Goal: Task Accomplishment & Management: Manage account settings

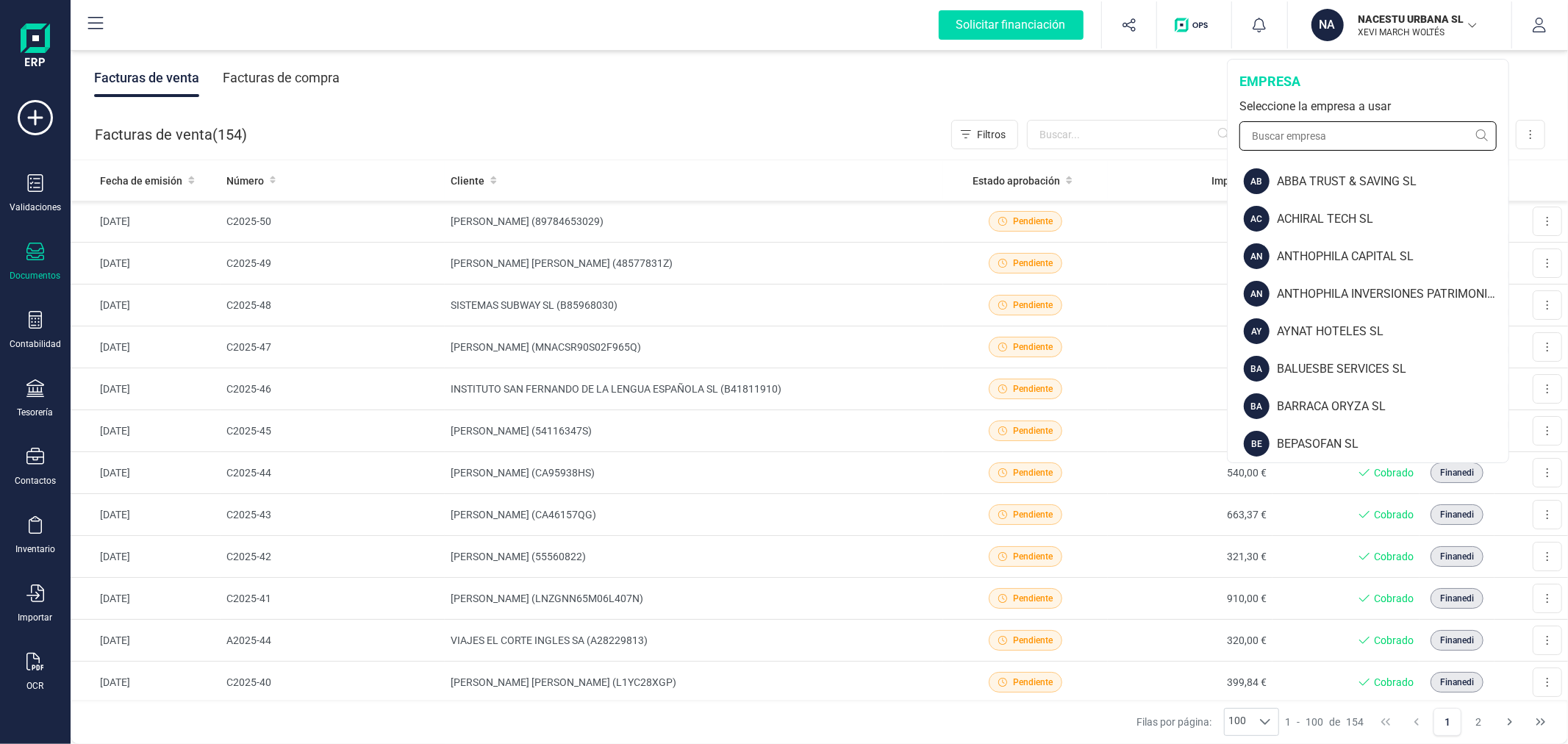
click at [1348, 132] on input "text" at bounding box center [1369, 136] width 258 height 29
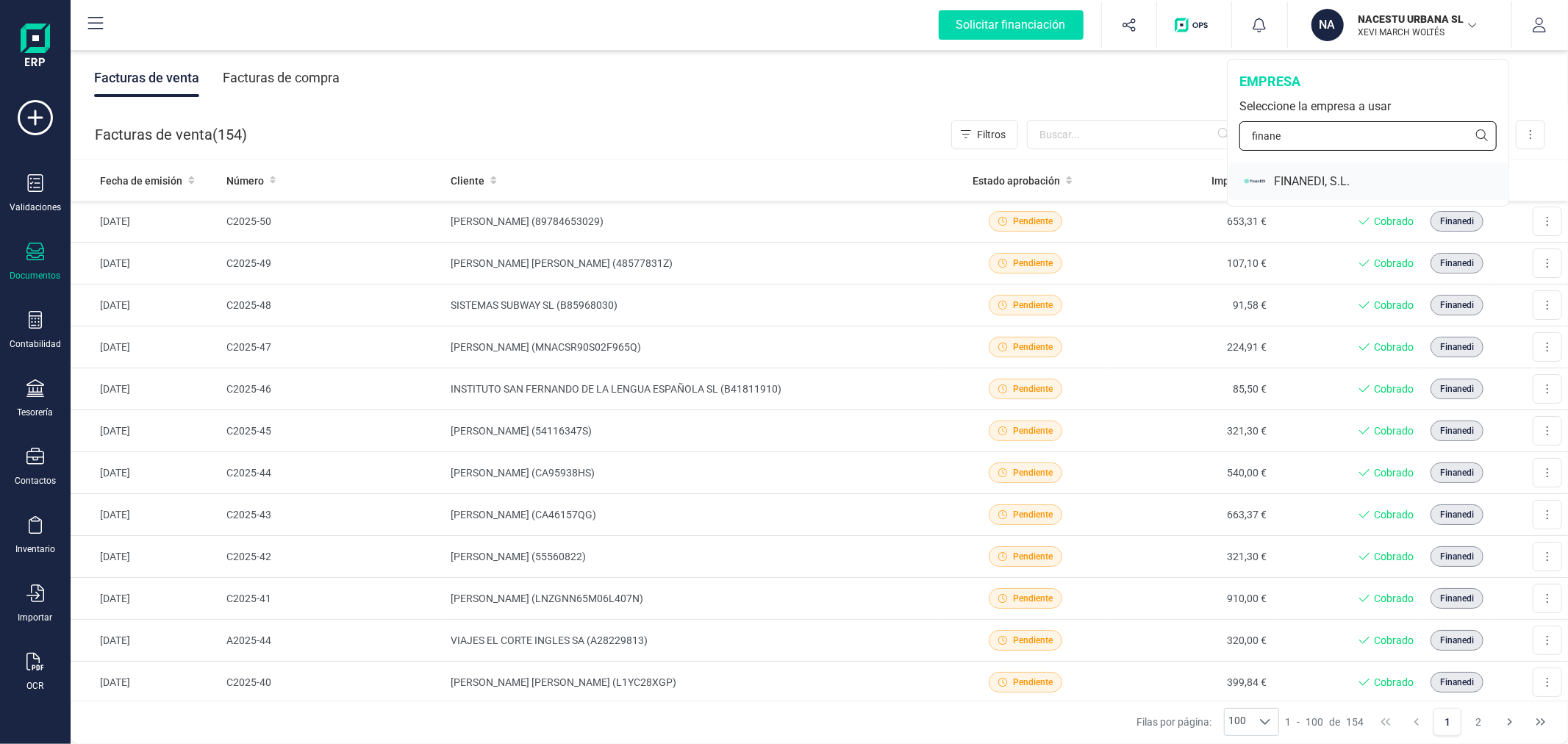
type input "finane"
click at [1346, 173] on div "FINANEDI, S.L." at bounding box center [1391, 181] width 235 height 18
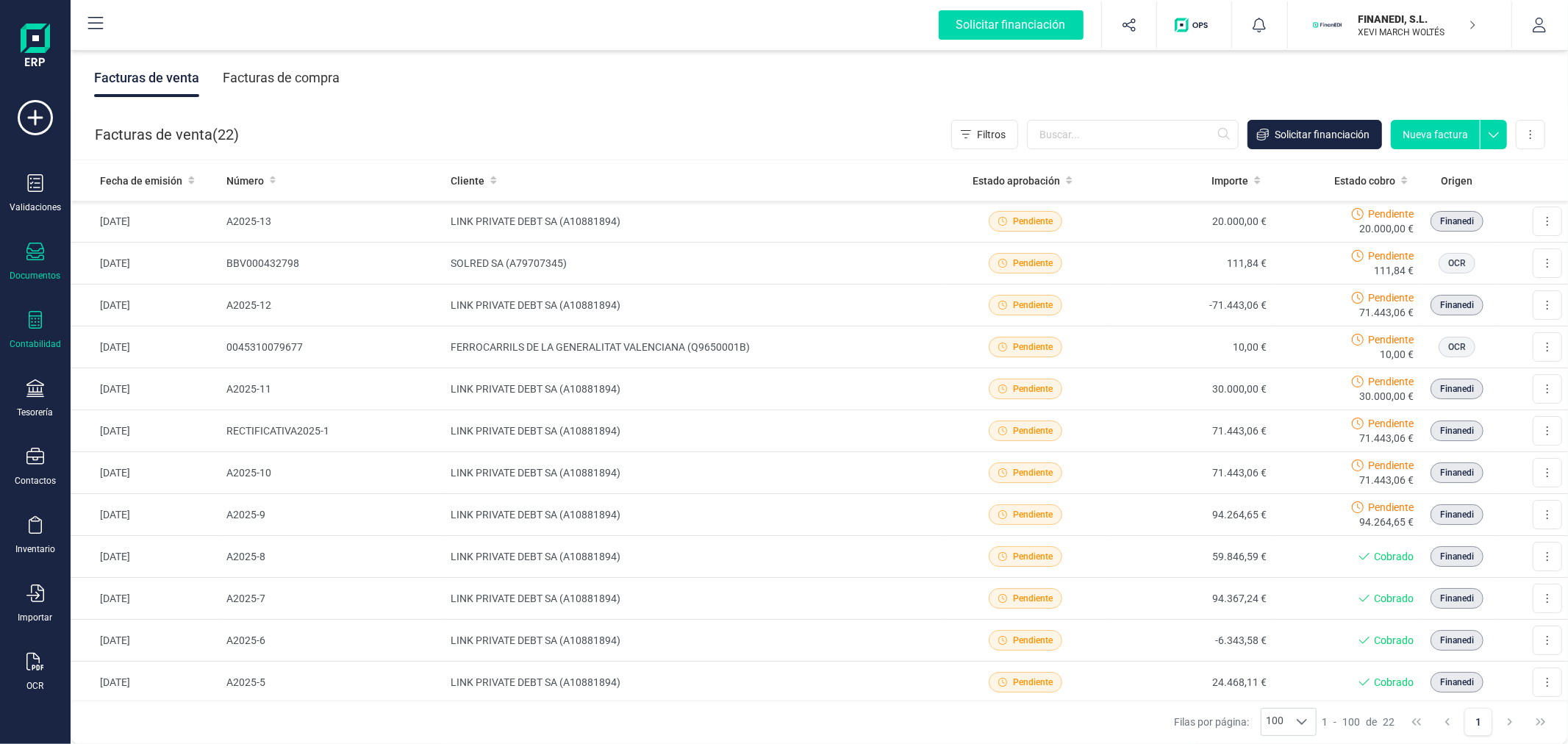
click at [29, 328] on icon at bounding box center [35, 320] width 18 height 18
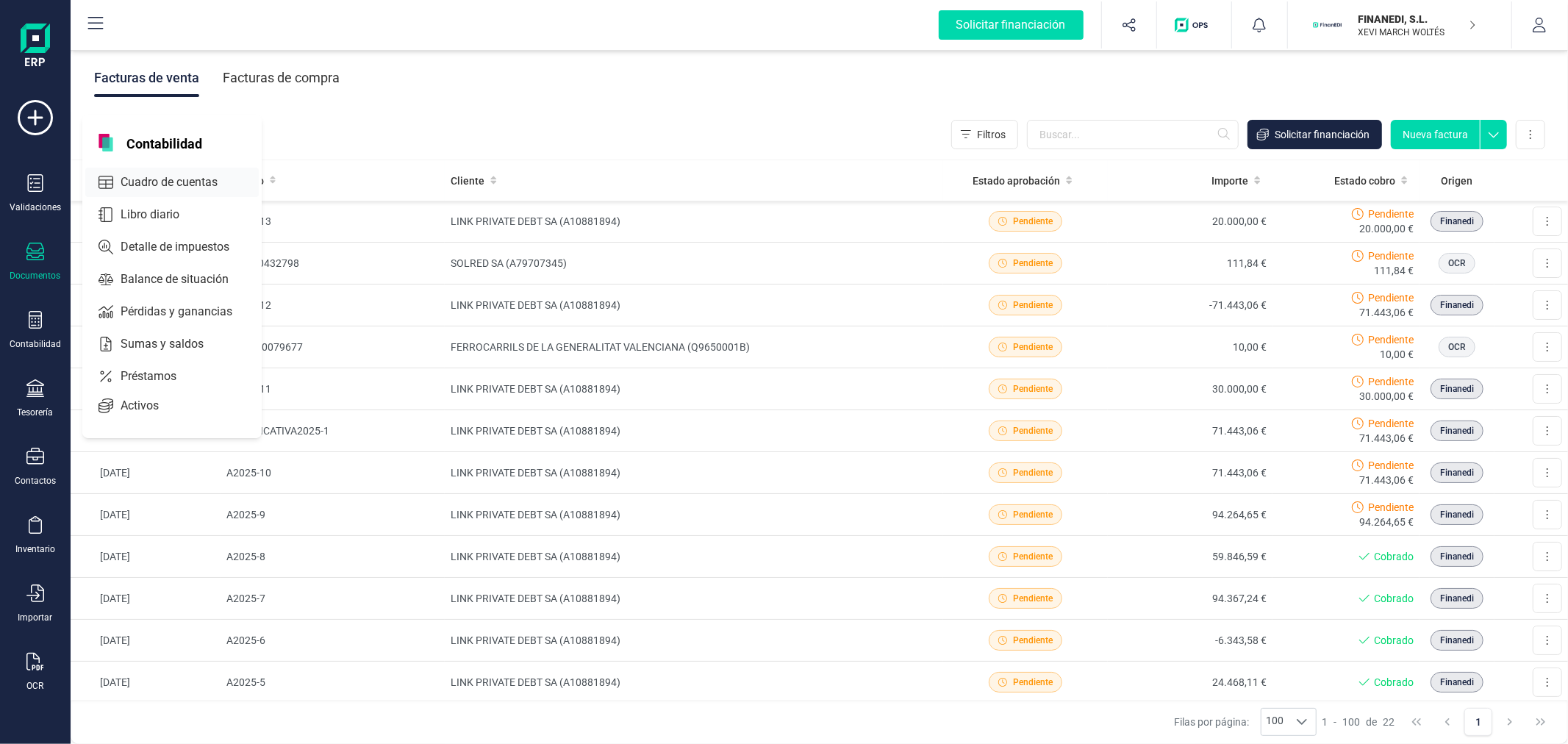
click at [154, 172] on div "Cuadro de cuentas" at bounding box center [172, 182] width 173 height 29
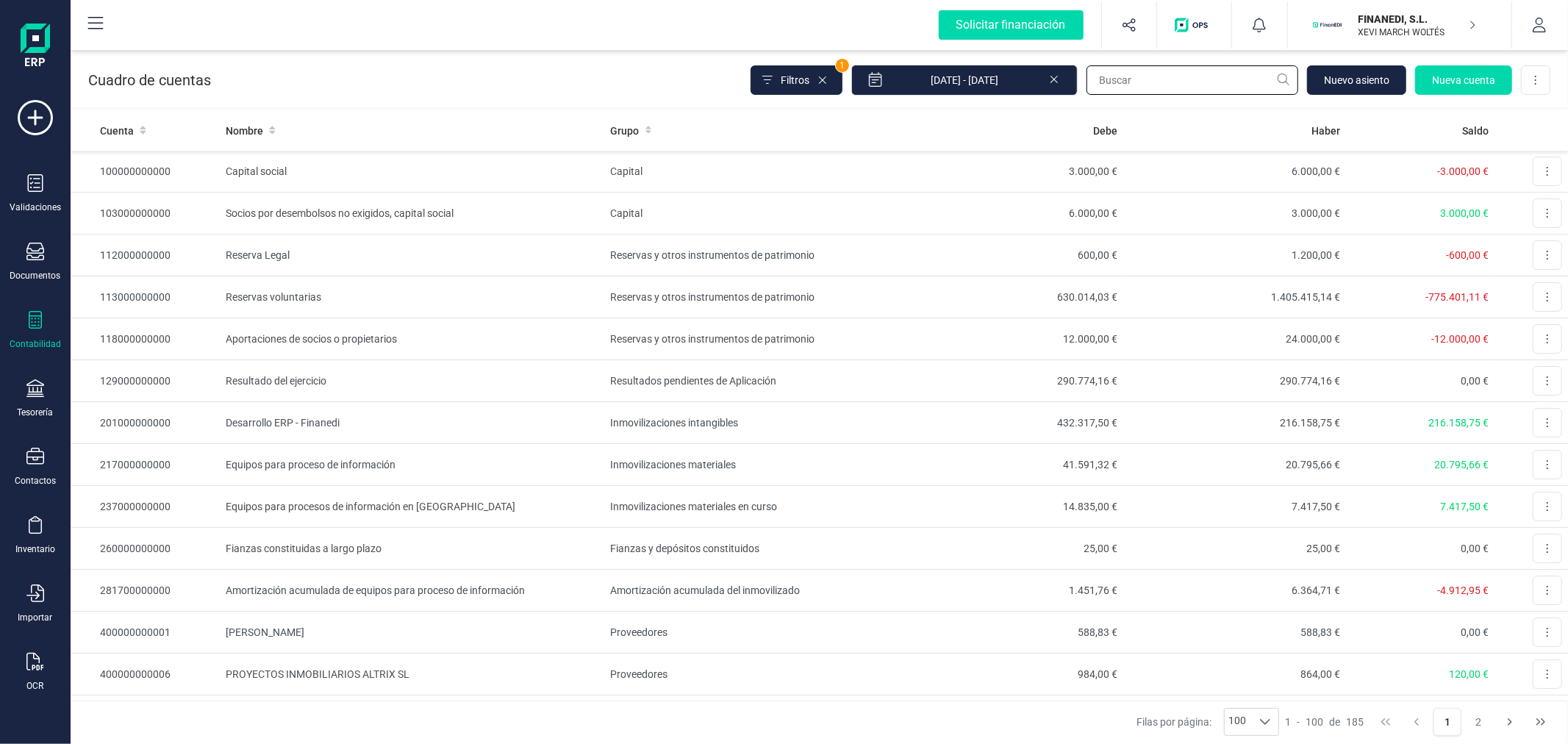
click at [1132, 87] on input "text" at bounding box center [1193, 80] width 212 height 29
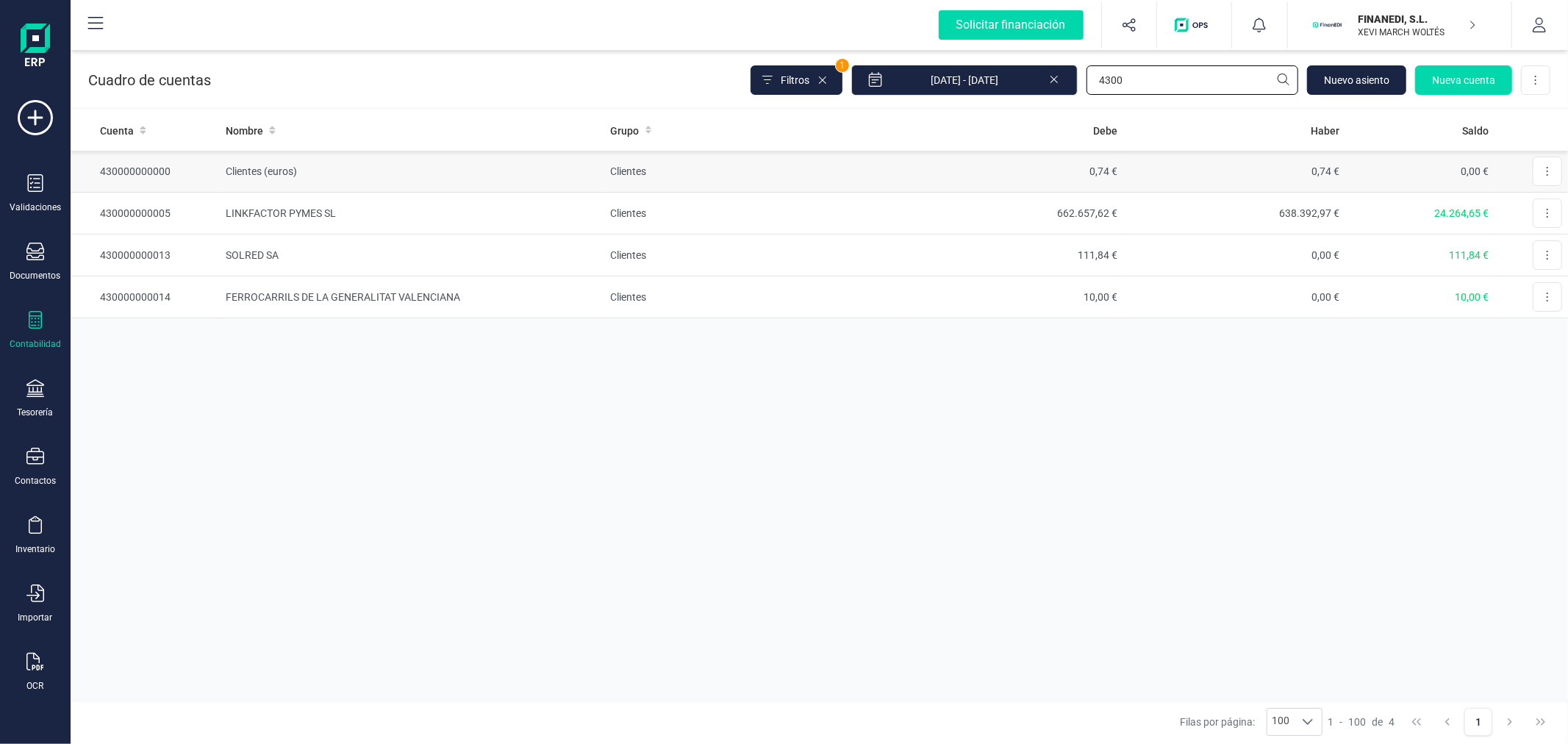
type input "4300"
click at [994, 174] on td "0,74 €" at bounding box center [1013, 172] width 223 height 42
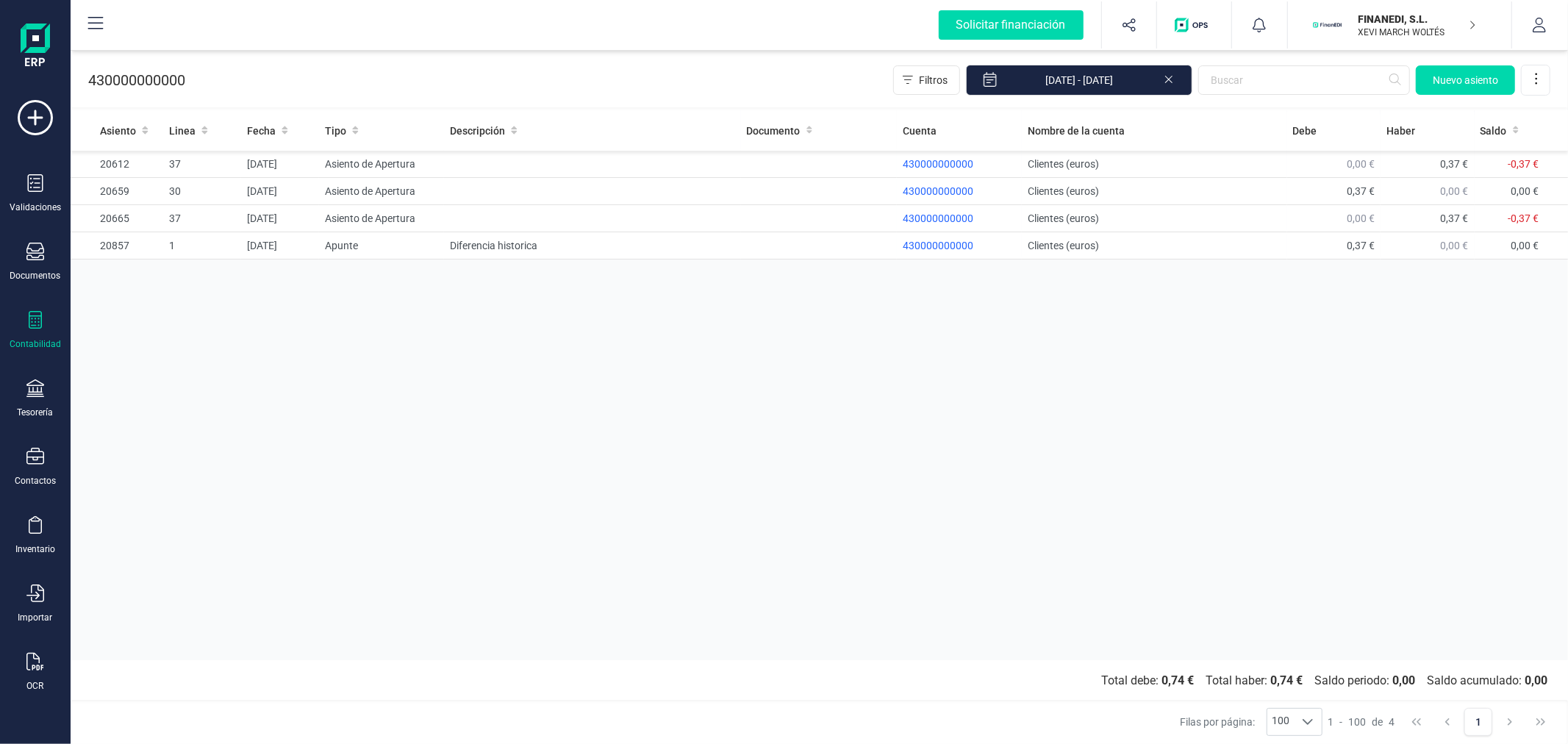
click at [1172, 81] on icon at bounding box center [1169, 77] width 12 height 14
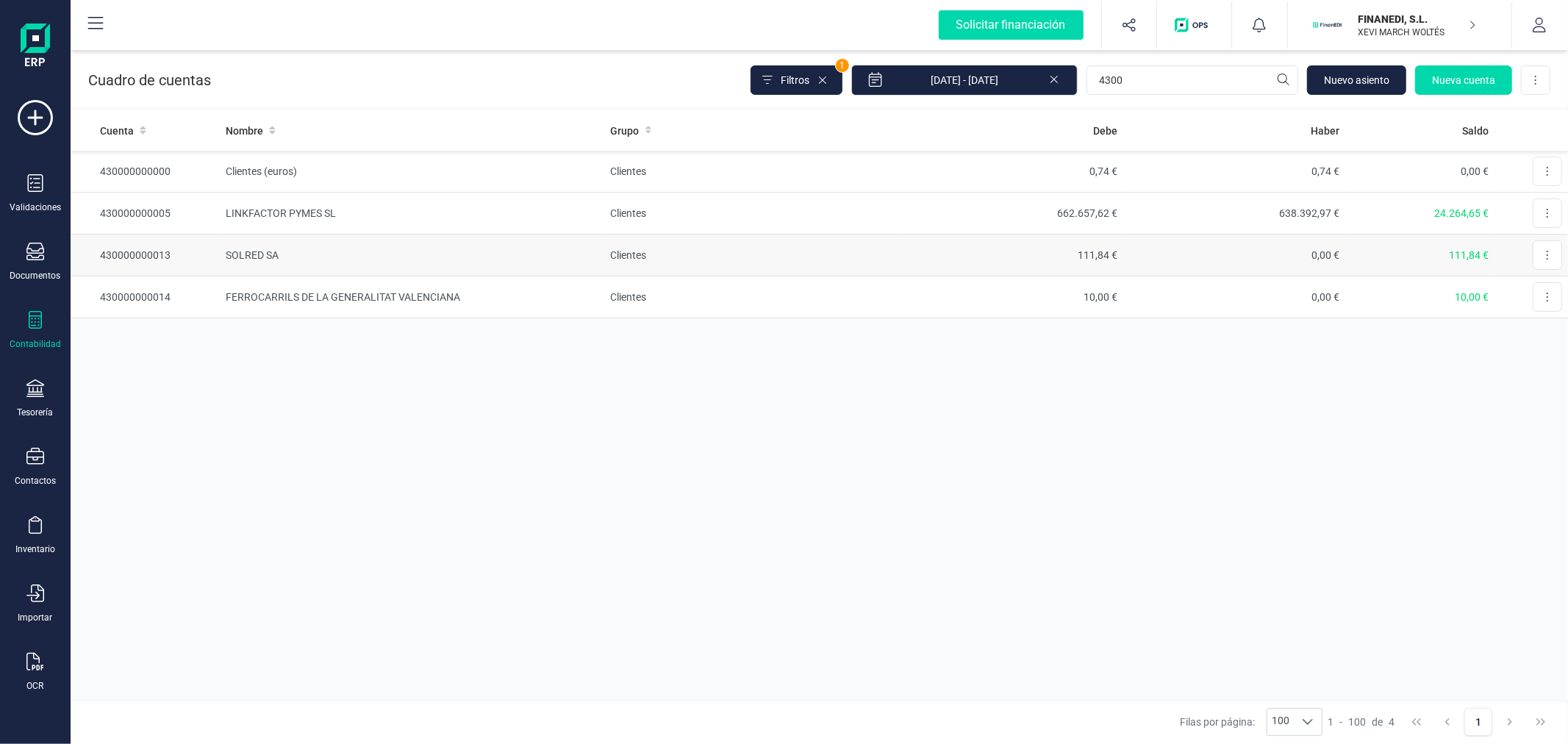
click at [885, 245] on td "Clientes" at bounding box center [753, 256] width 296 height 42
click at [406, 305] on td "FERROCARRILS DE LA GENERALITAT VALENCIANA" at bounding box center [412, 297] width 385 height 42
click at [306, 208] on td "LINKFACTOR PYMES SL" at bounding box center [412, 214] width 385 height 42
click at [1090, 623] on div "Cuenta Nombre Grupo Debe Haber Saldo 430000000000 Clientes (euros) Clientes 0,7…" at bounding box center [819, 405] width 1497 height 590
click at [479, 167] on td "Clientes (euros)" at bounding box center [412, 172] width 385 height 42
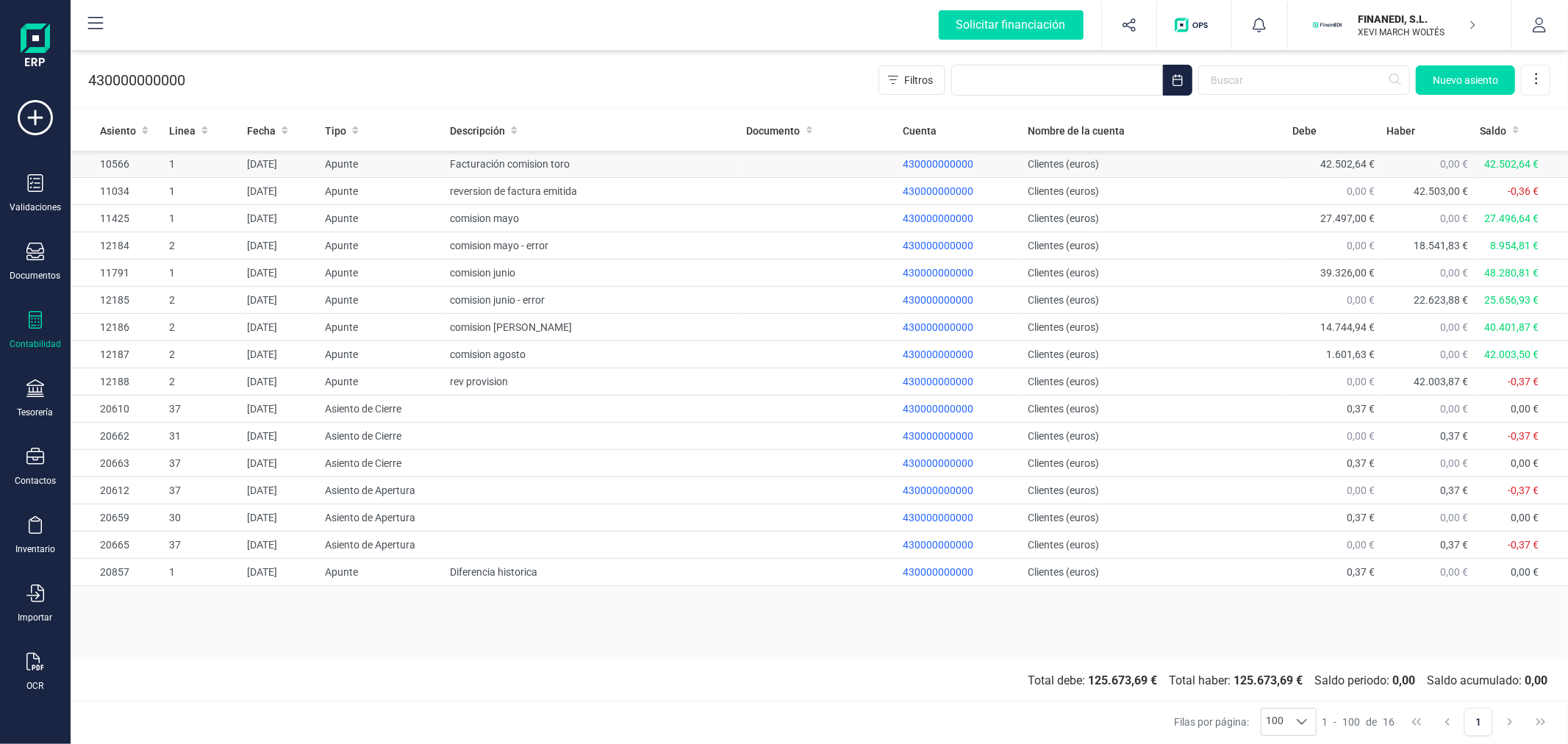
click at [652, 159] on td "Facturación comision toro" at bounding box center [593, 164] width 296 height 27
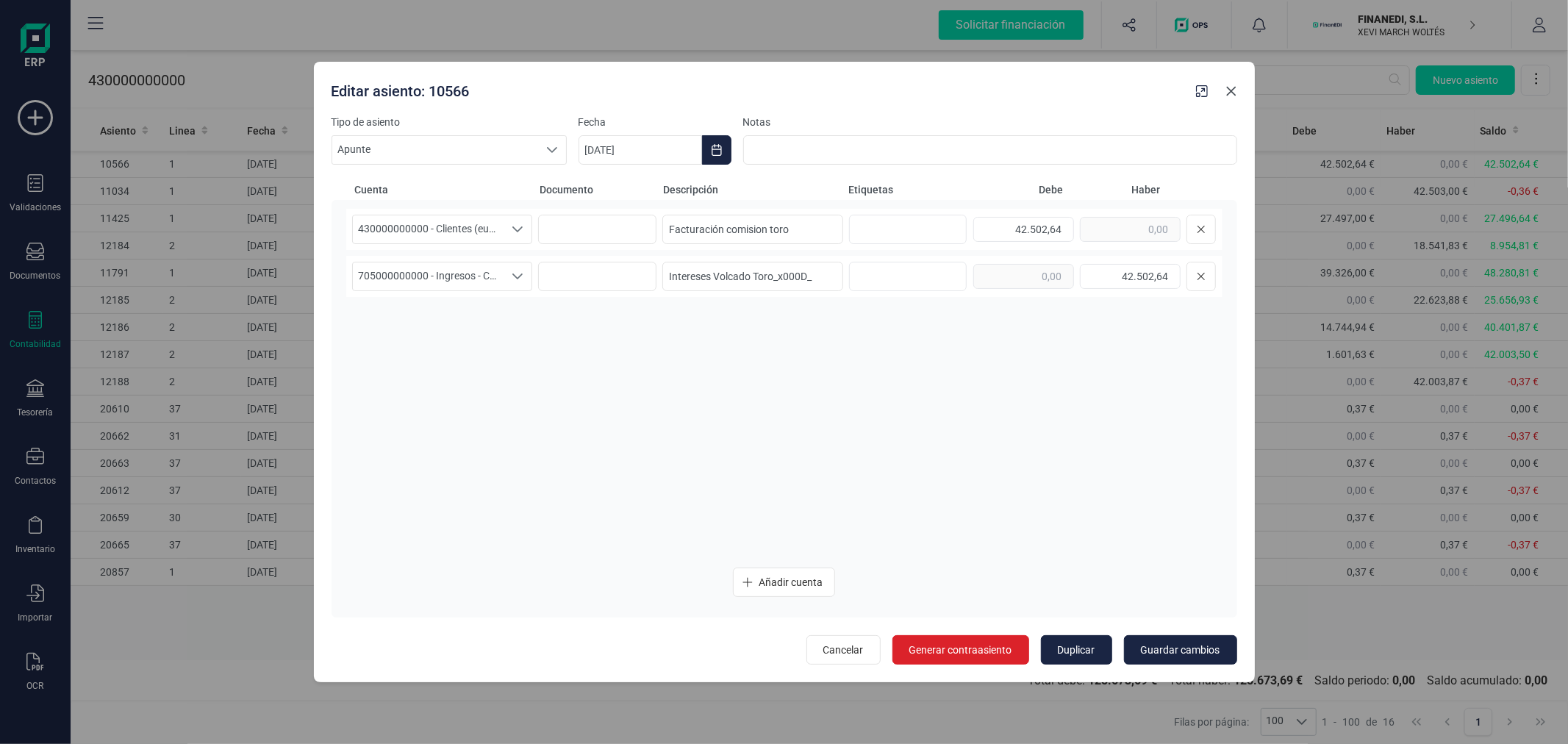
click at [1234, 96] on icon "Close" at bounding box center [1231, 91] width 12 height 12
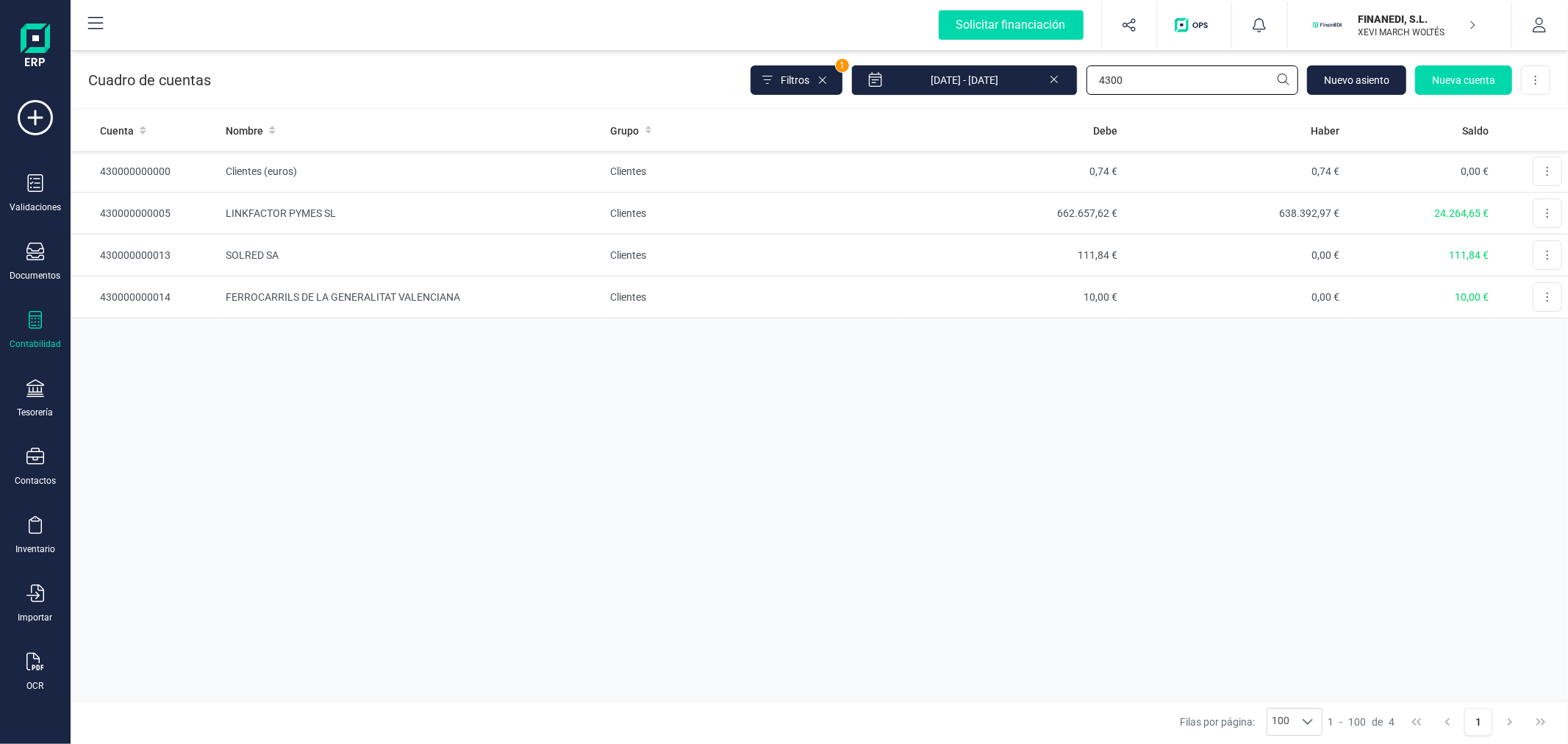
click at [1143, 81] on input "4300" at bounding box center [1193, 80] width 212 height 29
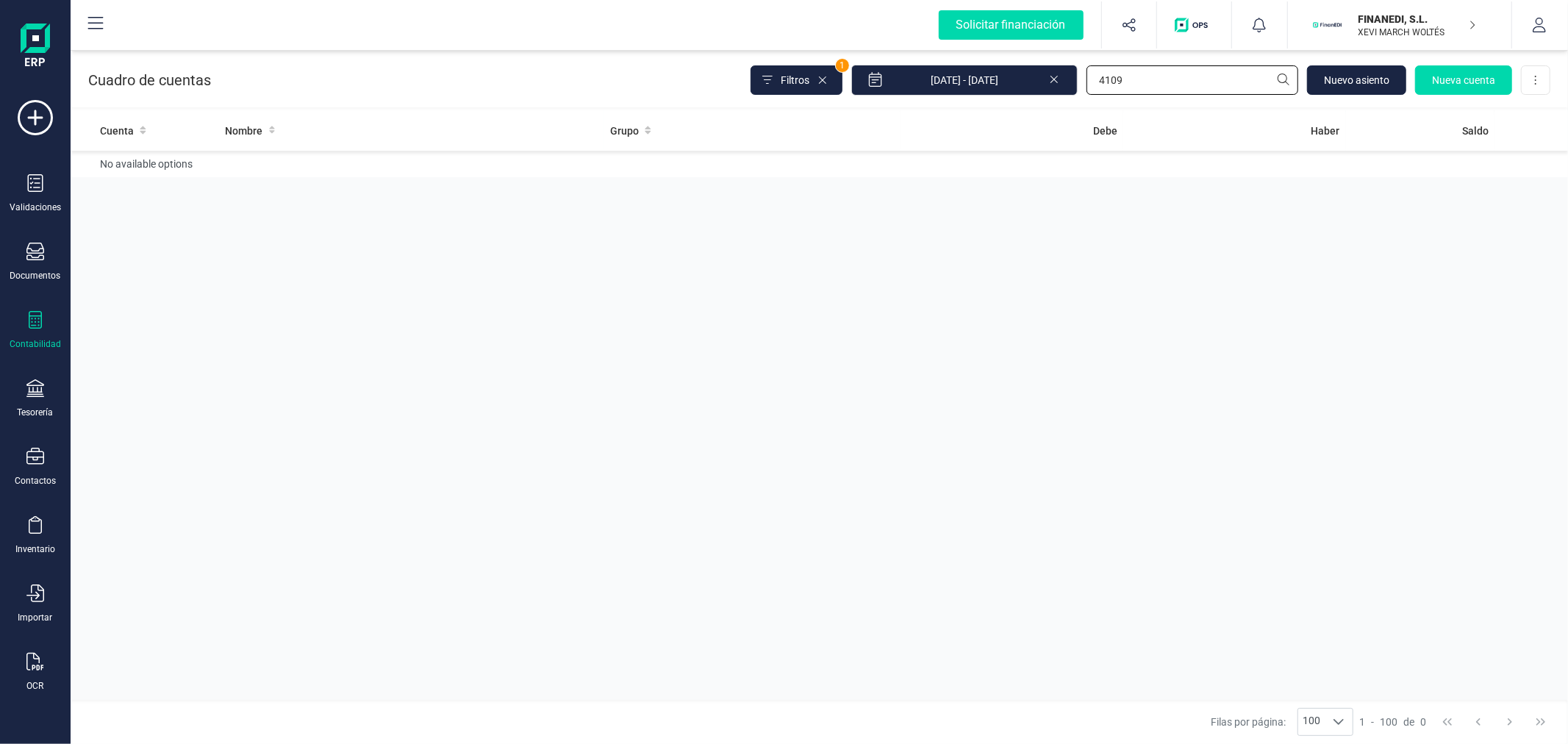
click at [1143, 81] on input "4109" at bounding box center [1193, 80] width 212 height 29
type input "4009"
click at [1195, 82] on input "4009" at bounding box center [1193, 80] width 212 height 29
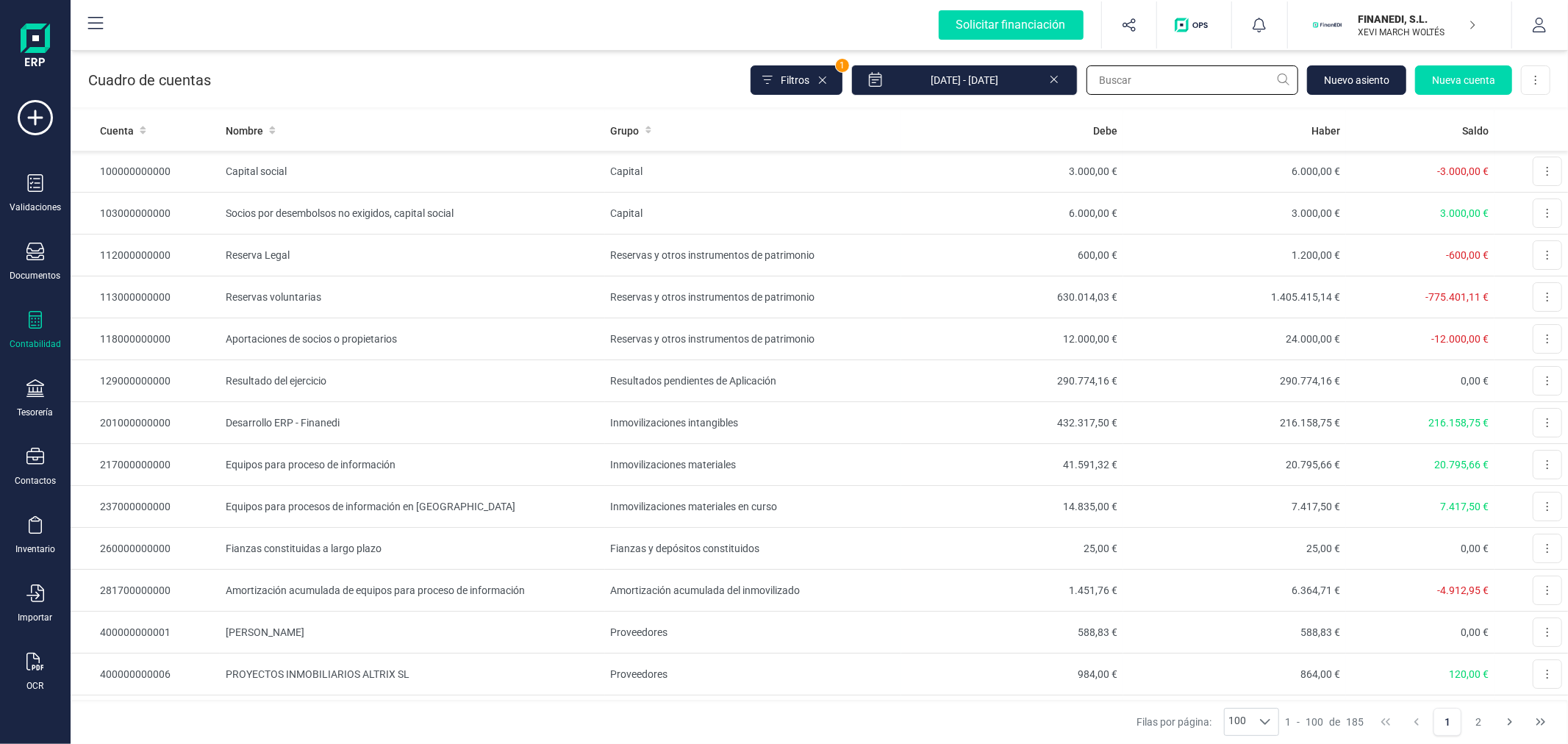
click at [1130, 77] on input "text" at bounding box center [1193, 80] width 212 height 29
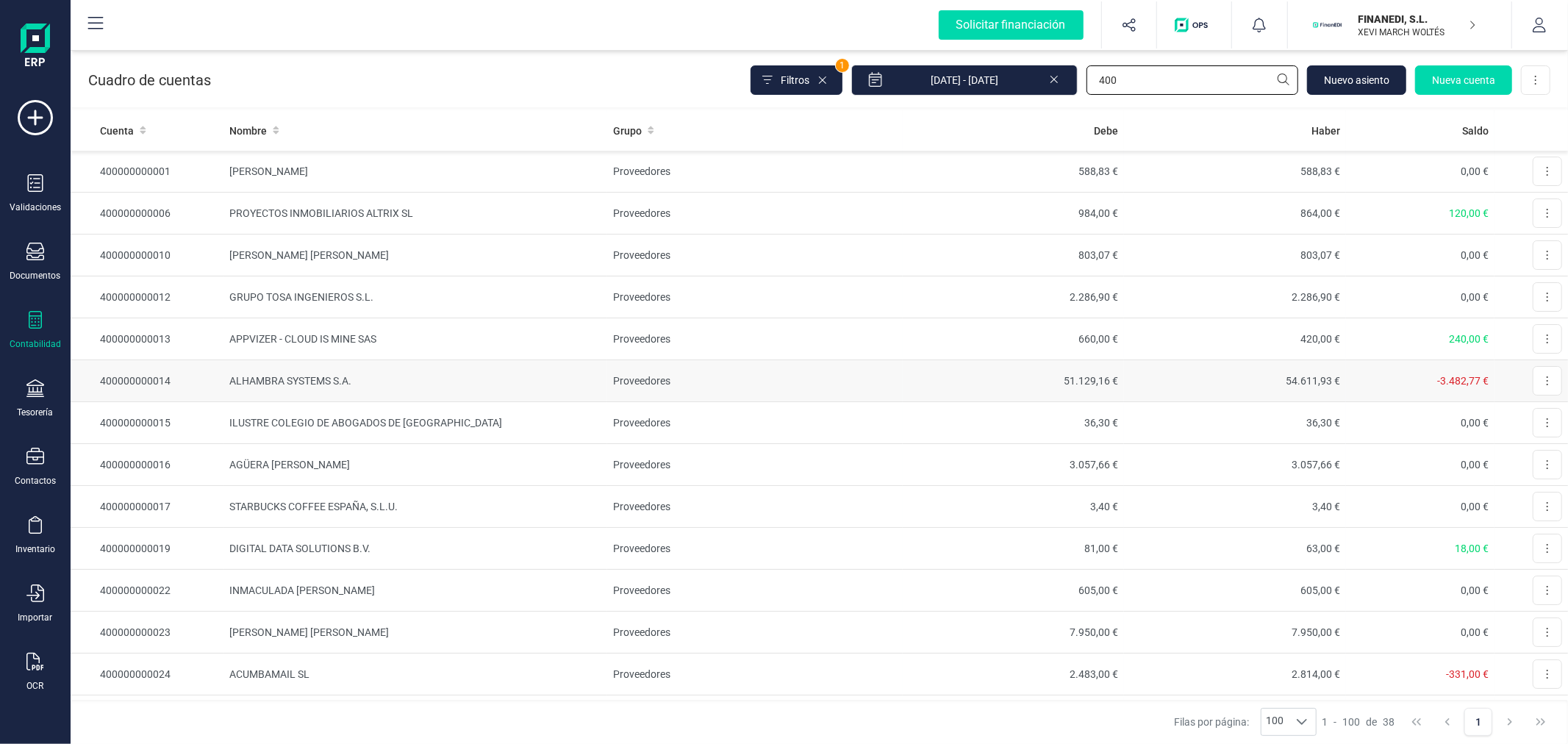
type input "400"
click at [242, 374] on td "ALHAMBRA SYSTEMS S.A." at bounding box center [416, 381] width 384 height 42
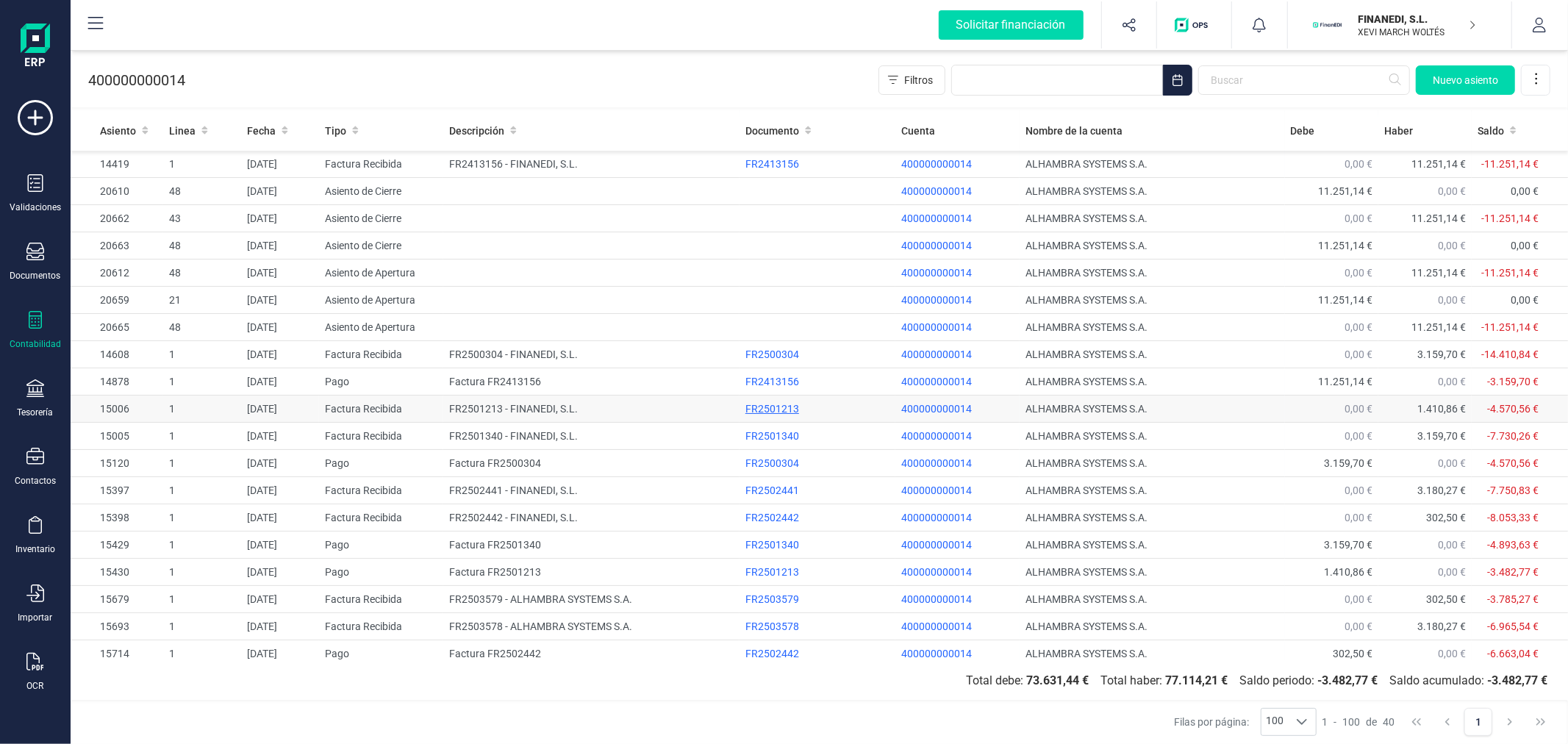
click at [748, 407] on div "FR2501213" at bounding box center [817, 408] width 144 height 14
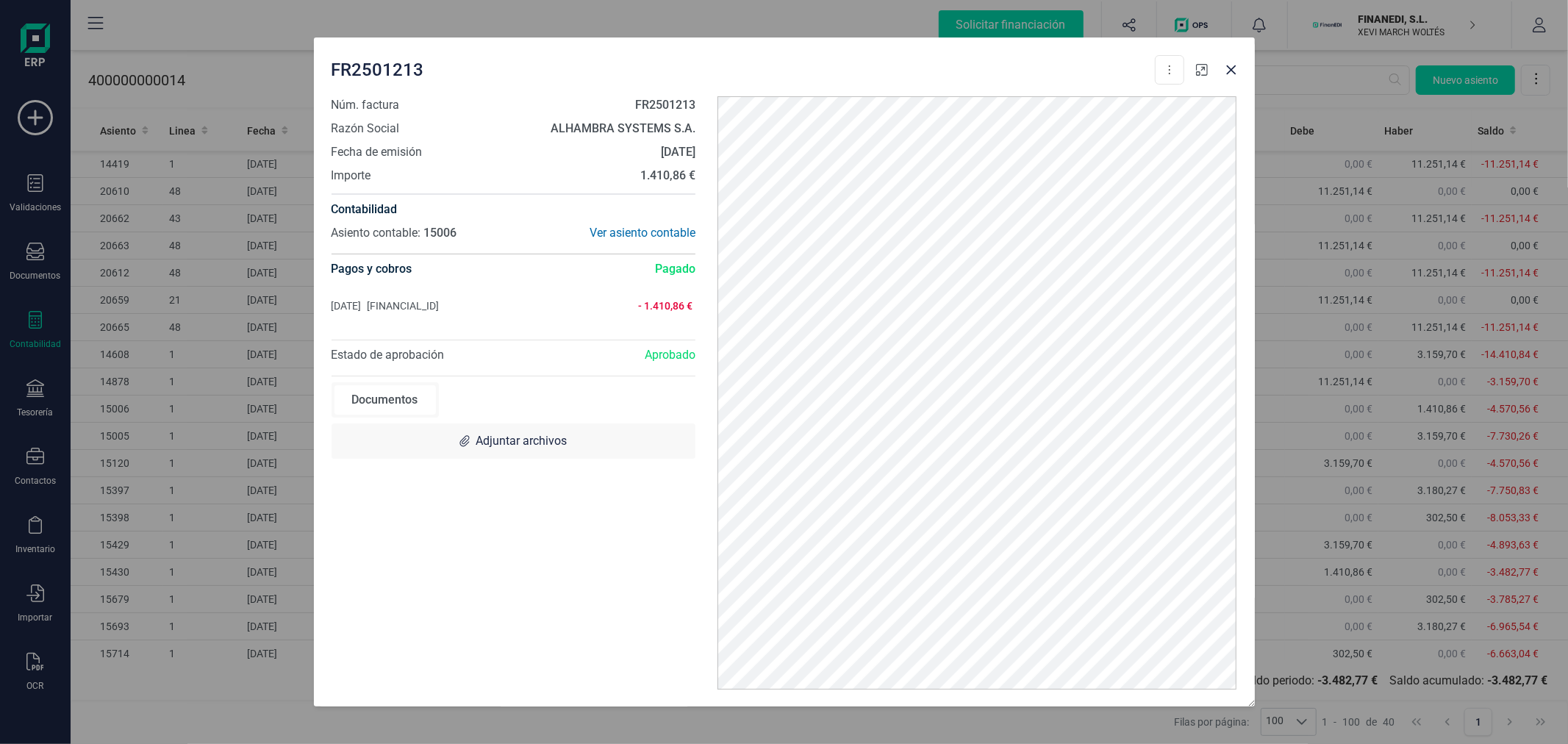
click at [1204, 71] on icon "button" at bounding box center [1202, 70] width 12 height 12
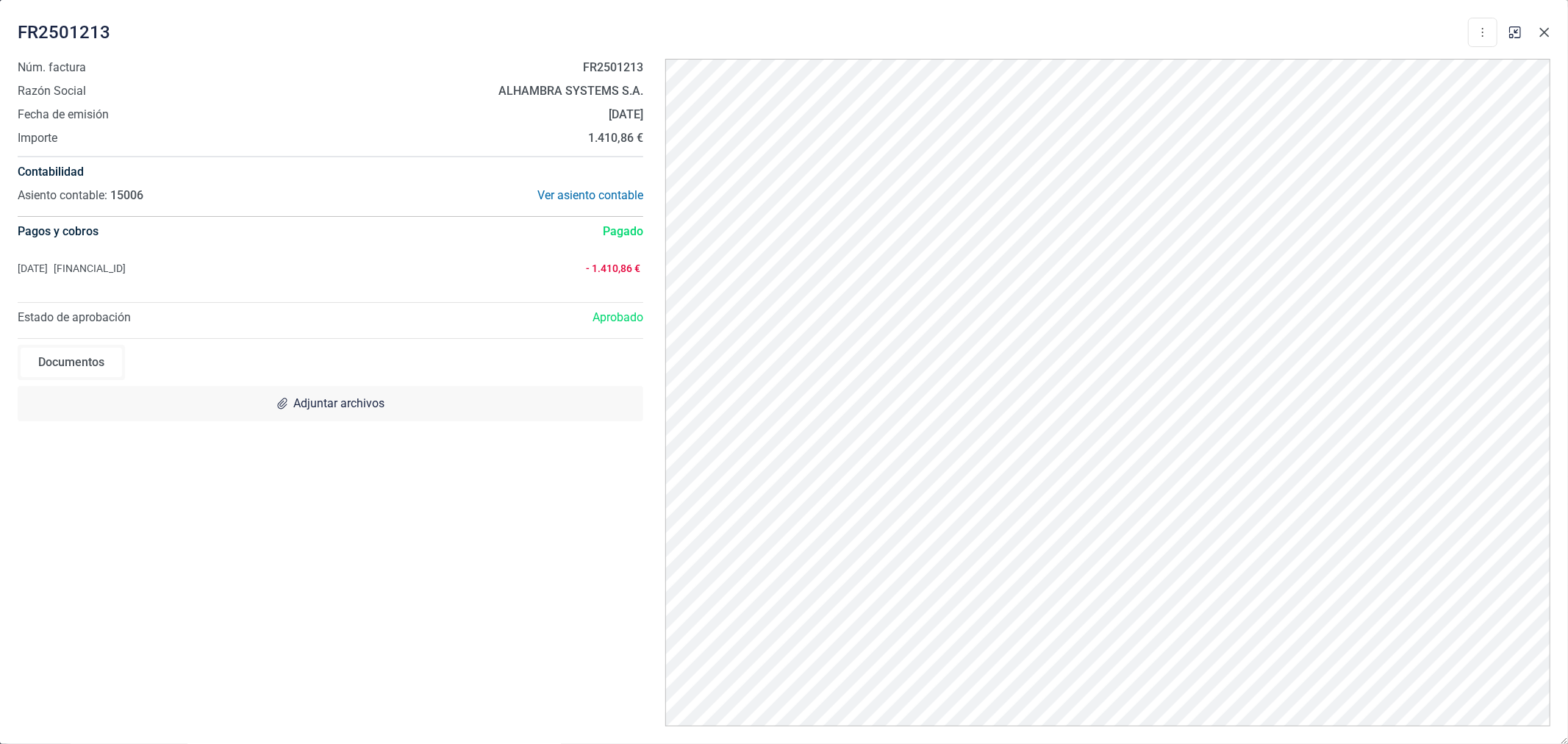
click at [1543, 27] on icon "Close" at bounding box center [1544, 32] width 12 height 12
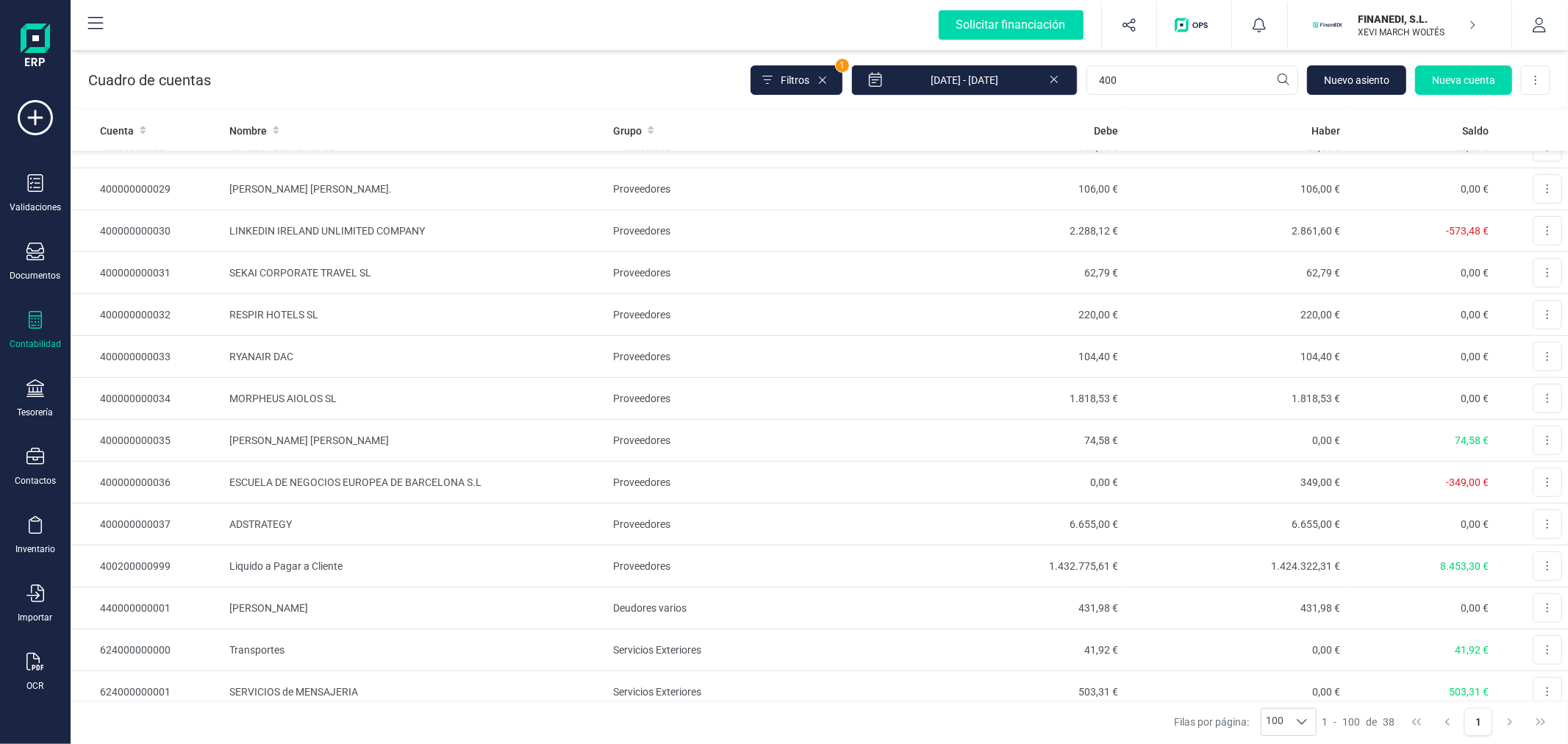
scroll to position [736, 0]
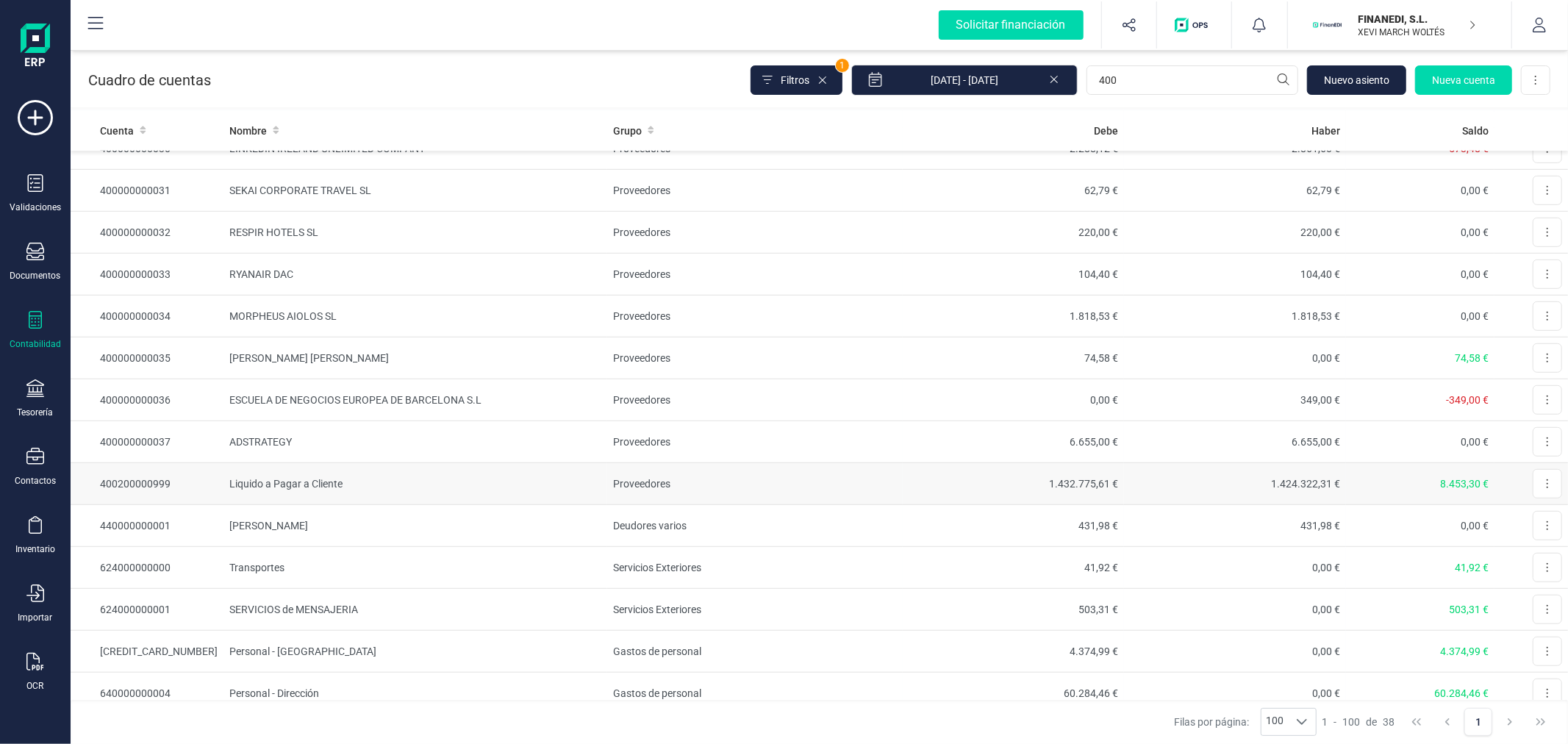
click at [307, 486] on td "Liquido a Pagar a Cliente" at bounding box center [416, 484] width 384 height 42
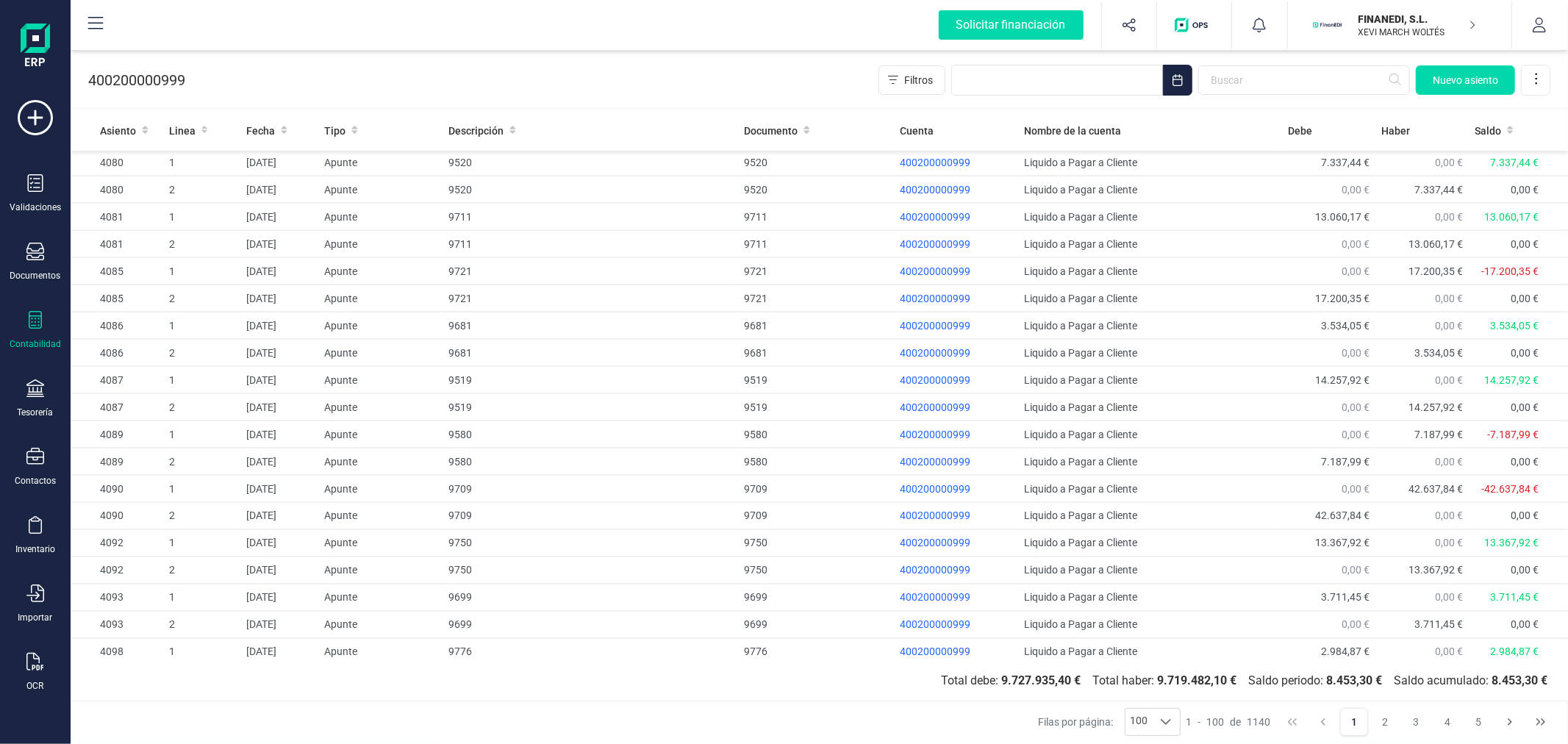
scroll to position [2216, 0]
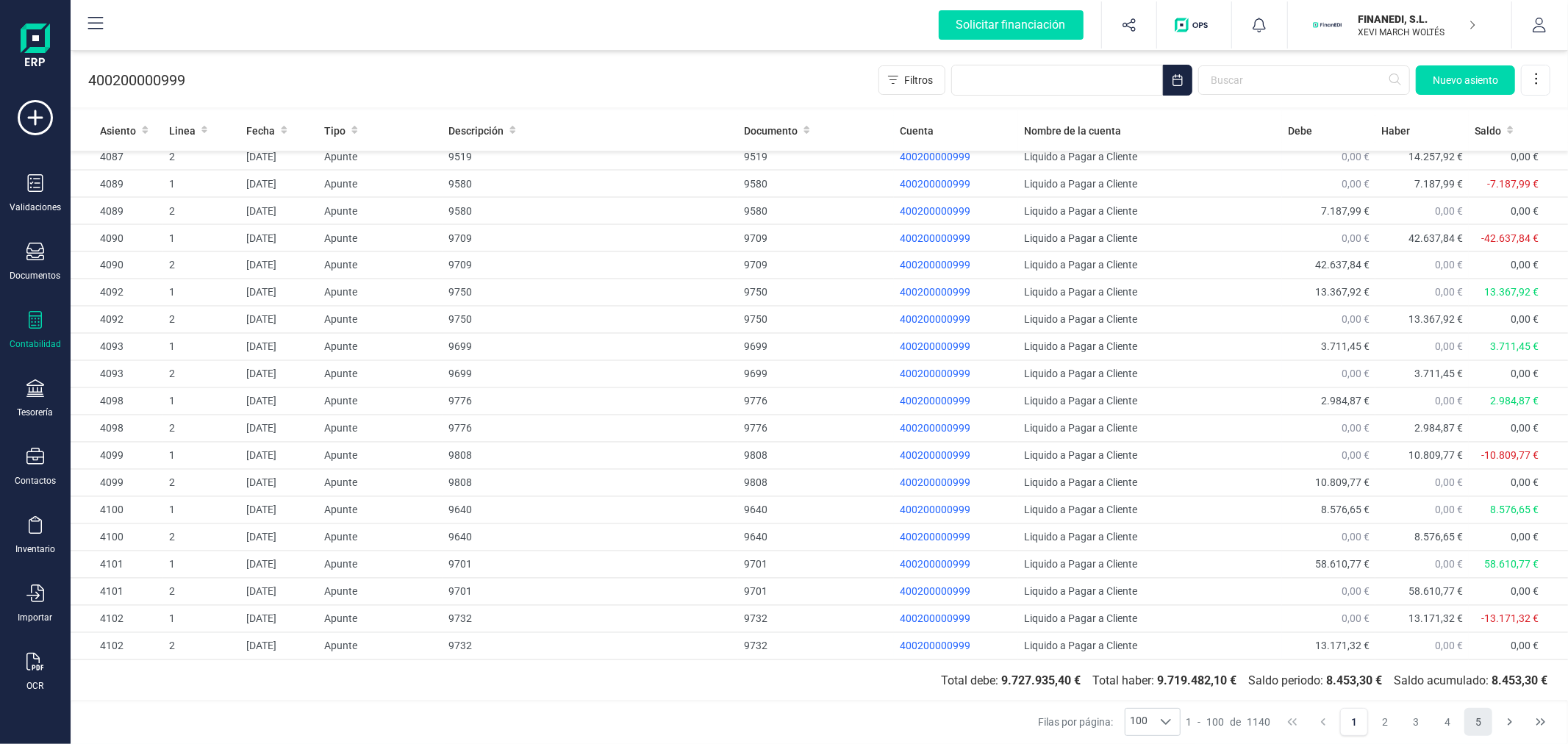
click at [1486, 720] on button "5" at bounding box center [1478, 721] width 28 height 28
click at [1181, 82] on icon "Choose Date" at bounding box center [1177, 80] width 12 height 12
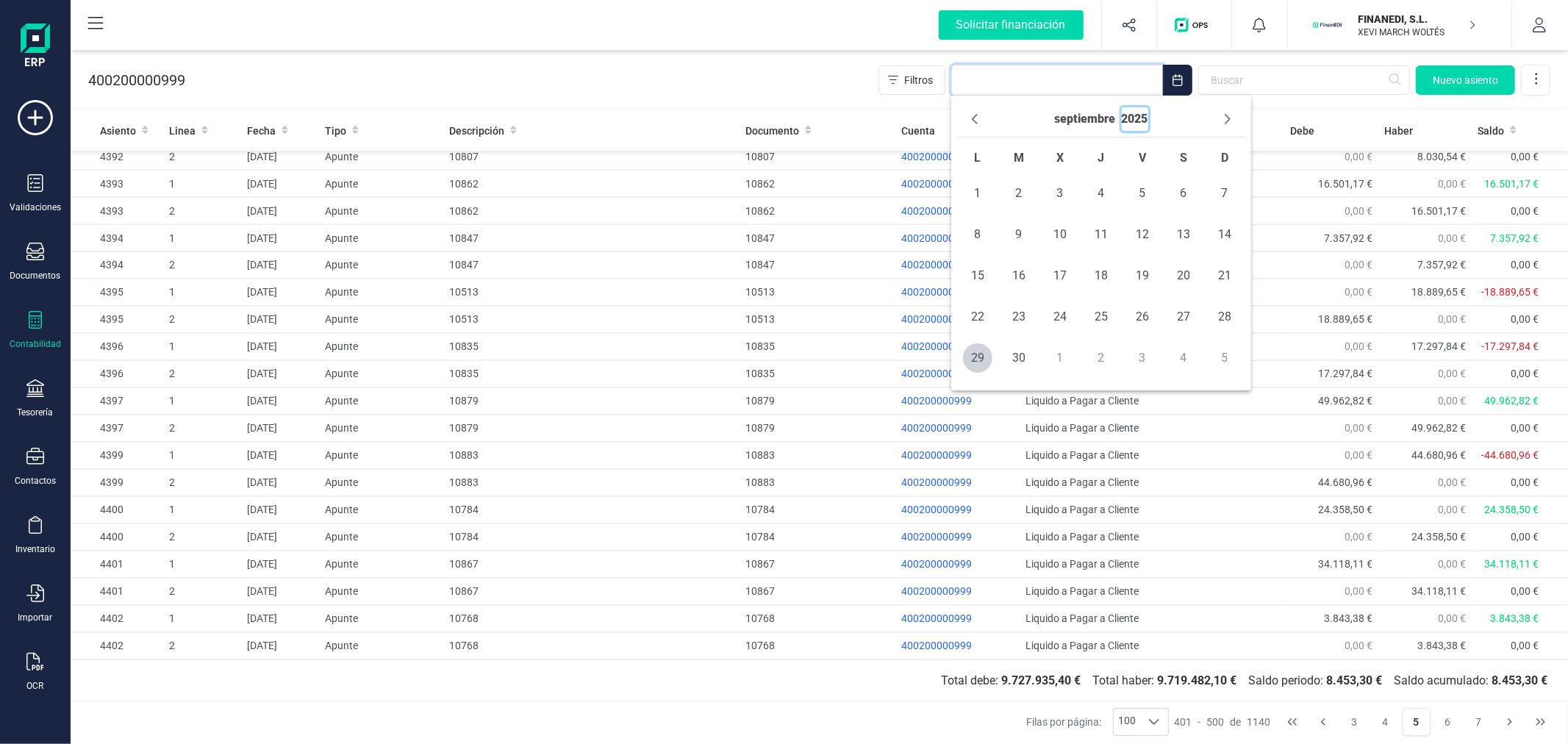
click at [1129, 118] on button "2025" at bounding box center [1135, 120] width 26 height 24
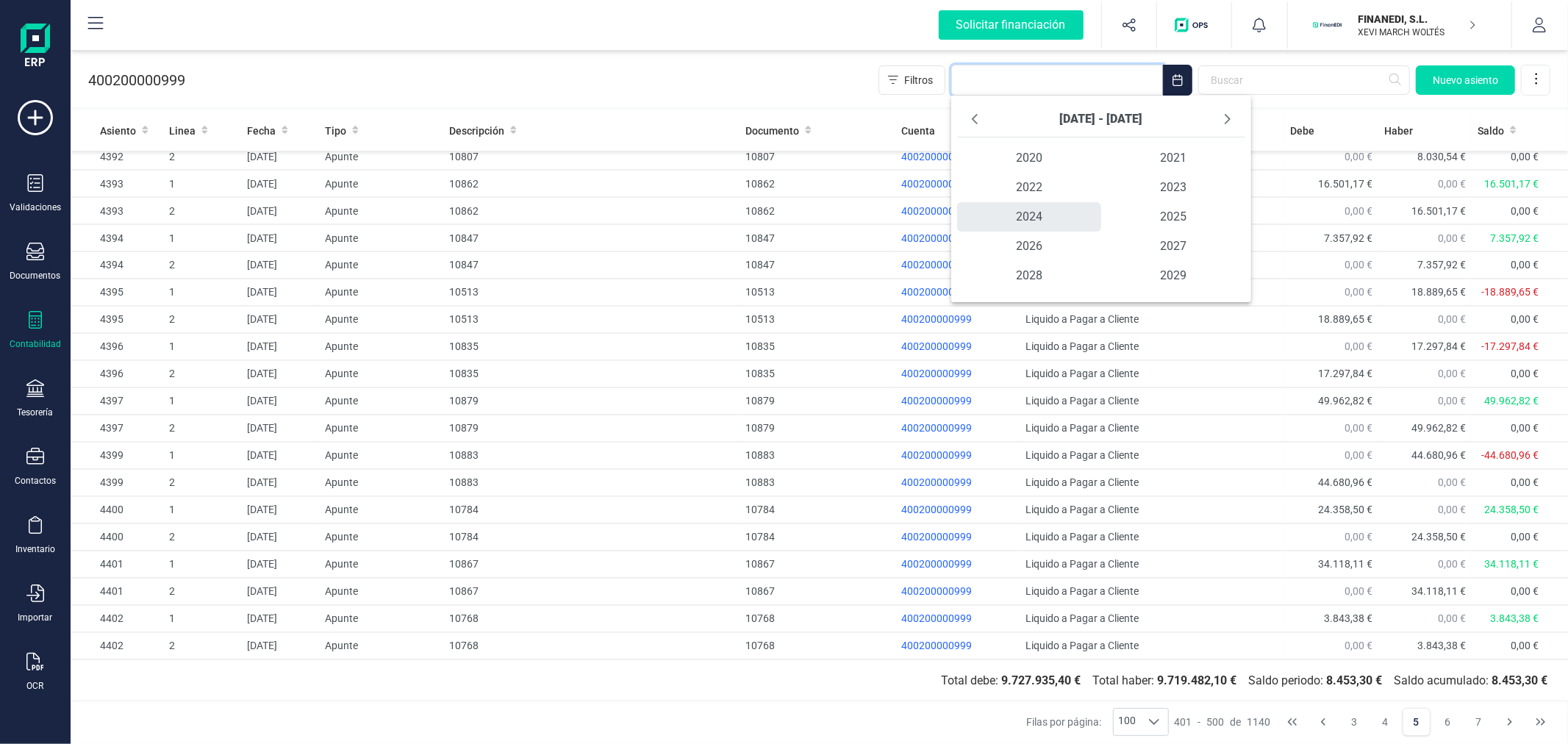
click at [1020, 218] on span "2024" at bounding box center [1029, 216] width 144 height 29
click at [1013, 169] on span "ene" at bounding box center [1005, 157] width 96 height 29
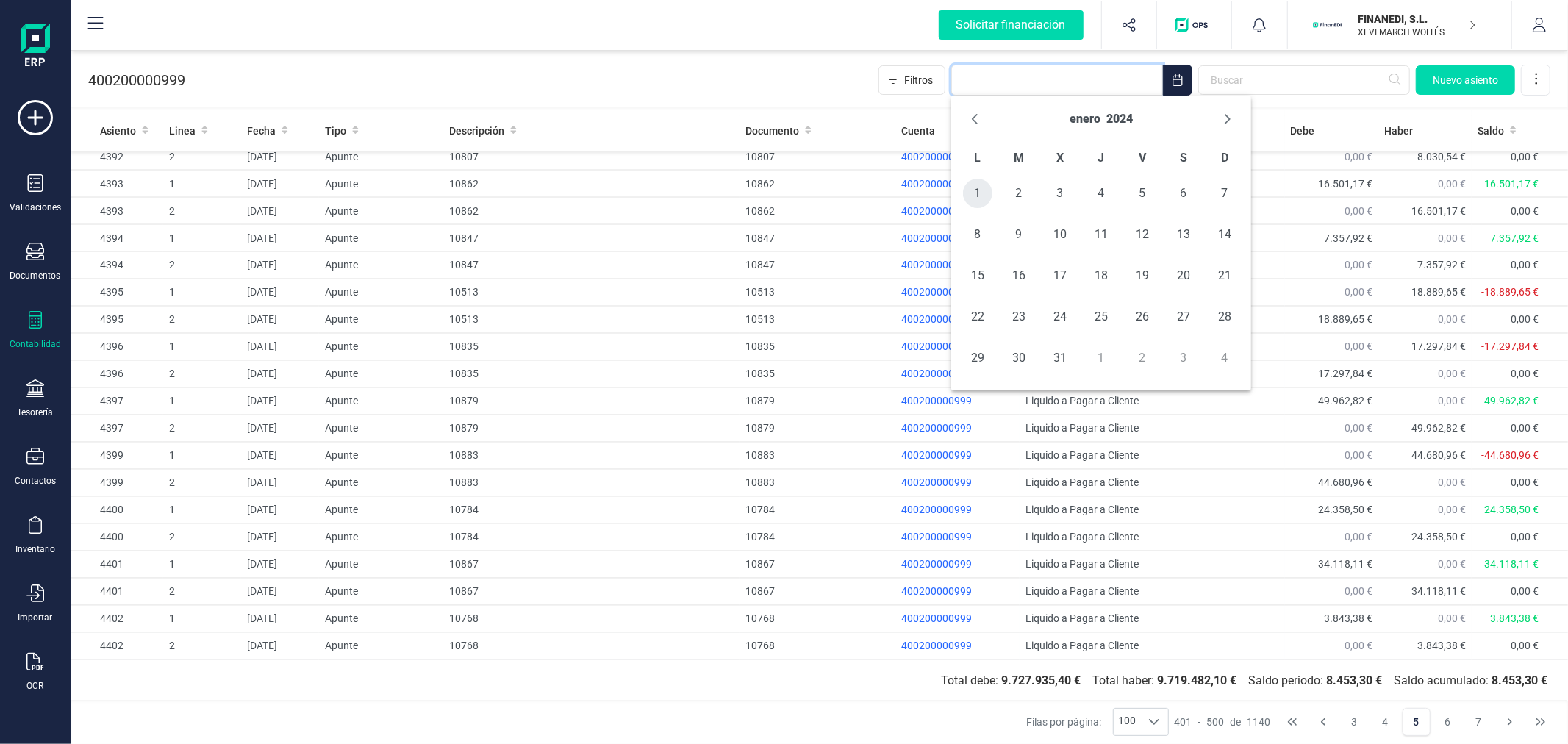
click at [980, 191] on span "1" at bounding box center [977, 193] width 29 height 29
click at [1085, 114] on button "enero" at bounding box center [1085, 120] width 31 height 24
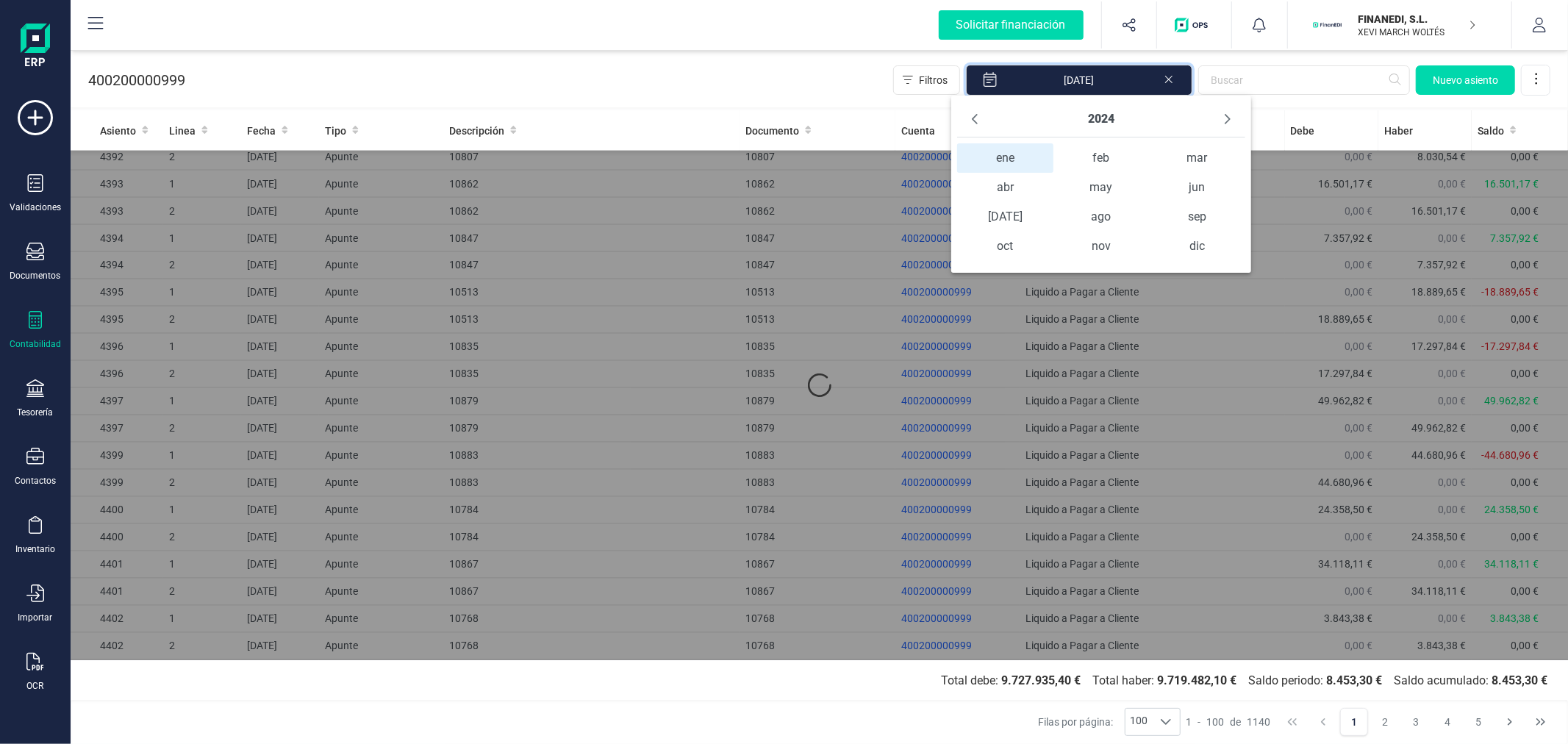
scroll to position [0, 0]
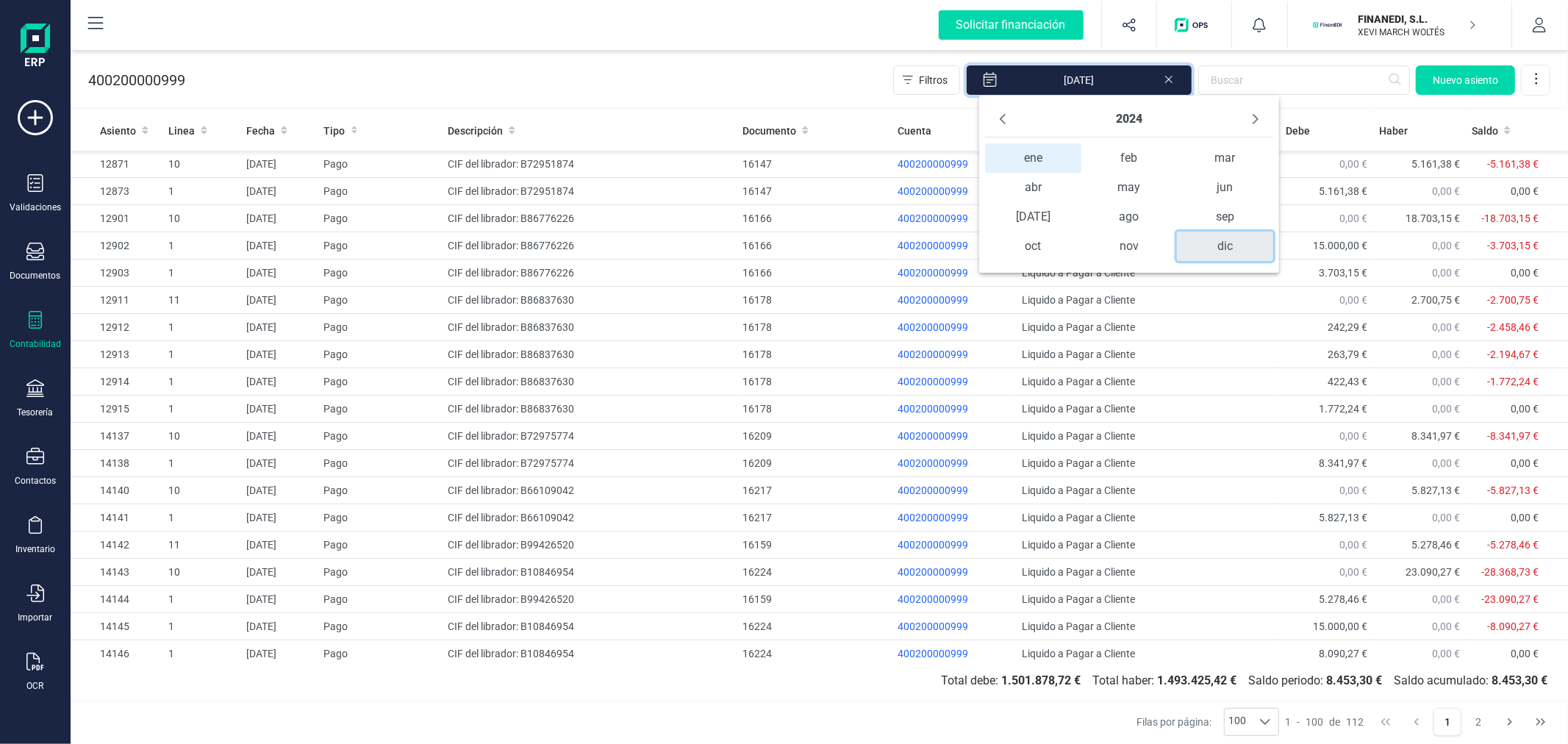
click at [1230, 253] on span "dic" at bounding box center [1225, 246] width 96 height 29
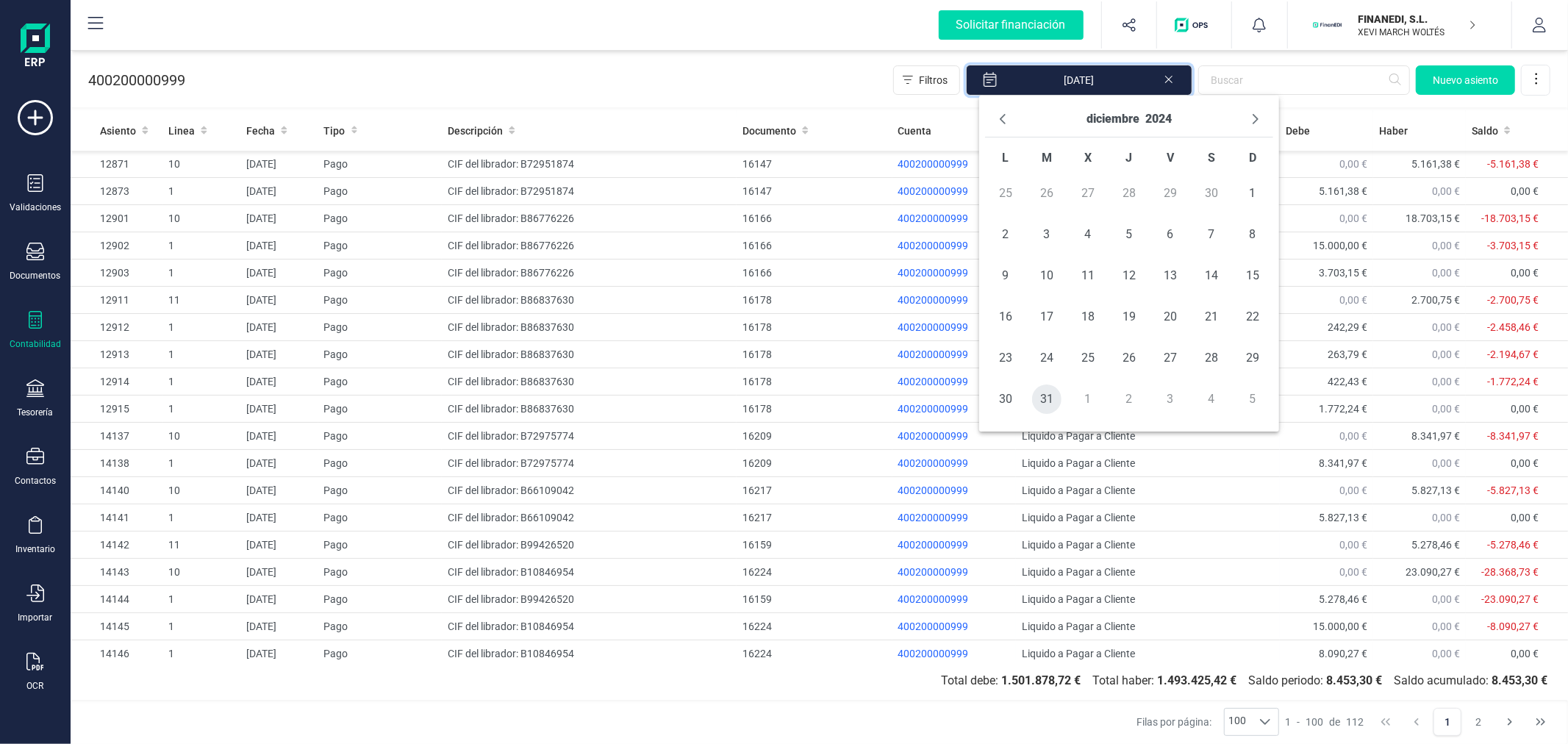
click at [1040, 401] on span "31" at bounding box center [1046, 399] width 29 height 29
type input "01/01/2024 - 31/12/2024"
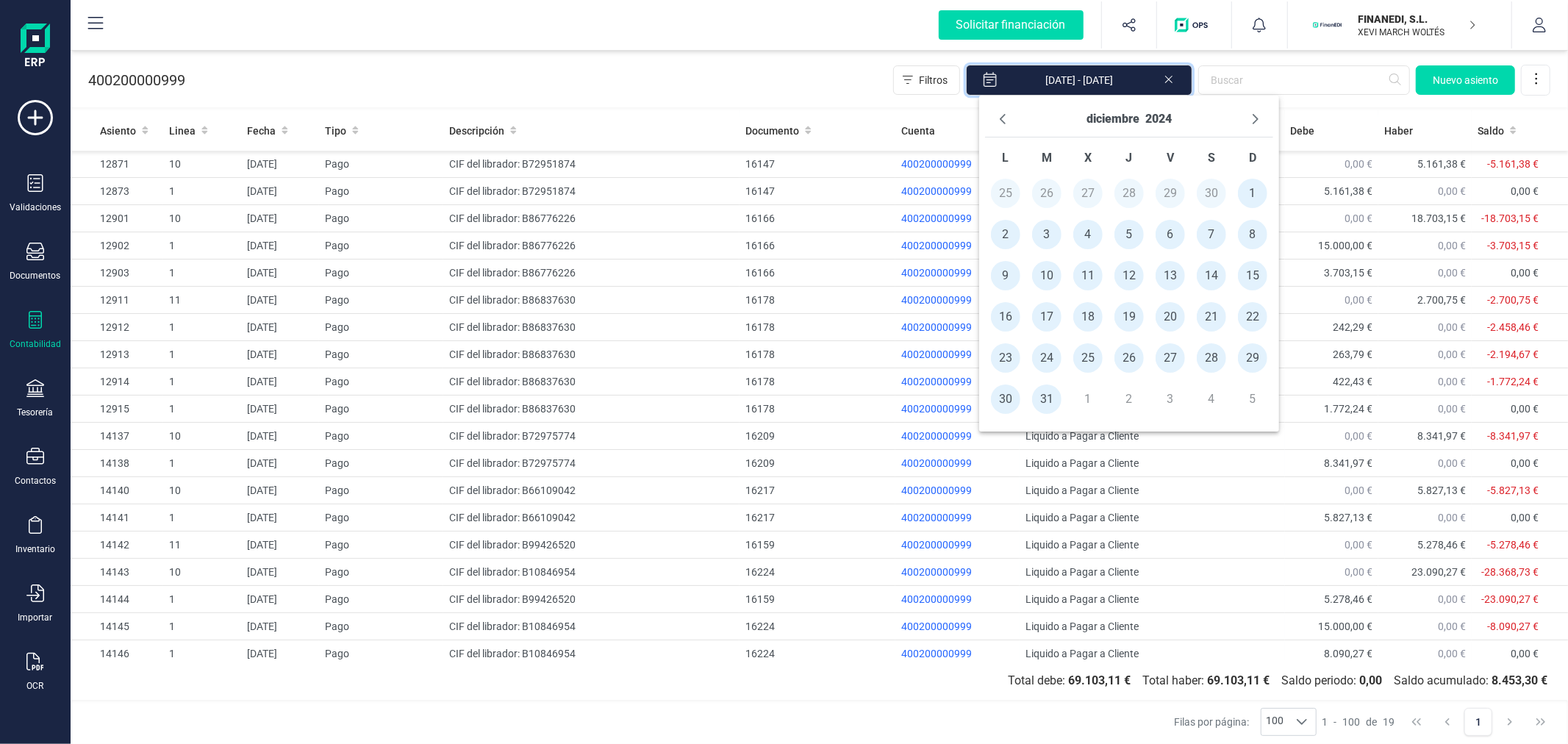
click at [670, 69] on div "400200000999 Filtros 01/01/2024 - 31/12/2024 Nuevo asiento" at bounding box center [819, 77] width 1497 height 61
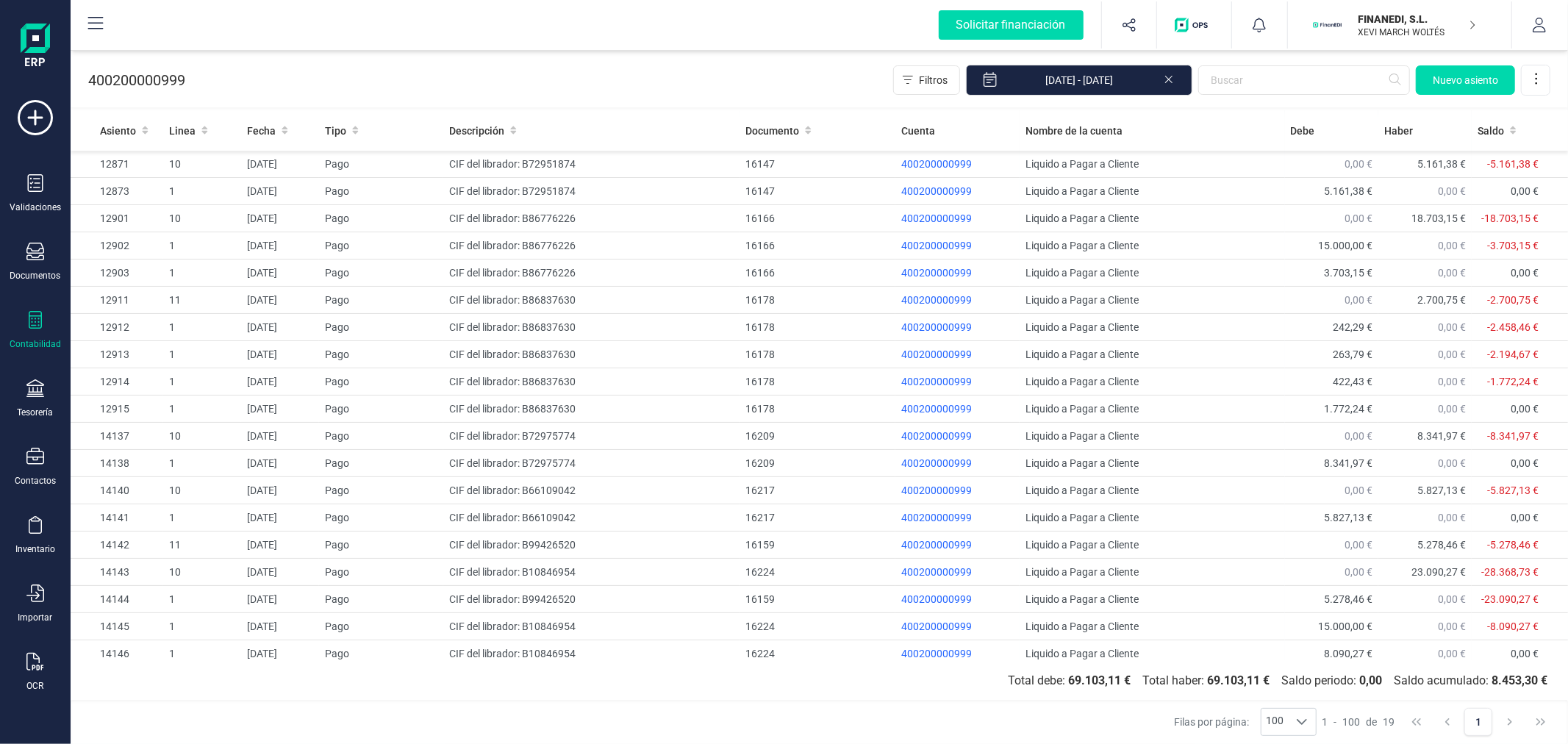
click at [770, 688] on section "Total debe: 69.103,11 € Total haber: 69.103,11 € Saldo periodo: 0,00 Saldo acum…" at bounding box center [819, 680] width 1497 height 41
click at [1221, 275] on td "Liquido a Pagar a Cliente" at bounding box center [1152, 273] width 264 height 27
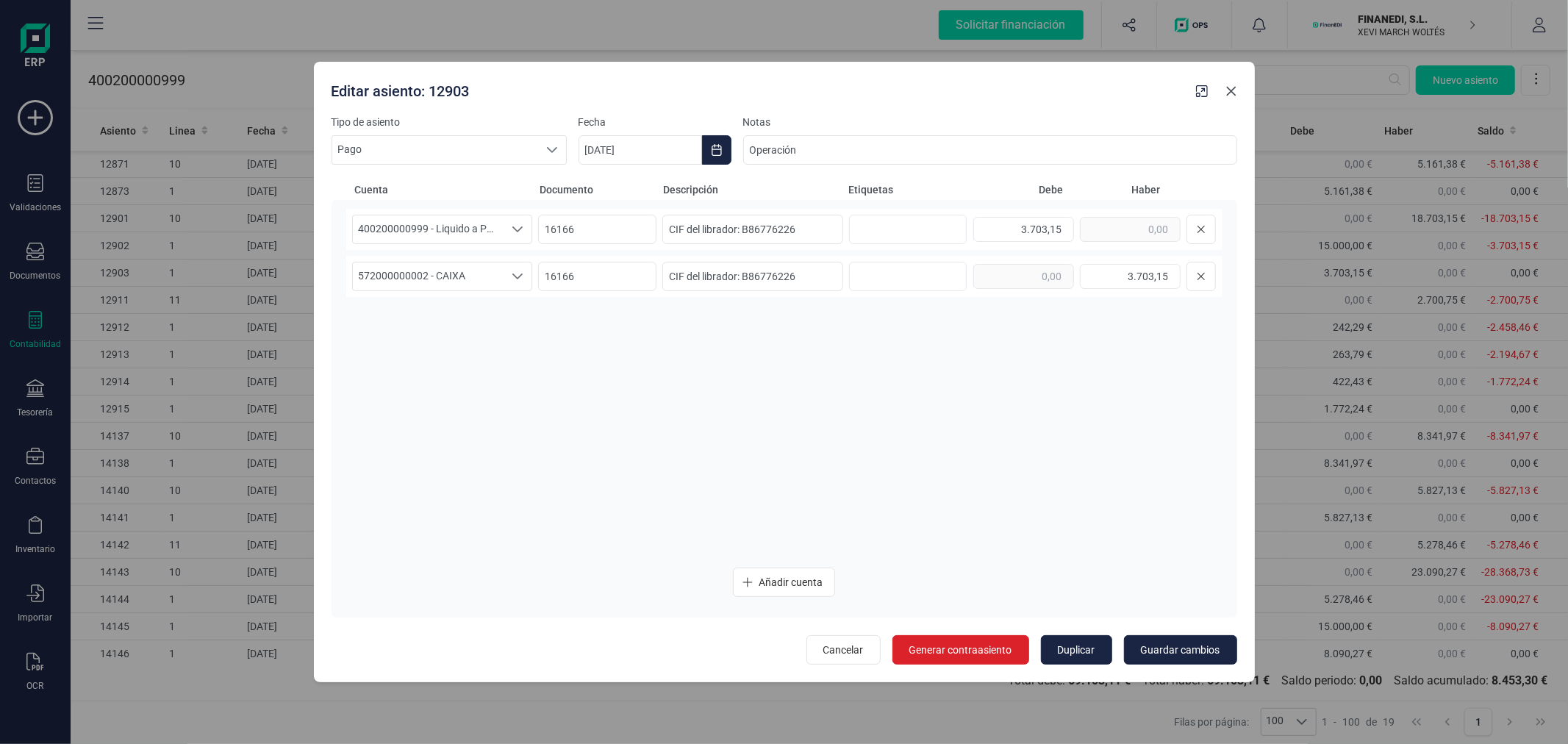
click at [1236, 88] on icon "Close" at bounding box center [1231, 91] width 12 height 12
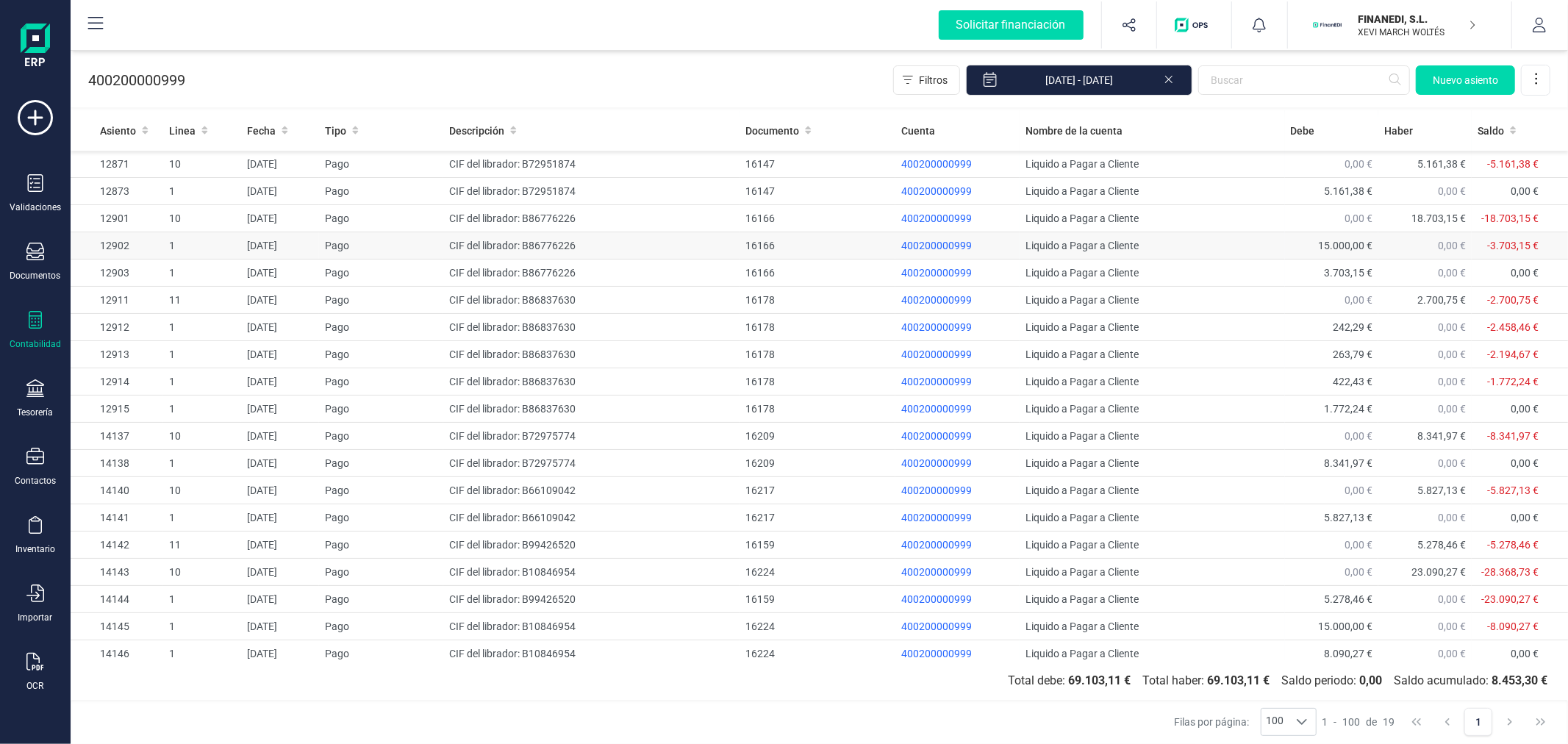
click at [1260, 246] on td "Liquido a Pagar a Cliente" at bounding box center [1152, 246] width 264 height 27
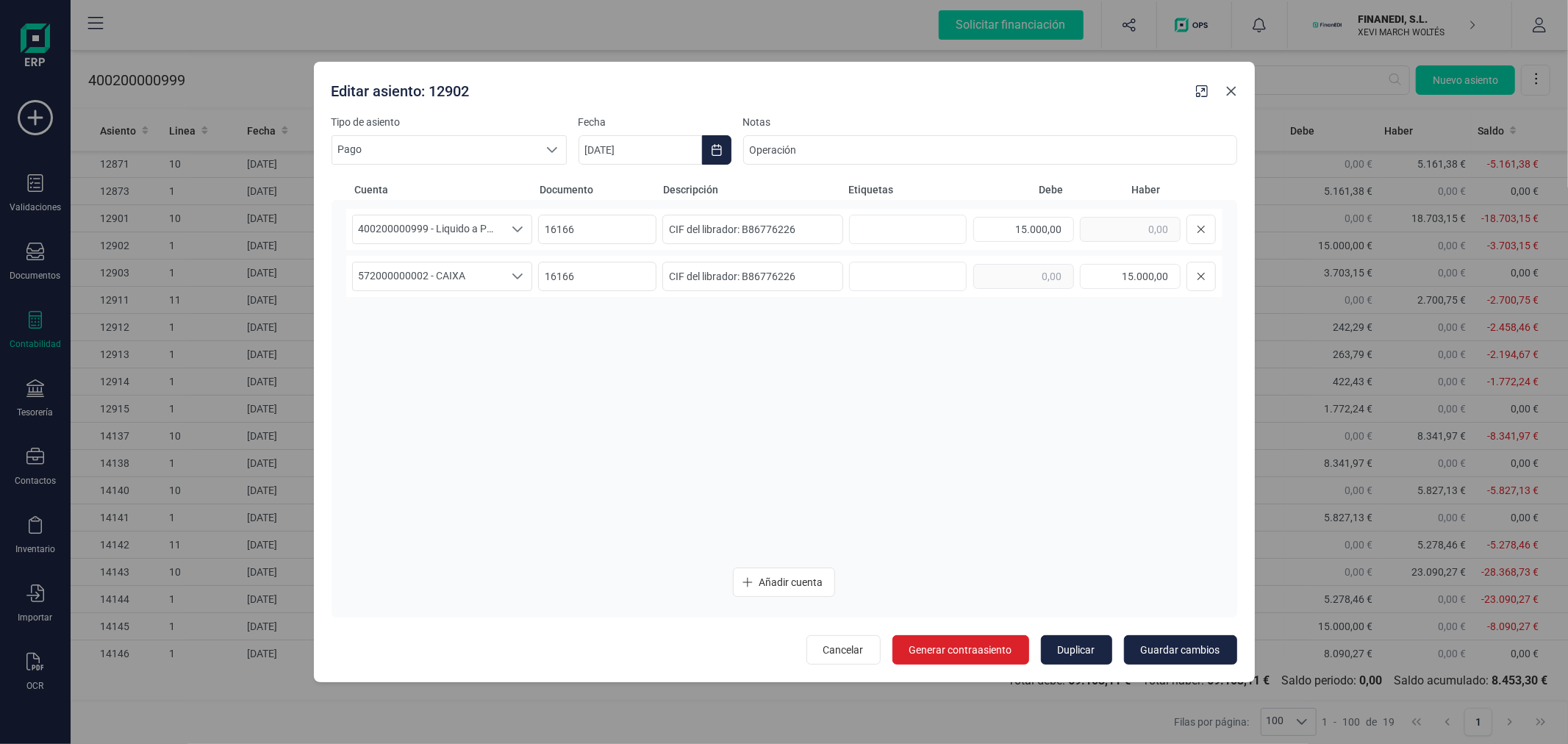
click at [1233, 91] on icon "Close" at bounding box center [1231, 91] width 12 height 12
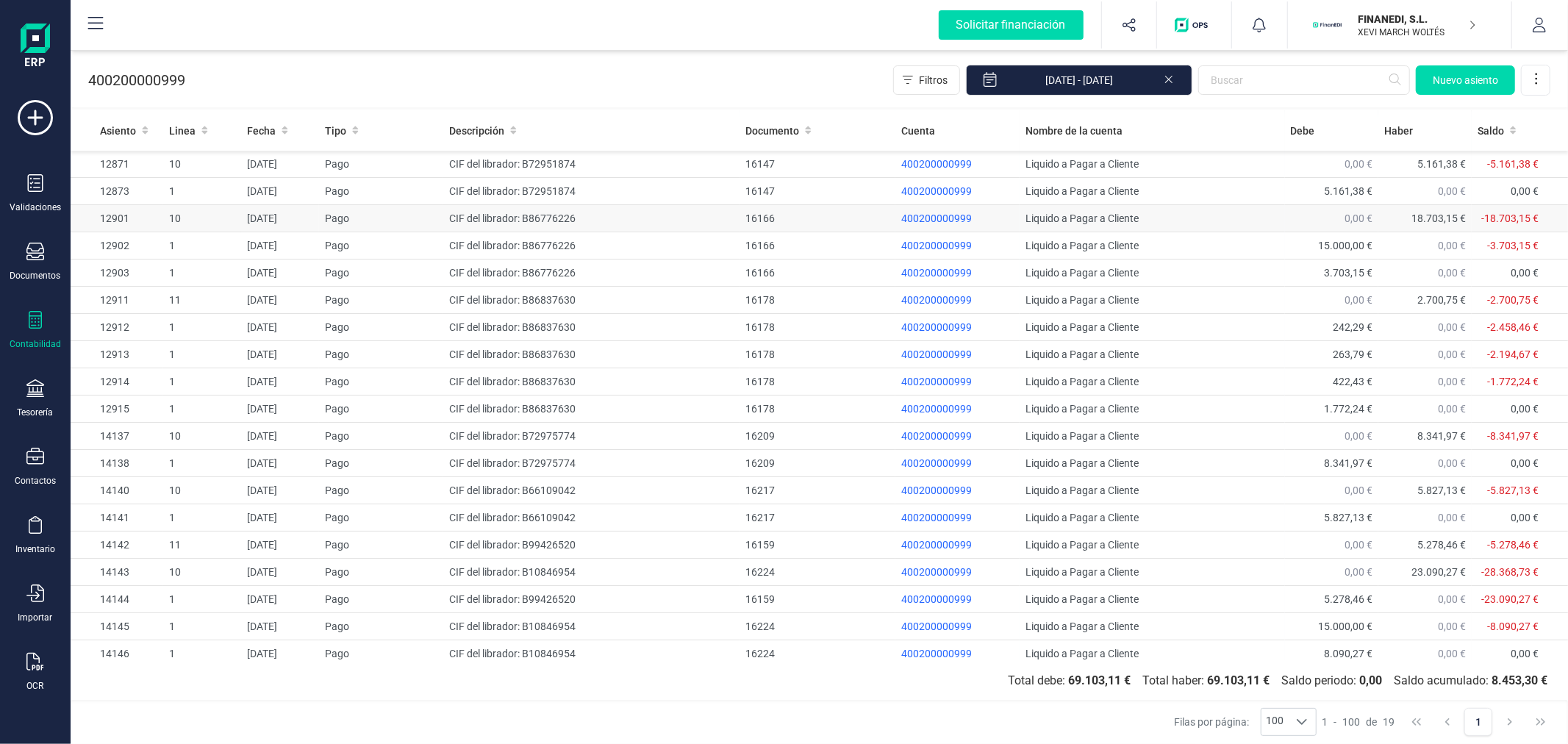
click at [1262, 214] on td "Liquido a Pagar a Cliente" at bounding box center [1152, 219] width 264 height 27
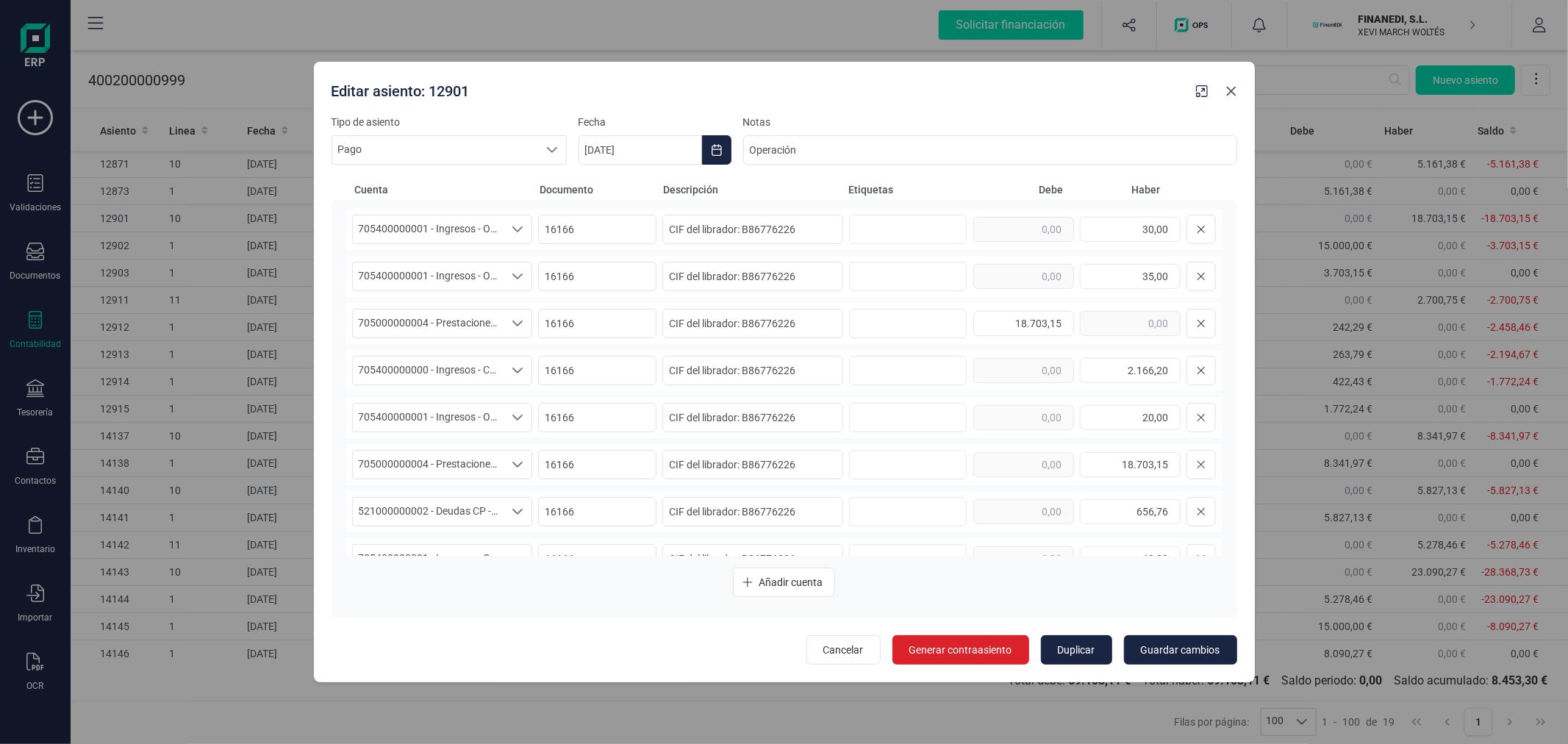
click at [1230, 98] on button "Close" at bounding box center [1231, 91] width 24 height 24
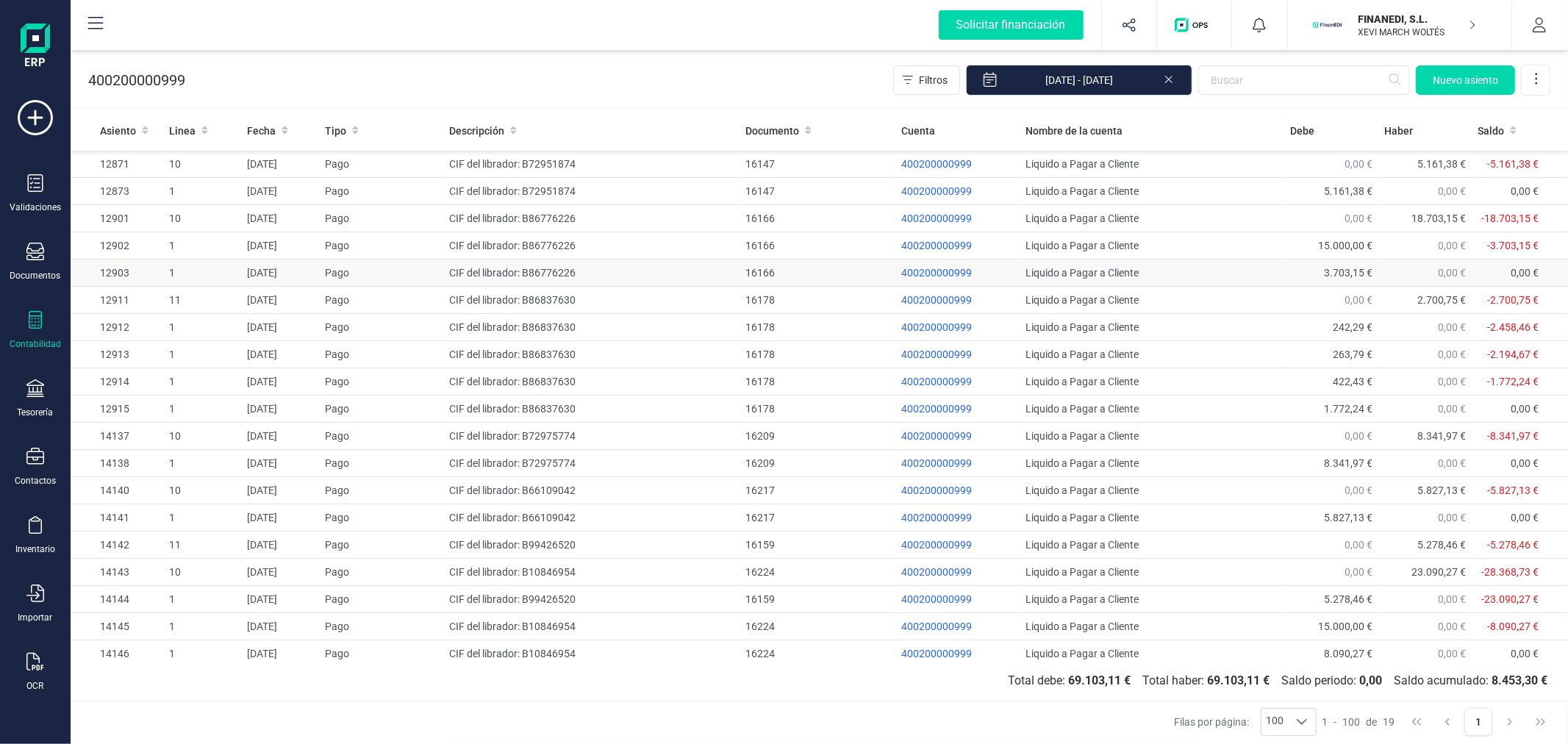
click at [1327, 263] on td "3.703,15 €" at bounding box center [1331, 273] width 93 height 27
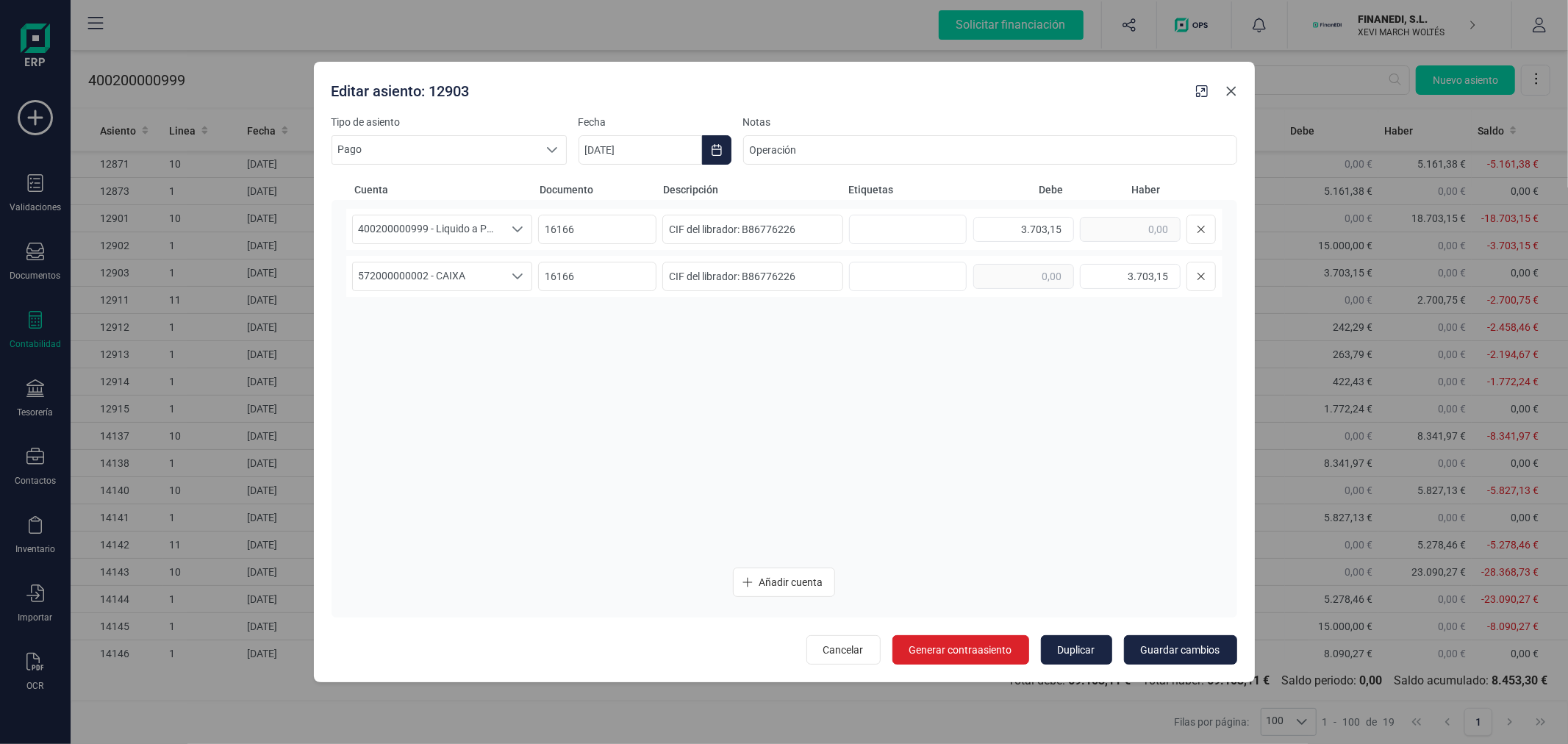
click at [1230, 91] on icon "Close" at bounding box center [1230, 91] width 9 height 9
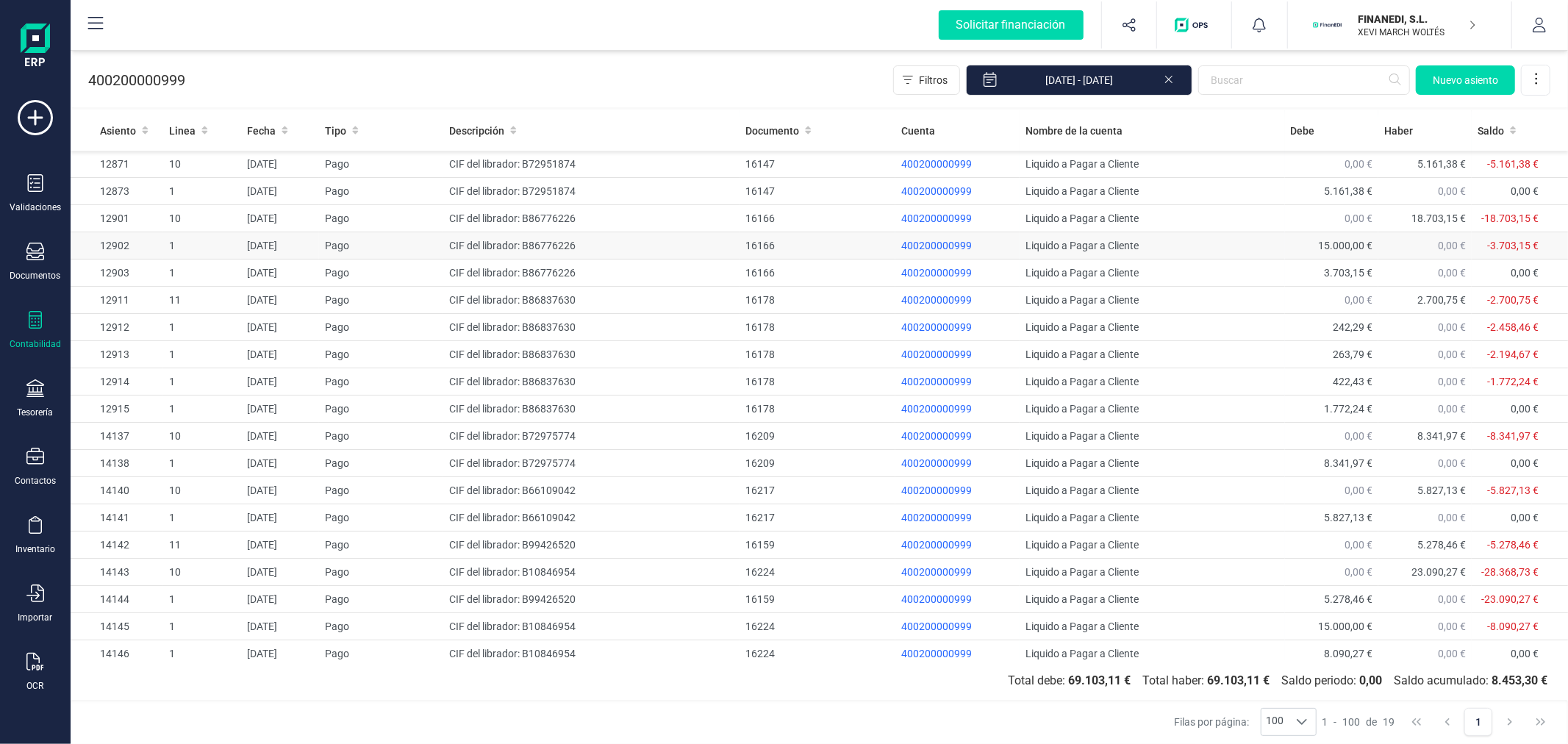
click at [1245, 243] on td "Liquido a Pagar a Cliente" at bounding box center [1152, 246] width 264 height 27
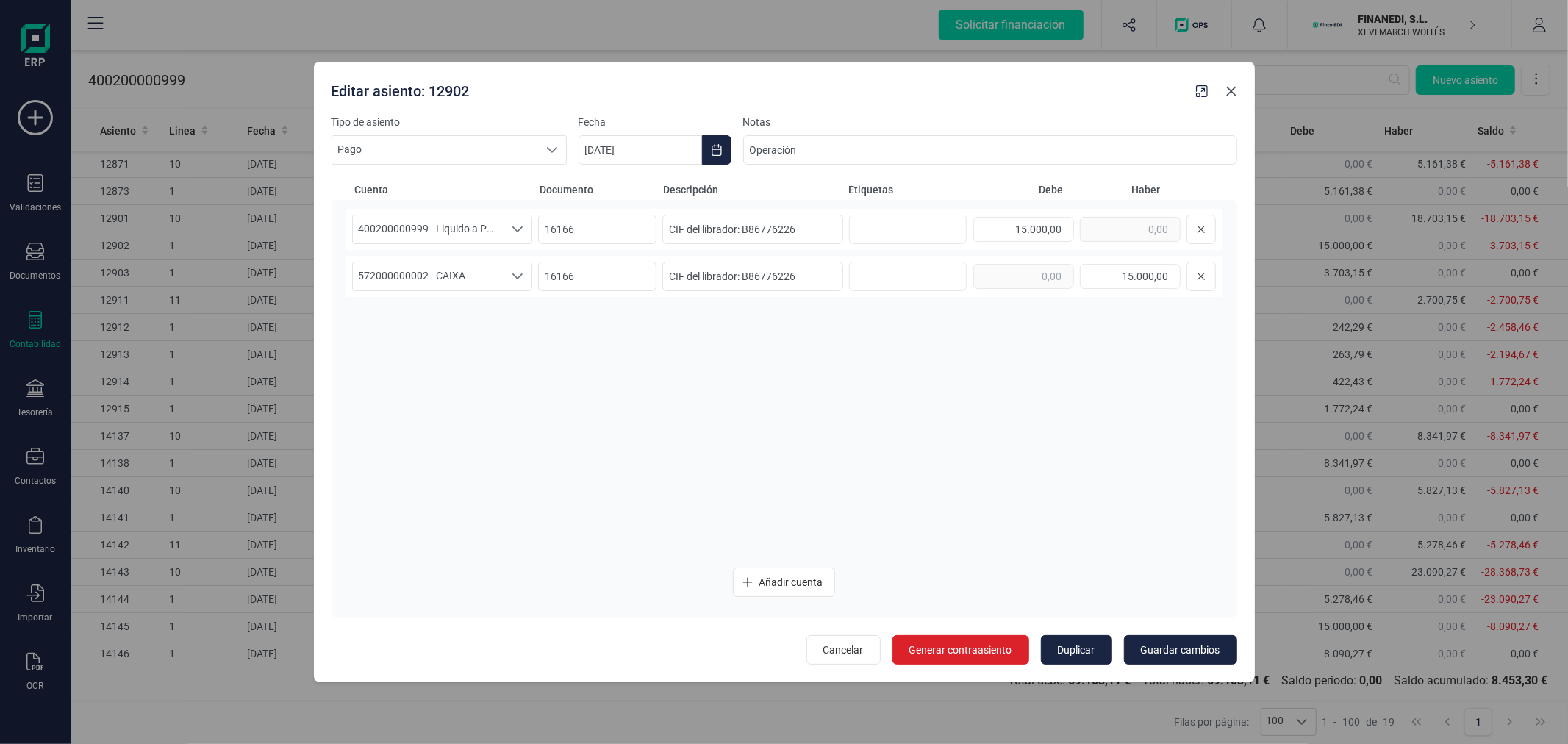
click at [1230, 93] on icon "Close" at bounding box center [1231, 91] width 12 height 12
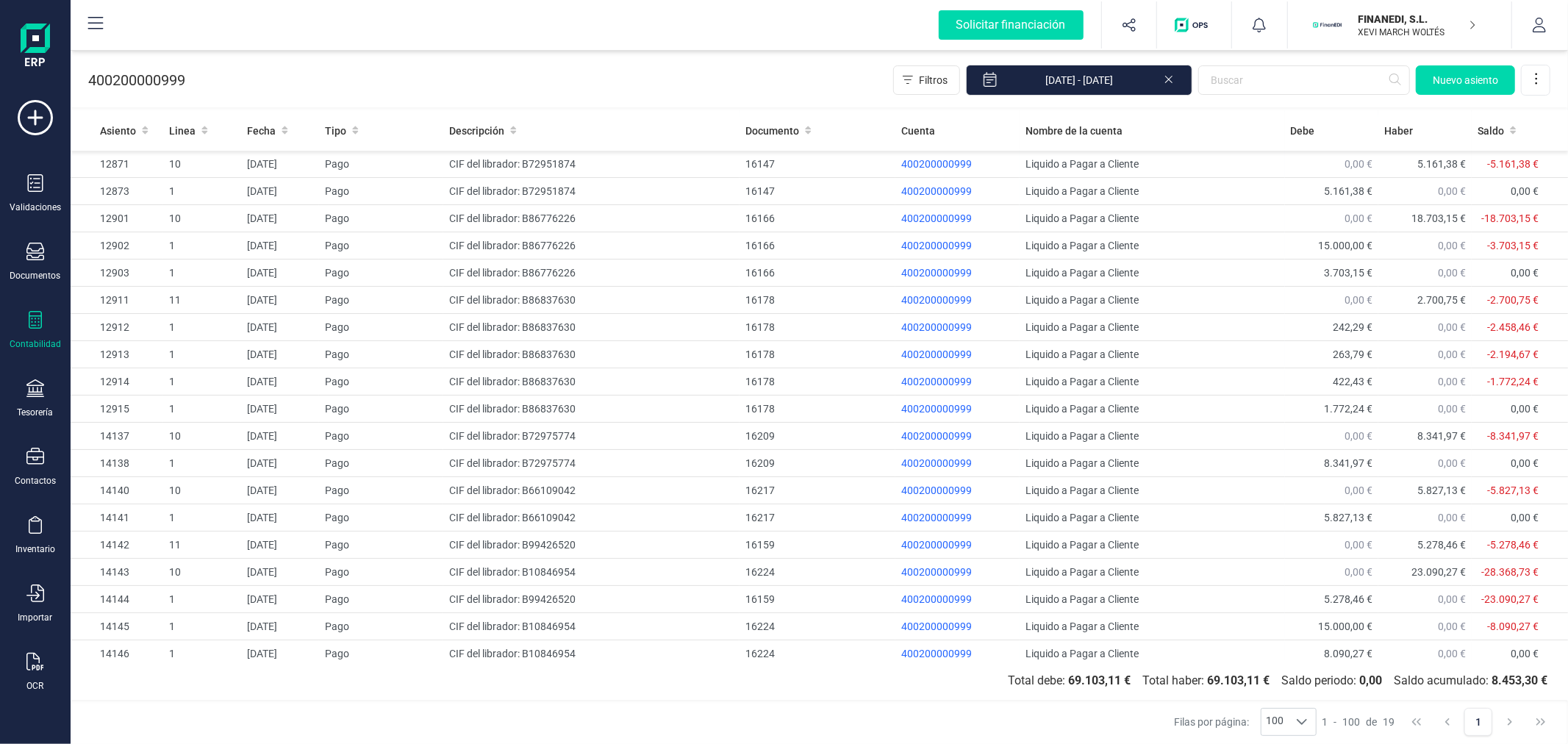
click at [779, 64] on div "400200000999 Filtros 01/01/2024 - 31/12/2024 Nuevo asiento" at bounding box center [819, 77] width 1497 height 61
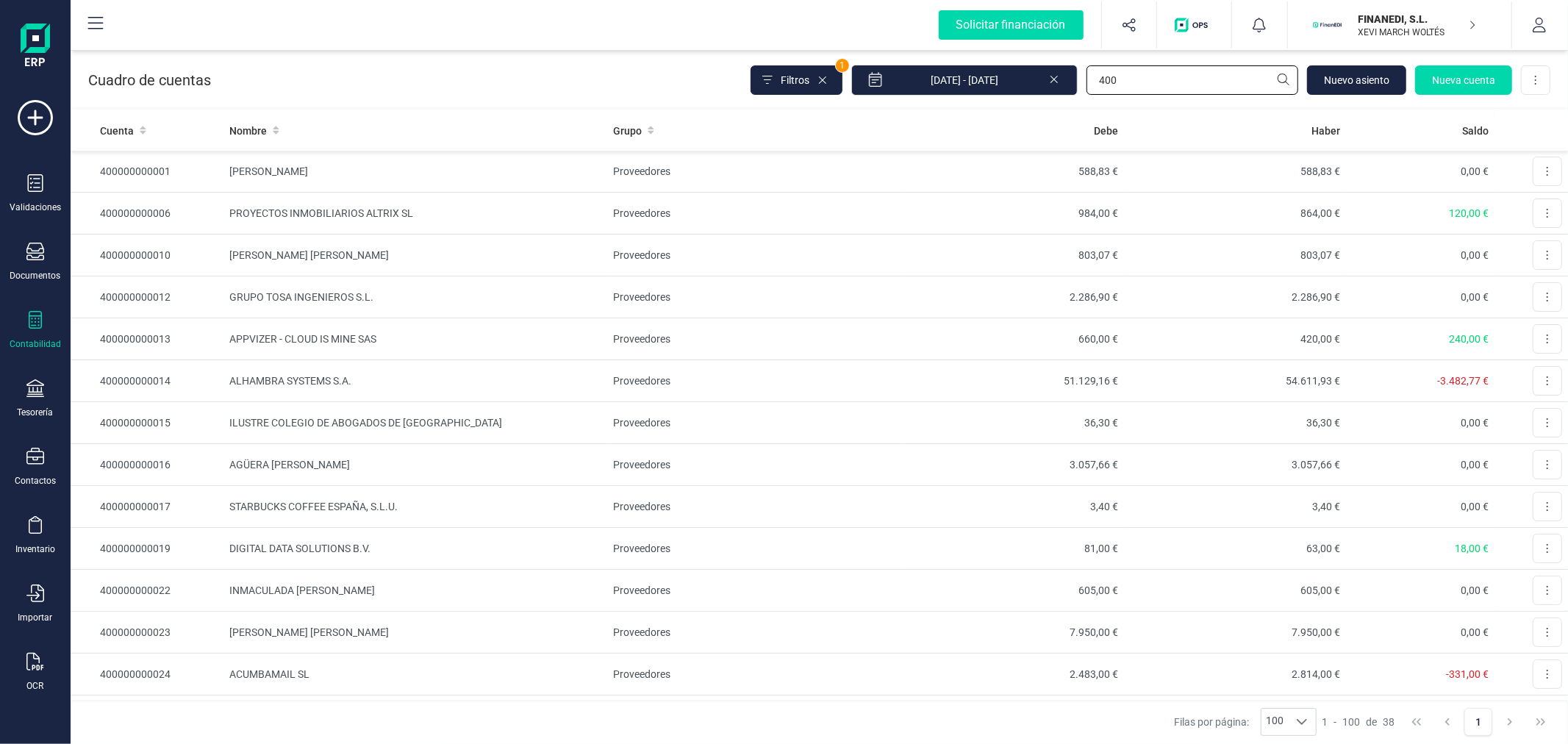
click at [1153, 82] on input "400" at bounding box center [1193, 80] width 212 height 29
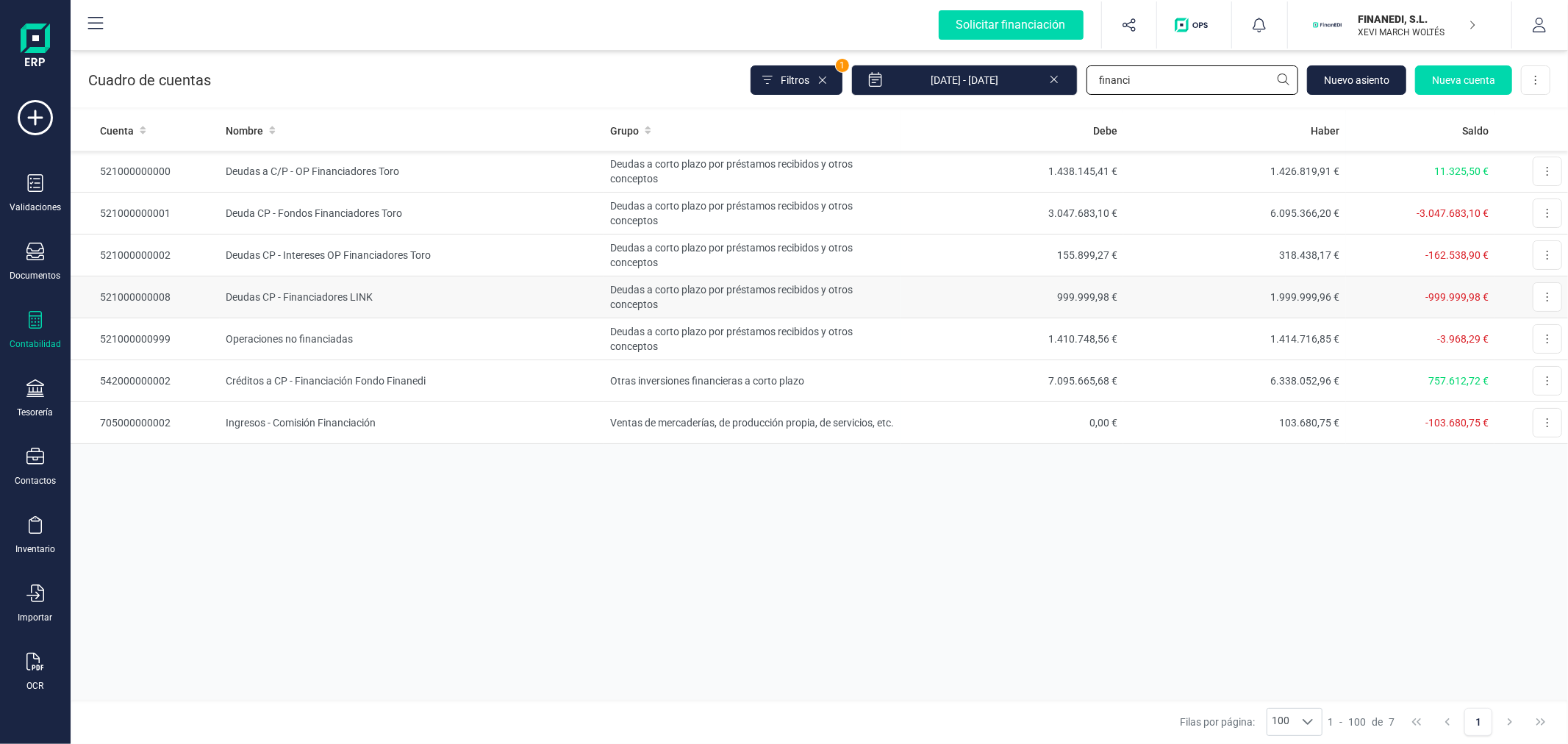
type input "financi"
click at [498, 300] on td "Deudas CP - Financiadores LINK" at bounding box center [412, 297] width 385 height 42
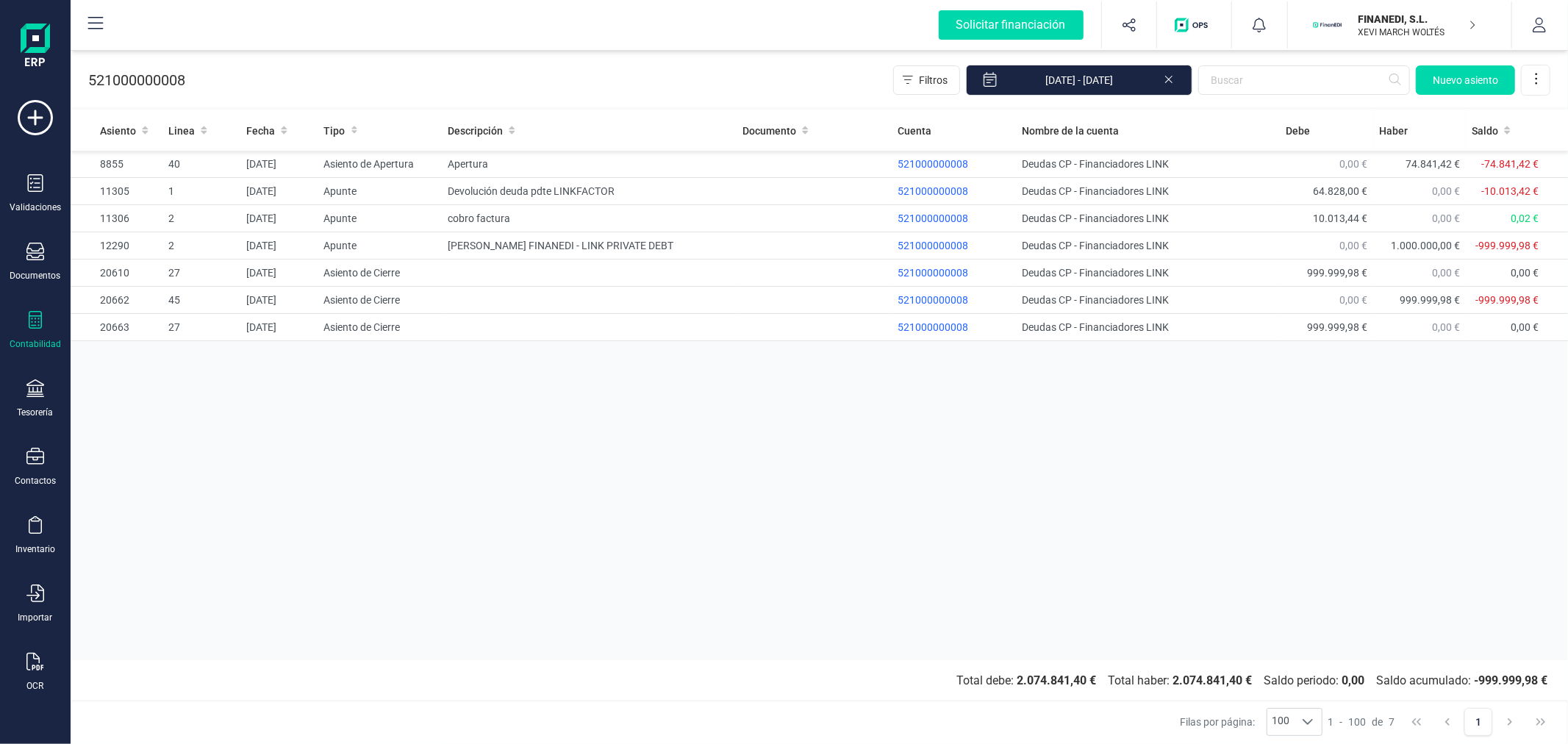
click at [1172, 78] on icon at bounding box center [1169, 77] width 12 height 14
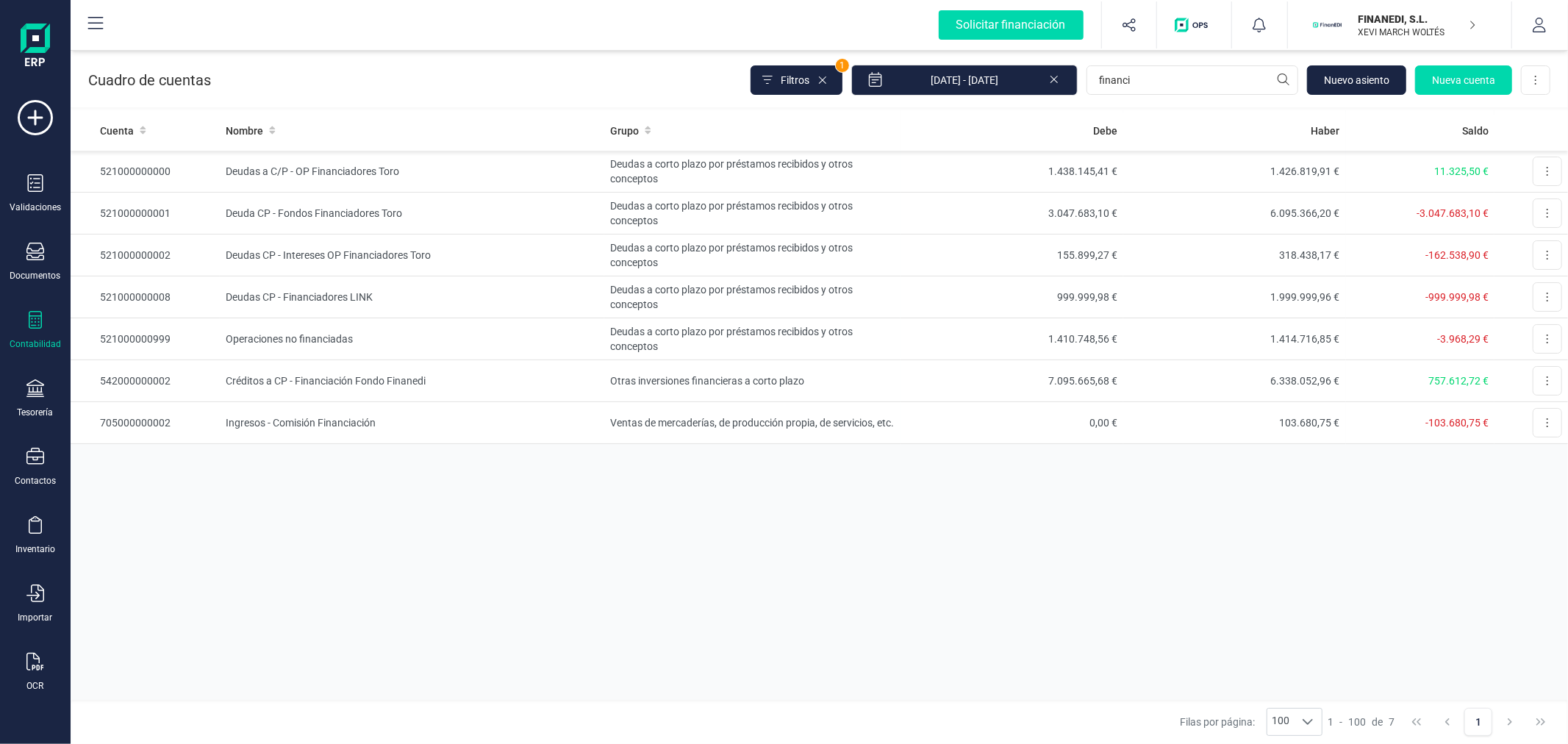
click at [800, 553] on div "Cuenta Nombre Grupo Debe Haber Saldo 521000000000 Deudas a C/P - OP Financiador…" at bounding box center [819, 405] width 1497 height 590
click at [782, 413] on td "Ventas de mercaderías, de producción propia, de servicios, etc." at bounding box center [752, 423] width 296 height 42
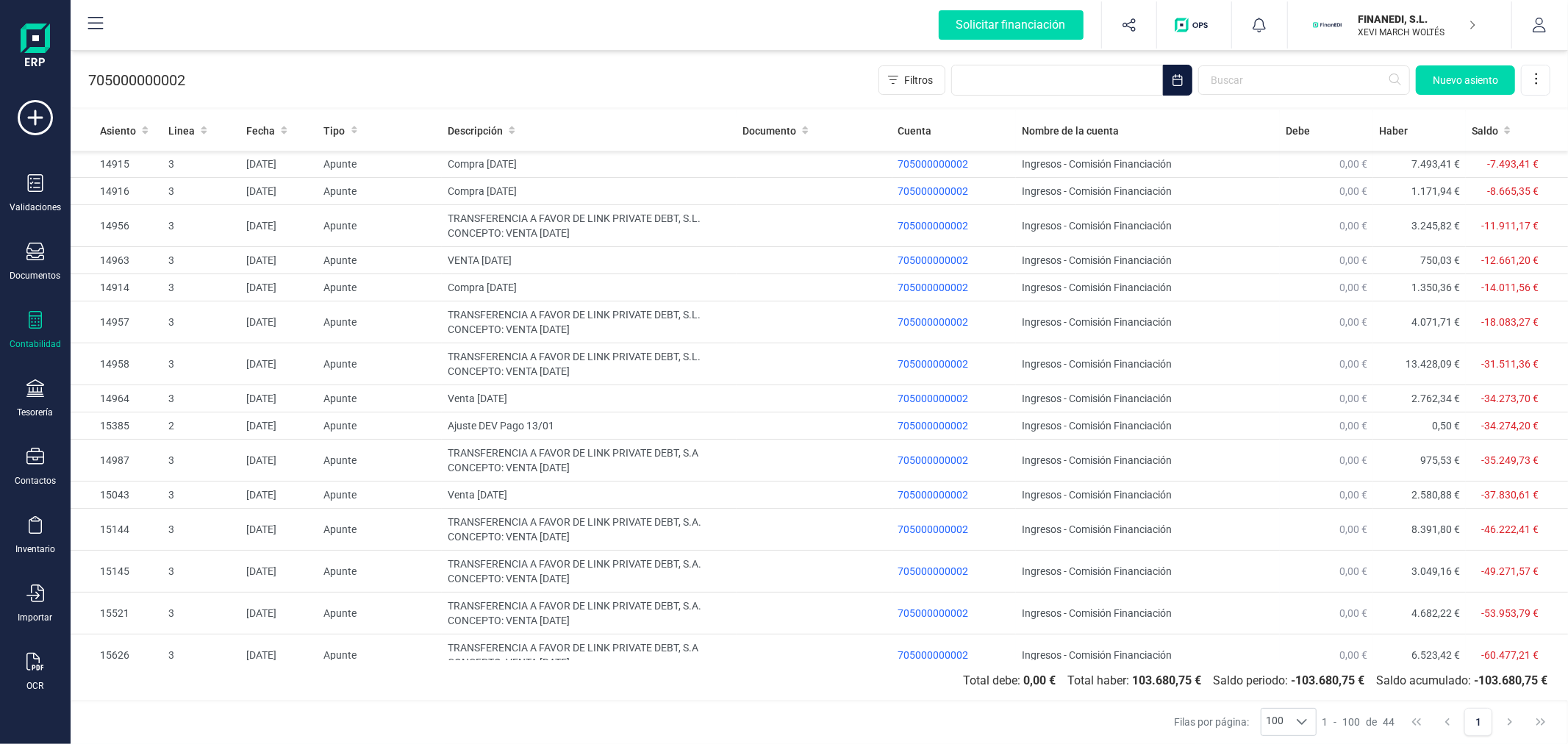
click at [1182, 74] on icon "Choose Date" at bounding box center [1177, 80] width 12 height 12
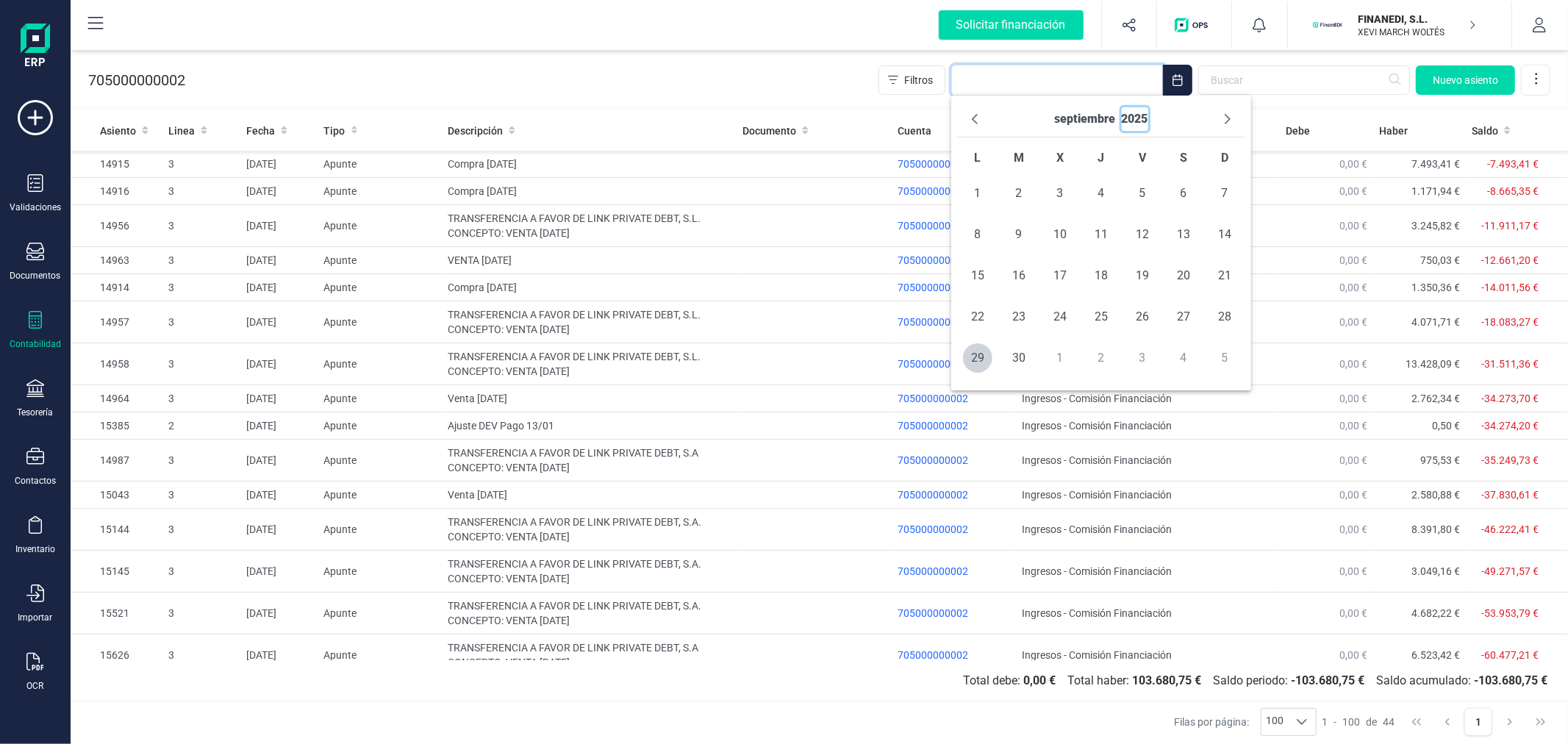
click at [1129, 120] on button "2025" at bounding box center [1135, 120] width 26 height 24
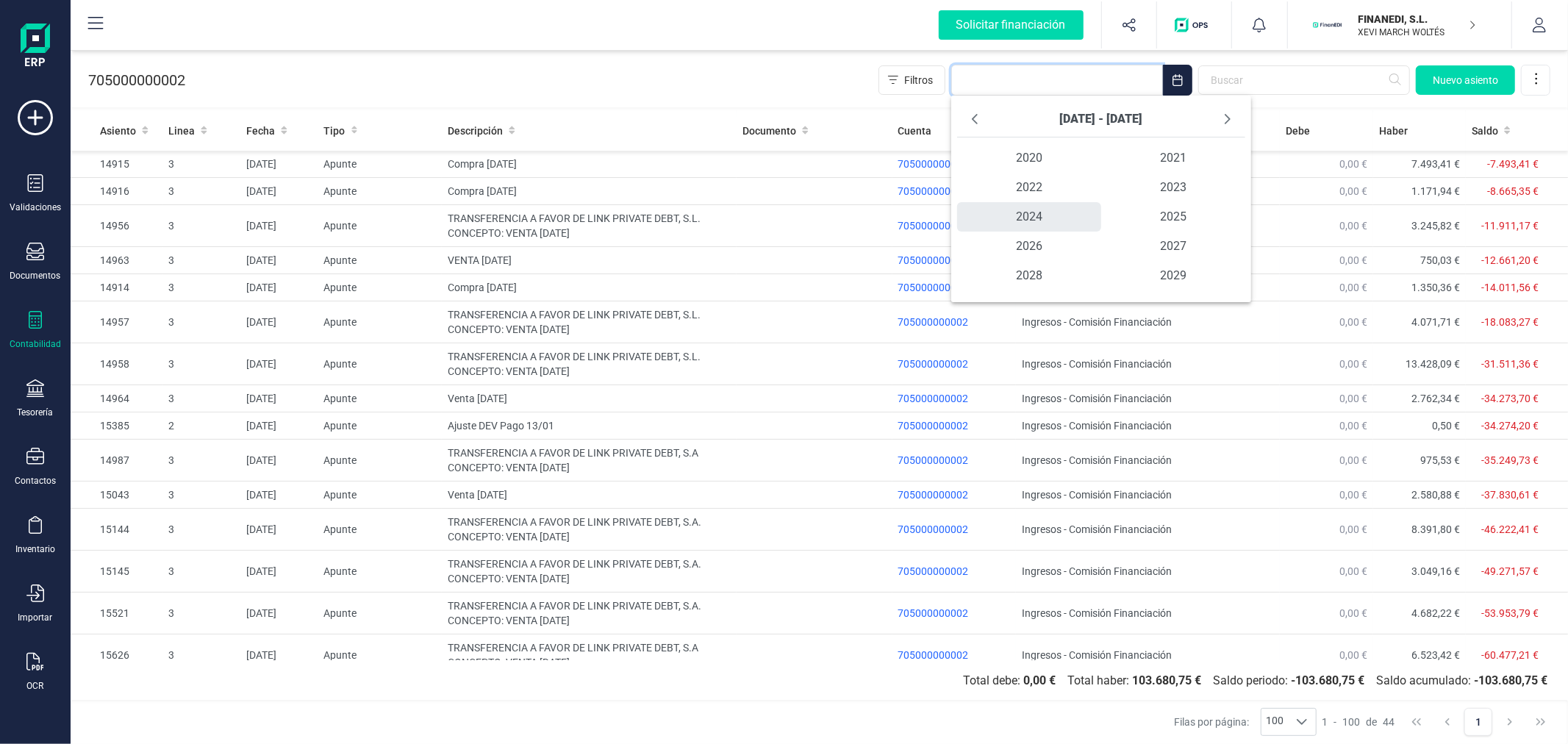
click at [1032, 210] on span "2024" at bounding box center [1029, 216] width 144 height 29
click at [1018, 157] on span "ene" at bounding box center [1005, 157] width 96 height 29
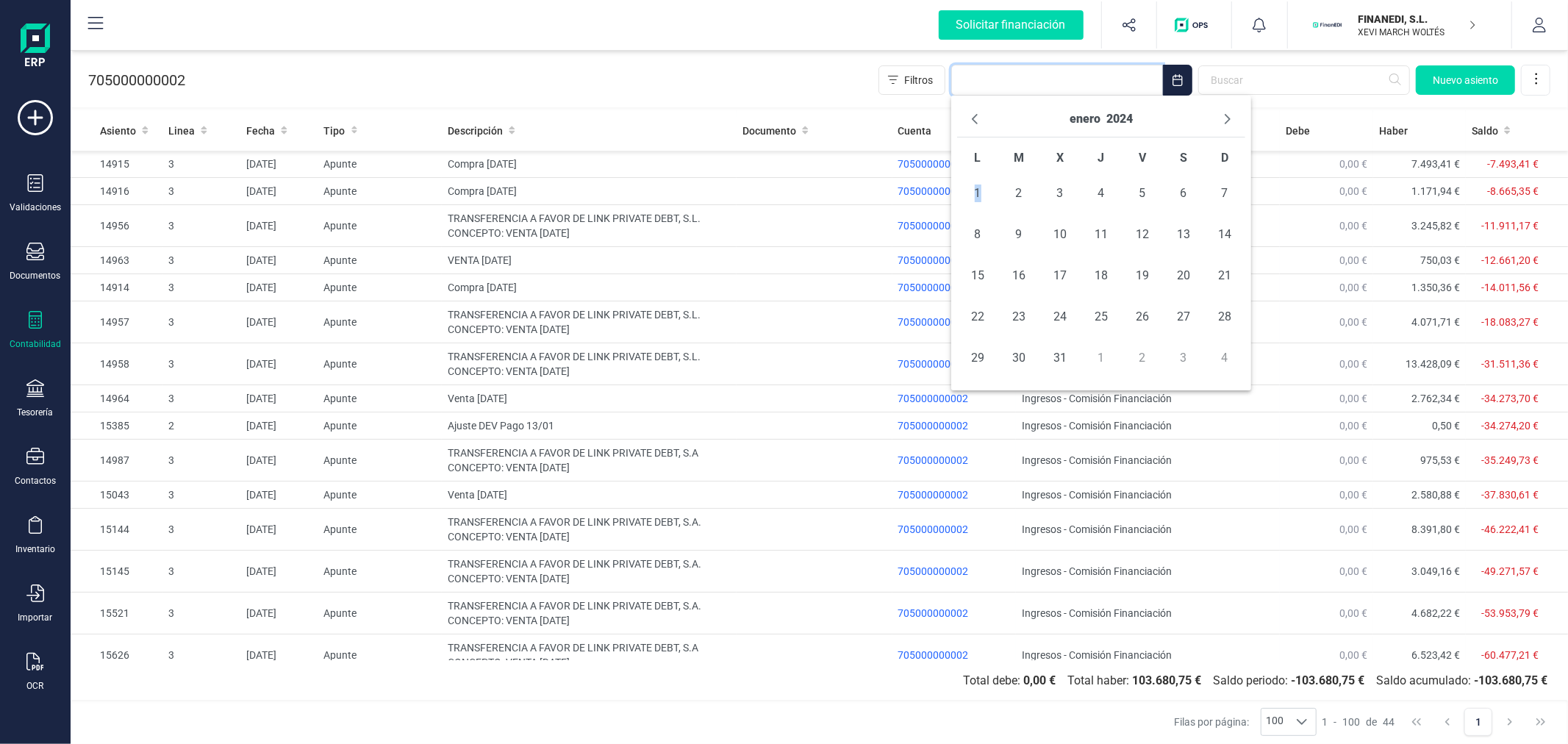
drag, startPoint x: 979, startPoint y: 189, endPoint x: 1079, endPoint y: 122, distance: 120.4
click at [978, 189] on span "1" at bounding box center [977, 193] width 29 height 29
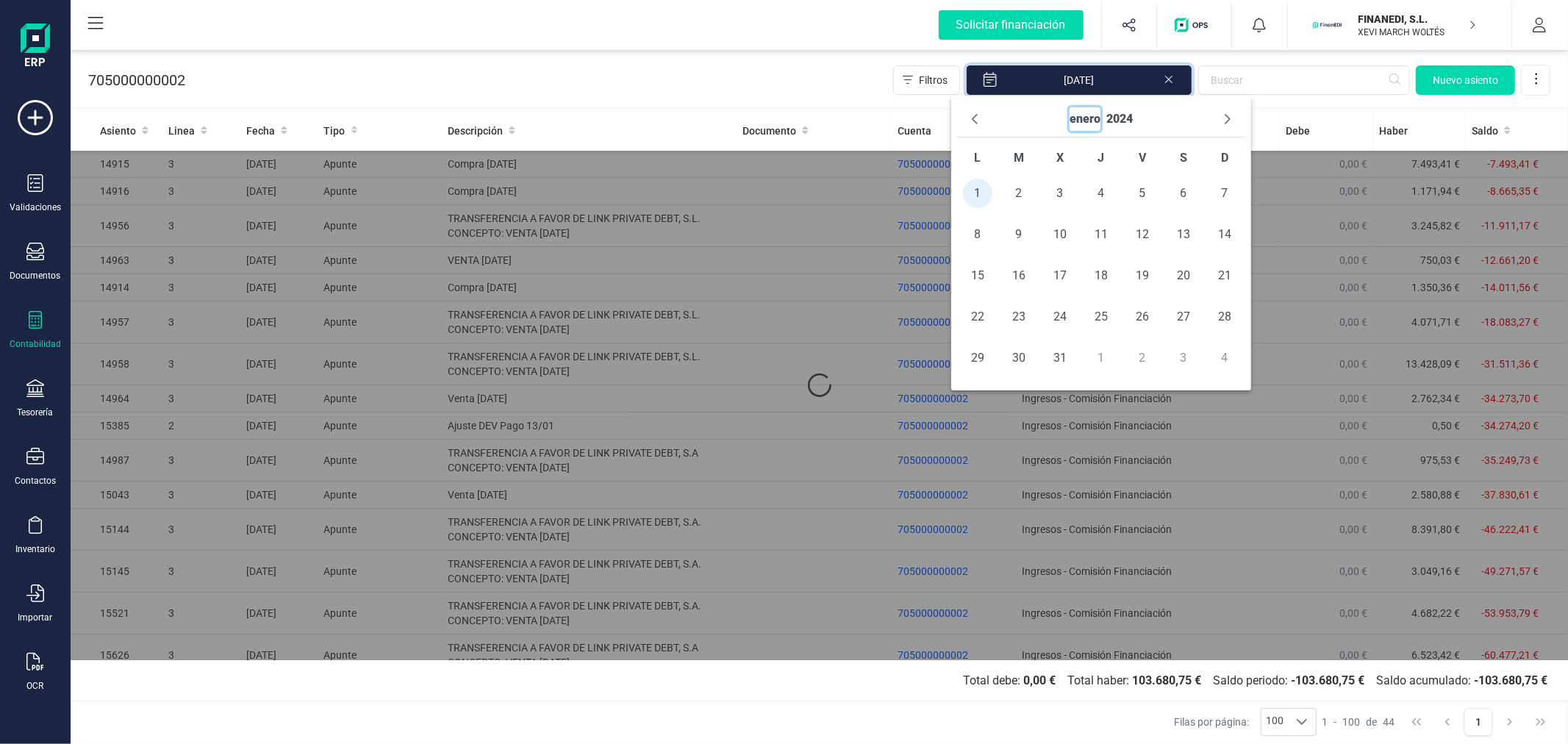
click at [1086, 115] on button "enero" at bounding box center [1085, 120] width 31 height 24
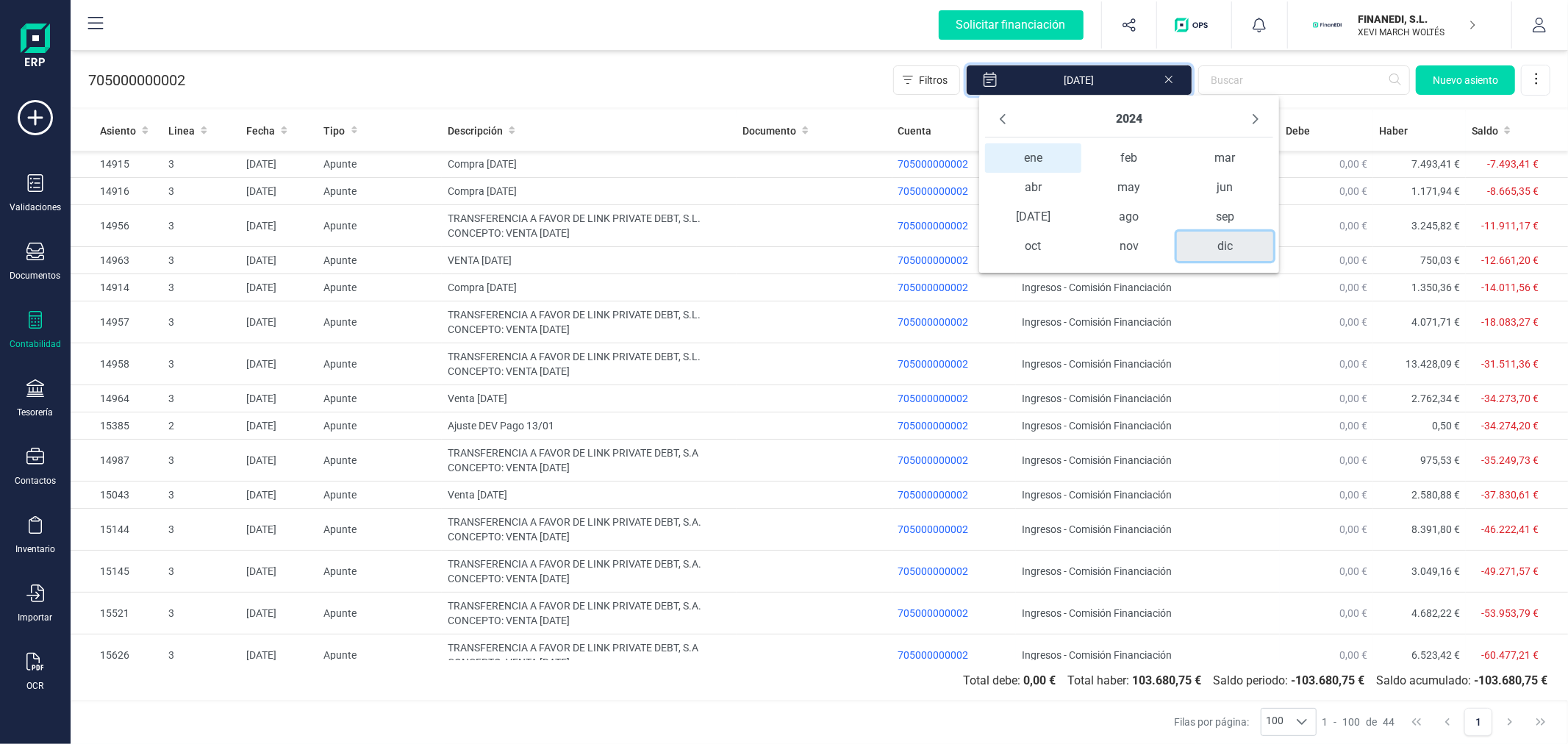
click at [1223, 244] on span "dic" at bounding box center [1225, 246] width 96 height 29
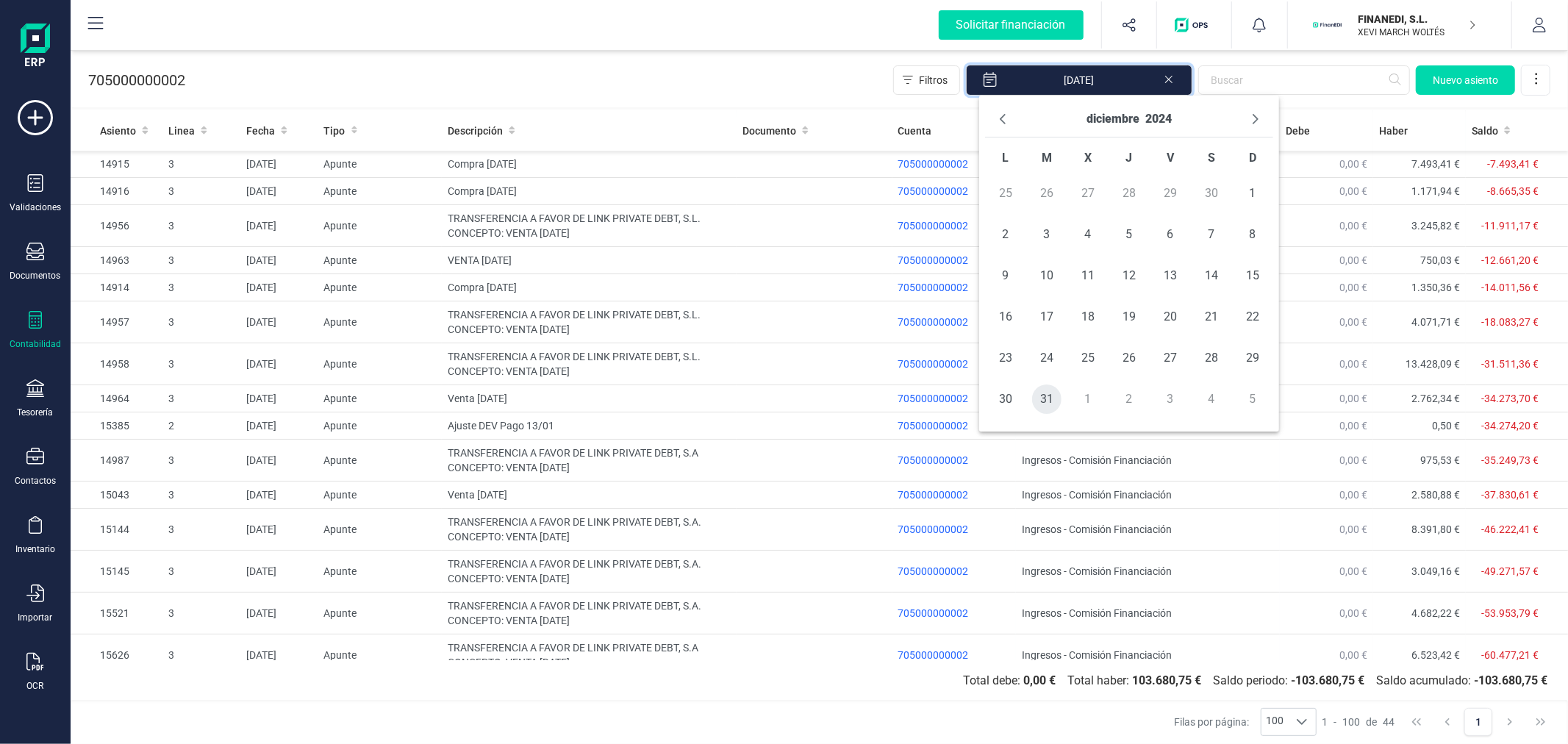
click at [1051, 397] on span "31" at bounding box center [1046, 399] width 29 height 29
type input "01/01/2024 - 31/12/2024"
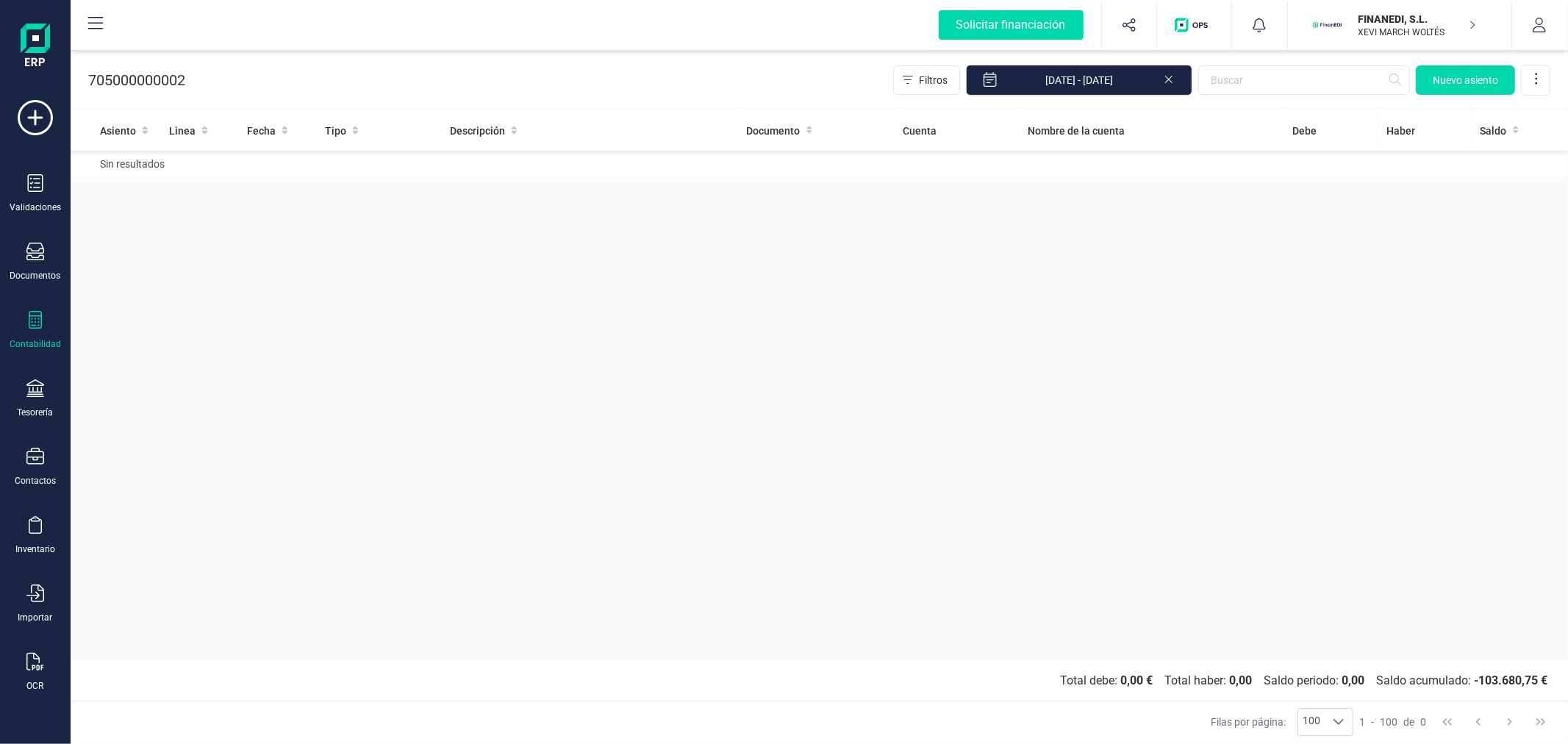
click at [731, 70] on div "705000000002 Filtros 01/01/2024 - 31/12/2024 Nuevo asiento" at bounding box center [819, 77] width 1497 height 61
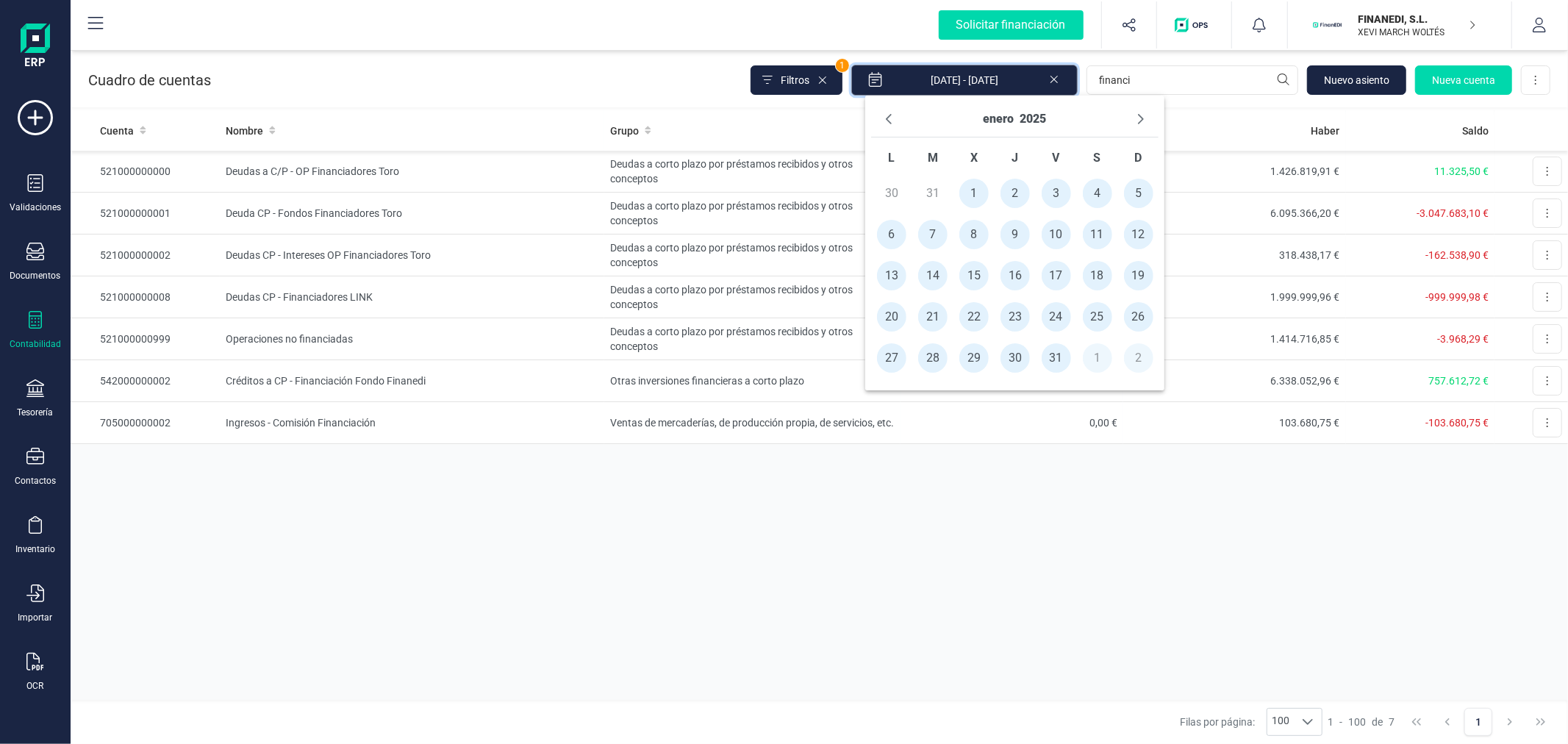
click at [968, 74] on input "[DATE] - [DATE]" at bounding box center [965, 80] width 226 height 31
click at [1037, 118] on button "2025" at bounding box center [1033, 120] width 26 height 24
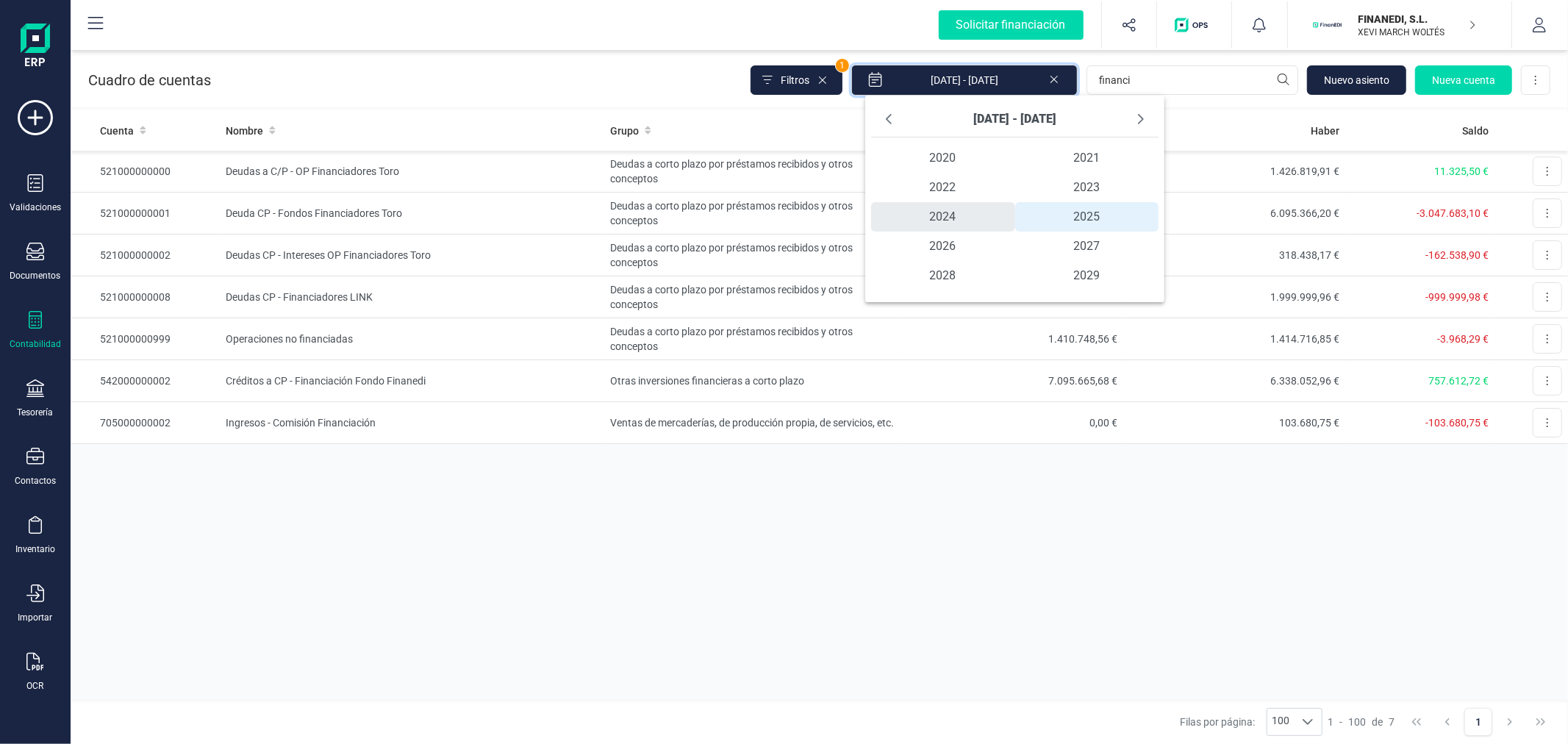
click at [947, 213] on span "2024" at bounding box center [943, 216] width 144 height 29
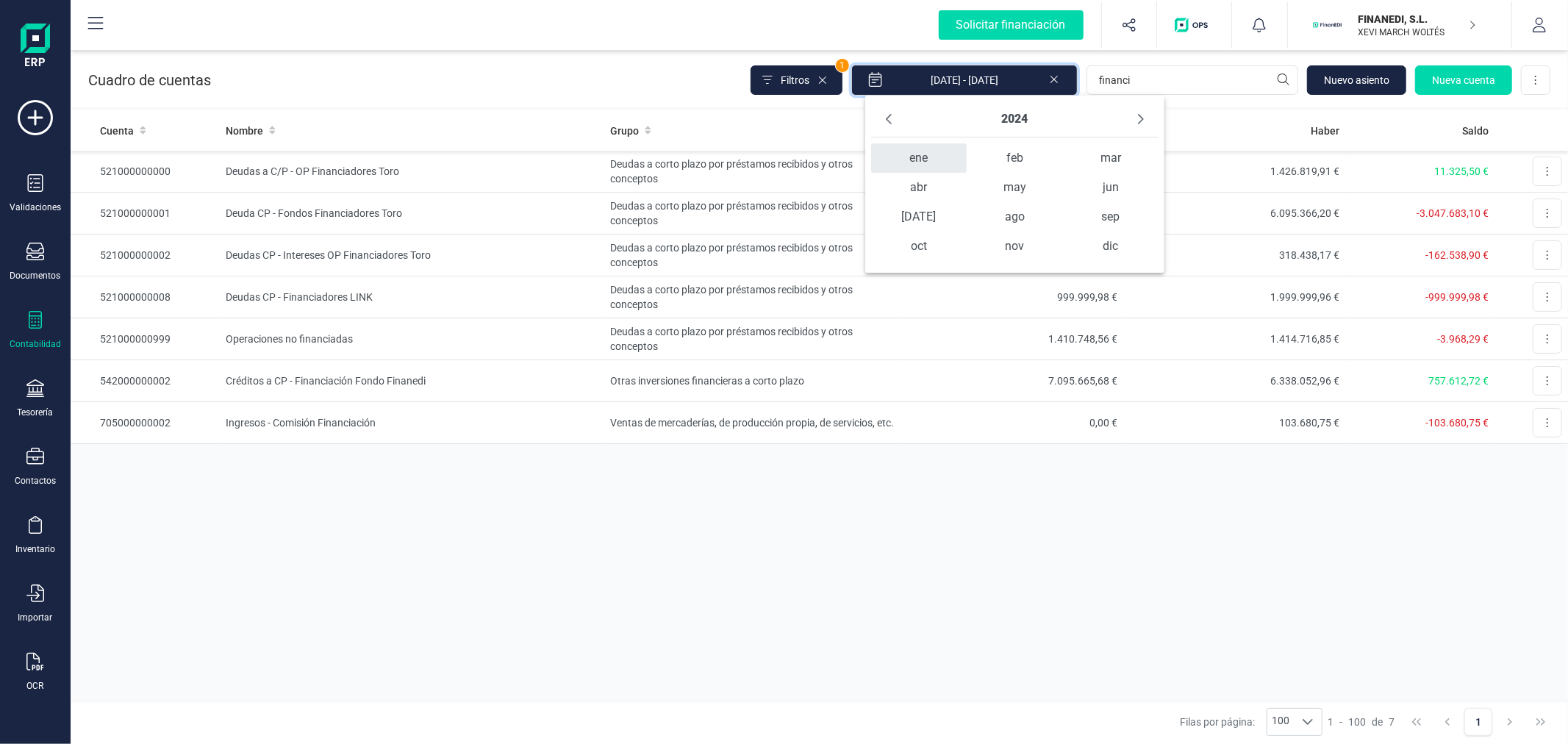
click at [930, 160] on span "ene" at bounding box center [919, 157] width 96 height 29
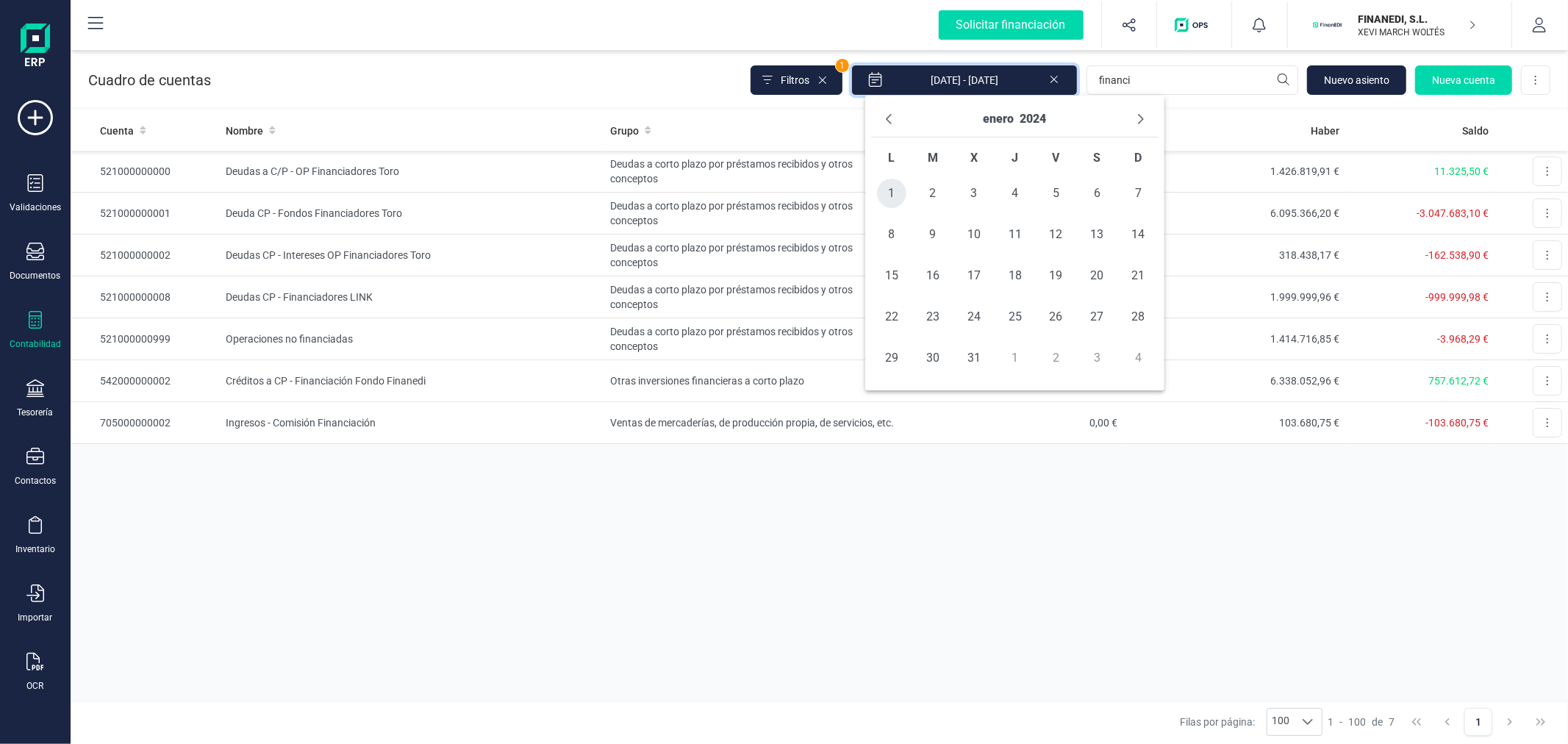
click at [898, 188] on span "1" at bounding box center [891, 193] width 29 height 29
click at [1008, 121] on button "enero" at bounding box center [999, 120] width 31 height 24
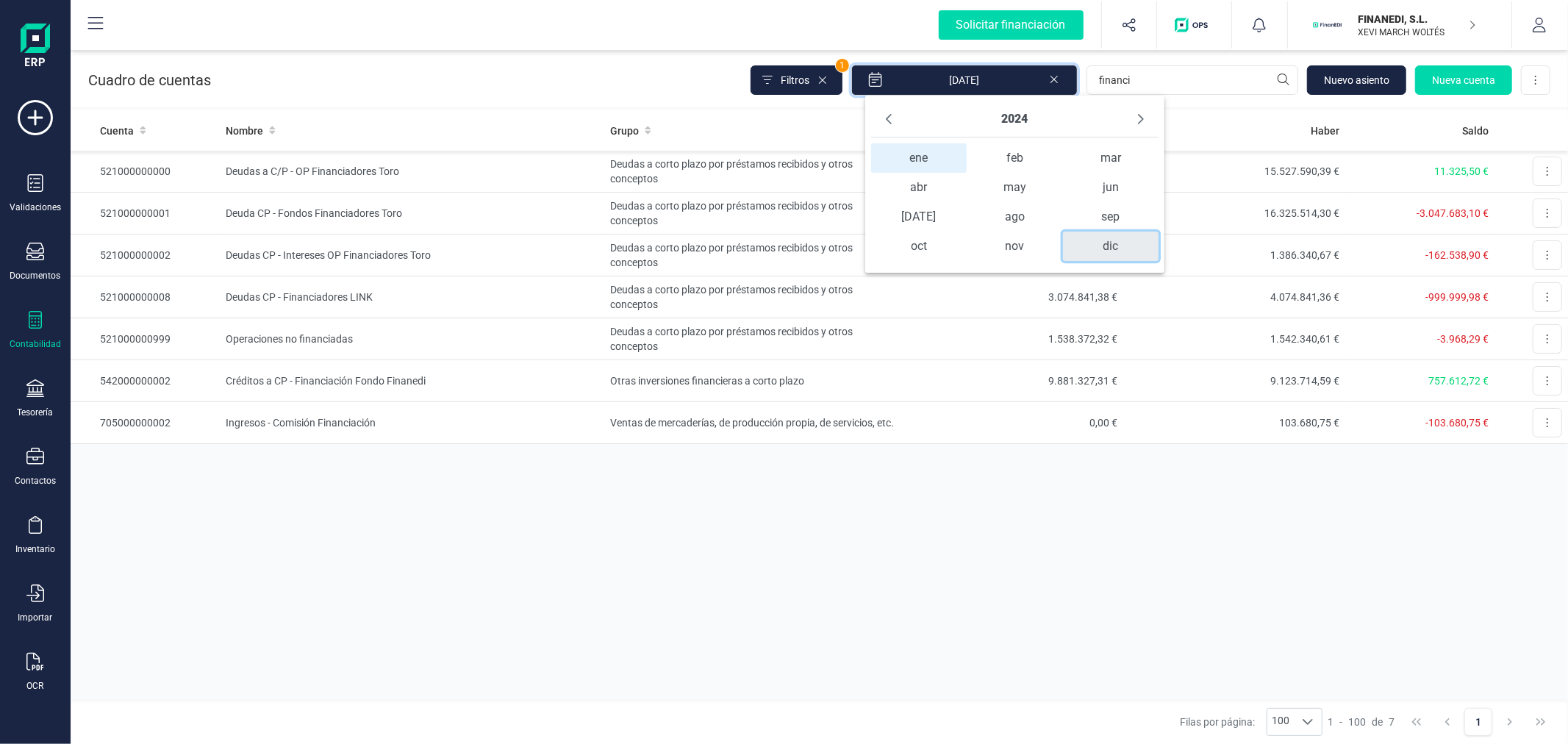
click at [1102, 247] on span "dic" at bounding box center [1111, 246] width 96 height 29
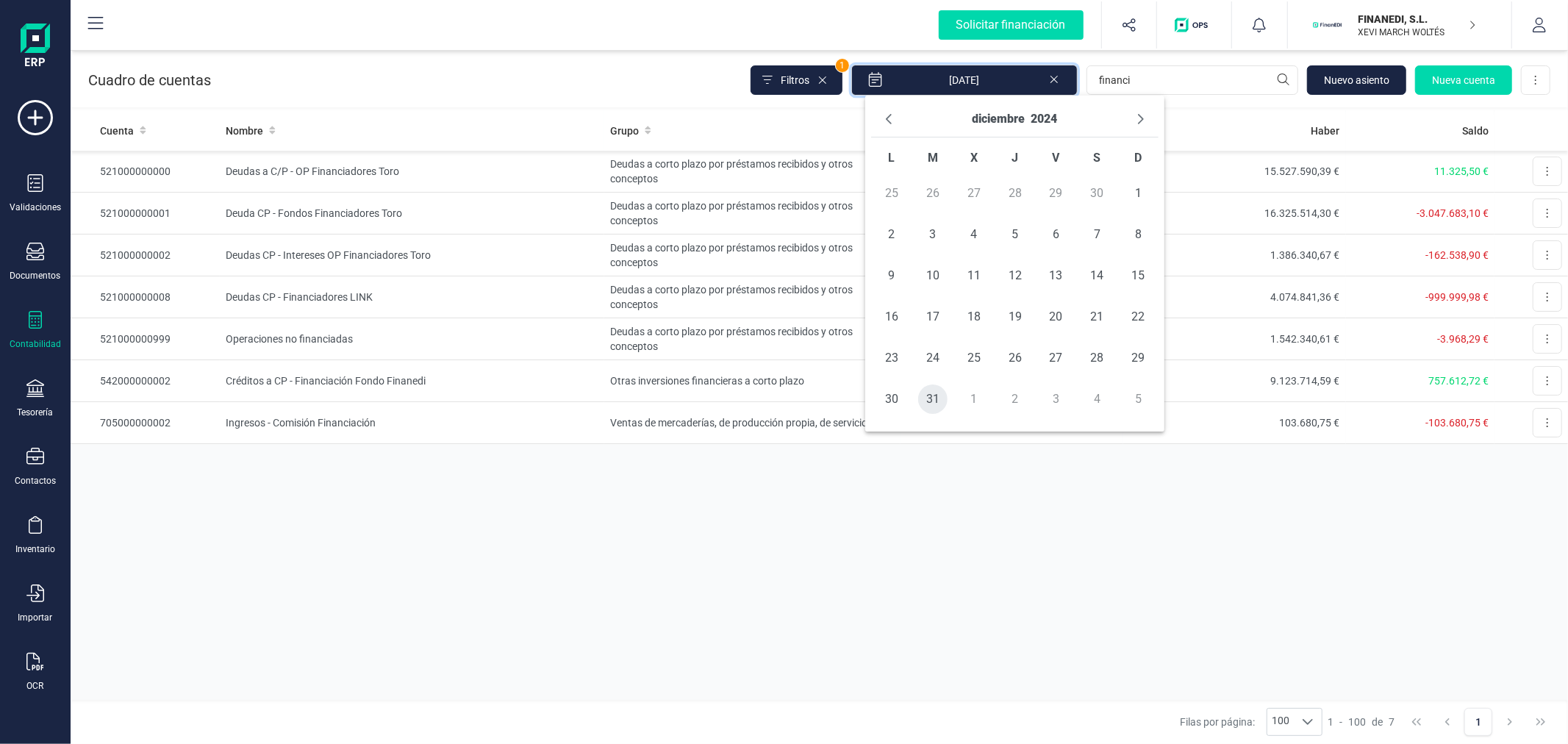
click at [936, 397] on span "31" at bounding box center [933, 399] width 29 height 29
type input "01/01/2024 - 31/12/2024"
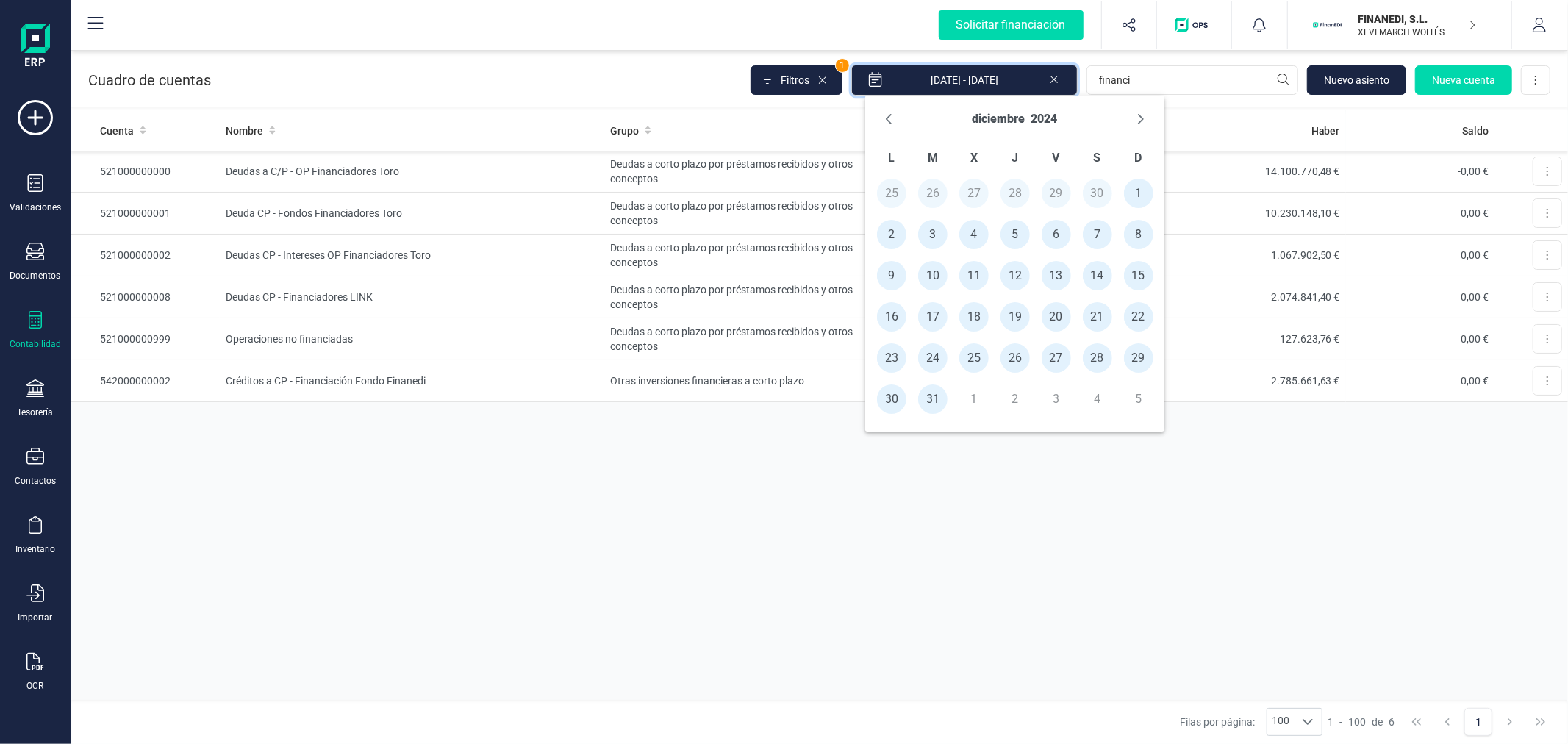
click at [1027, 504] on div "Cuenta Nombre Grupo Debe Haber Saldo 521000000000 Deudas a C/P - OP Financiador…" at bounding box center [819, 405] width 1497 height 590
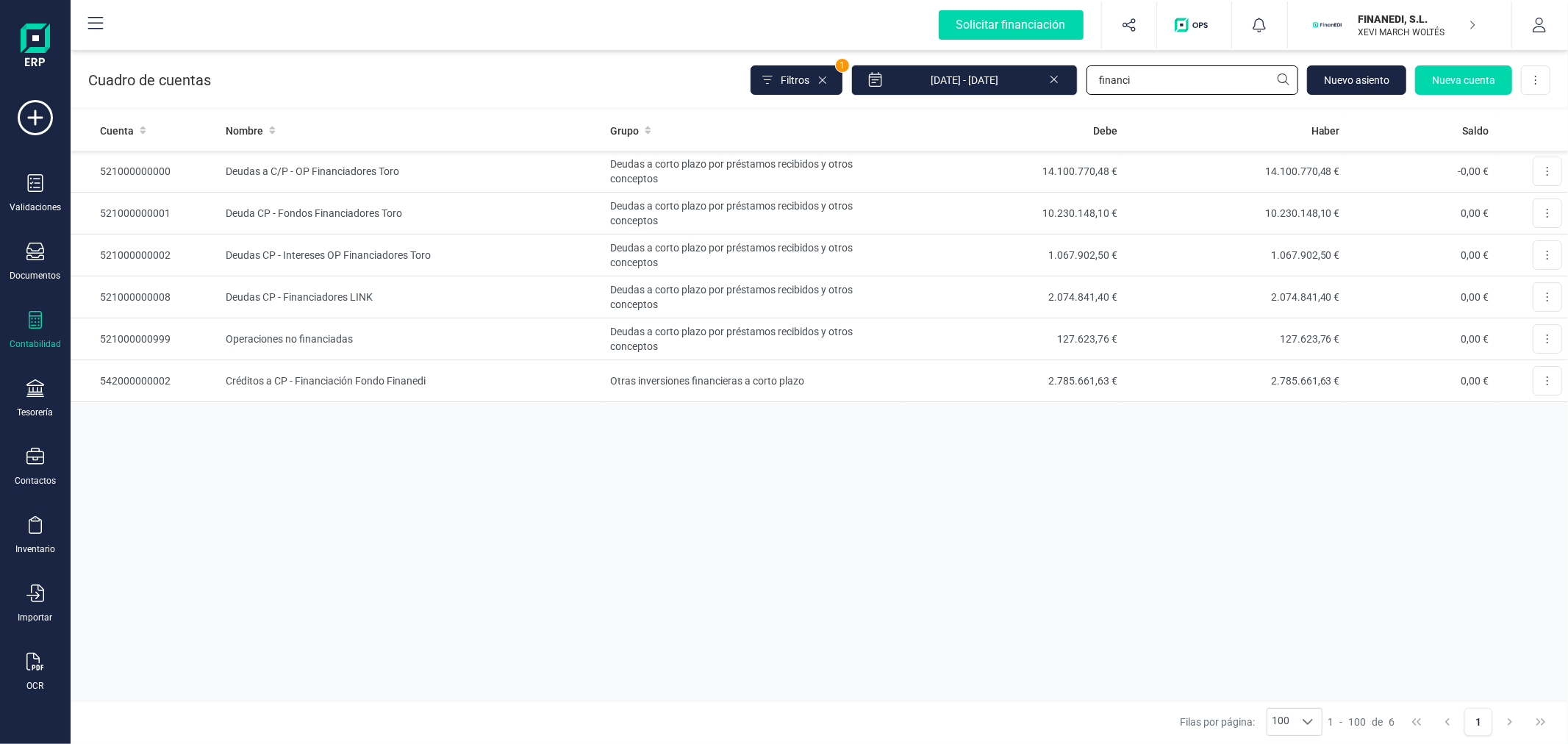
click at [1185, 66] on input "financi" at bounding box center [1193, 80] width 212 height 29
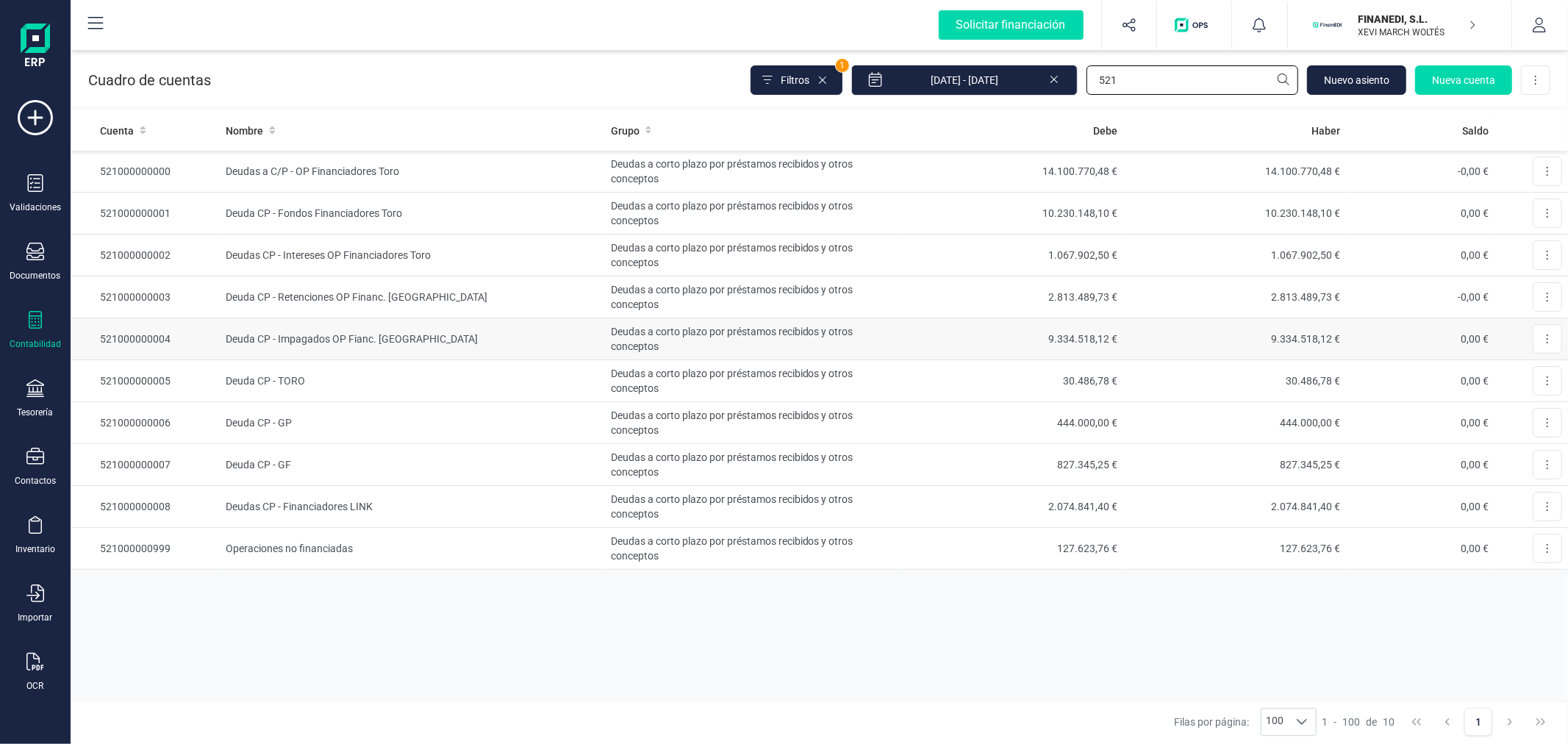
type input "521"
click at [463, 338] on td "Deuda CP - Impagados OP Fianc. Toro" at bounding box center [412, 339] width 385 height 42
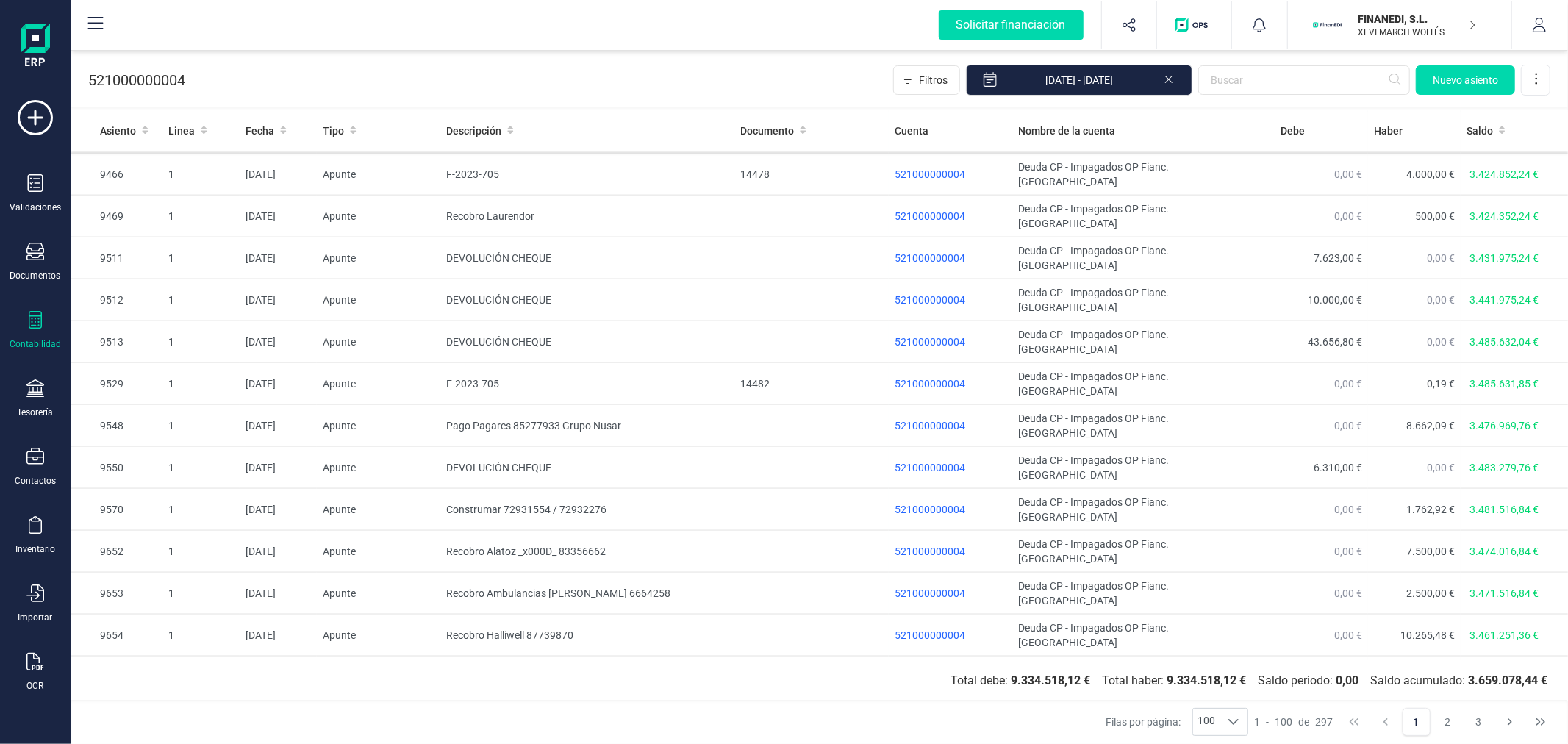
scroll to position [2216, 0]
click at [1480, 720] on button "3" at bounding box center [1478, 721] width 28 height 28
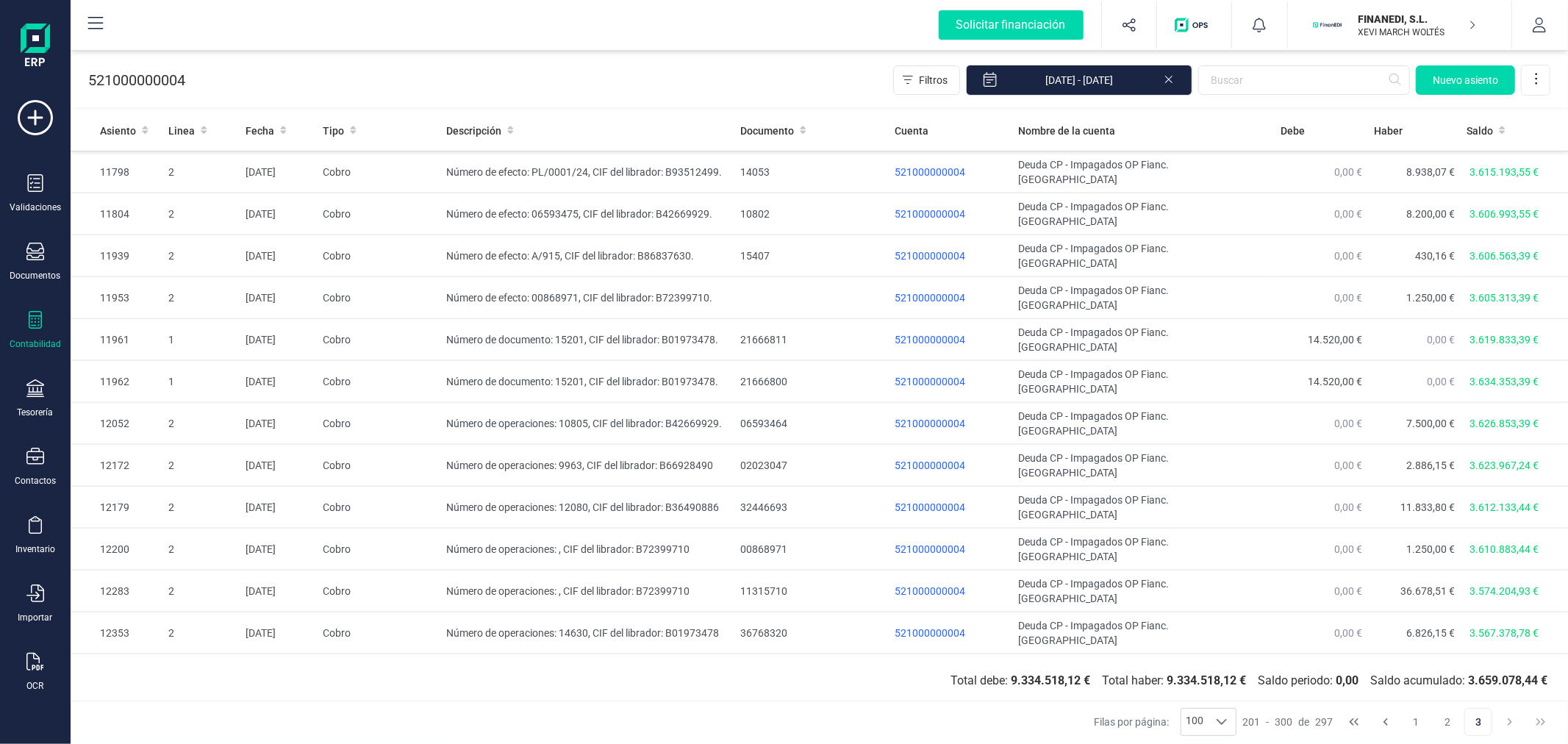
scroll to position [2164, 0]
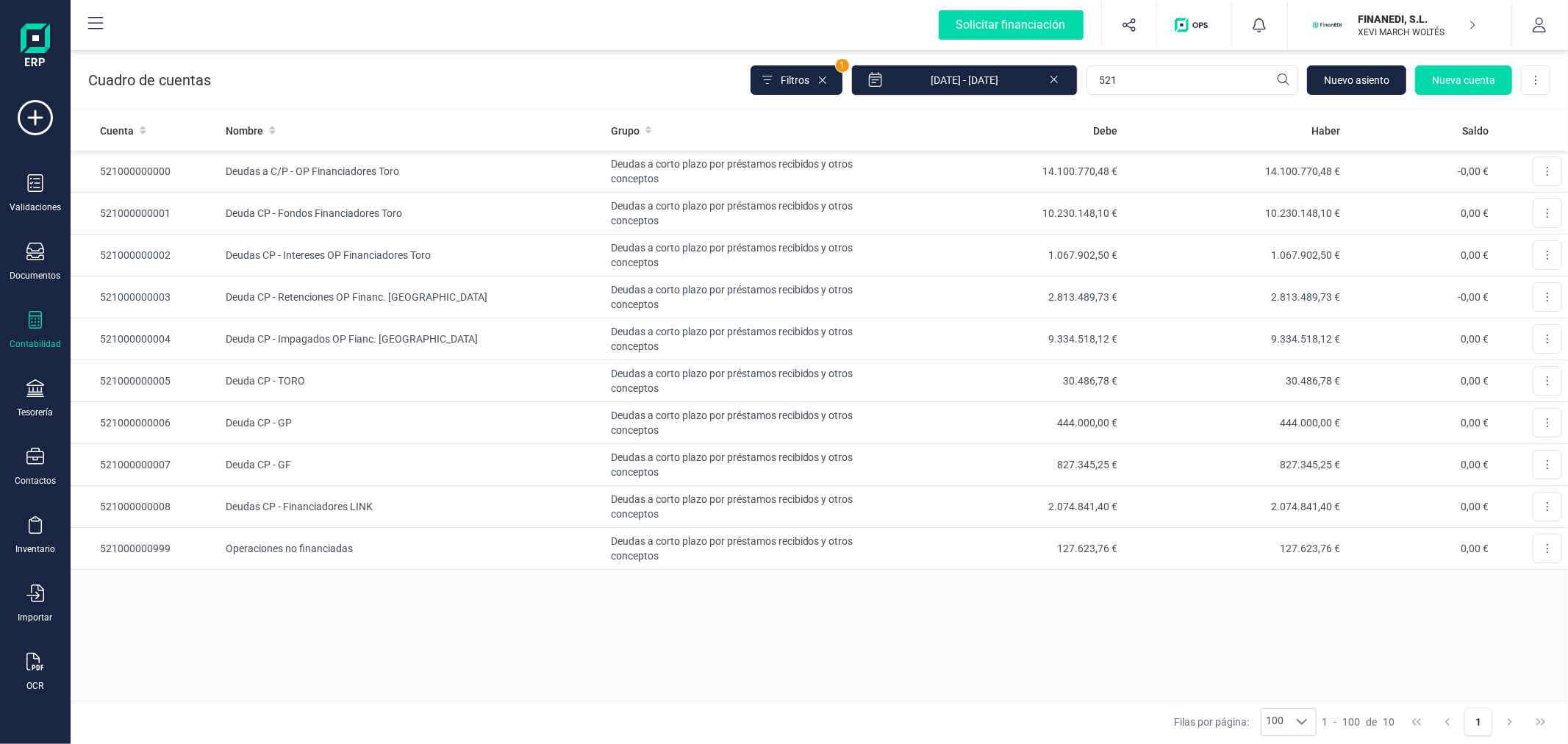
click at [654, 657] on div "Cuenta Nombre Grupo Debe Haber Saldo 521000000000 Deudas a C/P - OP Financiador…" at bounding box center [819, 405] width 1497 height 590
click at [1121, 77] on input "521" at bounding box center [1193, 80] width 212 height 29
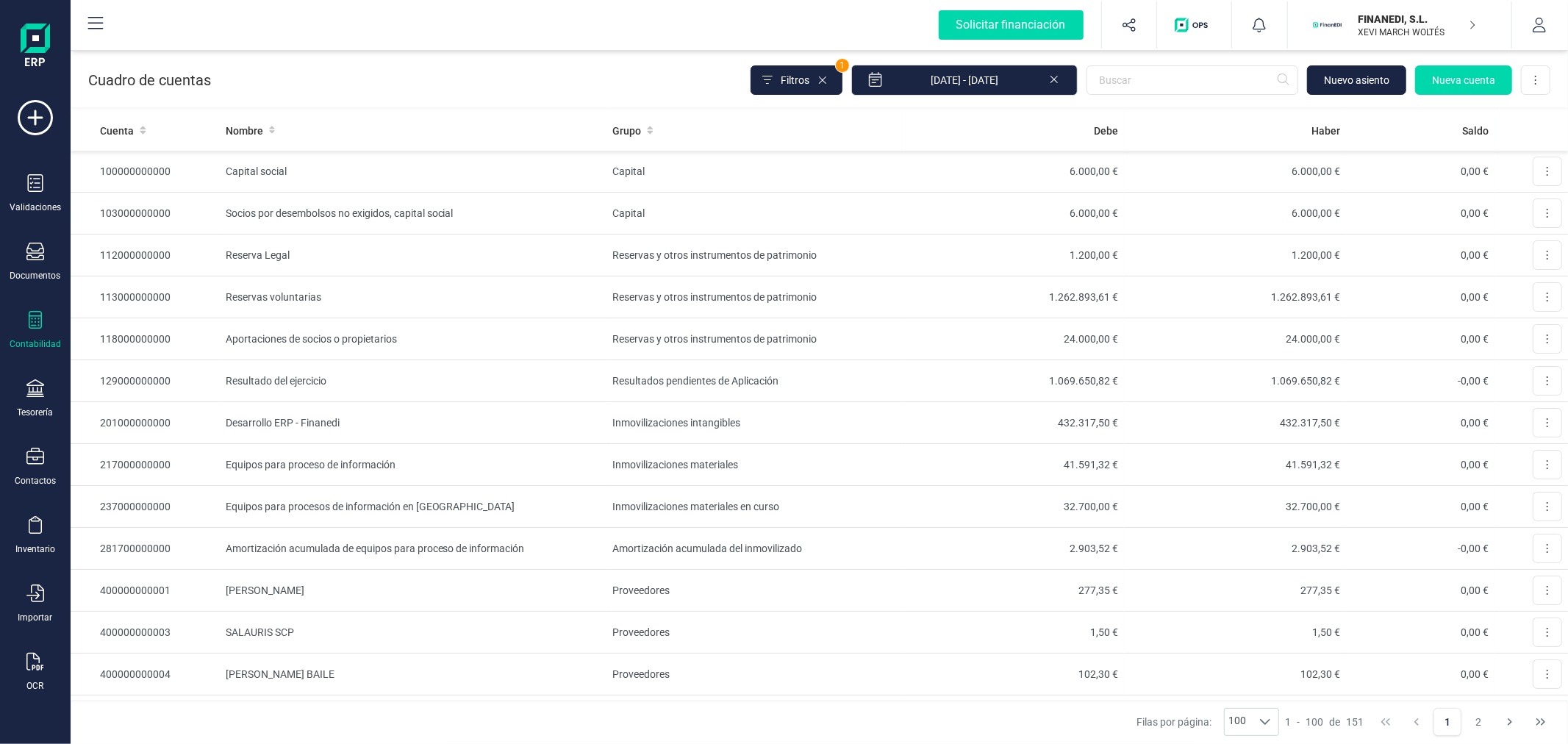
click at [1055, 78] on icon at bounding box center [1055, 77] width 12 height 14
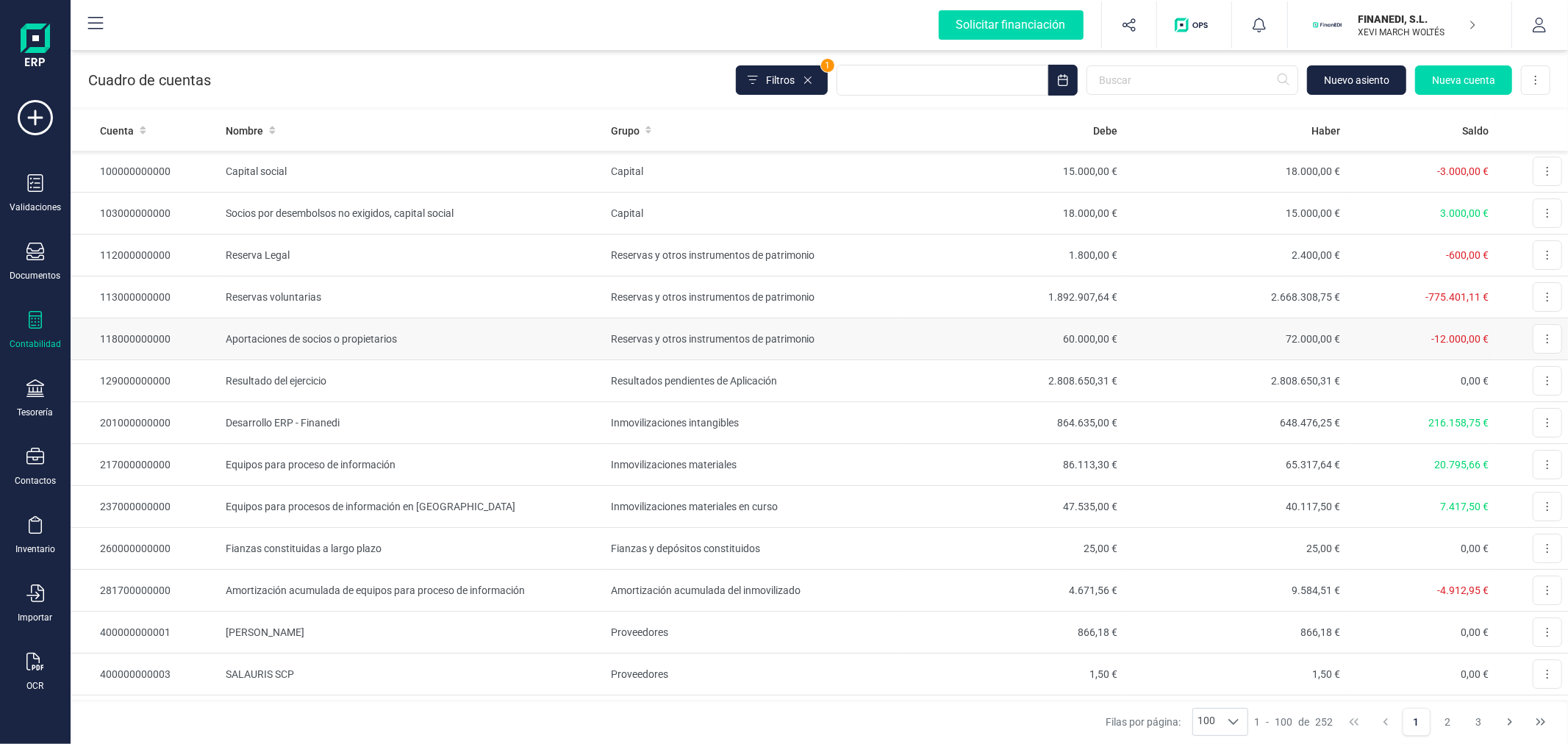
click at [790, 332] on td "Reservas y otros instrumentos de patrimonio" at bounding box center [753, 339] width 296 height 42
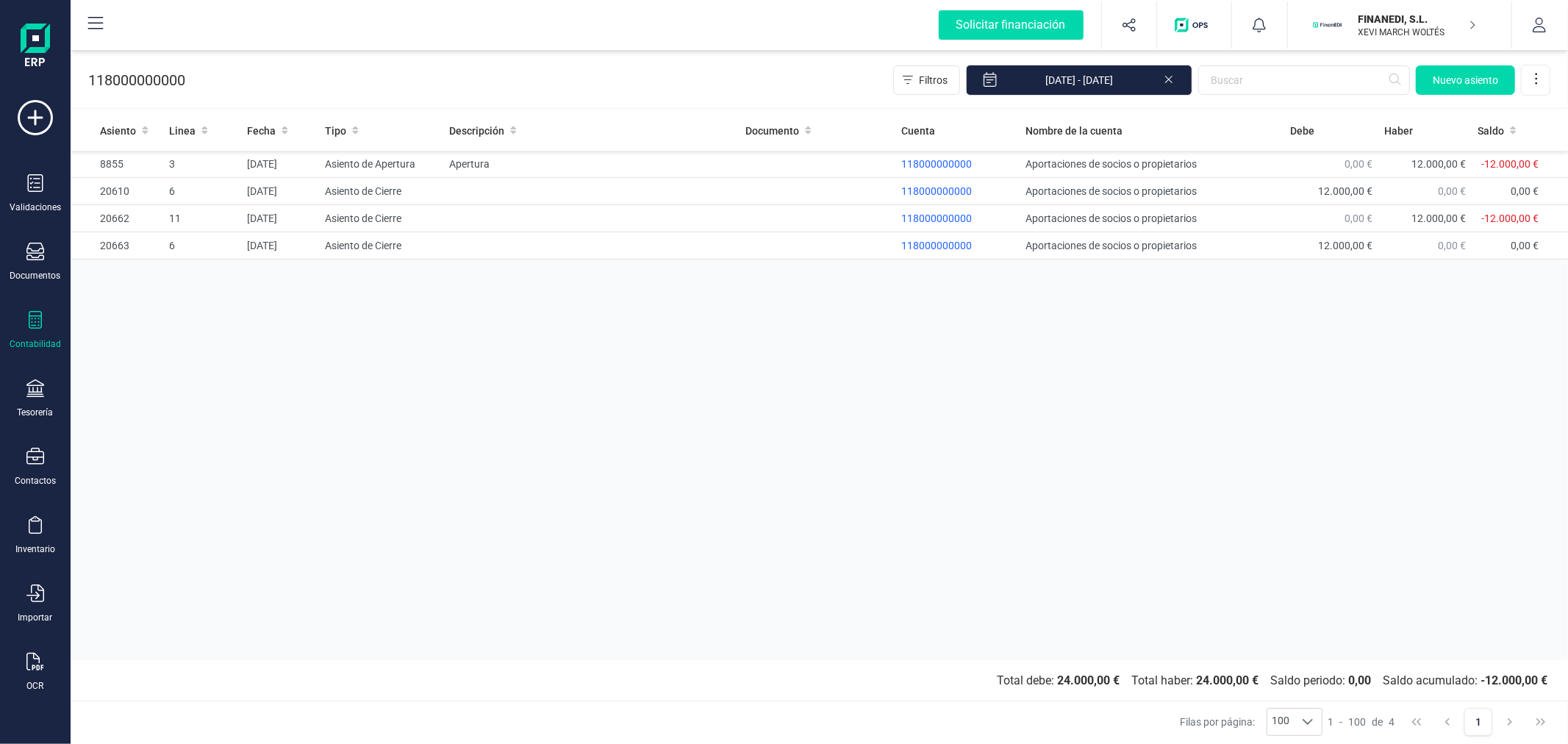
click at [1169, 77] on icon at bounding box center [1169, 77] width 12 height 14
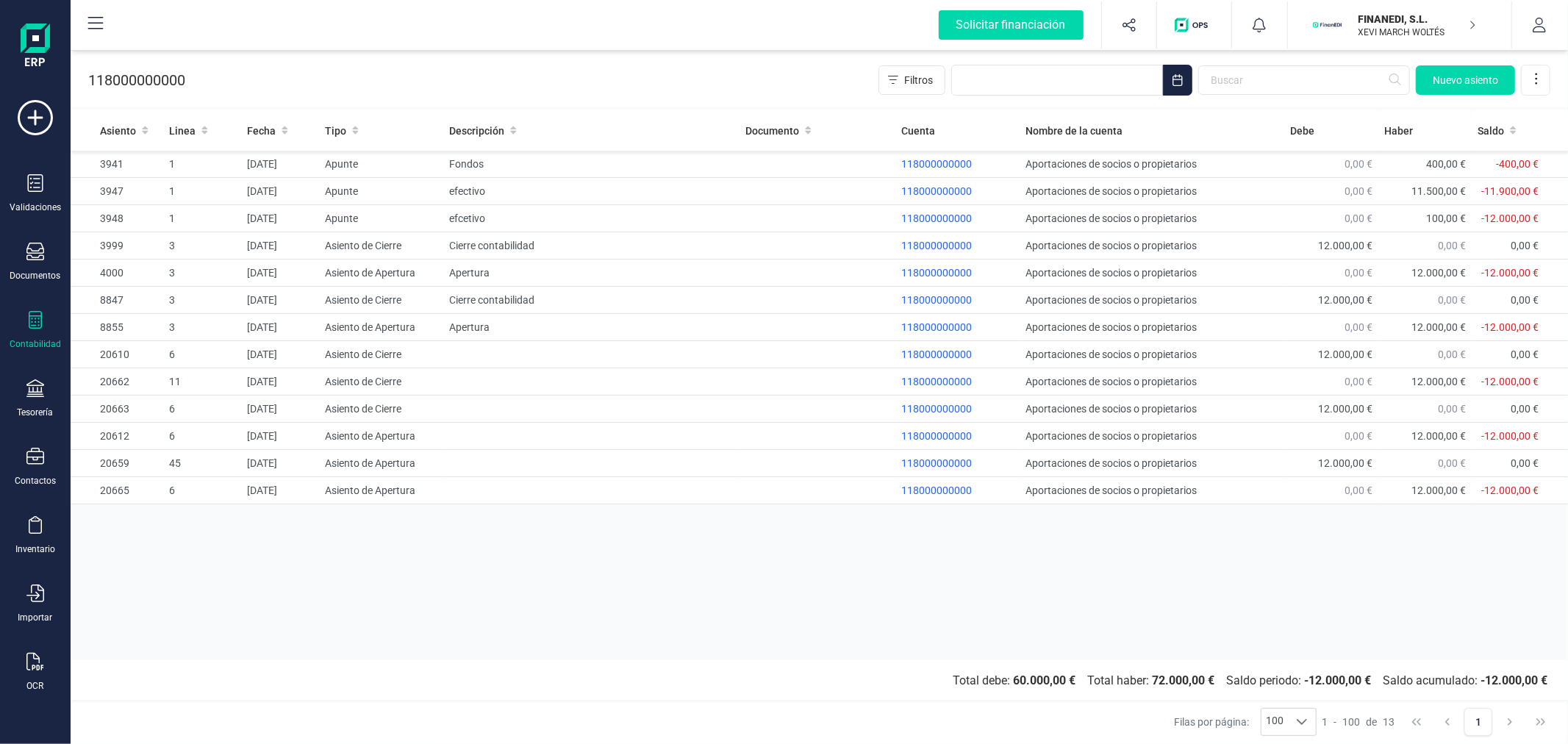
click at [385, 586] on div "Asiento Linea Fecha Tipo Descripción Documento Cuenta Nombre de la cuenta Debe …" at bounding box center [819, 385] width 1497 height 550
click at [35, 323] on icon at bounding box center [35, 320] width 13 height 18
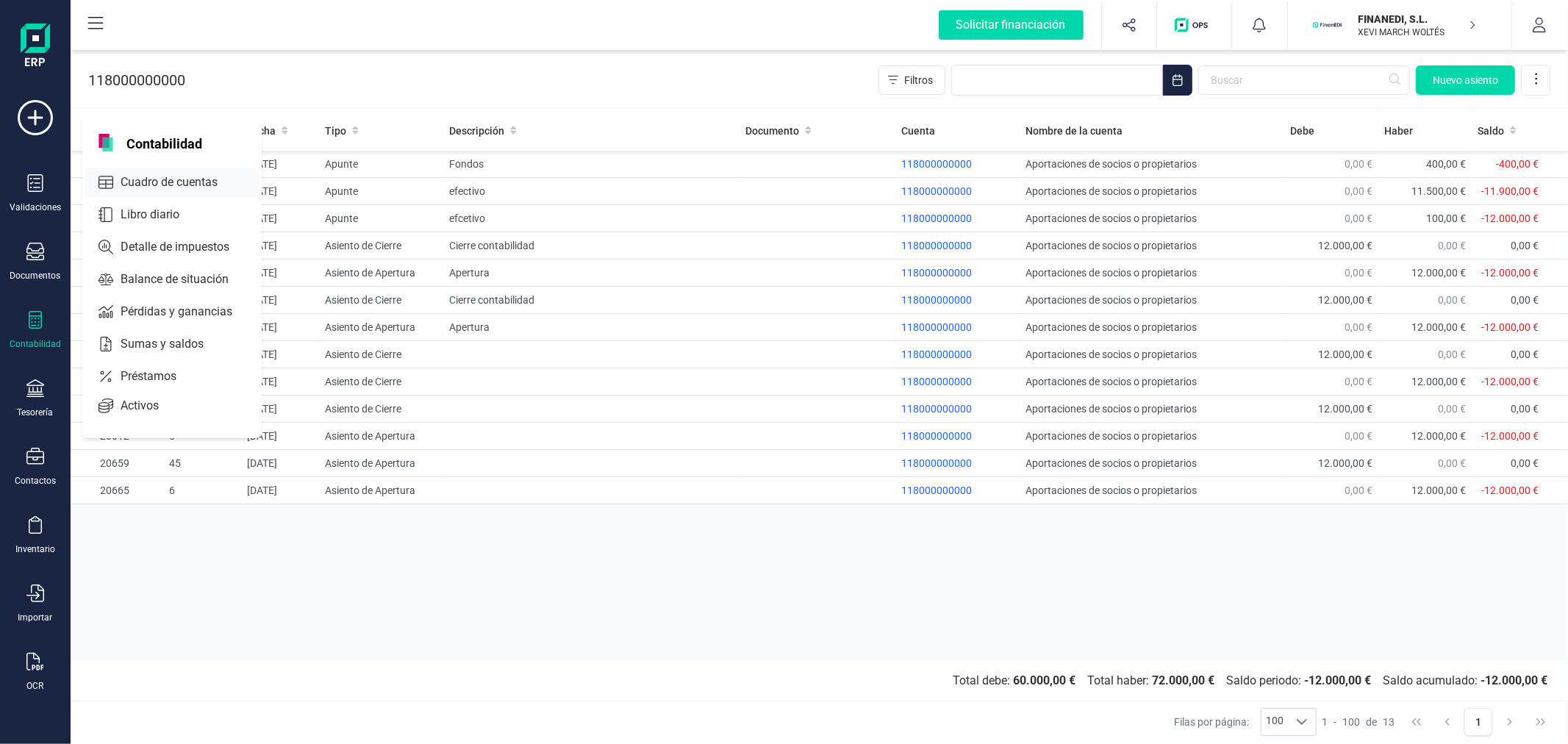
click at [172, 174] on span "Cuadro de cuentas" at bounding box center [179, 182] width 130 height 18
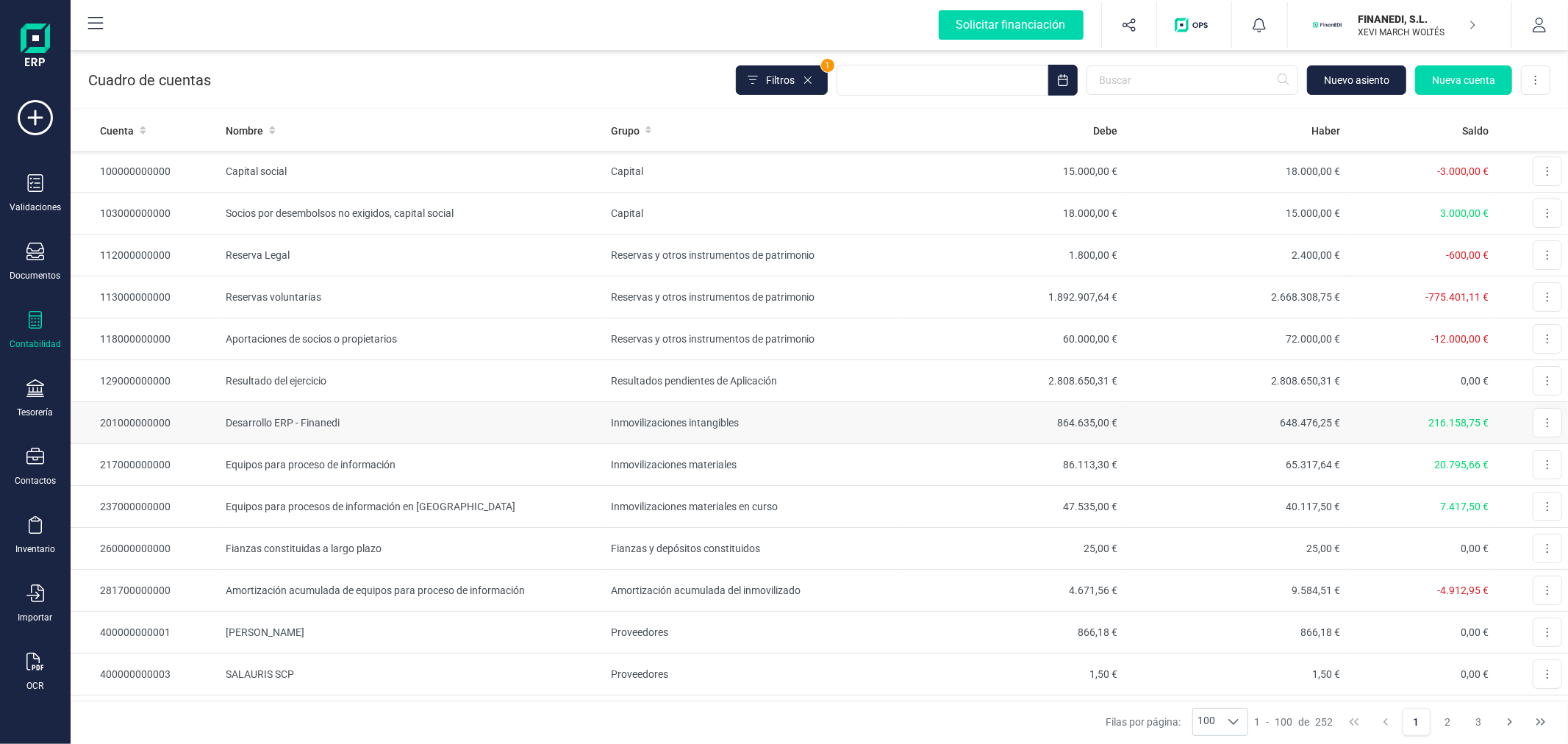
click at [396, 425] on td "Desarrollo ERP - Finanedi" at bounding box center [412, 423] width 385 height 42
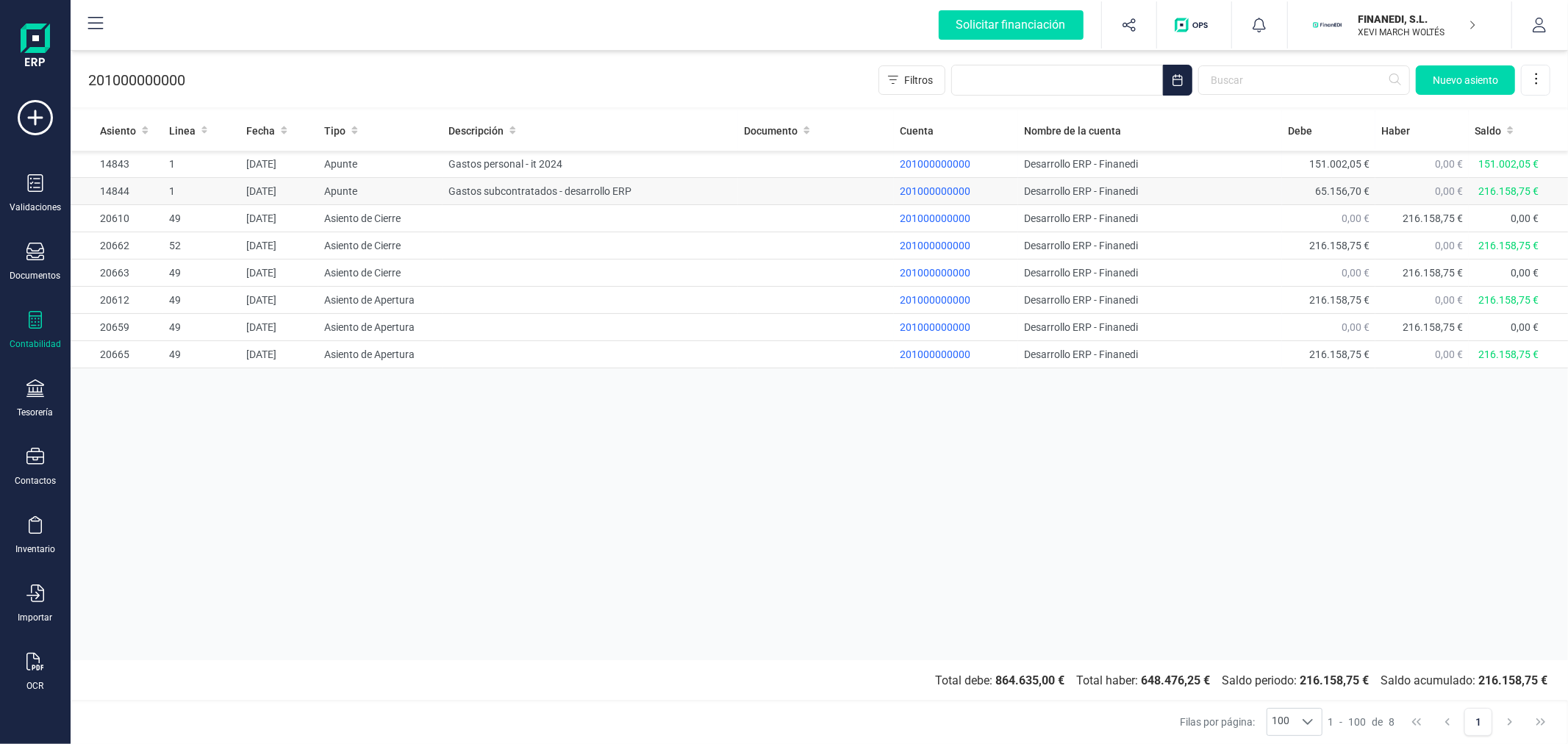
click at [559, 191] on td "Gastos subcontratados - desarrollo ERP" at bounding box center [590, 191] width 295 height 27
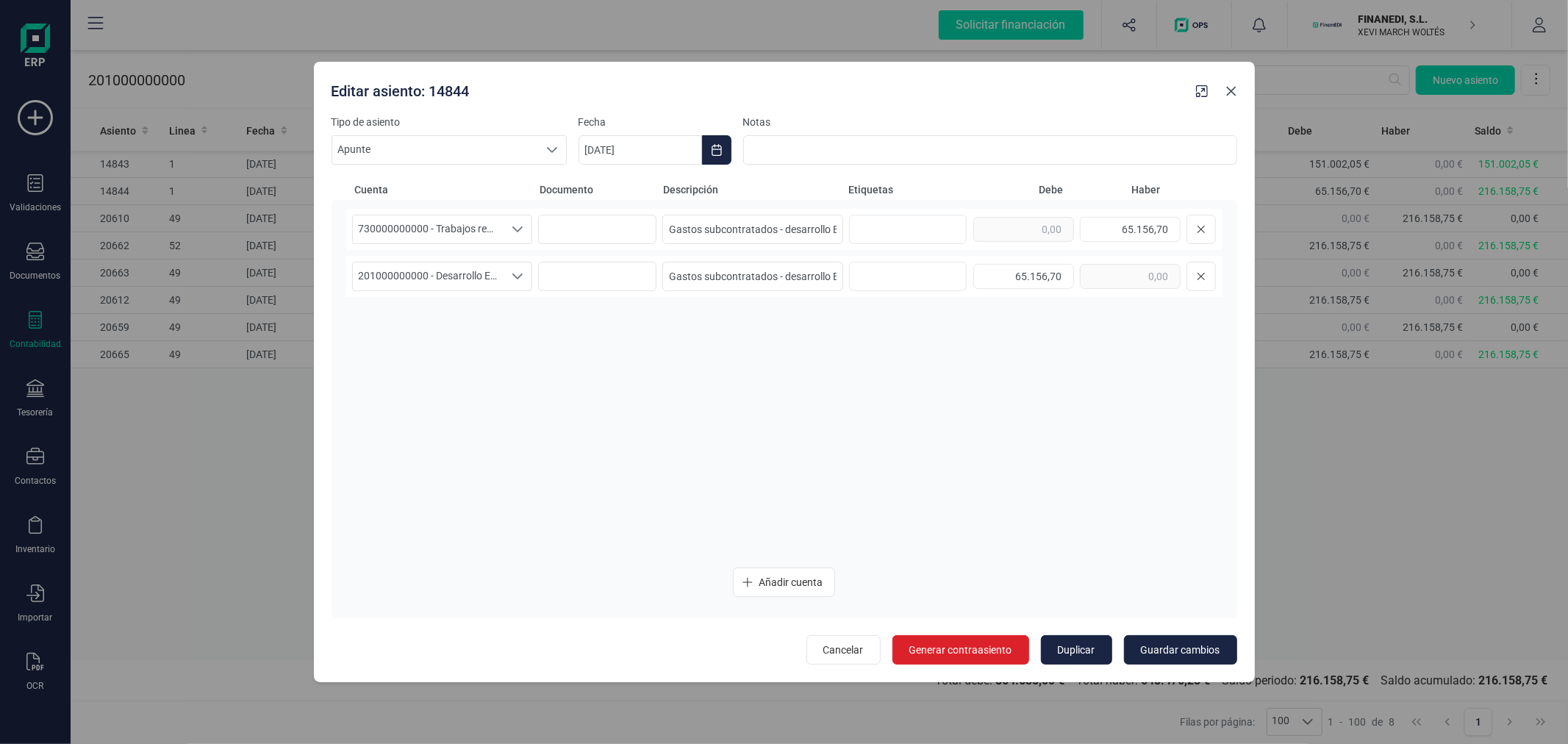
click at [1225, 91] on icon "Close" at bounding box center [1231, 91] width 12 height 12
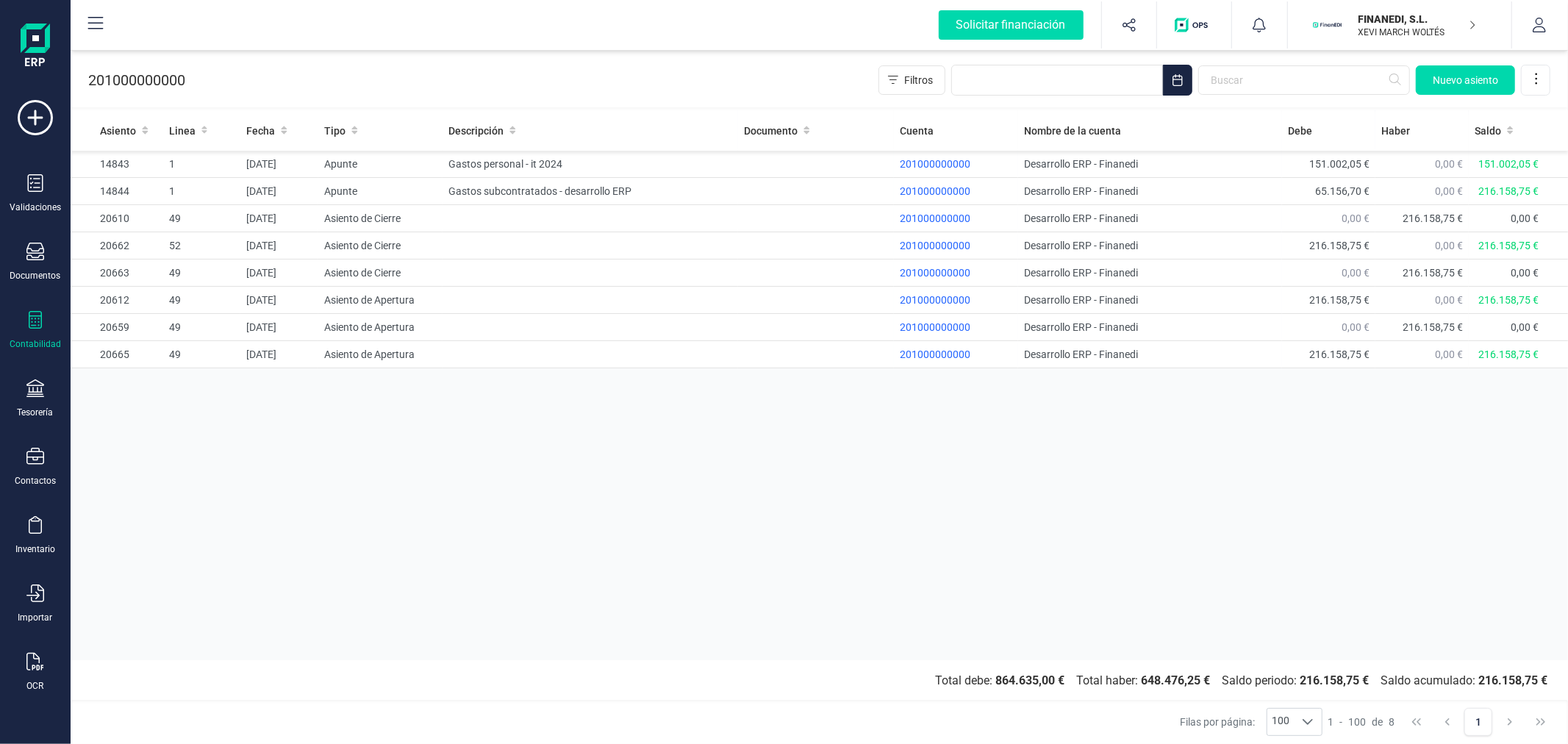
click at [381, 520] on div "Asiento Linea Fecha Tipo Descripción Documento Cuenta Nombre de la cuenta Debe …" at bounding box center [819, 385] width 1497 height 550
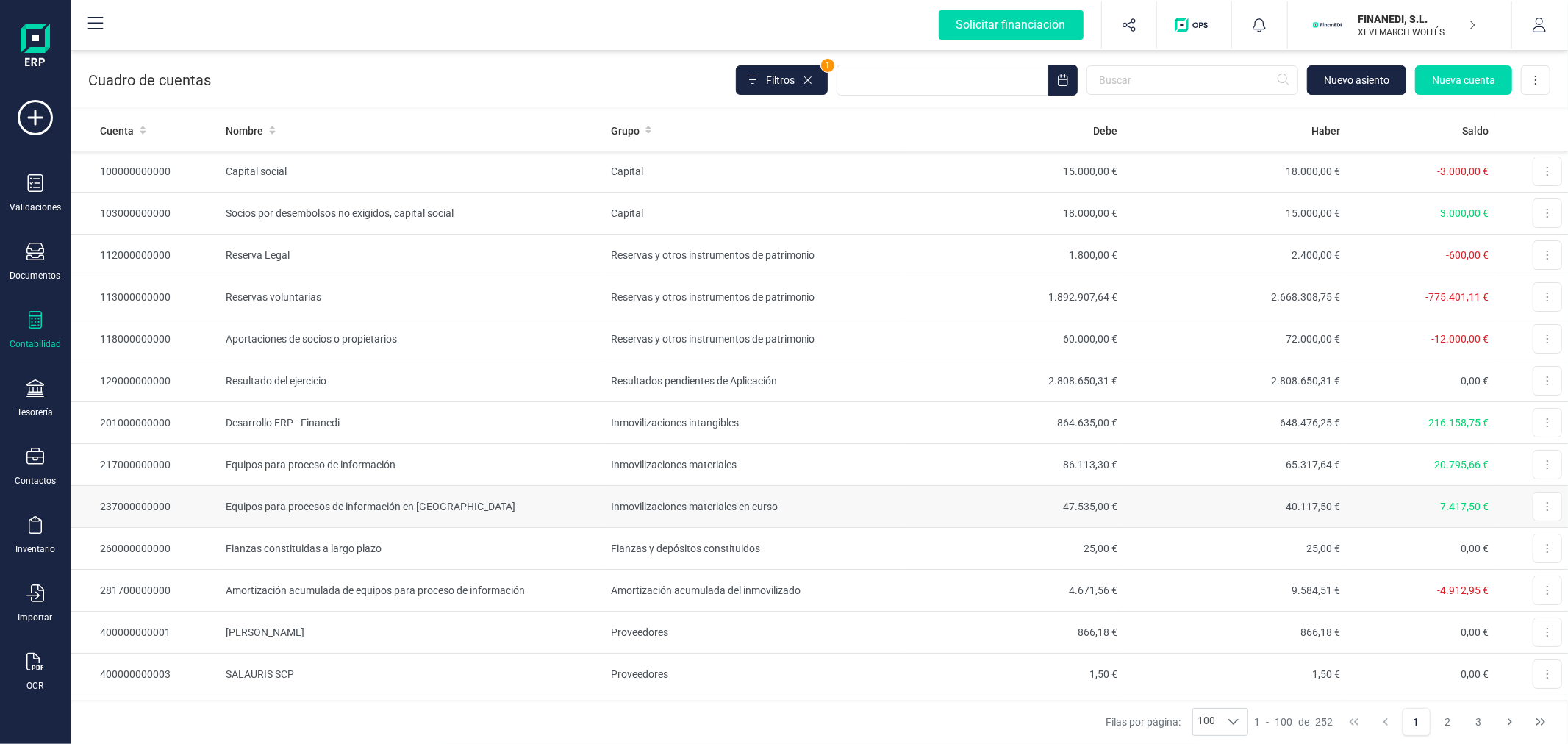
click at [1311, 509] on td "40.117,50 €" at bounding box center [1235, 507] width 223 height 42
click at [1120, 78] on input "text" at bounding box center [1193, 80] width 212 height 29
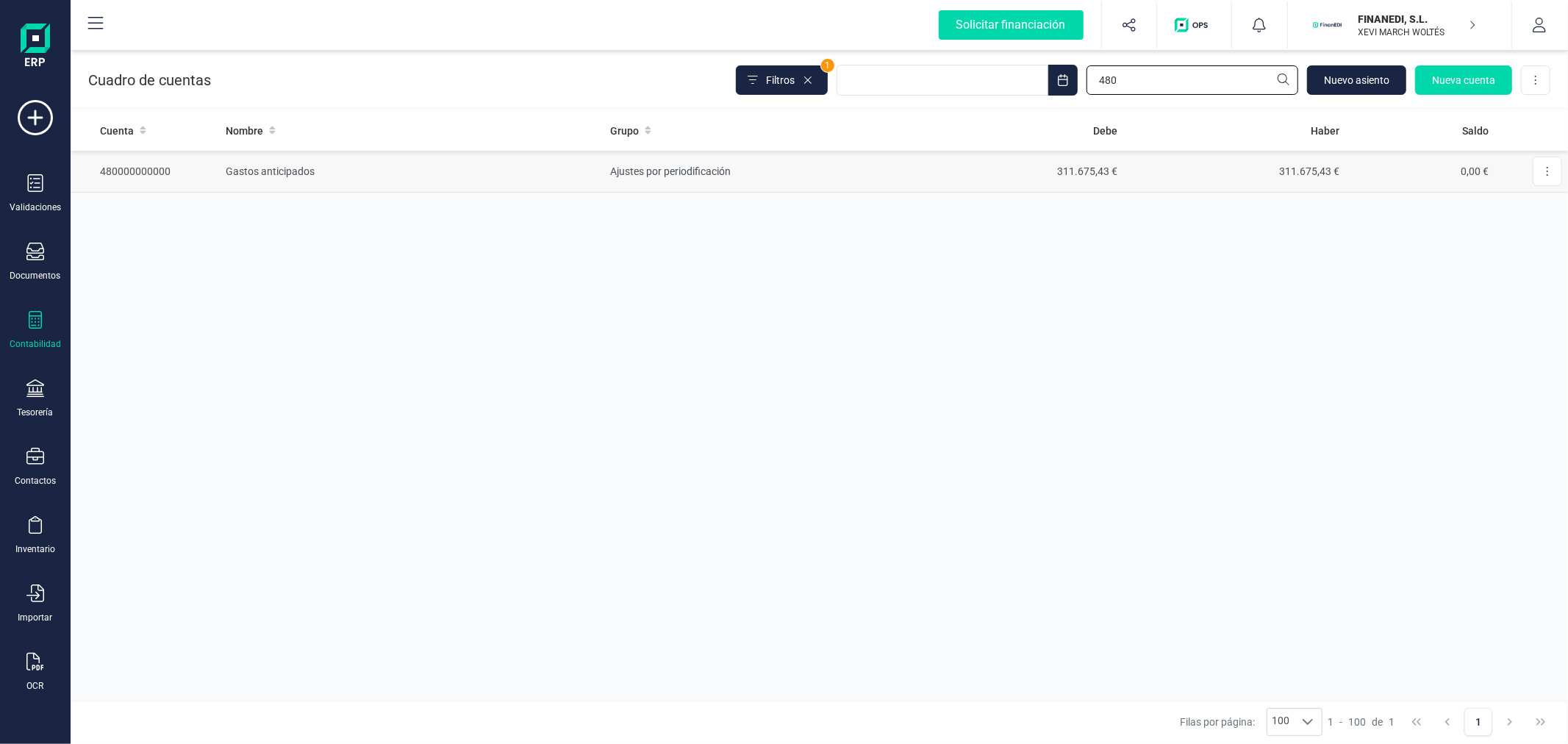
type input "480"
click at [694, 173] on td "Ajustes por periodificación" at bounding box center [752, 172] width 296 height 42
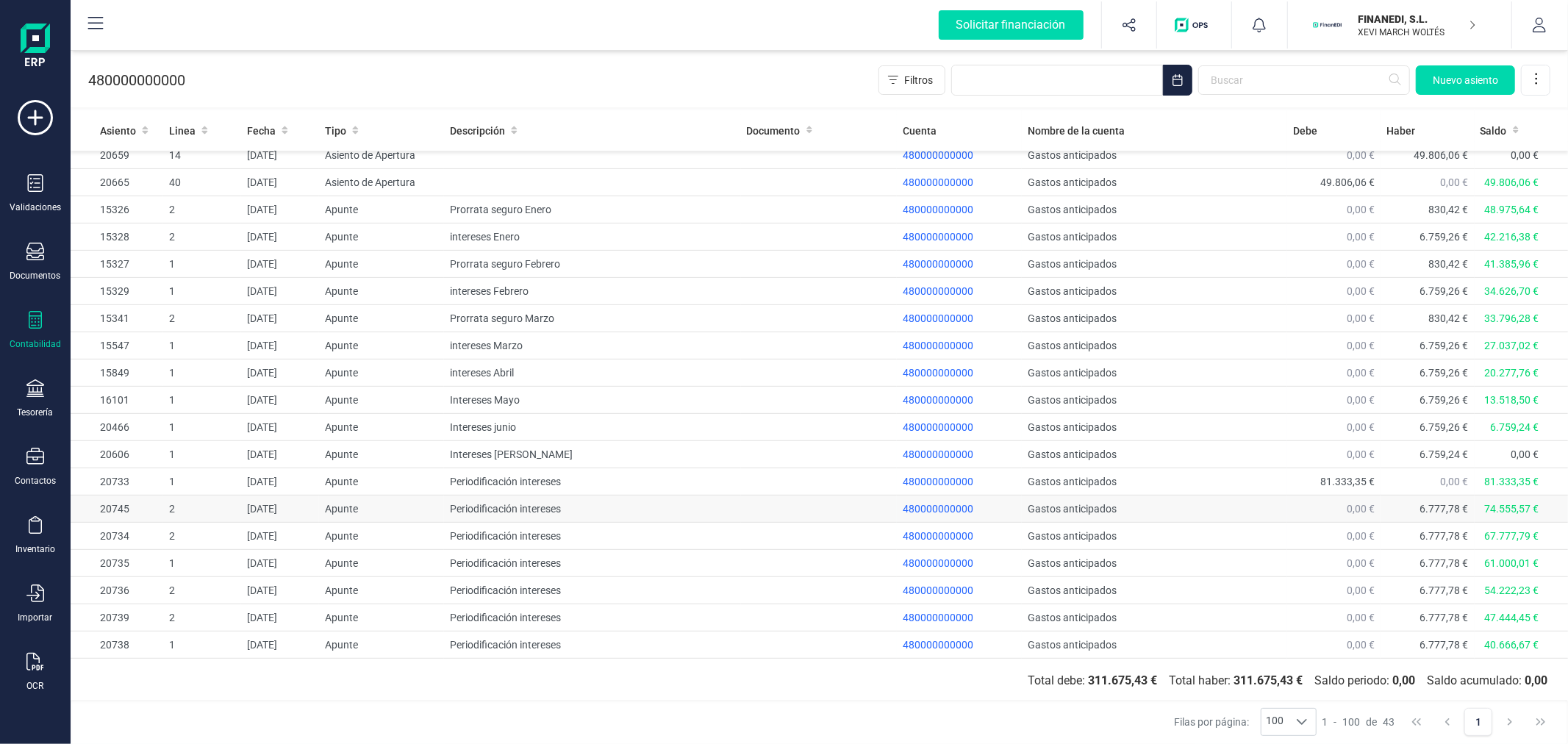
scroll to position [417, 0]
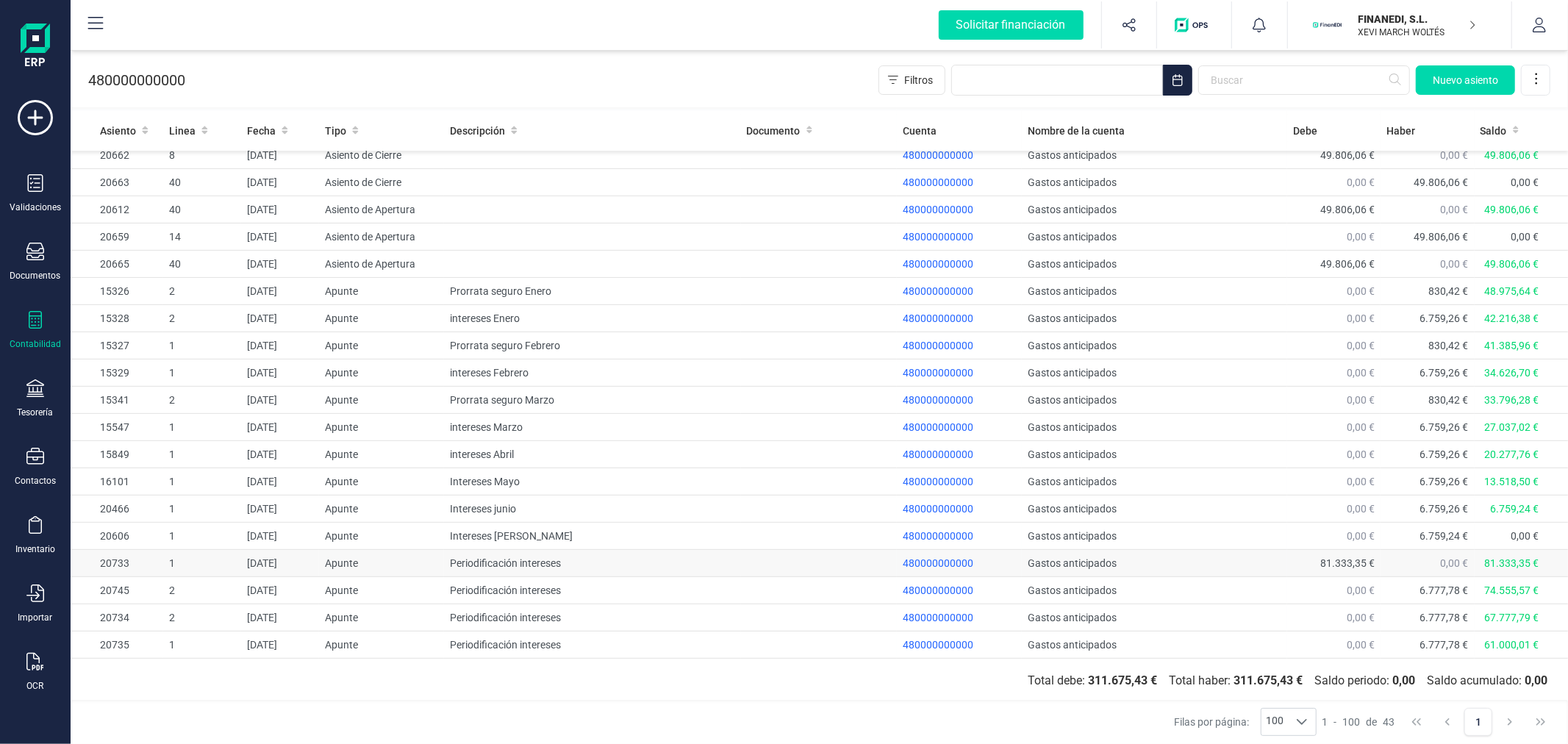
click at [613, 561] on td "Periodificación intereses" at bounding box center [593, 563] width 296 height 27
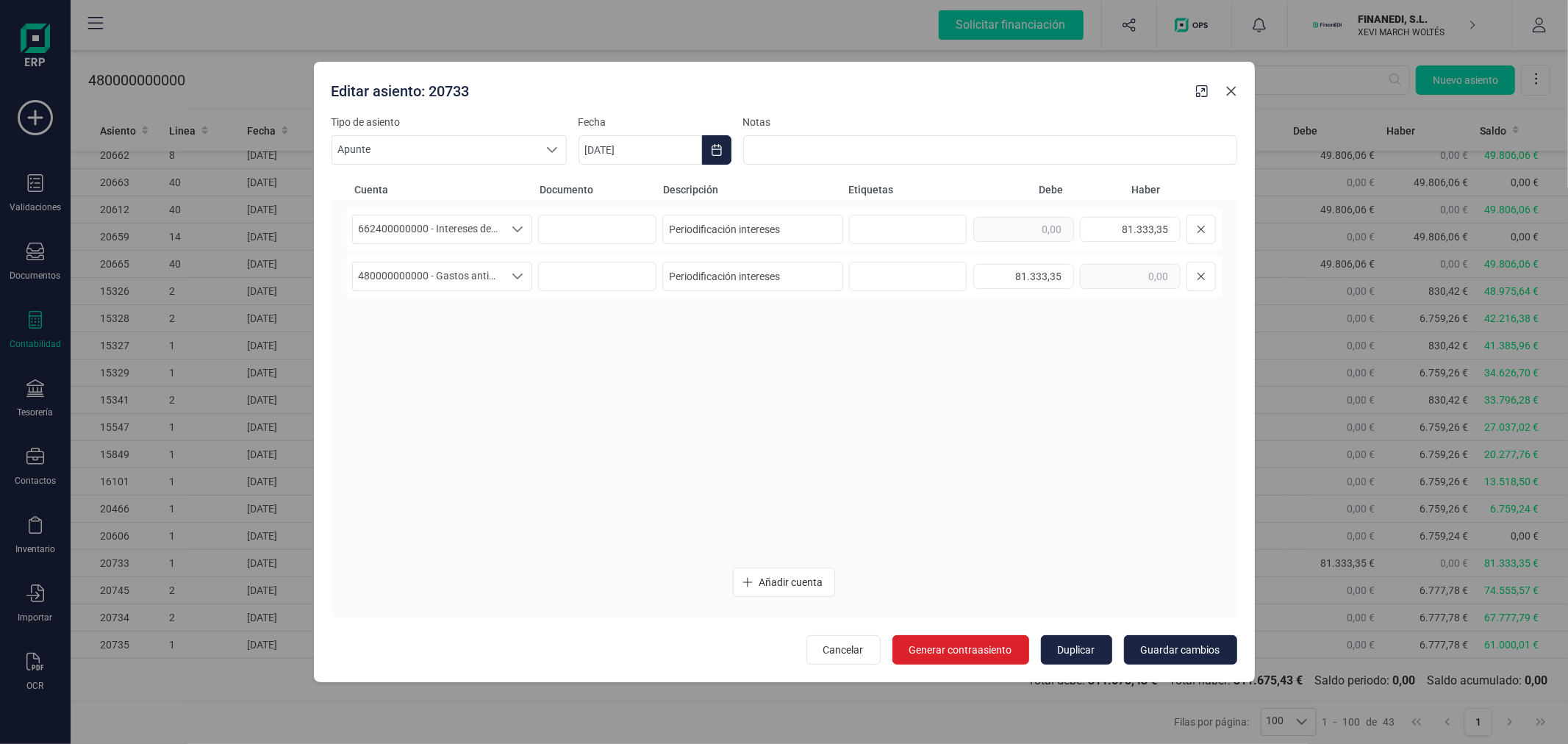
click at [1231, 91] on icon "Close" at bounding box center [1230, 91] width 9 height 9
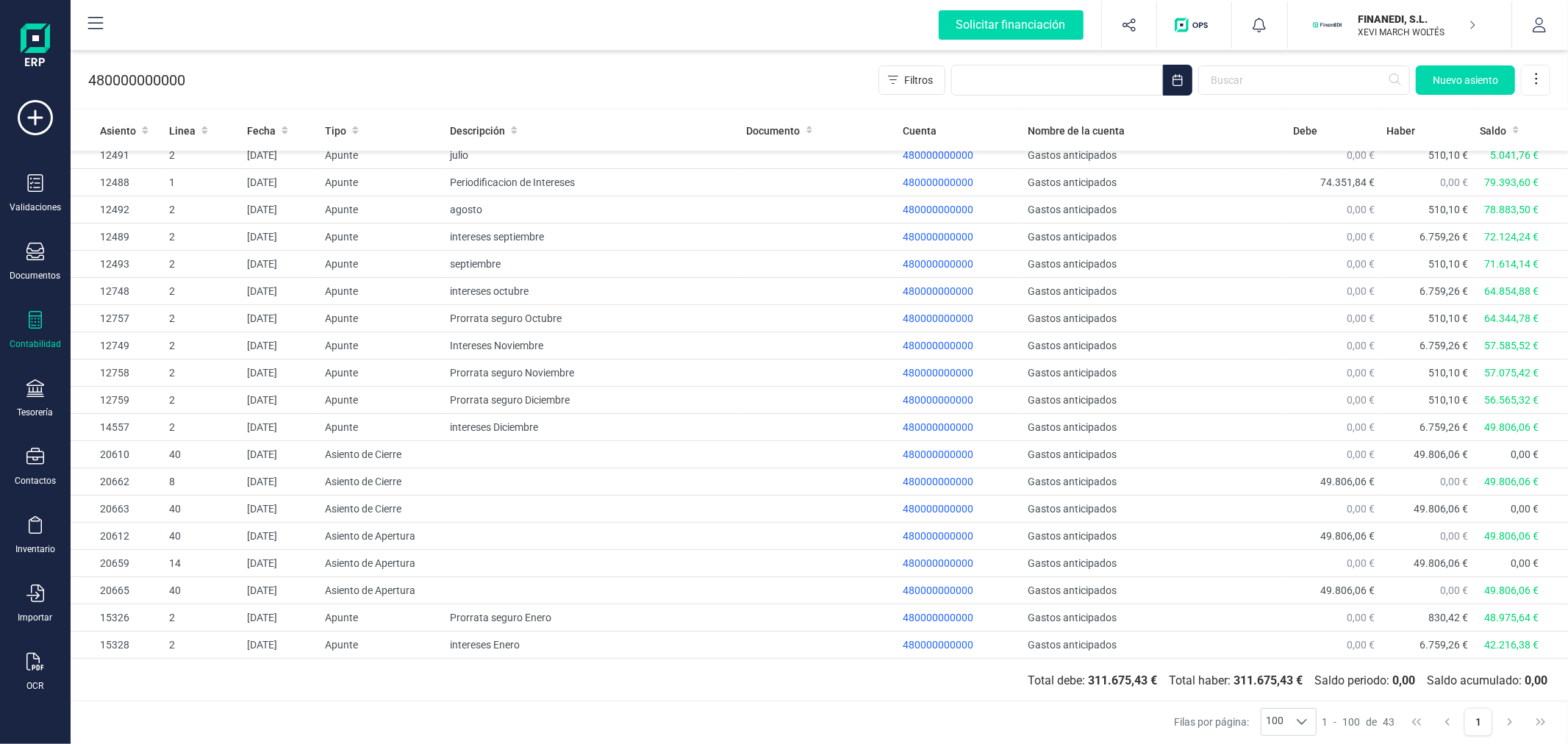
scroll to position [662, 0]
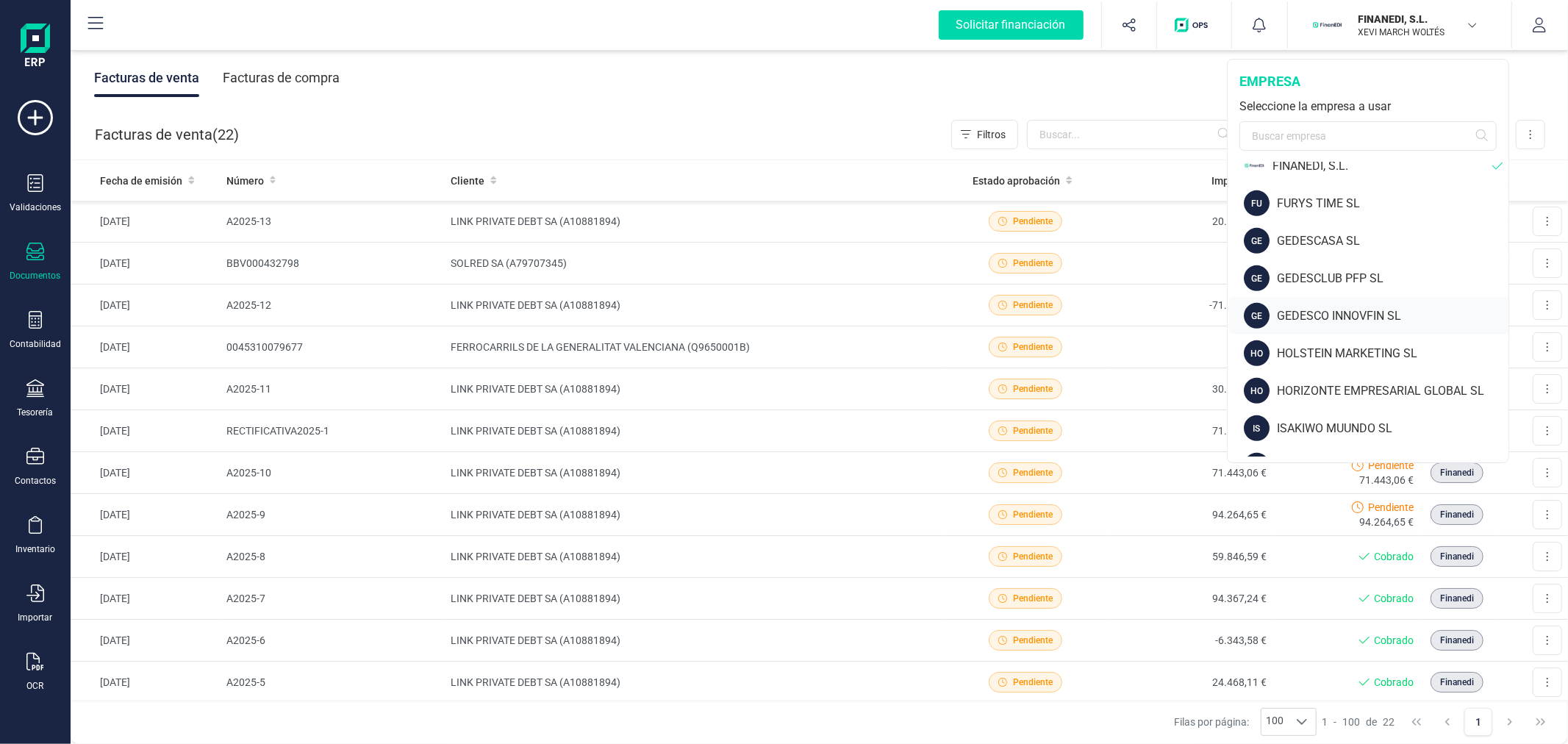
scroll to position [736, 0]
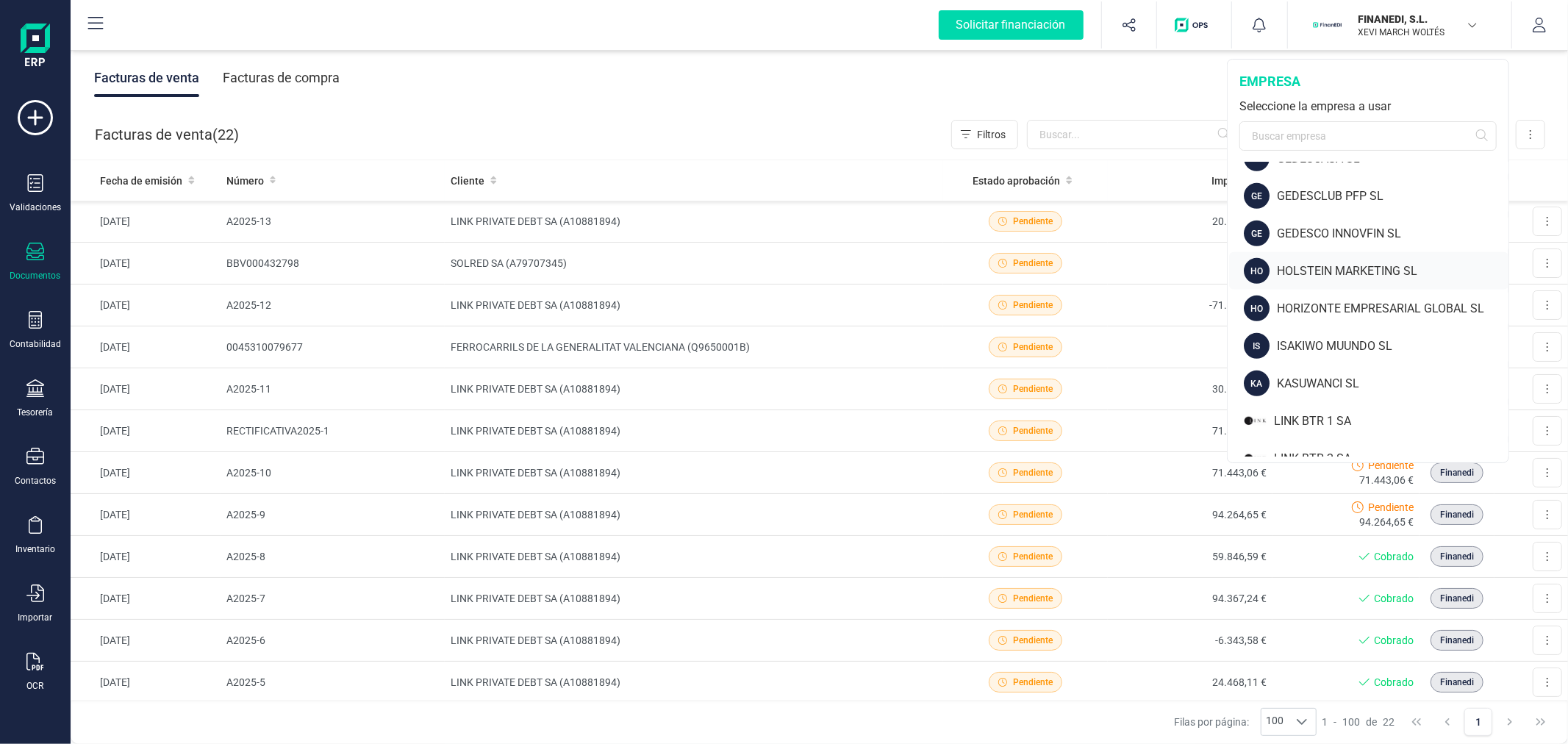
click at [1326, 268] on div "HOLSTEIN MARKETING SL" at bounding box center [1392, 271] width 231 height 18
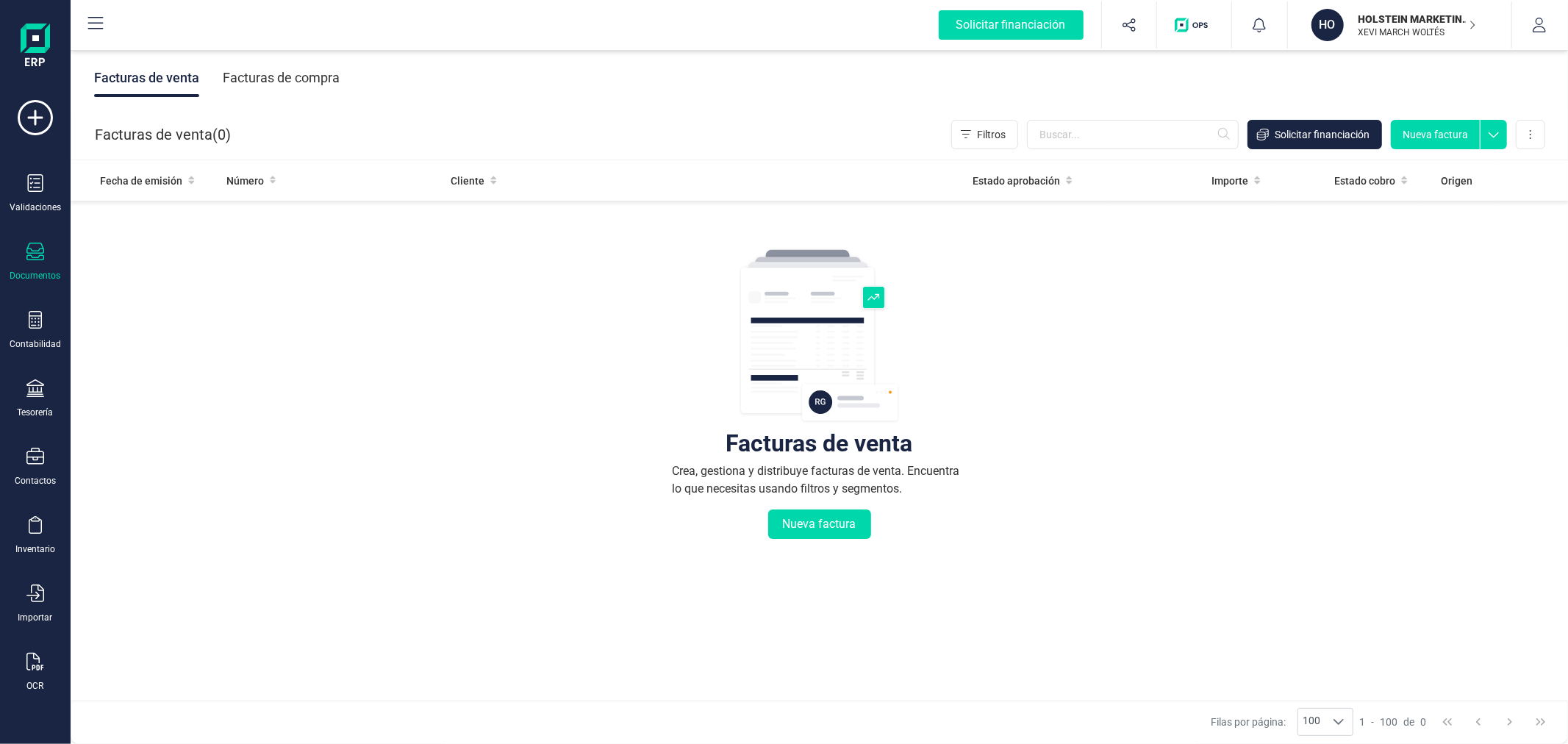
click at [285, 81] on div "Facturas de compra" at bounding box center [281, 77] width 117 height 38
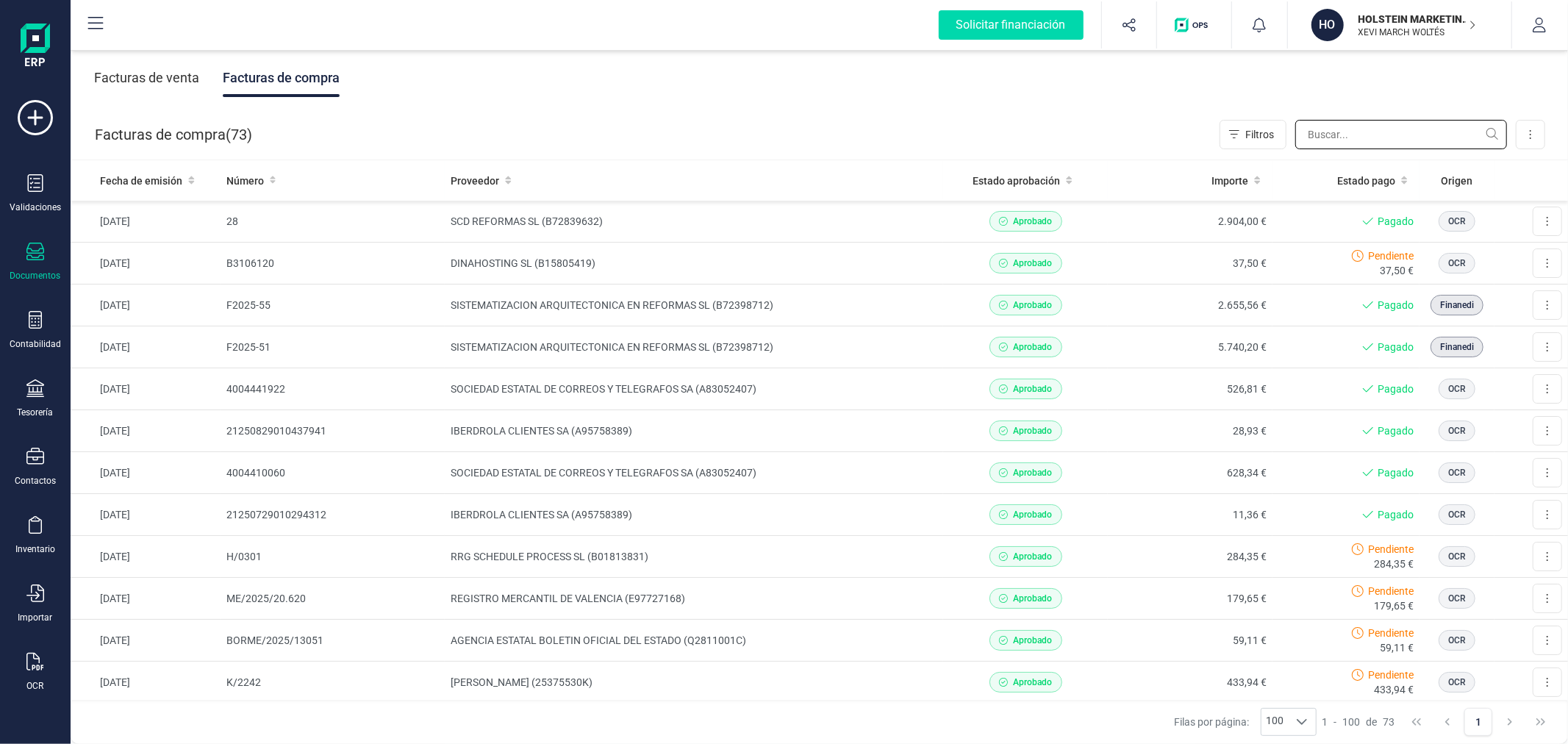
click at [1333, 136] on input "text" at bounding box center [1401, 134] width 212 height 29
click at [674, 380] on td "SOCIEDAD ESTATAL DE CORREOS Y TELEGRAFOS SA (A83052407)" at bounding box center [694, 390] width 498 height 42
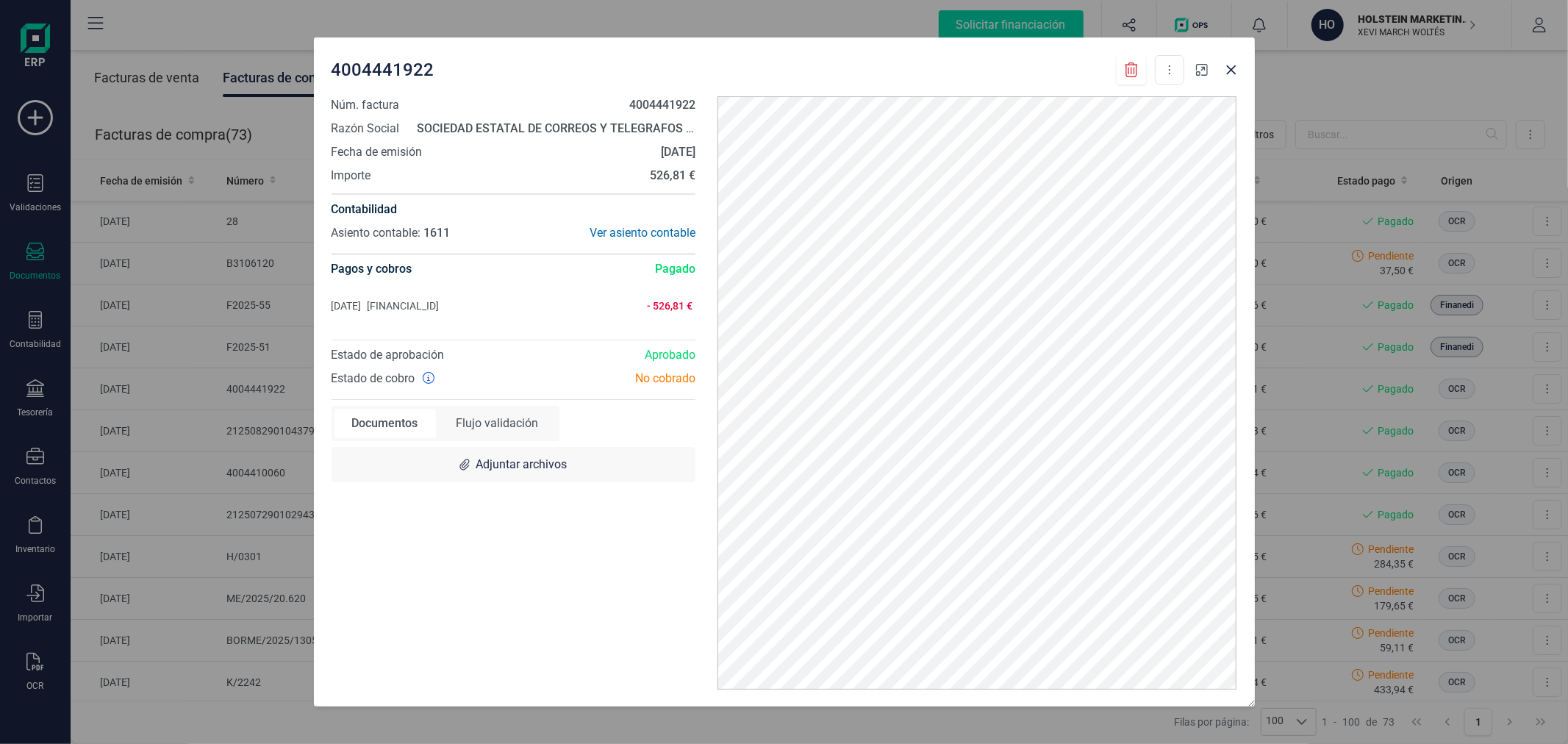
click at [1196, 74] on icon "button" at bounding box center [1202, 70] width 12 height 12
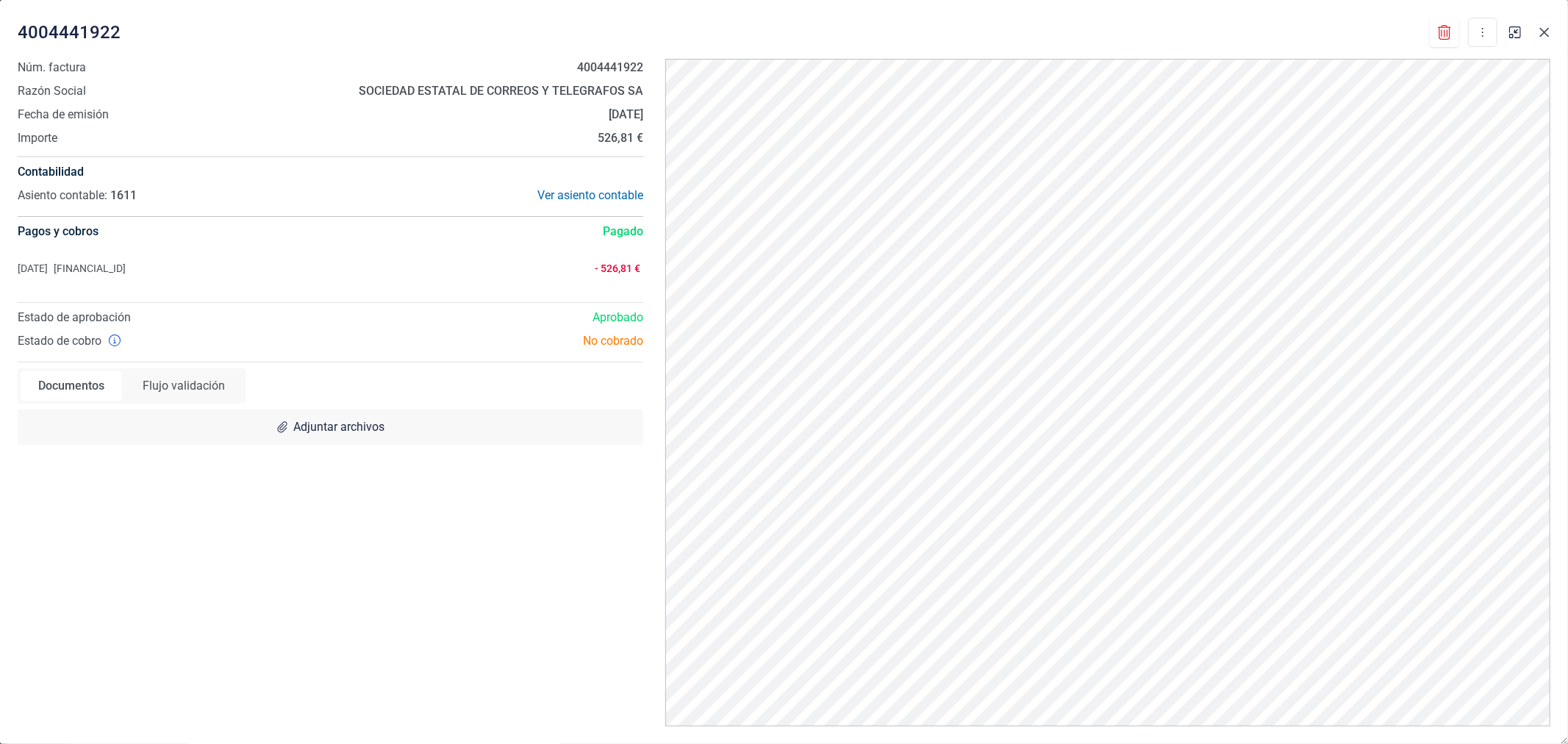
click at [1546, 30] on icon "Close" at bounding box center [1544, 32] width 9 height 9
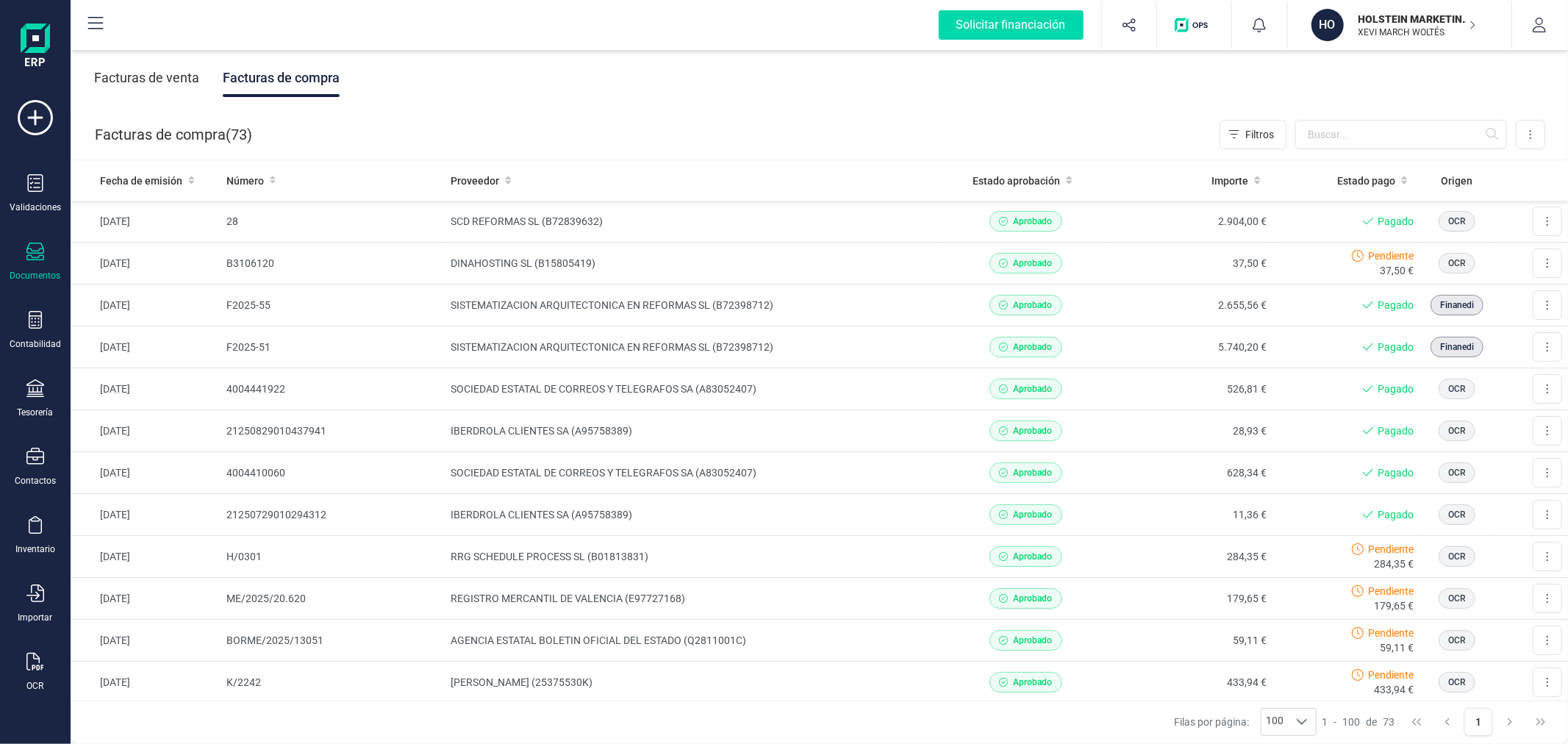
click at [1427, 24] on p "HOLSTEIN MARKETING SL" at bounding box center [1417, 19] width 118 height 14
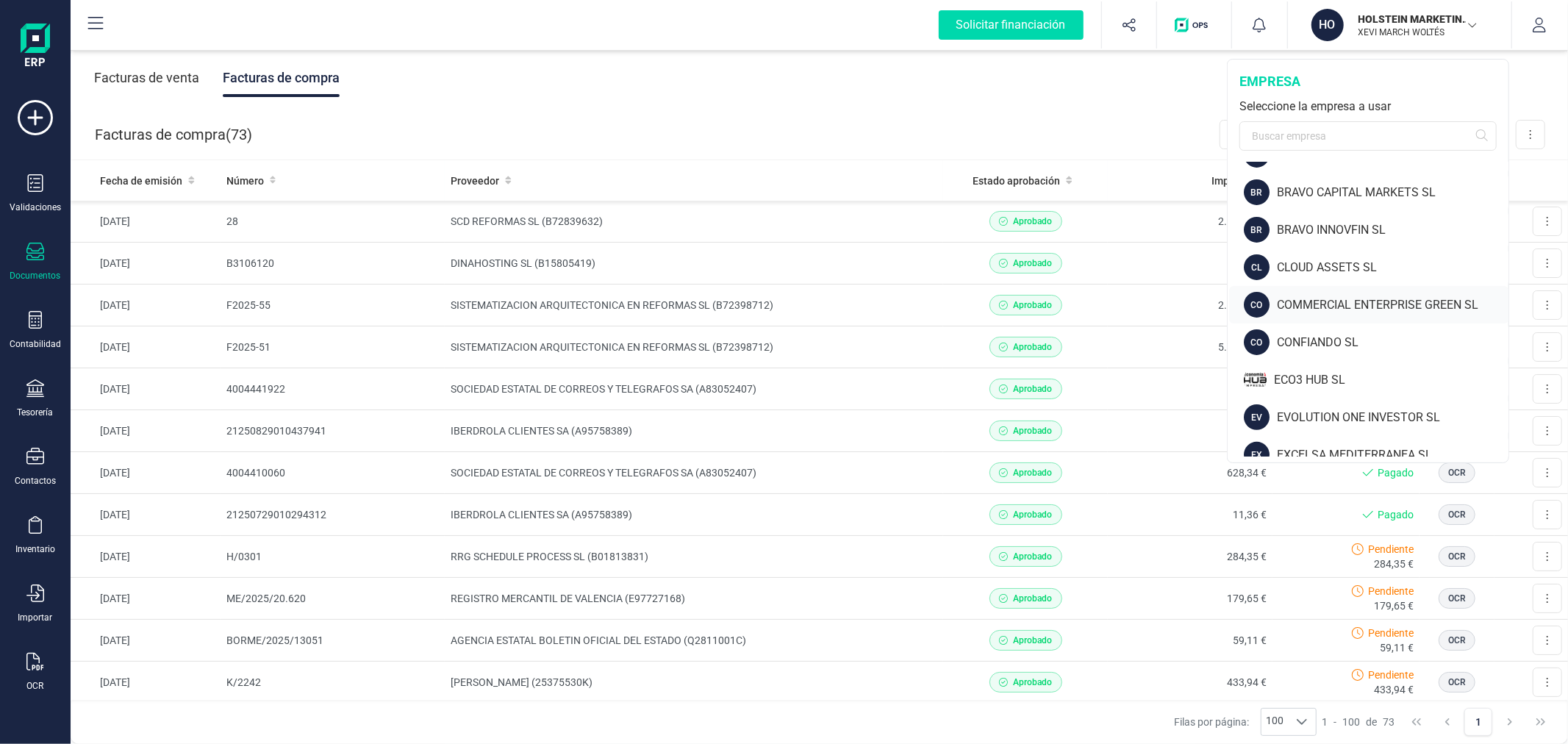
scroll to position [408, 0]
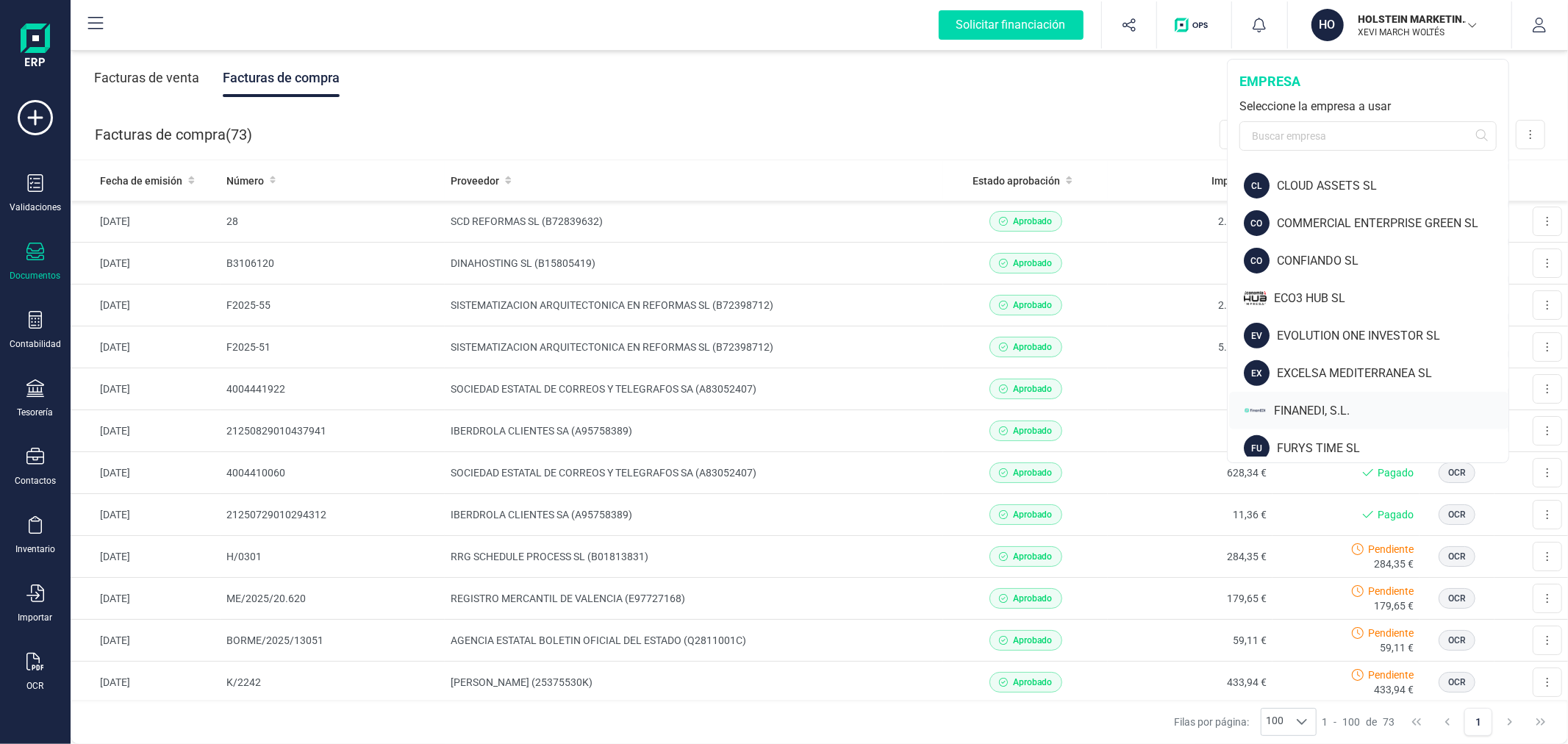
click at [1353, 402] on div "FINANEDI, S.L." at bounding box center [1391, 411] width 235 height 18
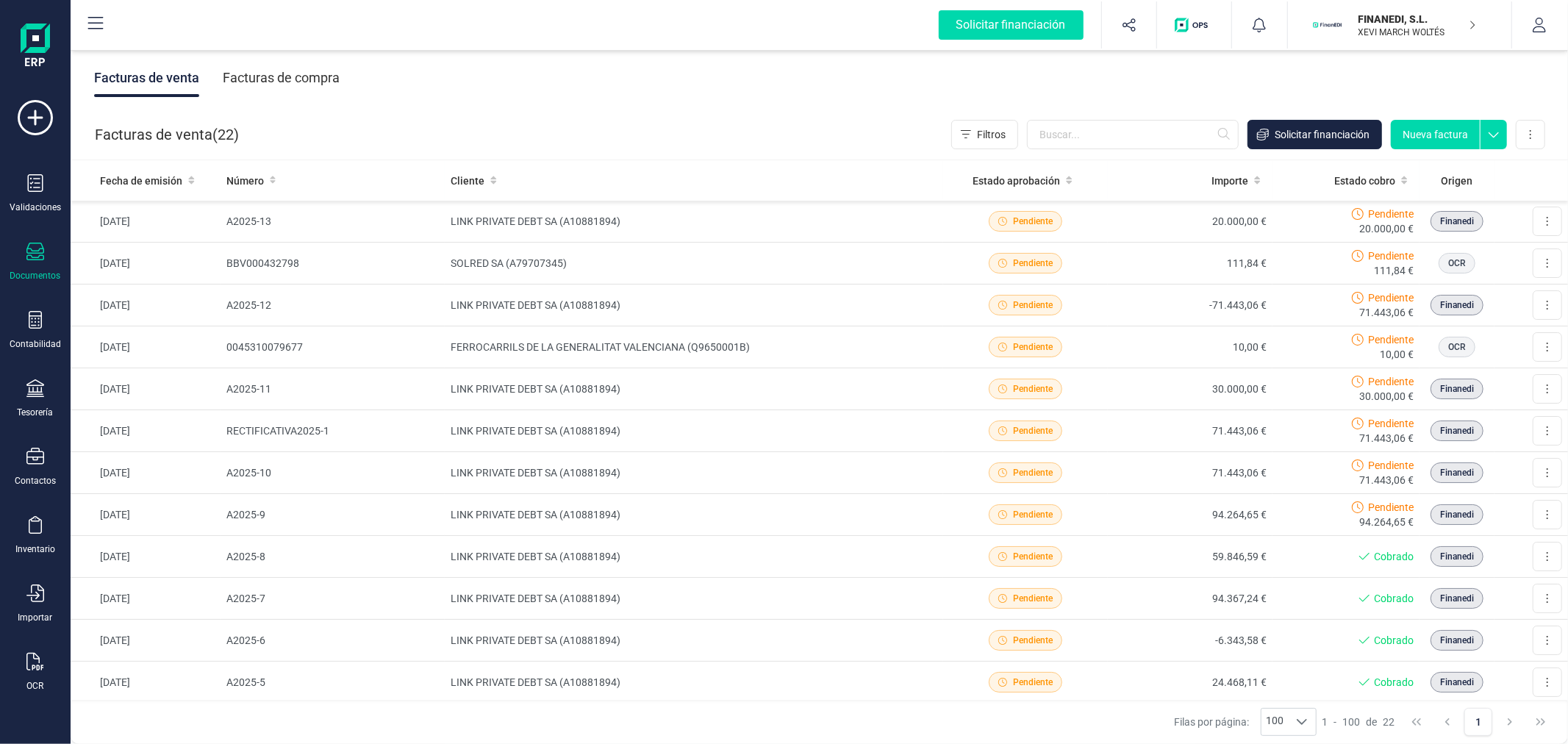
click at [1408, 41] on button "FINANEDI, S.L. XEVI MARCH WOLTÉS" at bounding box center [1400, 25] width 189 height 47
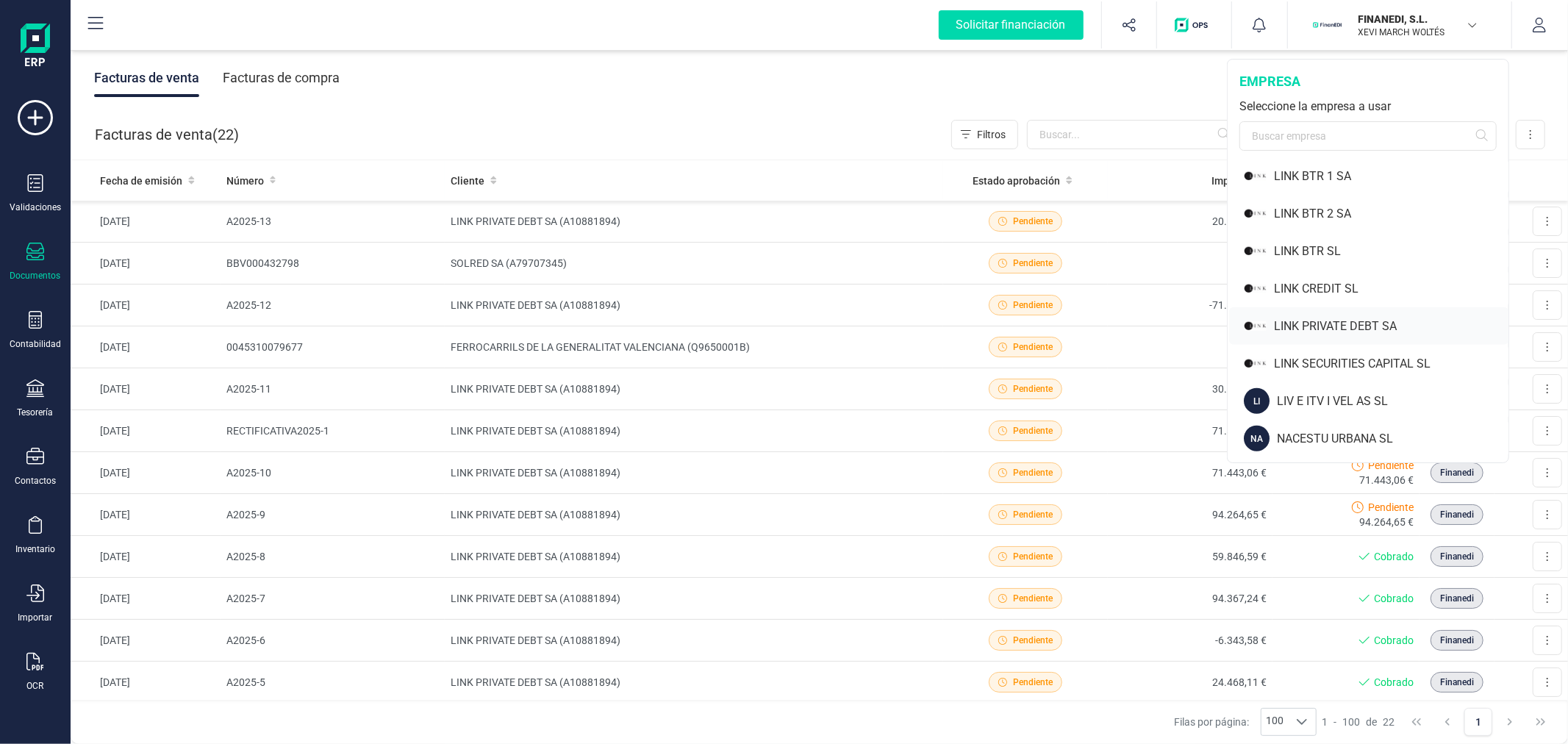
scroll to position [1061, 0]
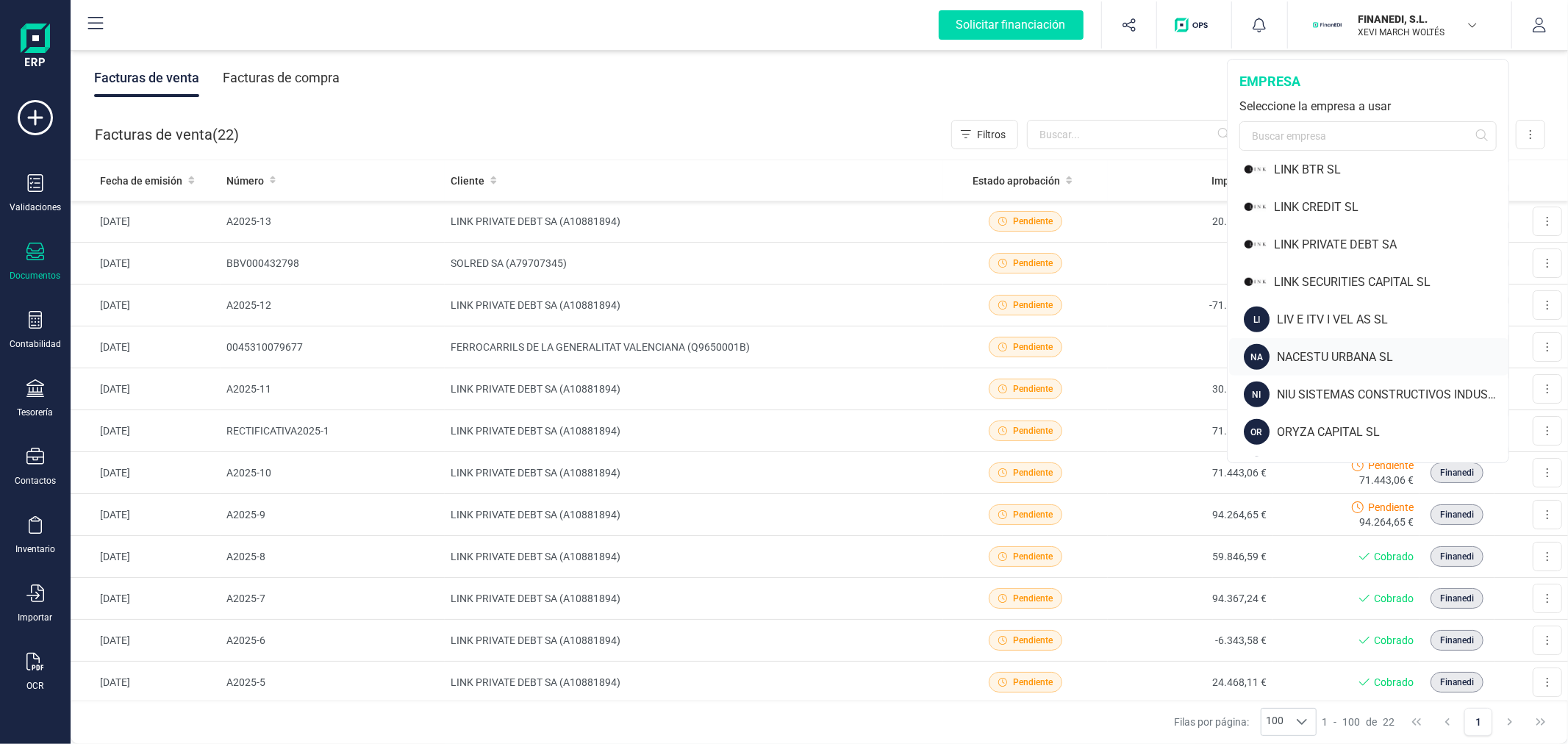
click at [1334, 359] on div "NACESTU URBANA SL" at bounding box center [1392, 357] width 231 height 18
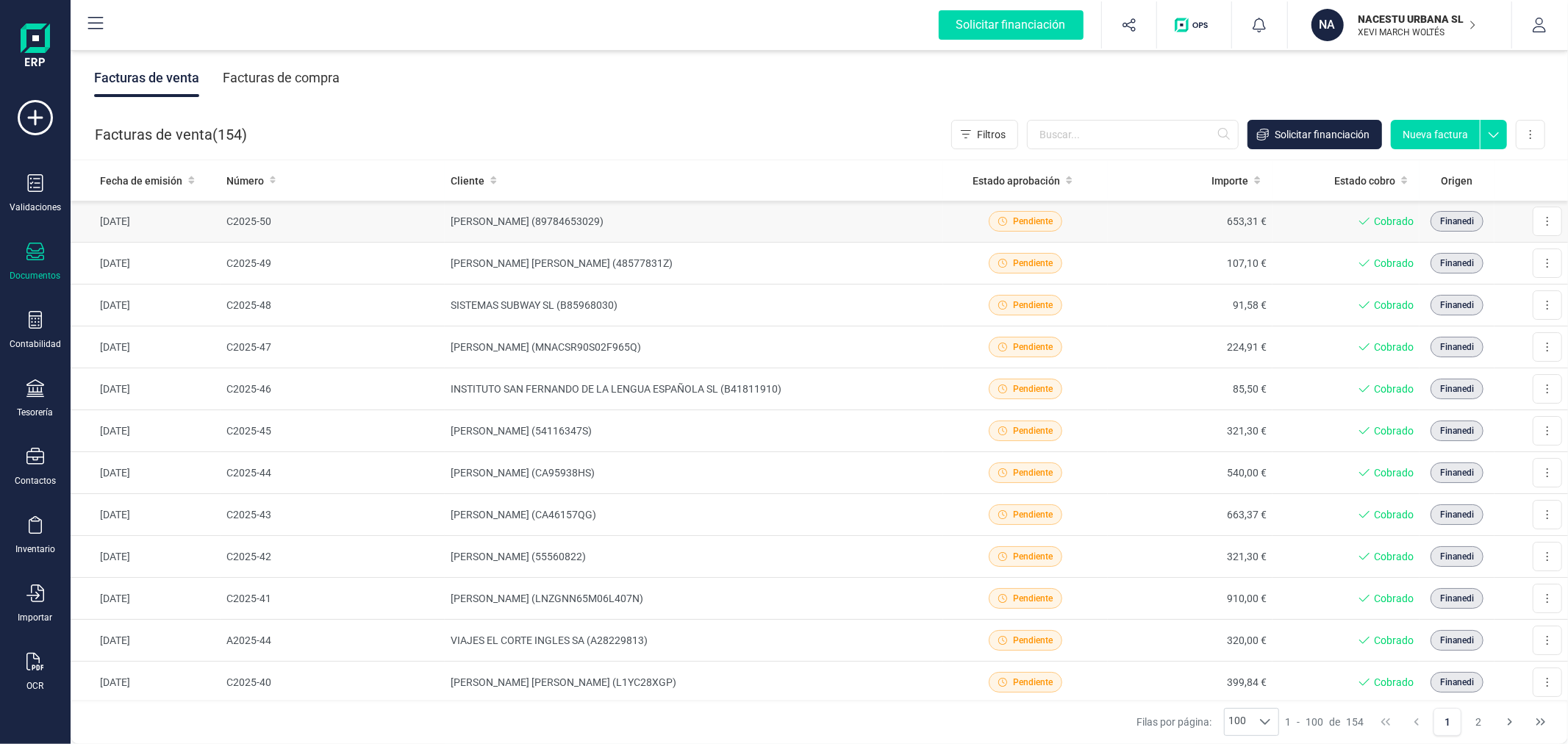
click at [619, 222] on td "[PERSON_NAME] (89784653029)" at bounding box center [694, 221] width 498 height 42
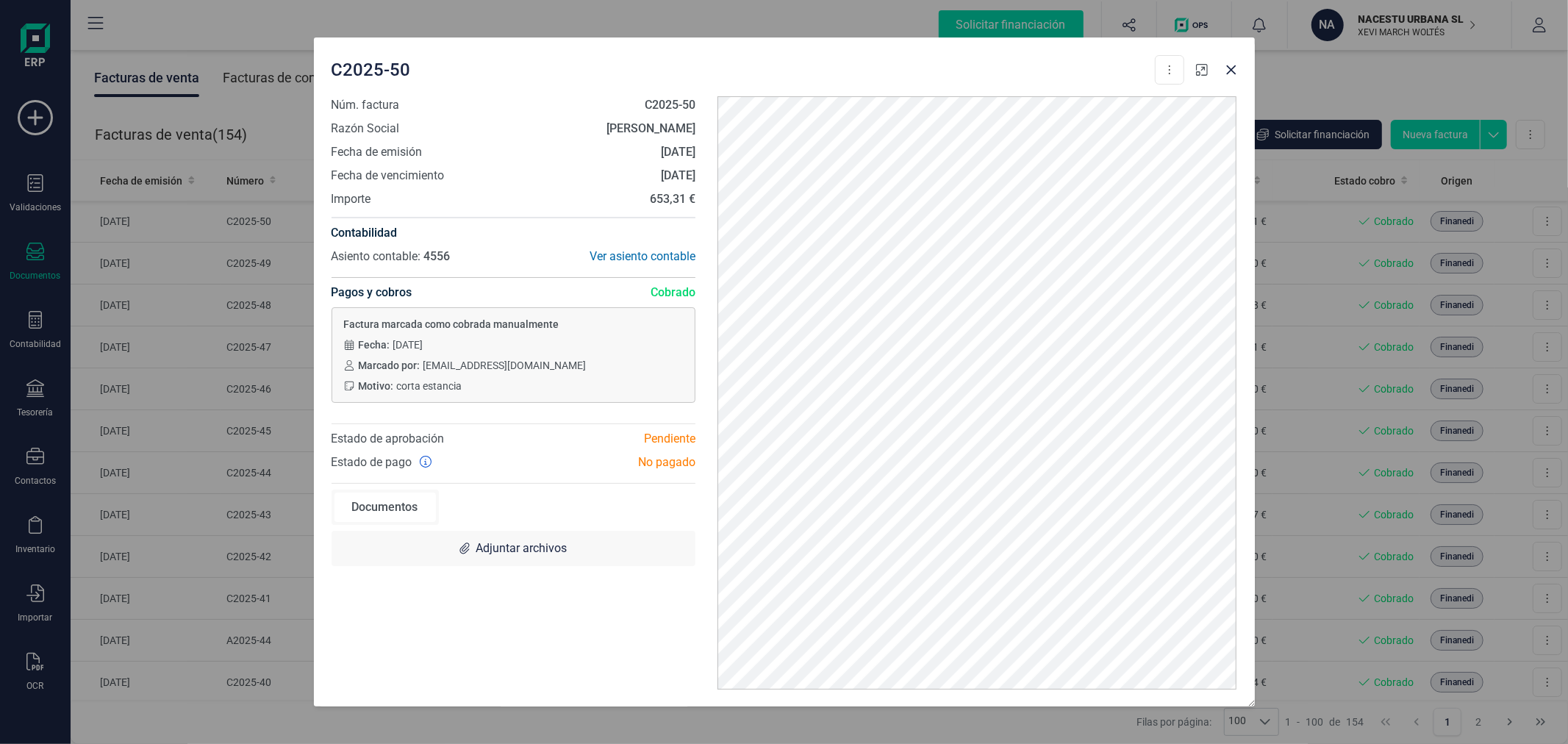
click at [1201, 77] on button "button" at bounding box center [1202, 70] width 24 height 24
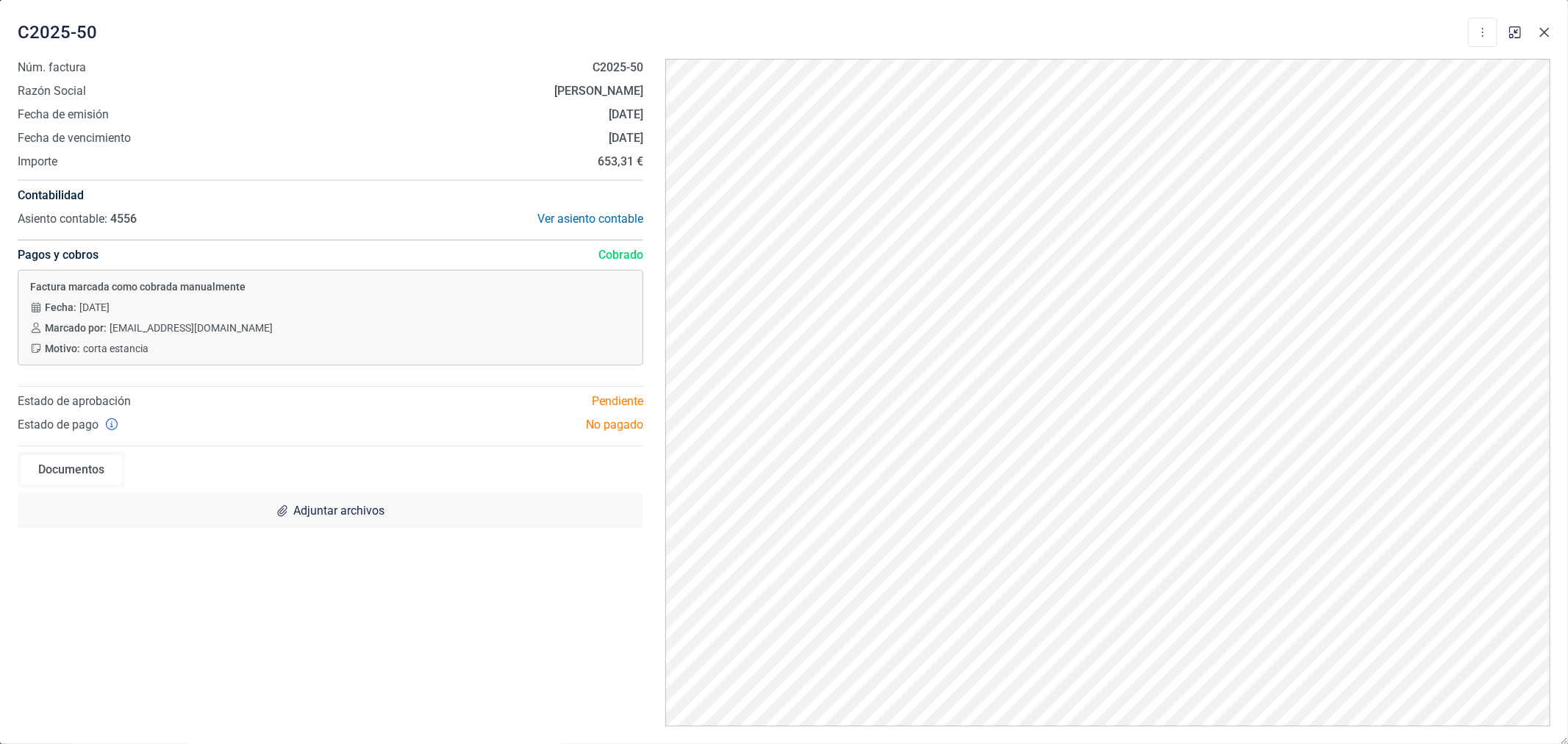
click at [1547, 34] on icon "Close" at bounding box center [1544, 32] width 9 height 9
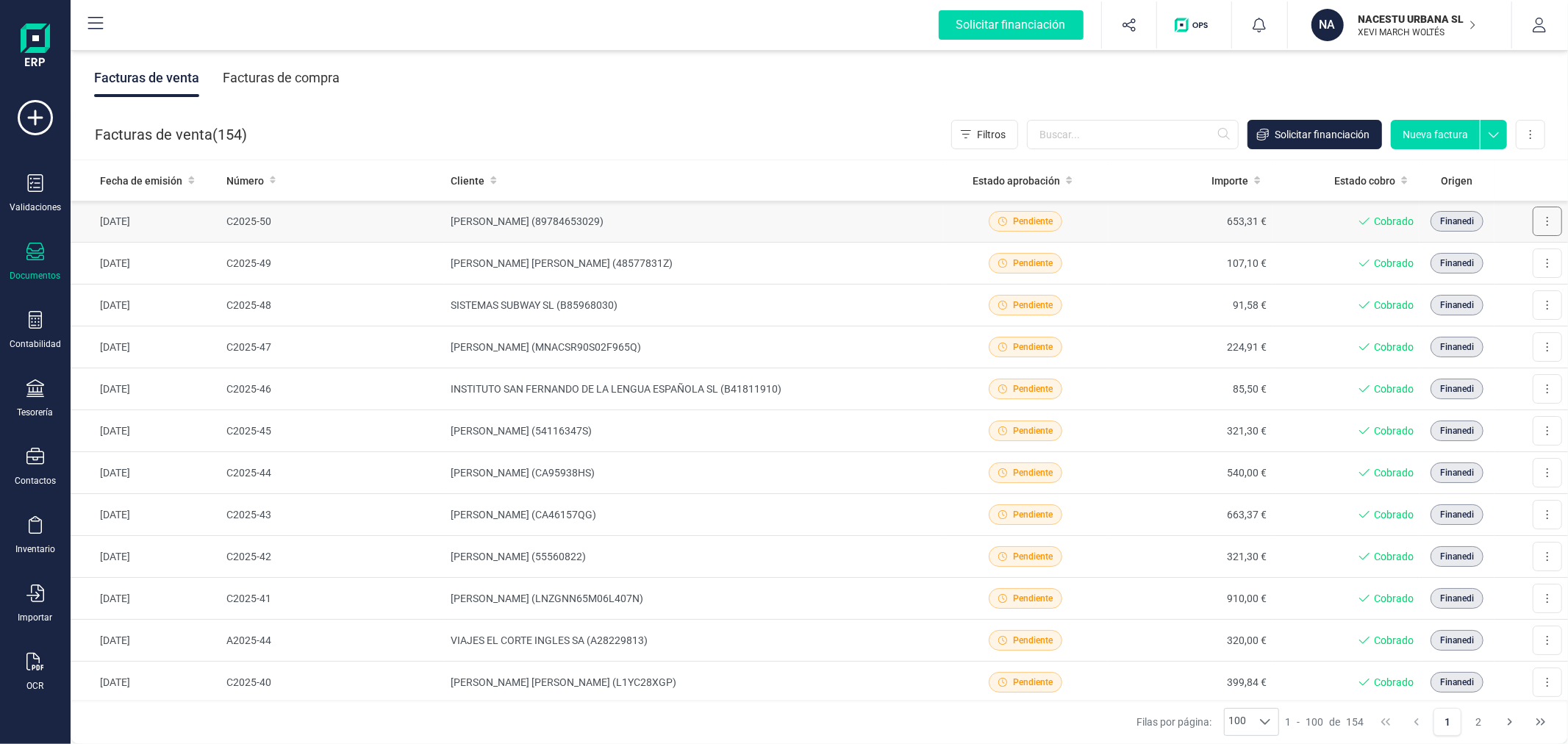
click at [1538, 221] on button at bounding box center [1547, 221] width 29 height 29
click at [1490, 255] on span "Descargar documento" at bounding box center [1484, 257] width 102 height 14
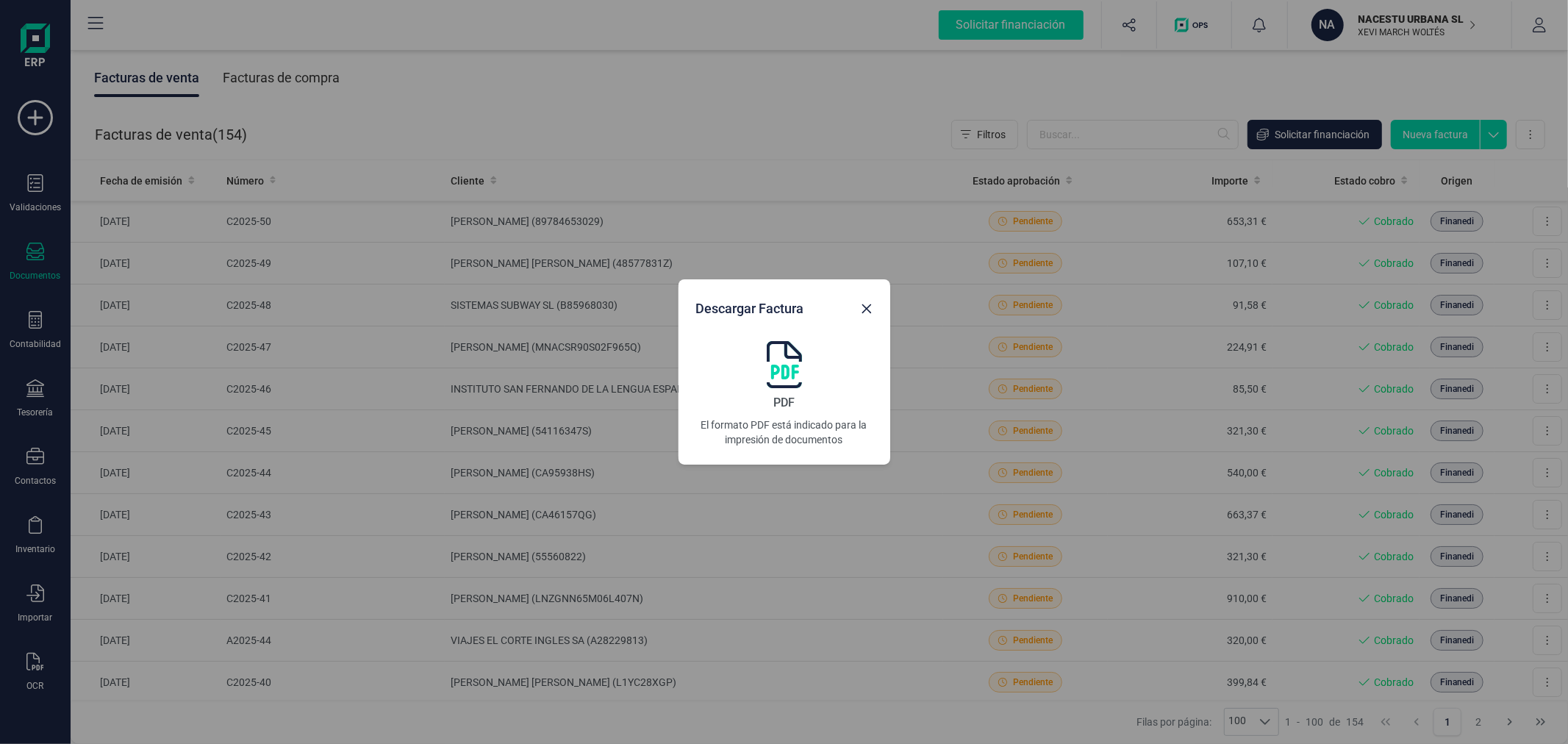
click at [784, 366] on img at bounding box center [784, 364] width 35 height 47
click at [865, 306] on icon "Close" at bounding box center [867, 309] width 12 height 12
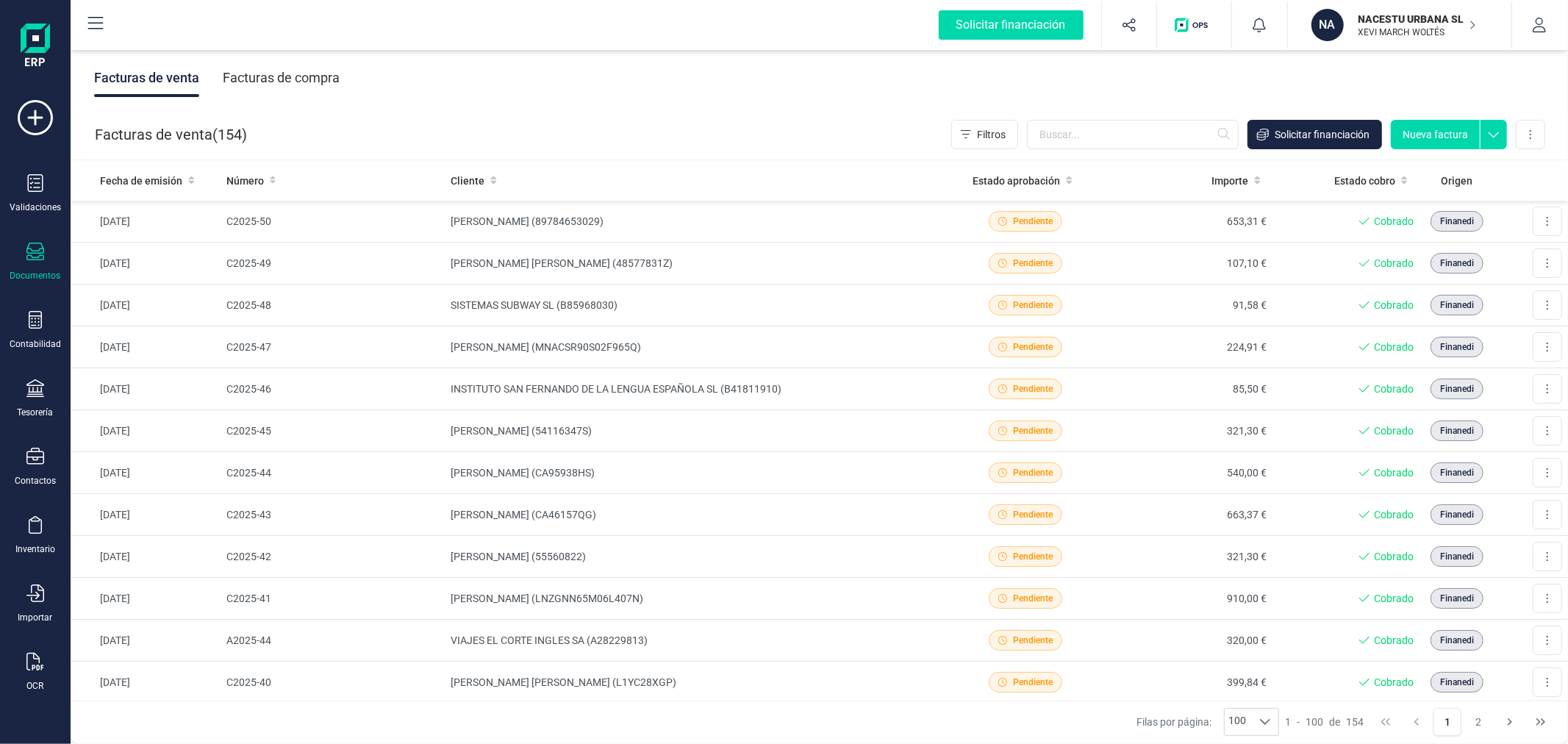
click at [759, 109] on div "Facturas de venta ( 154 ) Filtros Solicitar financiación Nueva factura Importar…" at bounding box center [820, 134] width 1497 height 50
click at [1400, 28] on p "XEVI MARCH WOLTÉS" at bounding box center [1417, 32] width 118 height 12
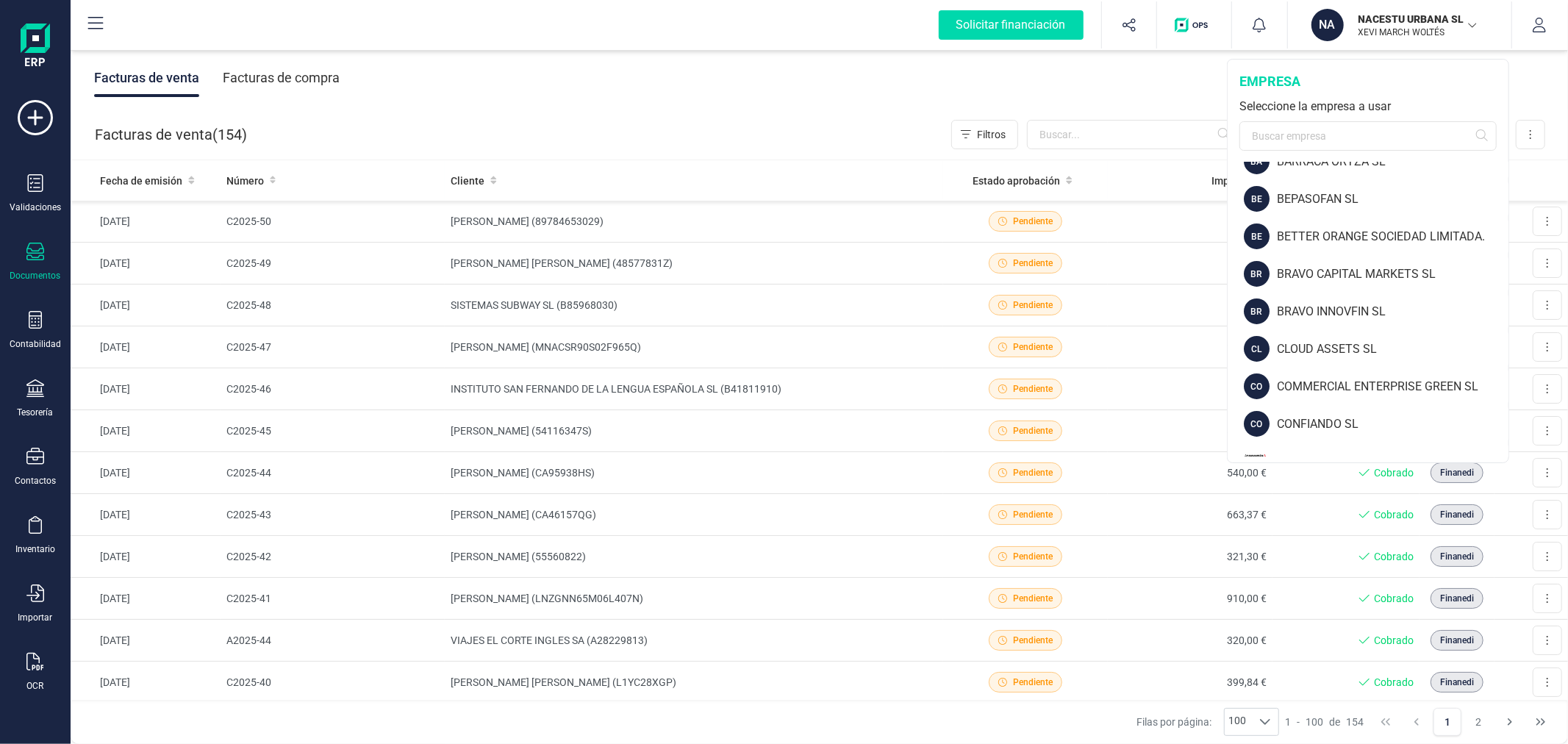
scroll to position [327, 0]
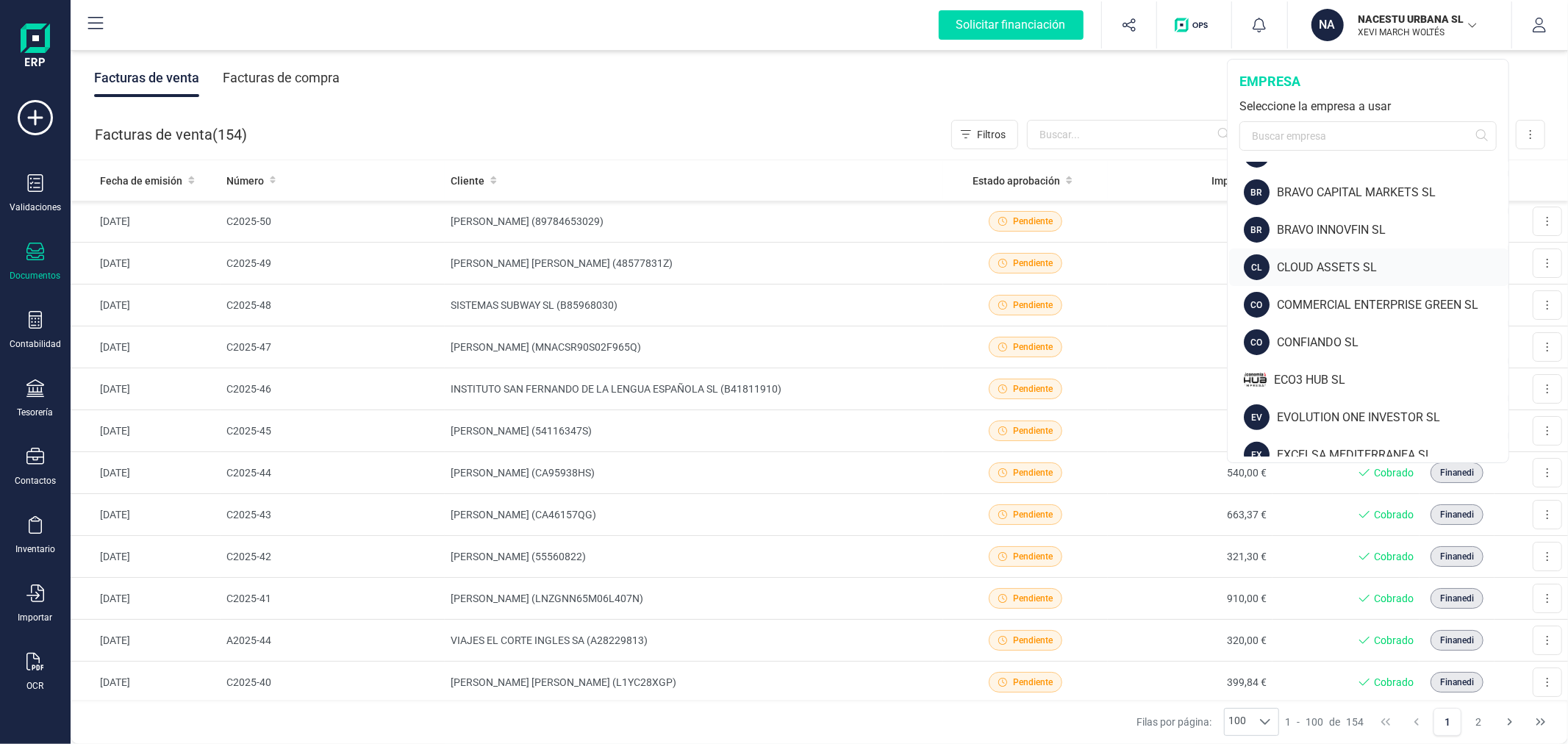
click at [1344, 268] on div "CLOUD ASSETS SL" at bounding box center [1392, 267] width 231 height 18
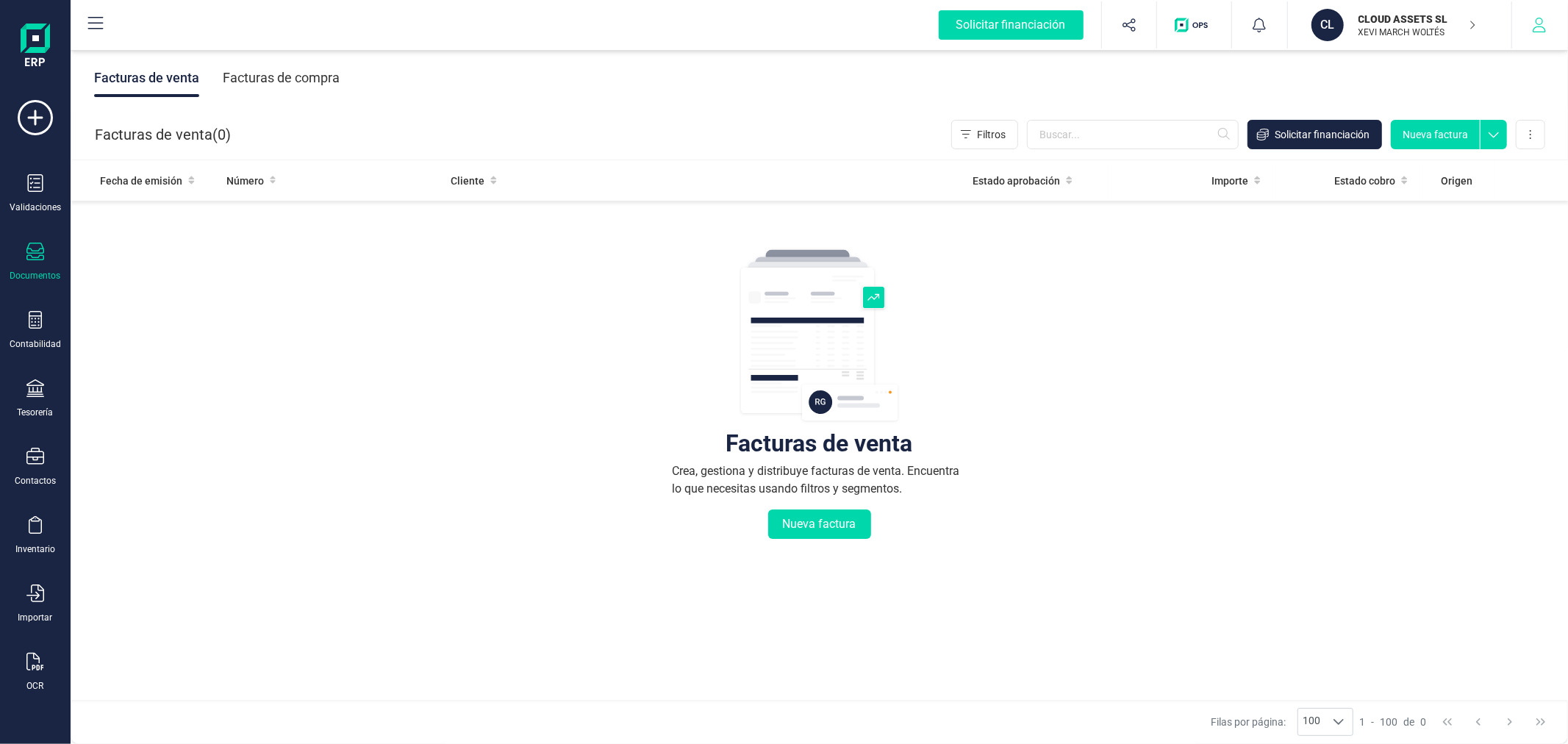
click at [1544, 20] on icon "button" at bounding box center [1539, 24] width 14 height 14
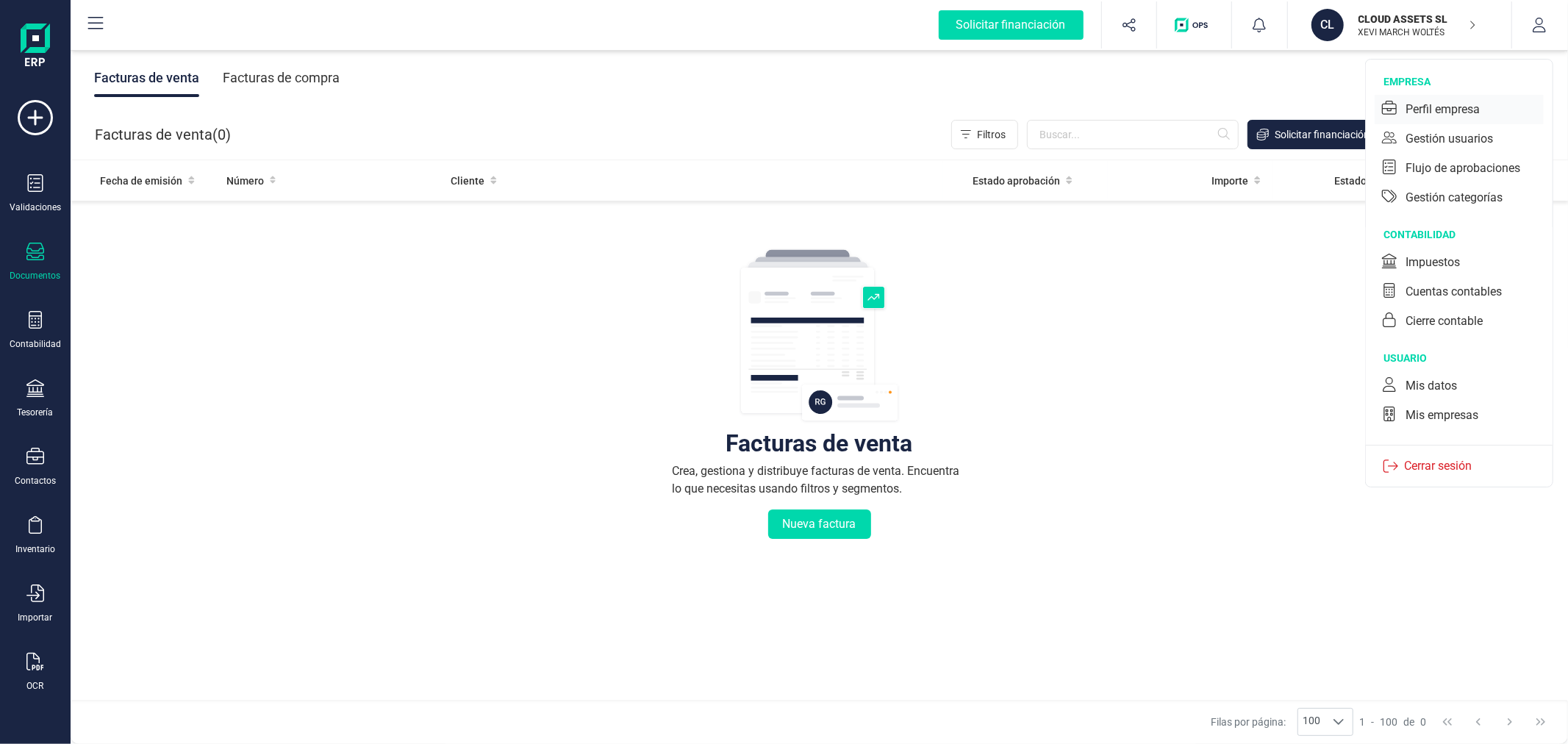
click at [1445, 111] on div "Perfil empresa" at bounding box center [1443, 109] width 74 height 18
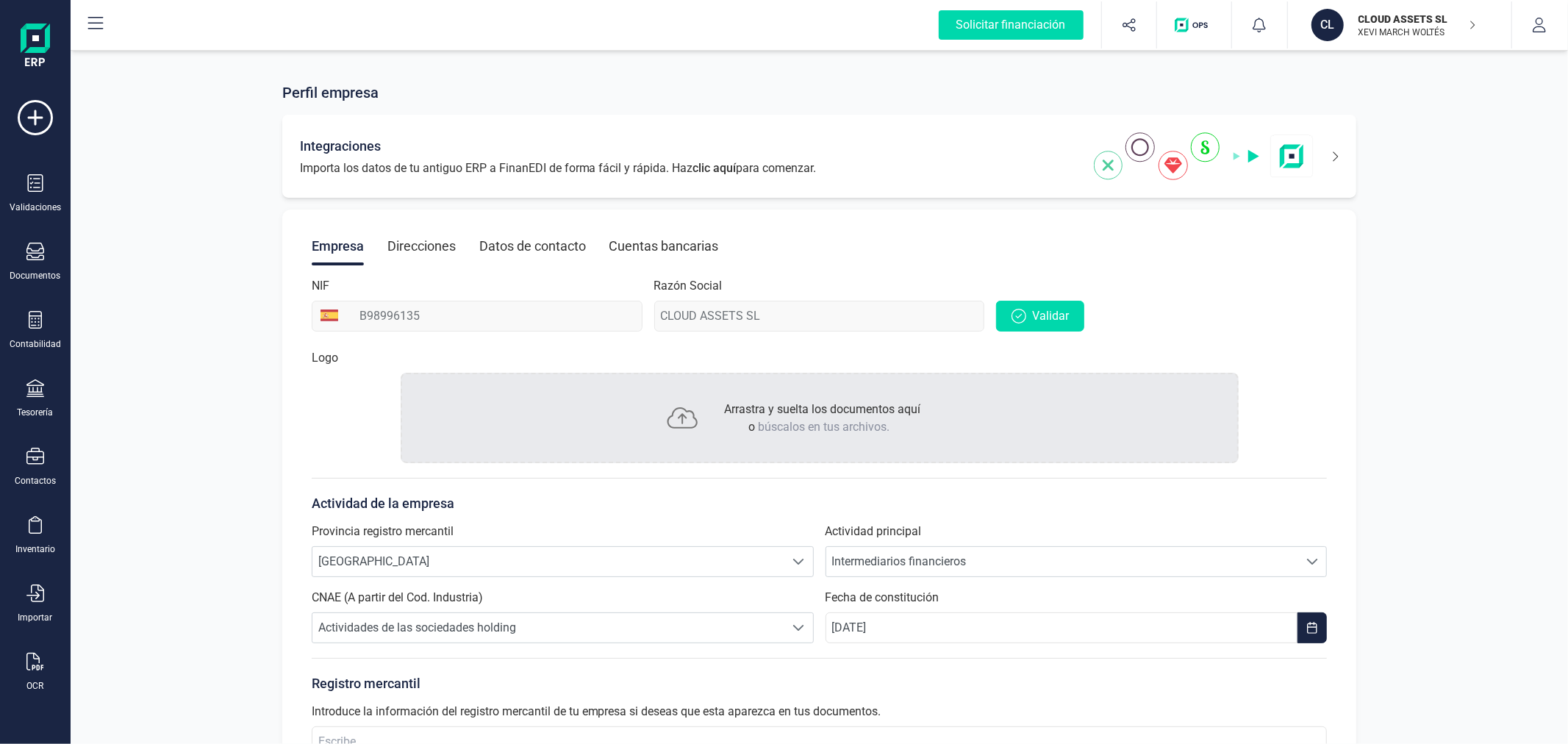
click at [1340, 145] on div "Integraciones Importa los datos de tu antiguo ERP a FinanEDI de forma fácil y r…" at bounding box center [819, 156] width 1075 height 83
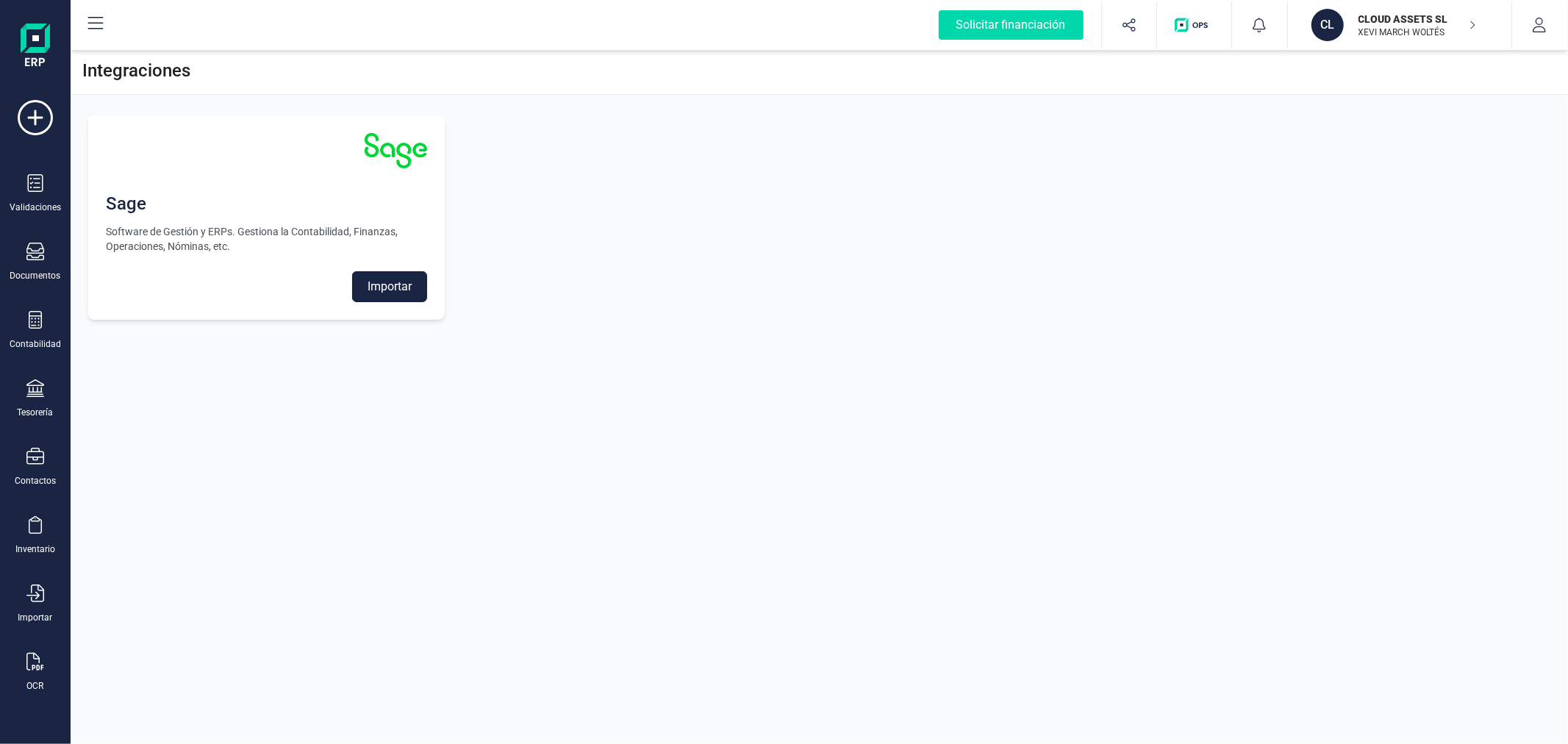
click at [382, 288] on button "Importar" at bounding box center [389, 286] width 75 height 31
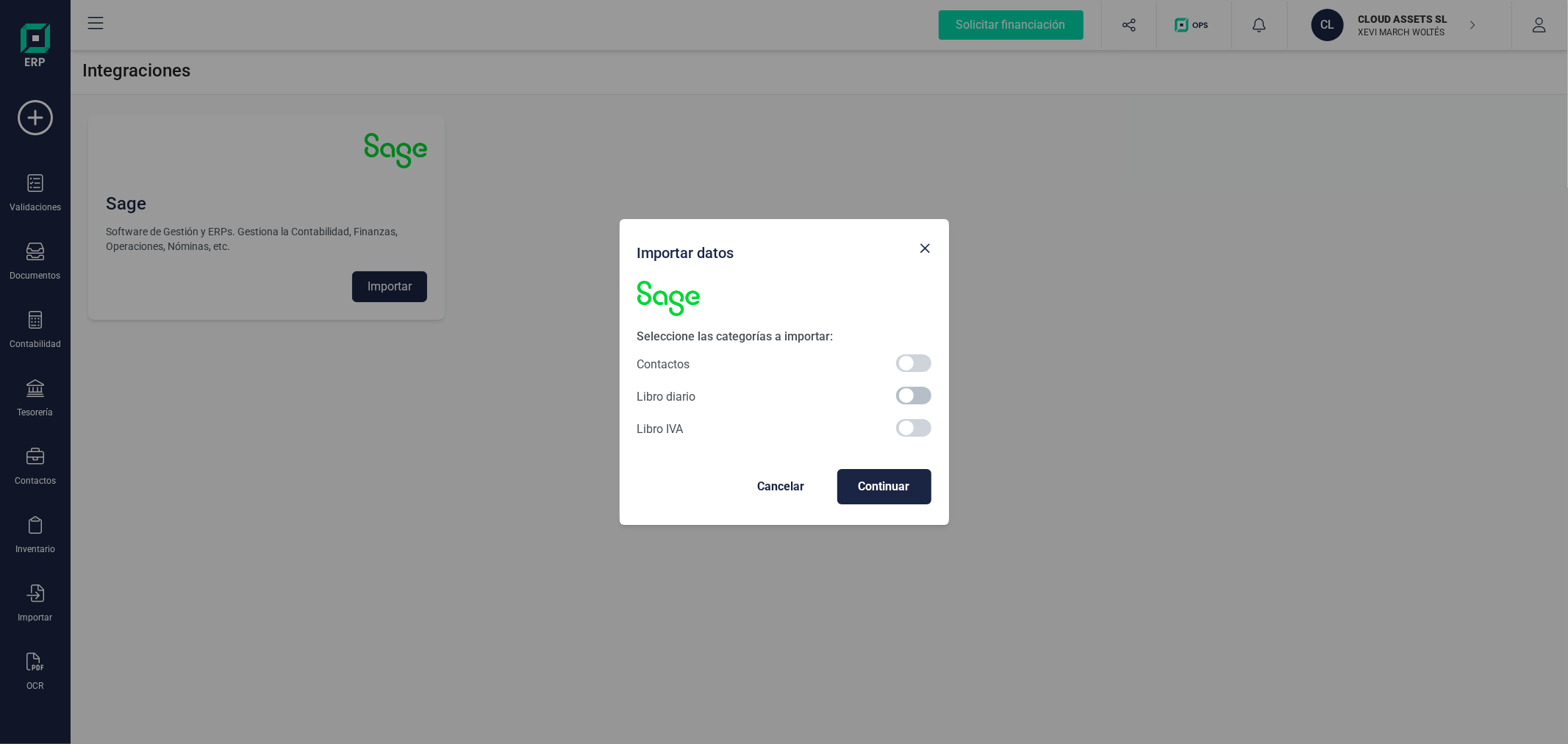
click at [919, 396] on span at bounding box center [914, 395] width 35 height 18
click at [887, 480] on span "Continuar" at bounding box center [885, 486] width 71 height 18
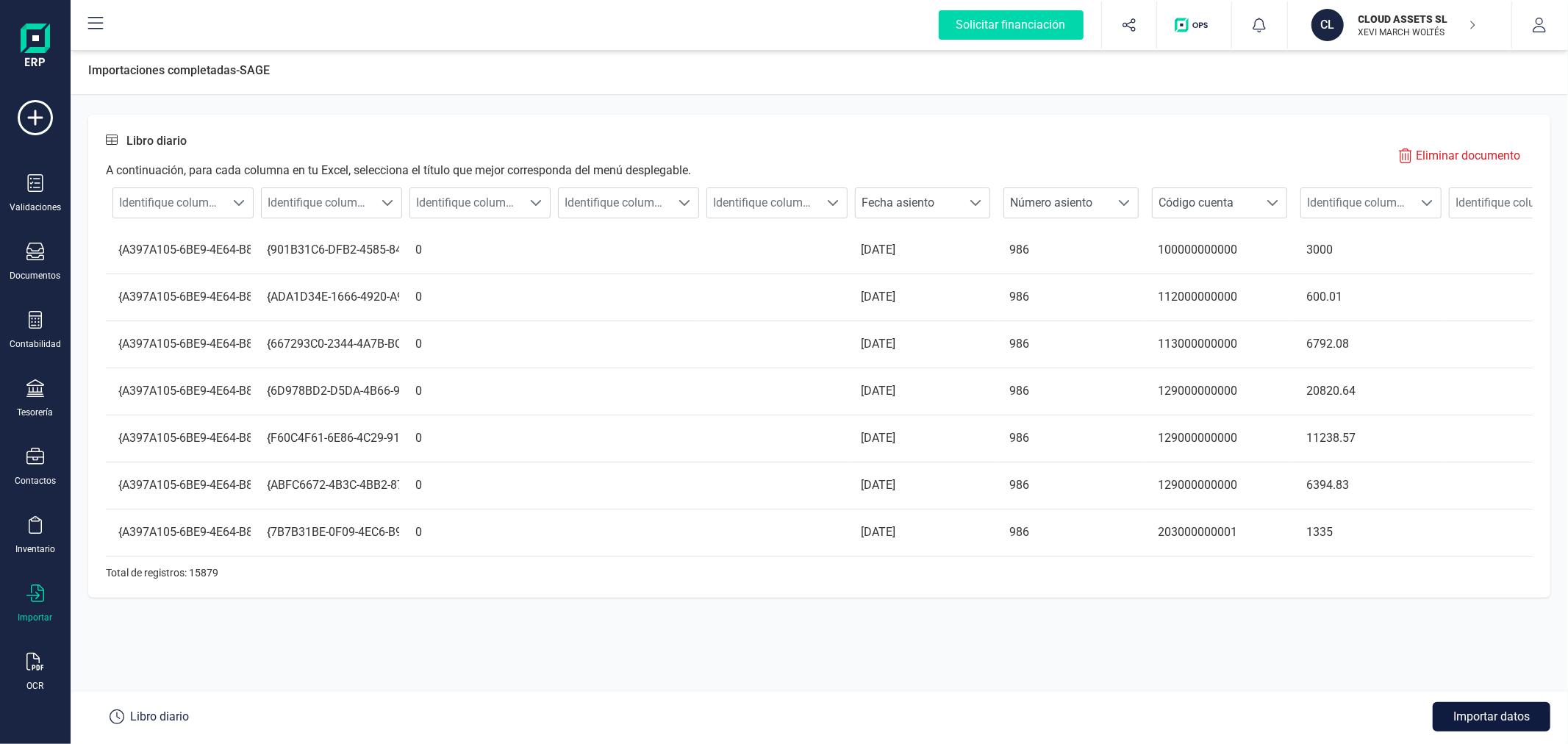
click at [1494, 718] on button "Importar datos" at bounding box center [1492, 716] width 118 height 29
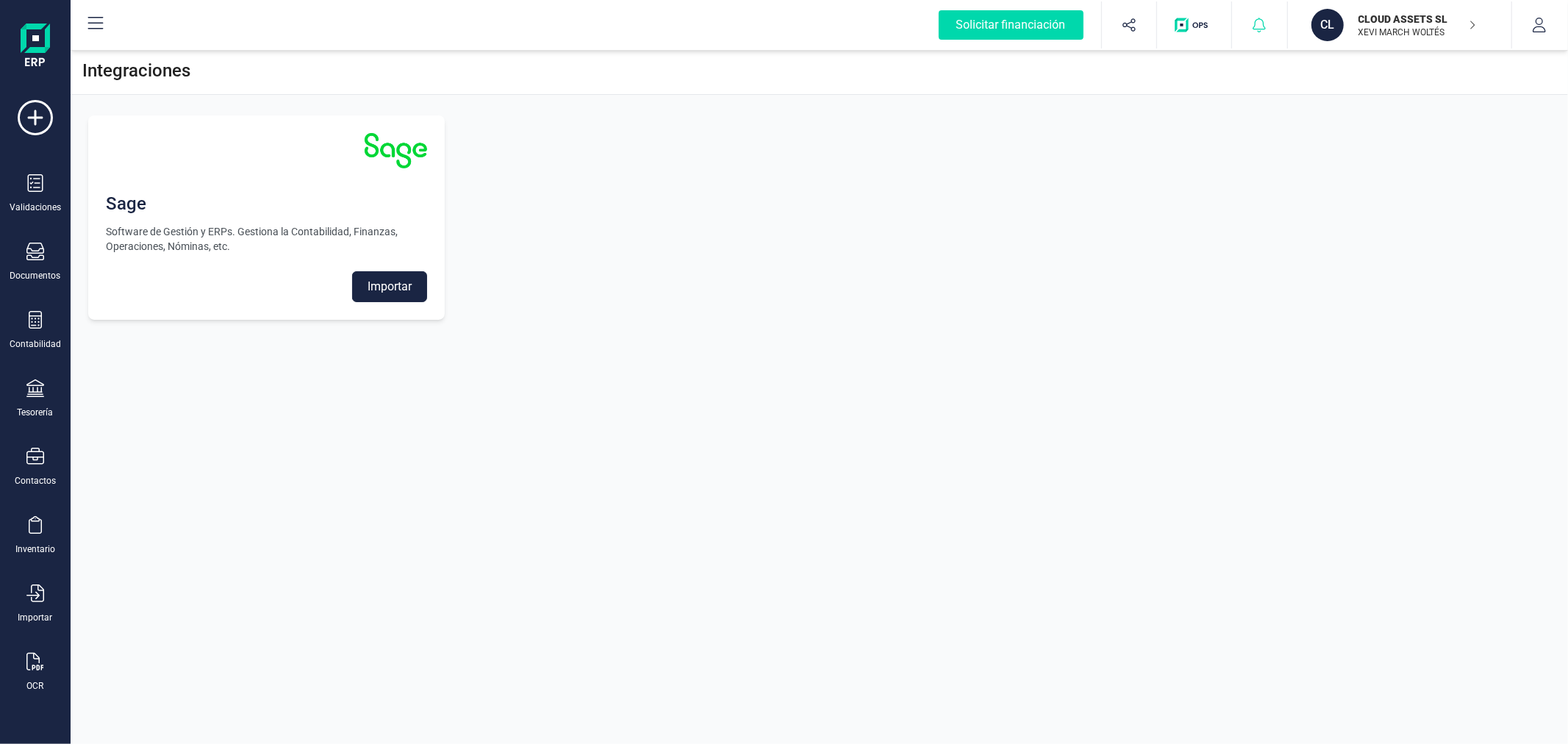
click at [1259, 26] on icon at bounding box center [1259, 24] width 14 height 14
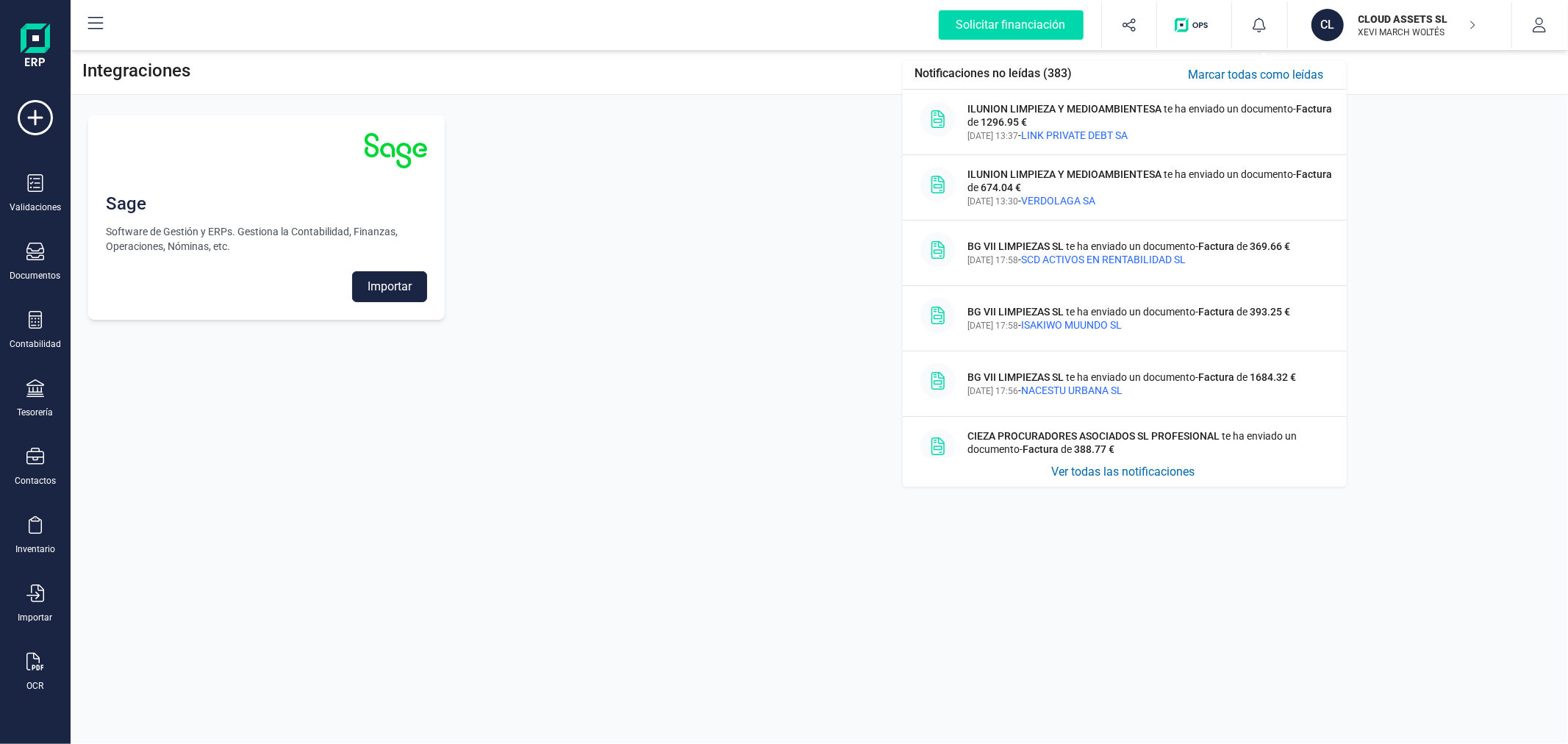
click at [1262, 74] on button "Marcar todas como leídas" at bounding box center [1256, 75] width 159 height 17
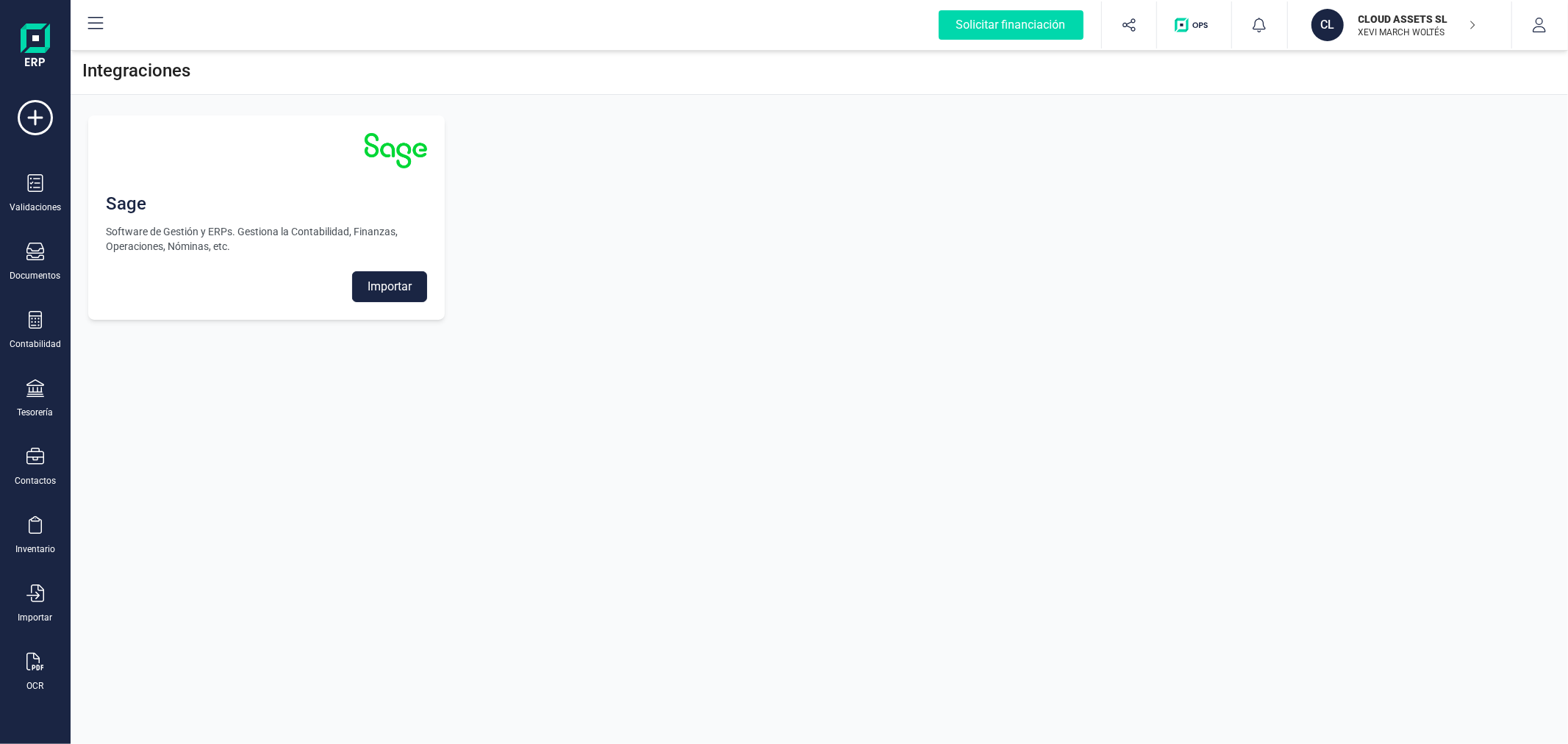
click at [1387, 135] on div "Sage Software de Gestión y ERPs. Gestiona la Contabilidad, Finanzas, Operacione…" at bounding box center [819, 217] width 1497 height 240
click at [834, 529] on div "Integraciones Sage Software de Gestión y ERPs. Gestiona la Contabilidad, Finanz…" at bounding box center [819, 372] width 1497 height 744
click at [660, 487] on div "Integraciones Sage Software de Gestión y ERPs. Gestiona la Contabilidad, Finanz…" at bounding box center [819, 372] width 1497 height 744
click at [50, 263] on div "Documentos" at bounding box center [35, 262] width 59 height 39
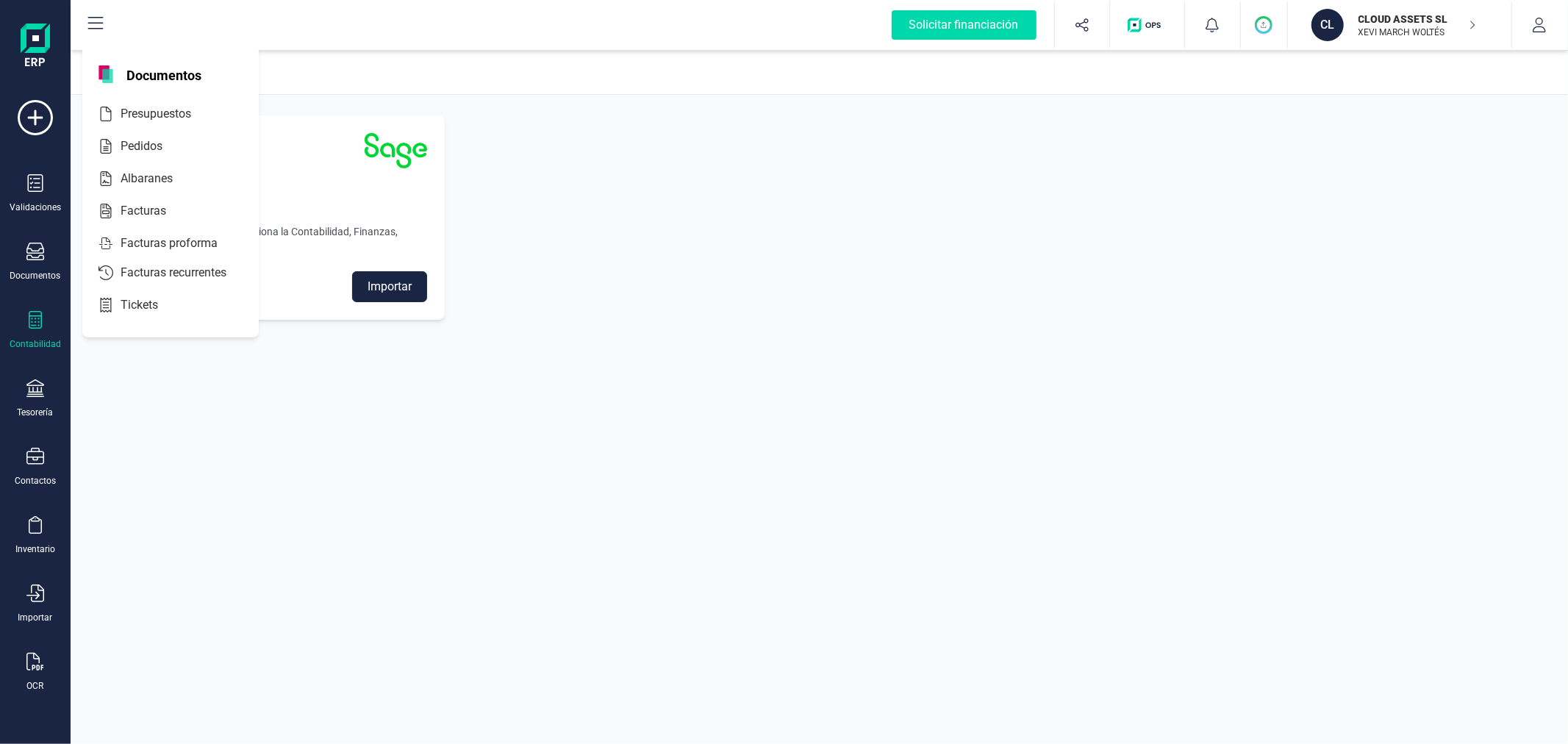
click at [24, 332] on div "Contabilidad" at bounding box center [35, 331] width 59 height 39
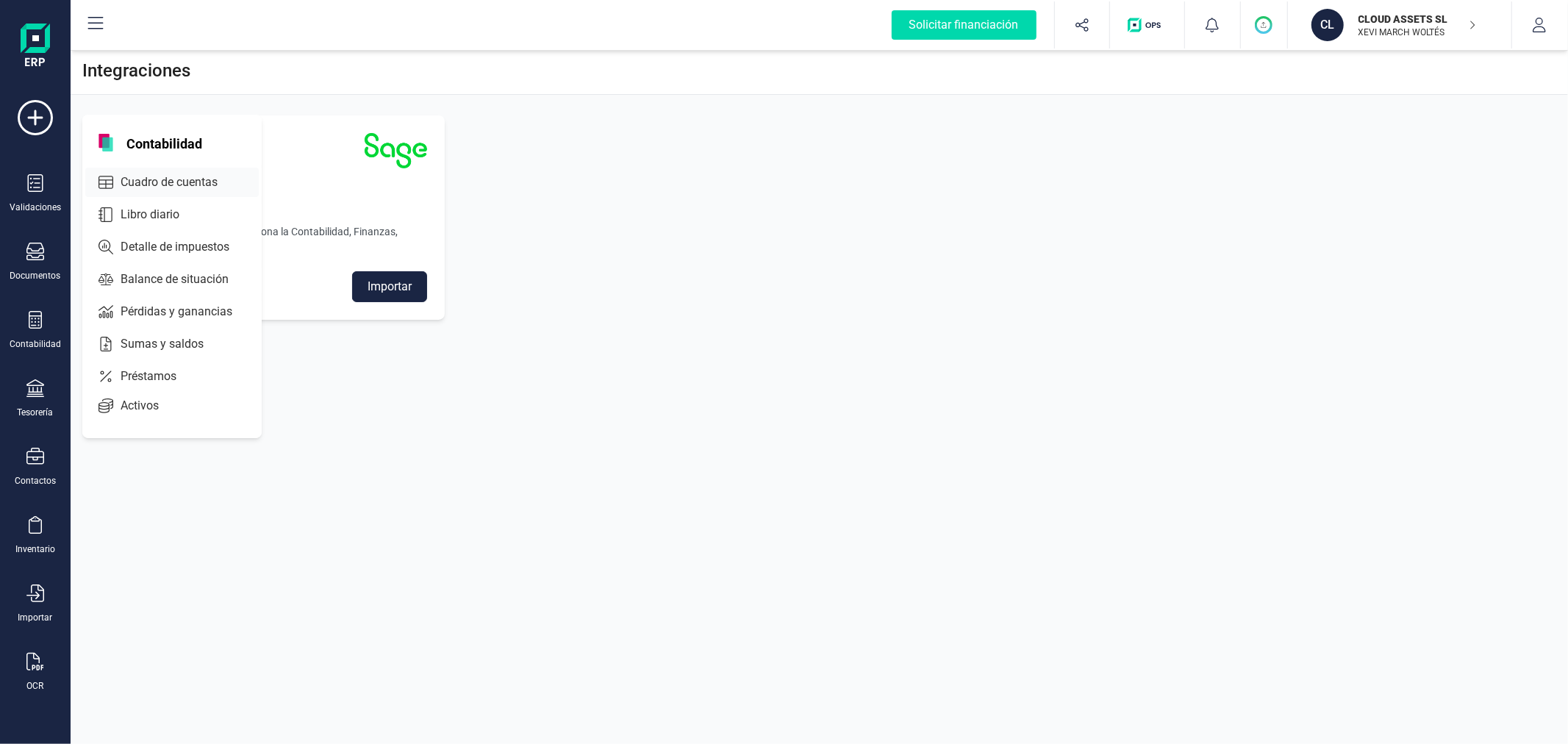
click at [172, 180] on span "Cuadro de cuentas" at bounding box center [179, 182] width 130 height 18
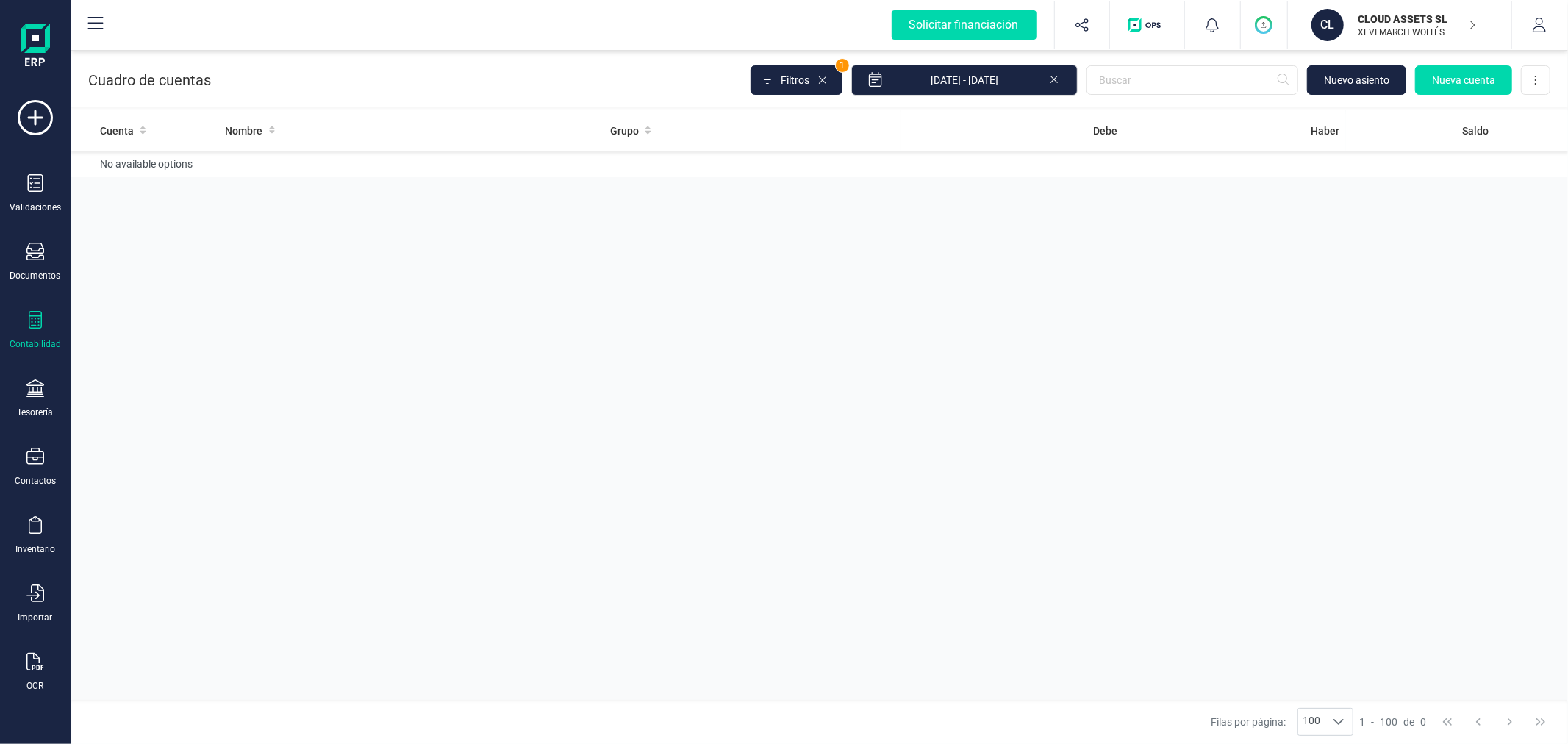
click at [1055, 77] on icon at bounding box center [1055, 77] width 12 height 14
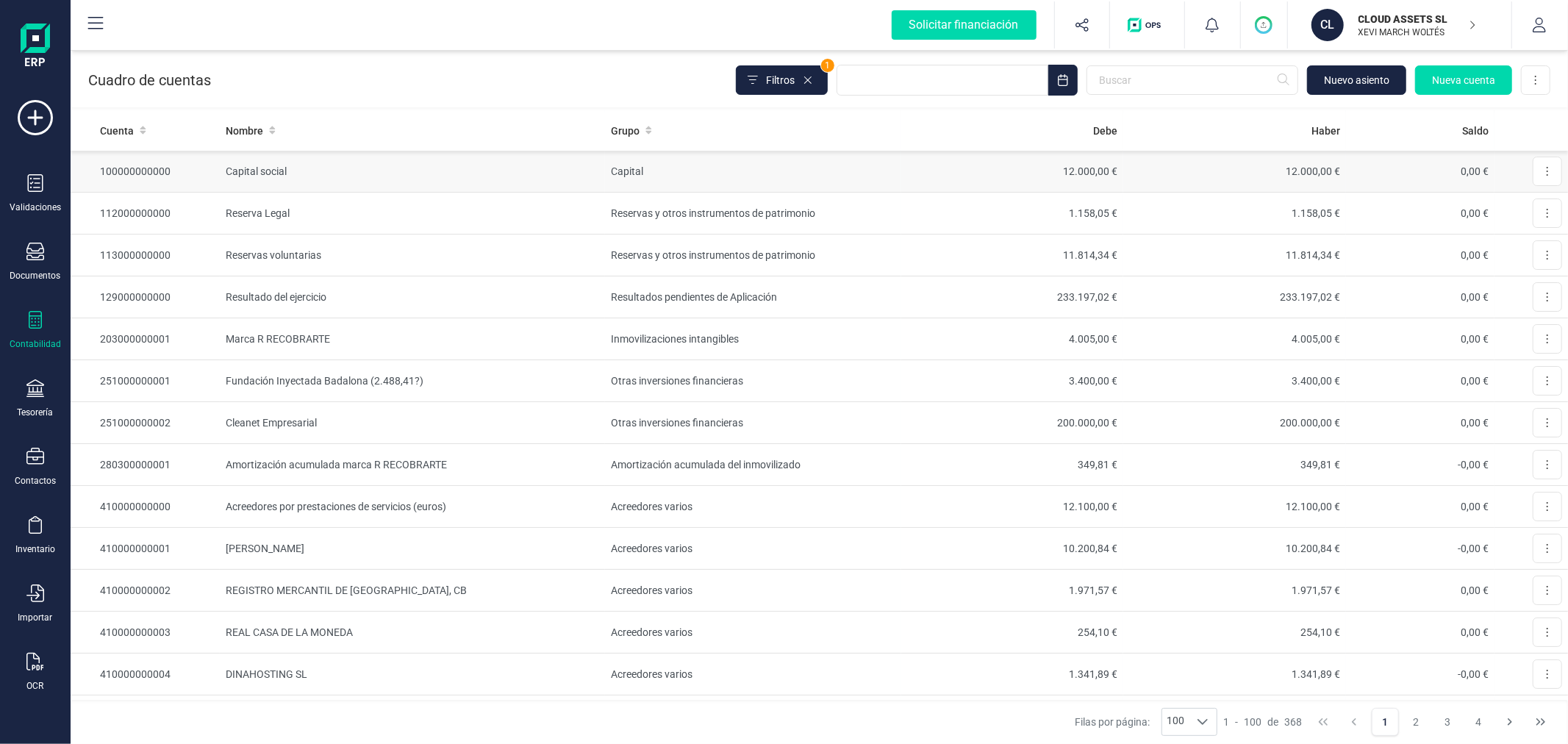
click at [932, 172] on td "12.000,00 €" at bounding box center [1013, 172] width 222 height 42
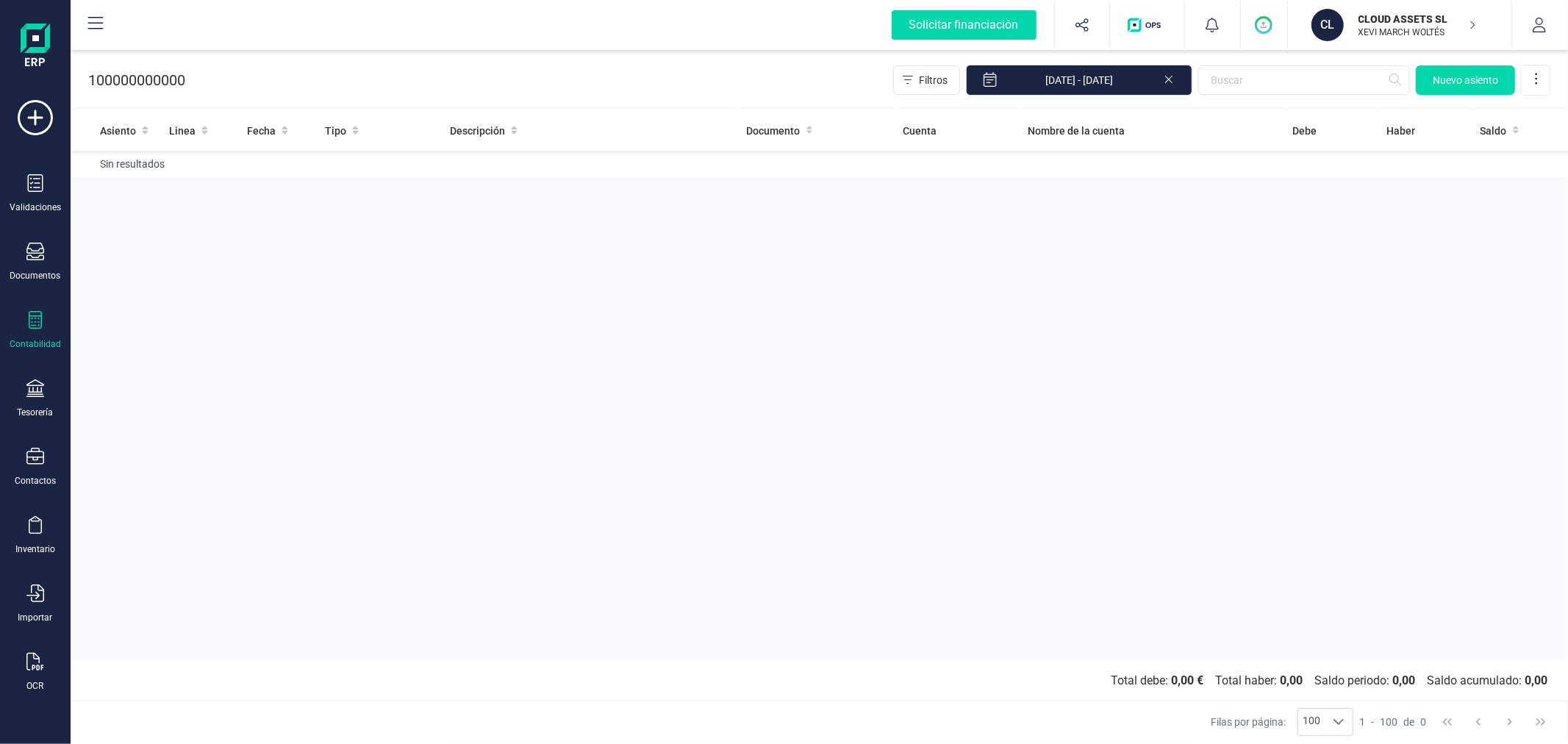
click at [1167, 78] on icon at bounding box center [1169, 77] width 12 height 14
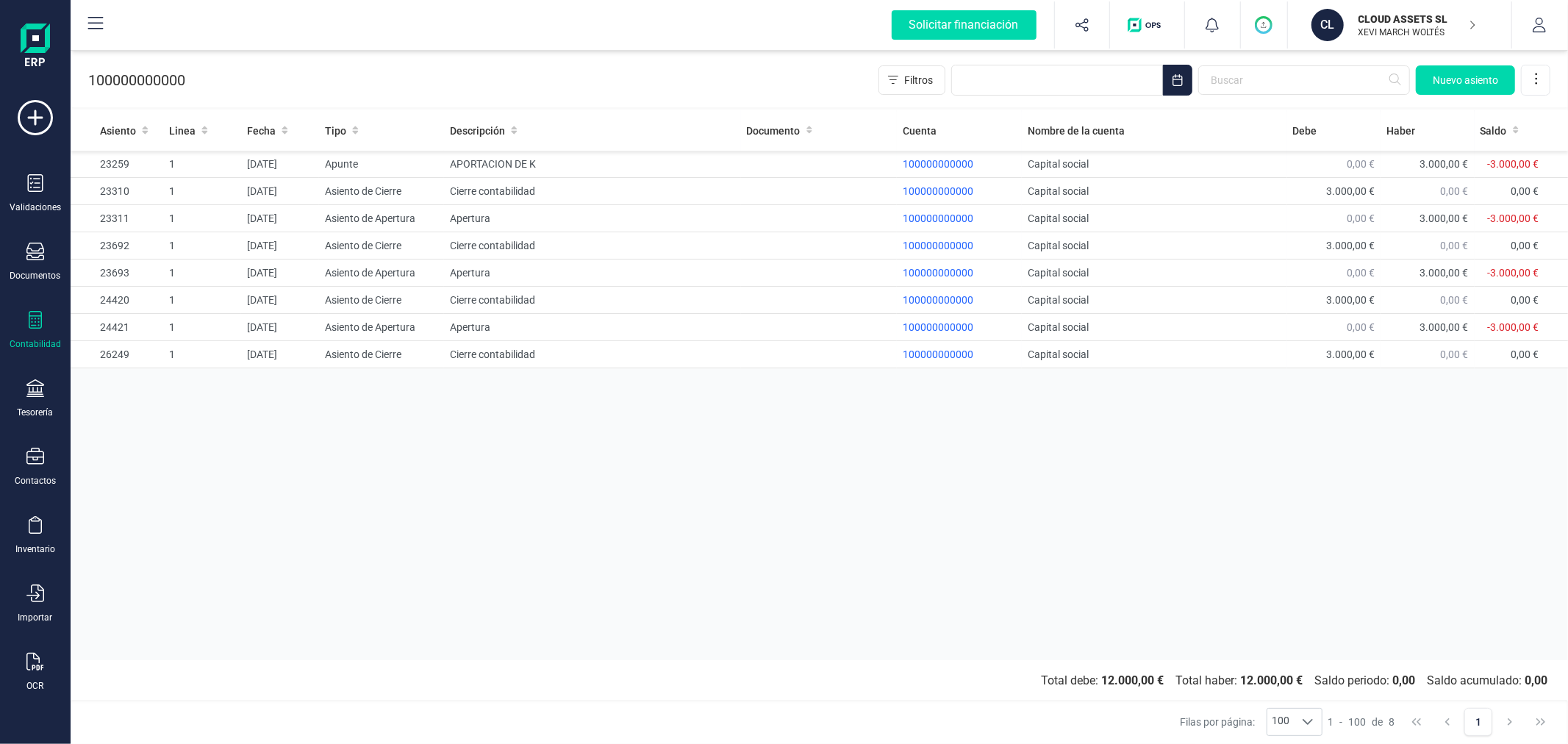
click at [1262, 30] on circle "button" at bounding box center [1264, 25] width 15 height 15
click at [624, 635] on div "Asiento Linea Fecha Tipo Descripción Documento Cuenta Nombre de la cuenta Debe …" at bounding box center [819, 385] width 1497 height 550
click at [1391, 15] on p "CLOUD ASSETS SL" at bounding box center [1417, 19] width 118 height 14
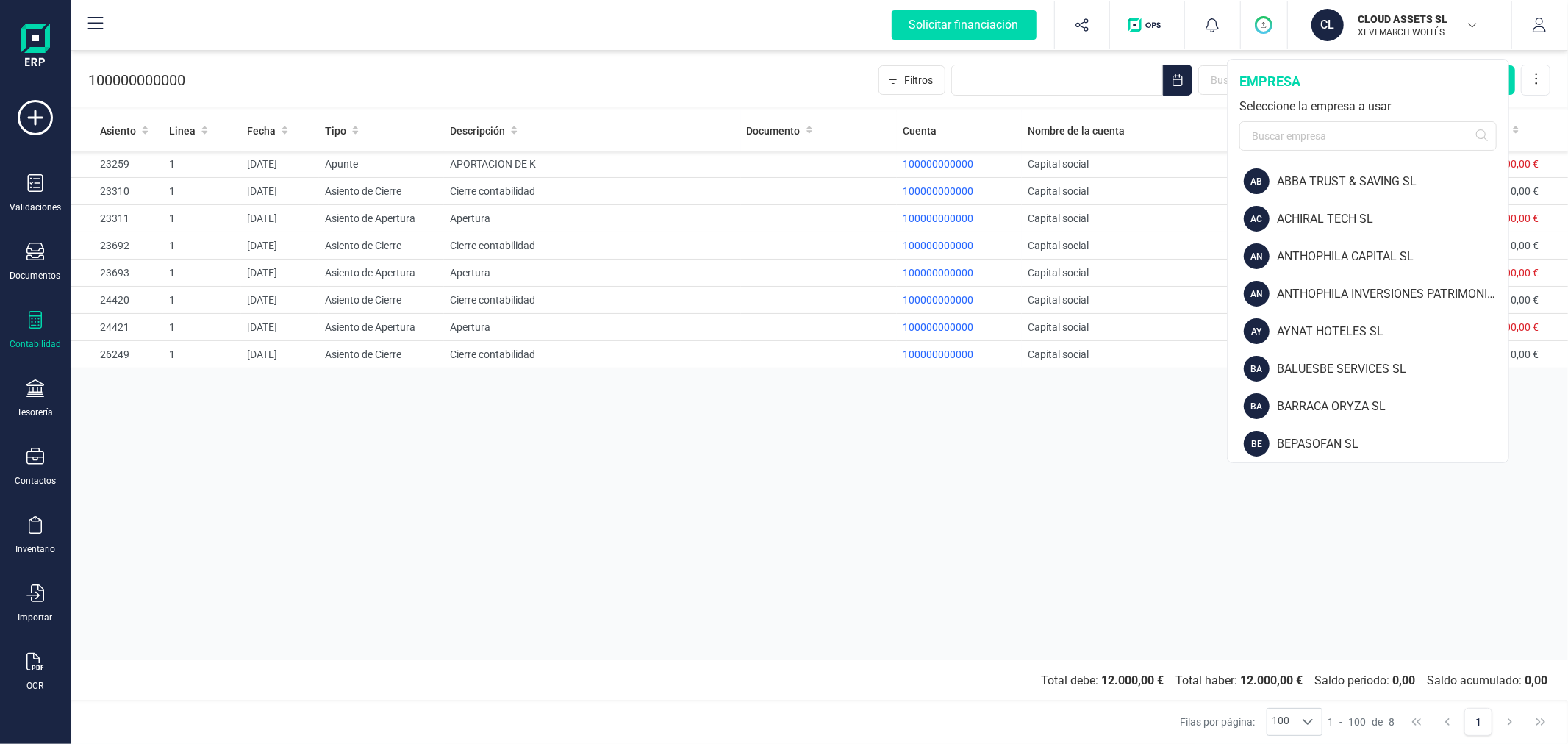
click at [1391, 15] on p "CLOUD ASSETS SL" at bounding box center [1417, 19] width 118 height 14
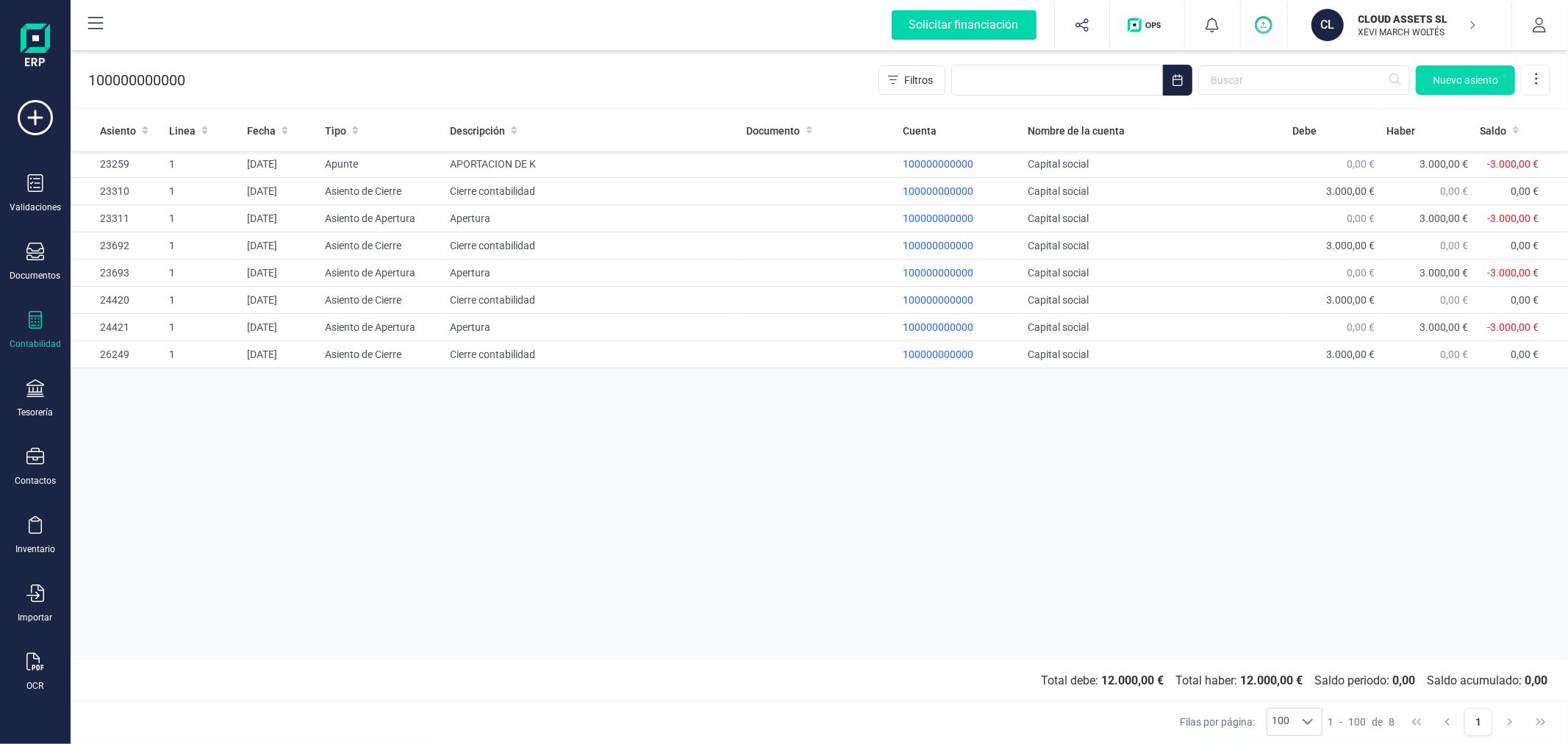
click at [694, 488] on div "Asiento Linea Fecha Tipo Descripción Documento Cuenta Nombre de la cuenta Debe …" at bounding box center [819, 385] width 1497 height 550
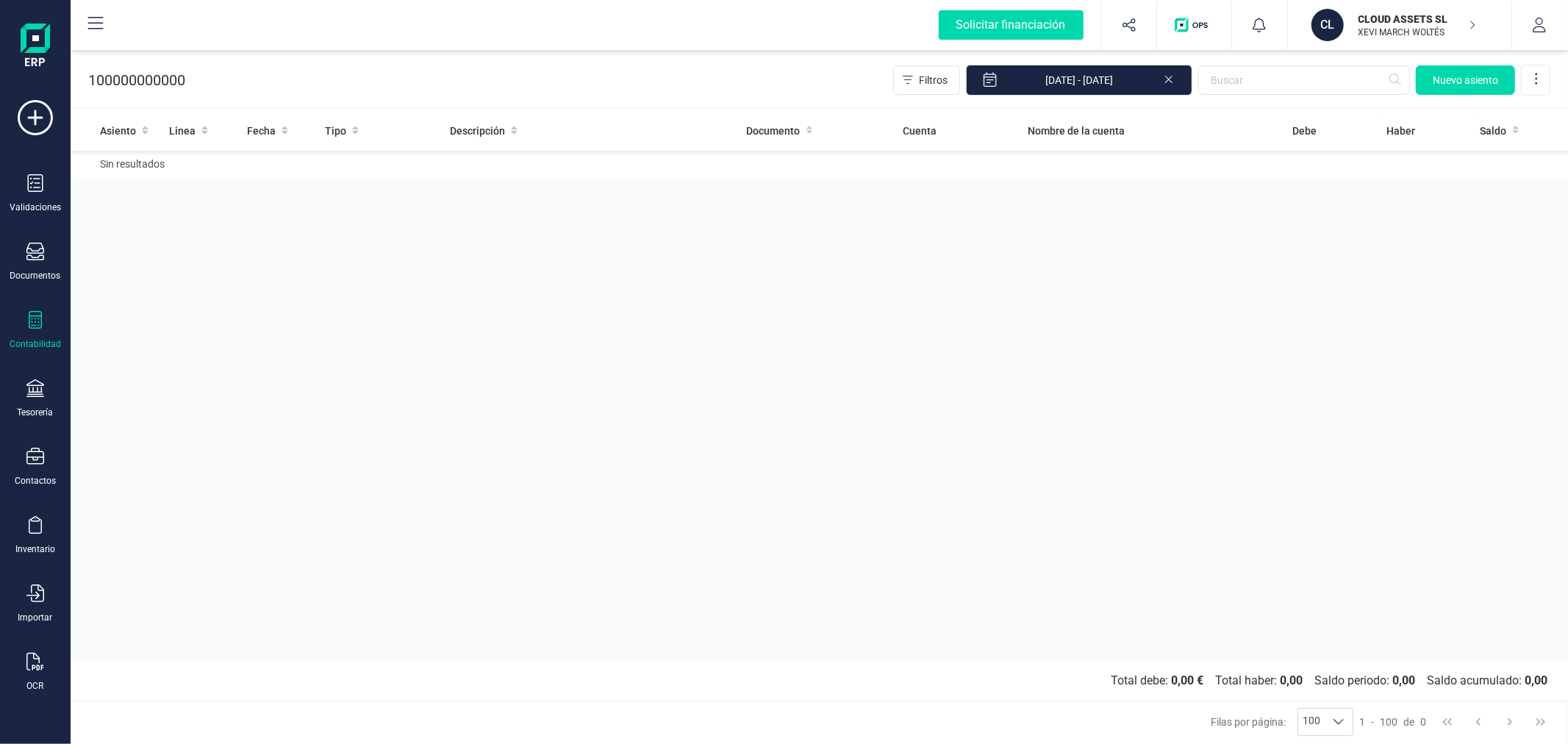
click at [392, 380] on div "Asiento Linea Fecha Tipo Descripción Documento Cuenta Nombre de la cuenta Debe …" at bounding box center [819, 385] width 1497 height 550
click at [1371, 31] on p "XEVI MARCH WOLTÉS" at bounding box center [1417, 32] width 118 height 12
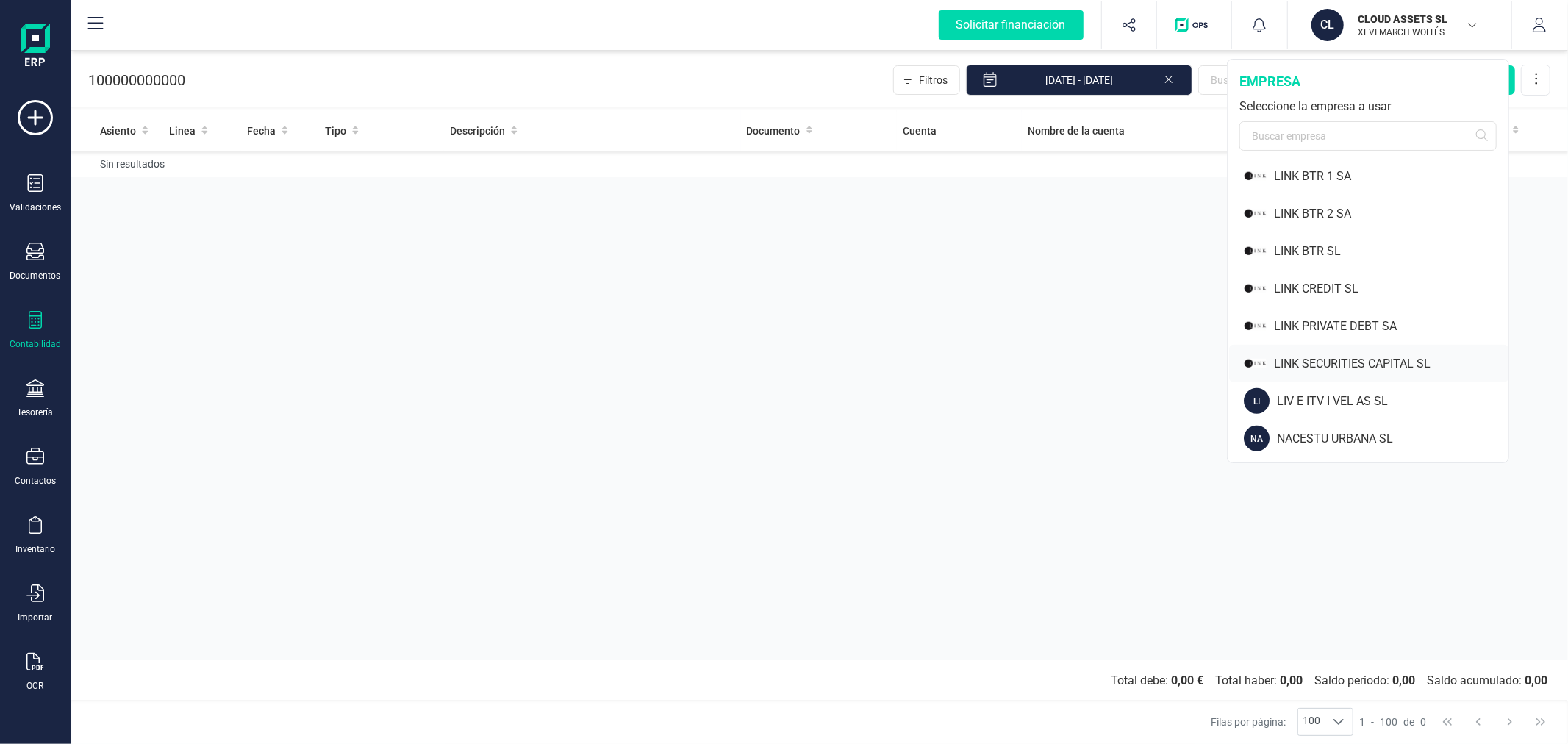
scroll to position [1061, 0]
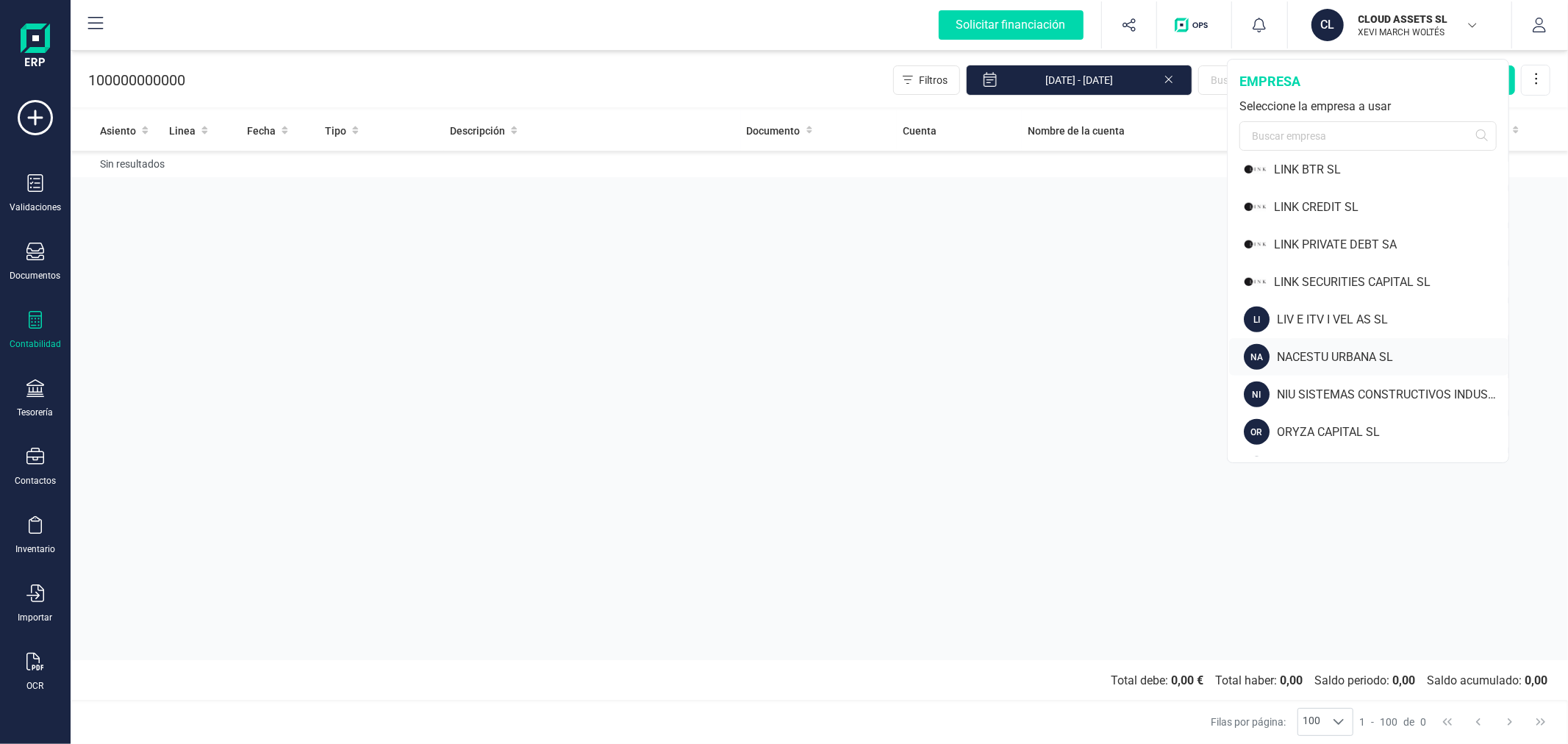
click at [1305, 354] on div "NACESTU URBANA SL" at bounding box center [1392, 357] width 231 height 18
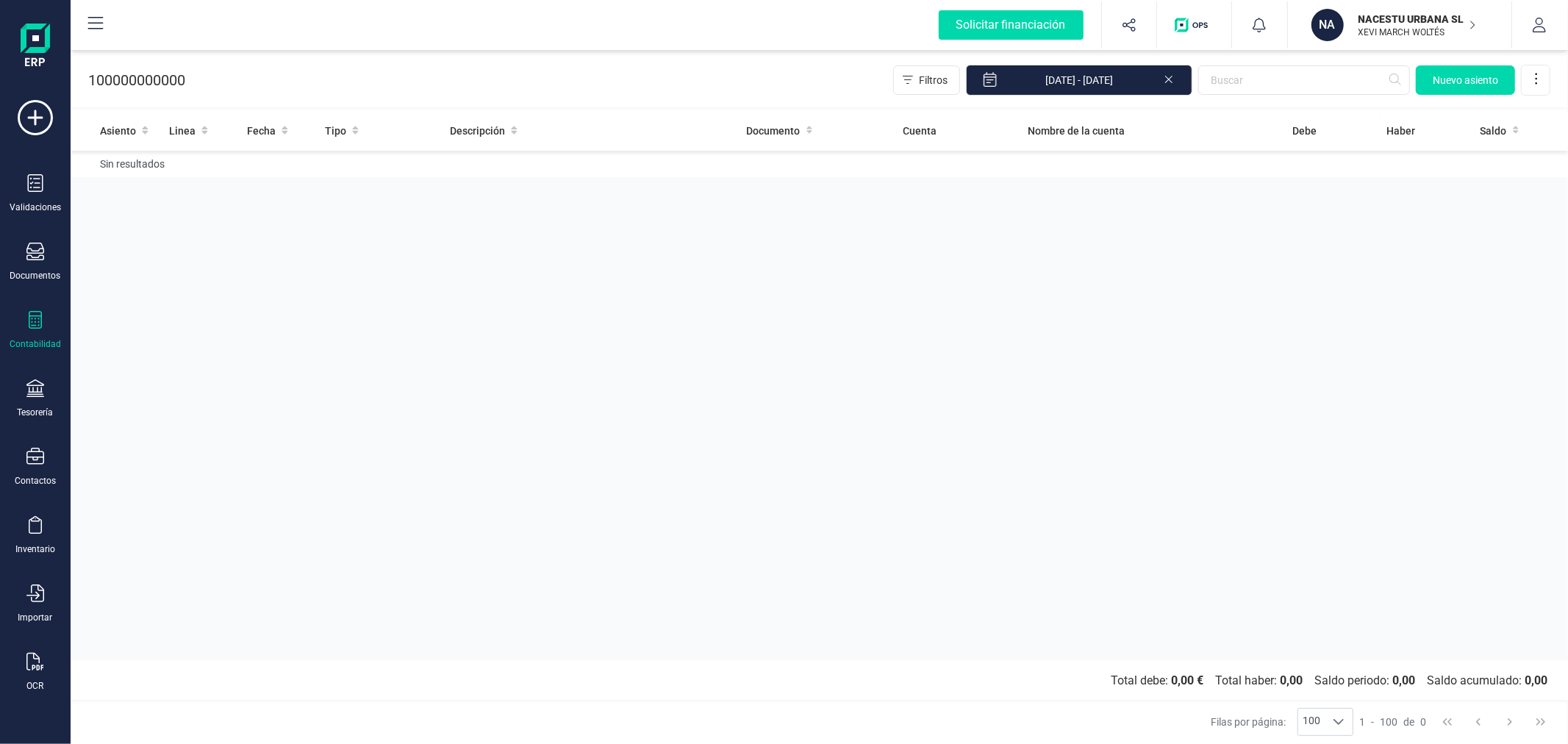
click at [1172, 72] on icon at bounding box center [1169, 77] width 12 height 14
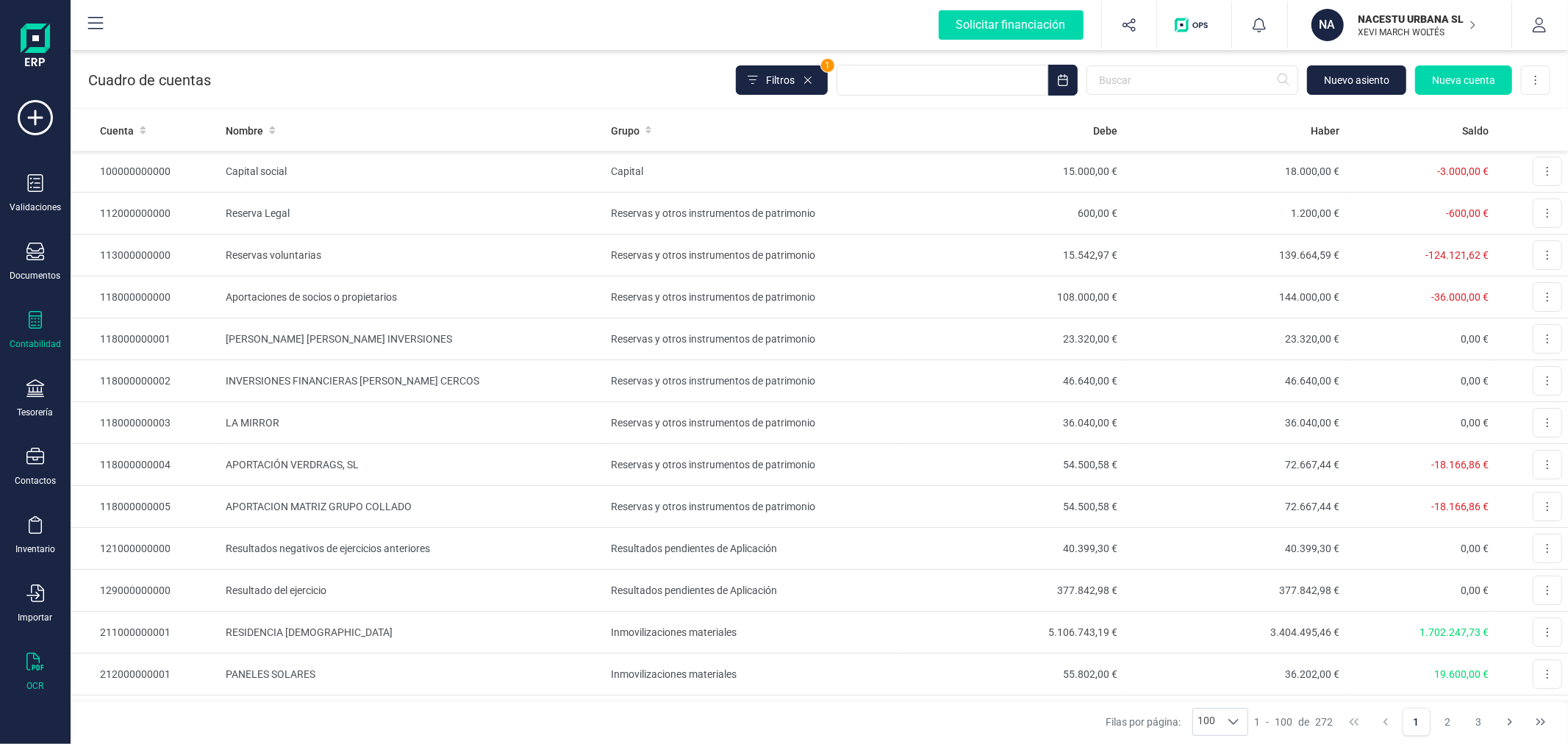
click at [23, 672] on div "OCR" at bounding box center [35, 672] width 59 height 39
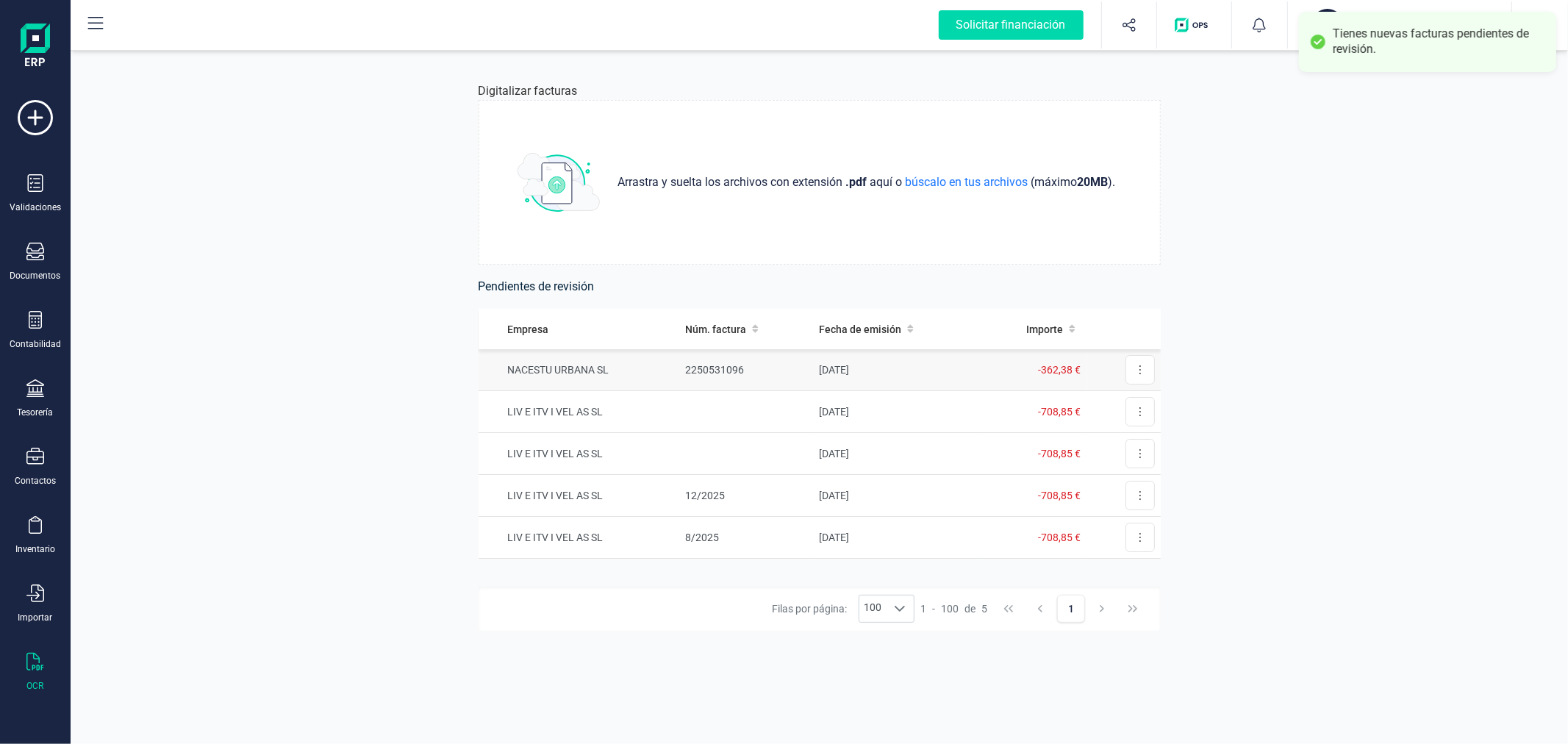
click at [885, 361] on td "23/09/2025" at bounding box center [896, 370] width 166 height 42
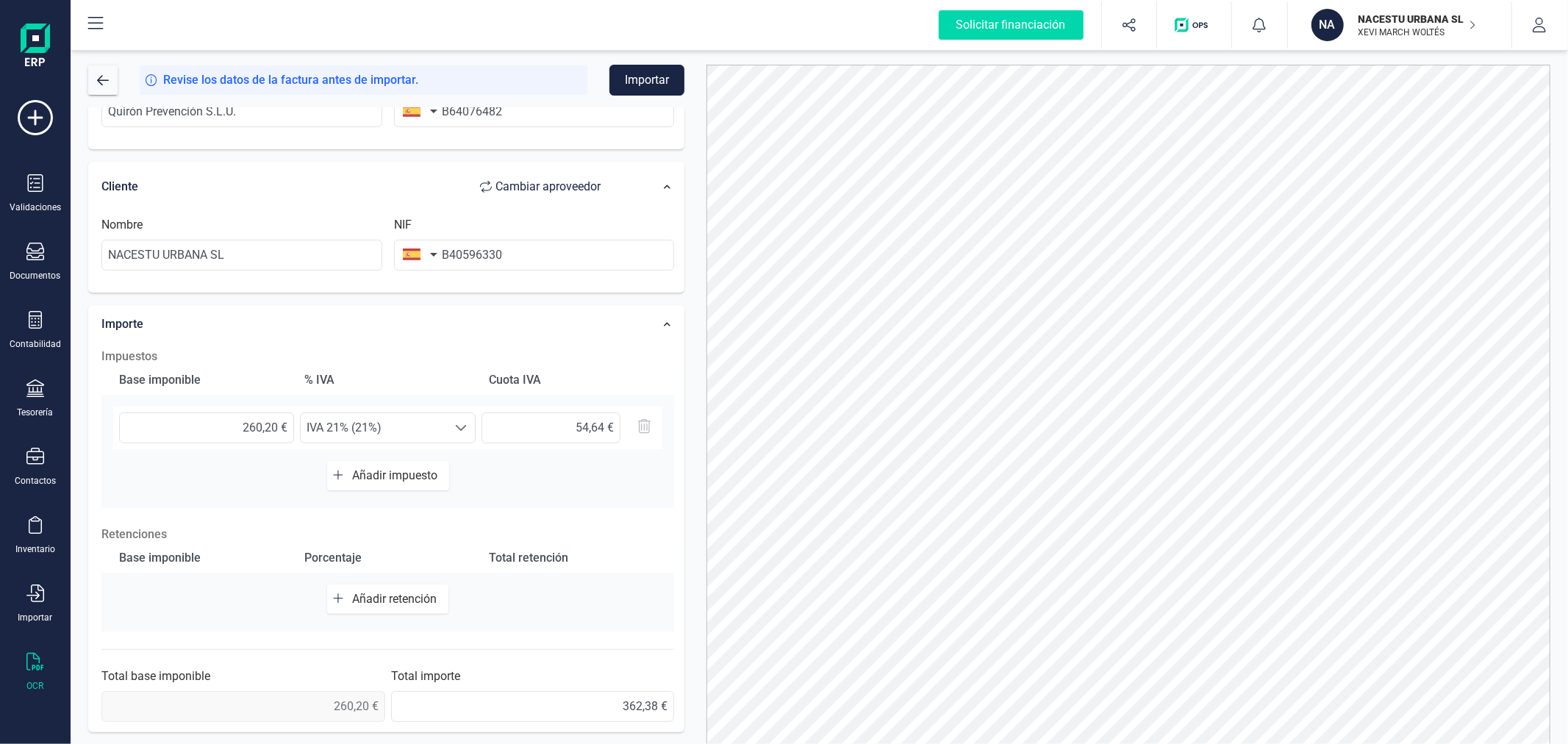
scroll to position [70, 0]
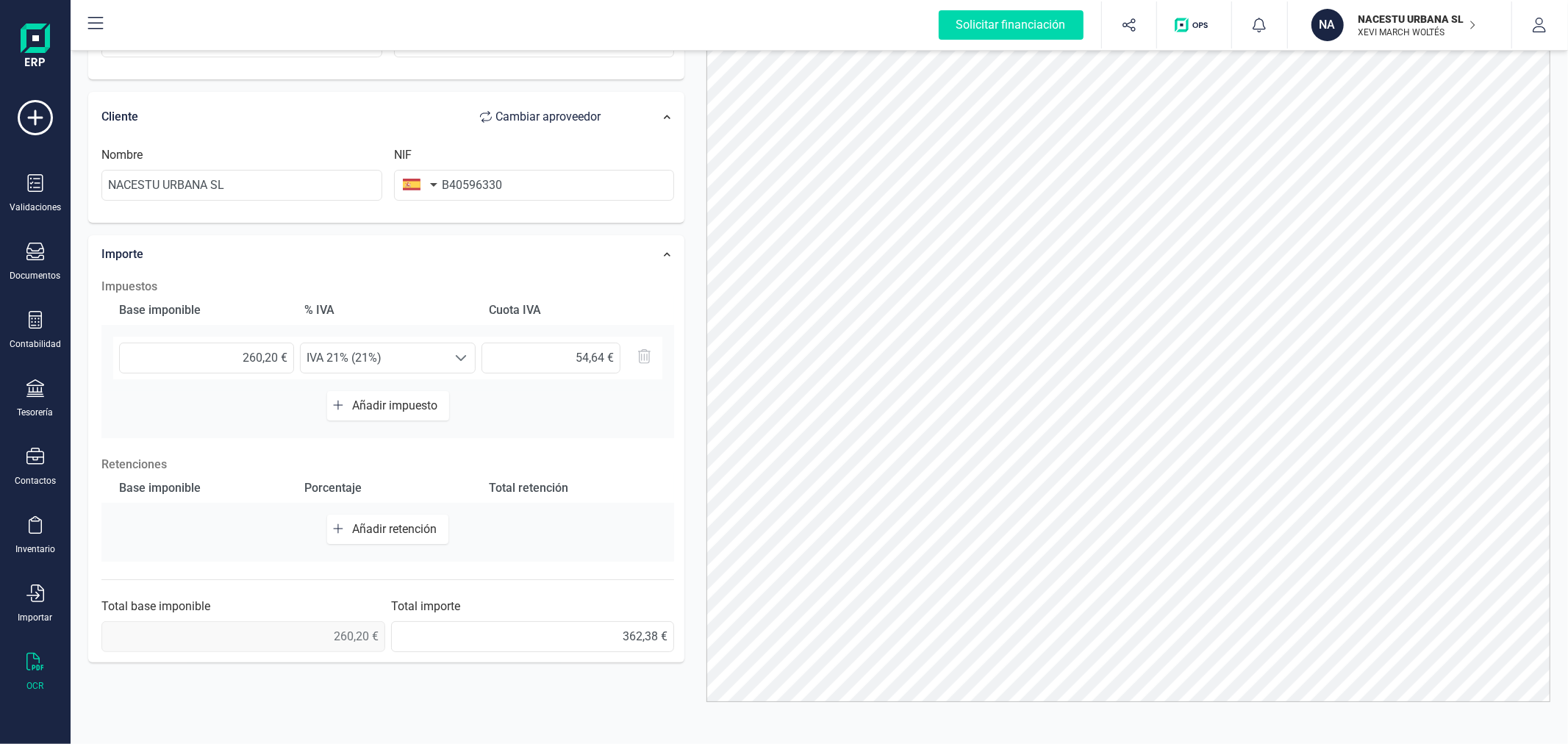
click at [402, 400] on span "Añadir impuesto" at bounding box center [397, 405] width 91 height 14
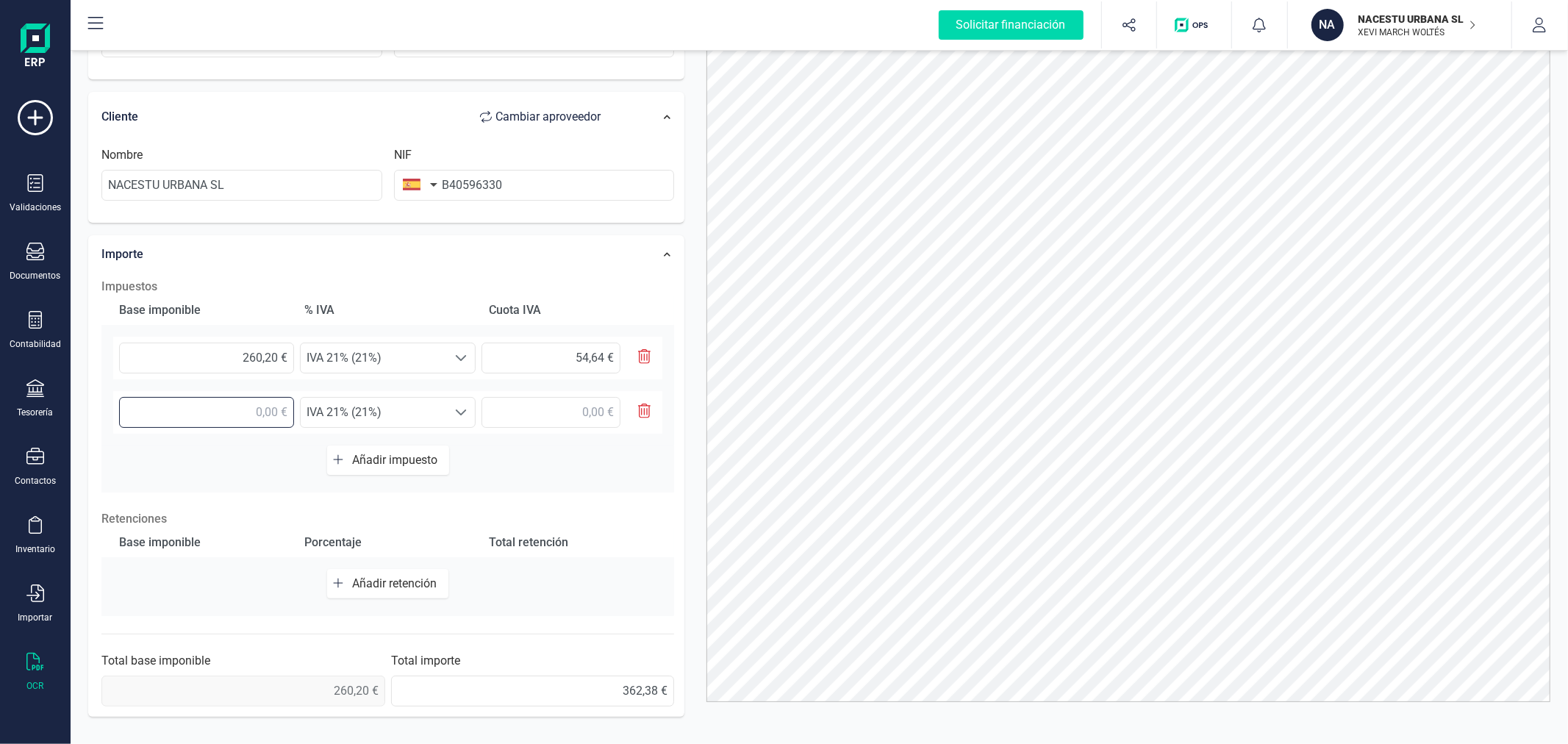
click at [247, 416] on input "text" at bounding box center [207, 412] width 175 height 31
type input "47,54 €"
click at [385, 415] on span "IVA 21% (21%)" at bounding box center [374, 412] width 146 height 29
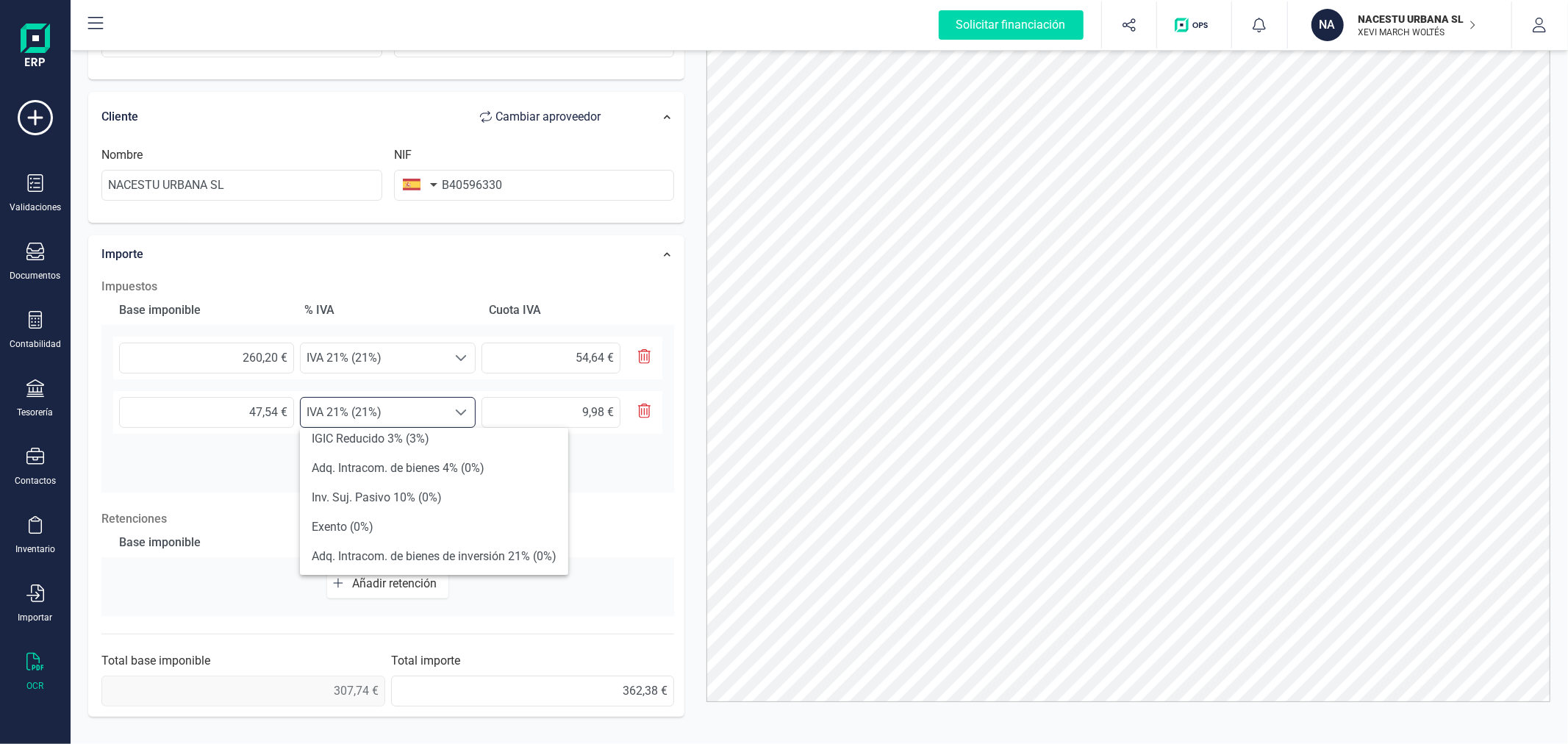
scroll to position [327, 0]
click at [404, 445] on li "Exento (0%)" at bounding box center [433, 445] width 268 height 29
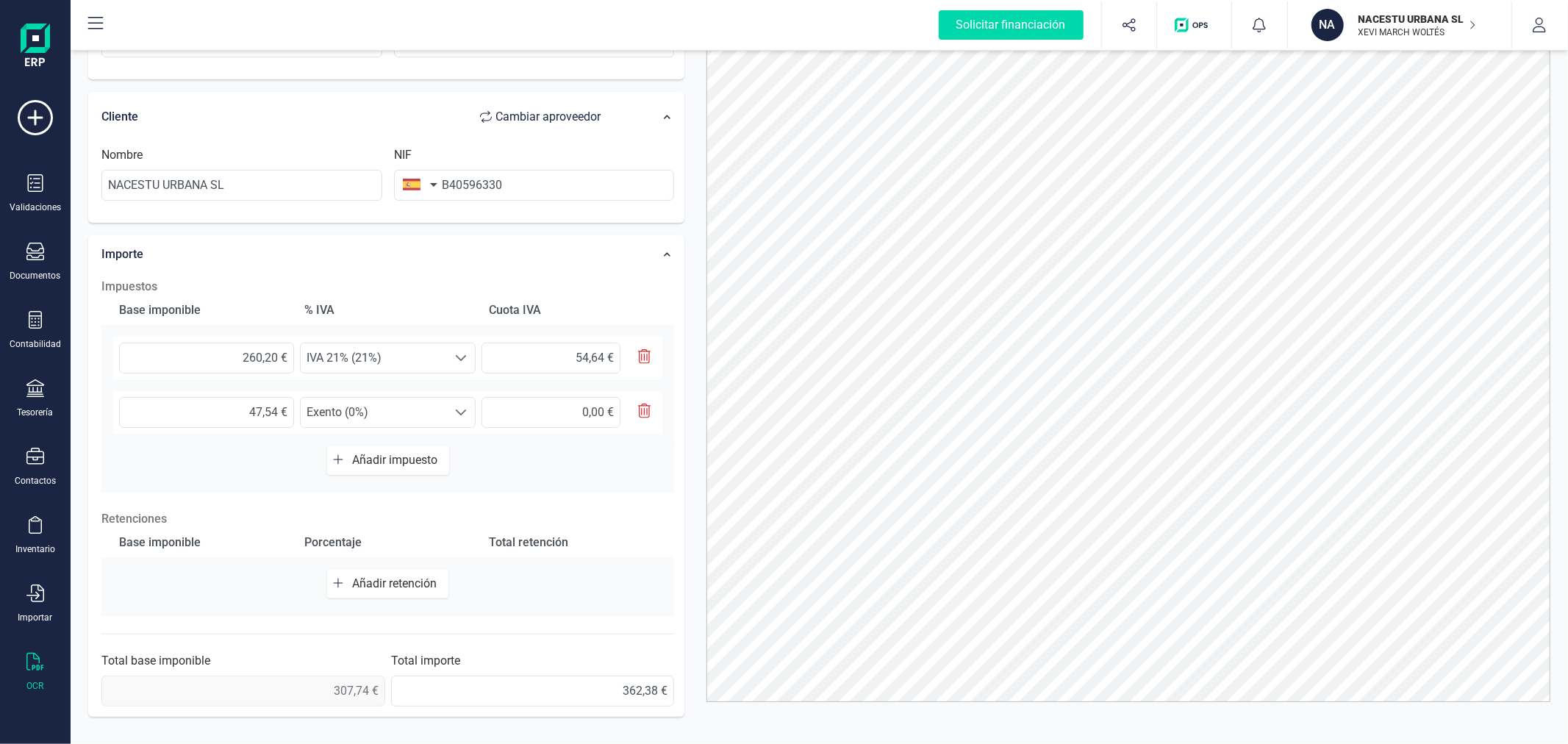
click at [688, 395] on div "Datos Factura Número de factura 2250531096 Fecha de emisión 23/09/2025 Proveedo…" at bounding box center [386, 265] width 619 height 920
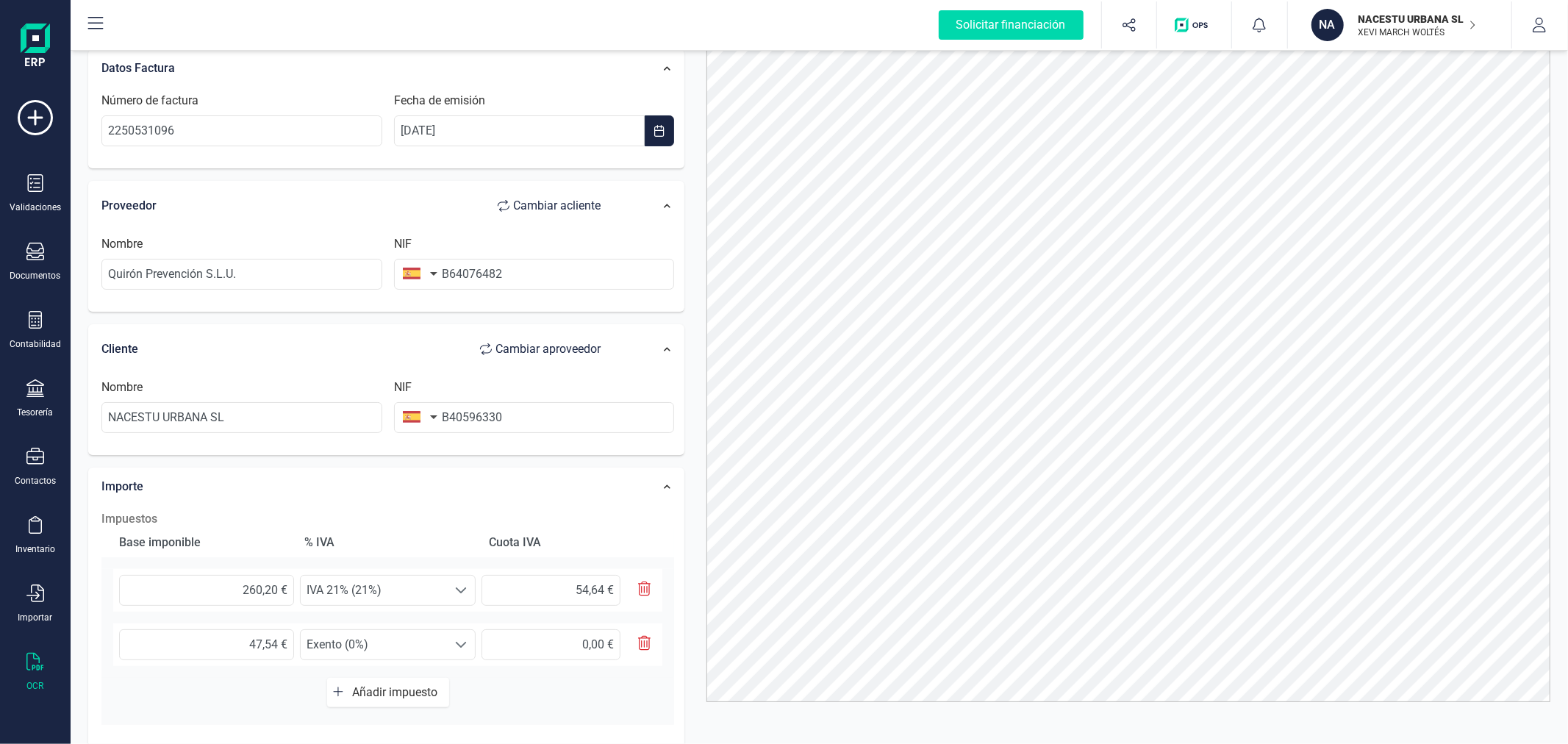
scroll to position [0, 0]
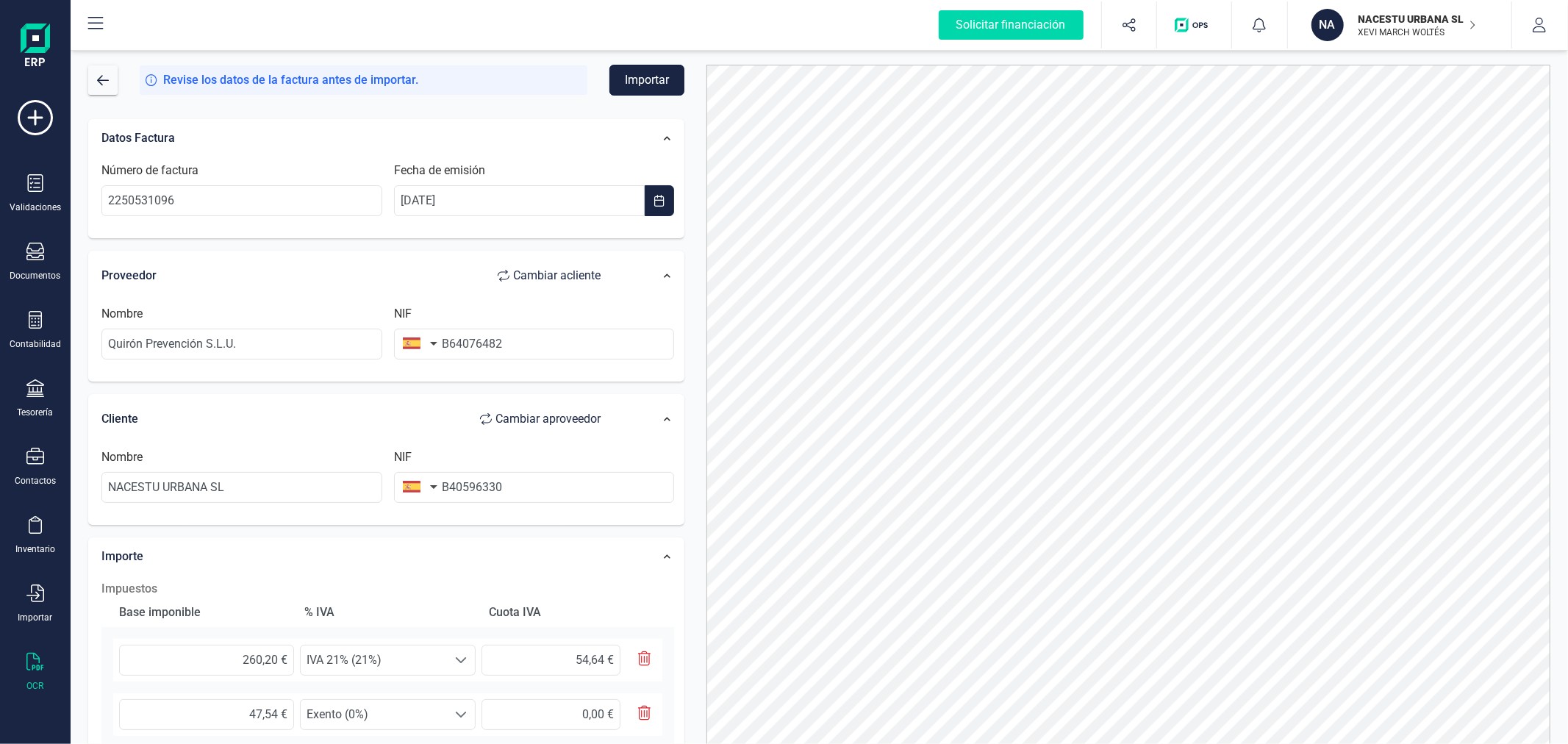
click at [645, 77] on button "Importar" at bounding box center [646, 80] width 75 height 31
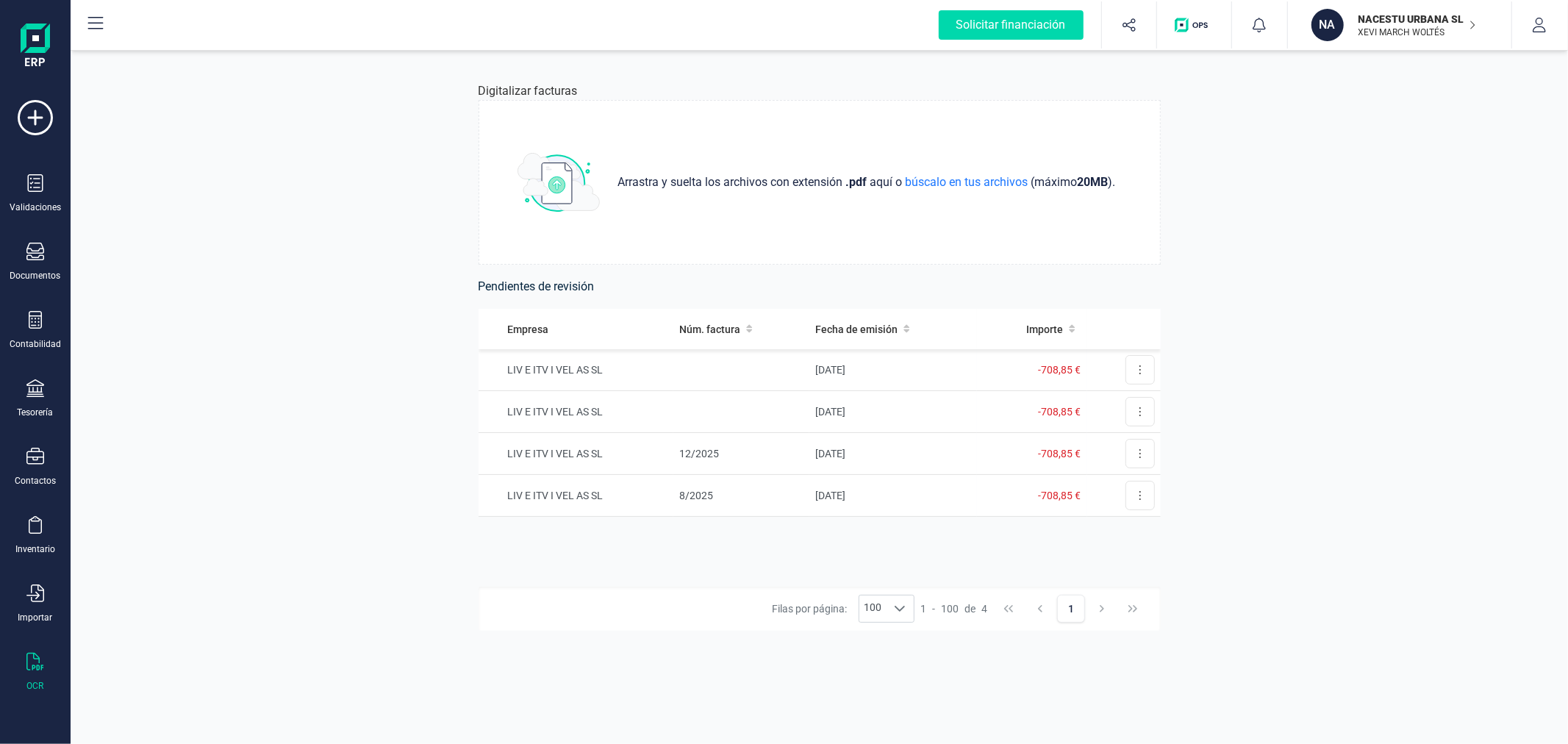
click at [1404, 30] on p "XEVI MARCH WOLTÉS" at bounding box center [1417, 32] width 118 height 12
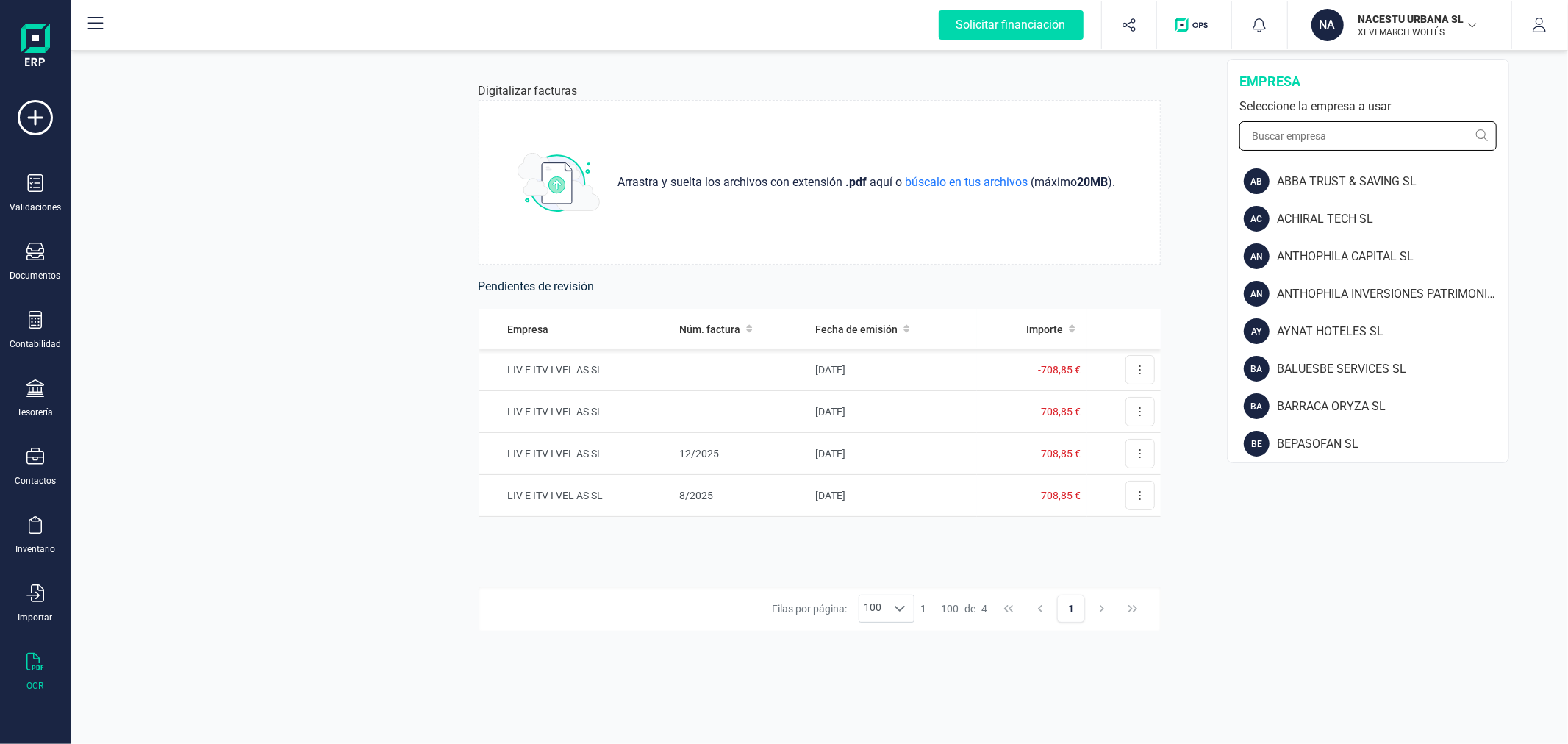
click at [1342, 136] on input "text" at bounding box center [1369, 136] width 258 height 29
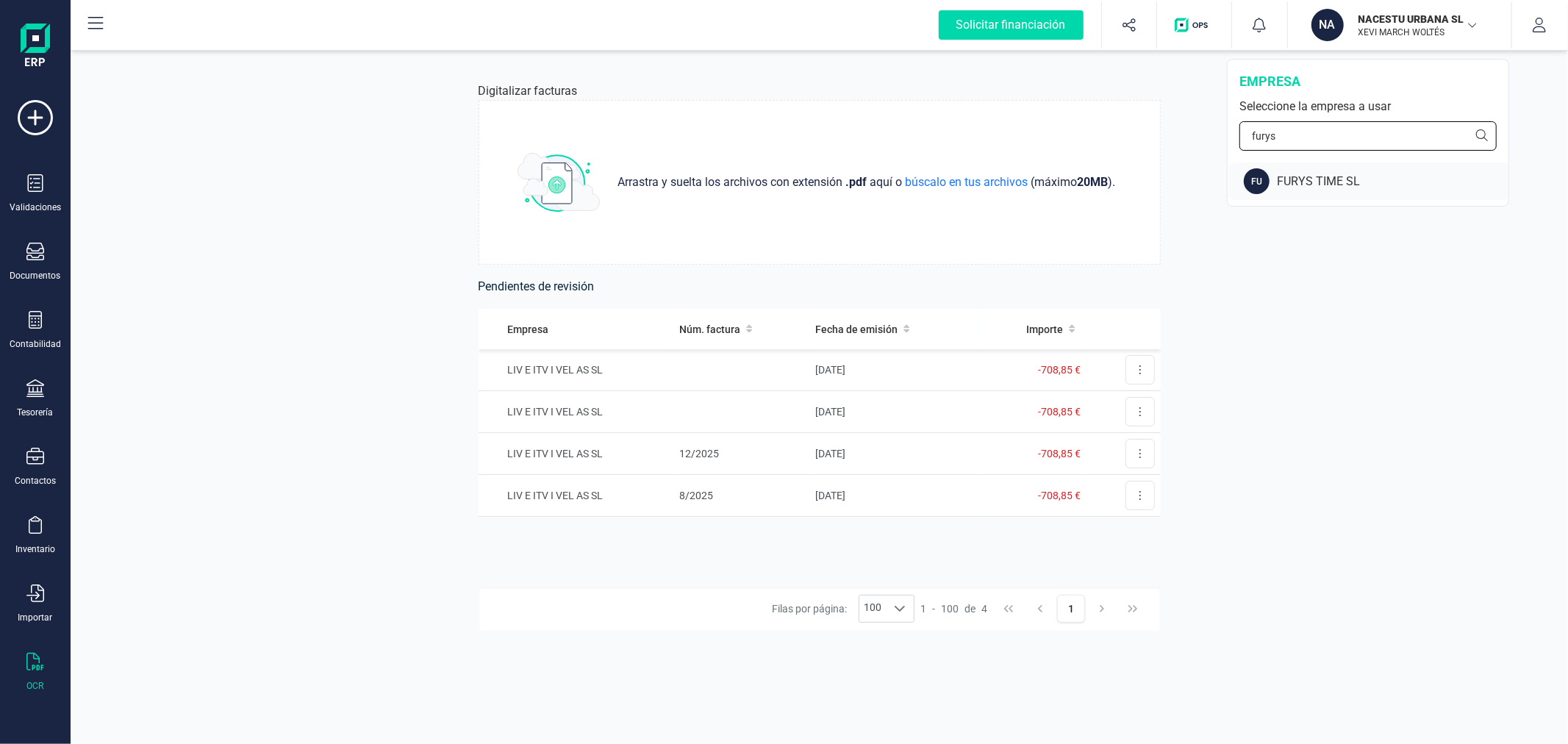
type input "furys"
click at [1358, 171] on div "FU FURYS TIME SL" at bounding box center [1369, 181] width 279 height 38
click at [20, 337] on div "Contabilidad" at bounding box center [35, 331] width 59 height 39
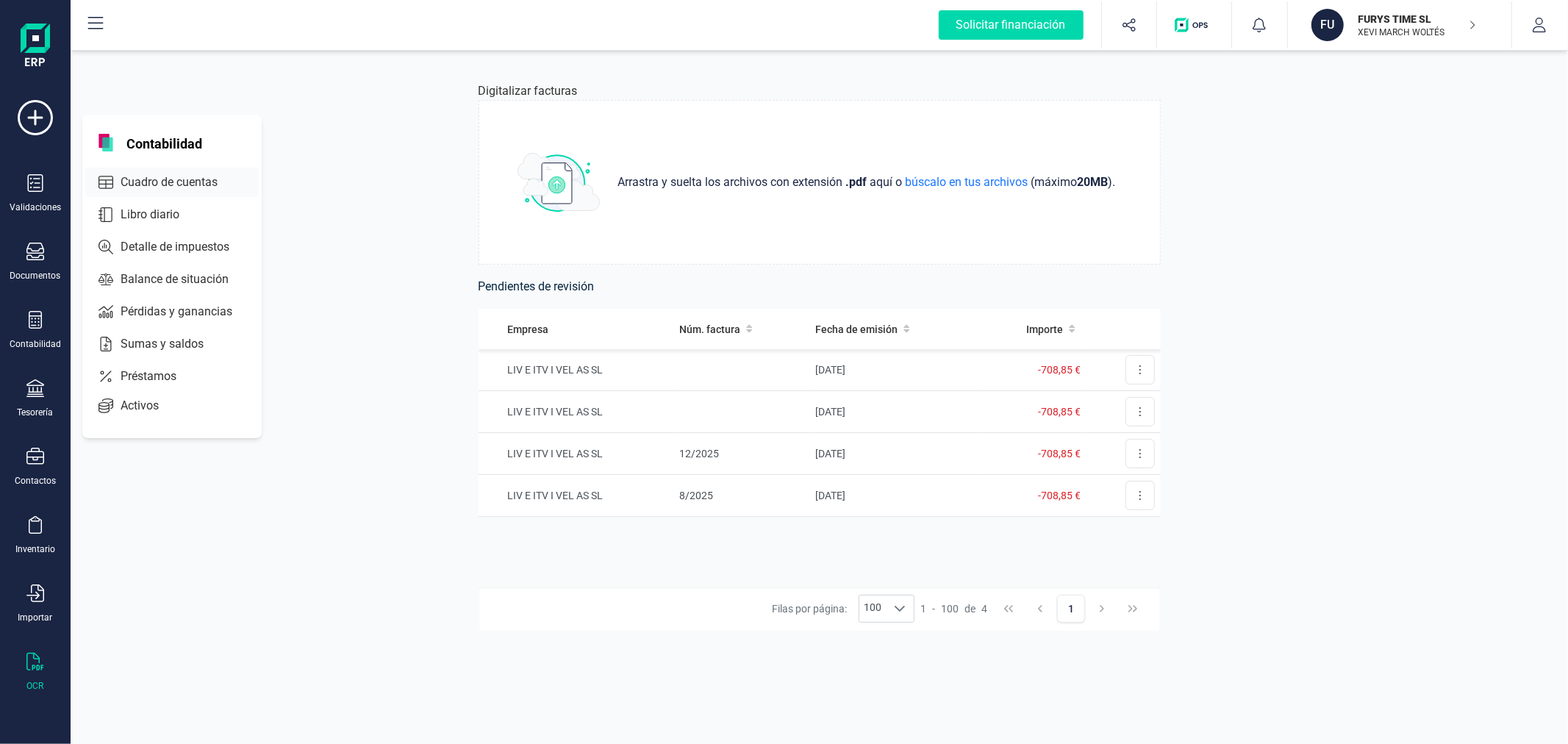
click at [164, 178] on span "Cuadro de cuentas" at bounding box center [179, 182] width 130 height 18
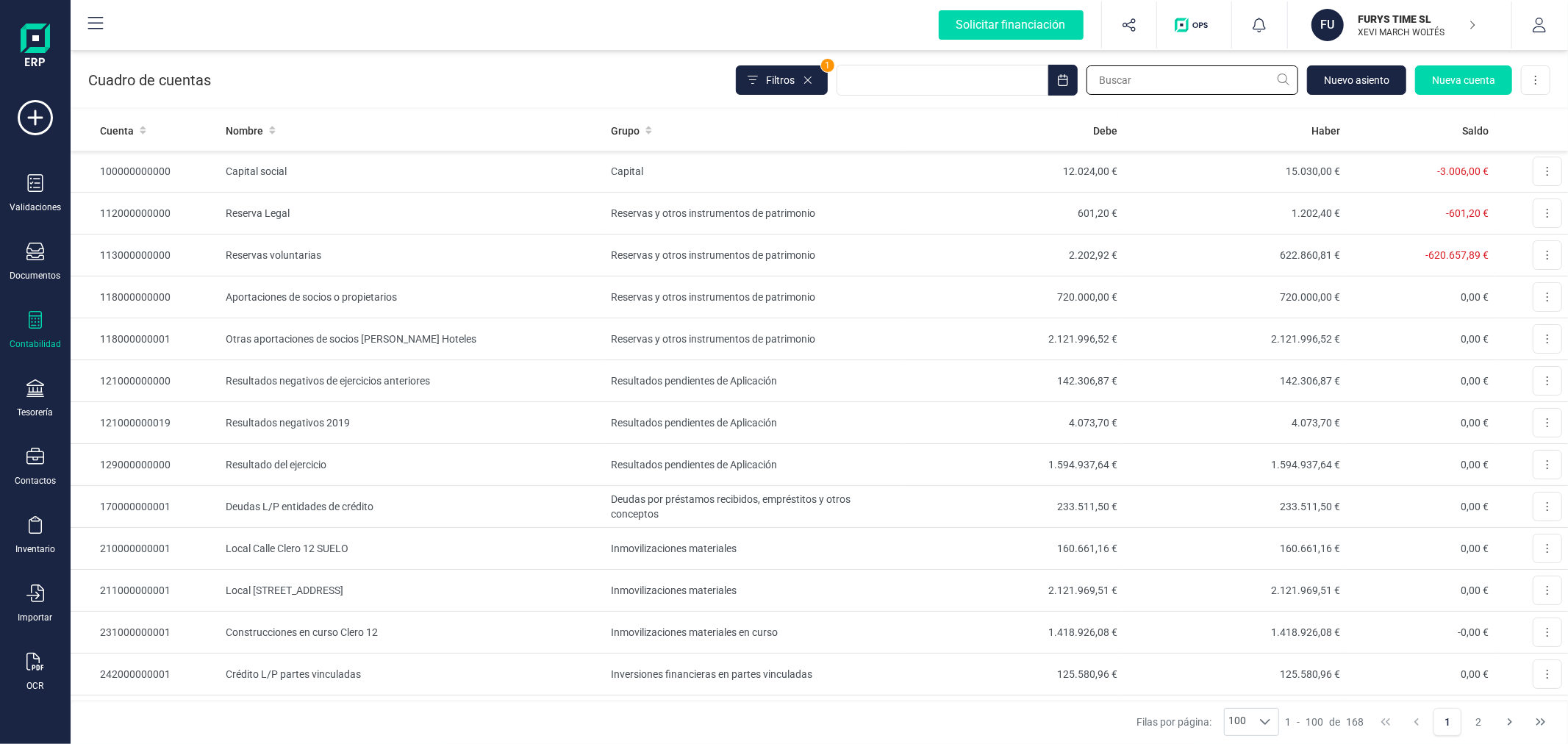
click at [1178, 77] on input "text" at bounding box center [1193, 80] width 212 height 29
type input "david"
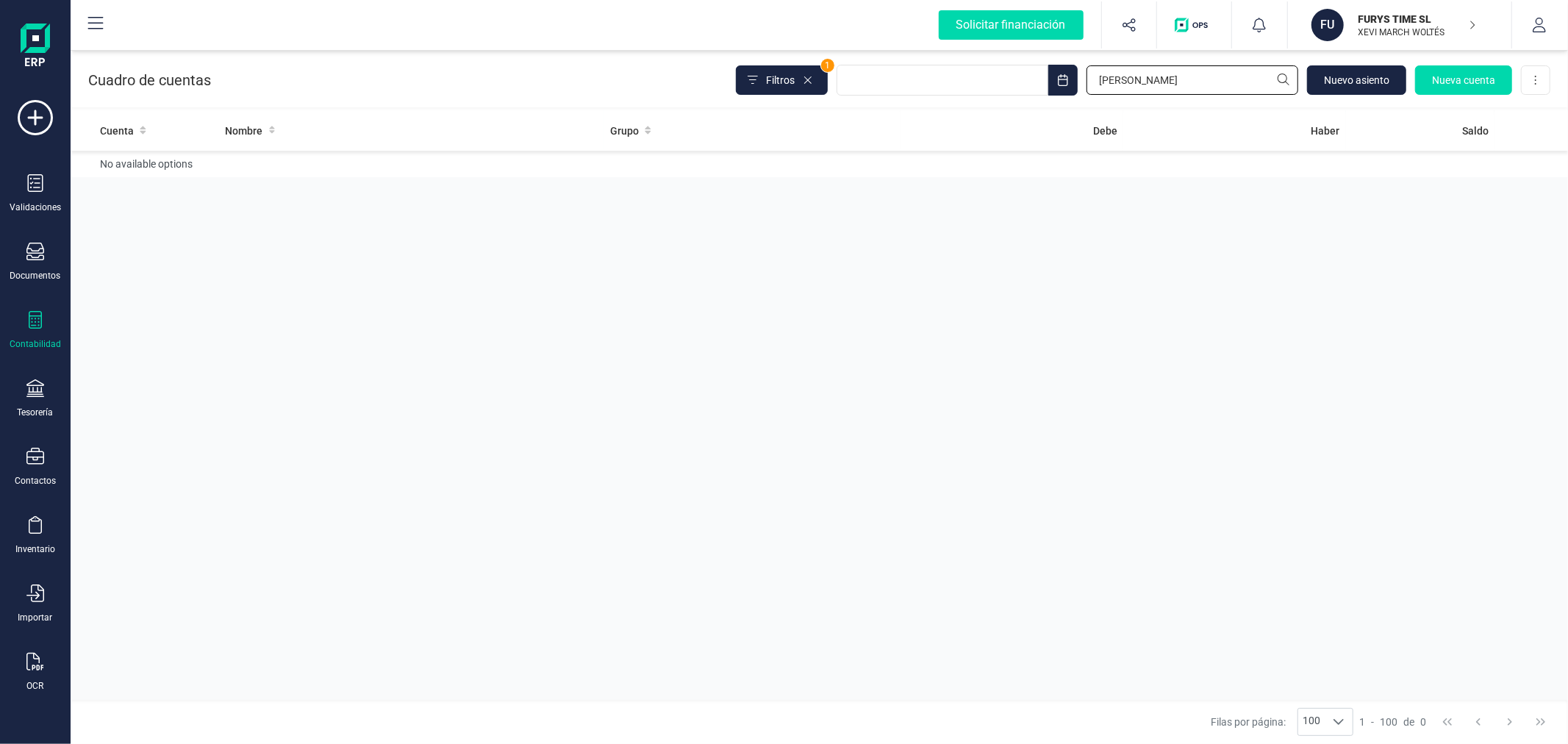
click at [1175, 82] on input "david" at bounding box center [1193, 80] width 212 height 29
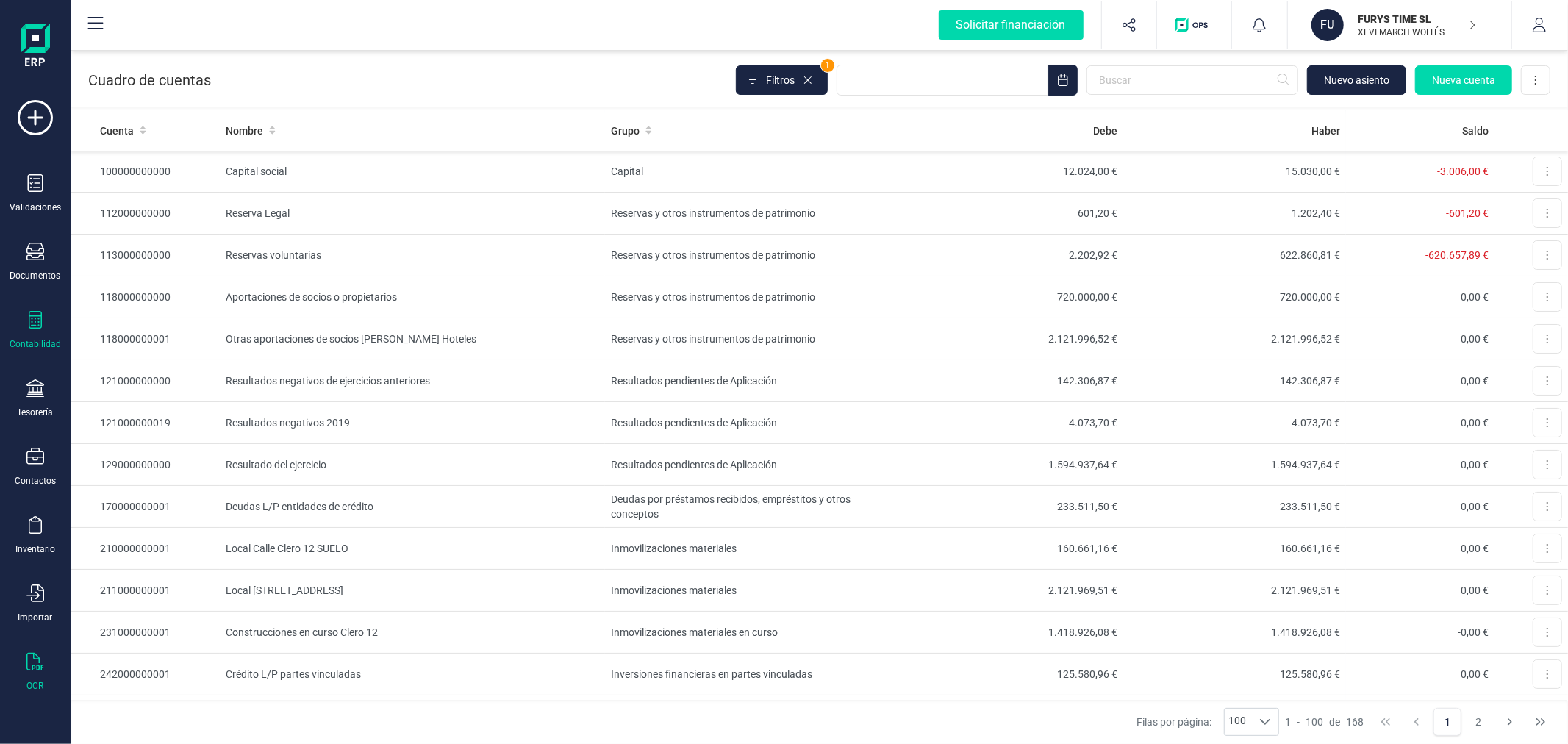
click at [49, 674] on div "OCR" at bounding box center [35, 672] width 59 height 39
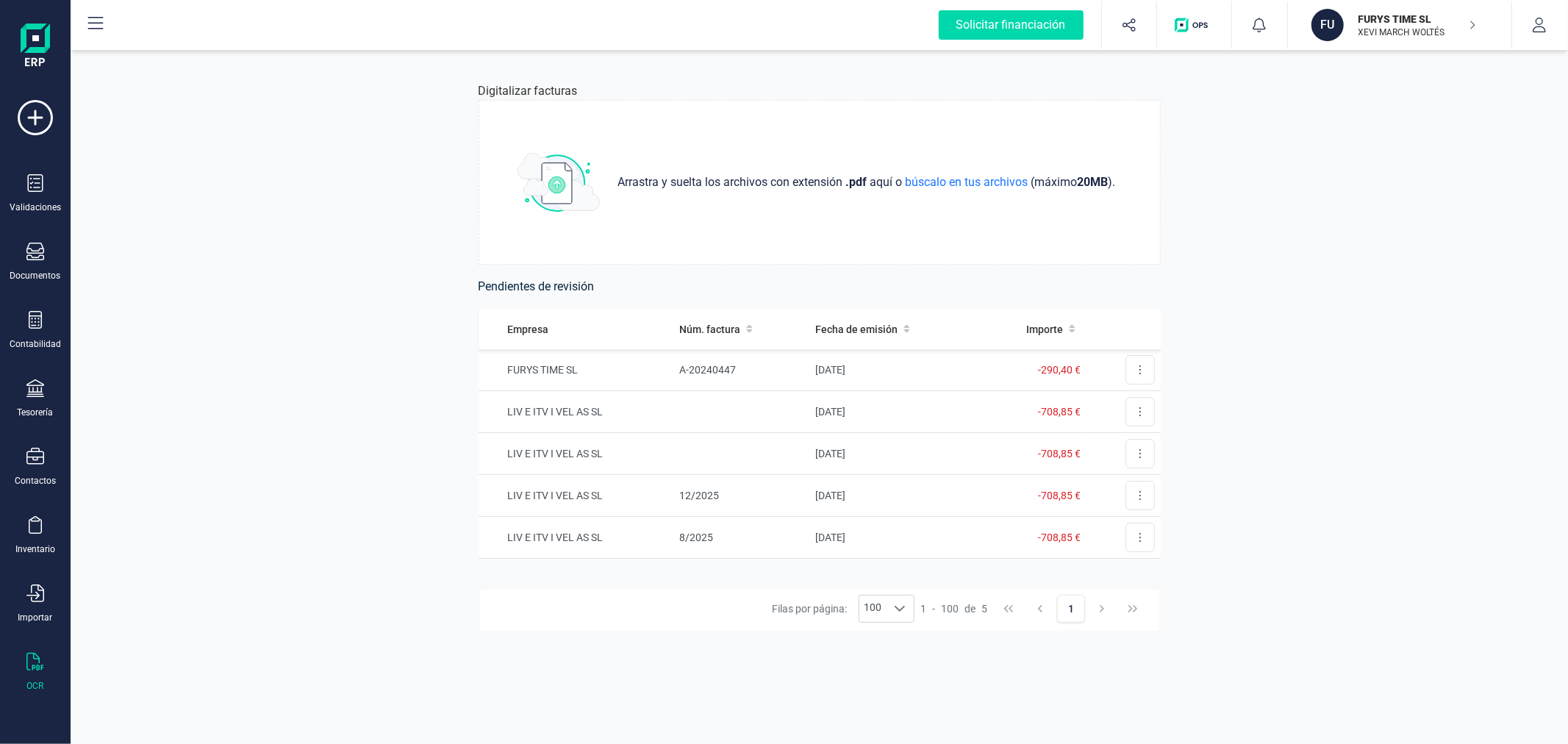
drag, startPoint x: 468, startPoint y: 0, endPoint x: 151, endPoint y: 234, distance: 394.0
click at [151, 234] on div "Digitalizar facturas Arrastra y suelta los archivos con extensión .pdf aquí o b…" at bounding box center [819, 396] width 1497 height 697
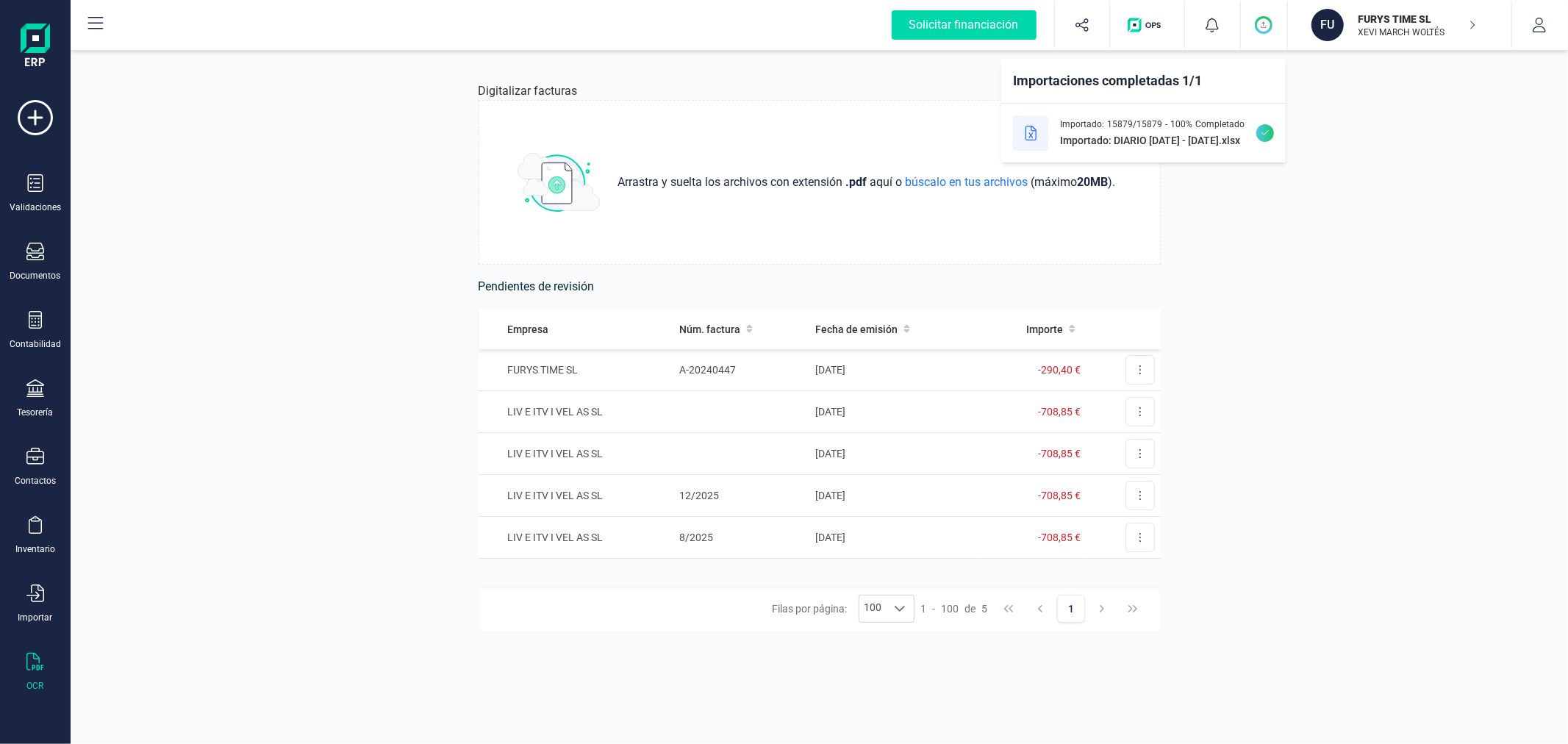
click at [1314, 242] on div "Digitalizar facturas Arrastra y suelta los archivos con extensión .pdf aquí o b…" at bounding box center [819, 396] width 1497 height 697
click at [1370, 26] on p "XEVI MARCH WOLTÉS" at bounding box center [1417, 32] width 118 height 12
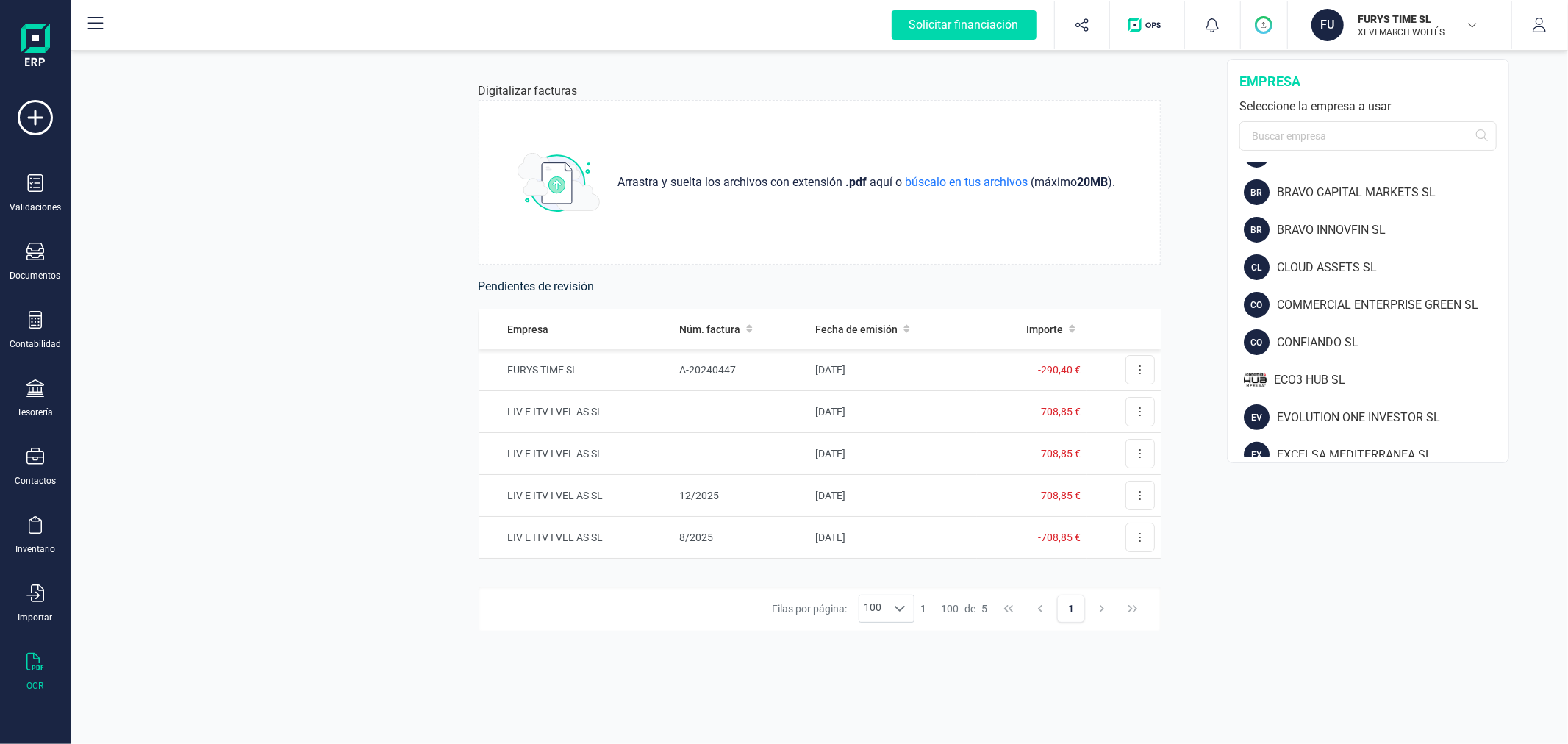
scroll to position [408, 0]
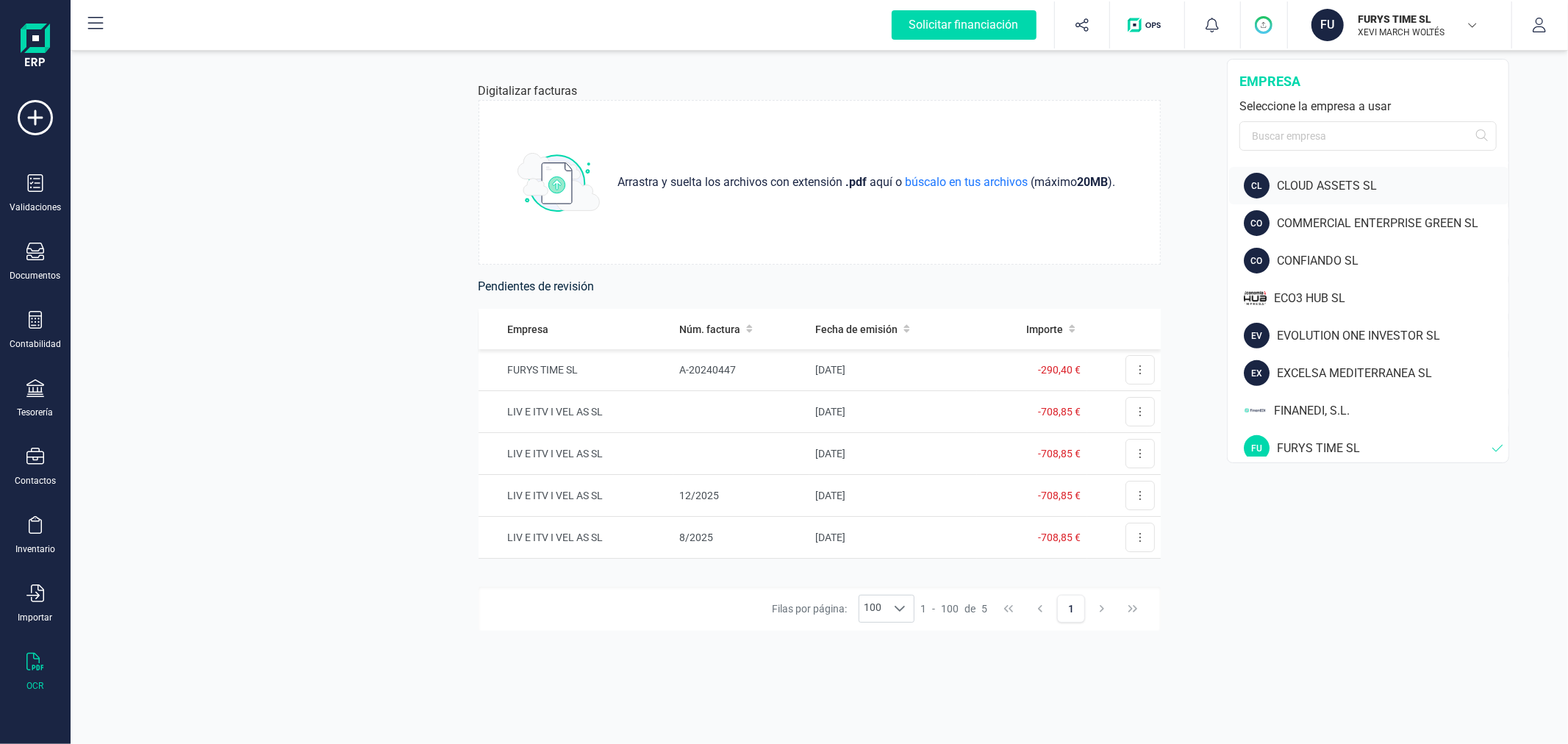
click at [1331, 191] on div "CLOUD ASSETS SL" at bounding box center [1392, 186] width 231 height 18
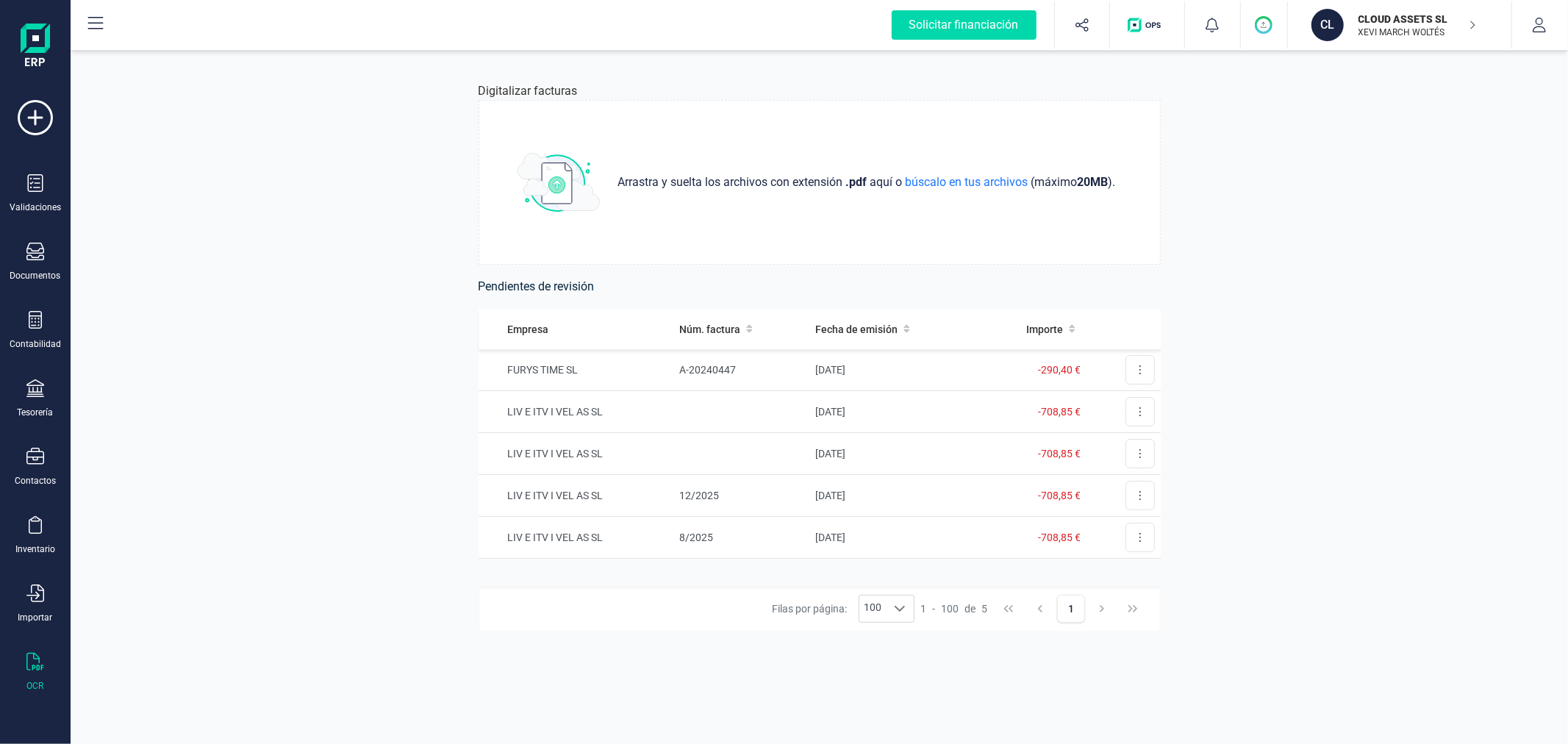
click at [312, 195] on div "Digitalizar facturas Arrastra y suelta los archivos con extensión .pdf aquí o b…" at bounding box center [819, 396] width 1497 height 697
click at [19, 333] on div "Contabilidad" at bounding box center [35, 331] width 59 height 39
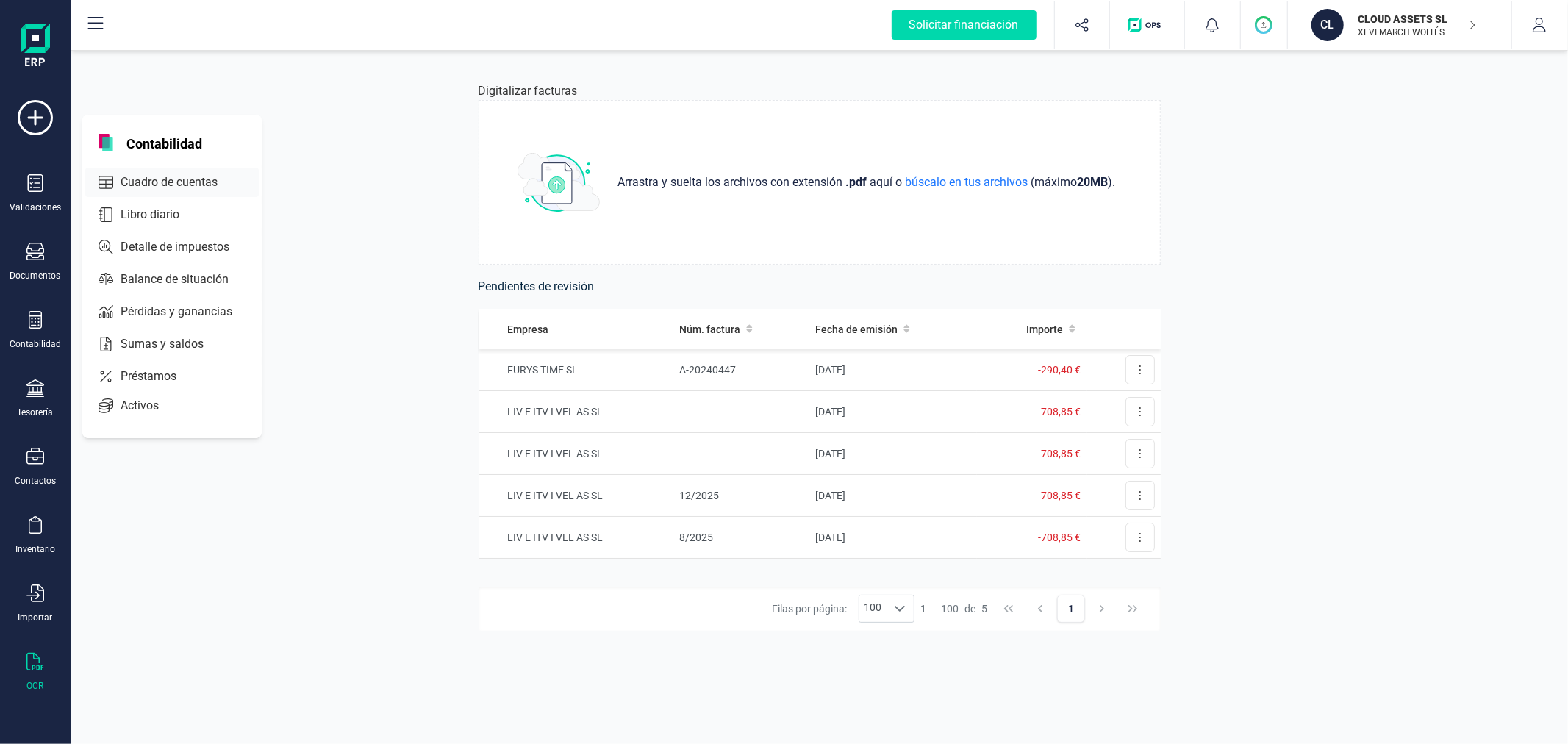
click at [210, 177] on span "Cuadro de cuentas" at bounding box center [179, 182] width 130 height 18
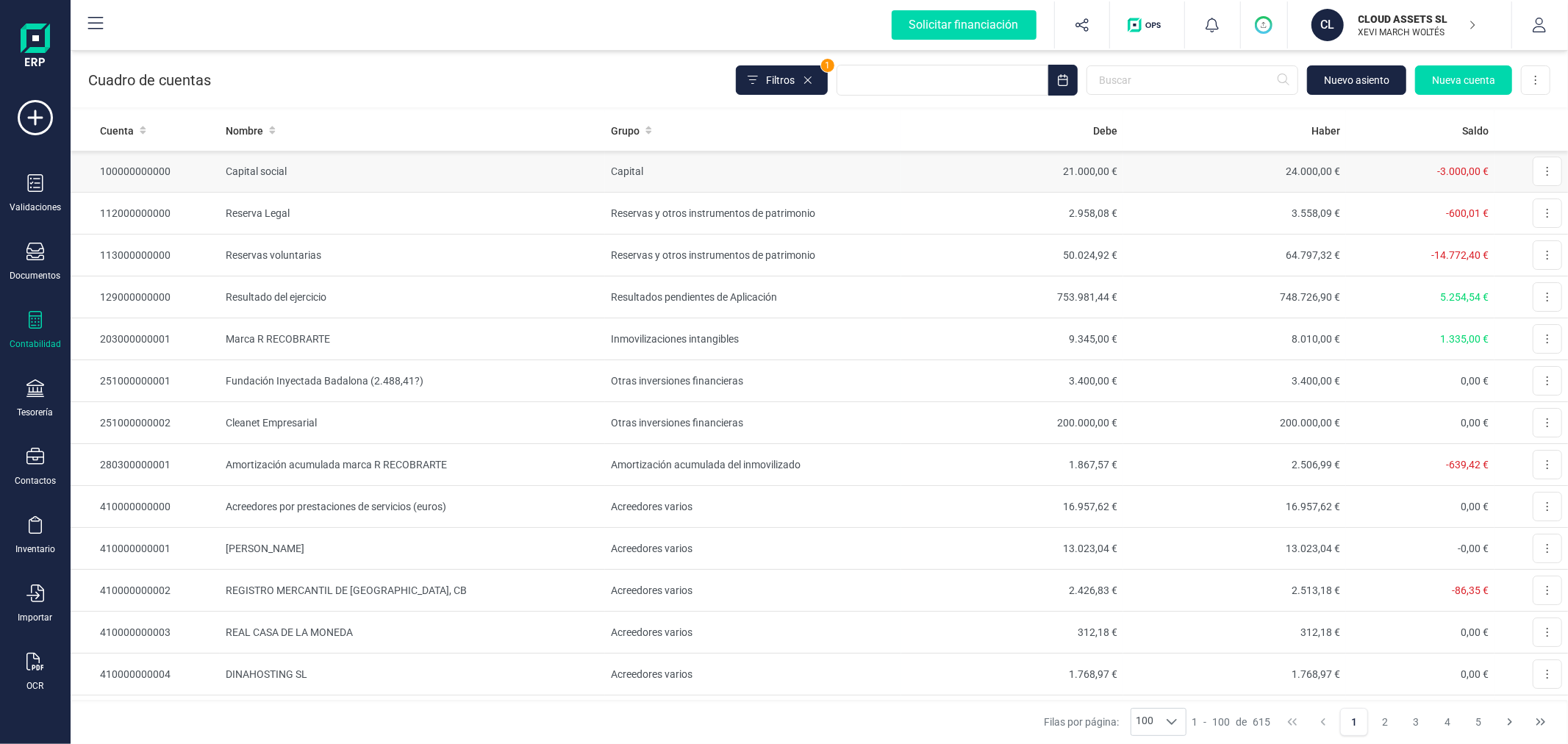
click at [697, 172] on td "Capital" at bounding box center [753, 172] width 296 height 42
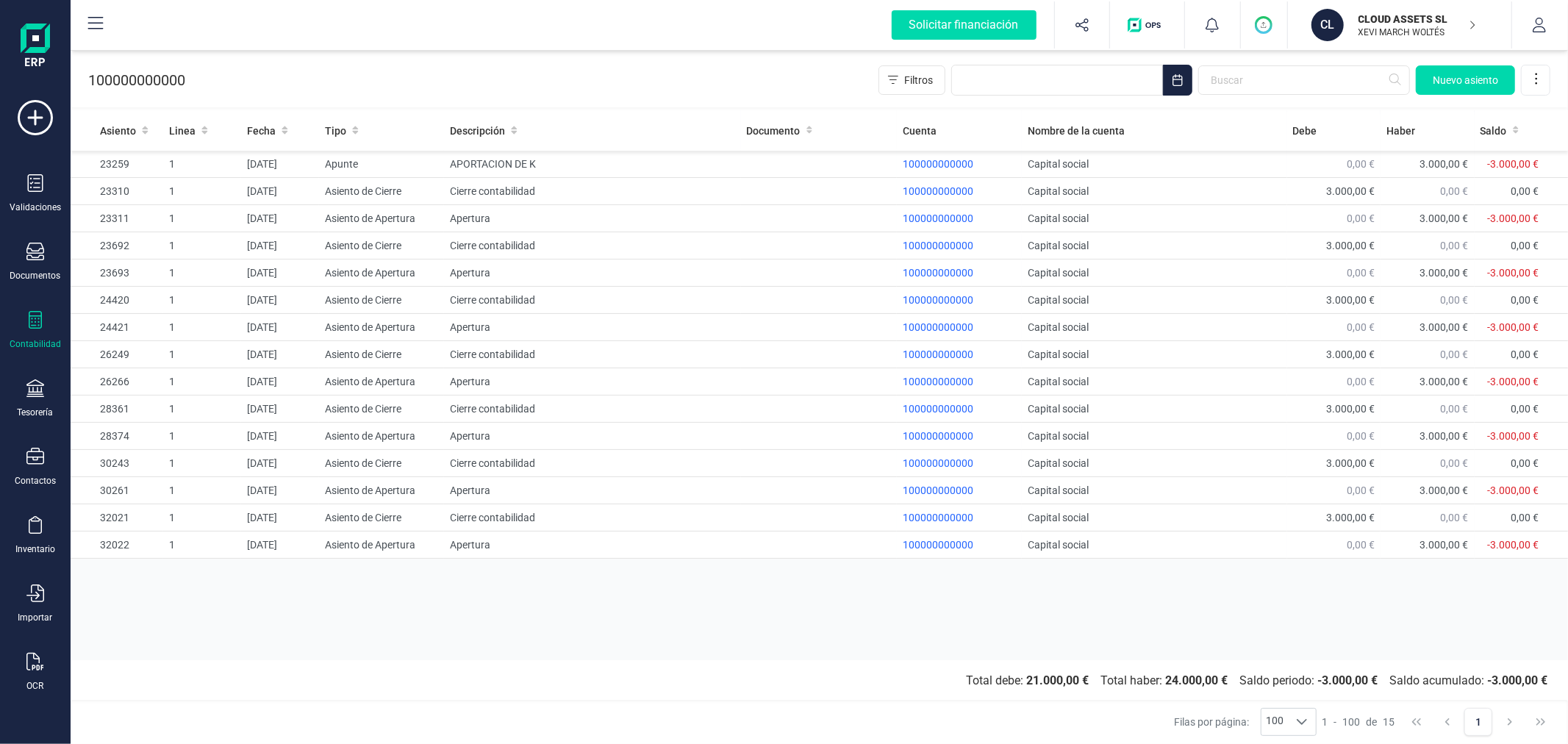
click at [679, 634] on div "Asiento Linea Fecha Tipo Descripción Documento Cuenta Nombre de la cuenta Debe …" at bounding box center [819, 385] width 1497 height 550
click at [23, 667] on div "OCR" at bounding box center [35, 672] width 59 height 39
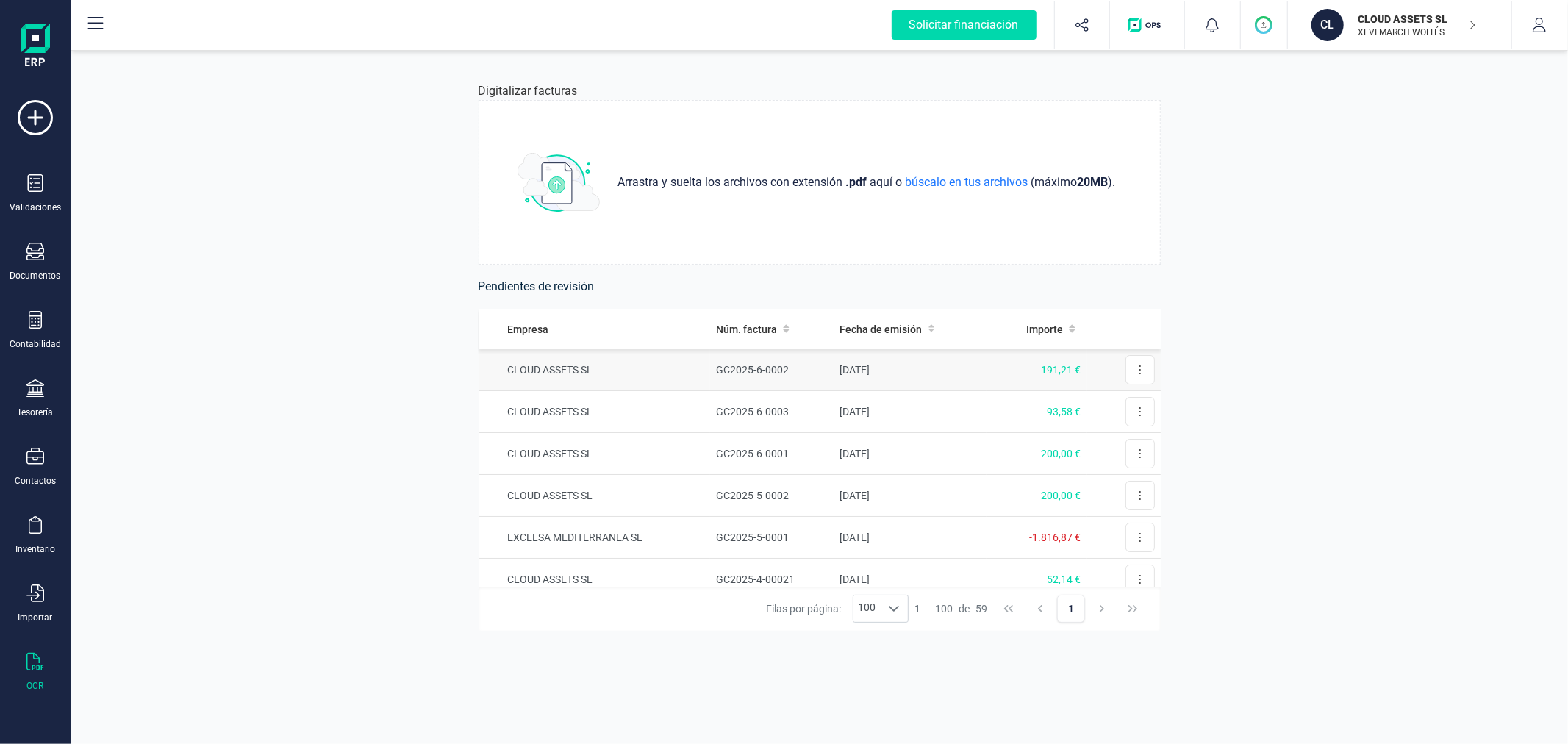
click at [779, 362] on td "GC2025-6-0002" at bounding box center [772, 370] width 124 height 42
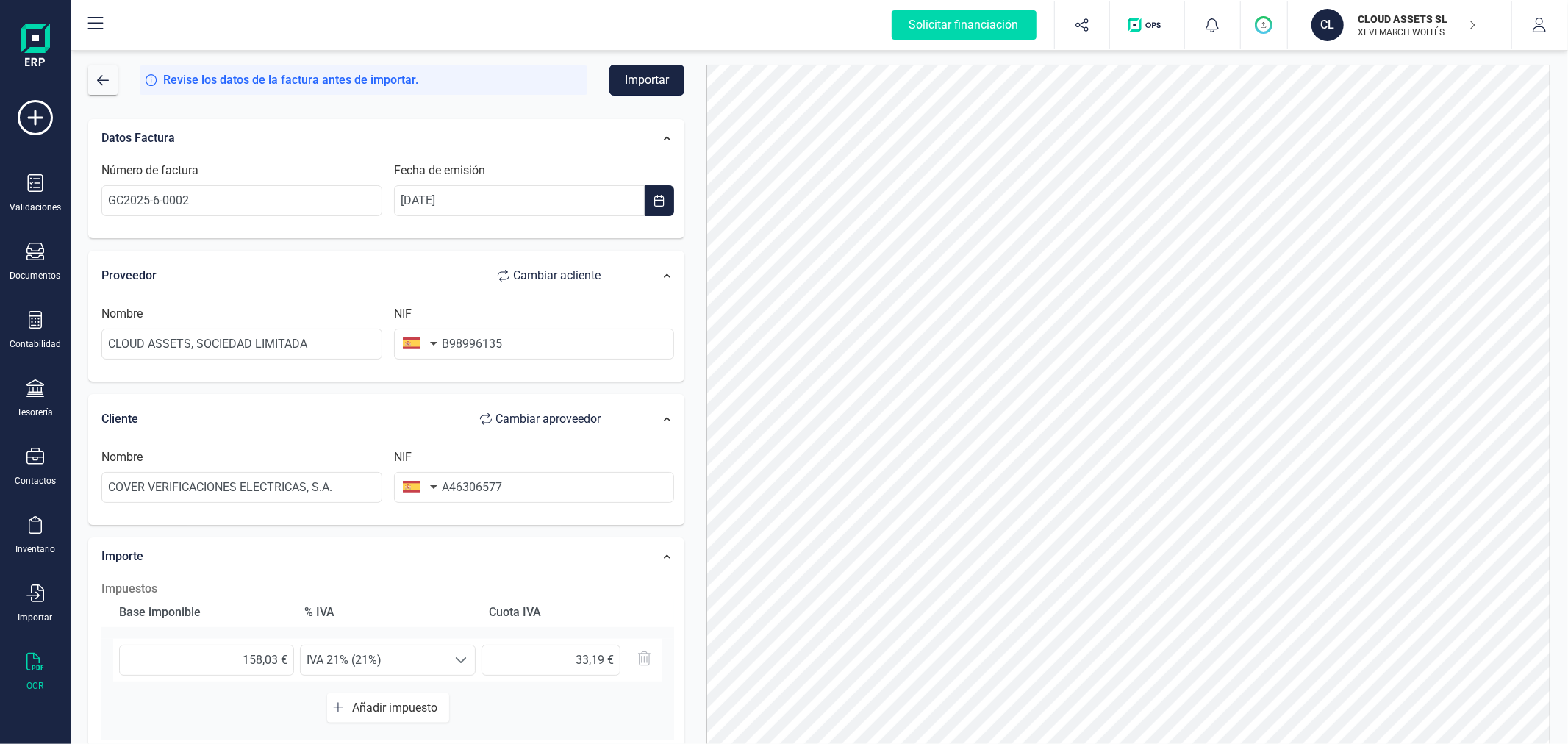
click at [643, 79] on button "Importar" at bounding box center [646, 80] width 75 height 31
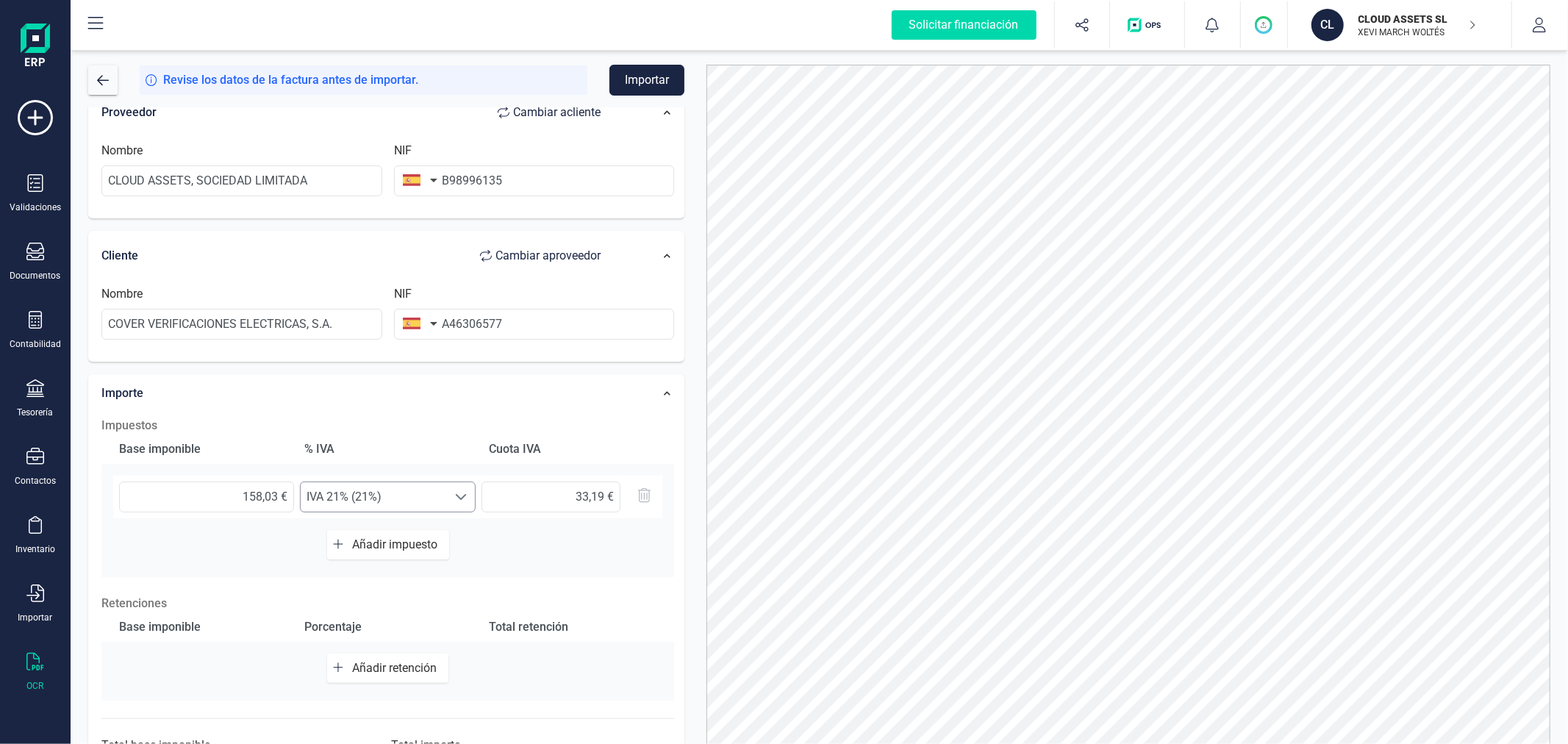
scroll to position [232, 0]
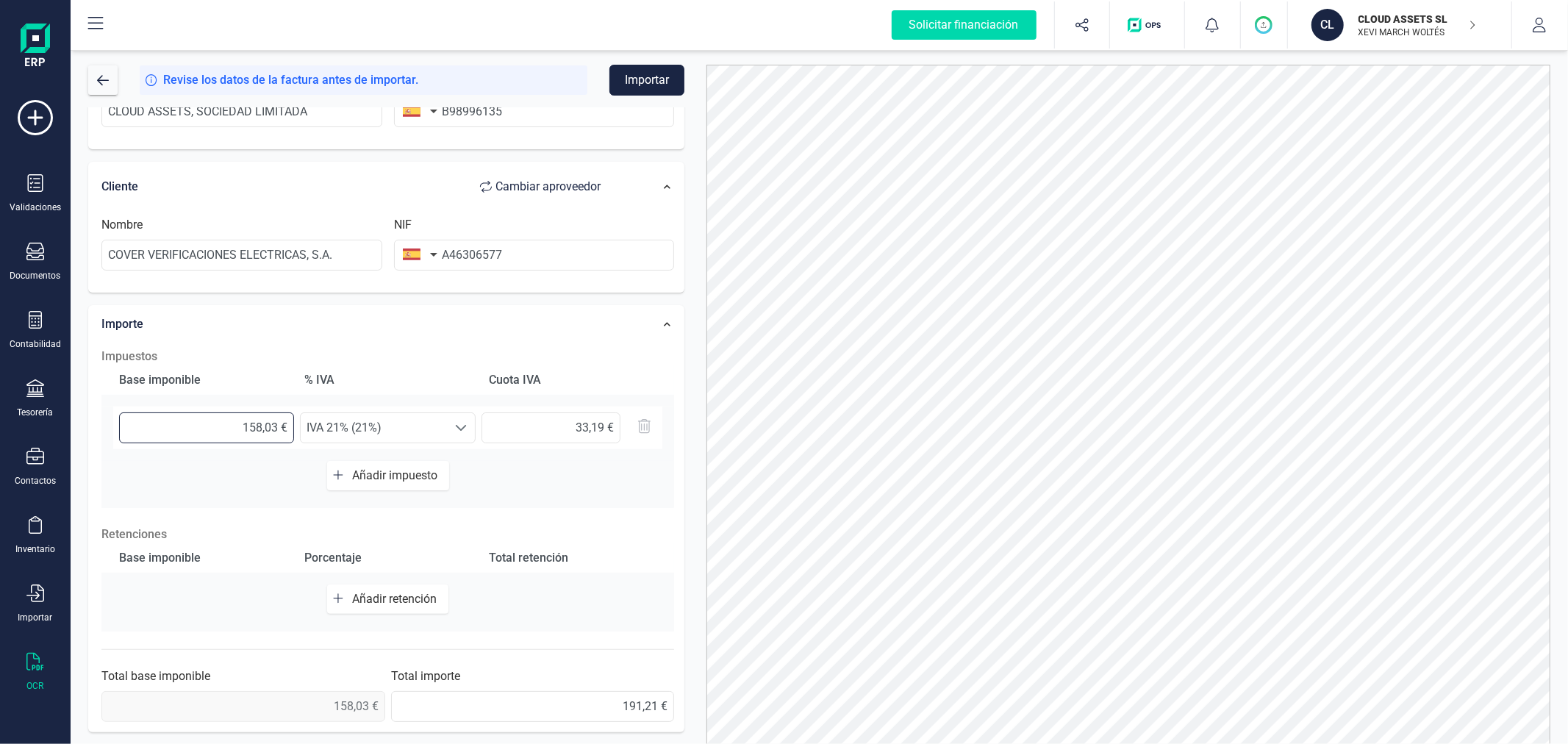
click at [276, 427] on input "158,03 €" at bounding box center [207, 428] width 175 height 31
type input "158,02 €"
click at [243, 475] on div "Base imponible % IVA Cuota IVA 158,02 € Seleccione un % IVA 21% (21%) IVA 21% (…" at bounding box center [388, 436] width 572 height 142
click at [603, 429] on input "33,18 €" at bounding box center [550, 428] width 139 height 31
type input "33,19 €"
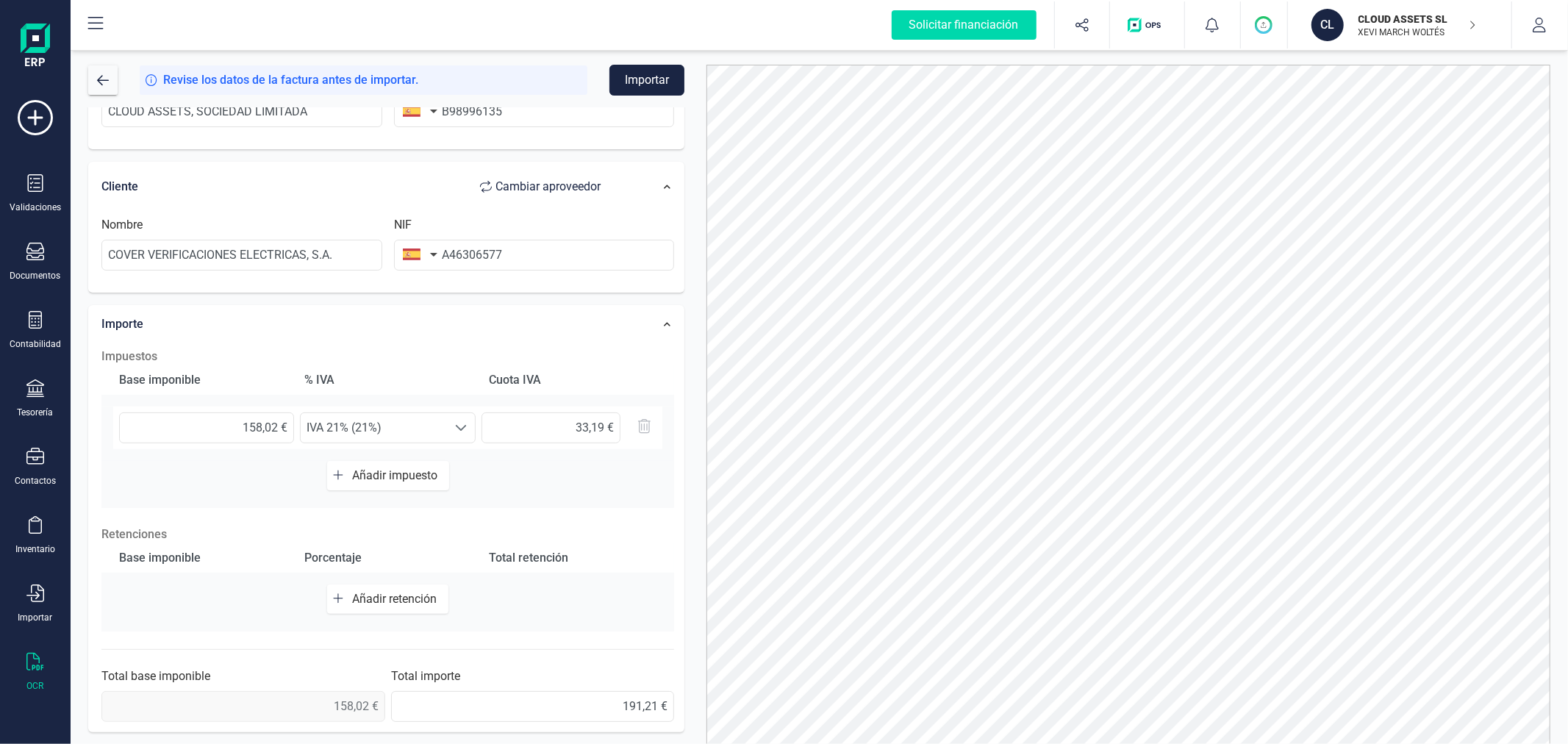
click at [680, 441] on div "Impuestos Base imponible % IVA Cuota IVA 158,02 € Seleccione un % IVA 21% (21%)…" at bounding box center [388, 534] width 587 height 389
click at [659, 83] on button "Importar" at bounding box center [646, 80] width 75 height 31
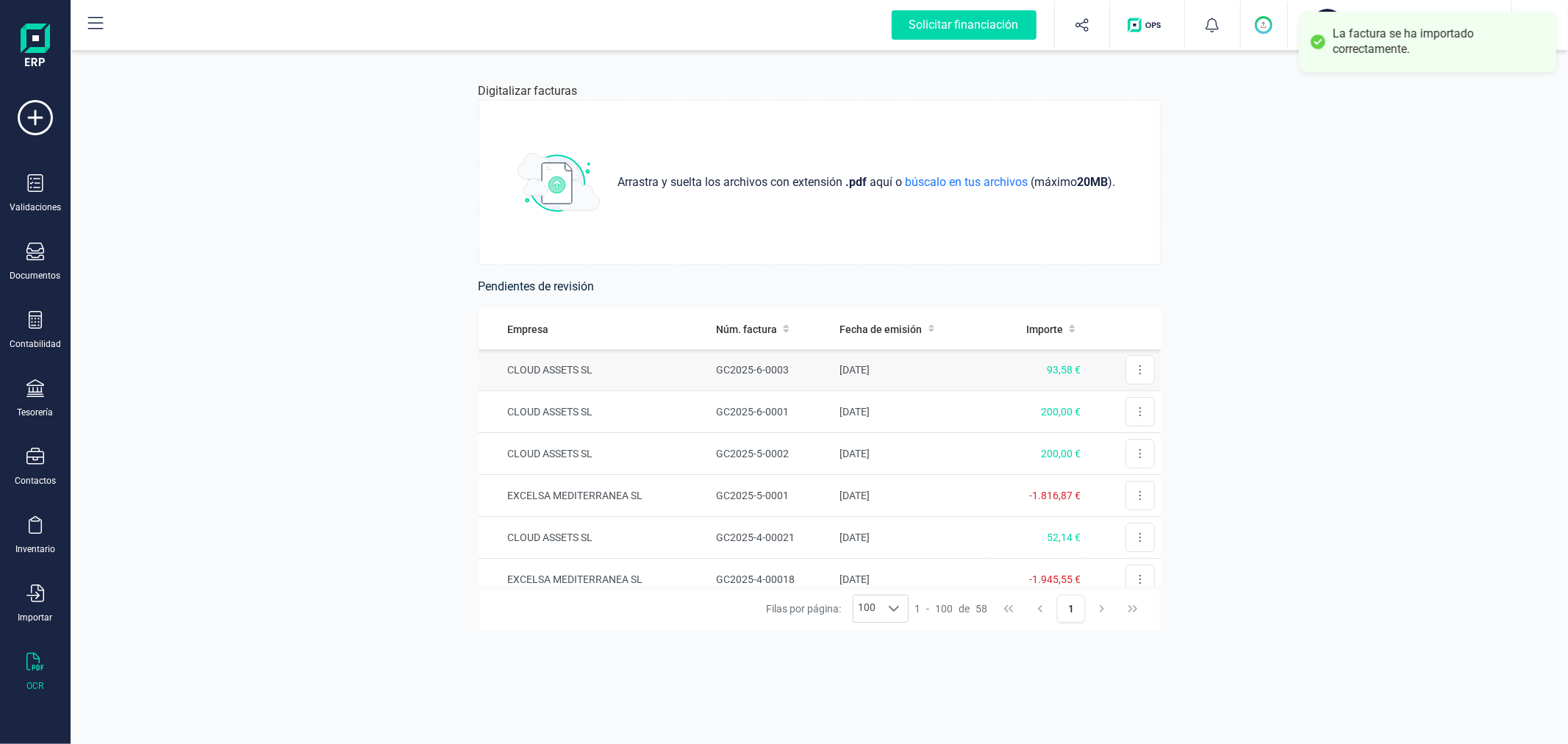
click at [699, 376] on td "CLOUD ASSETS SL" at bounding box center [595, 370] width 232 height 42
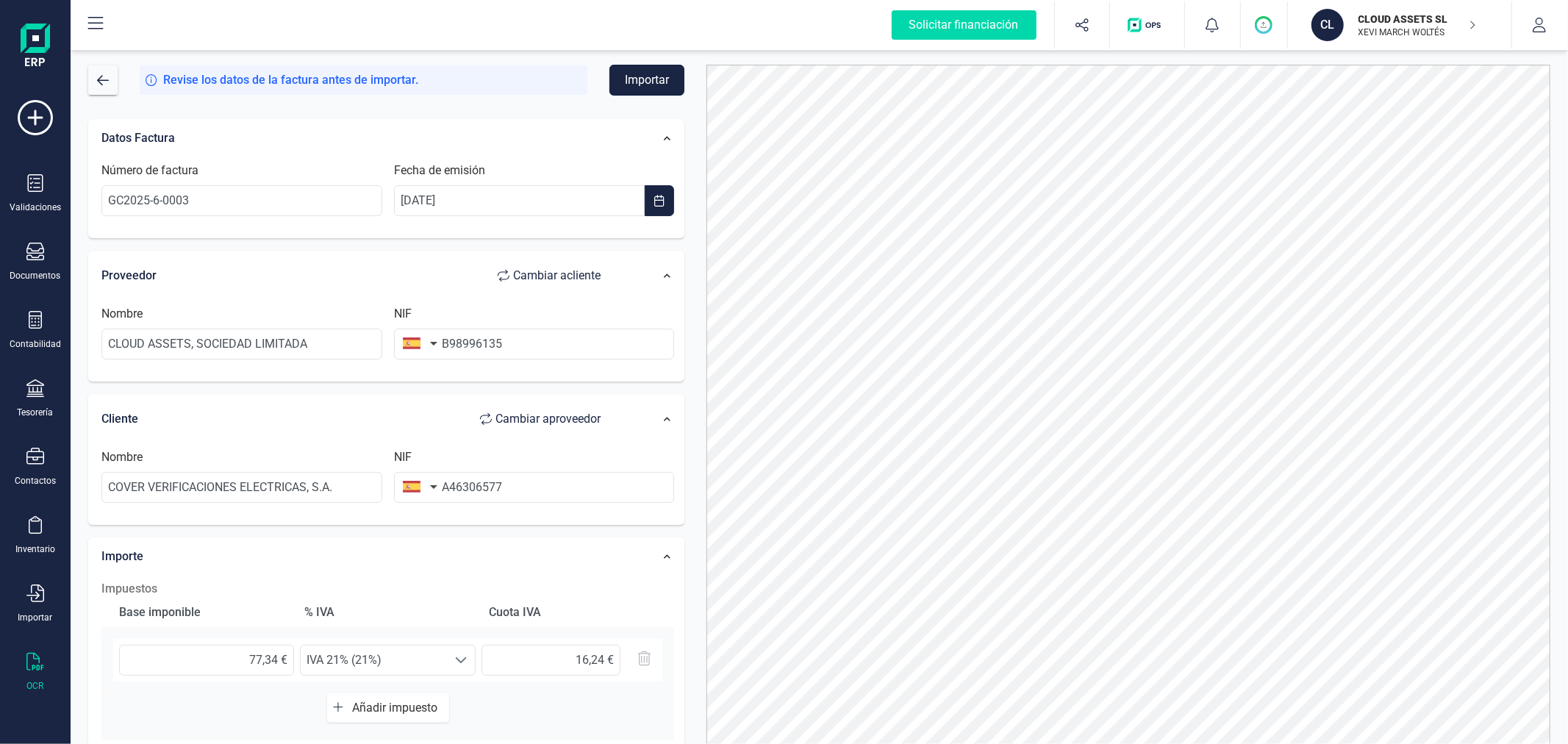
click at [636, 86] on button "Importar" at bounding box center [646, 80] width 75 height 31
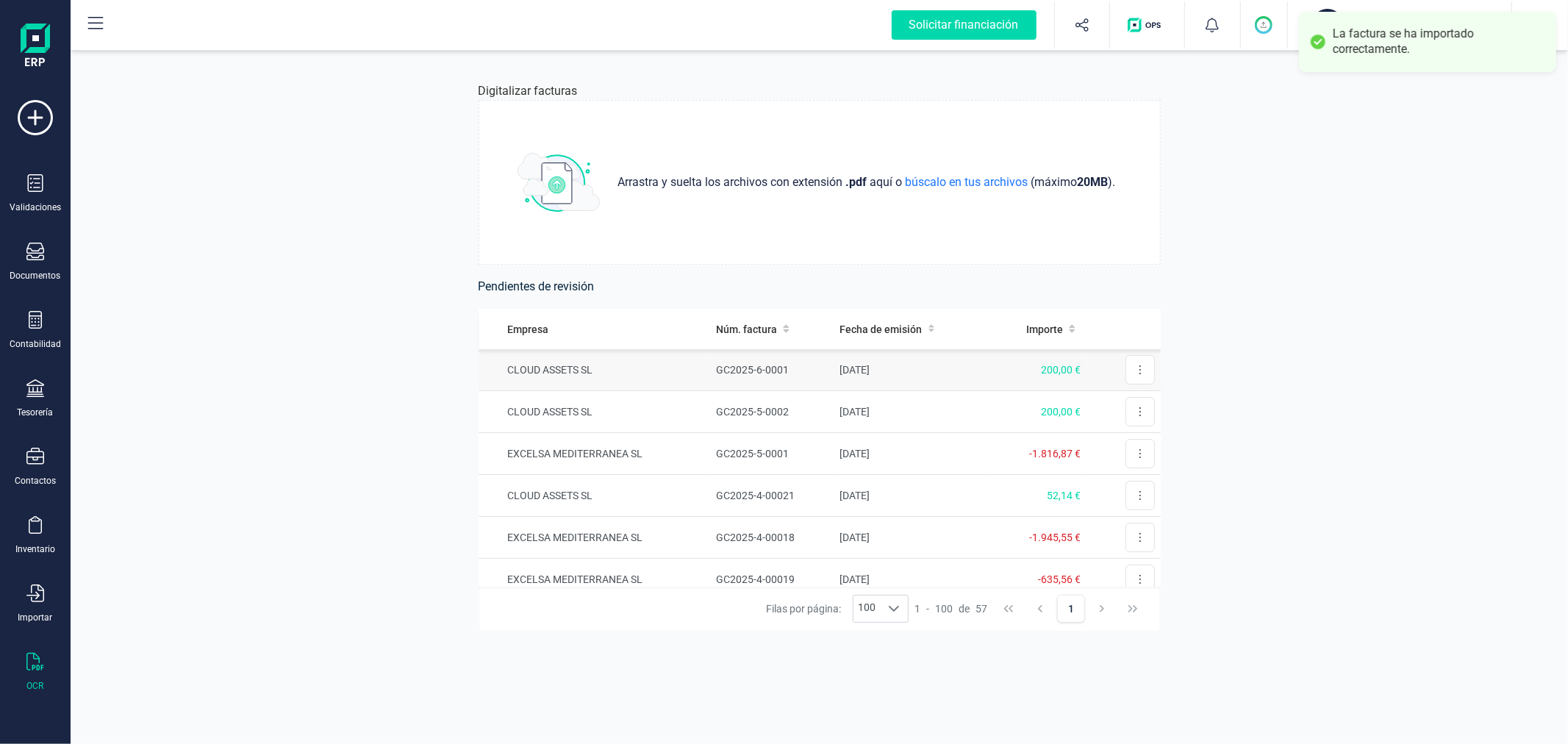
click at [731, 363] on td "GC2025-6-0001" at bounding box center [772, 370] width 124 height 42
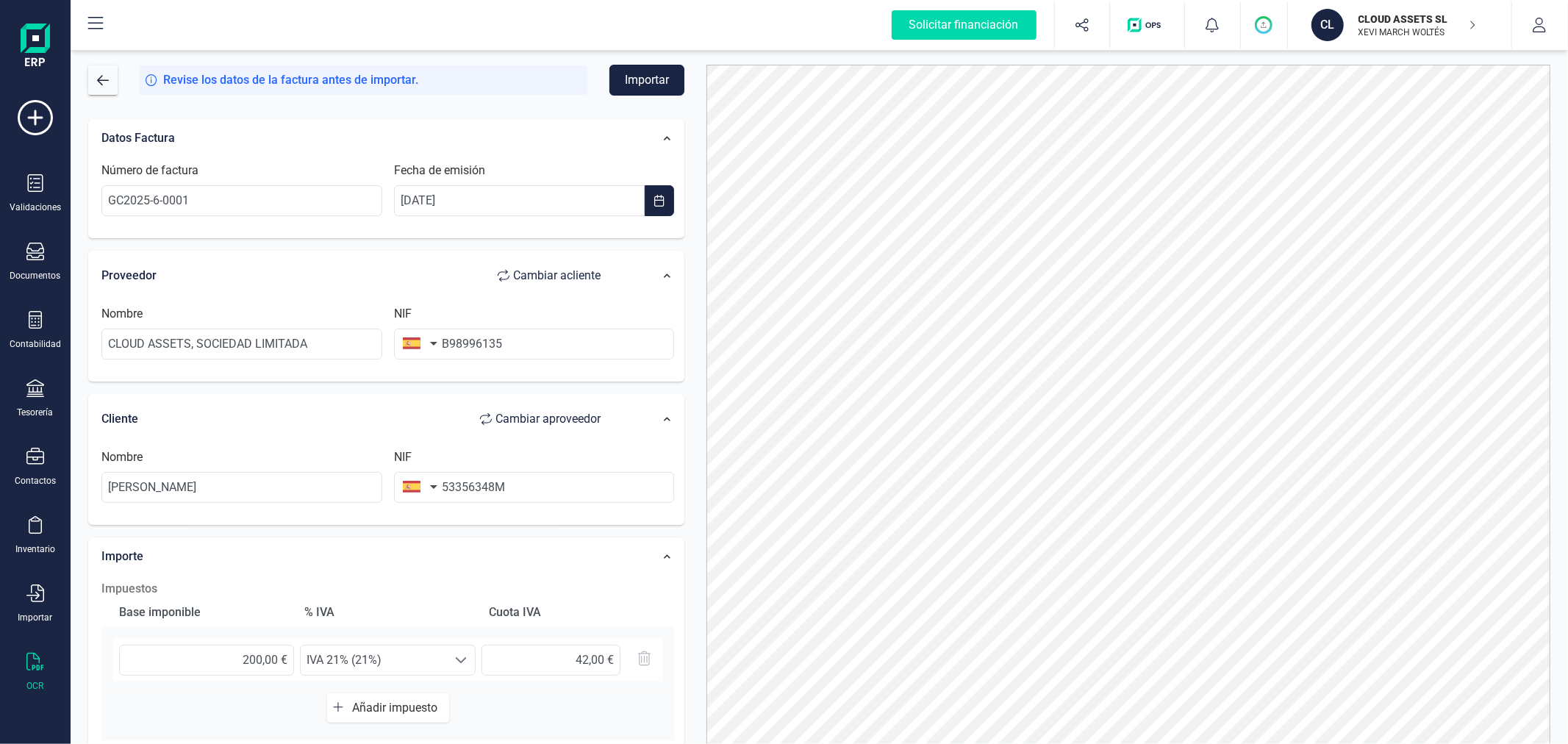
click at [636, 72] on button "Importar" at bounding box center [646, 80] width 75 height 31
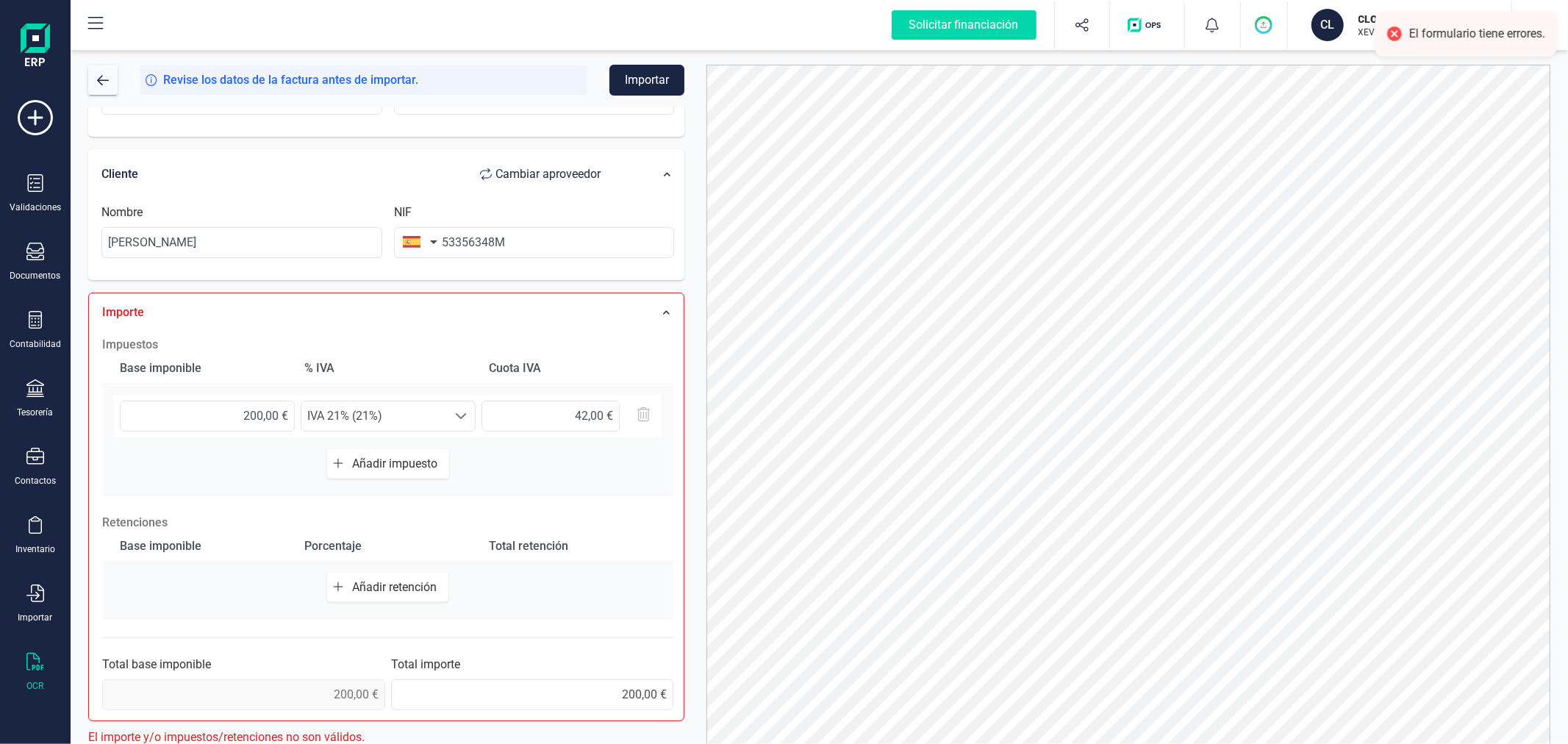
scroll to position [251, 0]
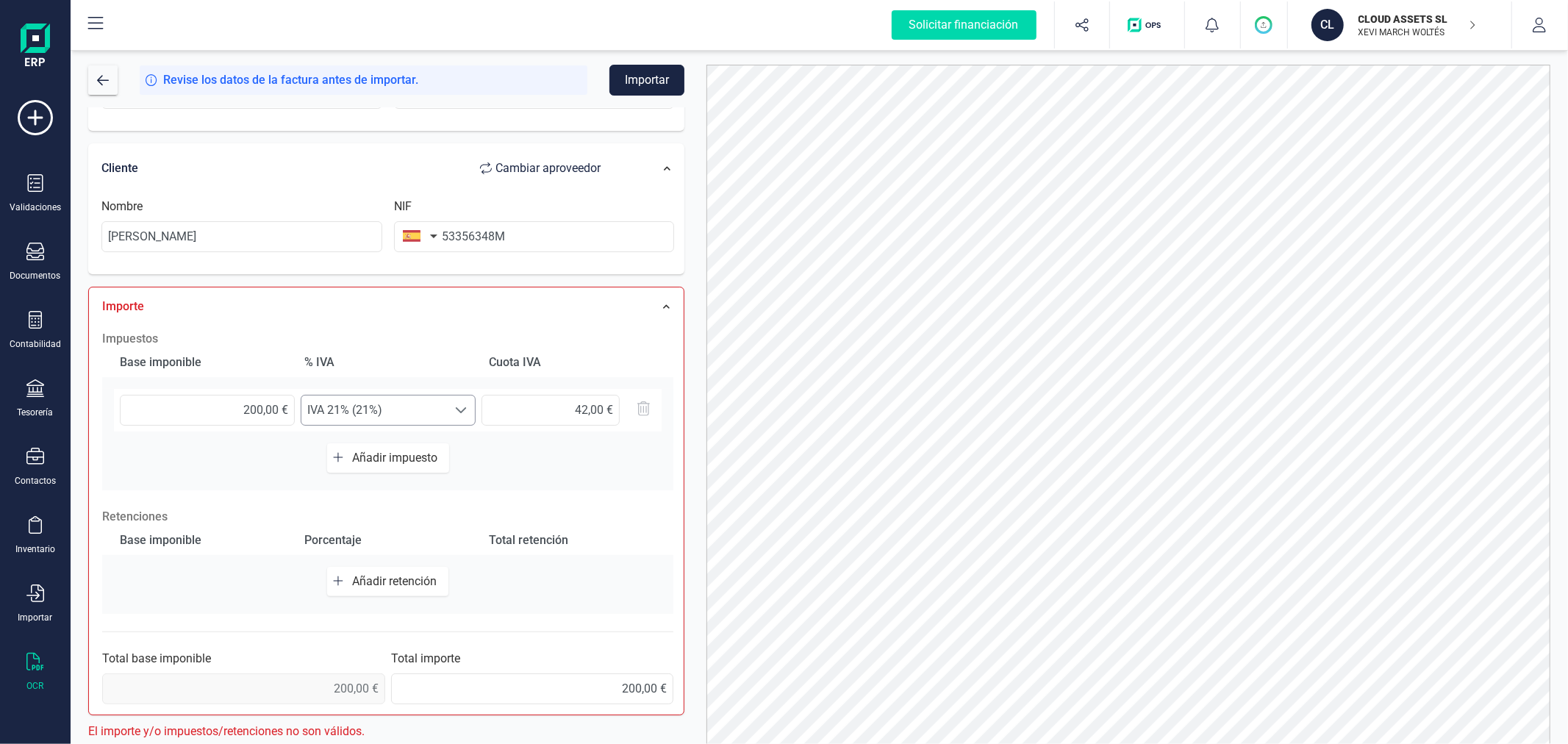
click at [405, 407] on span "IVA 21% (21%)" at bounding box center [374, 410] width 146 height 29
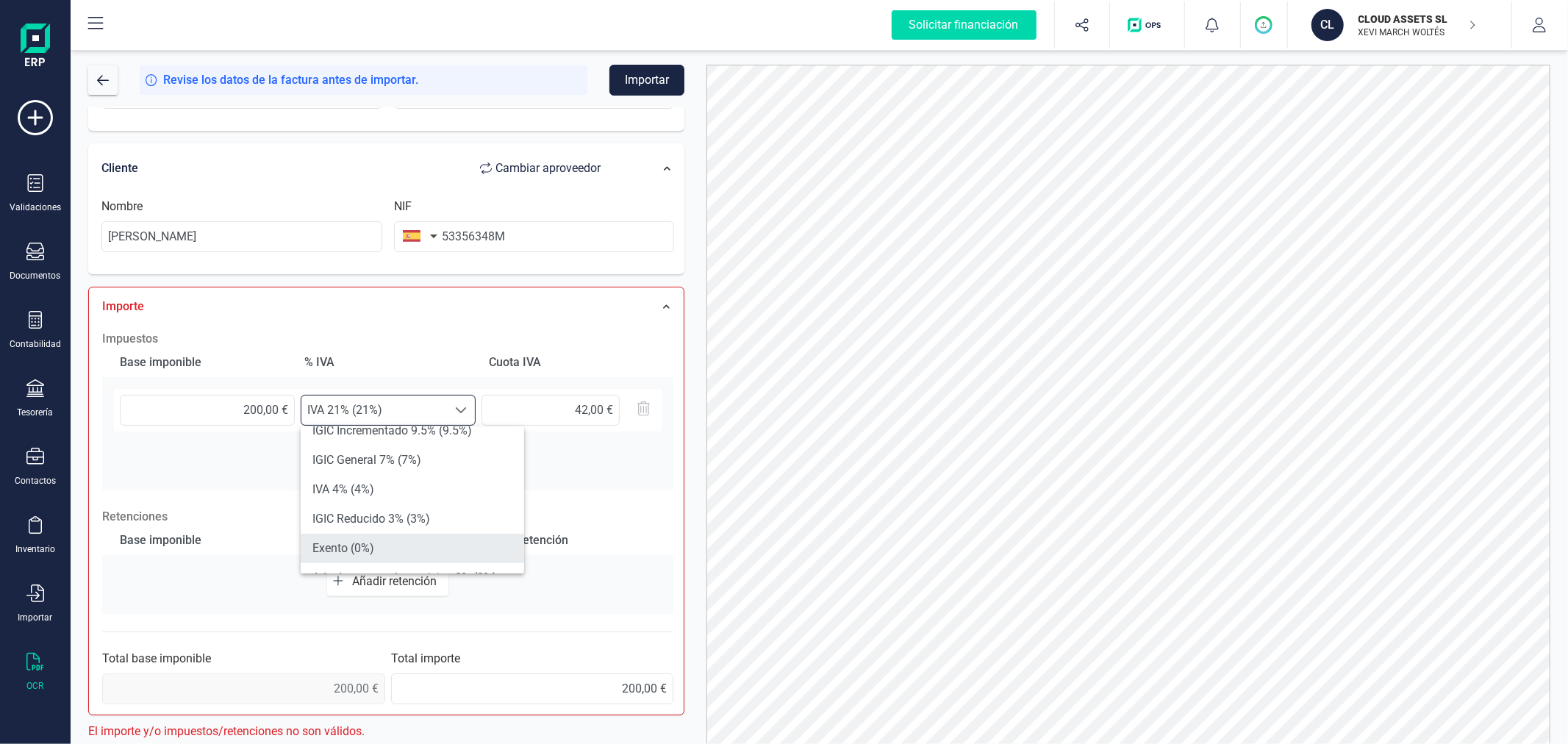
click at [399, 541] on li "Exento (0%)" at bounding box center [412, 548] width 224 height 29
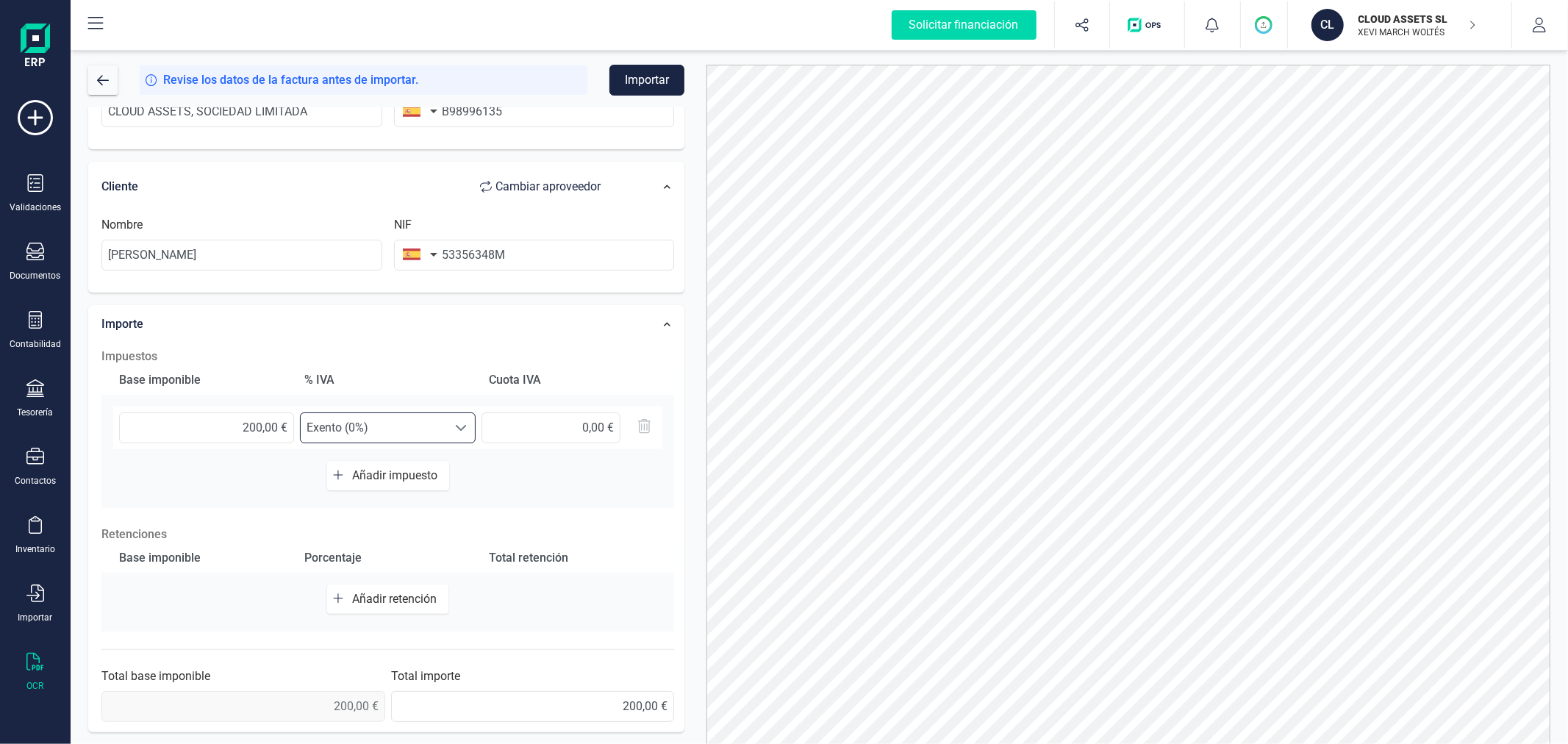
scroll to position [232, 0]
click at [652, 83] on button "Importar" at bounding box center [646, 80] width 75 height 31
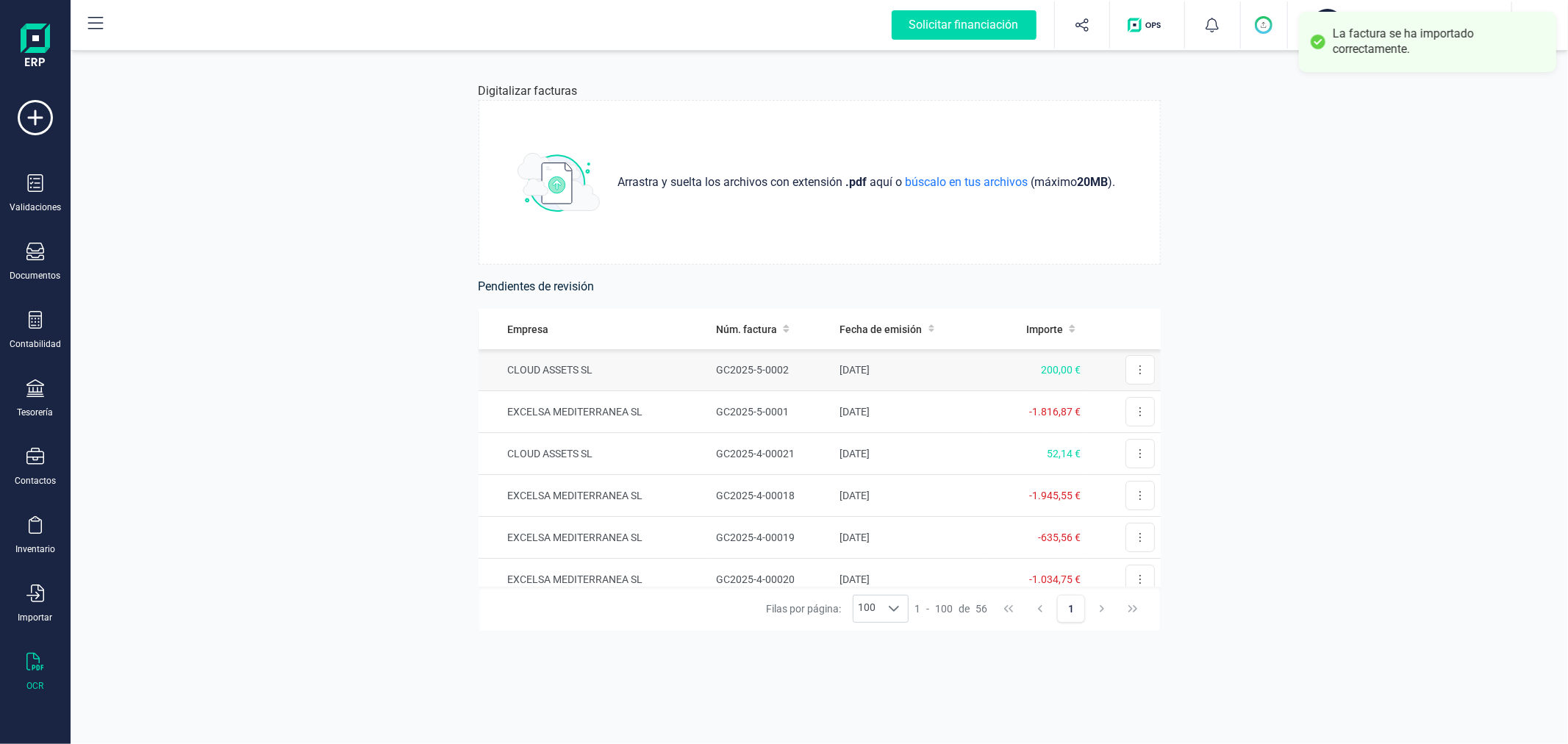
click at [678, 365] on td "CLOUD ASSETS SL" at bounding box center [595, 370] width 232 height 42
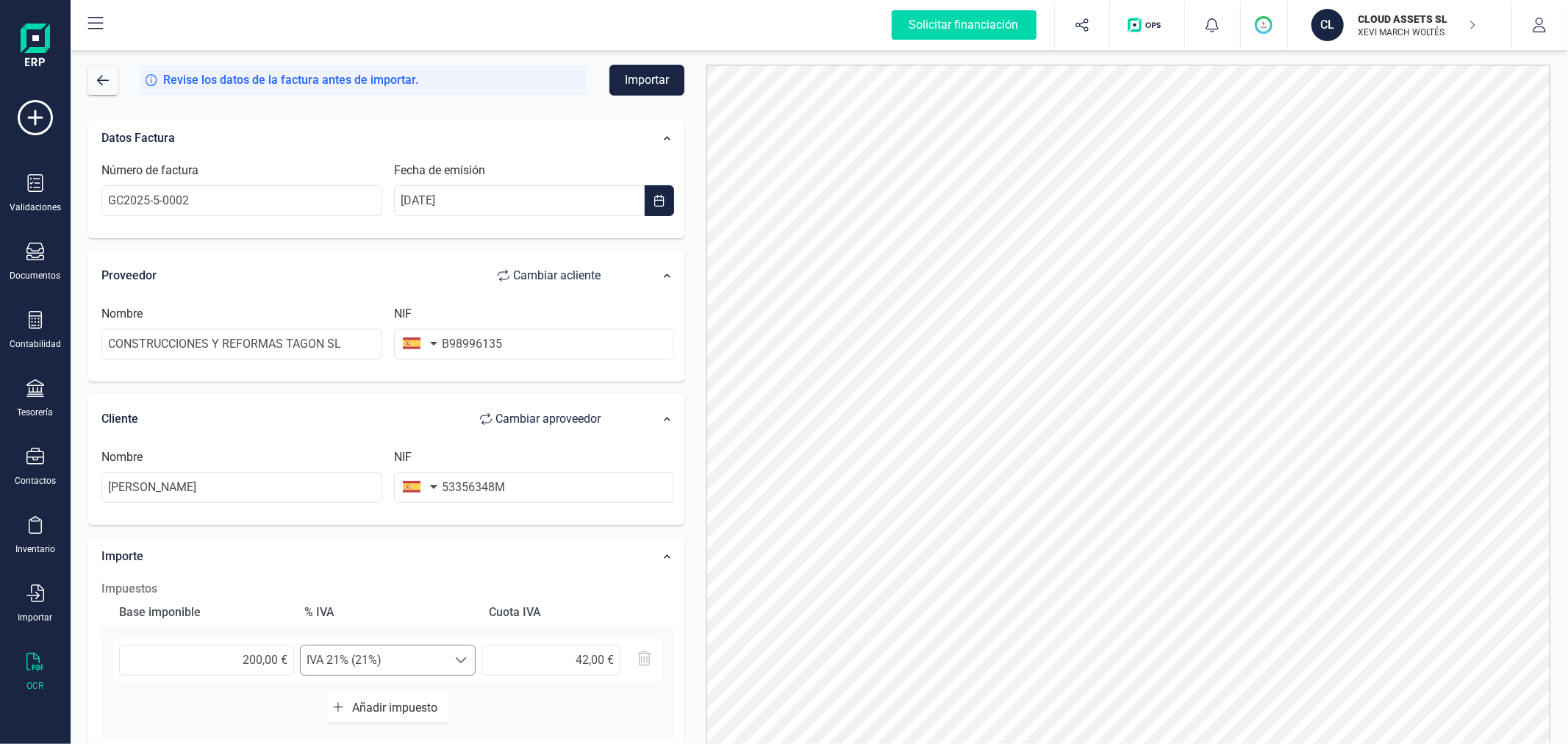
click at [380, 656] on span "IVA 21% (21%)" at bounding box center [374, 660] width 146 height 29
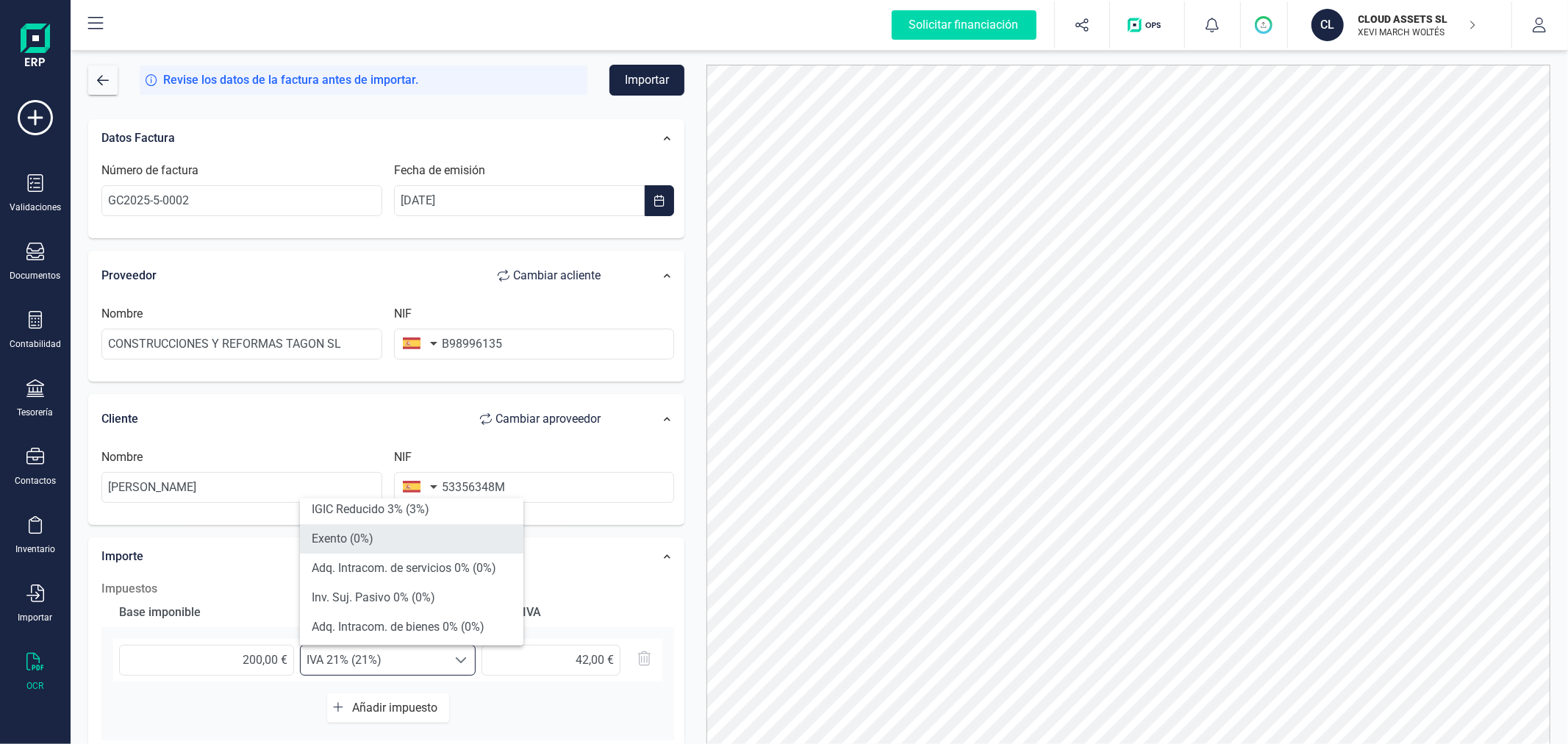
click at [406, 534] on li "Exento (0%)" at bounding box center [412, 539] width 224 height 29
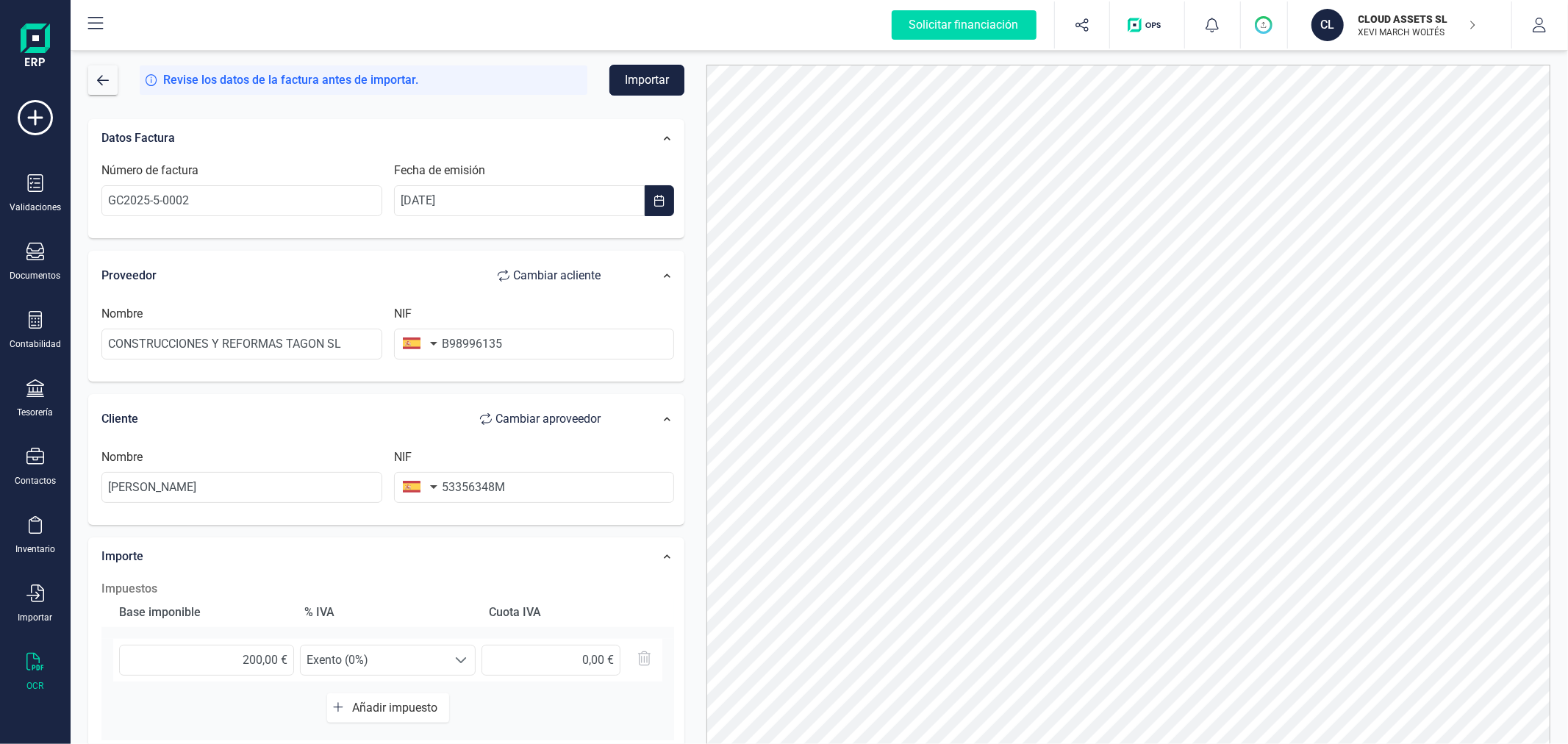
click at [638, 72] on button "Importar" at bounding box center [646, 80] width 75 height 31
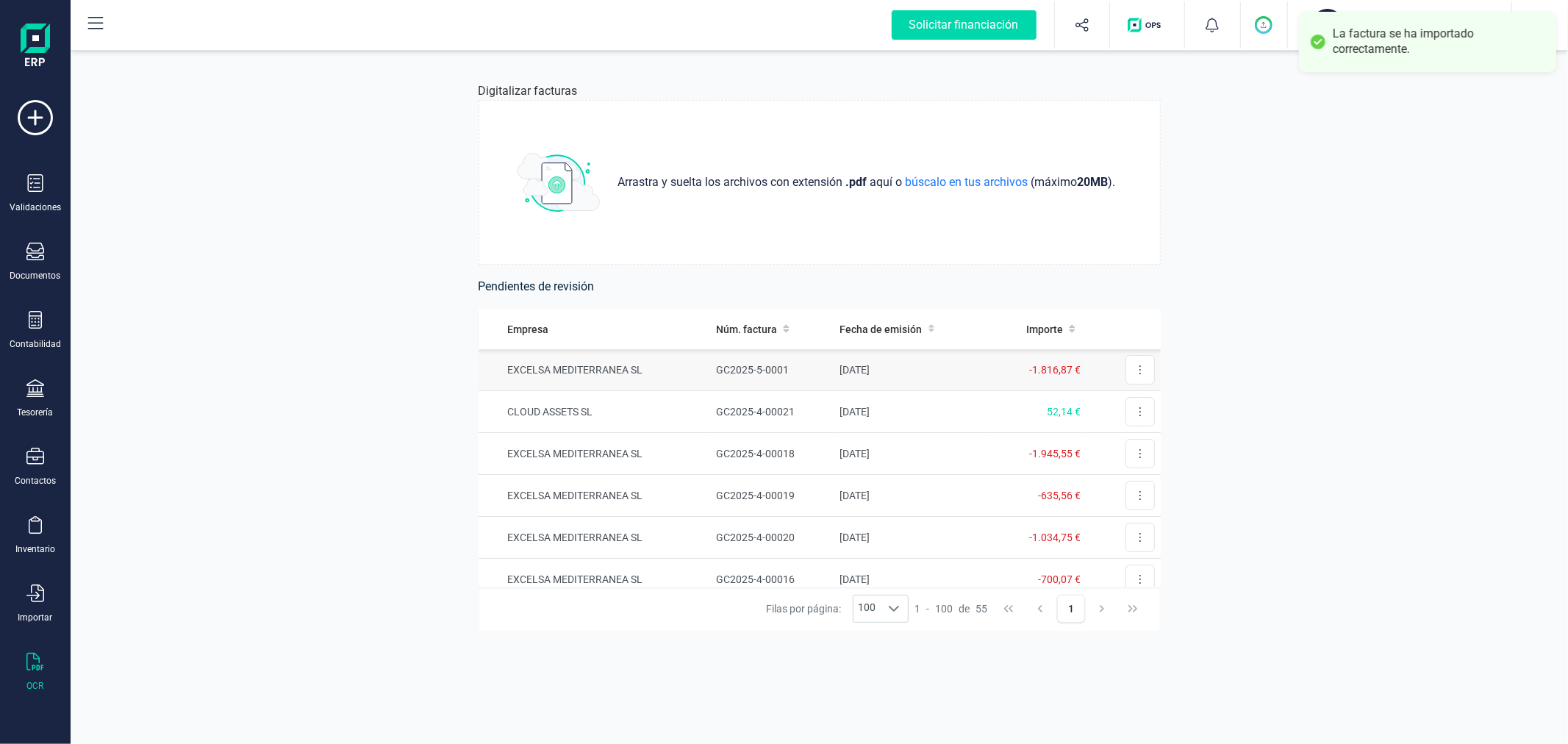
click at [752, 359] on td "GC2025-5-0001" at bounding box center [772, 370] width 124 height 42
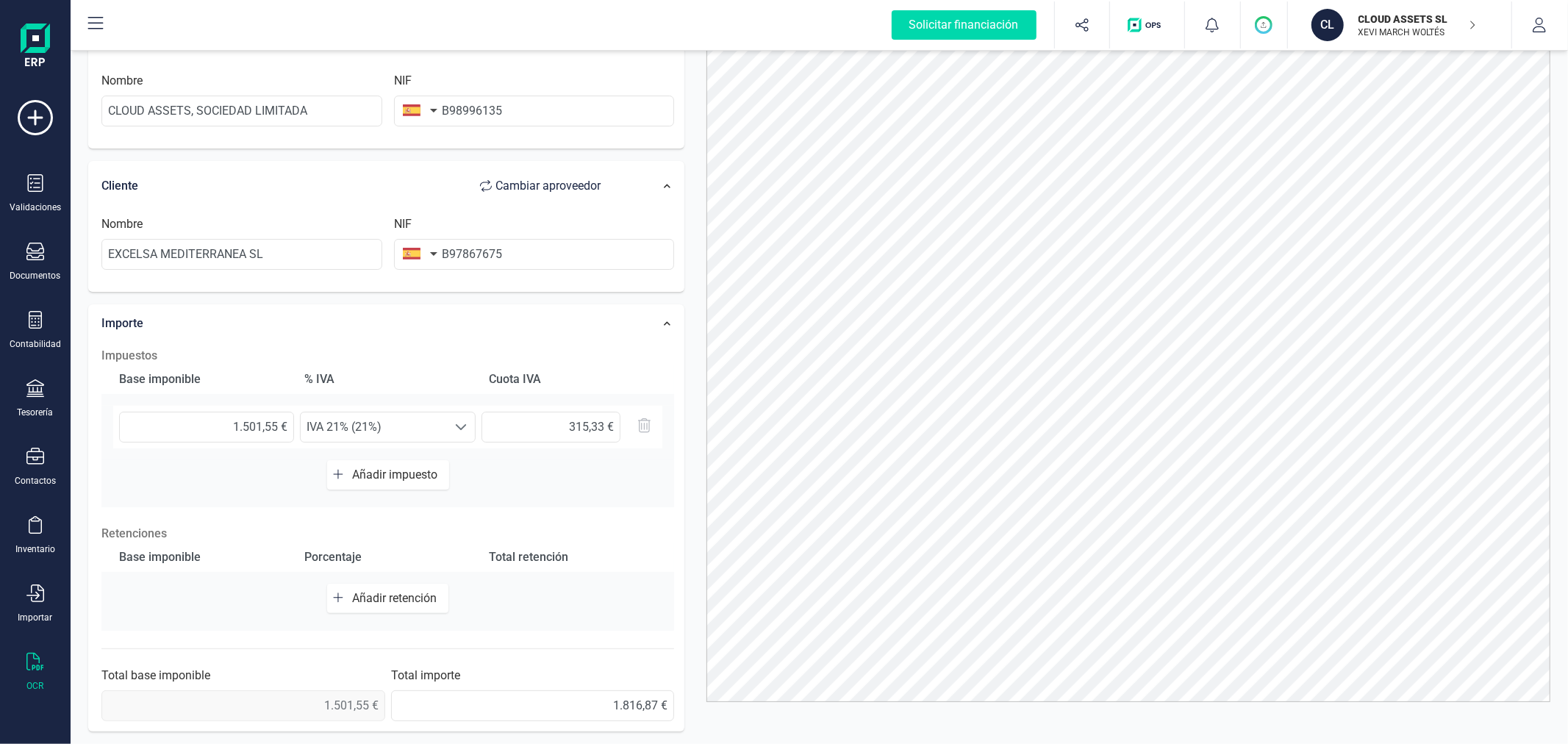
scroll to position [232, 0]
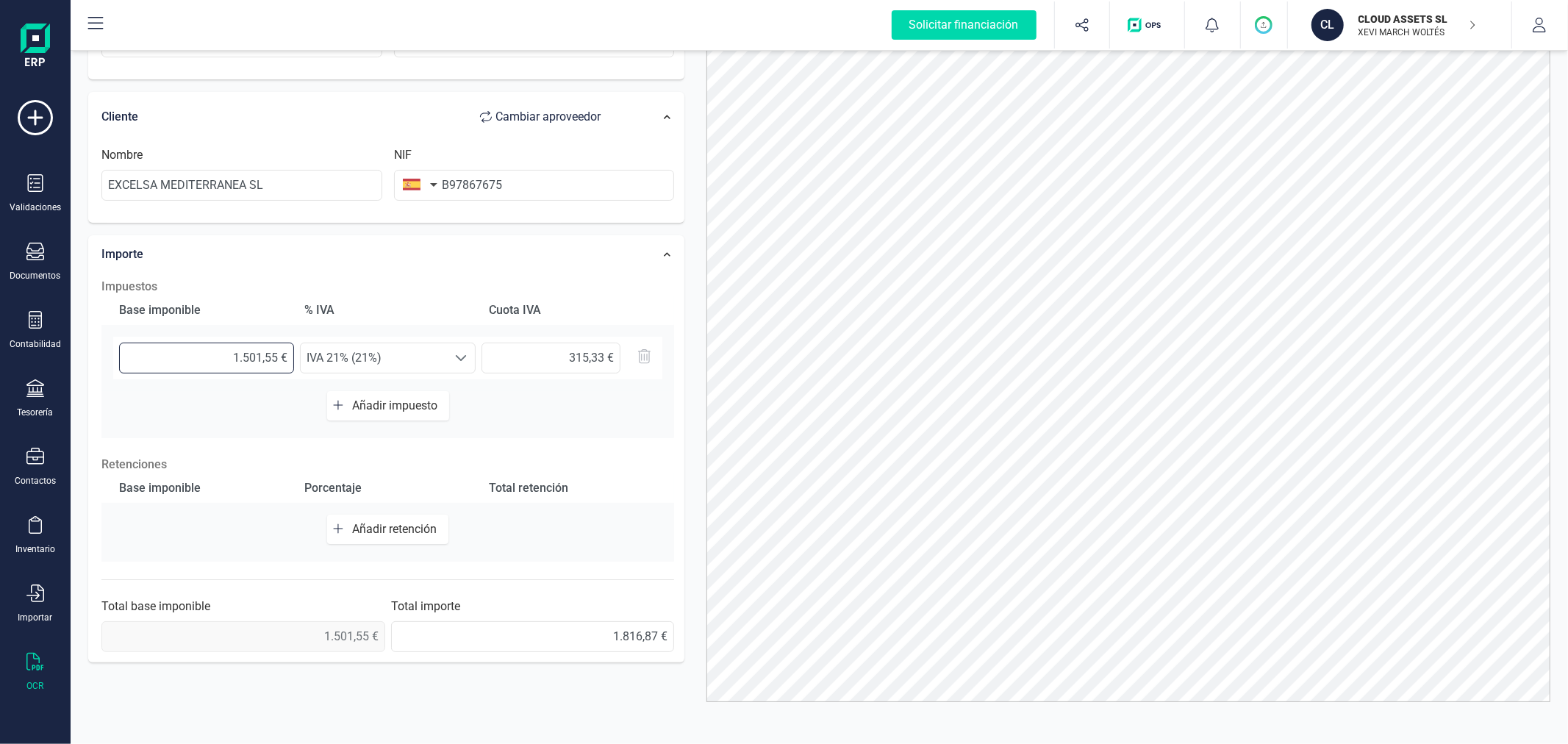
click at [276, 353] on input "1.501,55 €" at bounding box center [207, 358] width 175 height 31
type input "1.501,54 €"
click at [602, 358] on input "315,32 €" at bounding box center [550, 358] width 139 height 31
type input "315,33 €"
click at [685, 334] on div "Datos Factura Número de factura GC2025-5-0001 Fecha de emisión 05/05/2025 Prove…" at bounding box center [386, 238] width 619 height 865
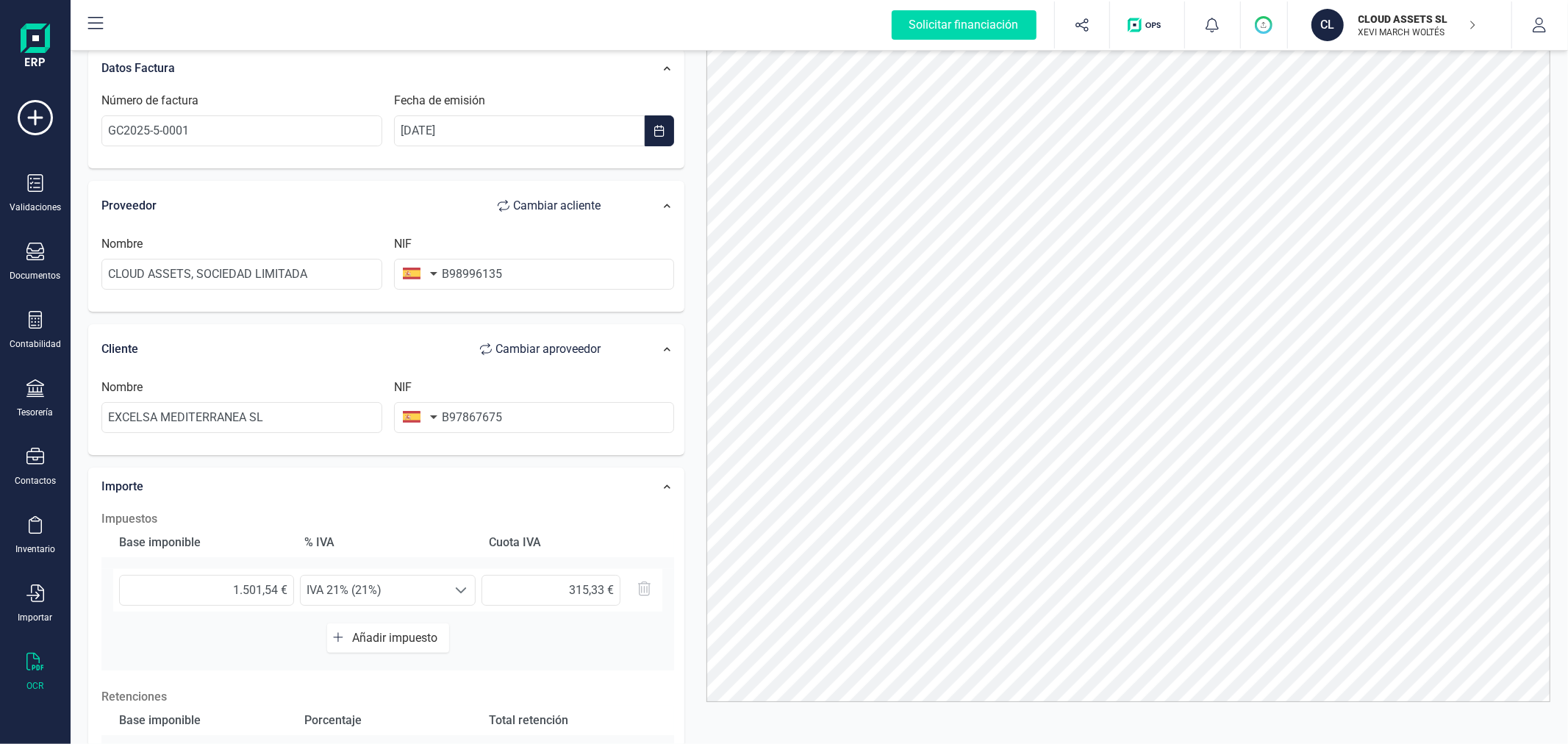
scroll to position [0, 0]
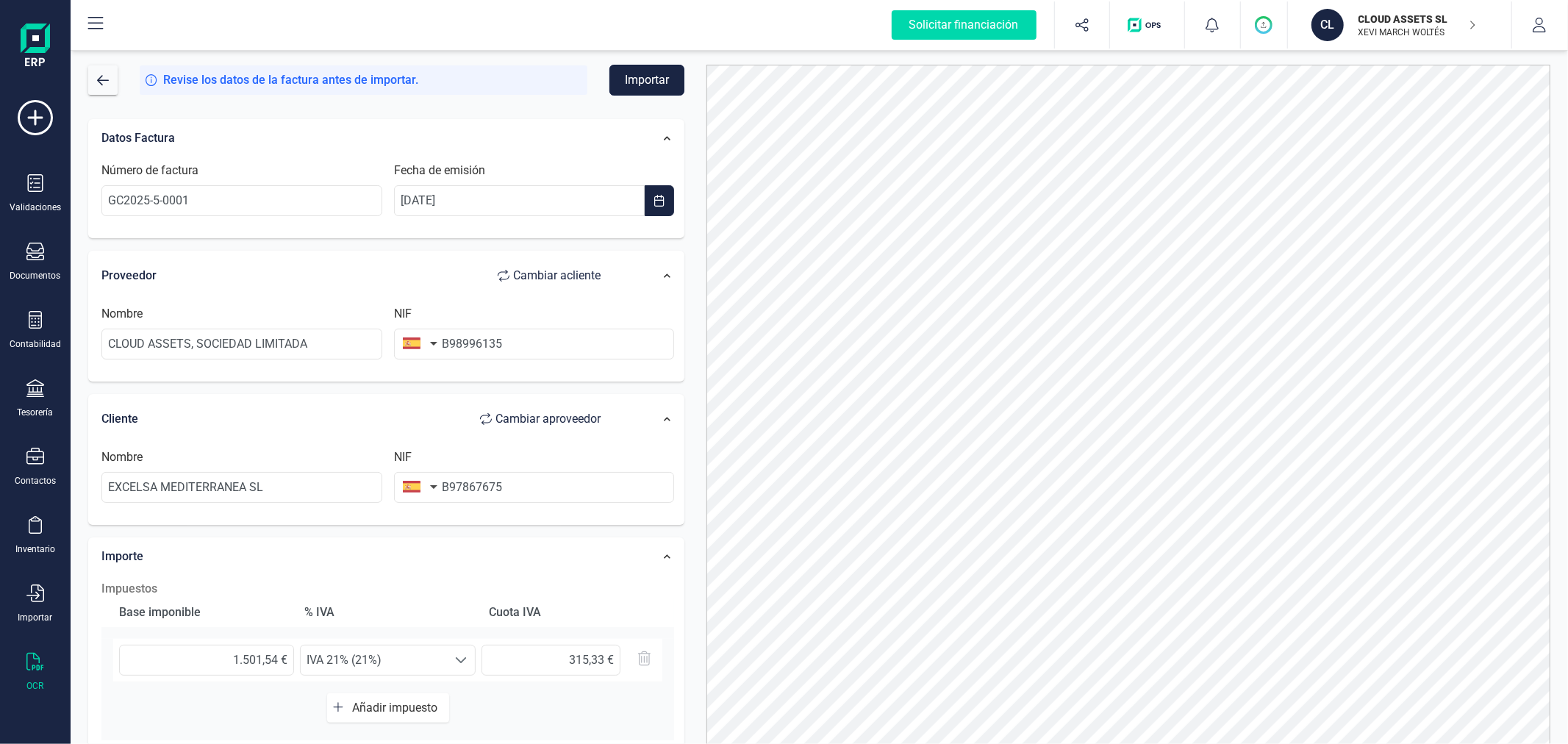
click at [656, 78] on button "Importar" at bounding box center [646, 80] width 75 height 31
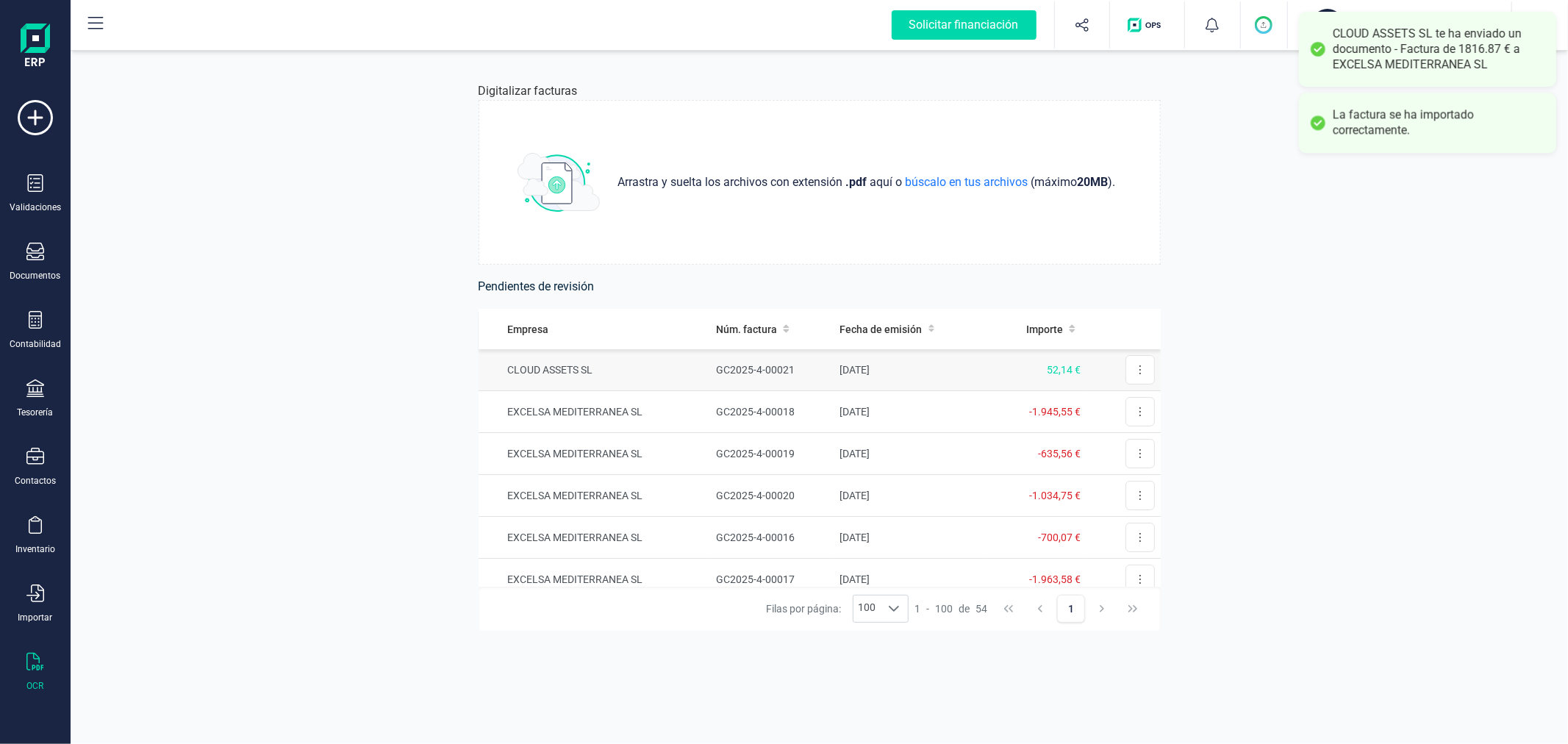
click at [730, 364] on td "GC2025-4-00021" at bounding box center [772, 370] width 124 height 42
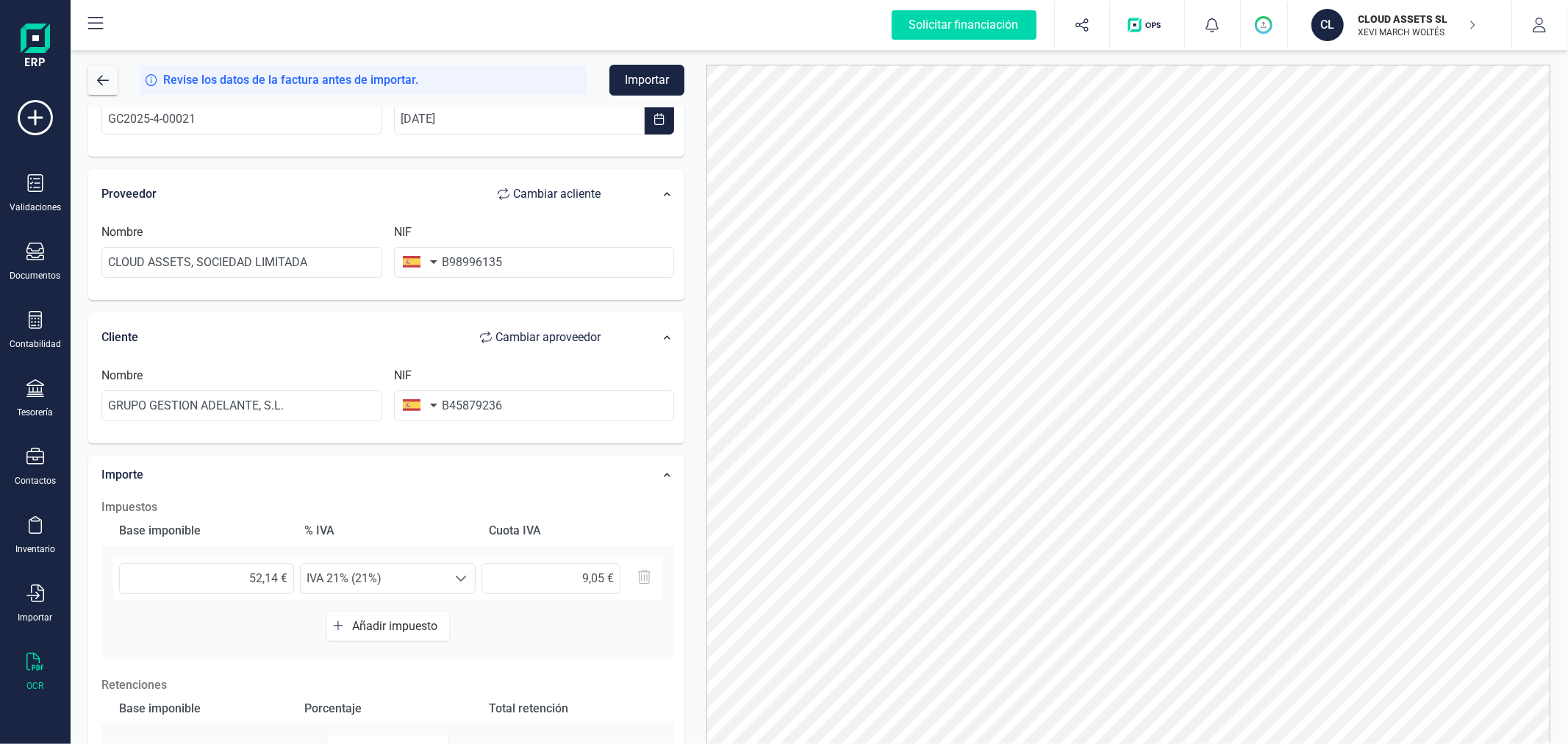
scroll to position [232, 0]
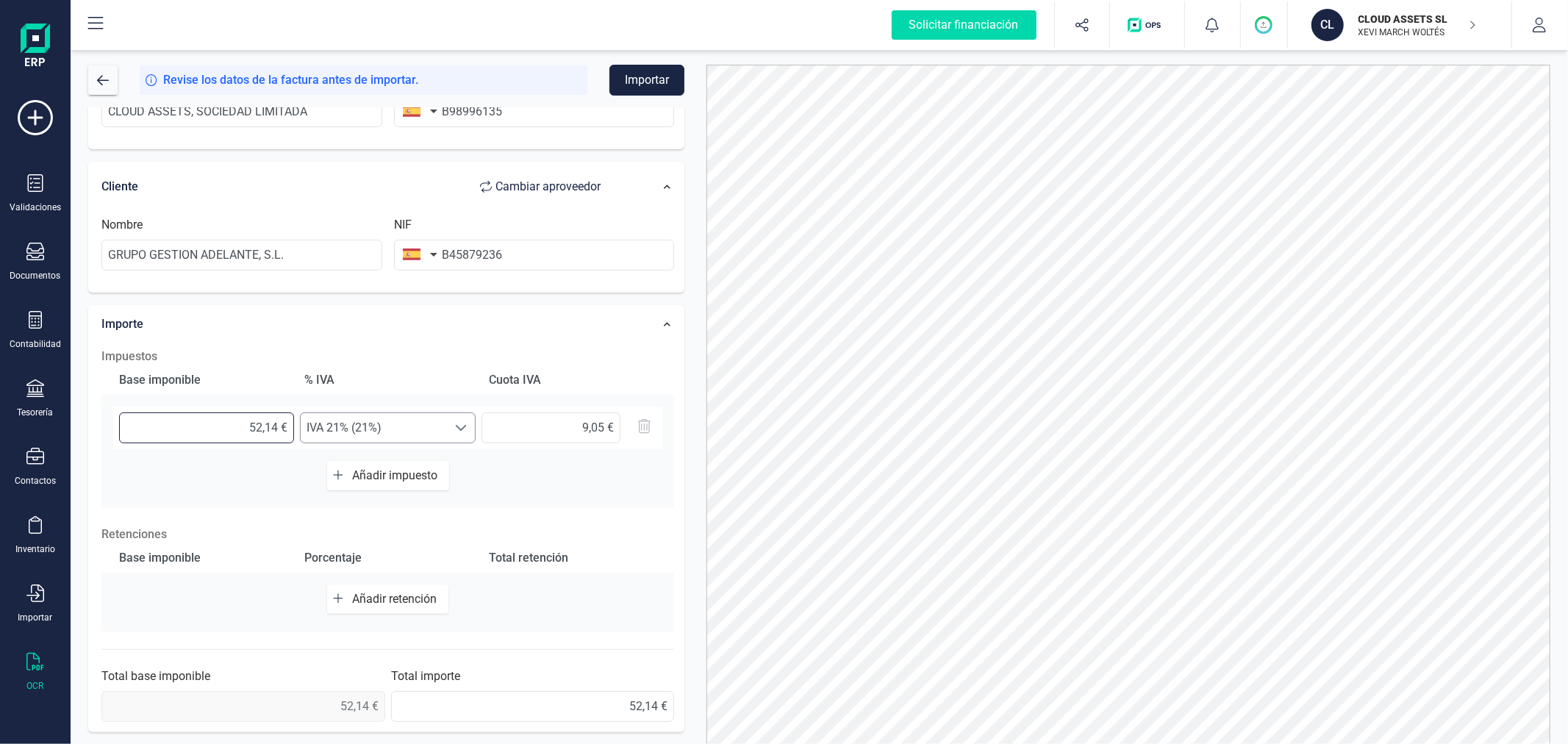
drag, startPoint x: 247, startPoint y: 428, endPoint x: 317, endPoint y: 436, distance: 70.5
click at [317, 436] on div "52,14 € Seleccione un % IVA 21% (21%) IVA 21% (21%) 9,05 €" at bounding box center [388, 428] width 550 height 43
type input "4,00 €"
type input "0,84 €"
type input "43,00 €"
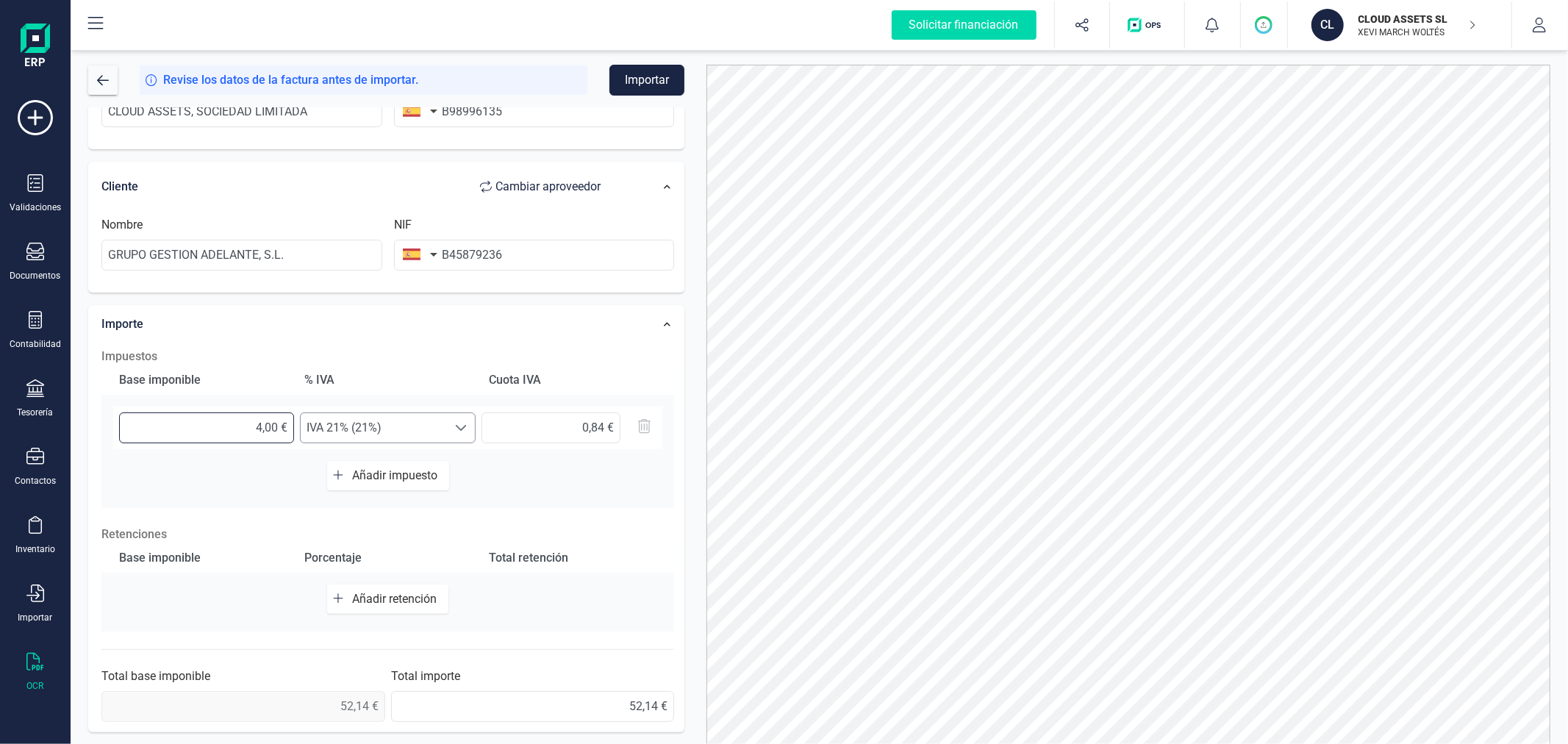
type input "9,03 €"
type input "43,09 €"
type input "9,05 €"
click at [693, 329] on div "Datos Factura Número de factura GC2025-4-00021 Fecha de emisión 29/04/2025 Prov…" at bounding box center [386, 307] width 619 height 865
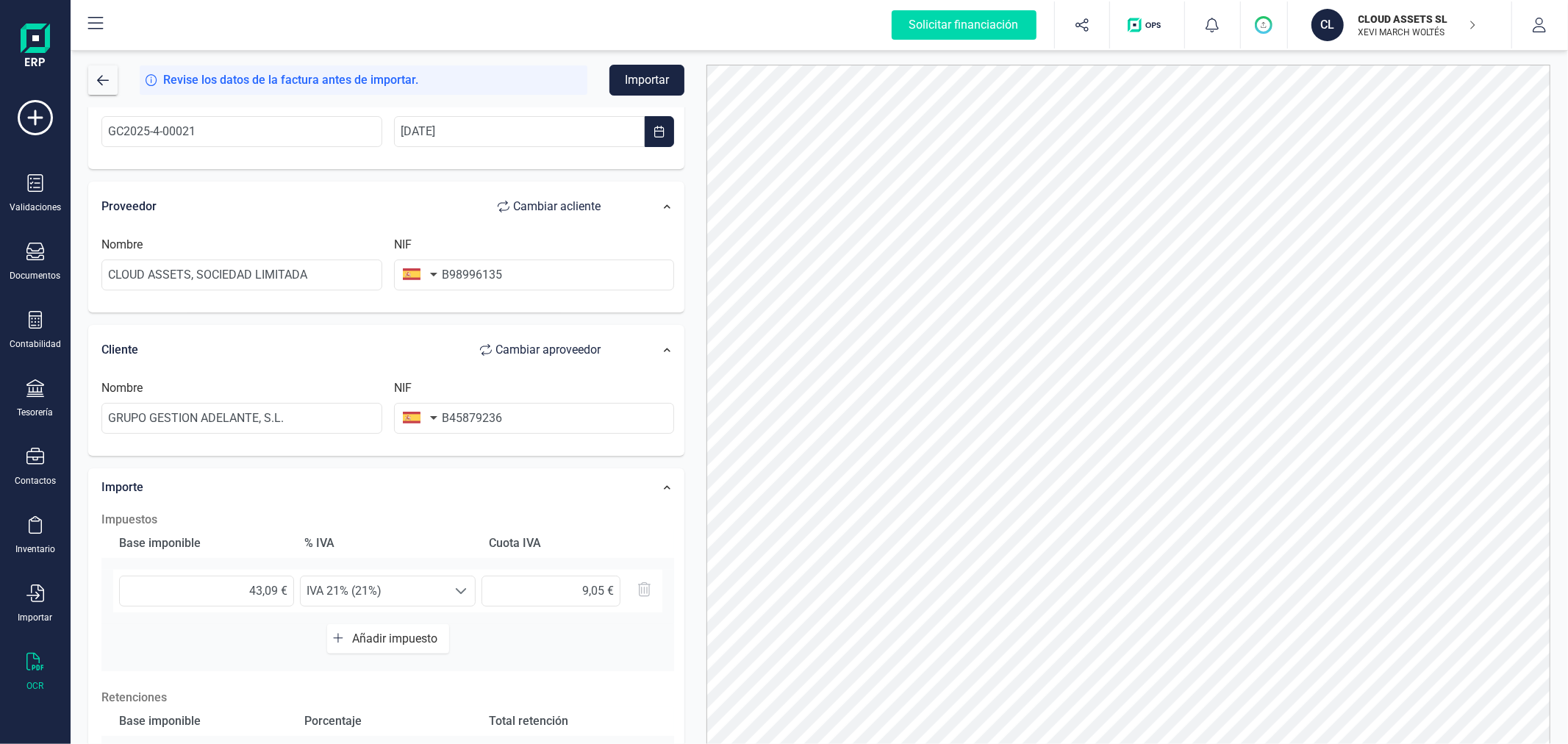
scroll to position [0, 0]
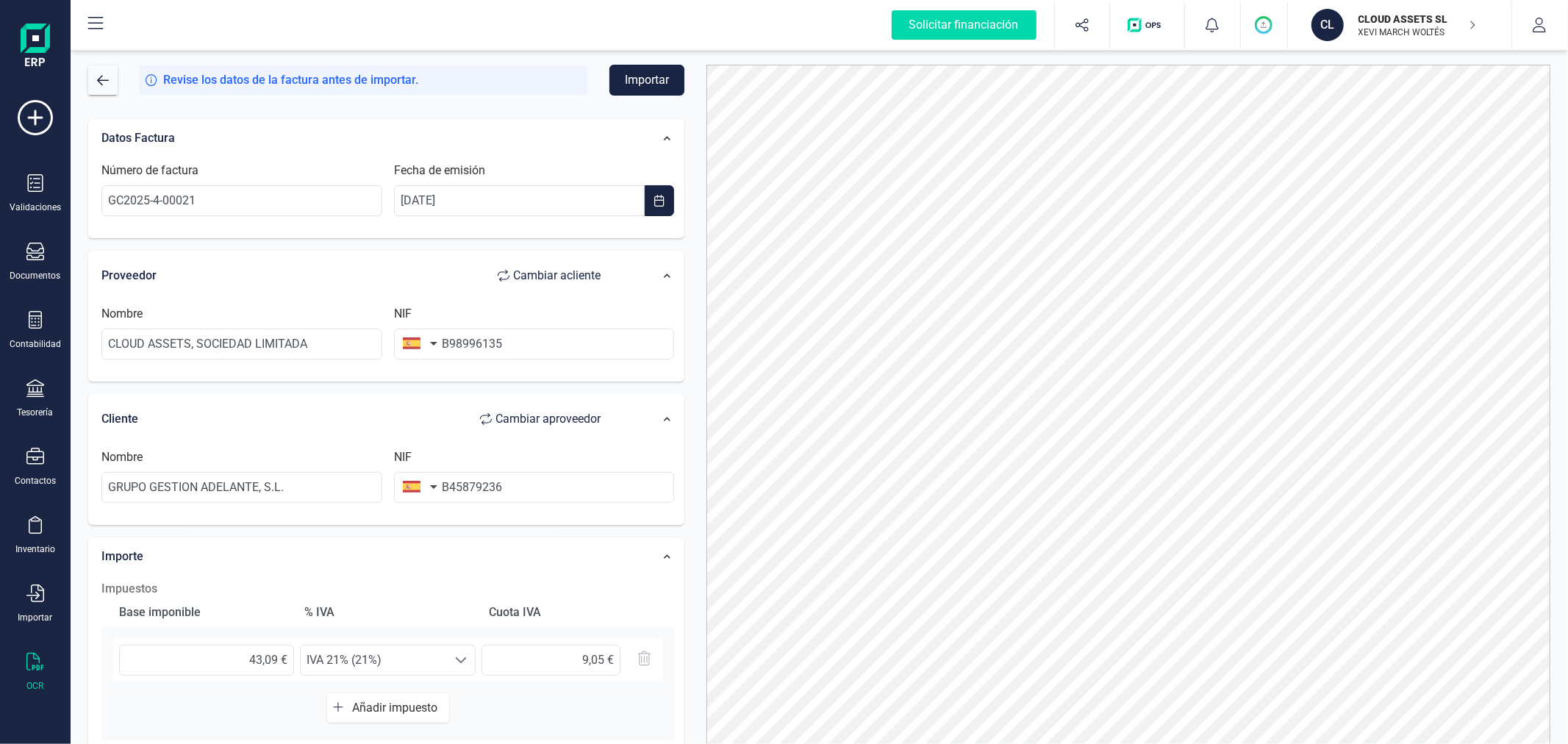
click at [640, 84] on button "Importar" at bounding box center [646, 80] width 75 height 31
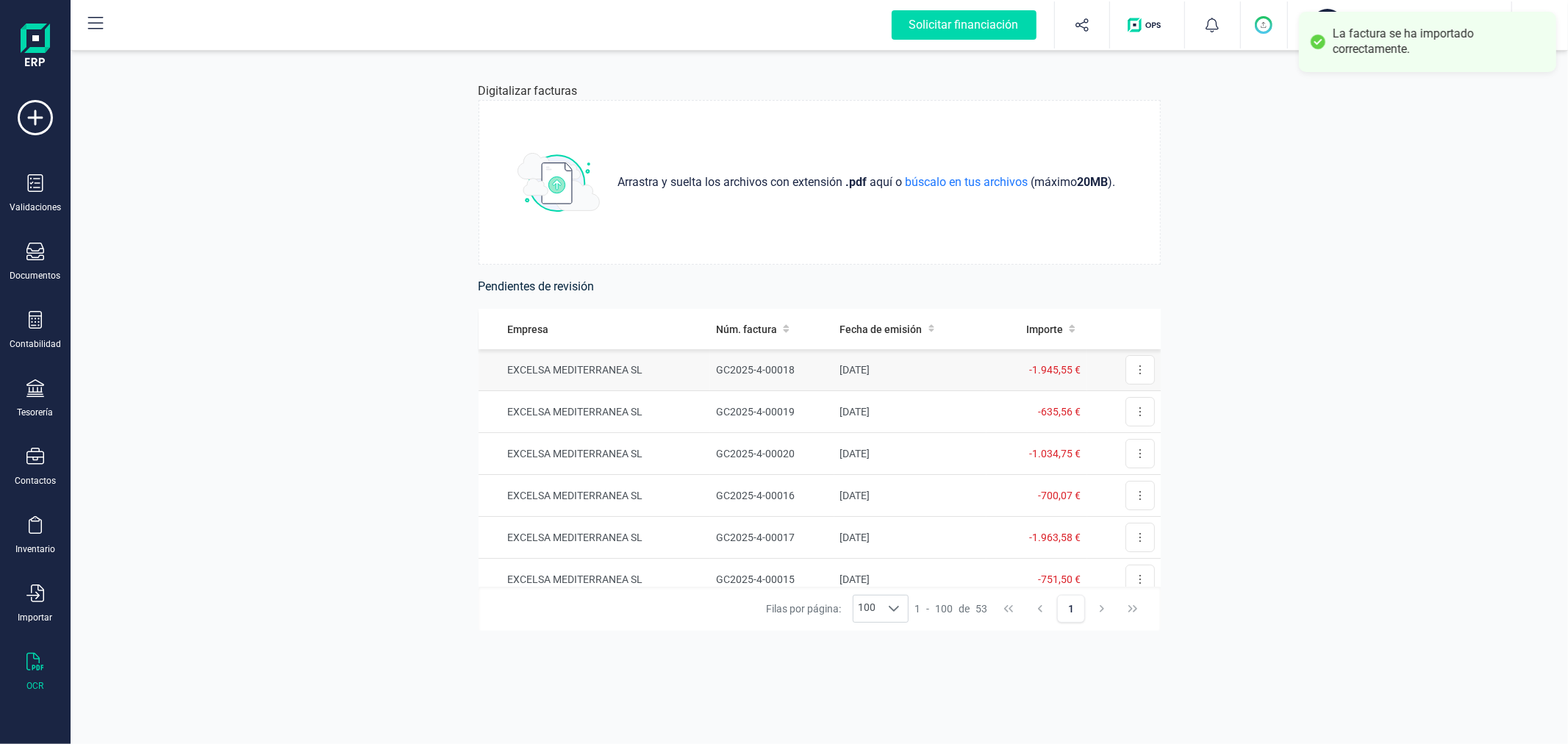
click at [732, 374] on td "GC2025-4-00018" at bounding box center [772, 370] width 124 height 42
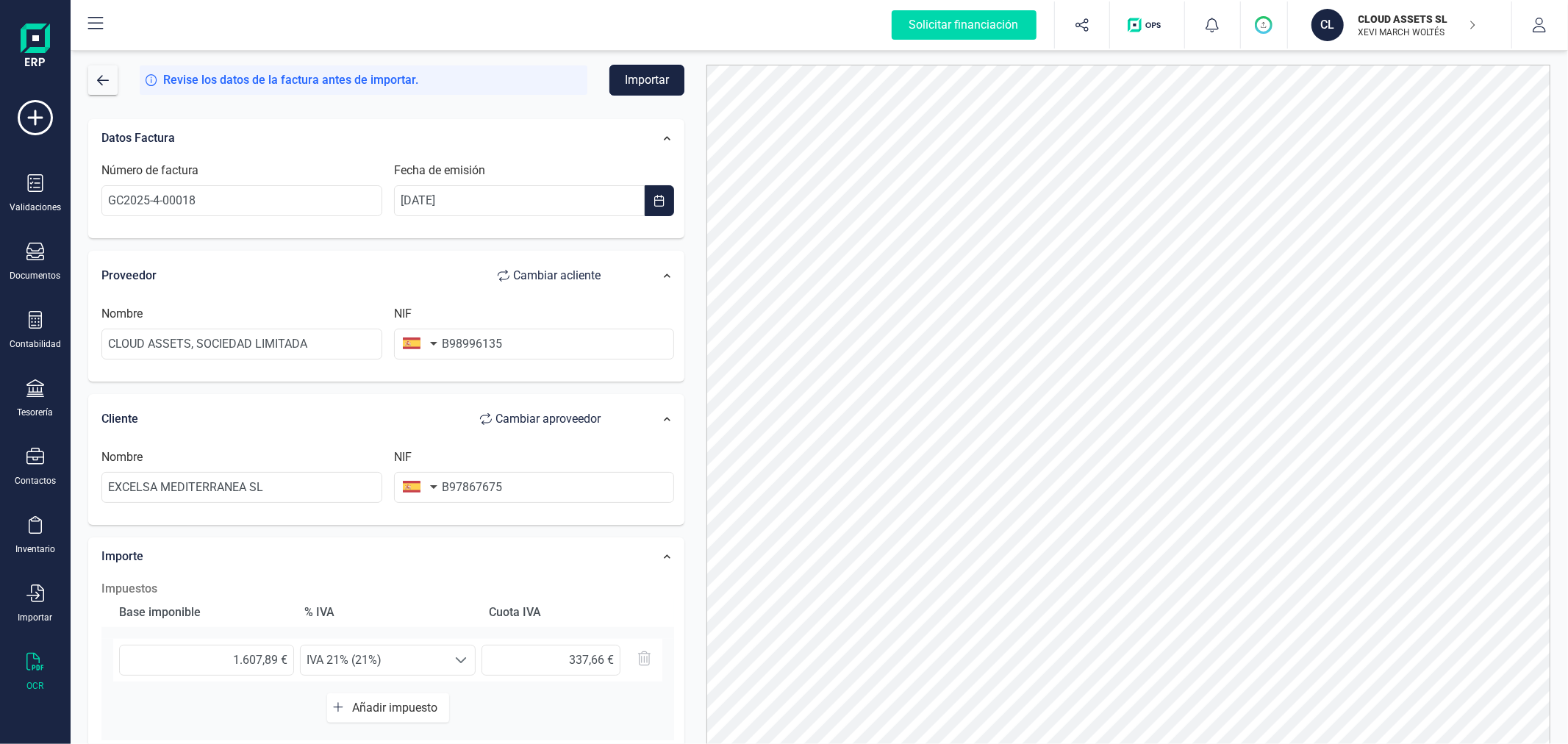
click at [654, 82] on button "Importar" at bounding box center [646, 80] width 75 height 31
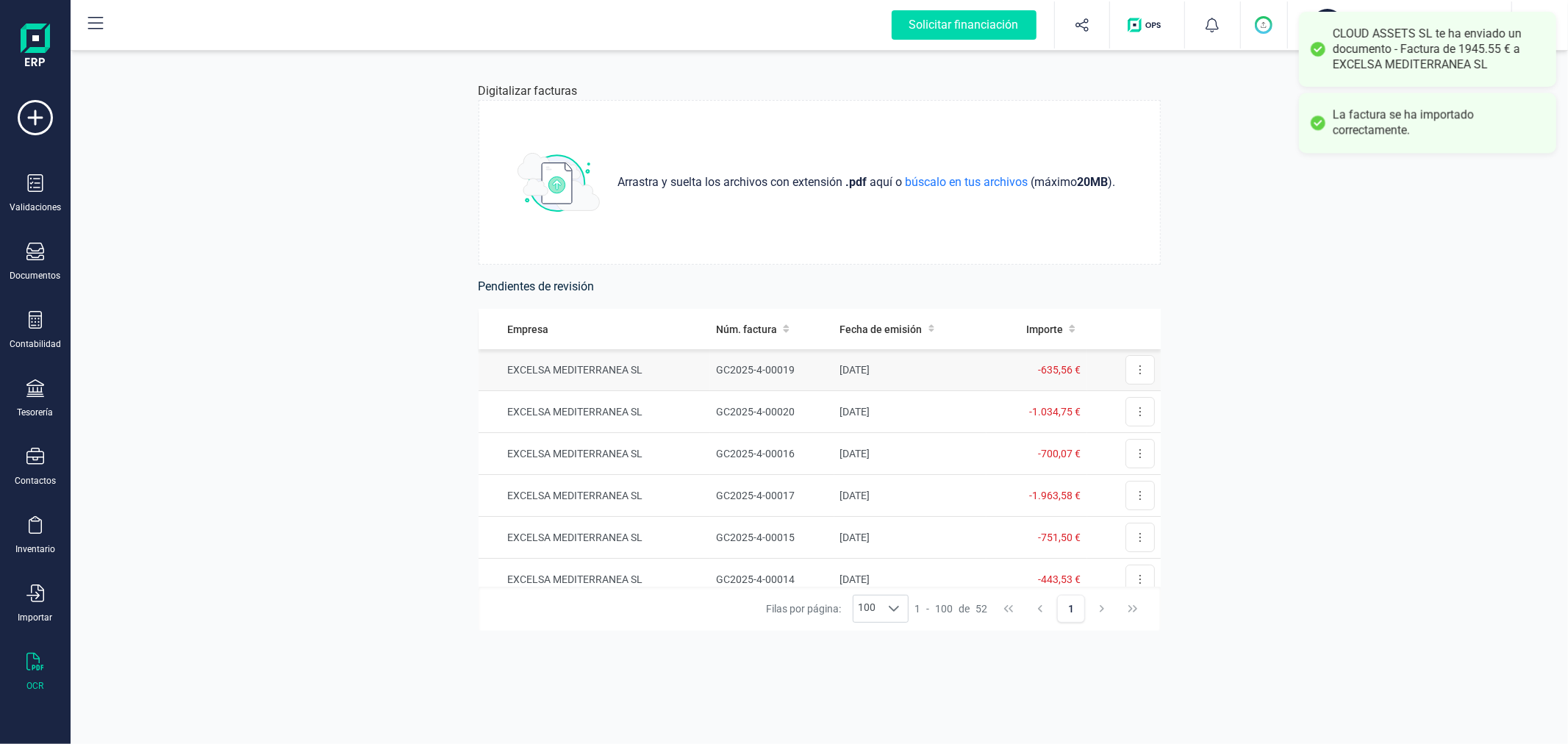
click at [799, 376] on td "GC2025-4-00019" at bounding box center [772, 370] width 124 height 42
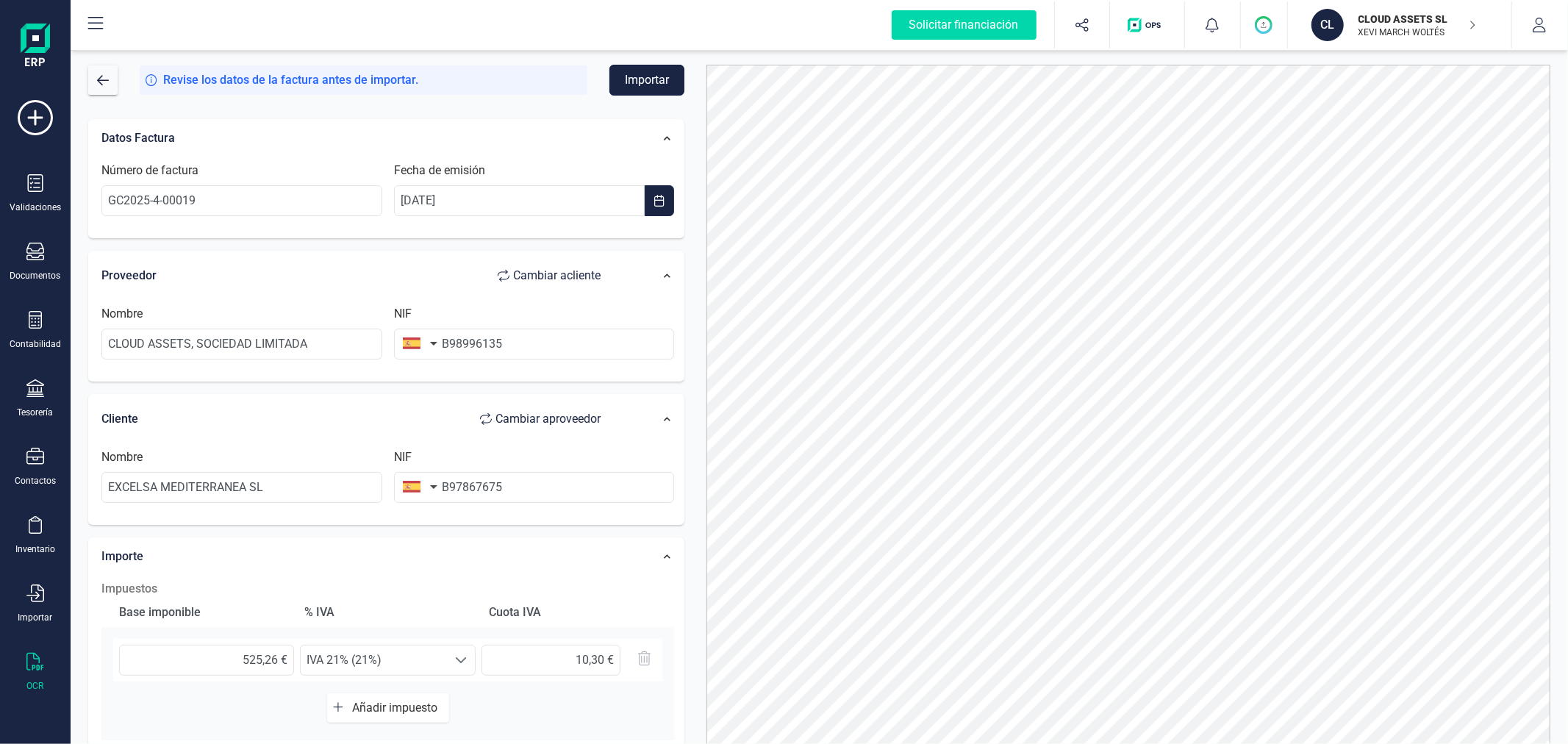
click at [638, 84] on button "Importar" at bounding box center [646, 80] width 75 height 31
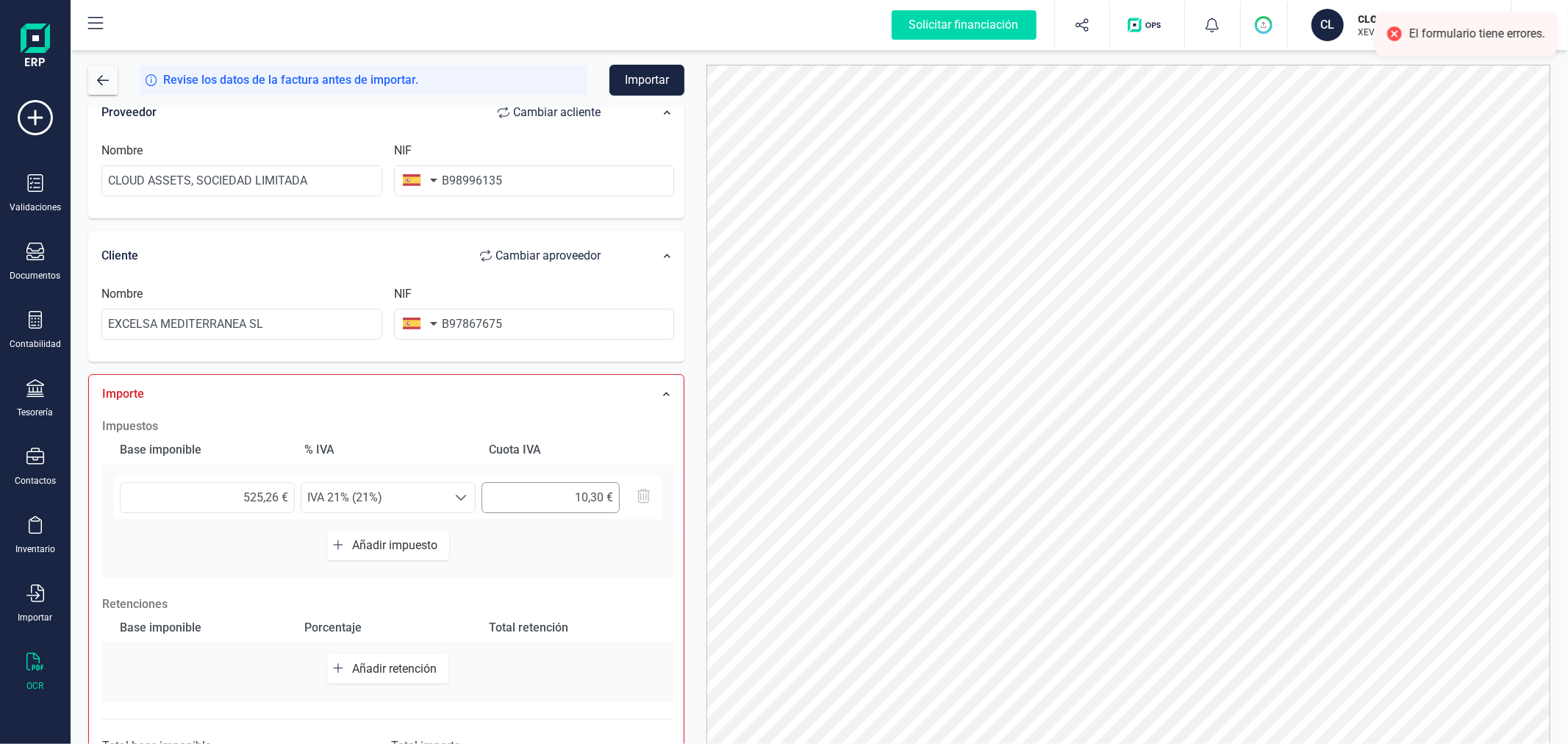
scroll to position [251, 0]
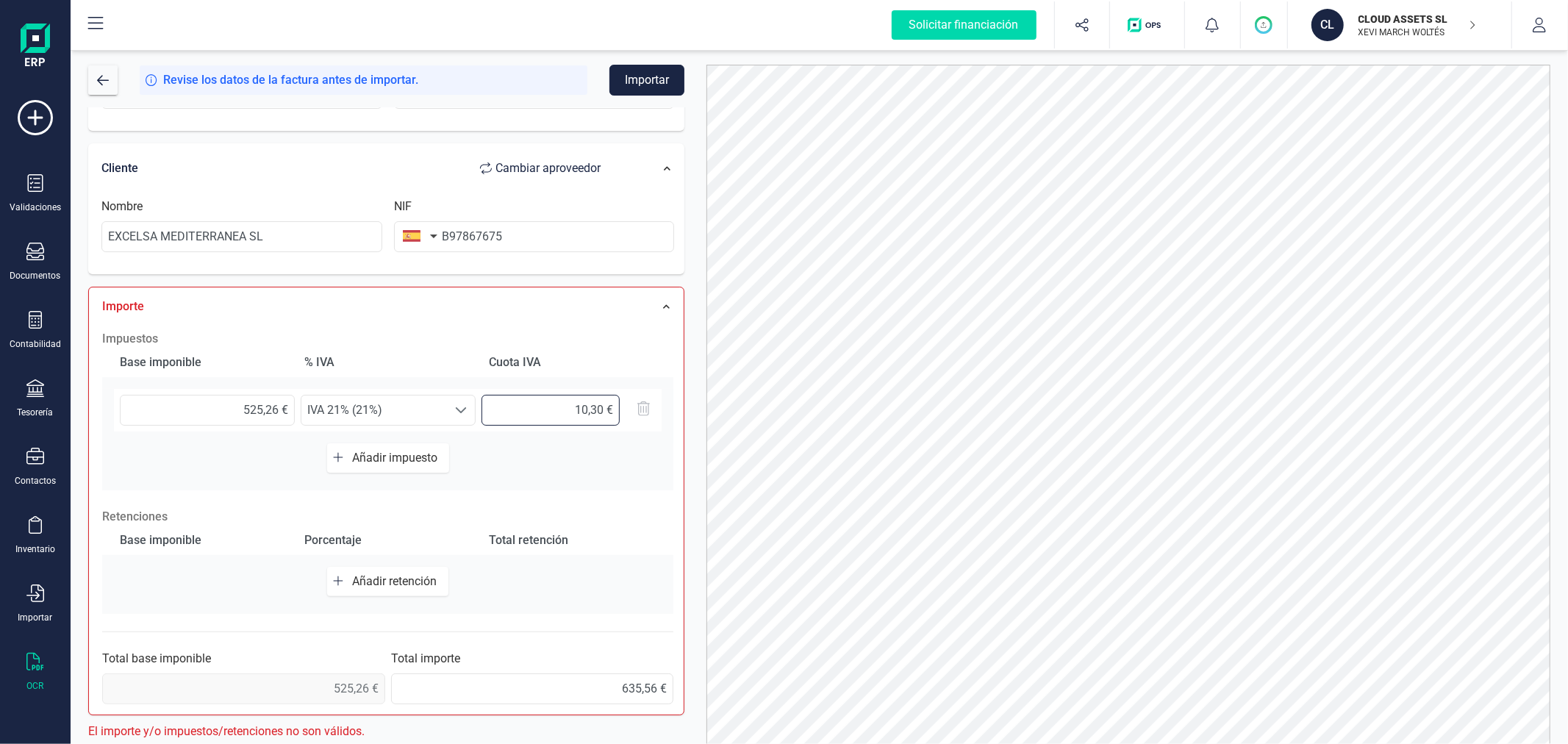
click at [570, 410] on input "10,30 €" at bounding box center [550, 410] width 138 height 31
type input "110,30 €"
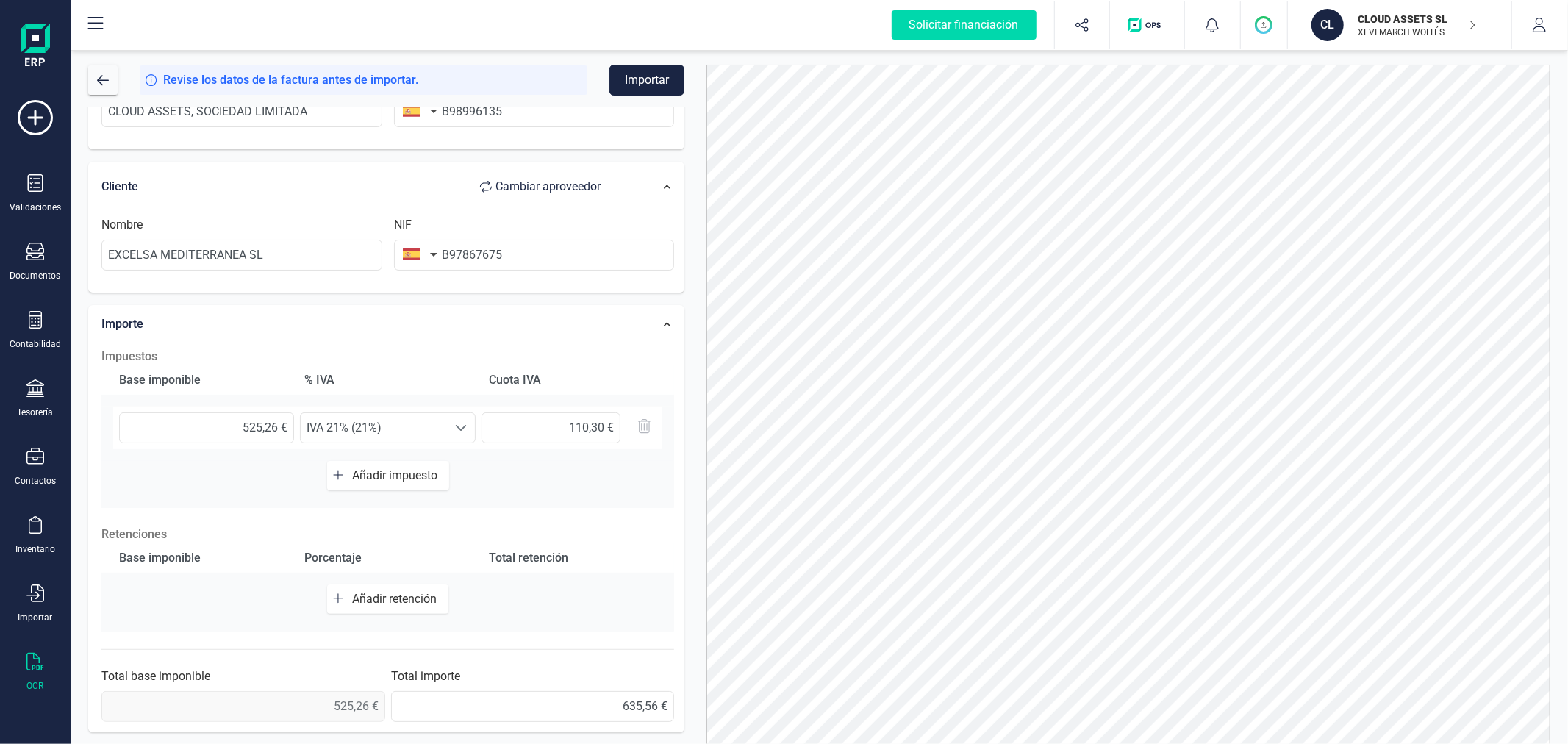
scroll to position [232, 0]
click at [699, 383] on div at bounding box center [1128, 417] width 866 height 706
click at [667, 78] on button "Importar" at bounding box center [646, 80] width 75 height 31
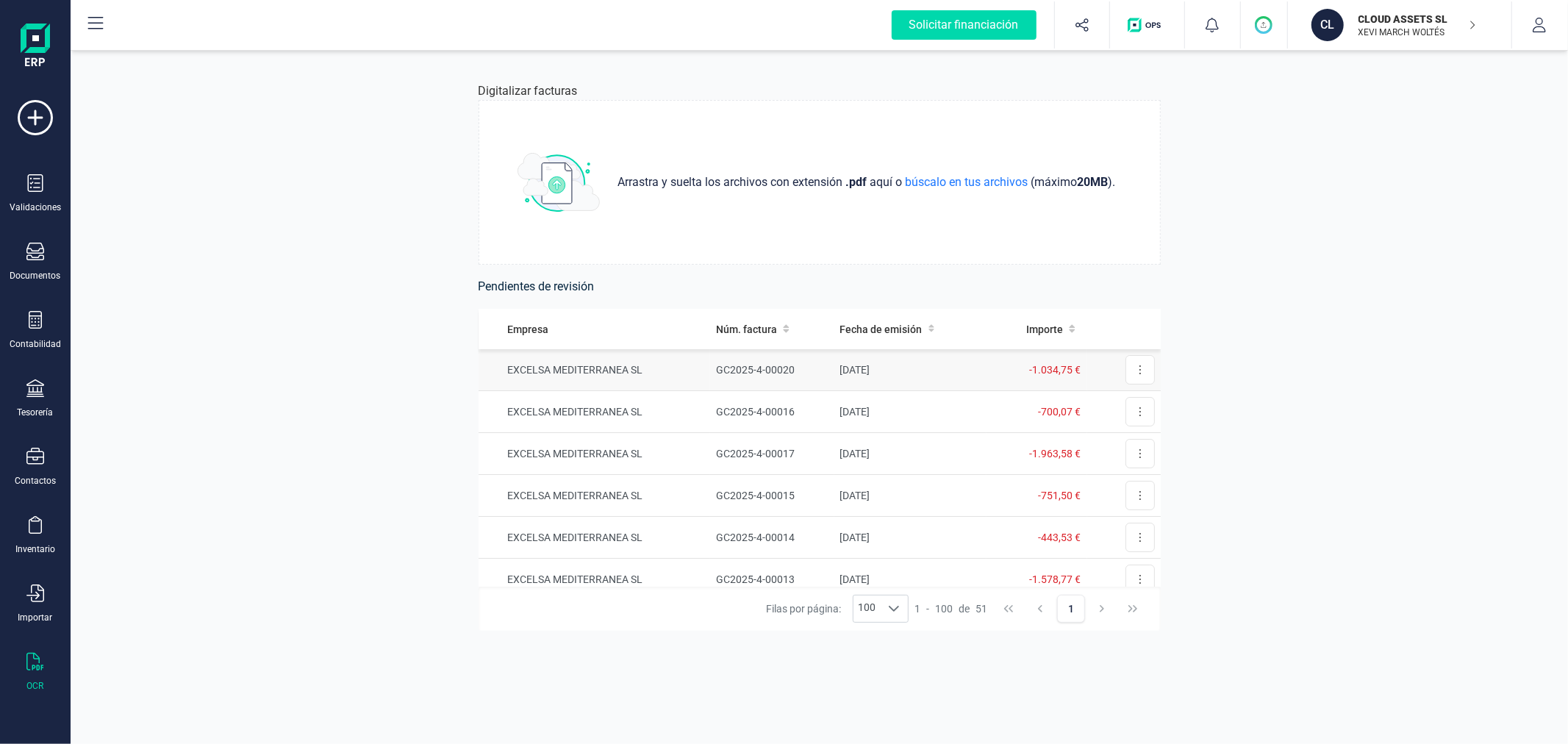
click at [800, 375] on td "GC2025-4-00020" at bounding box center [772, 370] width 124 height 42
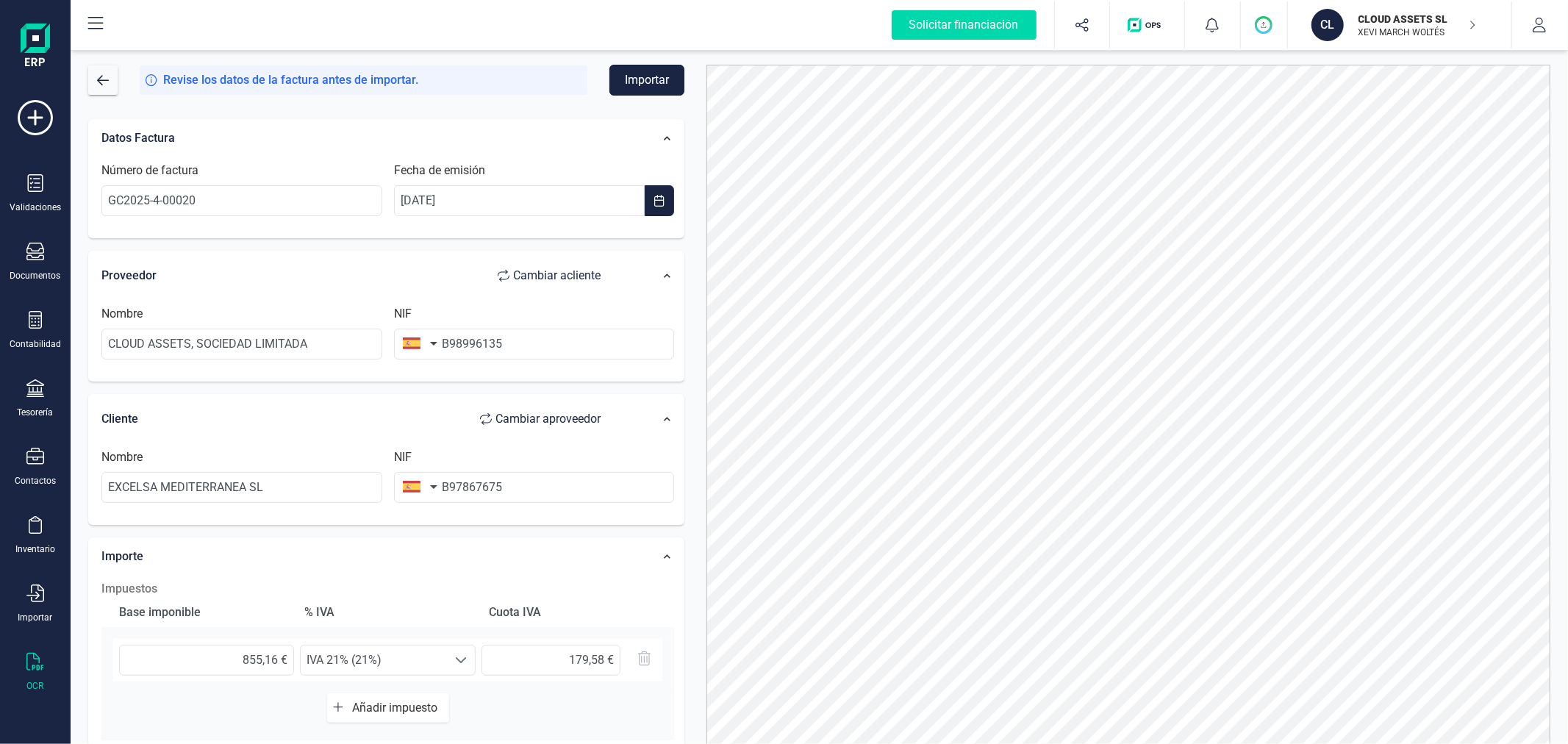
click at [654, 65] on button "Importar" at bounding box center [646, 80] width 75 height 31
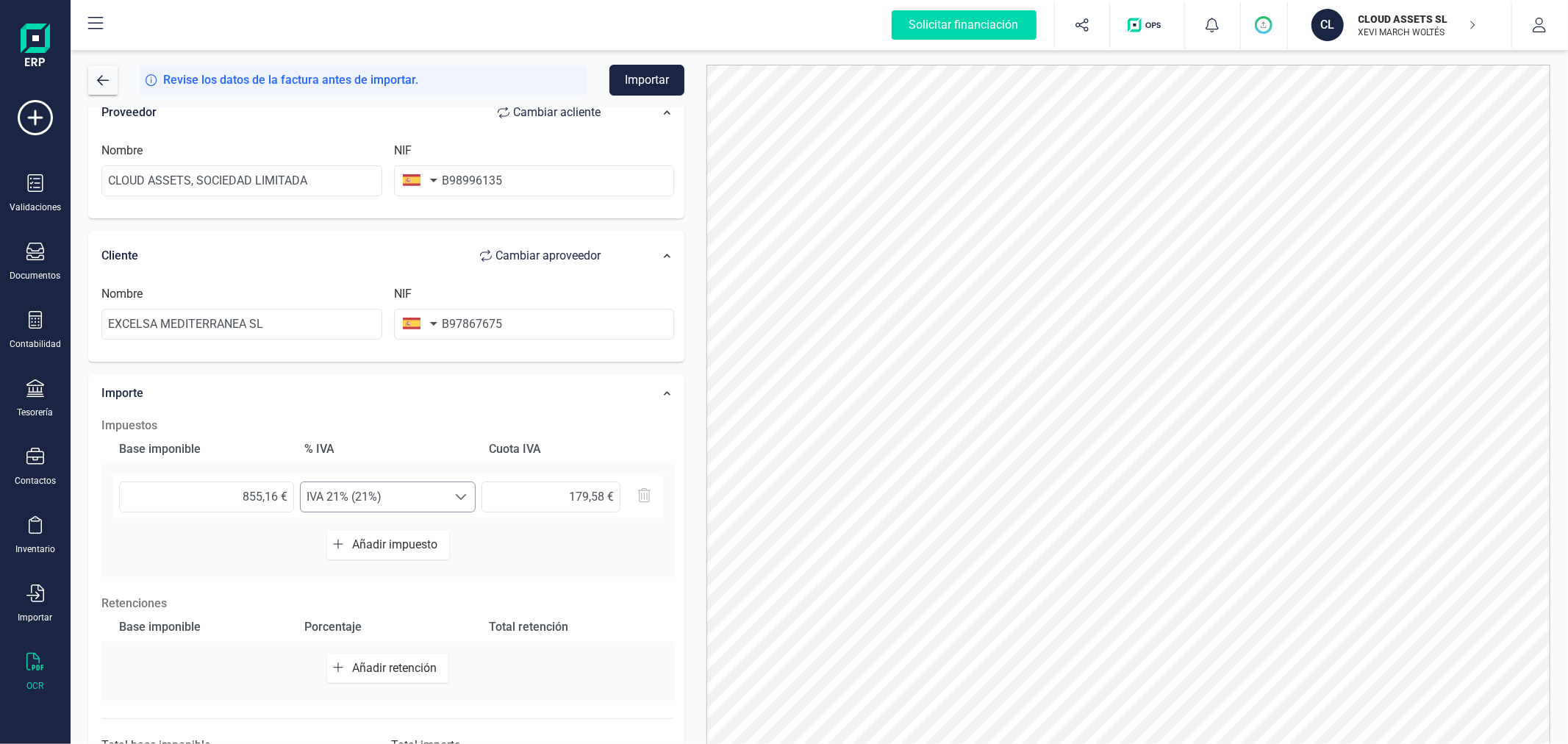
scroll to position [232, 0]
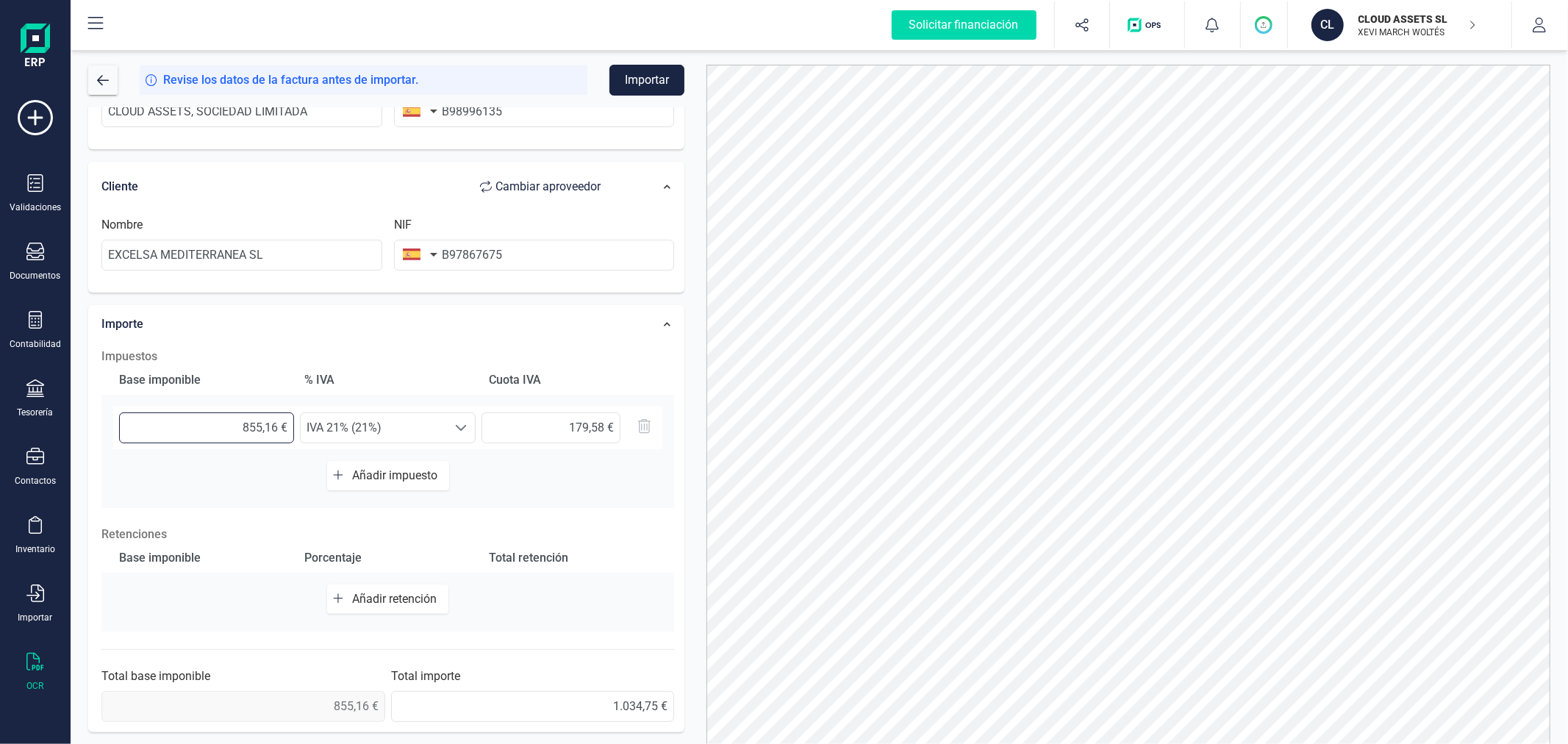
click at [276, 424] on input "855,16 €" at bounding box center [207, 428] width 175 height 31
type input "855,17 €"
click at [603, 428] on input "179,59 €" at bounding box center [550, 428] width 139 height 31
type input "179,58 €"
click at [644, 82] on button "Importar" at bounding box center [646, 80] width 75 height 31
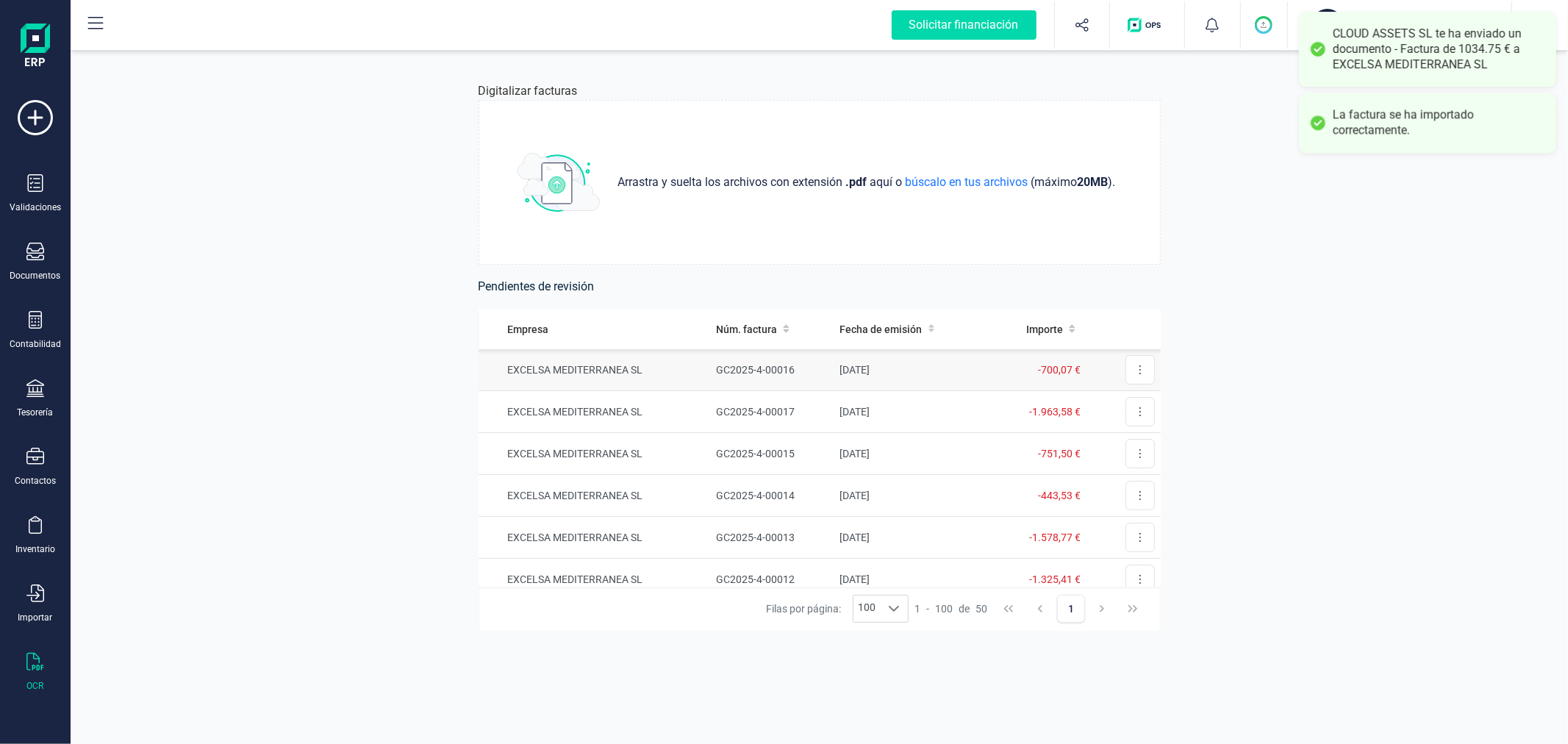
click at [704, 364] on td "EXCELSA MEDITERRANEA SL" at bounding box center [595, 370] width 232 height 42
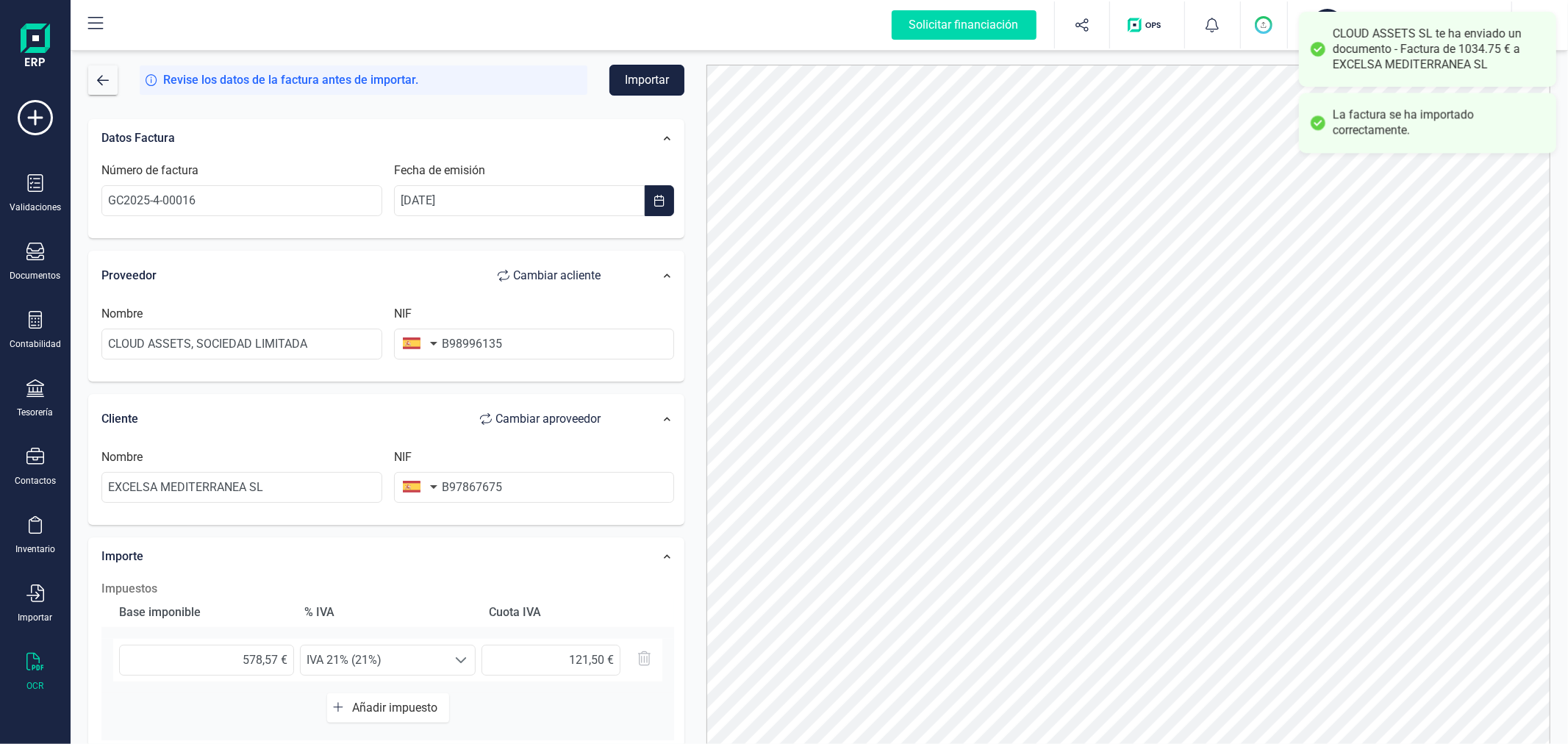
click at [642, 69] on button "Importar" at bounding box center [646, 80] width 75 height 31
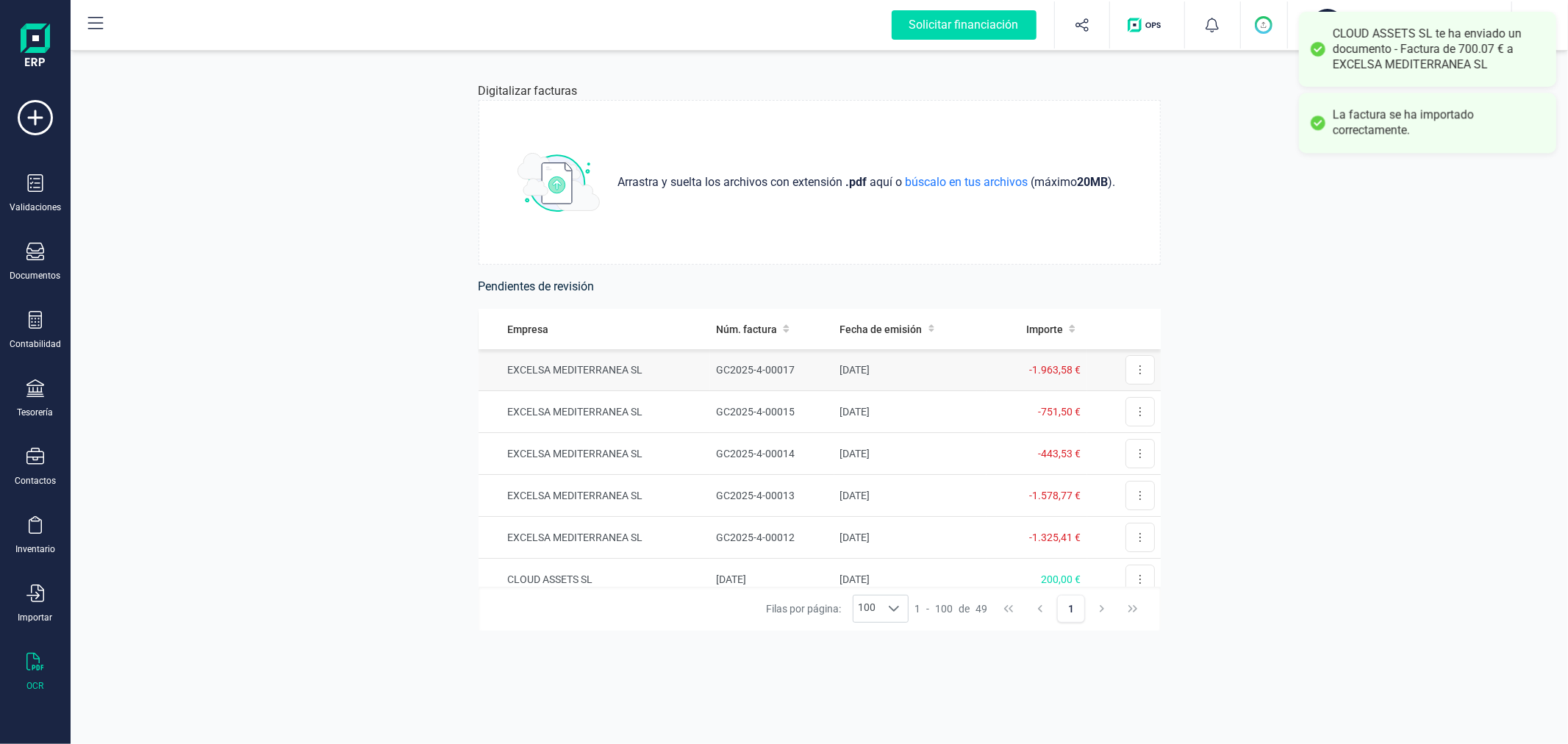
click at [629, 366] on td "EXCELSA MEDITERRANEA SL" at bounding box center [595, 370] width 232 height 42
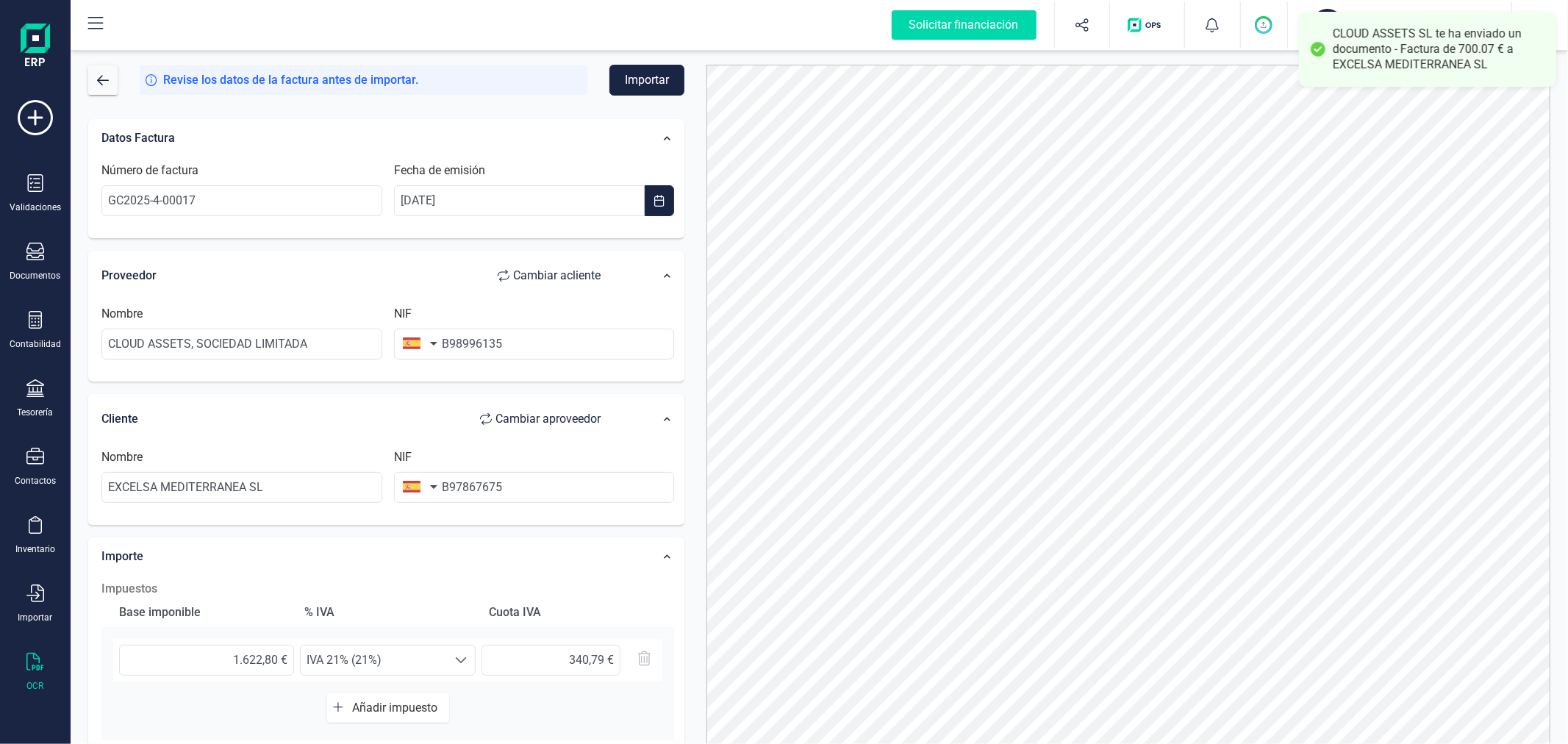
click at [660, 62] on div "Revise los datos de la factura antes de importar. Importar Datos Factura Número…" at bounding box center [819, 396] width 1497 height 697
click at [653, 78] on button "Importar" at bounding box center [646, 80] width 75 height 31
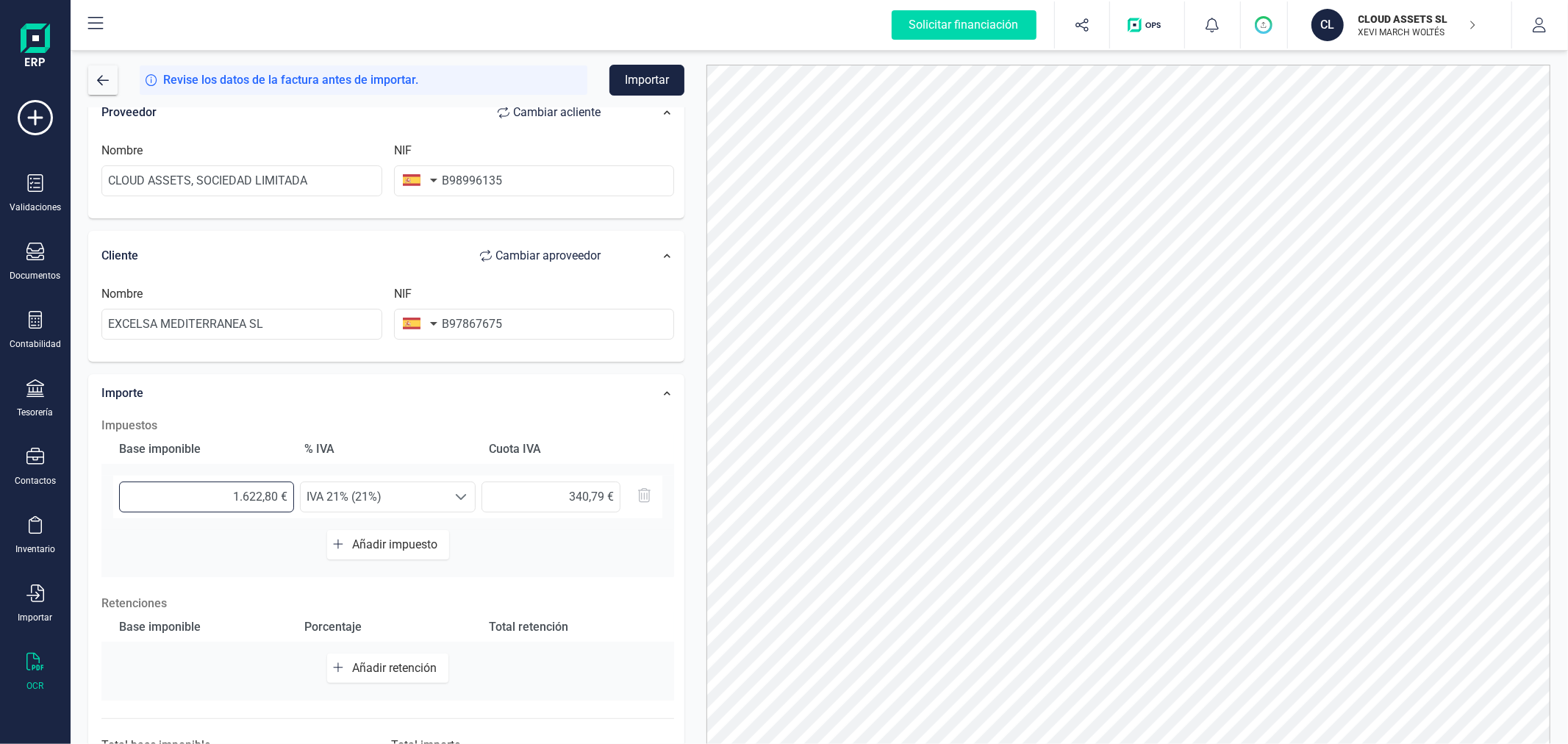
drag, startPoint x: 263, startPoint y: 493, endPoint x: 281, endPoint y: 497, distance: 18.4
click at [281, 497] on input "1.622,80 €" at bounding box center [207, 497] width 175 height 31
type input "1.622,70 €"
type input "340,77 €"
type input "1.622,79 €"
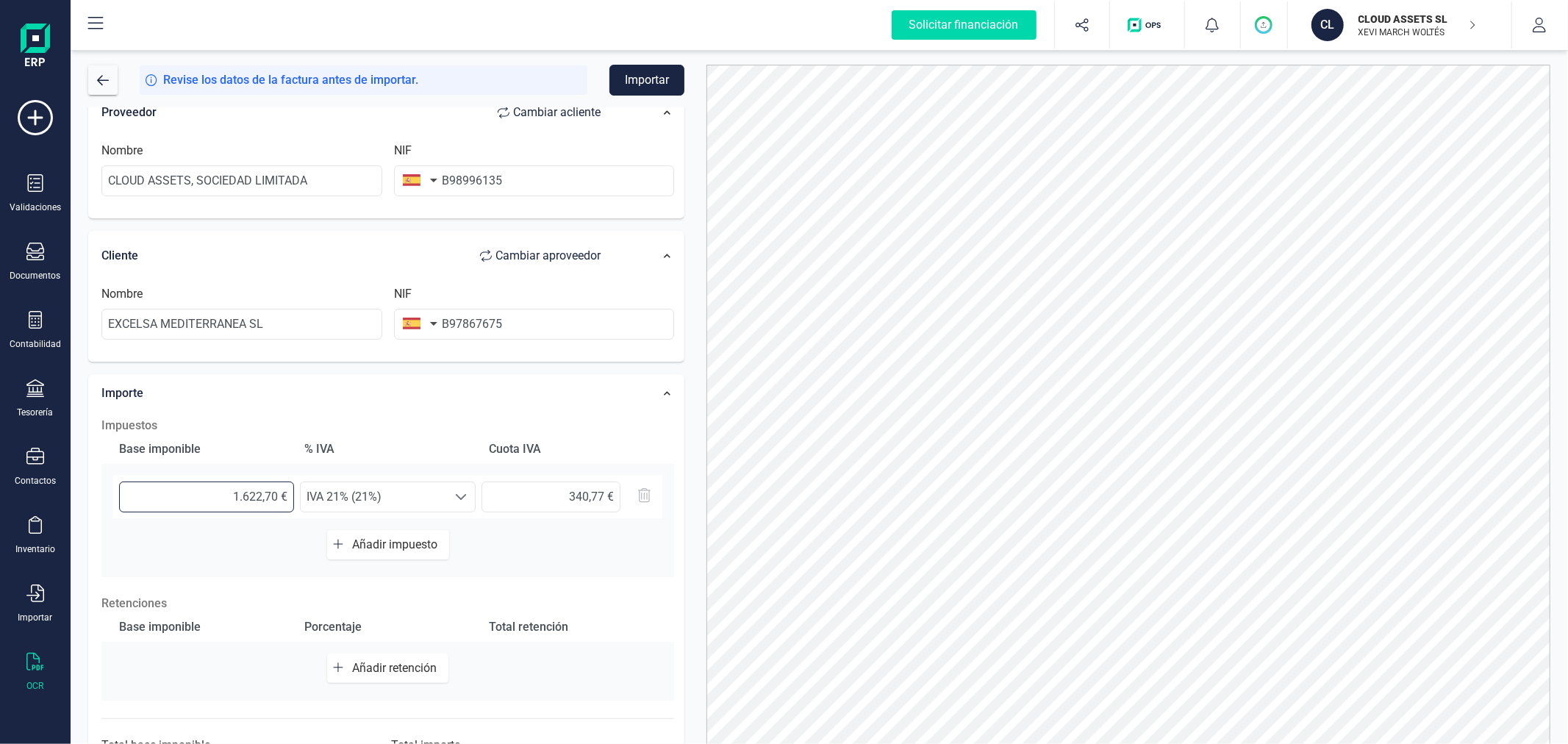
type input "340,79 €"
click at [598, 497] on input "340,79 €" at bounding box center [550, 497] width 139 height 31
click at [651, 82] on button "Importar" at bounding box center [646, 80] width 75 height 31
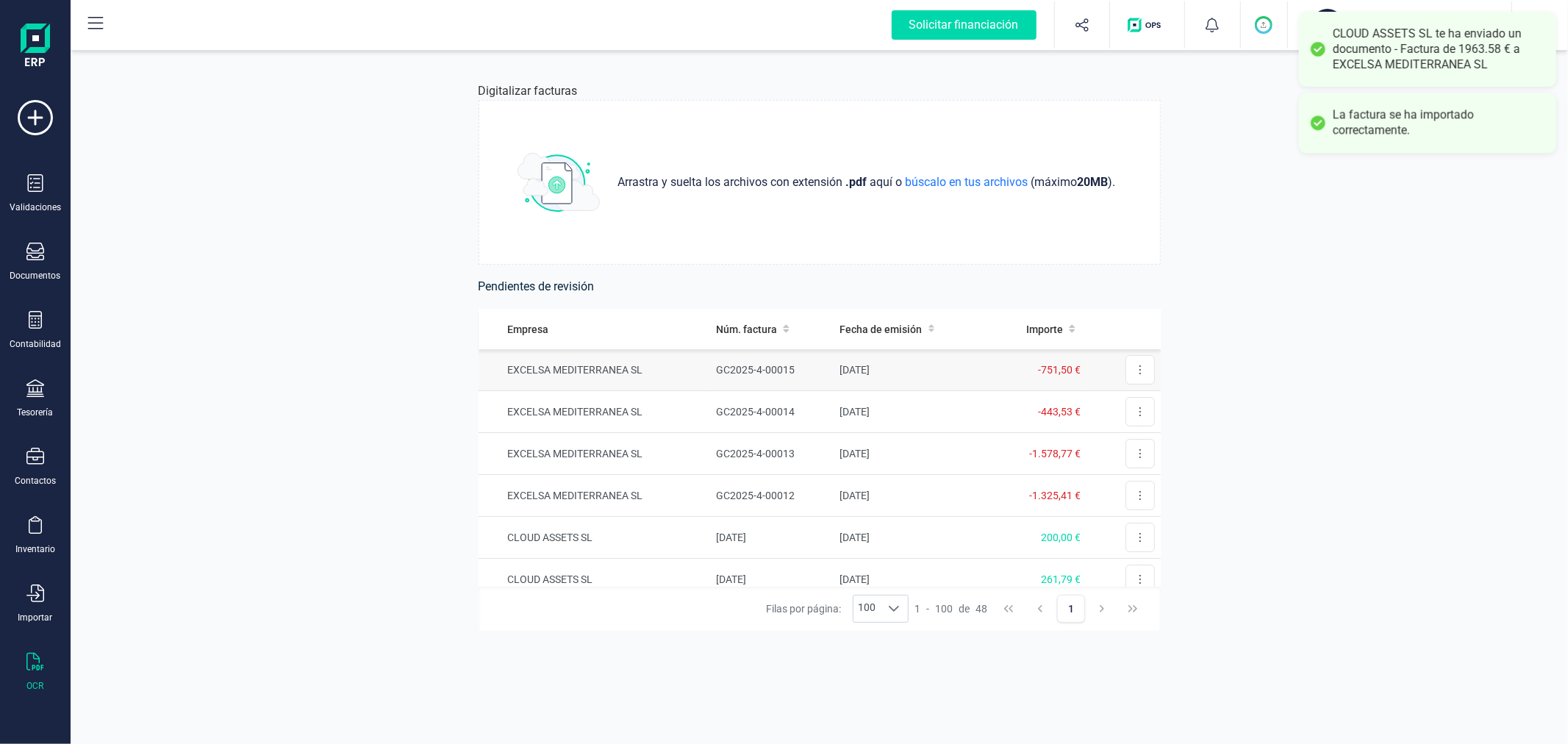
click at [582, 372] on td "EXCELSA MEDITERRANEA SL" at bounding box center [595, 370] width 232 height 42
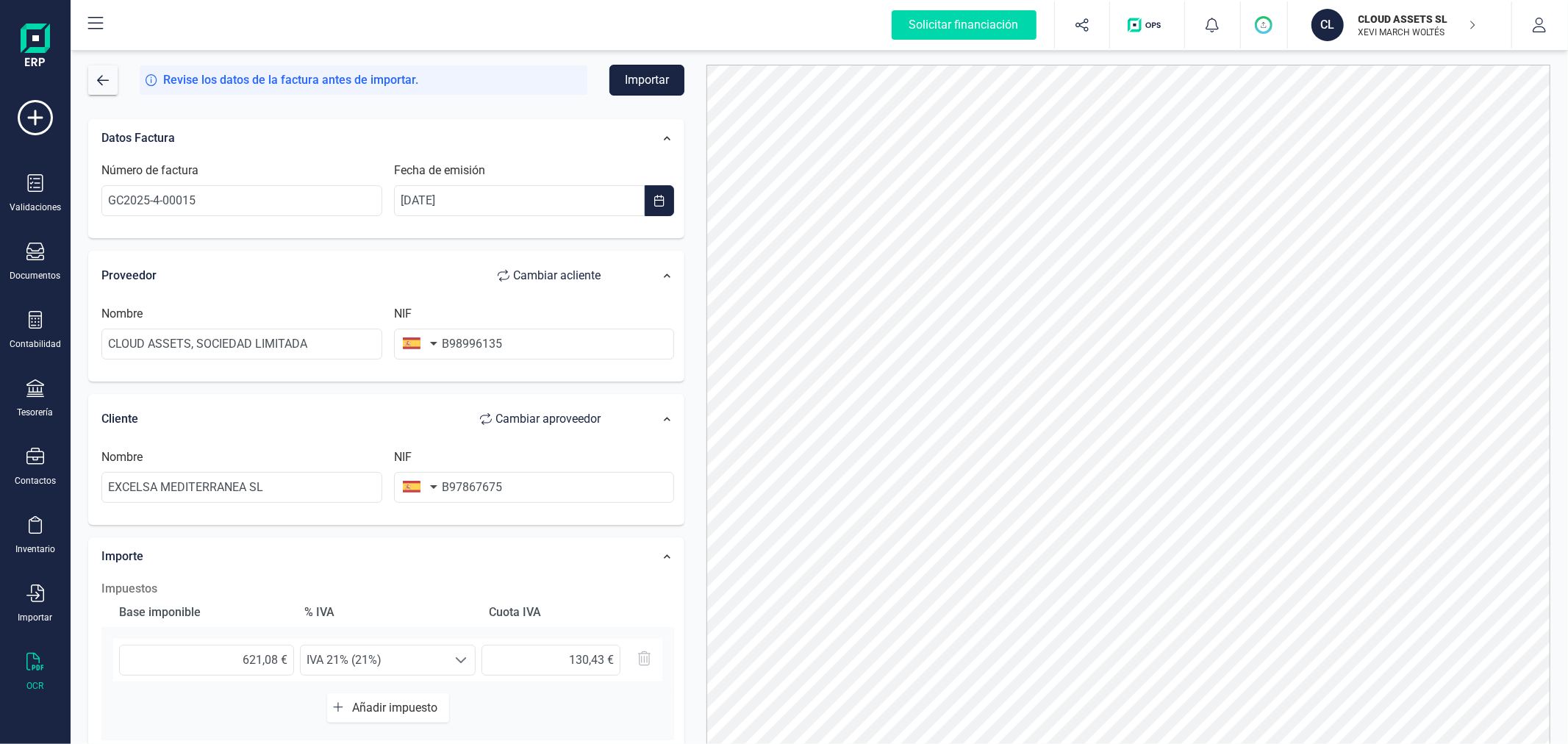
click at [646, 77] on button "Importar" at bounding box center [646, 80] width 75 height 31
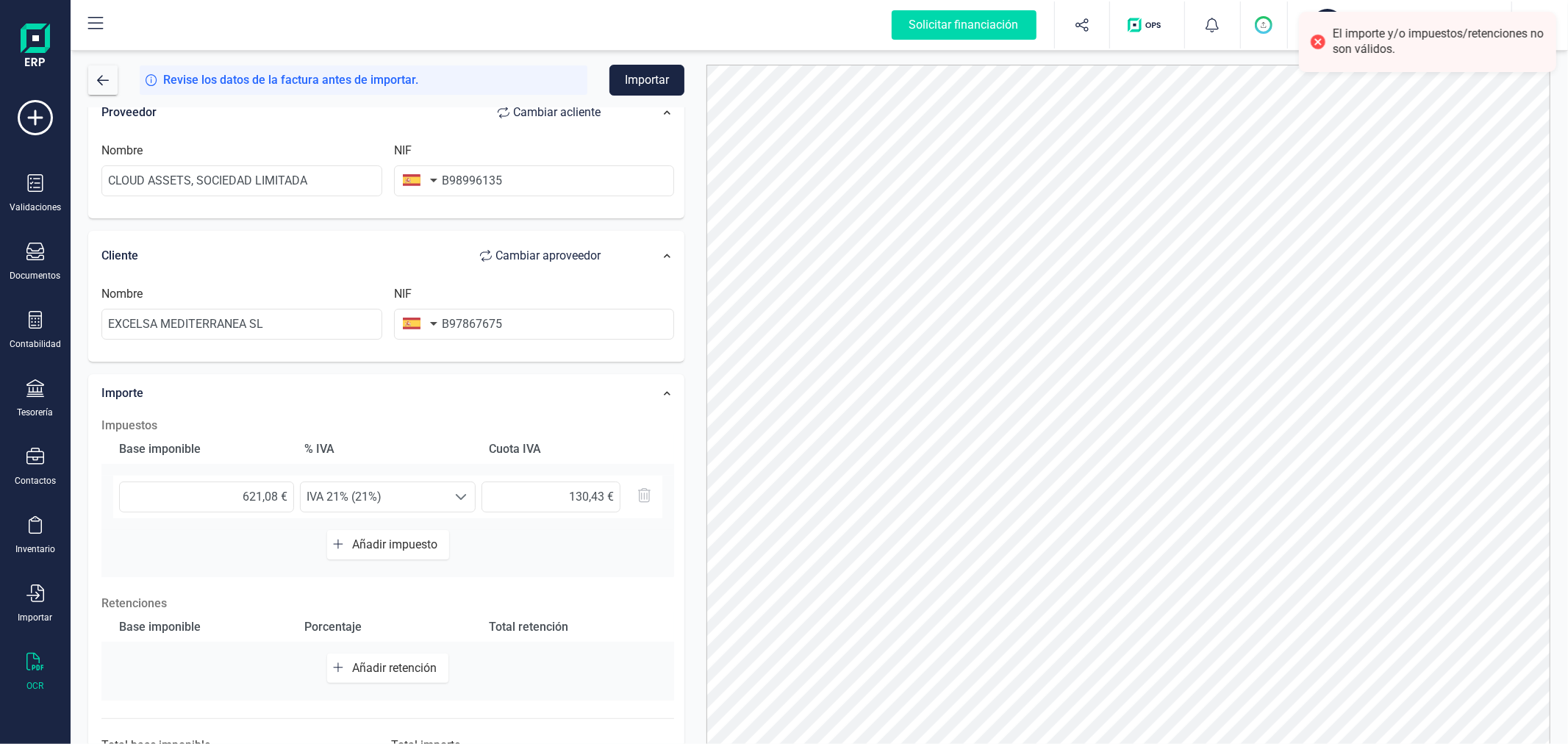
scroll to position [232, 0]
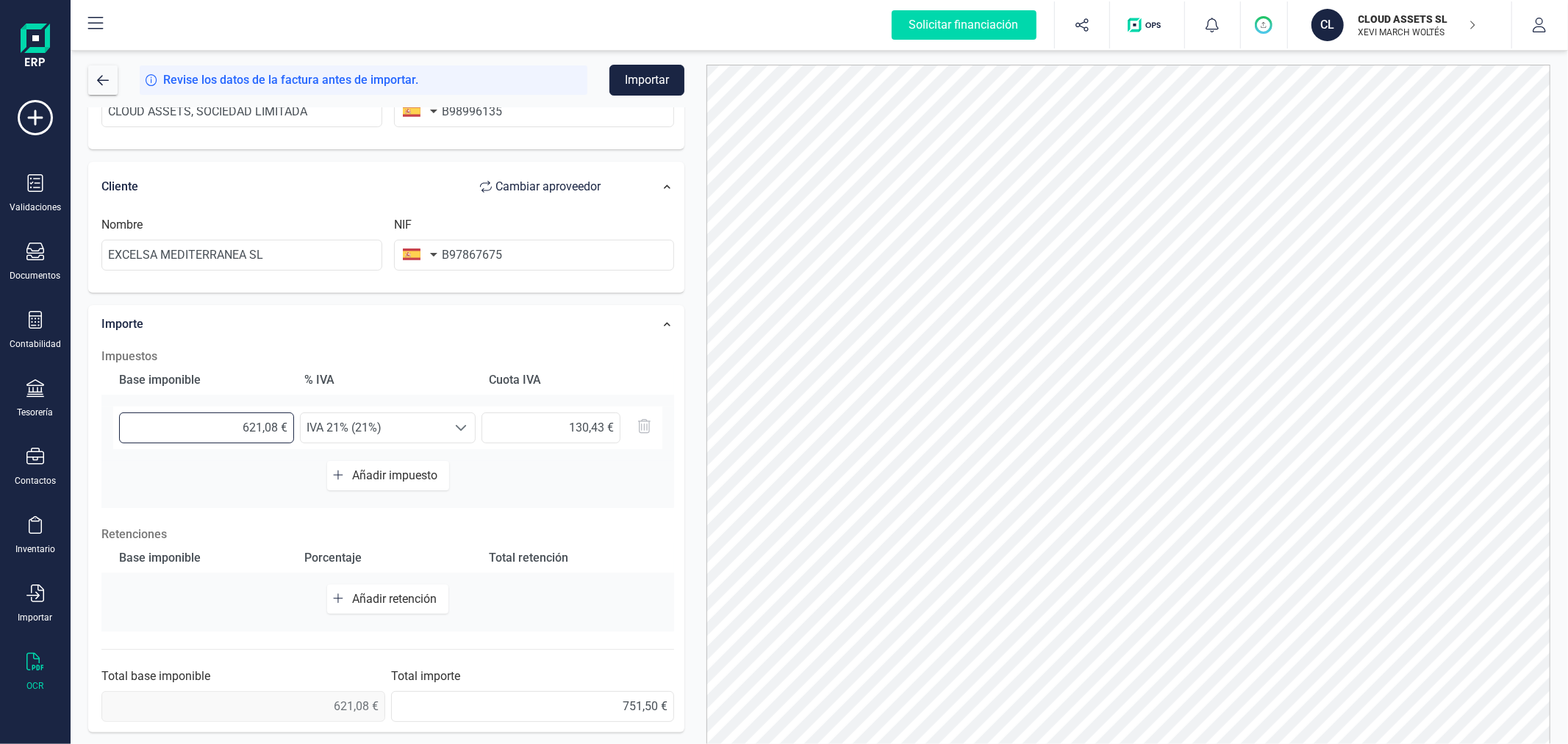
click at [276, 428] on input "621,08 €" at bounding box center [207, 428] width 175 height 31
type input "621,07 €"
click at [605, 419] on input "130,42 €" at bounding box center [550, 428] width 139 height 31
type input "130,43 €"
click at [667, 83] on button "Importar" at bounding box center [646, 80] width 75 height 31
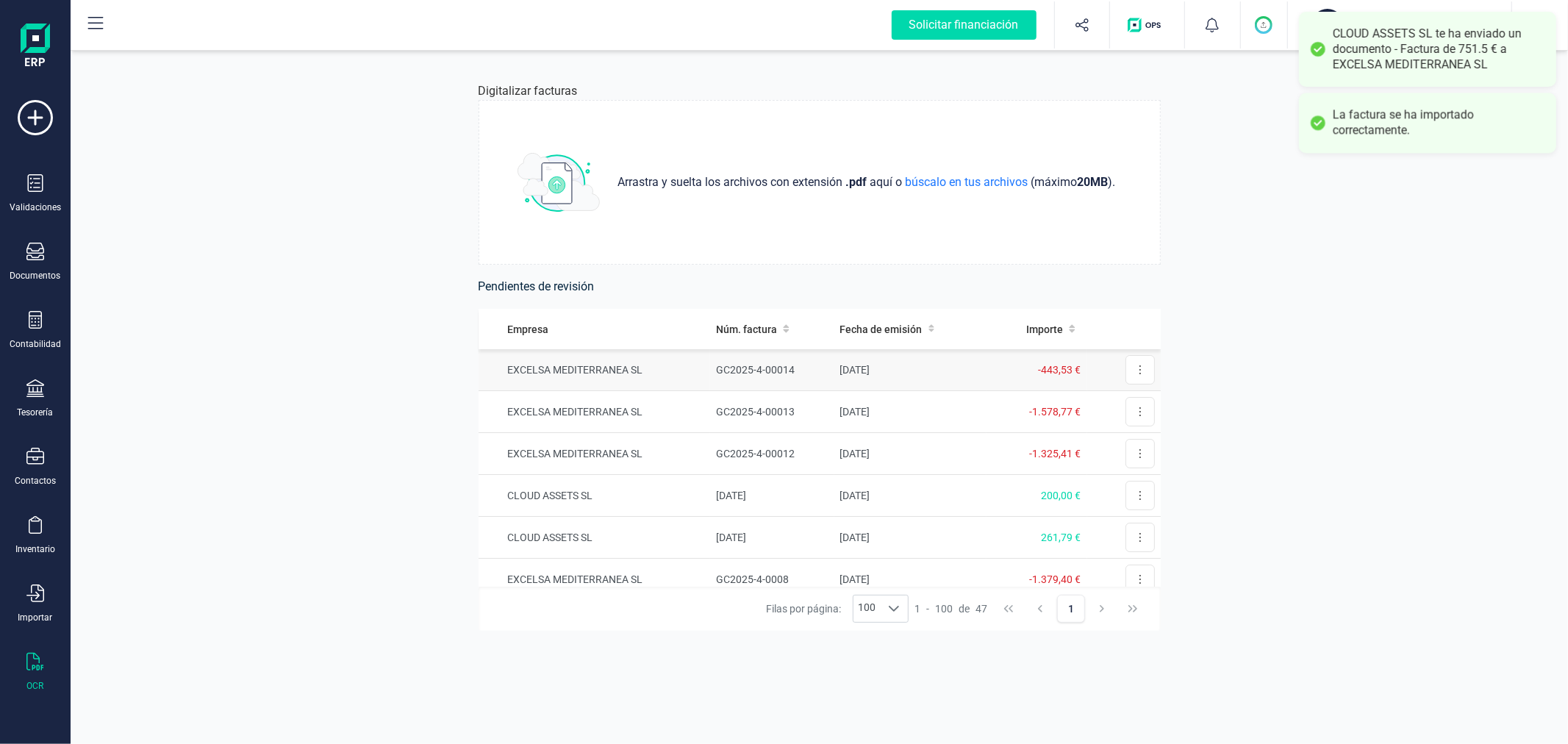
click at [673, 369] on td "EXCELSA MEDITERRANEA SL" at bounding box center [595, 370] width 232 height 42
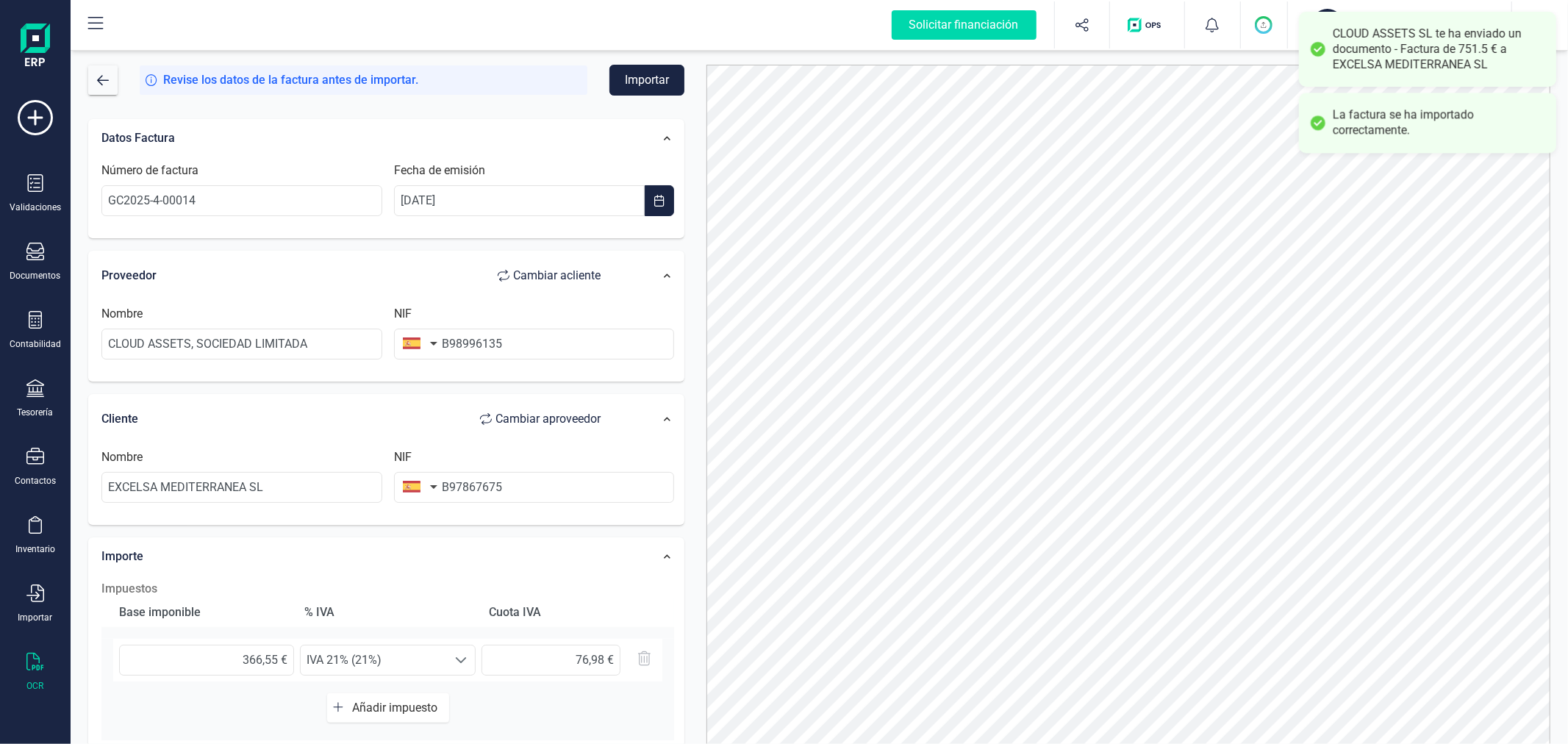
scroll to position [232, 0]
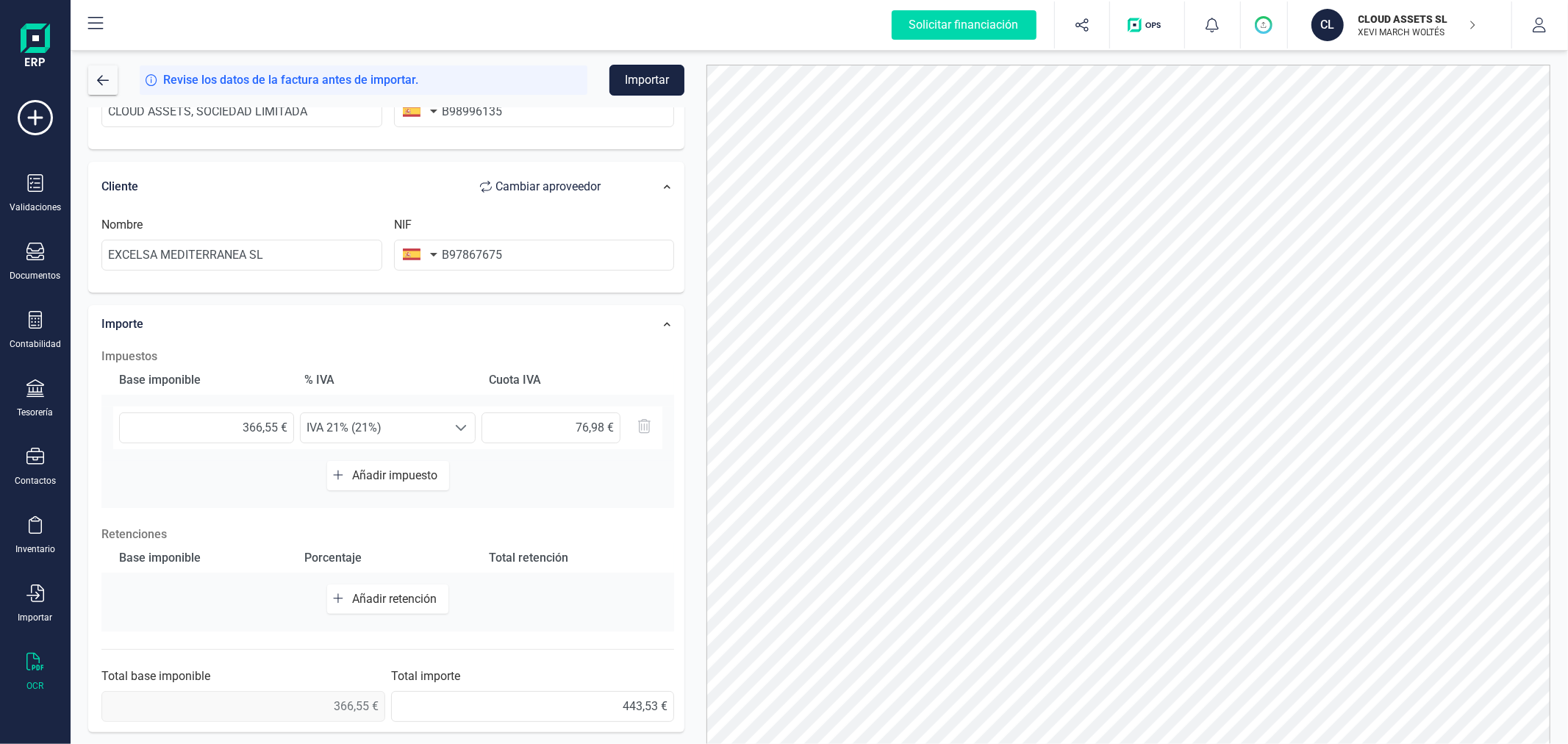
click at [659, 70] on button "Importar" at bounding box center [646, 80] width 75 height 31
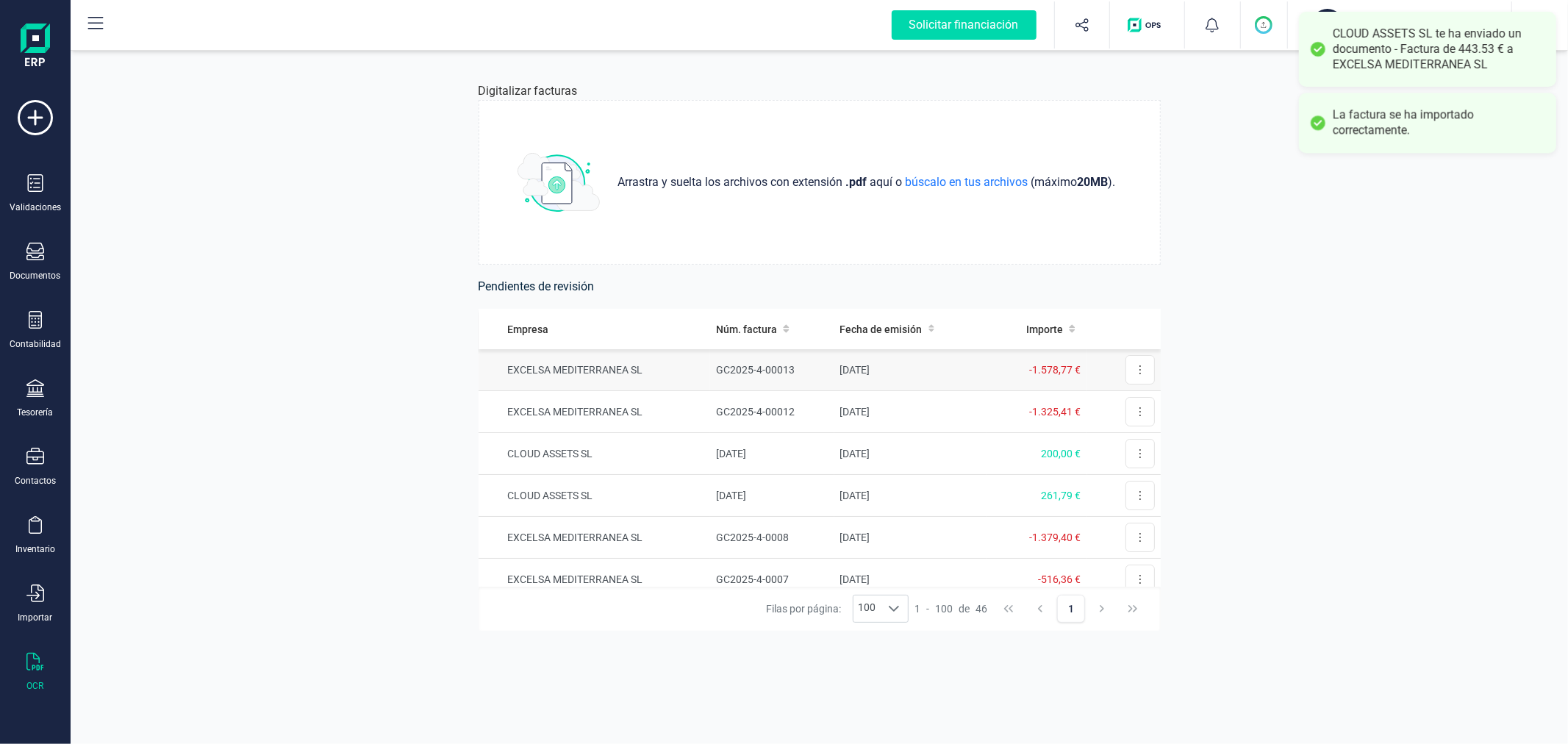
click at [598, 366] on td "EXCELSA MEDITERRANEA SL" at bounding box center [595, 370] width 232 height 42
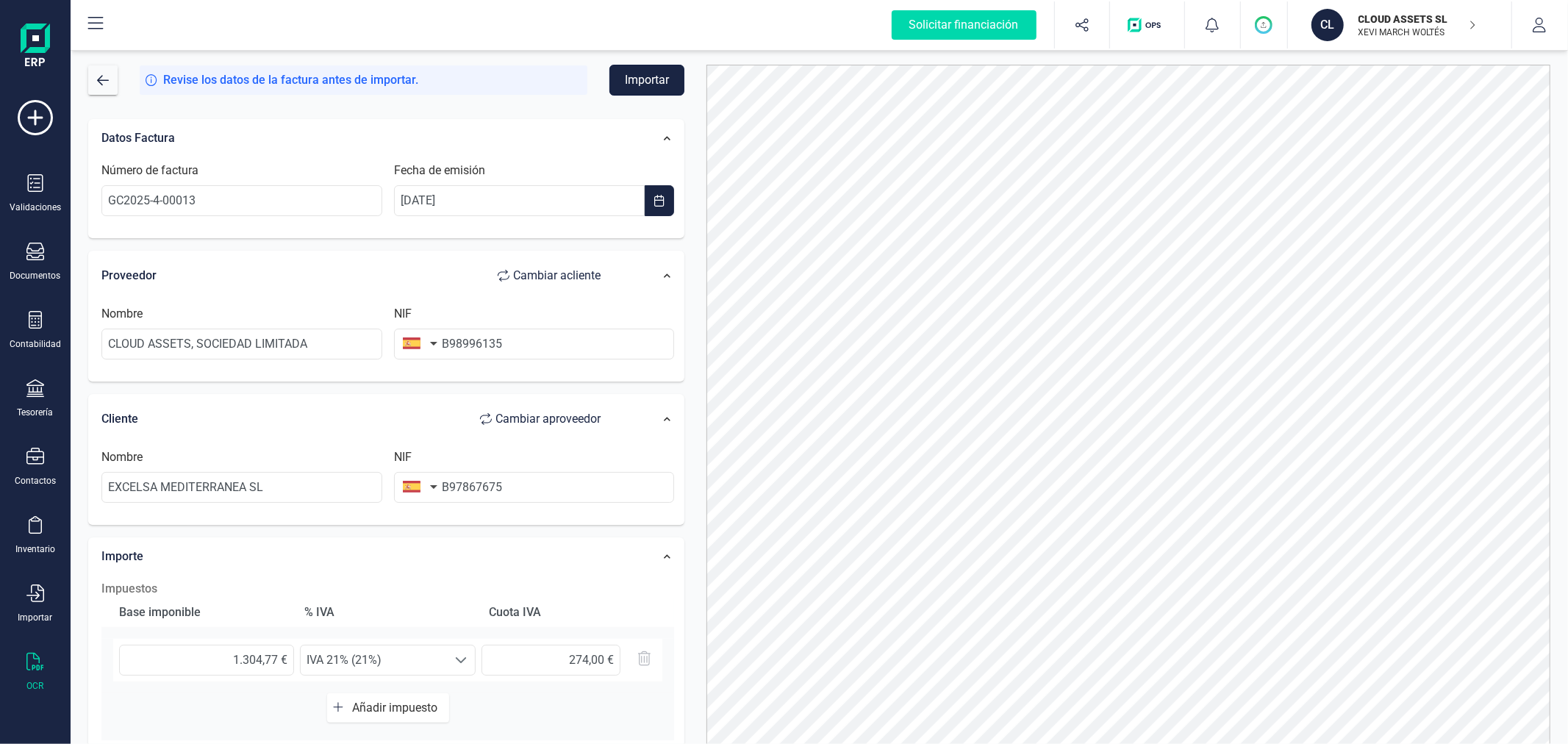
click at [641, 82] on button "Importar" at bounding box center [646, 80] width 75 height 31
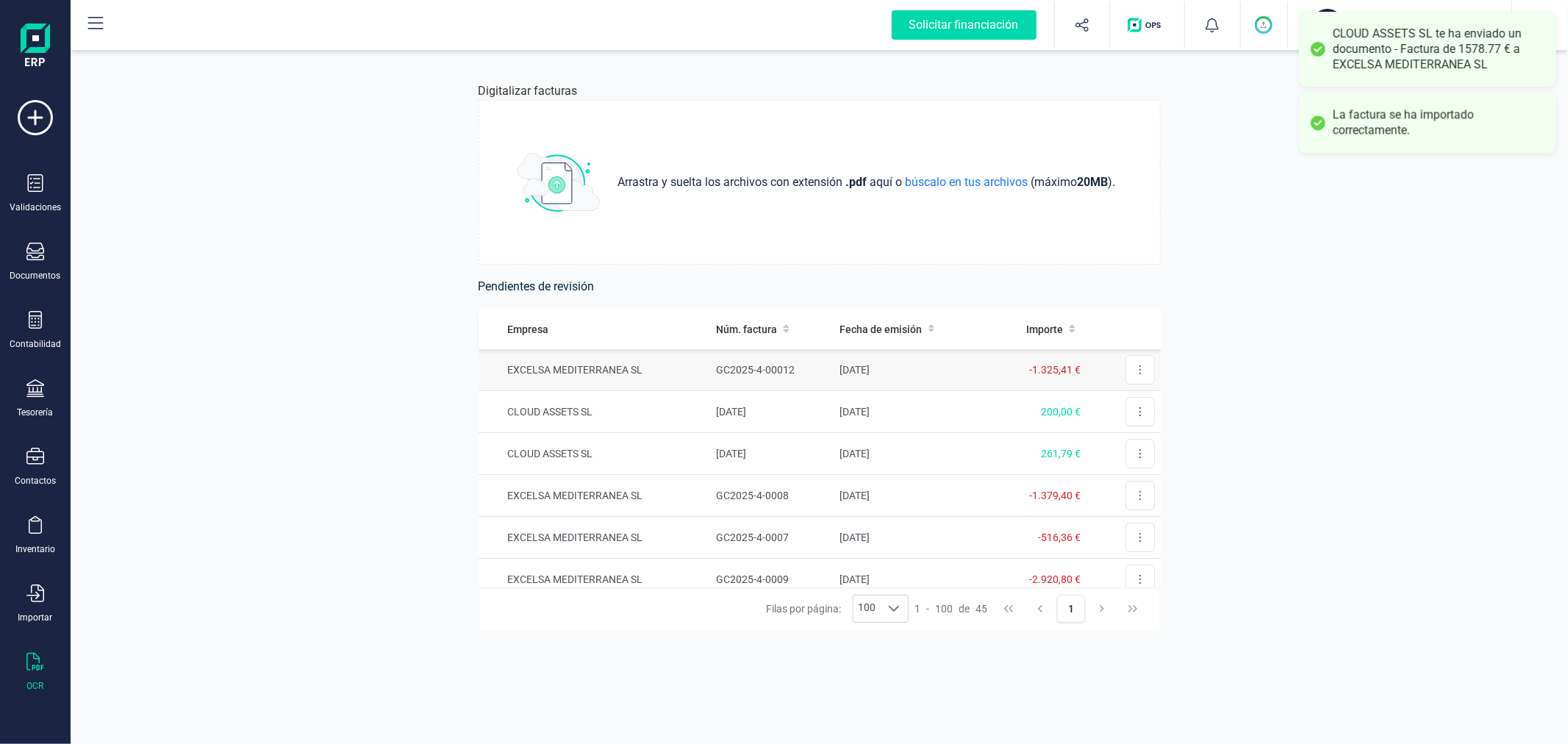
click at [642, 366] on td "EXCELSA MEDITERRANEA SL" at bounding box center [595, 370] width 232 height 42
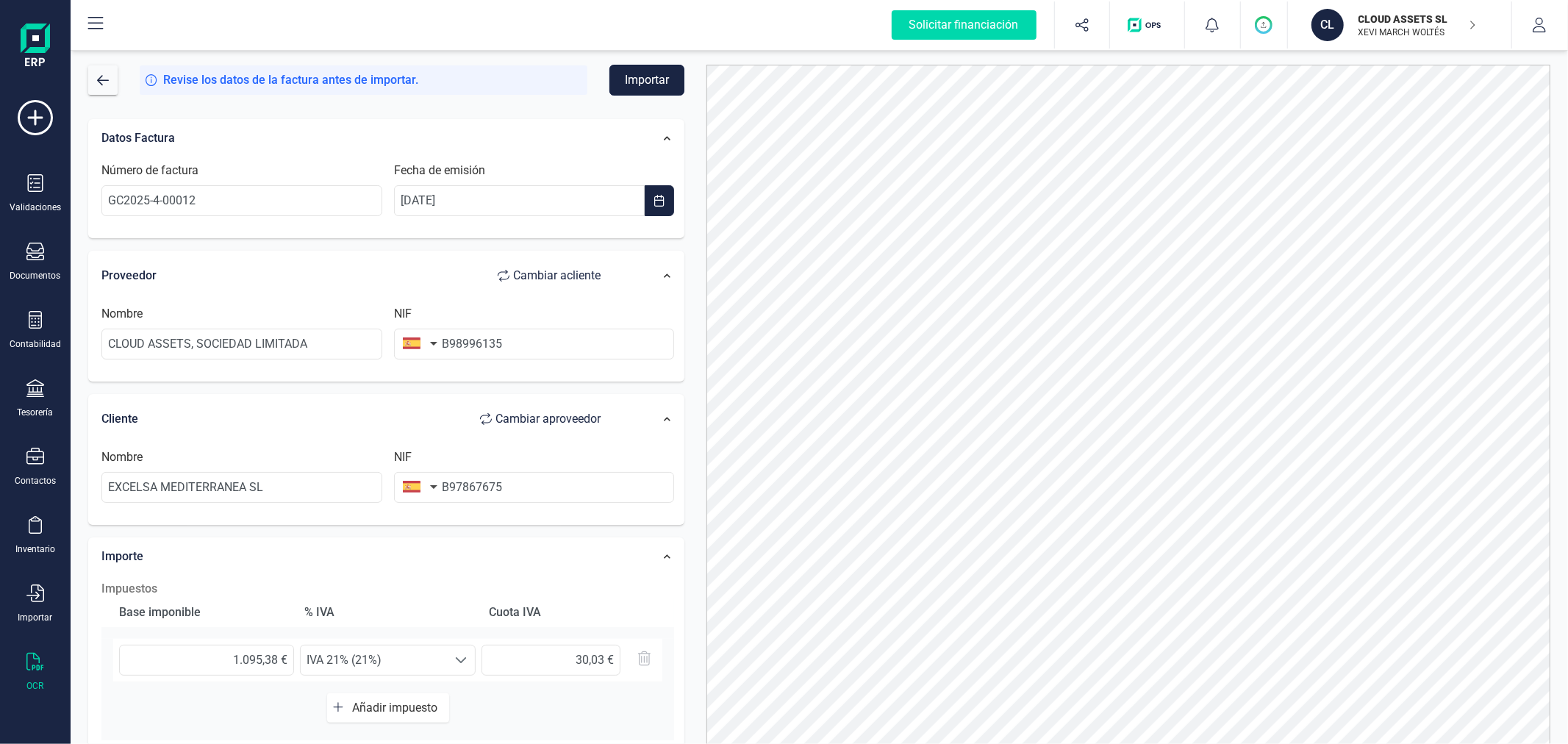
click at [640, 77] on button "Importar" at bounding box center [646, 80] width 75 height 31
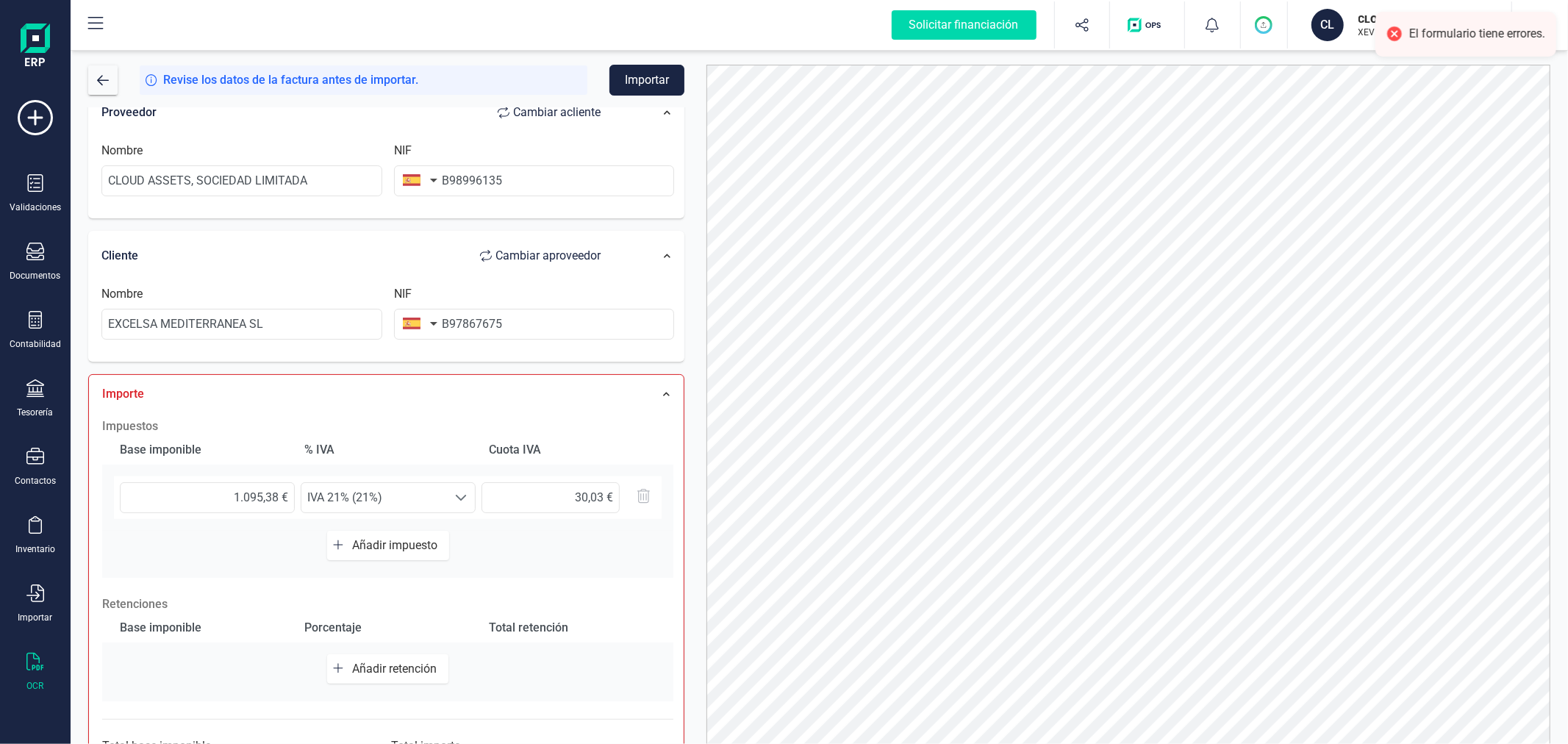
scroll to position [245, 0]
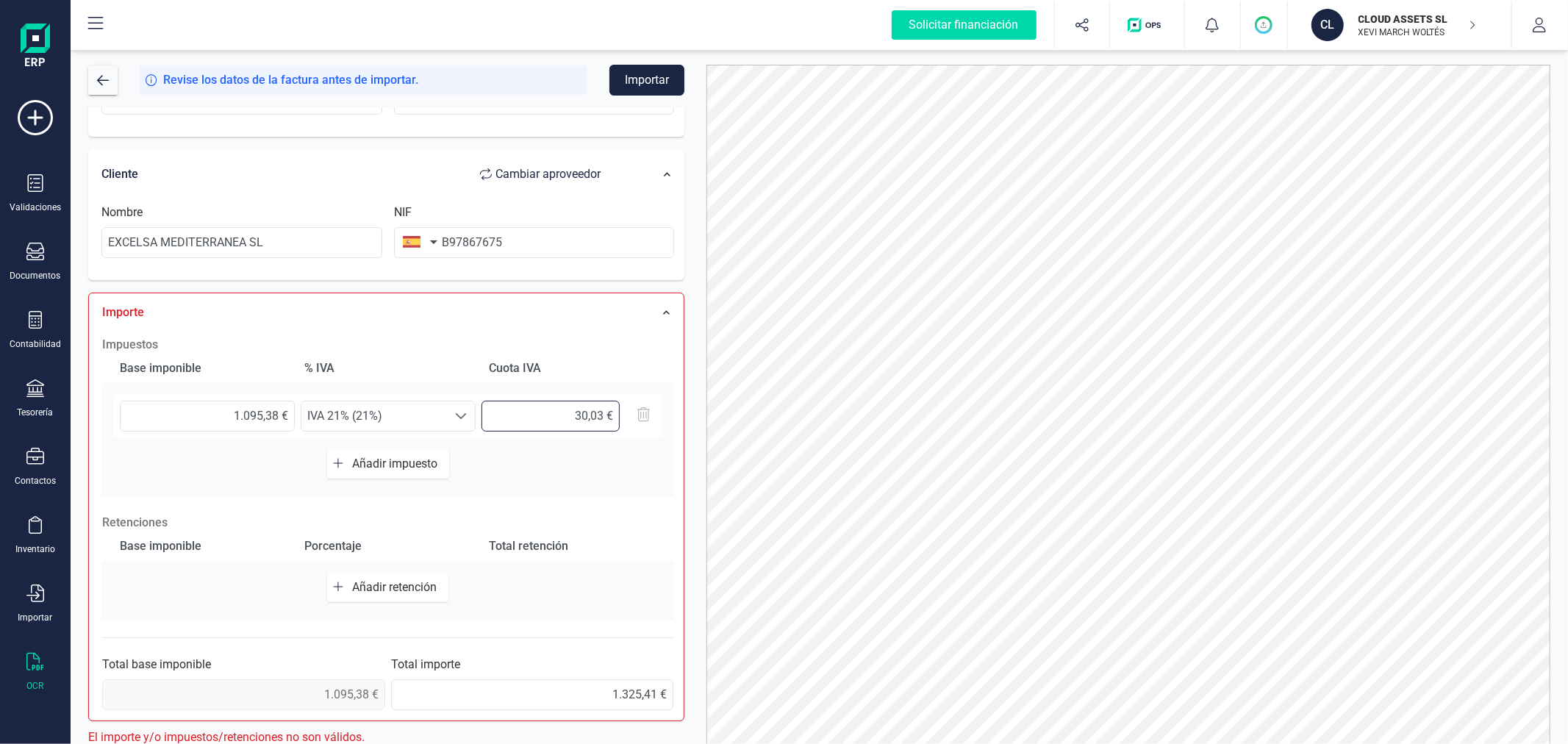
click at [555, 412] on input "30,03 €" at bounding box center [550, 416] width 138 height 31
type input "230,03 €"
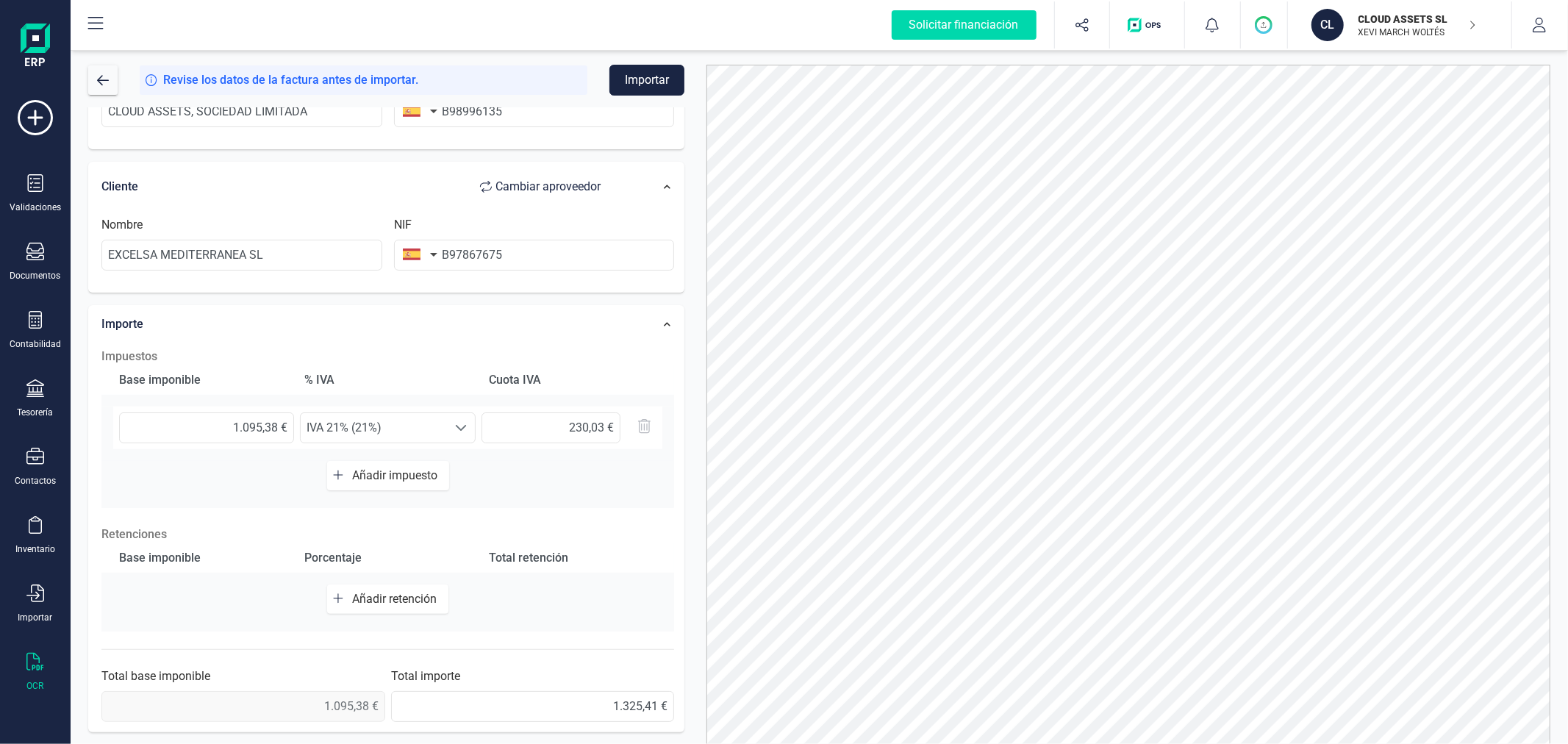
click at [697, 194] on div at bounding box center [1128, 417] width 866 height 706
click at [660, 84] on button "Importar" at bounding box center [646, 80] width 75 height 31
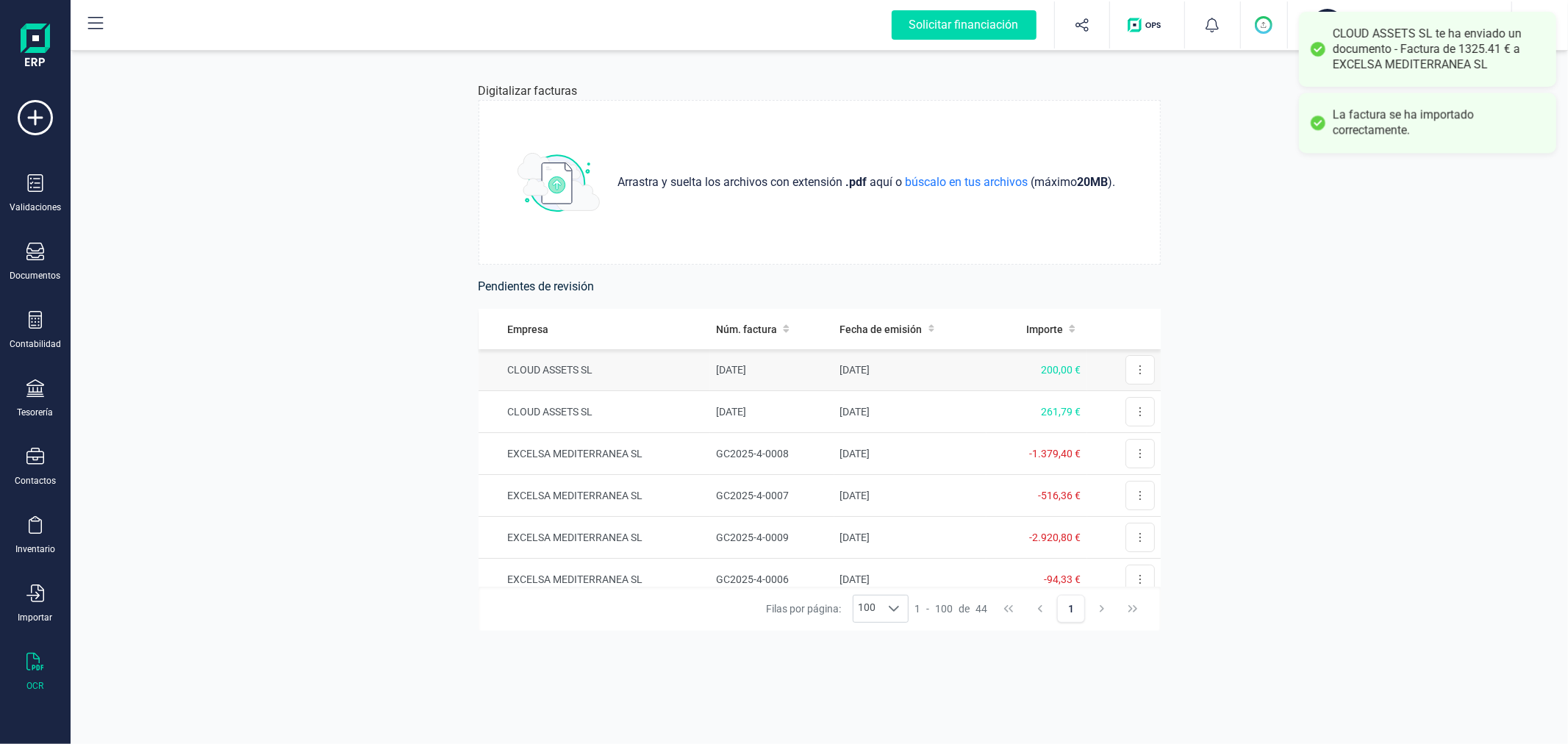
click at [713, 375] on td "[DATE]" at bounding box center [772, 370] width 124 height 42
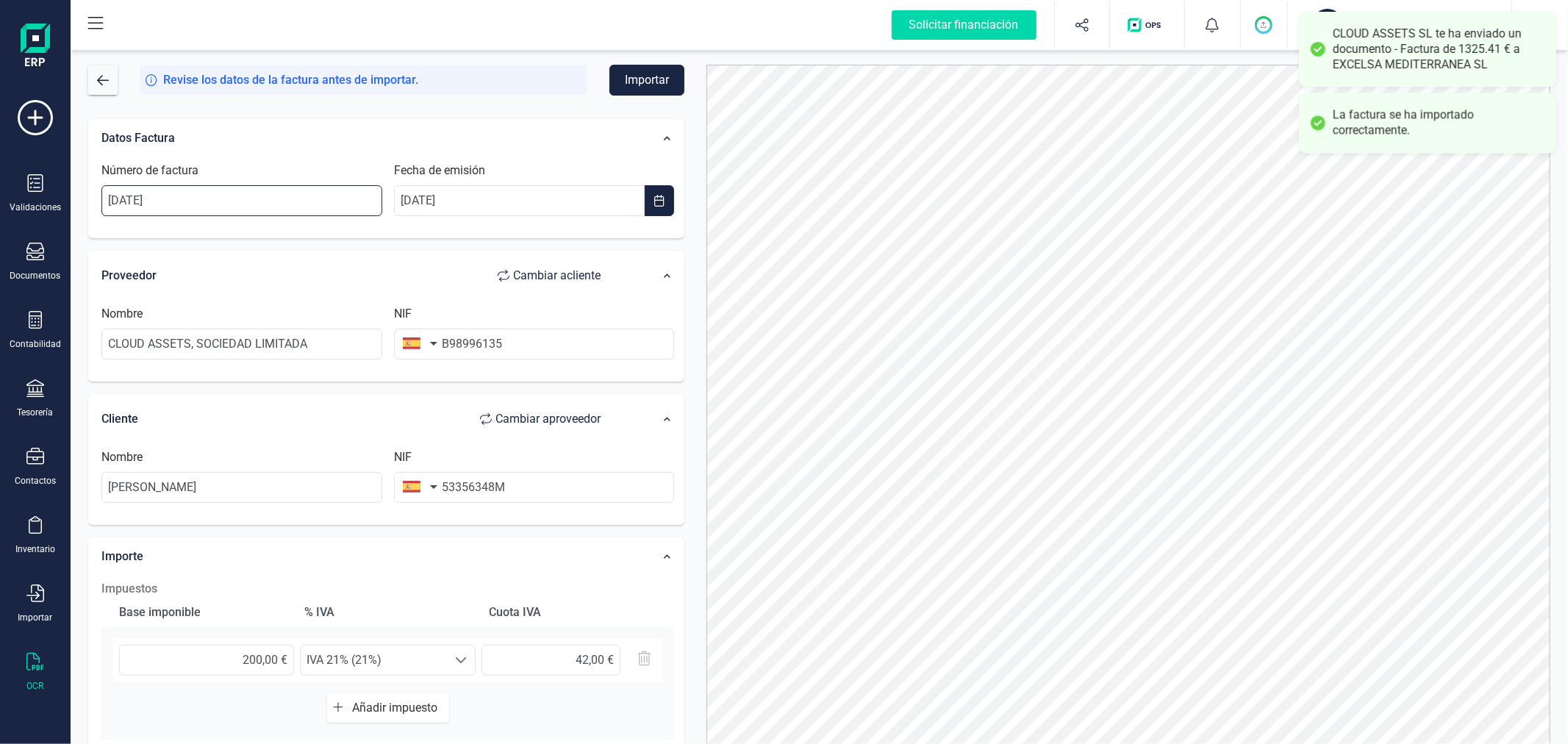
click at [281, 207] on input "[DATE]" at bounding box center [242, 200] width 281 height 31
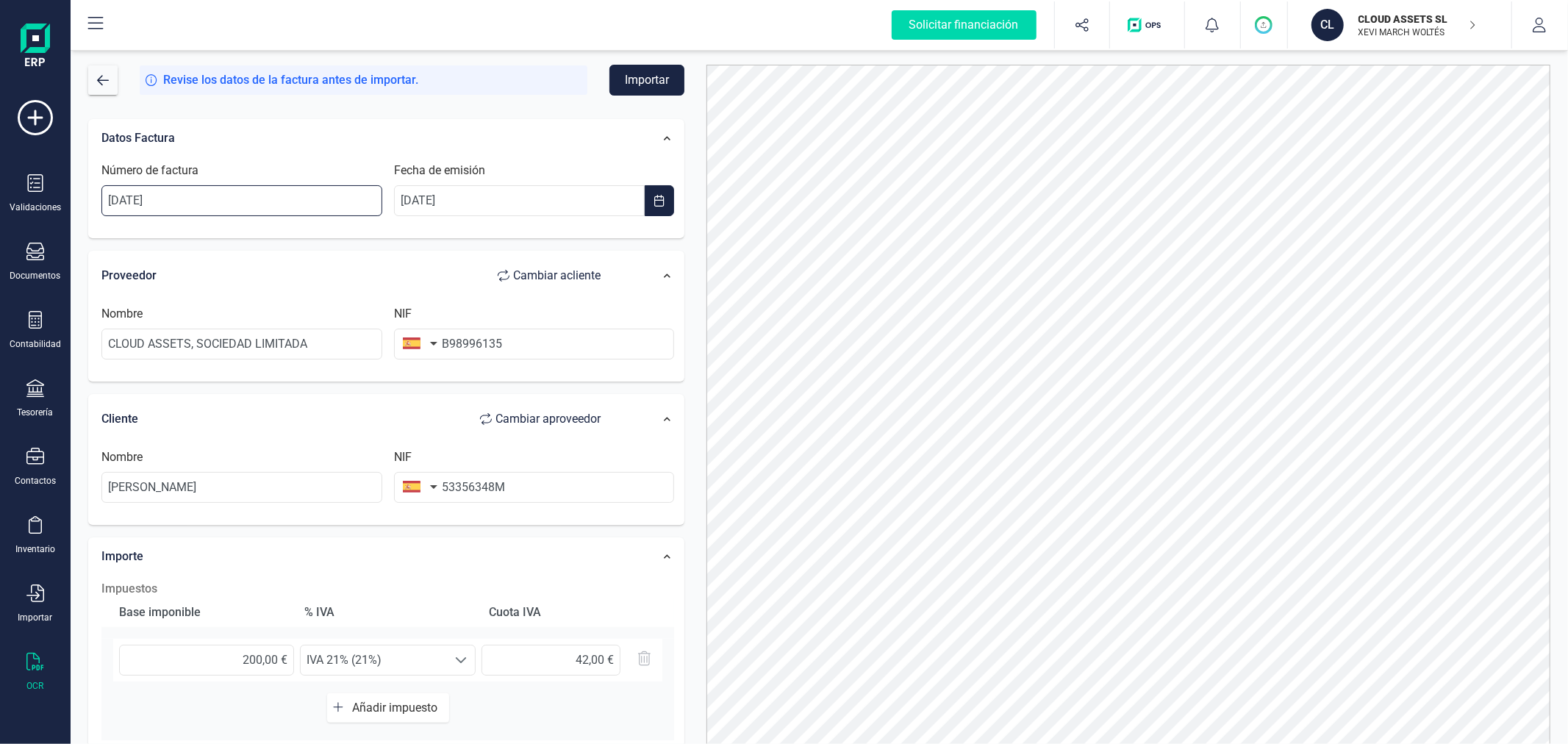
click at [281, 207] on input "[DATE]" at bounding box center [242, 200] width 281 height 31
drag, startPoint x: 121, startPoint y: 200, endPoint x: 84, endPoint y: 200, distance: 37.0
click at [84, 200] on div "Datos Factura Número de factura gc2025-4-00010 Fecha de emisión 08/04/2025 Prov…" at bounding box center [386, 540] width 619 height 865
type input "GC2025-4-00010"
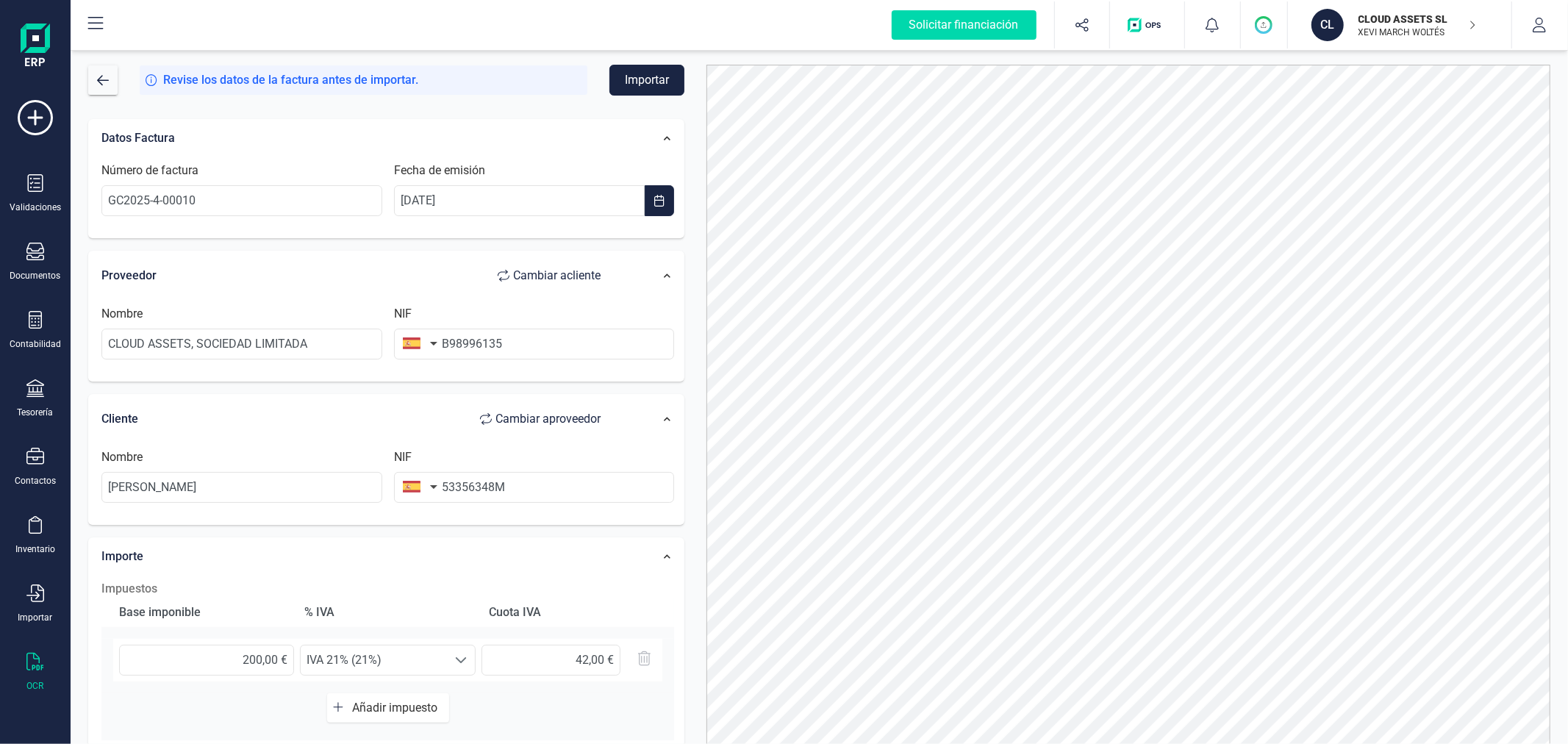
click at [694, 253] on div "Datos Factura Número de factura GC2025-4-00010 Fecha de emisión 08/04/2025 Prov…" at bounding box center [386, 540] width 619 height 865
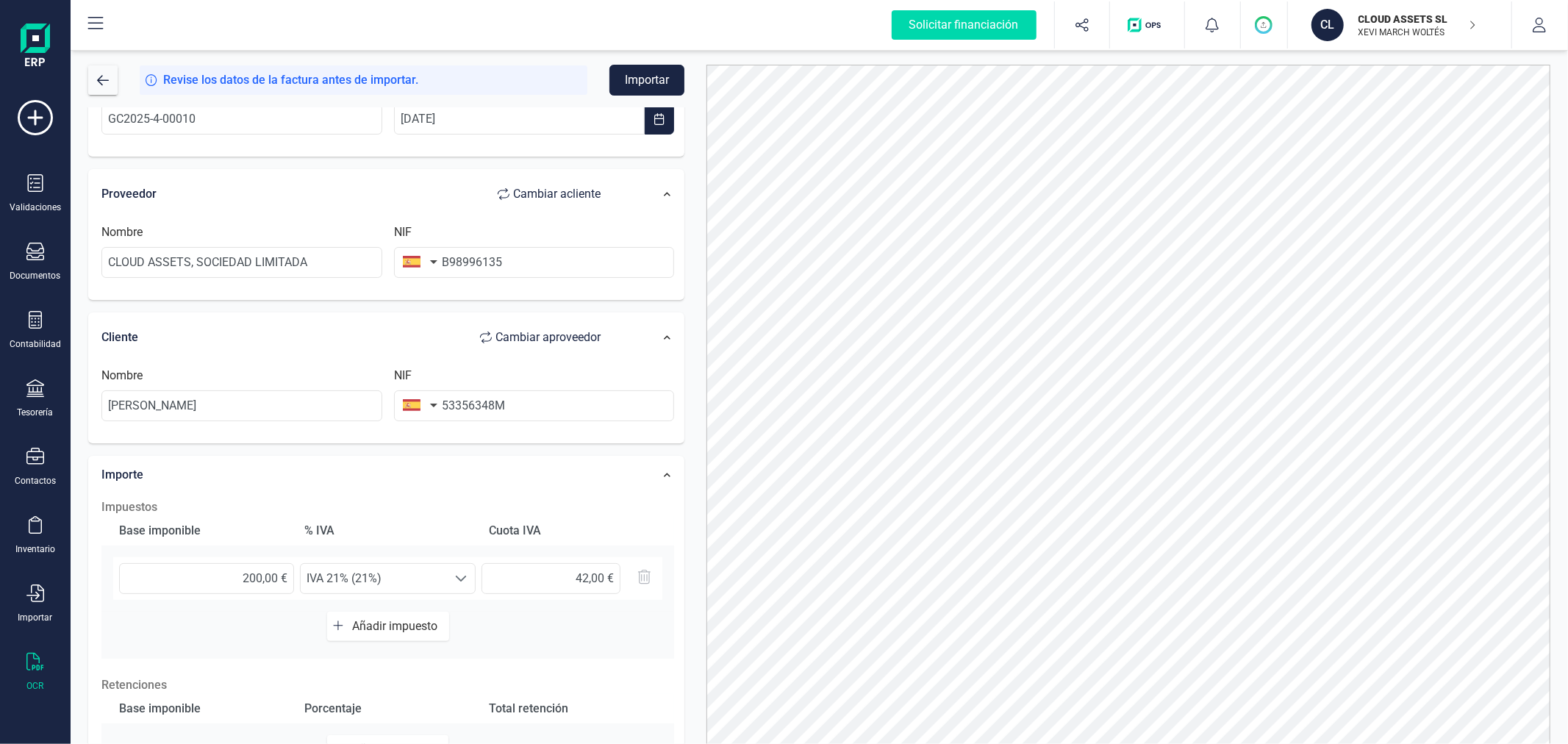
scroll to position [163, 0]
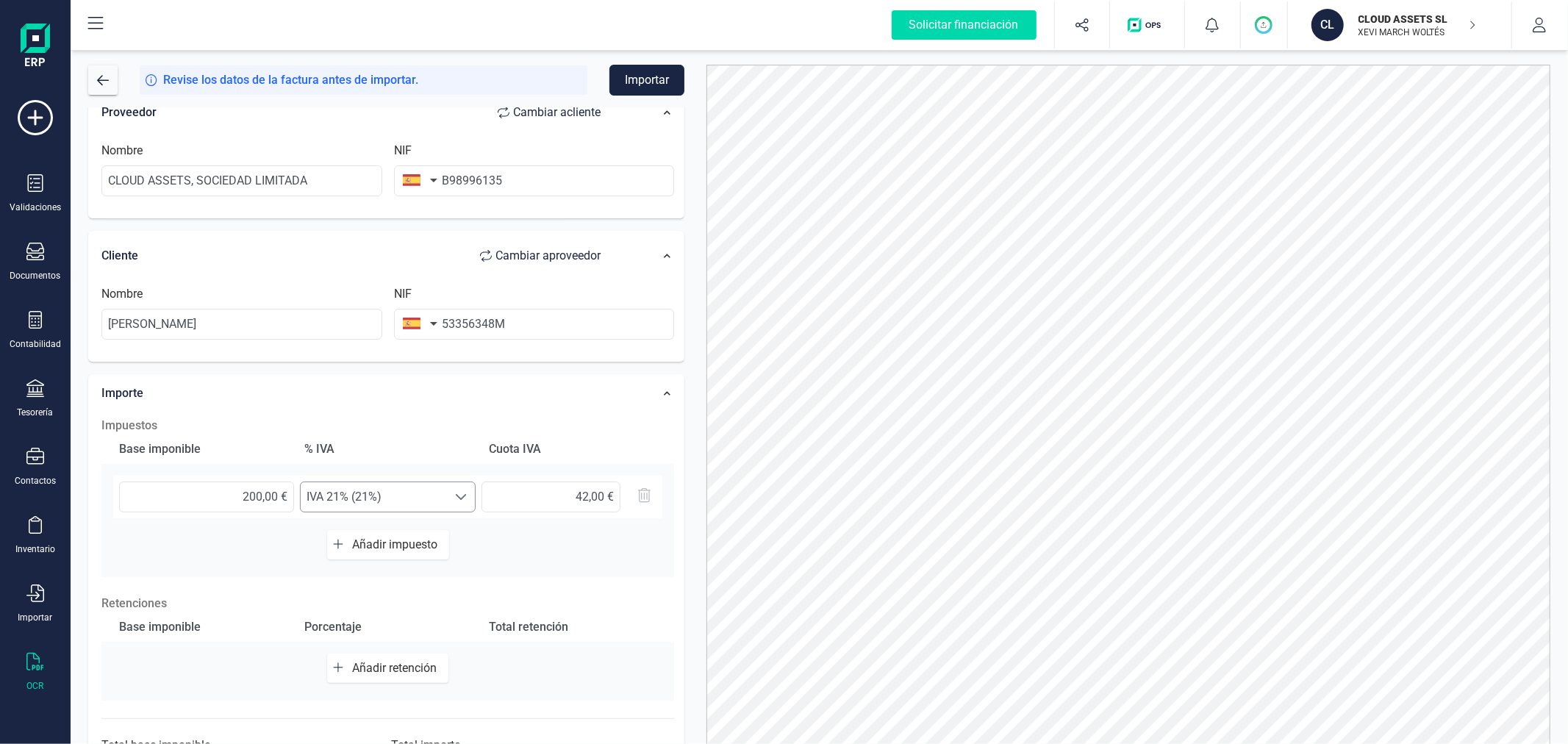
click at [435, 492] on span "IVA 21% (21%)" at bounding box center [374, 497] width 146 height 29
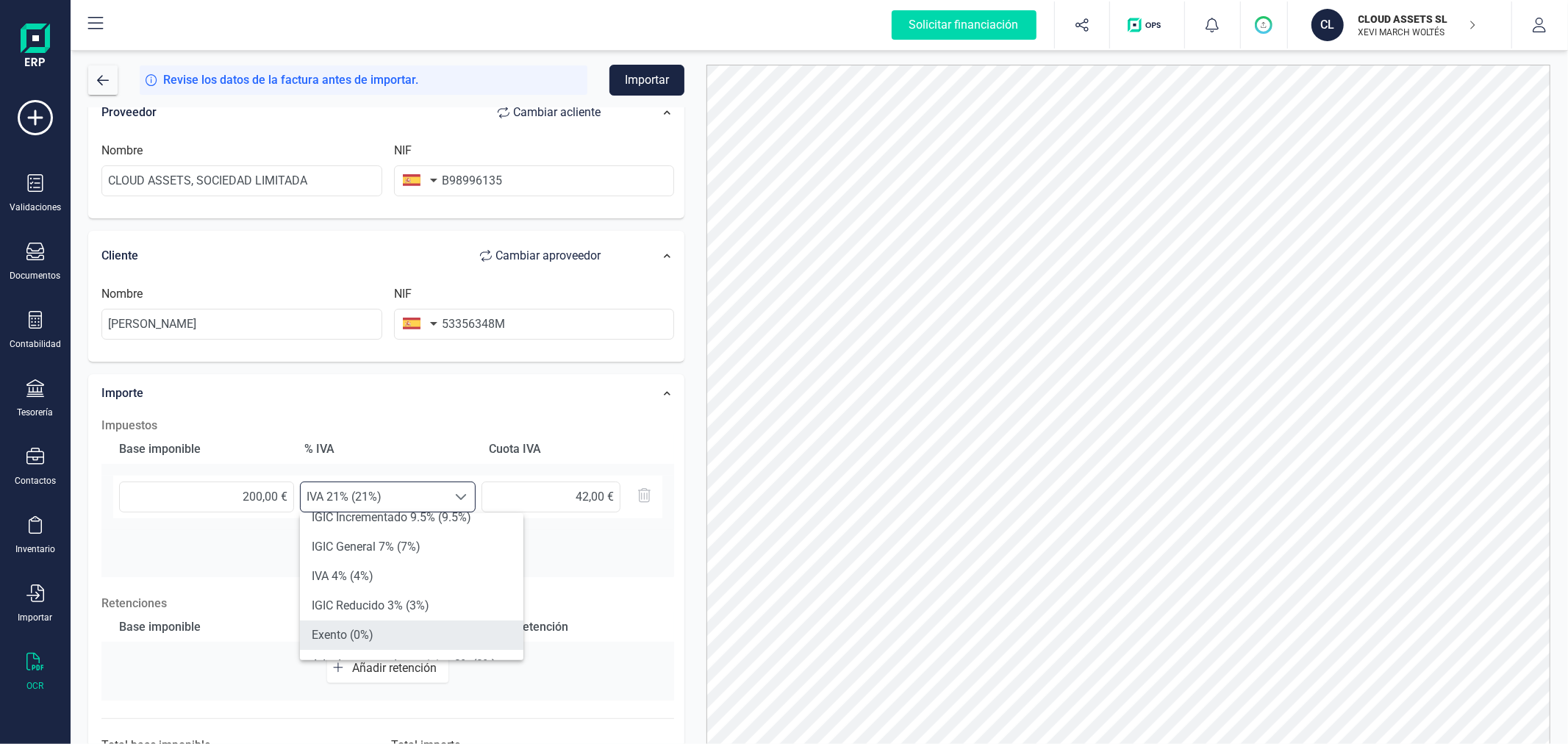
click at [398, 631] on li "Exento (0%)" at bounding box center [412, 635] width 224 height 29
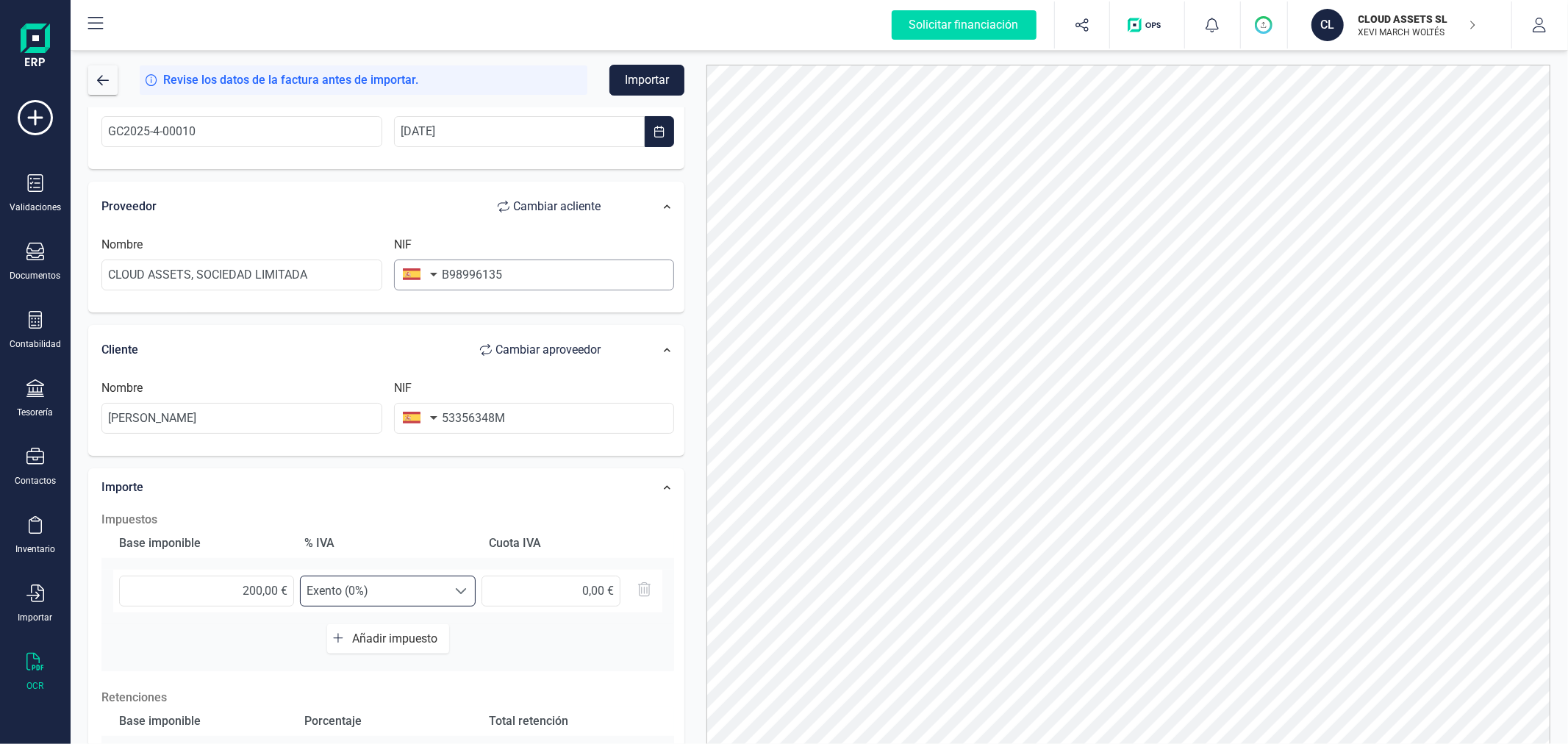
scroll to position [0, 0]
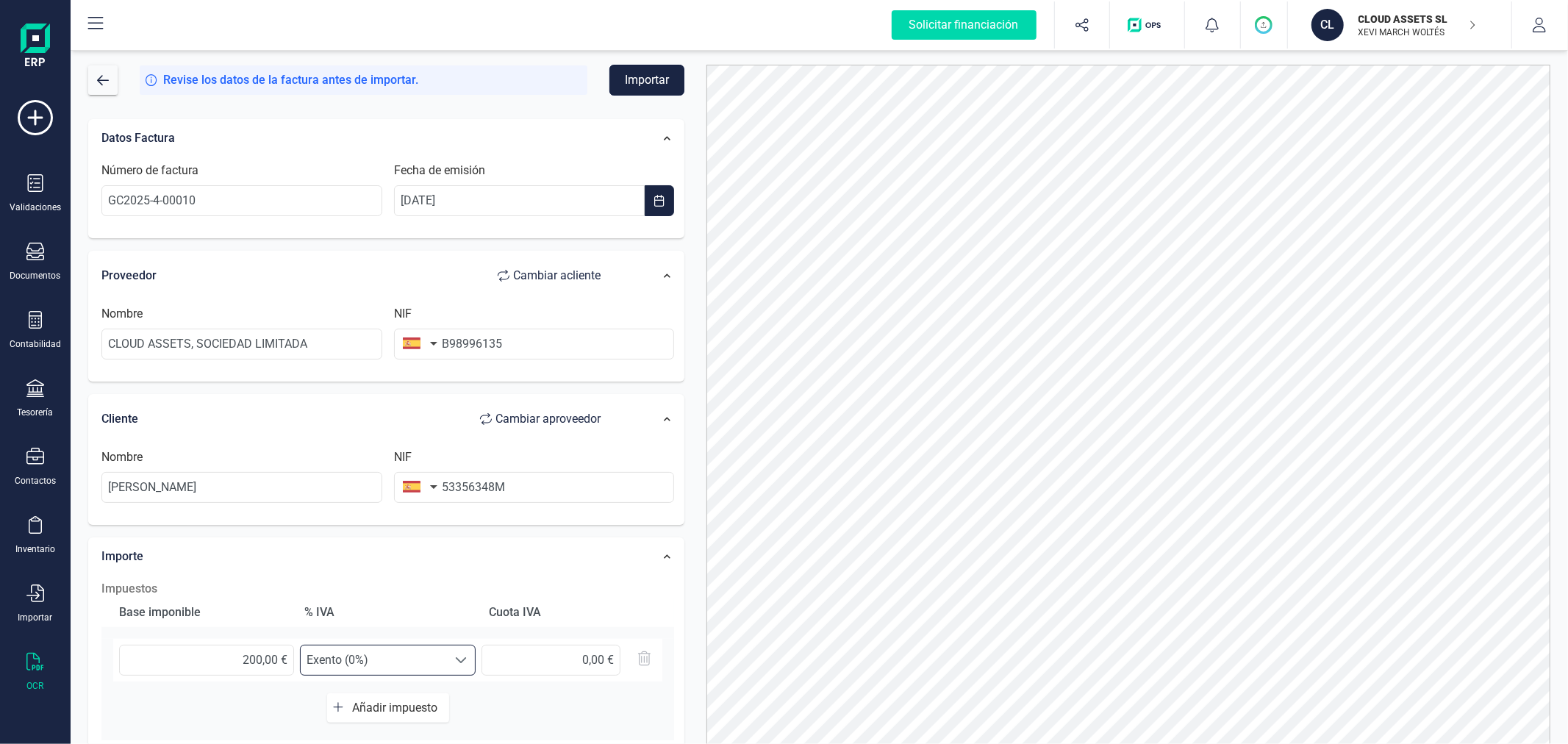
click at [651, 83] on button "Importar" at bounding box center [646, 80] width 75 height 31
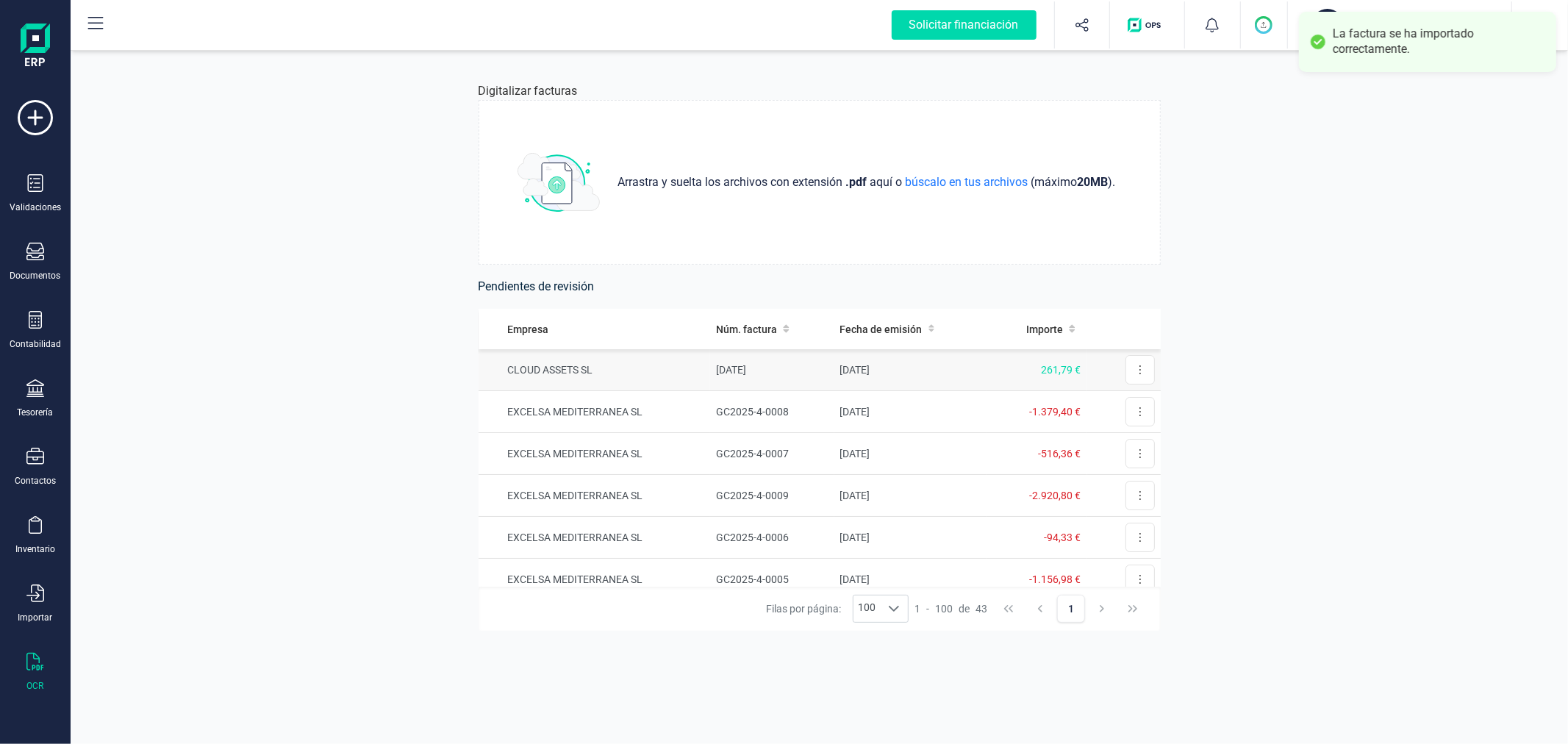
click at [721, 369] on td "[DATE]" at bounding box center [772, 370] width 124 height 42
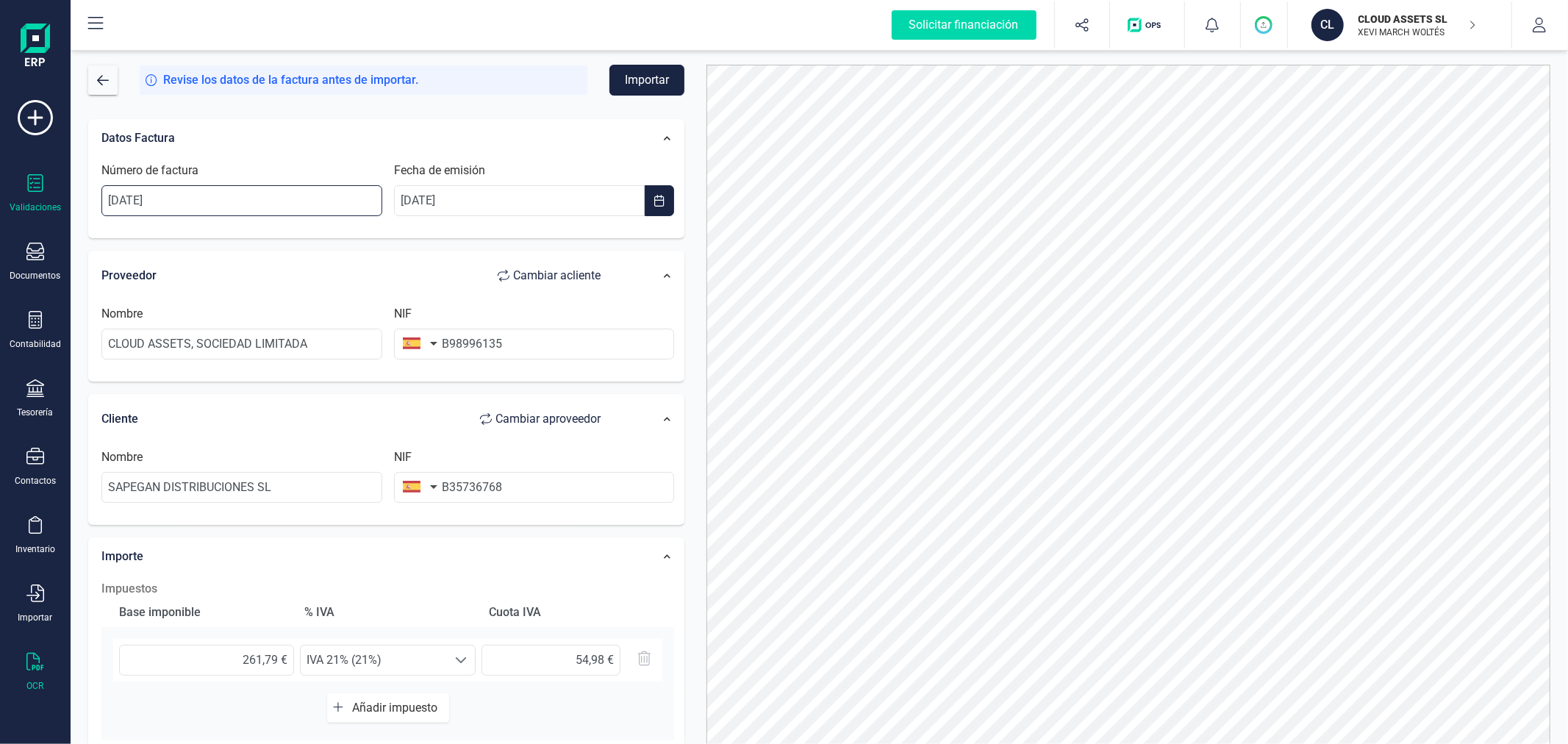
drag, startPoint x: 290, startPoint y: 203, endPoint x: 63, endPoint y: 204, distance: 227.0
click at [63, 204] on div "Solicitar financiación Validaciones Documentos Documentos Presupuestos Pedidos …" at bounding box center [784, 372] width 1568 height 744
type input "GC2025-4-00011"
click at [388, 666] on span "IVA 21% (21%)" at bounding box center [374, 660] width 146 height 29
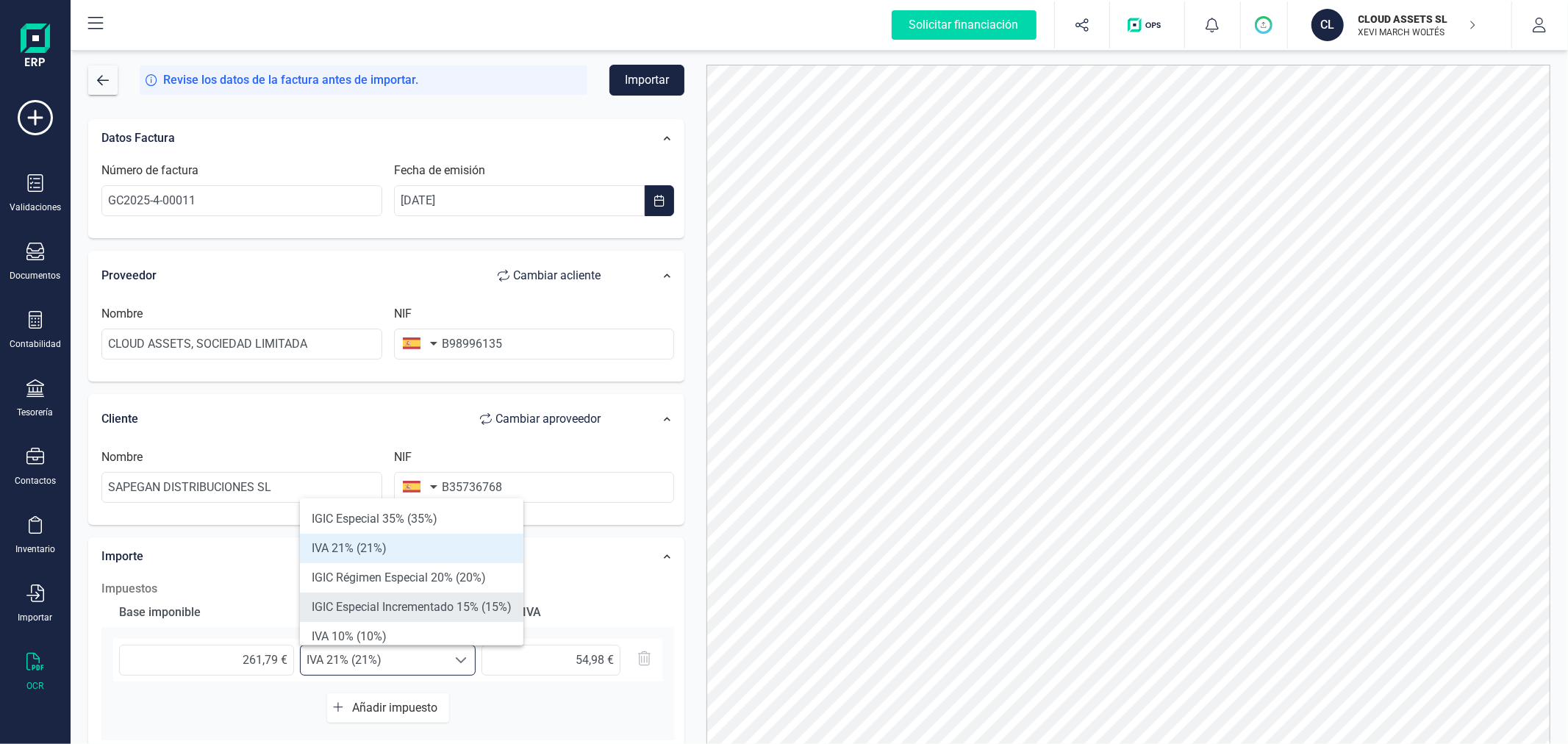
scroll to position [163, 0]
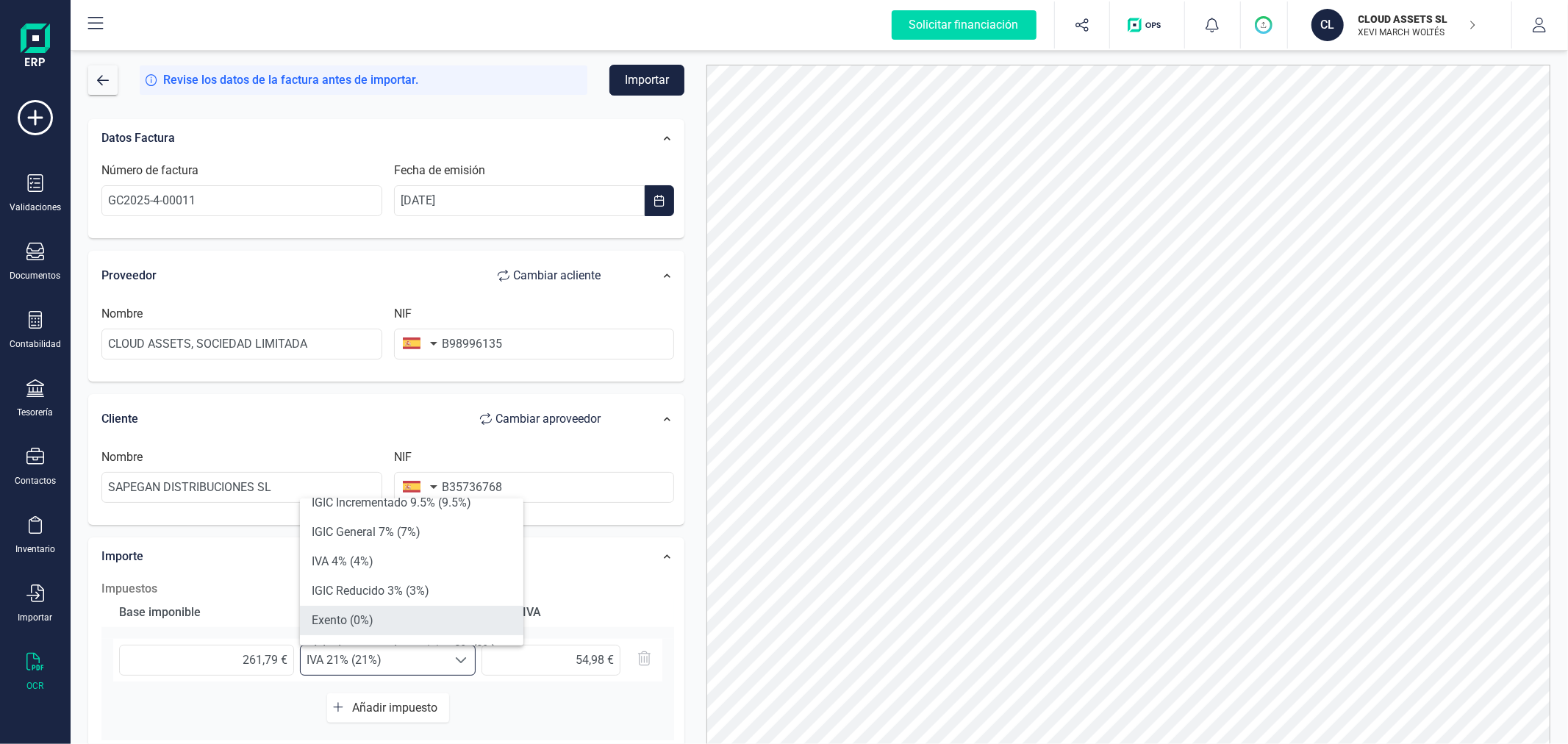
click at [415, 619] on li "Exento (0%)" at bounding box center [412, 620] width 224 height 29
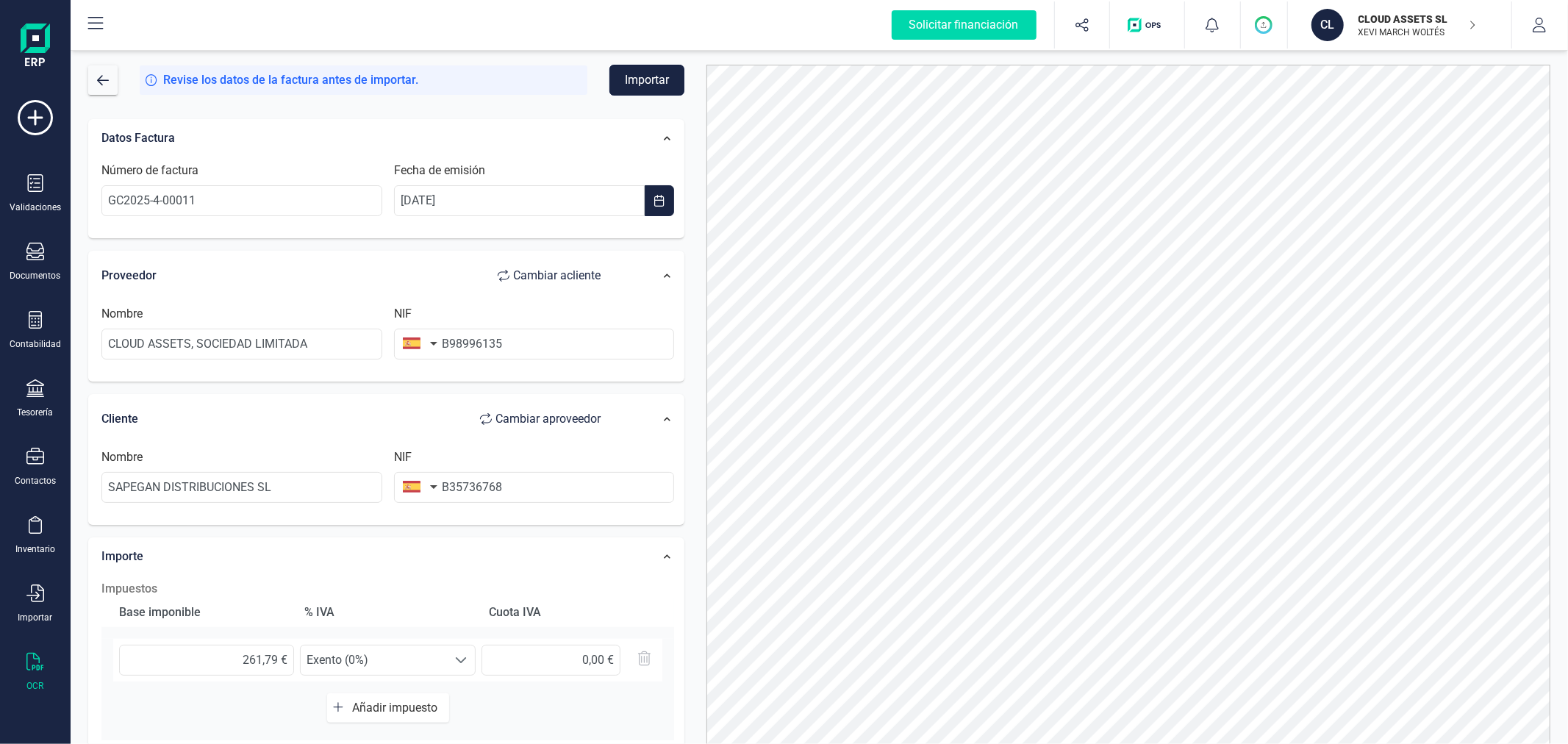
click at [655, 84] on button "Importar" at bounding box center [646, 80] width 75 height 31
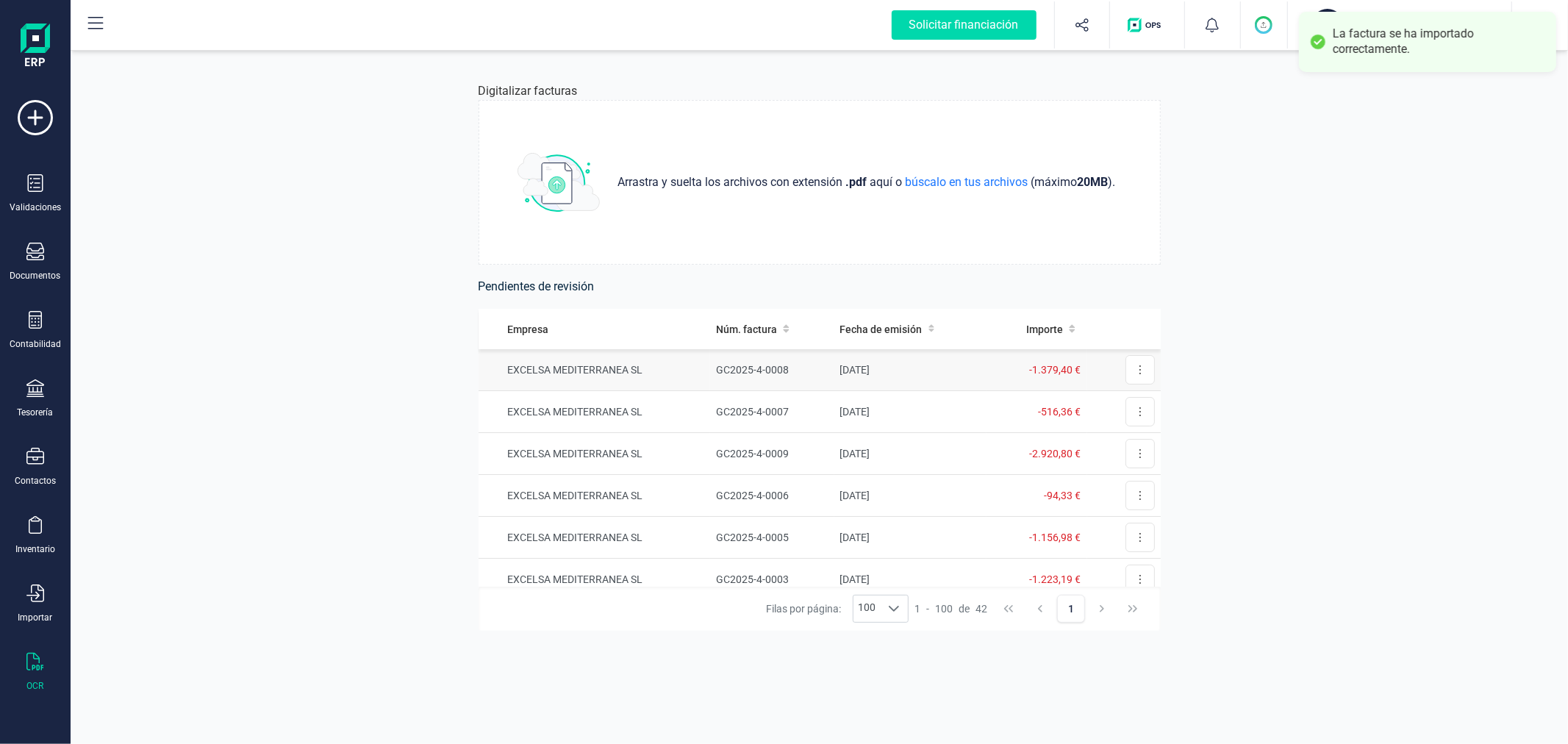
click at [819, 364] on td "GC2025-4-0008" at bounding box center [772, 370] width 124 height 42
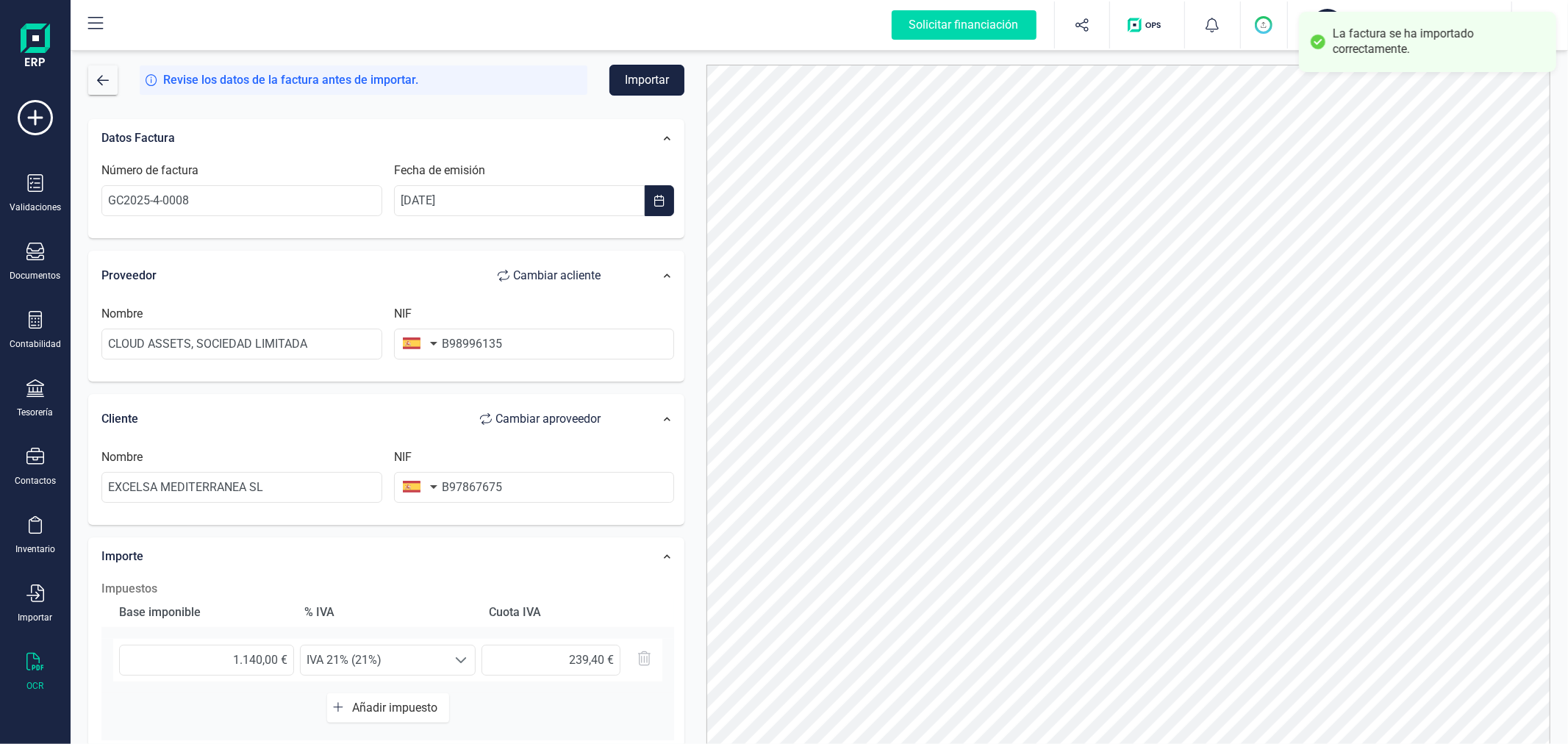
click at [666, 79] on button "Importar" at bounding box center [646, 80] width 75 height 31
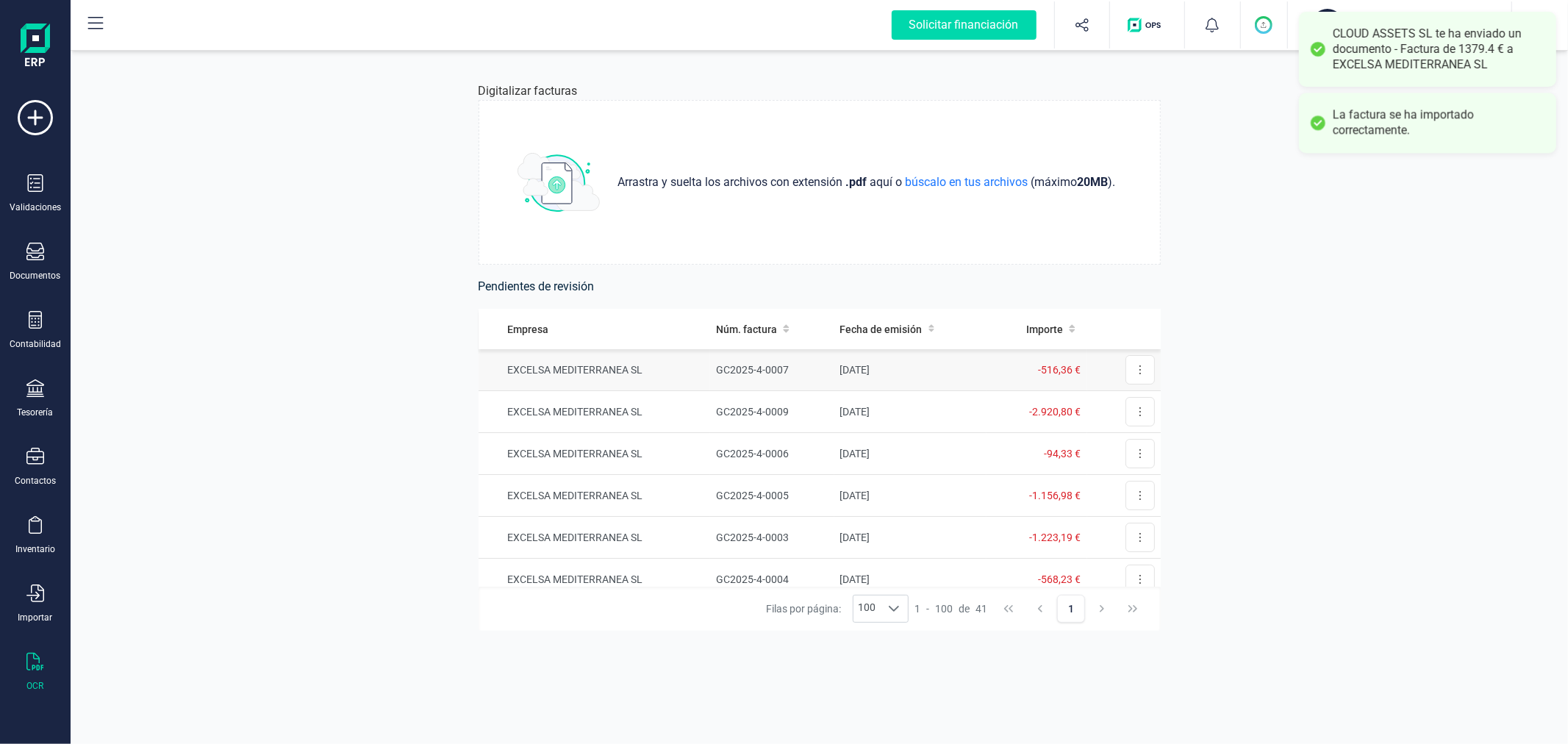
click at [730, 371] on td "GC2025-4-0007" at bounding box center [772, 370] width 124 height 42
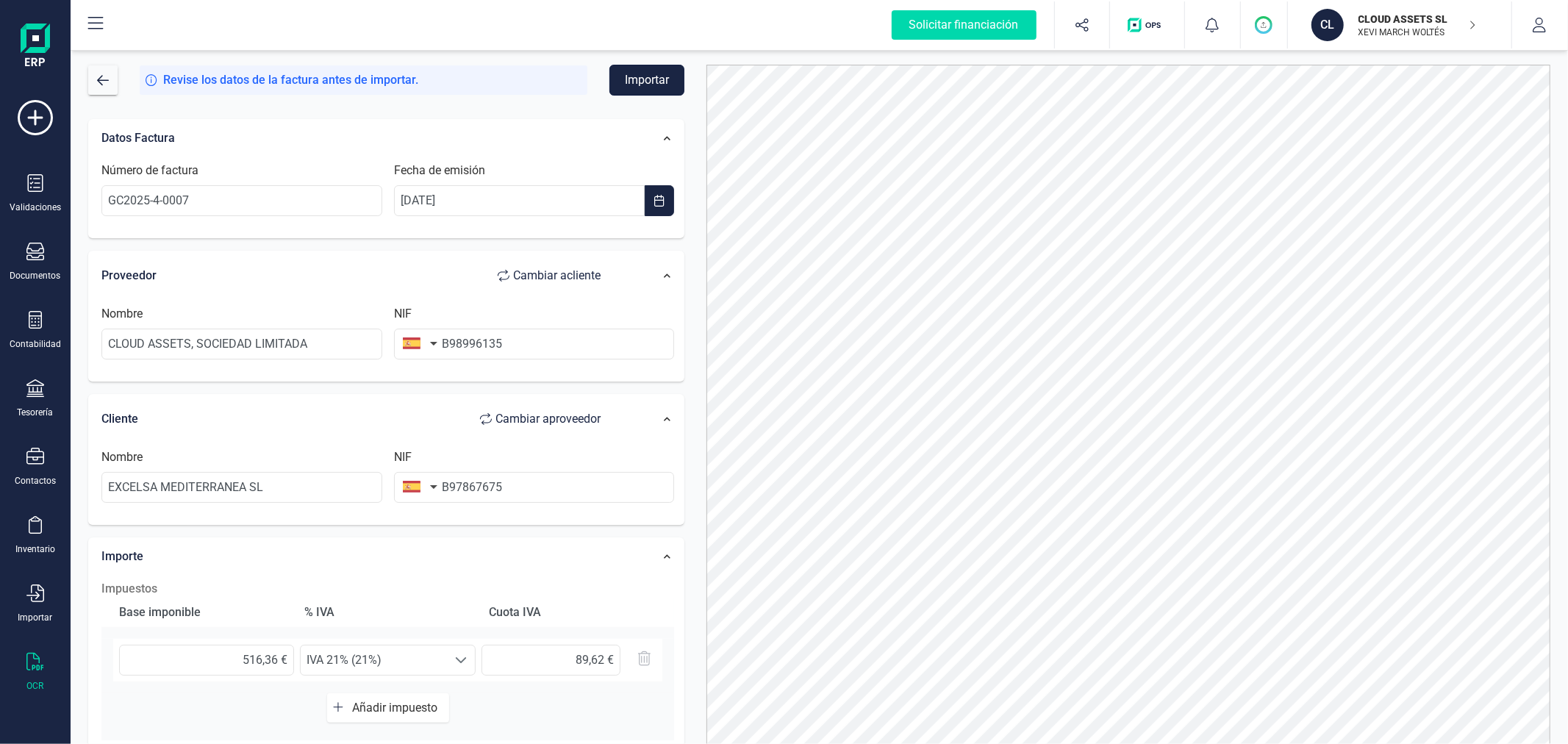
click at [645, 73] on button "Importar" at bounding box center [646, 80] width 75 height 31
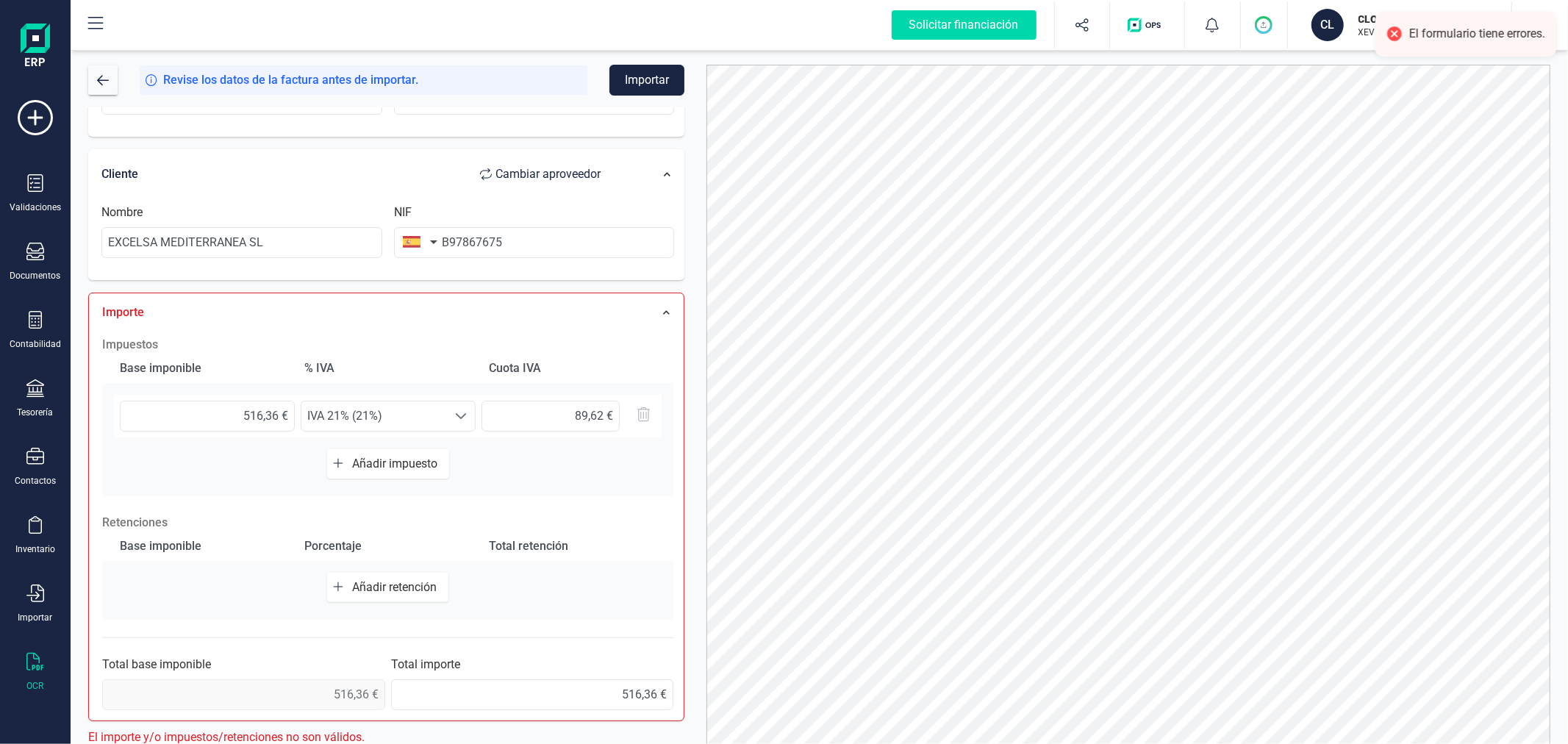
scroll to position [251, 0]
click at [571, 407] on input "89,62 €" at bounding box center [550, 410] width 138 height 31
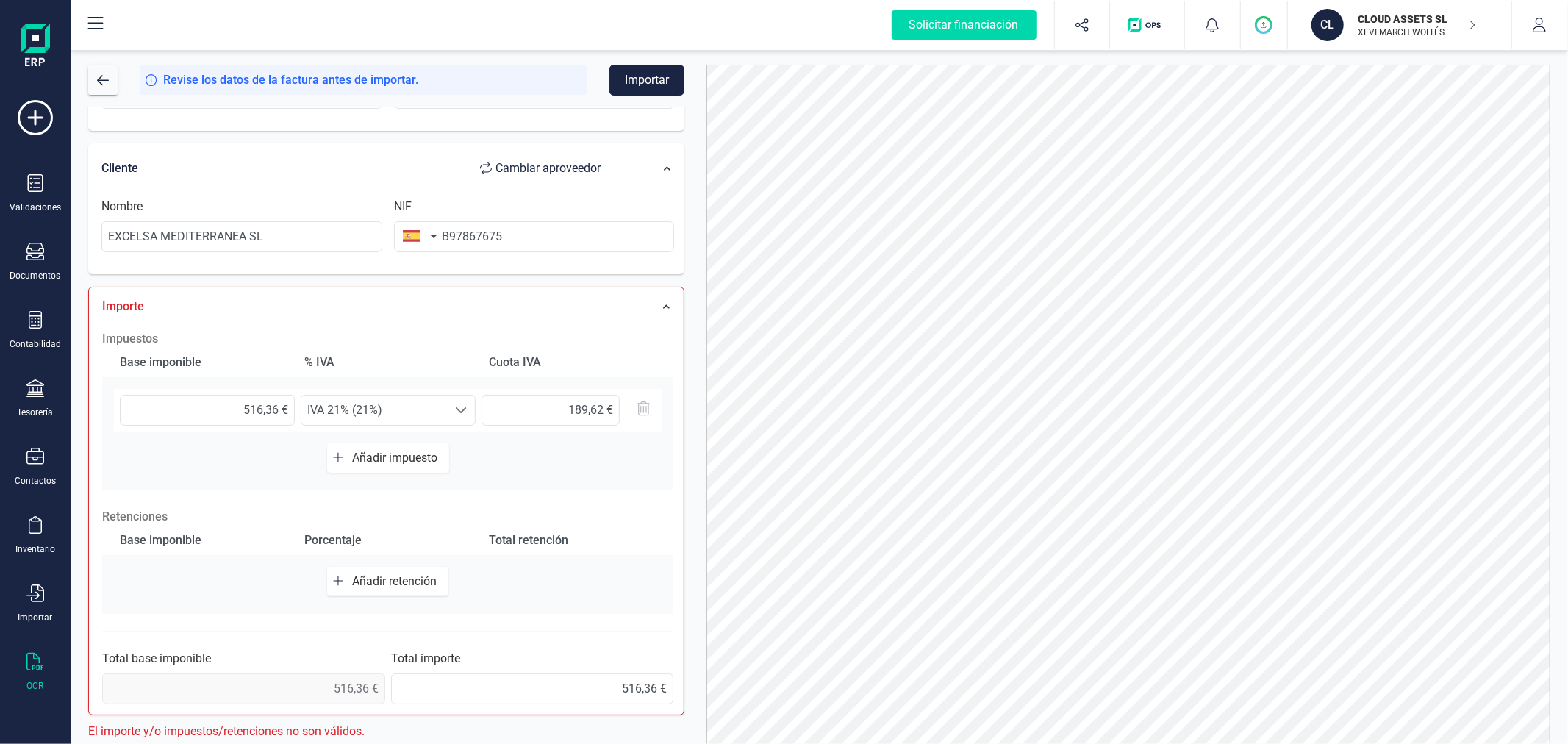
click at [695, 358] on div at bounding box center [1128, 417] width 866 height 706
click at [571, 409] on input "189,62 €" at bounding box center [550, 410] width 138 height 31
type input "89,62 €"
drag, startPoint x: 243, startPoint y: 409, endPoint x: 302, endPoint y: 414, distance: 59.2
click at [302, 414] on div "516,36 € Seleccione un % IVA 21% (21%) IVA 21% (21%) 89,62 €" at bounding box center [387, 410] width 548 height 43
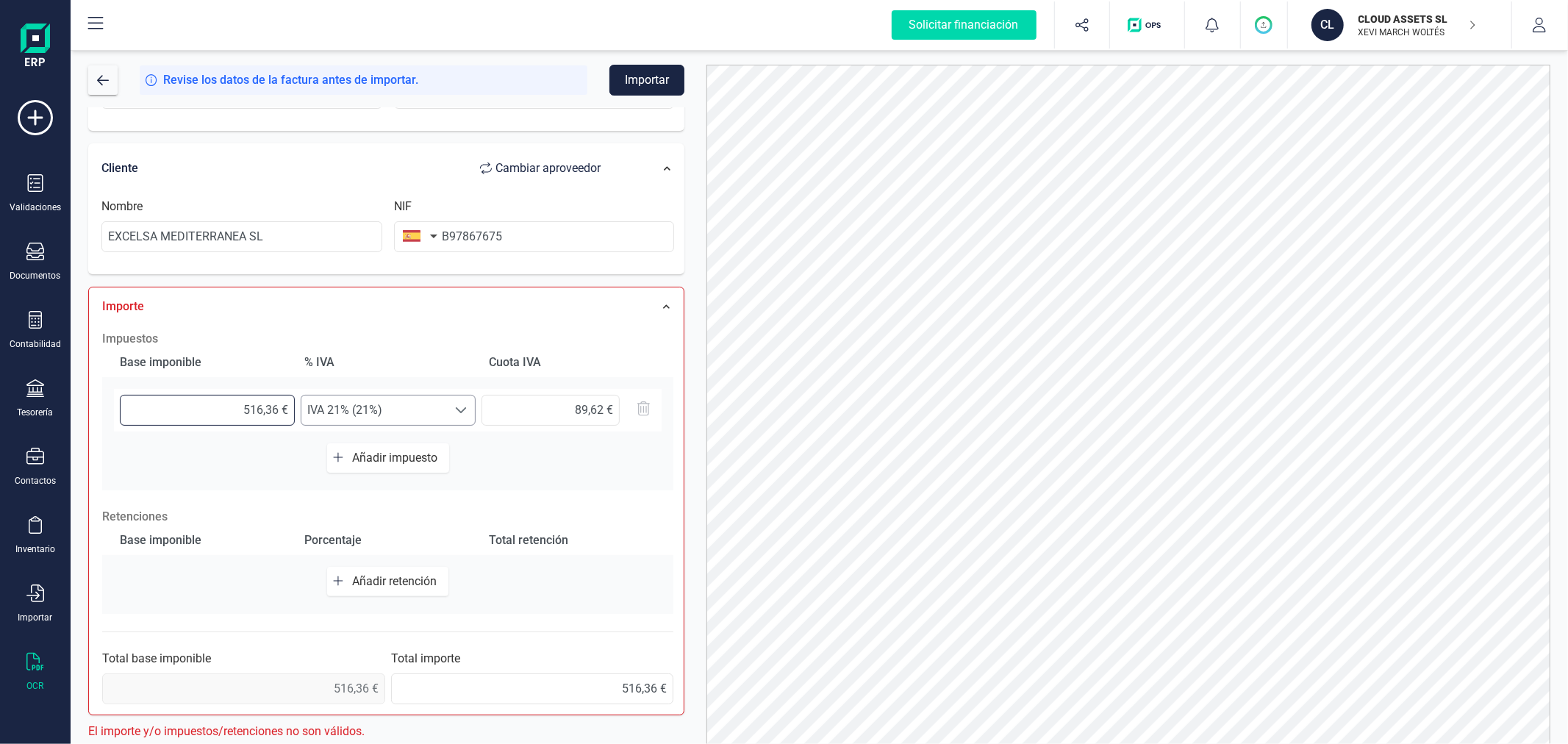
type input "4,00 €"
type input "0,84 €"
type input "42,00 €"
type input "8,82 €"
type input "426,00 €"
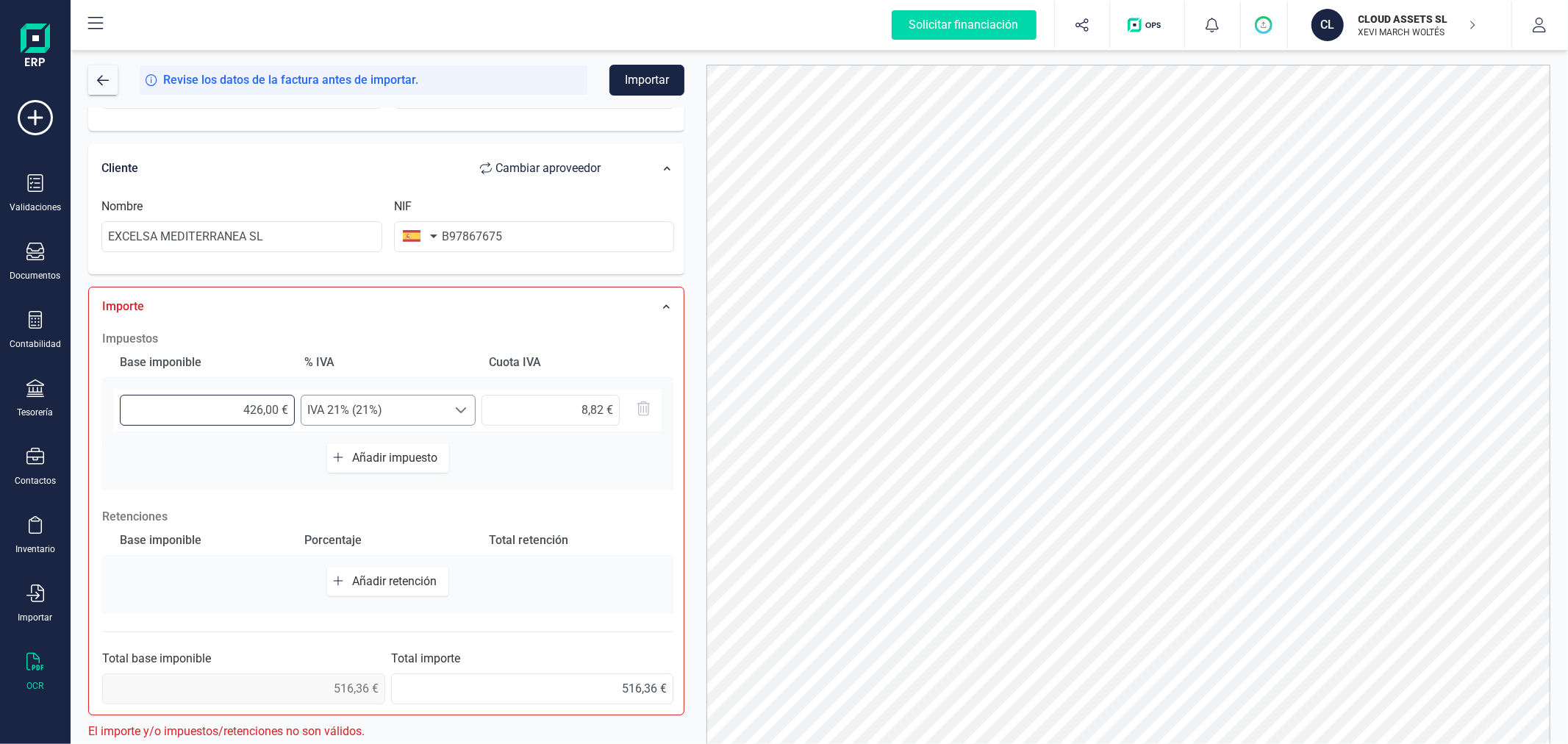
type input "89,46 €"
type input "426,70 €"
type input "89,61 €"
type input "426,75 €"
type input "89,62 €"
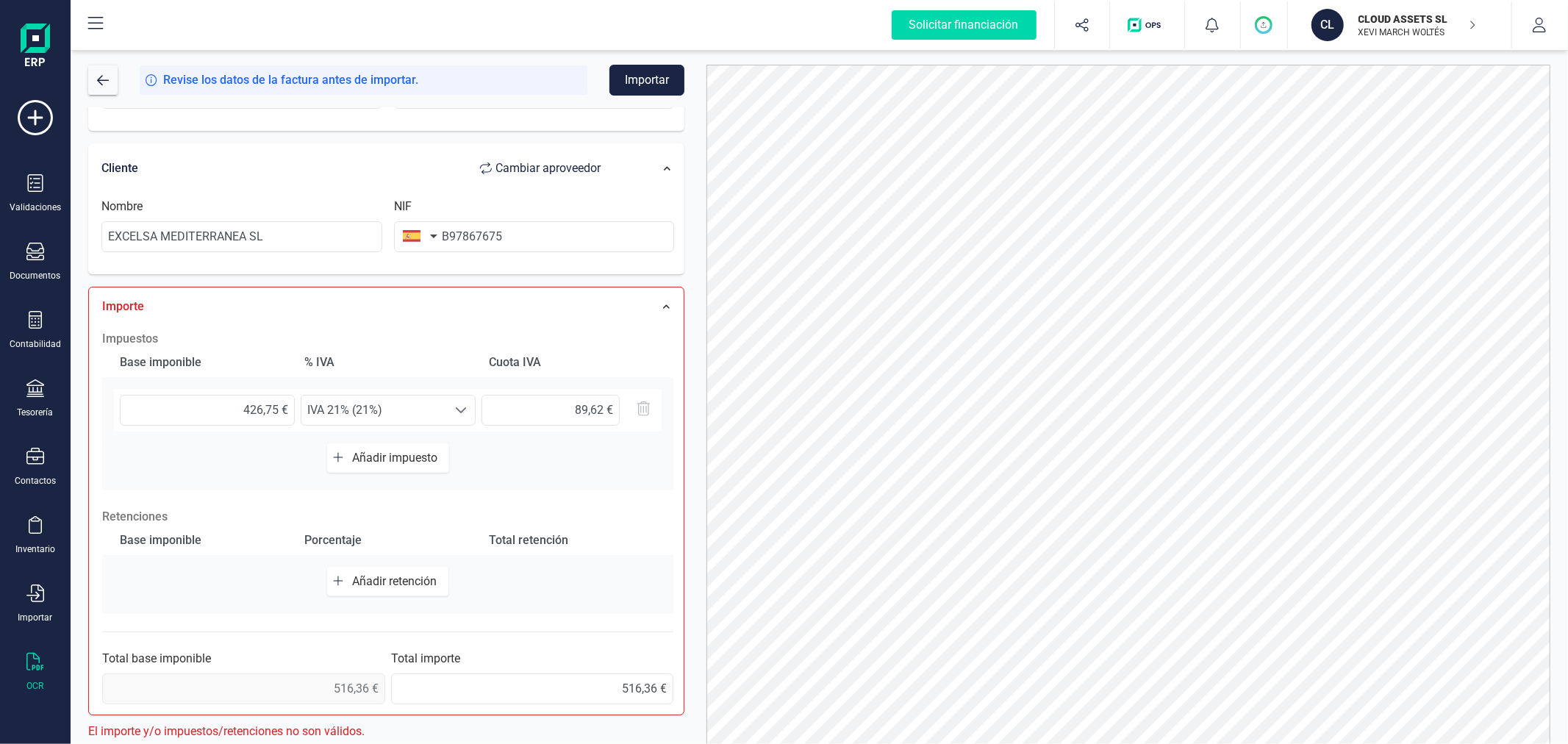
scroll to position [232, 0]
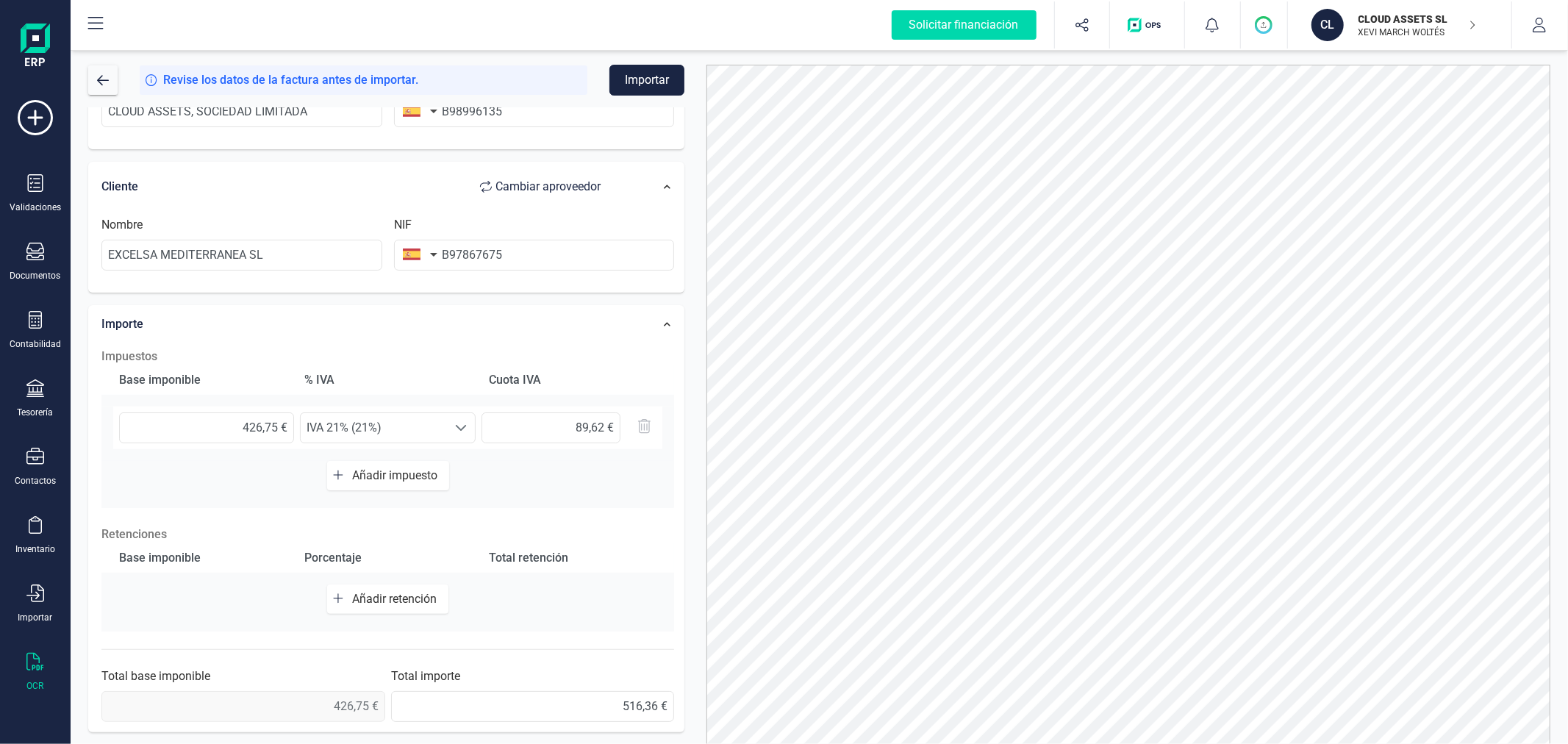
click at [695, 317] on div at bounding box center [1128, 417] width 866 height 706
drag, startPoint x: 270, startPoint y: 427, endPoint x: 279, endPoint y: 427, distance: 9.0
click at [279, 427] on input "426,75 €" at bounding box center [207, 428] width 175 height 31
type input "426,74 €"
click at [687, 416] on div "Datos Factura Número de factura GC2025-4-0007 Fecha de emisión 03/04/2025 Prove…" at bounding box center [386, 307] width 619 height 865
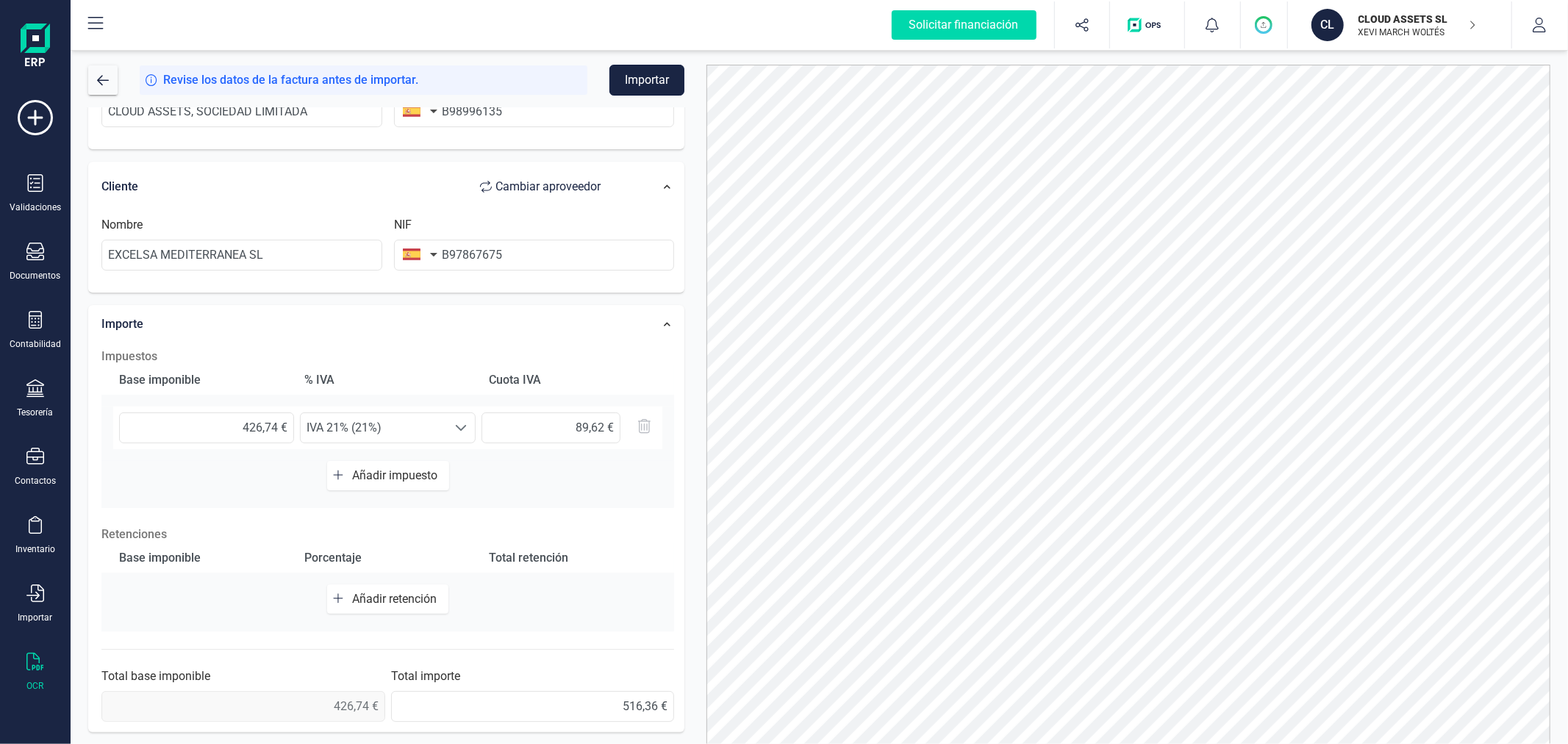
click at [646, 77] on button "Importar" at bounding box center [646, 80] width 75 height 31
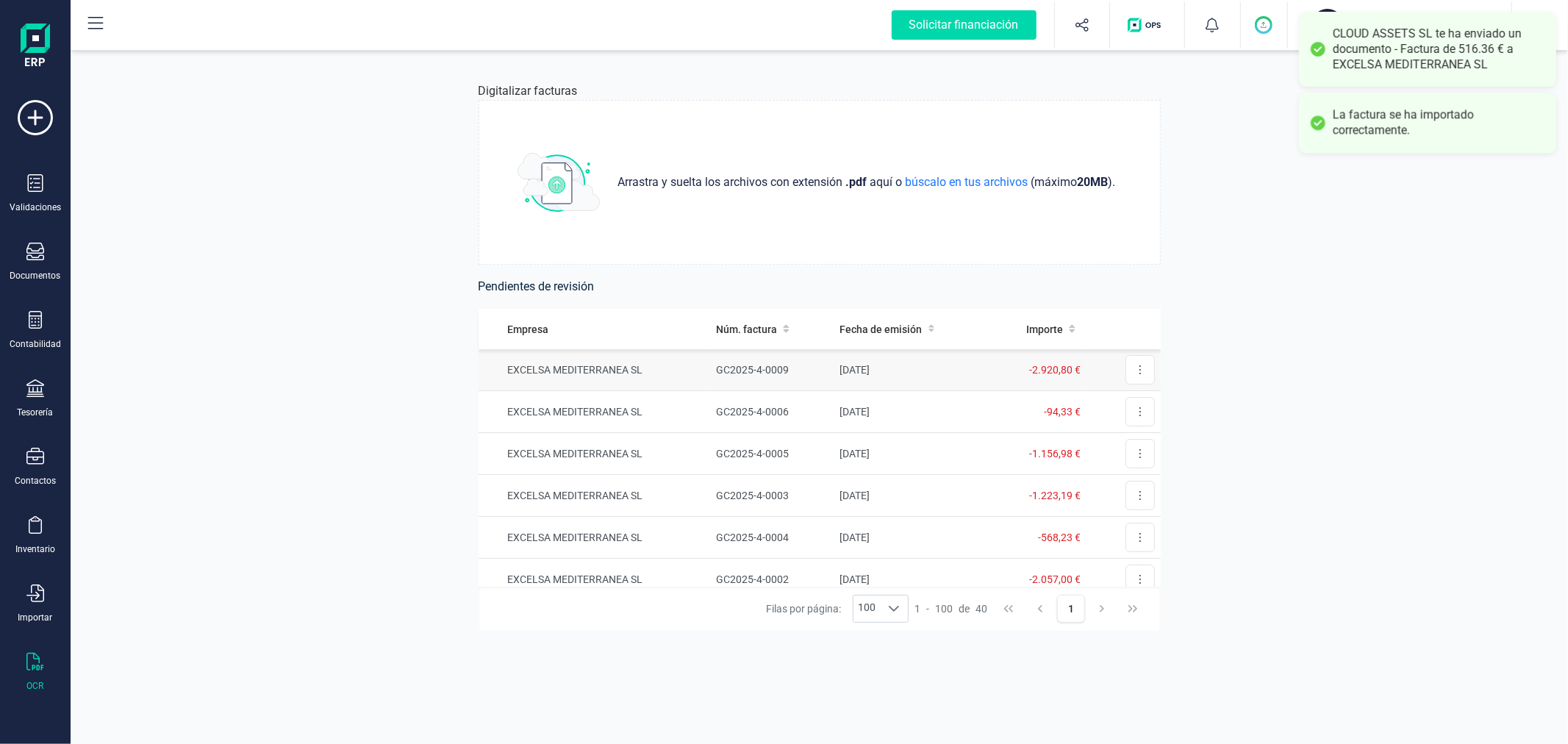
click at [604, 373] on td "EXCELSA MEDITERRANEA SL" at bounding box center [595, 370] width 232 height 42
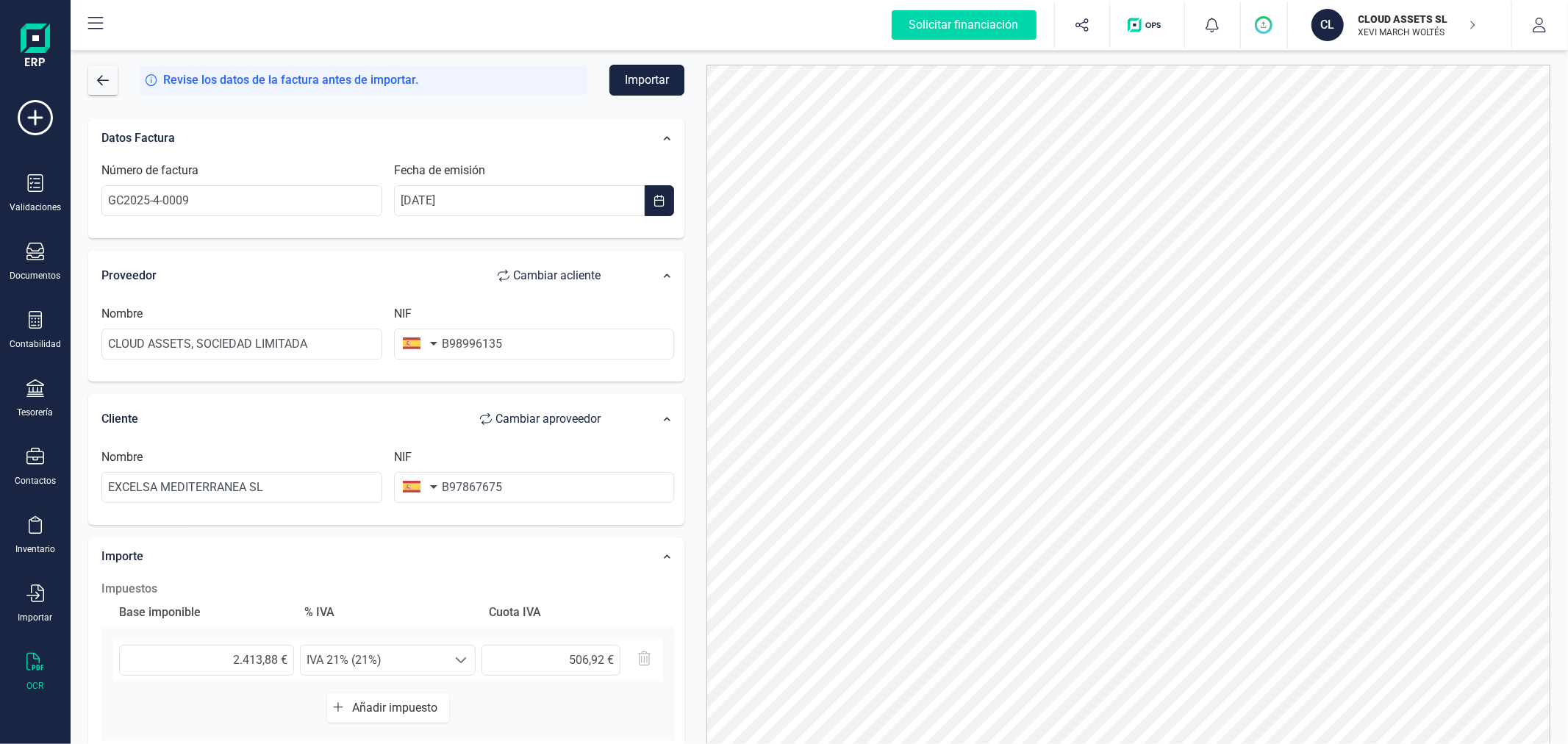
click at [636, 71] on button "Importar" at bounding box center [646, 80] width 75 height 31
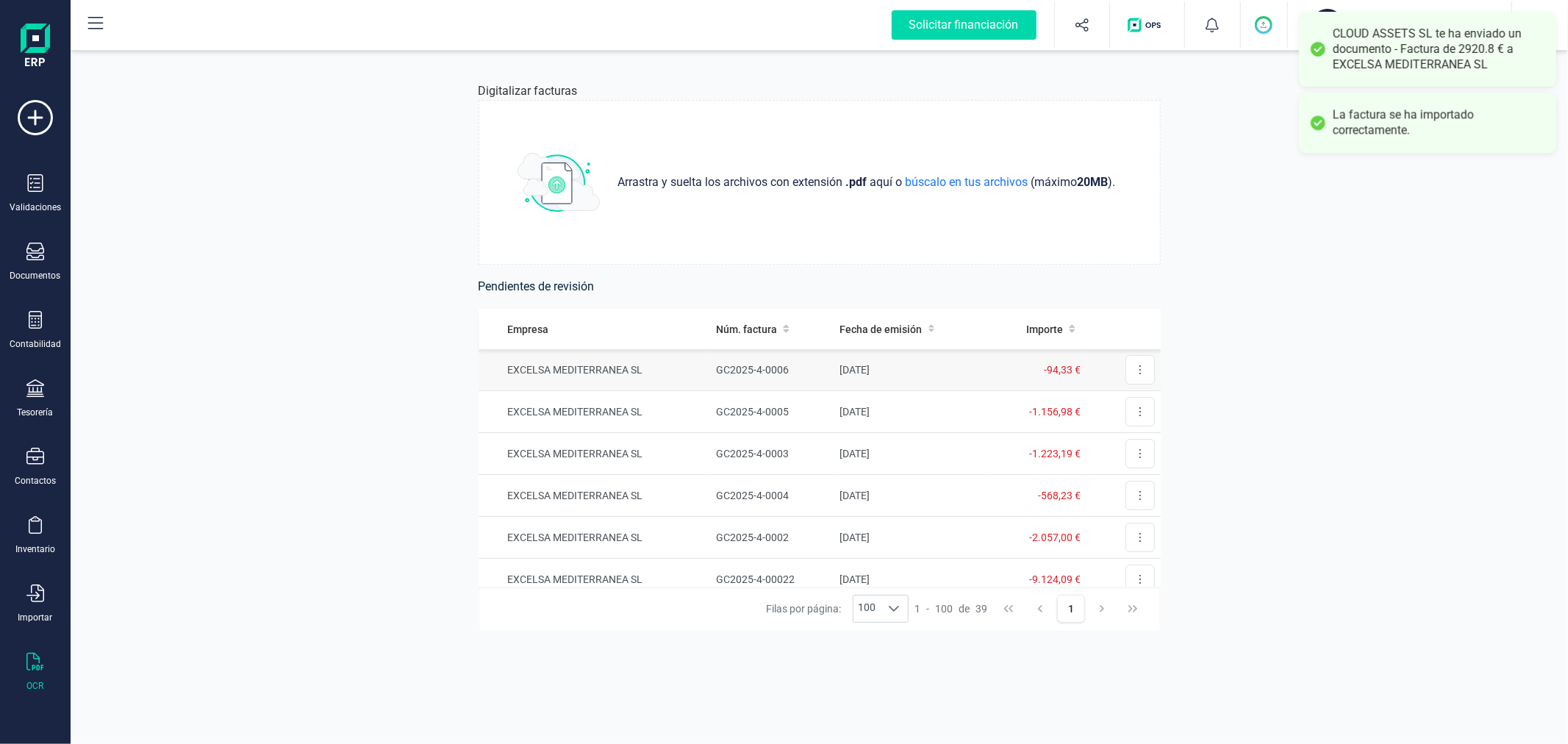
click at [614, 369] on td "EXCELSA MEDITERRANEA SL" at bounding box center [595, 370] width 232 height 42
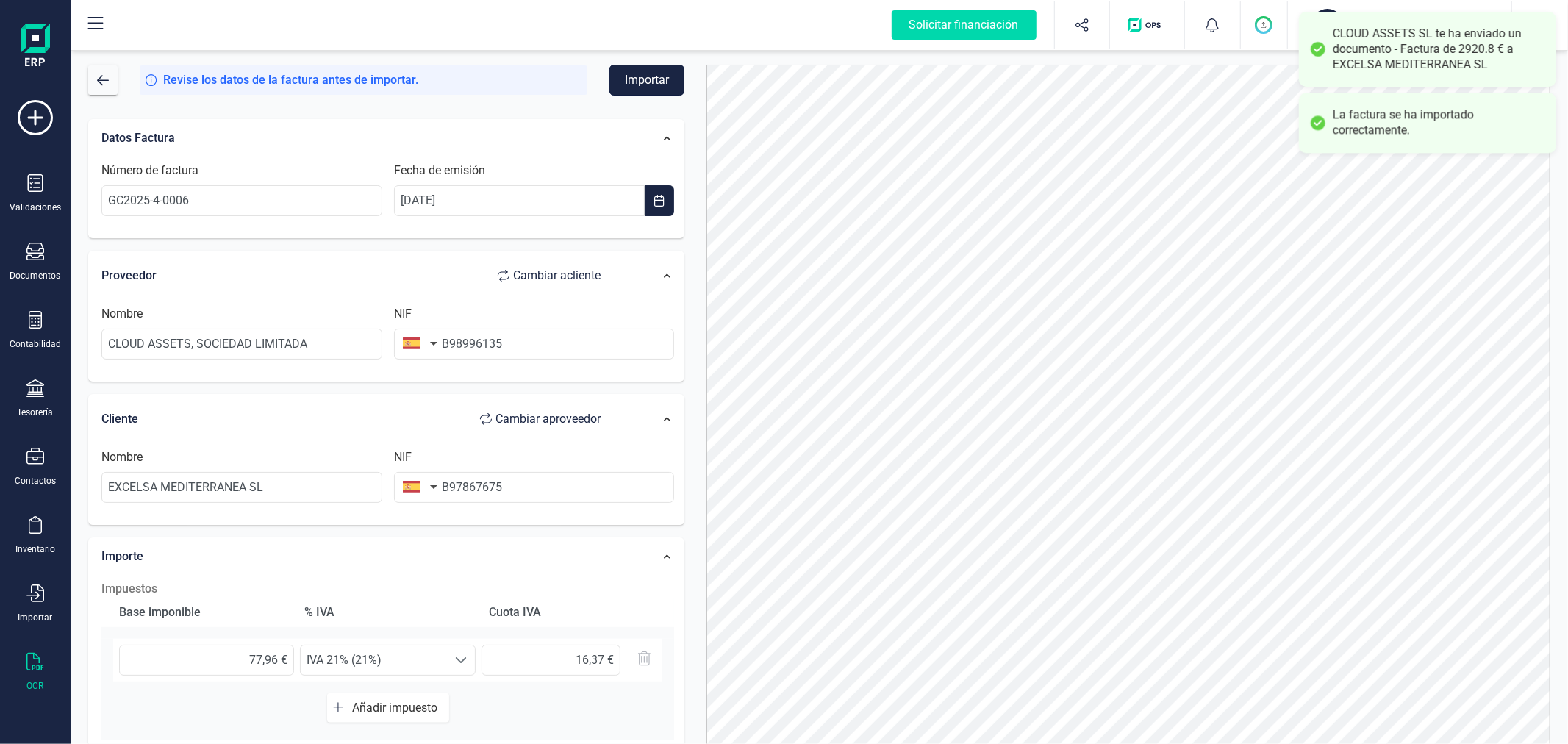
click at [649, 72] on button "Importar" at bounding box center [646, 80] width 75 height 31
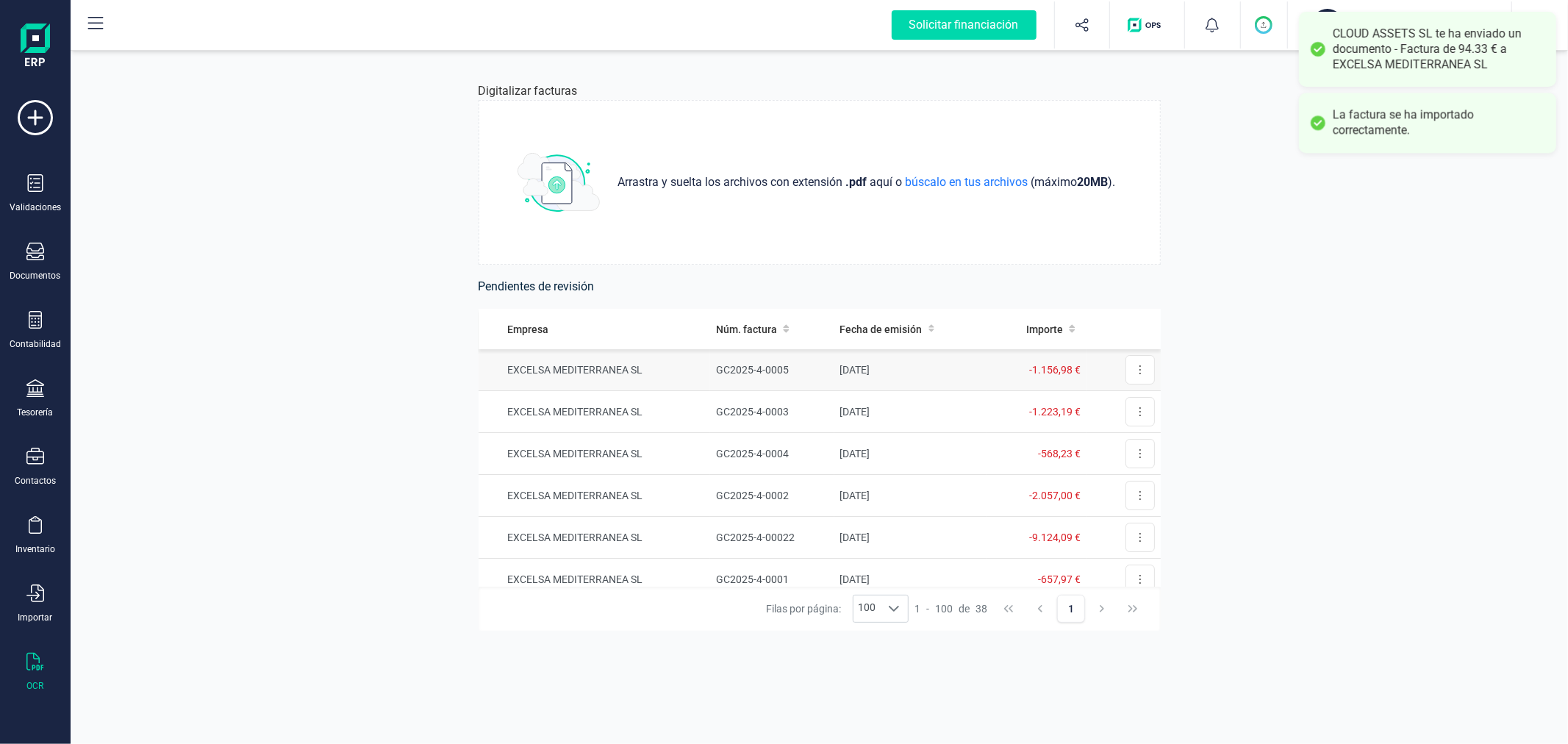
click at [731, 370] on td "GC2025-4-0005" at bounding box center [772, 370] width 124 height 42
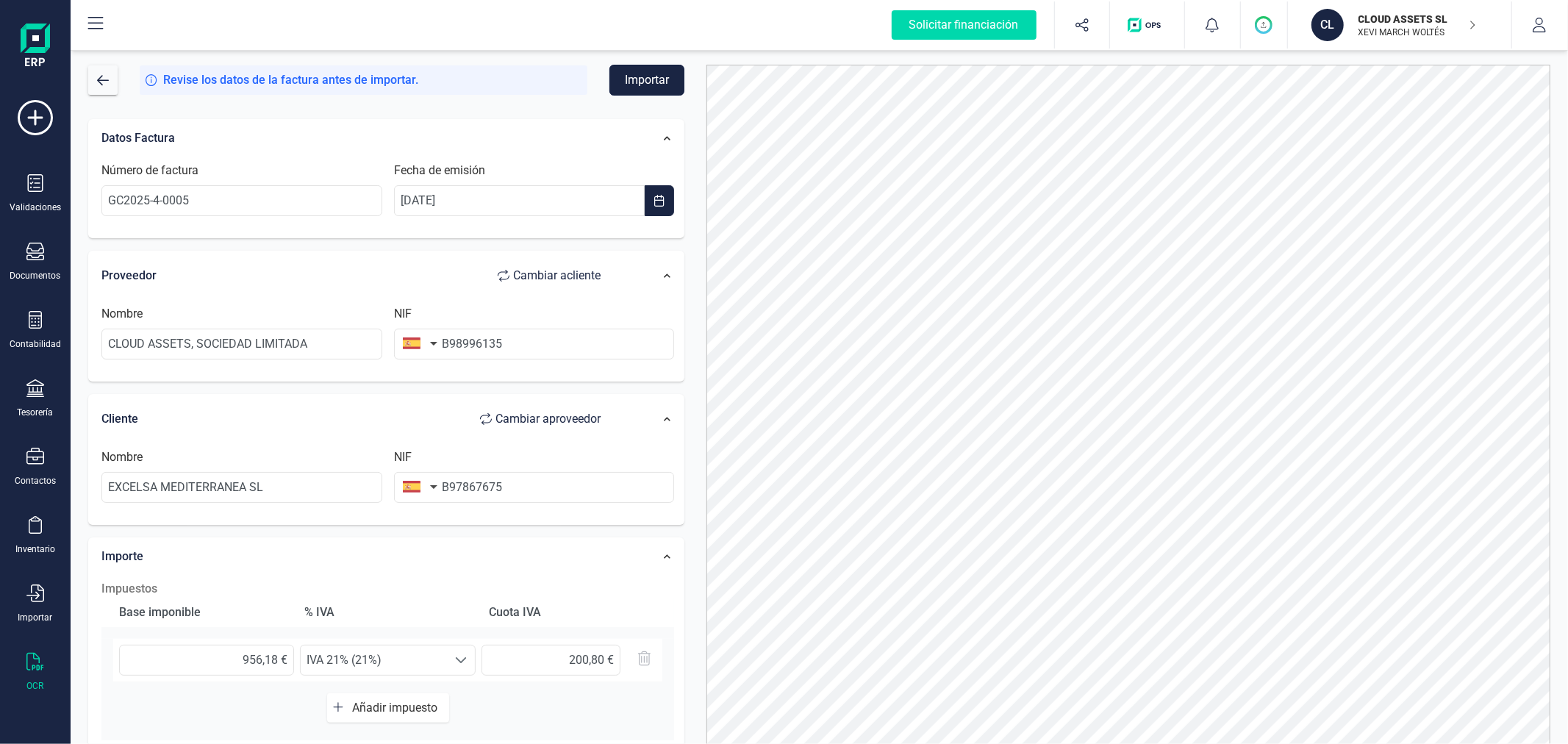
click at [648, 69] on button "Importar" at bounding box center [646, 80] width 75 height 31
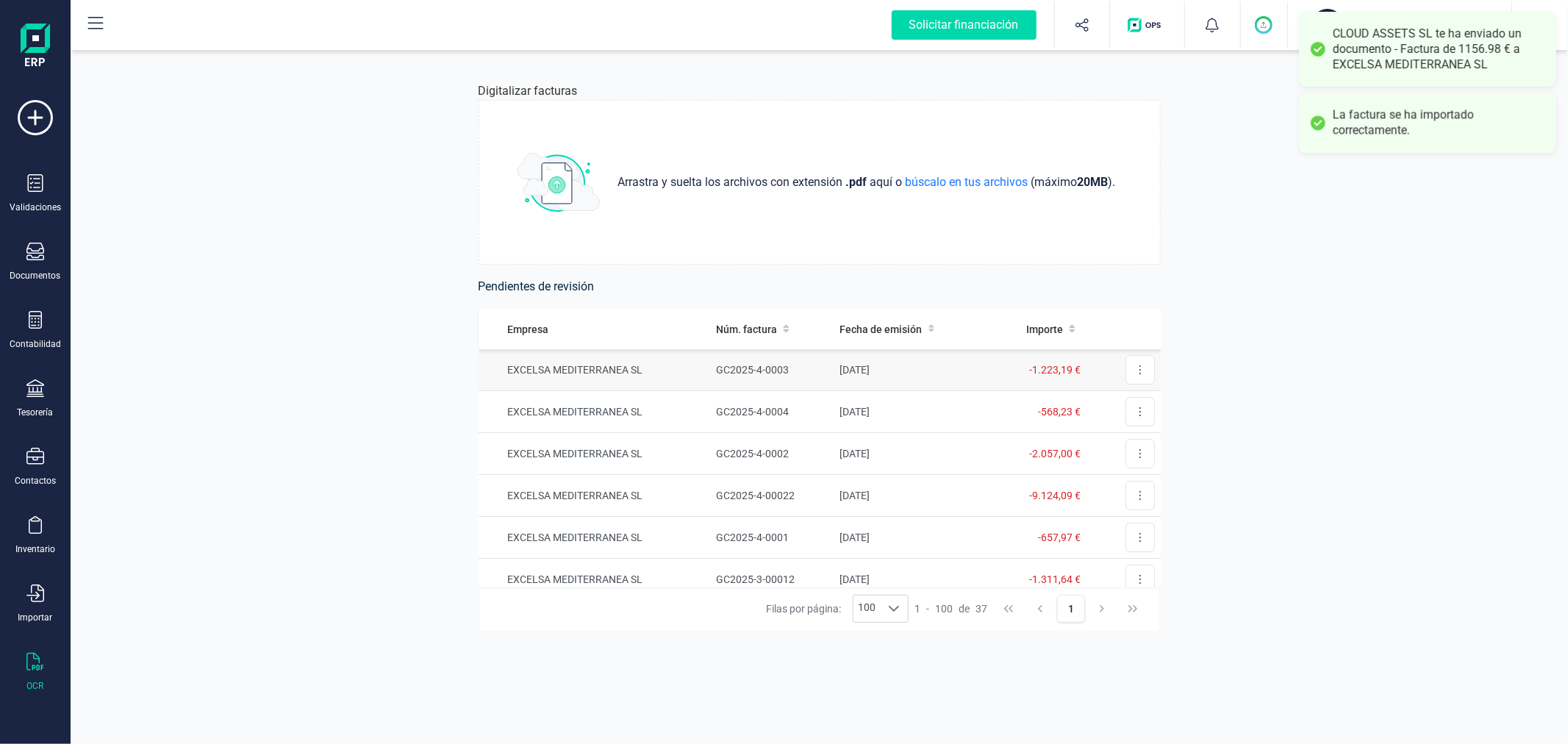
click at [664, 371] on td "EXCELSA MEDITERRANEA SL" at bounding box center [595, 370] width 232 height 42
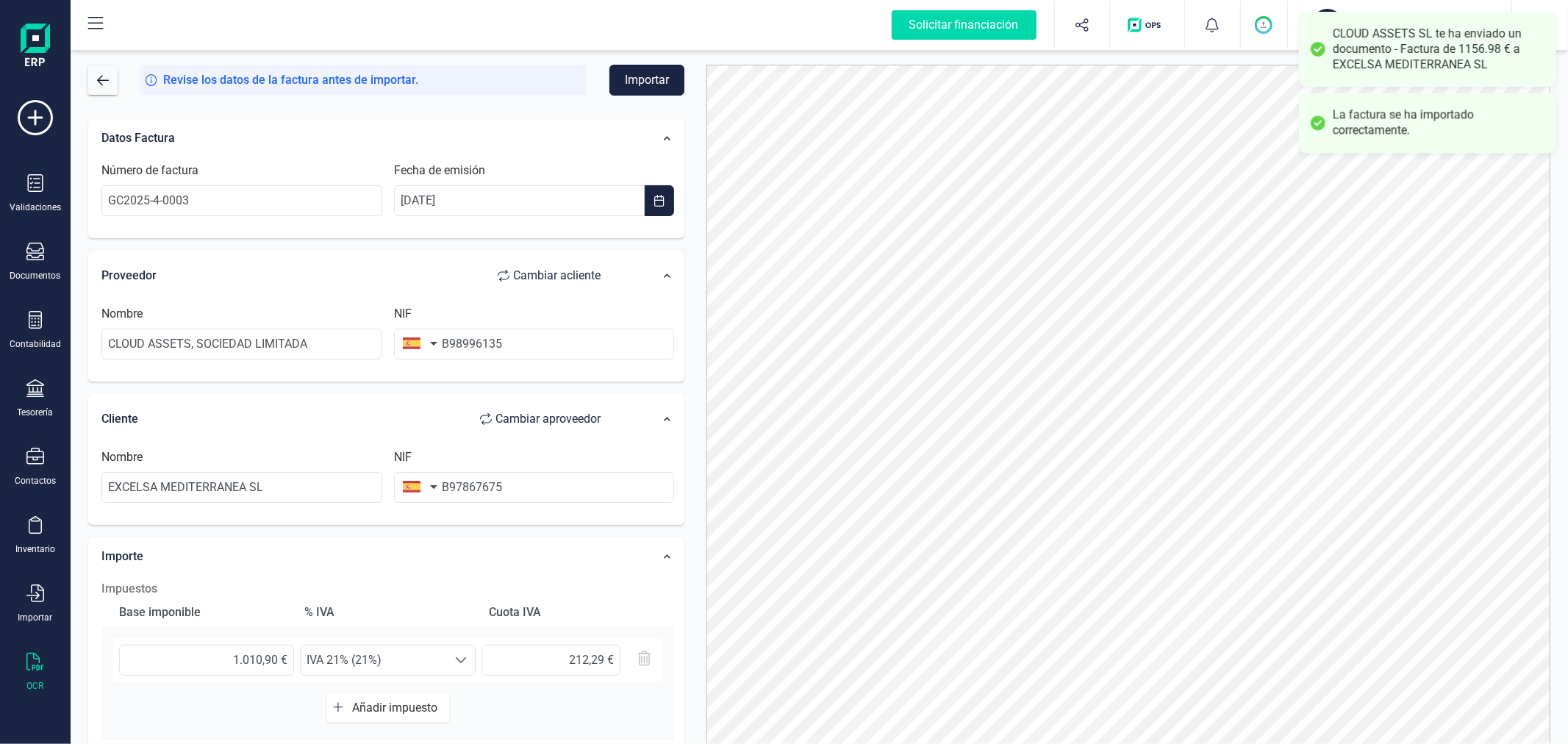
click at [642, 77] on button "Importar" at bounding box center [646, 80] width 75 height 31
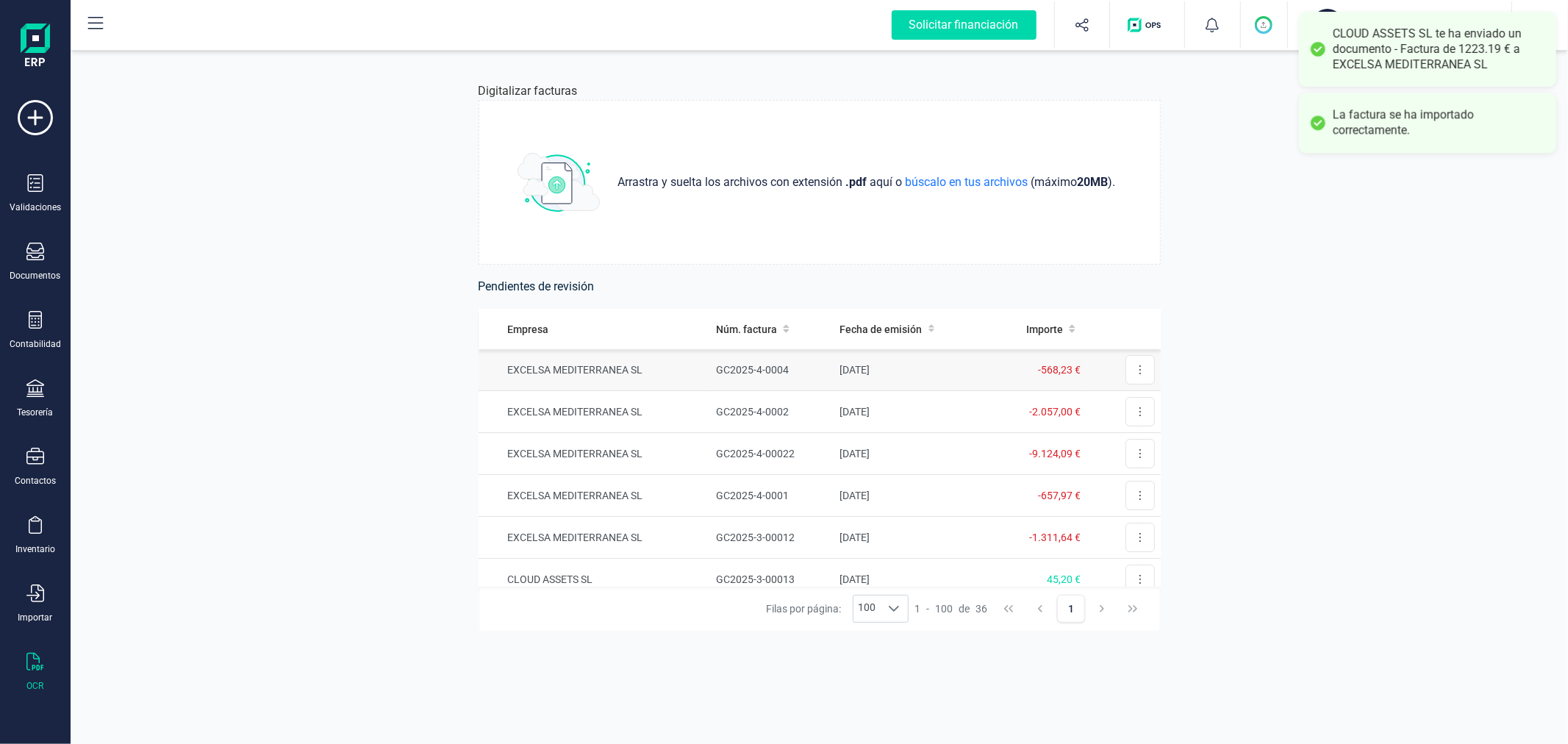
click at [599, 378] on td "EXCELSA MEDITERRANEA SL" at bounding box center [595, 370] width 232 height 42
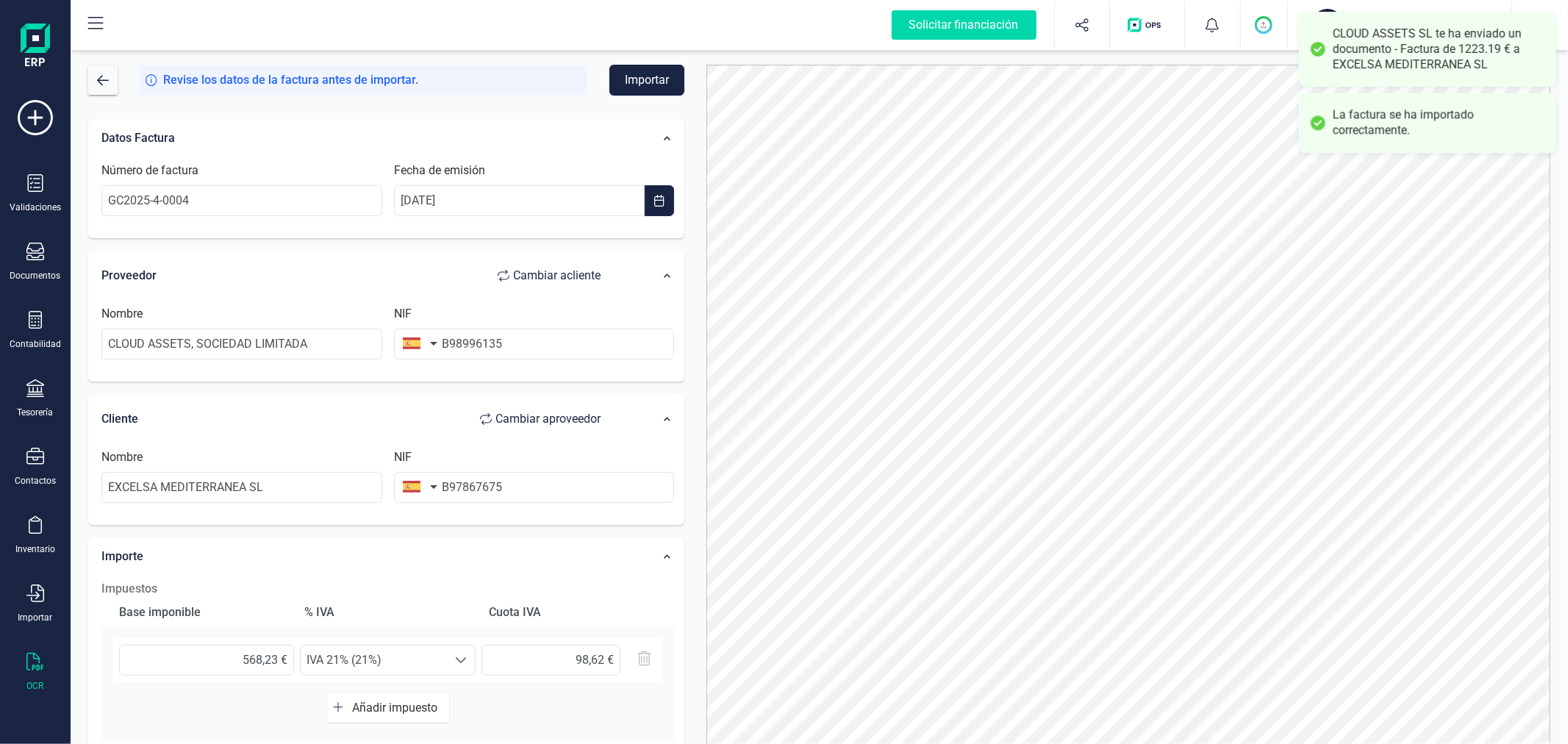
click at [641, 77] on button "Importar" at bounding box center [646, 80] width 75 height 31
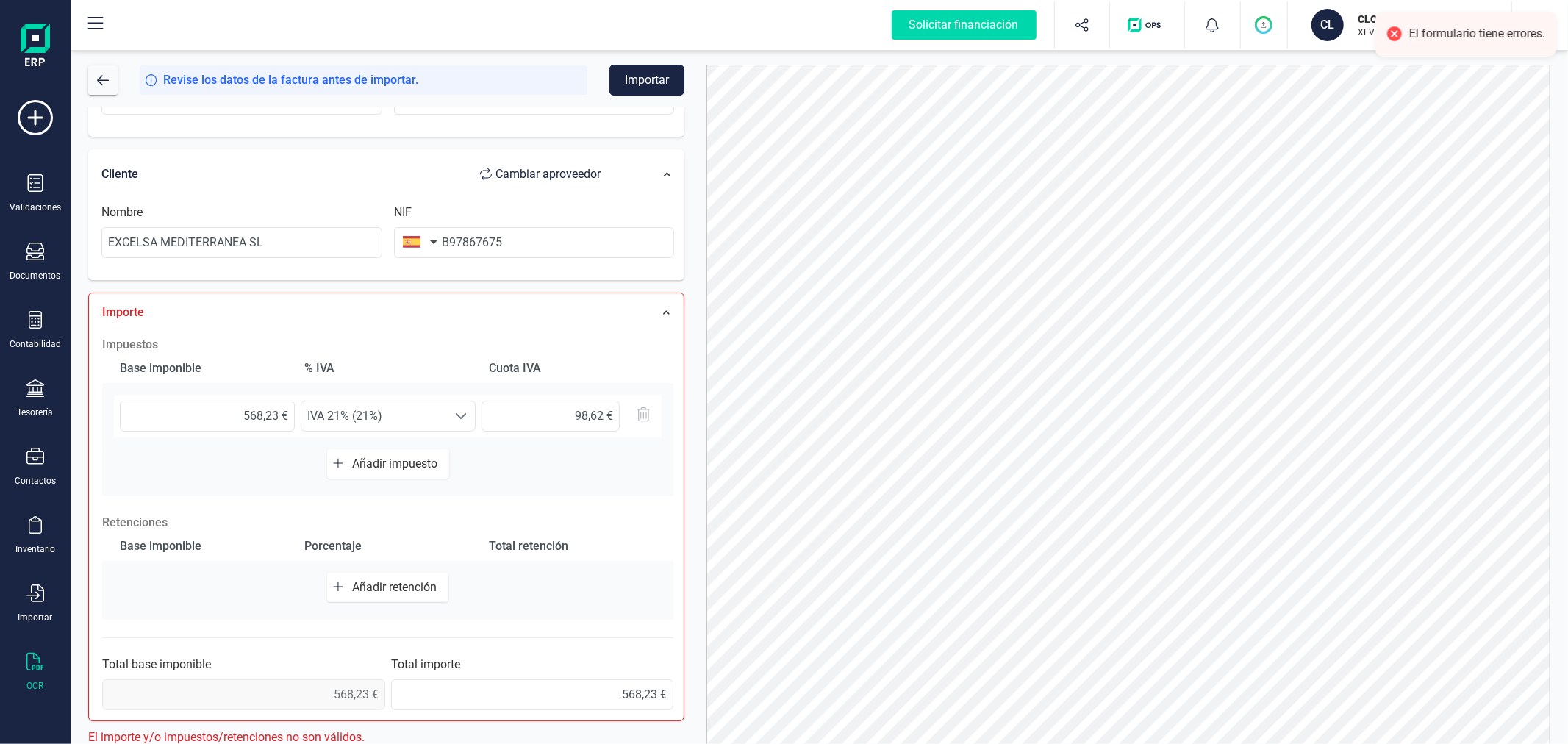
scroll to position [251, 0]
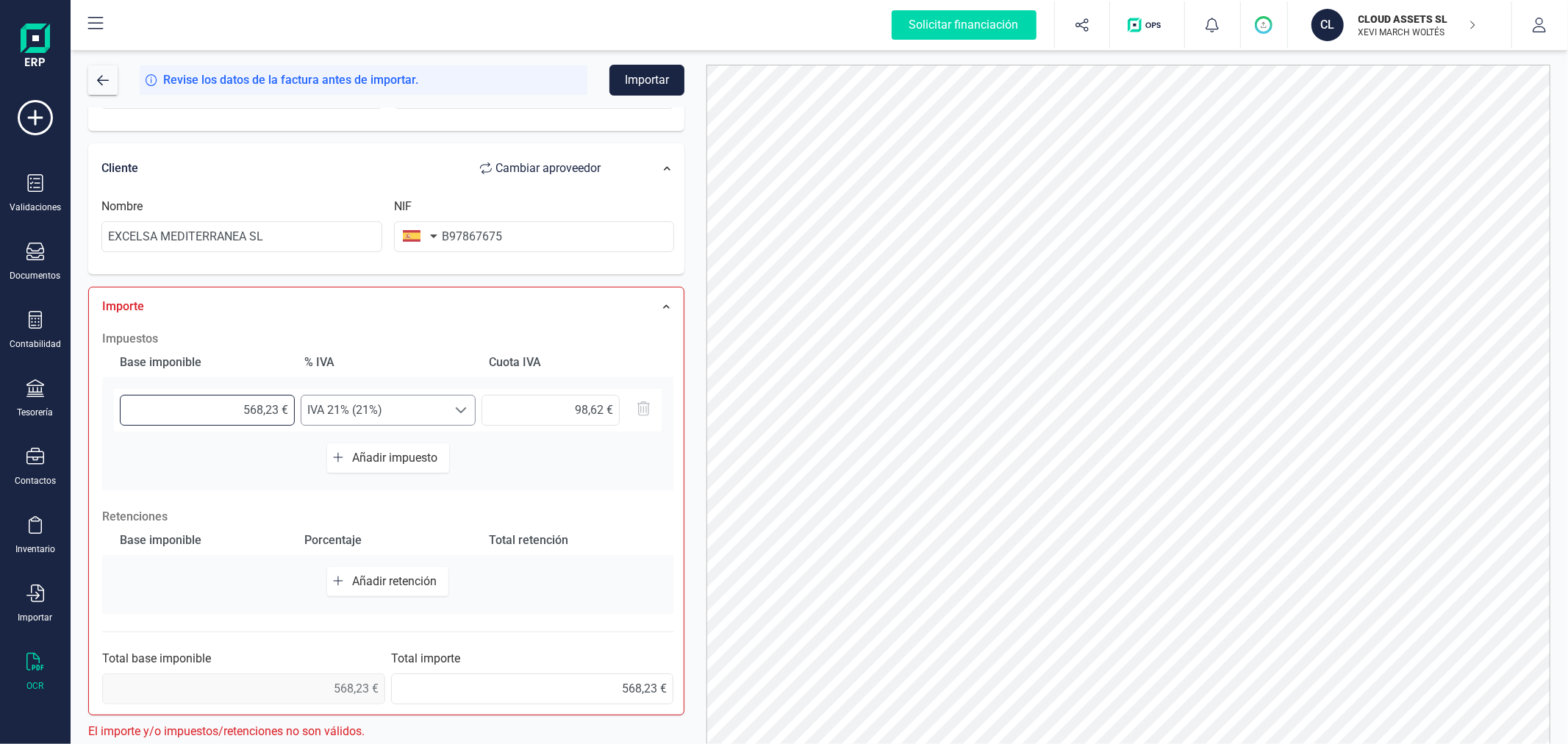
drag, startPoint x: 230, startPoint y: 407, endPoint x: 328, endPoint y: 424, distance: 99.5
click at [328, 424] on div "568,23 € Seleccione un % IVA 21% (21%) IVA 21% (21%) 98,62 €" at bounding box center [387, 410] width 548 height 43
type input "4,00 €"
type input "0,84 €"
type input "46,00 €"
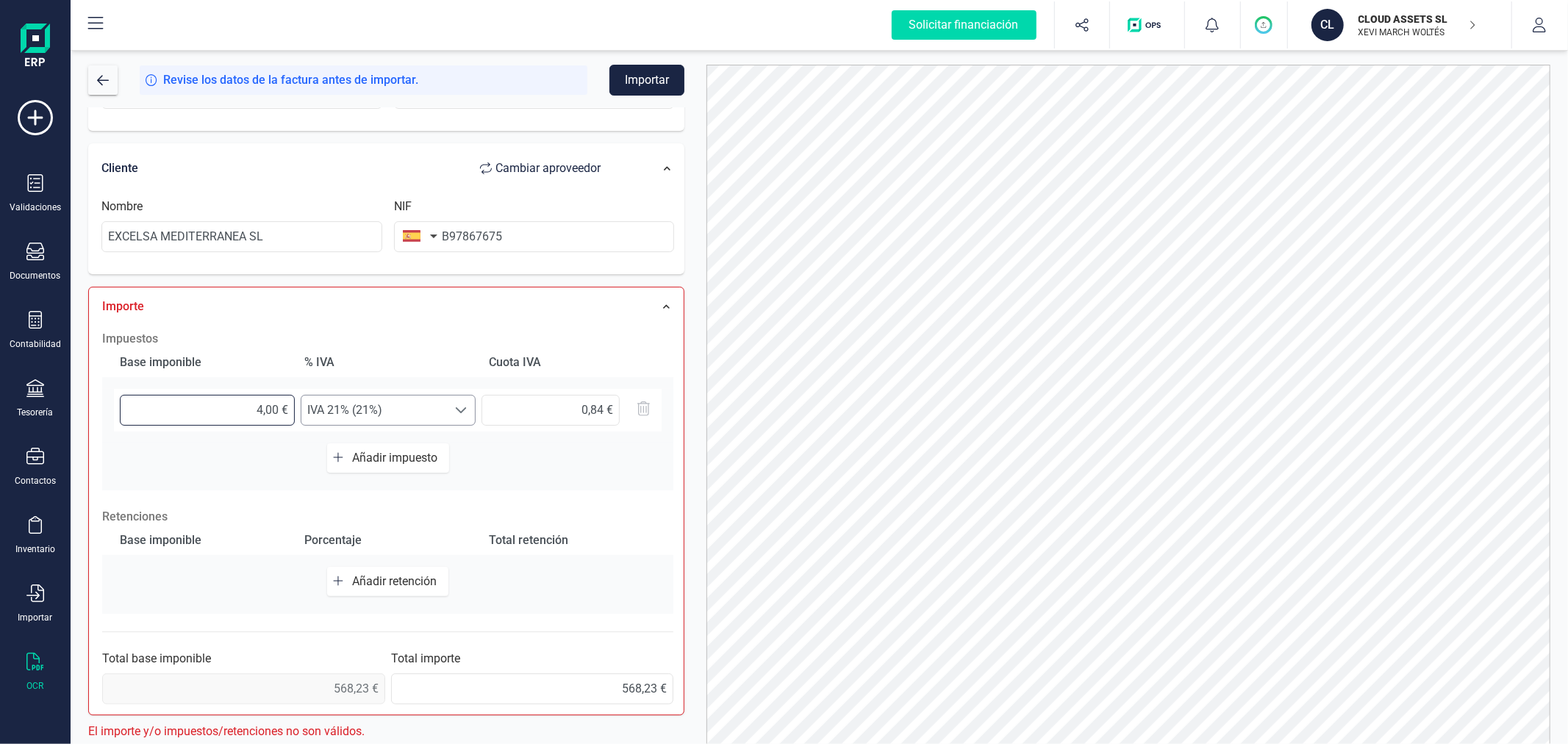
type input "9,66 €"
type input "469,00 €"
type input "98,49 €"
type input "469,60 €"
type input "98,62 €"
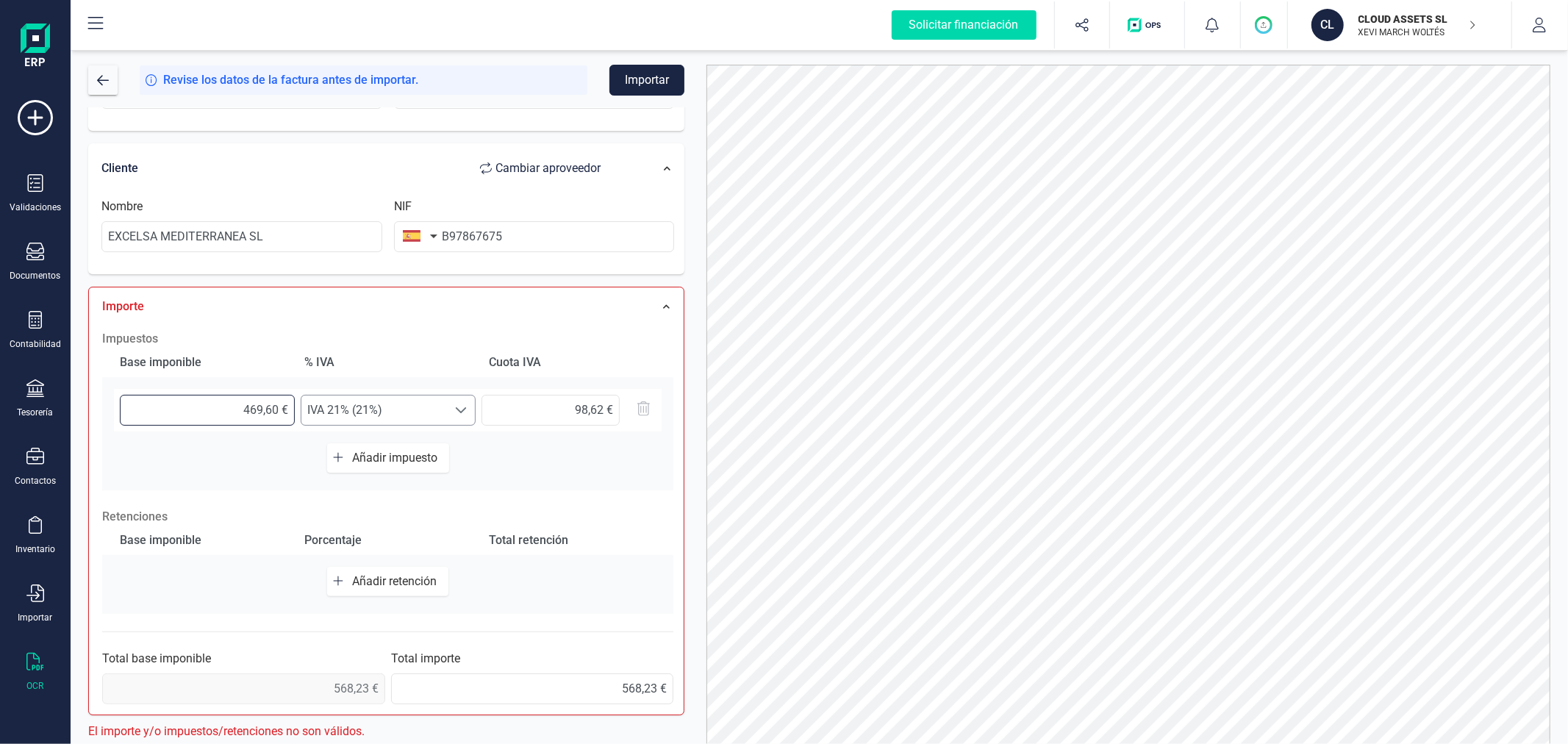
type input "469,61 €"
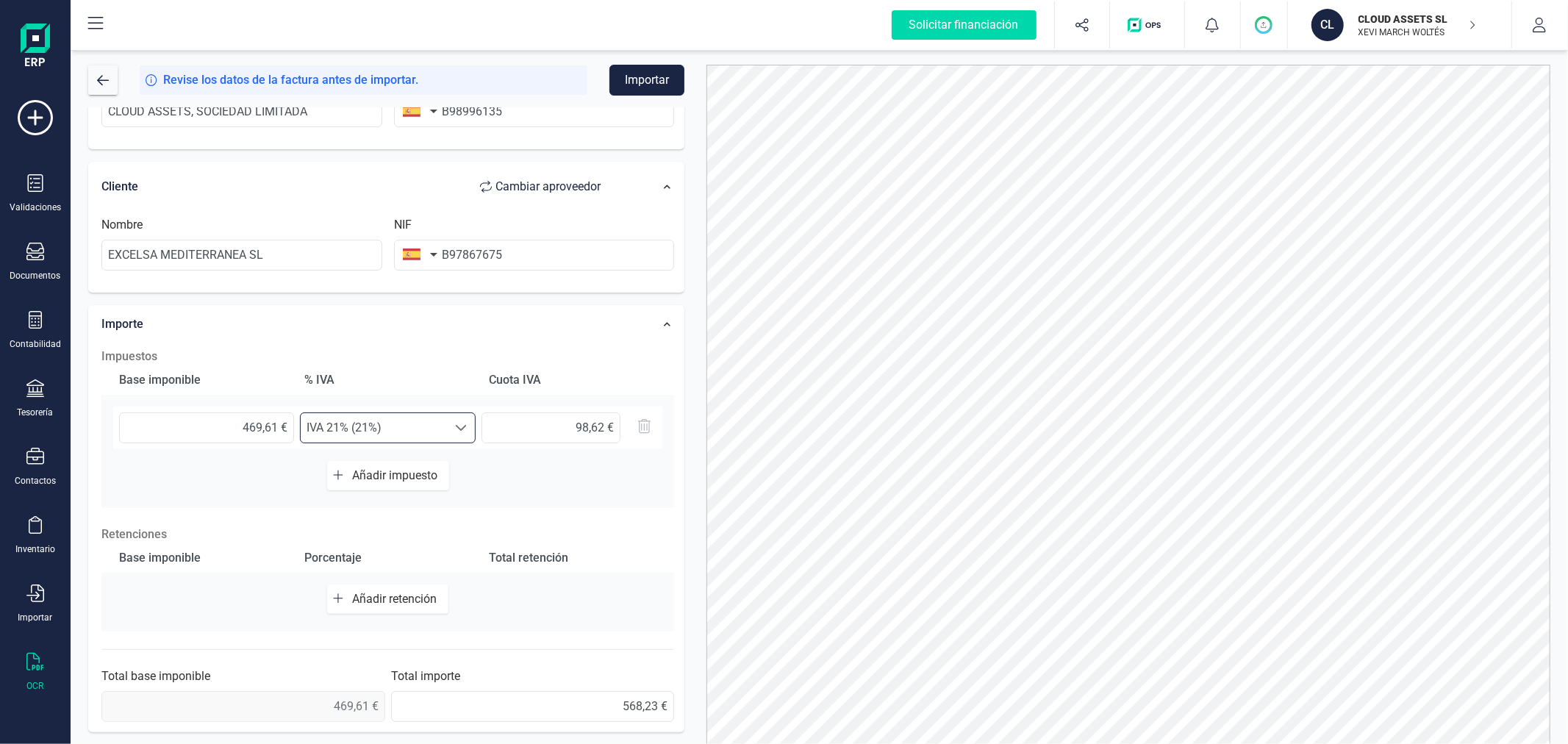
scroll to position [232, 0]
click at [665, 86] on button "Importar" at bounding box center [646, 80] width 75 height 31
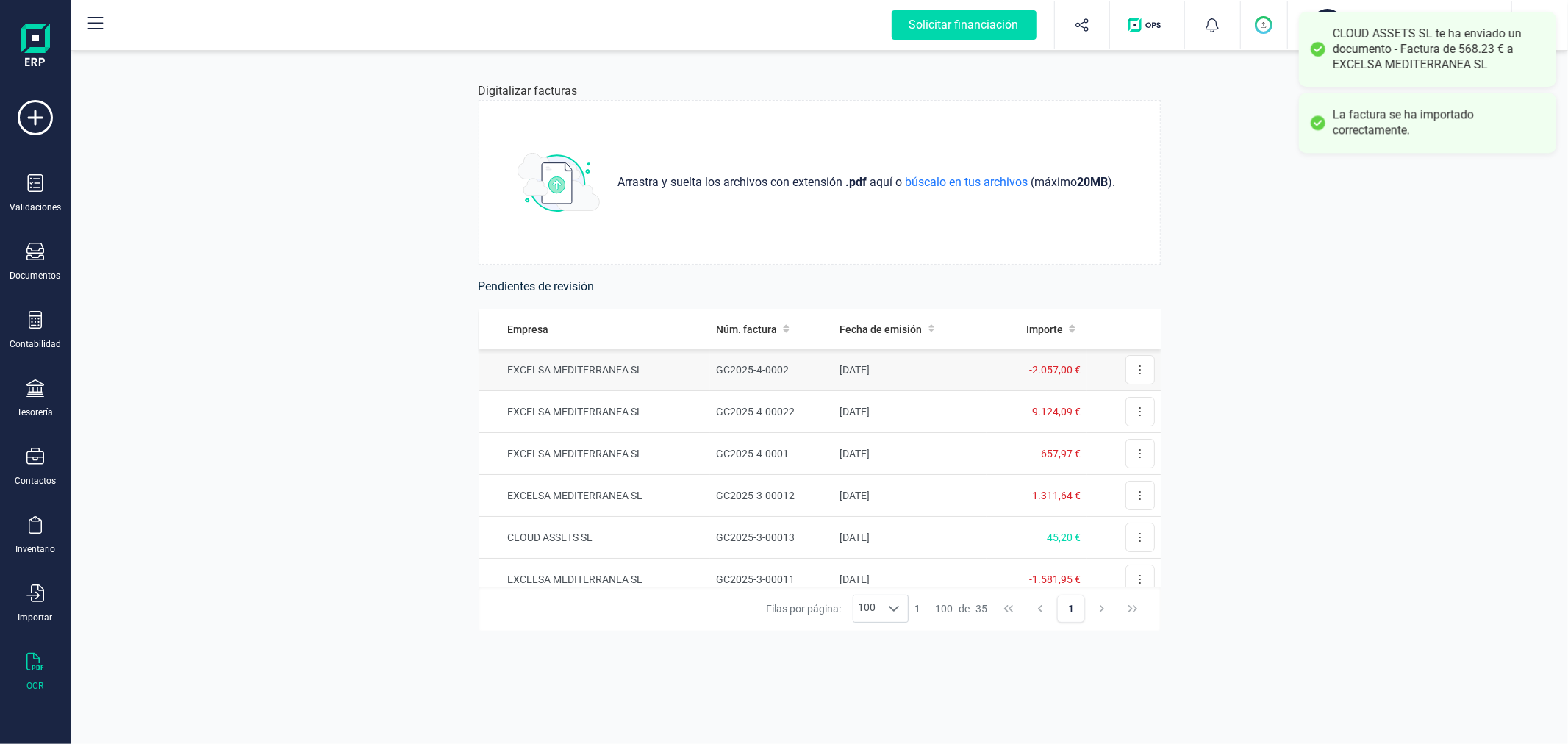
click at [695, 369] on td "EXCELSA MEDITERRANEA SL" at bounding box center [595, 370] width 232 height 42
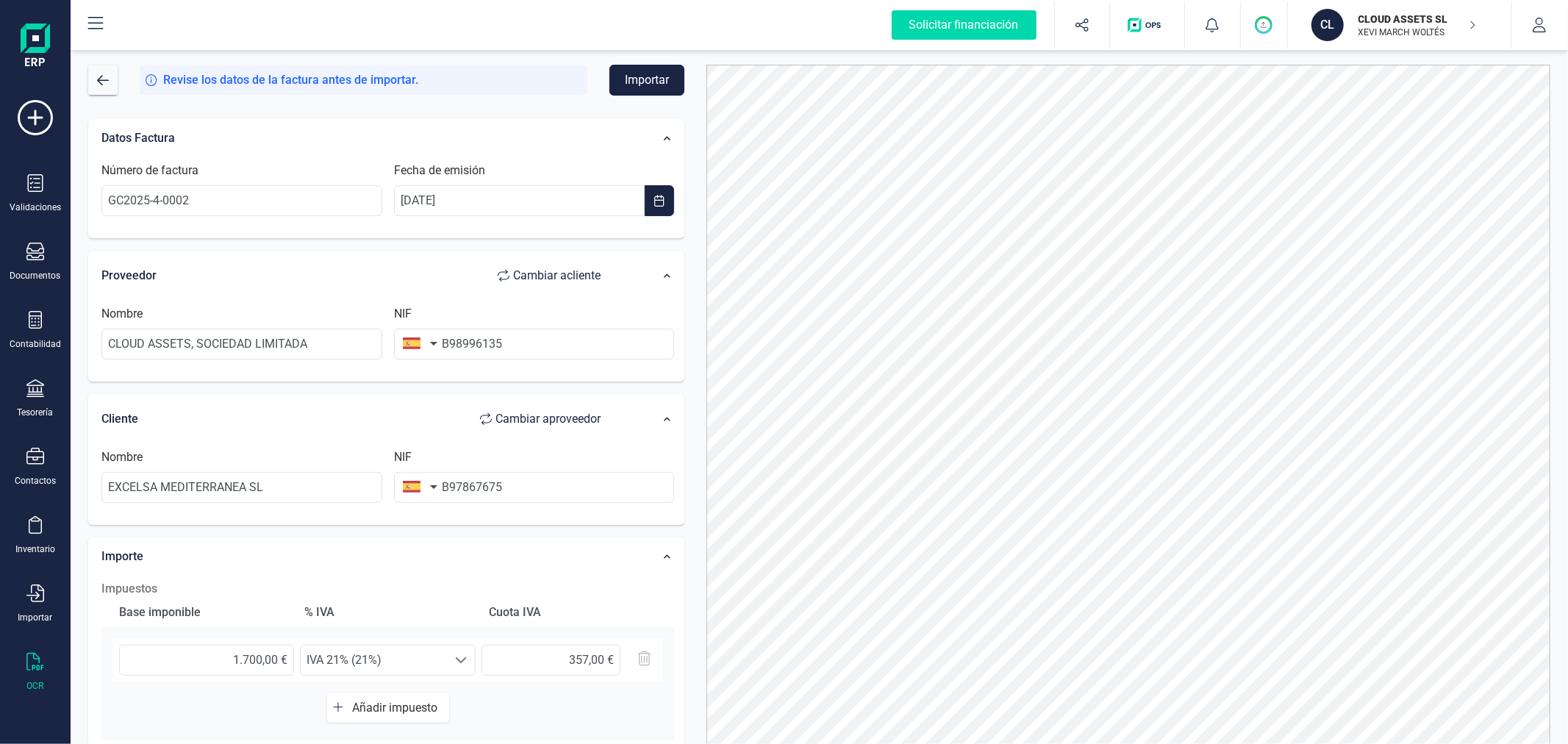
click at [650, 75] on button "Importar" at bounding box center [646, 80] width 75 height 31
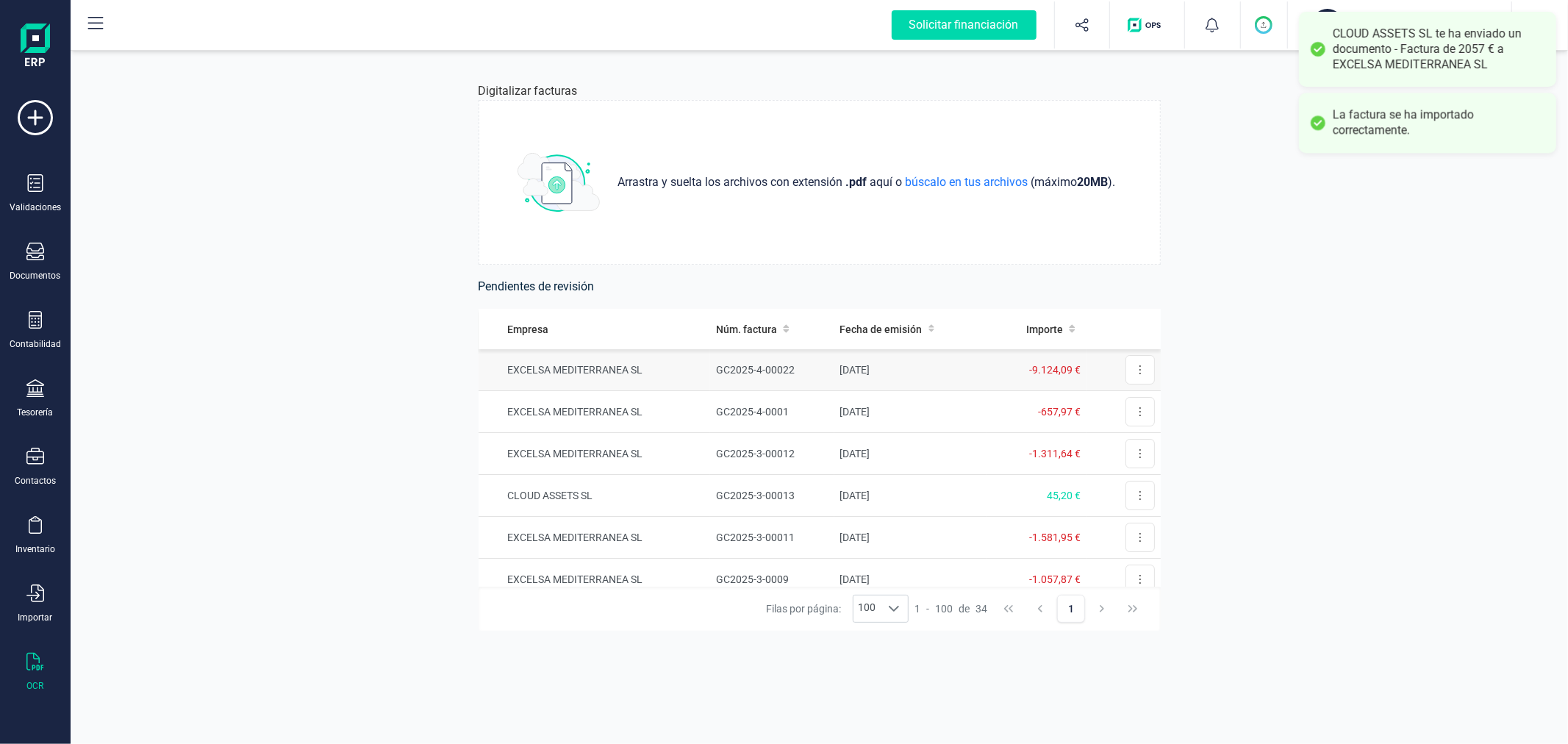
click at [670, 366] on td "EXCELSA MEDITERRANEA SL" at bounding box center [595, 370] width 232 height 42
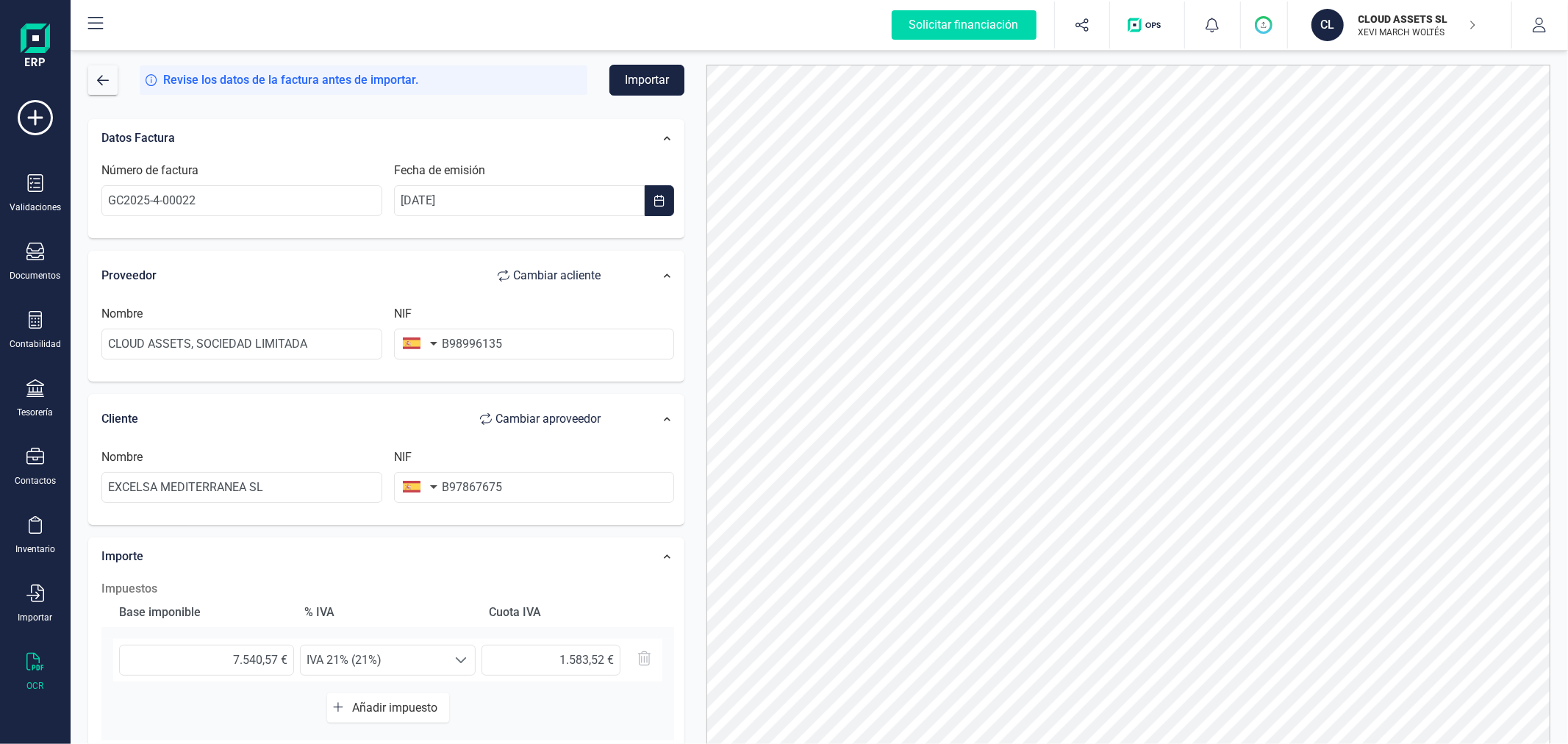
click at [663, 83] on button "Importar" at bounding box center [646, 80] width 75 height 31
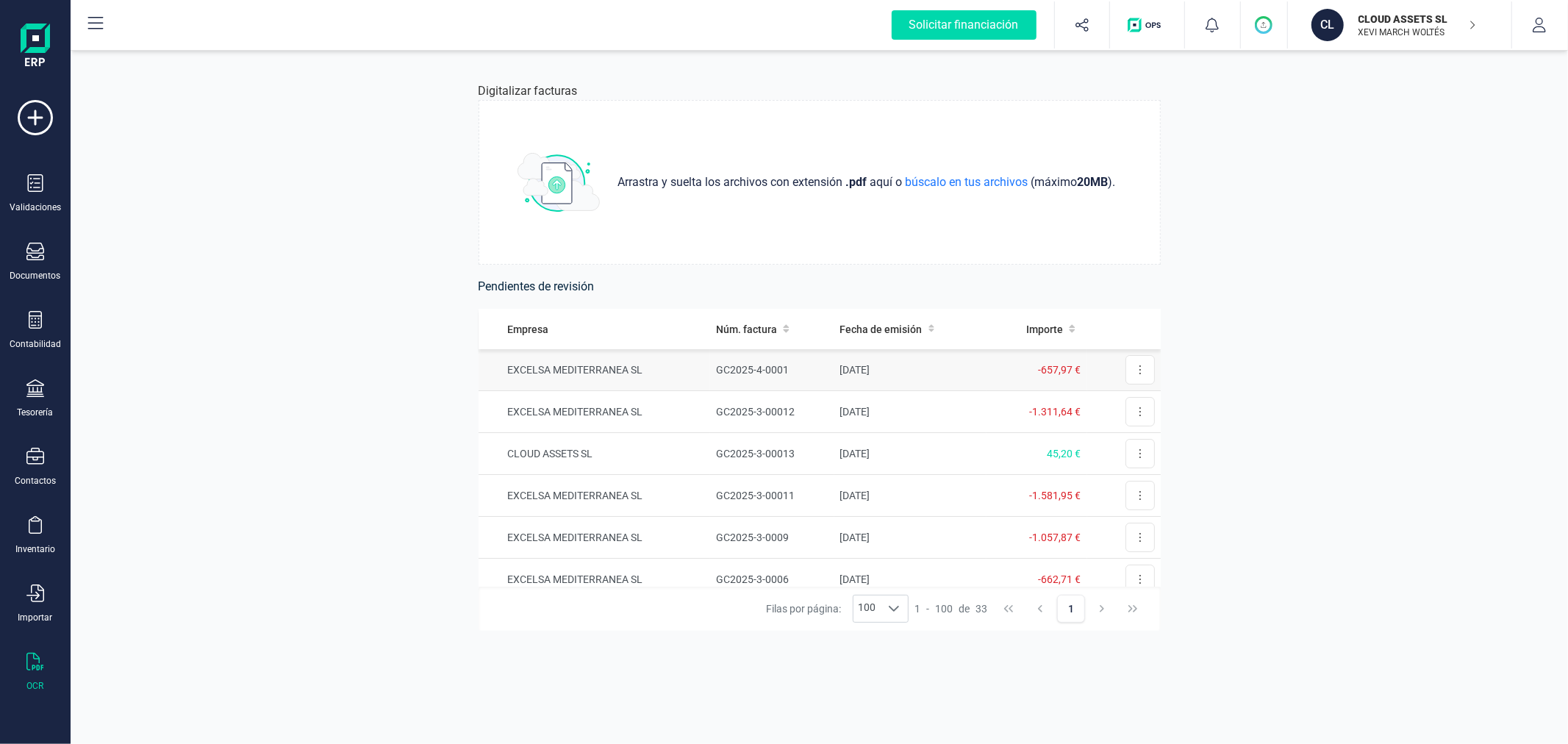
click at [701, 368] on td "EXCELSA MEDITERRANEA SL" at bounding box center [595, 370] width 232 height 42
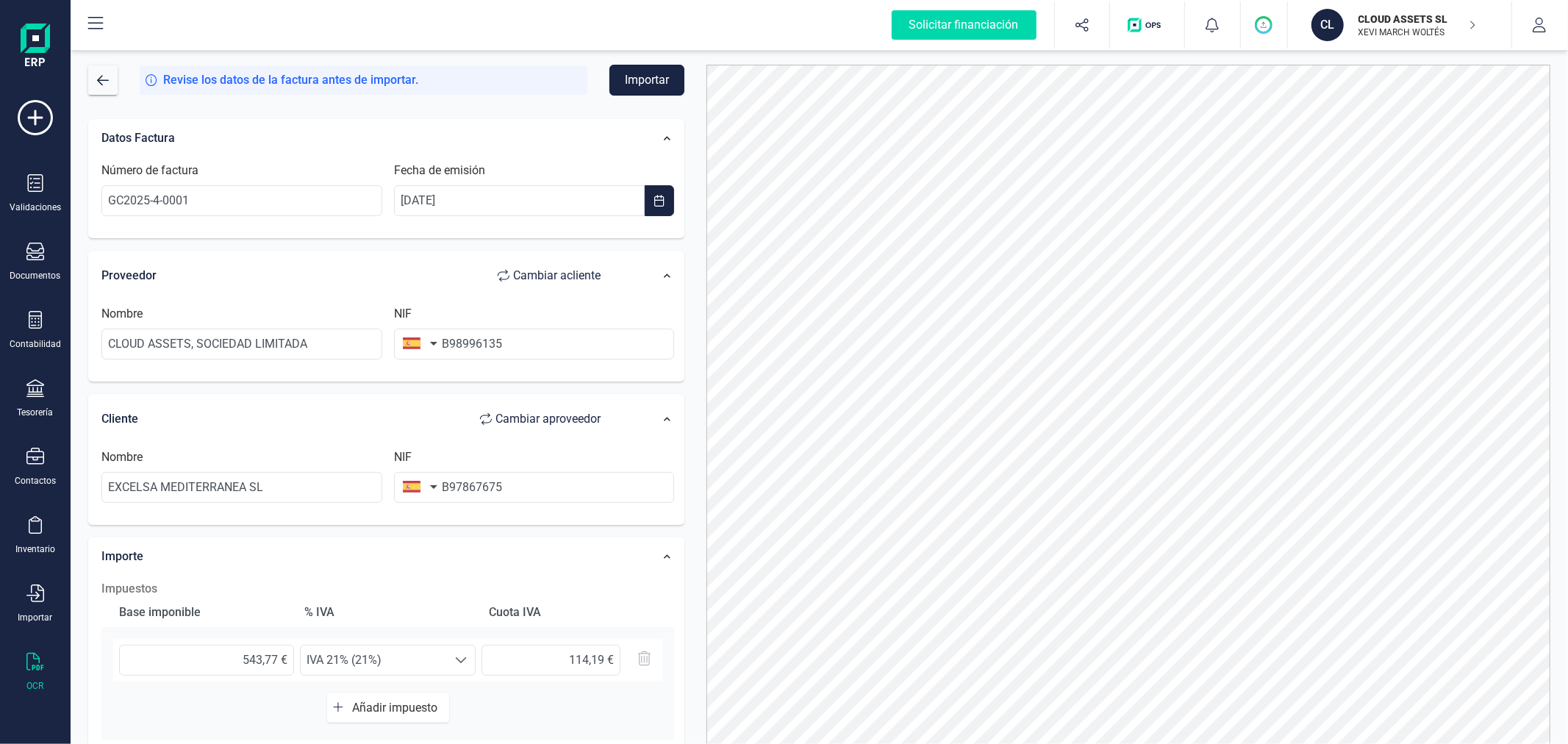
click at [651, 85] on button "Importar" at bounding box center [646, 80] width 75 height 31
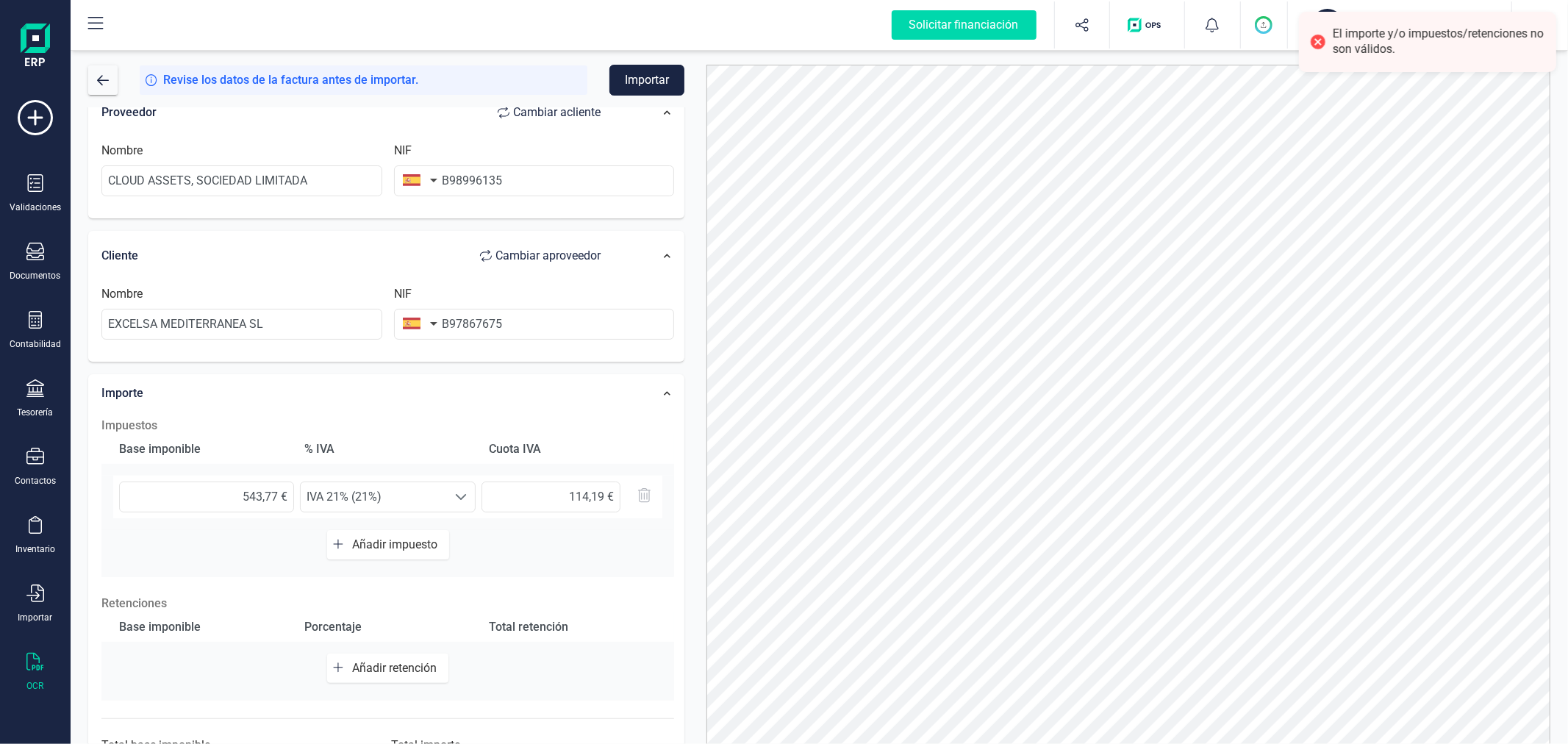
scroll to position [232, 0]
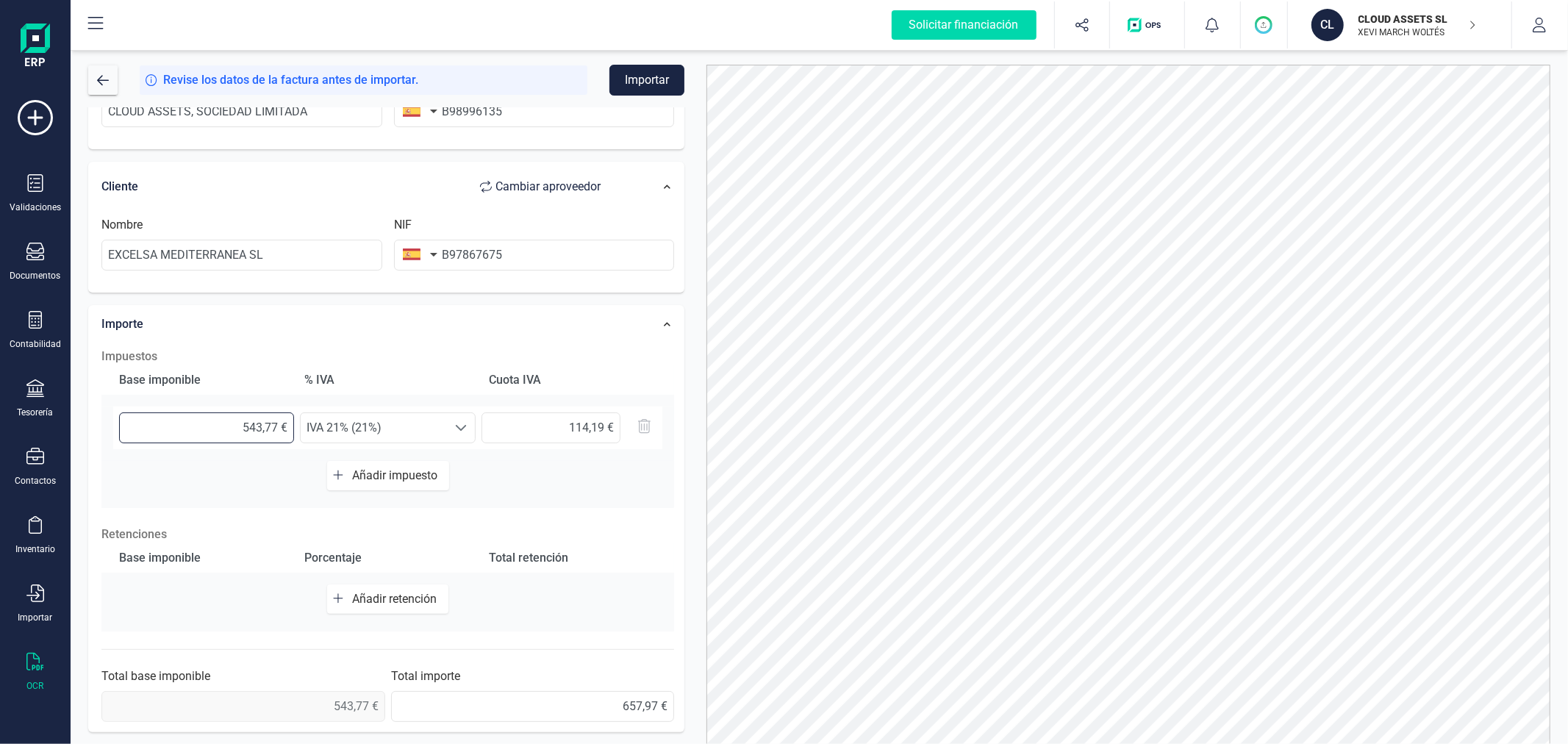
click at [276, 425] on input "543,77 €" at bounding box center [207, 428] width 175 height 31
type input "543,78 €"
click at [692, 417] on div "Datos Factura Número de factura GC2025-4-0001 Fecha de emisión 01/04/2025 Prove…" at bounding box center [386, 307] width 619 height 865
click at [660, 68] on button "Importar" at bounding box center [646, 80] width 75 height 31
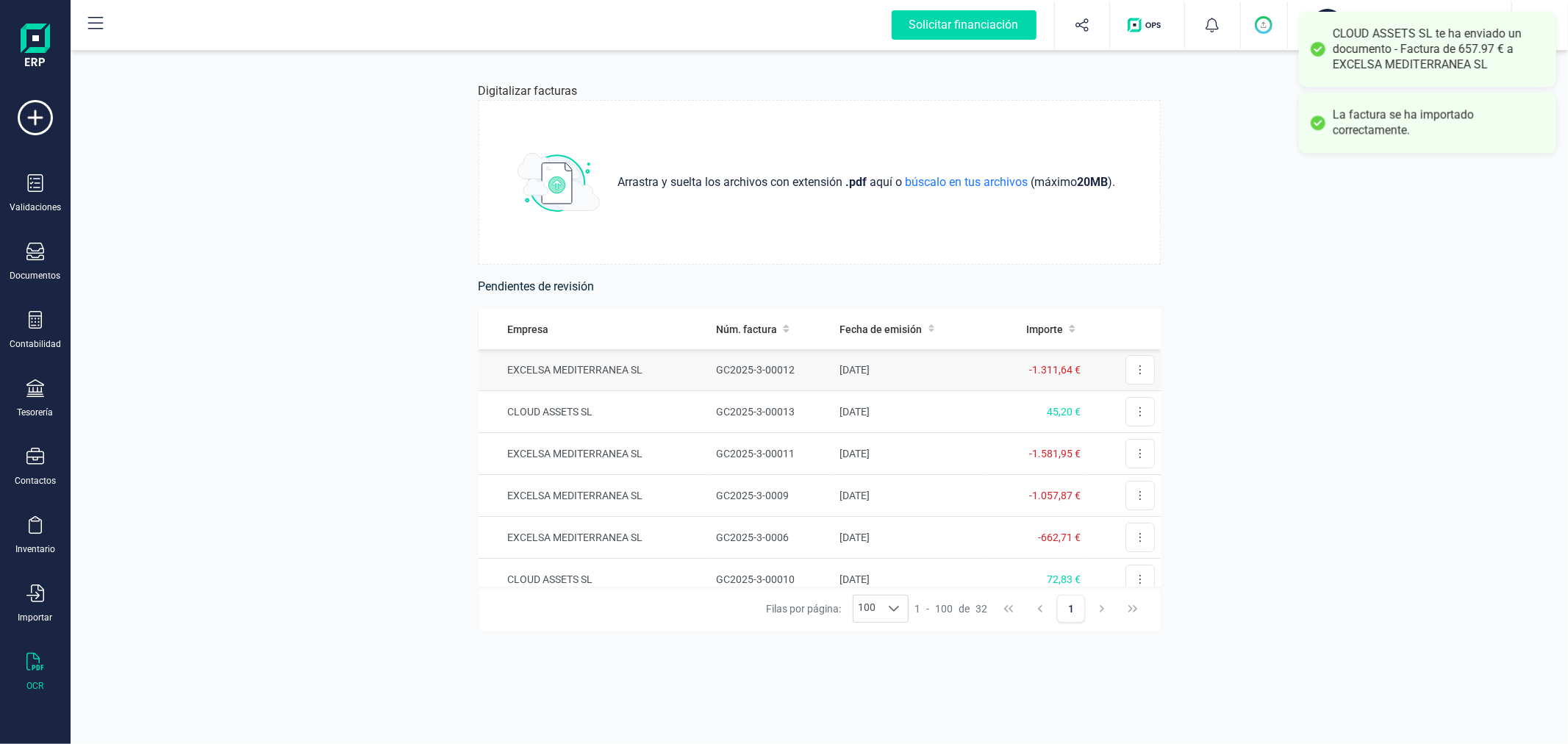
click at [700, 369] on td "EXCELSA MEDITERRANEA SL" at bounding box center [595, 370] width 232 height 42
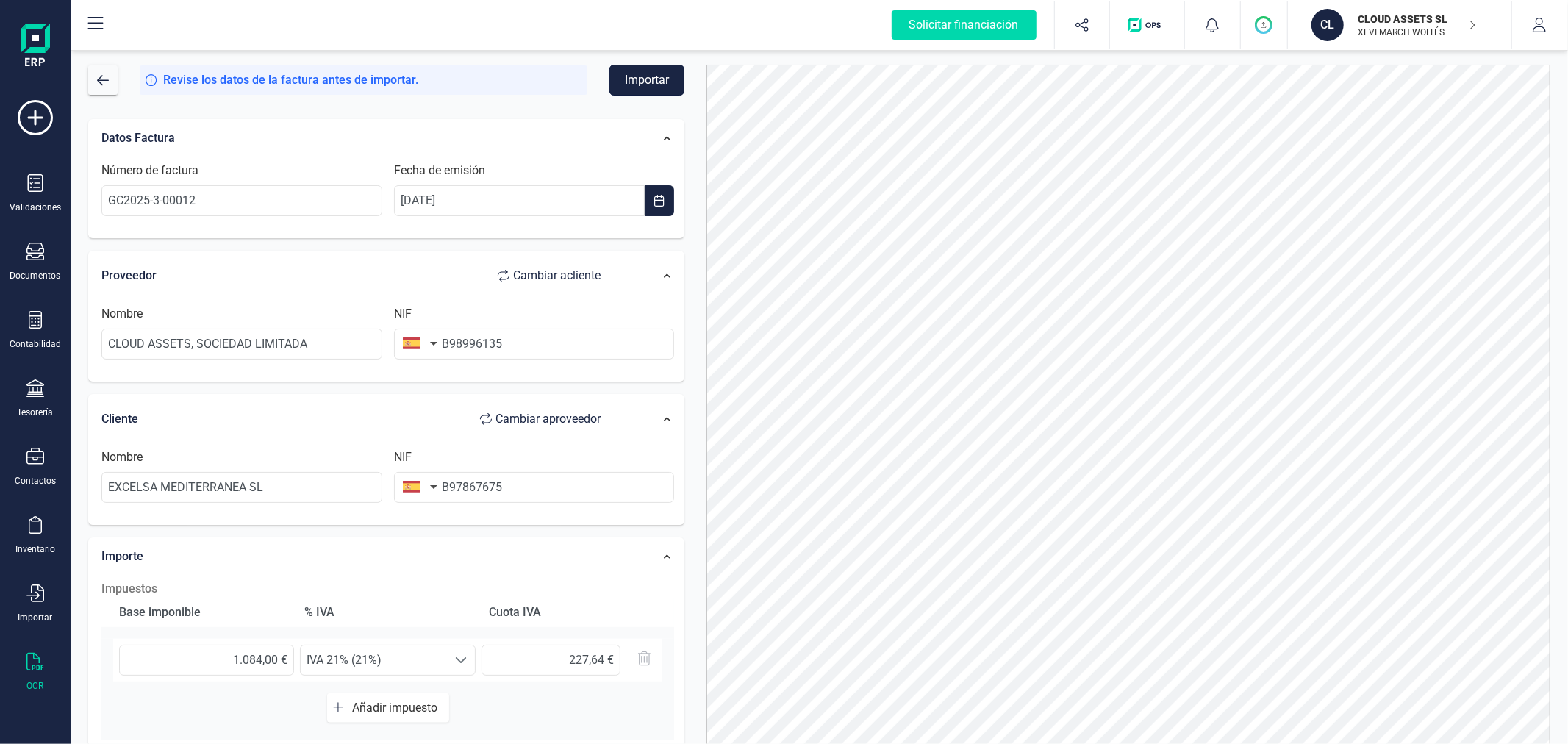
click at [636, 81] on button "Importar" at bounding box center [646, 80] width 75 height 31
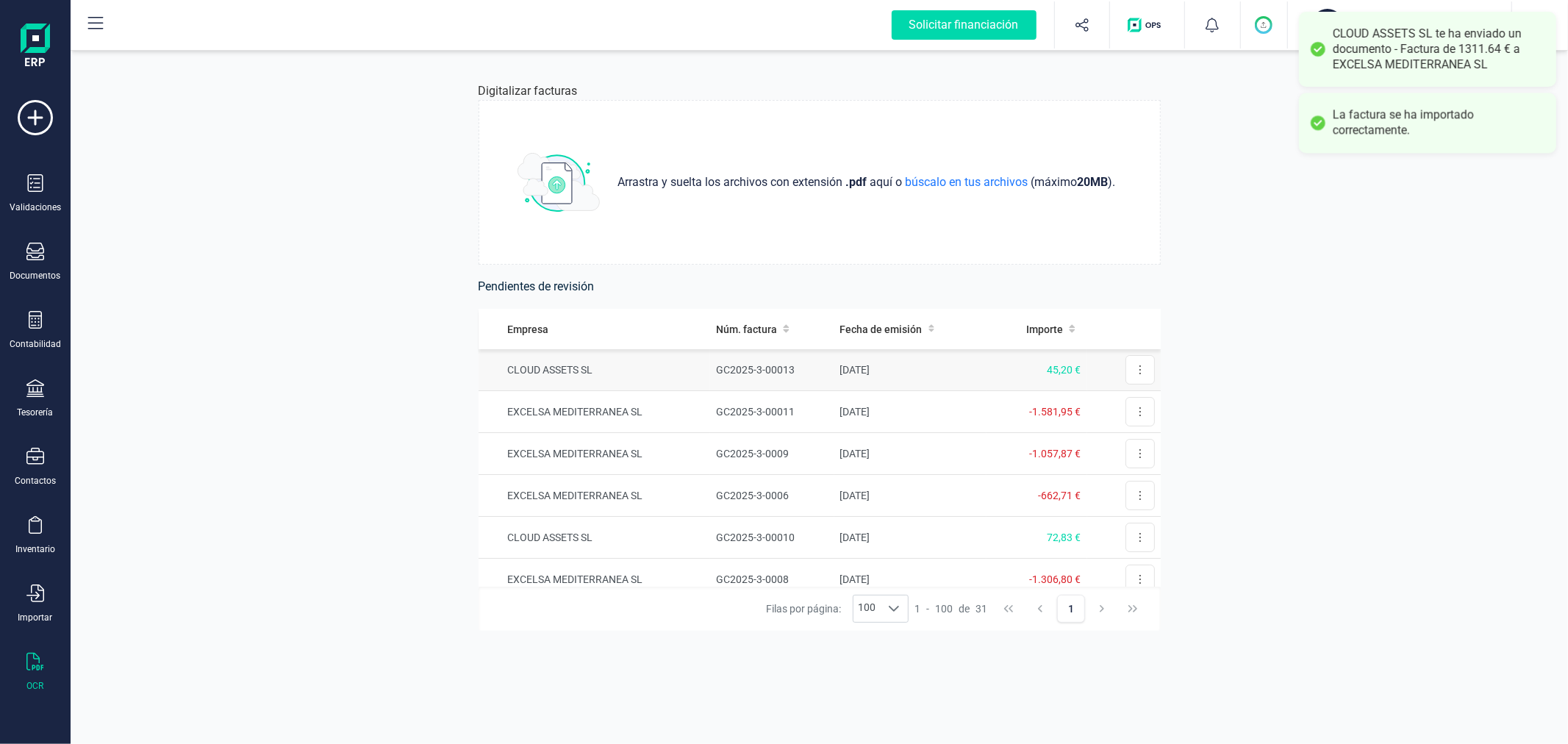
click at [657, 379] on td "CLOUD ASSETS SL" at bounding box center [595, 370] width 232 height 42
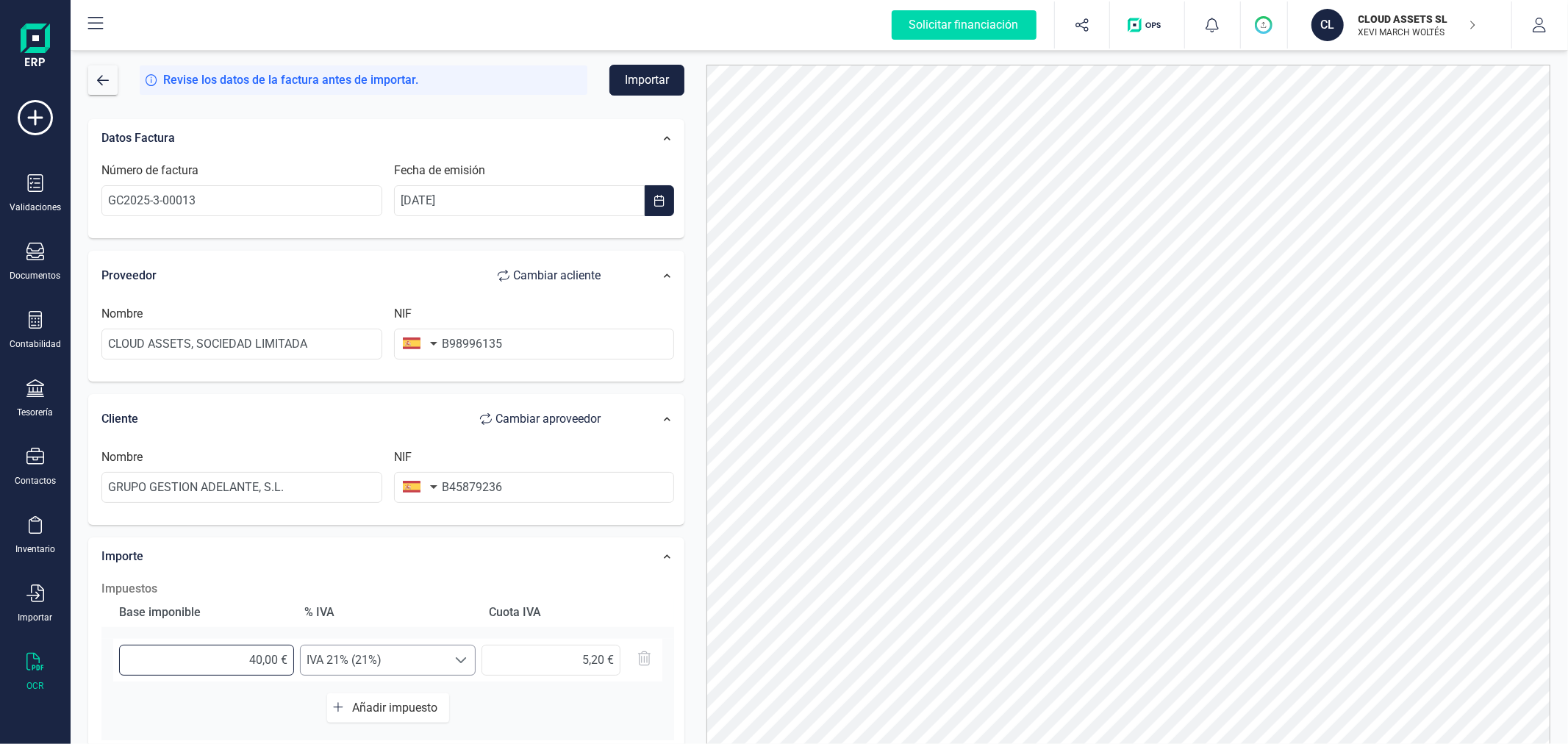
drag, startPoint x: 247, startPoint y: 660, endPoint x: 306, endPoint y: 664, distance: 59.1
click at [306, 664] on div "40,00 € Seleccione un % IVA 21% (21%) IVA 21% (21%) 5,20 €" at bounding box center [388, 660] width 550 height 43
type input "1,00 €"
type input "0,21 €"
type input "12,00 €"
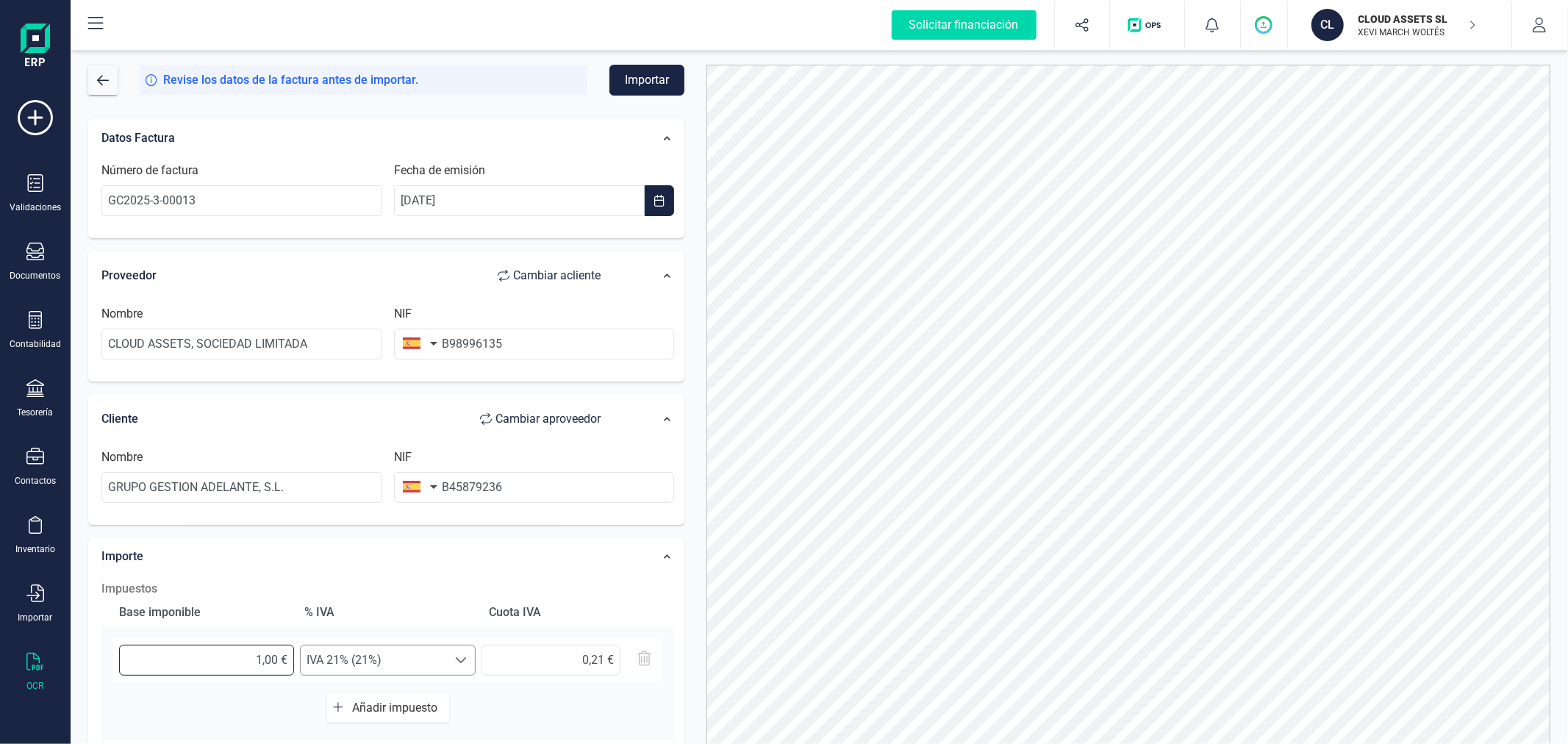
type input "2,52 €"
type input "120,00 €"
type input "25,20 €"
click at [699, 544] on div at bounding box center [1128, 417] width 866 height 706
click at [561, 662] on input "25,20 €" at bounding box center [550, 660] width 139 height 31
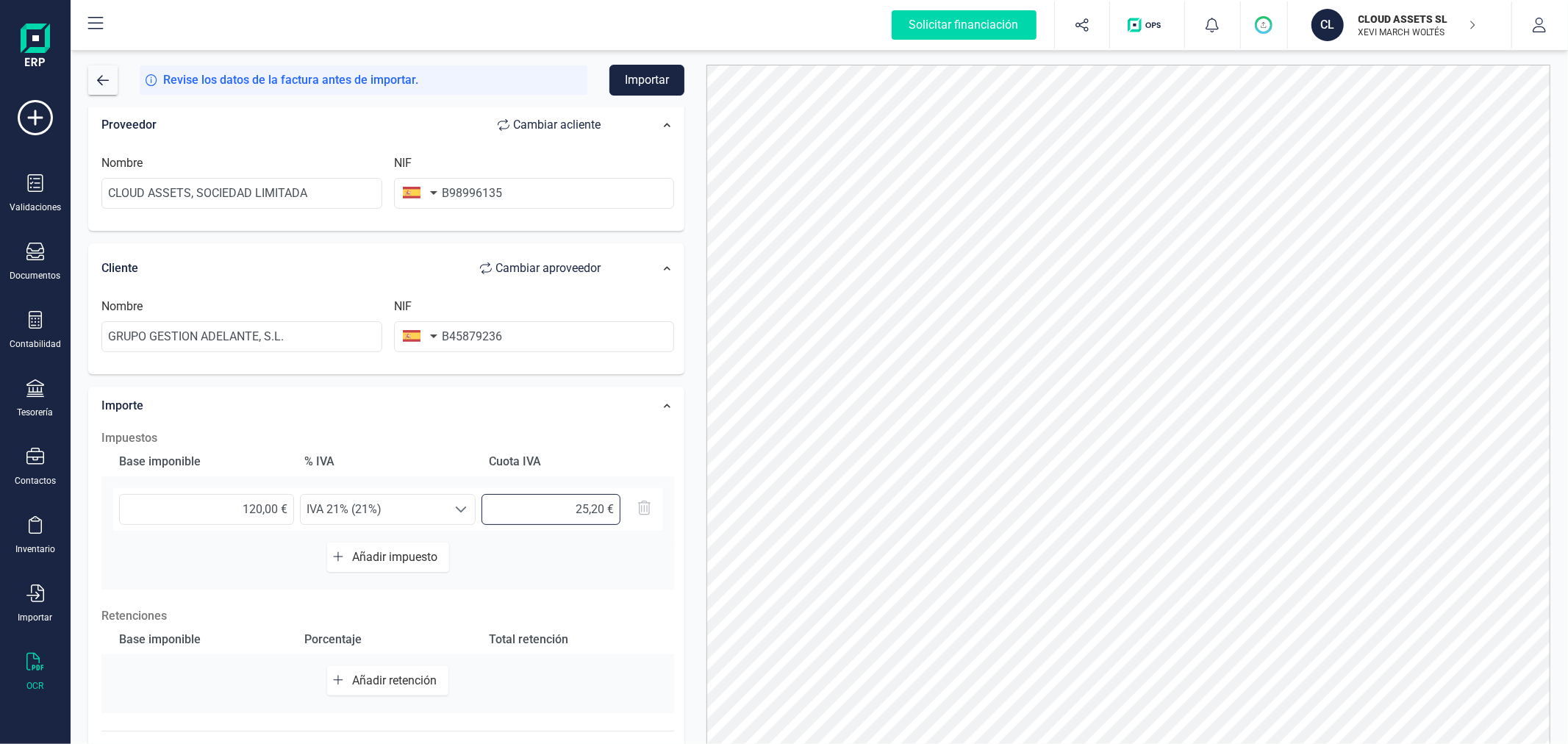
scroll to position [232, 0]
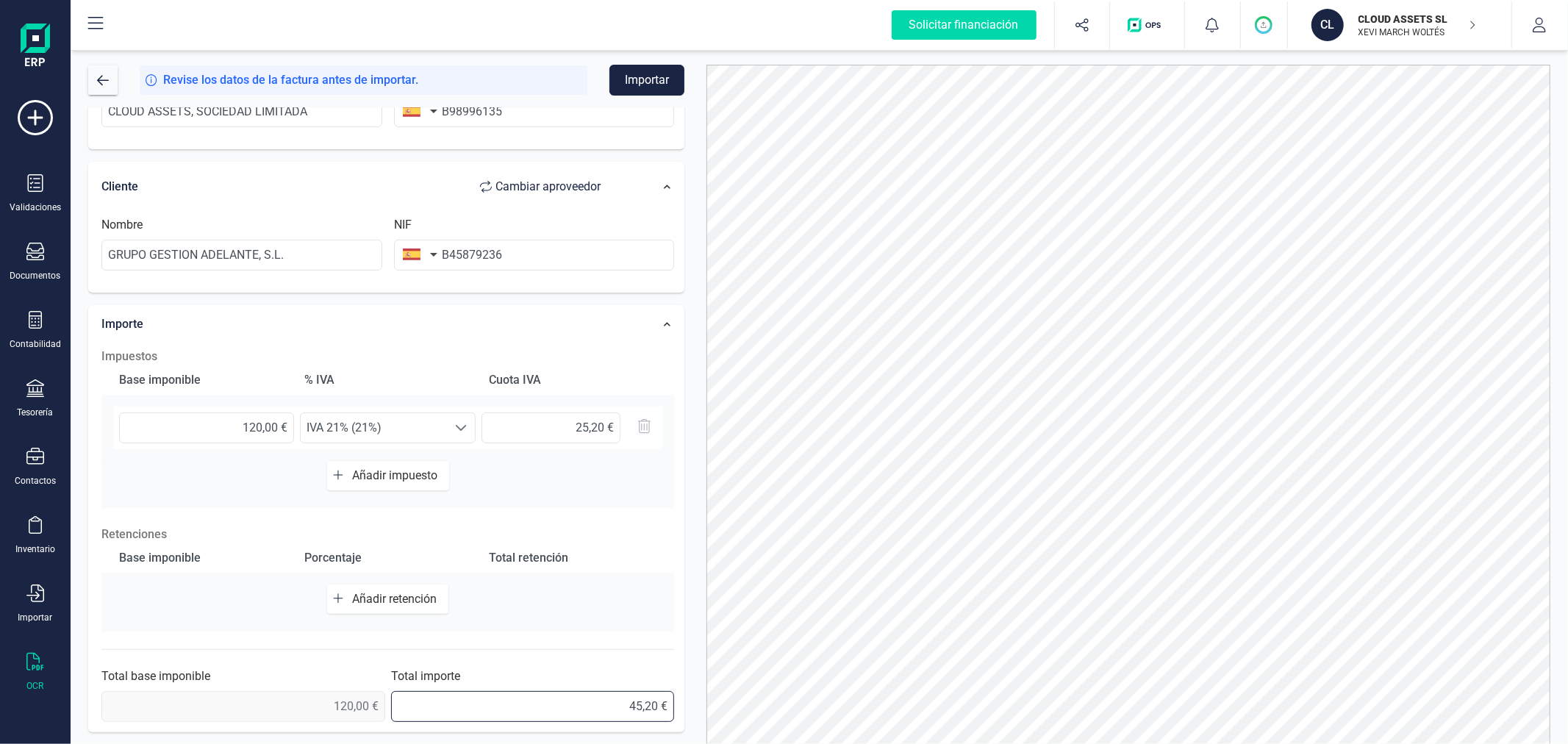
click at [592, 712] on input "45,20 €" at bounding box center [533, 706] width 284 height 31
type input "145,20 €"
click at [693, 480] on div "Datos Factura Número de factura GC2025-3-00013 Fecha de emisión 17/03/2025 Prov…" at bounding box center [386, 307] width 619 height 865
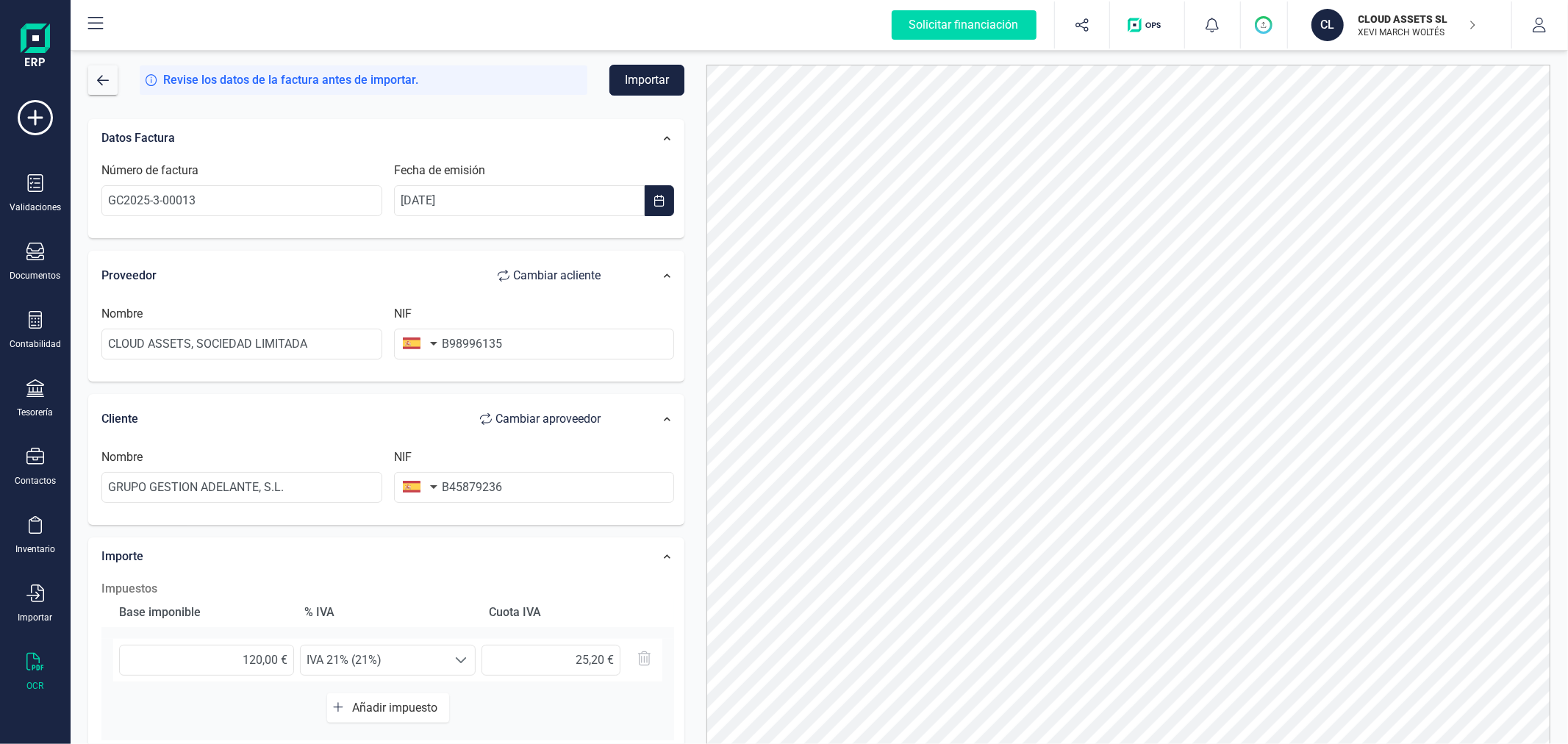
click at [646, 75] on button "Importar" at bounding box center [646, 80] width 75 height 31
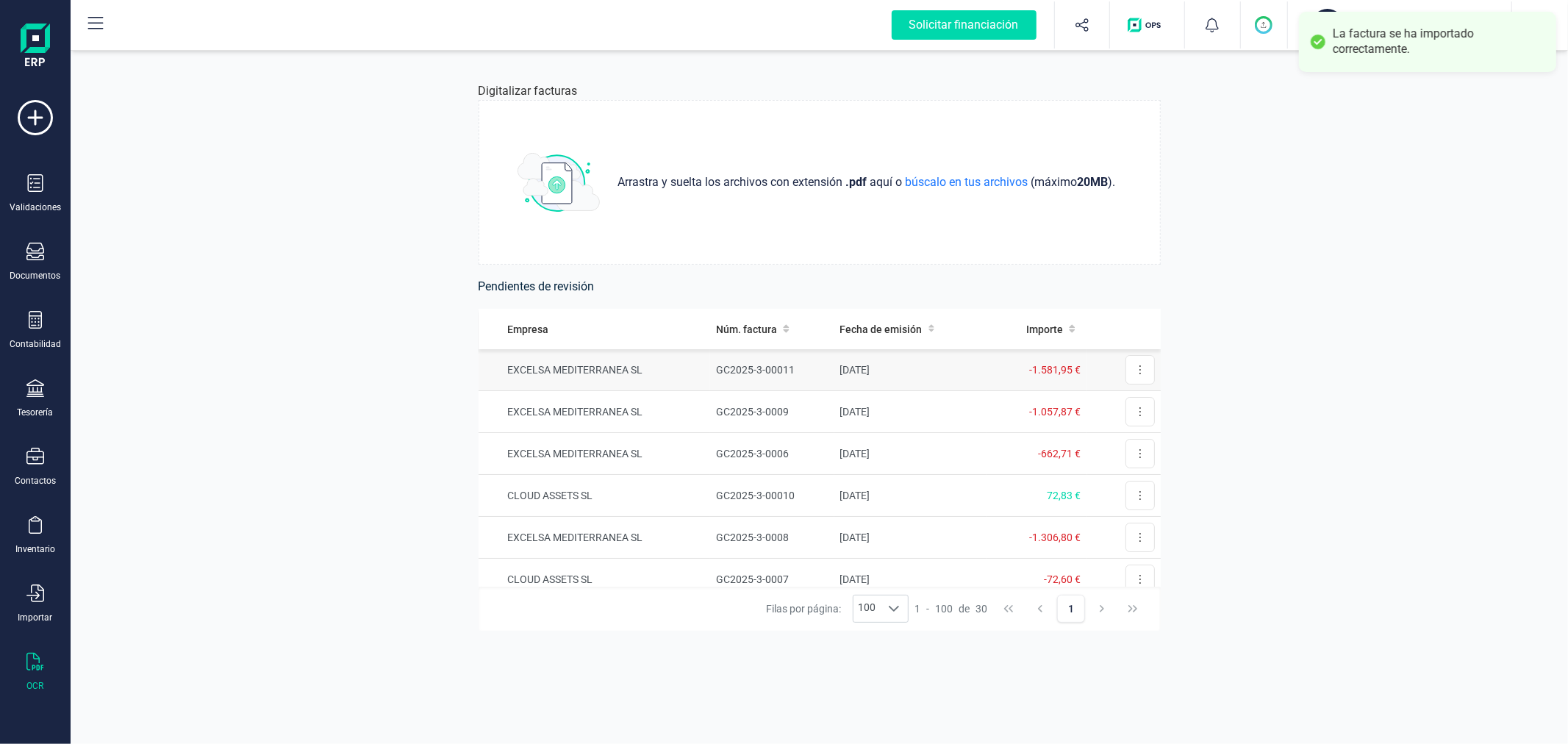
click at [716, 366] on td "GC2025-3-00011" at bounding box center [772, 370] width 124 height 42
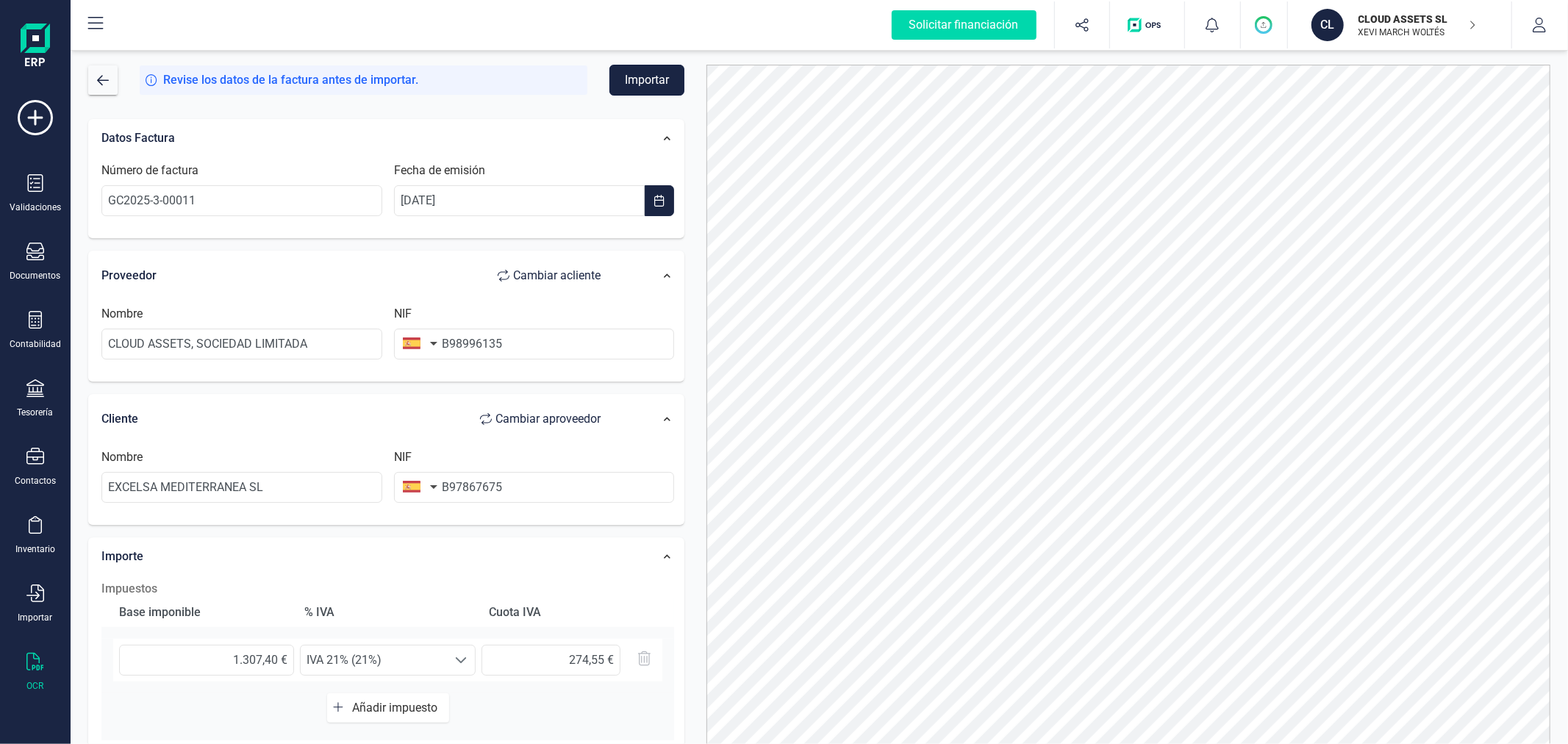
click at [667, 67] on button "Importar" at bounding box center [646, 80] width 75 height 31
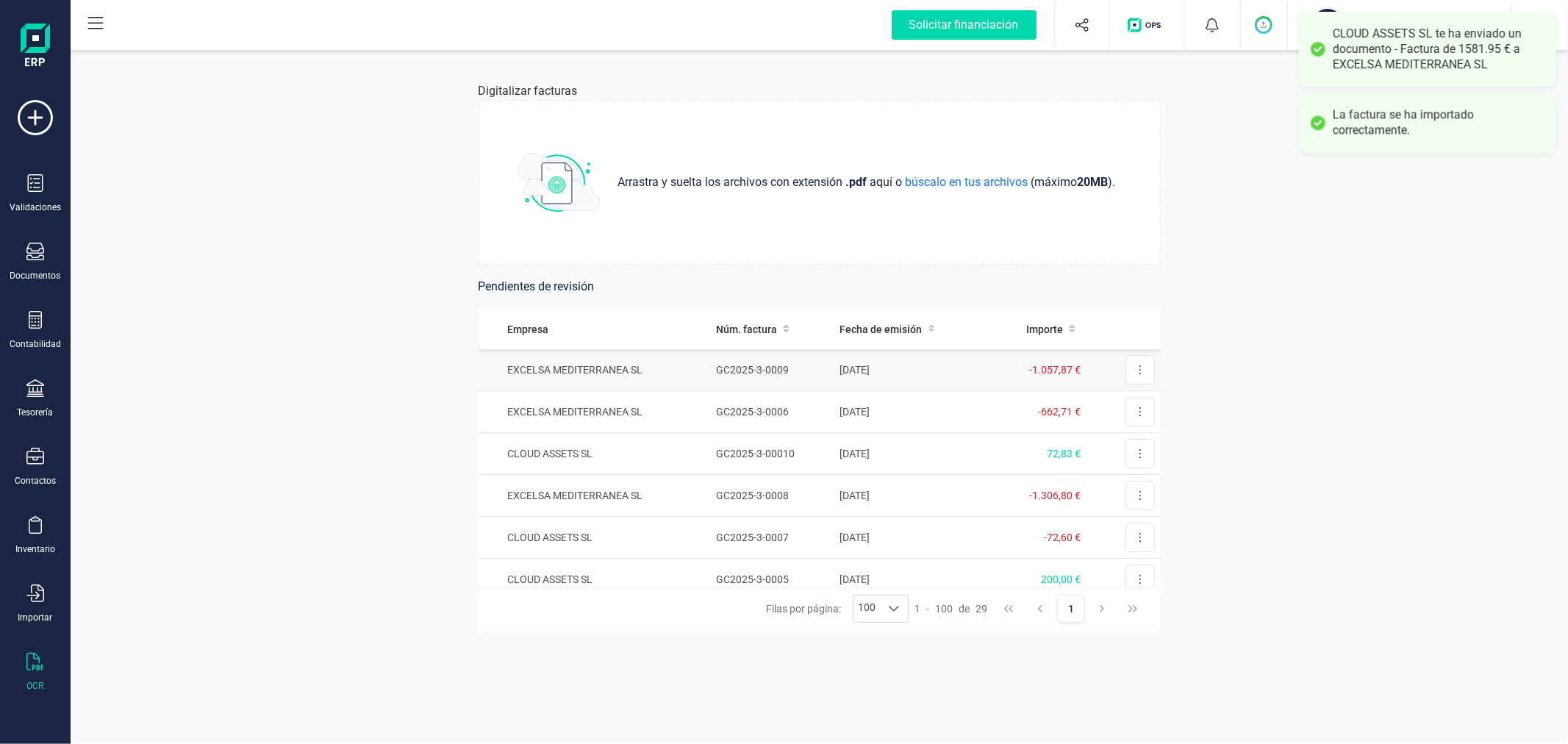
click at [696, 369] on td "EXCELSA MEDITERRANEA SL" at bounding box center [595, 370] width 232 height 42
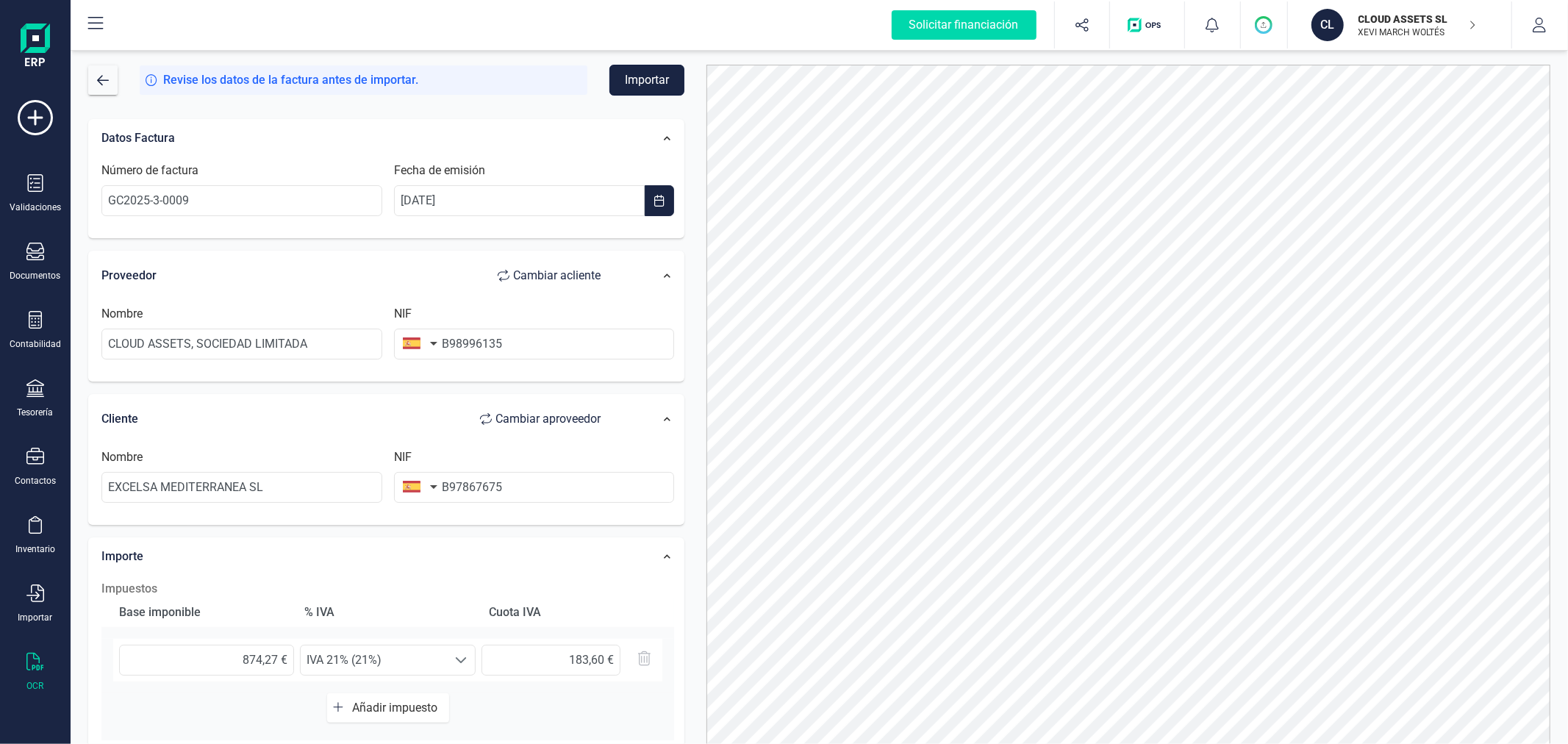
click at [664, 87] on button "Importar" at bounding box center [646, 80] width 75 height 31
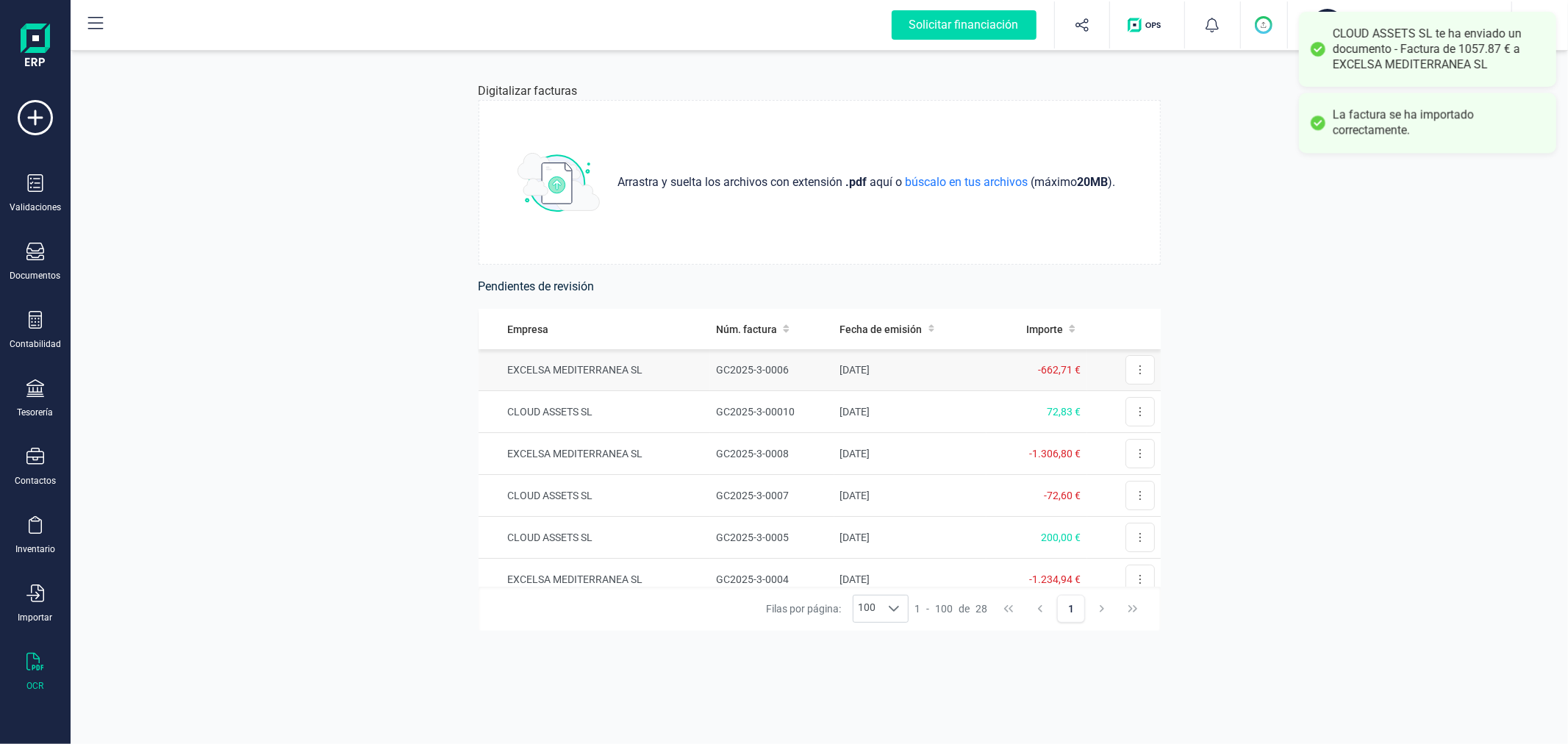
click at [710, 366] on td "GC2025-3-0006" at bounding box center [772, 370] width 124 height 42
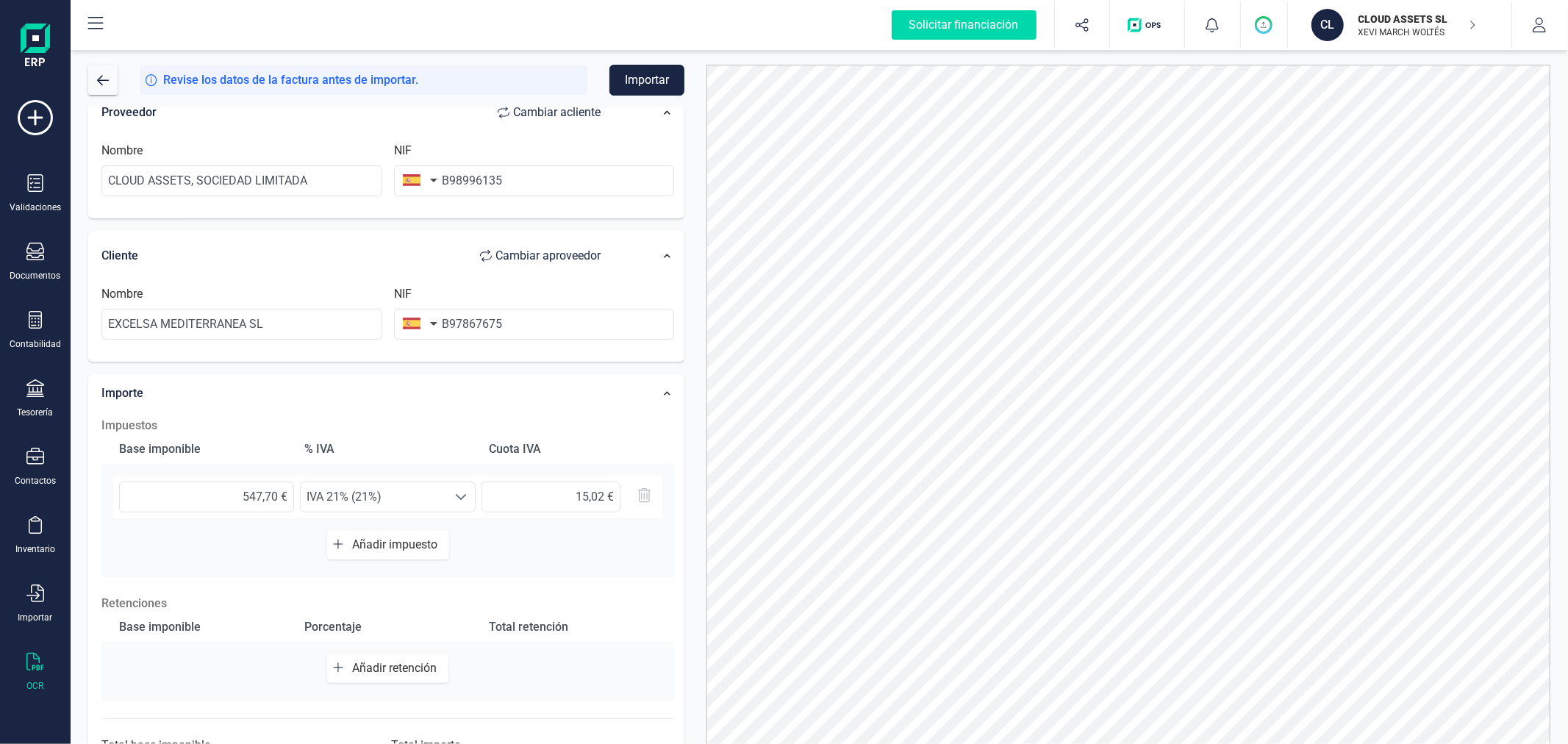
scroll to position [232, 0]
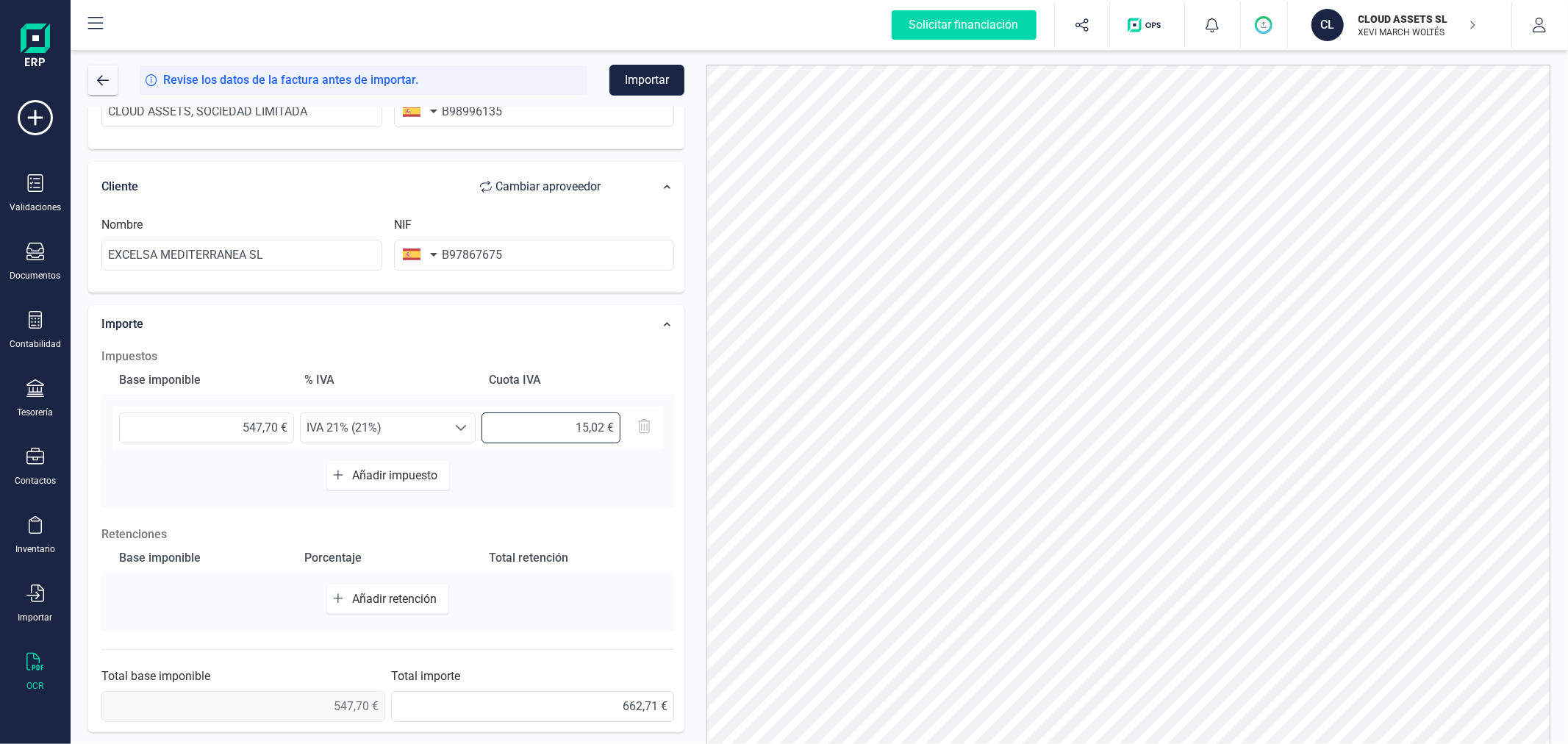
click at [602, 428] on input "15,02 €" at bounding box center [550, 428] width 139 height 31
click at [694, 303] on div "Datos Factura Número de factura GC2025-3-0006 Fecha de emisión 07/03/2025 Prove…" at bounding box center [386, 307] width 619 height 865
click at [667, 85] on button "Importar" at bounding box center [646, 80] width 75 height 31
click at [524, 436] on input "15,01 €" at bounding box center [550, 428] width 138 height 31
type input "115,01 €"
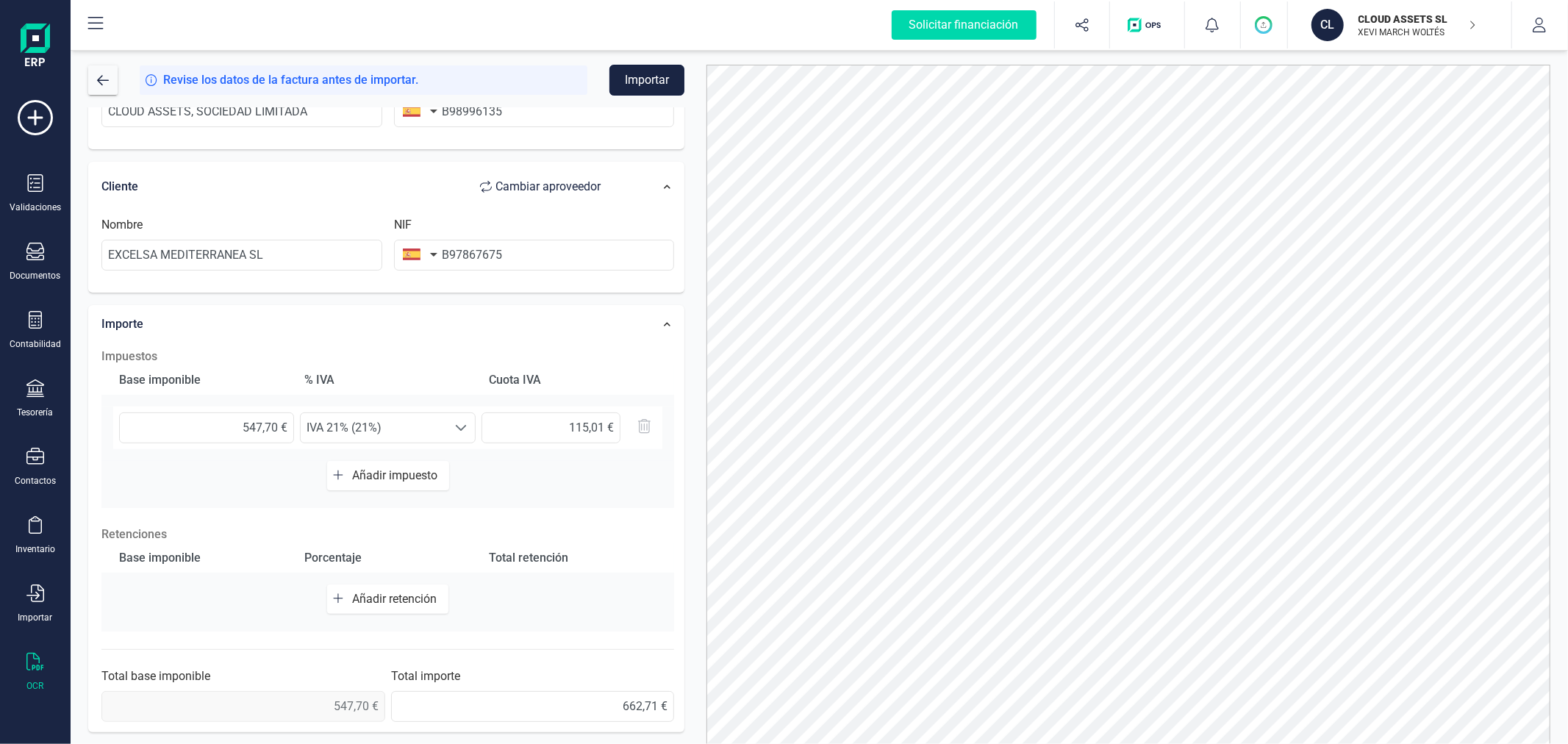
click at [672, 77] on button "Importar" at bounding box center [646, 80] width 75 height 31
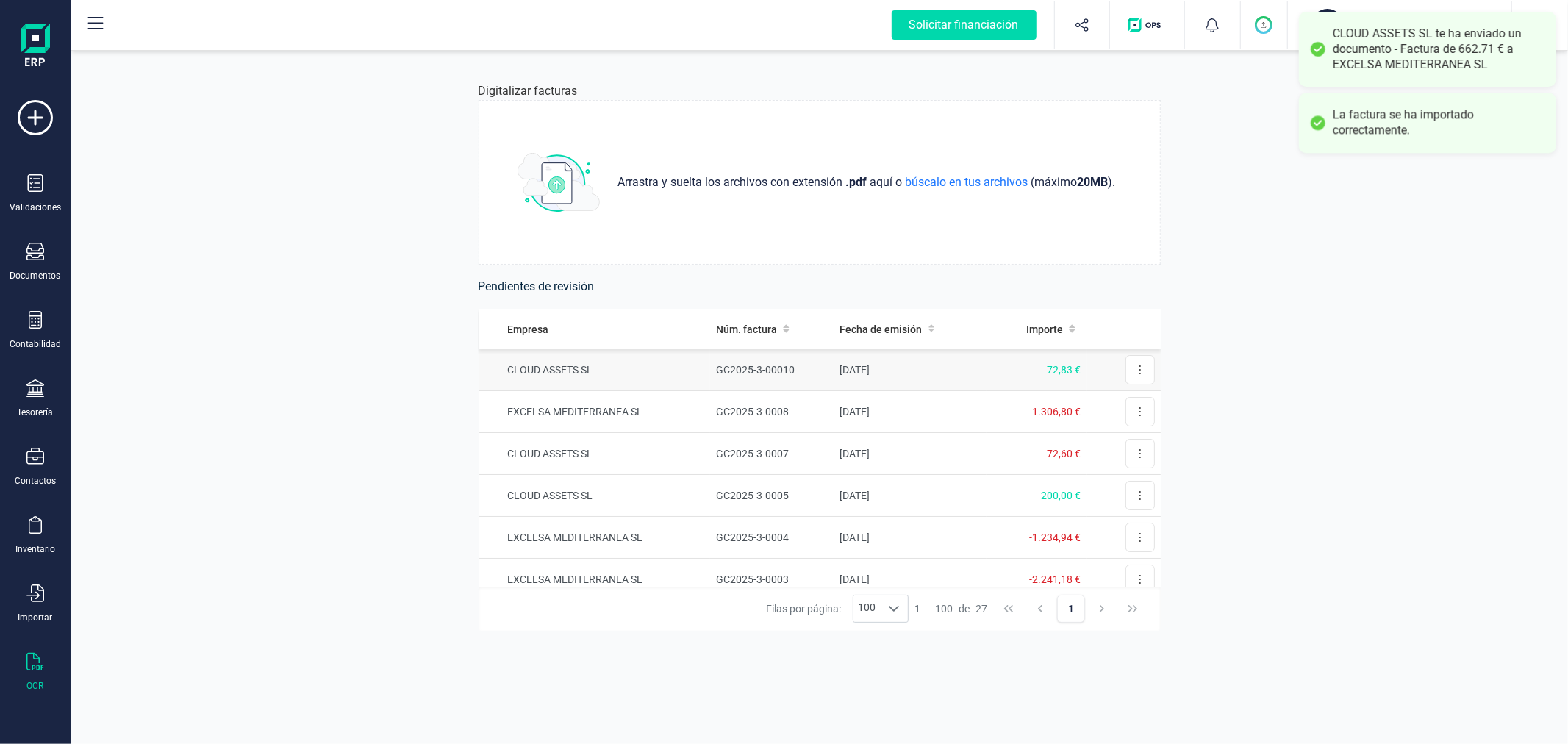
click at [747, 364] on td "GC2025-3-00010" at bounding box center [772, 370] width 124 height 42
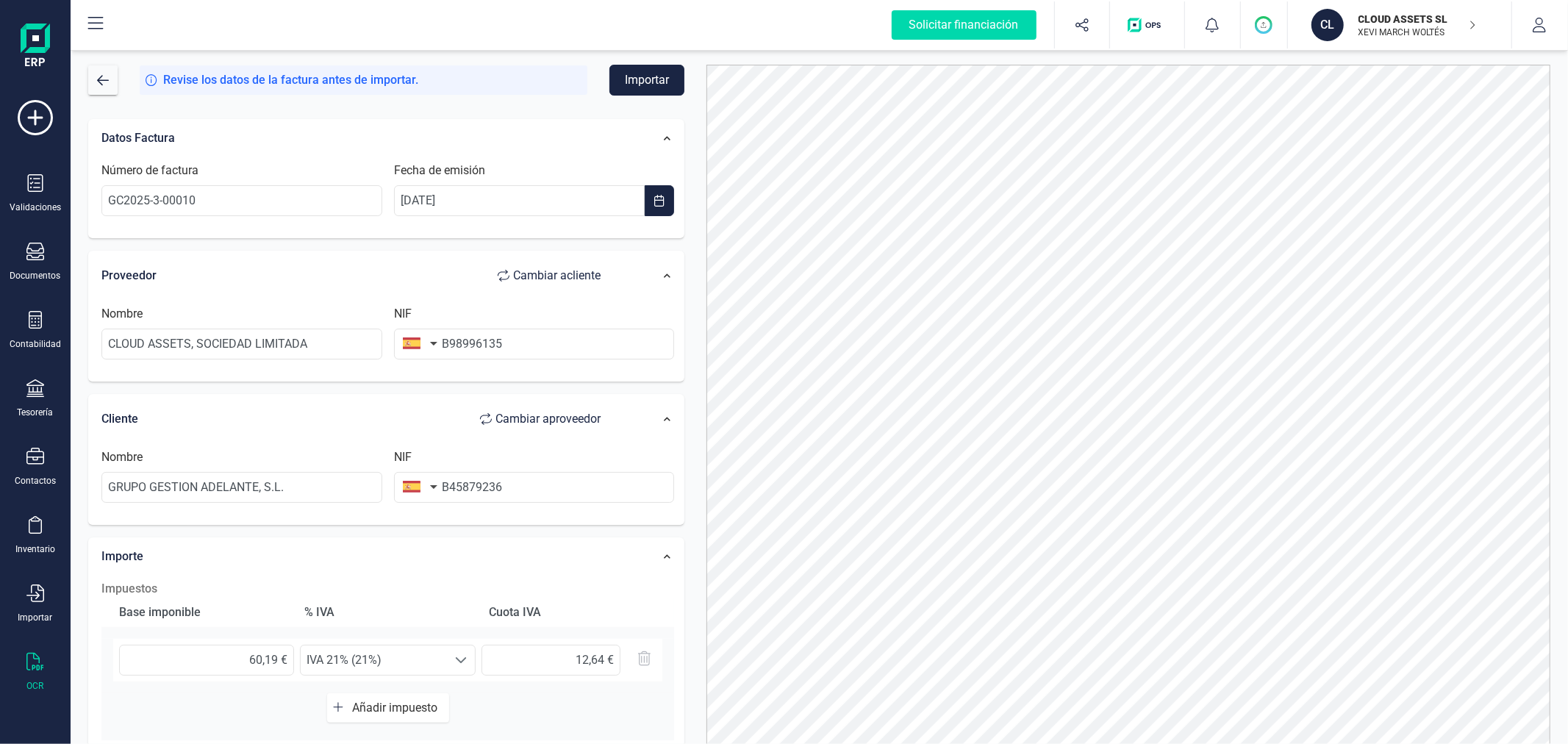
scroll to position [82, 0]
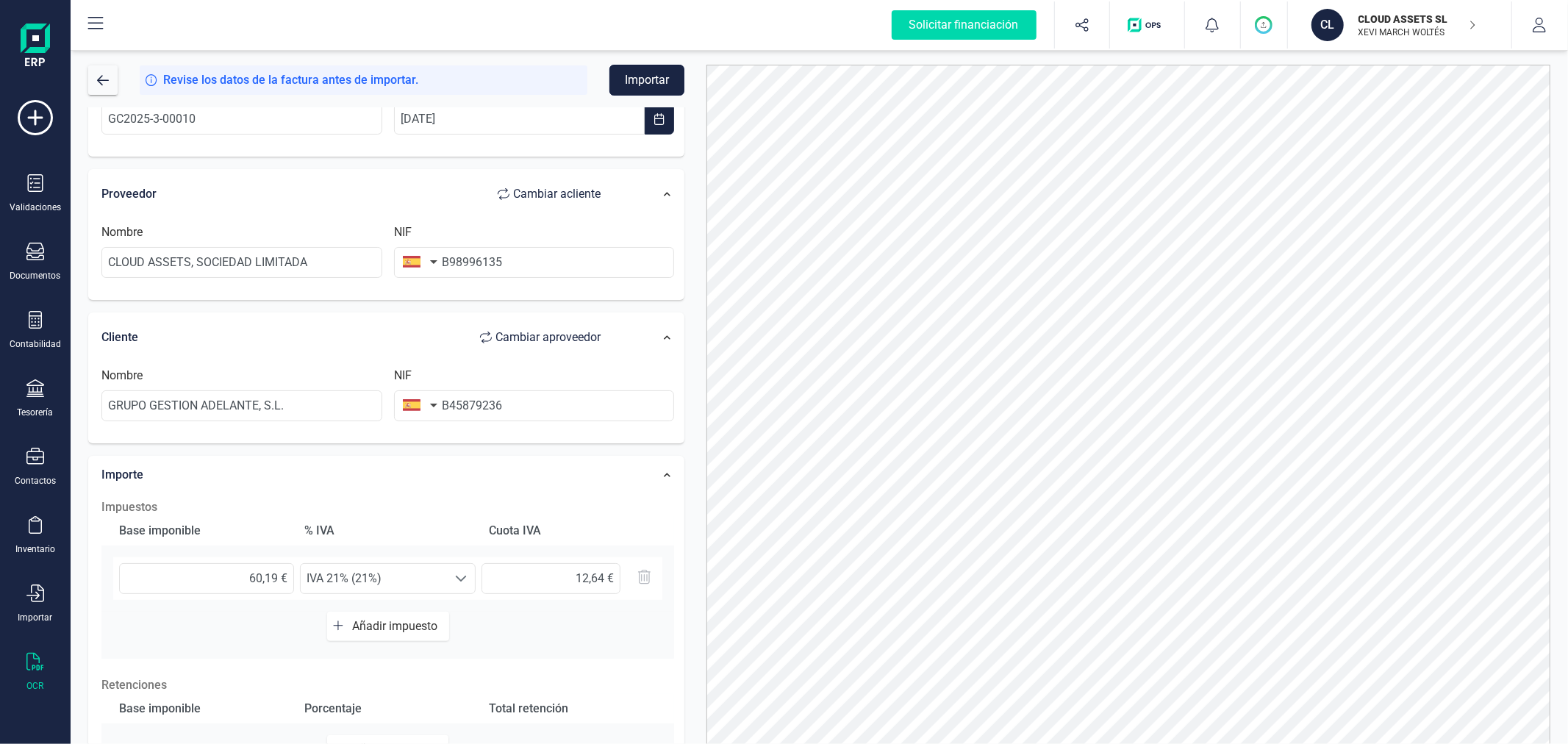
click at [656, 76] on button "Importar" at bounding box center [646, 80] width 75 height 31
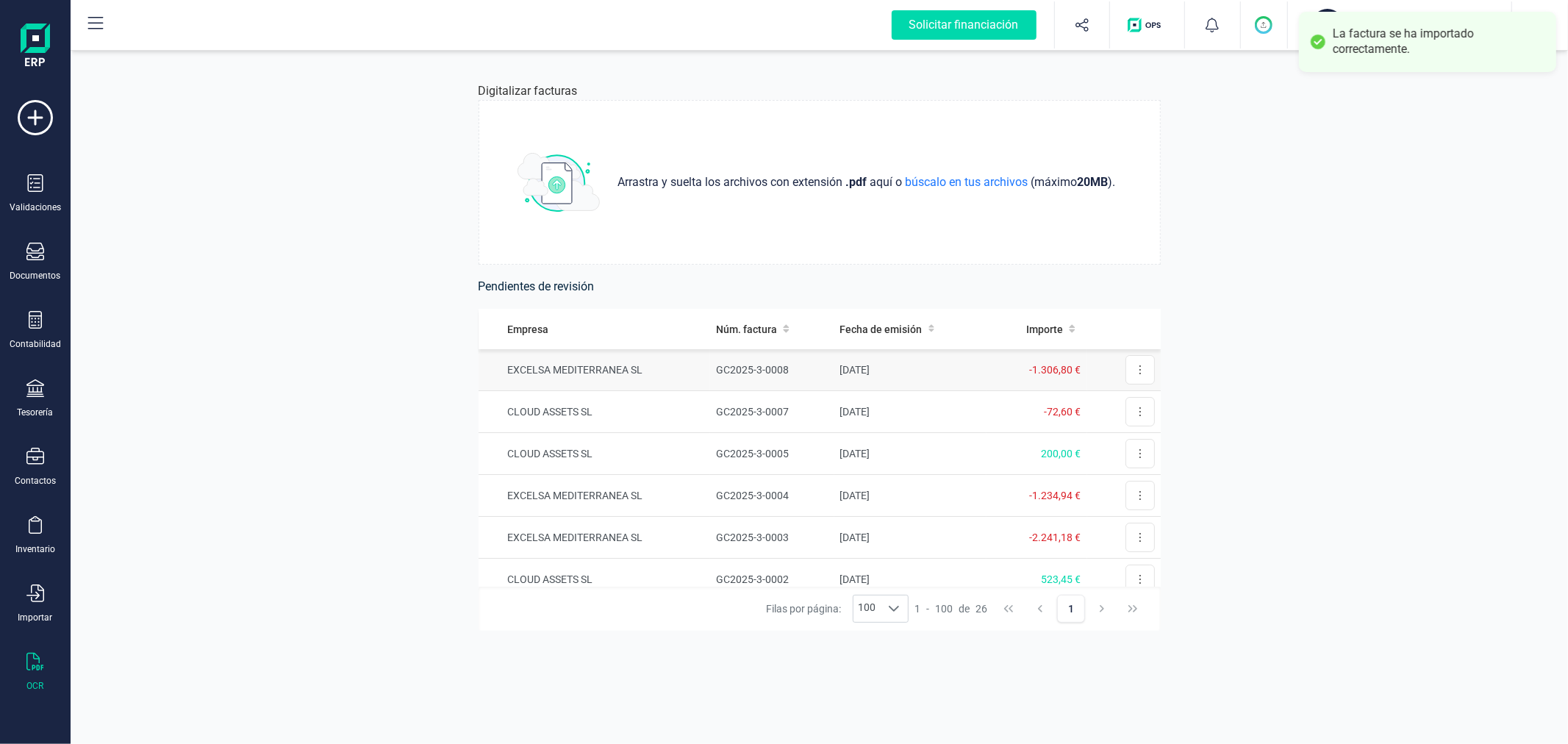
click at [772, 371] on td "GC2025-3-0008" at bounding box center [772, 370] width 124 height 42
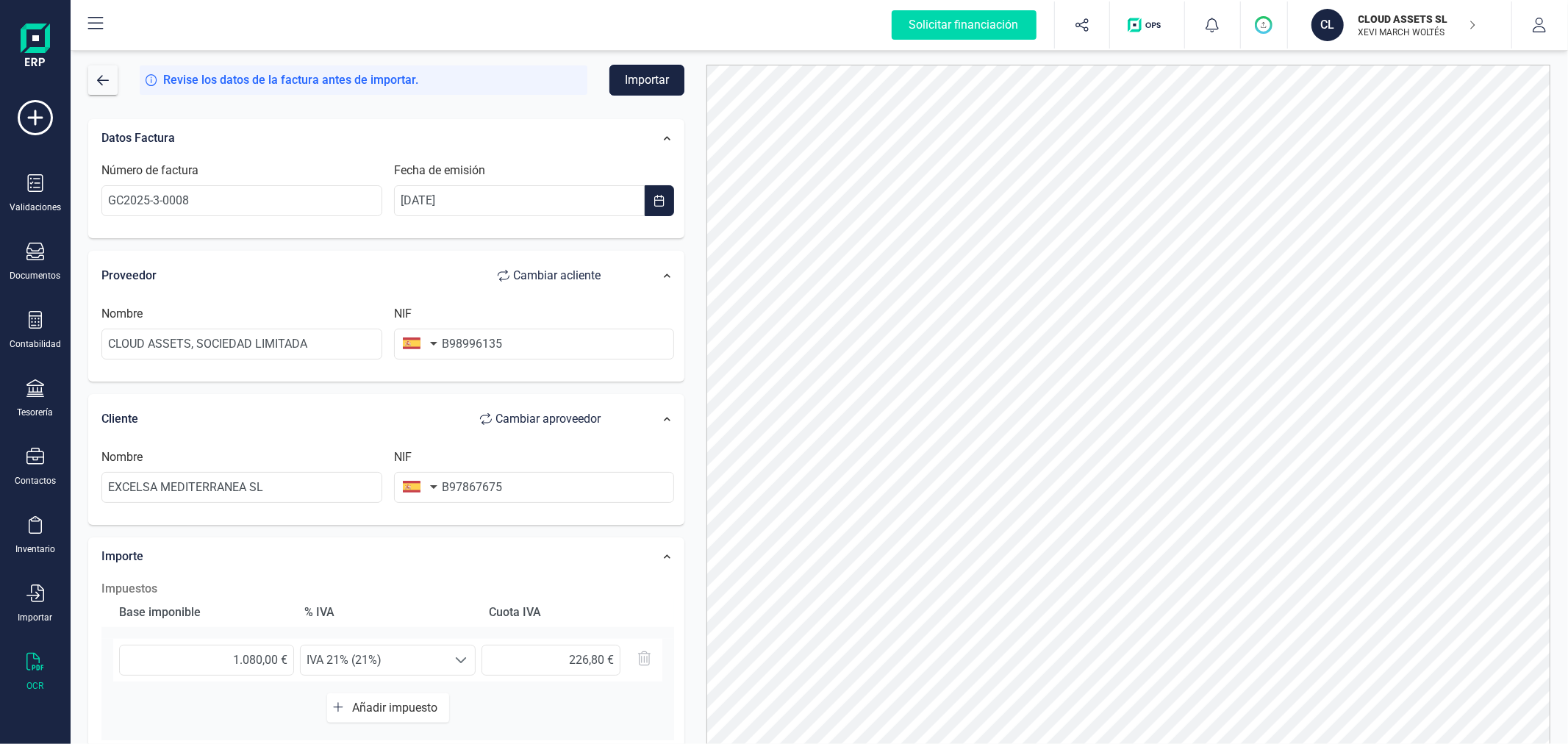
click at [647, 87] on button "Importar" at bounding box center [646, 80] width 75 height 31
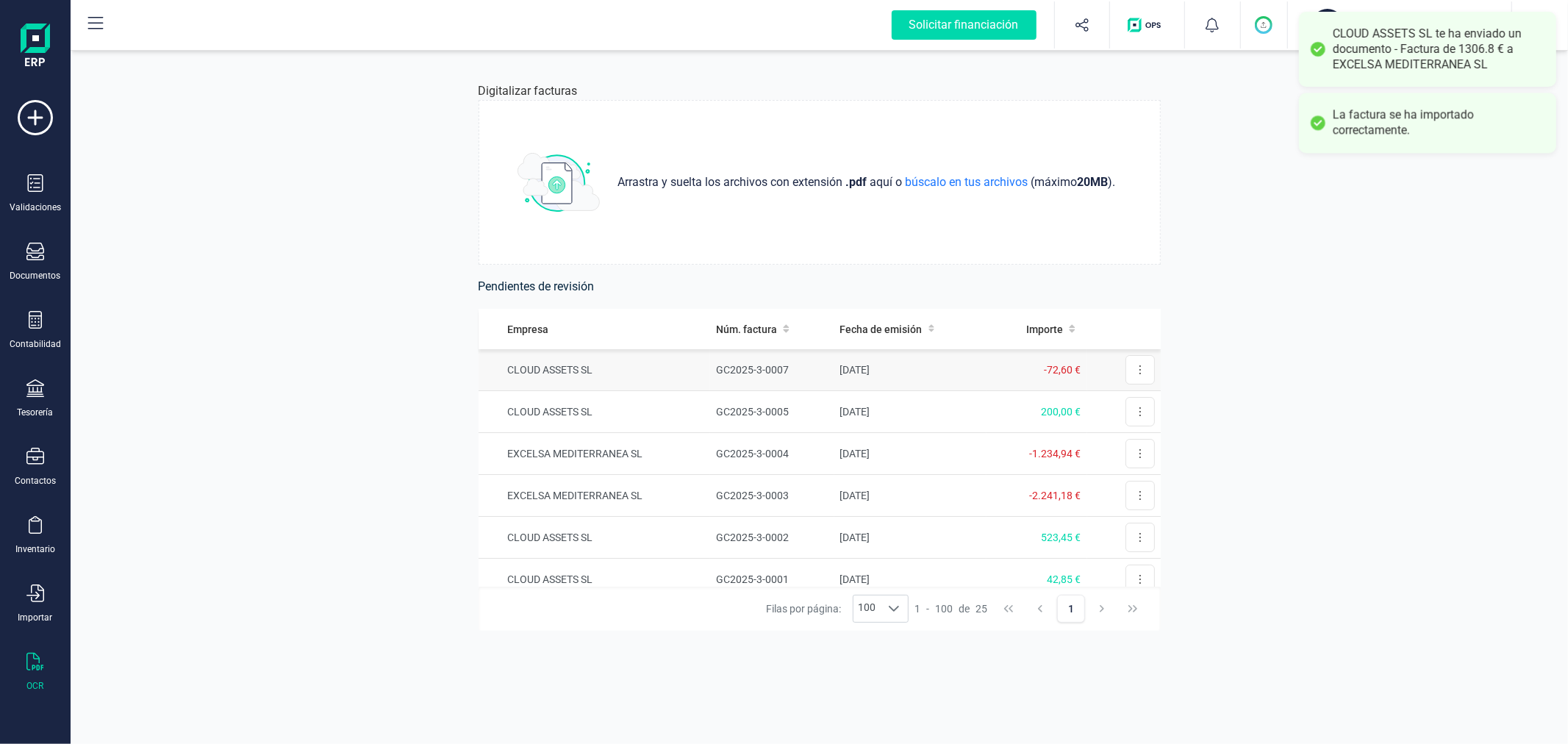
click at [730, 375] on td "GC2025-3-0007" at bounding box center [772, 370] width 124 height 42
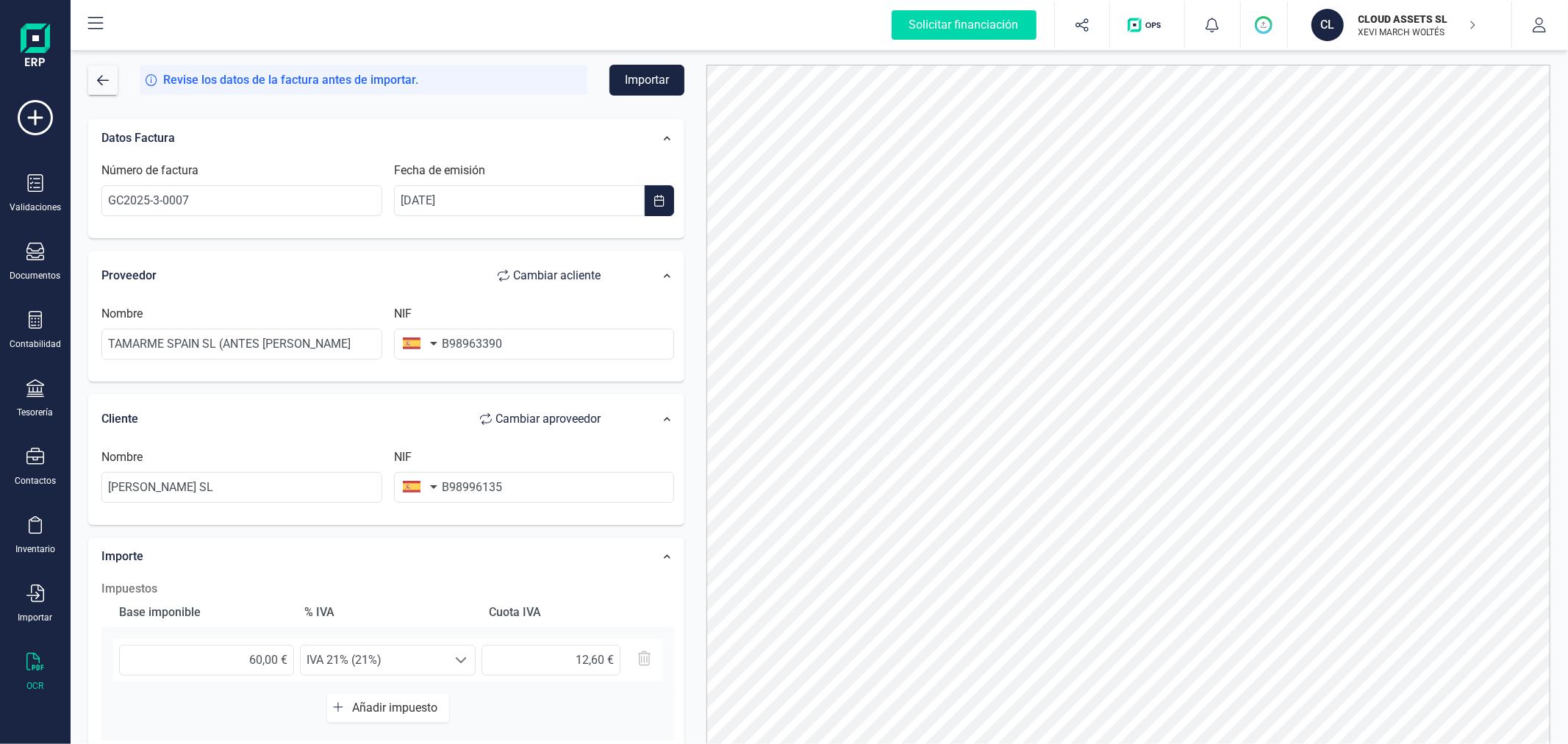
click at [591, 274] on span "Cambiar a cliente" at bounding box center [557, 275] width 88 height 18
type input "MESALLES SL"
type input "B98996135"
type input "TAMARME SPAIN SL (ANTES TABLEROS MARTINEZ"
type input "B98963390"
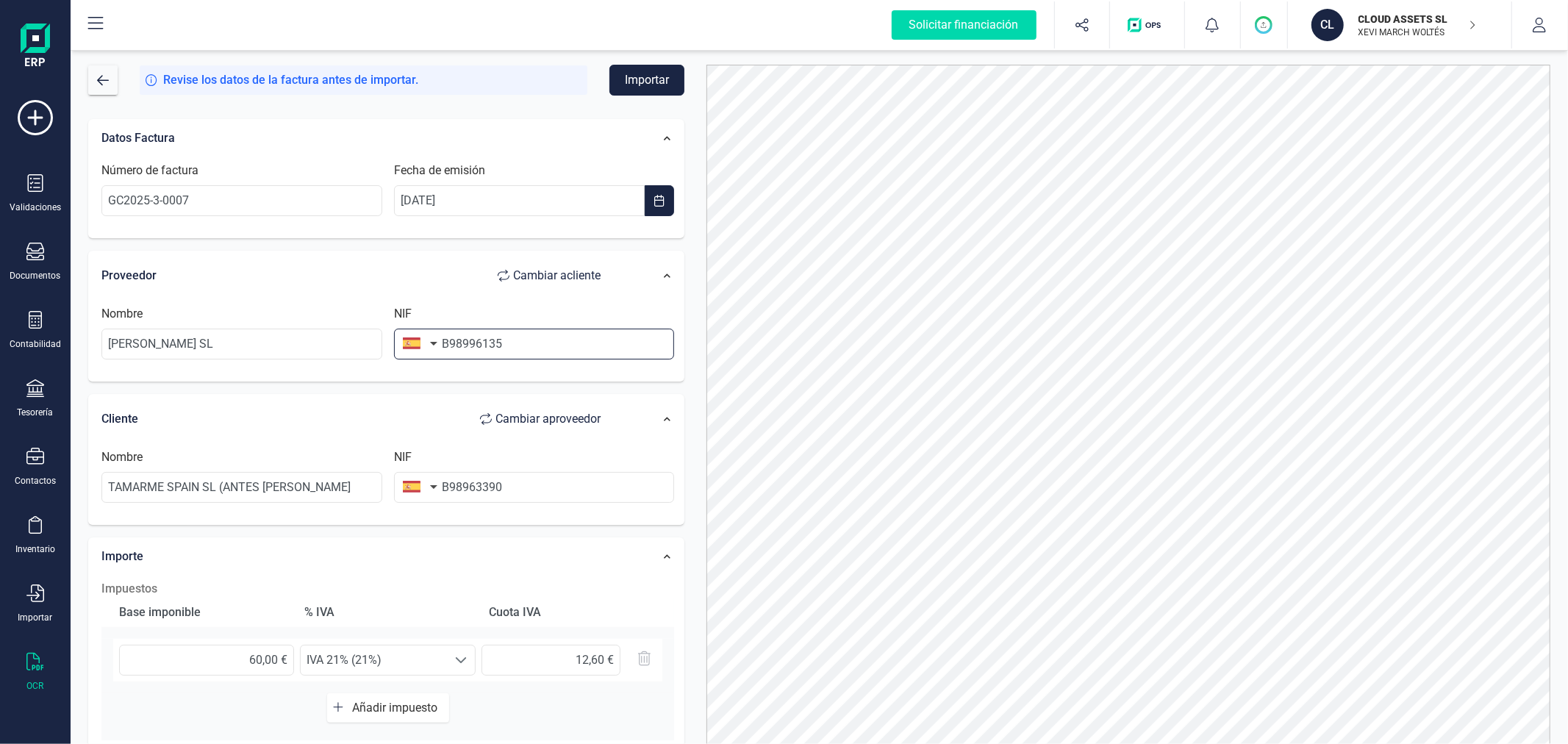
click at [550, 340] on input "B98996135" at bounding box center [534, 343] width 281 height 31
type input "B98996"
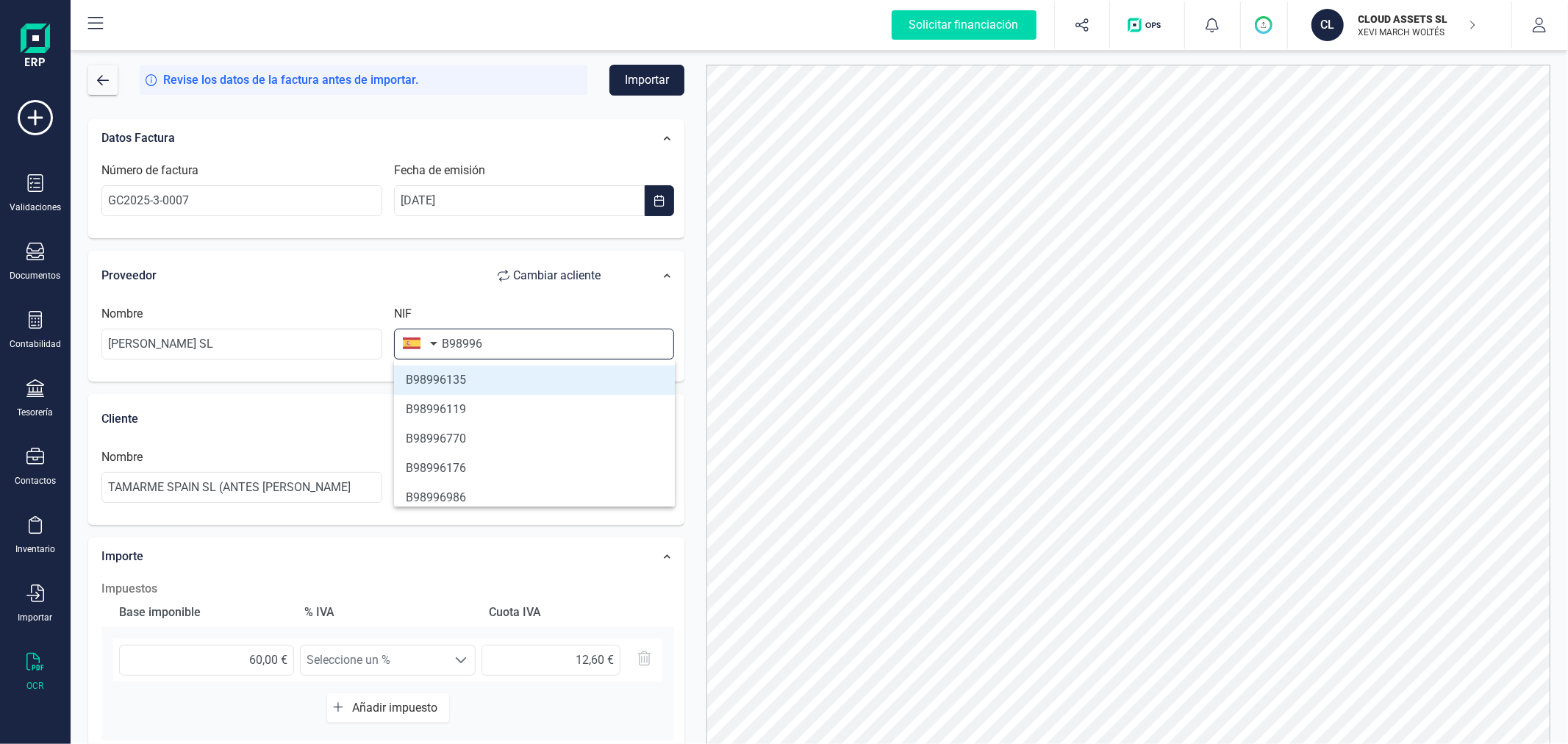
type input "CLOUD ASSETS SL"
type input "B98996135"
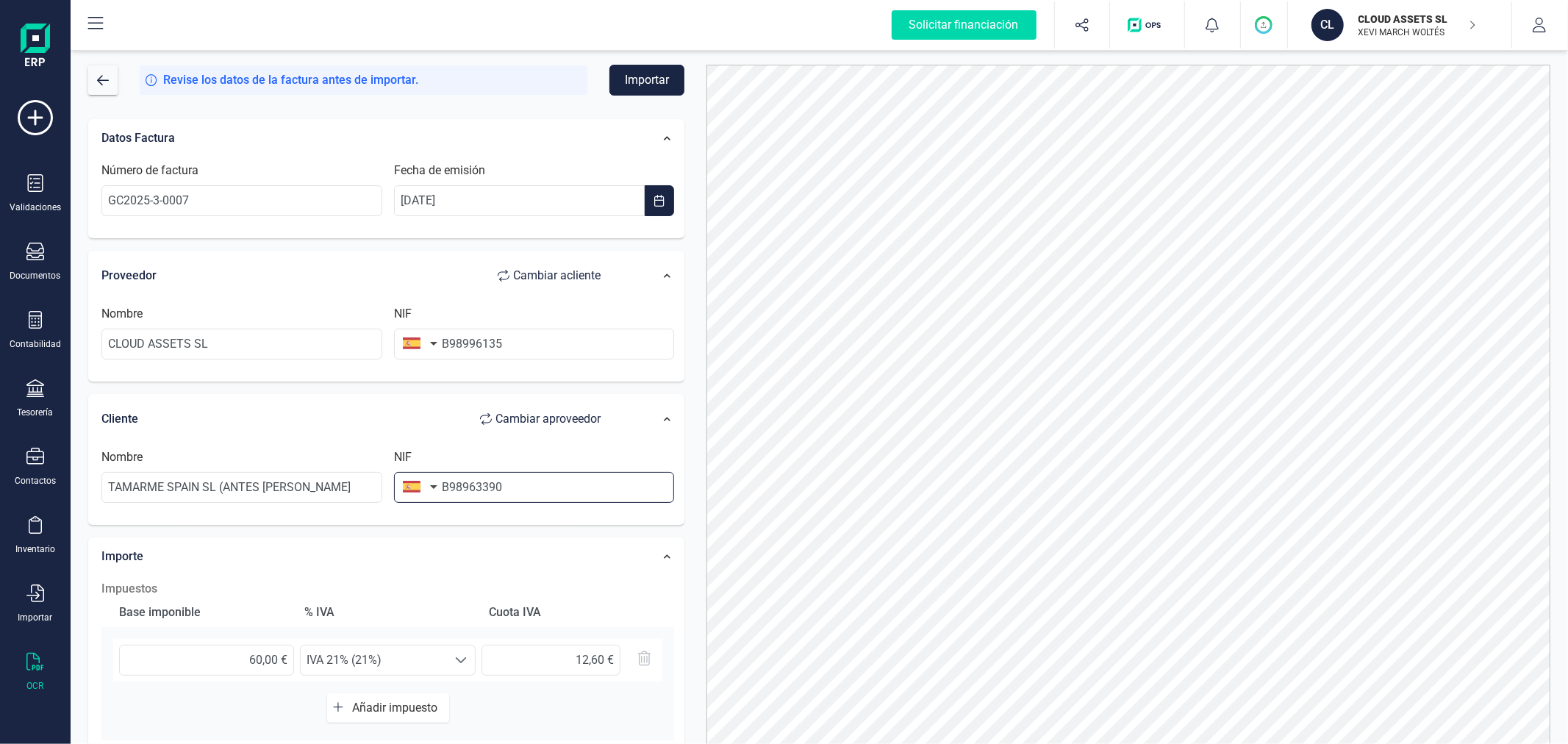
click at [518, 482] on input "B98963390" at bounding box center [534, 487] width 281 height 31
type input "B98963390"
click at [531, 513] on li "B98963390" at bounding box center [534, 523] width 281 height 29
type input "TAMARME SPAIN SL"
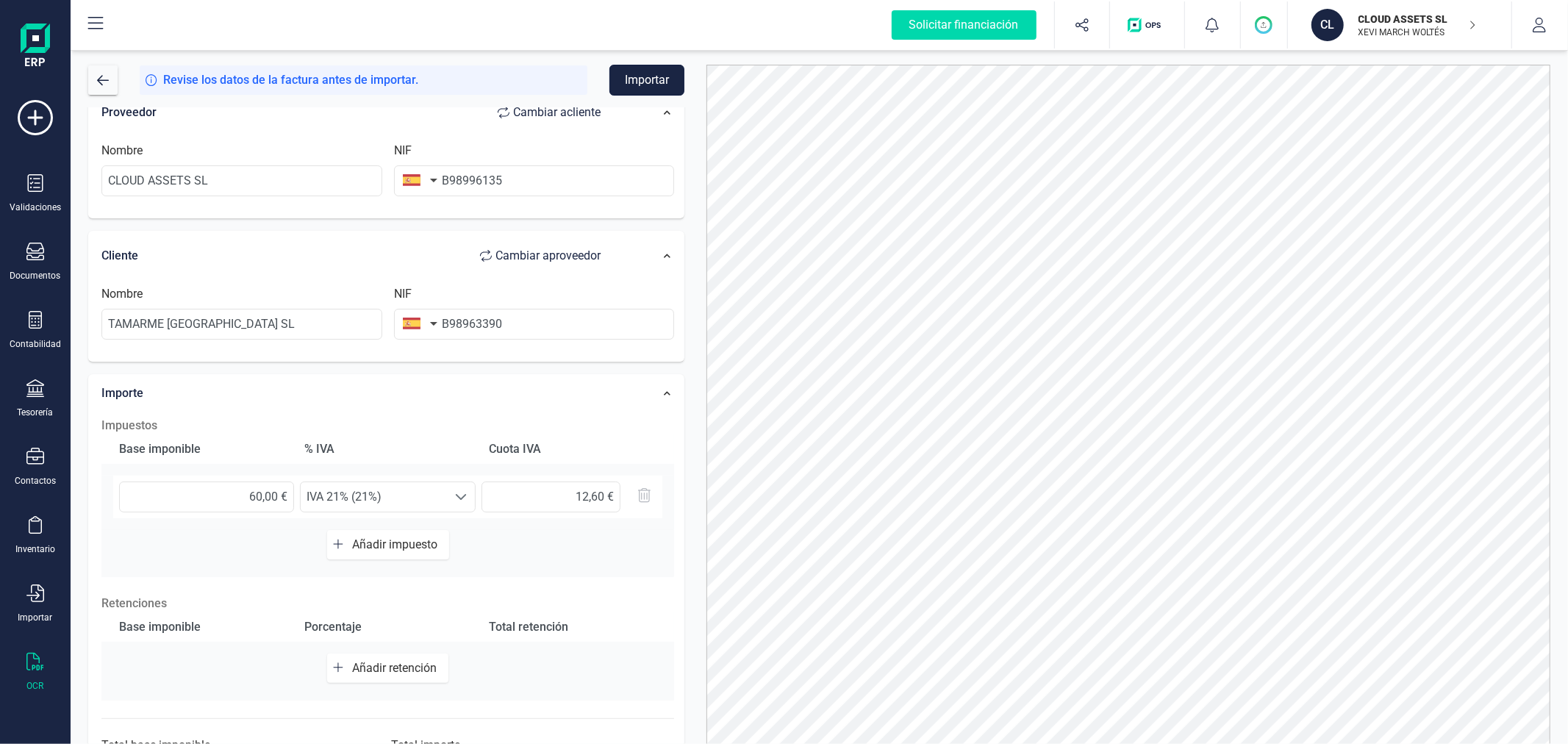
click at [654, 82] on button "Importar" at bounding box center [646, 80] width 75 height 31
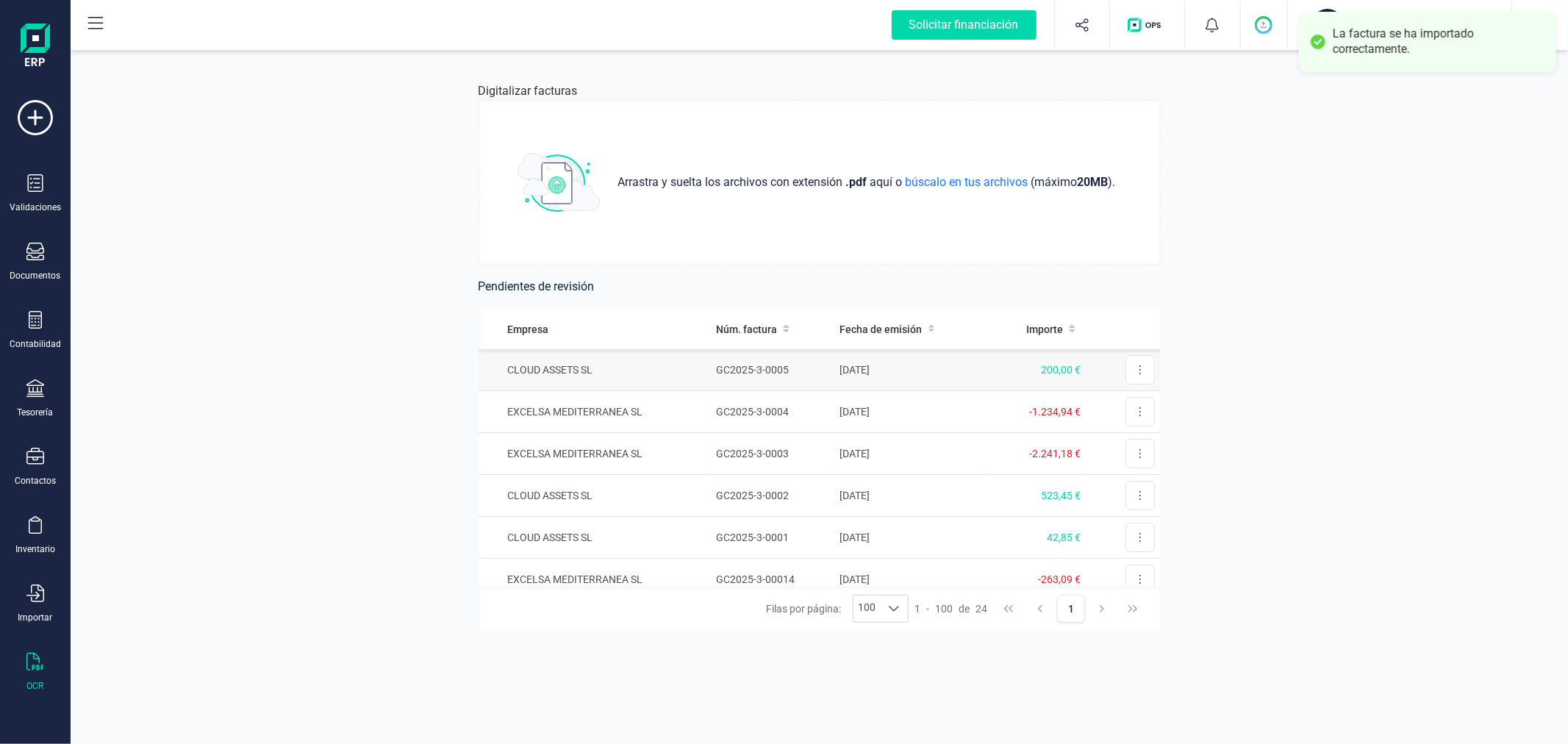
click at [782, 368] on td "GC2025-3-0005" at bounding box center [772, 370] width 124 height 42
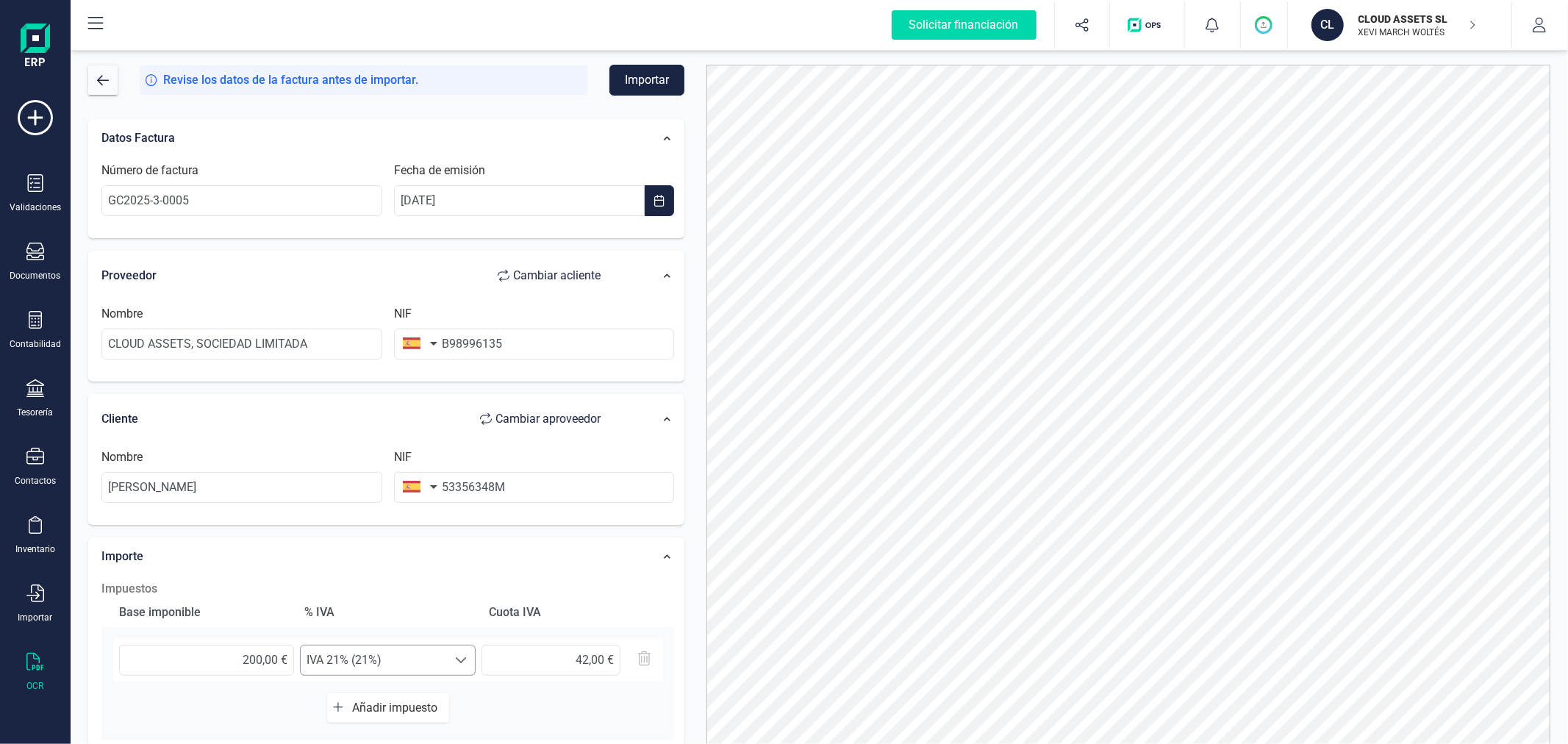
click at [402, 666] on span "IVA 21% (21%)" at bounding box center [374, 660] width 146 height 29
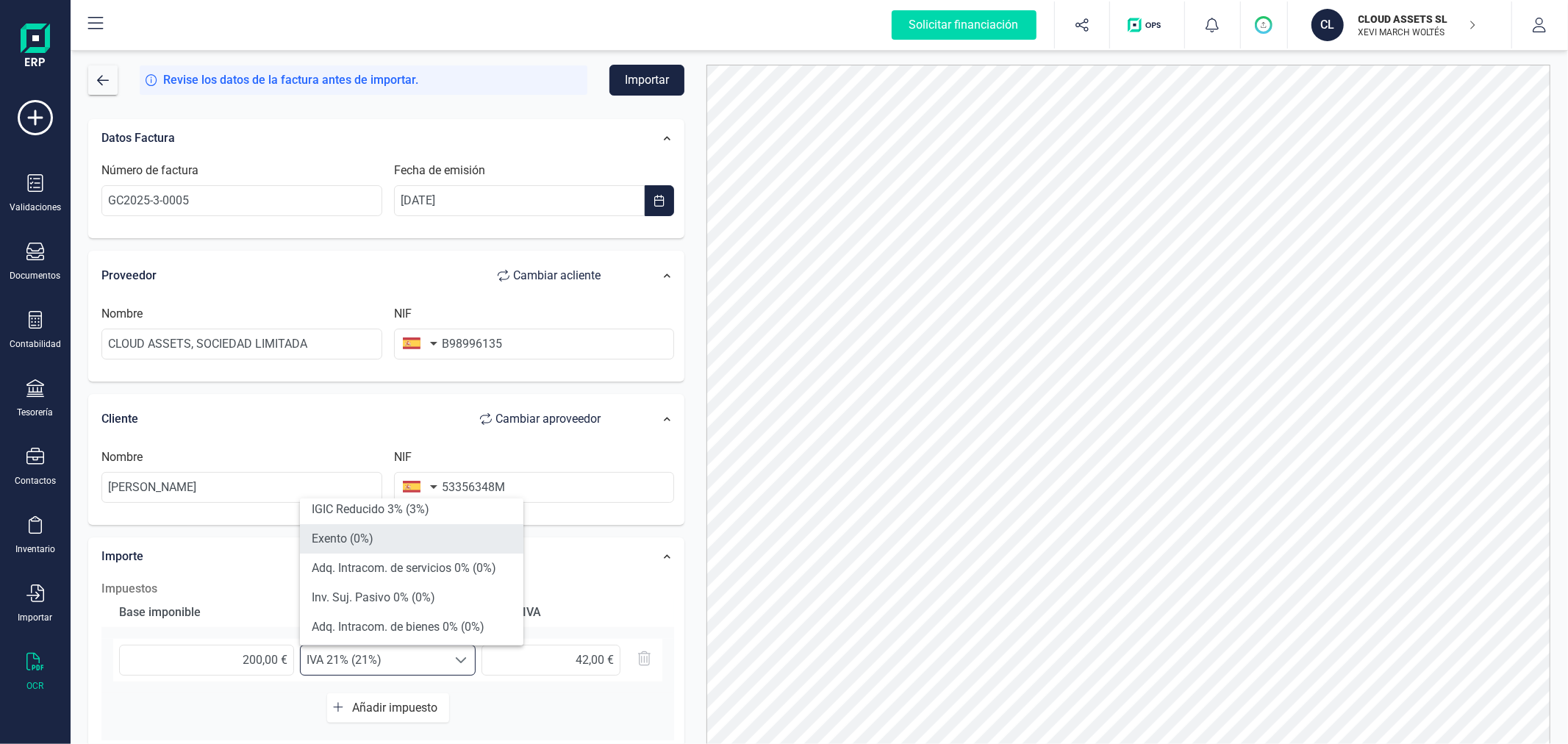
click at [425, 537] on li "Exento (0%)" at bounding box center [412, 539] width 224 height 29
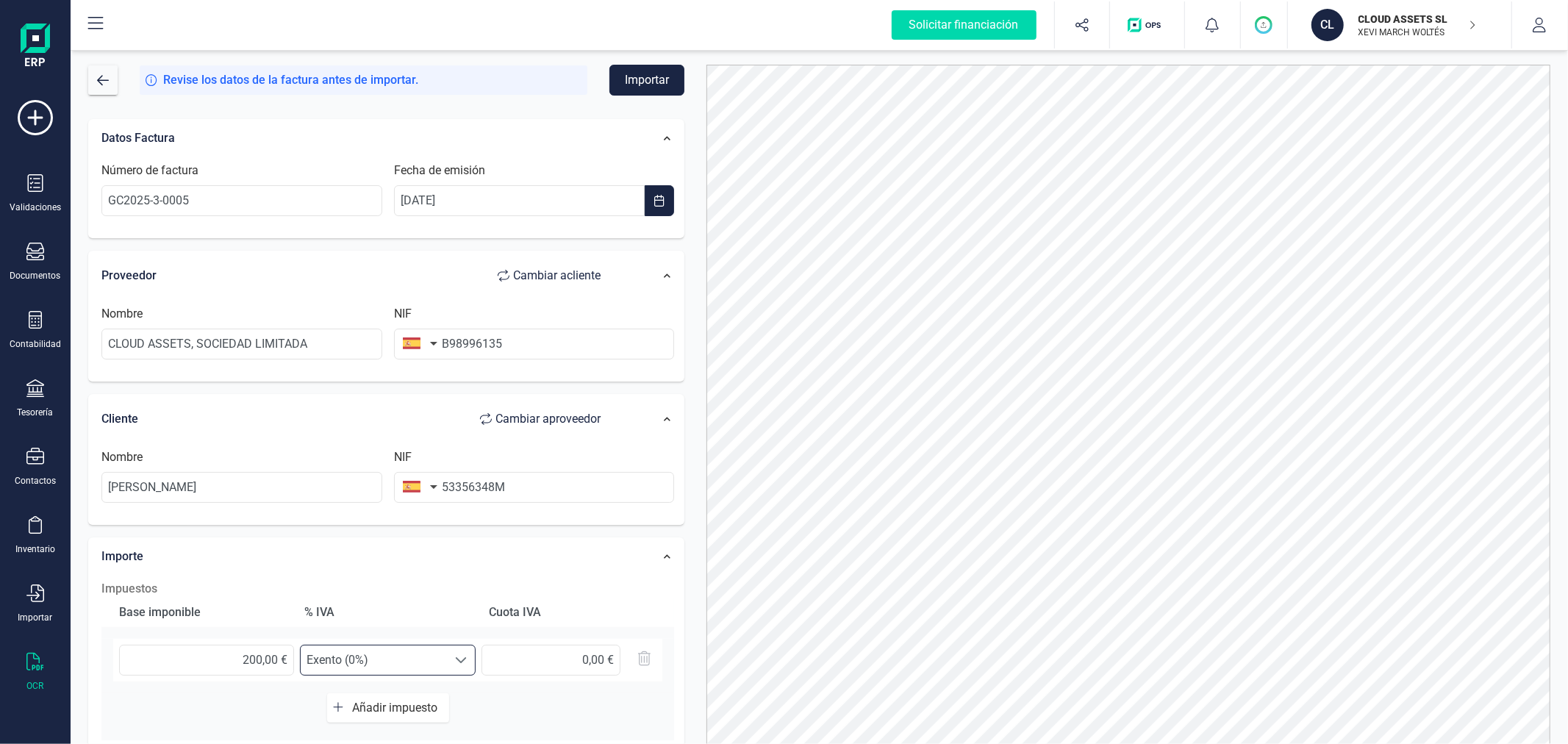
scroll to position [163, 0]
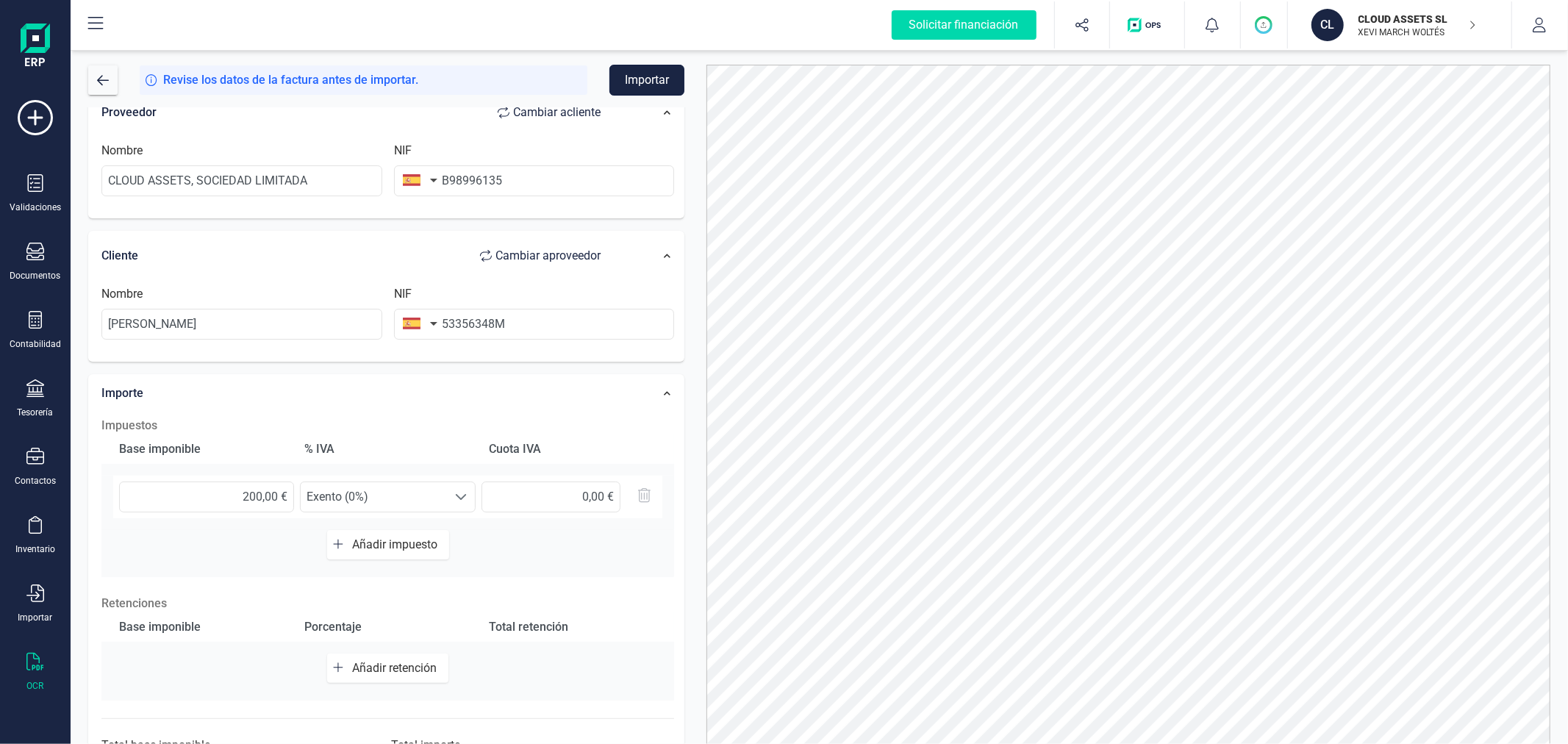
click at [665, 78] on button "Importar" at bounding box center [646, 80] width 75 height 31
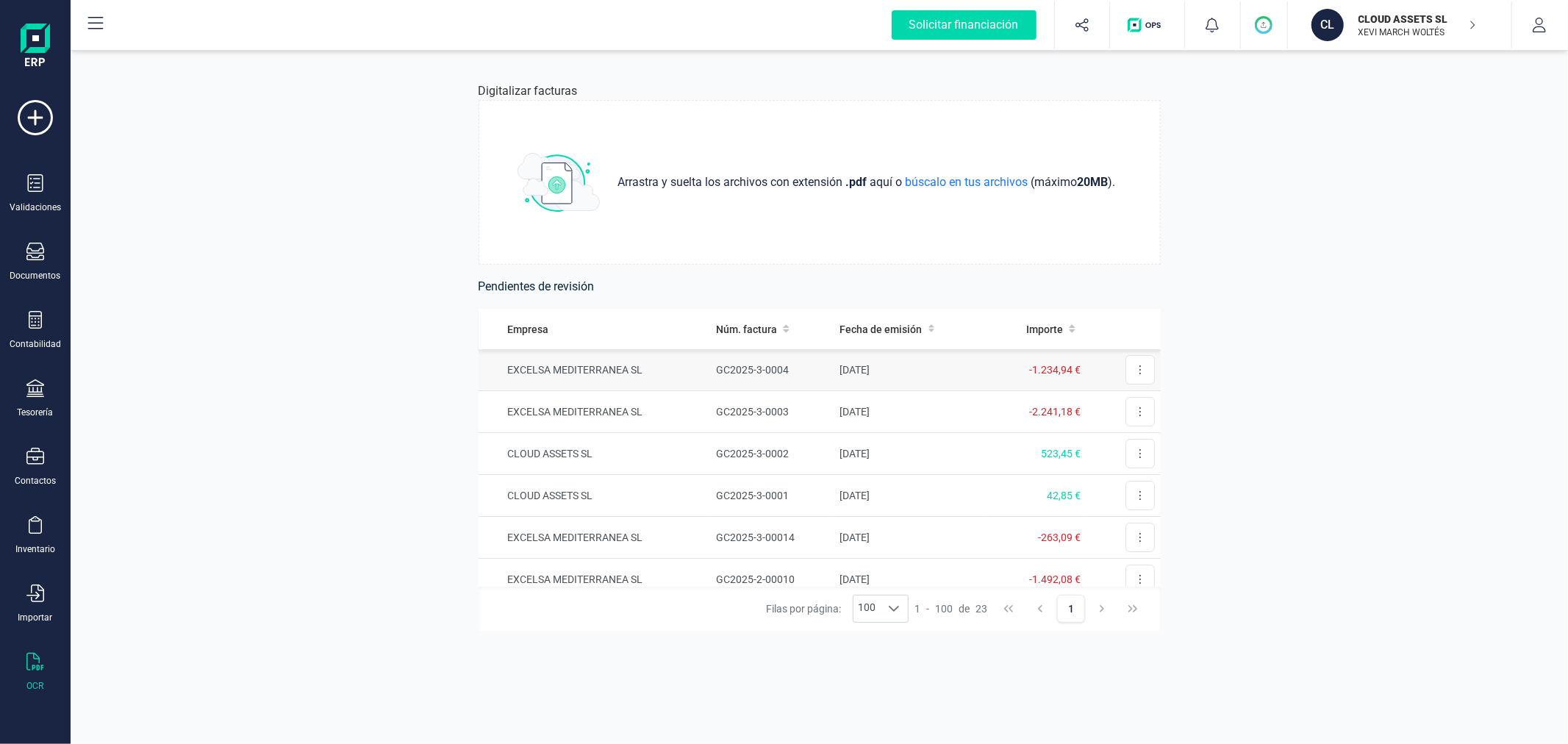
click at [765, 378] on td "GC2025-3-0004" at bounding box center [772, 370] width 124 height 42
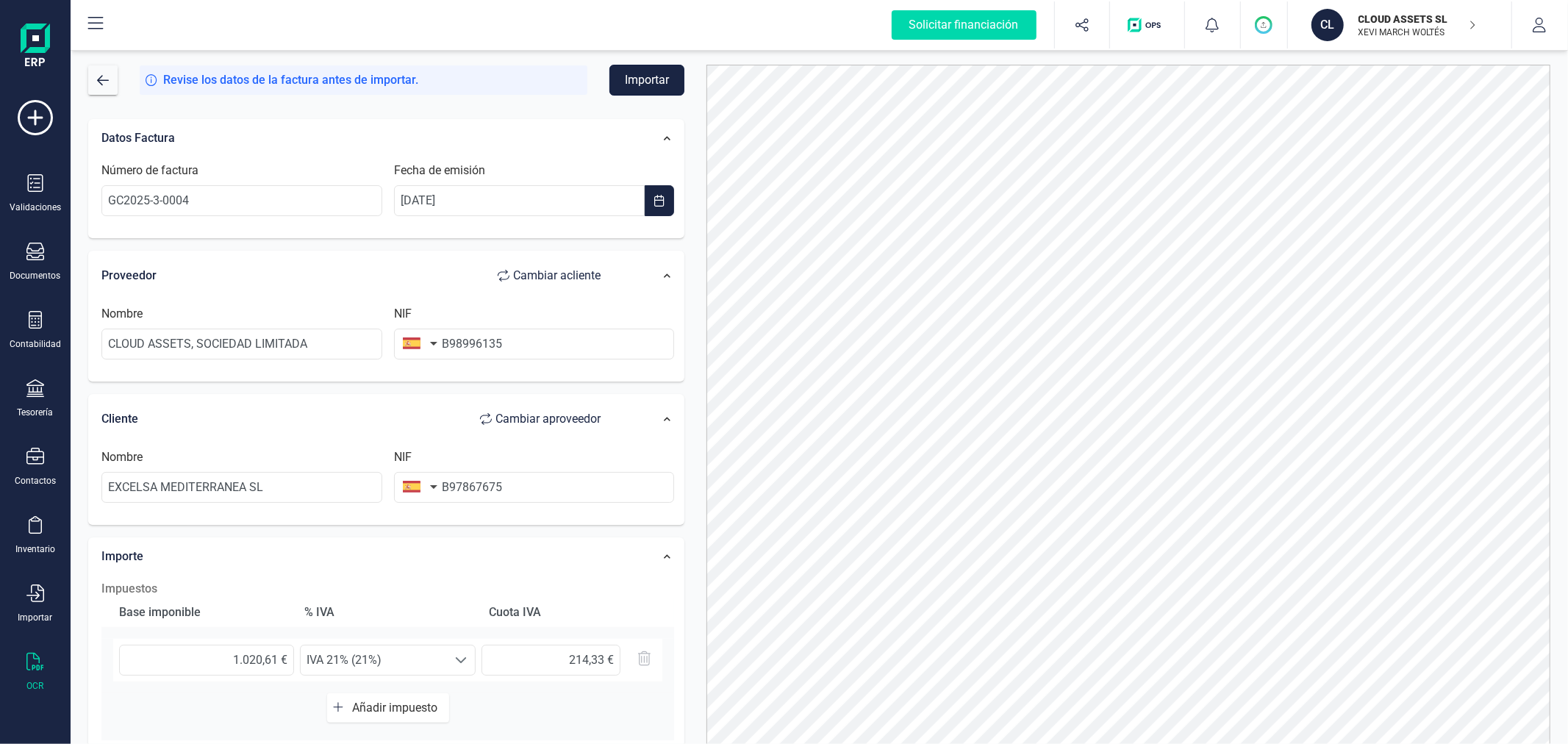
click at [656, 82] on button "Importar" at bounding box center [646, 80] width 75 height 31
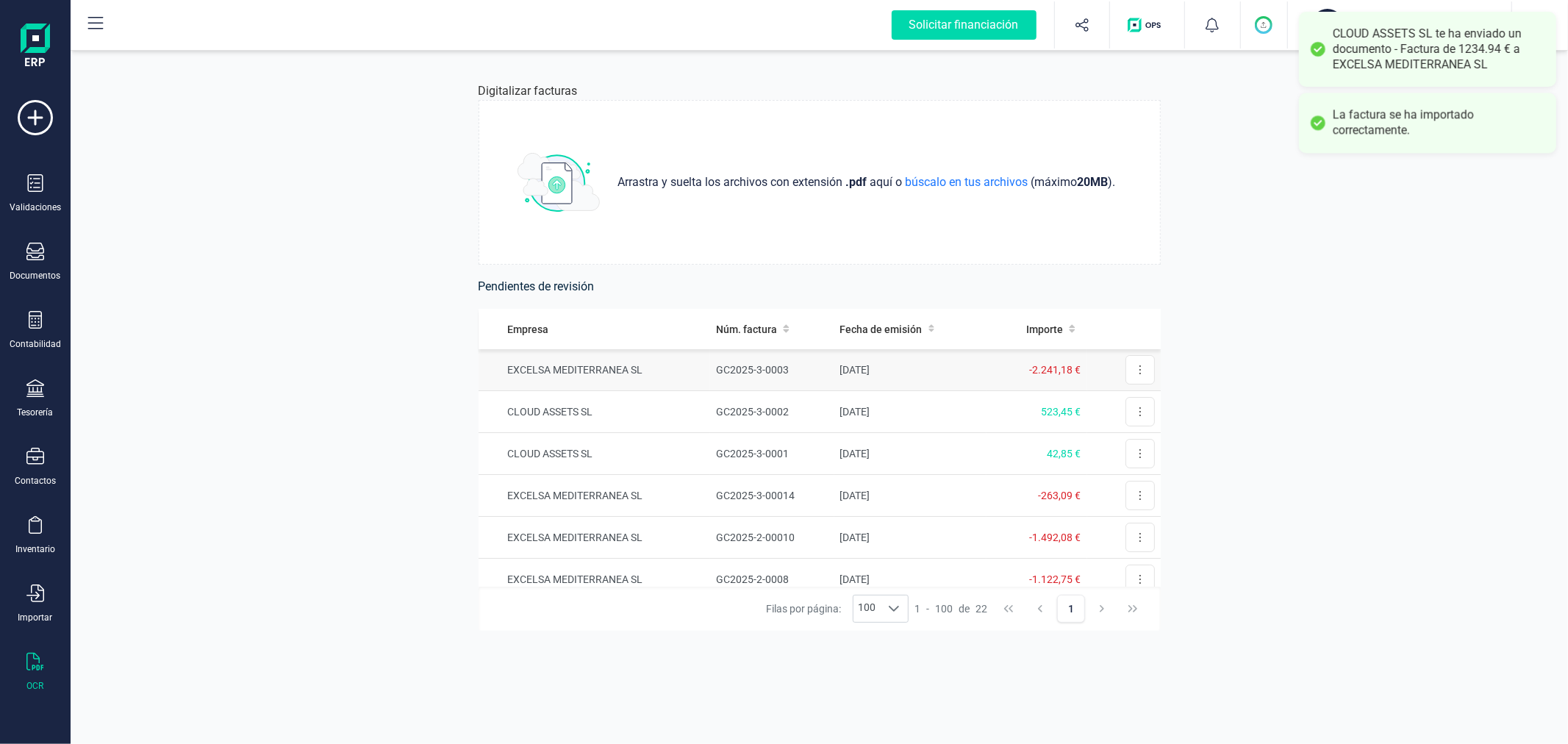
click at [673, 366] on td "EXCELSA MEDITERRANEA SL" at bounding box center [595, 370] width 232 height 42
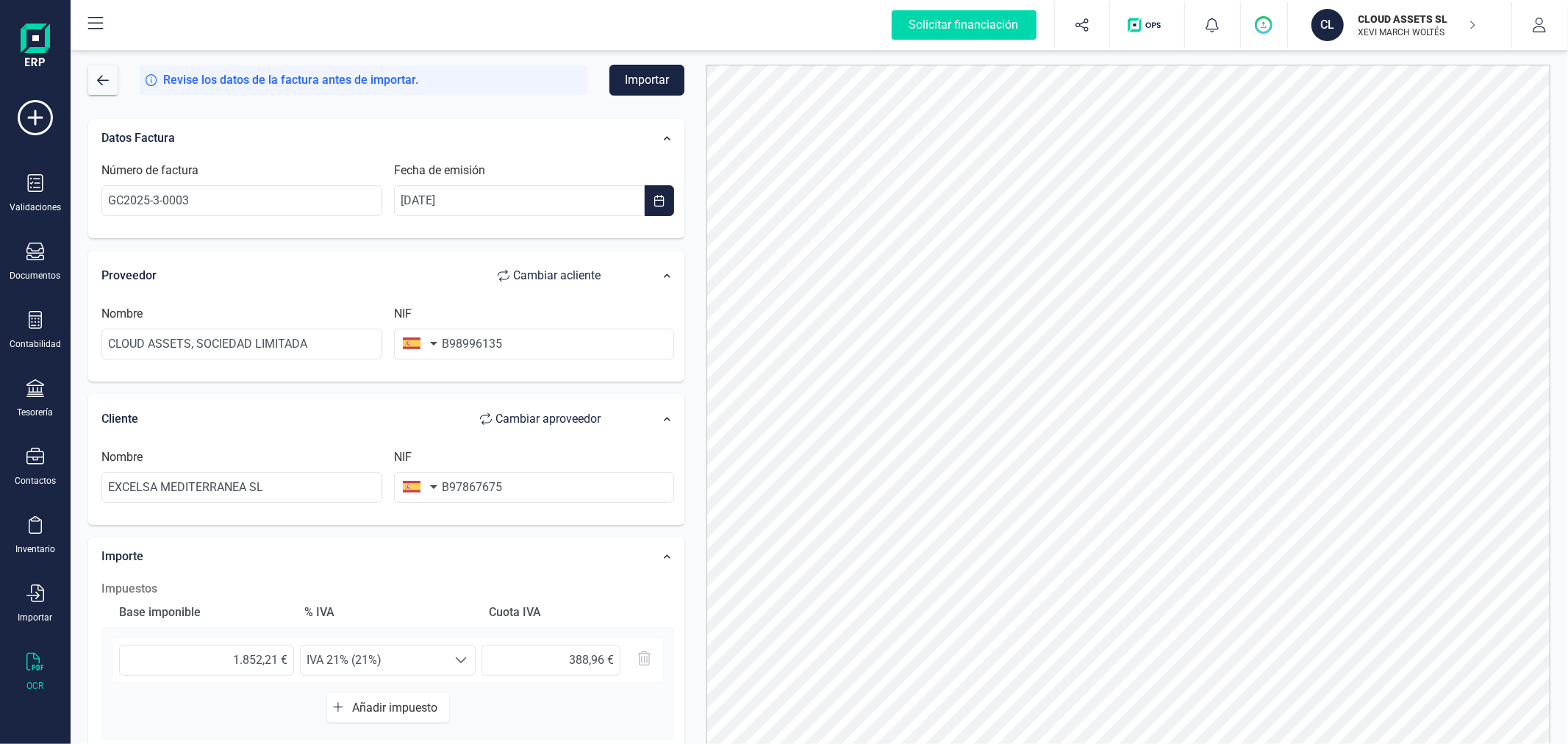
click at [629, 88] on button "Importar" at bounding box center [646, 80] width 75 height 31
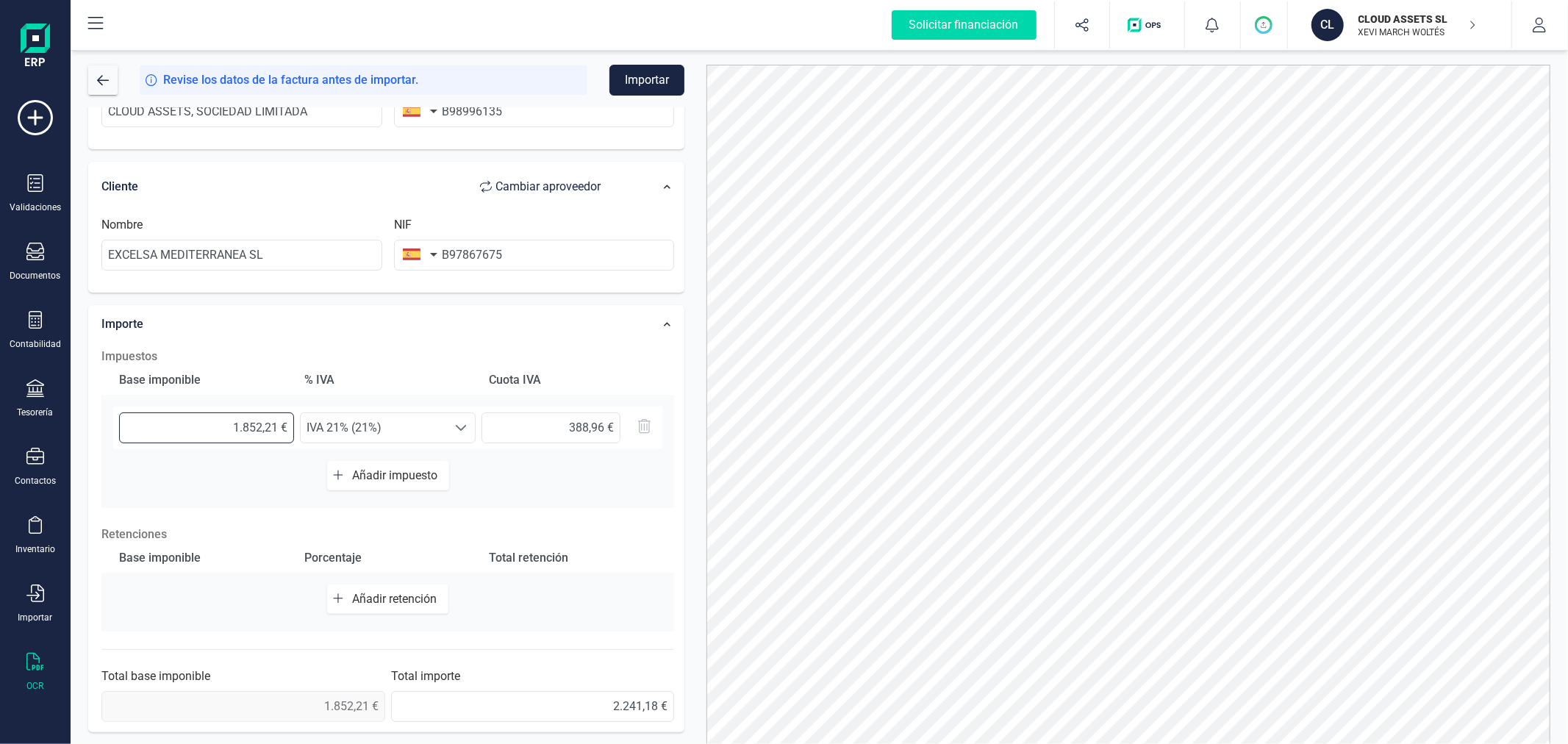
drag, startPoint x: 270, startPoint y: 421, endPoint x: 279, endPoint y: 423, distance: 9.2
click at [279, 423] on input "1.852,21 €" at bounding box center [207, 428] width 175 height 31
type input "1.852,22 €"
drag, startPoint x: 596, startPoint y: 423, endPoint x: 603, endPoint y: 428, distance: 8.6
click at [603, 428] on input "388,97 €" at bounding box center [550, 428] width 139 height 31
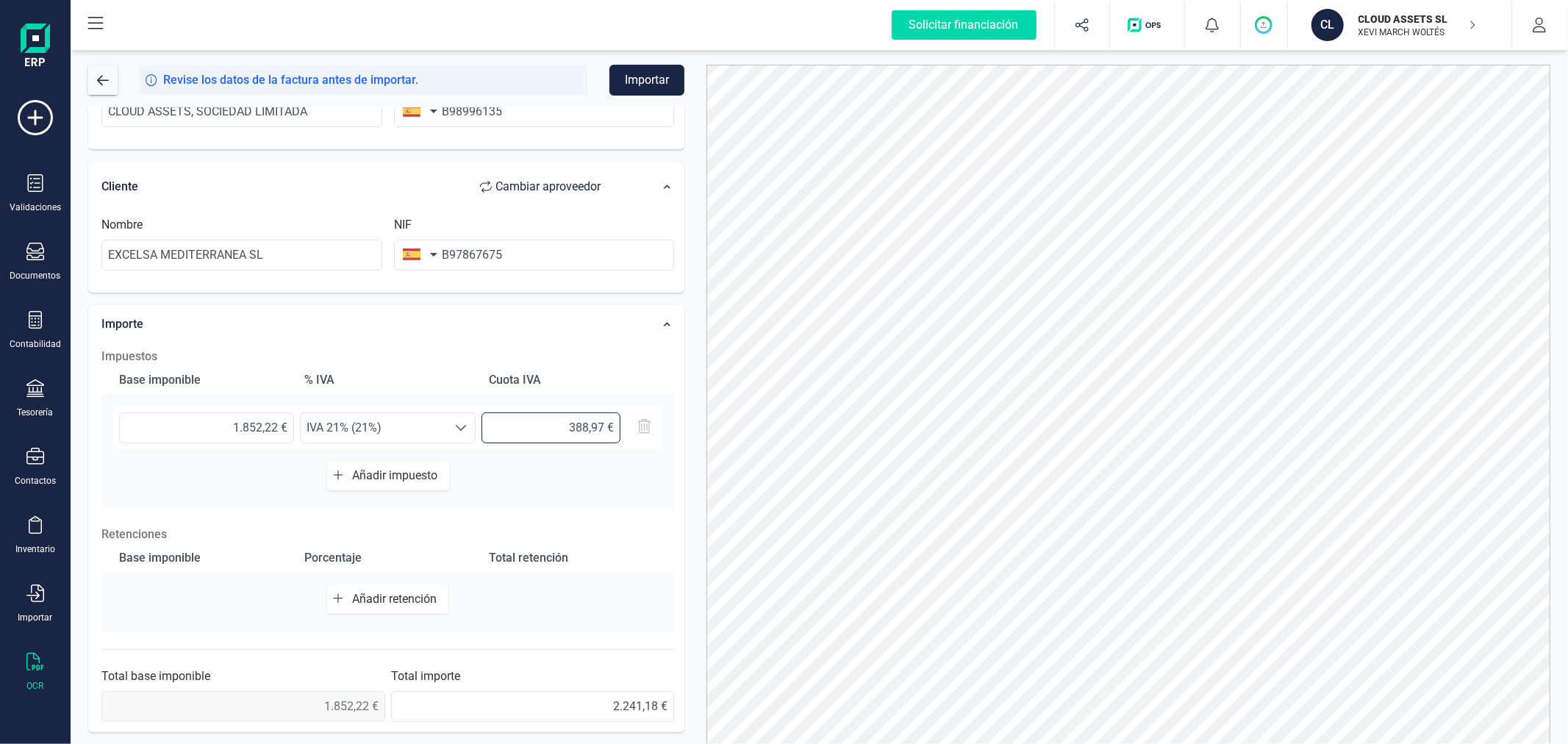
type input "388,96 €"
click at [655, 87] on button "Importar" at bounding box center [646, 80] width 75 height 31
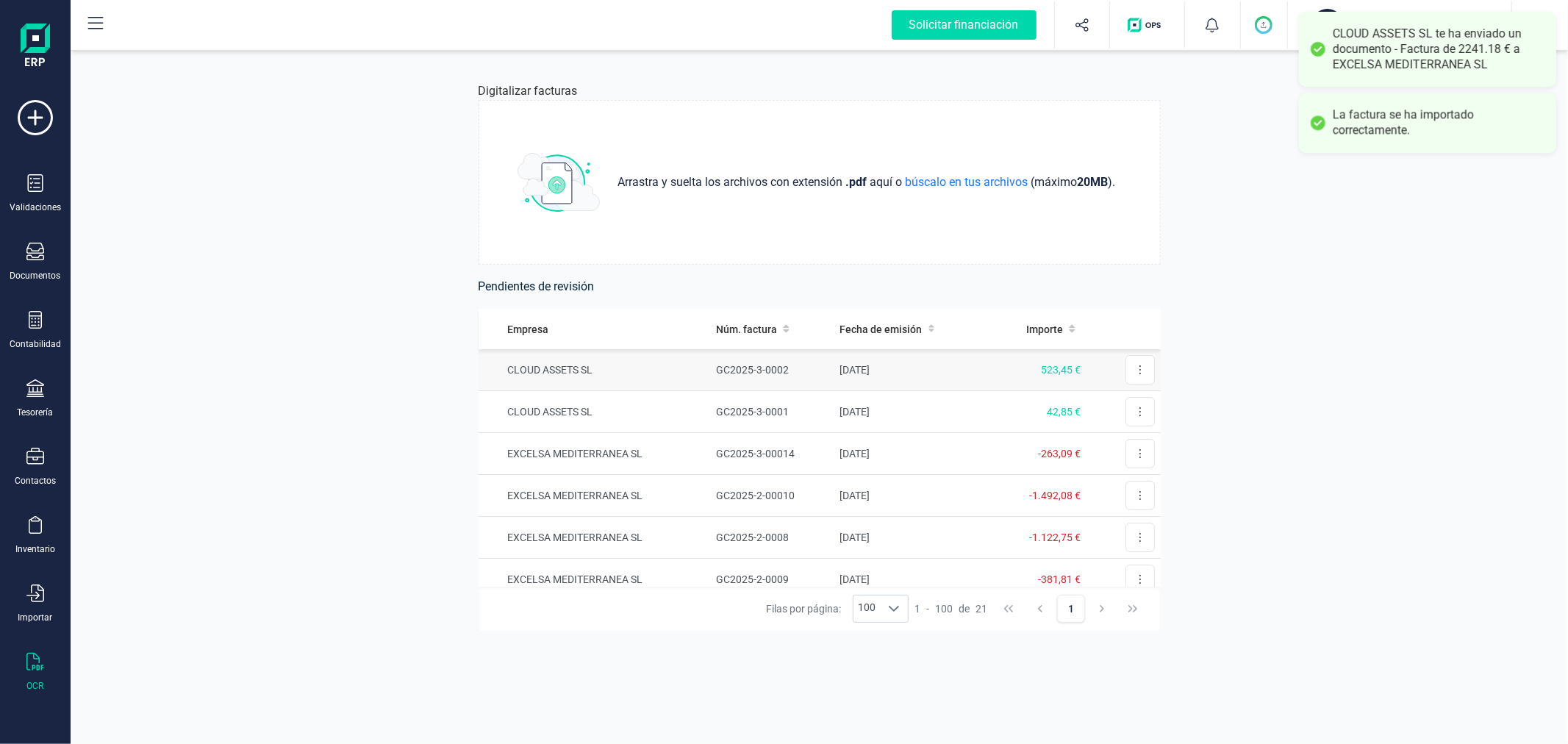
click at [746, 369] on td "GC2025-3-0002" at bounding box center [772, 370] width 124 height 42
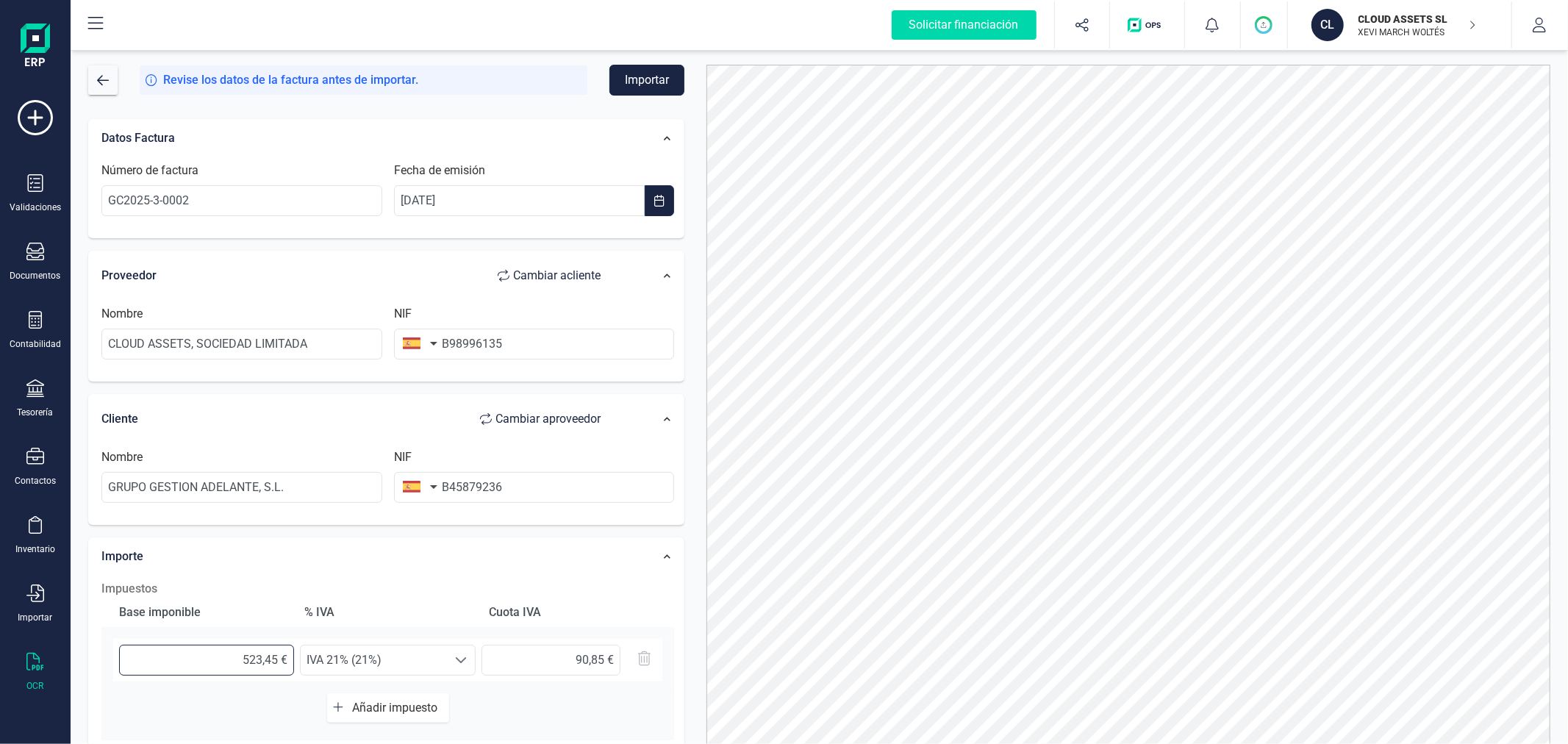
drag, startPoint x: 237, startPoint y: 652, endPoint x: 247, endPoint y: 655, distance: 10.4
click at [247, 655] on input "523,45 €" at bounding box center [207, 660] width 175 height 31
type input "423,45 €"
click at [689, 604] on div "Datos Factura Número de factura GC2025-3-0002 Fecha de emisión 04/03/2025 Prove…" at bounding box center [386, 540] width 619 height 865
click at [528, 660] on input "88,92 €" at bounding box center [550, 660] width 139 height 31
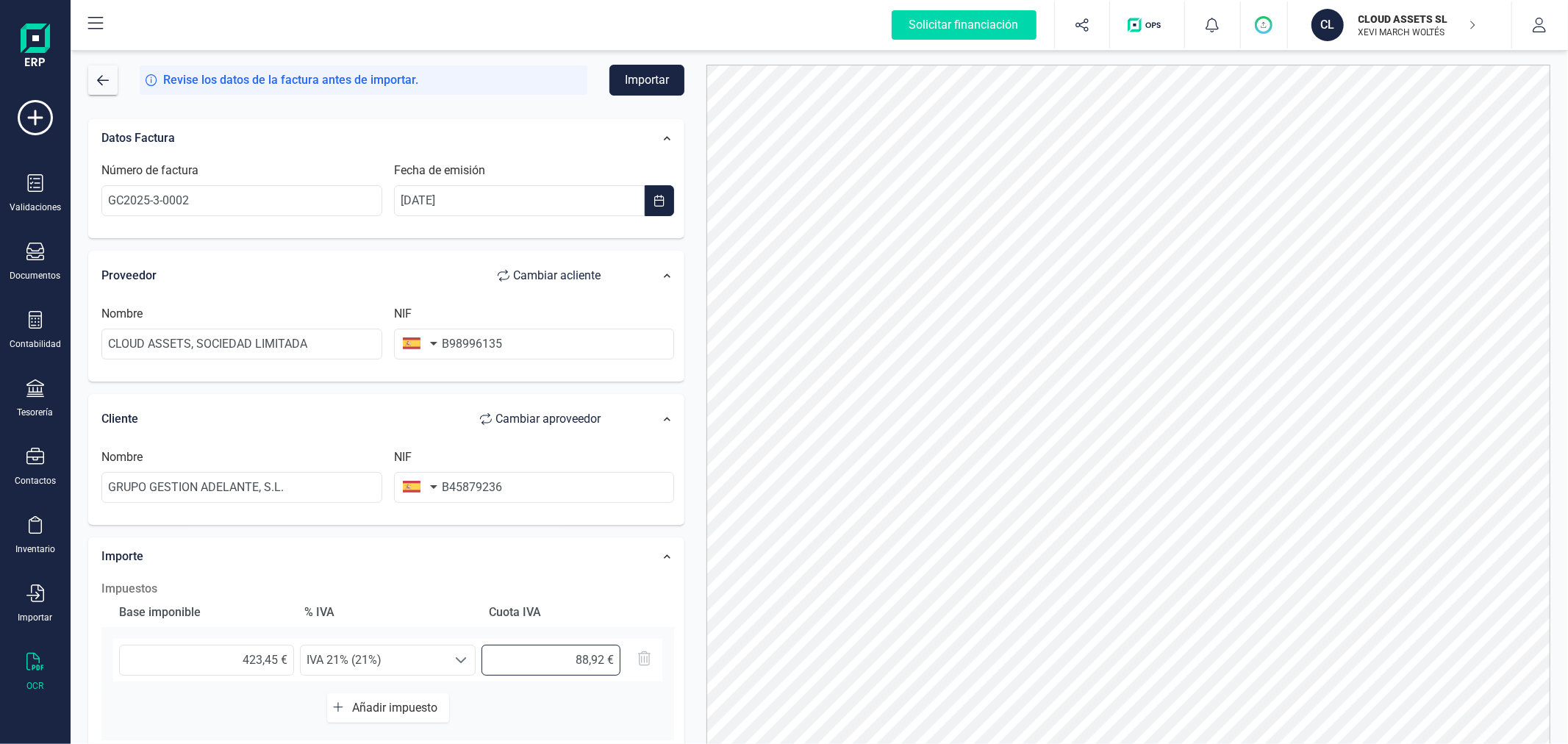
click at [528, 660] on input "88,92 €" at bounding box center [550, 660] width 139 height 31
type input "90,85 €"
click at [642, 85] on button "Importar" at bounding box center [646, 80] width 75 height 31
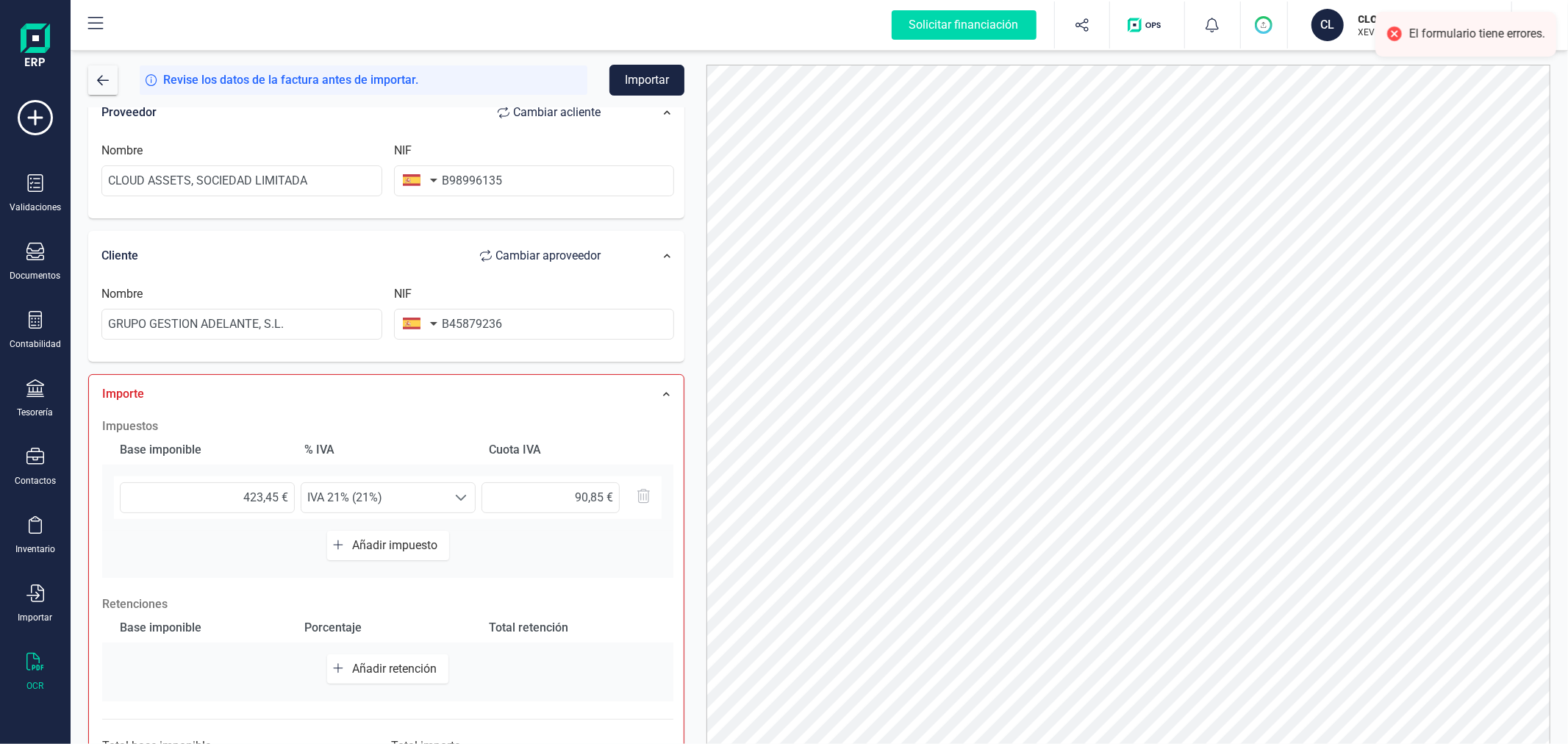
scroll to position [245, 0]
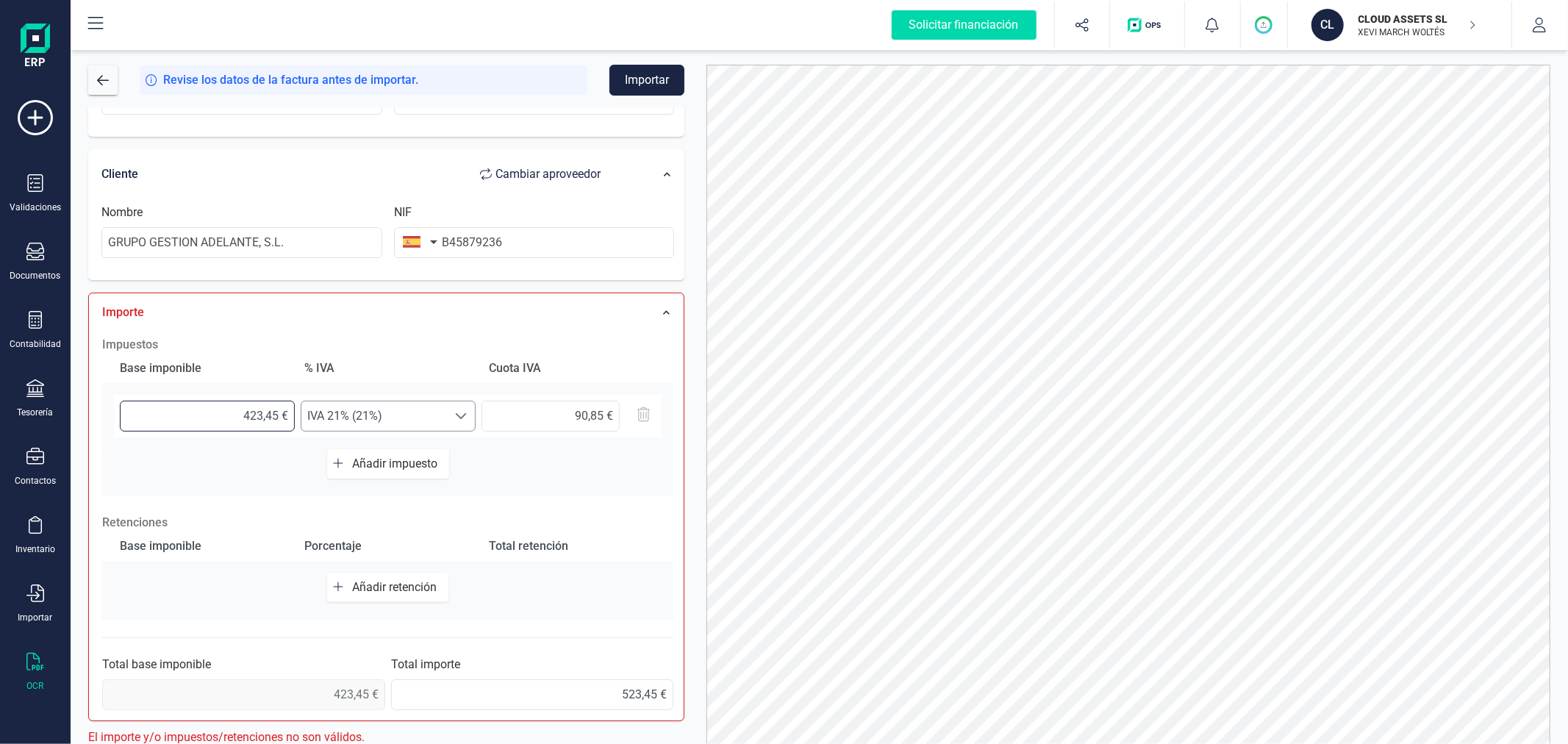
drag, startPoint x: 242, startPoint y: 412, endPoint x: 302, endPoint y: 410, distance: 60.0
click at [302, 410] on div "423,45 € Seleccione un % IVA 21% (21%) IVA 21% (21%) 90,85 €" at bounding box center [387, 416] width 548 height 43
type input "4,00 €"
type input "0,84 €"
type input "43,00 €"
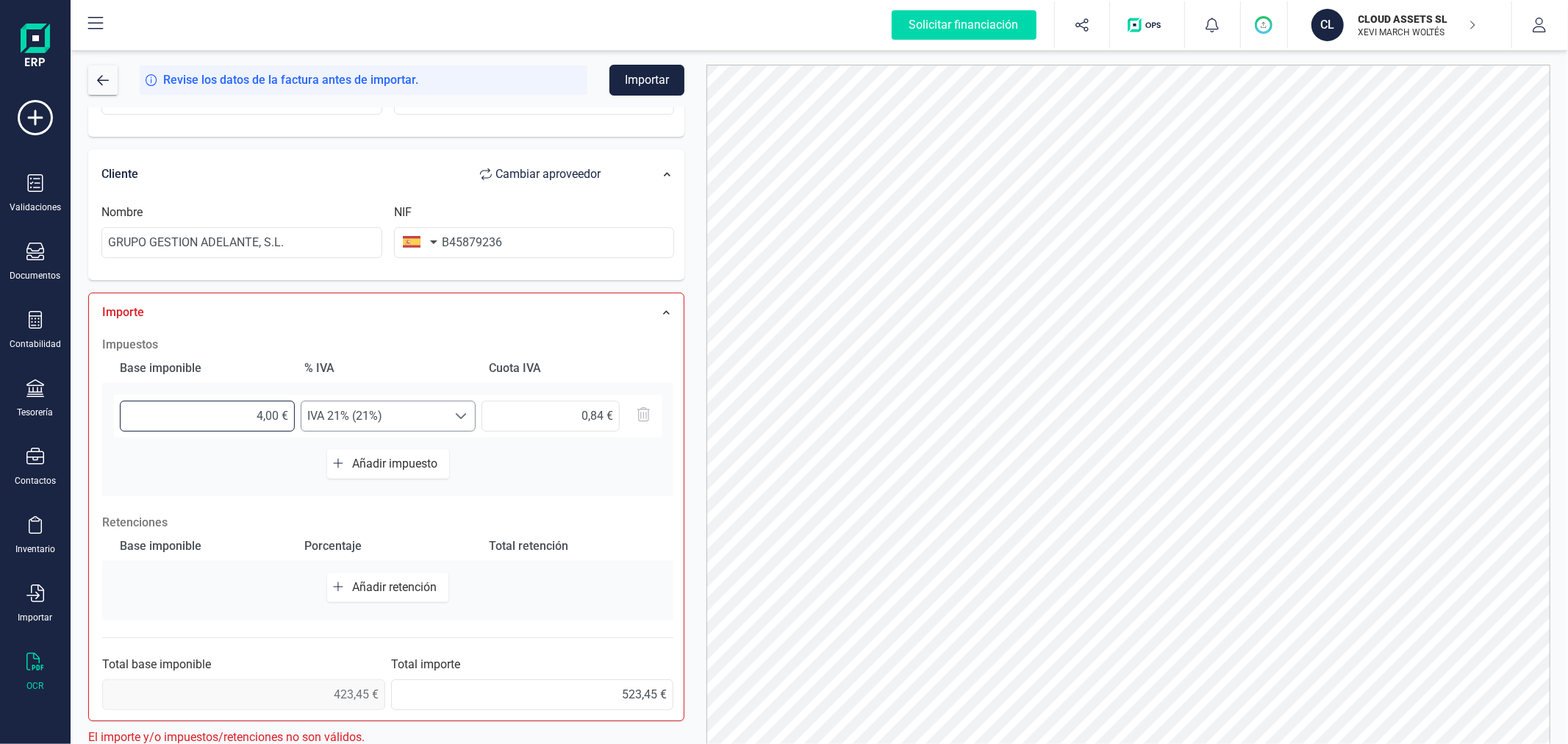
type input "9,03 €"
type input "432,00 €"
type input "90,72 €"
type input "432,60 €"
type input "90,85 €"
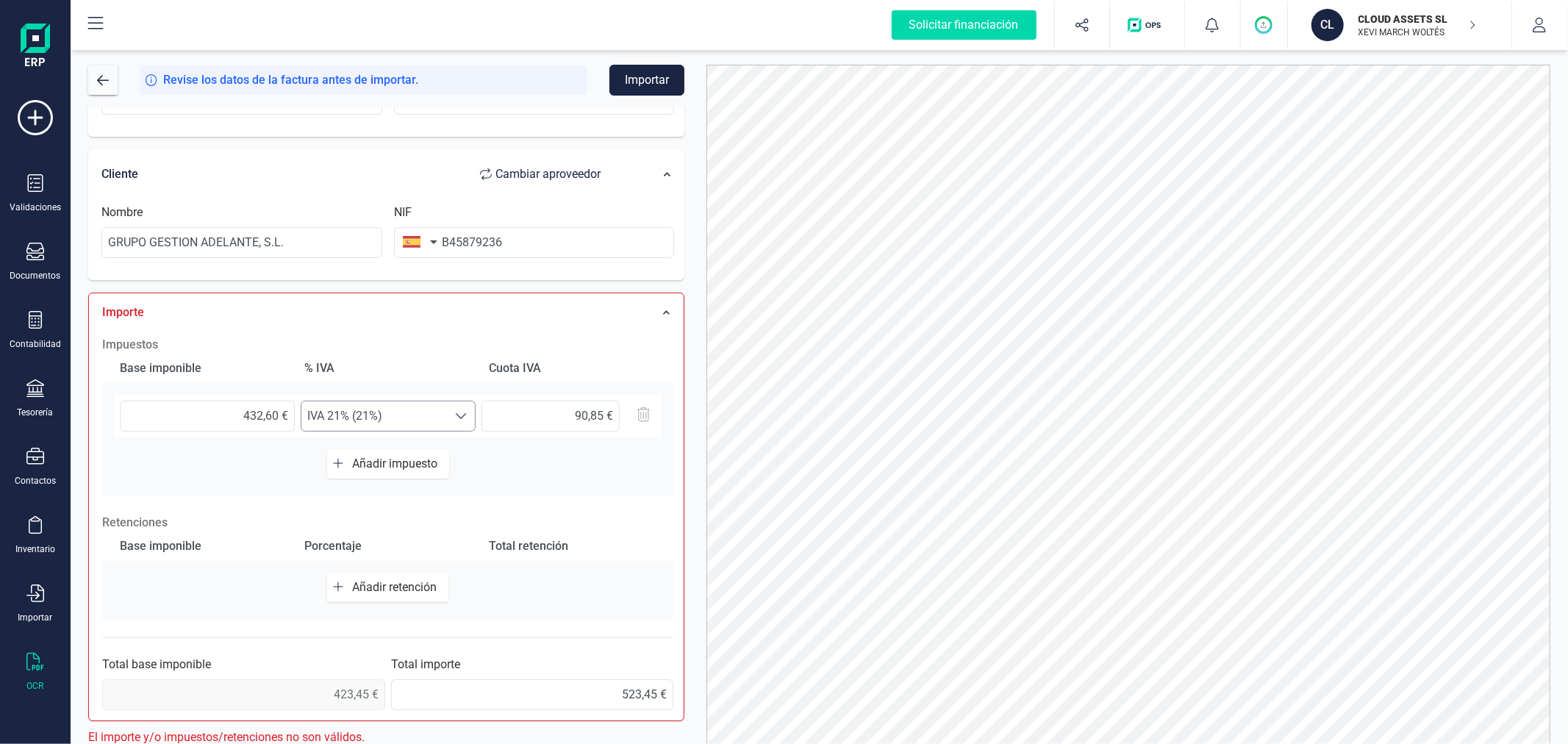
scroll to position [232, 0]
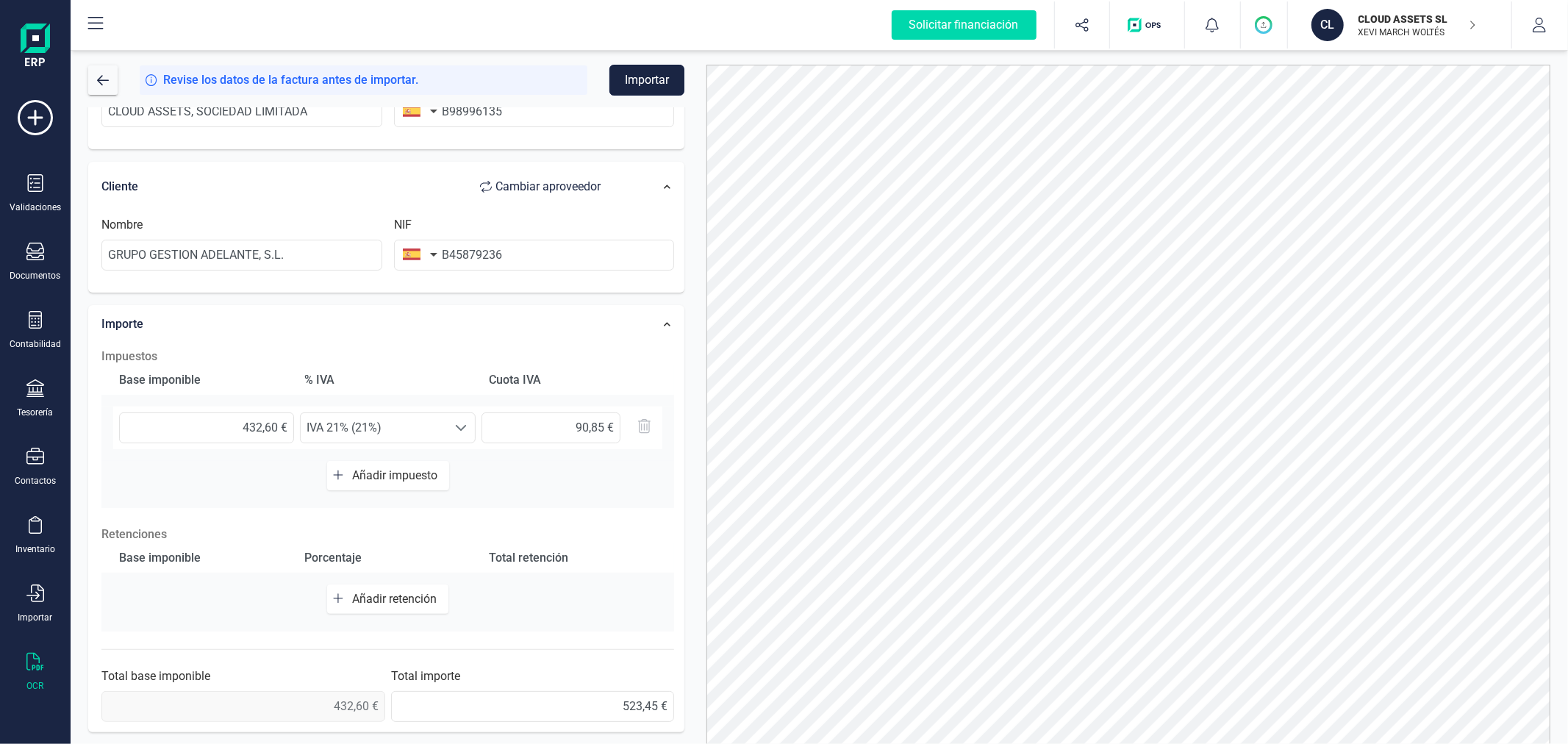
click at [651, 74] on button "Importar" at bounding box center [646, 80] width 75 height 31
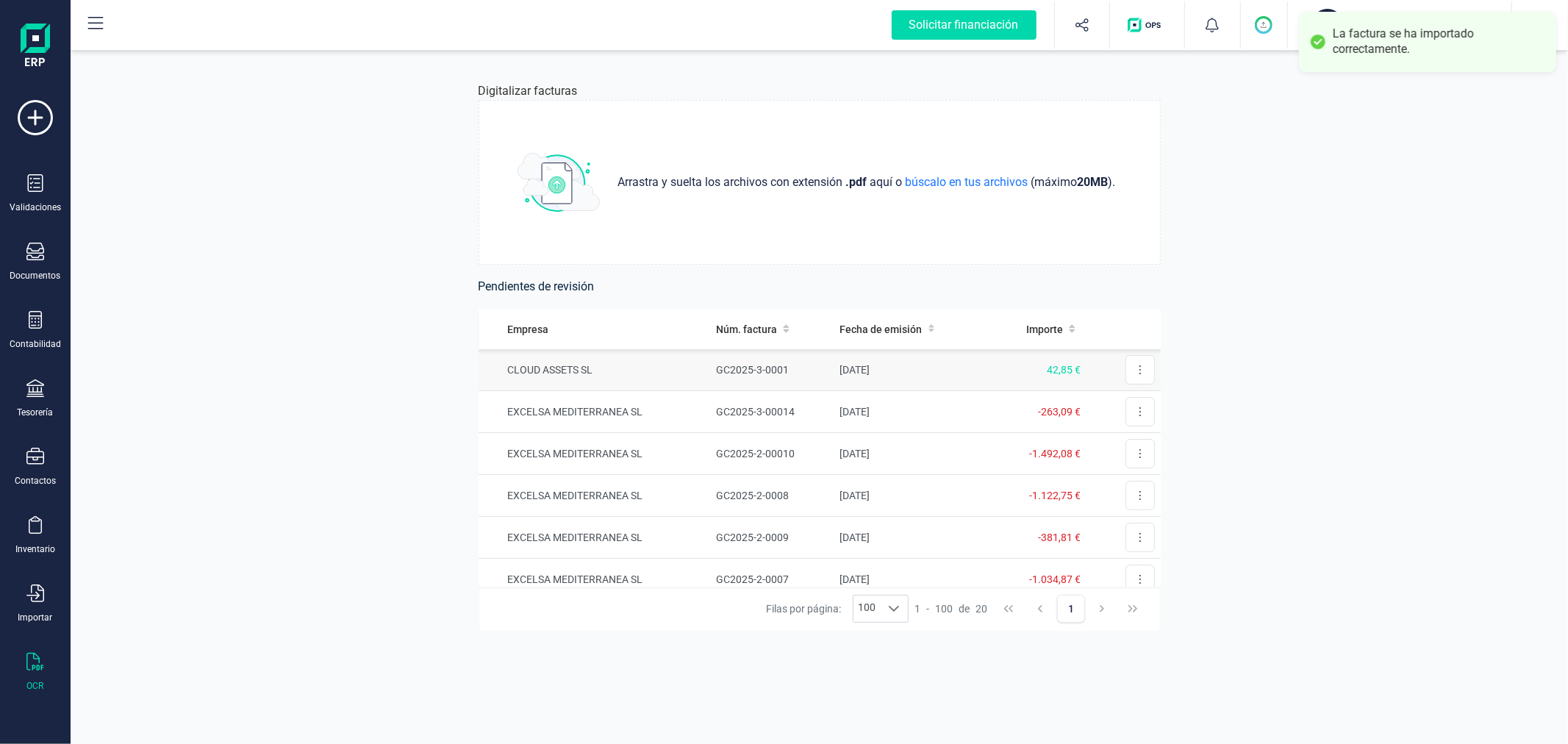
click at [660, 372] on td "CLOUD ASSETS SL" at bounding box center [595, 370] width 232 height 42
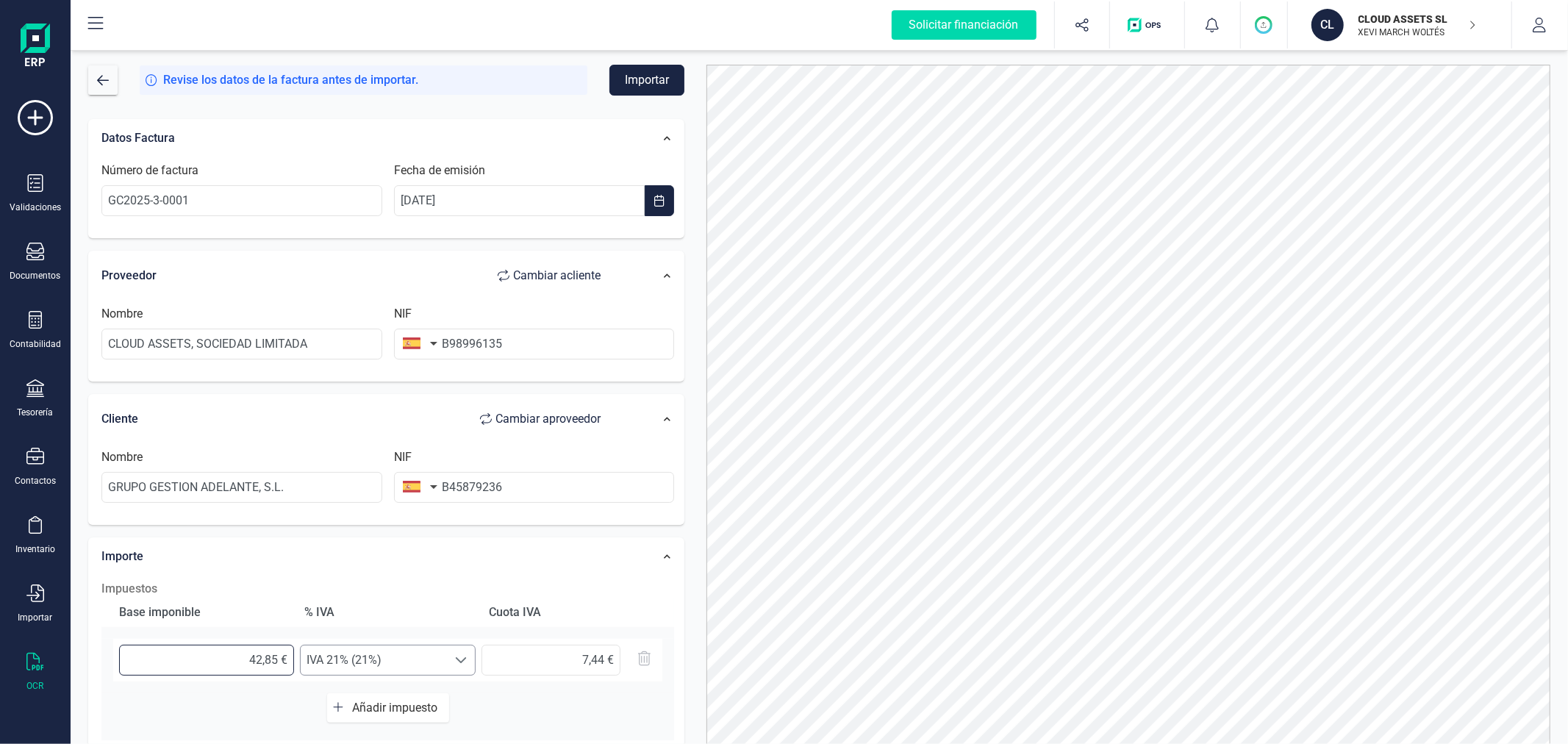
drag, startPoint x: 226, startPoint y: 660, endPoint x: 322, endPoint y: 660, distance: 96.0
click at [322, 660] on div "42,85 € Seleccione un % IVA 21% (21%) IVA 21% (21%) 7,44 €" at bounding box center [388, 660] width 550 height 43
type input "3,00 €"
type input "0,63 €"
type input "35,00 €"
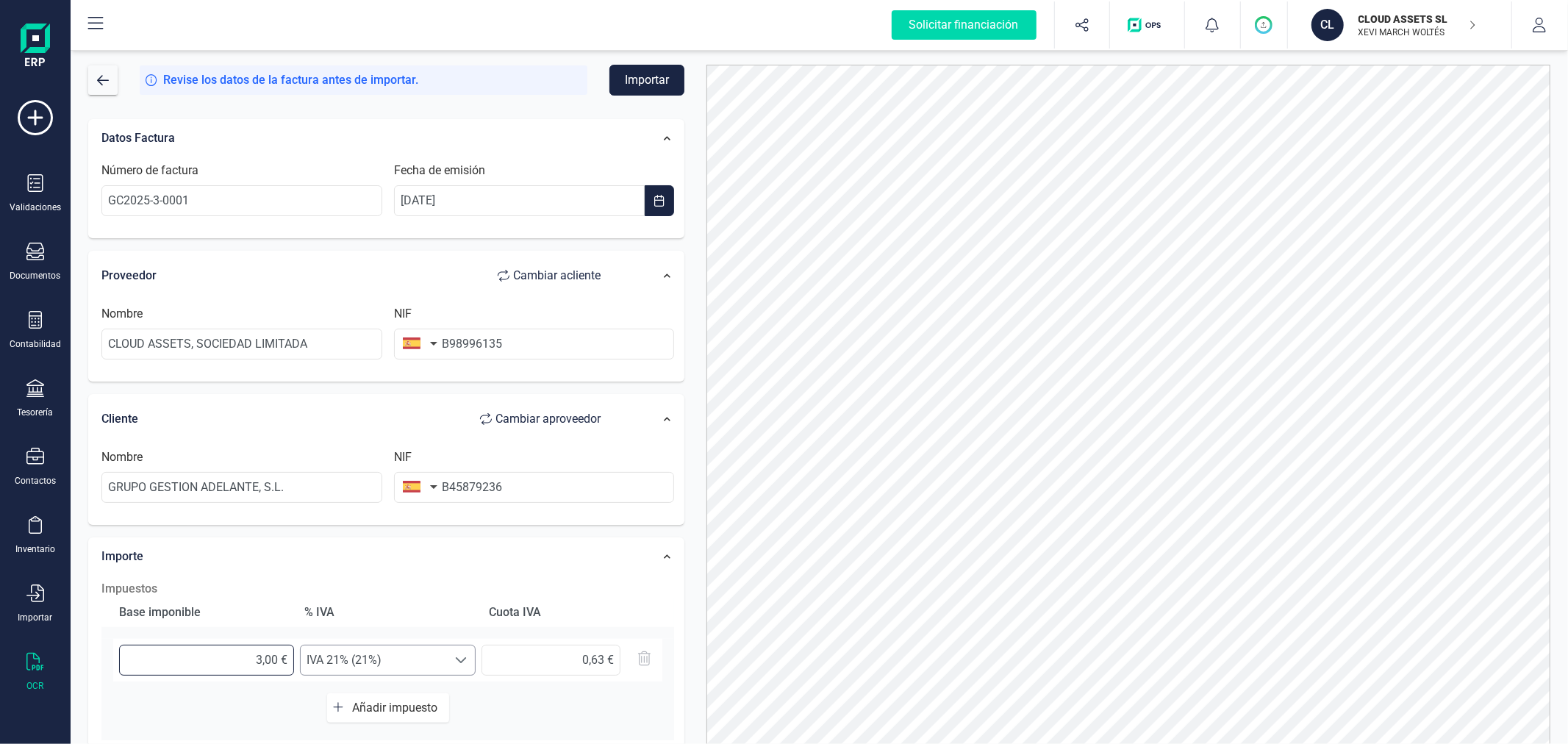
type input "7,35 €"
type input "35,40 €"
type input "7,43 €"
type input "35,41 €"
type input "7,44 €"
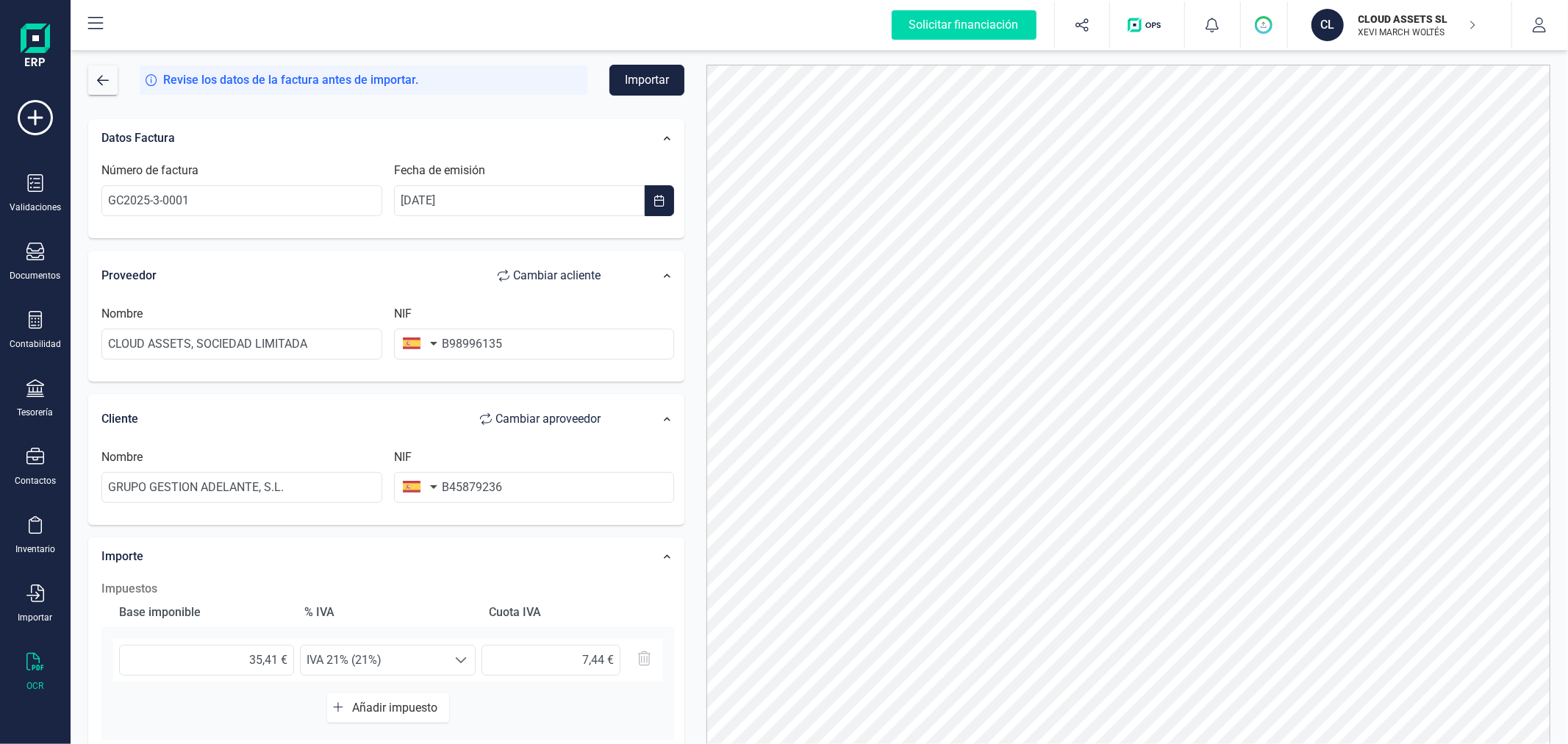
click at [693, 530] on div "Datos Factura Número de factura GC2025-3-0001 Fecha de emisión 04/03/2025 Prove…" at bounding box center [386, 540] width 619 height 865
click at [657, 84] on button "Importar" at bounding box center [646, 80] width 75 height 31
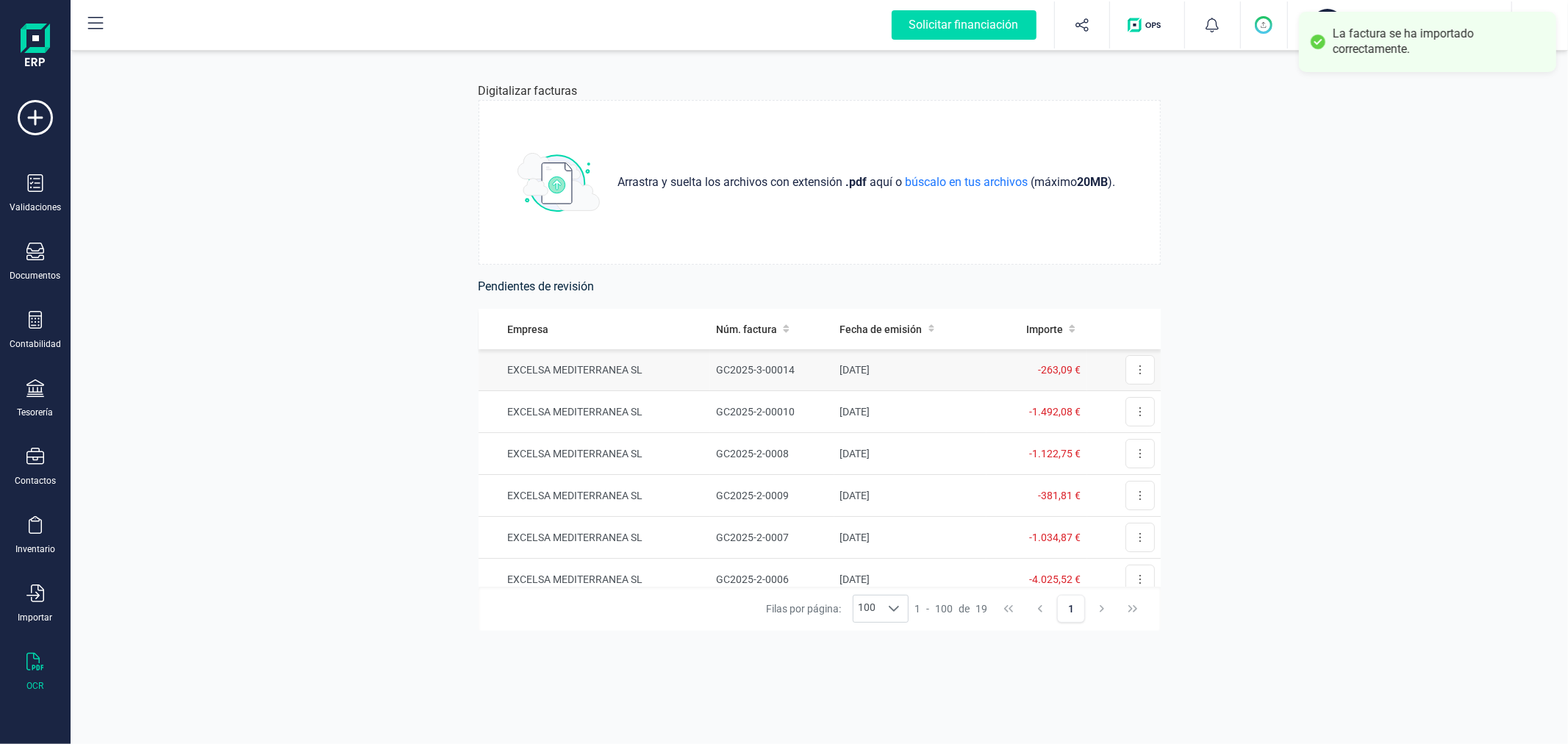
click at [678, 378] on td "EXCELSA MEDITERRANEA SL" at bounding box center [595, 370] width 232 height 42
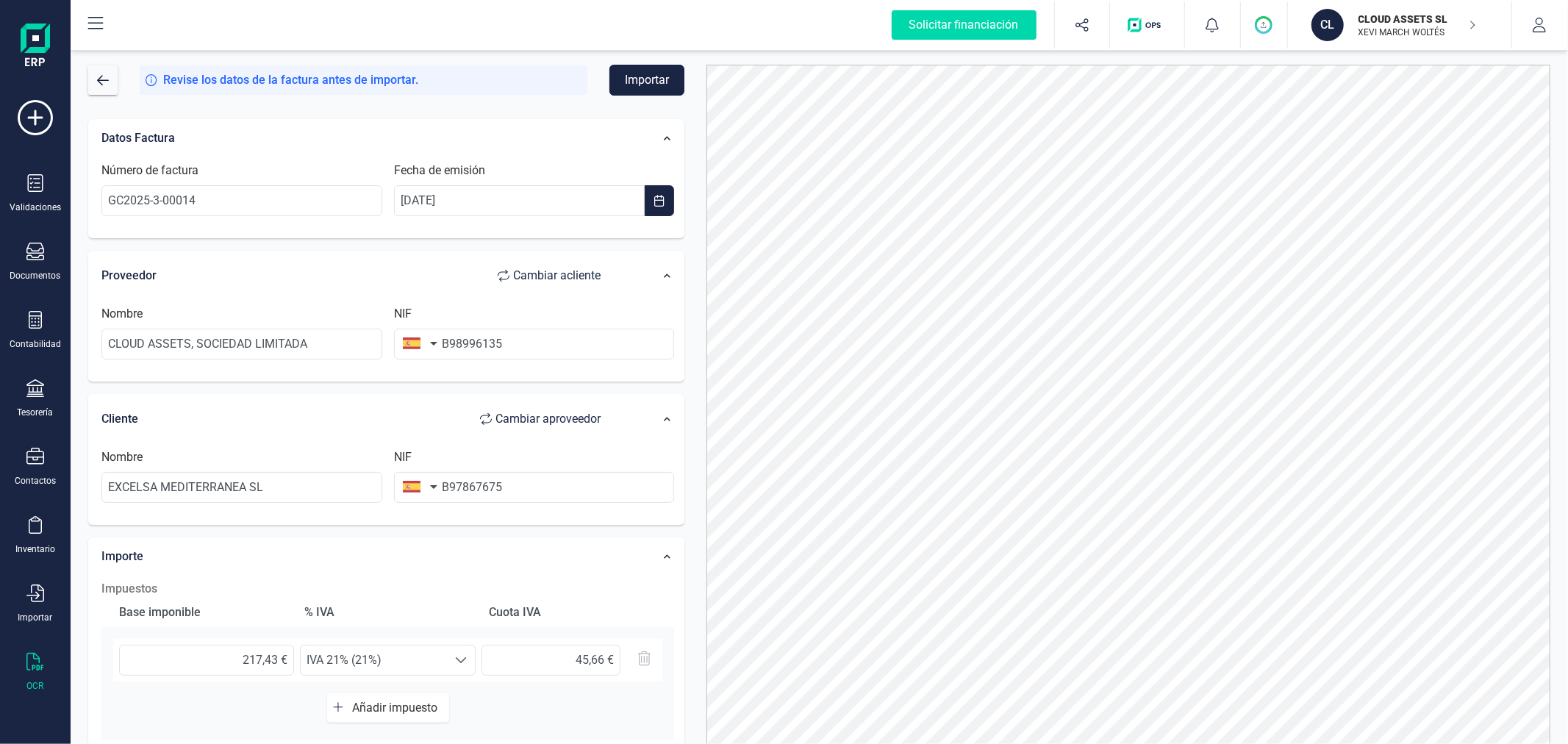
click at [642, 90] on button "Importar" at bounding box center [646, 80] width 75 height 31
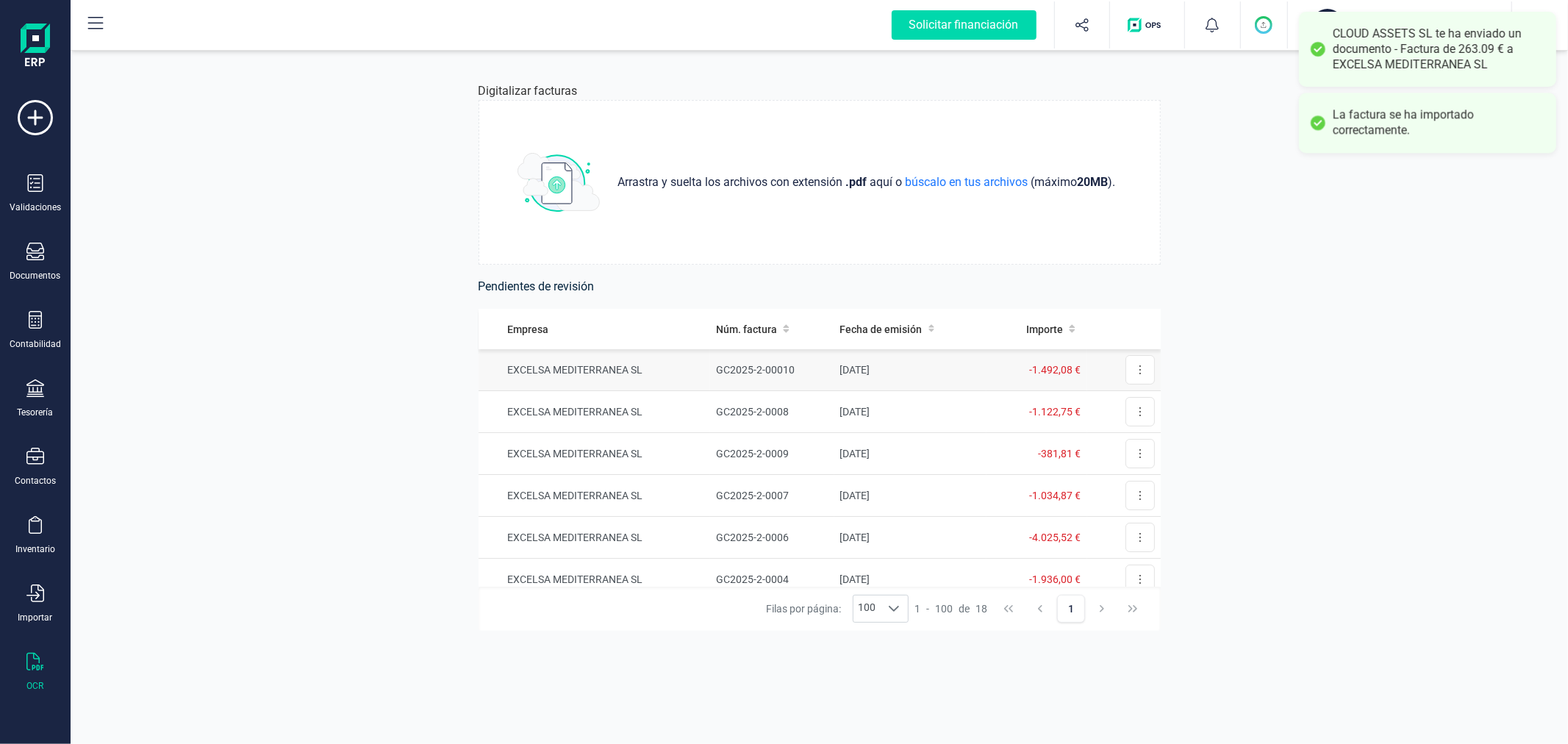
click at [635, 368] on td "EXCELSA MEDITERRANEA SL" at bounding box center [595, 370] width 232 height 42
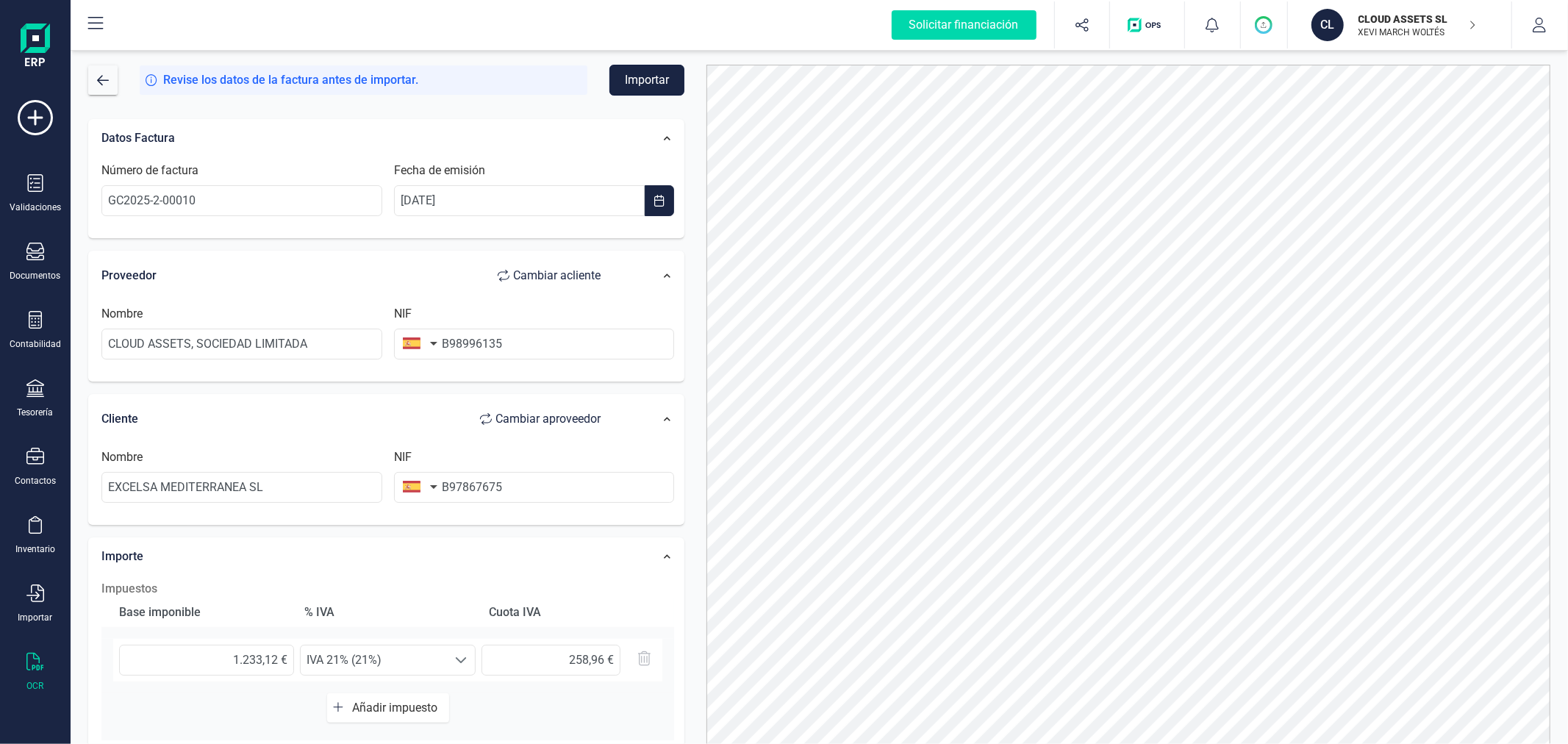
click at [633, 71] on button "Importar" at bounding box center [646, 80] width 75 height 31
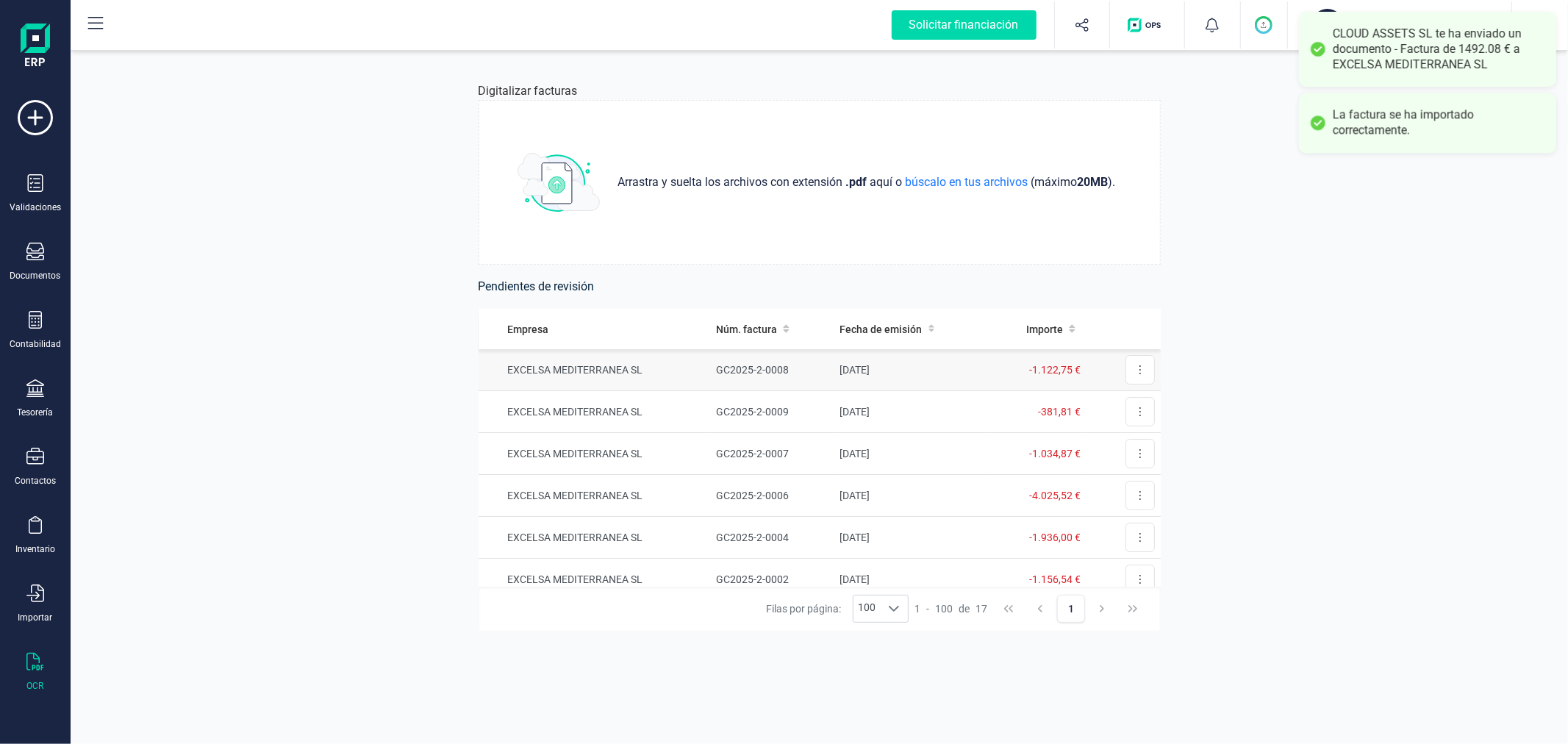
click at [633, 365] on td "EXCELSA MEDITERRANEA SL" at bounding box center [595, 370] width 232 height 42
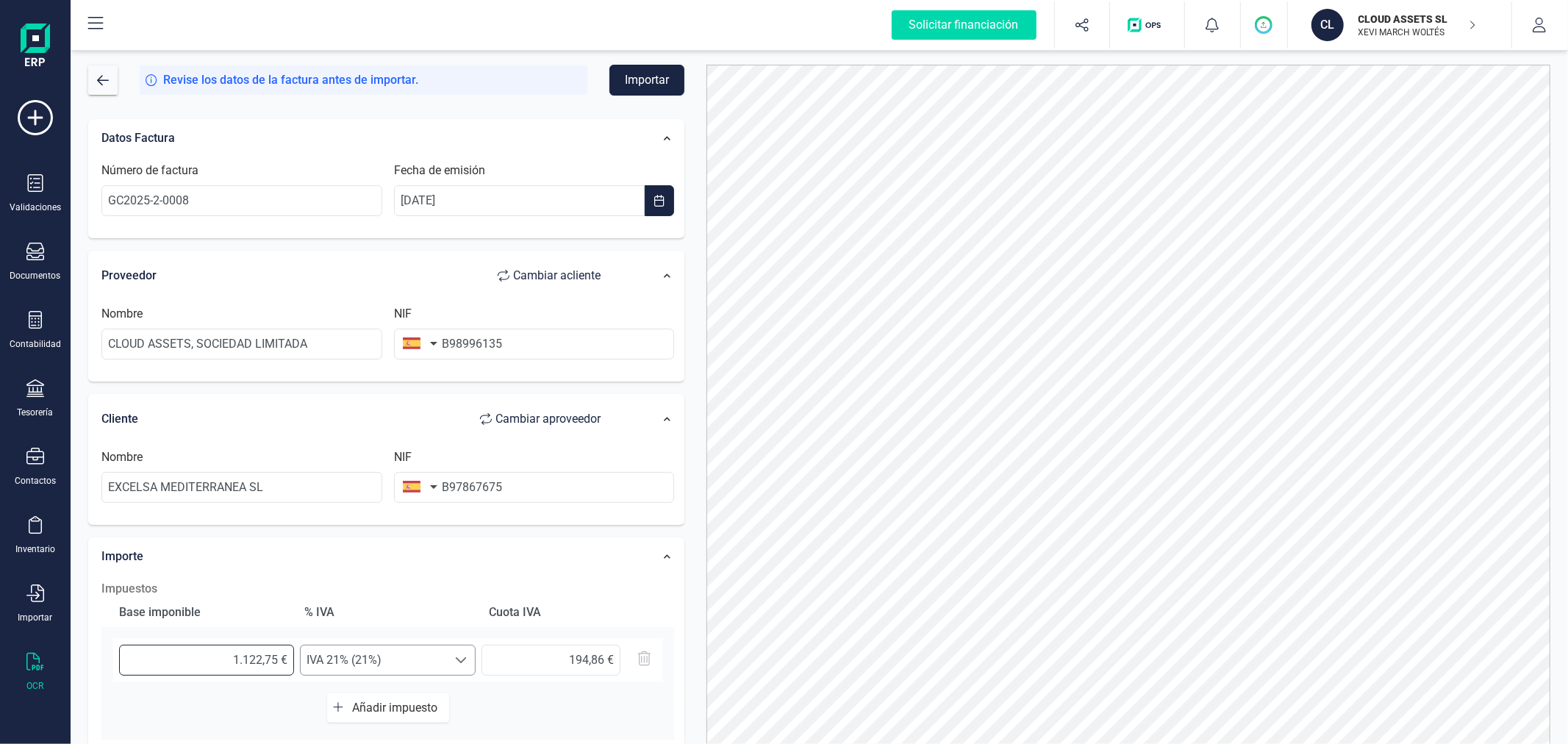
drag, startPoint x: 206, startPoint y: 662, endPoint x: 318, endPoint y: 660, distance: 112.0
click at [318, 660] on div "1.122,75 € Seleccione un % IVA 21% (21%) IVA 21% (21%) 194,86 €" at bounding box center [388, 660] width 550 height 43
type input "9,00 €"
type input "1,89 €"
type input "92,00 €"
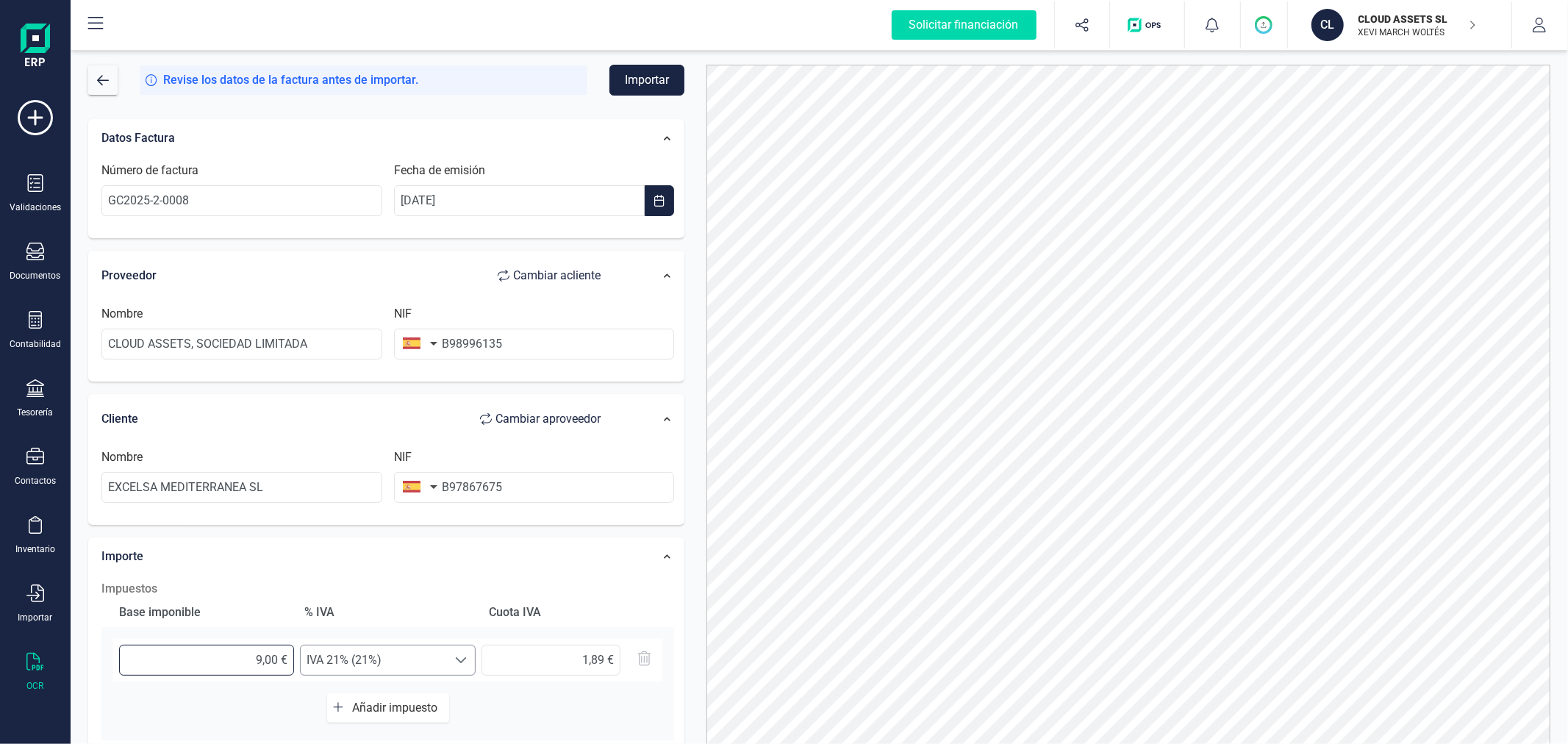
type input "19,32 €"
type input "927,00 €"
type input "194,67 €"
type input "927,80 €"
type input "194,84 €"
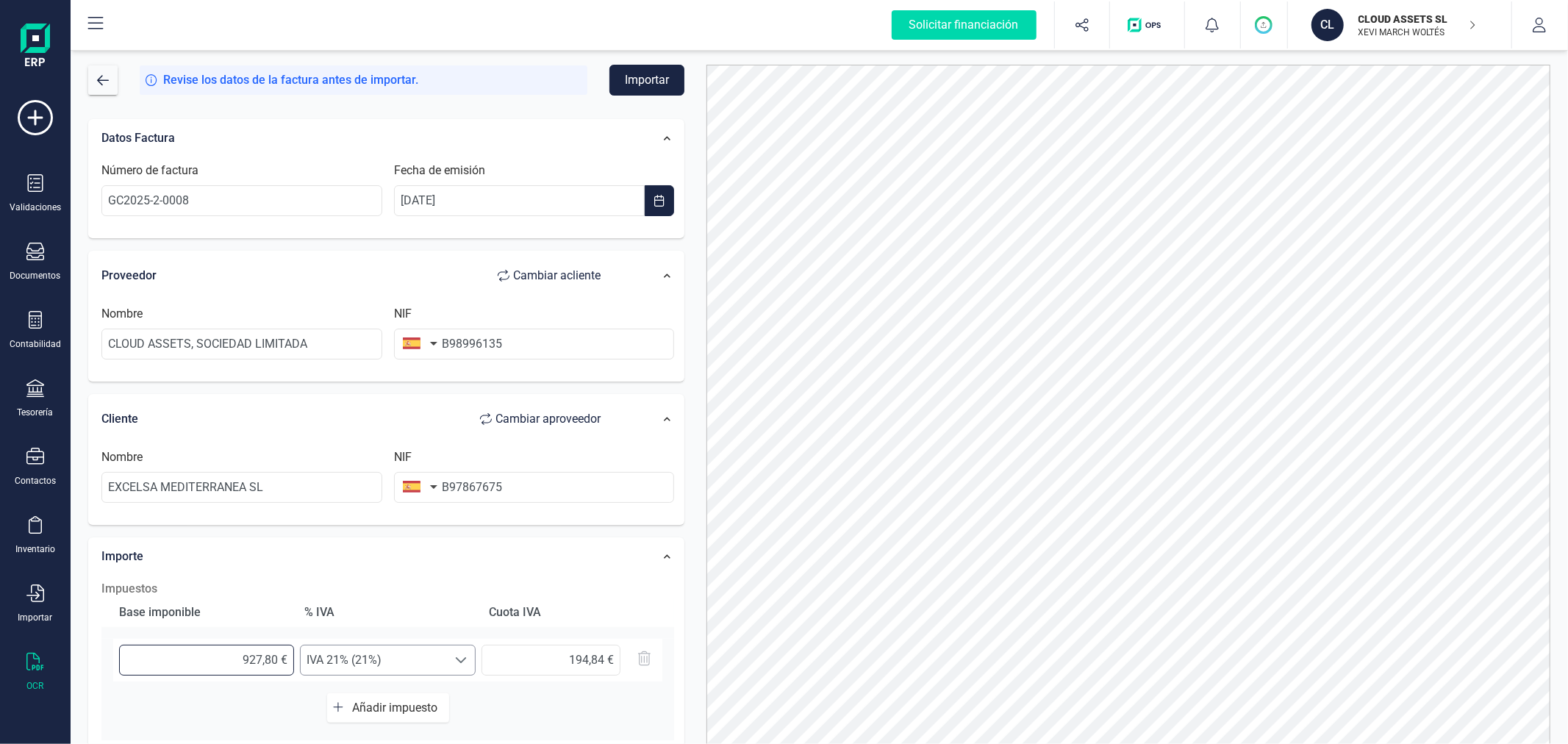
type input "927,89 €"
type input "194,86 €"
click at [660, 77] on button "Importar" at bounding box center [646, 80] width 75 height 31
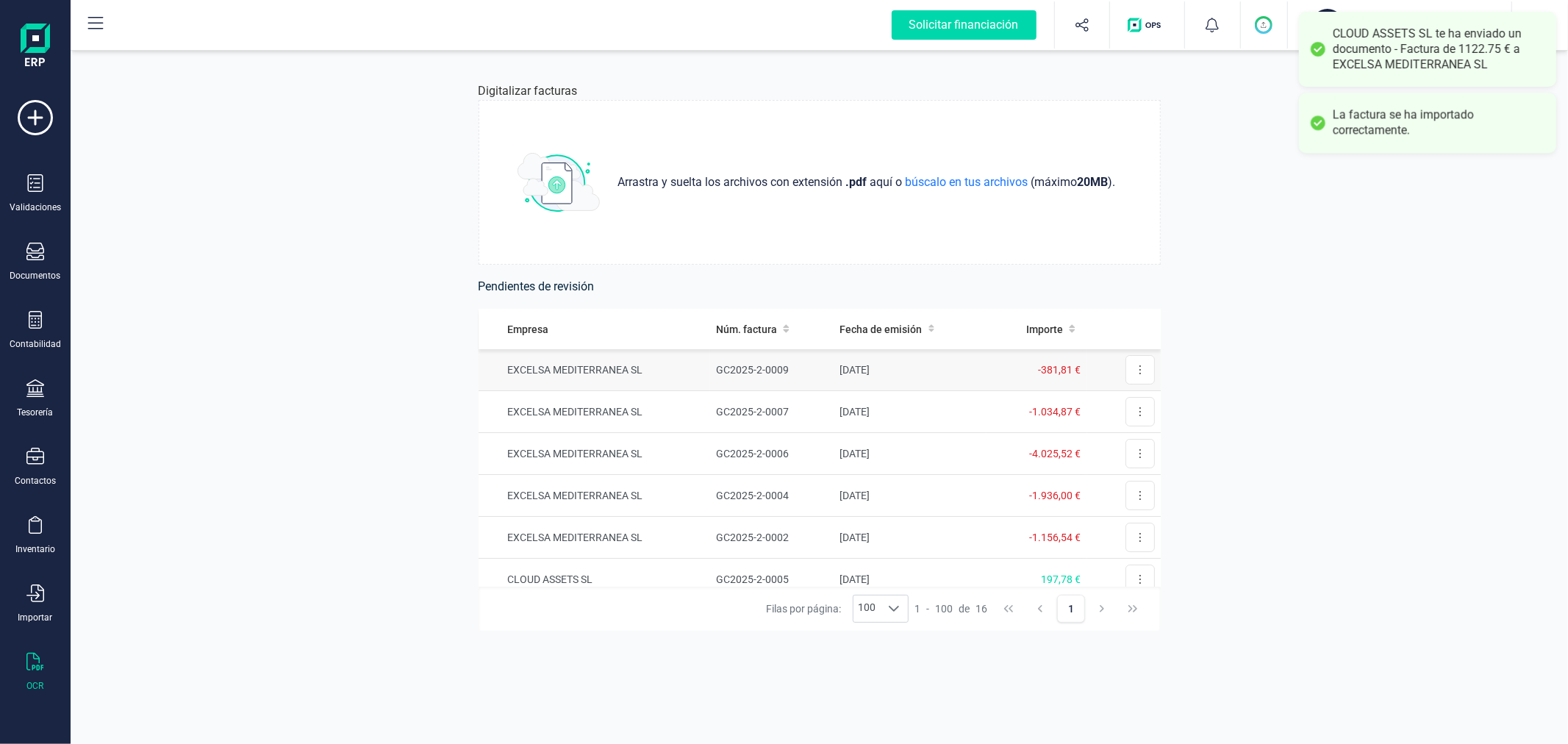
click at [710, 364] on td "GC2025-2-0009" at bounding box center [772, 370] width 124 height 42
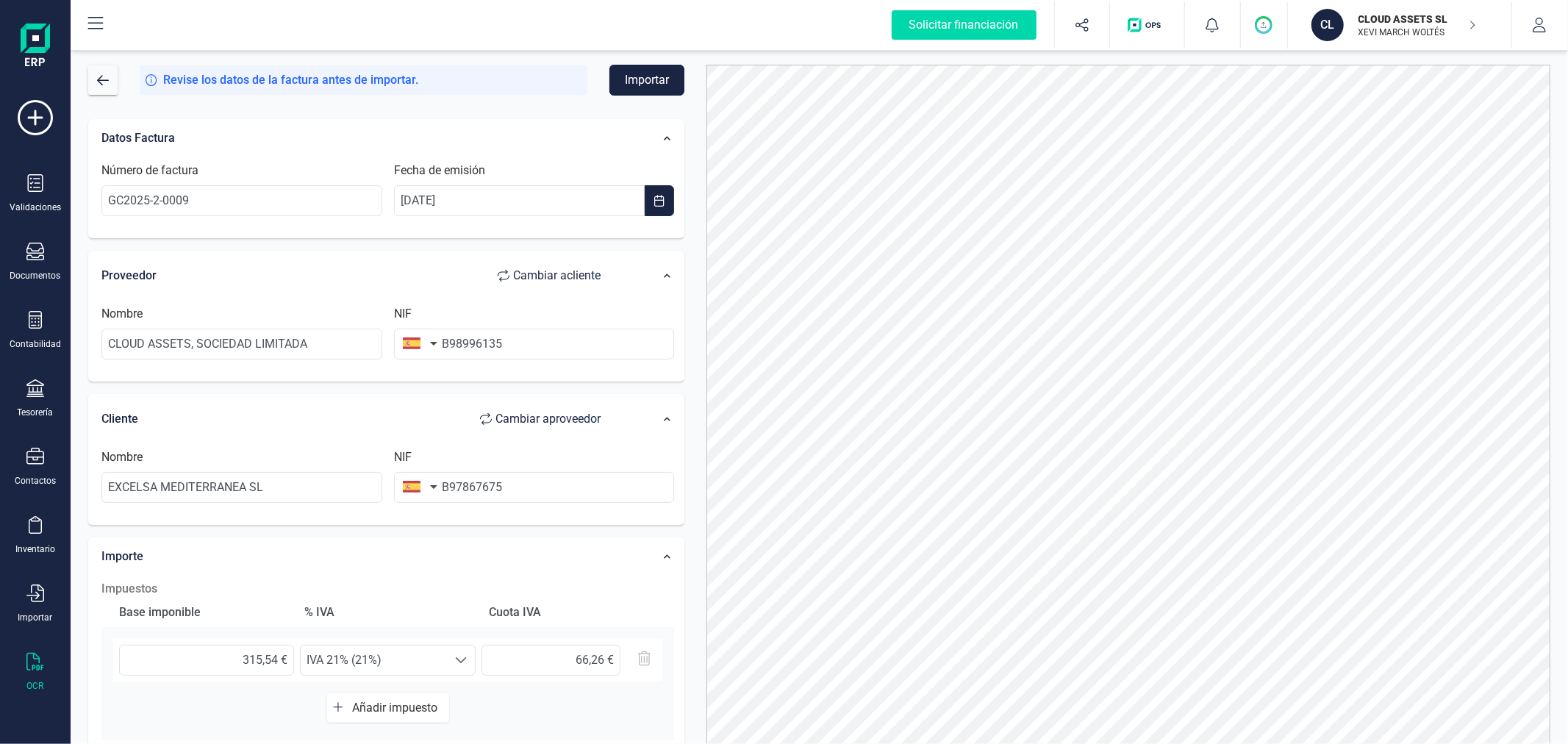
click at [656, 79] on button "Importar" at bounding box center [646, 80] width 75 height 31
click at [276, 660] on input "315,54 €" at bounding box center [207, 660] width 175 height 31
type input "315,55 €"
drag, startPoint x: 596, startPoint y: 659, endPoint x: 609, endPoint y: 660, distance: 13.0
click at [609, 660] on input "66,27 €" at bounding box center [550, 660] width 139 height 31
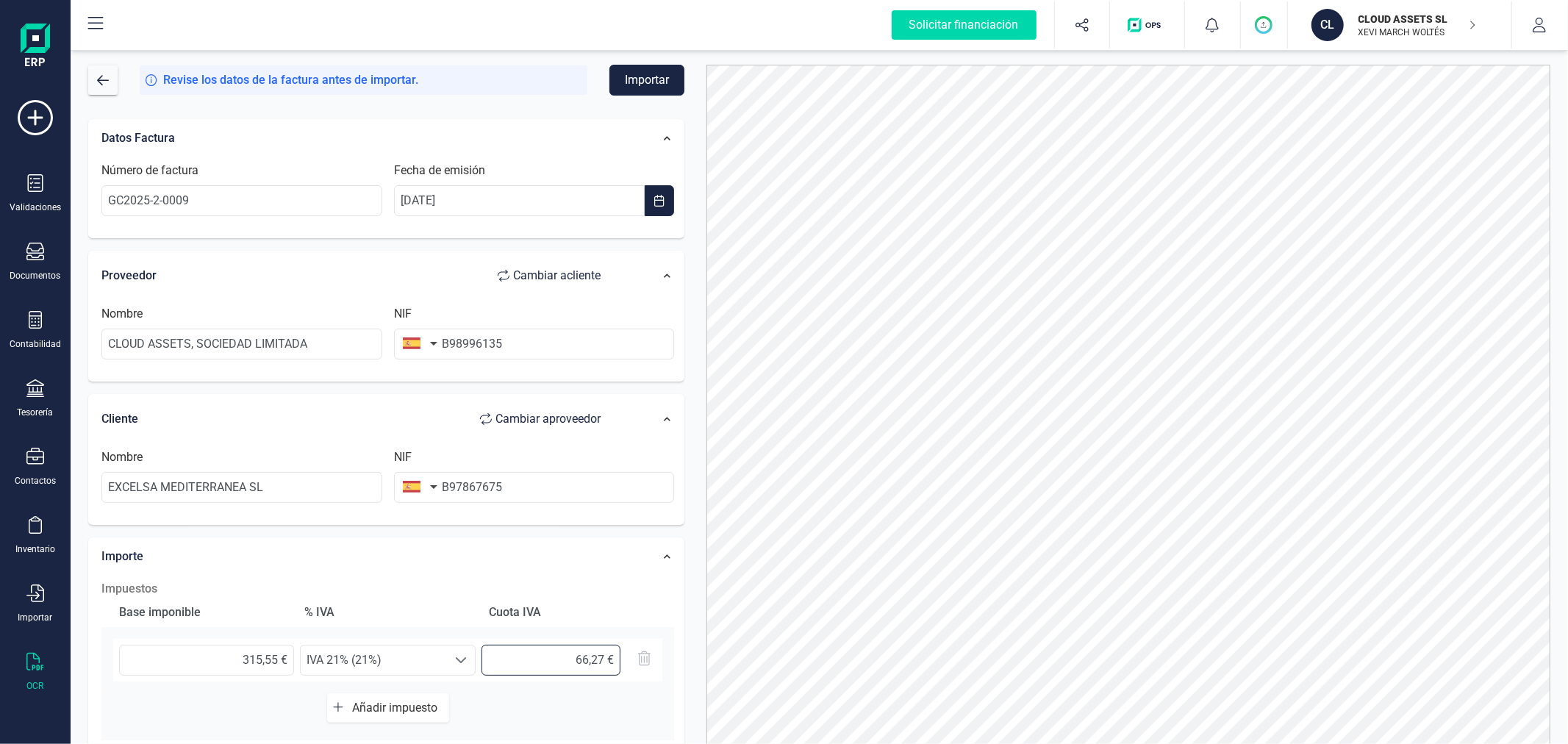
type input "66,26 €"
click at [647, 83] on button "Importar" at bounding box center [646, 80] width 75 height 31
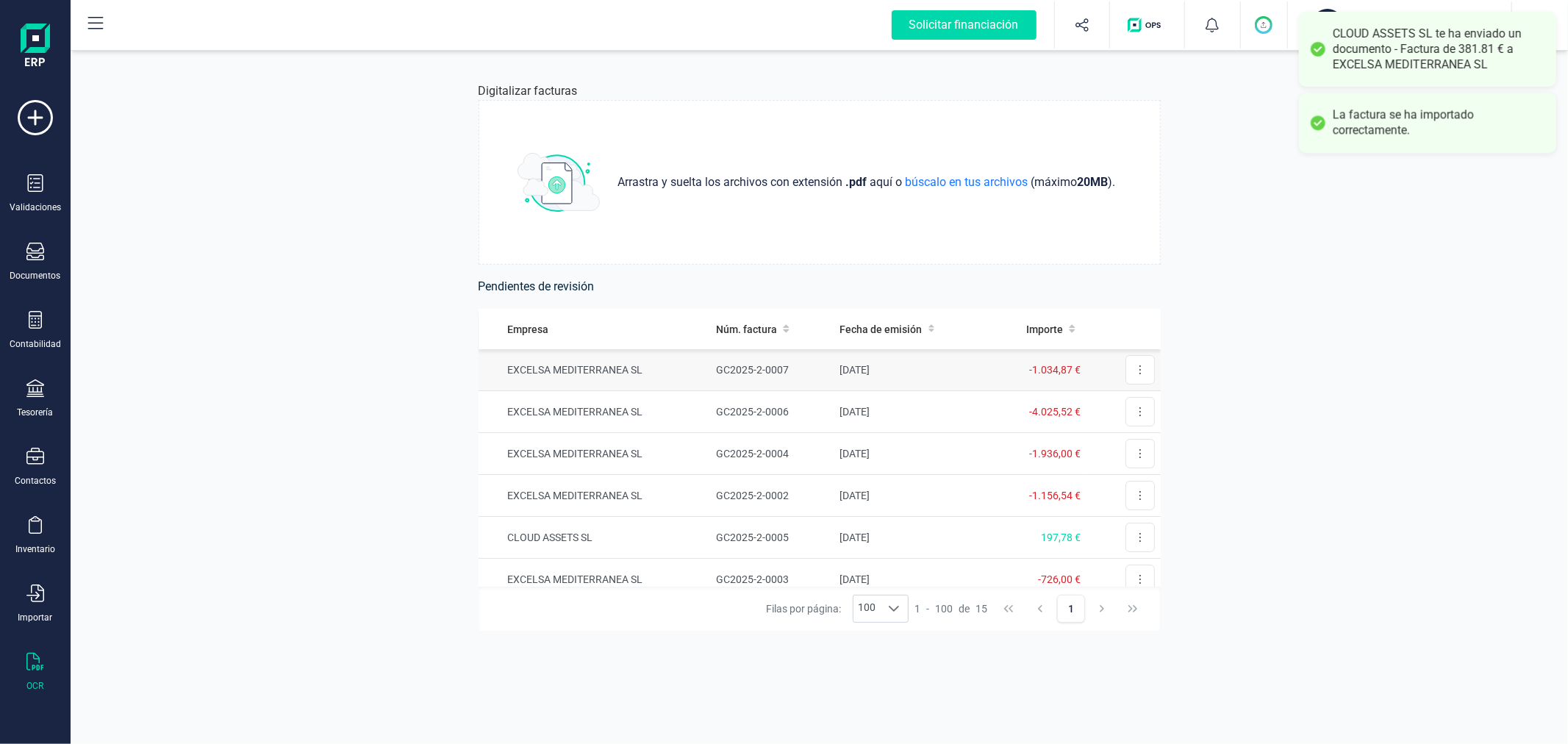
click at [625, 377] on td "EXCELSA MEDITERRANEA SL" at bounding box center [595, 370] width 232 height 42
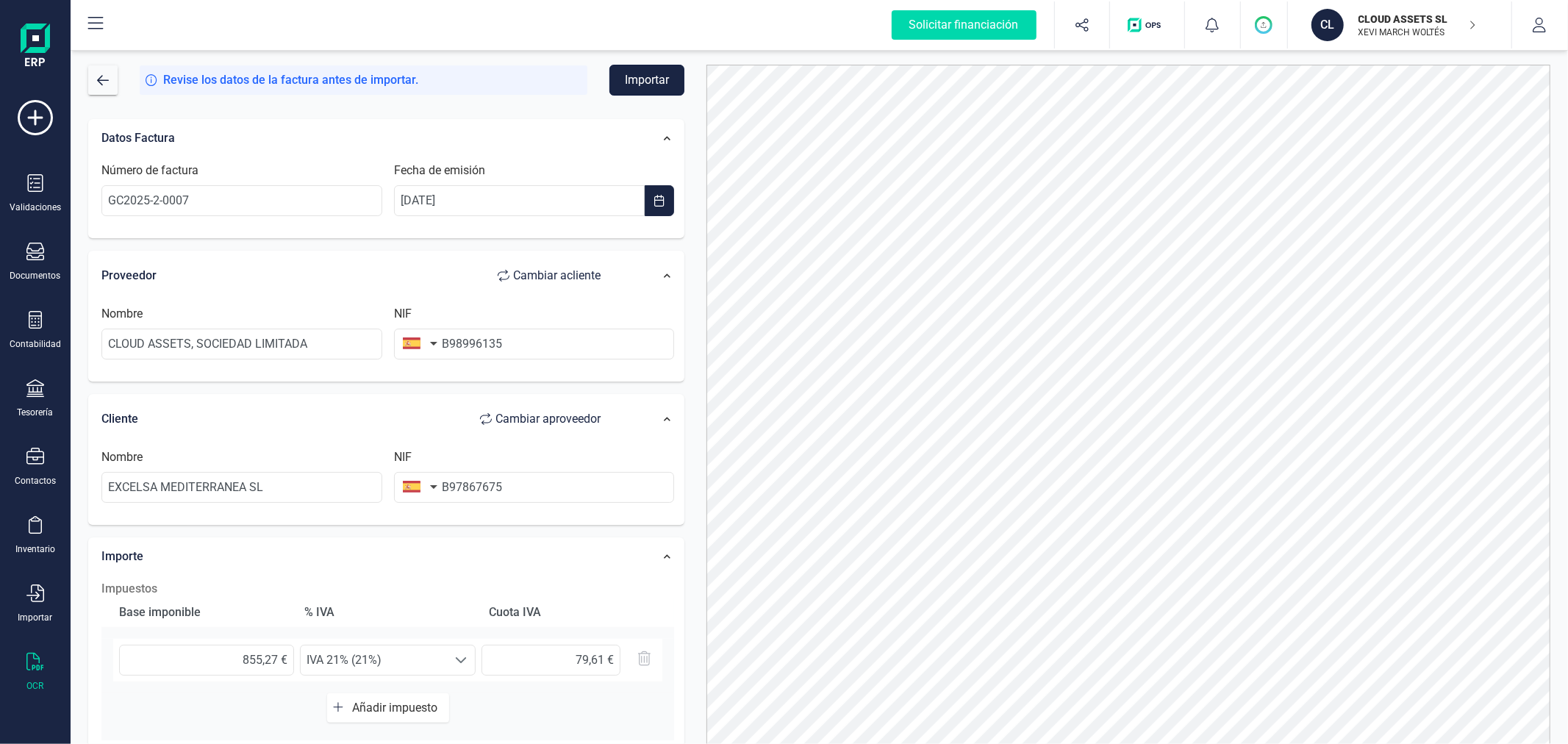
click at [649, 78] on button "Importar" at bounding box center [646, 80] width 75 height 31
click at [557, 652] on input "79,61 €" at bounding box center [550, 661] width 138 height 31
drag, startPoint x: 594, startPoint y: 660, endPoint x: 606, endPoint y: 658, distance: 12.2
click at [606, 658] on input "179,61 €" at bounding box center [550, 661] width 138 height 31
type input "179,60 €"
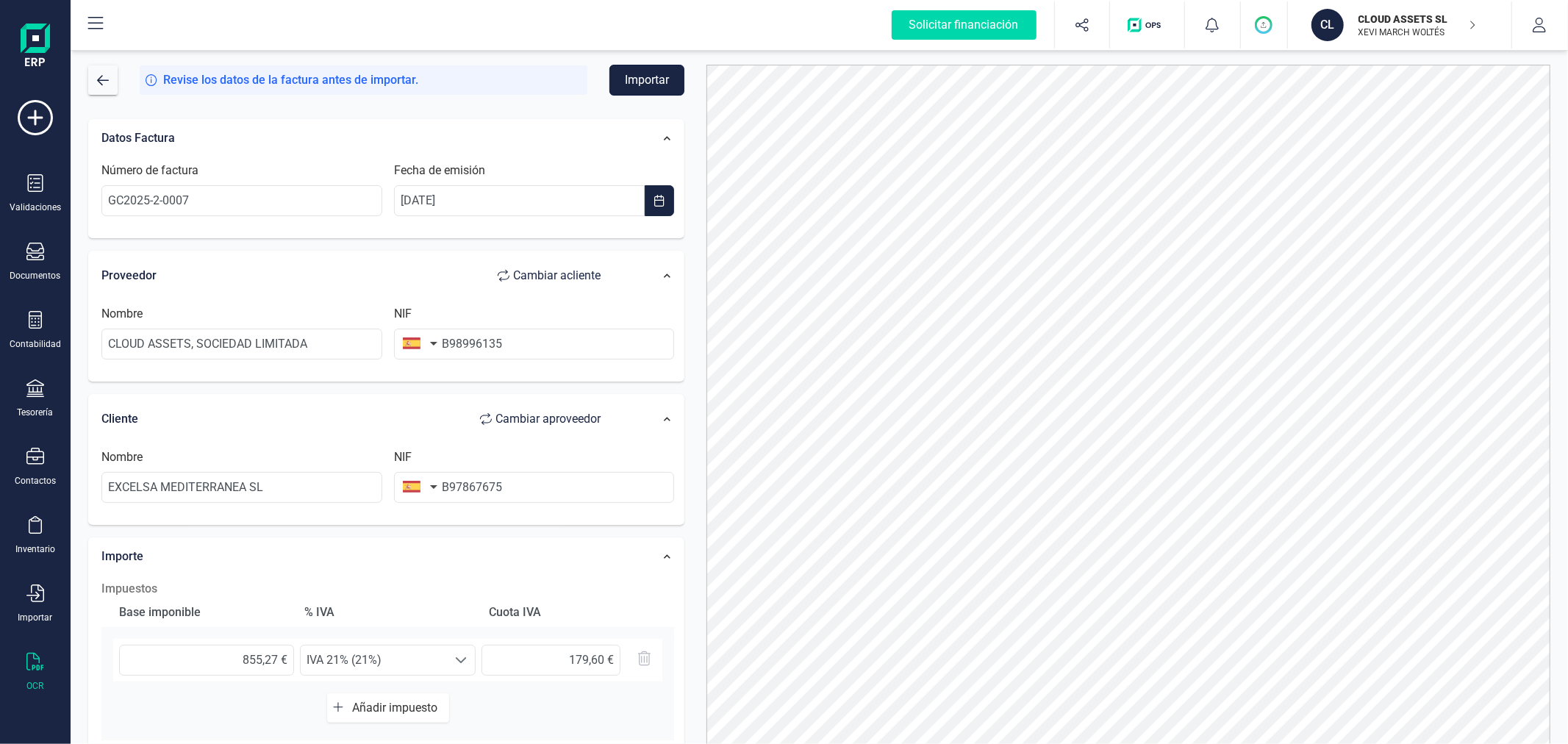
click at [662, 75] on button "Importar" at bounding box center [646, 80] width 75 height 31
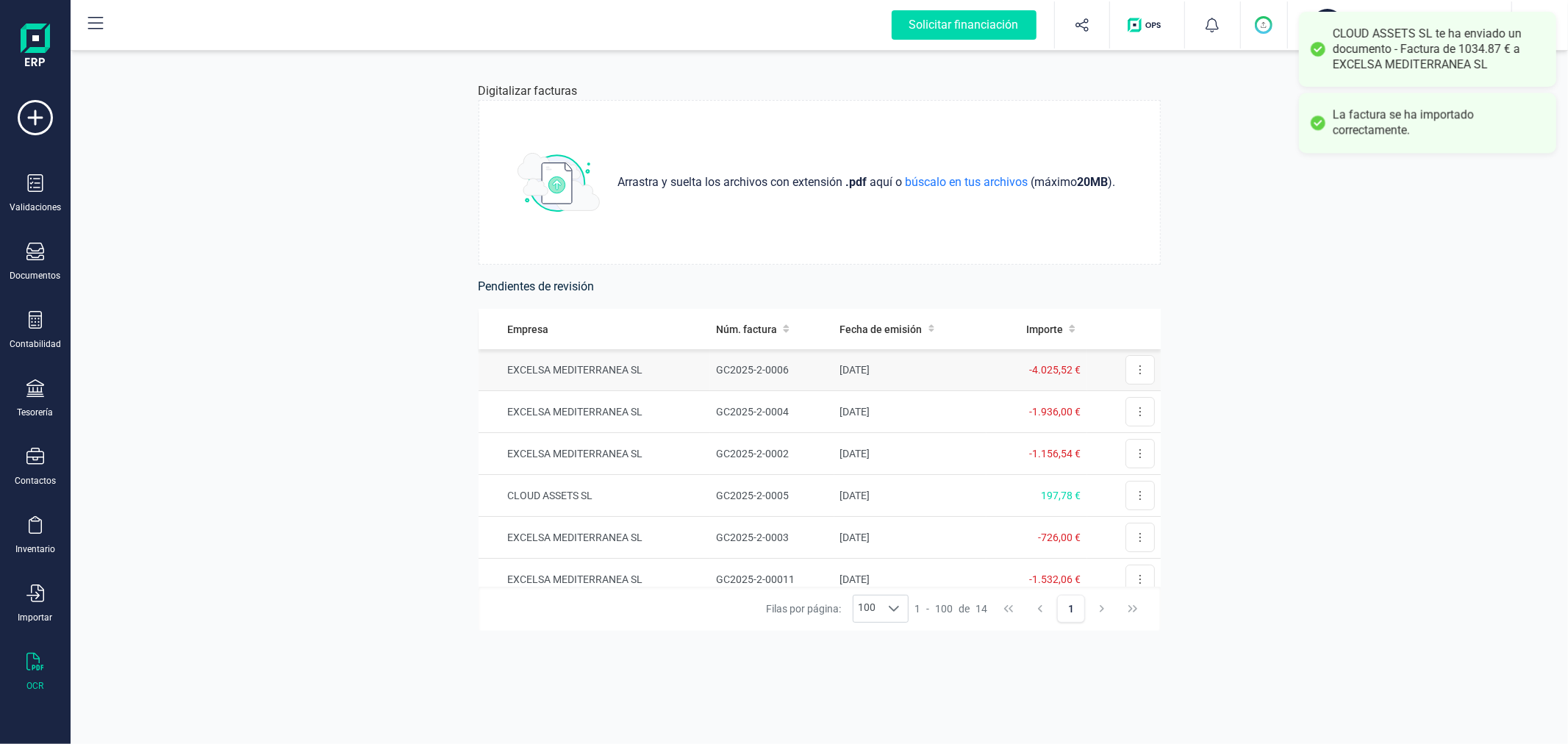
click at [653, 368] on td "EXCELSA MEDITERRANEA SL" at bounding box center [595, 370] width 232 height 42
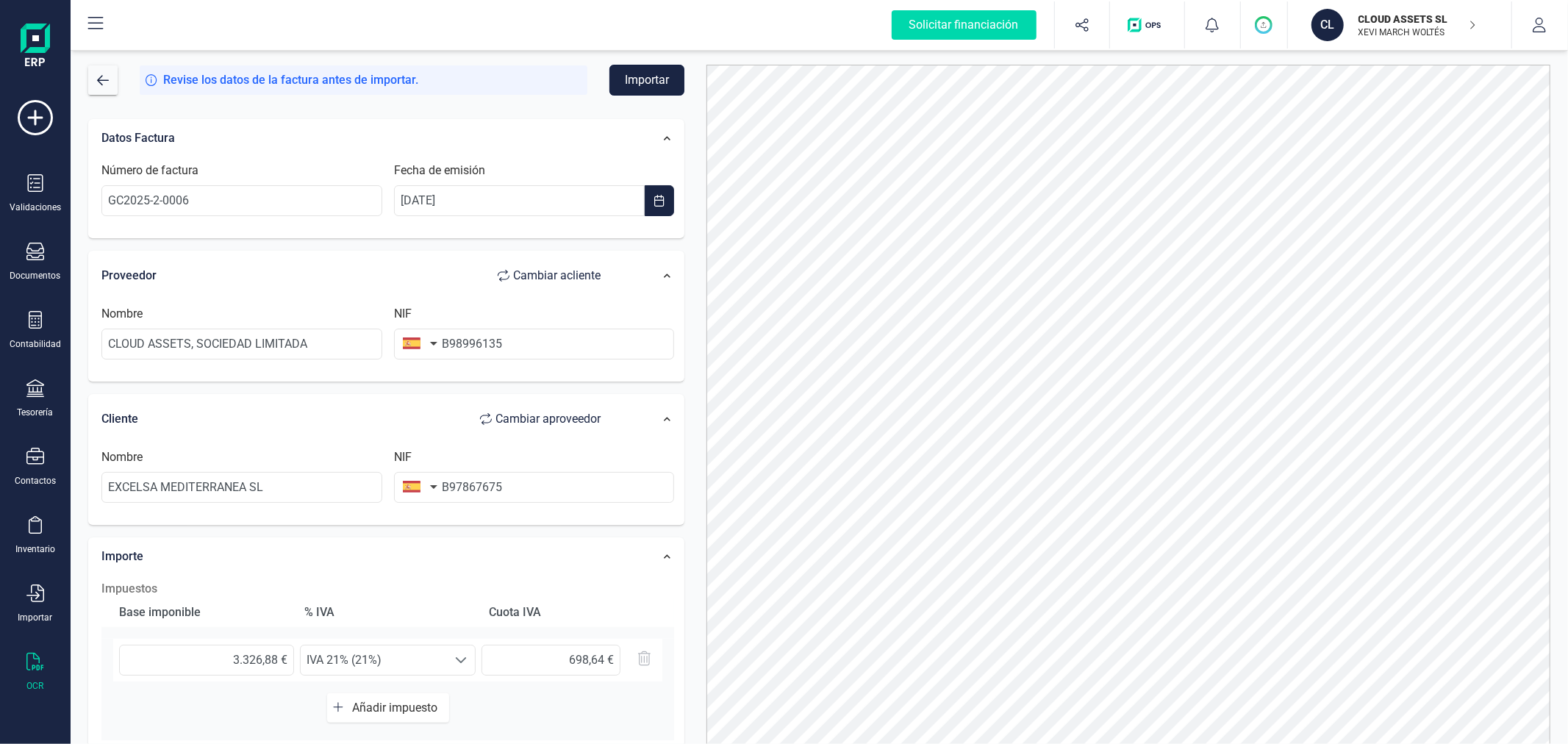
click at [657, 78] on button "Importar" at bounding box center [646, 80] width 75 height 31
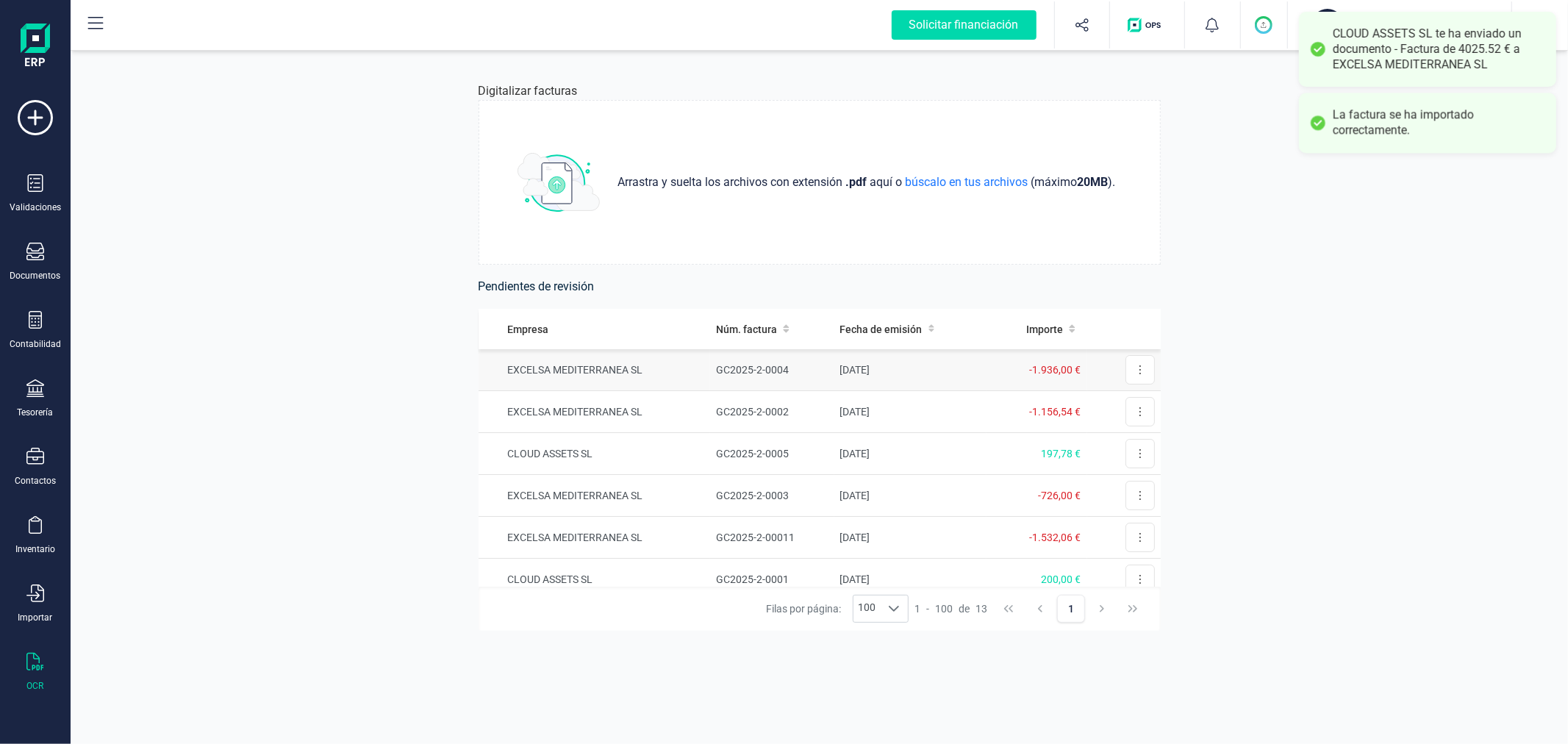
click at [604, 363] on td "EXCELSA MEDITERRANEA SL" at bounding box center [595, 370] width 232 height 42
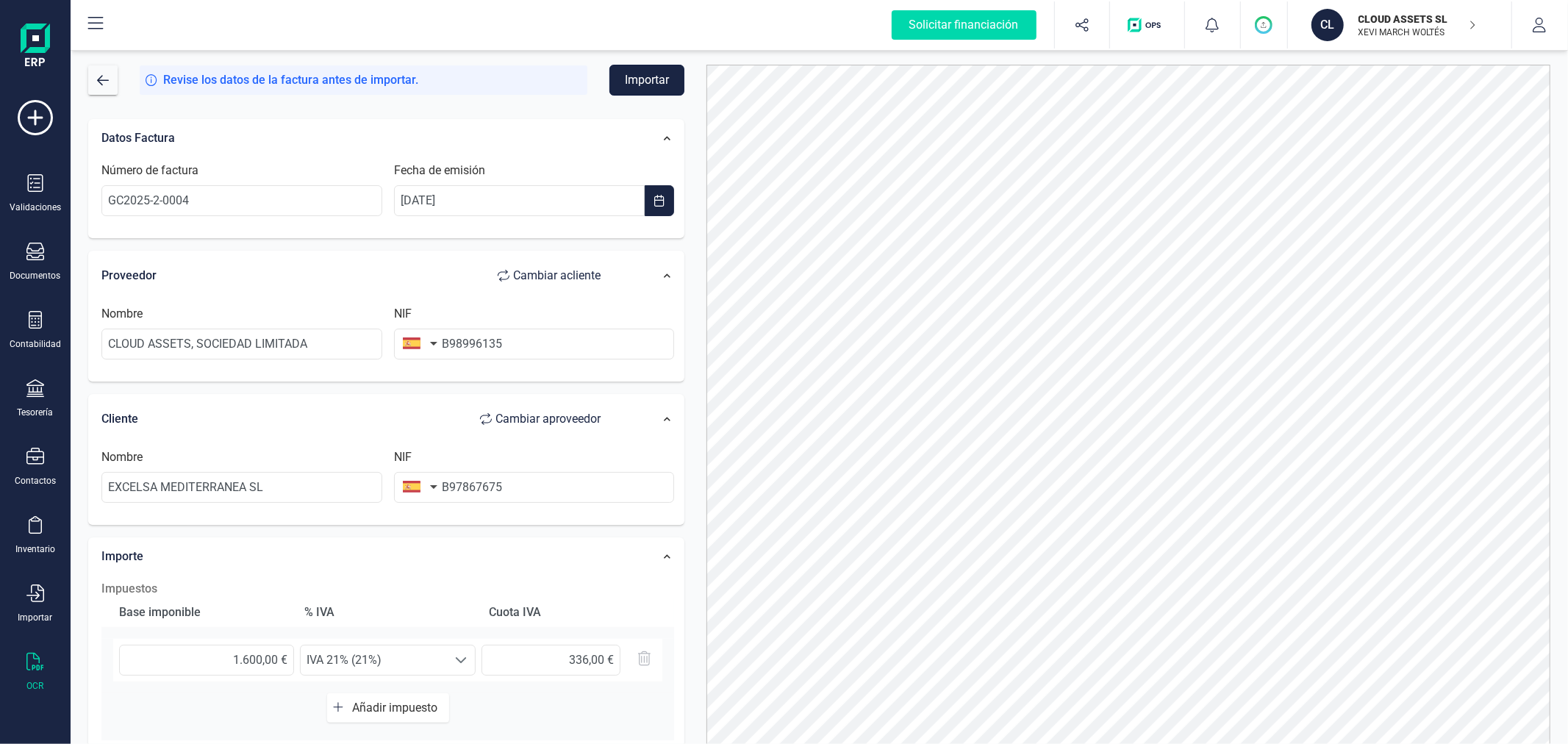
click at [651, 82] on button "Importar" at bounding box center [646, 80] width 75 height 31
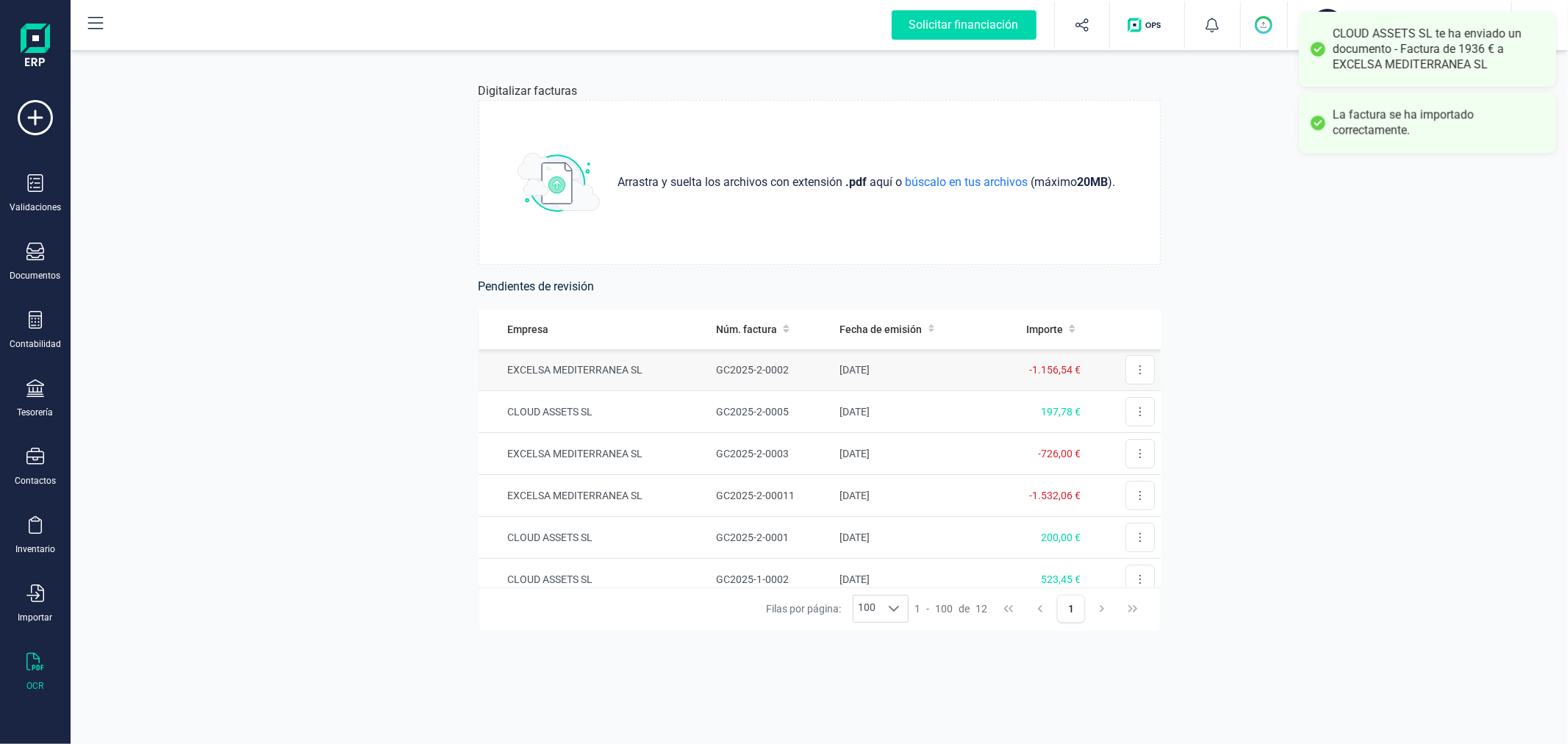
click at [642, 366] on td "EXCELSA MEDITERRANEA SL" at bounding box center [595, 370] width 232 height 42
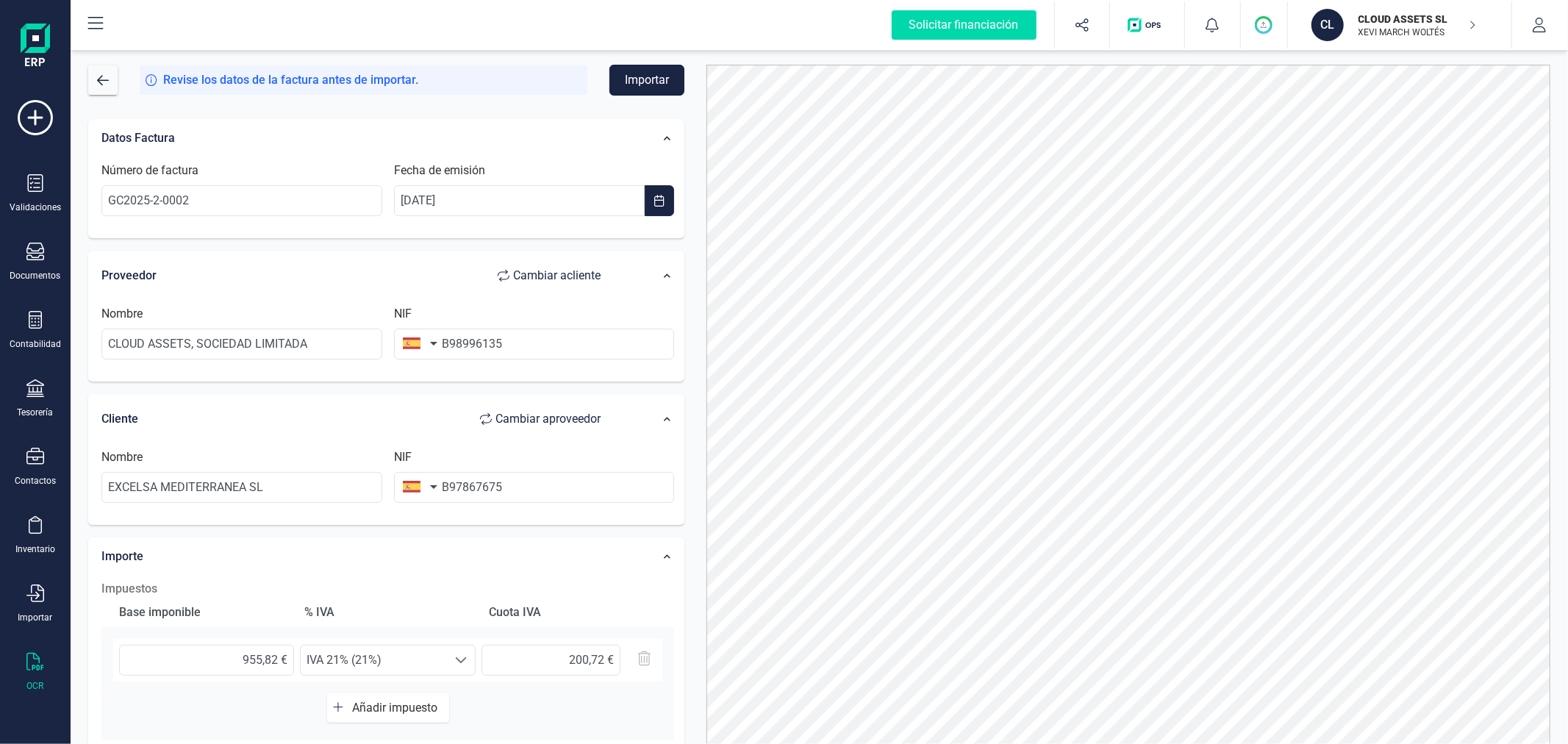
click at [669, 75] on button "Importar" at bounding box center [646, 80] width 75 height 31
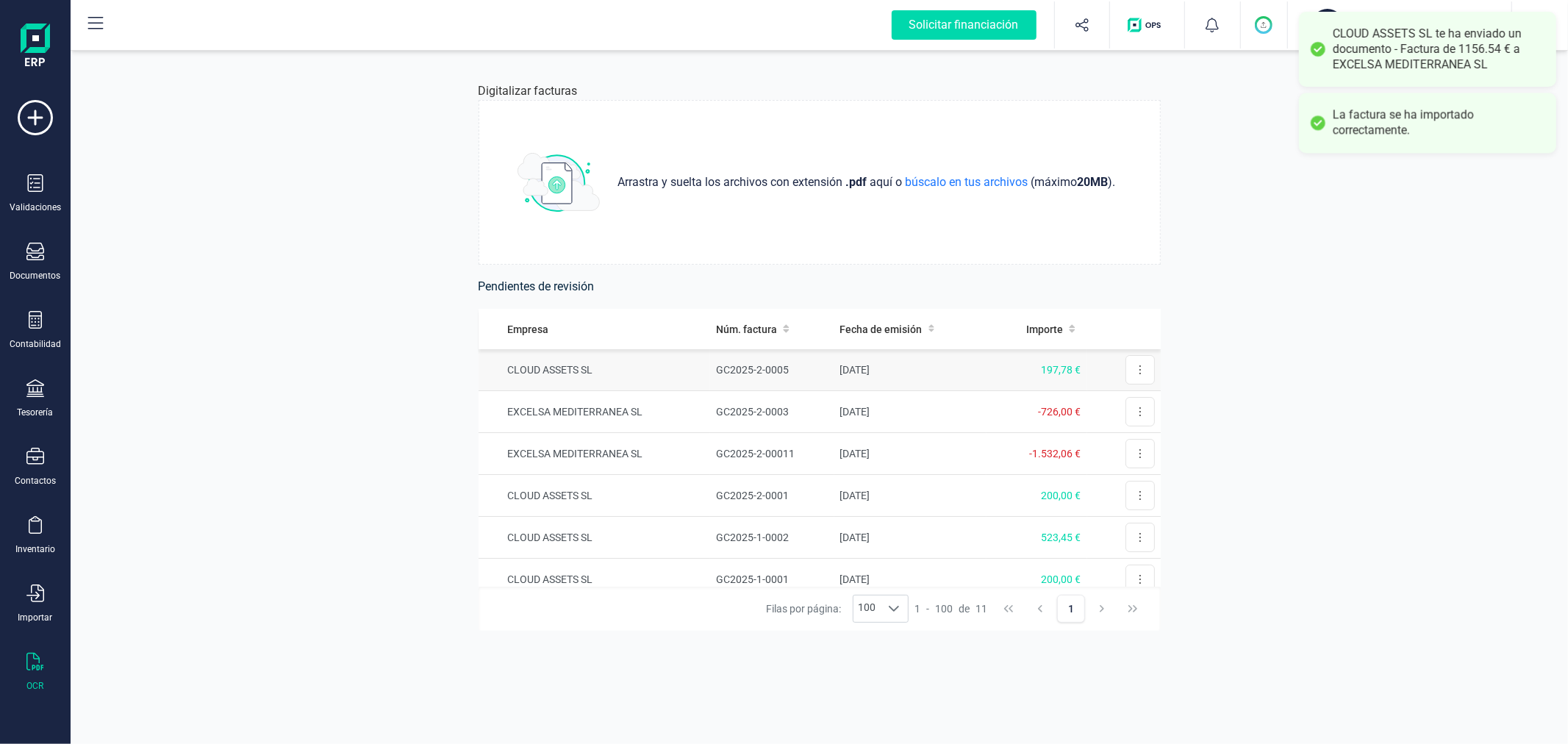
click at [642, 369] on td "CLOUD ASSETS SL" at bounding box center [595, 370] width 232 height 42
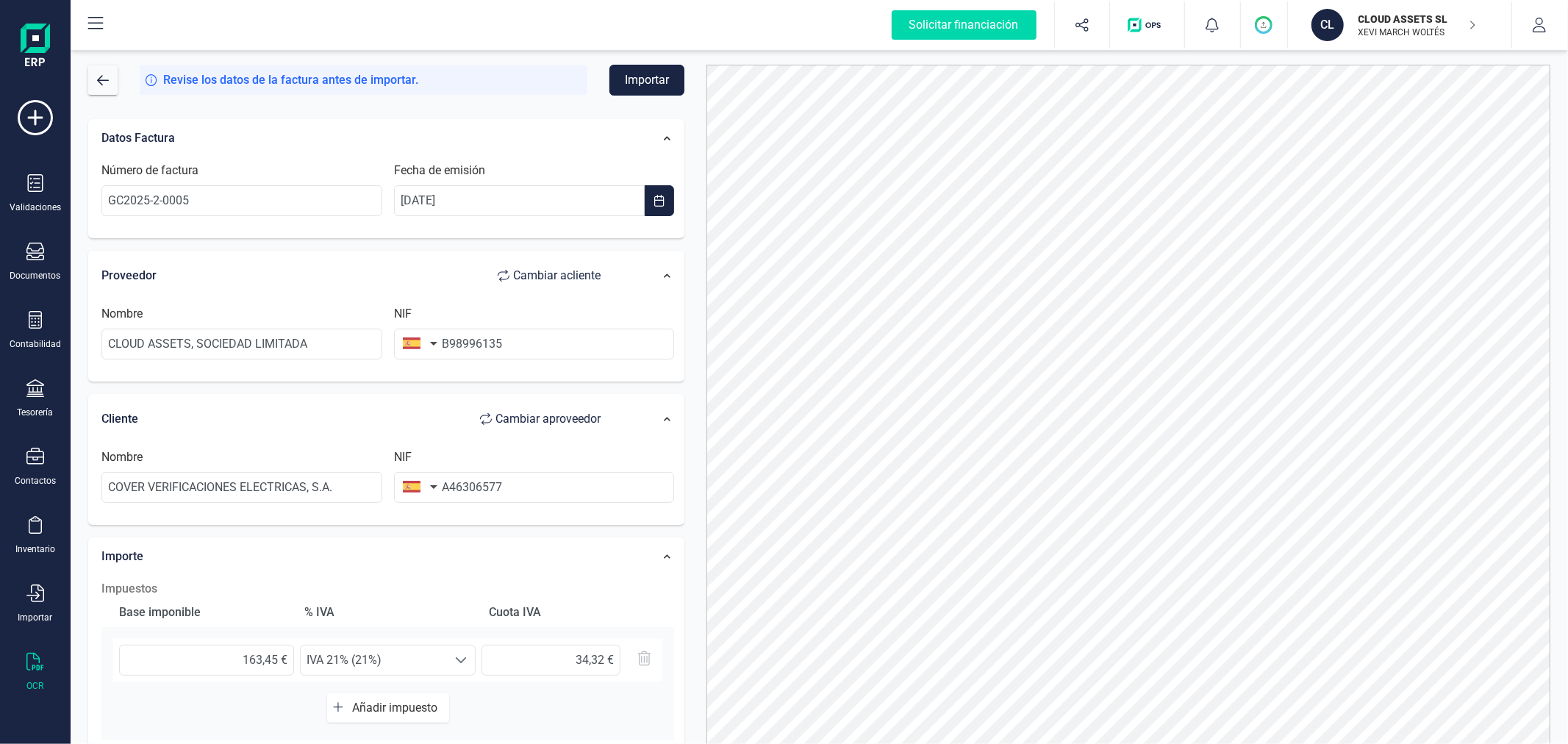
click at [645, 78] on button "Importar" at bounding box center [646, 80] width 75 height 31
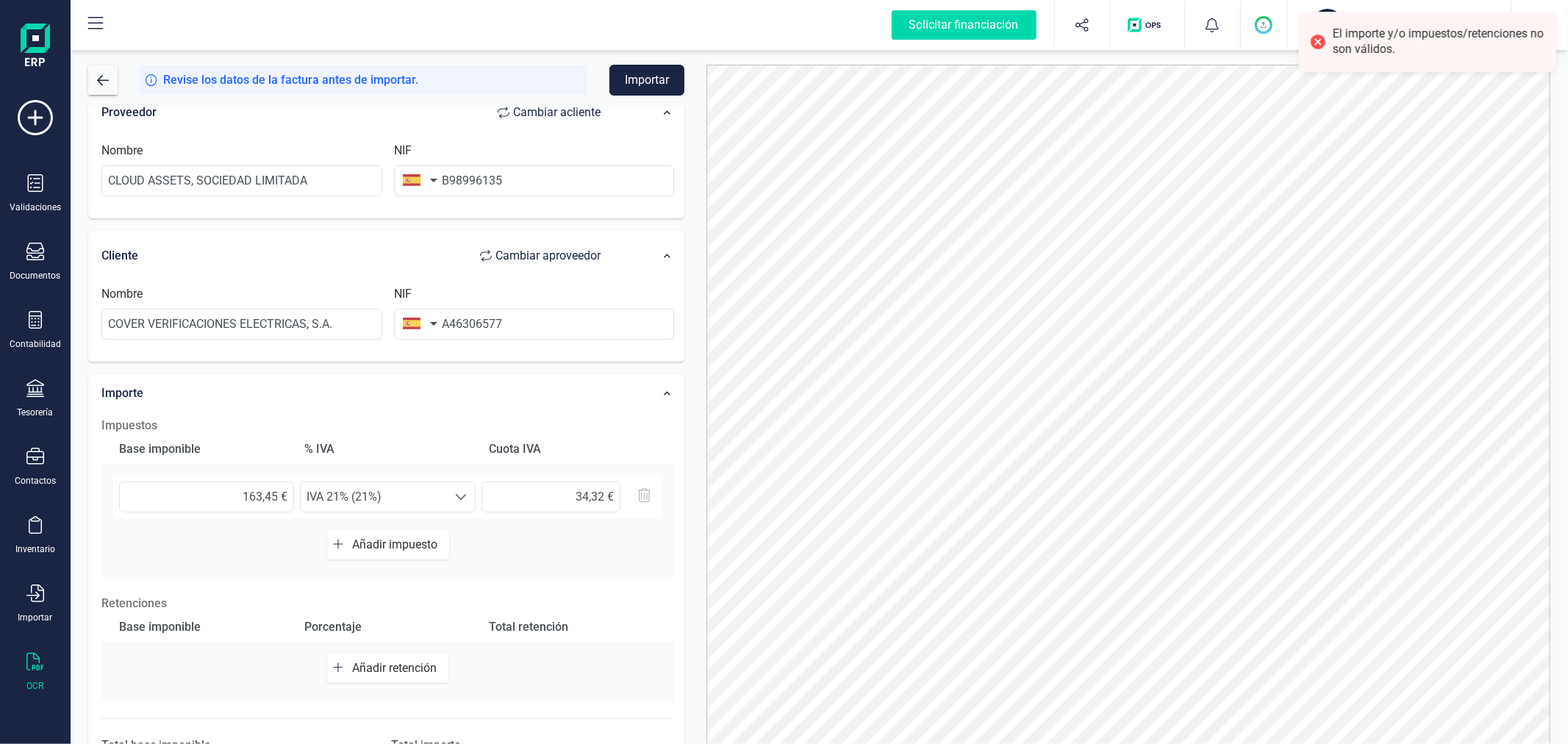
scroll to position [232, 0]
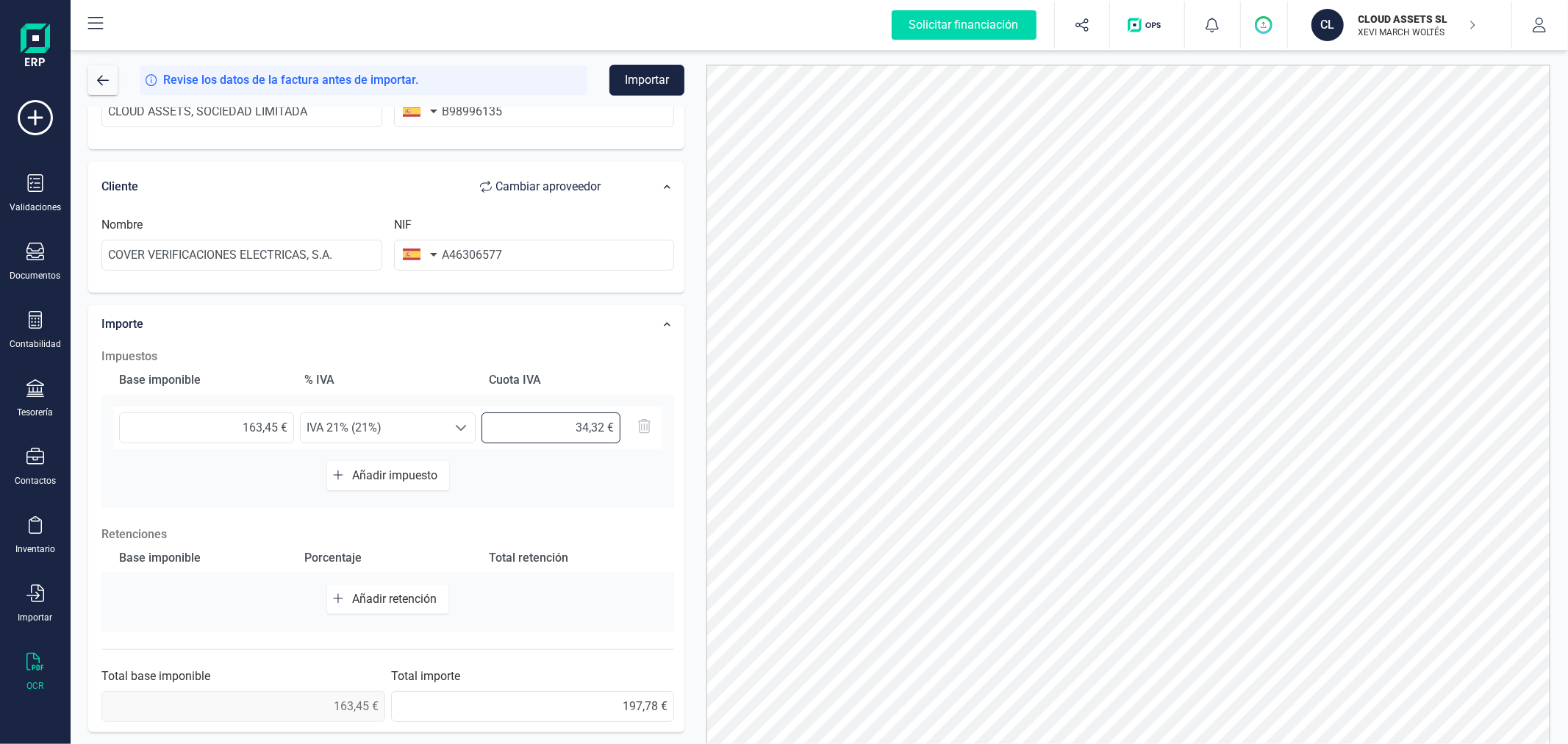
drag, startPoint x: 596, startPoint y: 424, endPoint x: 606, endPoint y: 424, distance: 10.0
click at [606, 424] on input "34,32 €" at bounding box center [550, 428] width 139 height 31
type input "34,33 €"
click at [666, 73] on button "Importar" at bounding box center [646, 80] width 75 height 31
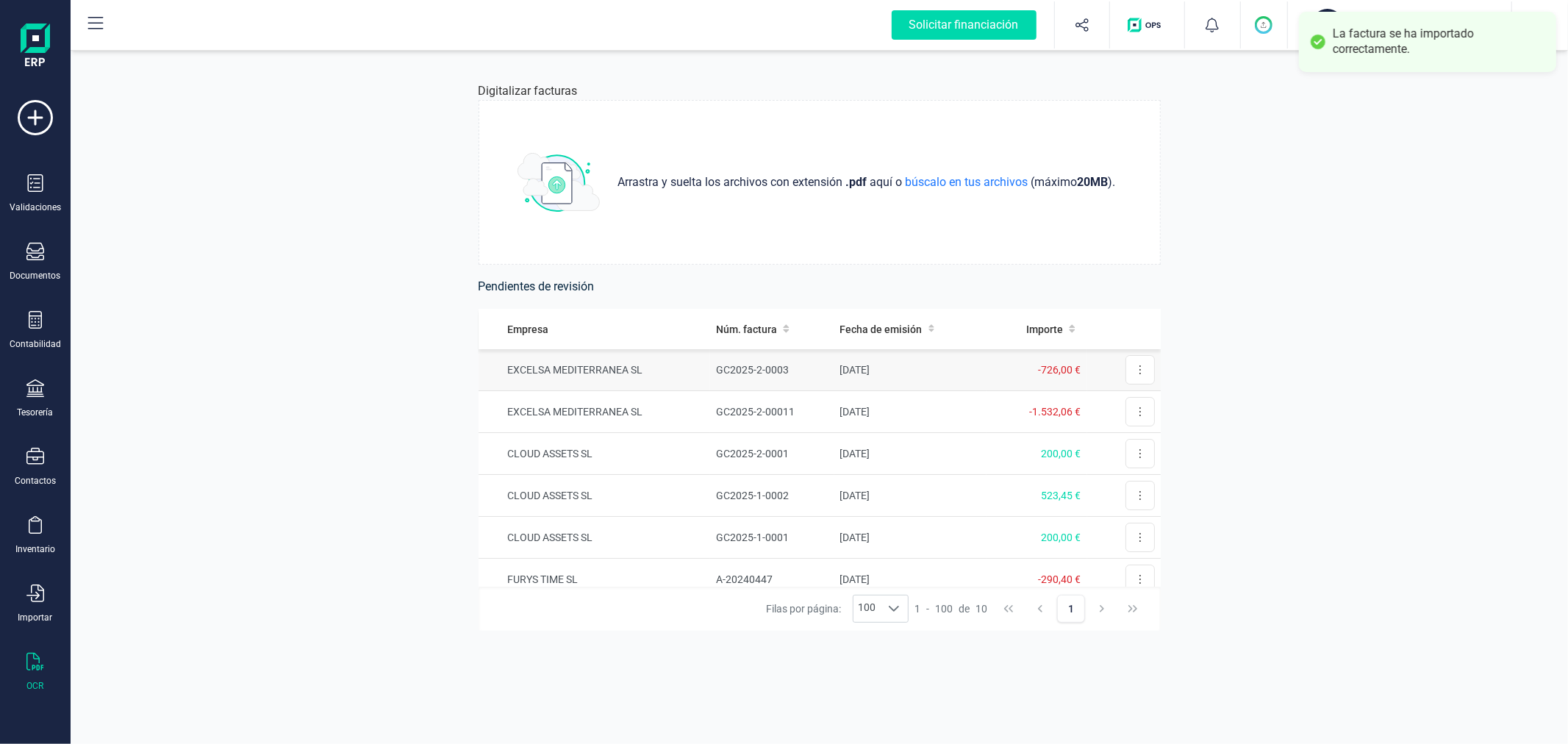
click at [745, 365] on td "GC2025-2-0003" at bounding box center [772, 370] width 124 height 42
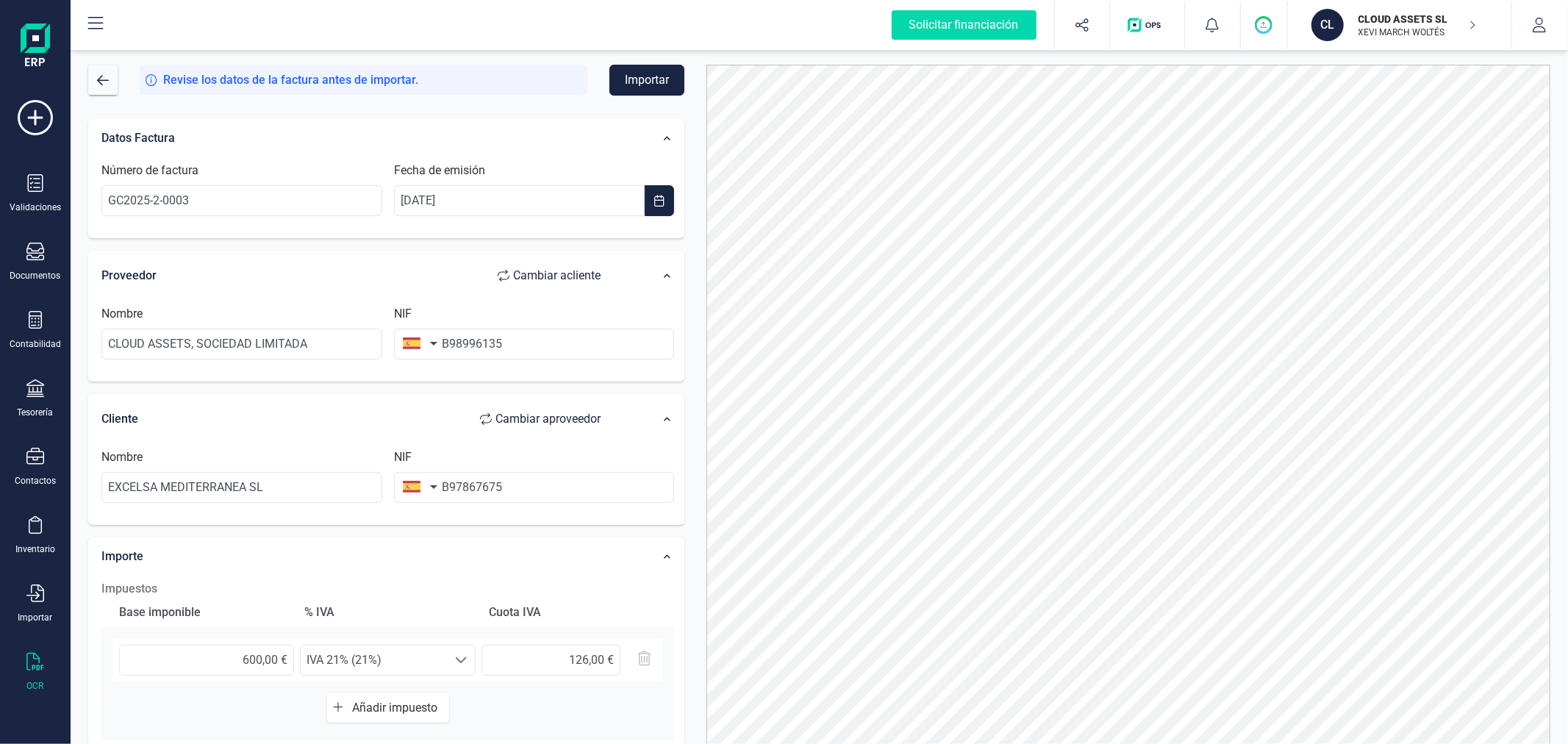
click at [644, 82] on button "Importar" at bounding box center [646, 80] width 75 height 31
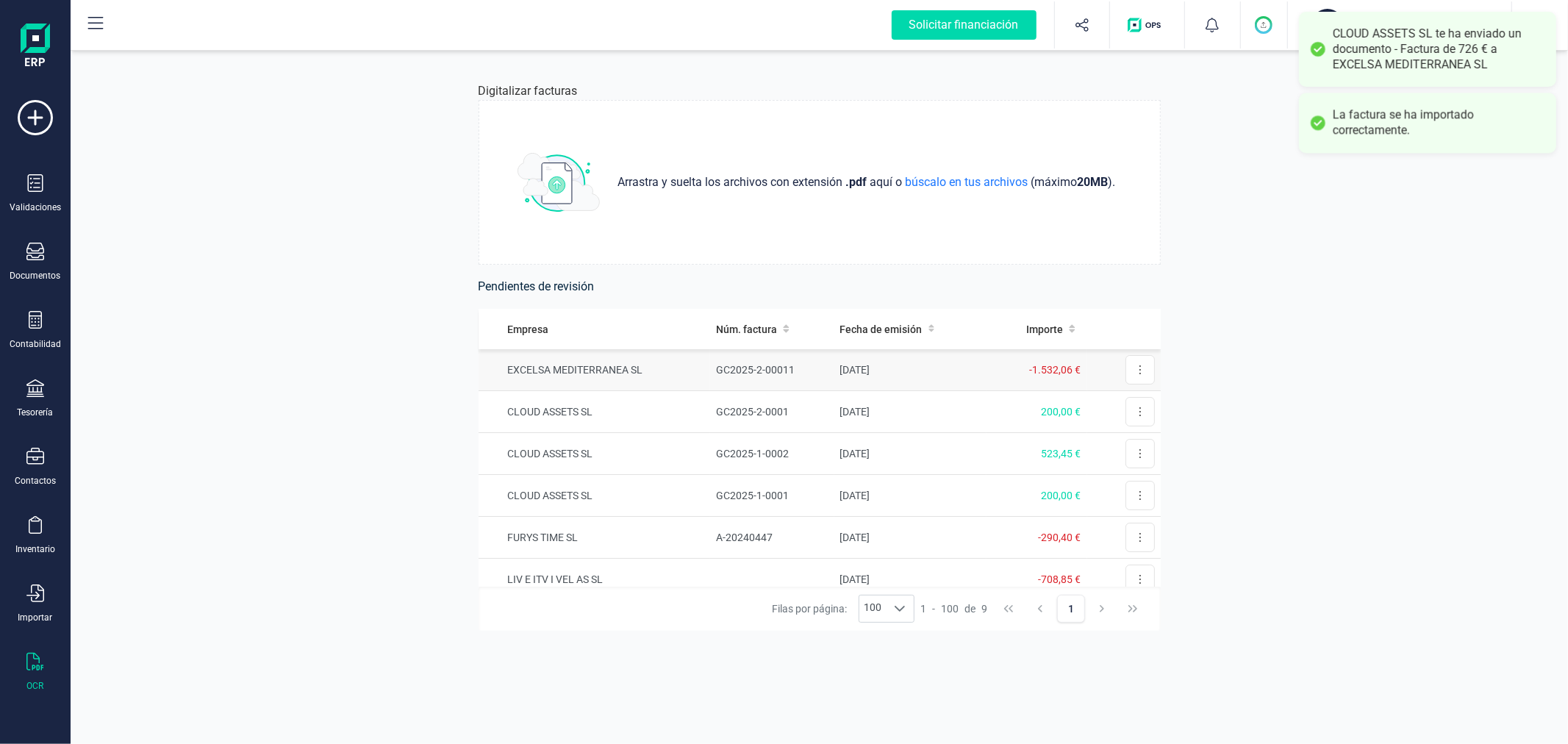
click at [763, 363] on td "GC2025-2-00011" at bounding box center [772, 370] width 124 height 42
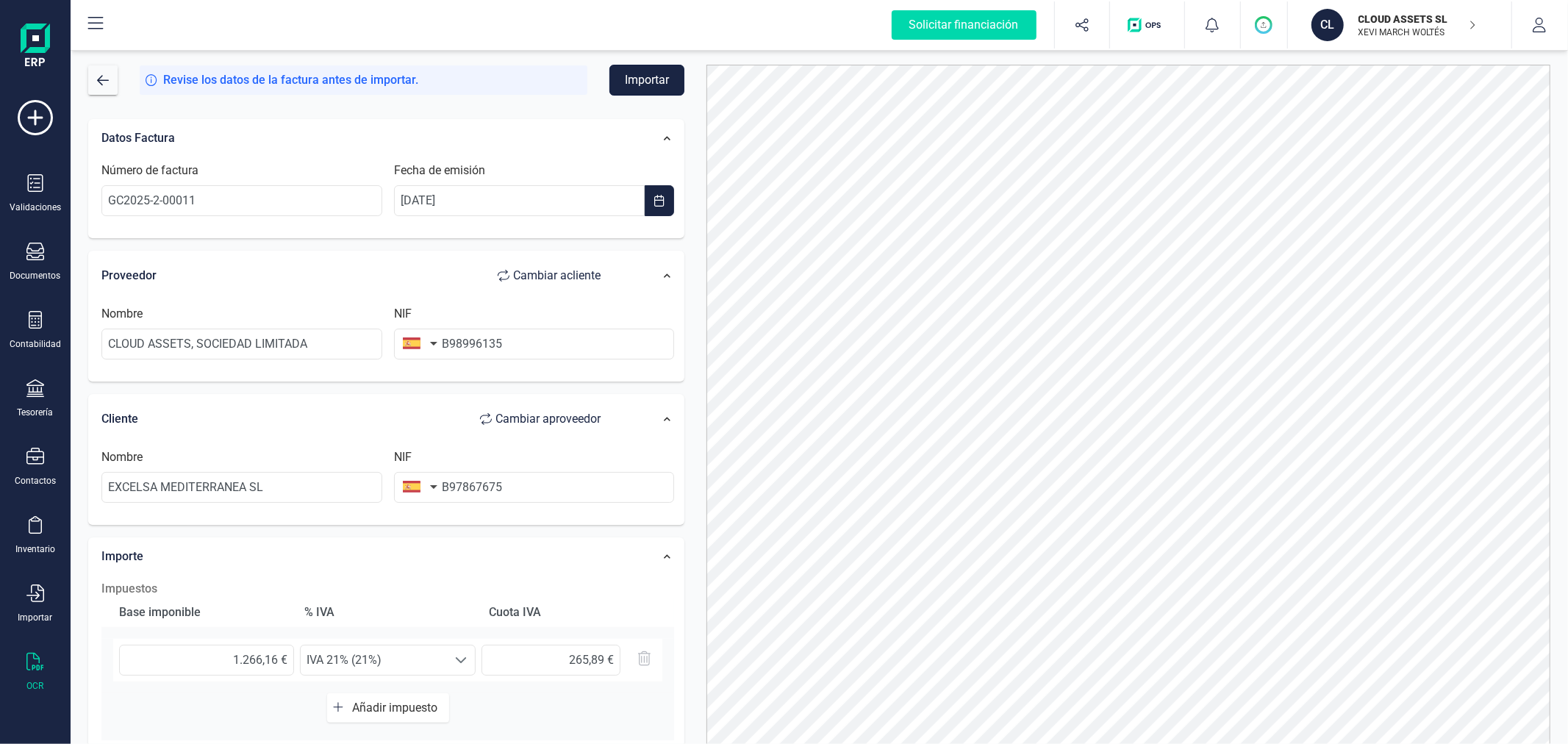
click at [658, 84] on button "Importar" at bounding box center [646, 80] width 75 height 31
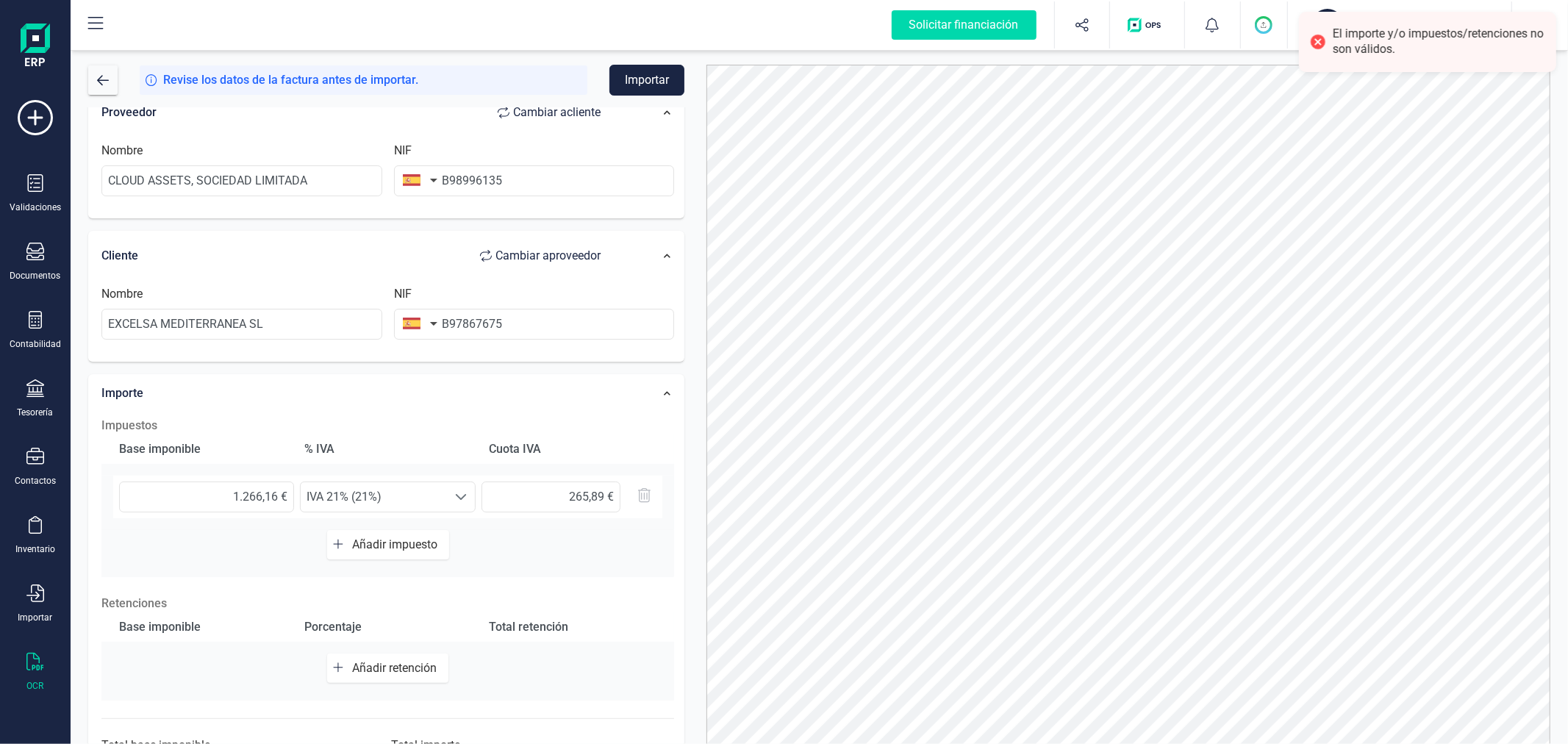
scroll to position [232, 0]
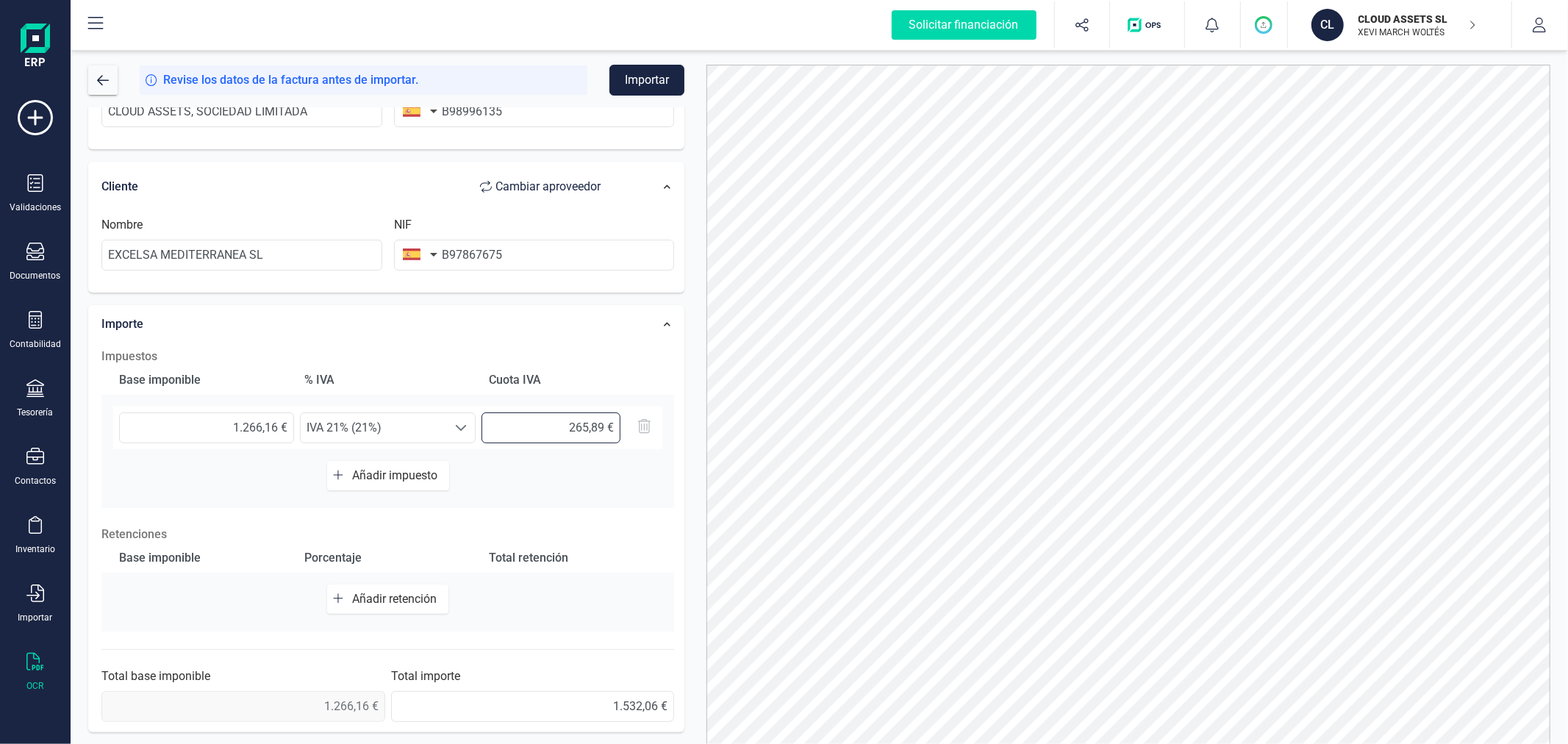
drag, startPoint x: 593, startPoint y: 423, endPoint x: 603, endPoint y: 427, distance: 10.8
click at [603, 427] on input "265,89 €" at bounding box center [550, 428] width 139 height 31
type input "265,90 €"
click at [647, 74] on button "Importar" at bounding box center [646, 80] width 75 height 31
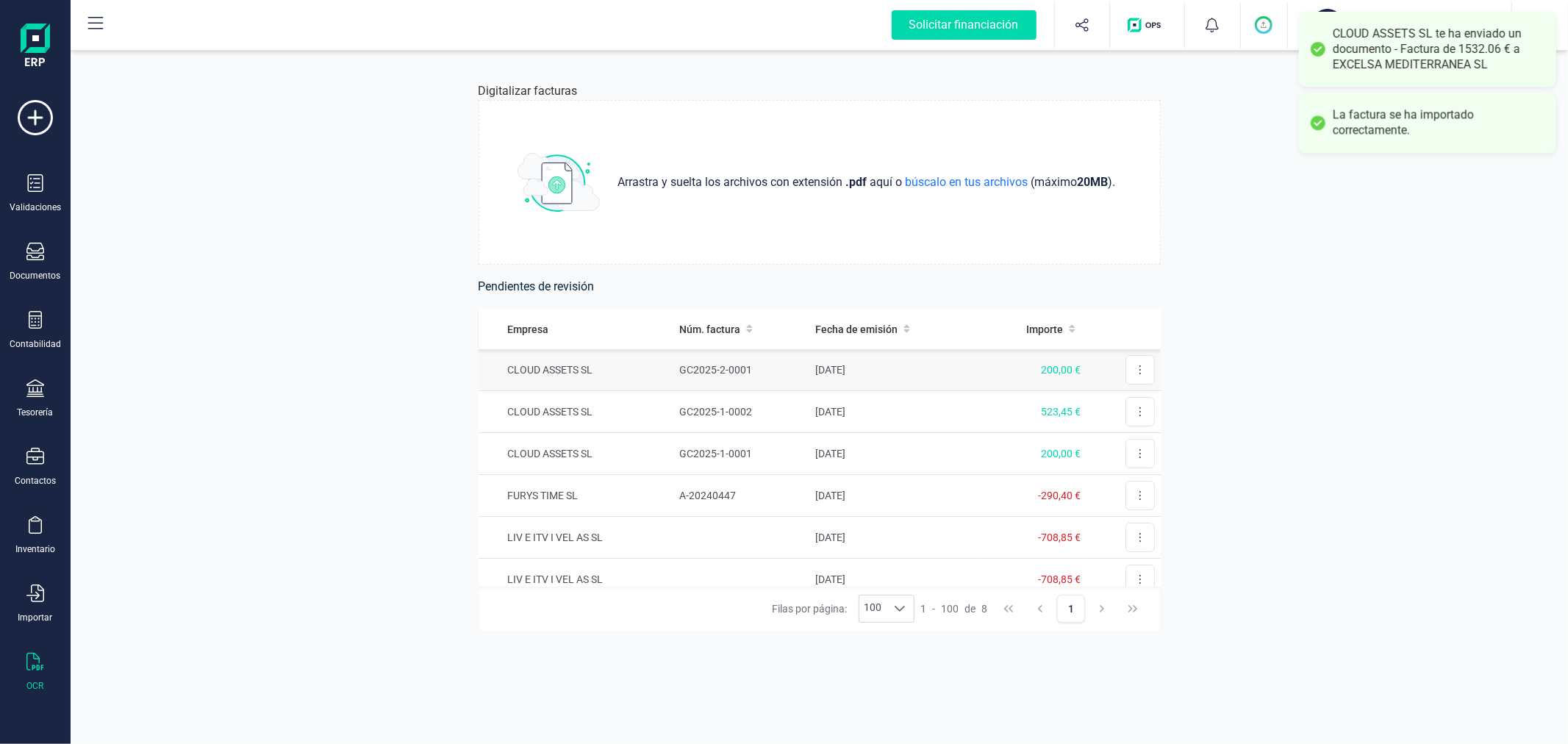
click at [722, 369] on td "GC2025-2-0001" at bounding box center [741, 370] width 136 height 42
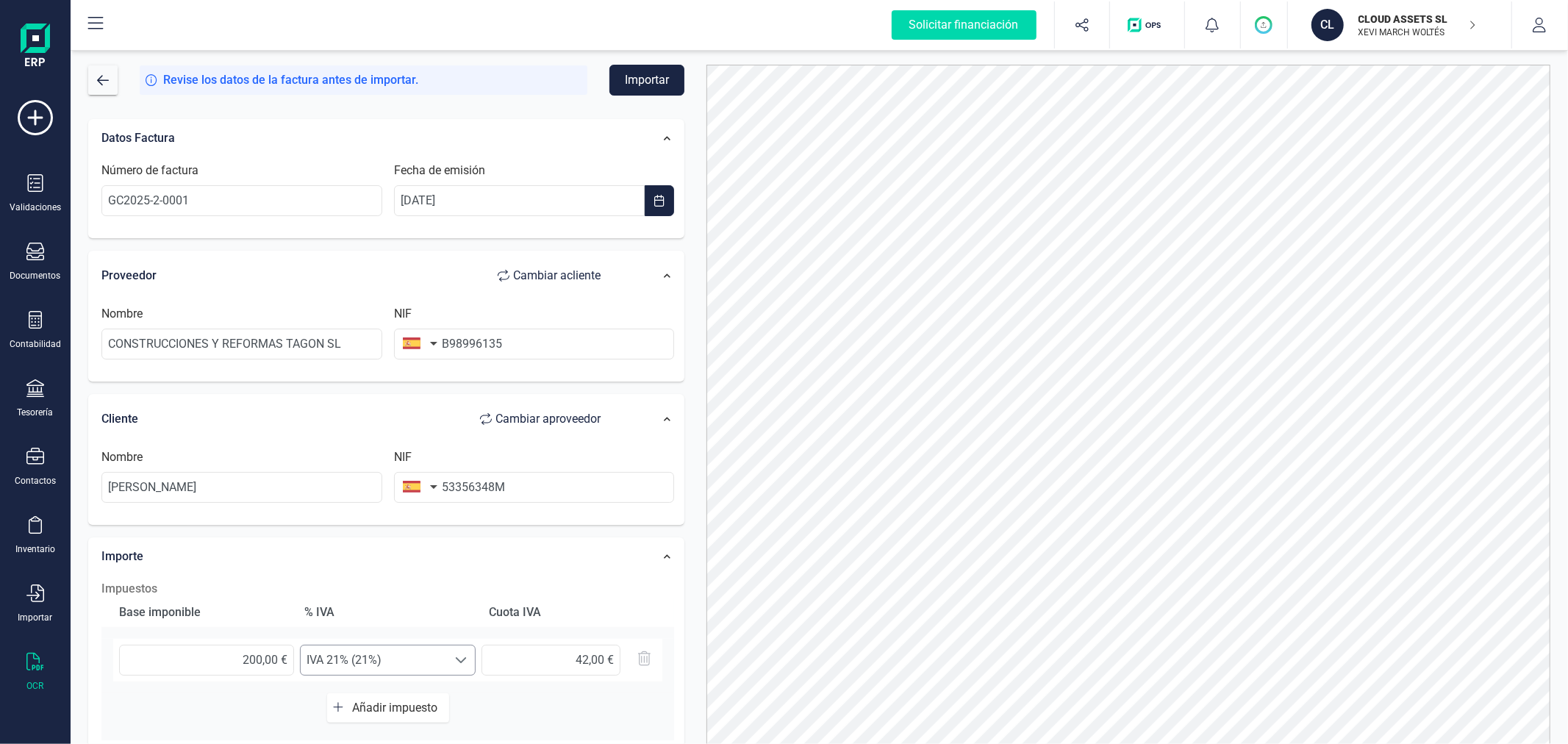
click at [439, 652] on span "IVA 21% (21%)" at bounding box center [374, 660] width 146 height 29
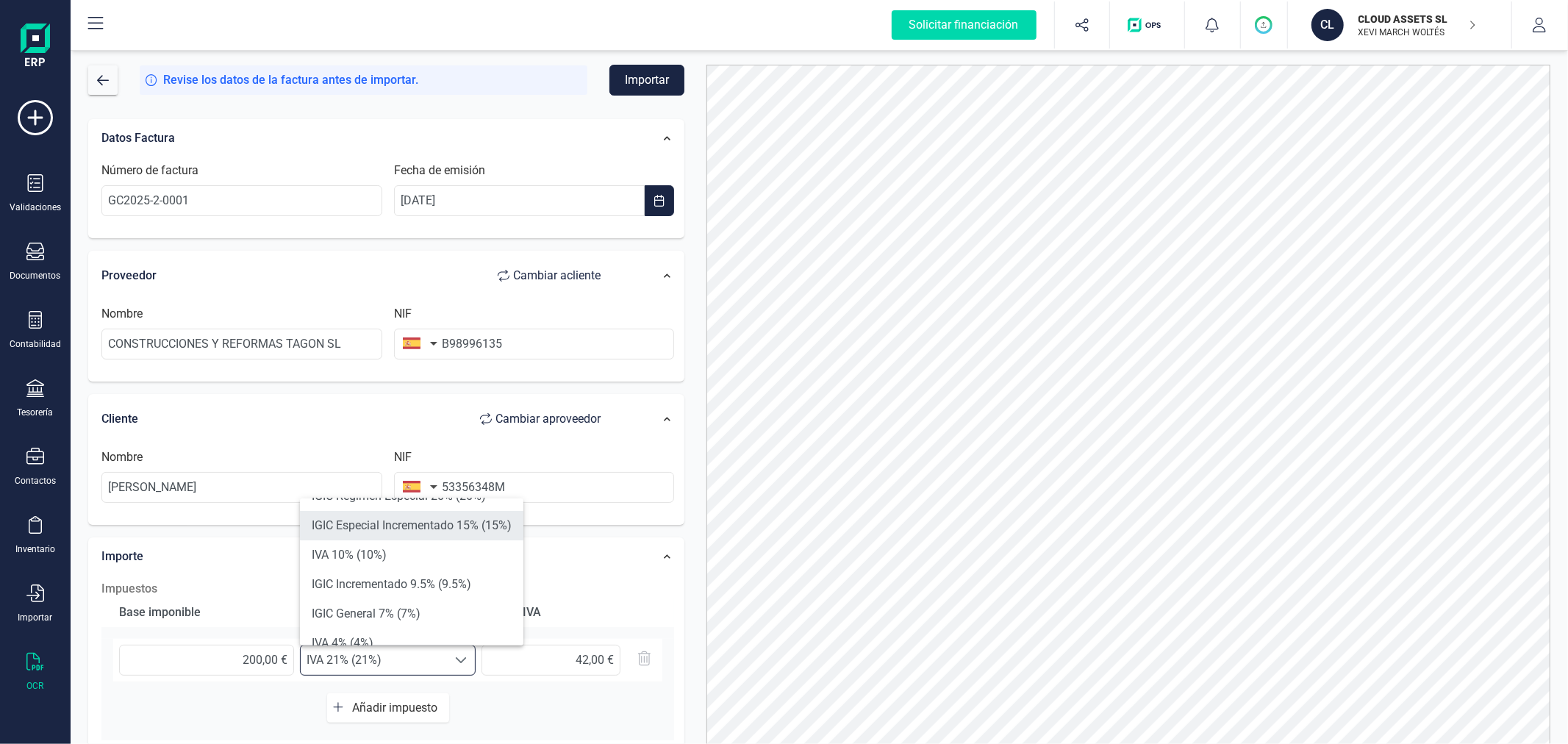
scroll to position [163, 0]
click at [439, 613] on li "Exento (0%)" at bounding box center [412, 620] width 224 height 29
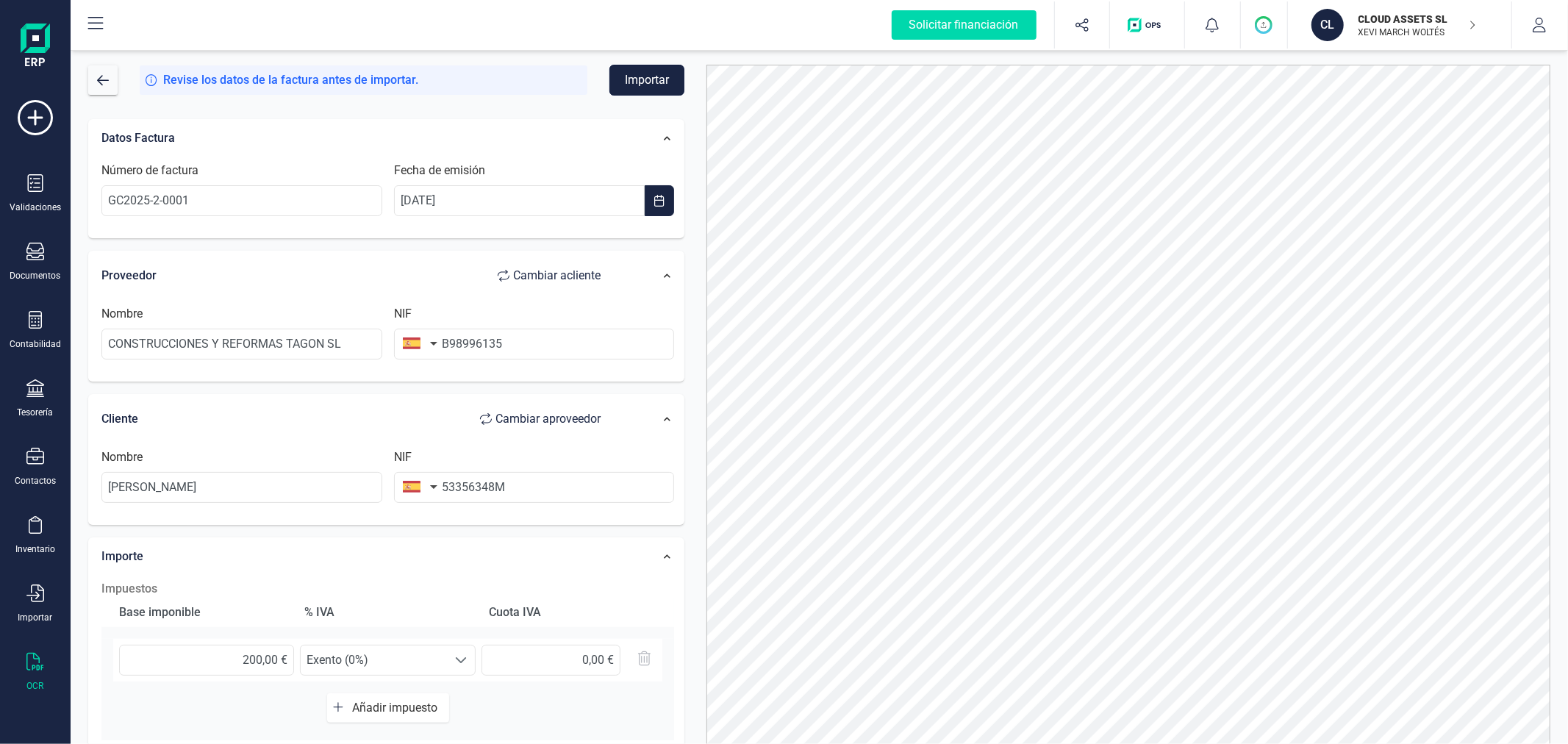
click at [652, 84] on button "Importar" at bounding box center [646, 80] width 75 height 31
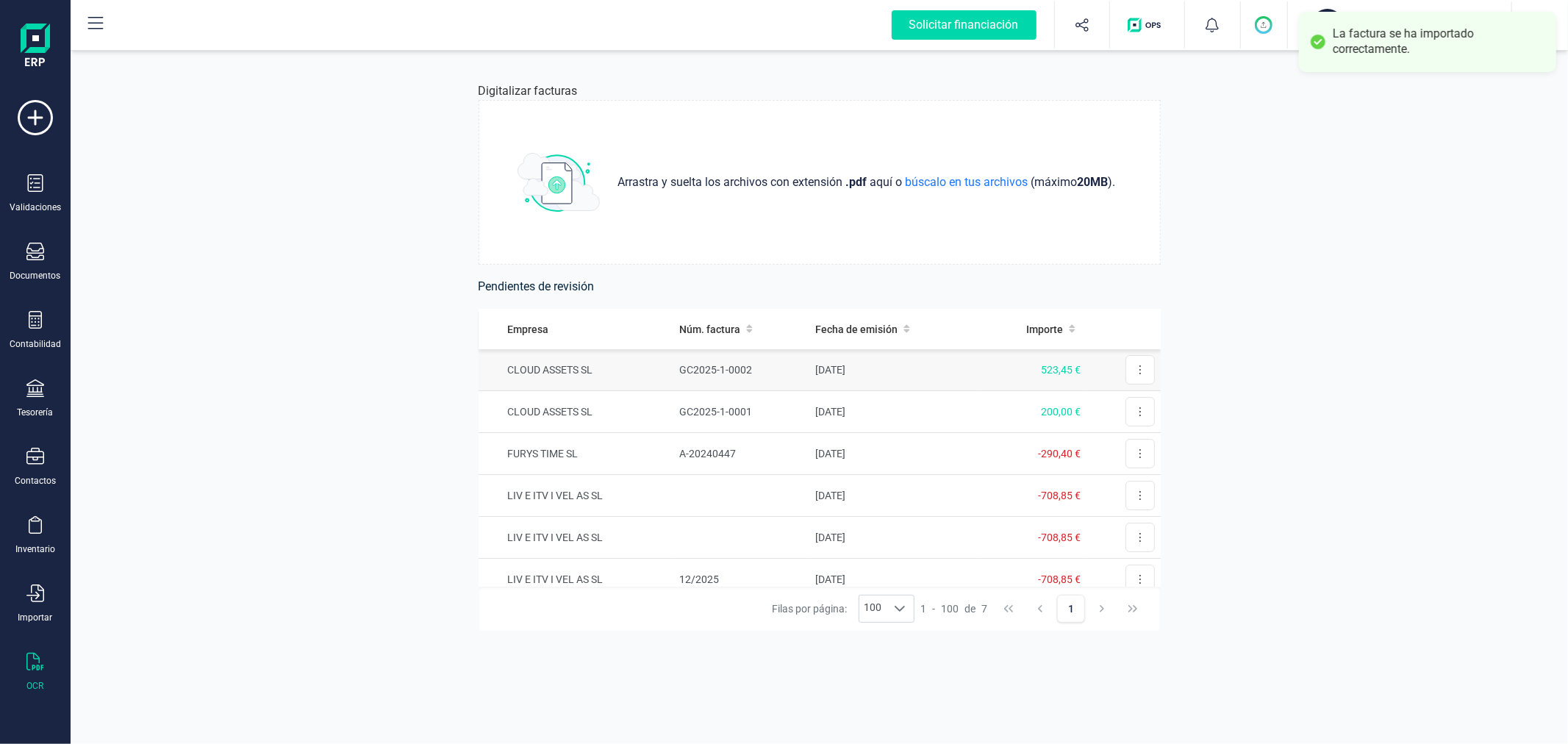
click at [778, 368] on td "GC2025-1-0002" at bounding box center [741, 370] width 136 height 42
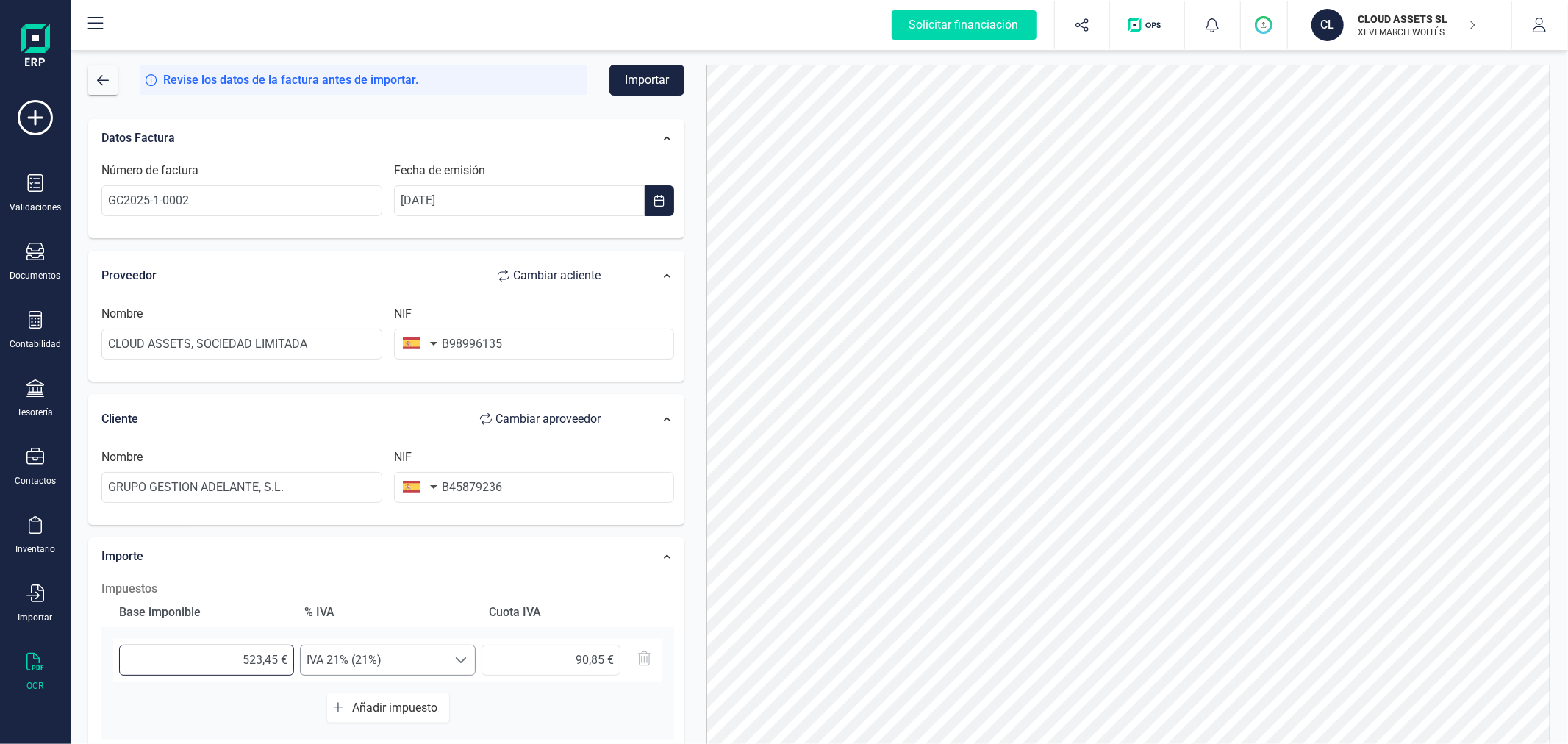
drag, startPoint x: 233, startPoint y: 656, endPoint x: 343, endPoint y: 667, distance: 110.5
click at [343, 667] on div "523,45 € Seleccione un % IVA 21% (21%) IVA 21% (21%) 90,85 €" at bounding box center [388, 660] width 550 height 43
type input "4,00 €"
type input "0,84 €"
type input "43,00 €"
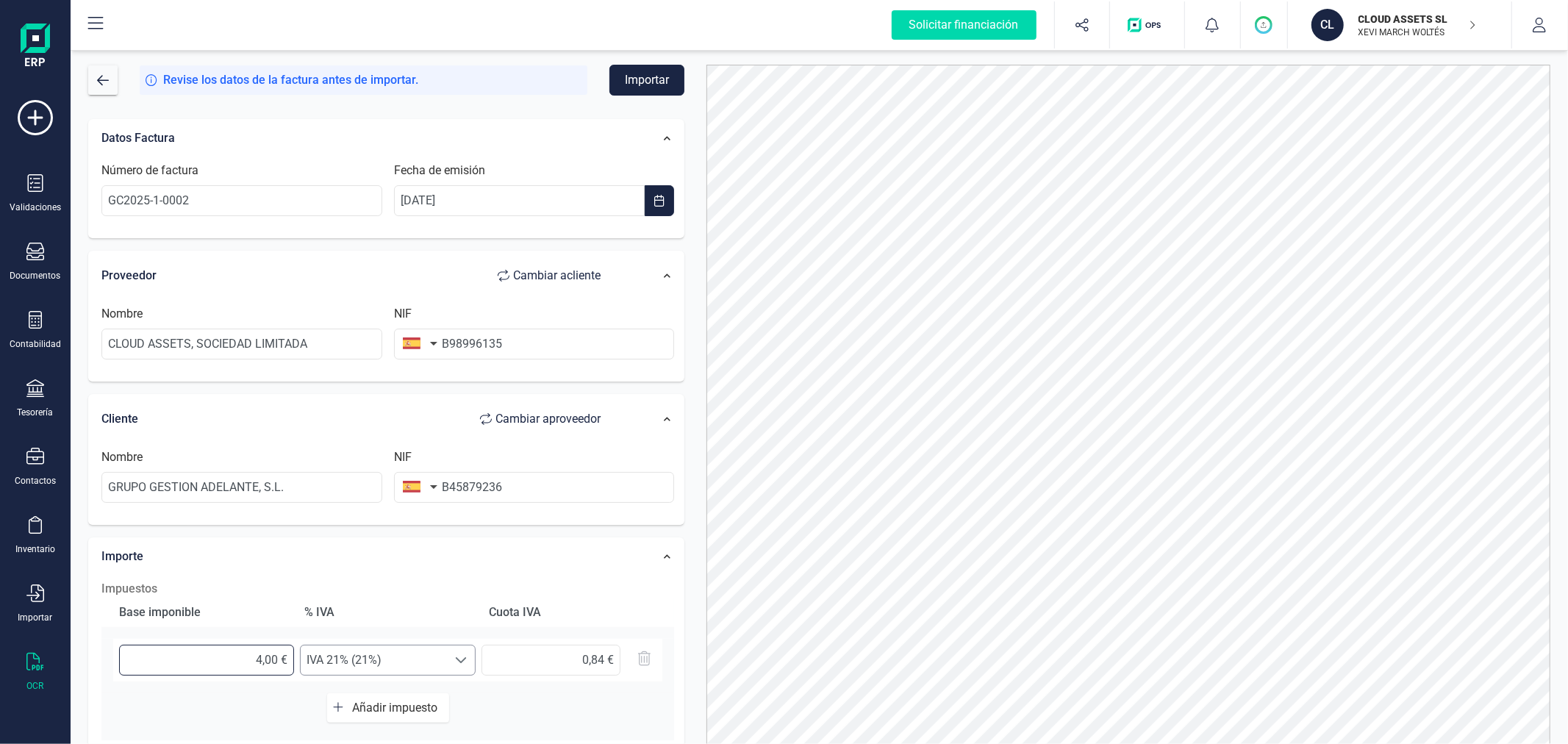
type input "9,03 €"
type input "432,00 €"
type input "90,72 €"
type input "432,60 €"
type input "90,85 €"
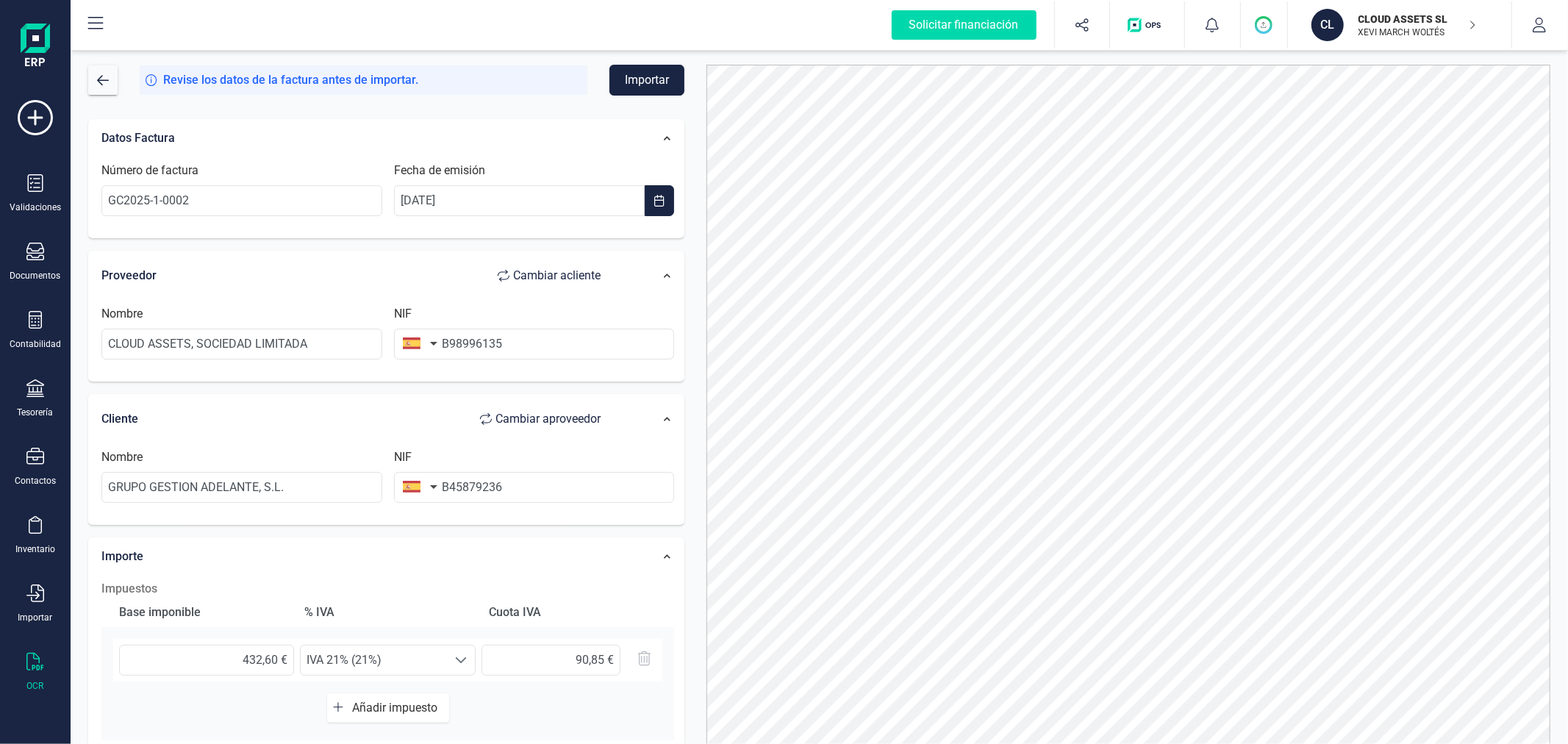
drag, startPoint x: 694, startPoint y: 510, endPoint x: 703, endPoint y: 509, distance: 9.1
click at [695, 510] on div "Revise los datos de la factura antes de importar. Importar Datos Factura Número…" at bounding box center [820, 404] width 1485 height 679
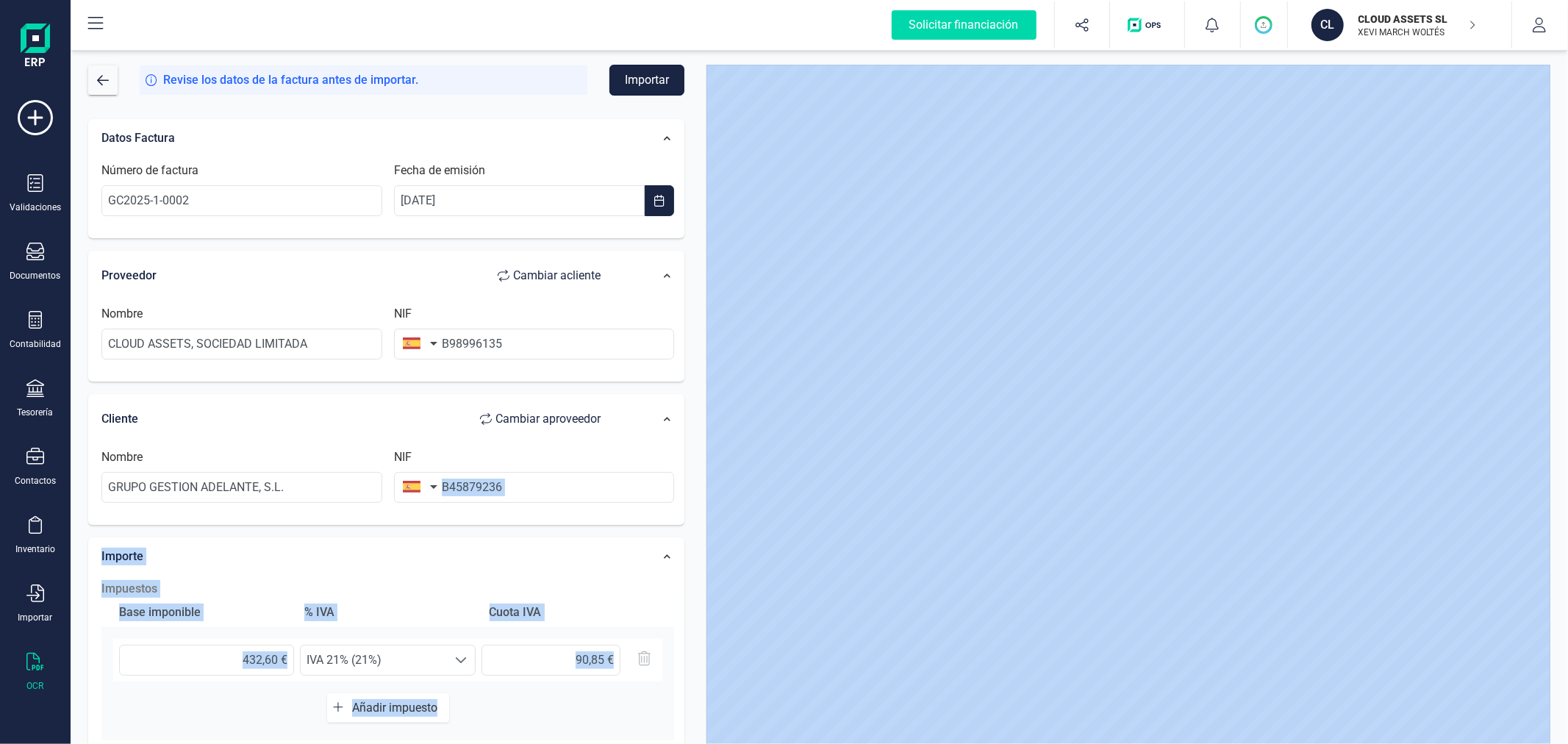
click at [667, 65] on button "Importar" at bounding box center [646, 80] width 75 height 31
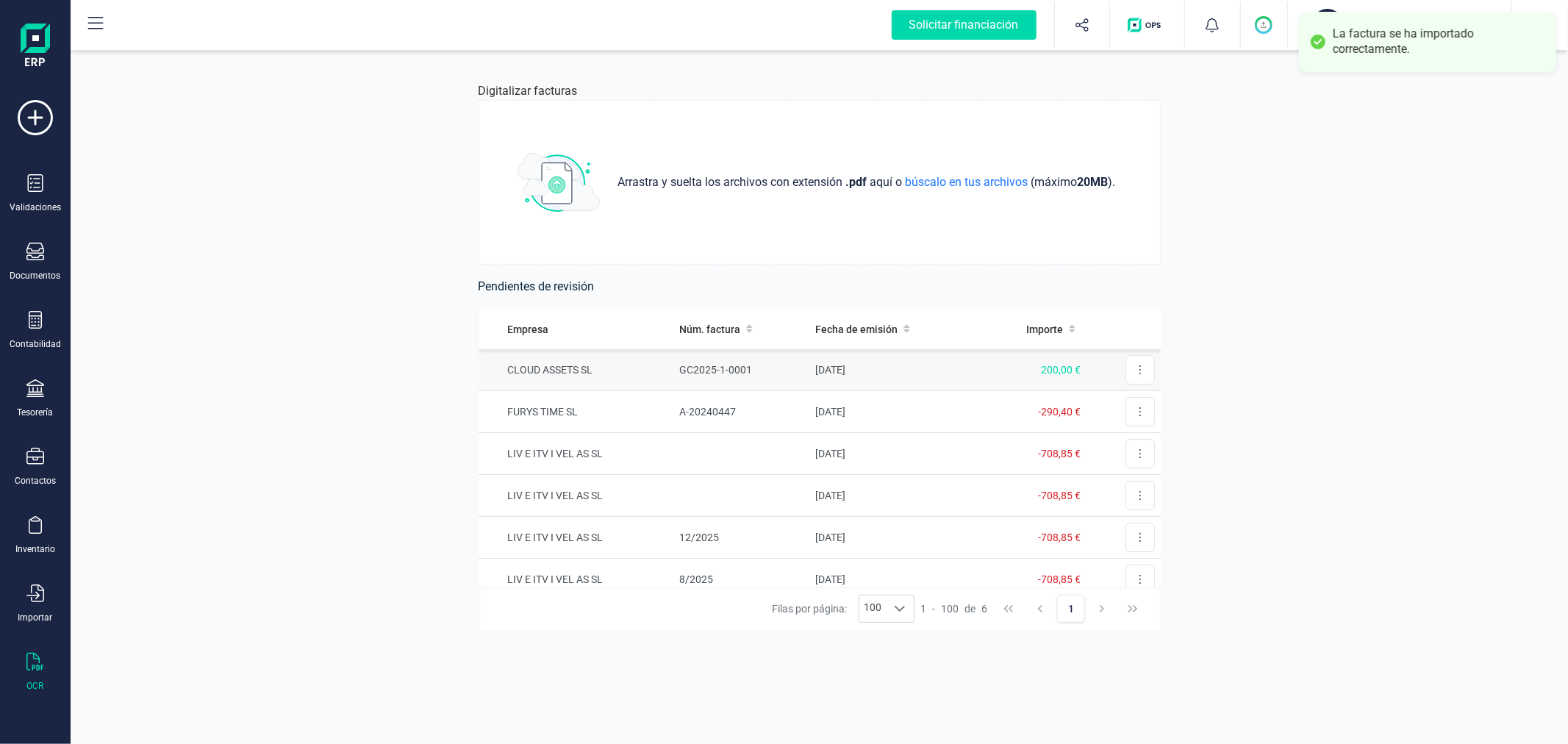
click at [655, 365] on td "CLOUD ASSETS SL" at bounding box center [577, 370] width 195 height 42
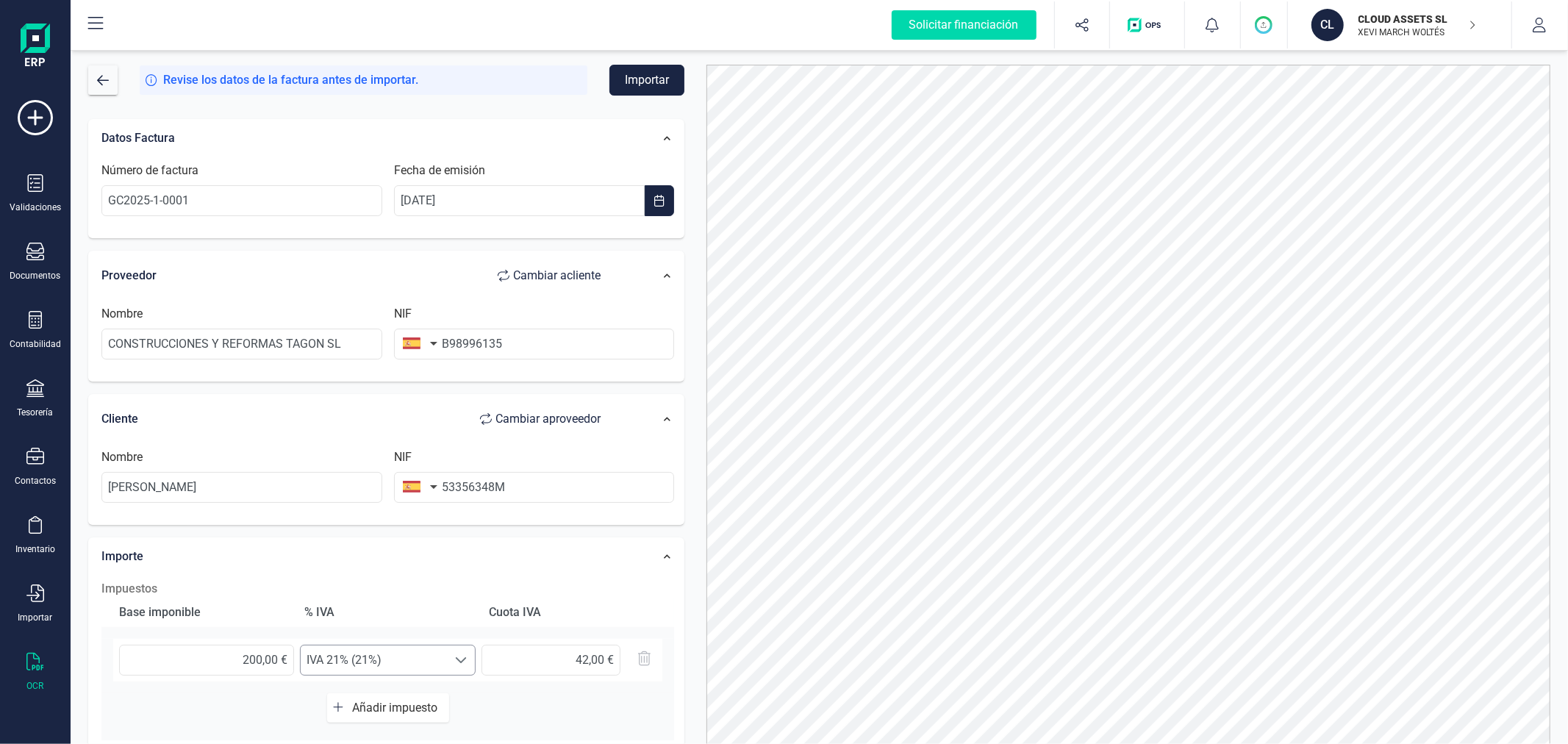
click at [356, 662] on span "IVA 21% (21%)" at bounding box center [374, 660] width 146 height 29
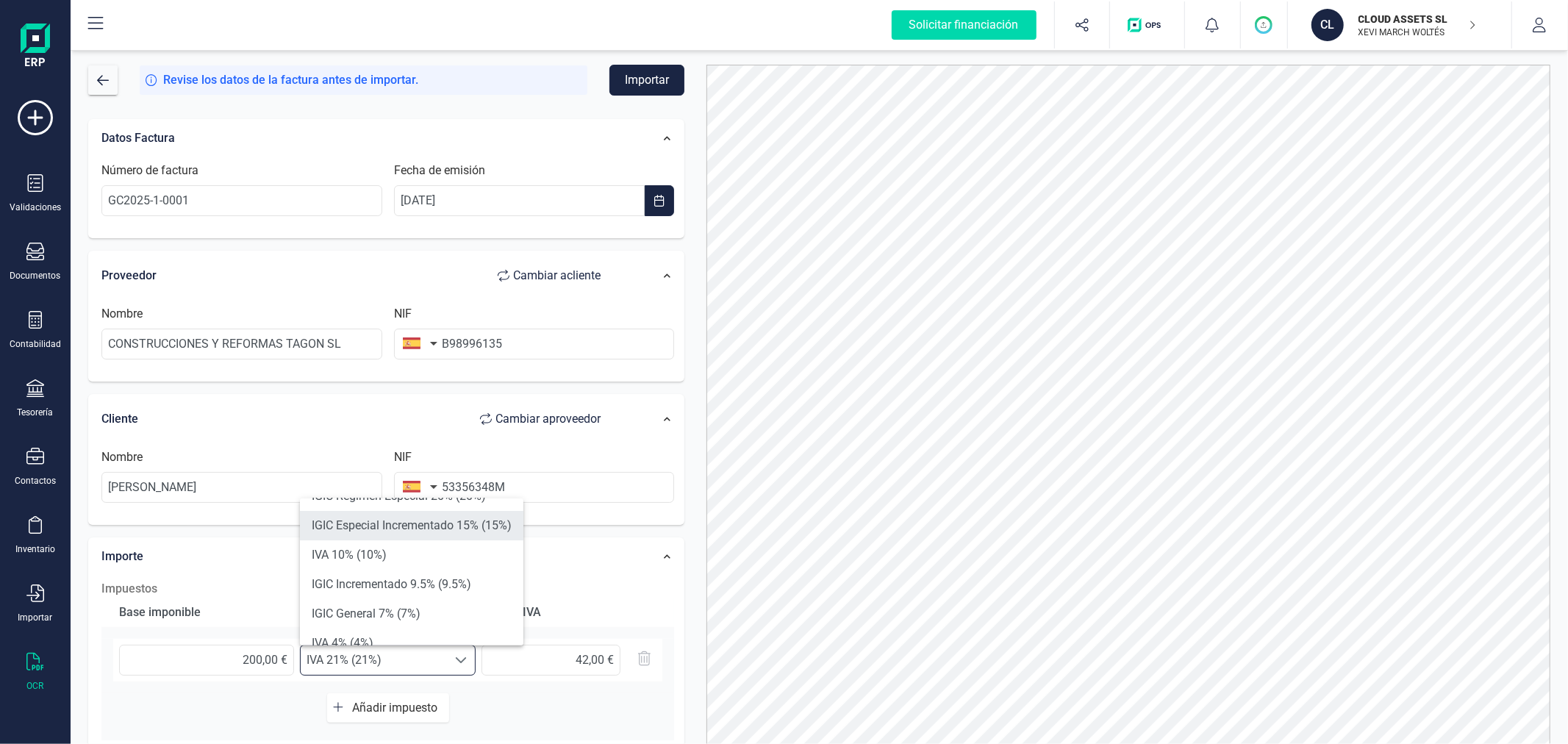
scroll to position [163, 0]
click at [365, 614] on li "Exento (0%)" at bounding box center [412, 620] width 224 height 29
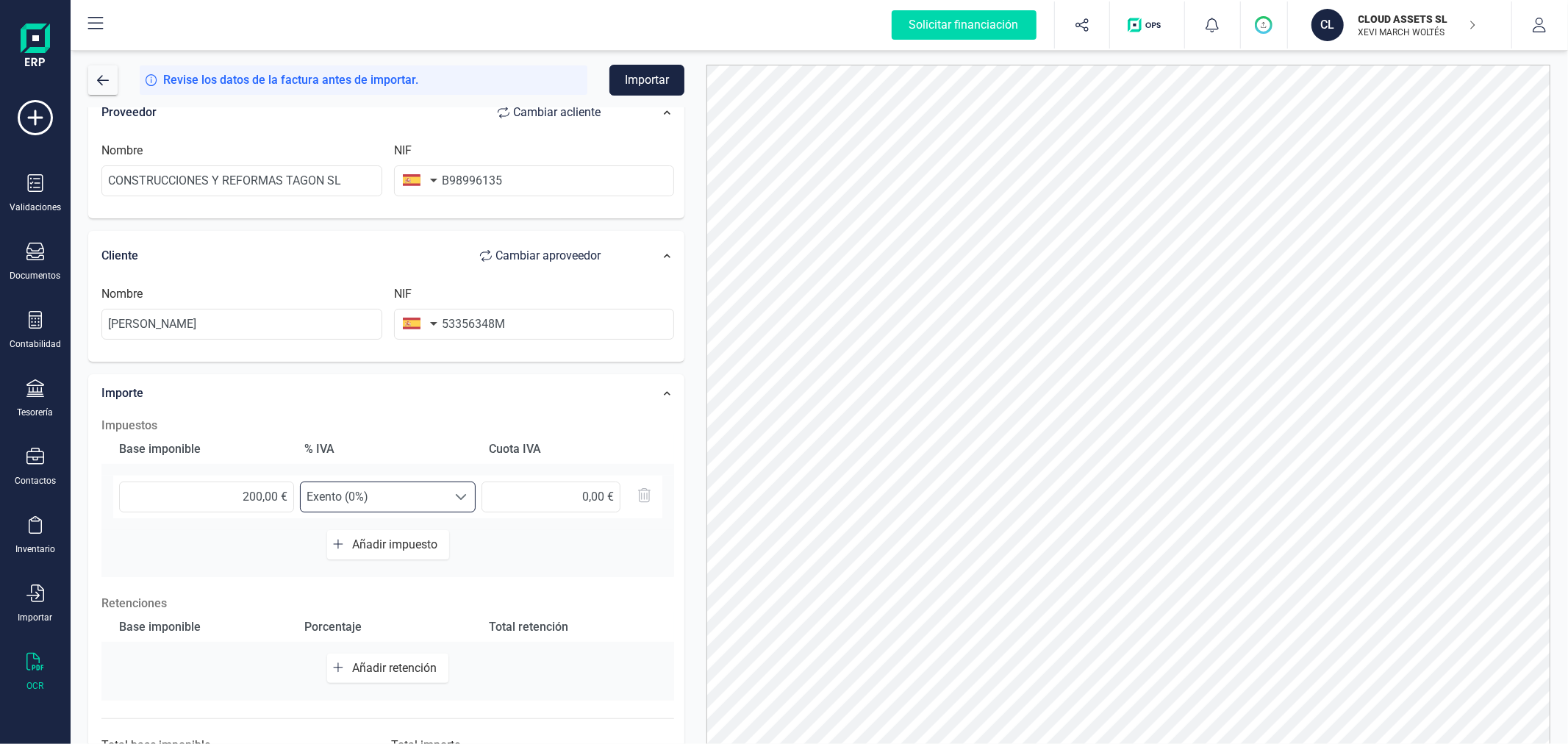
scroll to position [0, 0]
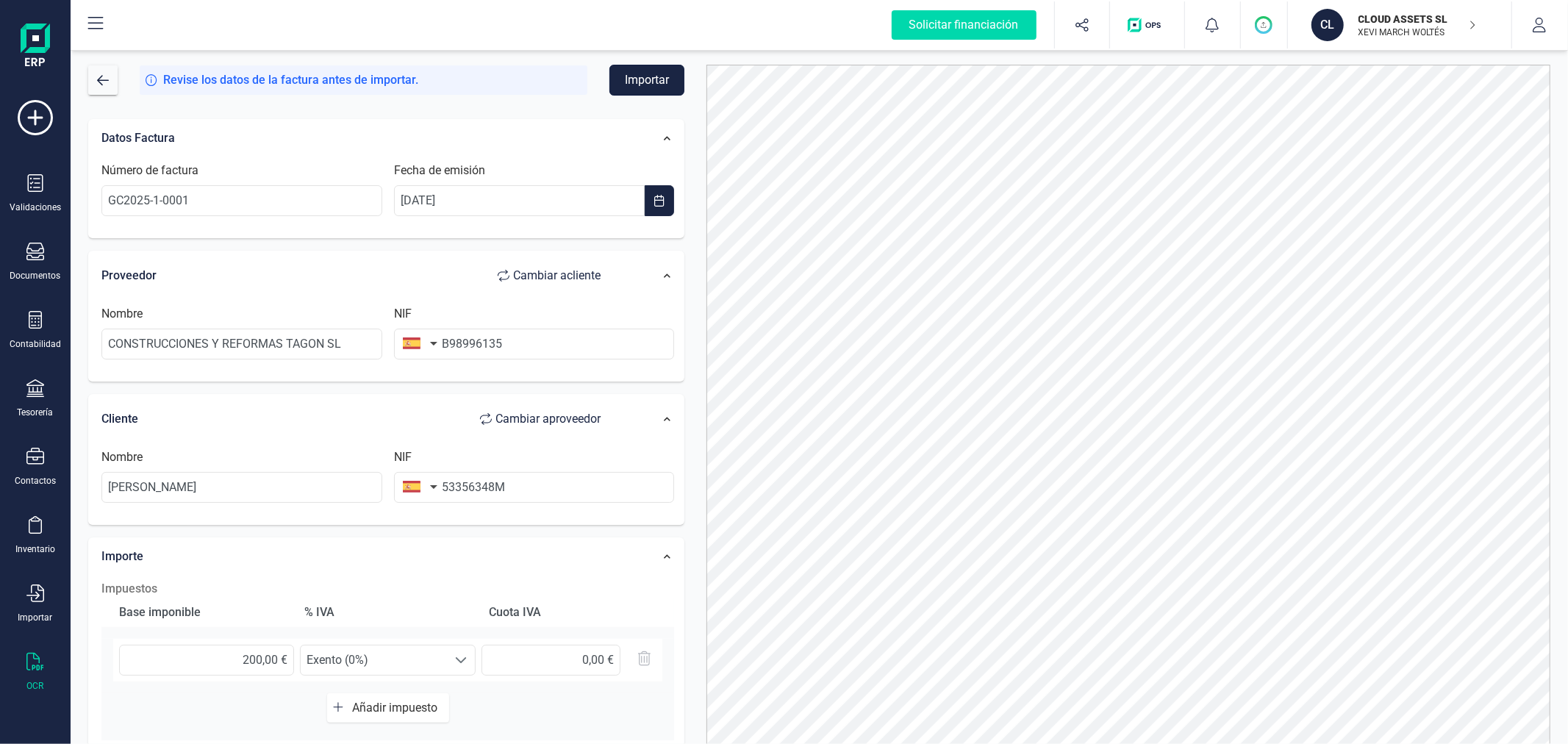
click at [645, 74] on button "Importar" at bounding box center [646, 80] width 75 height 31
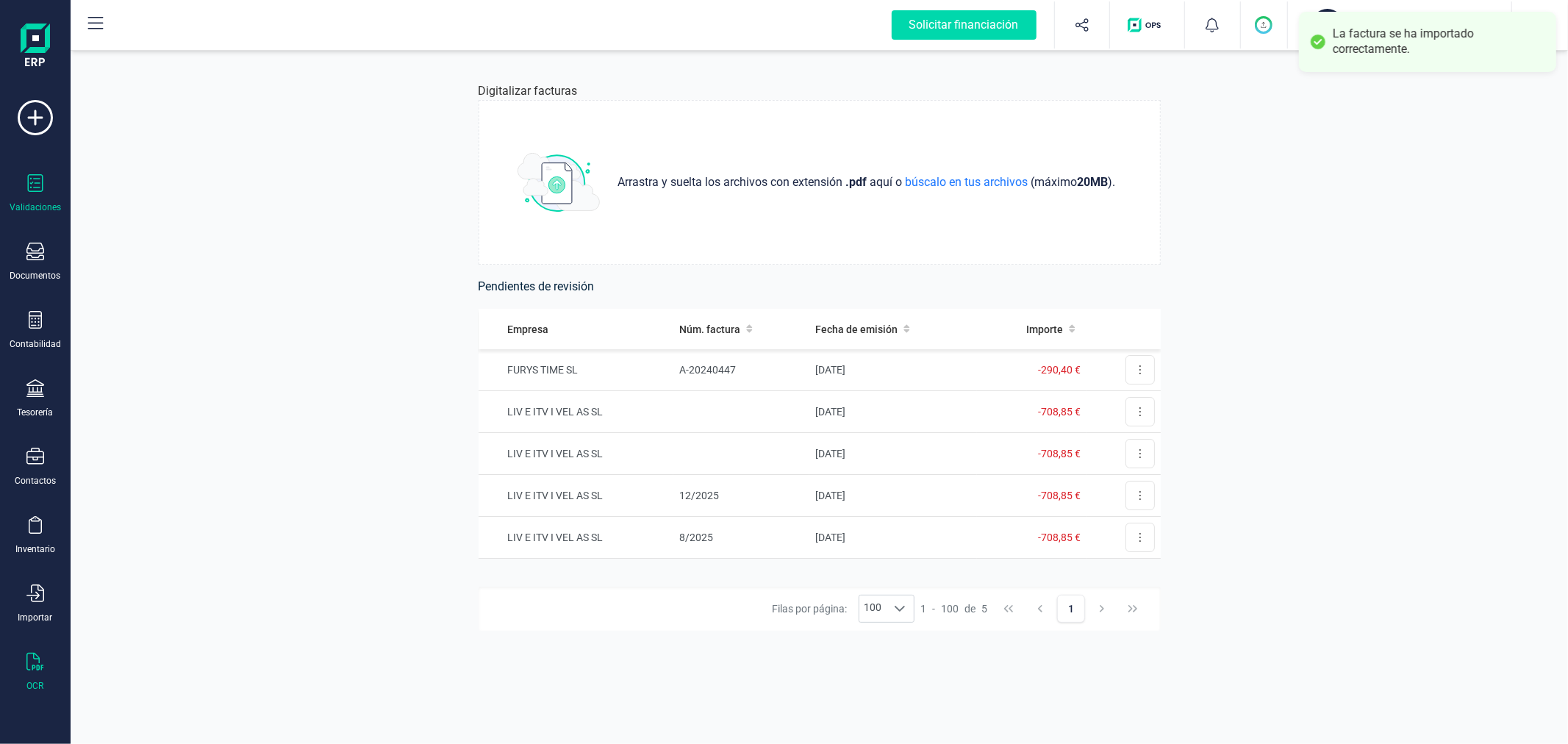
click at [35, 201] on div "Validaciones" at bounding box center [35, 207] width 51 height 12
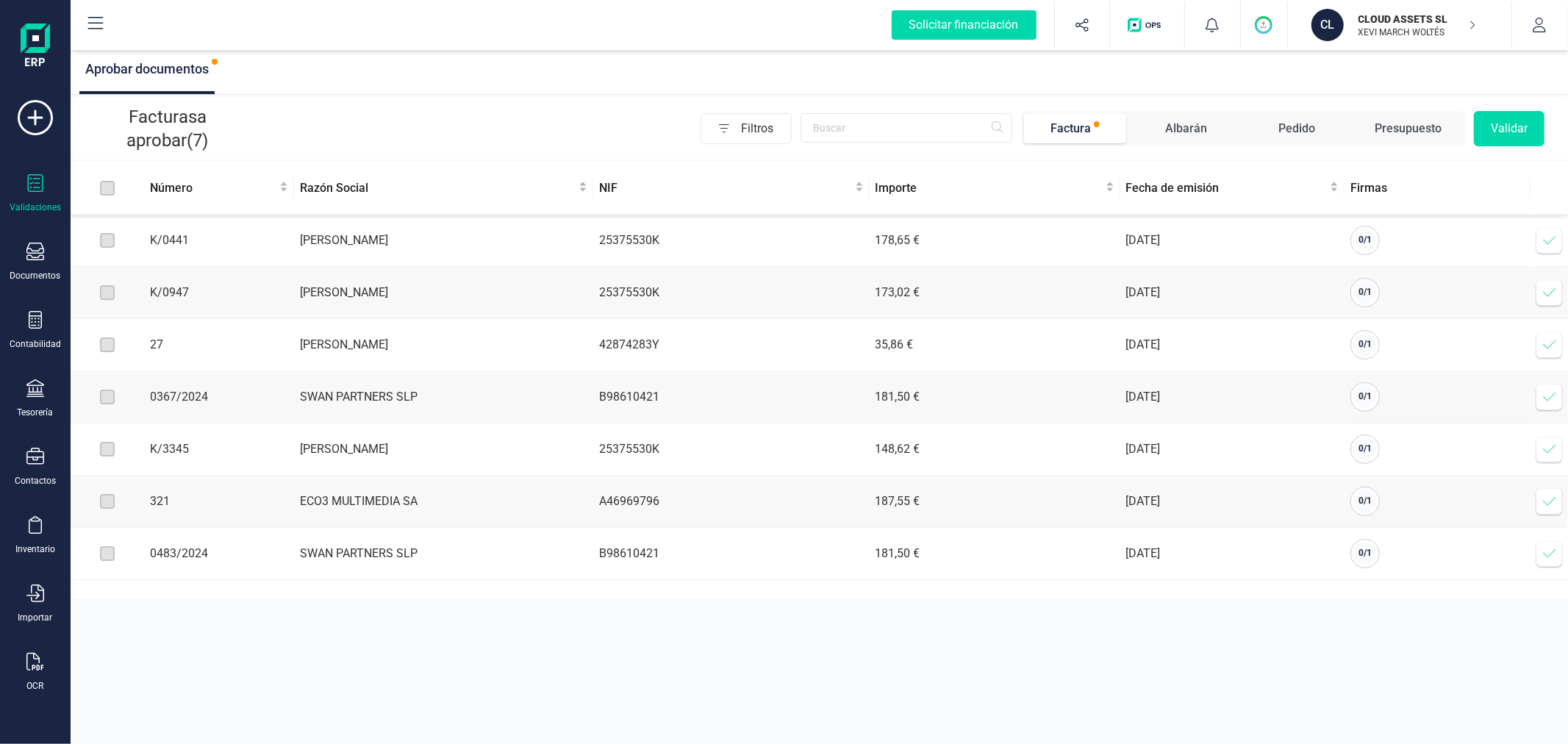
click at [40, 285] on div "Validaciones Documentos Documentos Presupuestos Pedidos Albaranes Facturas Fact…" at bounding box center [35, 401] width 59 height 603
click at [40, 269] on div "Documentos" at bounding box center [35, 262] width 59 height 39
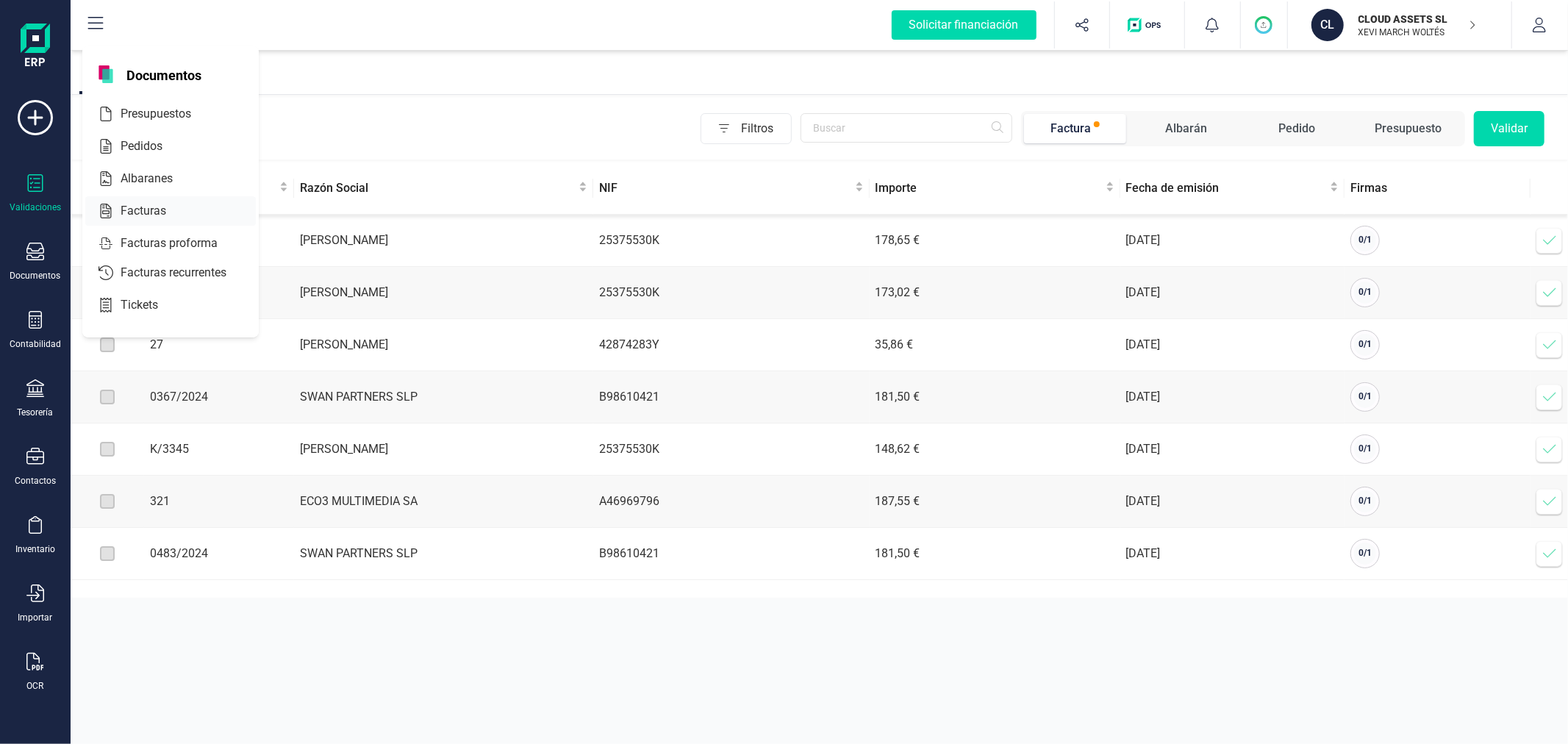
click at [150, 217] on span "Facturas" at bounding box center [153, 210] width 78 height 18
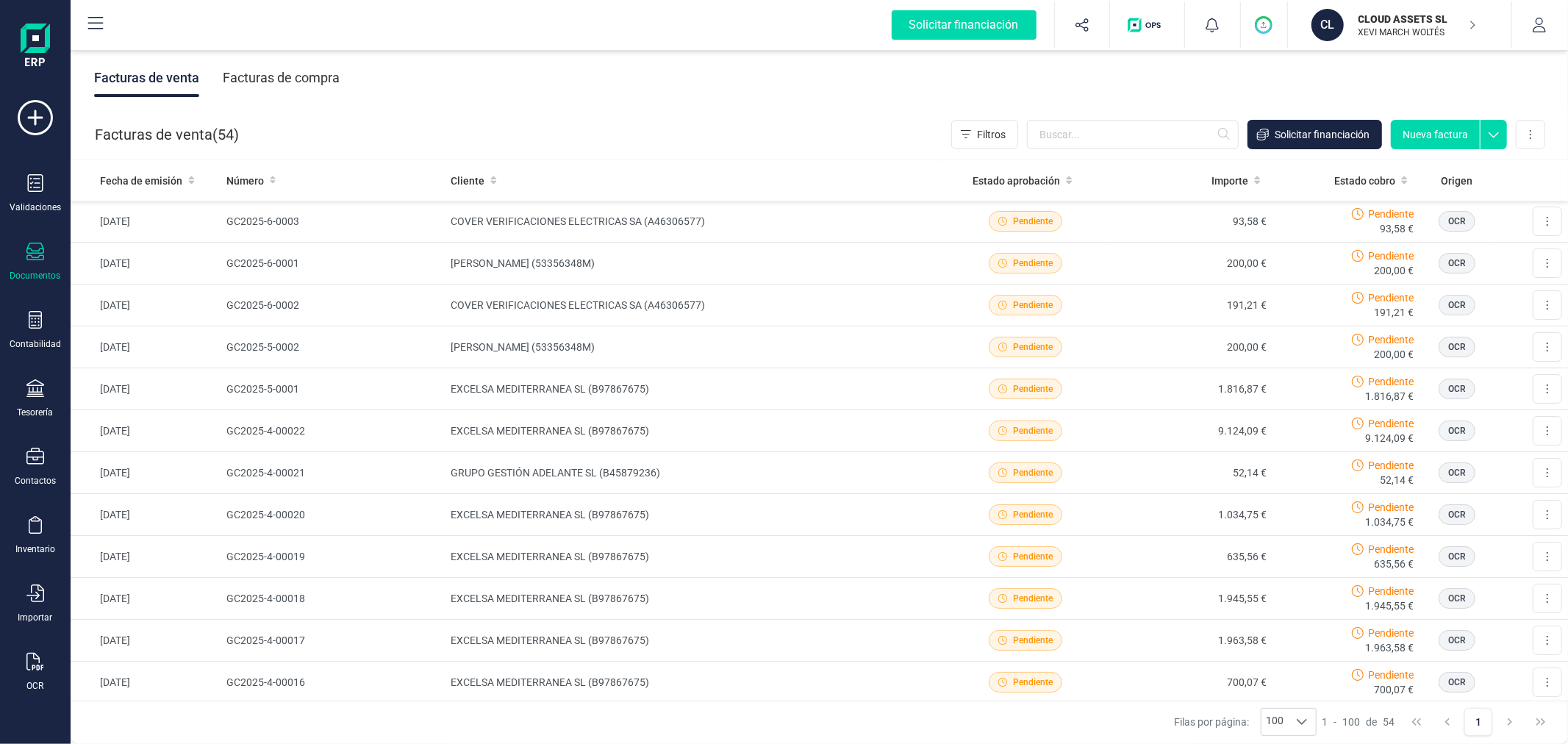
click at [1363, 32] on p "XEVI MARCH WOLTÉS" at bounding box center [1417, 32] width 118 height 12
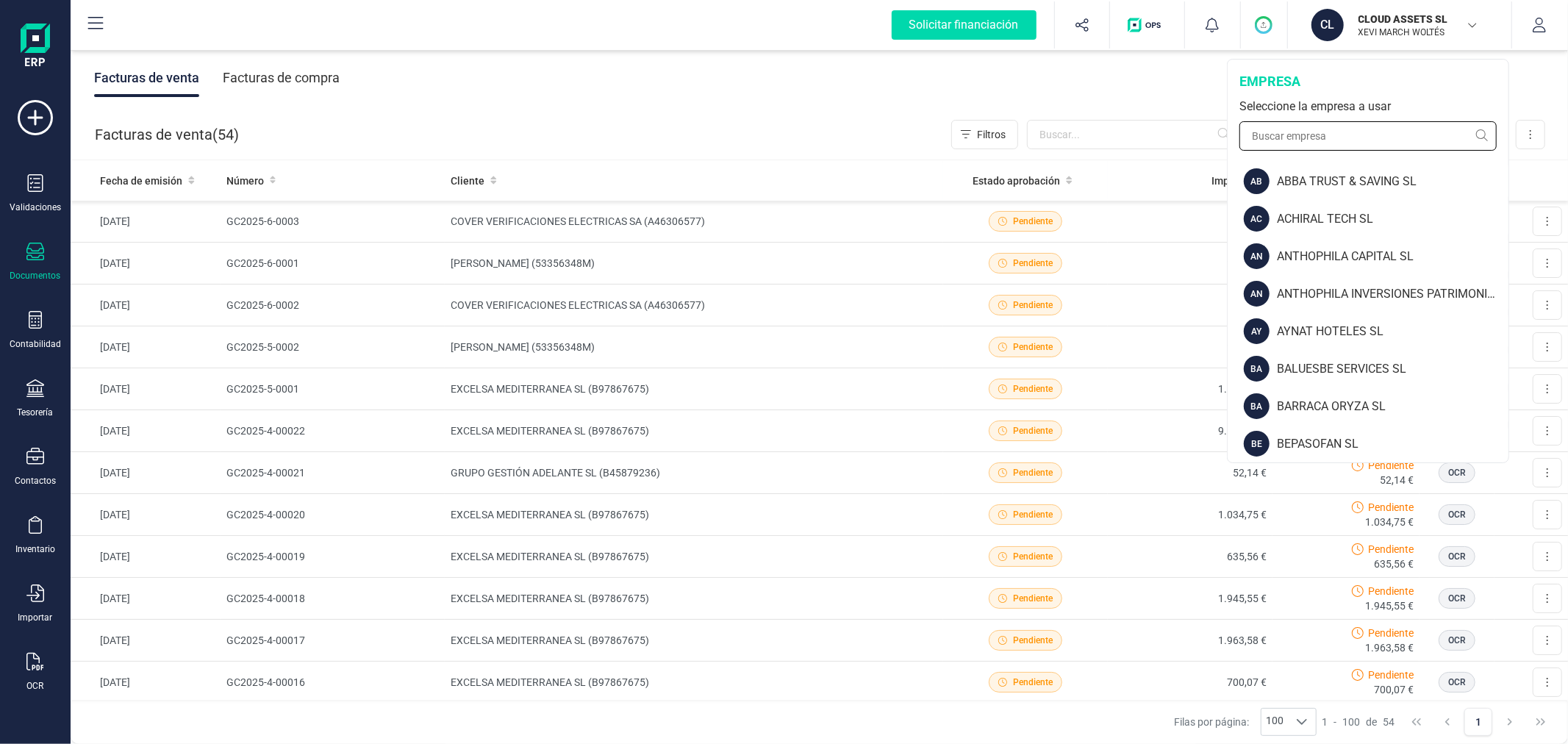
click at [1348, 135] on input "text" at bounding box center [1369, 136] width 258 height 29
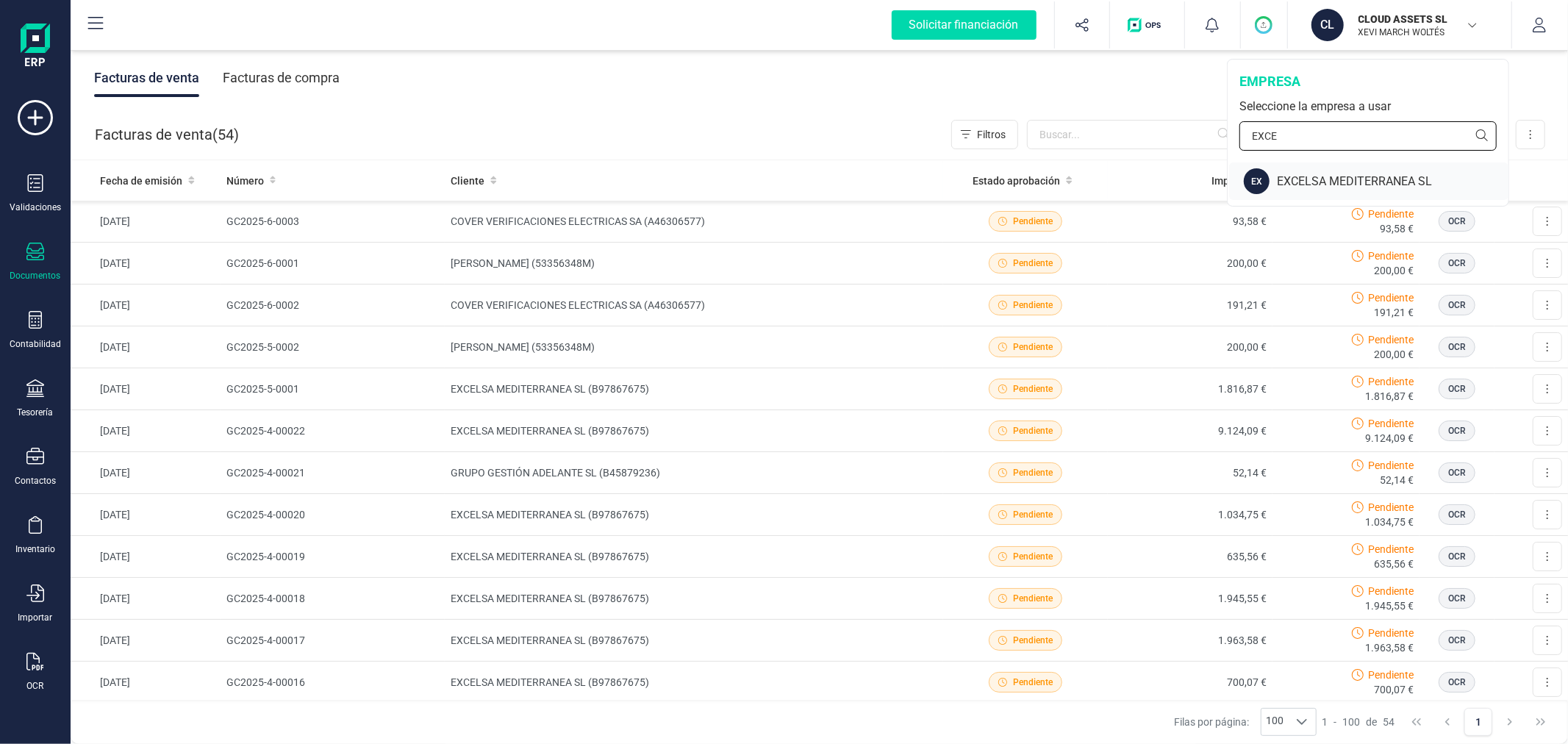
type input "EXCE"
click at [1353, 178] on div "EXCELSA MEDITERRANEA SL" at bounding box center [1392, 181] width 231 height 18
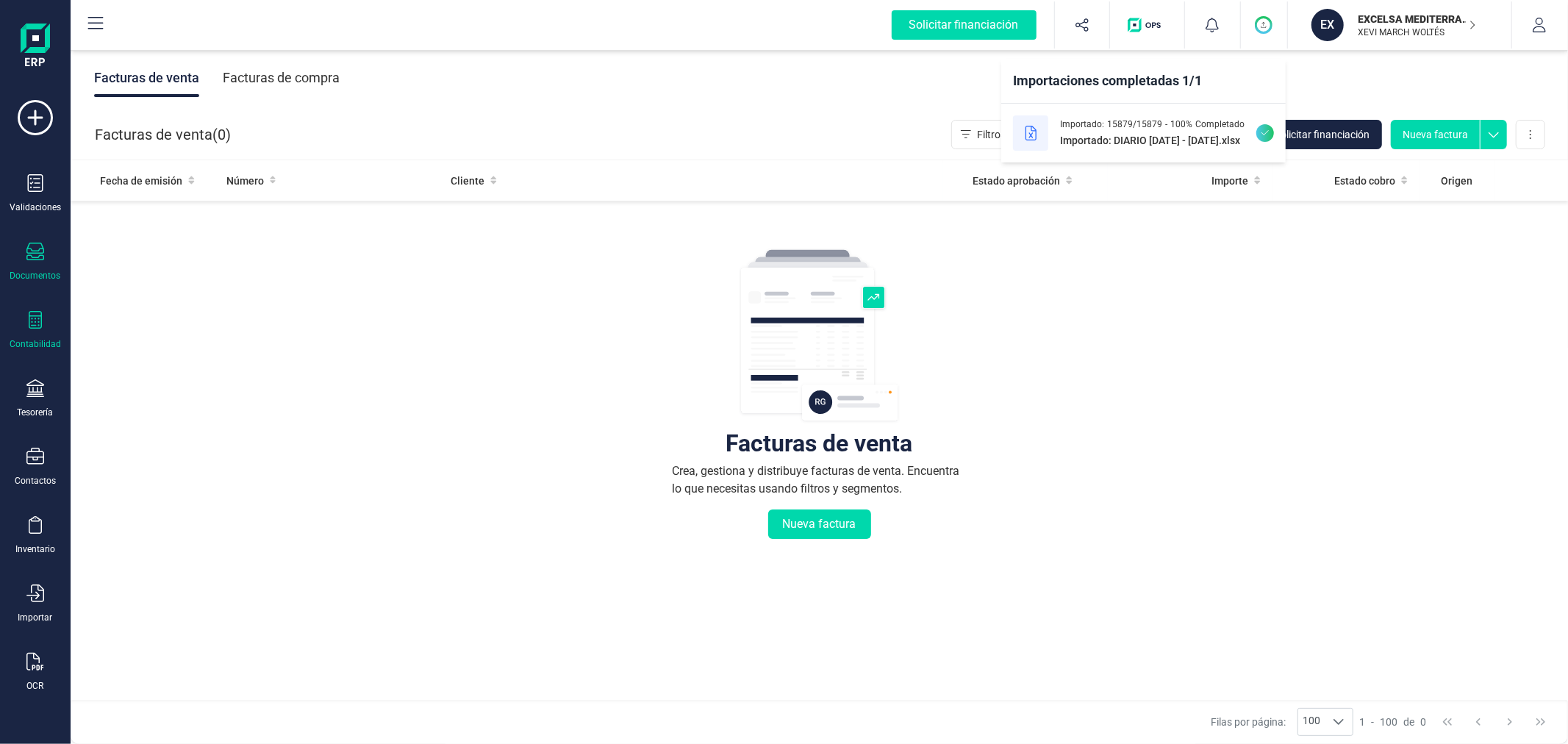
click at [37, 314] on icon at bounding box center [35, 320] width 18 height 18
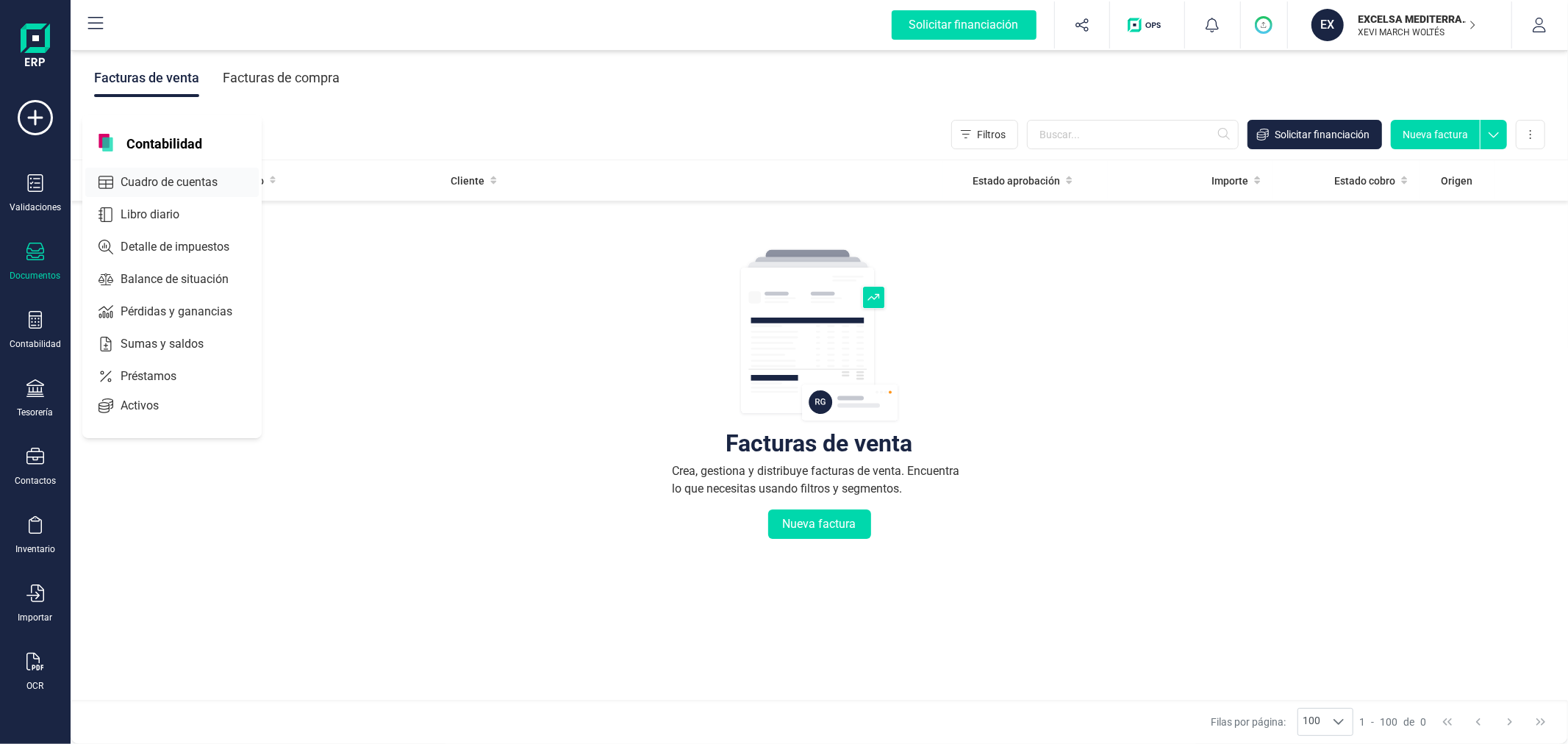
click at [222, 178] on span "Cuadro de cuentas" at bounding box center [179, 182] width 130 height 18
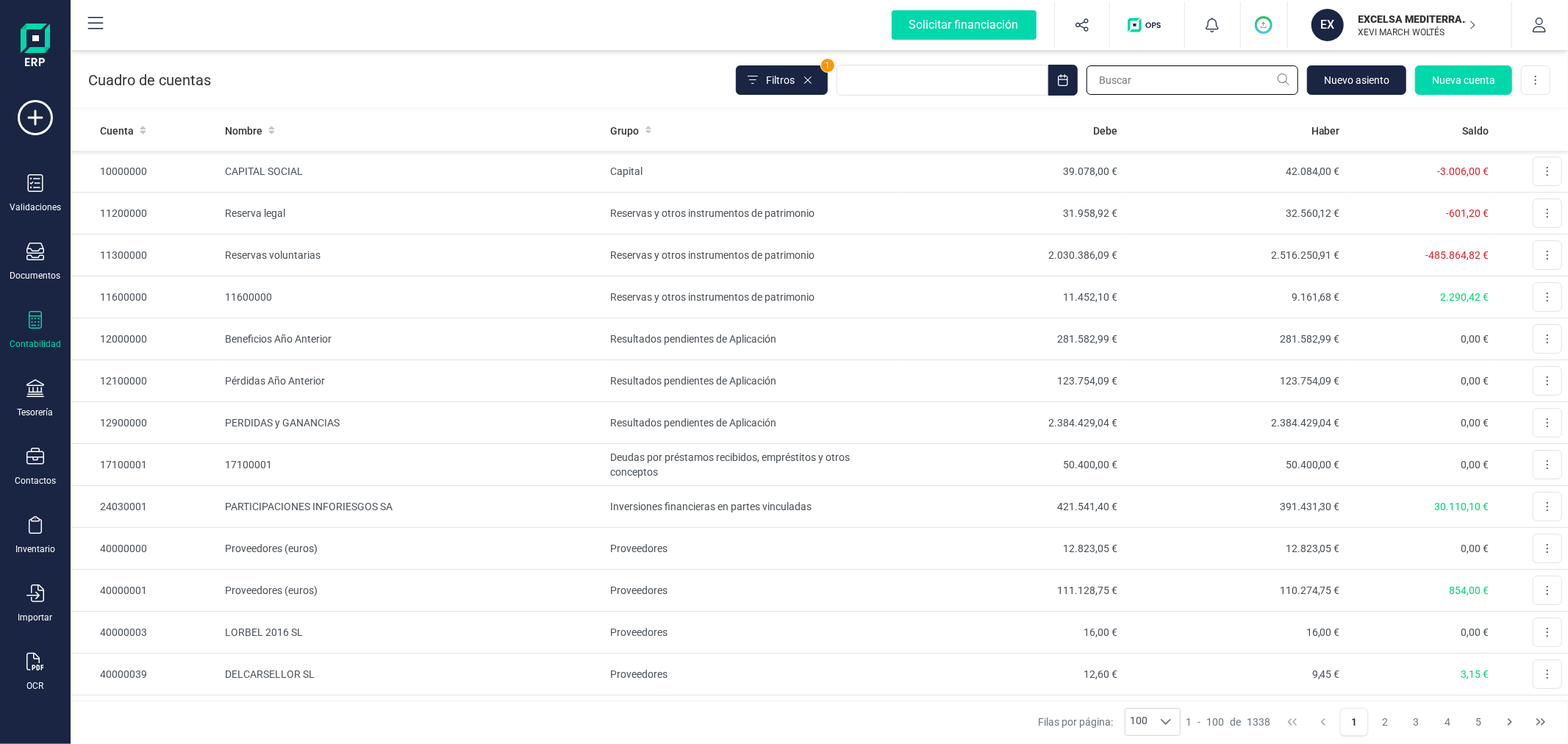
click at [1138, 81] on input "text" at bounding box center [1193, 80] width 212 height 29
type input "CLOUD"
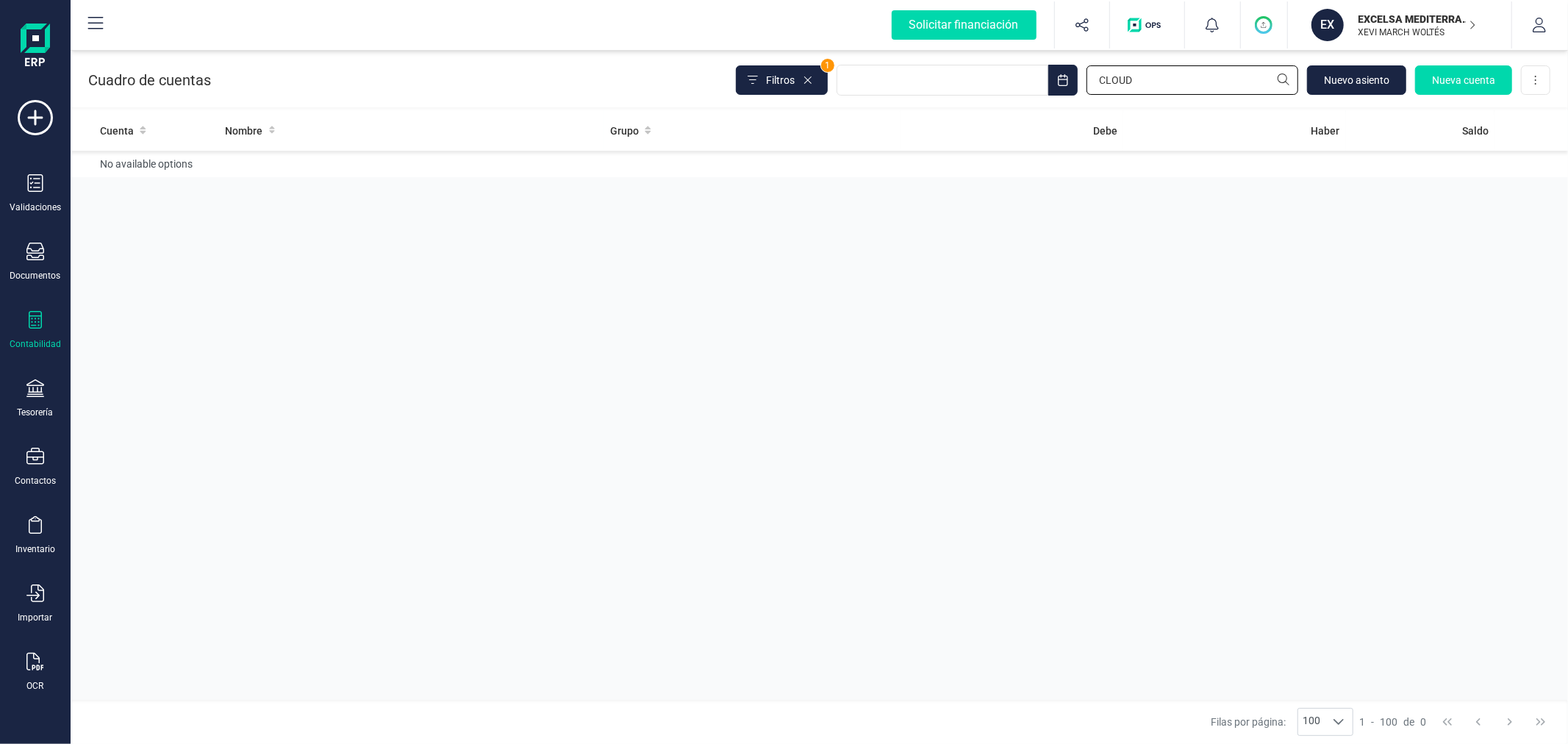
click at [1156, 83] on input "CLOUD" at bounding box center [1193, 80] width 212 height 29
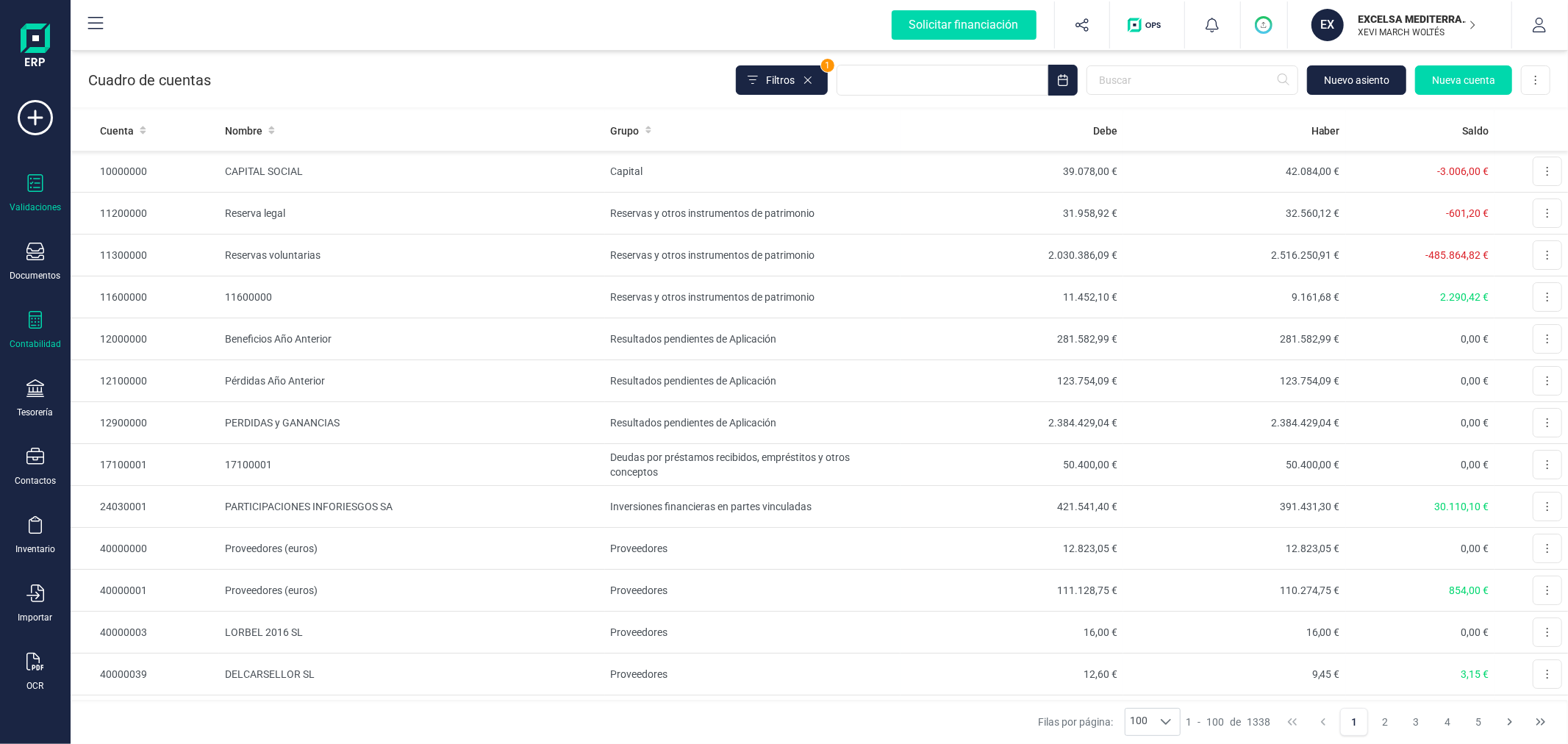
click at [31, 184] on icon at bounding box center [35, 183] width 15 height 18
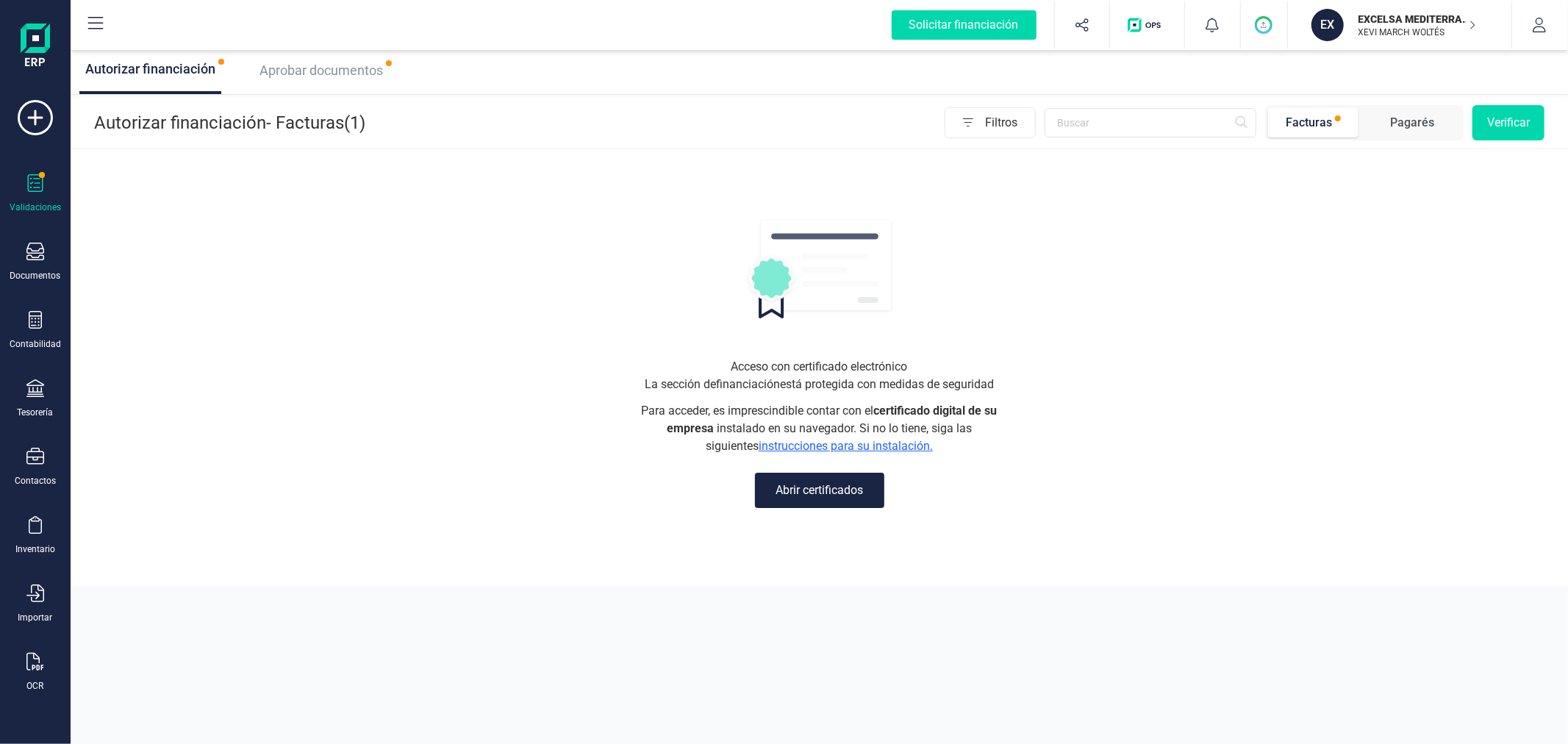
click at [300, 74] on span "Aprobar documentos" at bounding box center [321, 70] width 124 height 15
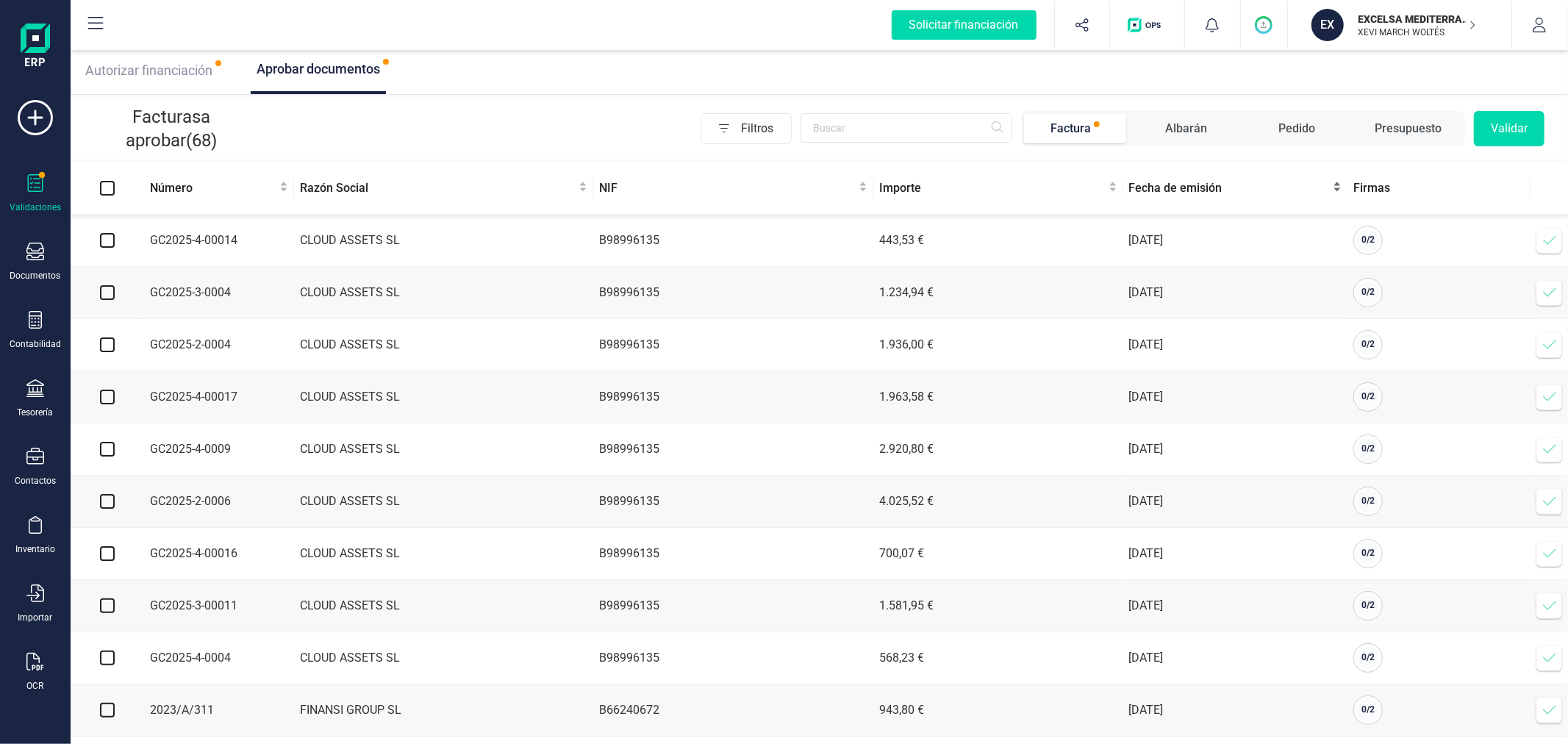
click at [1185, 183] on span "Fecha de emisión" at bounding box center [1230, 188] width 201 height 18
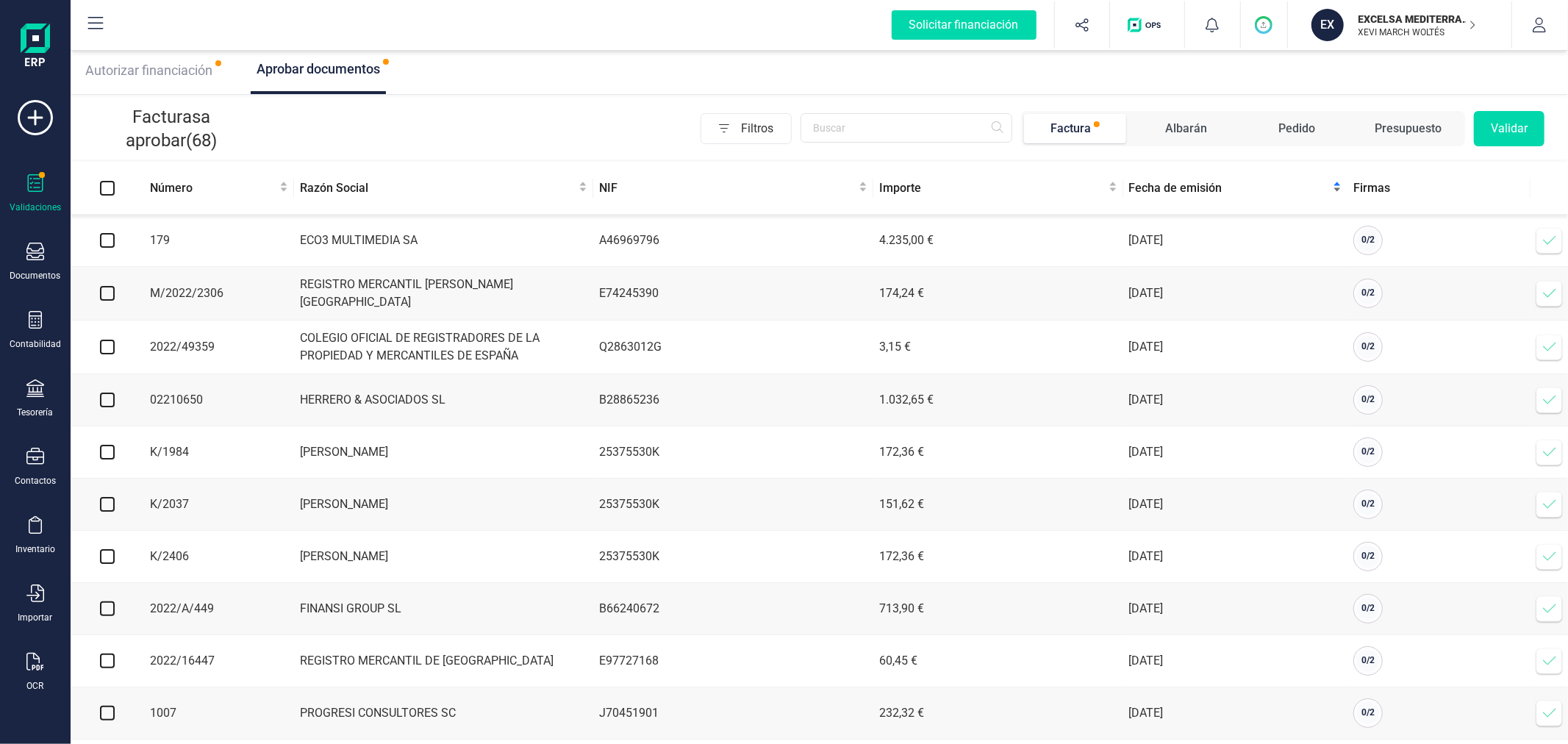
click at [1186, 183] on span "Fecha de emisión" at bounding box center [1230, 188] width 201 height 18
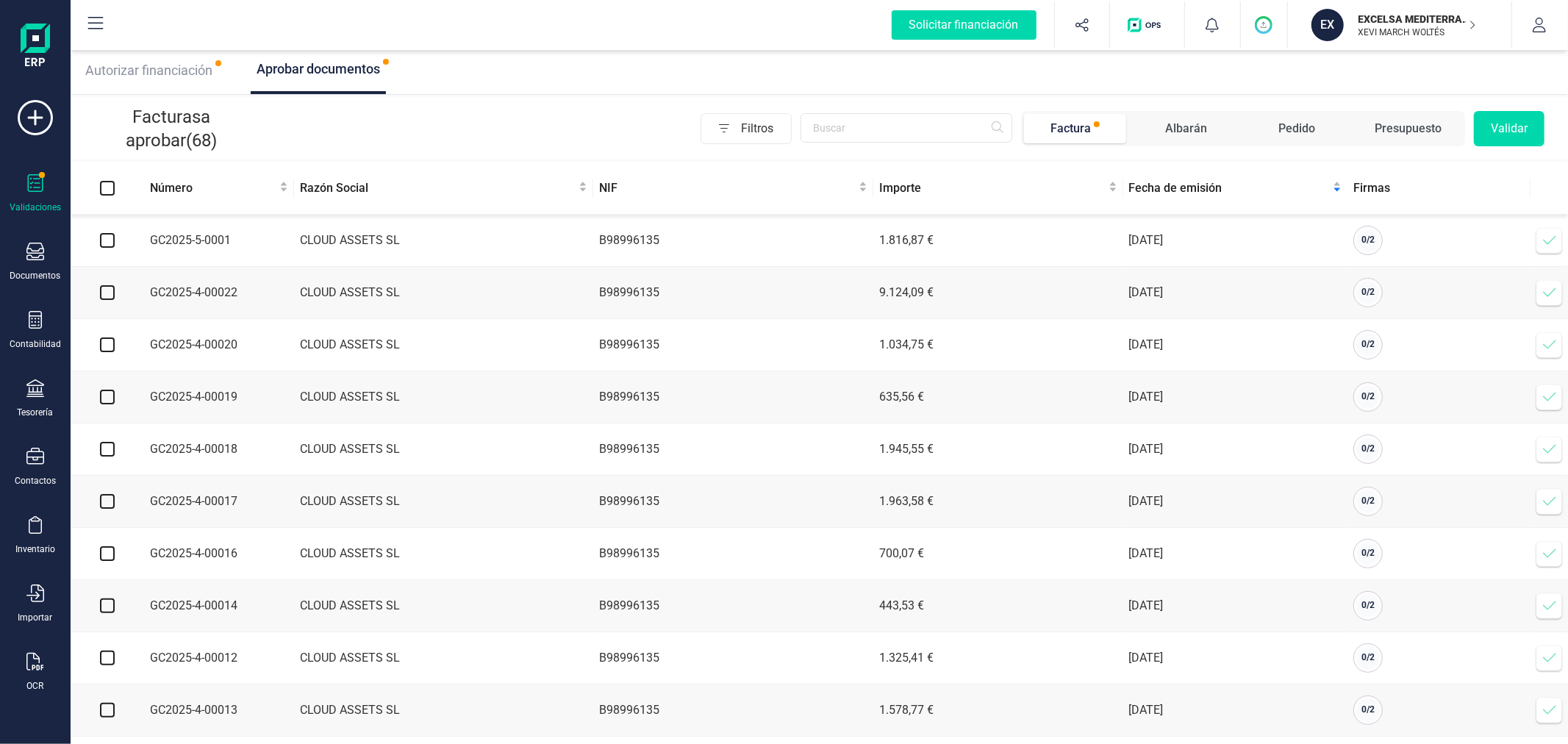
click at [164, 65] on span "Autorizar financiación" at bounding box center [148, 70] width 127 height 15
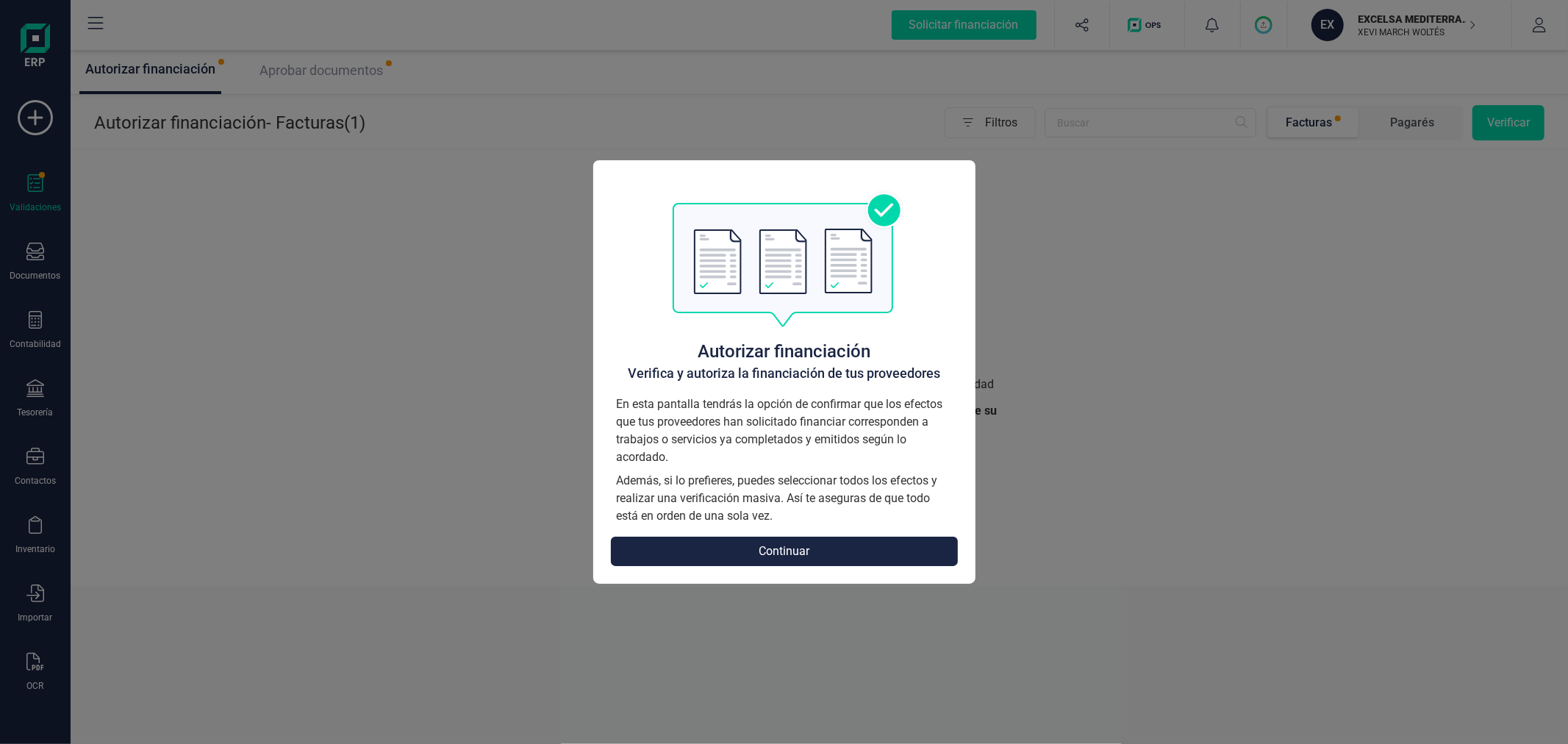
click at [820, 548] on button "Continuar" at bounding box center [784, 551] width 347 height 29
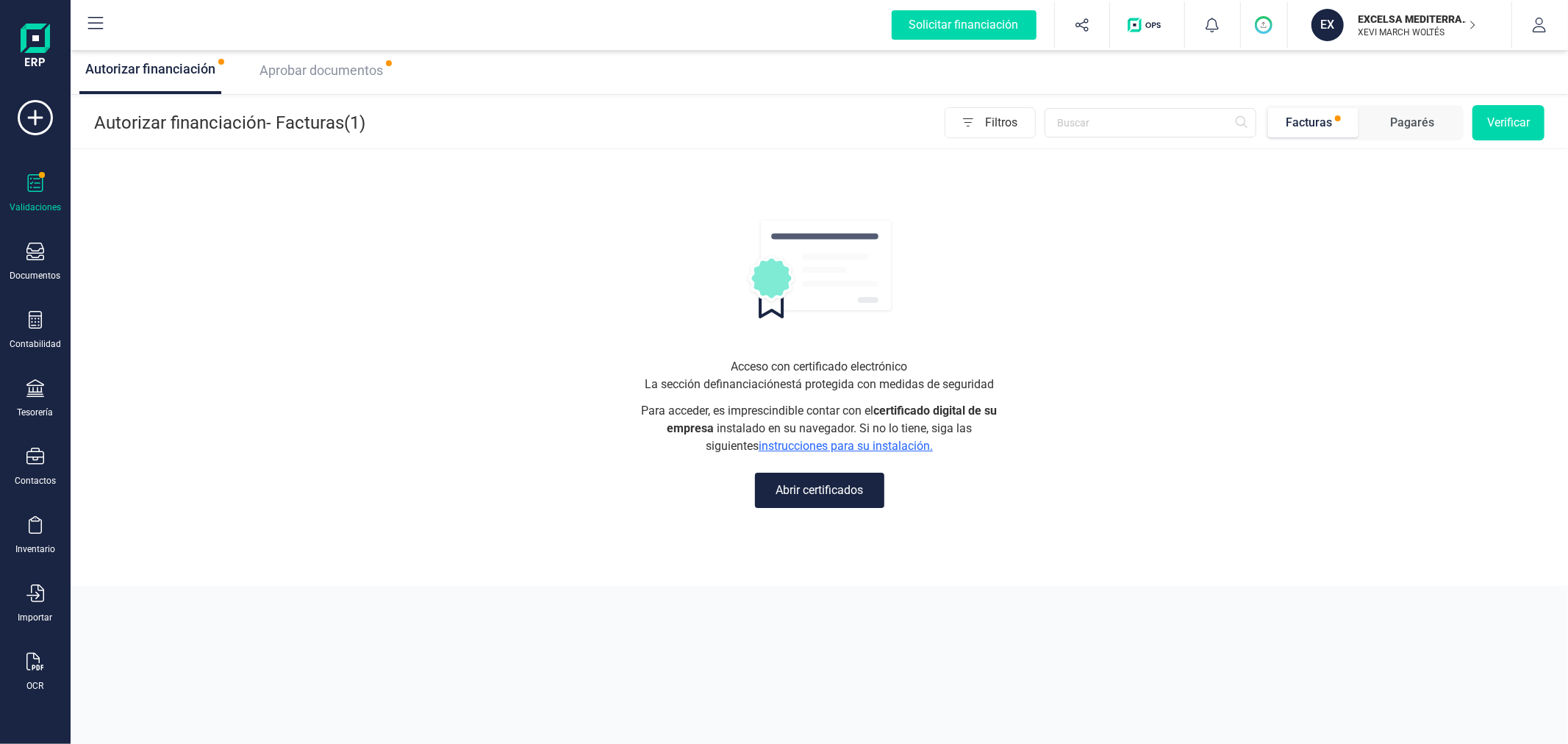
click at [306, 73] on span "Aprobar documentos" at bounding box center [321, 70] width 124 height 15
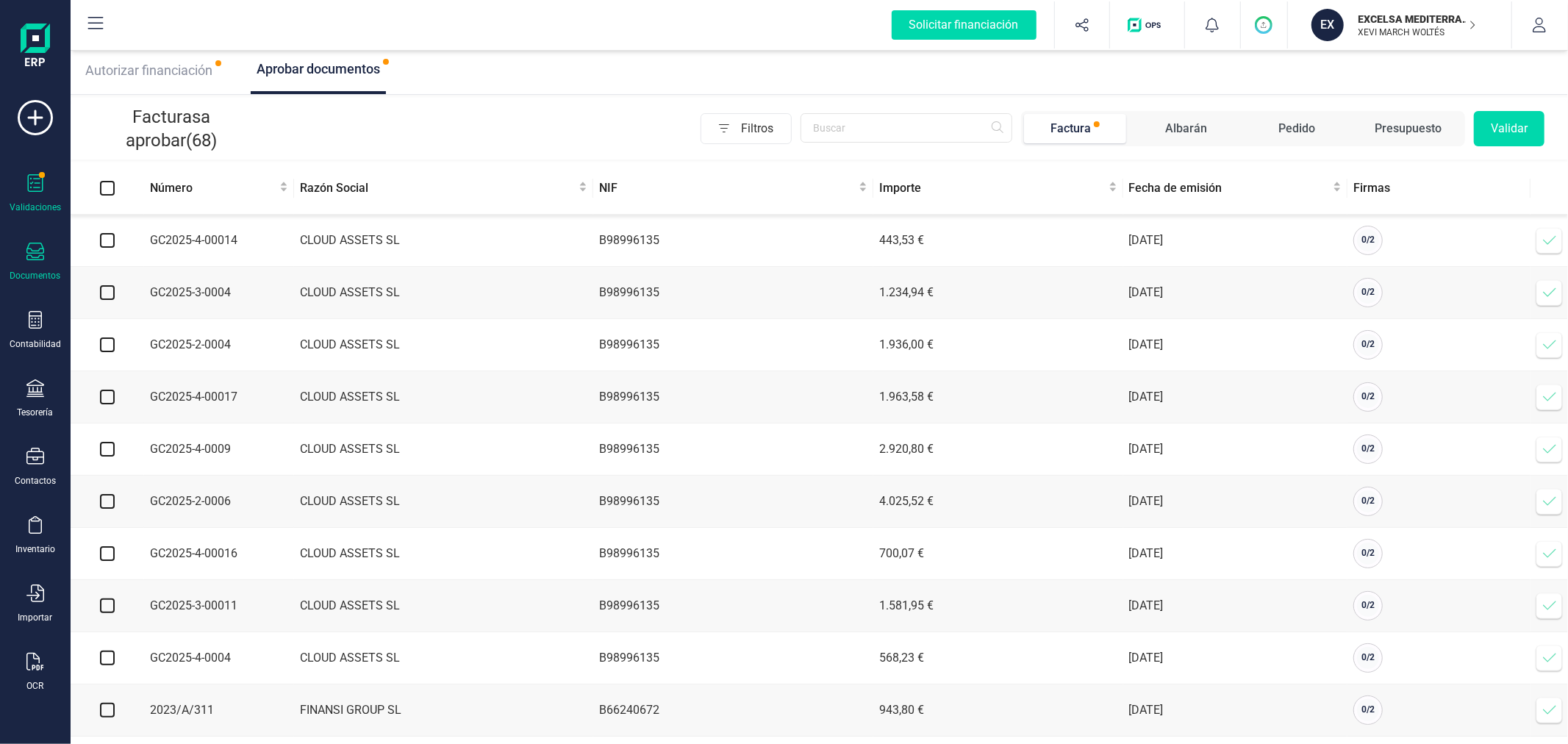
click at [41, 247] on icon at bounding box center [35, 251] width 18 height 18
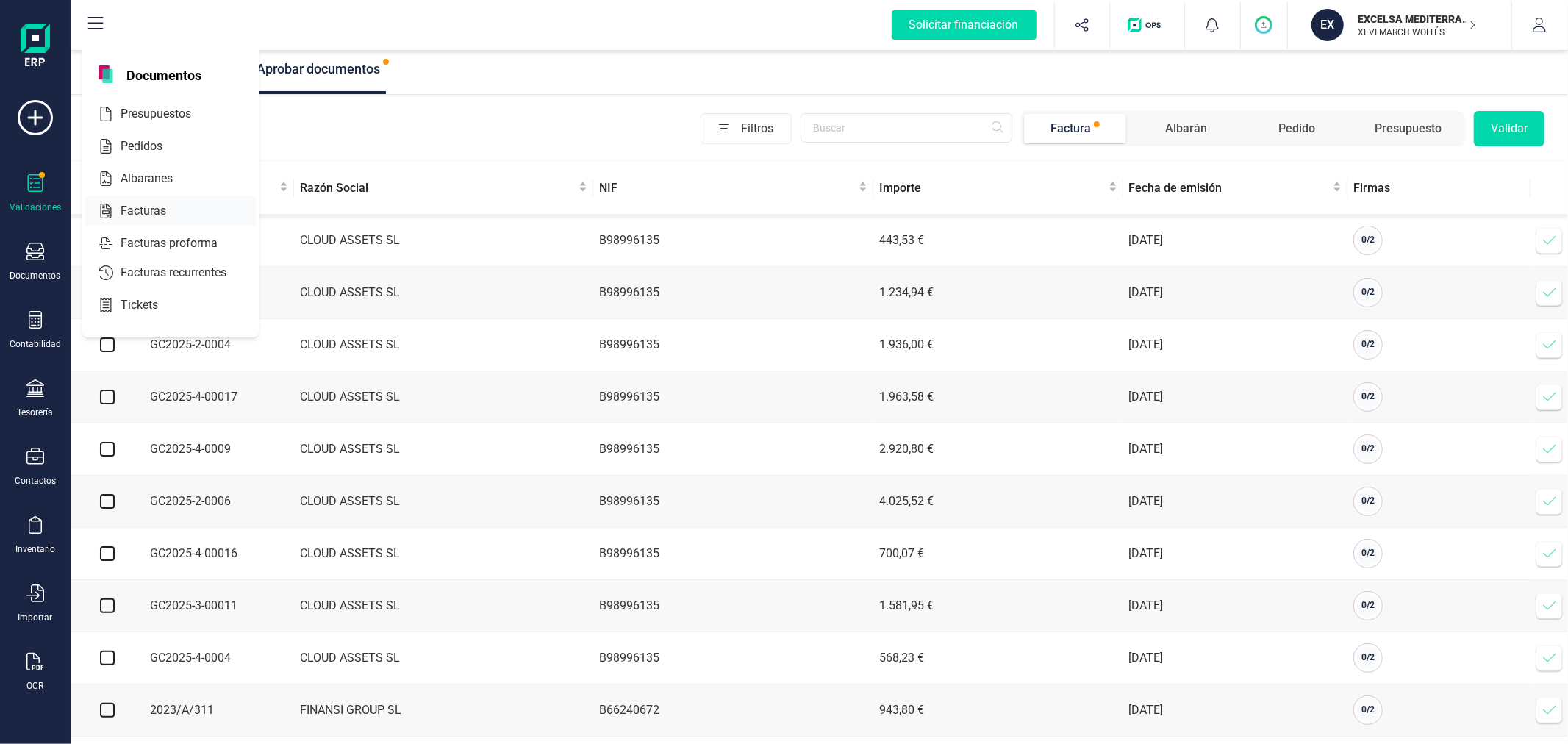
click at [149, 213] on span "Facturas" at bounding box center [153, 210] width 78 height 18
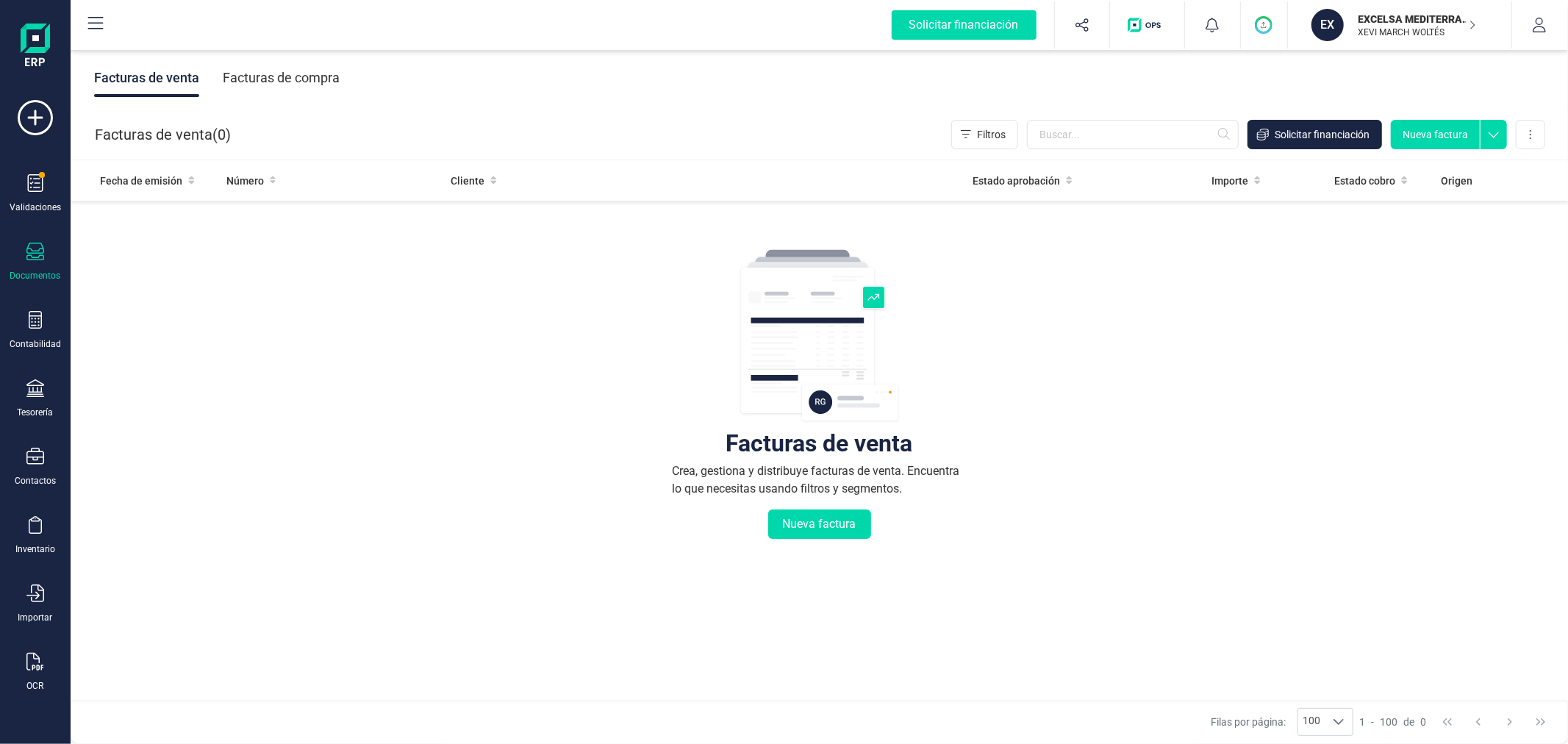
click at [306, 71] on div "Facturas de compra" at bounding box center [281, 77] width 117 height 38
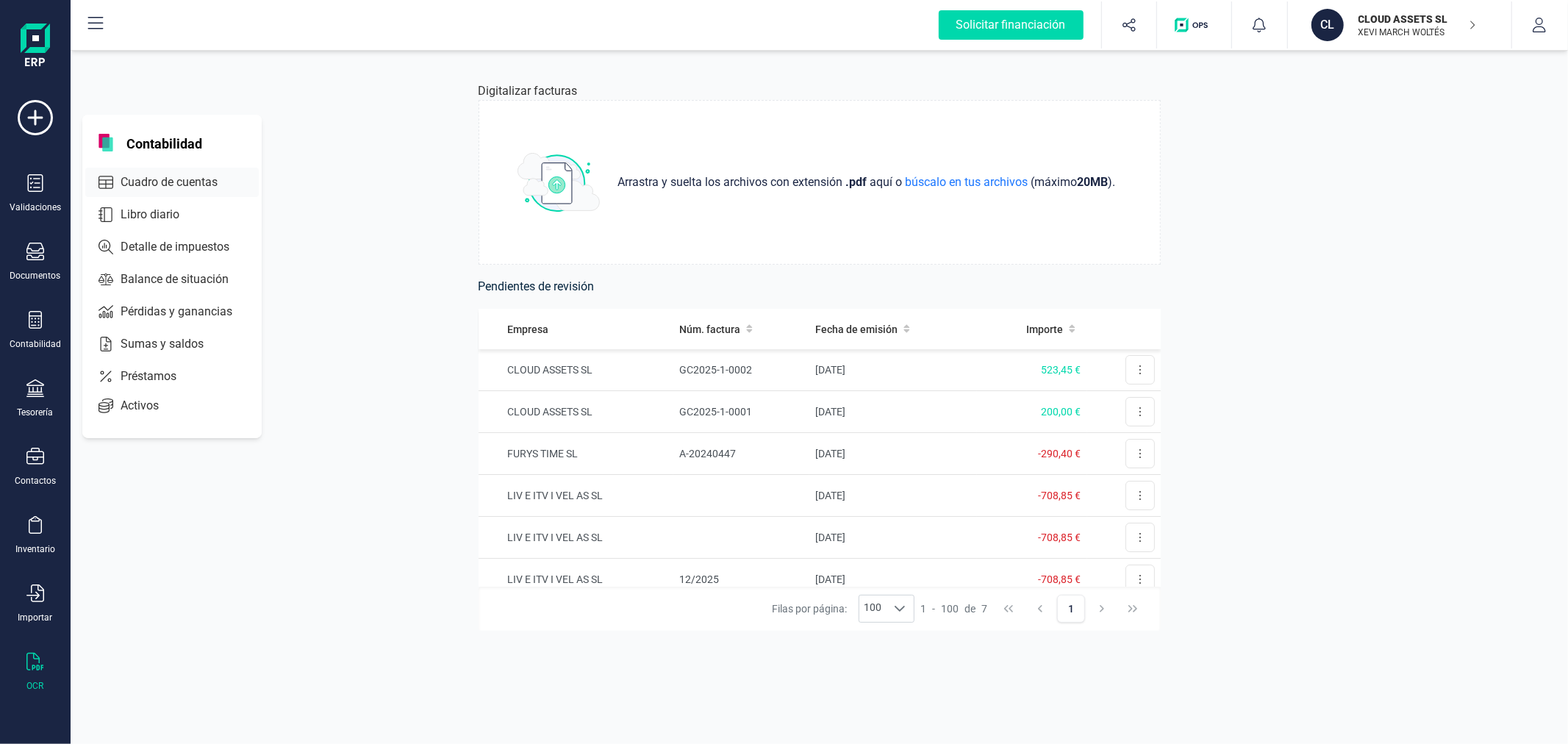
click at [185, 177] on span "Cuadro de cuentas" at bounding box center [179, 182] width 130 height 18
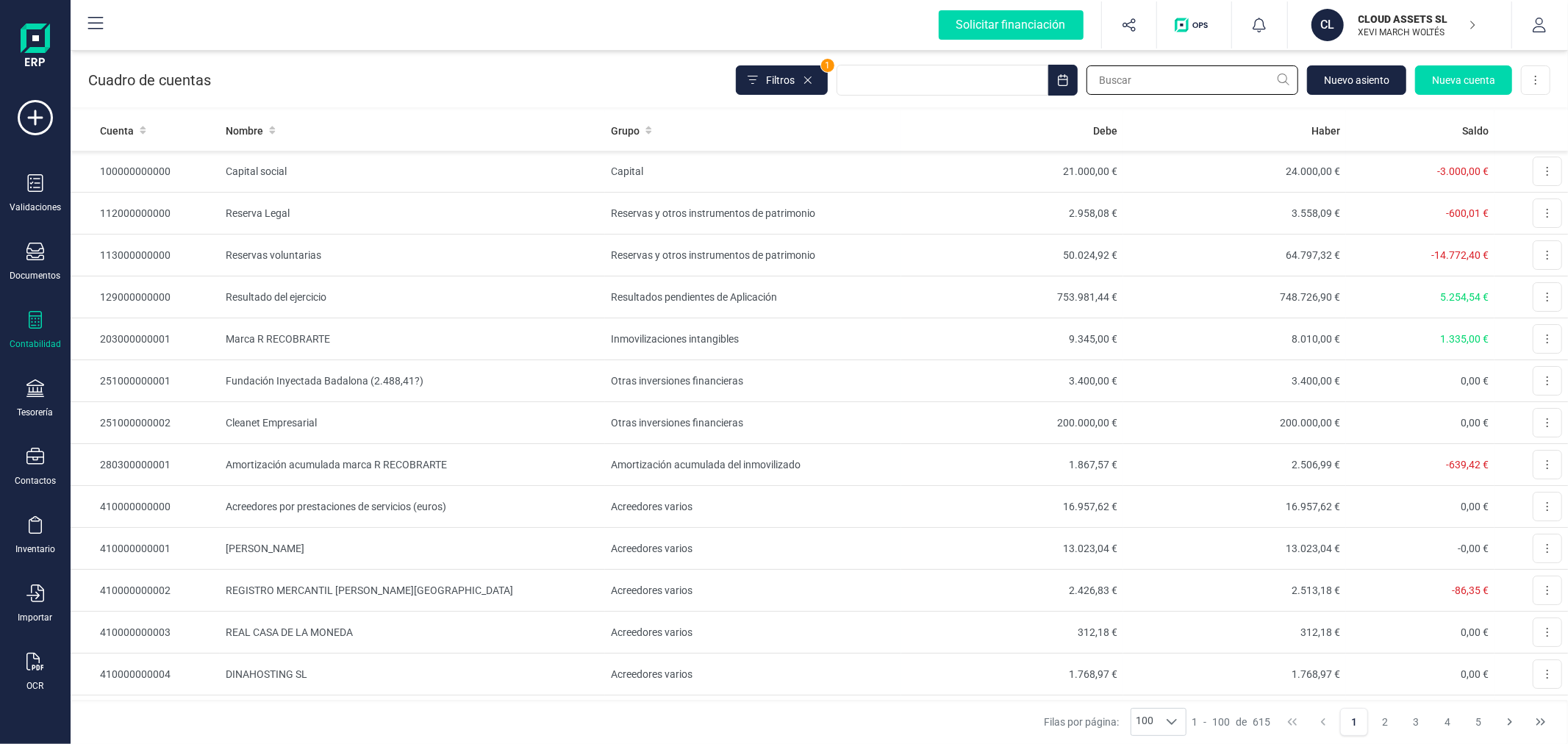
click at [1159, 84] on input "text" at bounding box center [1193, 80] width 212 height 29
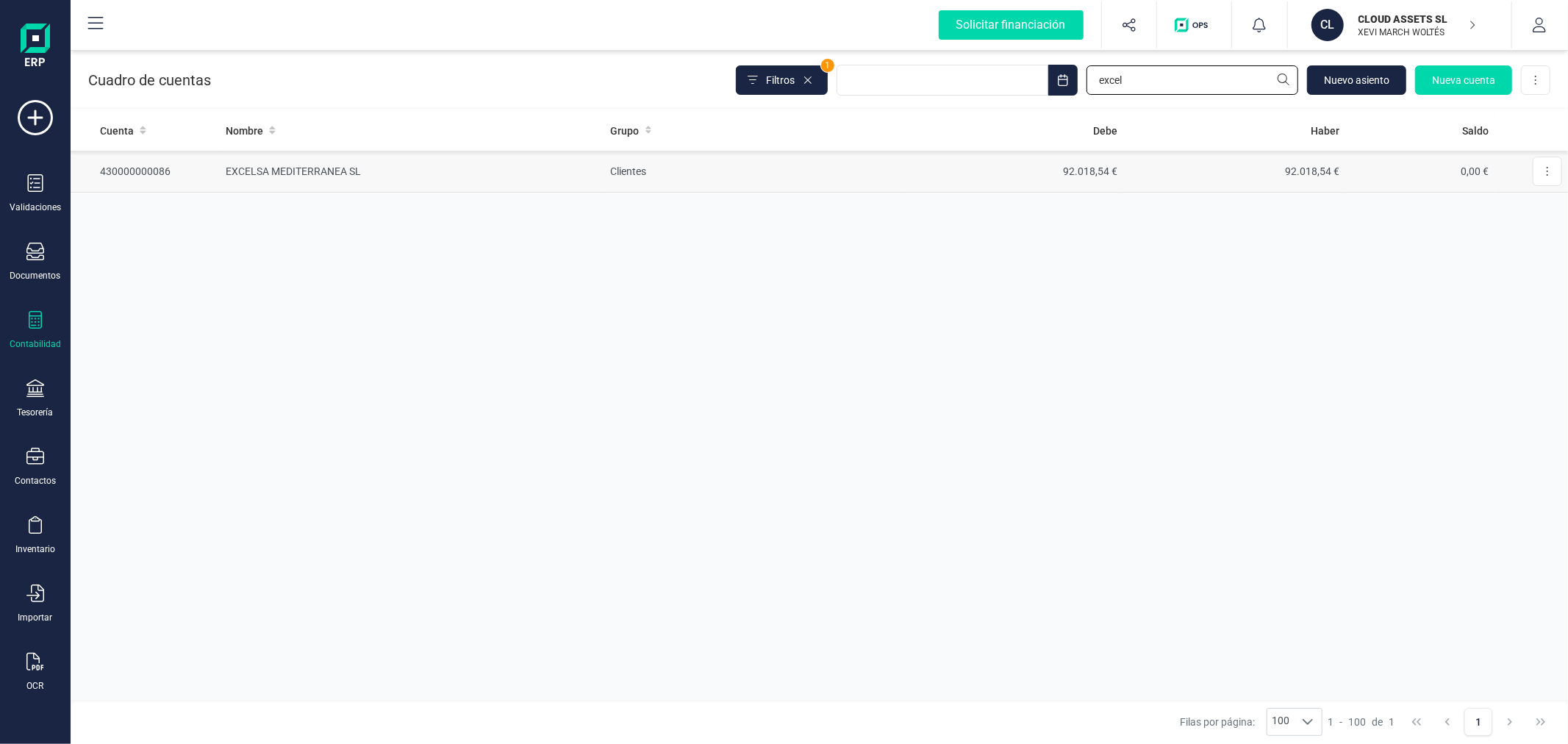
type input "excel"
click at [1094, 173] on td "92.018,54 €" at bounding box center [1013, 172] width 223 height 42
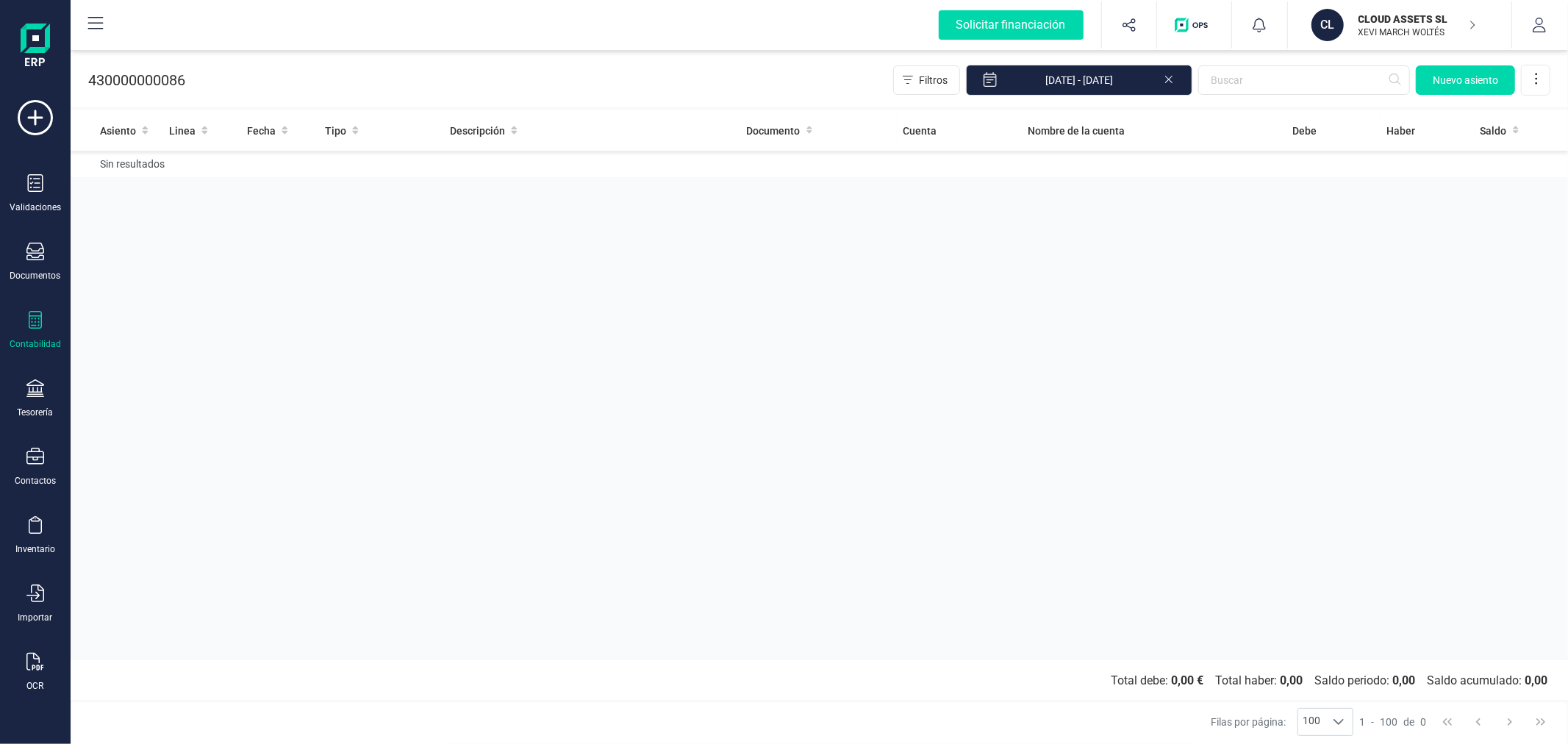
click at [1167, 75] on icon at bounding box center [1169, 77] width 12 height 14
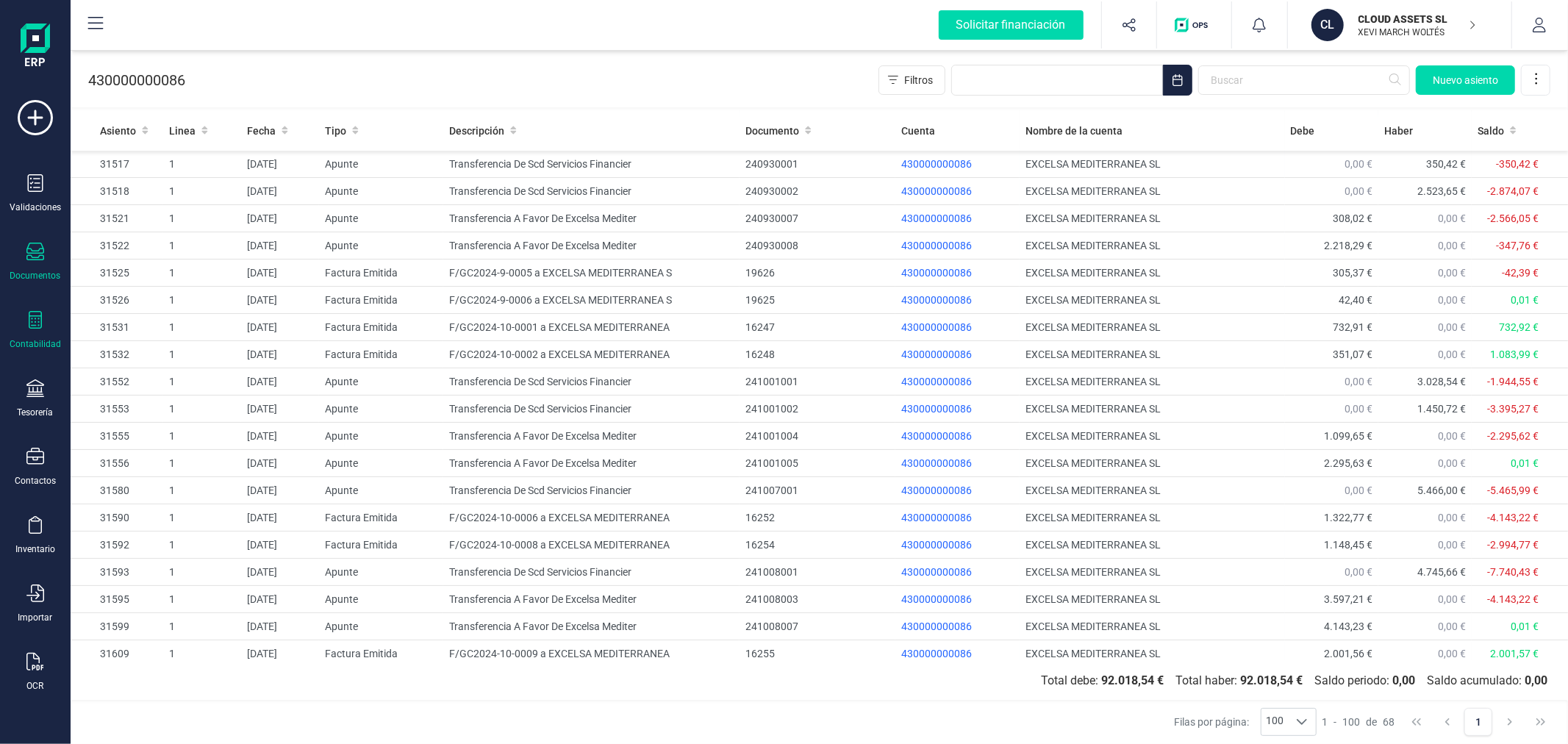
click at [26, 254] on icon at bounding box center [35, 251] width 18 height 18
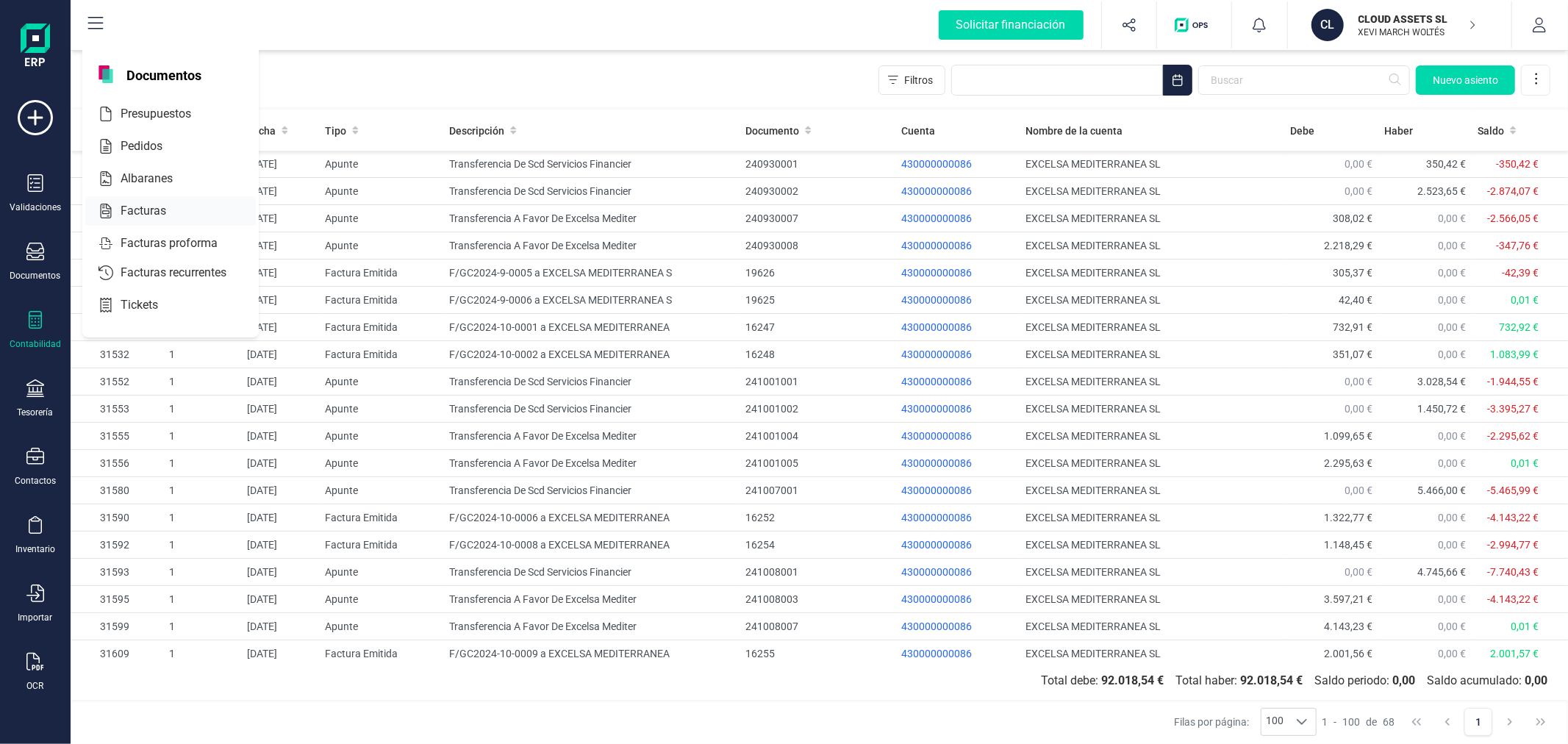
click at [155, 206] on span "Facturas" at bounding box center [153, 210] width 78 height 18
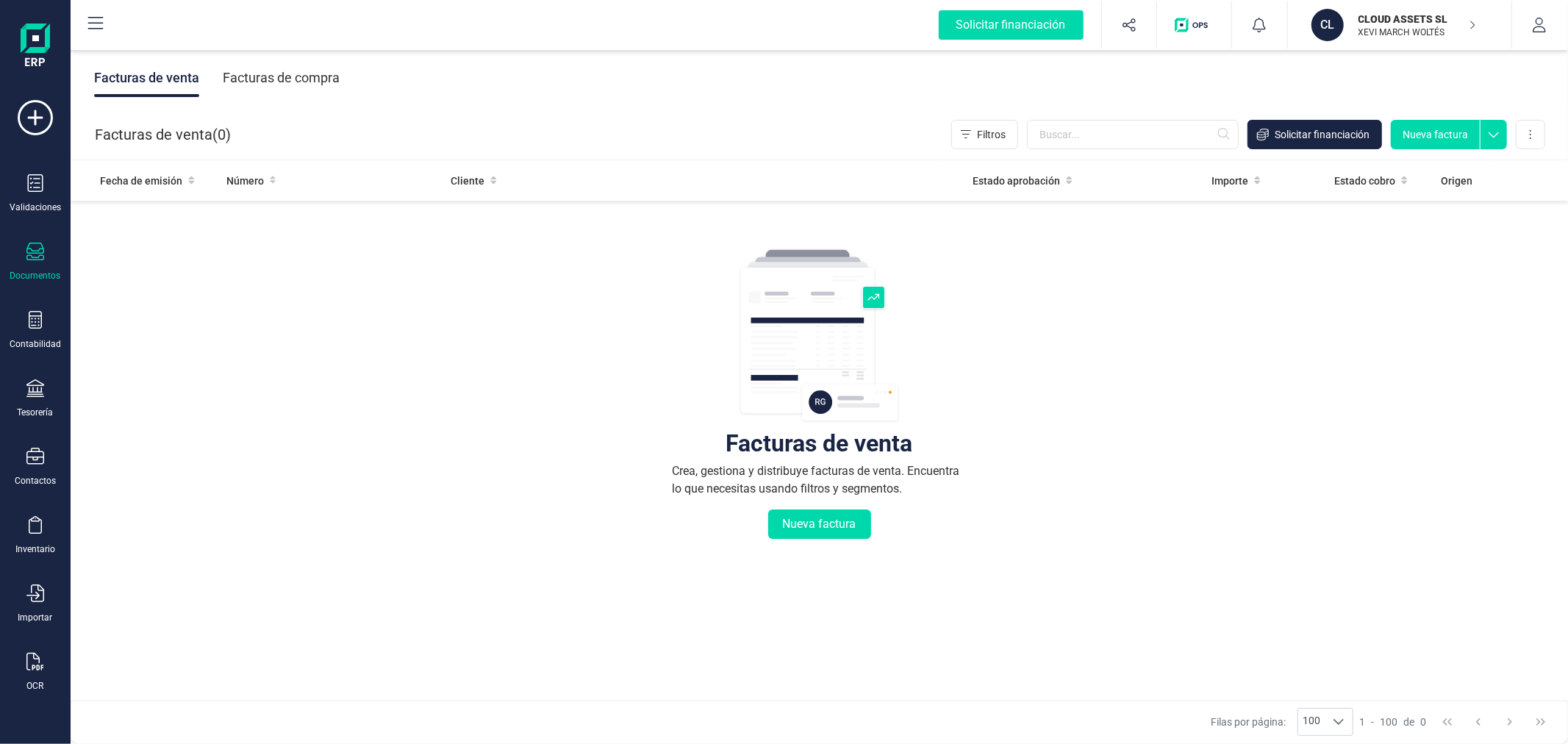
scroll to position [62, 0]
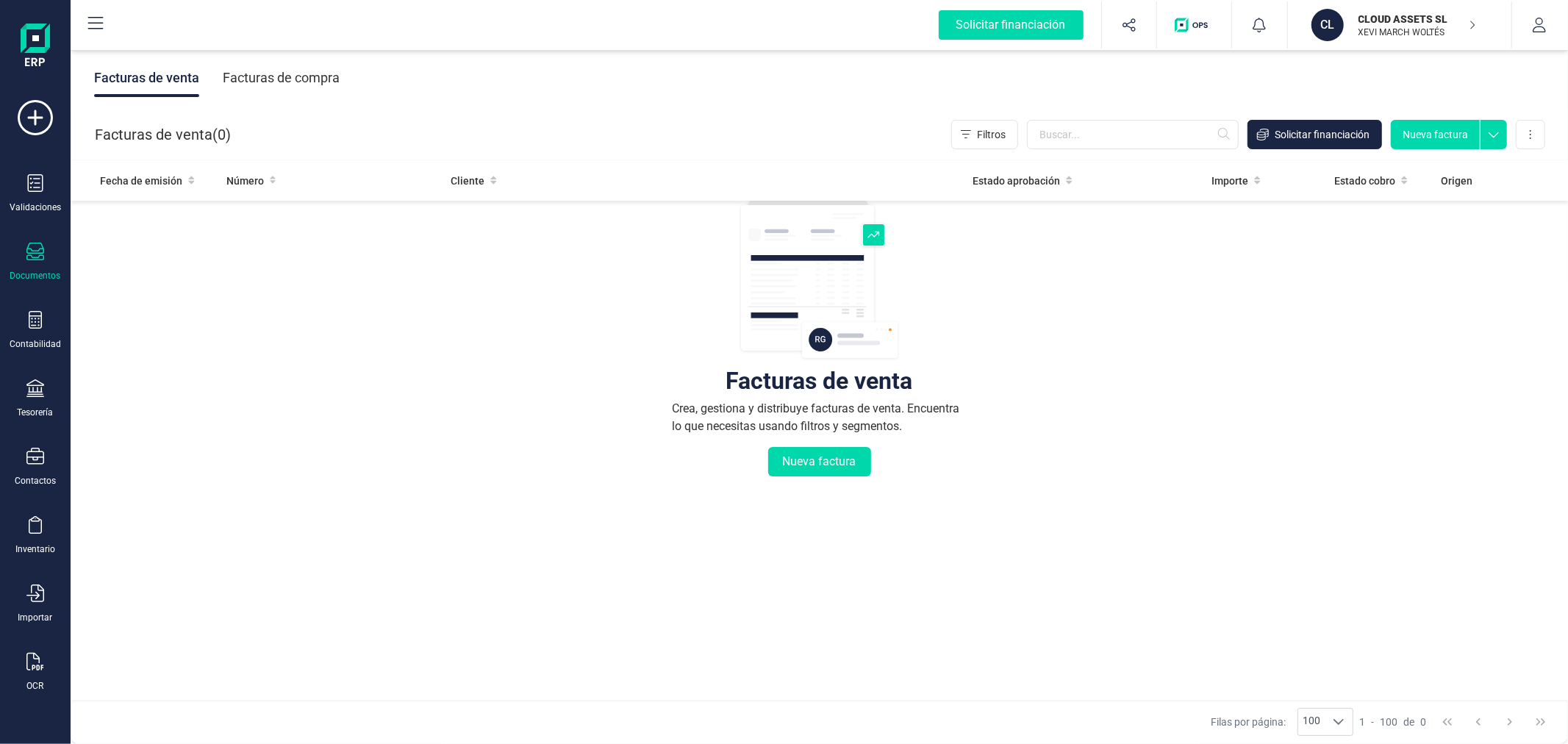
click at [311, 78] on div "Facturas de compra" at bounding box center [281, 77] width 117 height 38
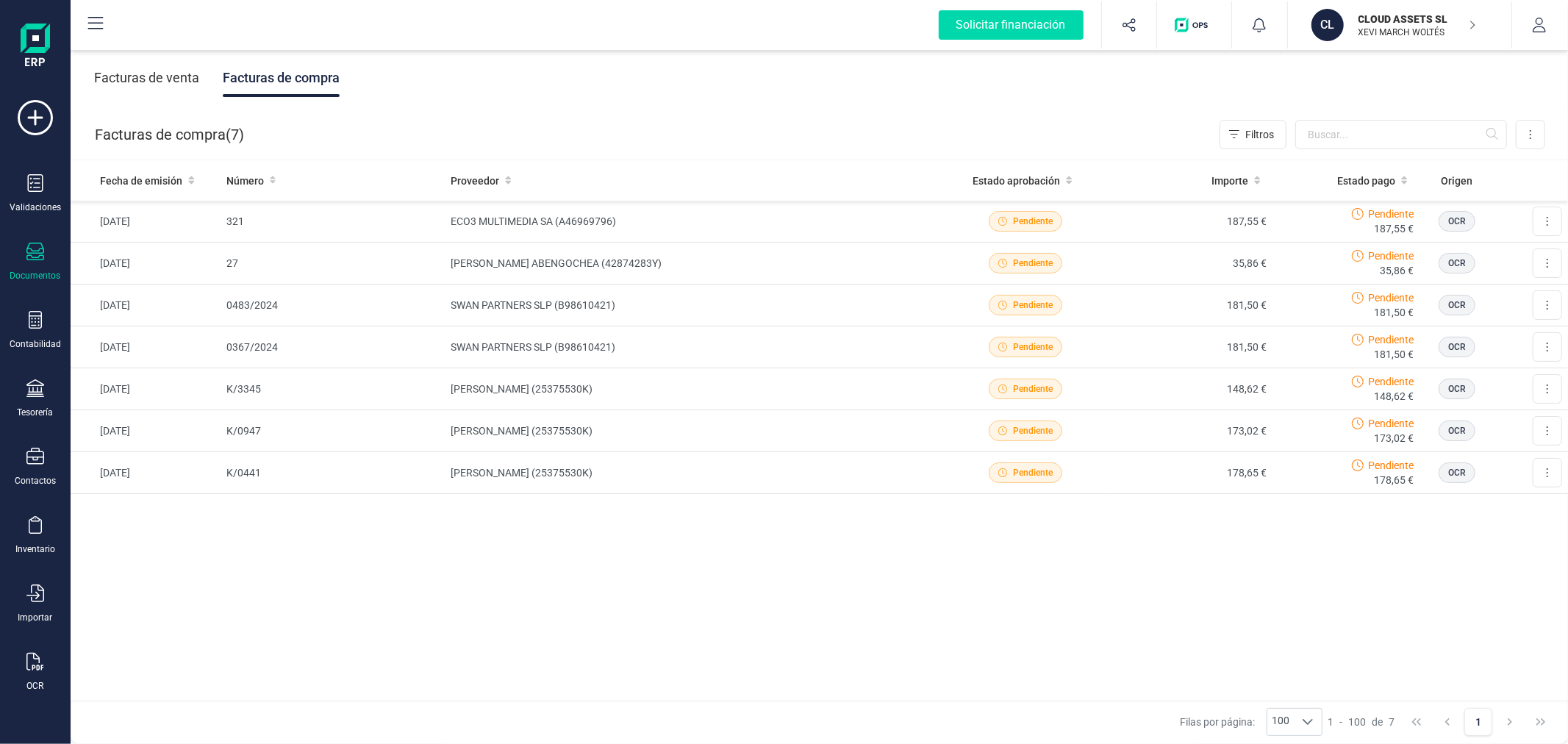
click at [141, 74] on div "Facturas de venta" at bounding box center [146, 77] width 105 height 38
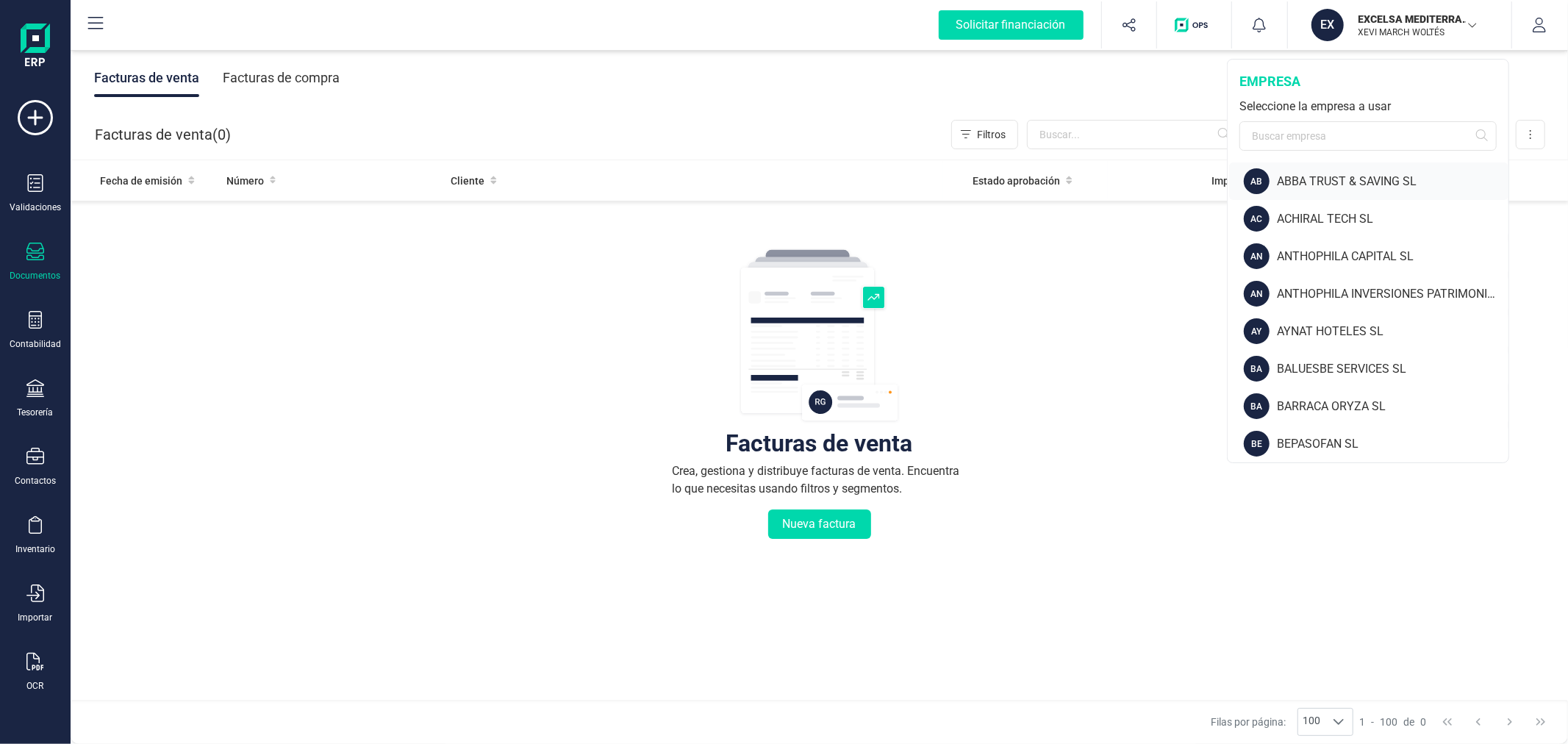
click at [1350, 178] on div "ABBA TRUST & SAVING SL" at bounding box center [1392, 181] width 231 height 18
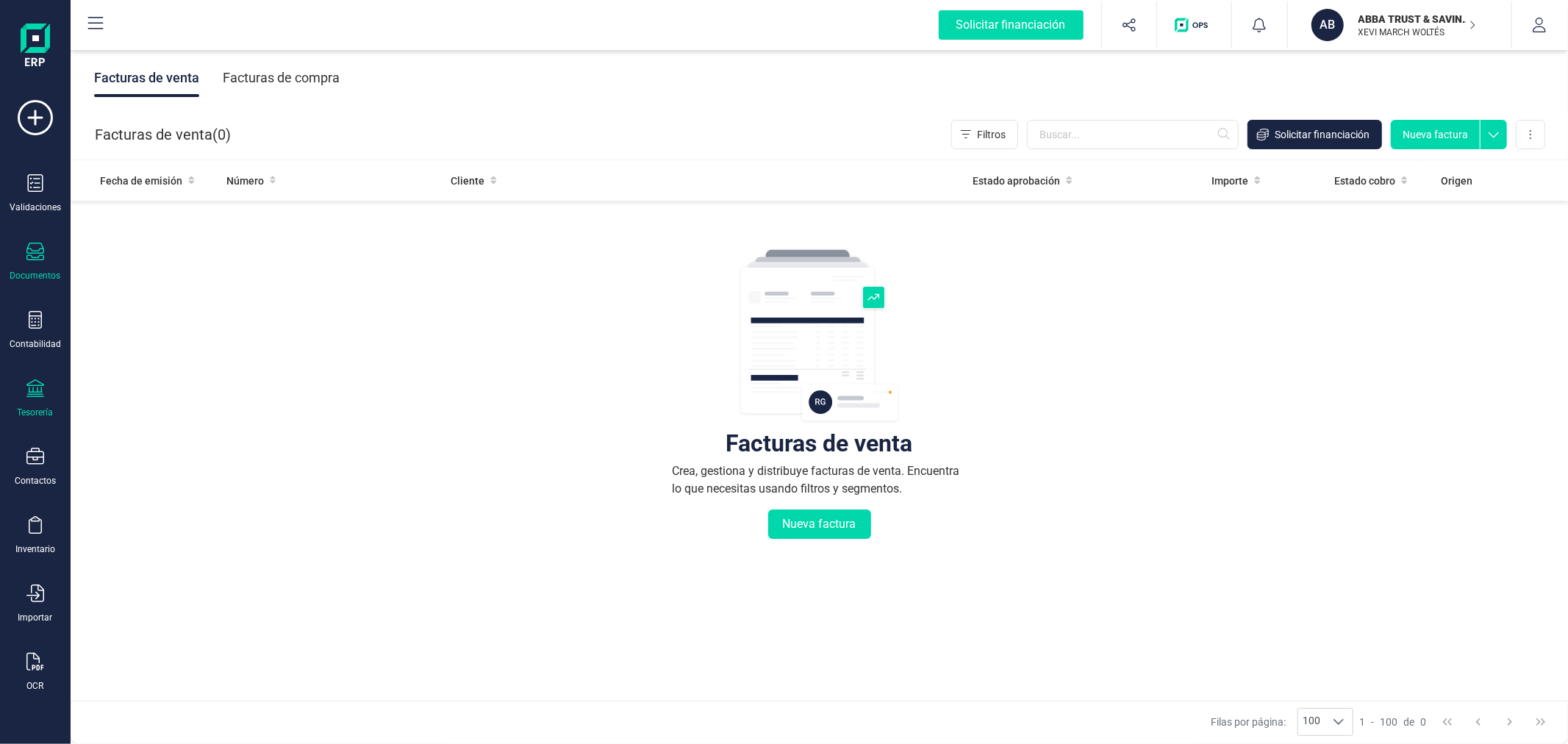
click at [24, 398] on div "Tesorería" at bounding box center [35, 399] width 59 height 39
click at [178, 242] on div "Cuentas bancarias" at bounding box center [182, 250] width 194 height 29
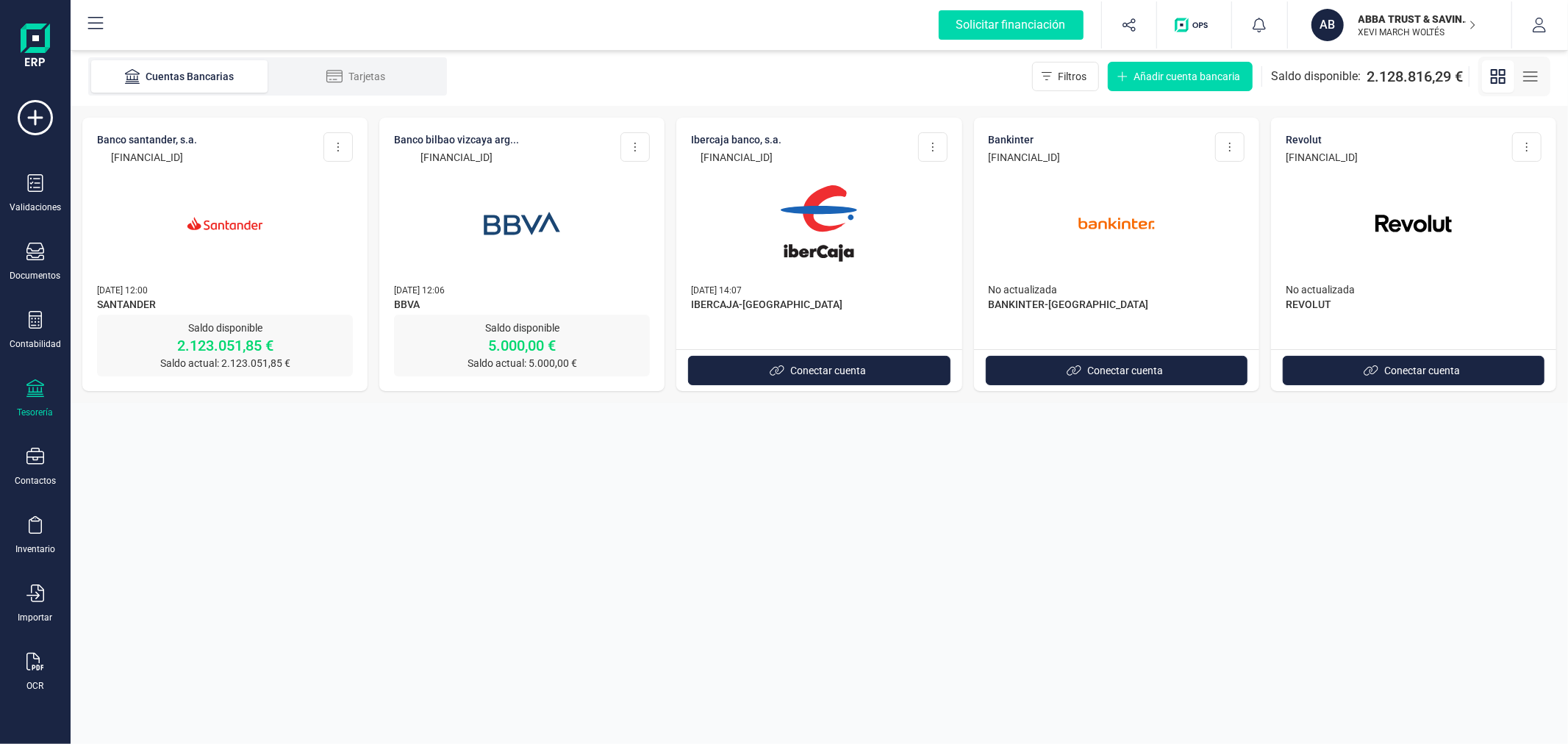
click at [242, 282] on img at bounding box center [225, 223] width 124 height 124
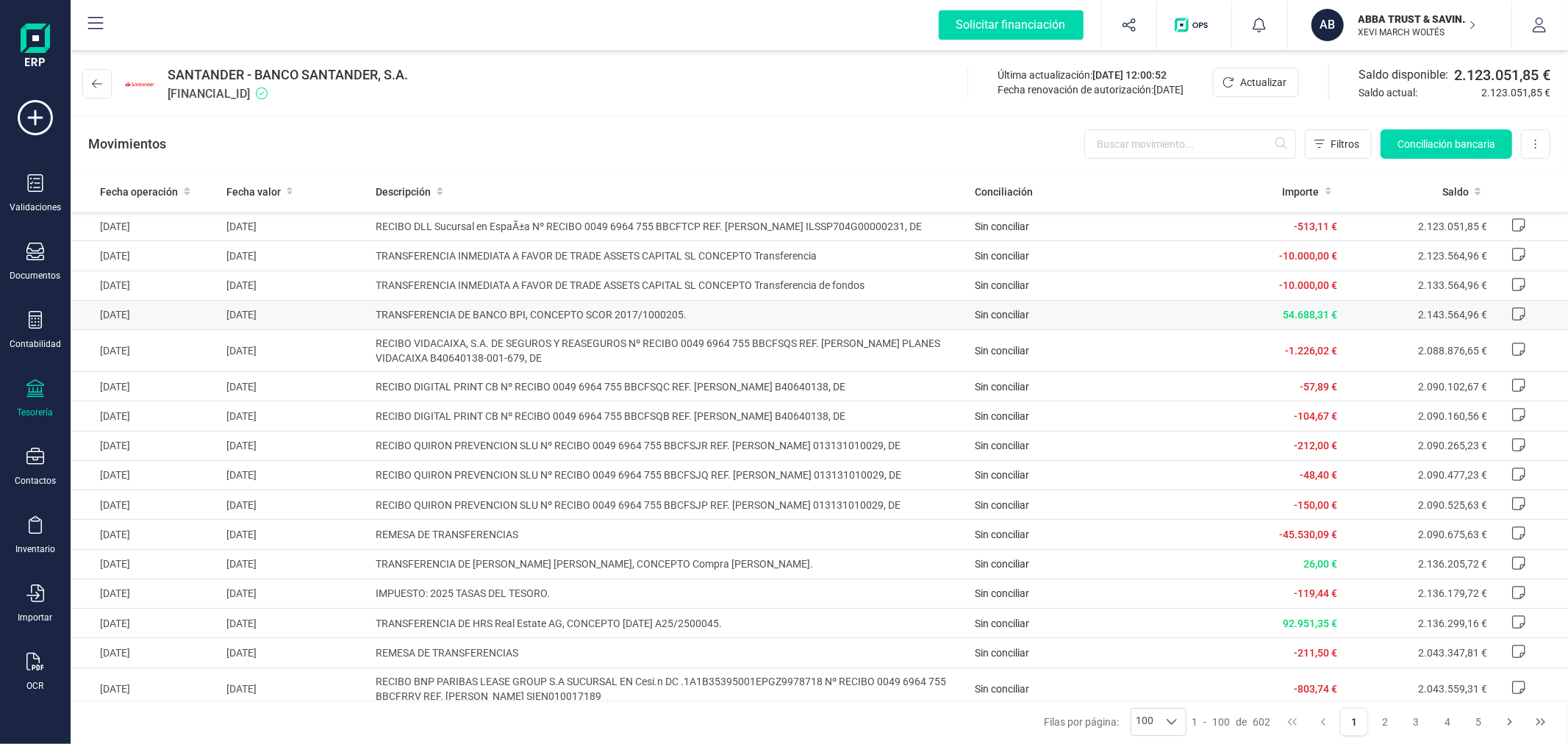
click at [829, 311] on span "TRANSFERENCIA DE BANCO BPI, CONCEPTO SCOR 2017/1000205." at bounding box center [669, 314] width 587 height 14
click at [1295, 316] on span "54.688,31 €" at bounding box center [1310, 315] width 55 height 12
click at [1391, 20] on p "ABBA TRUST & SAVING SL" at bounding box center [1417, 19] width 118 height 14
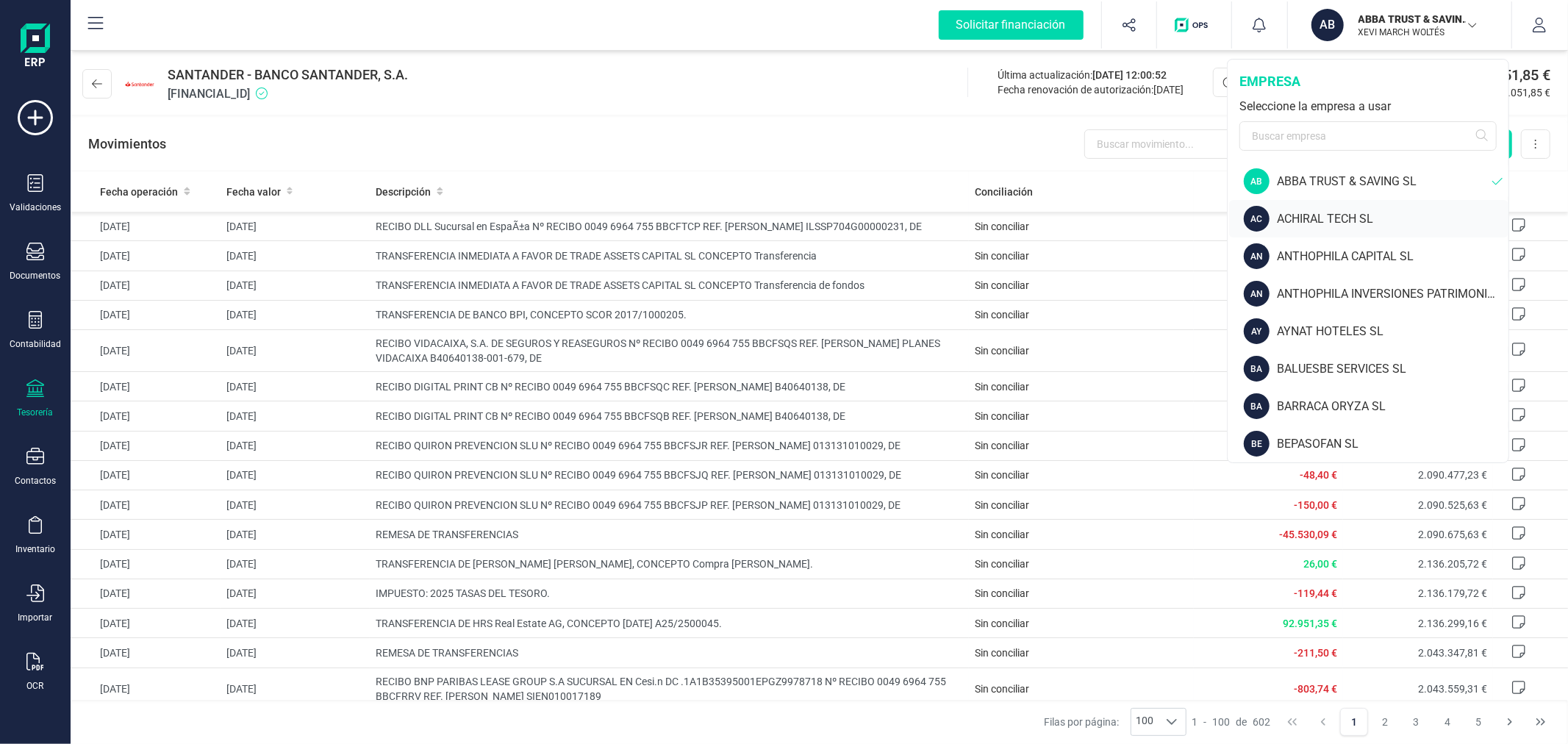
click at [1343, 211] on div "ACHIRAL TECH SL" at bounding box center [1392, 219] width 231 height 18
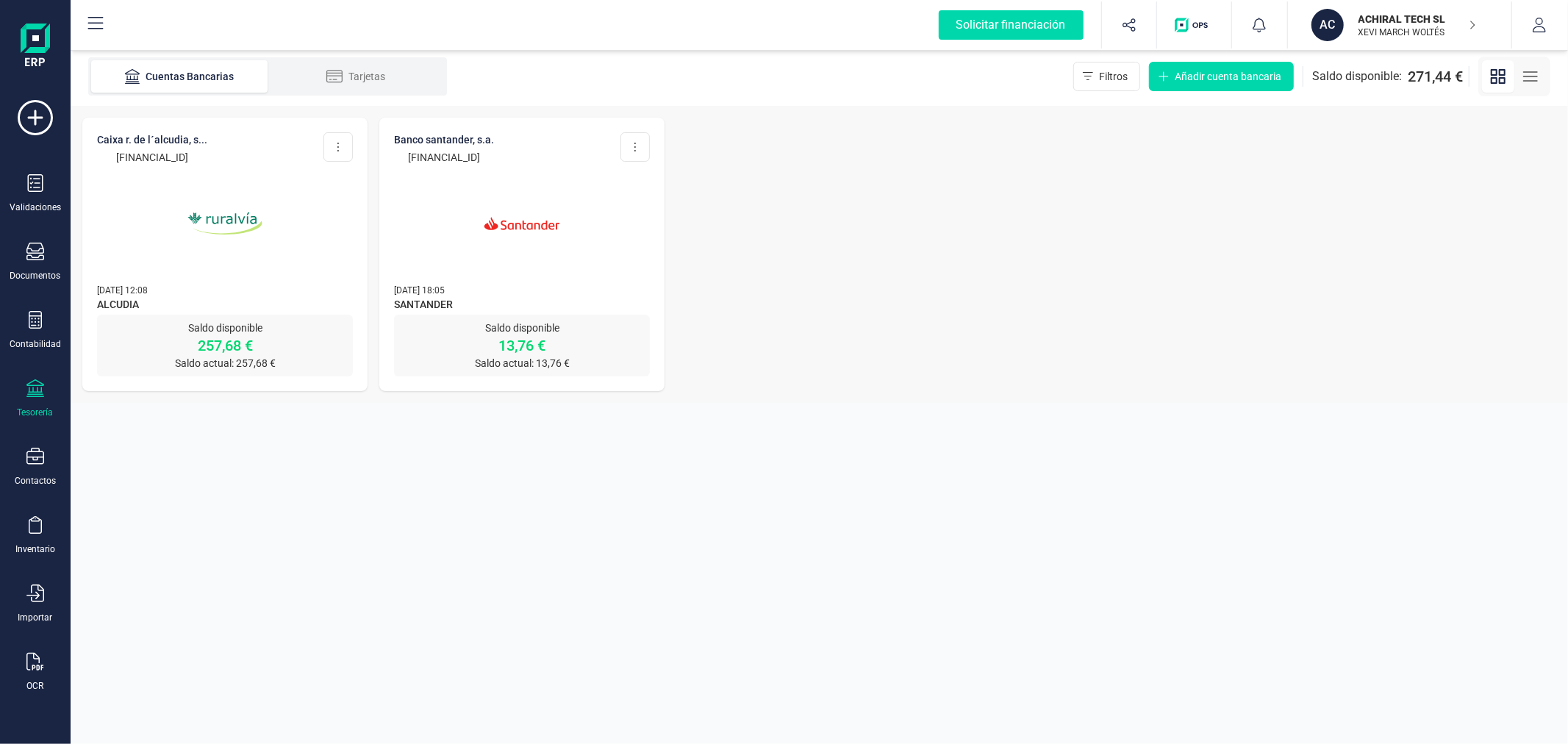
click at [1387, 28] on p "XEVI MARCH WOLTÉS" at bounding box center [1417, 32] width 118 height 12
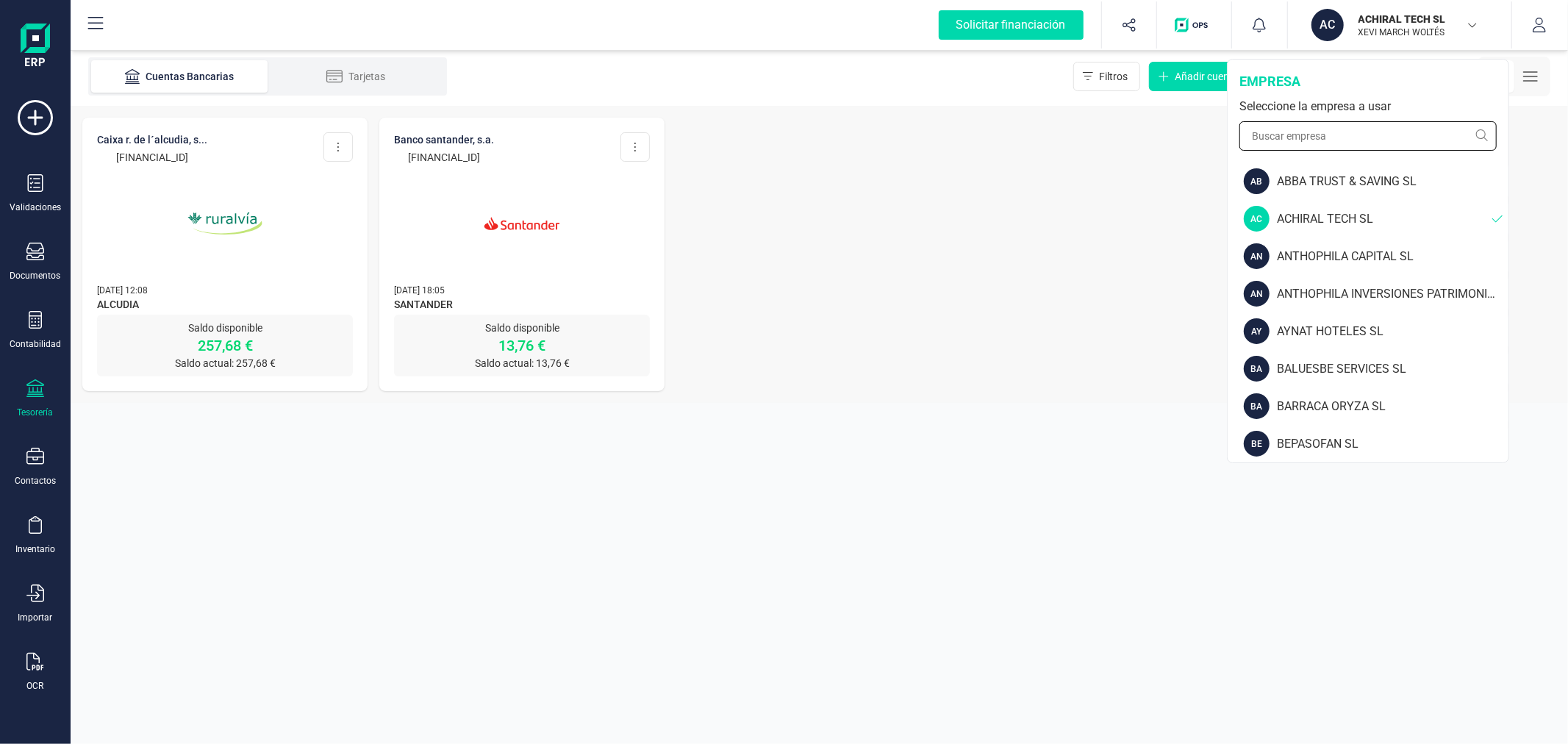
click at [1325, 140] on input "text" at bounding box center [1369, 136] width 258 height 29
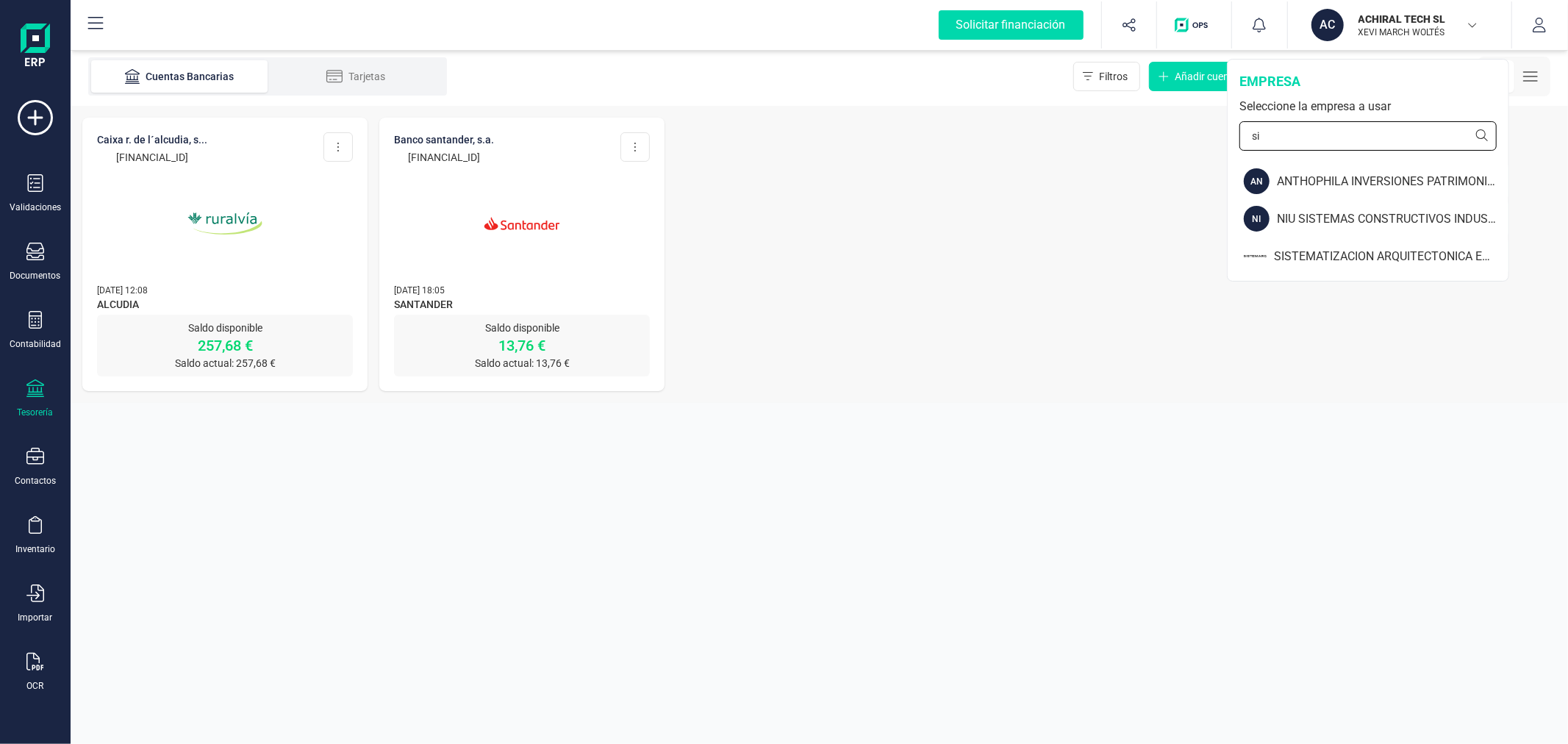
type input "s"
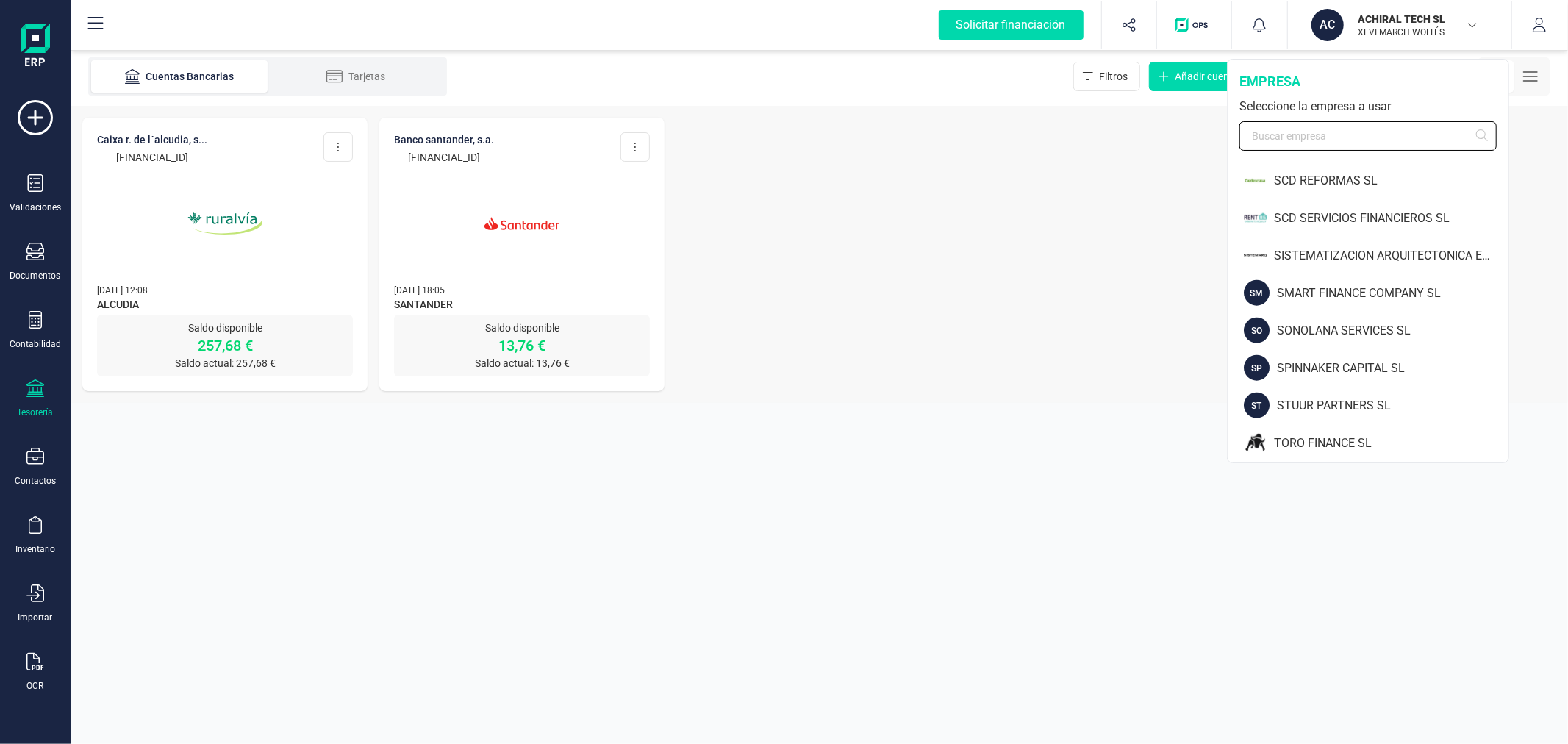
scroll to position [1542, 0]
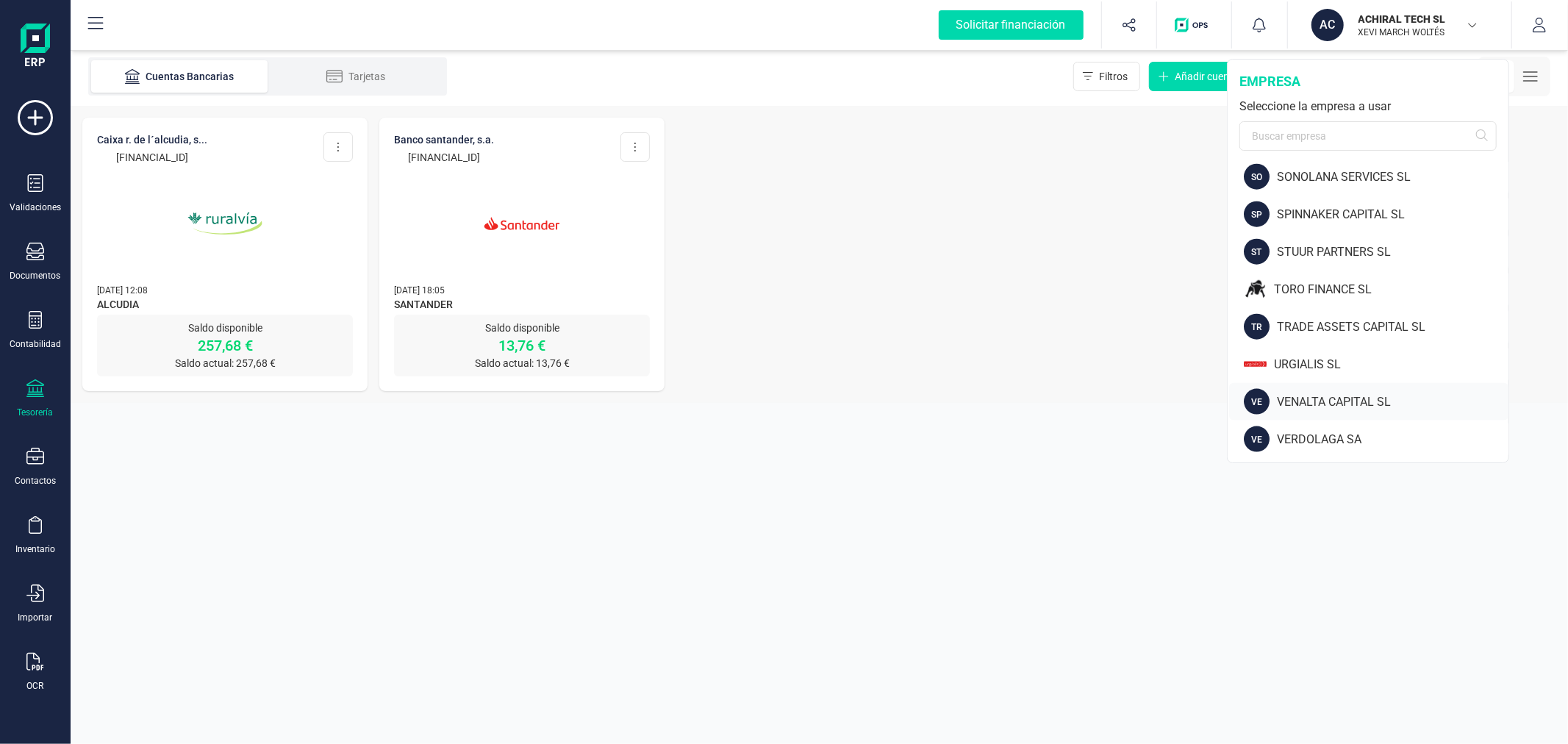
click at [1324, 391] on div "VE VENALTA CAPITAL SL" at bounding box center [1369, 401] width 279 height 38
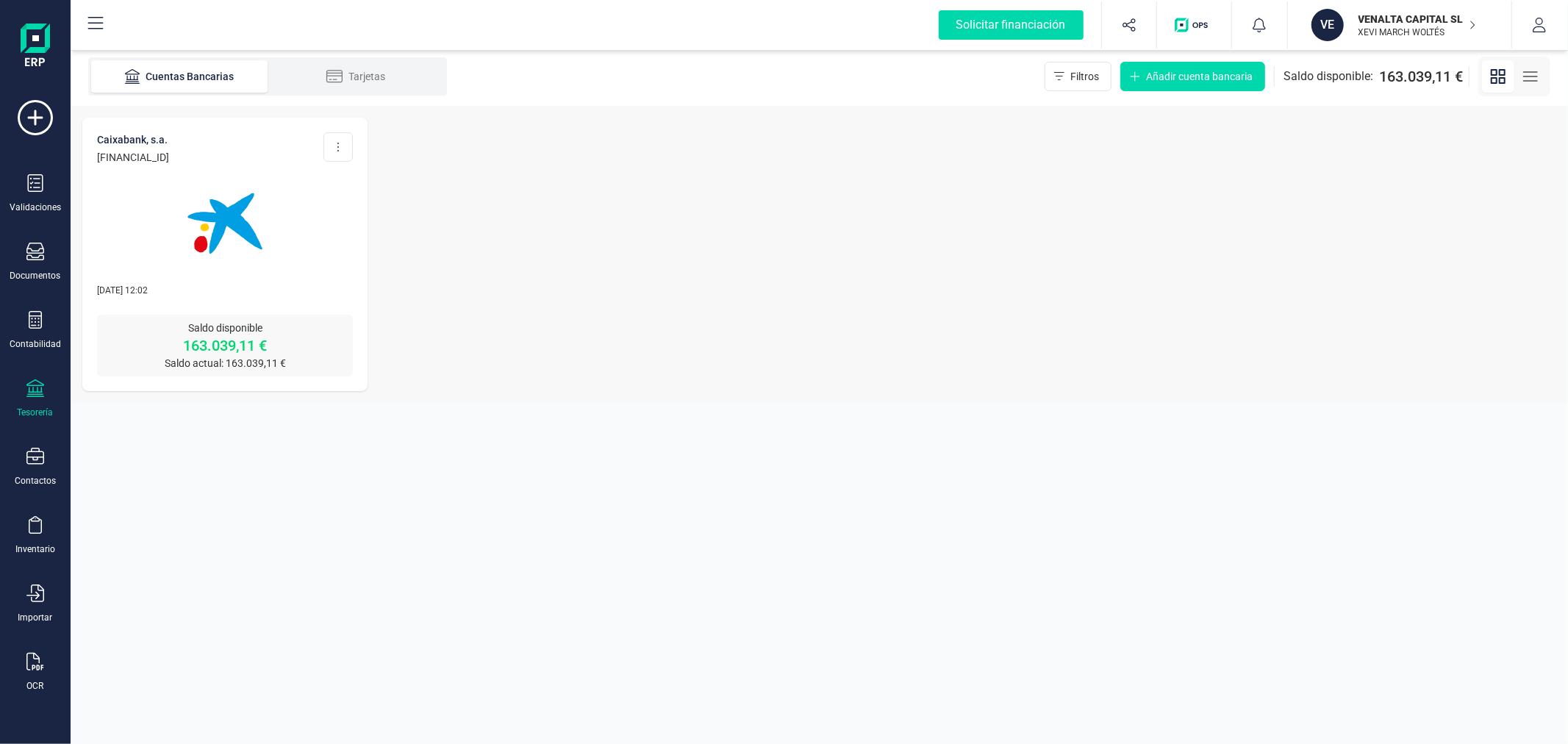
click at [224, 234] on img at bounding box center [225, 223] width 124 height 124
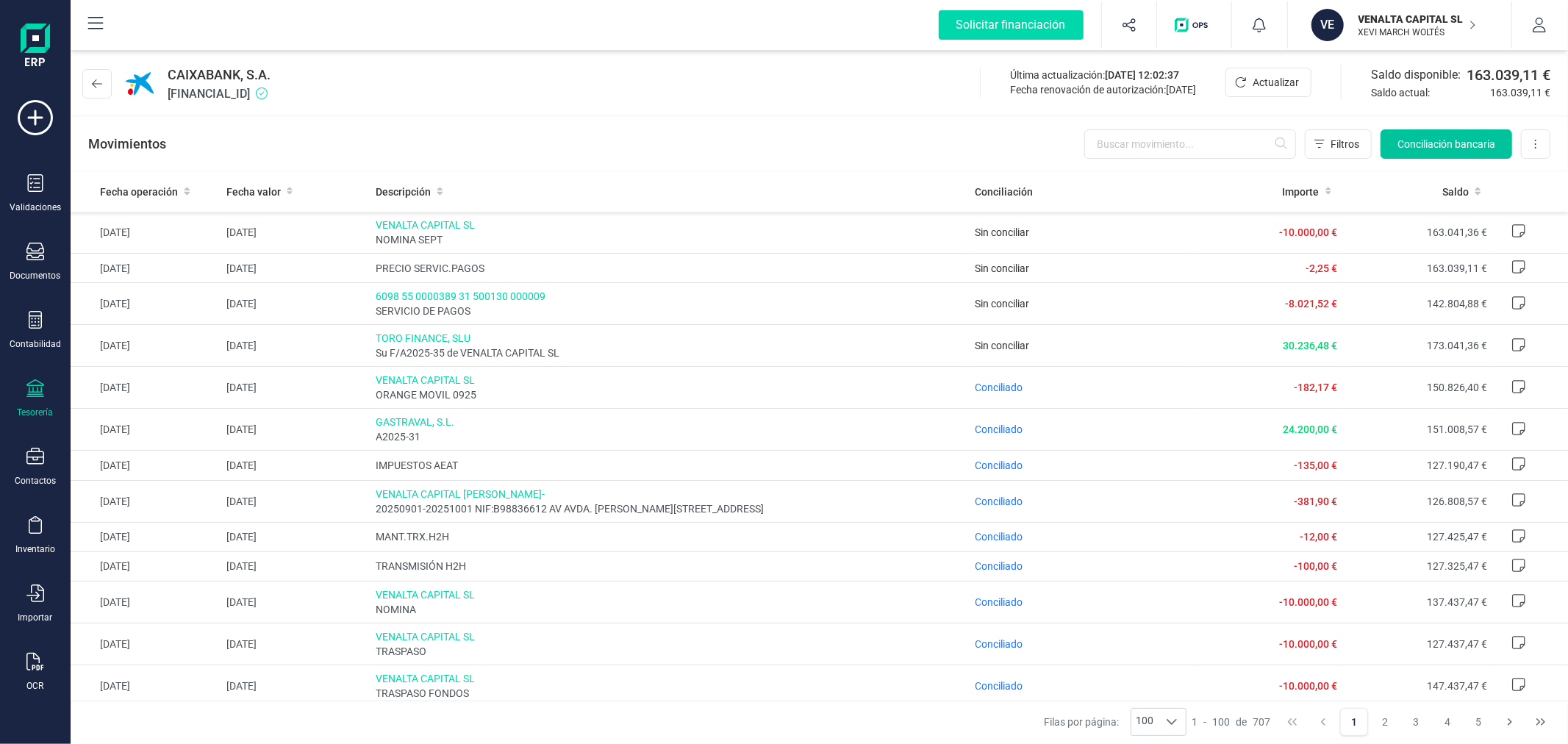
click at [1421, 136] on span "Conciliación bancaria" at bounding box center [1447, 143] width 98 height 14
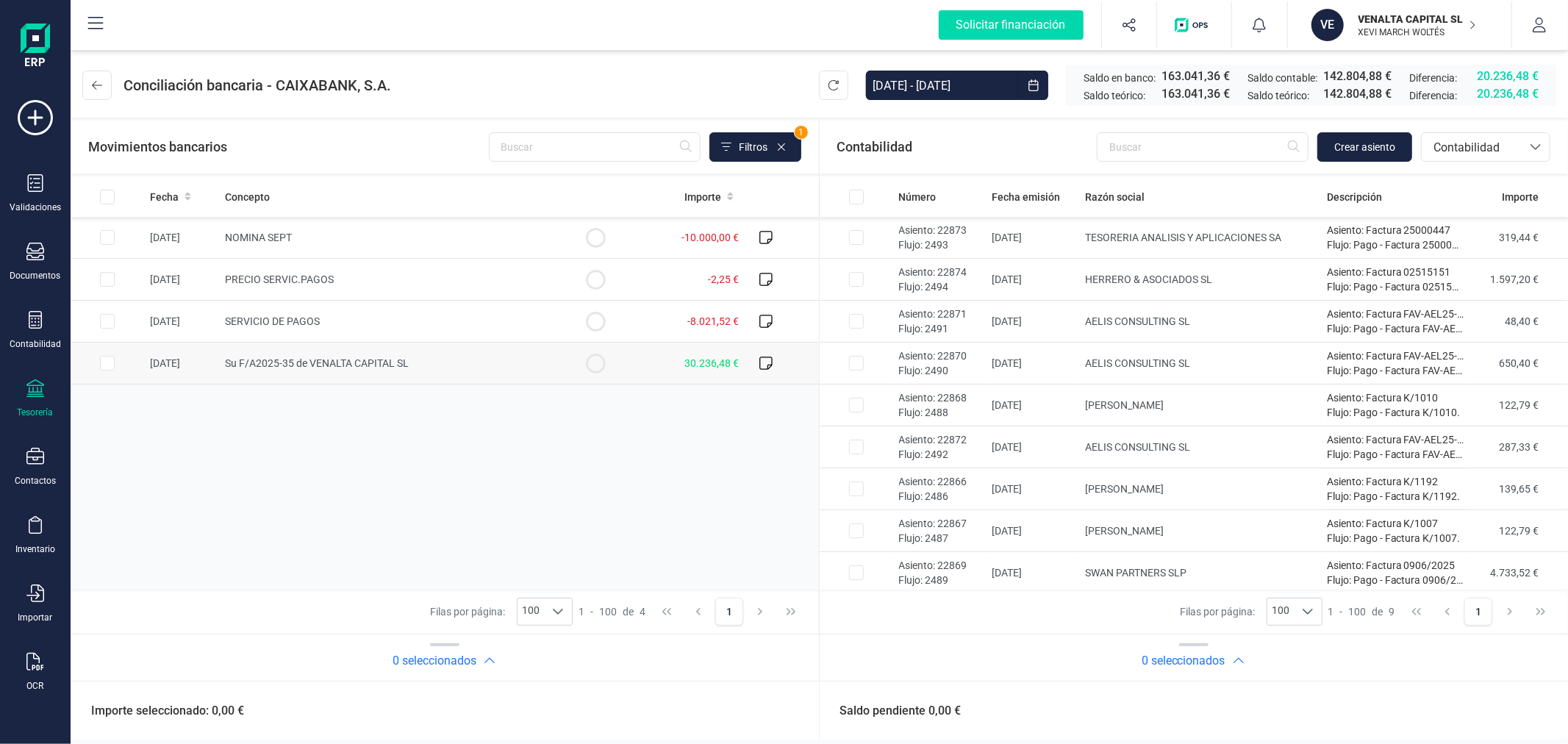
click at [107, 358] on input "Row Selected 371faacf-374c-42bd-bd1b-ab8b4a739ad0" at bounding box center [107, 363] width 14 height 14
checkbox input "true"
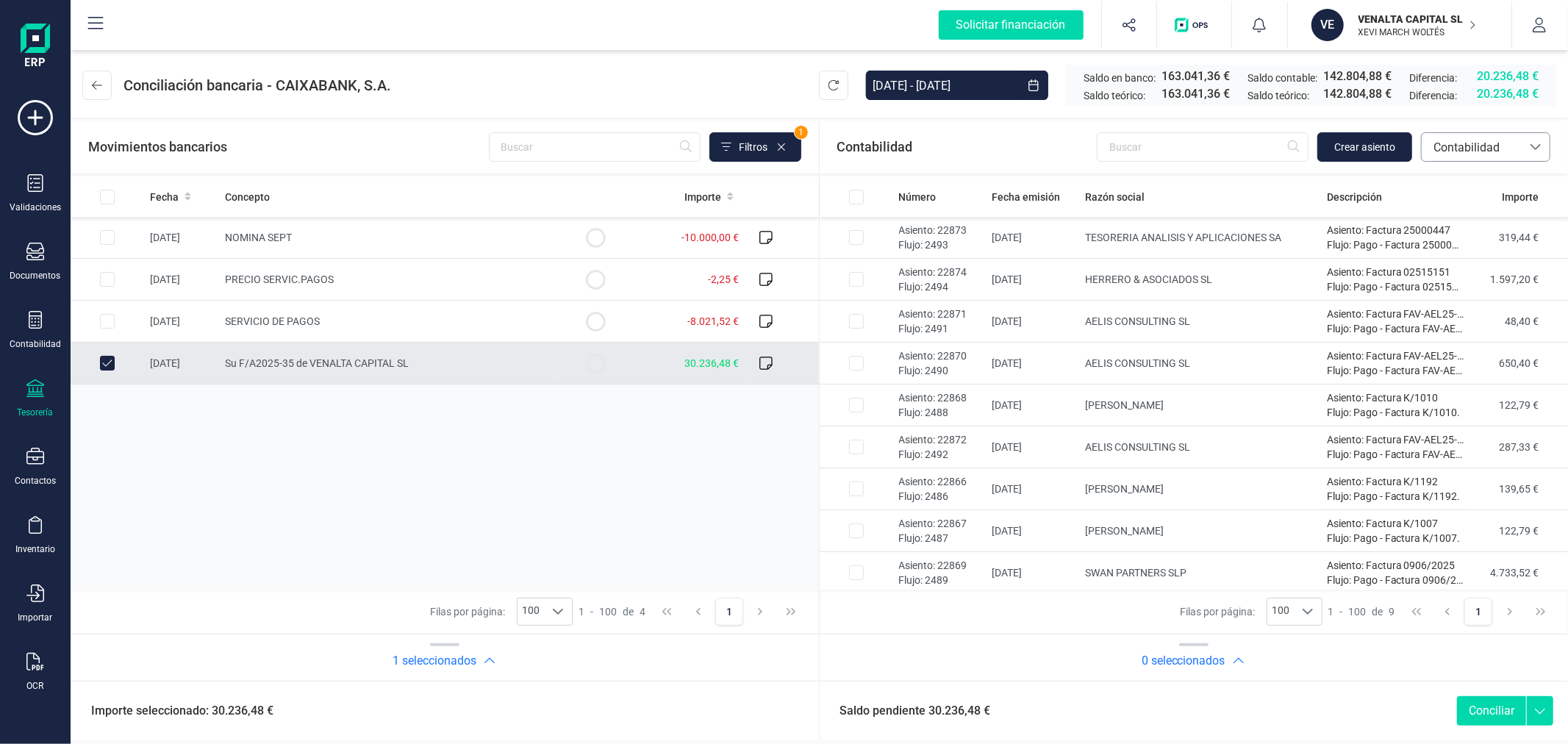
click at [1465, 156] on span "Contabilidad" at bounding box center [1471, 147] width 88 height 18
click at [1445, 247] on span "Facturas" at bounding box center [1456, 247] width 45 height 18
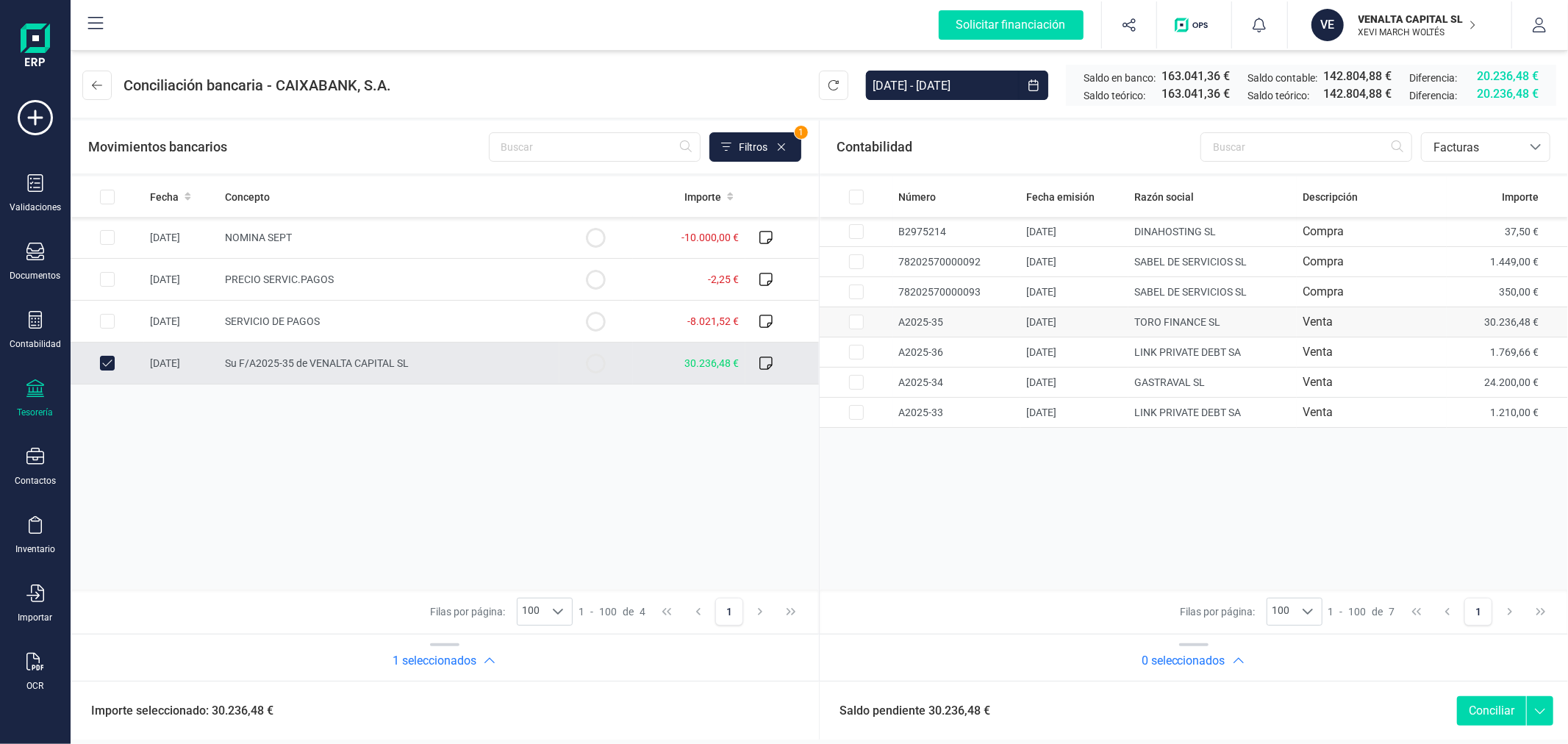
click at [865, 324] on td at bounding box center [856, 322] width 73 height 30
checkbox input "true"
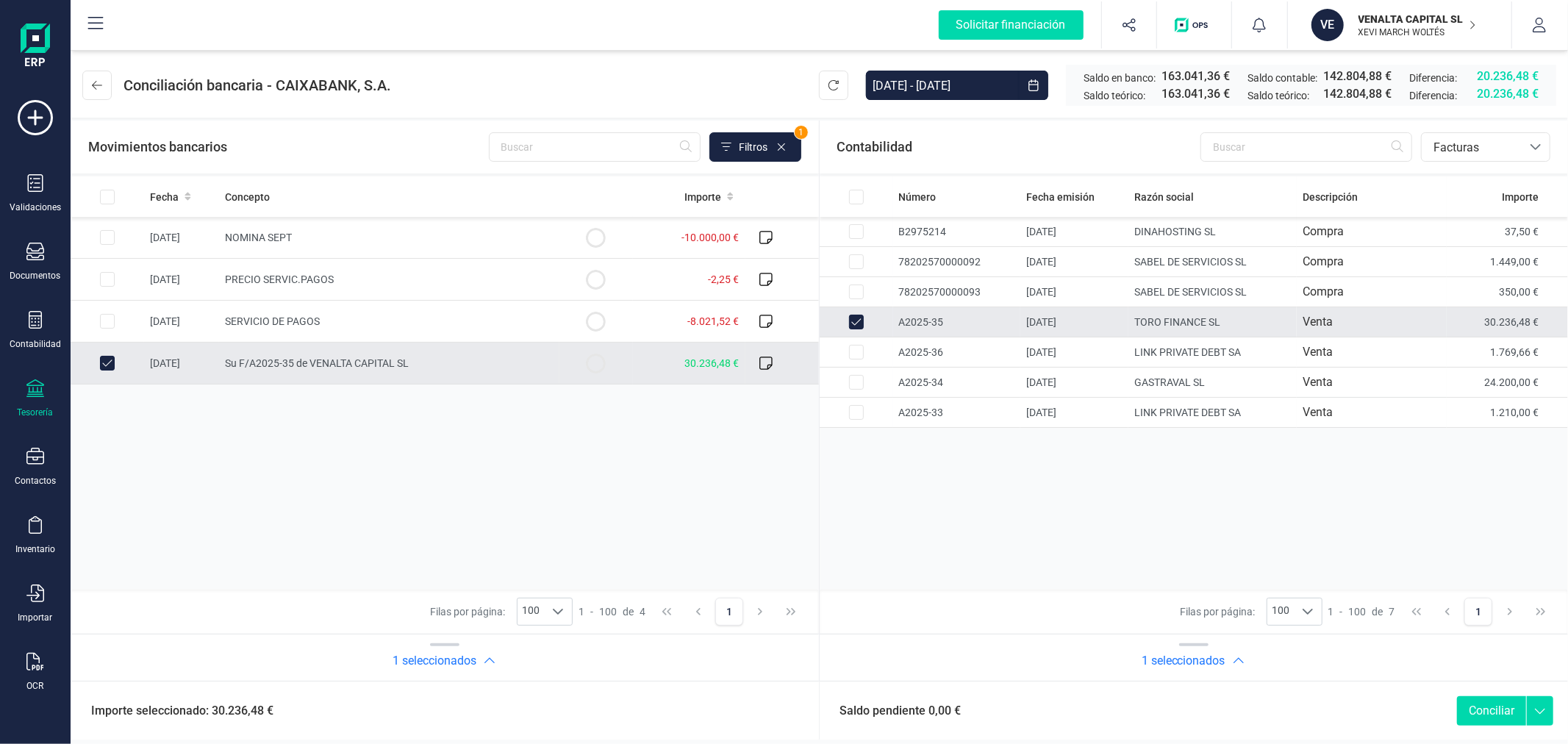
click at [1483, 704] on button "Conciliar" at bounding box center [1491, 710] width 69 height 29
checkbox input "false"
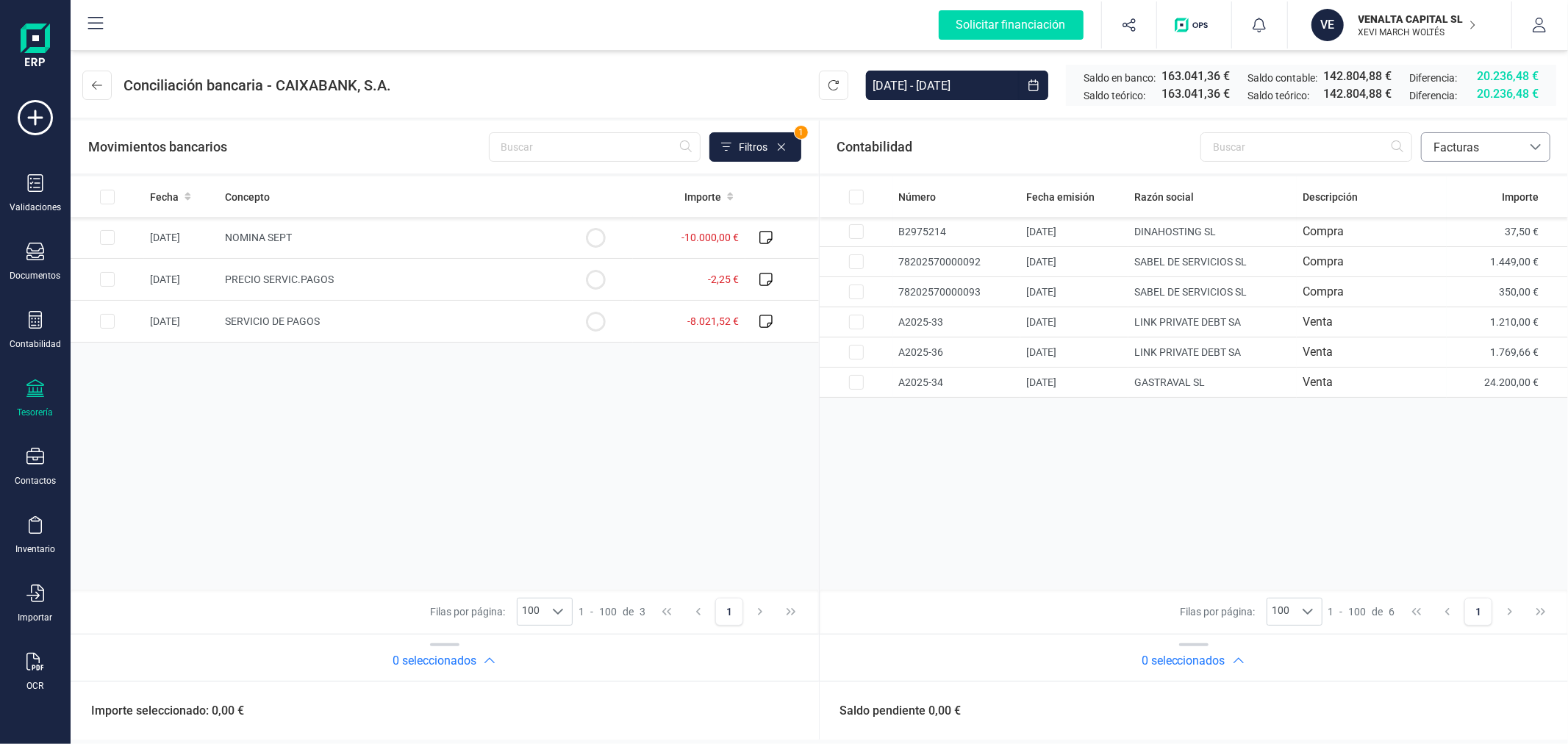
click at [1474, 154] on span "Facturas" at bounding box center [1471, 147] width 88 height 18
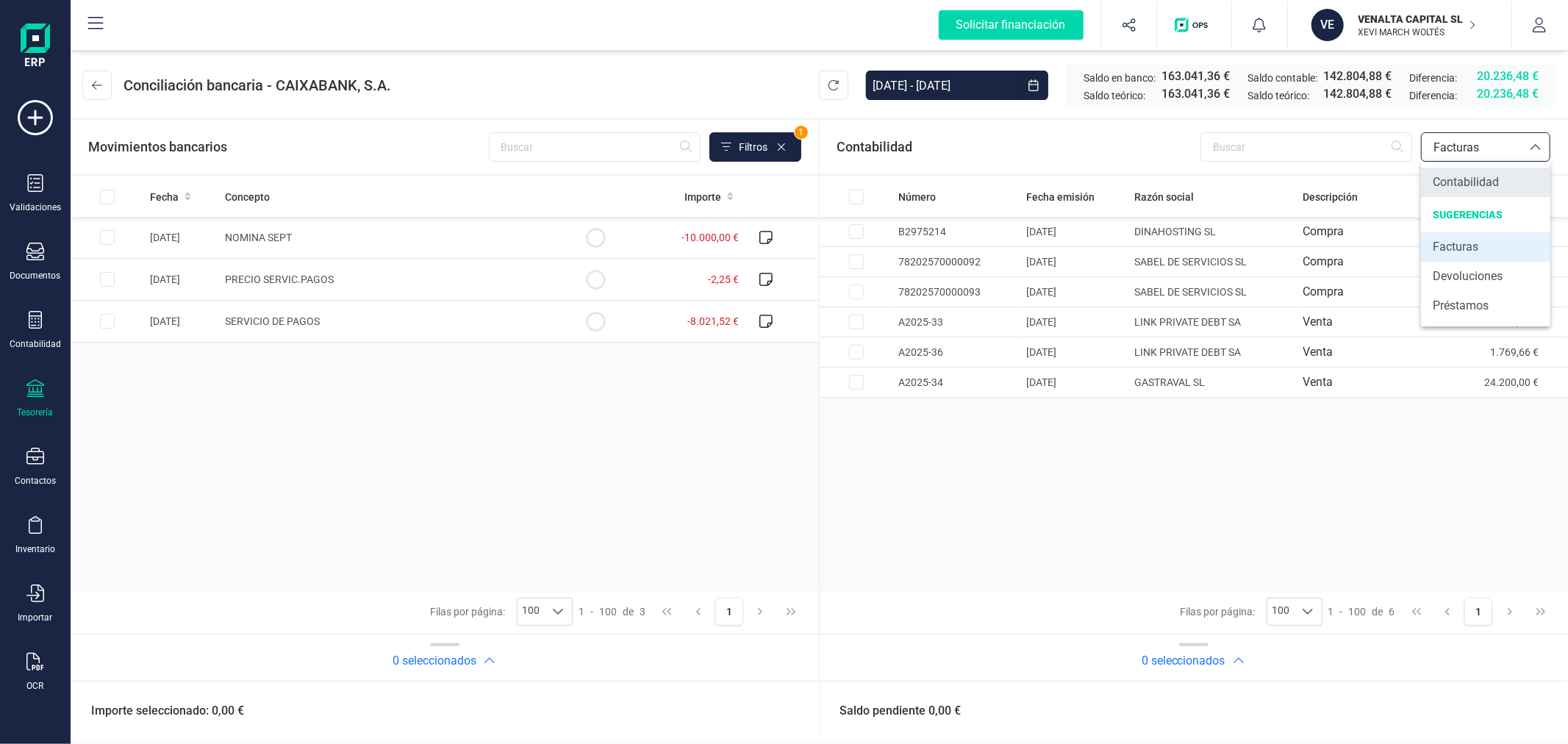
click at [1457, 181] on span "Contabilidad" at bounding box center [1466, 182] width 66 height 18
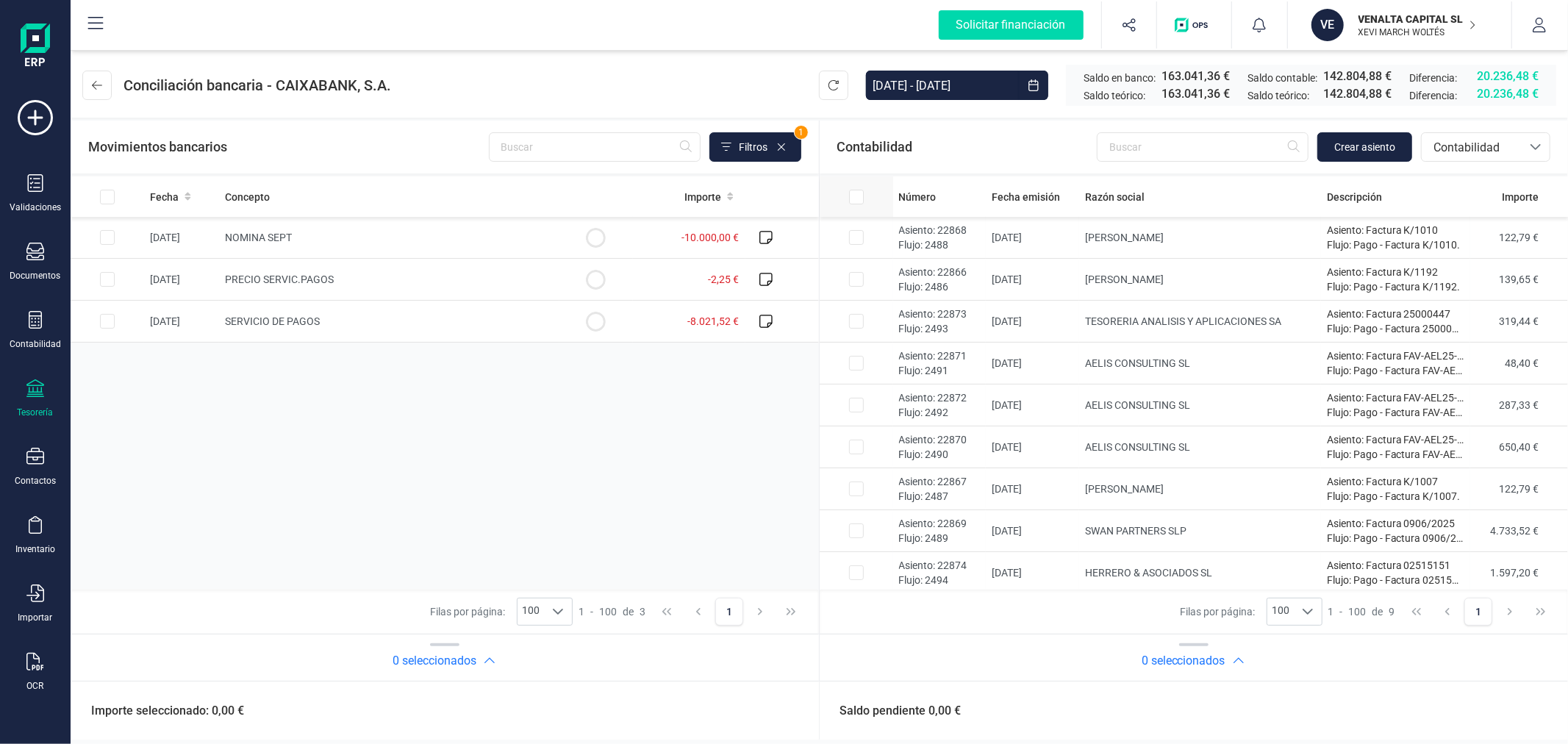
click at [854, 197] on input "All items unselected" at bounding box center [856, 196] width 14 height 14
checkbox input "true"
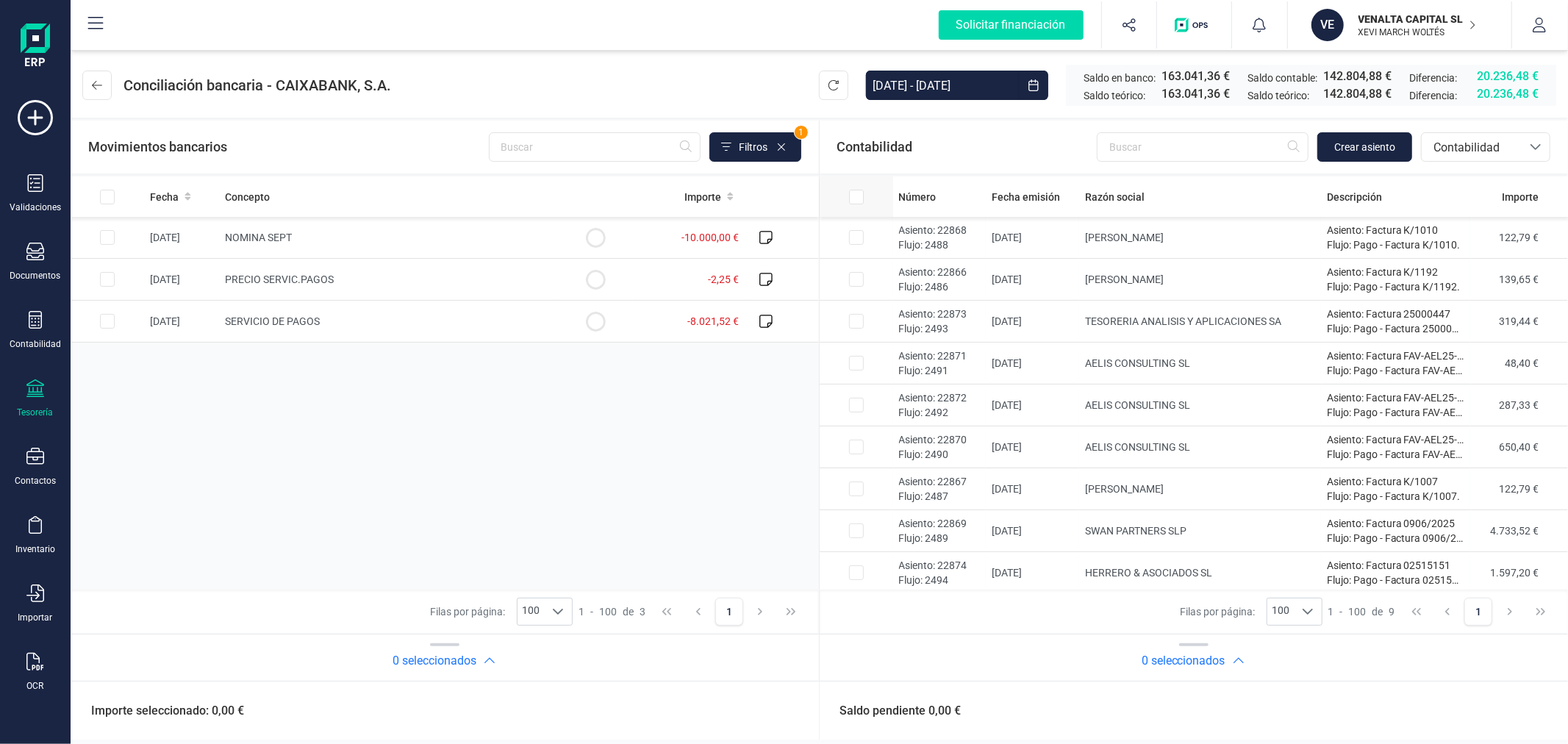
checkbox input "true"
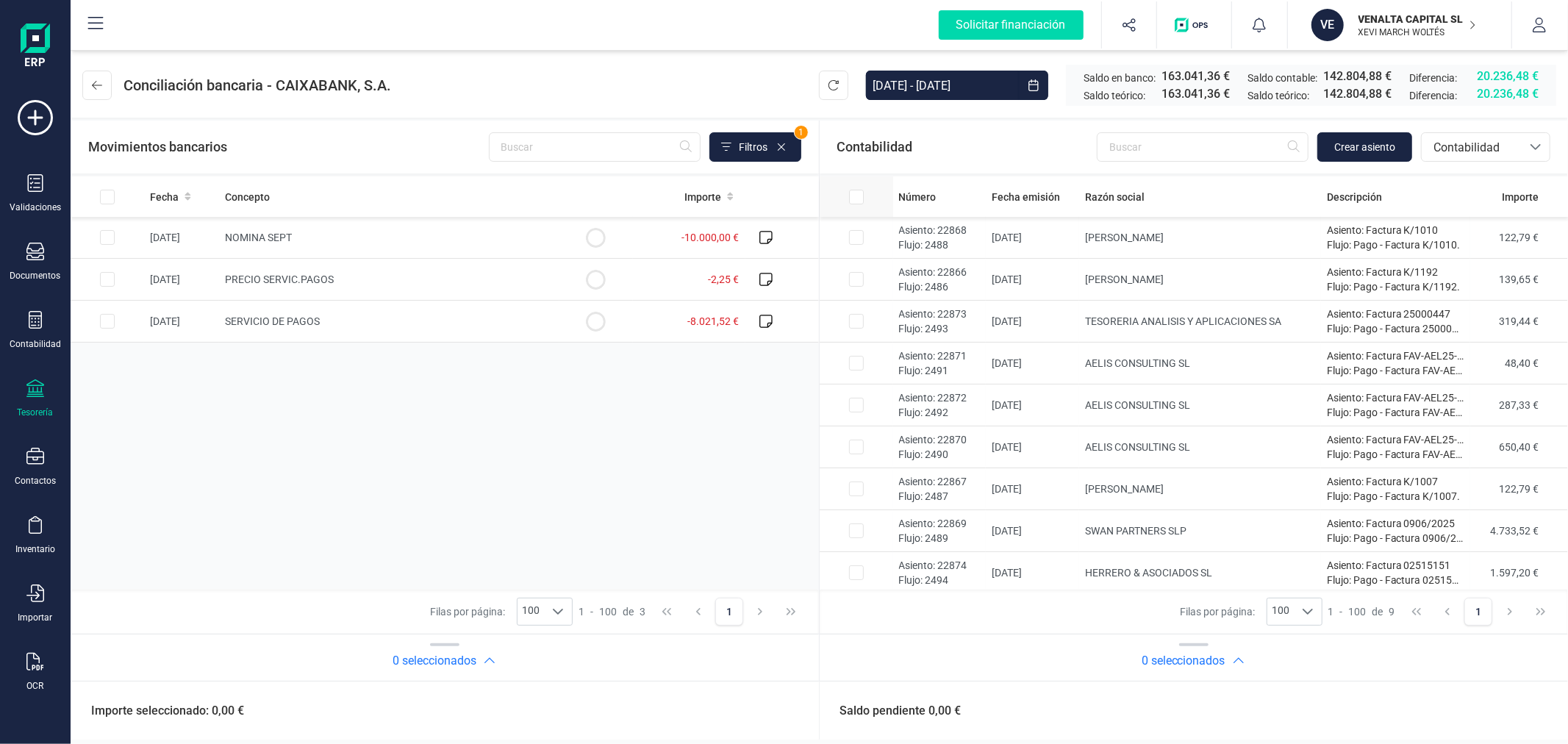
checkbox input "true"
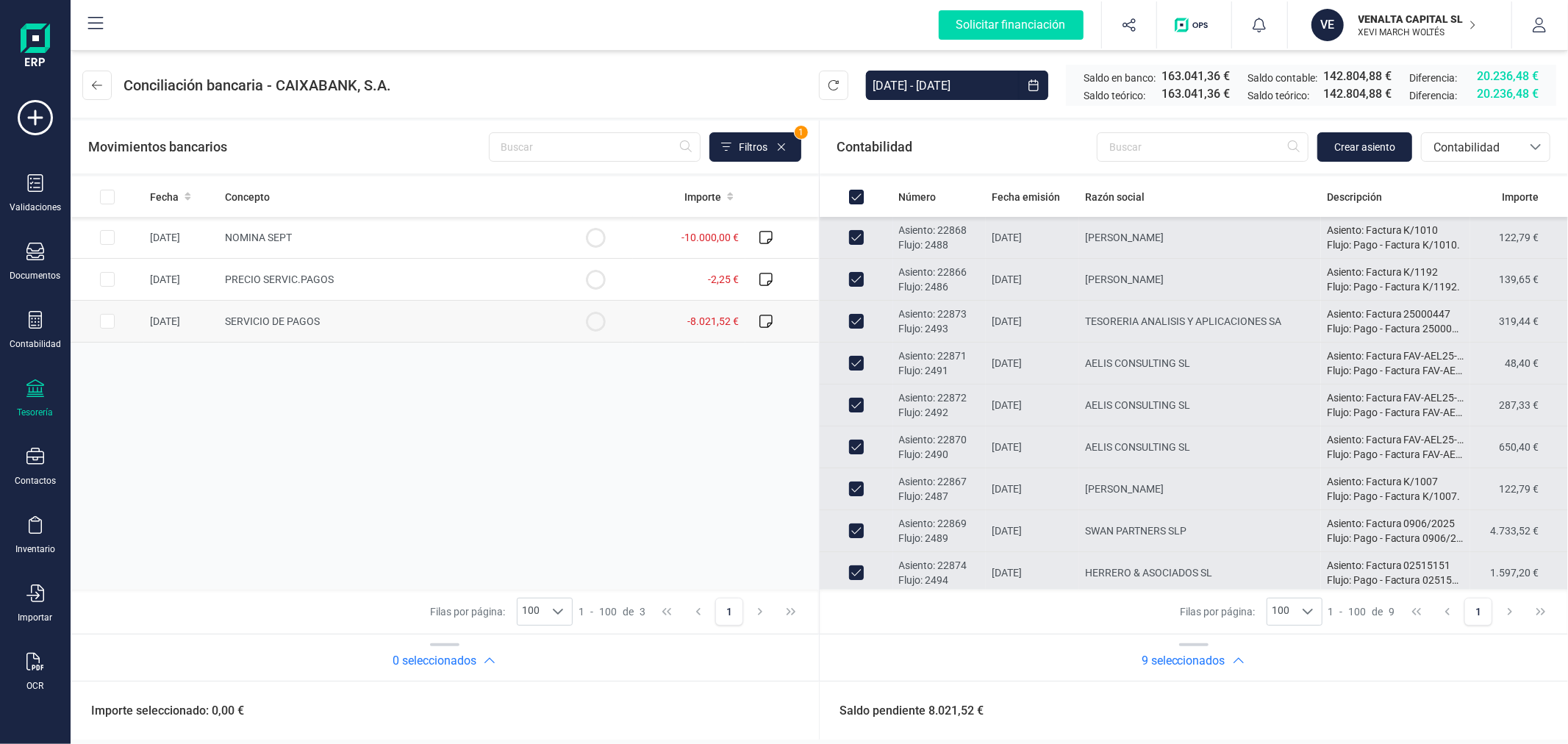
click at [103, 317] on input "Row Selected 414751c0-a21a-4d36-bfa1-7dac72c63c61" at bounding box center [107, 321] width 14 height 14
checkbox input "true"
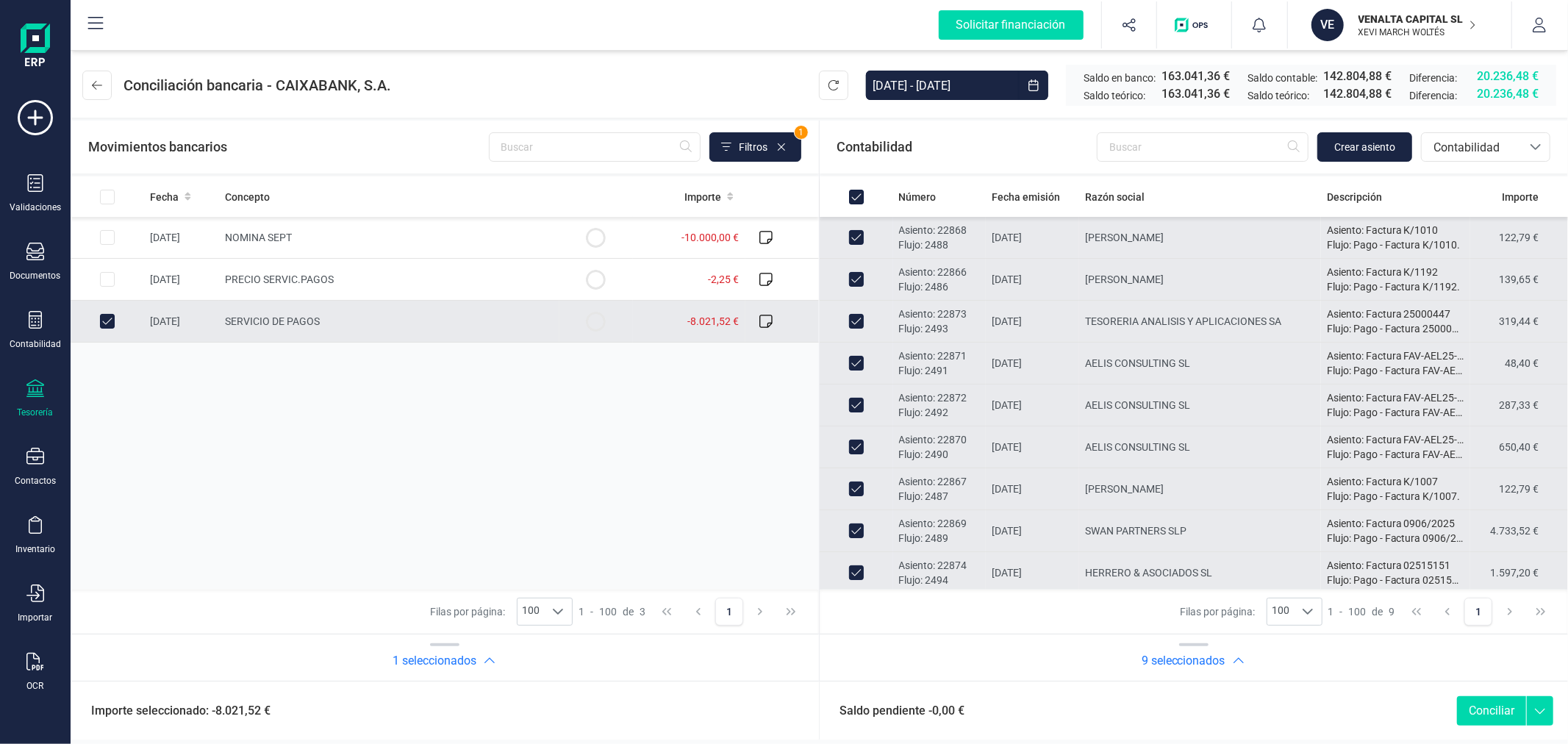
click at [1486, 710] on button "Conciliar" at bounding box center [1491, 710] width 69 height 29
checkbox input "false"
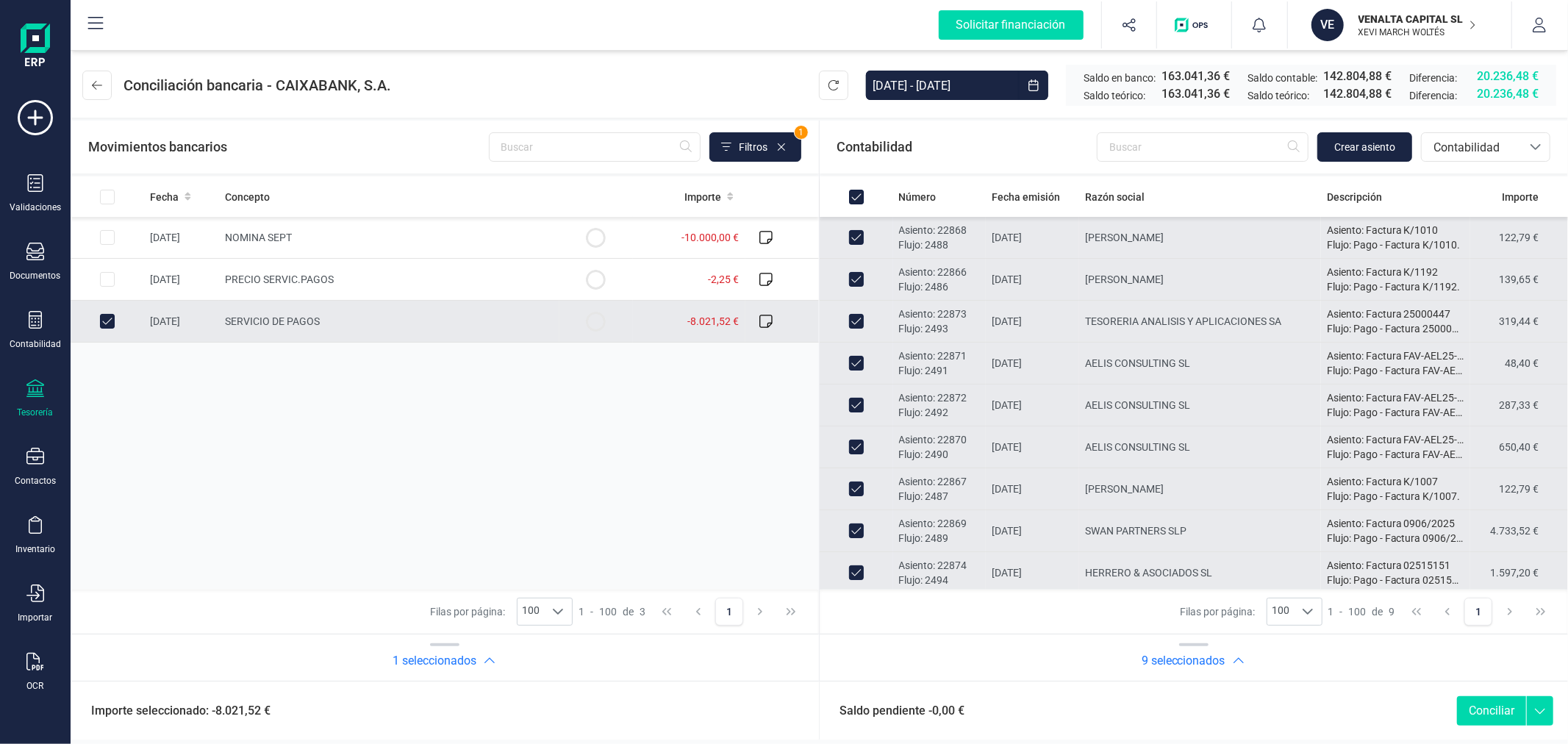
checkbox input "false"
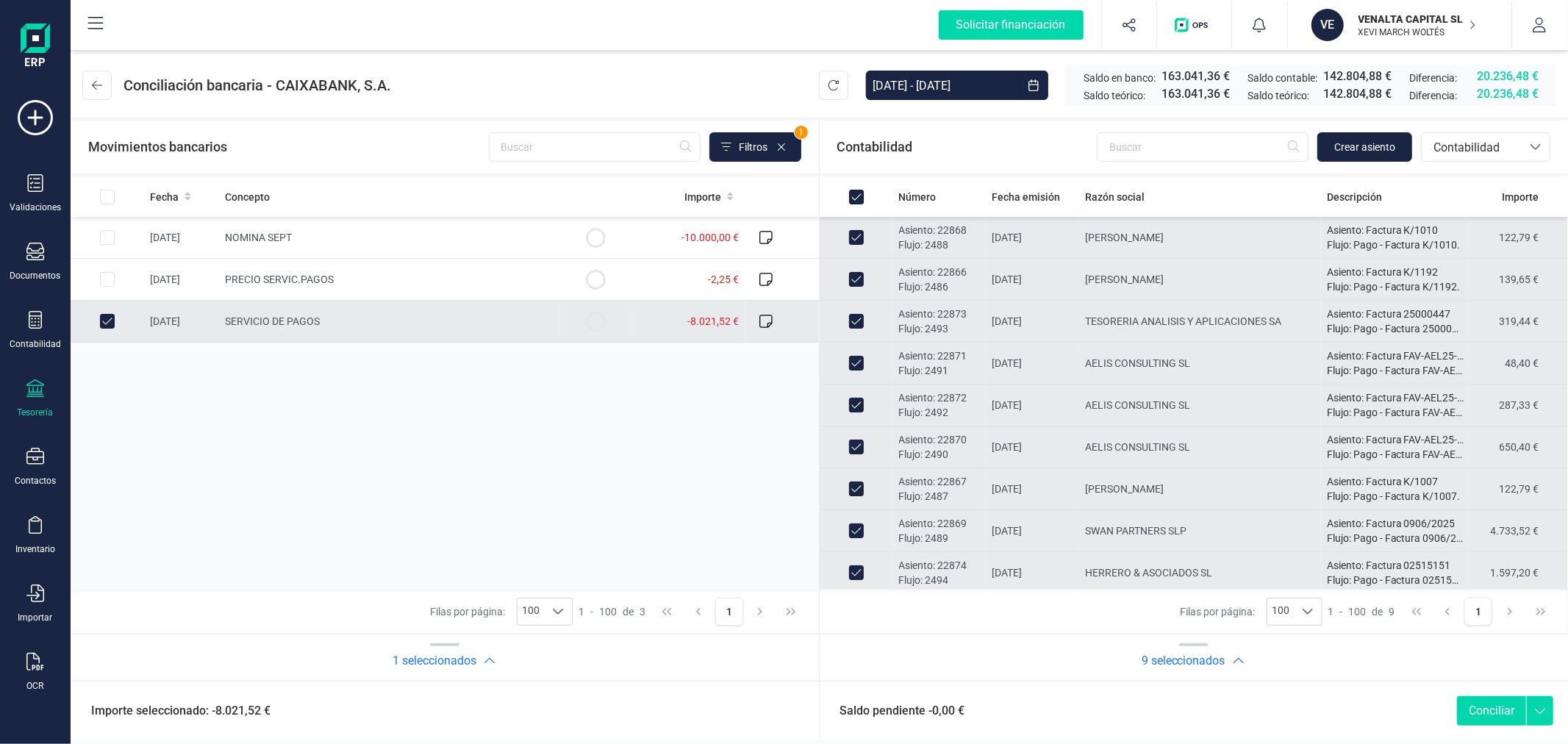
checkbox input "false"
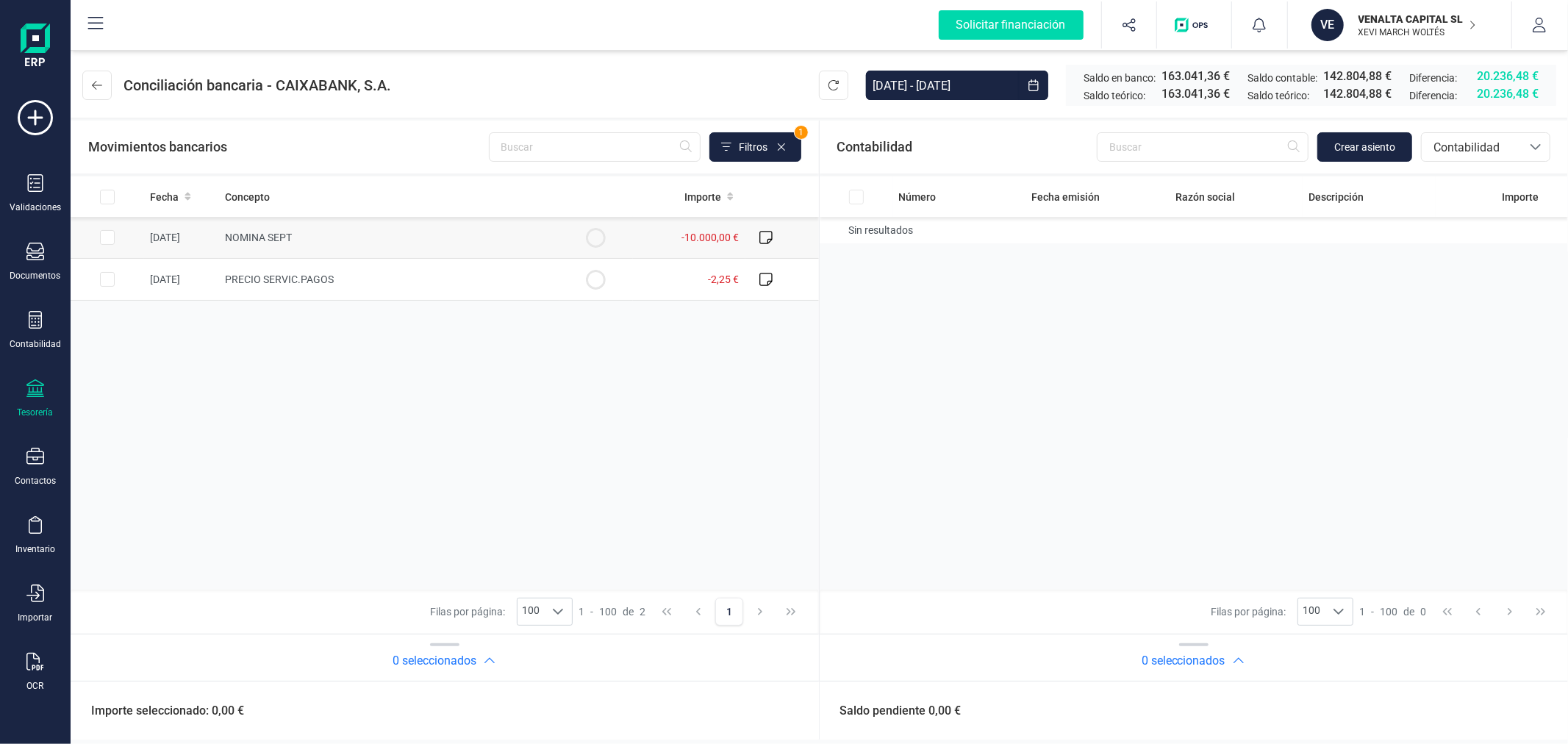
click at [102, 236] on input "Row Selected fd68e7a4-f50a-402f-a4aa-2f69c278d6f5" at bounding box center [107, 236] width 14 height 14
checkbox input "true"
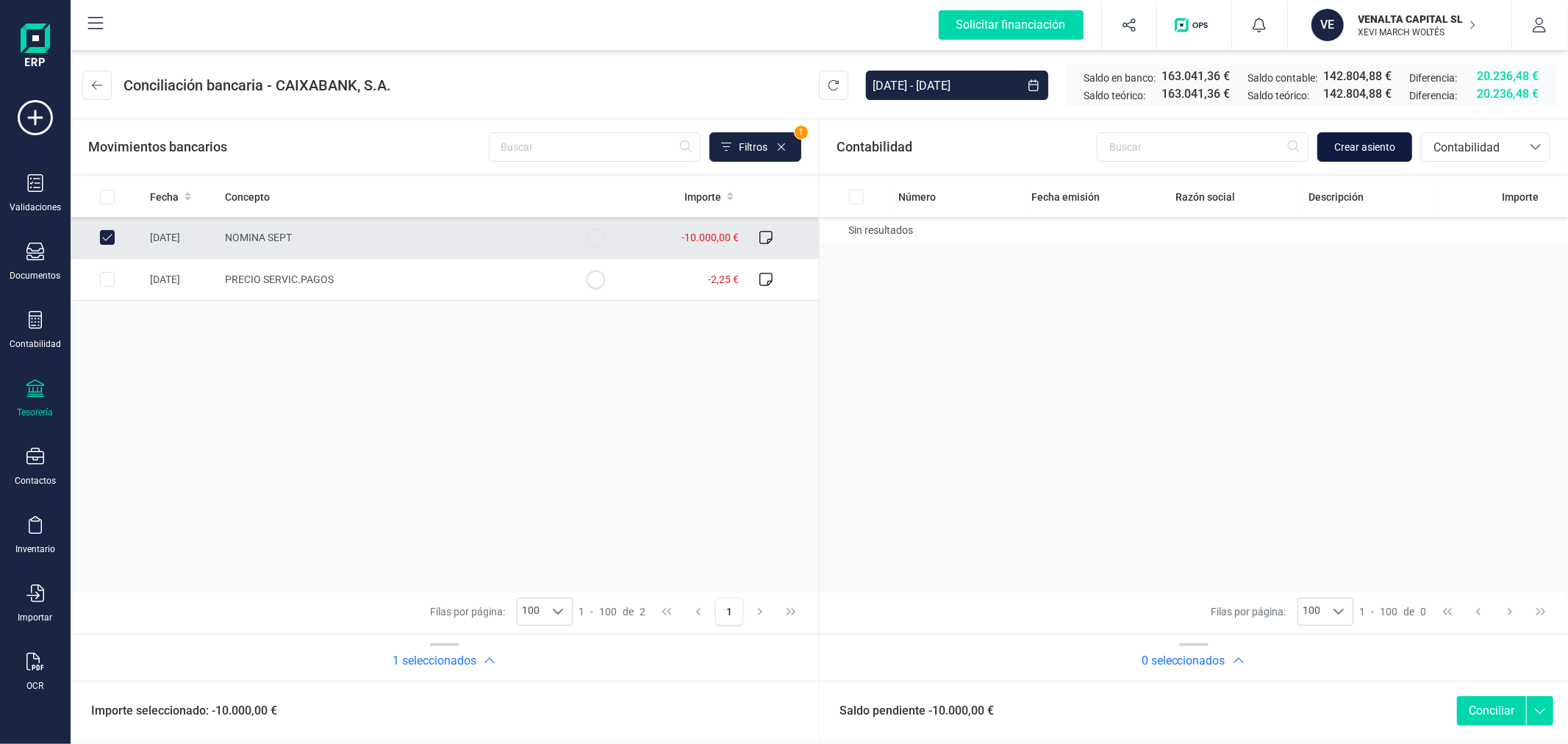
click at [1353, 142] on span "Crear asiento" at bounding box center [1364, 146] width 61 height 14
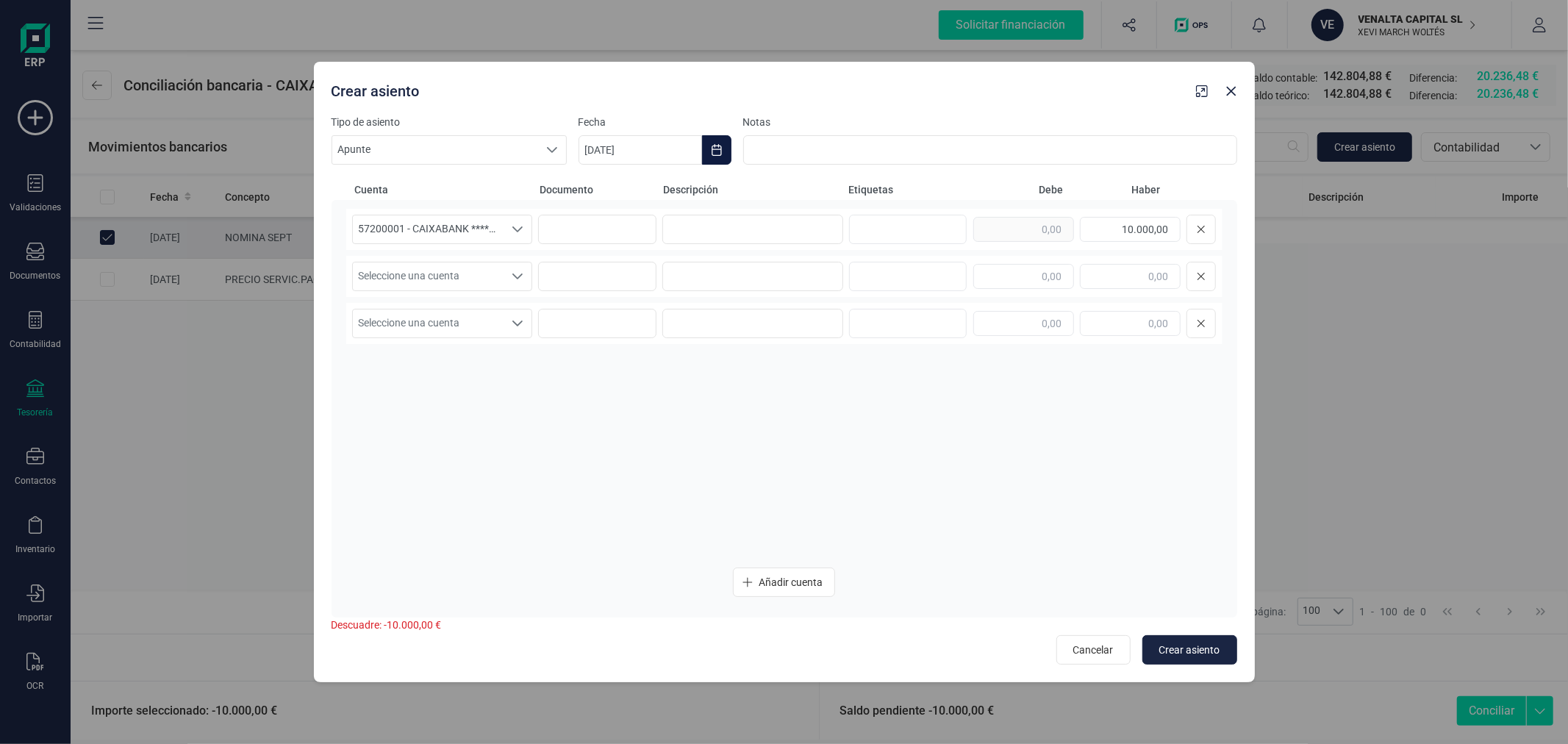
click at [720, 142] on button "Choose Date" at bounding box center [716, 150] width 29 height 29
click at [831, 394] on span "26" at bounding box center [827, 403] width 29 height 29
type input "[DATE]"
click at [761, 236] on input at bounding box center [752, 229] width 181 height 29
type input "NOMINA"
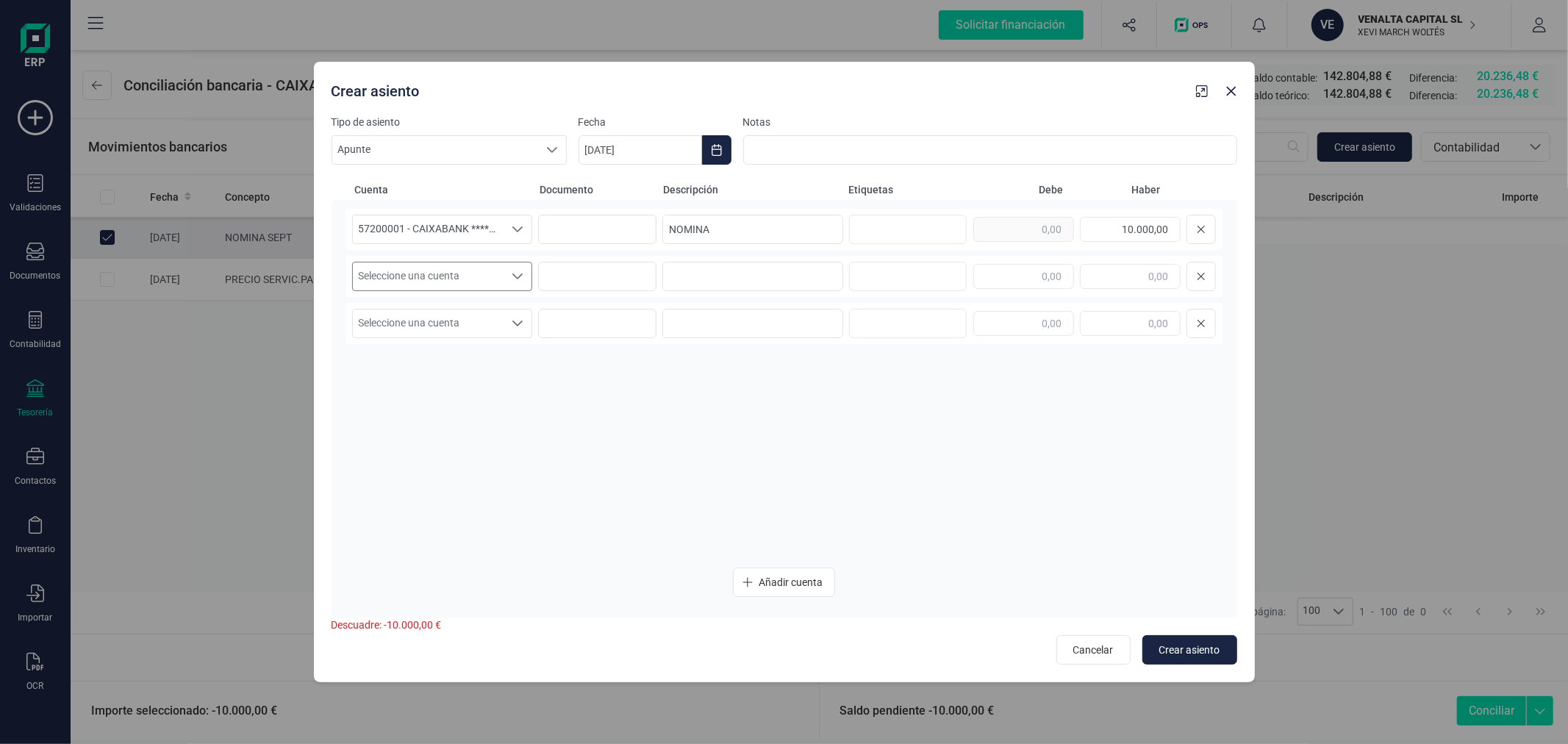
click at [444, 270] on span "Seleccione una cuenta" at bounding box center [428, 276] width 151 height 28
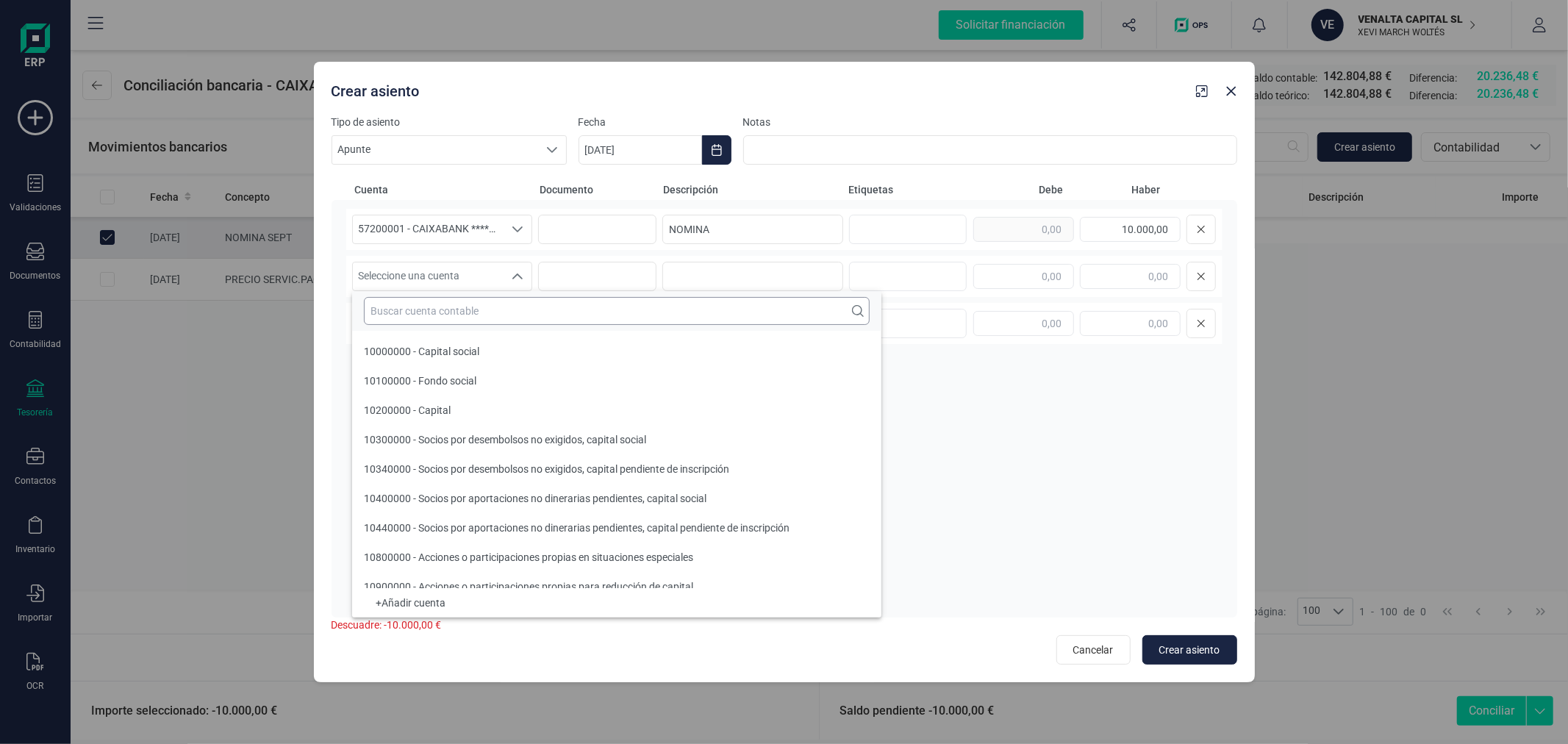
click at [461, 305] on input "text" at bounding box center [616, 311] width 506 height 28
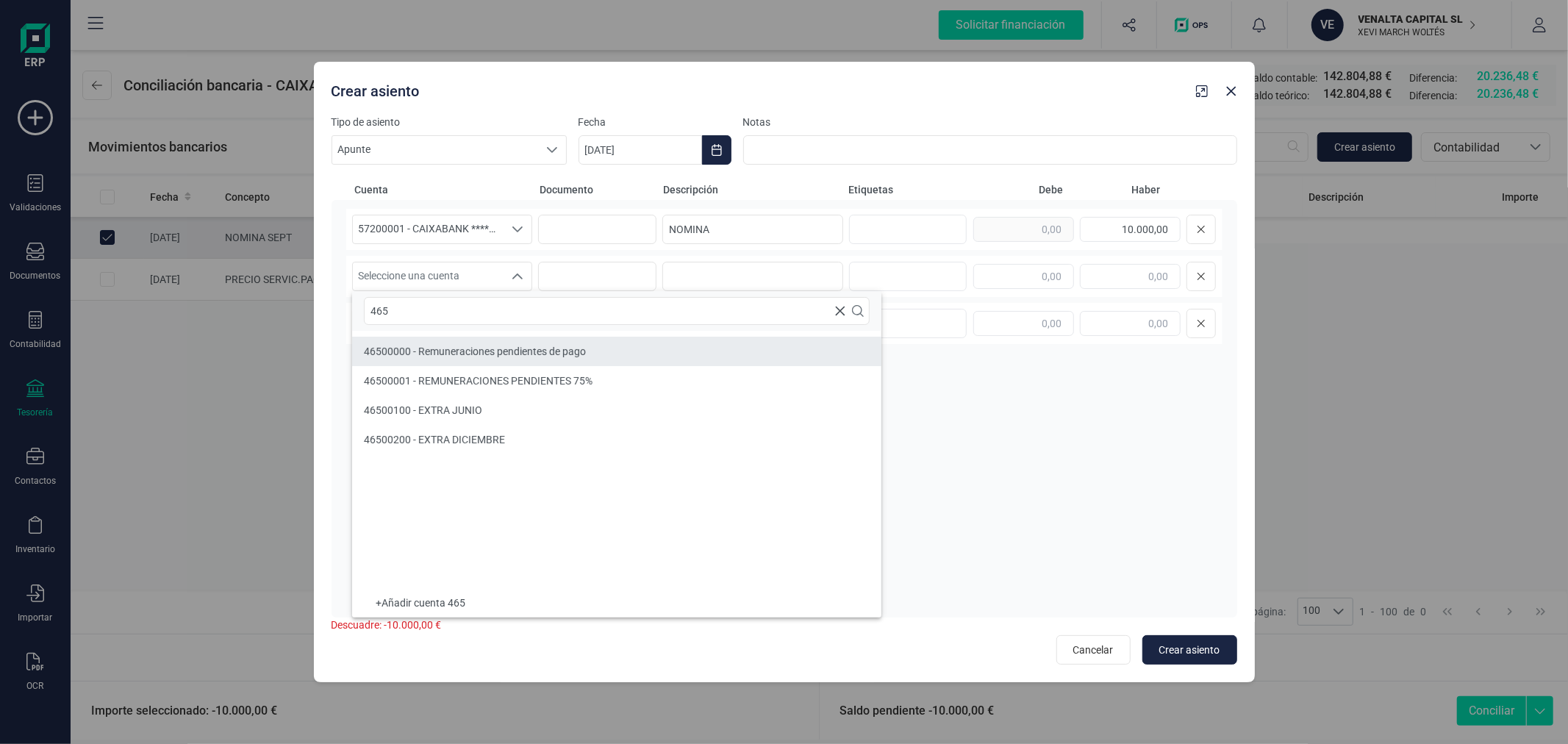
type input "465"
click at [497, 346] on span "46500000 - Remuneraciones pendientes de pago" at bounding box center [475, 352] width 222 height 12
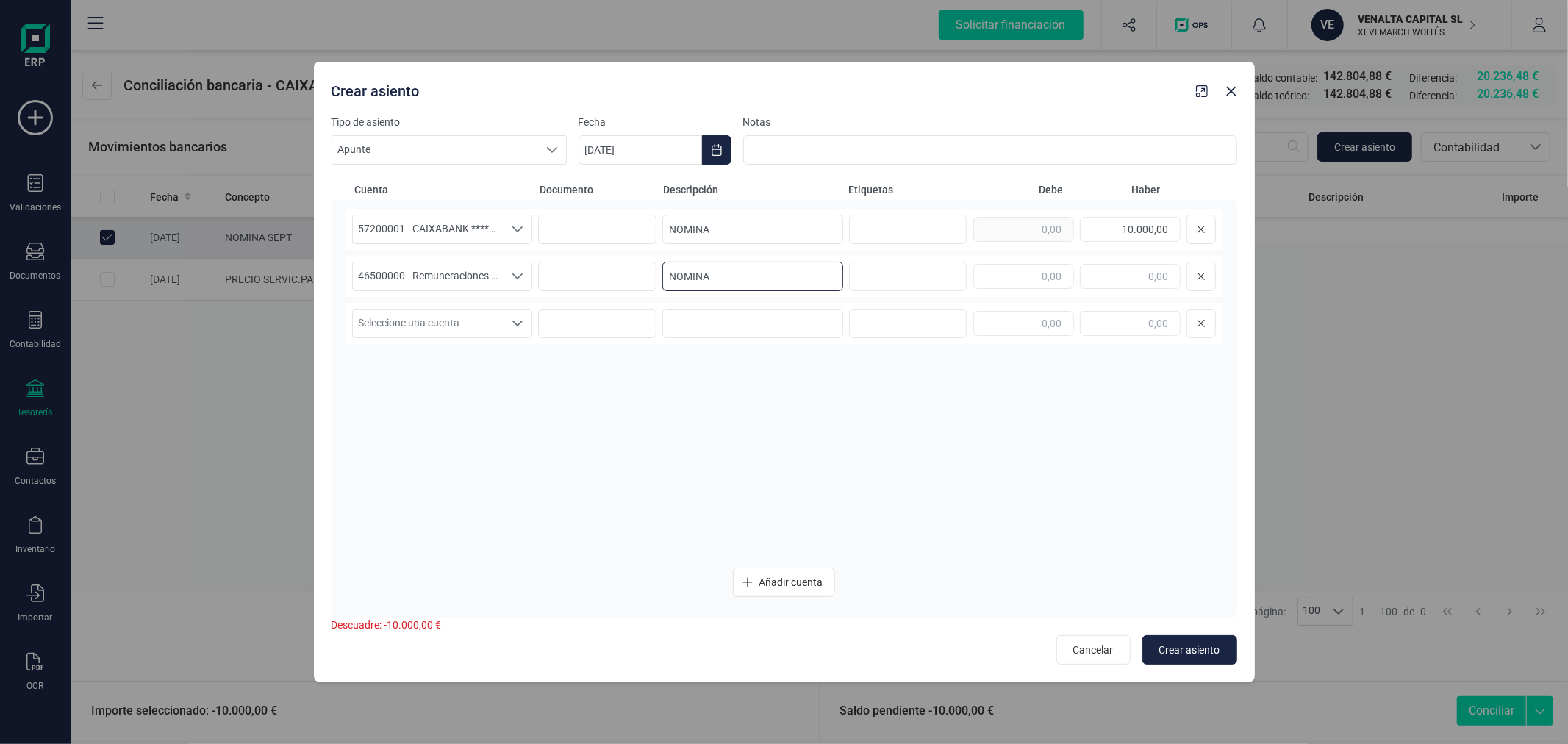
type input "NOMINA"
type input "10.000,00"
click at [1204, 640] on button "Crear asiento" at bounding box center [1190, 650] width 95 height 29
type input "[DATE]"
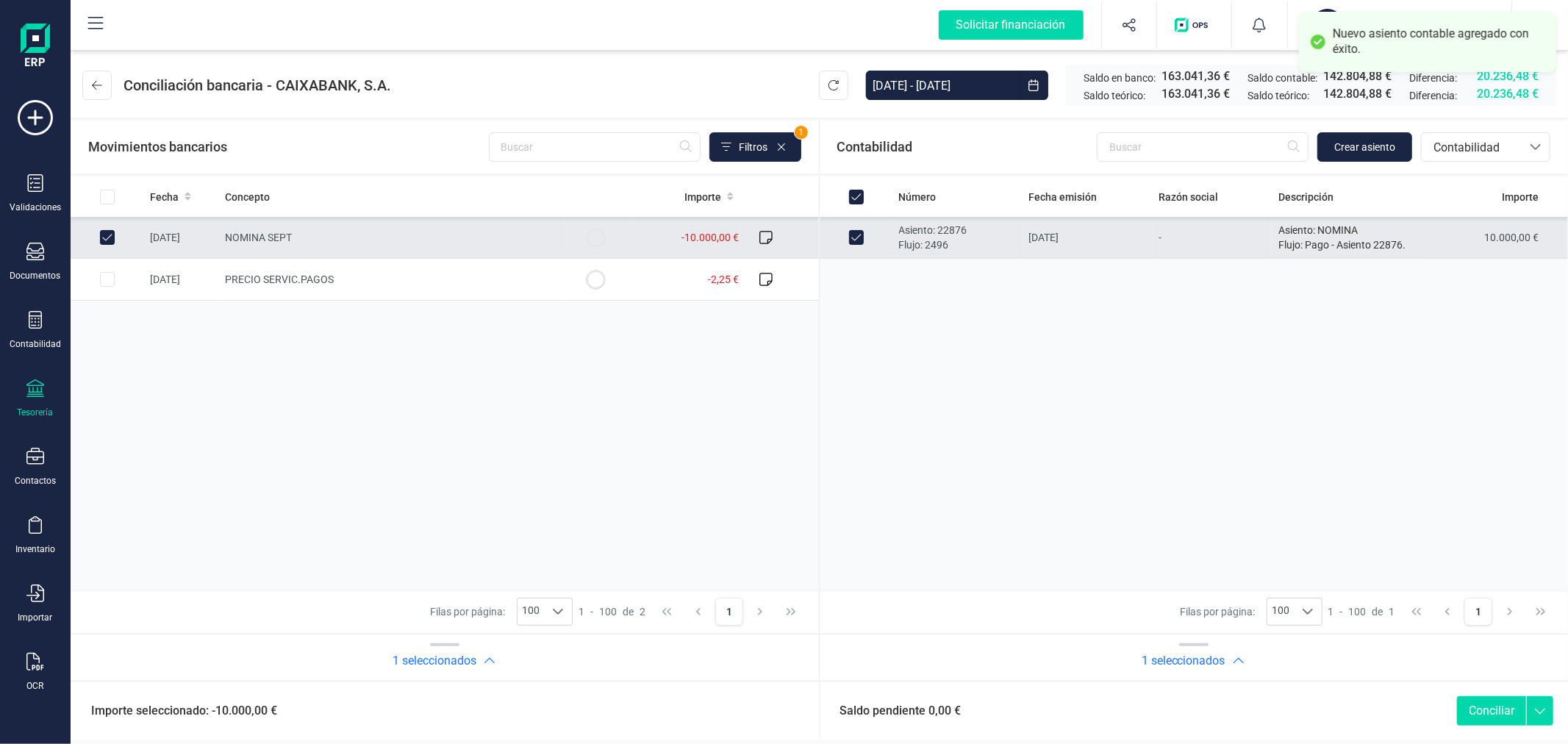
click at [1480, 706] on button "Conciliar" at bounding box center [1491, 710] width 69 height 29
checkbox input "false"
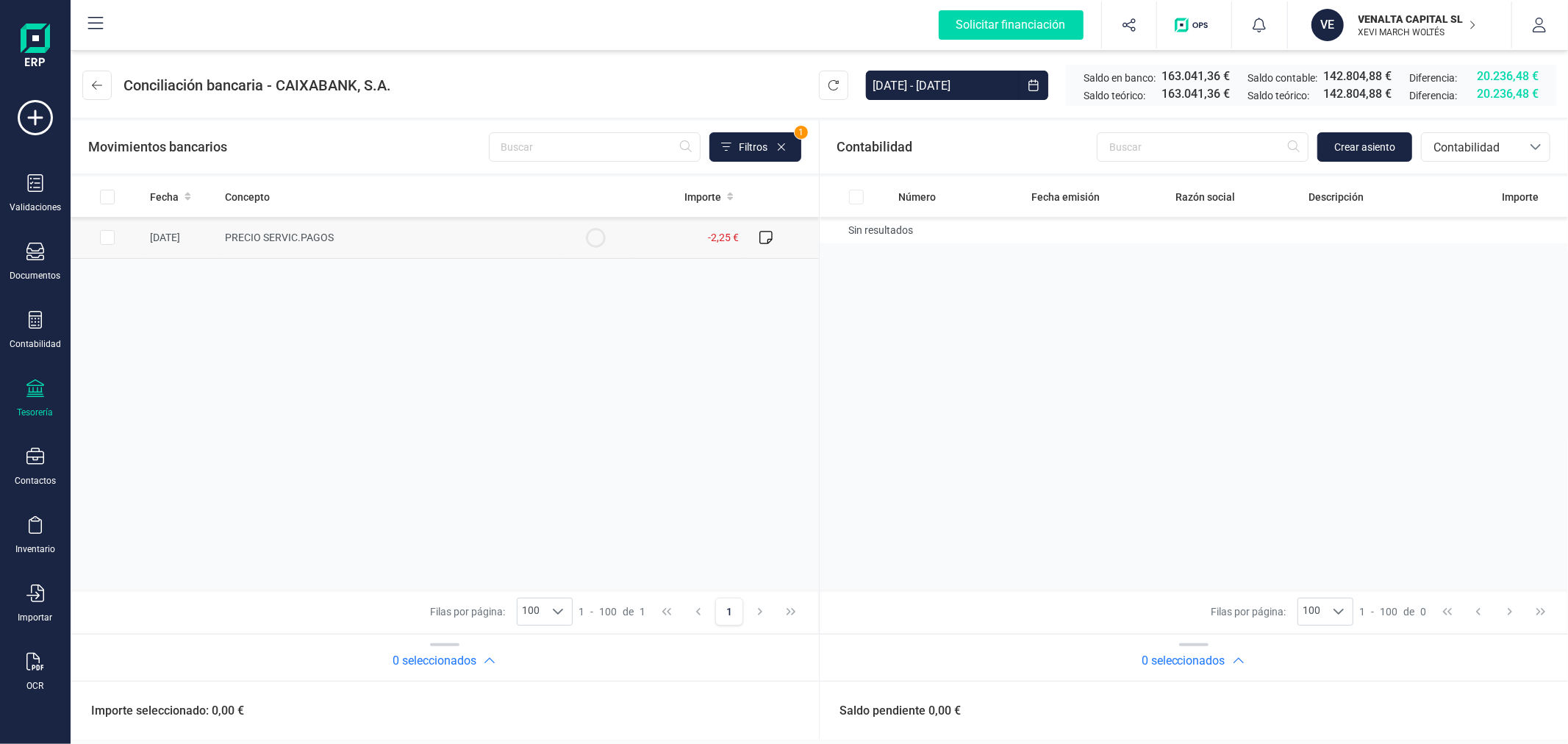
click at [108, 233] on input "Row Selected 970e1583-9637-4199-906e-543e6be8e57e" at bounding box center [107, 236] width 14 height 14
checkbox input "true"
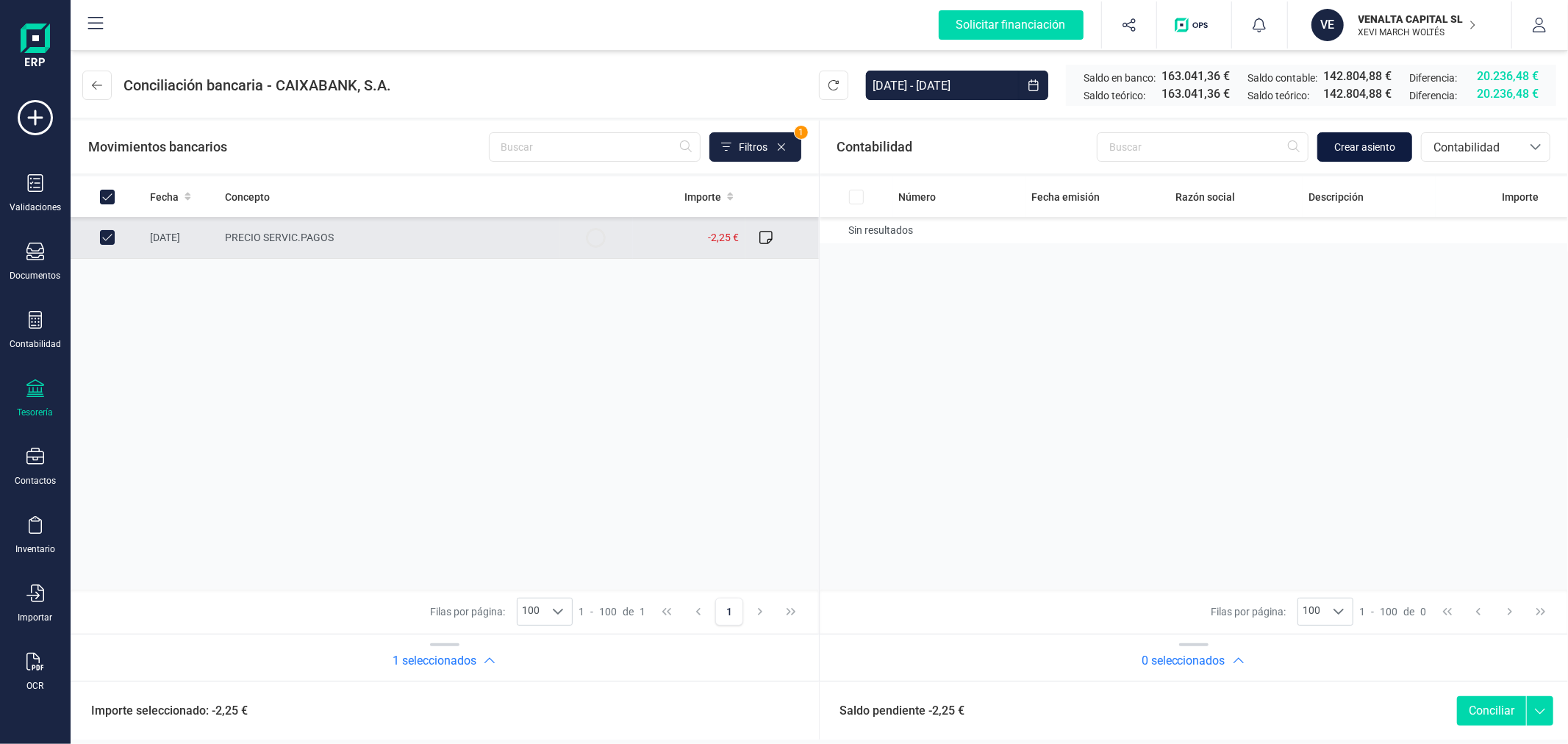
click at [1349, 143] on span "Crear asiento" at bounding box center [1364, 146] width 61 height 14
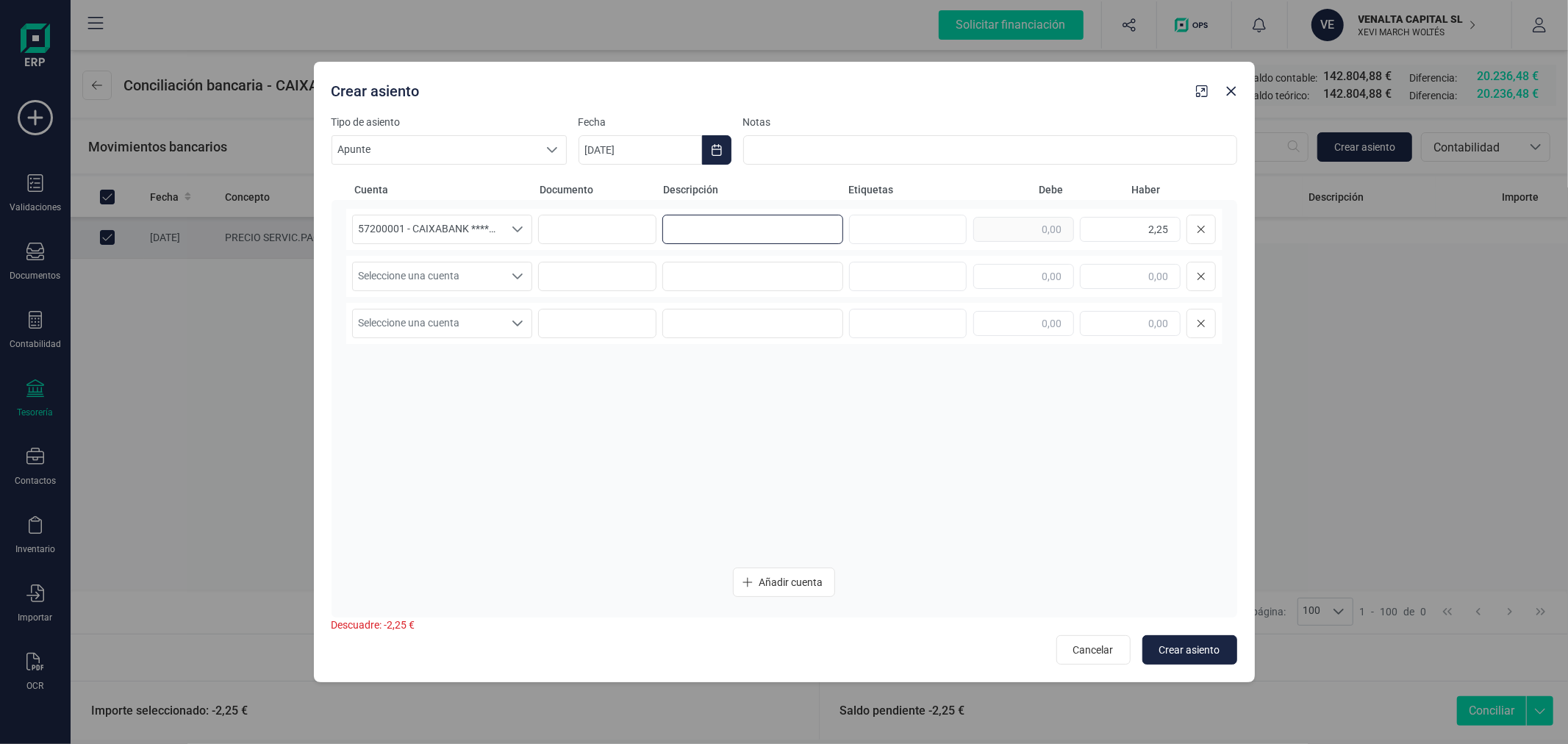
click at [754, 221] on input at bounding box center [752, 229] width 181 height 29
type input "COMISION"
click at [486, 266] on span "Seleccione una cuenta" at bounding box center [428, 276] width 151 height 28
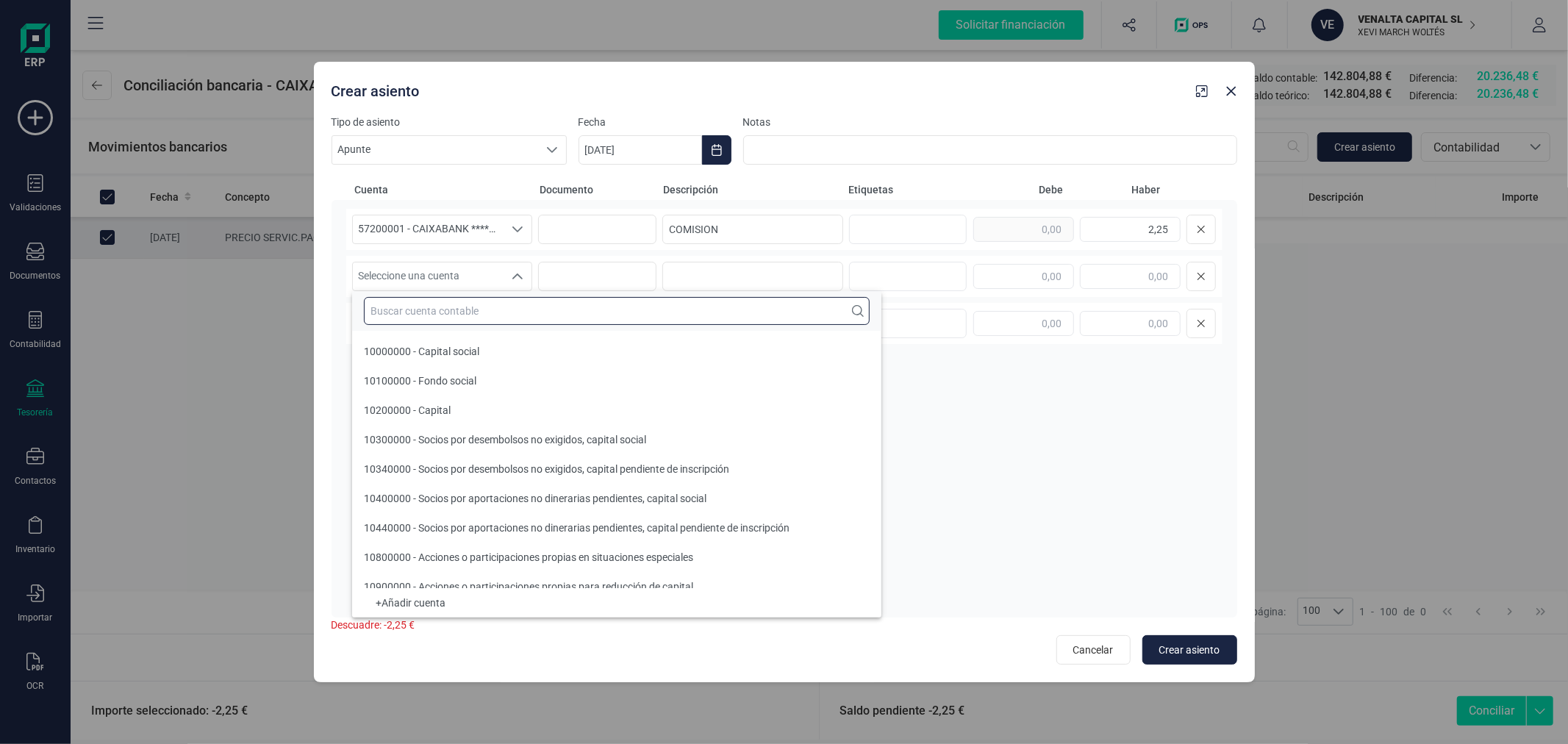
click at [508, 311] on input "text" at bounding box center [616, 311] width 506 height 28
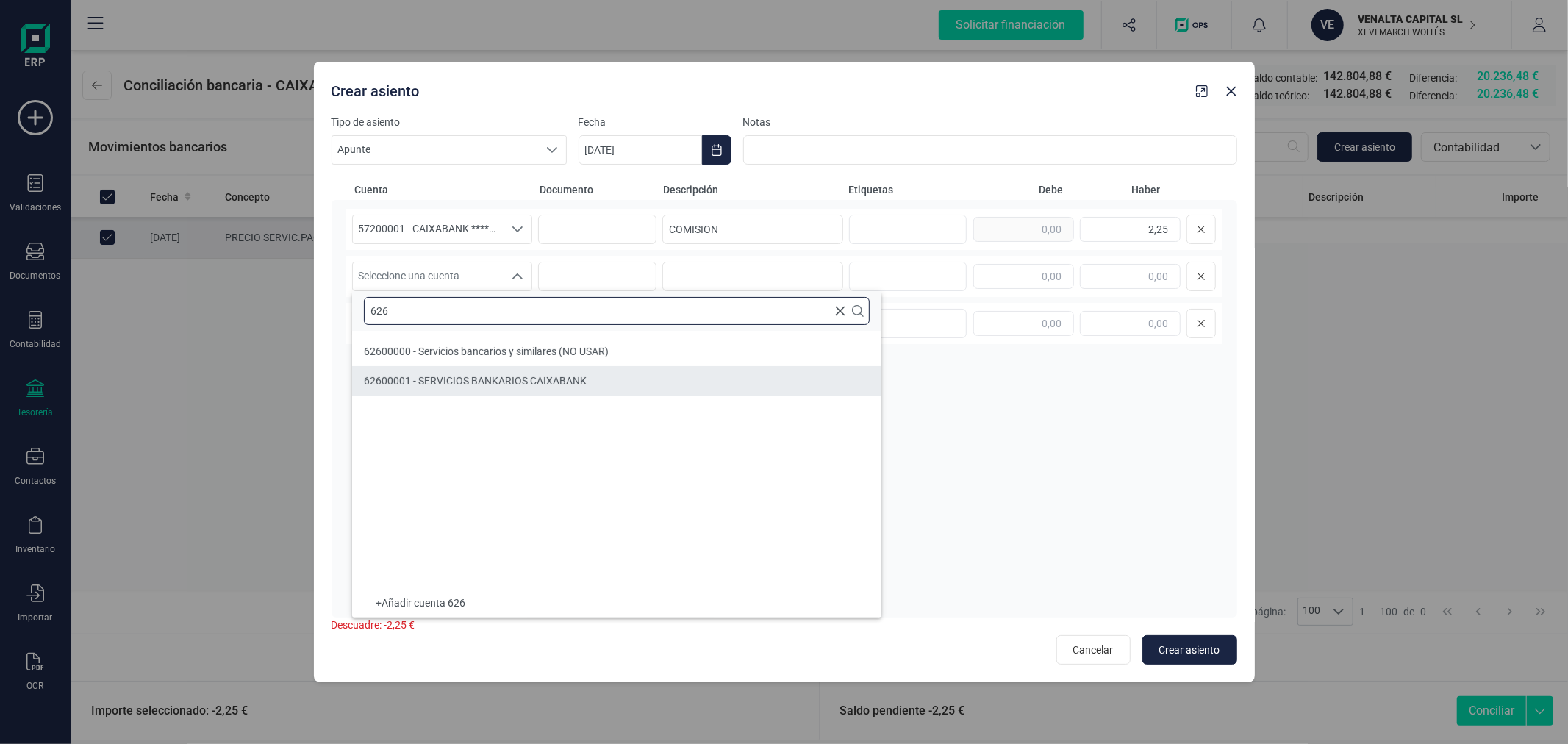
type input "626"
click at [488, 377] on span "62600001 - SERVICIOS BANKARIOS CAIXABANK" at bounding box center [475, 381] width 223 height 12
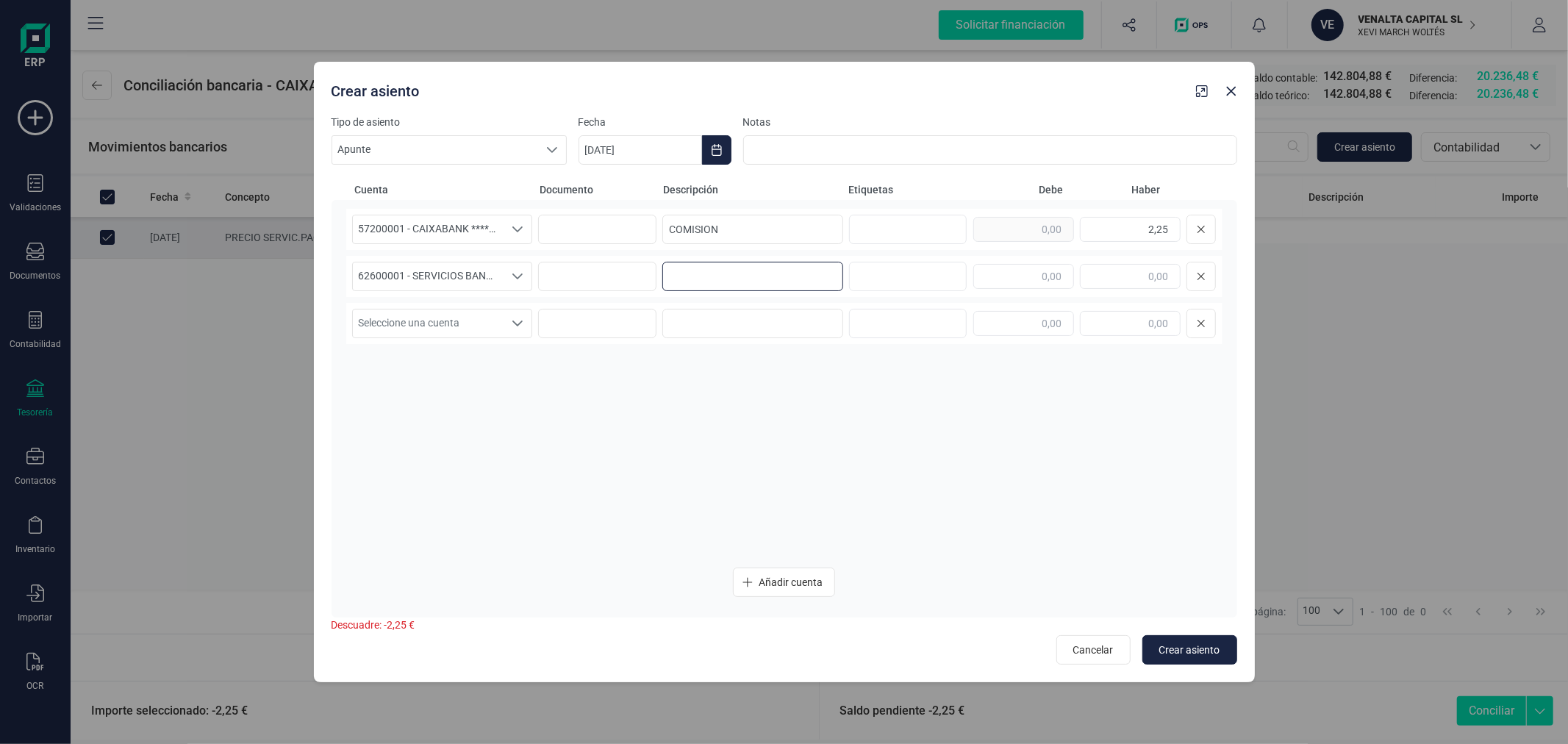
click at [715, 284] on input at bounding box center [752, 276] width 181 height 29
type input "COMISION"
type input "2,25"
click at [1208, 647] on span "Crear asiento" at bounding box center [1190, 649] width 61 height 14
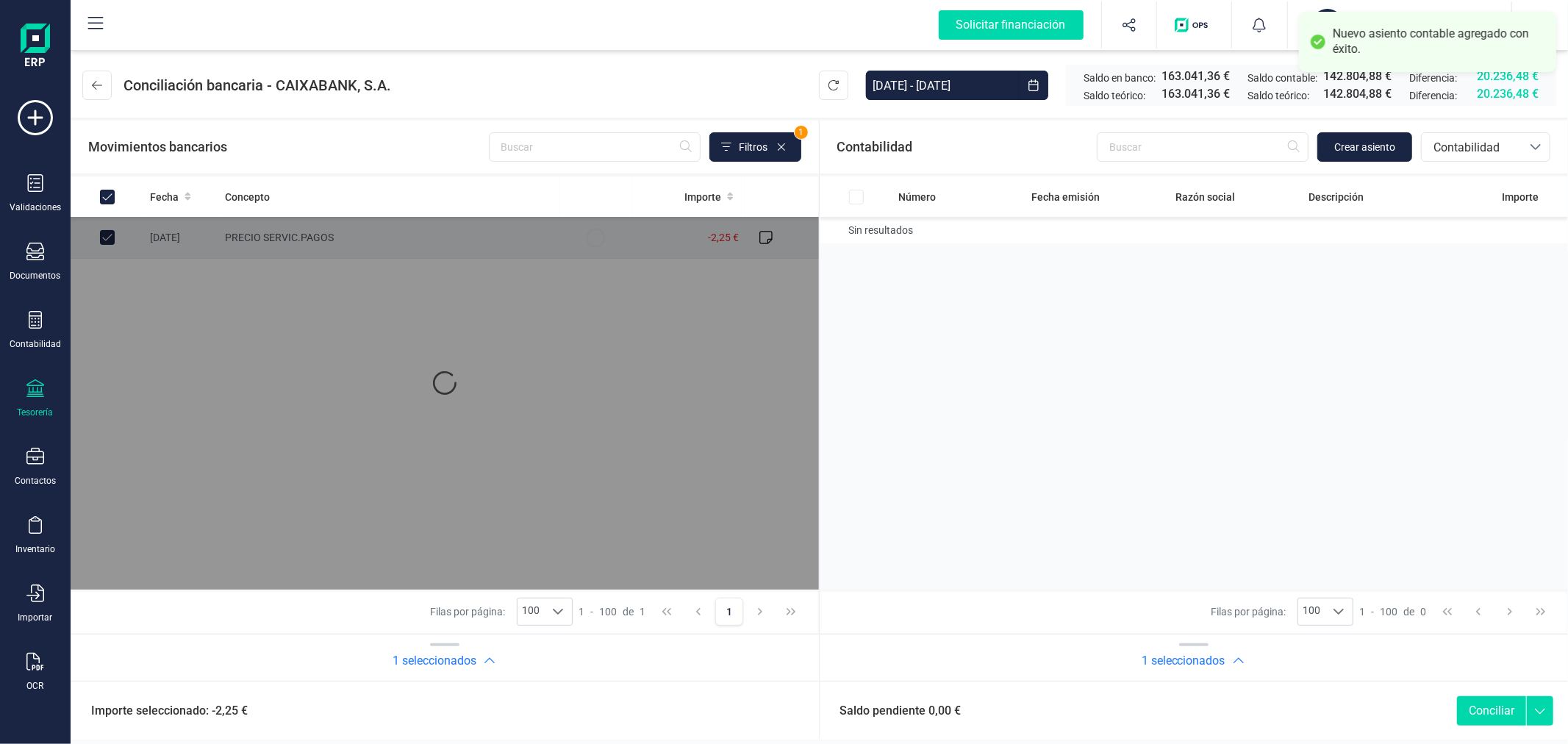
checkbox input "true"
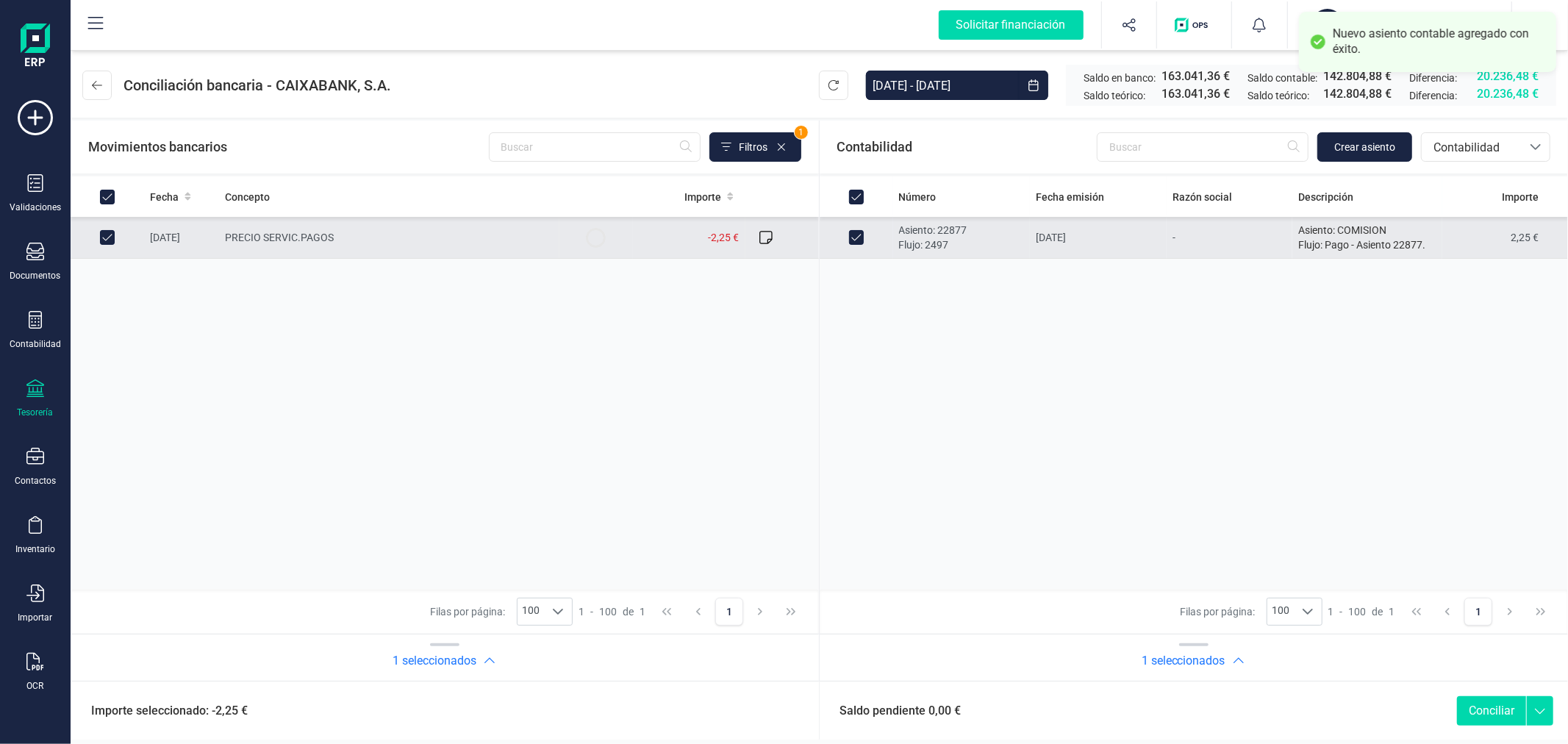
click at [1495, 711] on button "Conciliar" at bounding box center [1491, 710] width 69 height 29
checkbox input "false"
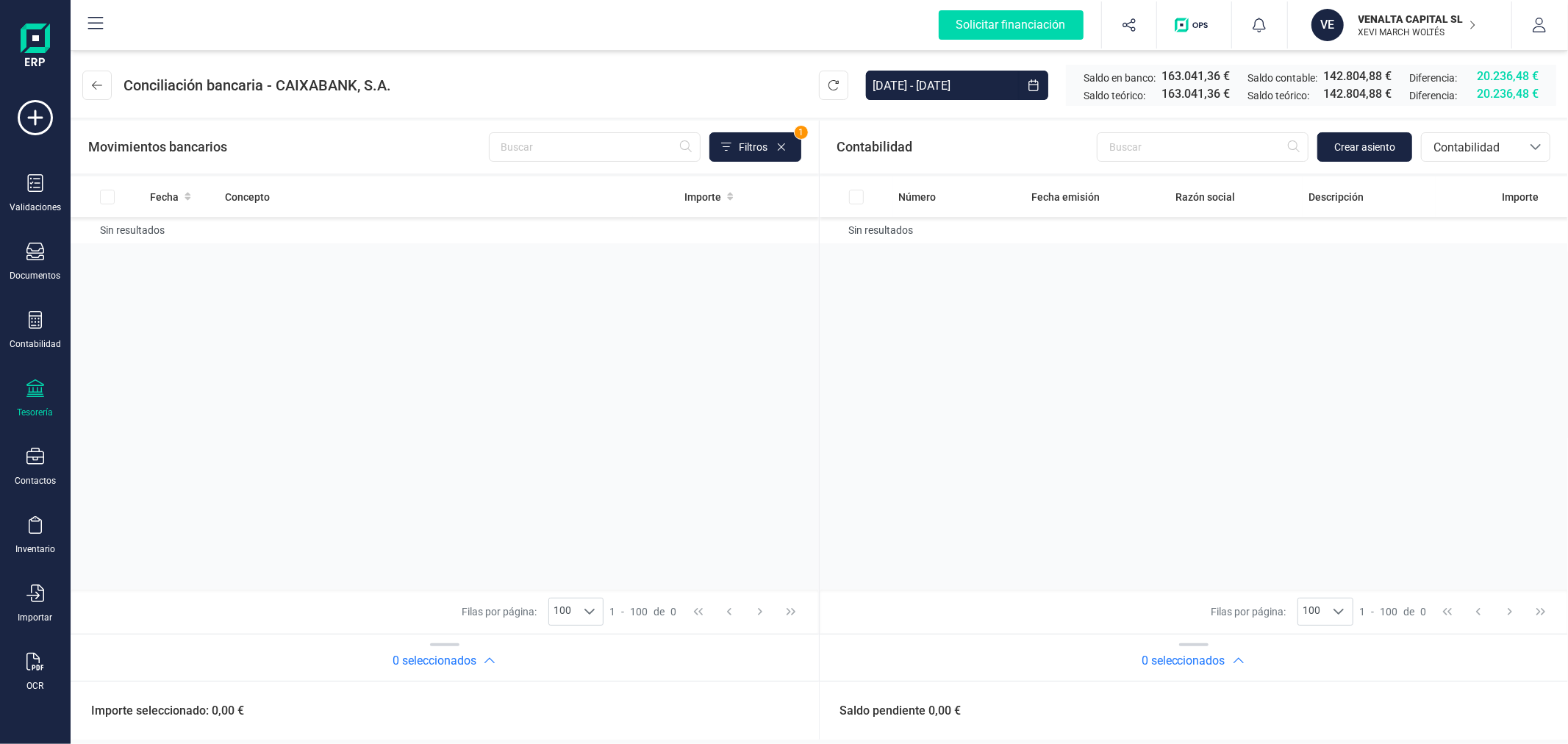
click at [1207, 491] on div "Número Fecha emisión Razón social Descripción Importe Sin resultados" at bounding box center [1194, 383] width 749 height 413
click at [1082, 429] on div "Número Fecha emisión Razón social Descripción Importe Sin resultados" at bounding box center [1194, 383] width 749 height 413
click at [1387, 16] on p "VENALTA CAPITAL SL" at bounding box center [1417, 19] width 118 height 14
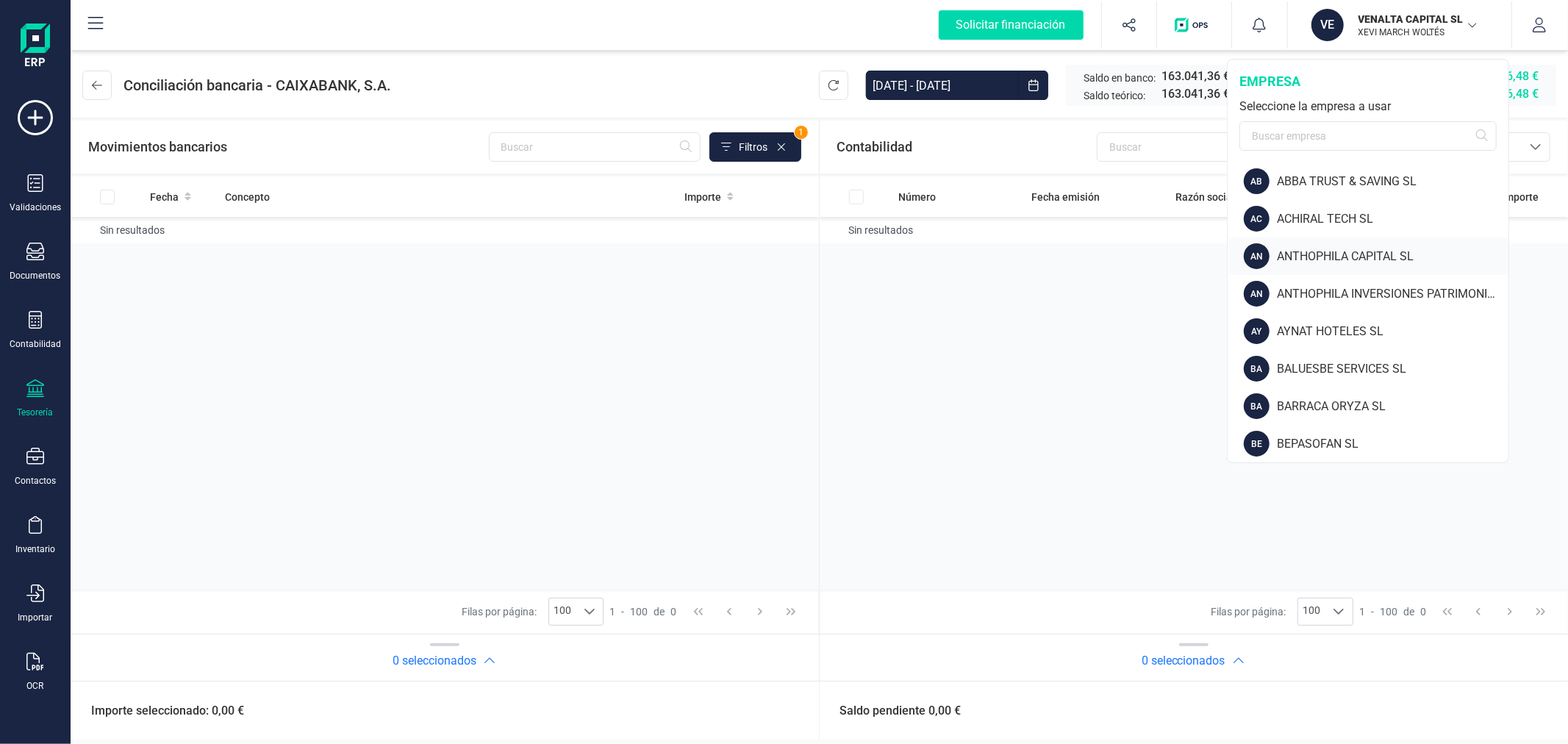
click at [1318, 255] on div "ANTHOPHILA CAPITAL SL" at bounding box center [1392, 256] width 231 height 18
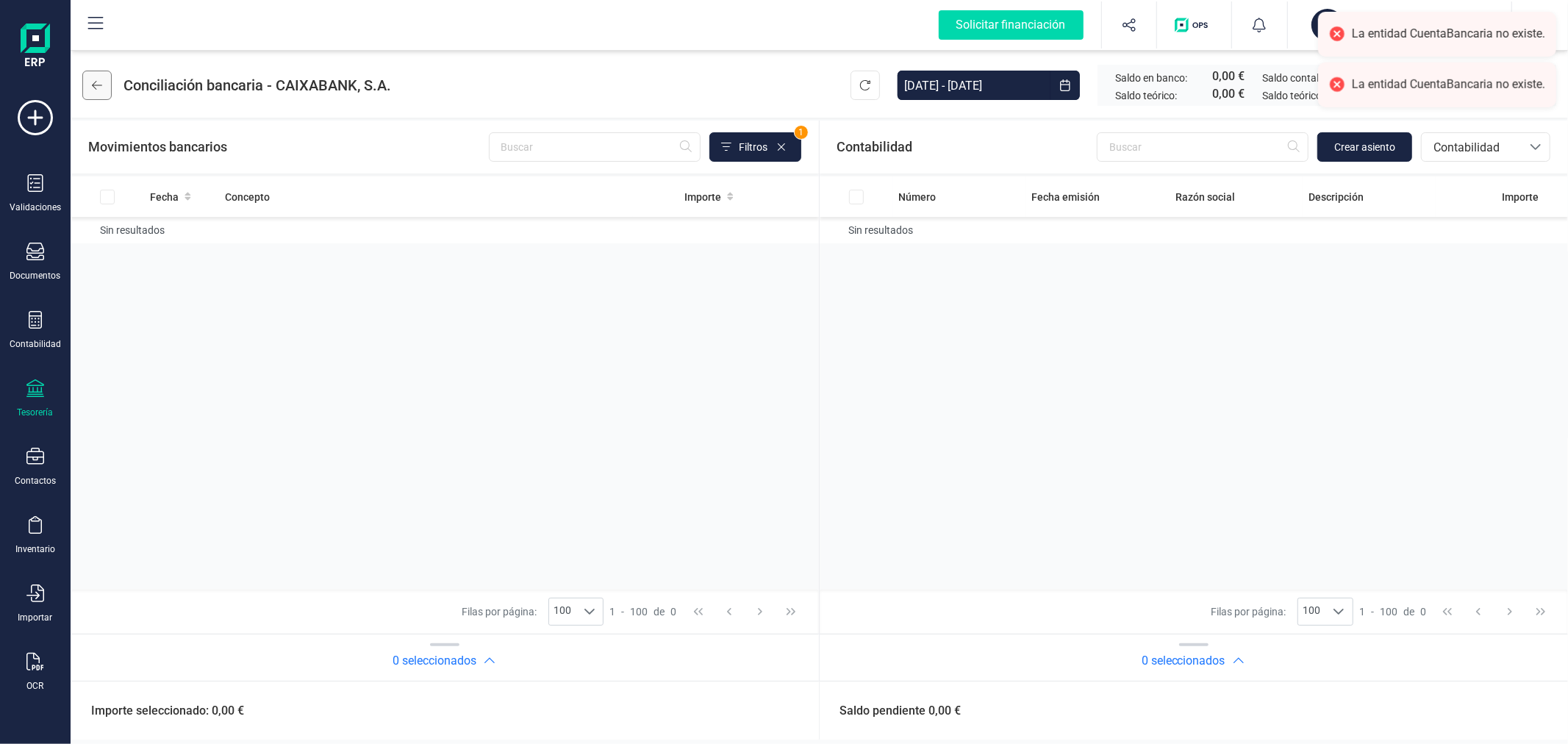
click at [93, 84] on icon at bounding box center [97, 85] width 10 height 8
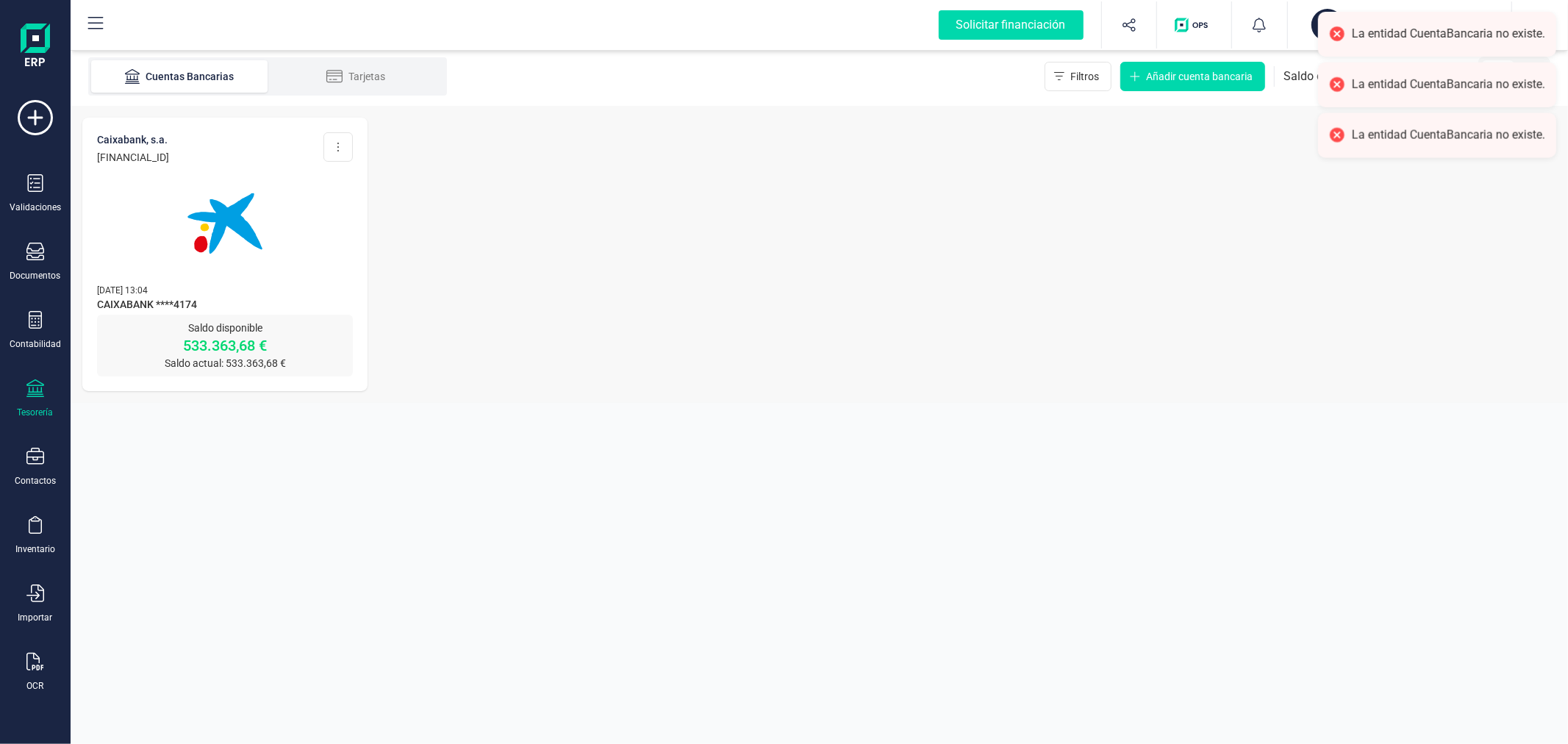
click at [182, 206] on img at bounding box center [225, 223] width 124 height 124
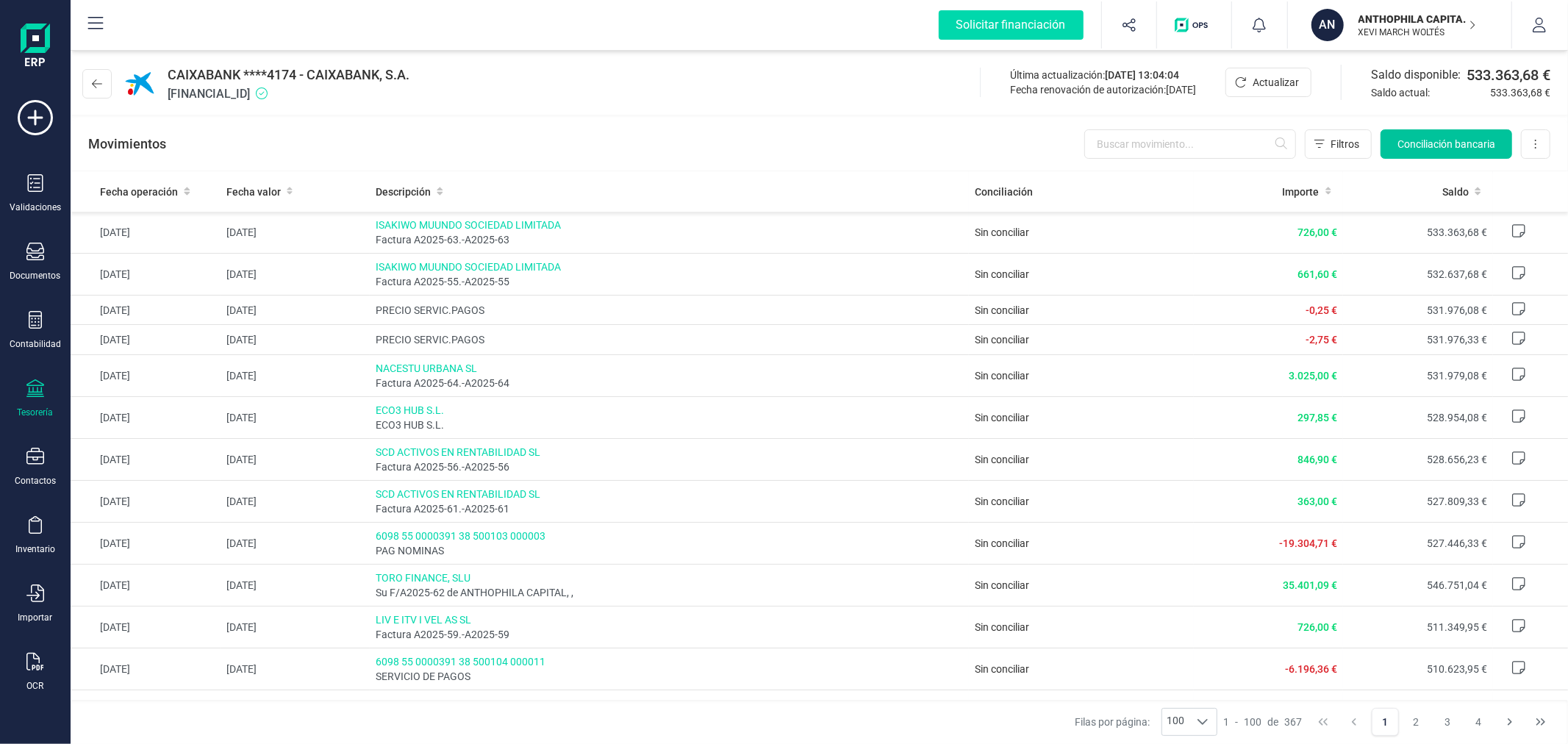
click at [1406, 140] on span "Conciliación bancaria" at bounding box center [1447, 143] width 98 height 14
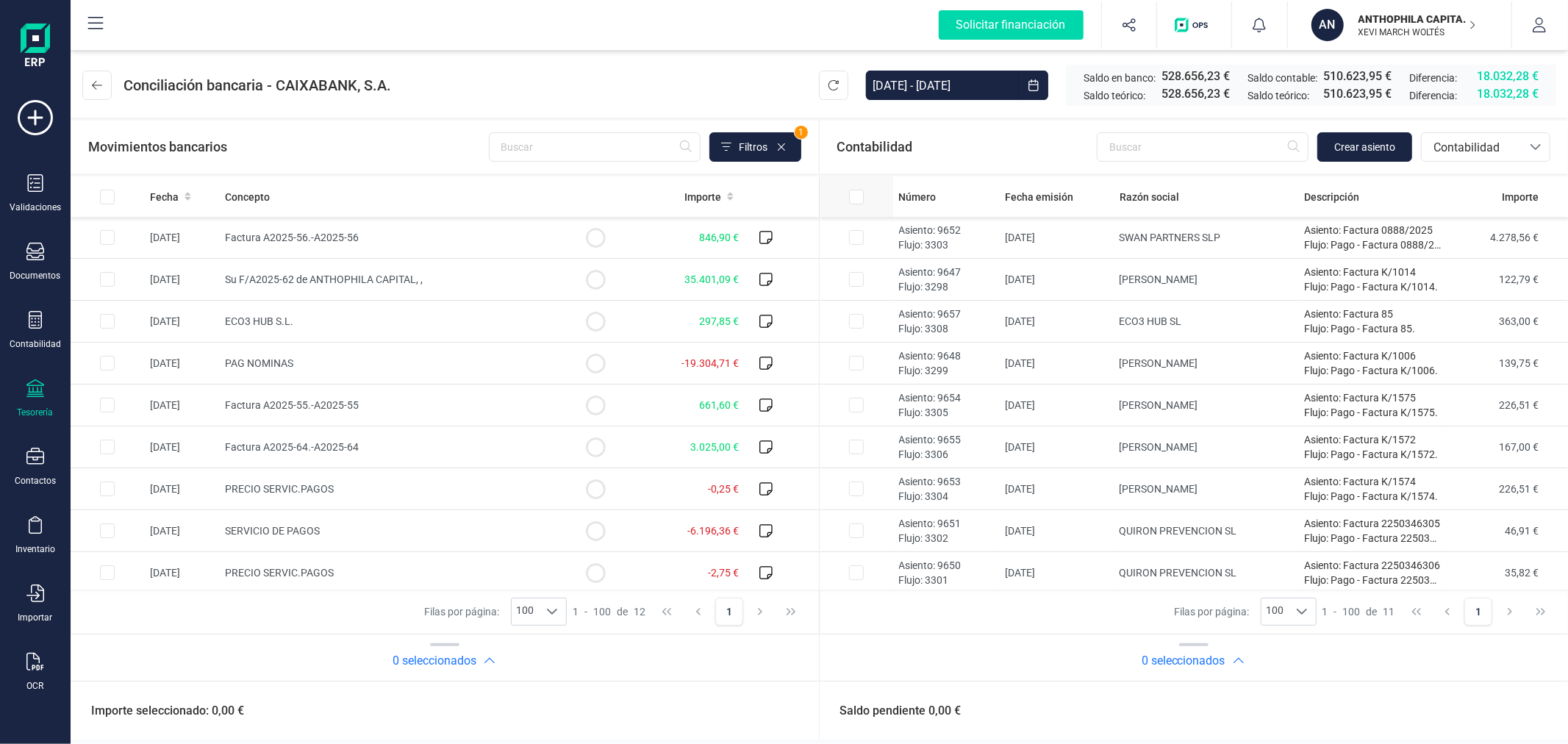
click at [856, 199] on input "All items unselected" at bounding box center [856, 196] width 14 height 14
checkbox input "true"
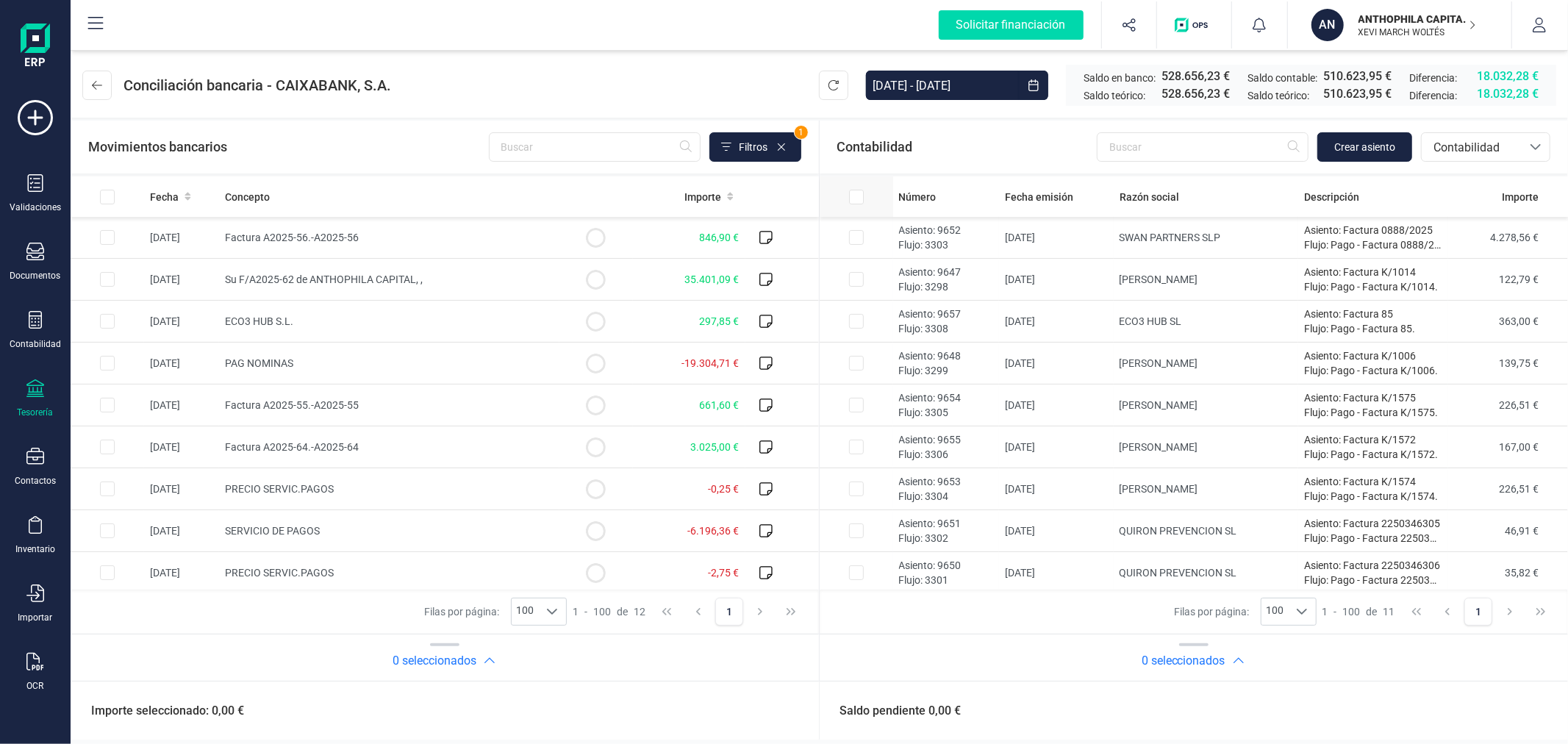
checkbox input "true"
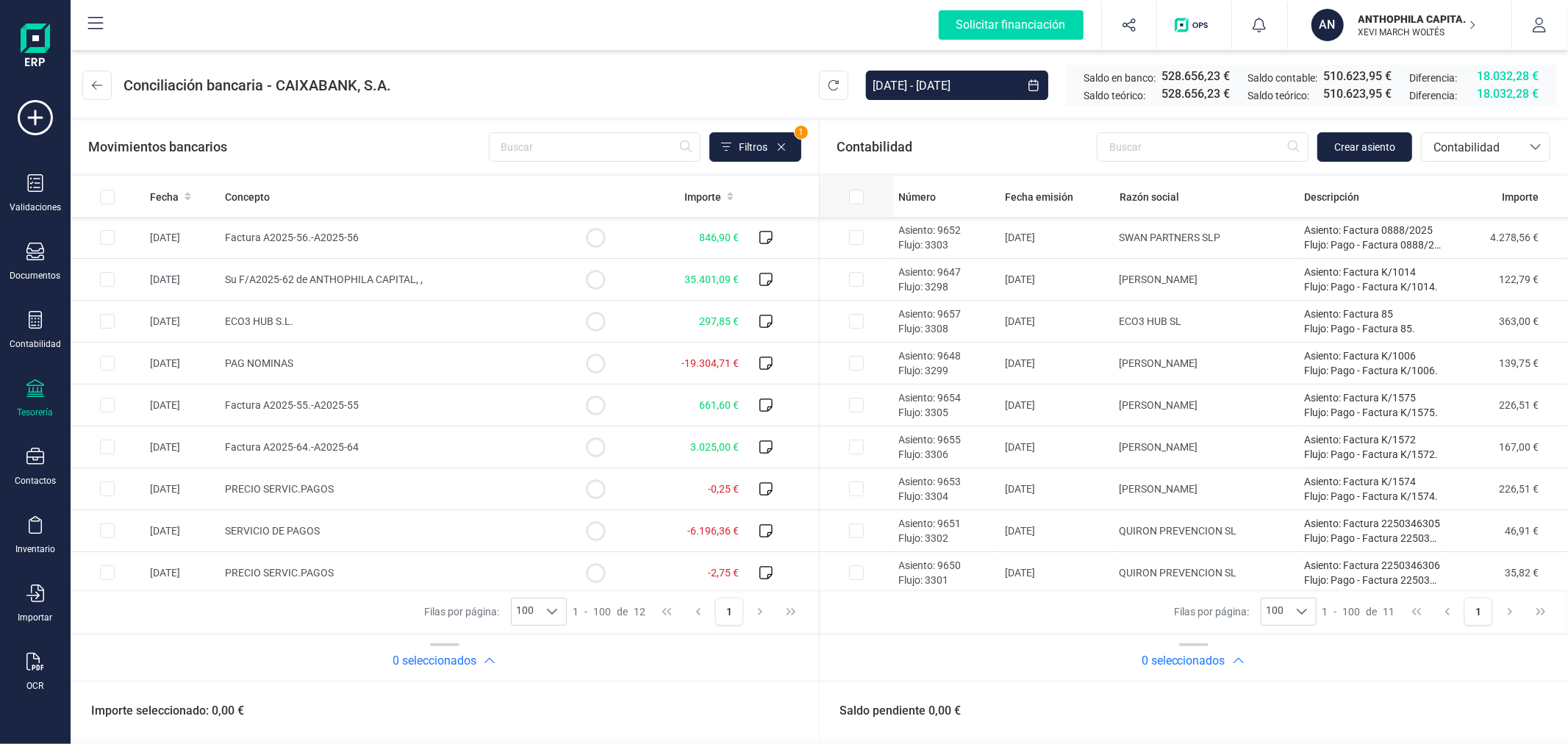
checkbox input "true"
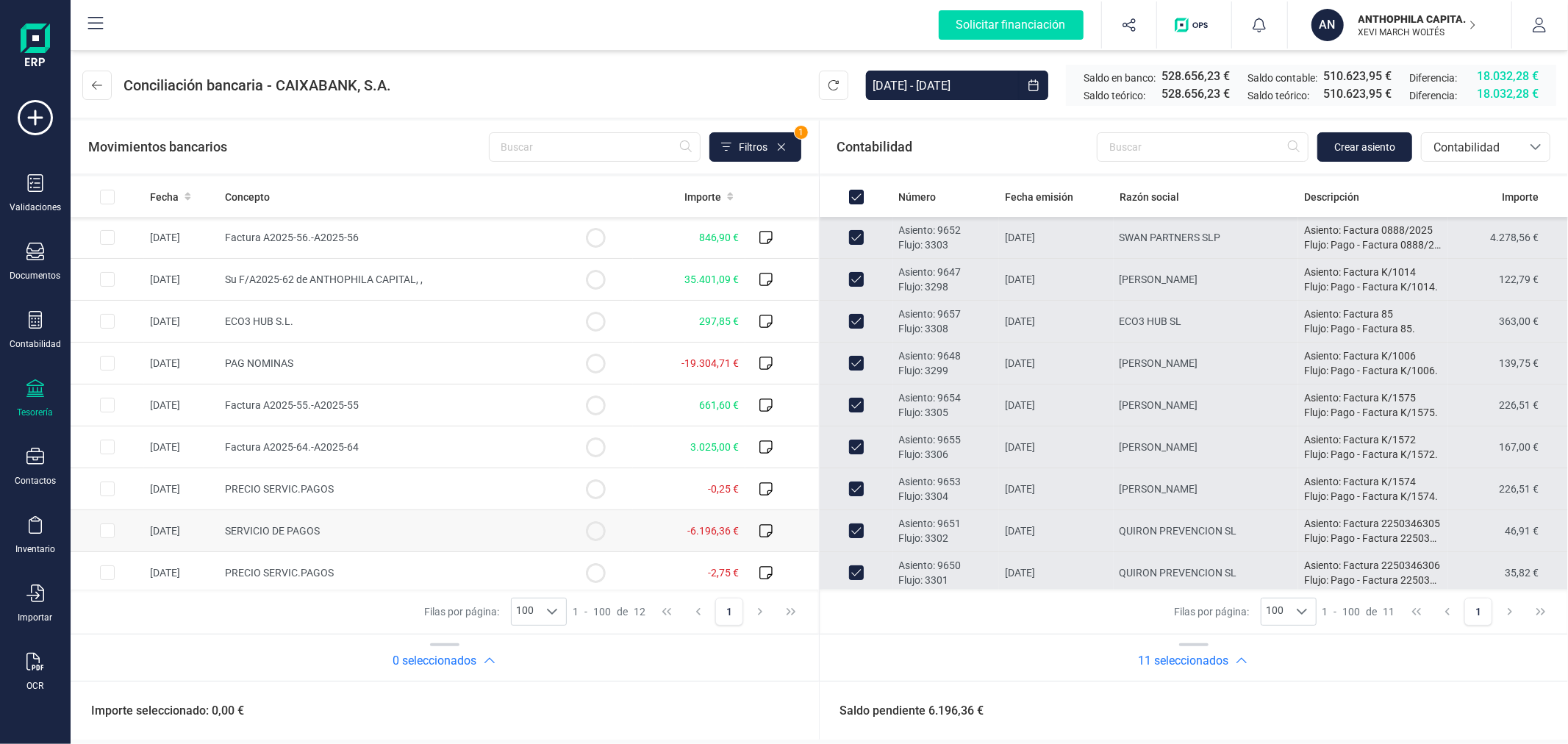
click at [109, 527] on input "Row Selected 69a44916-6dc6-4e5e-8987-9662f379a9cf" at bounding box center [107, 530] width 14 height 14
checkbox input "true"
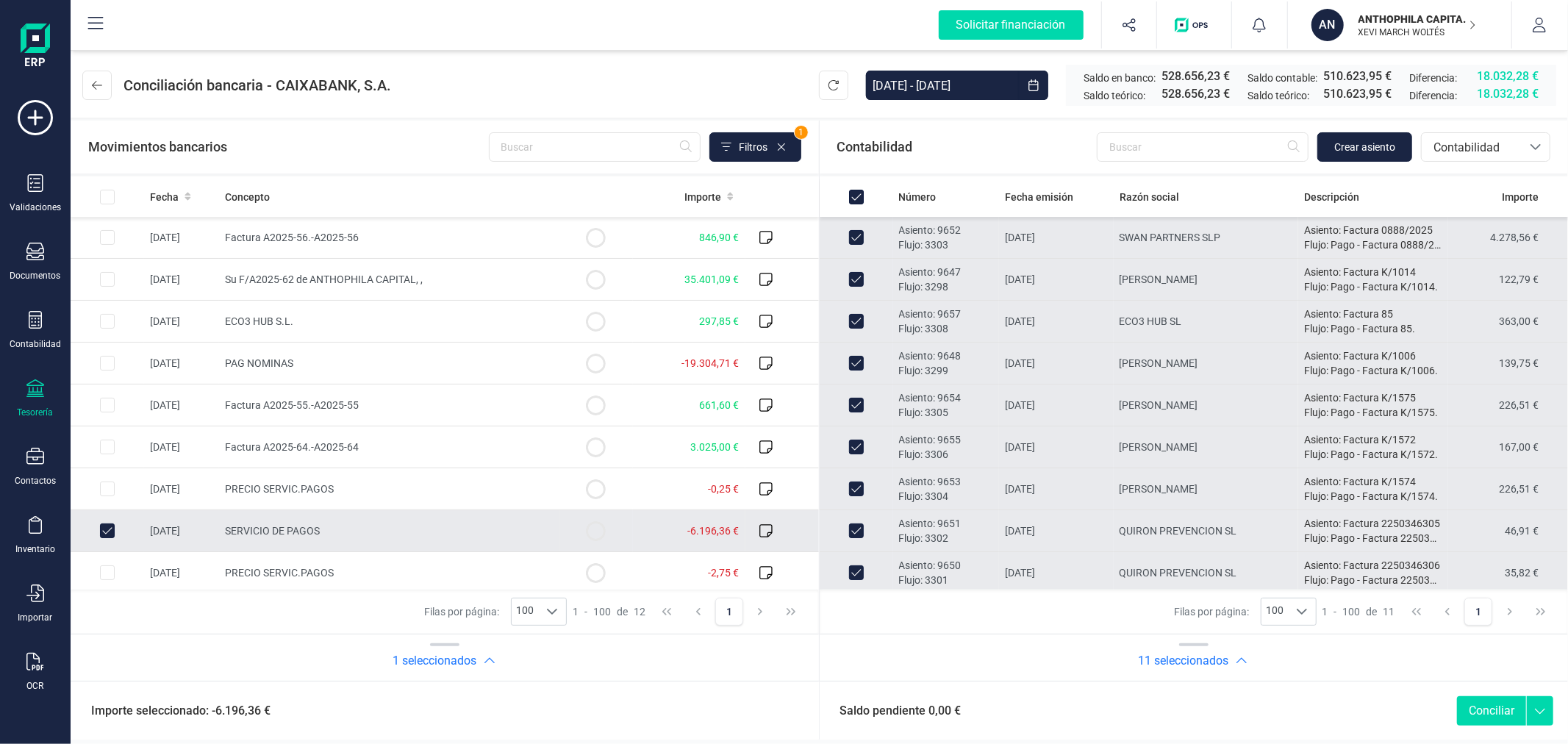
click at [1479, 708] on button "Conciliar" at bounding box center [1491, 710] width 69 height 29
checkbox input "false"
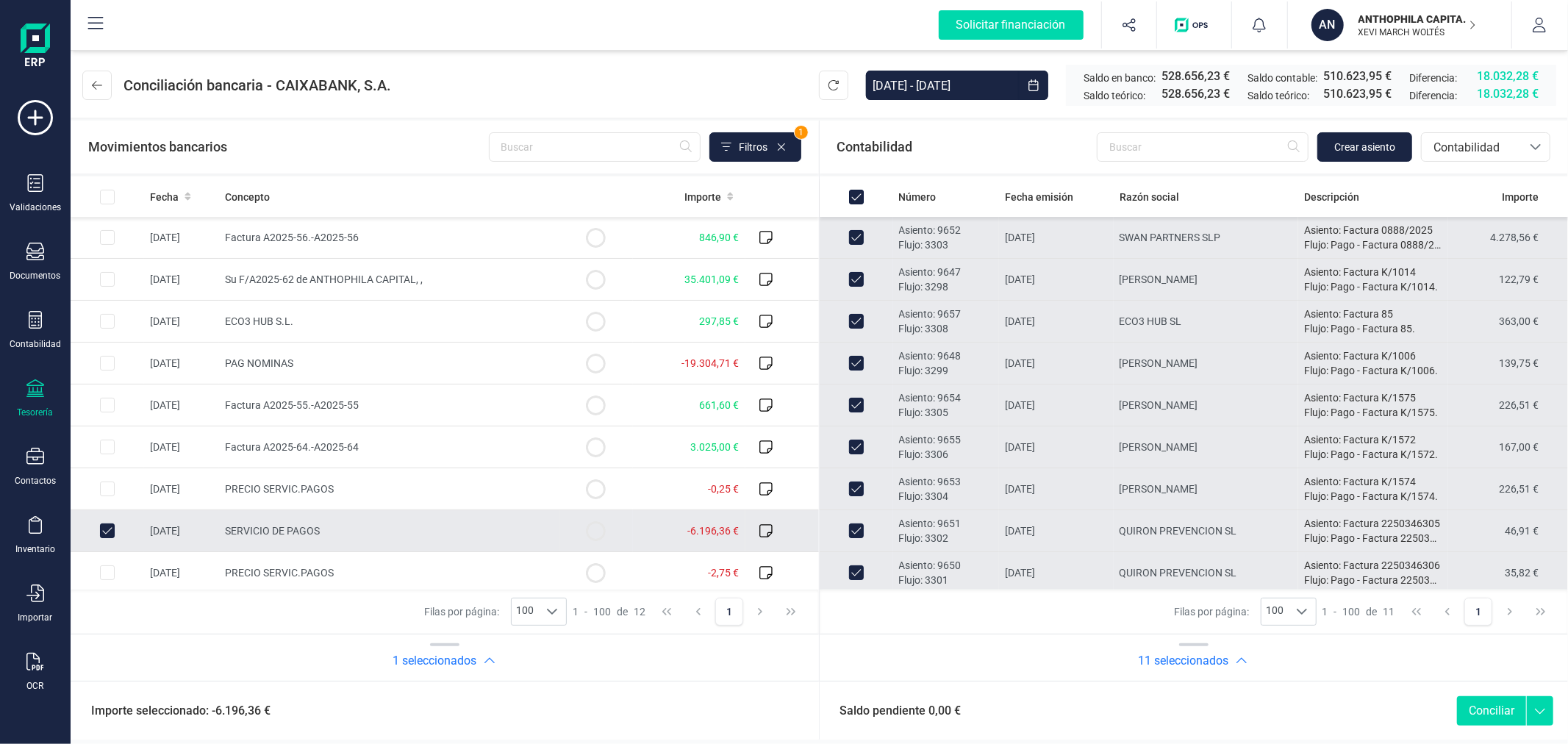
checkbox input "false"
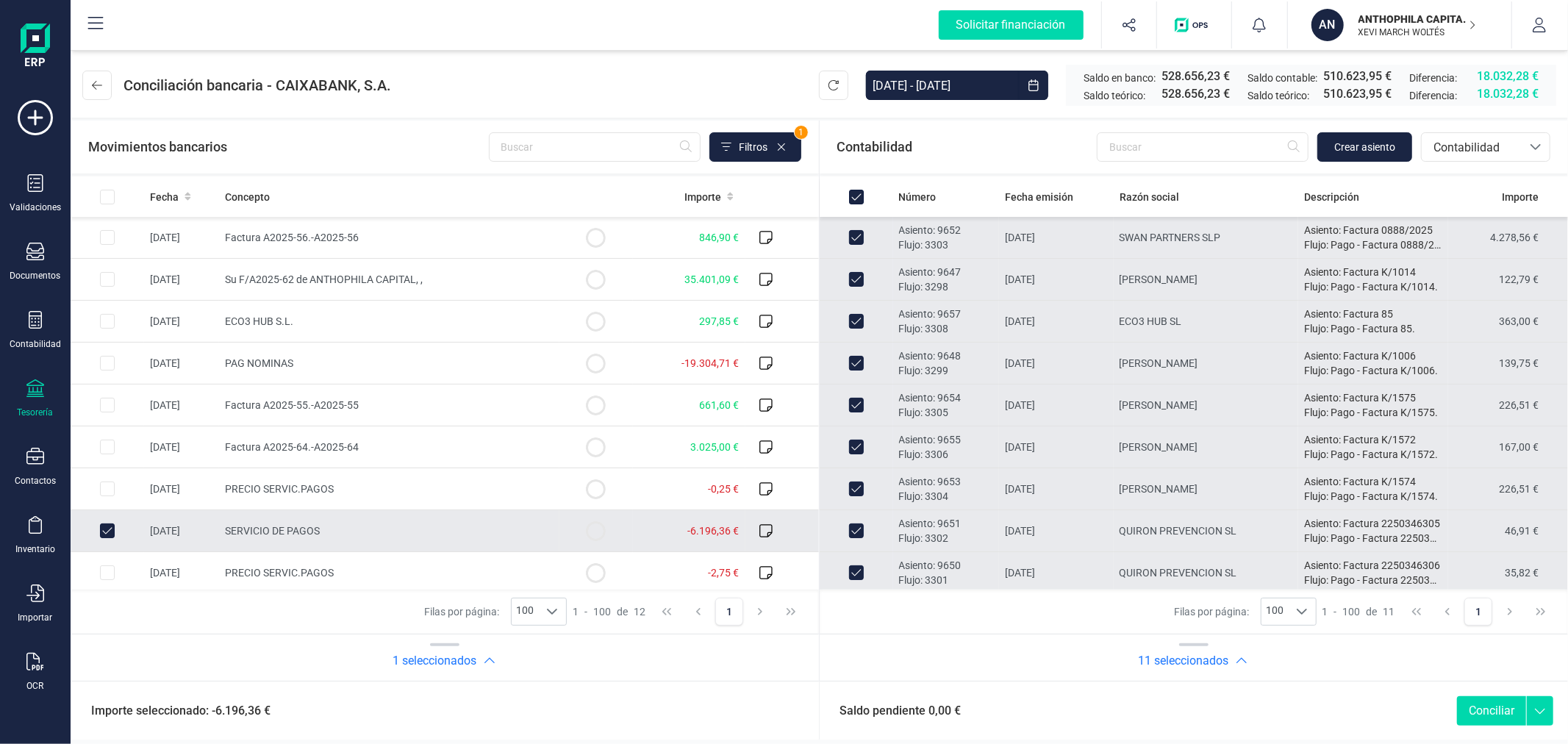
checkbox input "false"
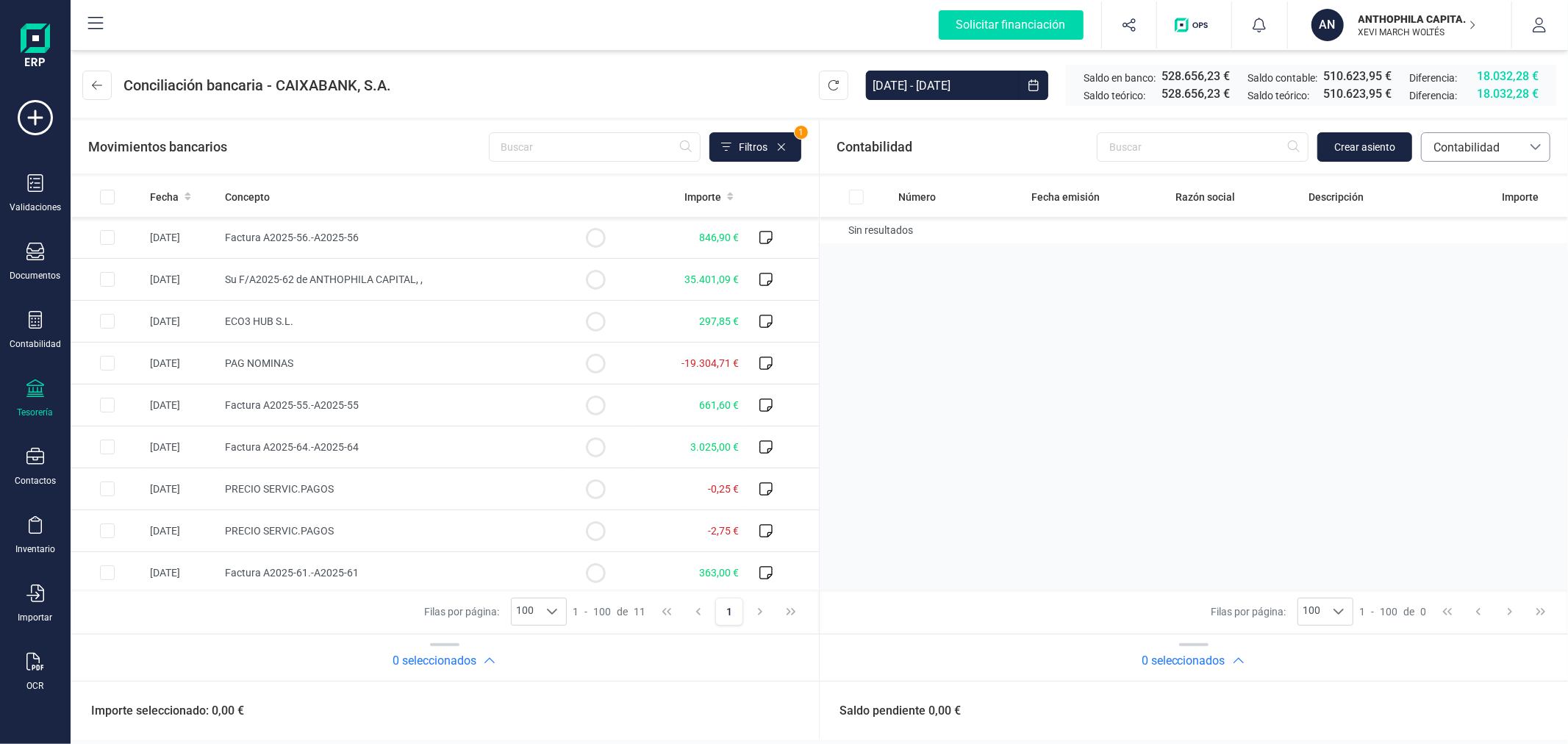
click at [1453, 153] on span "Contabilidad" at bounding box center [1471, 147] width 88 height 18
click at [1452, 248] on span "Facturas" at bounding box center [1456, 247] width 45 height 18
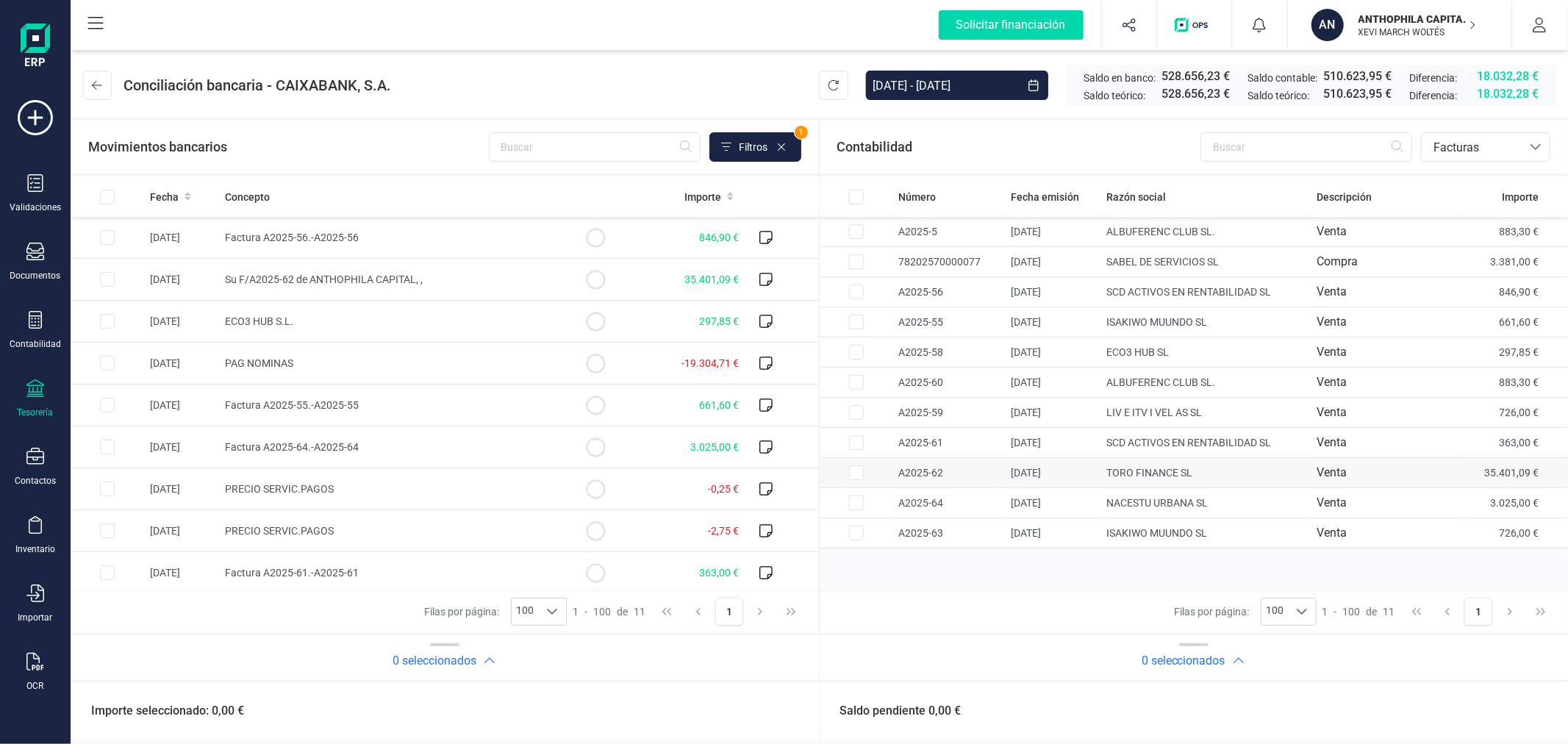
click at [846, 474] on td at bounding box center [856, 473] width 73 height 30
checkbox input "true"
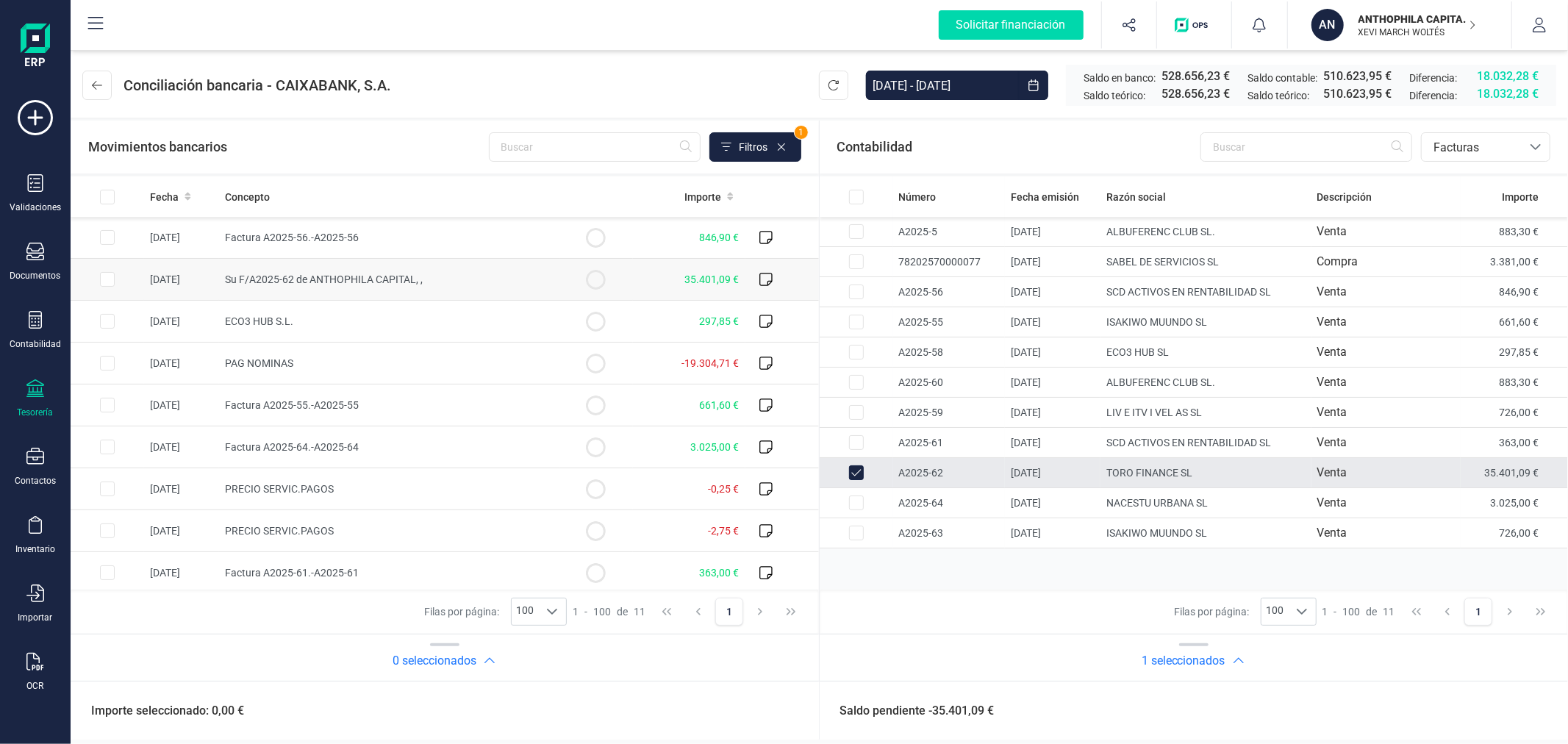
click at [107, 281] on input "Row Selected a7be9076-fb39-4e85-8321-3342b8ee7e0c" at bounding box center [107, 279] width 14 height 14
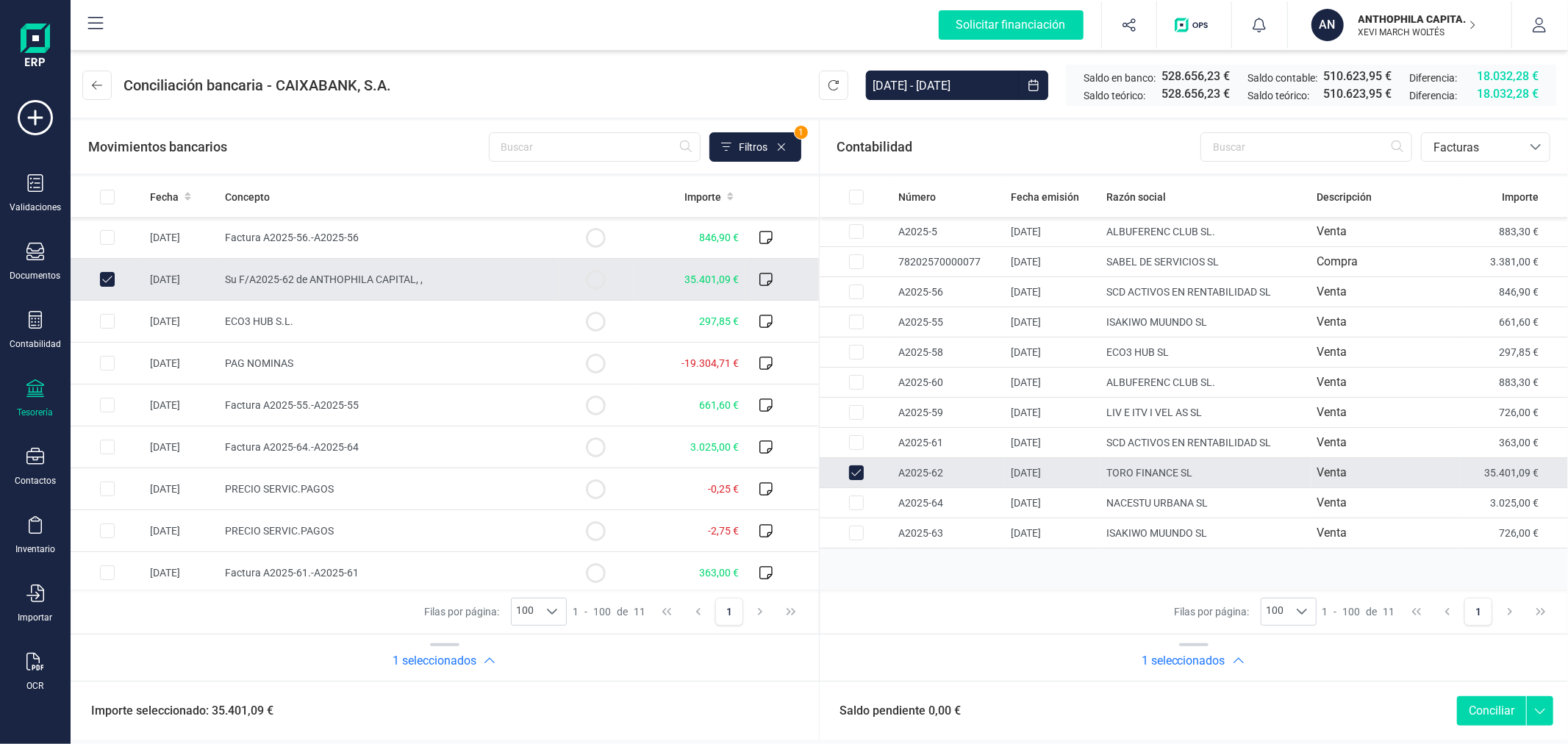
click at [1496, 699] on button "Conciliar" at bounding box center [1491, 710] width 69 height 29
checkbox input "false"
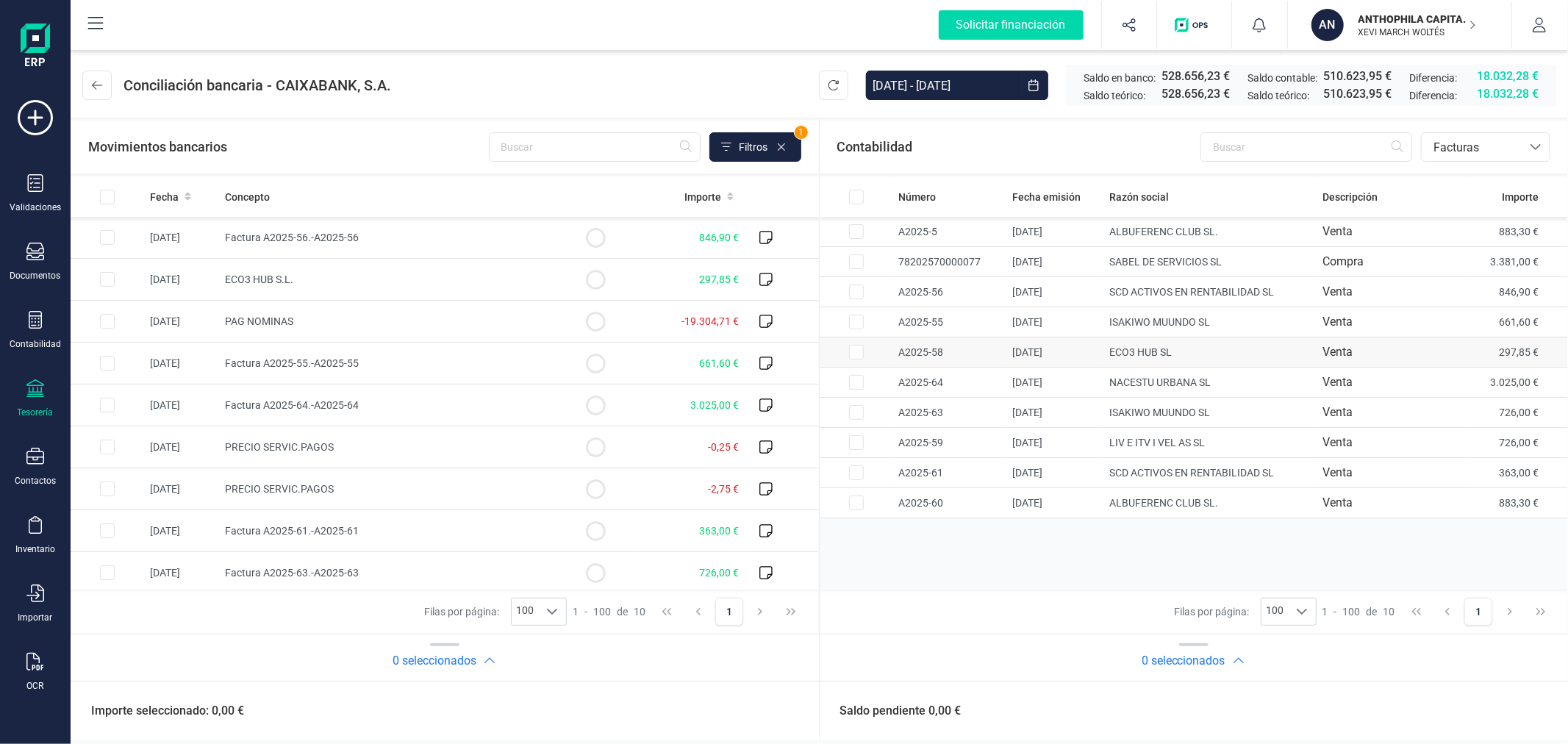
click at [853, 357] on input "Row Selected 241f6f49-80b4-458c-b528-690d20e2c9f6" at bounding box center [856, 352] width 14 height 14
checkbox input "true"
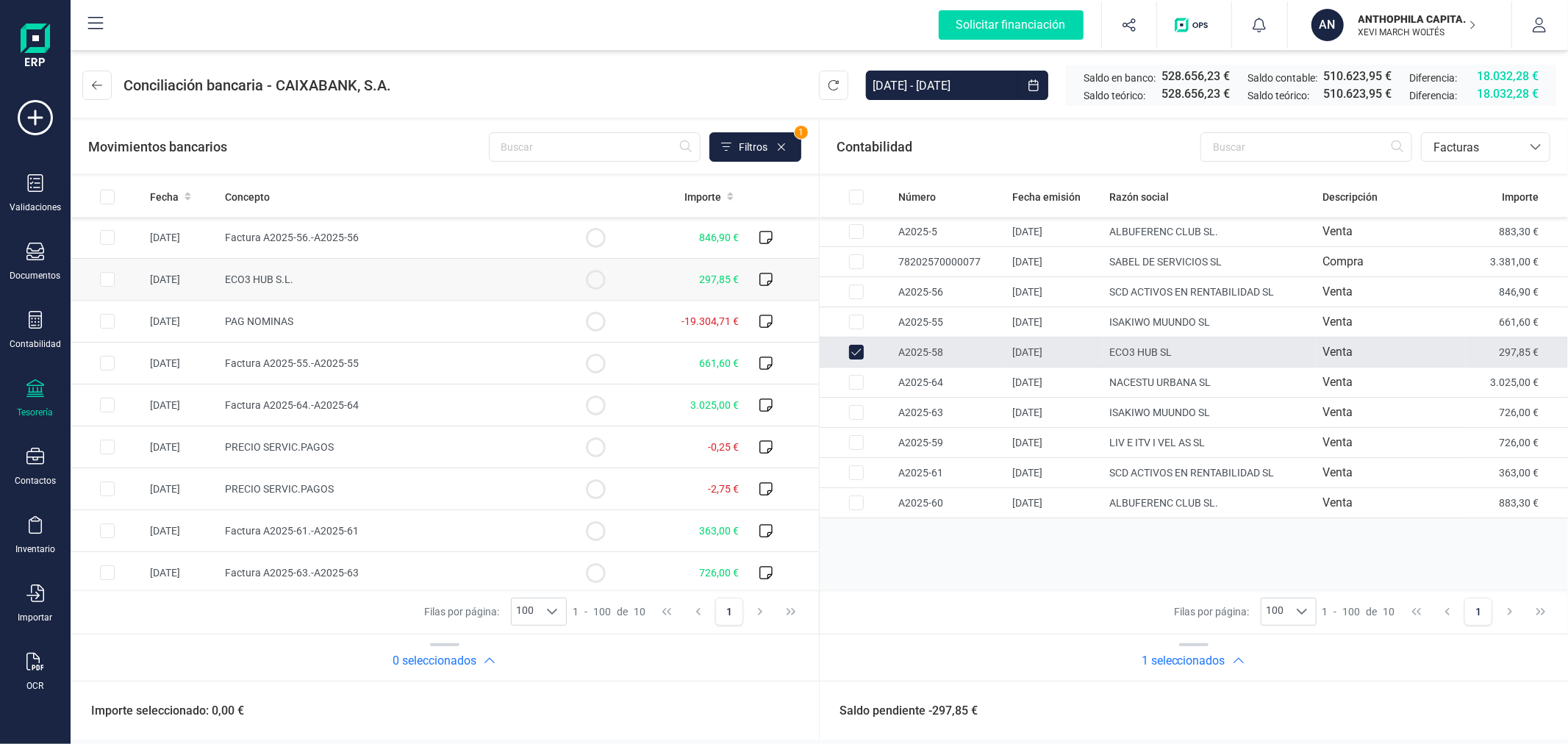
click at [105, 284] on input "Row Selected 4b184a96-3610-499f-8395-389fcaca9e69" at bounding box center [107, 279] width 14 height 14
checkbox input "true"
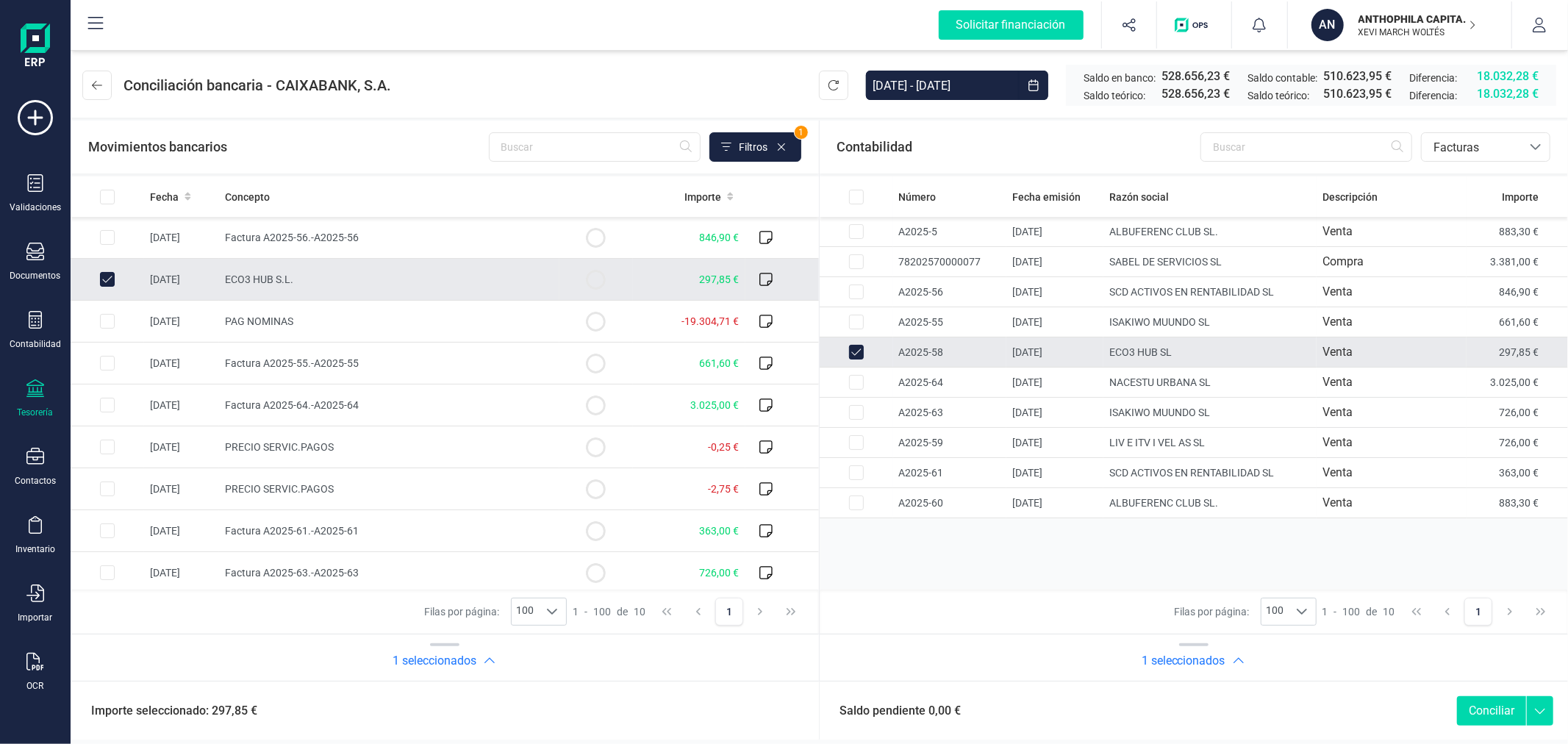
click at [1491, 714] on button "Conciliar" at bounding box center [1491, 710] width 69 height 29
checkbox input "false"
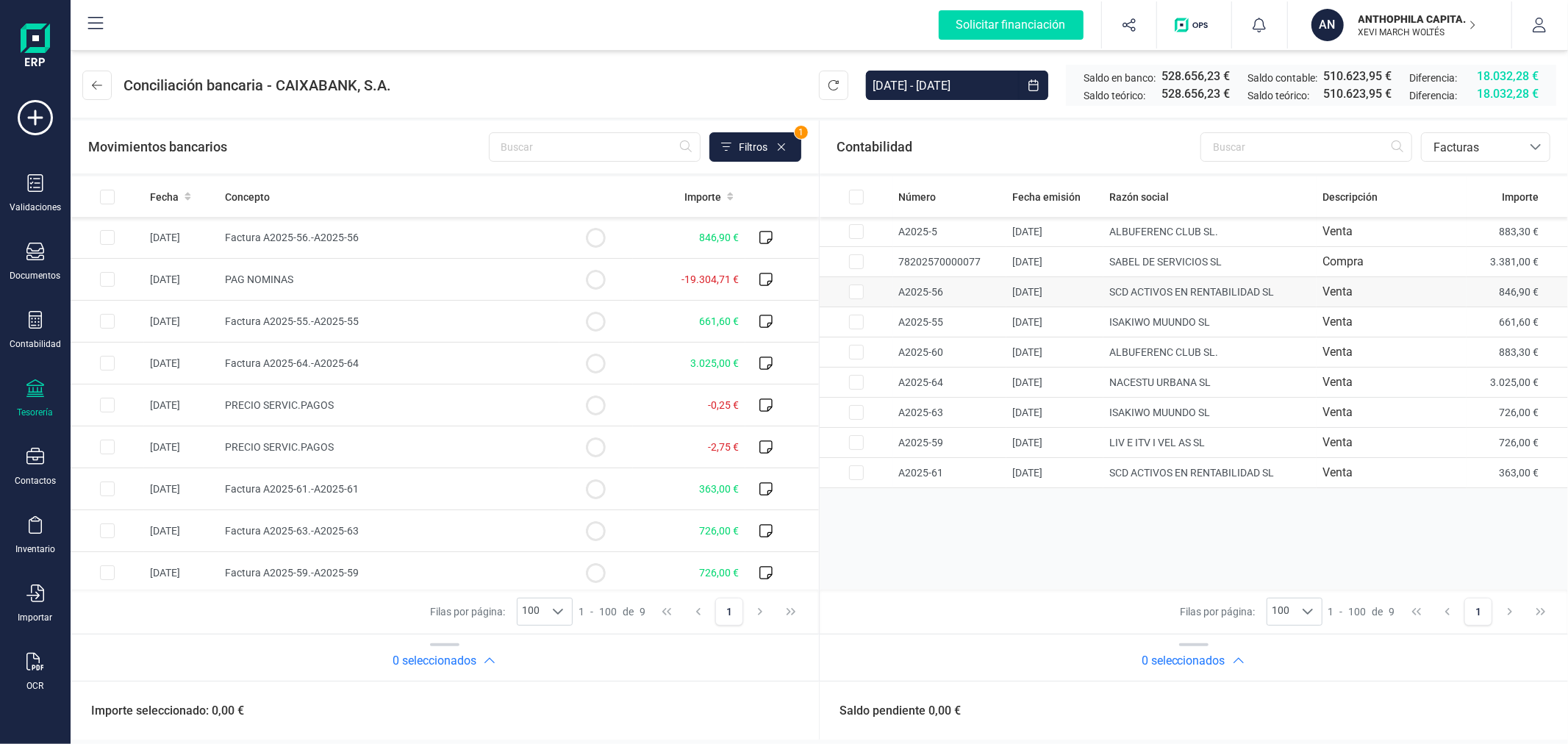
click at [858, 292] on input "Row Selected efb1a1c4-d0a2-417d-8ea8-7e82a0a223ac" at bounding box center [856, 291] width 14 height 14
checkbox input "true"
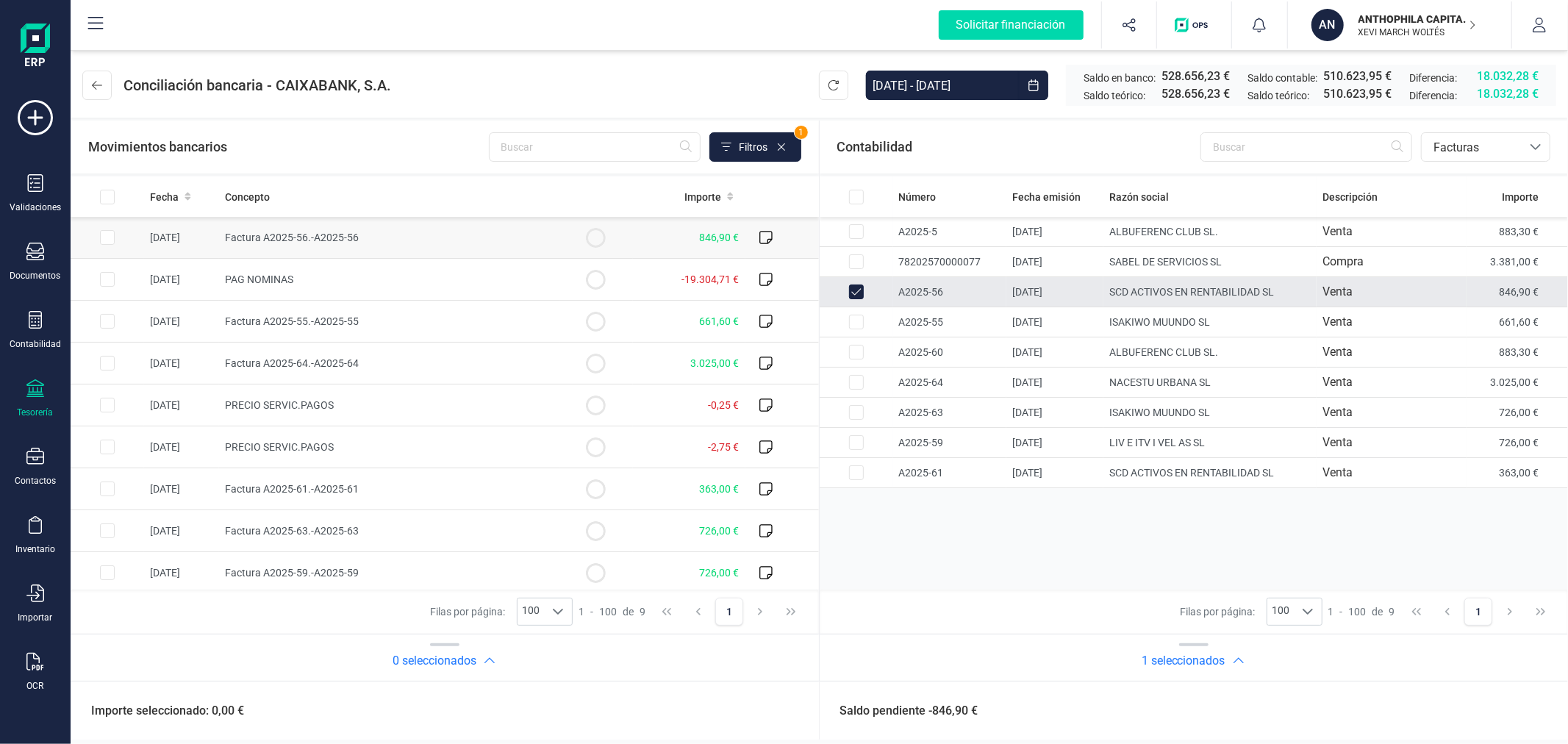
click at [104, 237] on input "Row Selected 3ade8d40-9b18-4344-a148-27d056a7300d" at bounding box center [107, 236] width 14 height 14
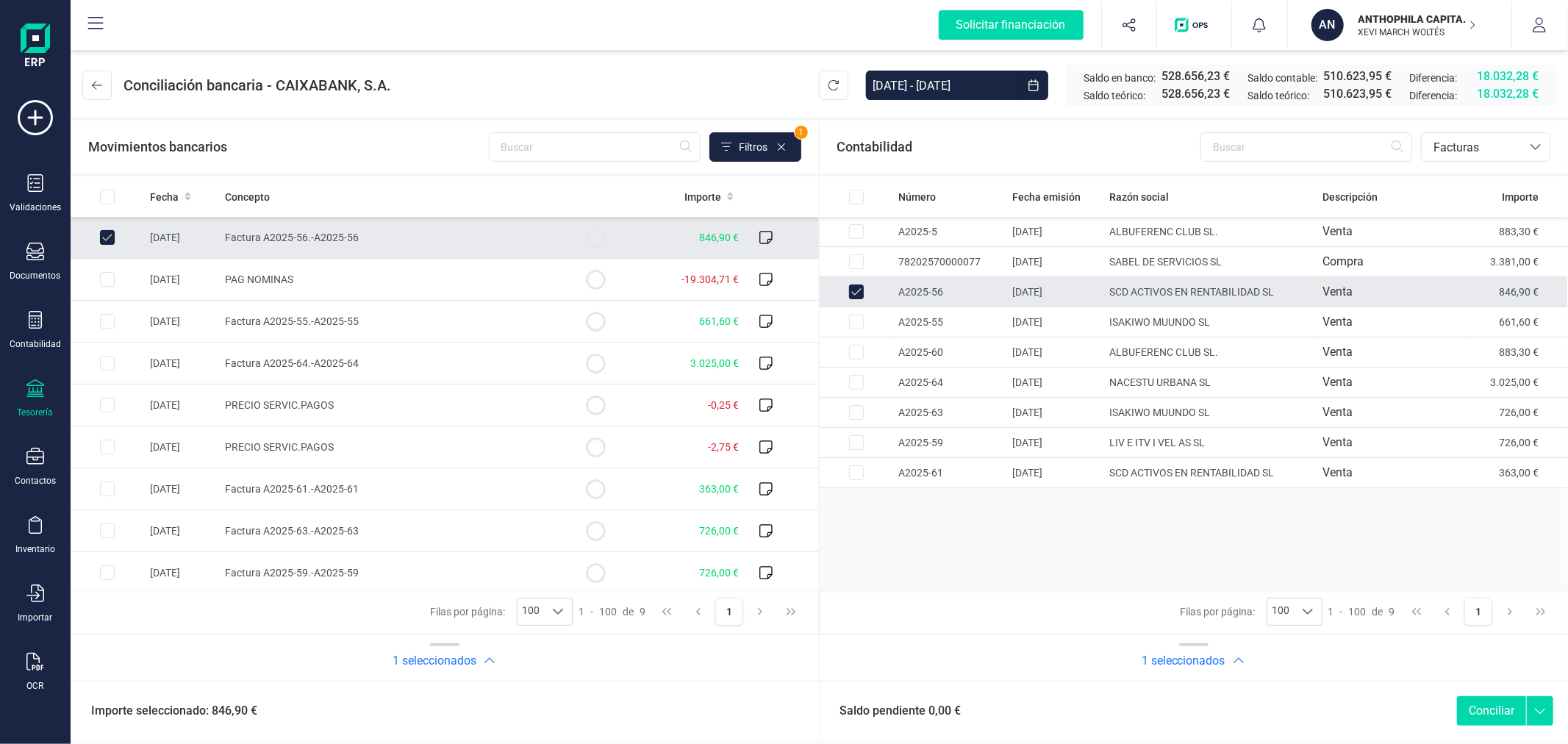
click at [1480, 711] on button "Conciliar" at bounding box center [1491, 710] width 69 height 29
checkbox input "false"
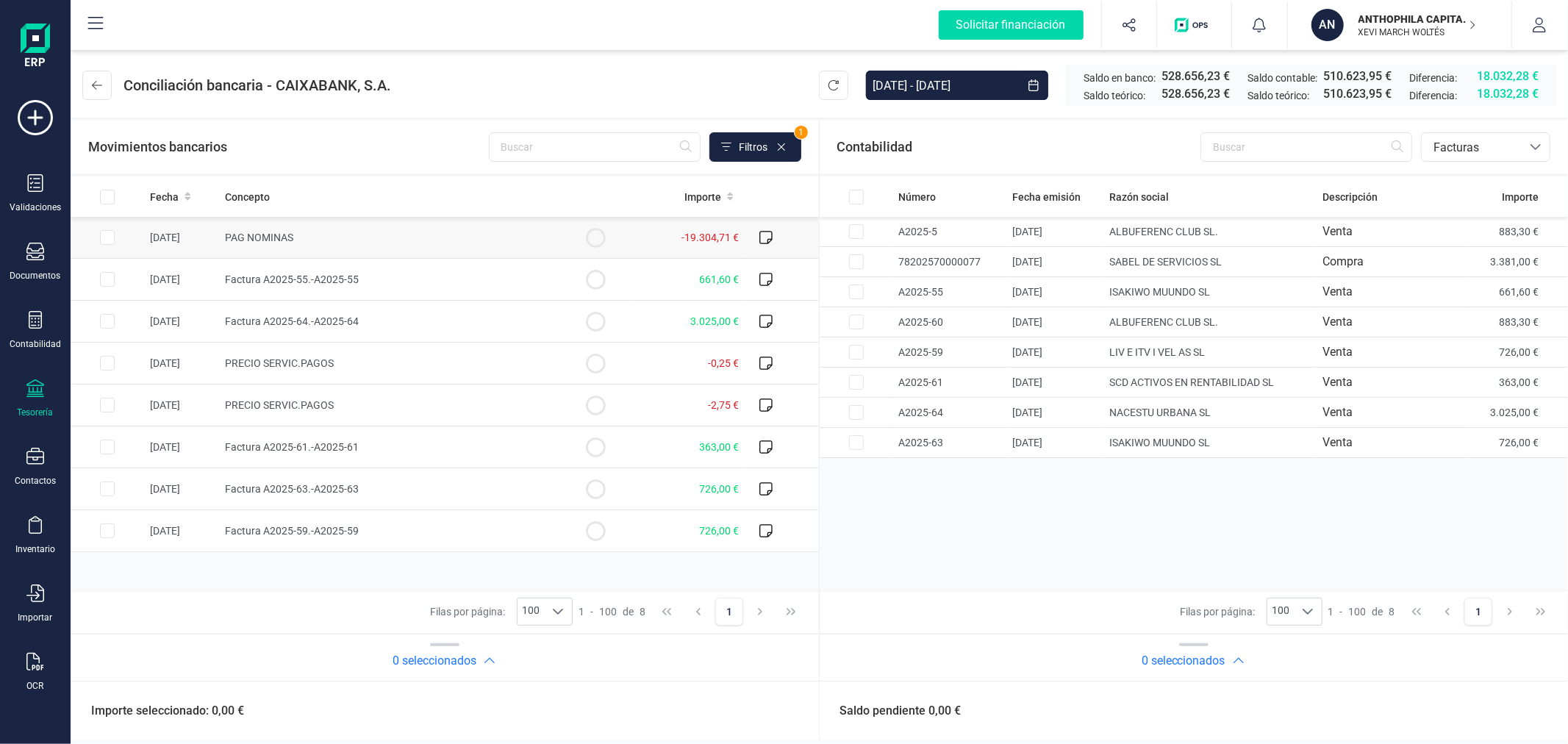
click at [109, 233] on input "Row Selected 9977fd44-a2e0-41a0-ae3f-517554c25519" at bounding box center [107, 236] width 14 height 14
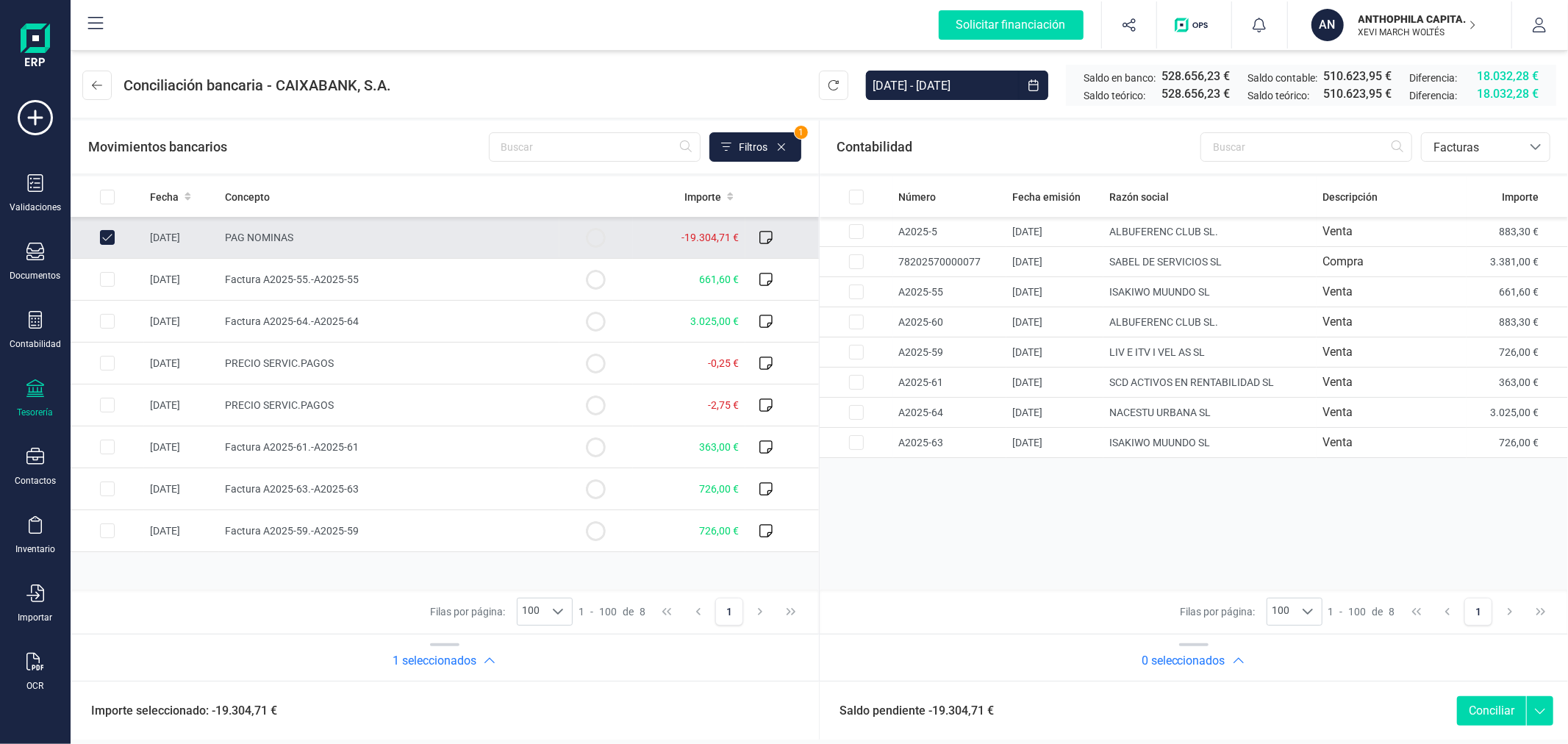
click at [100, 239] on input "Row Unselected 9977fd44-a2e0-41a0-ae3f-517554c25519" at bounding box center [107, 236] width 14 height 14
checkbox input "false"
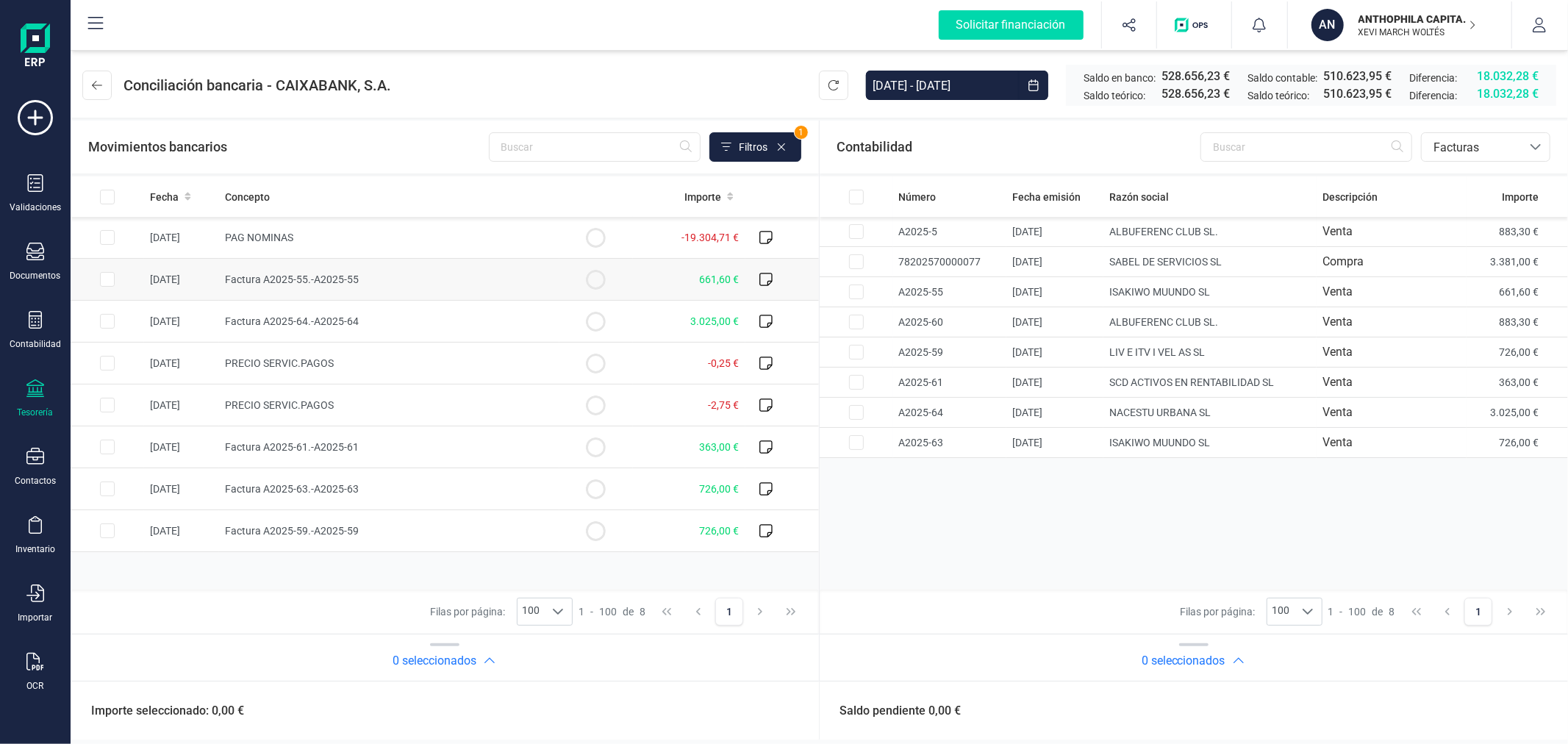
click at [104, 277] on input "Row Selected 825270c9-25ea-4139-b28d-531d75926248" at bounding box center [107, 279] width 14 height 14
checkbox input "true"
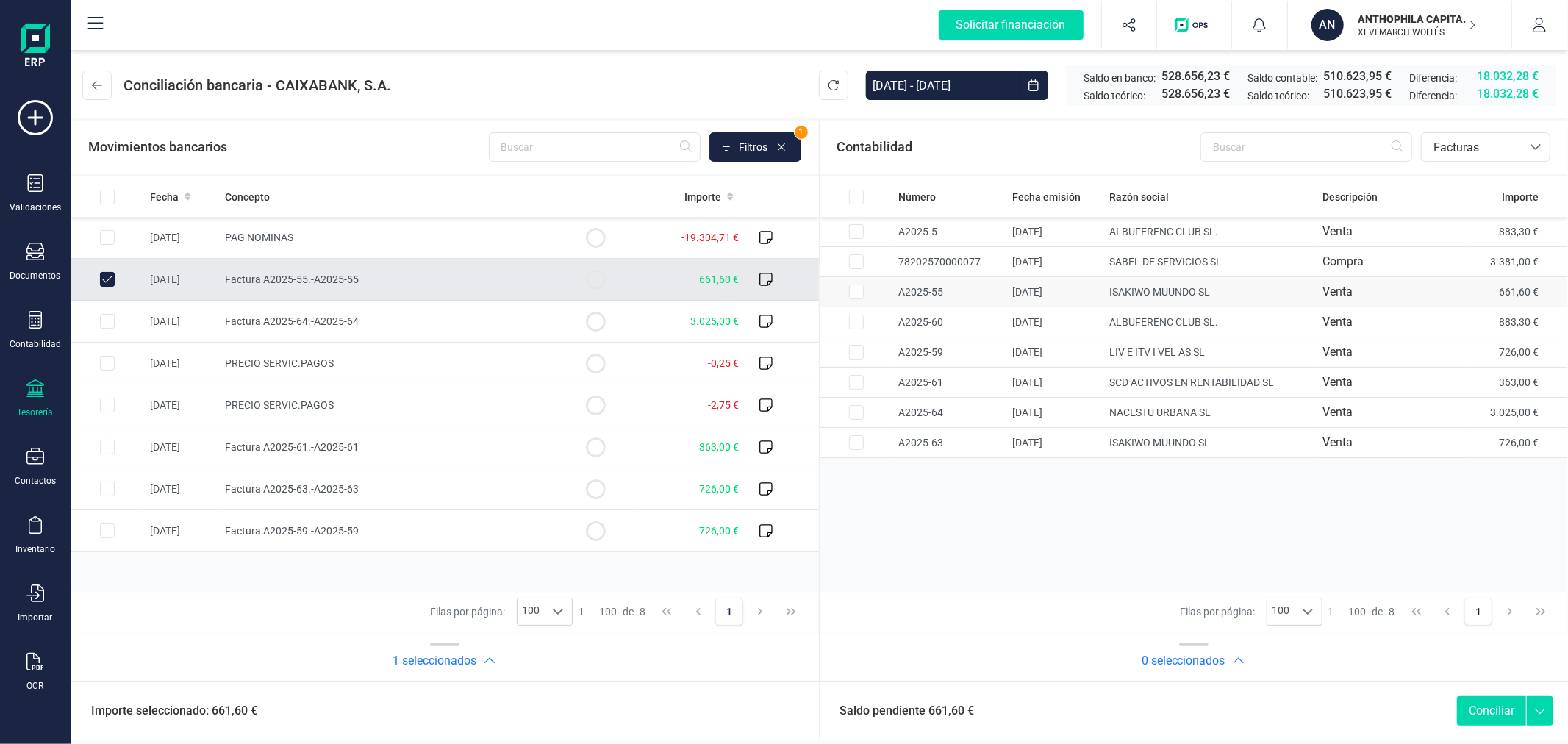
click at [853, 292] on input "Row Selected 77f5b072-d787-45b6-8607-34f2dc3f84b8" at bounding box center [856, 291] width 14 height 14
checkbox input "true"
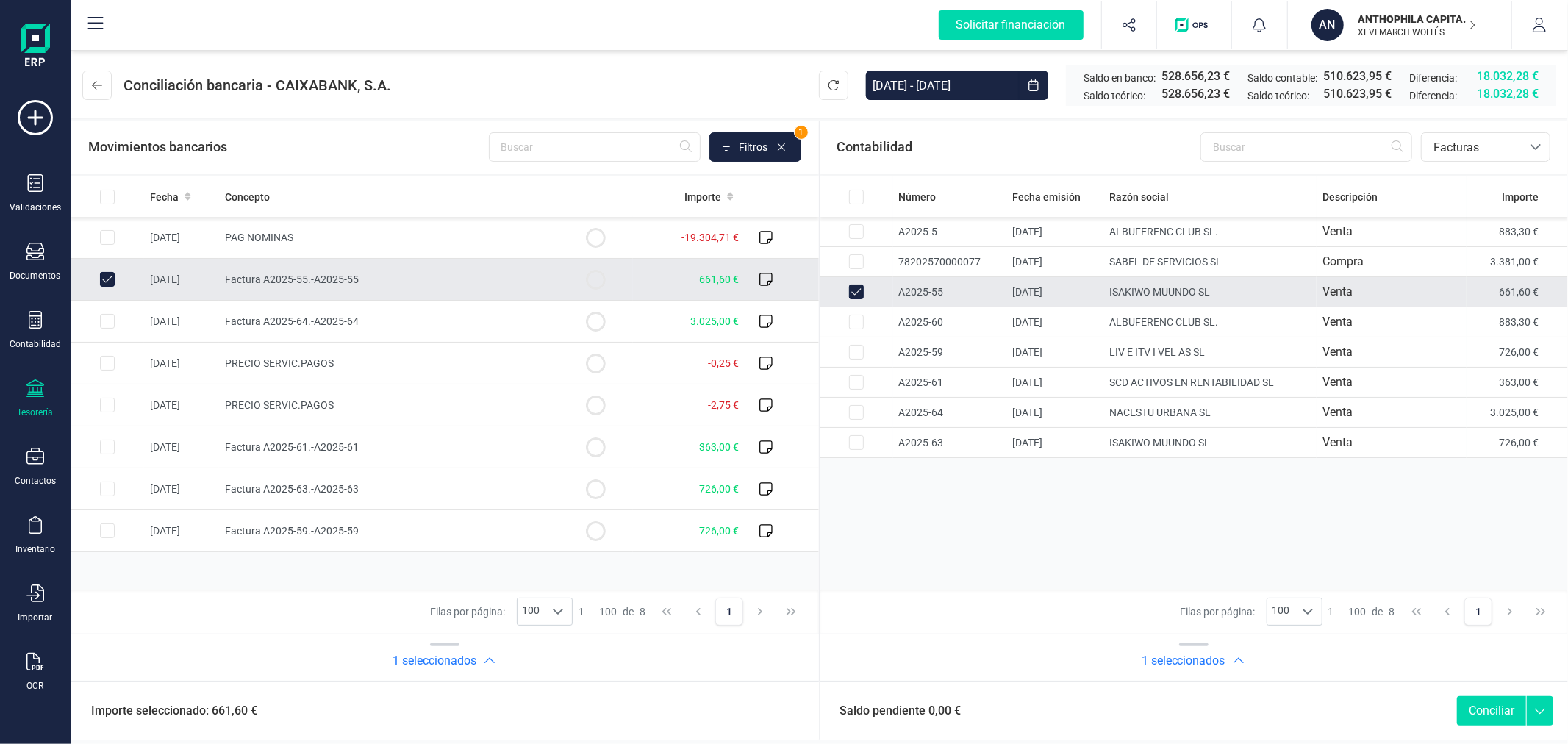
click at [1501, 710] on button "Conciliar" at bounding box center [1491, 710] width 69 height 29
checkbox input "false"
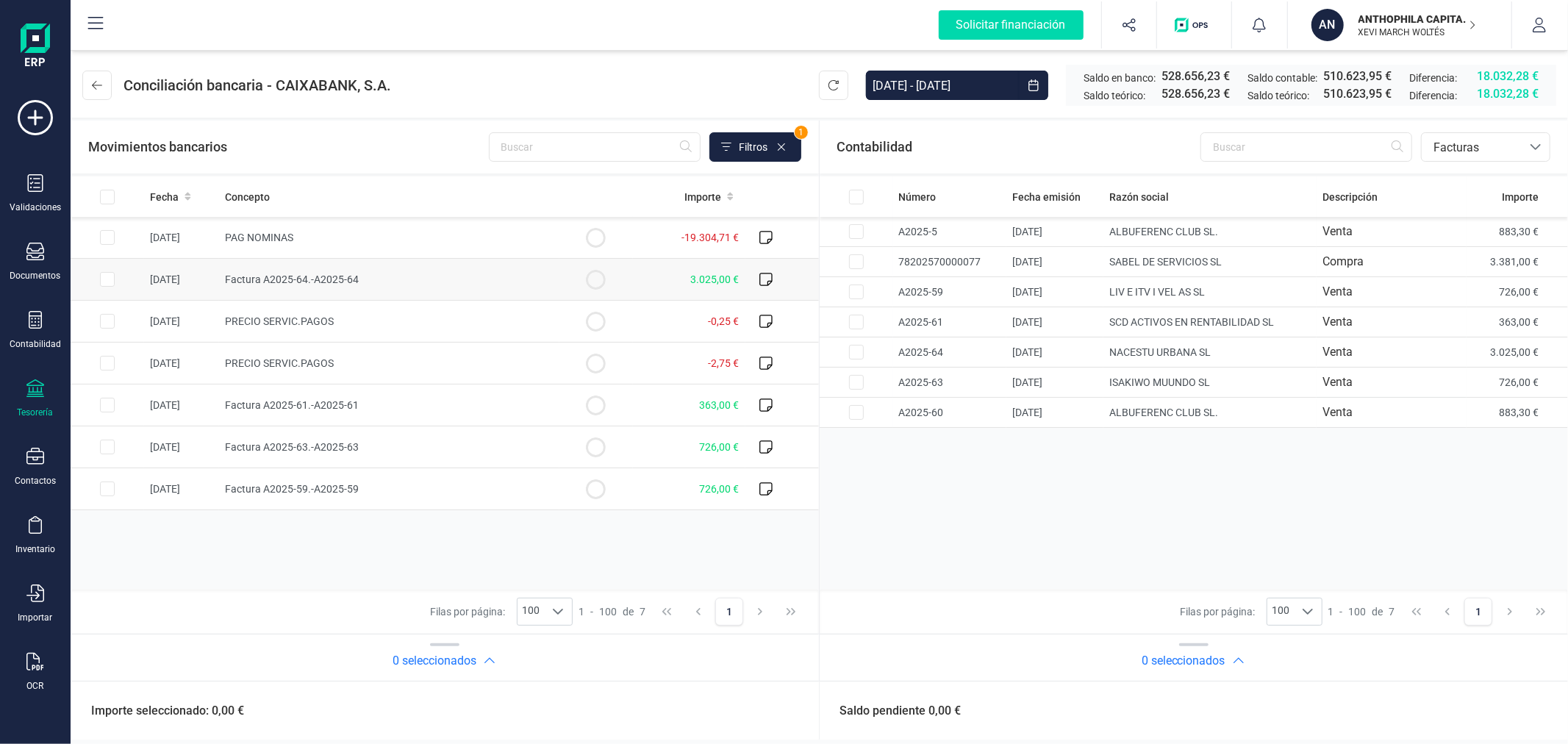
click at [109, 279] on input "Row Selected d7f66e5d-99d1-4ded-9958-6addc416e444" at bounding box center [107, 279] width 14 height 14
checkbox input "true"
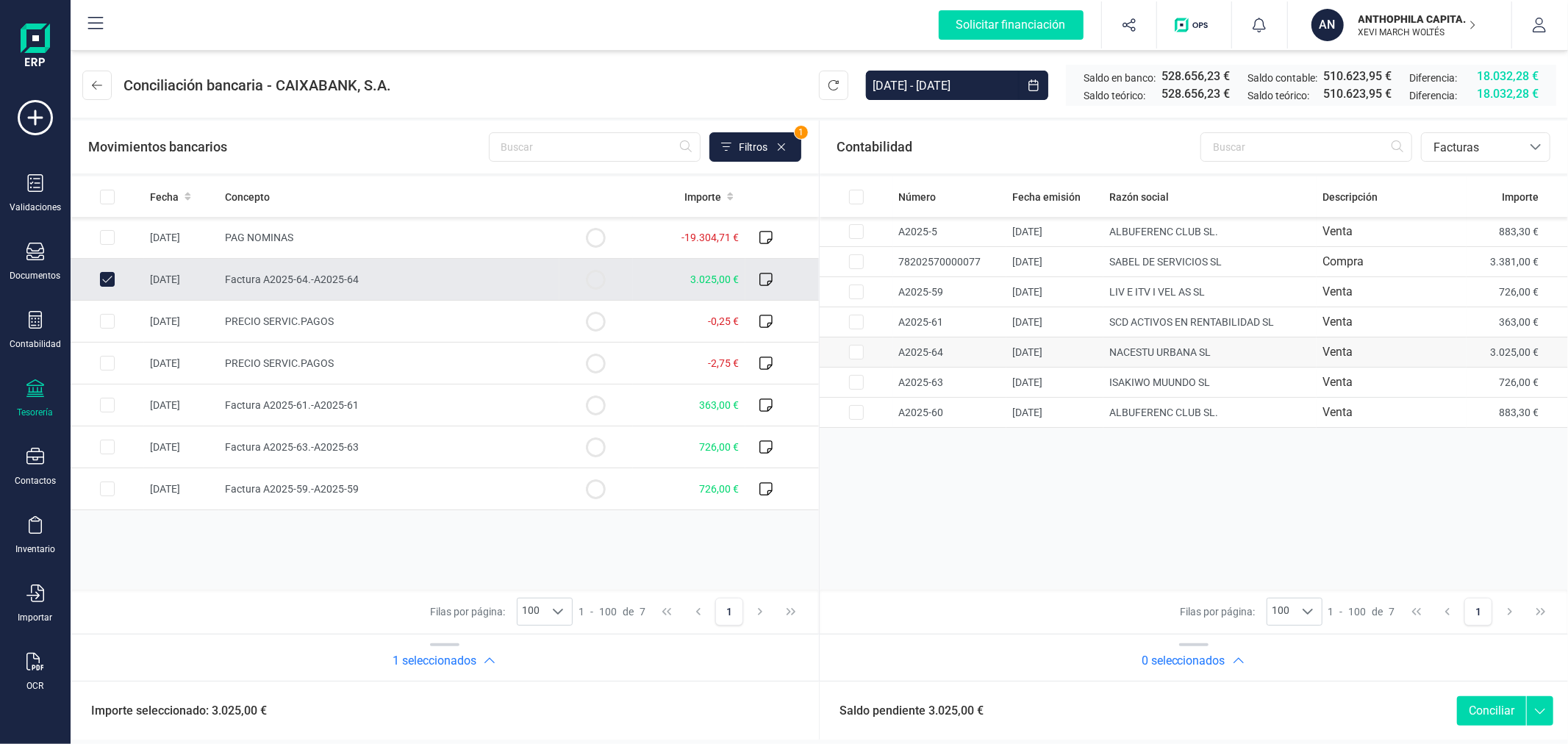
click at [858, 356] on input "Row Selected 39bfb822-bb8e-41bd-8717-dfb230b814cf" at bounding box center [856, 352] width 14 height 14
checkbox input "true"
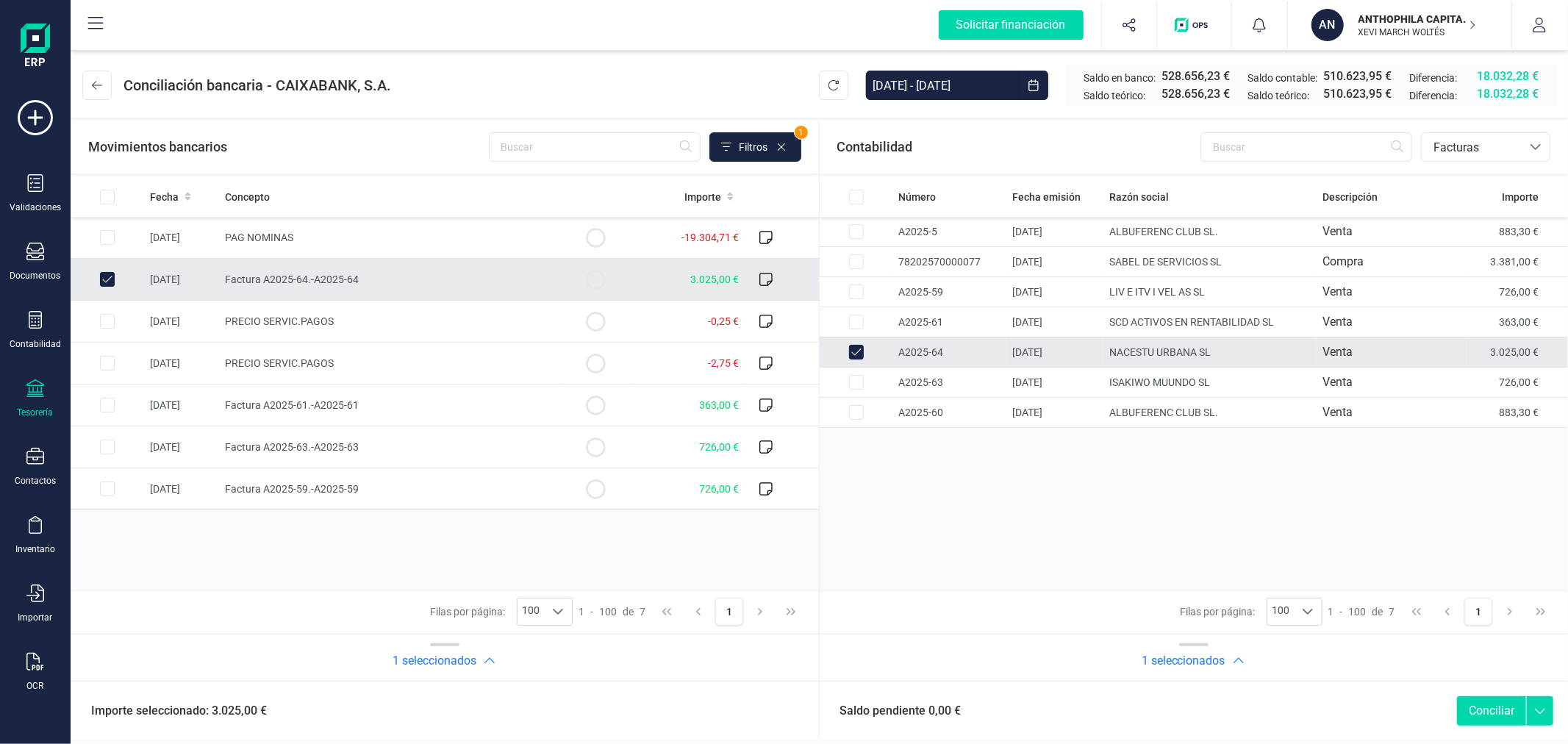
click at [1489, 714] on button "Conciliar" at bounding box center [1491, 710] width 69 height 29
checkbox input "false"
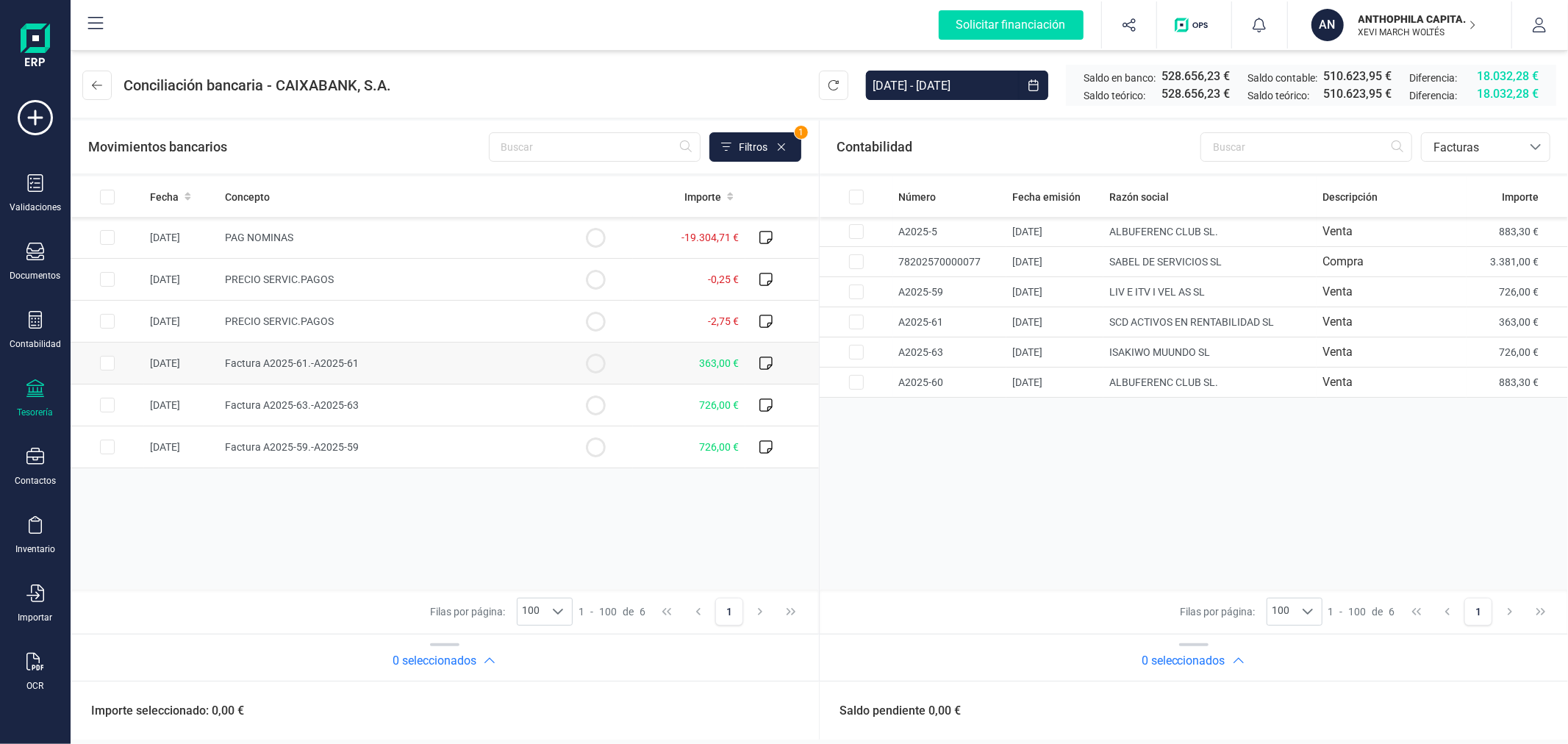
click at [105, 365] on input "Row Selected bb8b1104-268c-4331-b880-bb39fa81aa50" at bounding box center [107, 363] width 14 height 14
checkbox input "true"
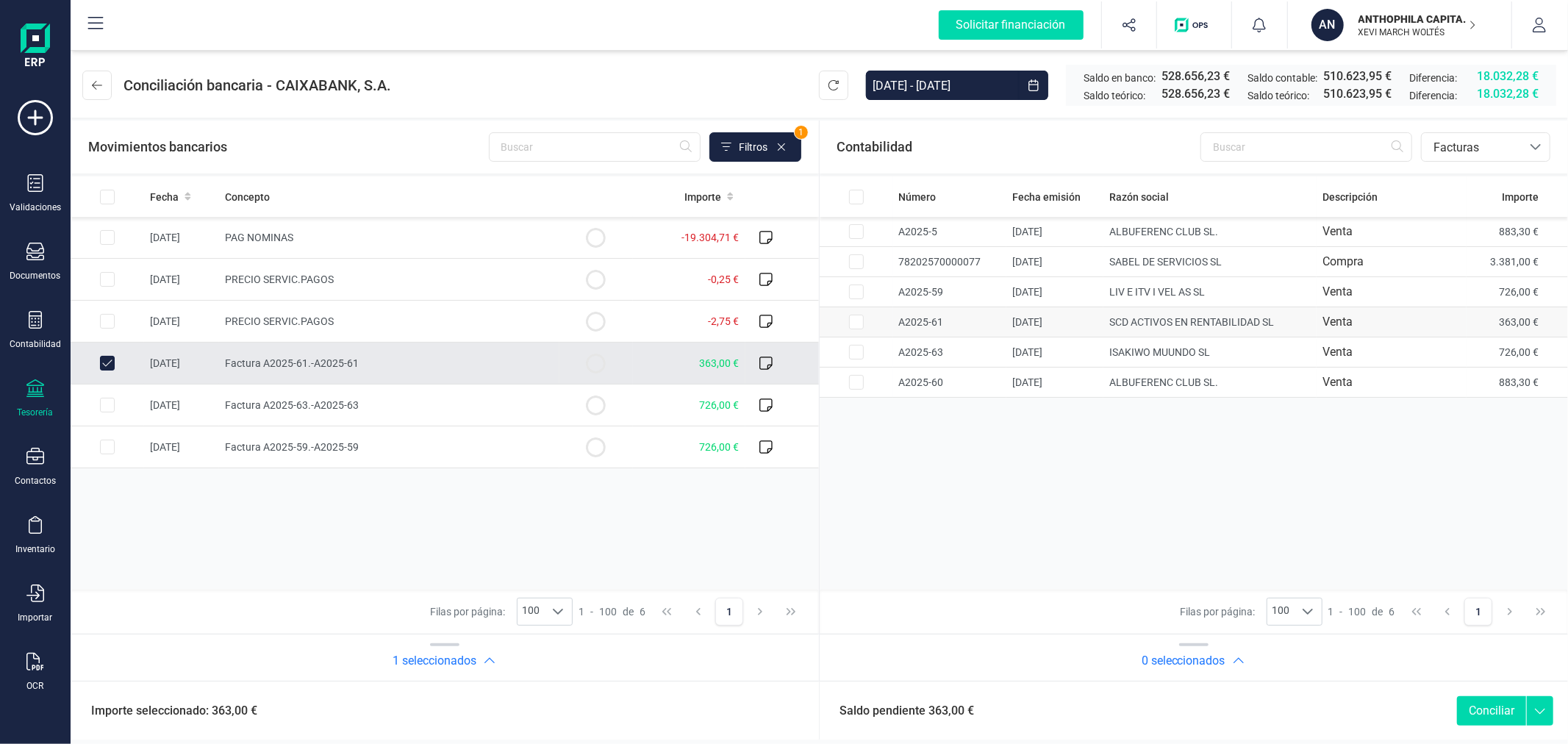
click at [851, 322] on input "Row Selected 3fcc50e5-96c3-4774-82fe-a6e36e1d3c1c" at bounding box center [856, 322] width 14 height 14
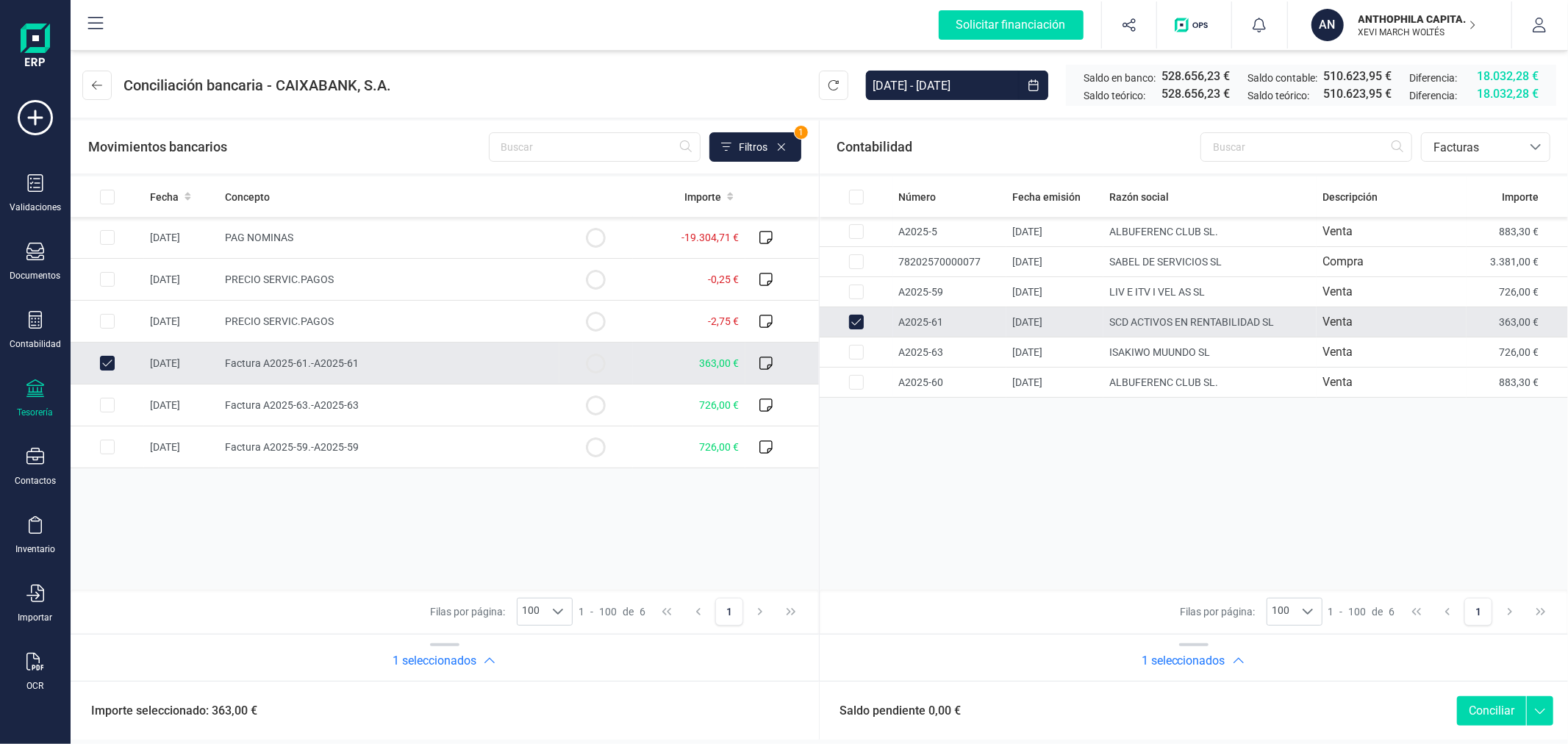
click at [1509, 715] on button "Conciliar" at bounding box center [1491, 710] width 69 height 29
checkbox input "false"
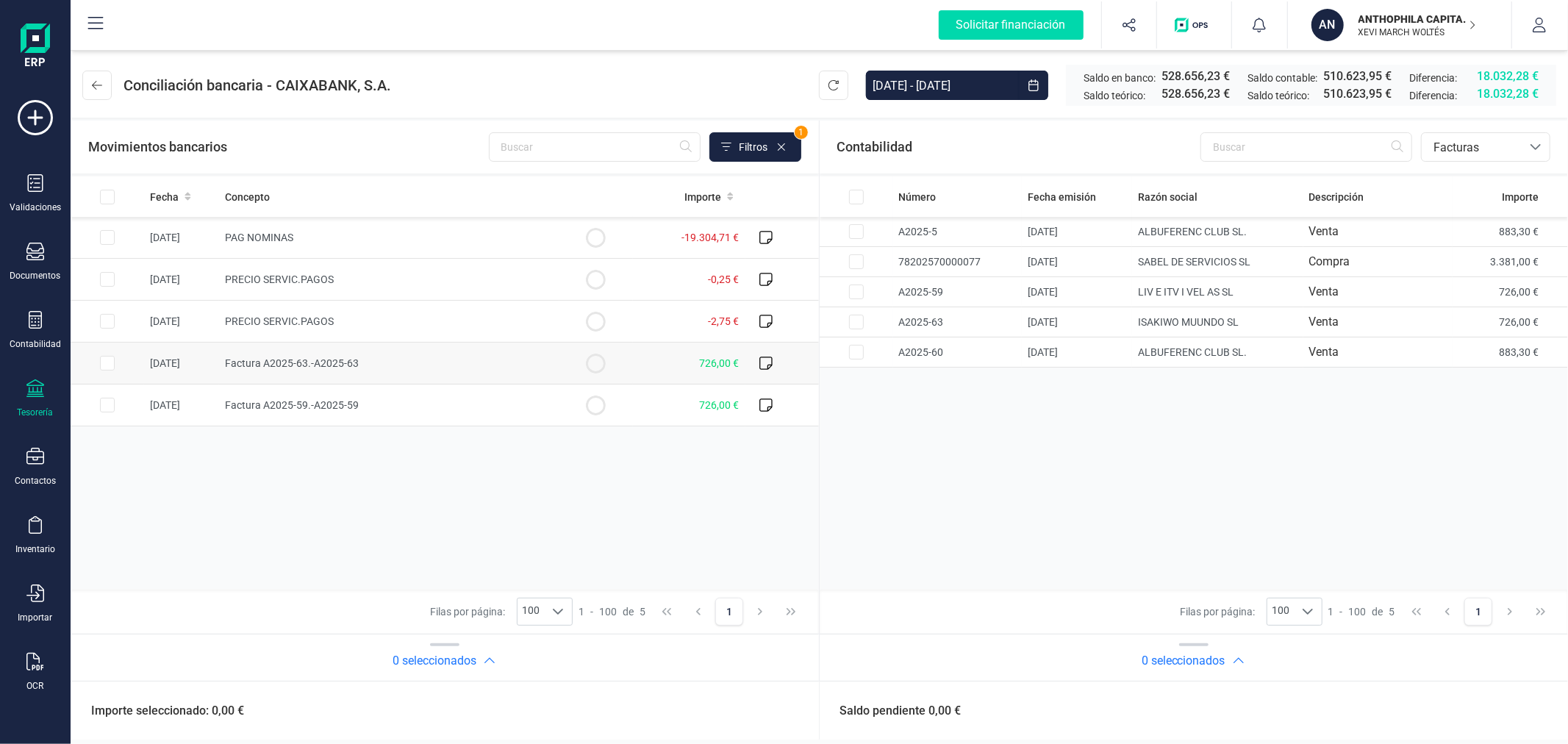
click at [104, 363] on input "Row Selected 18a46947-ce82-4a87-8ad4-df4d13f15a49" at bounding box center [107, 363] width 14 height 14
checkbox input "true"
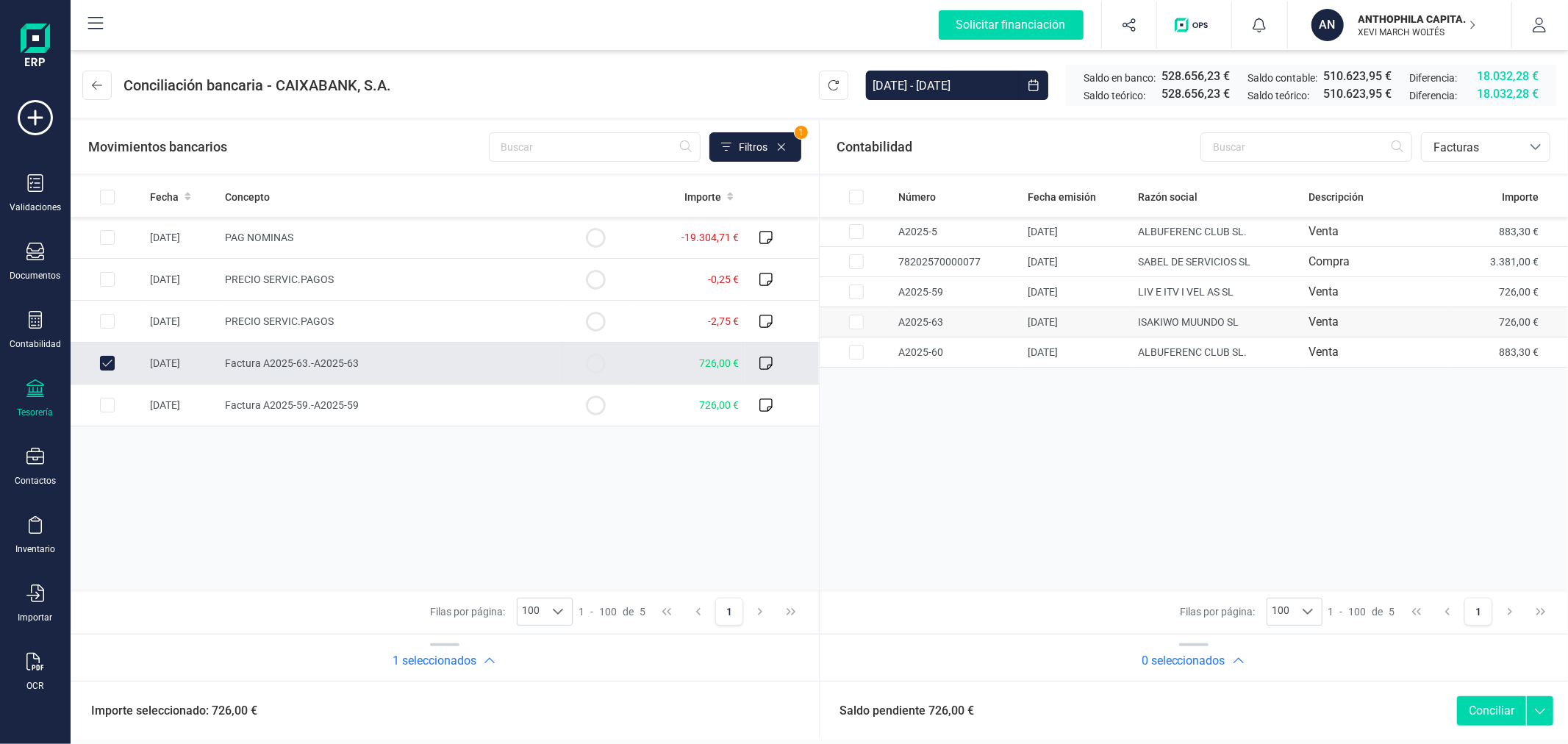
click at [853, 321] on input "Row Selected dd602fbb-1cf5-4f9c-a64a-f11db6ab61ce" at bounding box center [856, 322] width 14 height 14
checkbox input "true"
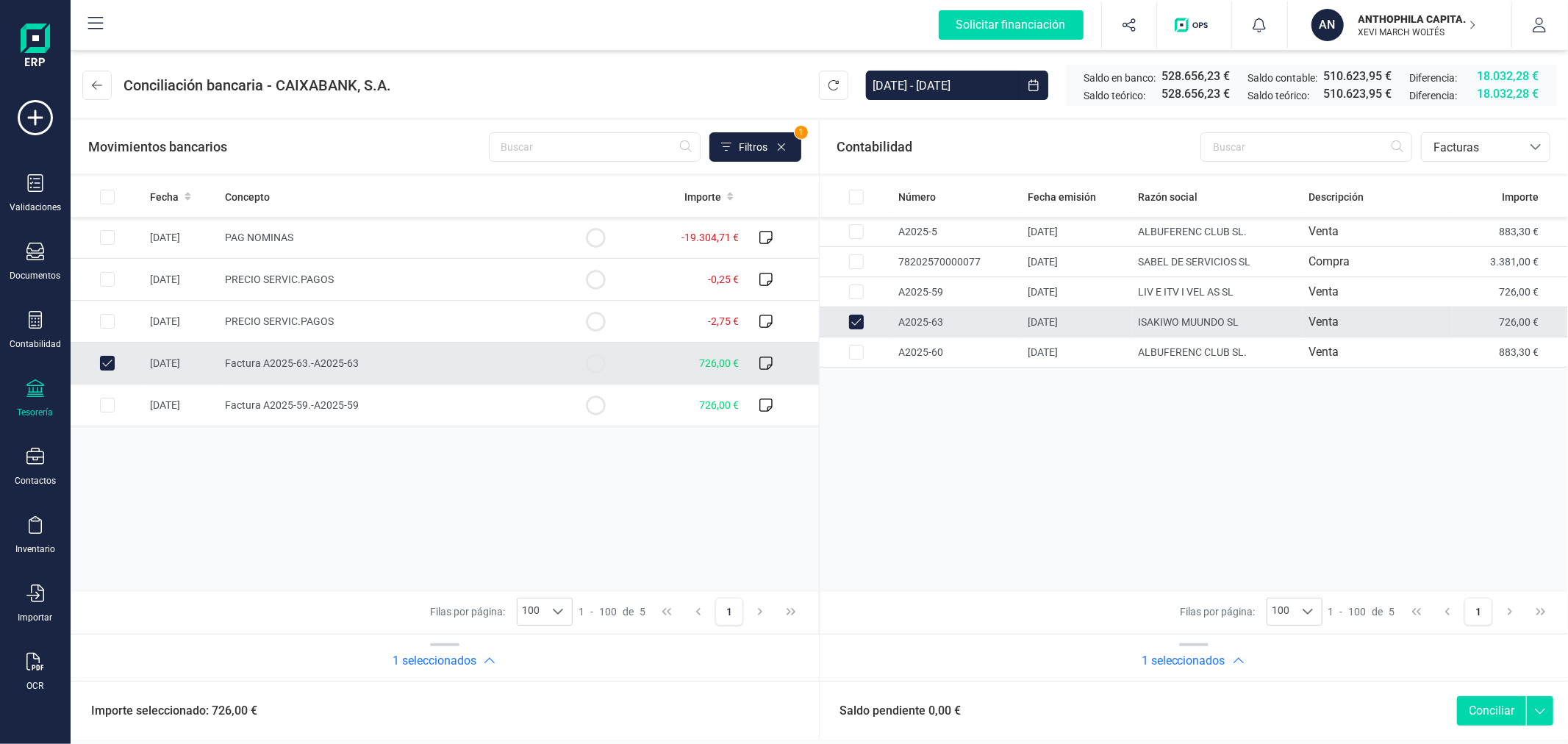
click at [1489, 710] on button "Conciliar" at bounding box center [1491, 710] width 69 height 29
checkbox input "false"
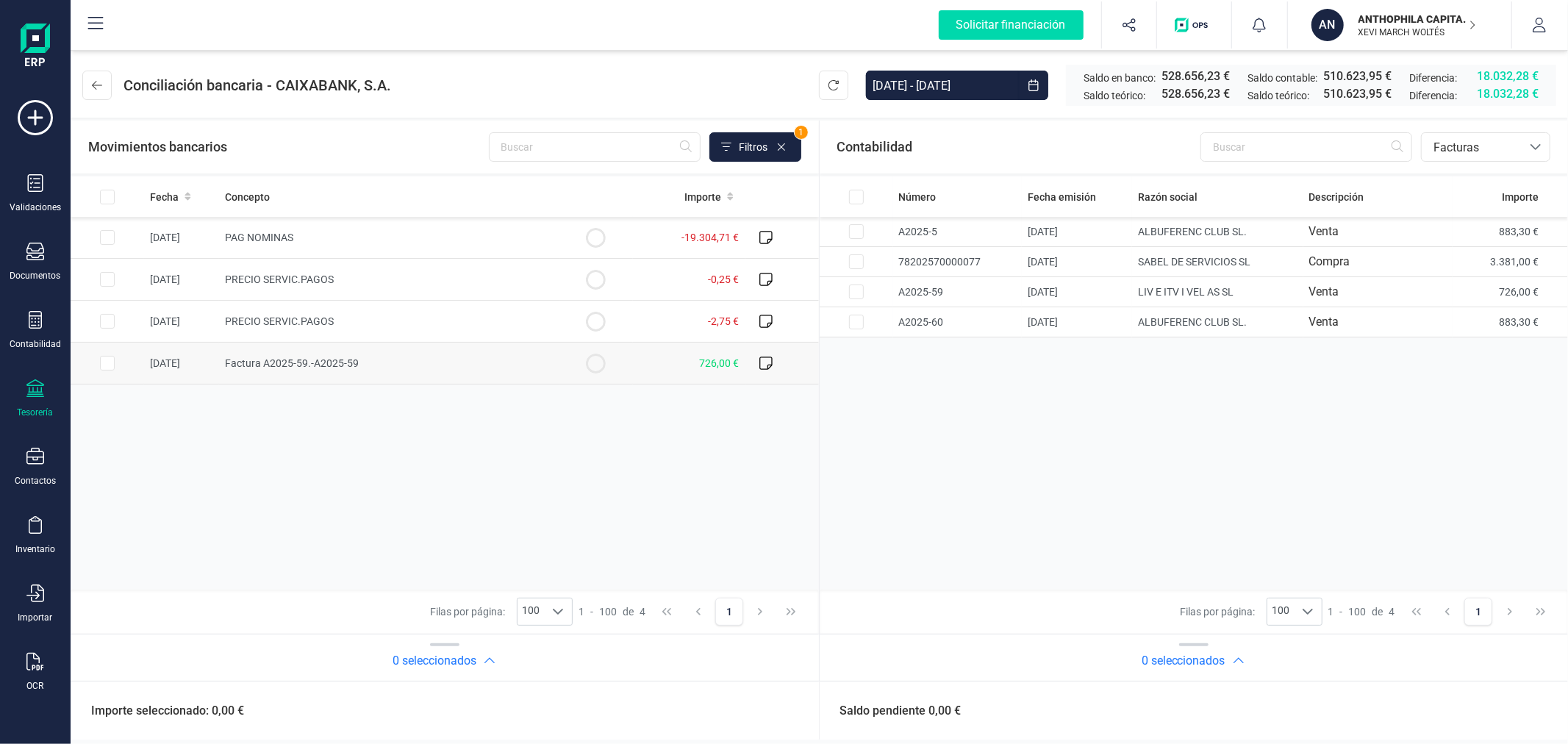
click at [109, 365] on input "Row Selected 6112e13b-0f10-483c-97ce-ec448b95816c" at bounding box center [107, 363] width 14 height 14
checkbox input "true"
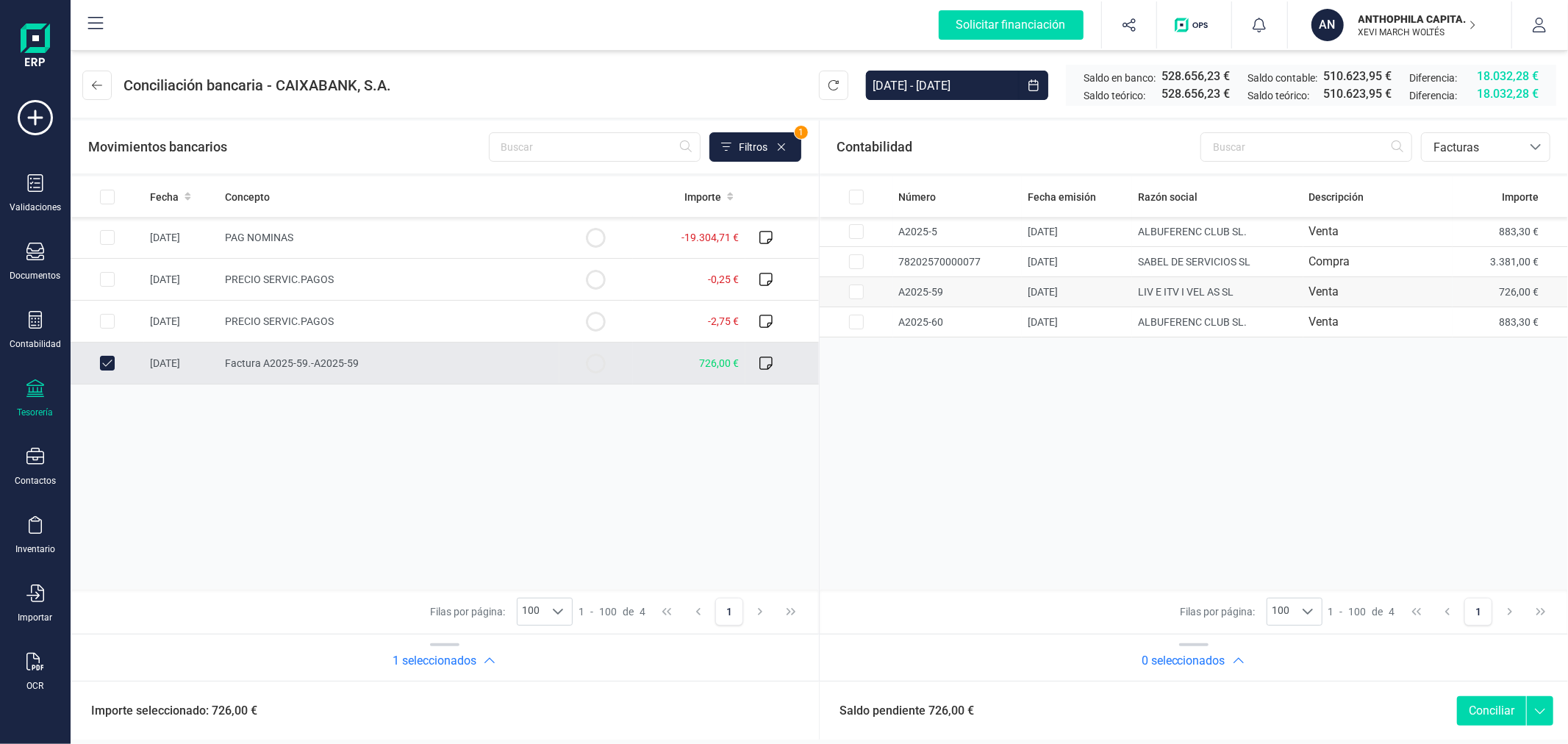
click at [851, 292] on input "Row Selected 30ca46b3-347d-477a-beb2-948dbae9dde7" at bounding box center [856, 291] width 14 height 14
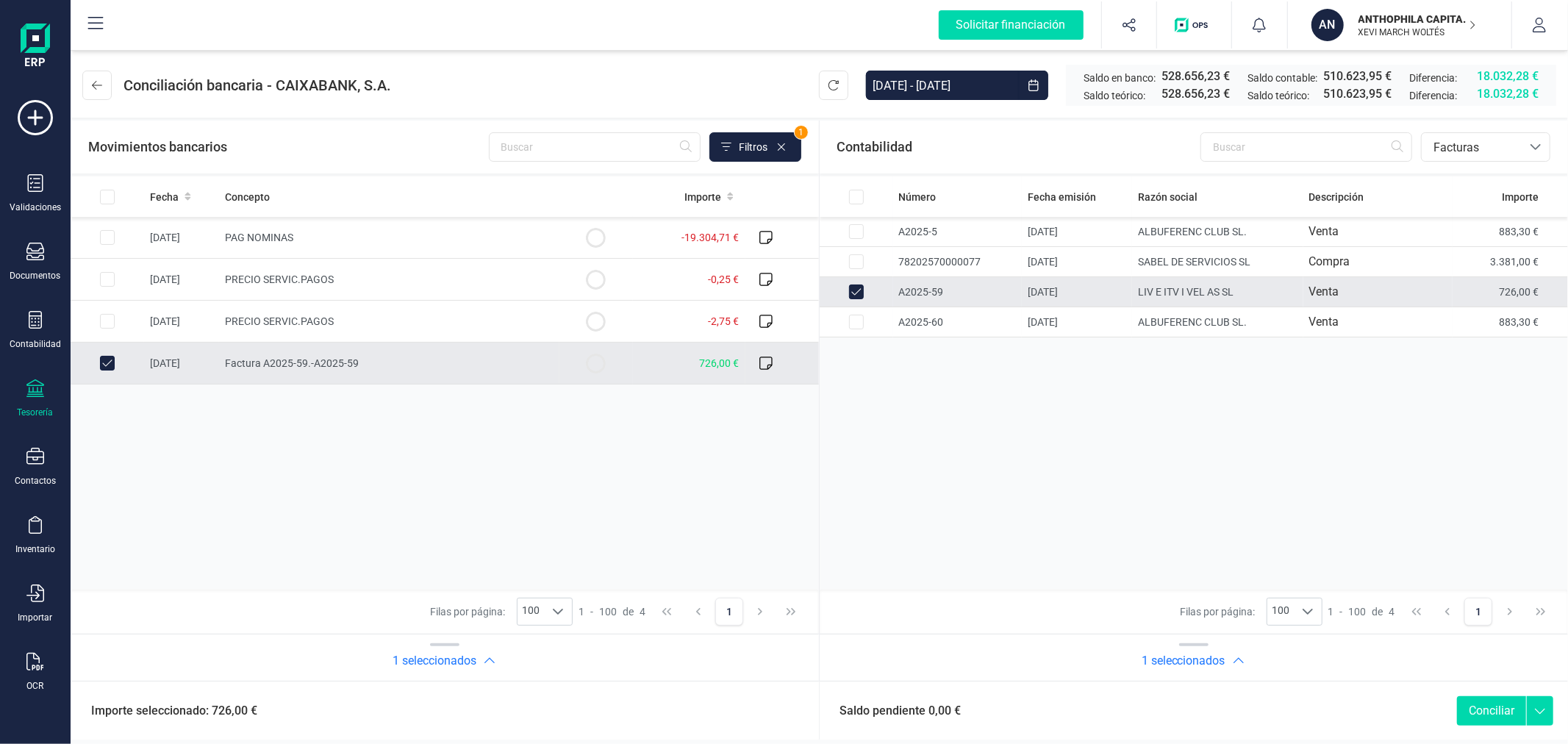
click at [1493, 702] on button "Conciliar" at bounding box center [1491, 710] width 69 height 29
checkbox input "false"
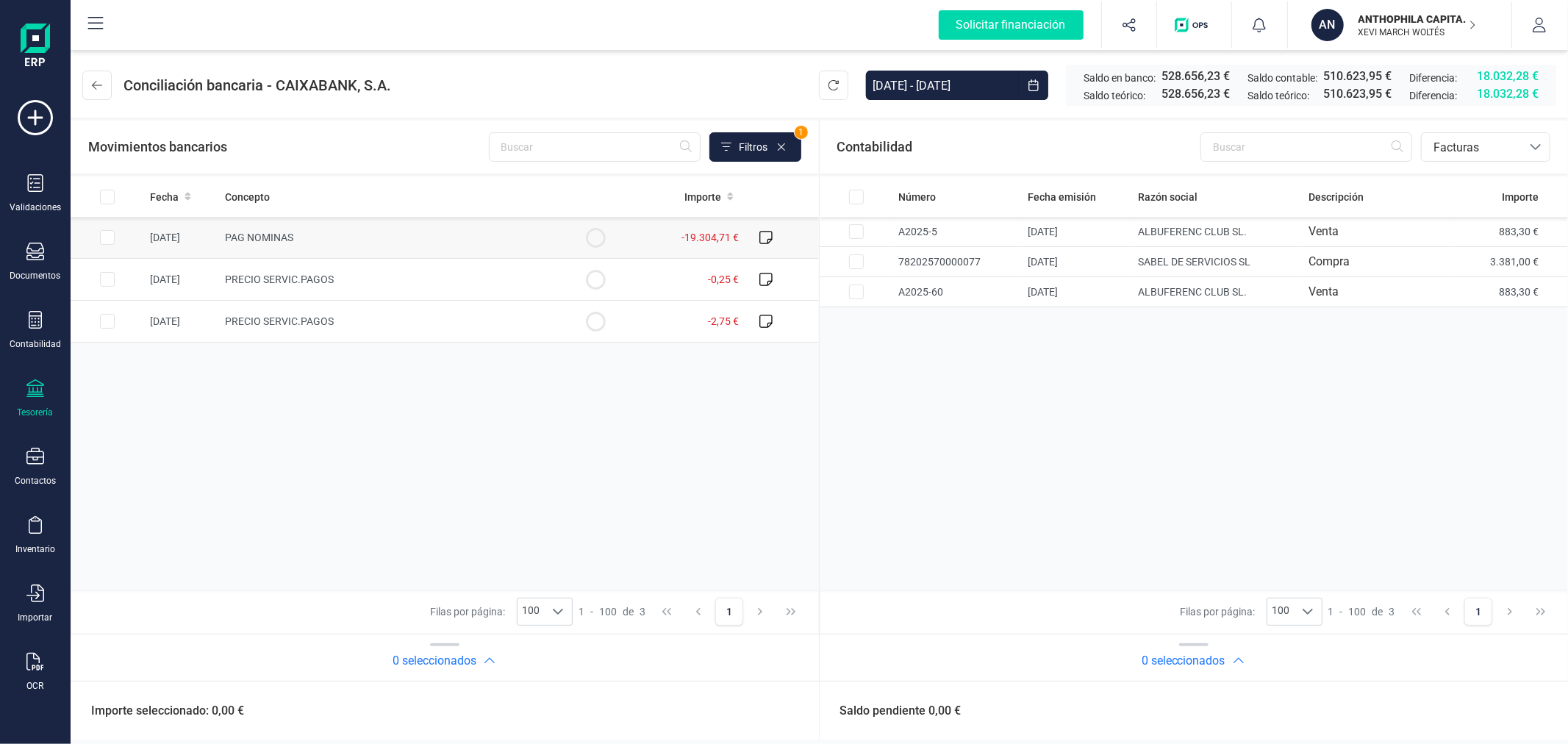
click at [108, 236] on input "Row Selected 9977fd44-a2e0-41a0-ae3f-517554c25519" at bounding box center [107, 236] width 14 height 14
checkbox input "true"
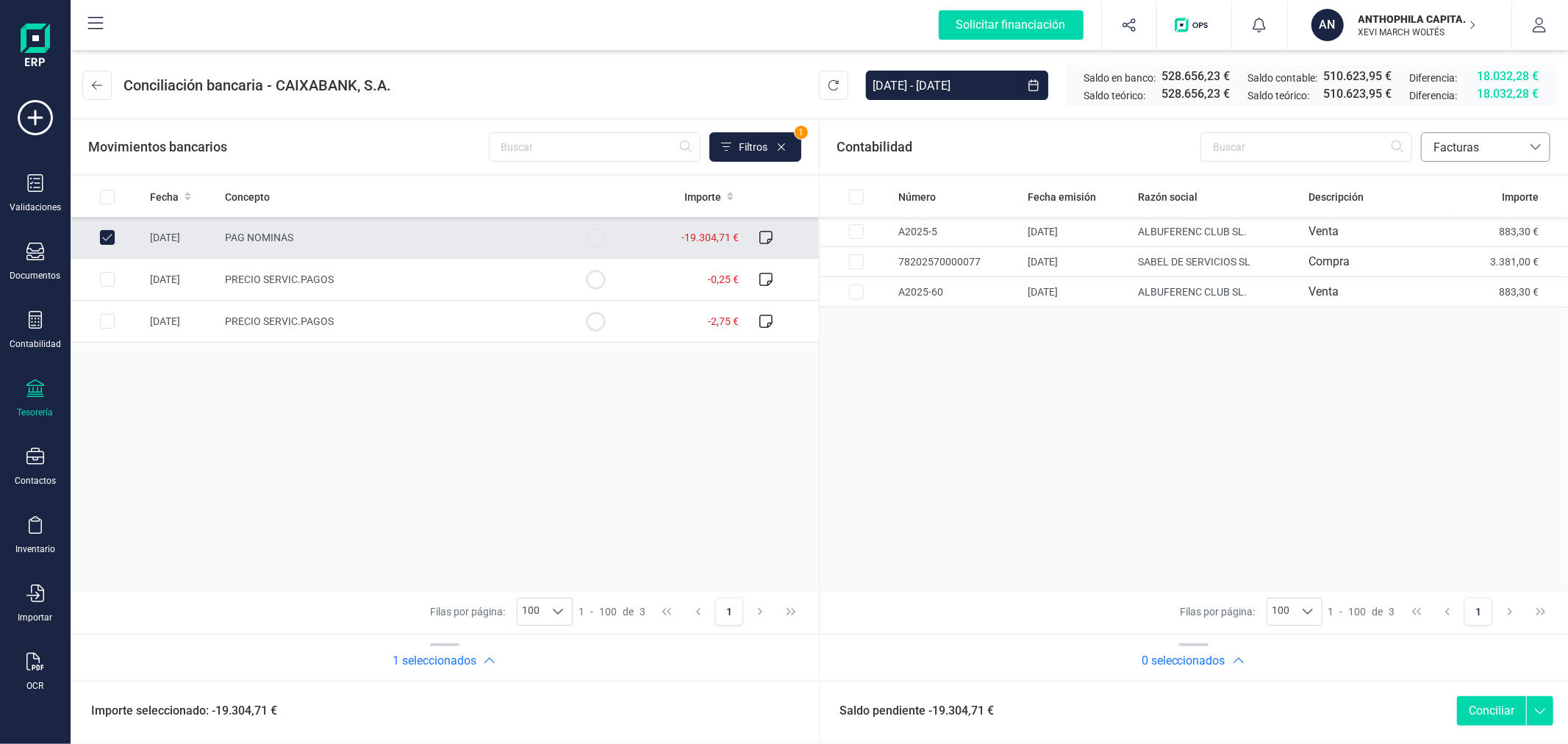
click at [1486, 146] on span "Facturas" at bounding box center [1471, 147] width 88 height 18
click at [1484, 182] on span "Contabilidad" at bounding box center [1466, 182] width 66 height 18
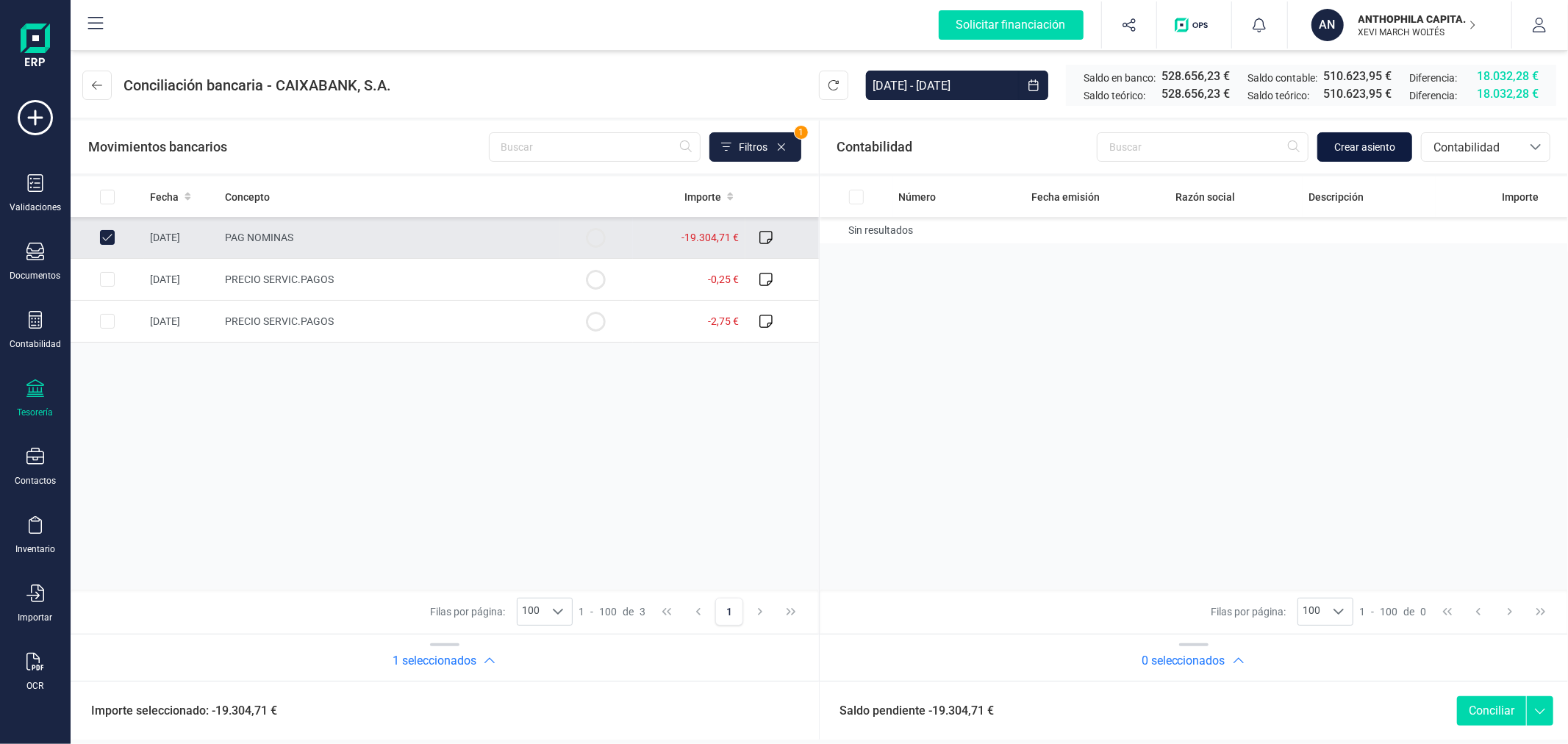
click at [1372, 141] on span "Crear asiento" at bounding box center [1364, 146] width 61 height 14
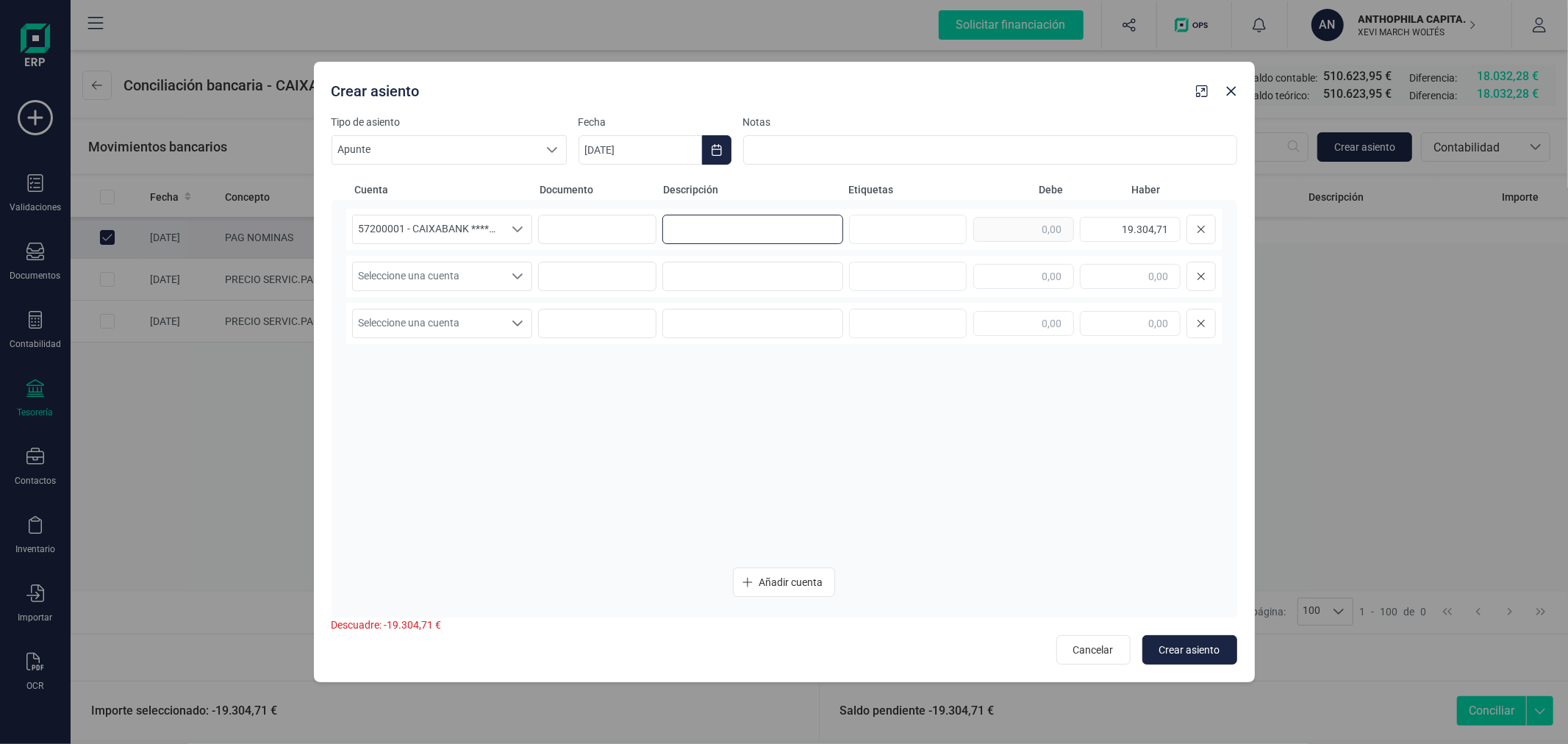
click at [723, 231] on input at bounding box center [752, 229] width 181 height 29
type input "NOMINAS"
click at [711, 147] on icon "Choose Date" at bounding box center [717, 150] width 12 height 12
click at [772, 401] on span "25" at bounding box center [773, 403] width 29 height 29
type input "[DATE]"
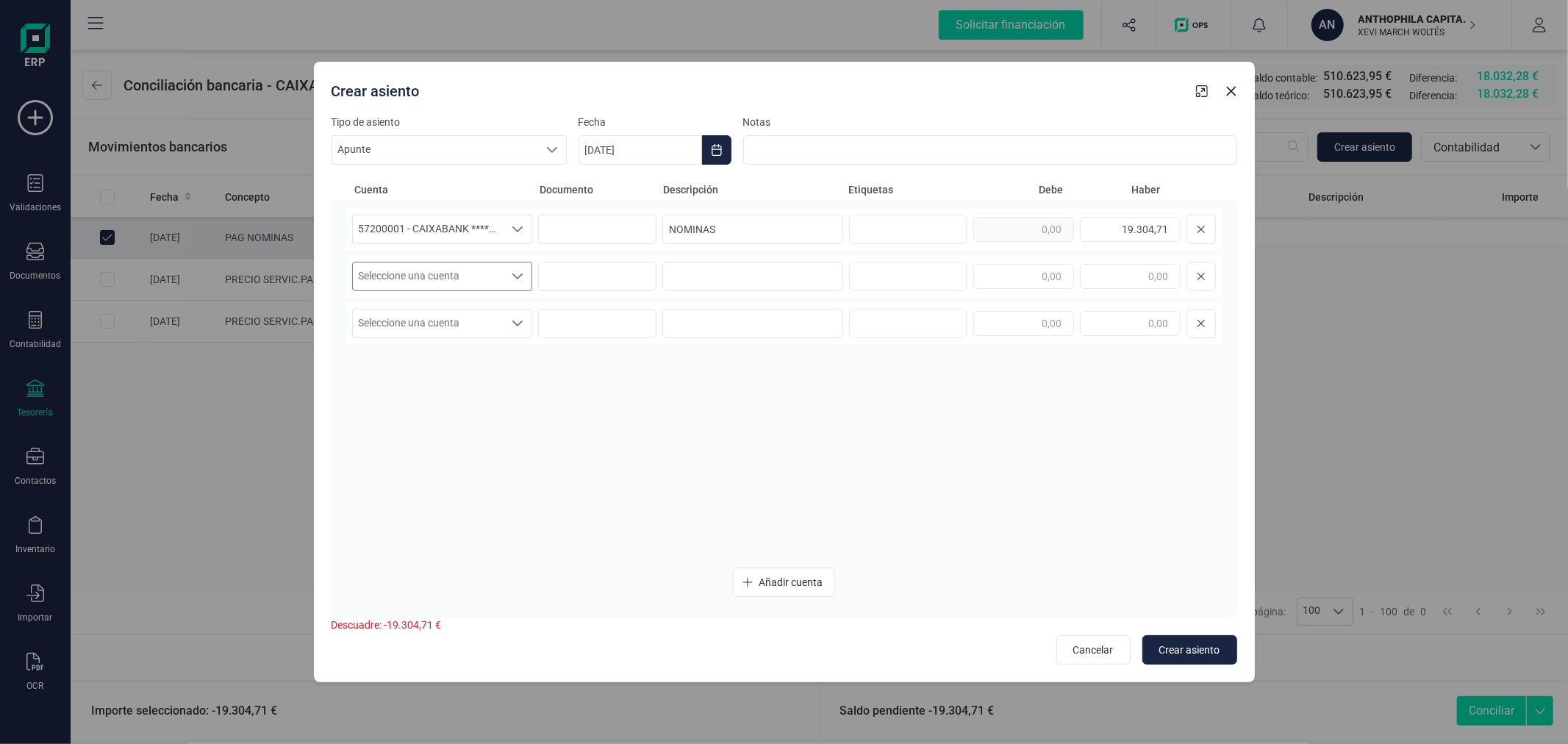
click at [501, 283] on span "Seleccione una cuenta" at bounding box center [428, 276] width 151 height 28
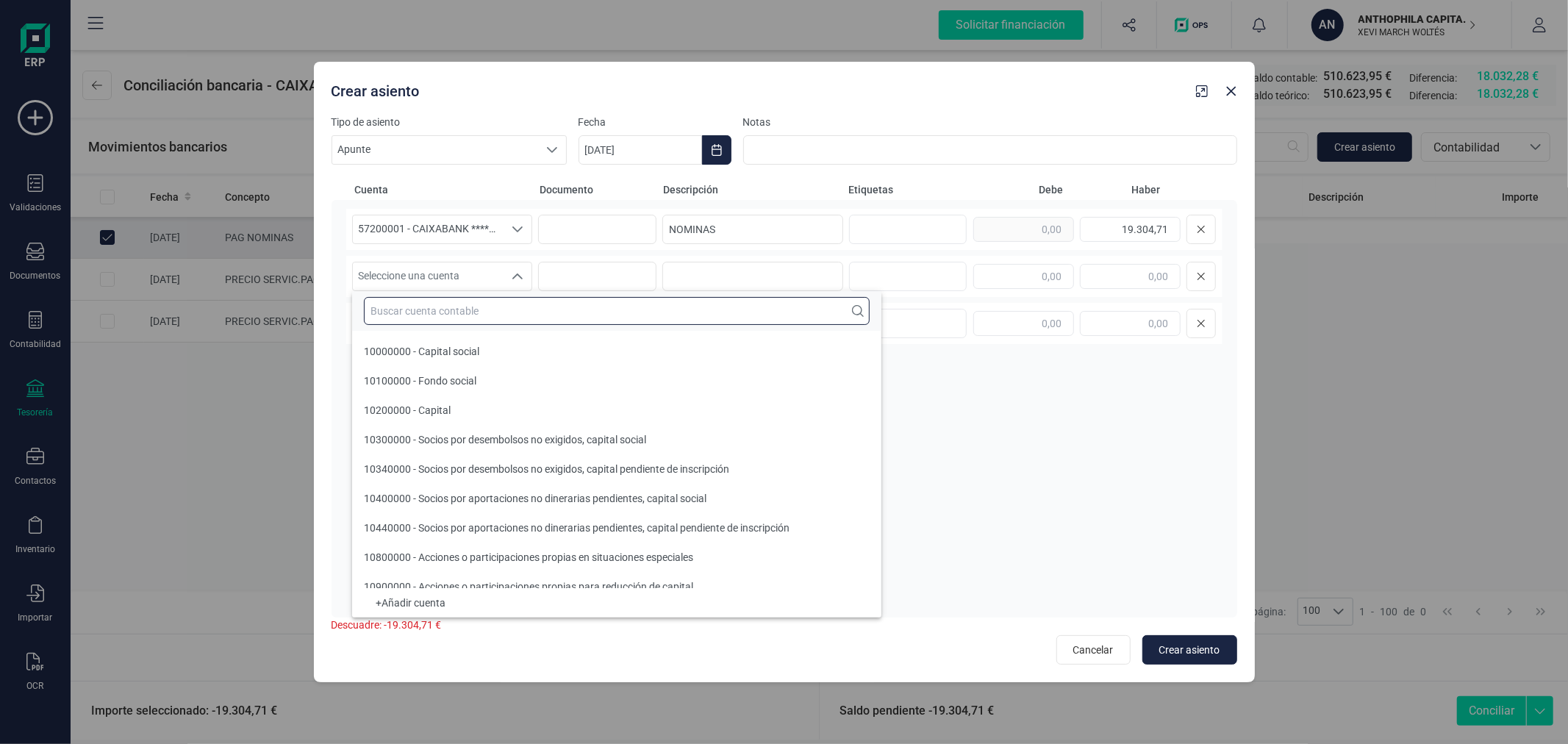
click at [517, 316] on input "text" at bounding box center [616, 311] width 506 height 28
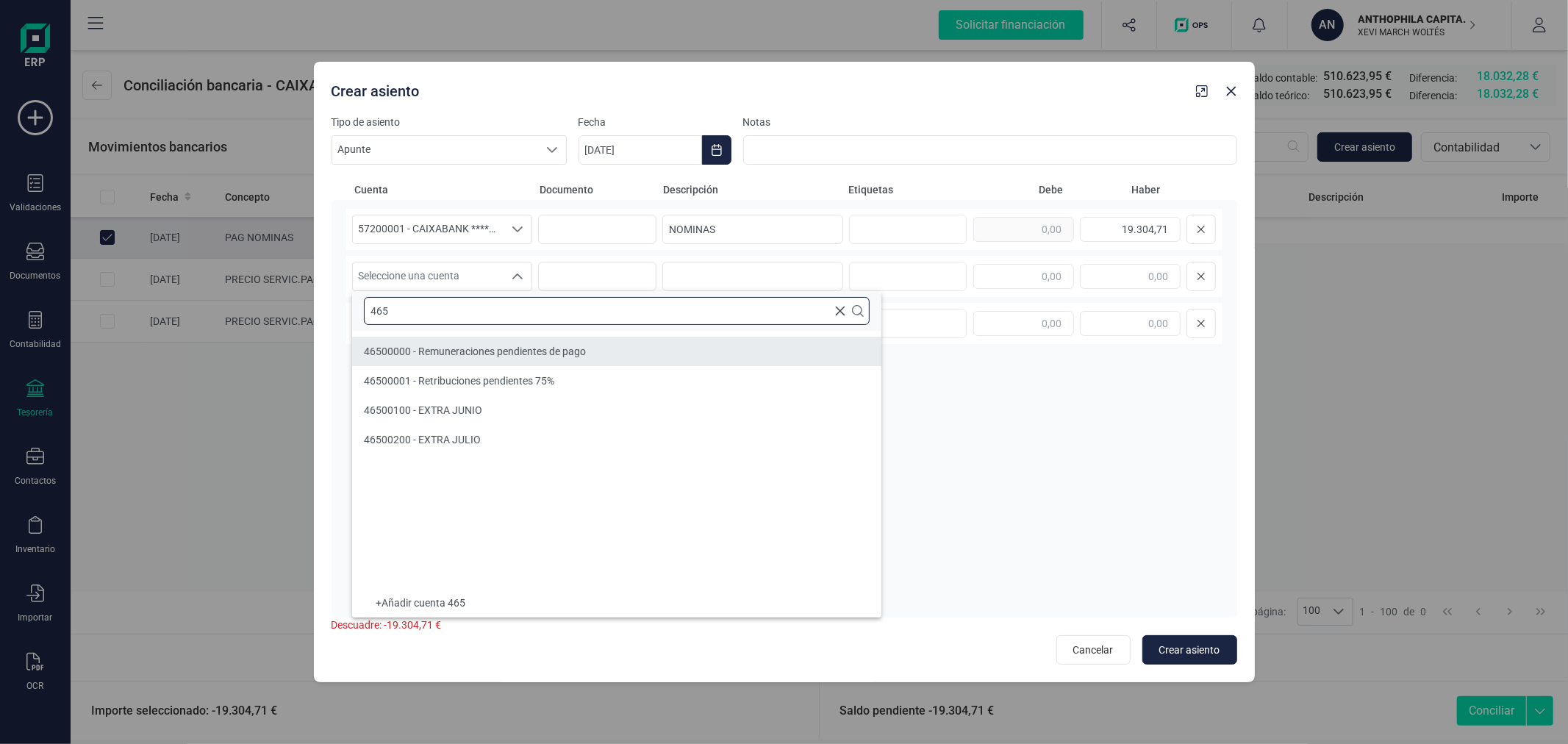
type input "465"
click at [526, 358] on div "46500000 - Remuneraciones pendientes de pago" at bounding box center [475, 351] width 222 height 14
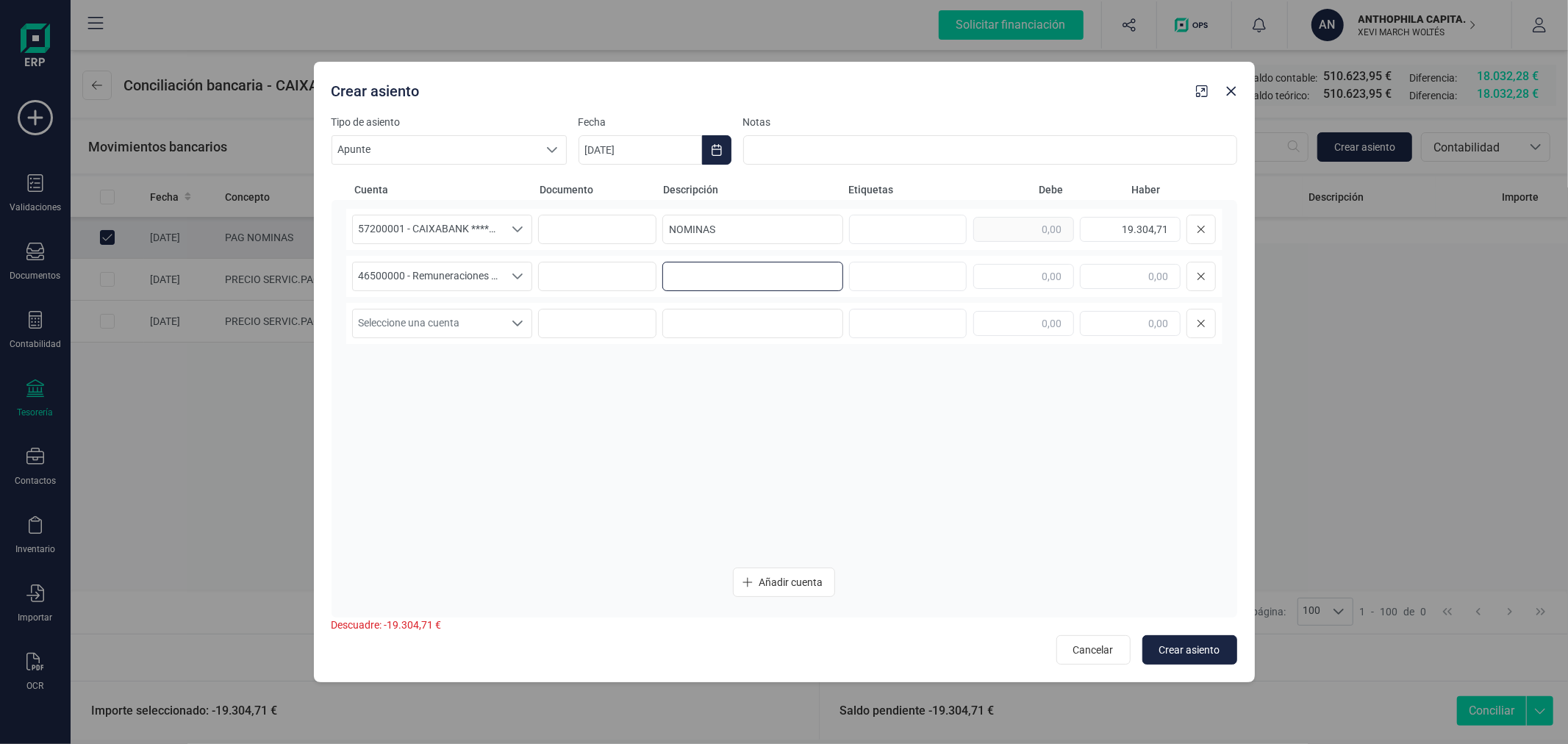
click at [711, 270] on input at bounding box center [752, 276] width 181 height 29
type input "NOMINAS"
click at [1020, 275] on input "text" at bounding box center [1024, 277] width 101 height 25
type input "19.304,71"
click at [1207, 653] on span "Crear asiento" at bounding box center [1190, 649] width 61 height 14
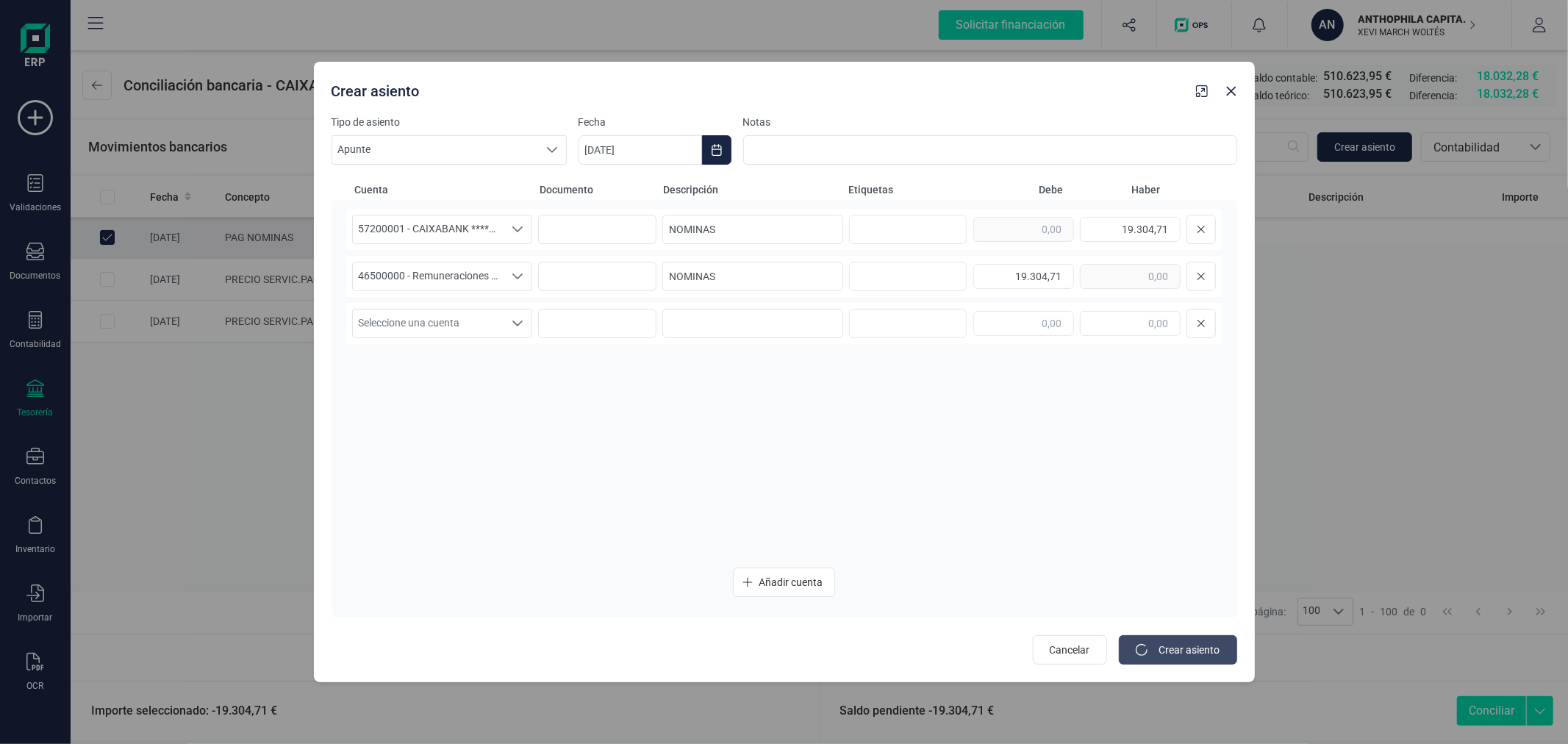
type input "[DATE]"
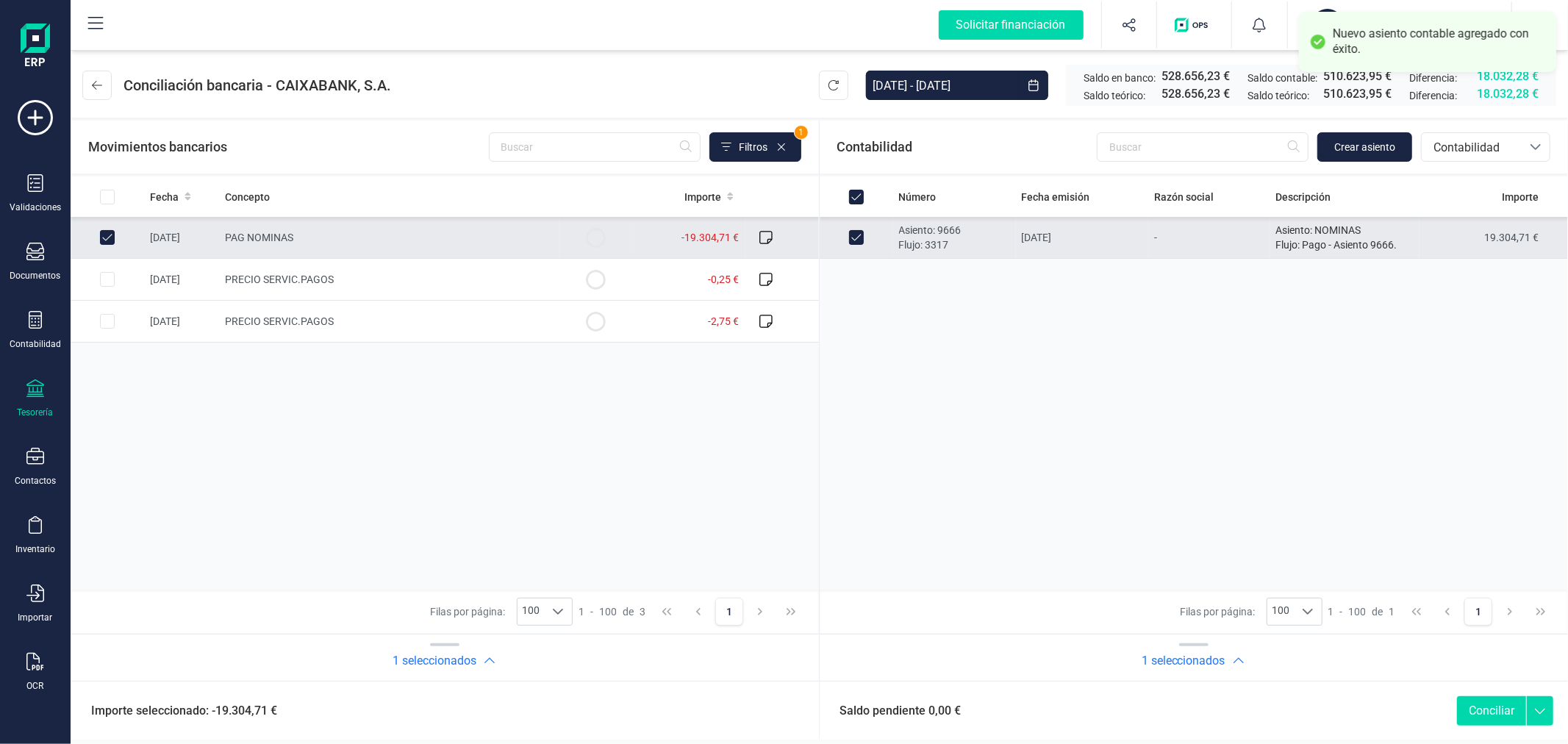
click at [1495, 715] on button "Conciliar" at bounding box center [1491, 710] width 69 height 29
checkbox input "false"
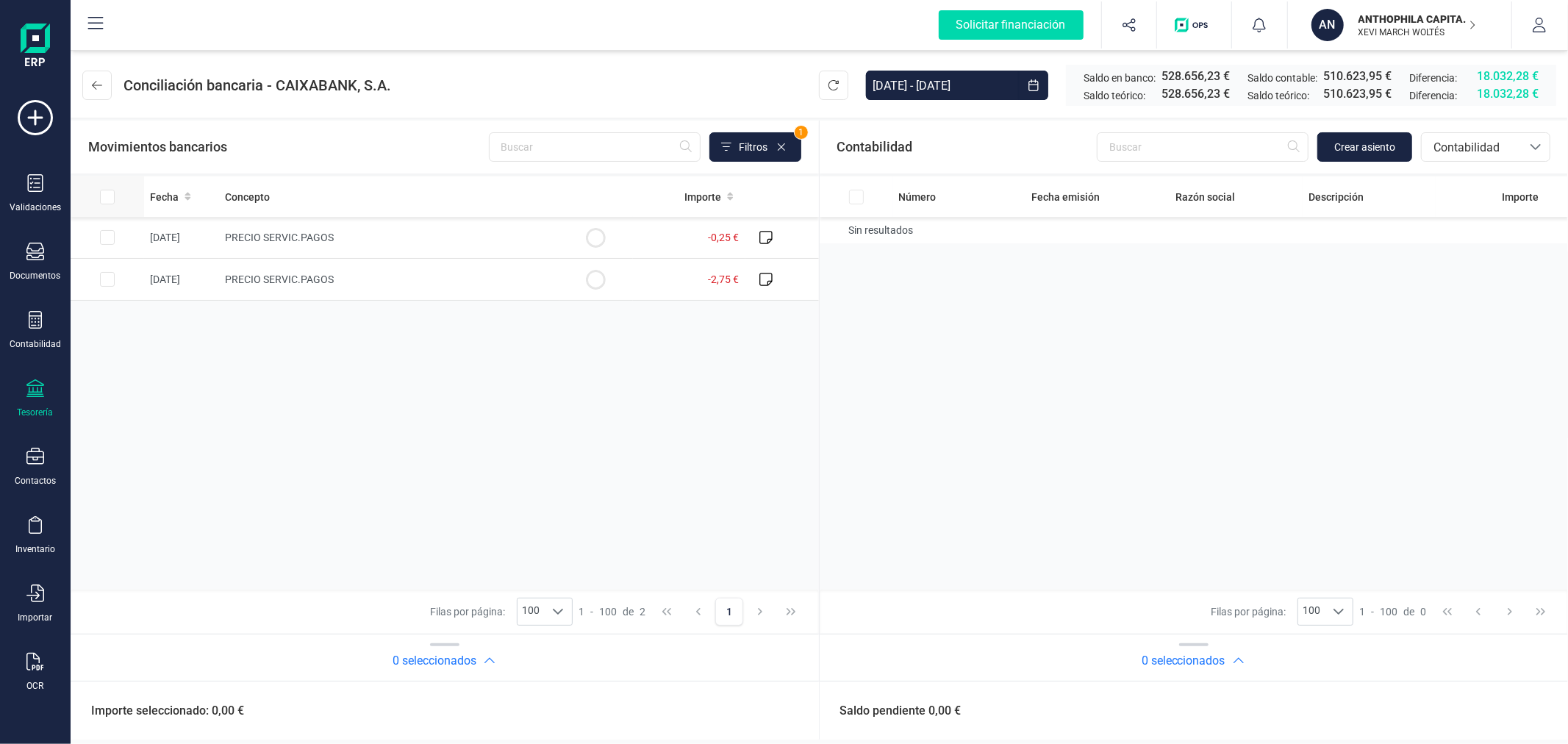
click at [109, 196] on input "All items unselected" at bounding box center [107, 196] width 14 height 14
checkbox input "true"
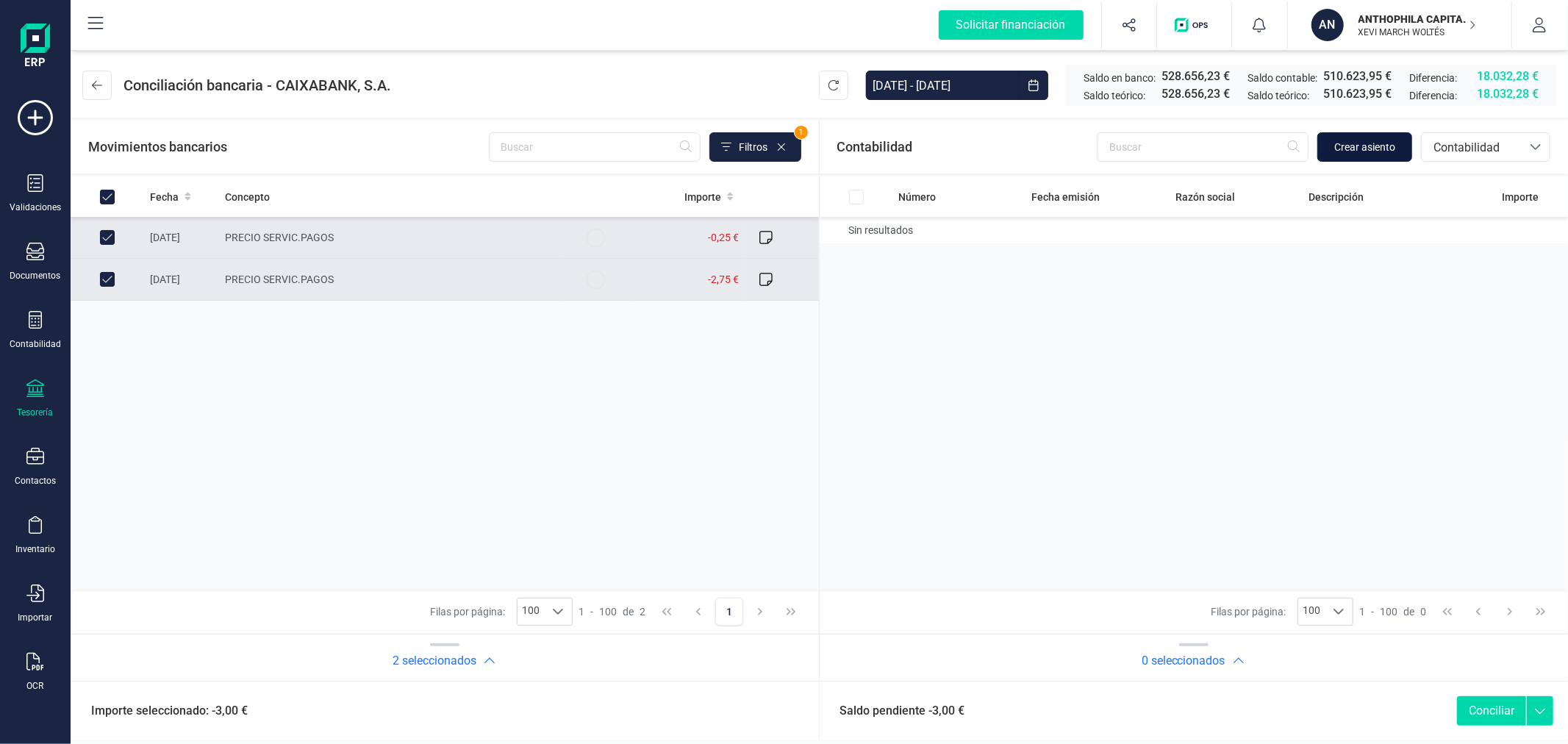
click at [1354, 146] on span "Crear asiento" at bounding box center [1364, 146] width 61 height 14
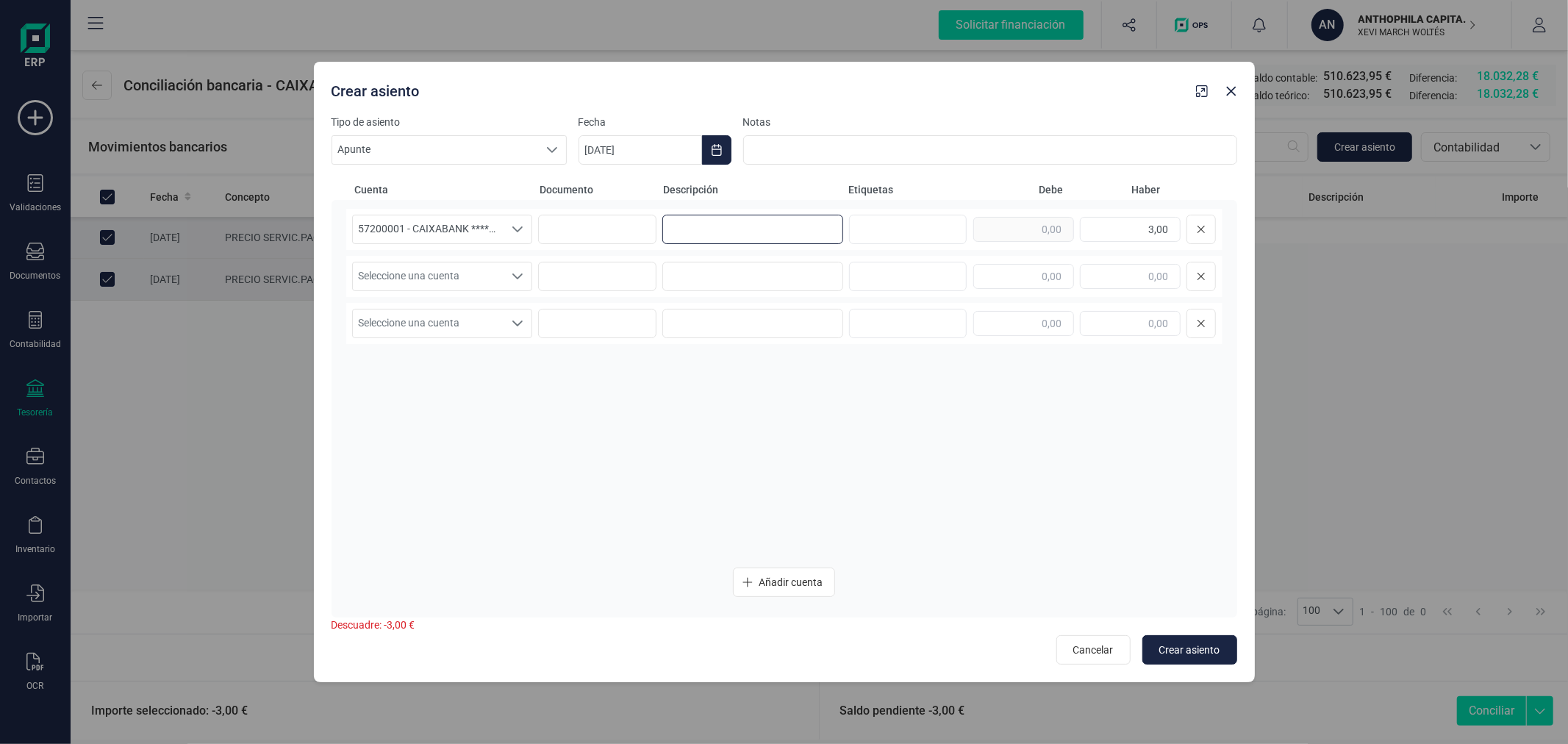
click at [776, 216] on input at bounding box center [752, 229] width 181 height 29
type input "COMISION"
click at [483, 285] on span "Seleccione una cuenta" at bounding box center [428, 276] width 151 height 28
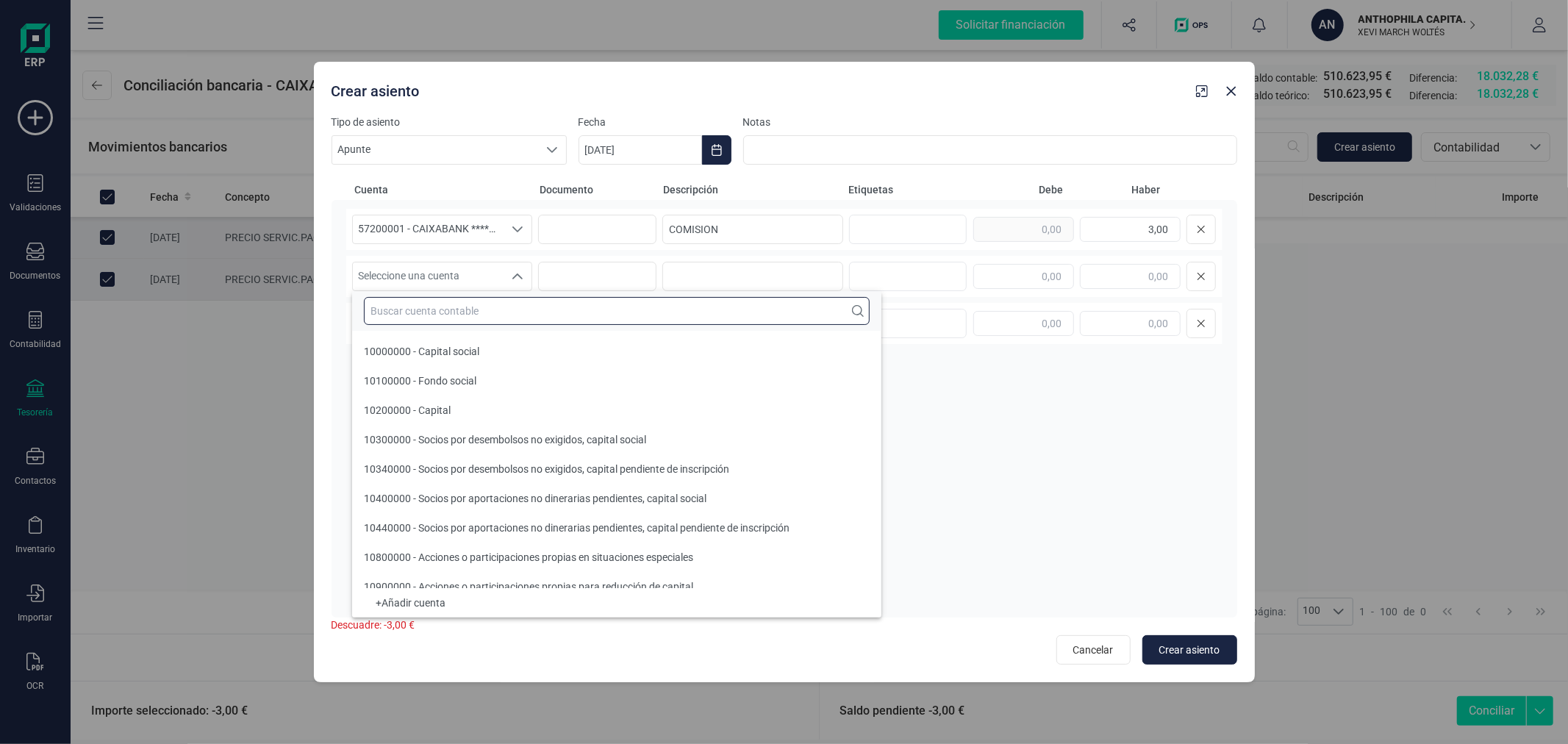
click at [517, 317] on input "text" at bounding box center [616, 311] width 506 height 28
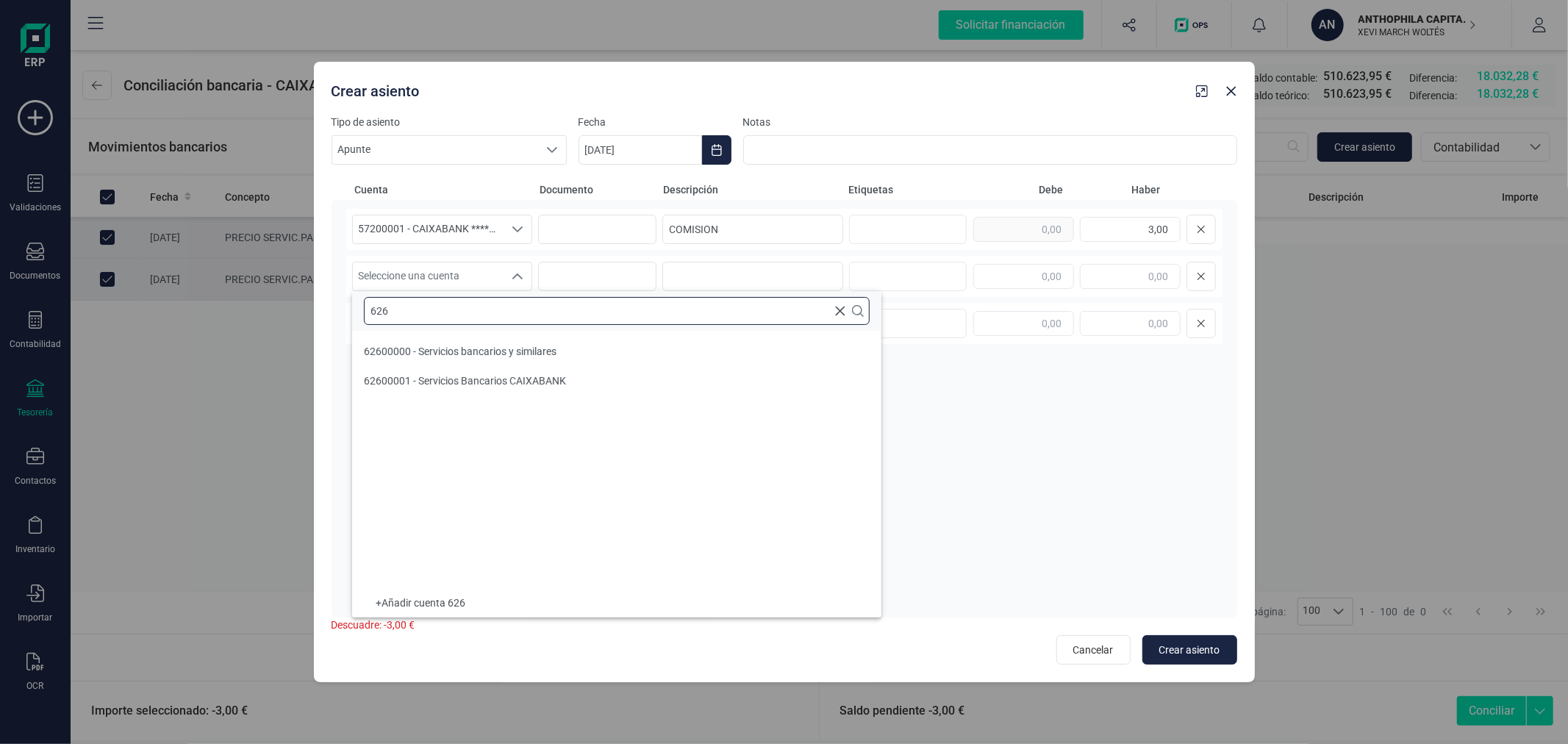
type input "626"
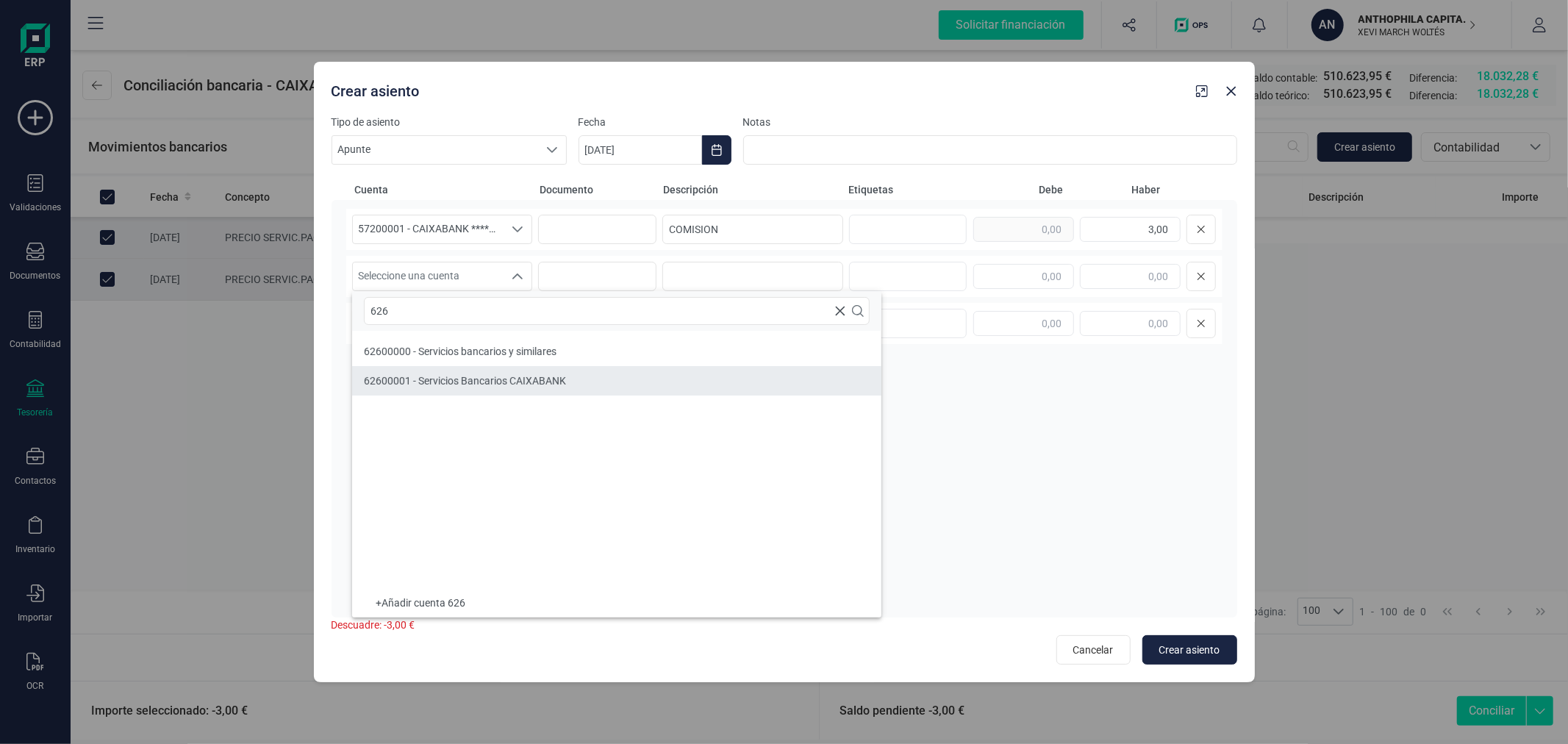
click at [534, 379] on span "62600001 - Servicios Bancarios CAIXABANK" at bounding box center [465, 381] width 202 height 12
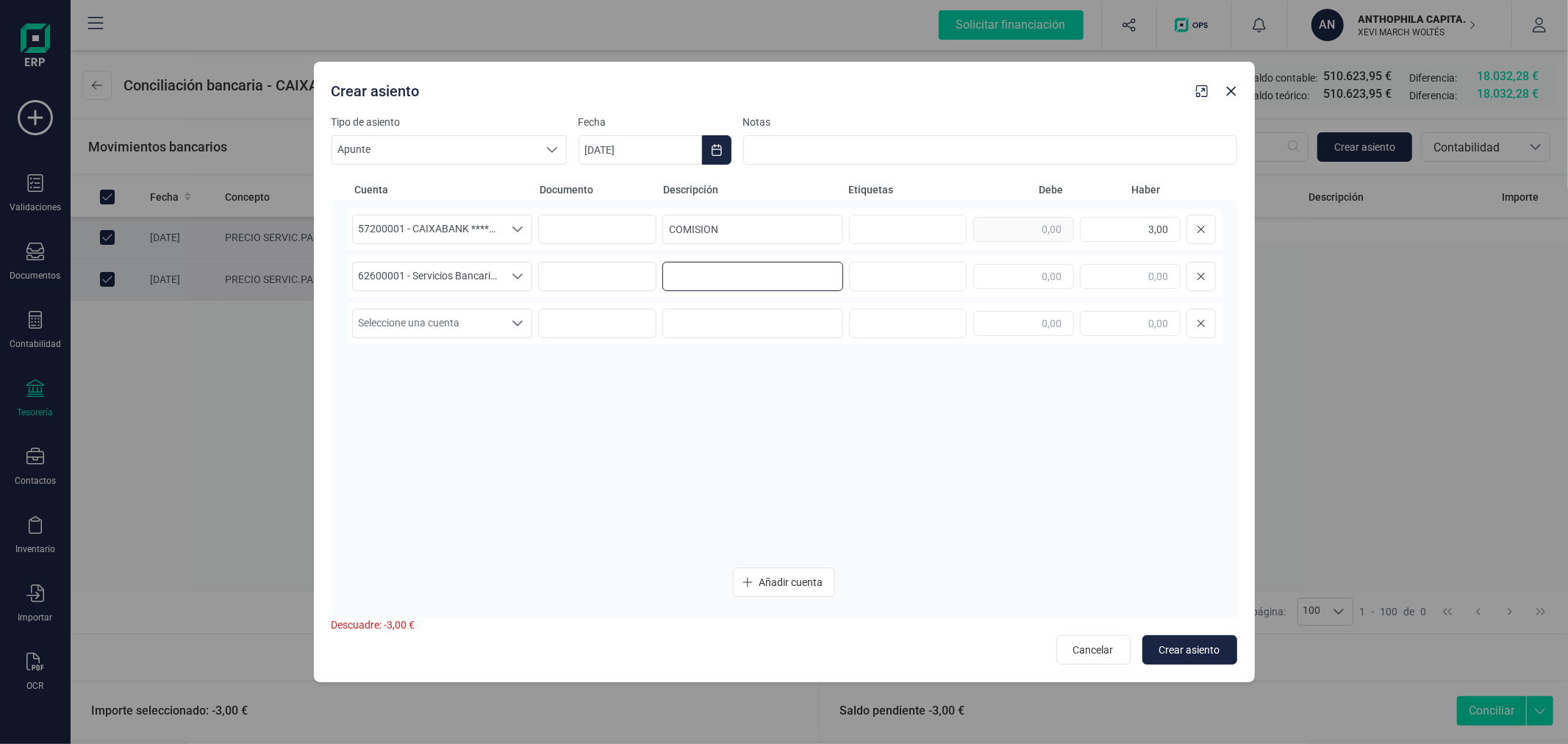
click at [736, 275] on input at bounding box center [752, 276] width 181 height 29
type input "COMISION"
type input "3,00"
click at [1200, 651] on span "Crear asiento" at bounding box center [1190, 649] width 61 height 14
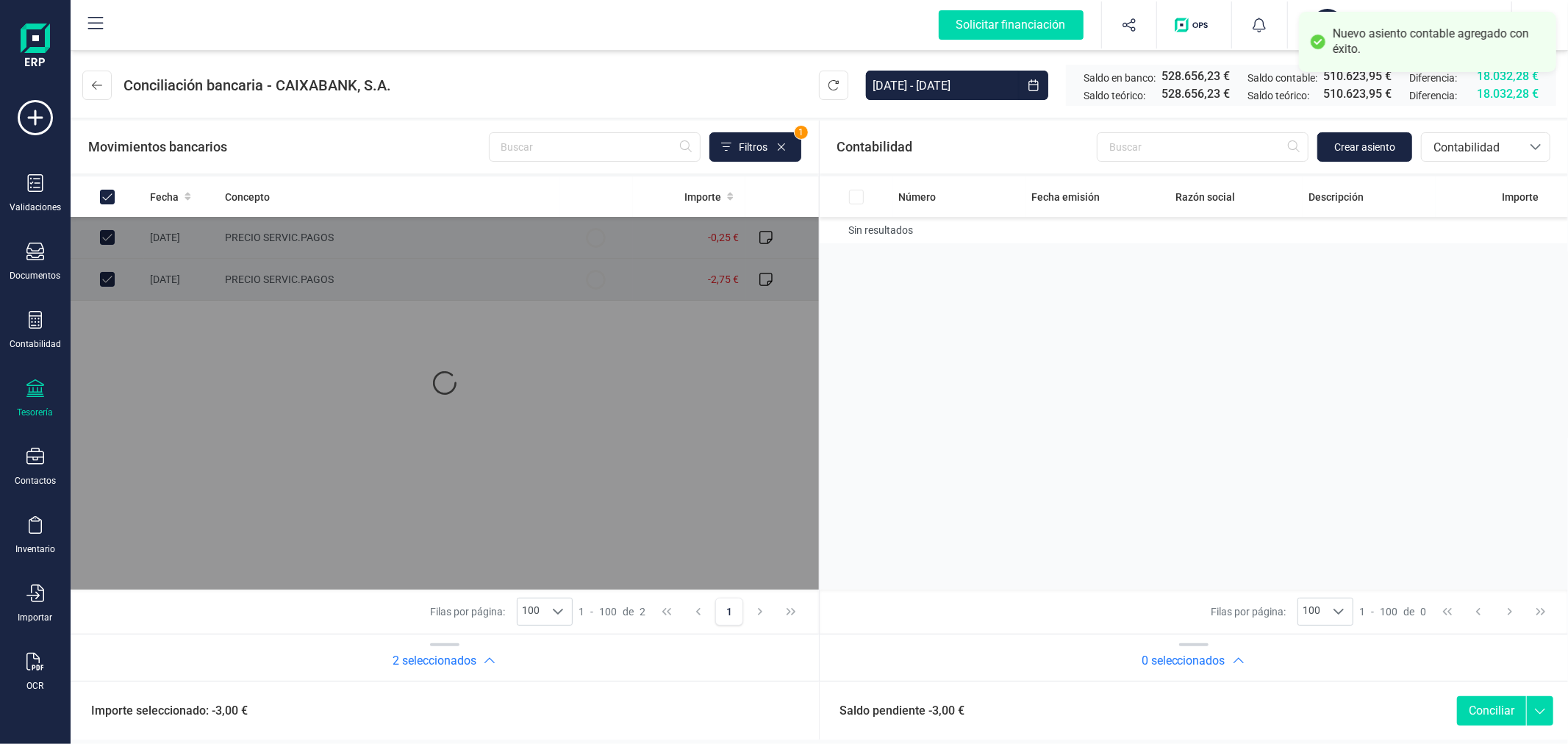
checkbox input "true"
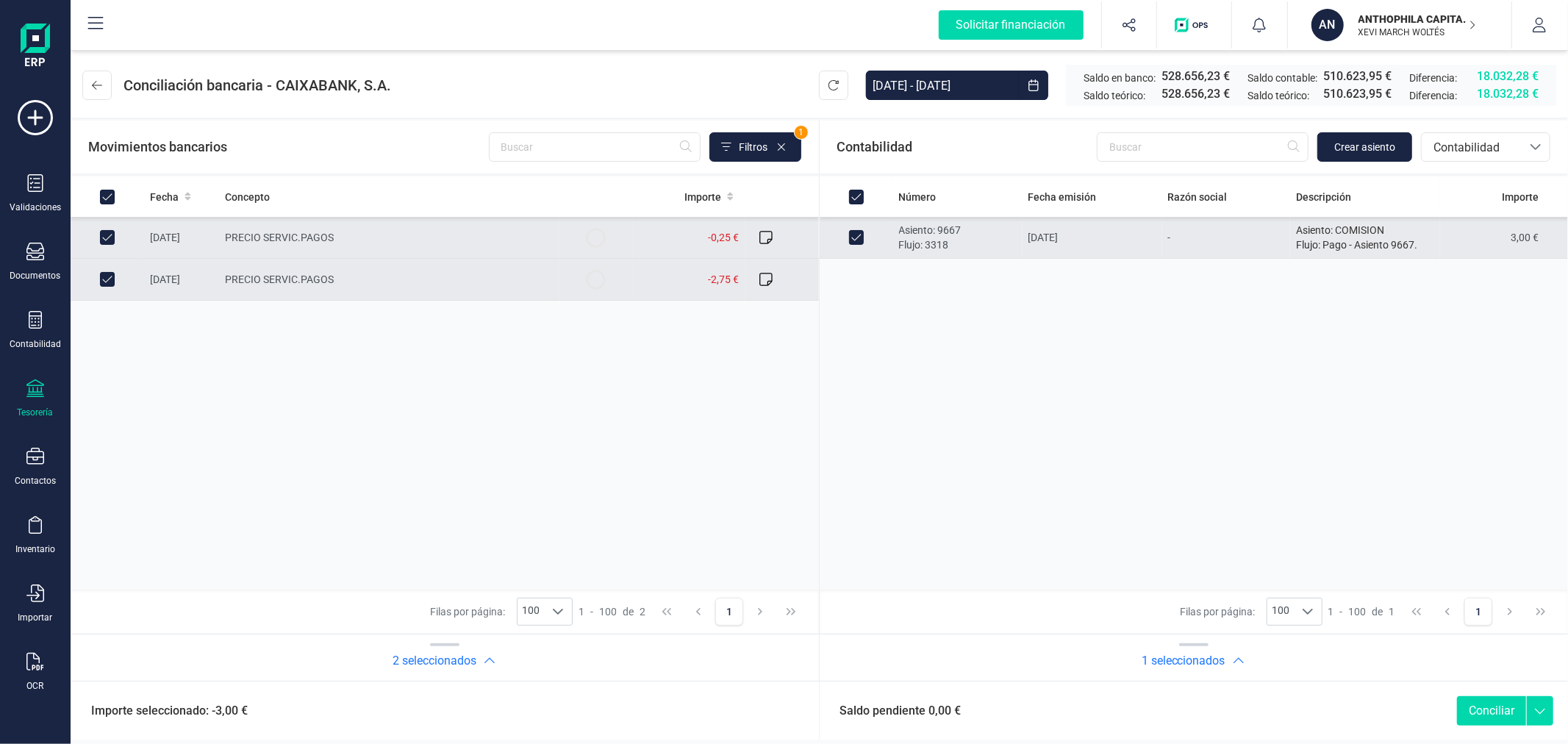
click at [1483, 703] on button "Conciliar" at bounding box center [1491, 710] width 69 height 29
checkbox input "false"
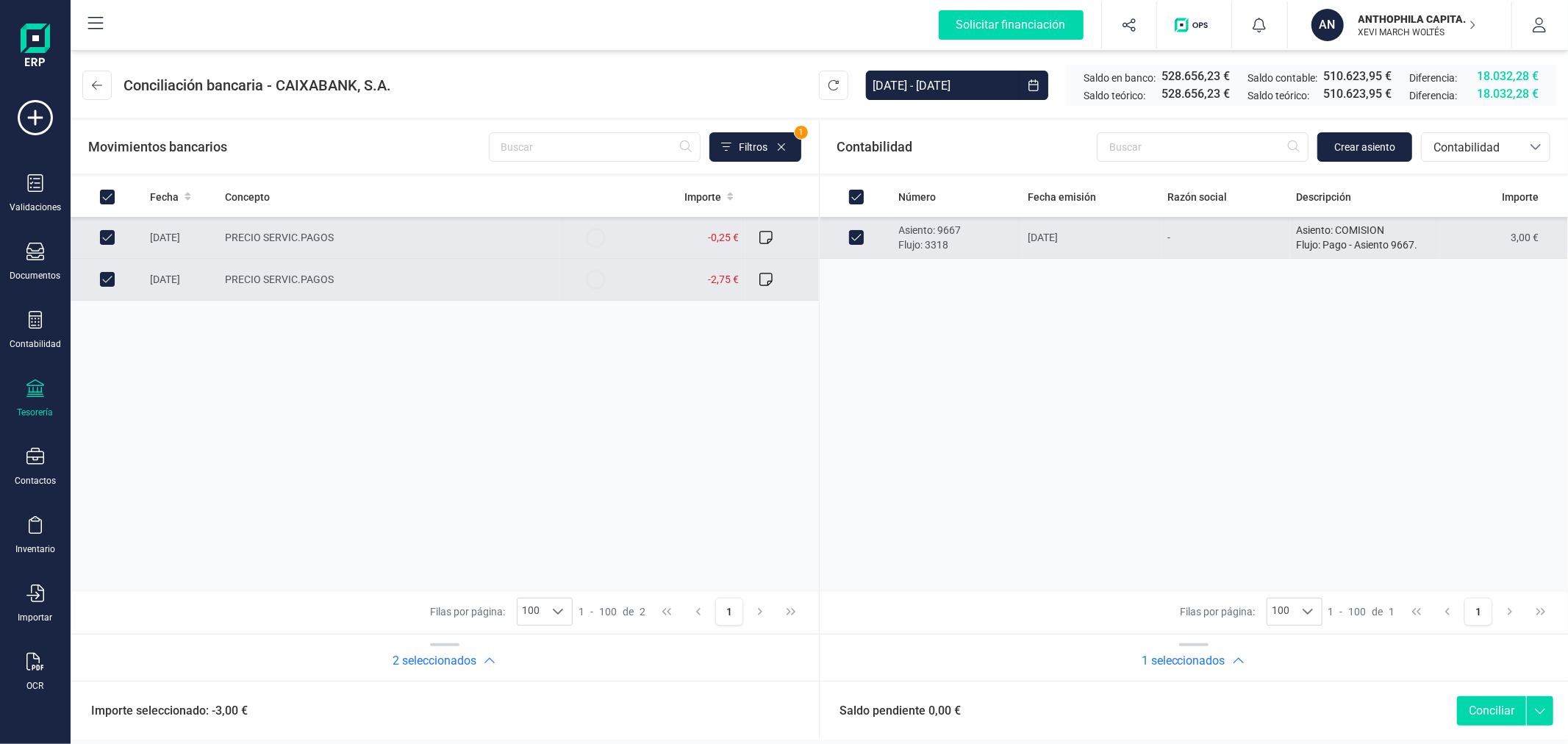
checkbox input "false"
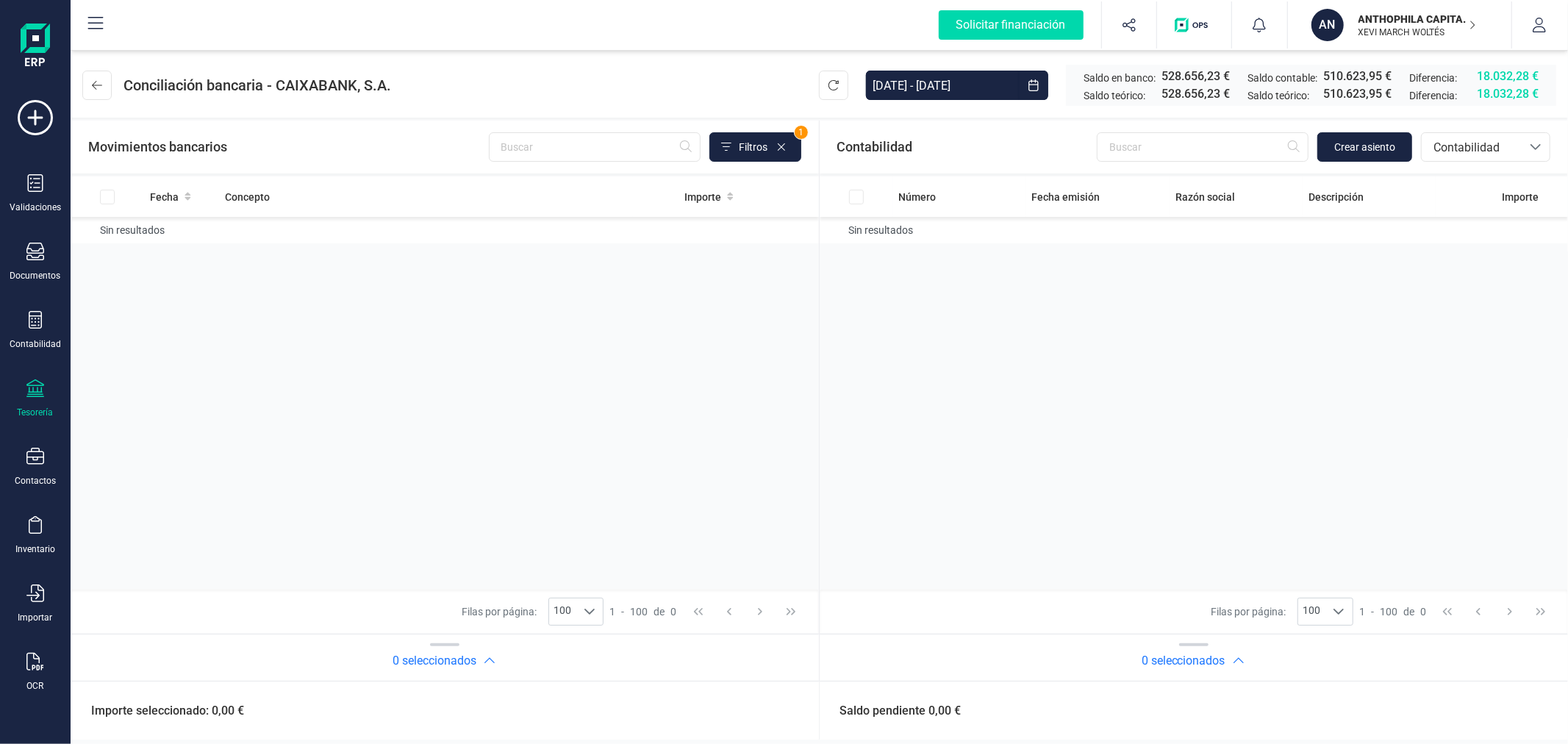
click at [965, 439] on div "Número Fecha emisión Razón social Descripción Importe Sin resultados" at bounding box center [1194, 383] width 749 height 413
click at [99, 84] on icon at bounding box center [97, 85] width 10 height 8
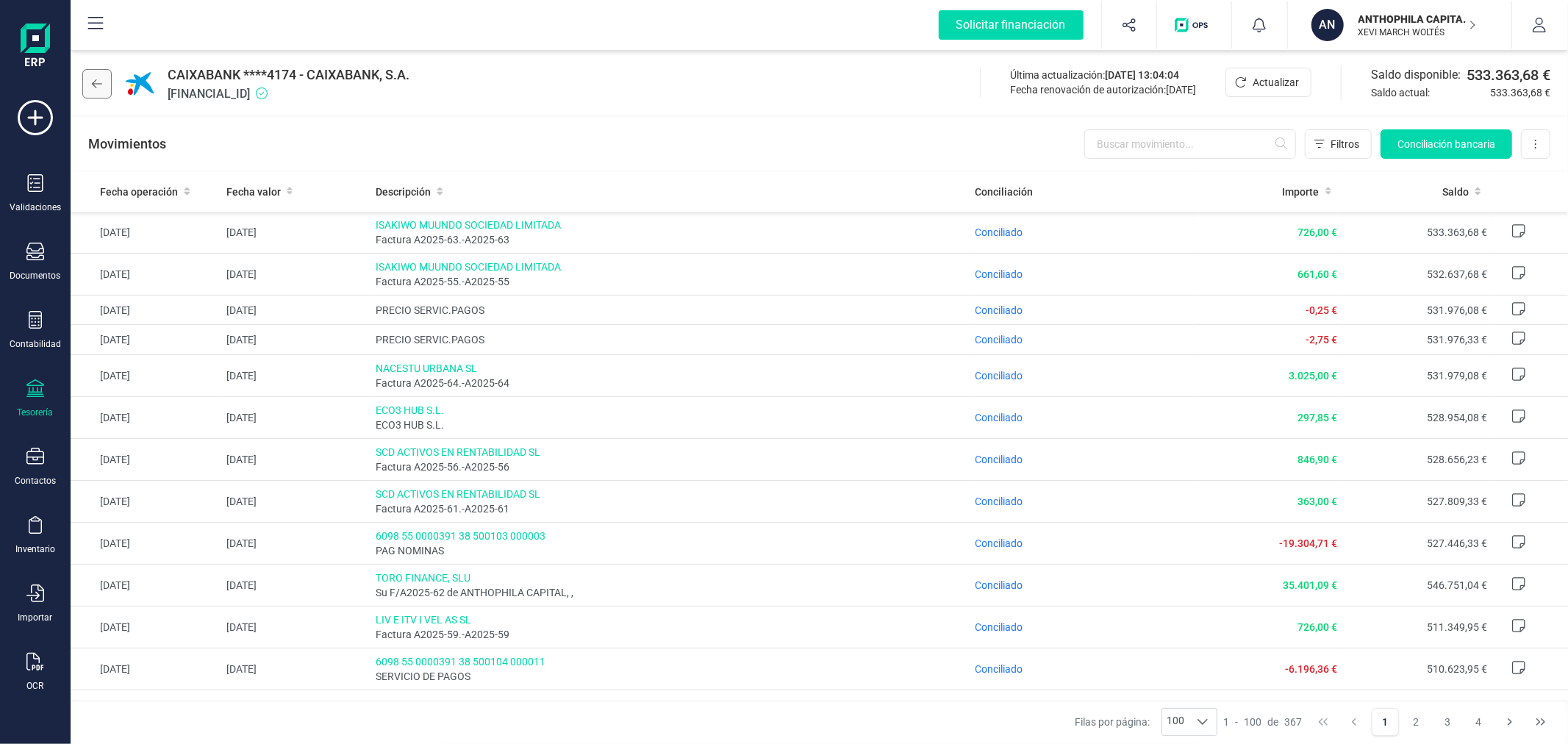
click at [101, 82] on icon at bounding box center [97, 84] width 10 height 12
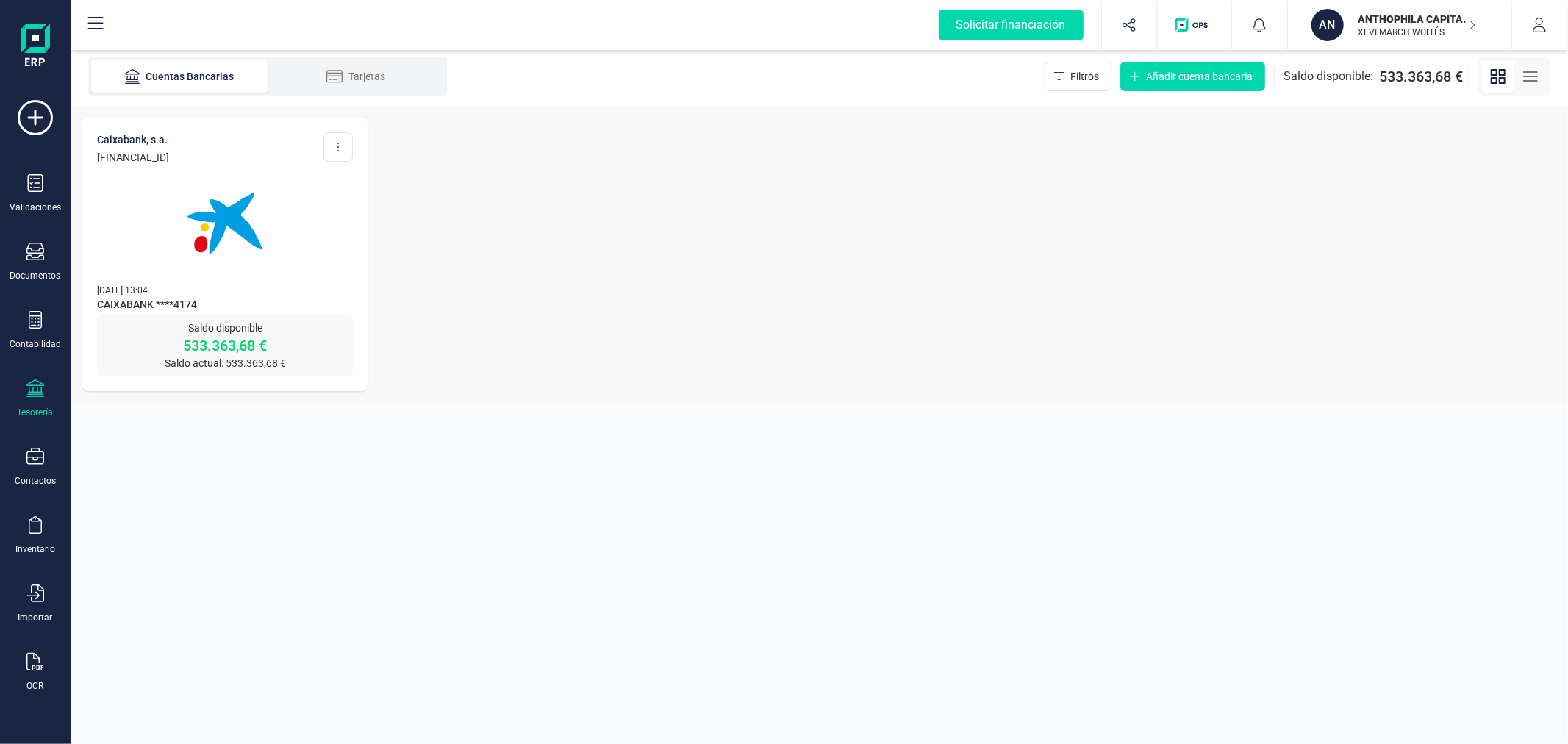
click at [1403, 24] on p "ANTHOPHILA CAPITAL SL" at bounding box center [1417, 19] width 118 height 14
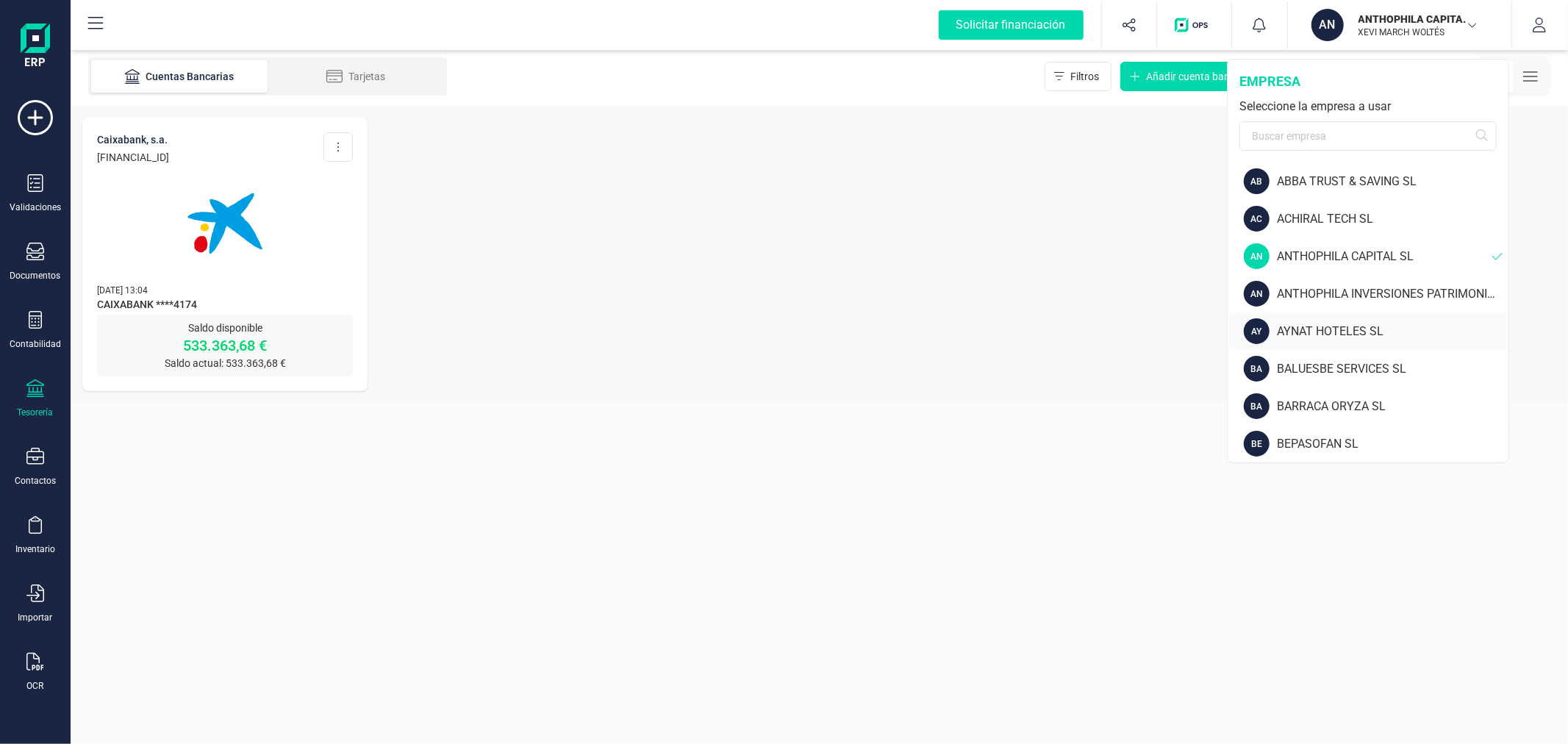
click at [1338, 324] on div "AYNAT HOTELES SL" at bounding box center [1392, 331] width 231 height 18
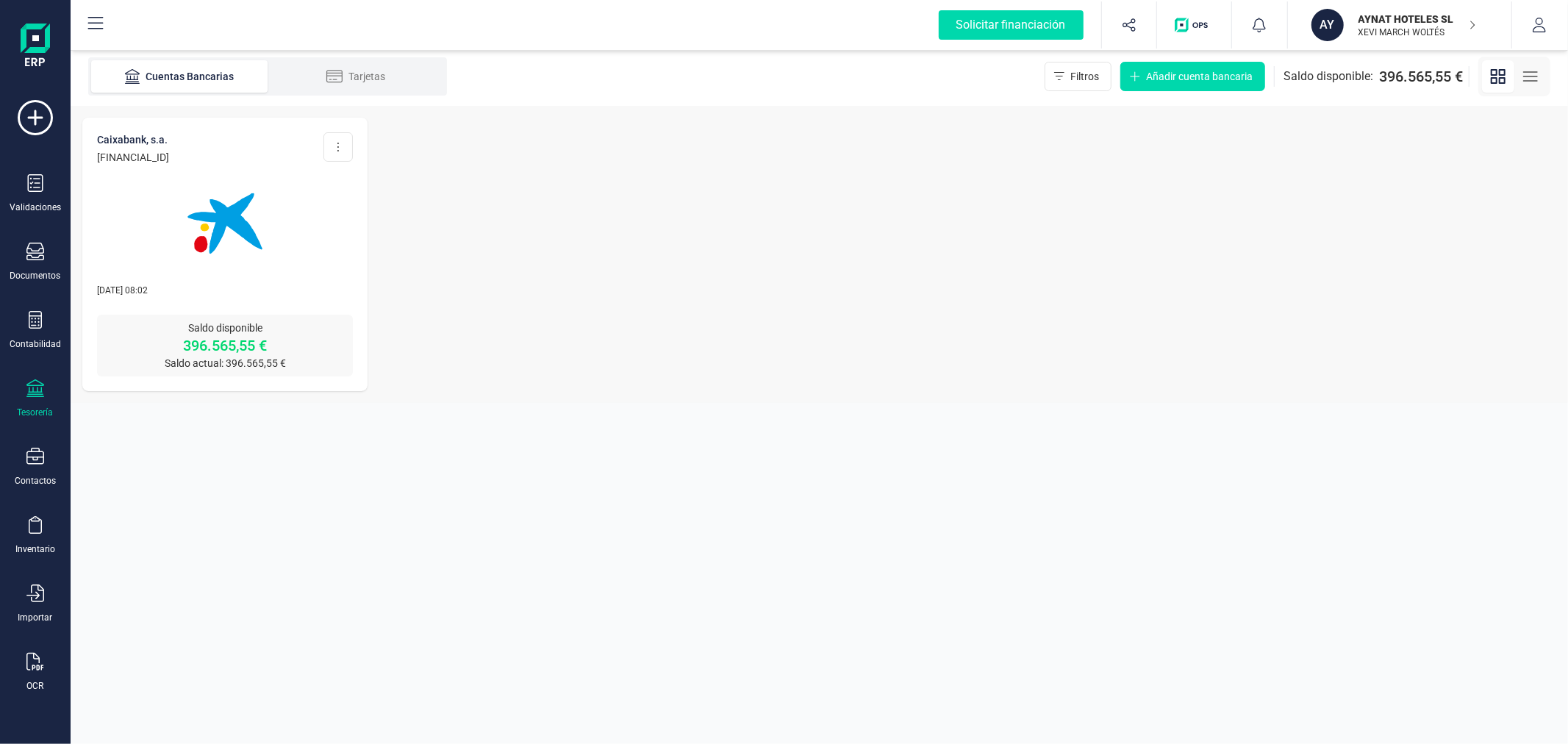
click at [229, 234] on img at bounding box center [225, 223] width 124 height 124
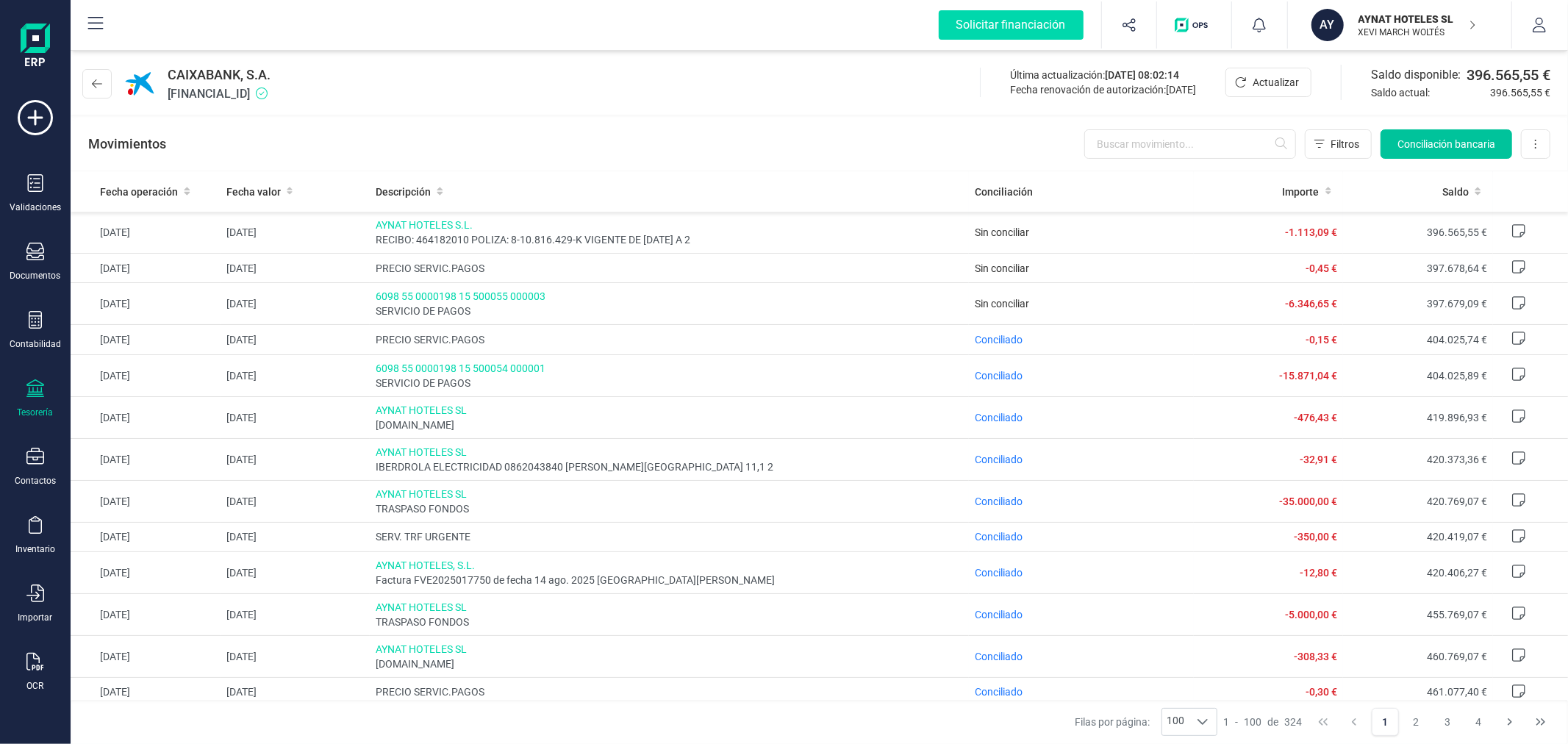
click at [1441, 143] on span "Conciliación bancaria" at bounding box center [1447, 143] width 98 height 14
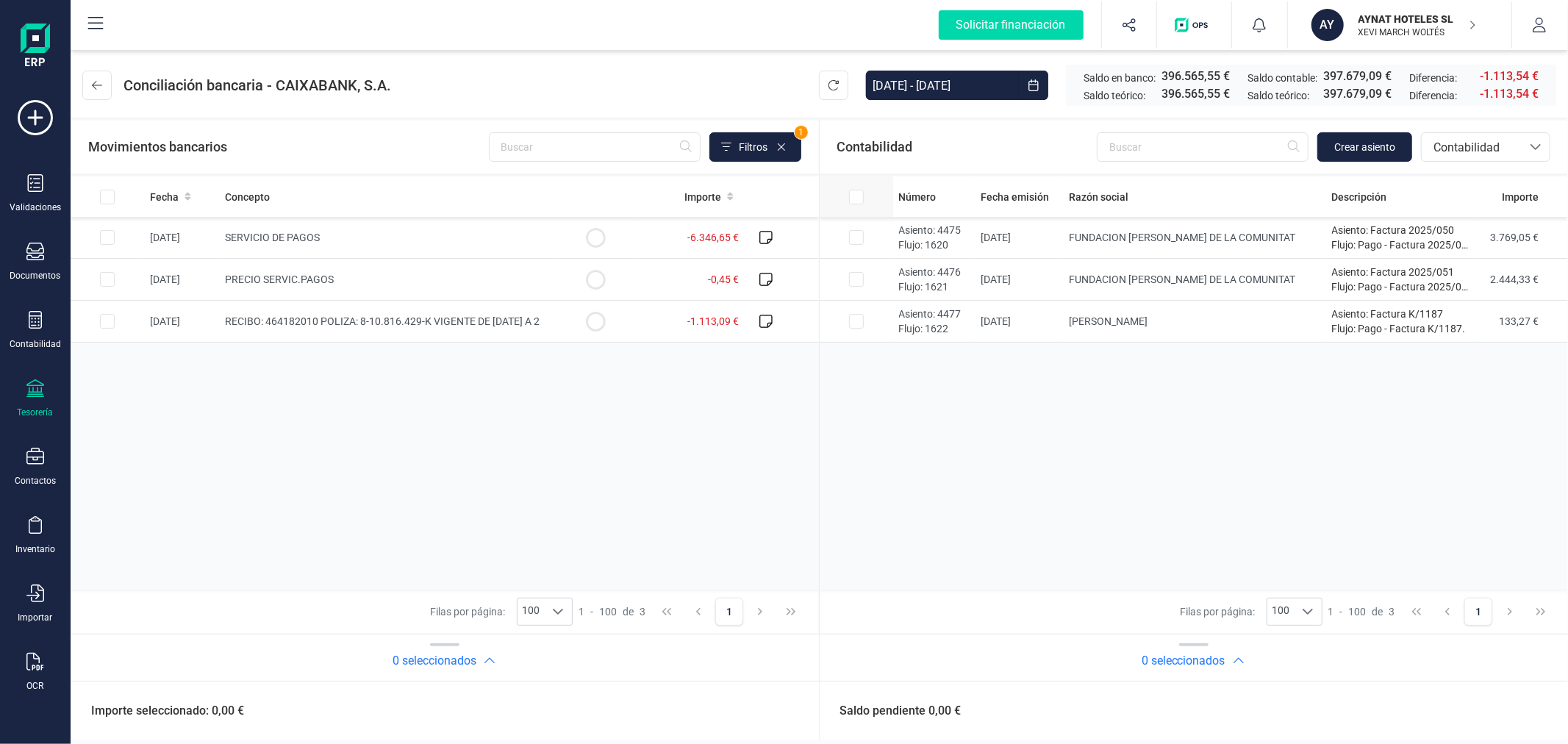
click at [854, 189] on input "All items unselected" at bounding box center [856, 196] width 14 height 14
checkbox input "true"
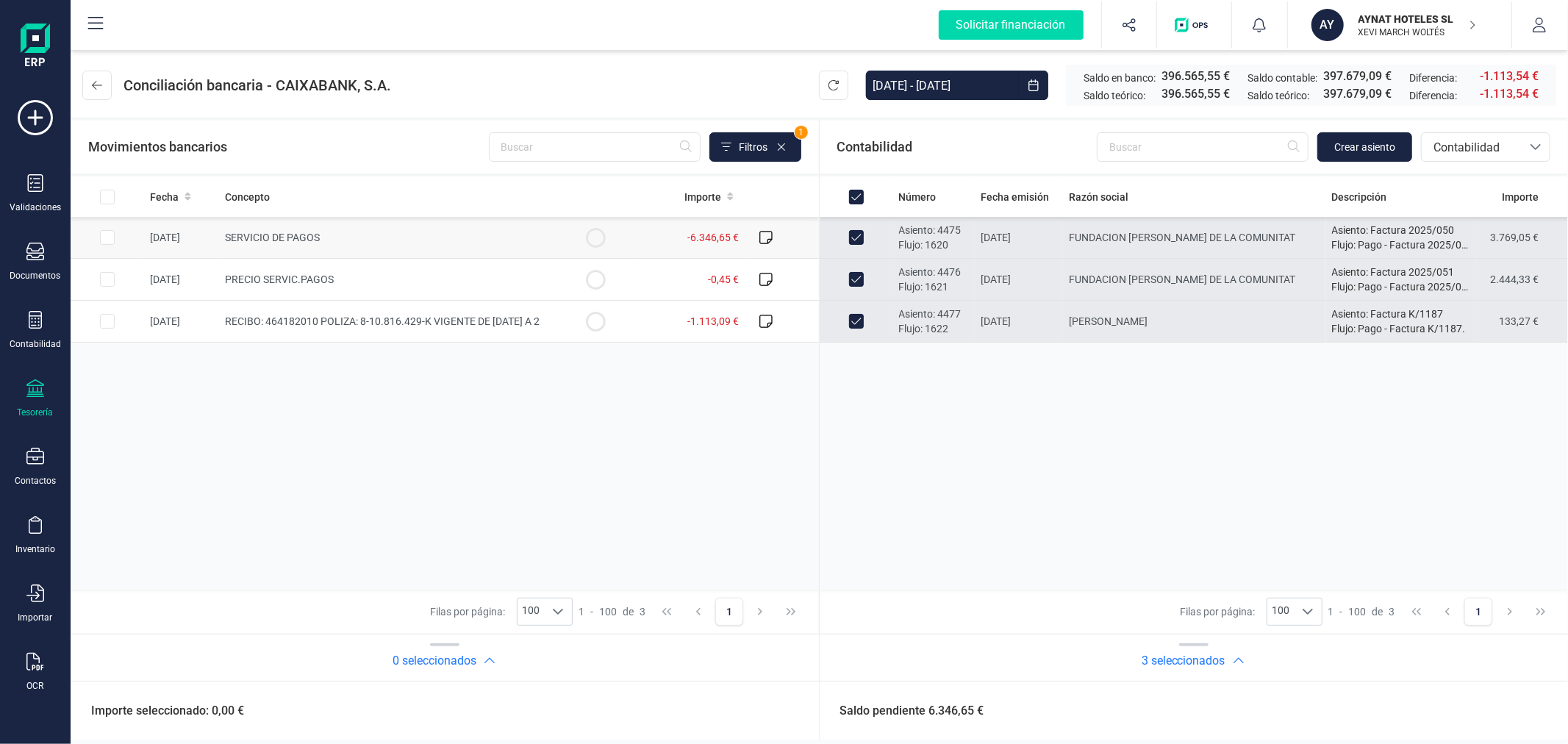
click at [107, 242] on input "Row Selected c01fadd8-db73-4ab4-8d8f-40d0a2a89637" at bounding box center [107, 236] width 14 height 14
checkbox input "true"
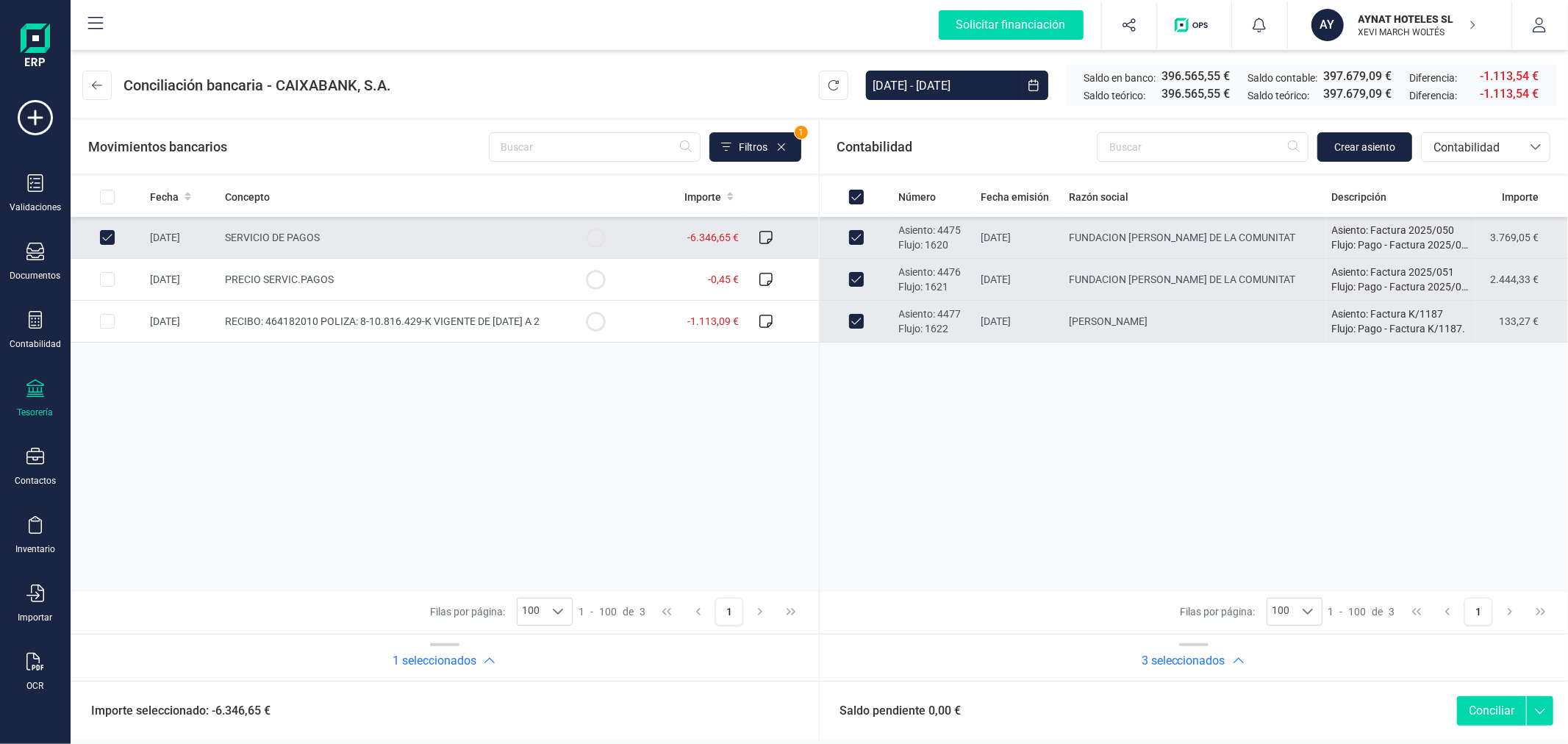
click at [1500, 703] on button "Conciliar" at bounding box center [1491, 710] width 69 height 29
checkbox input "false"
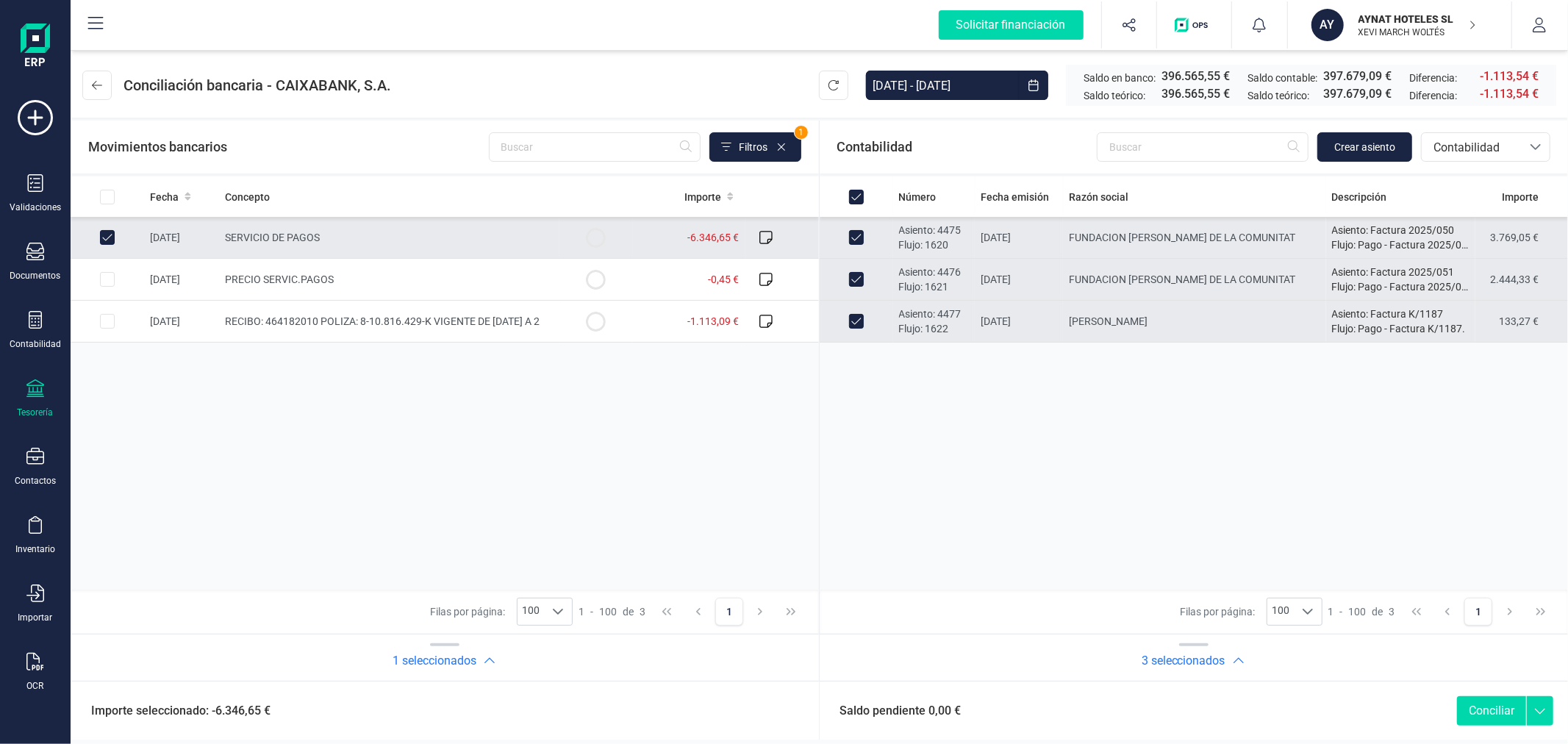
checkbox input "false"
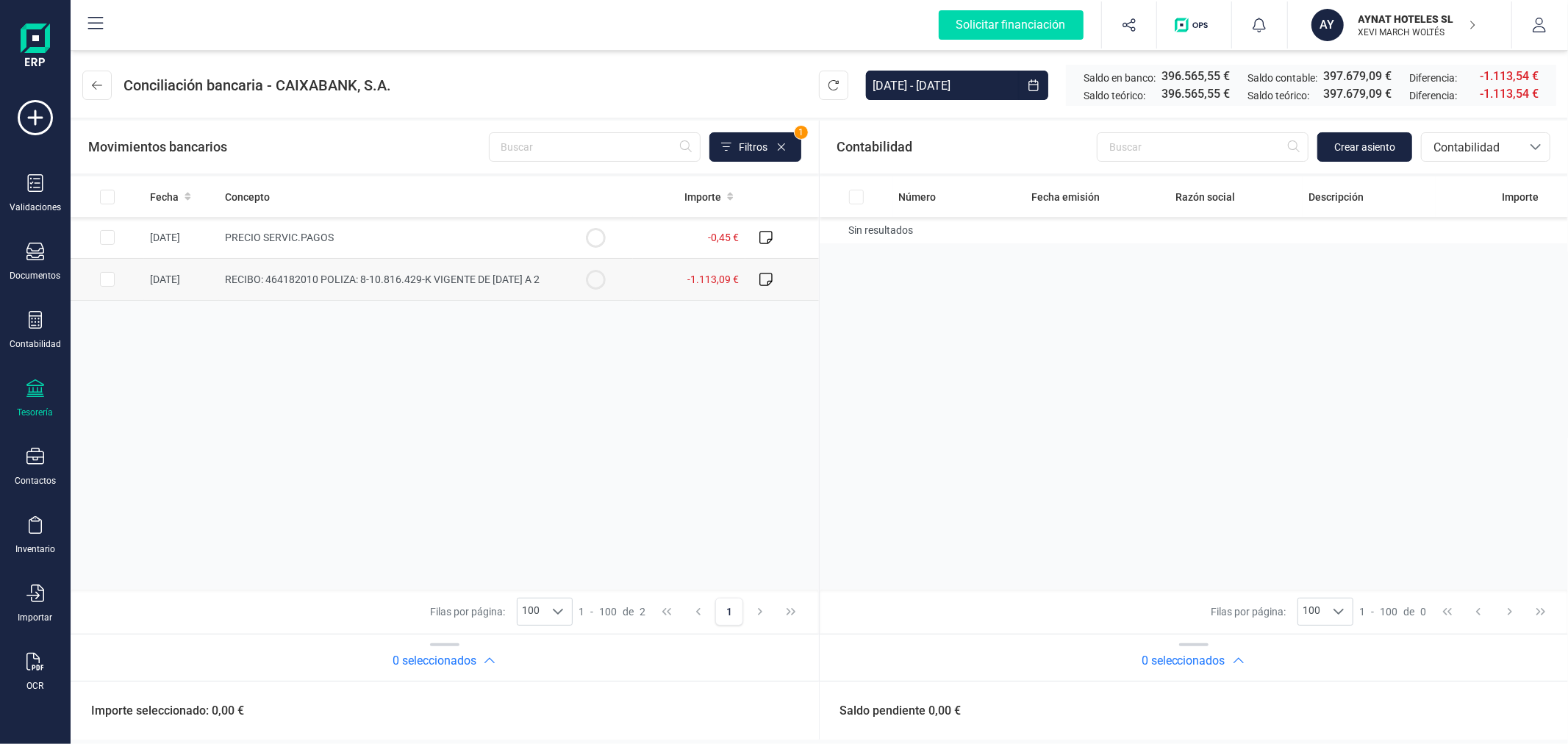
click at [104, 277] on input "Row Selected 800905de-7e3d-4fc7-9d76-dbcc96d37e07" at bounding box center [107, 279] width 14 height 14
checkbox input "true"
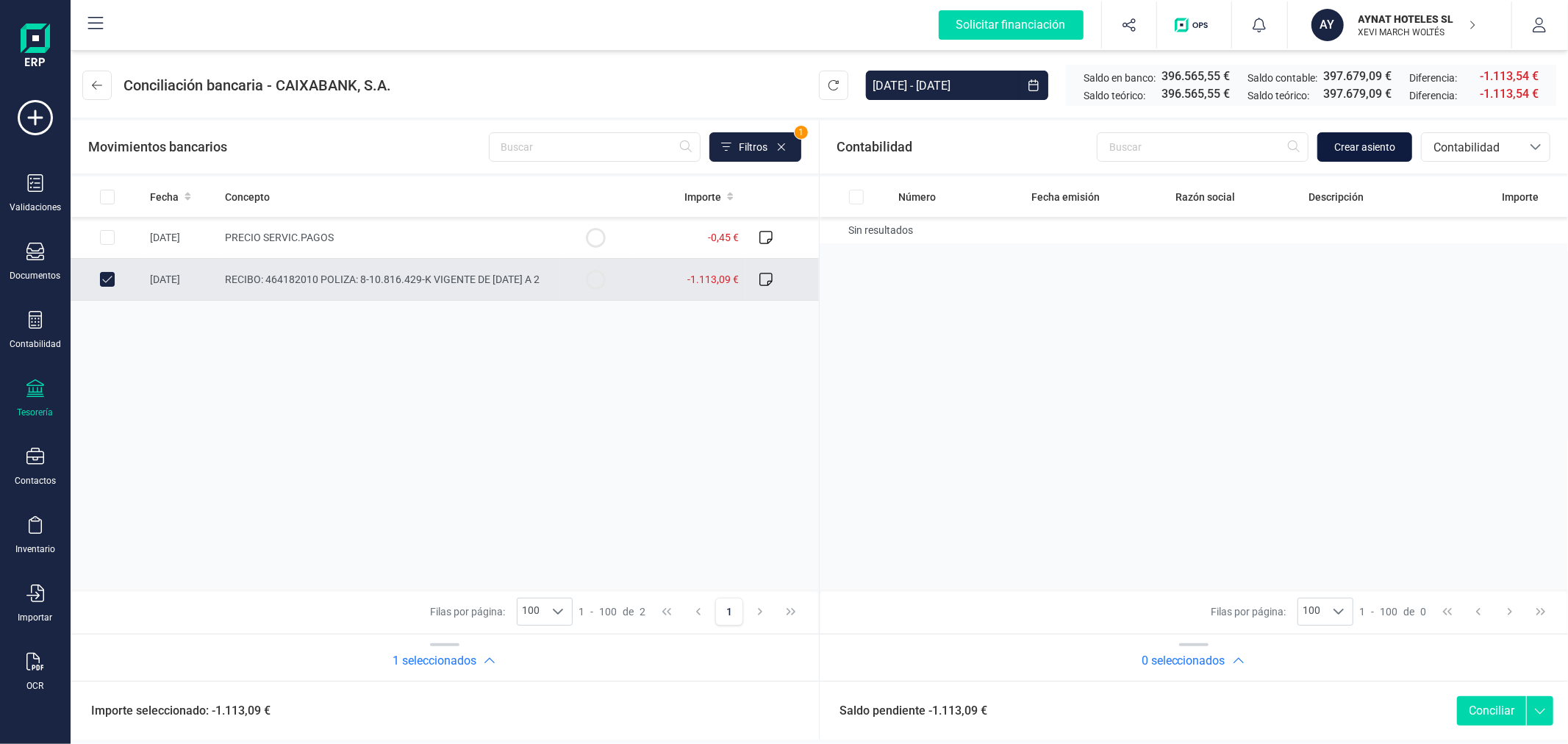
click at [1346, 142] on span "Crear asiento" at bounding box center [1364, 146] width 61 height 14
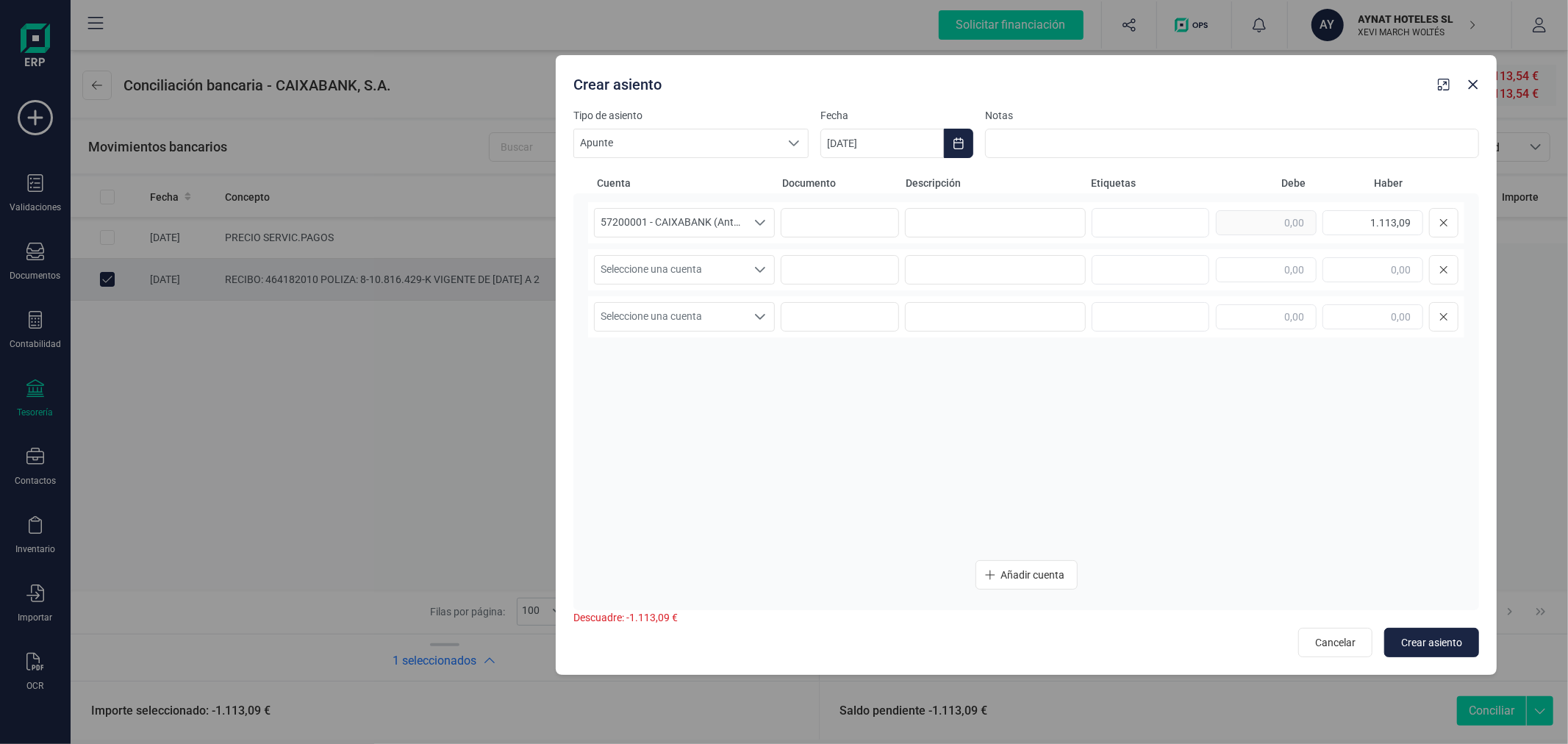
drag, startPoint x: 776, startPoint y: 93, endPoint x: 1019, endPoint y: 86, distance: 243.1
click at [1019, 86] on div "Crear asiento" at bounding box center [999, 81] width 864 height 26
click at [956, 144] on icon "Choose Date" at bounding box center [959, 143] width 12 height 12
click at [1119, 396] on span "27" at bounding box center [1122, 396] width 29 height 29
type input "27/09/2025"
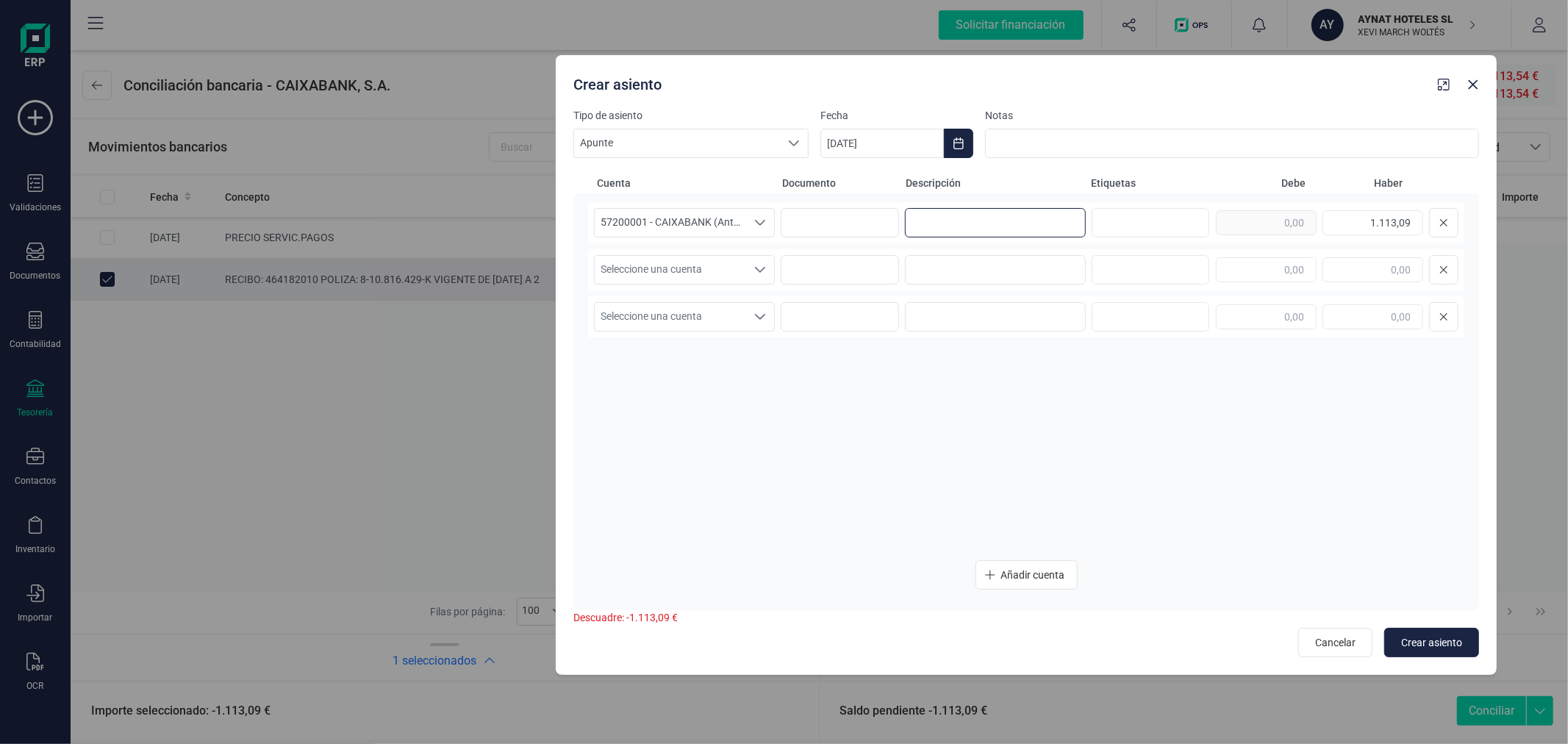
click at [986, 222] on input at bounding box center [995, 222] width 181 height 29
type input "POLIZA 8-10.816.429-K"
click at [729, 267] on span "Seleccione una cuenta" at bounding box center [671, 269] width 151 height 28
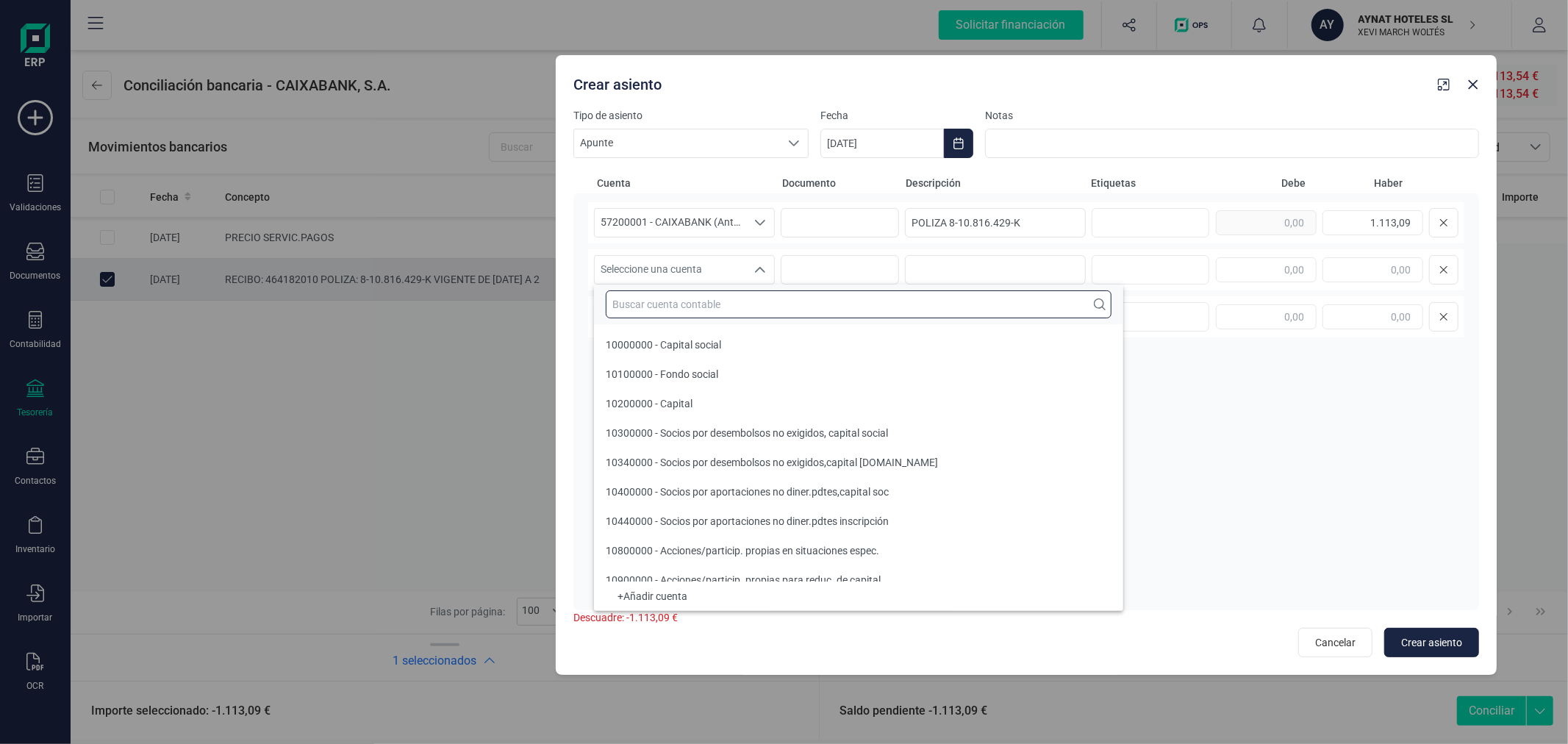
click at [731, 299] on input "text" at bounding box center [858, 304] width 506 height 28
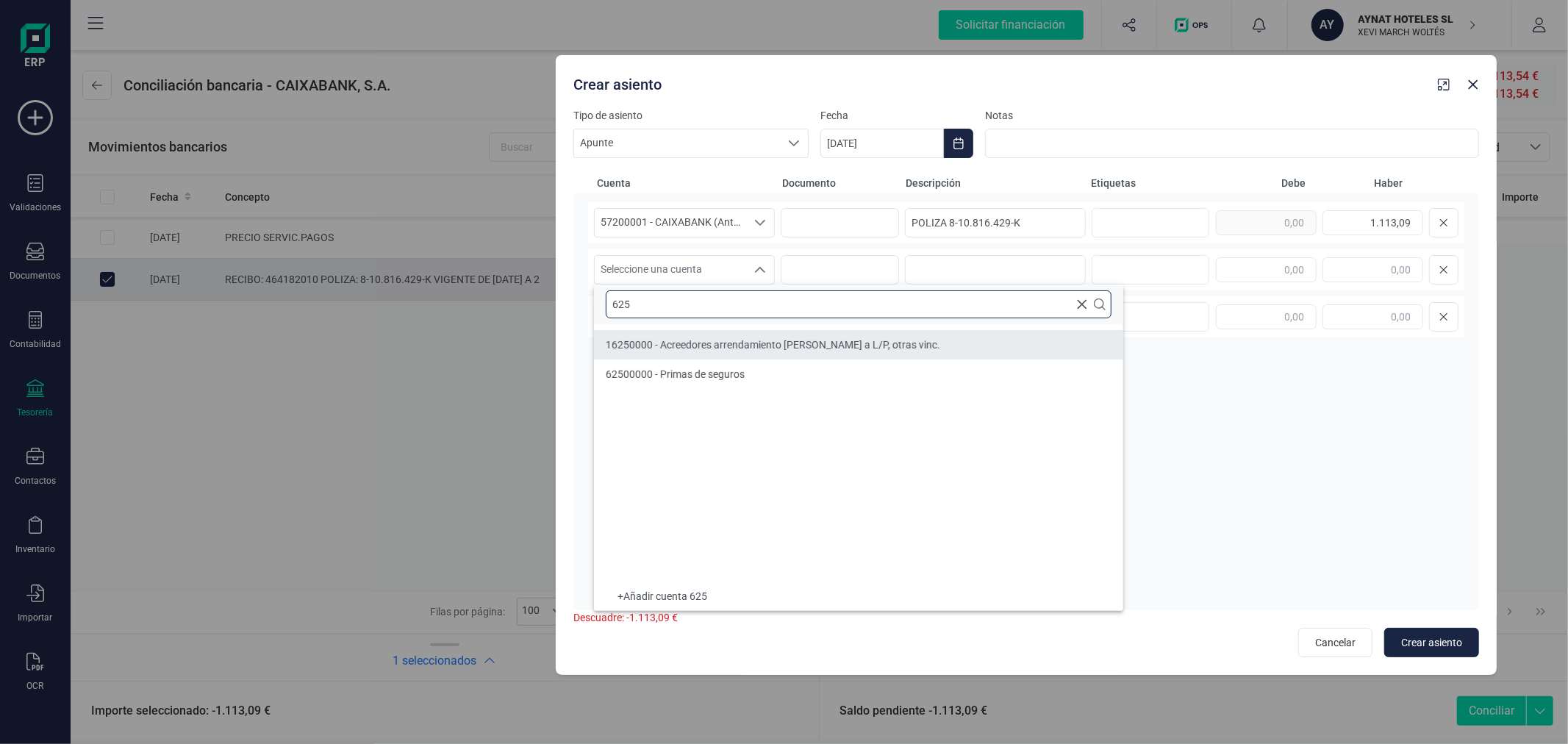
type input "625"
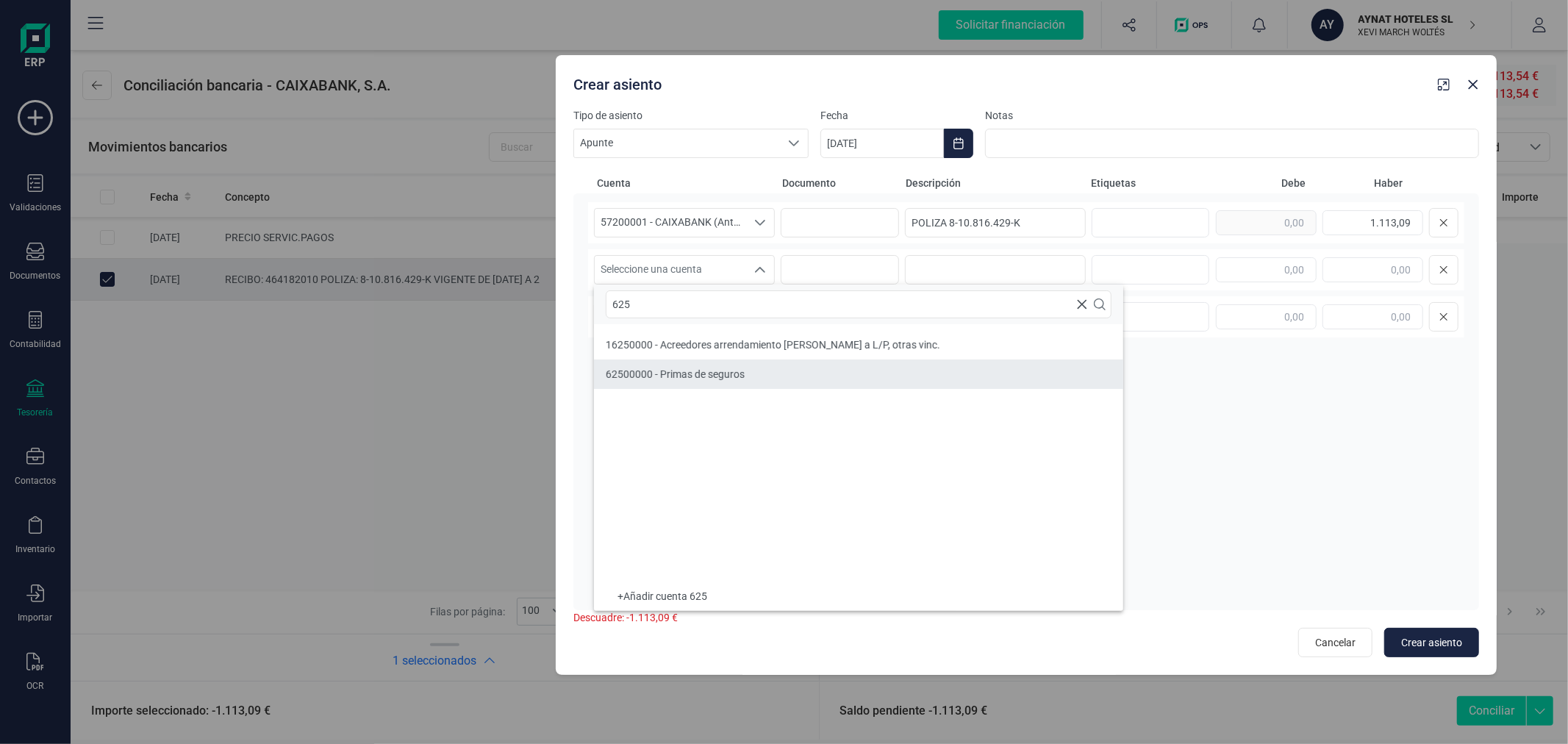
click at [747, 365] on li "62500000 - Primas de seguros" at bounding box center [858, 374] width 529 height 29
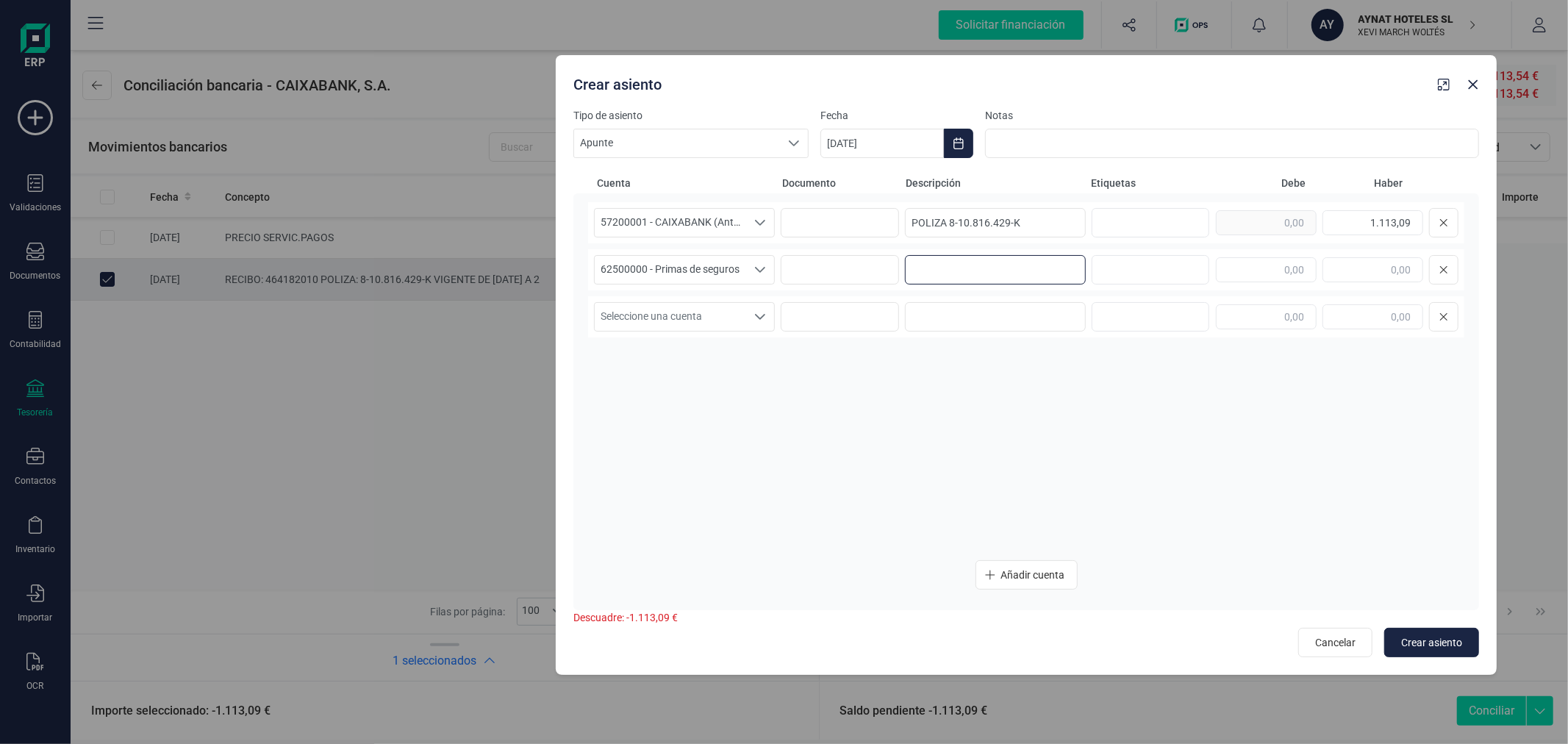
click at [988, 265] on input at bounding box center [995, 269] width 181 height 29
paste input "POLIZA 8-10.816.429-K"
type input "POLIZA 8-10.816.429-K"
click at [1266, 279] on input "text" at bounding box center [1267, 270] width 101 height 25
type input "1.113,09"
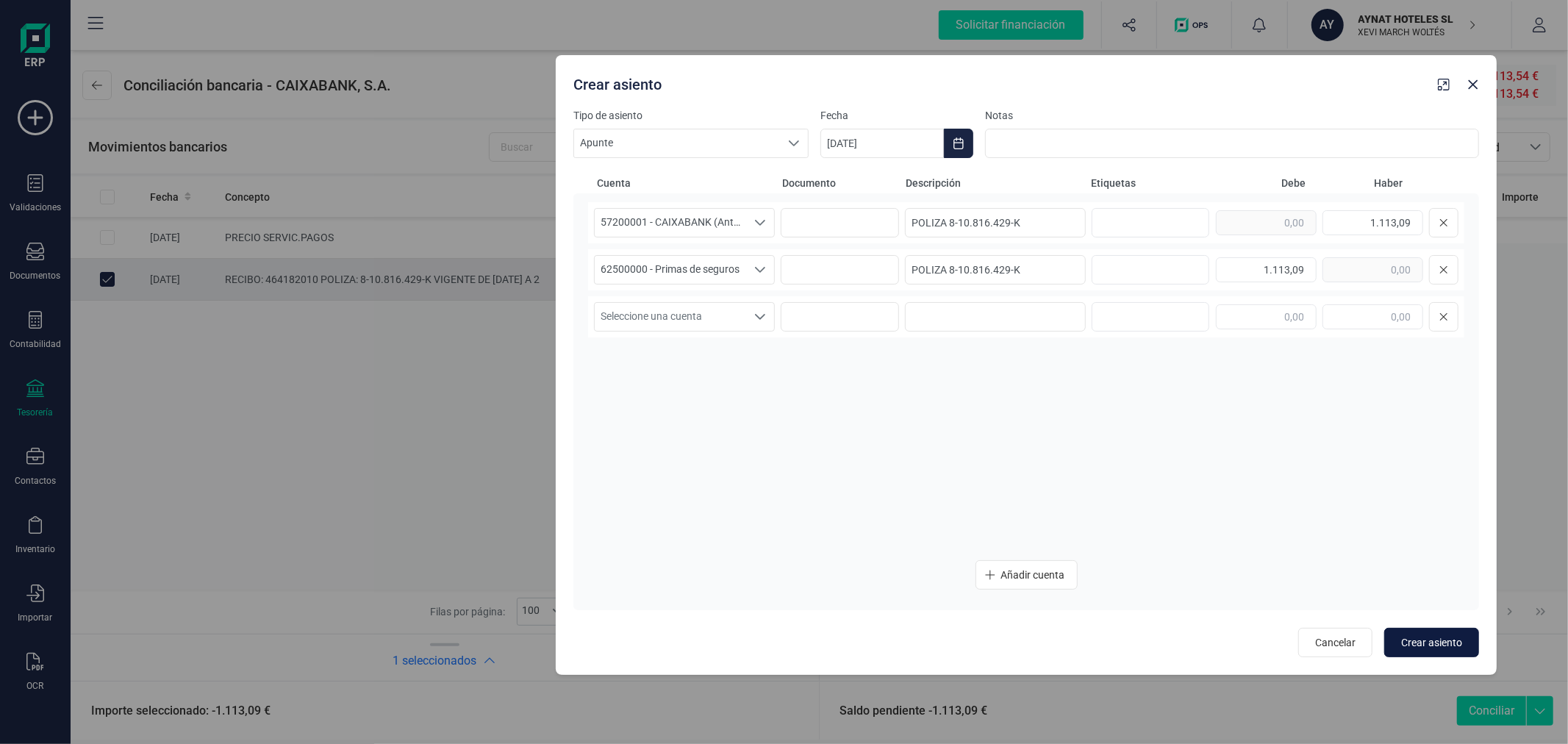
click at [1424, 640] on span "Crear asiento" at bounding box center [1432, 642] width 61 height 14
type input "[DATE]"
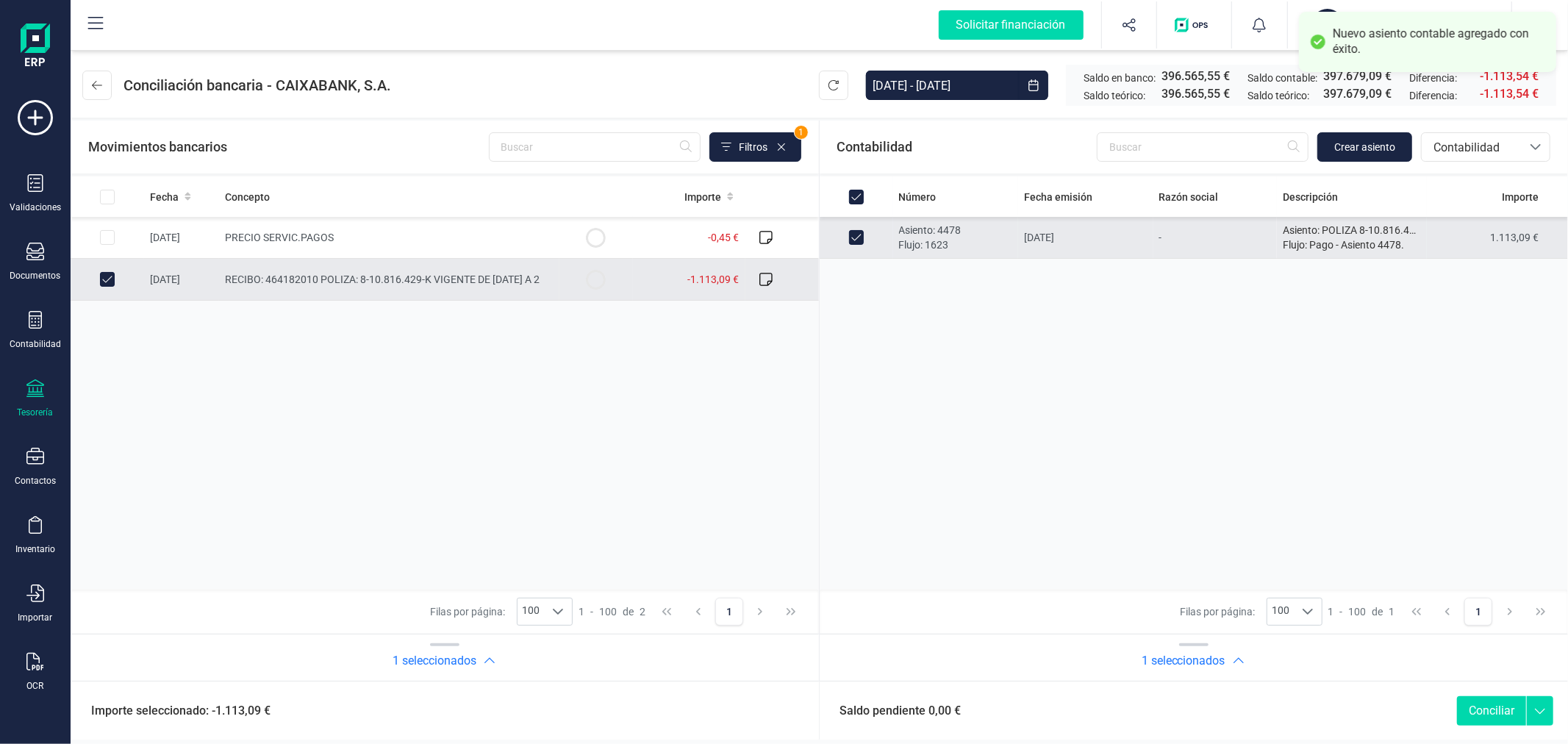
click at [1480, 704] on button "Conciliar" at bounding box center [1491, 710] width 69 height 29
checkbox input "false"
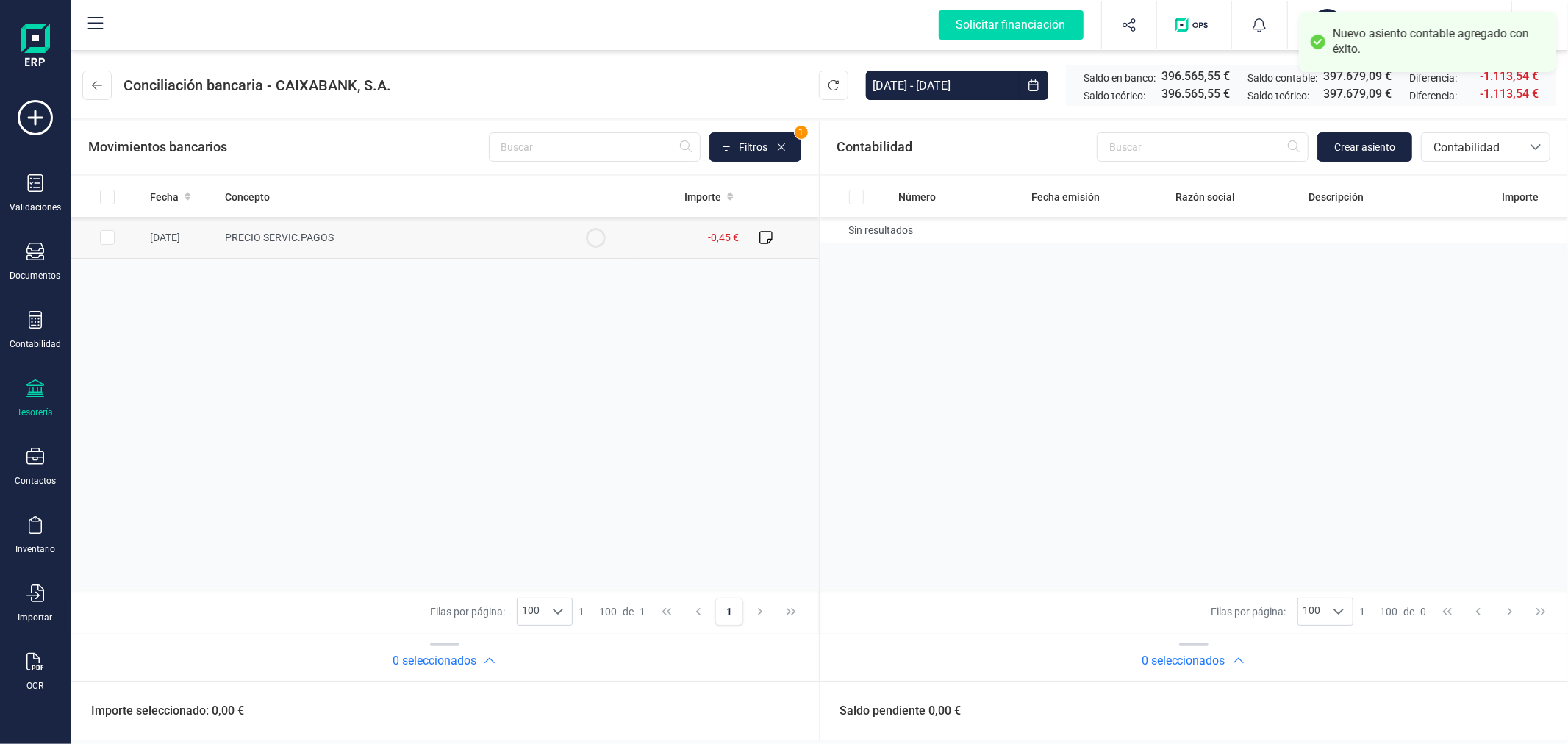
click at [105, 234] on input "Row Selected eb73bbb5-2be7-47d3-9dfd-ccd29769abf8" at bounding box center [107, 236] width 14 height 14
checkbox input "true"
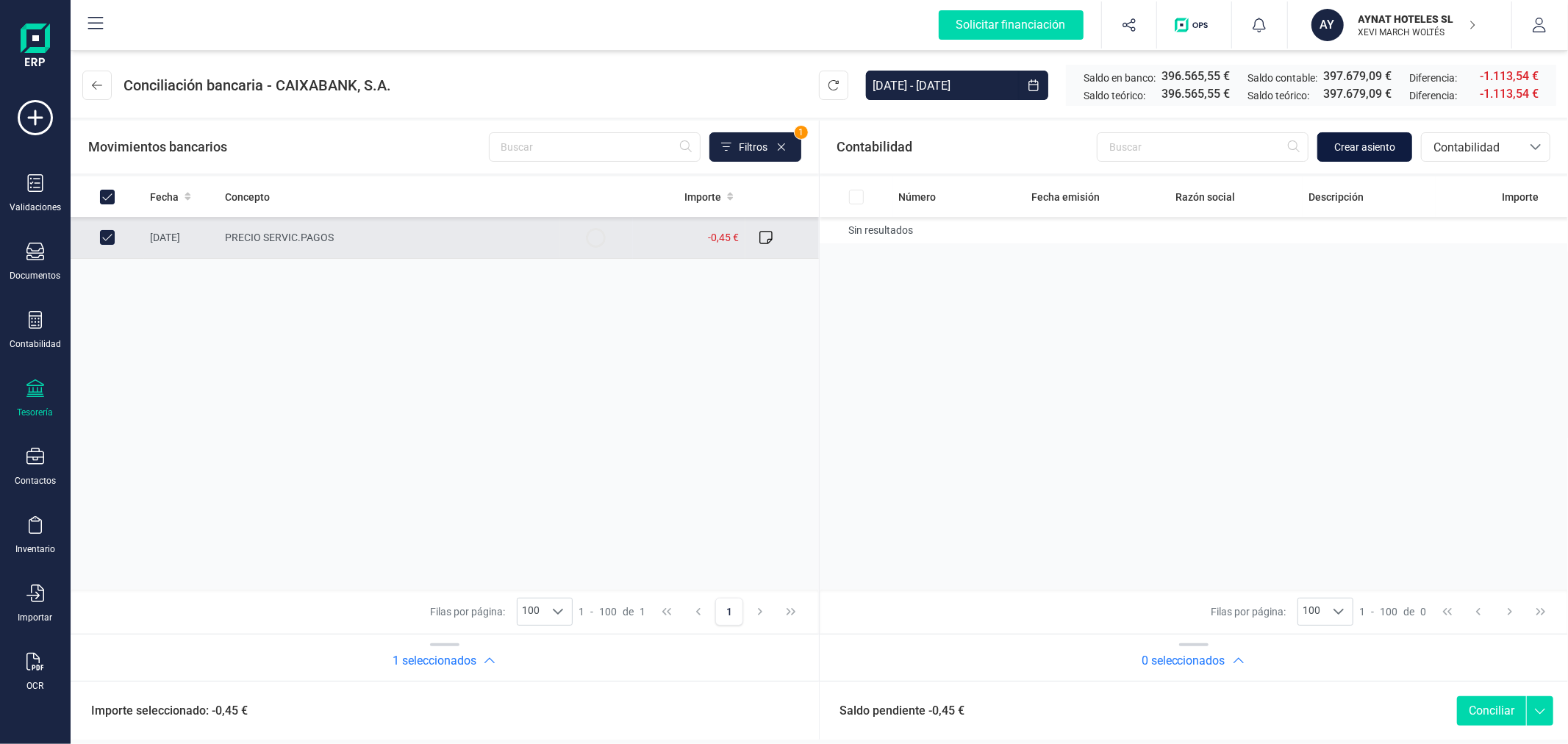
click at [1358, 141] on span "Crear asiento" at bounding box center [1364, 146] width 61 height 14
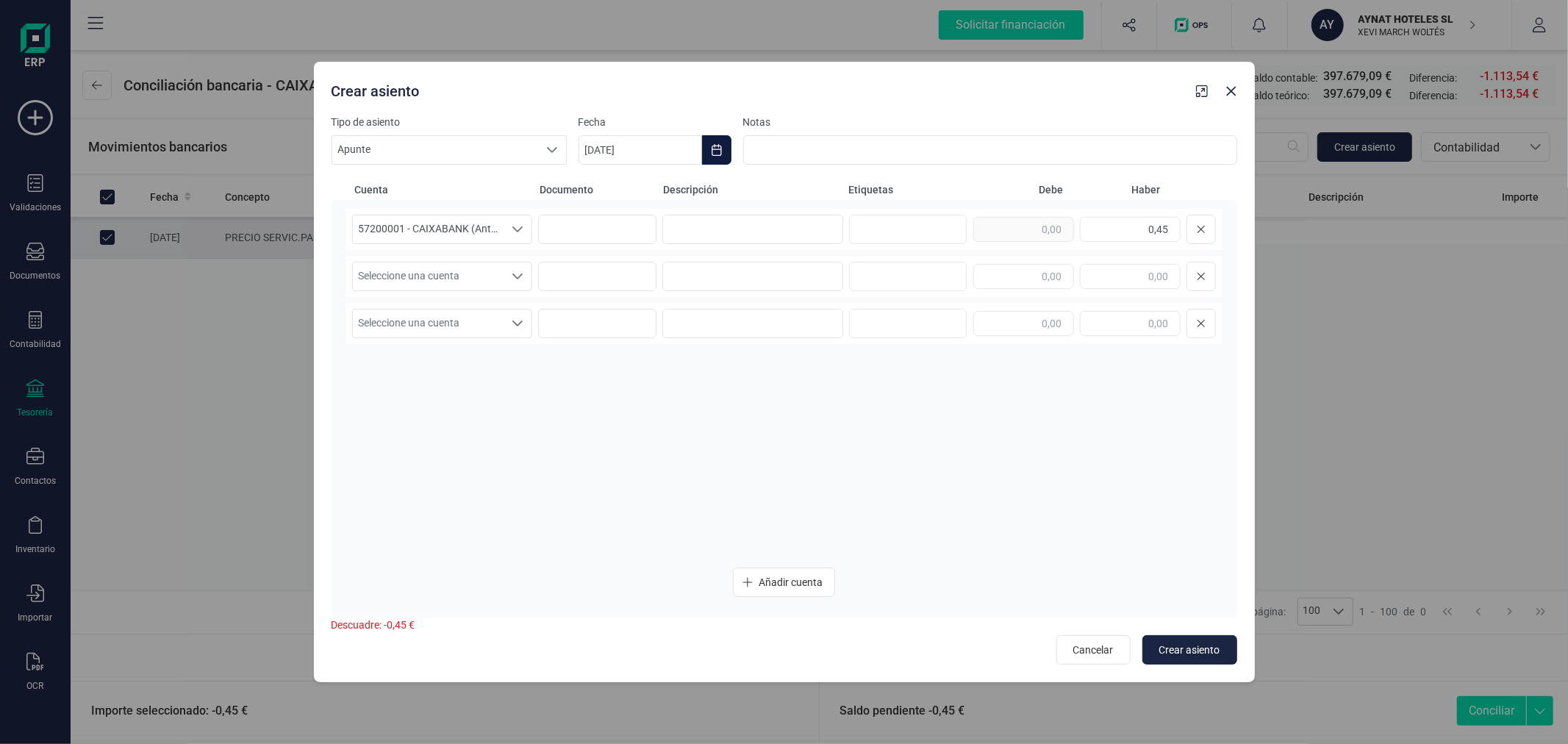
click at [720, 141] on button "Choose Date" at bounding box center [716, 150] width 29 height 29
click at [821, 401] on span "26" at bounding box center [827, 403] width 29 height 29
type input "[DATE]"
click at [807, 225] on input at bounding box center [752, 229] width 181 height 29
type input "COMISION"
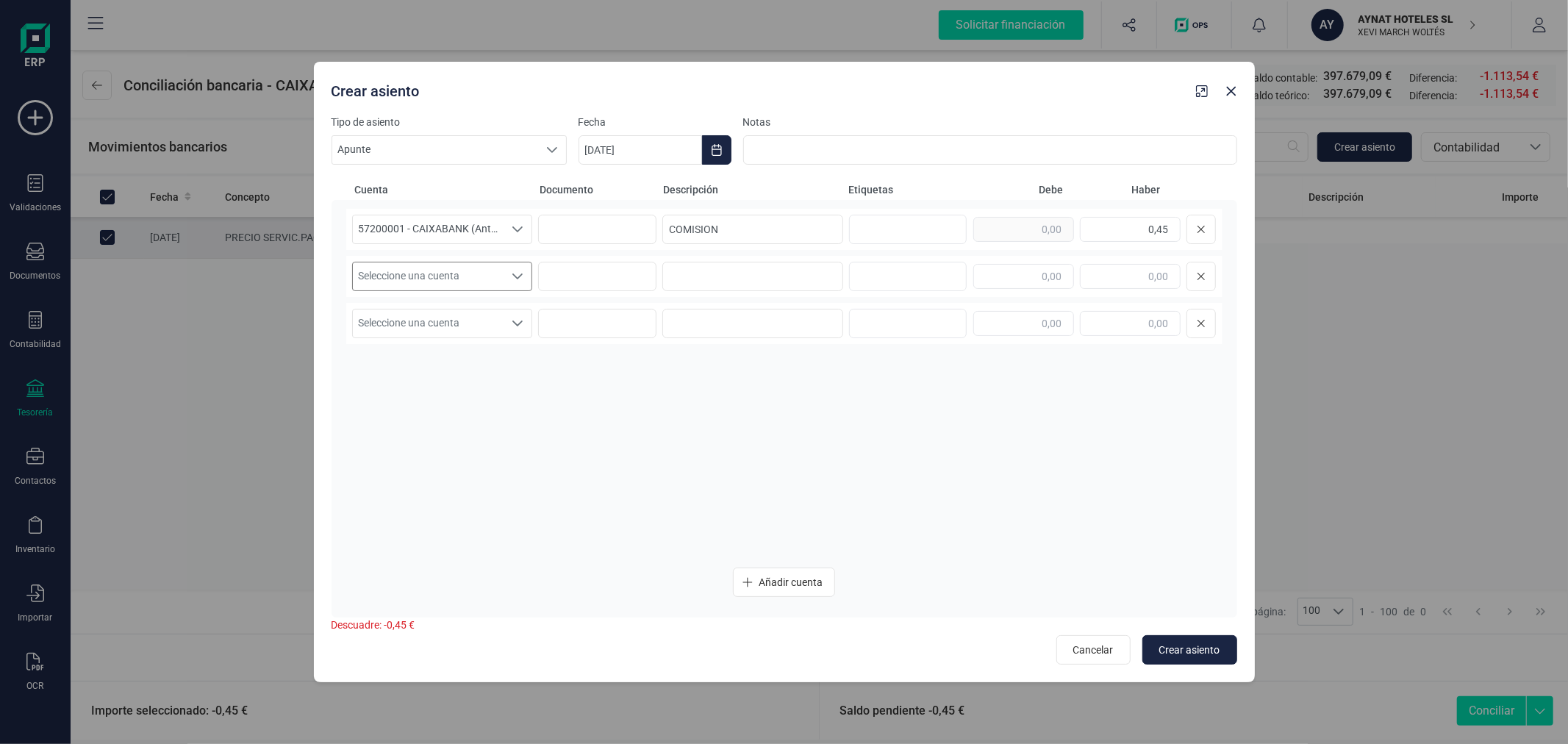
click at [479, 274] on span "Seleccione una cuenta" at bounding box center [428, 276] width 151 height 28
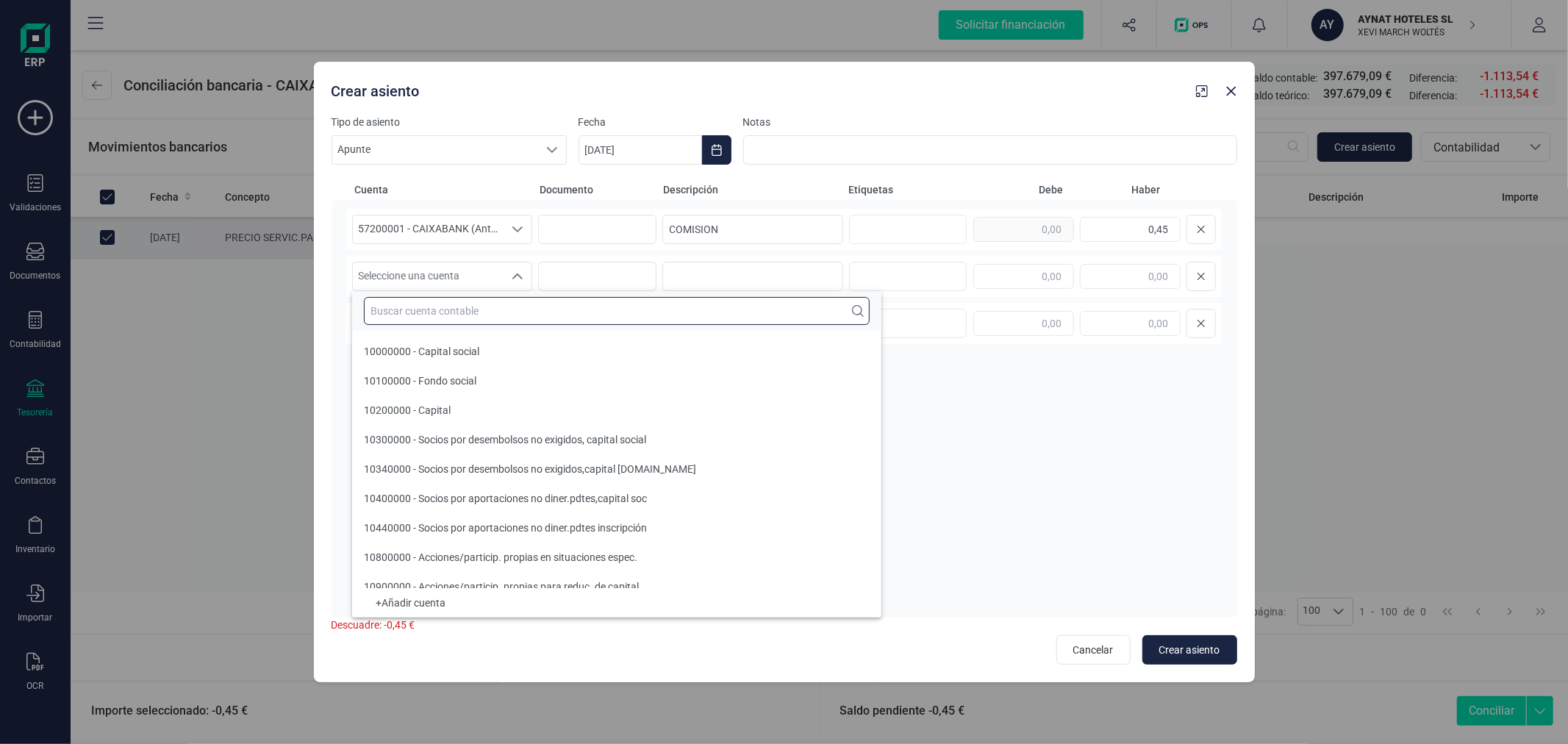
click at [496, 304] on input "text" at bounding box center [616, 311] width 506 height 28
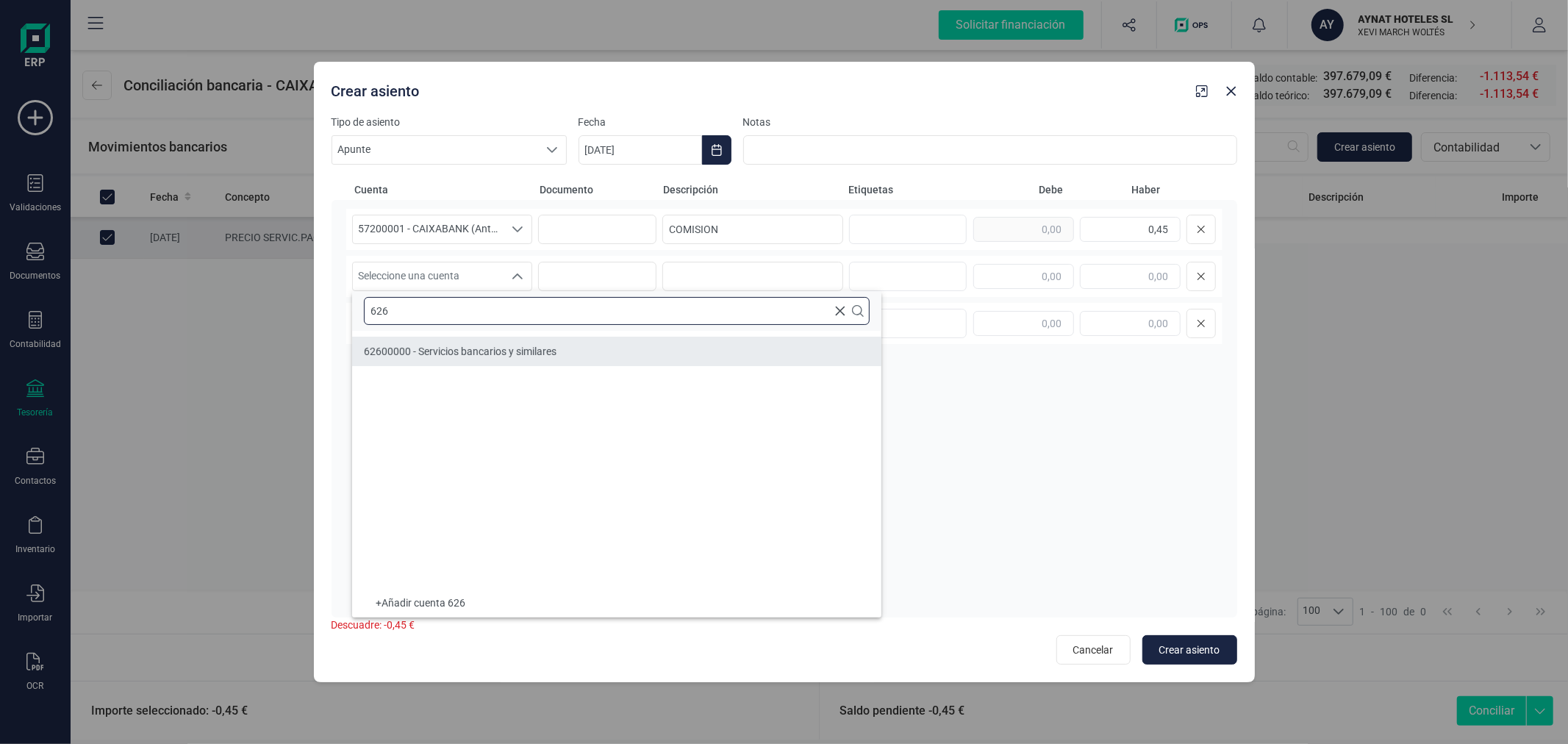
type input "626"
click at [512, 346] on span "62600000 - Servicios bancarios y similares" at bounding box center [460, 352] width 193 height 12
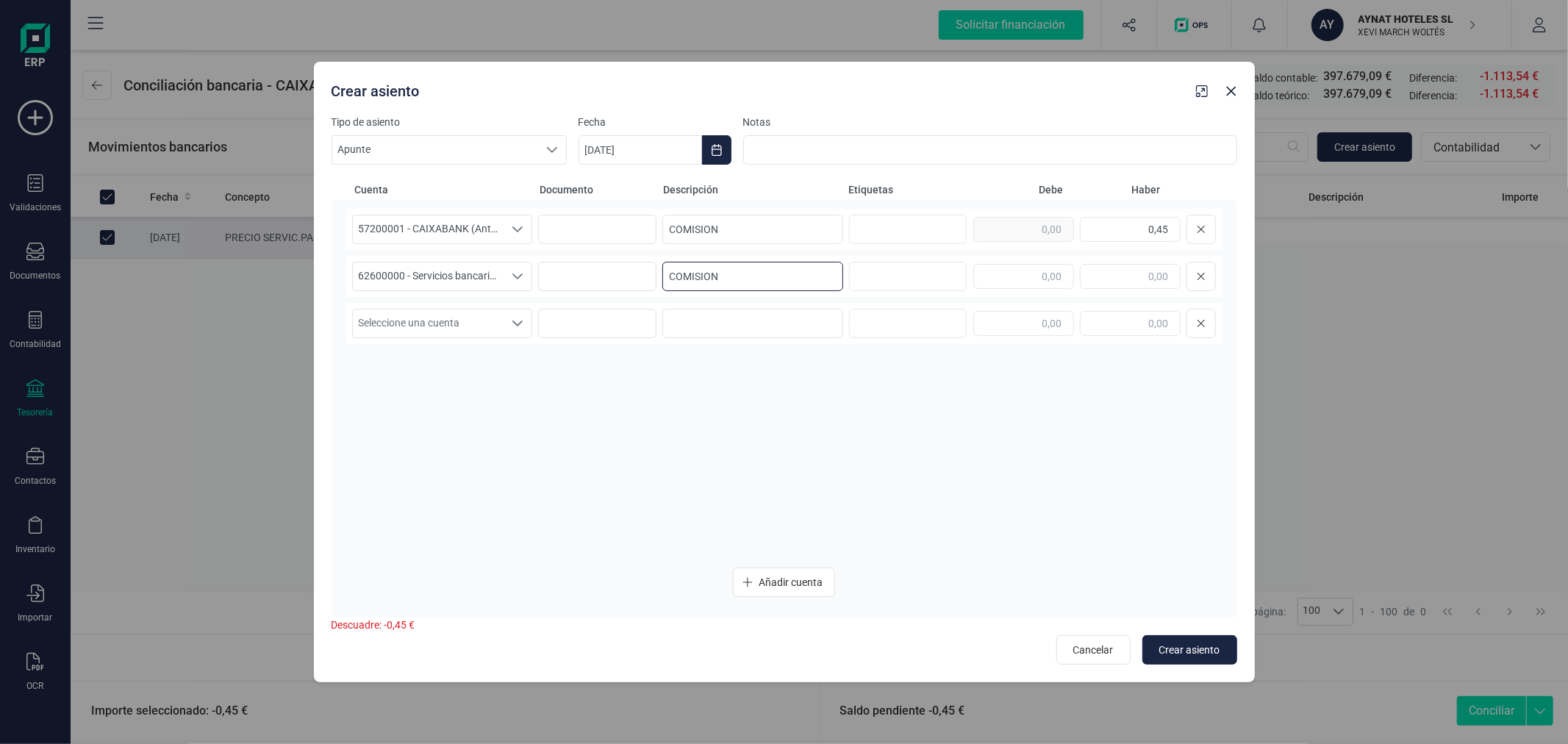
type input "COMISION"
type input "0,45"
click at [1214, 648] on span "Crear asiento" at bounding box center [1190, 649] width 61 height 14
type input "[DATE]"
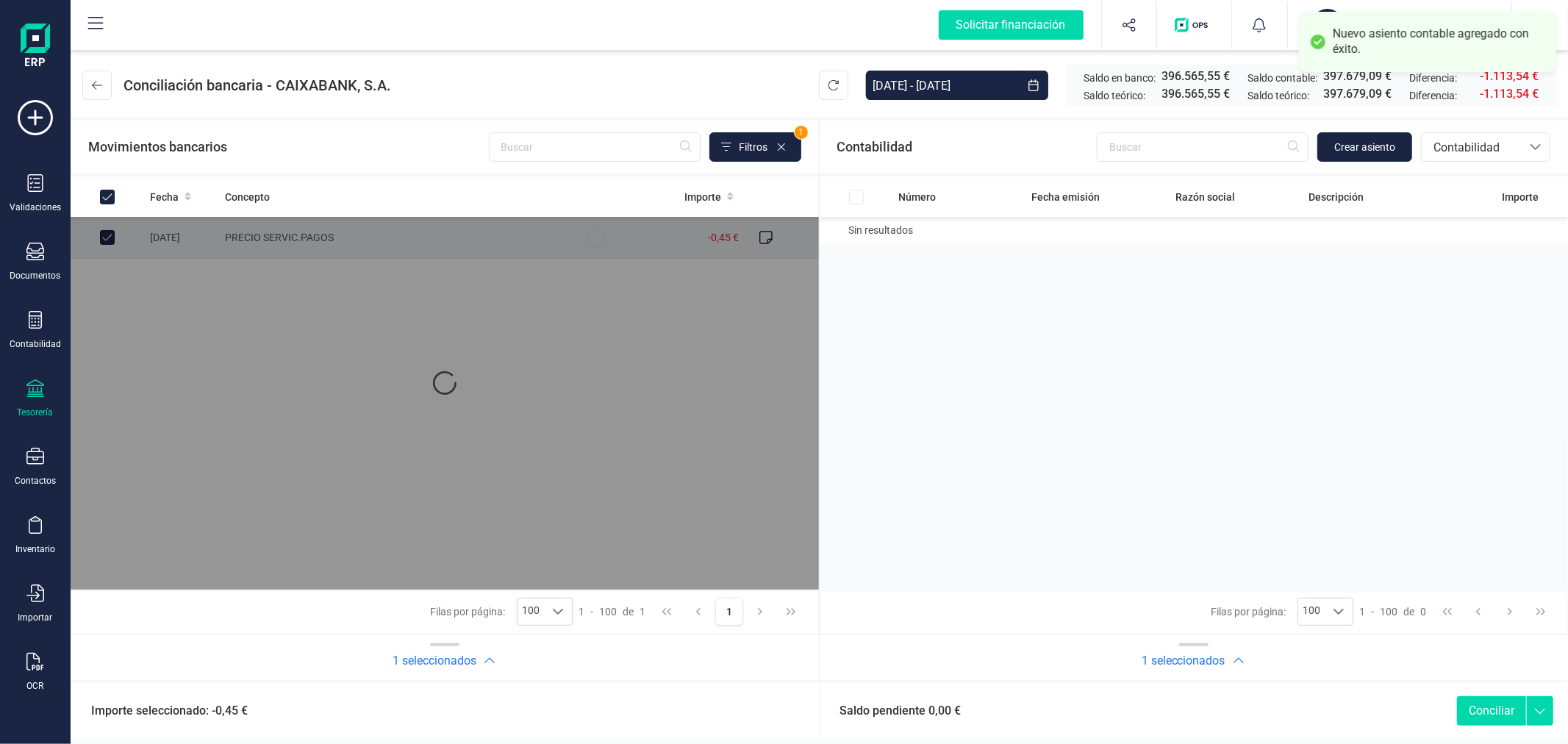
checkbox input "true"
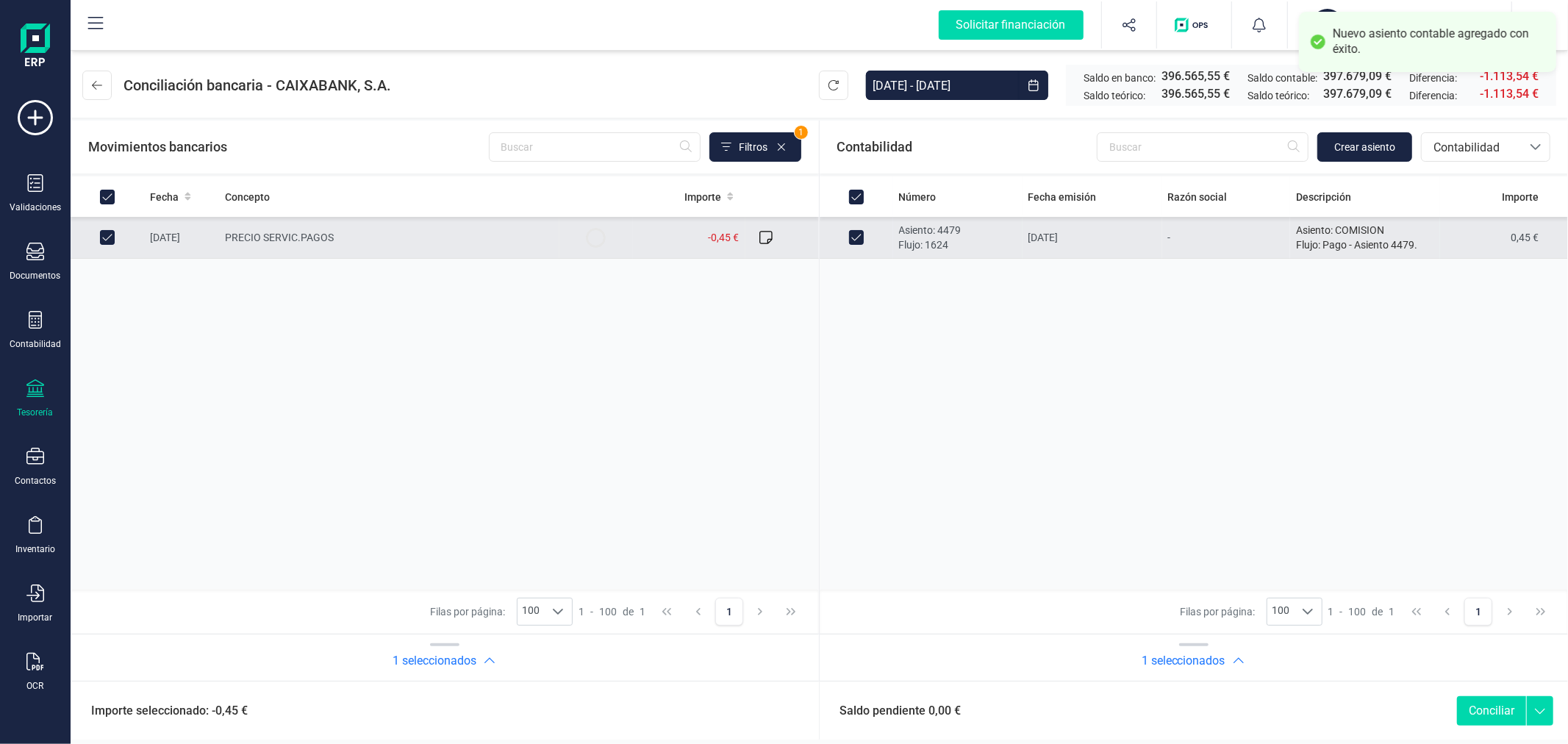
click at [1480, 709] on button "Conciliar" at bounding box center [1491, 710] width 69 height 29
checkbox input "false"
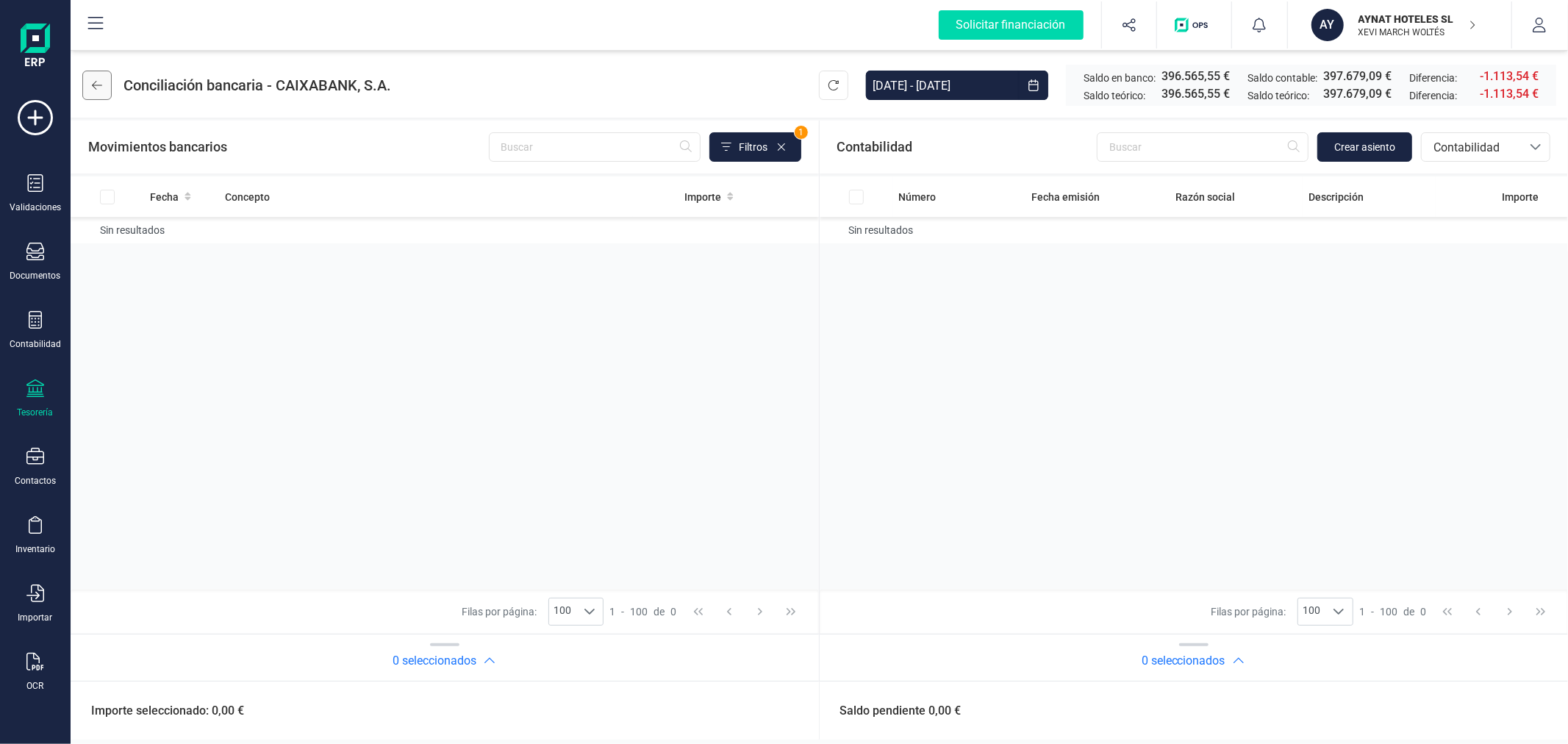
click at [94, 83] on icon at bounding box center [97, 85] width 10 height 12
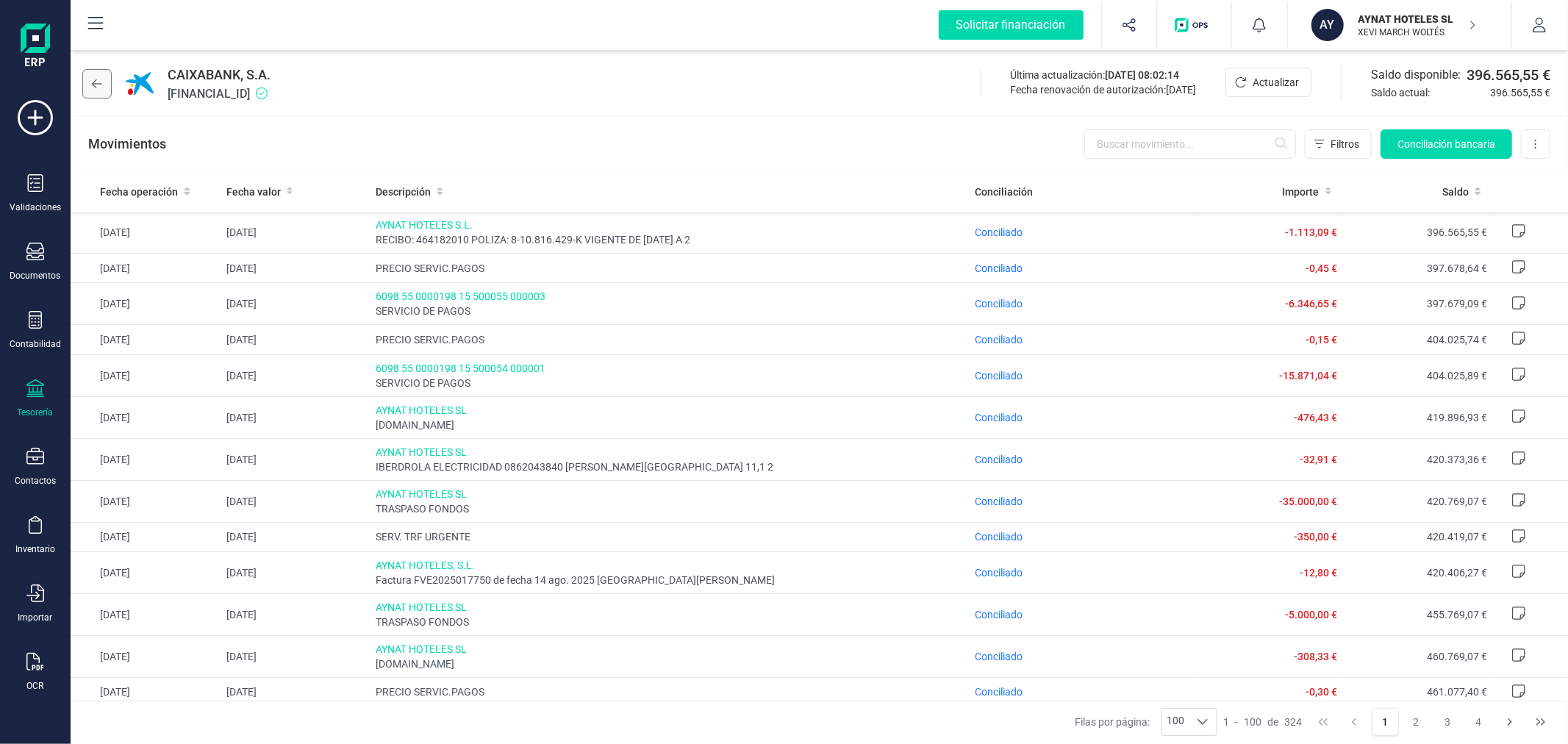
click at [96, 83] on icon at bounding box center [97, 84] width 10 height 12
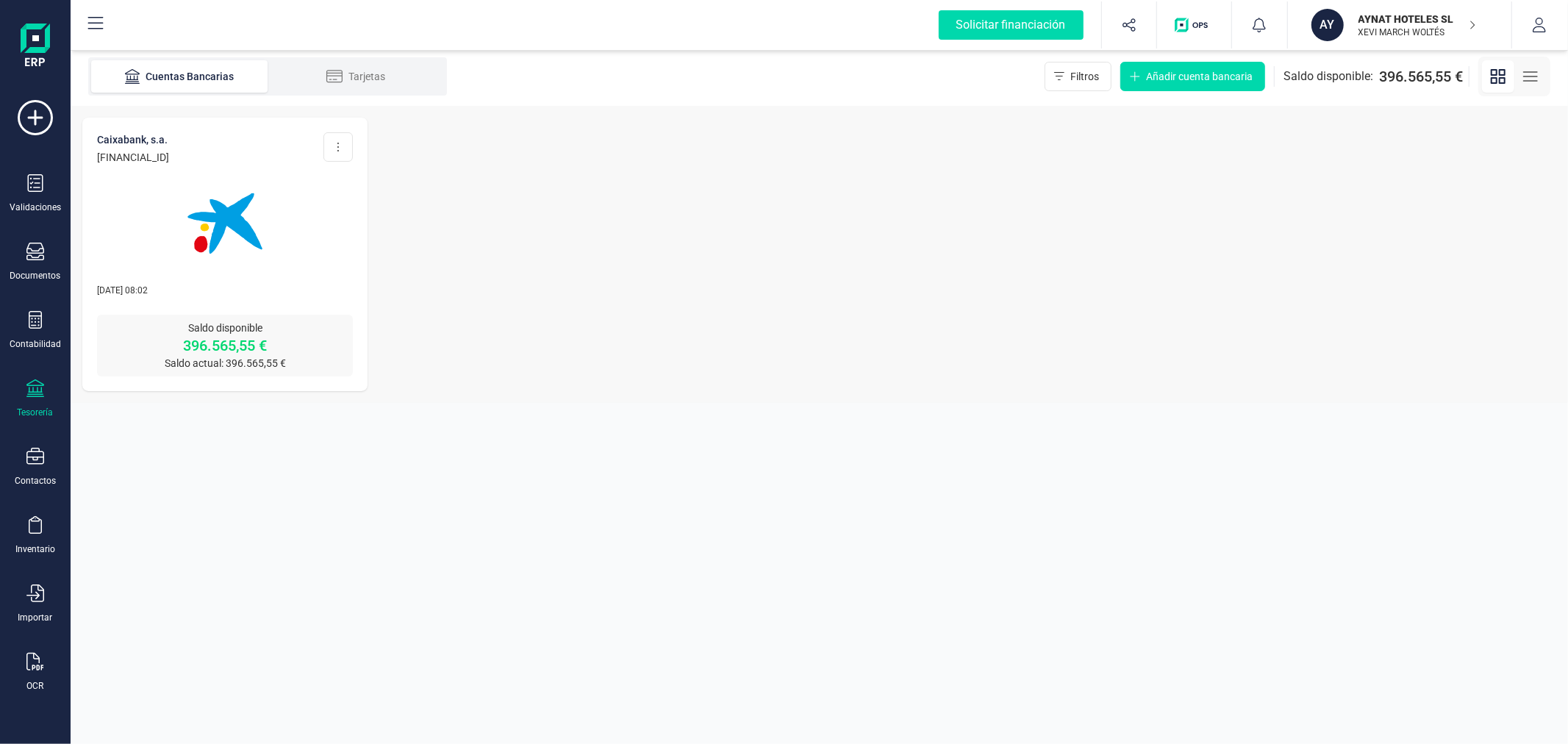
click at [1394, 32] on p "XEVI MARCH WOLTÉS" at bounding box center [1417, 32] width 118 height 12
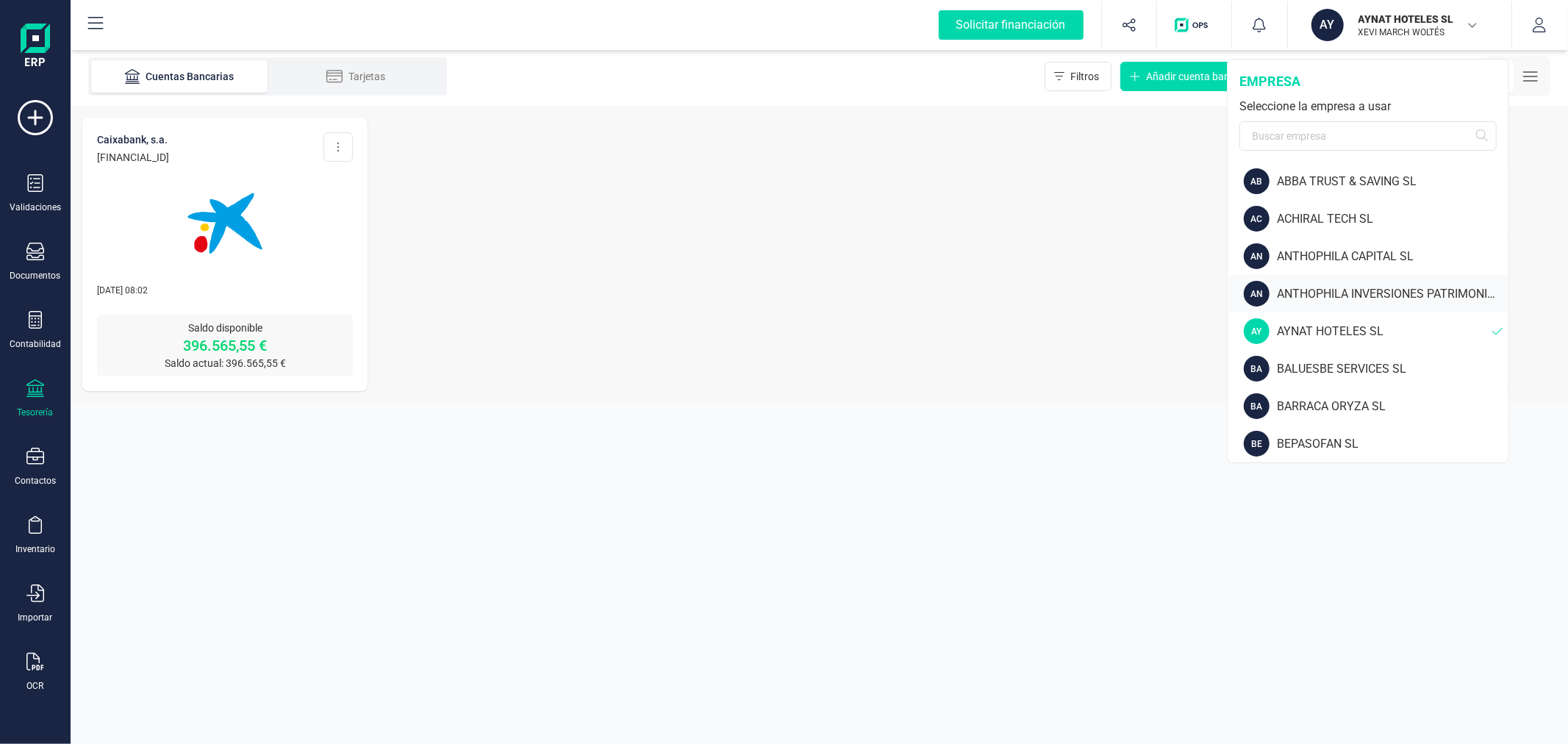
click at [1344, 290] on div "ANTHOPHILA INVERSIONES PATRIMONIALES SL" at bounding box center [1392, 294] width 231 height 18
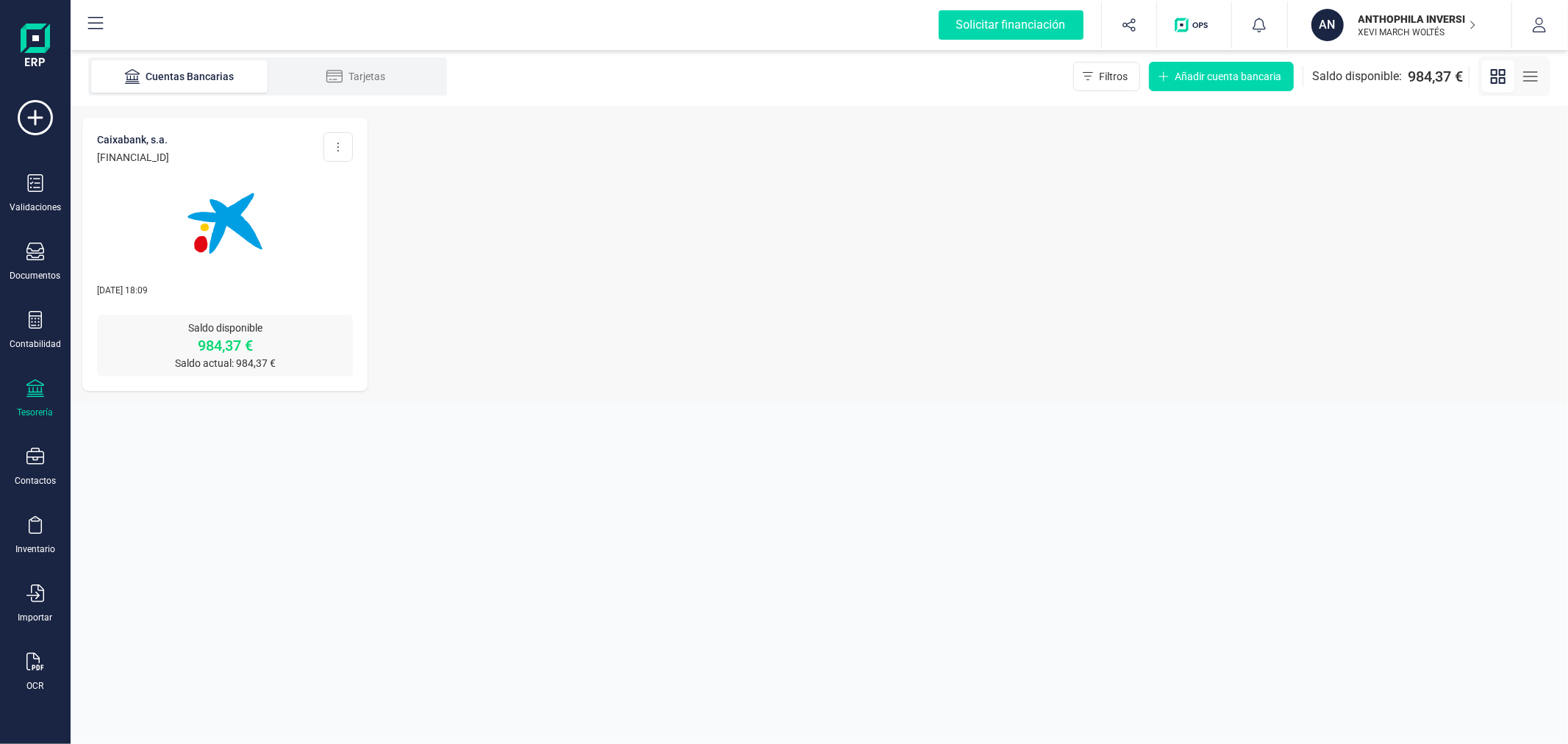
click at [288, 238] on div at bounding box center [225, 215] width 256 height 100
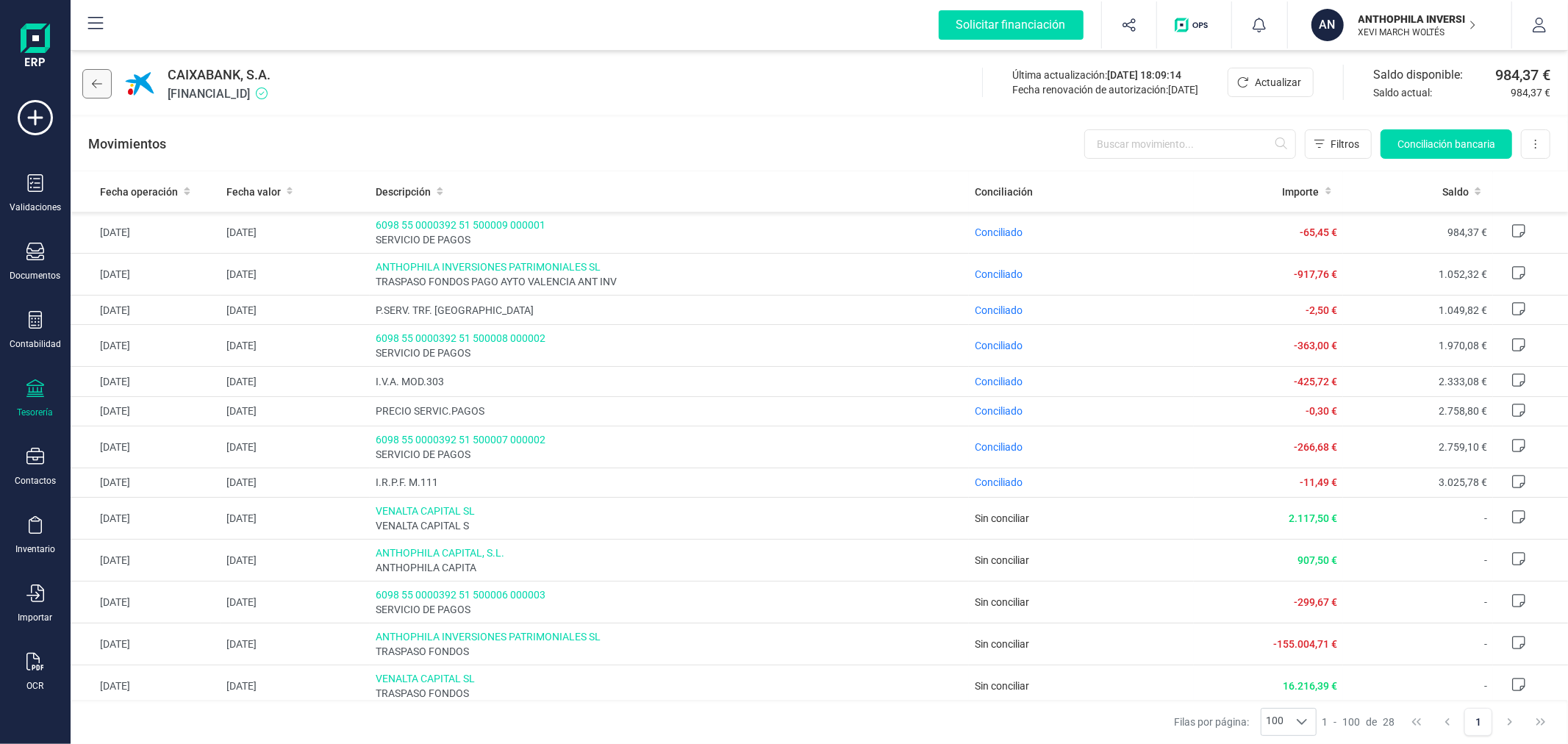
click at [104, 84] on button at bounding box center [97, 83] width 29 height 29
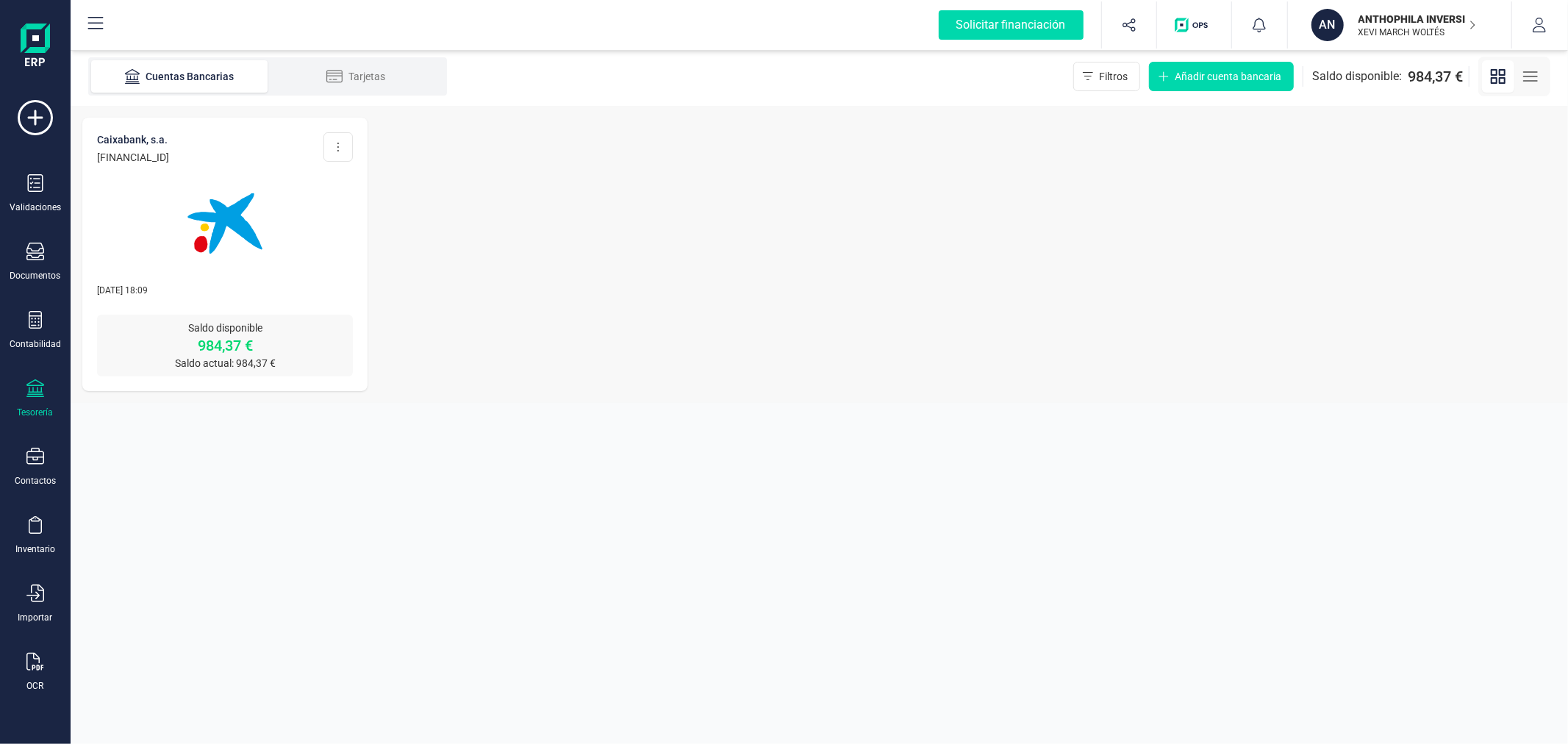
click at [1358, 19] on p "ANTHOPHILA INVERSIONES PATRIMONIALES SL" at bounding box center [1417, 19] width 118 height 14
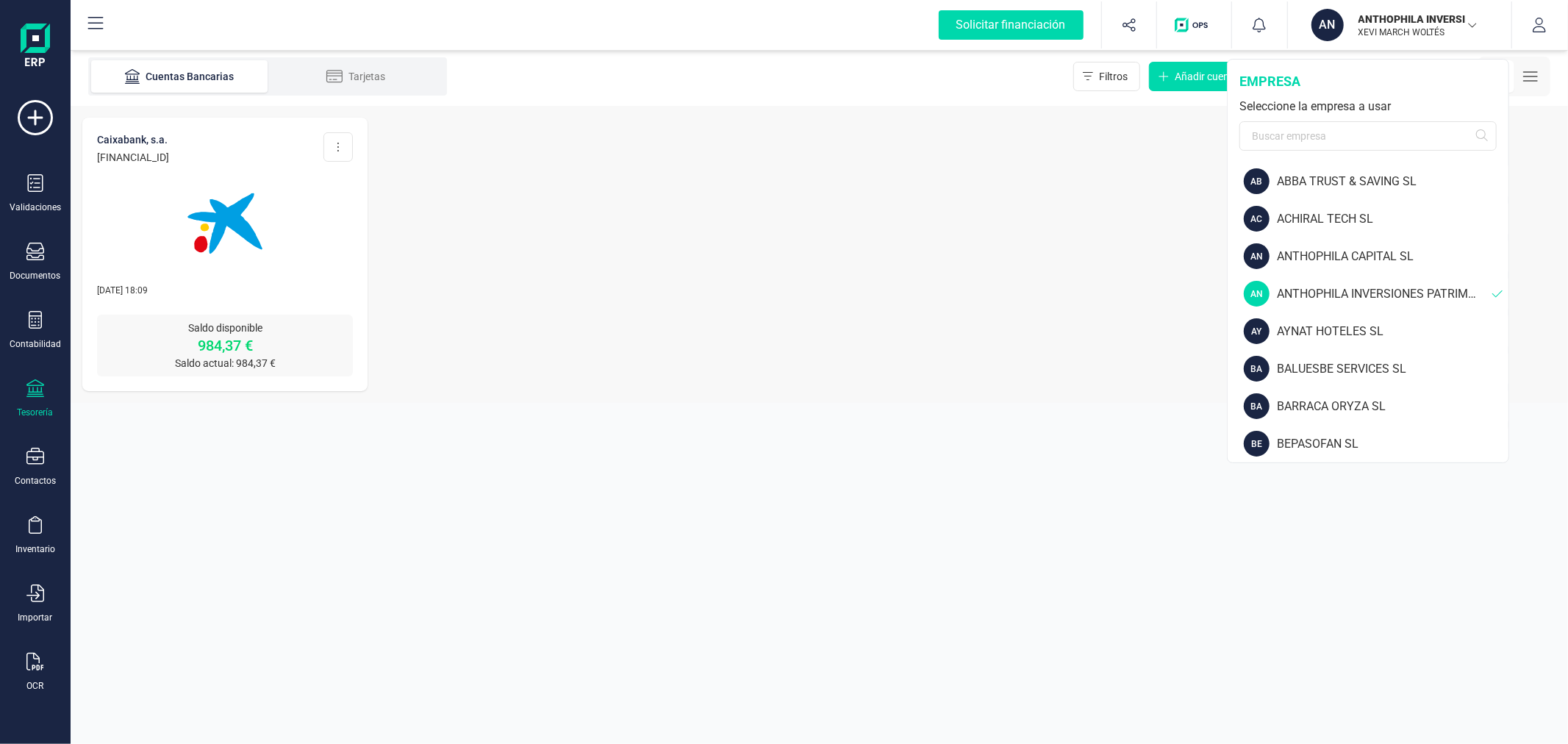
scroll to position [82, 0]
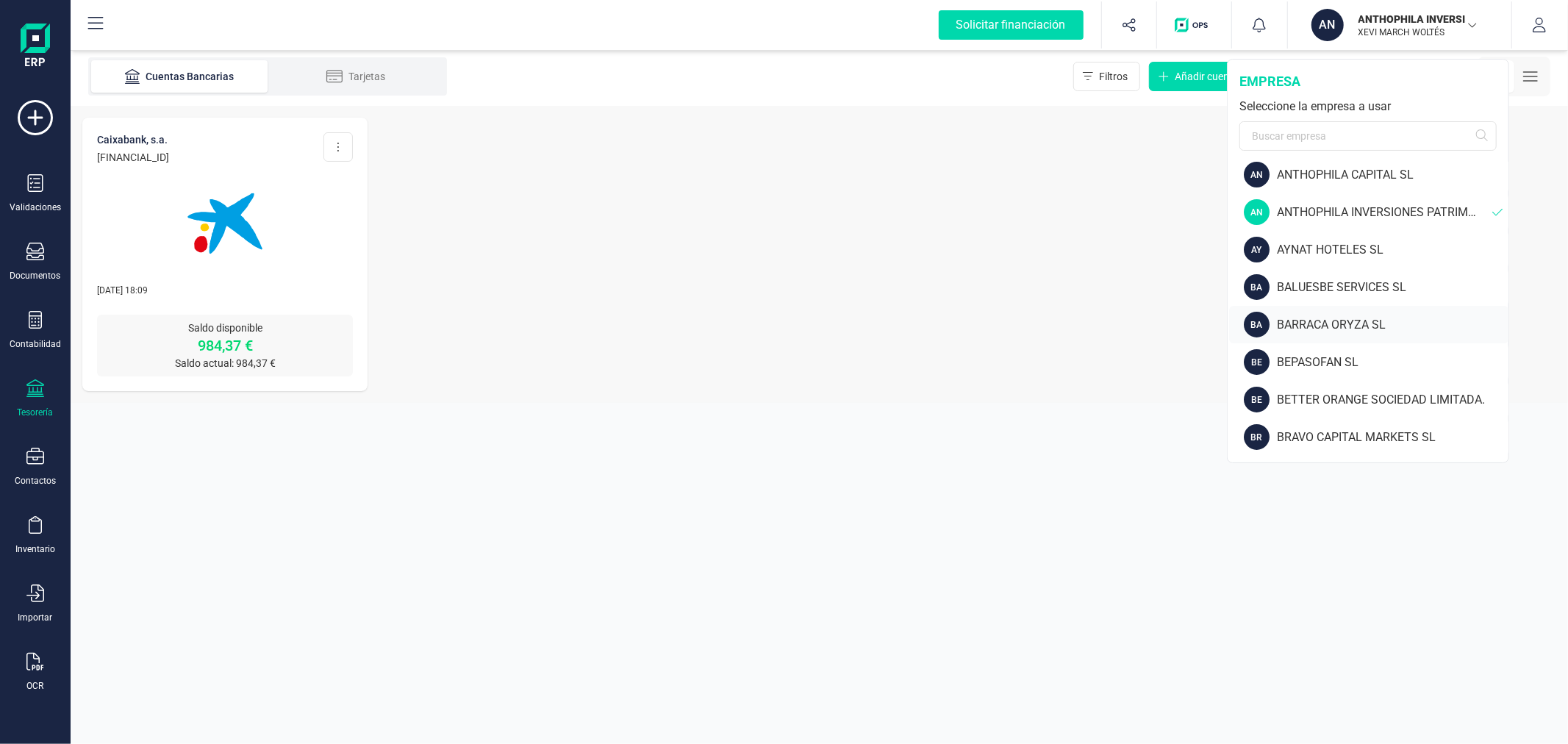
click at [1339, 328] on div "BARRACA ORYZA SL" at bounding box center [1392, 325] width 231 height 18
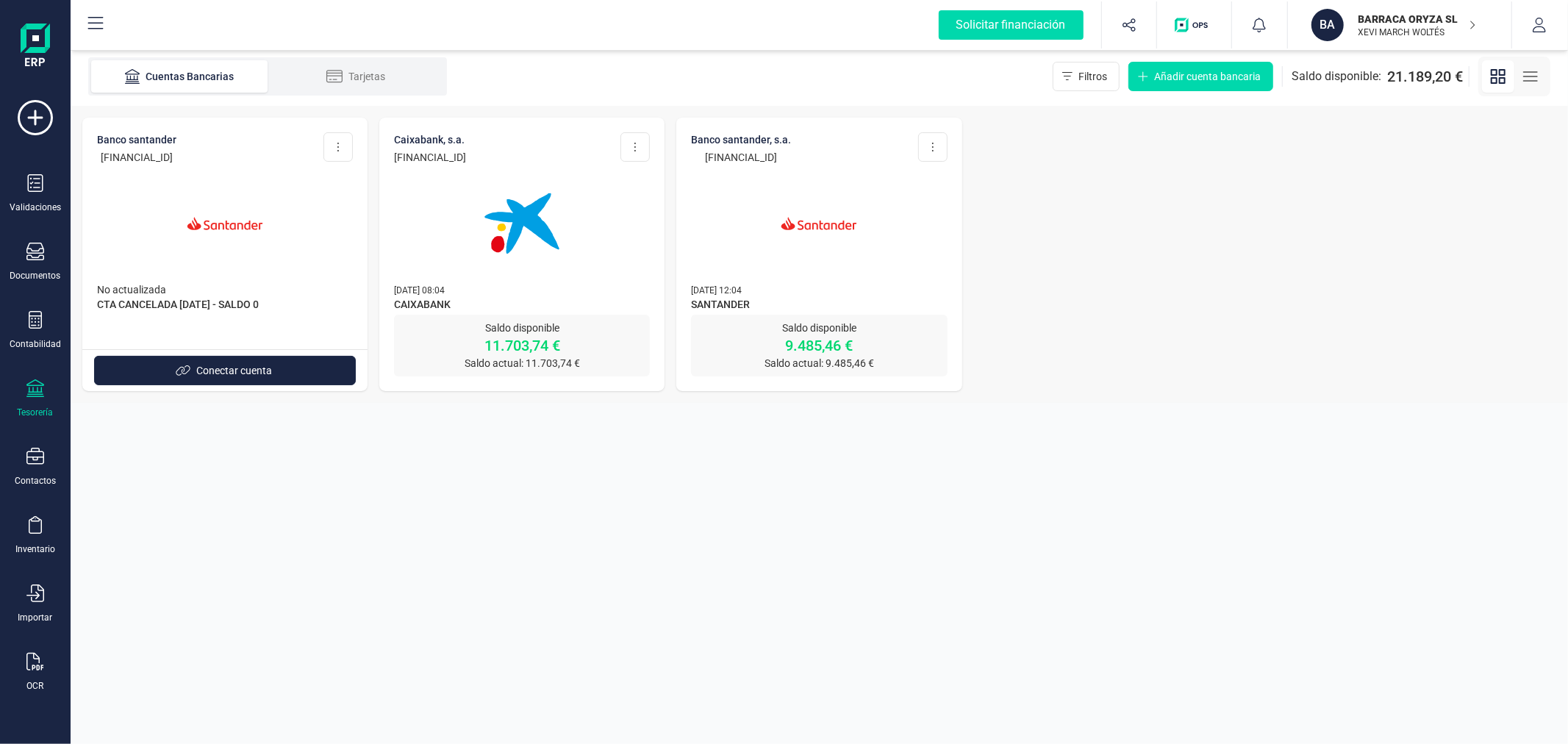
click at [526, 226] on img at bounding box center [522, 223] width 124 height 124
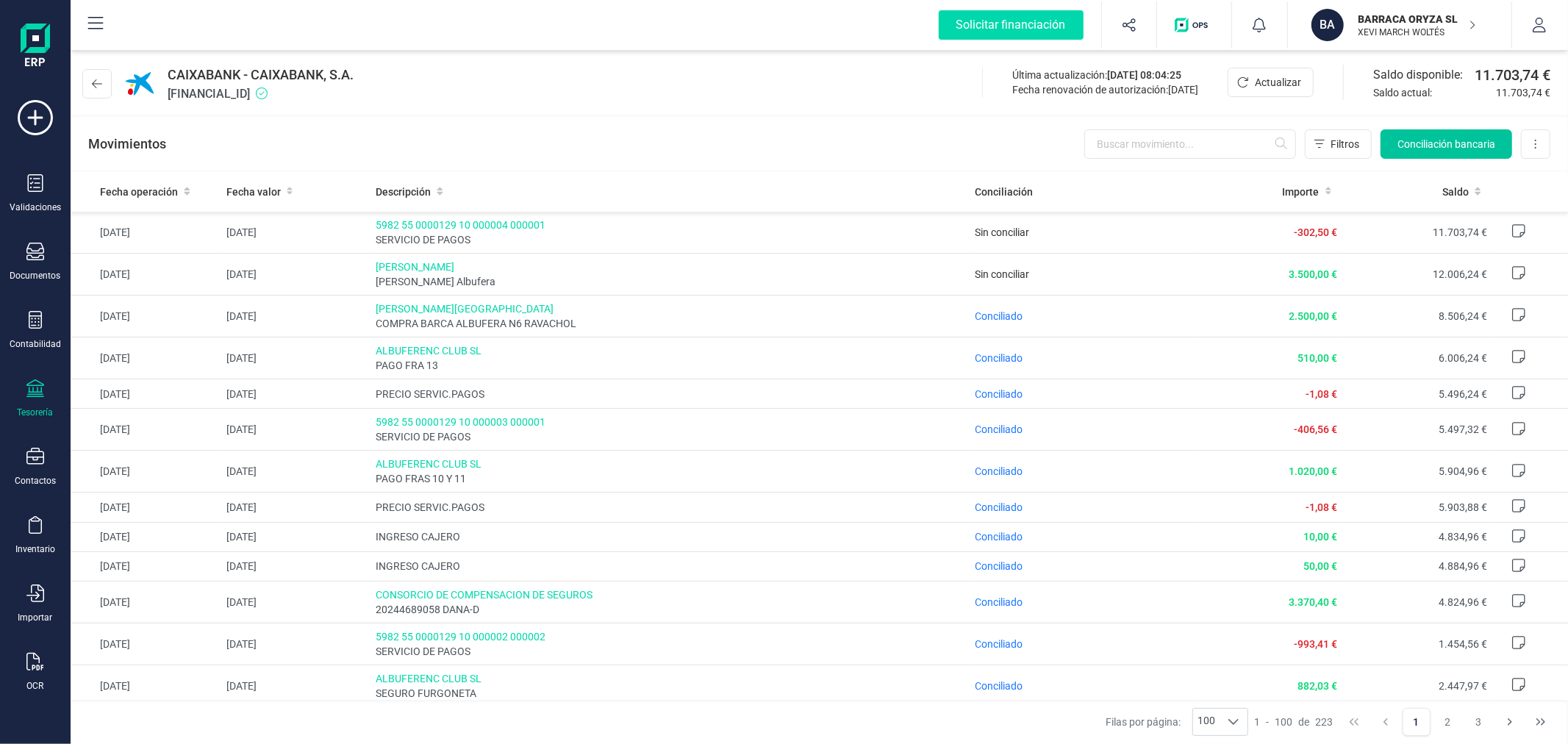
click at [1450, 145] on span "Conciliación bancaria" at bounding box center [1447, 143] width 98 height 14
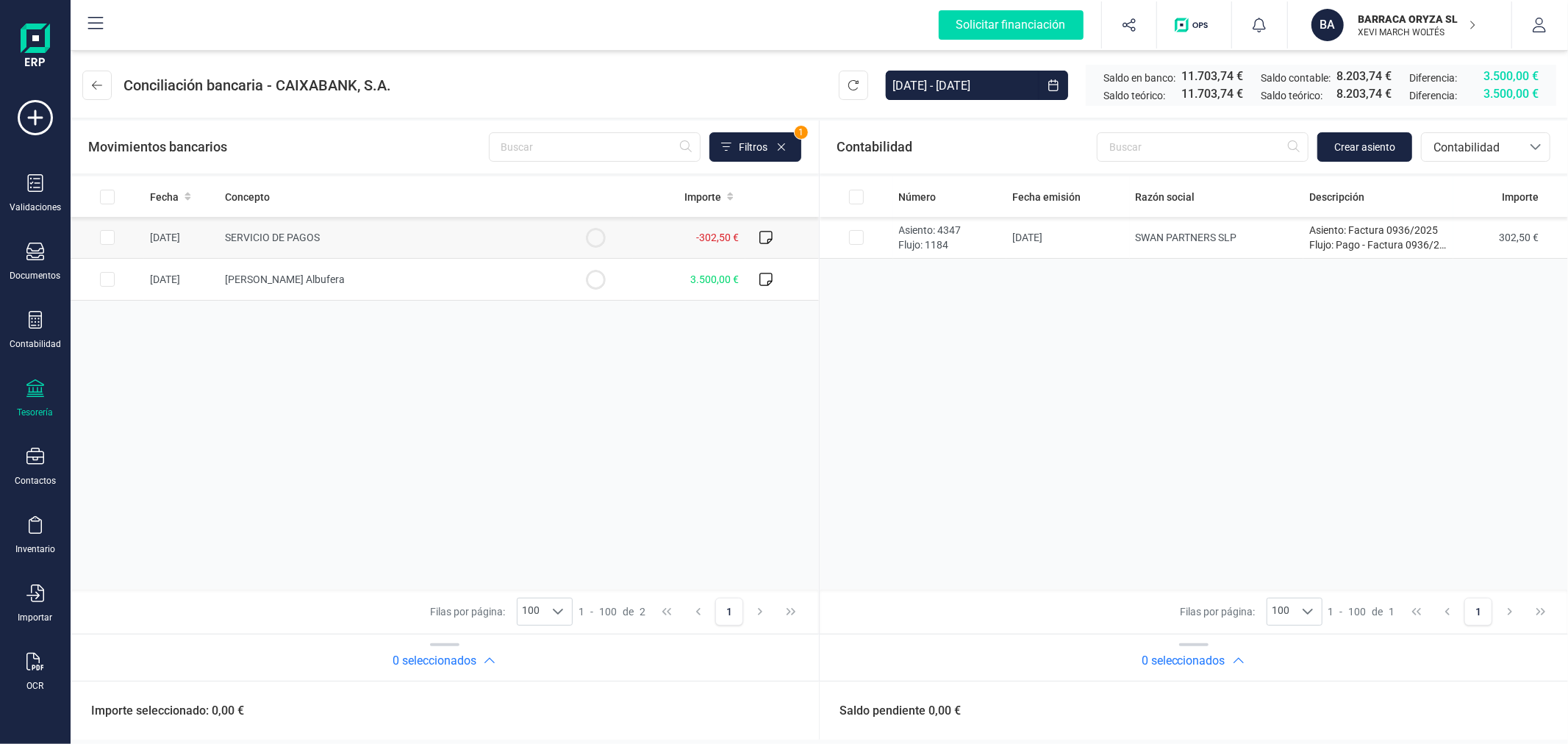
click at [386, 246] on td "SERVICIO DE PAGOS" at bounding box center [389, 238] width 340 height 42
checkbox input "true"
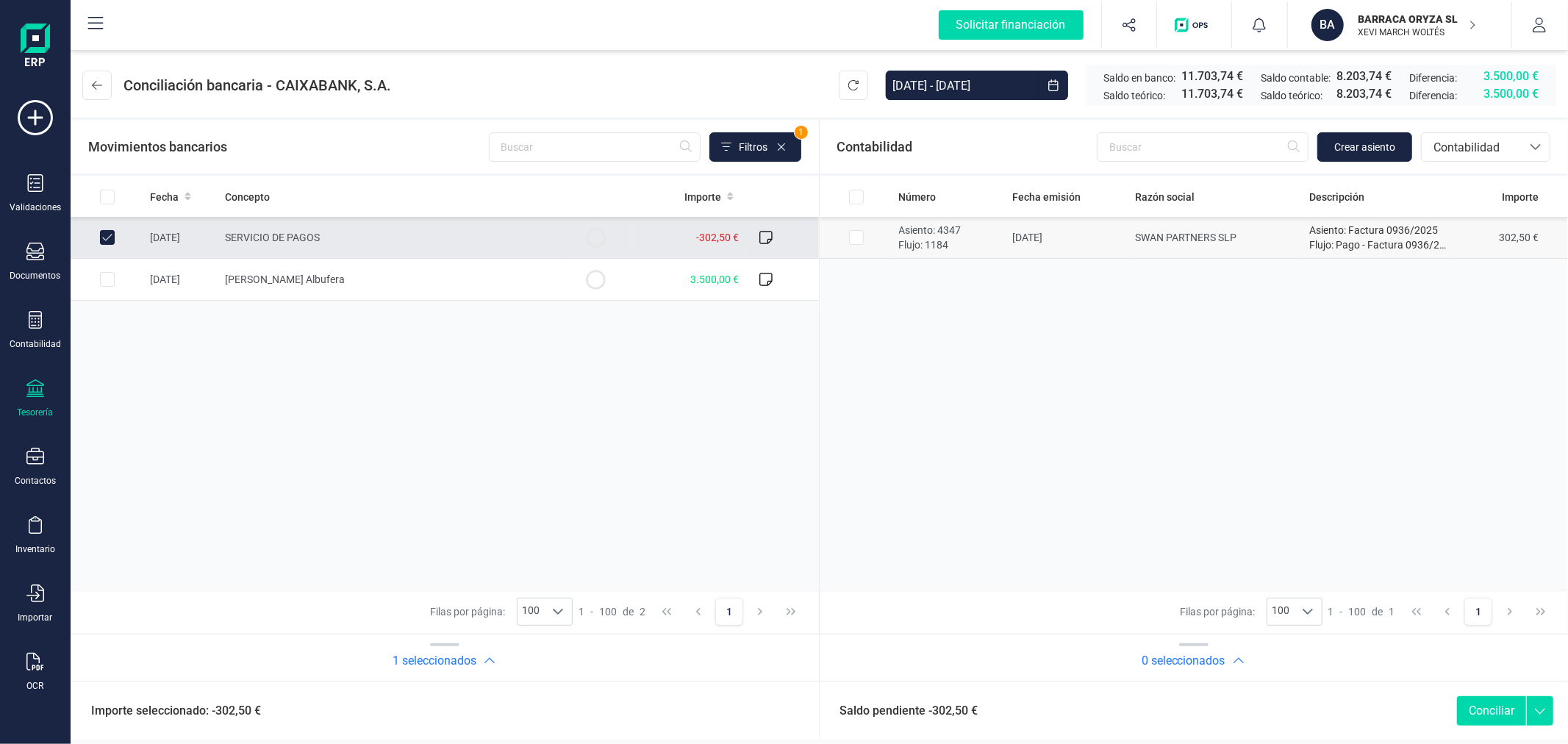
click at [954, 230] on p "Asiento: 4347" at bounding box center [949, 230] width 102 height 14
checkbox input "true"
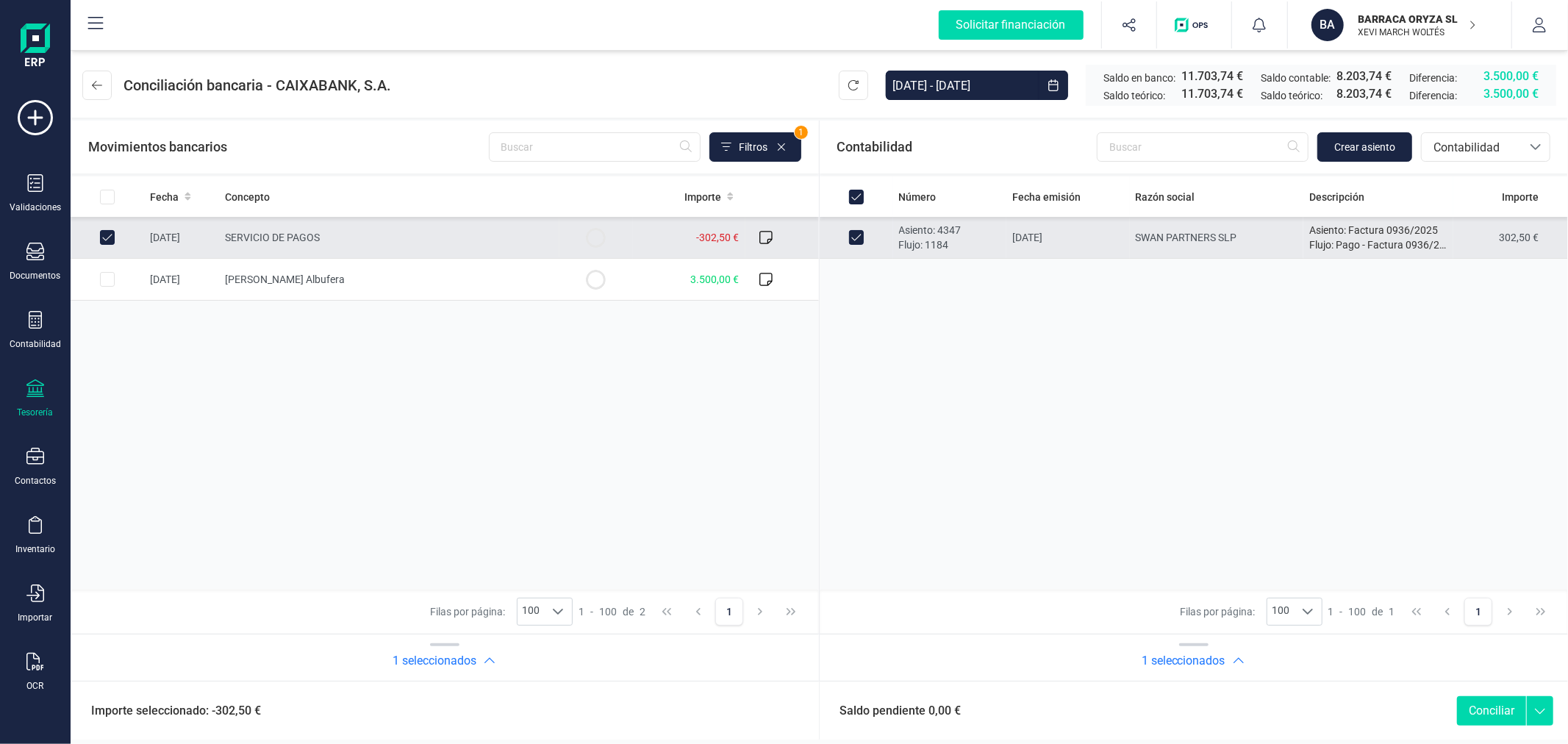
click at [1503, 704] on button "Conciliar" at bounding box center [1491, 710] width 69 height 29
checkbox input "false"
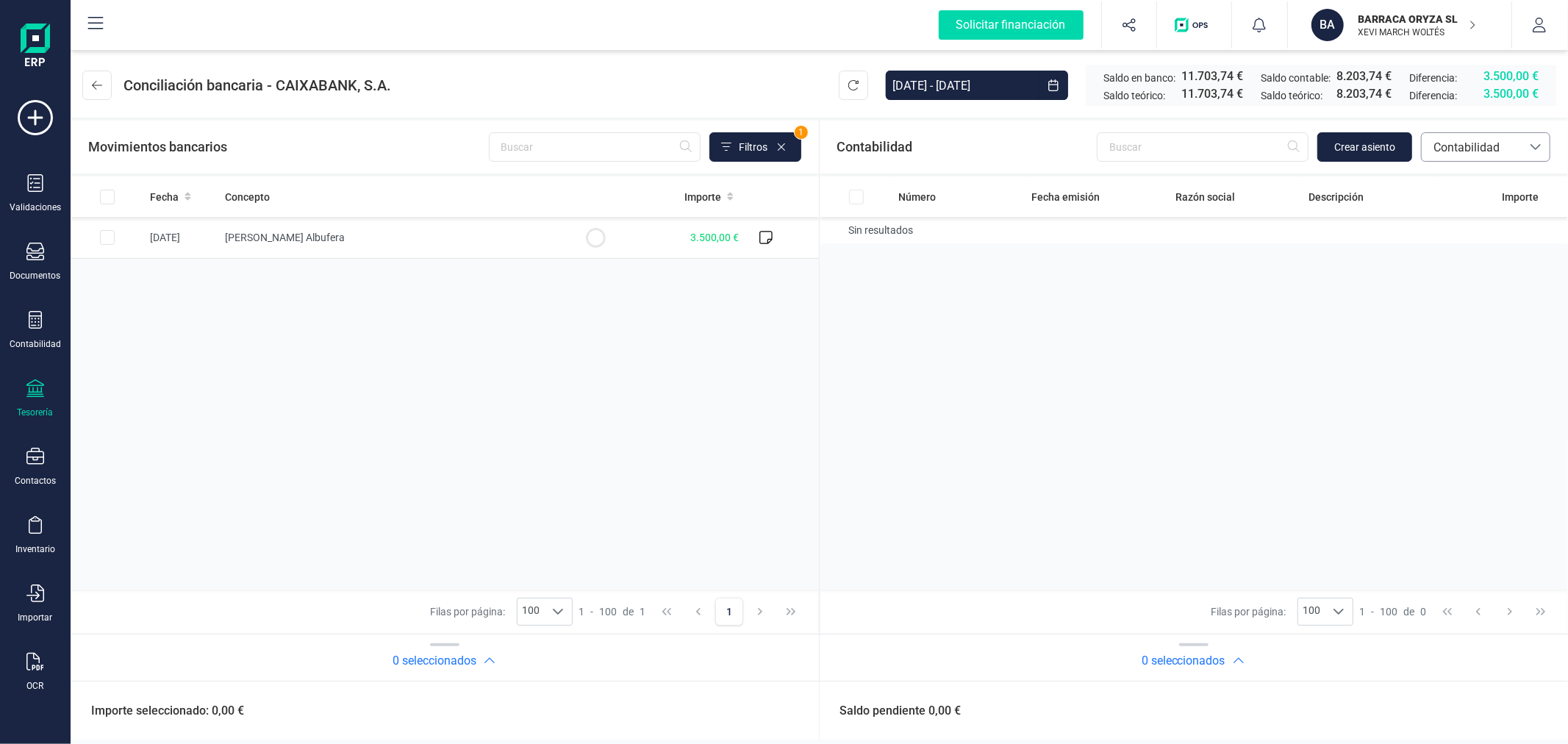
click at [1468, 143] on span "Contabilidad" at bounding box center [1471, 147] width 88 height 18
click at [1470, 247] on span "Facturas" at bounding box center [1456, 247] width 45 height 18
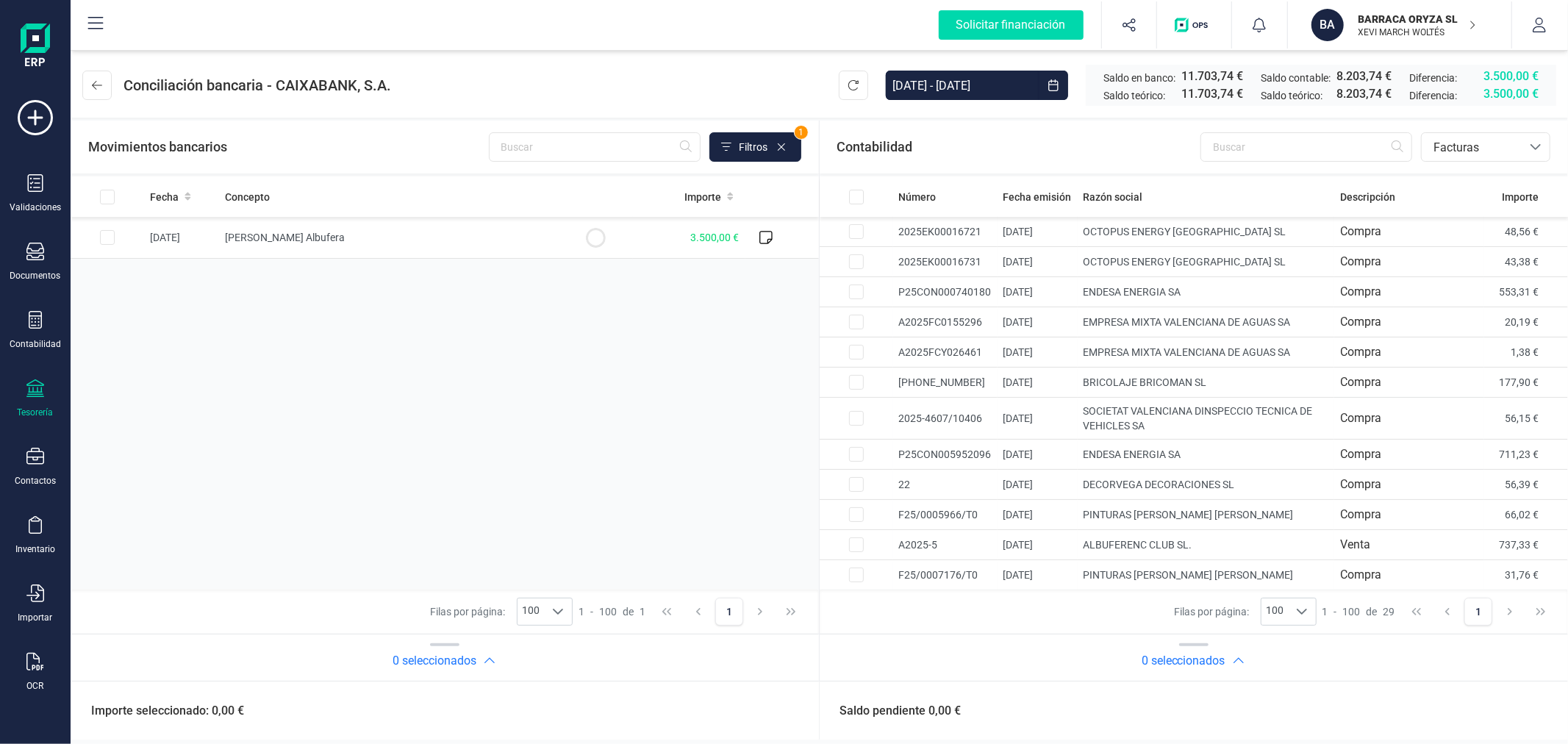
click at [587, 359] on div "Fecha Concepto Importe 24/09/2025 Barca Blanca Albufera 3.500,00 €" at bounding box center [444, 383] width 748 height 413
click at [101, 96] on button at bounding box center [97, 85] width 29 height 29
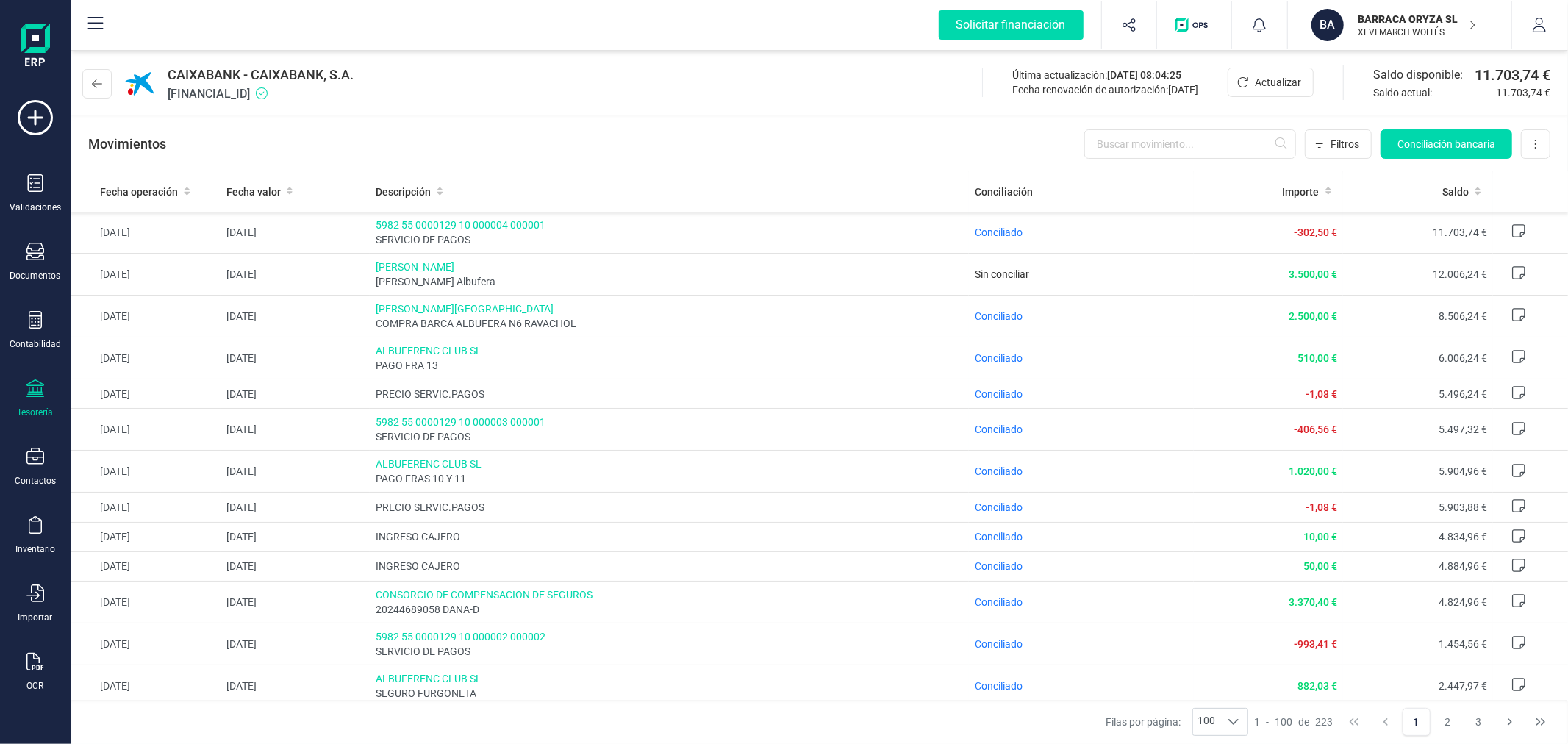
click at [1390, 35] on p "XEVI MARCH WOLTÉS" at bounding box center [1417, 32] width 118 height 12
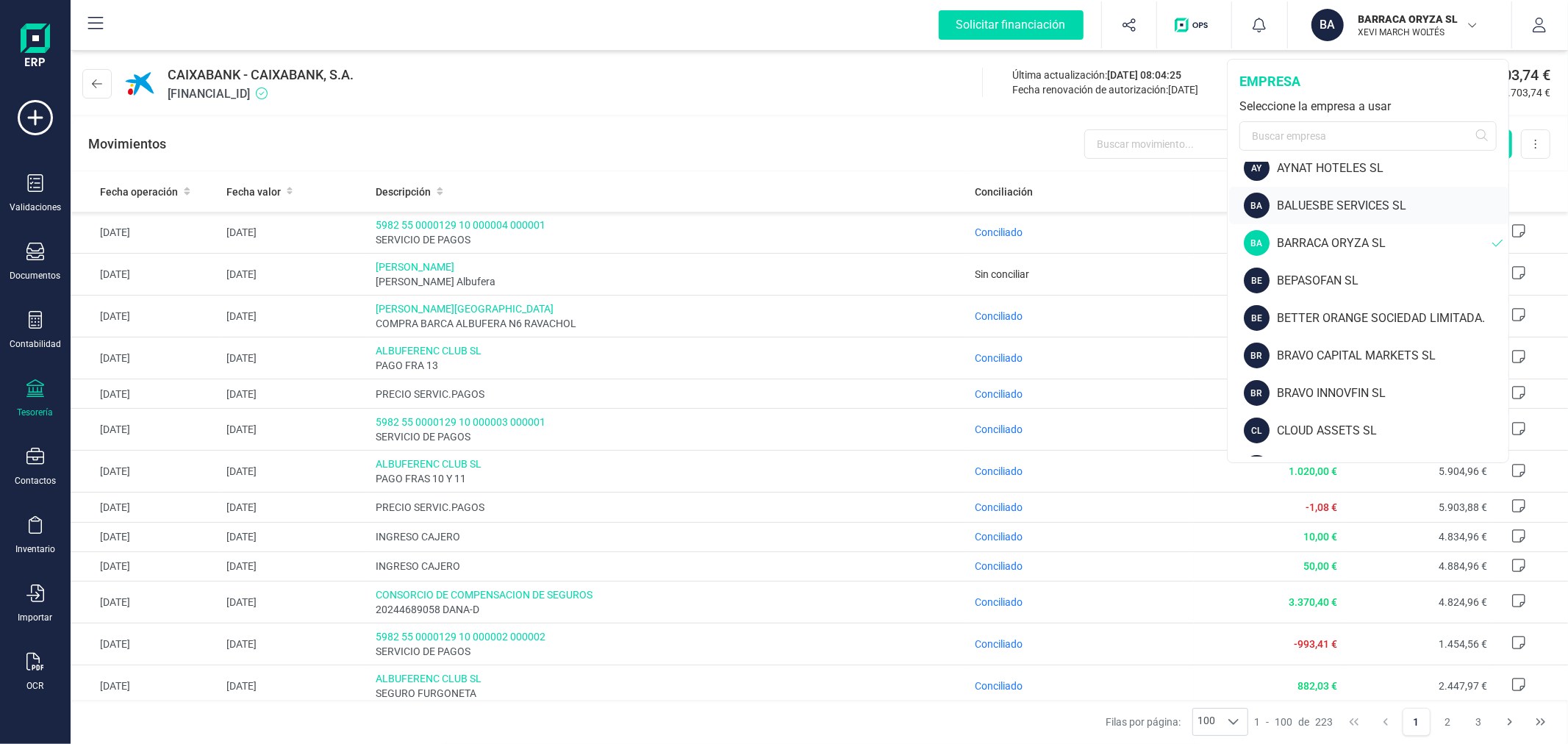
scroll to position [327, 0]
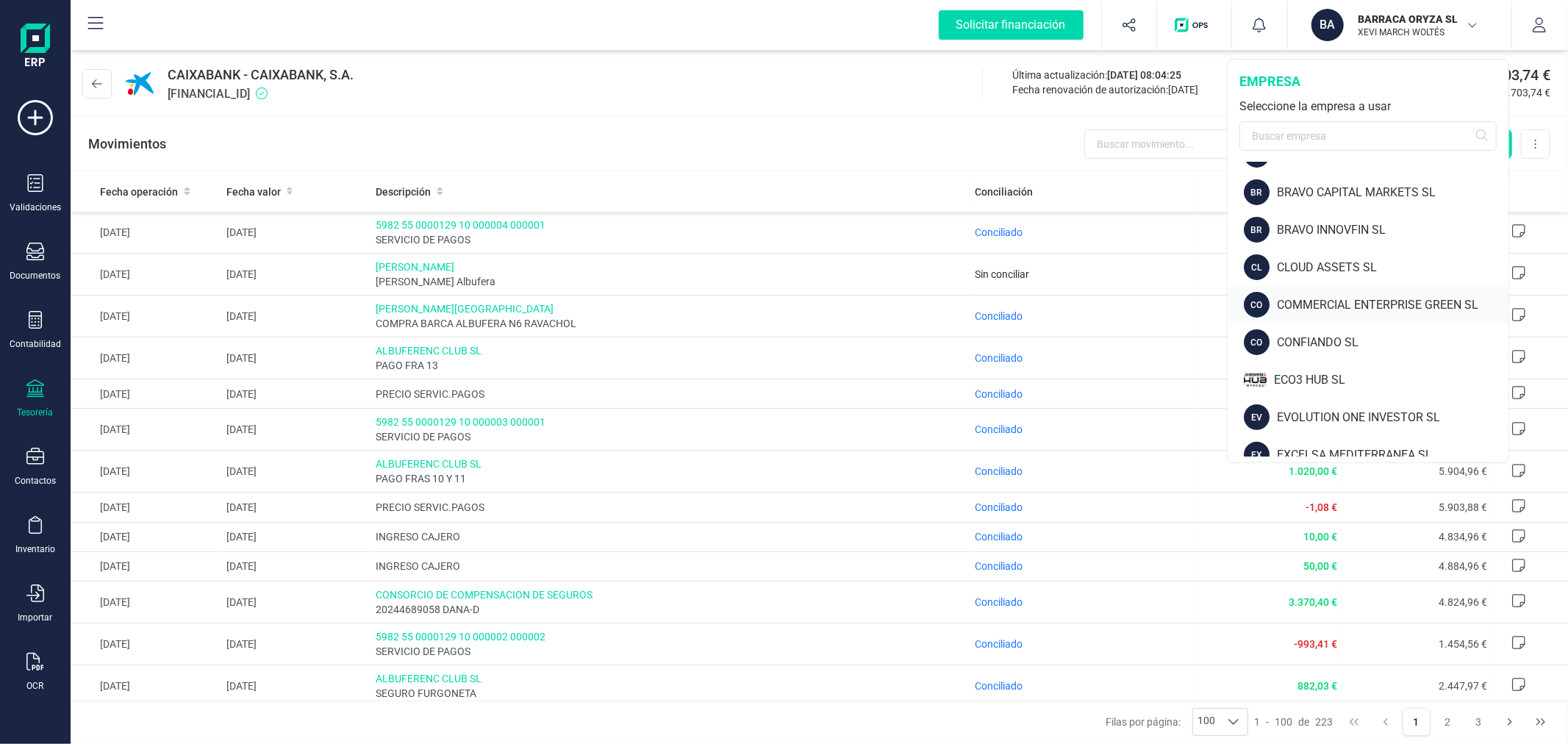
click at [1326, 301] on div "COMMERCIAL ENTERPRISE GREEN SL" at bounding box center [1392, 305] width 231 height 18
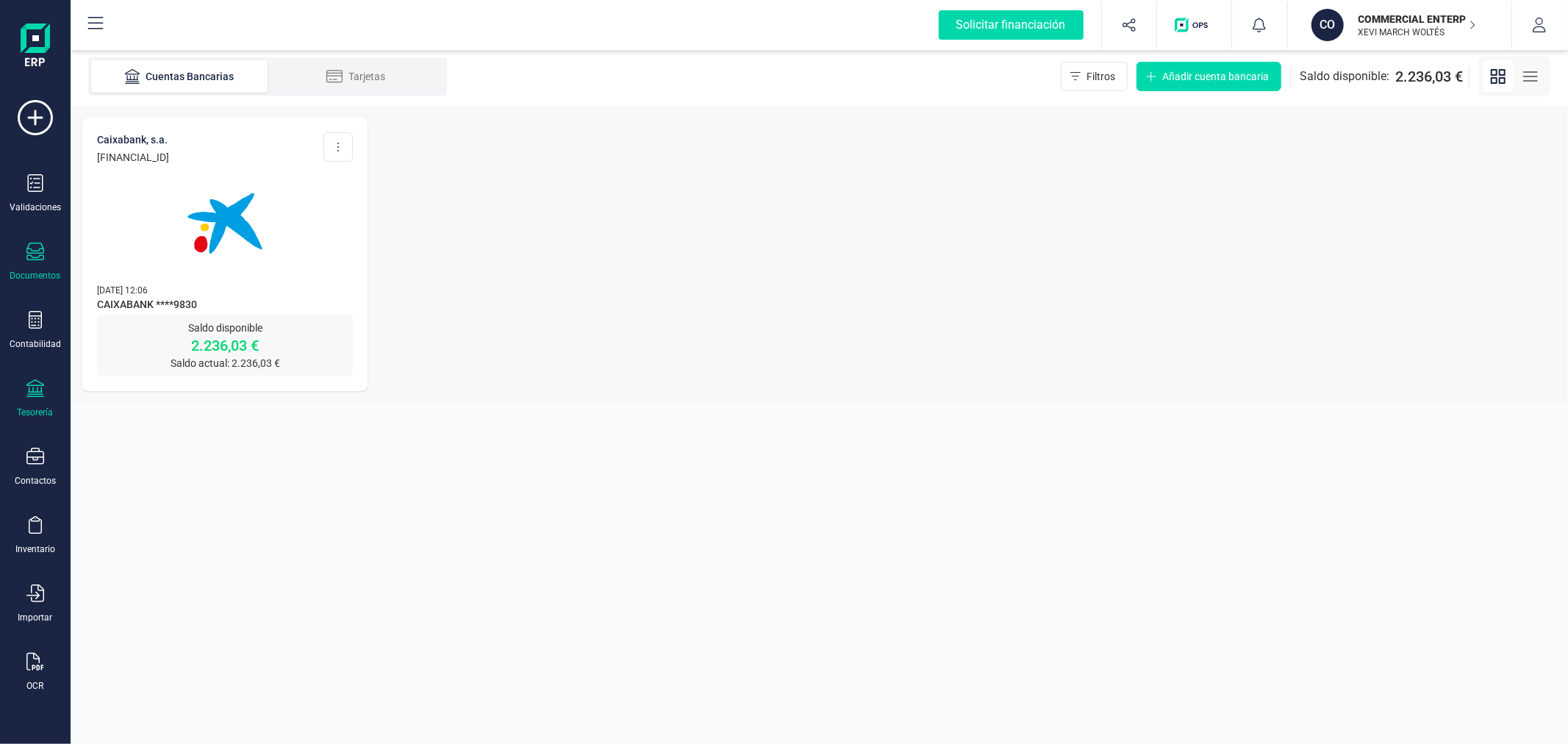
click at [25, 258] on div "Documentos" at bounding box center [35, 262] width 59 height 39
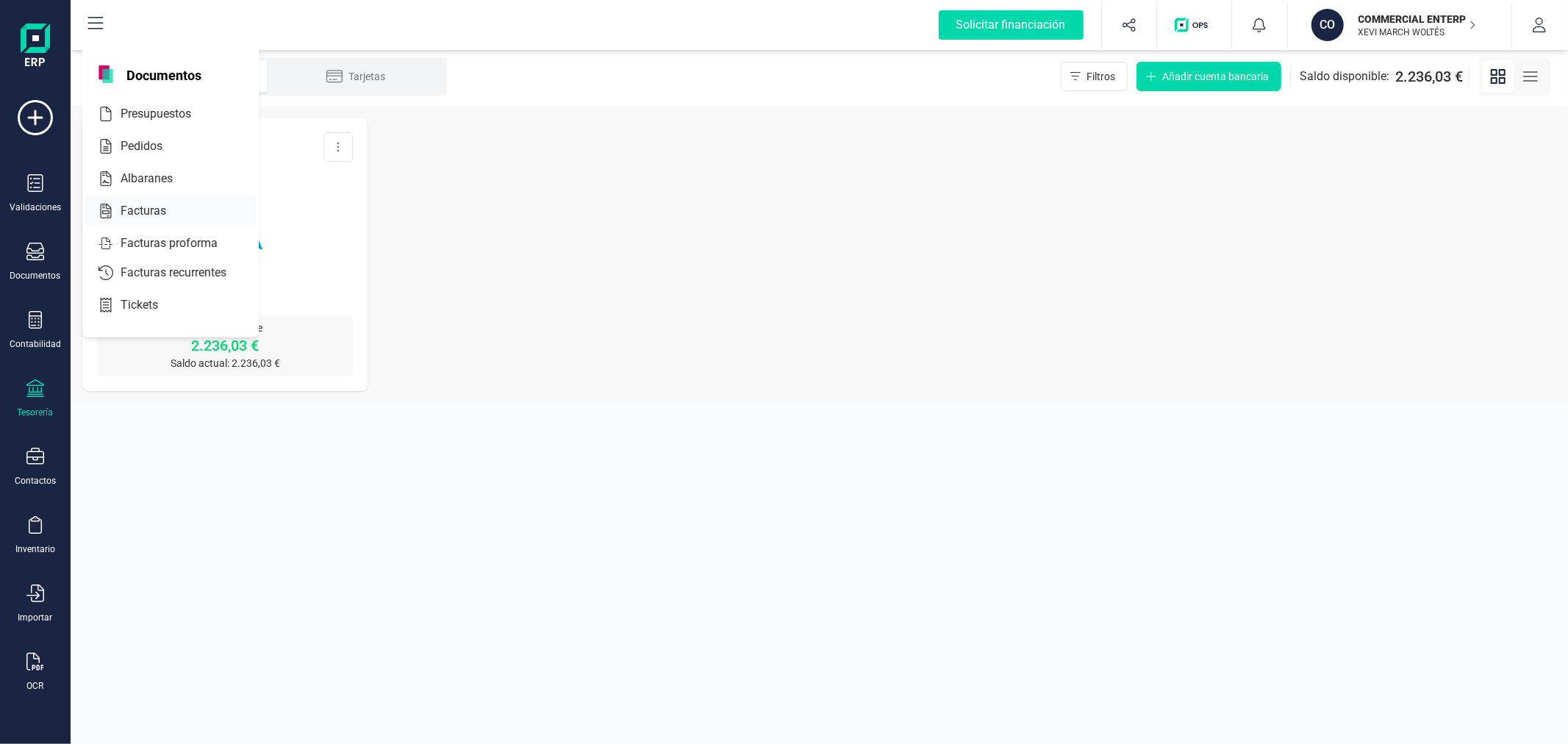
click at [142, 218] on span "Facturas" at bounding box center [153, 210] width 78 height 18
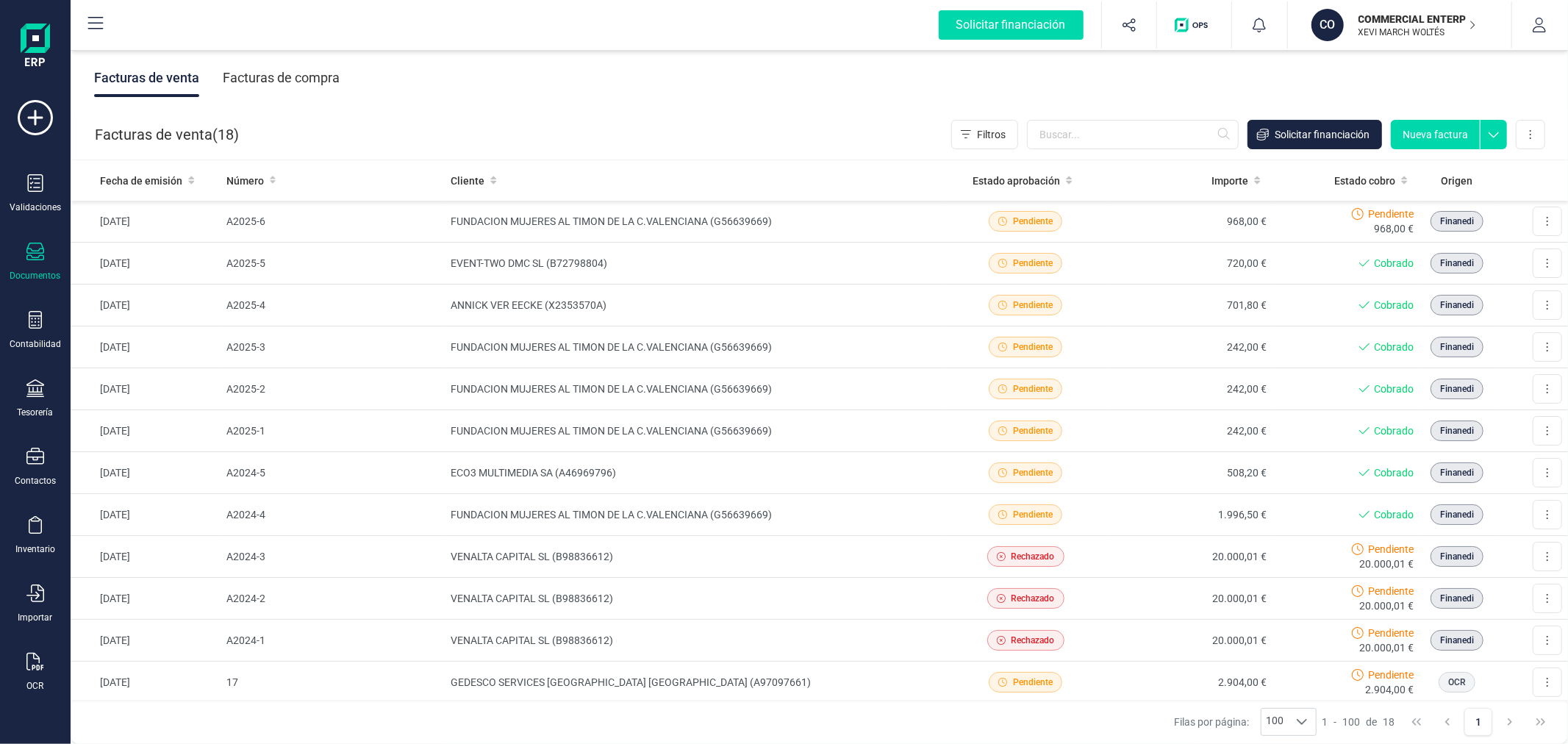
click at [1381, 24] on p "COMMERCIAL ENTERPRISE GREEN SL" at bounding box center [1417, 19] width 118 height 14
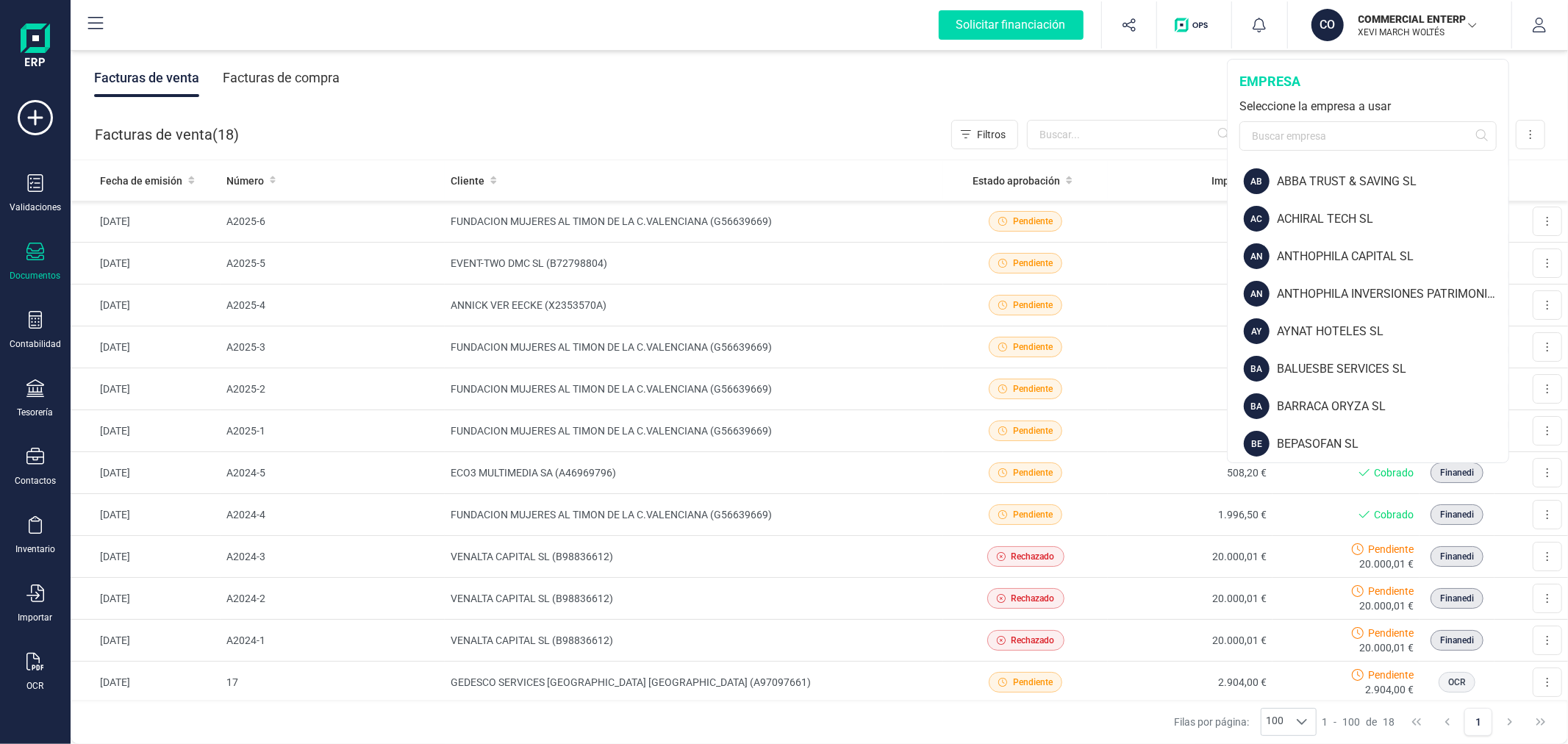
click at [533, 90] on div "Facturas de venta Facturas de compra" at bounding box center [819, 77] width 1497 height 61
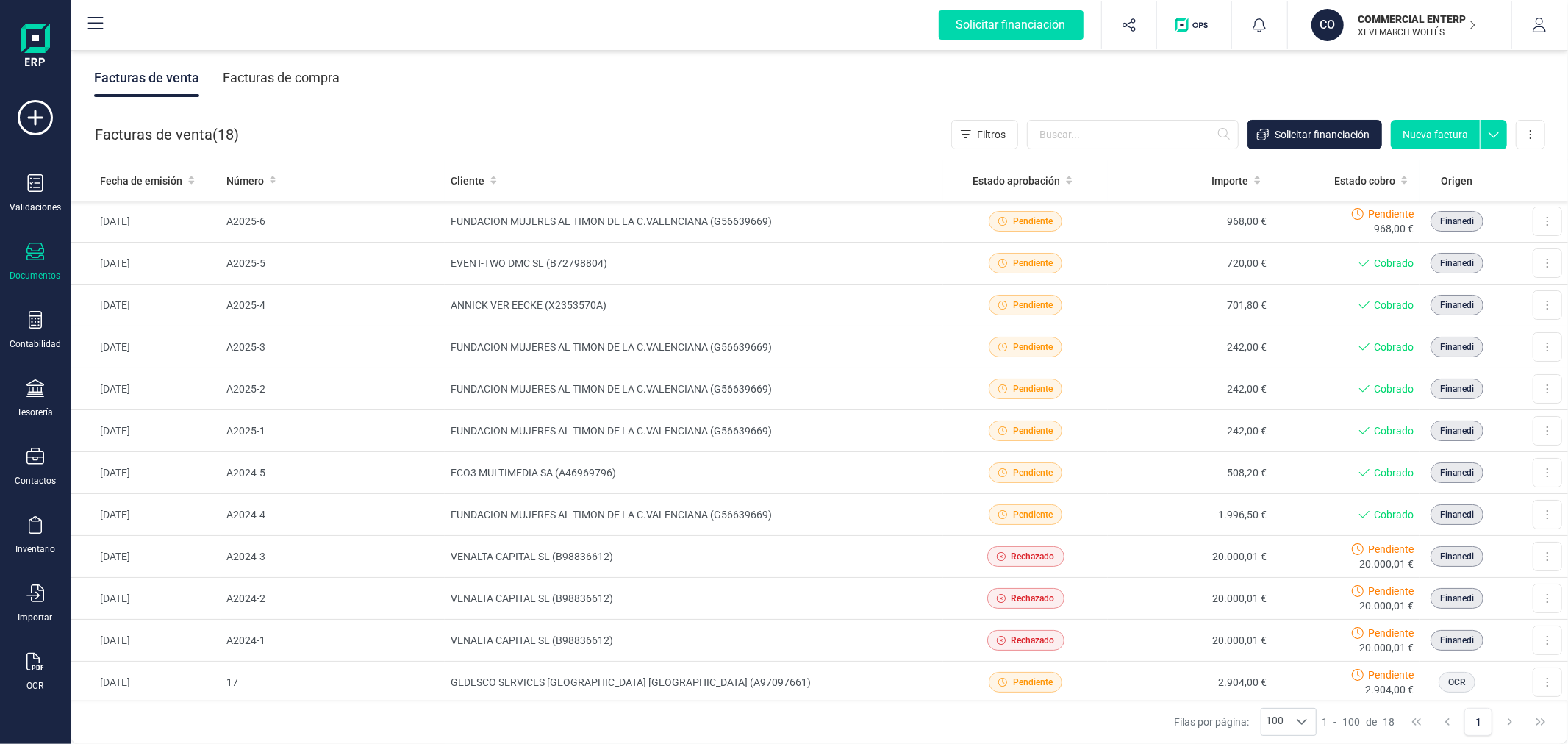
click at [1433, 15] on p "COMMERCIAL ENTERPRISE GREEN SL" at bounding box center [1417, 19] width 118 height 14
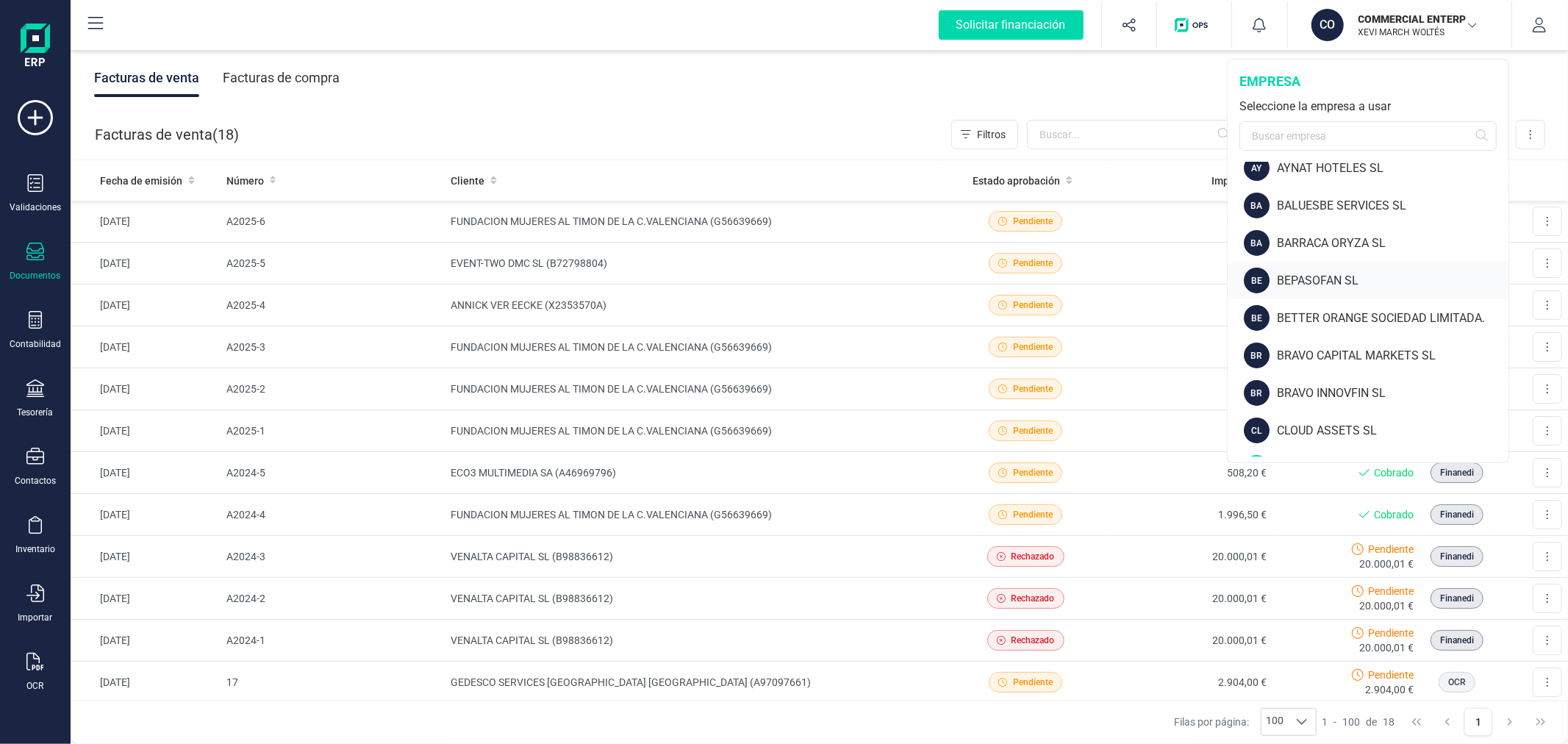
scroll to position [245, 0]
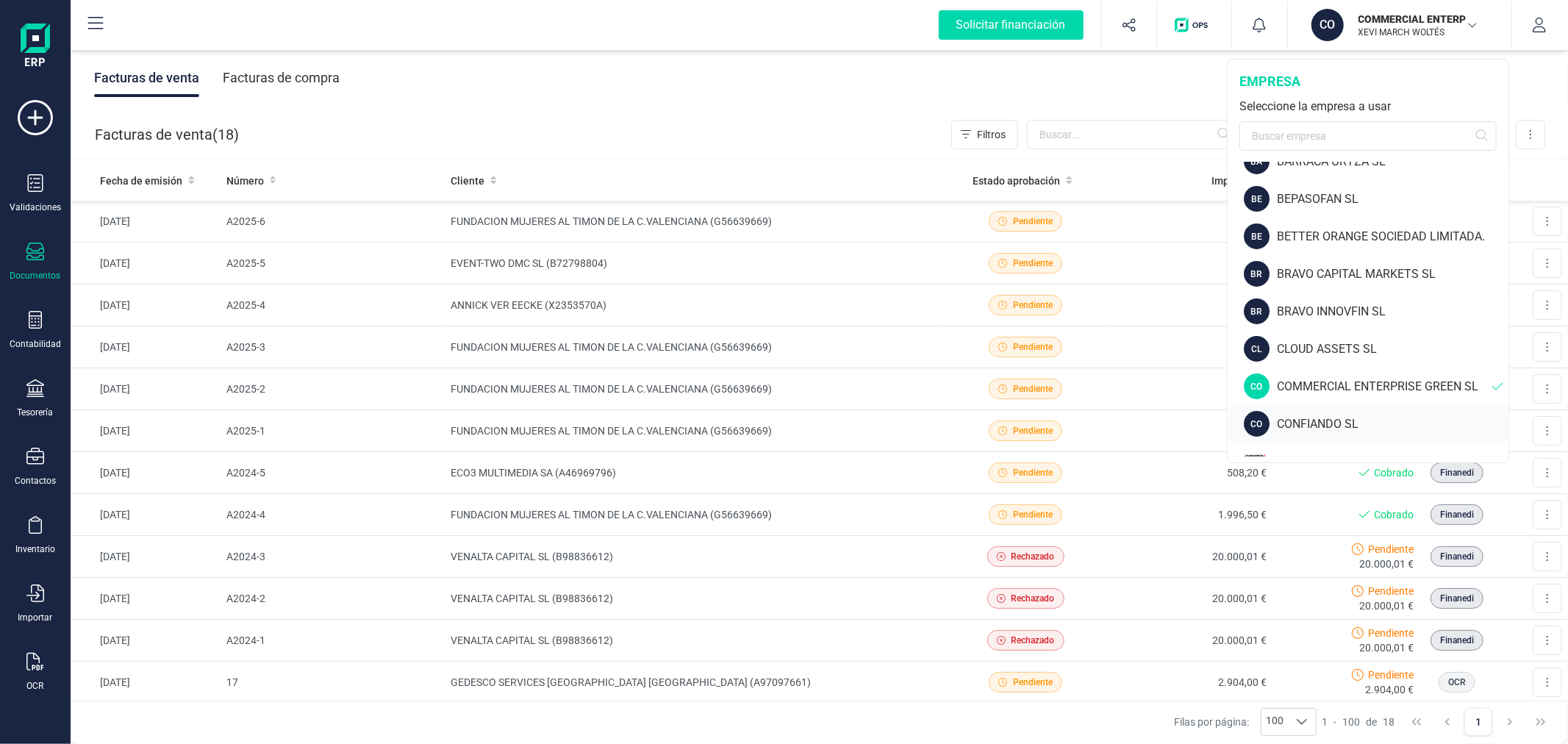
click at [1313, 422] on div "CONFIANDO SL" at bounding box center [1392, 424] width 231 height 18
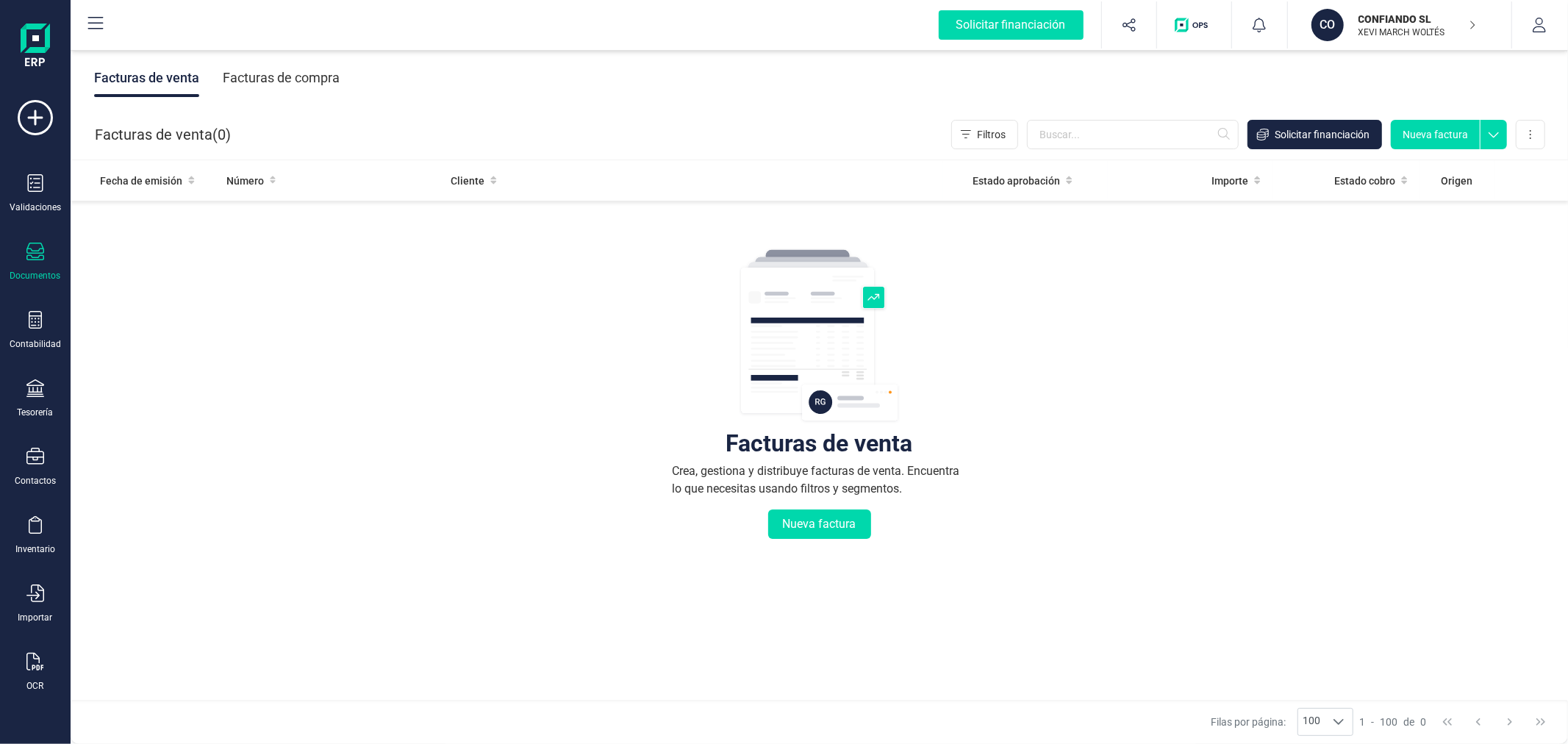
click at [26, 375] on div "Validaciones Documentos Documentos Presupuestos Pedidos Albaranes Facturas Fact…" at bounding box center [35, 401] width 59 height 603
click at [26, 387] on icon at bounding box center [35, 388] width 18 height 18
click at [183, 247] on span "Cuentas bancarias" at bounding box center [179, 250] width 130 height 18
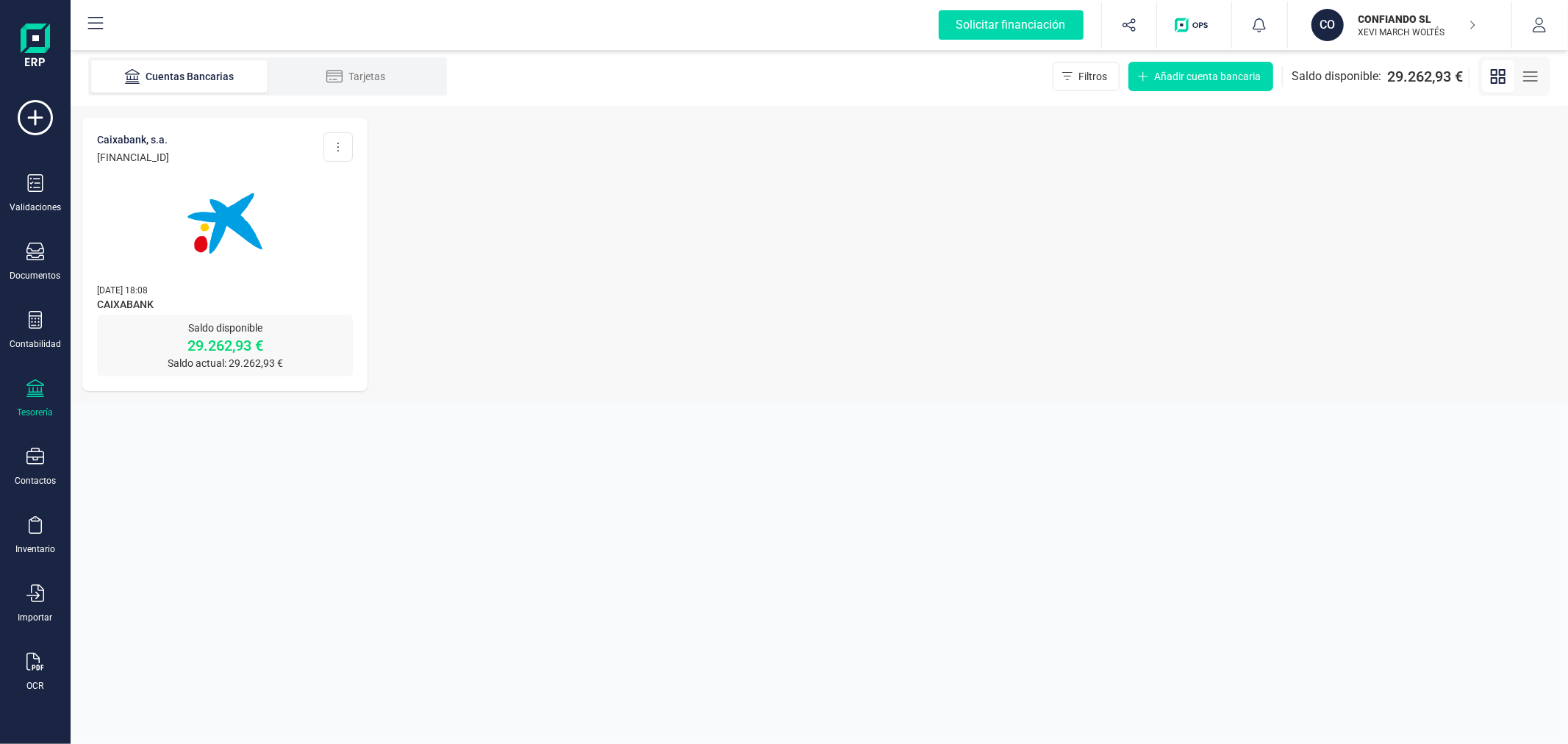
click at [191, 252] on img at bounding box center [225, 223] width 124 height 124
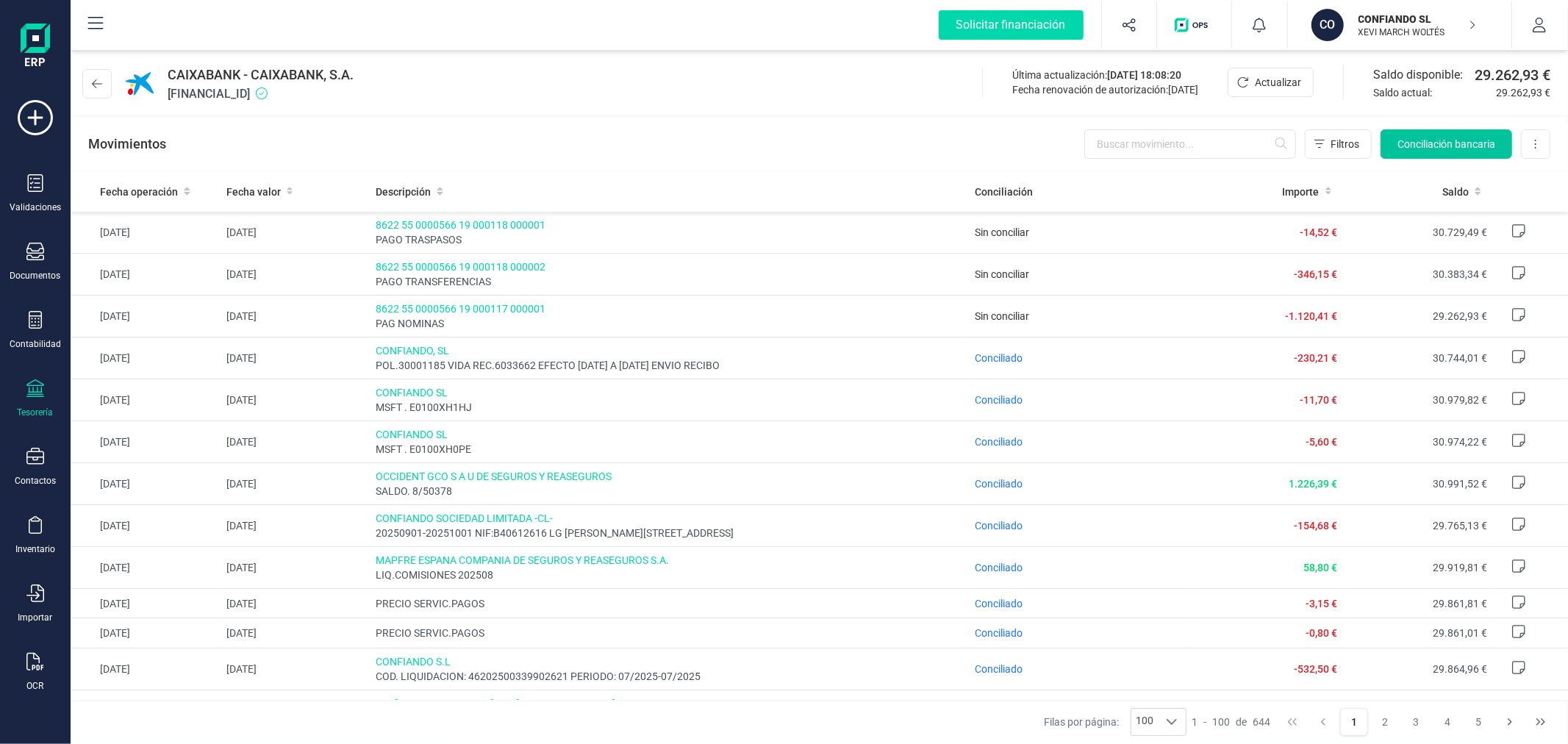
click at [1422, 147] on span "Conciliación bancaria" at bounding box center [1447, 143] width 98 height 14
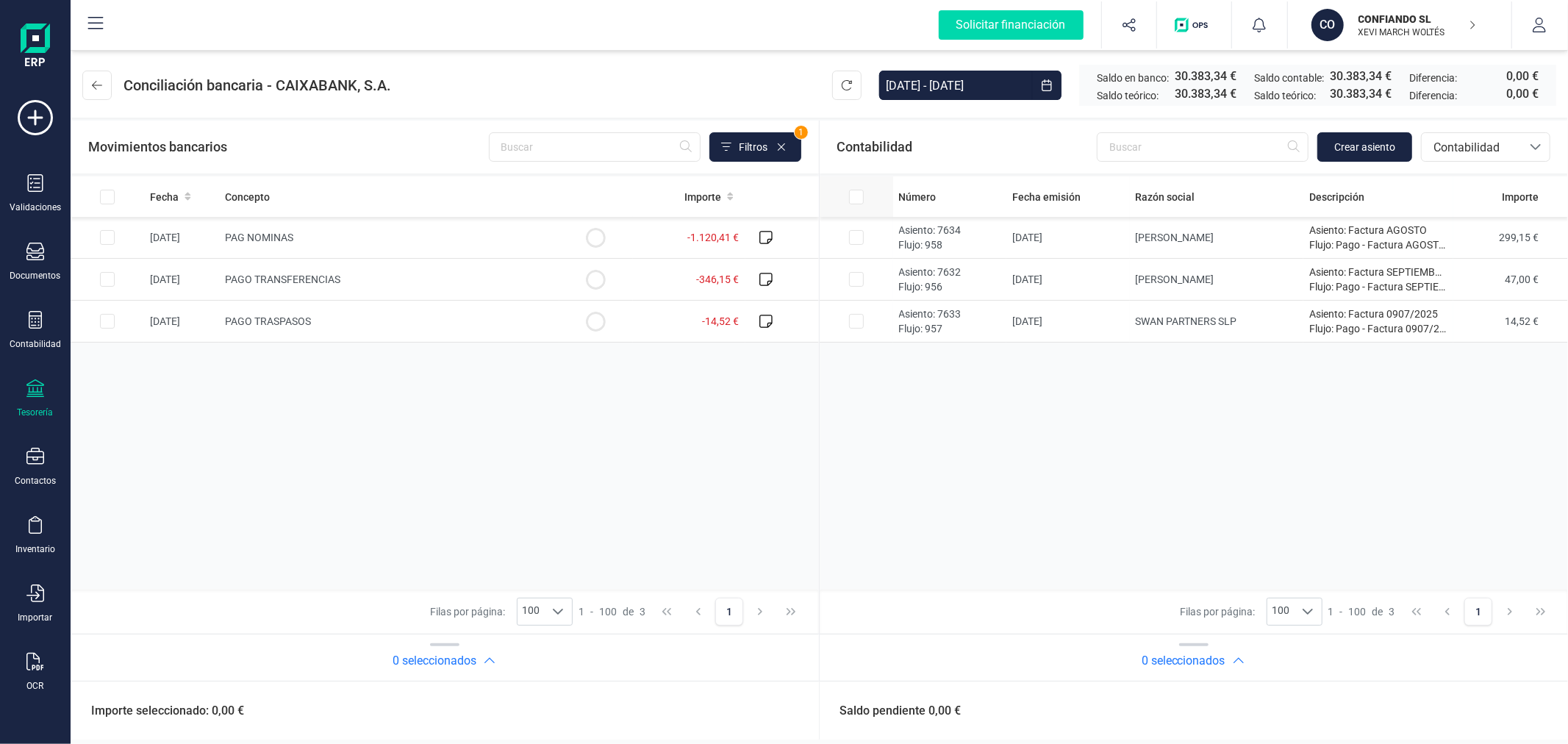
click at [858, 194] on input "All items unselected" at bounding box center [856, 196] width 14 height 14
checkbox input "true"
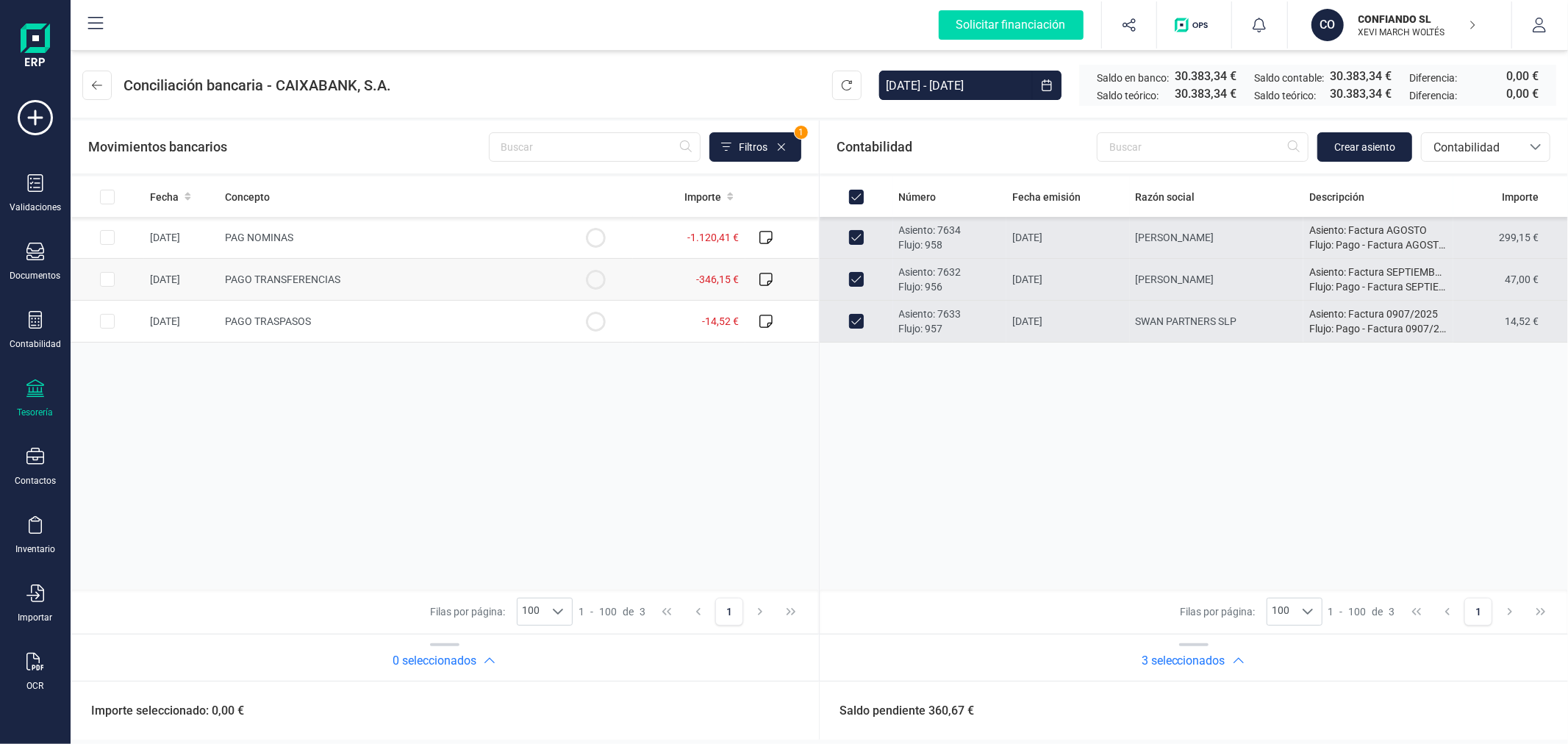
click at [137, 287] on td at bounding box center [107, 279] width 73 height 42
checkbox input "true"
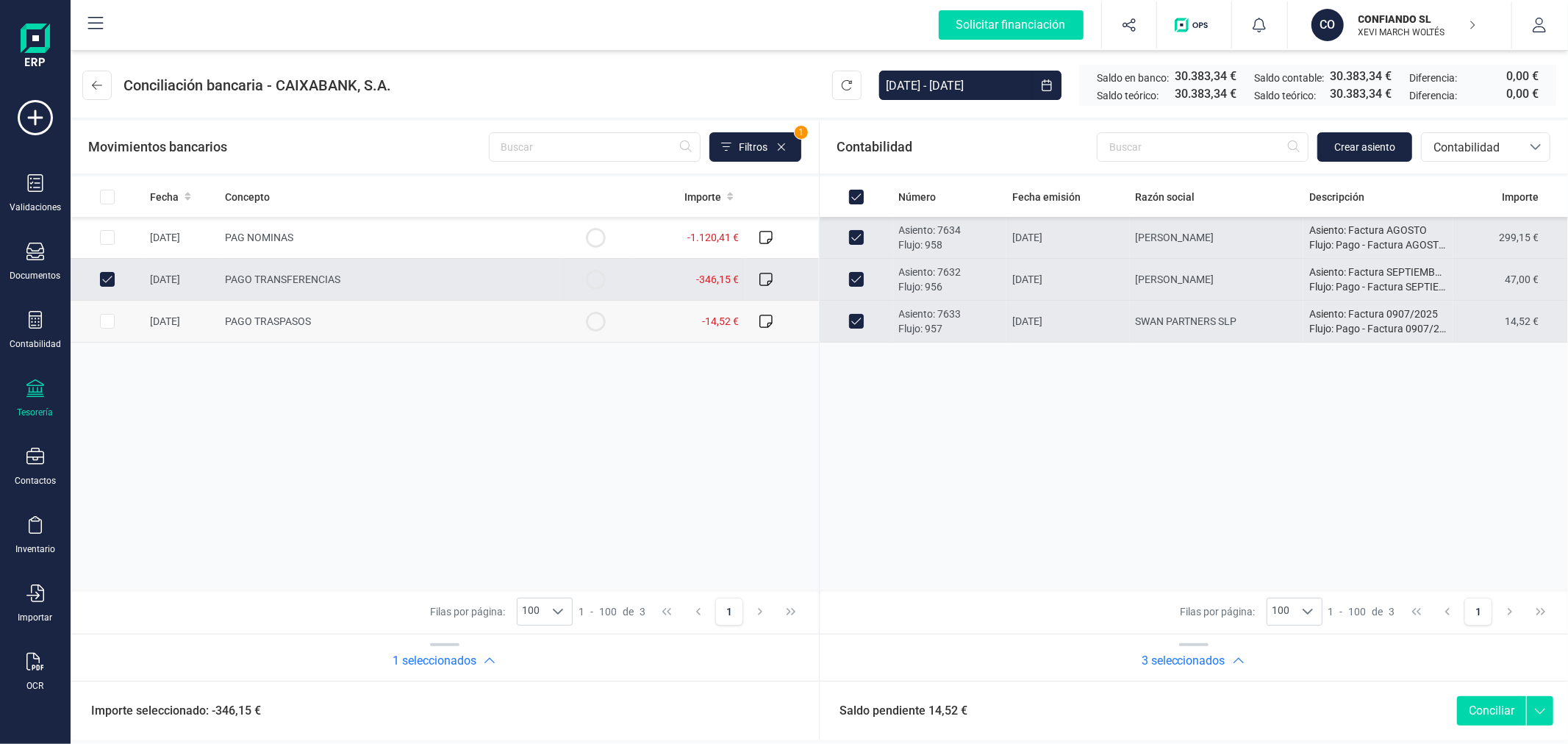
click at [512, 324] on td "PAGO TRASPASOS" at bounding box center [389, 322] width 340 height 42
checkbox input "true"
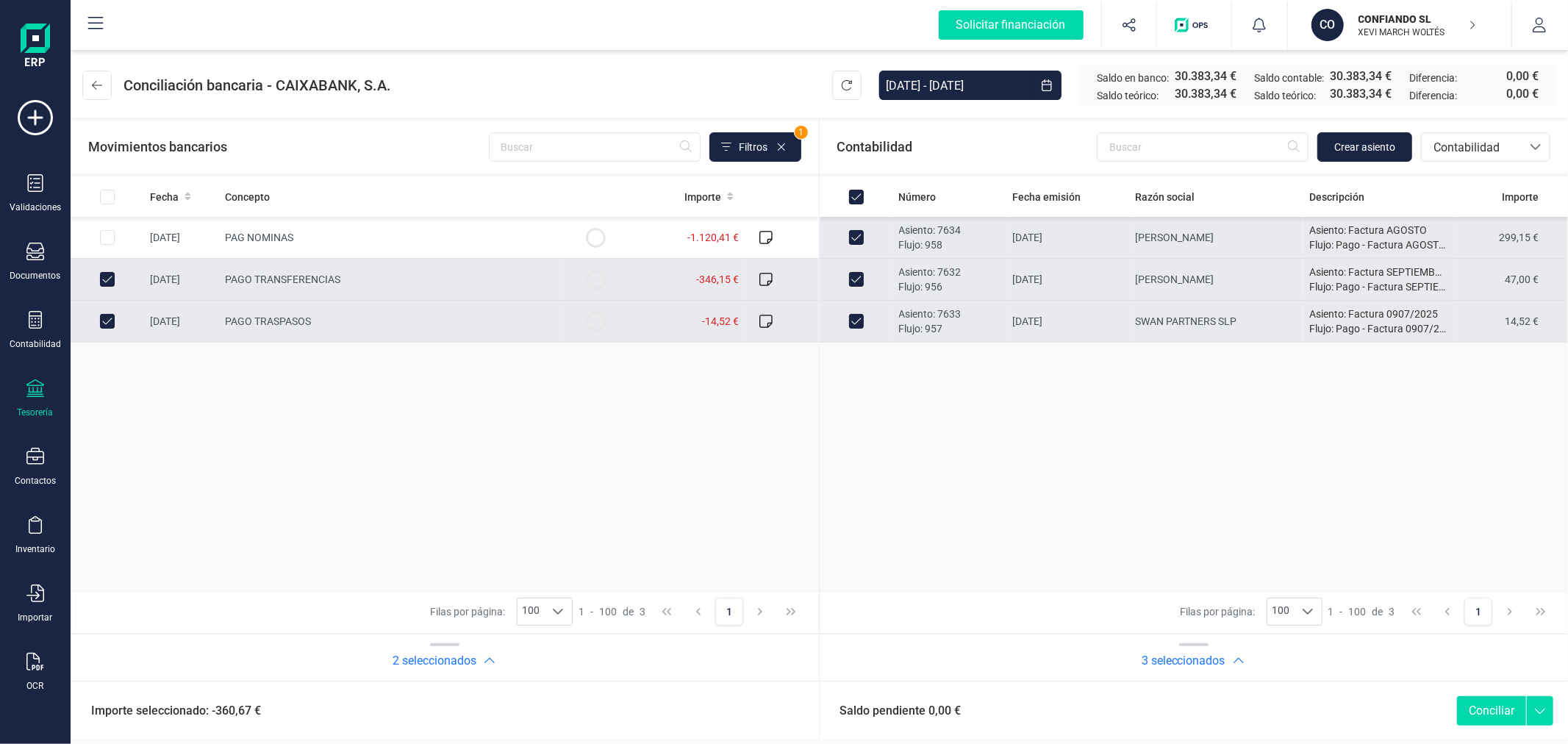
click at [1488, 709] on button "Conciliar" at bounding box center [1491, 710] width 69 height 29
checkbox input "false"
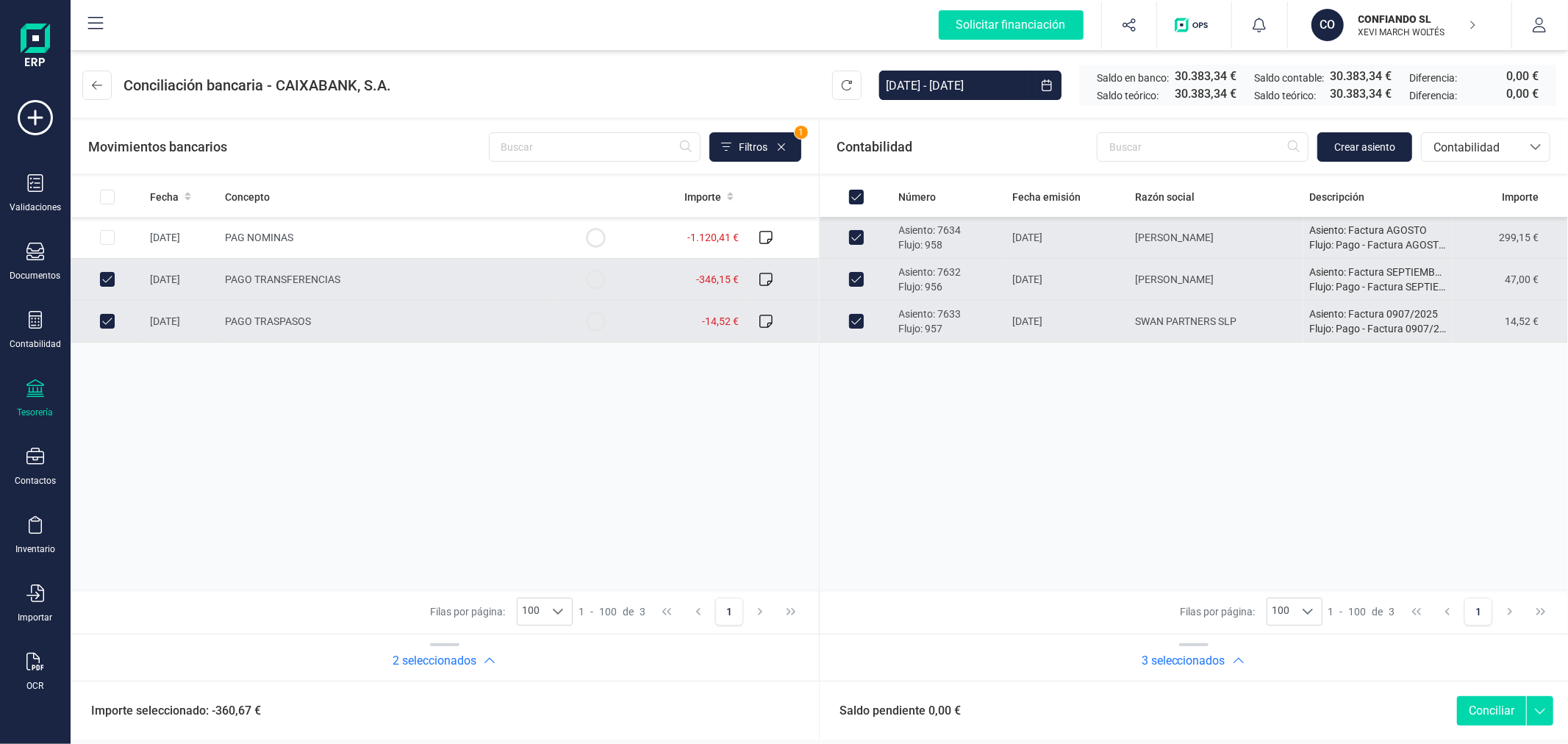
checkbox input "false"
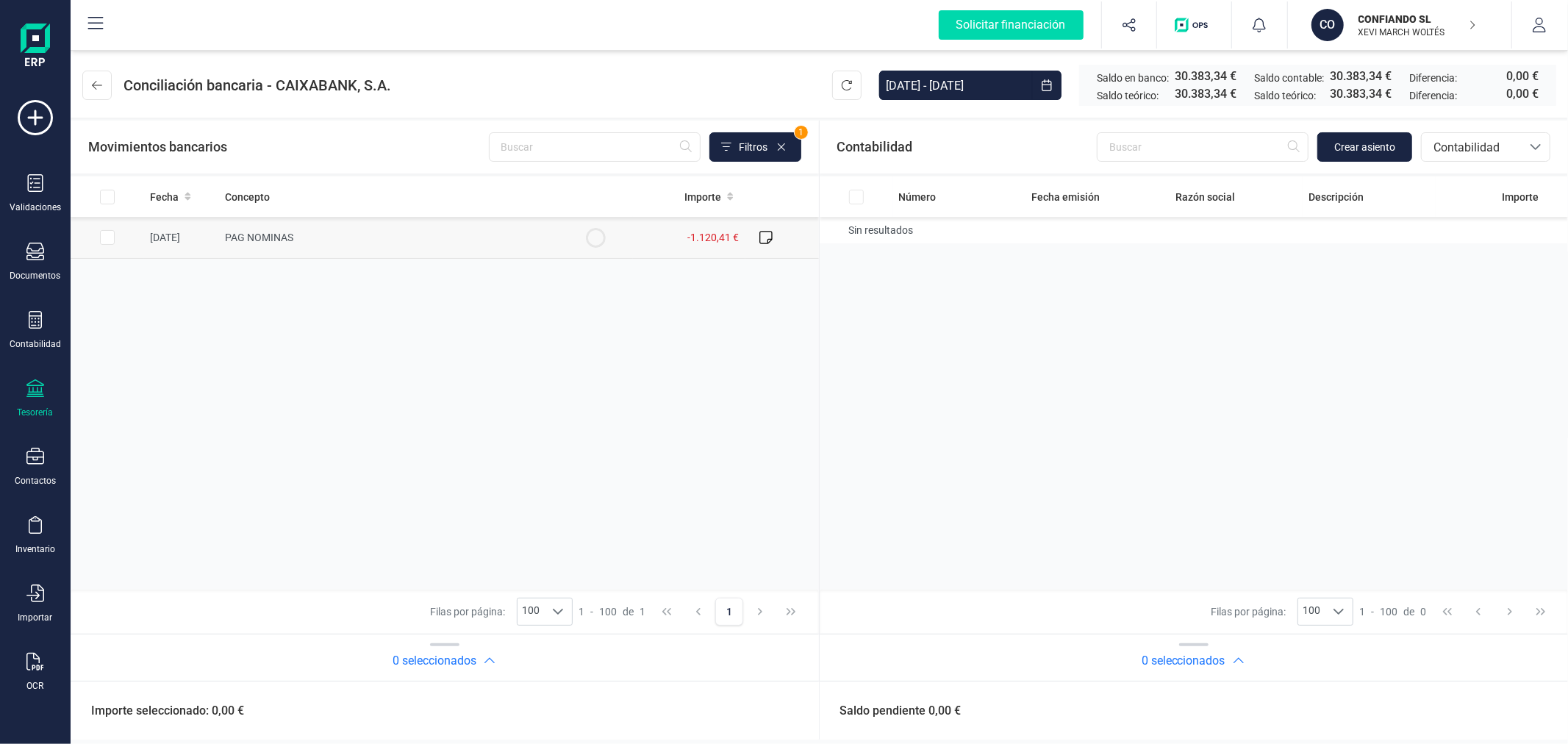
click at [494, 245] on td "PAG NOMINAS" at bounding box center [389, 238] width 340 height 42
checkbox input "true"
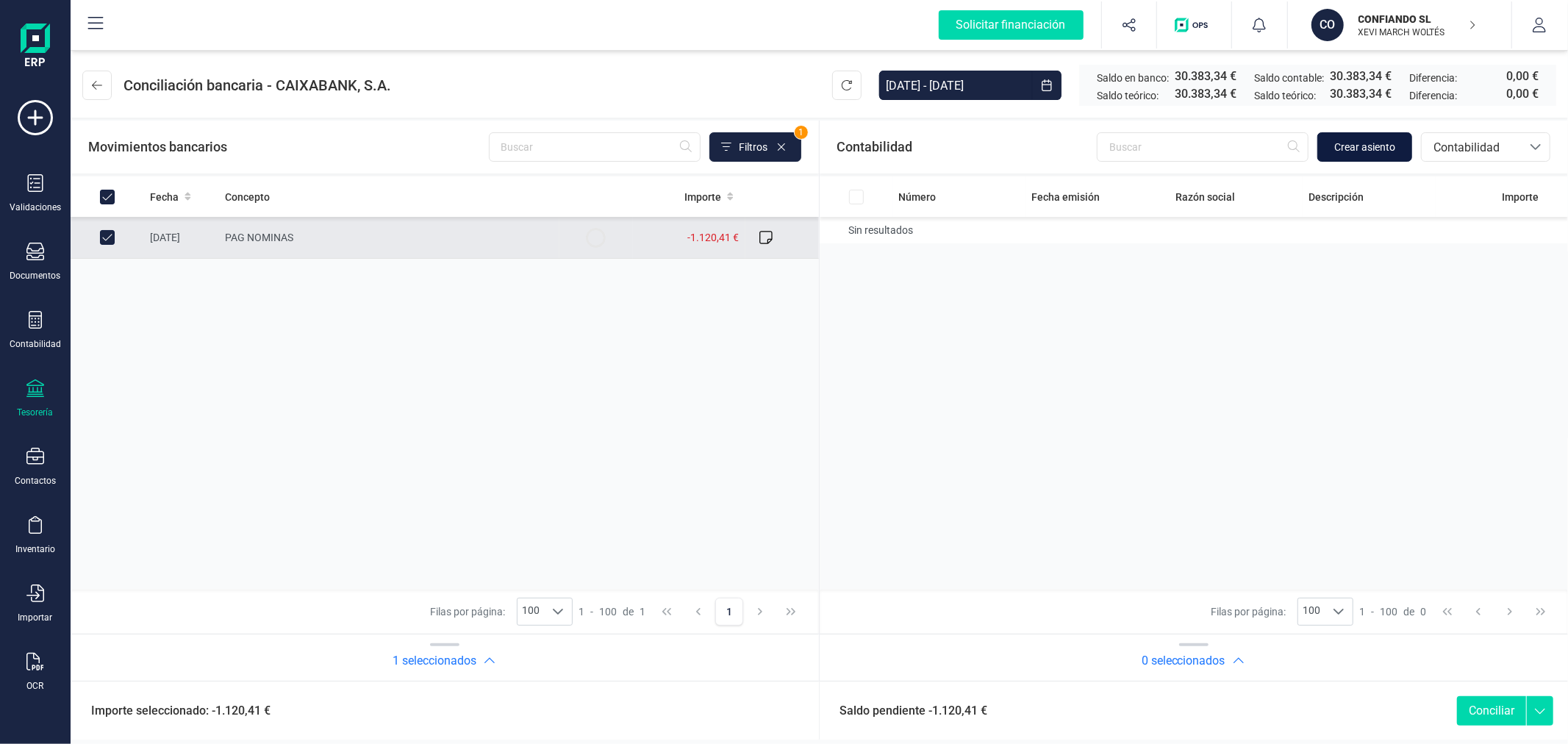
click at [1346, 142] on span "Crear asiento" at bounding box center [1364, 146] width 61 height 14
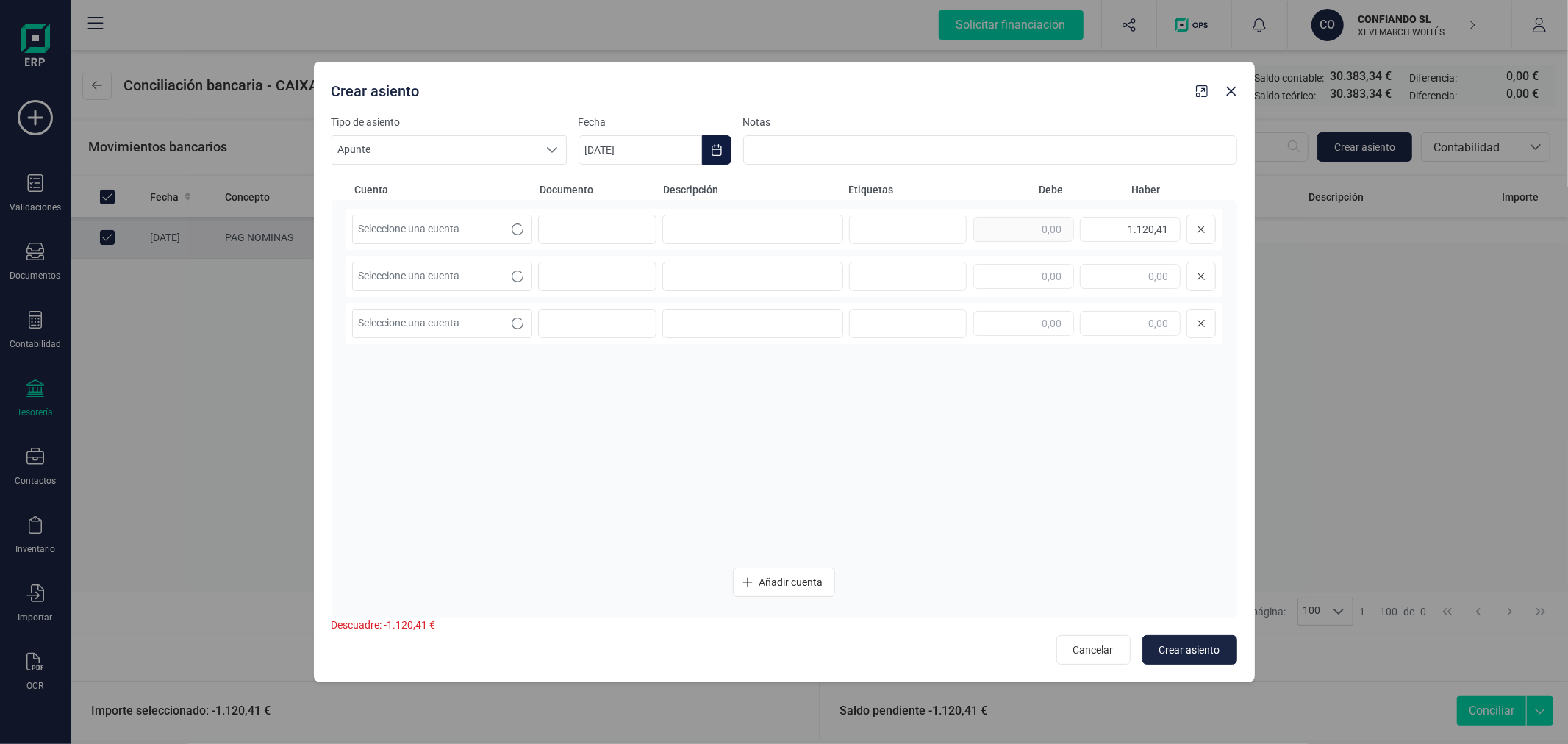
click at [724, 142] on button "Choose Date" at bounding box center [716, 150] width 29 height 29
click at [769, 393] on span "25" at bounding box center [773, 403] width 29 height 29
type input "[DATE]"
click at [726, 232] on input at bounding box center [752, 229] width 181 height 29
type input "n"
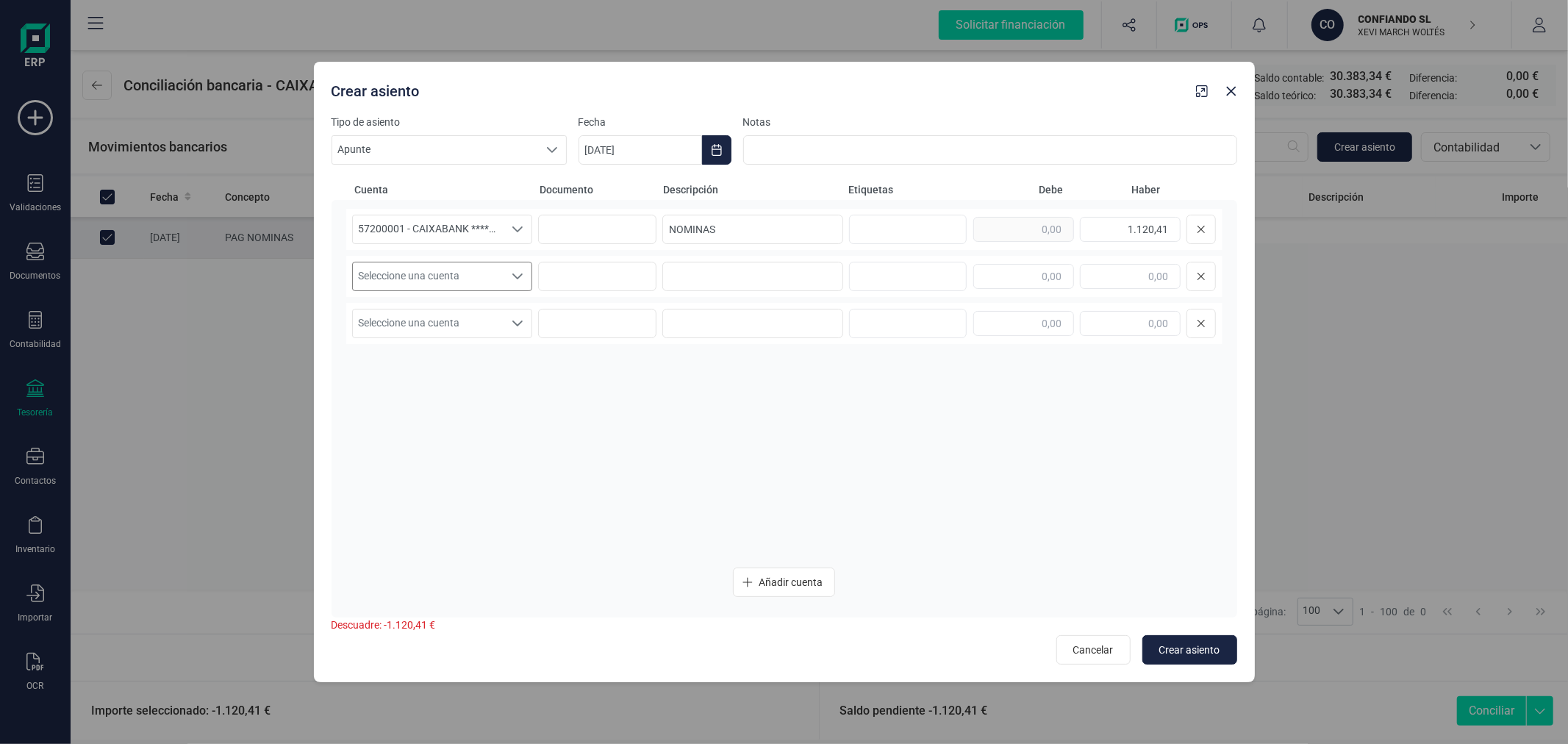
click at [422, 276] on span "Seleccione una cuenta" at bounding box center [428, 276] width 151 height 28
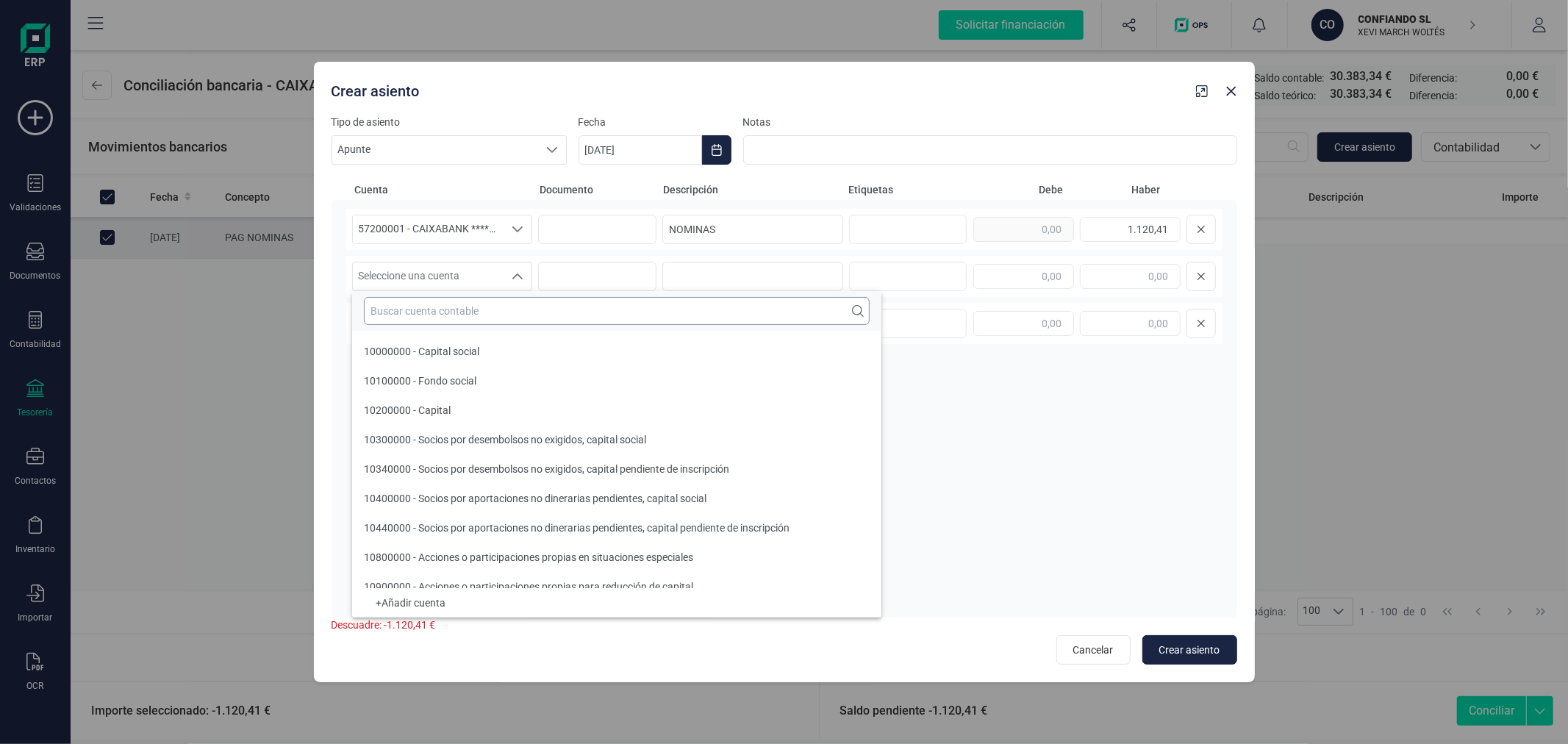
click at [435, 306] on input "text" at bounding box center [616, 311] width 506 height 28
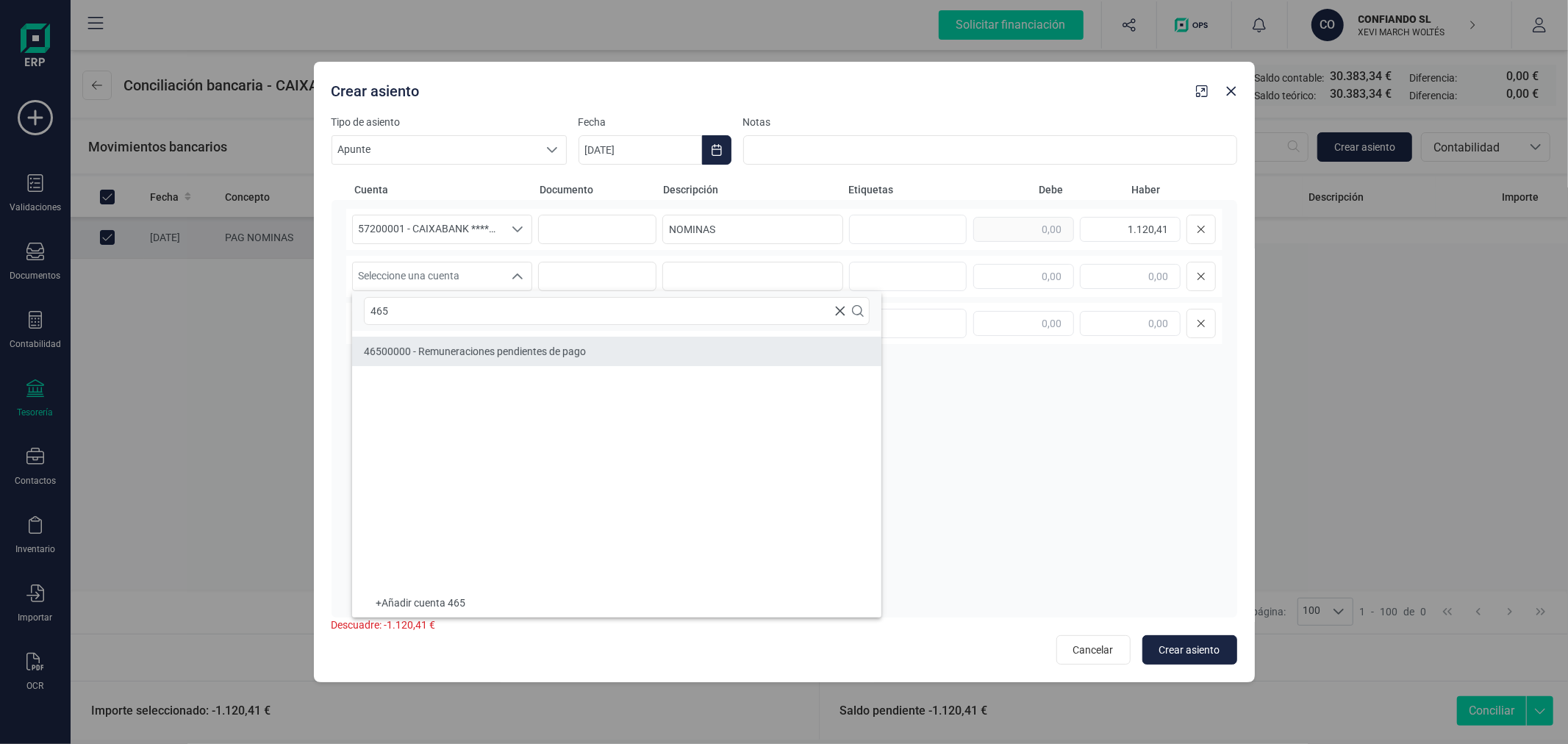
click at [458, 354] on span "46500000 - Remuneraciones pendientes de pago" at bounding box center [475, 352] width 222 height 12
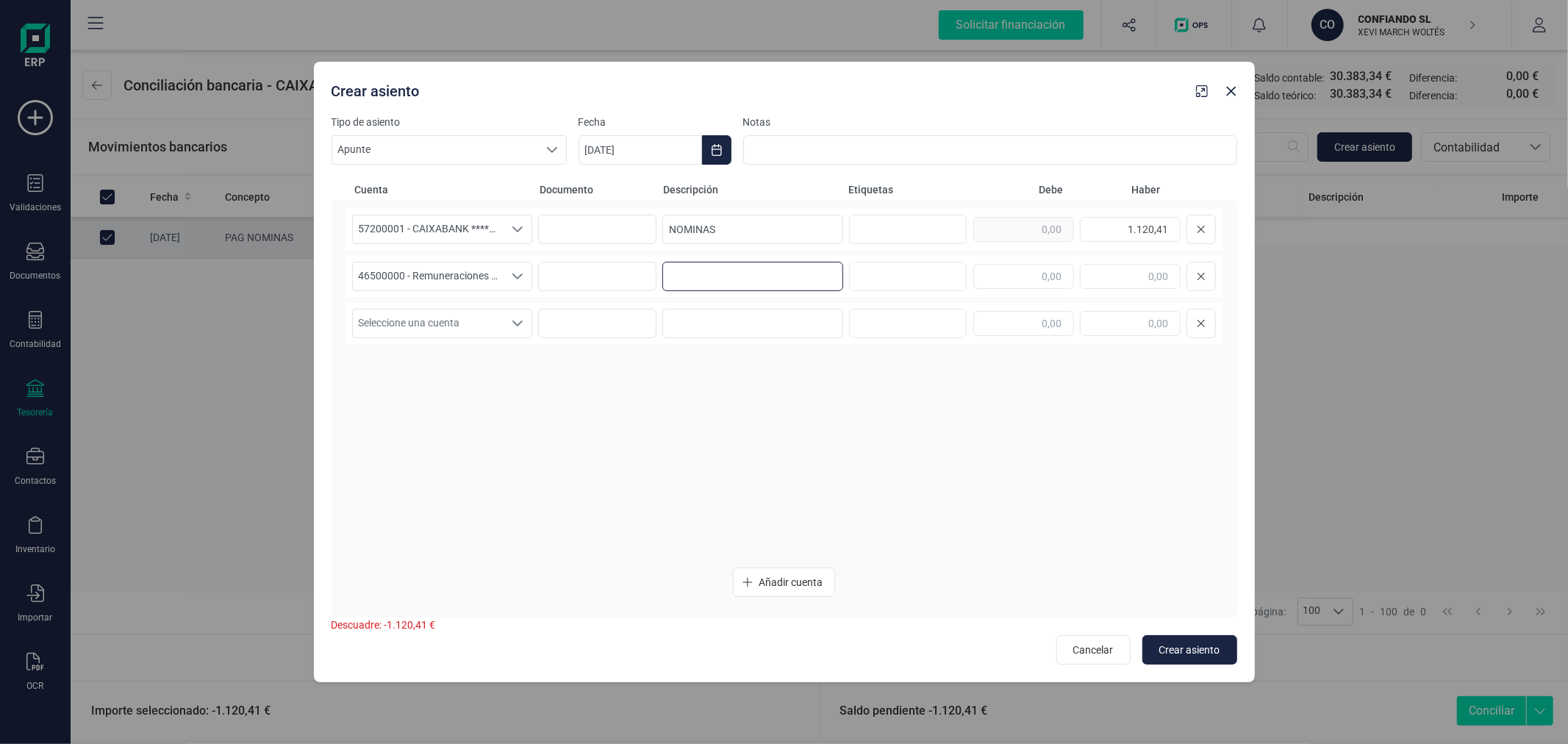
click at [747, 269] on input at bounding box center [752, 276] width 181 height 29
click at [1188, 651] on span "Crear asiento" at bounding box center [1190, 649] width 61 height 14
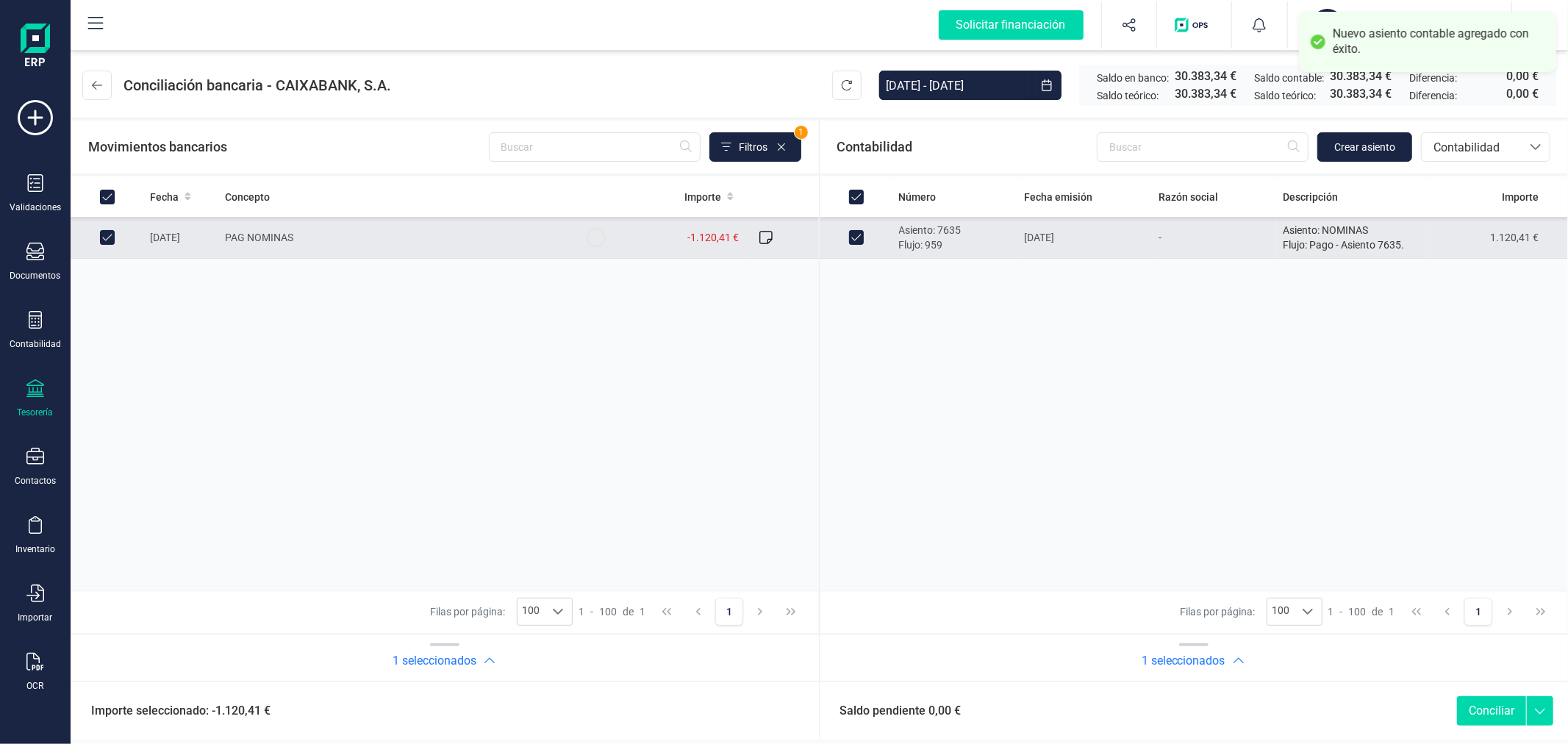
click at [1497, 714] on button "Conciliar" at bounding box center [1491, 710] width 69 height 29
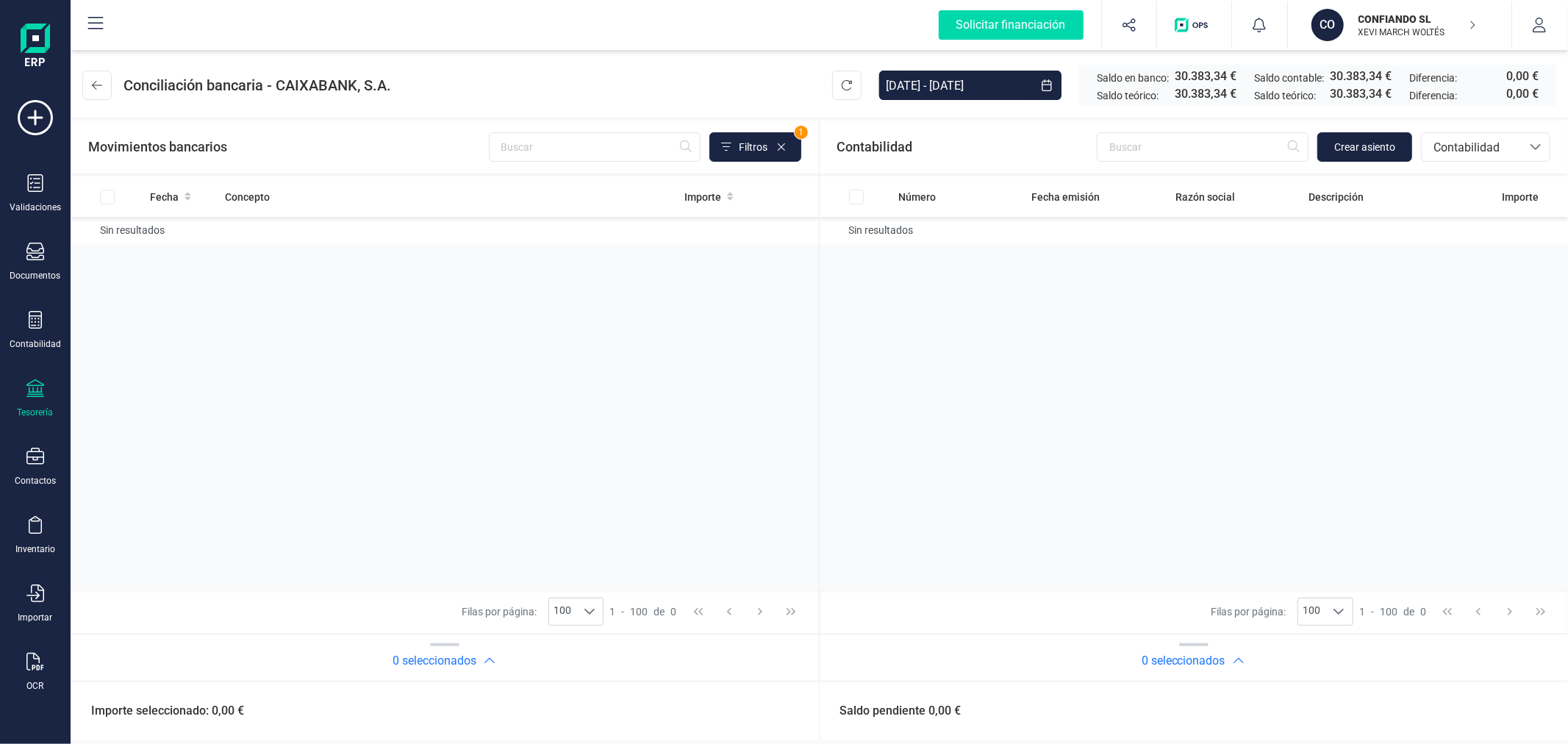
click at [1388, 8] on div "CONFIANDO SL XEVI MARCH WOLTÉS" at bounding box center [1409, 24] width 114 height 32
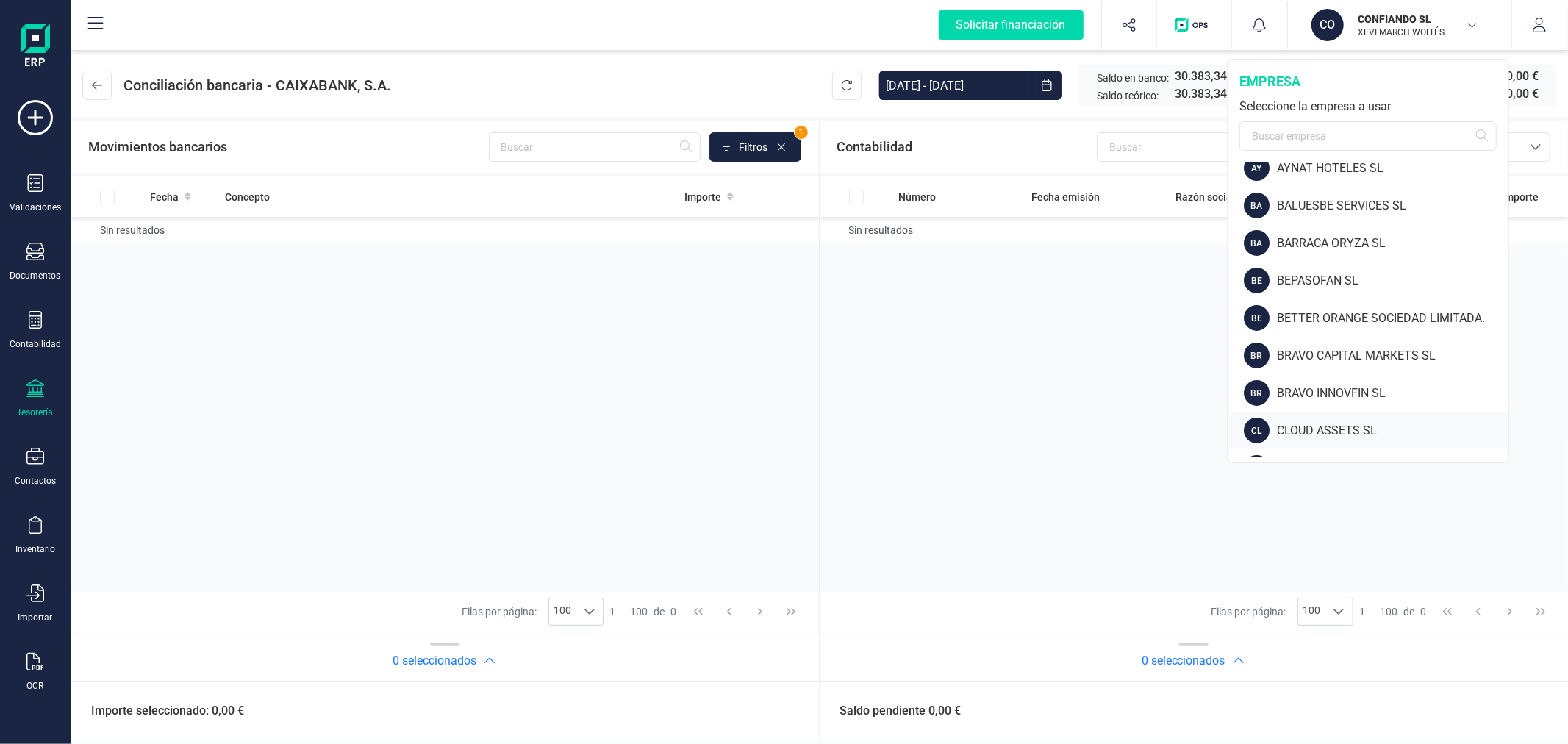
scroll to position [245, 0]
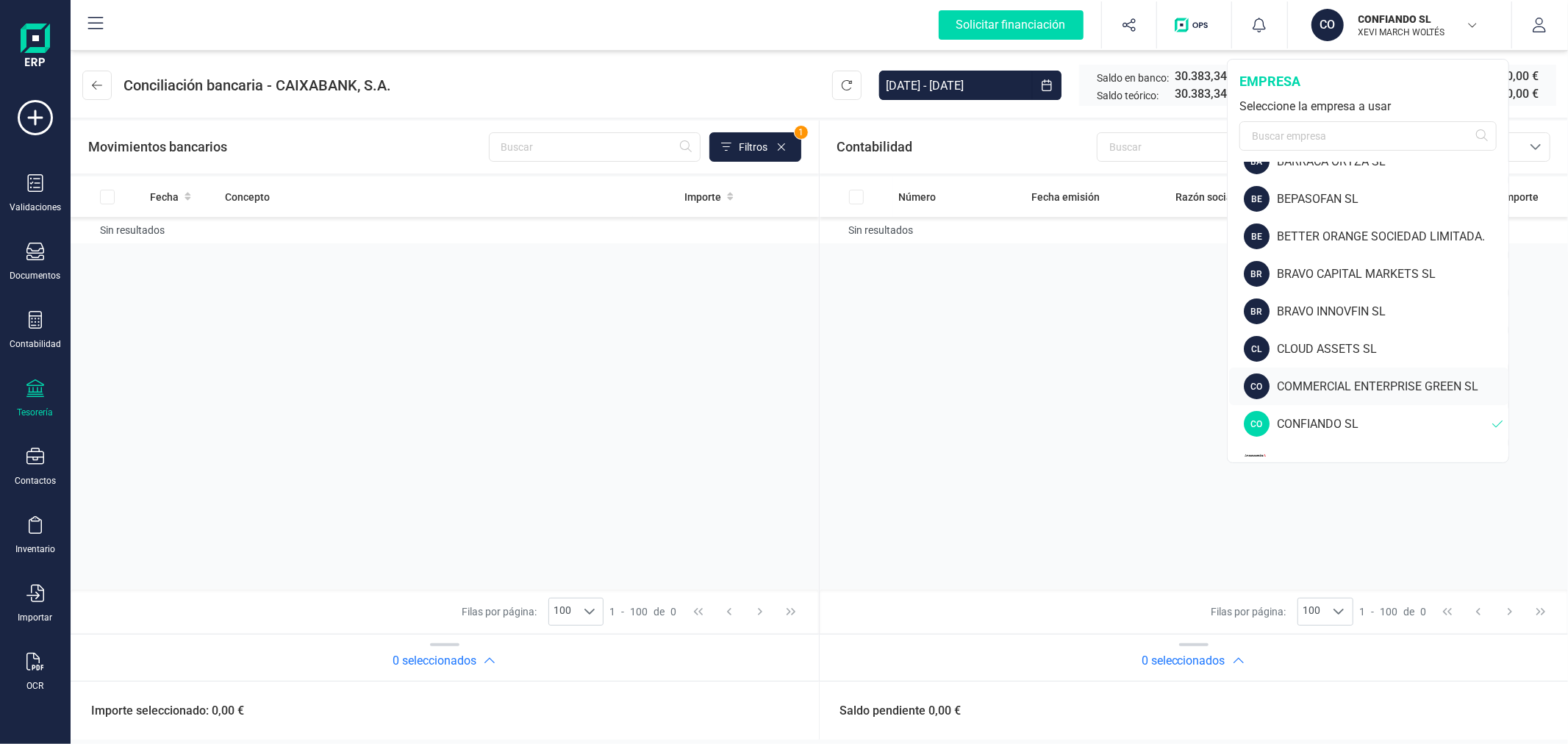
click at [1327, 378] on div "COMMERCIAL ENTERPRISE GREEN SL" at bounding box center [1392, 386] width 231 height 18
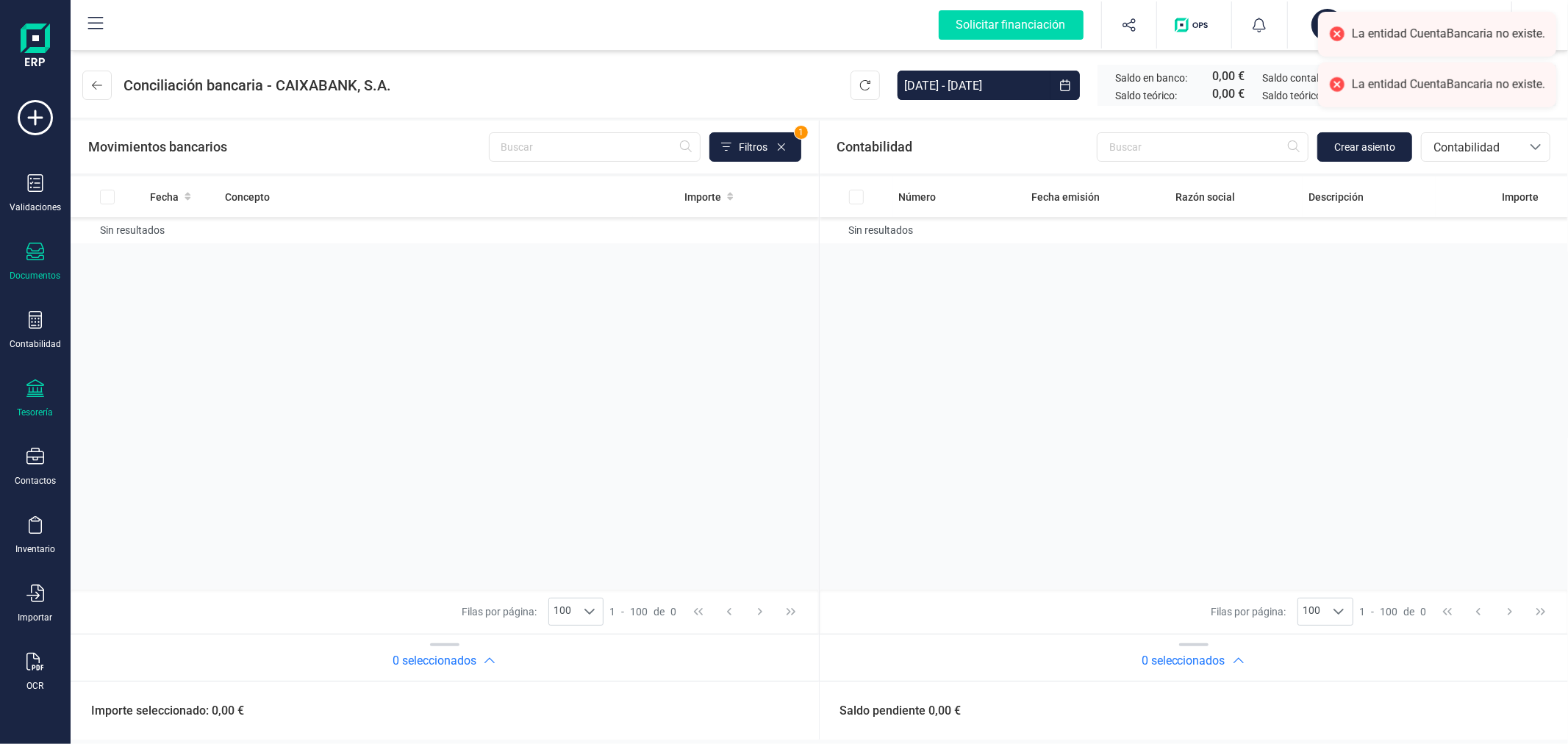
click at [33, 263] on div at bounding box center [35, 252] width 18 height 21
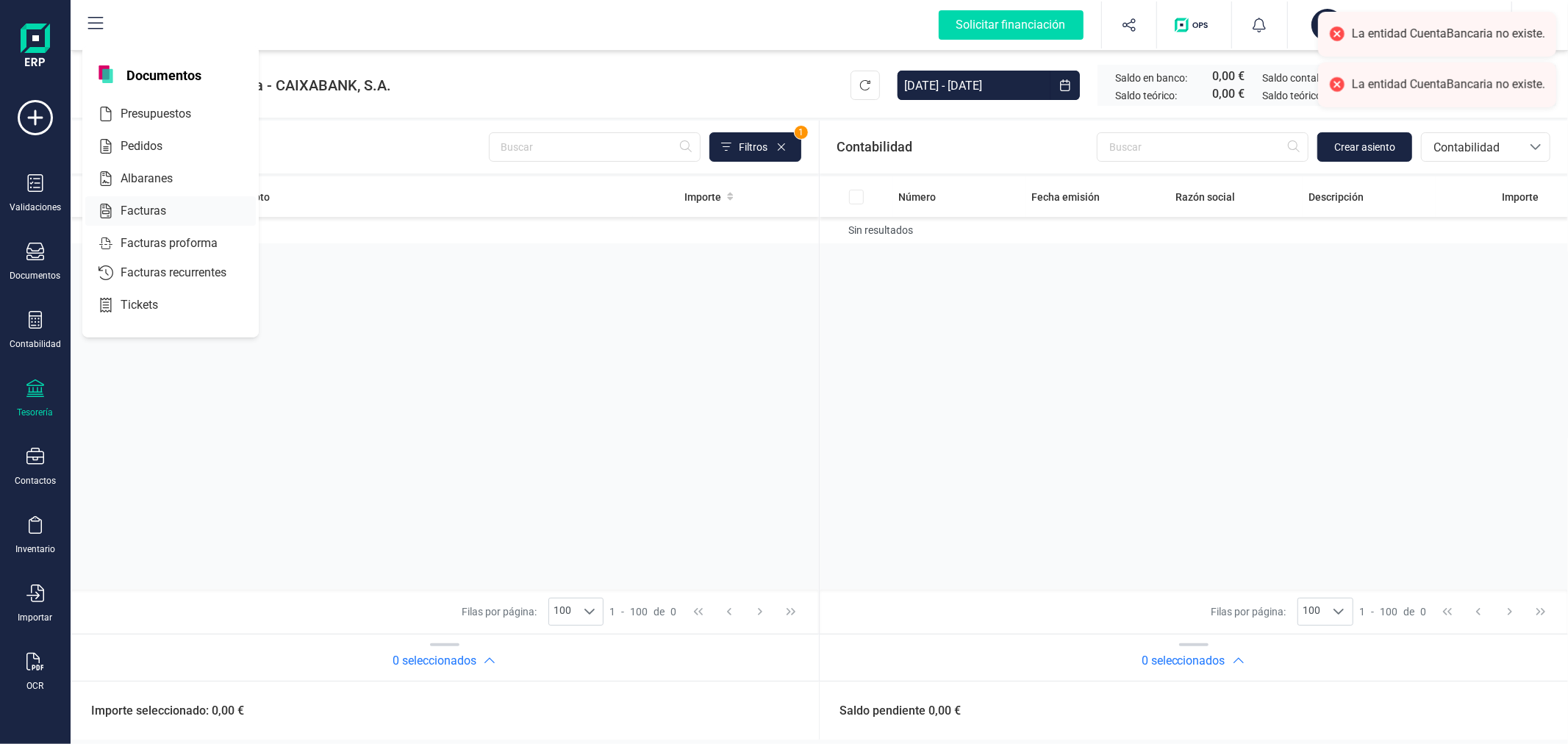
click at [189, 202] on div at bounding box center [178, 210] width 26 height 18
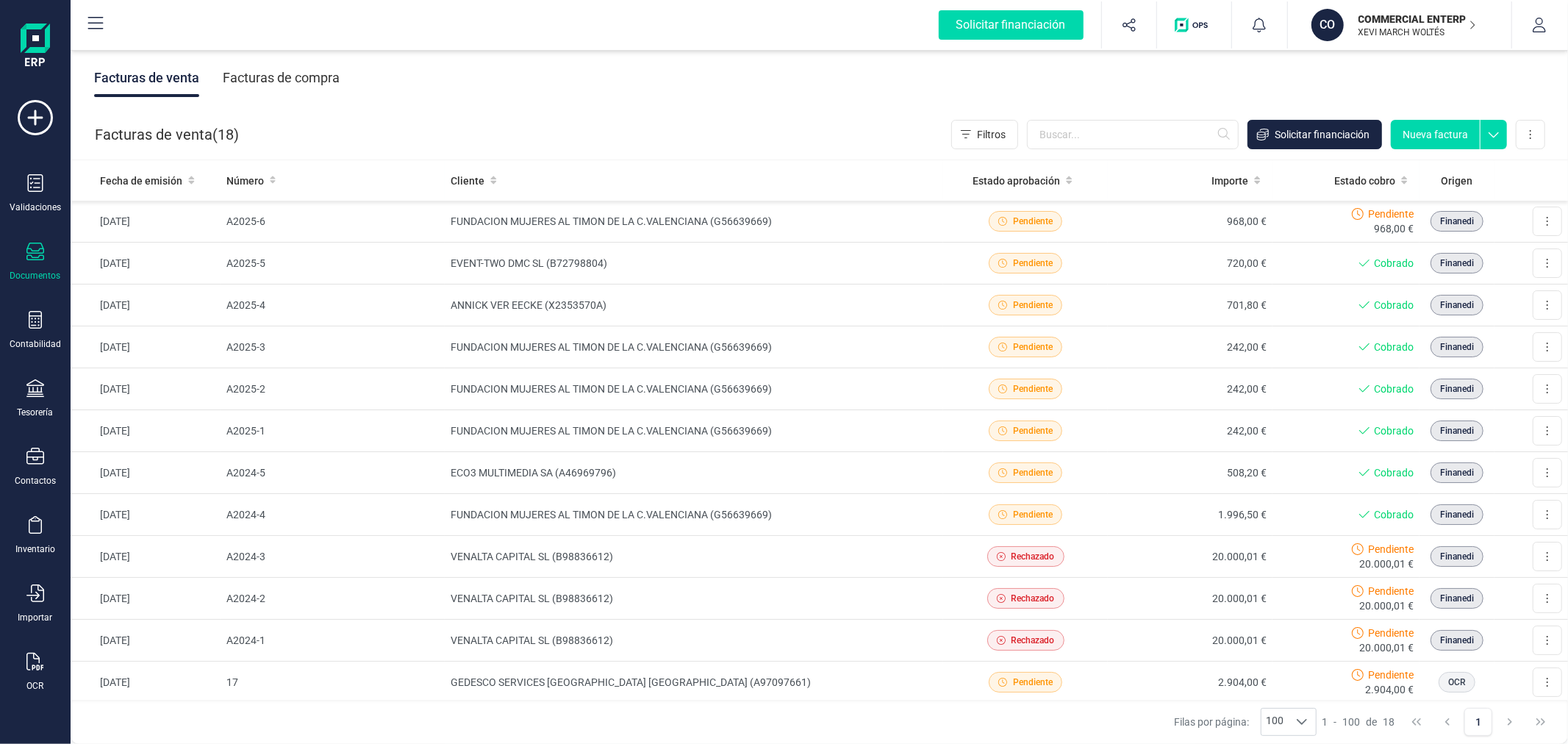
click at [1432, 136] on button "Nueva factura" at bounding box center [1436, 134] width 89 height 29
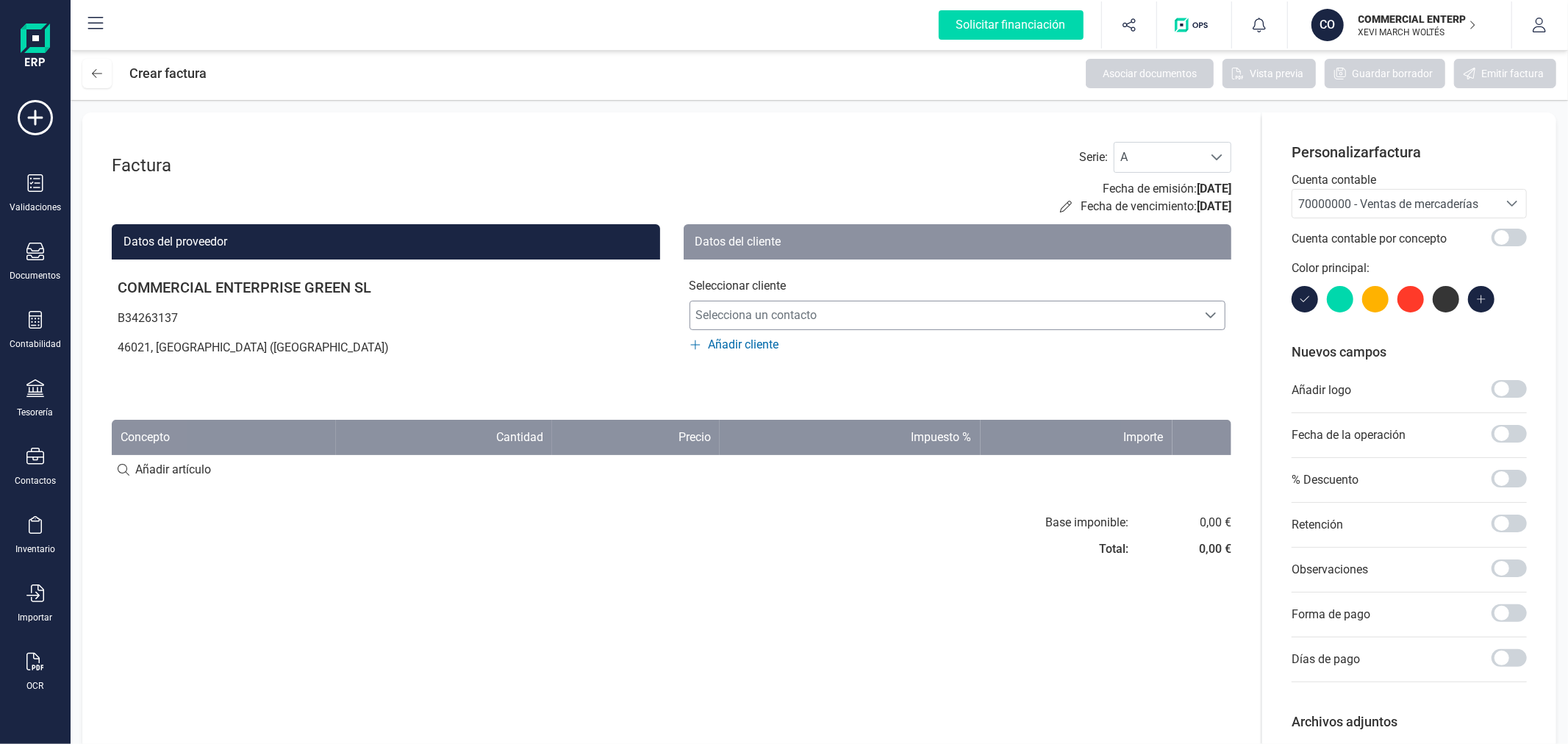
click at [1170, 312] on span "Selecciona un contacto" at bounding box center [943, 315] width 508 height 29
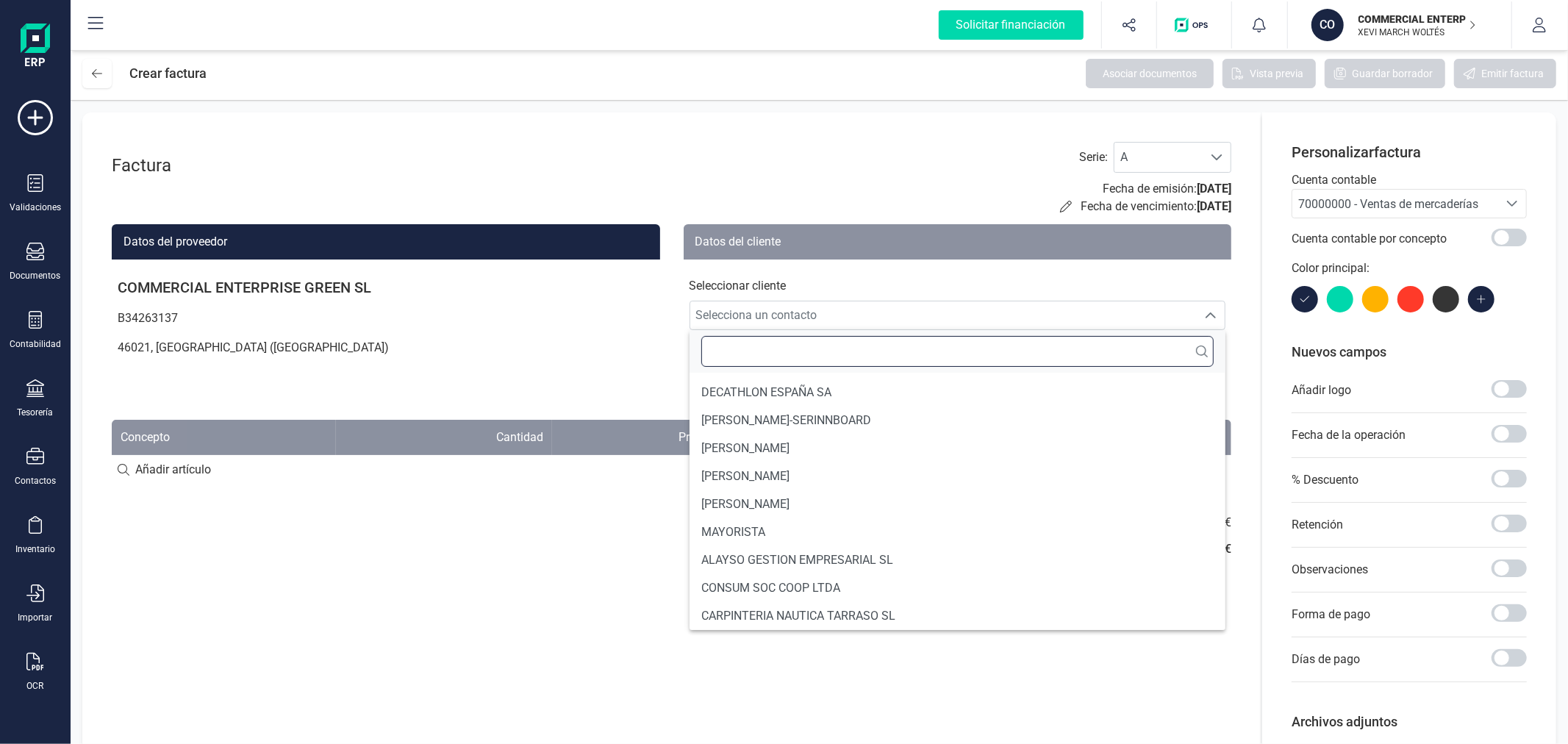
click at [1010, 354] on input "text" at bounding box center [958, 351] width 513 height 31
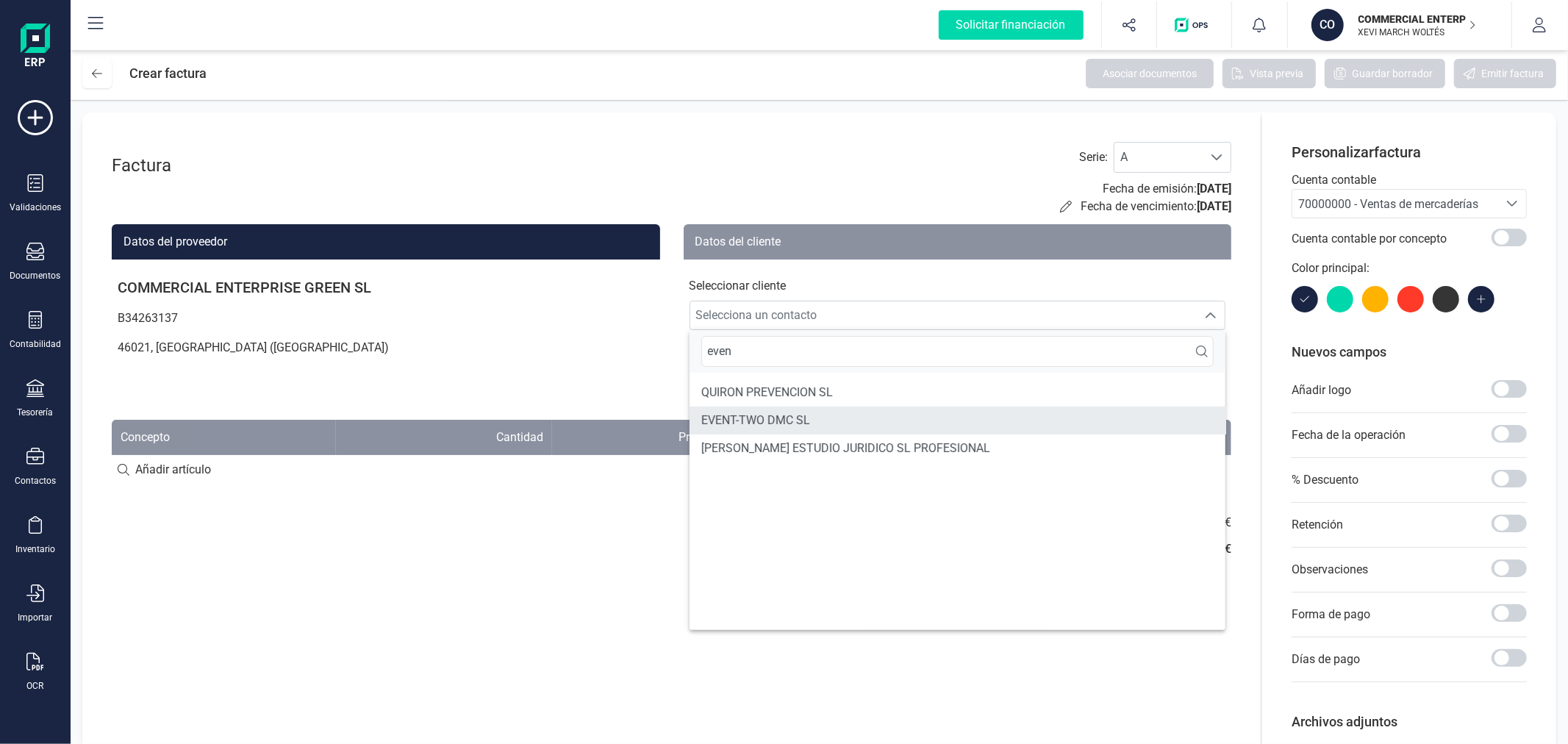
click at [928, 425] on li "EVENT-TWO DMC SL" at bounding box center [958, 420] width 537 height 28
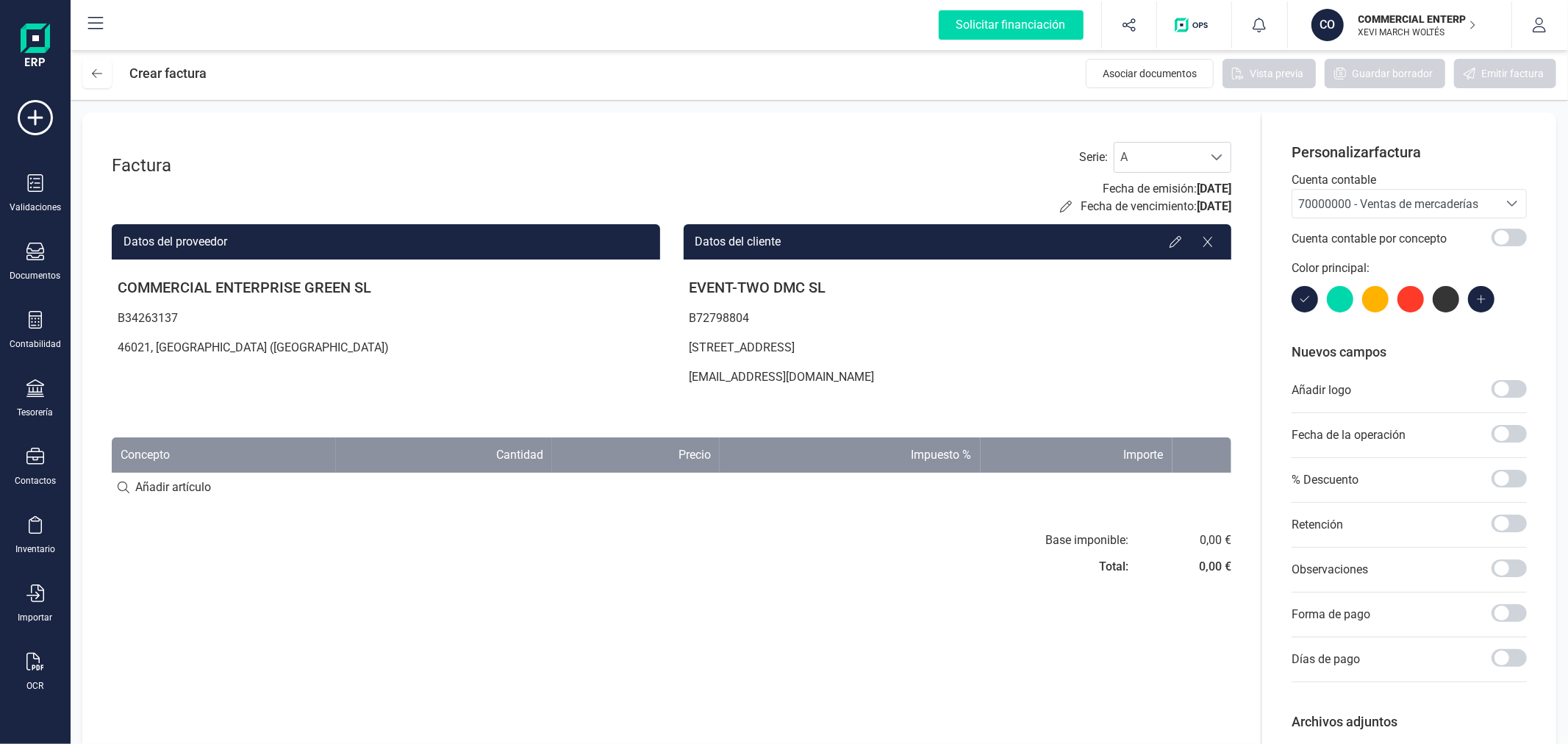
click at [1439, 205] on span "70000000 - Ventas de mercaderías" at bounding box center [1389, 204] width 180 height 14
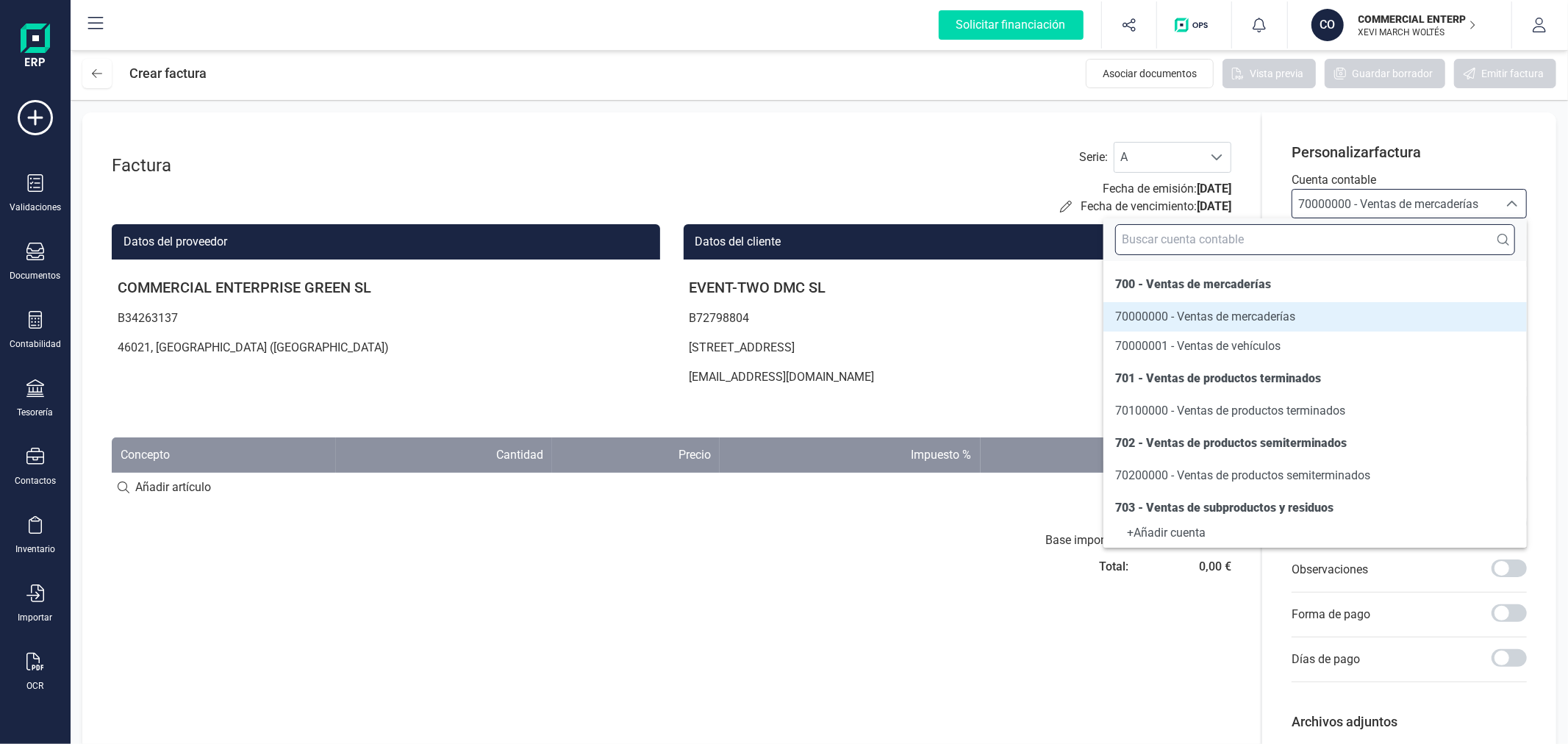
click at [1321, 243] on input "text" at bounding box center [1315, 239] width 400 height 31
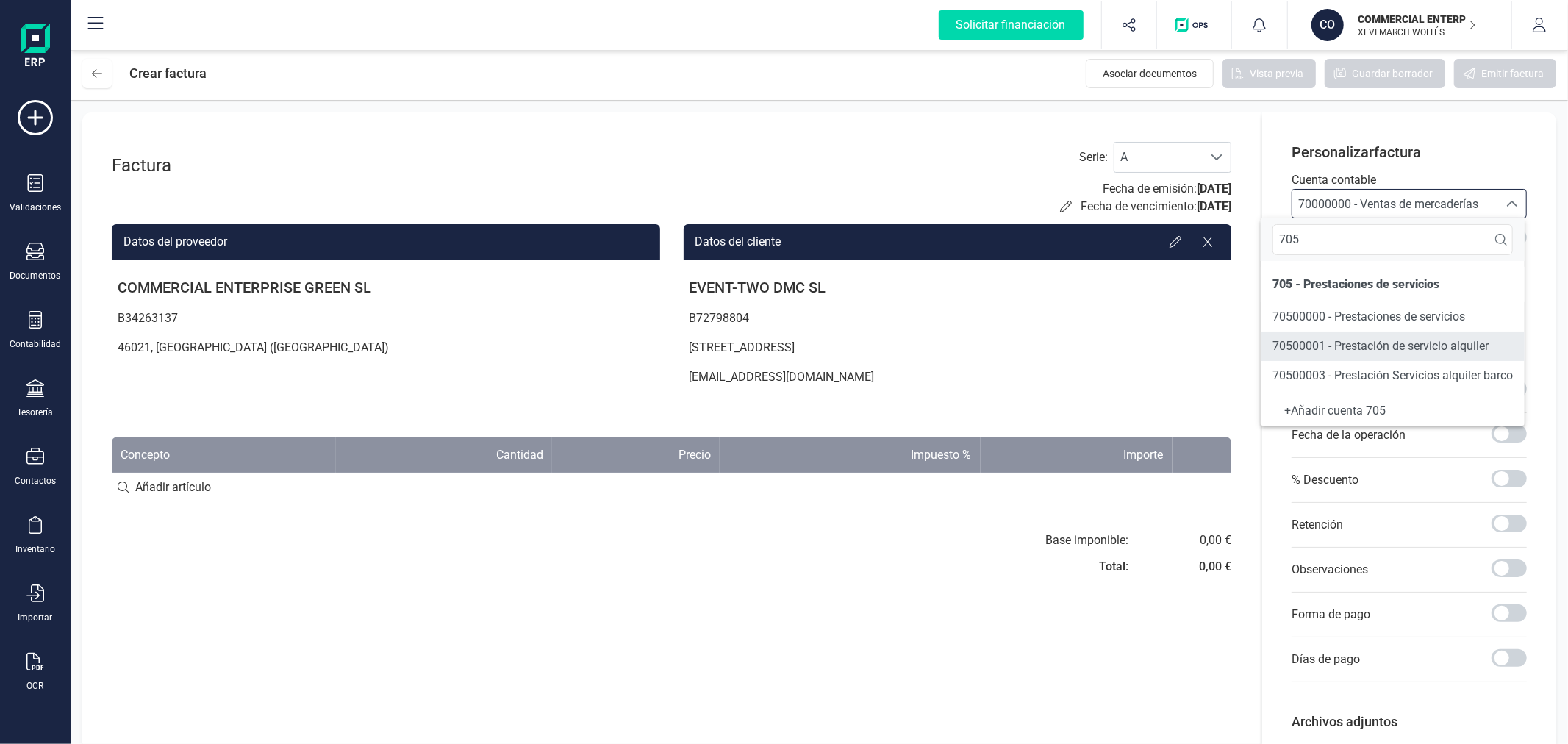
click at [1387, 341] on span "70500001 - Prestación de servicio alquiler" at bounding box center [1380, 346] width 216 height 14
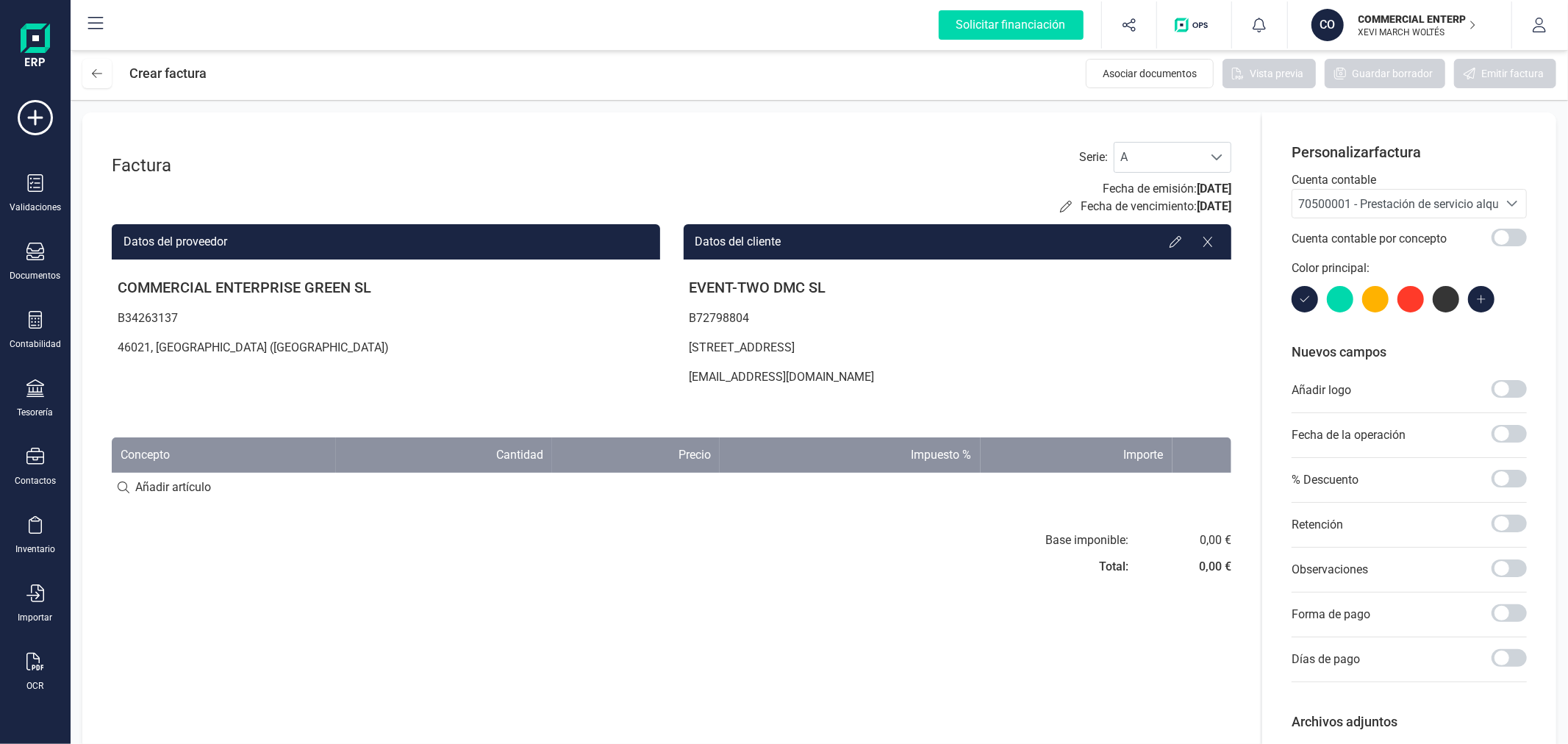
click at [209, 482] on input at bounding box center [672, 487] width 1119 height 29
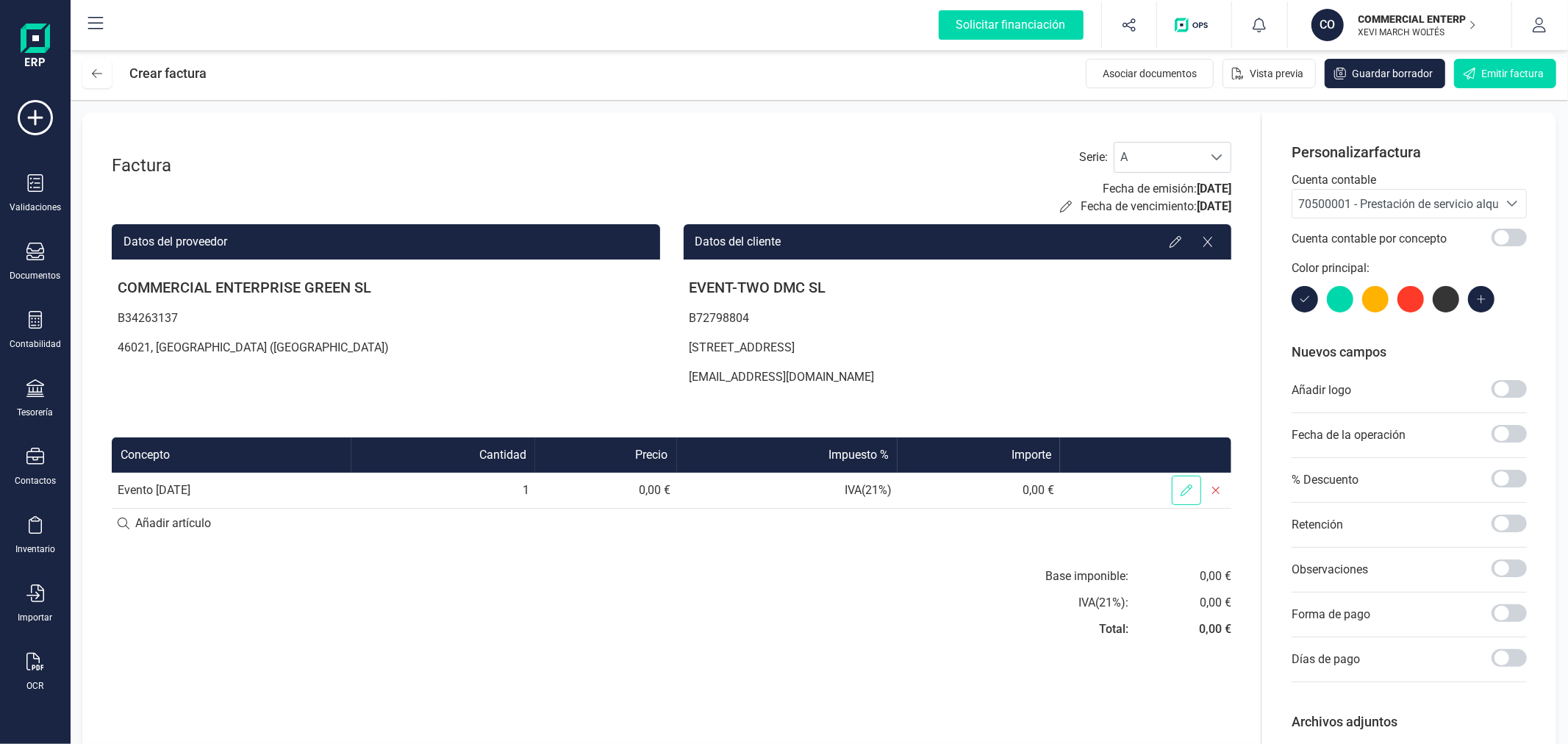
click at [1183, 491] on icon at bounding box center [1187, 491] width 12 height 12
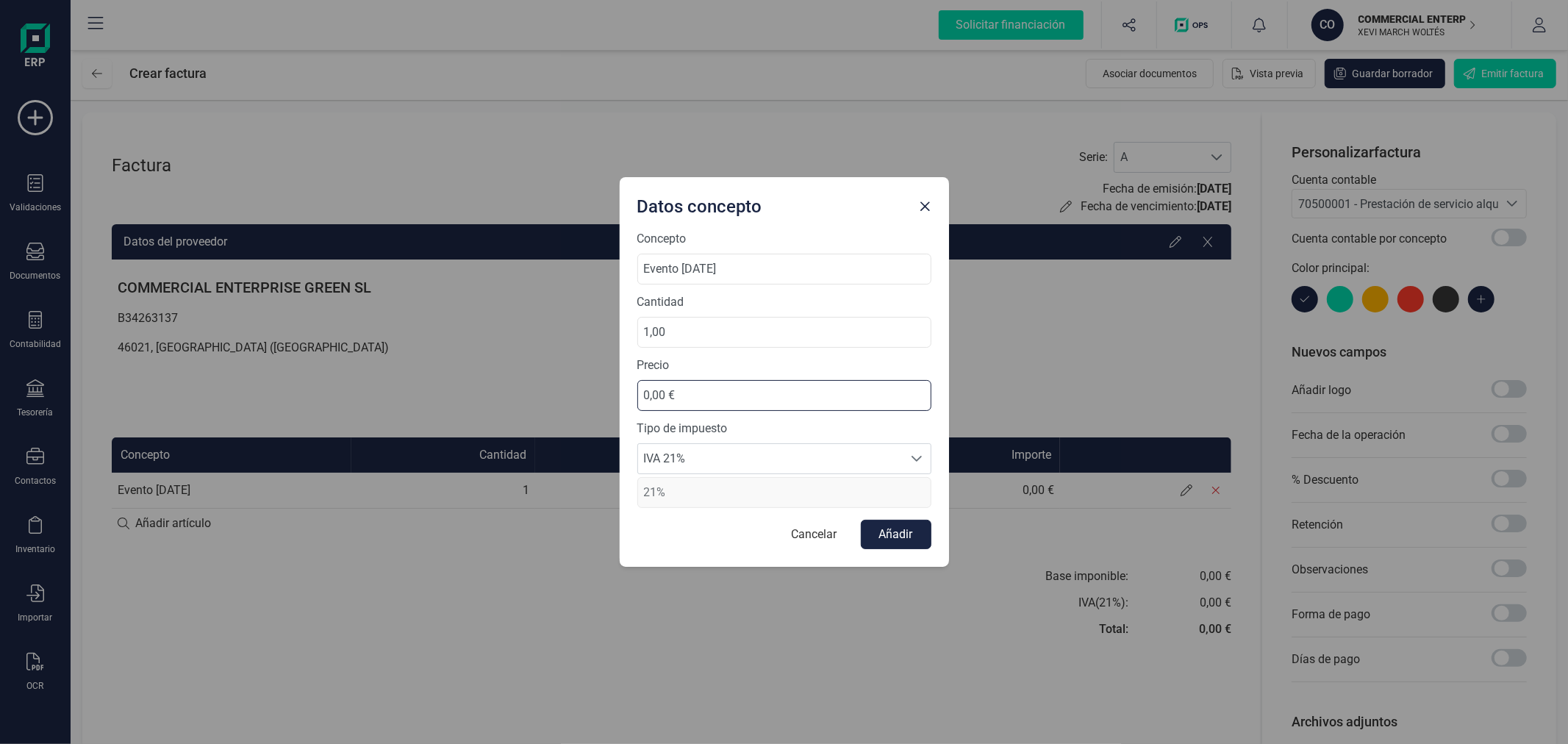
drag, startPoint x: 779, startPoint y: 396, endPoint x: 600, endPoint y: 395, distance: 179.0
click at [600, 395] on div "Datos concepto Concepto Evento 03/10/2025 Cantidad 1,00 Precio 0,00 € Tipo de i…" at bounding box center [784, 372] width 1568 height 744
click at [910, 538] on button "Añadir" at bounding box center [896, 534] width 71 height 29
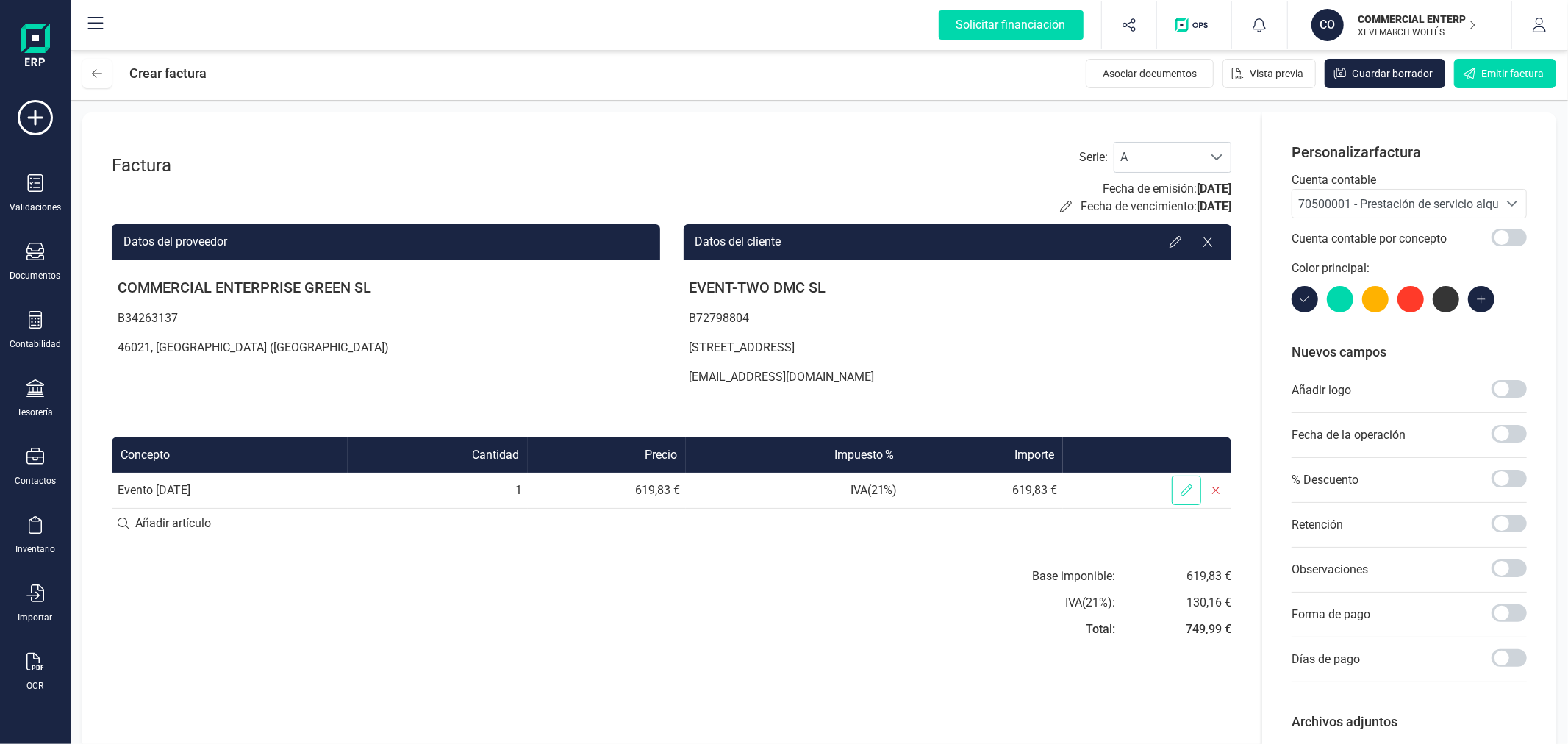
click at [1186, 494] on icon at bounding box center [1187, 491] width 12 height 12
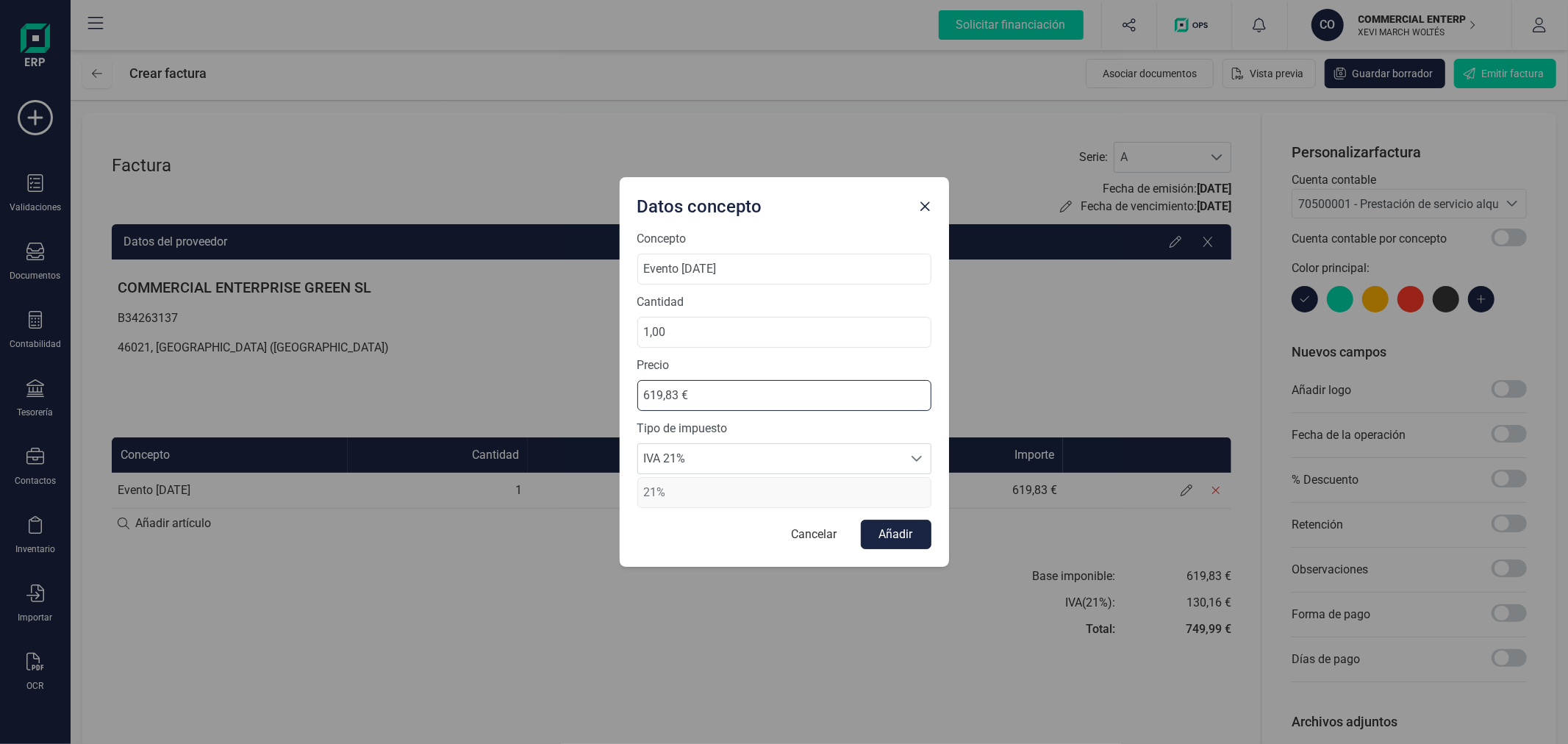
click at [678, 394] on input "619,83 €" at bounding box center [784, 396] width 294 height 31
click at [897, 538] on button "Añadir" at bounding box center [896, 534] width 71 height 29
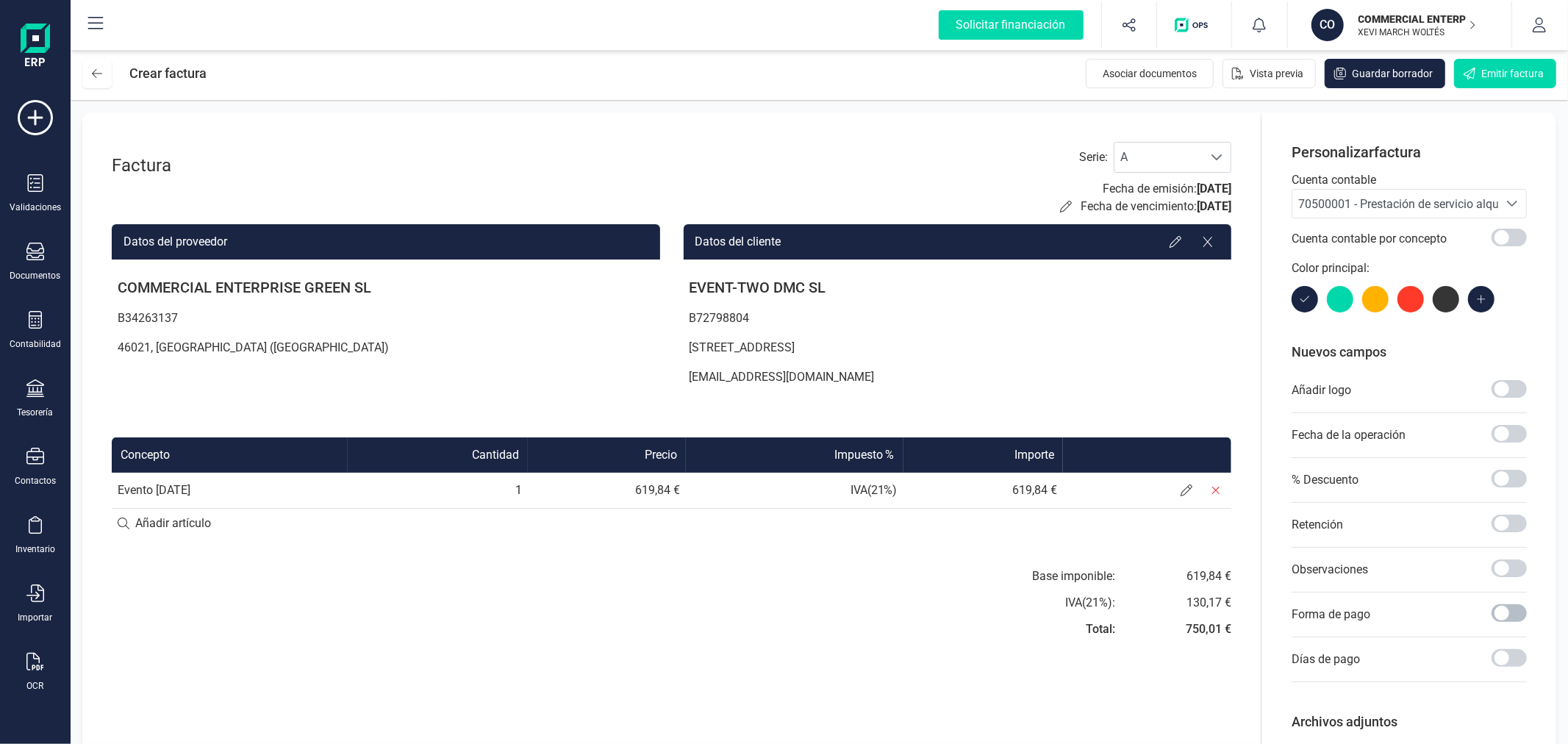
click at [1506, 611] on span at bounding box center [1509, 613] width 35 height 18
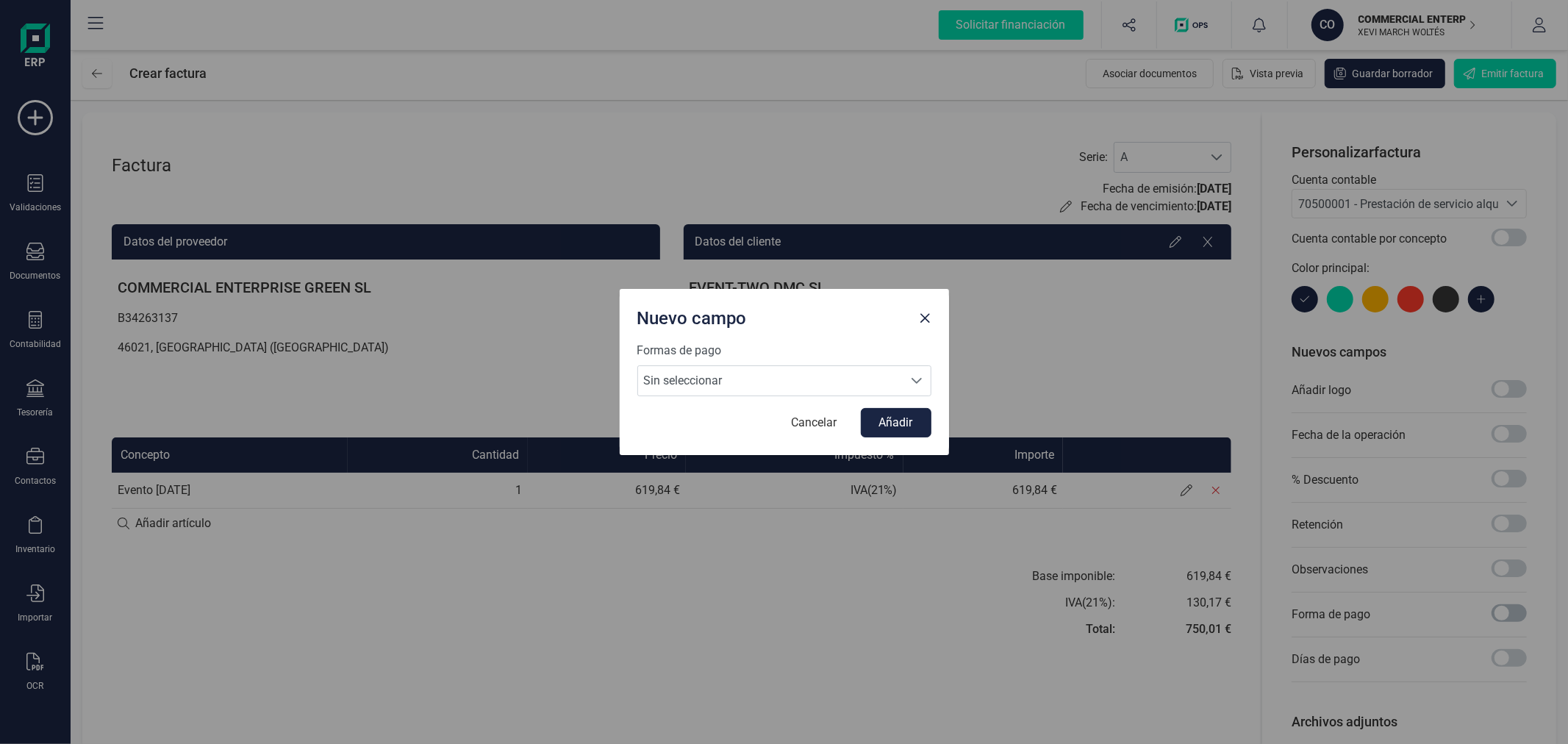
scroll to position [8, 4]
click at [848, 374] on span "Sin seleccionar" at bounding box center [770, 380] width 264 height 29
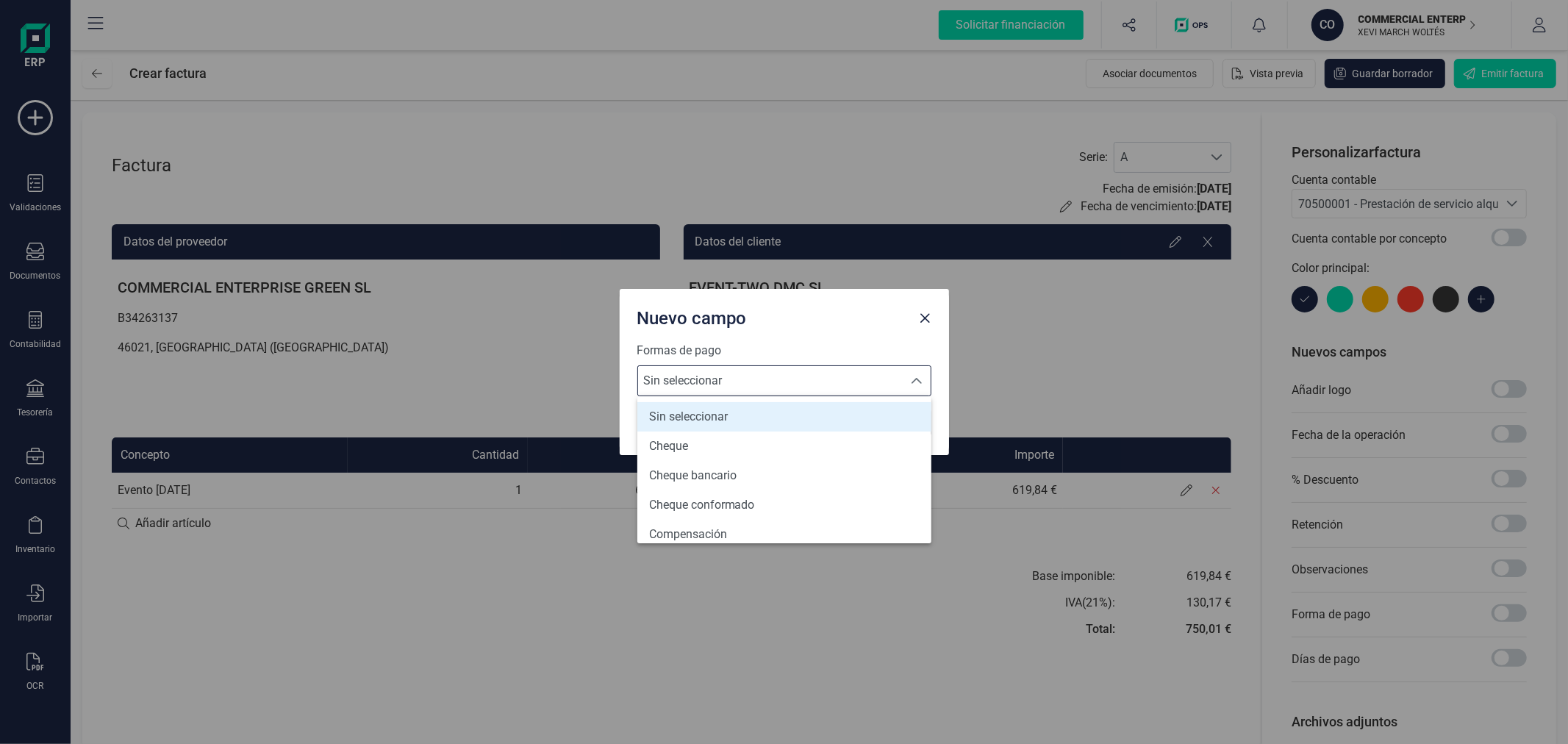
scroll to position [540, 0]
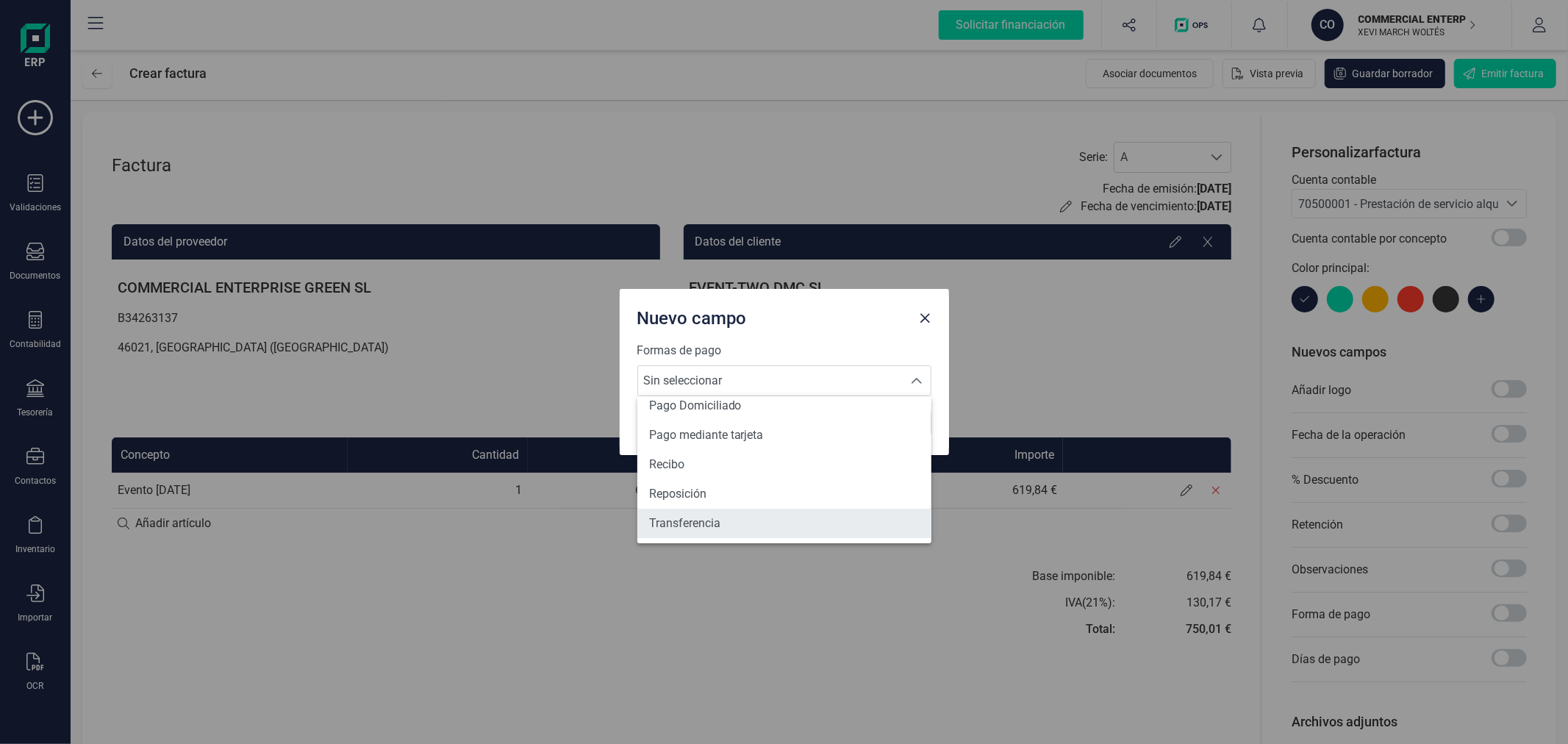
click at [741, 523] on li "Transferencia" at bounding box center [784, 523] width 294 height 29
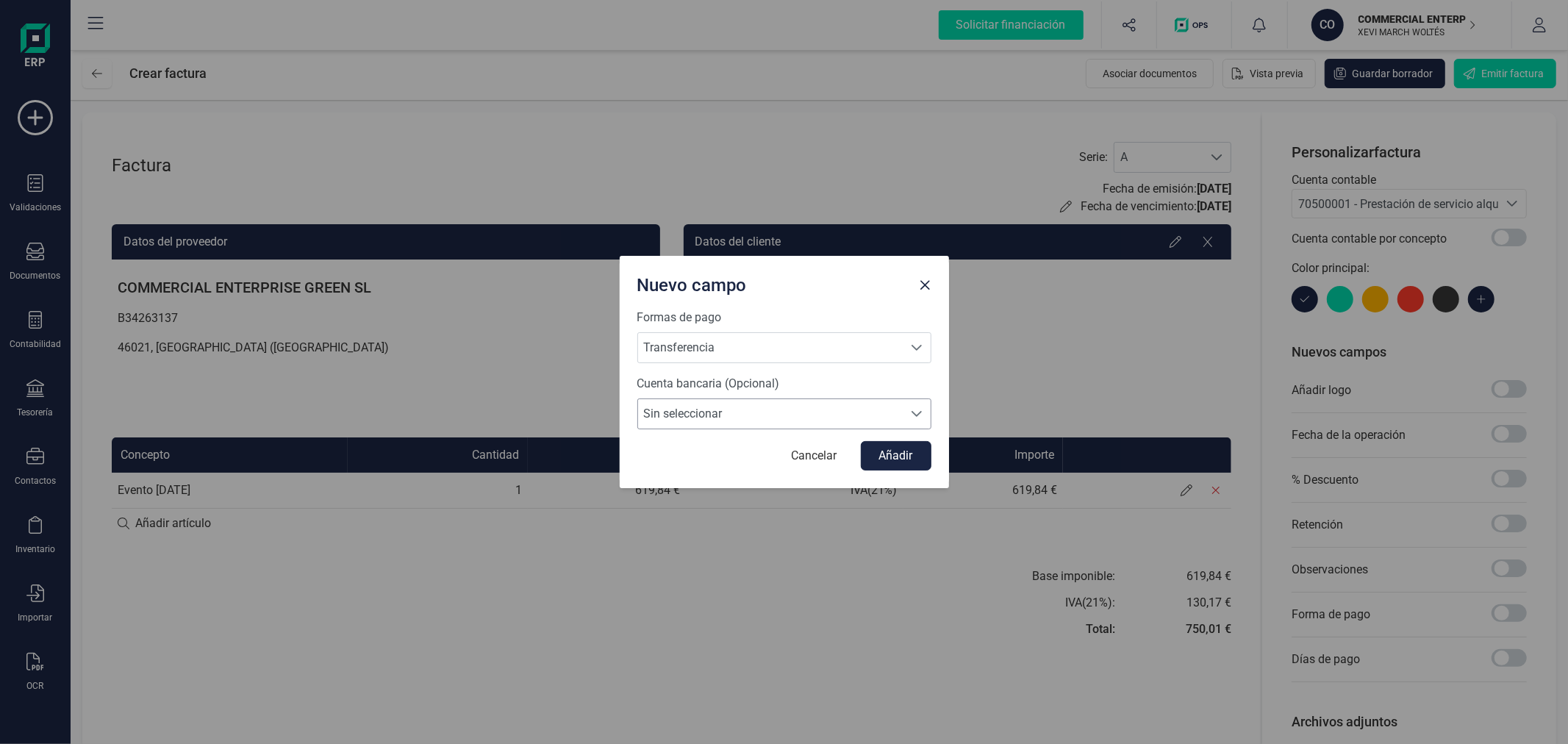
click at [796, 420] on span "Sin seleccionar" at bounding box center [770, 413] width 264 height 29
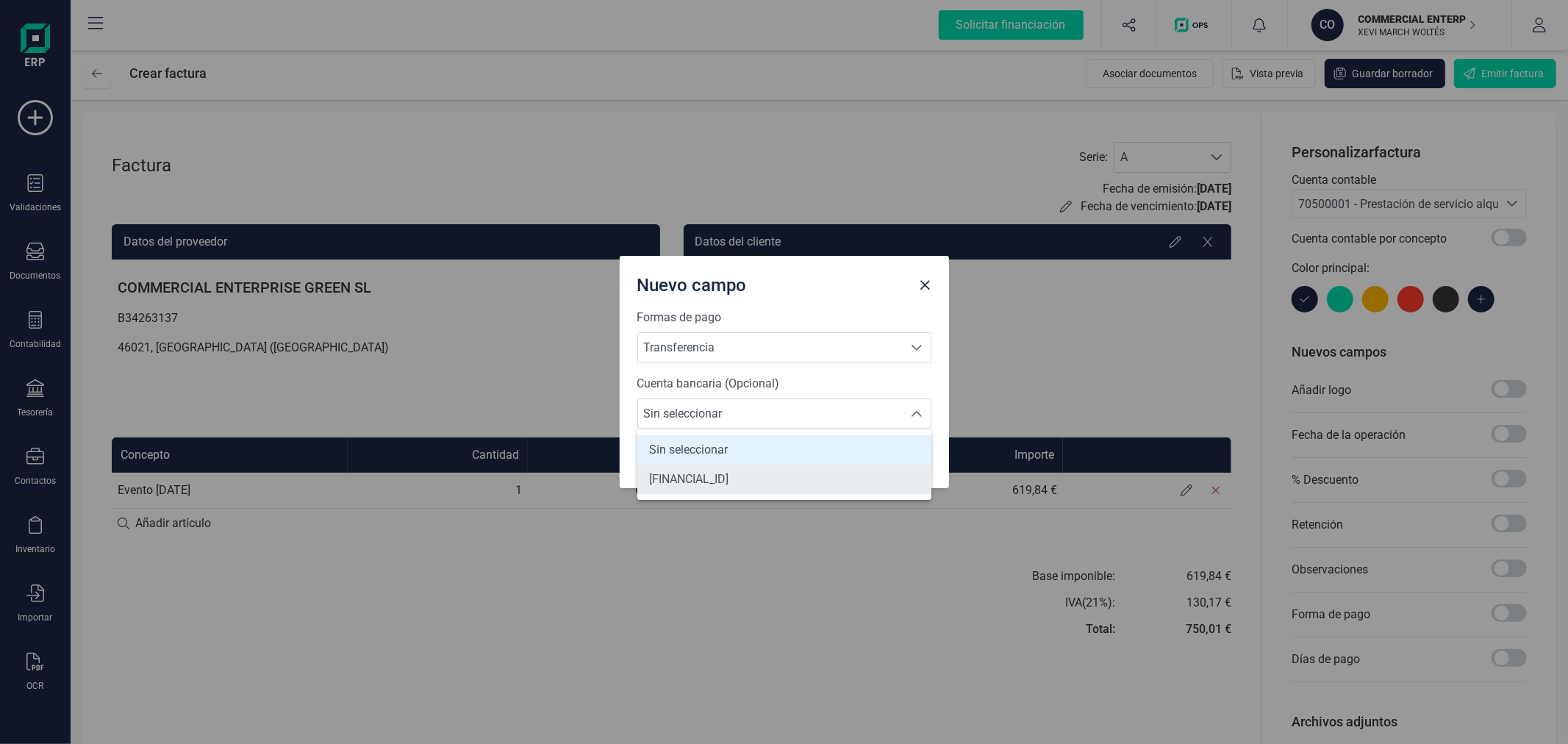
click at [776, 468] on li "ES3321006098921300209830" at bounding box center [784, 479] width 294 height 29
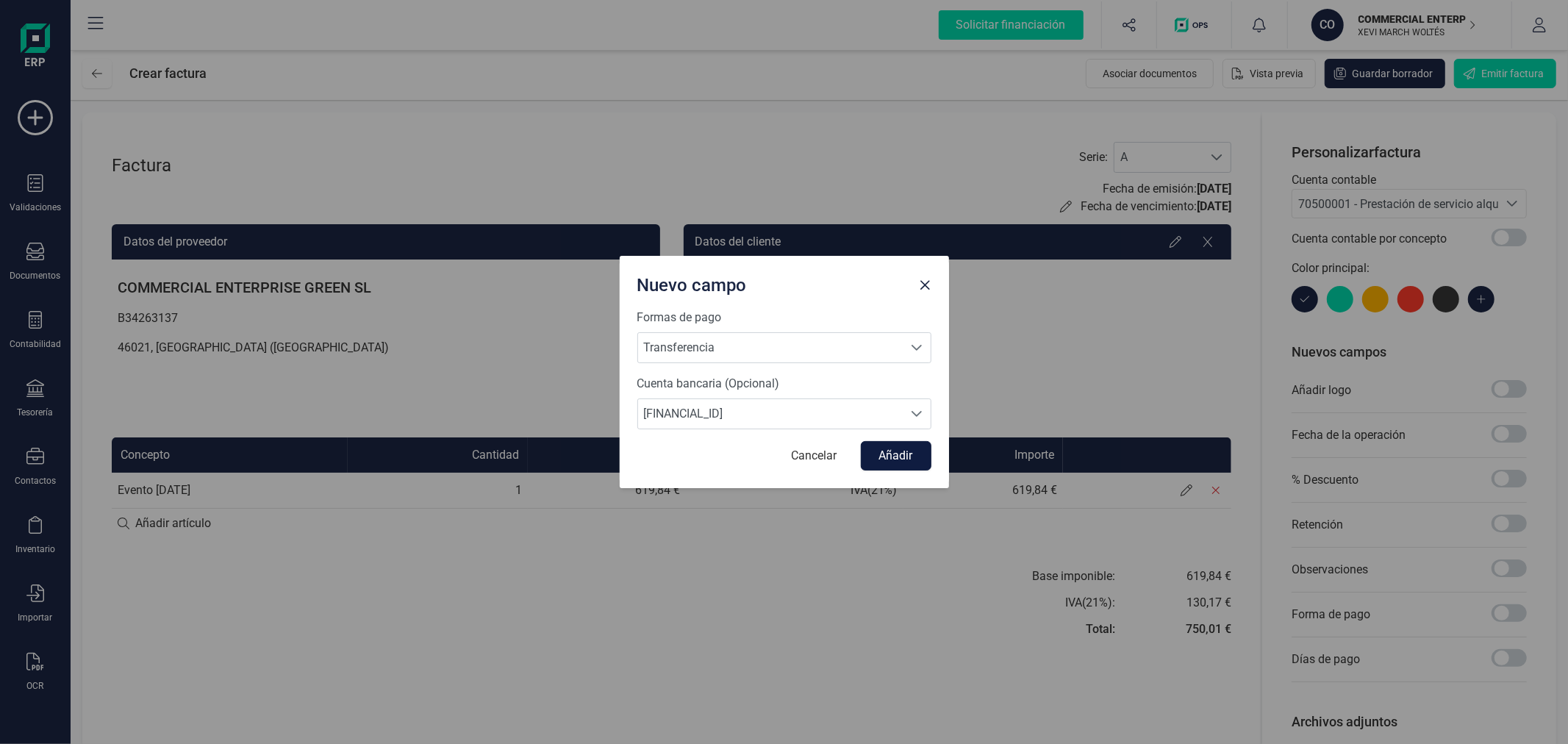
click at [876, 453] on button "Añadir" at bounding box center [896, 455] width 71 height 29
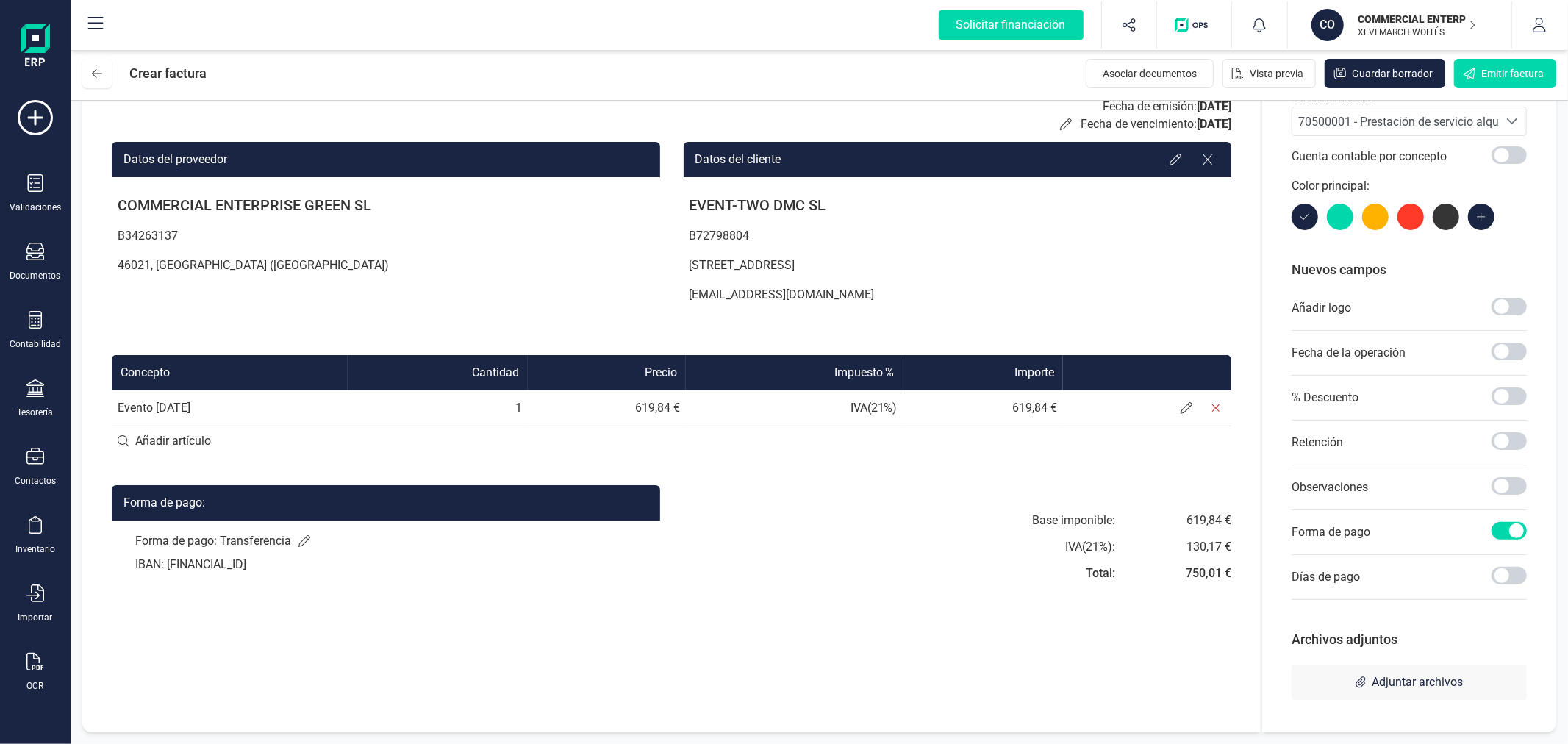
scroll to position [0, 0]
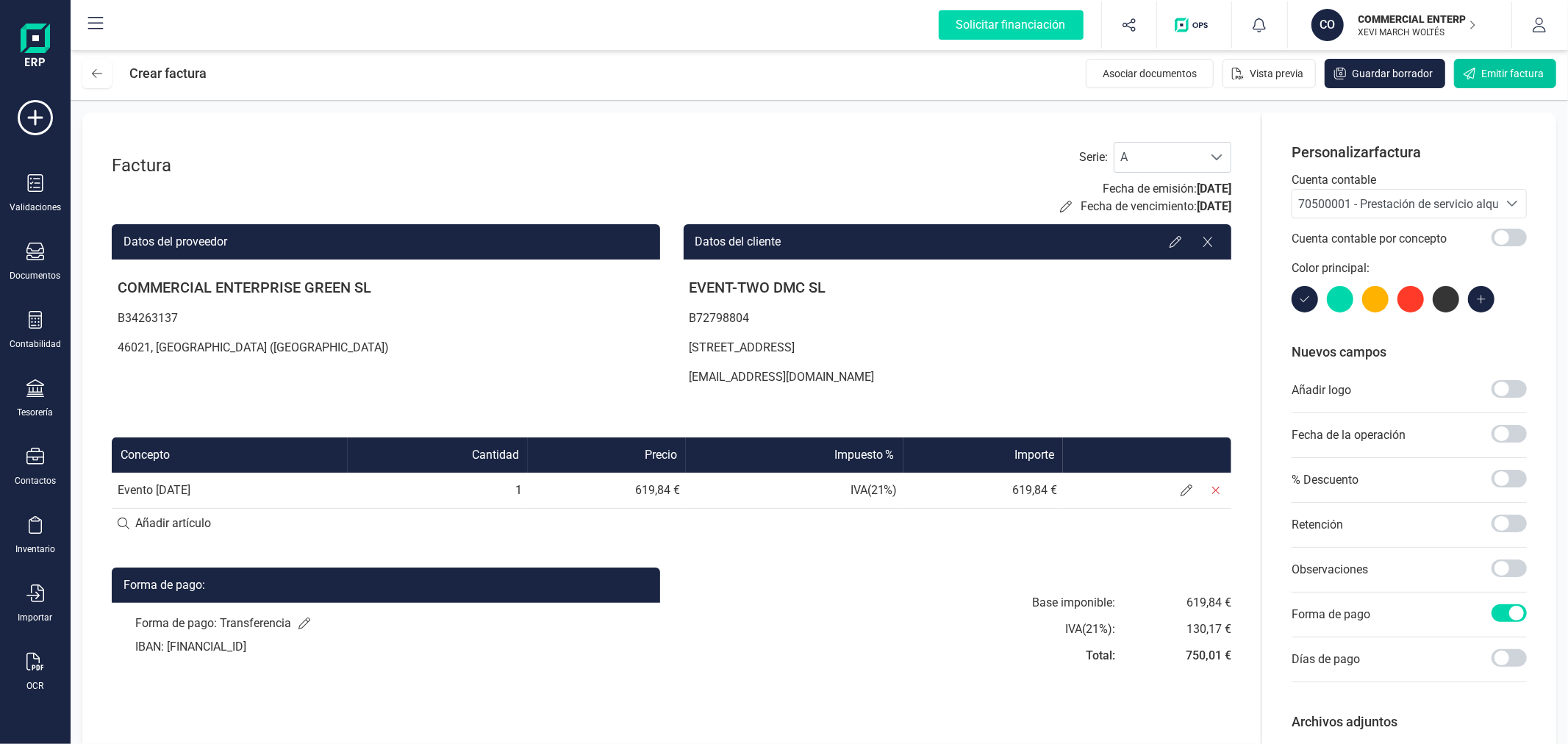
click at [1494, 70] on span "Emitir factura" at bounding box center [1512, 73] width 62 height 14
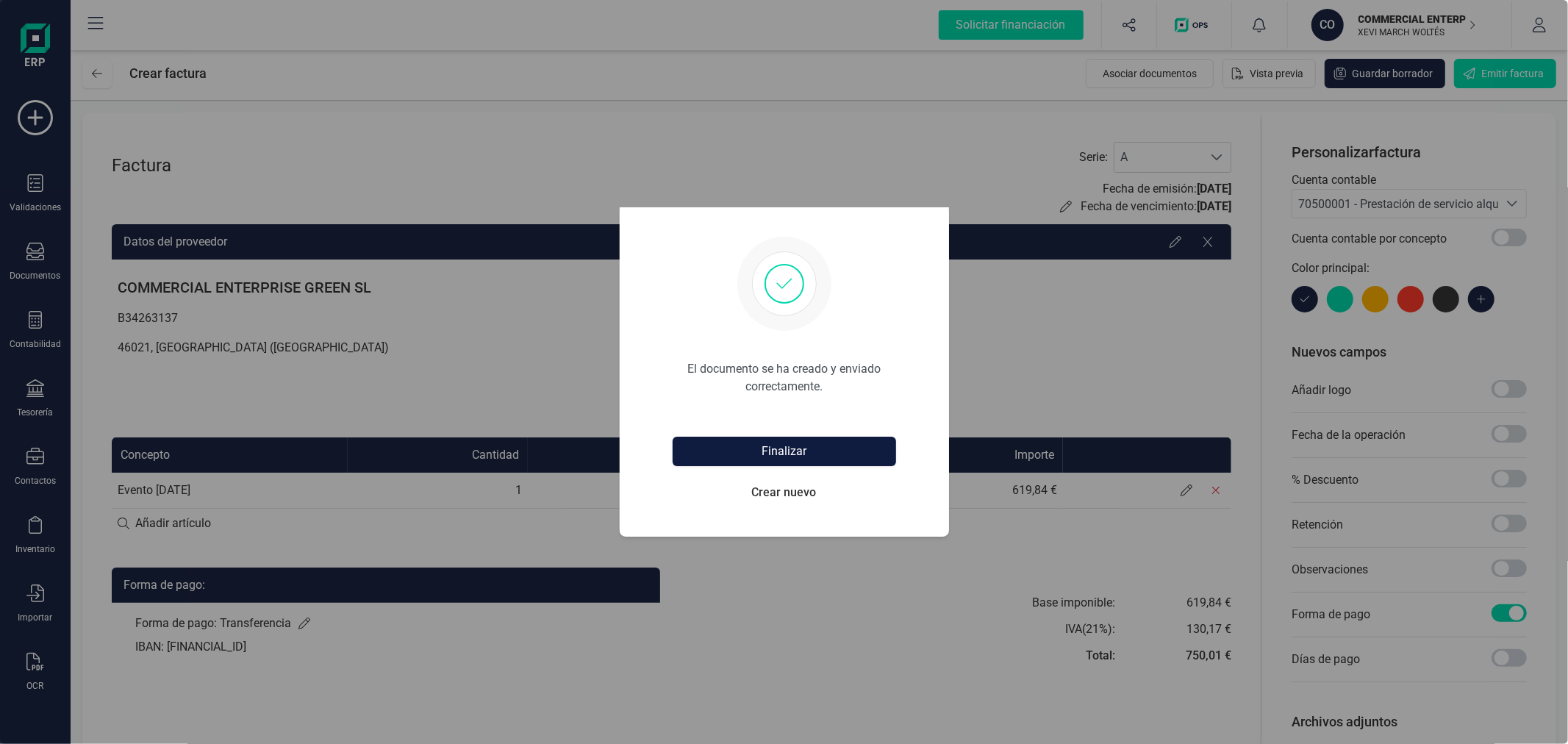
click at [777, 446] on button "Finalizar" at bounding box center [784, 451] width 224 height 29
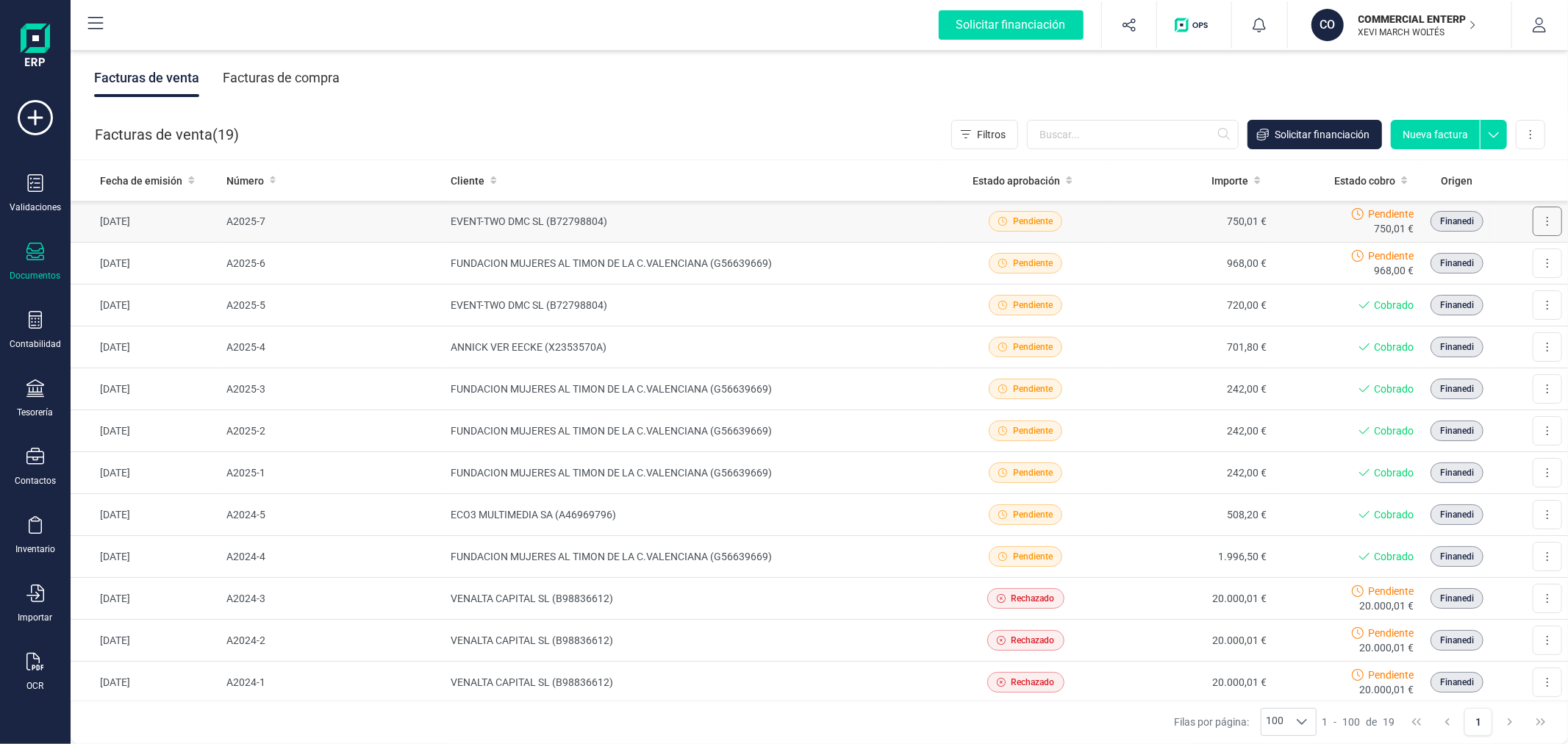
click at [1538, 224] on button at bounding box center [1547, 221] width 29 height 29
click at [1466, 255] on span "Descargar documento" at bounding box center [1484, 257] width 102 height 14
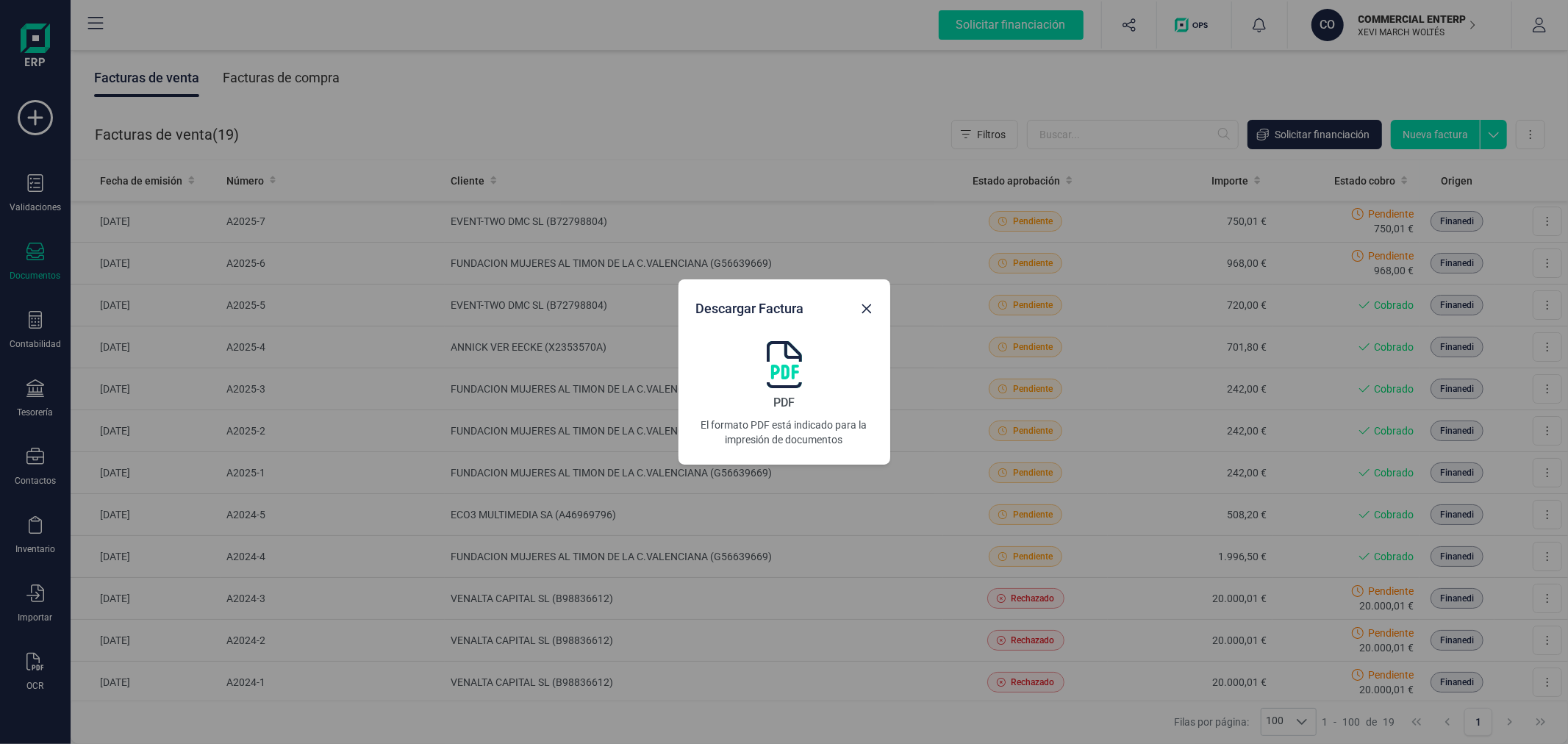
click at [789, 361] on img at bounding box center [784, 364] width 35 height 47
click at [864, 312] on icon "Close" at bounding box center [867, 309] width 12 height 12
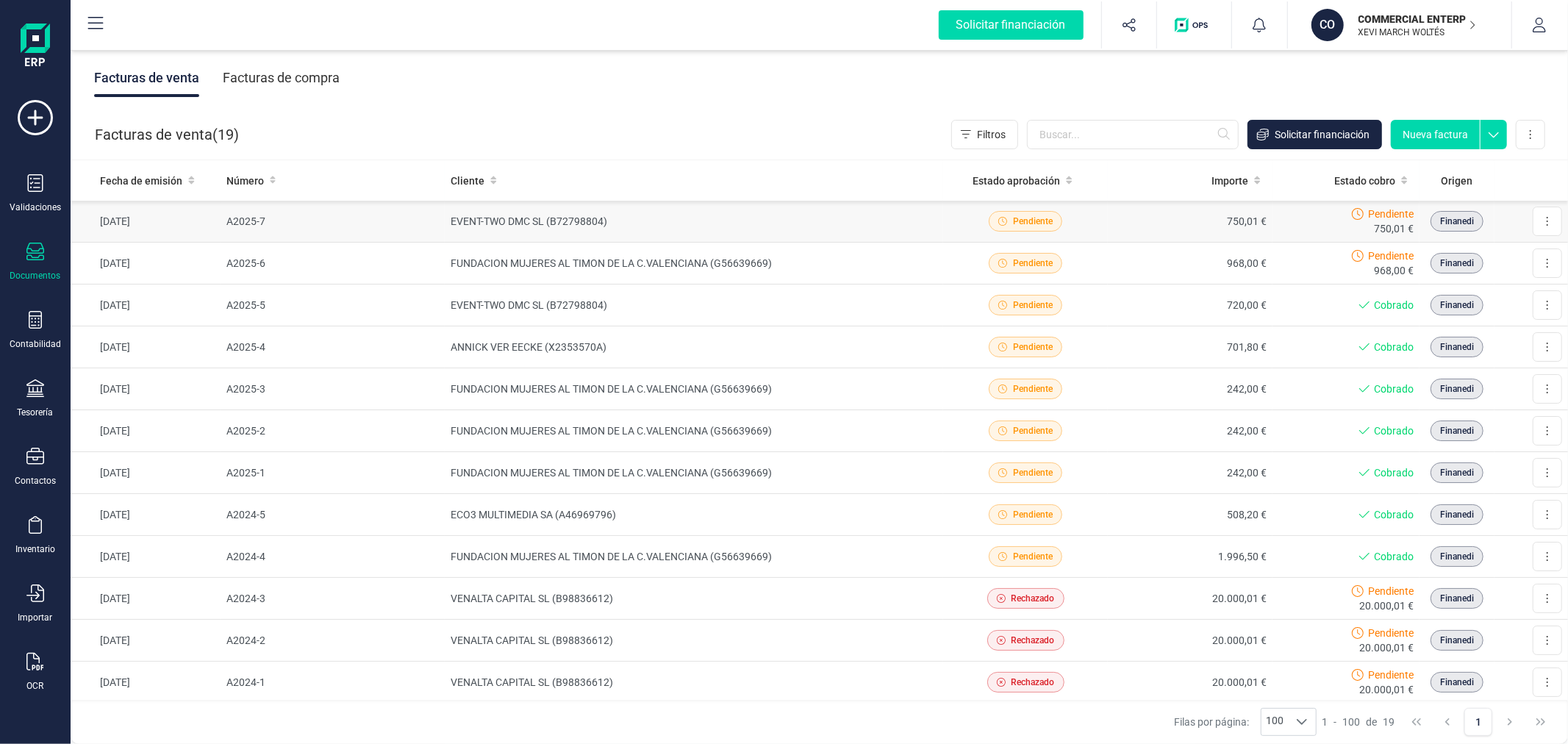
click at [645, 226] on td "EVENT-TWO DMC SL (B72798804)" at bounding box center [694, 221] width 498 height 42
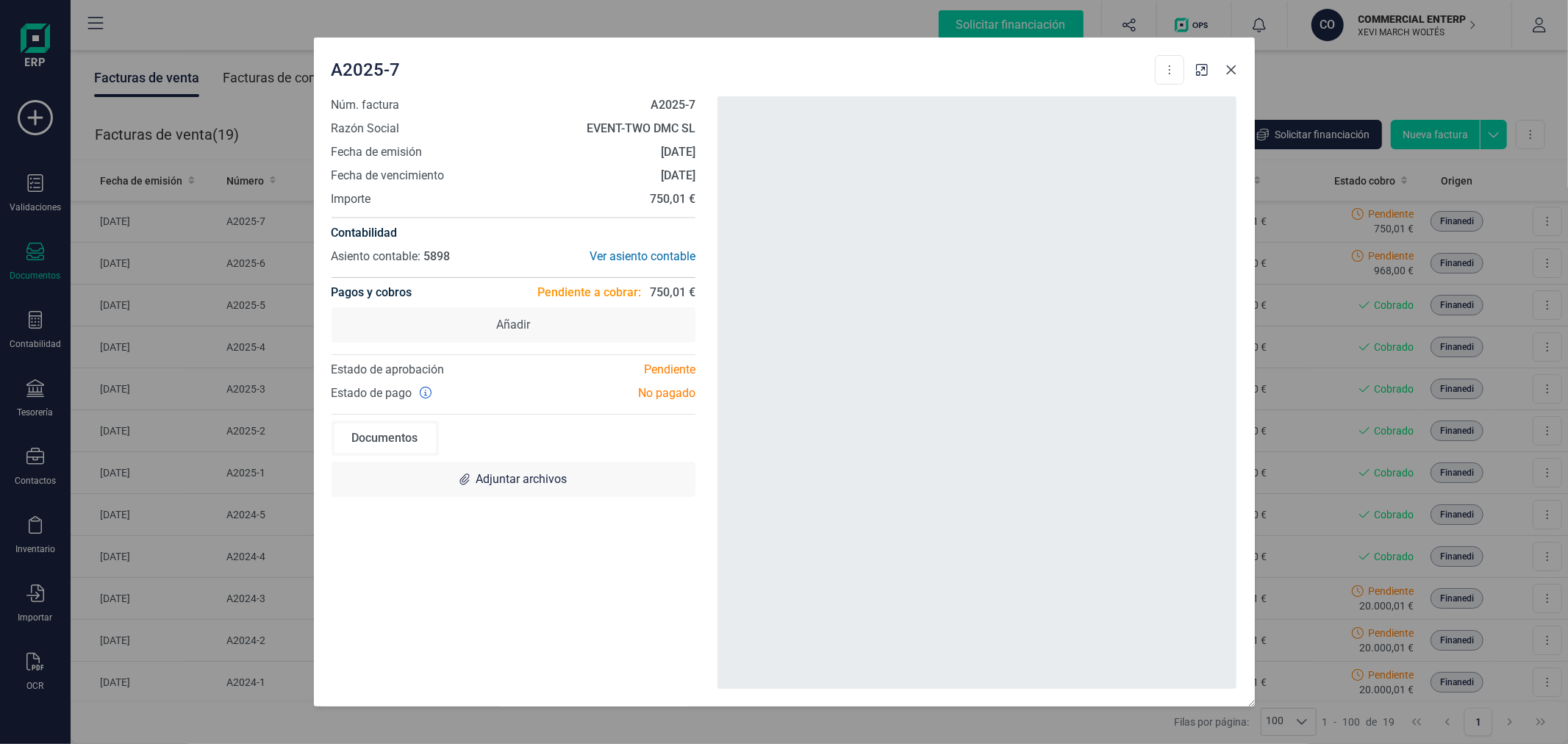
click at [1231, 67] on icon "Close" at bounding box center [1231, 70] width 12 height 12
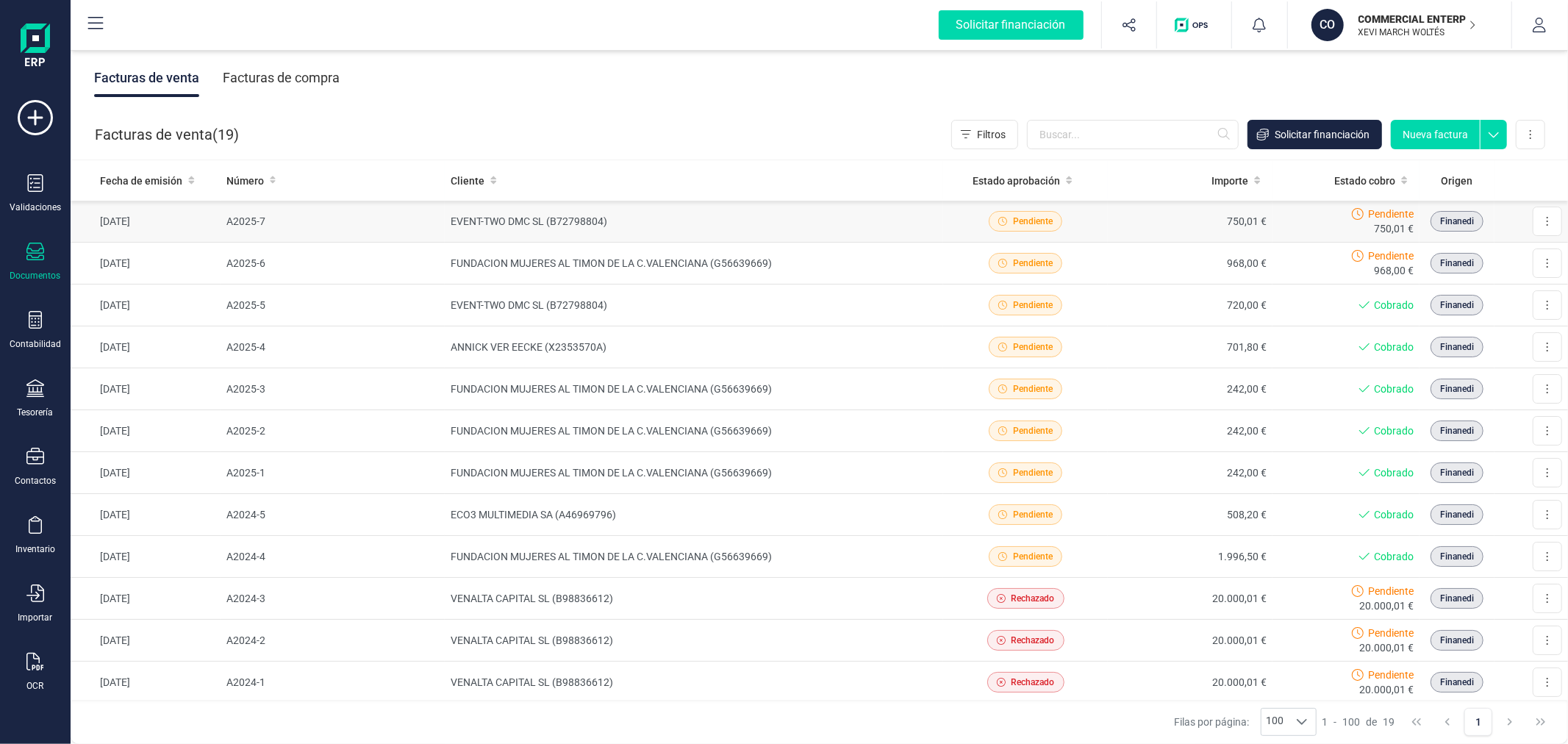
click at [747, 226] on td "EVENT-TWO DMC SL (B72798804)" at bounding box center [694, 221] width 498 height 42
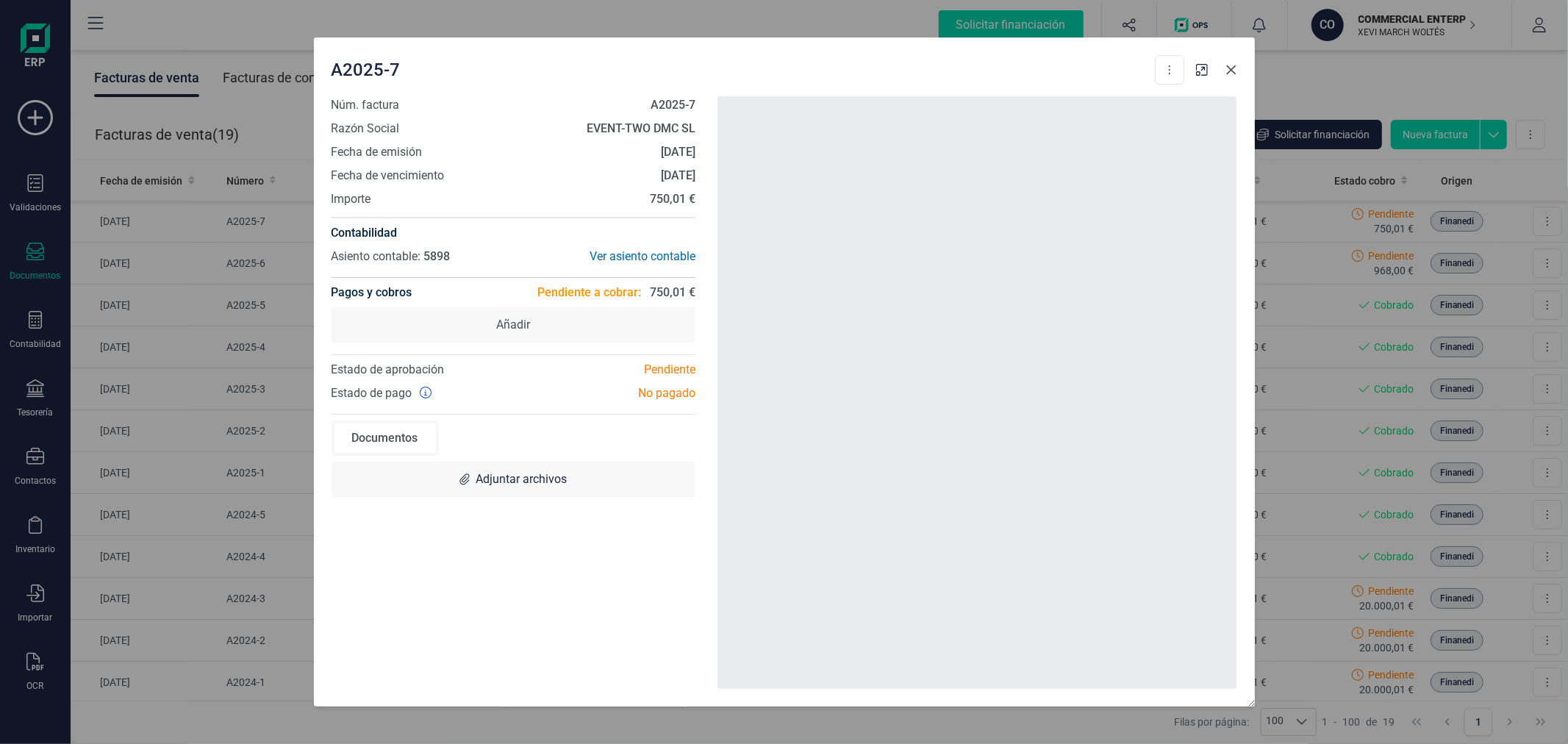
click at [1229, 69] on icon "Close" at bounding box center [1231, 70] width 12 height 12
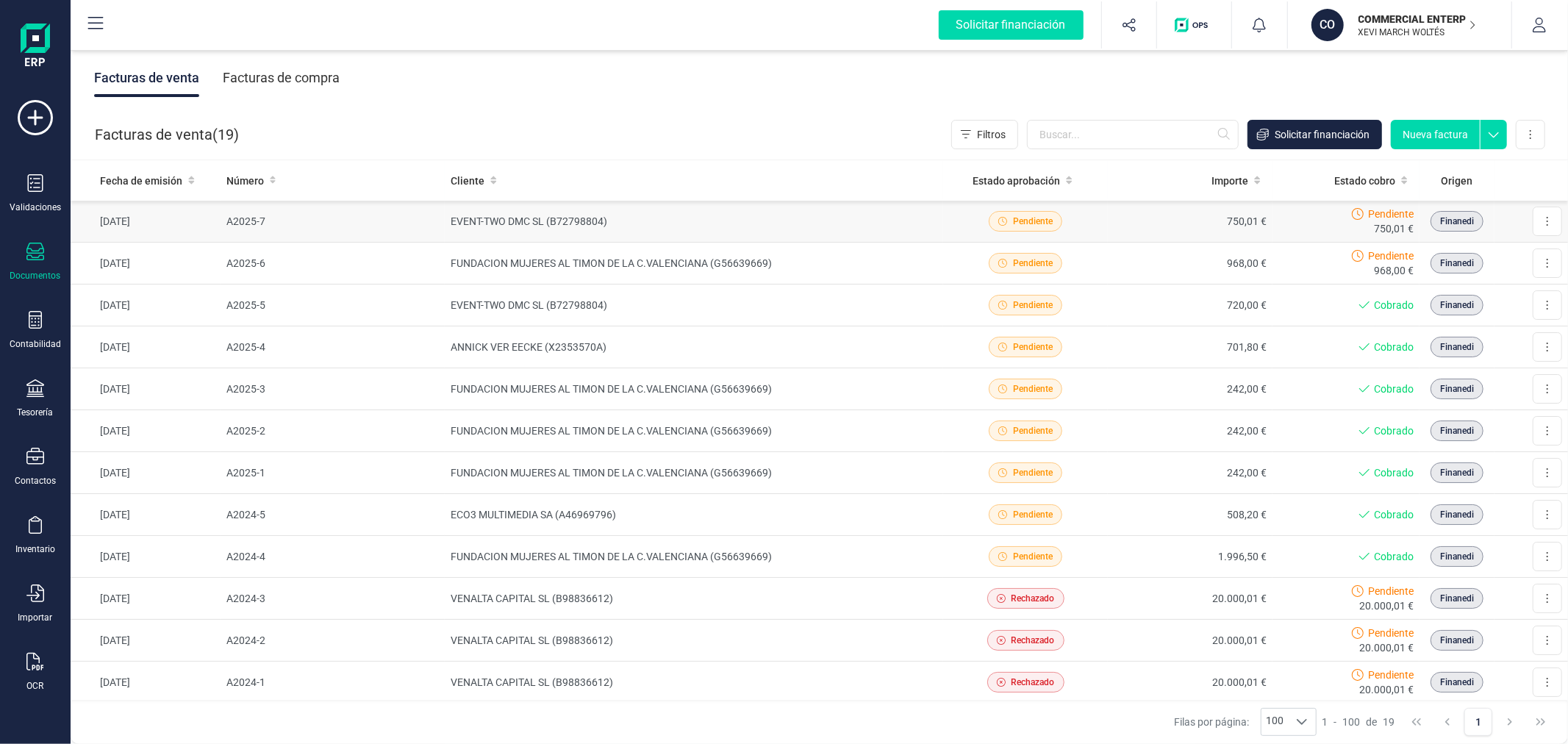
click at [555, 216] on td "EVENT-TWO DMC SL (B72798804)" at bounding box center [694, 221] width 498 height 42
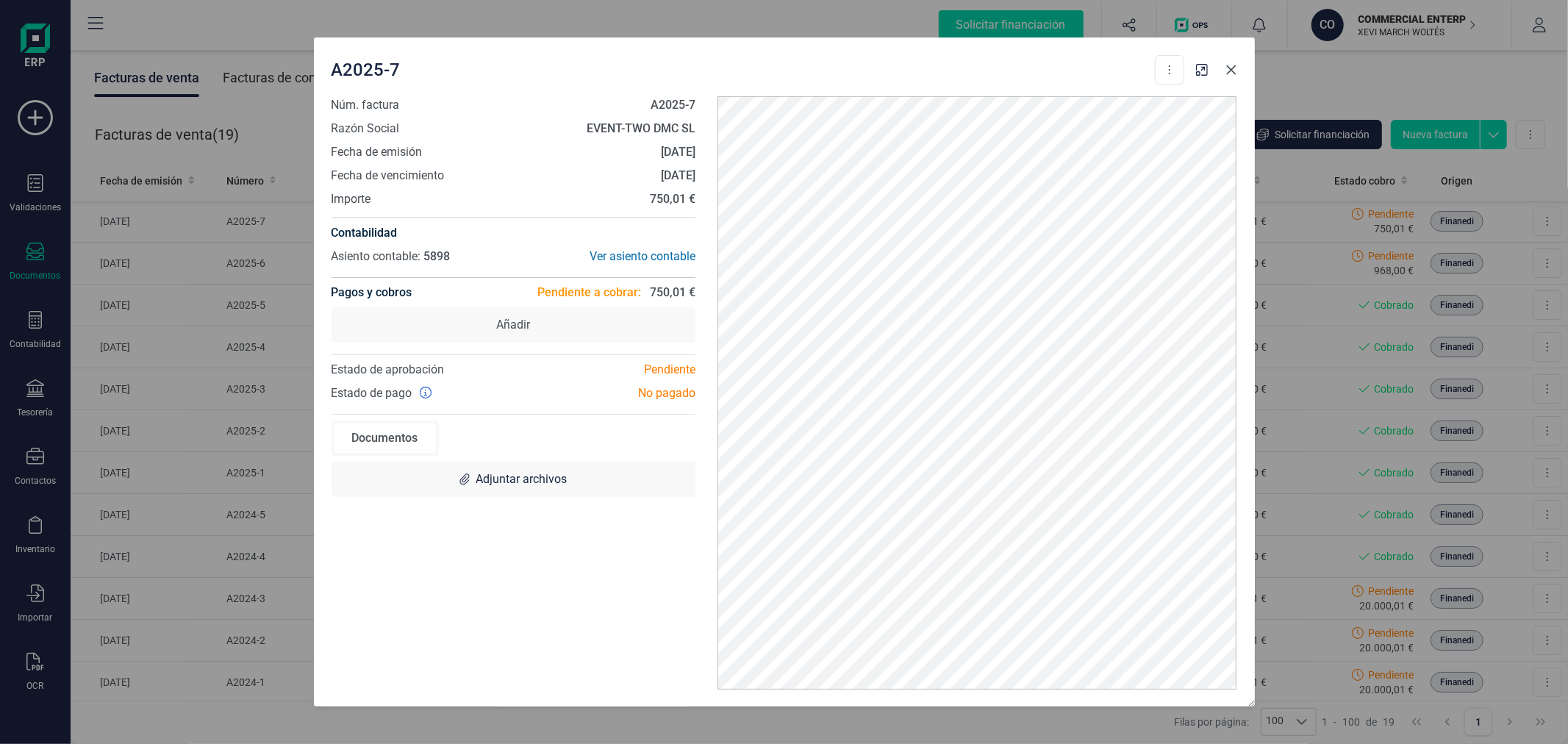
click at [1230, 64] on icon "Close" at bounding box center [1231, 70] width 12 height 12
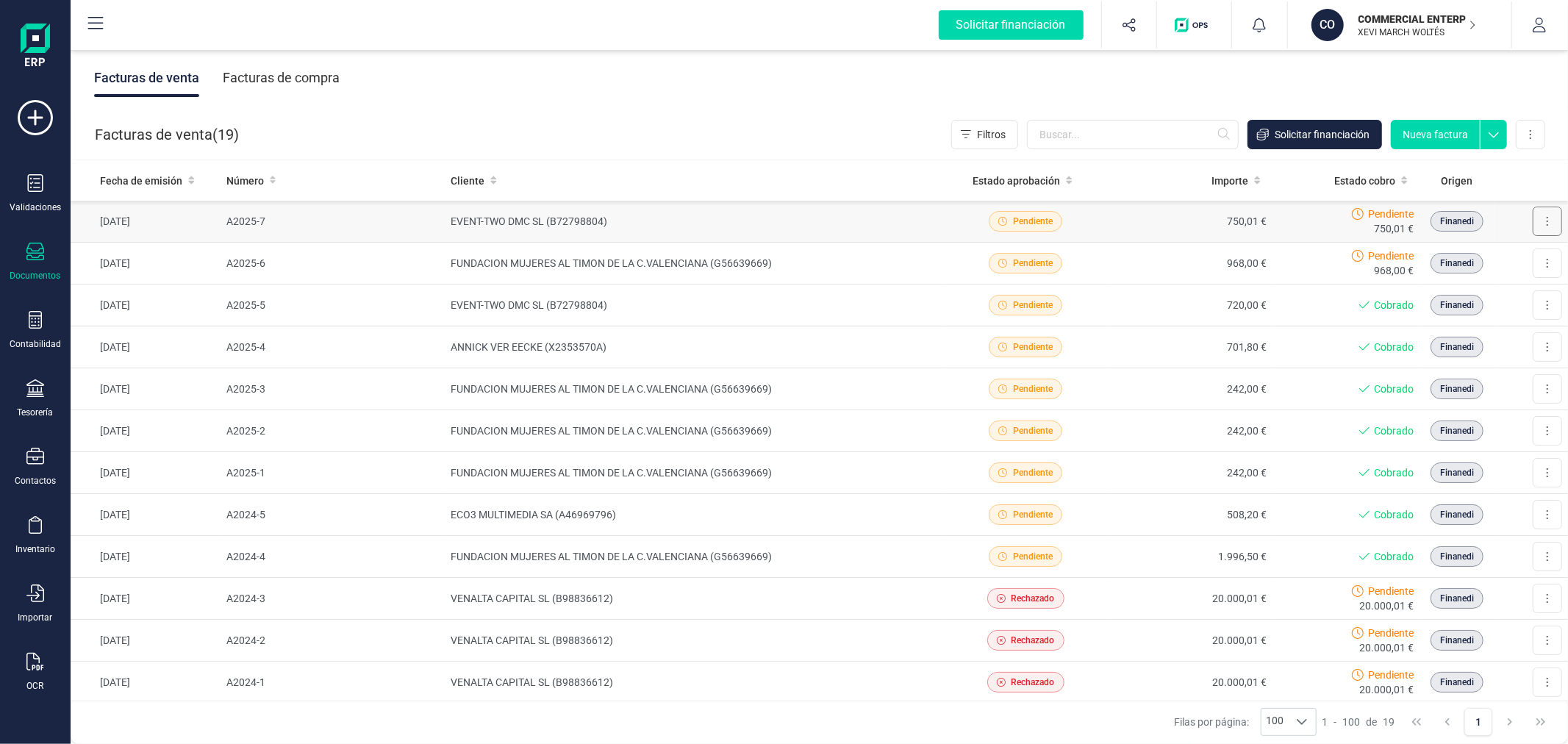
click at [1538, 226] on button at bounding box center [1547, 221] width 29 height 29
click at [1480, 252] on span "Descargar documento" at bounding box center [1484, 257] width 102 height 14
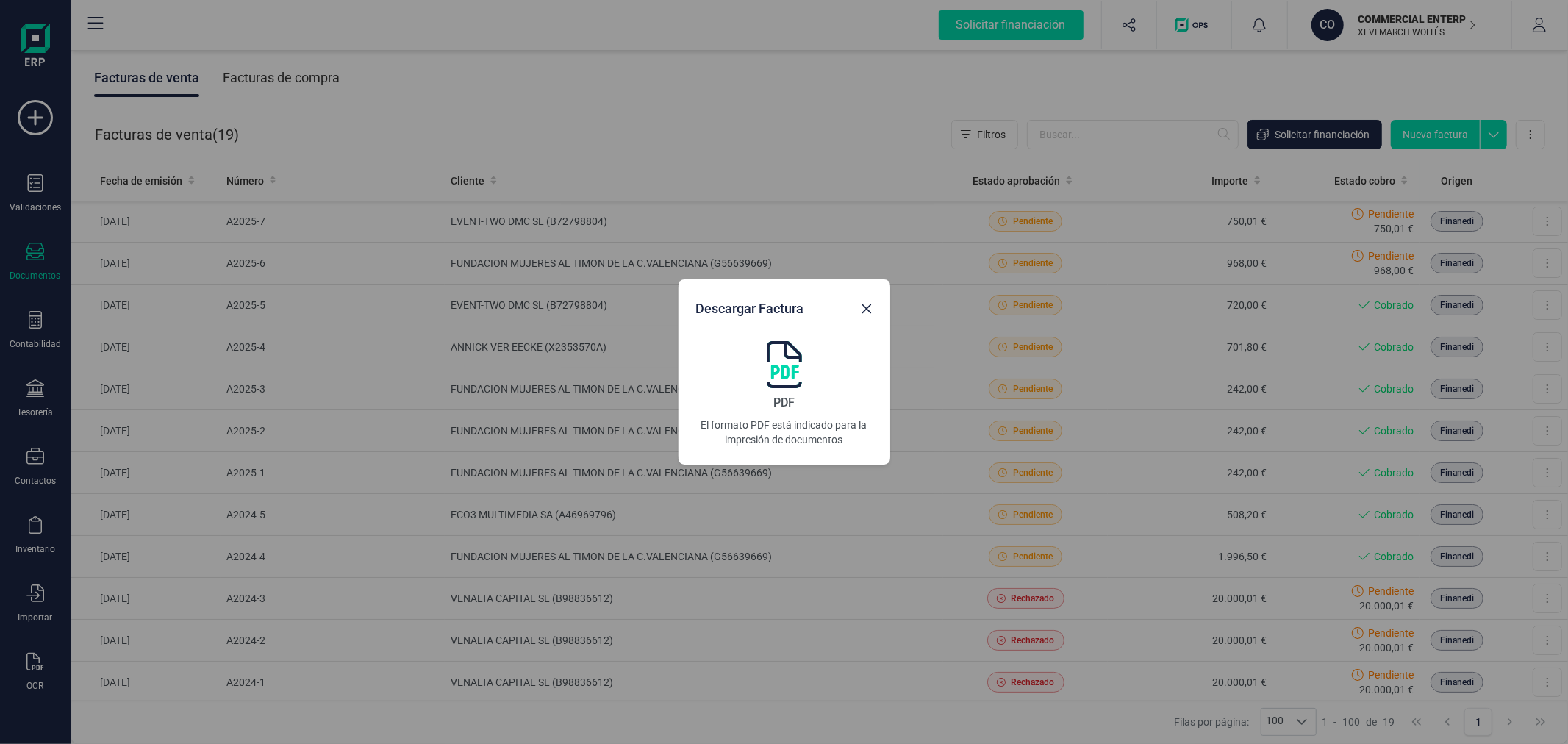
click at [793, 363] on img at bounding box center [784, 364] width 35 height 47
click at [864, 306] on icon "Close" at bounding box center [866, 309] width 9 height 9
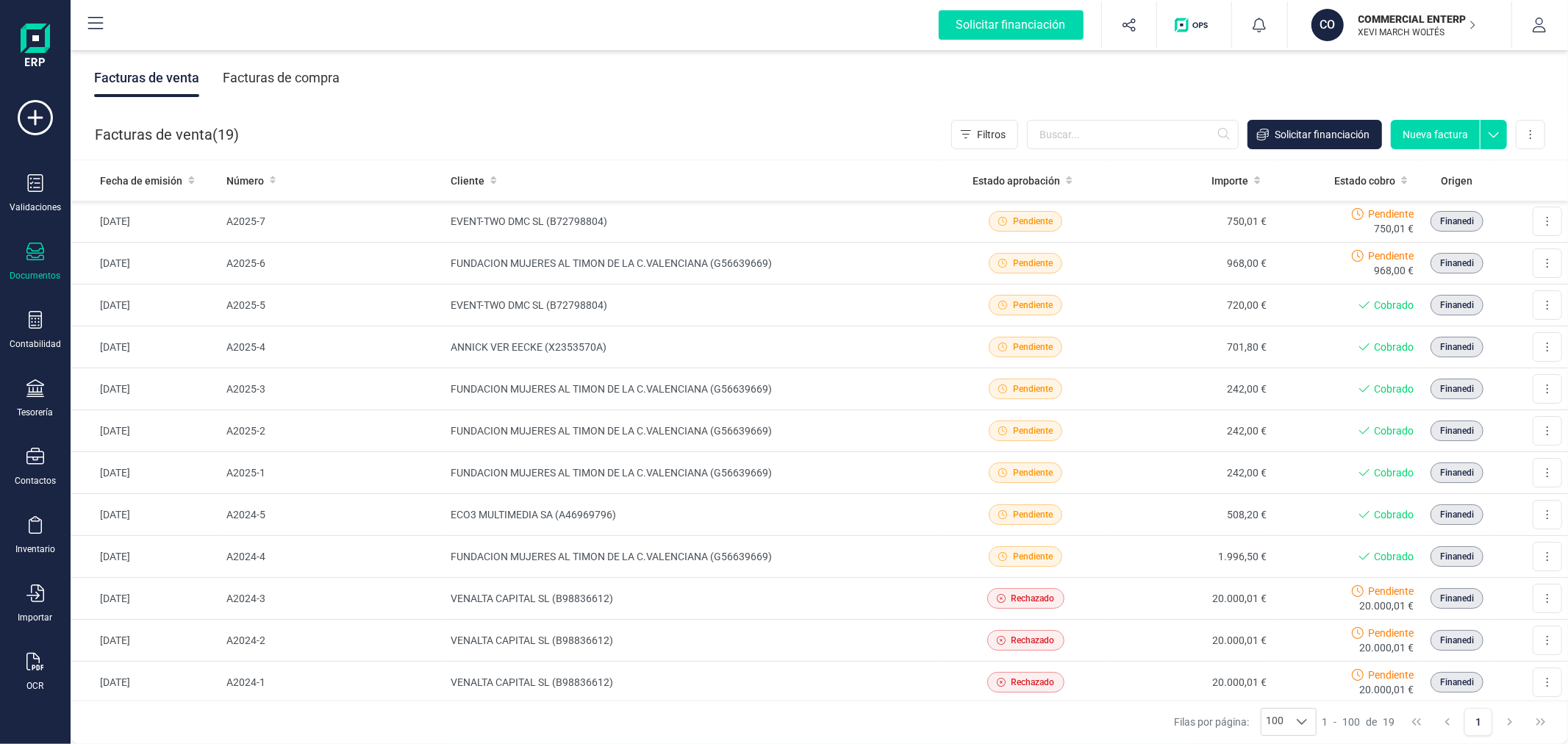
click at [747, 123] on div "Facturas de venta ( 19 ) Filtros Solicitar financiación Nueva factura Importar …" at bounding box center [820, 134] width 1497 height 50
click at [1390, 32] on p "XEVI MARCH WOLTÉS" at bounding box center [1417, 32] width 118 height 12
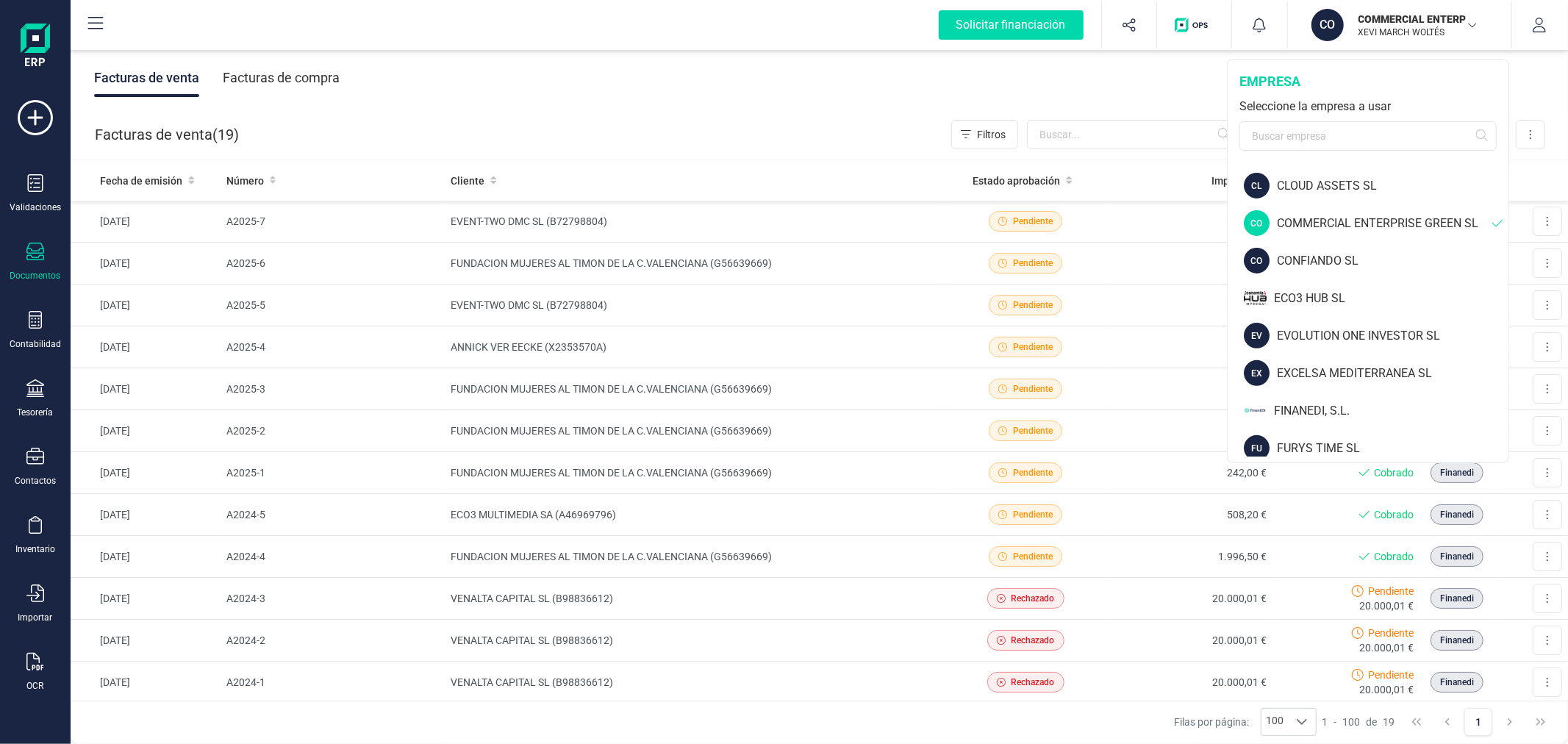
scroll to position [490, 0]
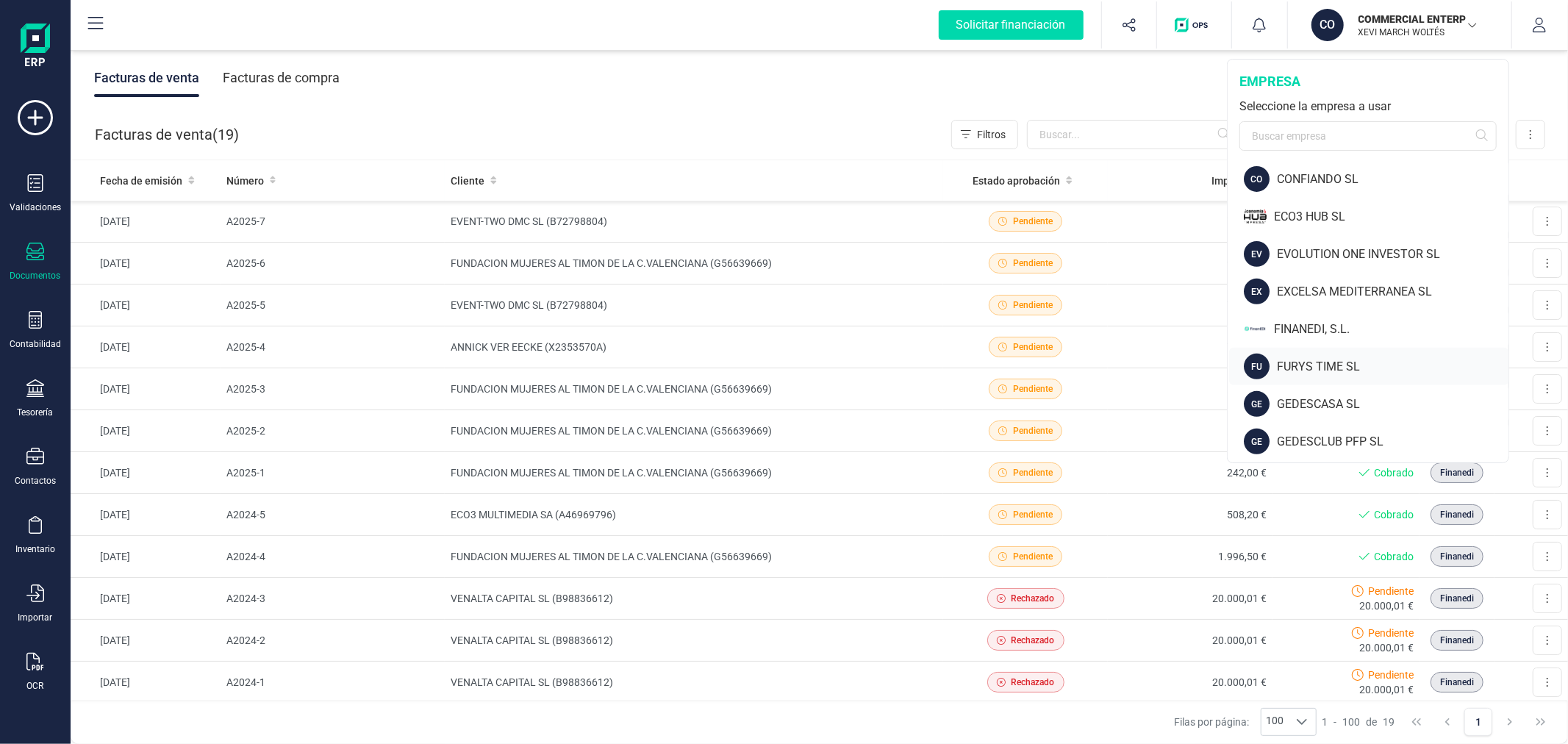
click at [1311, 351] on div "FU FURYS TIME SL" at bounding box center [1369, 366] width 279 height 38
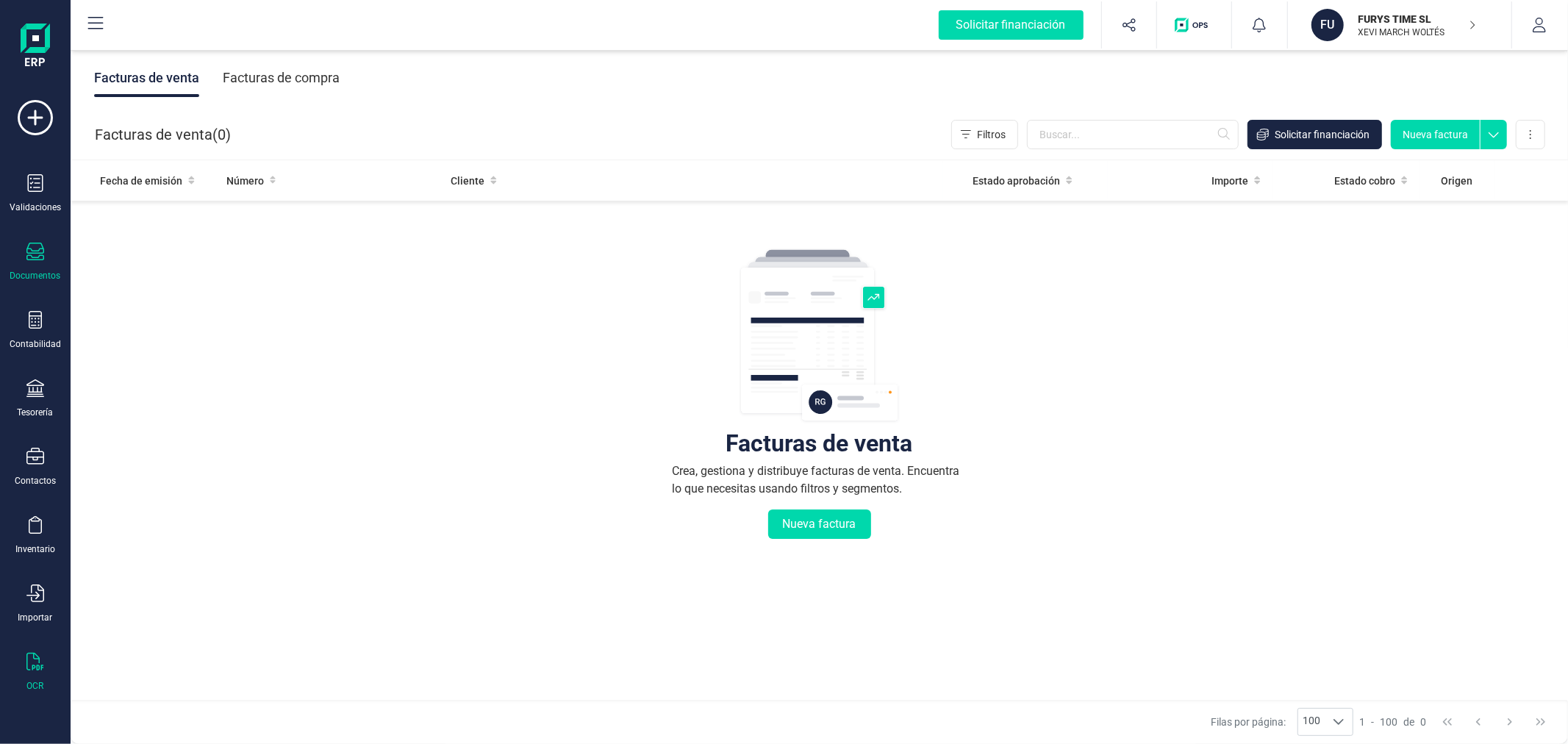
click at [35, 670] on icon at bounding box center [35, 662] width 17 height 18
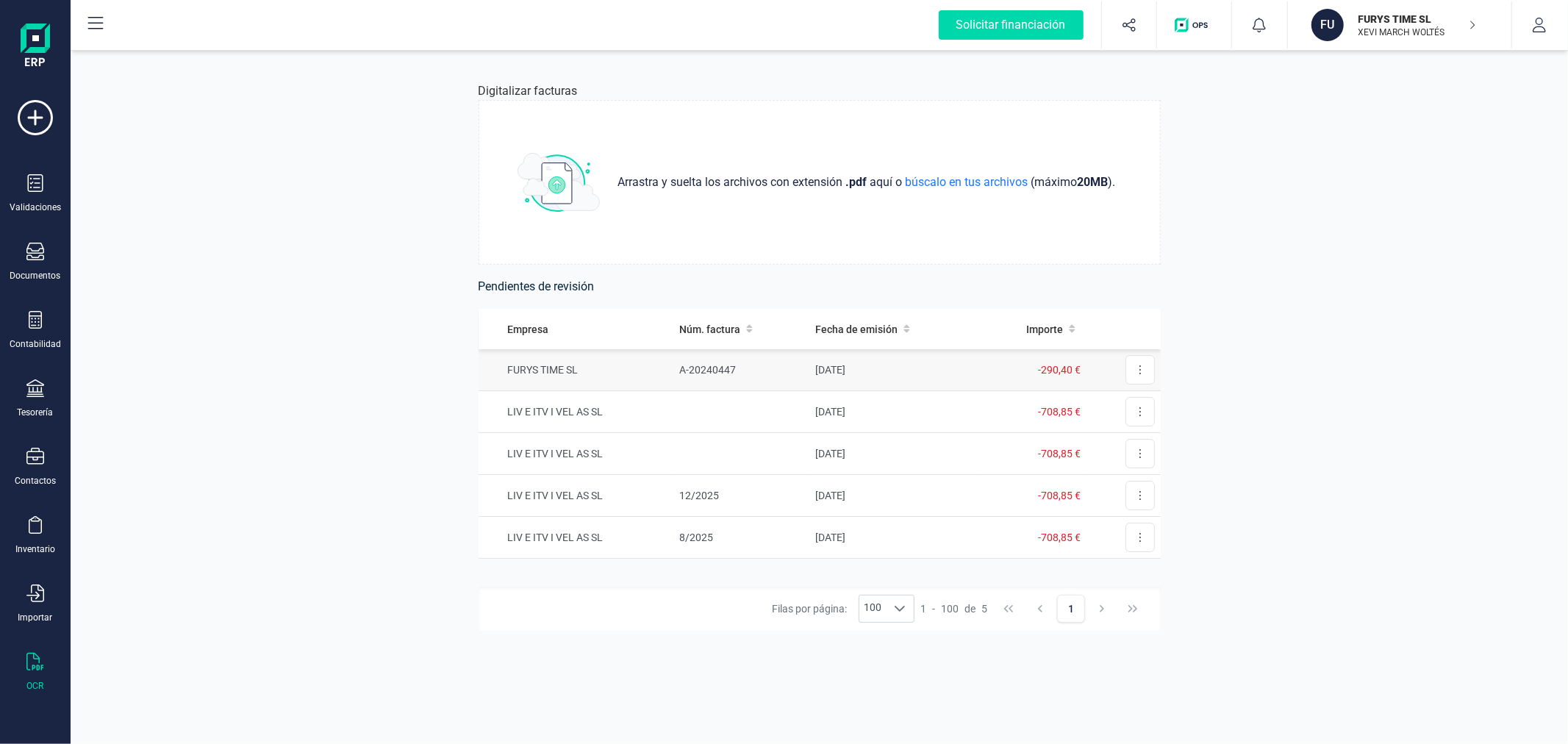
click at [780, 374] on td "A-20240447" at bounding box center [741, 370] width 136 height 42
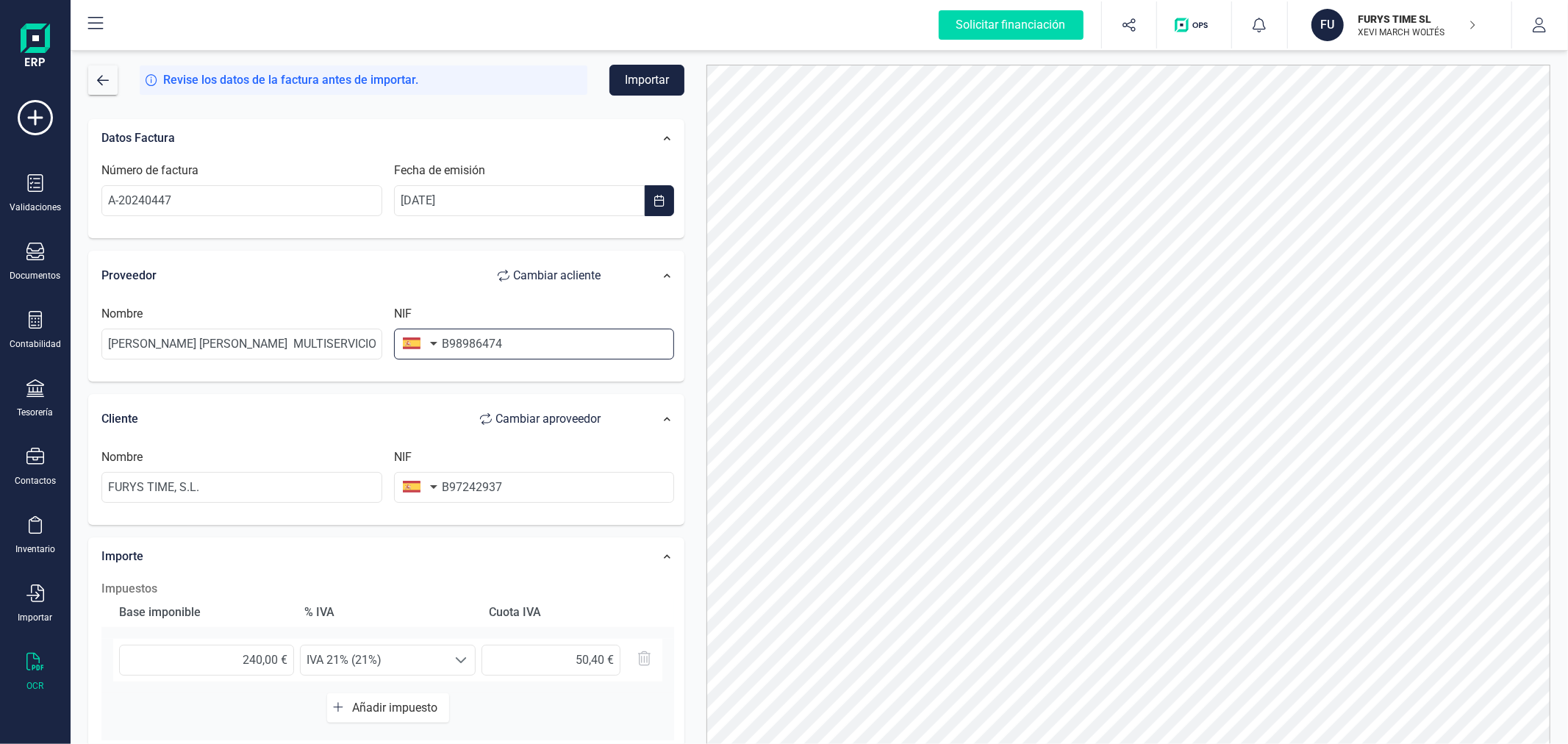
click at [555, 335] on input "B98986474" at bounding box center [534, 343] width 281 height 31
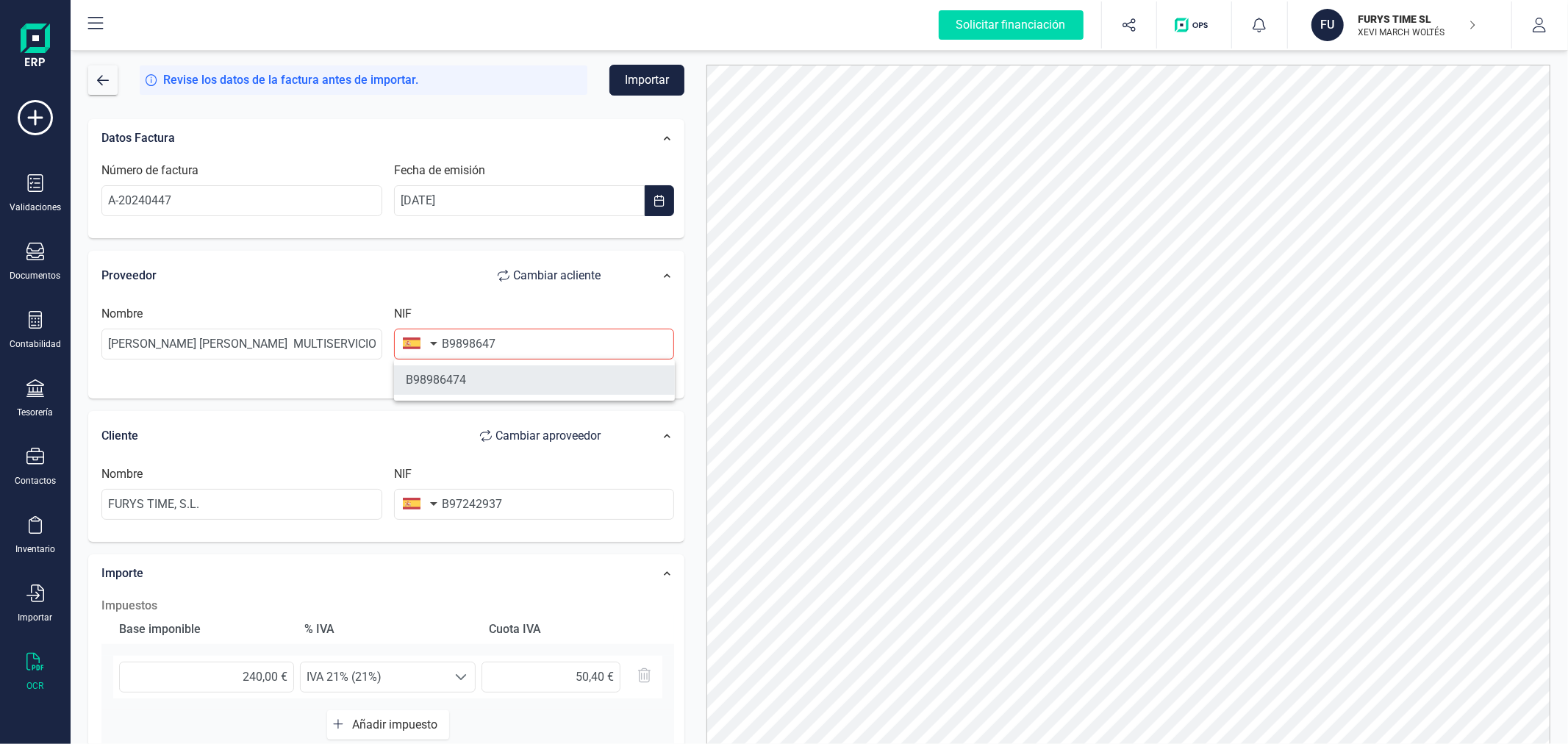
click at [524, 386] on li "B98986474" at bounding box center [534, 380] width 281 height 29
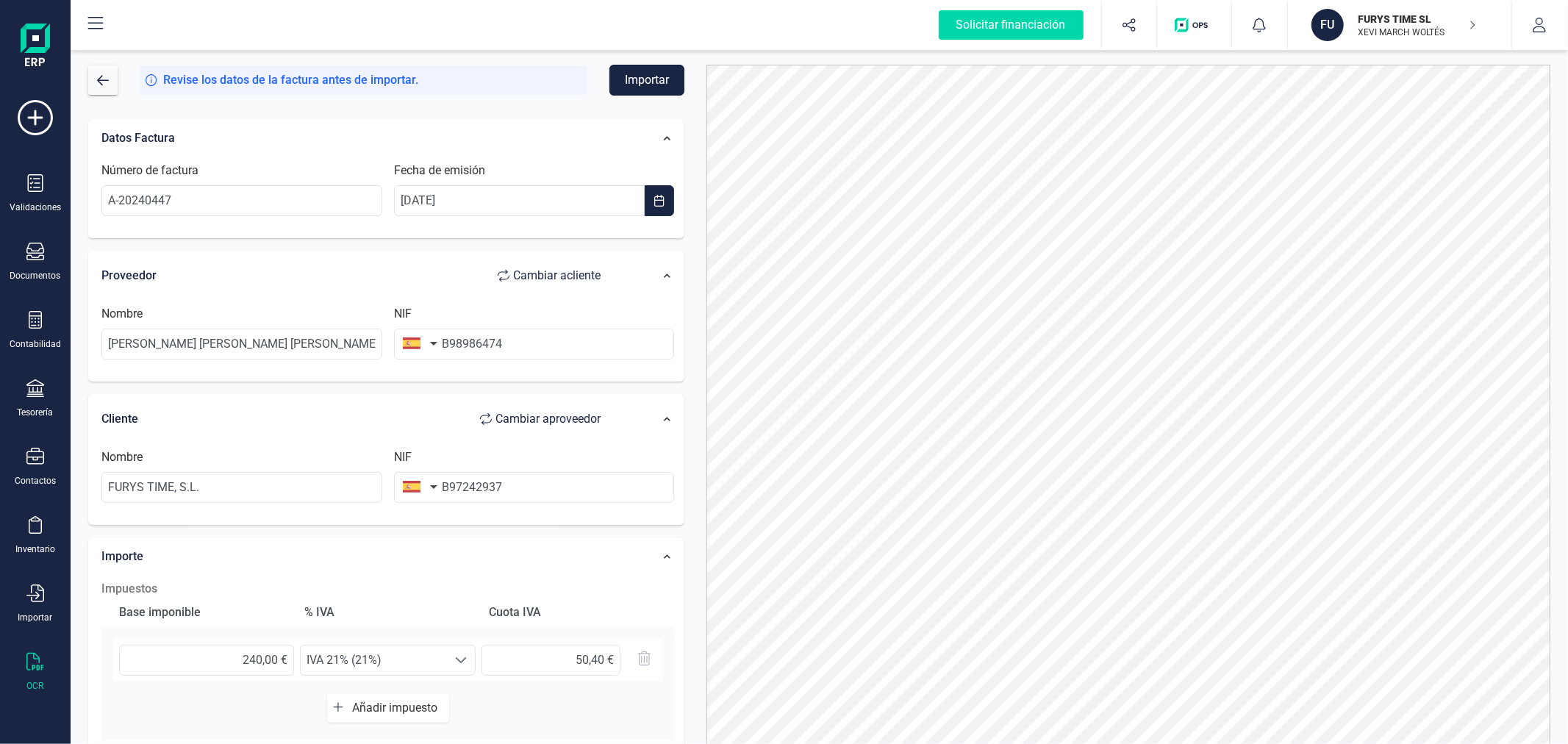
click at [645, 77] on button "Importar" at bounding box center [646, 80] width 75 height 31
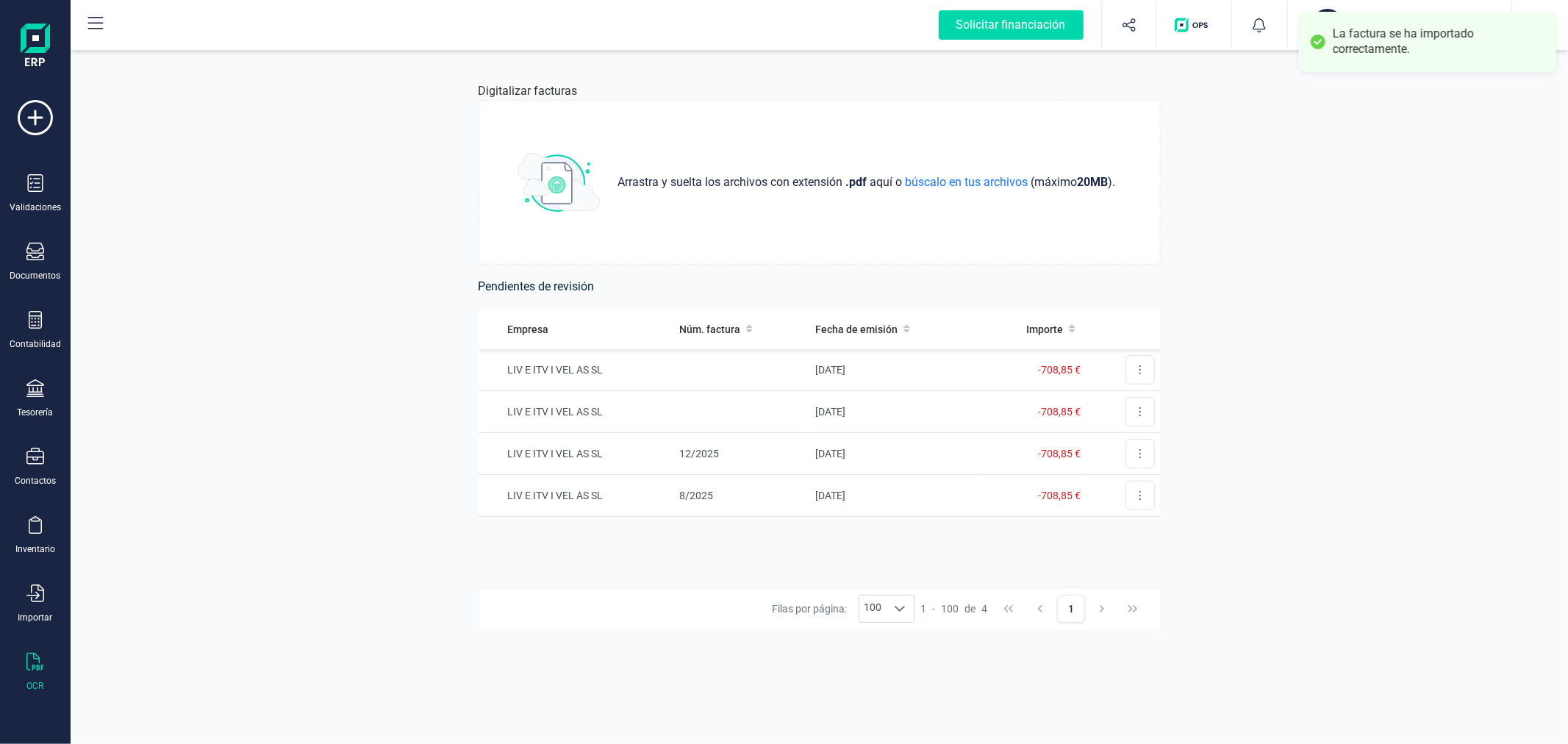
click at [431, 240] on div "Digitalizar facturas Arrastra y suelta los archivos con extensión .pdf aquí o b…" at bounding box center [819, 396] width 1497 height 697
click at [32, 191] on icon at bounding box center [35, 183] width 15 height 18
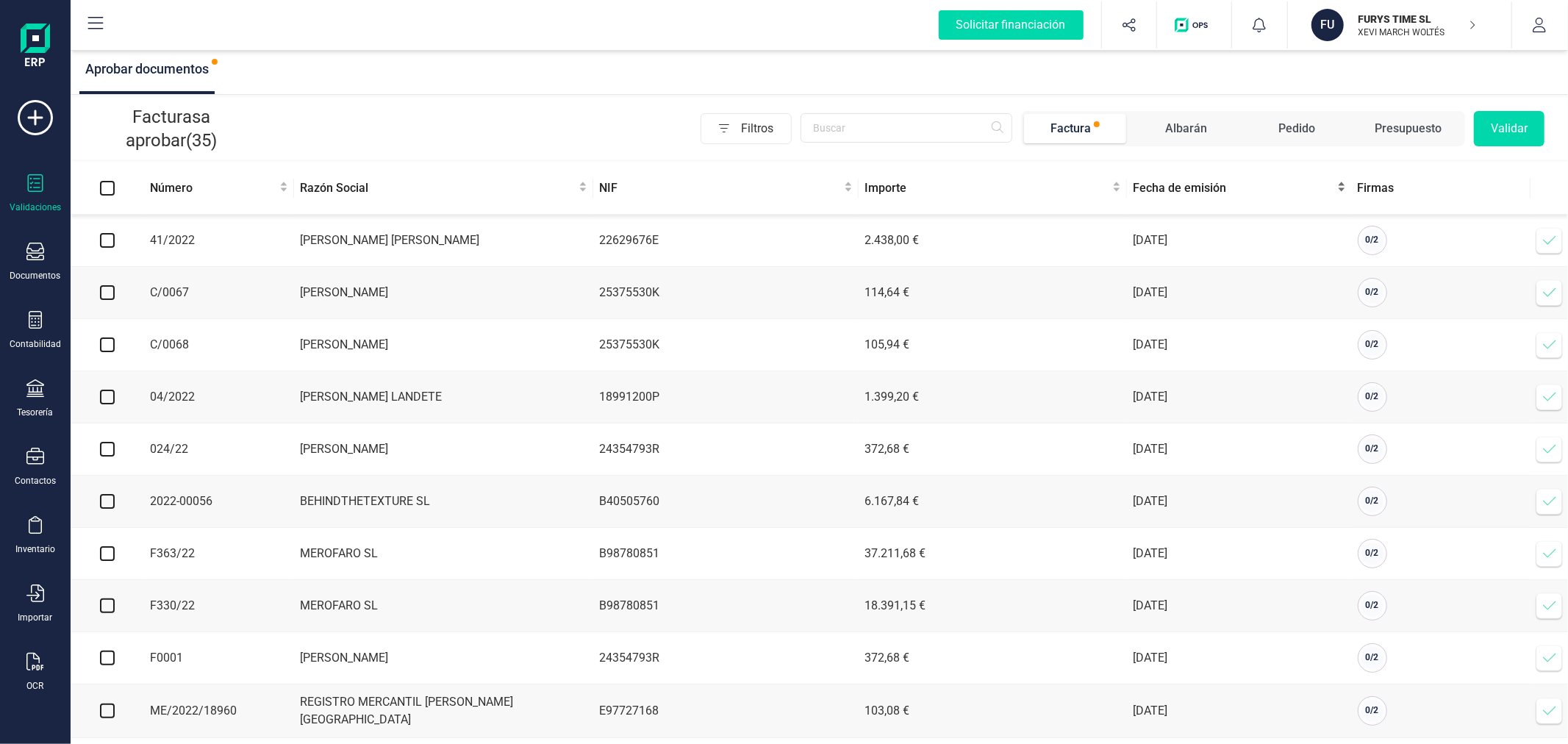
click at [1179, 191] on span "Fecha de emisión" at bounding box center [1233, 188] width 201 height 18
click at [1179, 189] on span "Fecha de emisión" at bounding box center [1233, 188] width 201 height 18
click at [1553, 243] on icon at bounding box center [1549, 240] width 14 height 14
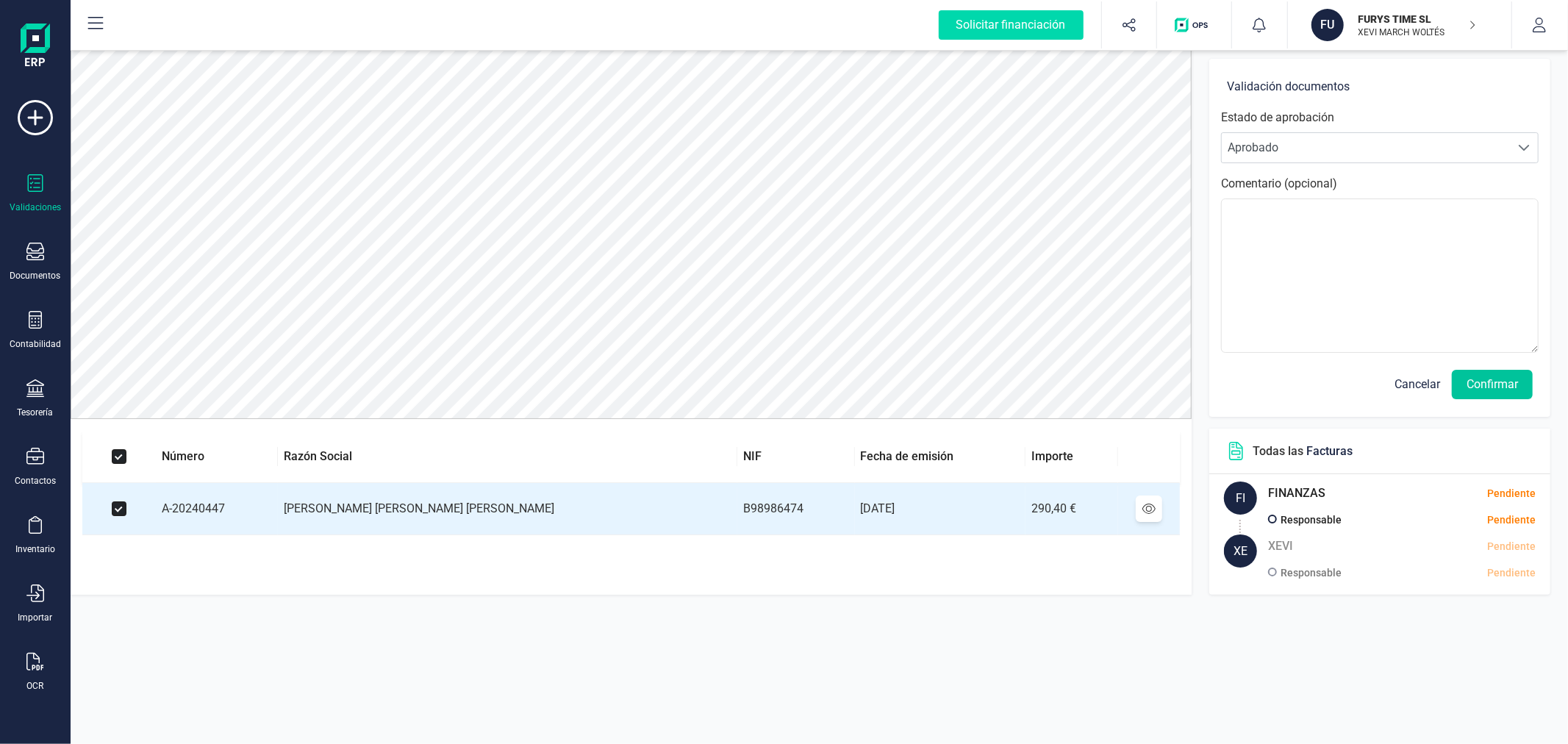
click at [1486, 388] on button "Confirmar" at bounding box center [1492, 384] width 81 height 29
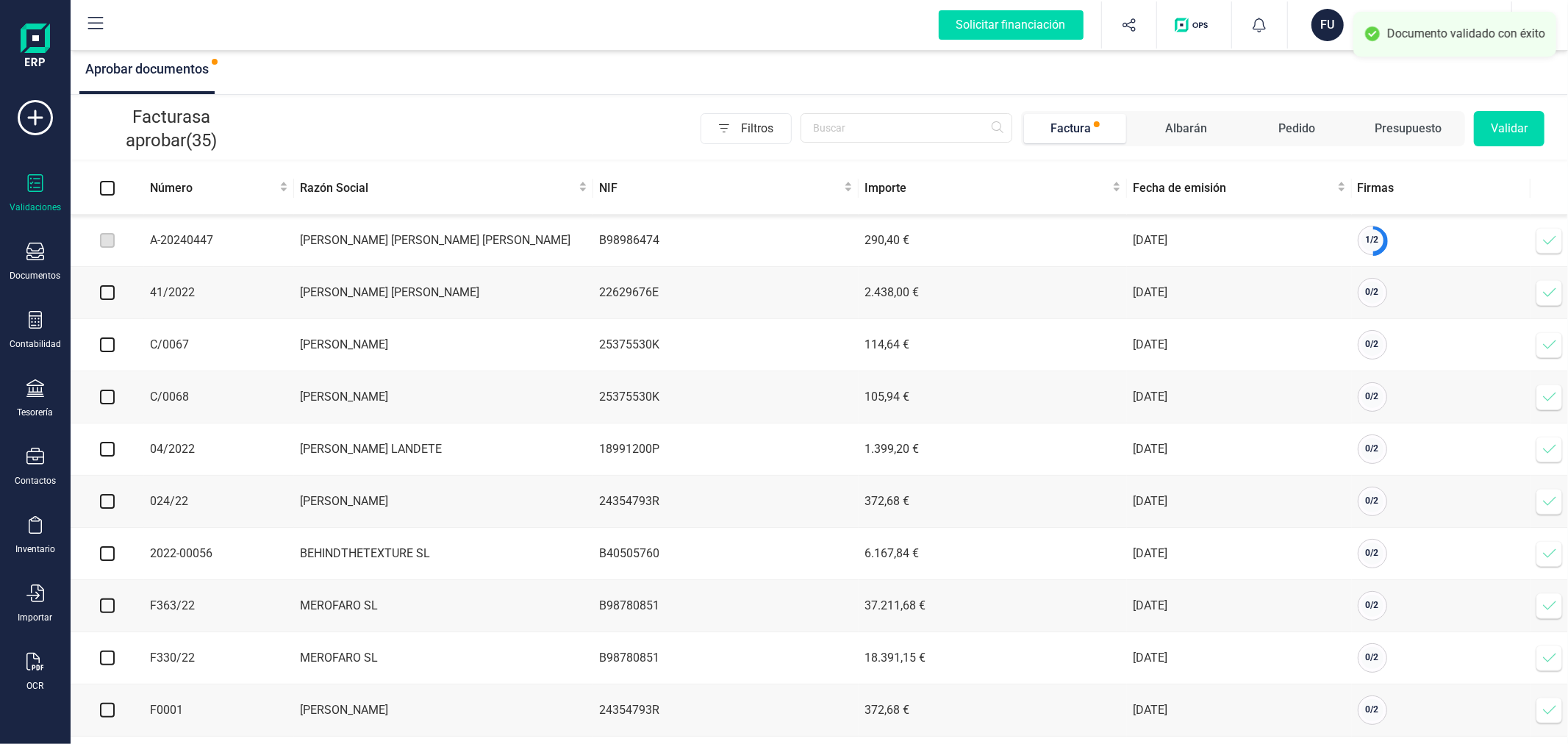
click at [1547, 243] on icon at bounding box center [1549, 240] width 14 height 14
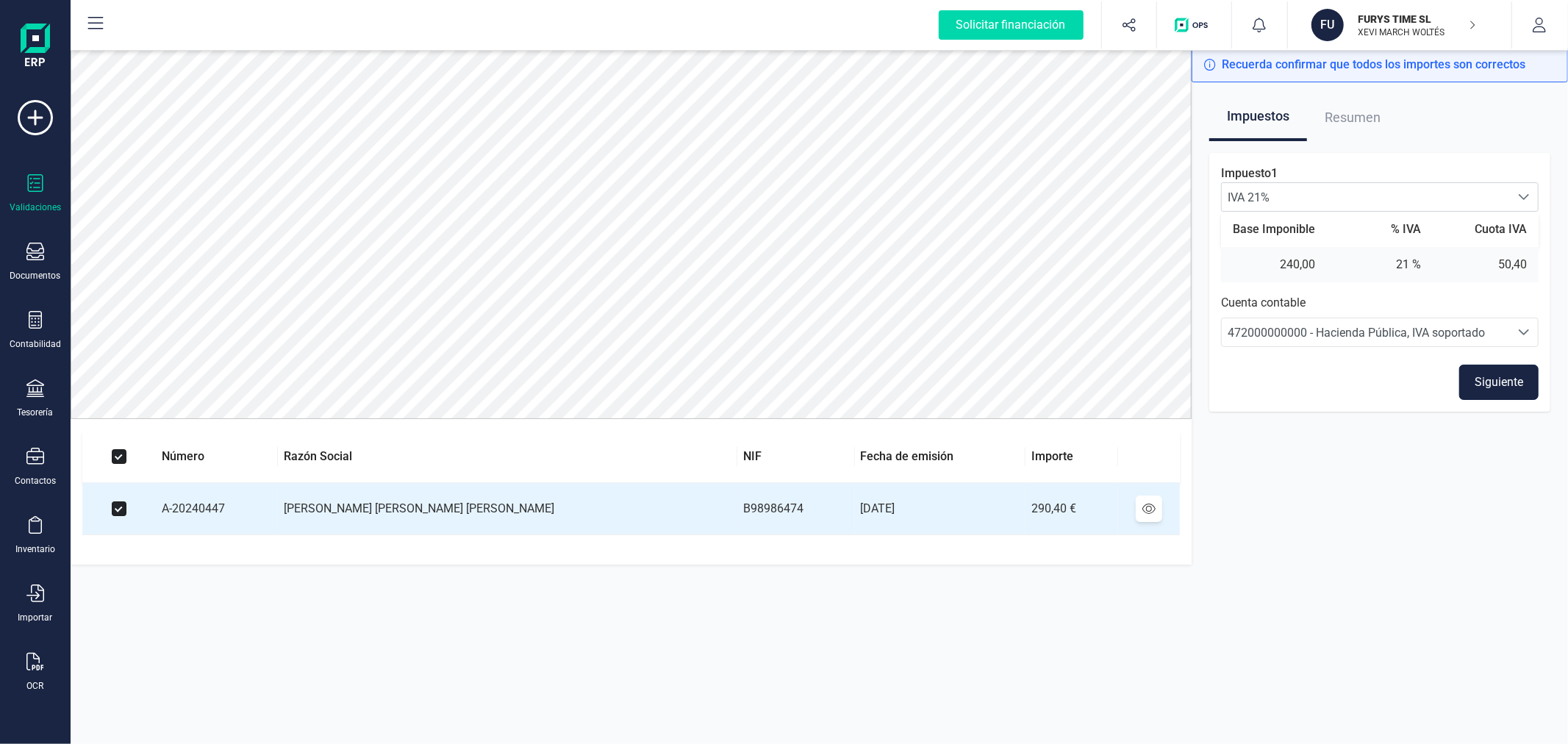
click at [1503, 379] on button "Siguiente" at bounding box center [1499, 382] width 79 height 35
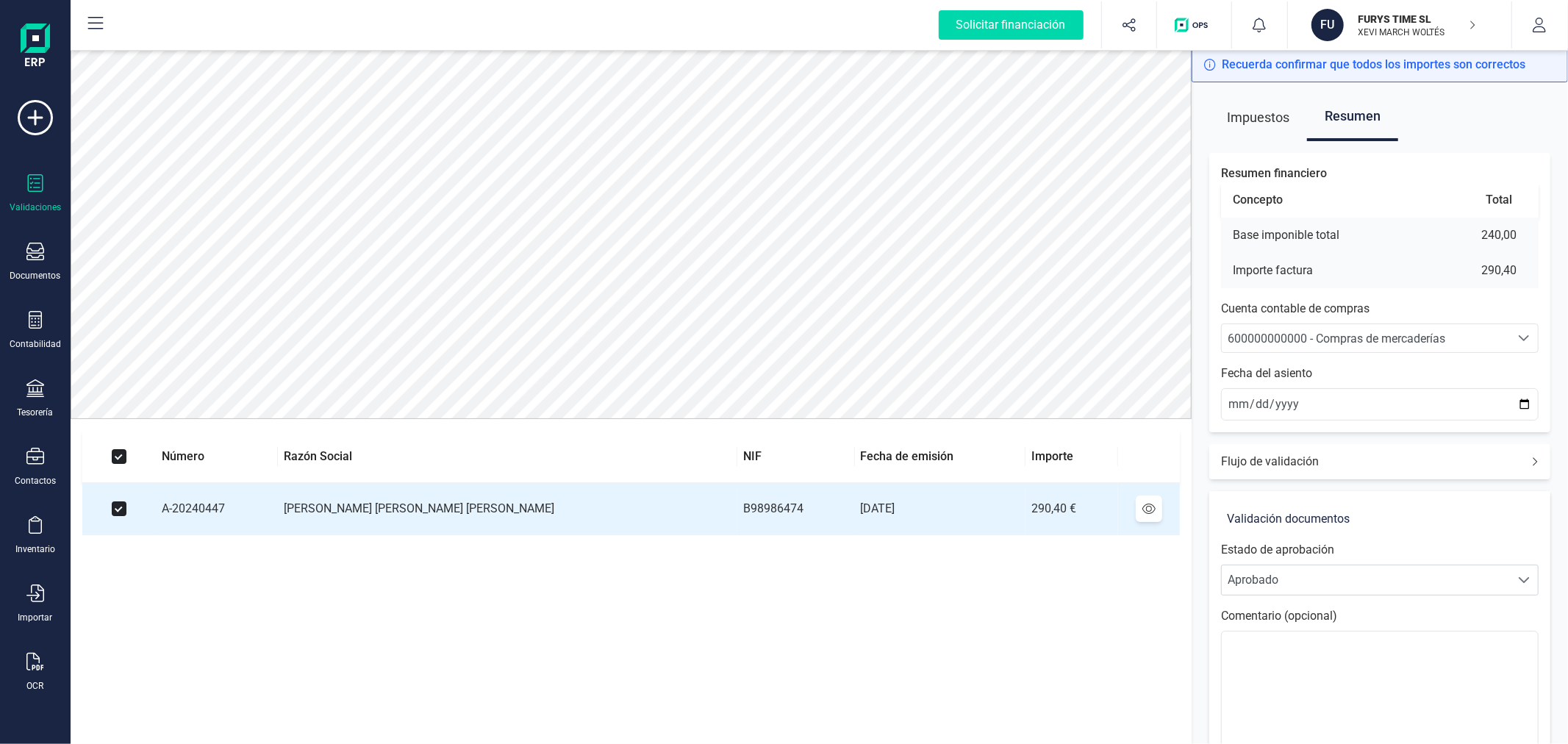
click at [1509, 352] on div "600000000000 - Compras de mercaderías 600000000000 - Compras de mercaderías 600…" at bounding box center [1379, 337] width 317 height 29
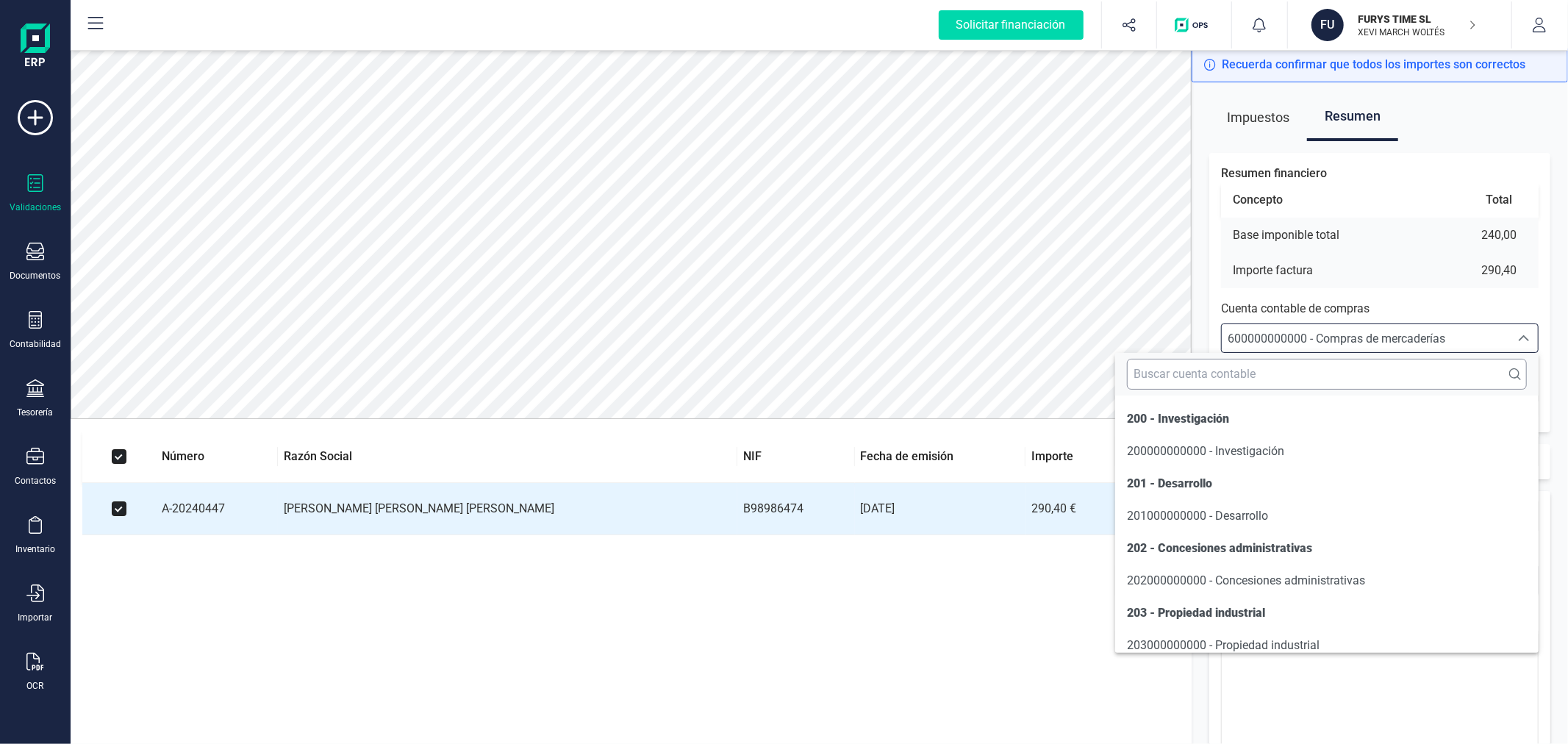
scroll to position [7146, 0]
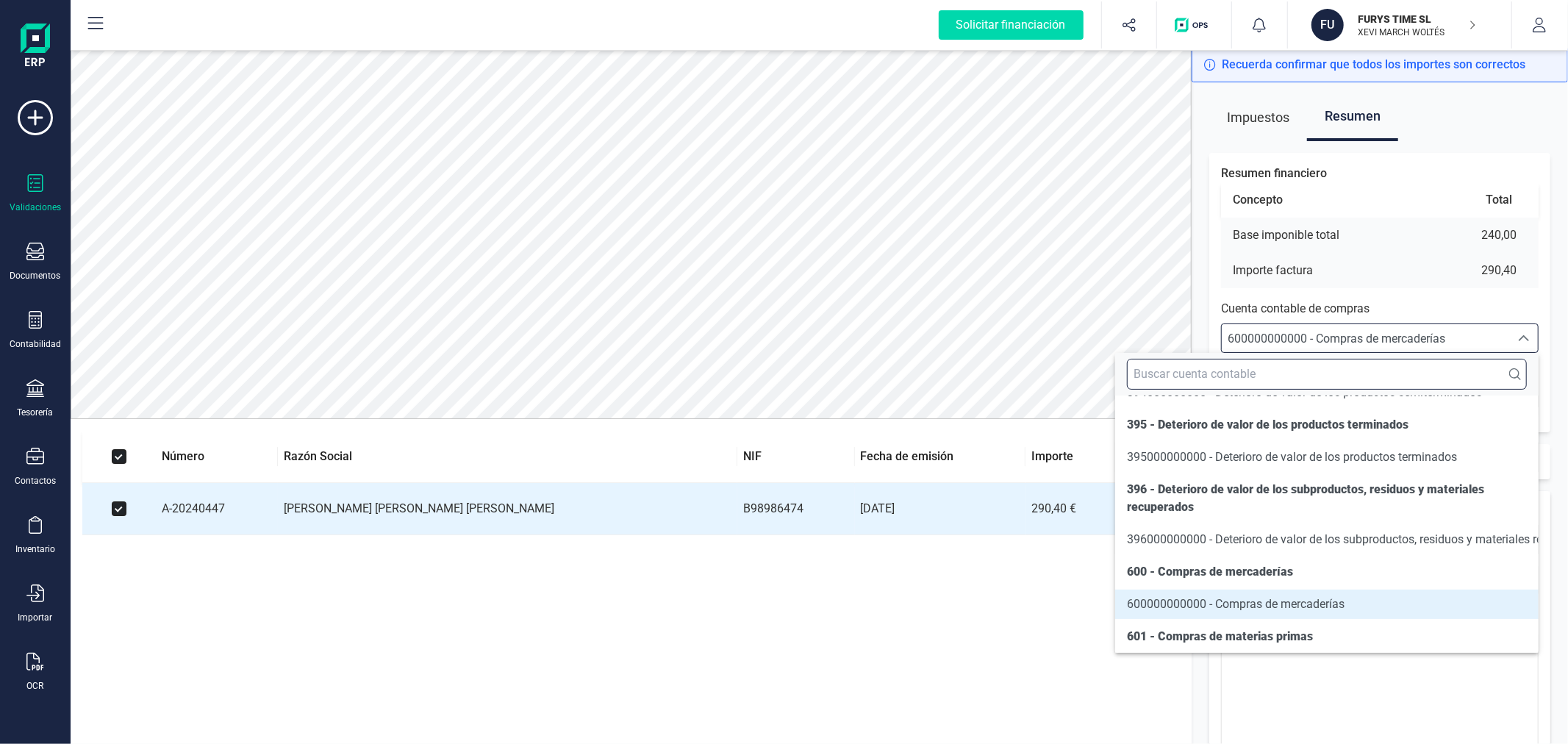
click at [1448, 381] on input "text" at bounding box center [1326, 374] width 400 height 31
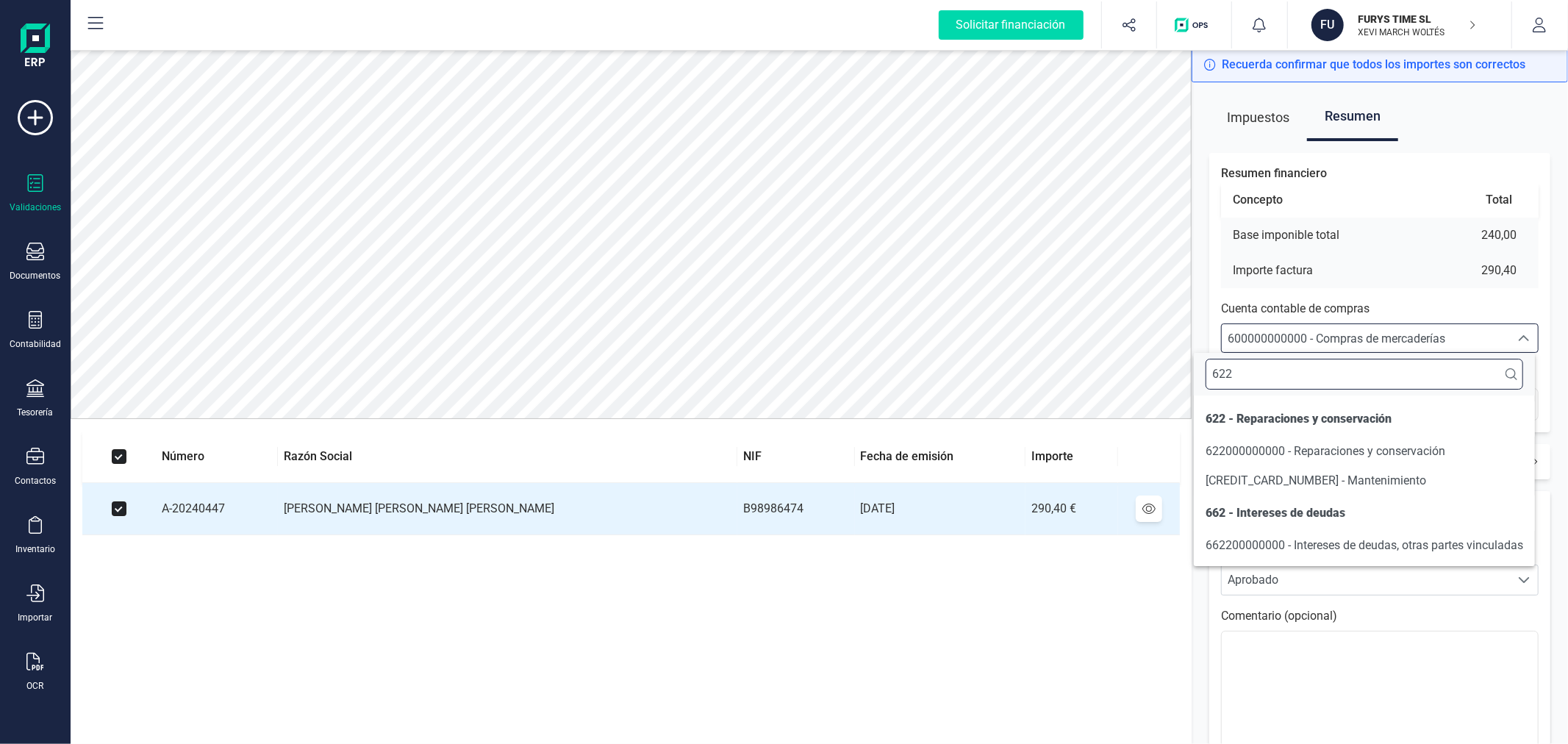
scroll to position [0, 0]
click at [1369, 470] on li "622000000001 - Mantenimiento" at bounding box center [1364, 481] width 341 height 29
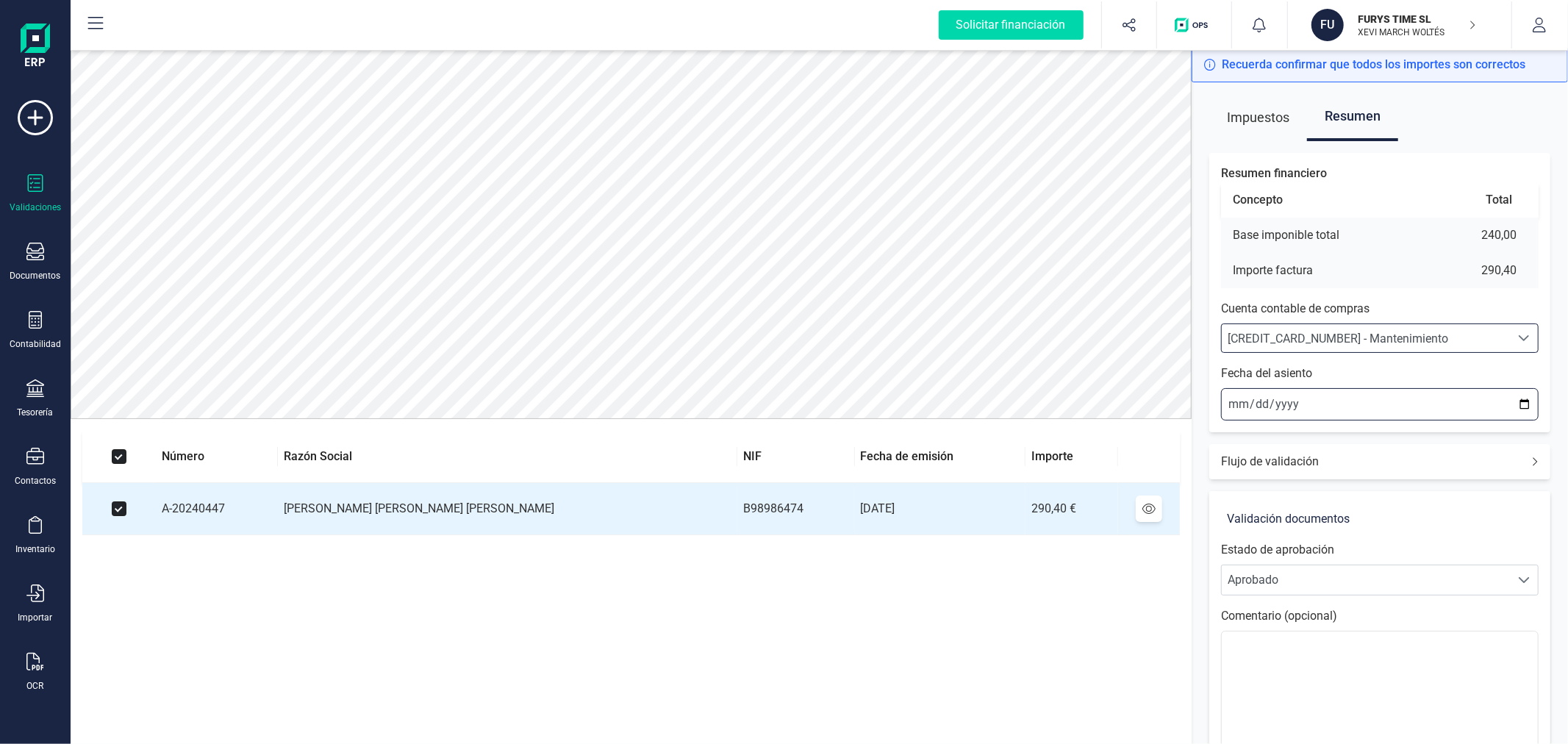
click at [1521, 400] on input "2025-09-29" at bounding box center [1379, 404] width 317 height 32
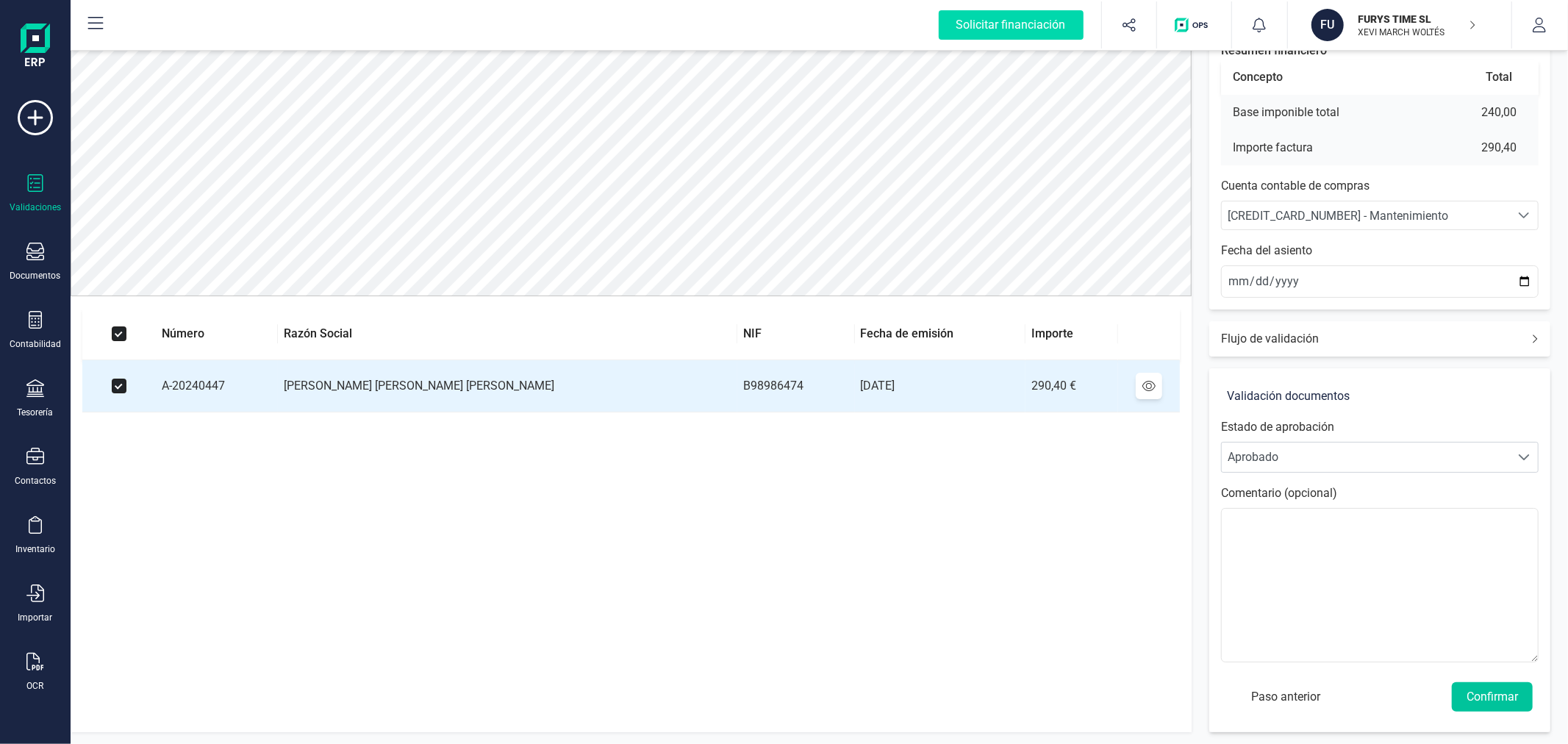
click at [1481, 699] on button "Confirmar" at bounding box center [1492, 697] width 81 height 29
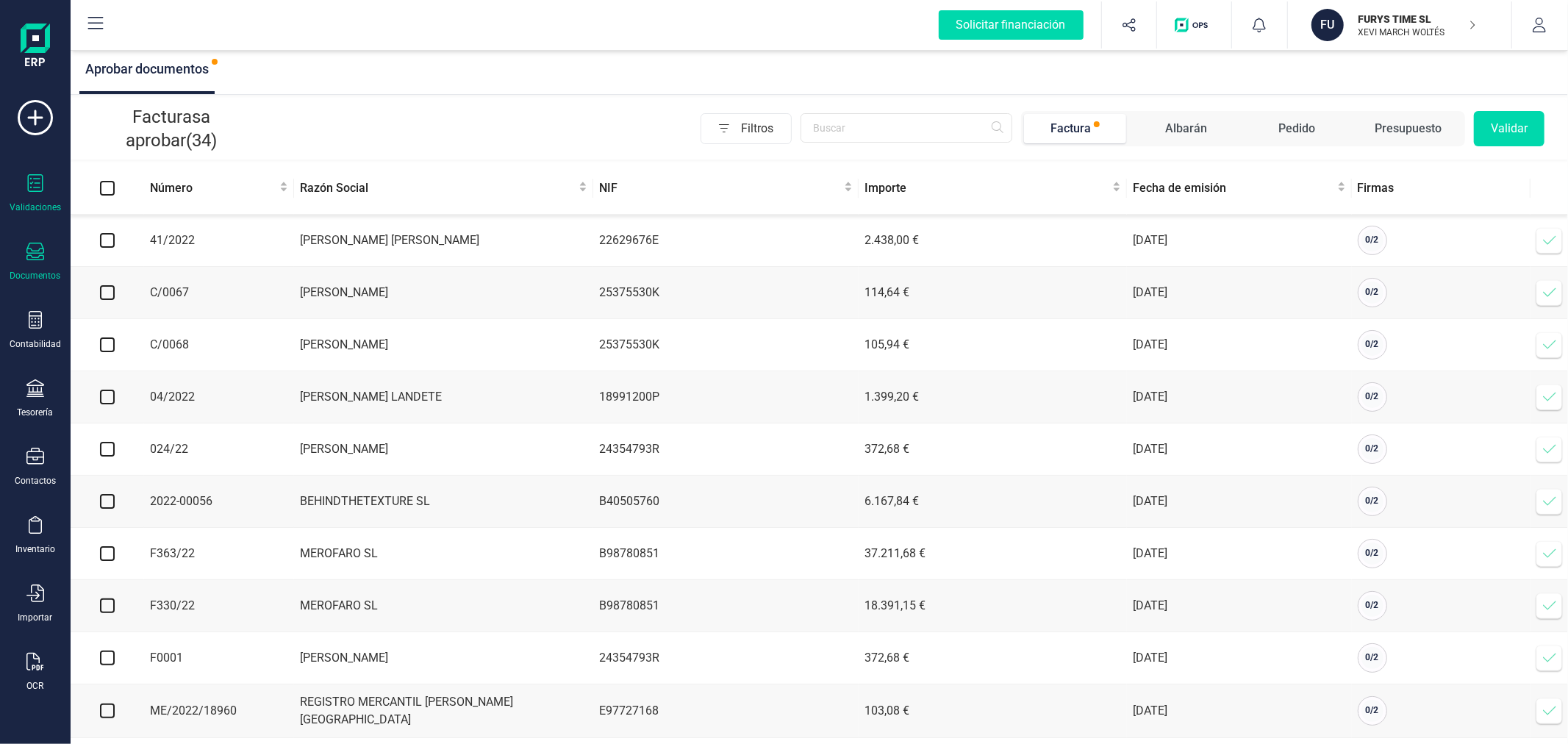
click at [41, 258] on icon at bounding box center [35, 251] width 18 height 18
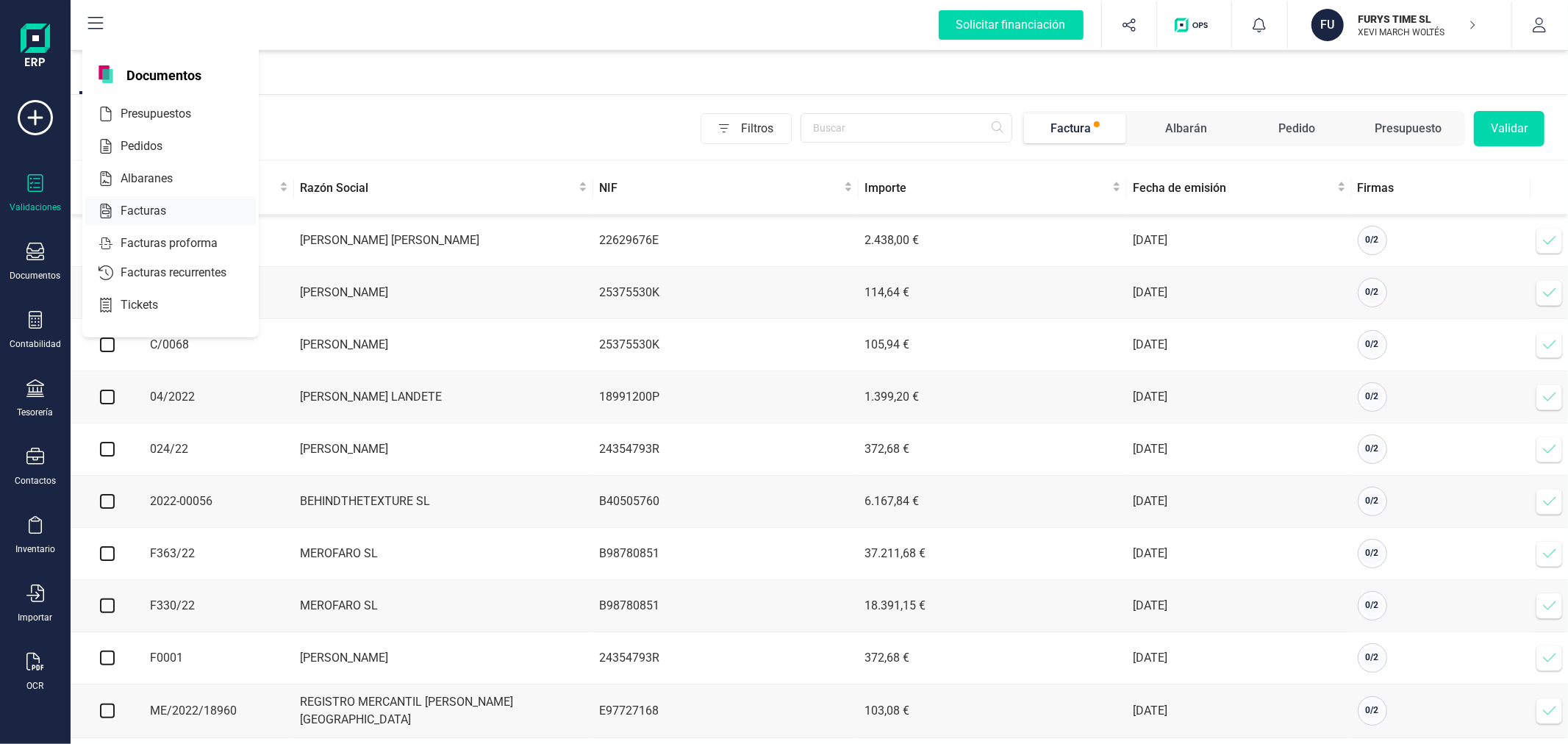
click at [153, 209] on span "Facturas" at bounding box center [153, 210] width 78 height 18
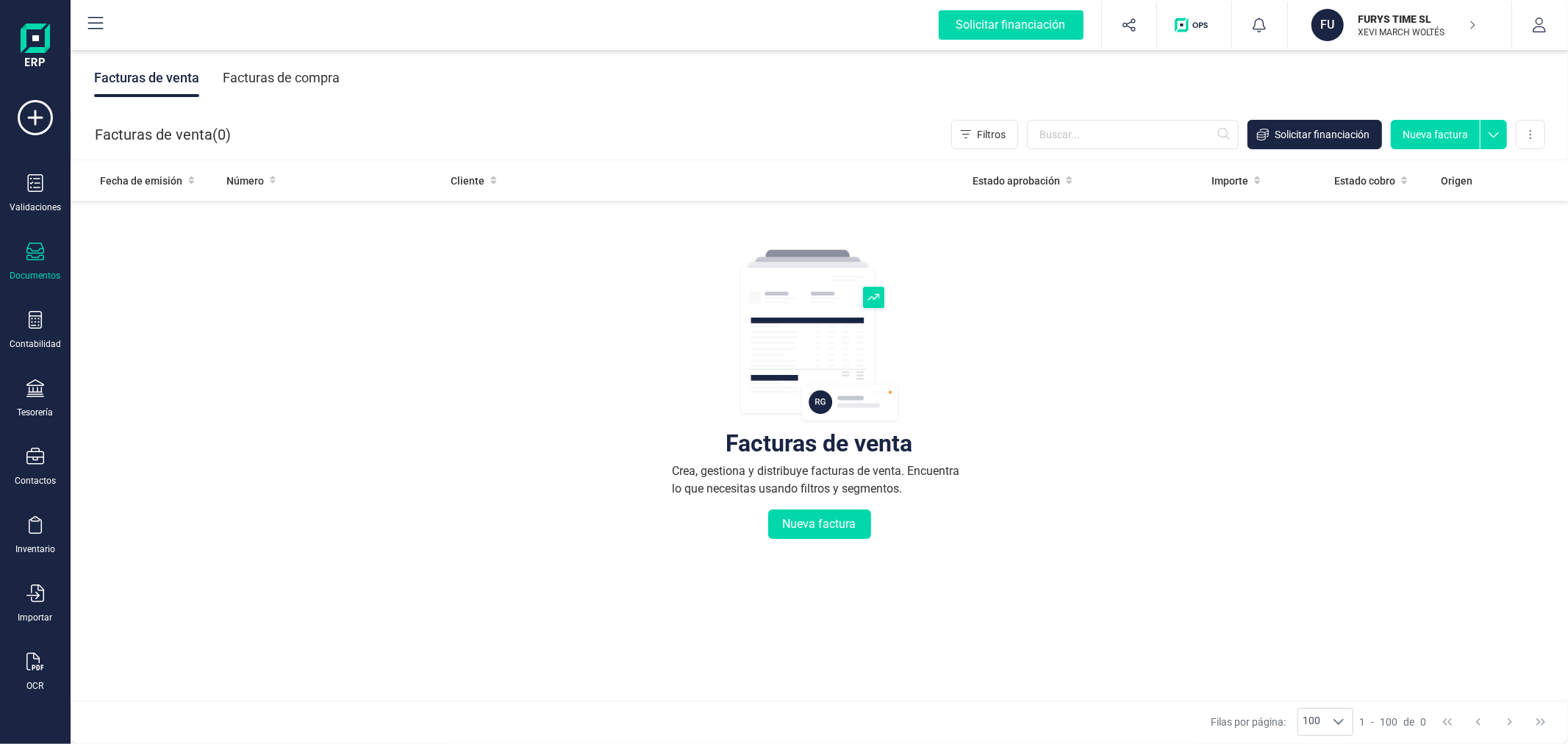
click at [276, 81] on div "Facturas de compra" at bounding box center [281, 77] width 117 height 38
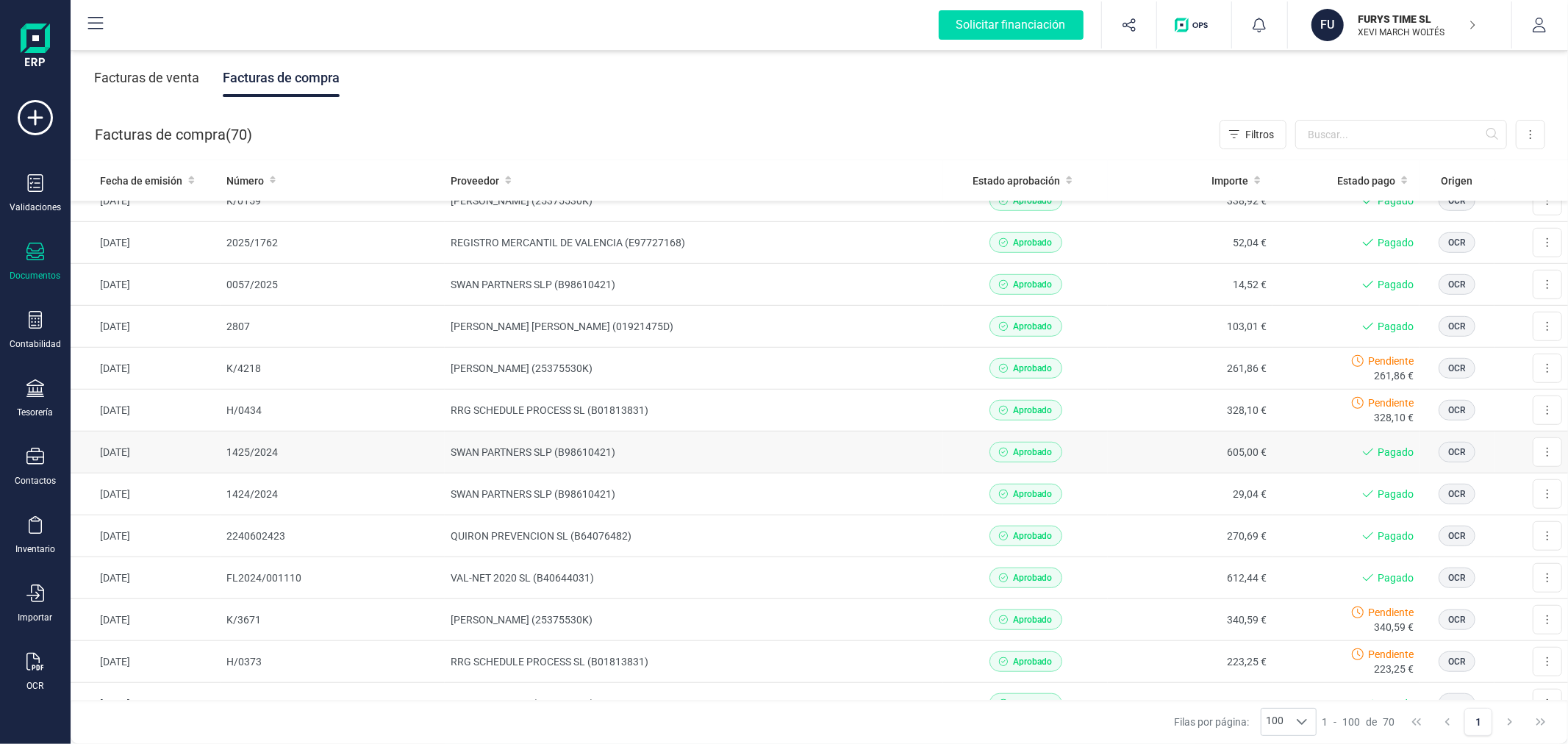
scroll to position [898, 0]
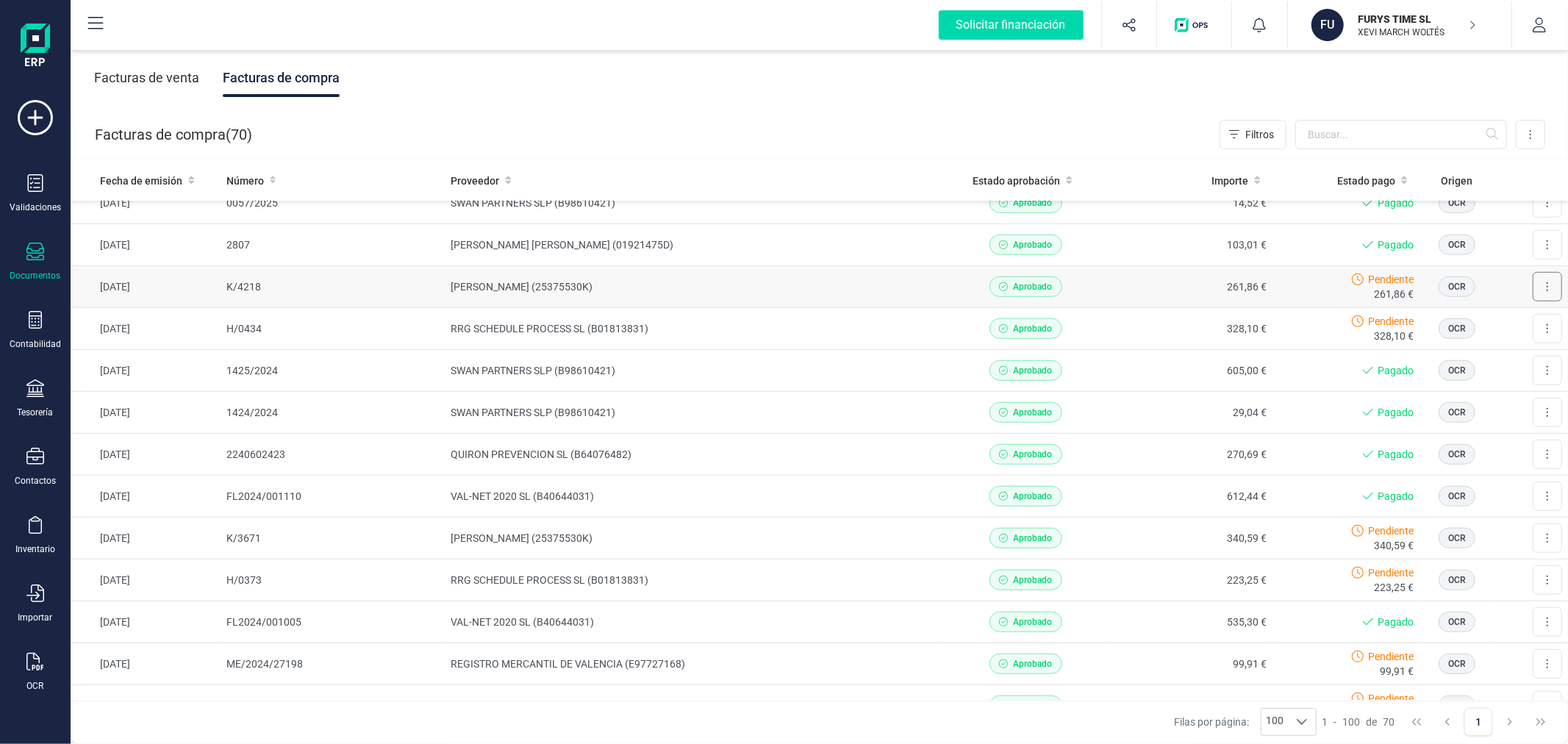
click at [1533, 290] on button at bounding box center [1547, 286] width 29 height 29
click at [1473, 348] on span "Marcar como pagada" at bounding box center [1497, 353] width 98 height 14
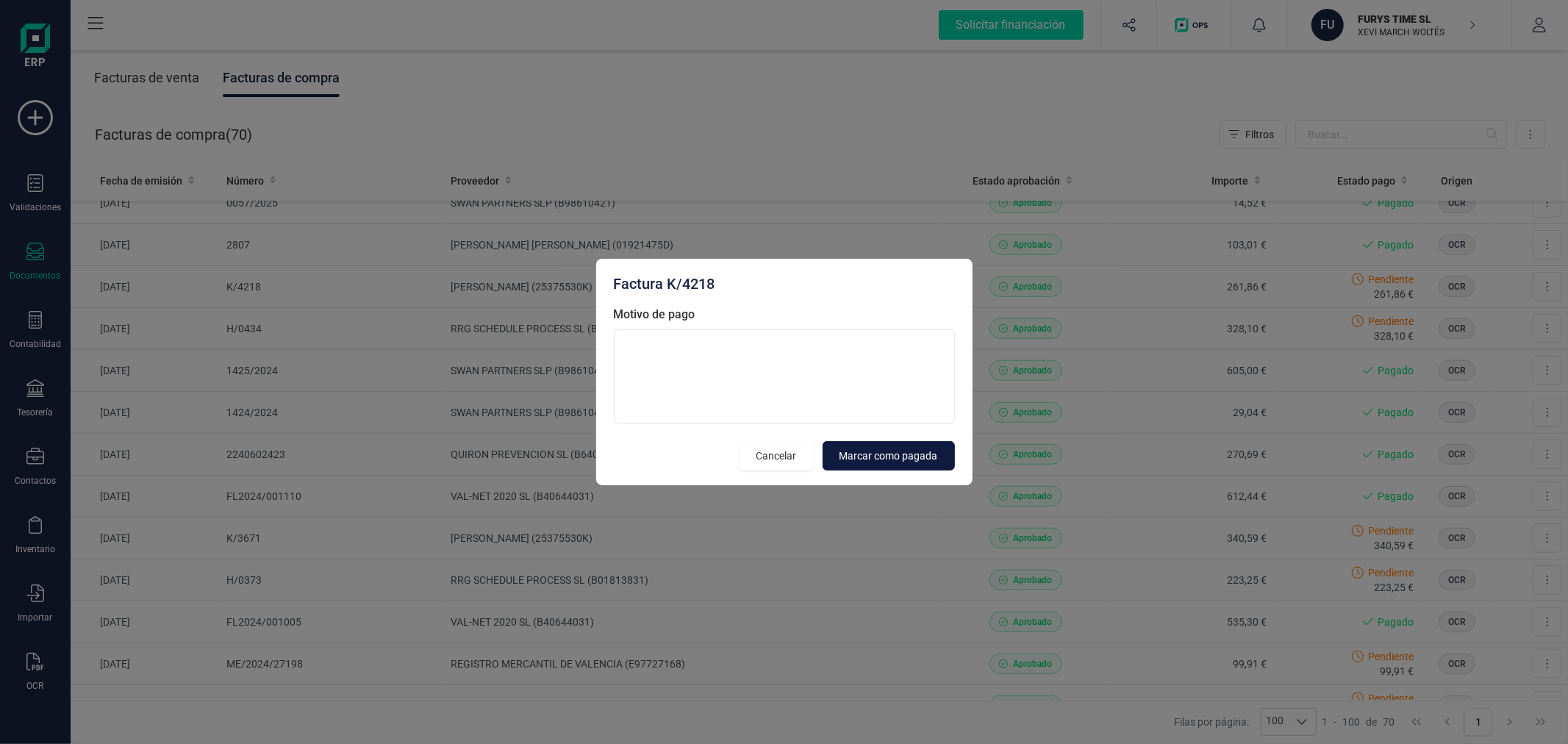
click at [906, 457] on span "Marcar como pagada" at bounding box center [889, 455] width 98 height 14
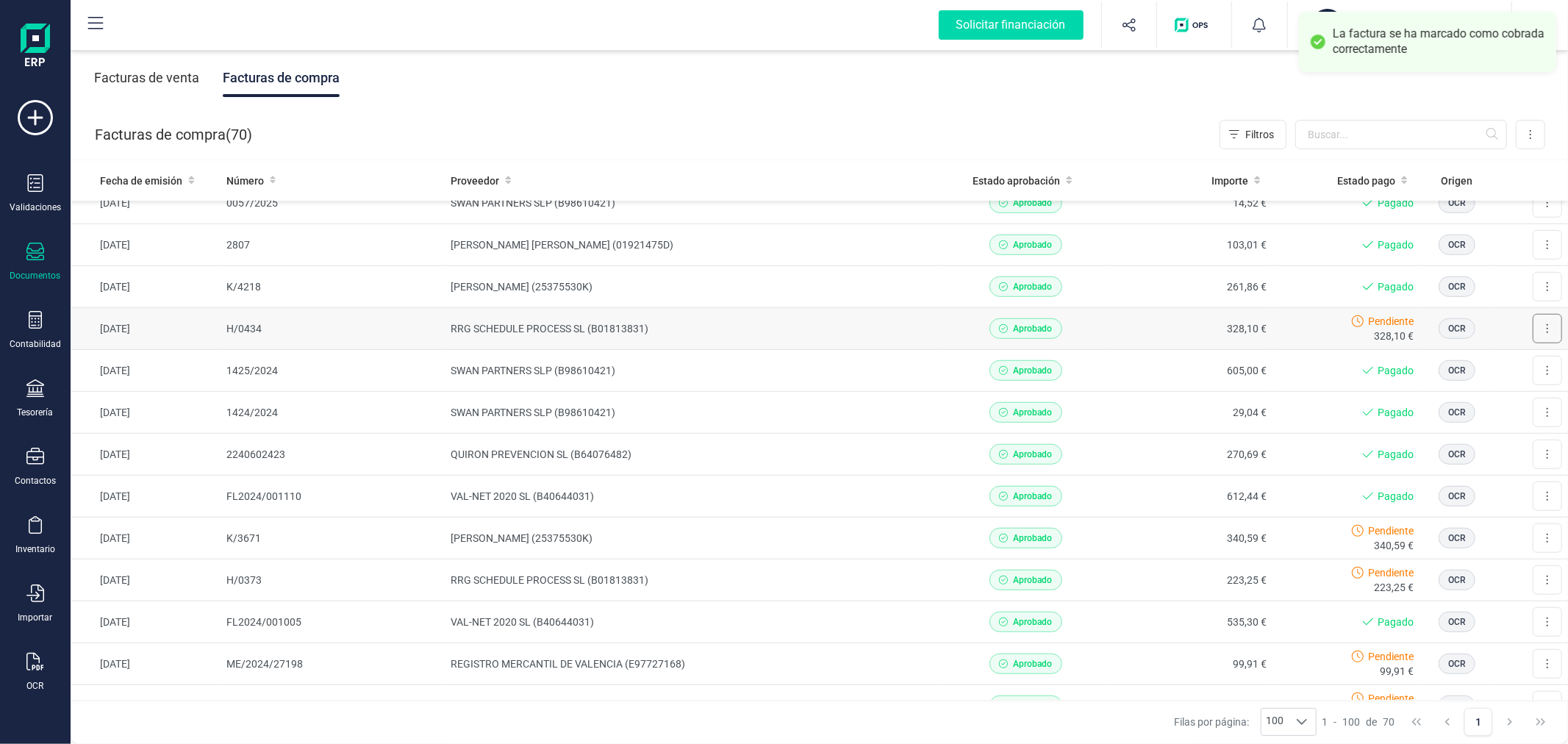
click at [1533, 328] on button at bounding box center [1547, 328] width 29 height 29
click at [1451, 396] on span "Marcar como pagada" at bounding box center [1497, 394] width 98 height 14
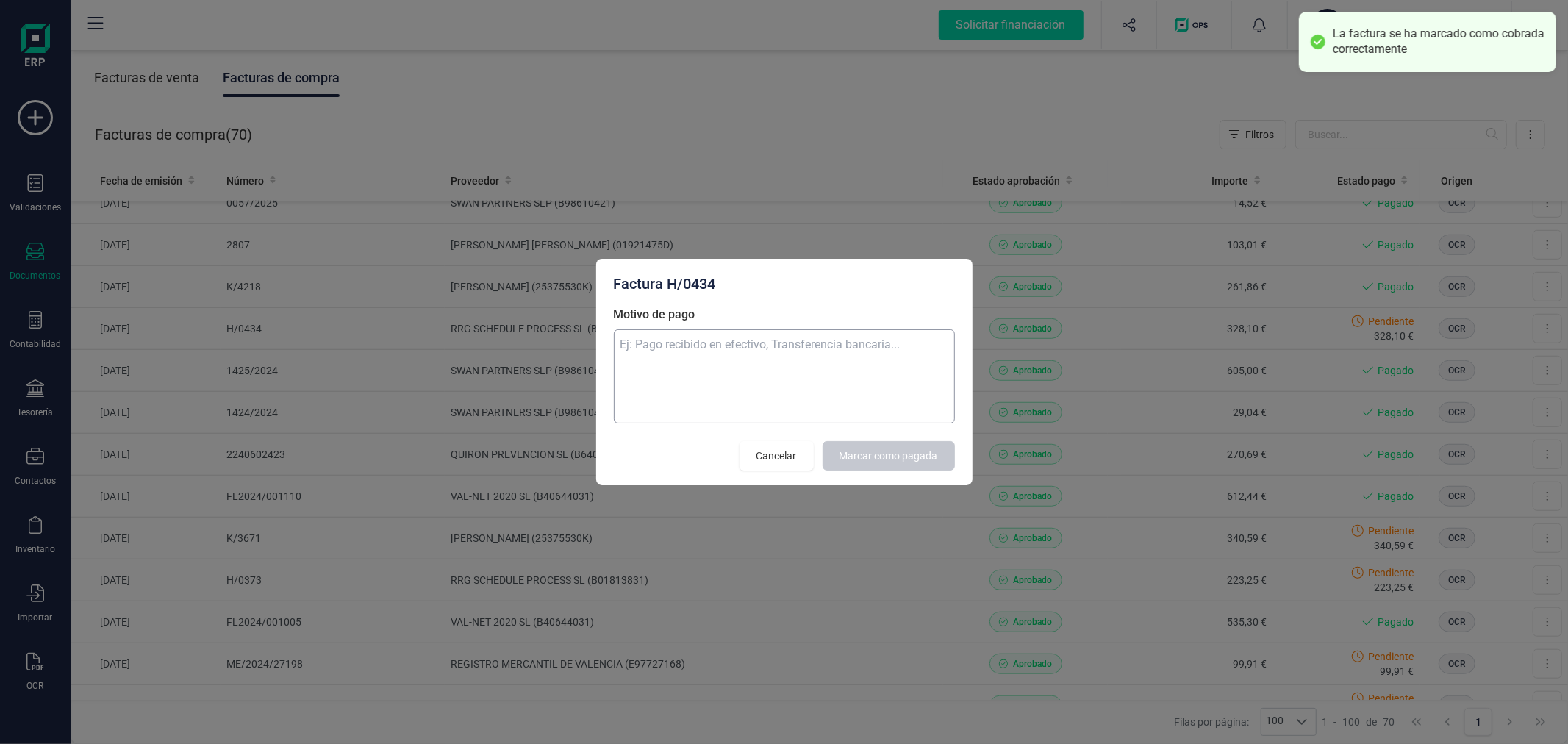
click at [873, 353] on textarea "Motivo de pago" at bounding box center [784, 376] width 341 height 94
click at [920, 450] on span "Marcar como pagada" at bounding box center [889, 455] width 98 height 14
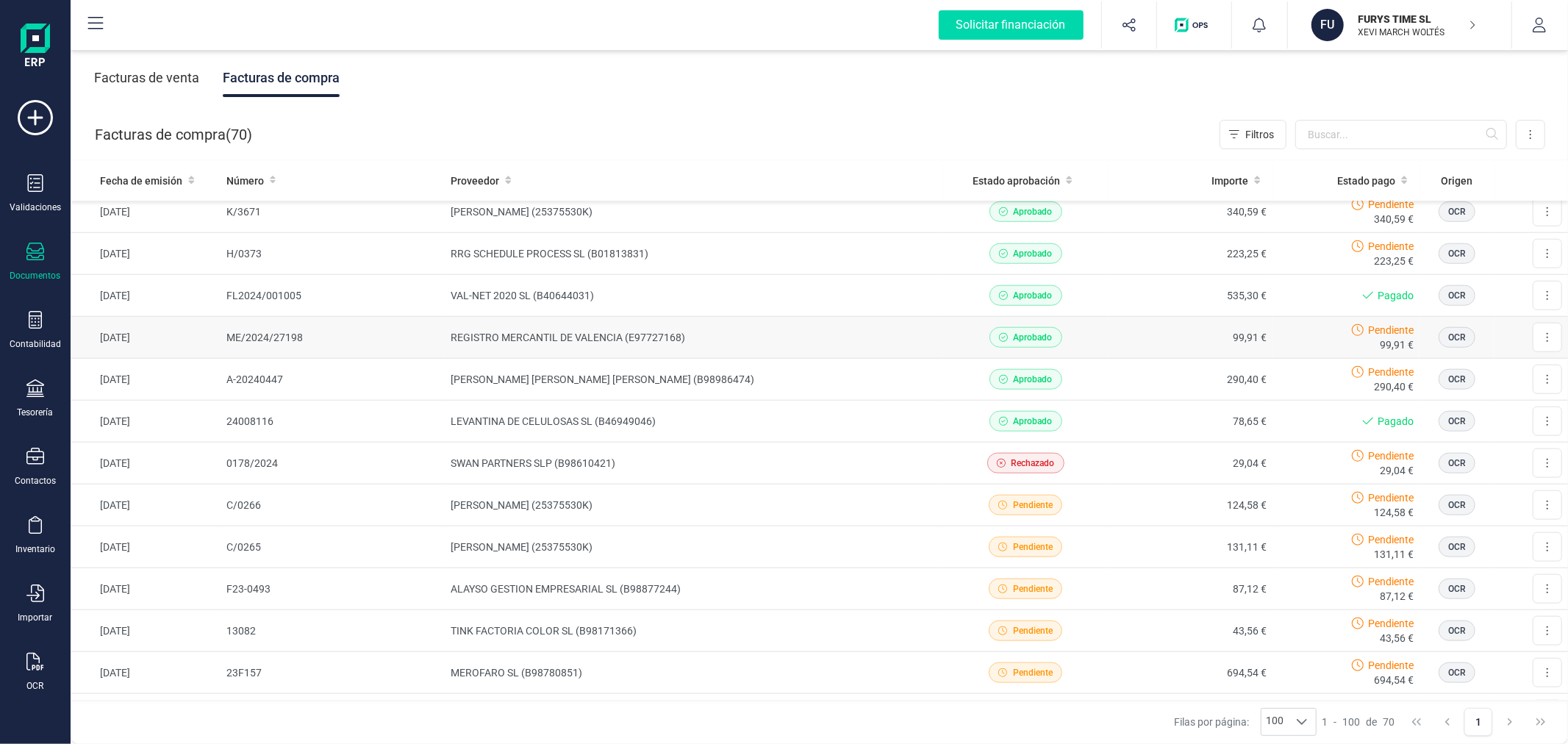
scroll to position [1061, 0]
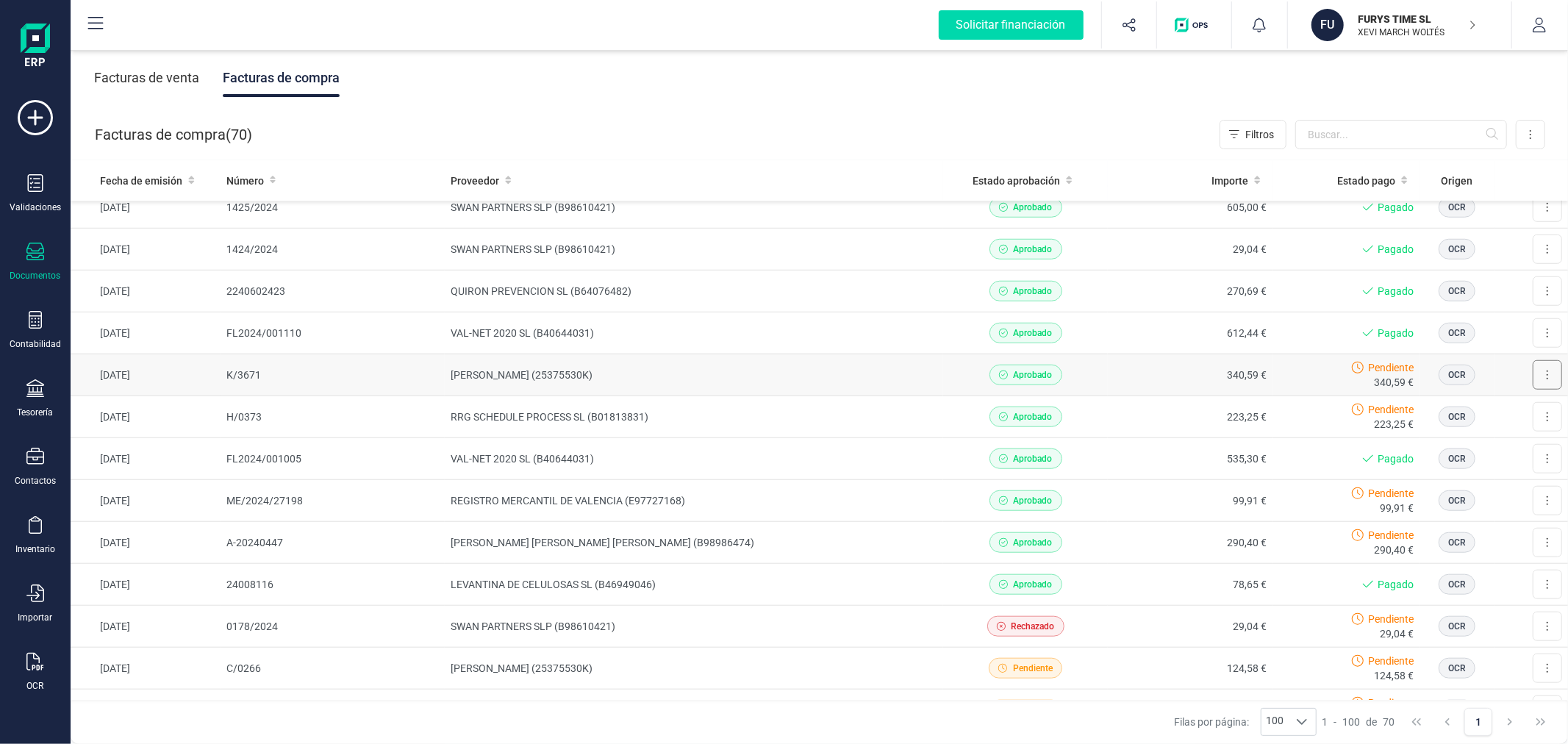
click at [1546, 375] on icon at bounding box center [1547, 375] width 3 height 12
click at [1463, 439] on span "Marcar como pagada" at bounding box center [1497, 440] width 98 height 14
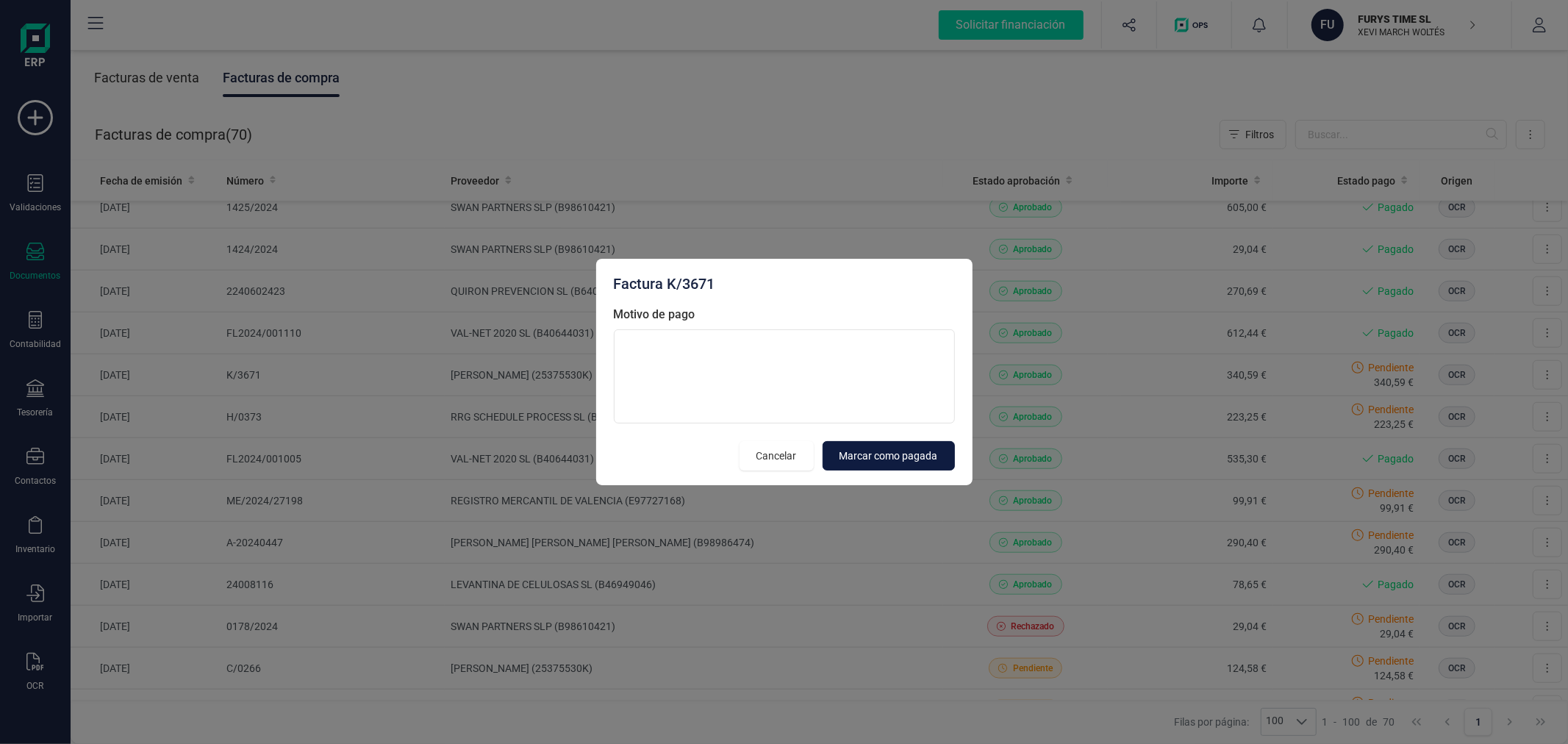
click at [928, 458] on span "Marcar como pagada" at bounding box center [889, 455] width 98 height 14
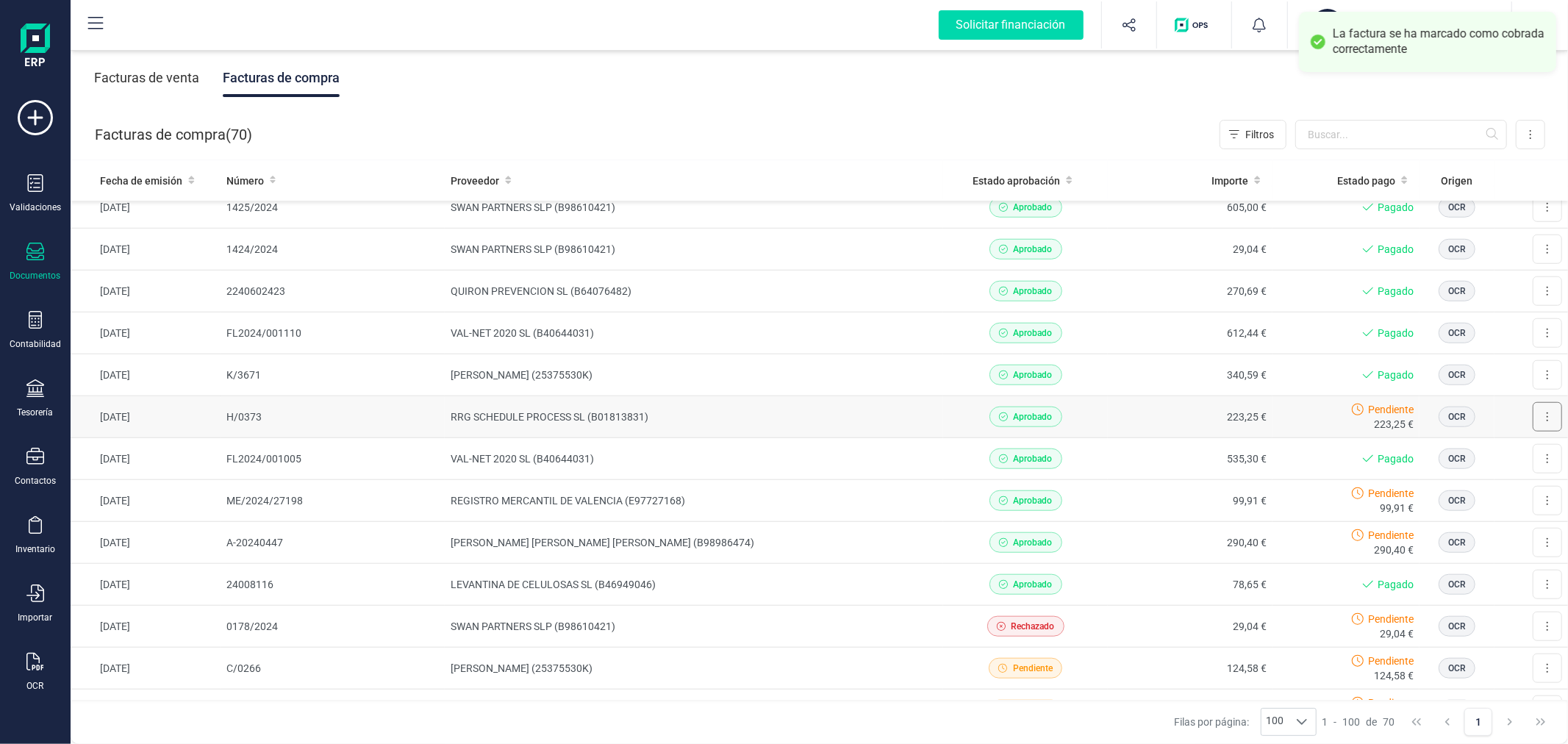
click at [1533, 419] on button at bounding box center [1547, 417] width 29 height 29
click at [1474, 486] on span "Marcar como pagada" at bounding box center [1497, 482] width 98 height 14
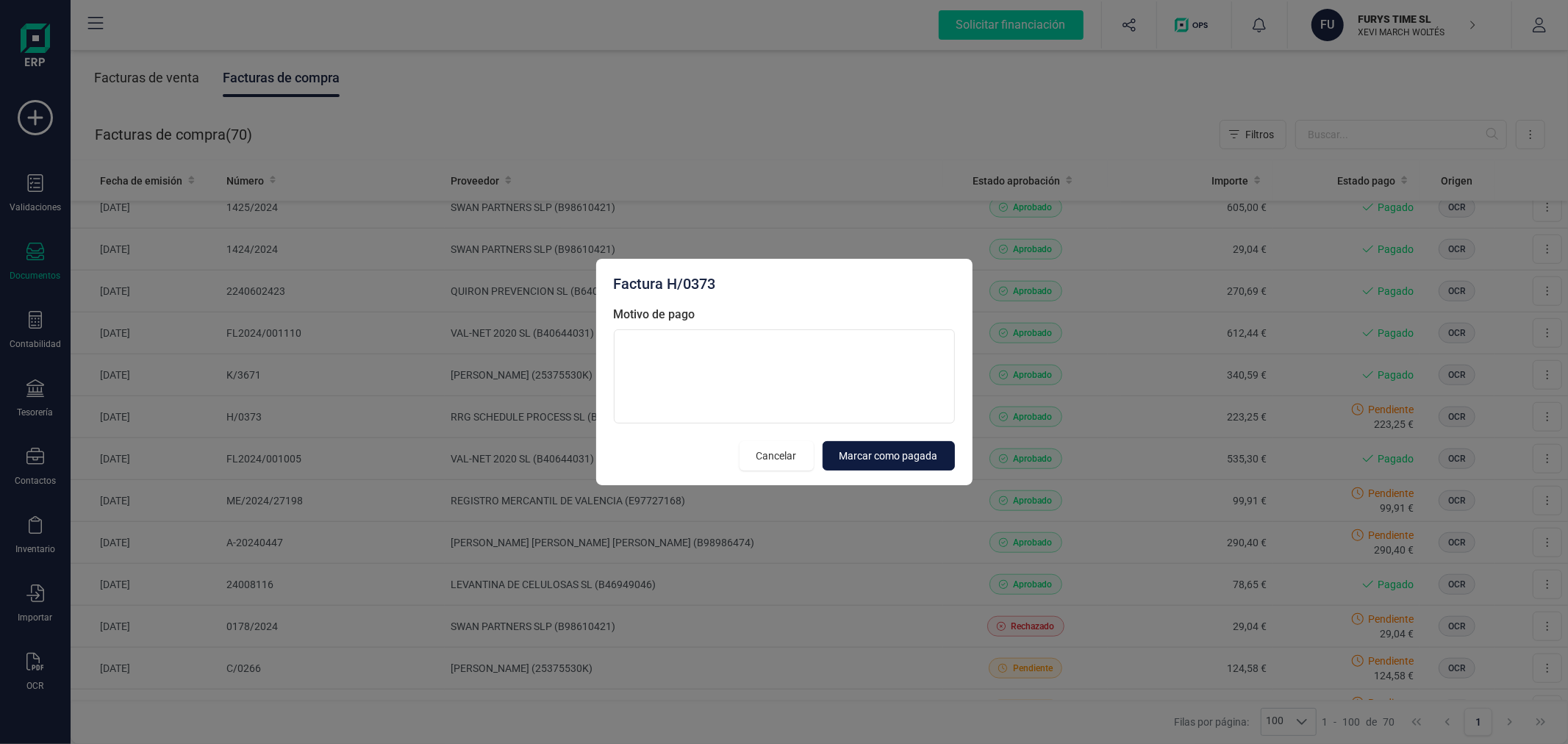
click at [922, 444] on button "Marcar como pagada" at bounding box center [889, 455] width 132 height 29
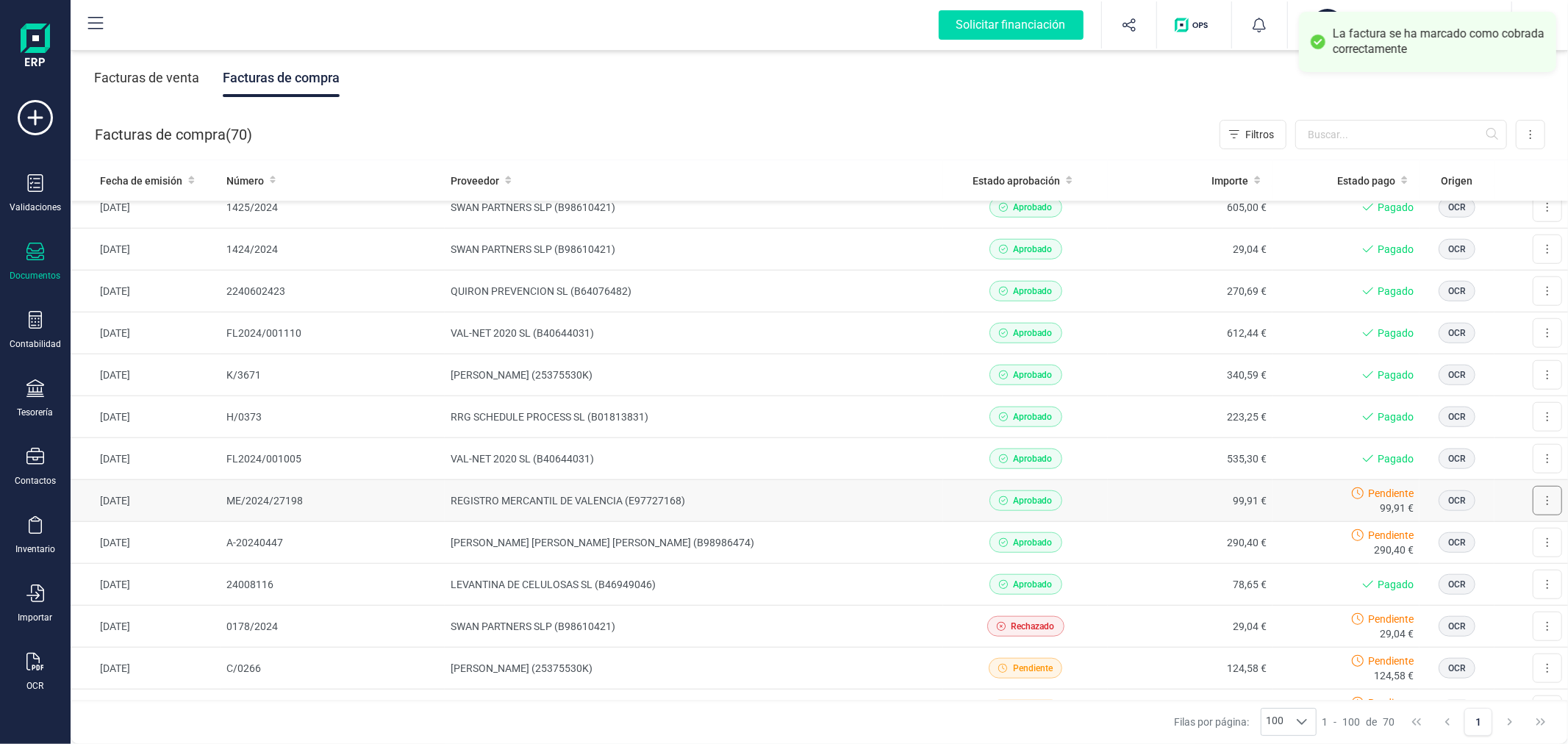
click at [1533, 502] on button at bounding box center [1547, 500] width 29 height 29
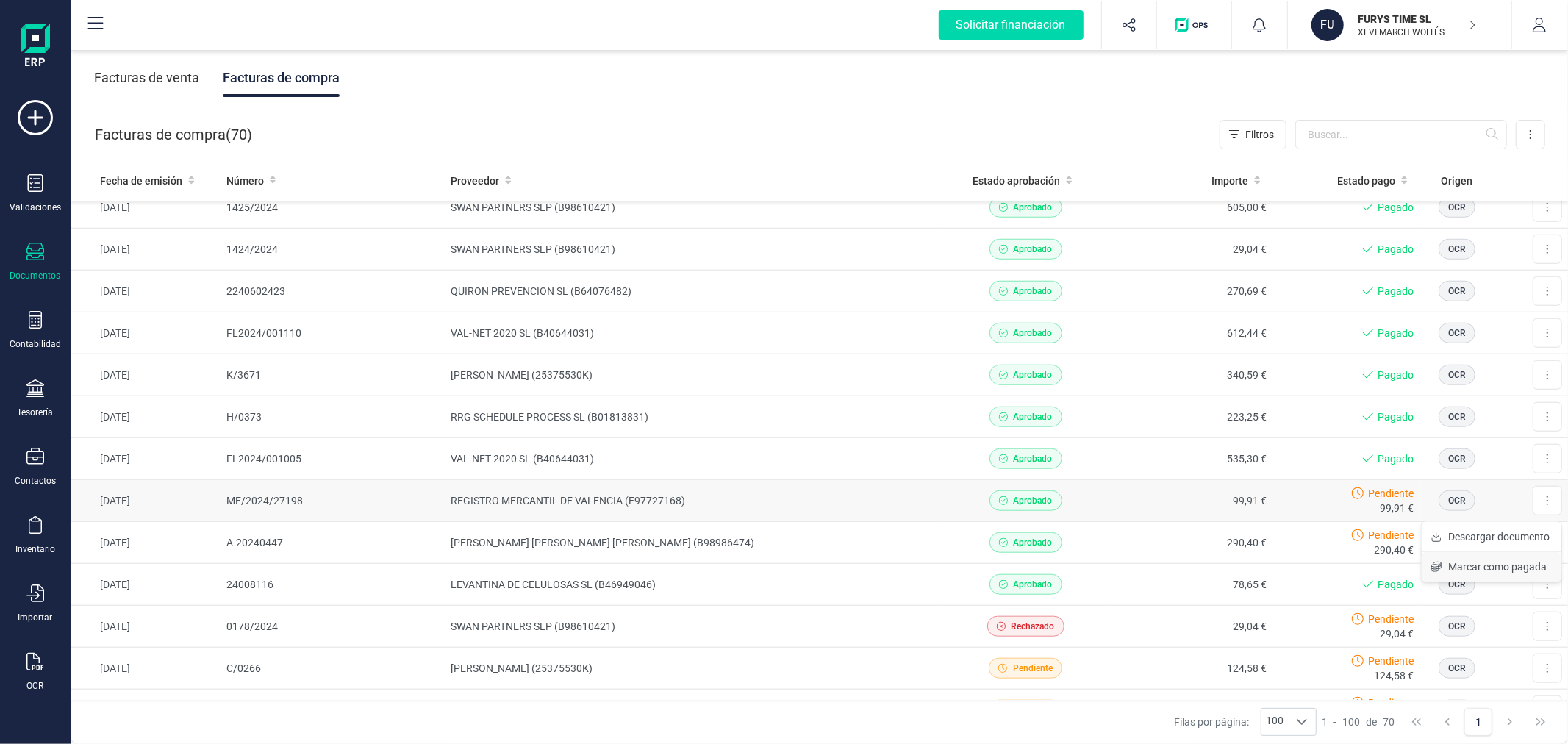
click at [1478, 561] on span "Marcar como pagada" at bounding box center [1497, 566] width 98 height 14
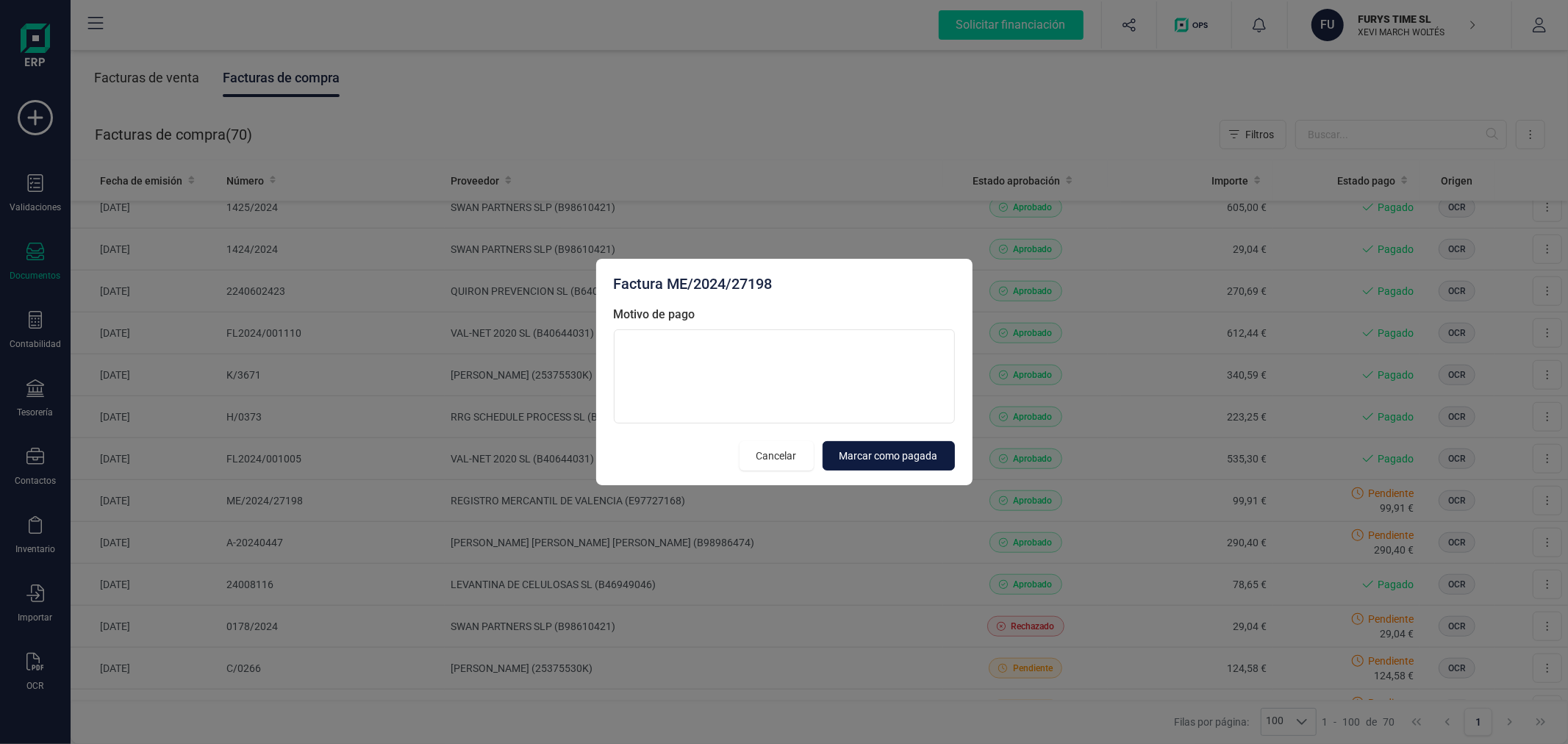
click at [877, 444] on button "Marcar como pagada" at bounding box center [889, 455] width 132 height 29
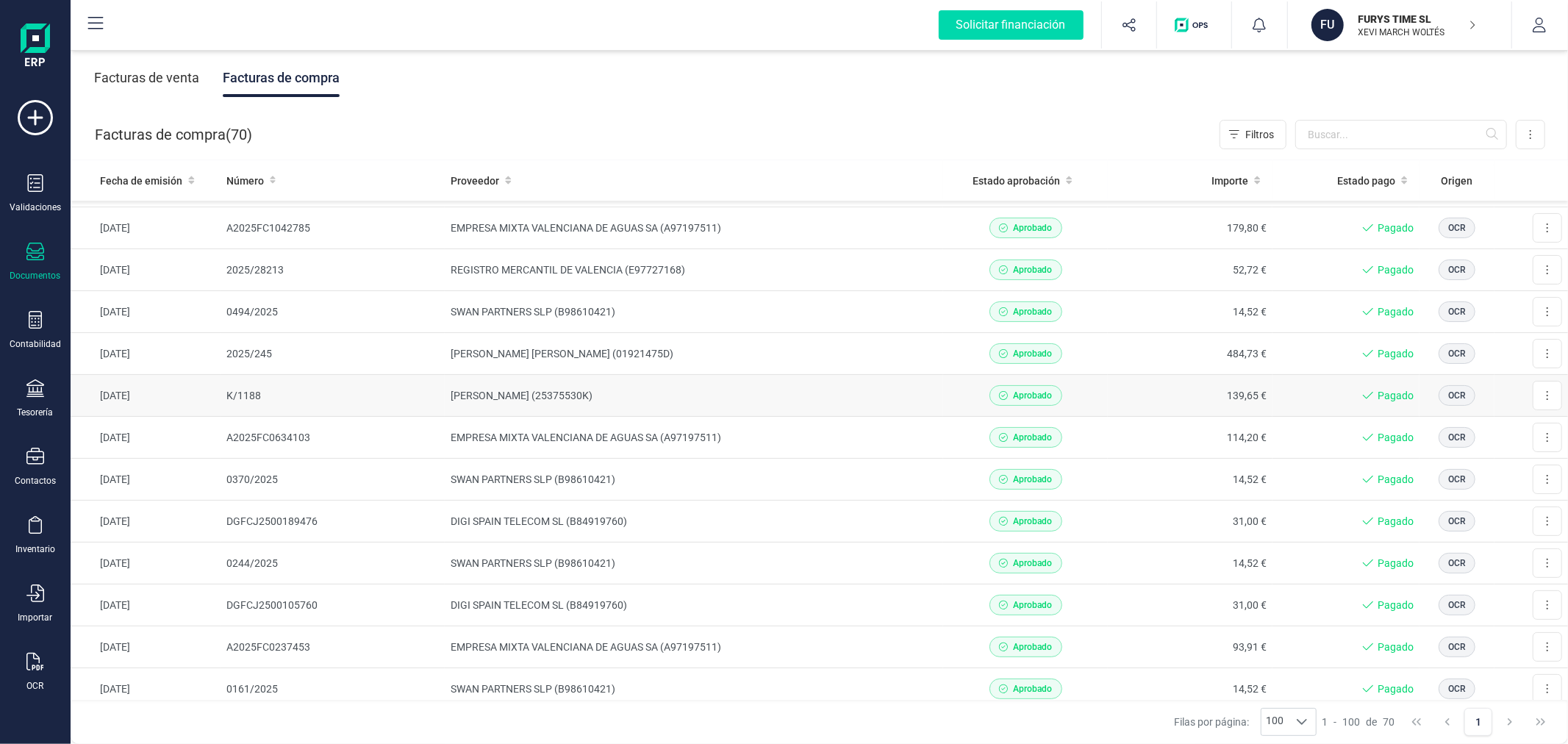
scroll to position [0, 0]
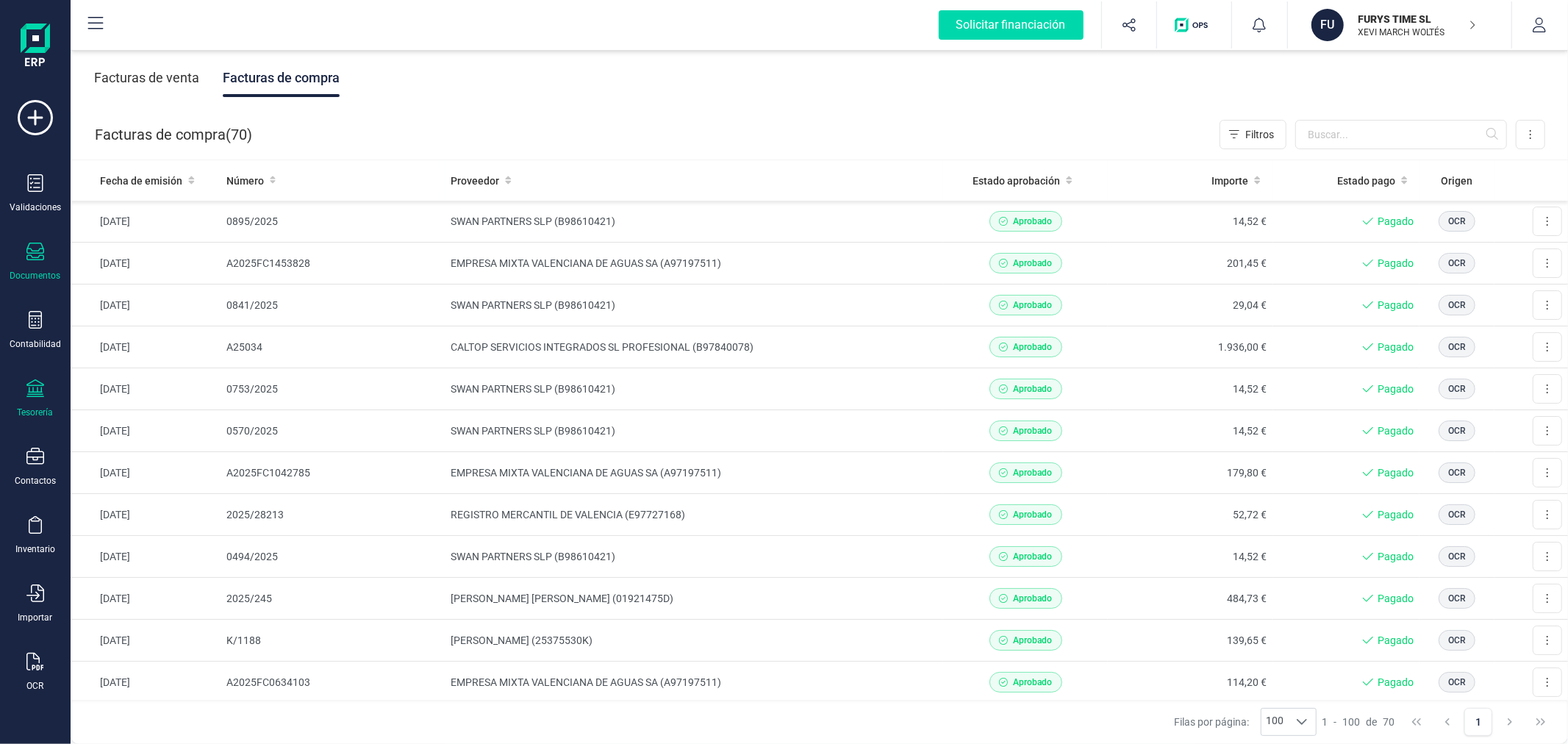
click at [24, 398] on div "Tesorería" at bounding box center [35, 399] width 59 height 39
click at [136, 316] on span "Cartera" at bounding box center [149, 315] width 70 height 18
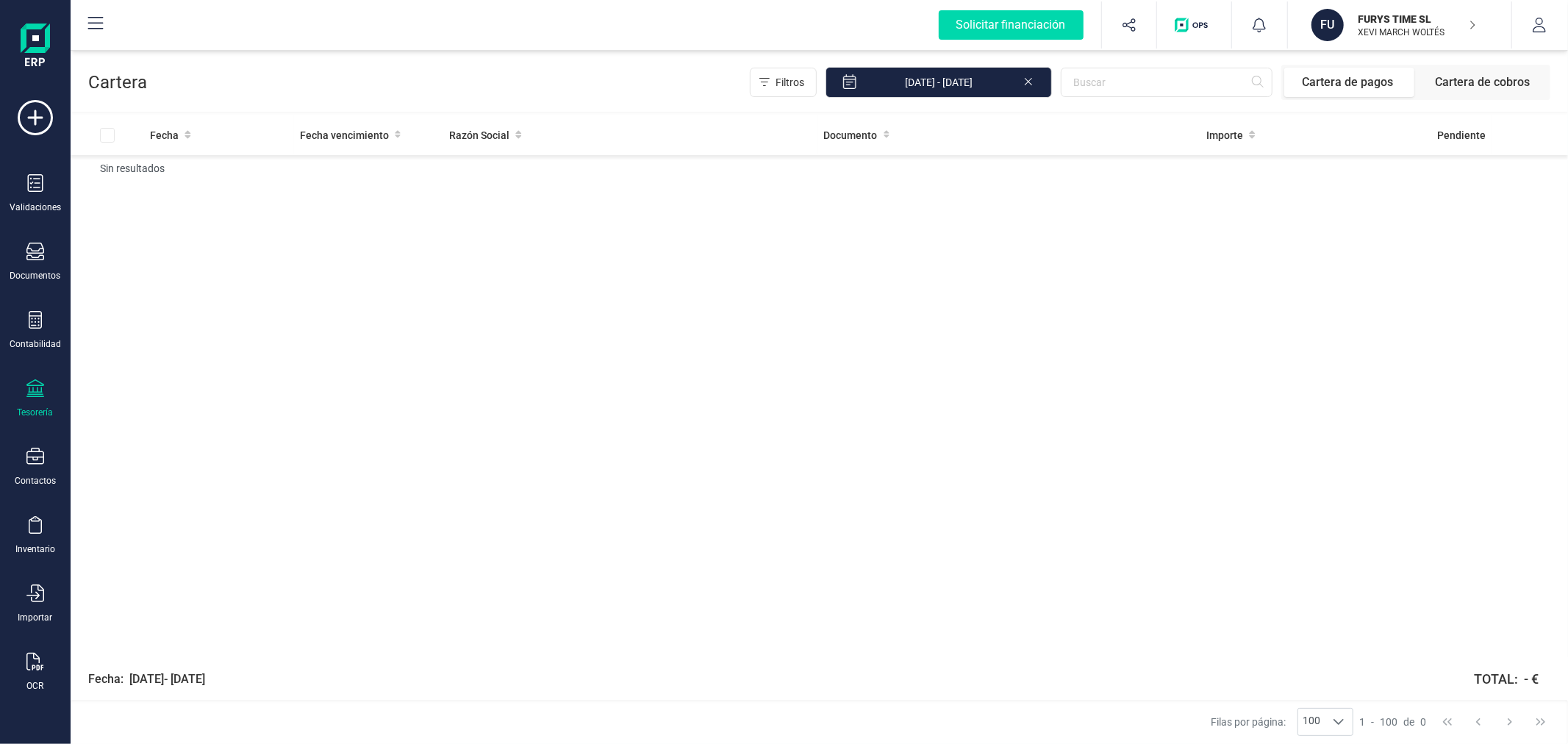
click at [1028, 82] on icon at bounding box center [1029, 79] width 12 height 14
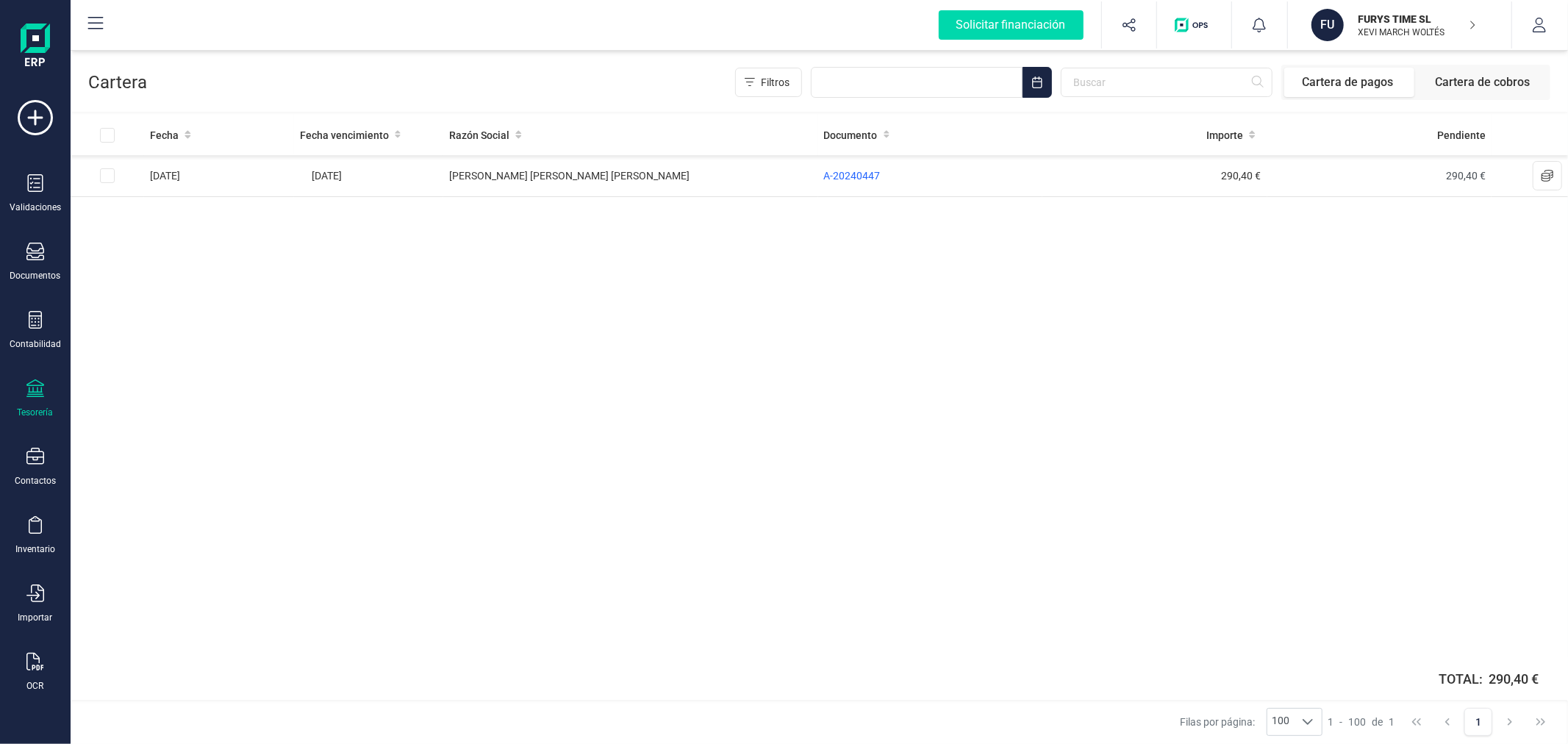
click at [648, 322] on div "Fecha Fecha vencimiento Razón Social Documento Importe Pendiente 18/09/2024 18/…" at bounding box center [819, 385] width 1497 height 543
click at [1416, 26] on p "XEVI MARCH WOLTÉS" at bounding box center [1417, 32] width 118 height 12
click at [35, 407] on div "Tesorería" at bounding box center [35, 399] width 59 height 39
click at [174, 252] on span "Cuentas bancarias" at bounding box center [179, 250] width 130 height 18
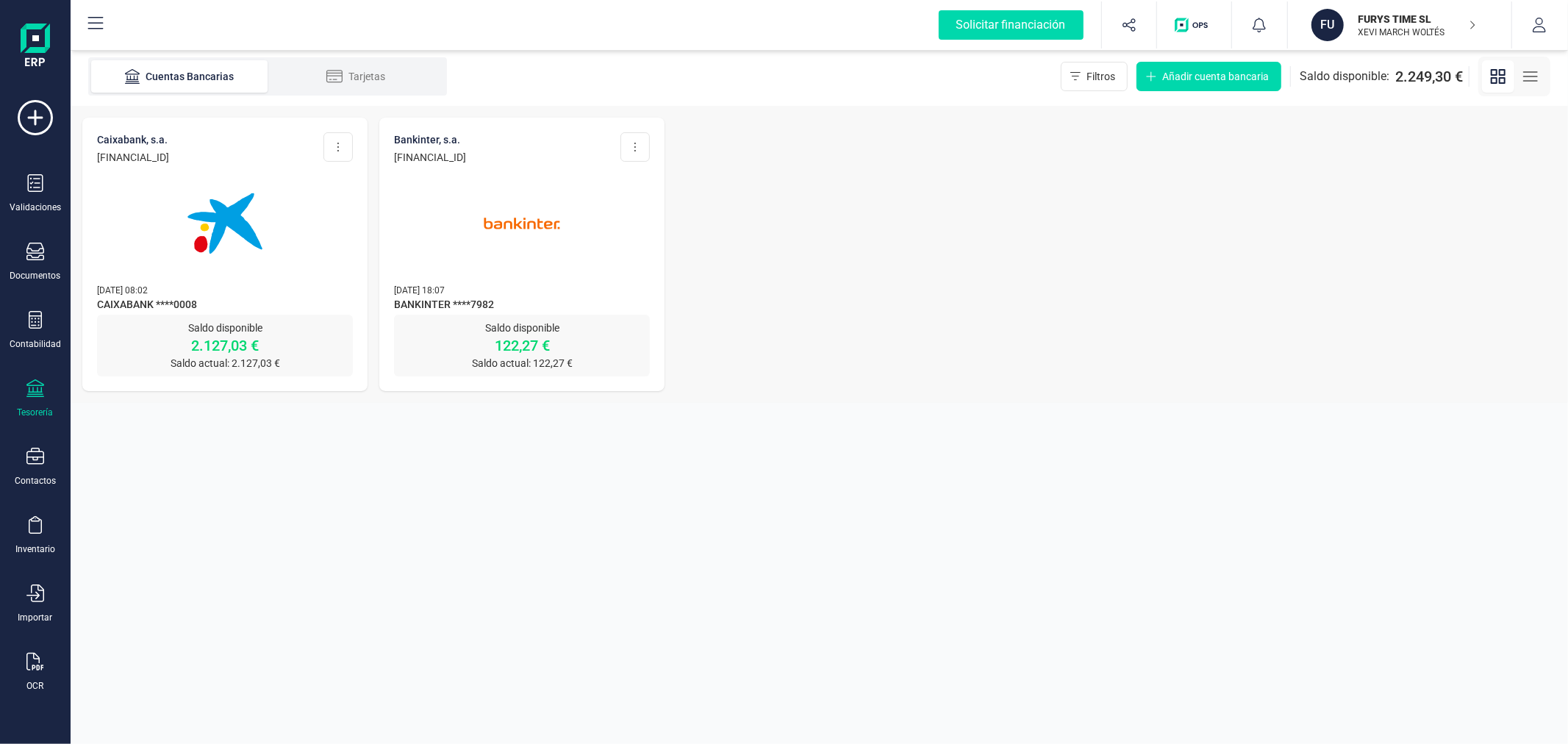
click at [209, 230] on img at bounding box center [225, 223] width 124 height 124
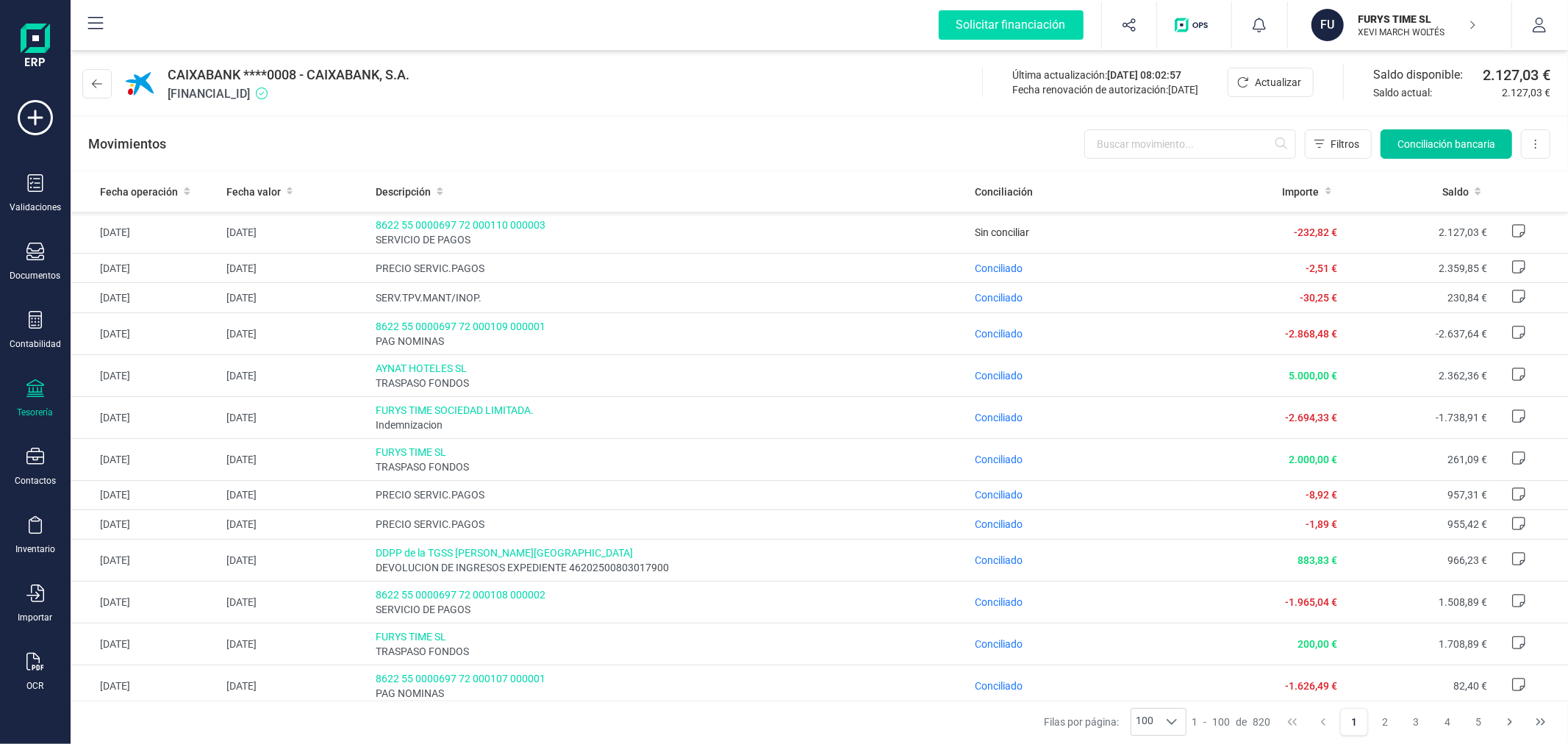
click at [1430, 145] on span "Conciliación bancaria" at bounding box center [1447, 143] width 98 height 14
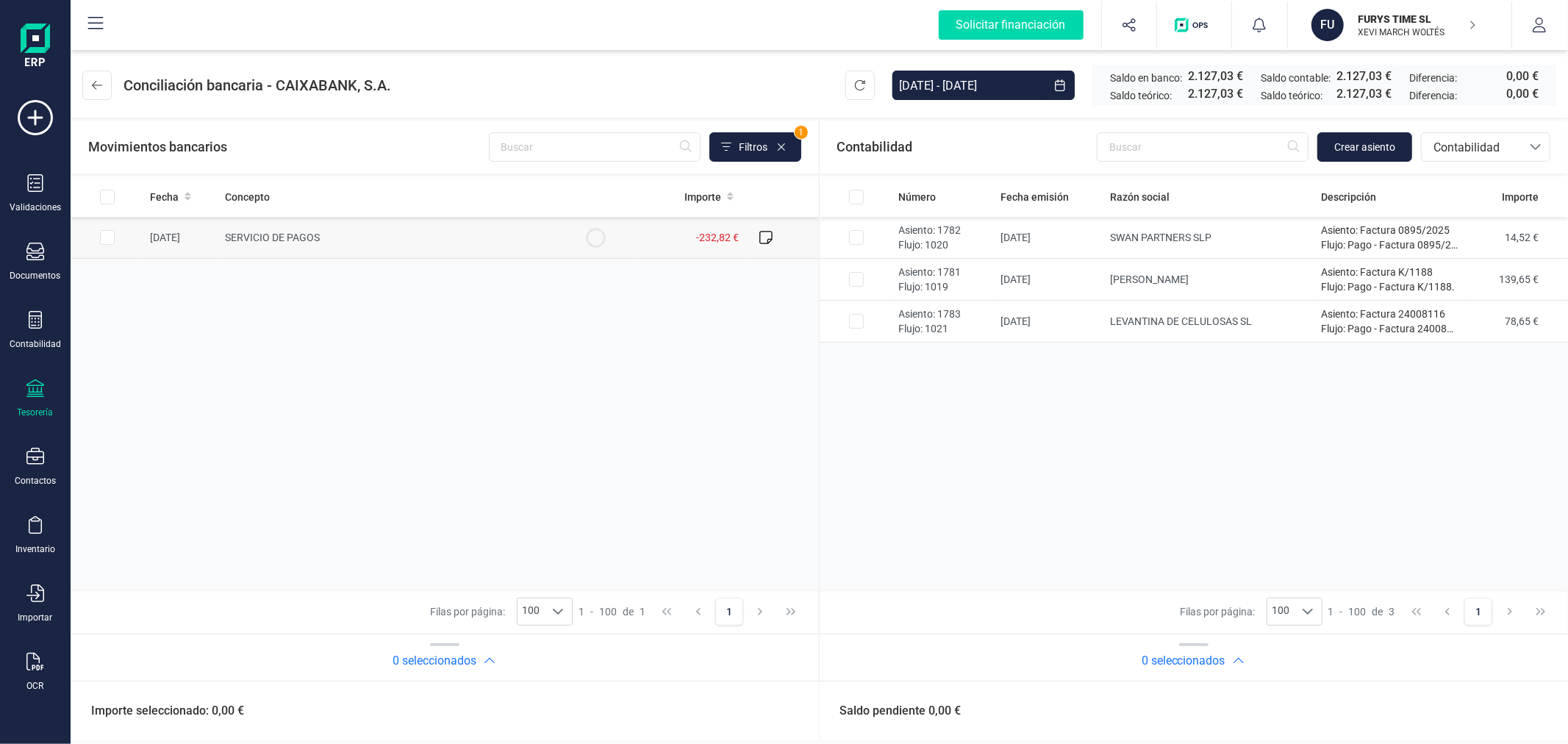
click at [530, 242] on td "SERVICIO DE PAGOS" at bounding box center [389, 238] width 340 height 42
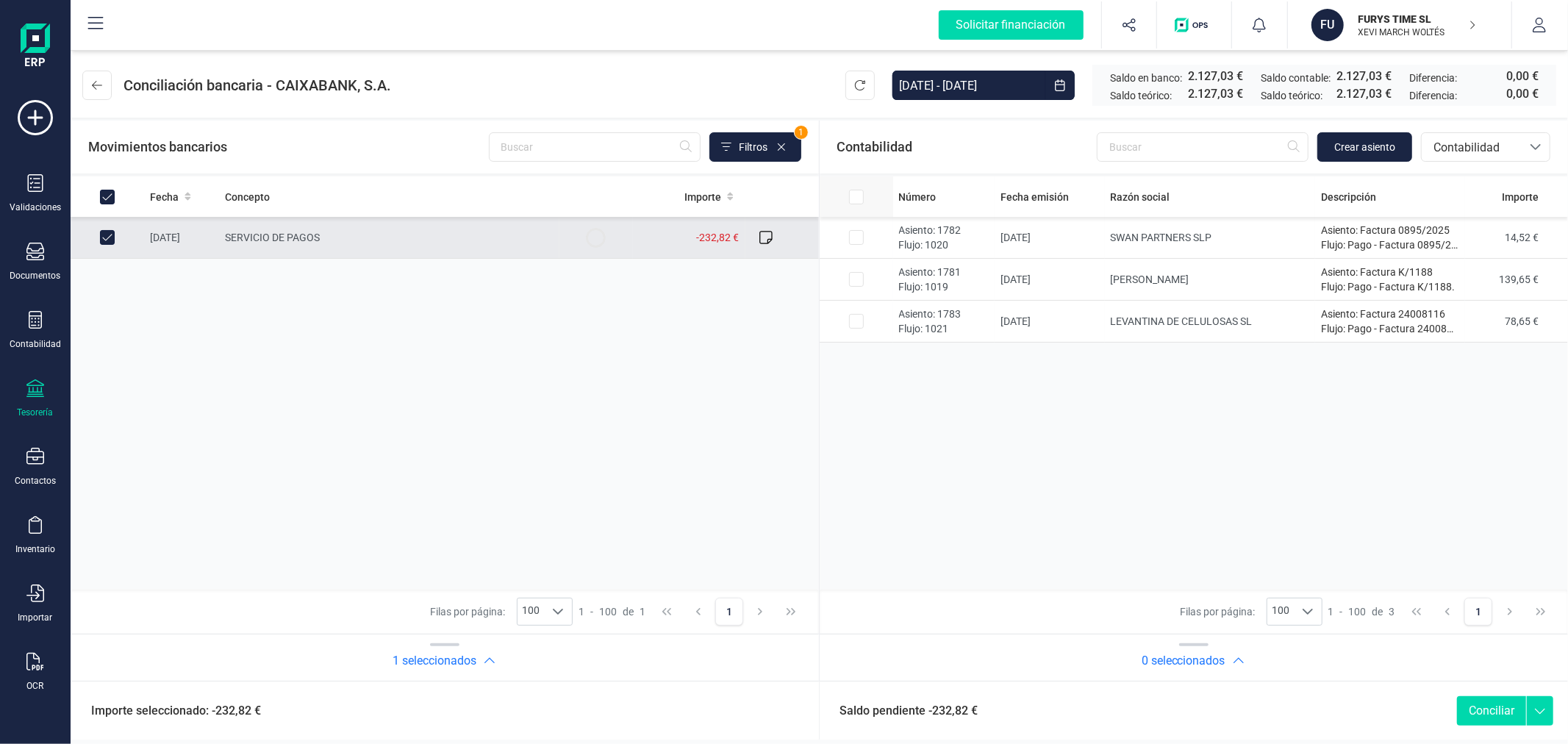
click at [854, 199] on input "All items unselected" at bounding box center [856, 196] width 14 height 14
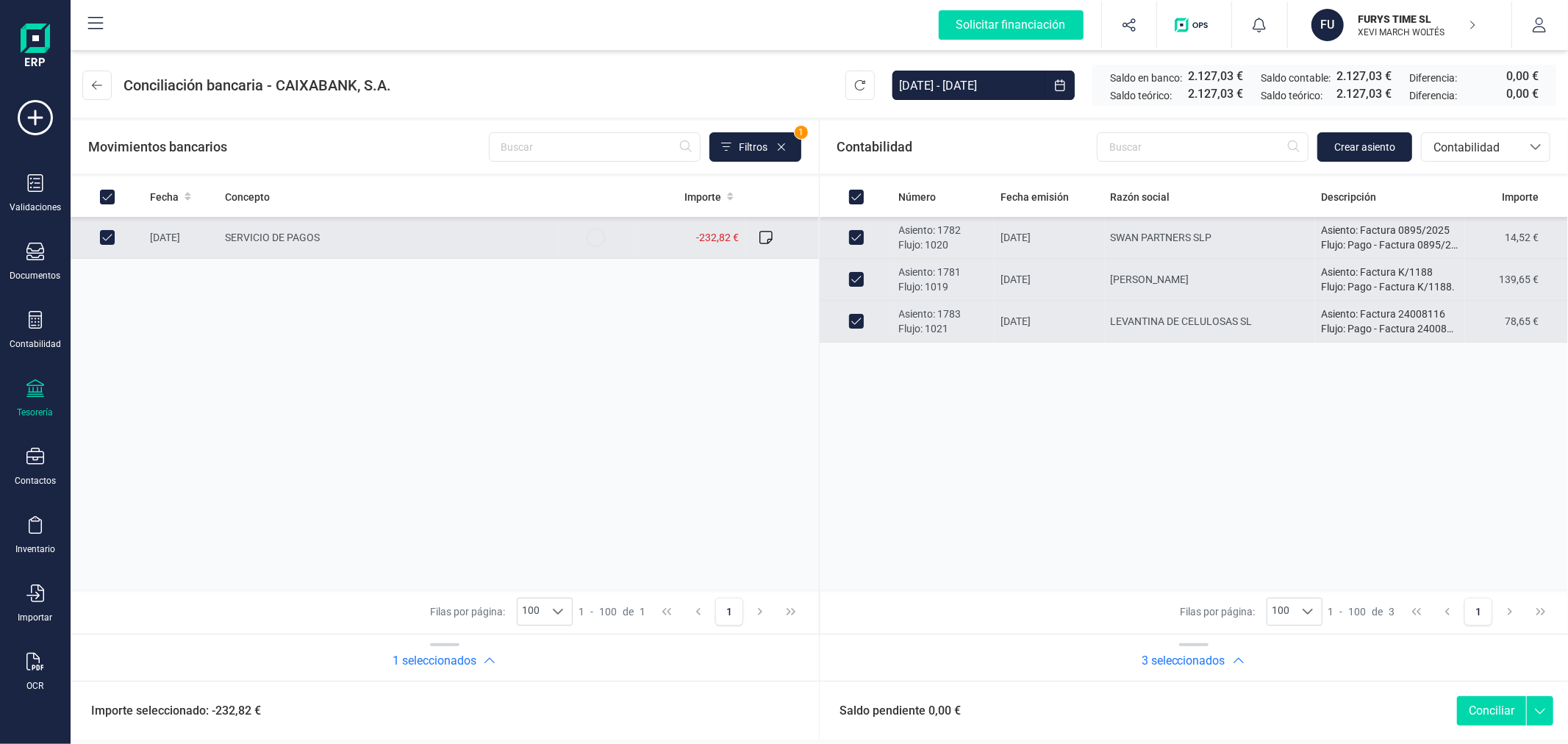
click at [1491, 715] on button "Conciliar" at bounding box center [1491, 710] width 69 height 29
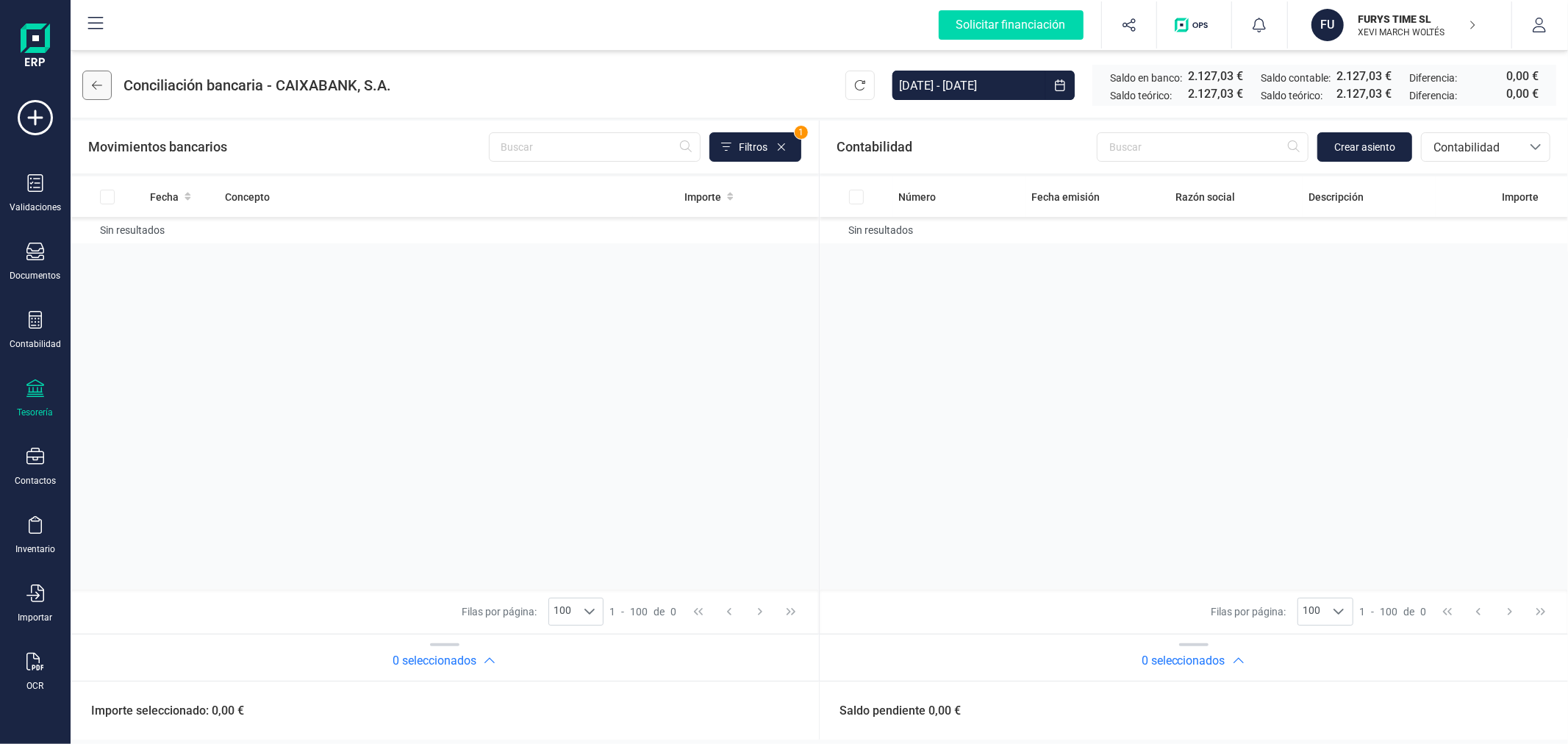
click at [93, 84] on icon at bounding box center [97, 85] width 10 height 12
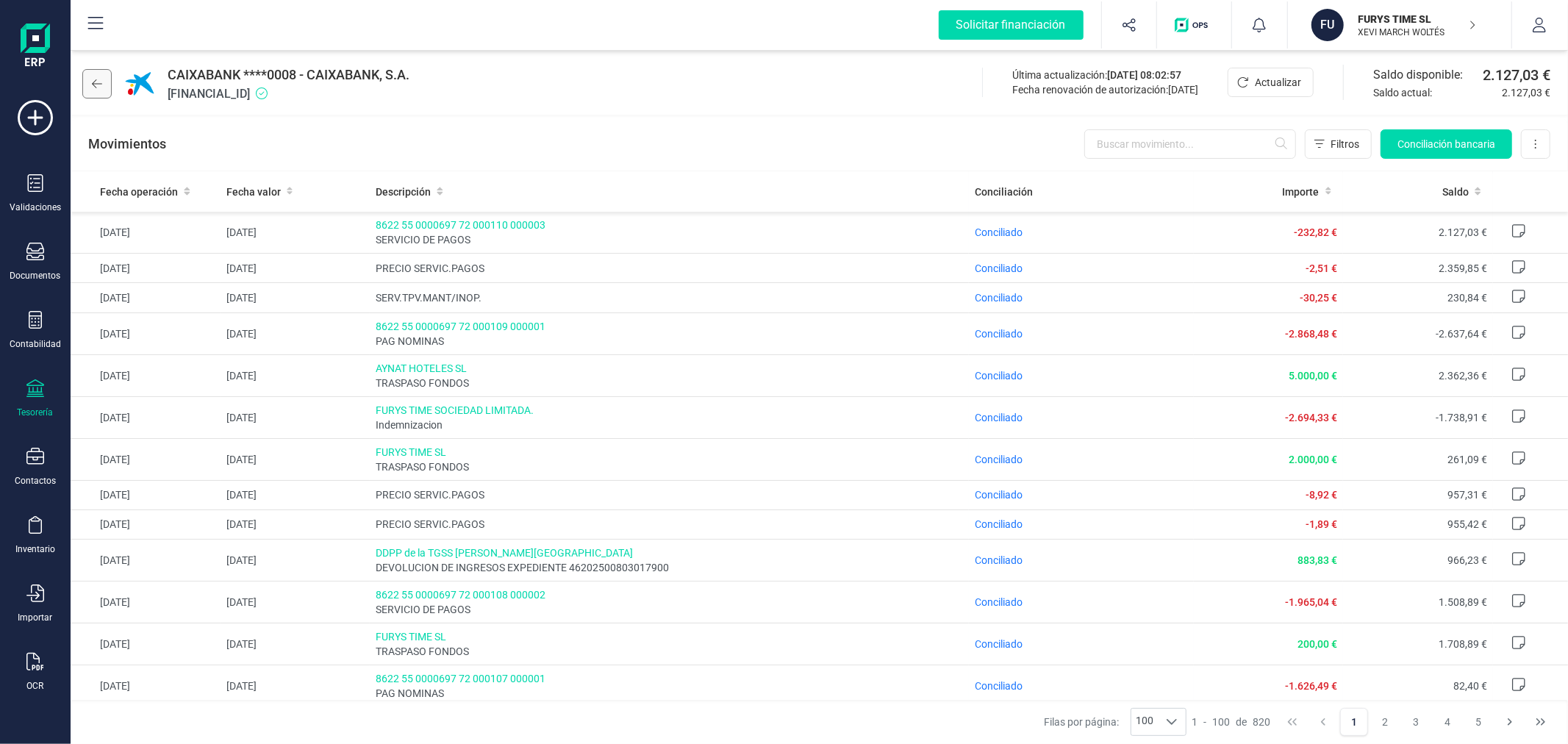
click at [101, 86] on icon at bounding box center [97, 84] width 10 height 12
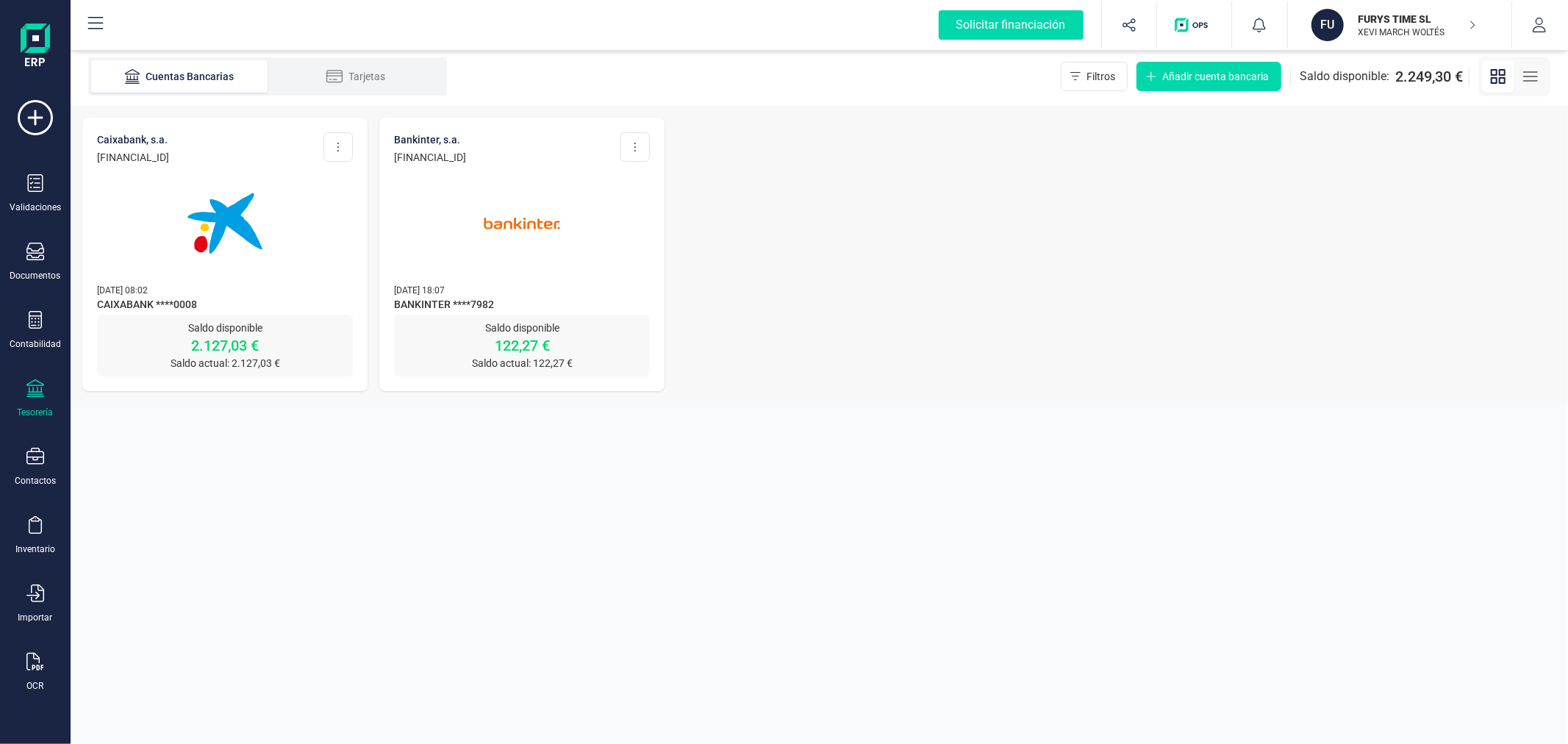
click at [474, 183] on img at bounding box center [522, 223] width 124 height 124
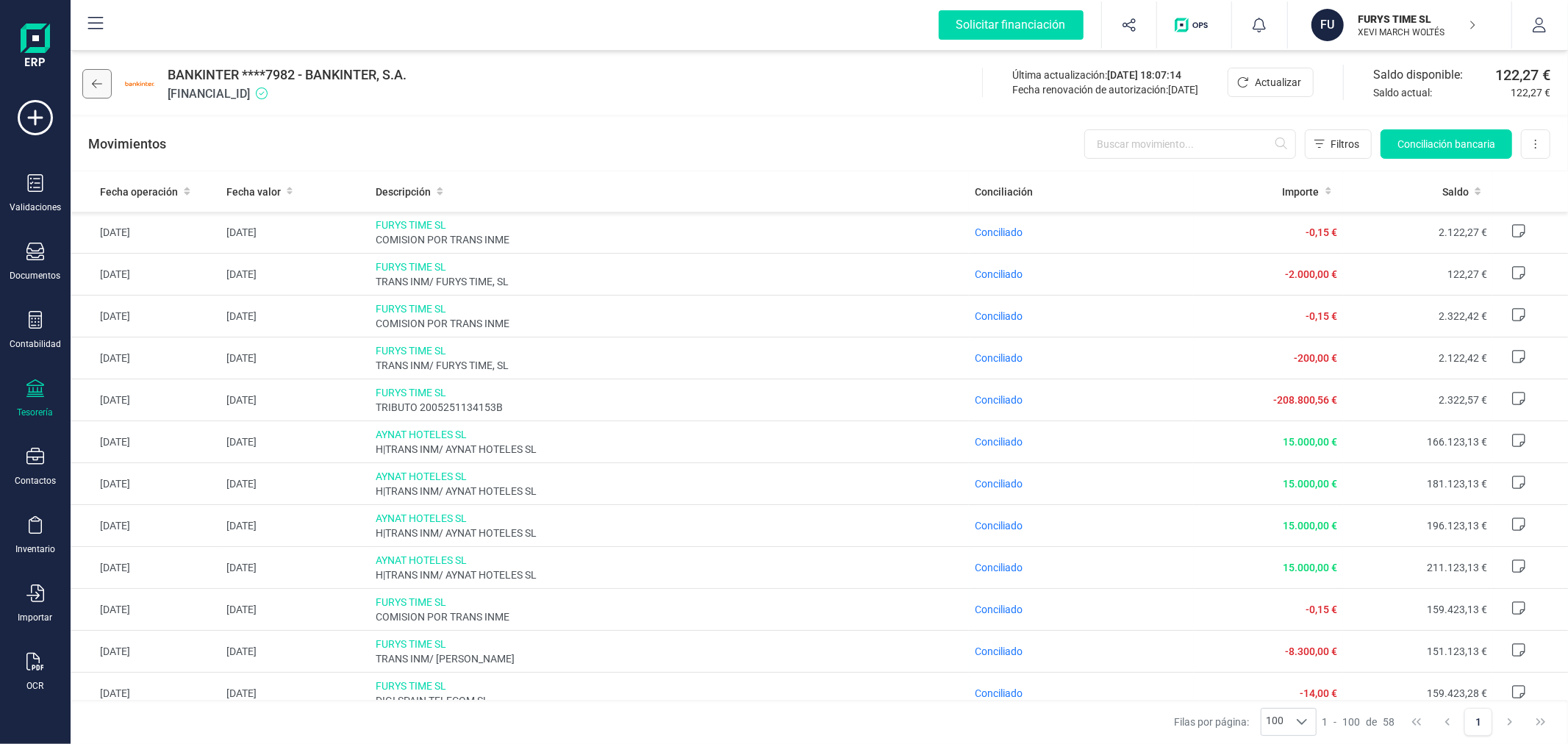
click at [103, 82] on button at bounding box center [97, 83] width 29 height 29
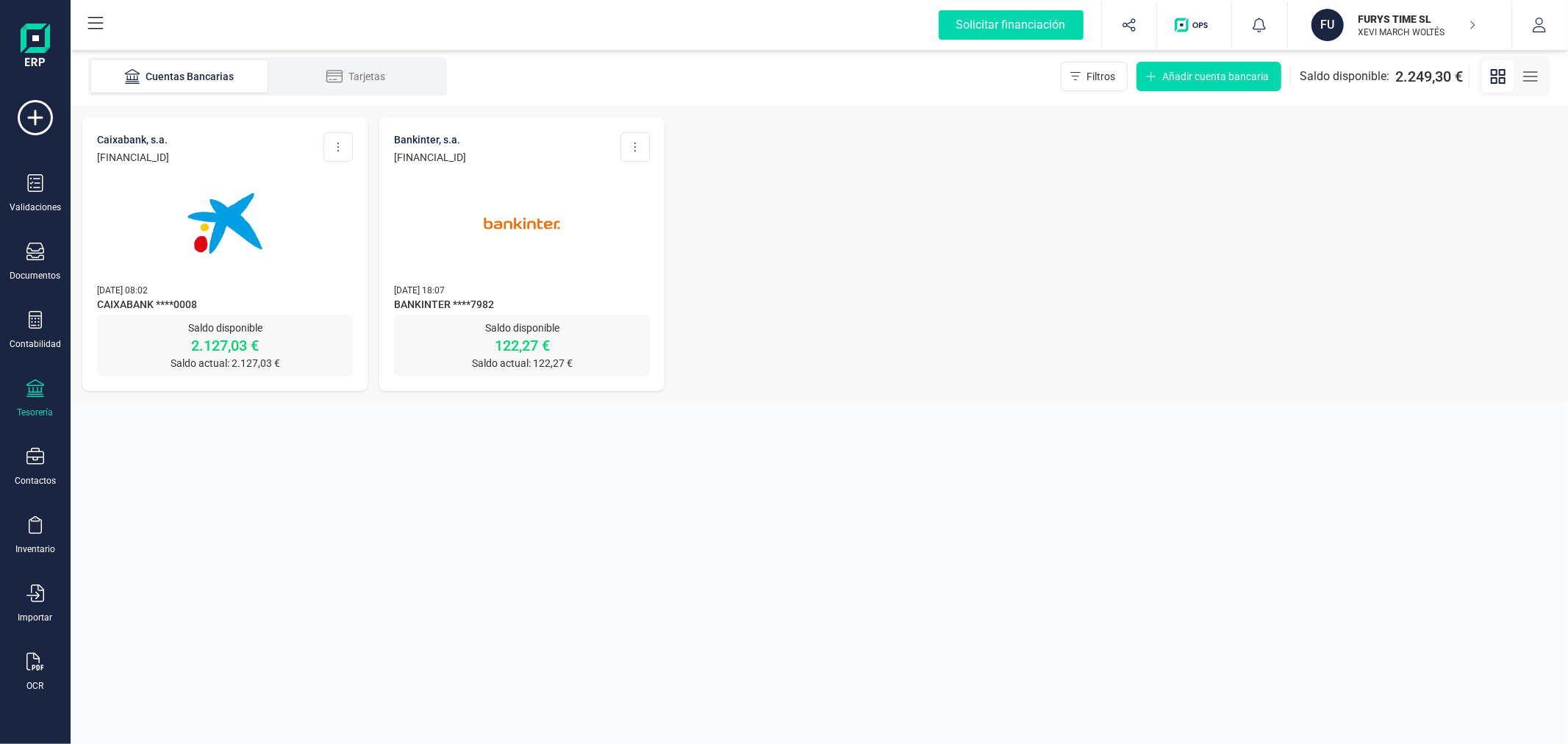
click at [1425, 20] on p "FURYS TIME SL" at bounding box center [1417, 19] width 118 height 14
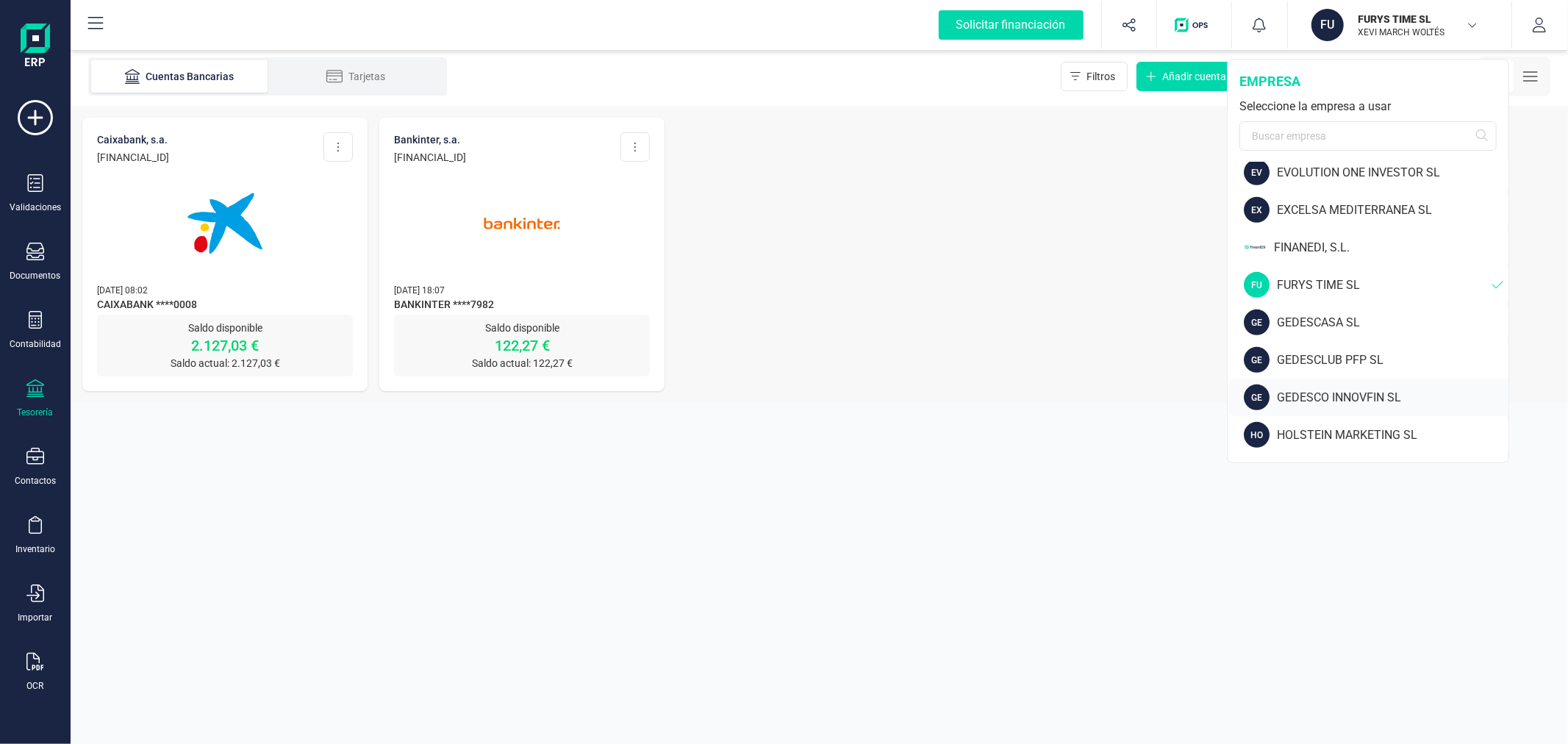
scroll to position [653, 0]
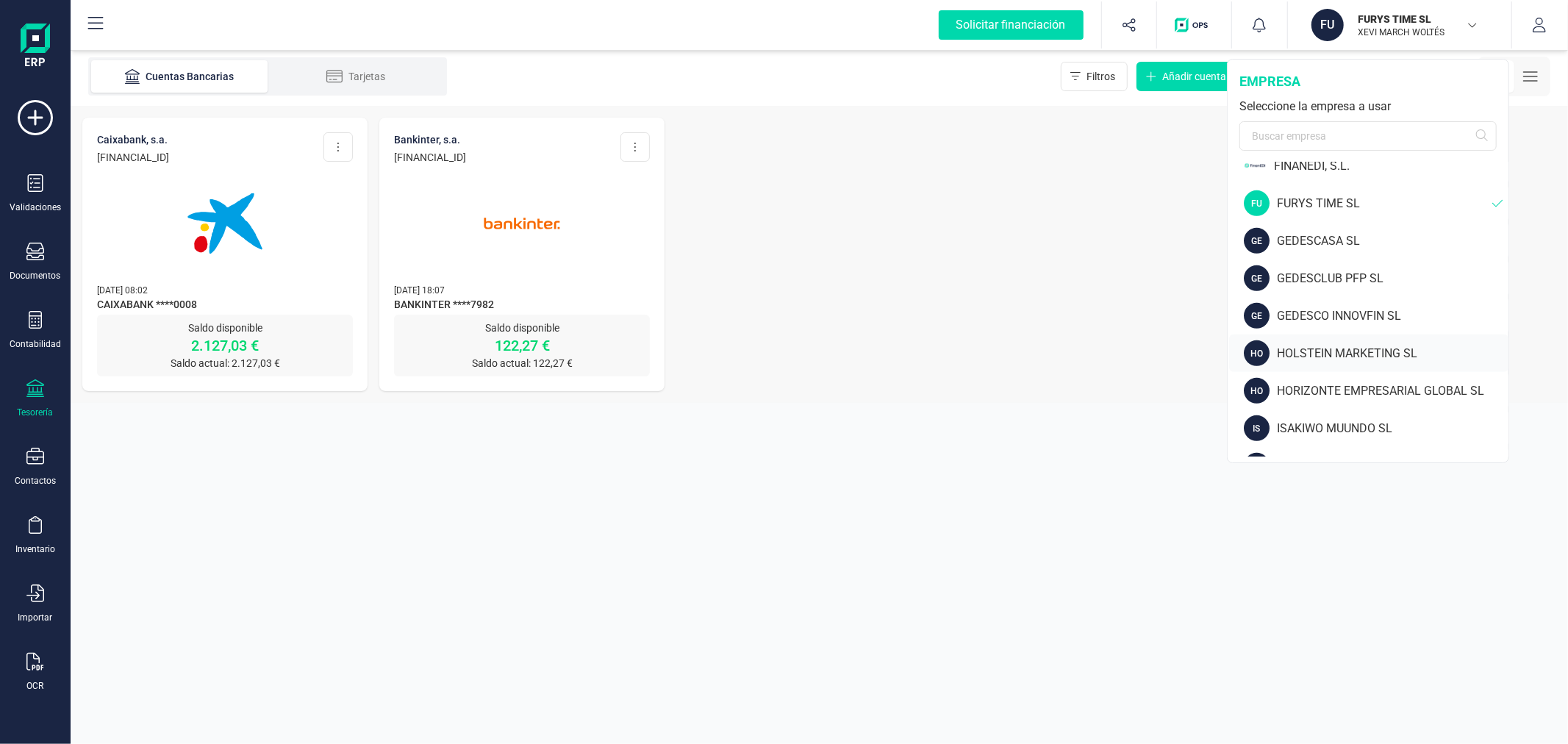
click at [1385, 341] on div "HO HOLSTEIN MARKETING SL" at bounding box center [1369, 353] width 279 height 38
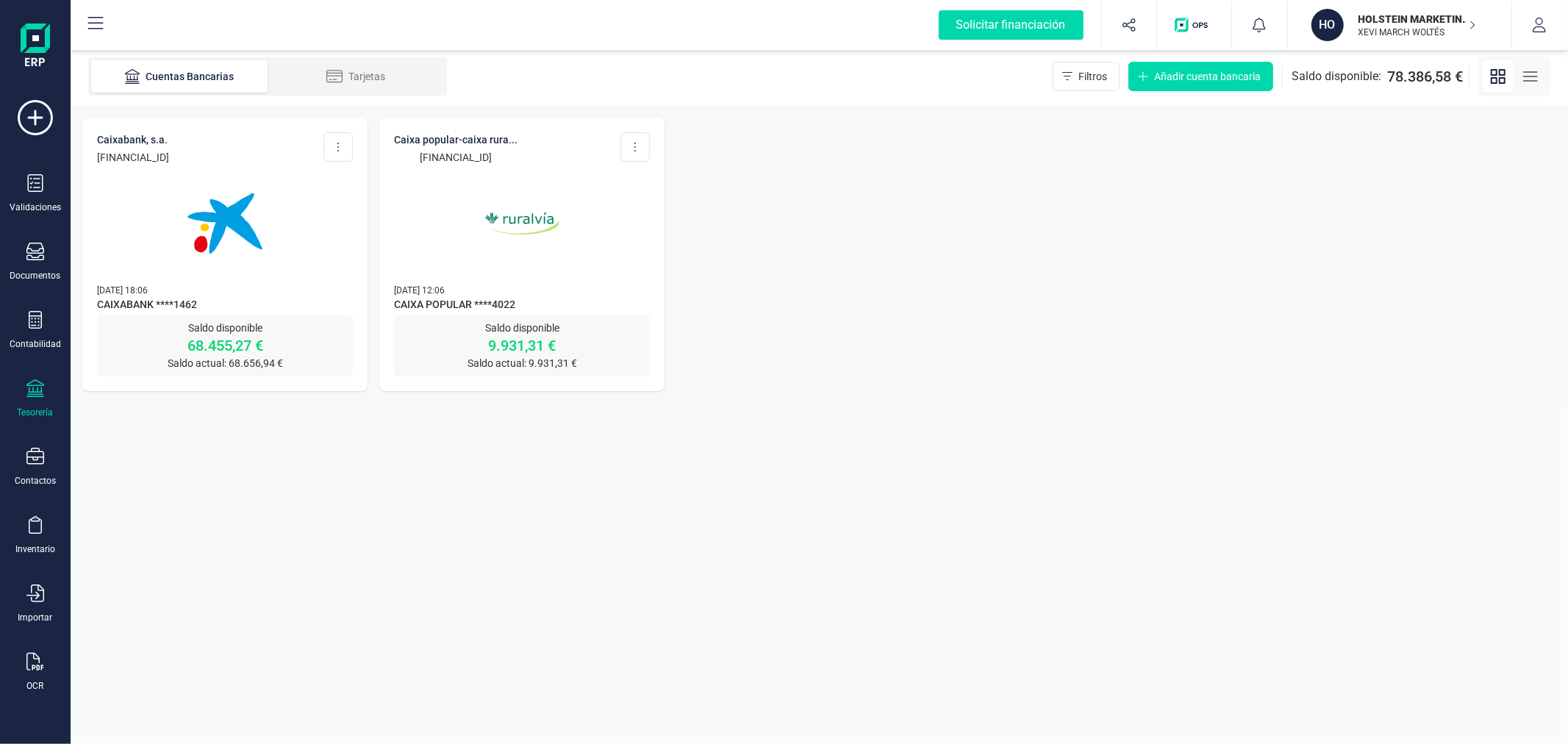
click at [242, 224] on img at bounding box center [225, 223] width 124 height 124
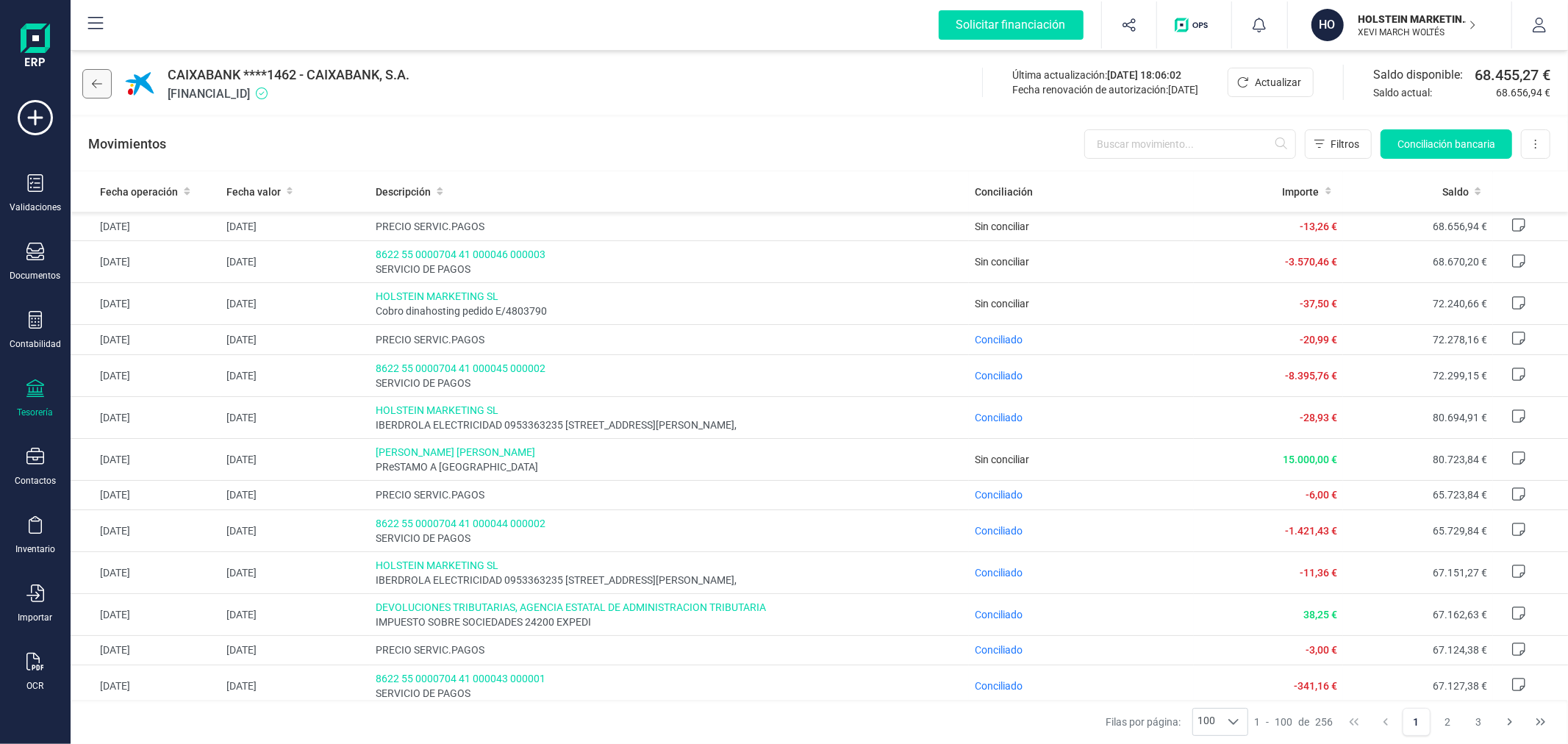
click at [102, 85] on icon at bounding box center [97, 84] width 10 height 12
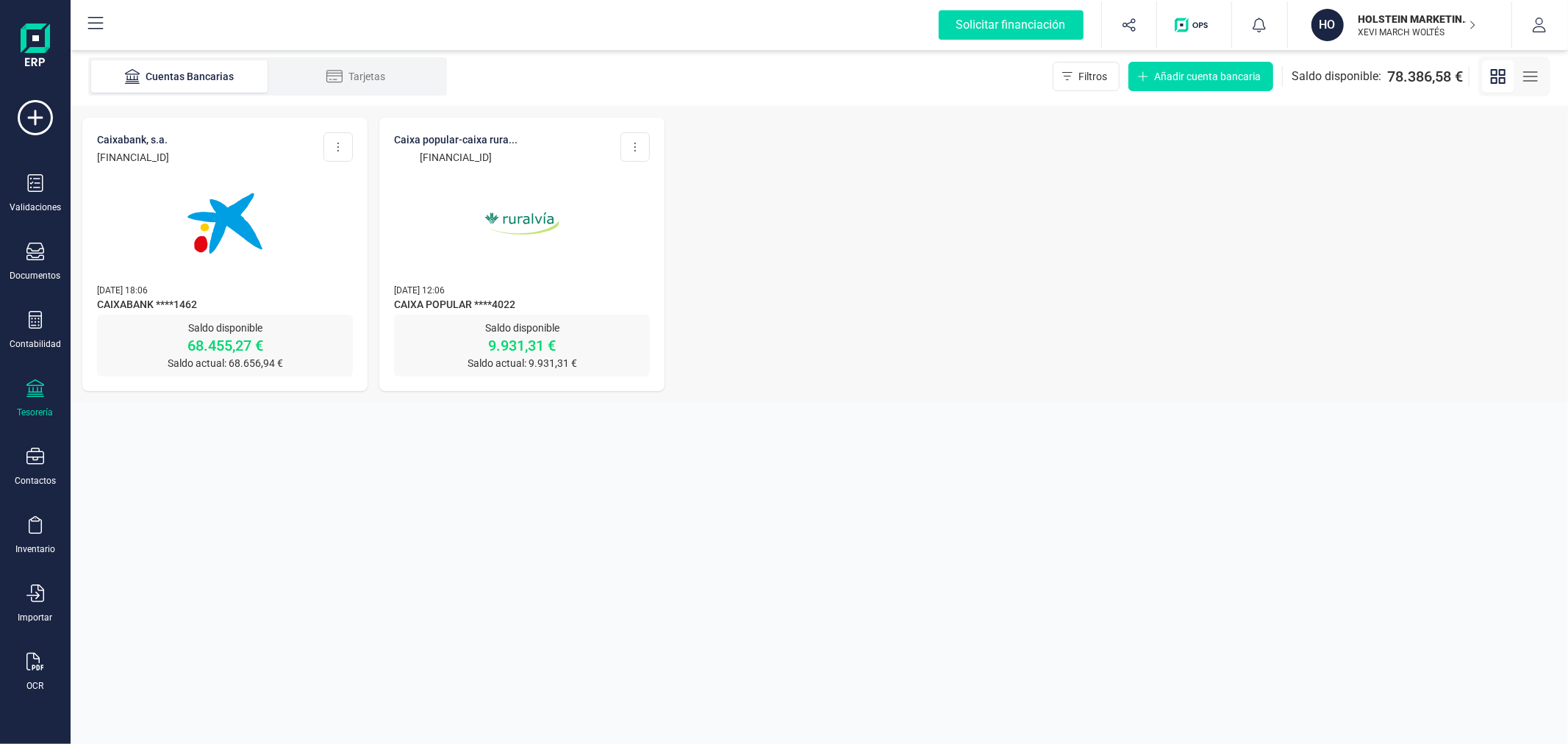
click at [534, 266] on img at bounding box center [522, 223] width 124 height 124
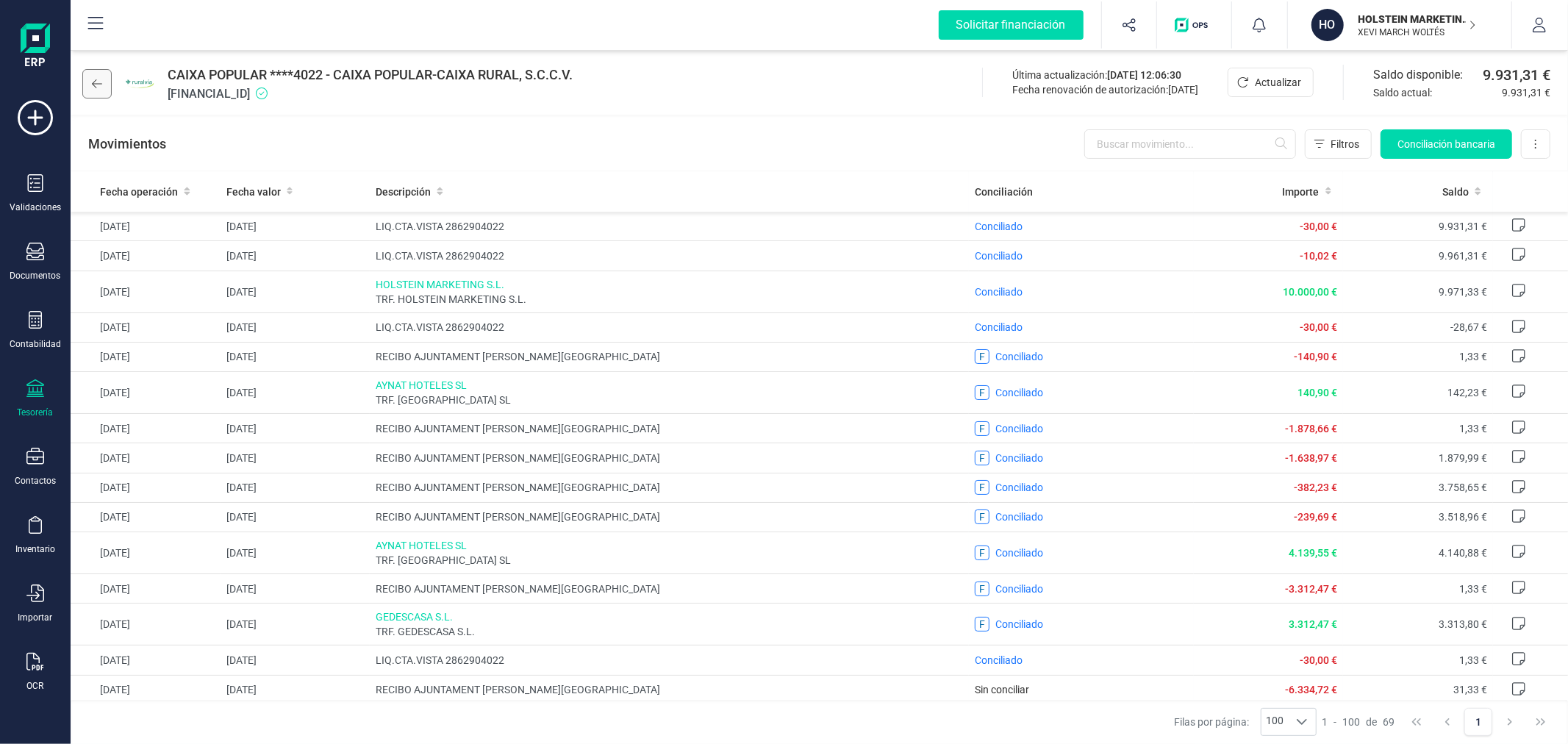
click at [93, 75] on button at bounding box center [97, 83] width 29 height 29
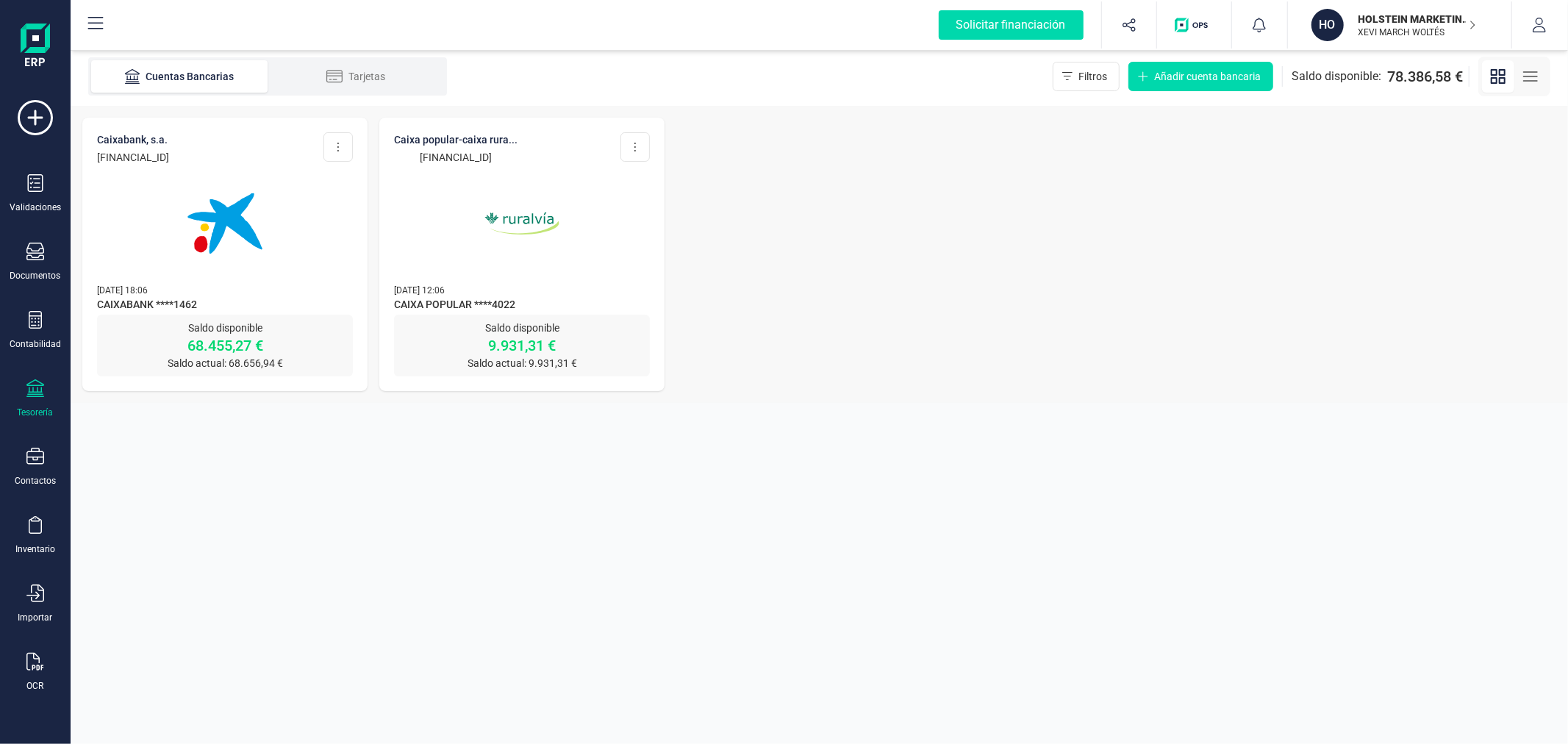
click at [1385, 23] on p "HOLSTEIN MARKETING SL" at bounding box center [1417, 19] width 118 height 14
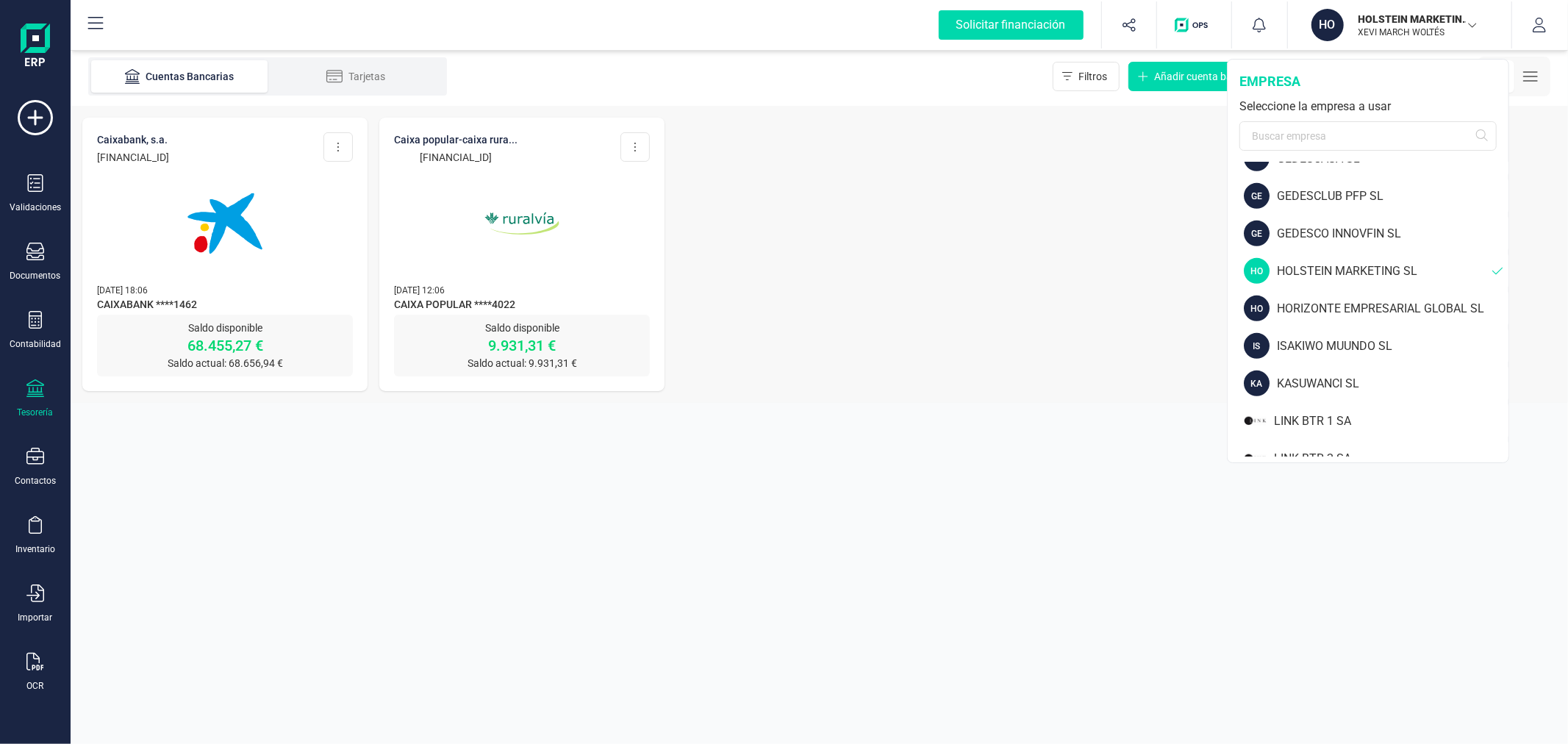
scroll to position [898, 0]
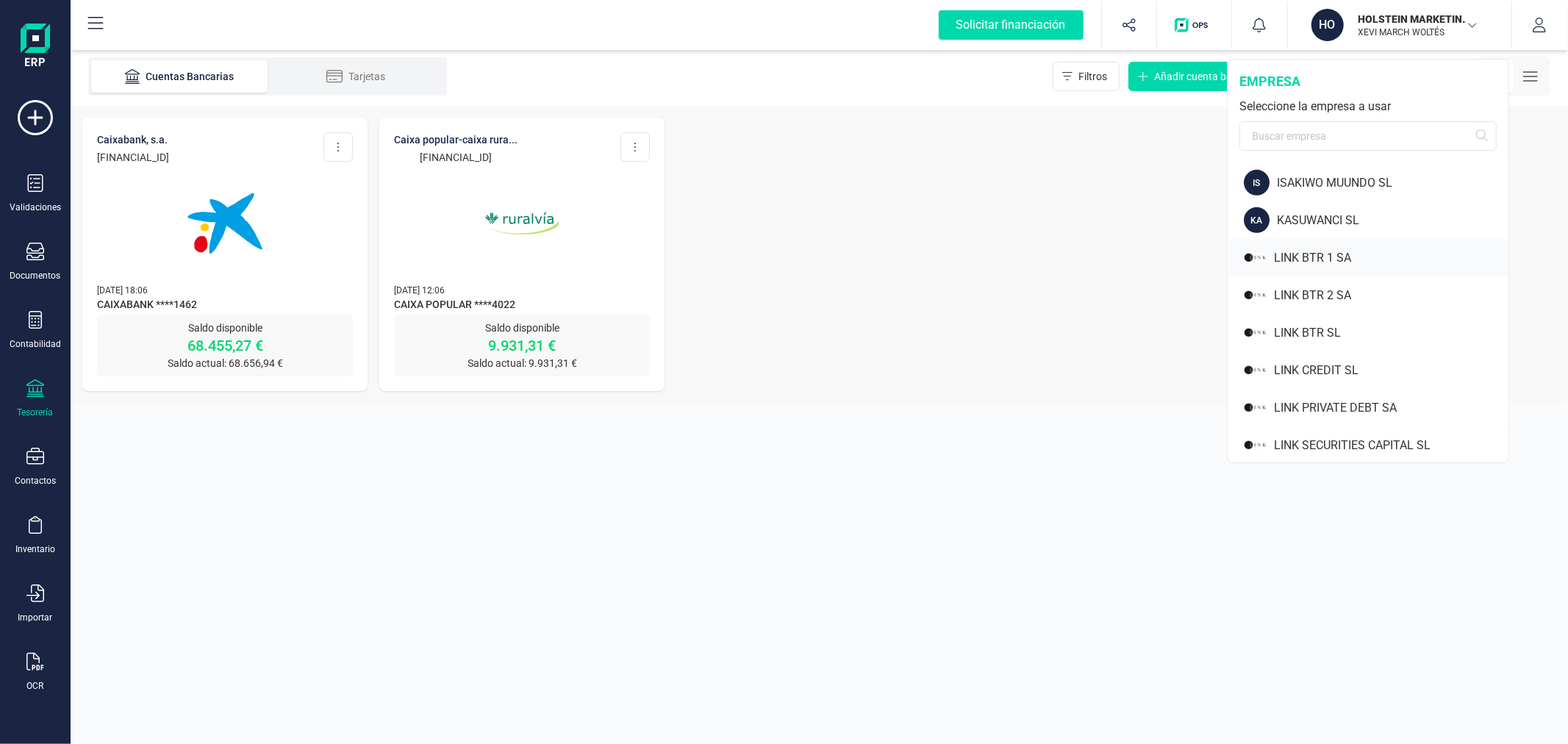
click at [1356, 250] on div "LINK BTR 1 SA" at bounding box center [1391, 258] width 235 height 18
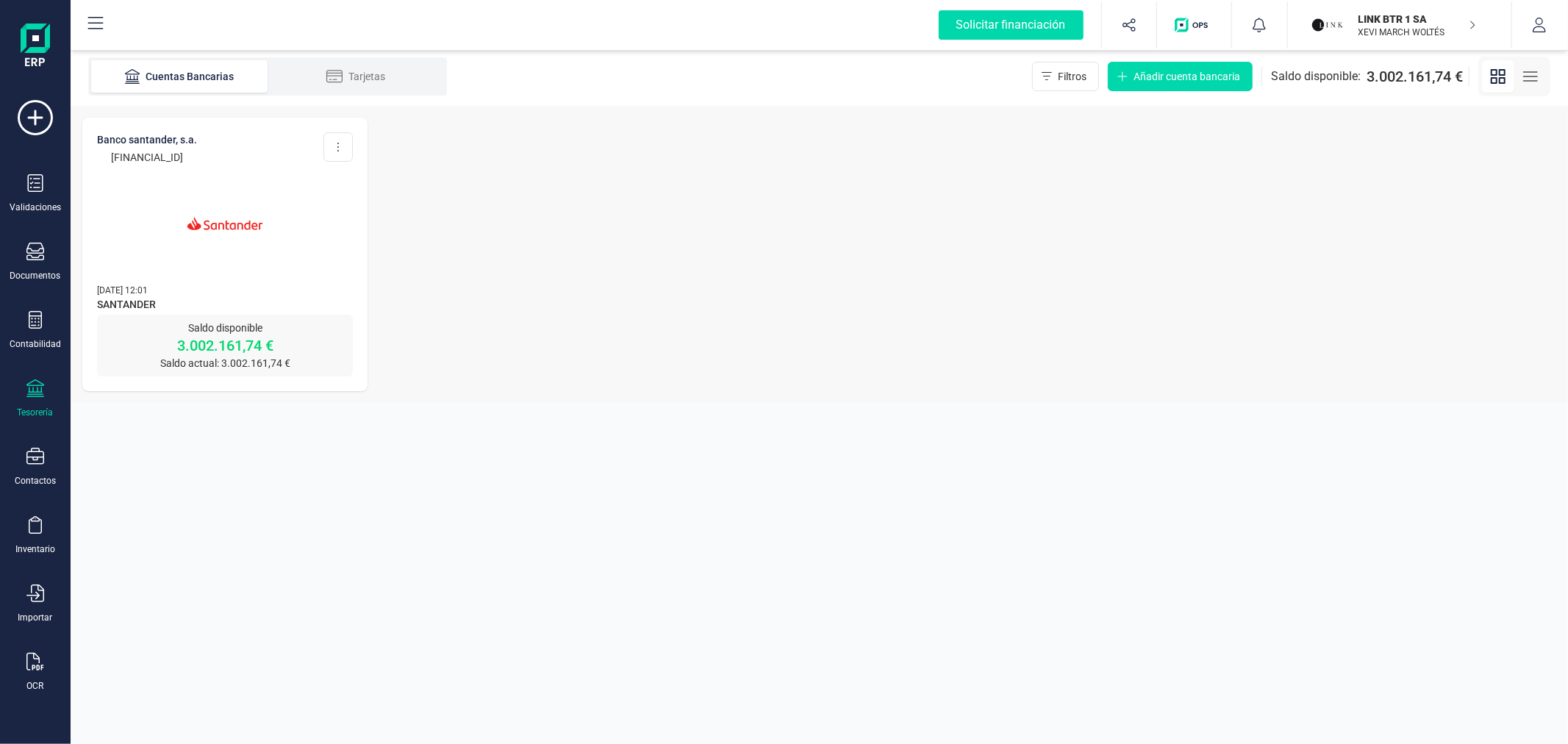
click at [194, 283] on img at bounding box center [225, 223] width 124 height 124
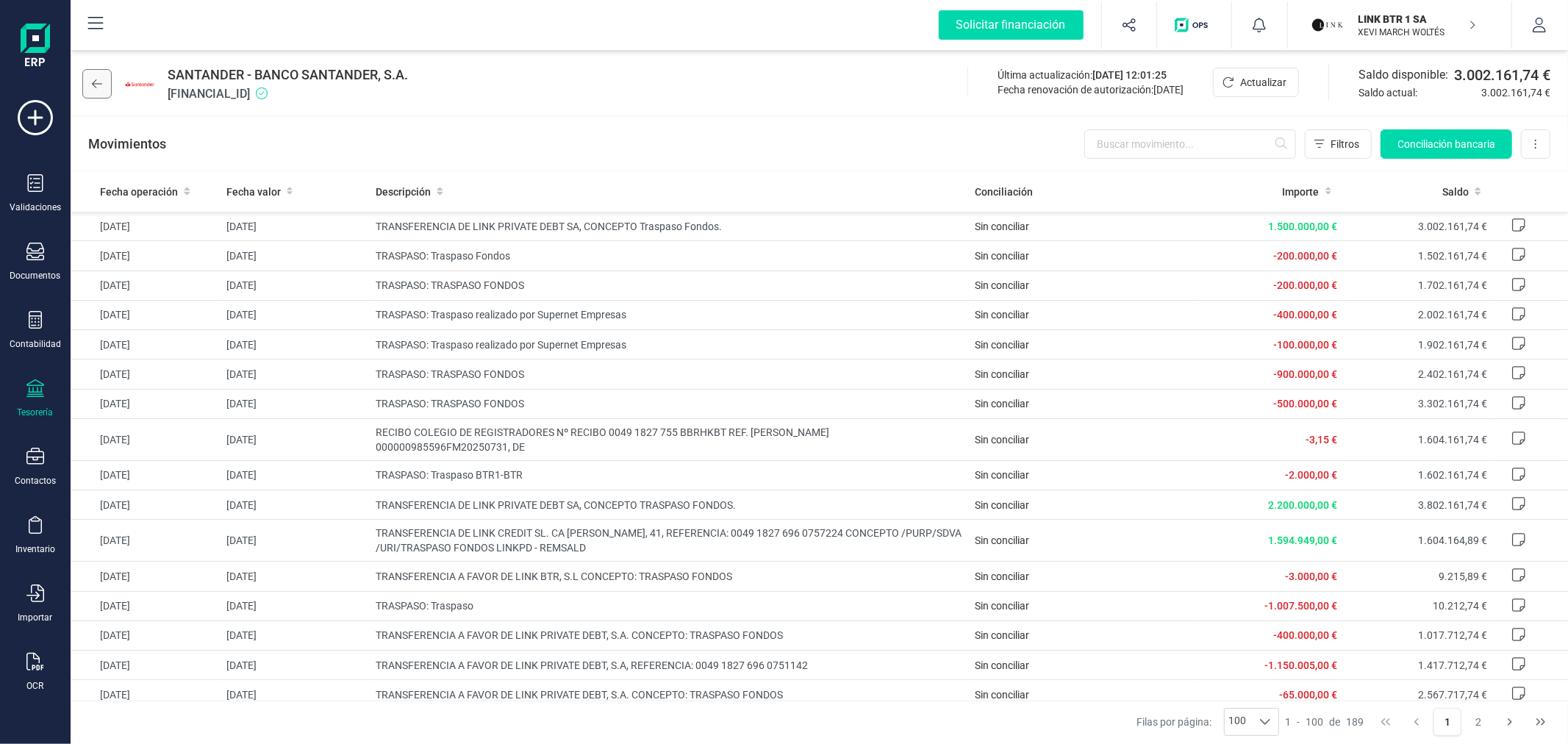
click at [88, 82] on button at bounding box center [97, 83] width 29 height 29
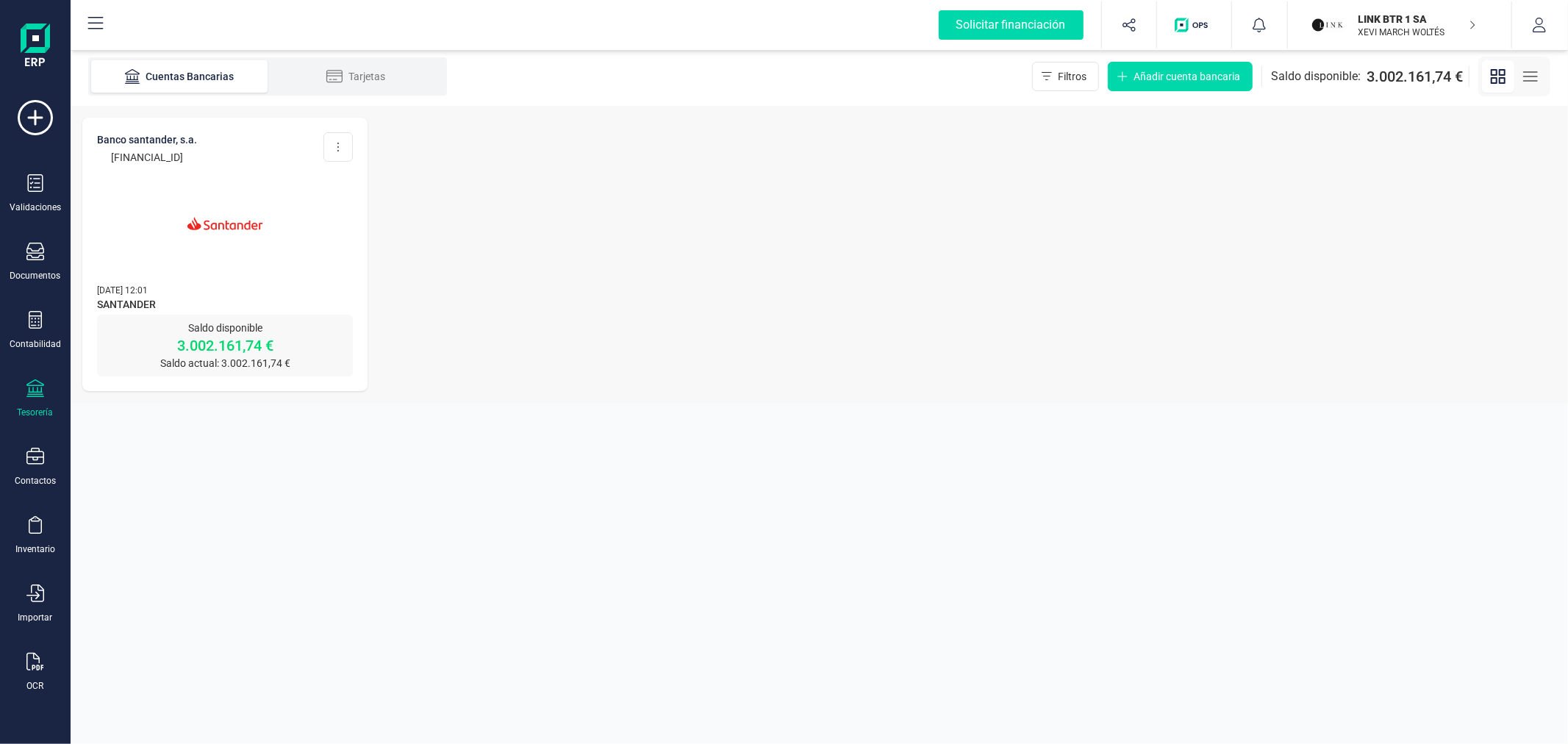
click at [1369, 39] on div "LINK BTR 1 SA XEVI MARCH WOLTÉS" at bounding box center [1409, 24] width 114 height 32
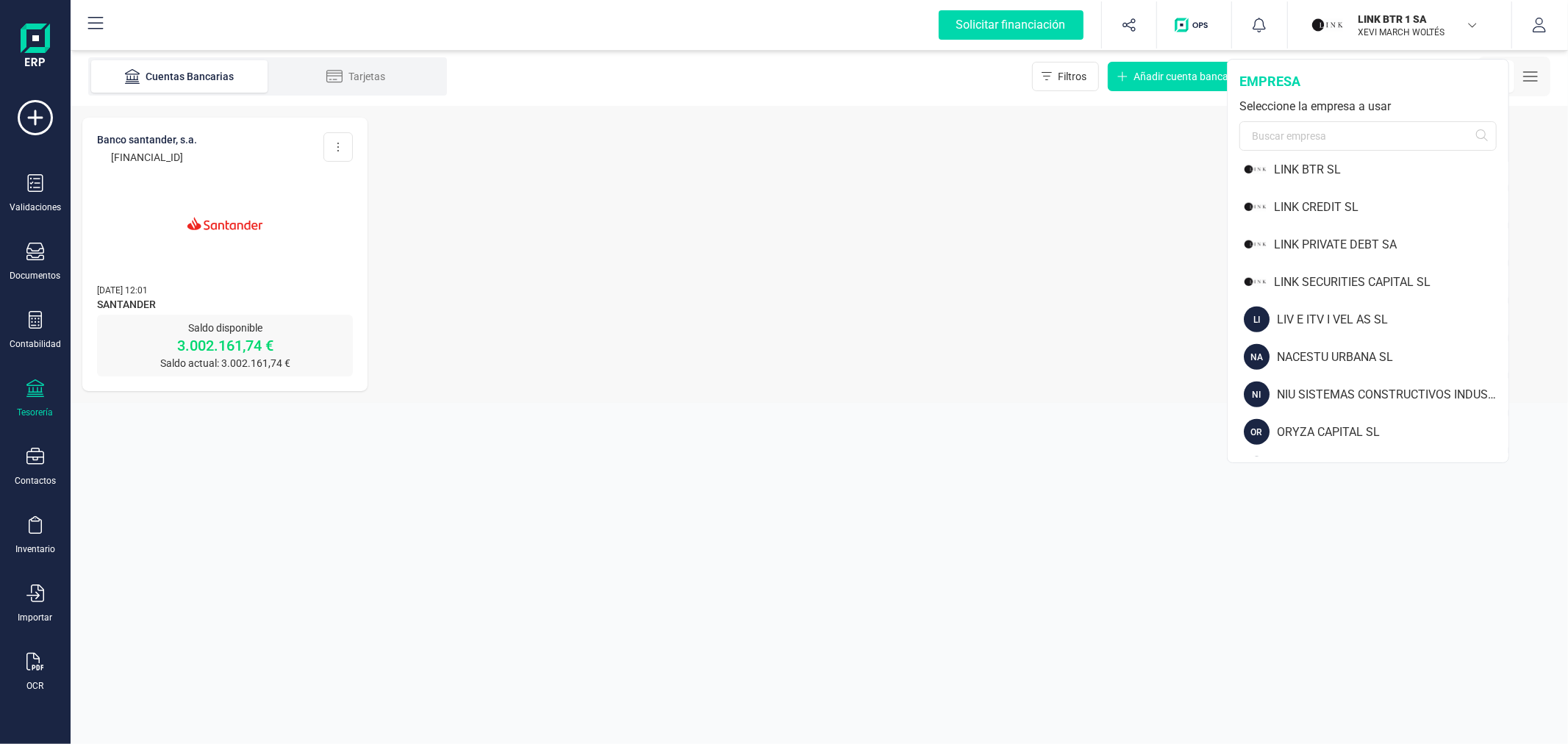
scroll to position [980, 0]
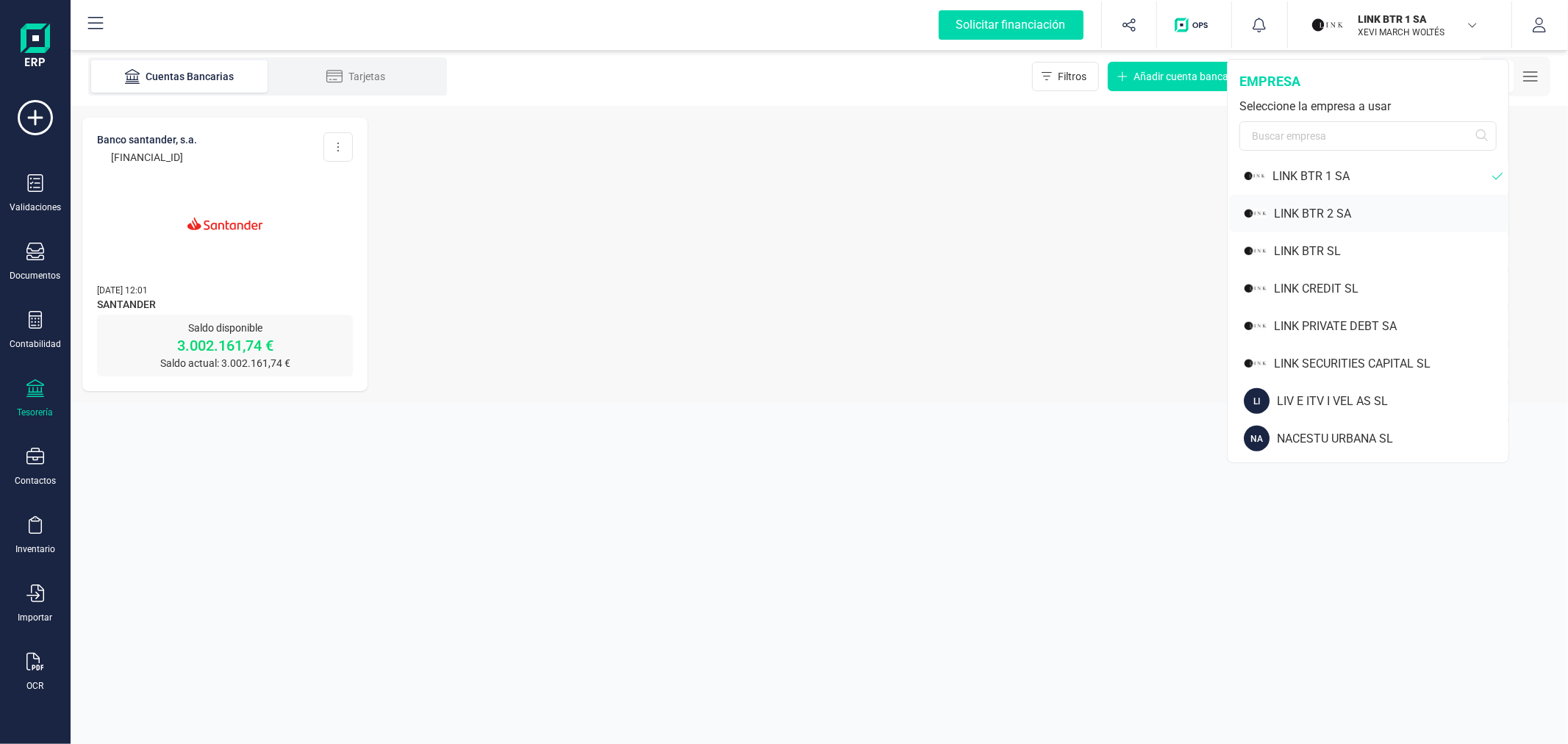
click at [1344, 210] on div "LINK BTR 2 SA" at bounding box center [1391, 214] width 235 height 18
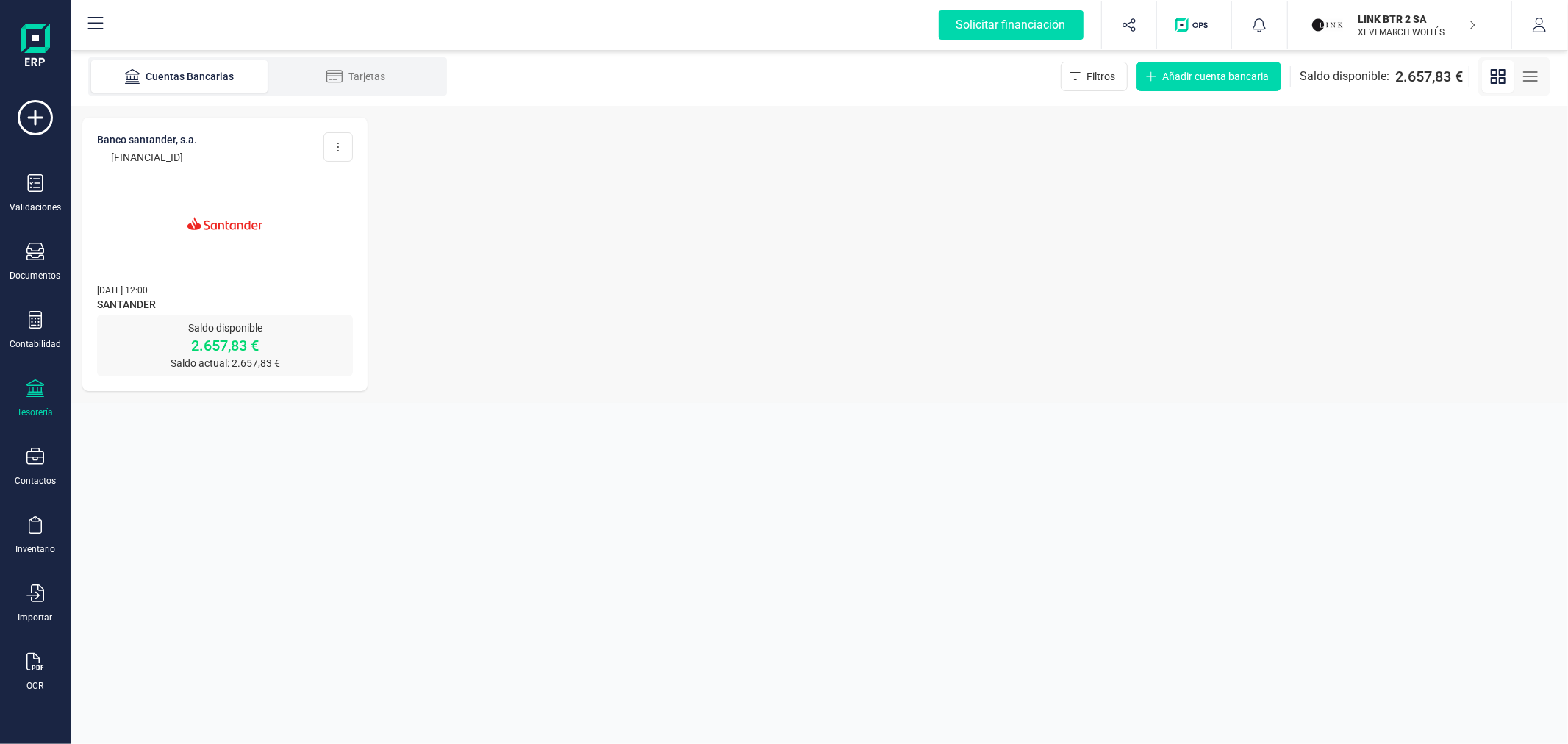
click at [247, 231] on img at bounding box center [225, 223] width 124 height 124
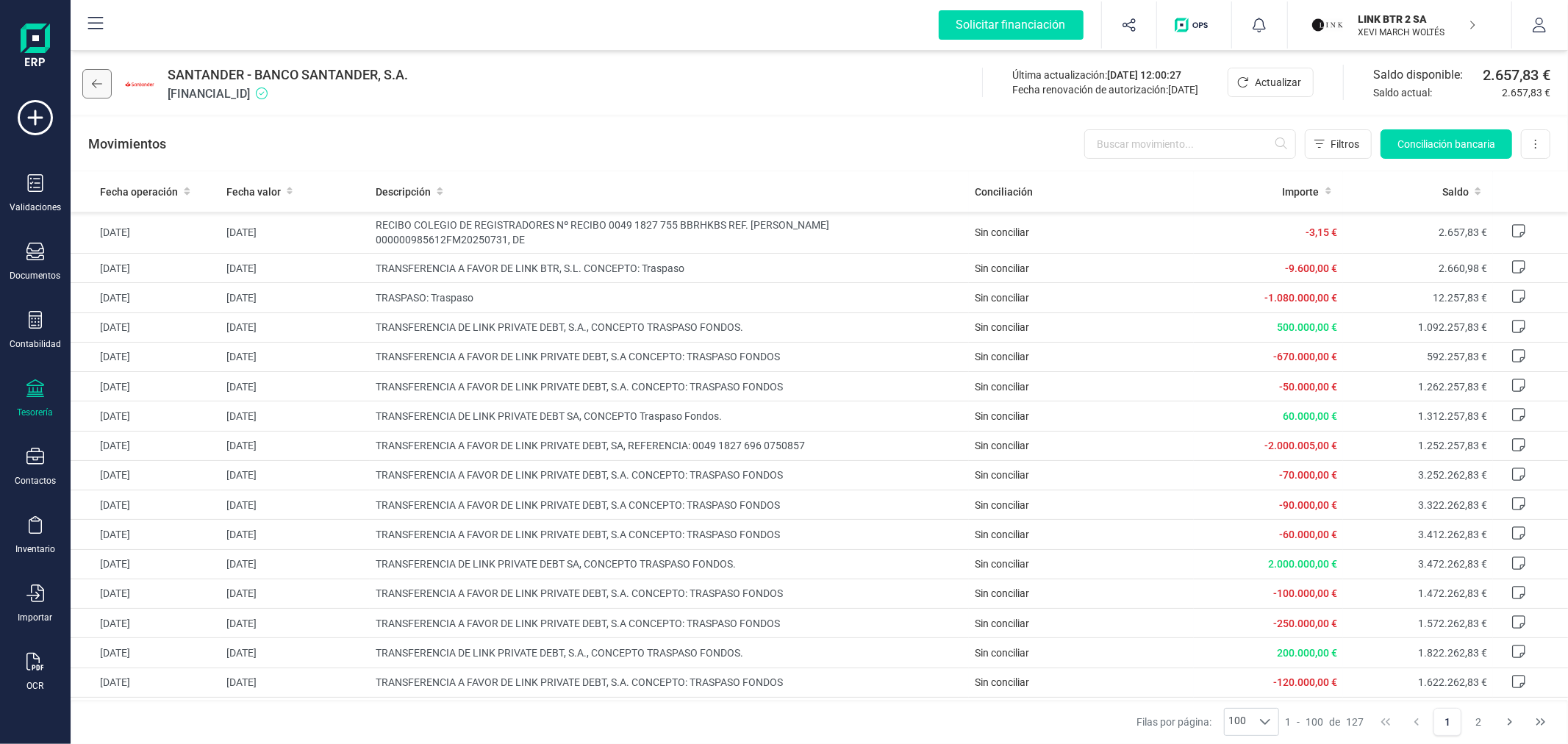
click at [94, 77] on button at bounding box center [97, 83] width 29 height 29
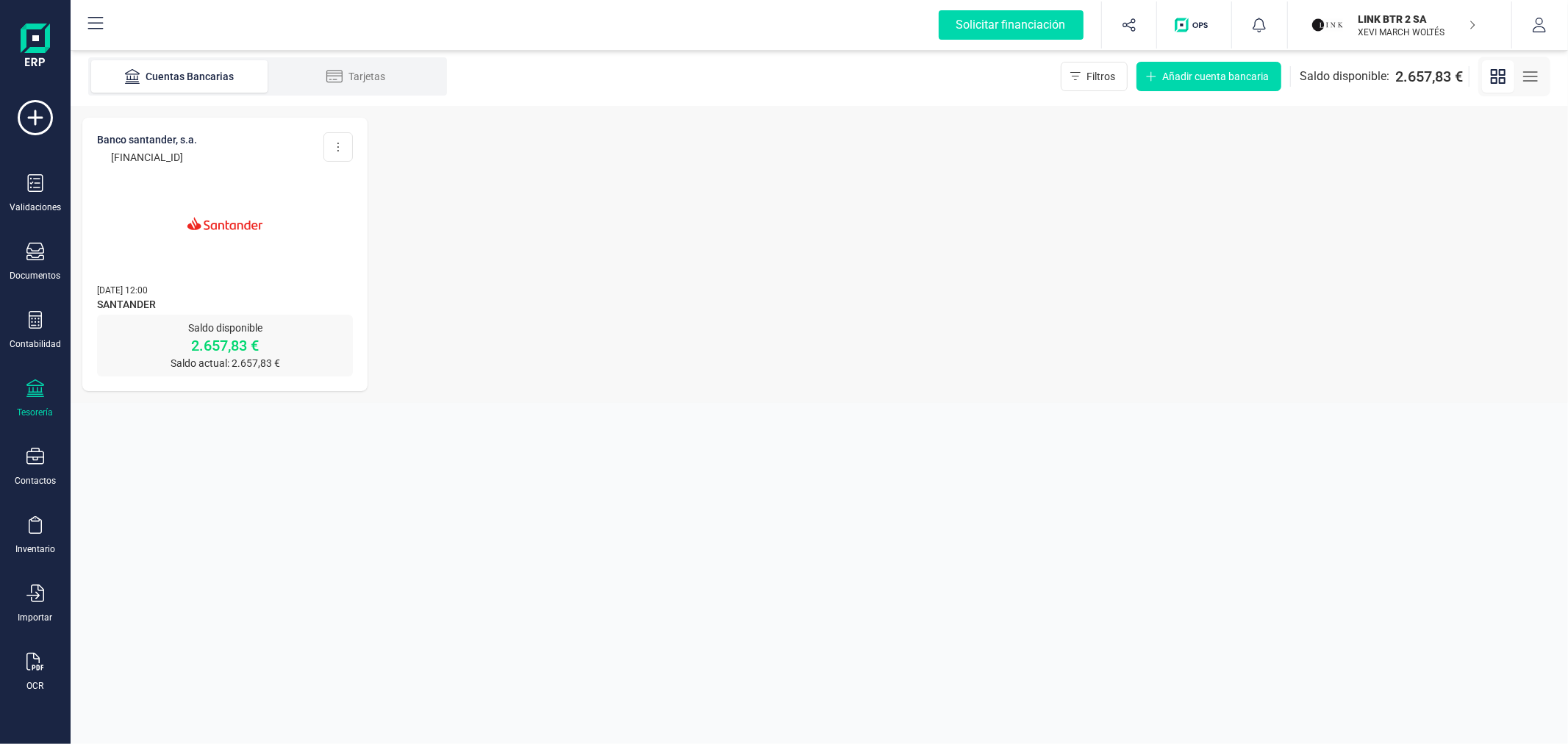
click at [1358, 31] on p "XEVI MARCH WOLTÉS" at bounding box center [1417, 32] width 118 height 12
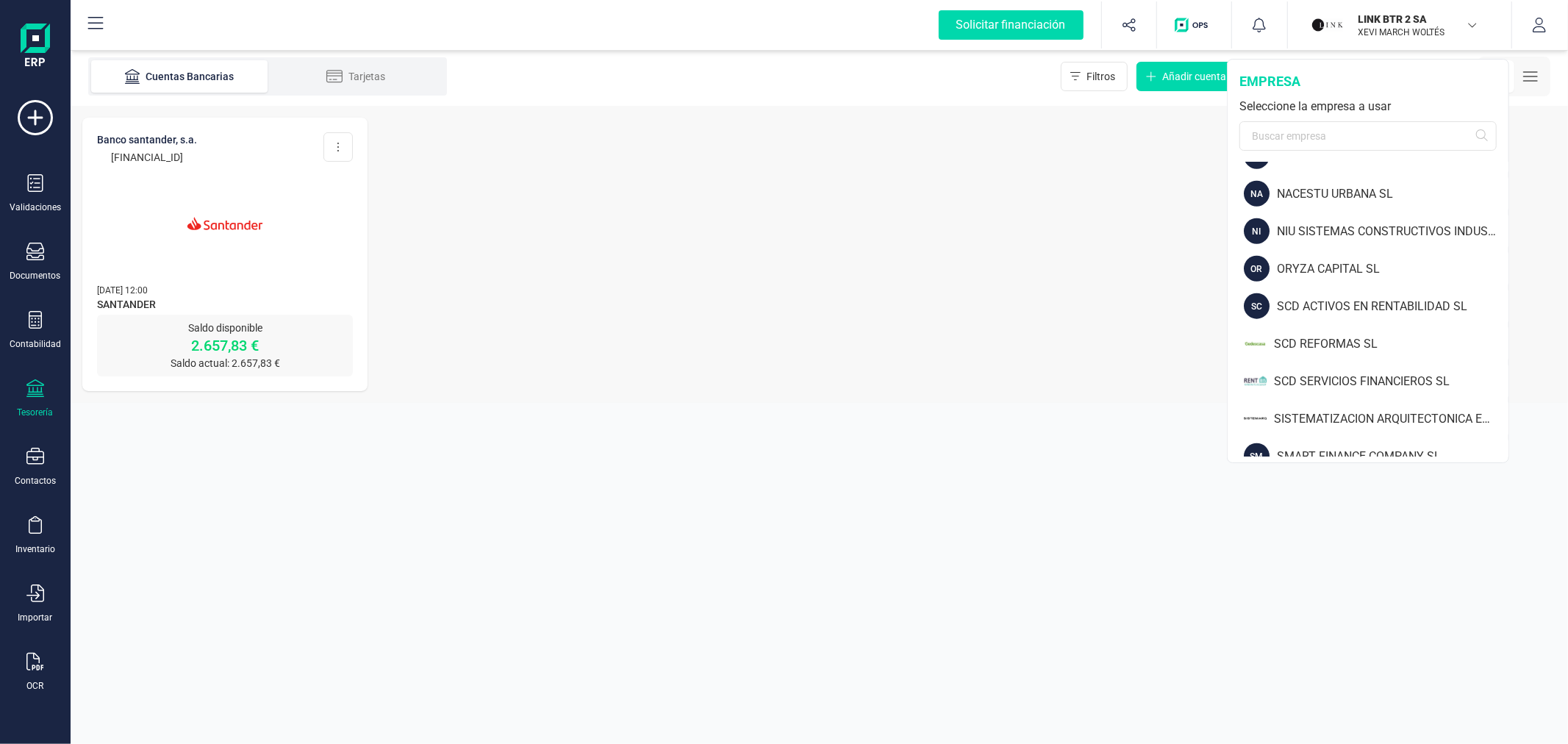
scroll to position [1061, 0]
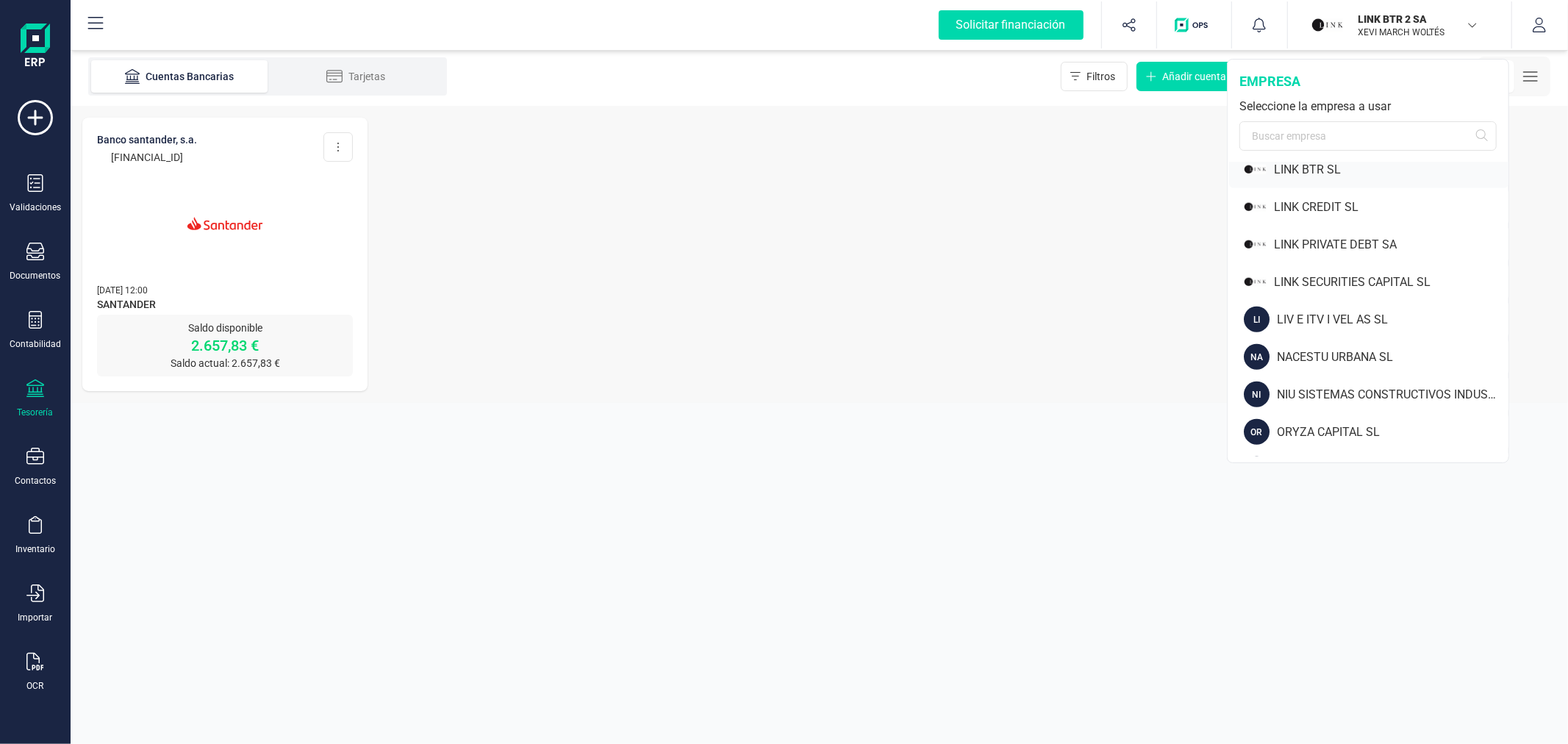
click at [1306, 170] on div "LINK BTR SL" at bounding box center [1391, 169] width 235 height 18
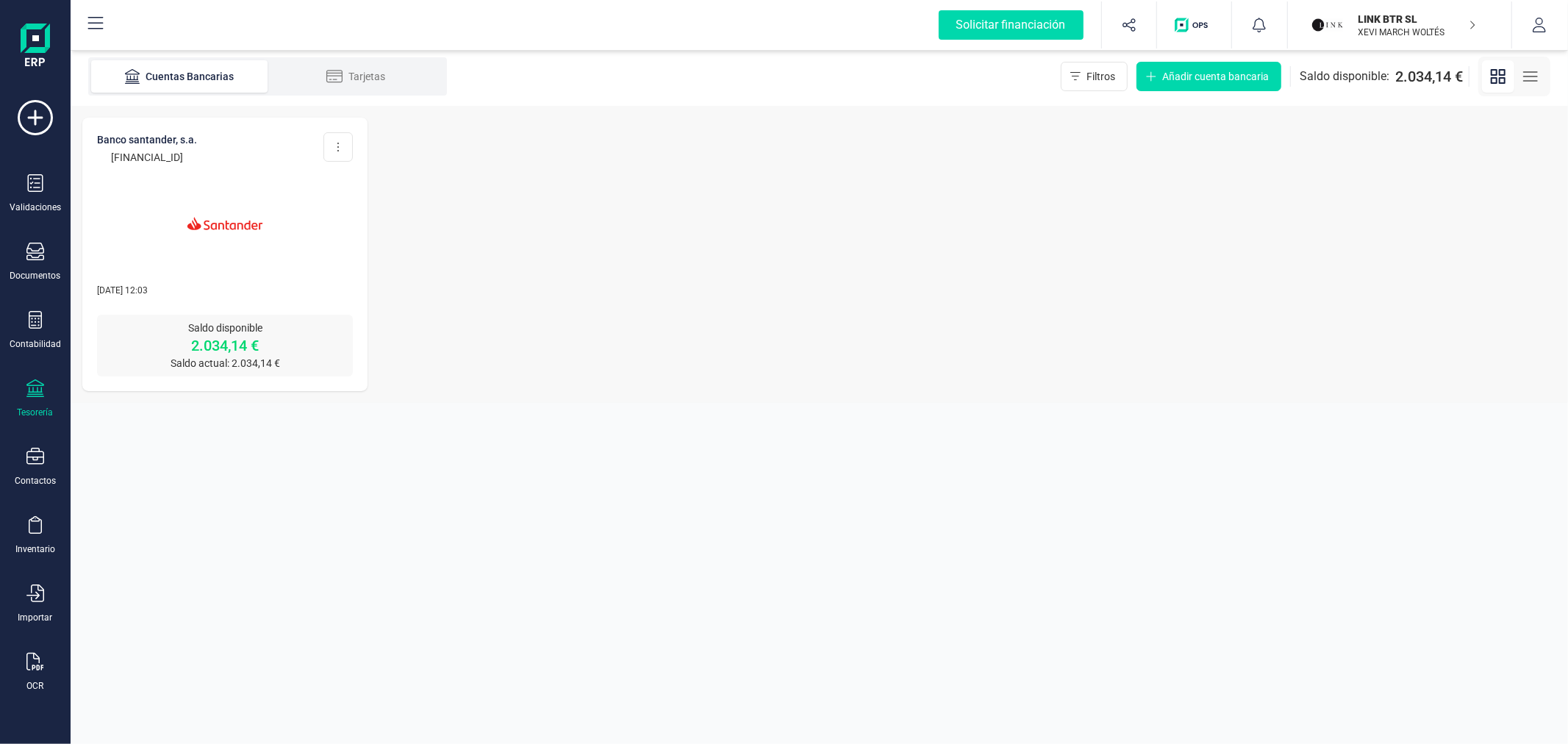
click at [222, 247] on img at bounding box center [225, 223] width 124 height 124
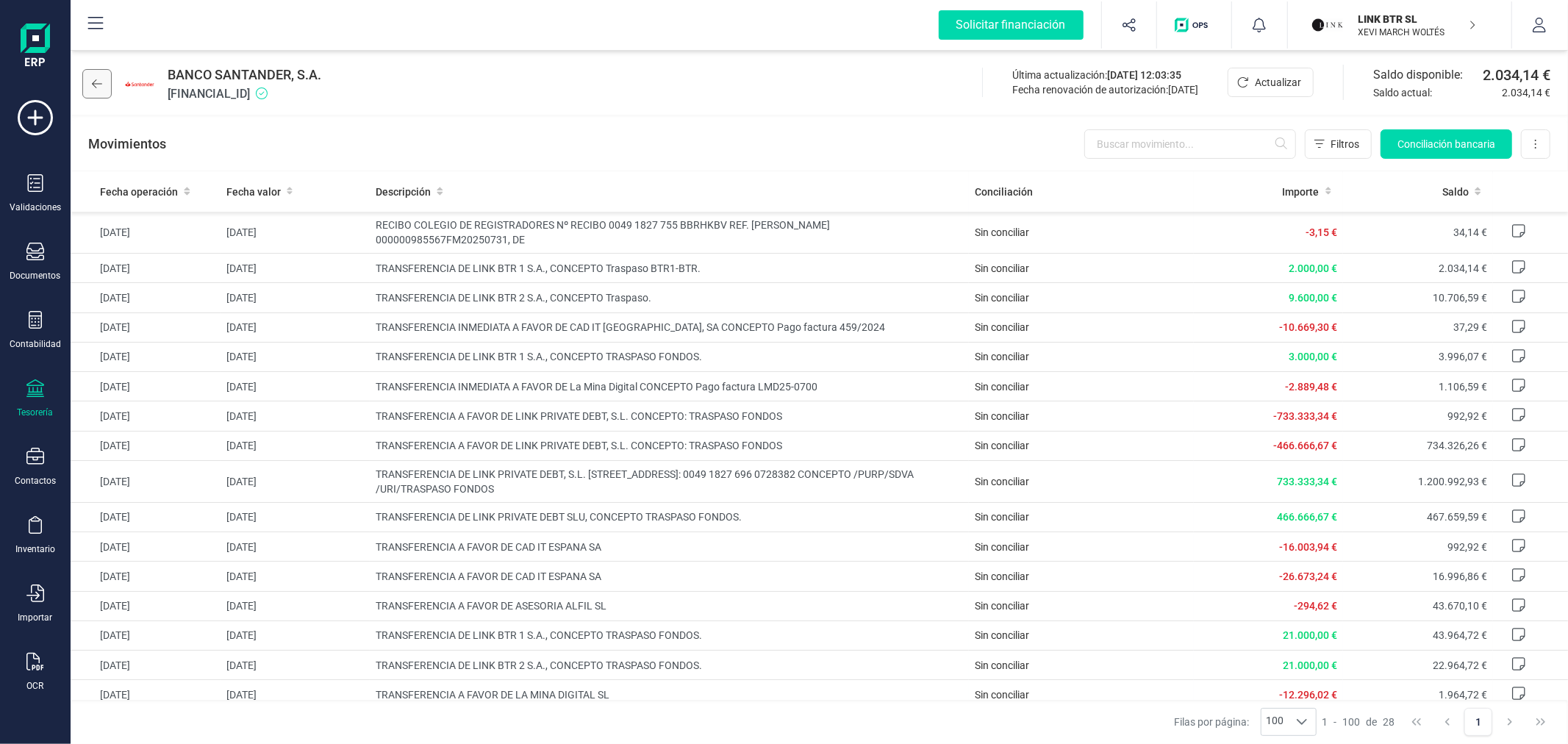
click at [92, 78] on icon at bounding box center [97, 84] width 10 height 12
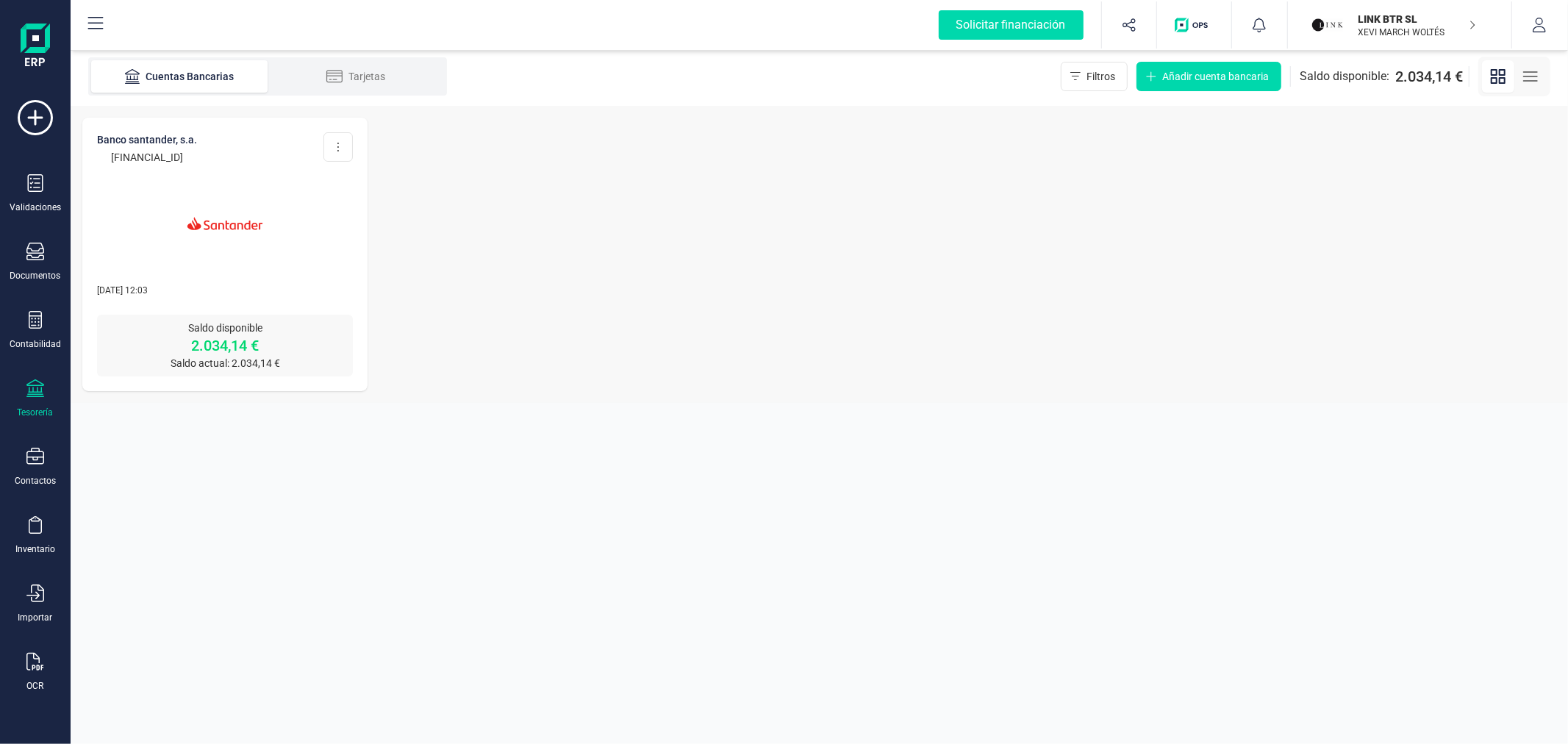
click at [1356, 34] on div "LINK BTR SL XEVI MARCH WOLTÉS" at bounding box center [1409, 24] width 114 height 32
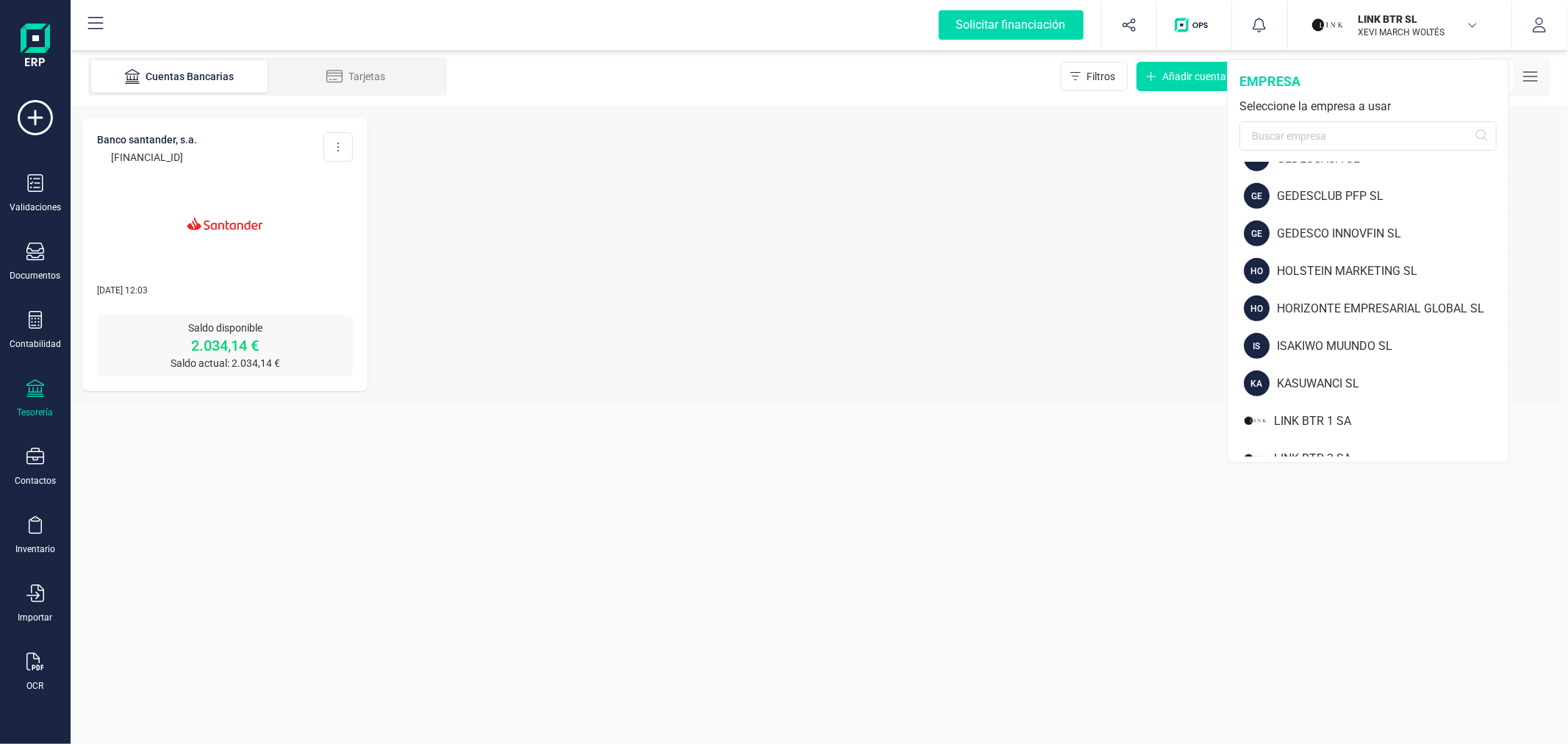
scroll to position [980, 0]
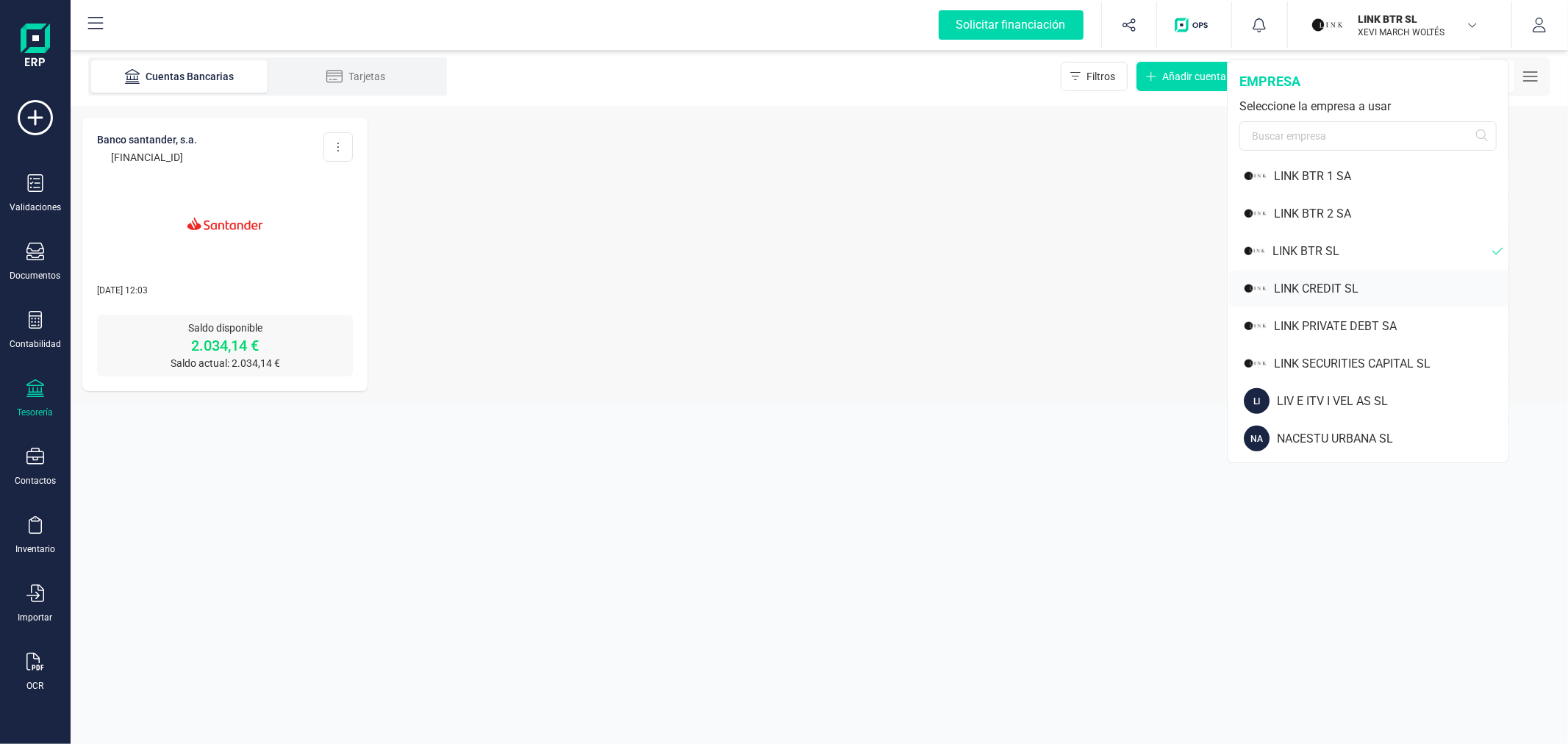
click at [1331, 281] on div "LINK CREDIT SL" at bounding box center [1391, 289] width 235 height 18
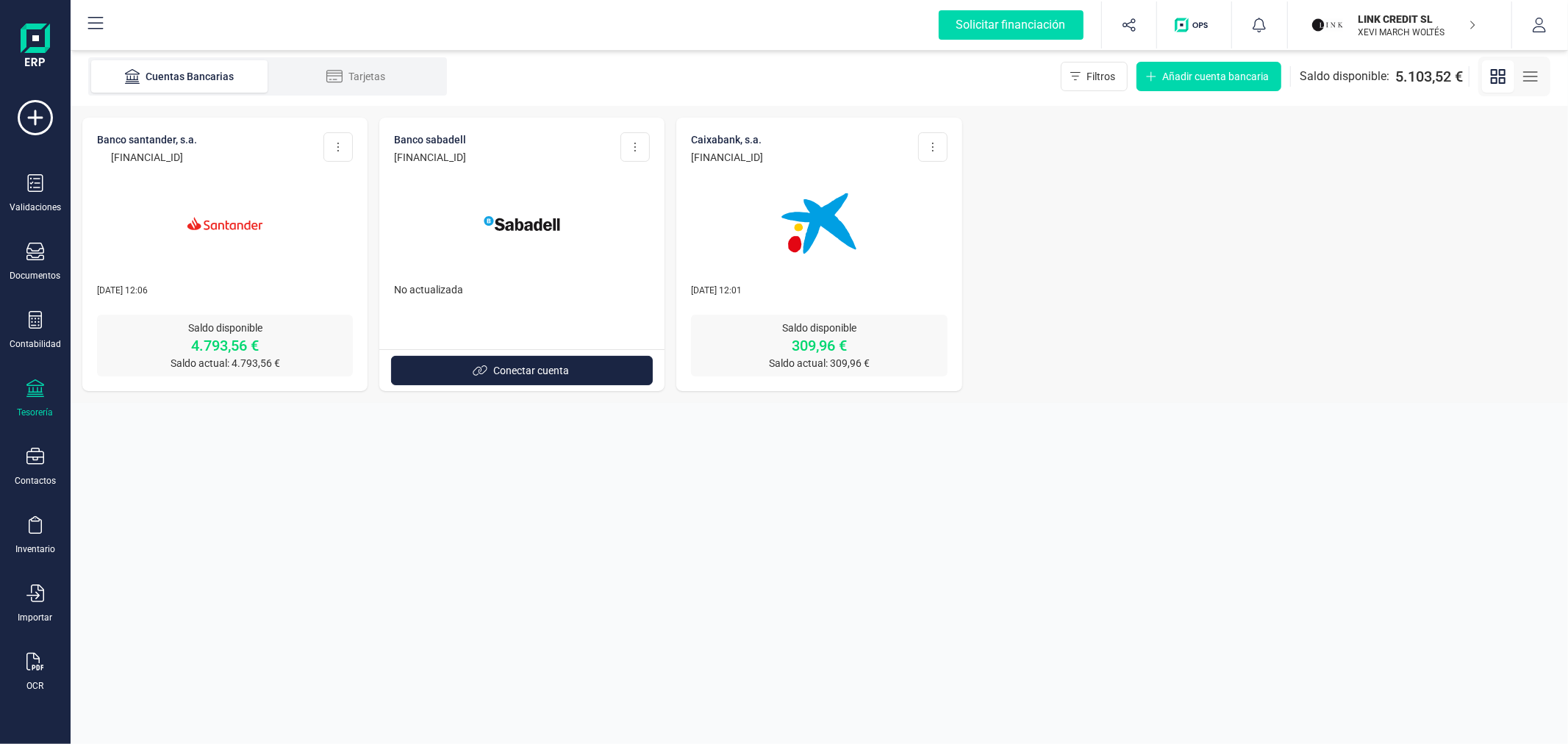
click at [184, 236] on img at bounding box center [225, 223] width 124 height 124
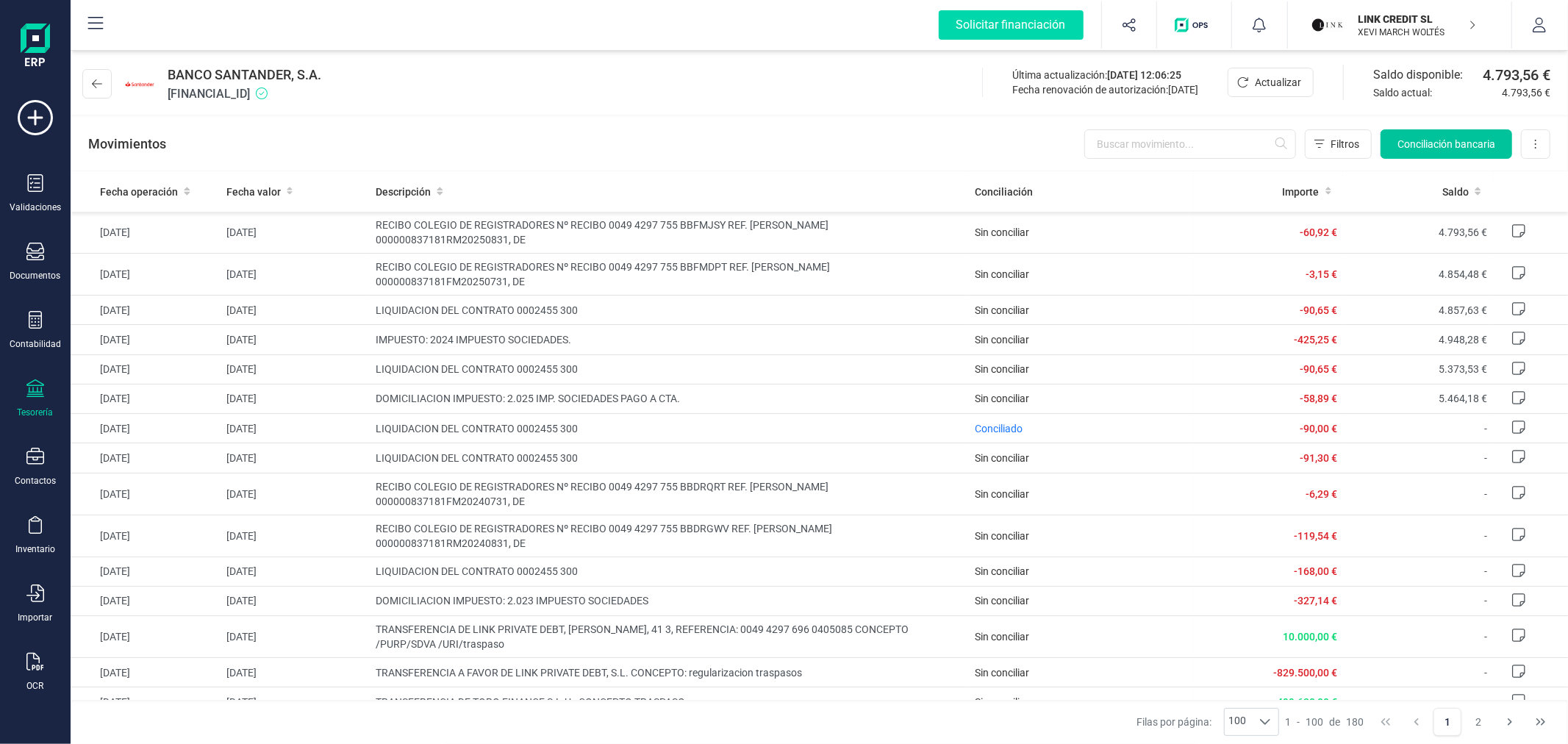
click at [1430, 142] on span "Conciliación bancaria" at bounding box center [1447, 143] width 98 height 14
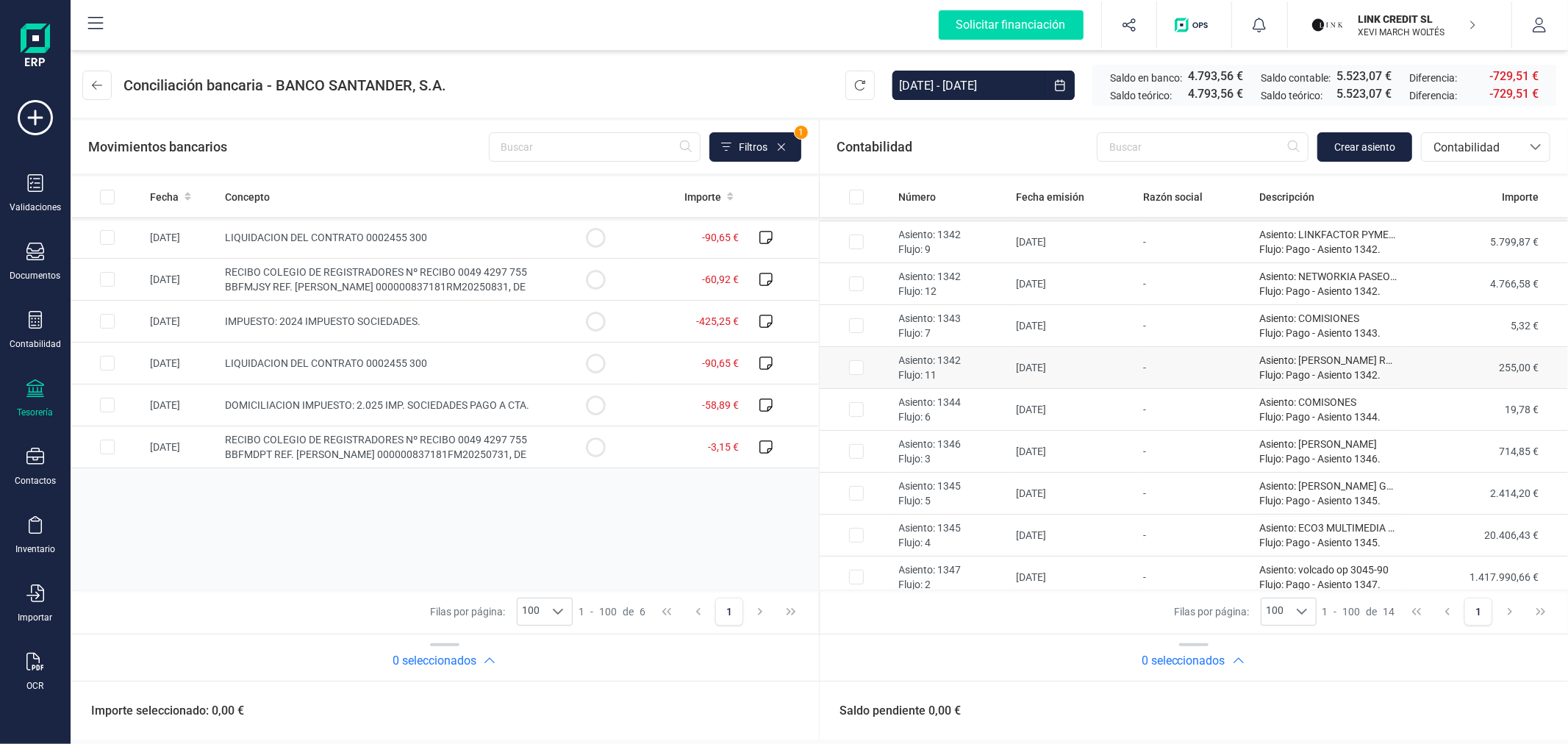
scroll to position [215, 0]
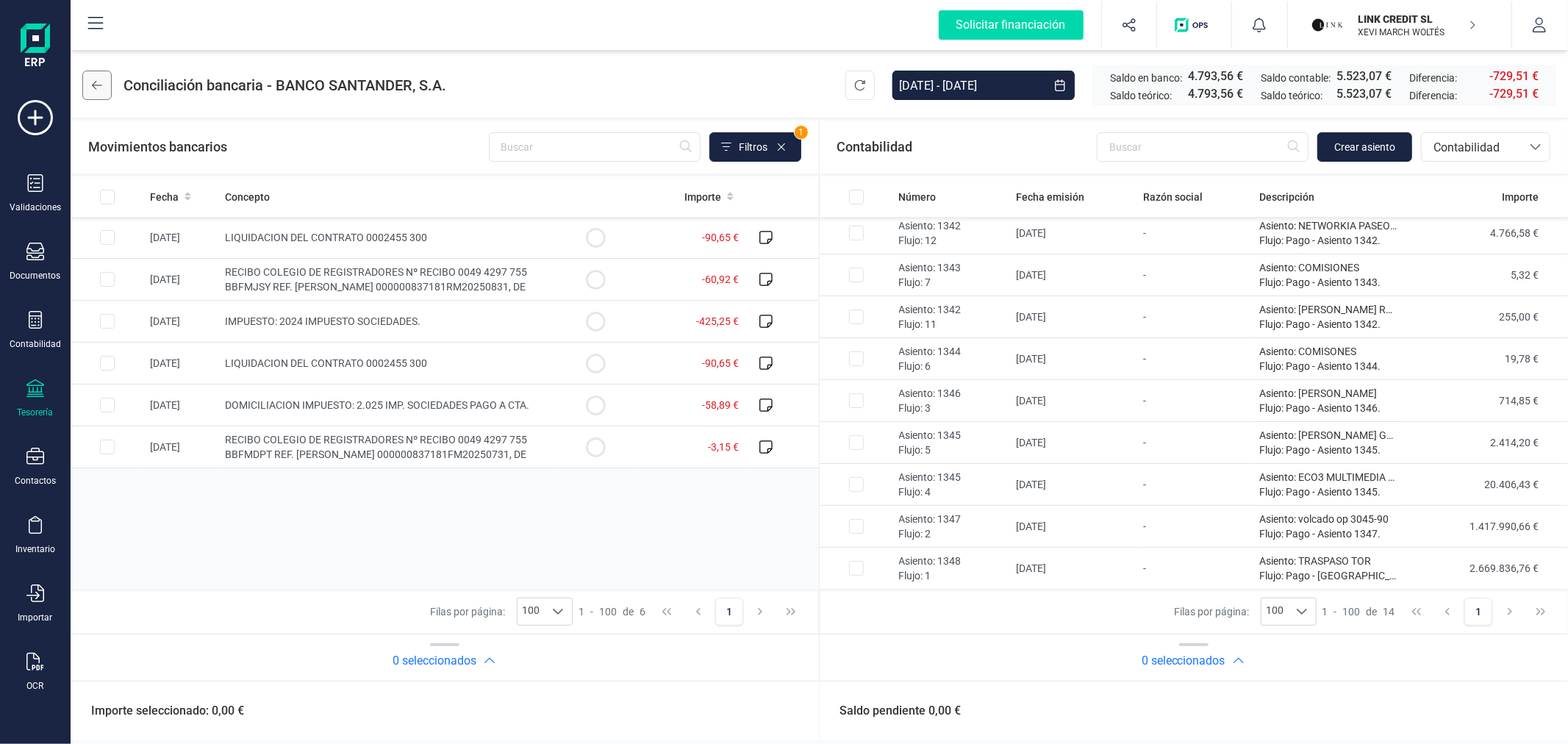
click at [94, 82] on icon at bounding box center [97, 85] width 10 height 8
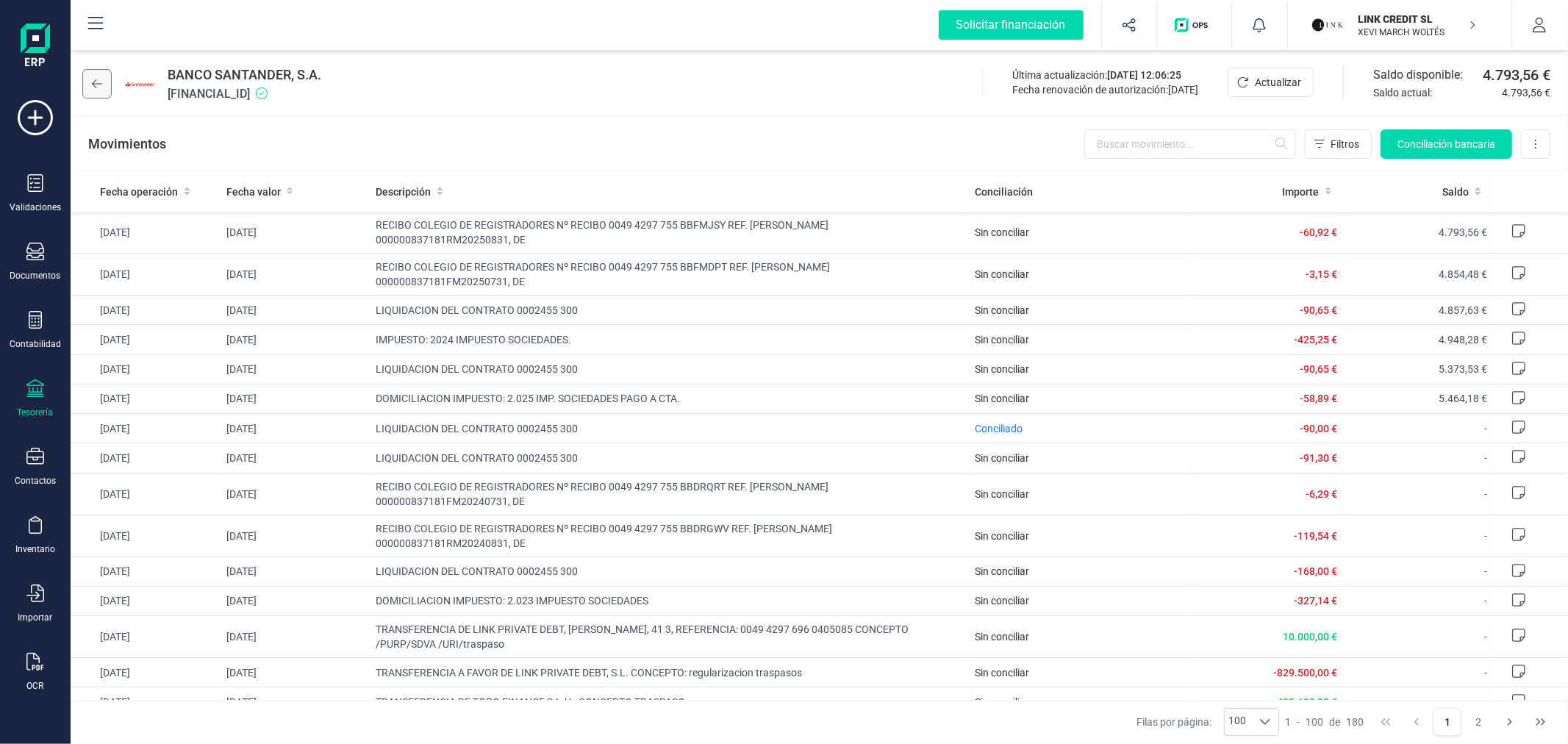
click at [96, 78] on icon at bounding box center [97, 84] width 10 height 12
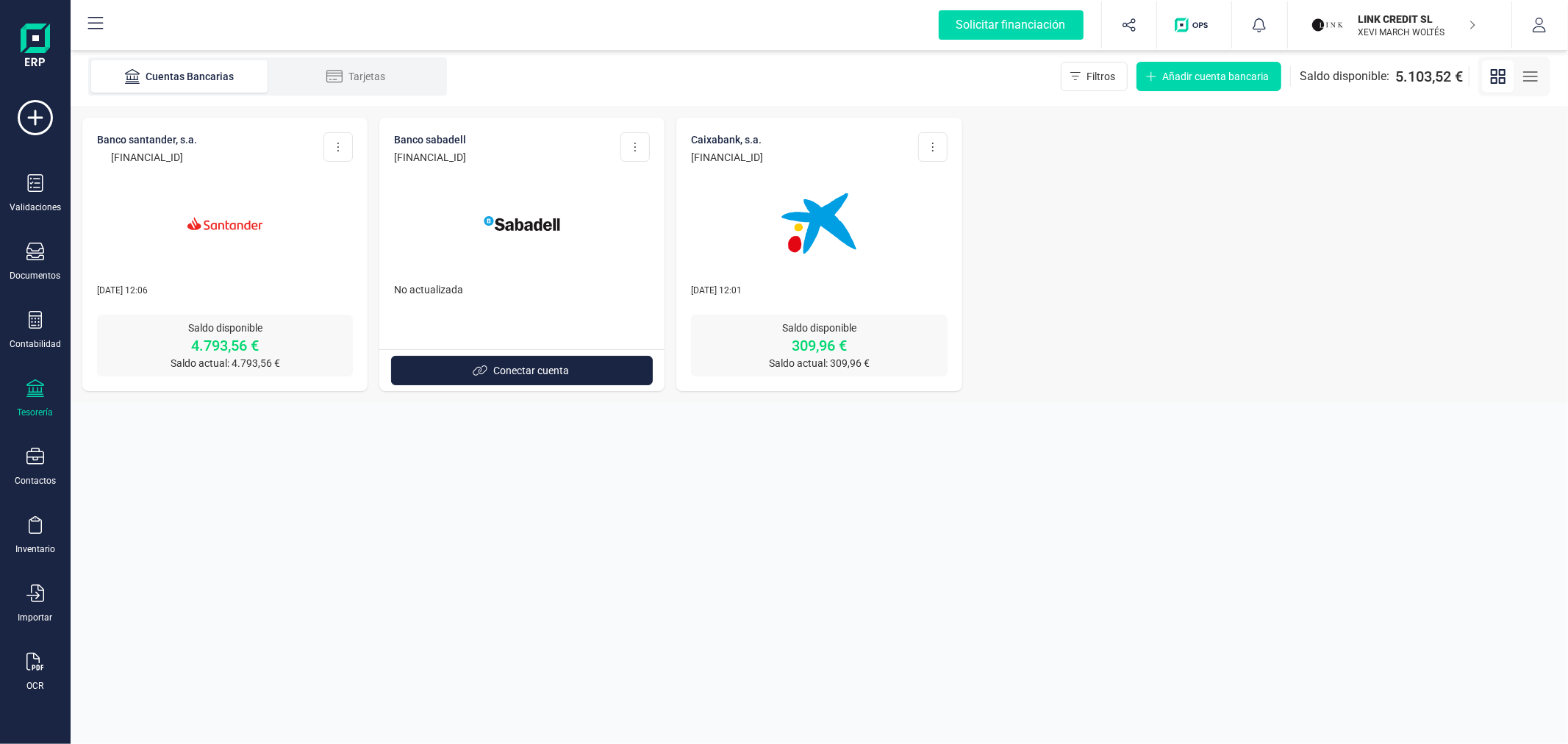
click at [793, 209] on img at bounding box center [819, 223] width 124 height 124
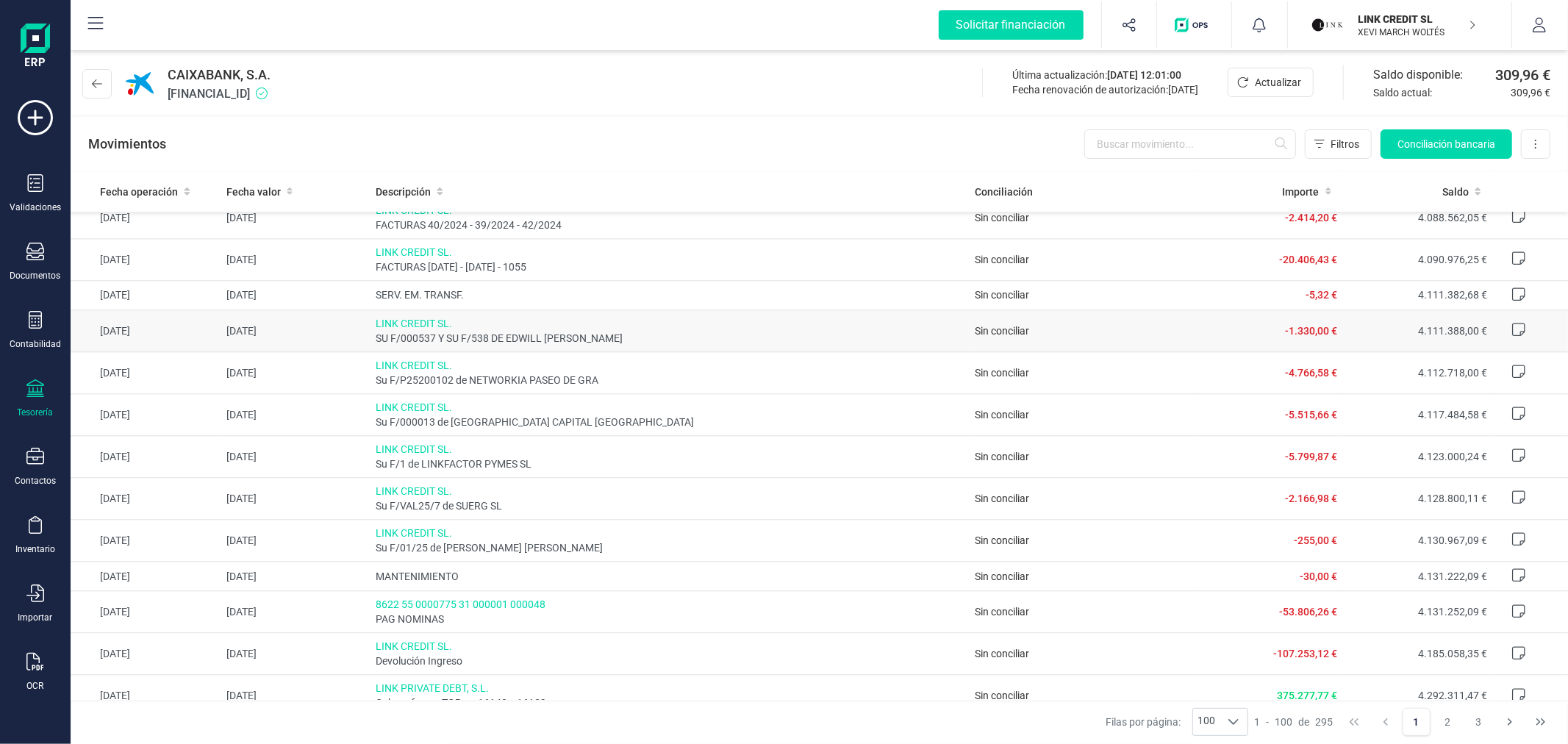
scroll to position [3104, 0]
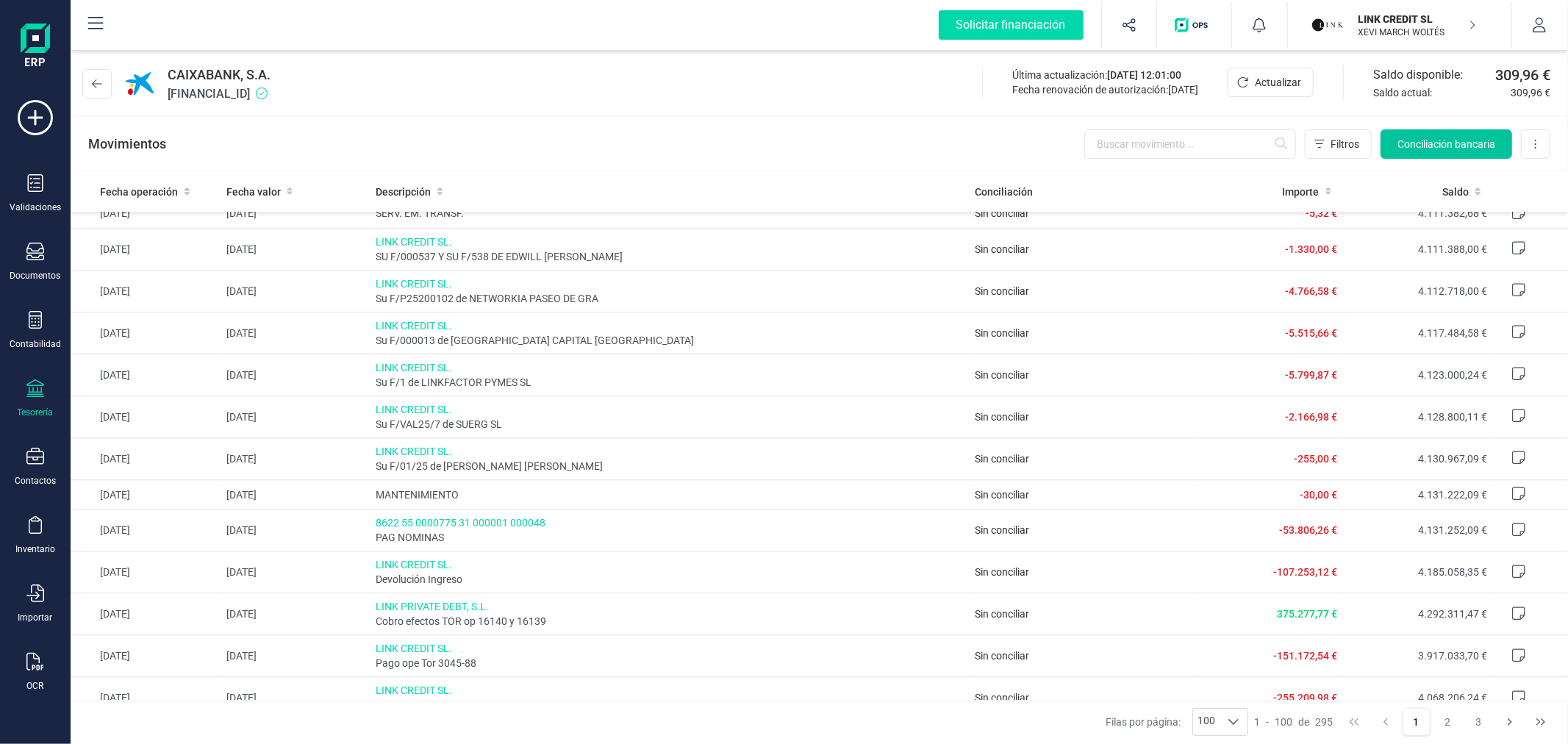
click at [1442, 133] on button "Conciliación bancaria" at bounding box center [1447, 144] width 131 height 29
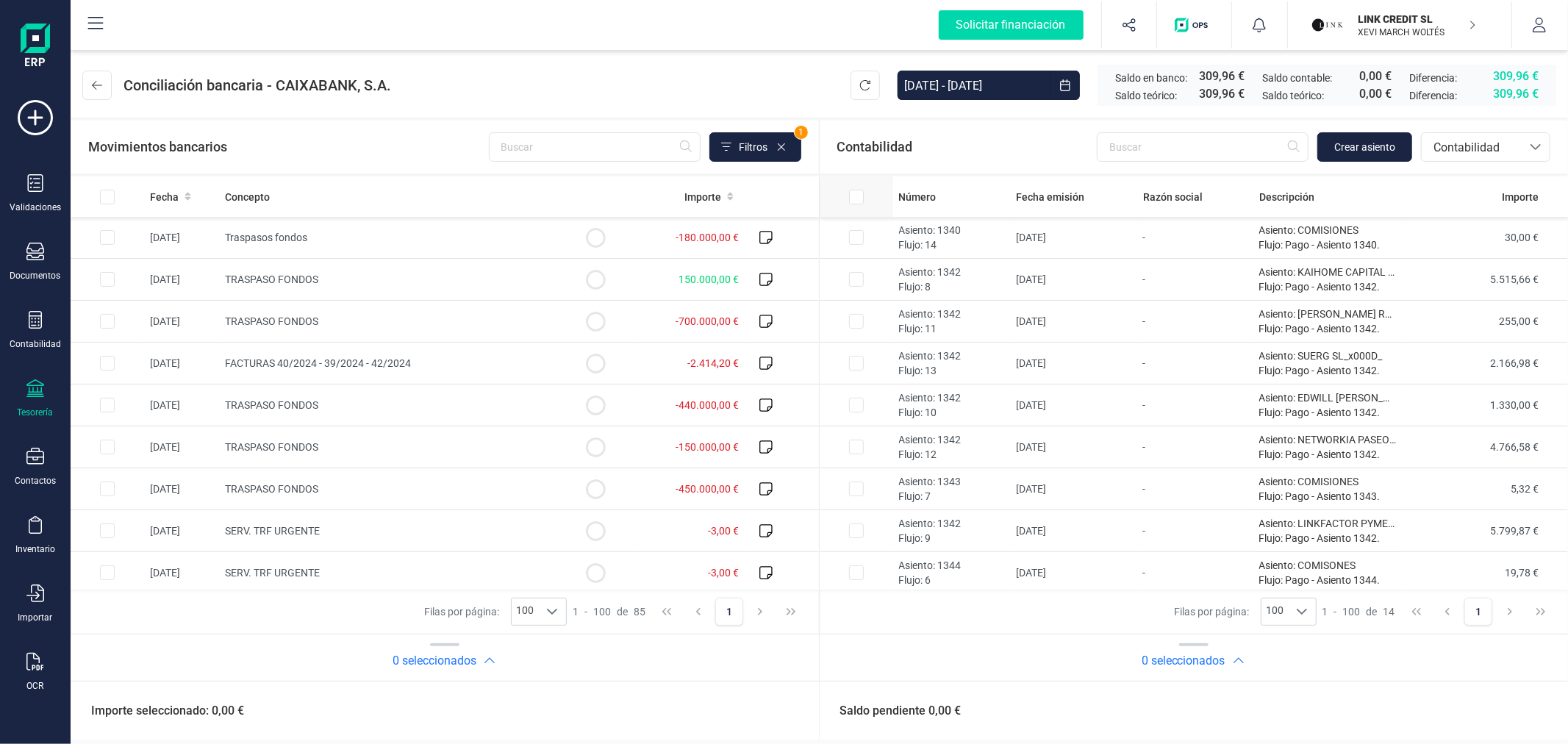
click at [851, 200] on input "All items unselected" at bounding box center [856, 196] width 14 height 14
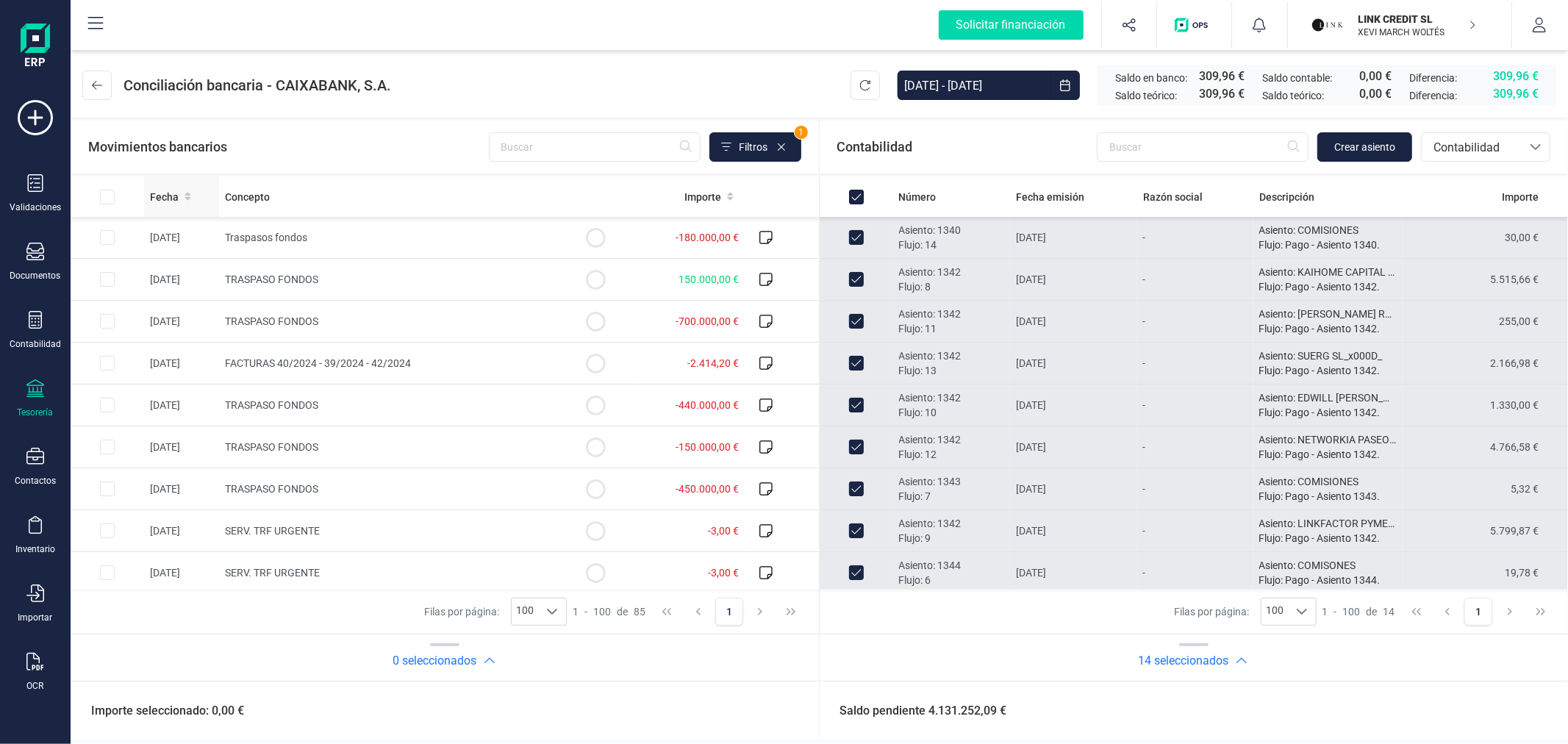
click at [155, 194] on span "Fecha" at bounding box center [164, 196] width 29 height 14
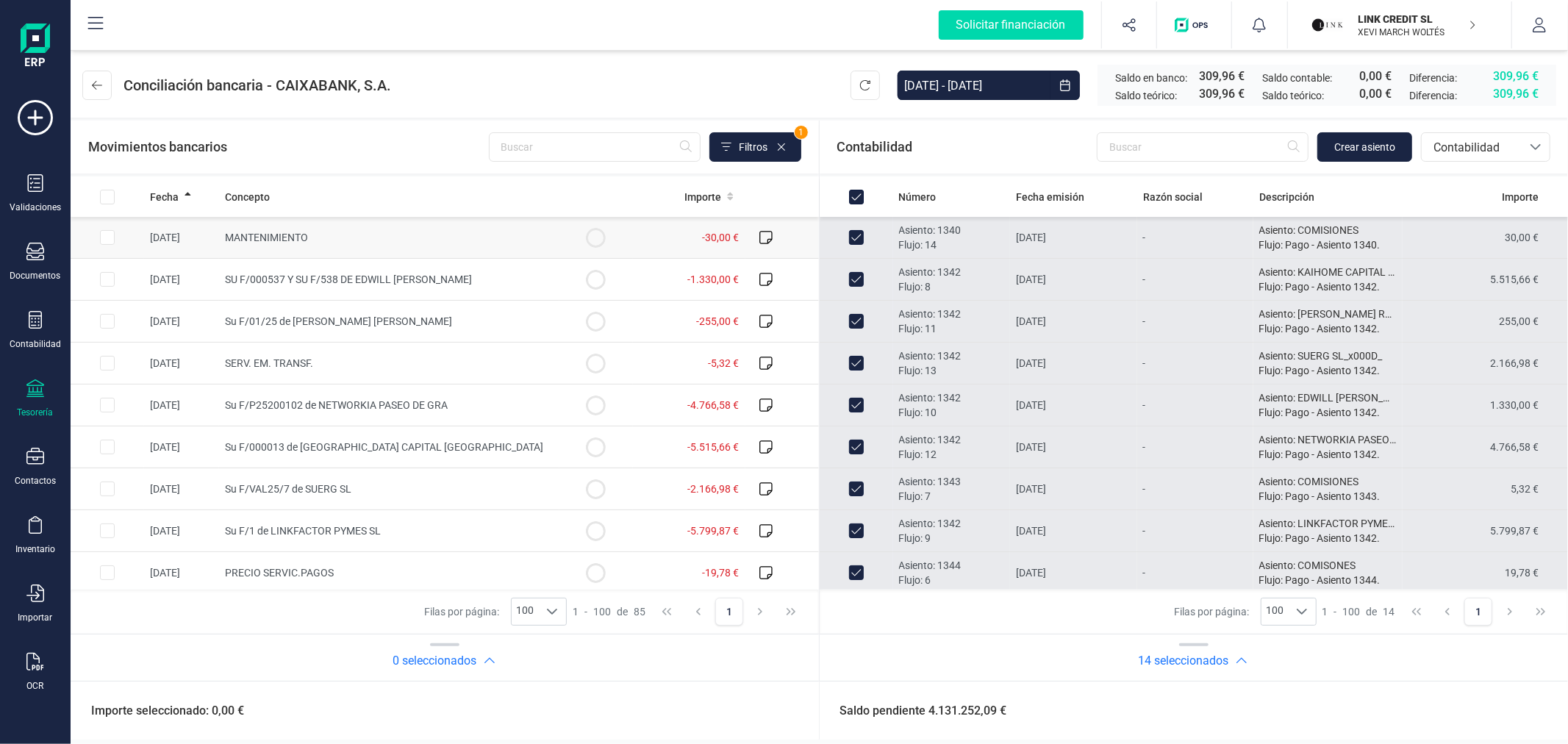
click at [108, 236] on input "Row Selected fa27b594-cf6c-4565-9543-67b260eaba20" at bounding box center [107, 236] width 14 height 14
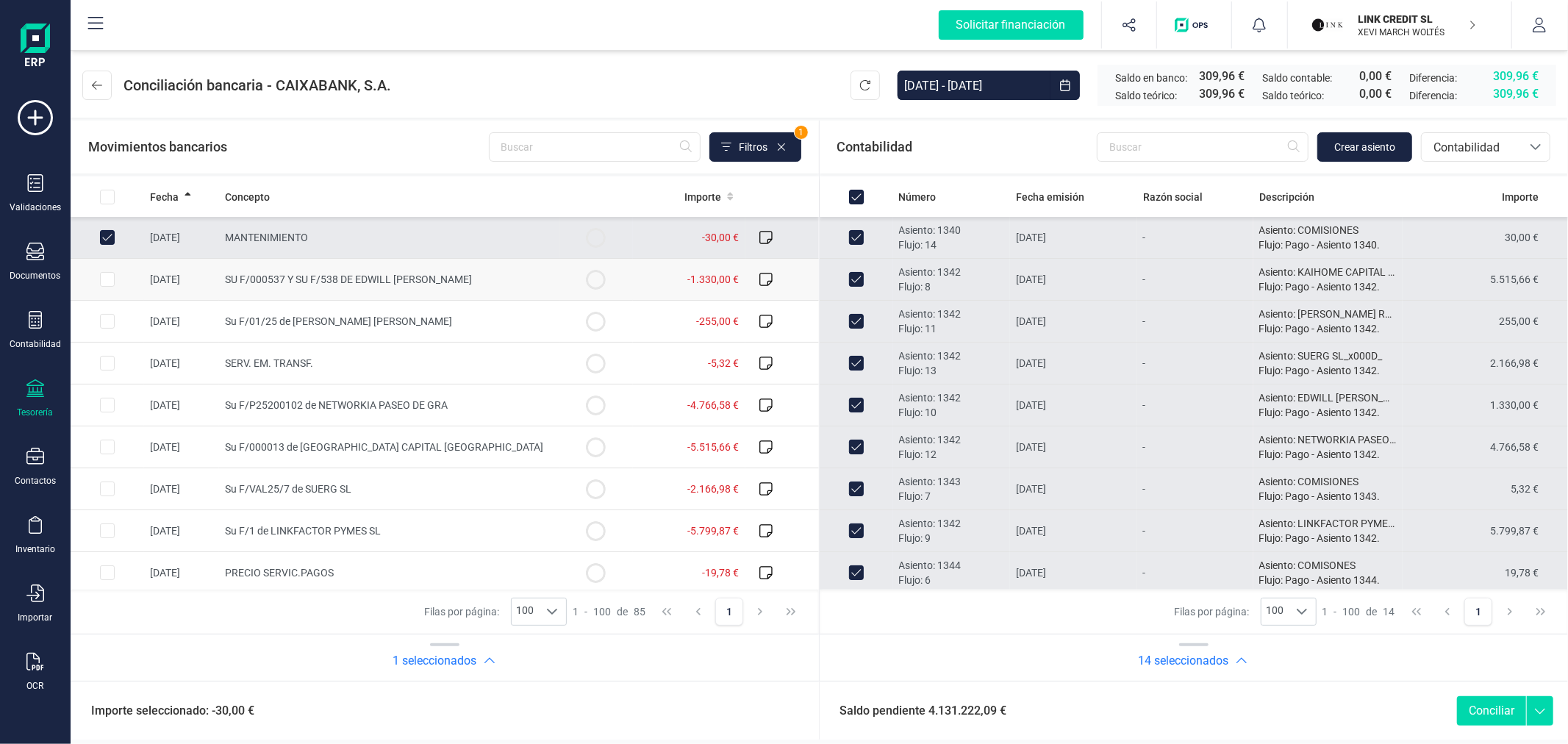
click at [112, 277] on input "Row Selected 61ffffb9-a004-4873-9b6e-b2d3f950a0bf" at bounding box center [107, 279] width 14 height 14
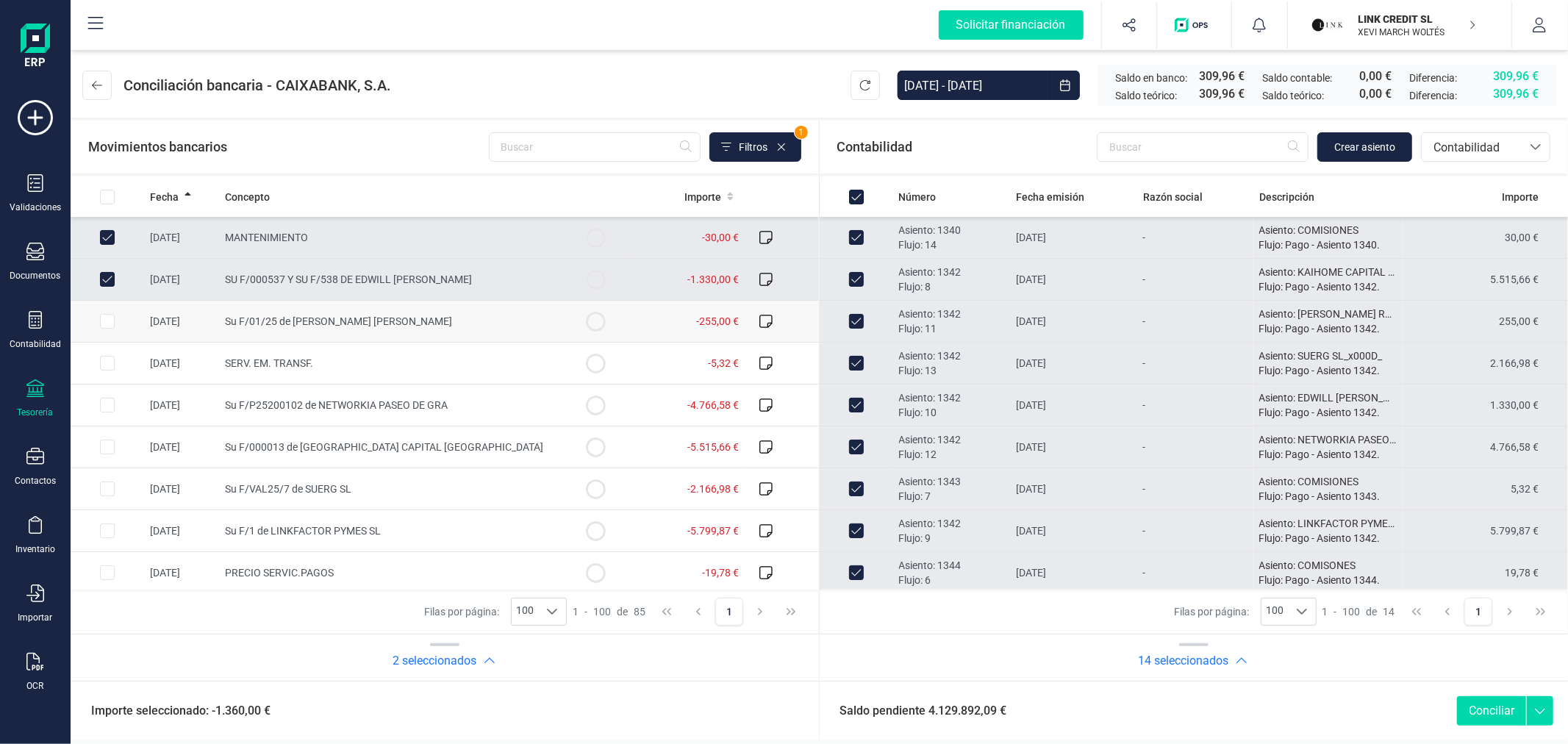
click at [109, 322] on input "Row Selected d95b9e0f-4384-4db7-9757-30df9f70ad24" at bounding box center [107, 321] width 14 height 14
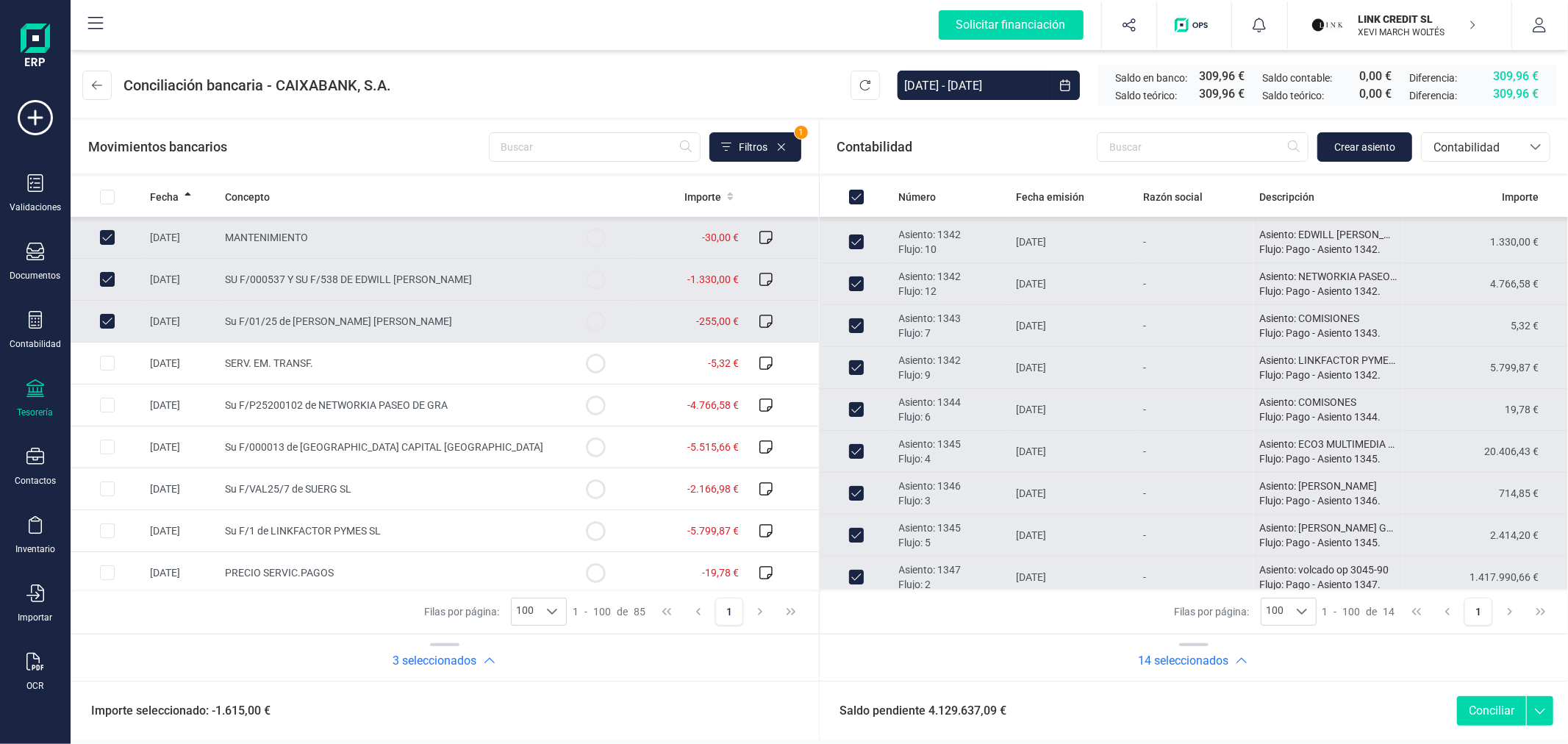
scroll to position [215, 0]
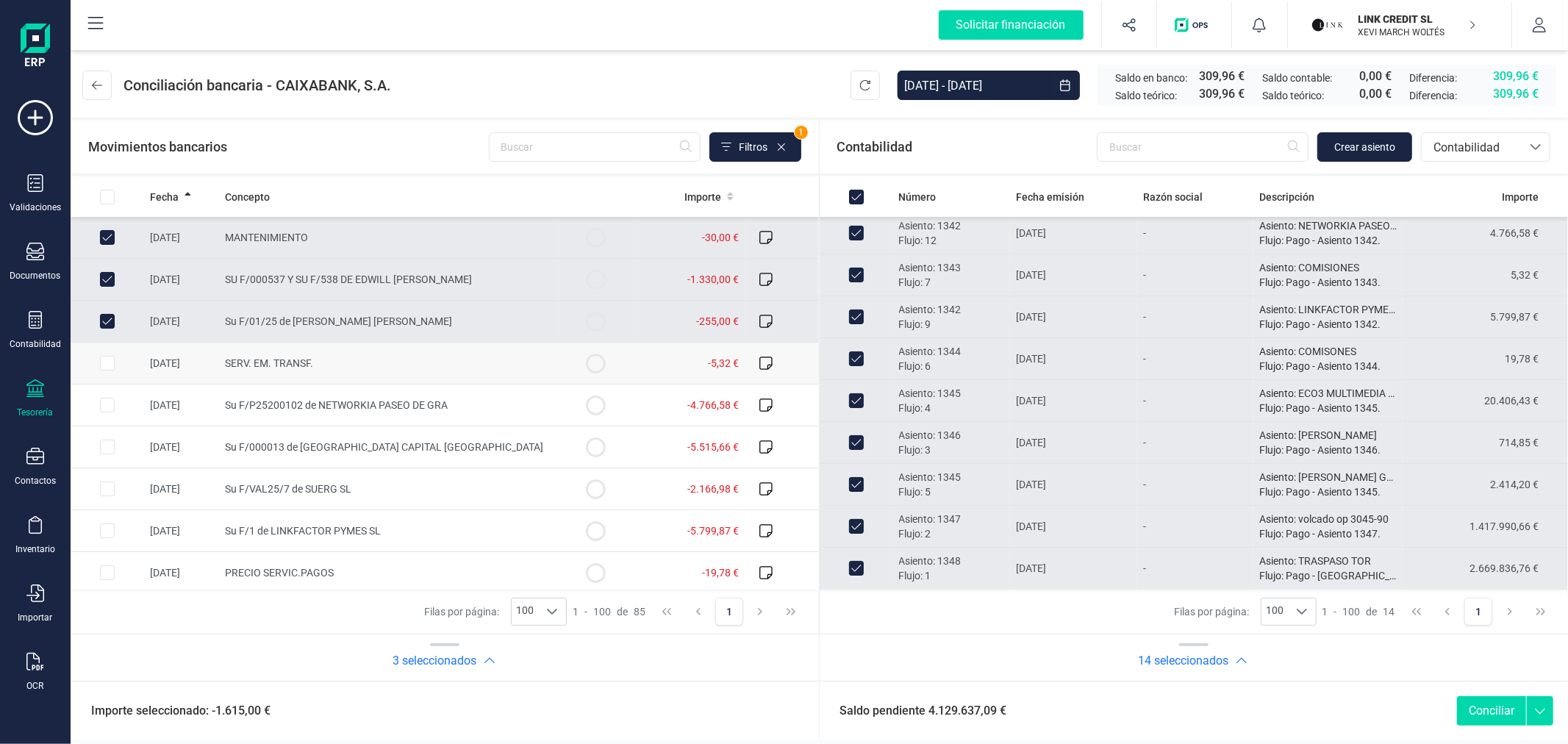
click at [108, 369] on input "Row Selected aaf1ca71-7a83-4cab-ac70-360dcd57a726" at bounding box center [107, 363] width 14 height 14
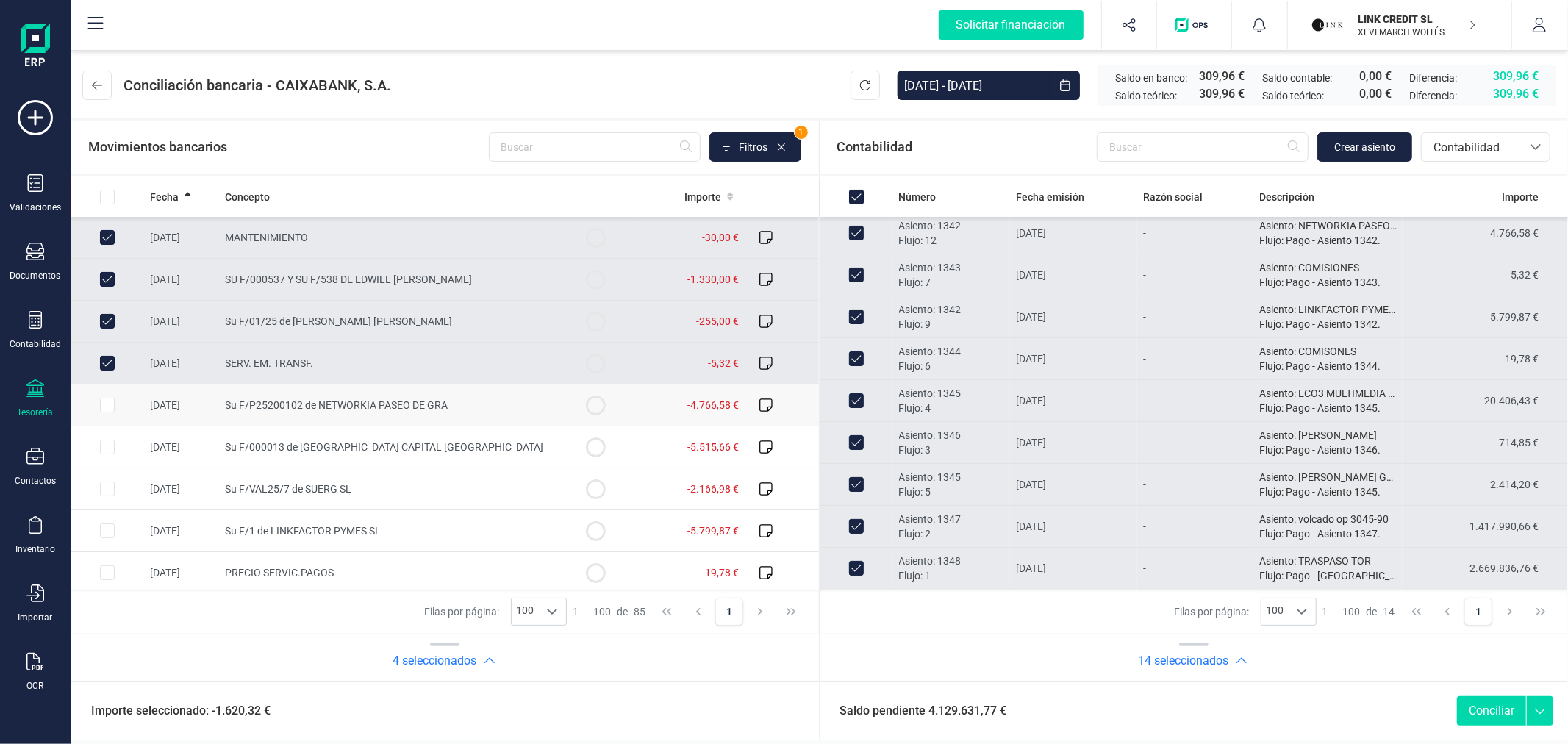
click at [104, 396] on td at bounding box center [107, 406] width 73 height 42
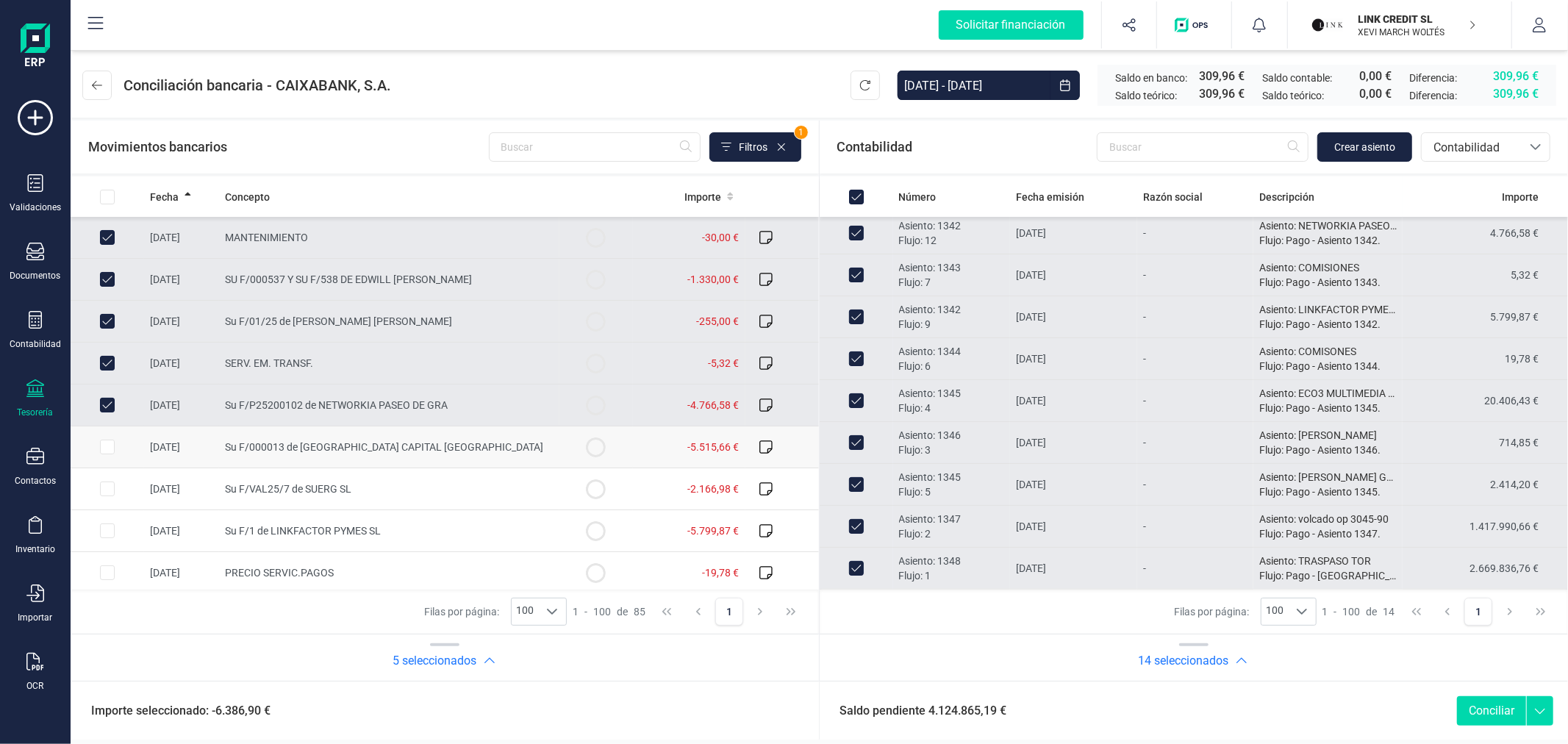
click at [106, 442] on input "Row Selected f441f238-1c23-464b-b347-e3c93b738ad6" at bounding box center [107, 446] width 14 height 14
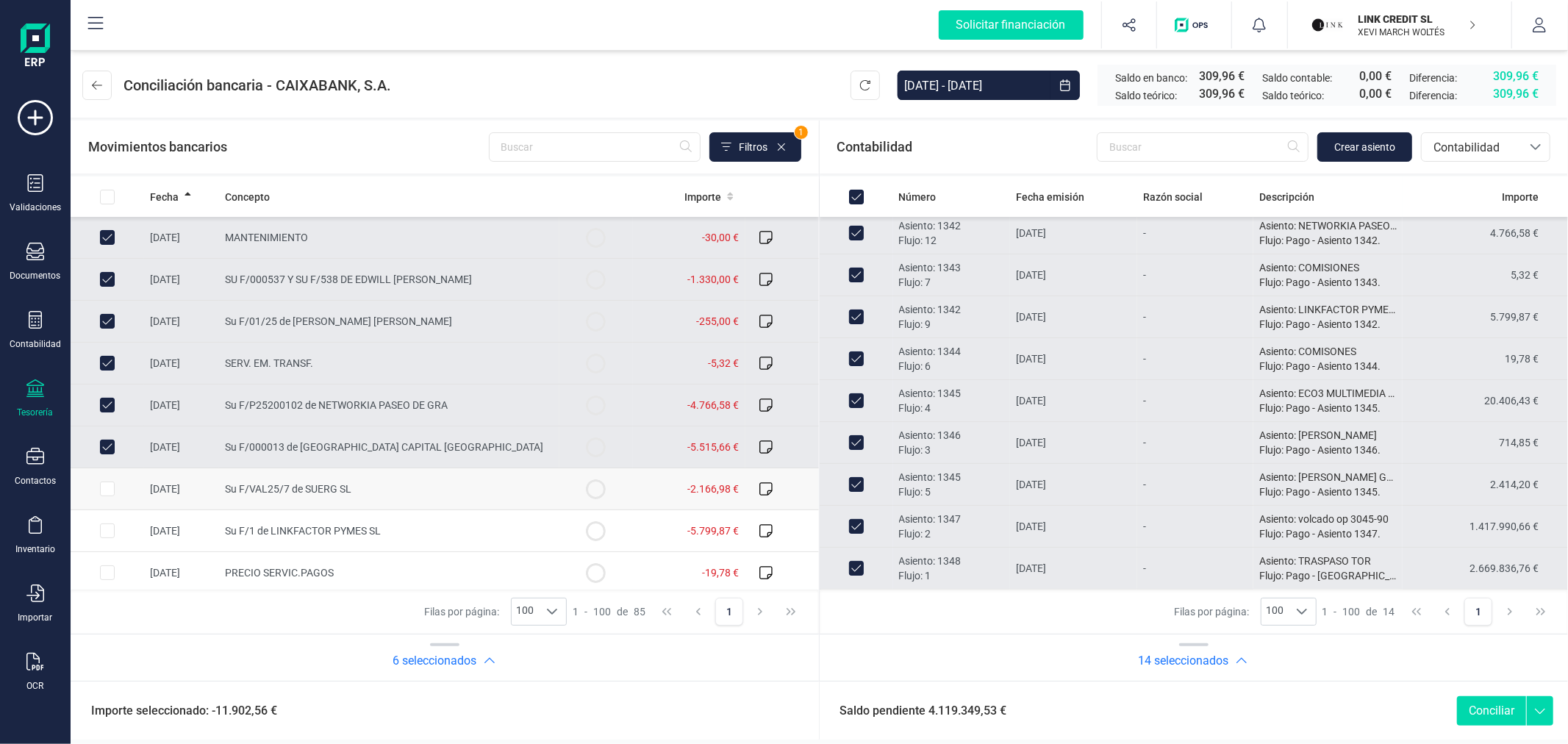
click at [109, 489] on input "Row Selected f462c825-4af6-41c5-ac9c-e7cf08eef519" at bounding box center [107, 488] width 14 height 14
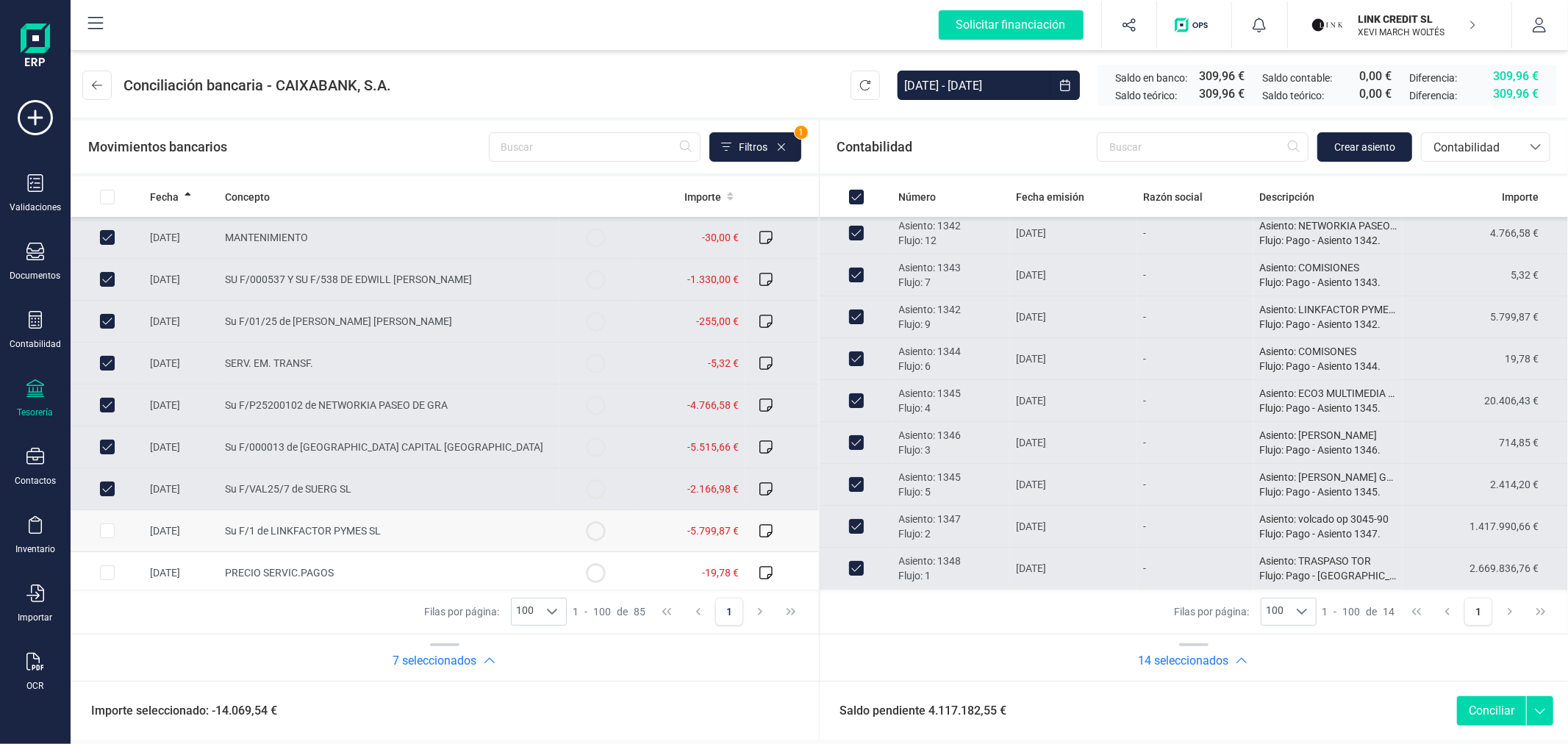
click at [105, 525] on input "Row Selected 31a2f852-f63f-4035-a64f-fd2b2f477e93" at bounding box center [107, 530] width 14 height 14
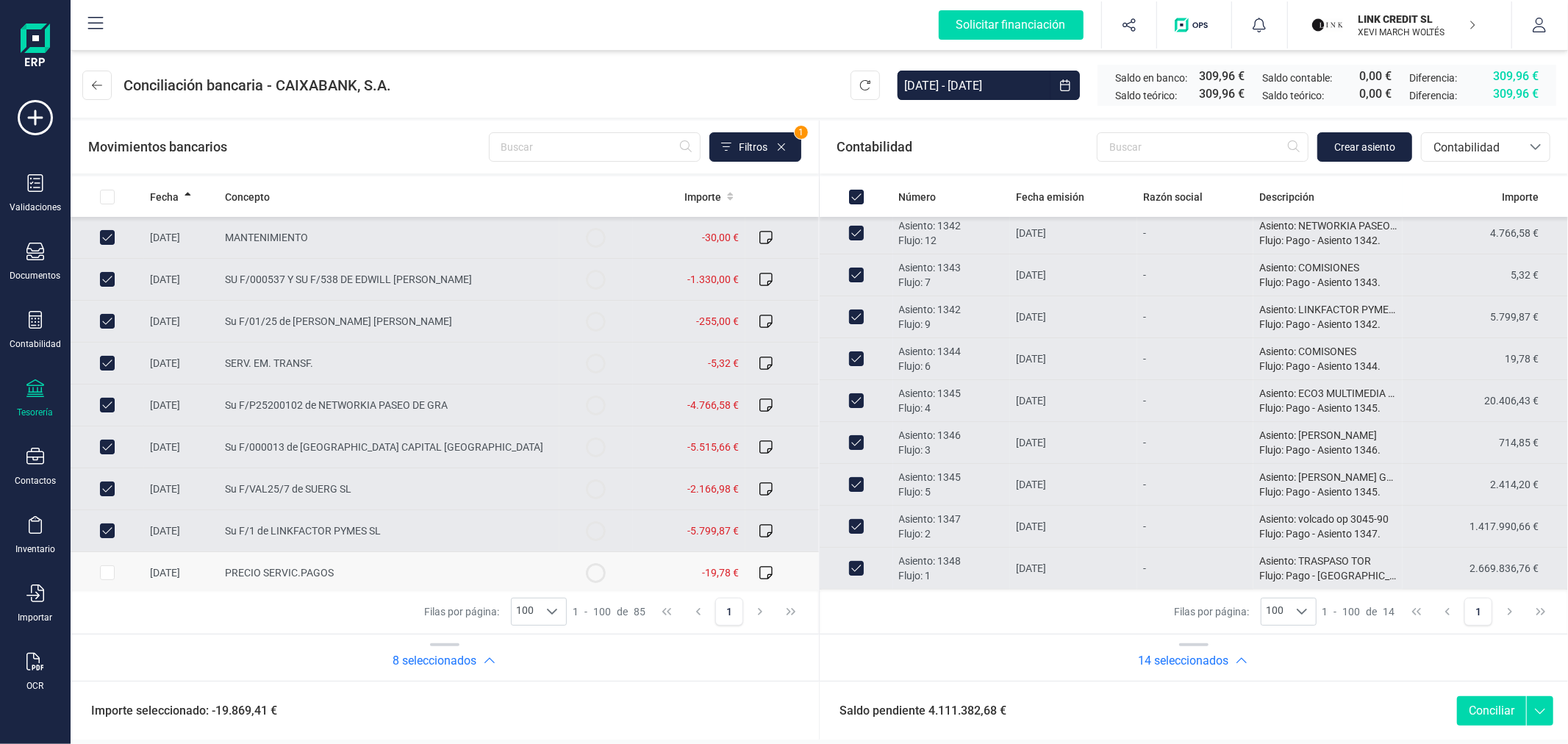
click at [113, 577] on input "Row Selected 2e7d4bfd-3191-4565-92fc-a763bbdf9747" at bounding box center [107, 572] width 14 height 14
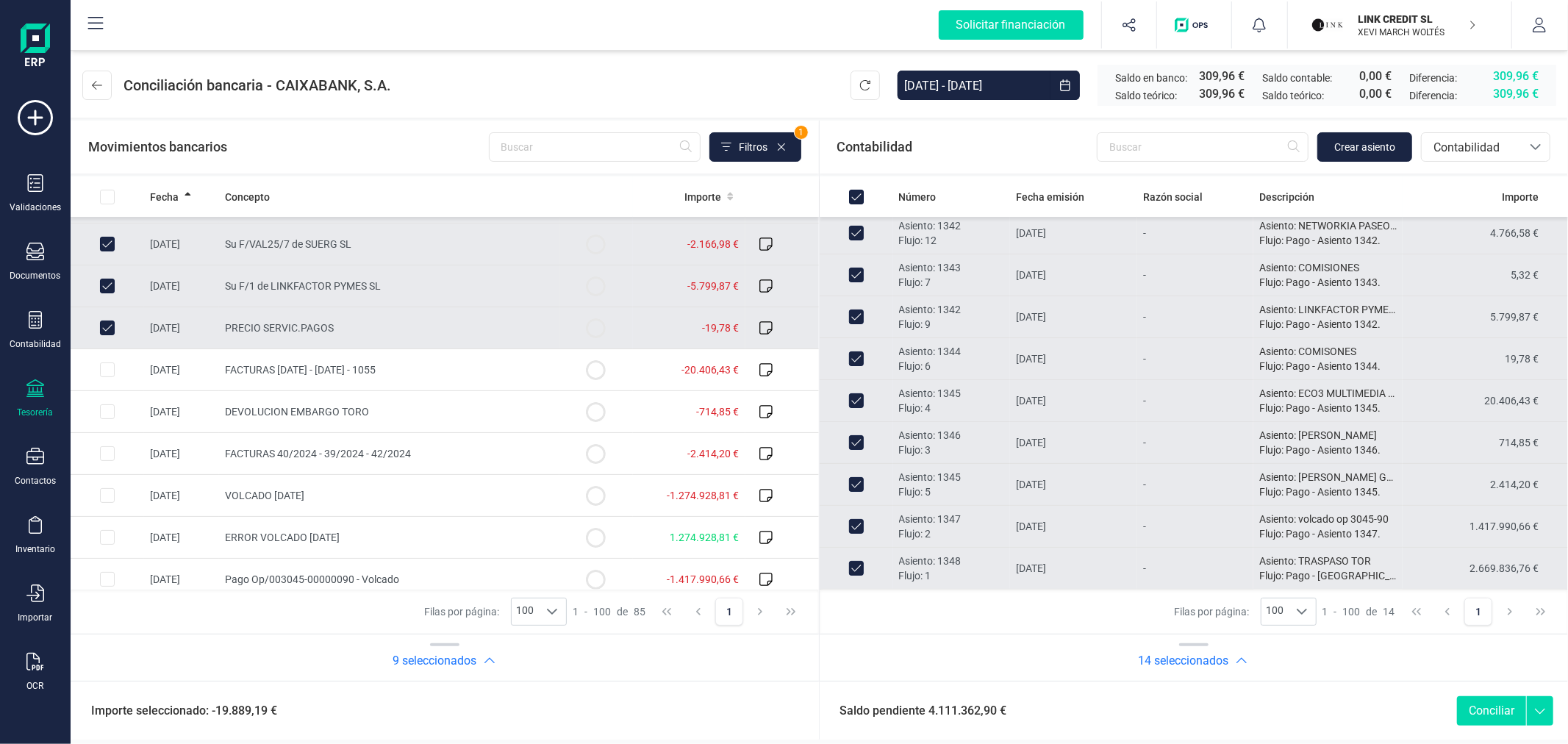
scroll to position [327, 0]
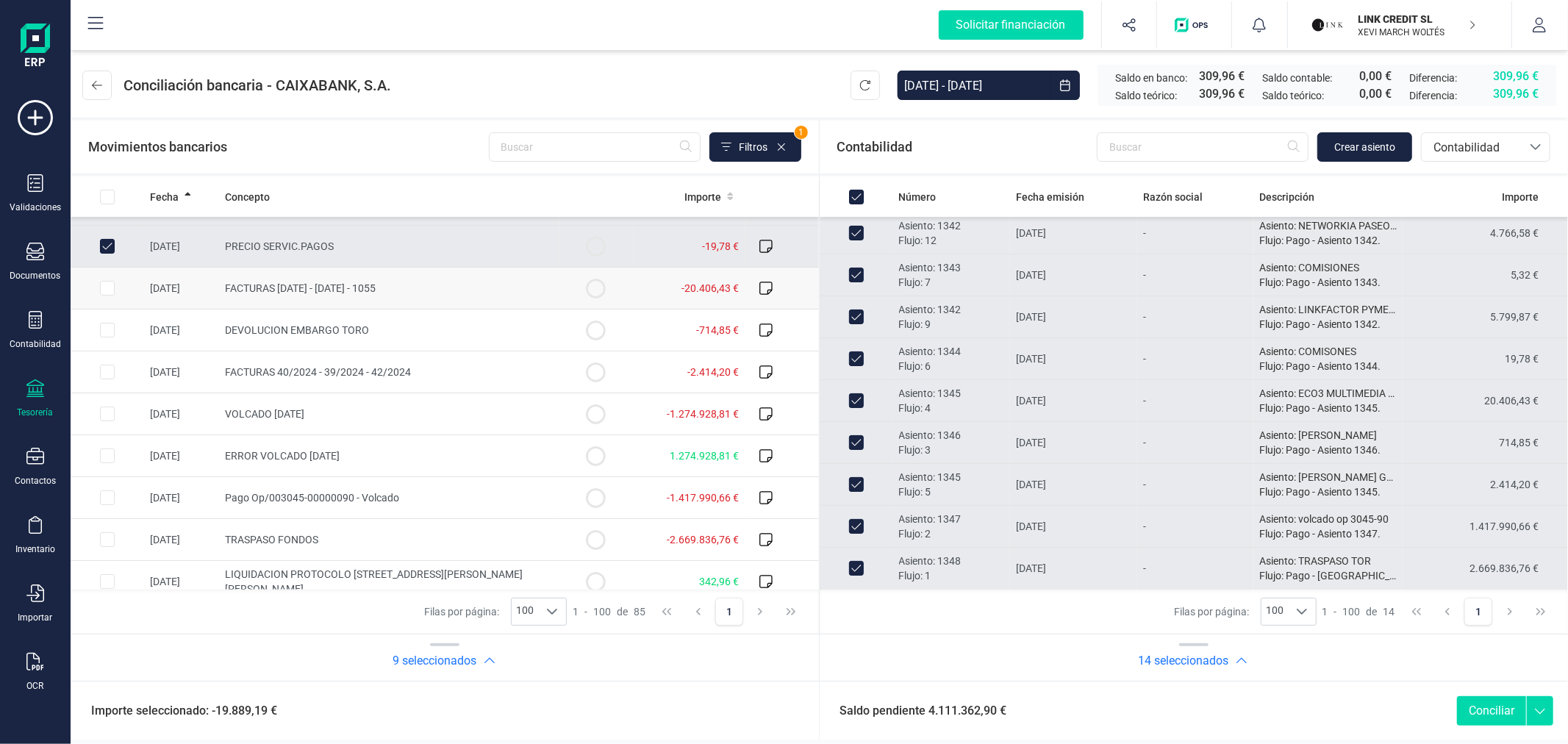
click at [106, 284] on input "Row Selected e012aa13-a3aa-4876-816e-9fa7c8ee29af" at bounding box center [107, 288] width 14 height 14
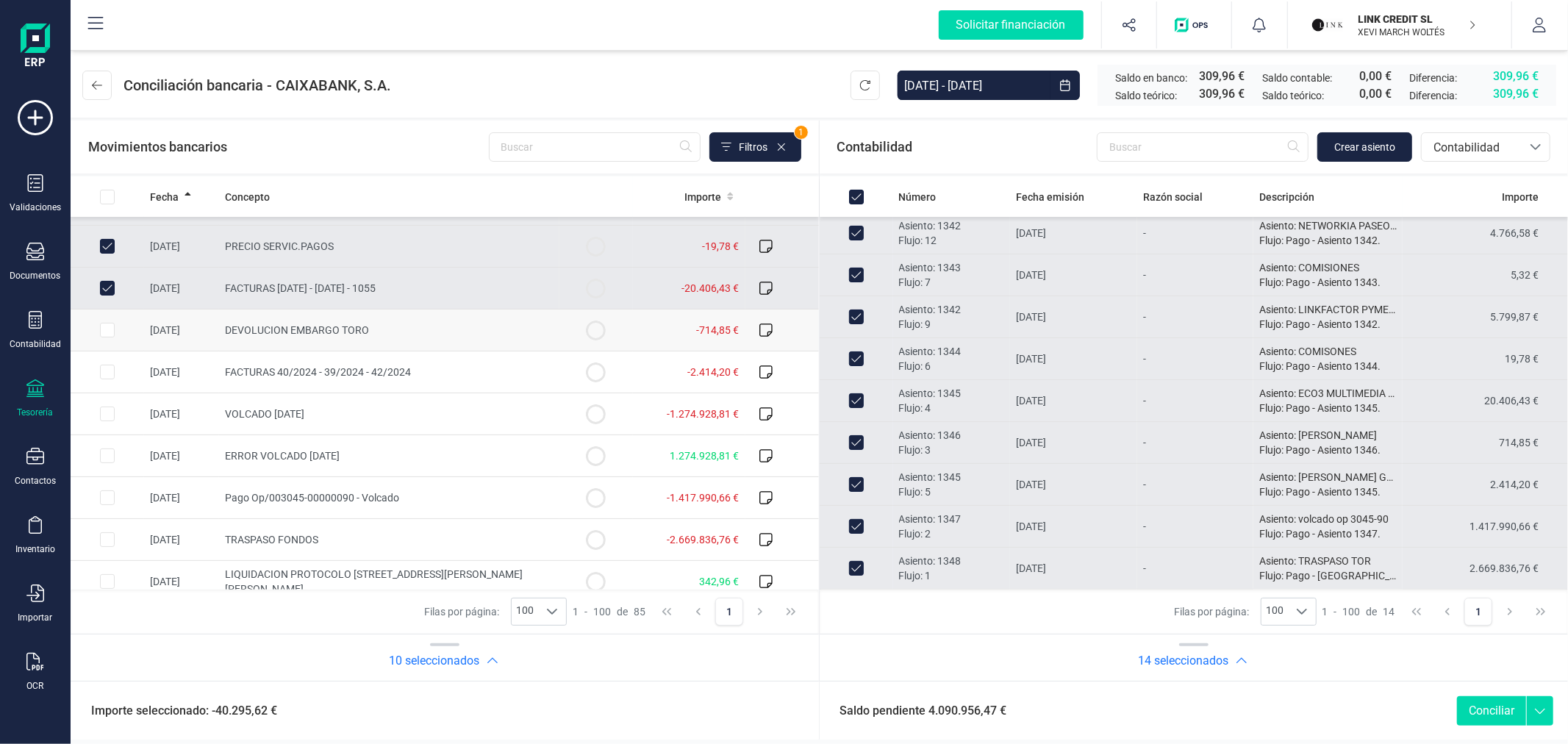
click at [104, 326] on input "Row Selected 7be4f6fd-da07-4ee1-a167-98c0f5dbad45" at bounding box center [107, 329] width 14 height 14
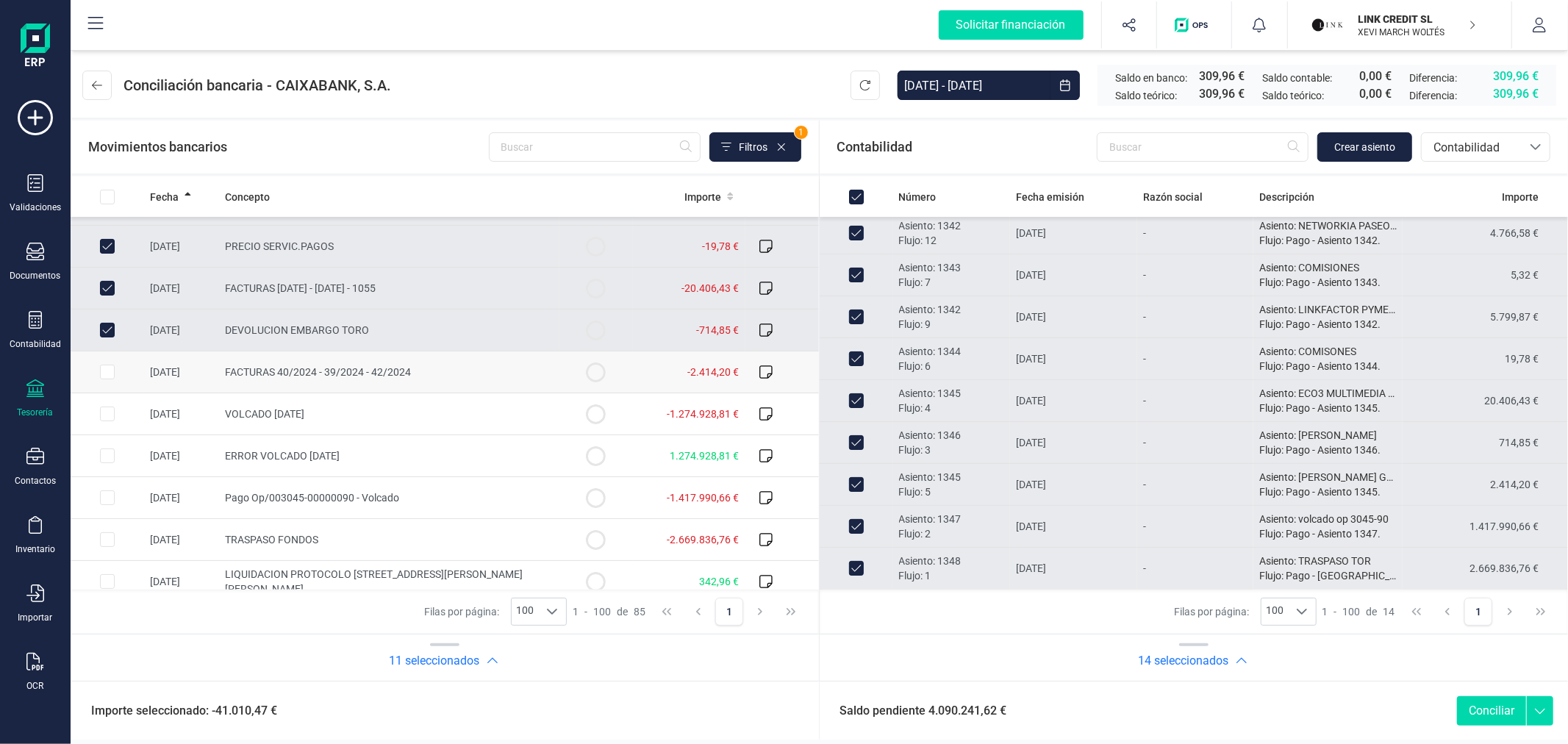
click at [105, 370] on input "Row Selected cb79fb49-4e40-4001-acb2-0debb3a0c8ca" at bounding box center [107, 371] width 14 height 14
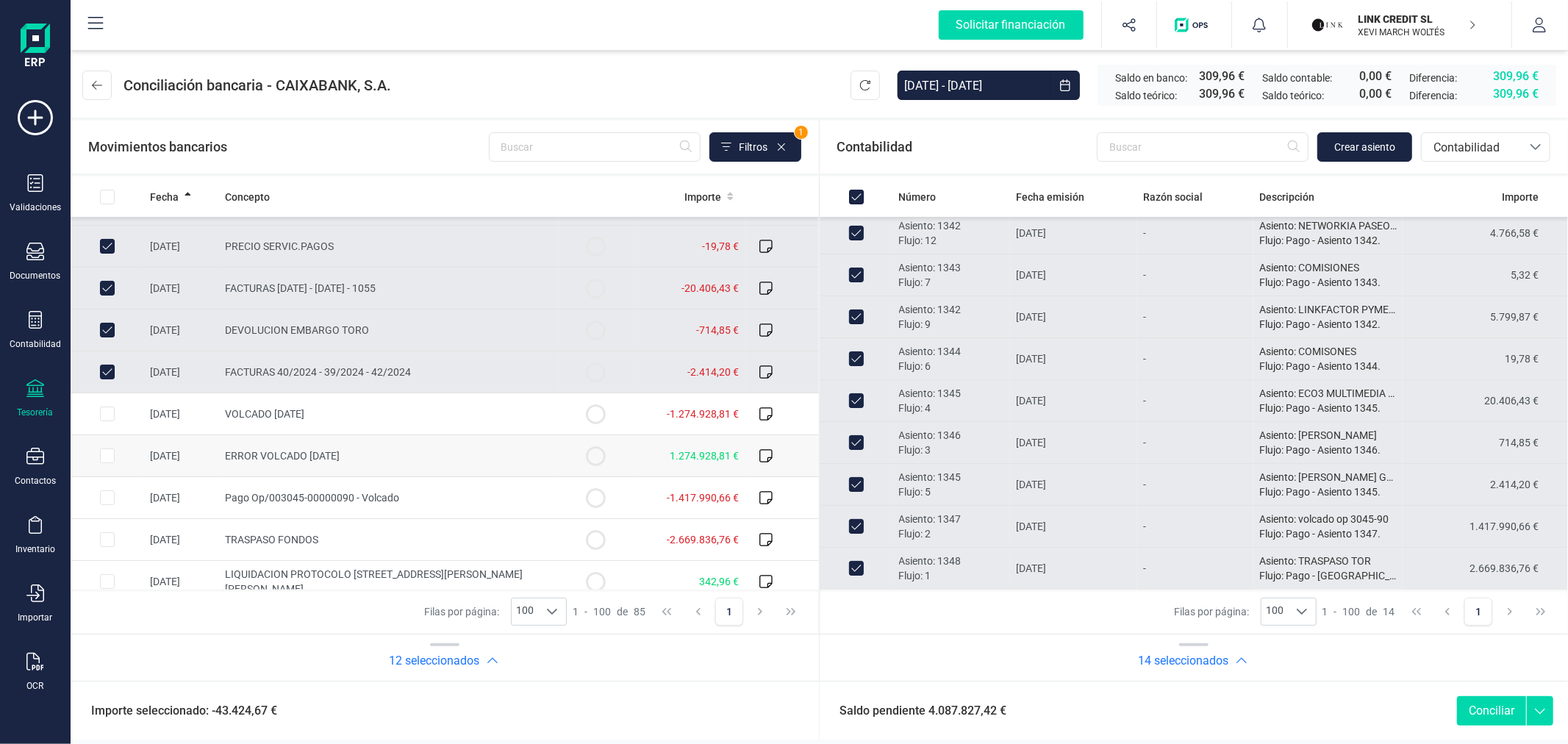
drag, startPoint x: 105, startPoint y: 416, endPoint x: 107, endPoint y: 438, distance: 22.1
click at [106, 416] on input "Row Selected 8da744a8-4ef1-463b-990f-4d91afe2ae18" at bounding box center [107, 413] width 14 height 14
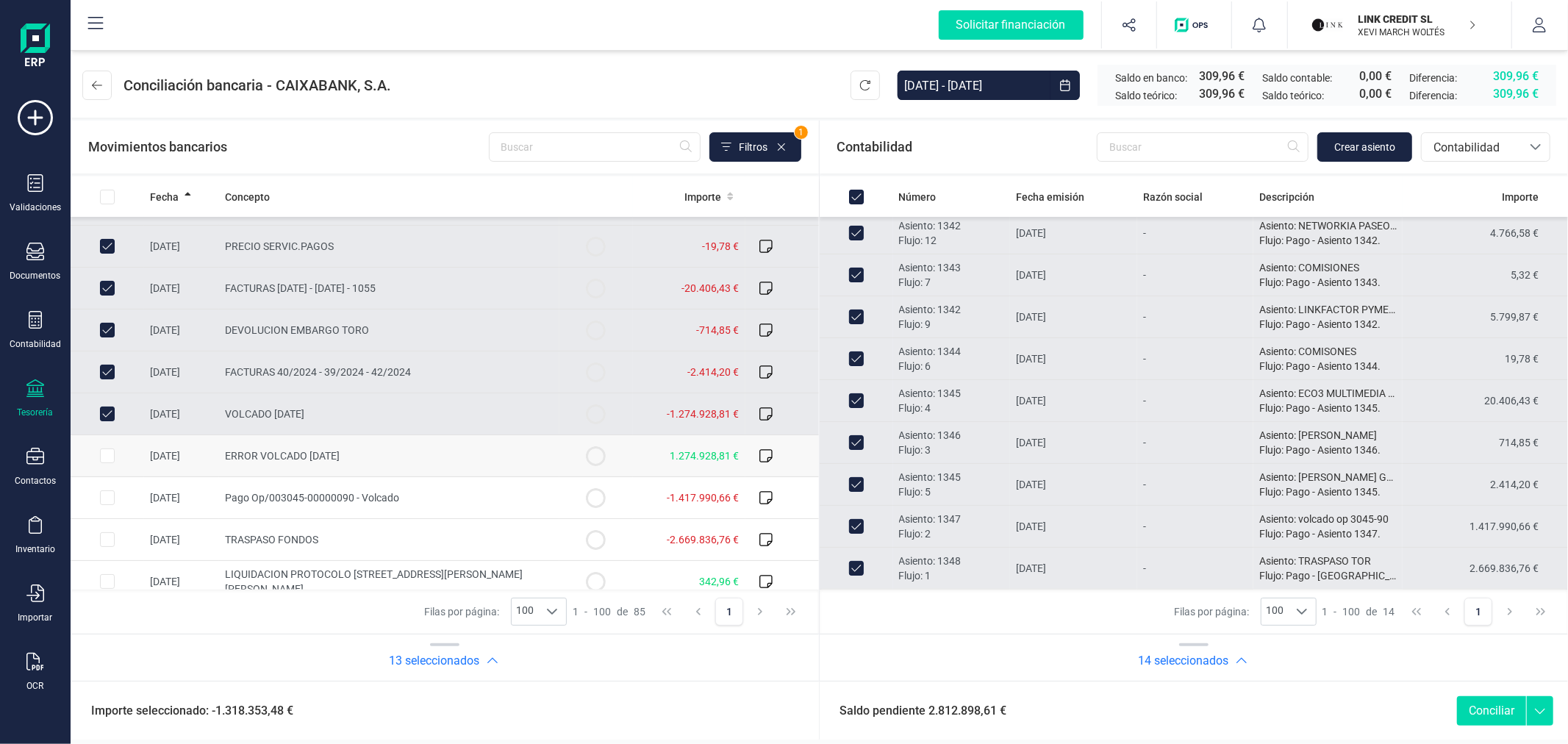
click at [107, 452] on input "Row Selected 28971879-19a5-4724-819b-ce139e00193b" at bounding box center [107, 455] width 14 height 14
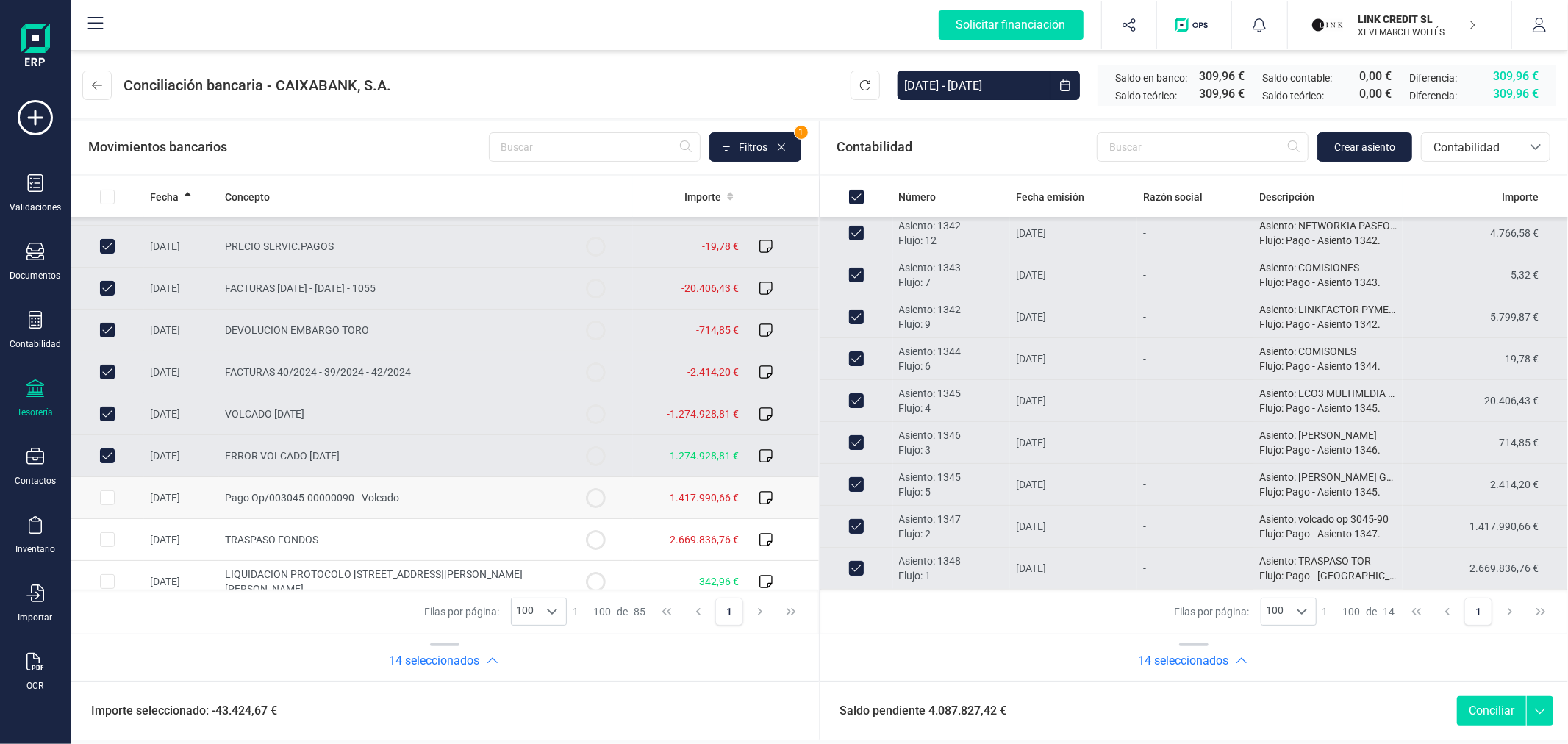
click at [105, 502] on input "Row Selected 747563c7-cf1b-4e4e-ae35-fcde0e44b3fd" at bounding box center [107, 497] width 14 height 14
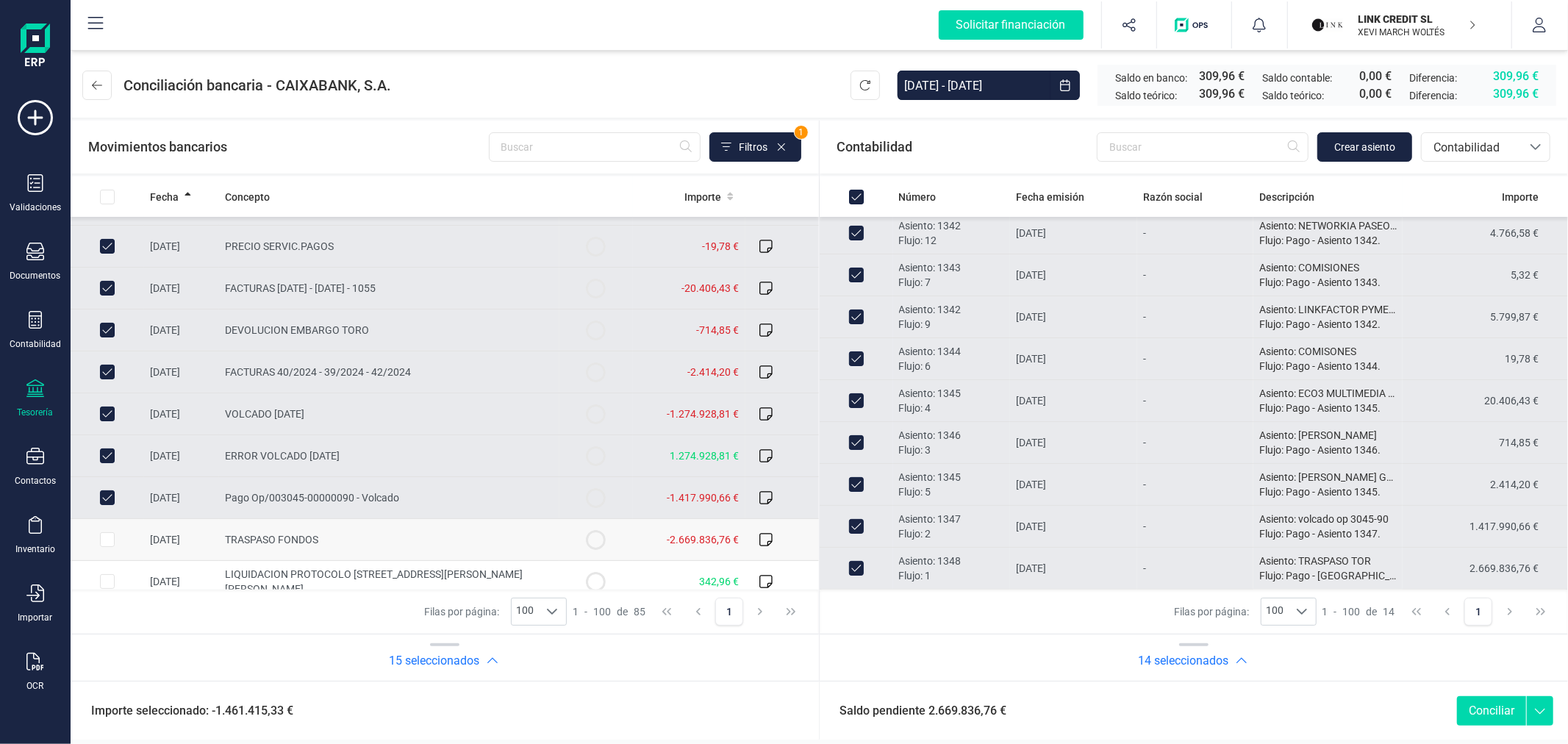
click at [108, 543] on input "Row Selected 745ba001-ceba-4b8f-9e1c-56d9896ff1d7" at bounding box center [107, 539] width 14 height 14
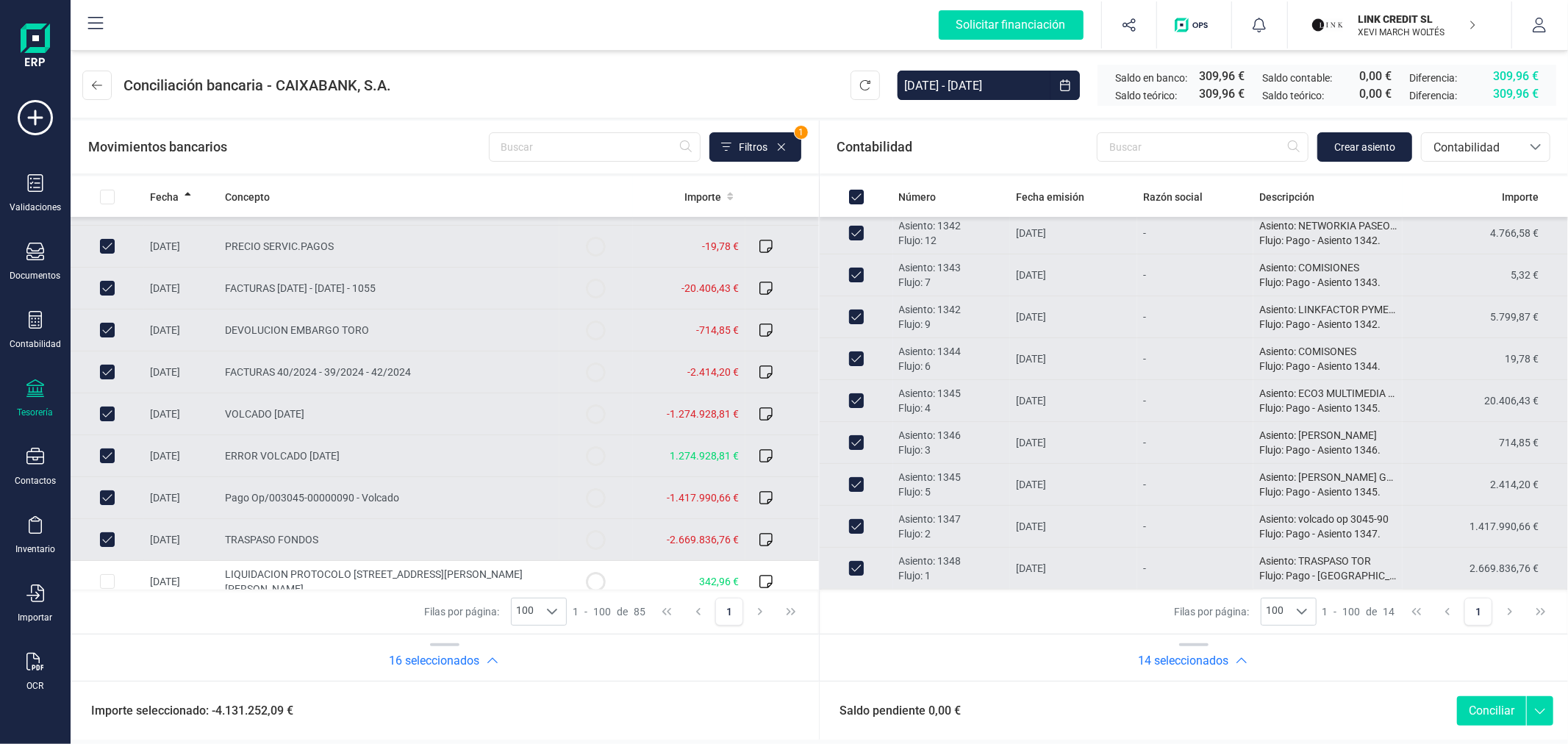
click at [1492, 710] on button "Conciliar" at bounding box center [1491, 710] width 69 height 29
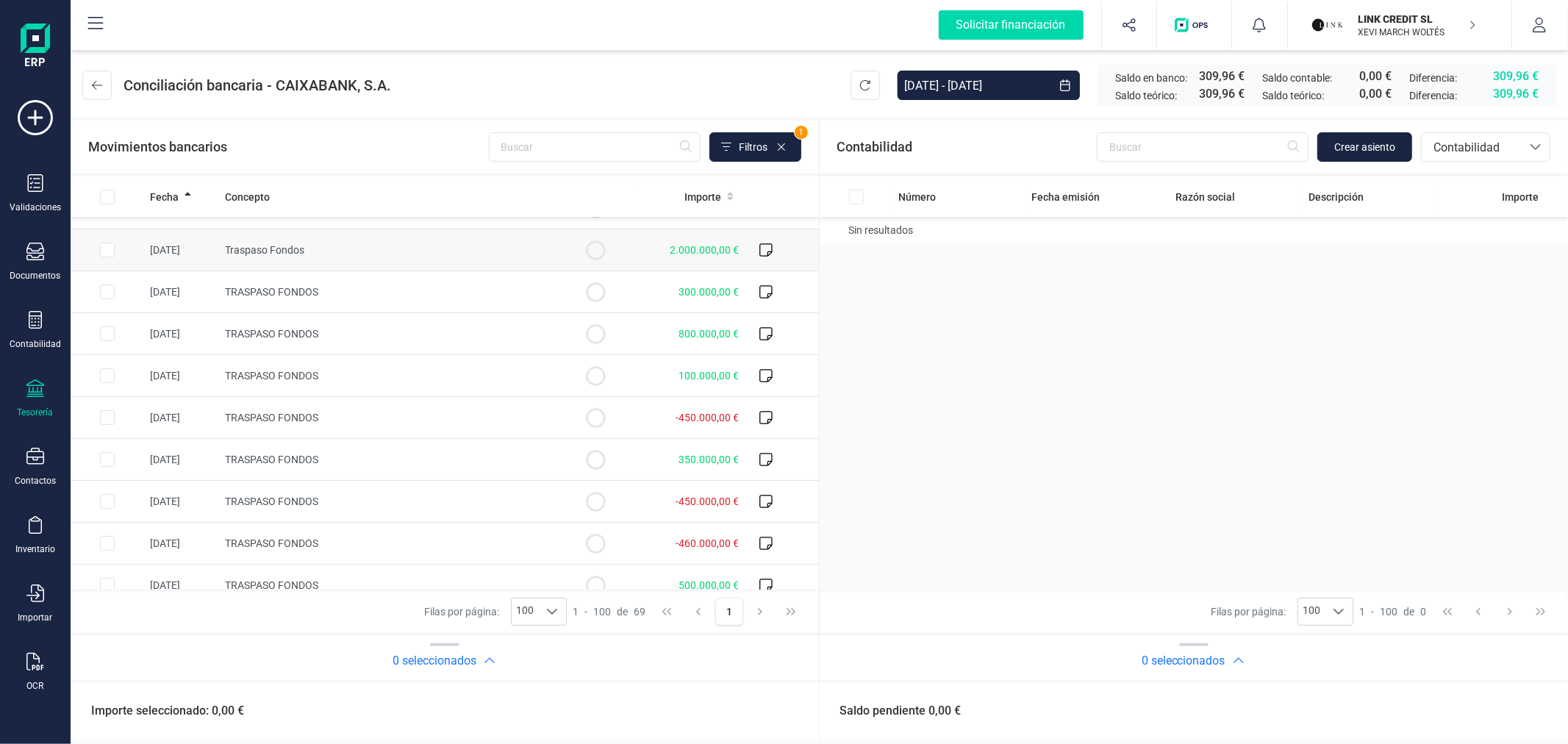
scroll to position [0, 0]
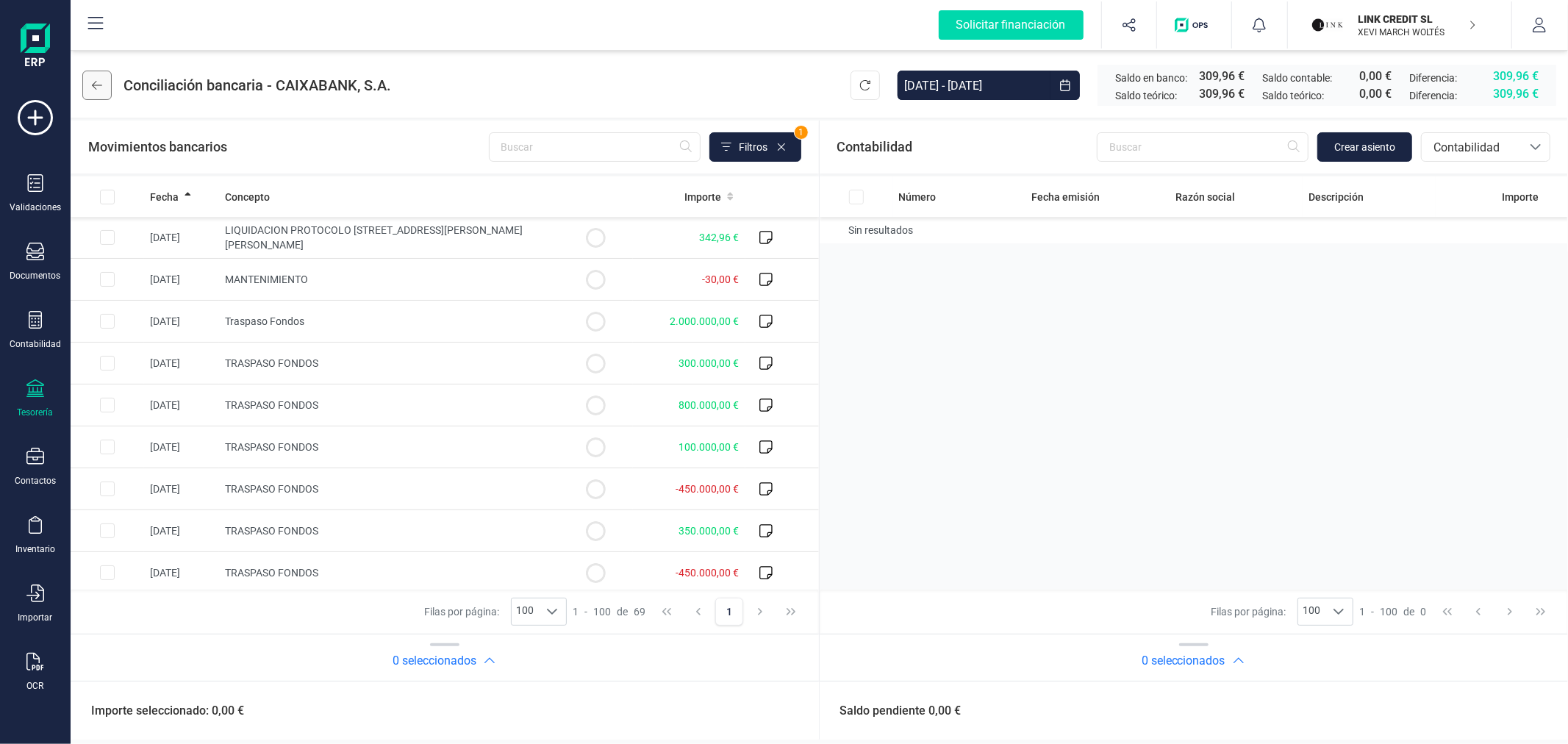
click at [98, 92] on button at bounding box center [97, 85] width 29 height 29
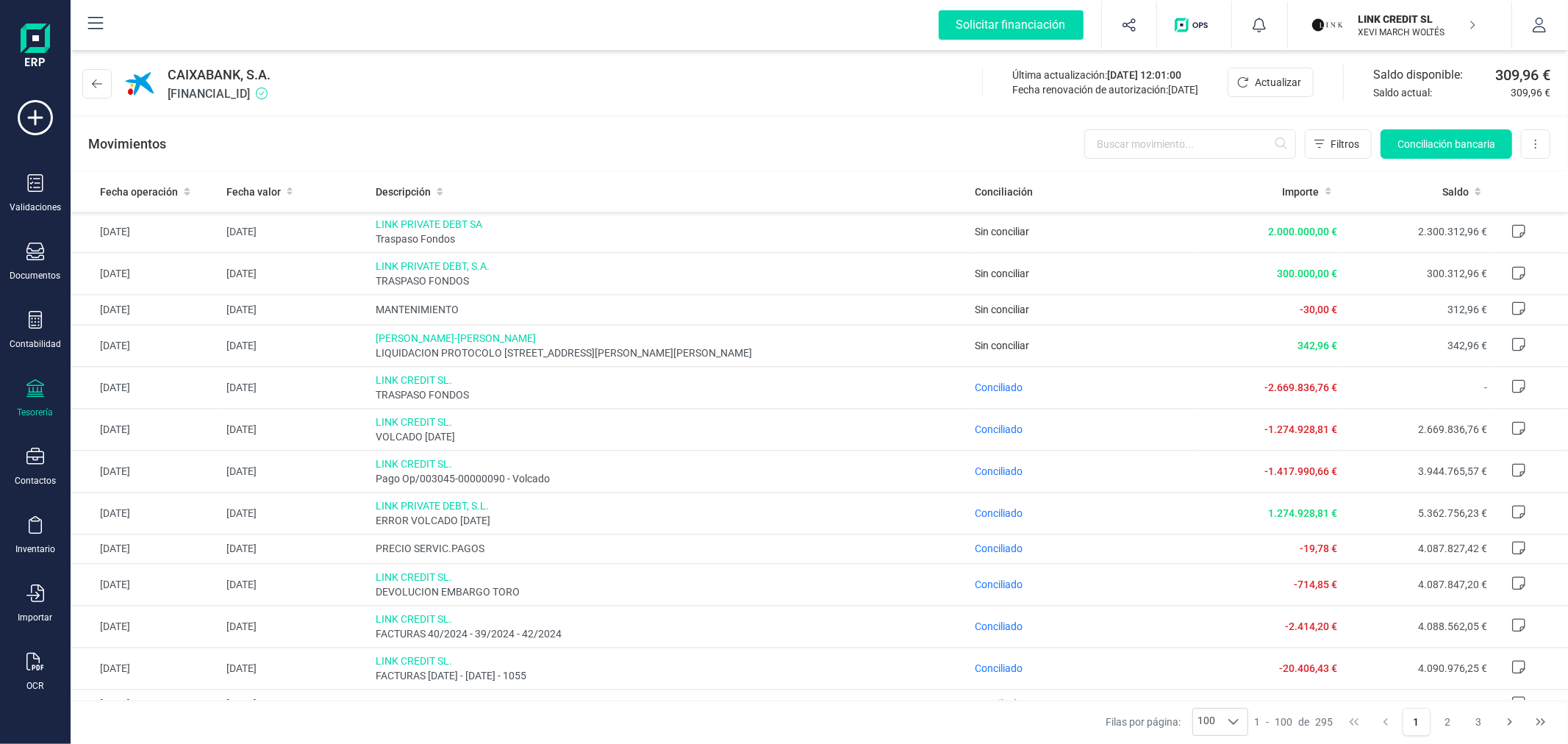
scroll to position [2532, 0]
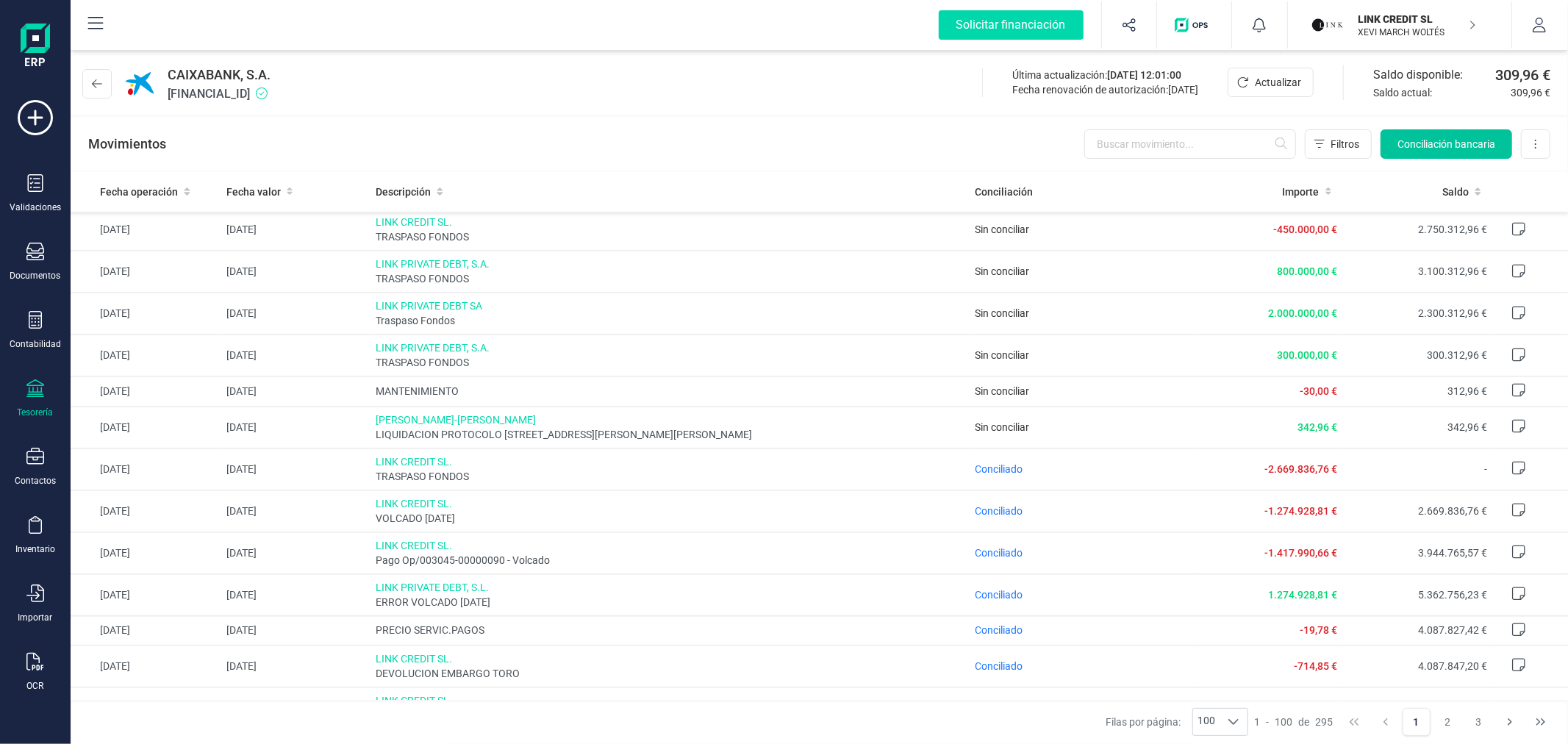
click at [1474, 136] on span "Conciliación bancaria" at bounding box center [1447, 143] width 98 height 14
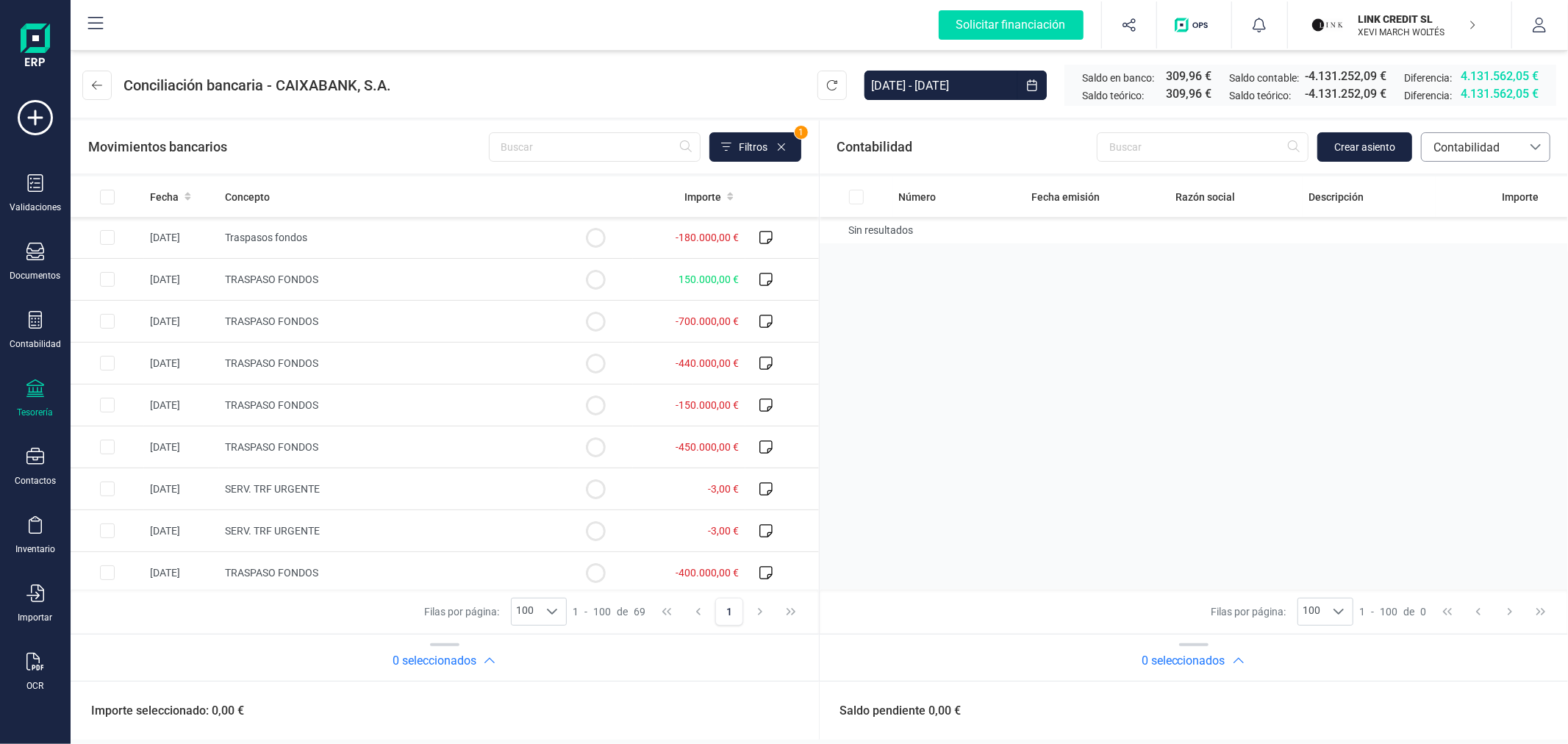
click at [1457, 151] on span "Contabilidad" at bounding box center [1471, 147] width 88 height 18
click at [1452, 243] on span "Facturas" at bounding box center [1456, 247] width 45 height 18
click at [1469, 148] on span "Facturas" at bounding box center [1471, 147] width 88 height 18
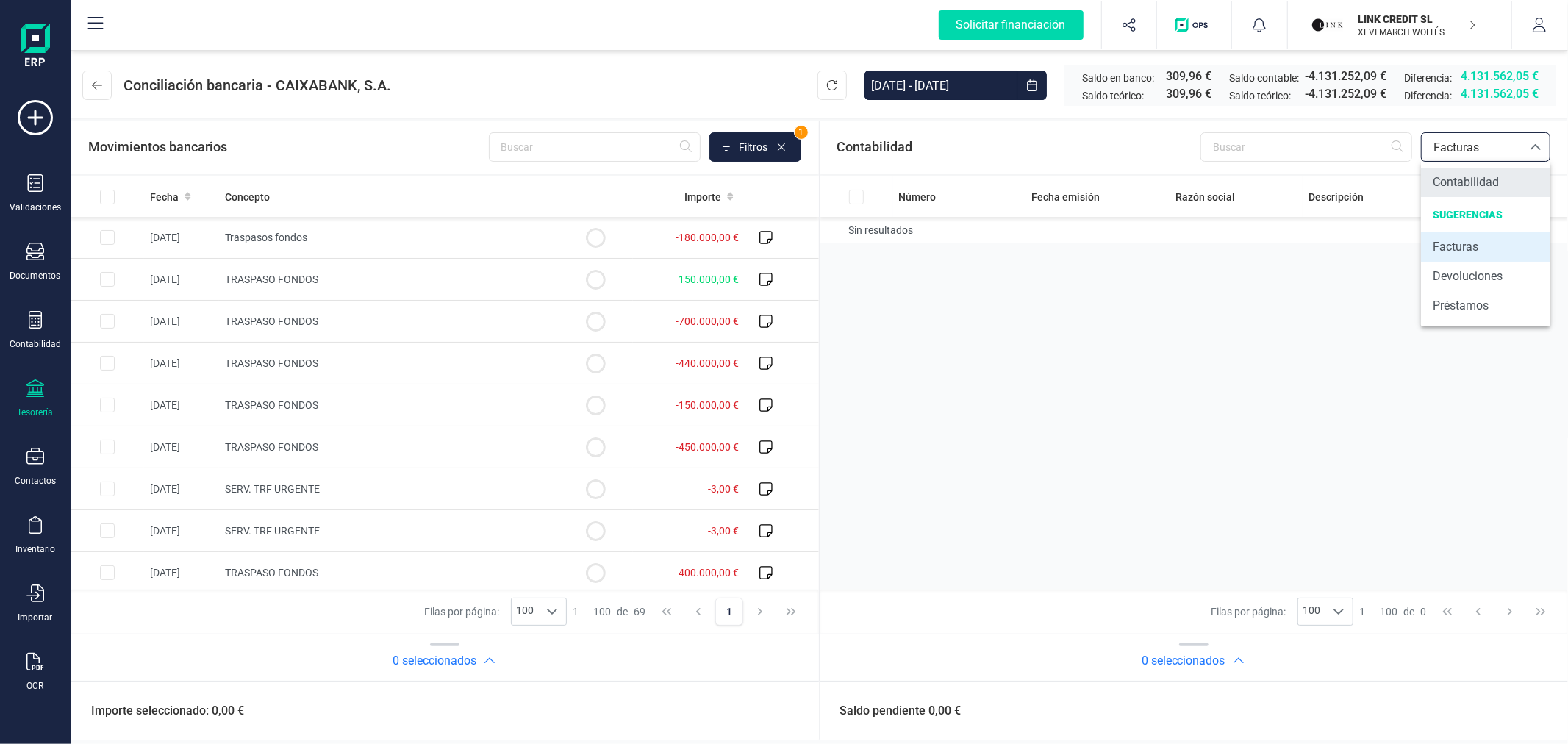
click at [1457, 189] on span "Contabilidad" at bounding box center [1466, 182] width 66 height 18
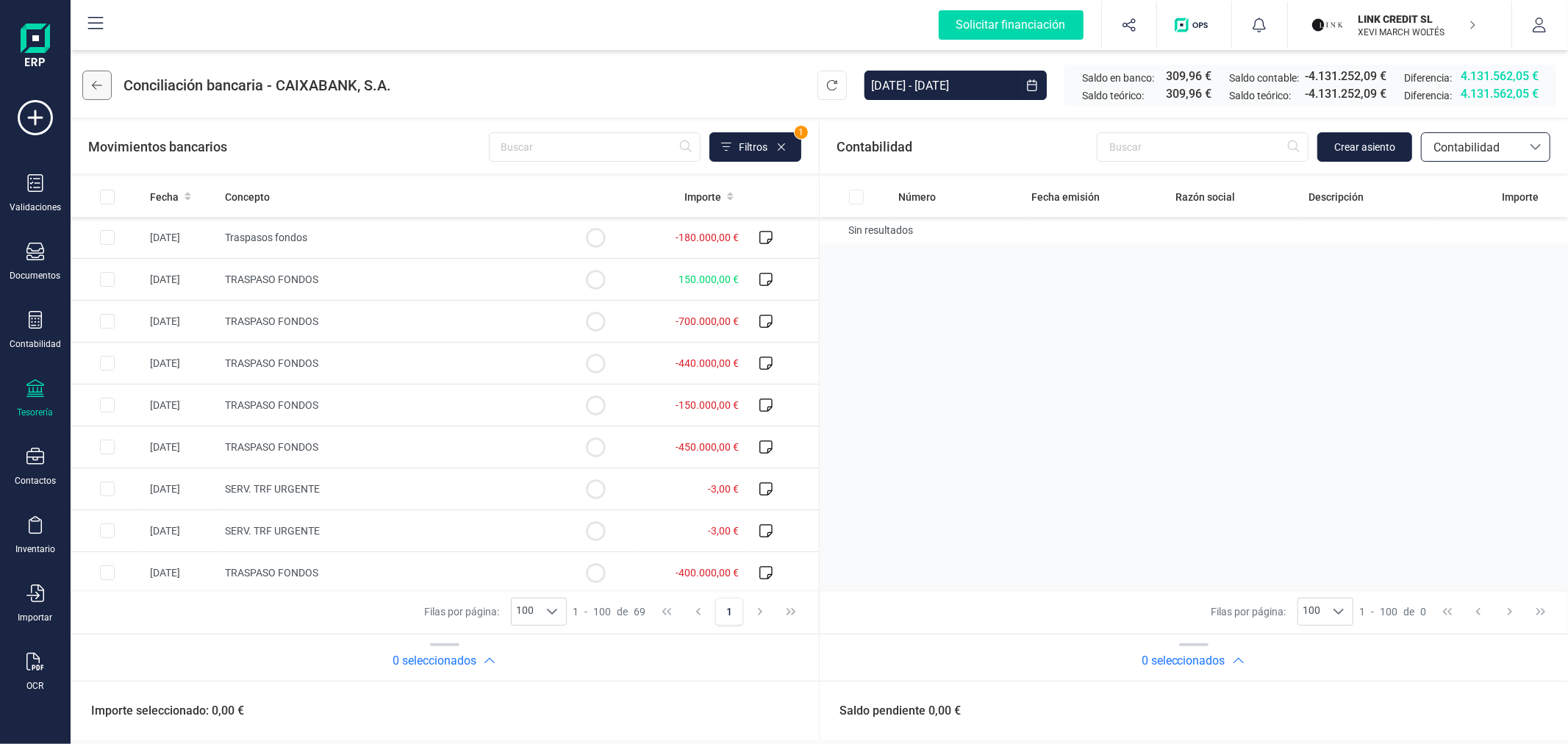
click at [104, 72] on button at bounding box center [97, 85] width 29 height 29
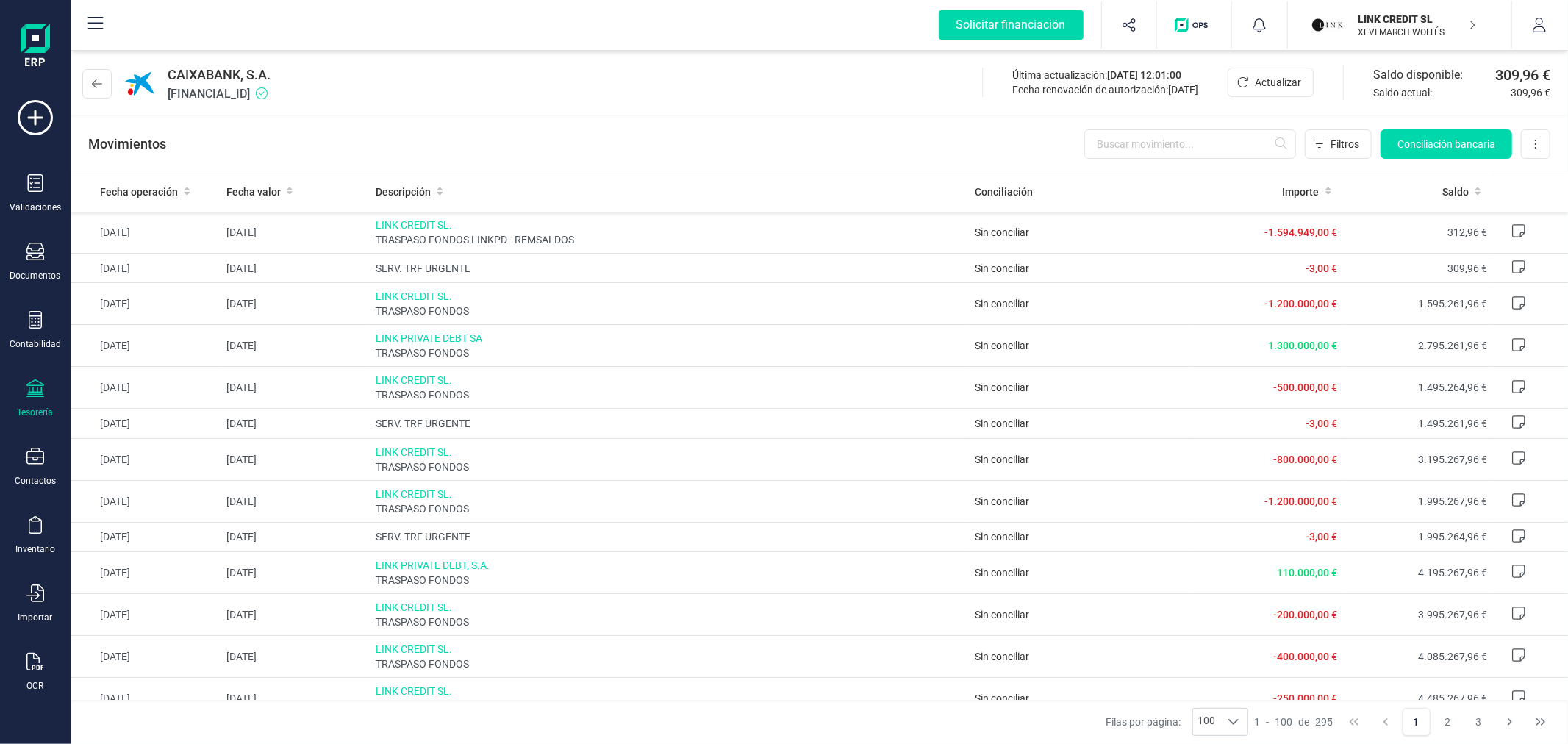
click at [1400, 24] on p "LINK CREDIT SL" at bounding box center [1417, 19] width 118 height 14
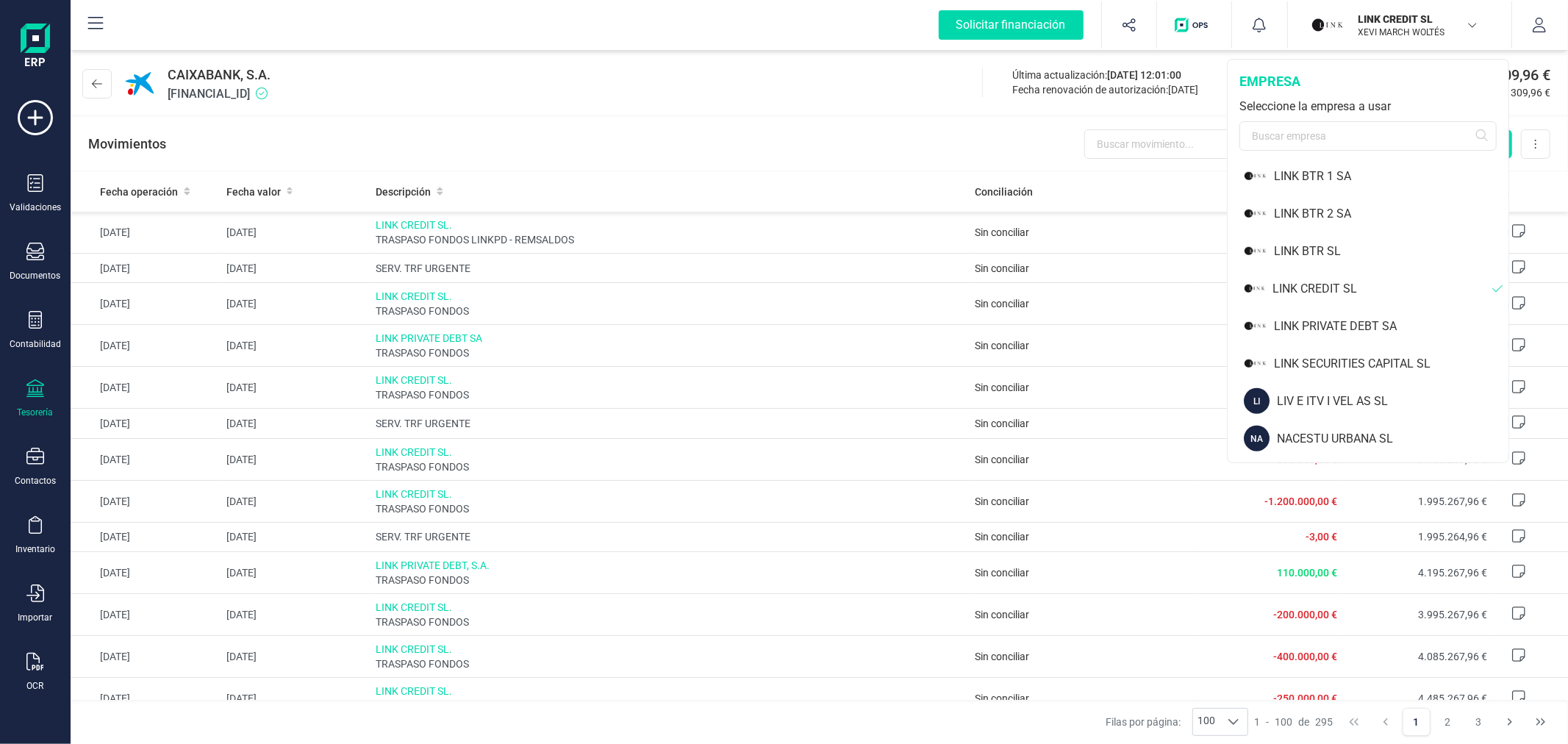
scroll to position [1061, 0]
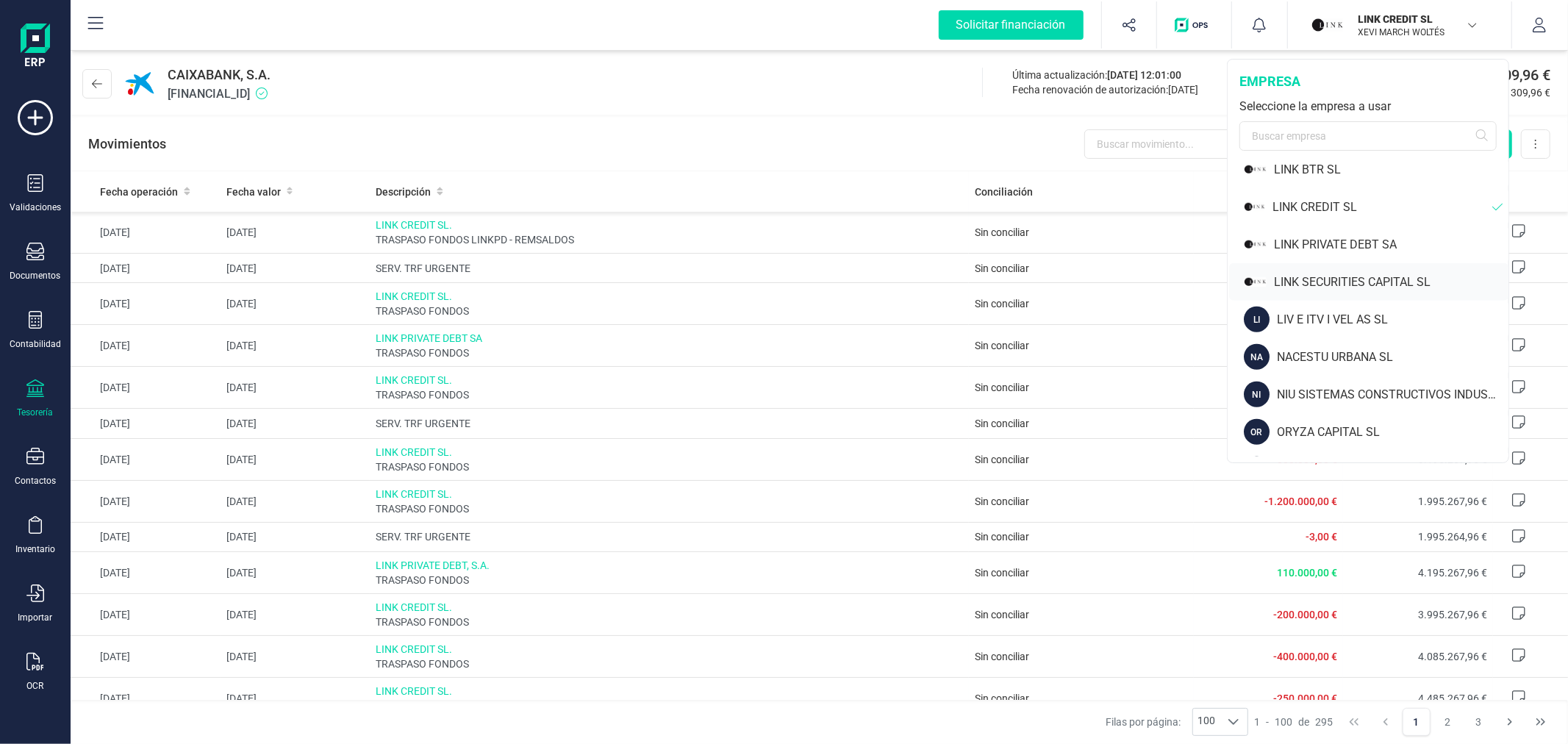
click at [1351, 288] on div "LINK SECURITIES CAPITAL SL" at bounding box center [1391, 282] width 235 height 18
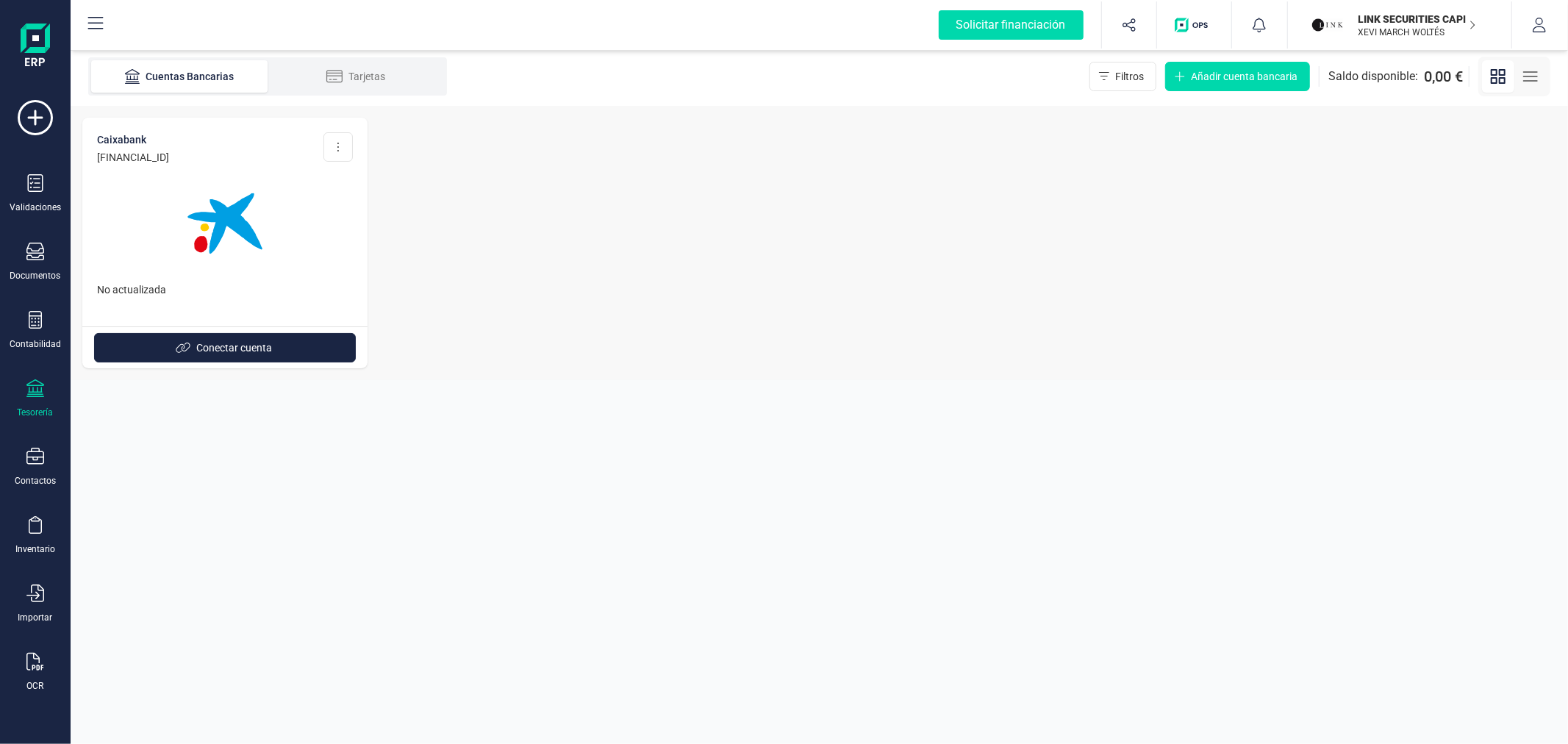
click at [1439, 23] on p "LINK SECURITIES CAPITAL SL" at bounding box center [1417, 19] width 118 height 14
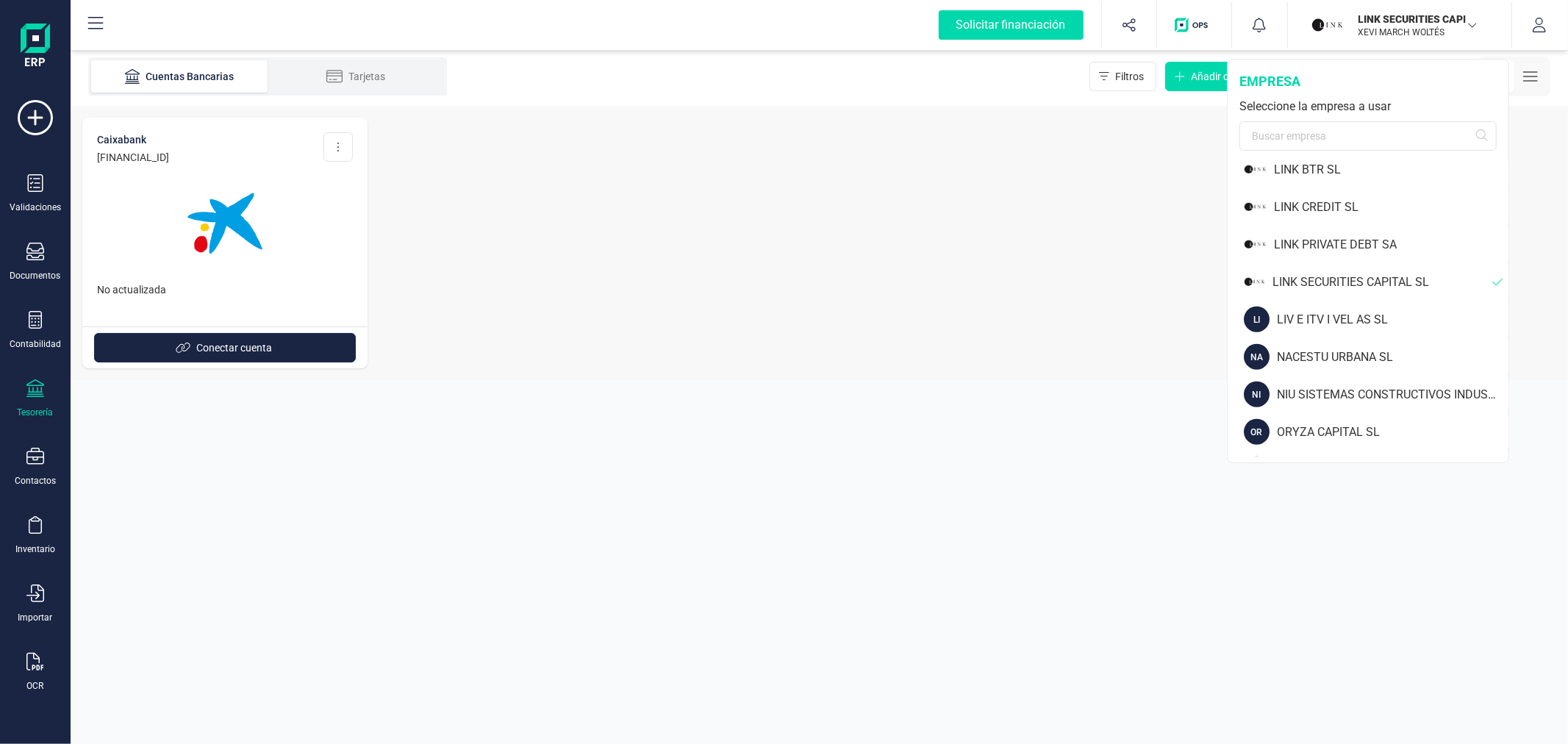
scroll to position [1143, 0]
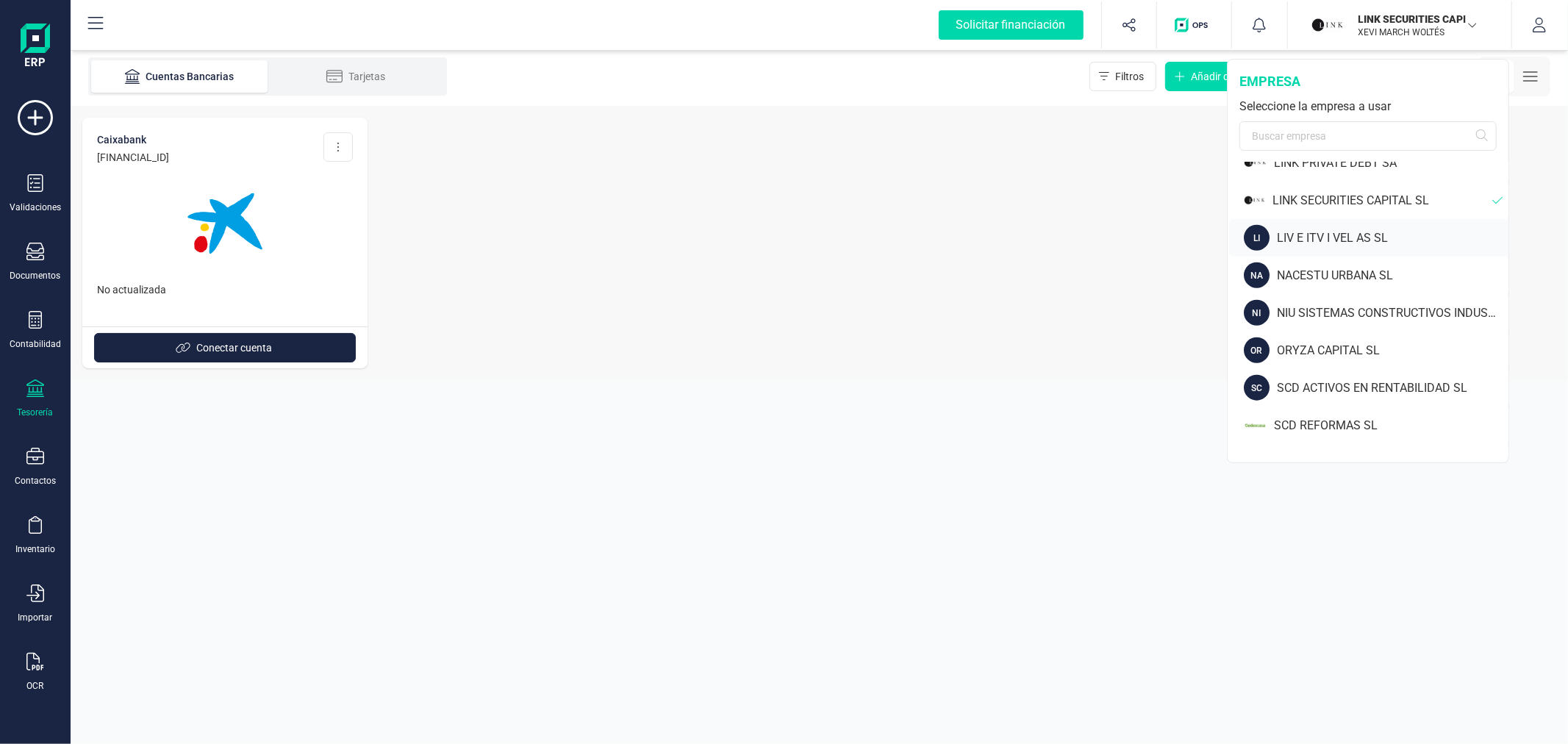
click at [1369, 239] on div "LIV E ITV I VEL AS SL" at bounding box center [1392, 238] width 231 height 18
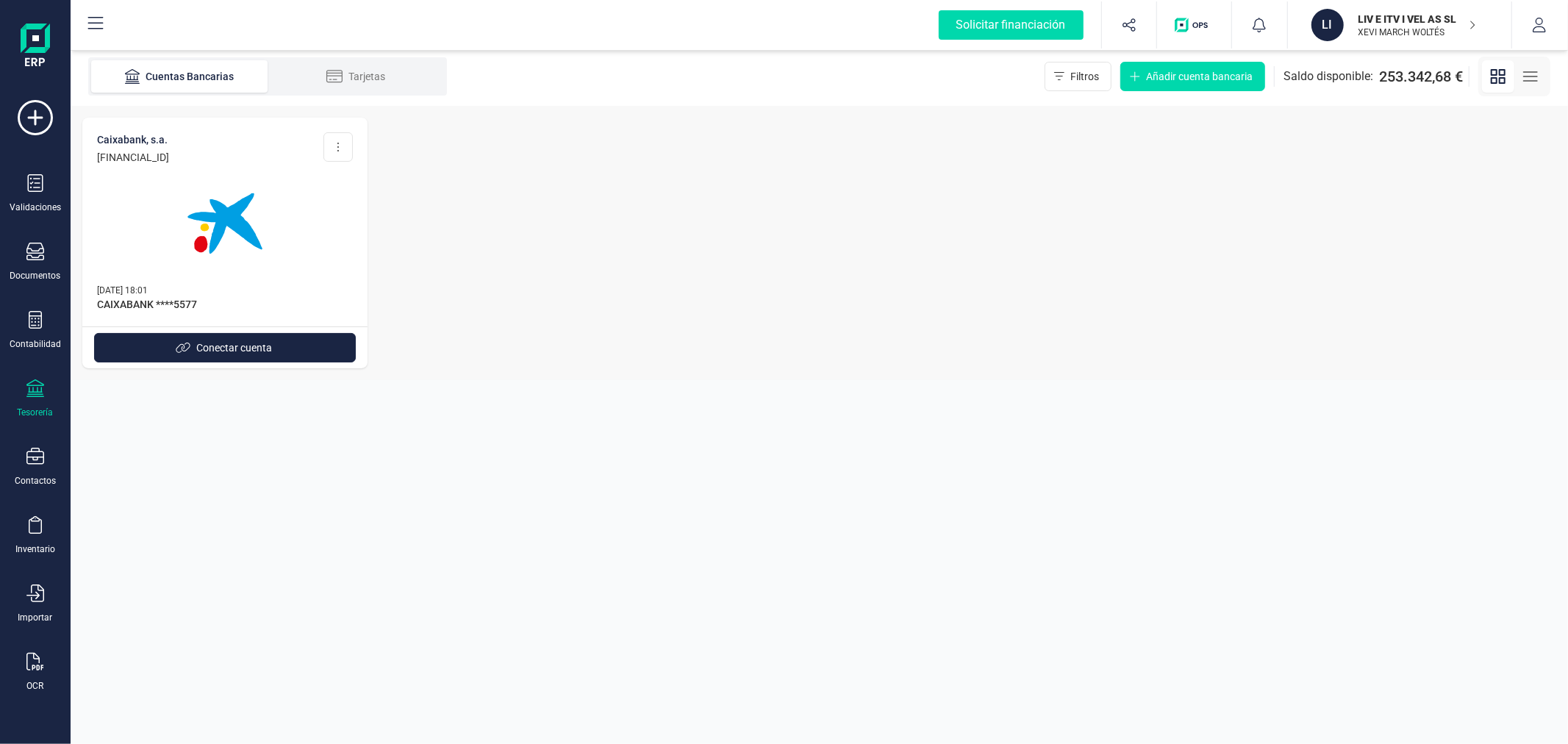
click at [1395, 29] on p "XEVI MARCH WOLTÉS" at bounding box center [1417, 32] width 118 height 12
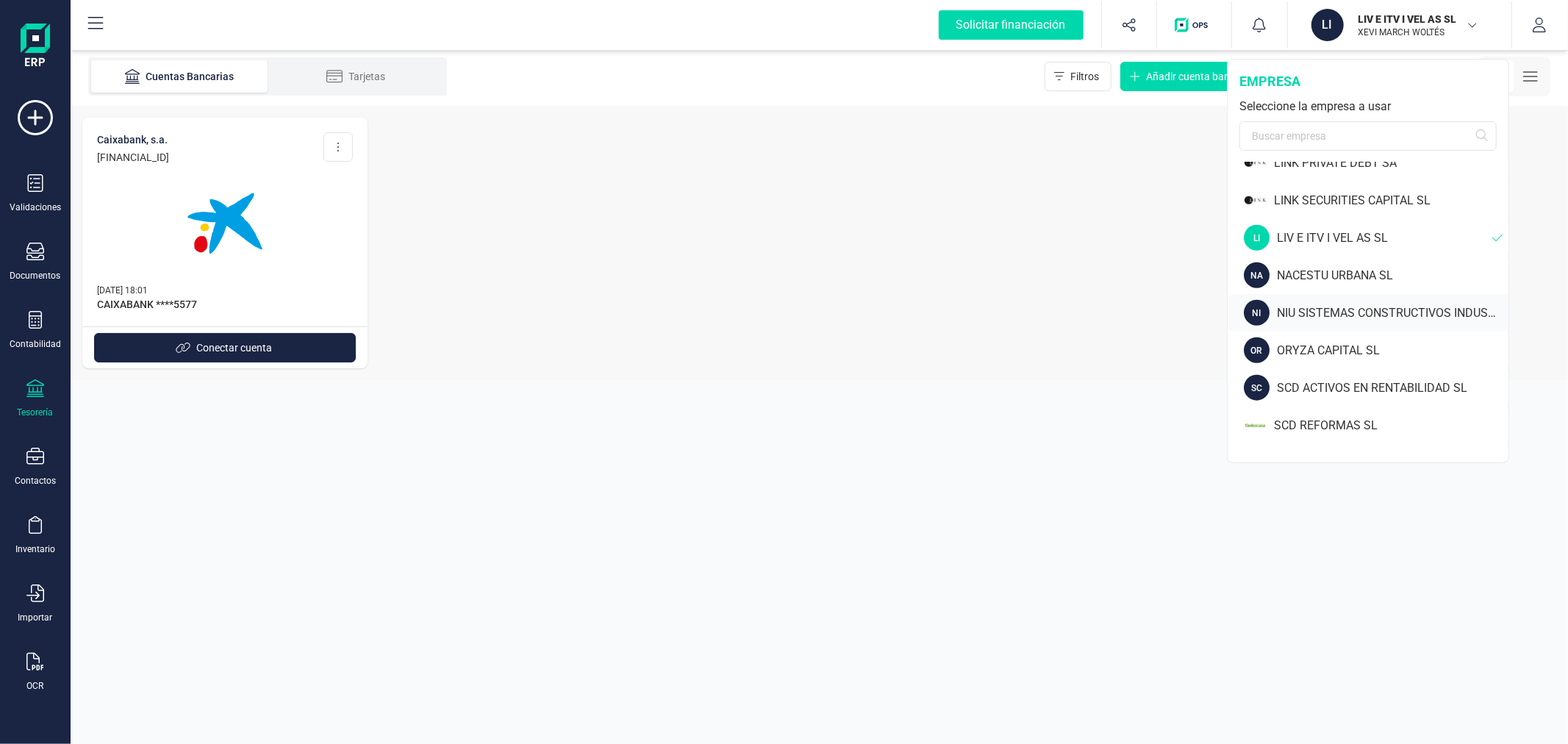
click at [1340, 306] on div "NIU SISTEMAS CONSTRUCTIVOS INDUSTRIALIZADOS SL" at bounding box center [1392, 313] width 231 height 18
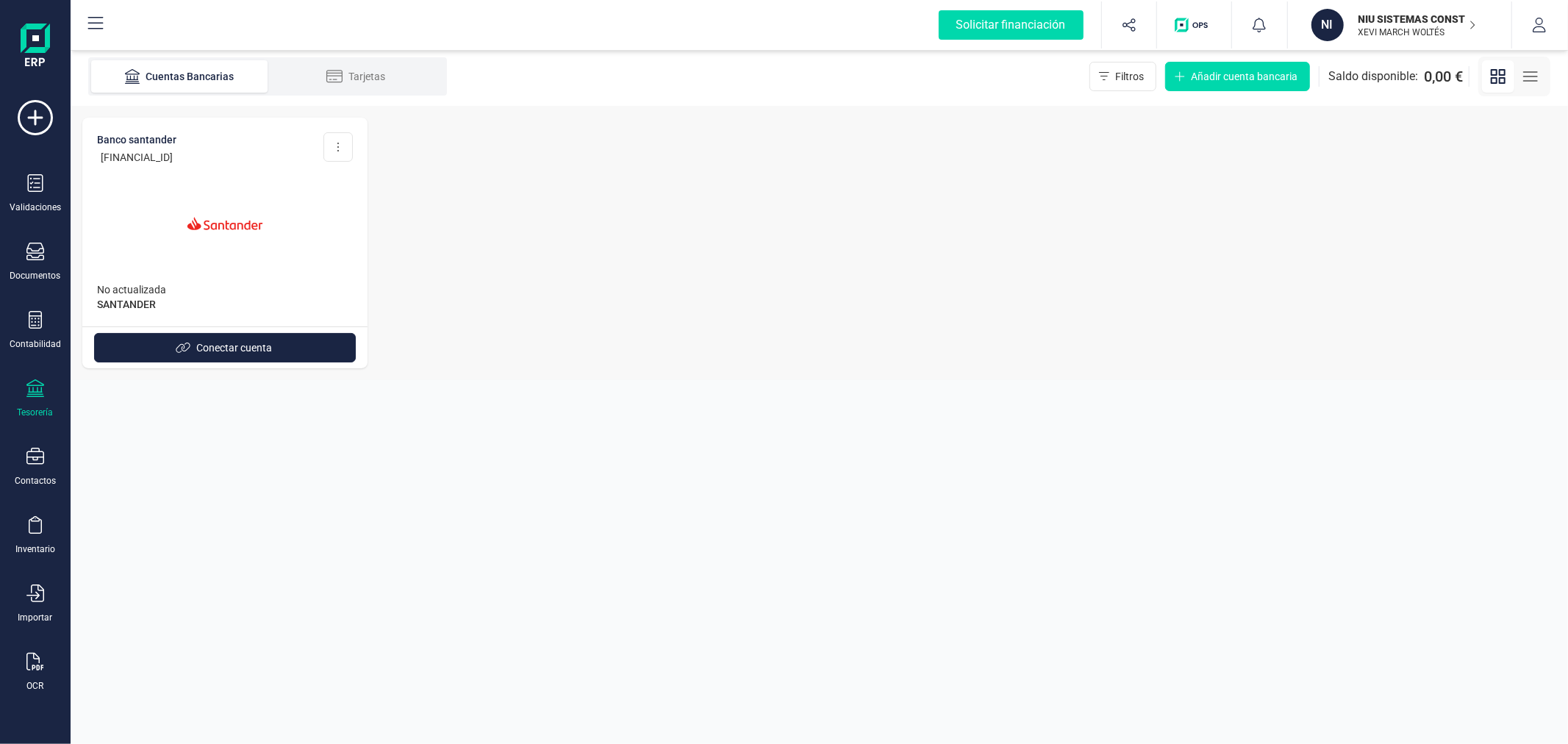
click at [1397, 35] on p "XEVI MARCH WOLTÉS" at bounding box center [1417, 32] width 118 height 12
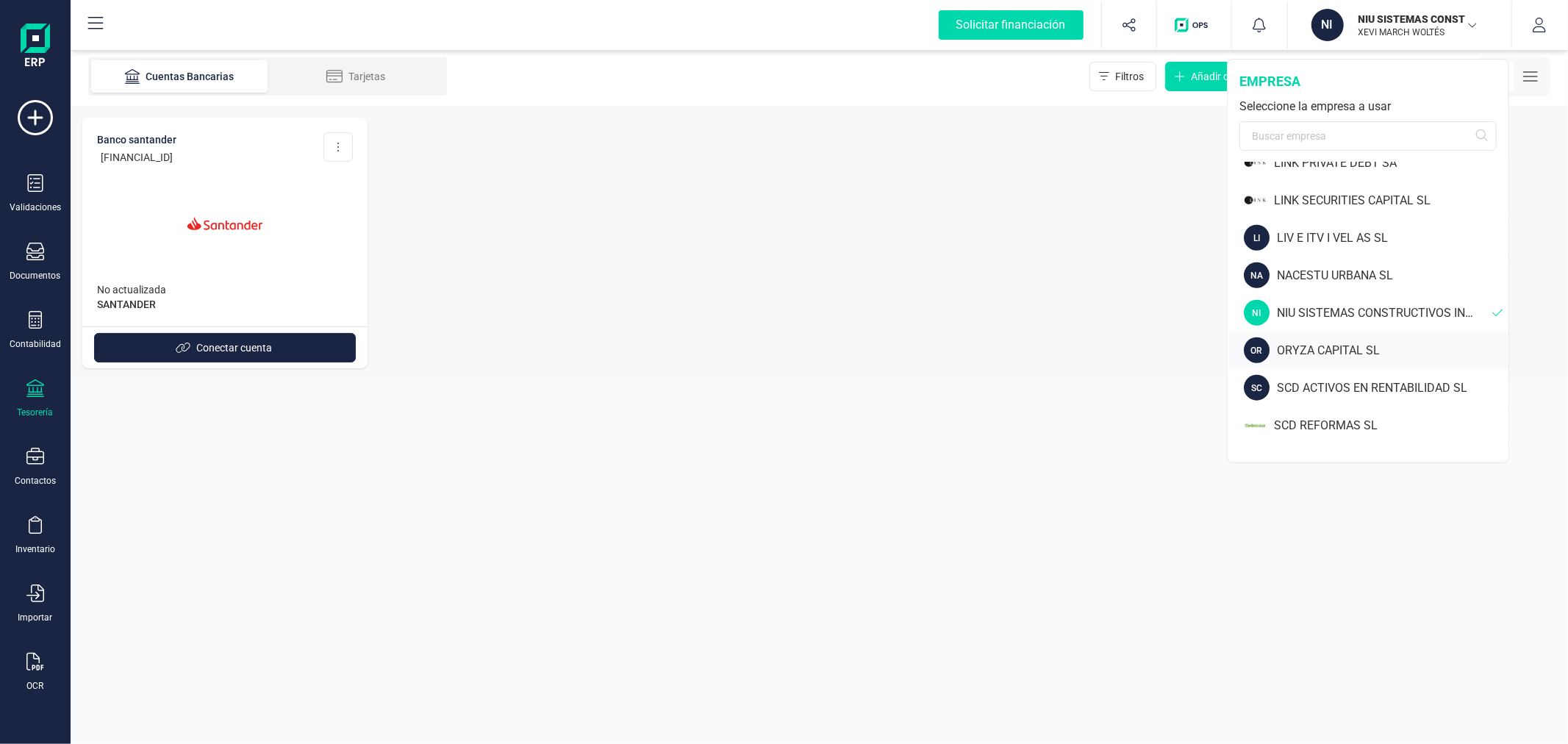
click at [1337, 350] on div "ORYZA CAPITAL SL" at bounding box center [1392, 350] width 231 height 18
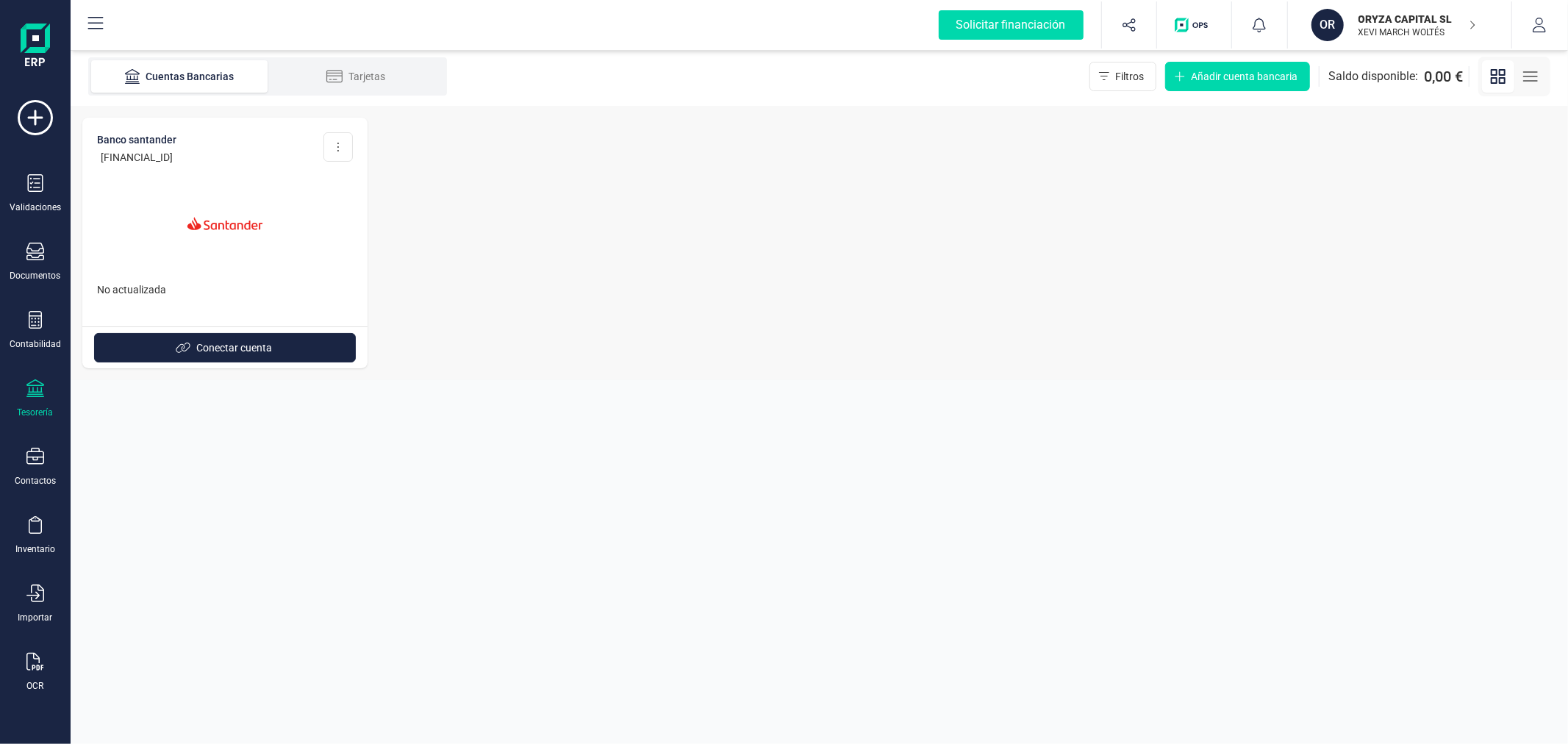
click at [1379, 32] on p "XEVI MARCH WOLTÉS" at bounding box center [1417, 32] width 118 height 12
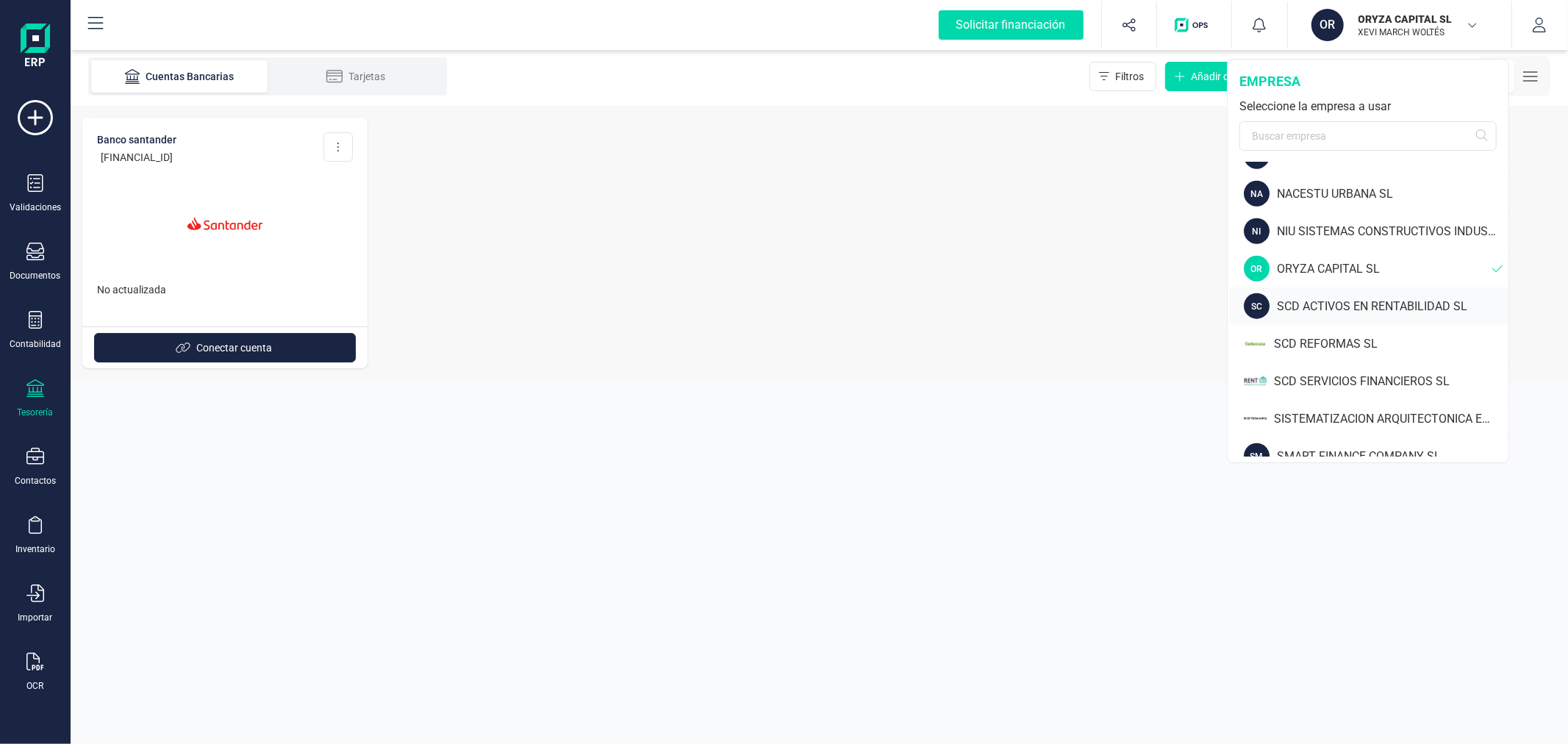
scroll to position [1306, 0]
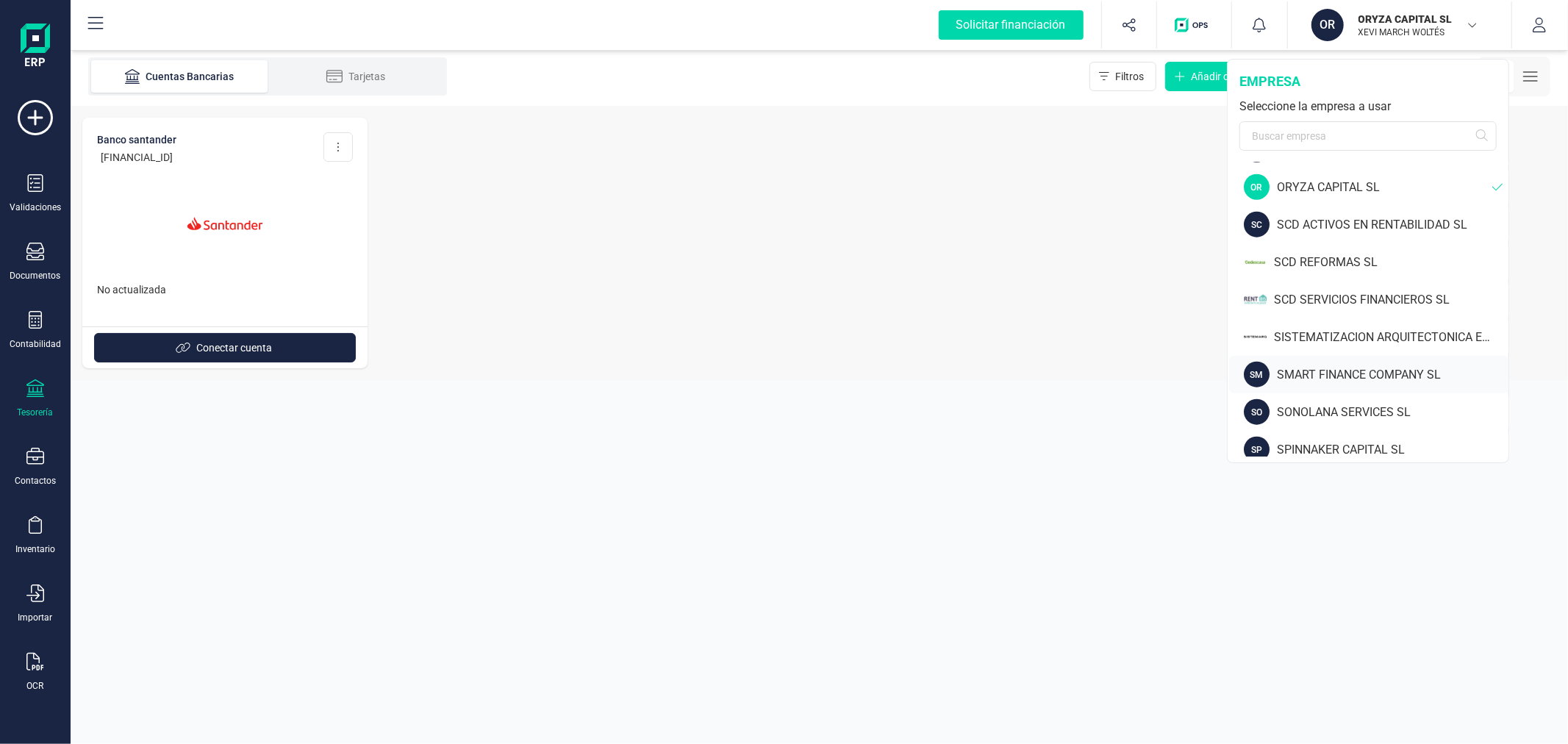
click at [1384, 375] on div "SMART FINANCE COMPANY SL" at bounding box center [1392, 375] width 231 height 18
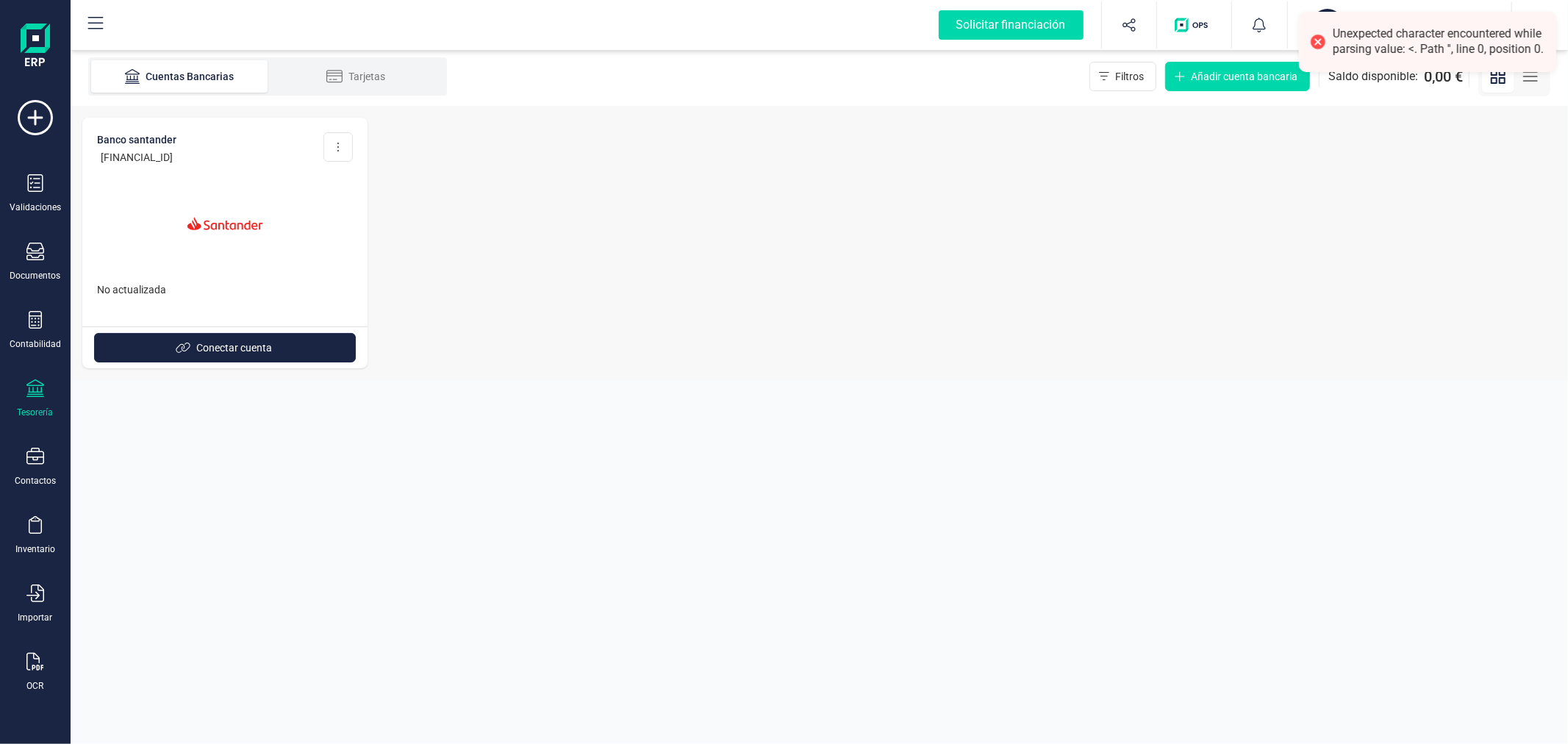
click at [1366, 276] on div "Banco Santander ES63 0049 6964 6223 1001 0011 Editar cuenta Eliminar cuenta No …" at bounding box center [819, 243] width 1497 height 274
click at [1279, 284] on div "Banco Santander ES63 0049 6964 6223 1001 0011 Editar cuenta Eliminar cuenta No …" at bounding box center [819, 243] width 1497 height 274
click at [1276, 284] on div "Banco Santander ES63 0049 6964 6223 1001 0011 Editar cuenta Eliminar cuenta No …" at bounding box center [819, 243] width 1497 height 274
click at [1011, 214] on div "Banco Santander ES63 0049 6964 6223 1001 0011 Editar cuenta Eliminar cuenta No …" at bounding box center [819, 243] width 1497 height 274
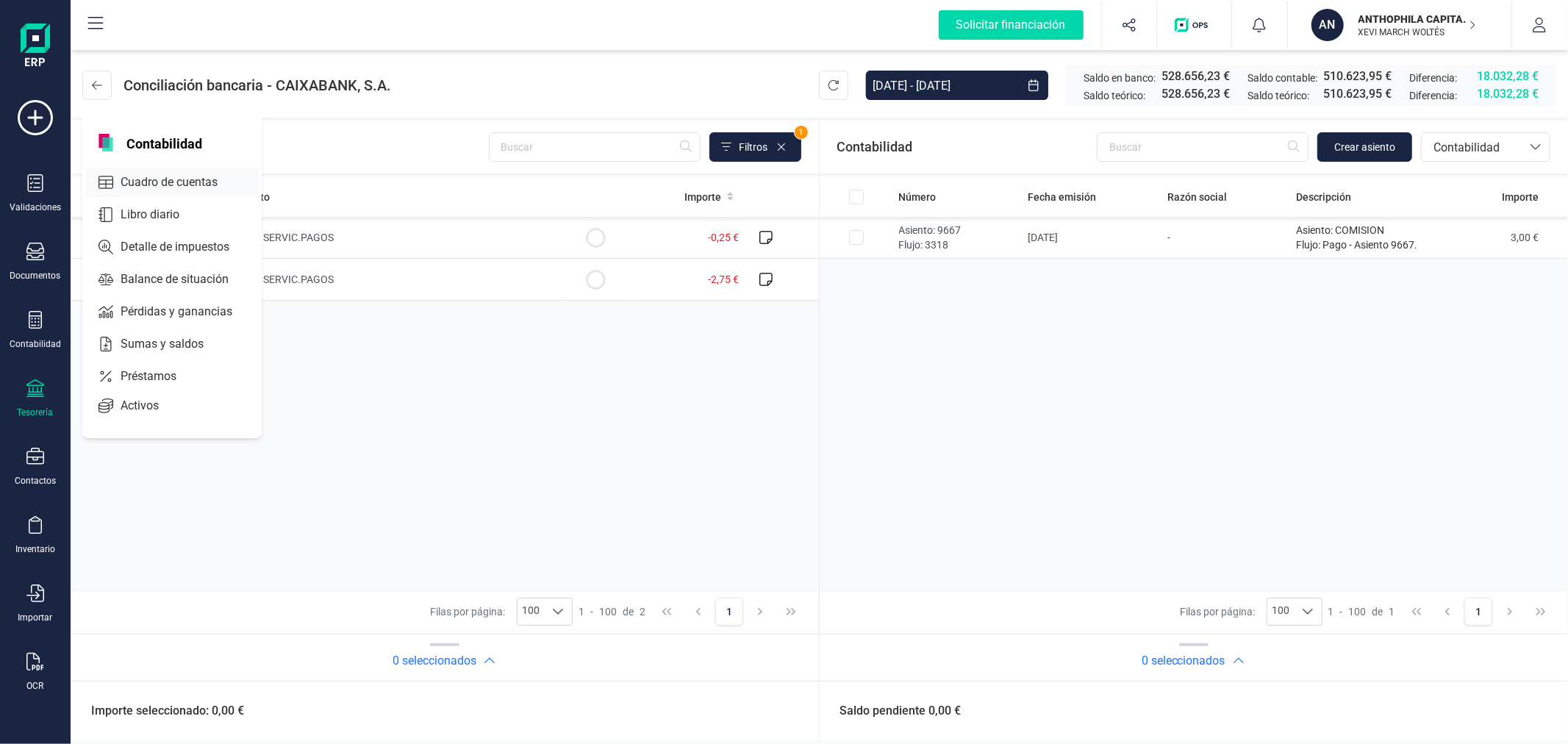
click at [178, 189] on span "Cuadro de cuentas" at bounding box center [179, 182] width 130 height 18
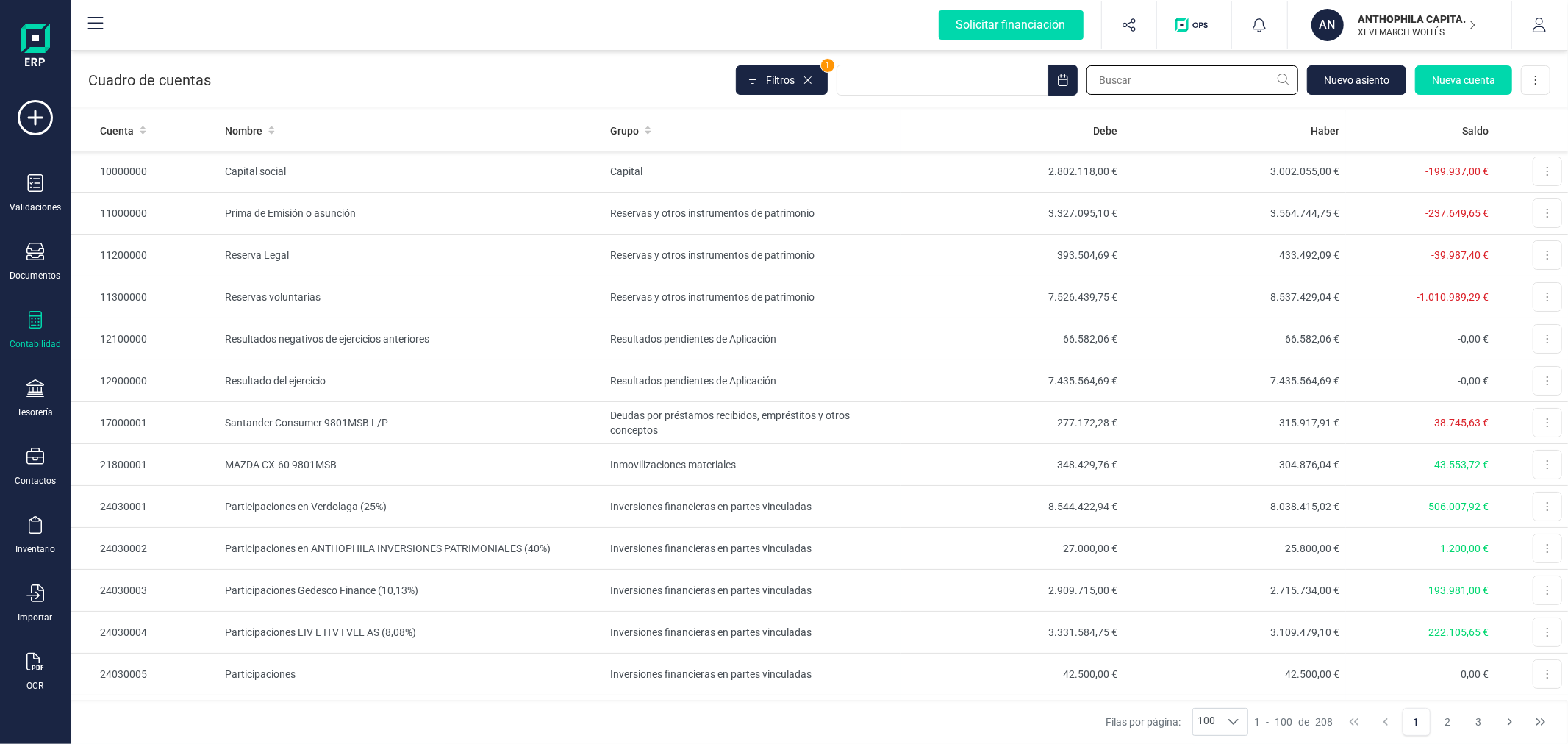
click at [1127, 75] on input "text" at bounding box center [1193, 80] width 212 height 29
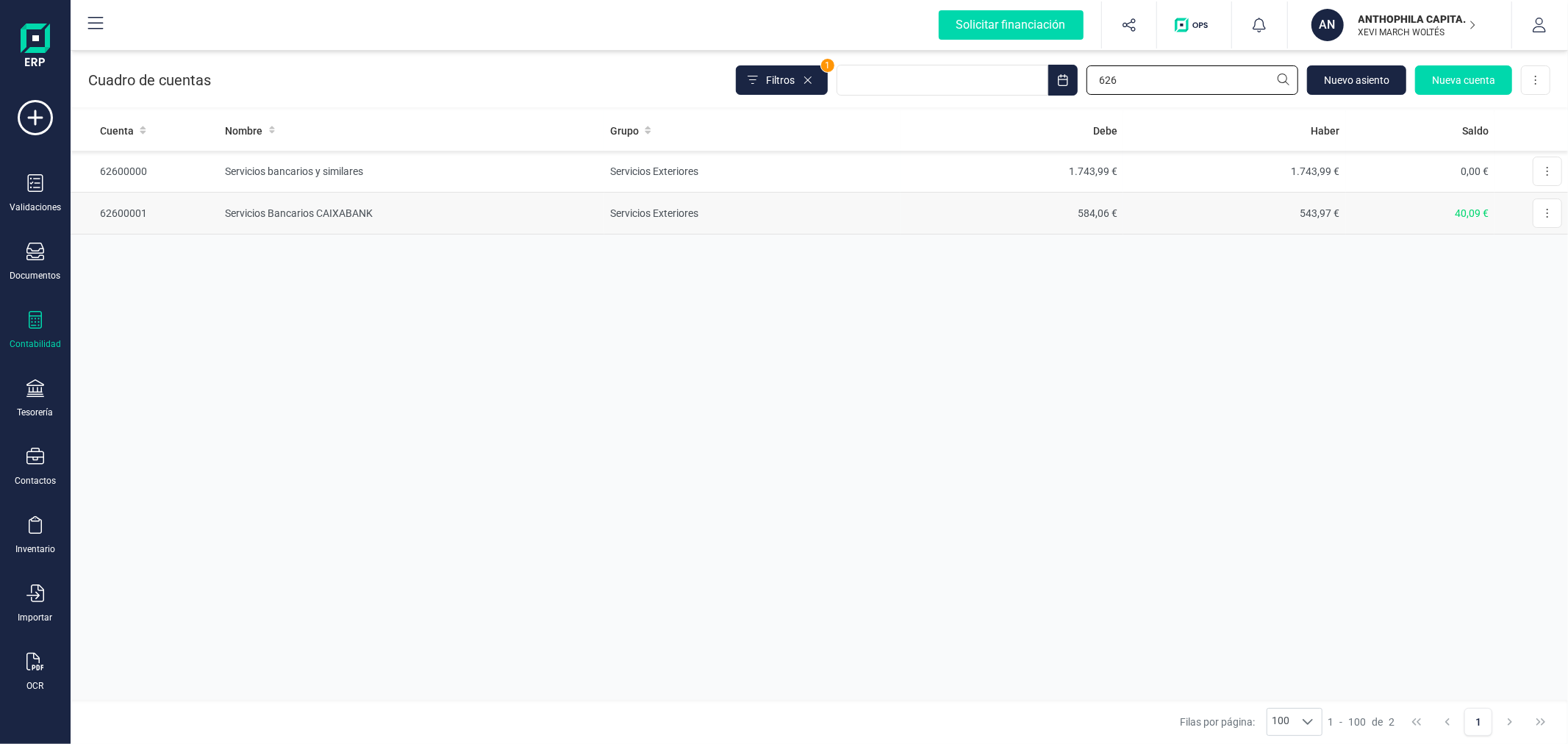
type input "626"
click at [1082, 215] on td "584,06 €" at bounding box center [1012, 214] width 223 height 42
click at [836, 174] on td "Servicios Exteriores" at bounding box center [752, 172] width 296 height 42
click at [575, 223] on td "Servicios Bancarios CAIXABANK" at bounding box center [412, 214] width 385 height 42
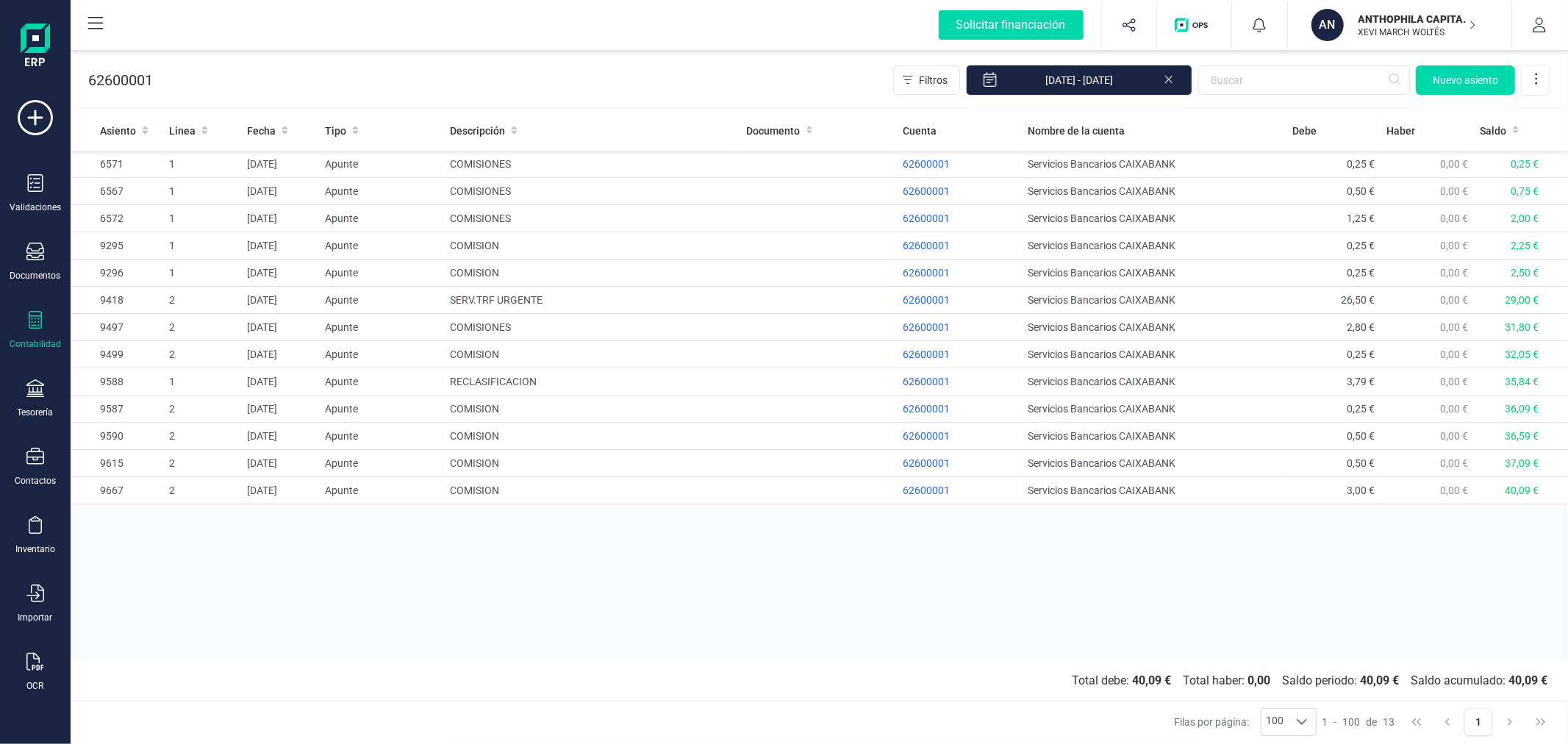
click at [1079, 545] on div "Asiento Linea Fecha Tipo Descripción Documento Cuenta Nombre de la cuenta [PERS…" at bounding box center [819, 385] width 1497 height 550
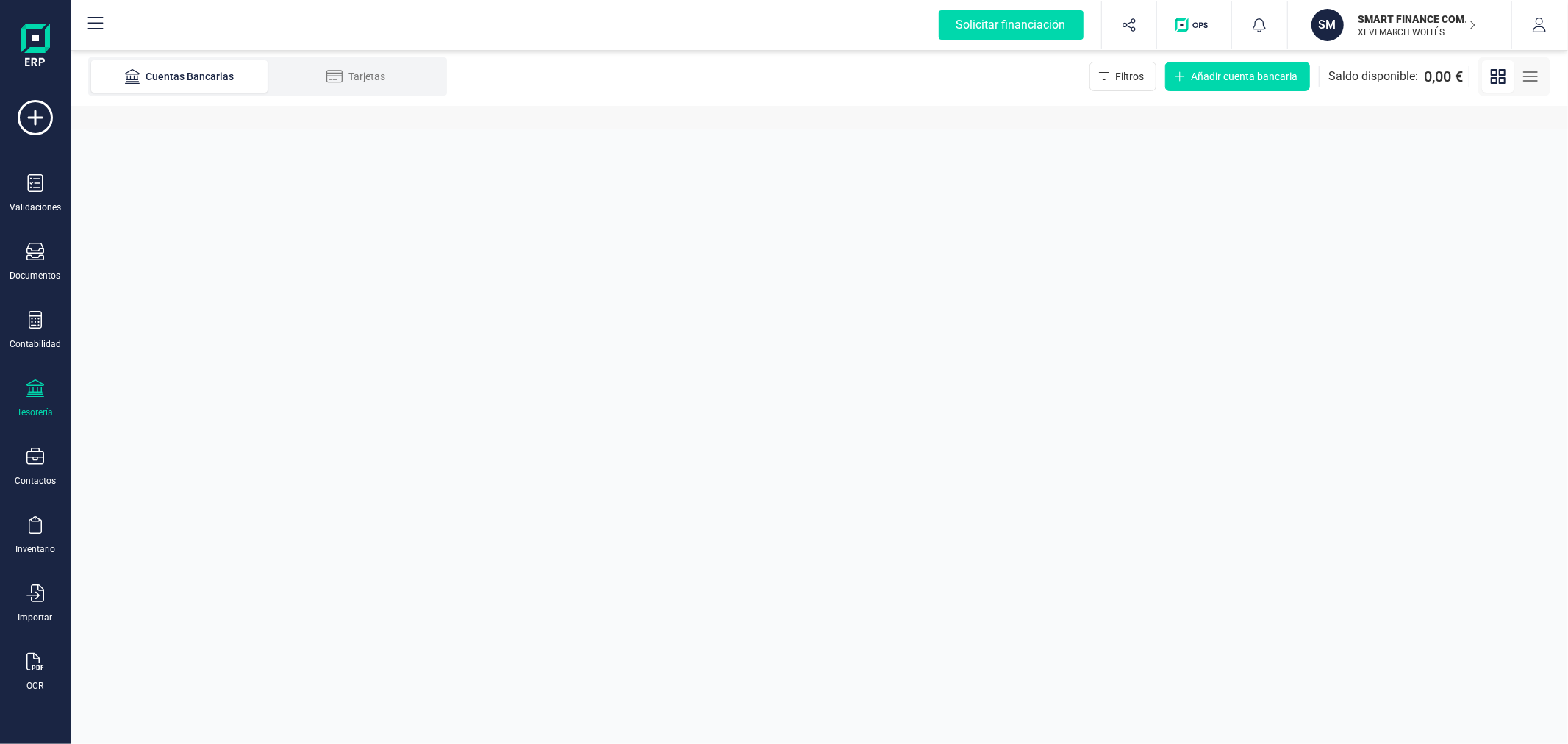
click at [1395, 24] on p "SMART FINANCE COMPANY SL" at bounding box center [1417, 19] width 118 height 14
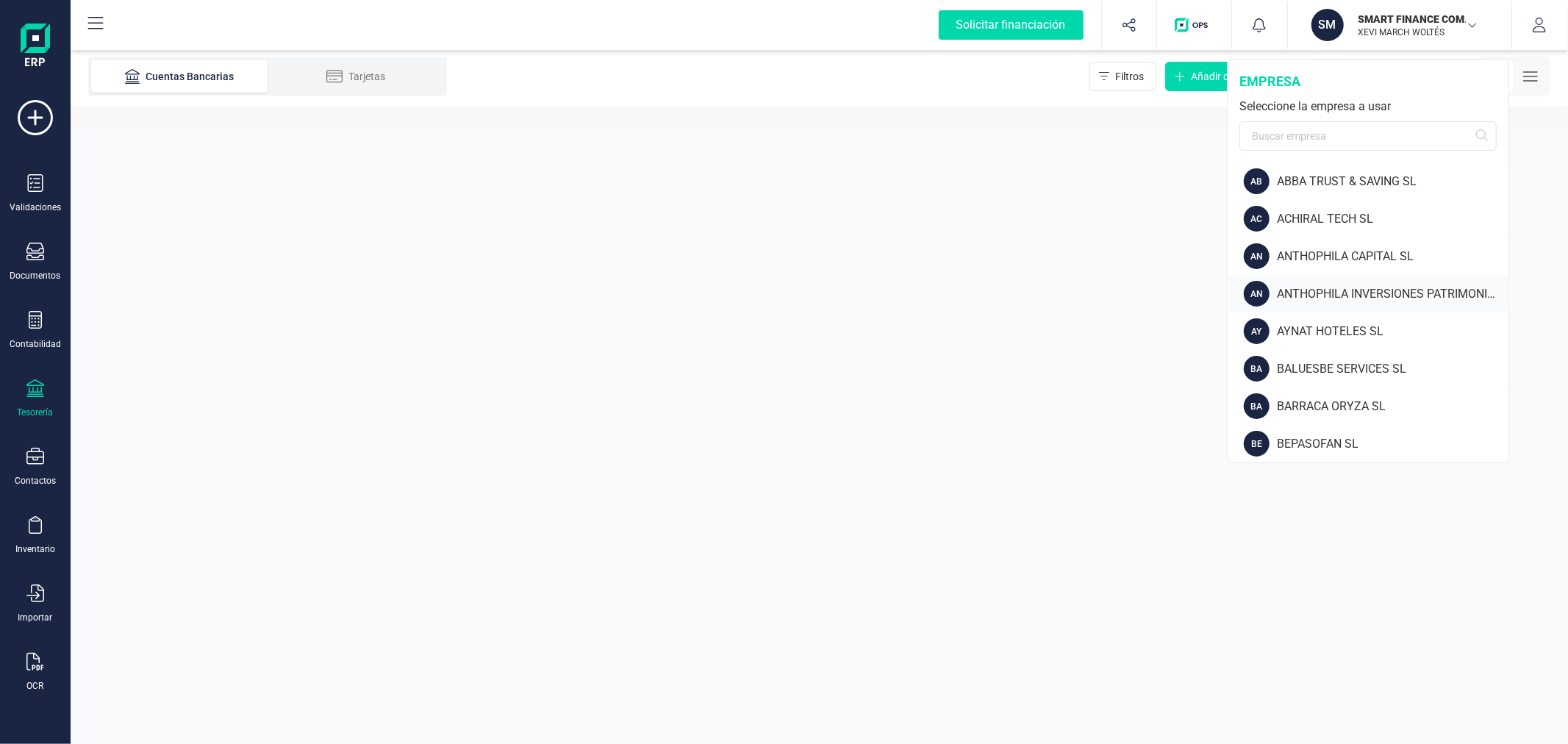
click at [1326, 279] on div "AN ANTHOPHILA INVERSIONES PATRIMONIALES SL" at bounding box center [1369, 294] width 279 height 38
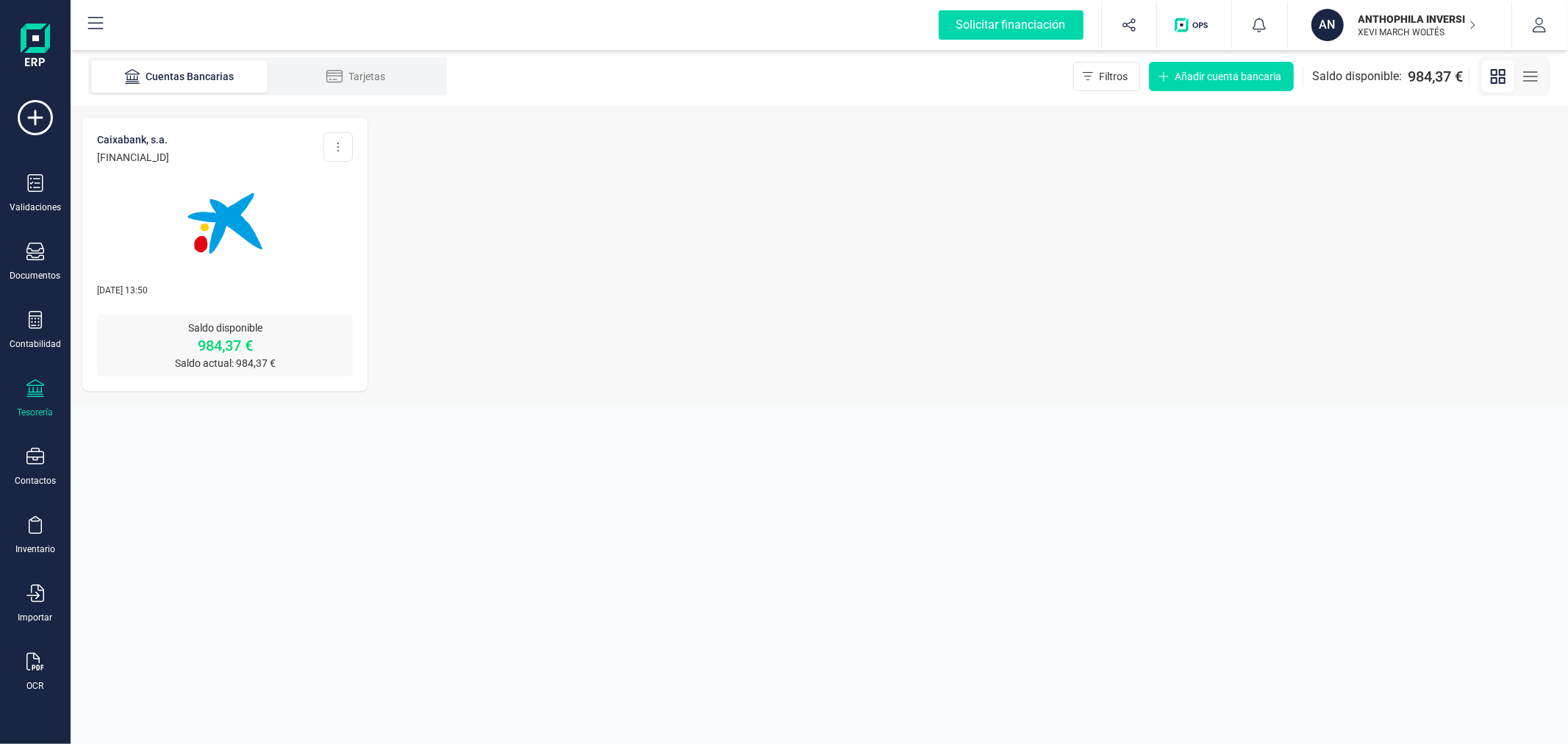
click at [1397, 33] on p "XEVI MARCH WOLTÉS" at bounding box center [1417, 32] width 118 height 12
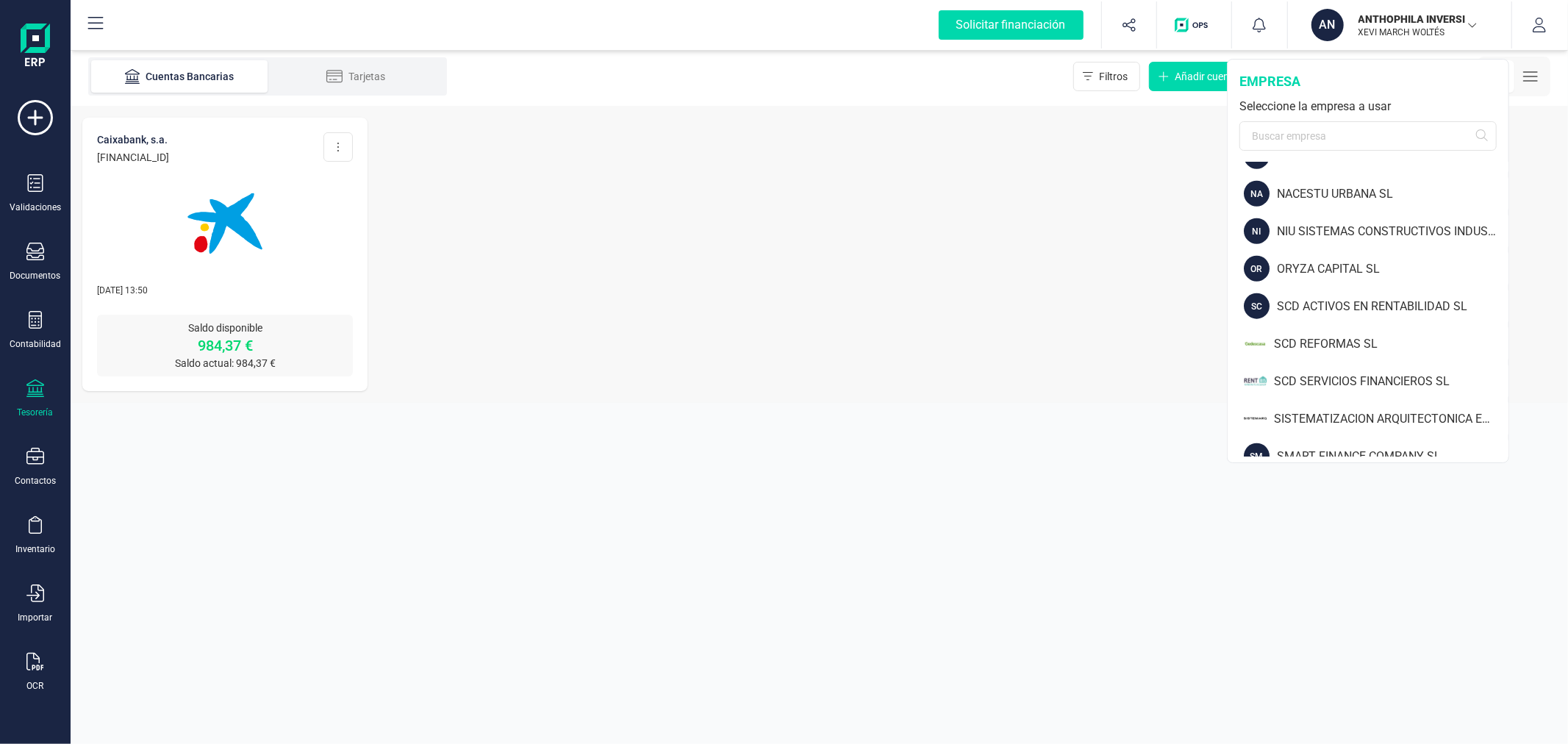
scroll to position [1306, 0]
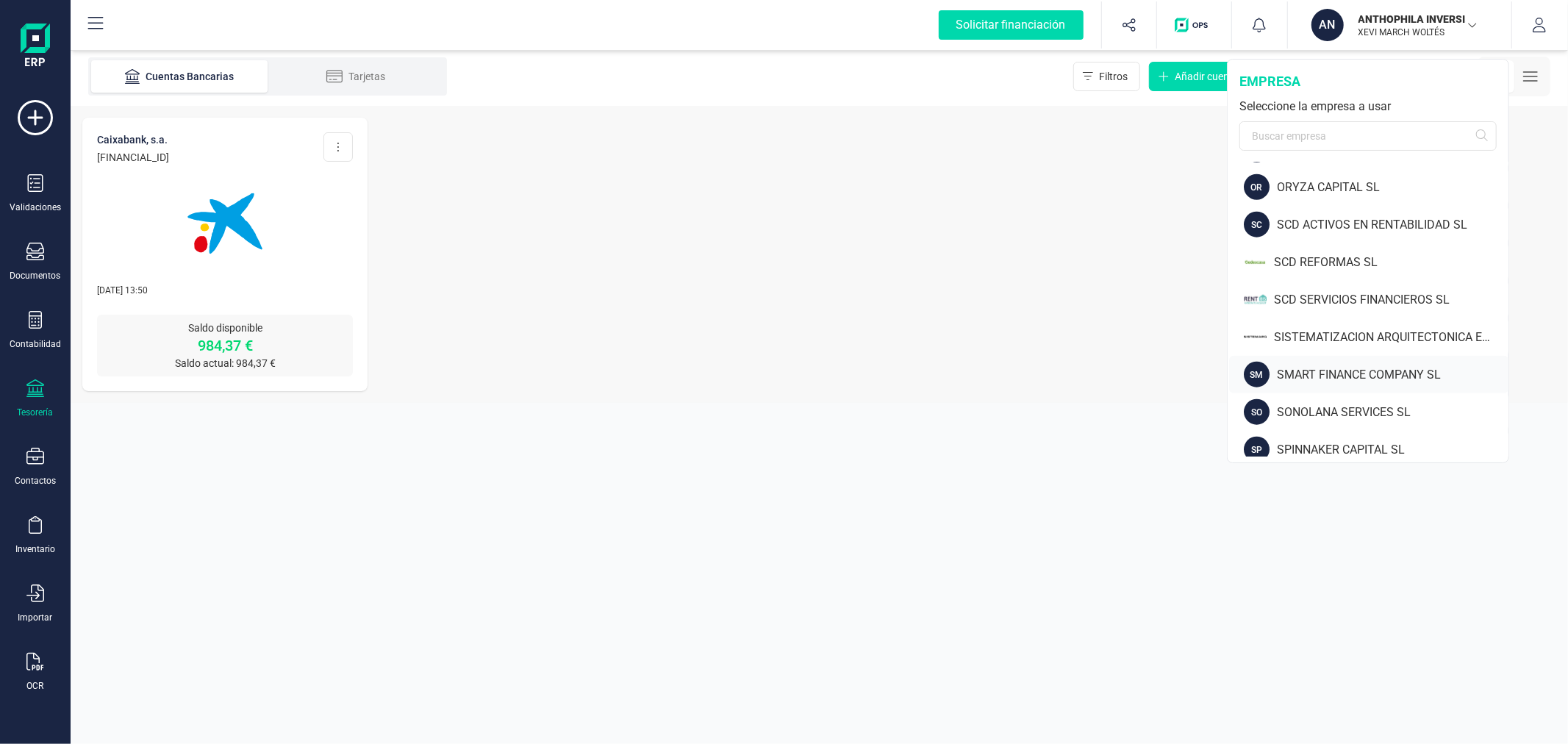
click at [1365, 369] on div "SMART FINANCE COMPANY SL" at bounding box center [1392, 375] width 231 height 18
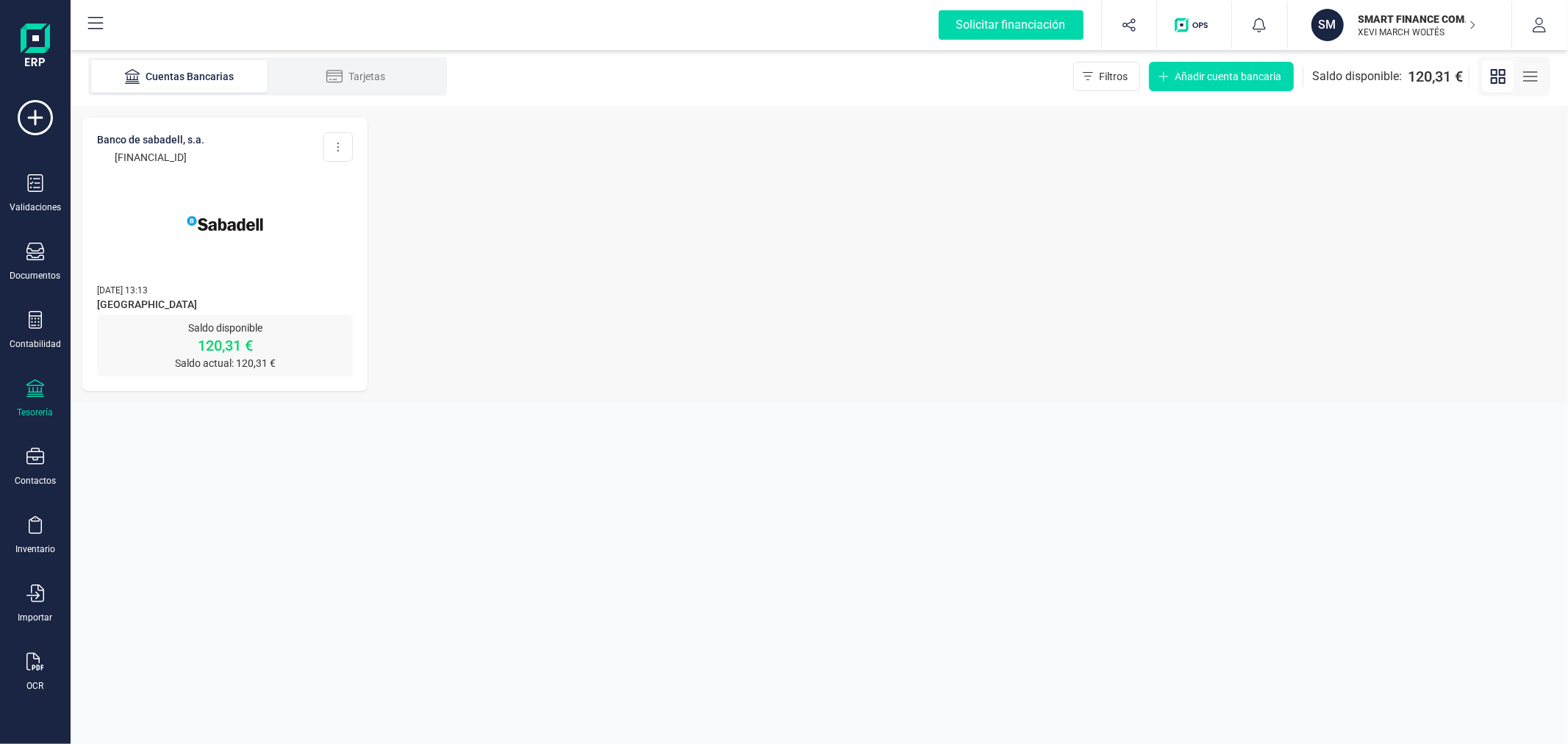
click at [267, 244] on img at bounding box center [225, 223] width 124 height 124
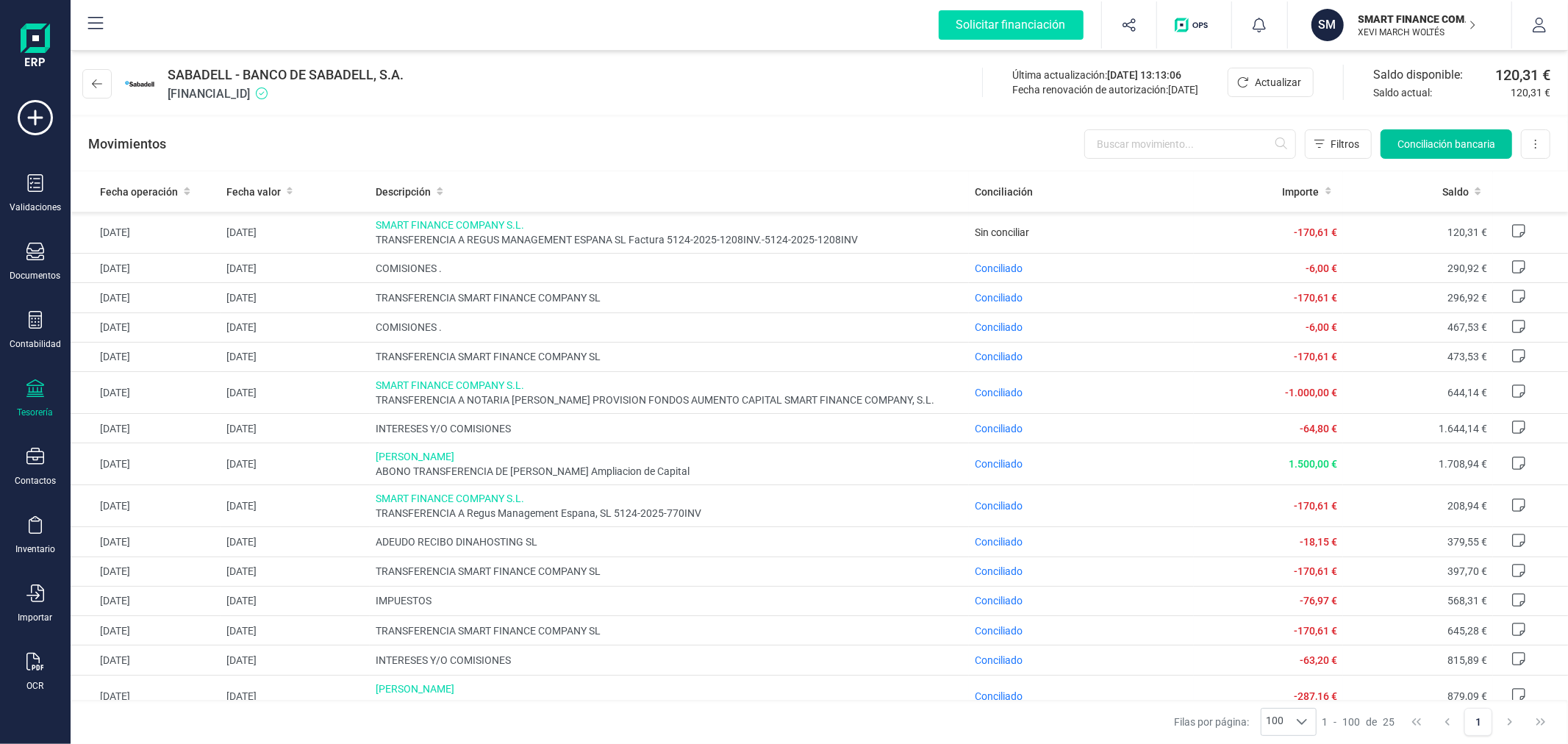
click at [1412, 138] on span "Conciliación bancaria" at bounding box center [1447, 143] width 98 height 14
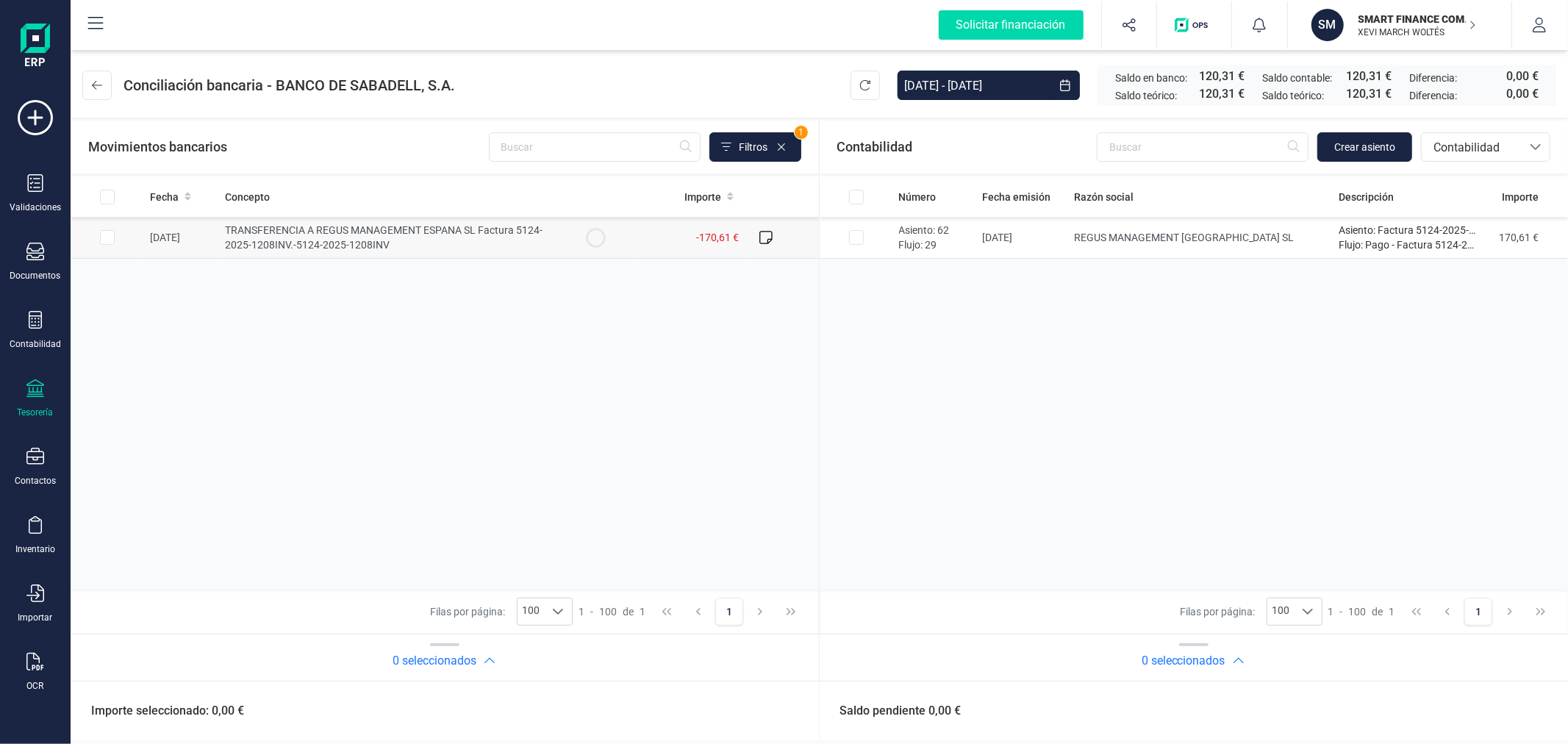
click at [111, 238] on input "Row Selected 5d19f0ba-5023-4b8f-bc62-bf22ce4e072b" at bounding box center [107, 236] width 14 height 14
checkbox input "true"
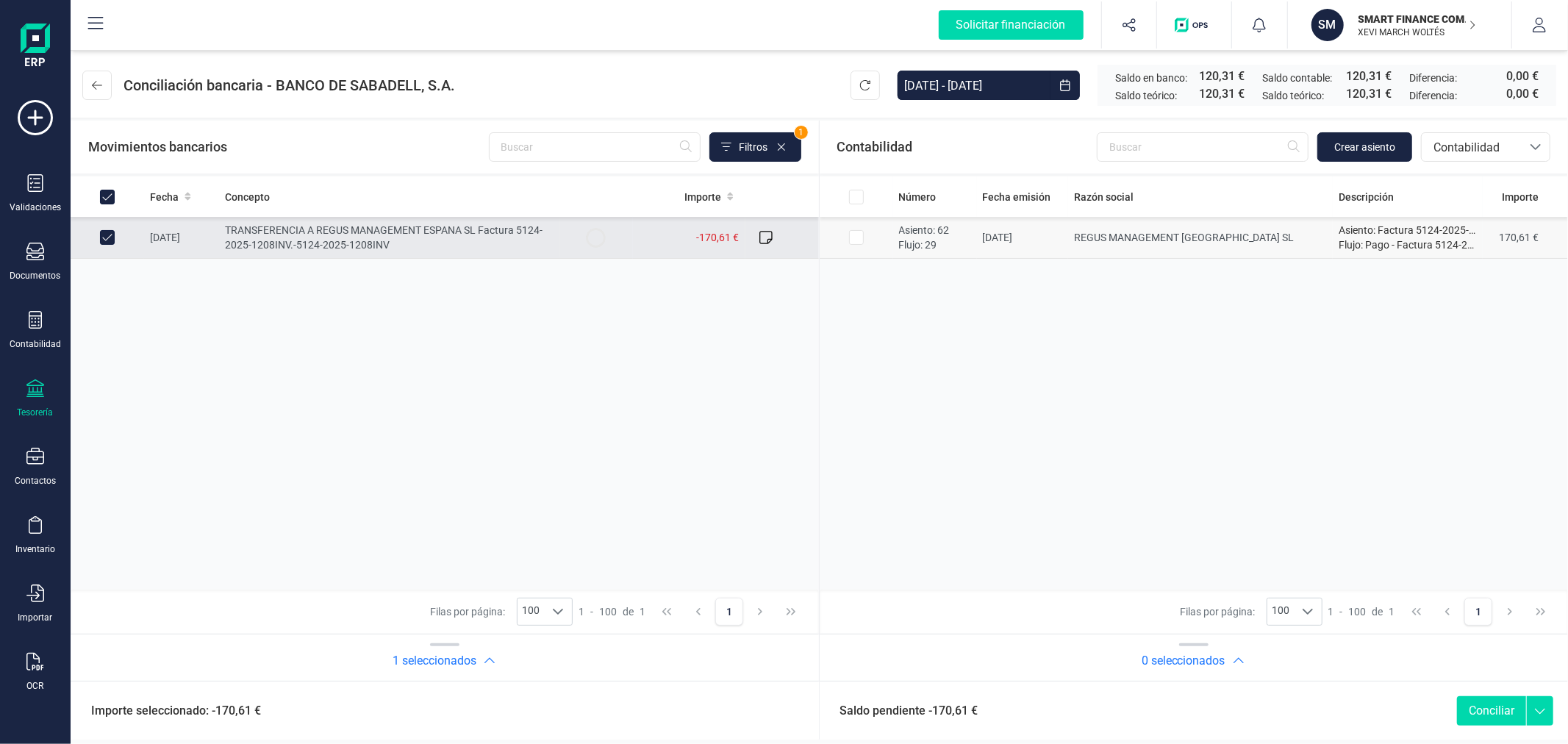
click at [860, 241] on input "Row Selected 22780d88-5c94-4d38-92b5-4cdb2a44c220" at bounding box center [856, 236] width 14 height 14
checkbox input "true"
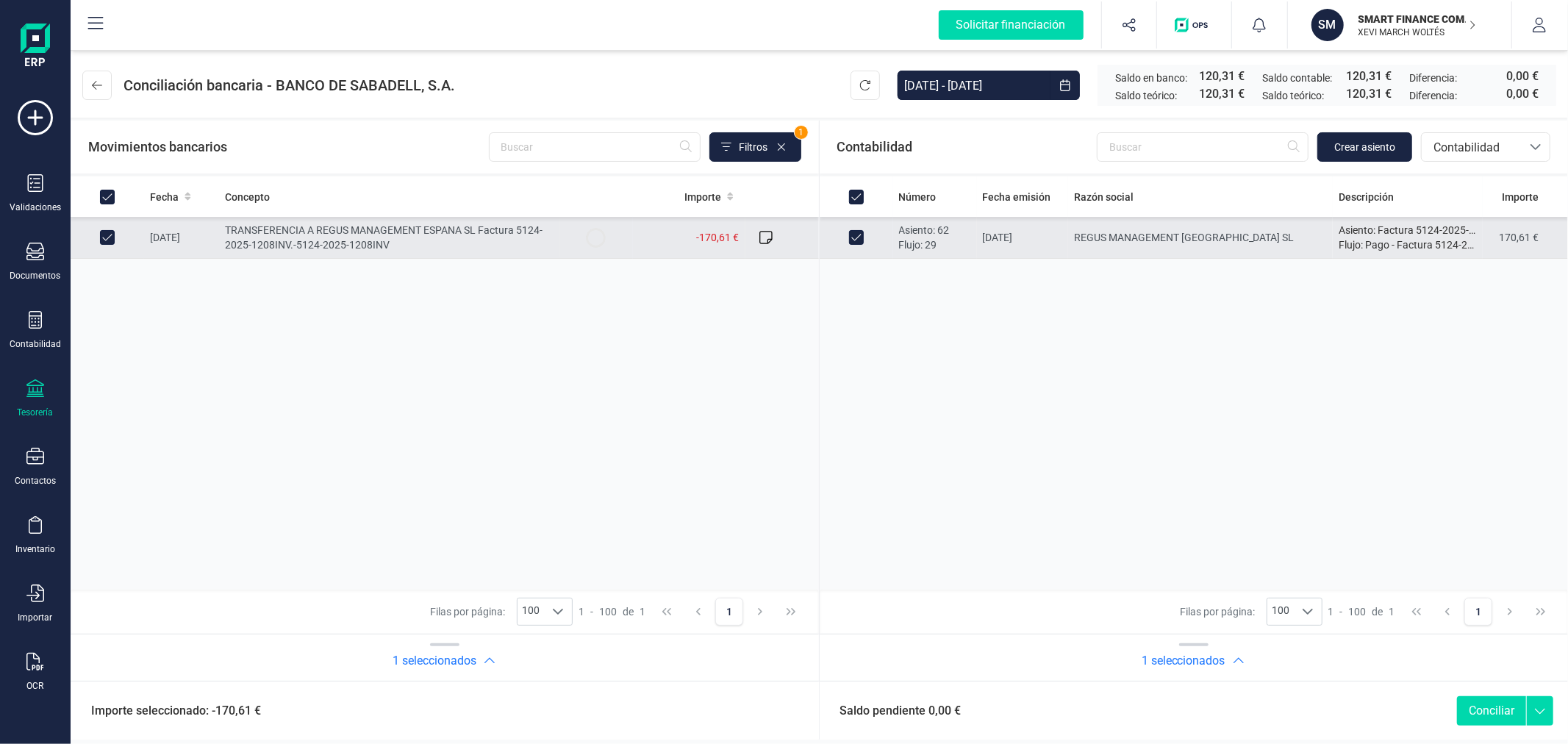
click at [1503, 708] on button "Conciliar" at bounding box center [1491, 710] width 69 height 29
checkbox input "false"
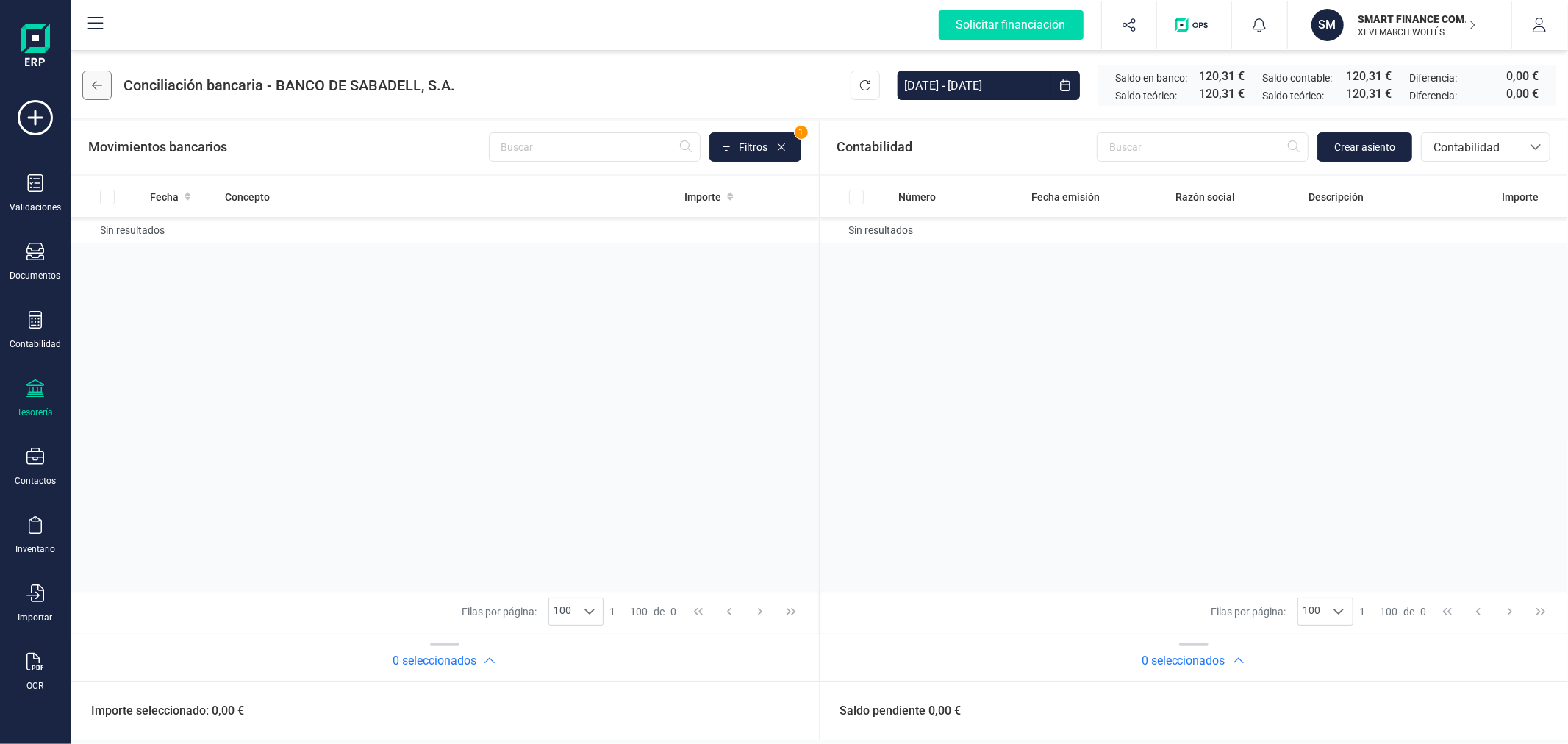
click at [96, 82] on icon at bounding box center [97, 85] width 10 height 12
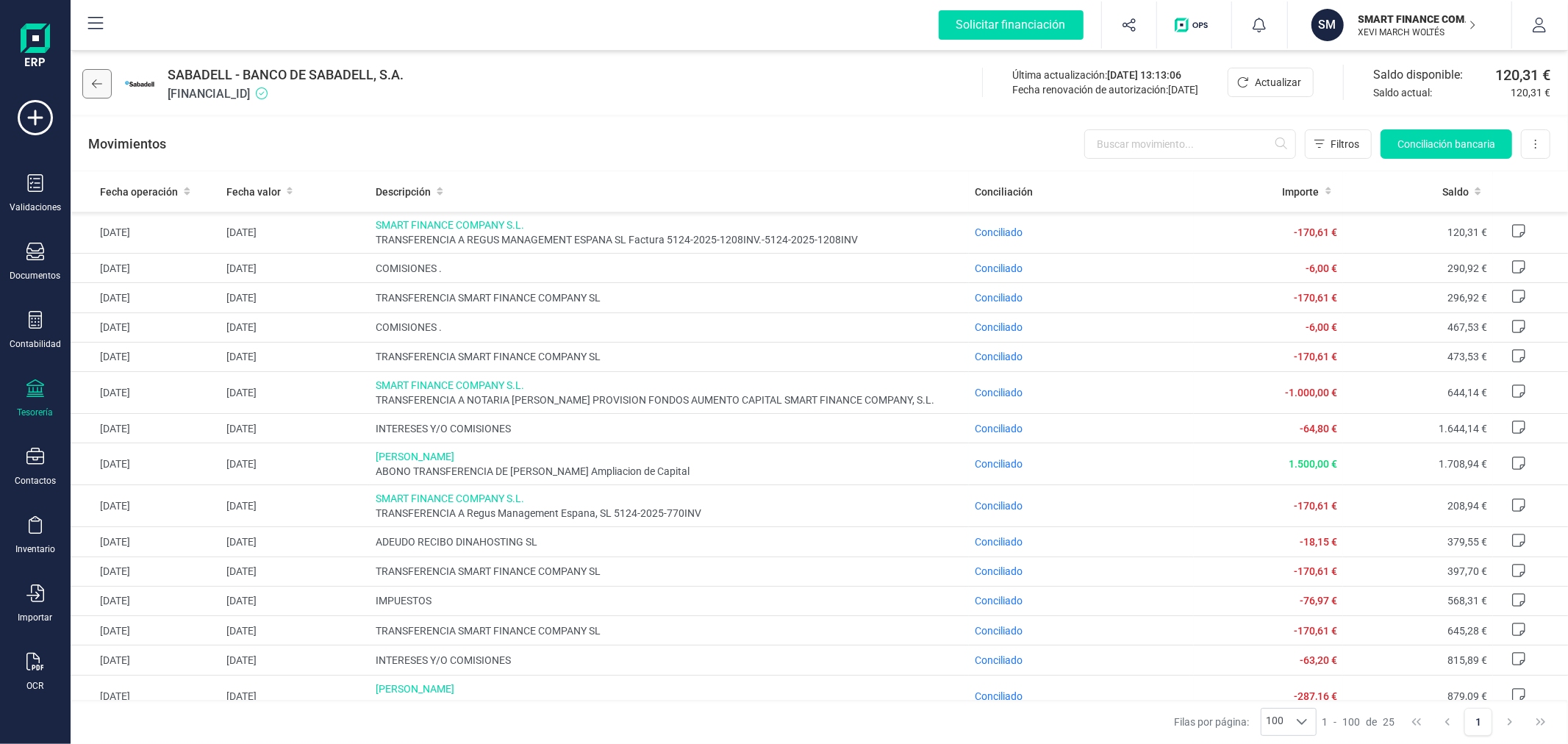
click at [92, 81] on icon at bounding box center [97, 84] width 10 height 12
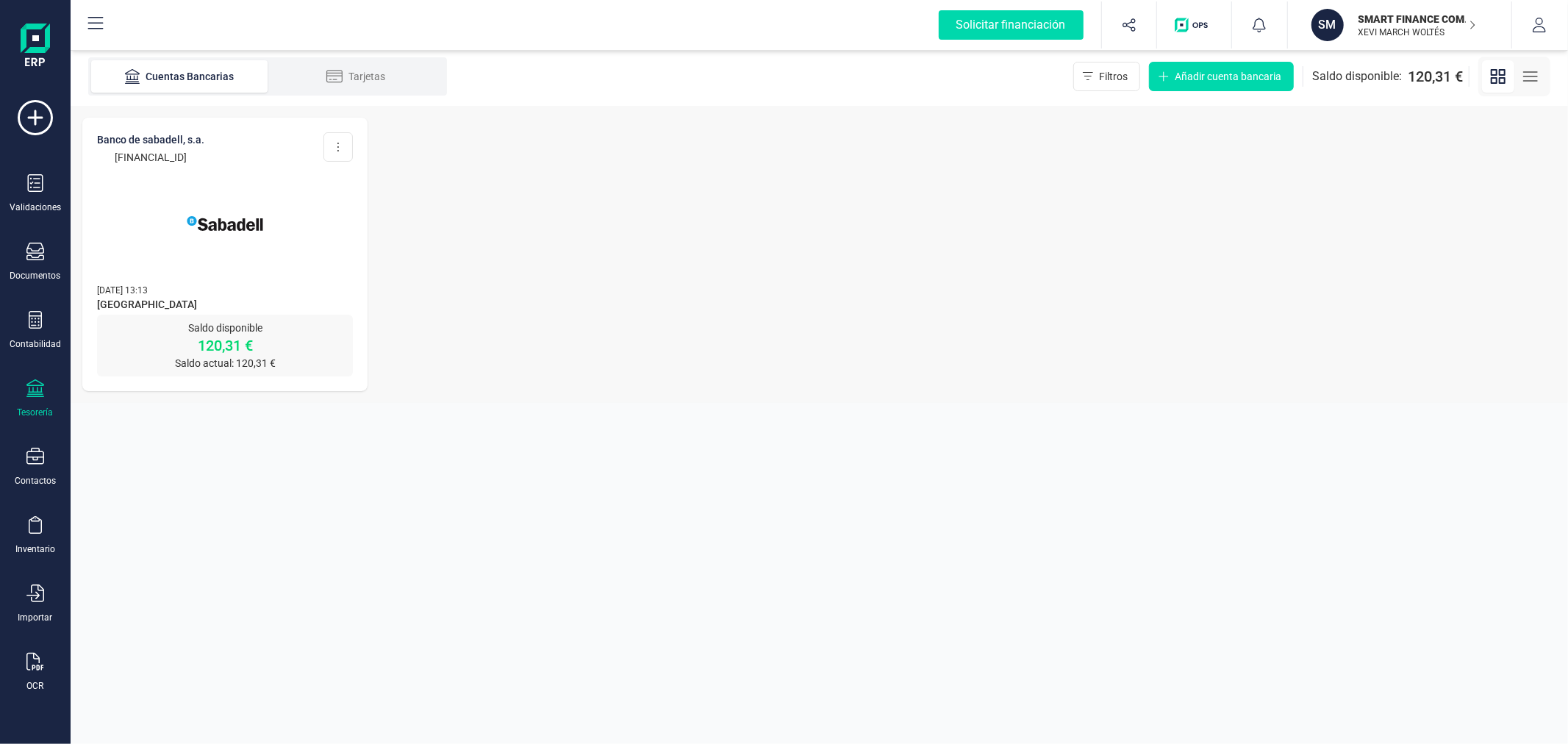
click at [1386, 46] on button "SM SMART FINANCE COMPANY SL [PERSON_NAME] WOLTÉS" at bounding box center [1400, 25] width 189 height 47
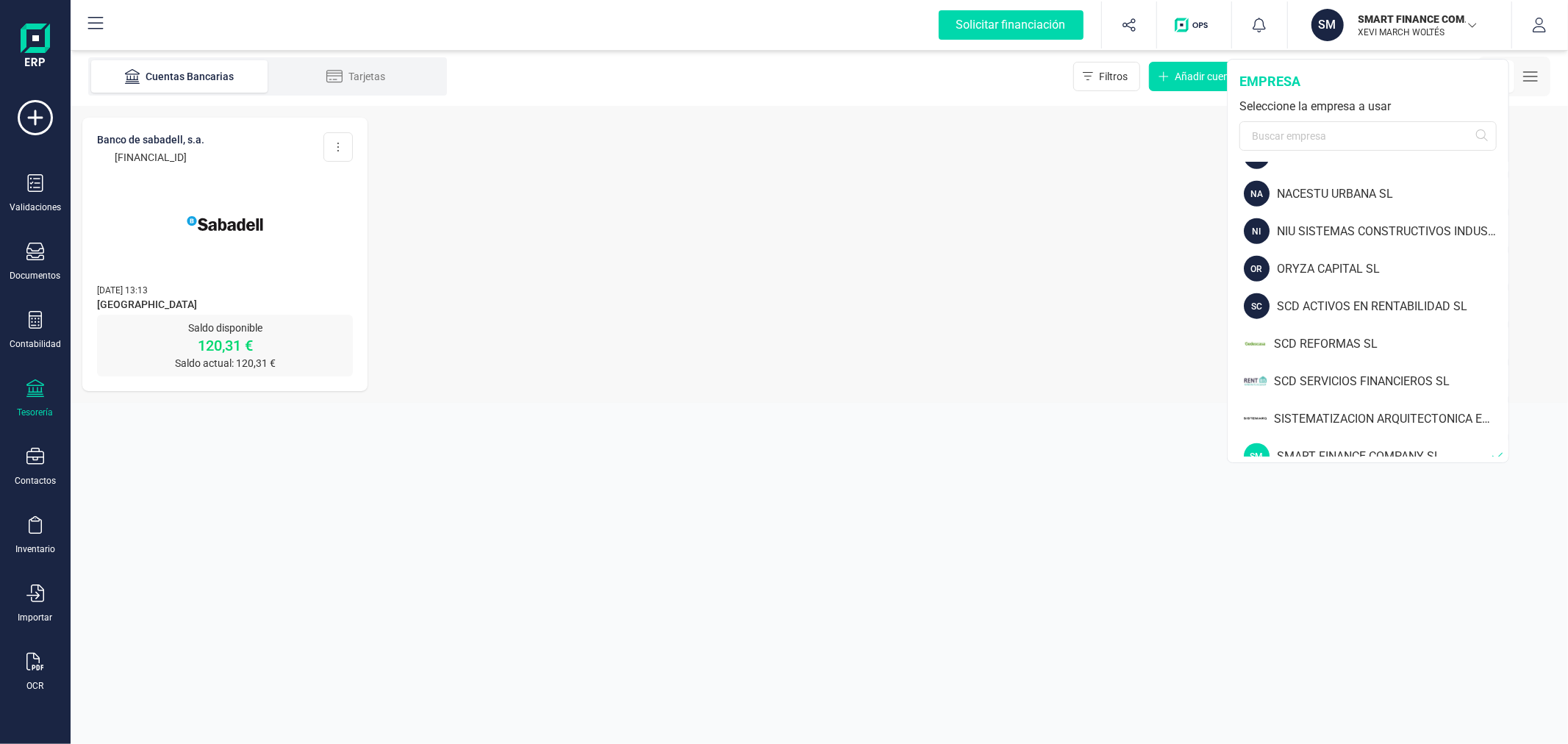
scroll to position [1388, 0]
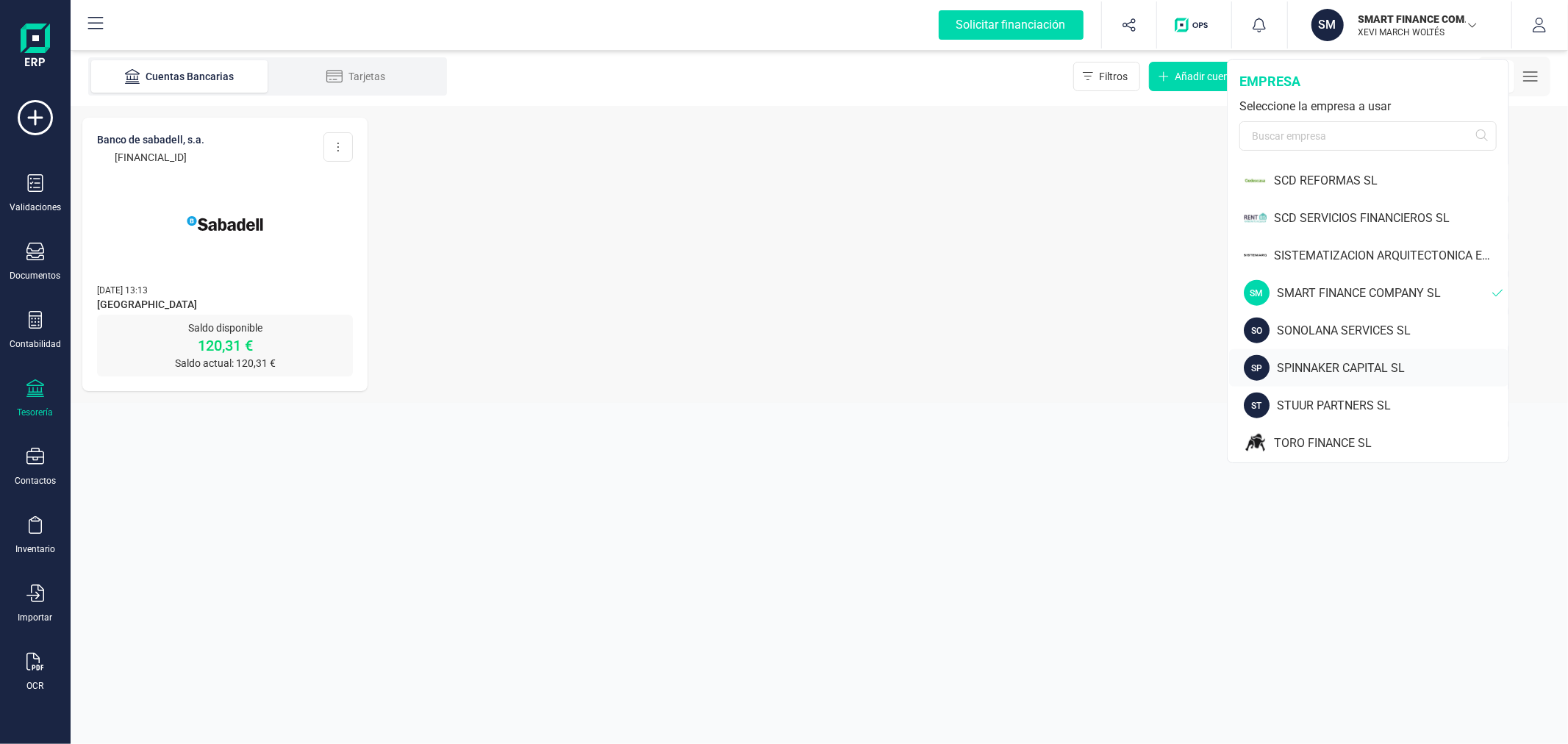
click at [1327, 369] on div "SPINNAKER CAPITAL SL" at bounding box center [1392, 368] width 231 height 18
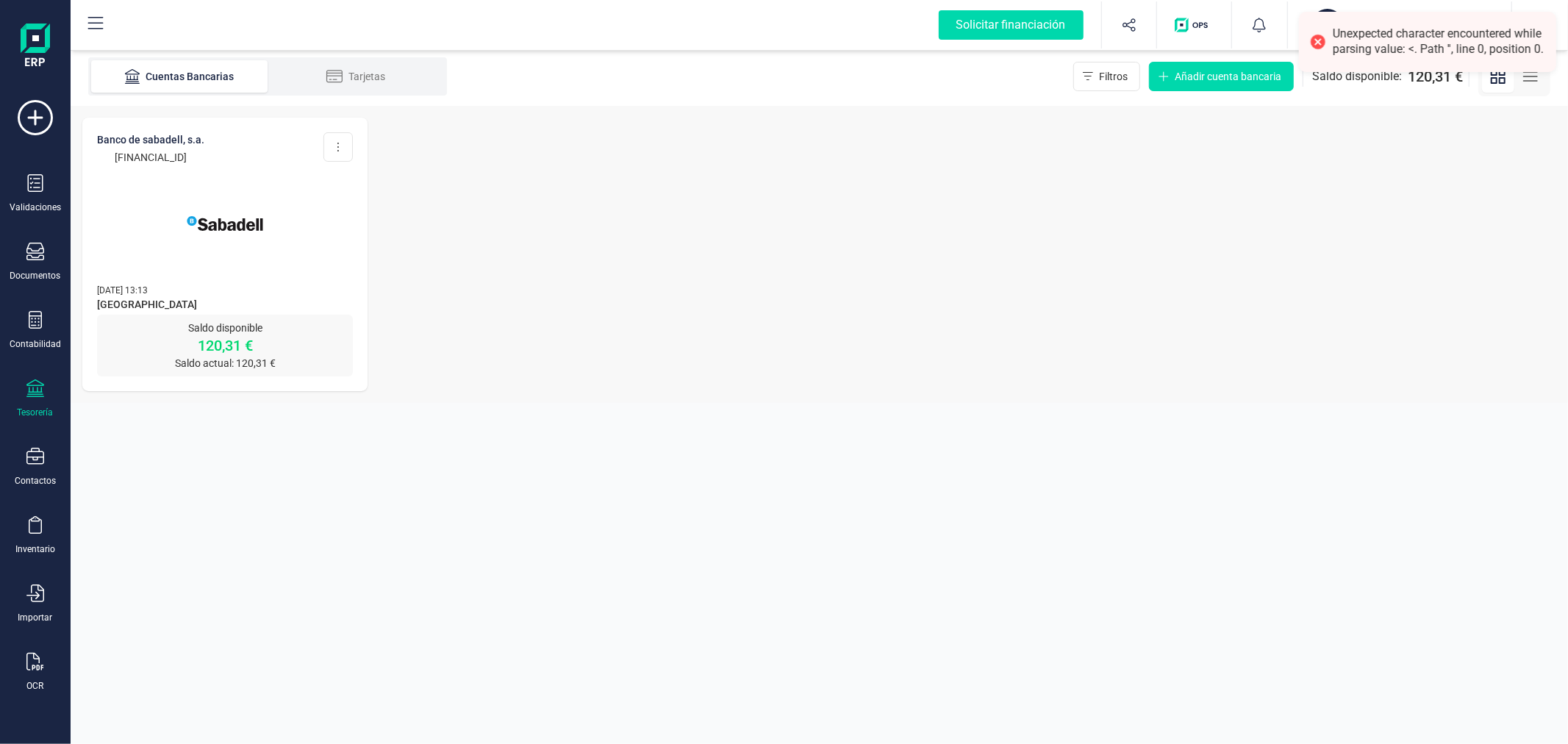
click at [1258, 272] on div "BANCO DE SABADELL, S.A. [FINANCIAL_ID] Editar cuenta Actualizar Desconectar cue…" at bounding box center [819, 254] width 1497 height 297
click at [1327, 8] on button "SP SPINNAKER CAPITAL SL XEVI MARCH WOLTÉS" at bounding box center [1400, 25] width 189 height 47
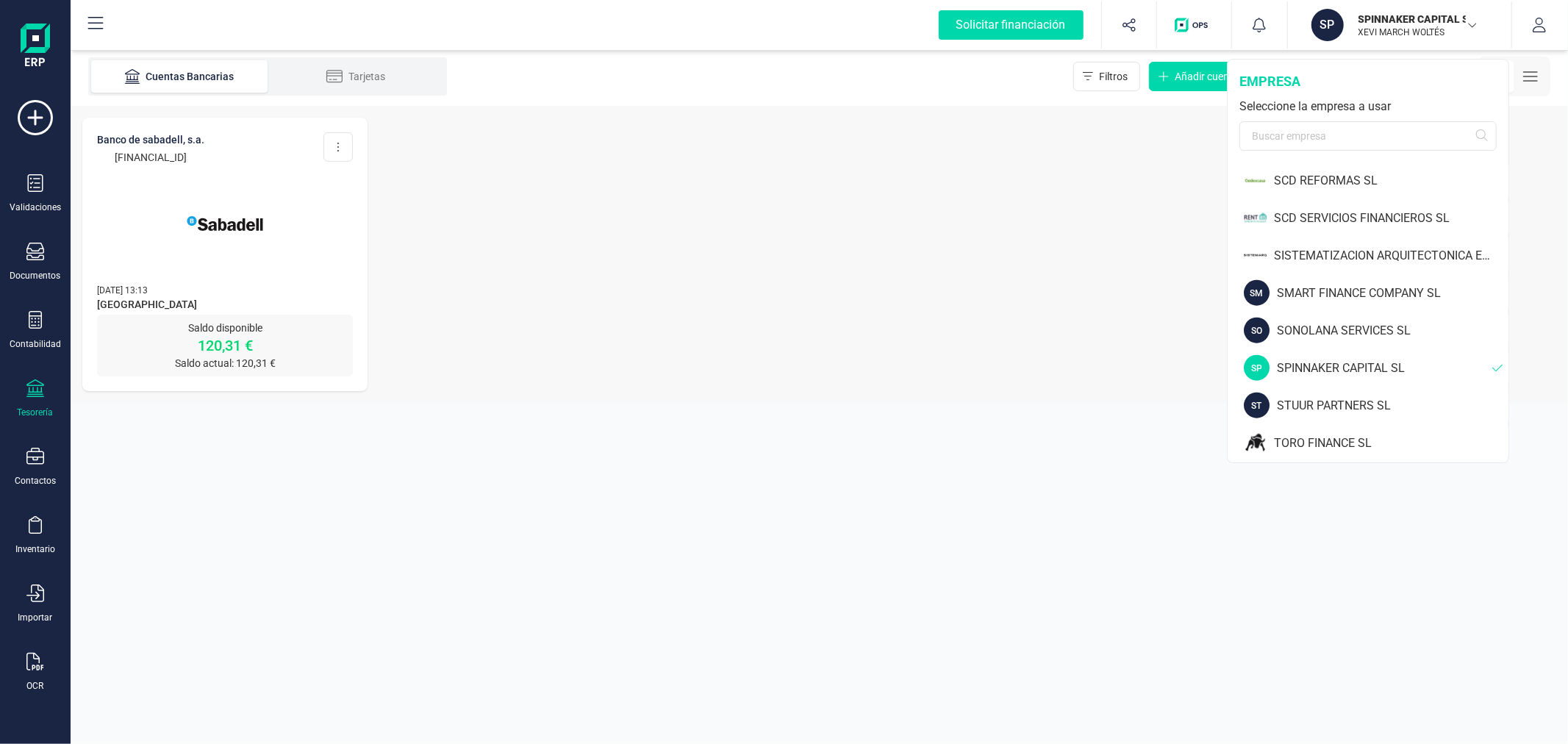
click at [1329, 360] on div "SPINNAKER CAPITAL SL" at bounding box center [1385, 368] width 215 height 18
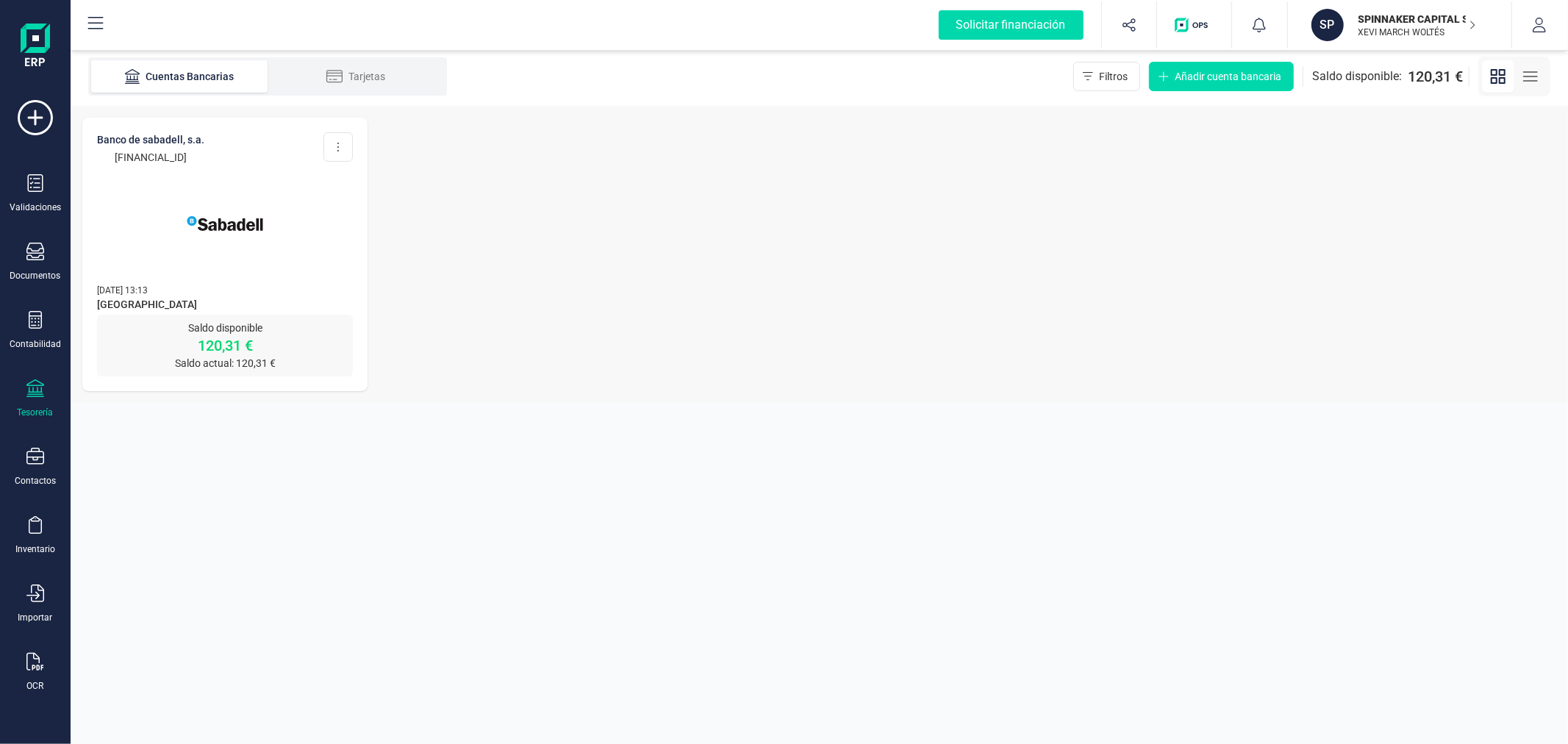
click at [265, 253] on img at bounding box center [225, 223] width 124 height 124
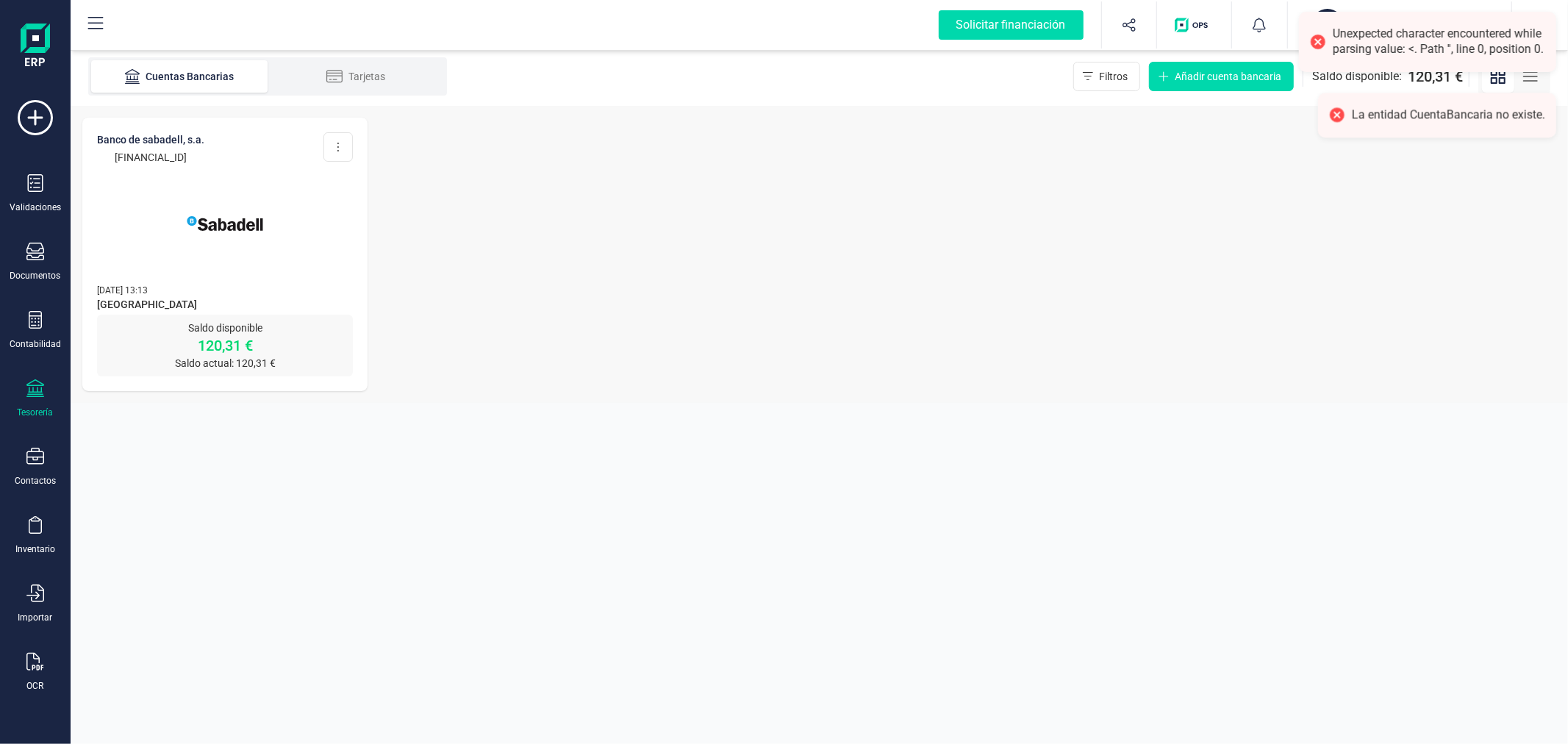
click at [254, 230] on img at bounding box center [225, 223] width 124 height 124
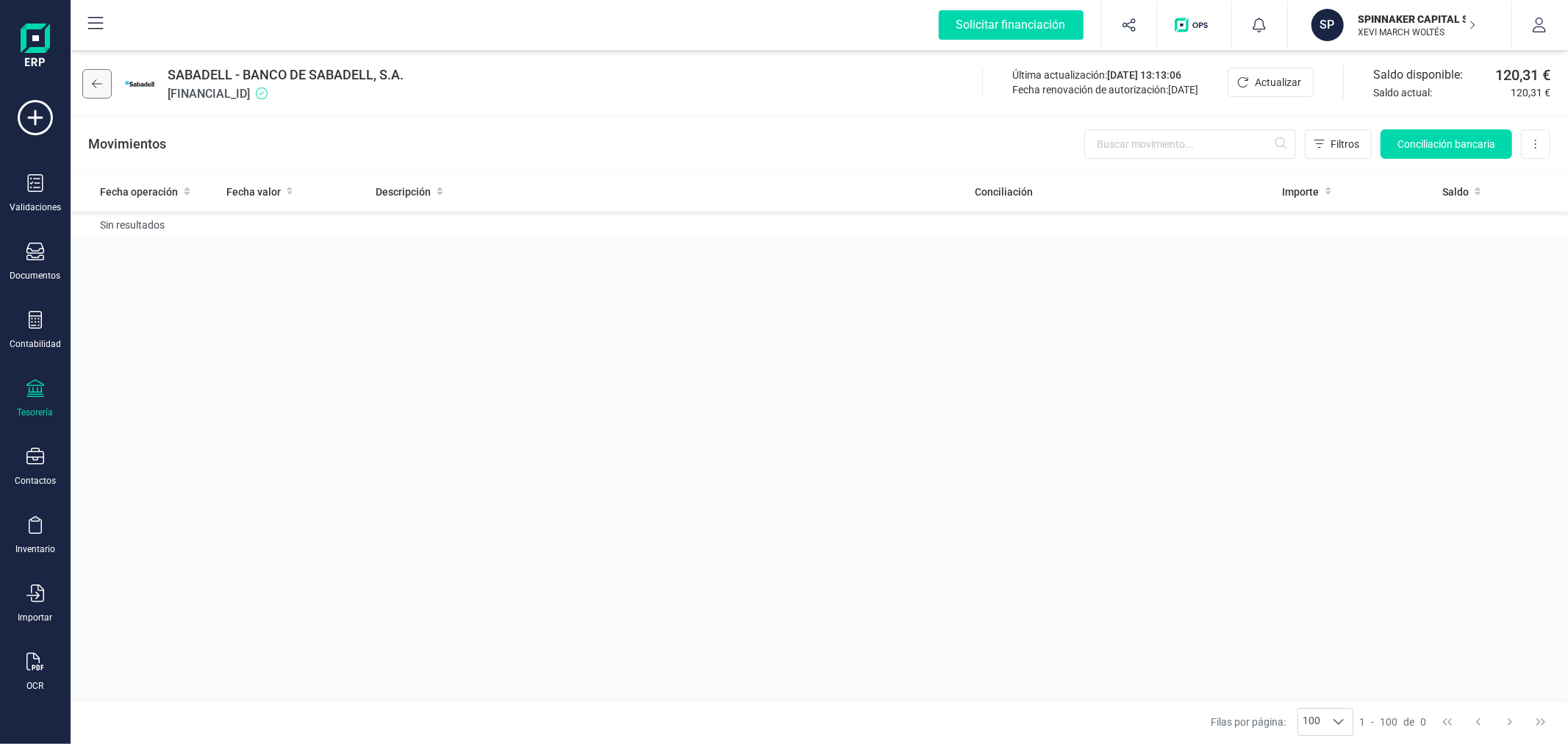
click at [96, 81] on icon at bounding box center [97, 84] width 10 height 12
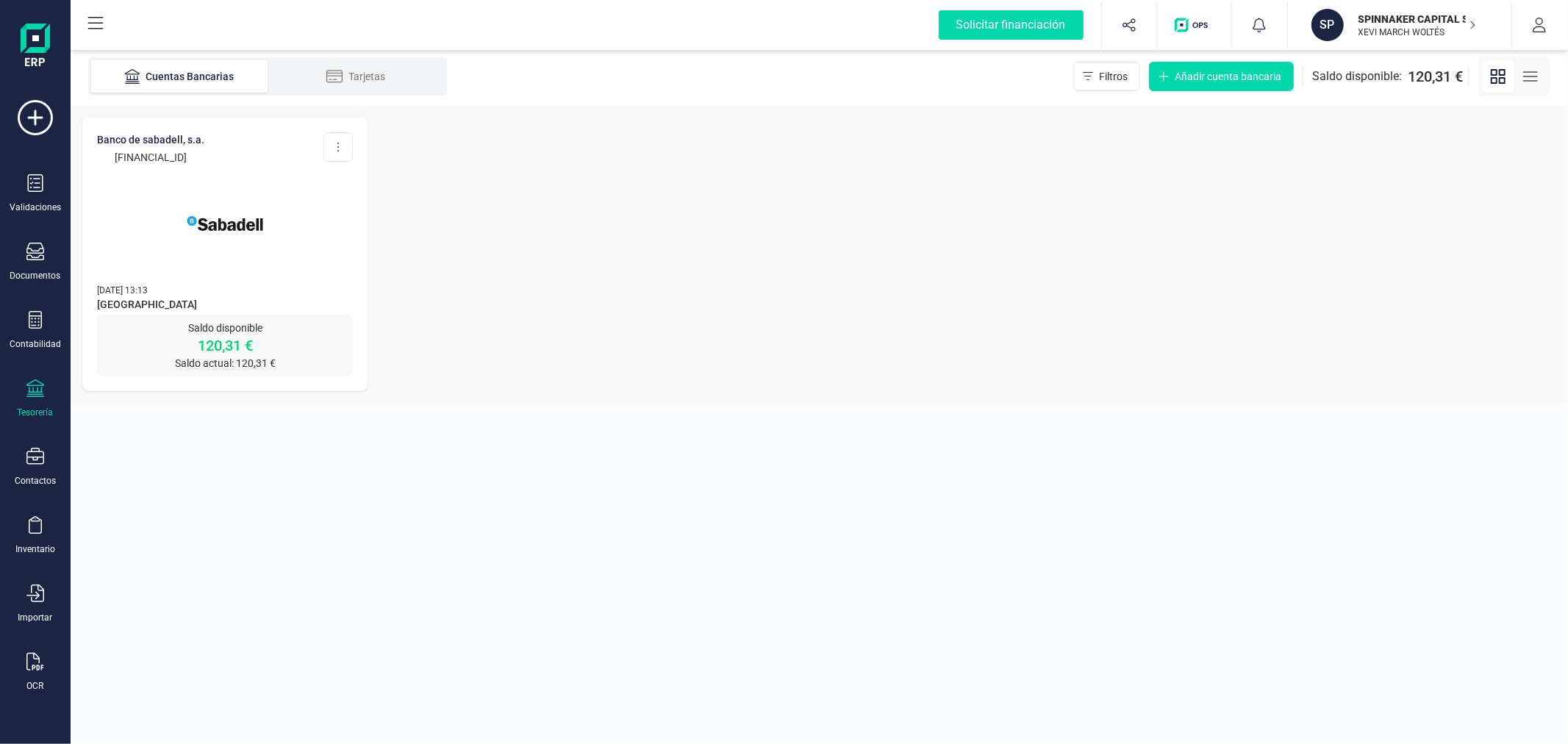
click at [1378, 9] on div "SPINNAKER CAPITAL SL [PERSON_NAME] WOLTÉS" at bounding box center [1409, 24] width 114 height 32
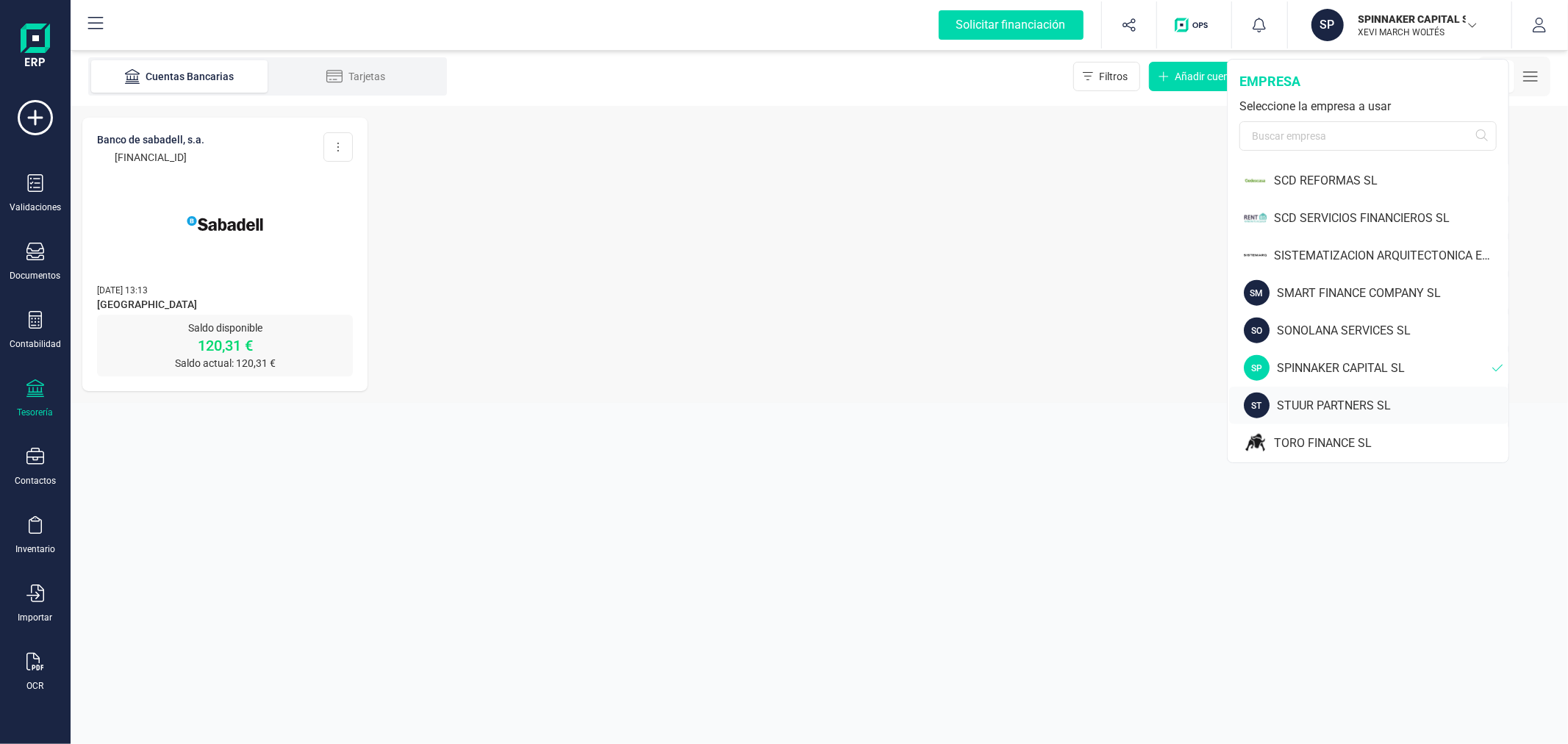
click at [1338, 403] on div "STUUR PARTNERS SL" at bounding box center [1392, 406] width 231 height 18
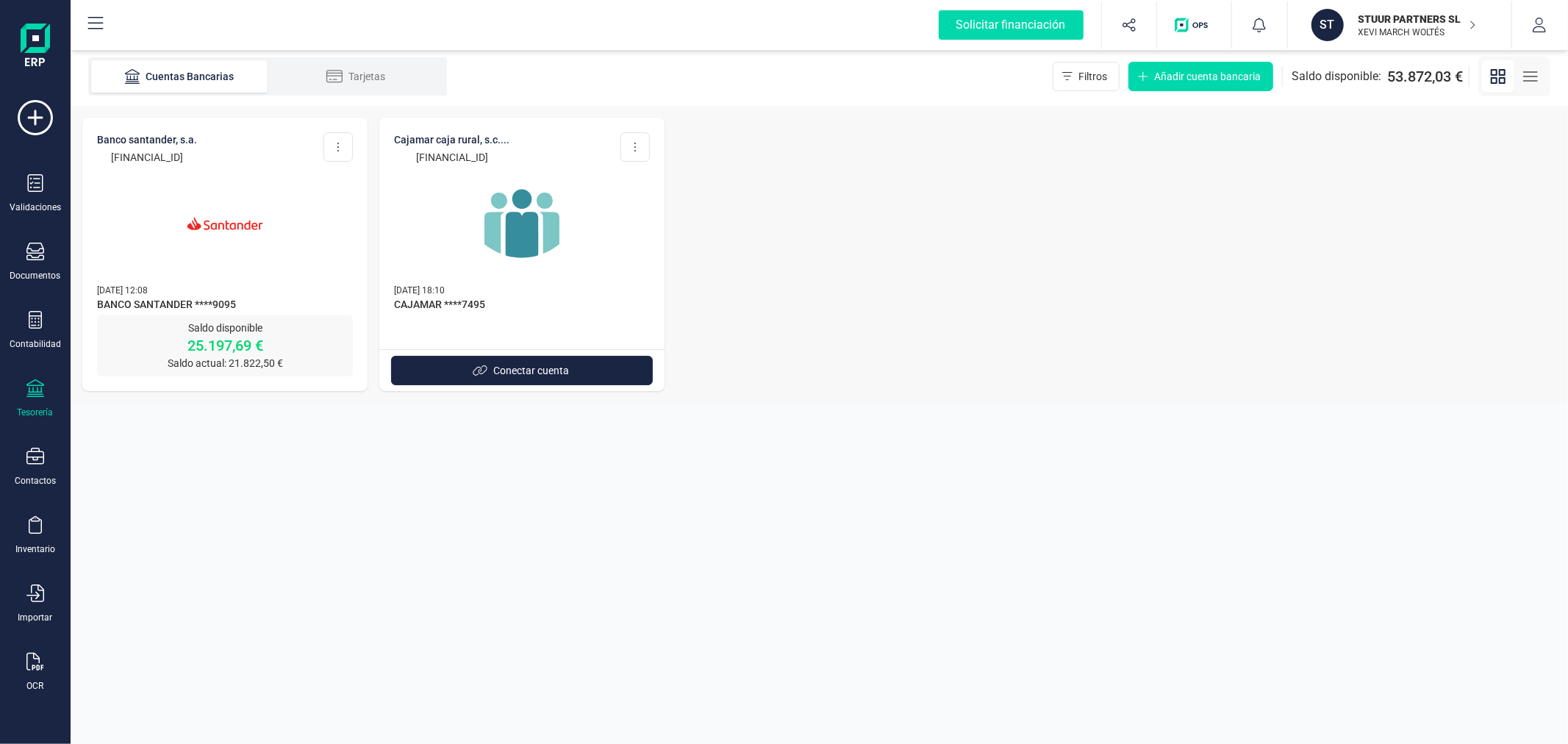
click at [1410, 25] on p "STUUR PARTNERS SL" at bounding box center [1417, 19] width 118 height 14
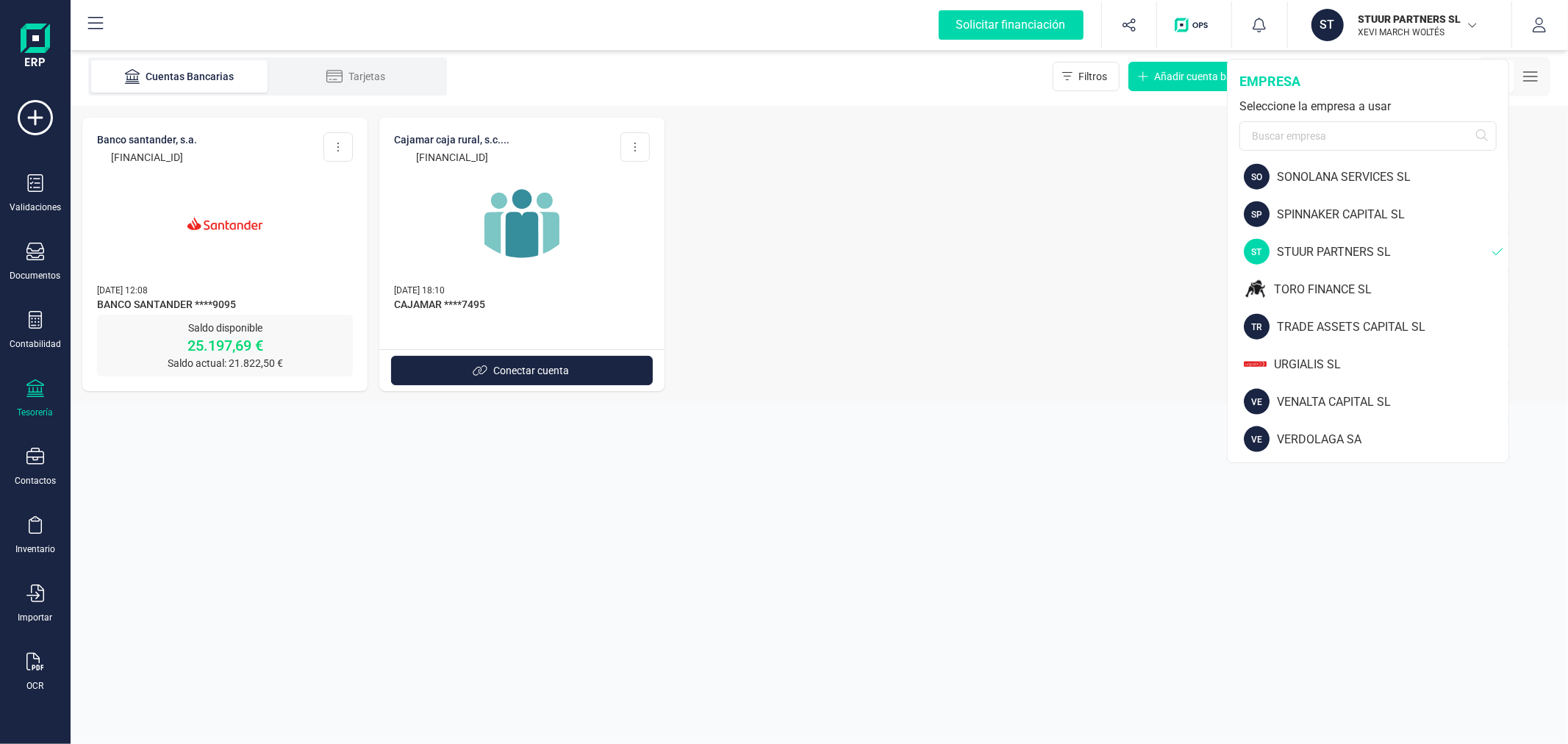
scroll to position [1460, 0]
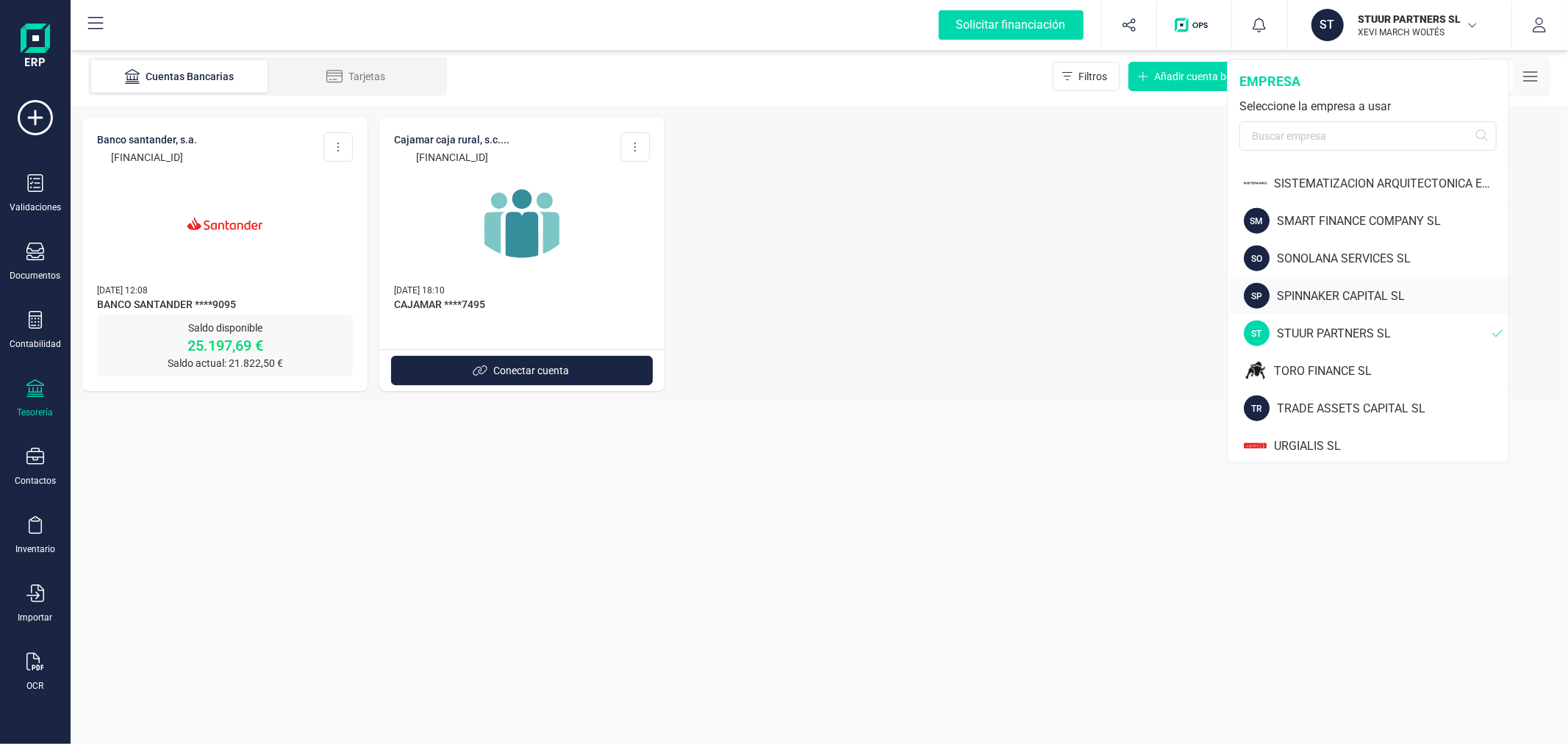
click at [1372, 288] on div "SPINNAKER CAPITAL SL" at bounding box center [1392, 296] width 231 height 18
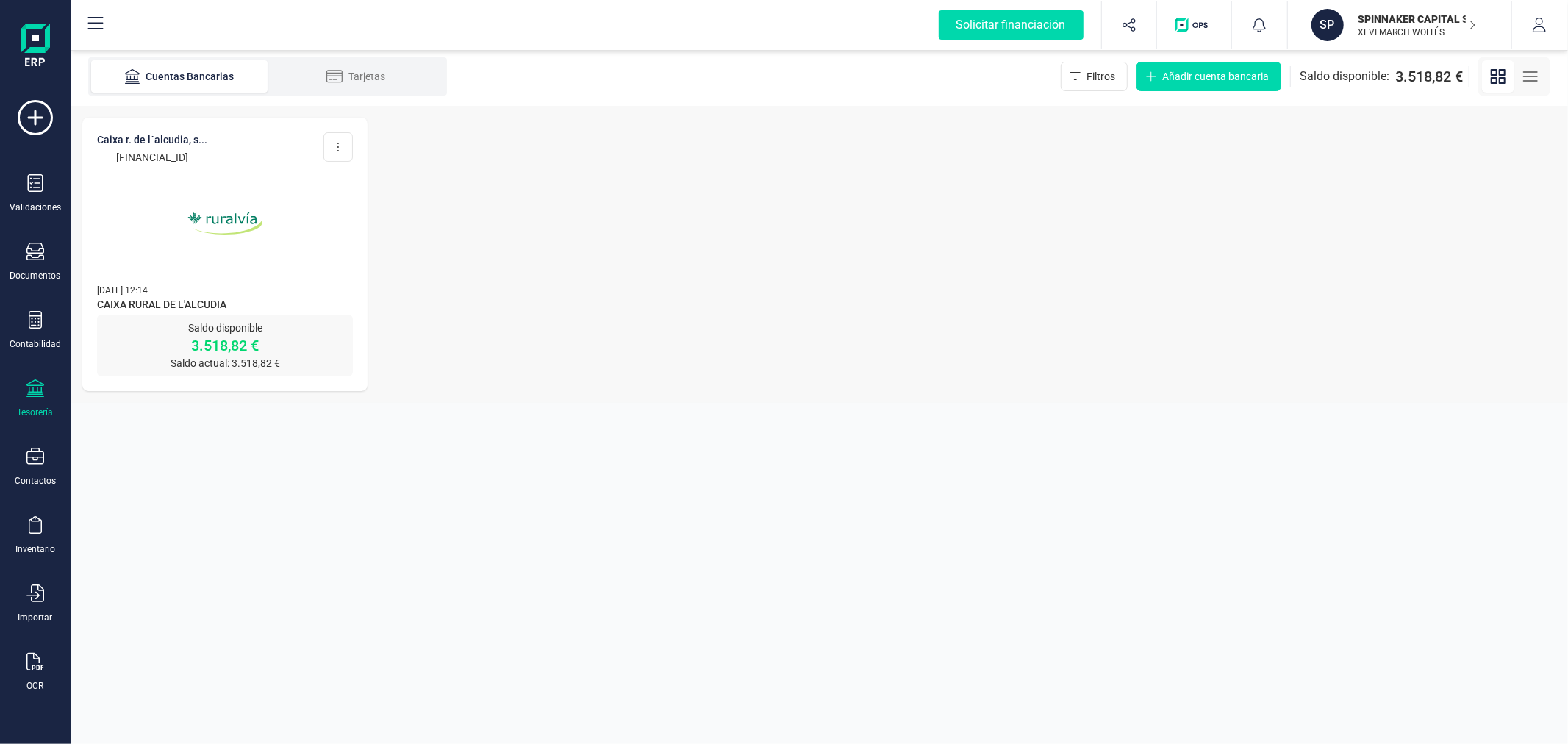
click at [221, 228] on img at bounding box center [225, 223] width 124 height 124
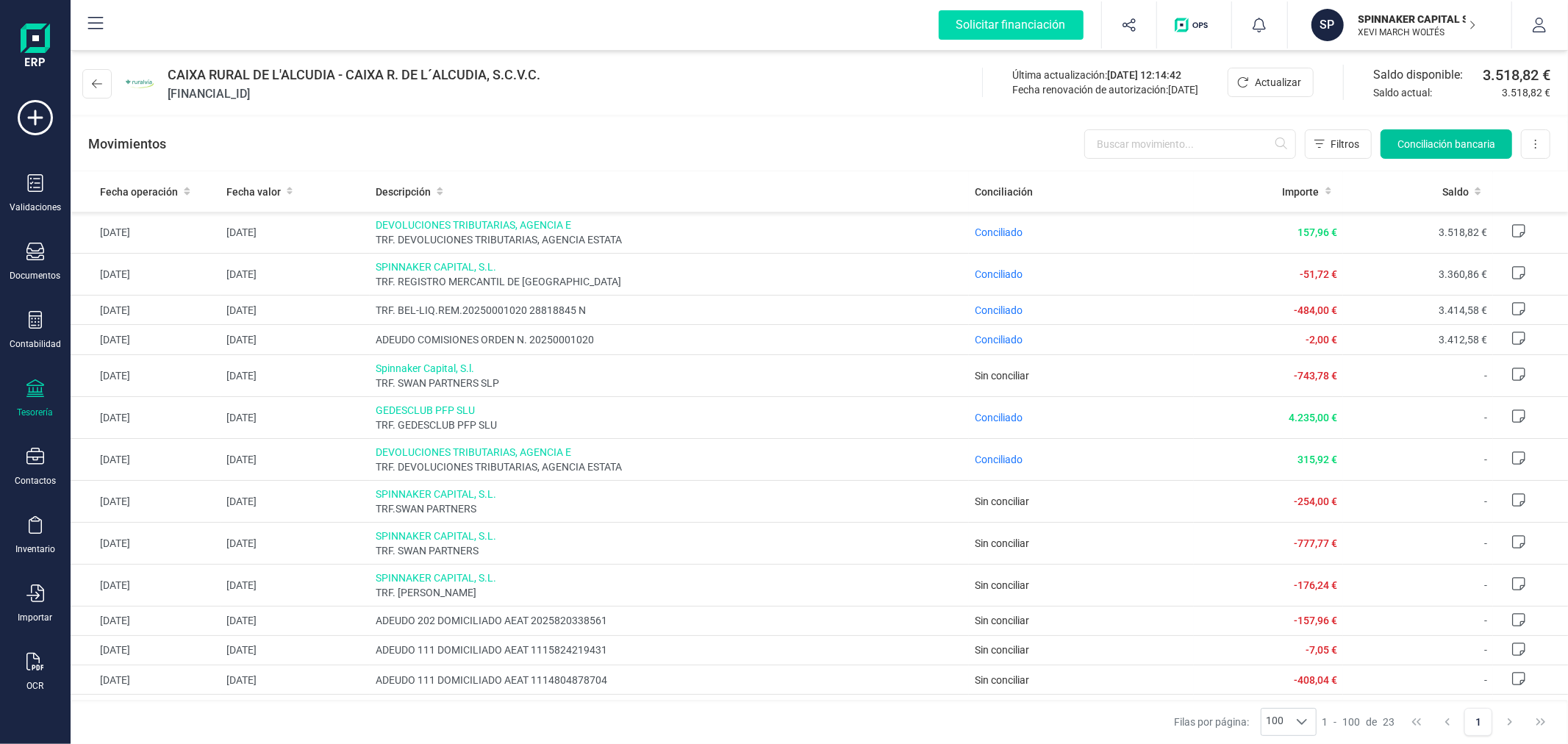
click at [1450, 148] on span "Conciliación bancaria" at bounding box center [1447, 143] width 98 height 14
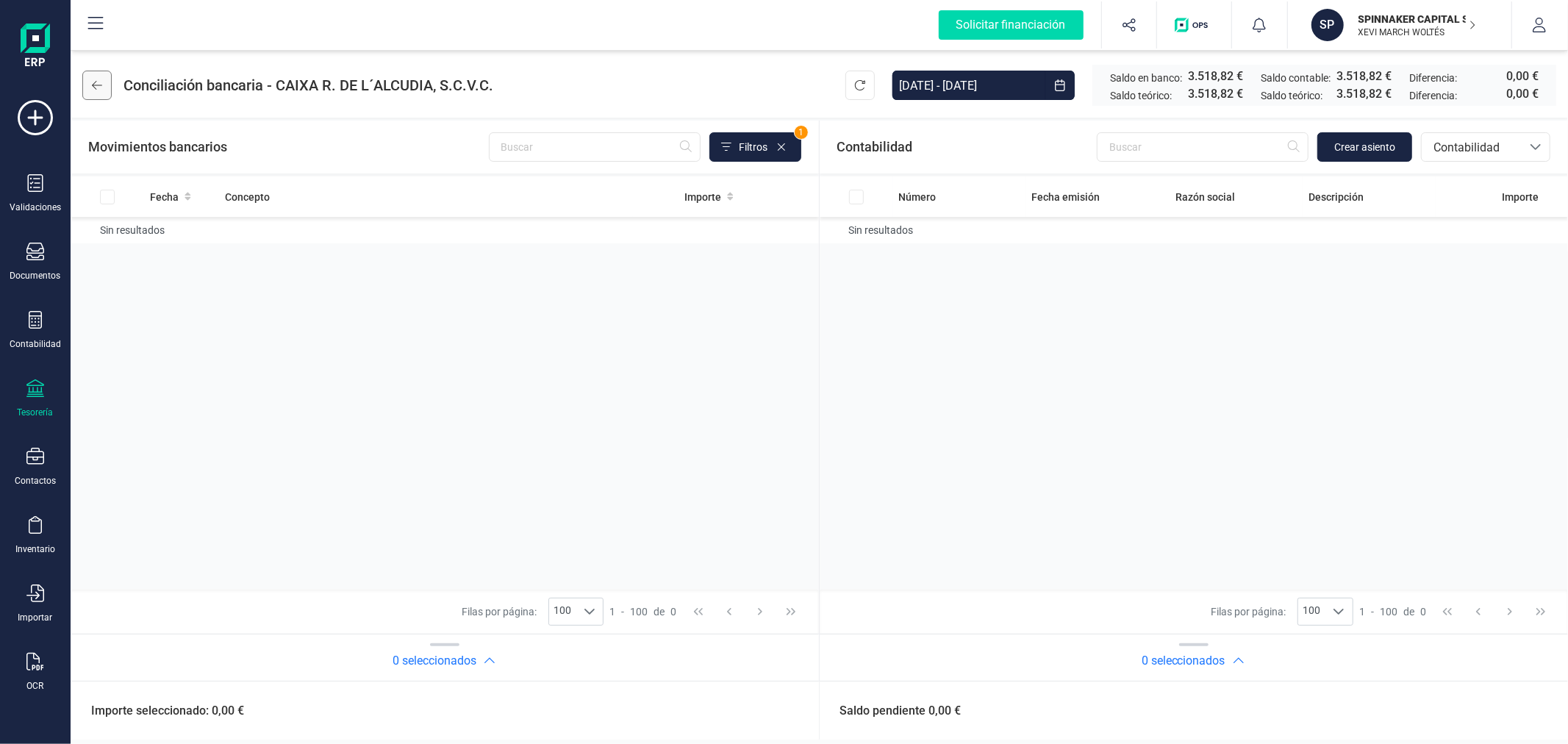
click at [98, 79] on icon at bounding box center [97, 85] width 10 height 12
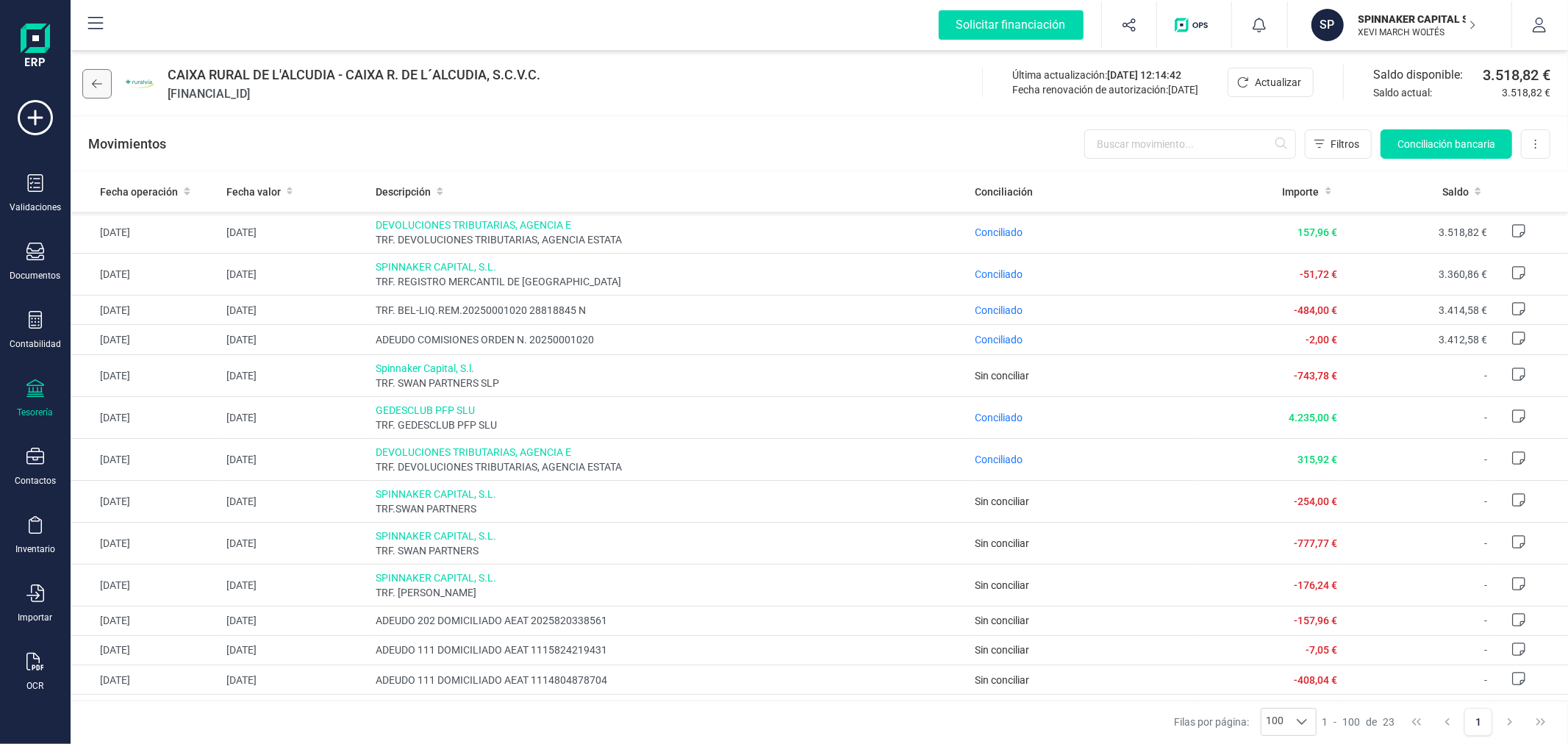
click at [97, 69] on button at bounding box center [97, 83] width 29 height 29
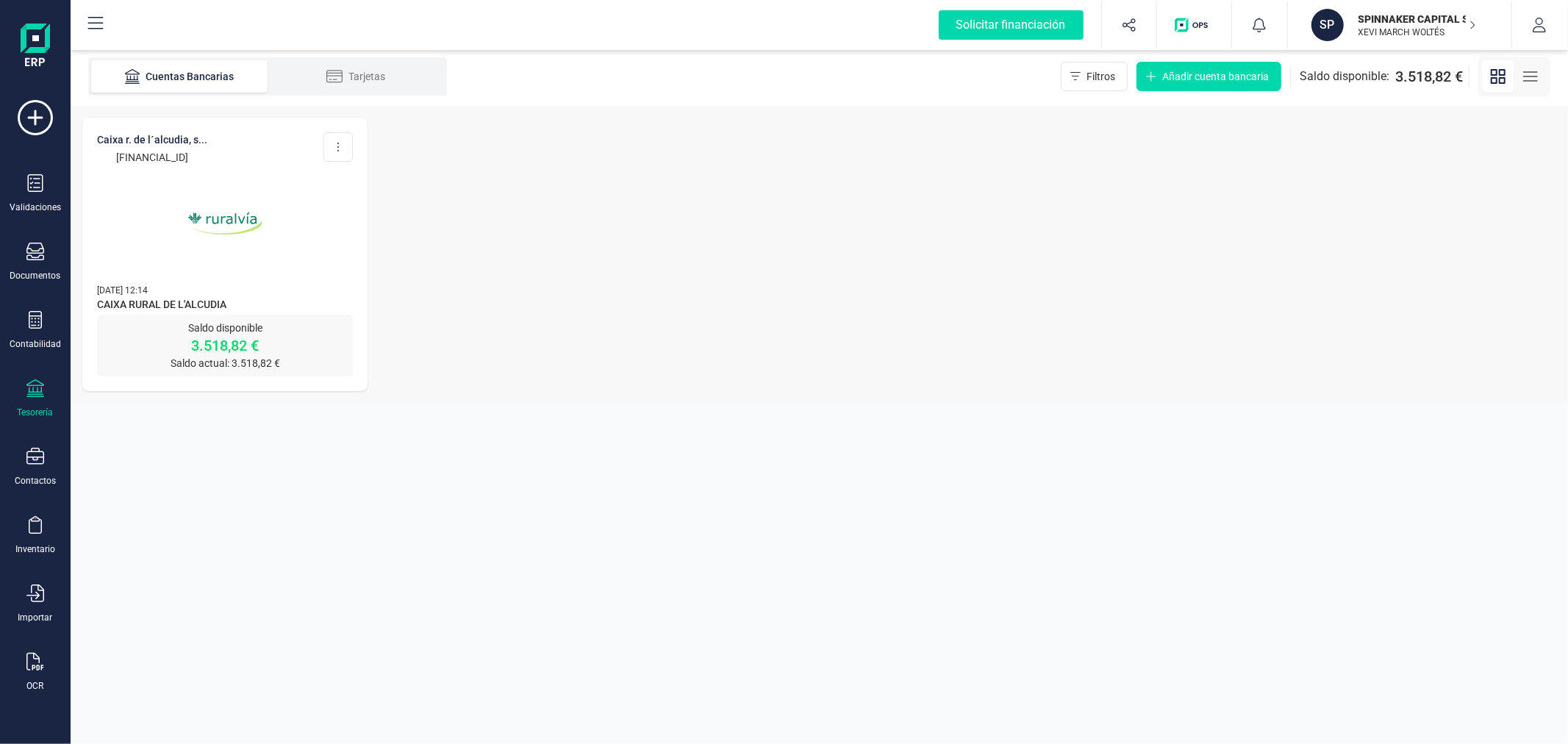
click at [1394, 20] on p "SPINNAKER CAPITAL SL" at bounding box center [1417, 19] width 118 height 14
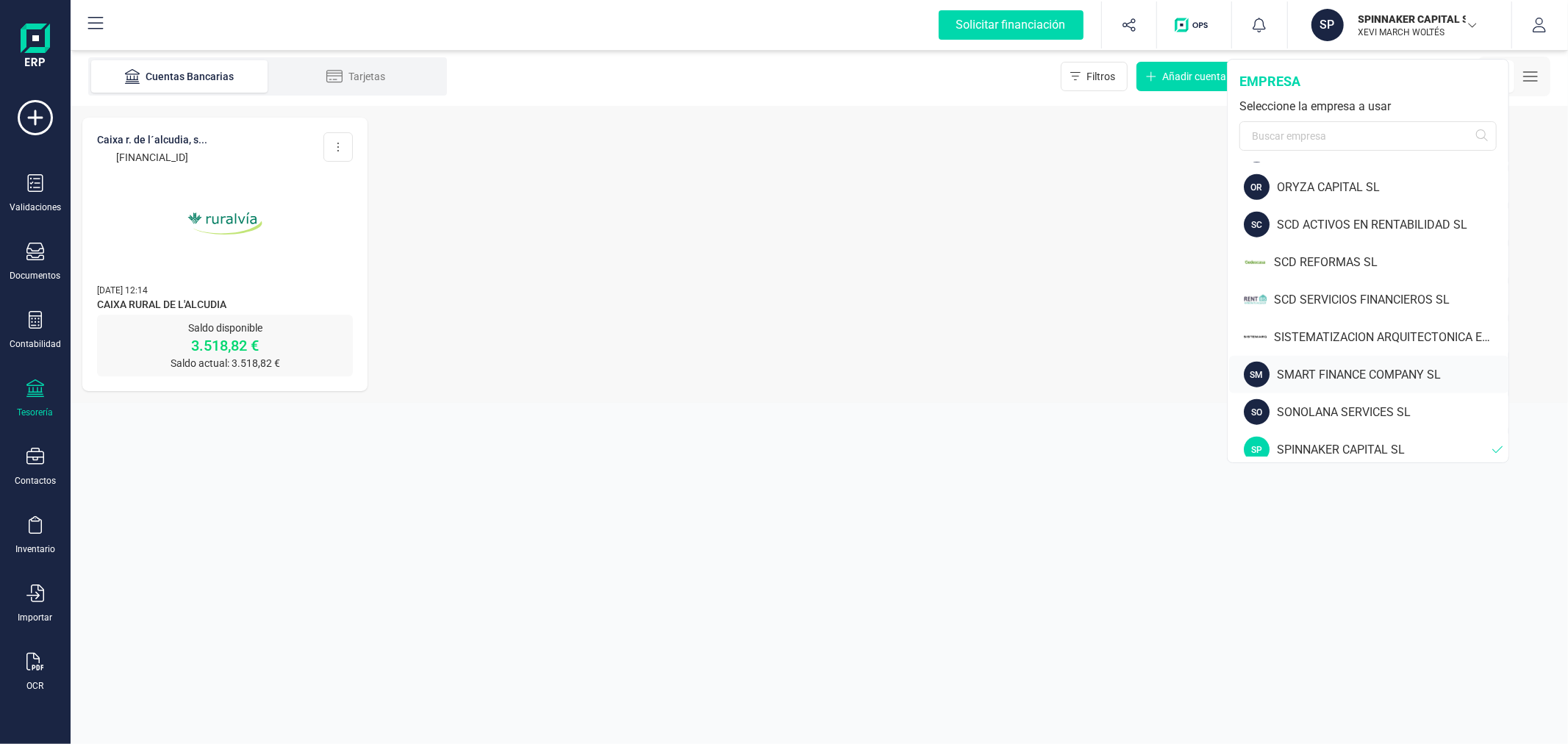
scroll to position [1388, 0]
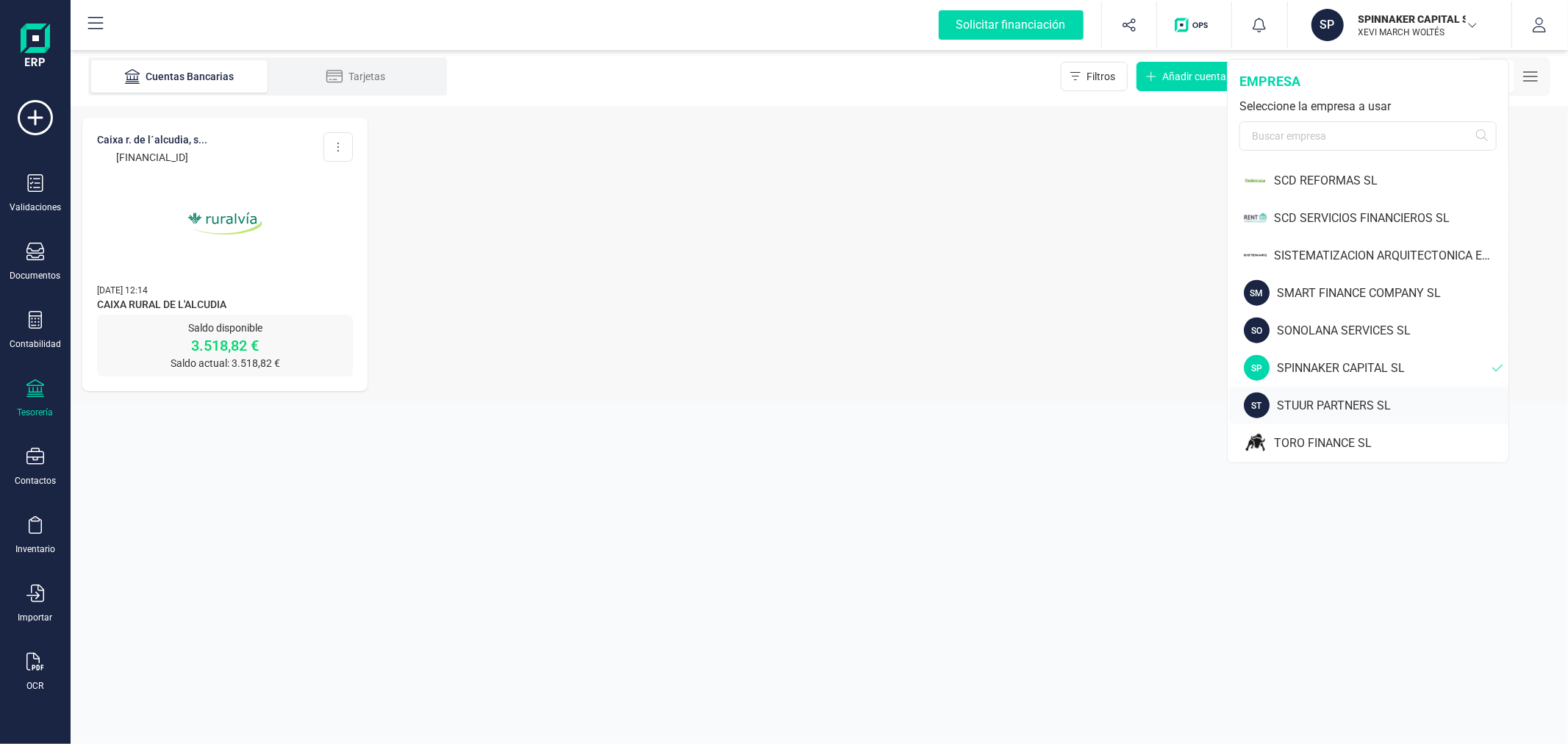
click at [1311, 404] on div "STUUR PARTNERS SL" at bounding box center [1392, 406] width 231 height 18
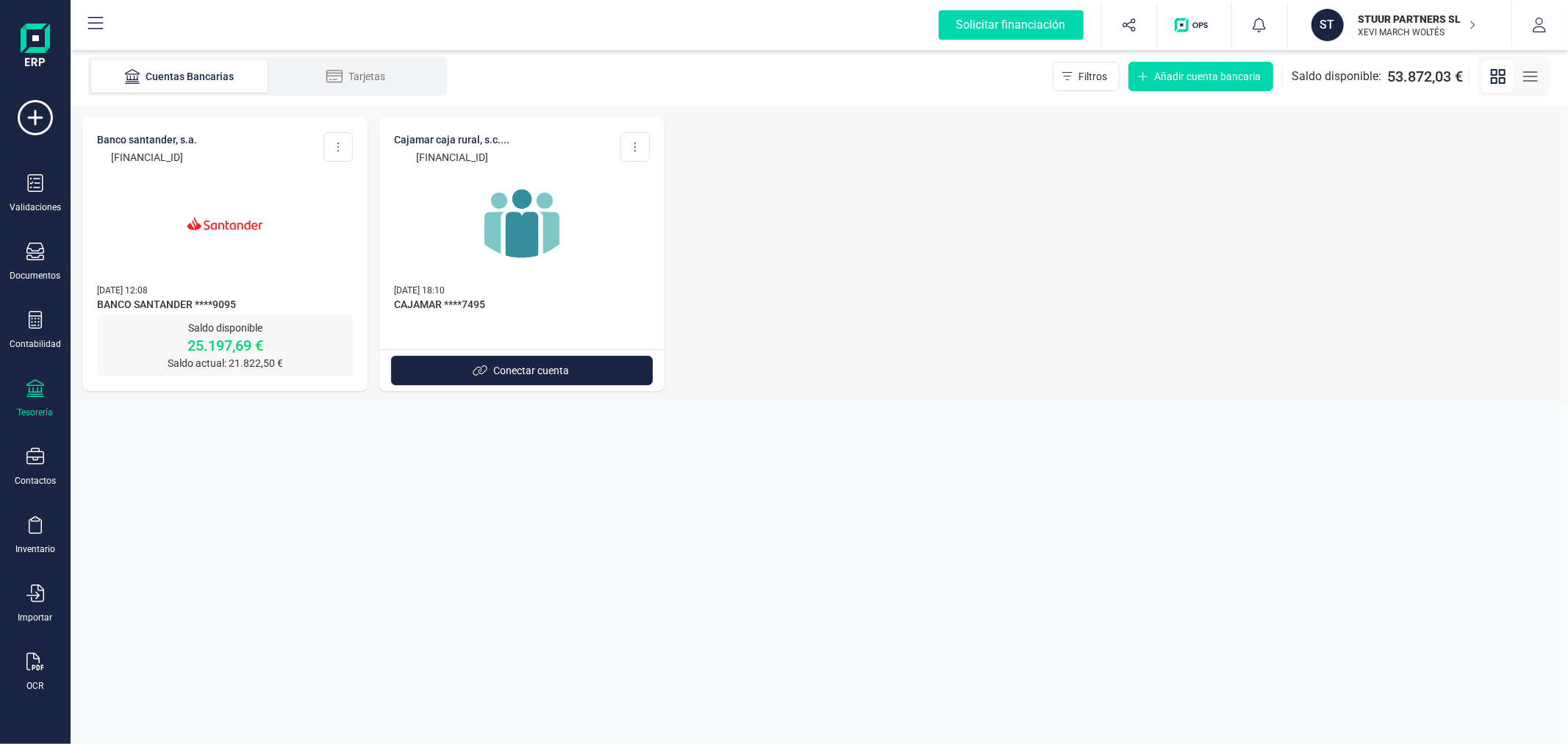
click at [275, 238] on img at bounding box center [225, 223] width 124 height 124
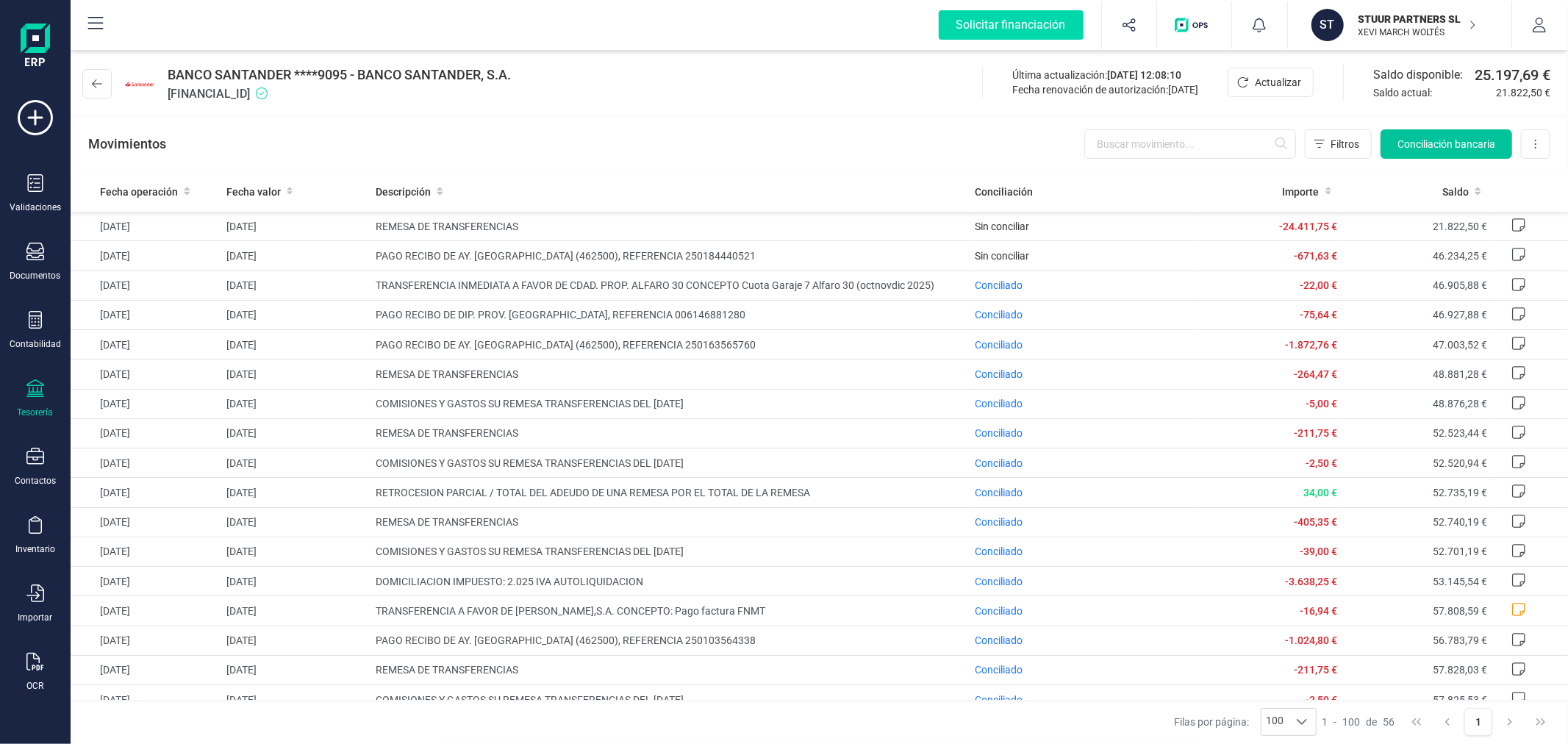
click at [1410, 135] on button "Conciliación bancaria" at bounding box center [1447, 144] width 131 height 29
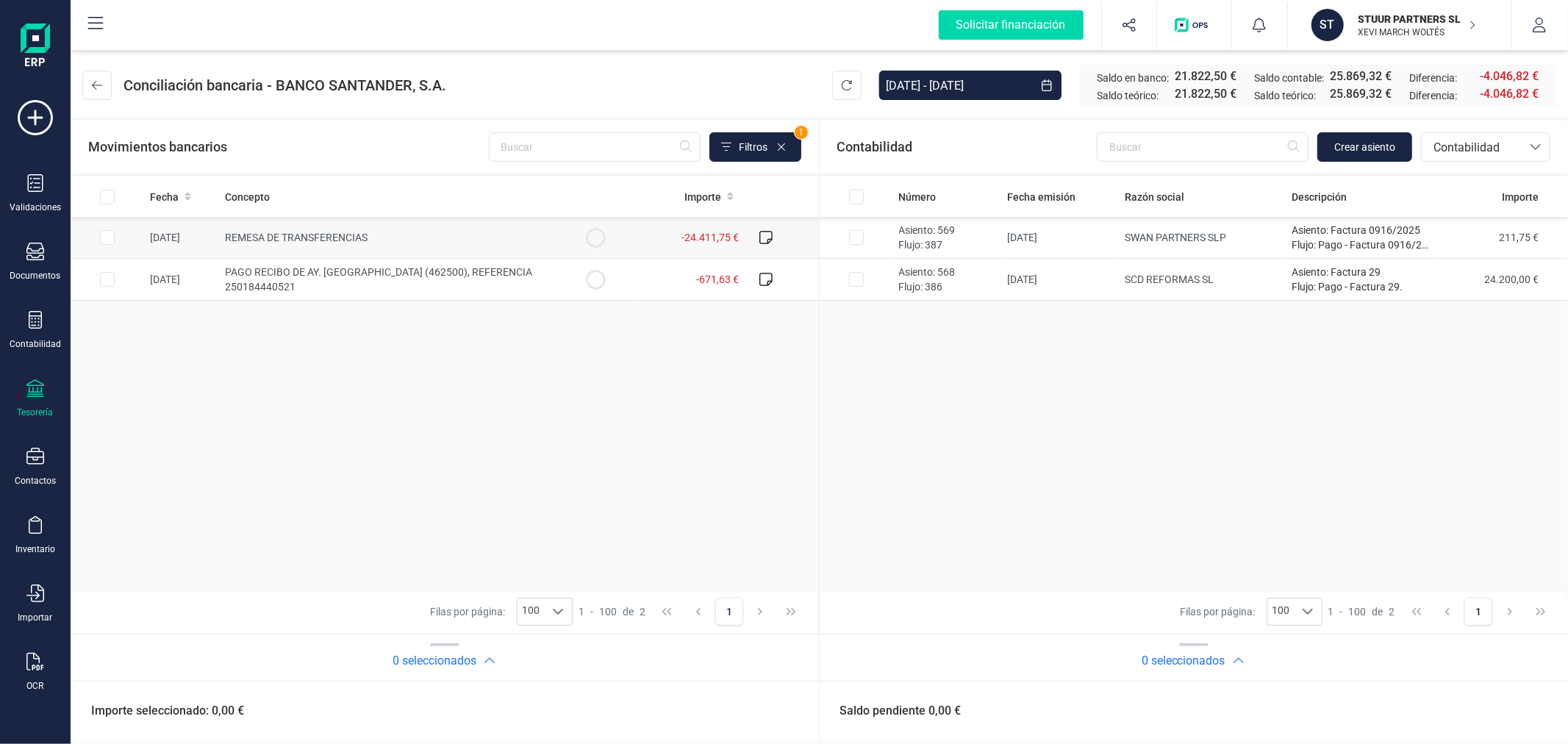
click at [343, 234] on span "REMESA DE TRANSFERENCIAS" at bounding box center [295, 237] width 142 height 12
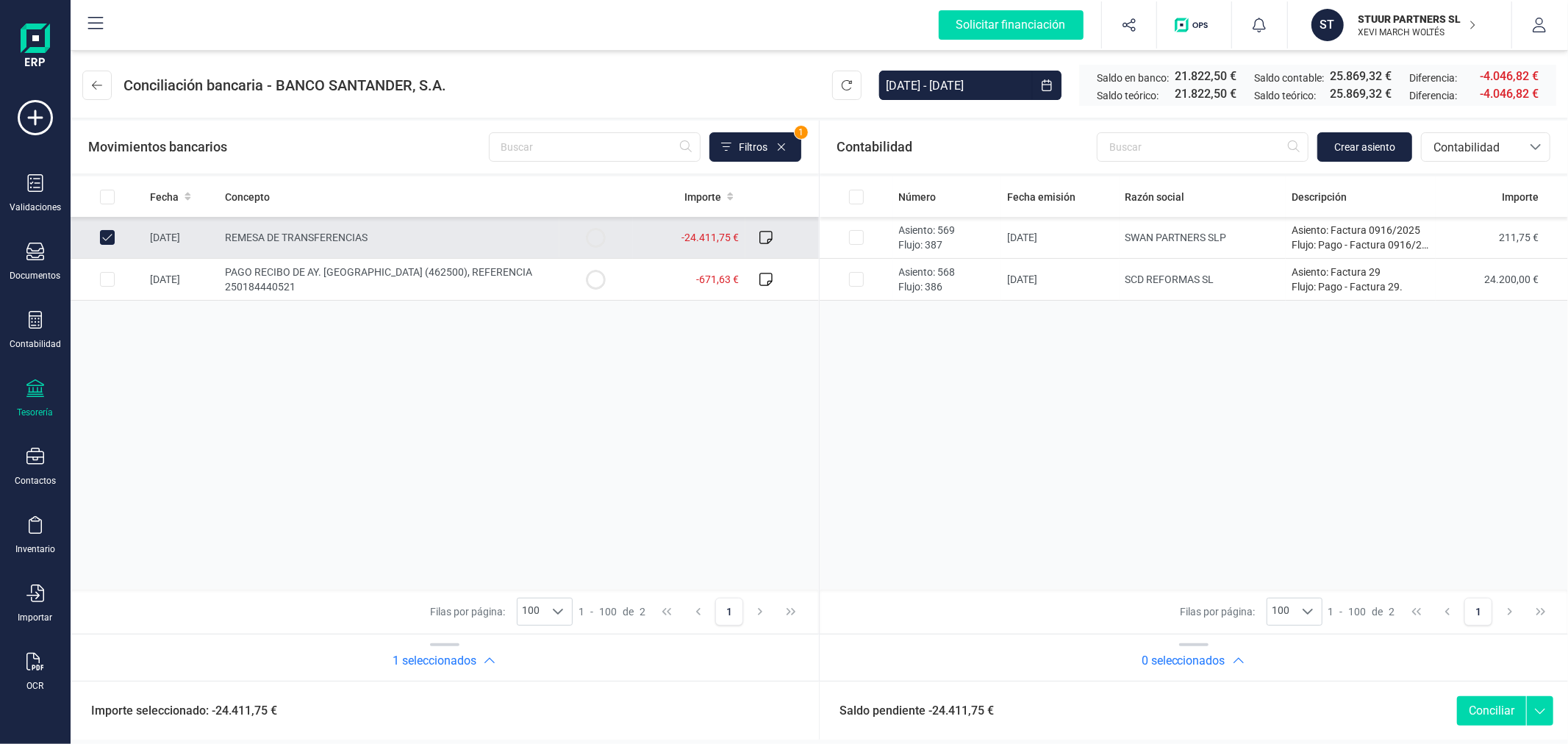
checkbox input "true"
click at [858, 194] on input "All items unselected" at bounding box center [856, 196] width 14 height 14
checkbox input "true"
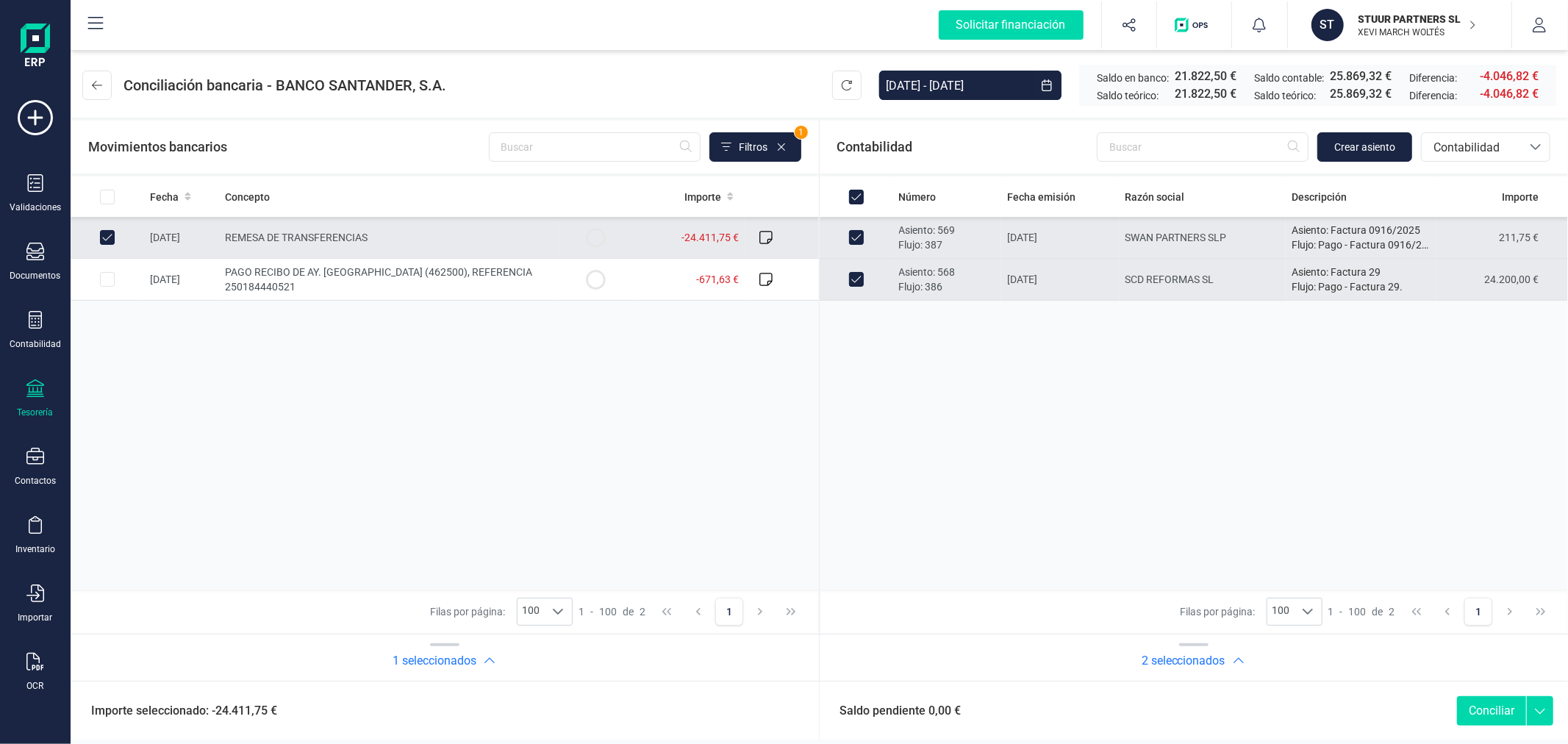
click at [1492, 707] on button "Conciliar" at bounding box center [1491, 710] width 69 height 29
checkbox input "false"
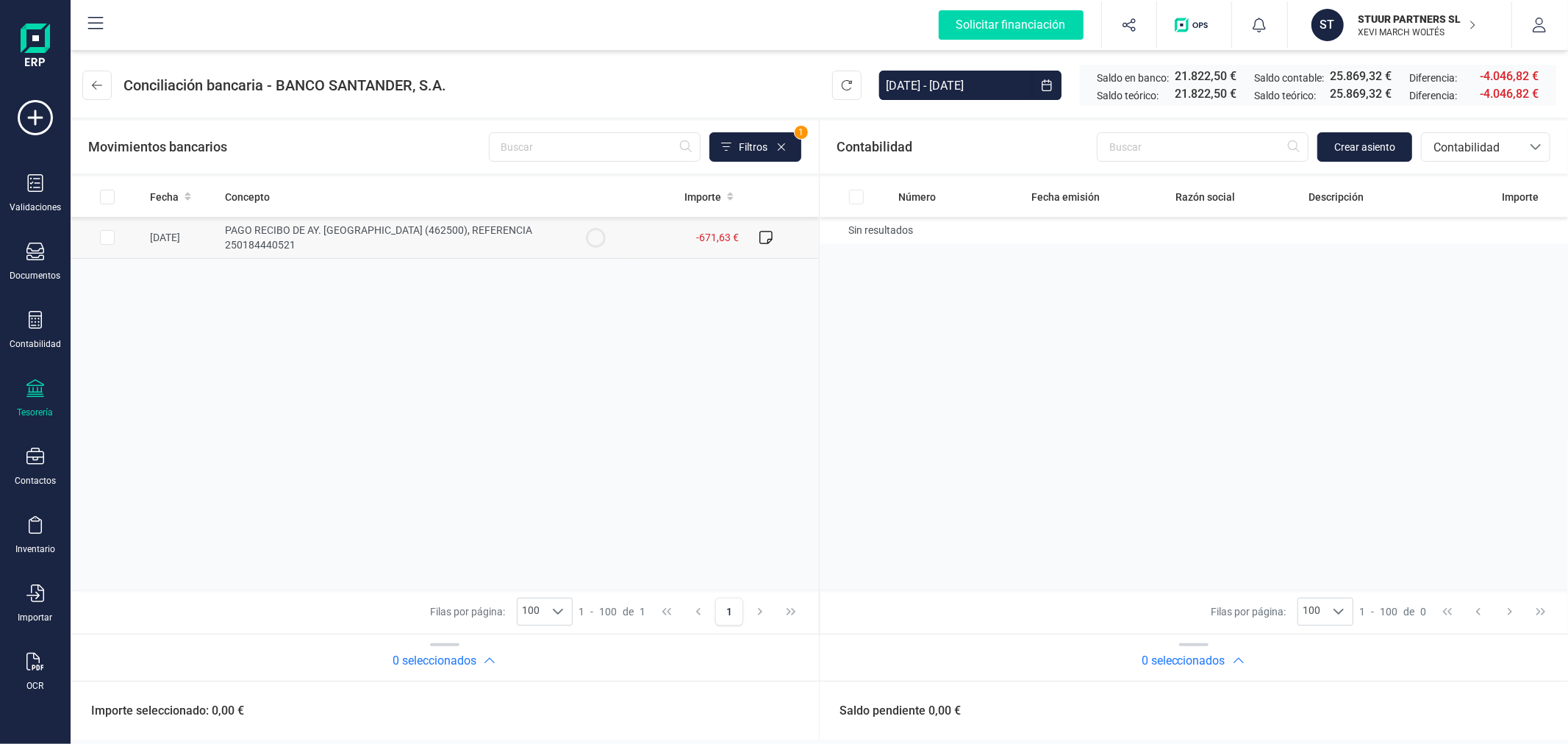
click at [104, 236] on input "Row Selected f50474b0-8ef1-4dc8-91f2-6611fc2b51b2" at bounding box center [107, 236] width 14 height 14
checkbox input "true"
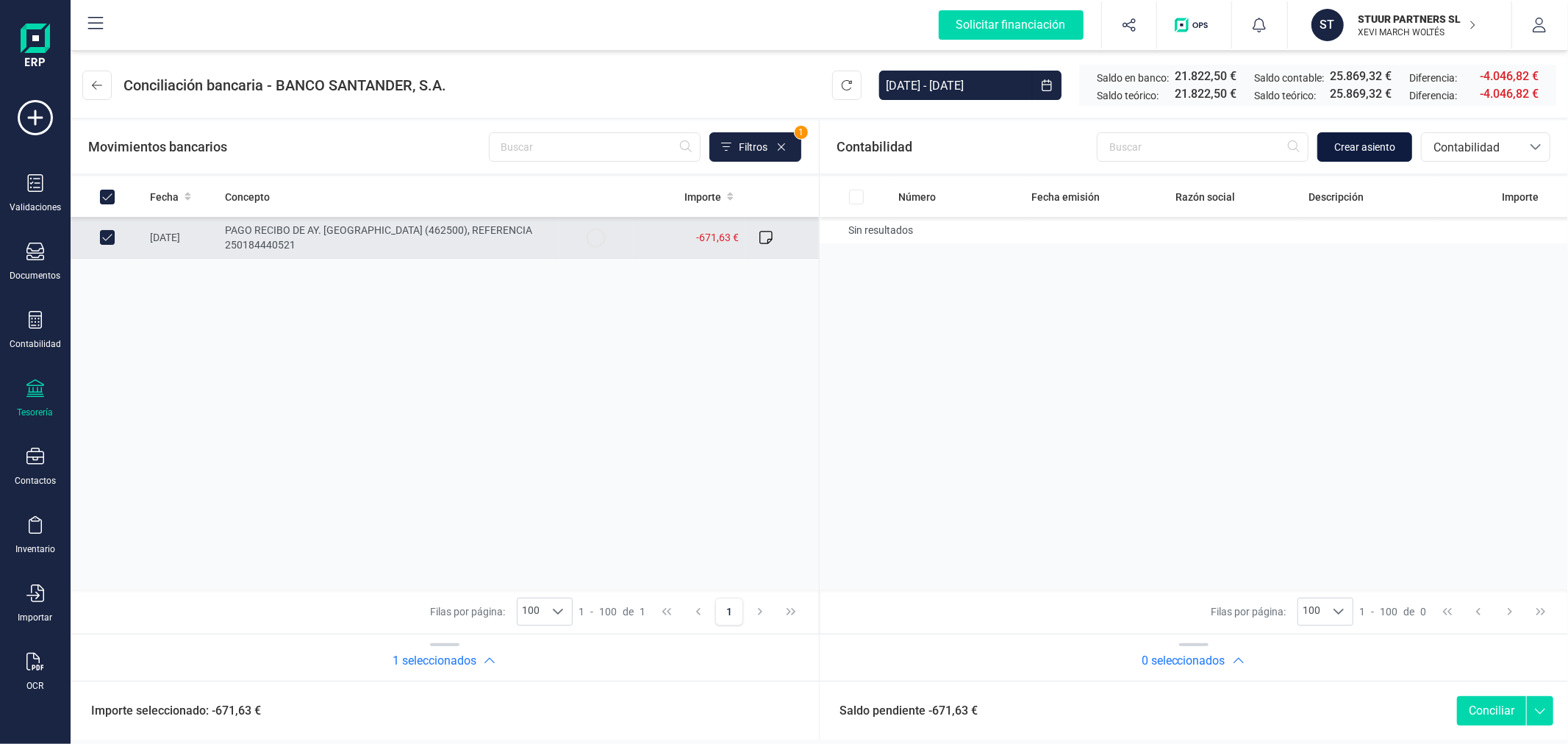
click at [1379, 142] on span "Crear asiento" at bounding box center [1364, 146] width 61 height 14
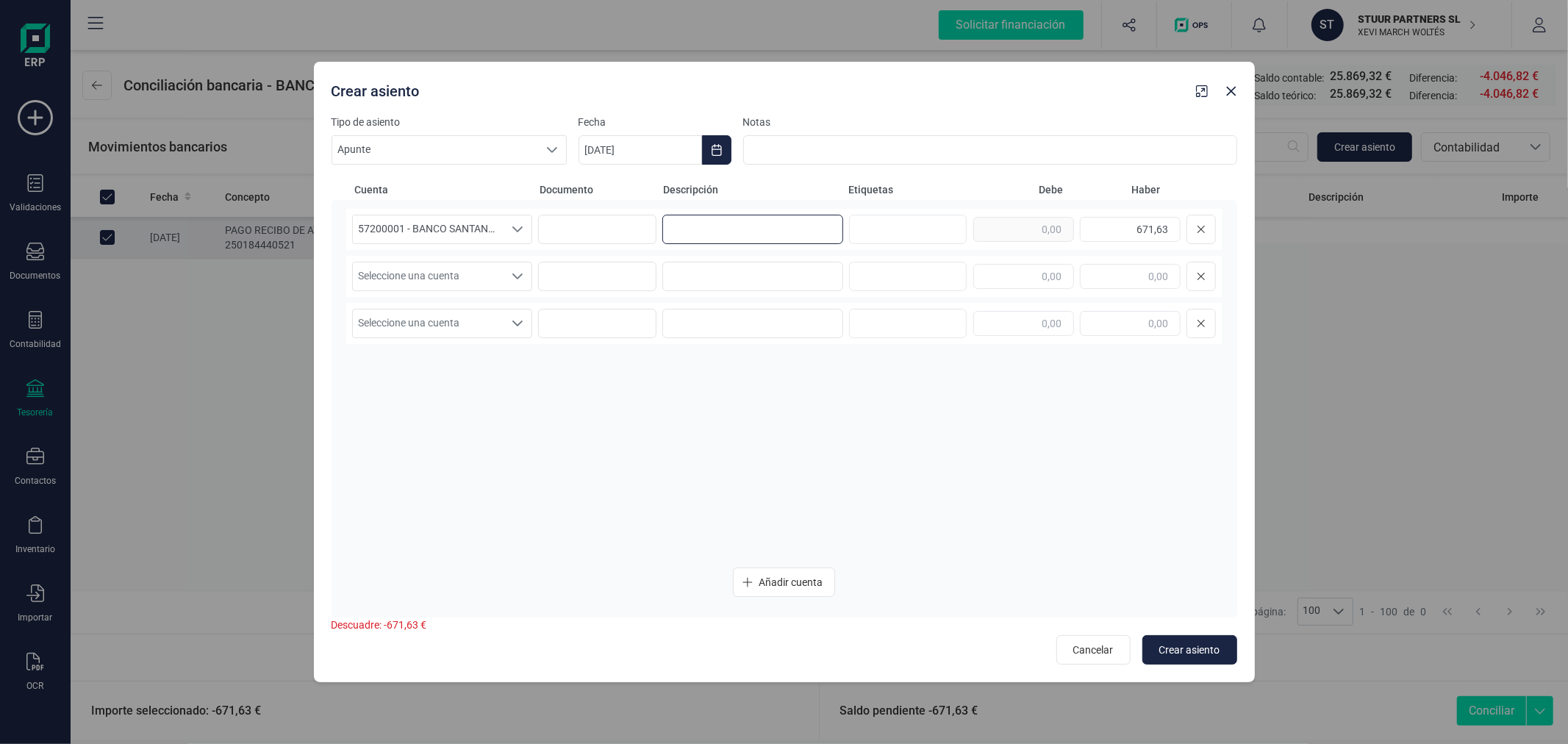
click at [778, 229] on input at bounding box center [752, 229] width 181 height 29
type input "i"
type input "IAE ANTHOPHILA INVERSIONES"
click at [479, 268] on span "Seleccione una cuenta" at bounding box center [428, 276] width 151 height 28
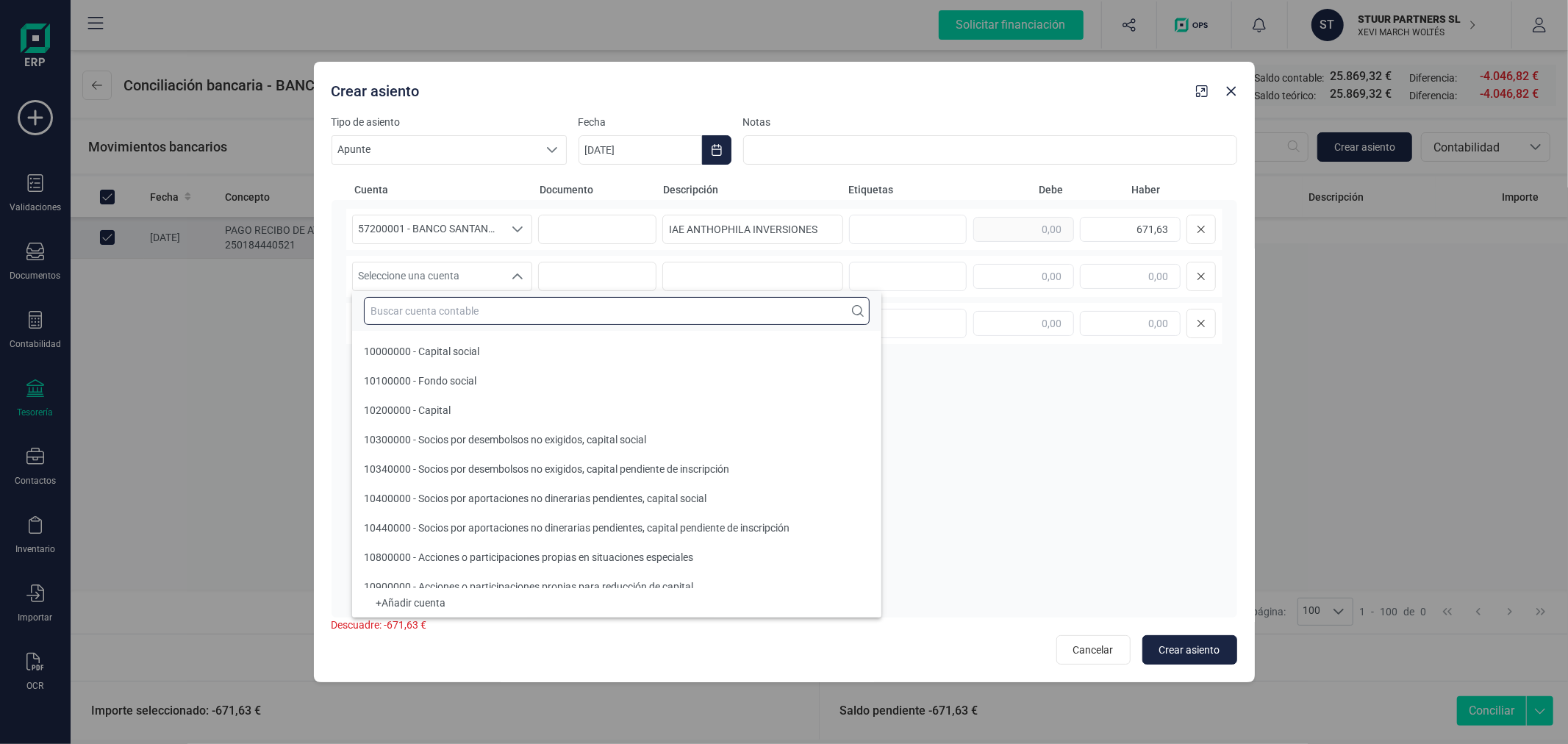
click at [561, 305] on input "text" at bounding box center [616, 311] width 506 height 28
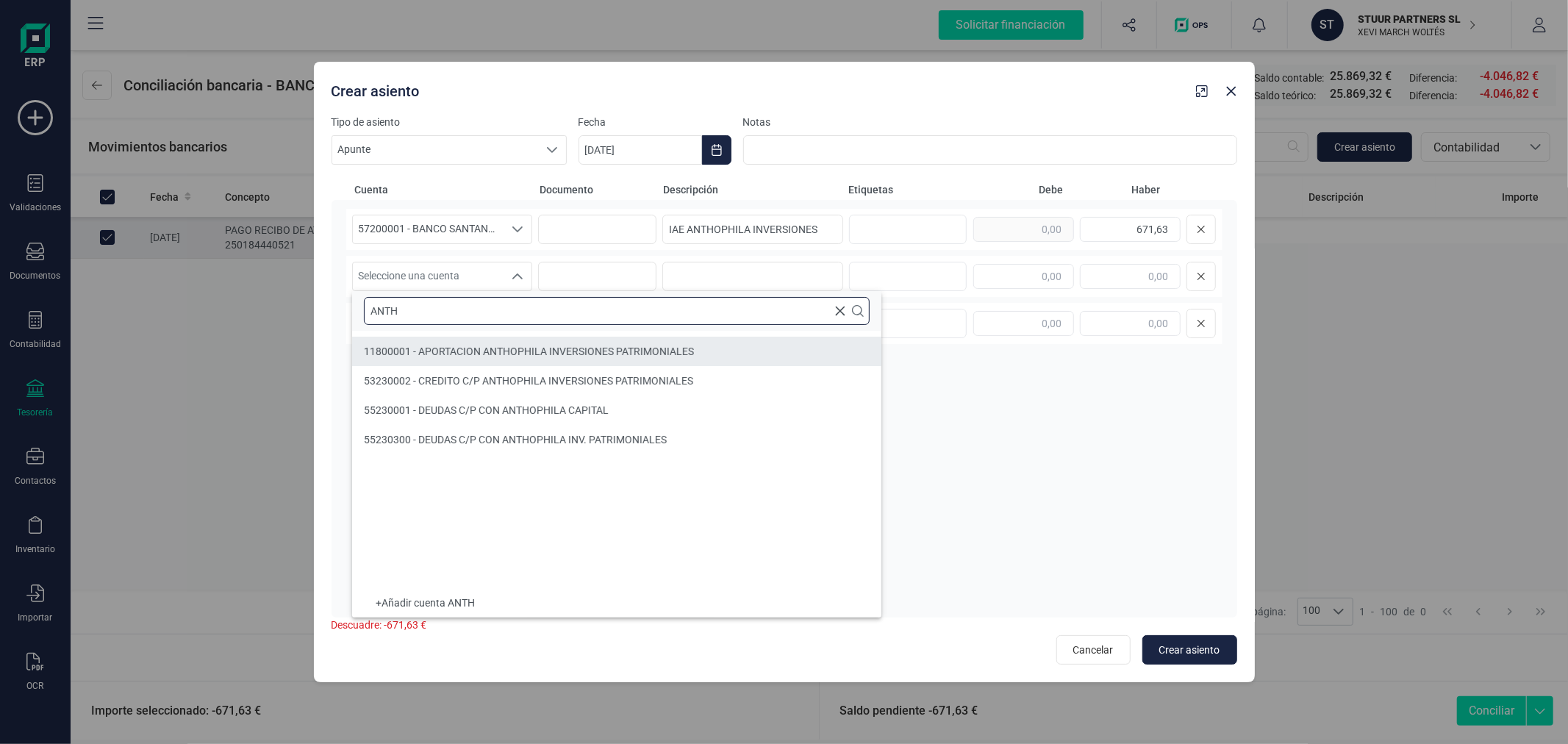
type input "ANTH"
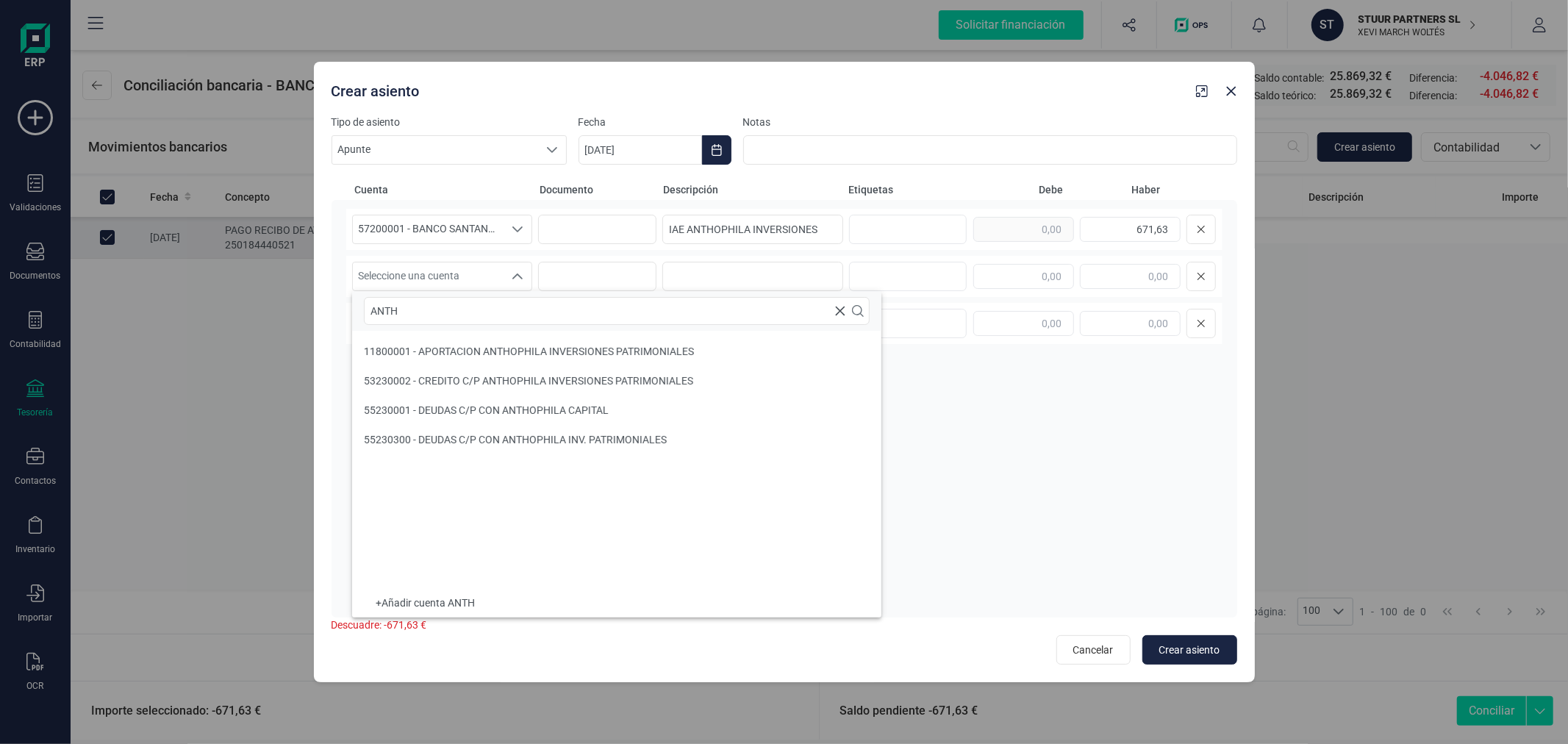
click at [961, 410] on div "57200001 - BANCO SANTANDER ****9095 57200001 - BANCO SANTANDER ****9095 IAE ANT…" at bounding box center [784, 381] width 876 height 346
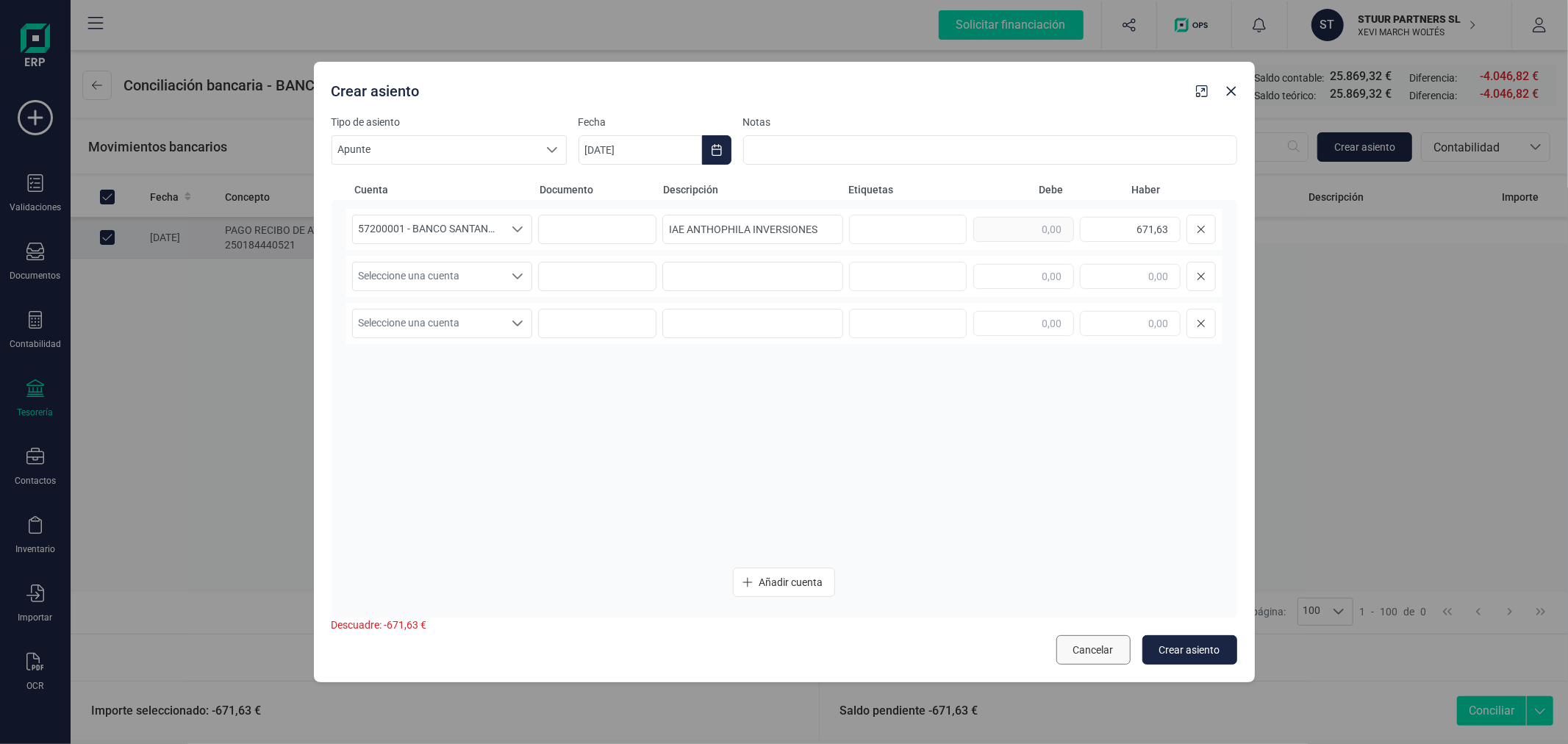
click at [1089, 650] on span "Cancelar" at bounding box center [1093, 649] width 40 height 14
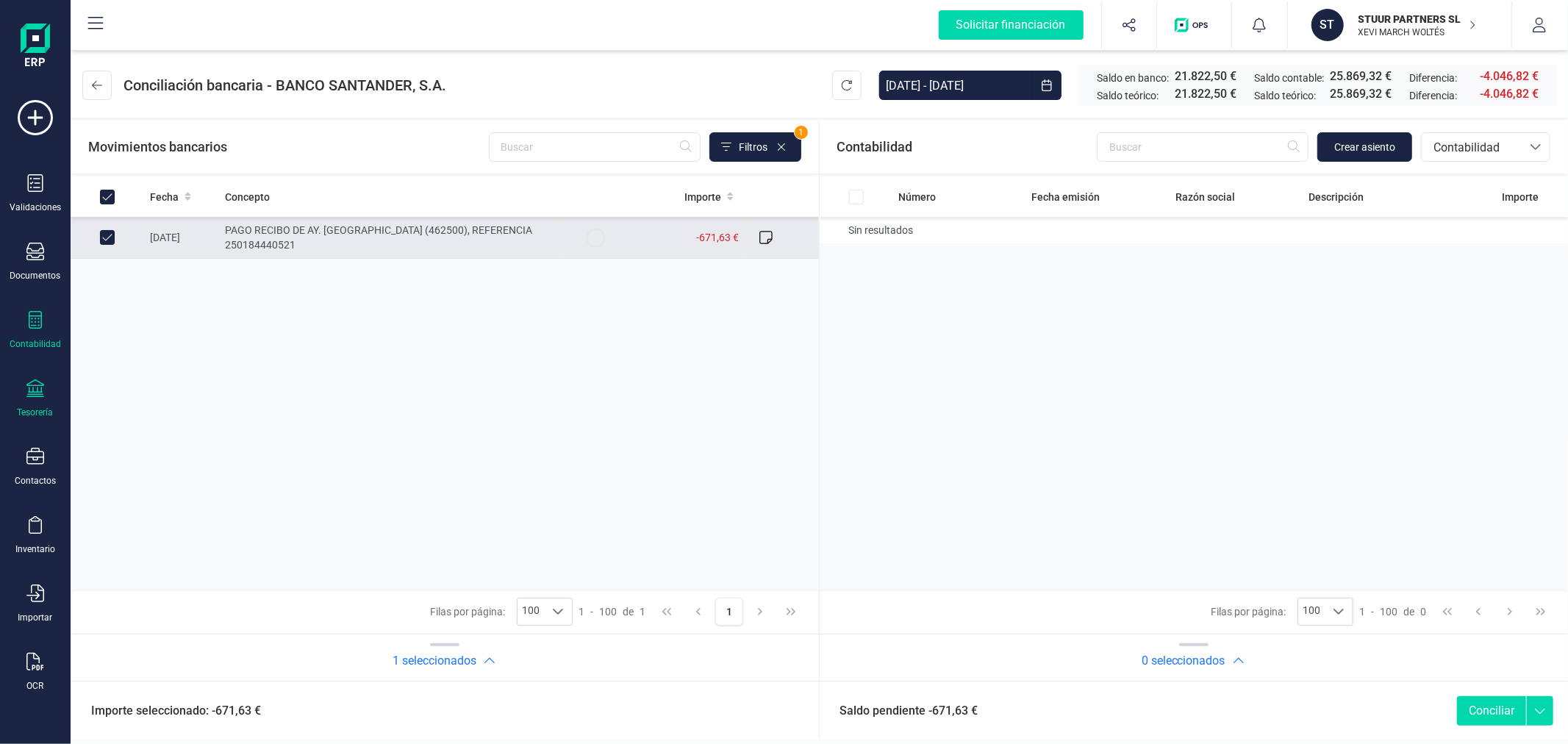
click at [35, 315] on icon at bounding box center [35, 320] width 18 height 18
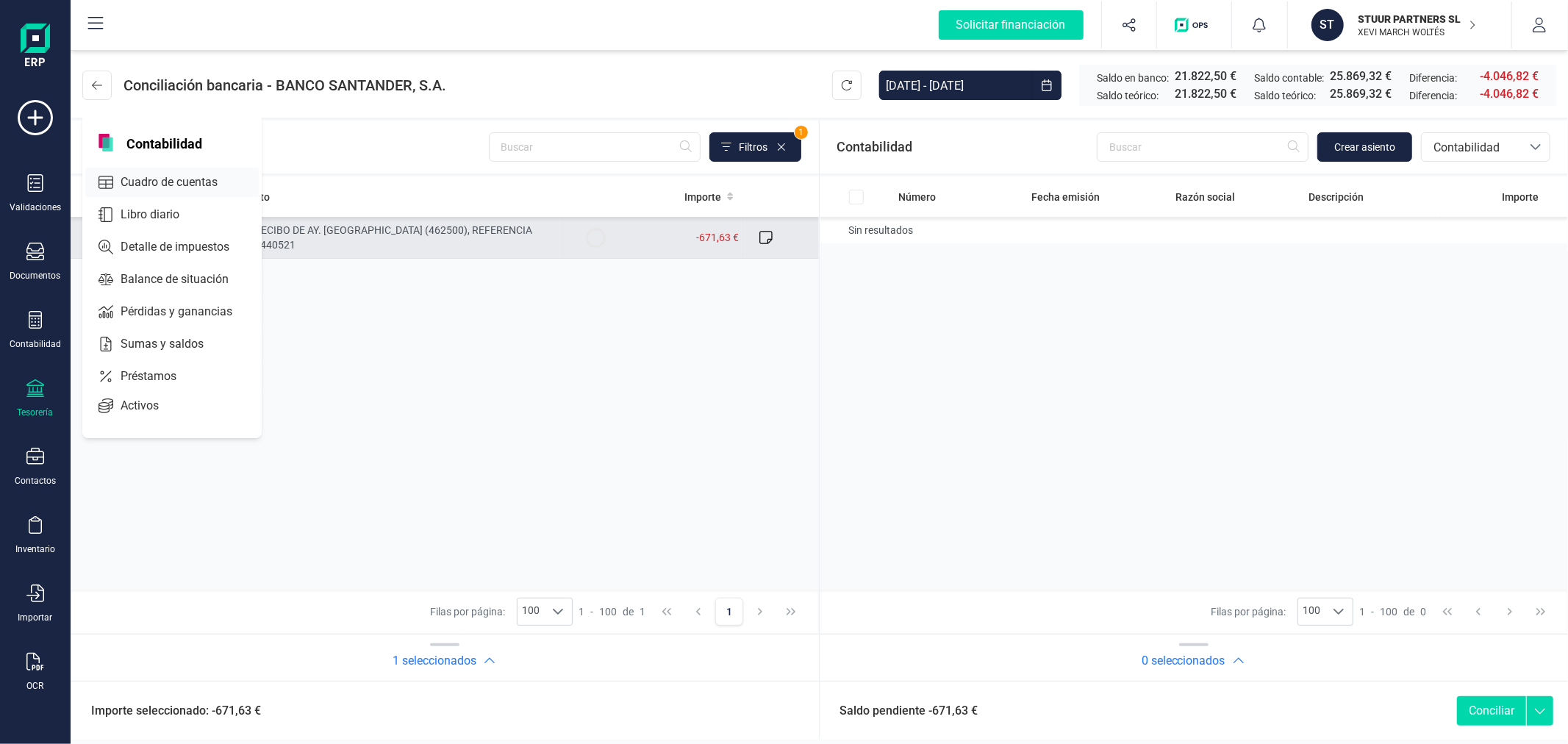
click at [204, 182] on span "Cuadro de cuentas" at bounding box center [179, 182] width 130 height 18
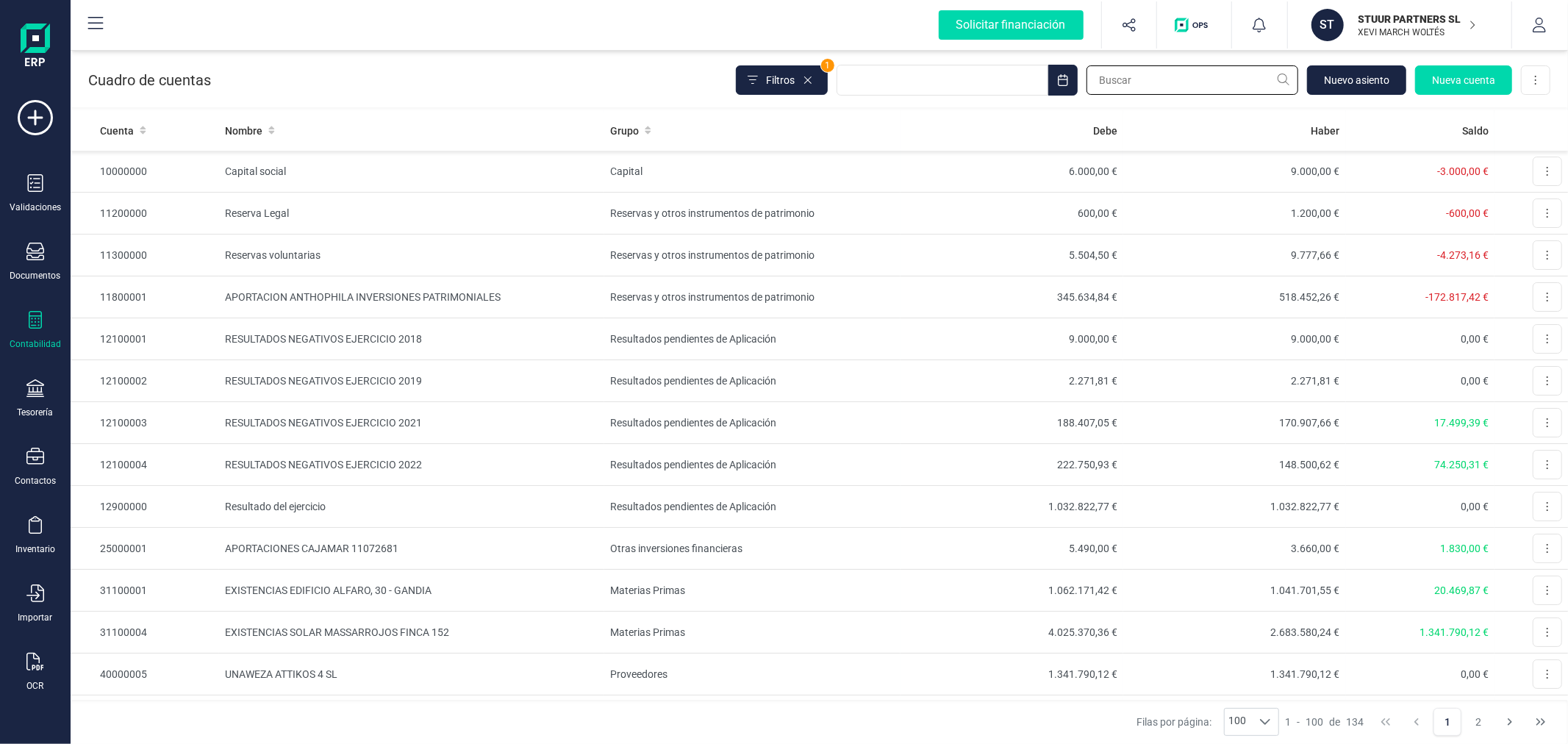
click at [1161, 77] on input "text" at bounding box center [1193, 80] width 212 height 29
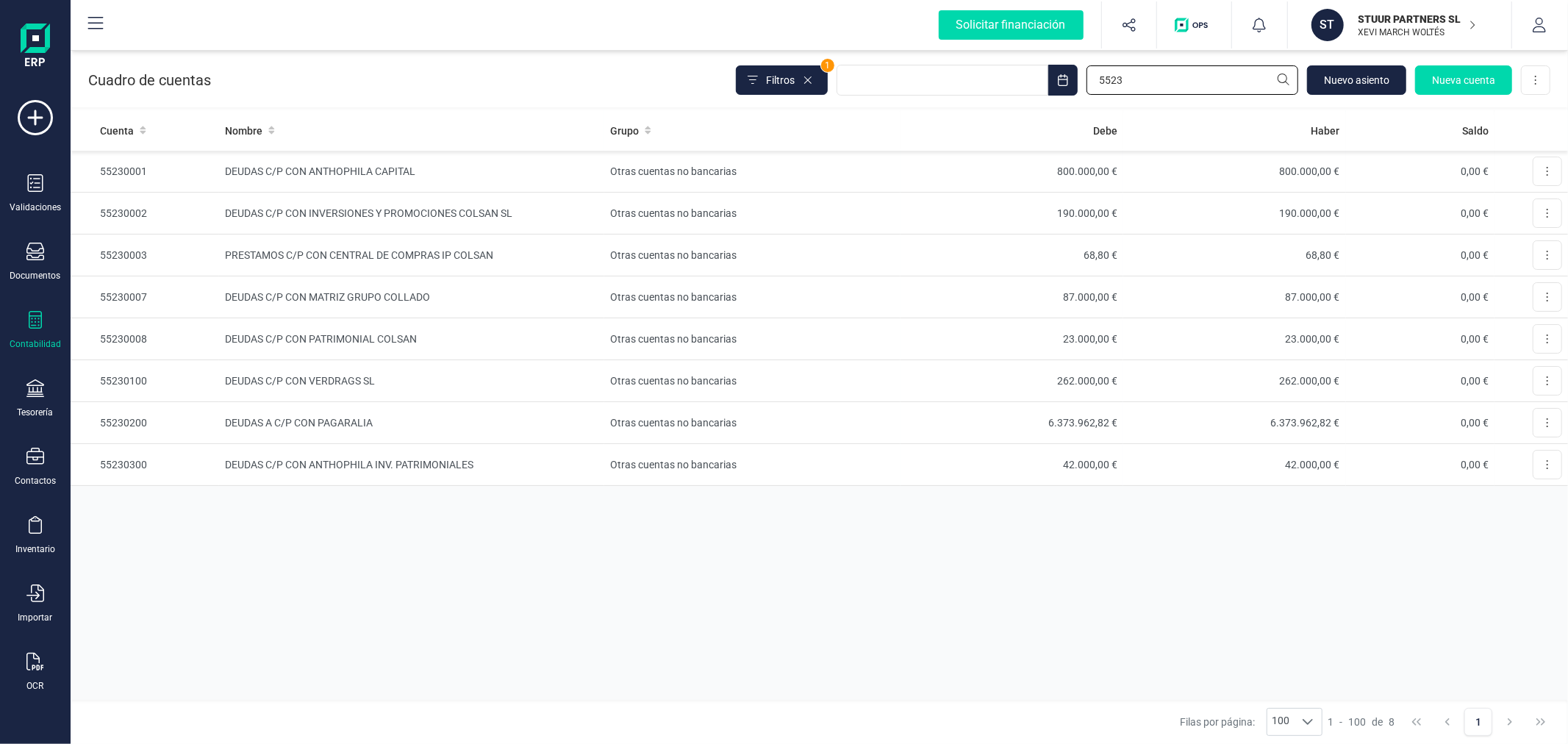
click at [1131, 66] on input "5523" at bounding box center [1193, 80] width 212 height 29
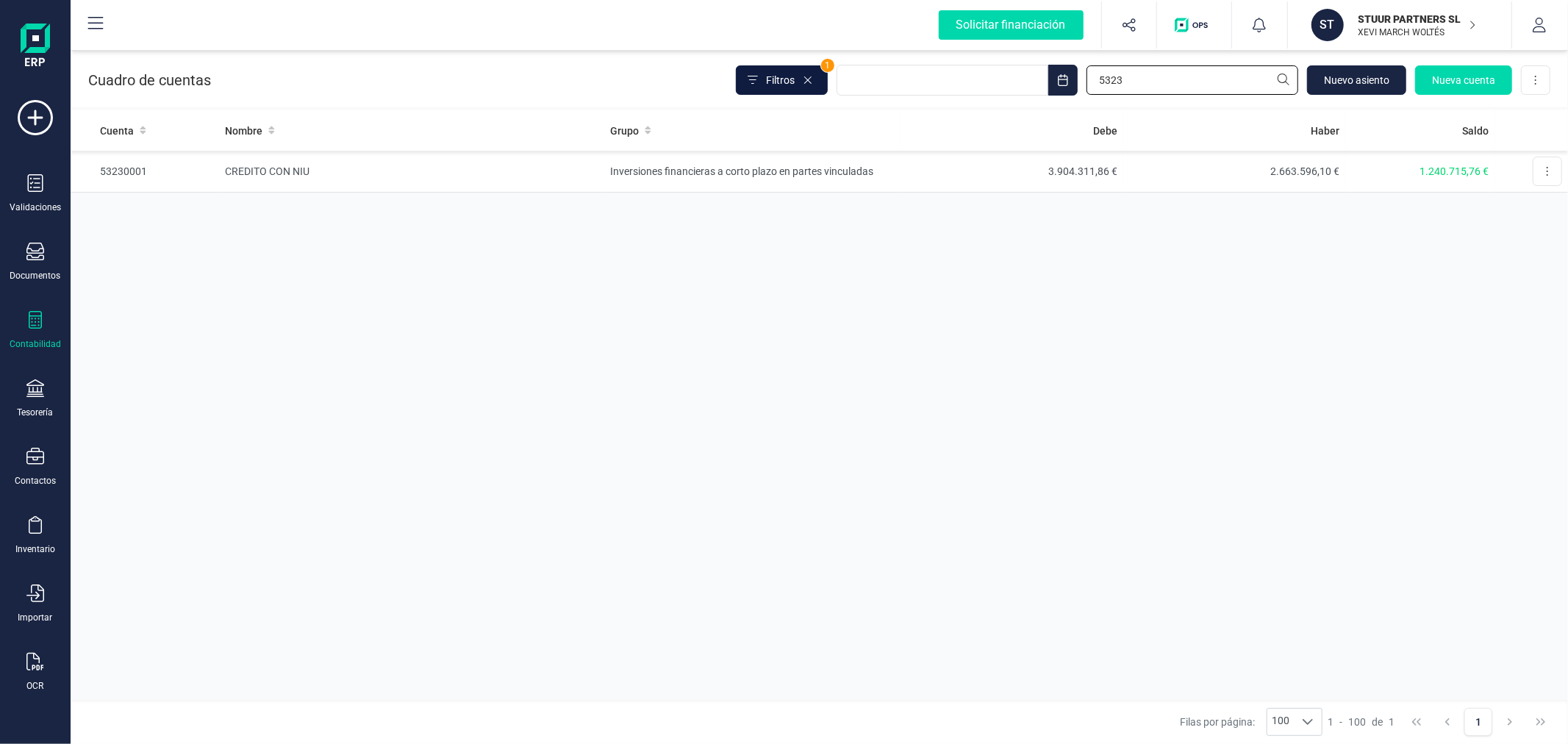
type input "5323"
click at [778, 79] on span "Filtros" at bounding box center [780, 79] width 29 height 14
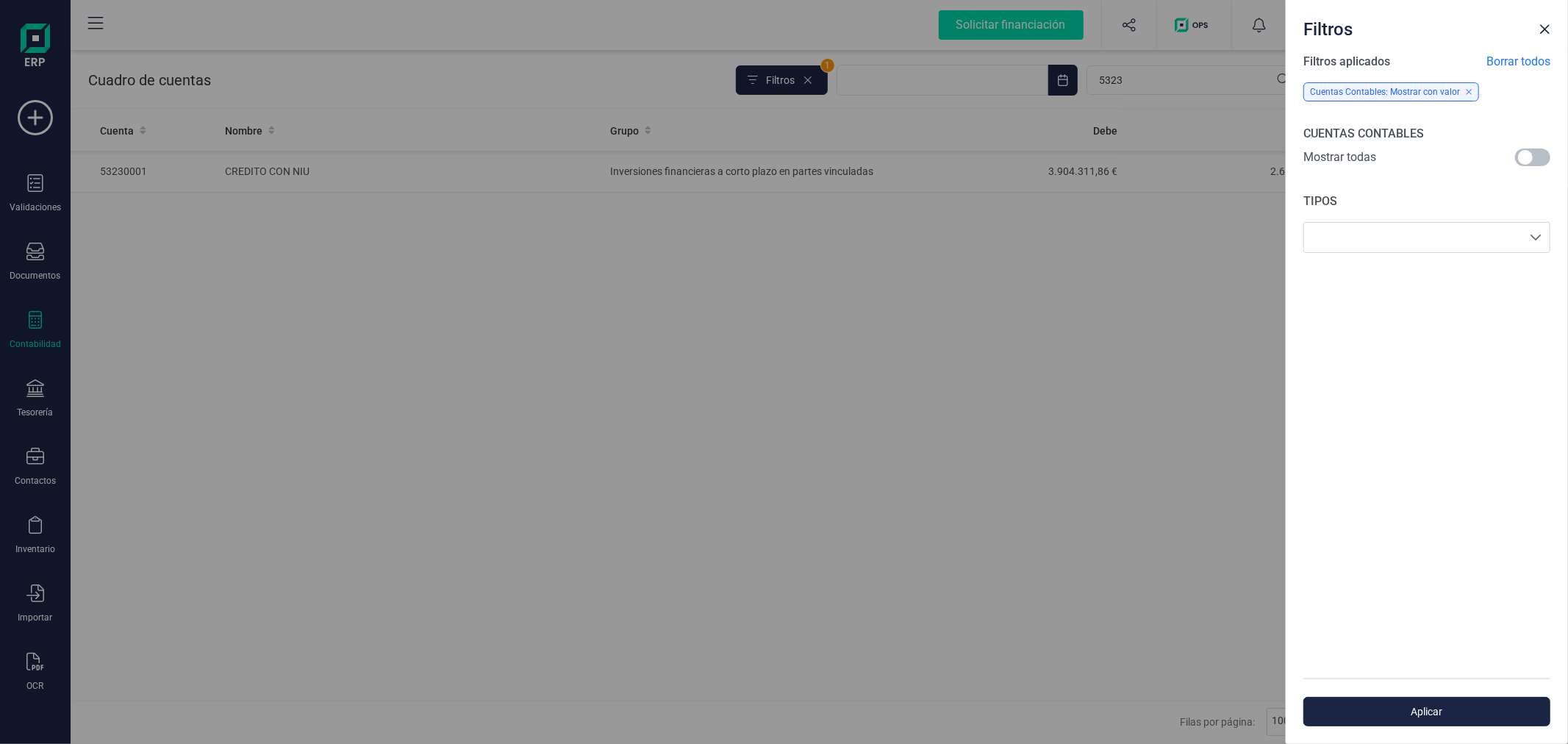
click at [1543, 154] on span at bounding box center [1533, 157] width 35 height 18
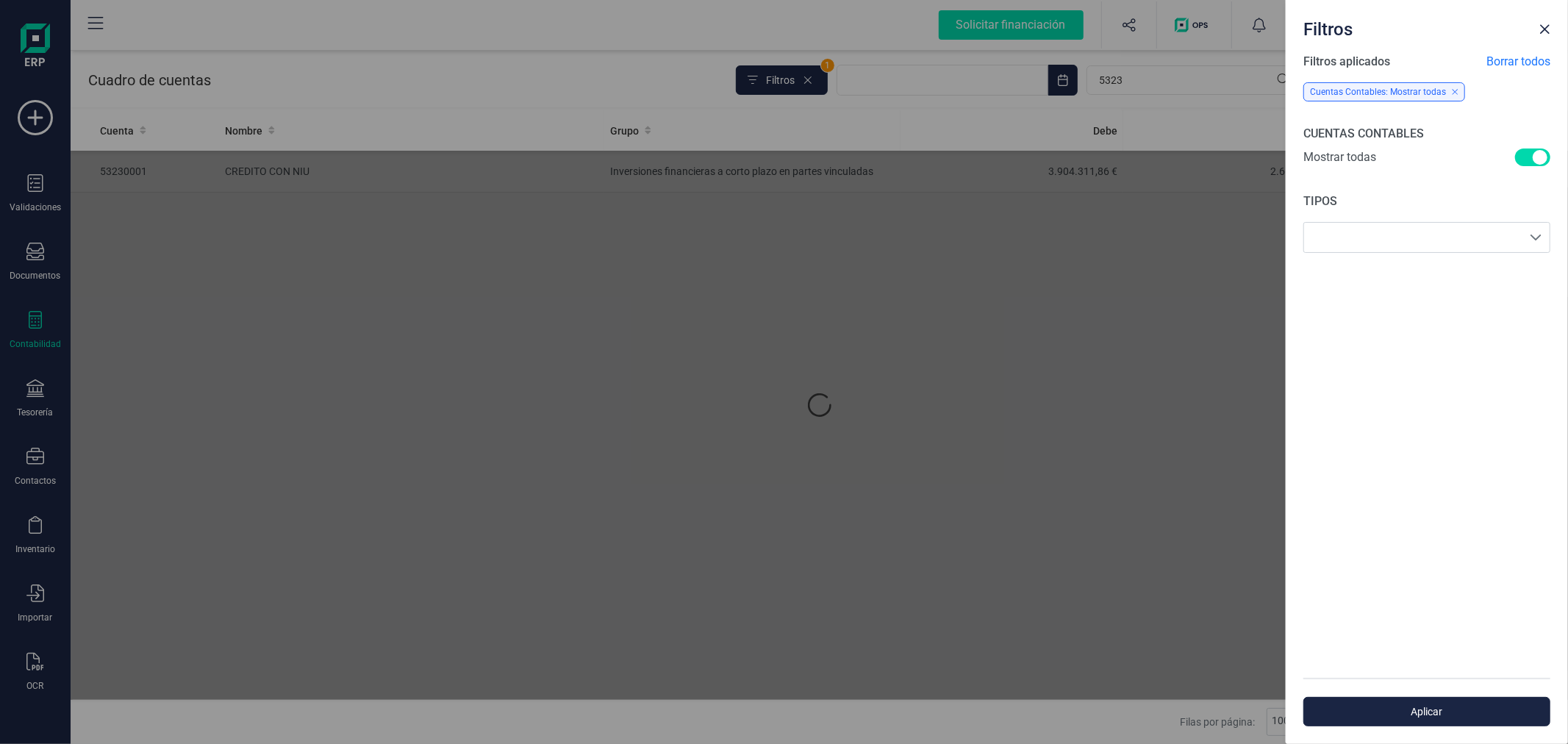
scroll to position [8, 4]
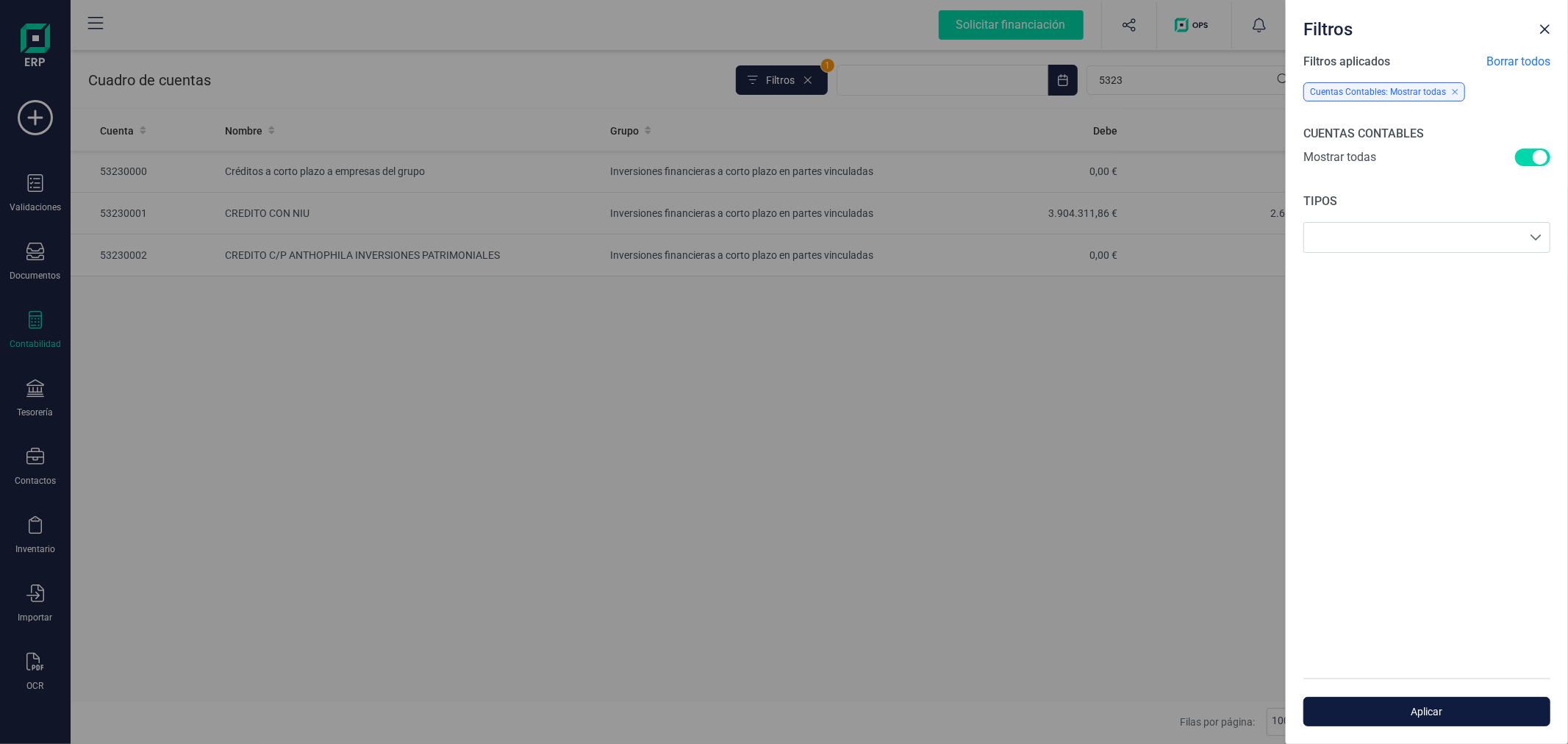
click at [1404, 706] on span "Aplicar" at bounding box center [1427, 711] width 213 height 14
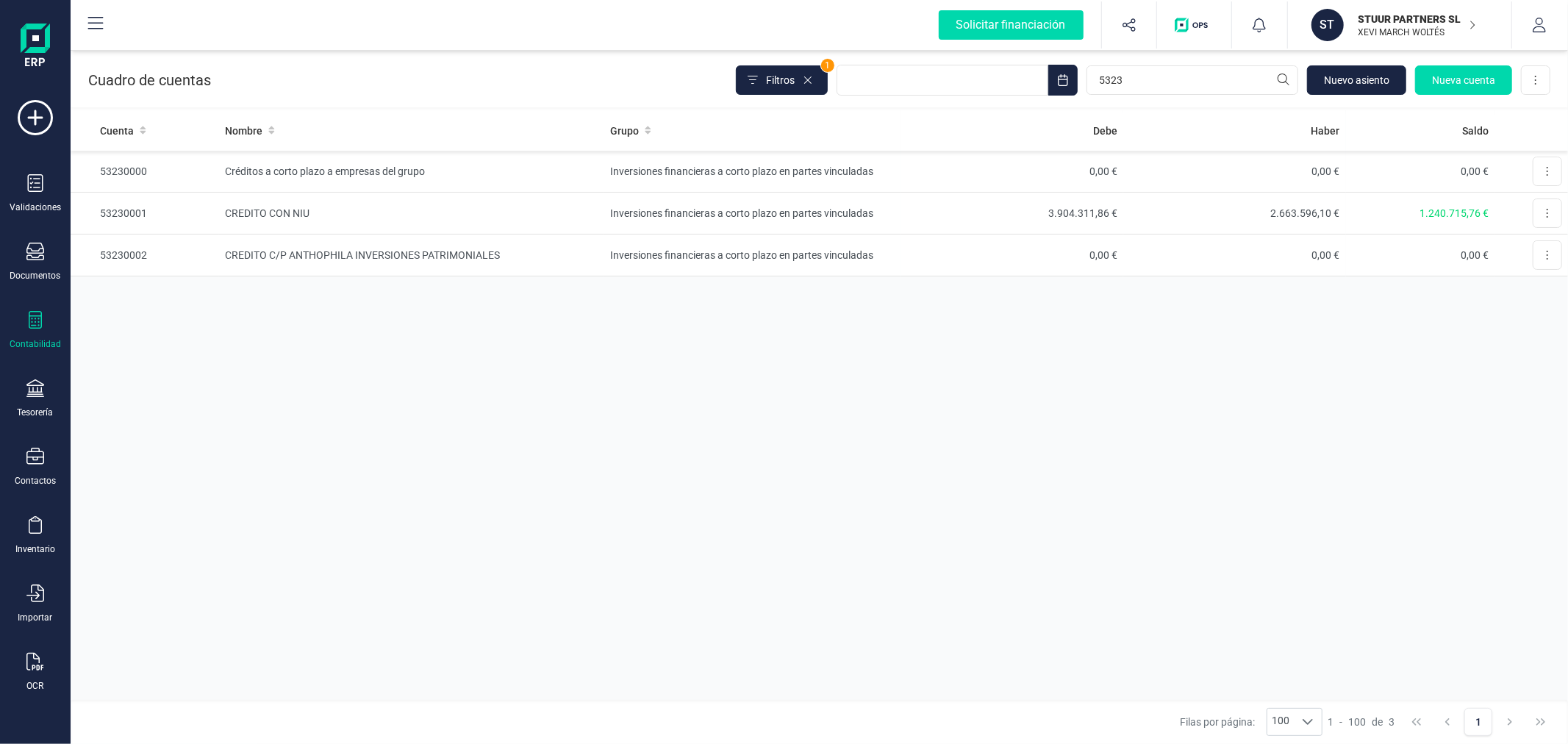
click at [413, 359] on div "Cuenta Nombre Grupo Debe Haber Saldo 53230000 Créditos a corto plazo a empresas…" at bounding box center [819, 405] width 1497 height 590
click at [38, 398] on div at bounding box center [35, 390] width 18 height 21
click at [205, 244] on span "Cuentas bancarias" at bounding box center [179, 250] width 130 height 18
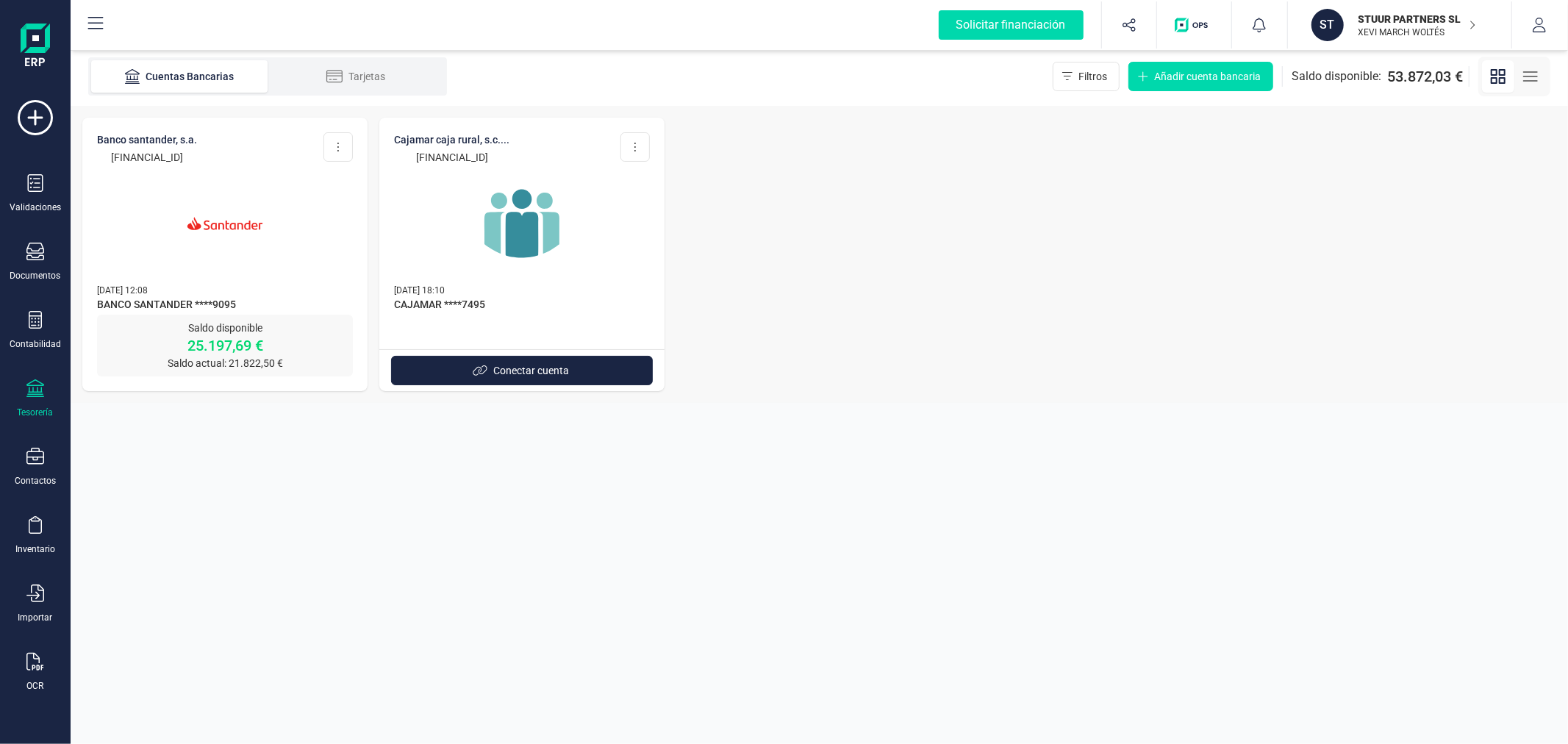
click at [209, 210] on img at bounding box center [225, 223] width 124 height 124
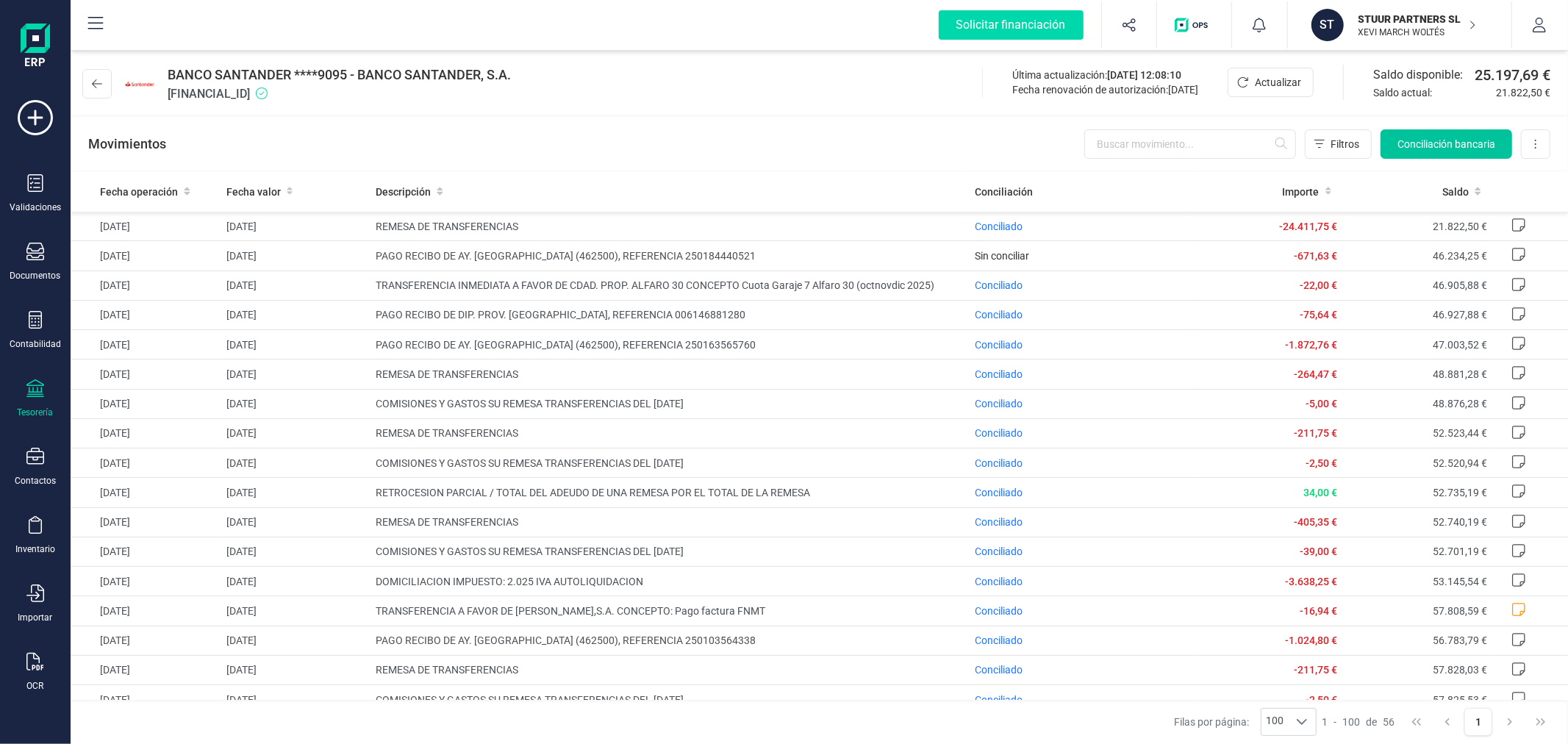
click at [1428, 141] on span "Conciliación bancaria" at bounding box center [1447, 143] width 98 height 14
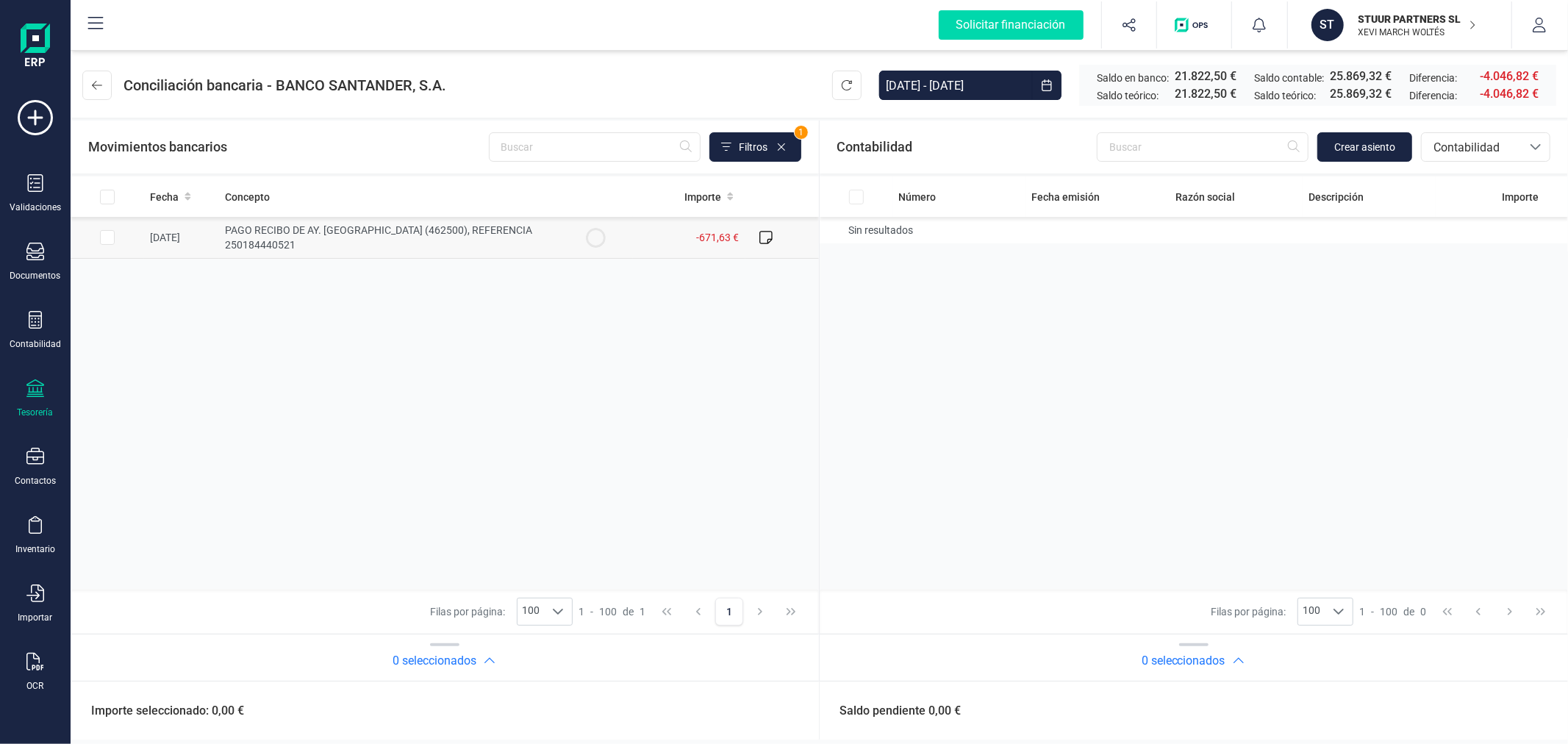
click at [327, 244] on td "PAGO RECIBO DE AY. [GEOGRAPHIC_DATA] (462500), REFERENCIA 250184440521" at bounding box center [389, 238] width 340 height 42
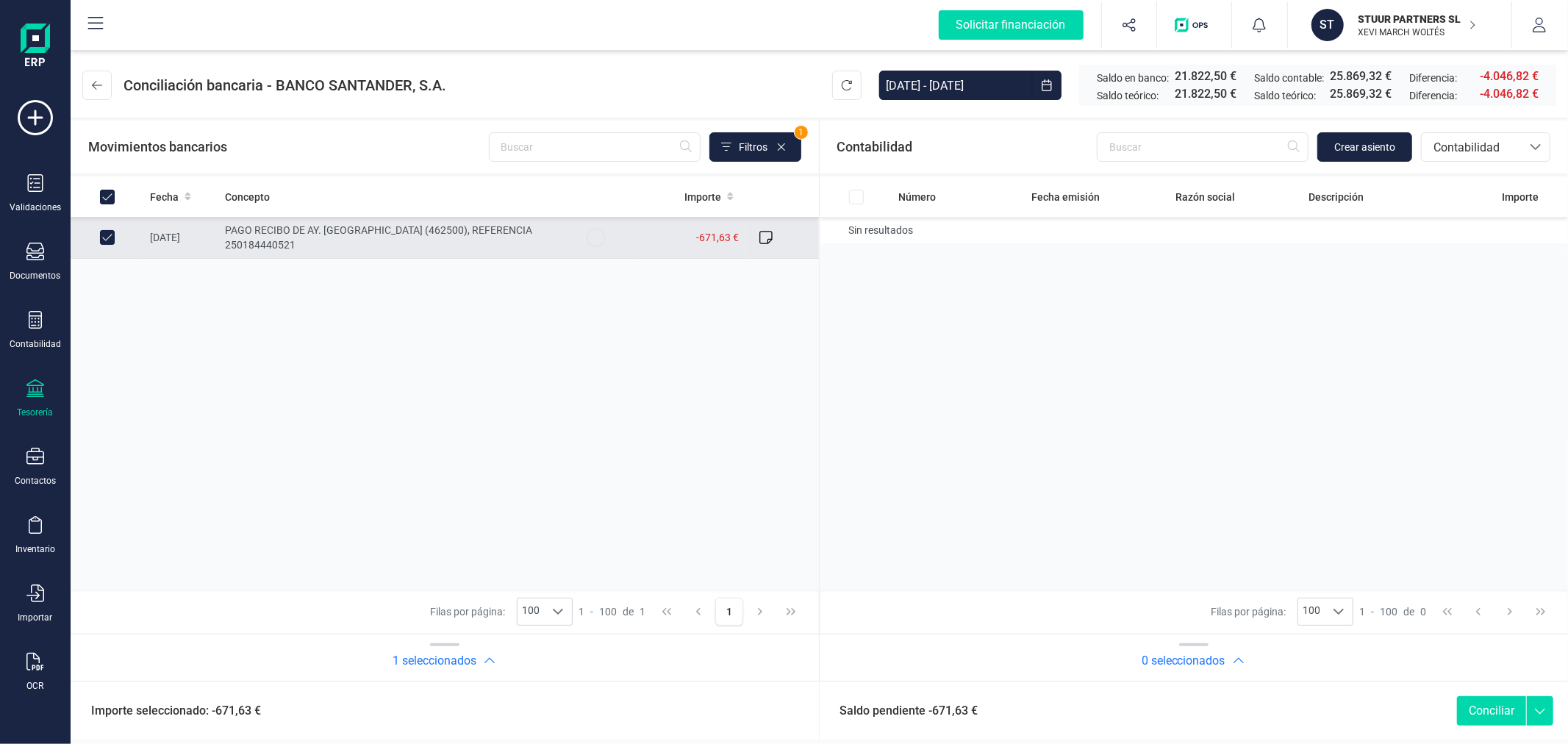
checkbox input "true"
click at [1385, 152] on span "Crear asiento" at bounding box center [1364, 146] width 61 height 14
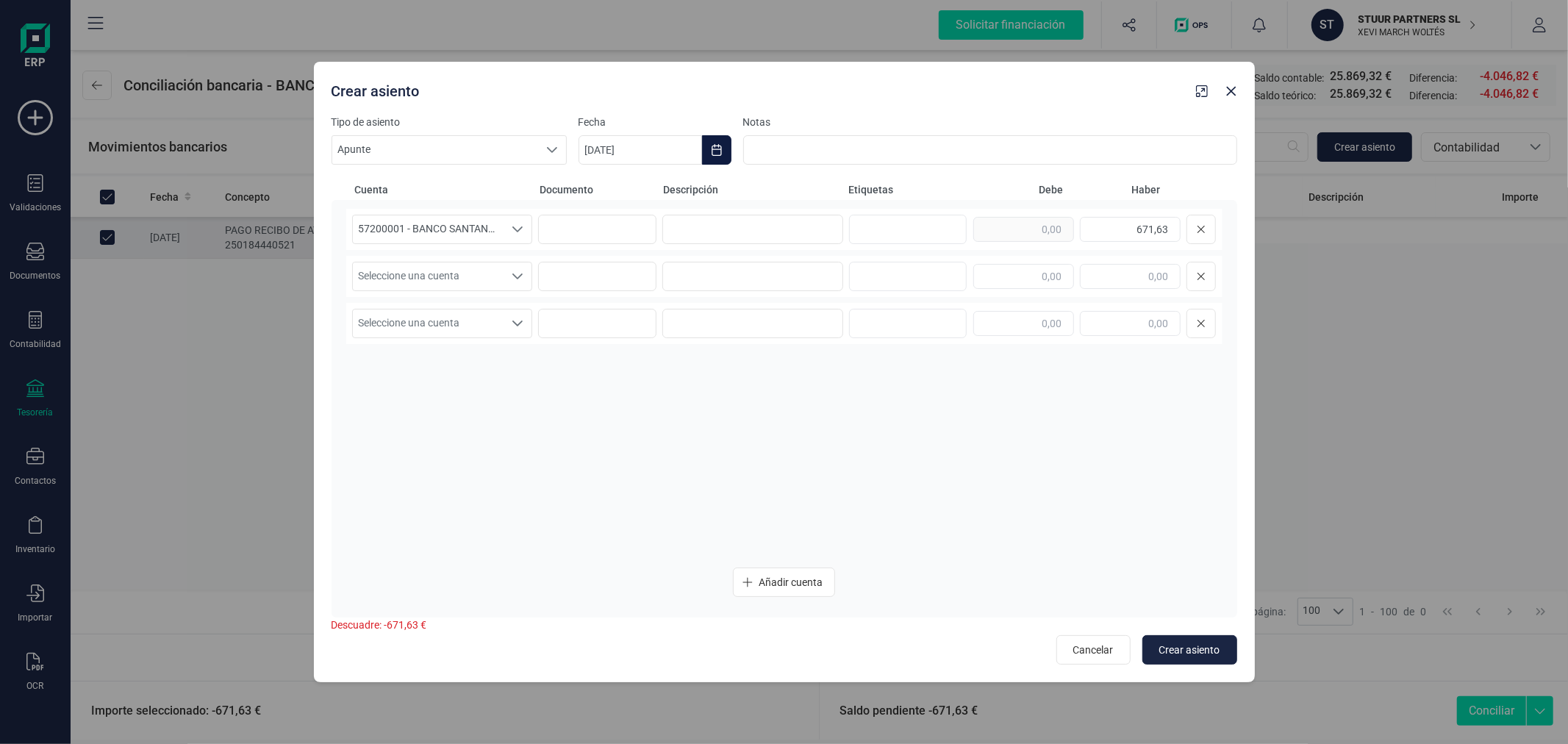
click at [707, 144] on button "Choose Date" at bounding box center [716, 150] width 29 height 29
click at [666, 404] on span "23" at bounding box center [668, 403] width 29 height 29
type input "[DATE]"
click at [737, 233] on input at bounding box center [752, 229] width 181 height 29
paste input "IAE ANTHOPHILA INVERSIONES"
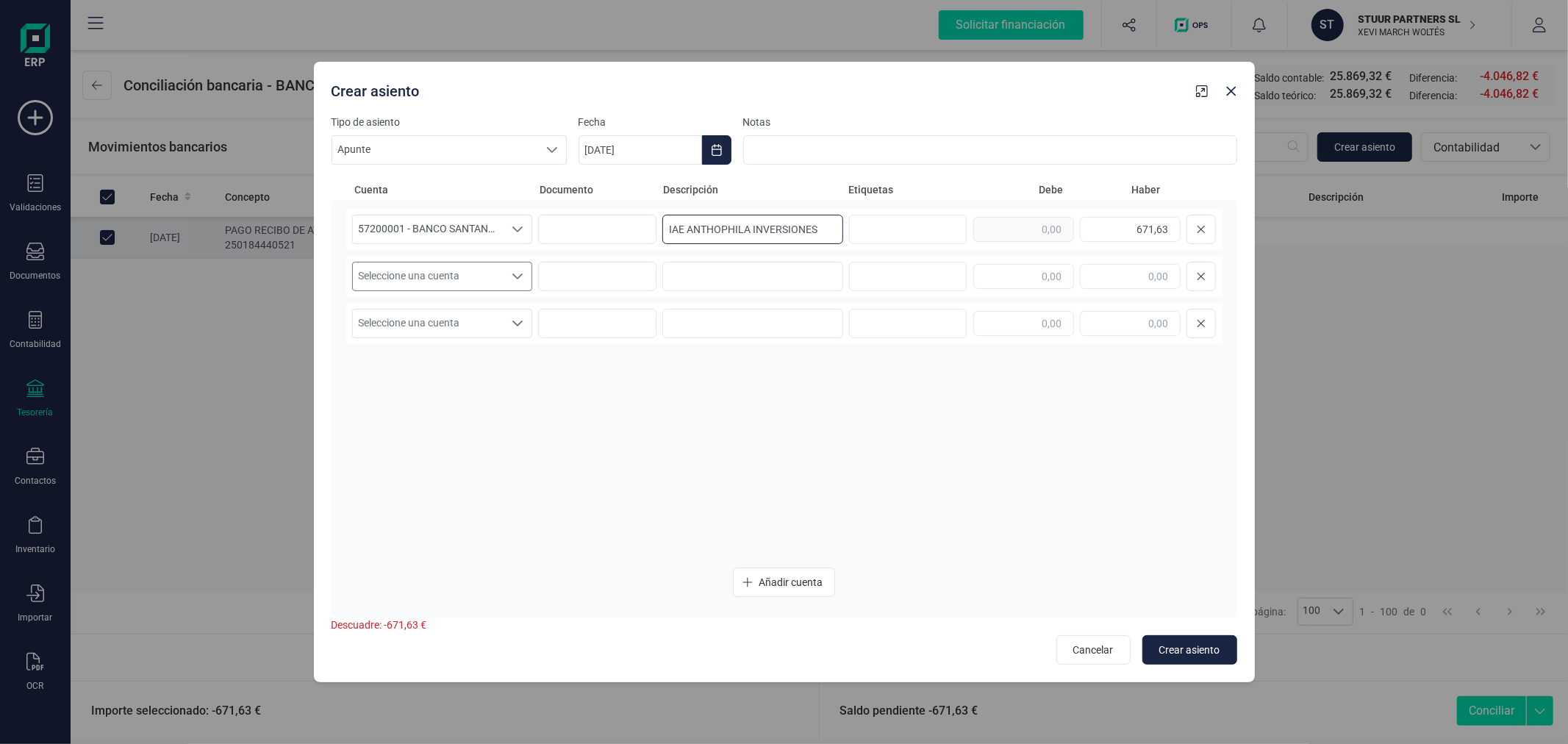
type input "IAE ANTHOPHILA INVERSIONES"
click at [492, 272] on span "Seleccione una cuenta" at bounding box center [428, 276] width 151 height 28
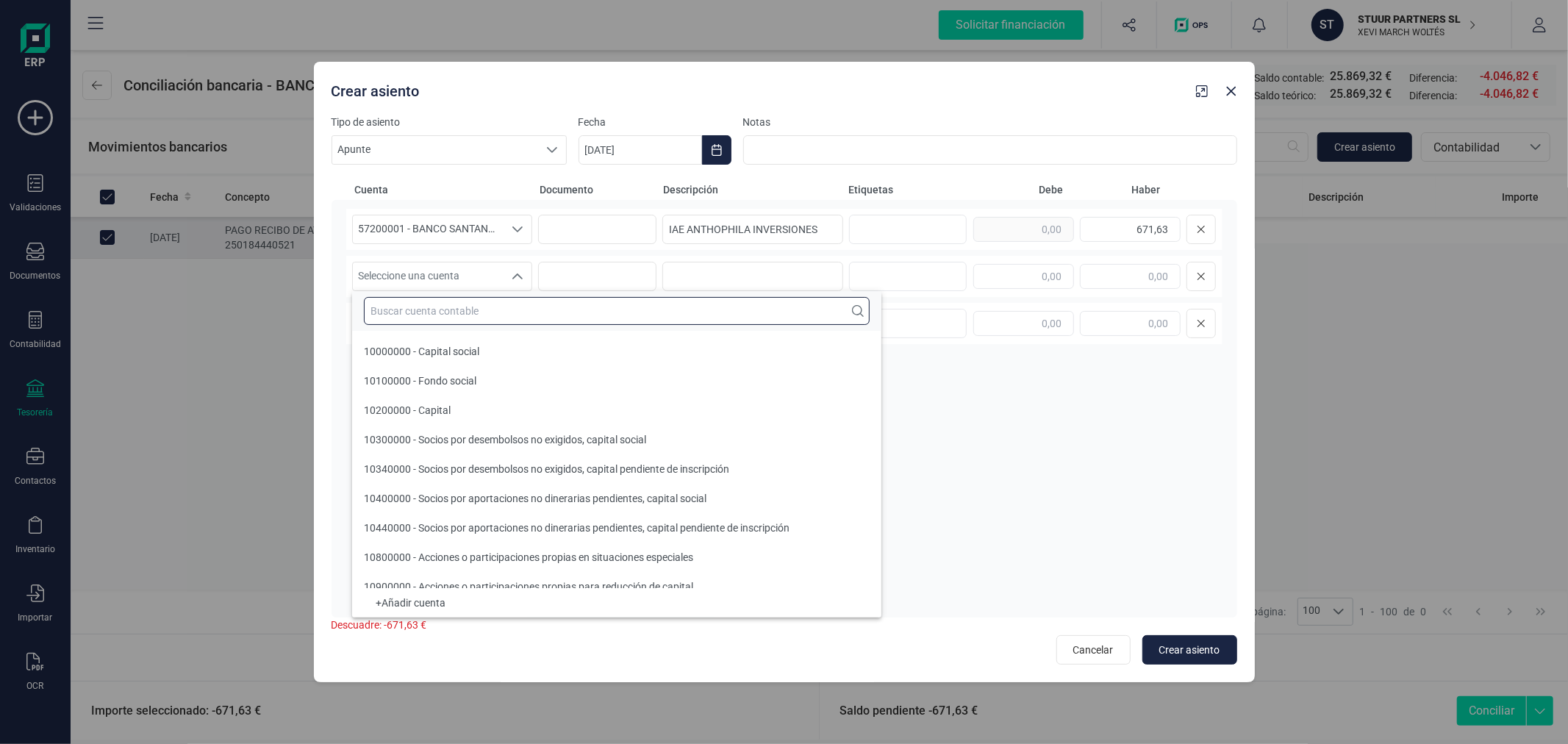
click at [554, 307] on input "text" at bounding box center [616, 311] width 506 height 28
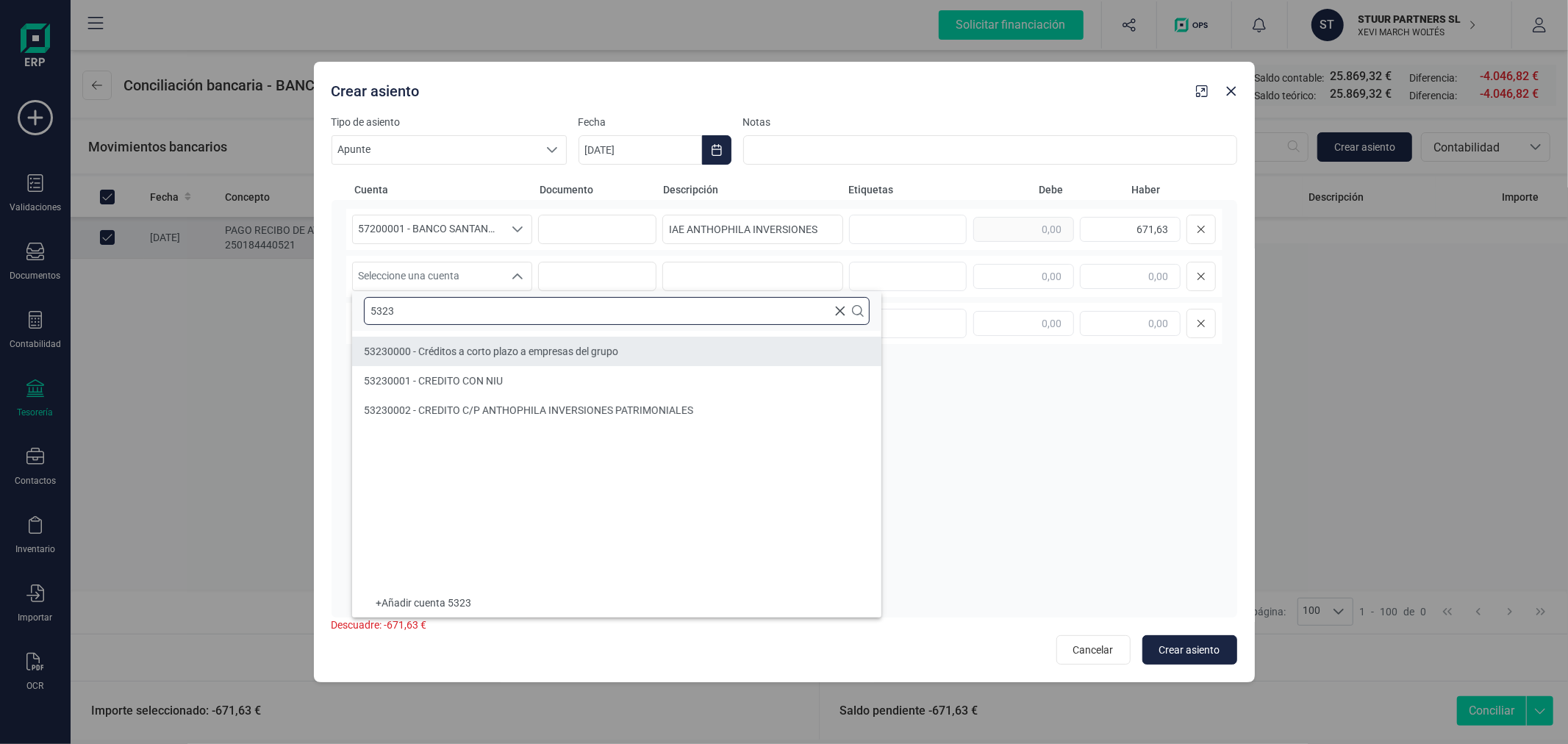
type input "5323"
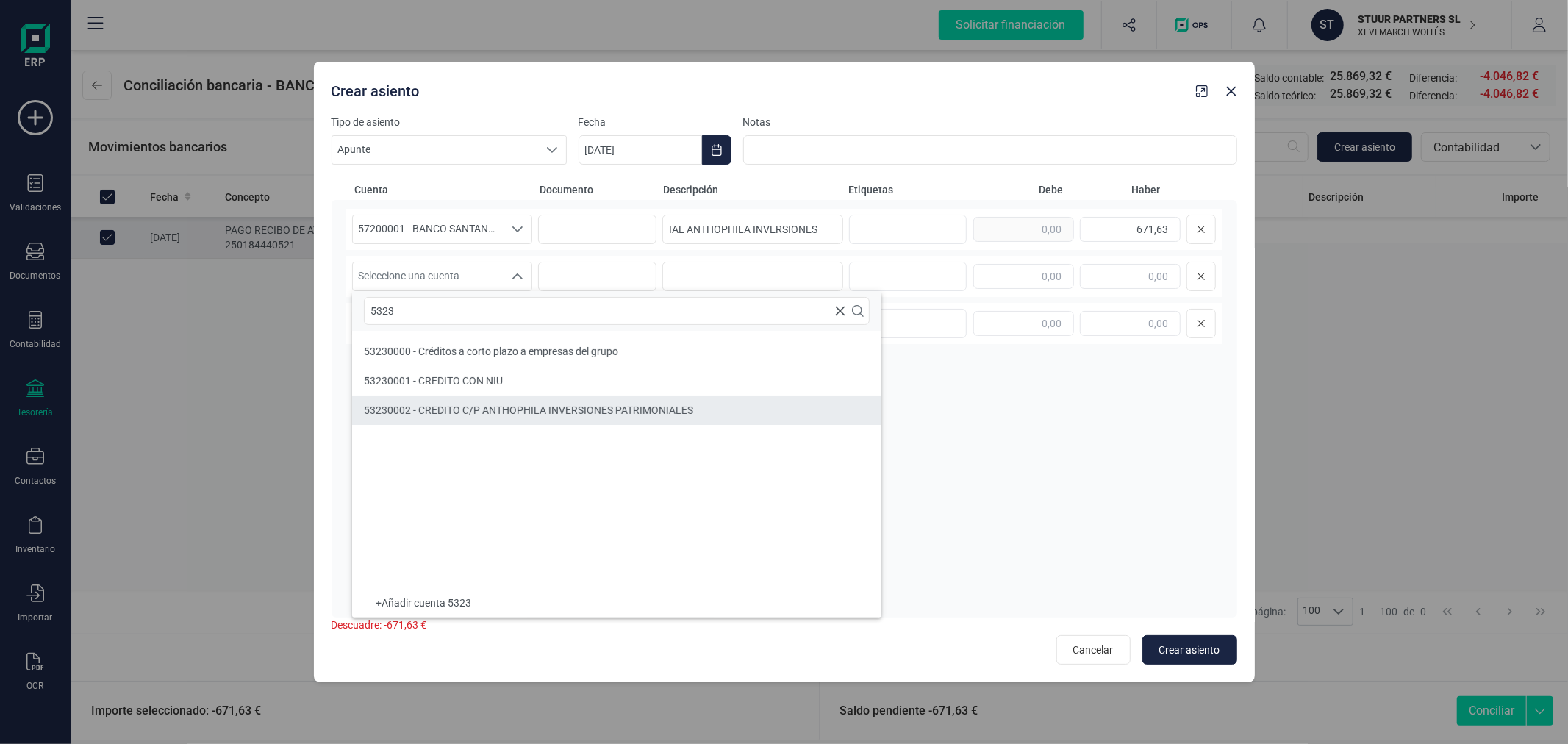
click at [590, 398] on li "53230002 - CREDITO C/P ANTHOPHILA INVERSIONES PATRIMONIALES" at bounding box center [616, 410] width 529 height 29
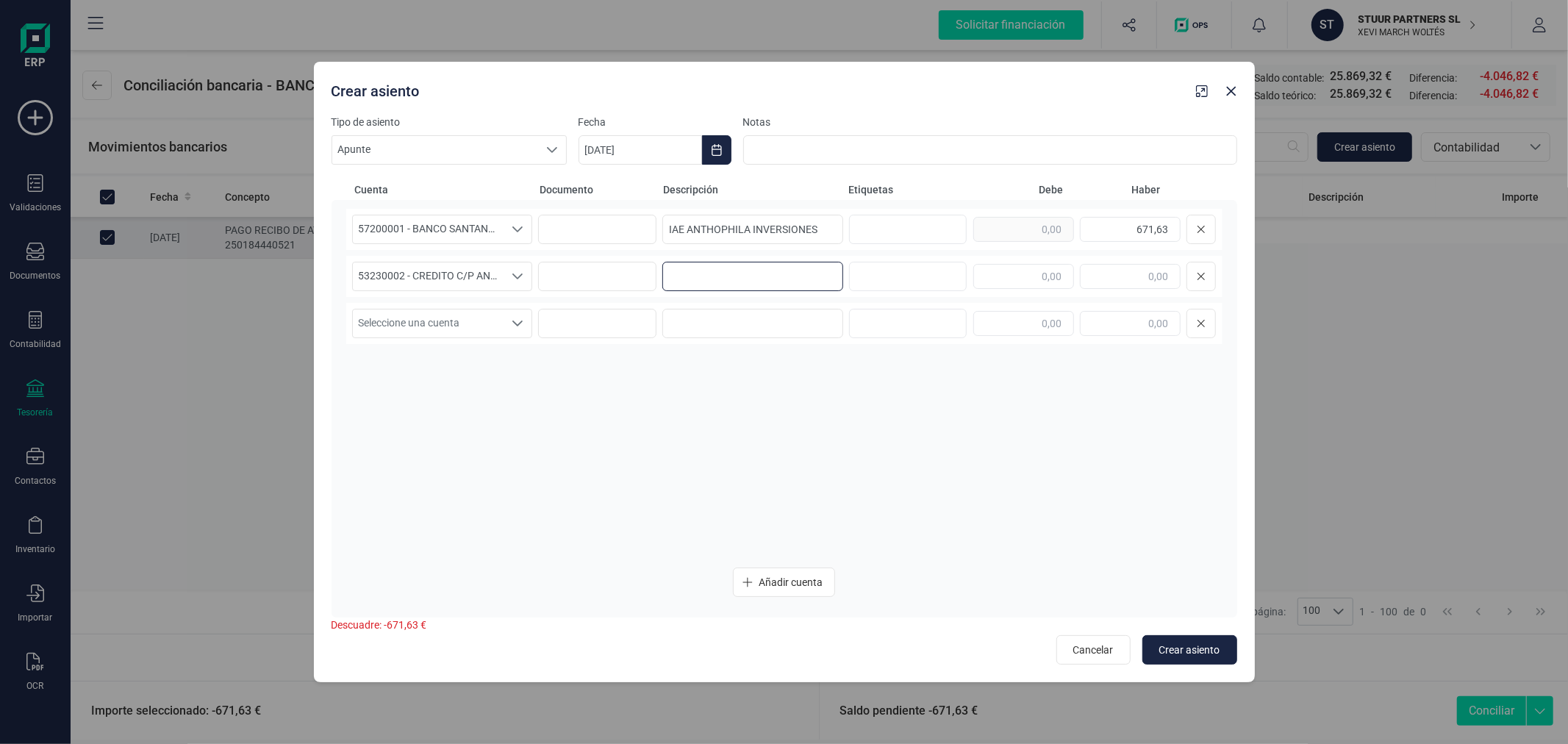
click at [746, 276] on input at bounding box center [752, 276] width 181 height 29
paste input "IAE ANTHOPHILA INVERSIONES"
type input "IAE ANTHOPHILA INVERSIONES"
click at [1023, 275] on input "text" at bounding box center [1024, 277] width 101 height 25
type input "671,63"
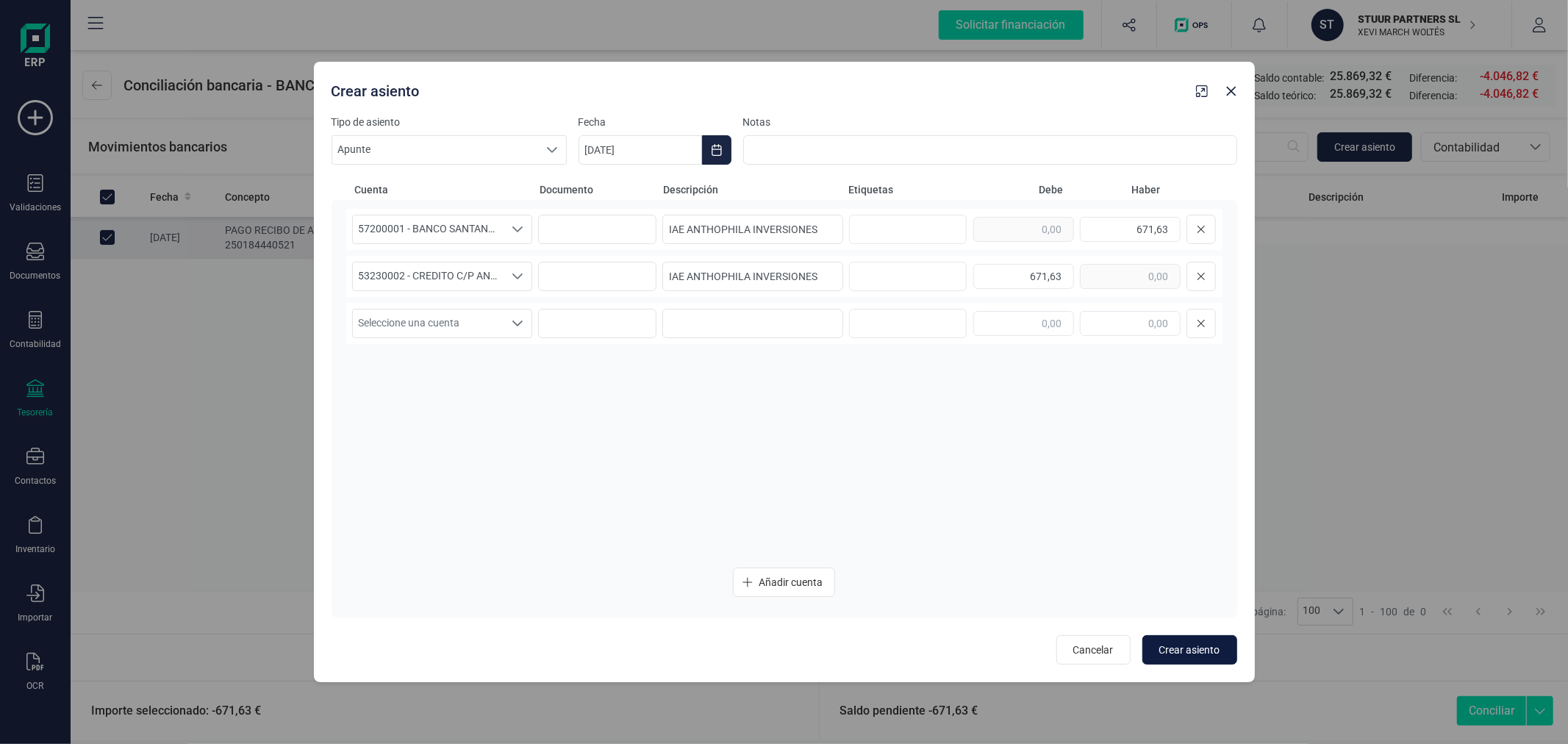
click at [1193, 651] on span "Crear asiento" at bounding box center [1190, 649] width 61 height 14
type input "[DATE]"
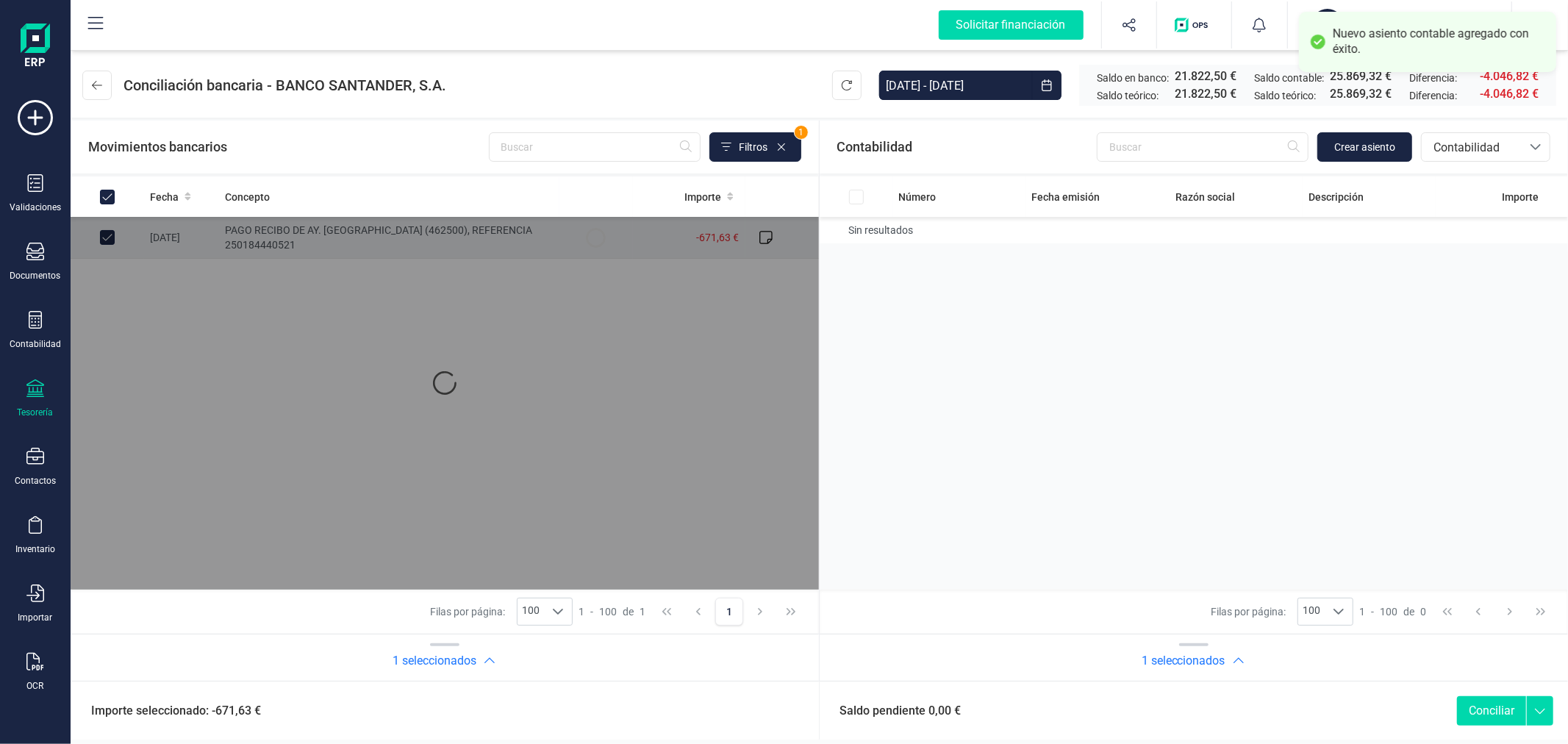
checkbox input "true"
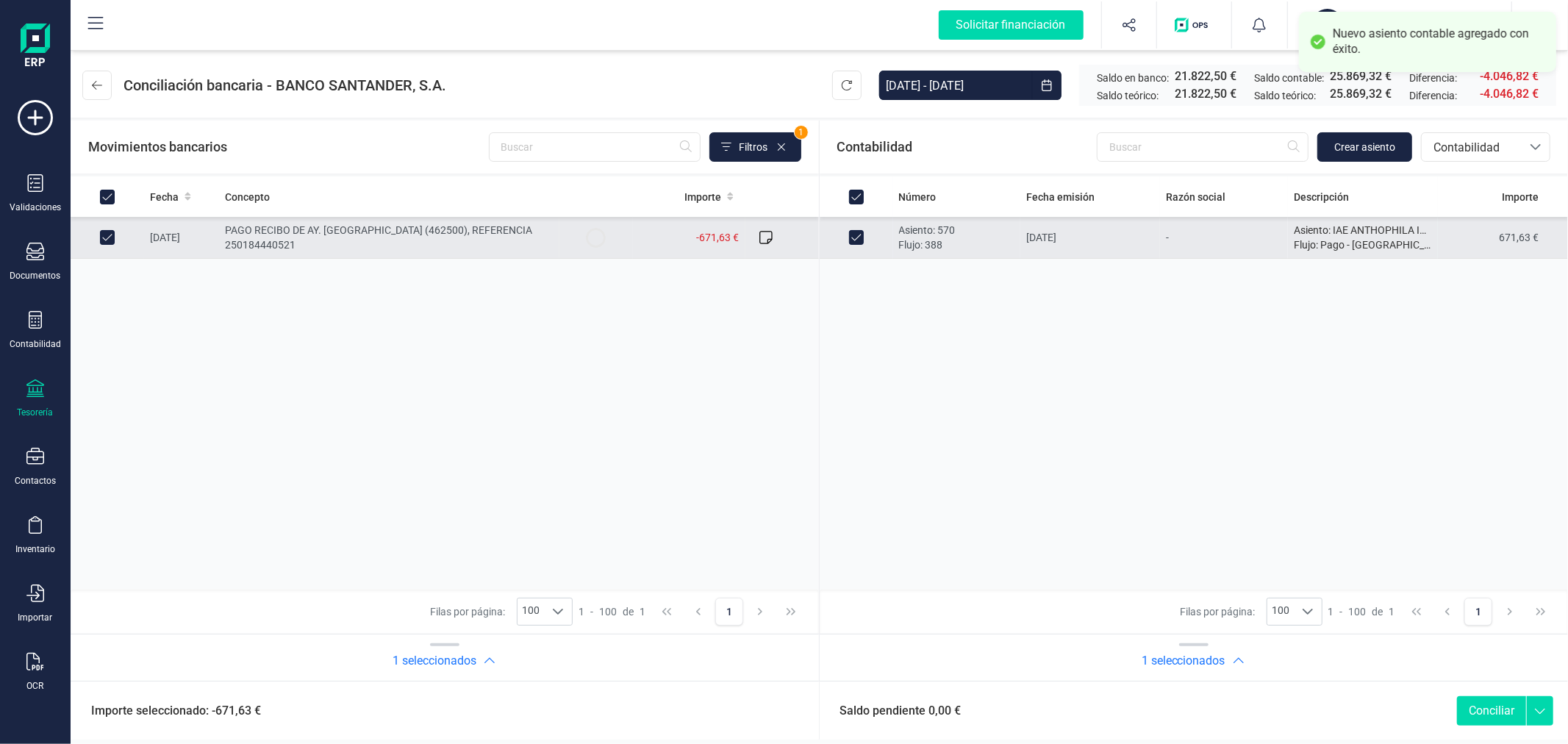
click at [1473, 703] on button "Conciliar" at bounding box center [1491, 710] width 69 height 29
checkbox input "false"
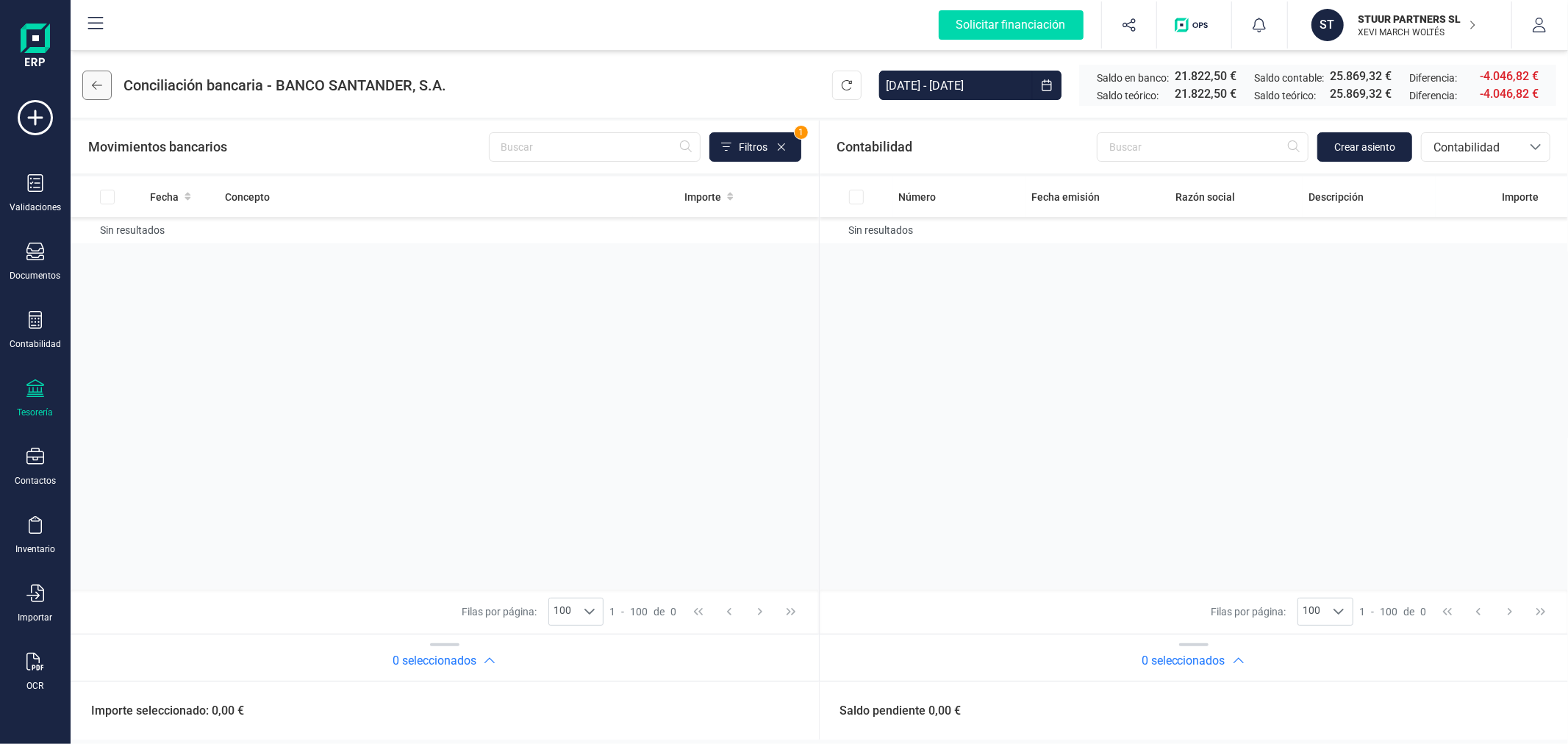
click at [93, 82] on icon at bounding box center [97, 85] width 10 height 12
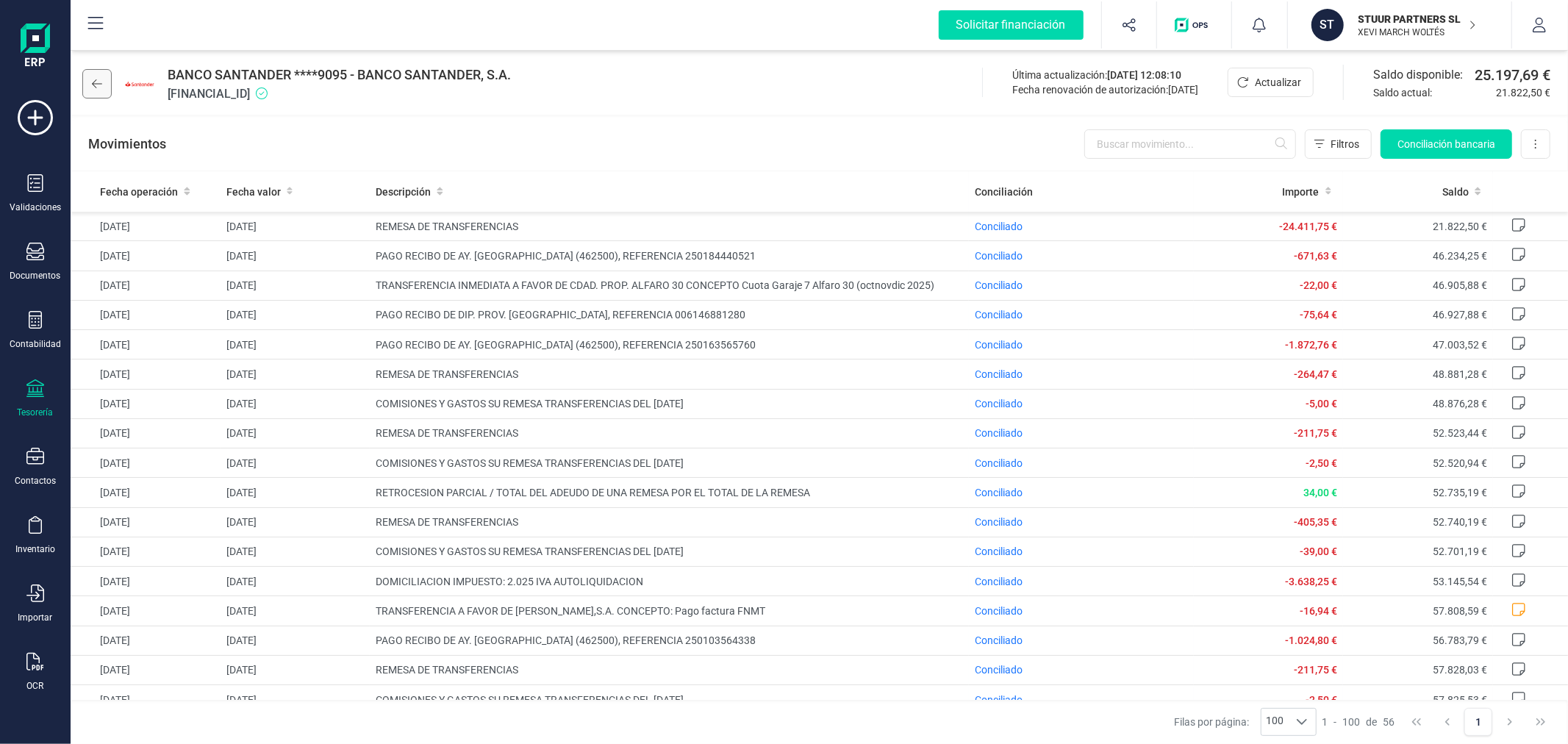
click at [101, 83] on icon at bounding box center [97, 84] width 10 height 12
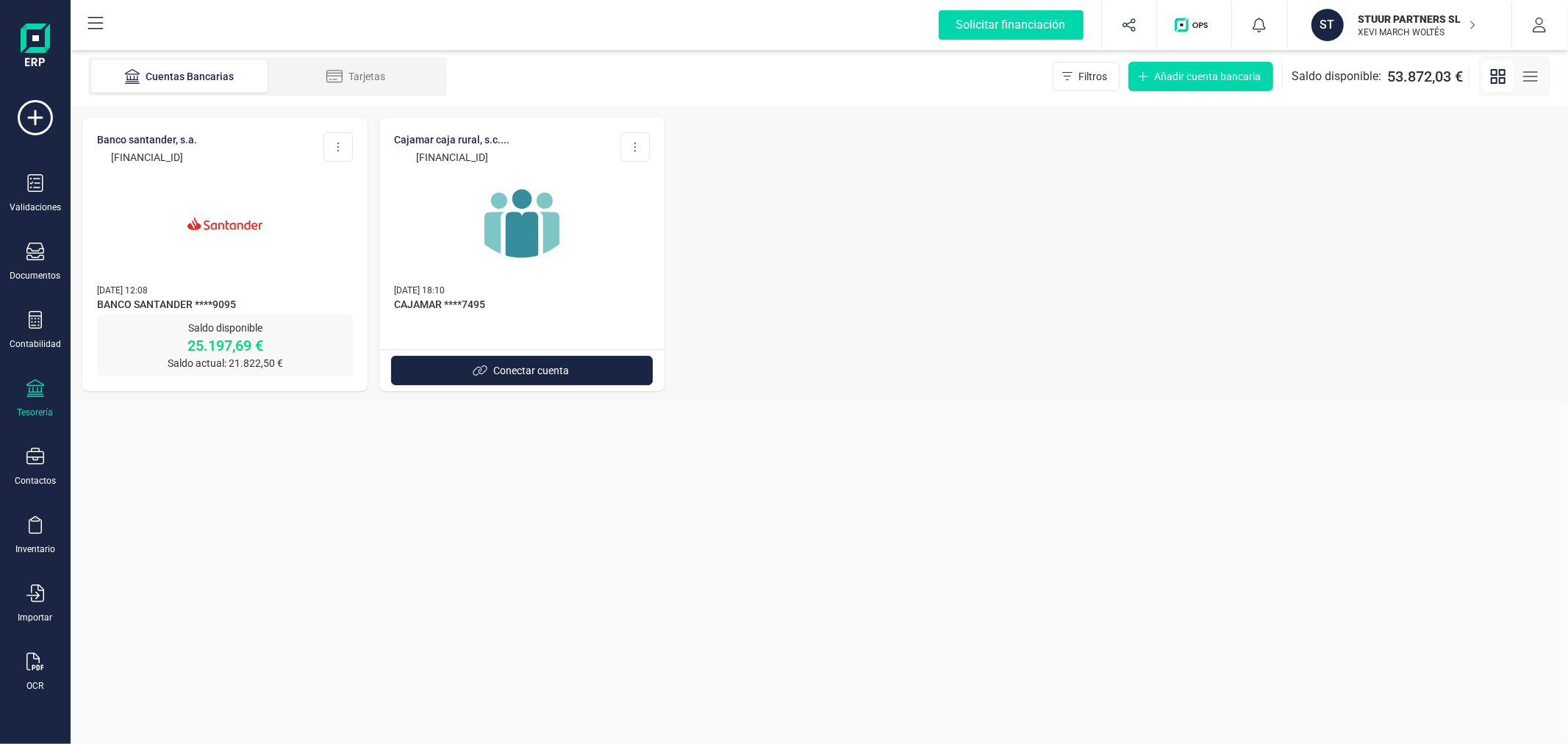
click at [1356, 13] on div "STUUR PARTNERS SL [PERSON_NAME] WOLTÉS" at bounding box center [1409, 24] width 114 height 32
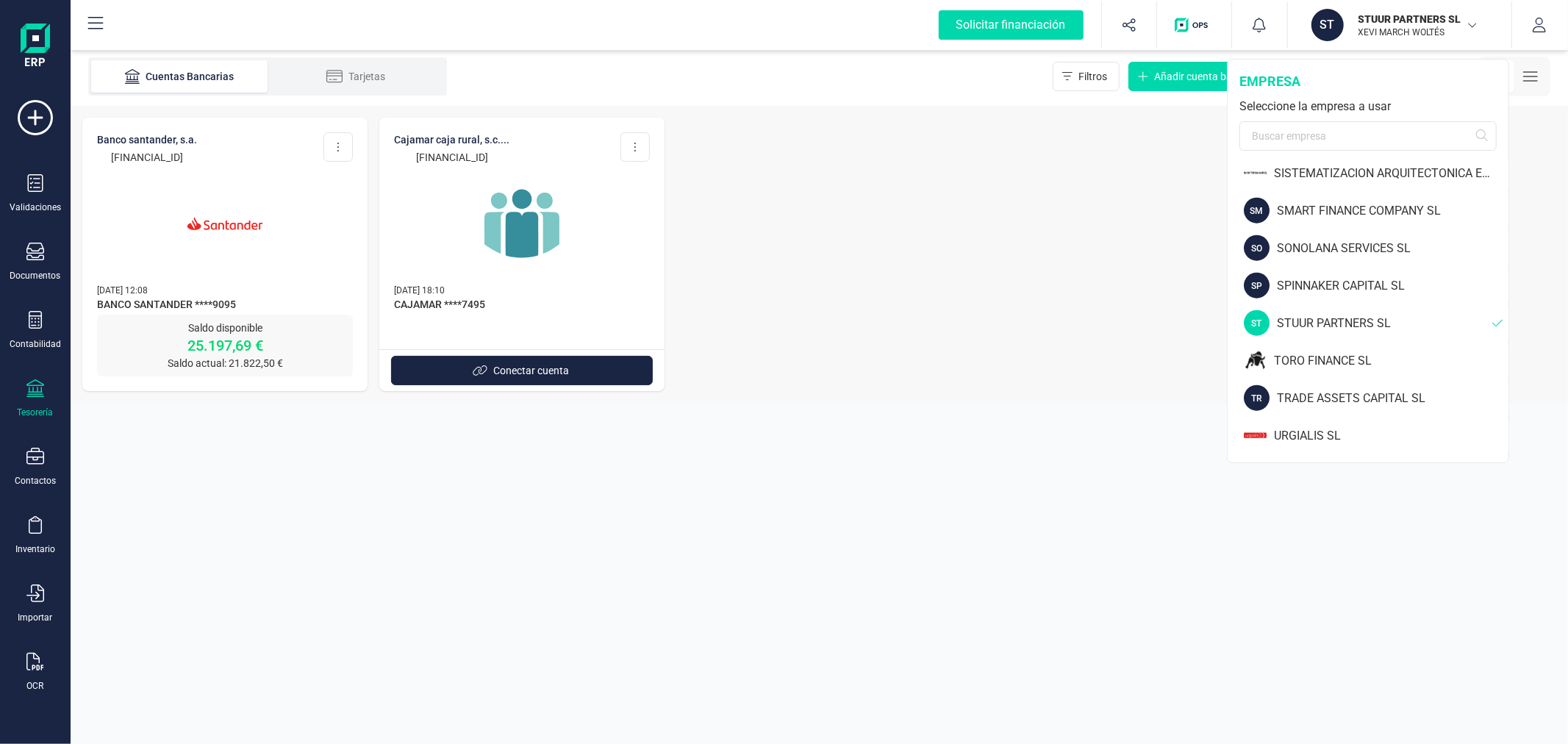
scroll to position [1542, 0]
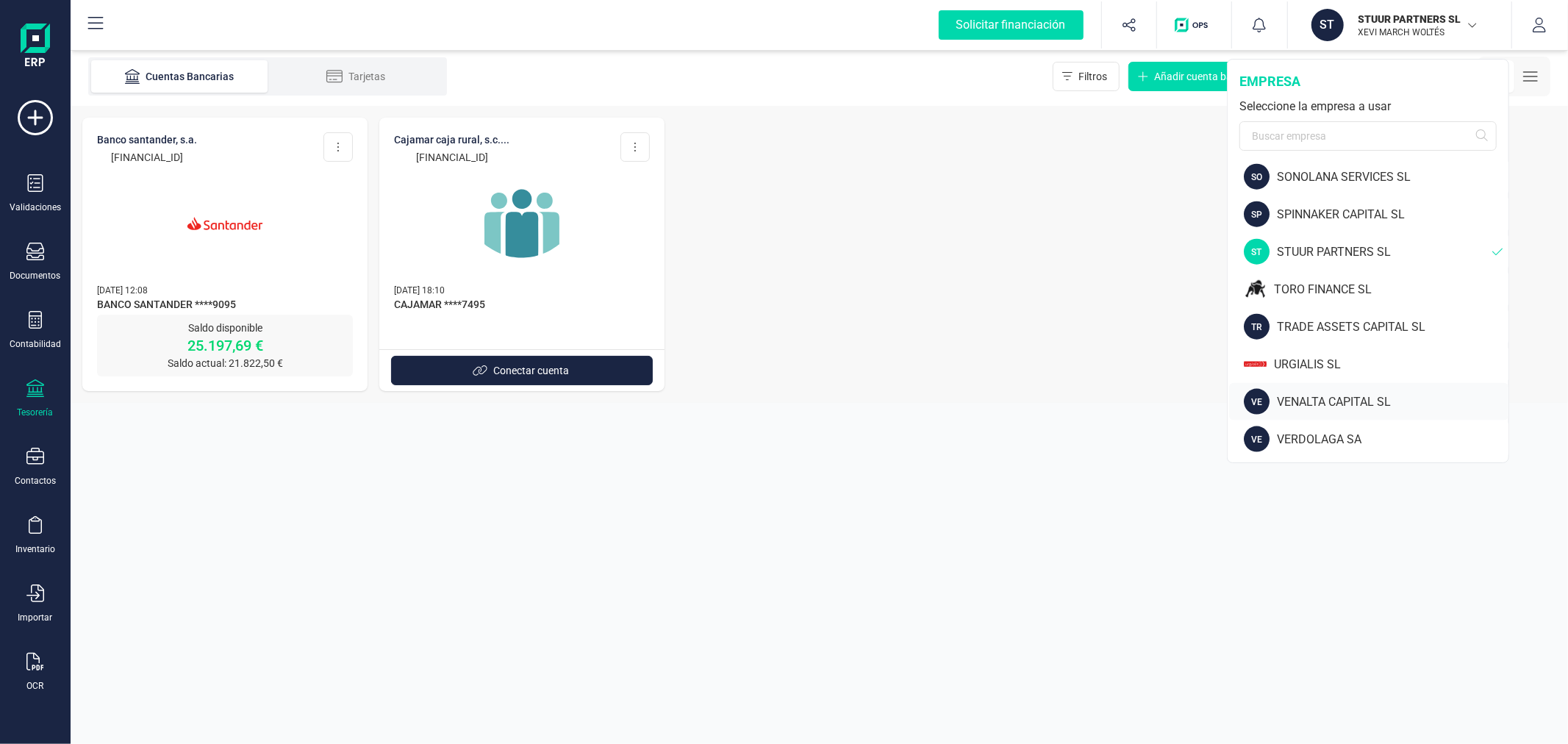
click at [1317, 406] on div "VENALTA CAPITAL SL" at bounding box center [1392, 401] width 231 height 18
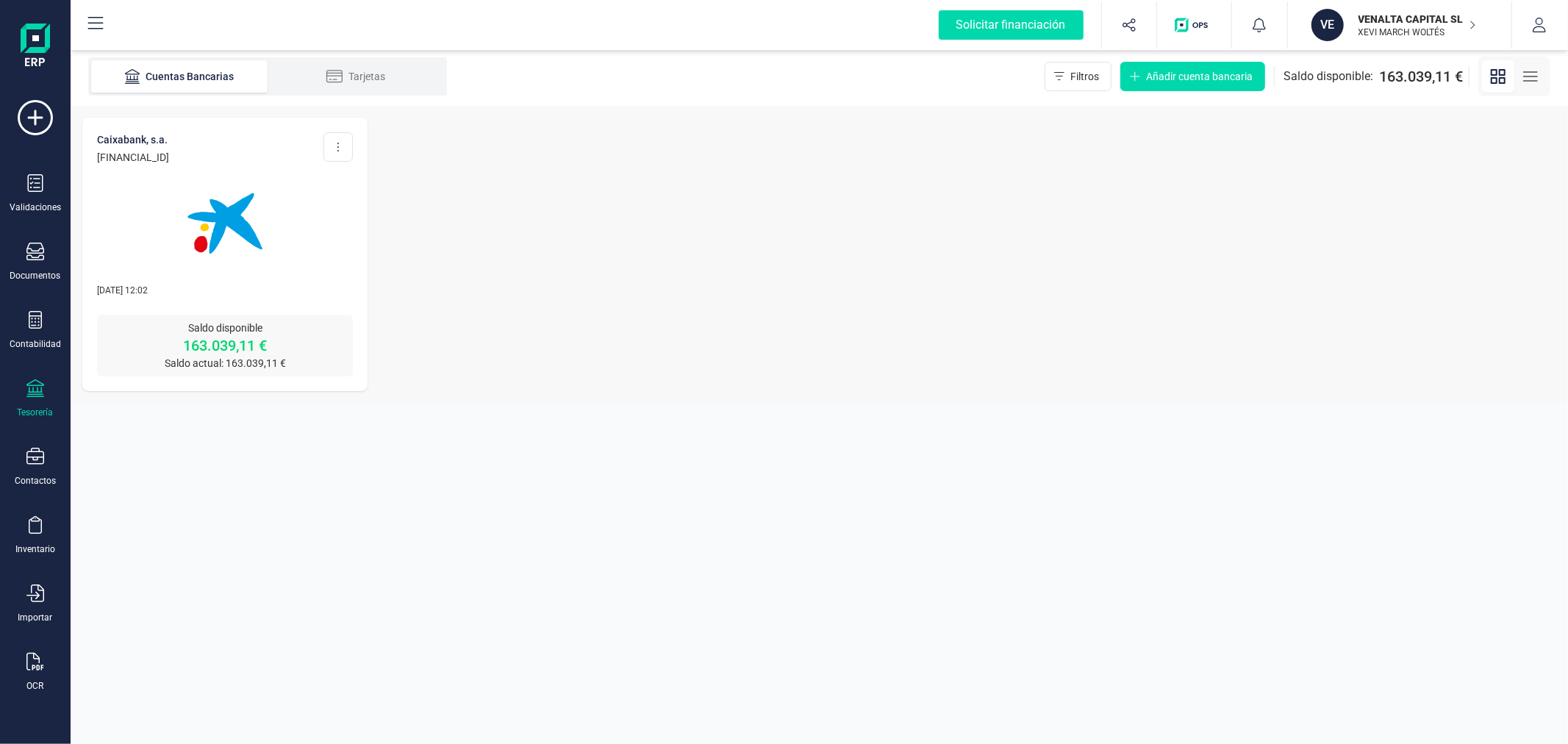
click at [229, 248] on img at bounding box center [225, 223] width 124 height 124
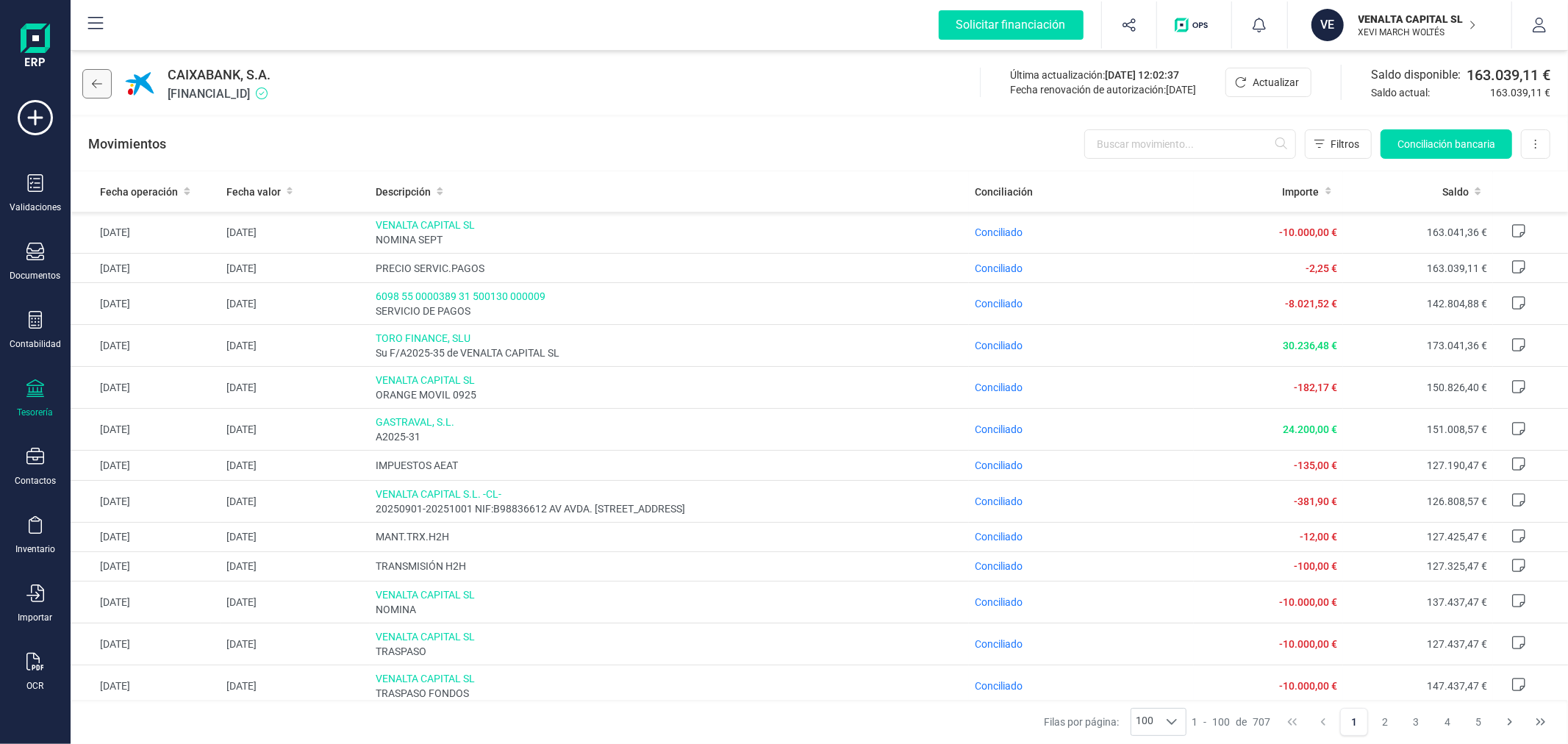
click at [101, 79] on icon at bounding box center [97, 84] width 10 height 12
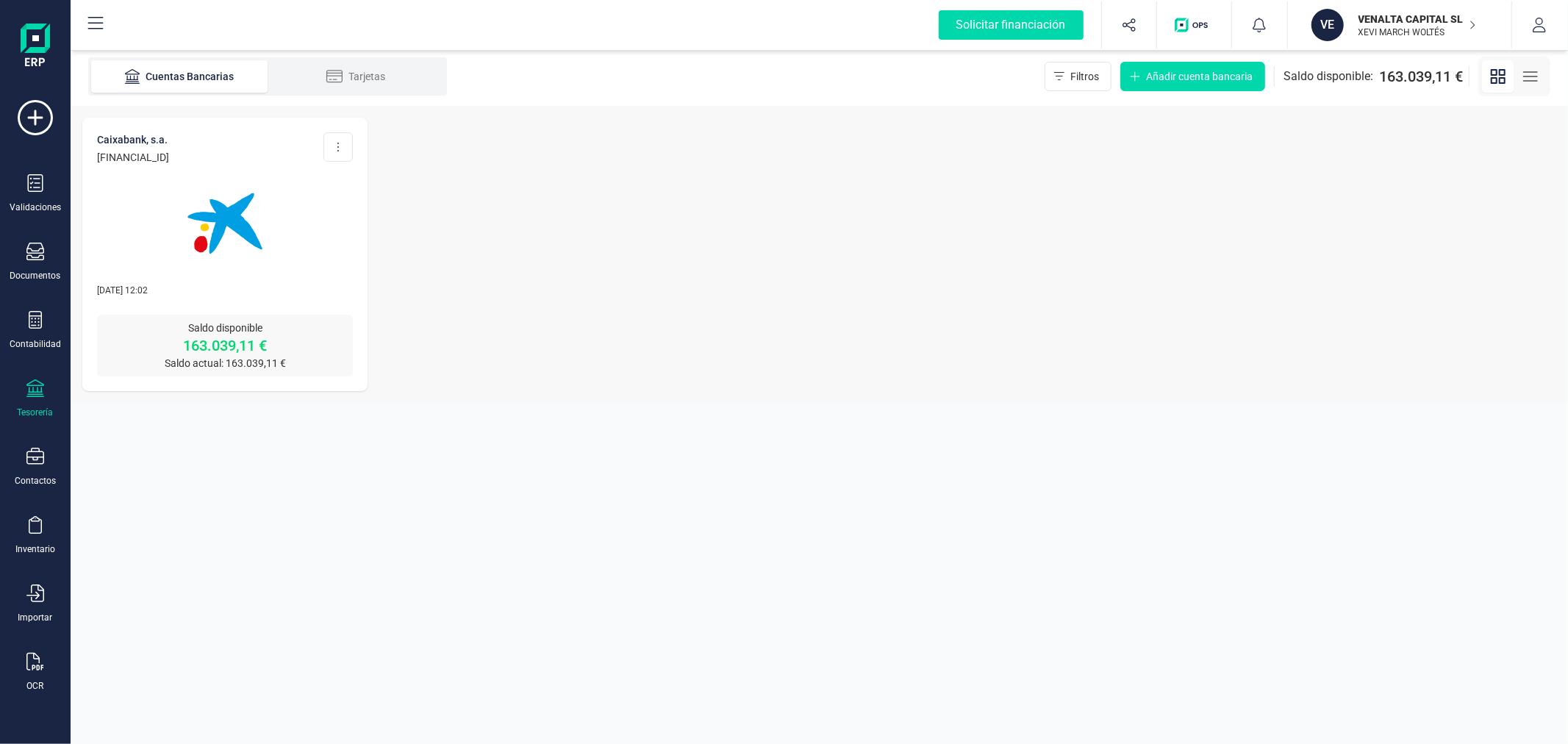
click at [1408, 32] on p "XEVI MARCH WOLTÉS" at bounding box center [1417, 32] width 118 height 12
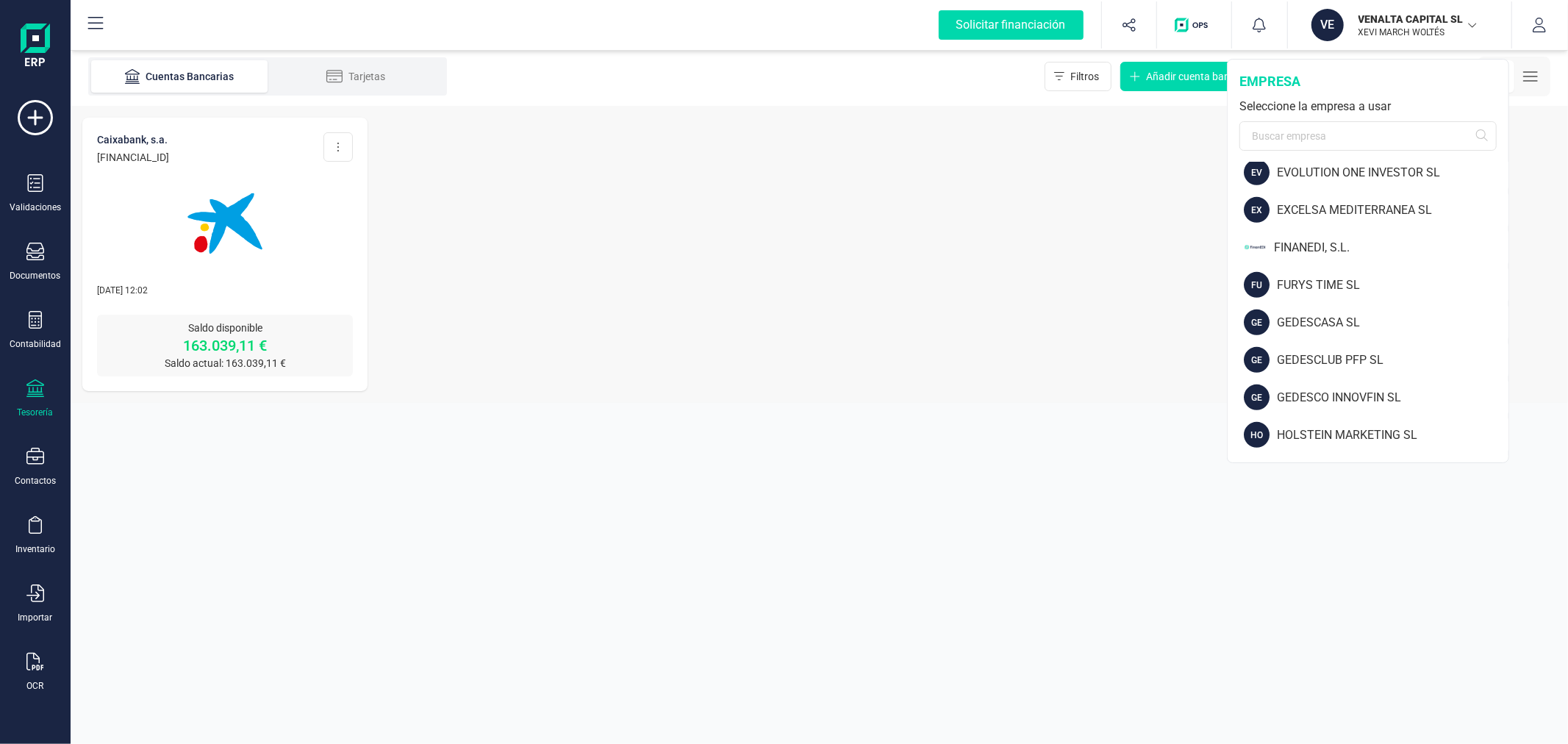
scroll to position [653, 0]
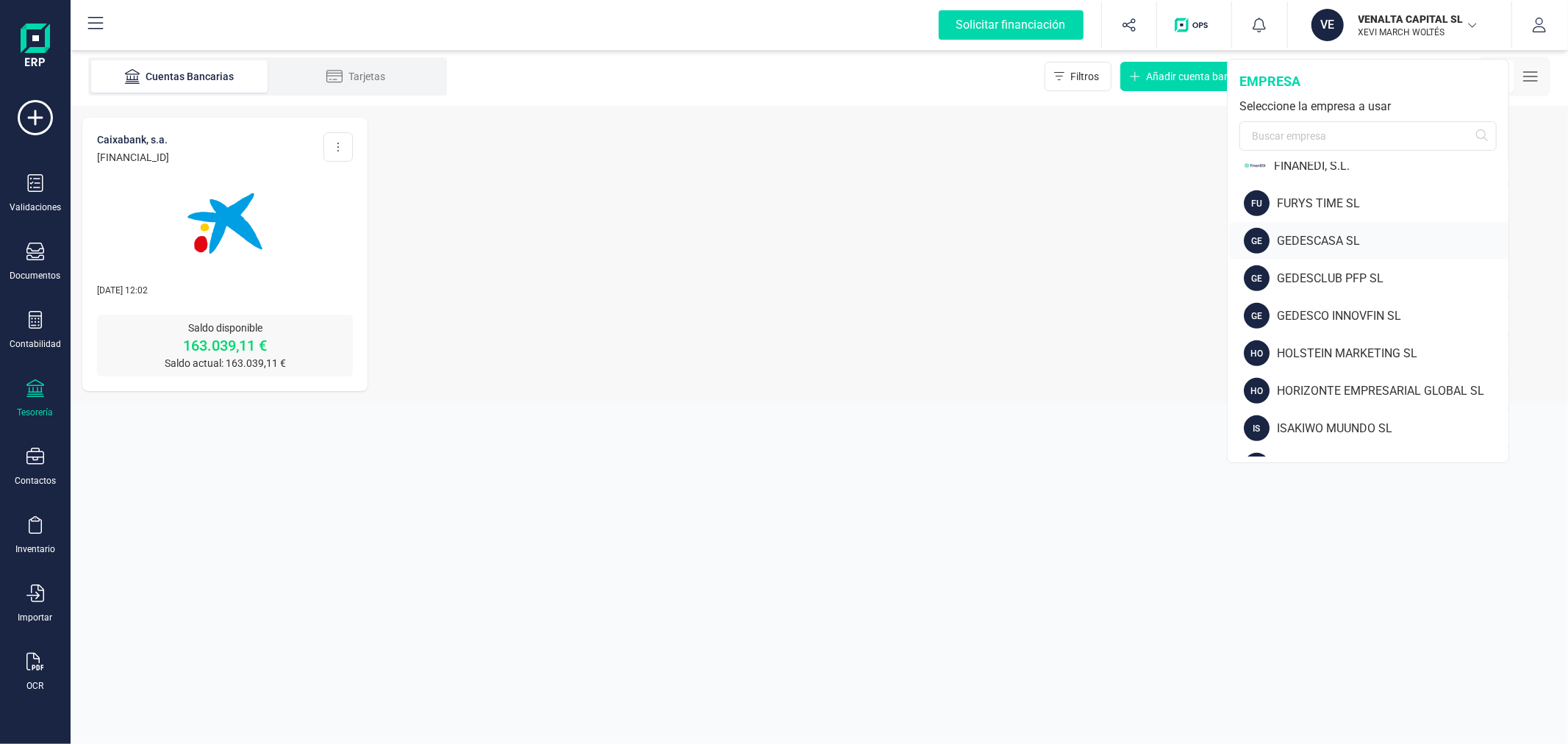
click at [1363, 239] on div "GEDESCASA SL" at bounding box center [1392, 241] width 231 height 18
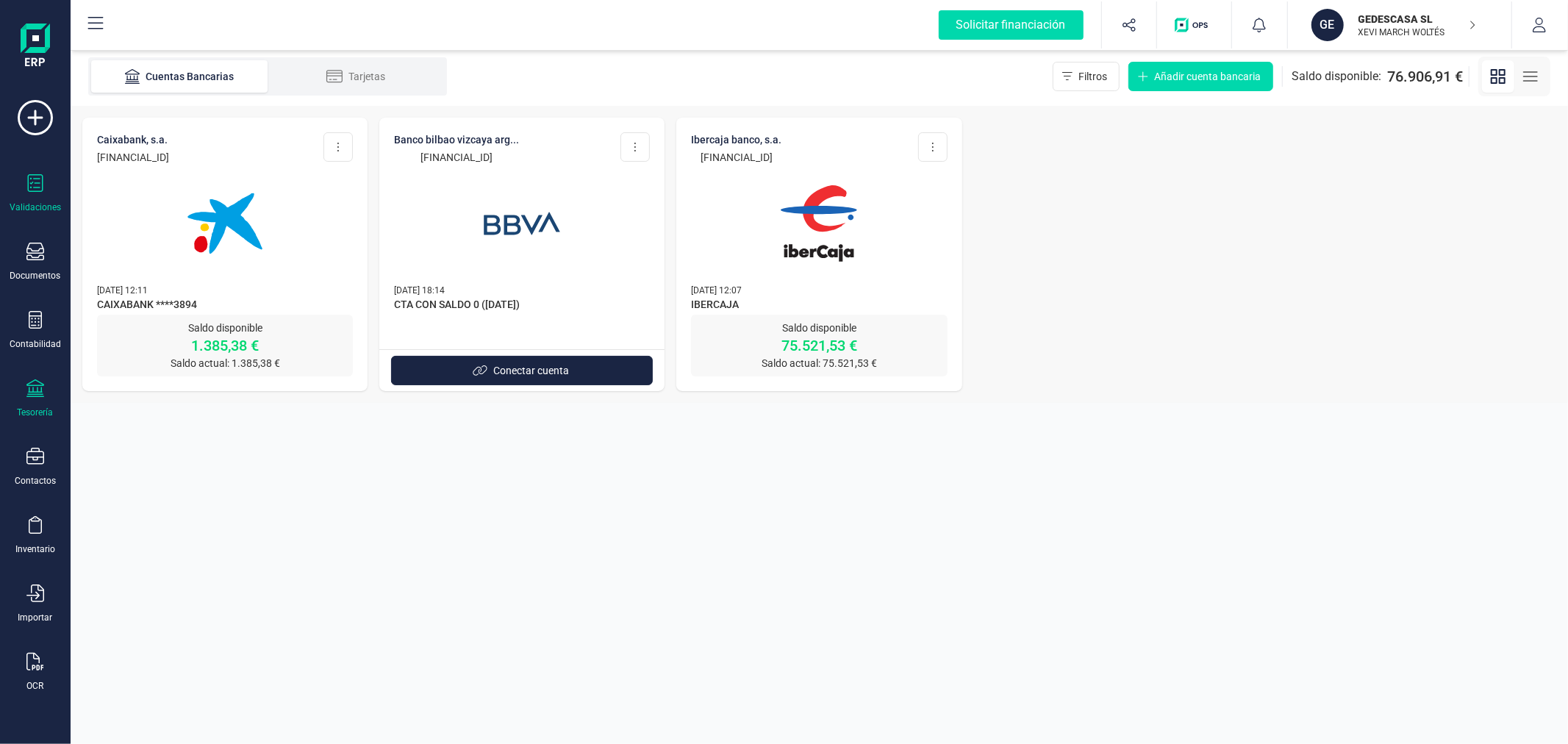
click at [23, 194] on div "Validaciones" at bounding box center [35, 194] width 59 height 39
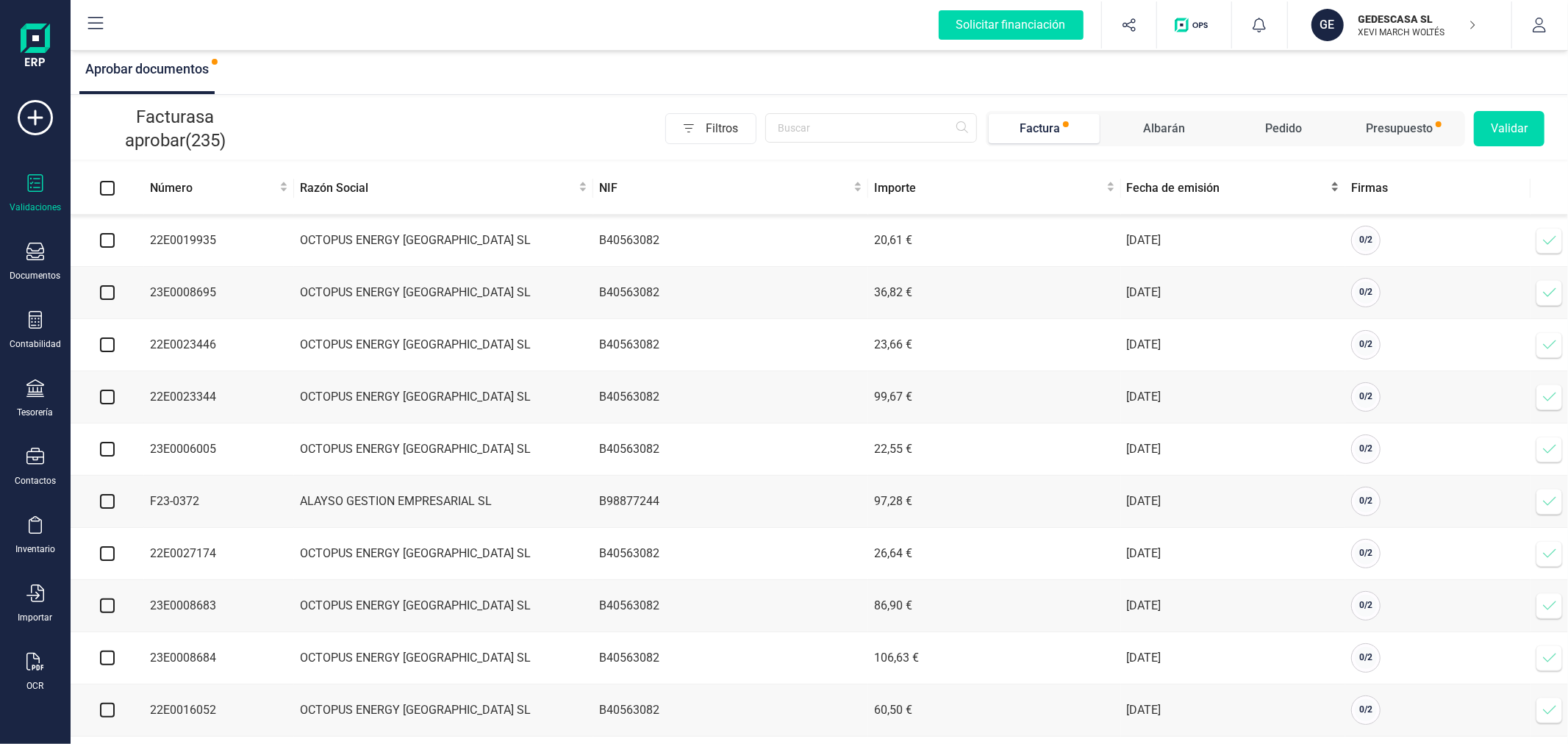
click at [1160, 186] on span "Fecha de emisión" at bounding box center [1227, 188] width 201 height 18
click at [34, 328] on icon at bounding box center [35, 320] width 13 height 18
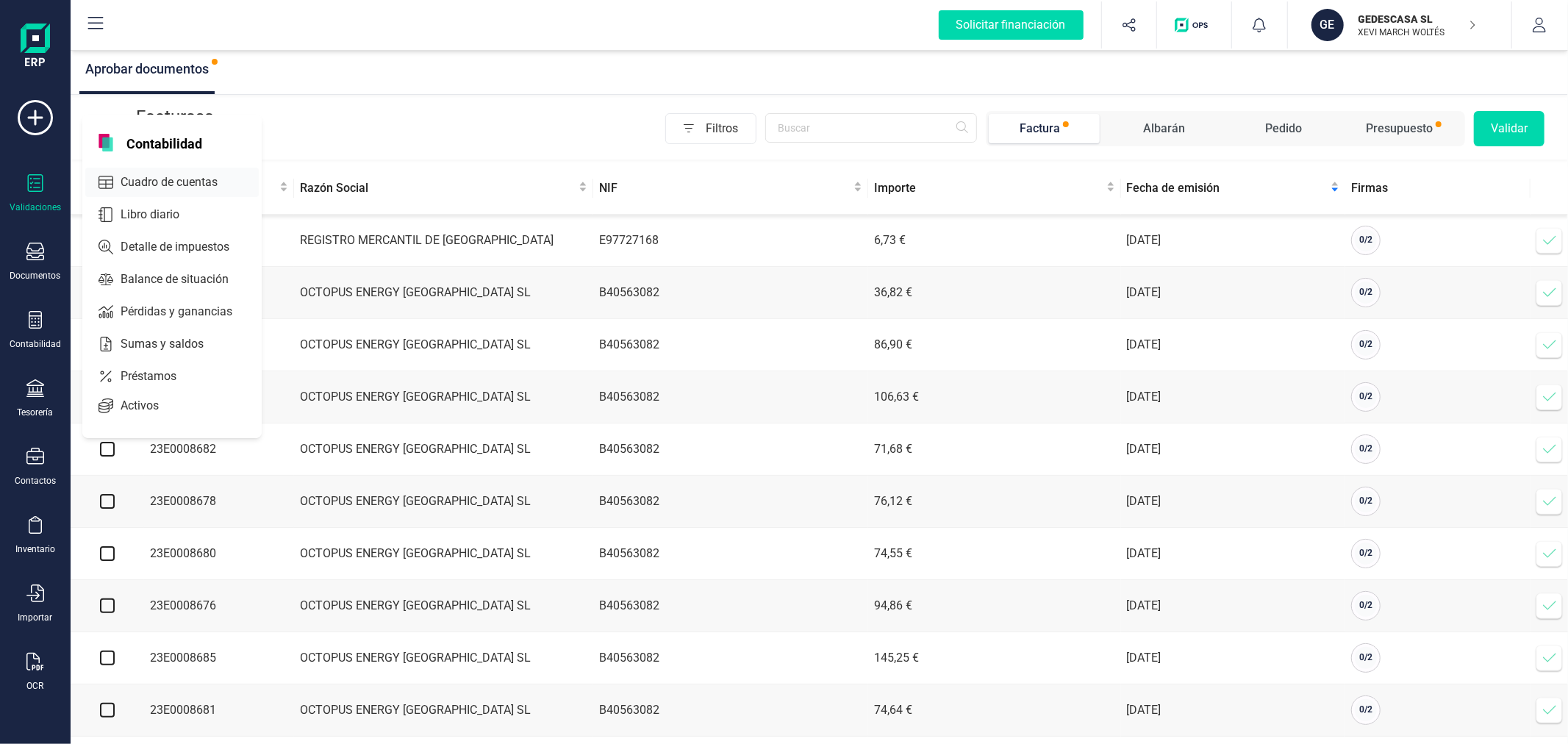
click at [149, 183] on span "Cuadro de cuentas" at bounding box center [179, 182] width 130 height 18
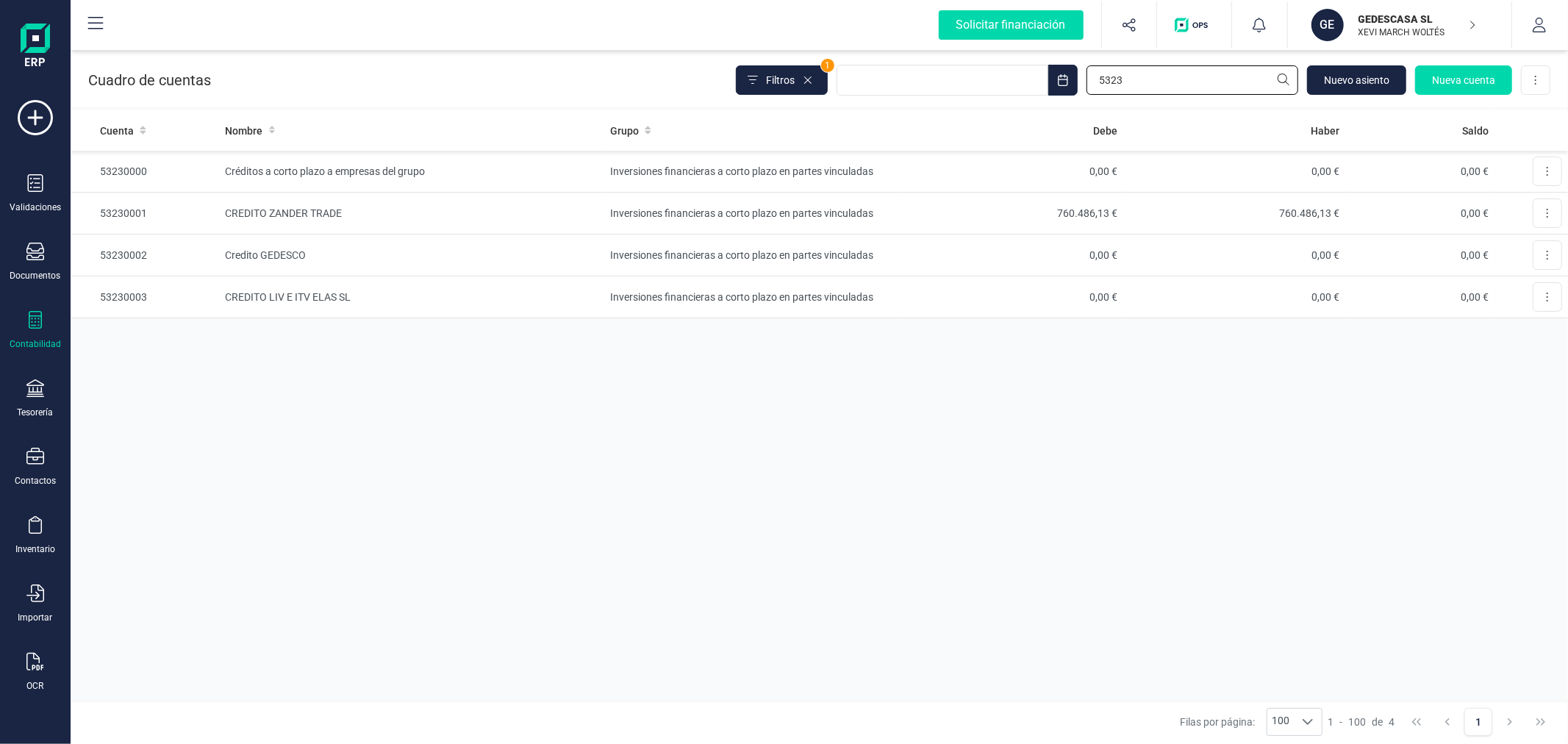
click at [1133, 78] on input "5323" at bounding box center [1193, 80] width 212 height 29
click at [1131, 78] on input "5323" at bounding box center [1193, 80] width 212 height 29
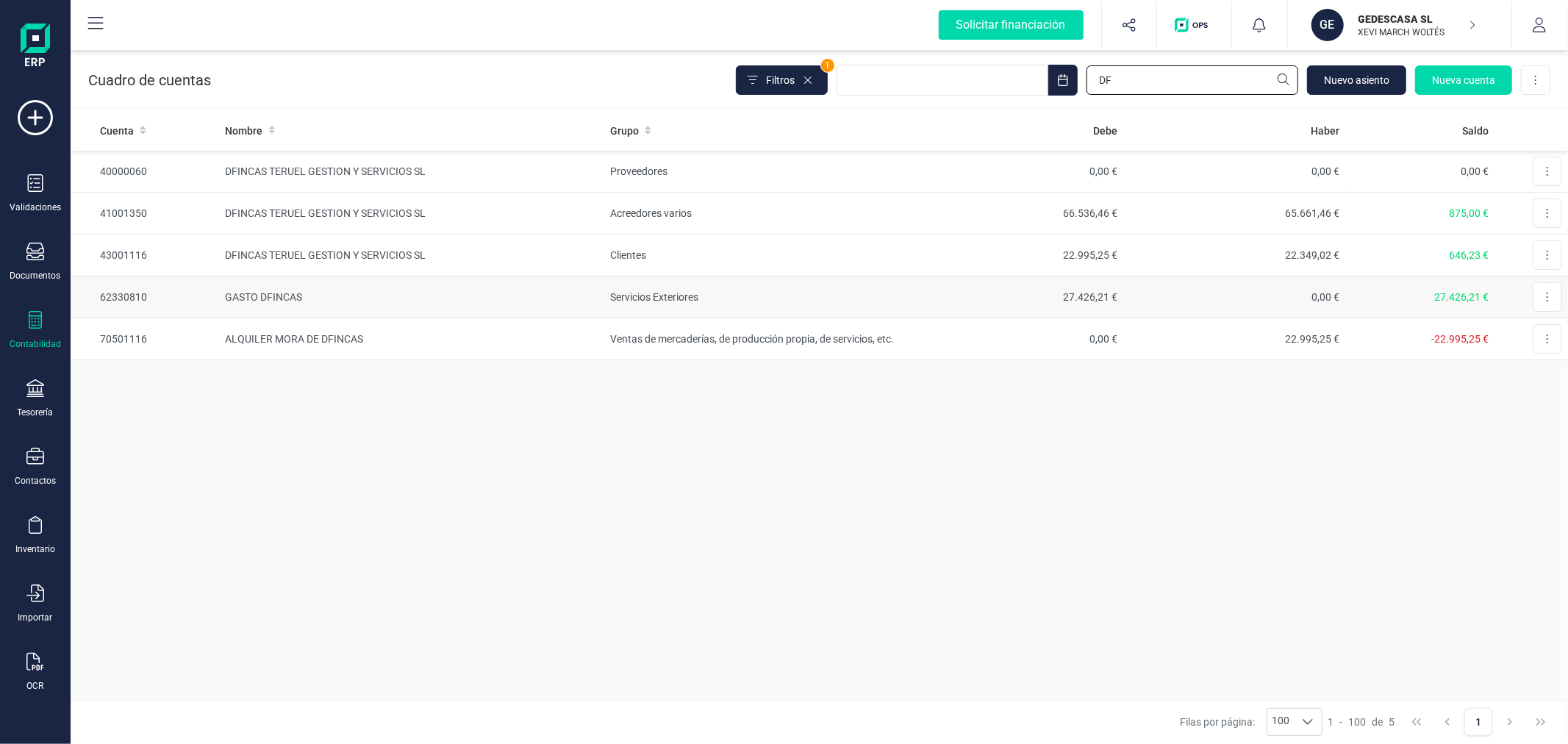
type input "DF"
click at [439, 297] on td "GASTO DFINCAS" at bounding box center [412, 297] width 385 height 42
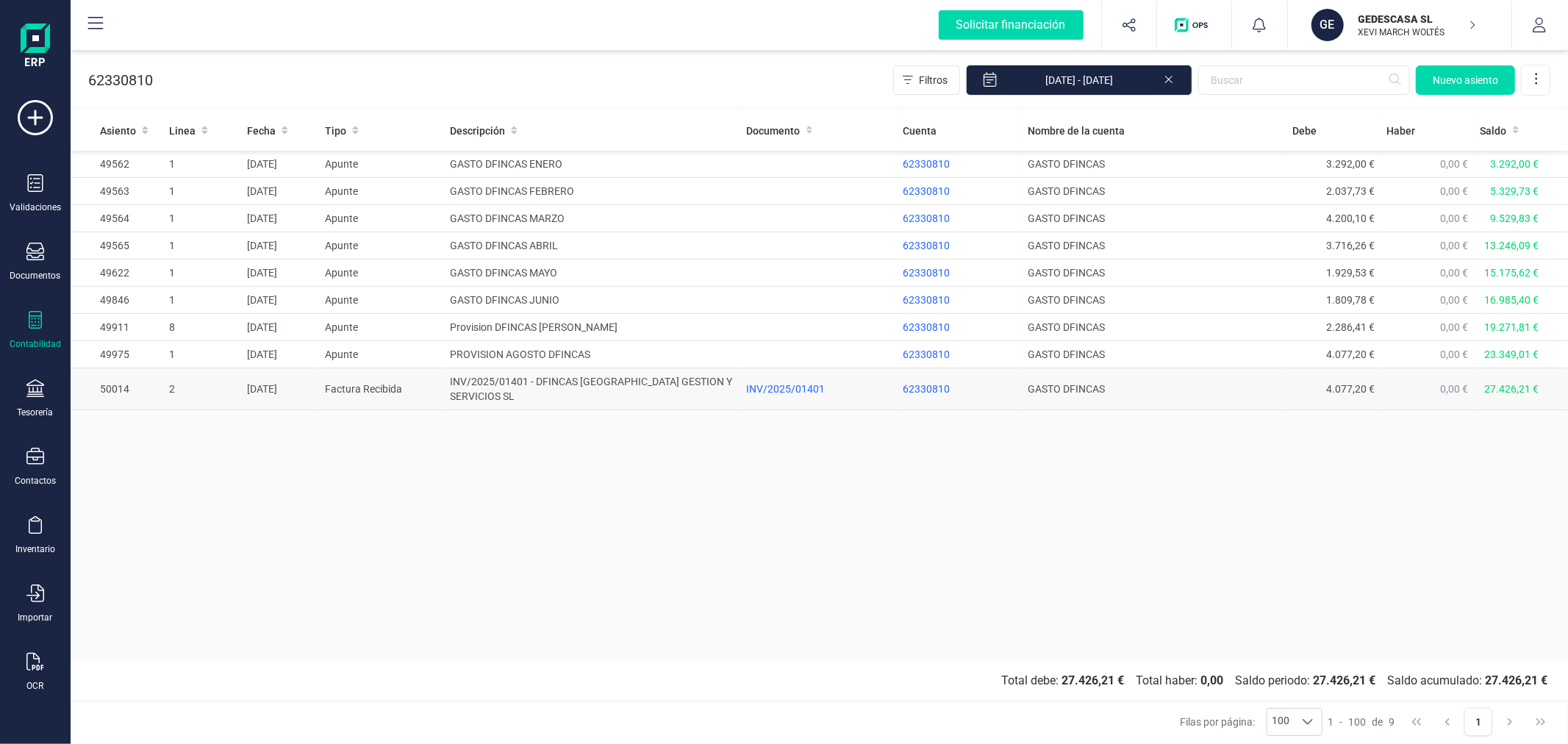
click at [529, 383] on td "INV/2025/01401 - DFINCAS [GEOGRAPHIC_DATA] GESTION Y SERVICIOS SL" at bounding box center [593, 390] width 296 height 42
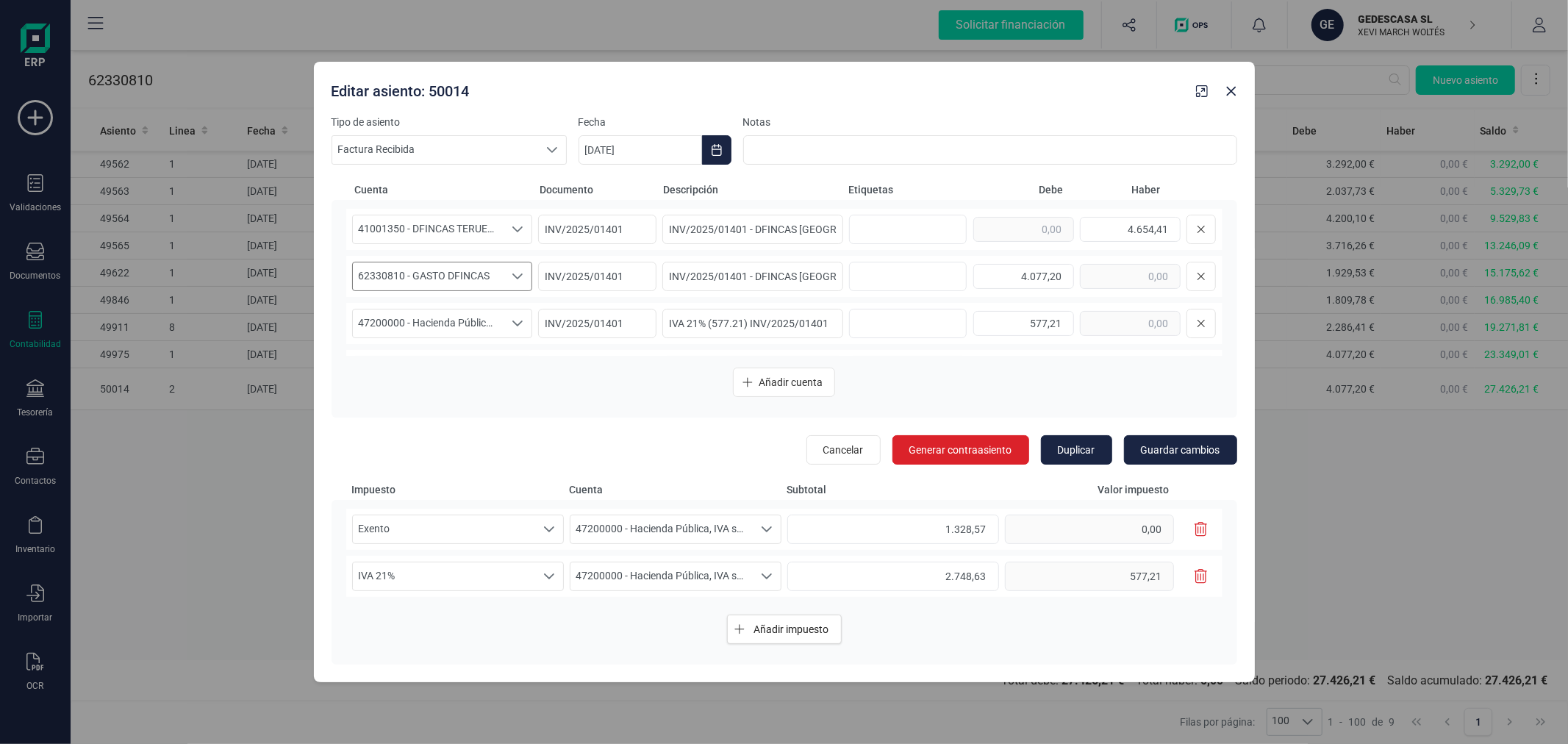
click at [480, 272] on span "62330810 - GASTO DFINCAS" at bounding box center [428, 276] width 151 height 28
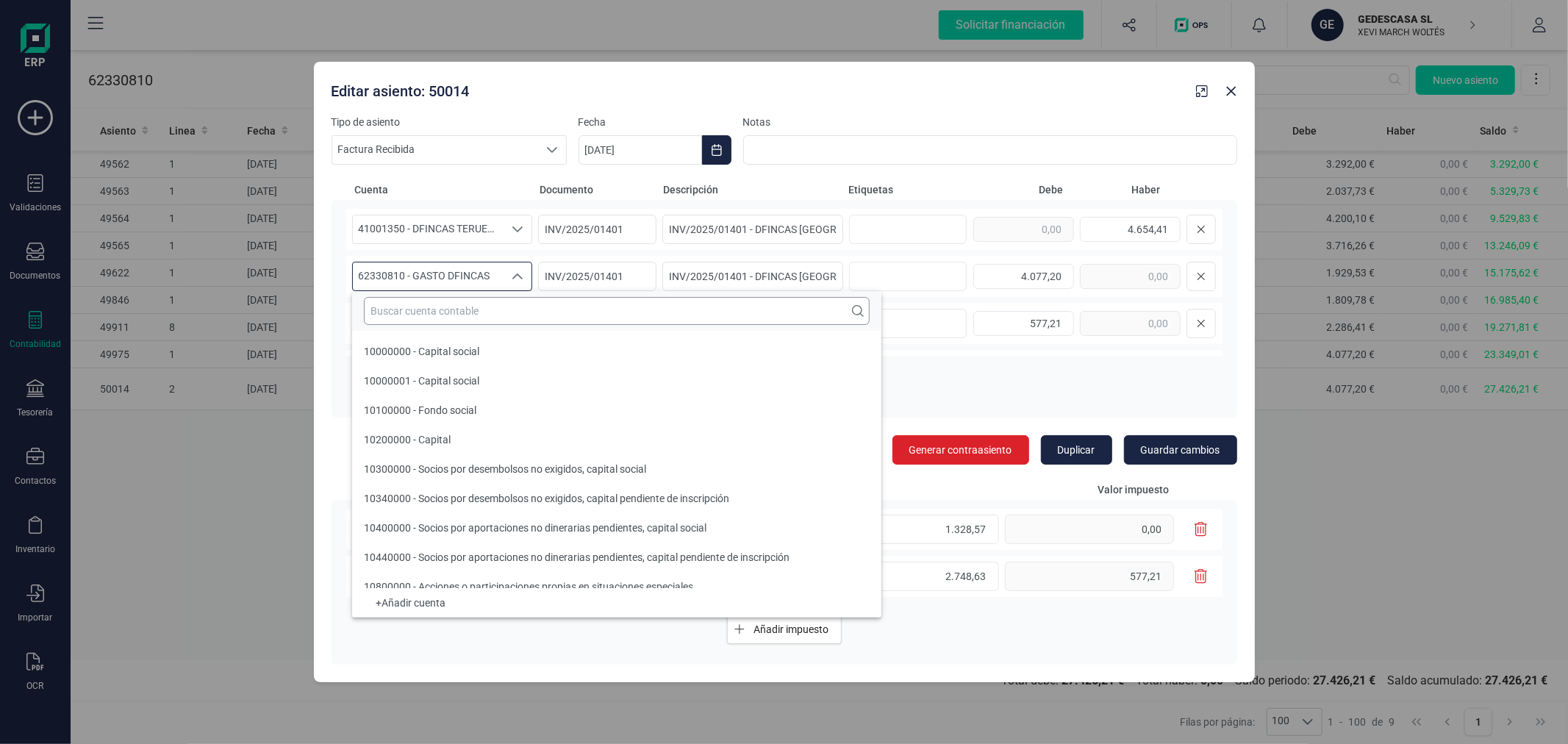
scroll to position [35971, 0]
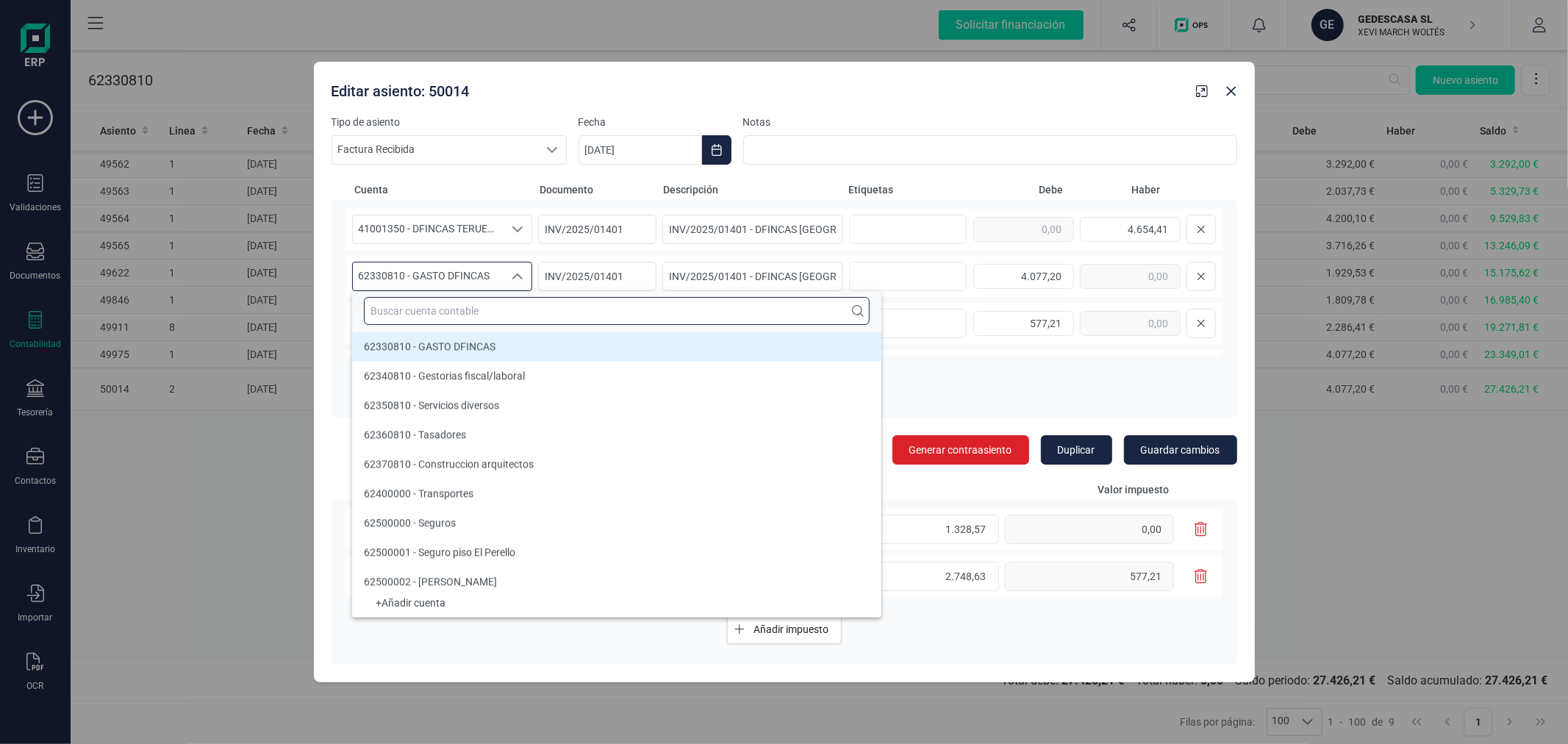
click at [516, 310] on input "text" at bounding box center [616, 311] width 506 height 28
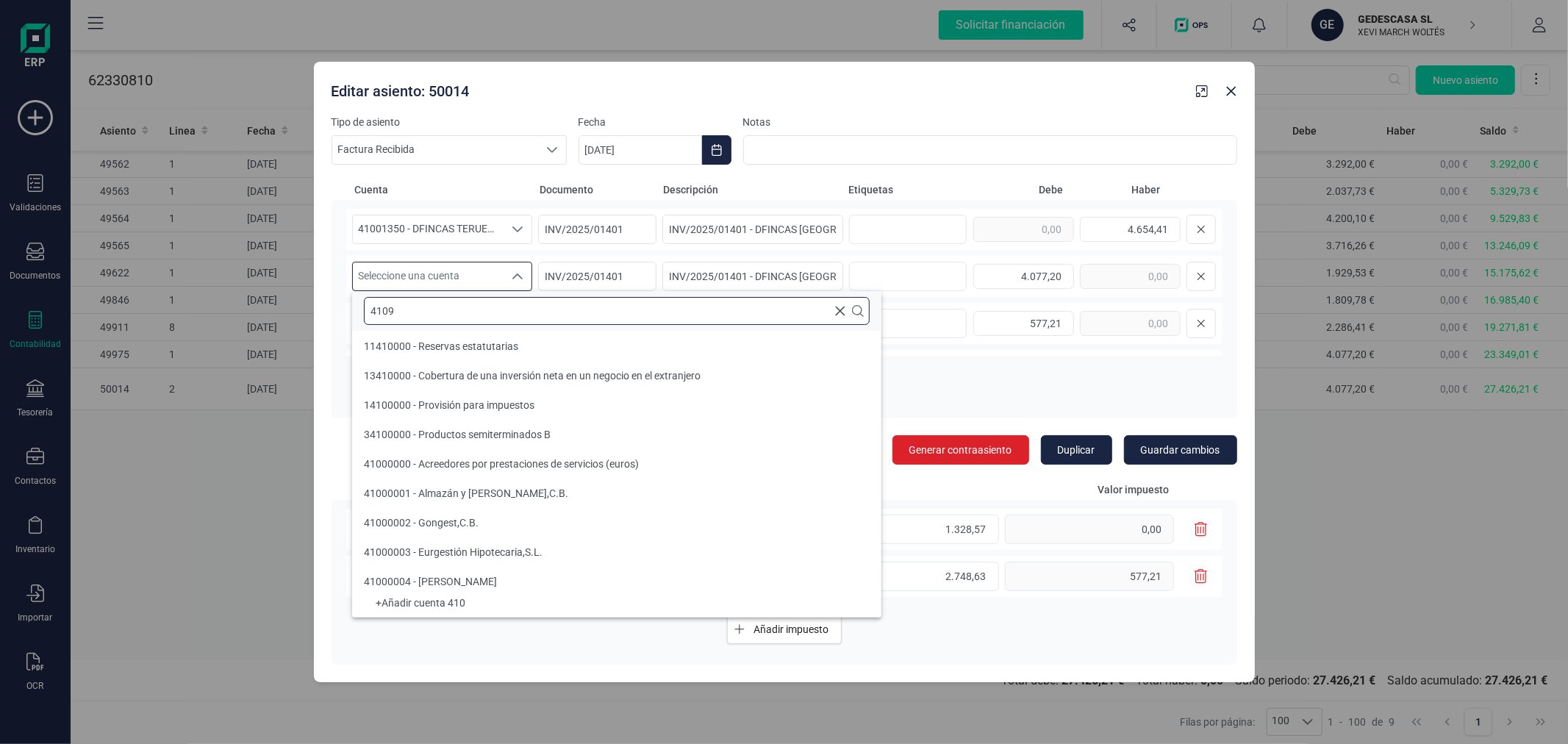
scroll to position [0, 0]
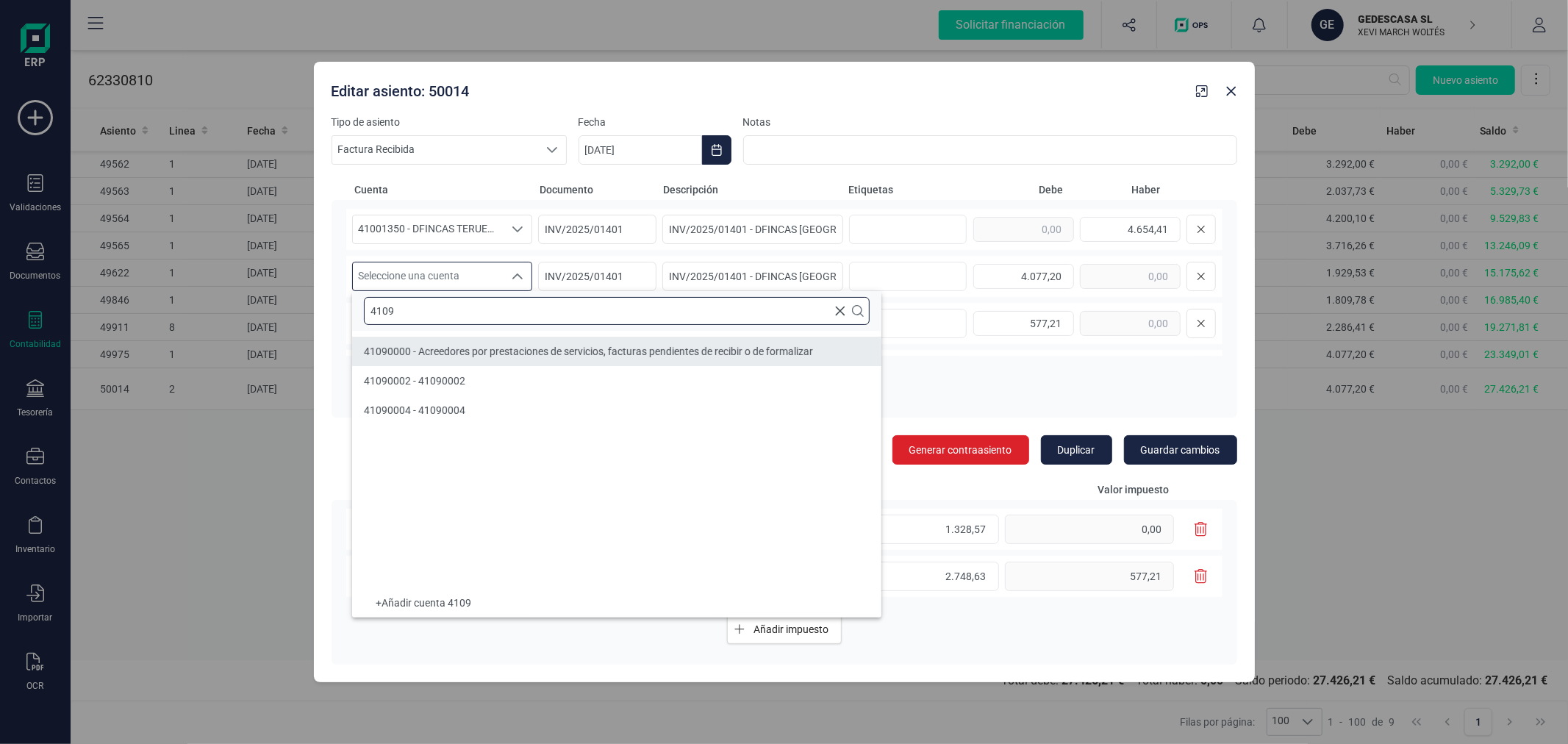
type input "4109"
click at [528, 351] on span "41090000 - Acreedores por prestaciones de servicios, facturas pendientes de rec…" at bounding box center [588, 352] width 449 height 12
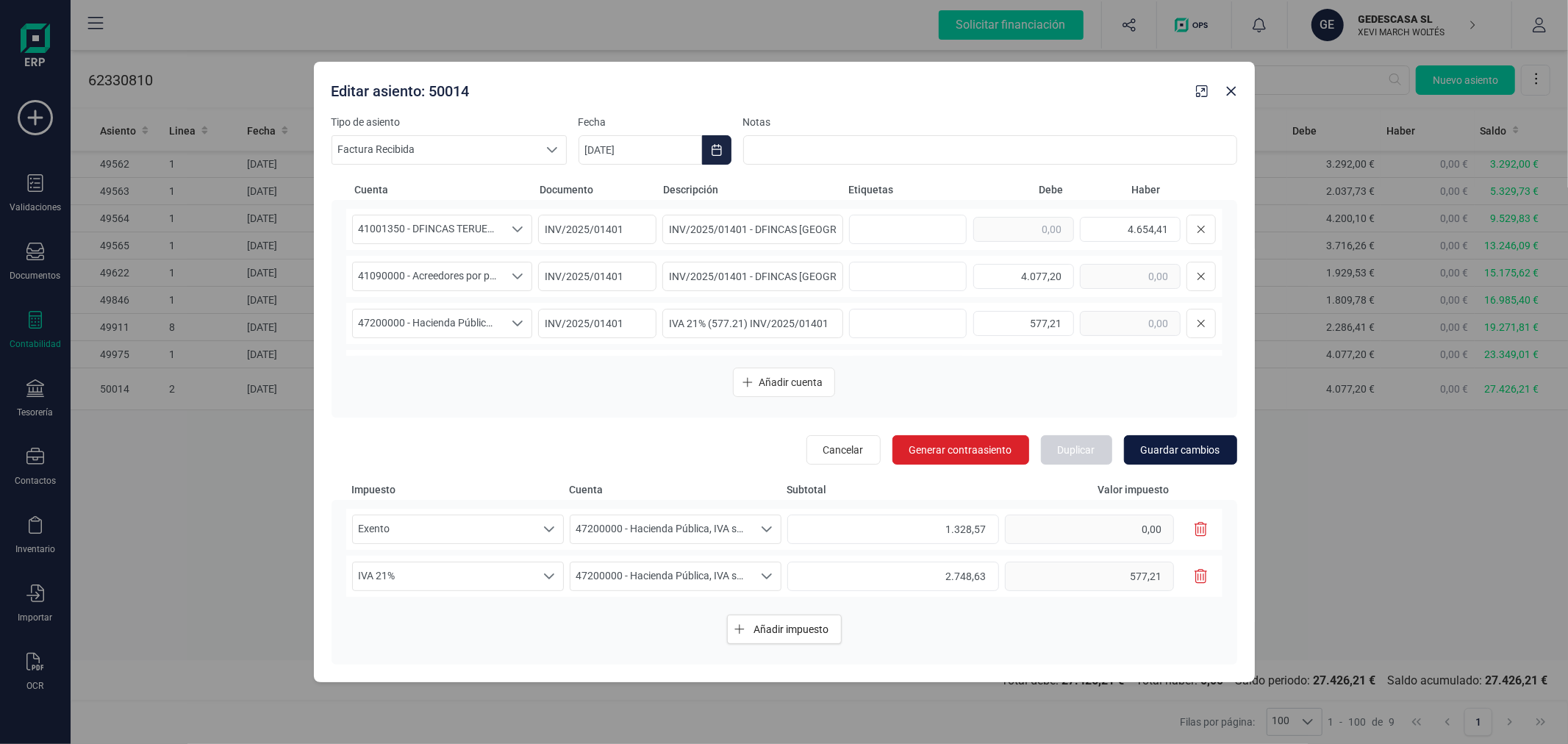
click at [1192, 443] on span "Guardar cambios" at bounding box center [1181, 449] width 79 height 14
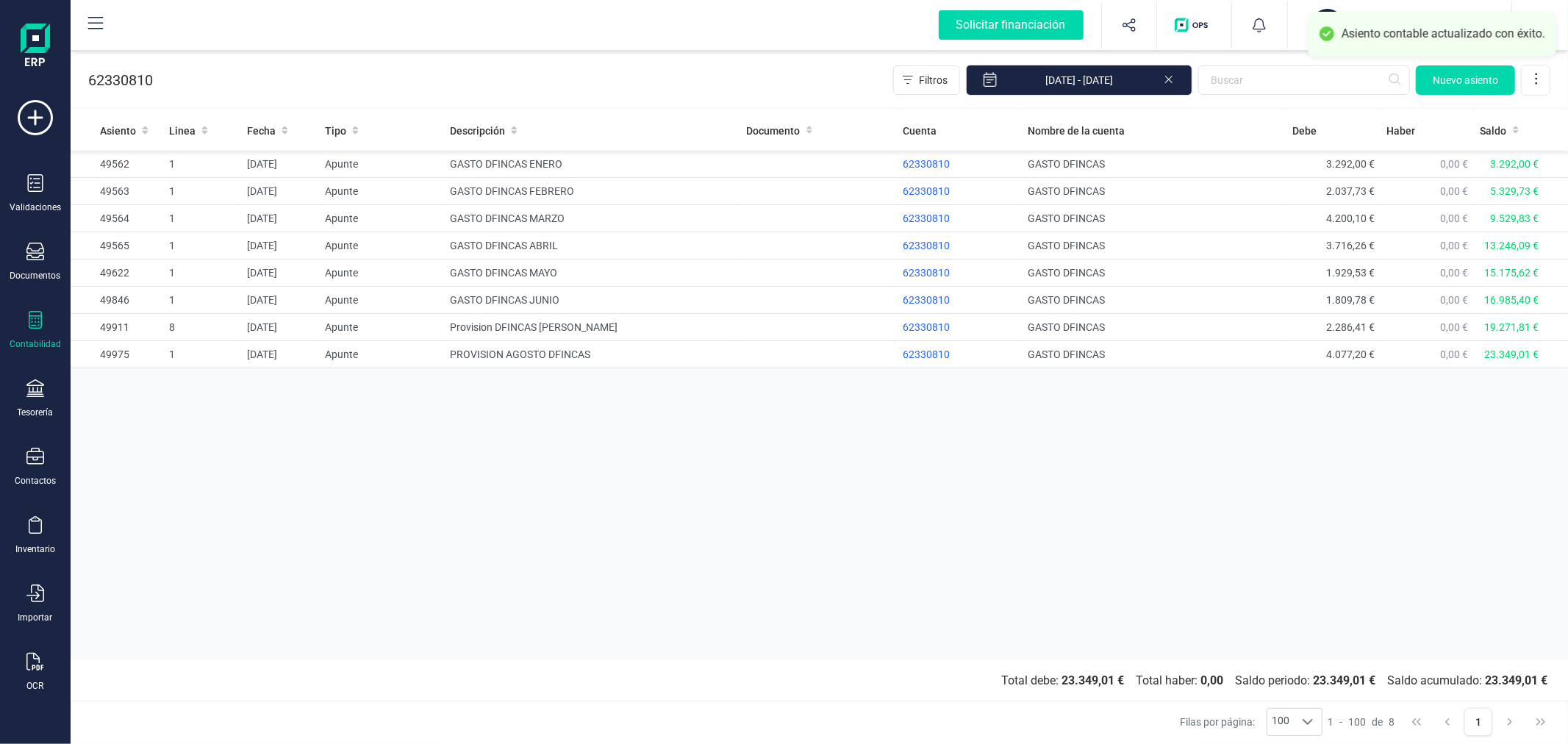
click at [1015, 452] on div "Asiento Linea Fecha Tipo Descripción Documento Cuenta Nombre de la cuenta Debe …" at bounding box center [819, 385] width 1497 height 550
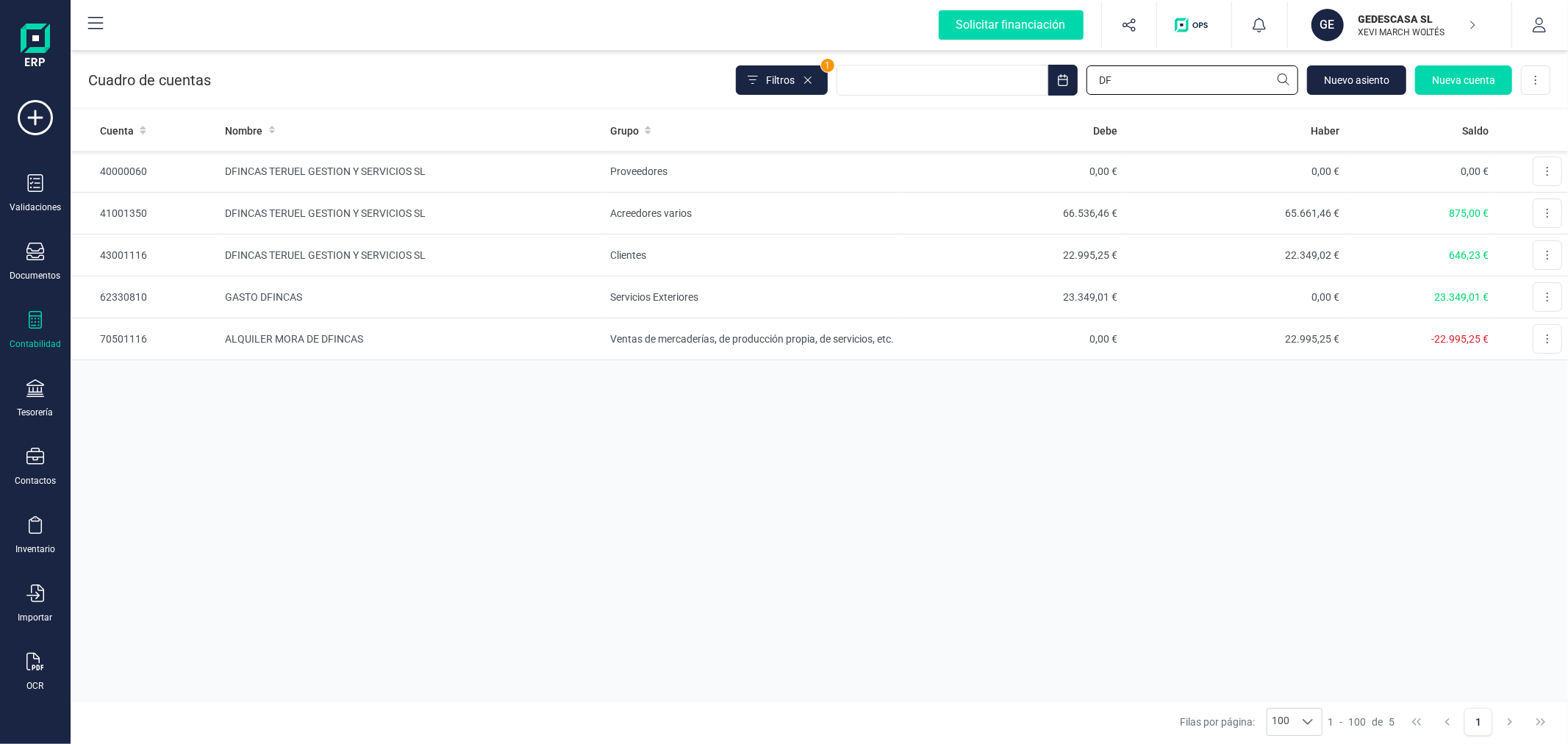
click at [1130, 84] on input "DF" at bounding box center [1193, 80] width 212 height 29
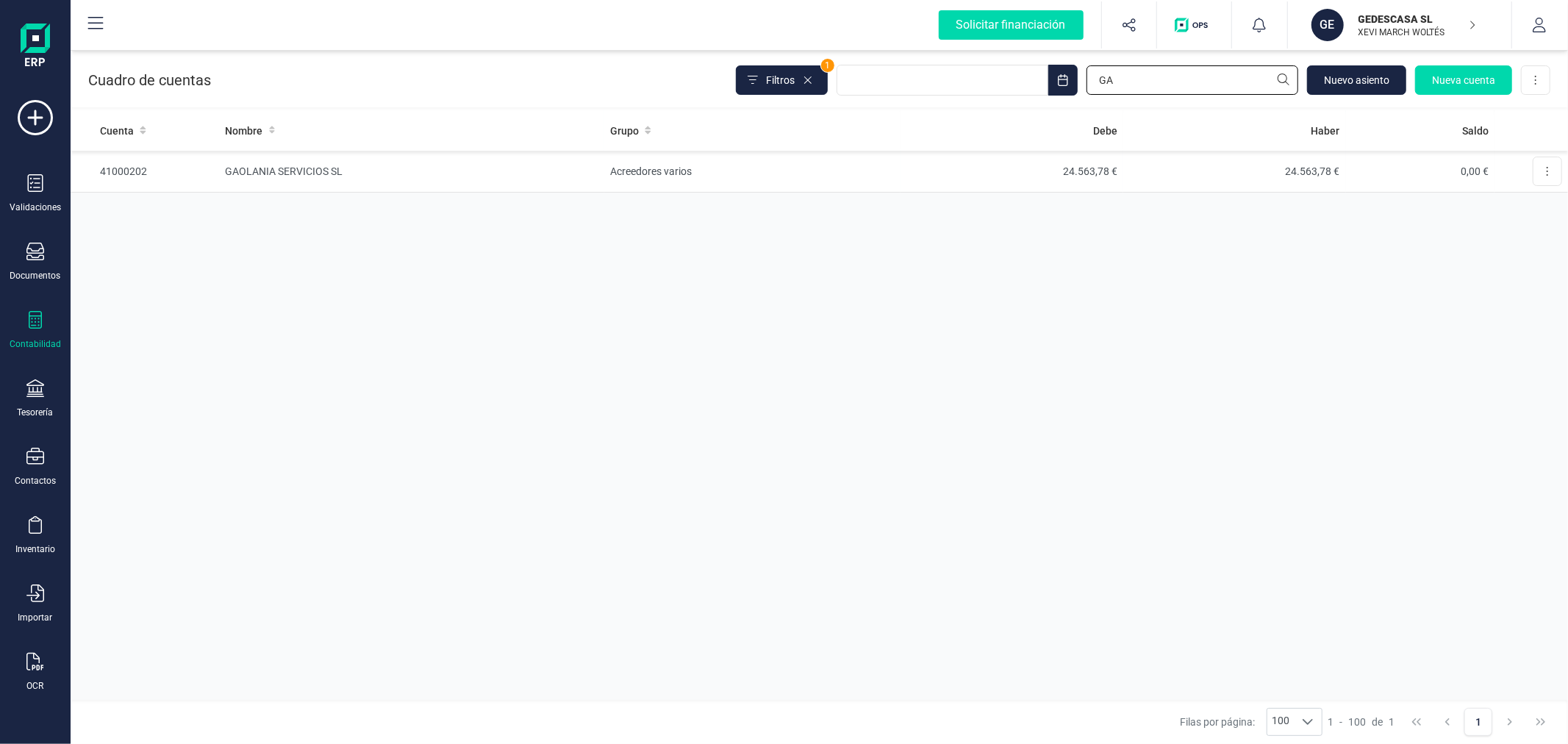
type input "G"
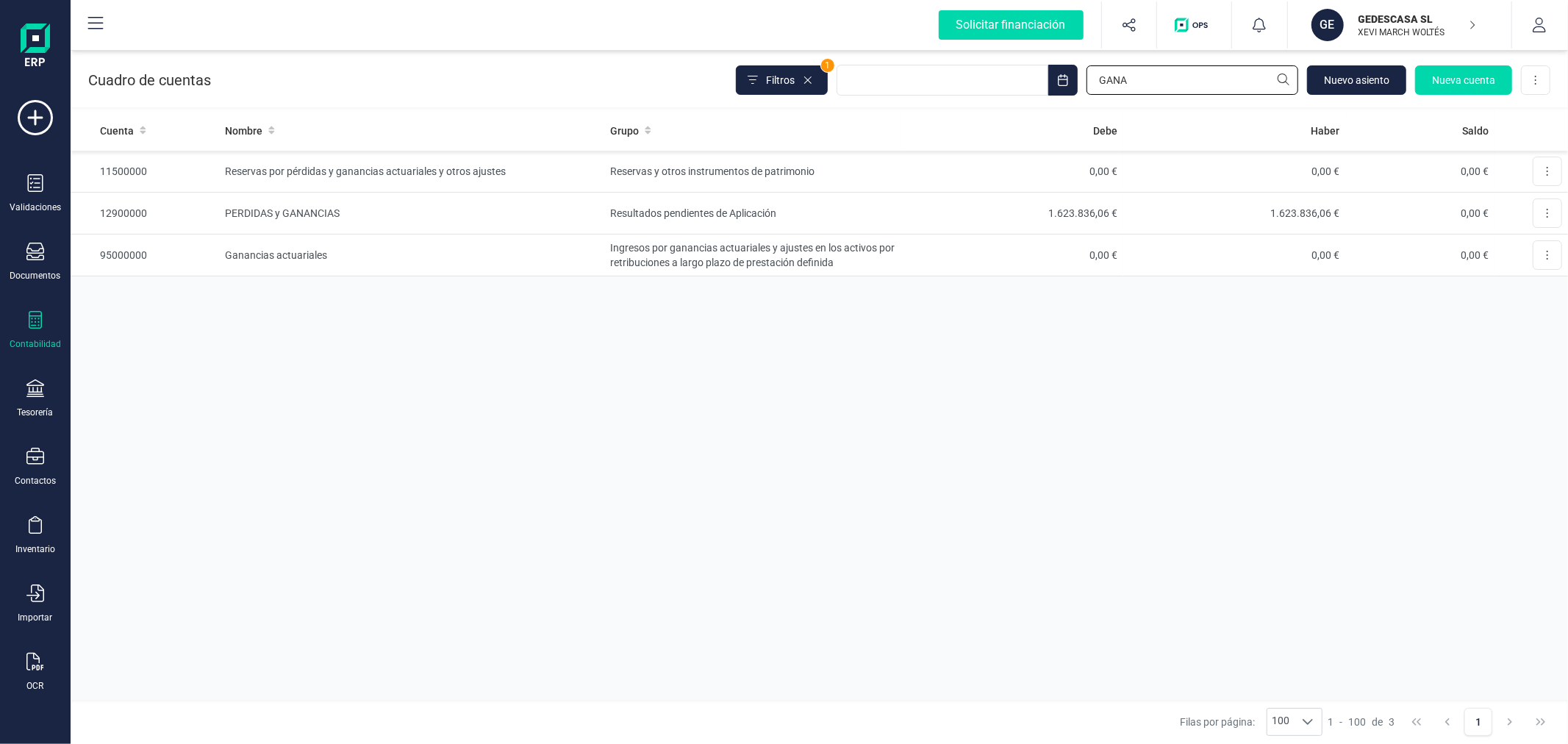
click at [1177, 81] on input "GANA" at bounding box center [1193, 80] width 212 height 29
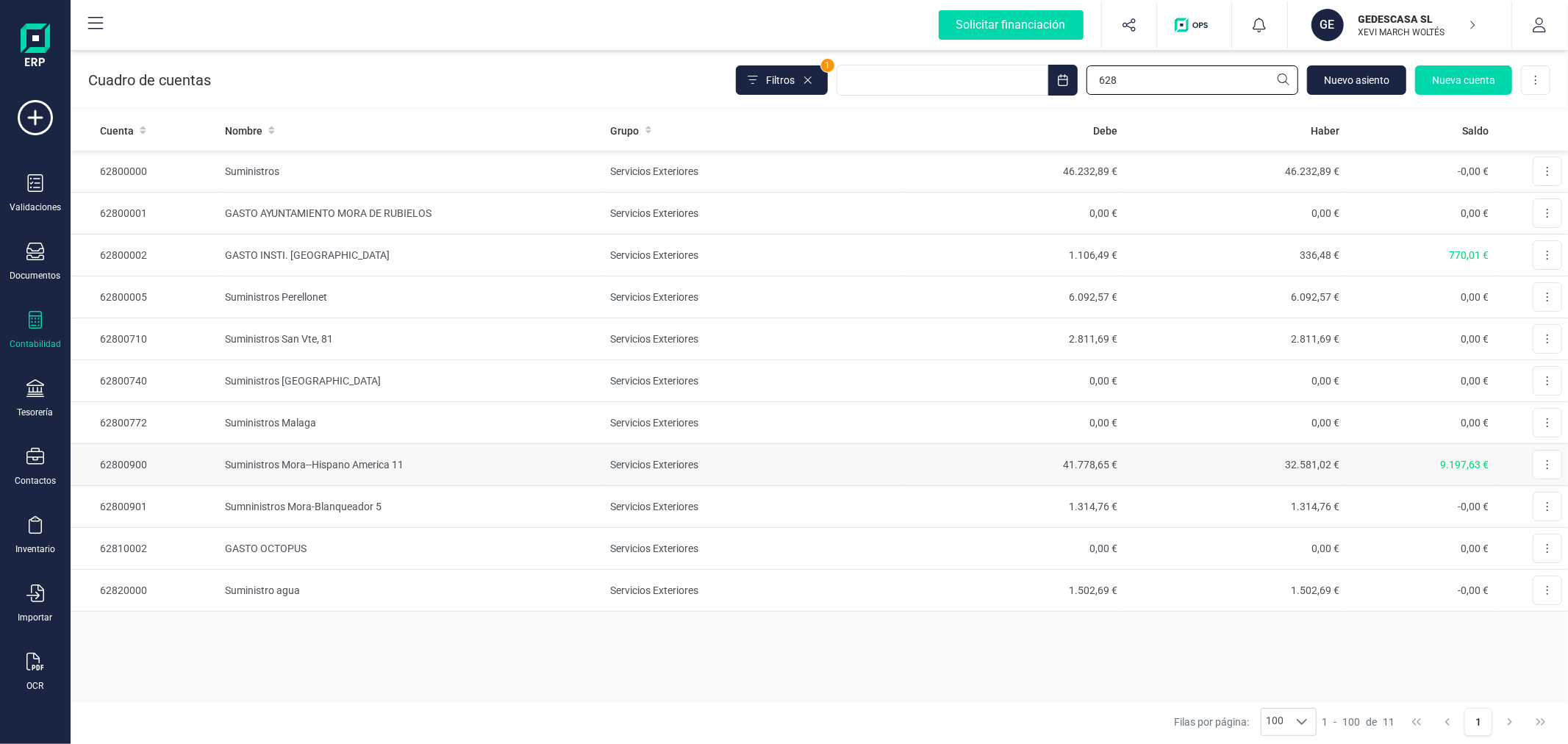
type input "628"
click at [467, 466] on td "Suministros Mora--Hispano America 11" at bounding box center [412, 465] width 385 height 42
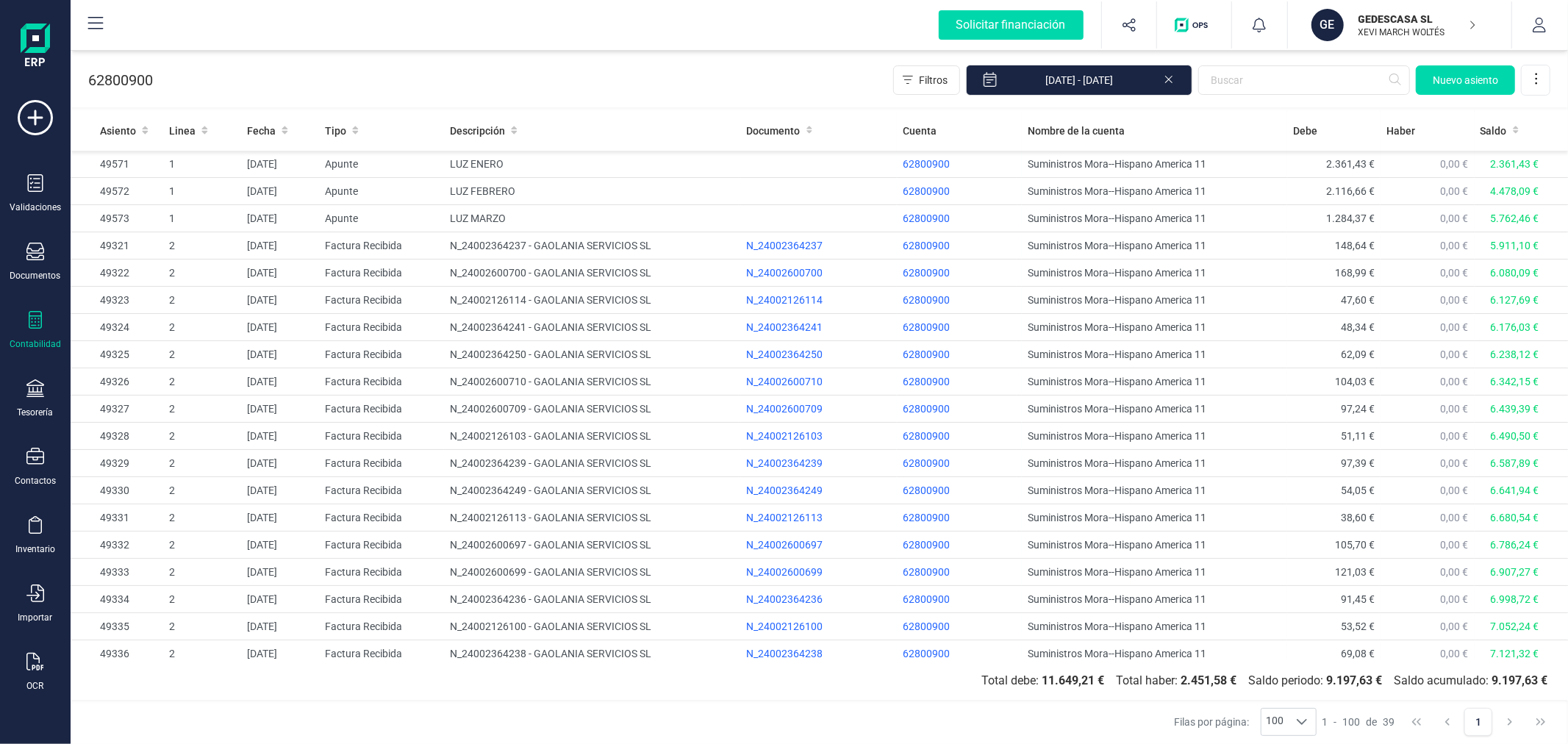
scroll to position [553, 0]
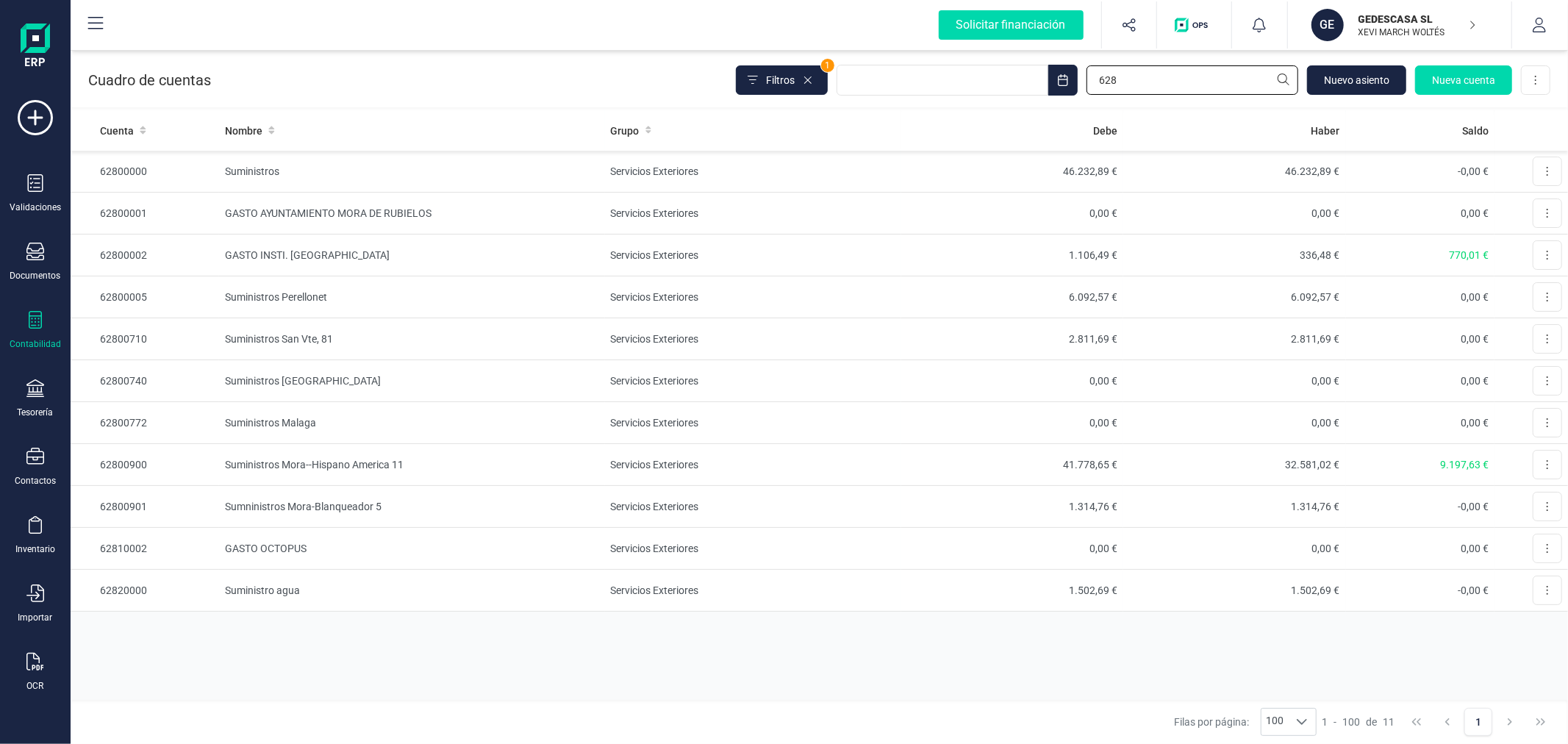
click at [1152, 81] on input "628" at bounding box center [1193, 80] width 212 height 29
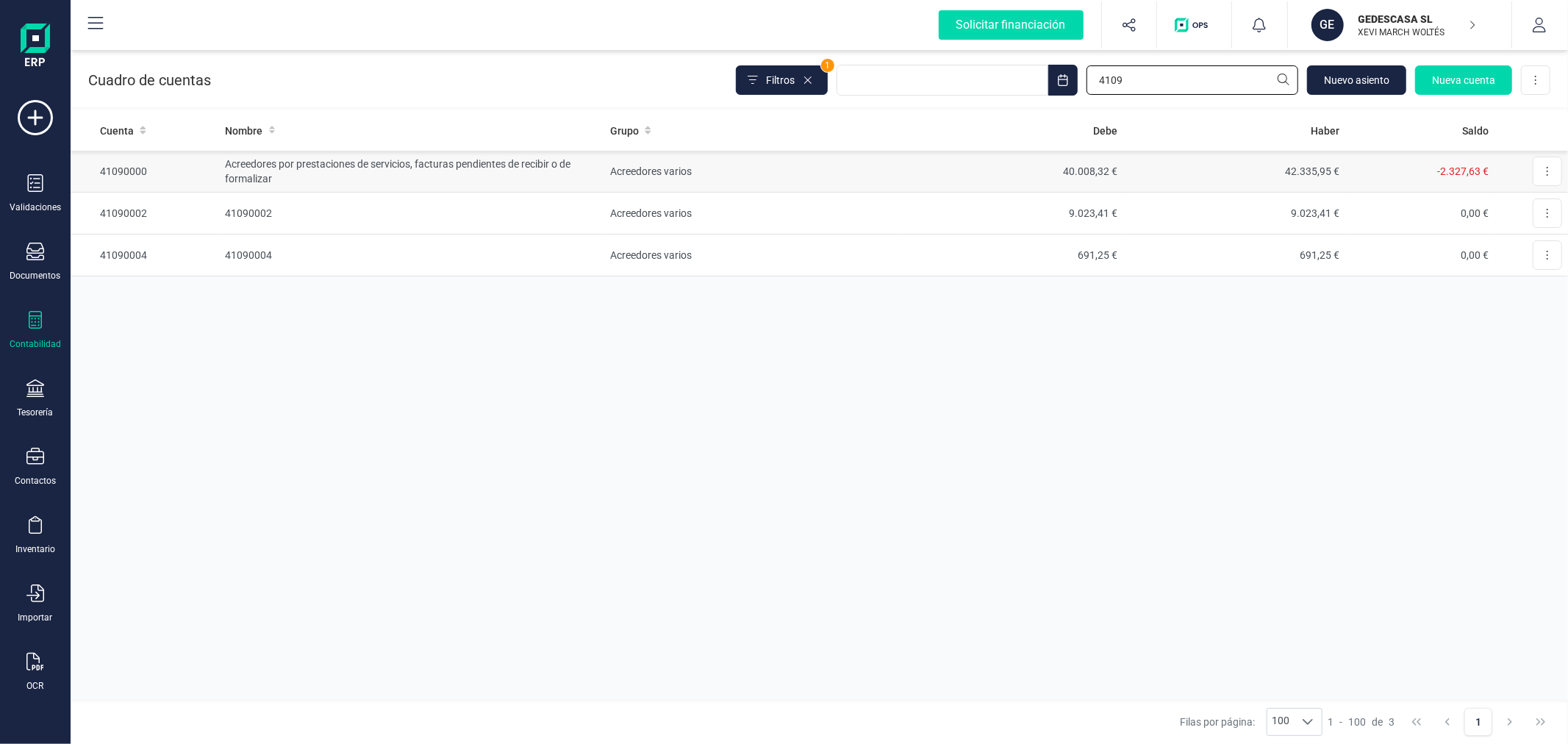
type input "4109"
click at [744, 173] on td "Acreedores varios" at bounding box center [752, 172] width 296 height 42
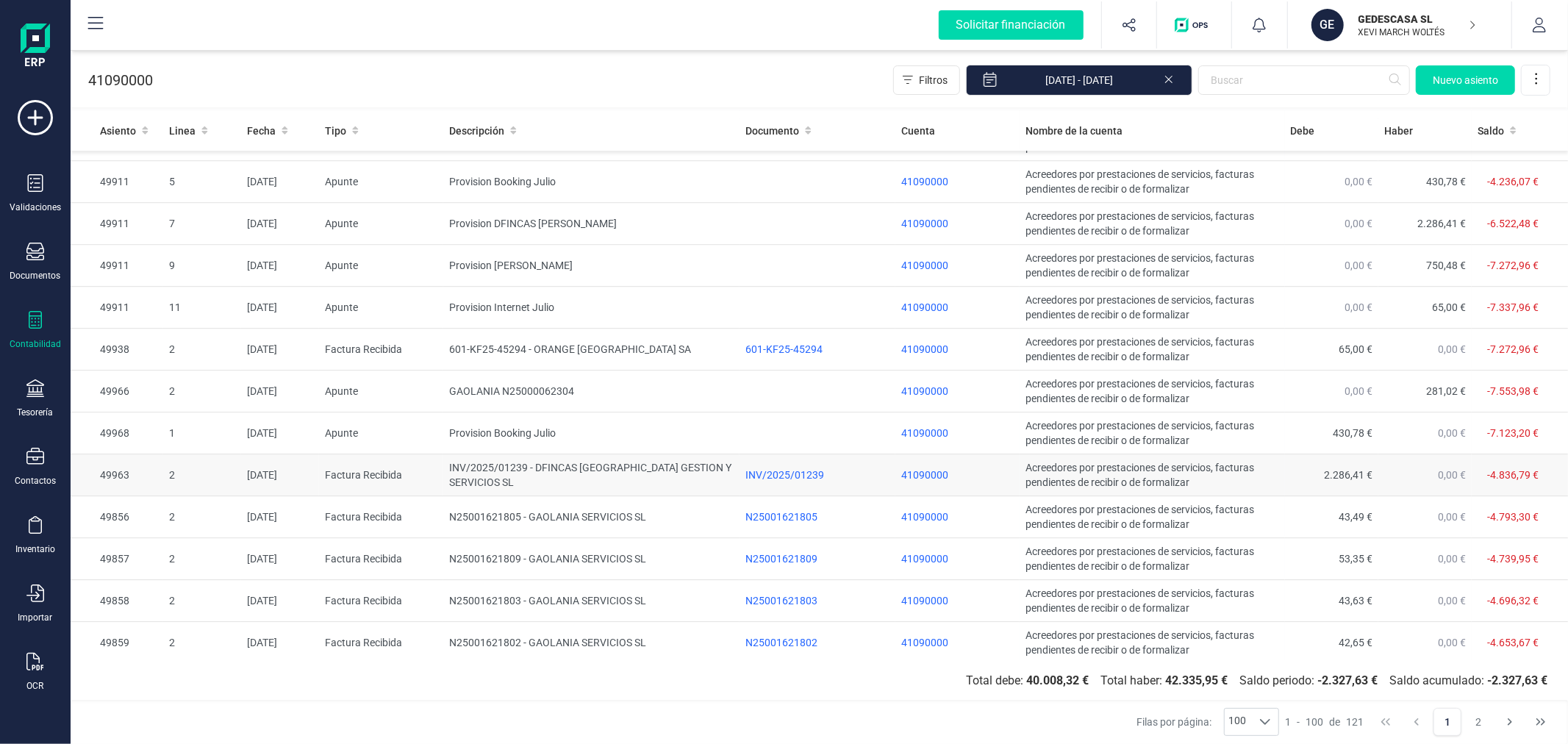
scroll to position [3686, 0]
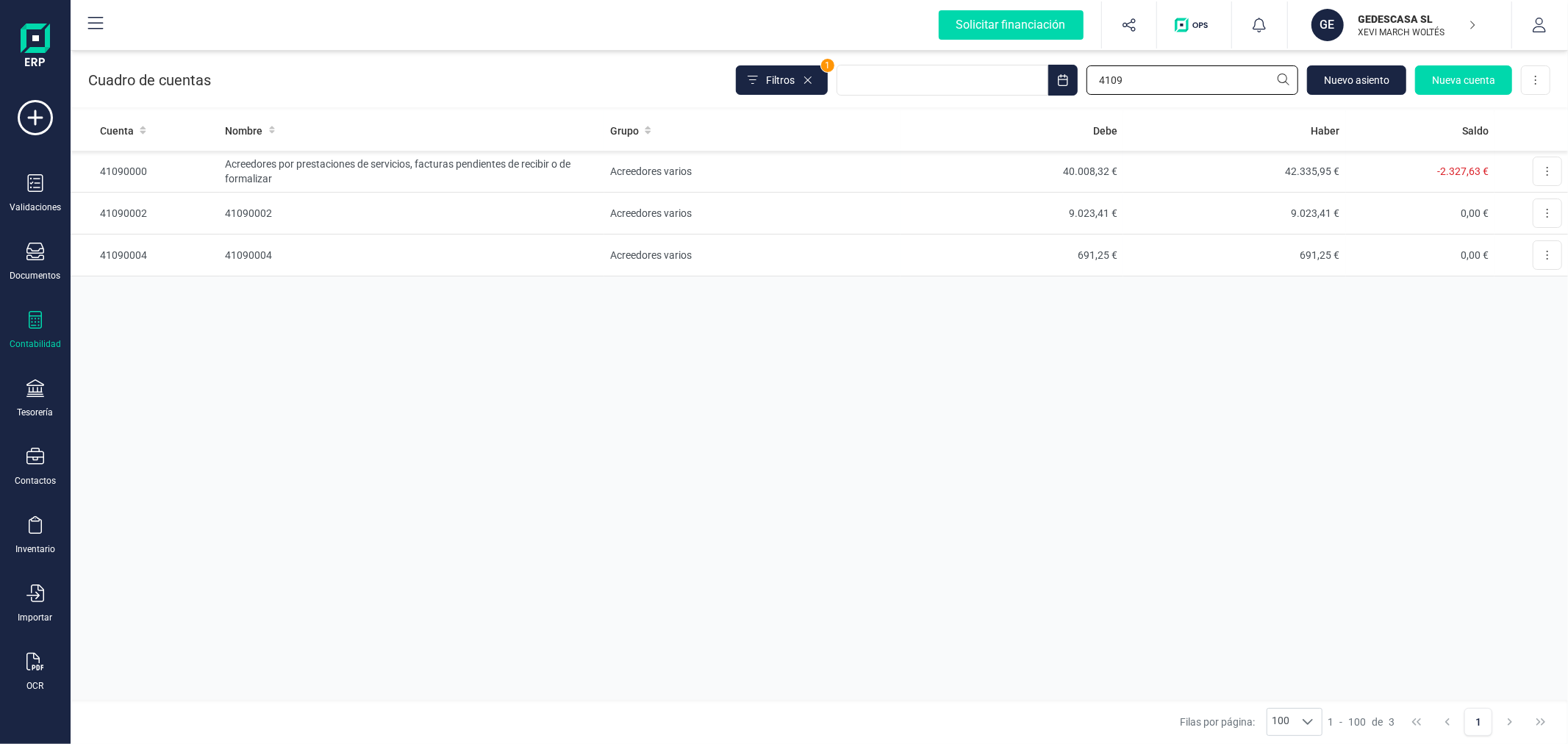
click at [1115, 82] on input "4109" at bounding box center [1193, 80] width 212 height 29
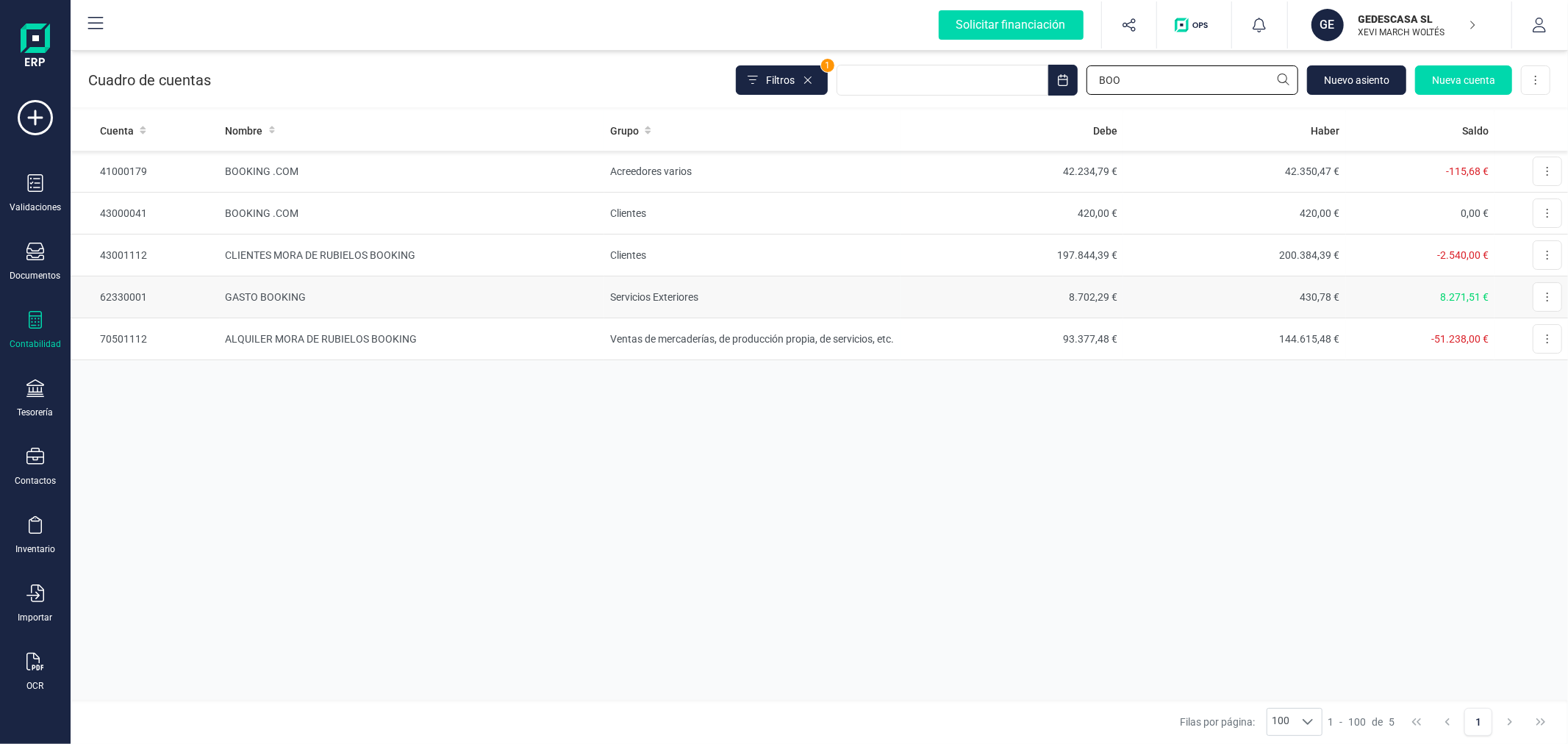
type input "BOO"
click at [795, 298] on td "Servicios Exteriores" at bounding box center [752, 297] width 296 height 42
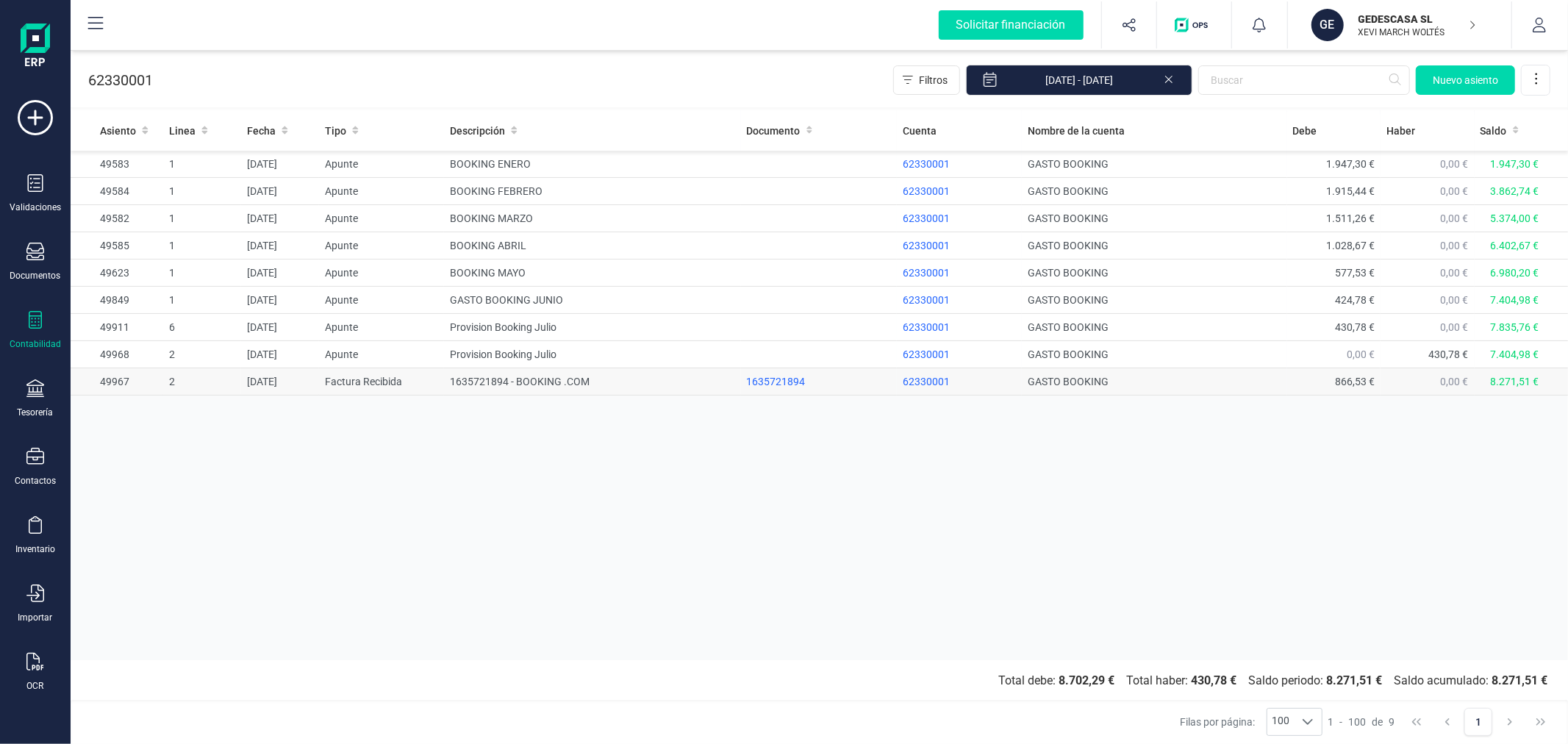
click at [543, 384] on td "1635721894 - BOOKING .COM" at bounding box center [593, 382] width 296 height 27
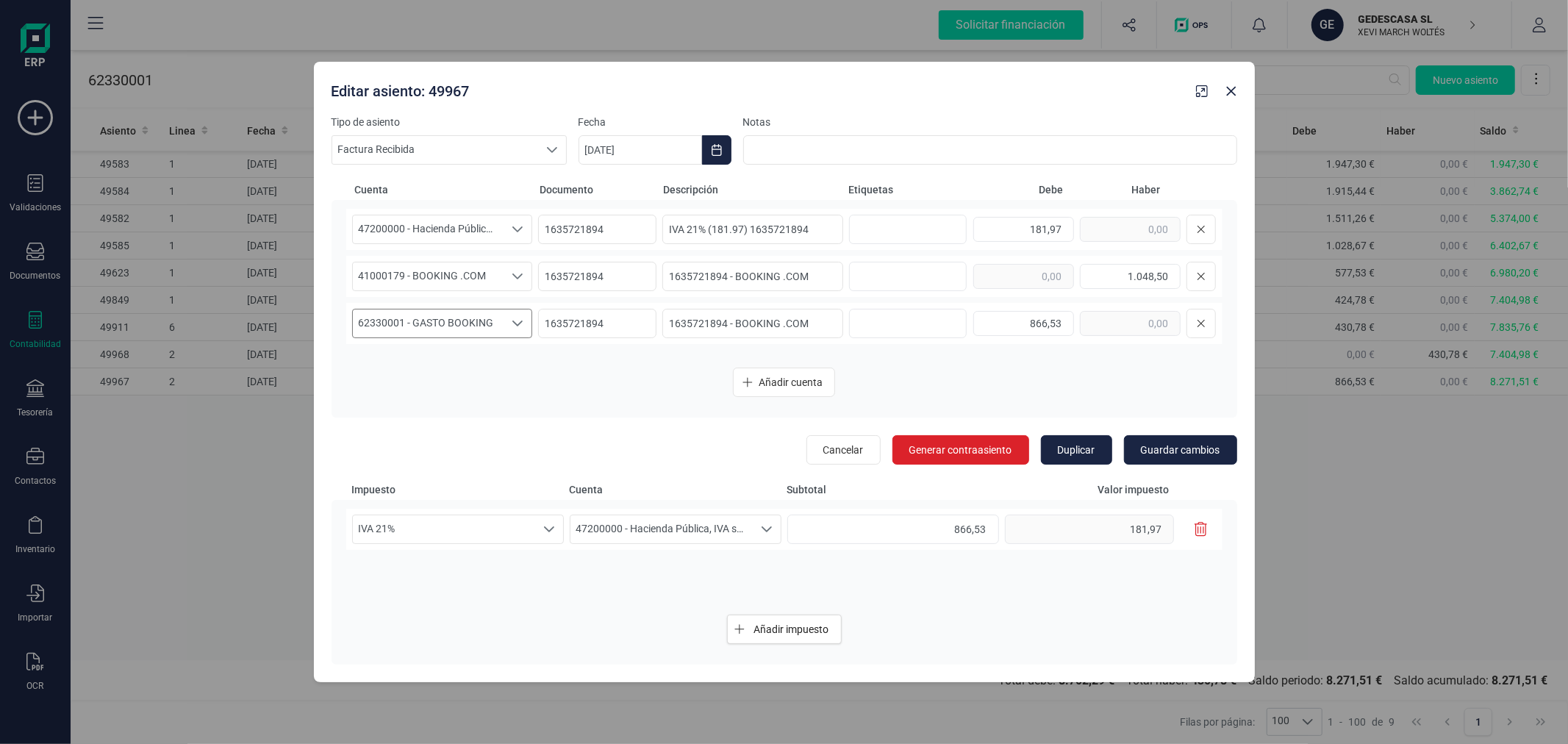
click at [454, 320] on span "62330001 - GASTO BOOKING" at bounding box center [428, 323] width 151 height 28
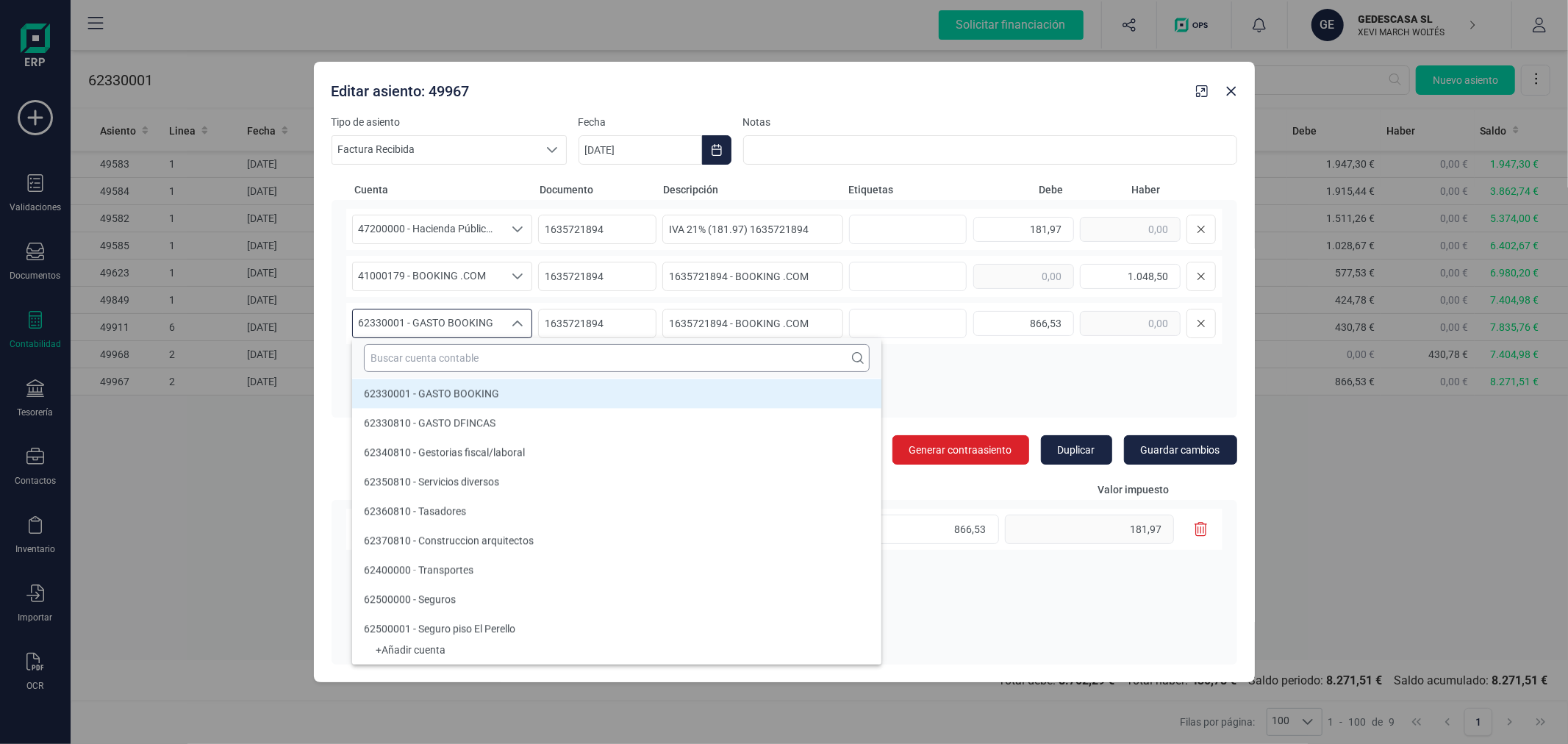
click at [515, 348] on input "text" at bounding box center [616, 358] width 506 height 28
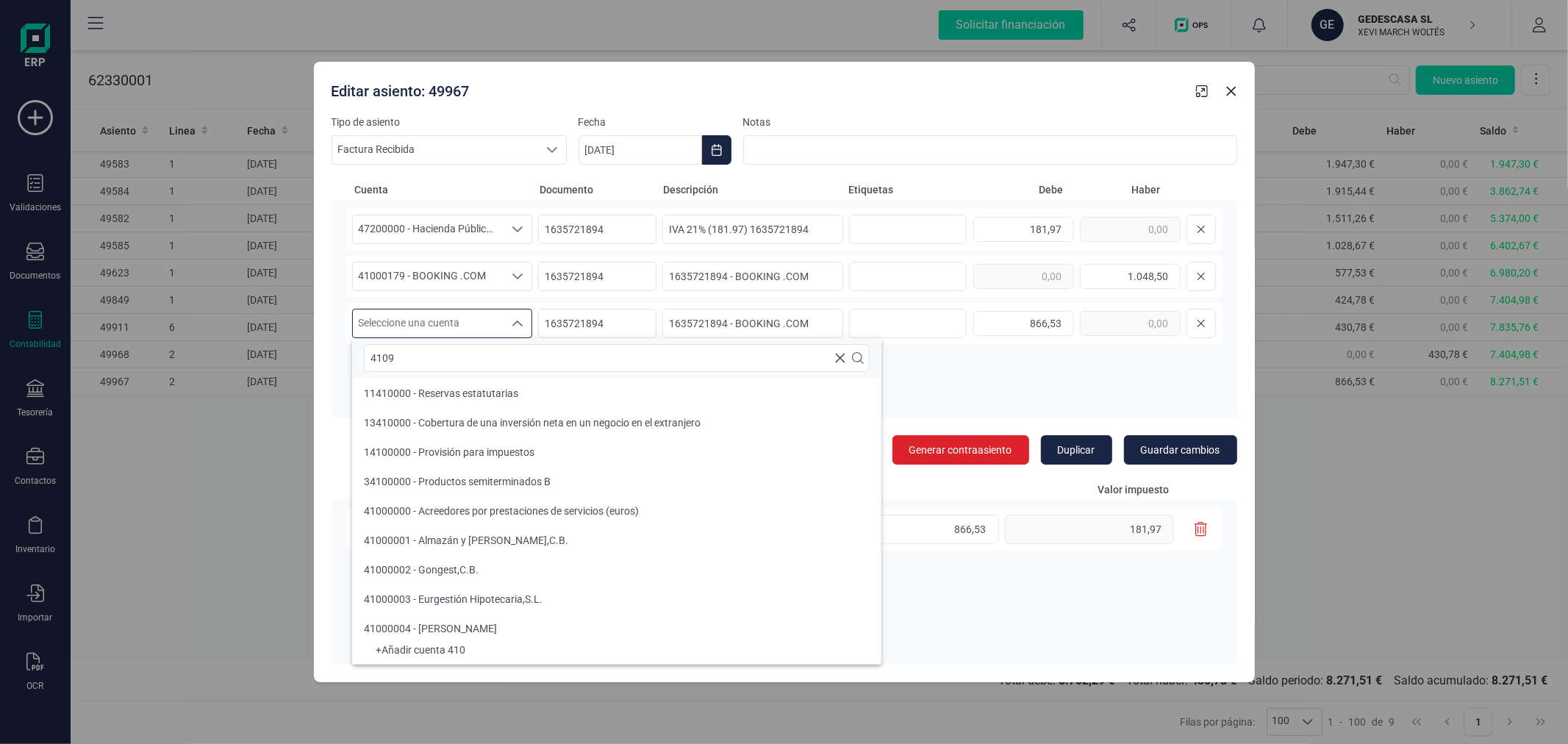
scroll to position [0, 0]
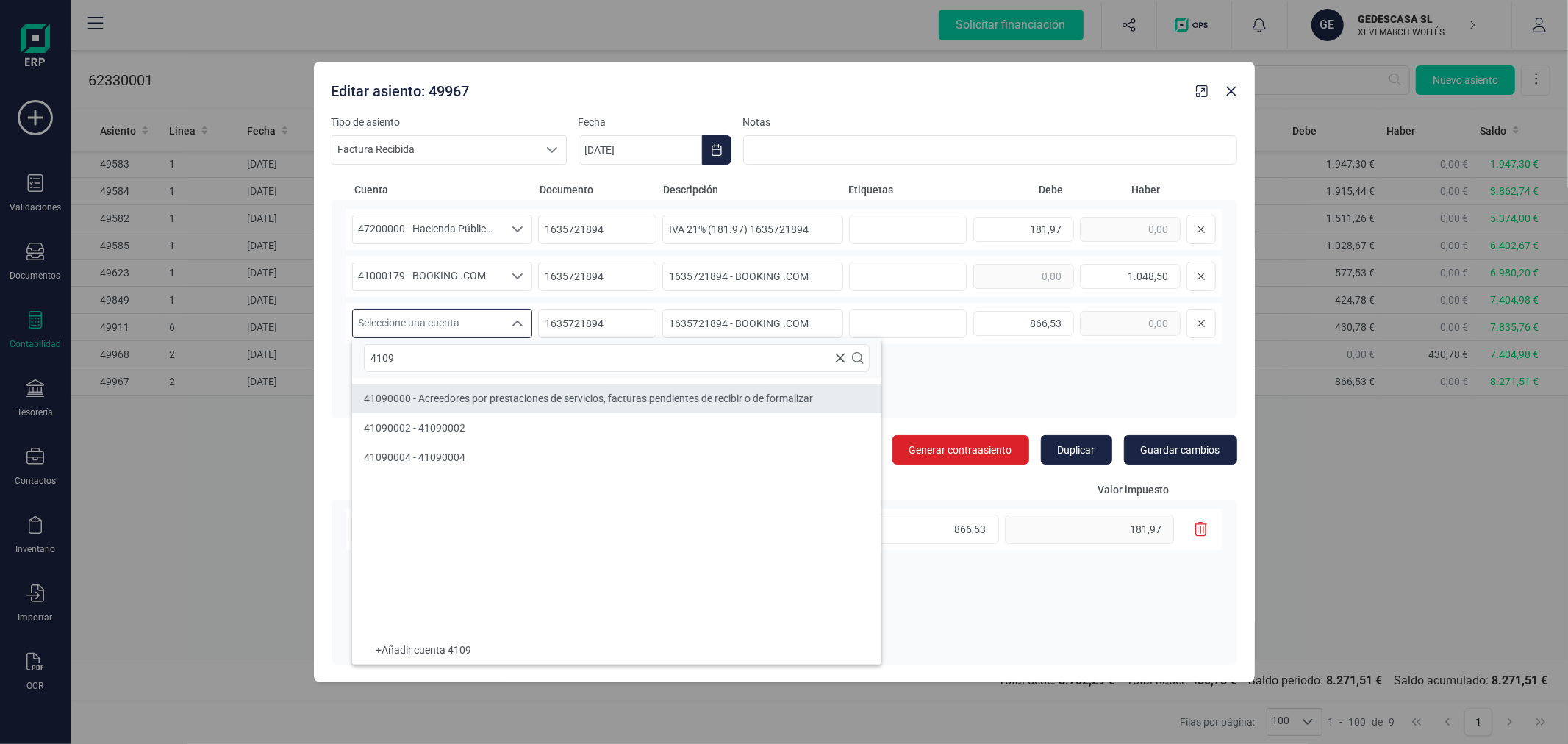
type input "4109"
click at [693, 402] on span "41090000 - Acreedores por prestaciones de servicios, facturas pendientes de rec…" at bounding box center [588, 398] width 449 height 12
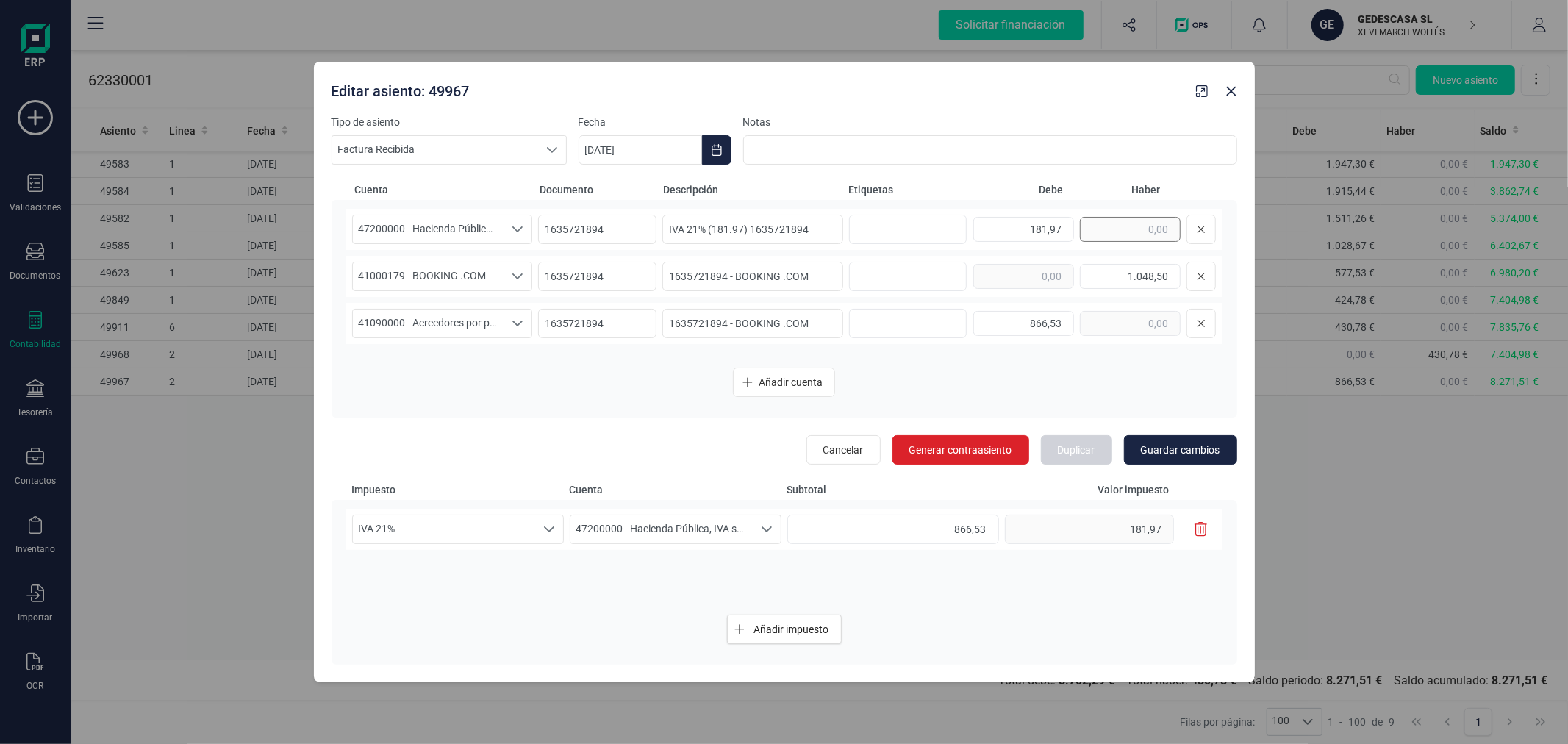
drag, startPoint x: 1172, startPoint y: 456, endPoint x: 1103, endPoint y: 238, distance: 228.7
click at [1094, 263] on div "Cuenta Documento Descripción Etiquetas Debe Haber 47200000 - Hacienda Pública, …" at bounding box center [784, 315] width 906 height 300
click at [1233, 91] on icon "Close" at bounding box center [1231, 91] width 12 height 12
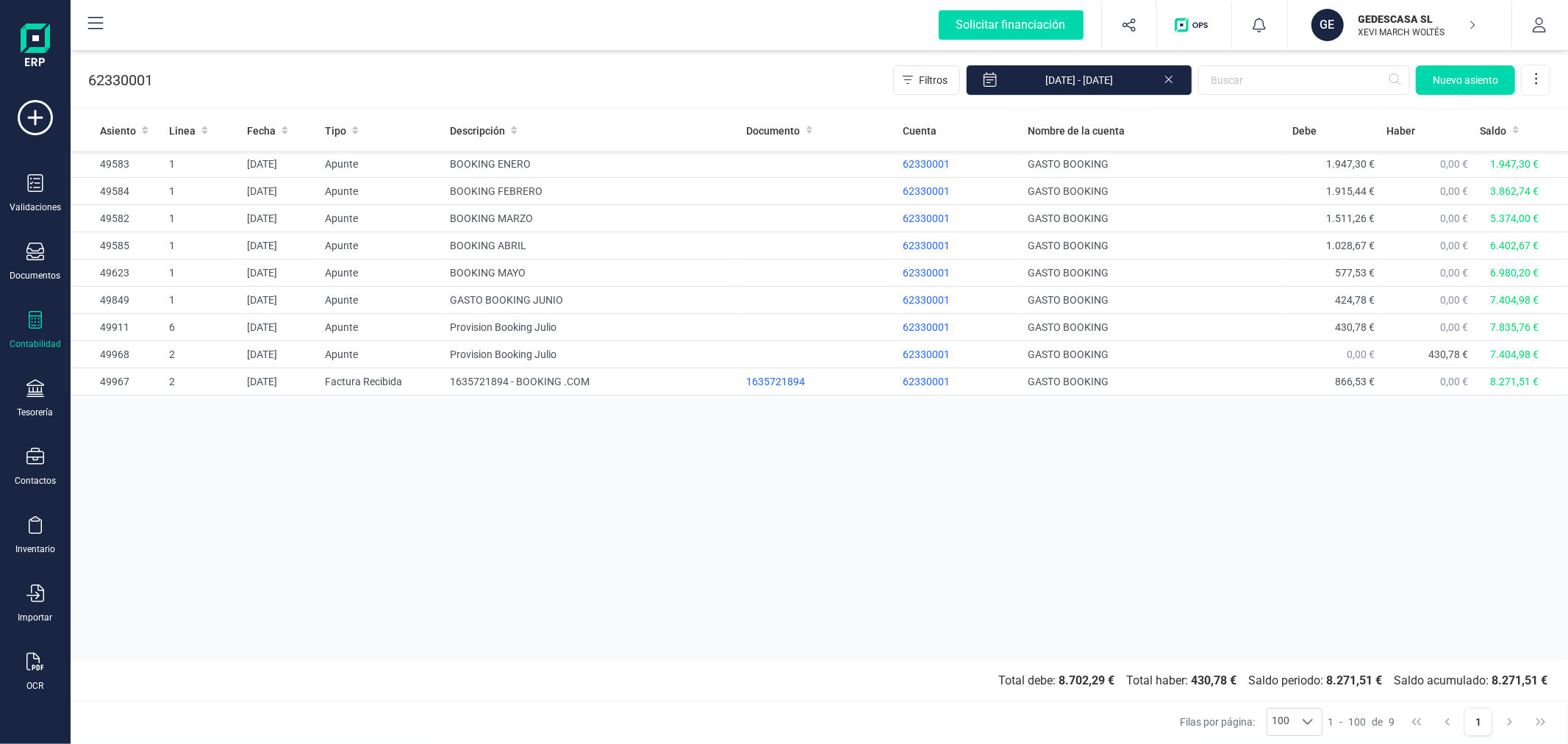
click at [809, 496] on div "Asiento Linea Fecha Tipo Descripción Documento Cuenta Nombre de la cuenta Debe …" at bounding box center [819, 385] width 1497 height 550
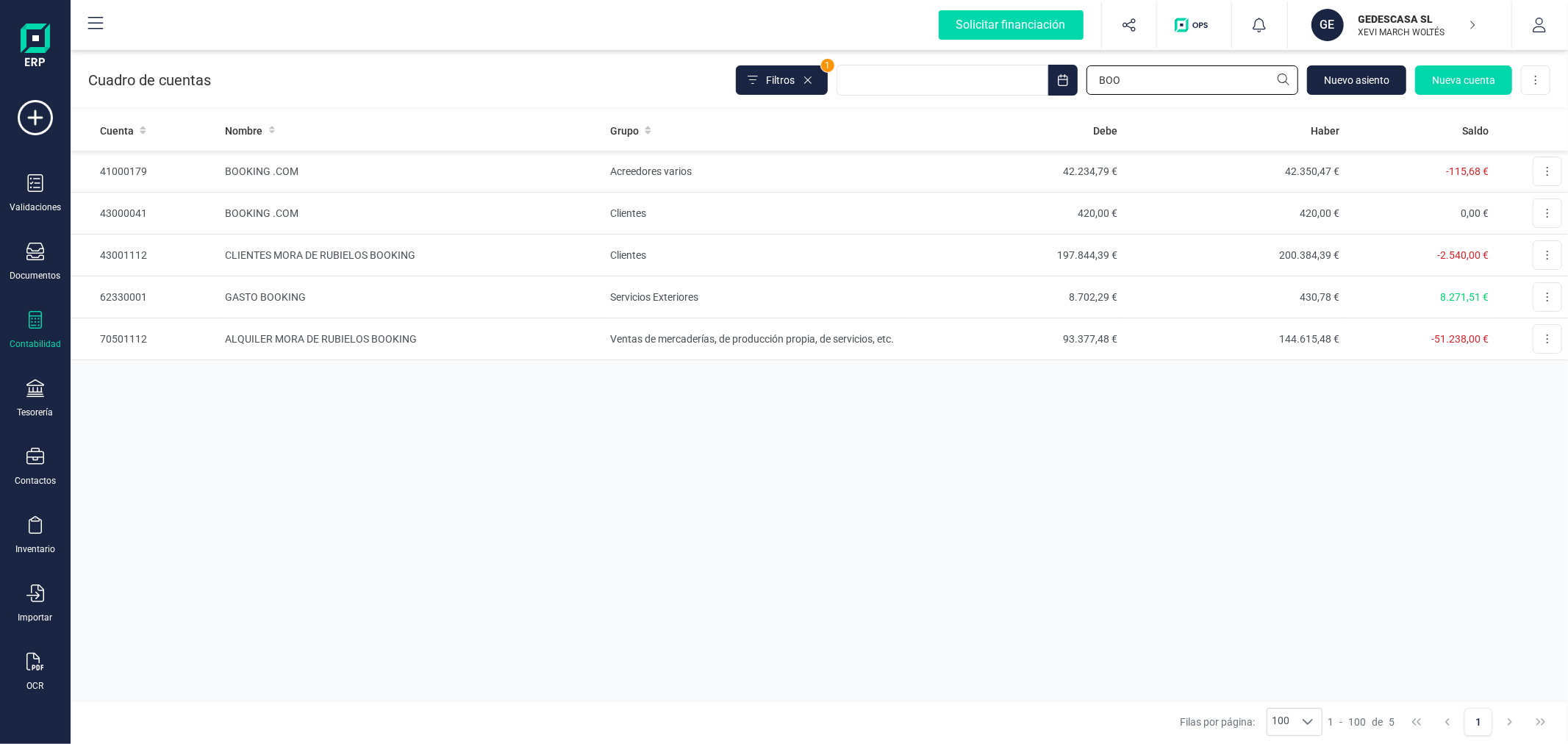
click at [1199, 76] on input "BOO" at bounding box center [1193, 80] width 212 height 29
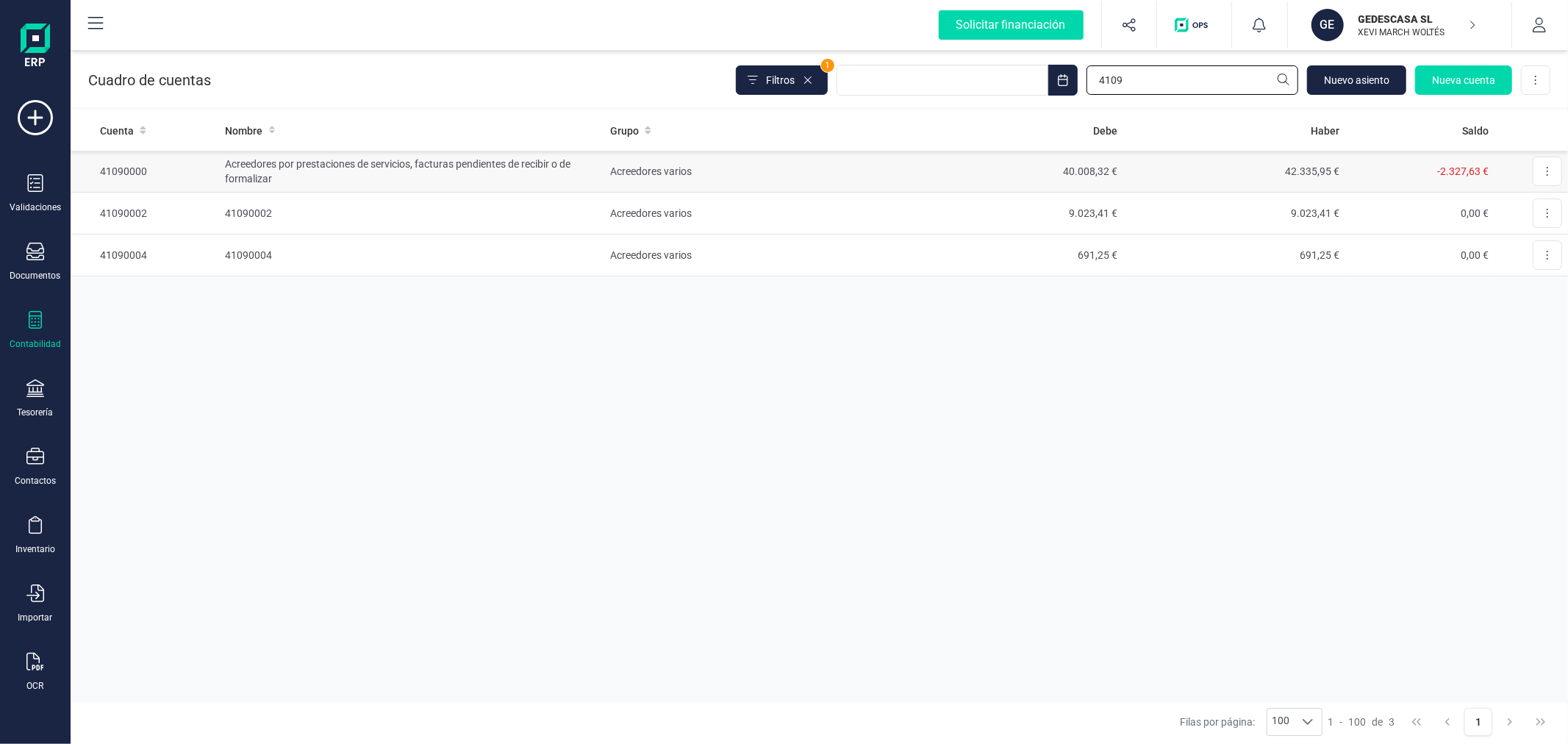
type input "4109"
click at [1099, 175] on td "40.008,32 €" at bounding box center [1012, 172] width 223 height 42
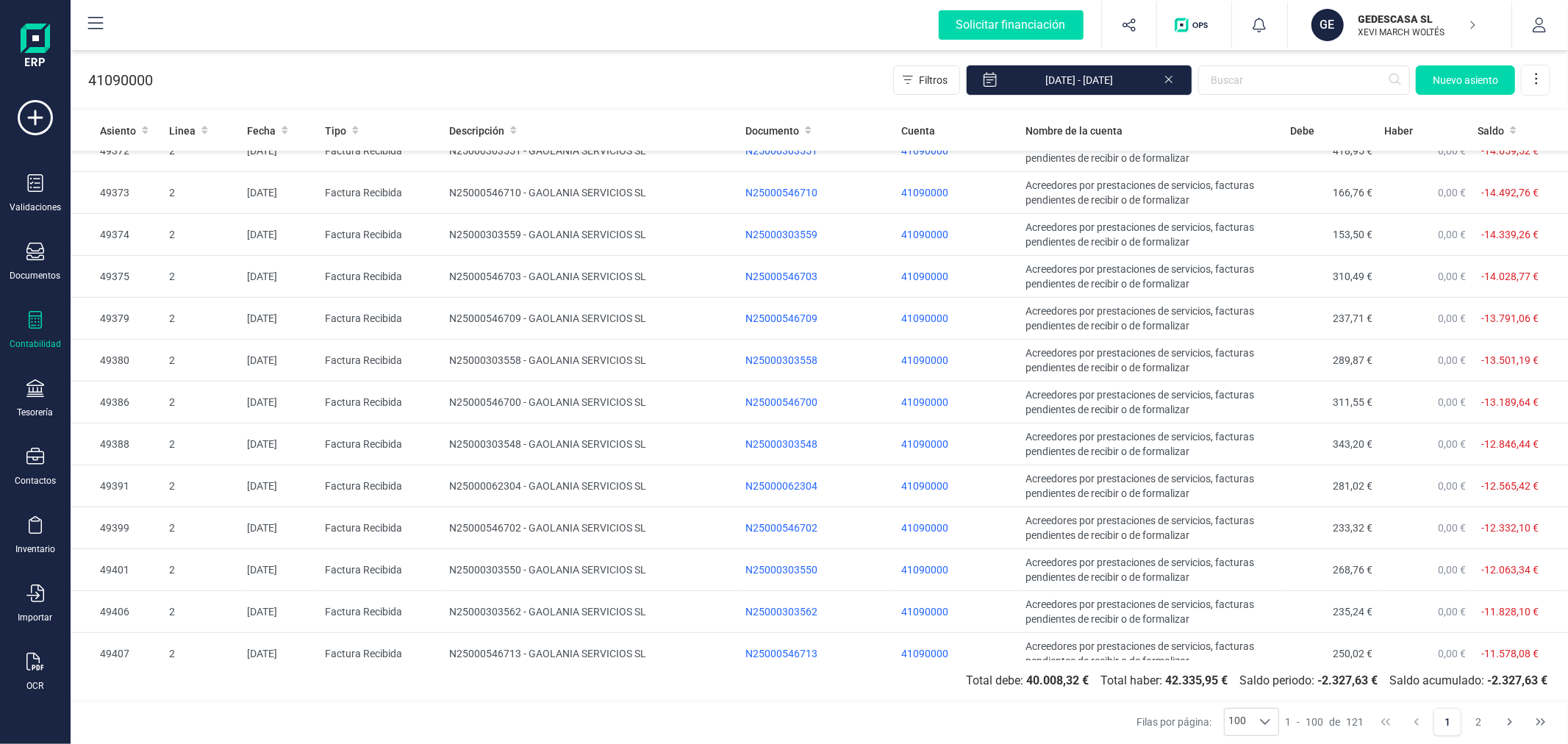
scroll to position [1797, 0]
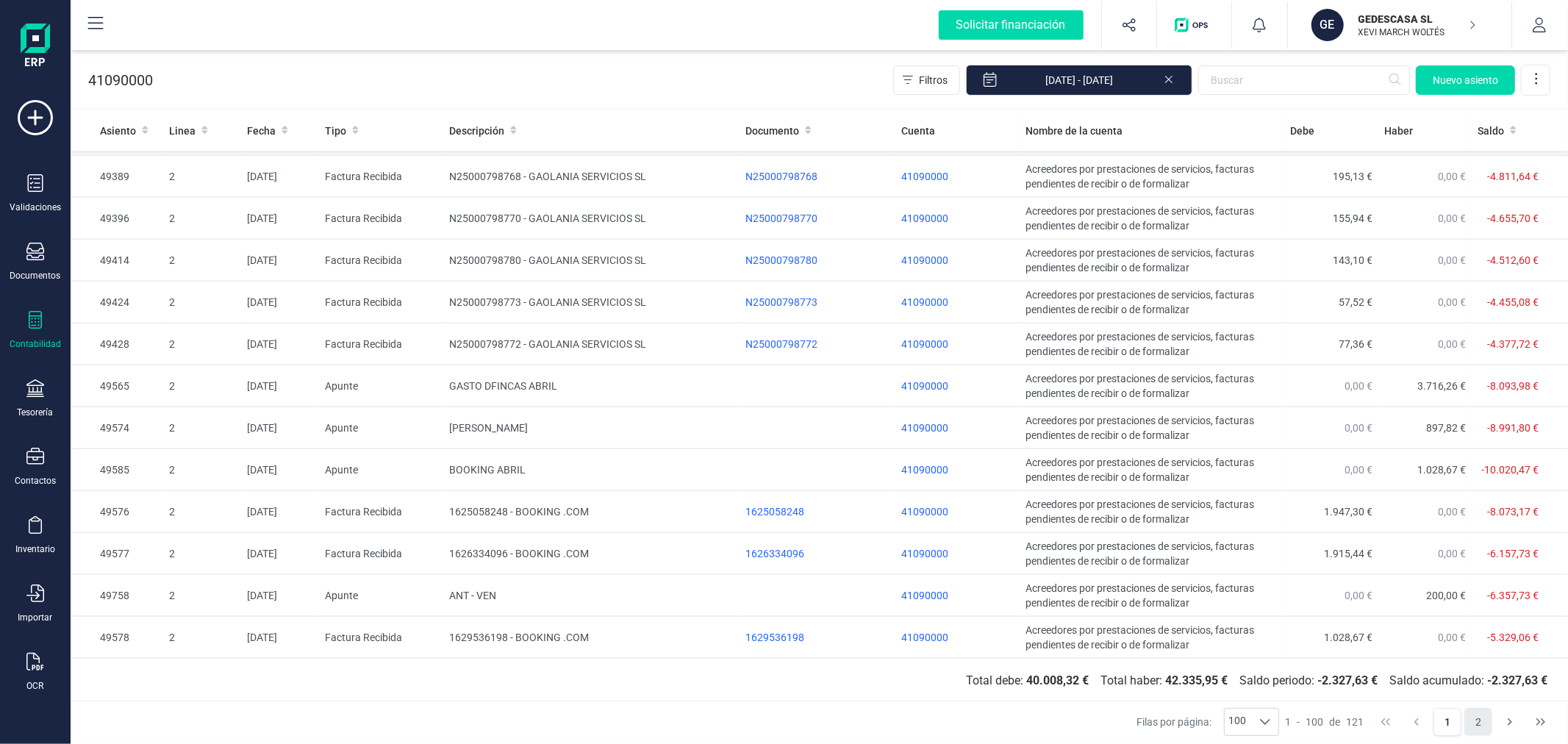
click at [1486, 718] on button "2" at bounding box center [1478, 721] width 28 height 28
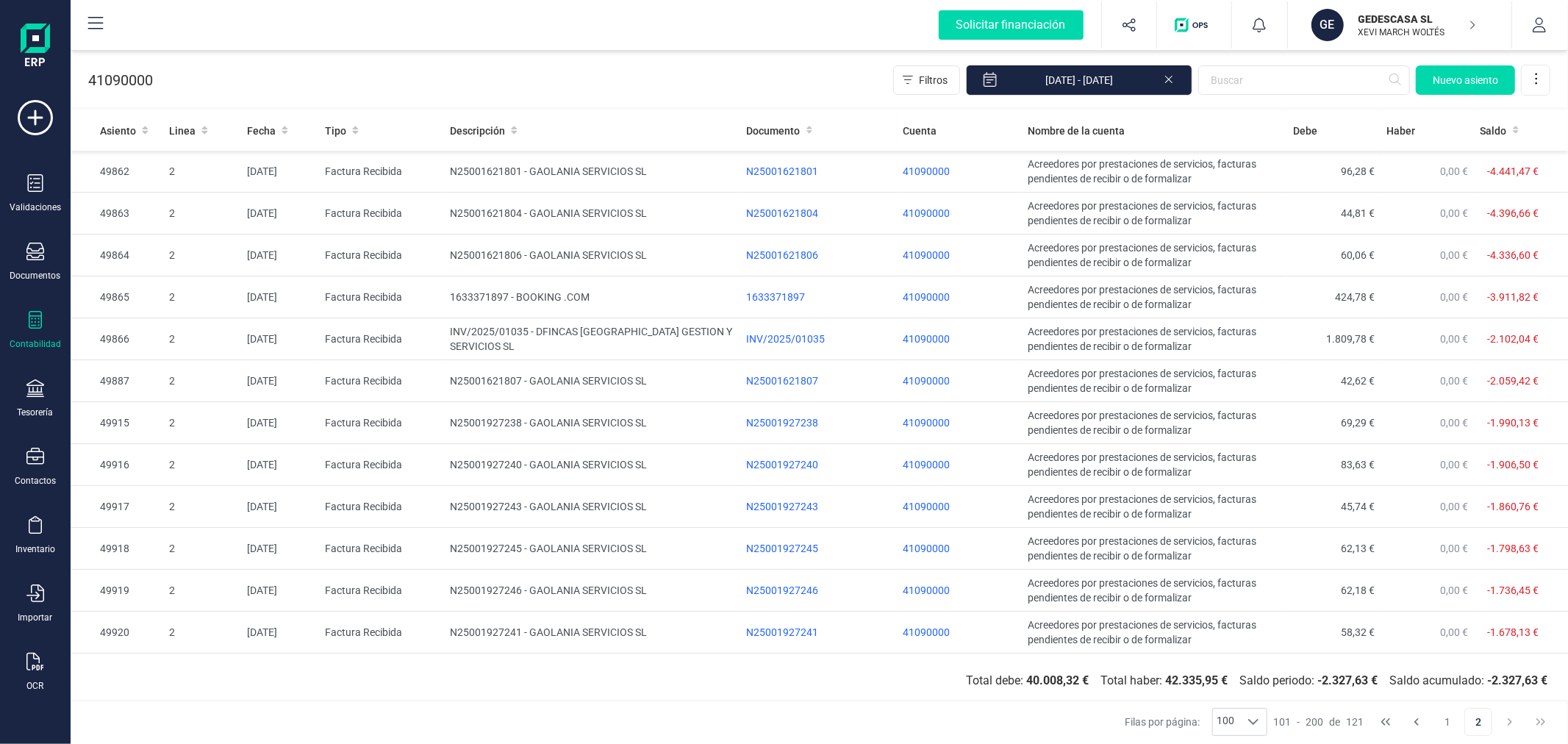
scroll to position [371, 0]
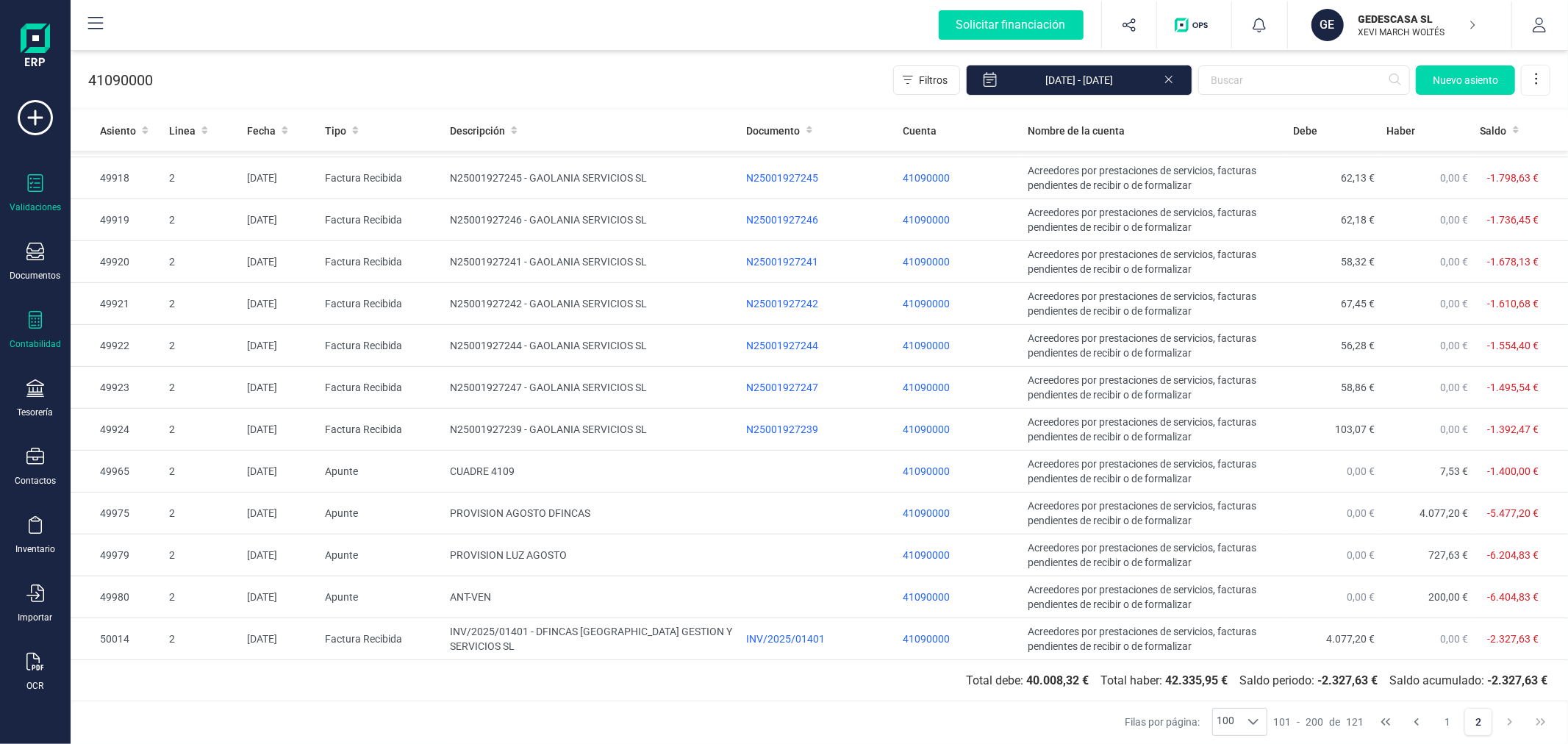
click at [40, 202] on div "Validaciones" at bounding box center [35, 207] width 51 height 12
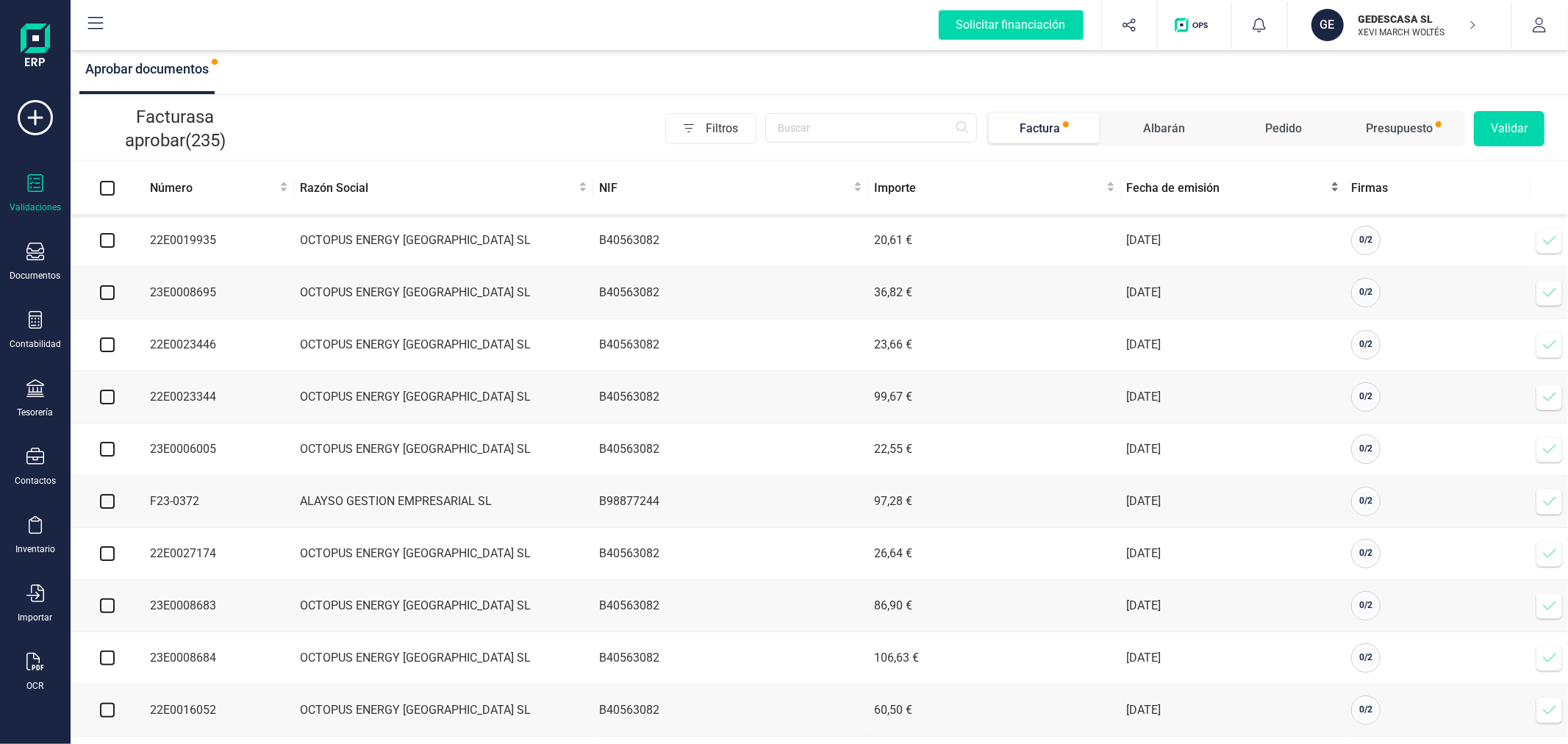
click at [1194, 186] on span "Fecha de emisión" at bounding box center [1227, 188] width 201 height 18
click at [41, 260] on icon at bounding box center [35, 251] width 18 height 18
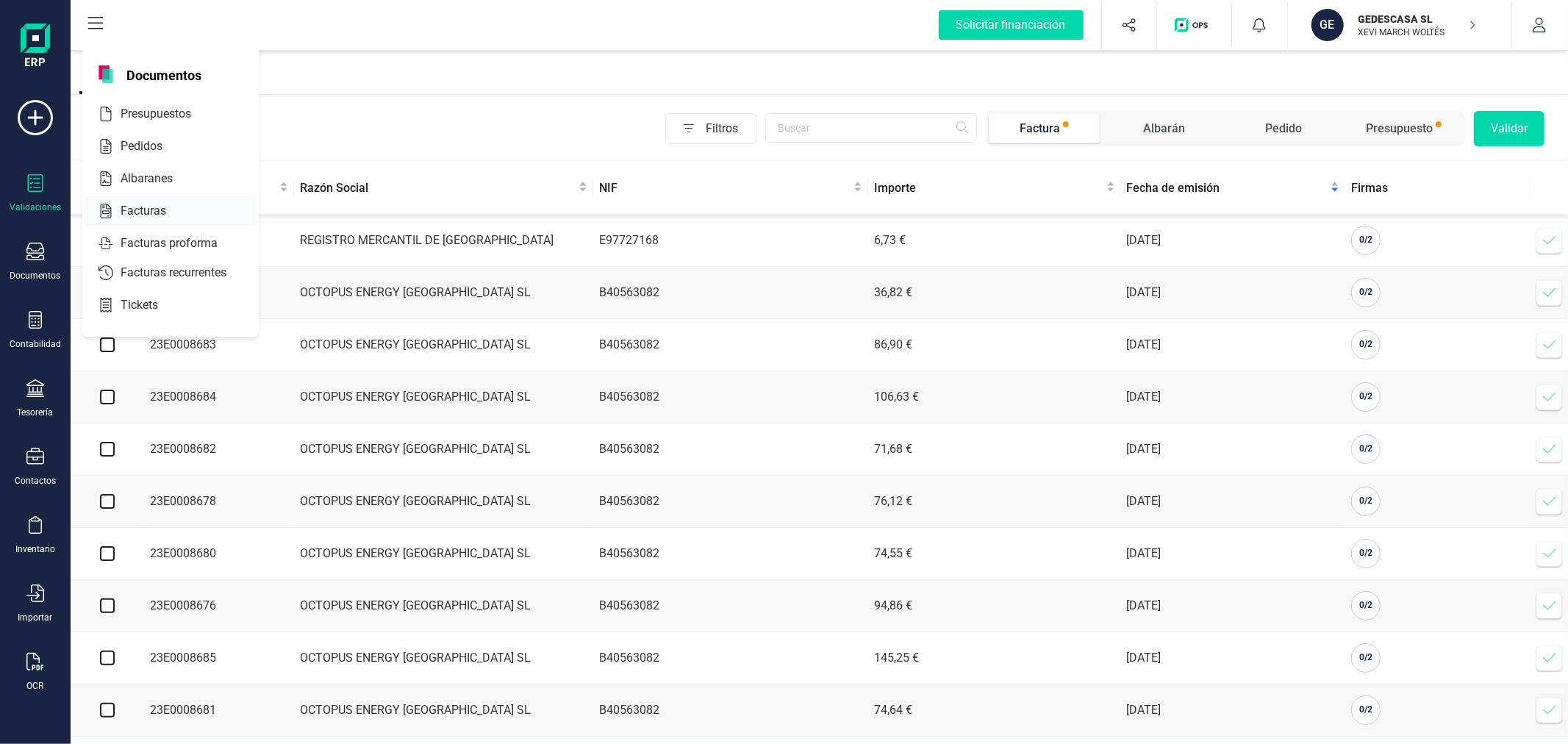
click at [165, 200] on div "Facturas" at bounding box center [170, 210] width 171 height 29
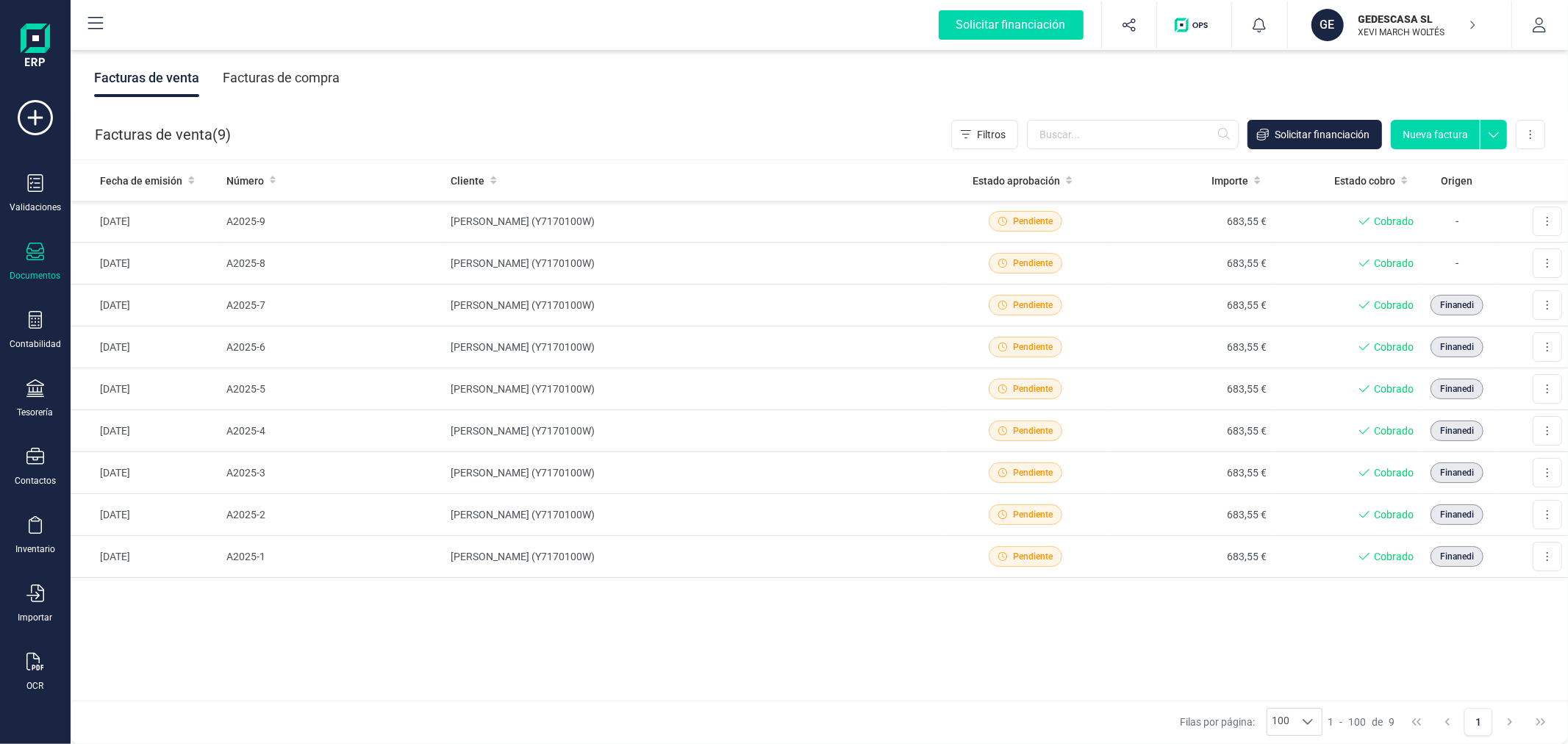
click at [284, 77] on div "Facturas de compra" at bounding box center [281, 77] width 117 height 38
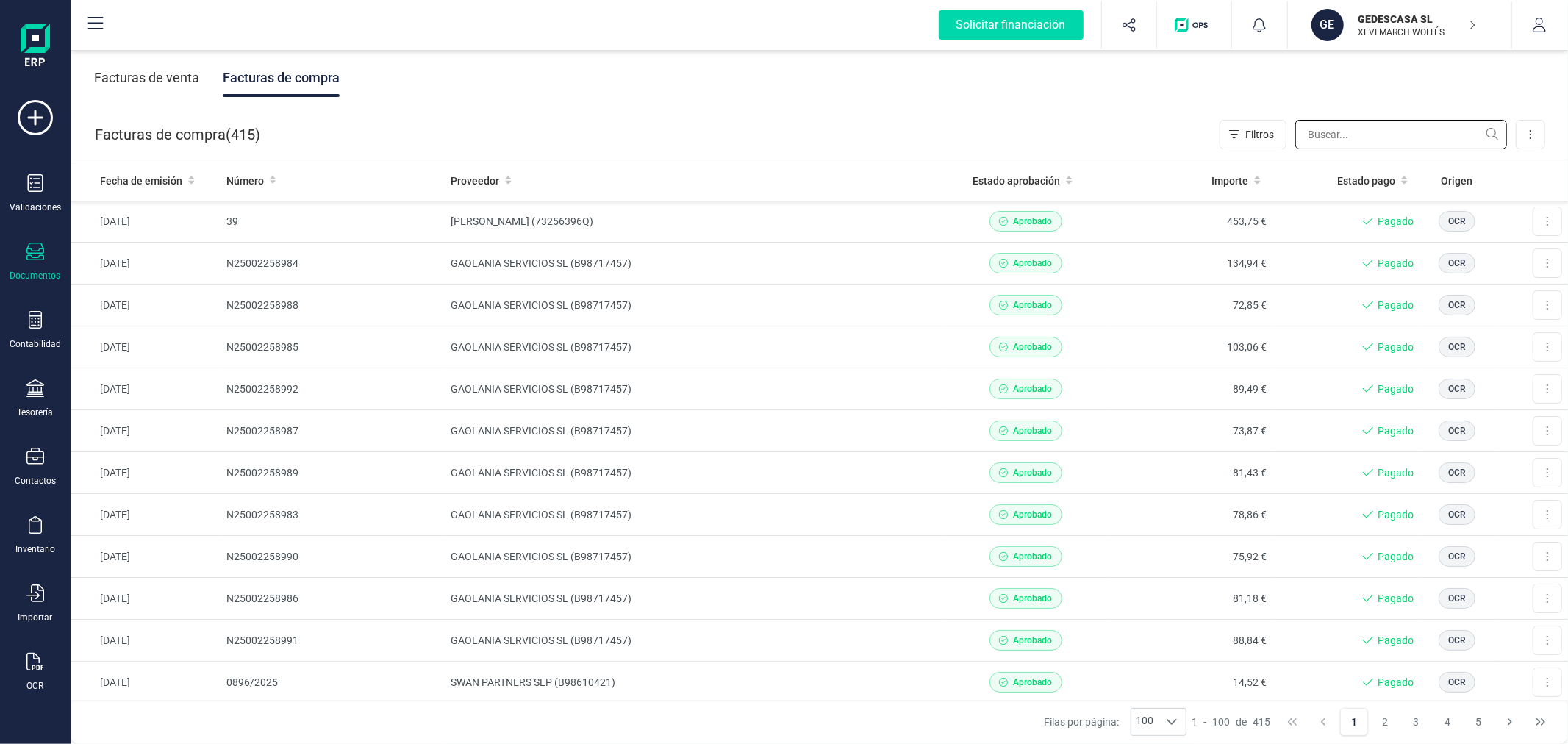
click at [1346, 124] on input "text" at bounding box center [1401, 134] width 212 height 29
click at [545, 260] on td "GAOLANIA SERVICIOS SL (B98717457)" at bounding box center [694, 263] width 498 height 42
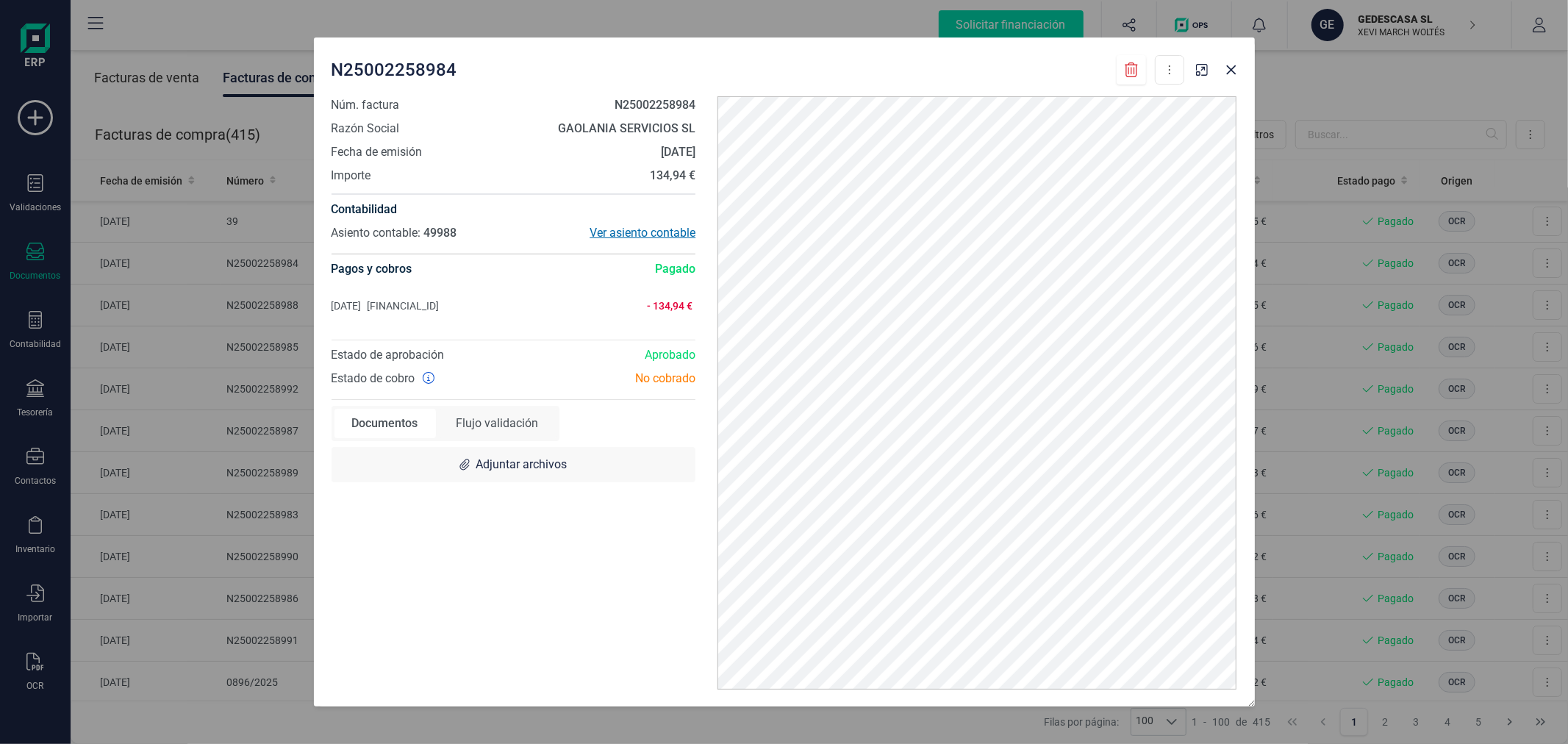
click at [619, 230] on div "Ver asiento contable" at bounding box center [604, 232] width 183 height 18
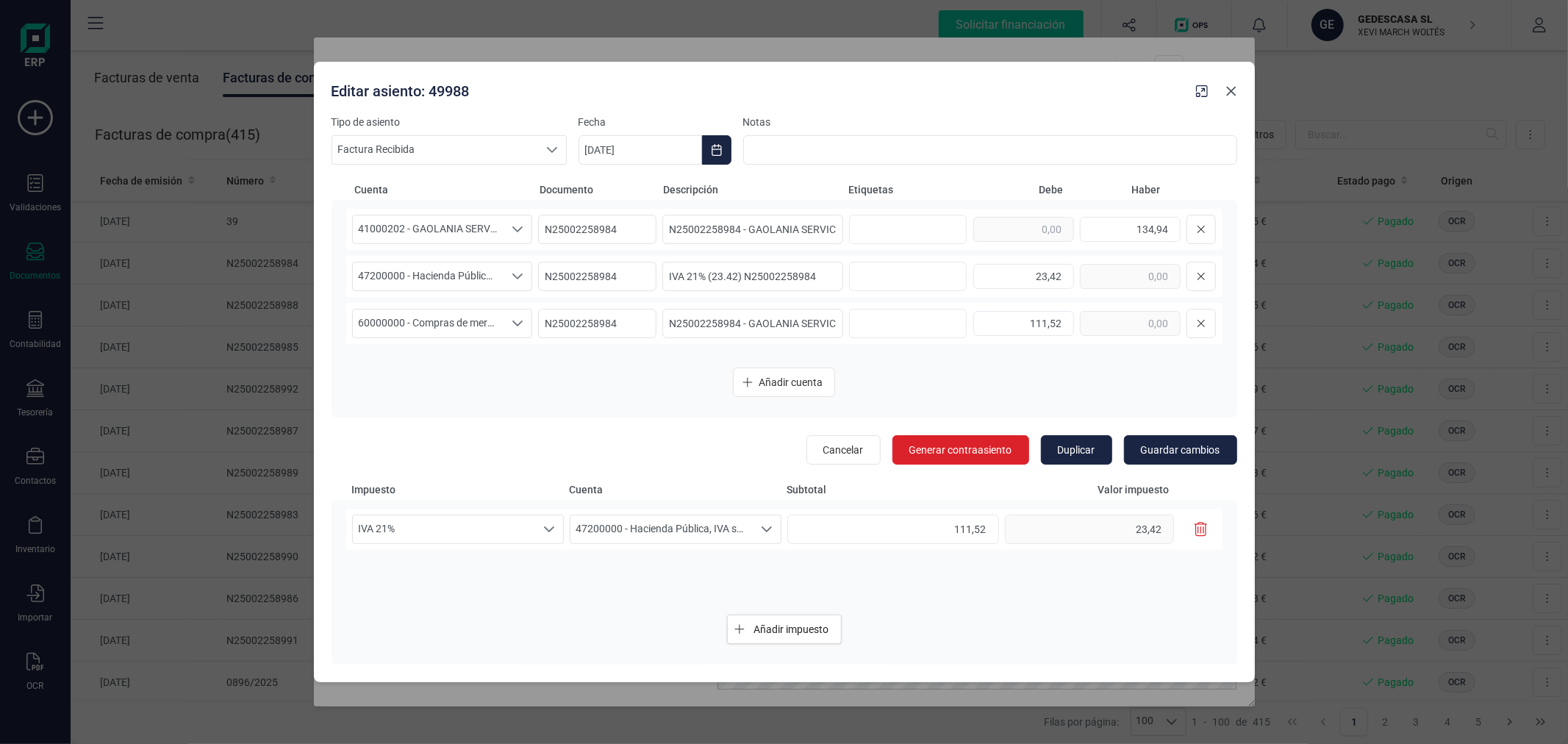
click at [1231, 91] on icon "Close" at bounding box center [1230, 91] width 9 height 9
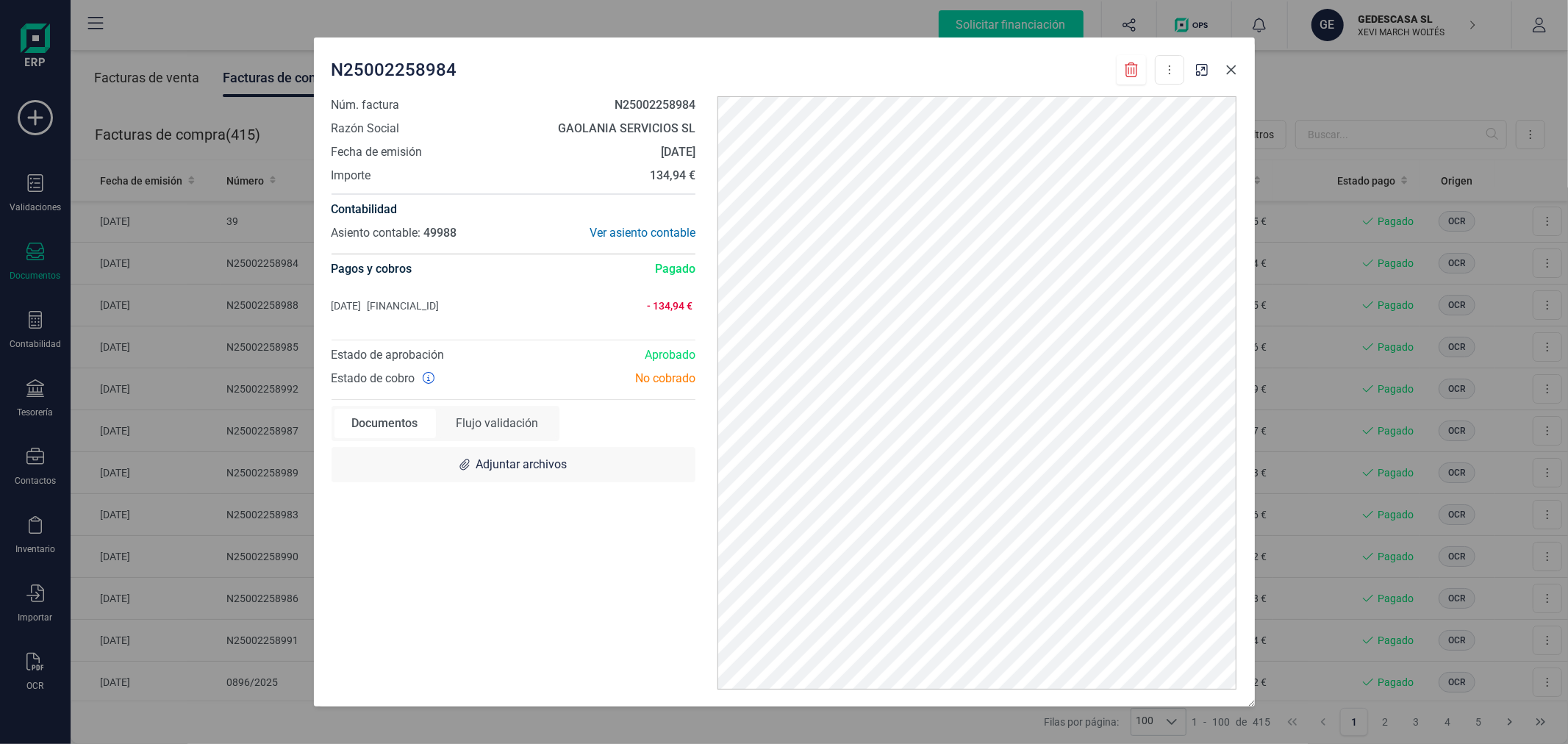
click at [1230, 72] on icon "Close" at bounding box center [1230, 69] width 9 height 9
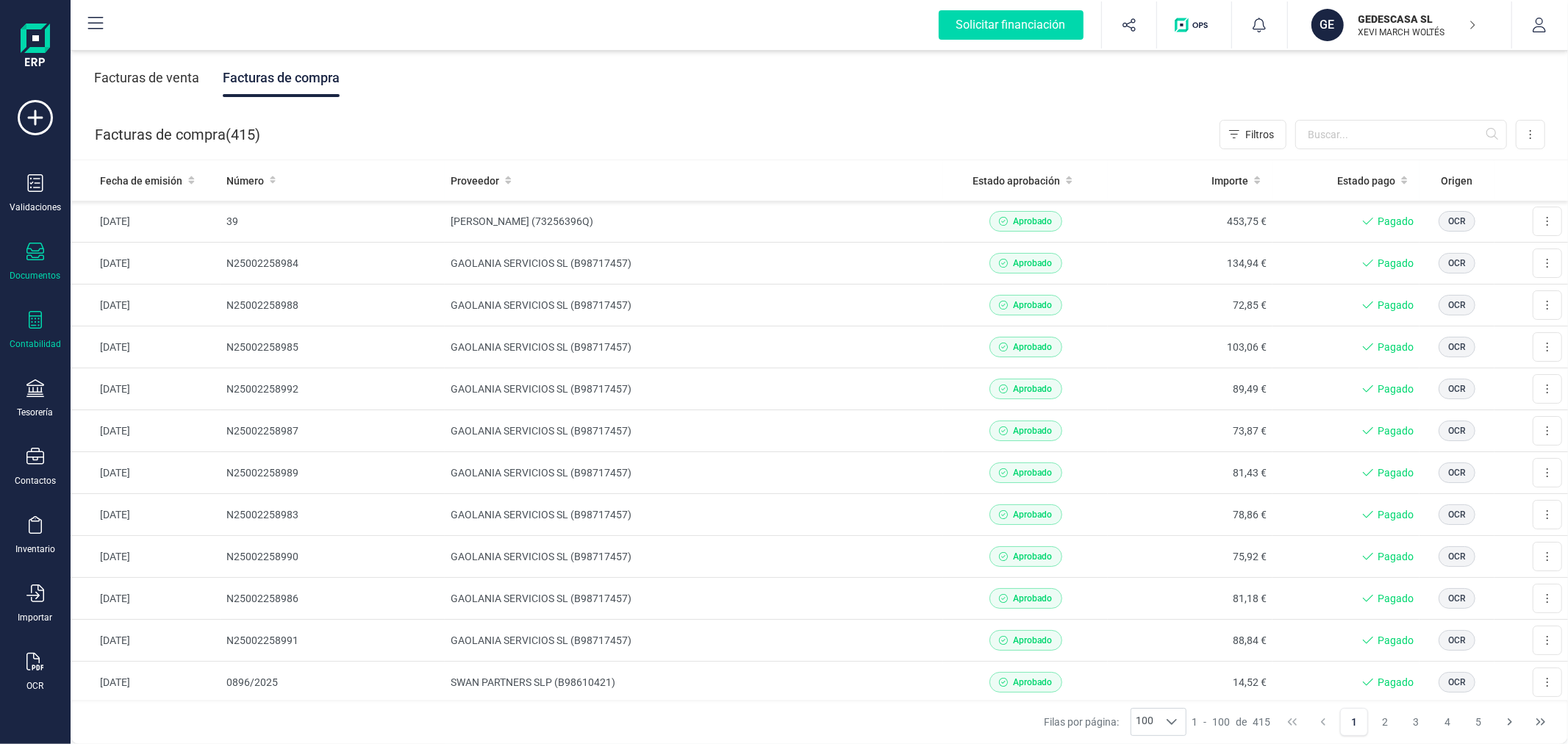
click at [29, 324] on icon at bounding box center [35, 320] width 13 height 18
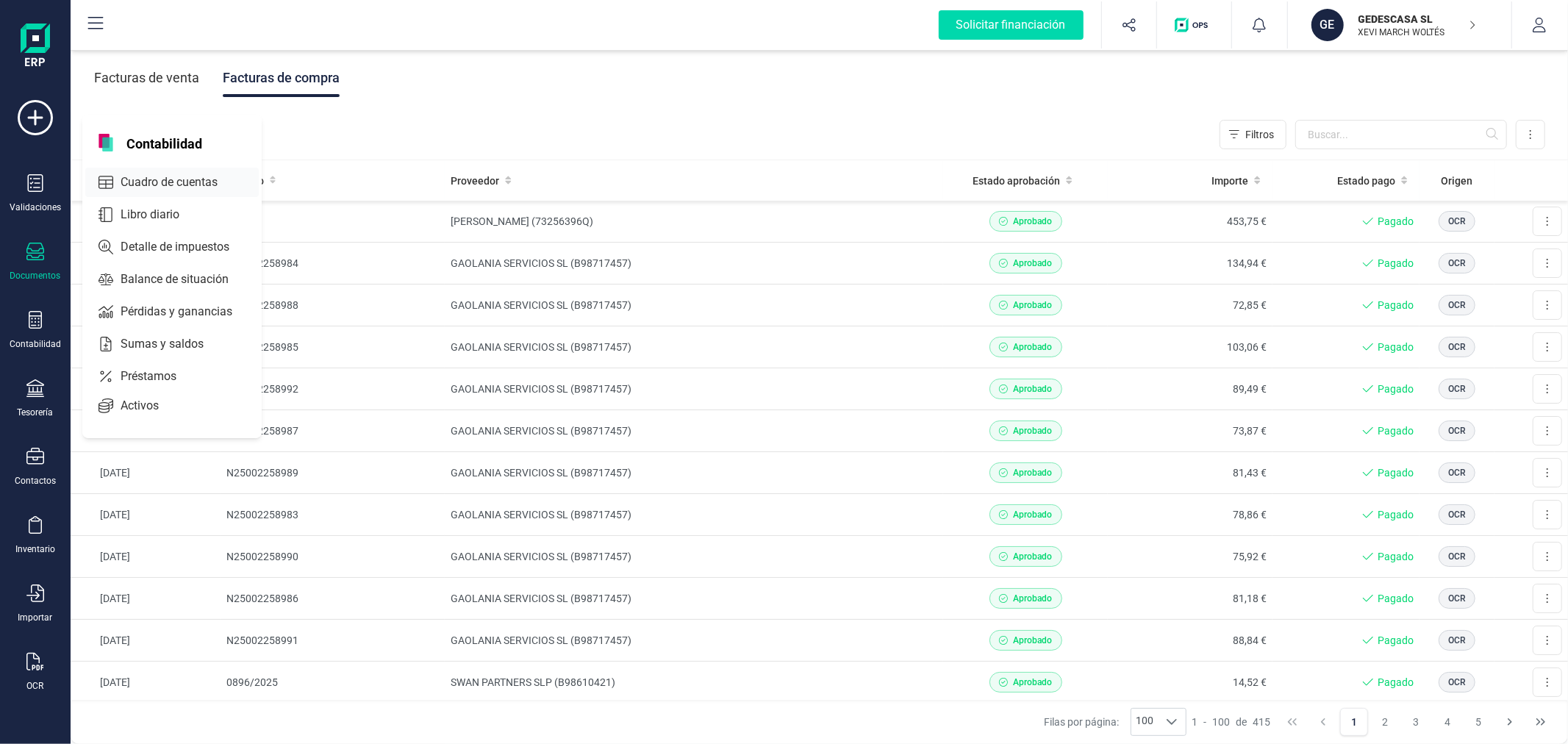
click at [173, 179] on span "Cuadro de cuentas" at bounding box center [179, 182] width 130 height 18
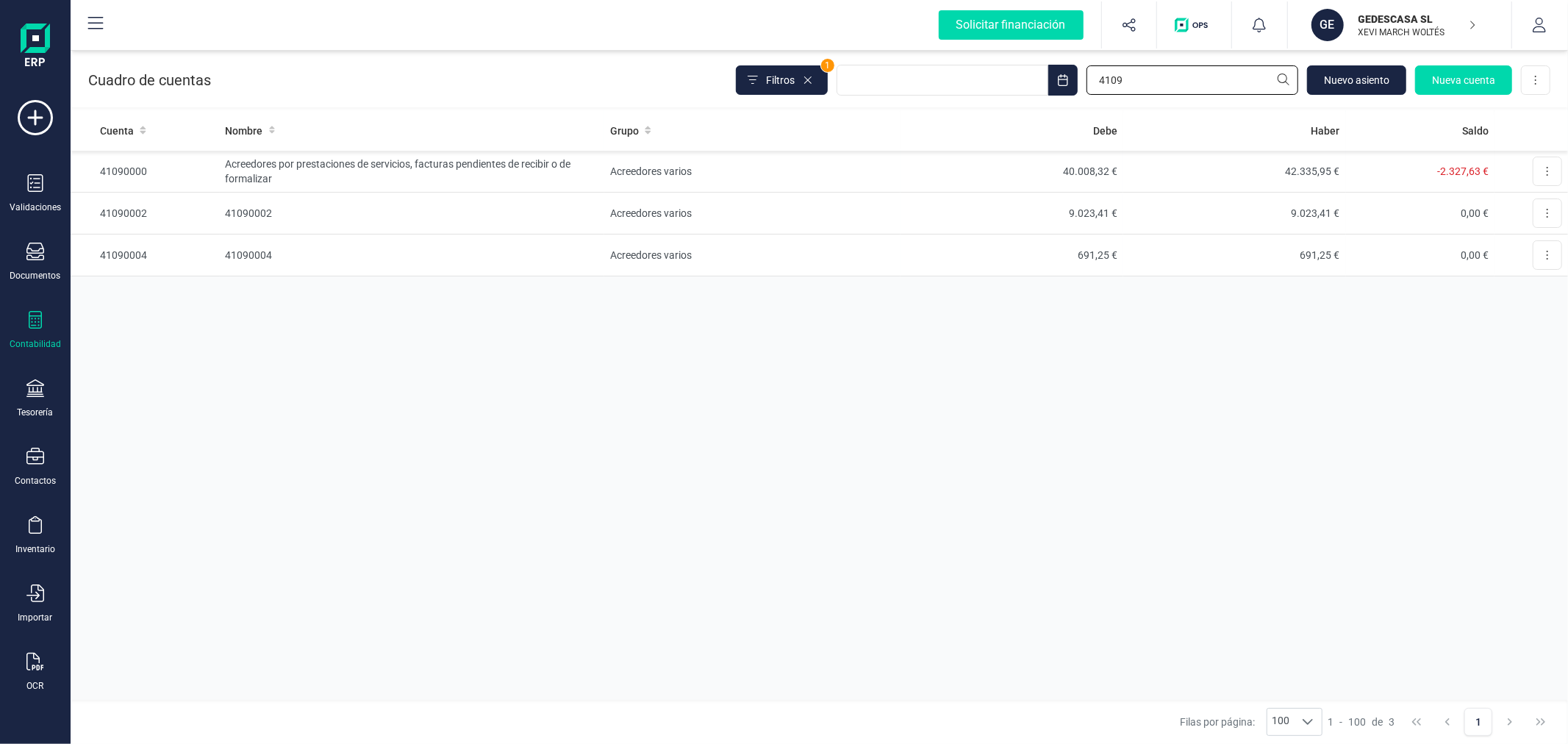
click at [1154, 85] on input "4109" at bounding box center [1193, 80] width 212 height 29
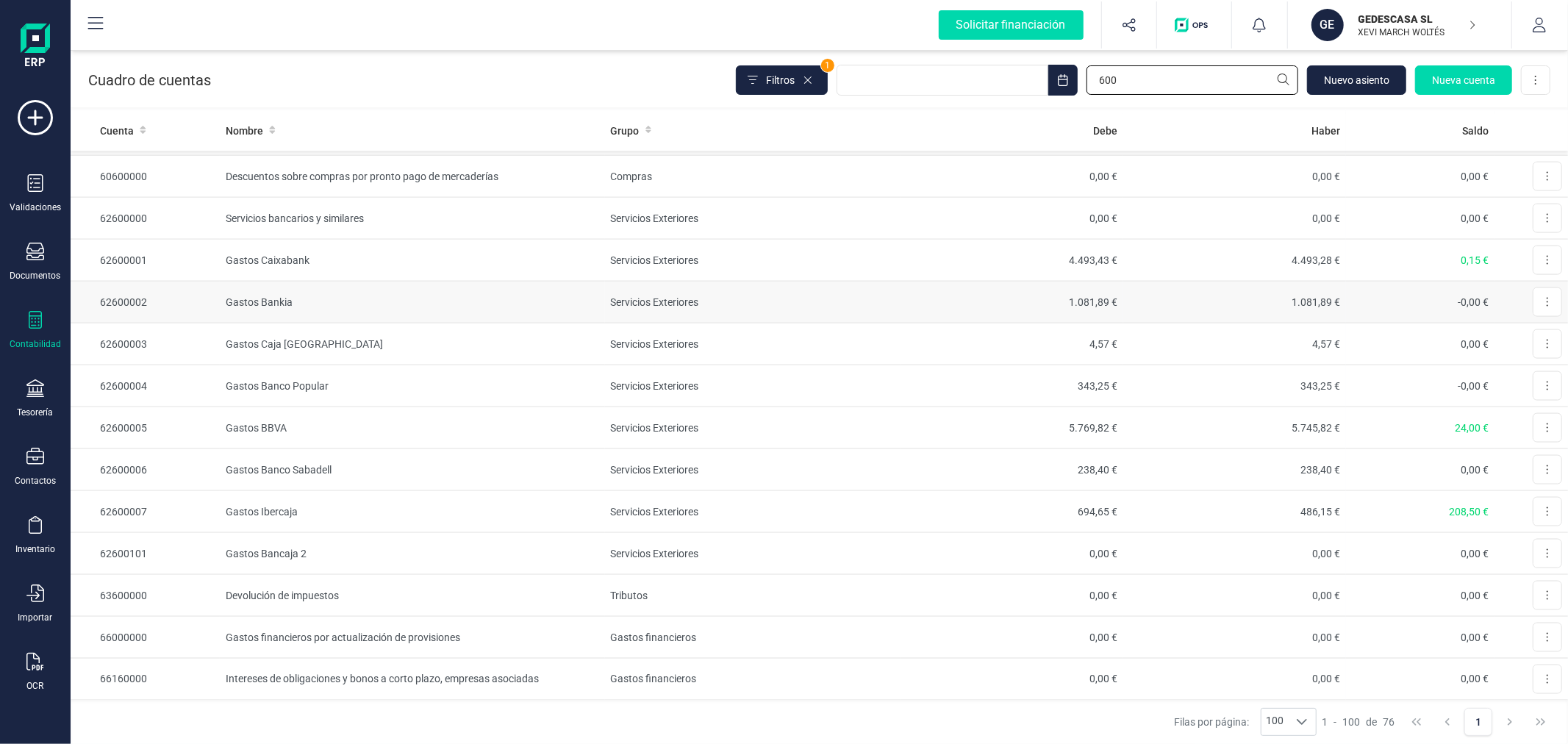
scroll to position [1634, 0]
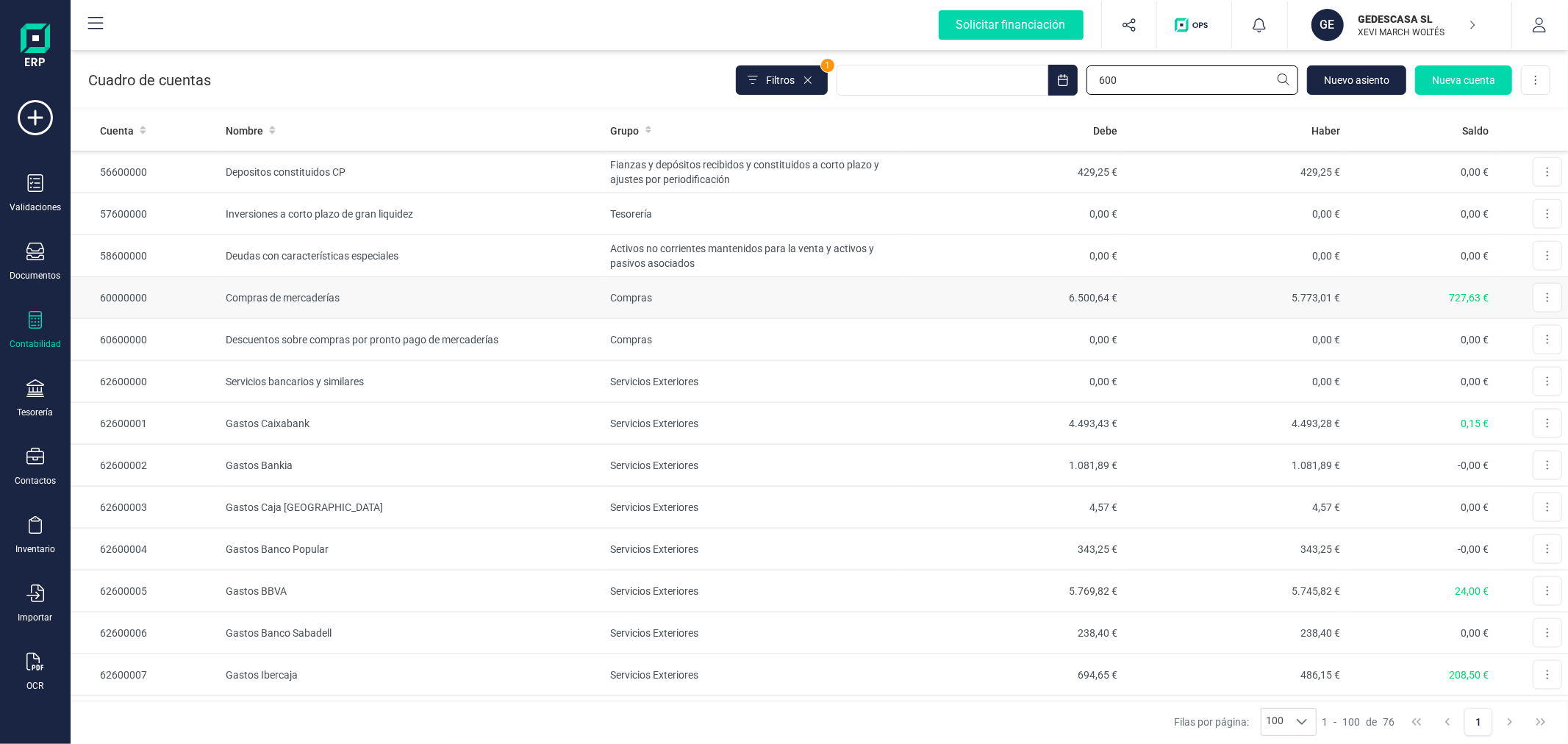
type input "600"
click at [666, 309] on td "Compras" at bounding box center [753, 298] width 296 height 42
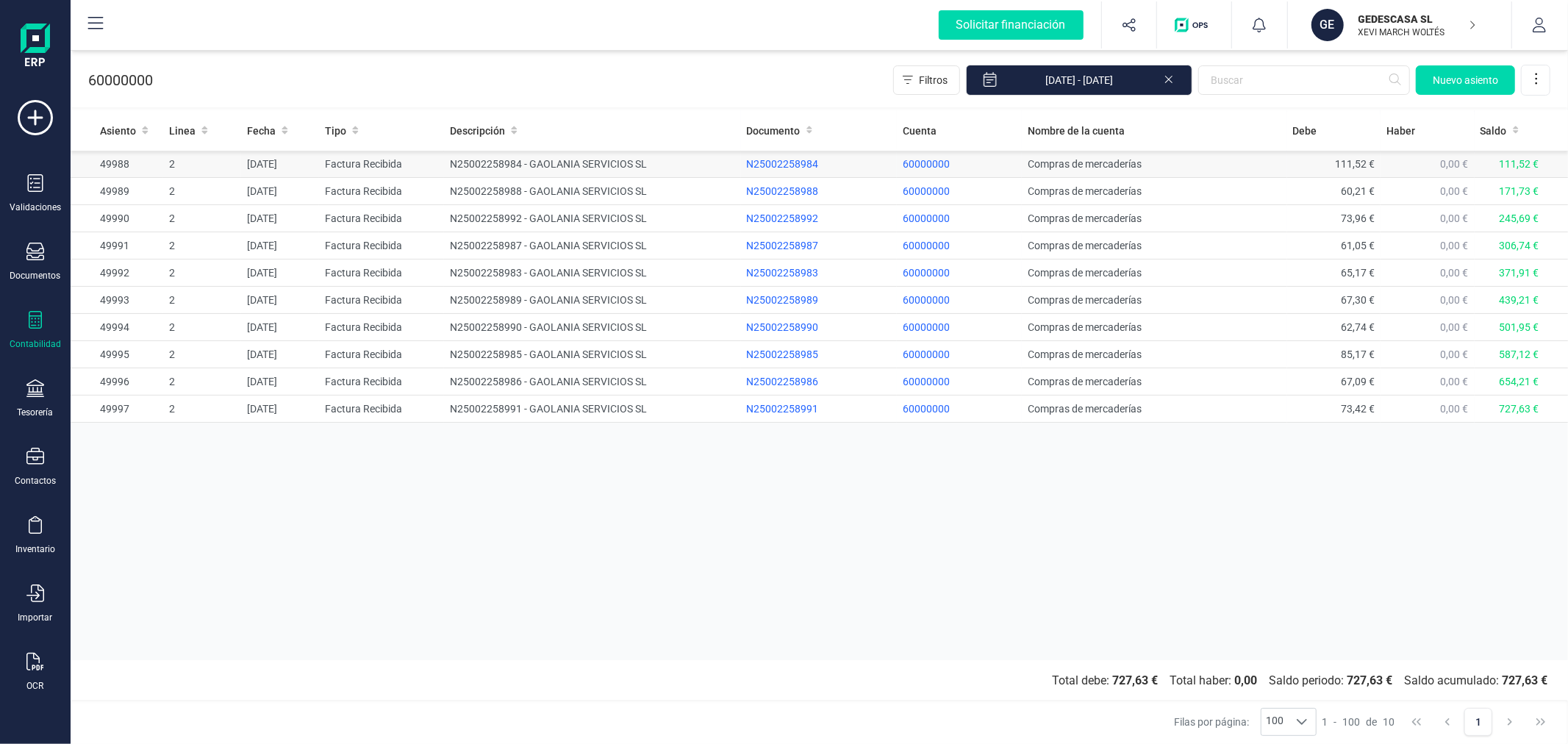
click at [651, 162] on td "N25002258984 - GAOLANIA SERVICIOS SL" at bounding box center [593, 164] width 296 height 27
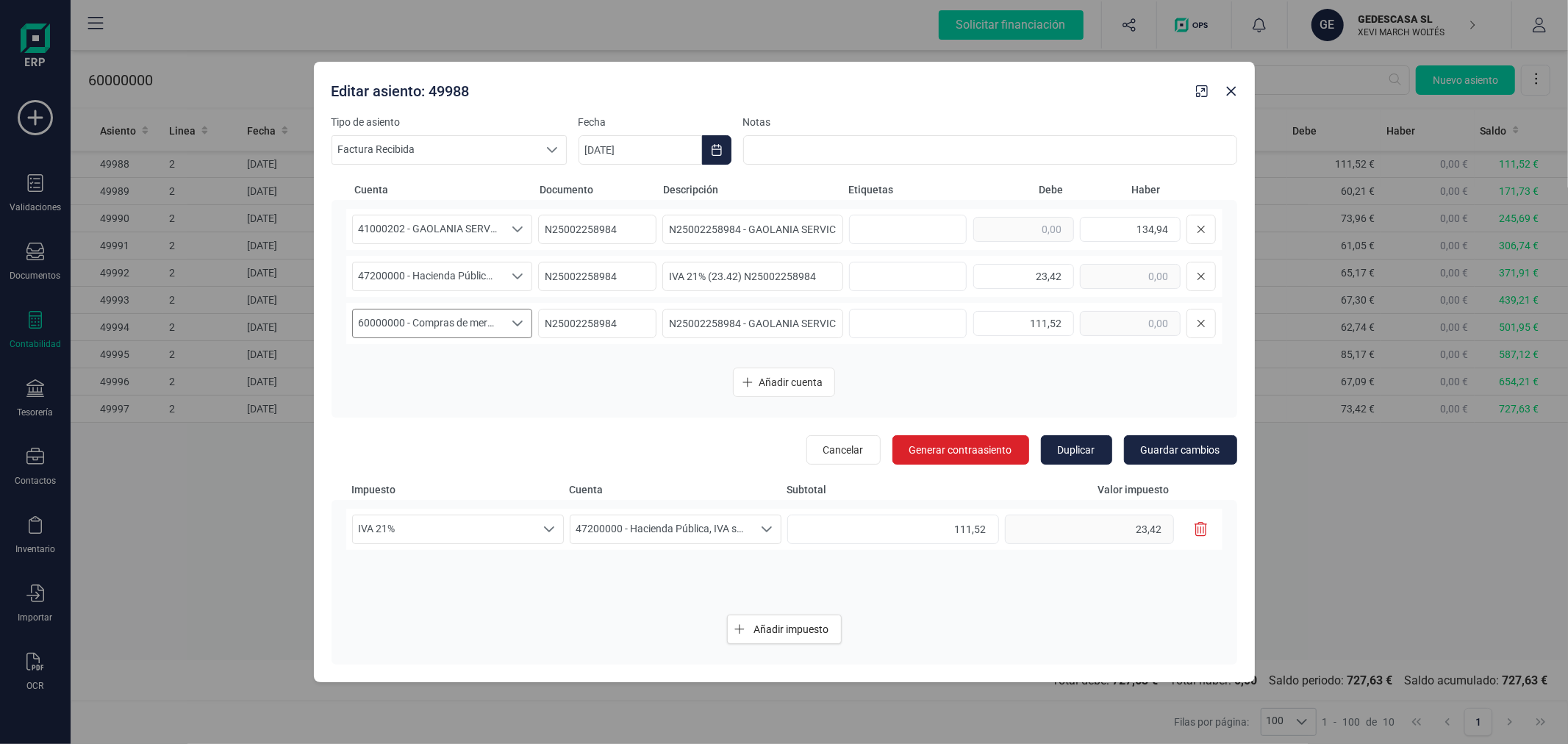
click at [444, 324] on span "60000000 - Compras de mercaderías" at bounding box center [428, 323] width 151 height 28
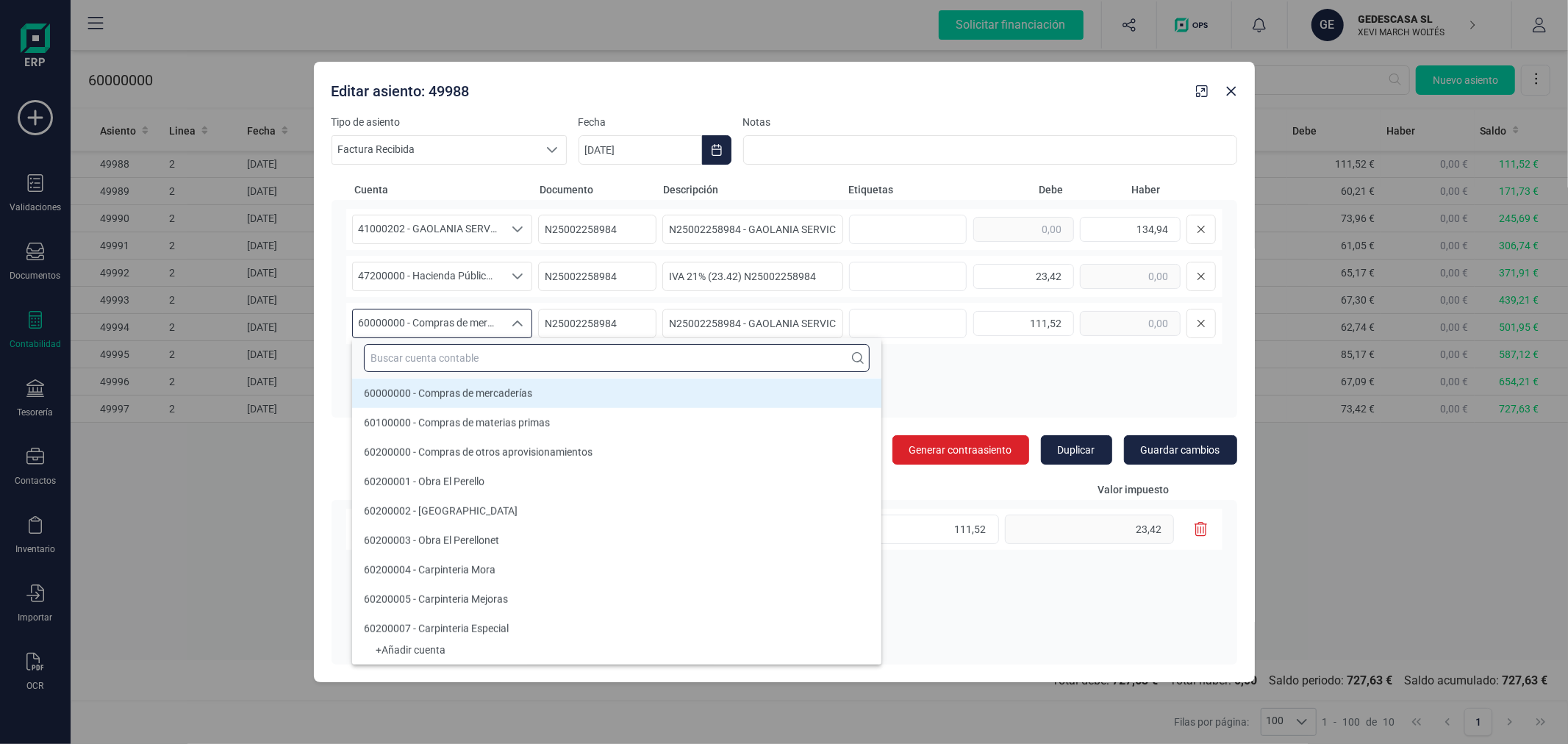
click at [466, 353] on input "text" at bounding box center [616, 358] width 506 height 28
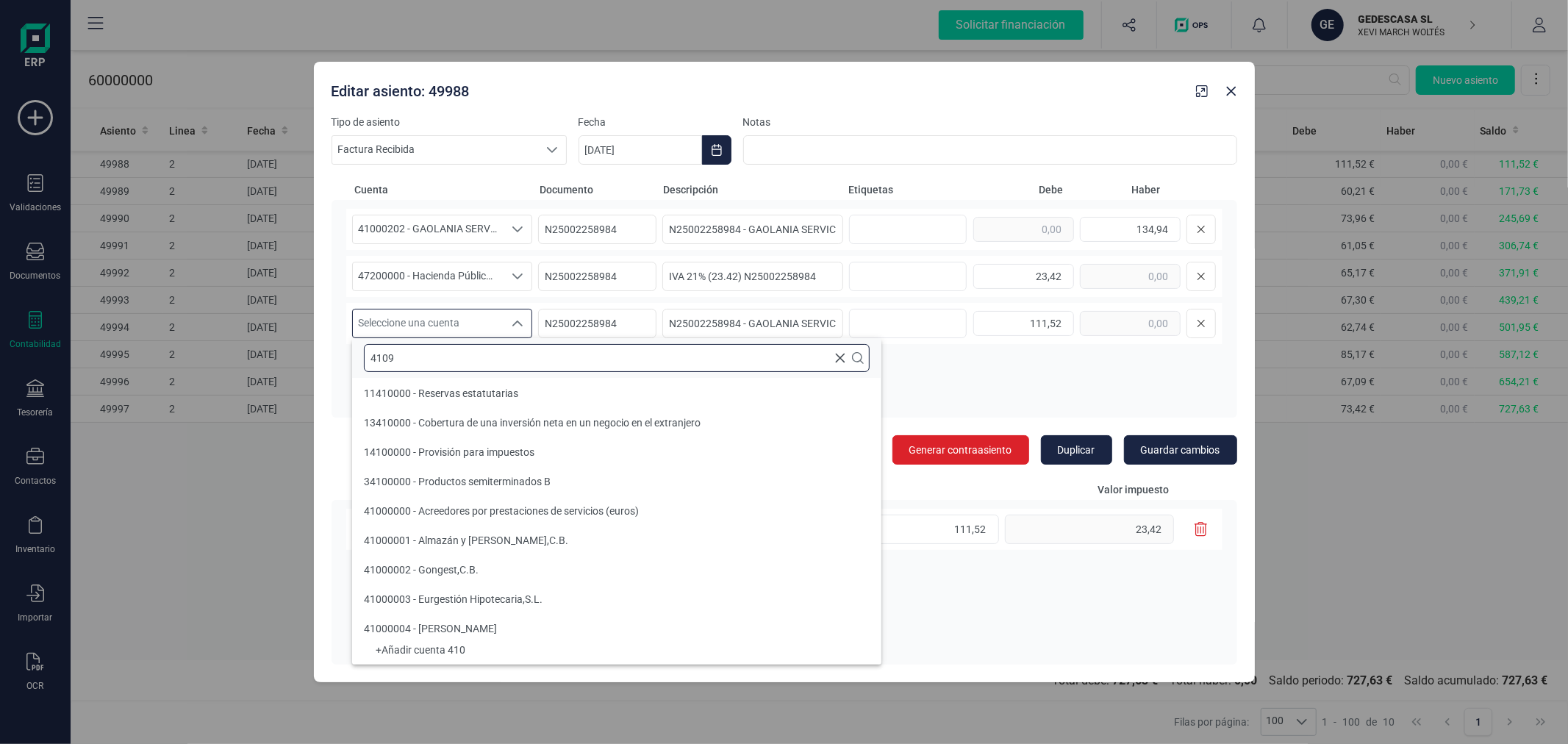
scroll to position [0, 0]
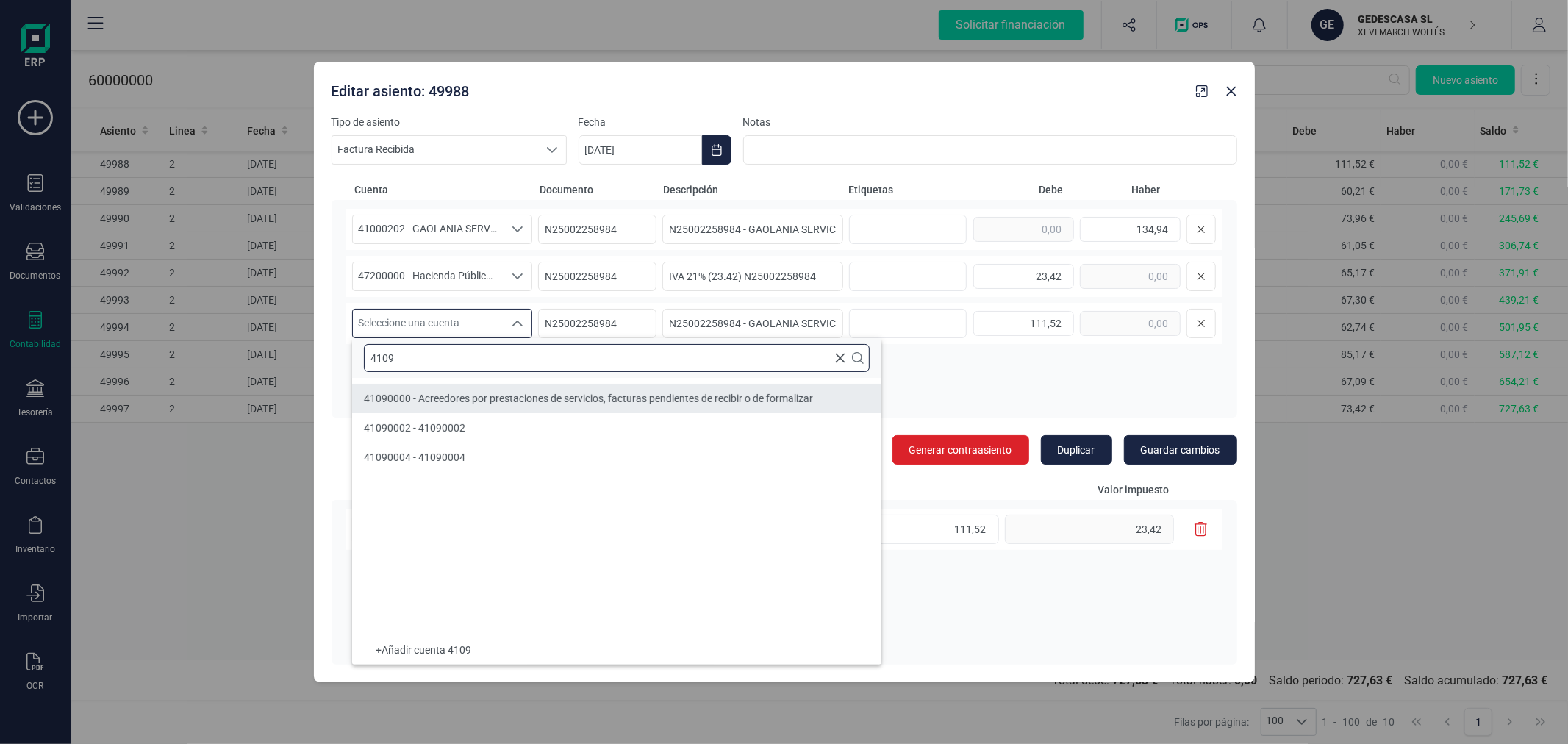
type input "4109"
click at [484, 400] on span "41090000 - Acreedores por prestaciones de servicios, facturas pendientes de rec…" at bounding box center [588, 398] width 449 height 12
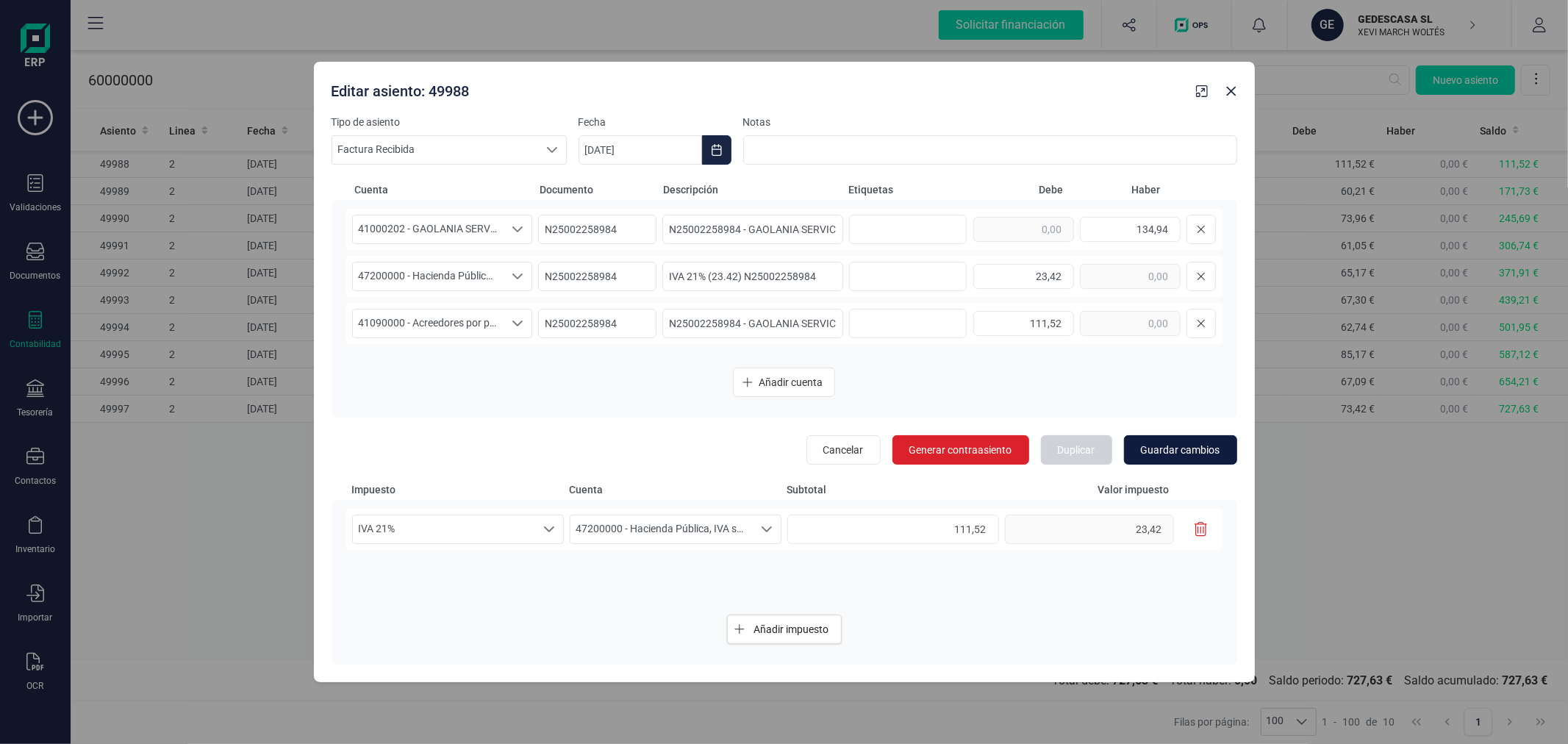
click at [1163, 437] on button "Guardar cambios" at bounding box center [1181, 449] width 114 height 29
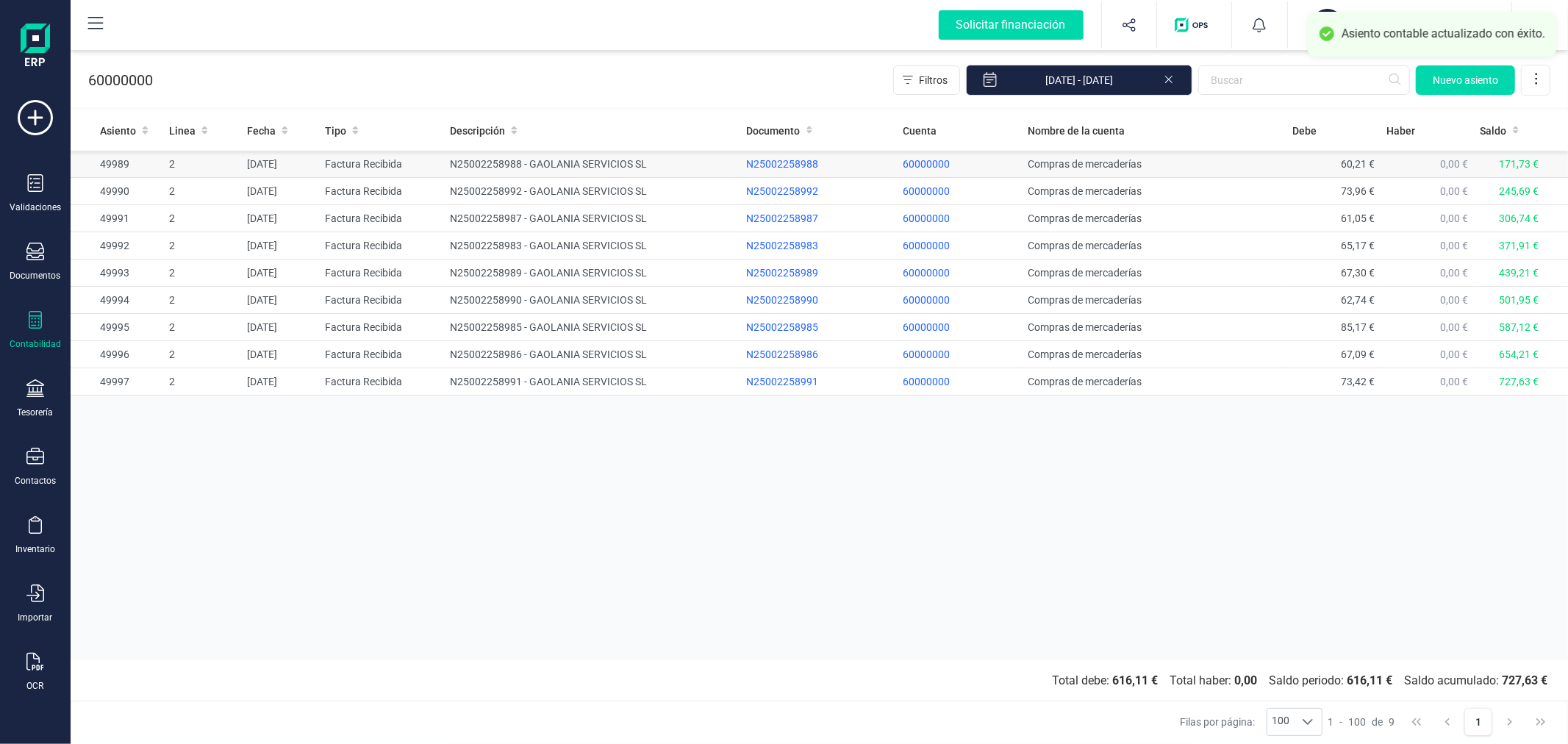
click at [621, 163] on td "N25002258988 - GAOLANIA SERVICIOS SL" at bounding box center [593, 164] width 296 height 27
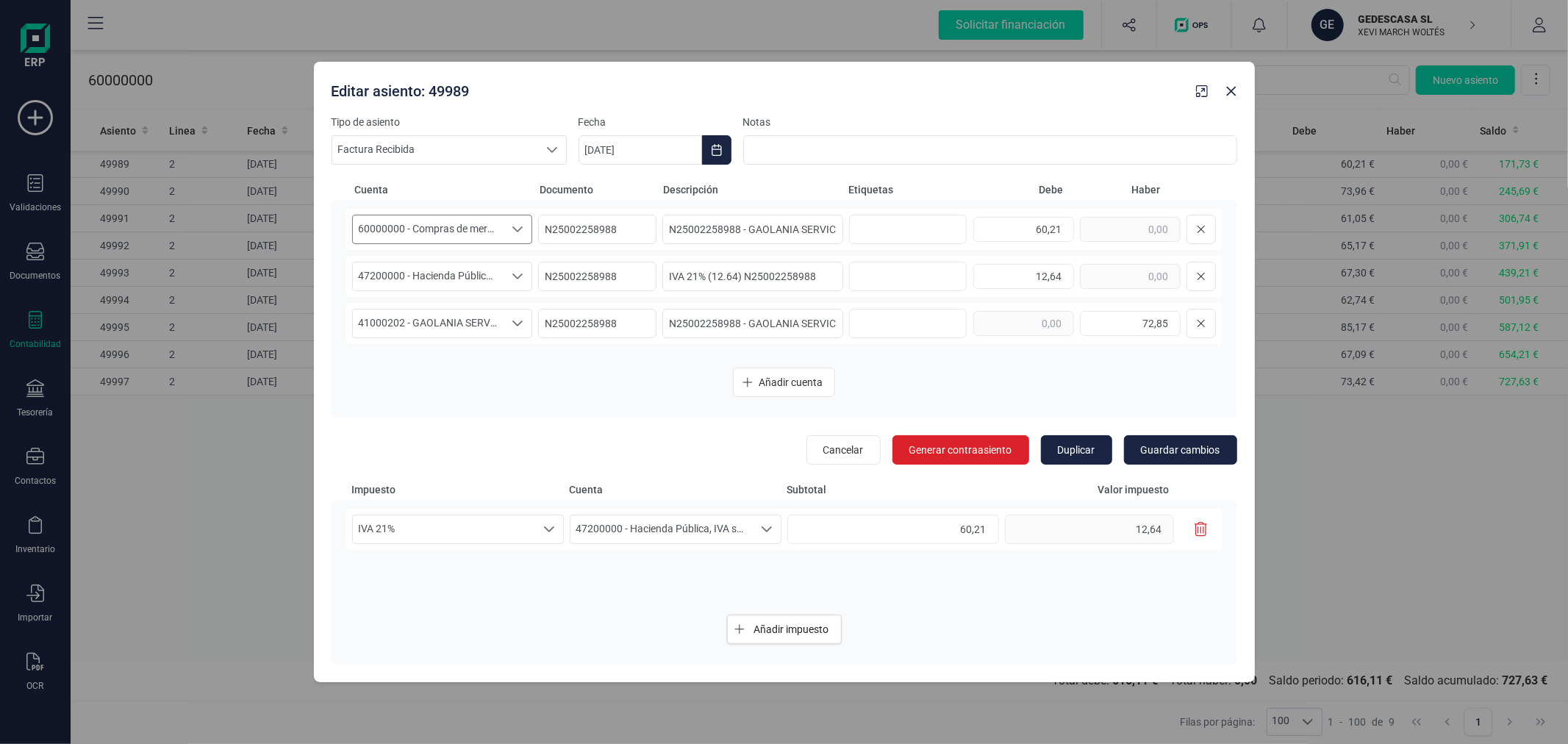
click at [500, 226] on span "60000000 - Compras de mercaderías" at bounding box center [428, 229] width 151 height 28
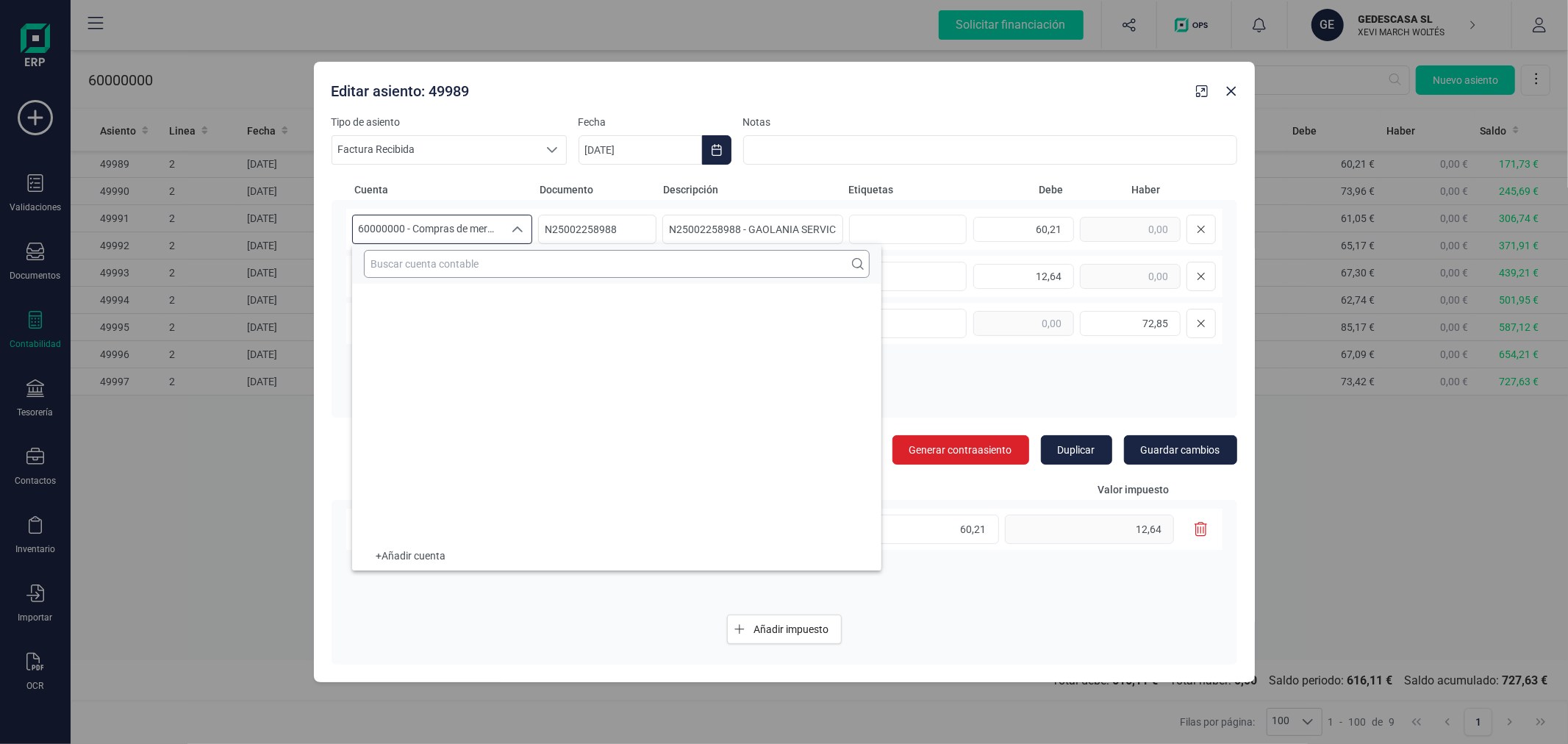
scroll to position [34148, 0]
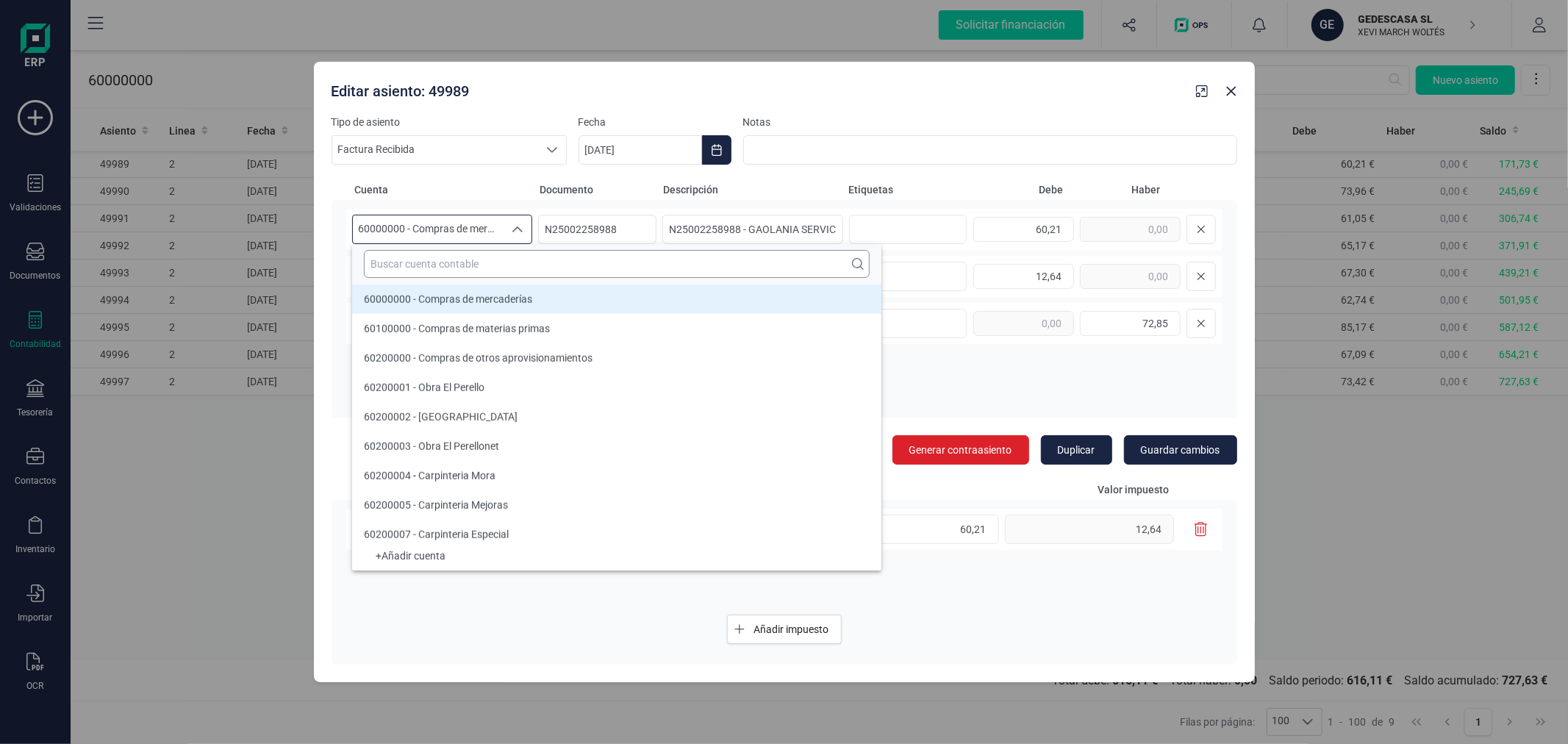
click at [531, 274] on input "text" at bounding box center [616, 263] width 506 height 28
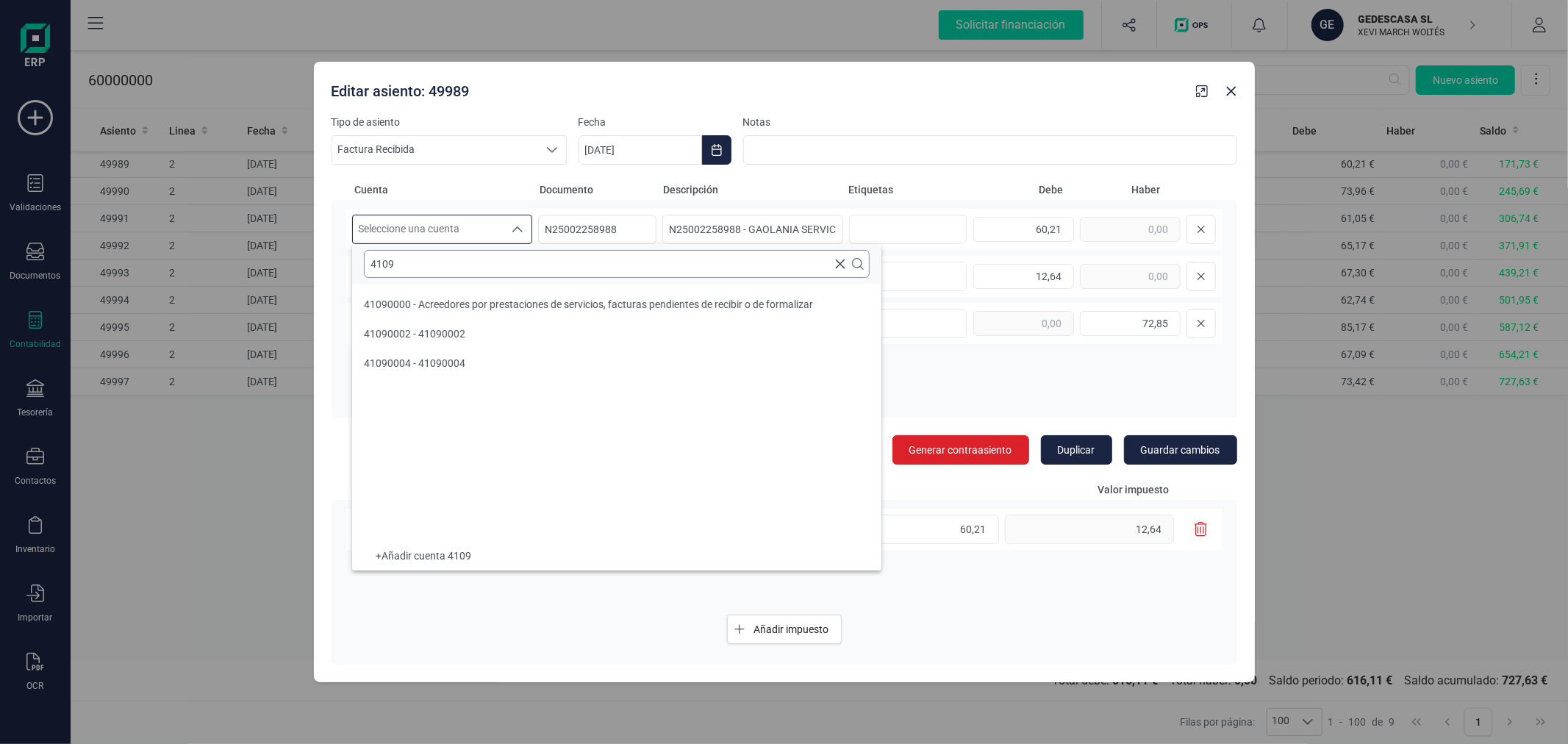
scroll to position [0, 0]
type input "4109"
click at [701, 302] on span "41090000 - Acreedores por prestaciones de servicios, facturas pendientes de rec…" at bounding box center [588, 305] width 449 height 12
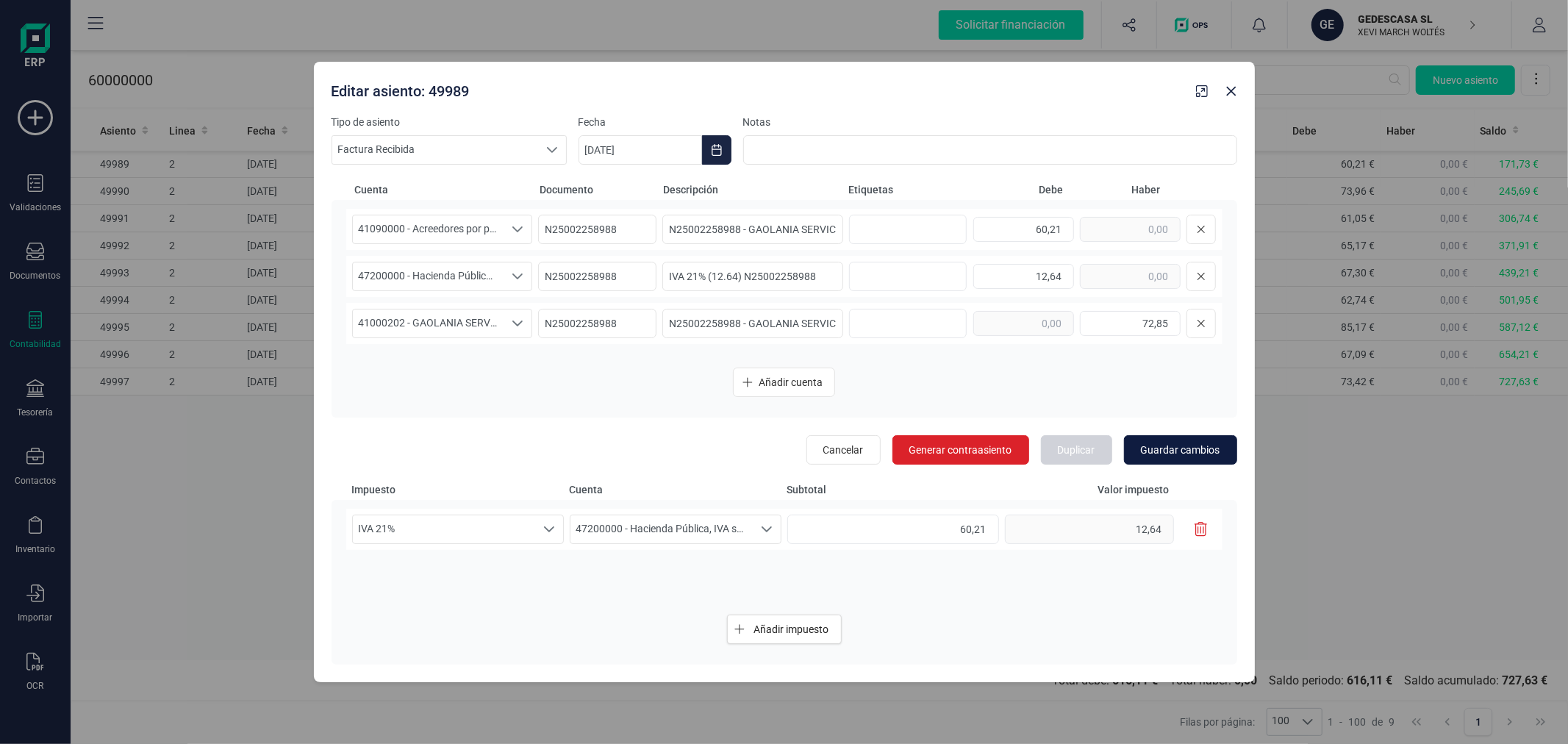
click at [1182, 452] on span "Guardar cambios" at bounding box center [1181, 449] width 79 height 14
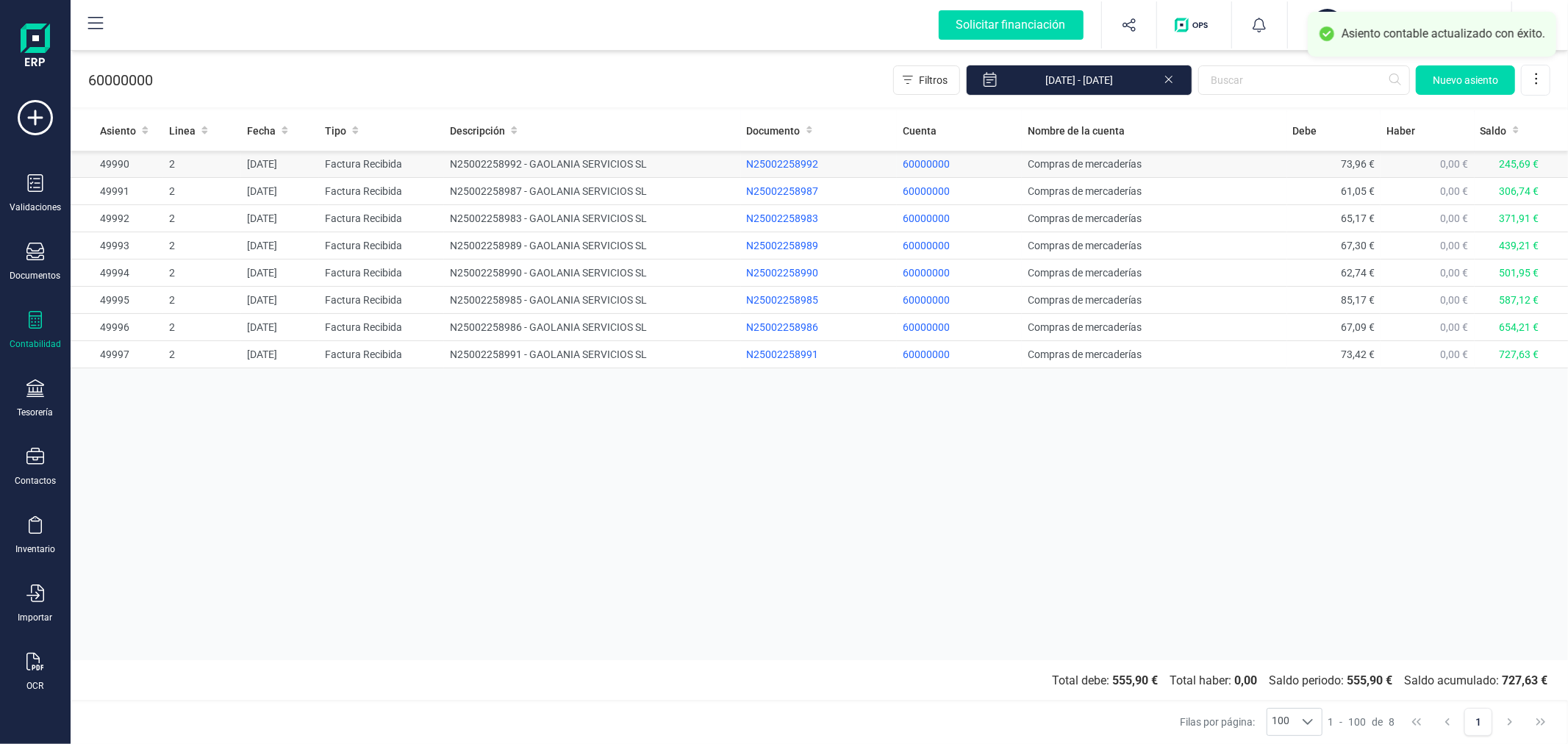
click at [619, 169] on td "N25002258992 - GAOLANIA SERVICIOS SL" at bounding box center [593, 164] width 296 height 27
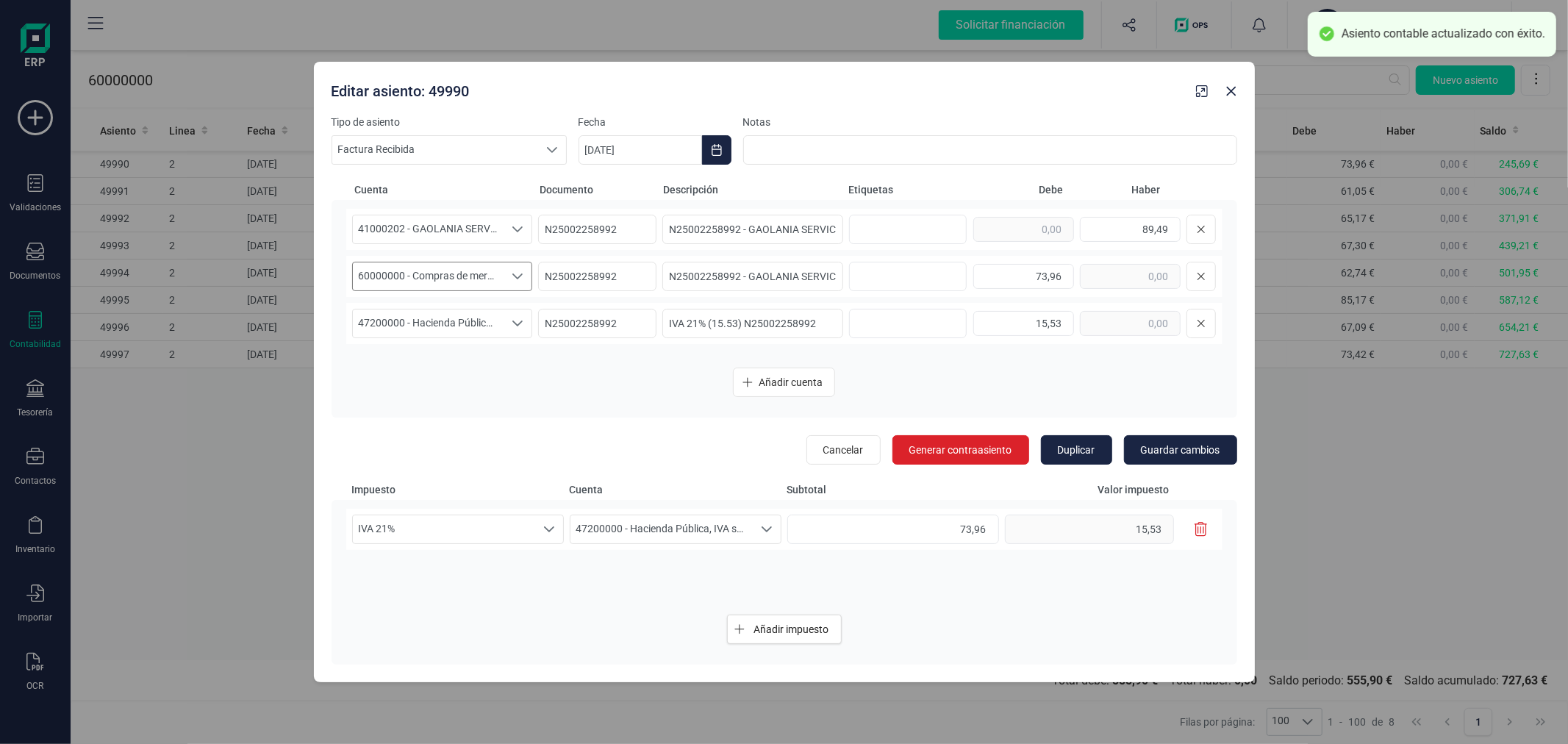
click at [481, 277] on span "60000000 - Compras de mercaderías" at bounding box center [428, 276] width 151 height 28
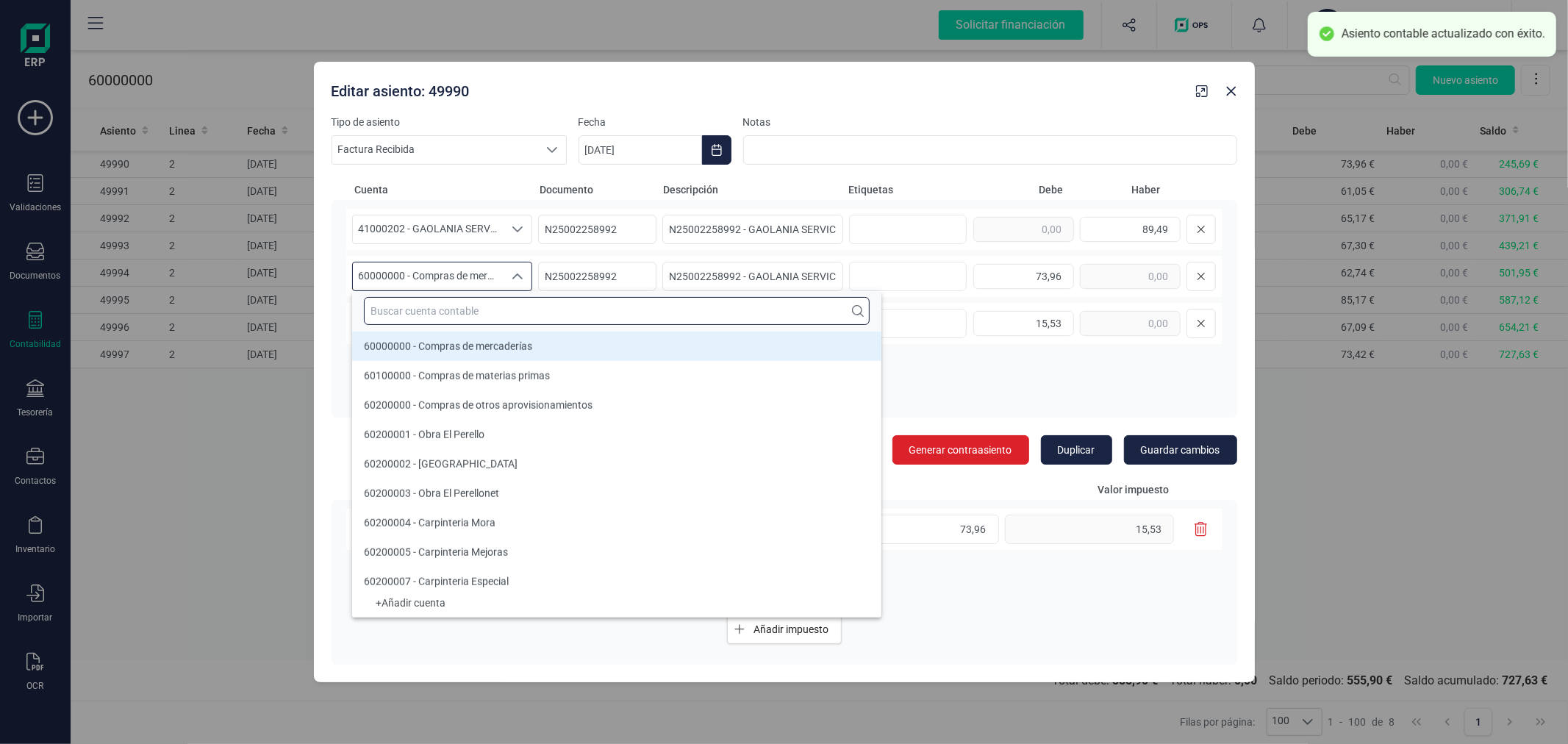
click at [480, 306] on input "text" at bounding box center [616, 311] width 506 height 28
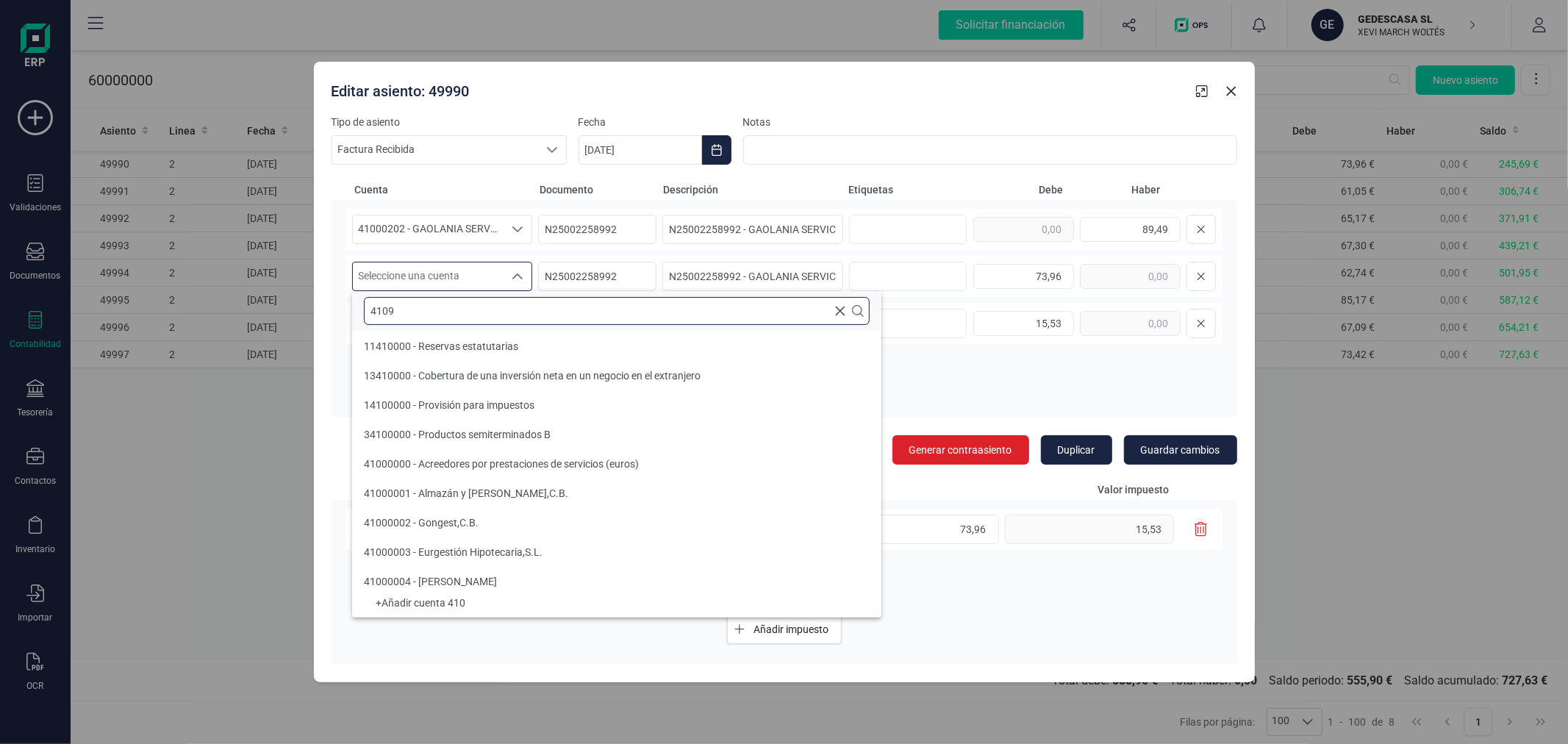
scroll to position [0, 0]
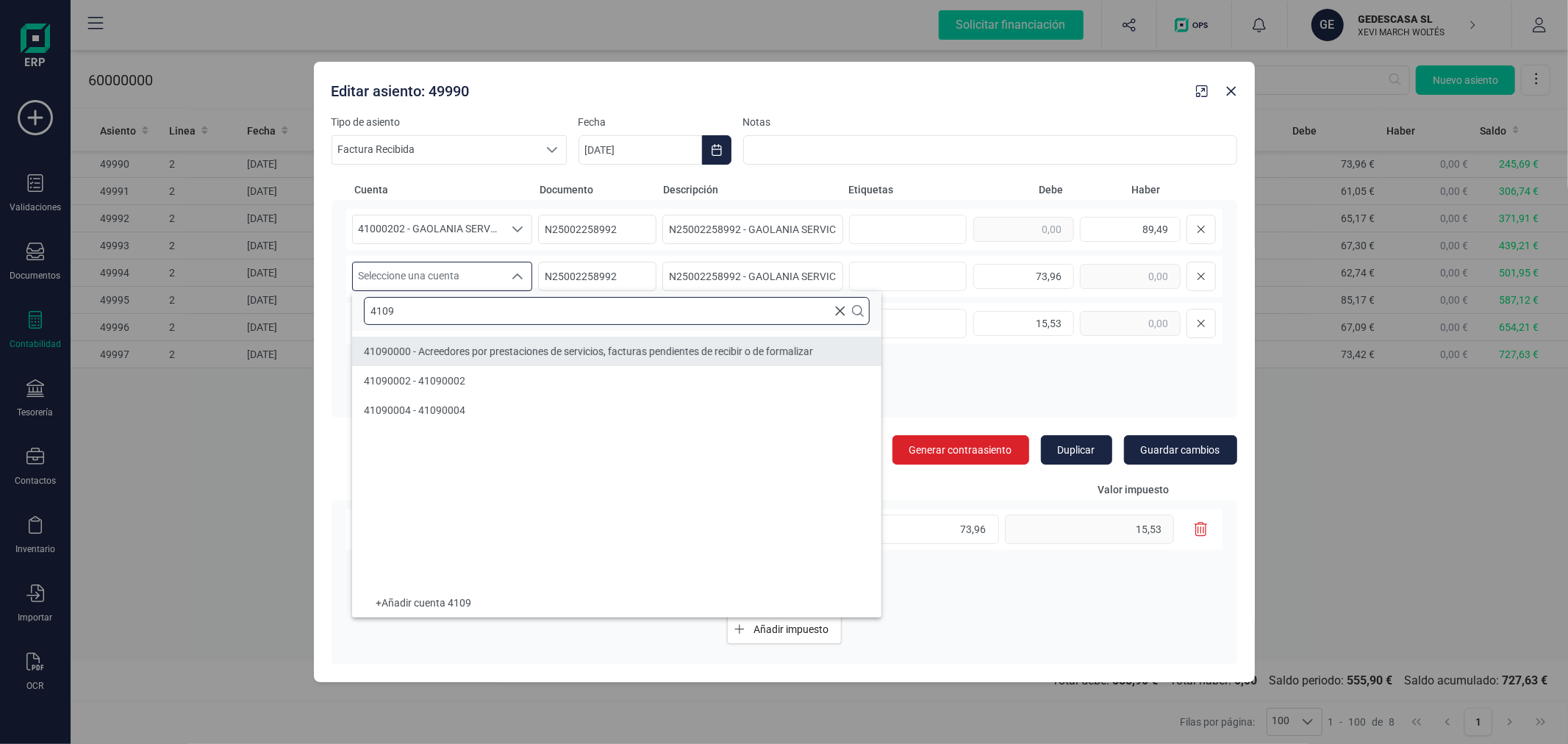
type input "4109"
click at [611, 343] on li "41090000 - Acreedores por prestaciones de servicios, facturas pendientes de rec…" at bounding box center [616, 351] width 529 height 29
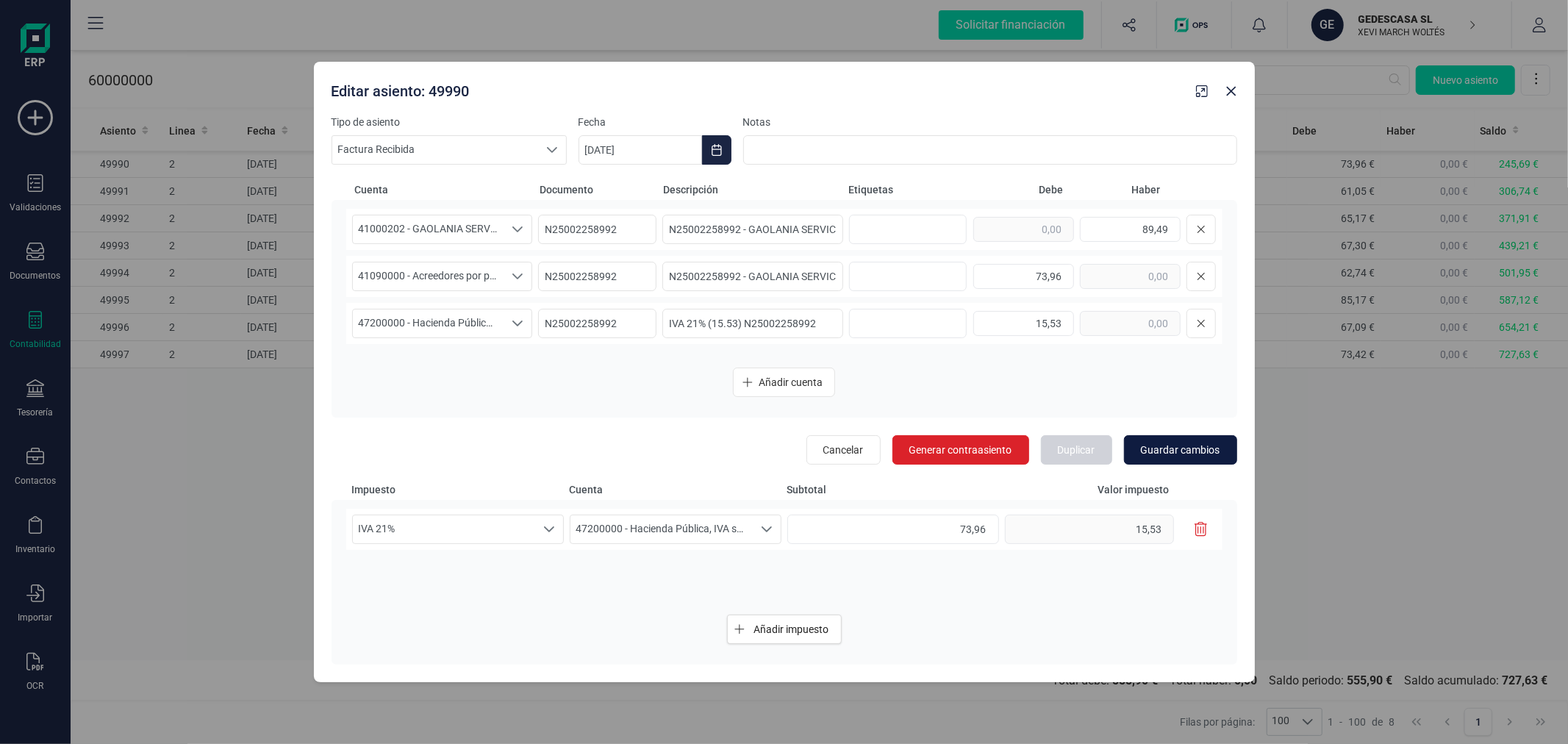
click at [1166, 454] on span "Guardar cambios" at bounding box center [1181, 449] width 79 height 14
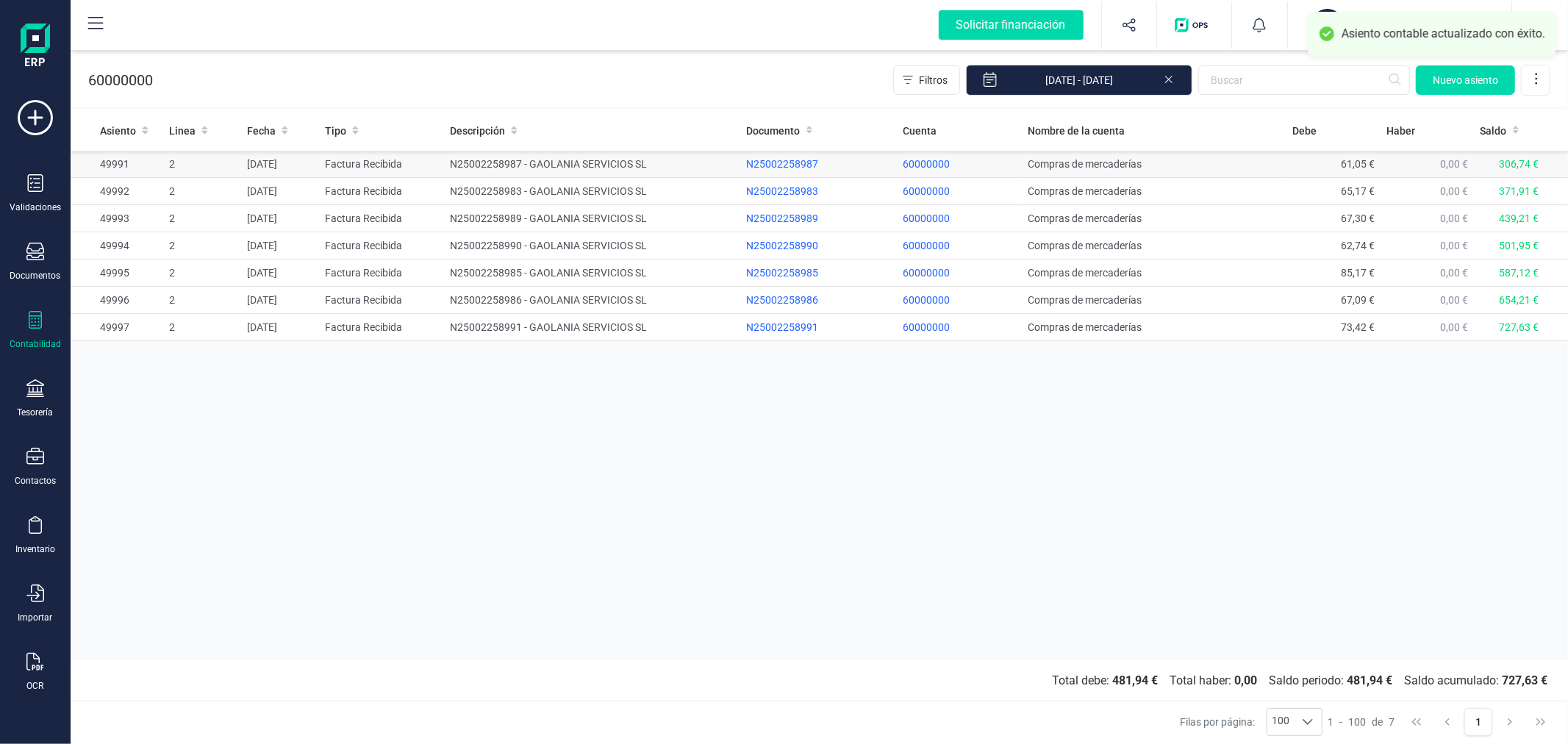
click at [530, 165] on td "N25002258987 - GAOLANIA SERVICIOS SL" at bounding box center [593, 164] width 296 height 27
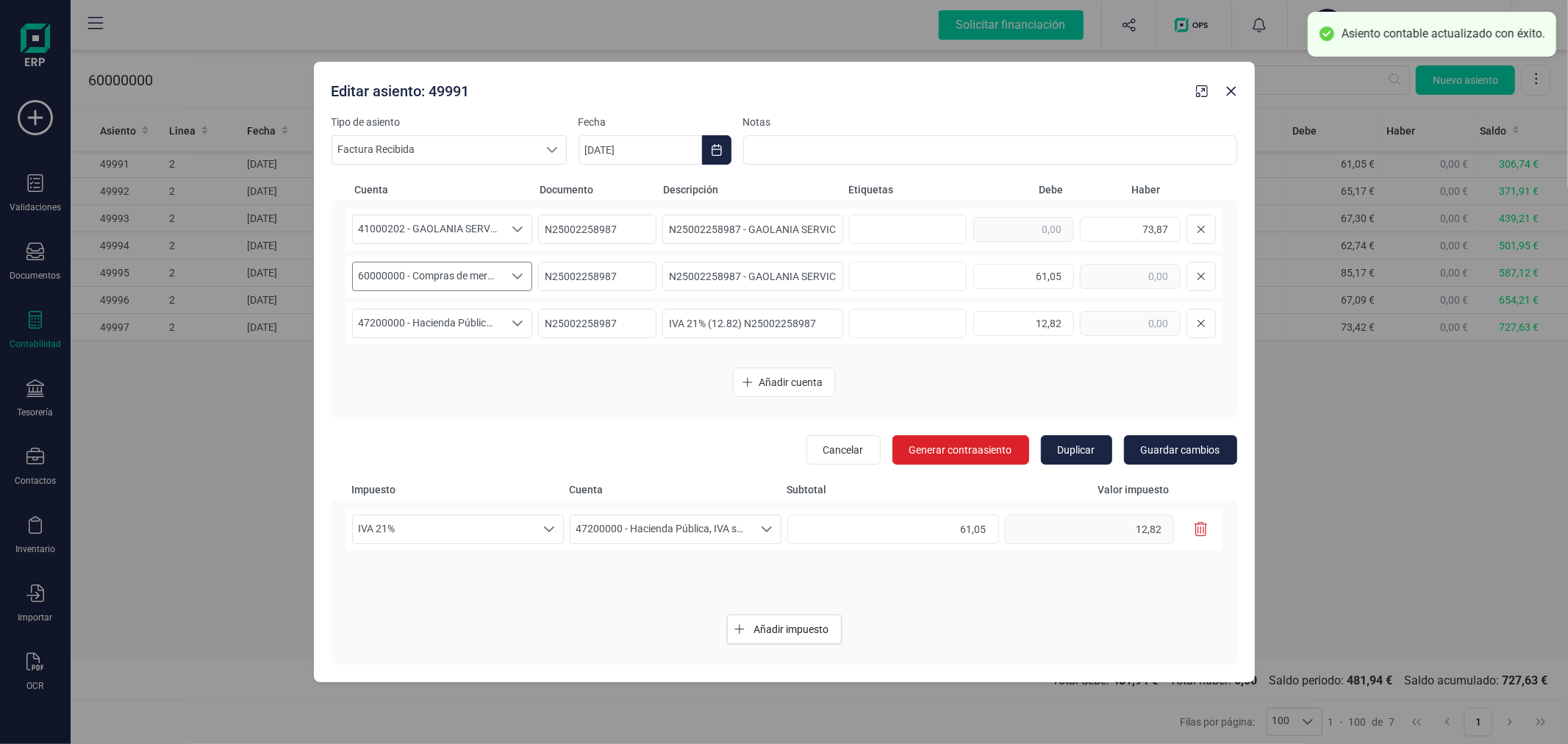
click at [453, 284] on span "60000000 - Compras de mercaderías" at bounding box center [428, 276] width 151 height 28
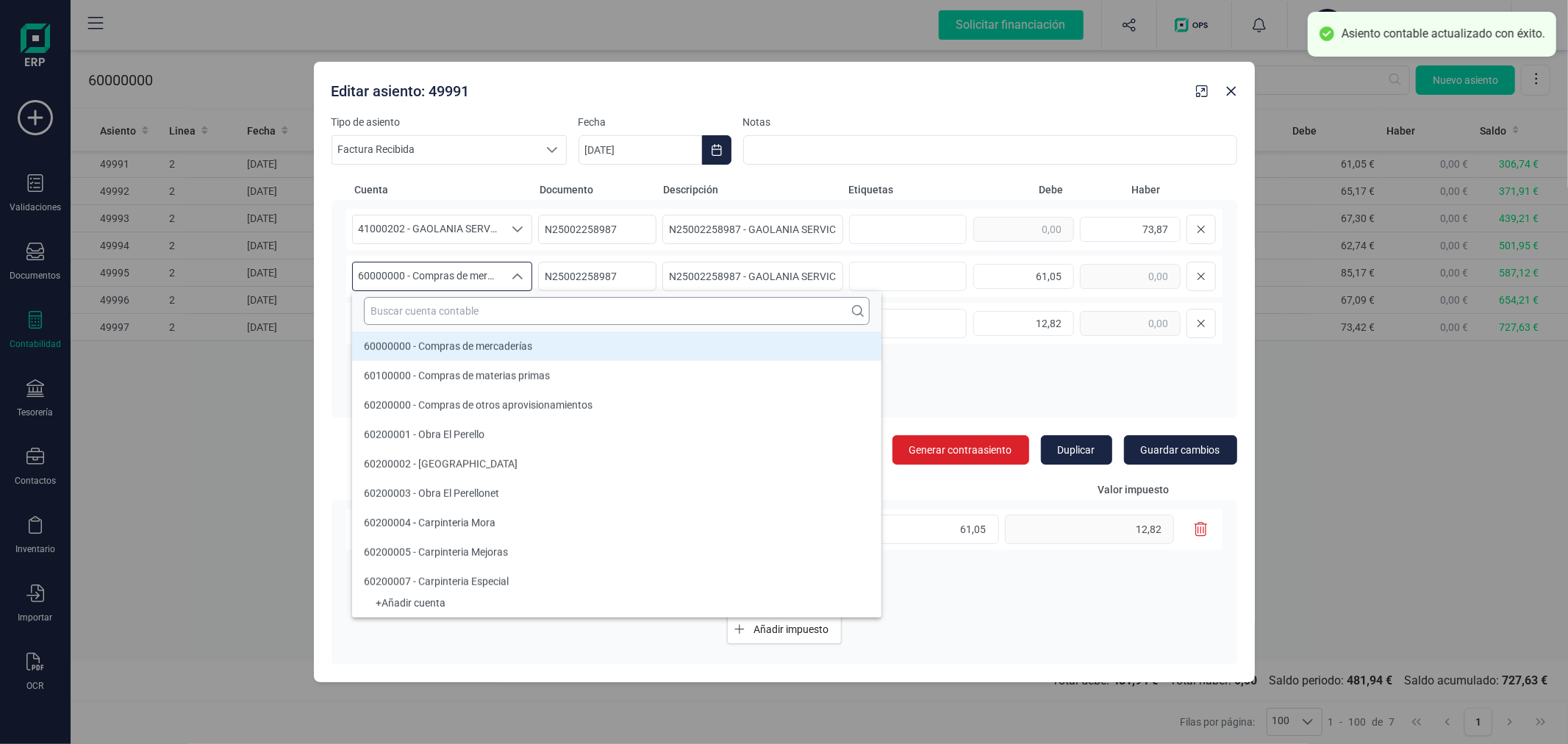
click at [460, 311] on input "text" at bounding box center [616, 311] width 506 height 28
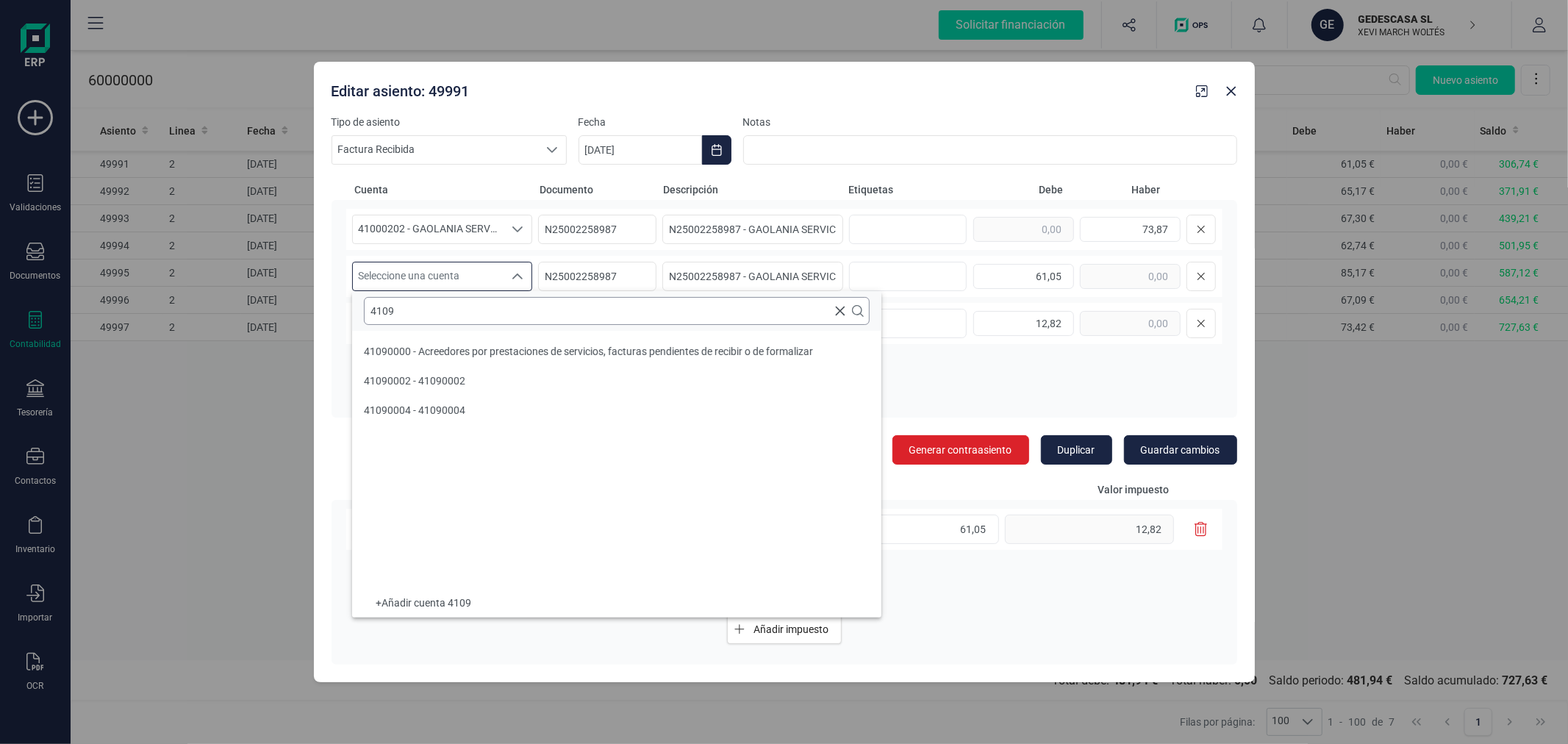
scroll to position [0, 0]
type input "4109"
click at [483, 346] on span "41090000 - Acreedores por prestaciones de servicios, facturas pendientes de rec…" at bounding box center [588, 352] width 449 height 12
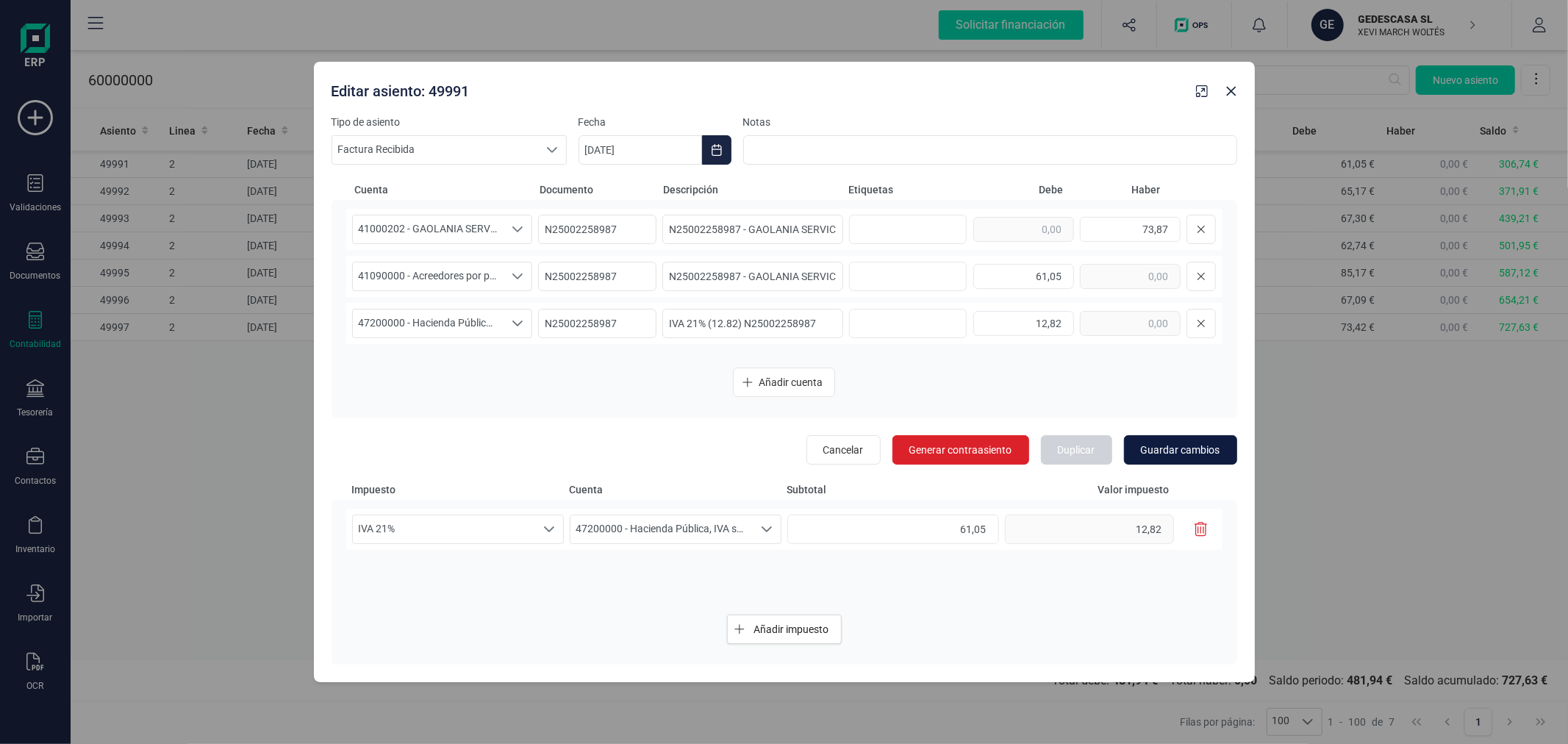
click at [1191, 444] on span "Guardar cambios" at bounding box center [1181, 449] width 79 height 14
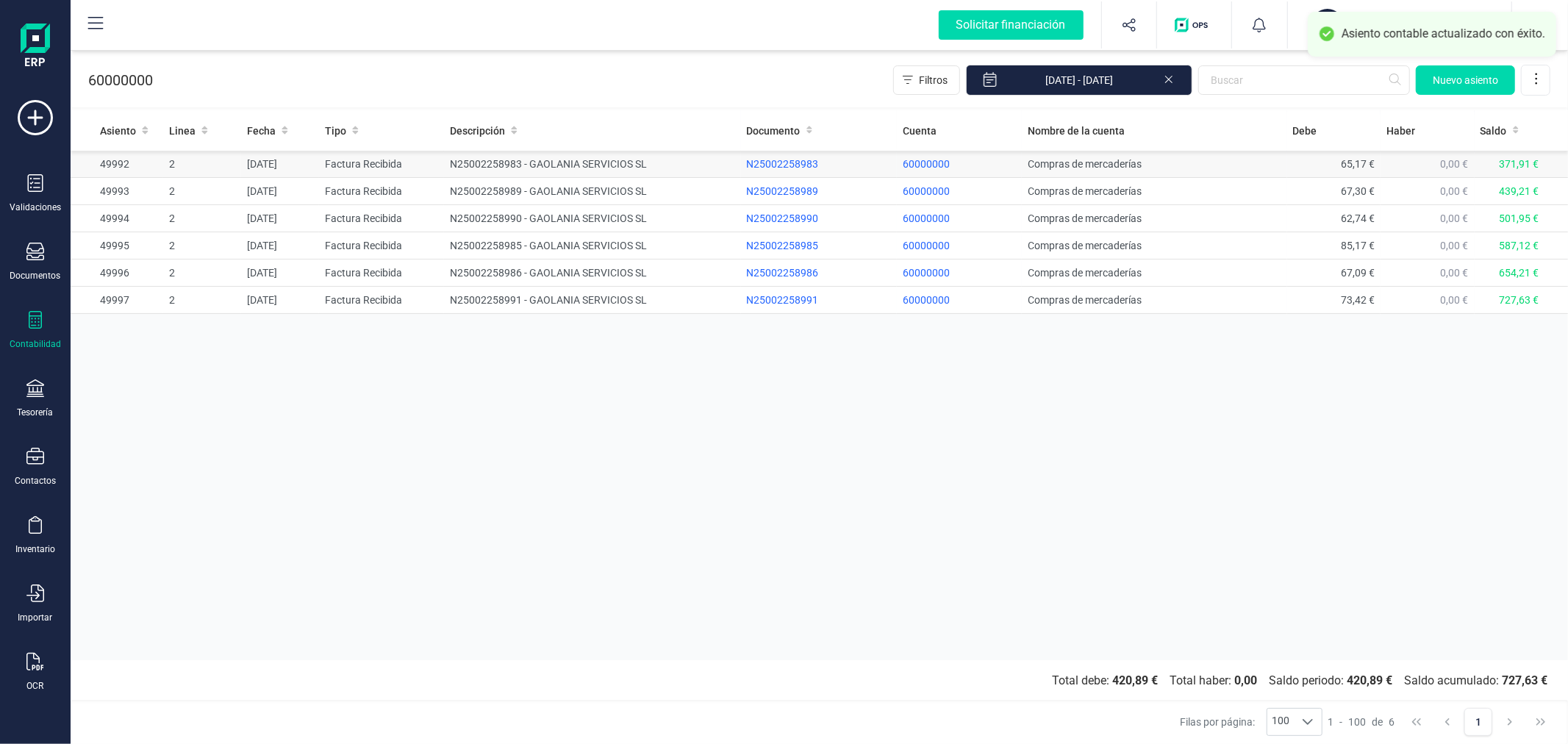
click at [481, 165] on td "N25002258983 - GAOLANIA SERVICIOS SL" at bounding box center [593, 164] width 296 height 27
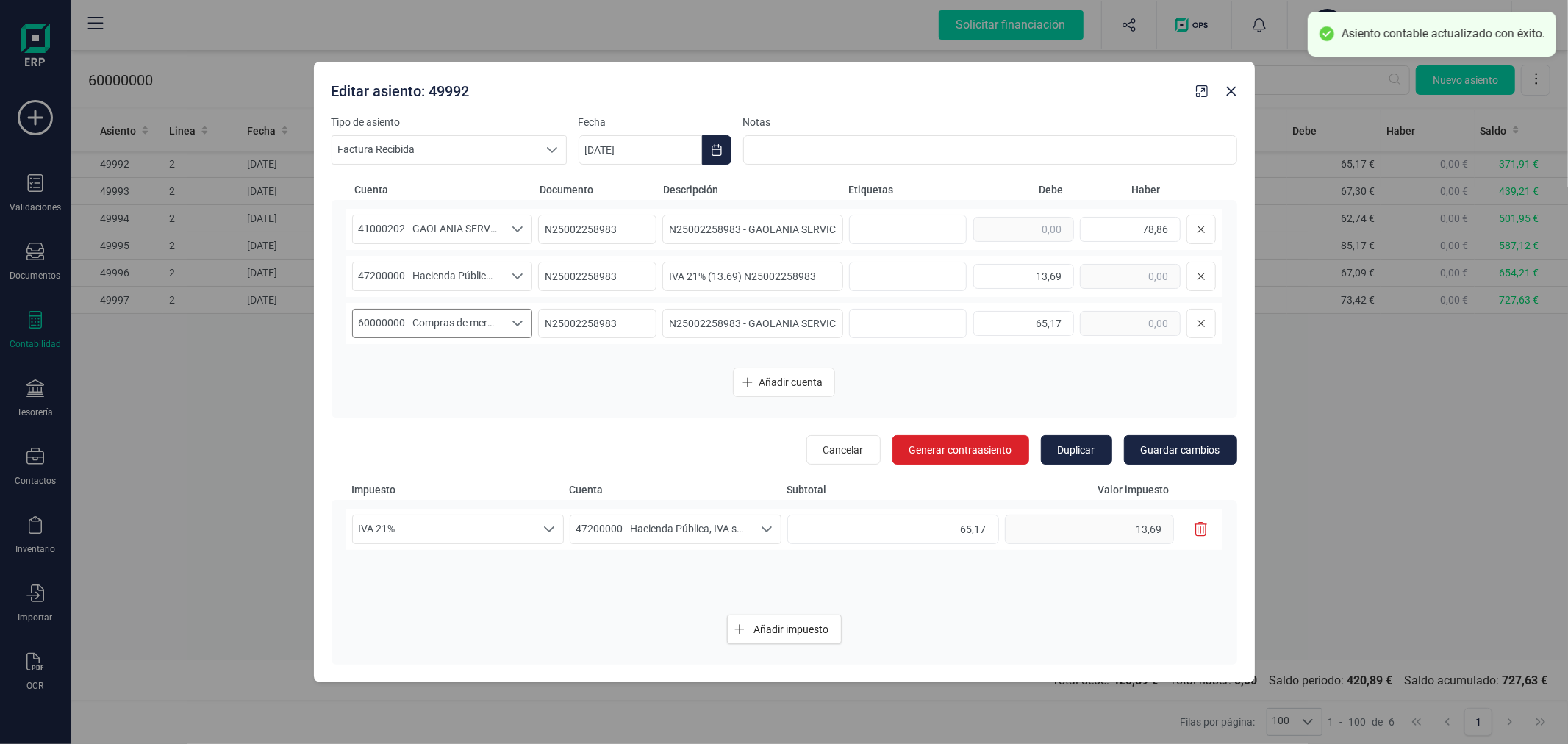
click at [435, 323] on span "60000000 - Compras de mercaderías" at bounding box center [428, 323] width 151 height 28
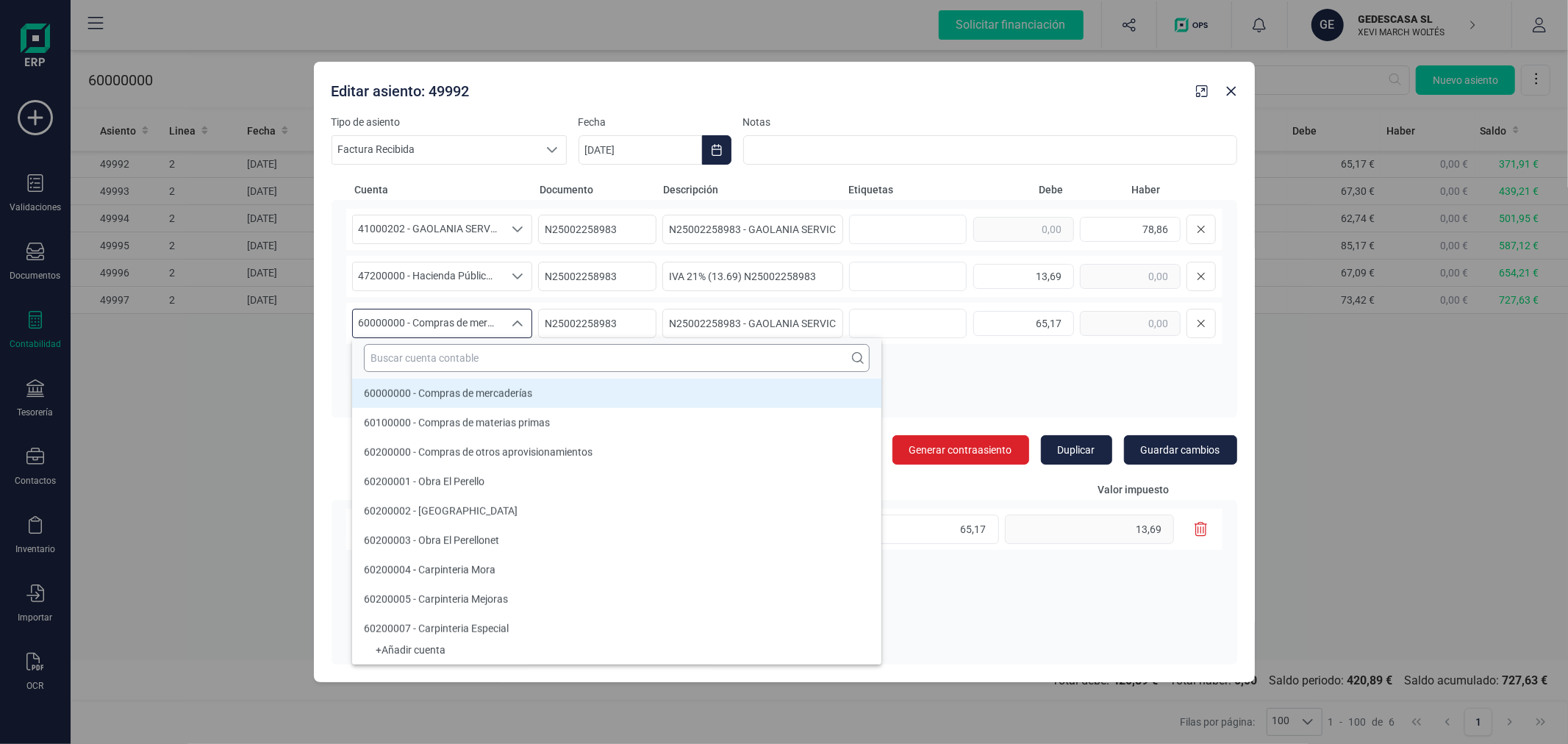
click at [476, 358] on input "text" at bounding box center [616, 358] width 506 height 28
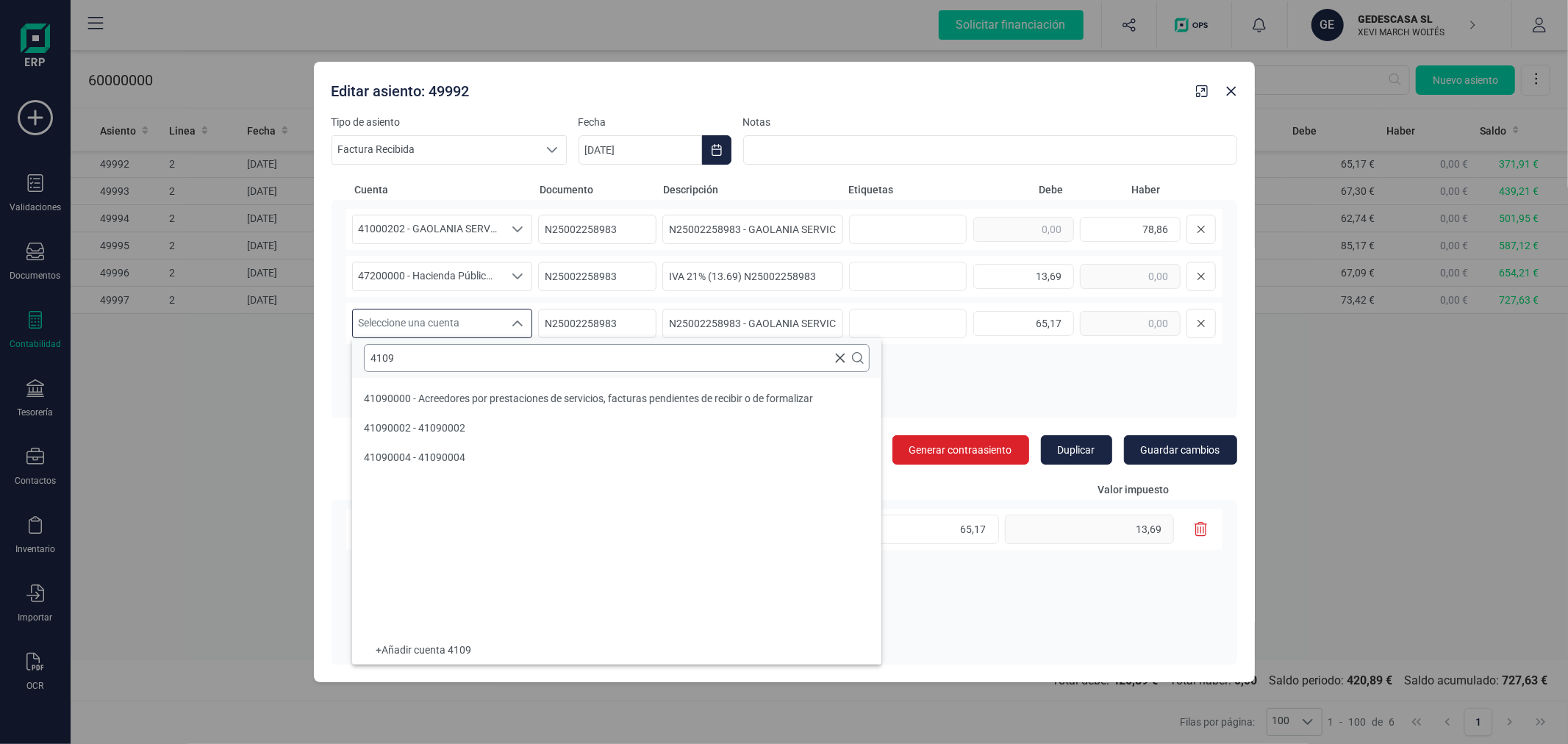
scroll to position [0, 0]
type input "4109"
click at [509, 398] on span "41090000 - Acreedores por prestaciones de servicios, facturas pendientes de rec…" at bounding box center [588, 398] width 449 height 12
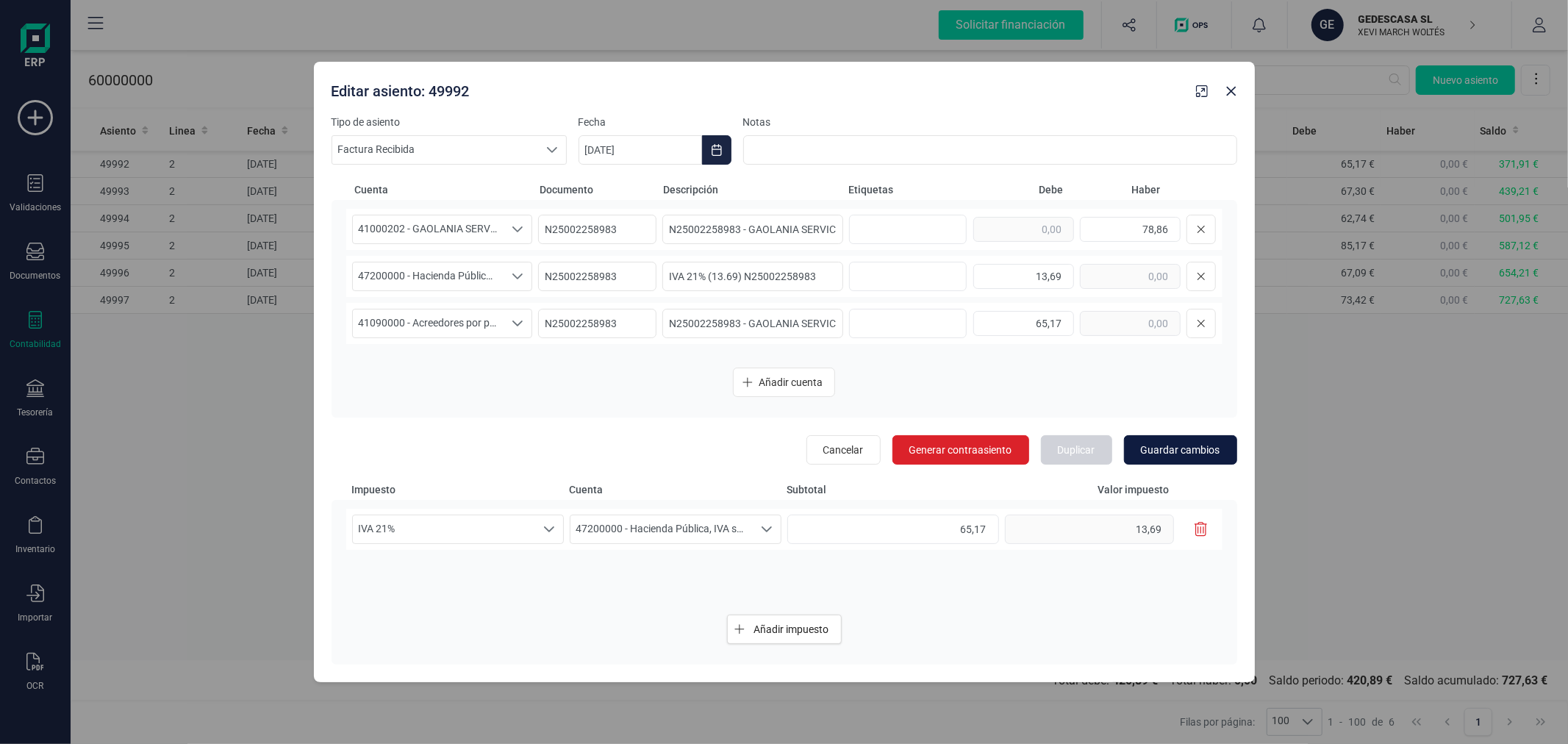
click at [1182, 443] on span "Guardar cambios" at bounding box center [1181, 449] width 79 height 14
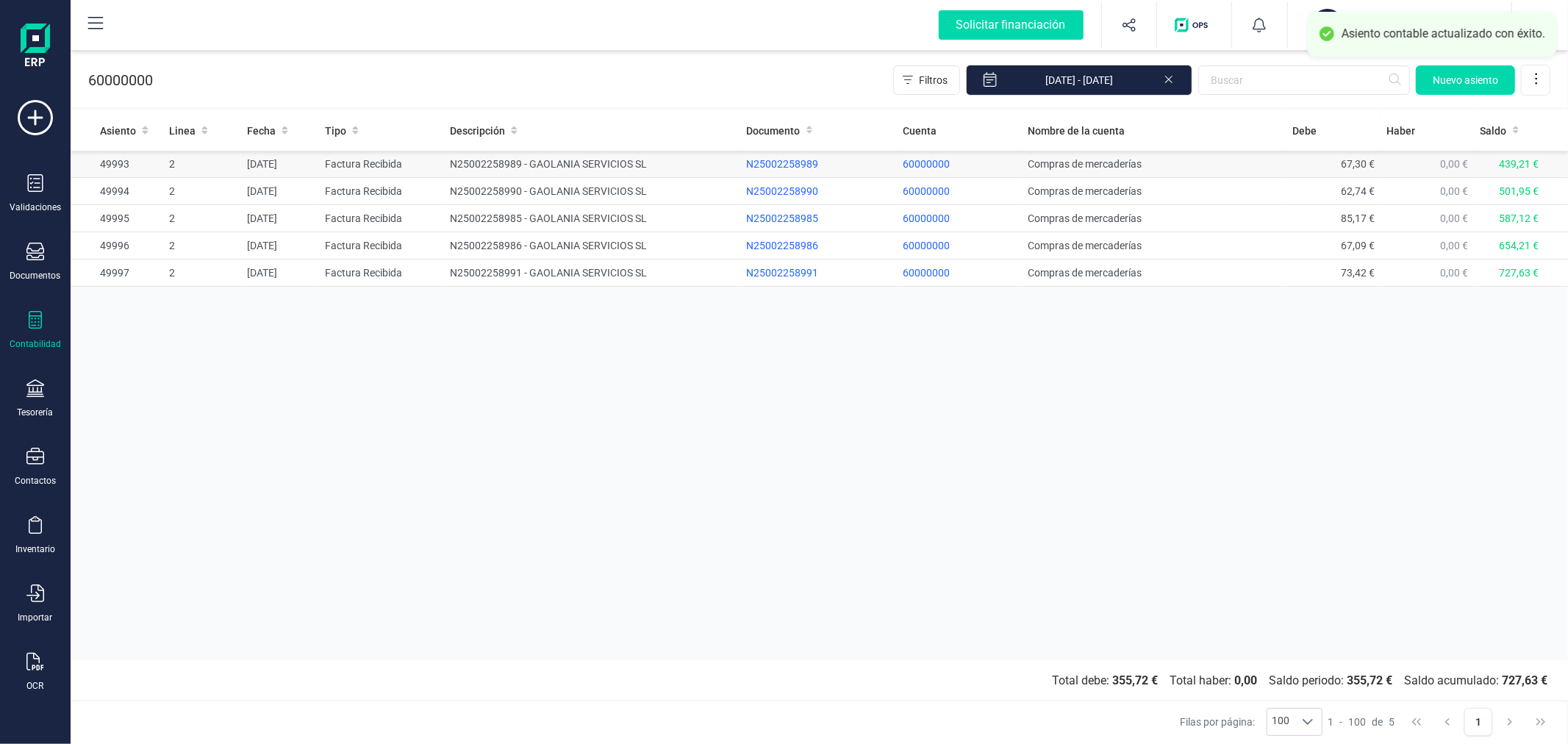
click at [644, 166] on td "N25002258989 - GAOLANIA SERVICIOS SL" at bounding box center [593, 164] width 296 height 27
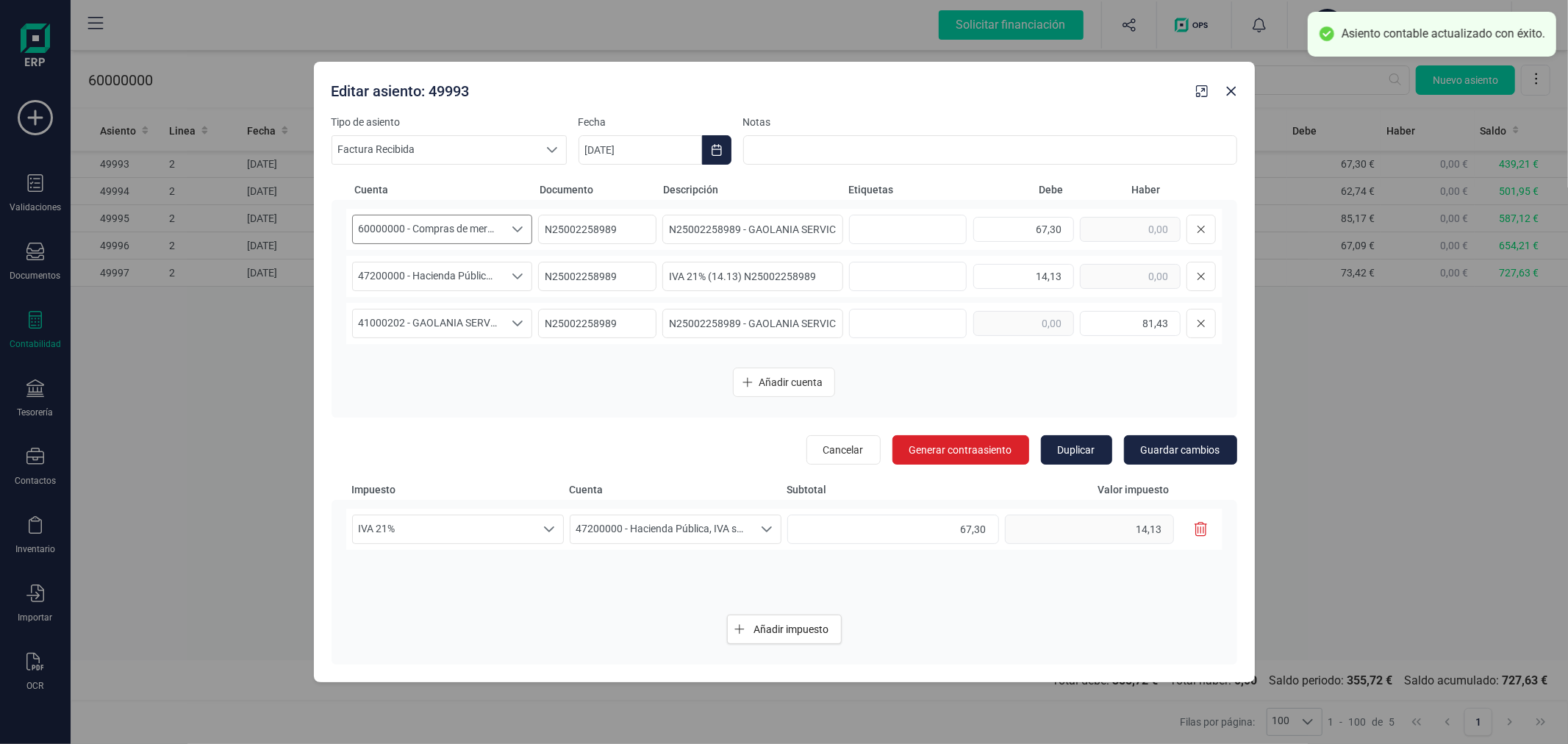
click at [464, 231] on span "60000000 - Compras de mercaderías" at bounding box center [428, 229] width 151 height 28
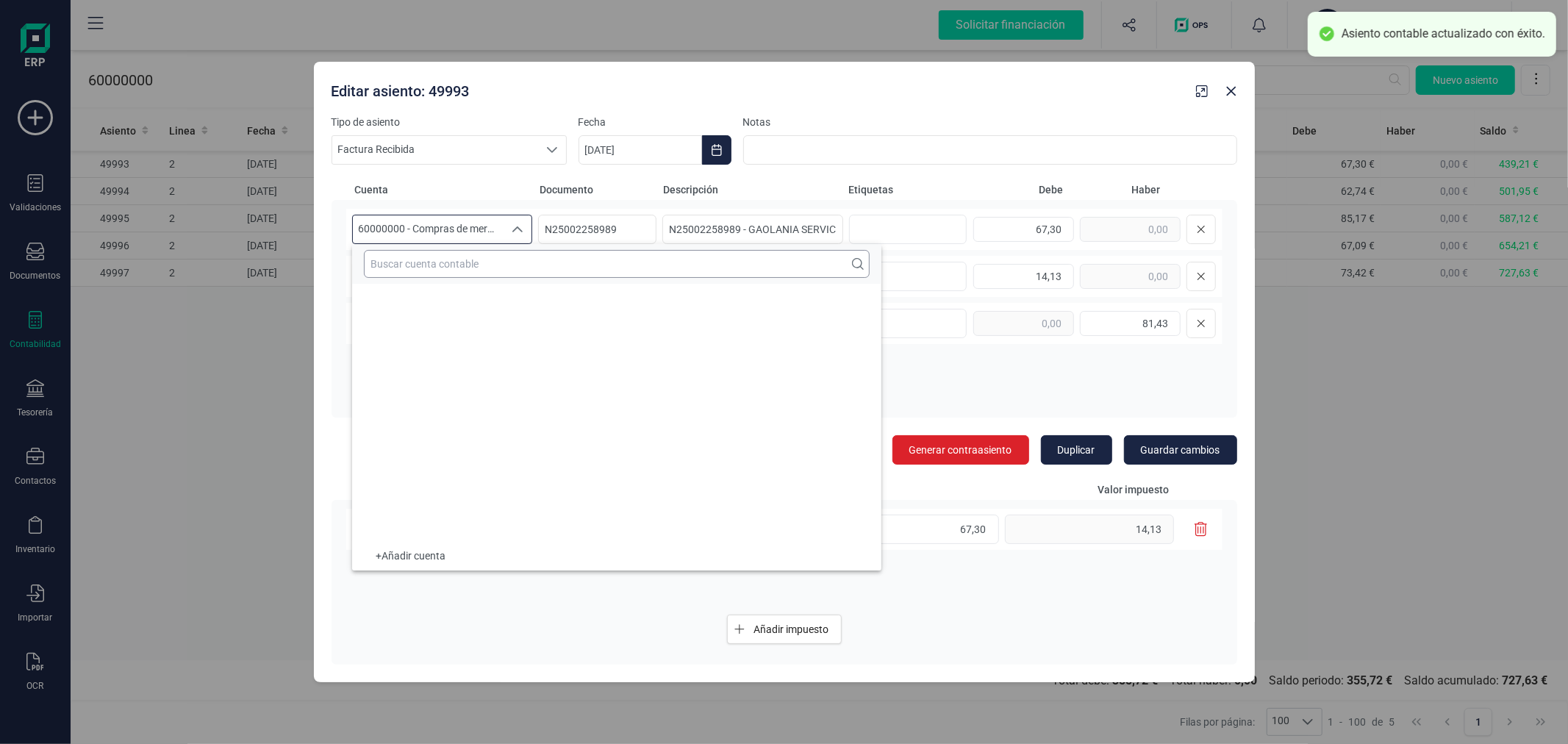
scroll to position [34148, 0]
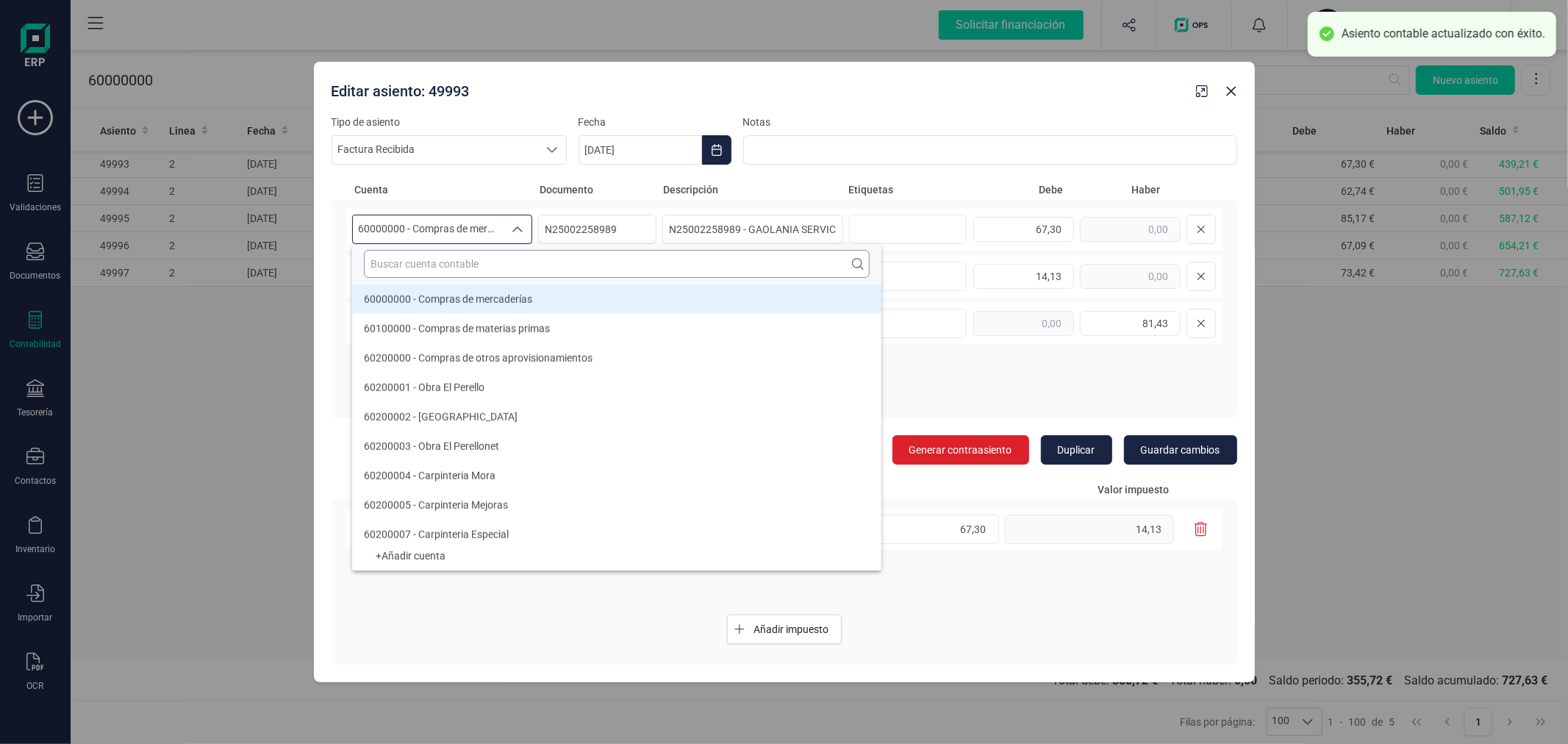
click at [469, 268] on input "text" at bounding box center [616, 263] width 506 height 28
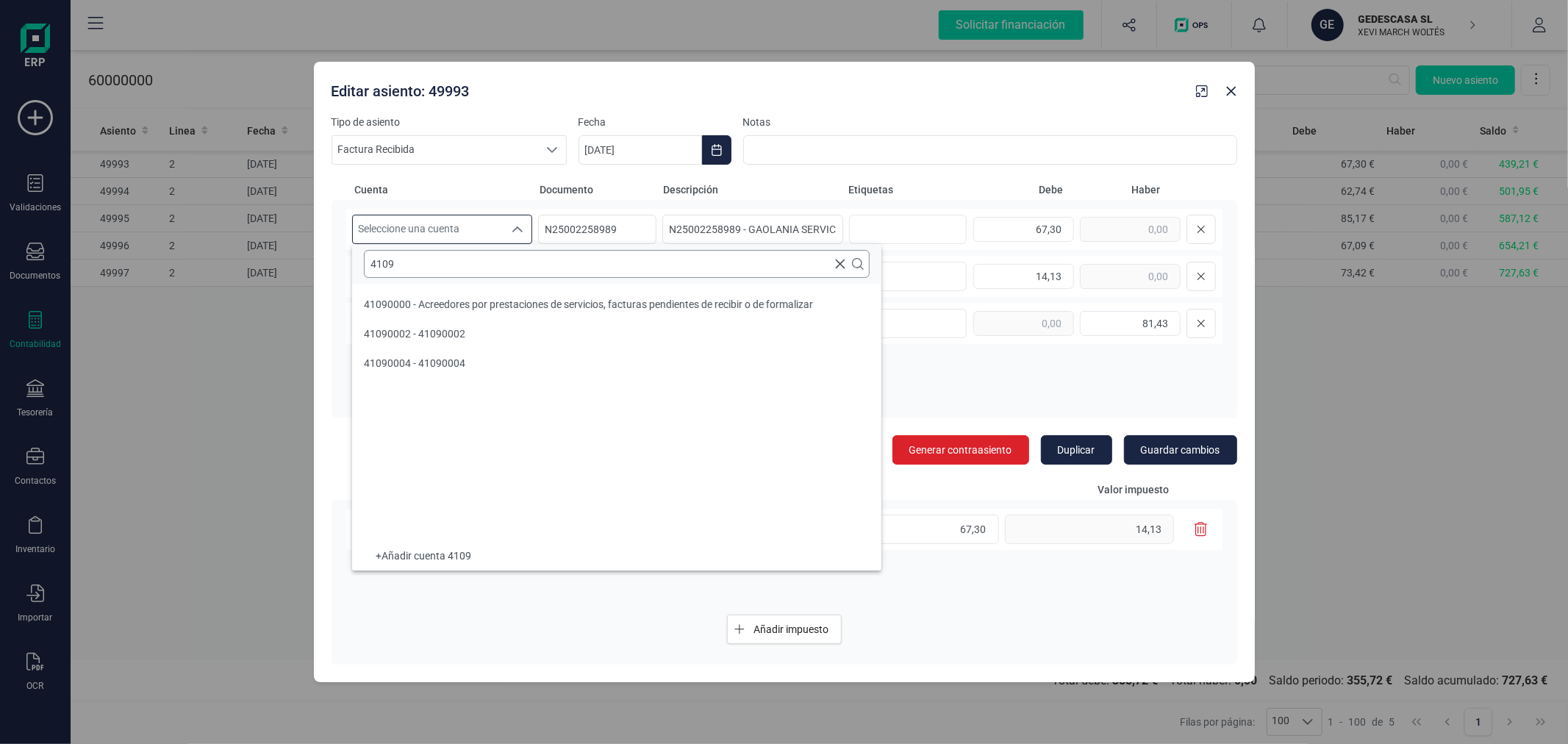
scroll to position [0, 0]
type input "4109"
click at [491, 307] on span "41090000 - Acreedores por prestaciones de servicios, facturas pendientes de rec…" at bounding box center [588, 305] width 449 height 12
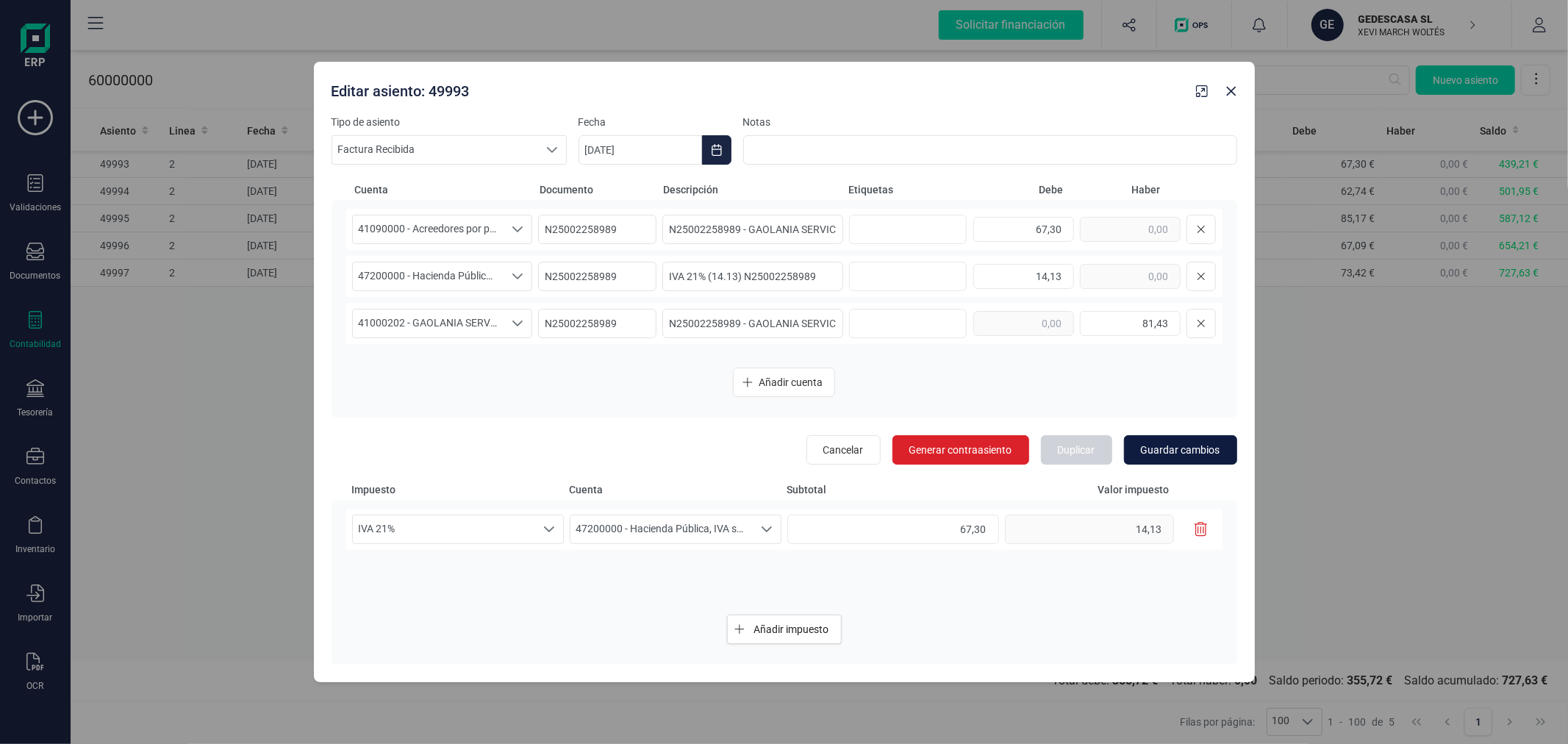
click at [1163, 445] on span "Guardar cambios" at bounding box center [1181, 449] width 79 height 14
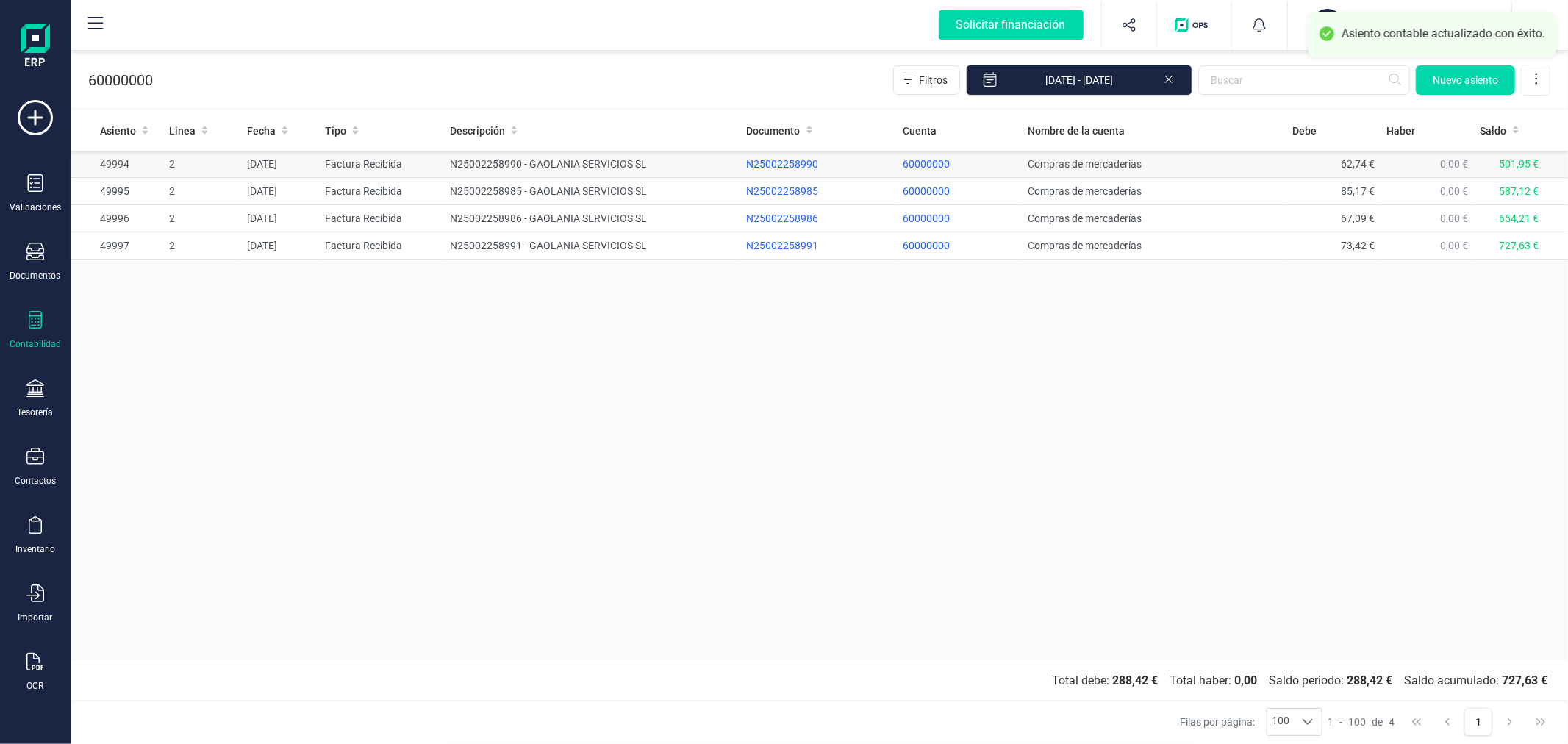
click at [458, 163] on td "N25002258990 - GAOLANIA SERVICIOS SL" at bounding box center [593, 164] width 296 height 27
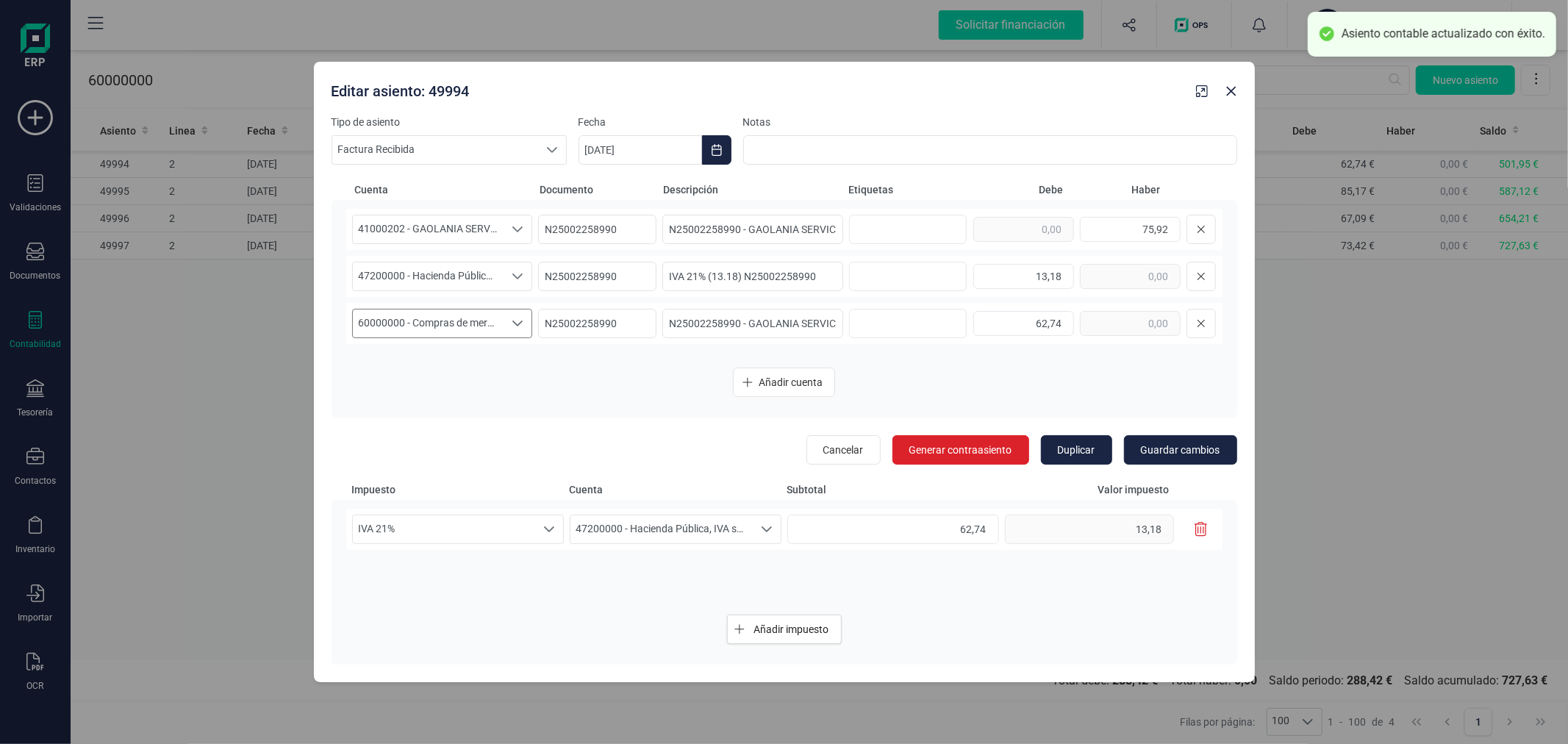
click at [454, 321] on span "60000000 - Compras de mercaderías" at bounding box center [428, 323] width 151 height 28
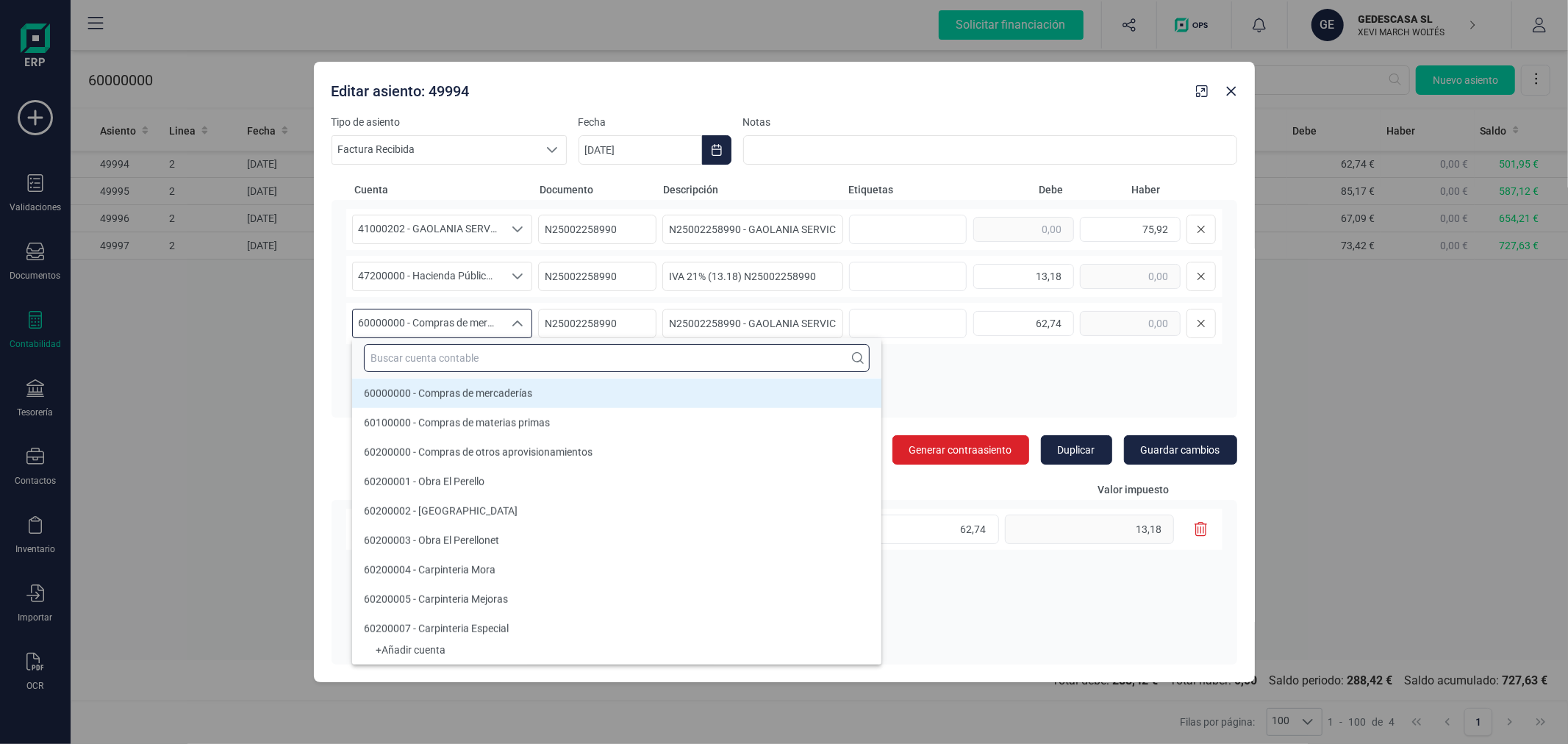
click at [474, 353] on input "text" at bounding box center [616, 358] width 506 height 28
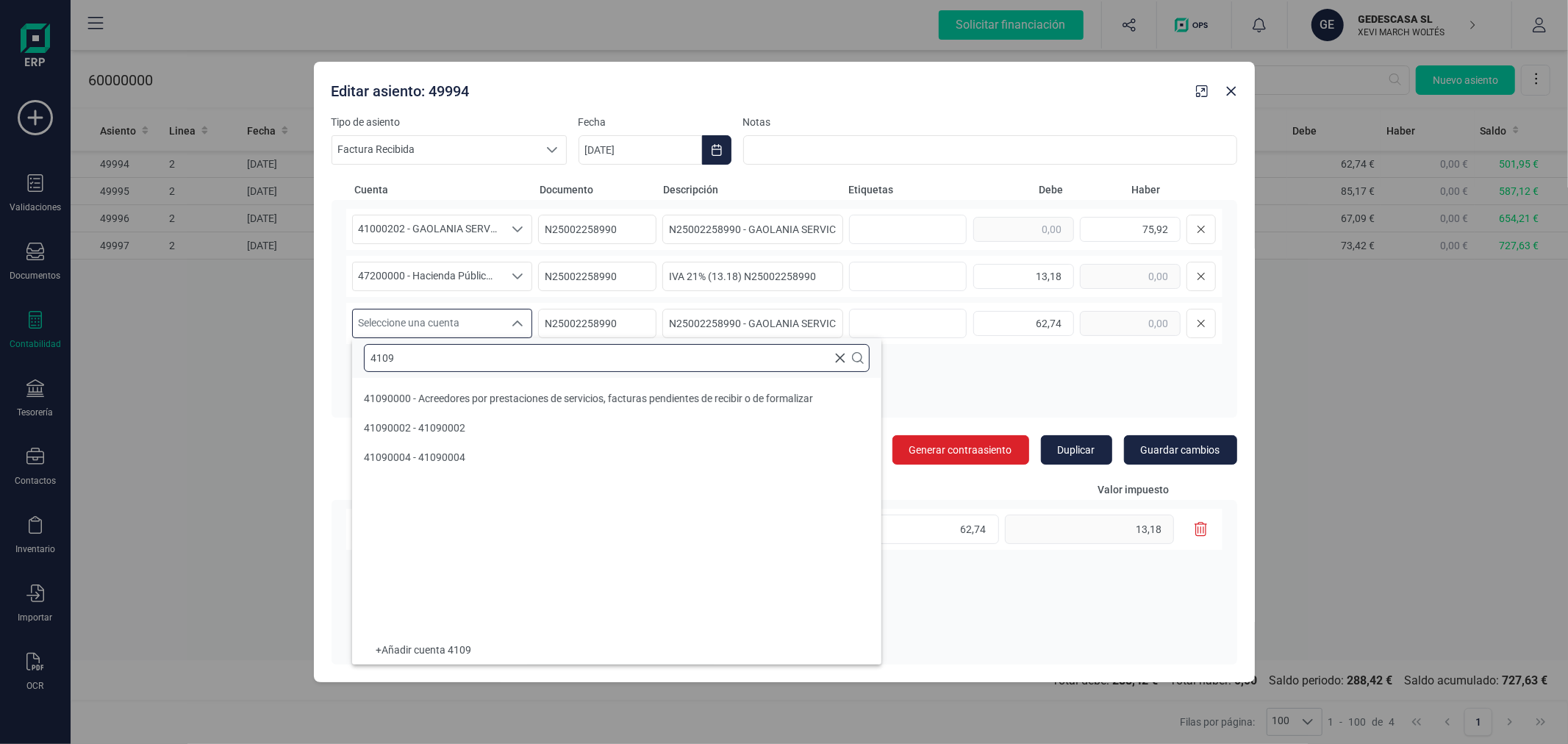
scroll to position [0, 0]
type input "4109"
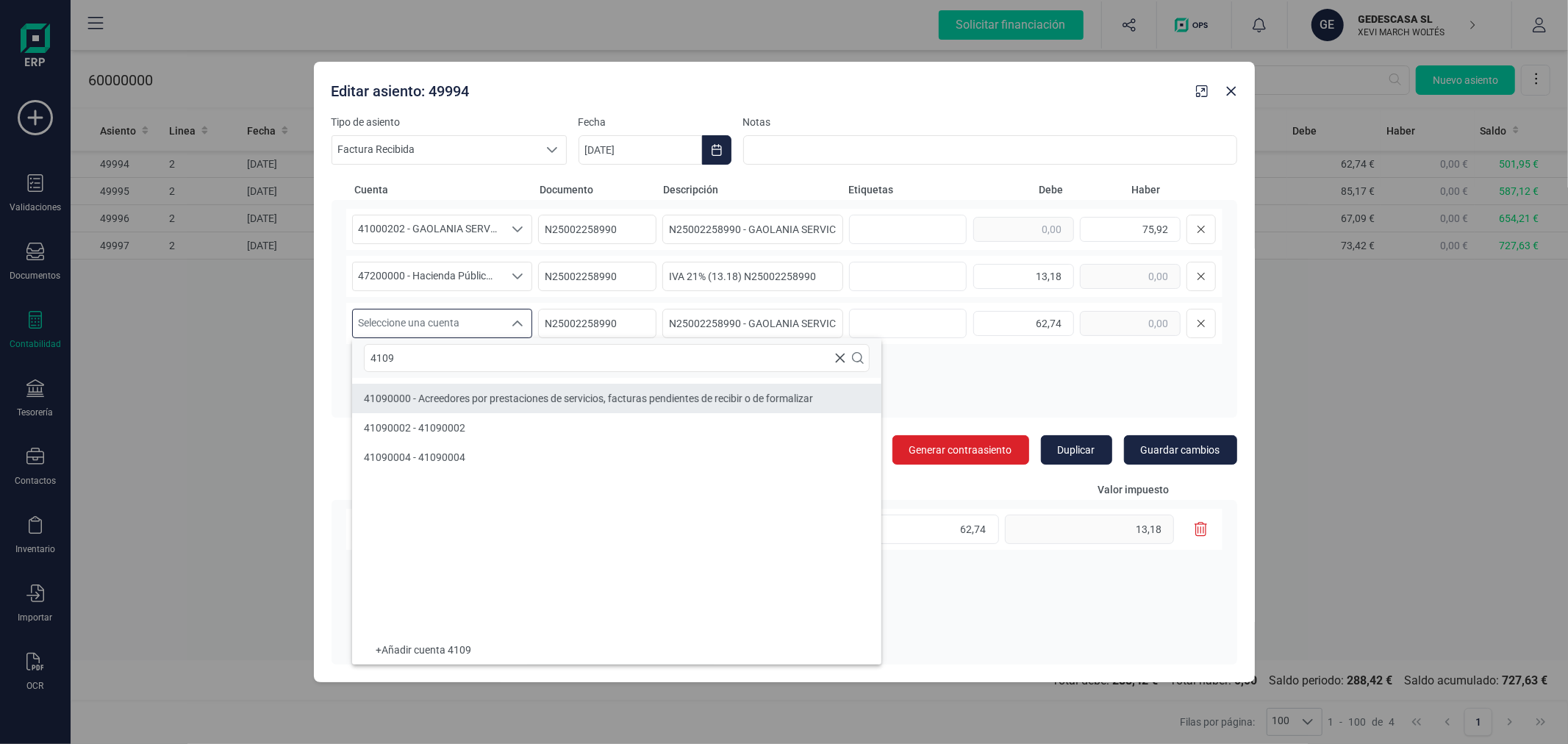
click at [508, 393] on span "41090000 - Acreedores por prestaciones de servicios, facturas pendientes de rec…" at bounding box center [588, 398] width 449 height 12
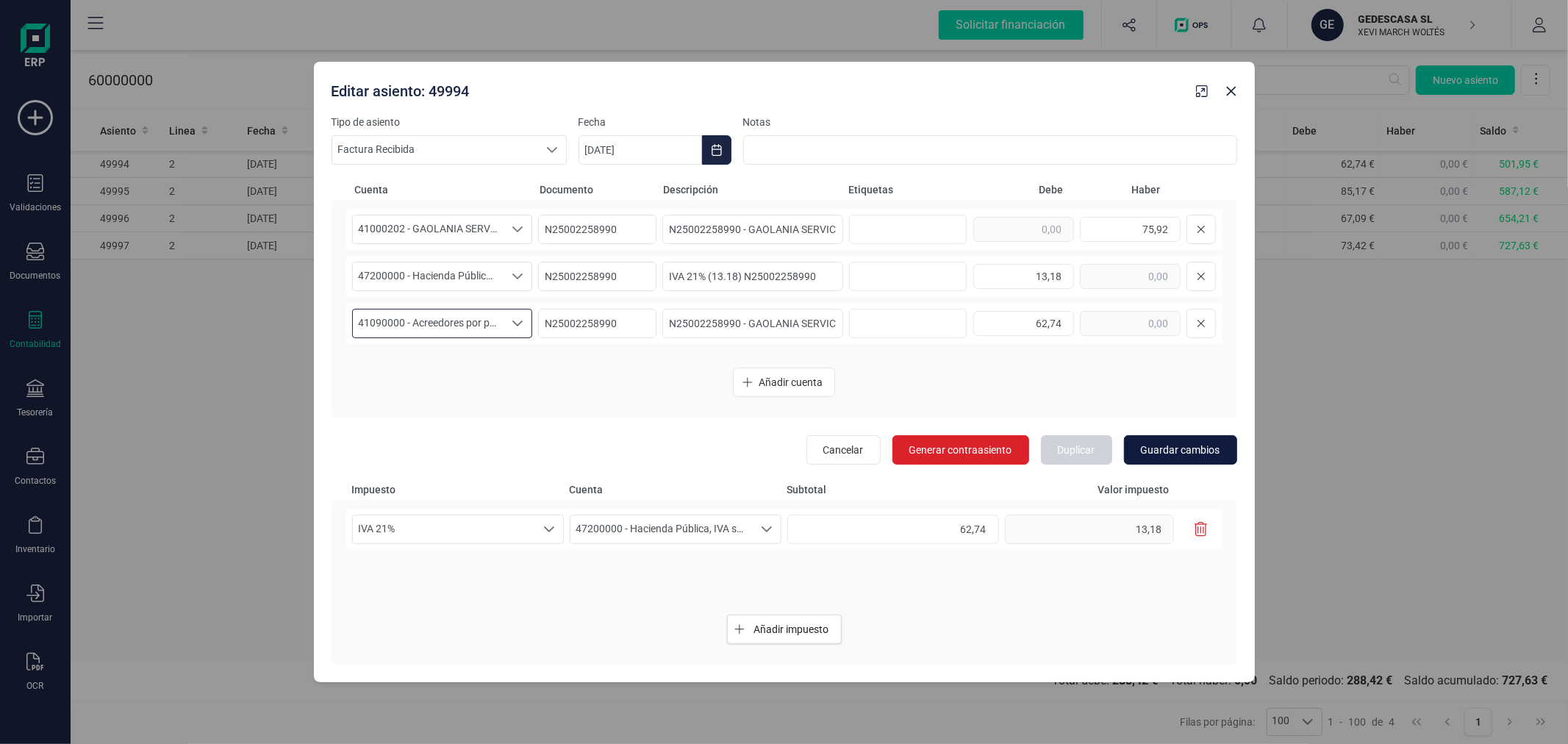
click at [1201, 446] on span "Guardar cambios" at bounding box center [1181, 449] width 79 height 14
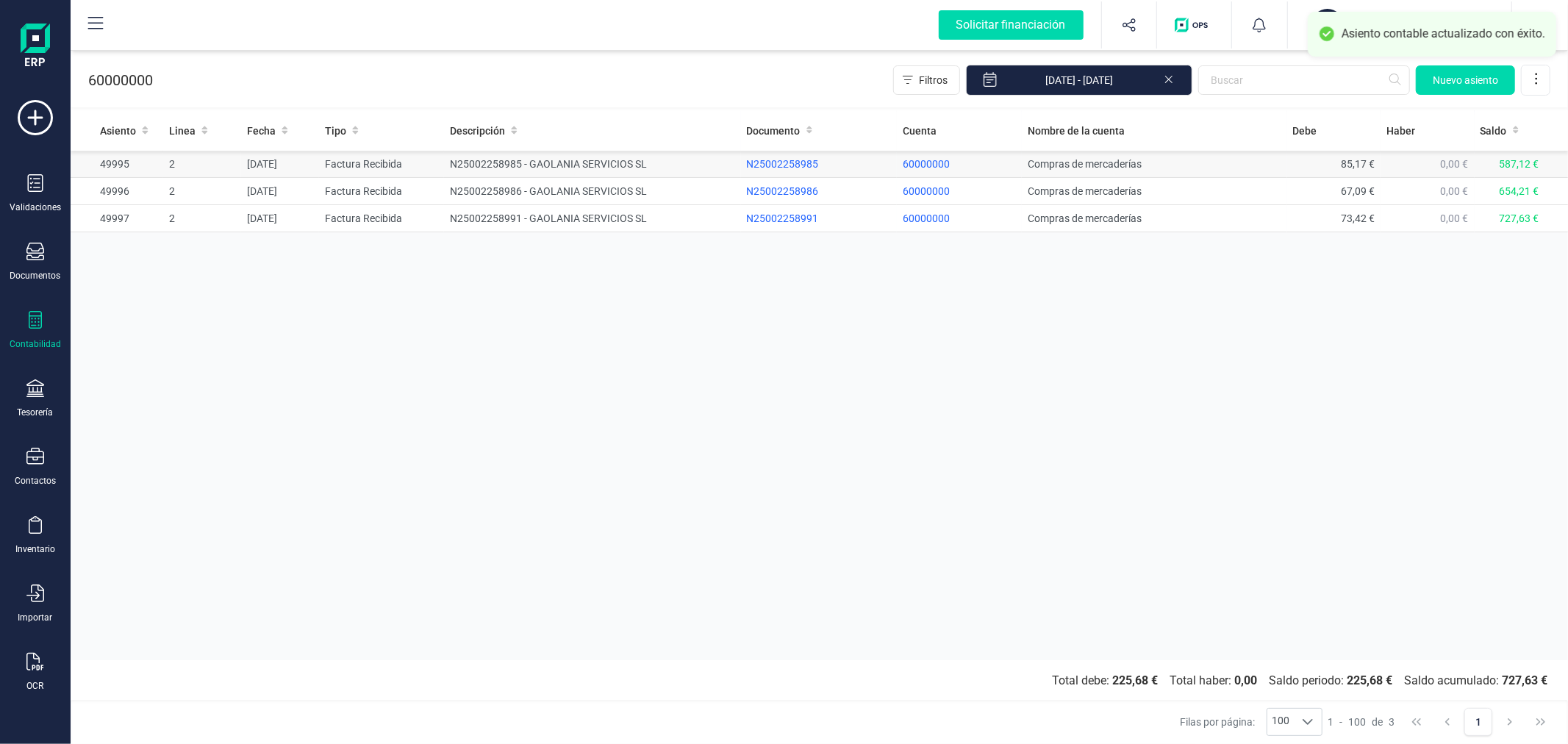
click at [502, 165] on td "N25002258985 - GAOLANIA SERVICIOS SL" at bounding box center [593, 164] width 296 height 27
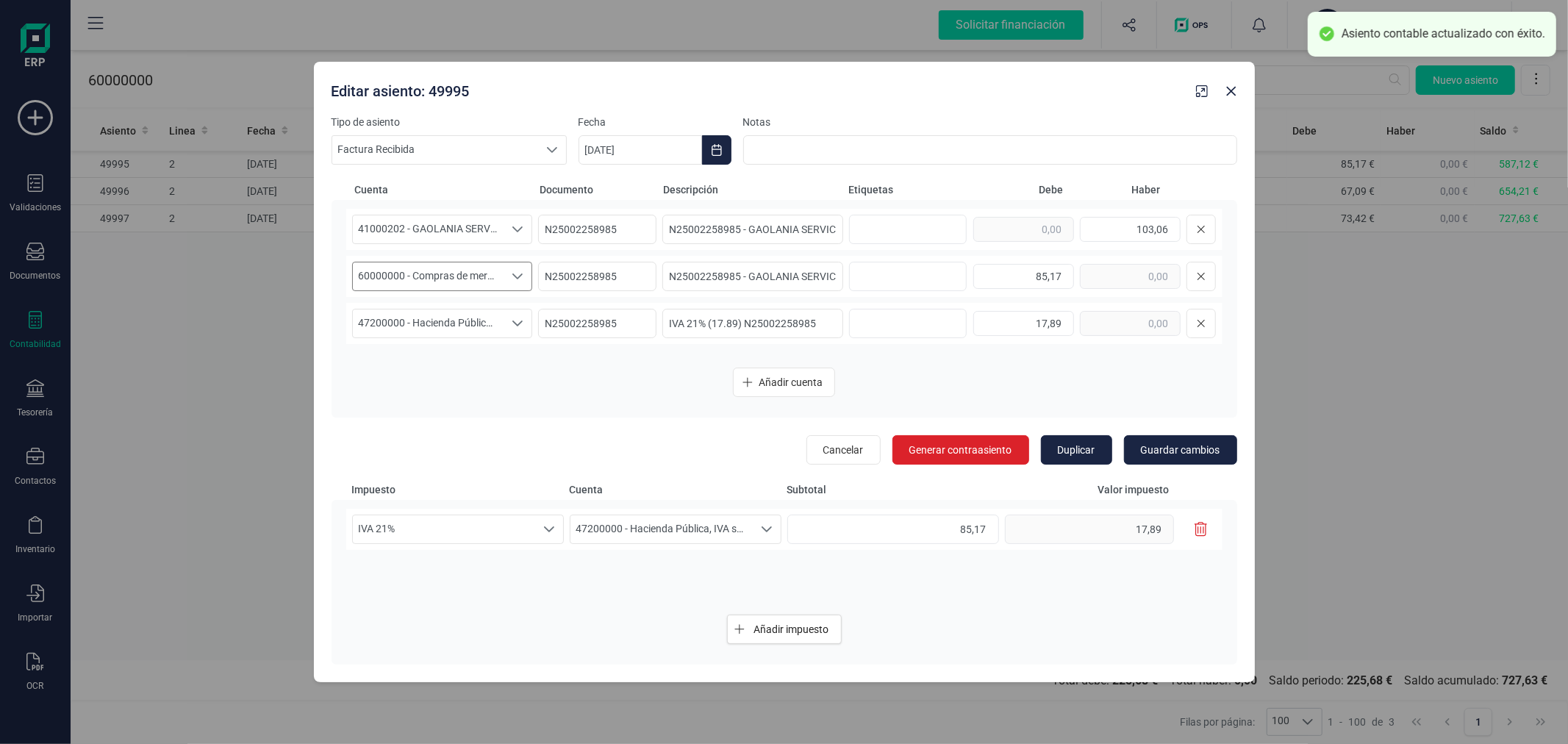
click at [428, 277] on span "60000000 - Compras de mercaderías" at bounding box center [428, 276] width 151 height 28
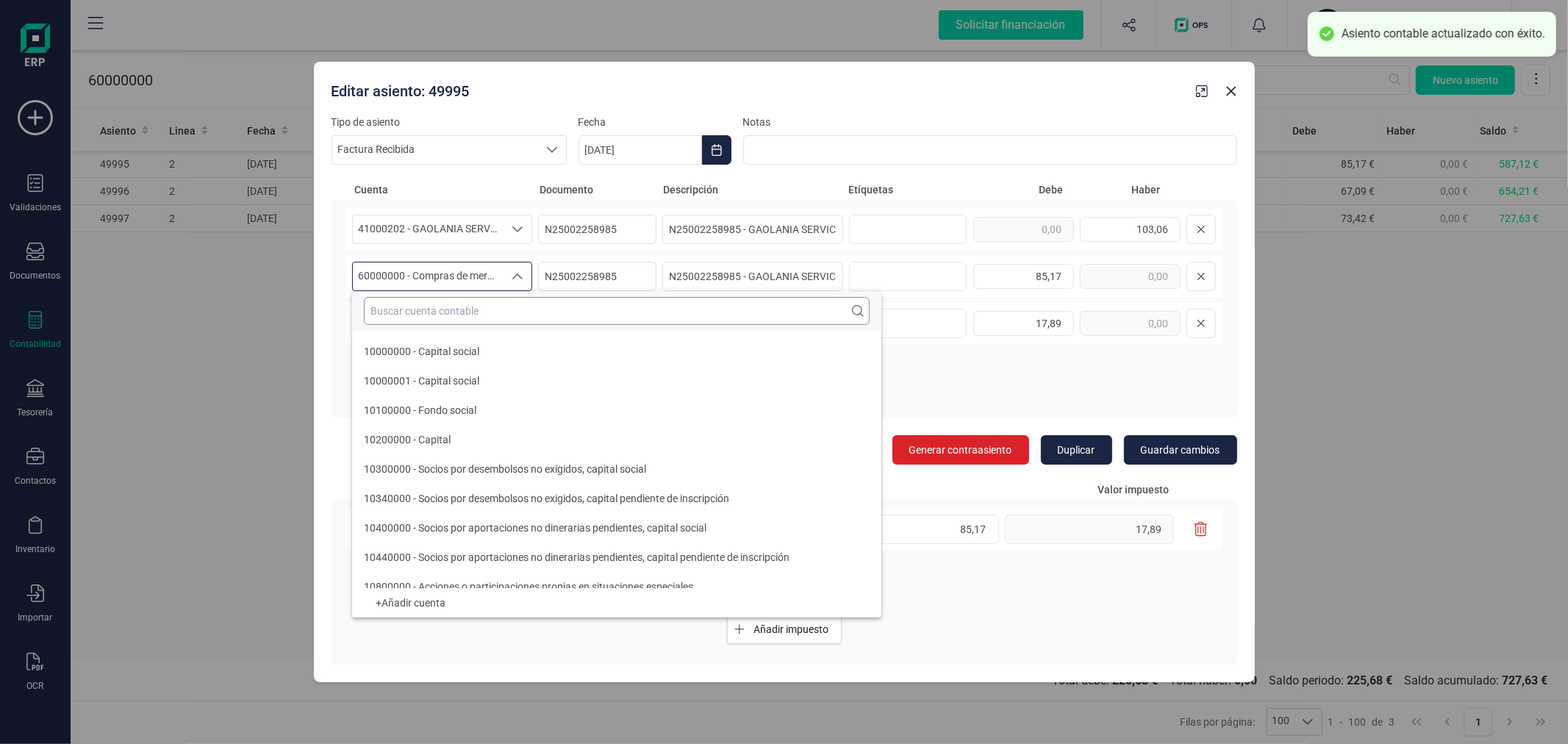
scroll to position [34148, 0]
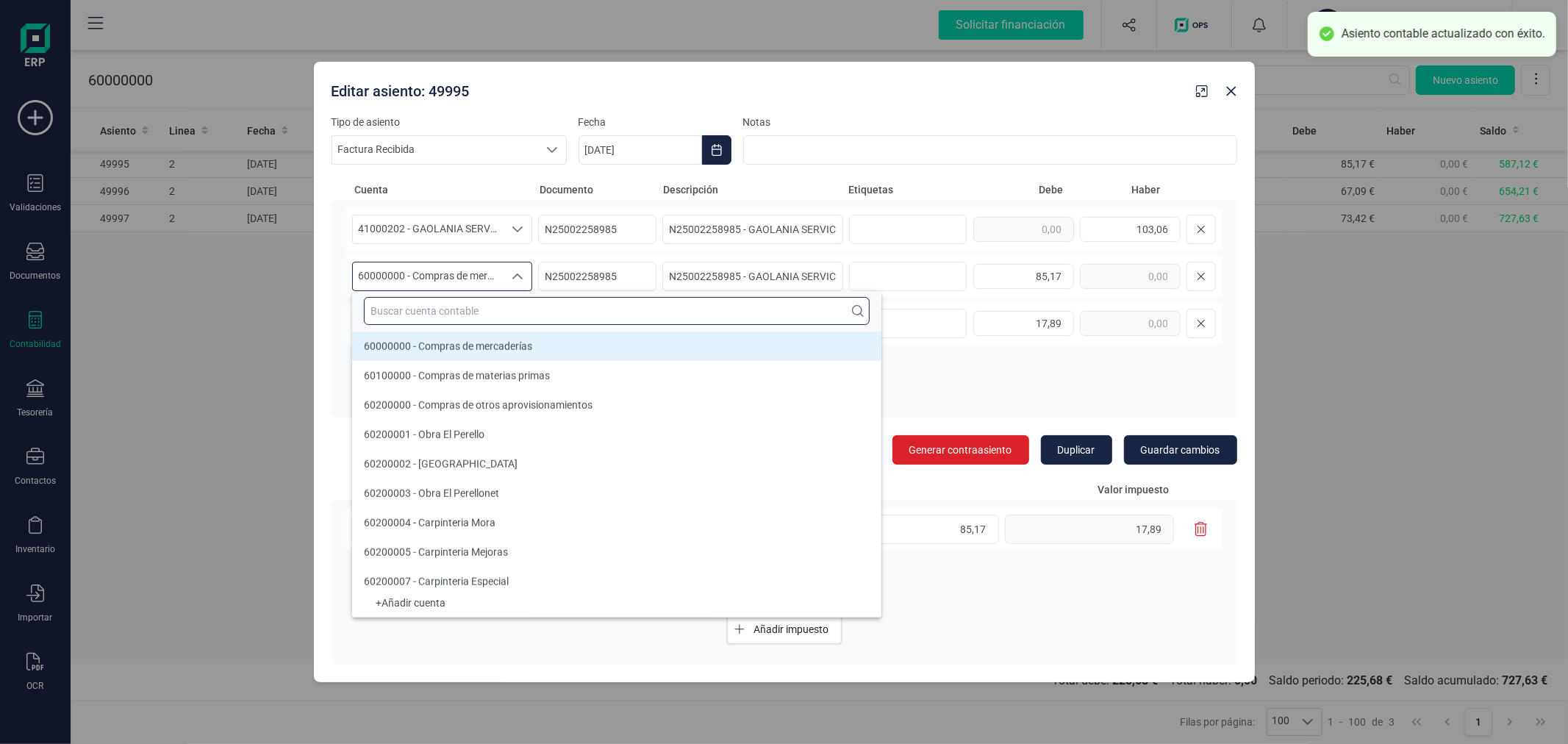
click at [429, 315] on input "text" at bounding box center [616, 311] width 506 height 28
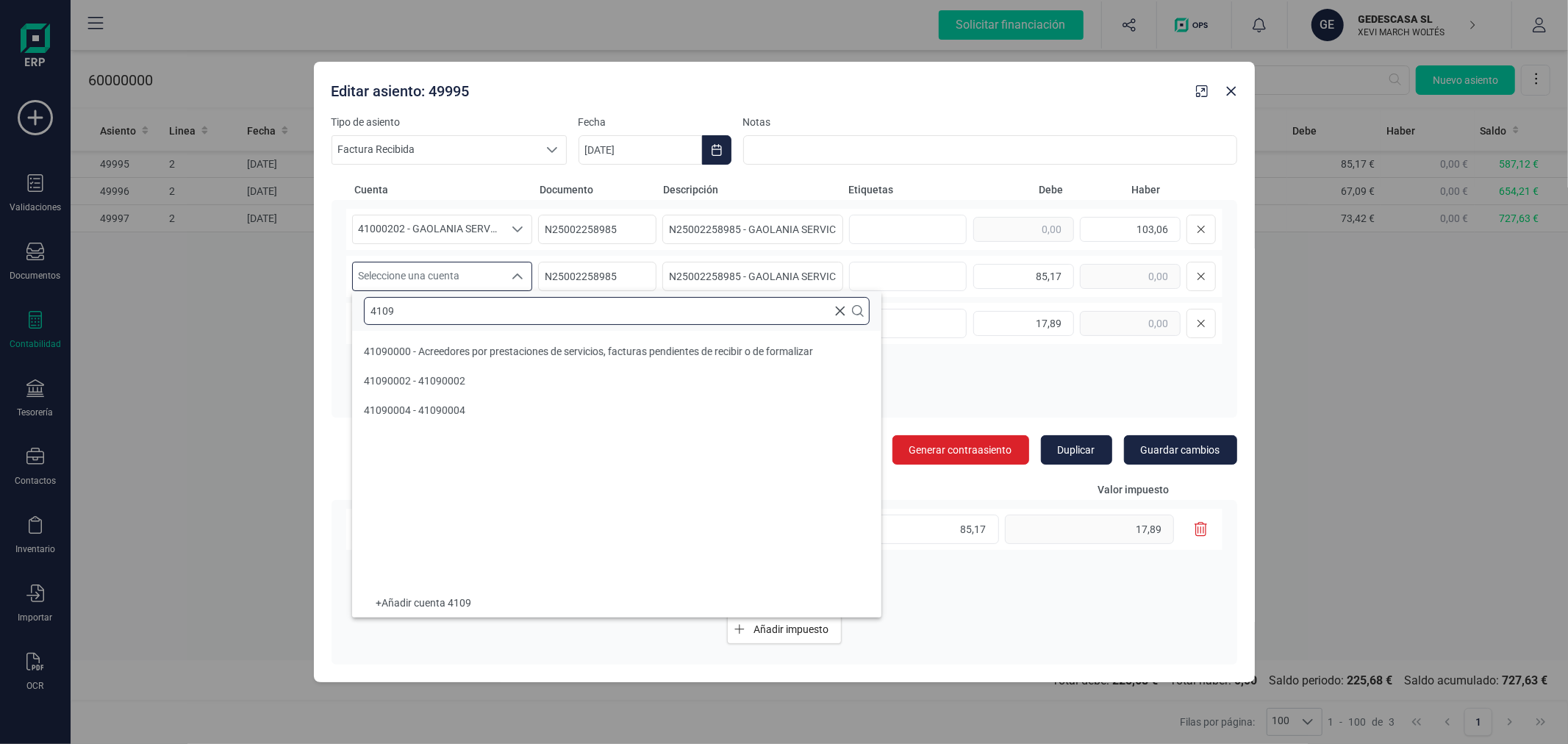
scroll to position [0, 0]
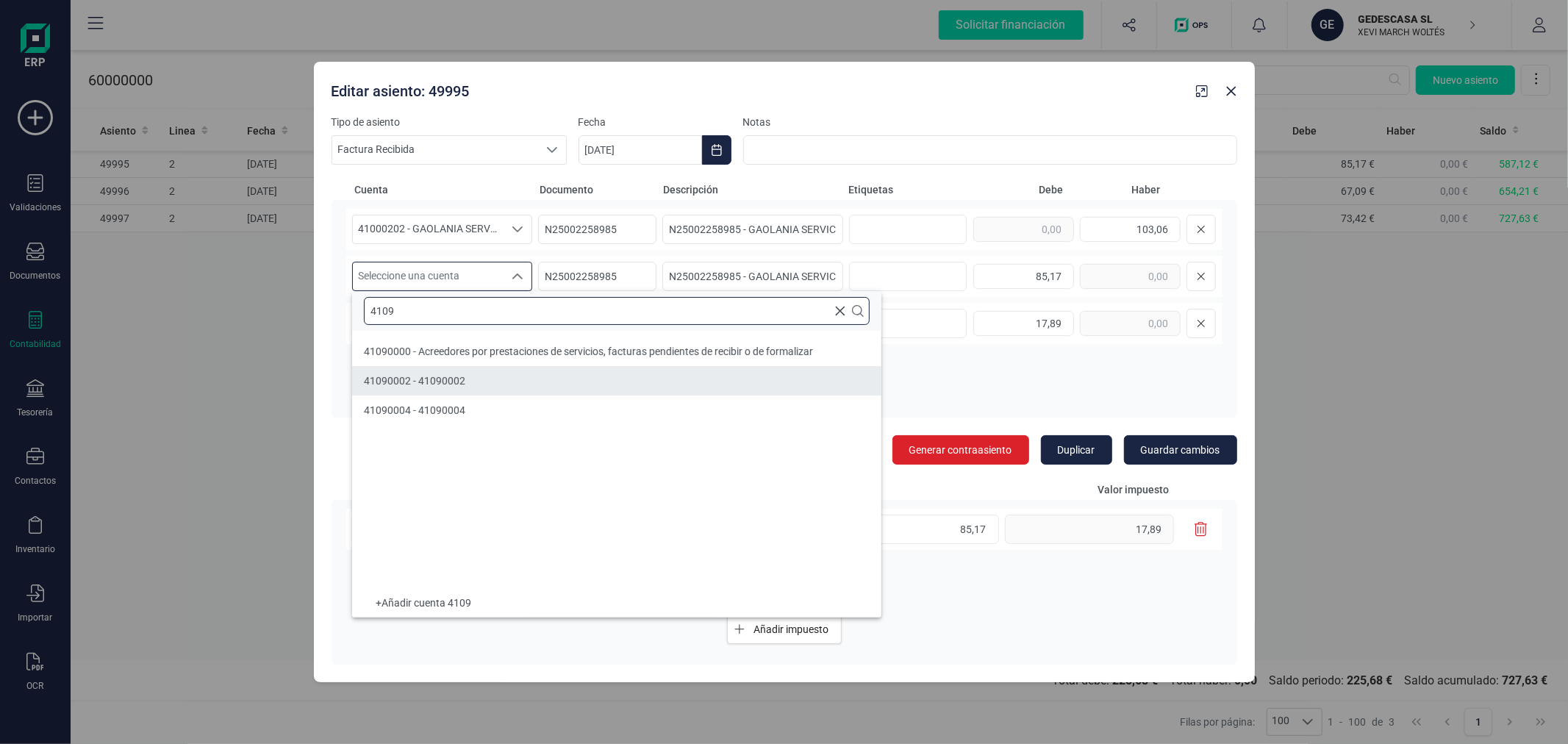
type input "4109"
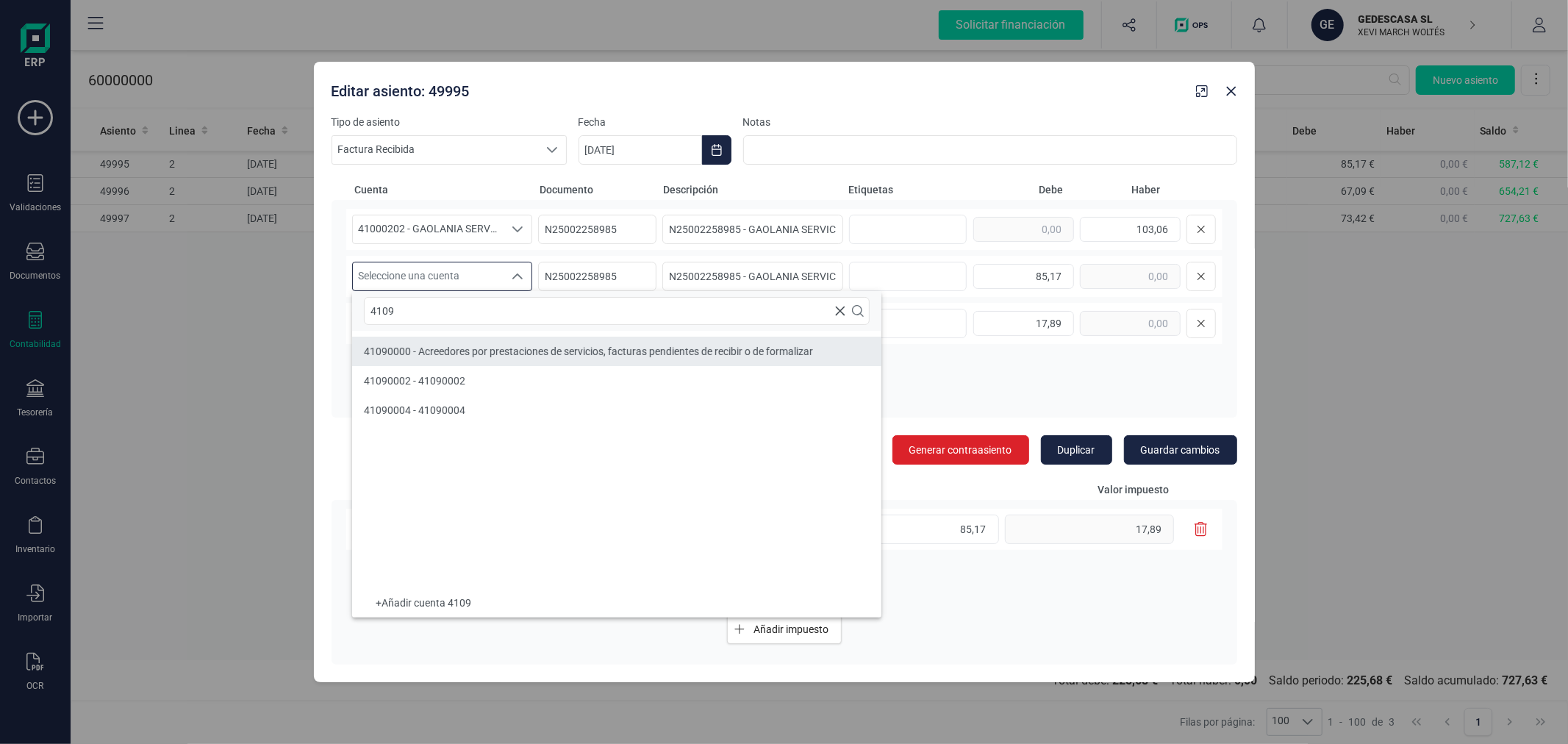
click at [464, 348] on span "41090000 - Acreedores por prestaciones de servicios, facturas pendientes de rec…" at bounding box center [588, 352] width 449 height 12
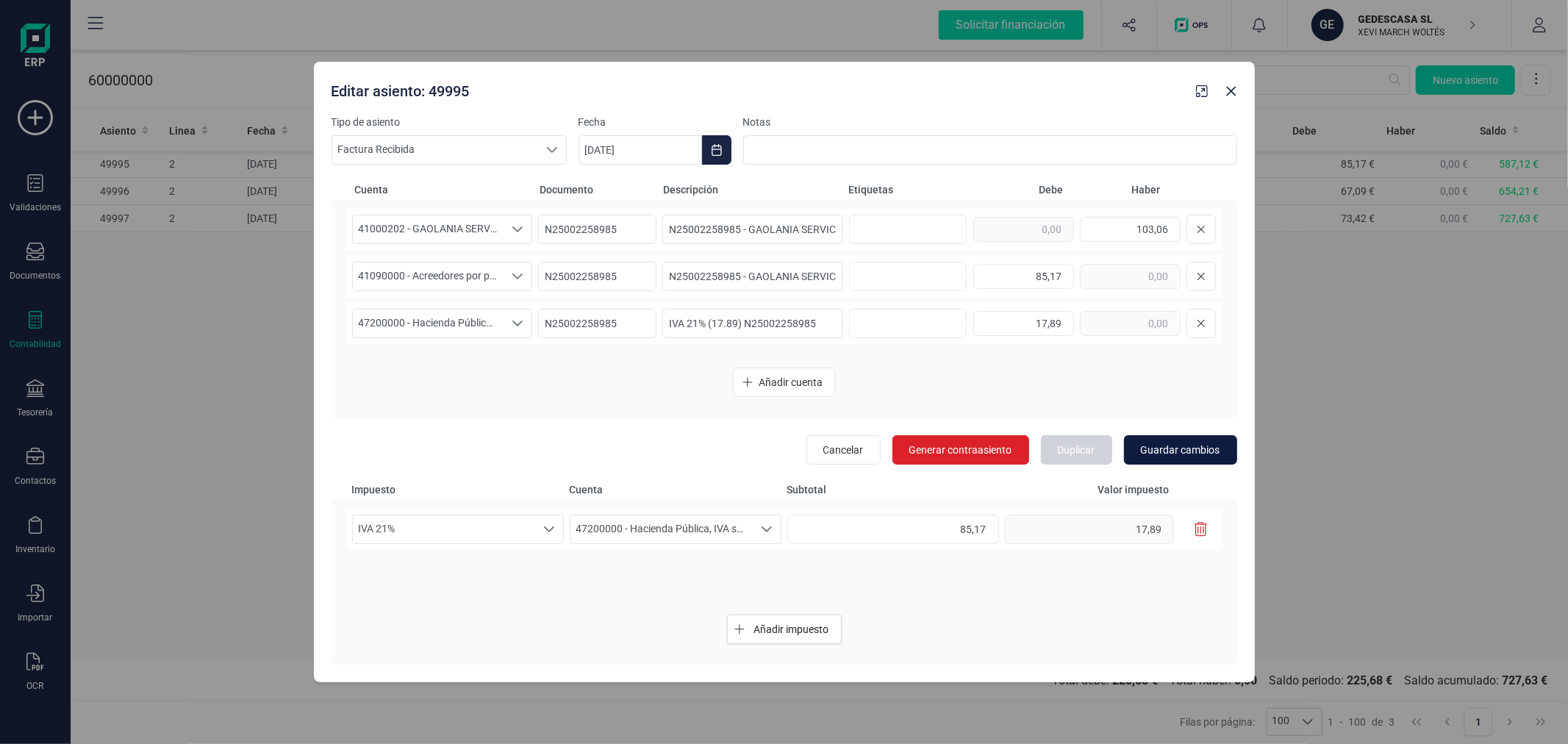
click at [1192, 450] on span "Guardar cambios" at bounding box center [1181, 449] width 79 height 14
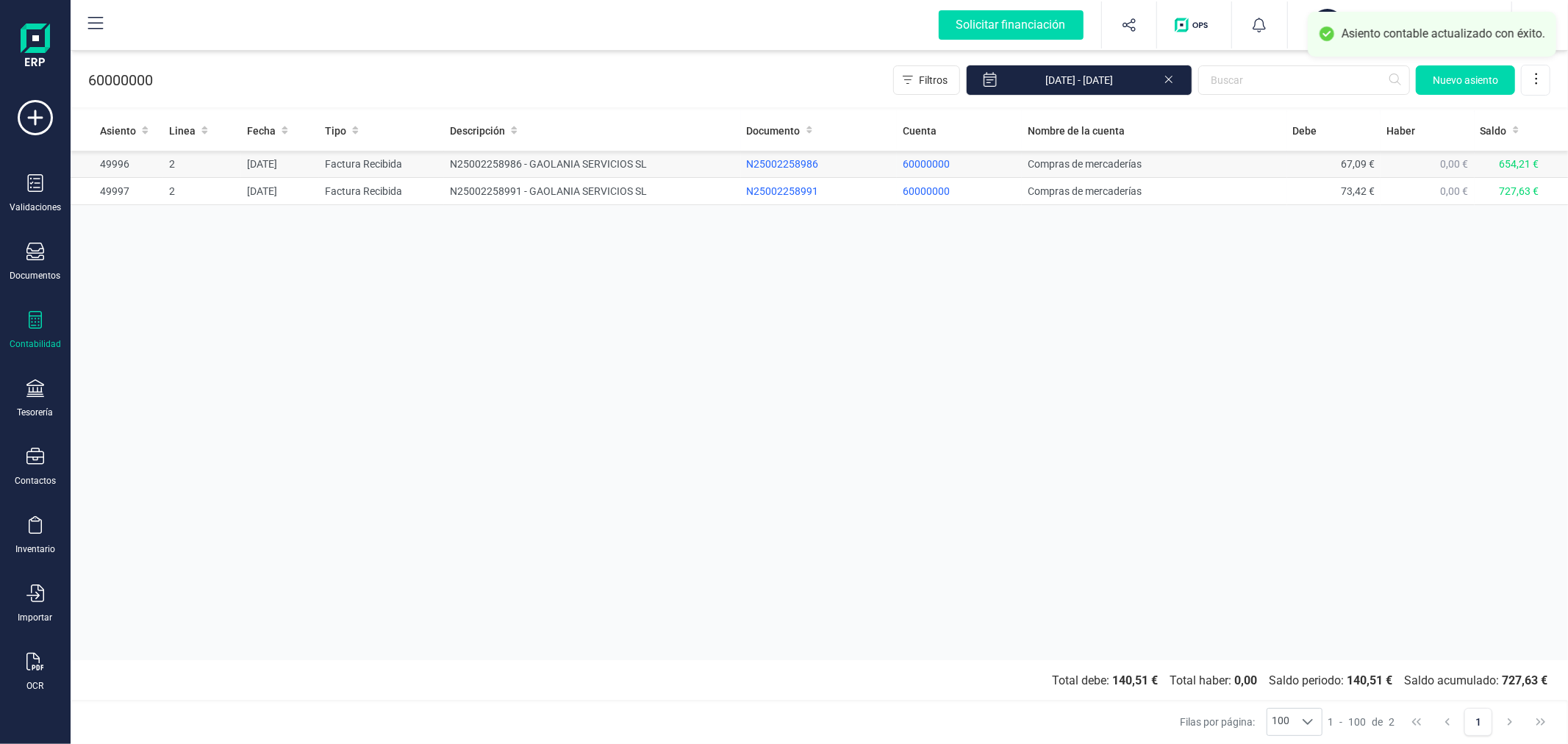
click at [454, 163] on td "N25002258986 - GAOLANIA SERVICIOS SL" at bounding box center [593, 164] width 296 height 27
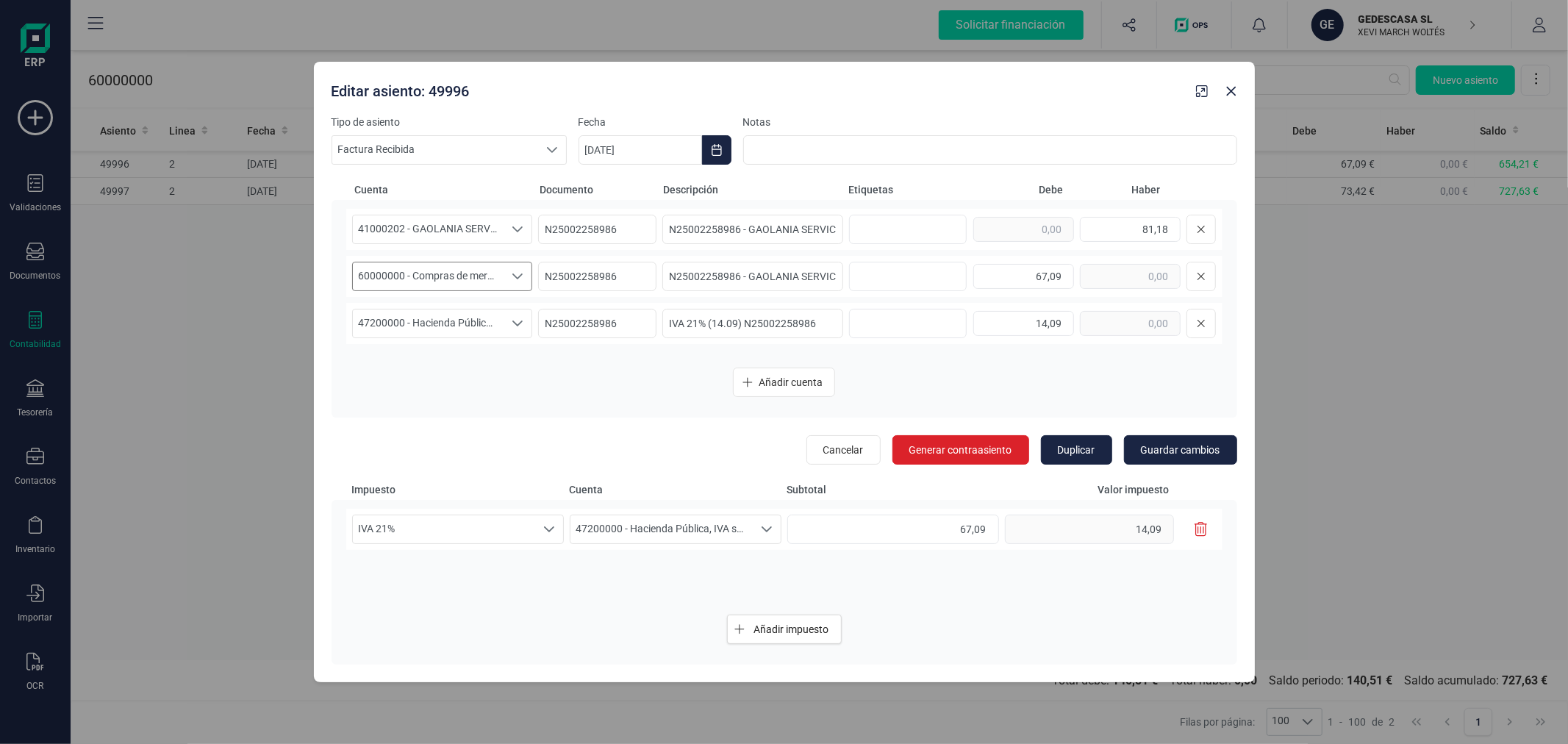
click at [433, 270] on span "60000000 - Compras de mercaderías" at bounding box center [428, 276] width 151 height 28
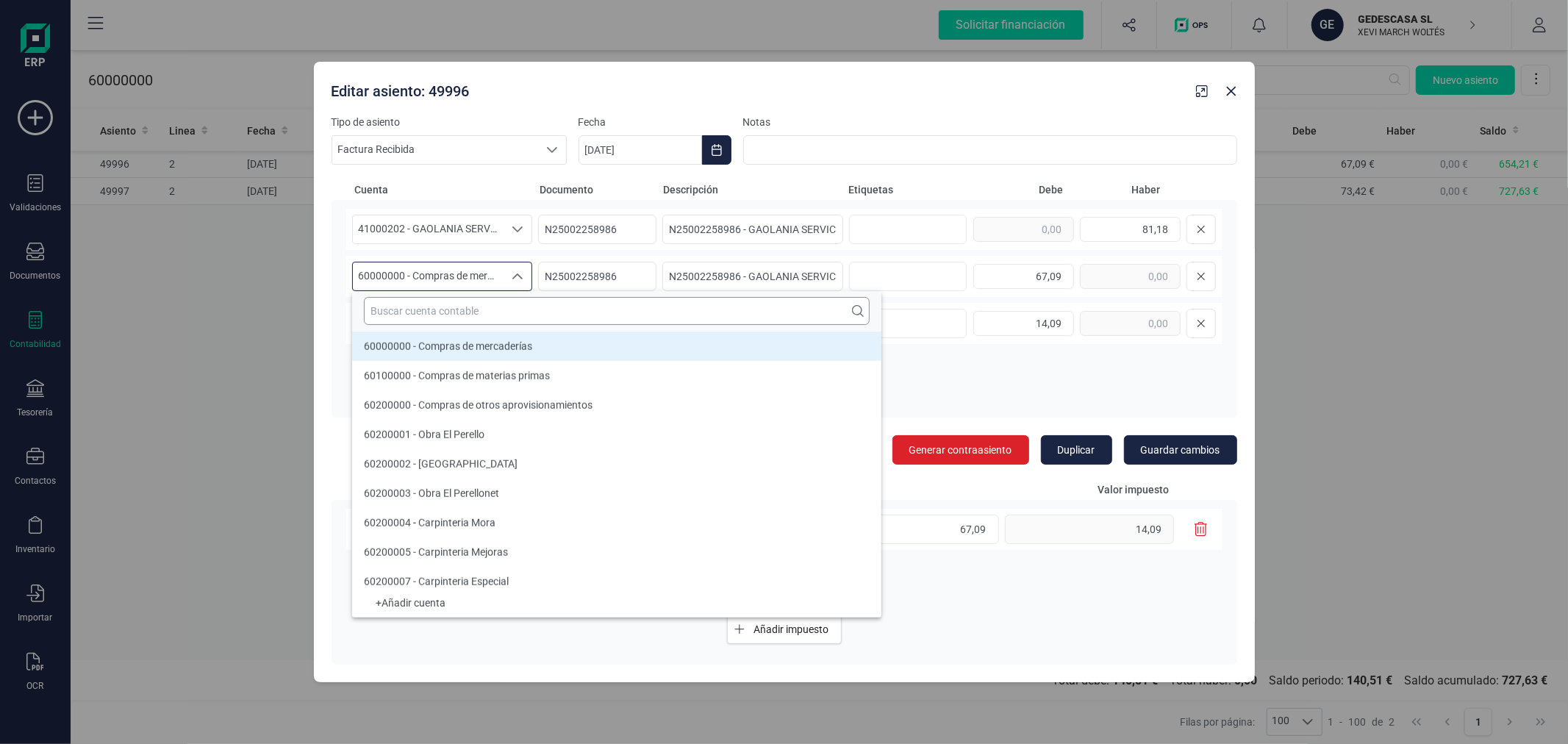
click at [439, 306] on input "text" at bounding box center [616, 311] width 506 height 28
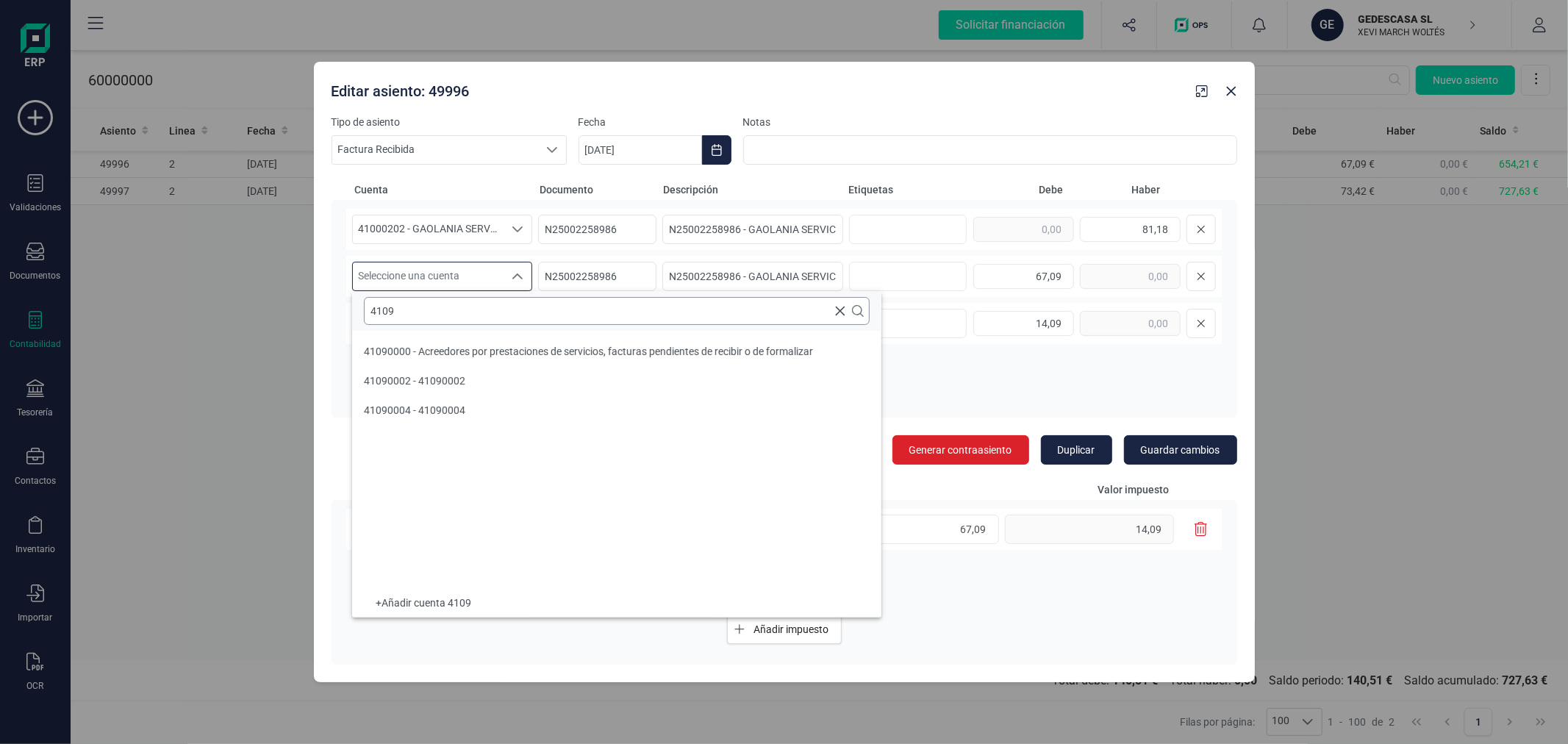
scroll to position [0, 0]
type input "4109"
click at [489, 351] on span "41090000 - Acreedores por prestaciones de servicios, facturas pendientes de rec…" at bounding box center [588, 352] width 449 height 12
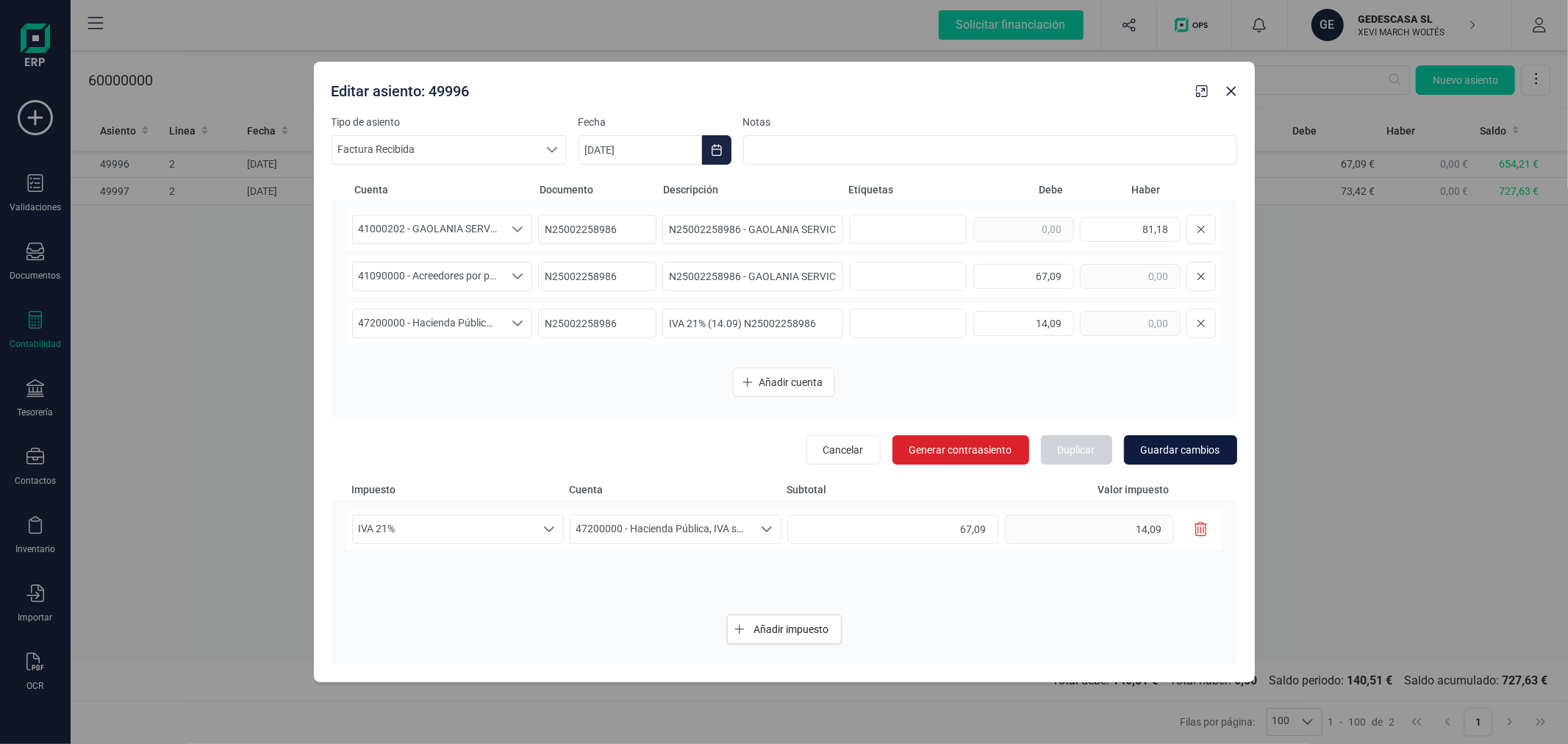
click at [1186, 456] on span "Guardar cambios" at bounding box center [1181, 449] width 79 height 14
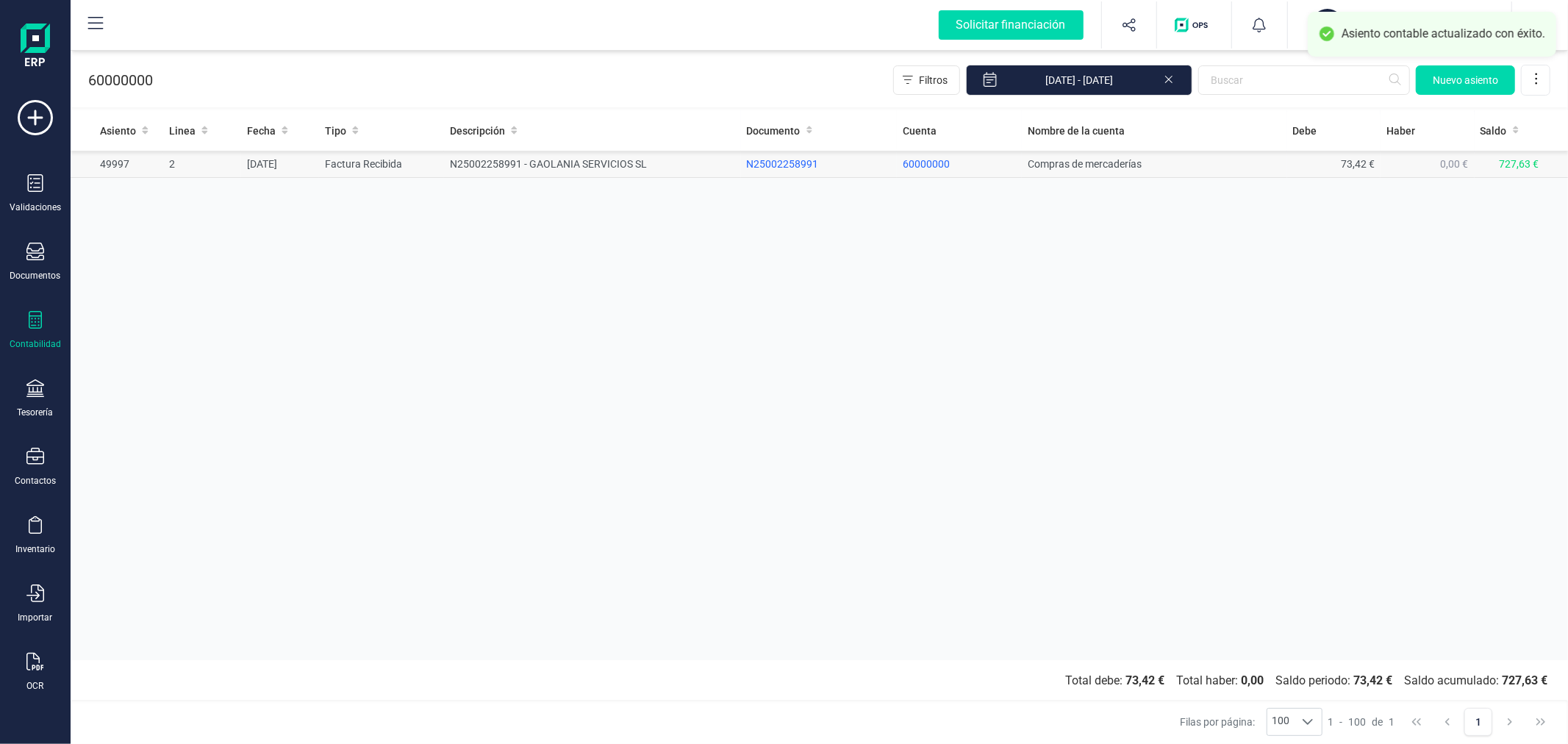
click at [444, 167] on td "N25002258991 - GAOLANIA SERVICIOS SL" at bounding box center [593, 164] width 296 height 27
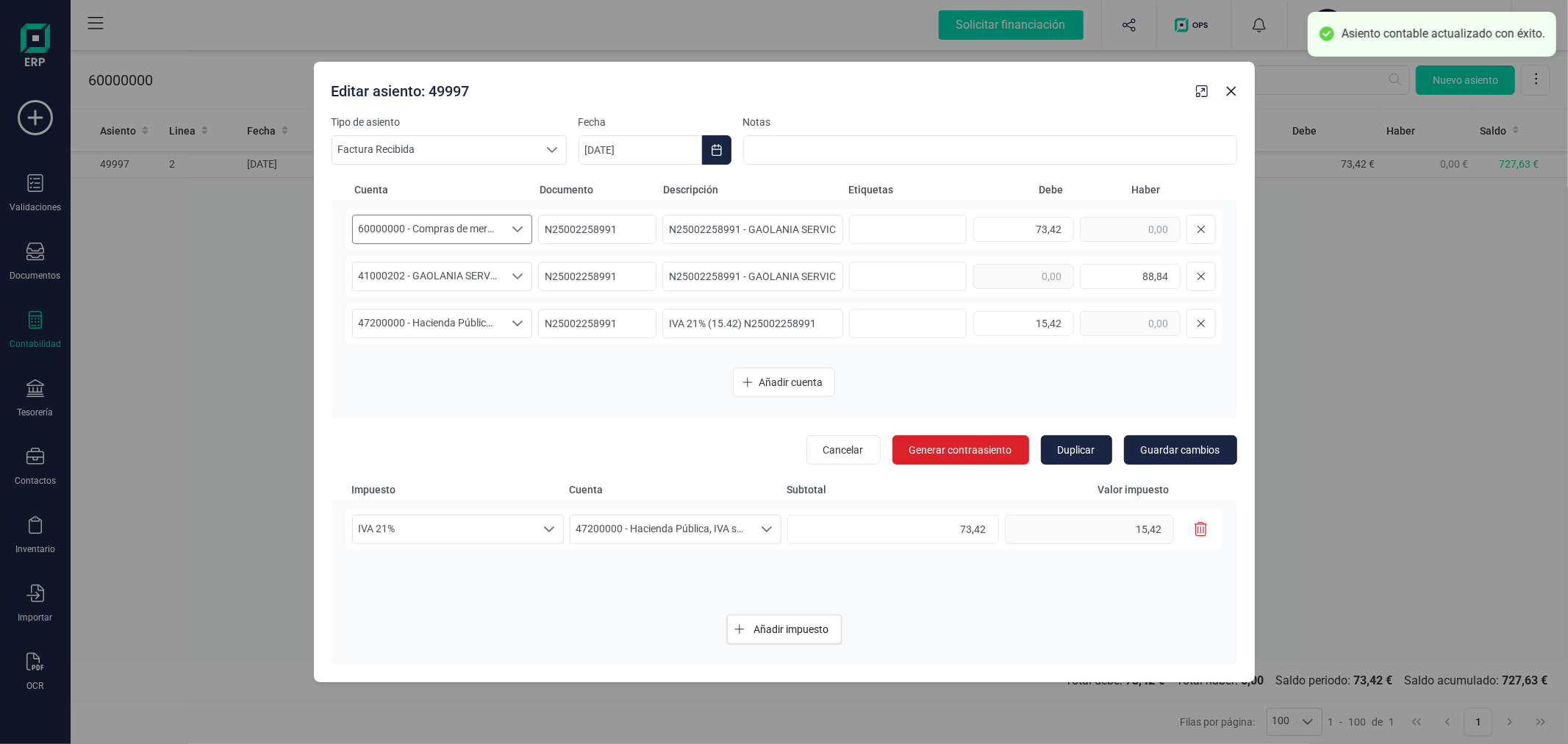
click at [463, 230] on span "60000000 - Compras de mercaderías" at bounding box center [428, 229] width 151 height 28
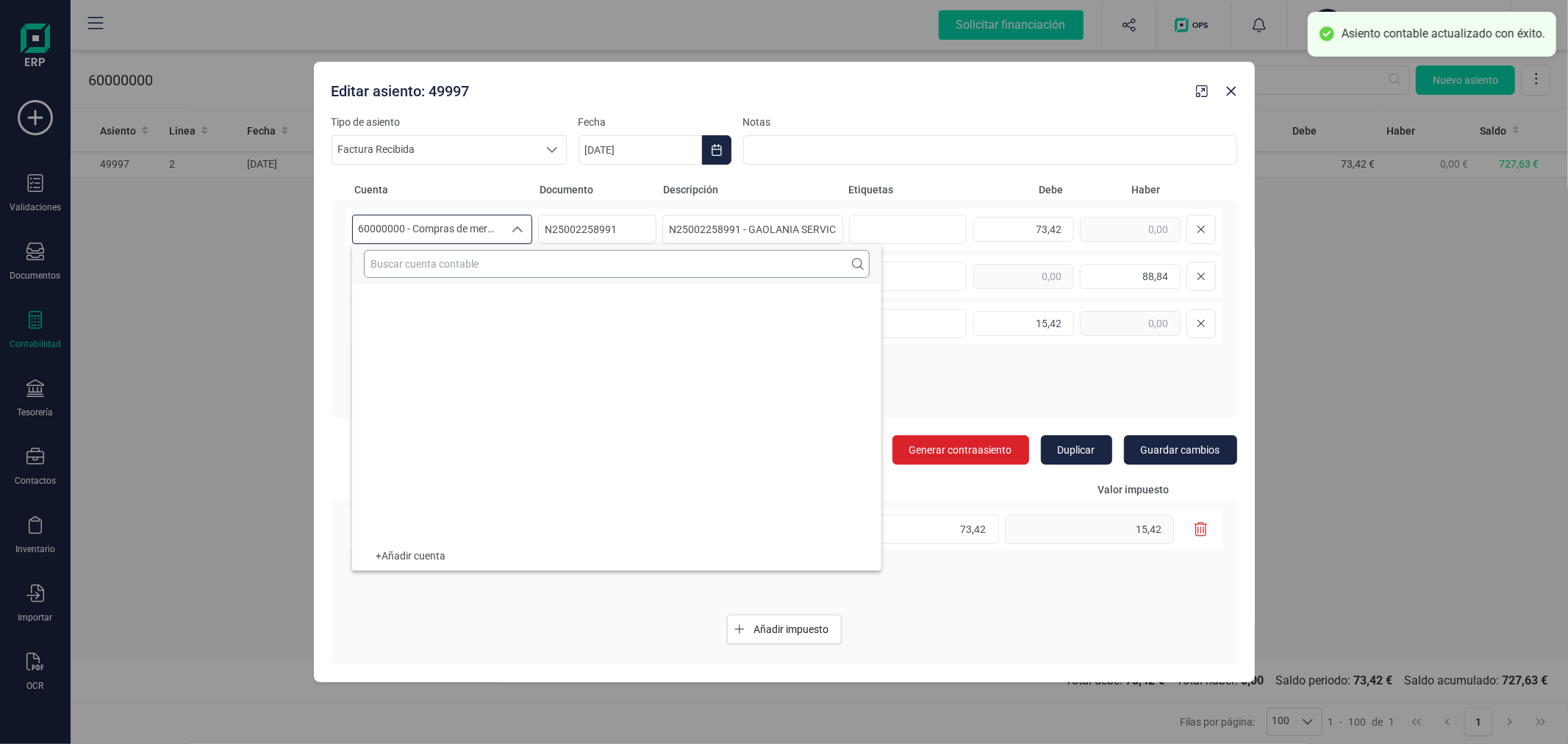
scroll to position [34148, 0]
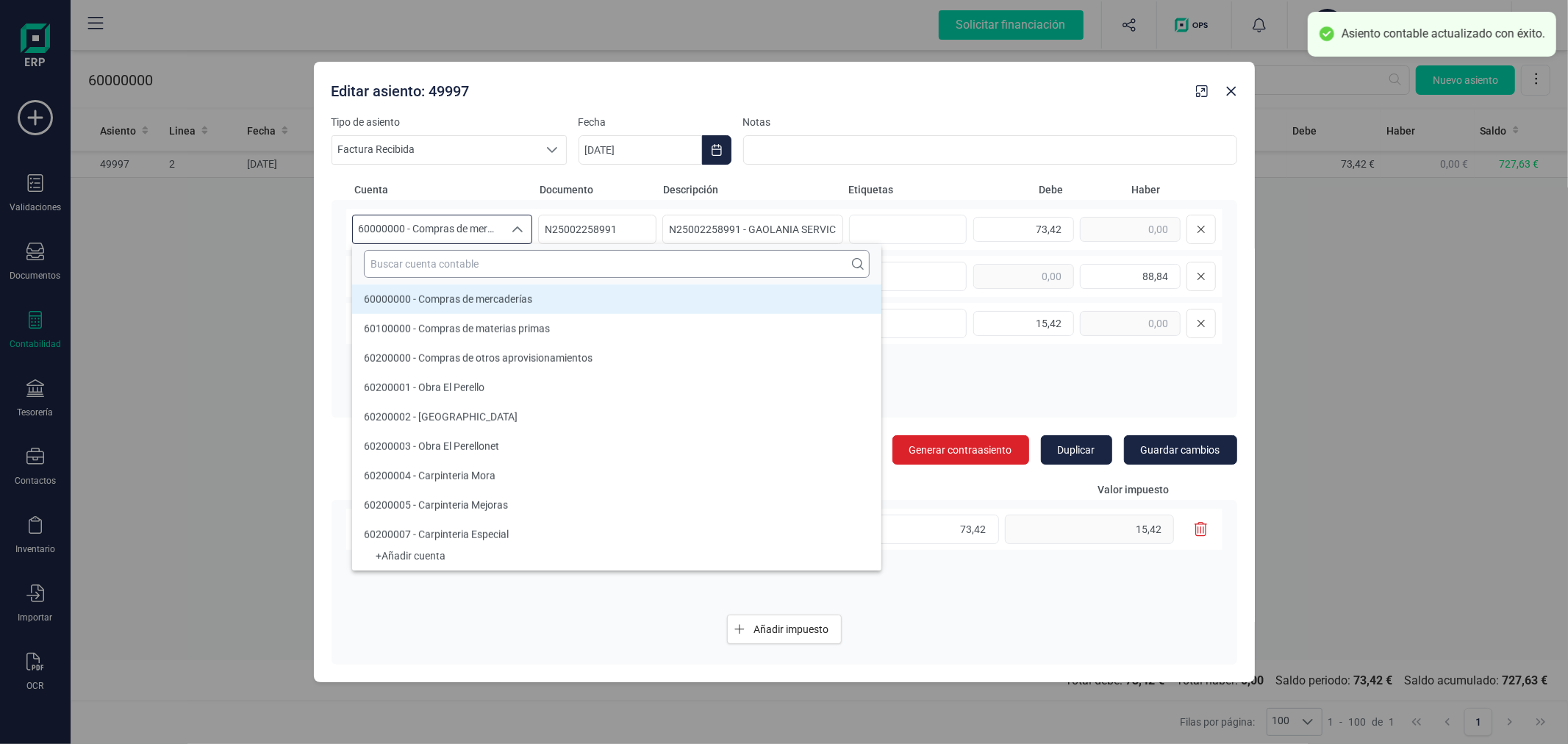
click at [474, 267] on input "text" at bounding box center [616, 263] width 506 height 28
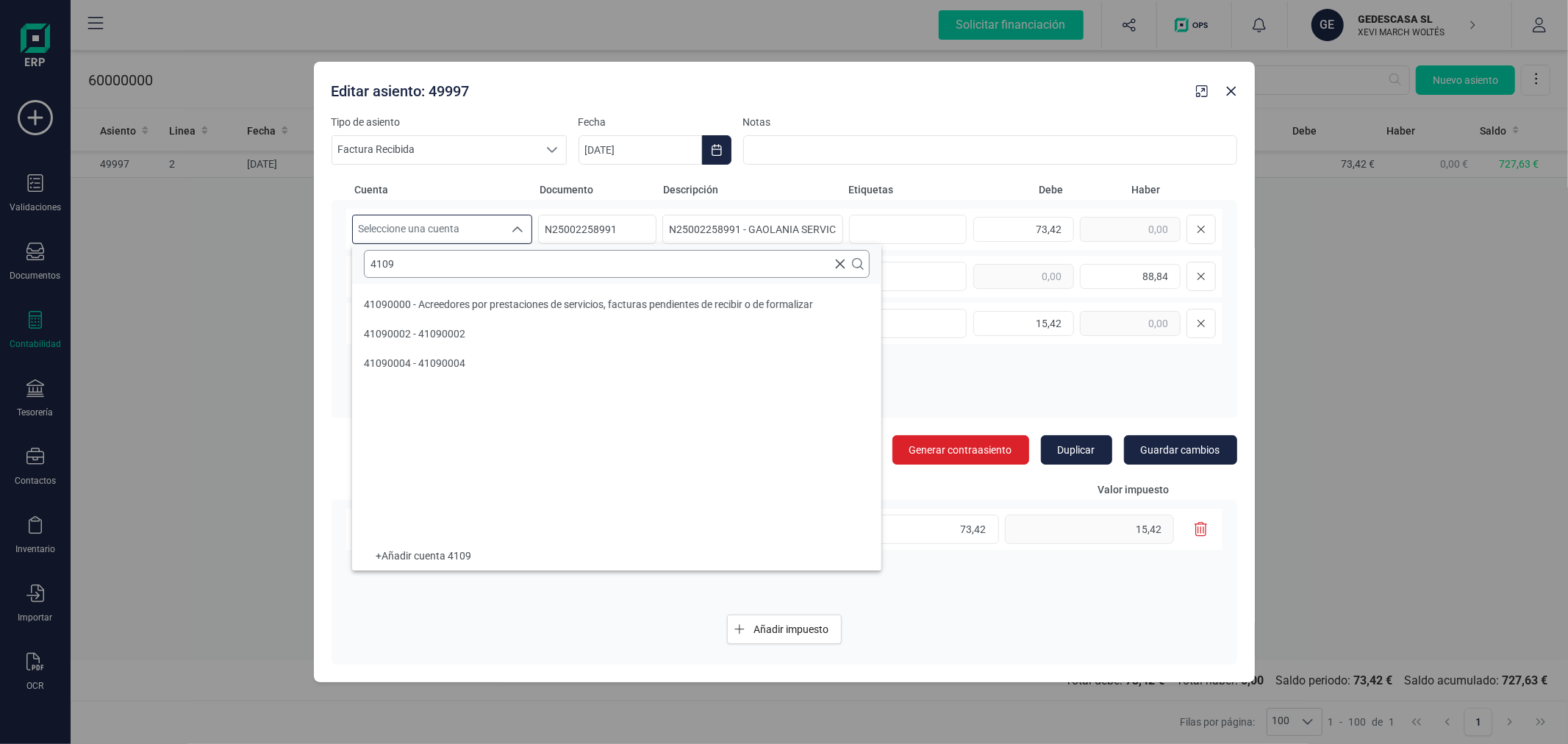
scroll to position [0, 0]
type input "4109"
click at [553, 309] on span "41090000 - Acreedores por prestaciones de servicios, facturas pendientes de rec…" at bounding box center [588, 305] width 449 height 12
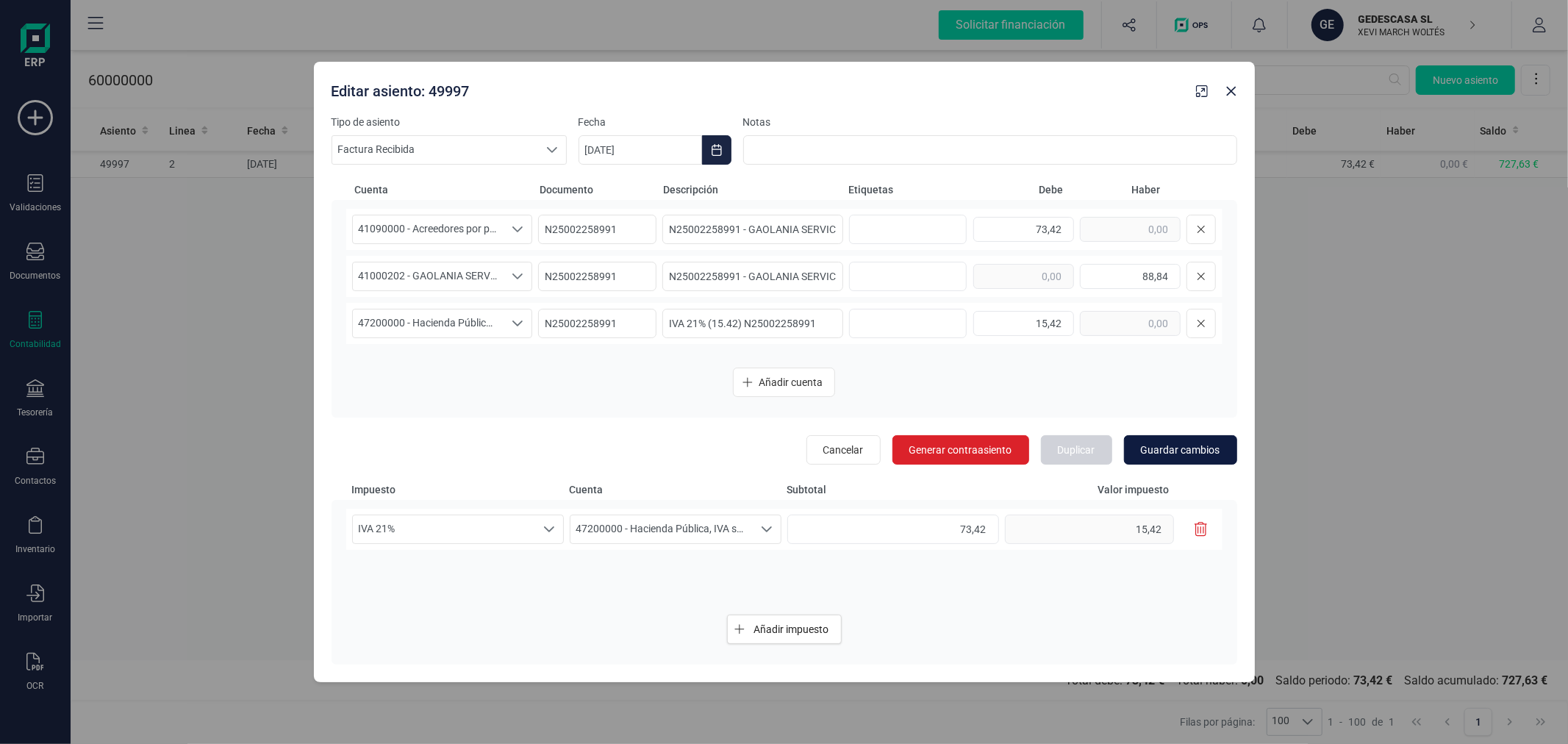
click at [1174, 449] on span "Guardar cambios" at bounding box center [1181, 449] width 79 height 14
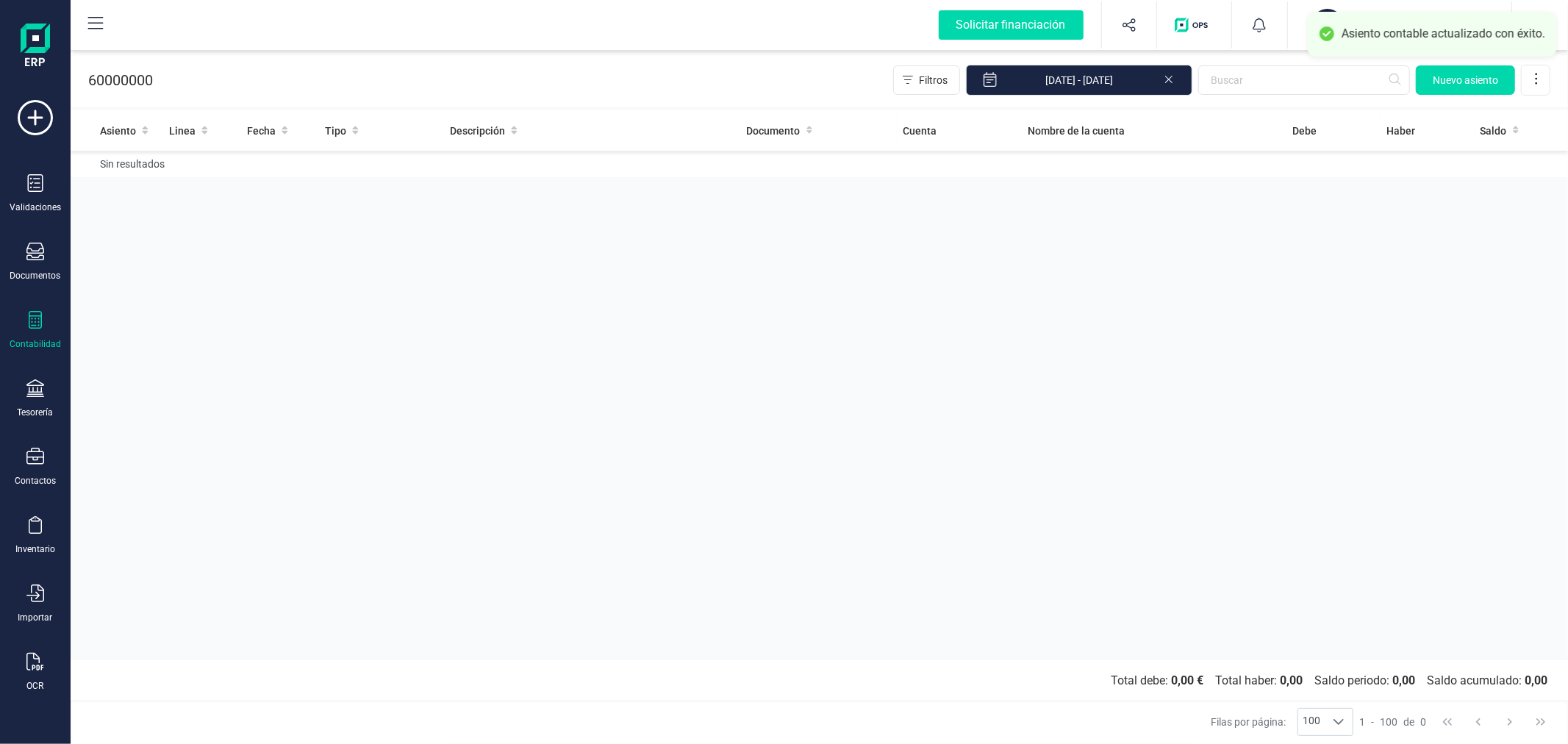
drag, startPoint x: 620, startPoint y: 373, endPoint x: 611, endPoint y: 374, distance: 9.1
click at [614, 374] on div "Asiento Linea Fecha Tipo Descripción Documento Cuenta Nombre de la cuenta Debe …" at bounding box center [819, 385] width 1497 height 550
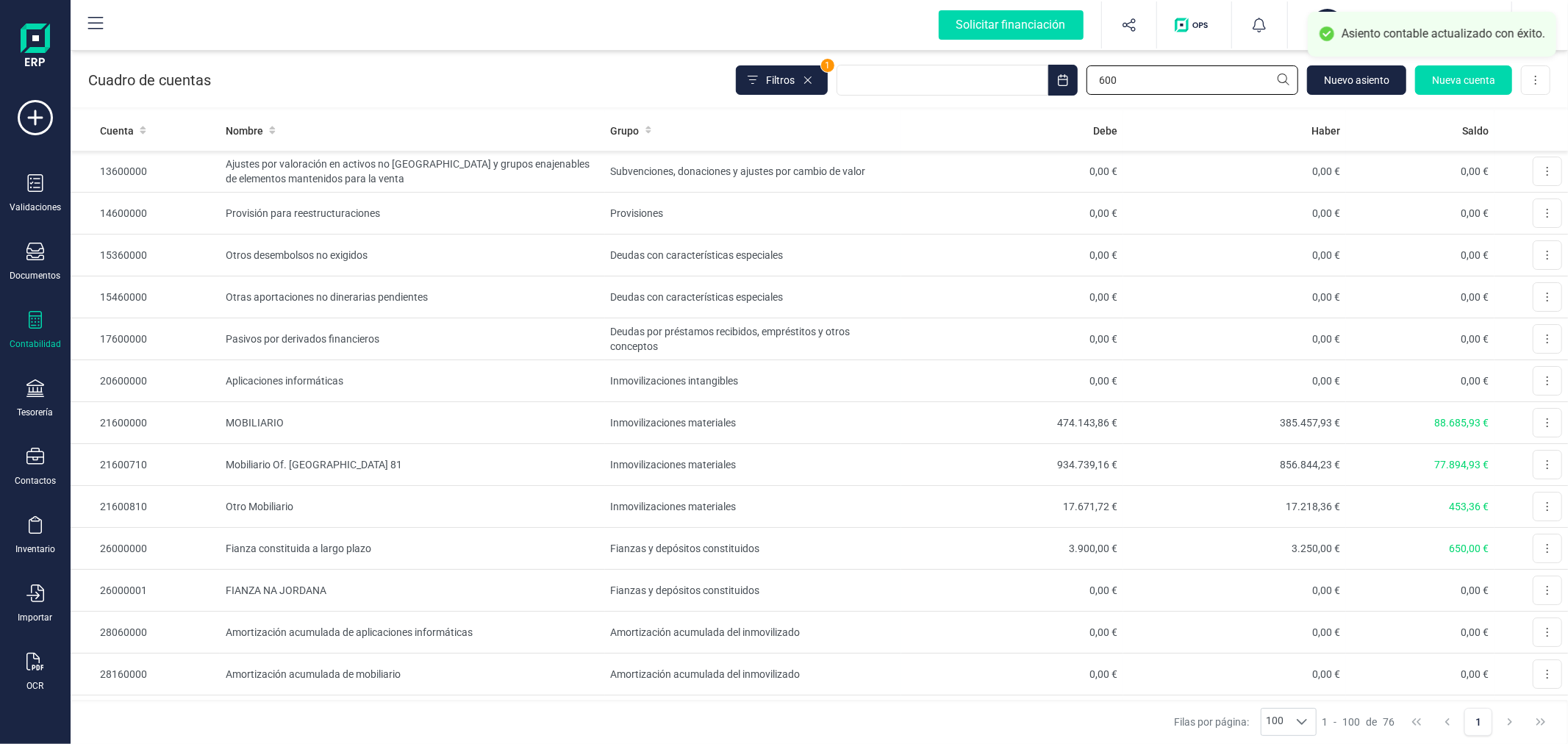
click at [1156, 77] on input "600" at bounding box center [1193, 80] width 212 height 29
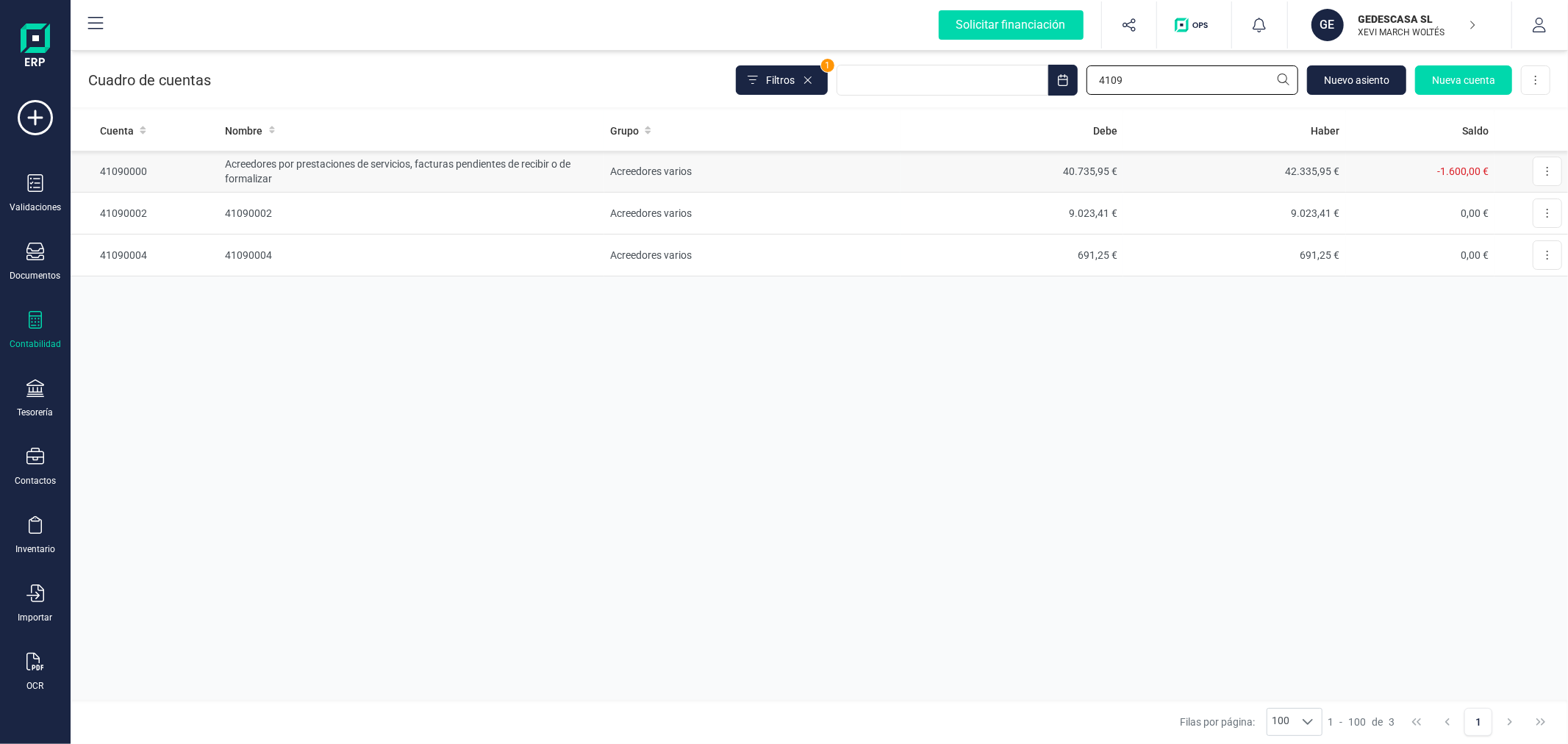
type input "4109"
click at [1016, 166] on td "40.735,95 €" at bounding box center [1012, 172] width 223 height 42
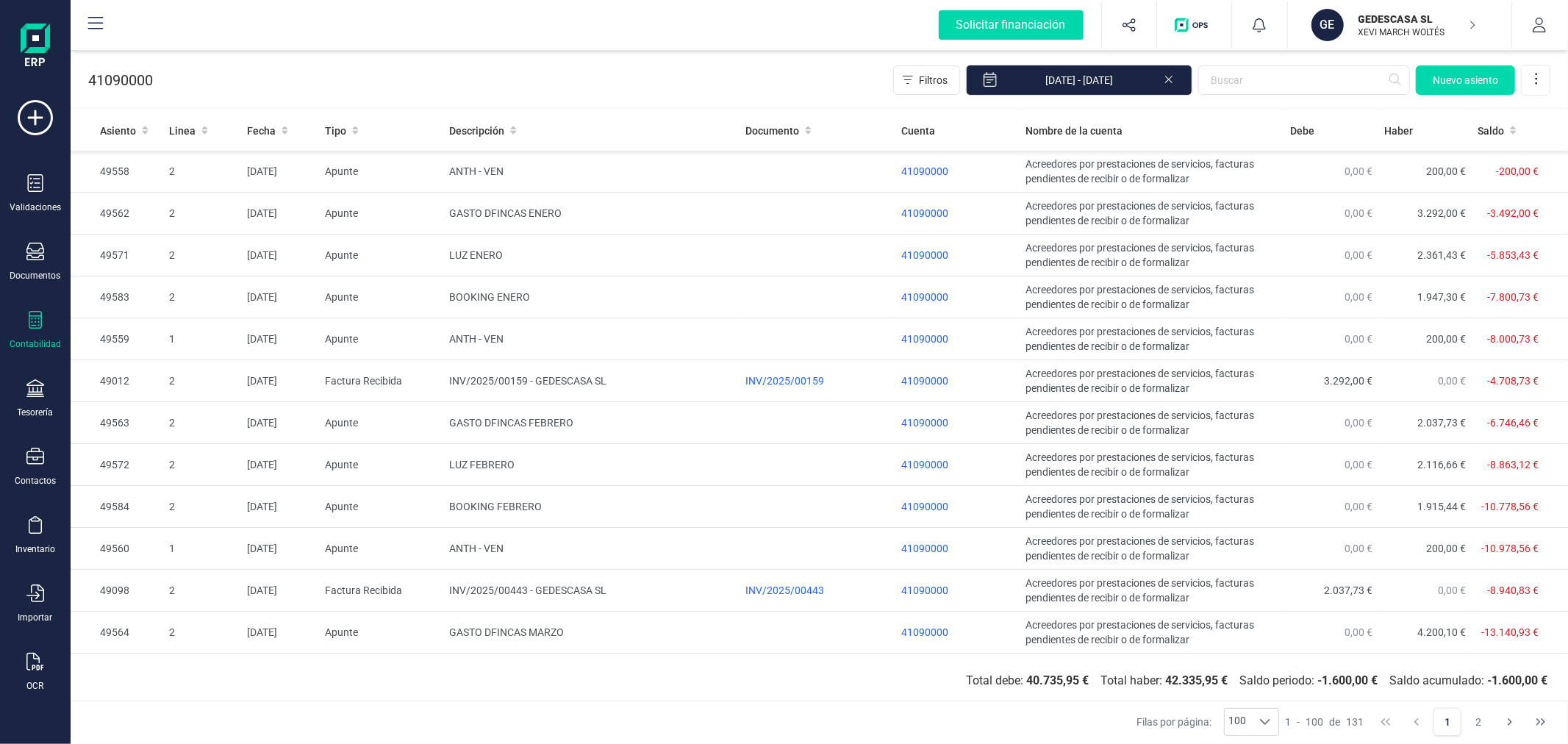
scroll to position [736, 0]
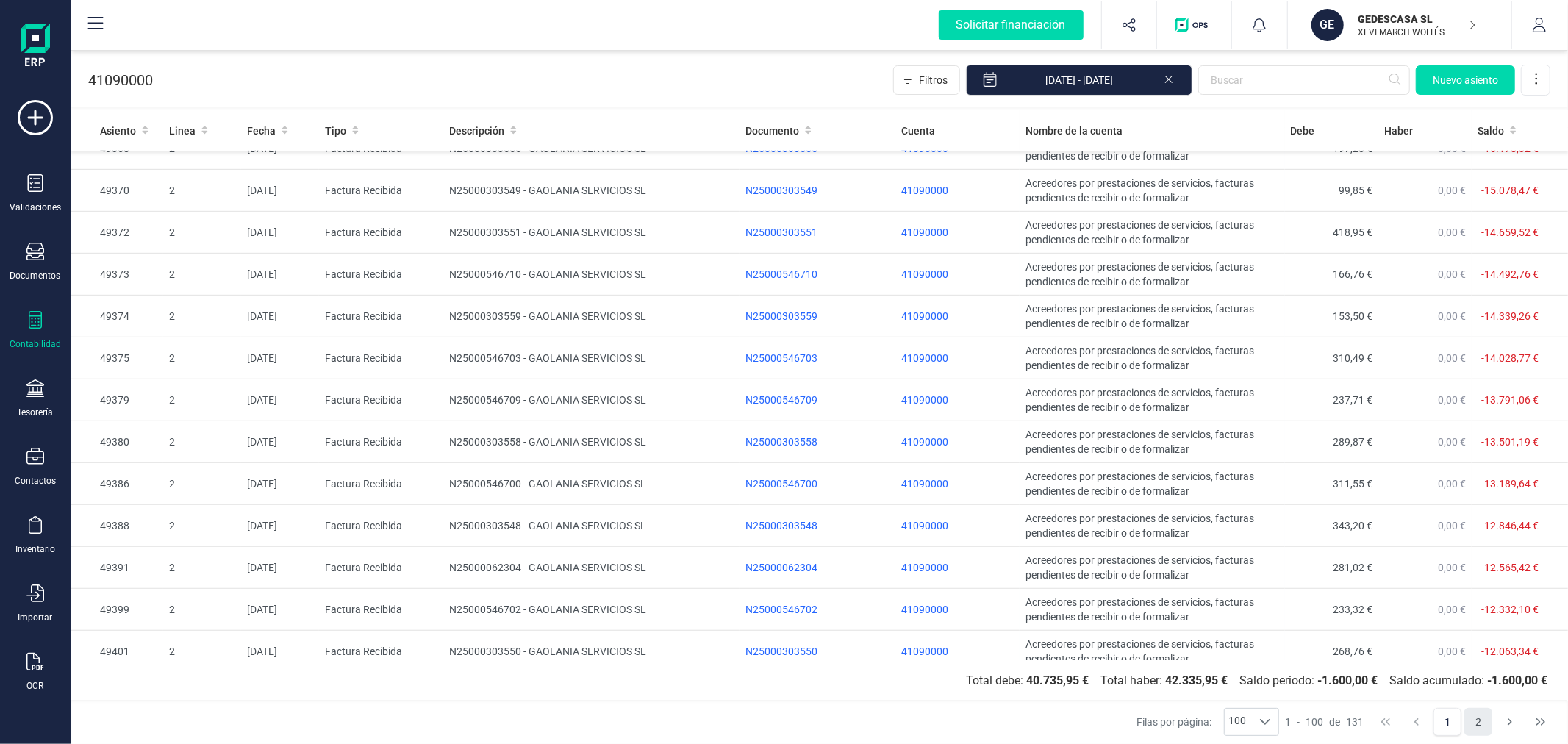
click at [1481, 730] on button "2" at bounding box center [1478, 721] width 28 height 28
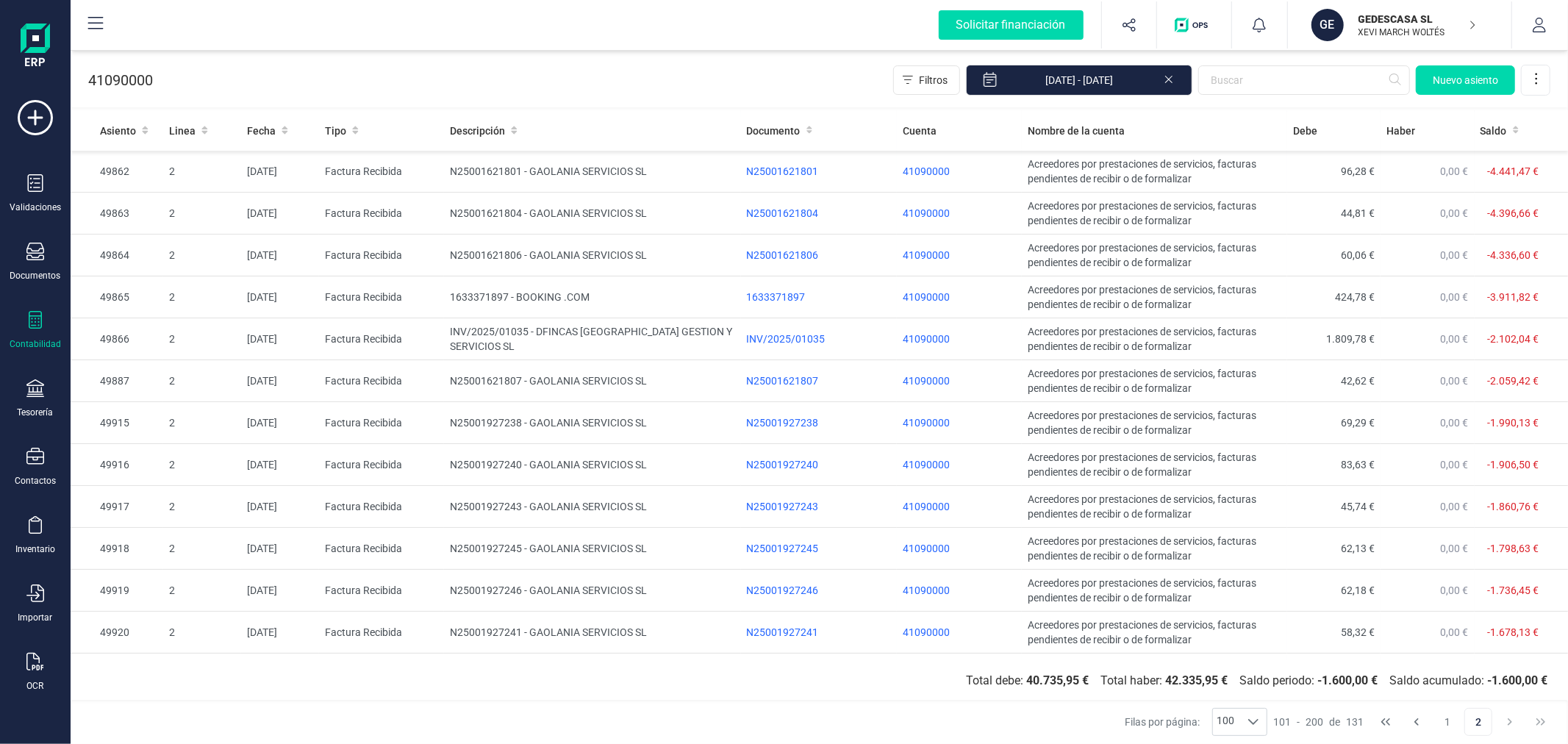
scroll to position [790, 0]
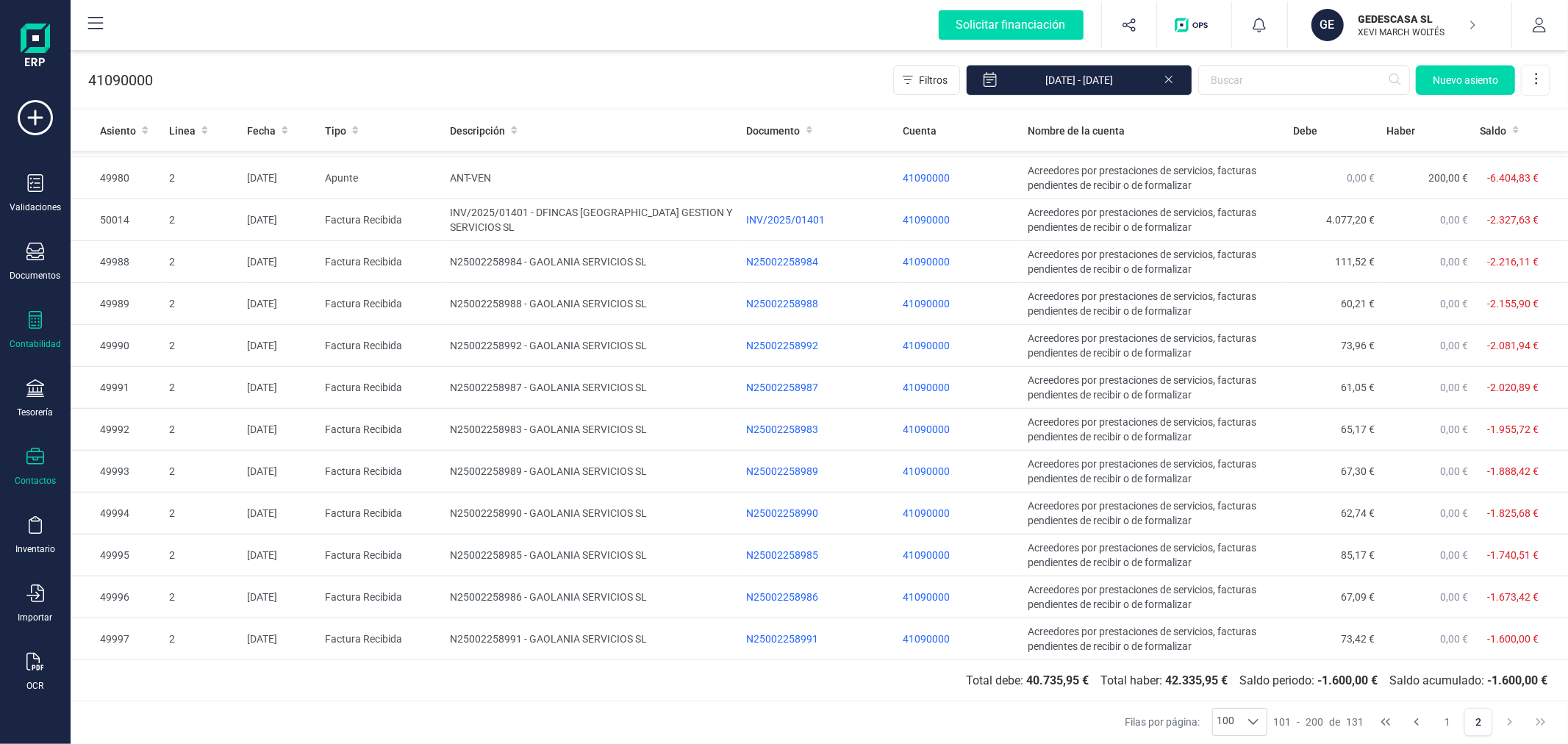
click at [30, 460] on icon at bounding box center [35, 456] width 18 height 18
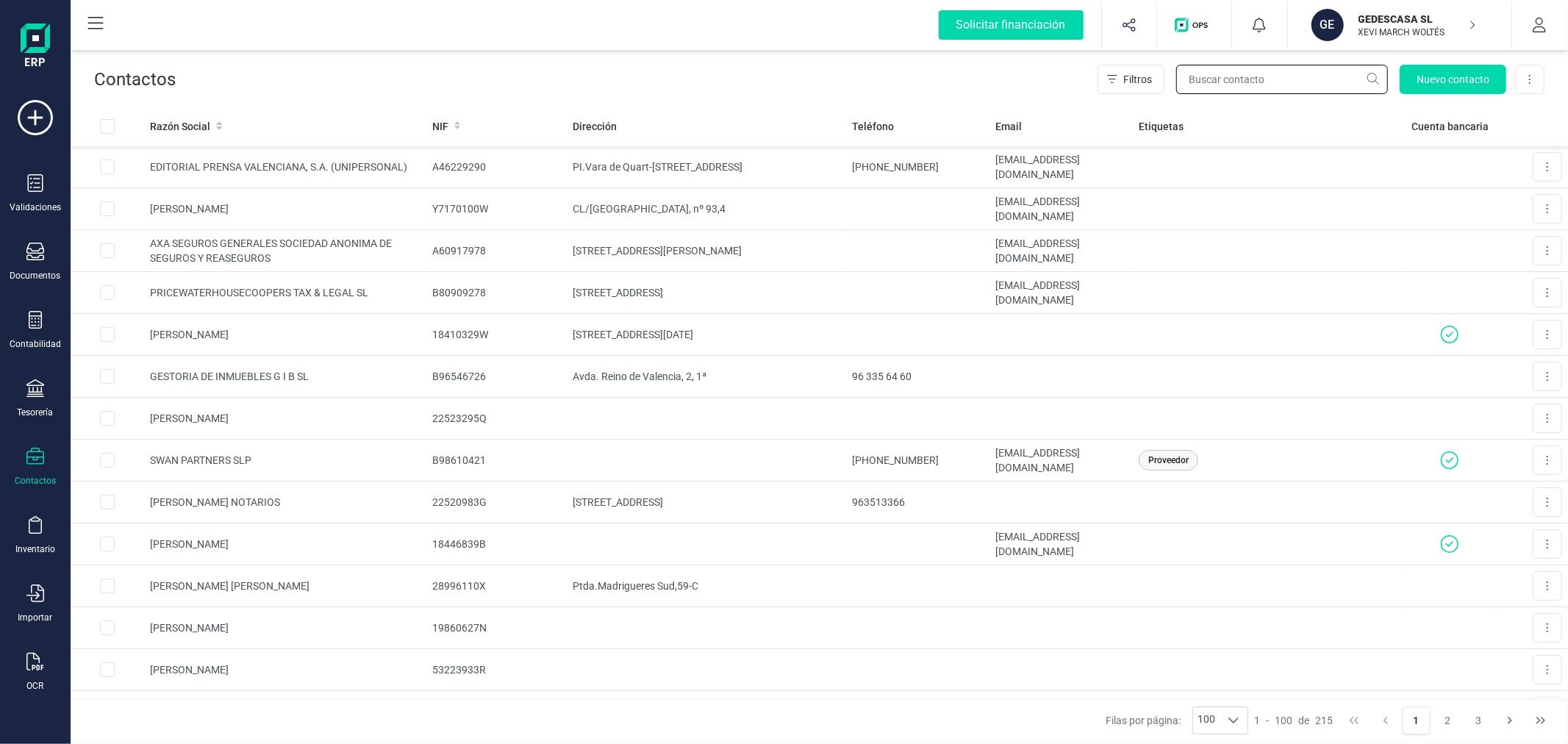
click at [1262, 84] on input "text" at bounding box center [1283, 79] width 212 height 29
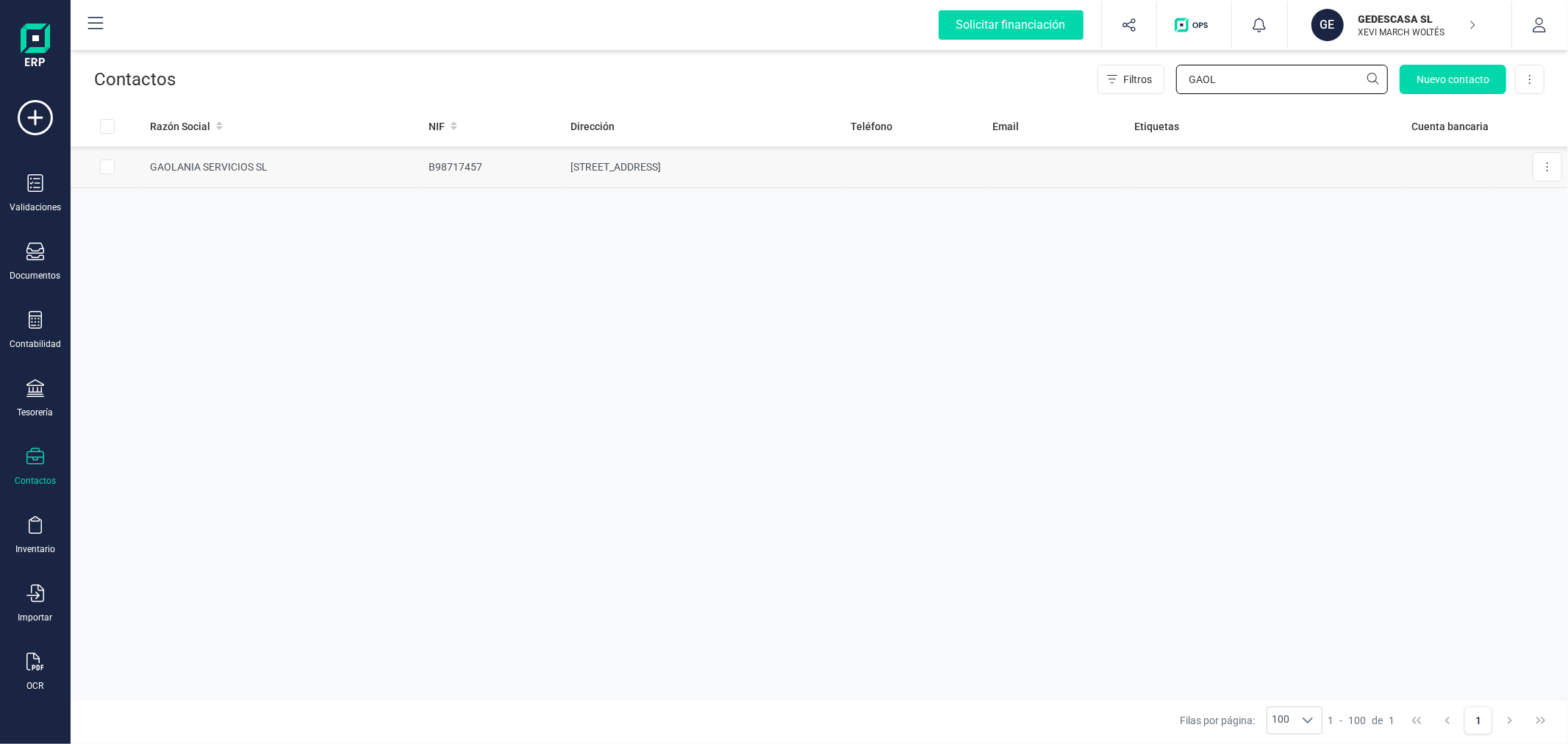
type input "GAOL"
click at [731, 167] on td "C/ COLON 60 Esc.1 5" at bounding box center [704, 167] width 280 height 42
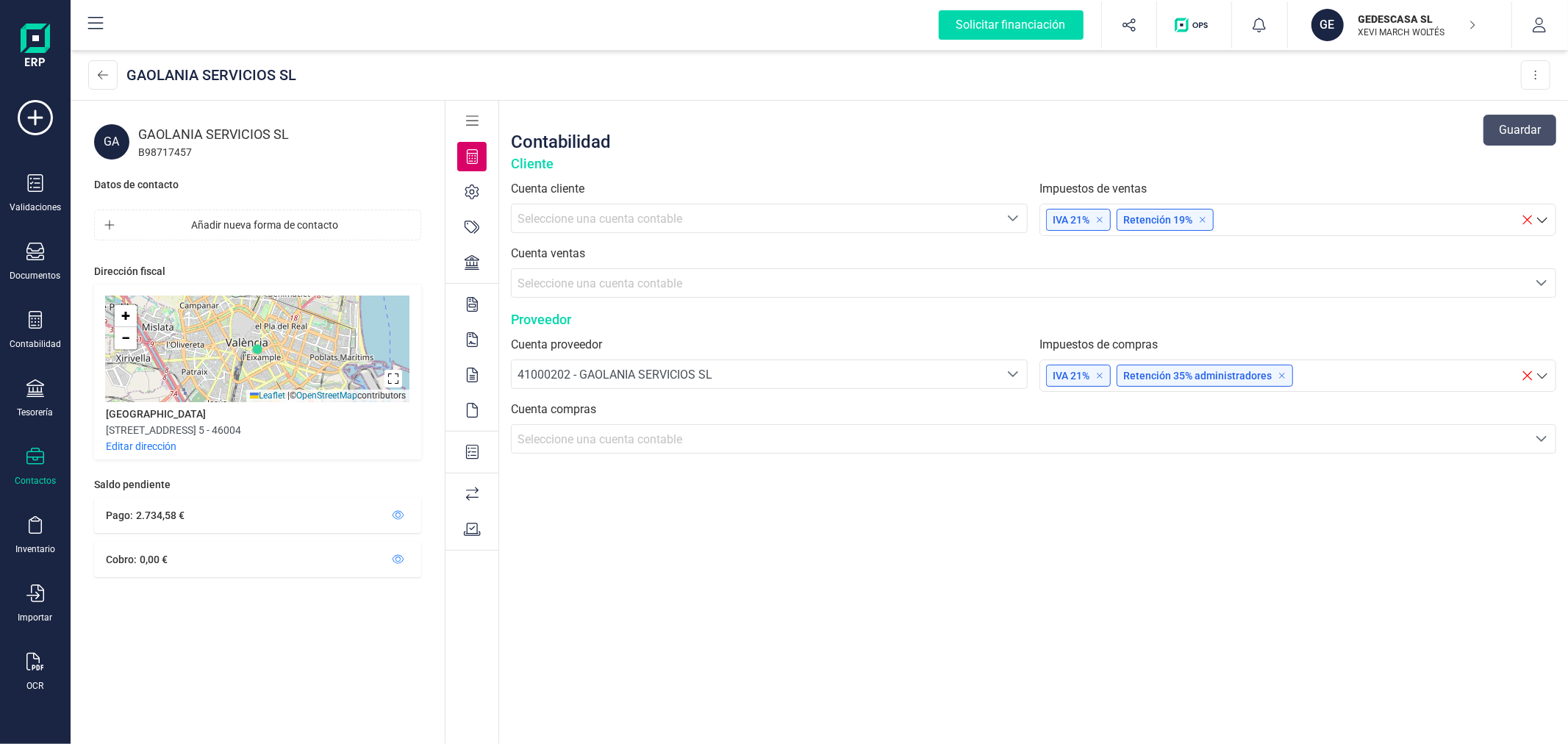
click at [618, 436] on span "Seleccione una cuenta contable" at bounding box center [600, 439] width 165 height 14
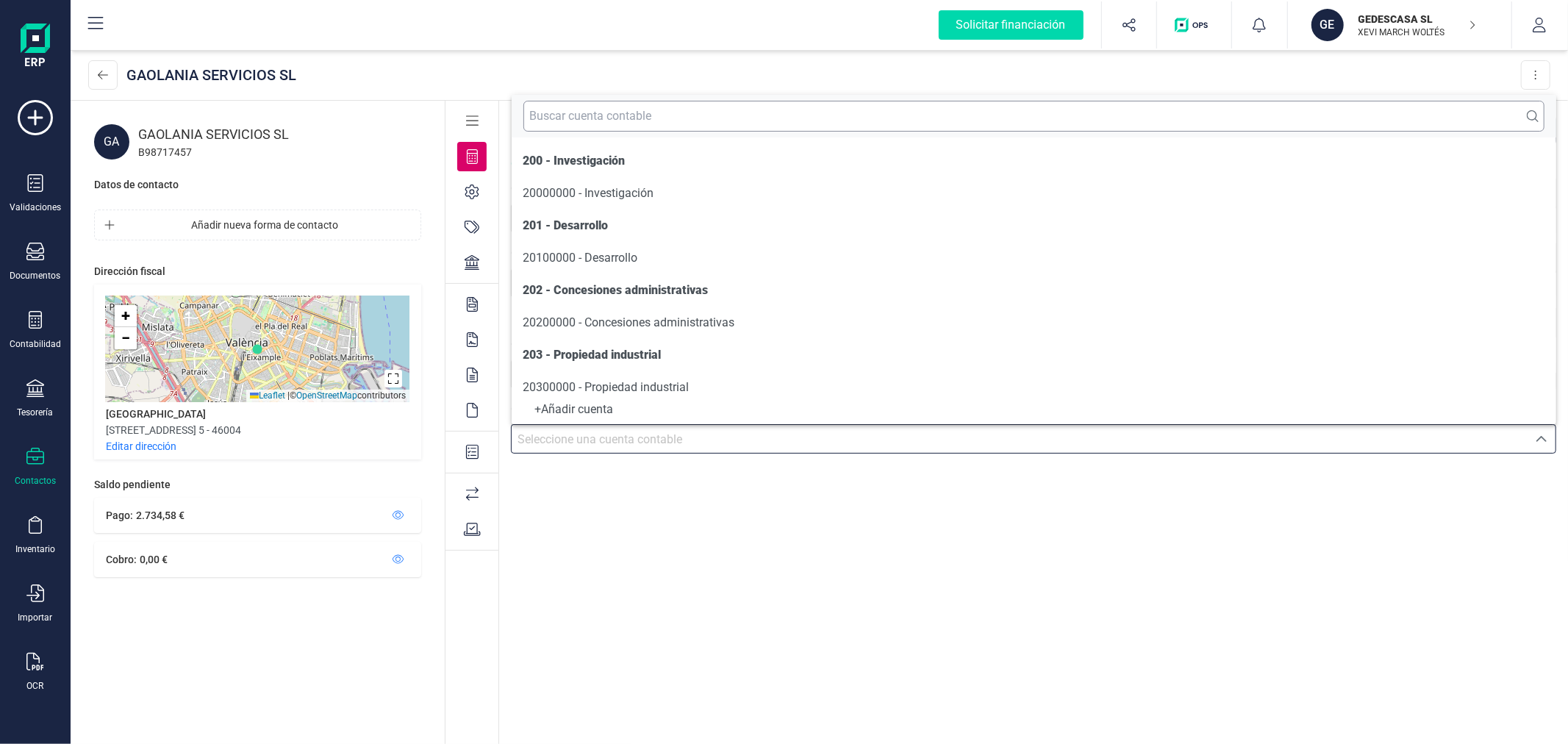
scroll to position [8, 0]
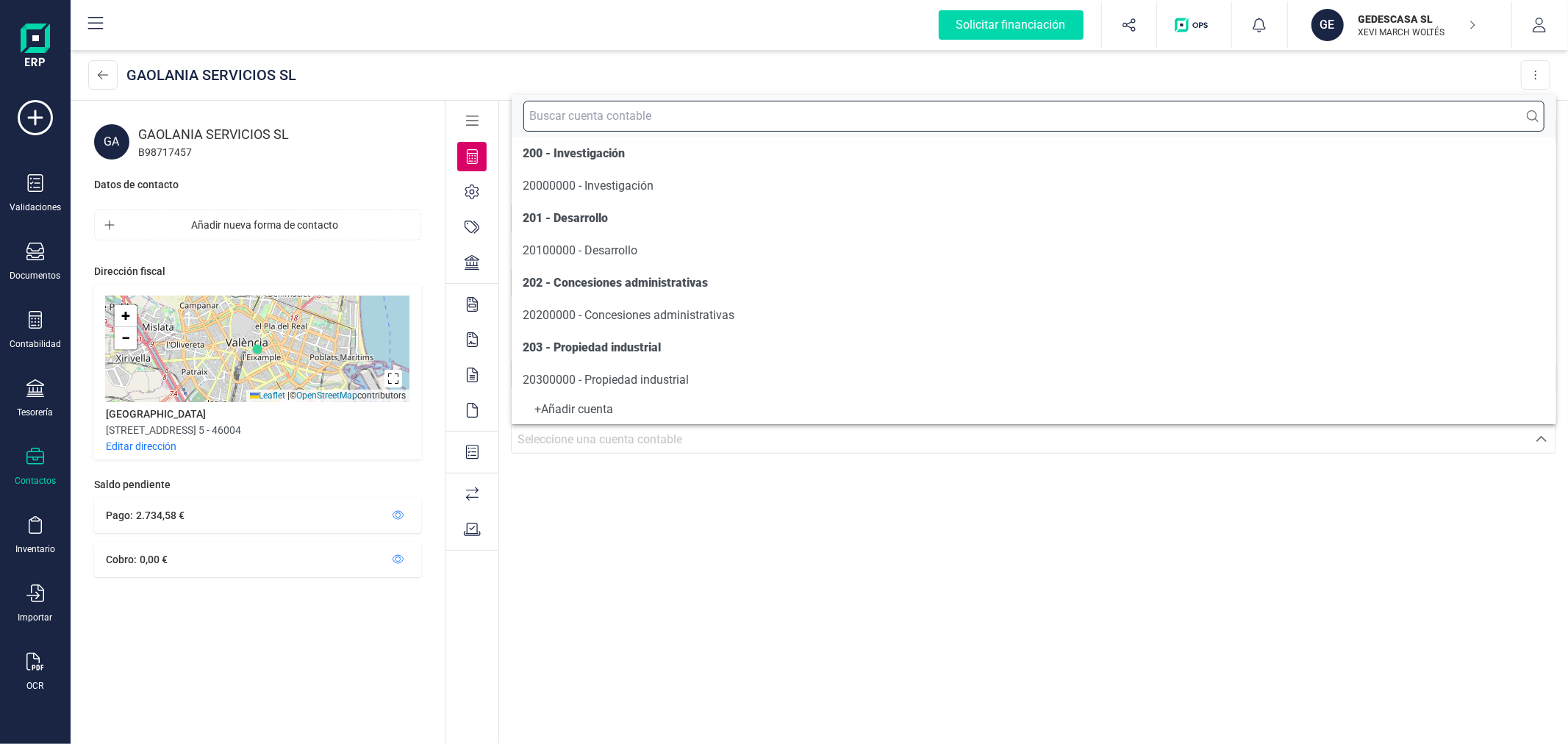
click at [679, 115] on input "text" at bounding box center [1034, 116] width 1022 height 31
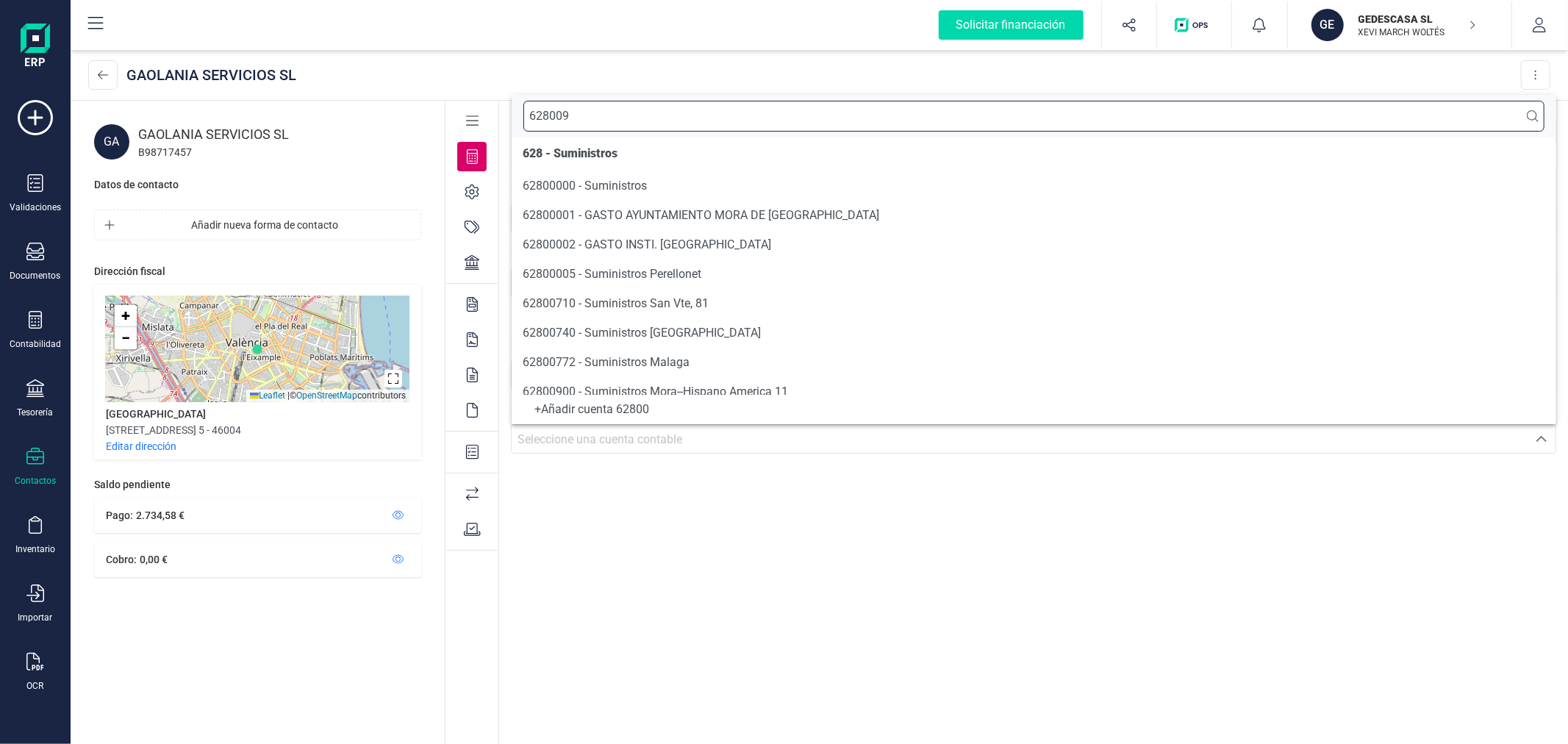
scroll to position [0, 0]
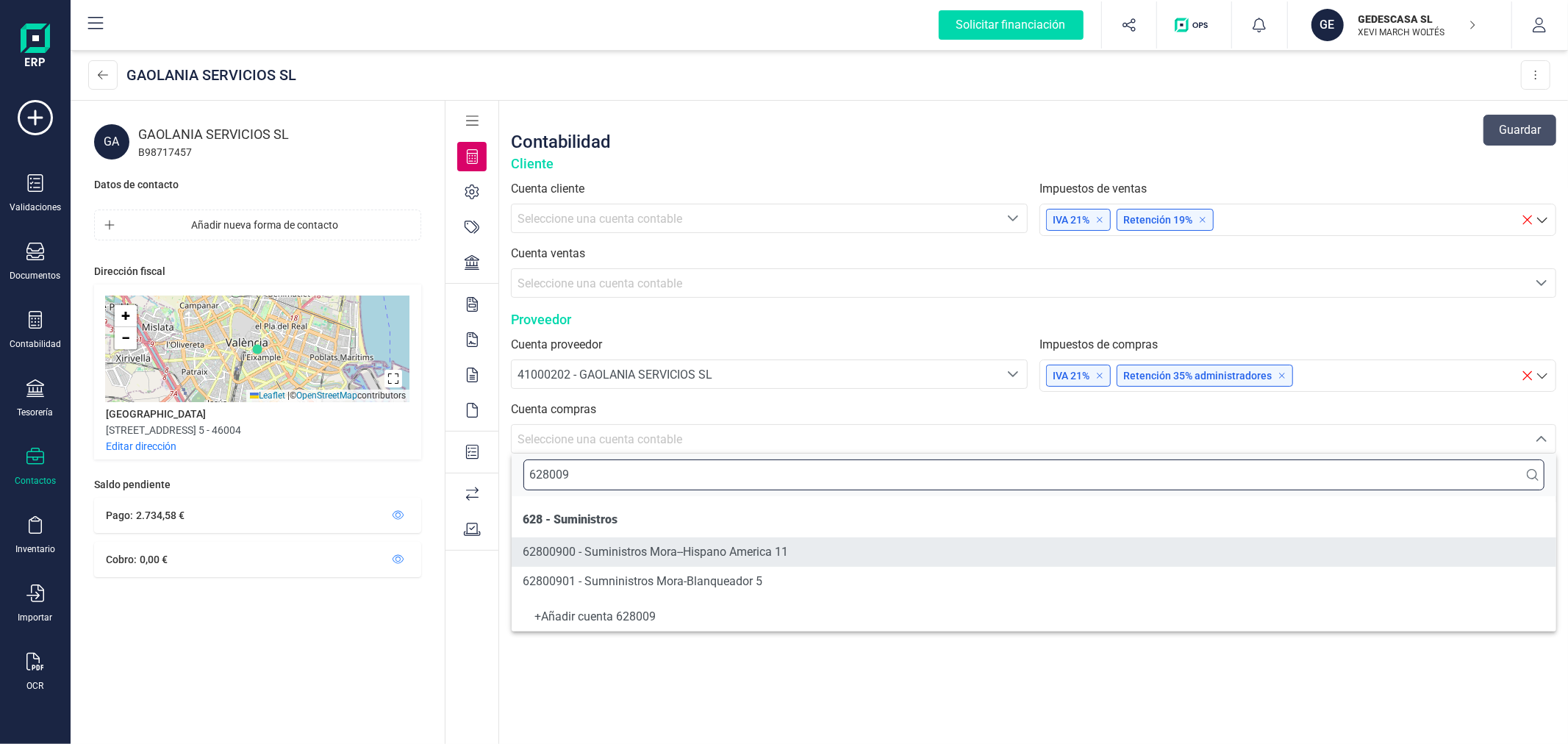
type input "628009"
click at [740, 545] on span "62800900 - Suministros Mora--Hispano America 11" at bounding box center [656, 551] width 265 height 14
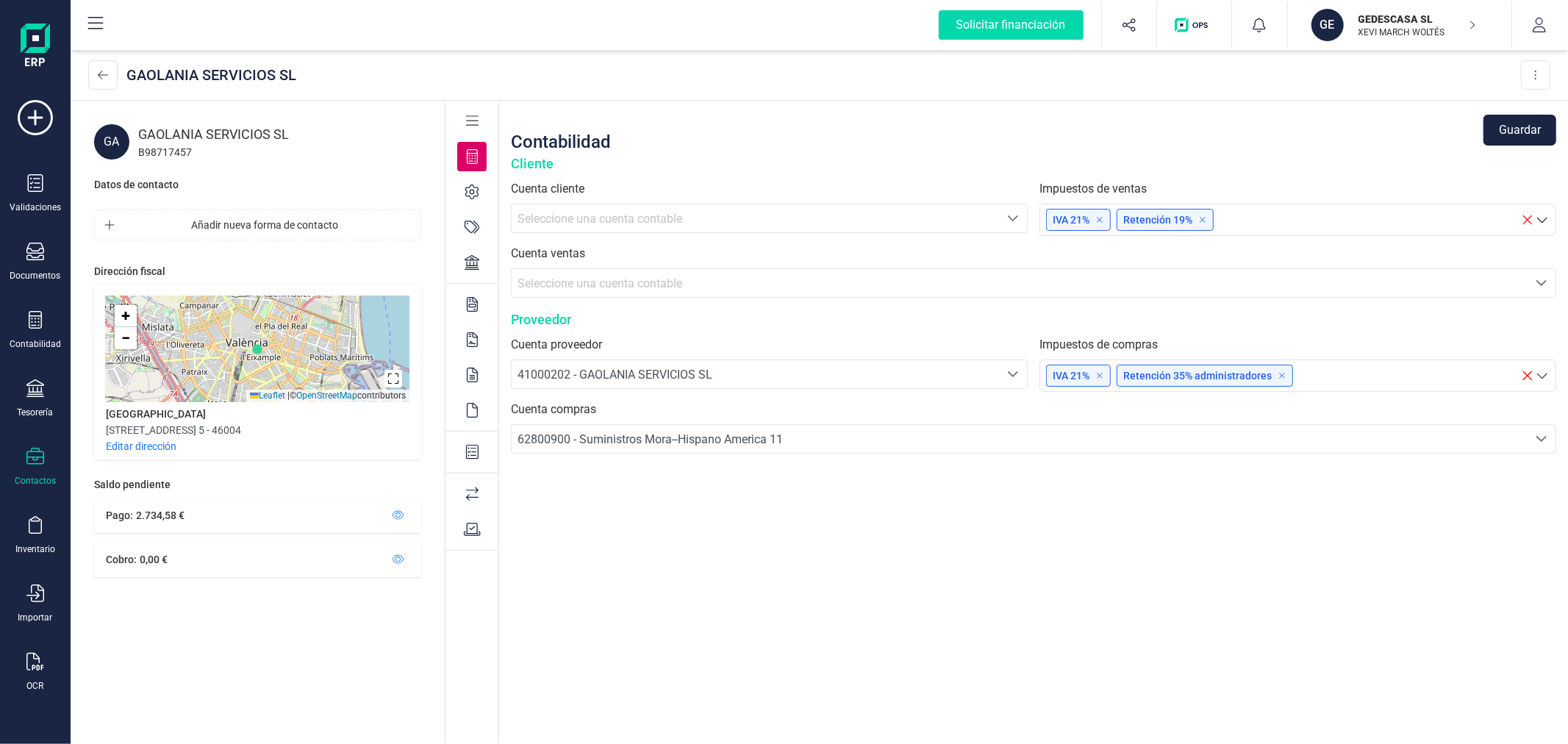
click at [1515, 130] on button "Guardar" at bounding box center [1520, 130] width 72 height 31
click at [474, 181] on div at bounding box center [471, 192] width 29 height 29
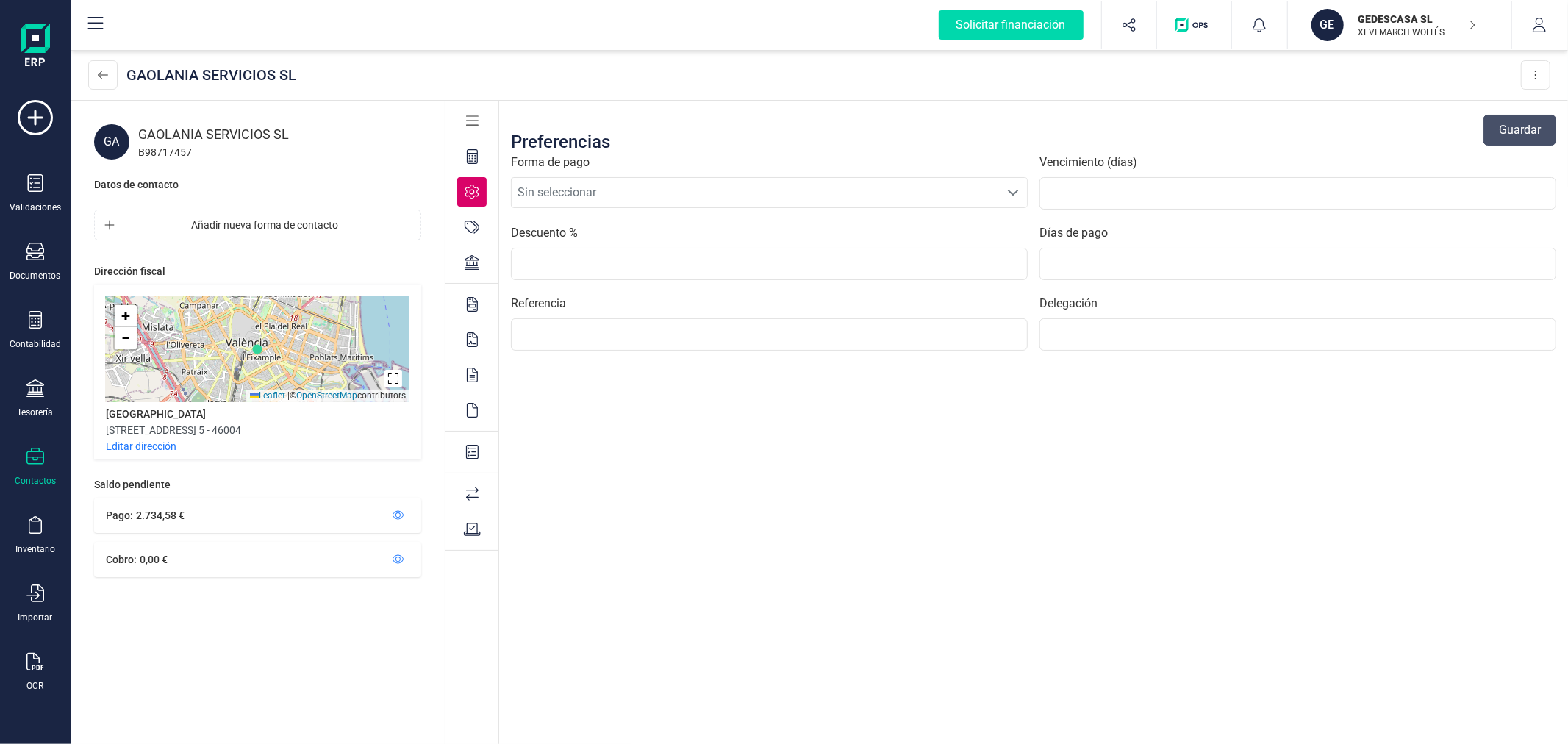
click at [602, 191] on span "Sin seleccionar" at bounding box center [755, 192] width 487 height 29
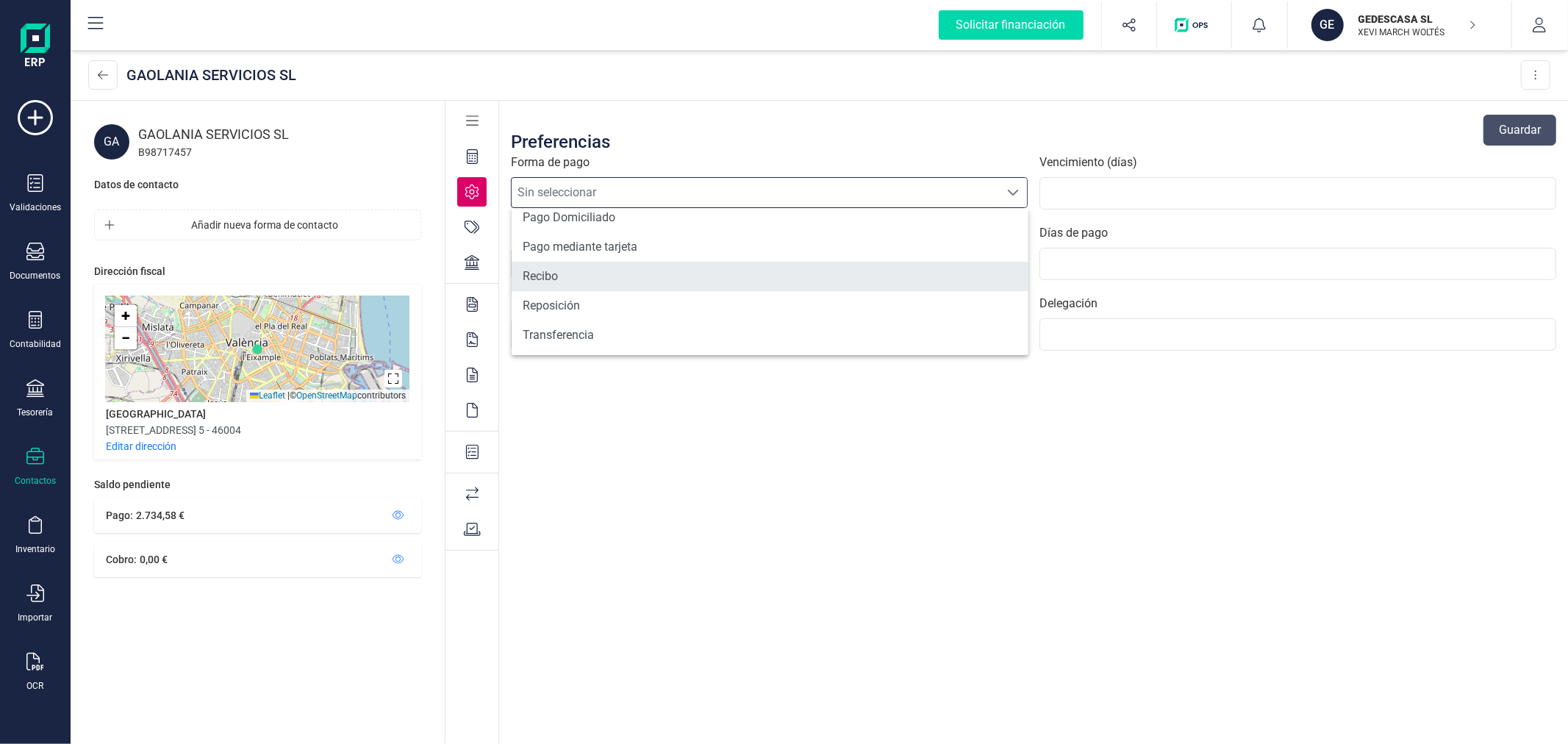
scroll to position [459, 0]
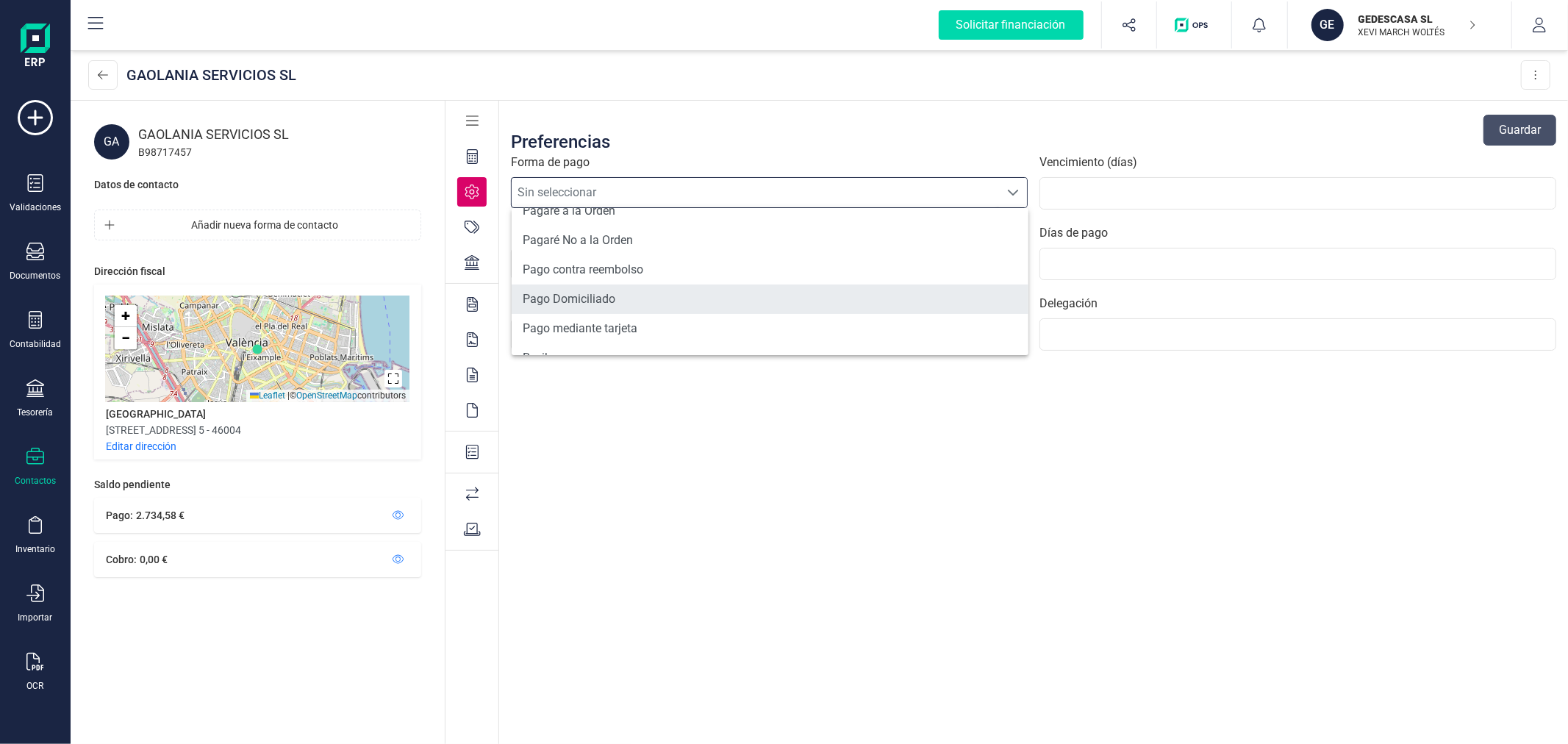
click at [650, 291] on li "Pago Domiciliado" at bounding box center [770, 299] width 517 height 29
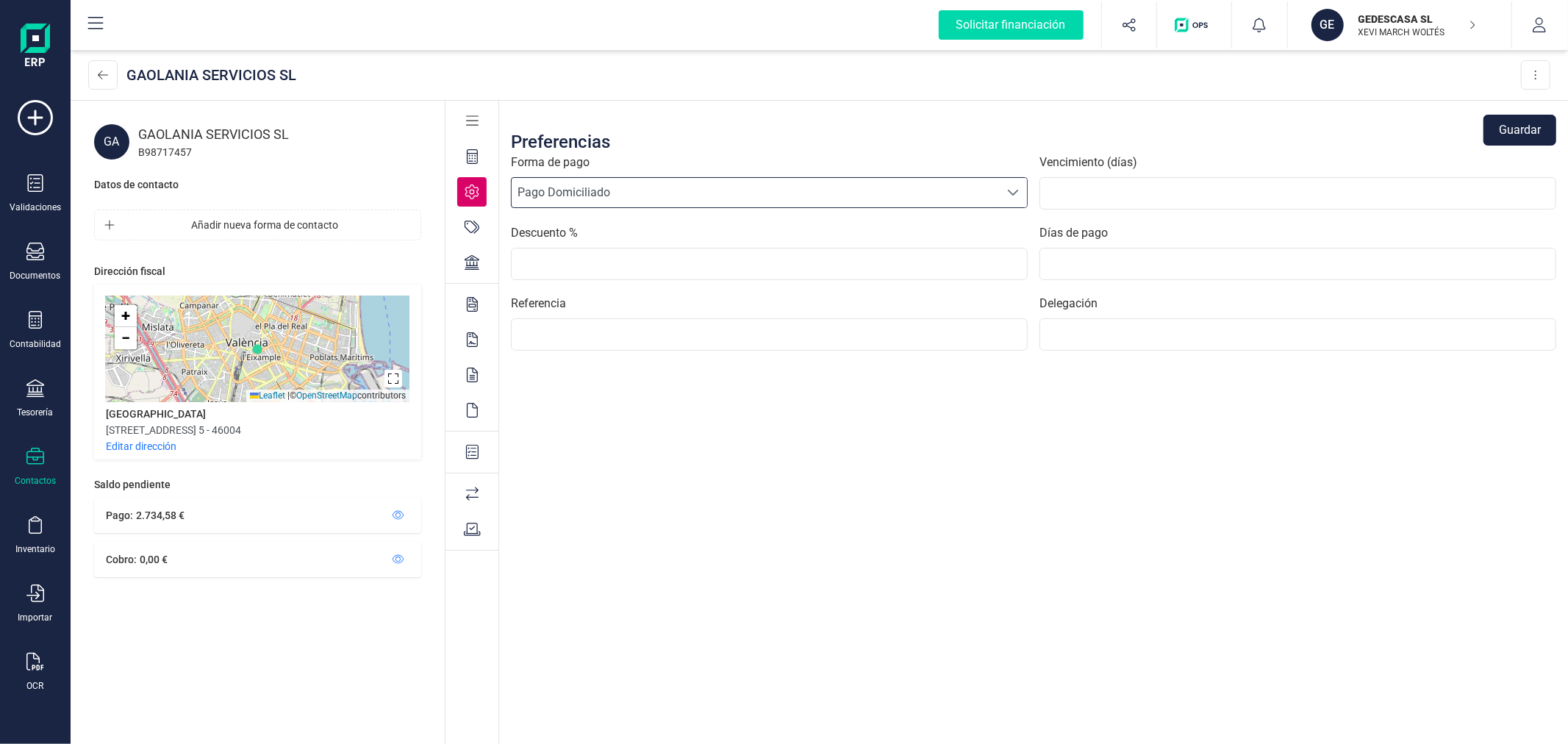
click at [1520, 127] on button "Guardar" at bounding box center [1520, 130] width 72 height 31
click at [466, 225] on icon at bounding box center [471, 226] width 14 height 14
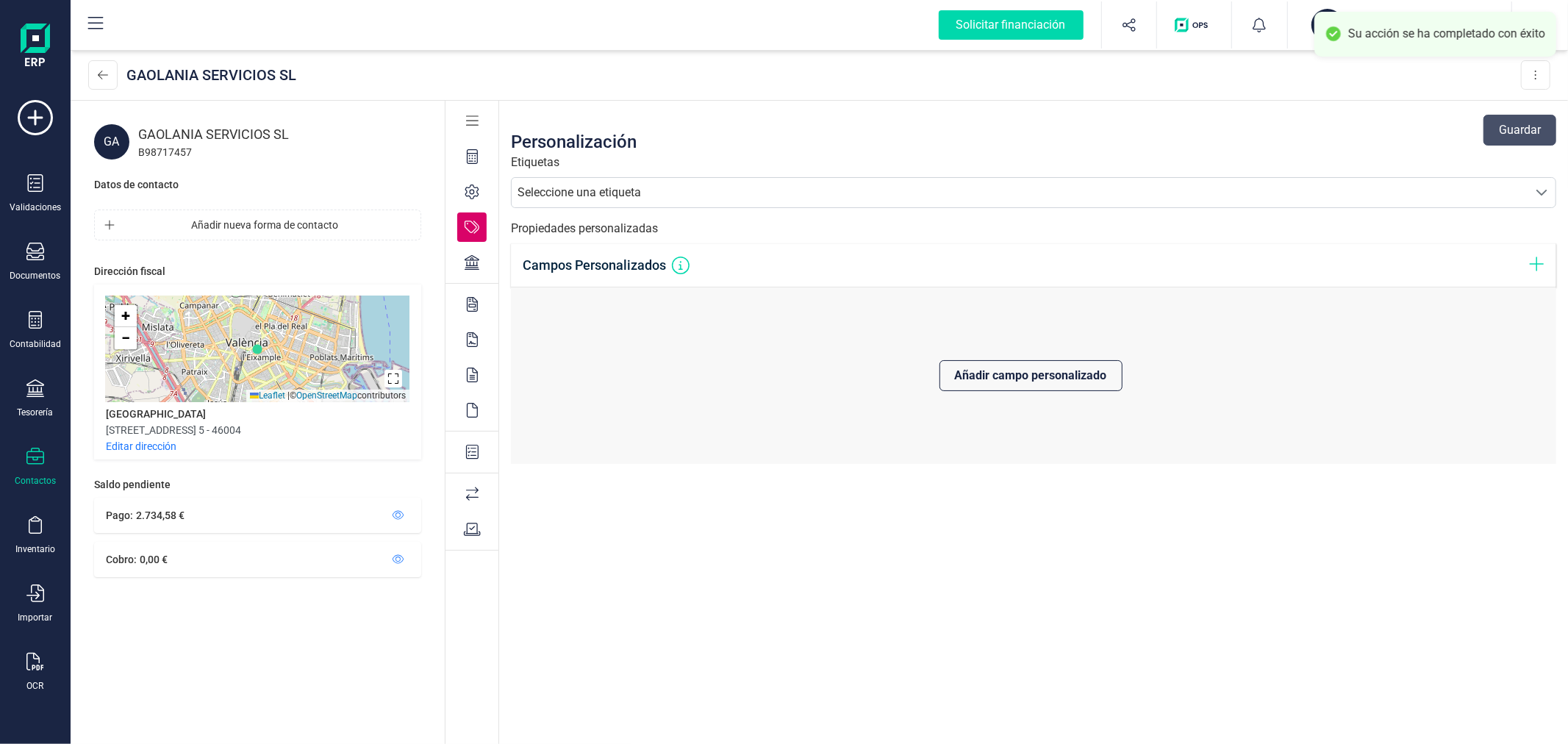
click at [641, 193] on div "Seleccione una etiqueta" at bounding box center [579, 192] width 124 height 18
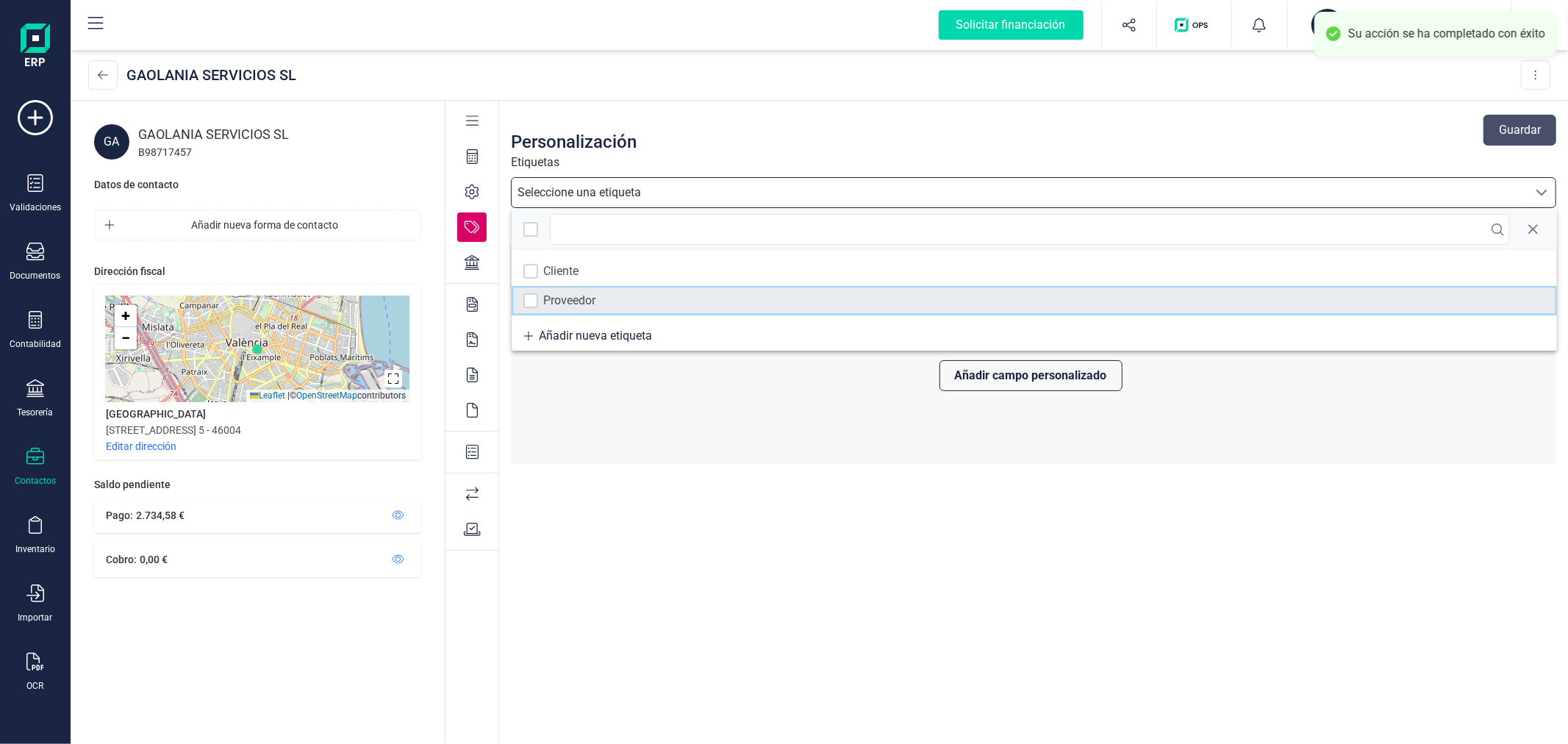
click at [592, 294] on div "Proveedor" at bounding box center [570, 300] width 52 height 18
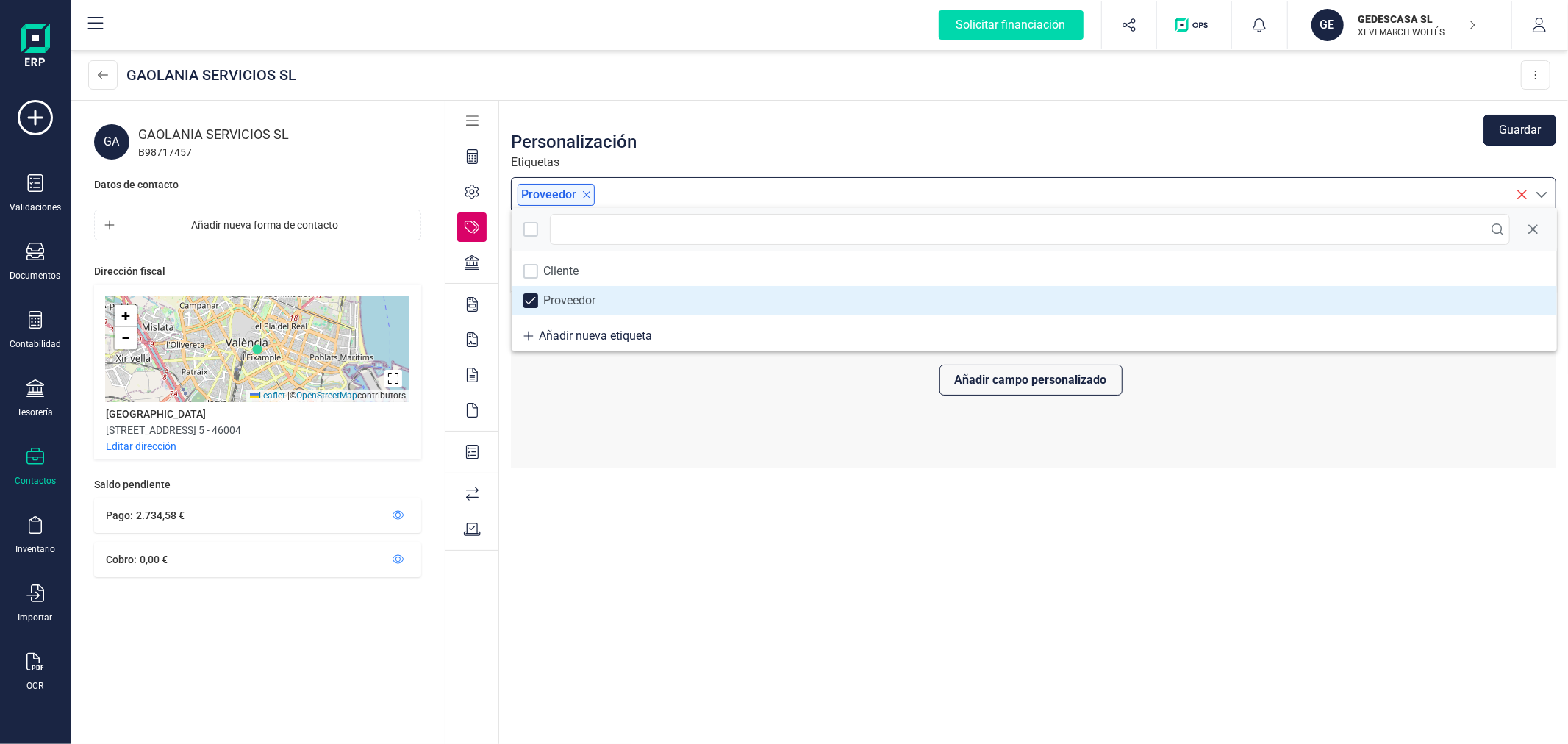
click at [1533, 132] on button "Guardar" at bounding box center [1520, 130] width 72 height 31
click at [101, 76] on icon at bounding box center [103, 75] width 10 height 12
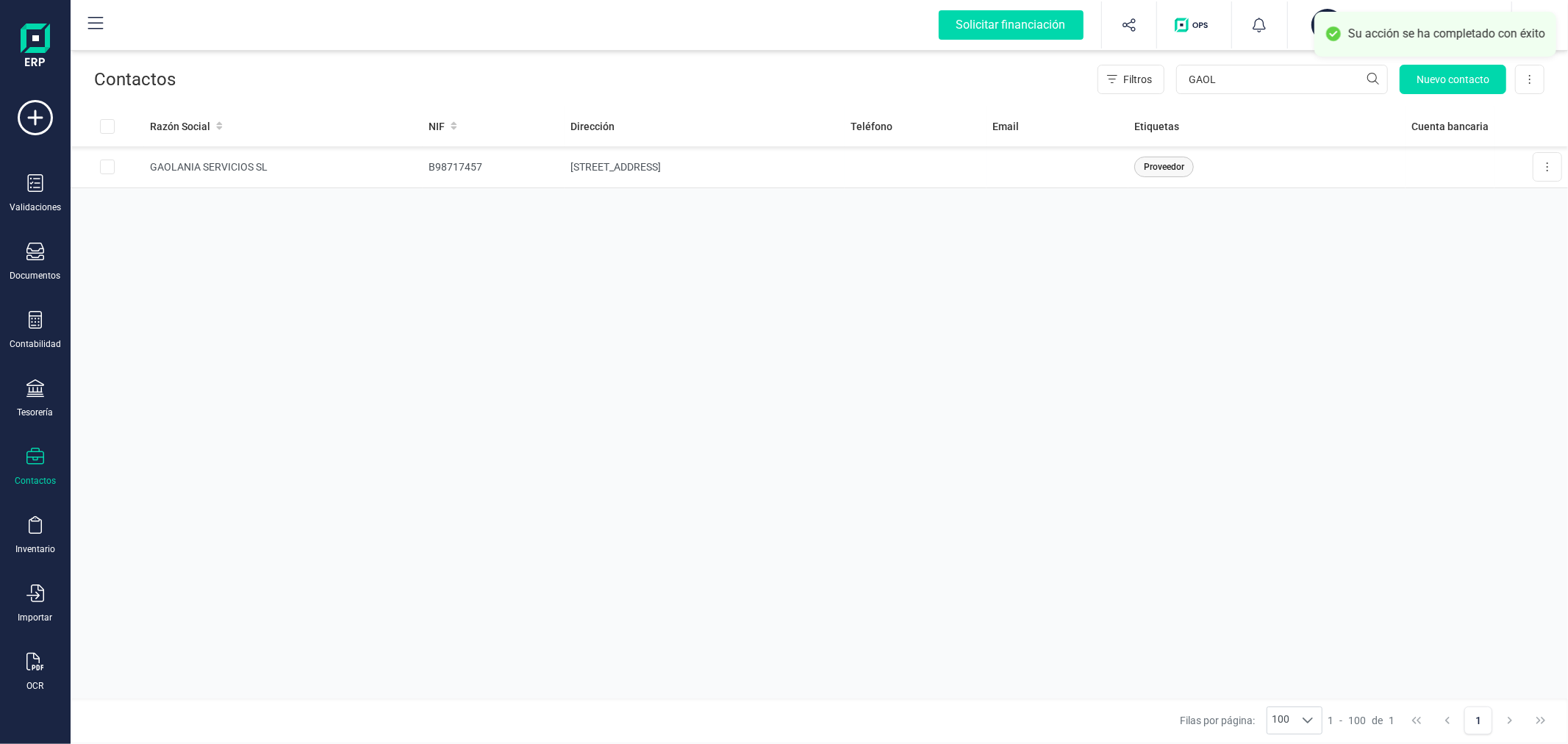
click at [703, 328] on div "Razón Social NIF Dirección Teléfono Email Etiquetas Cuenta bancaria GAOLANIA SE…" at bounding box center [819, 402] width 1497 height 593
click at [470, 378] on div "Razón Social NIF Dirección Teléfono Email Etiquetas Cuenta bancaria GAOLANIA SE…" at bounding box center [819, 402] width 1497 height 593
click at [28, 180] on icon at bounding box center [35, 183] width 15 height 18
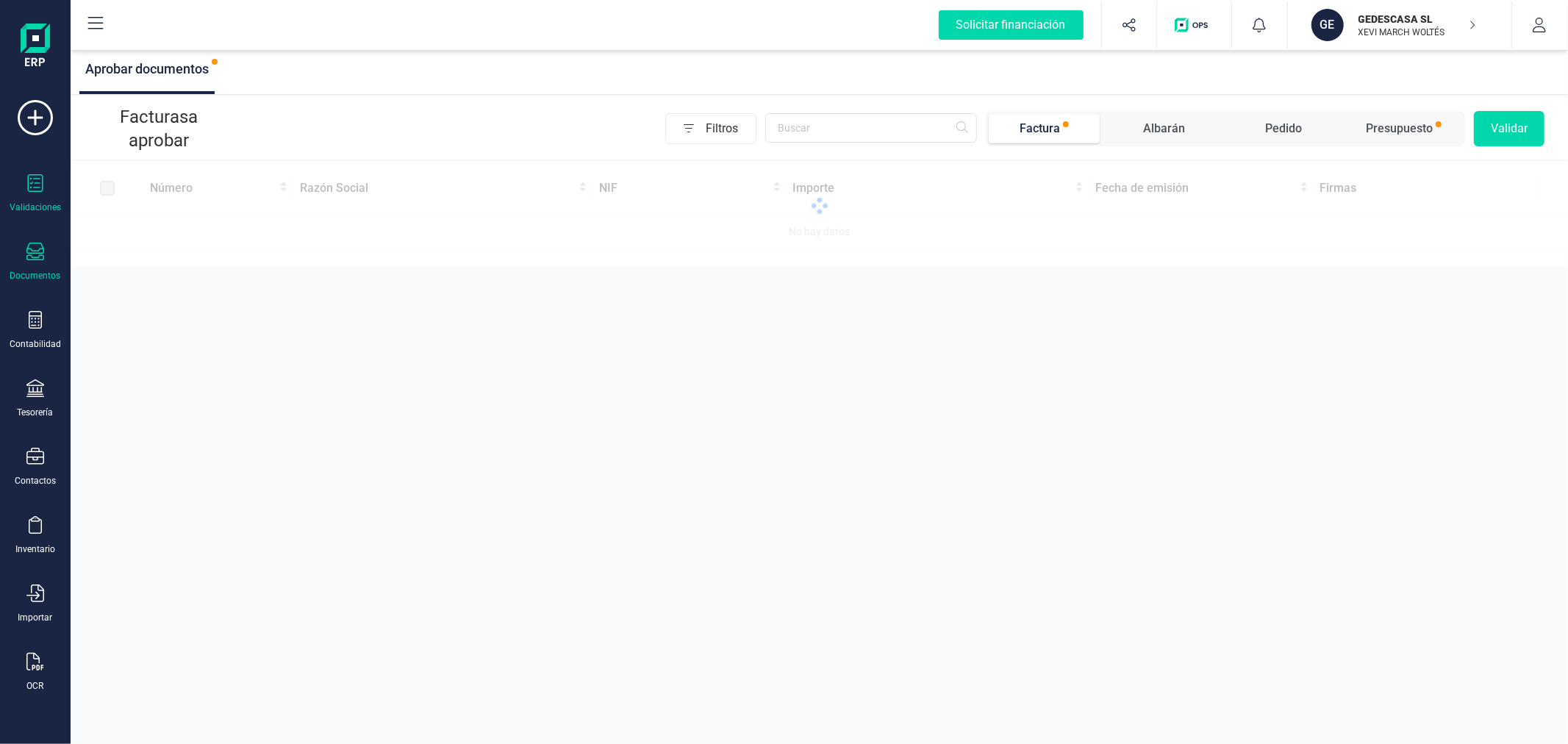
click at [32, 264] on div "Documentos" at bounding box center [35, 262] width 59 height 39
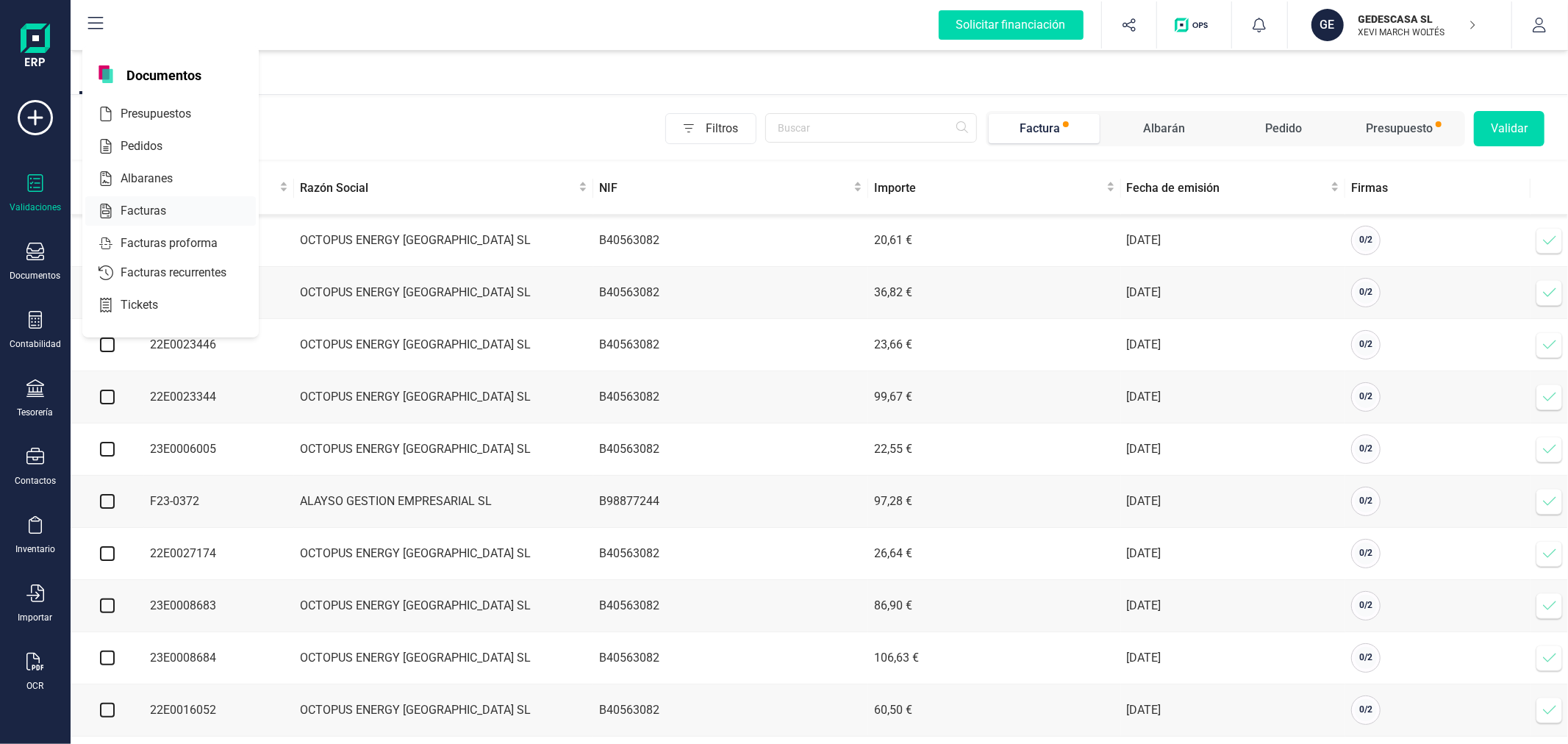
click at [173, 217] on div at bounding box center [178, 210] width 26 height 18
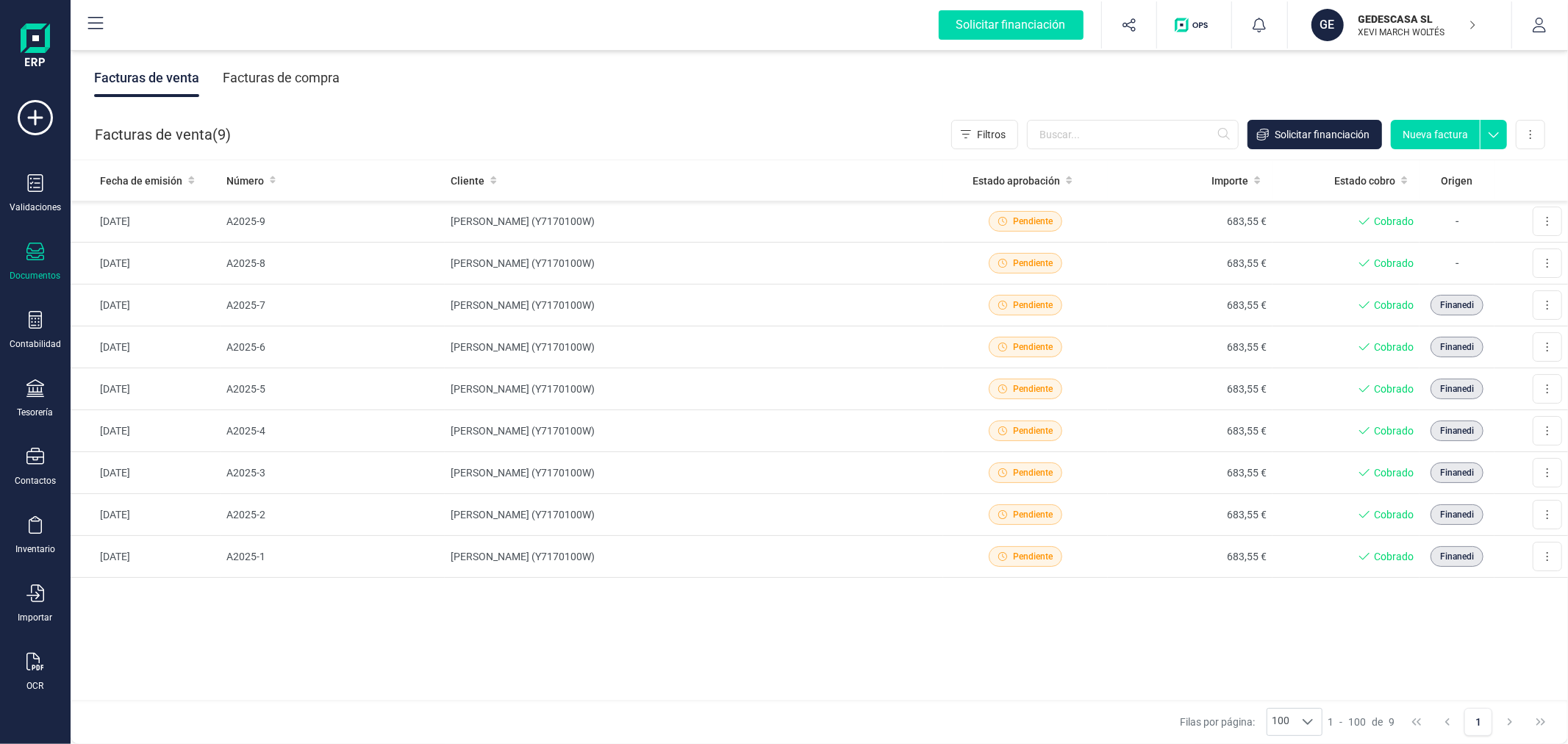
click at [306, 70] on div "Facturas de compra" at bounding box center [281, 77] width 117 height 38
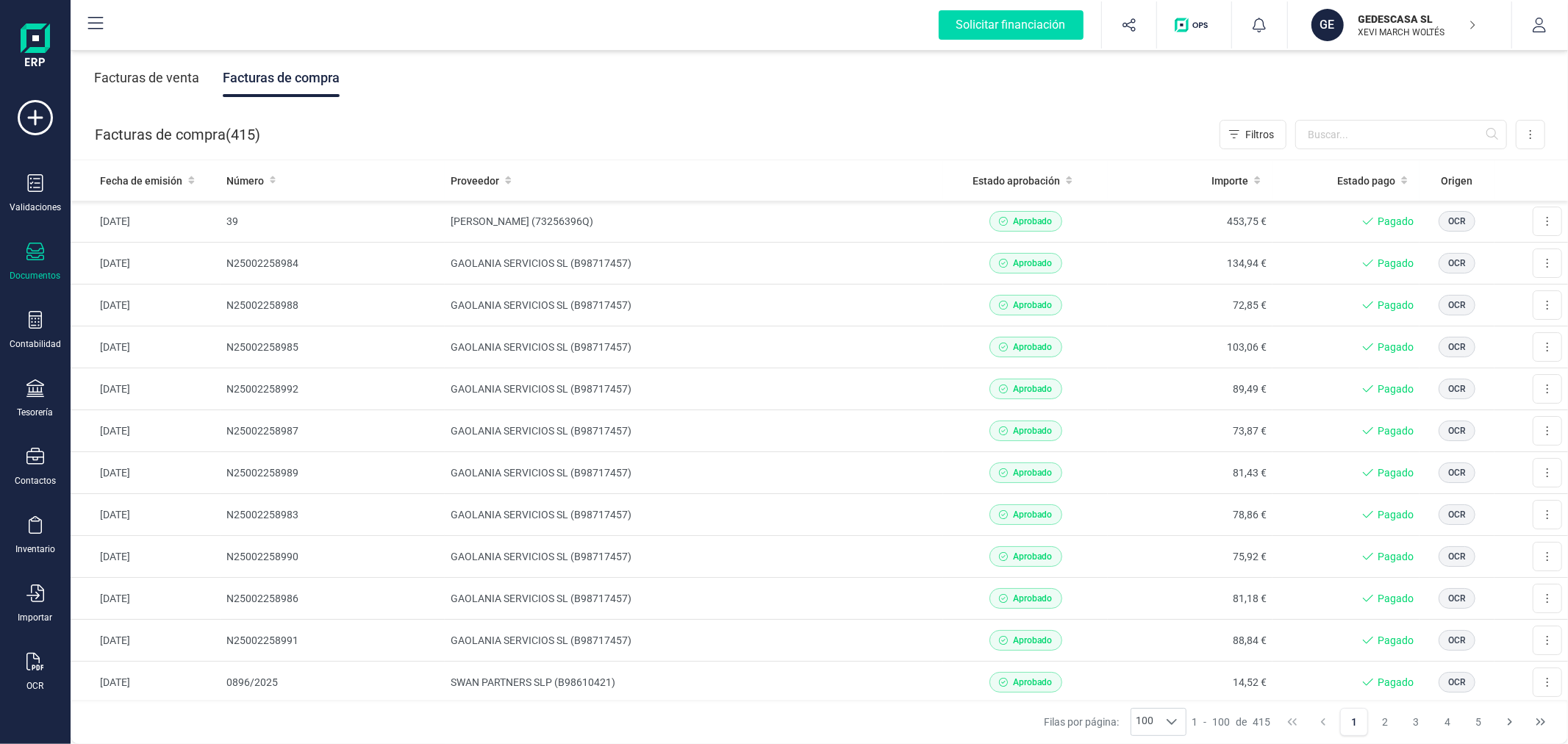
click at [722, 46] on div "Solicitar financiación Importaciones completadas 0 / 0 GE GEDESCASA SL XEVI MAR…" at bounding box center [820, 25] width 1495 height 47
click at [1404, 23] on p "GEDESCASA SL" at bounding box center [1417, 19] width 118 height 14
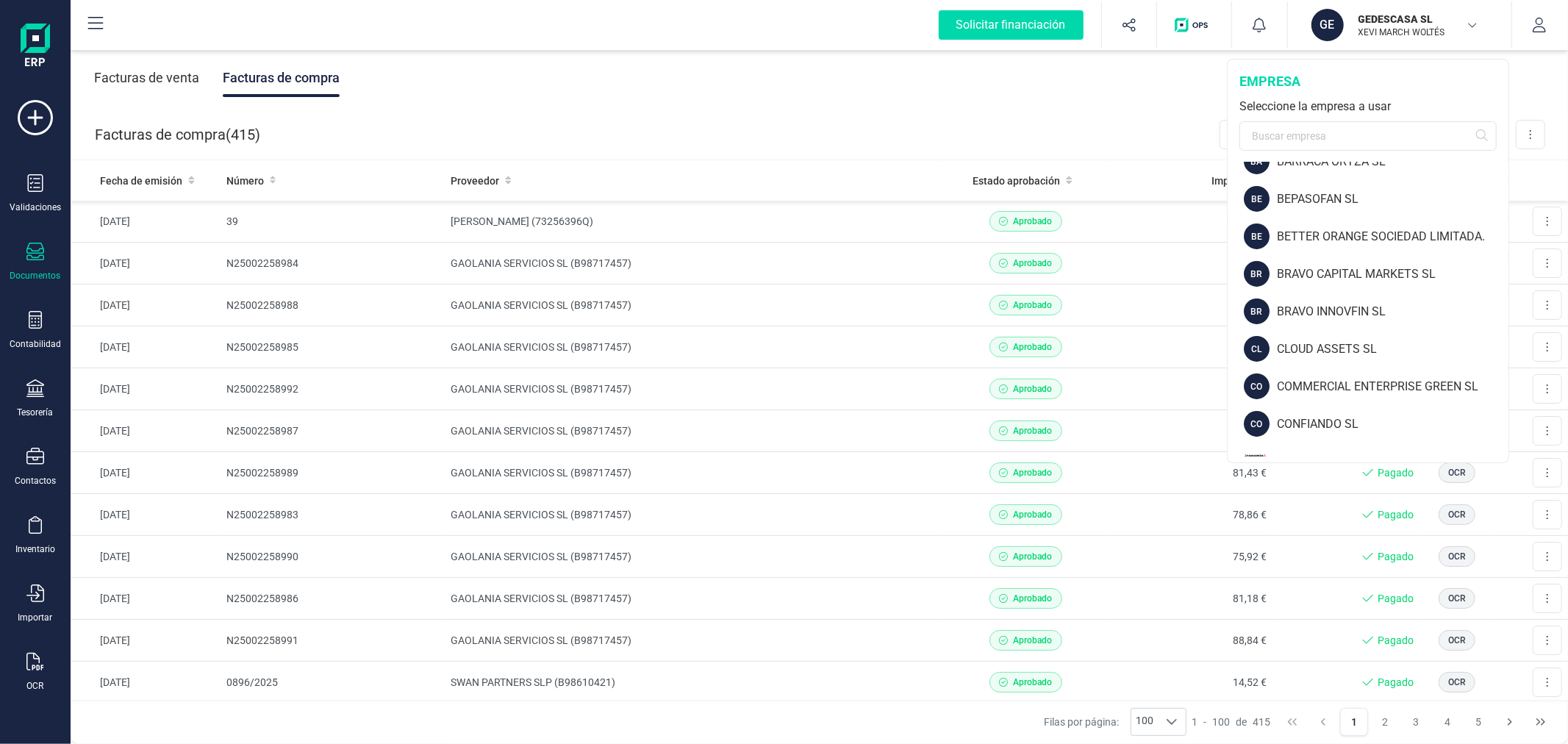
scroll to position [327, 0]
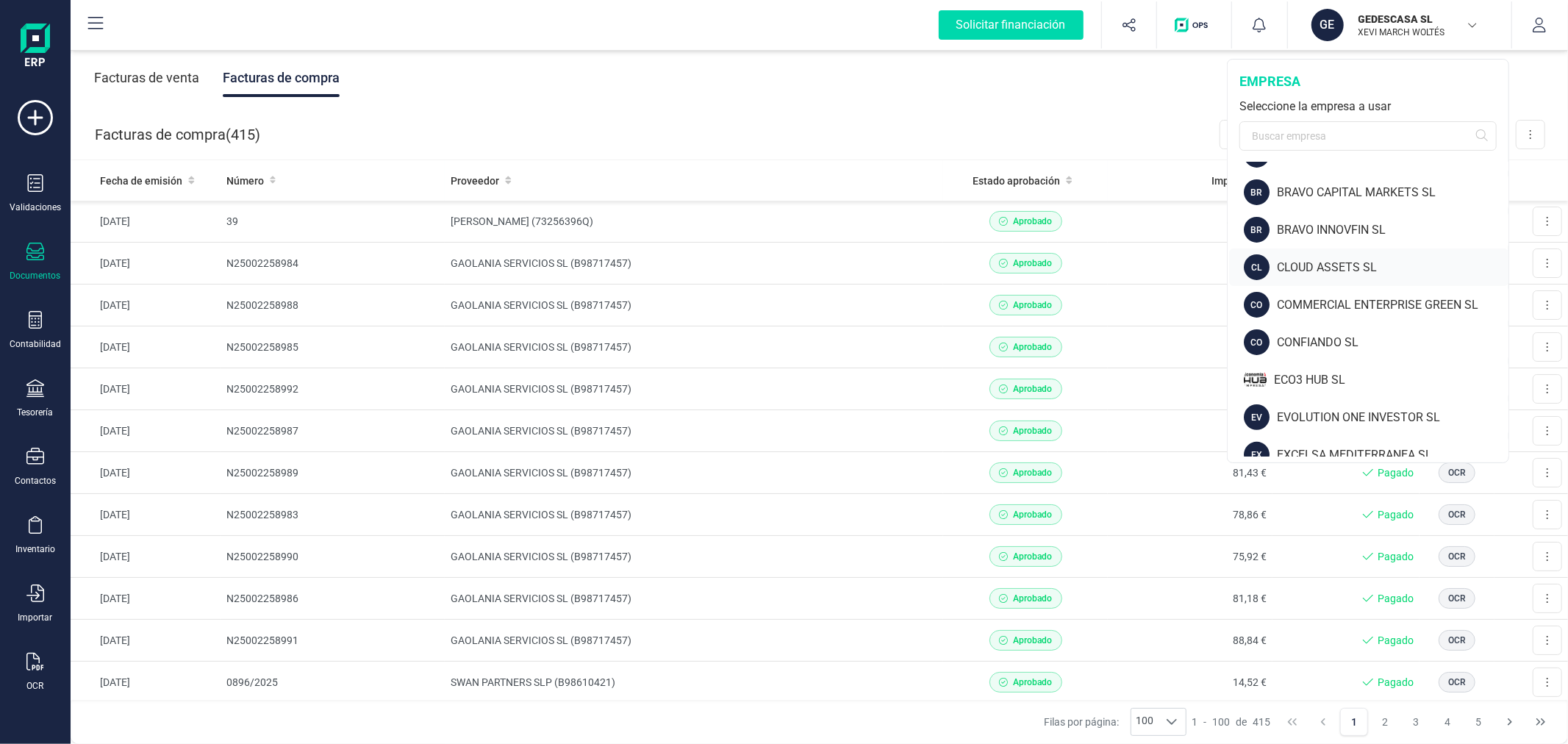
click at [1328, 258] on div "CLOUD ASSETS SL" at bounding box center [1392, 267] width 231 height 18
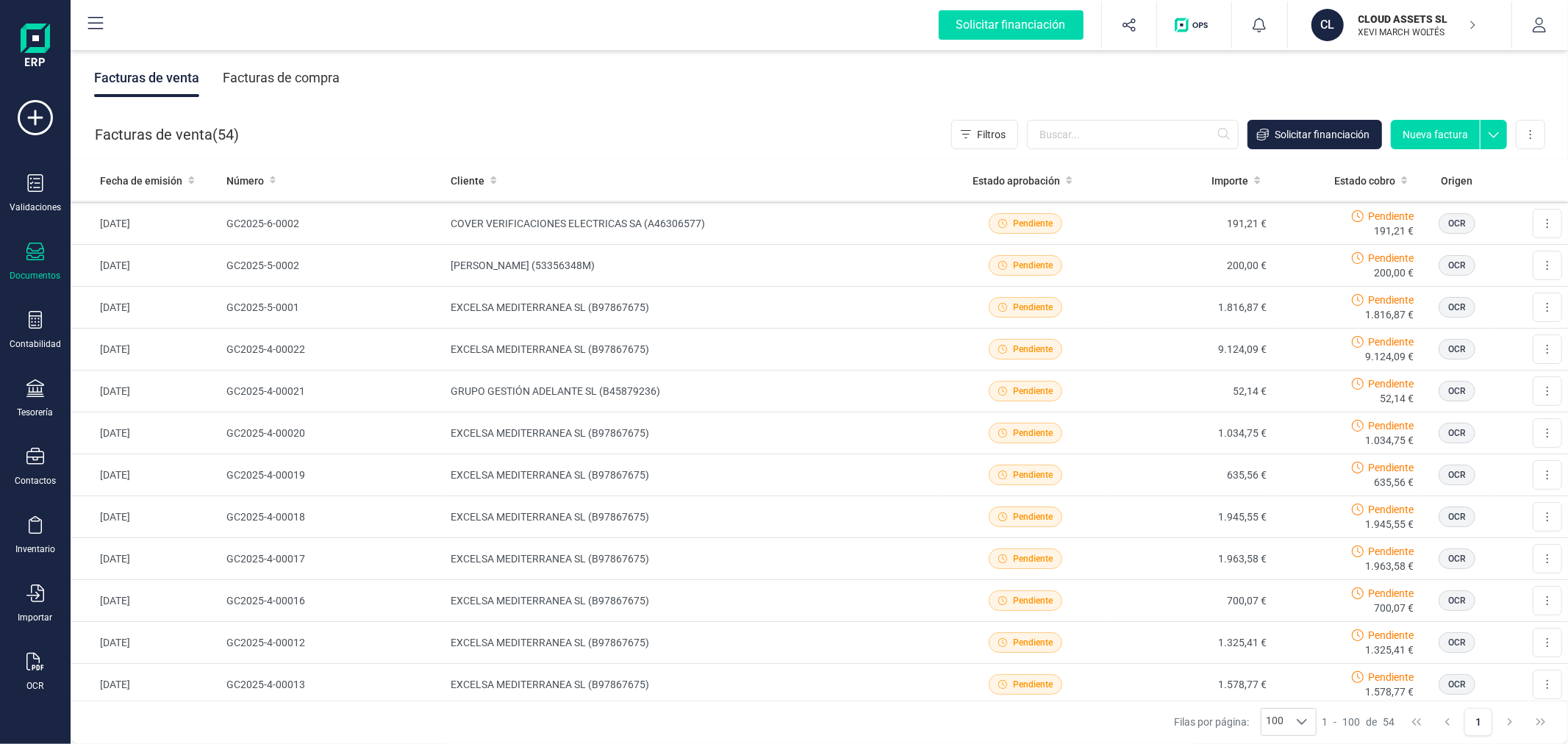
scroll to position [0, 0]
click at [33, 672] on div at bounding box center [35, 663] width 18 height 21
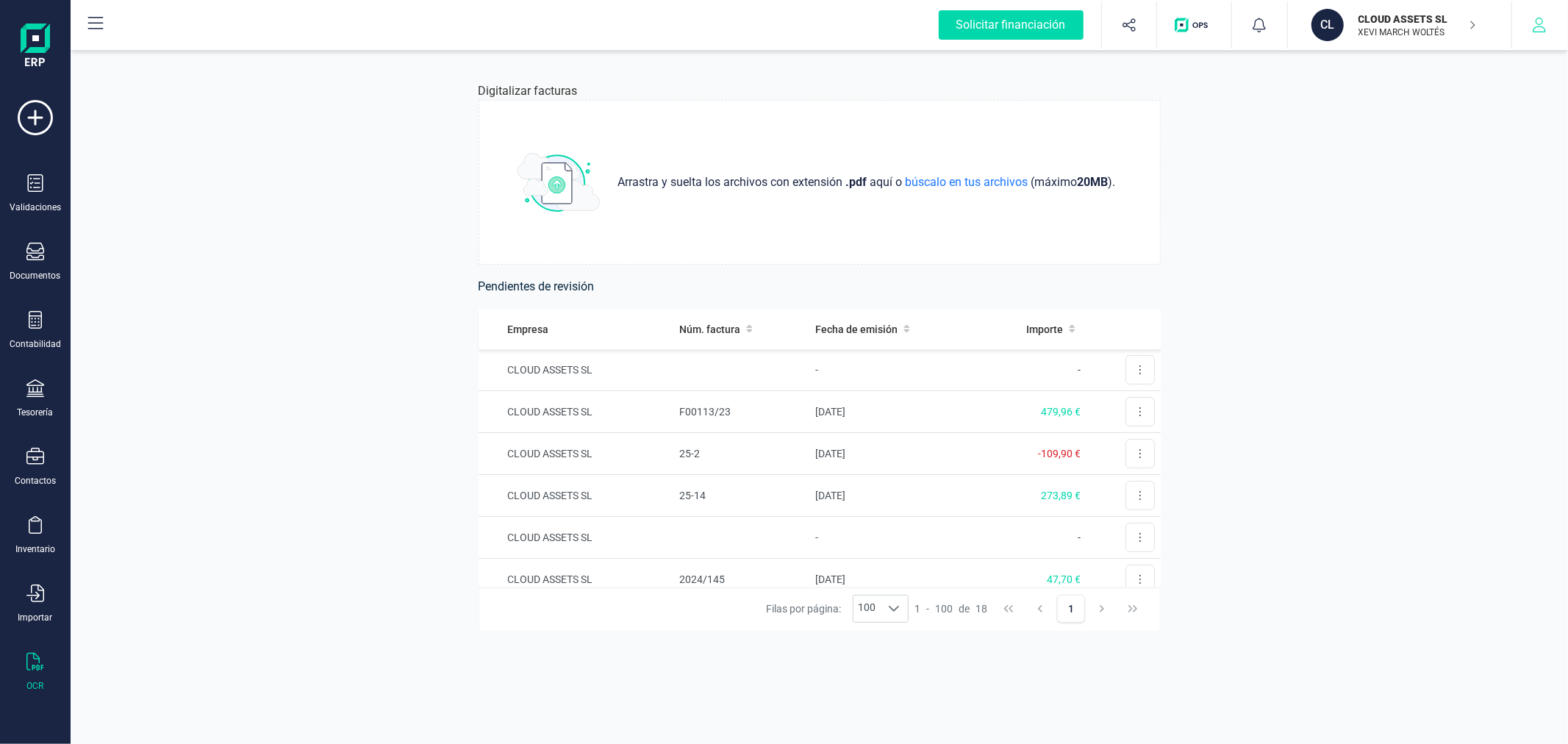
click at [1549, 14] on button "button" at bounding box center [1540, 25] width 56 height 47
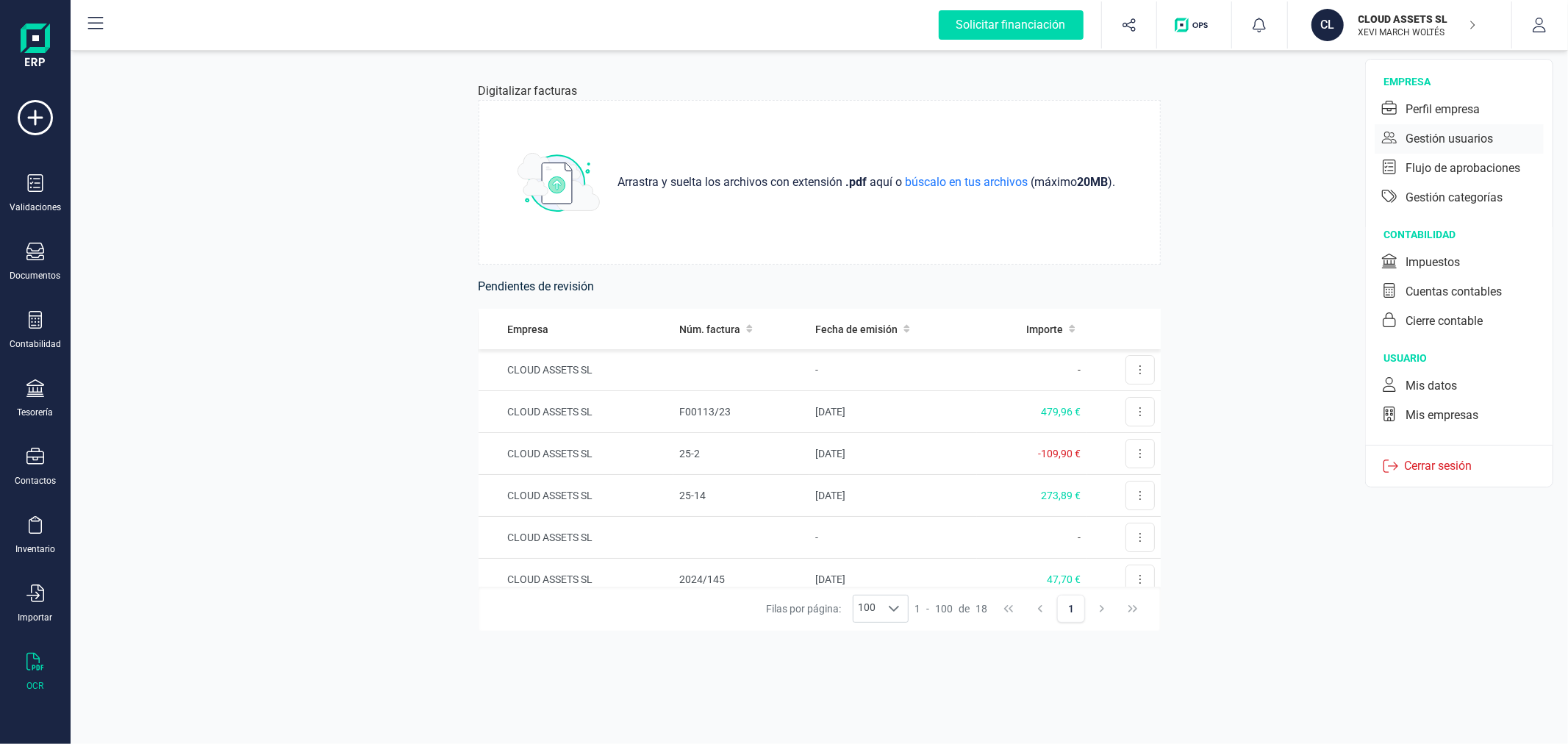
click at [1464, 146] on div "Gestión usuarios" at bounding box center [1449, 139] width 88 height 18
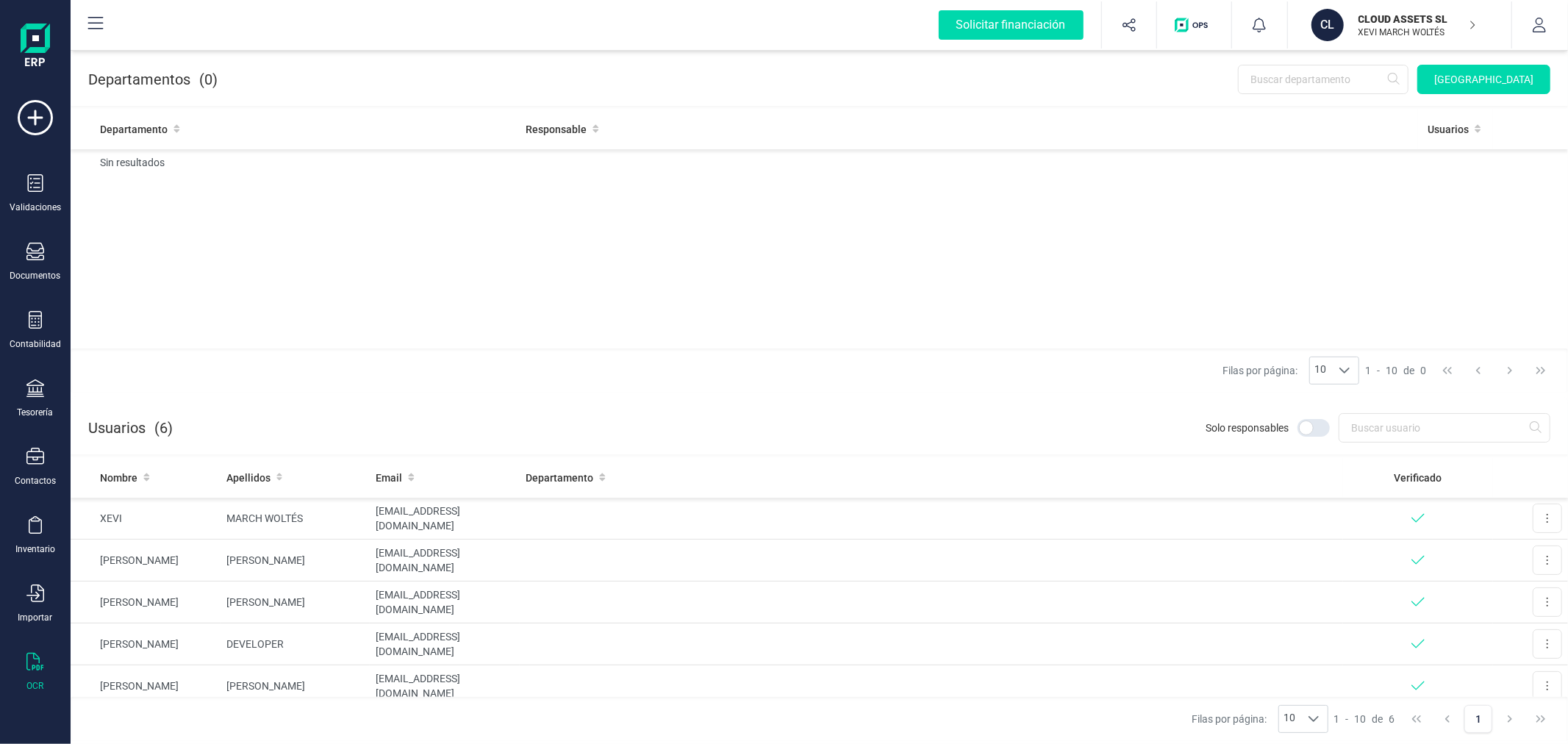
click at [40, 666] on icon at bounding box center [35, 662] width 18 height 18
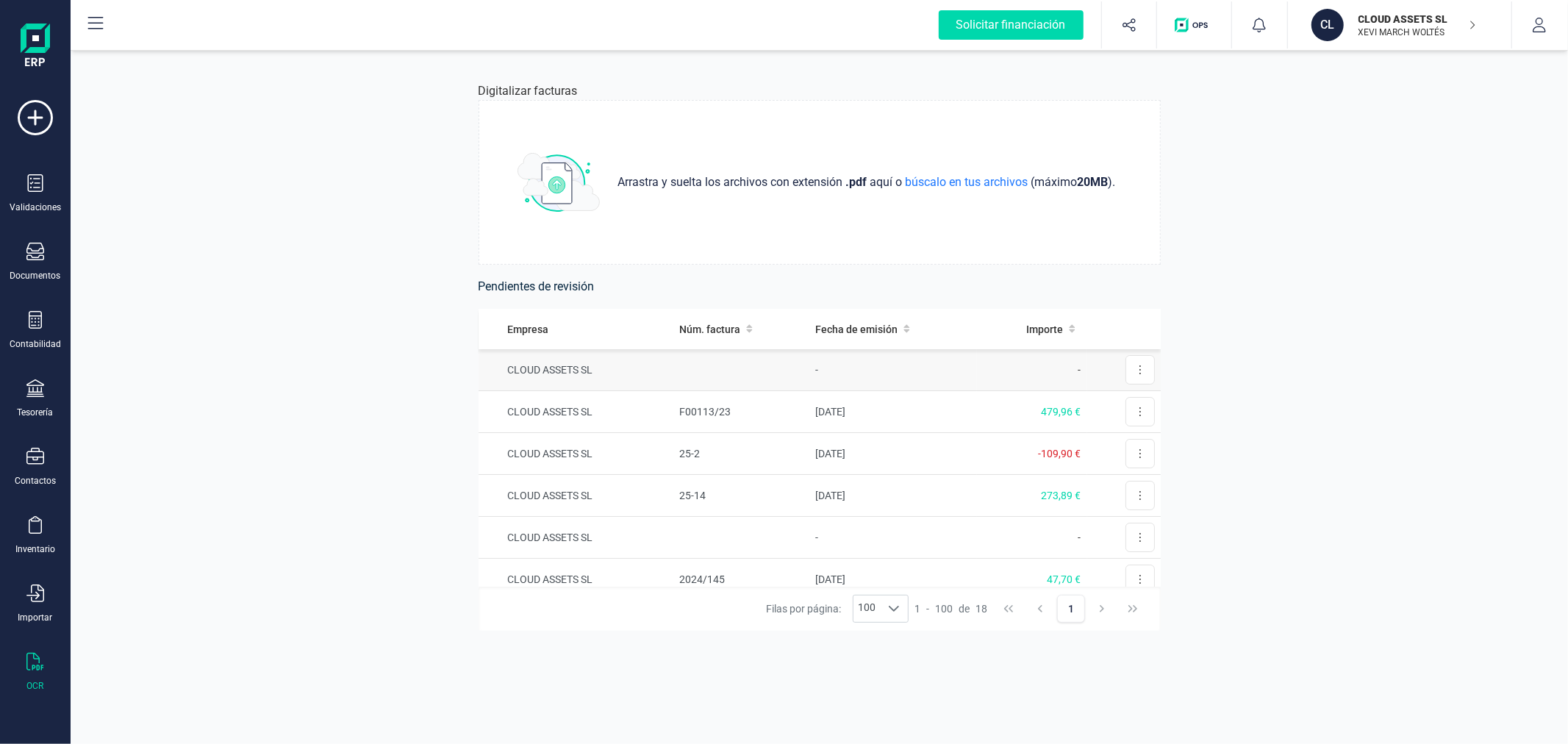
click at [620, 385] on td "CLOUD ASSETS SL" at bounding box center [577, 370] width 195 height 42
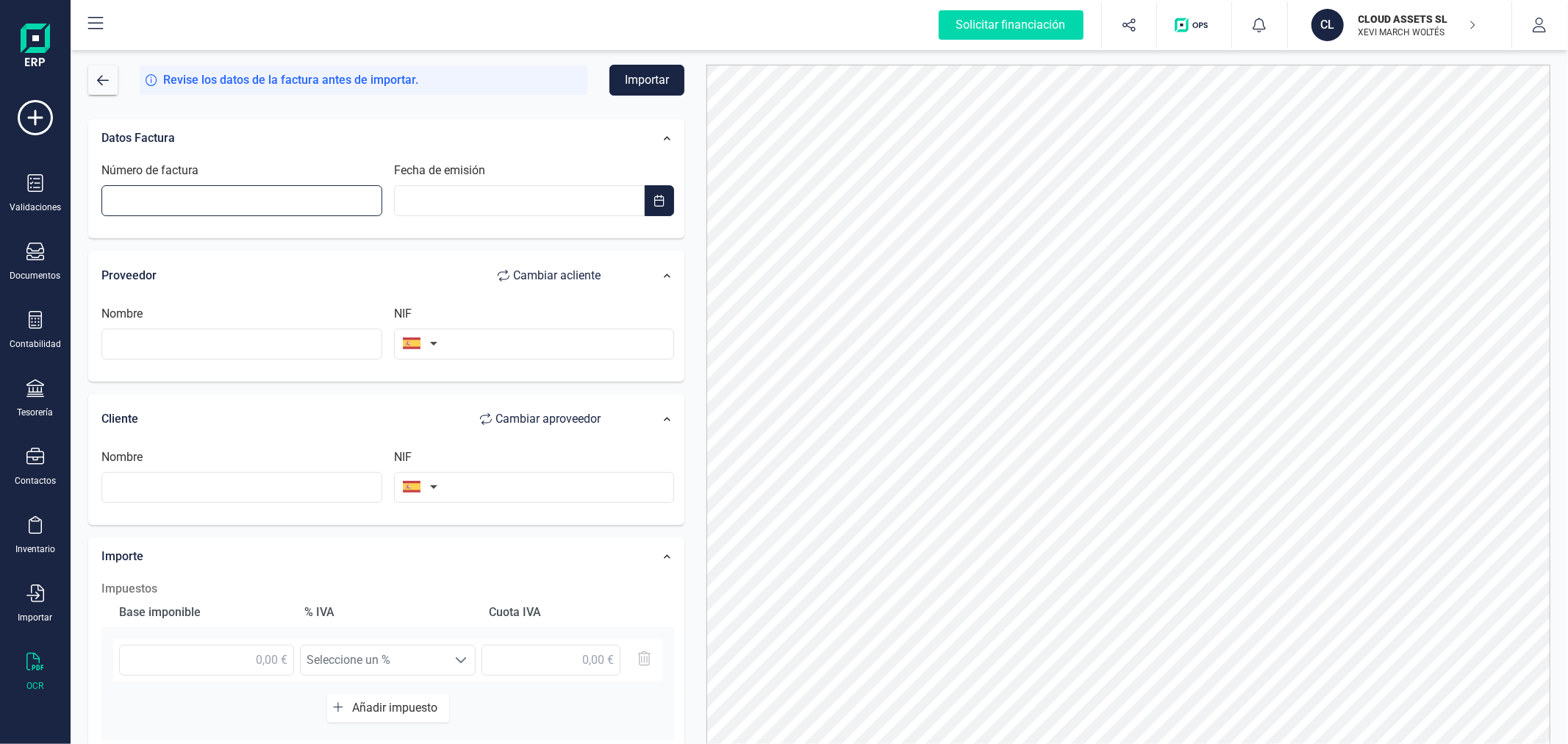
click at [265, 202] on input "Número de factura" at bounding box center [242, 200] width 281 height 31
type input "24-332"
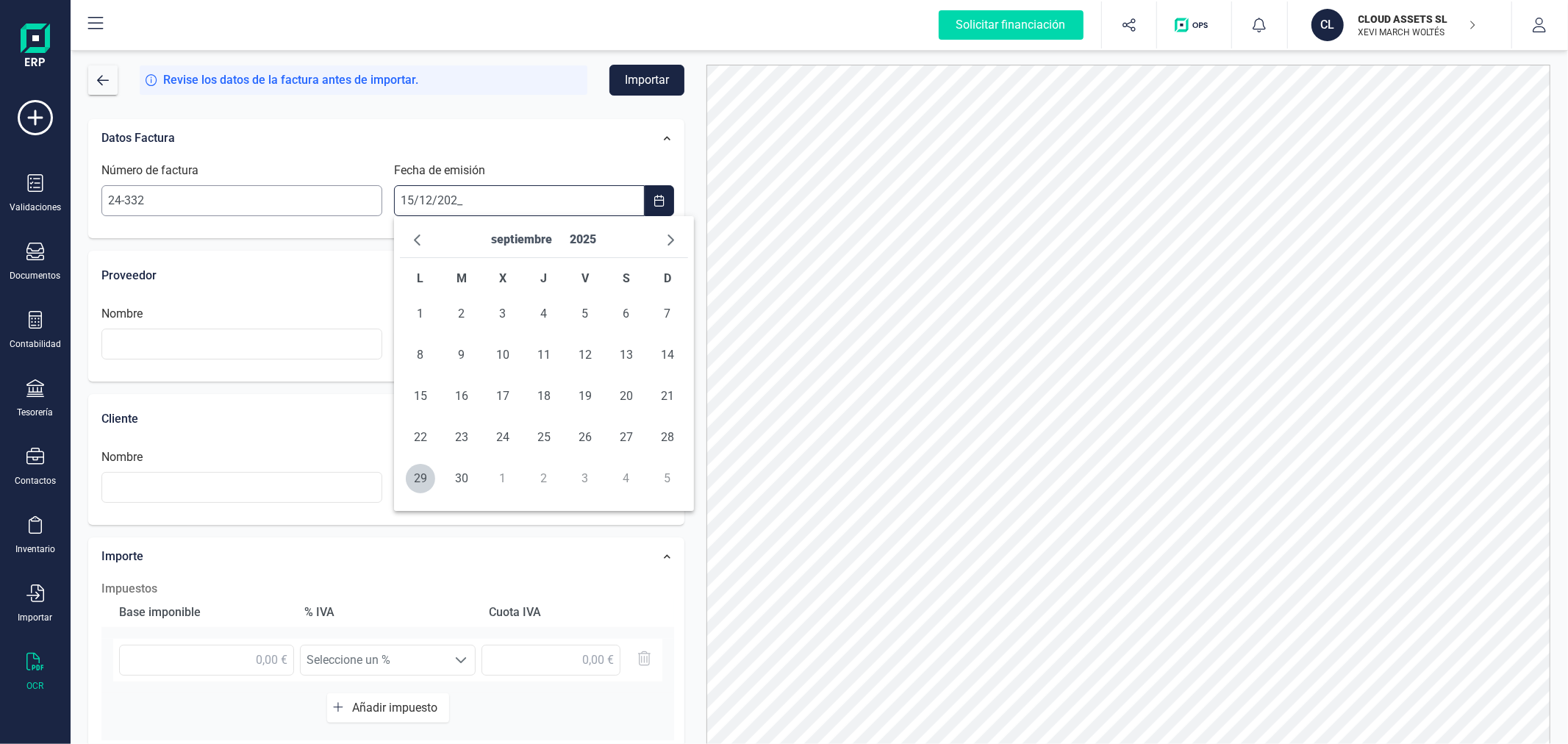
type input "[DATE]"
click at [672, 391] on span "15" at bounding box center [667, 396] width 29 height 29
click at [293, 341] on input "text" at bounding box center [242, 343] width 281 height 31
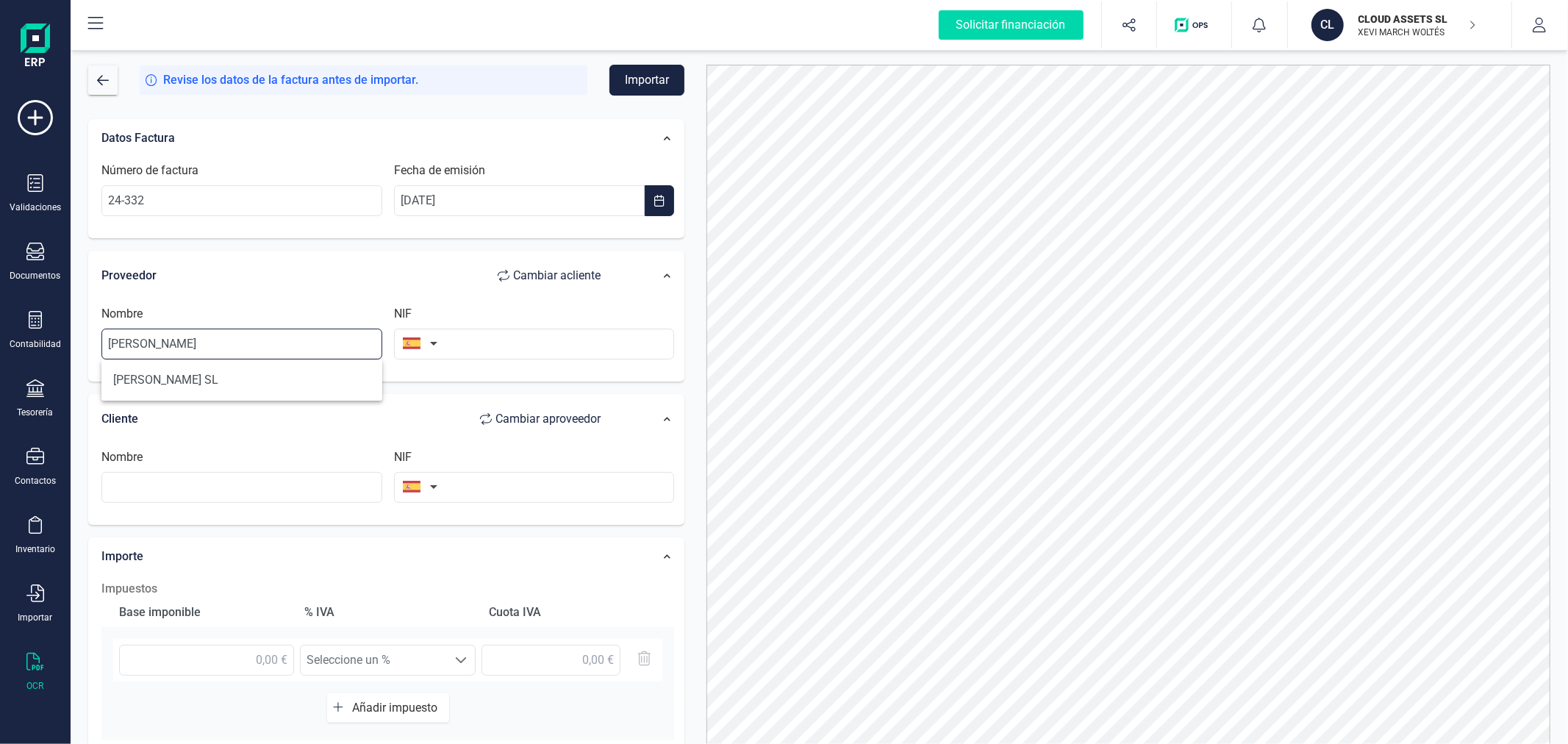
type input "[PERSON_NAME]"
type input "79264902W"
click at [538, 489] on input "text" at bounding box center [534, 487] width 281 height 31
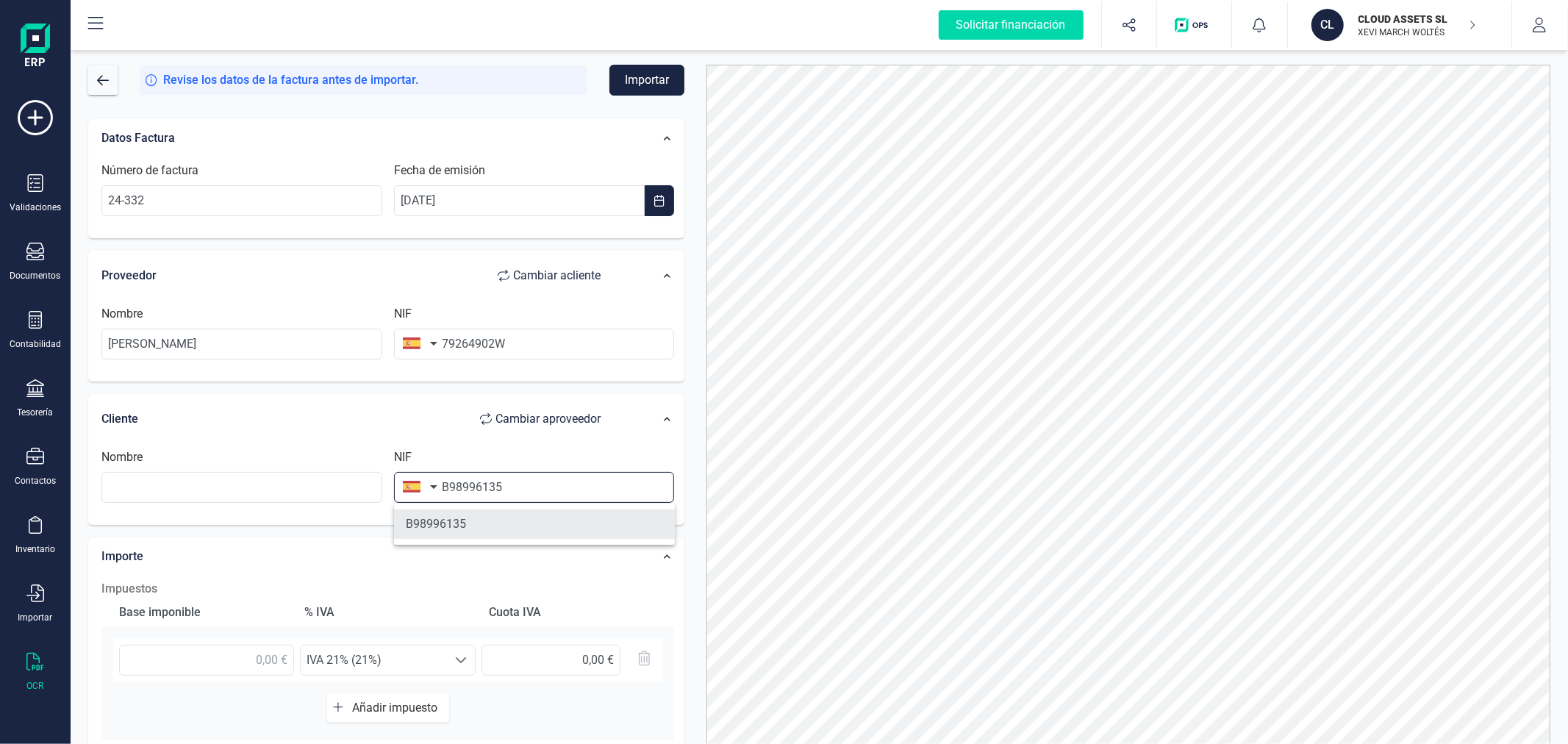
type input "B98996135"
click at [538, 519] on li "B98996135" at bounding box center [534, 523] width 281 height 29
type input "CLOUD ASSETS SL"
click at [231, 655] on input "text" at bounding box center [207, 660] width 175 height 31
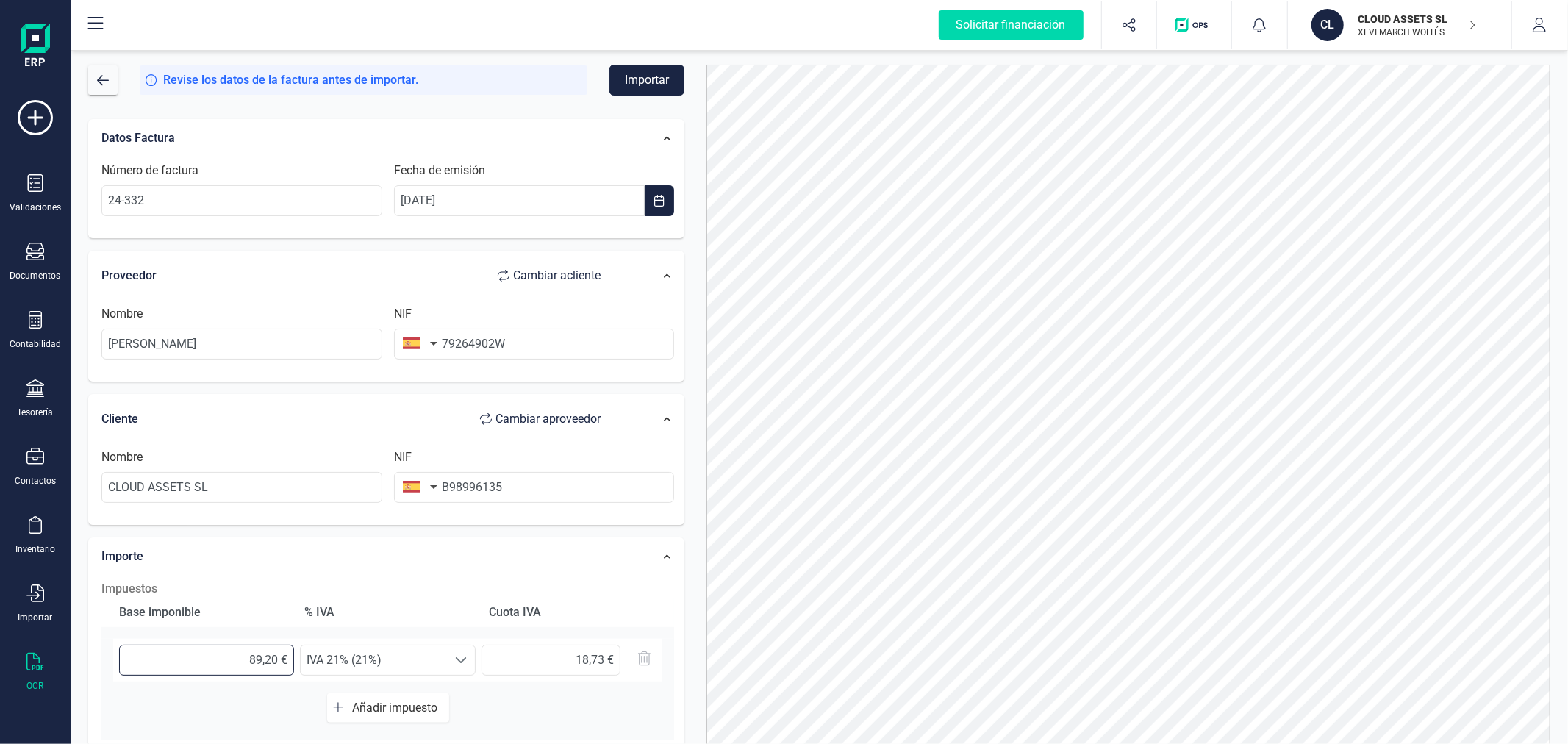
type input "89,25 €"
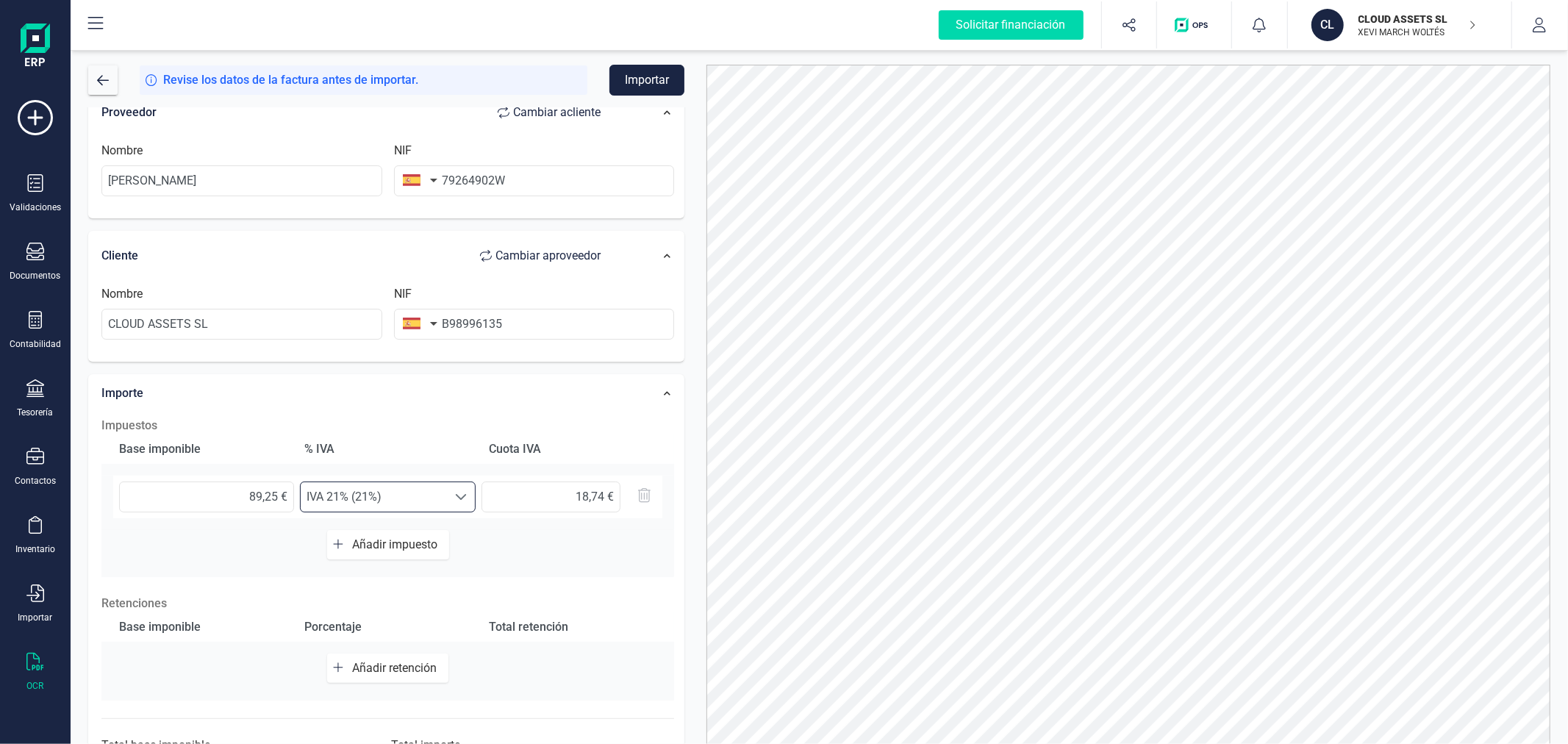
scroll to position [232, 0]
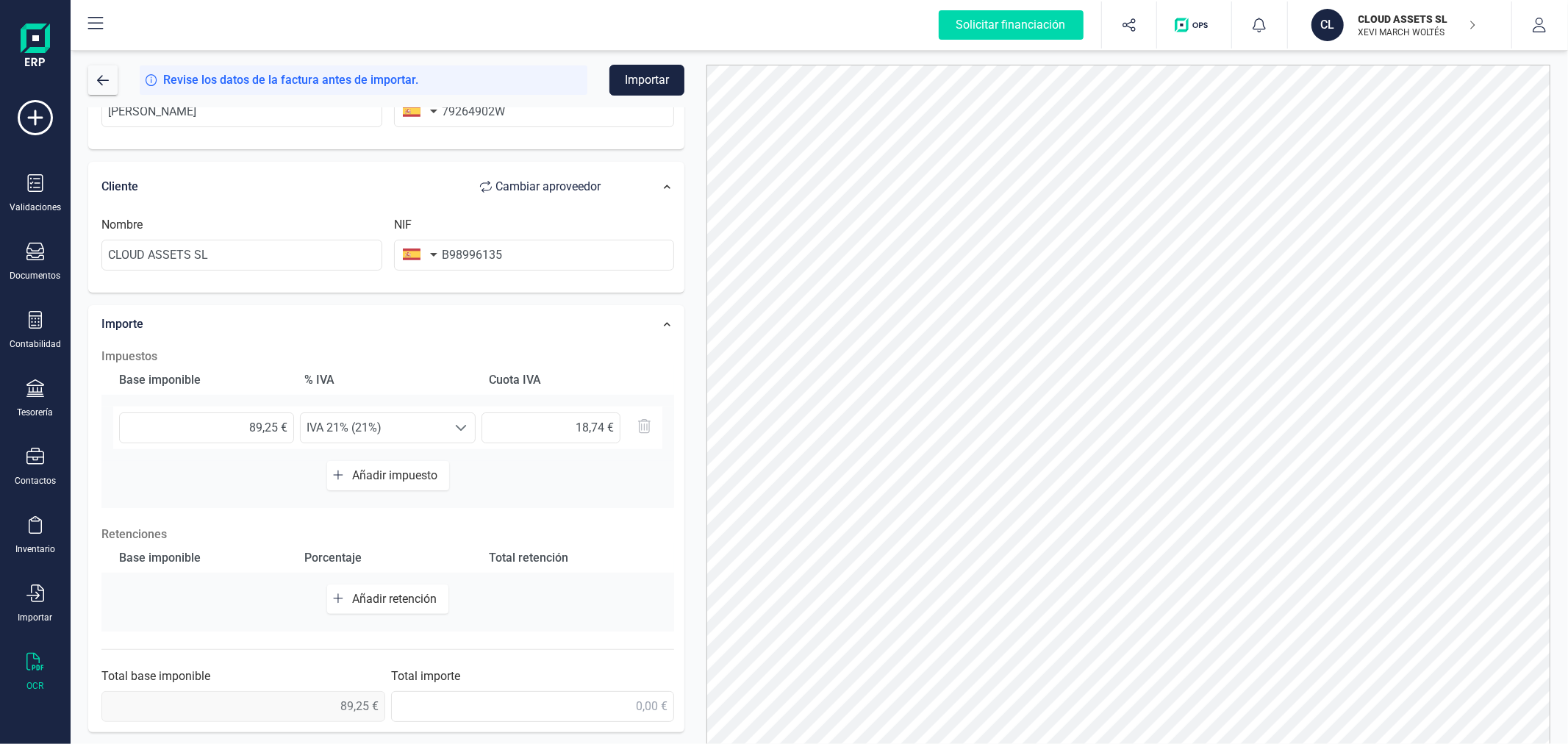
click at [374, 469] on span "Añadir impuesto" at bounding box center [397, 475] width 91 height 14
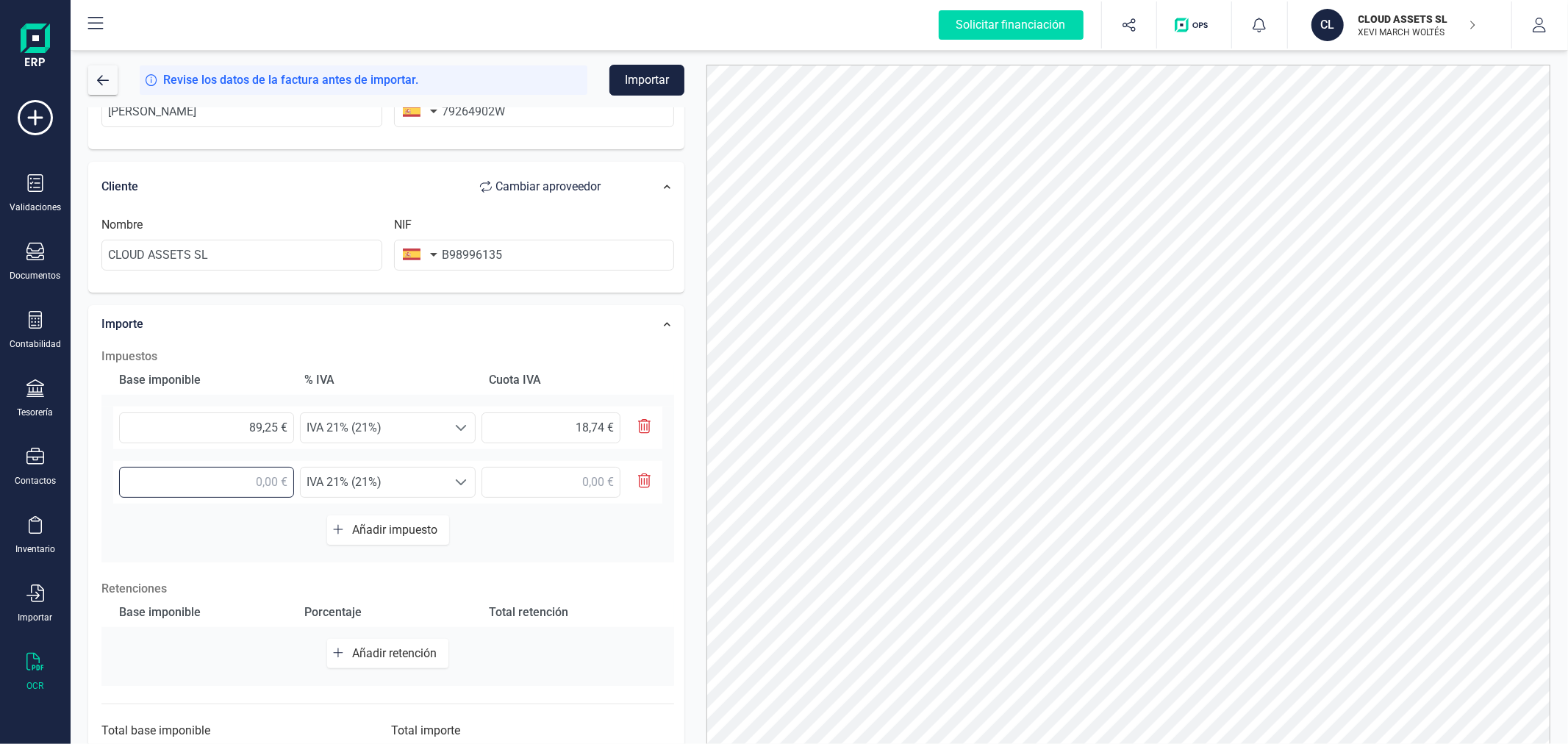
click at [269, 480] on input "text" at bounding box center [207, 482] width 175 height 31
type input "10,00 €"
click at [447, 471] on div at bounding box center [460, 482] width 28 height 29
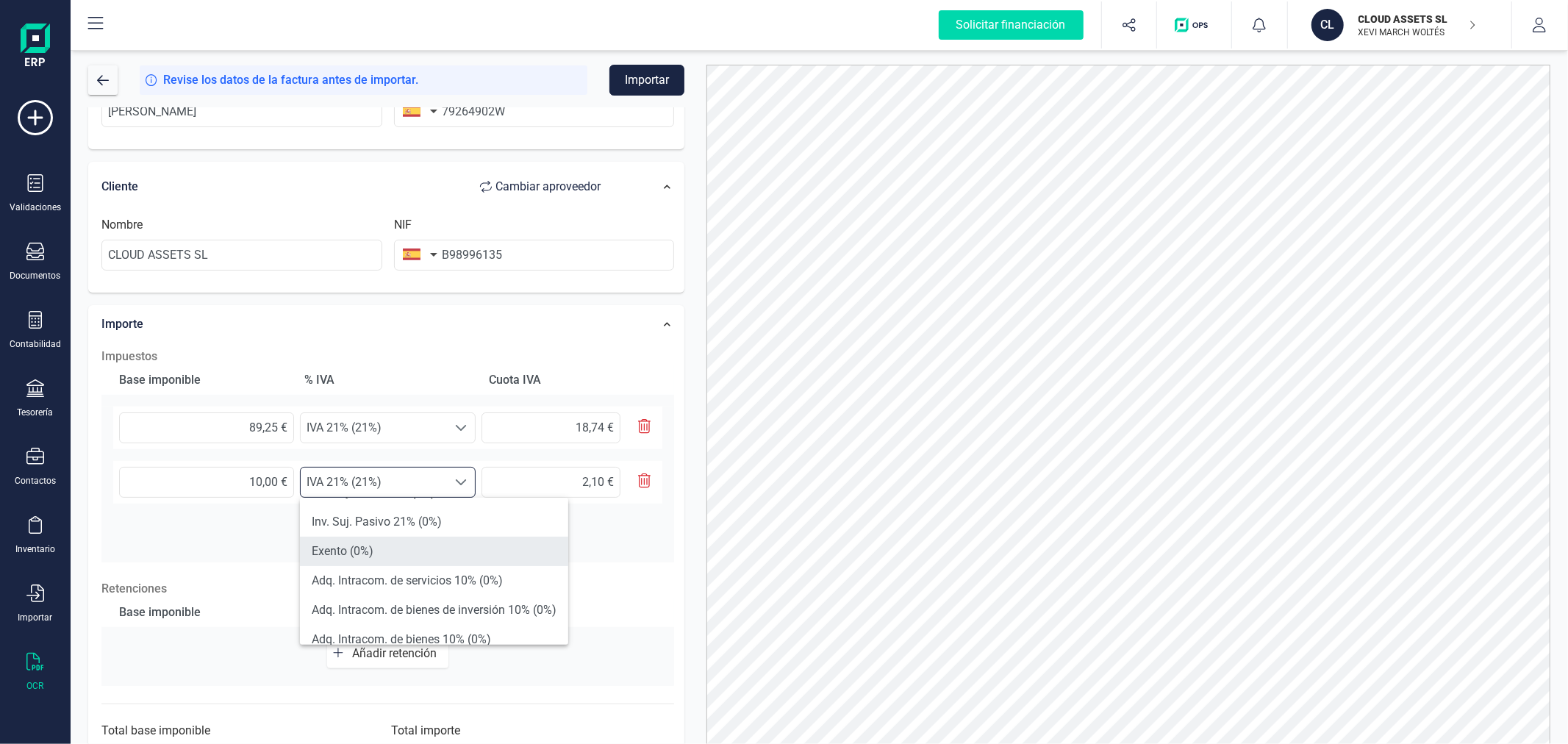
click at [408, 552] on li "Exento (0%)" at bounding box center [433, 551] width 268 height 29
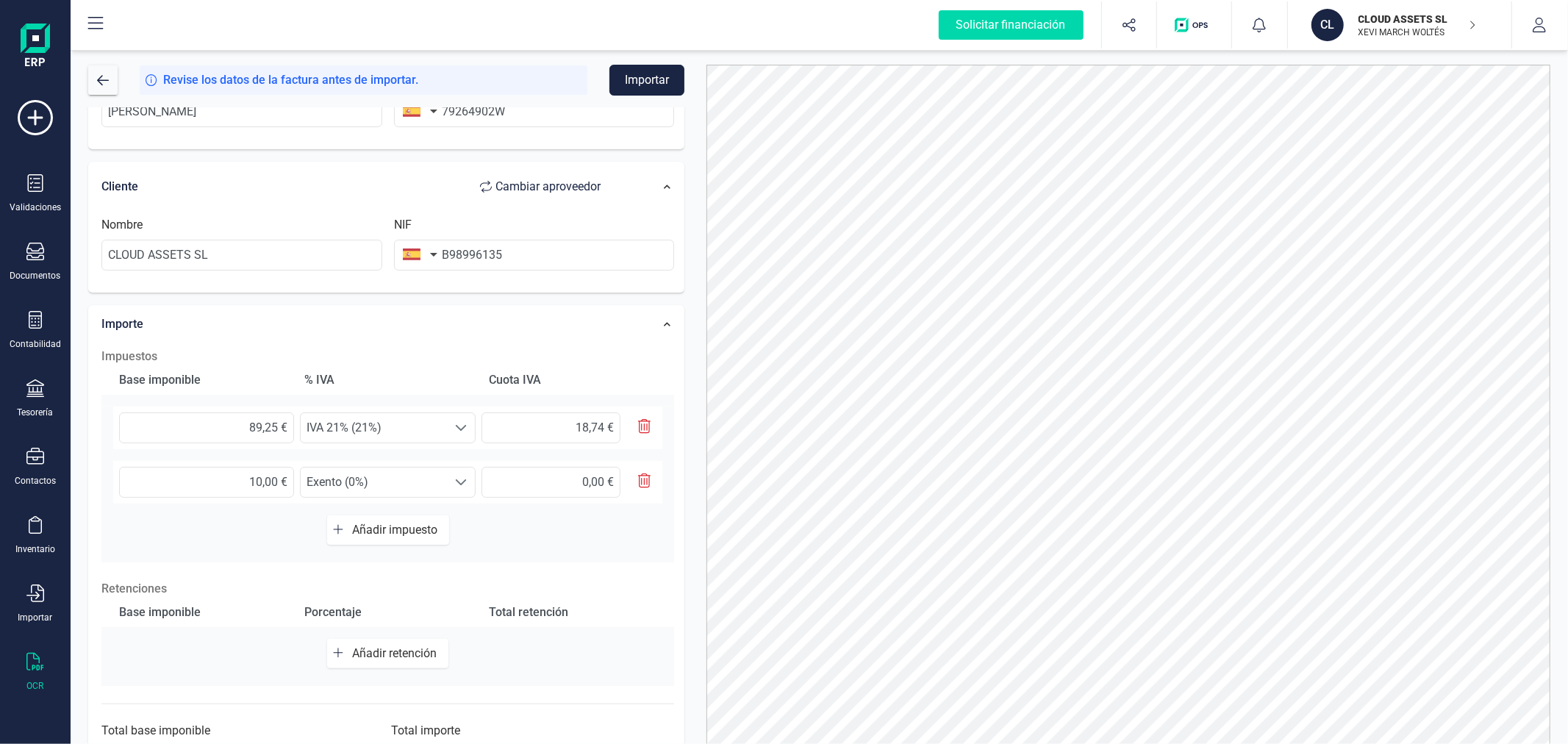
click at [407, 656] on span "Añadir retención" at bounding box center [396, 653] width 90 height 14
click at [210, 660] on input "text" at bounding box center [207, 660] width 175 height 31
type input "89,25 €"
click at [383, 667] on span "Seleccione un %" at bounding box center [374, 660] width 146 height 29
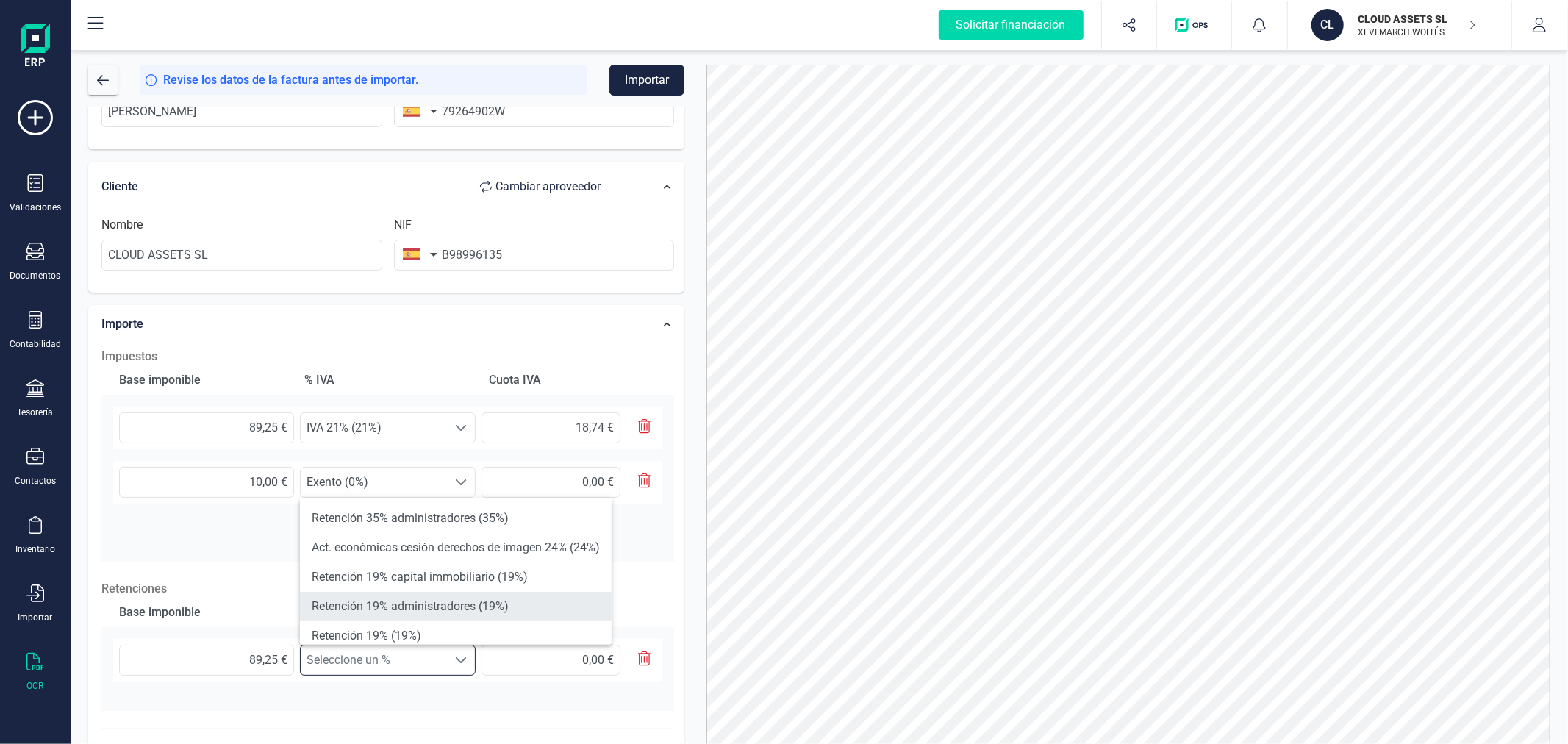
scroll to position [82, 0]
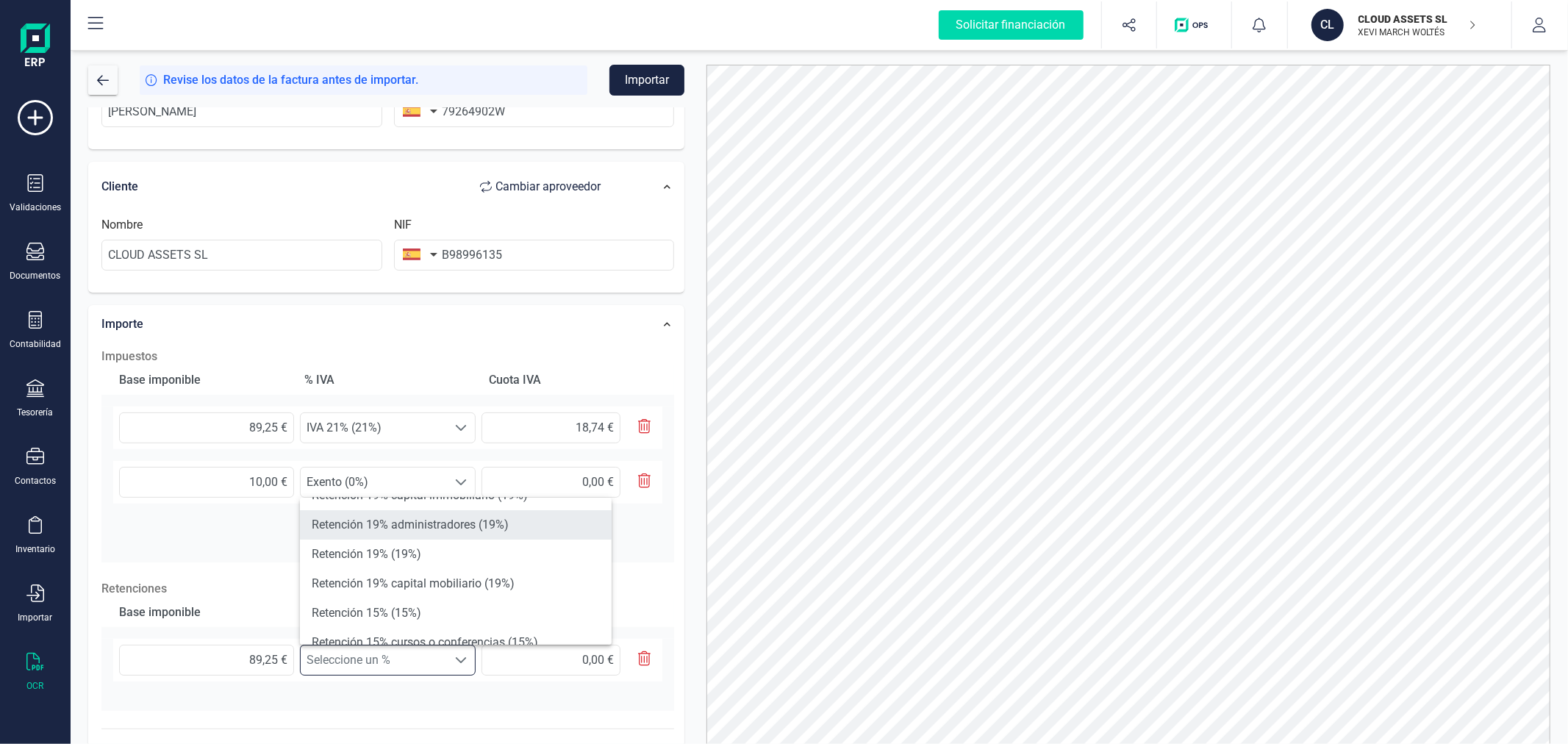
click at [405, 614] on li "Retención 15% (15%)" at bounding box center [455, 613] width 311 height 29
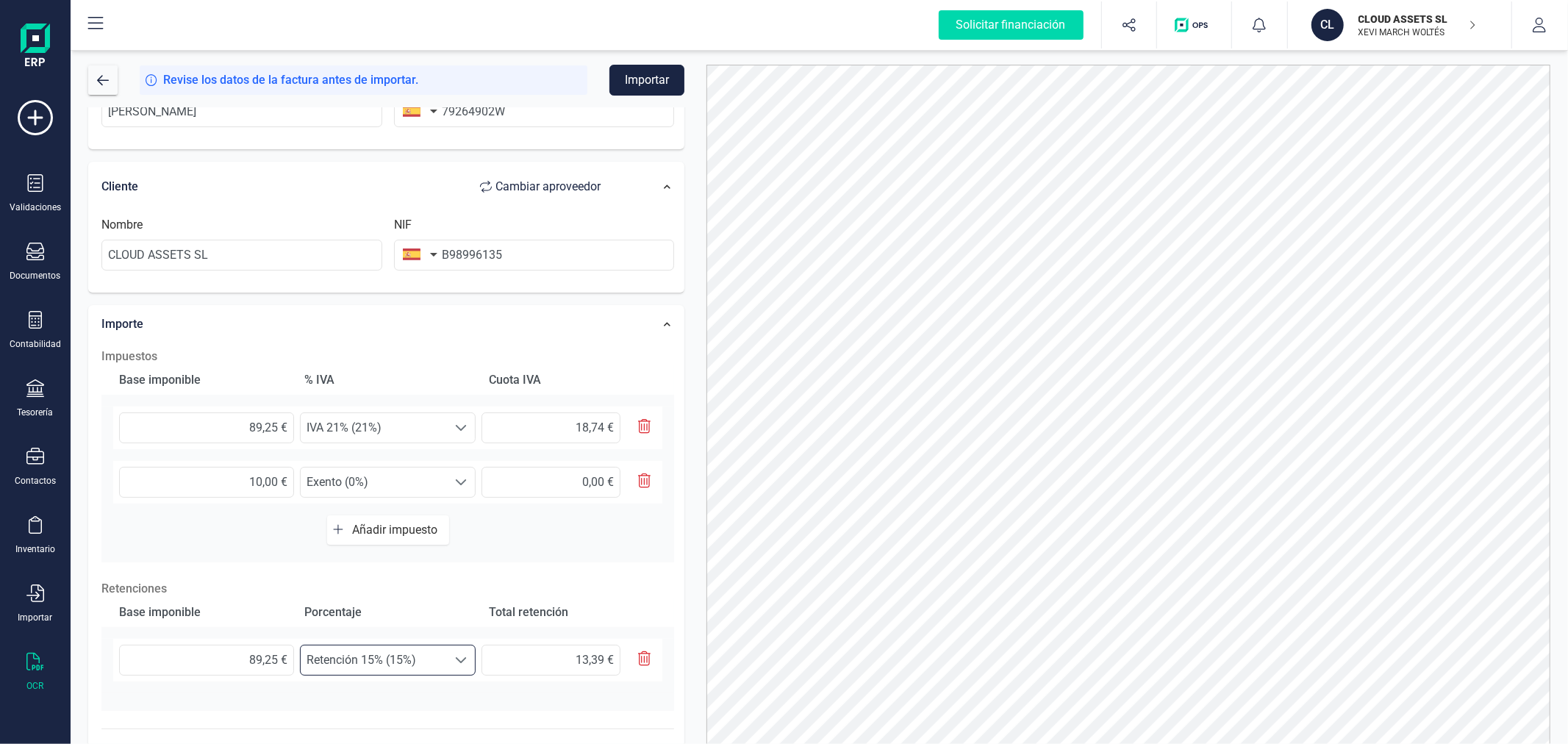
click at [694, 532] on div "Datos Factura Número de factura 24-332 Fecha de emisión 15/12/2024 Proveedor Ca…" at bounding box center [386, 347] width 619 height 945
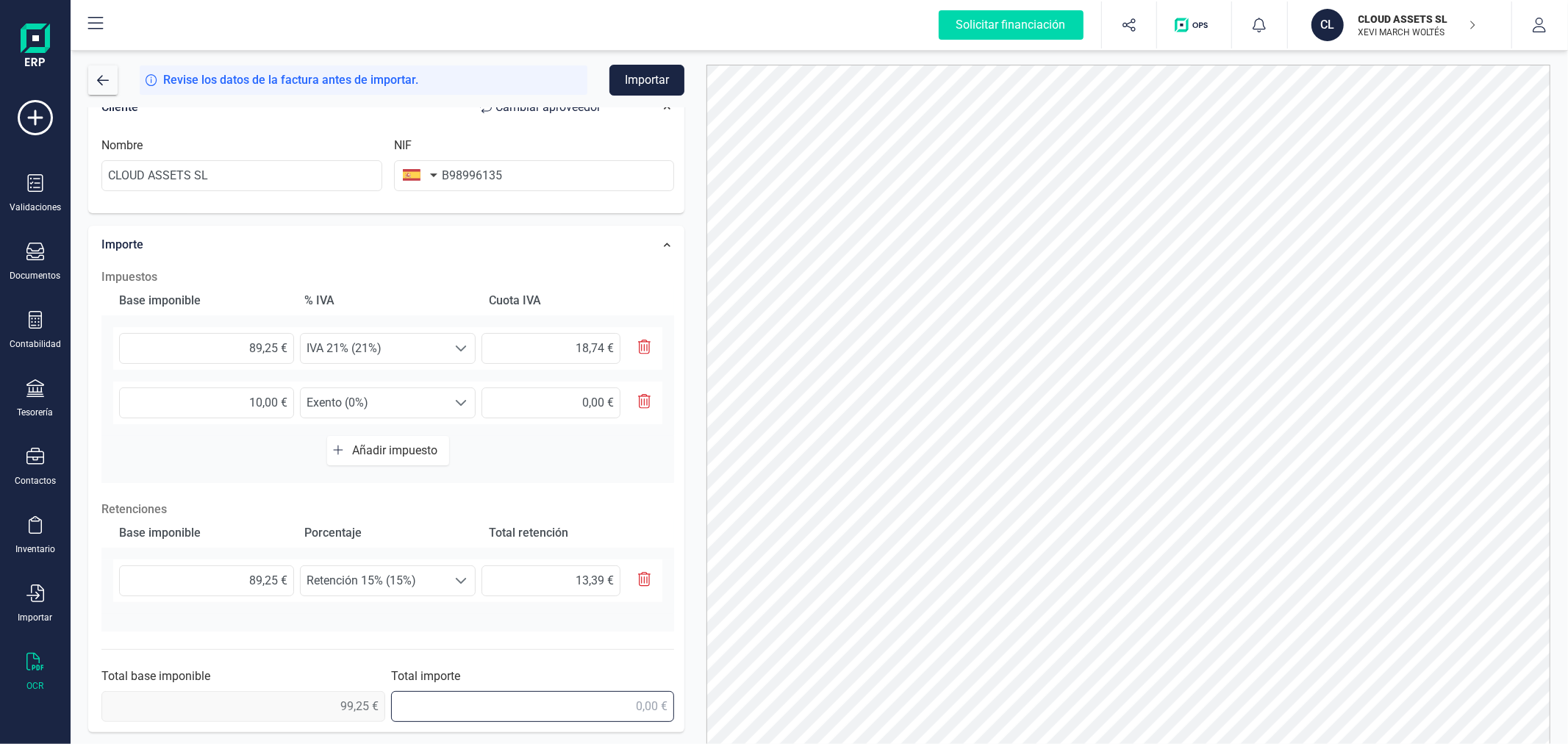
click at [586, 701] on input "text" at bounding box center [533, 706] width 284 height 31
type input "104,60 €"
click at [695, 490] on div at bounding box center [1128, 417] width 866 height 706
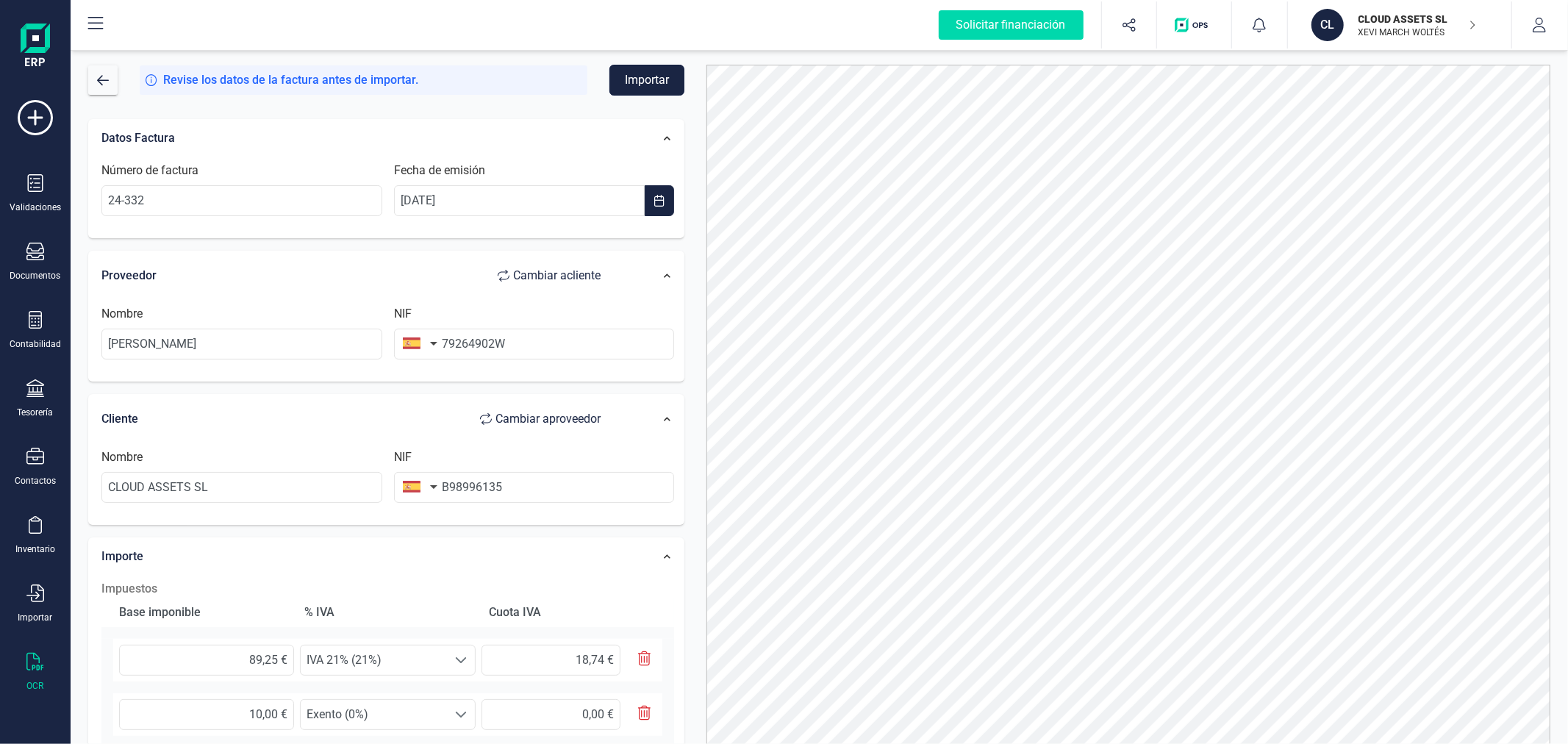
click at [652, 82] on button "Importar" at bounding box center [646, 80] width 75 height 31
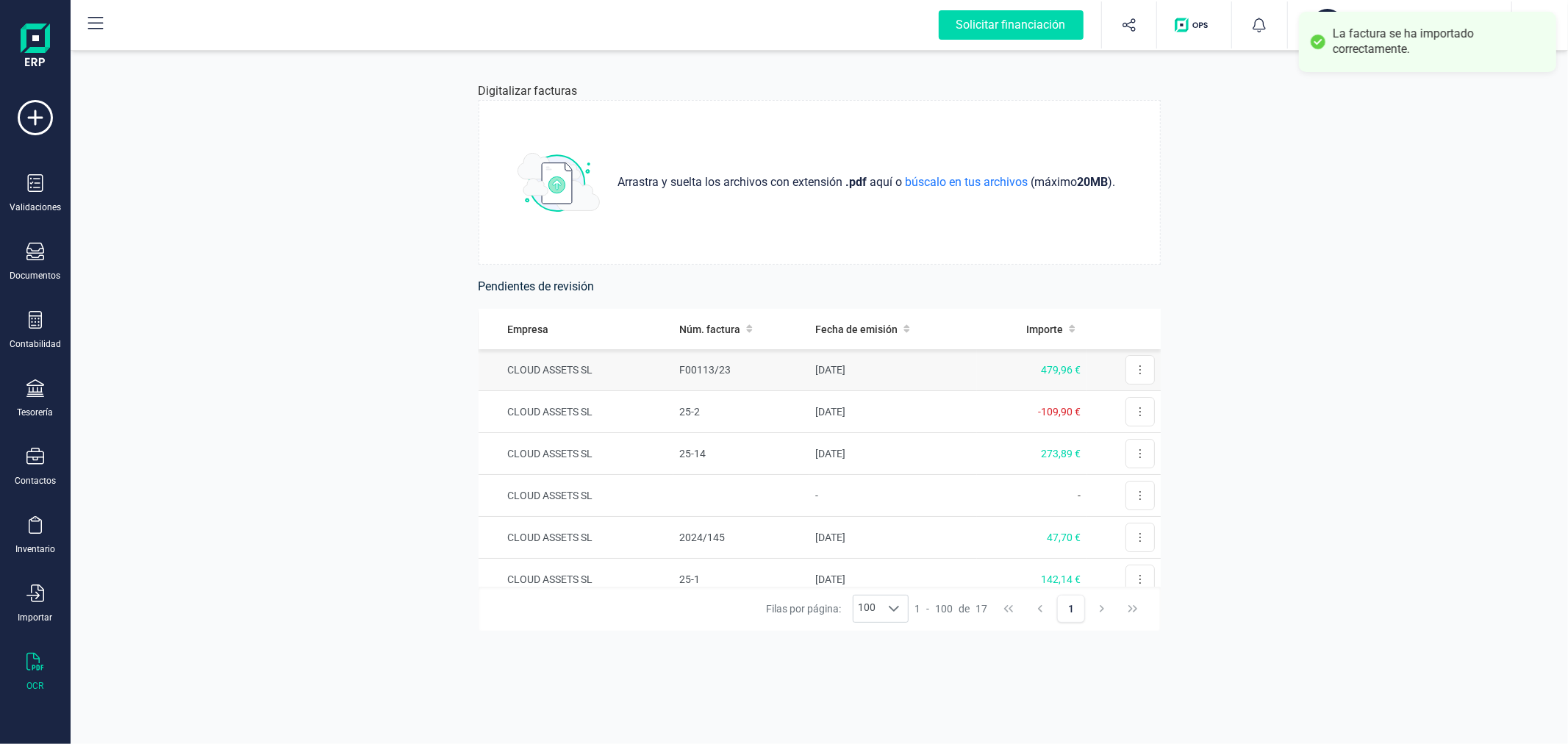
click at [768, 373] on td "F00113/23" at bounding box center [741, 370] width 136 height 42
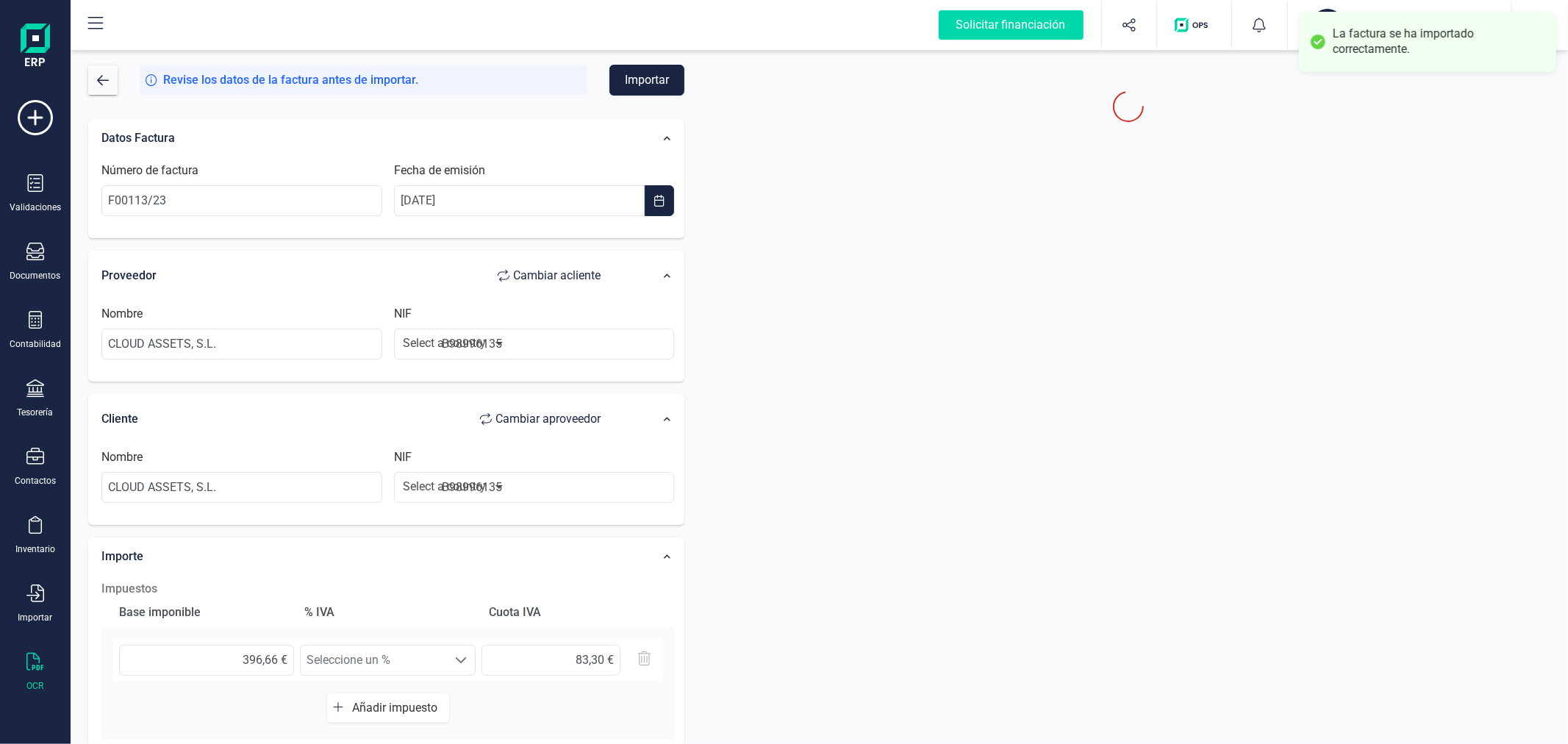
type input "396,66 €"
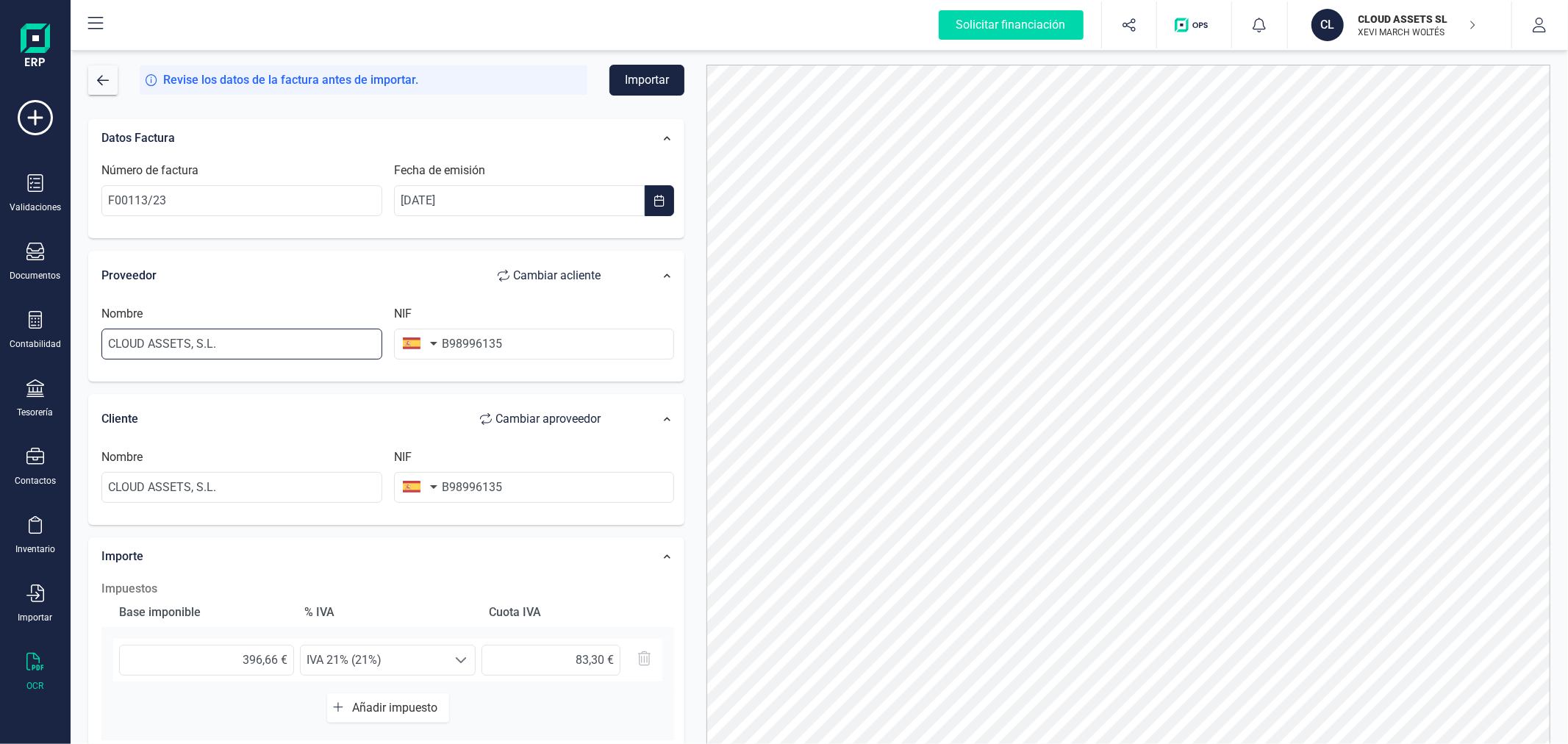
click at [288, 350] on input "CLOUD ASSETS, S.L." at bounding box center [242, 343] width 281 height 31
type input "[PERSON_NAME] BASET [PERSON_NAME]"
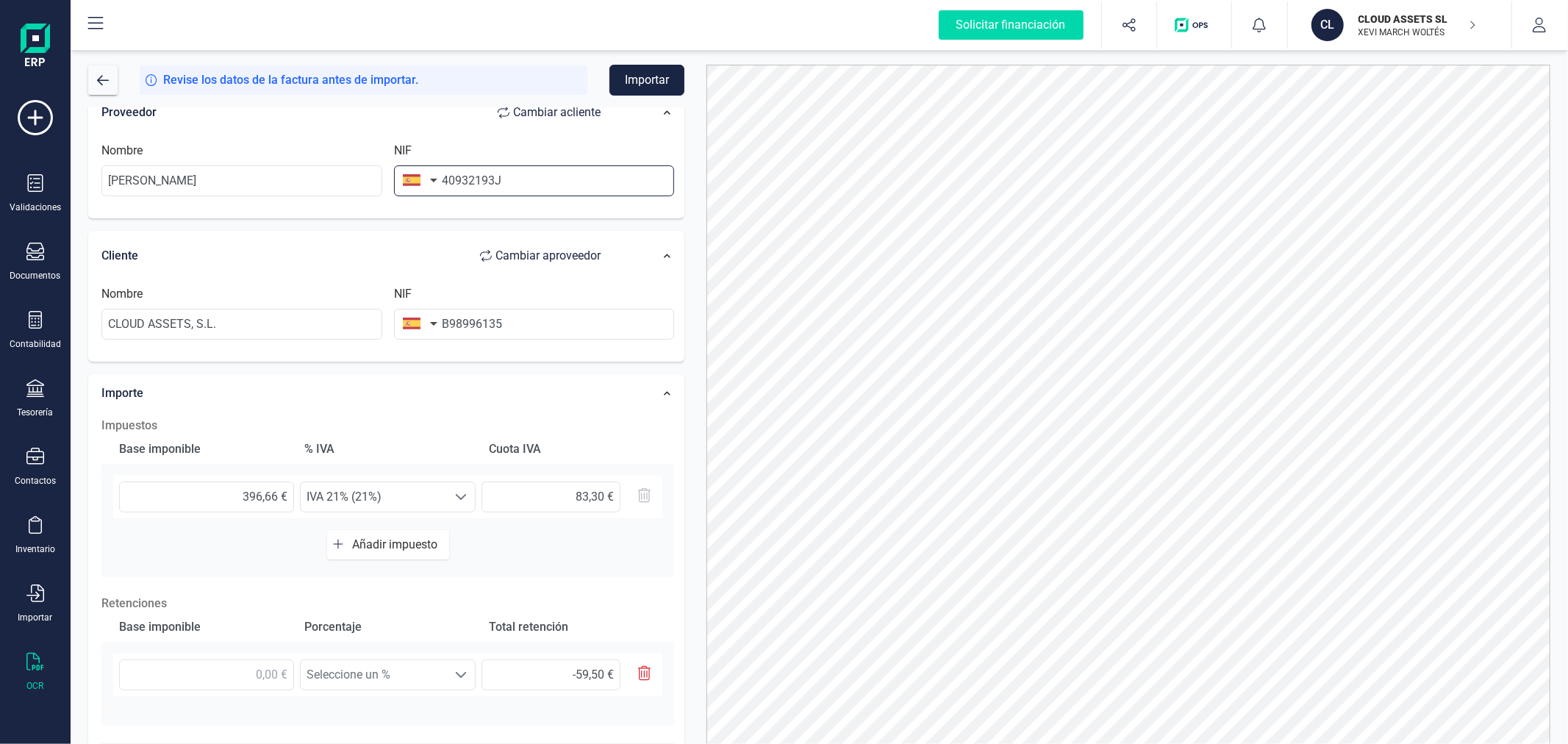
scroll to position [245, 0]
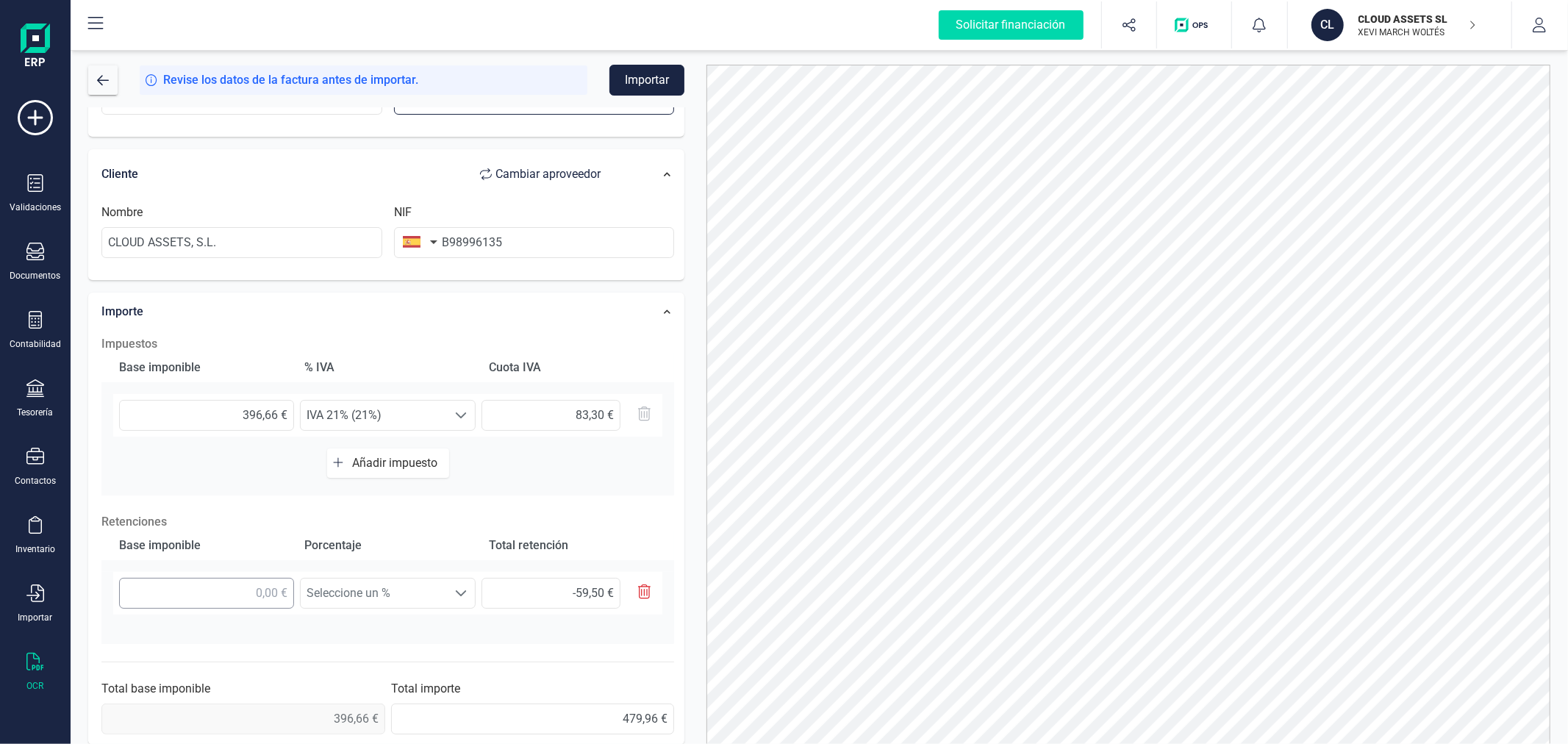
type input "40932193J"
click at [246, 591] on input "text" at bounding box center [207, 593] width 175 height 31
type input "3,00 €"
type input "0,45 €"
type input "39,00 €"
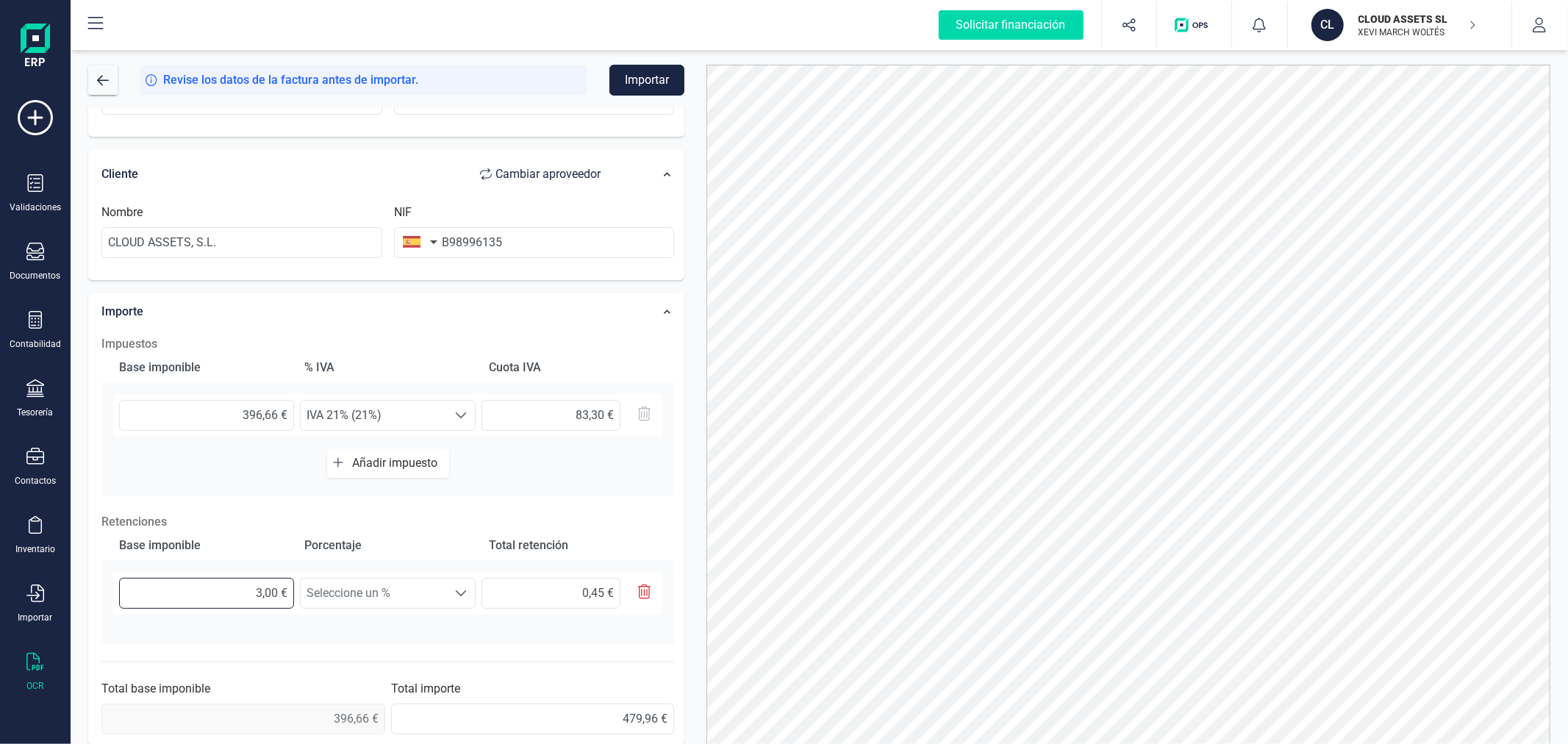
type input "5,85 €"
type input "396,00 €"
type input "59,40 €"
type input "396,60 €"
type input "59,49 €"
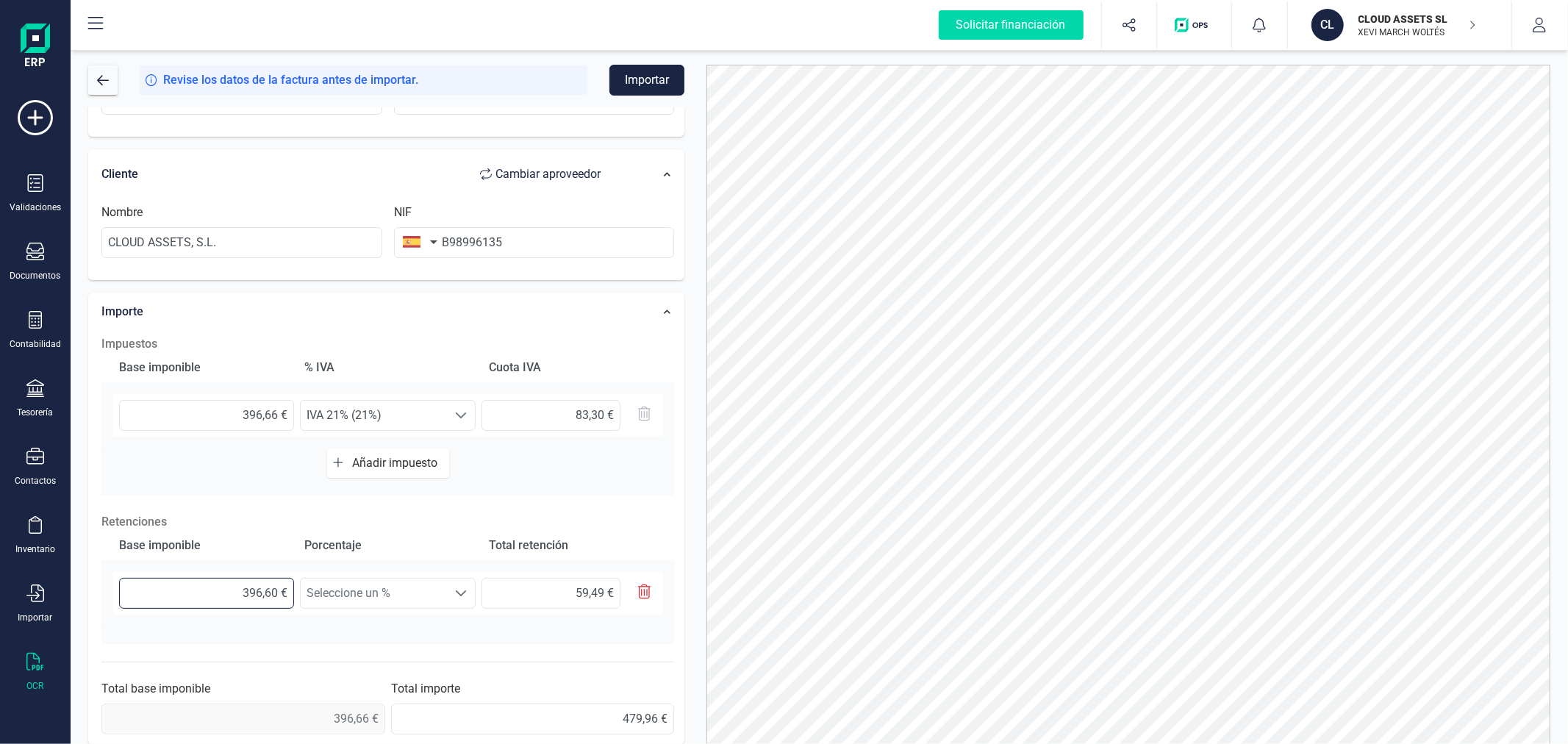
type input "396,66 €"
type input "59,50 €"
click at [396, 588] on span "Seleccione un %" at bounding box center [374, 593] width 146 height 29
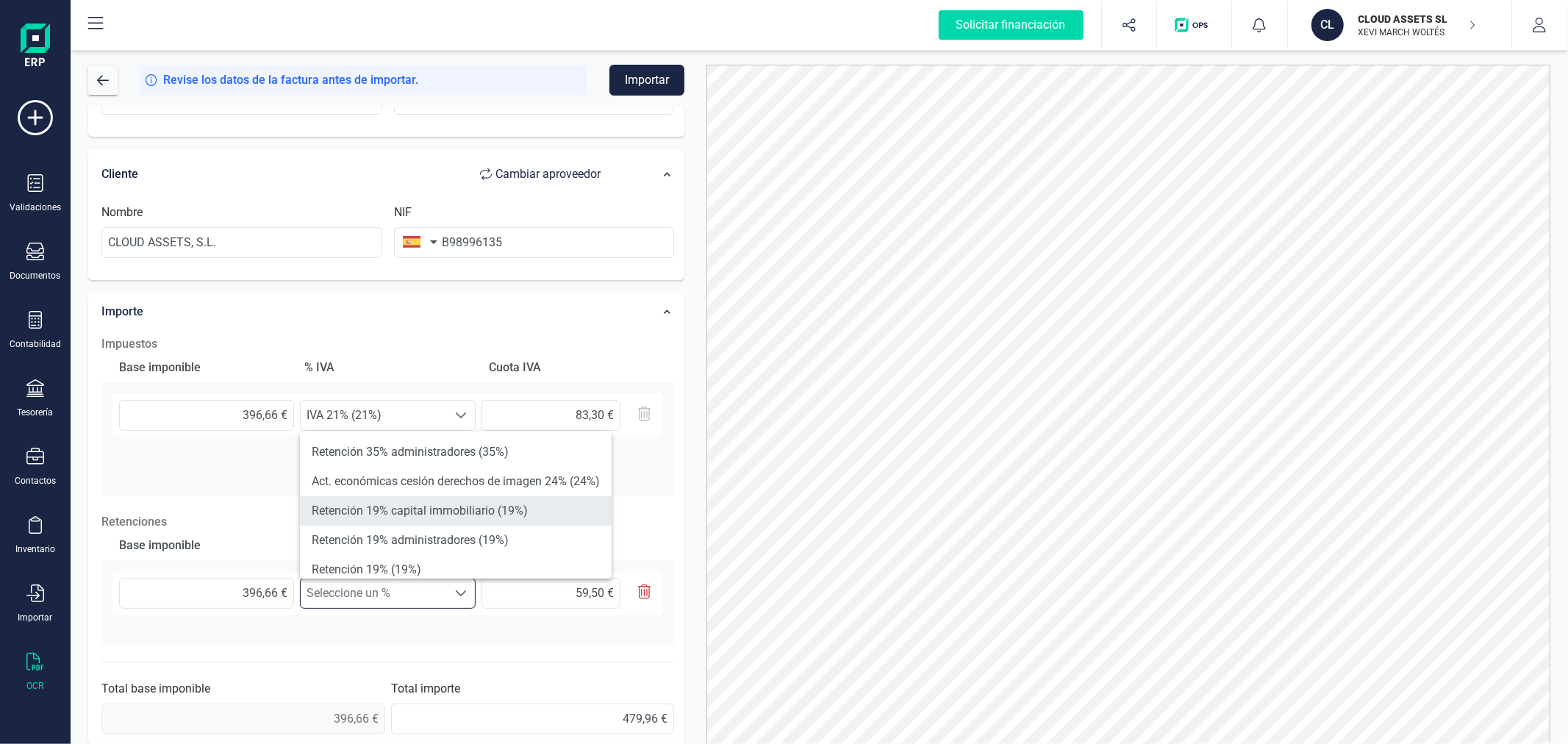
scroll to position [163, 0]
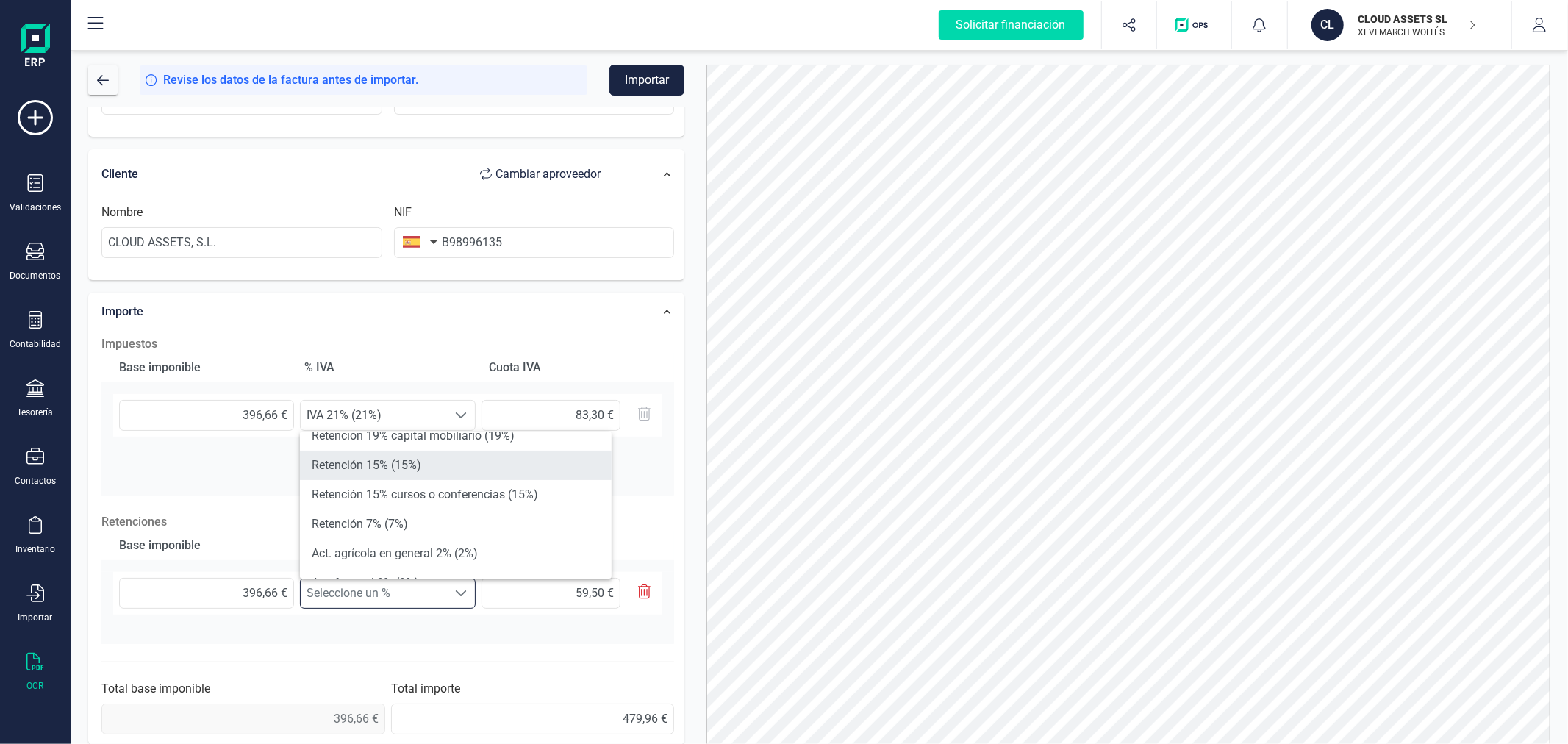
click at [439, 466] on li "Retención 15% (15%)" at bounding box center [455, 465] width 311 height 29
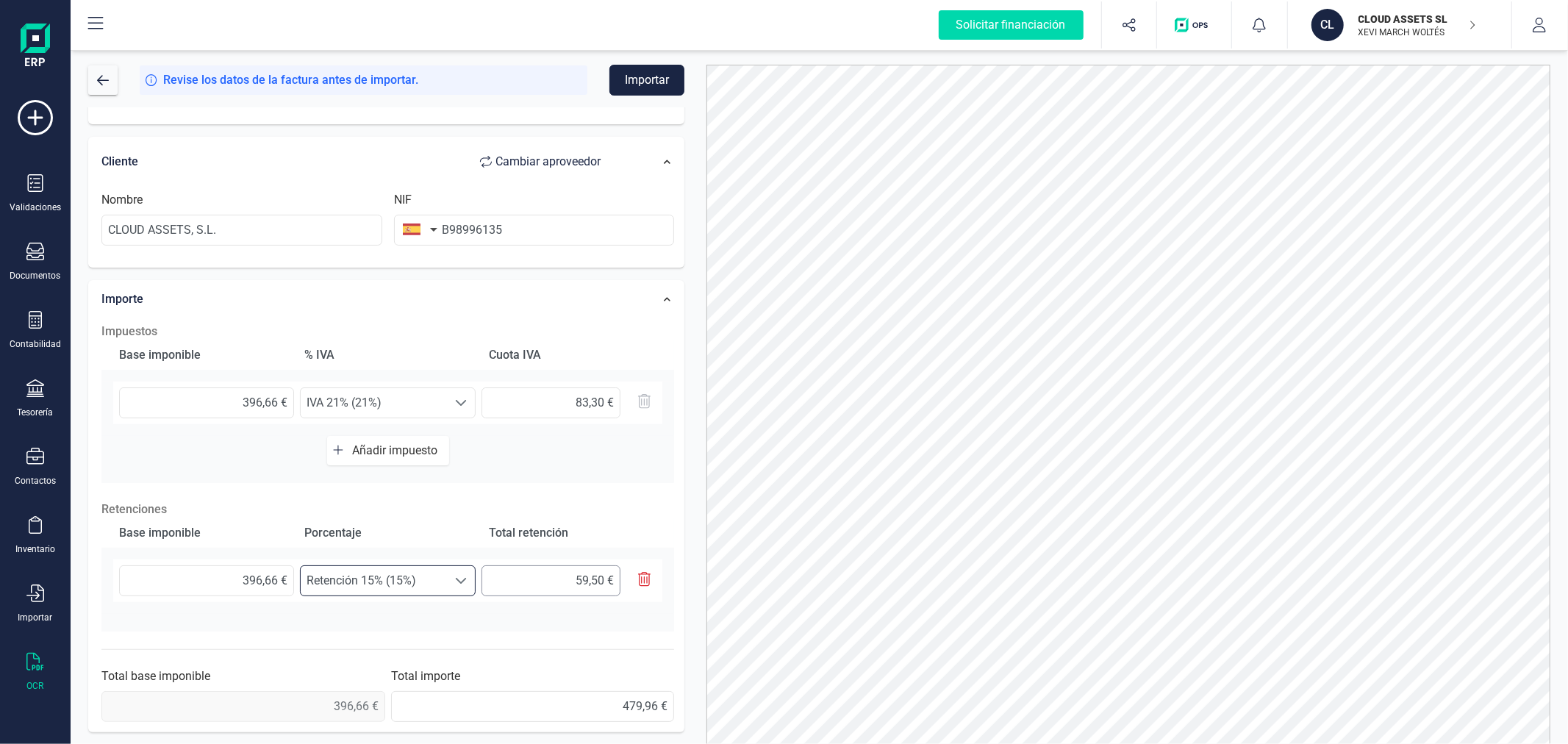
scroll to position [70, 0]
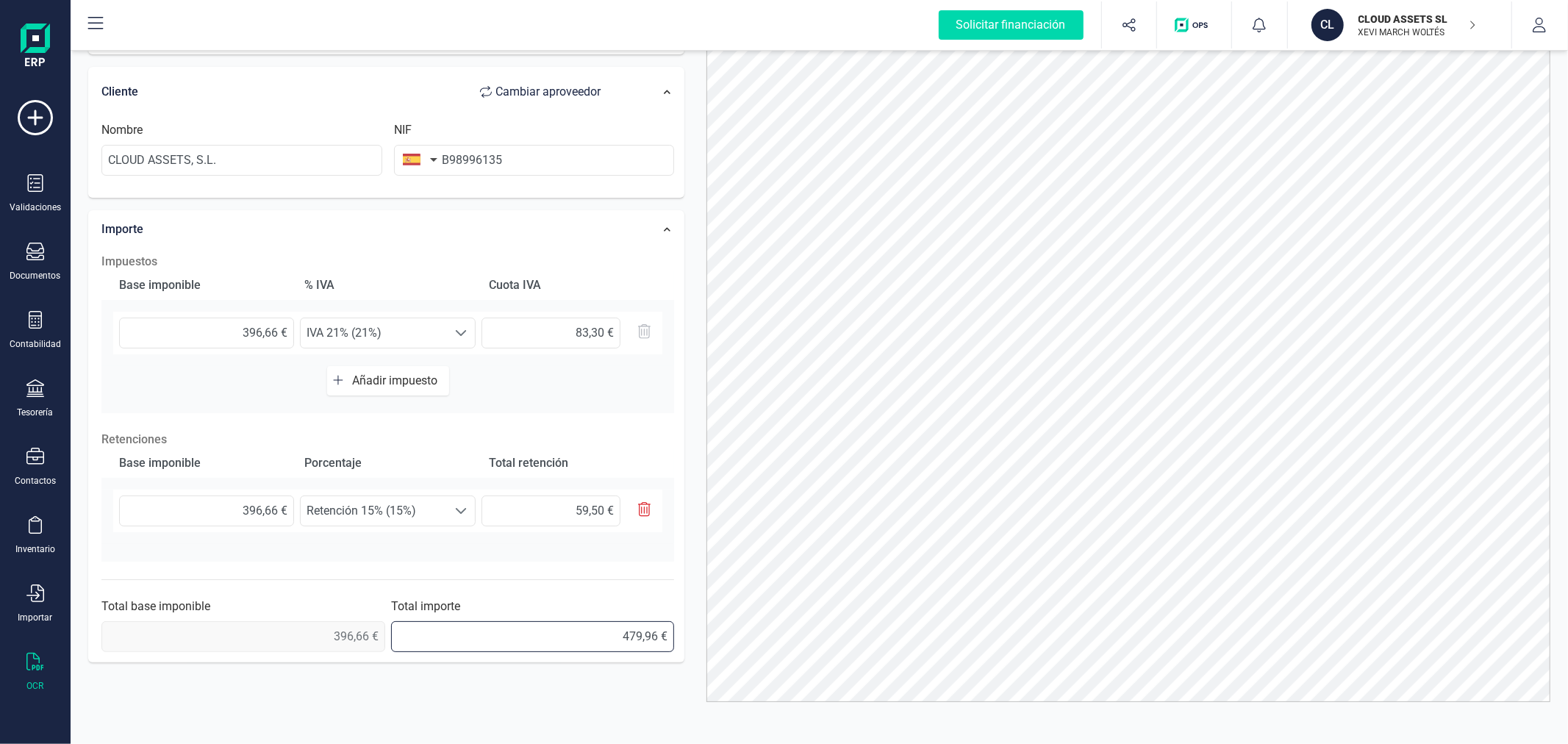
drag, startPoint x: 576, startPoint y: 628, endPoint x: 667, endPoint y: 625, distance: 91.0
click at [667, 625] on input "479,96 €" at bounding box center [533, 636] width 284 height 31
type input "420,46 €"
click at [697, 370] on div at bounding box center [1128, 348] width 866 height 706
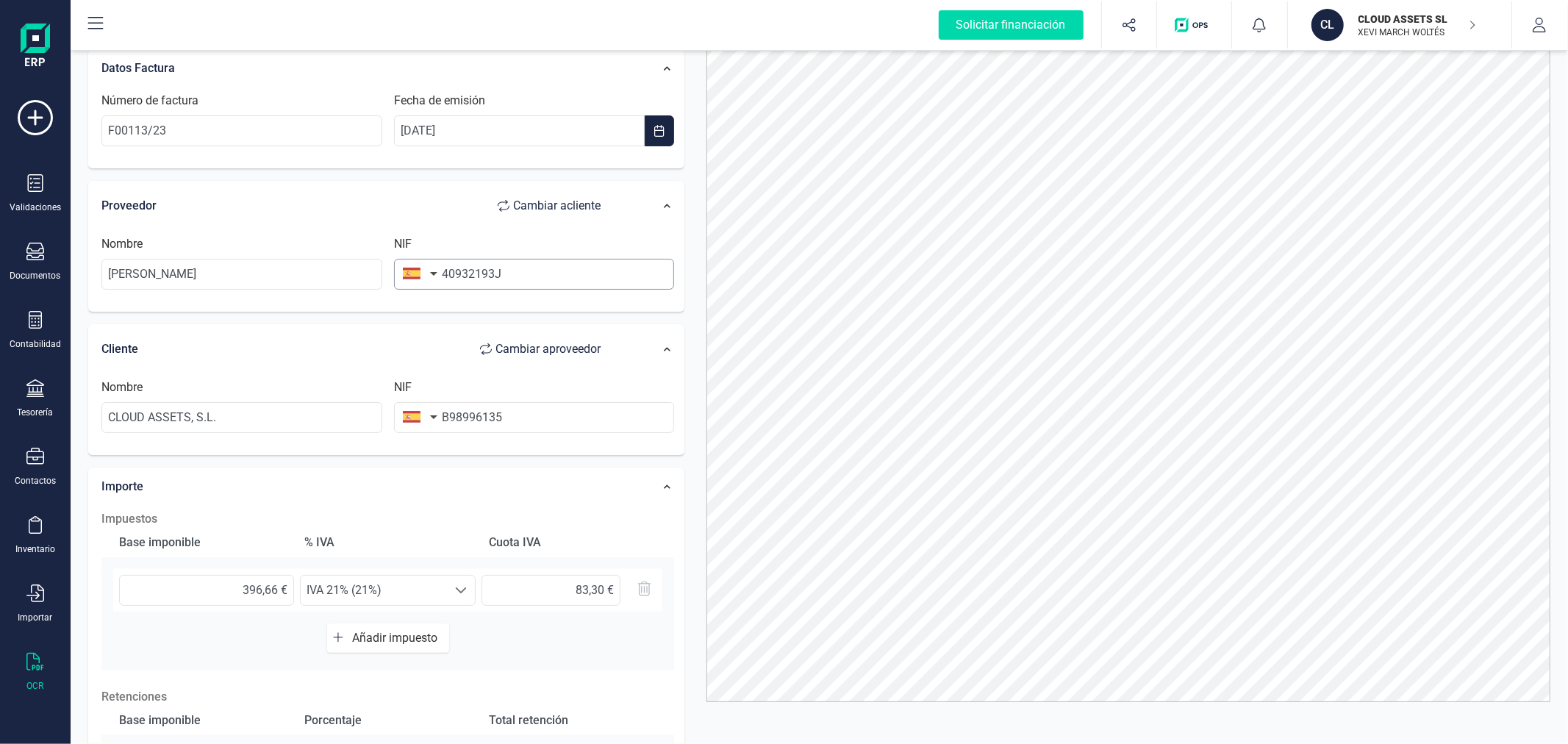
scroll to position [0, 0]
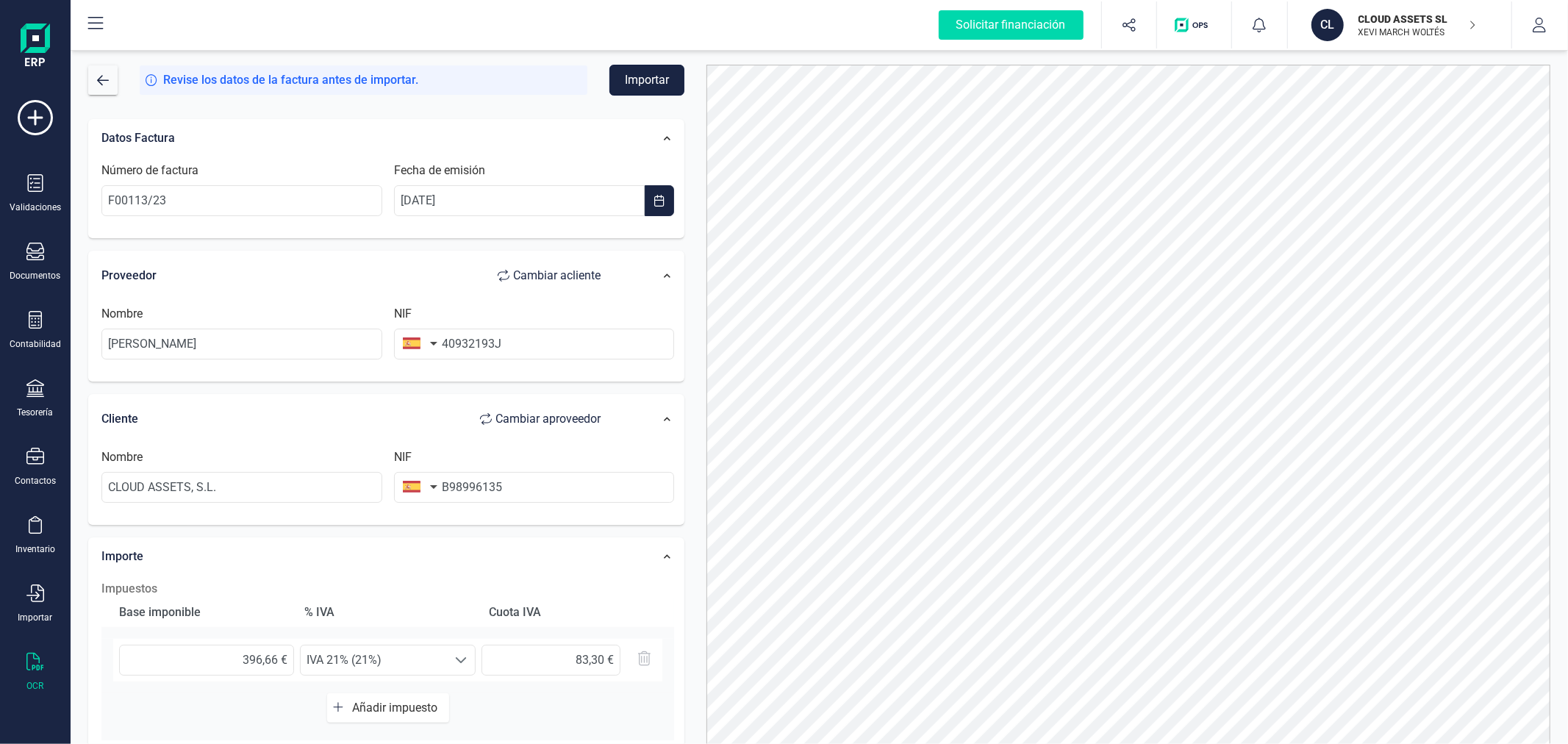
click at [648, 74] on button "Importar" at bounding box center [646, 80] width 75 height 31
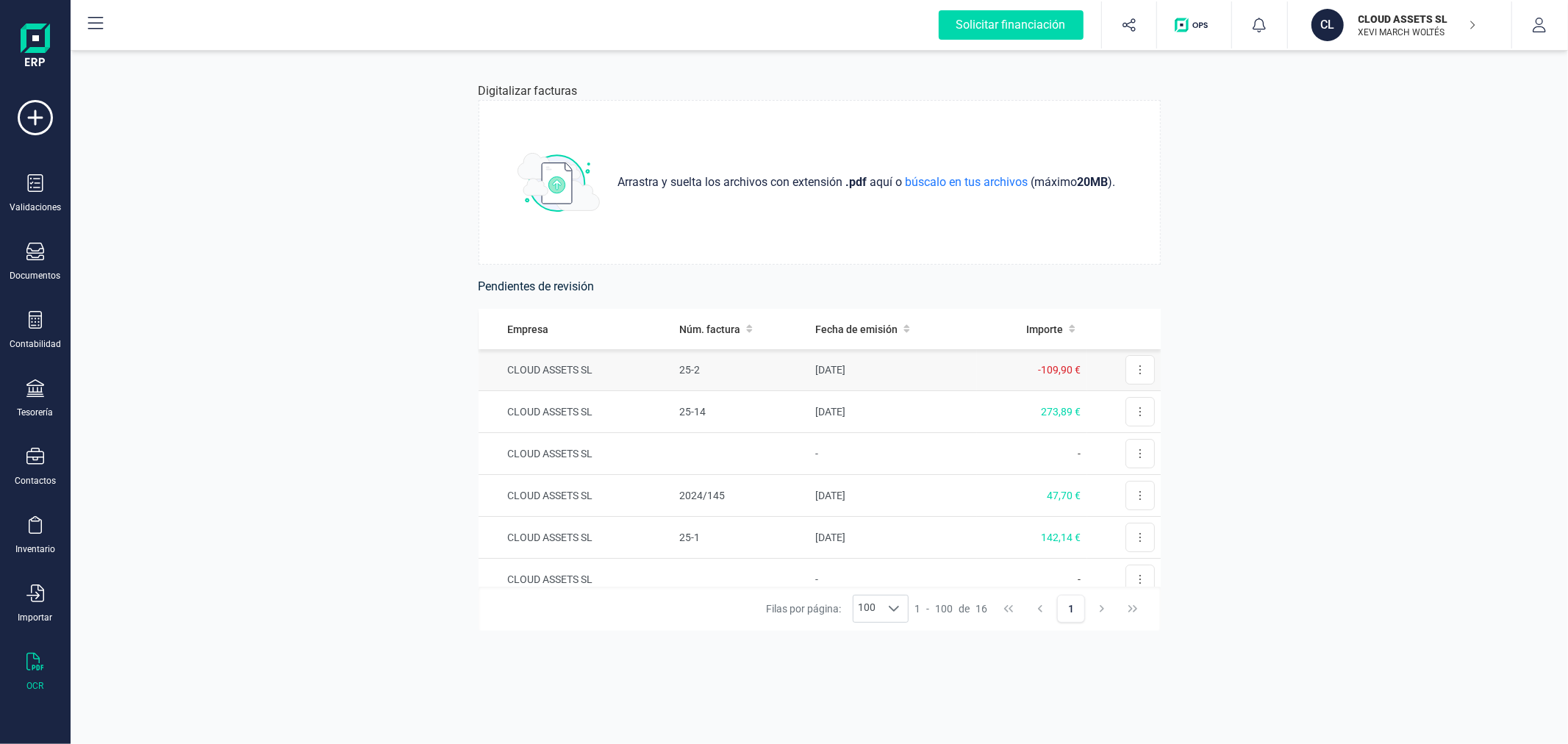
click at [747, 365] on td "25-2" at bounding box center [741, 370] width 136 height 42
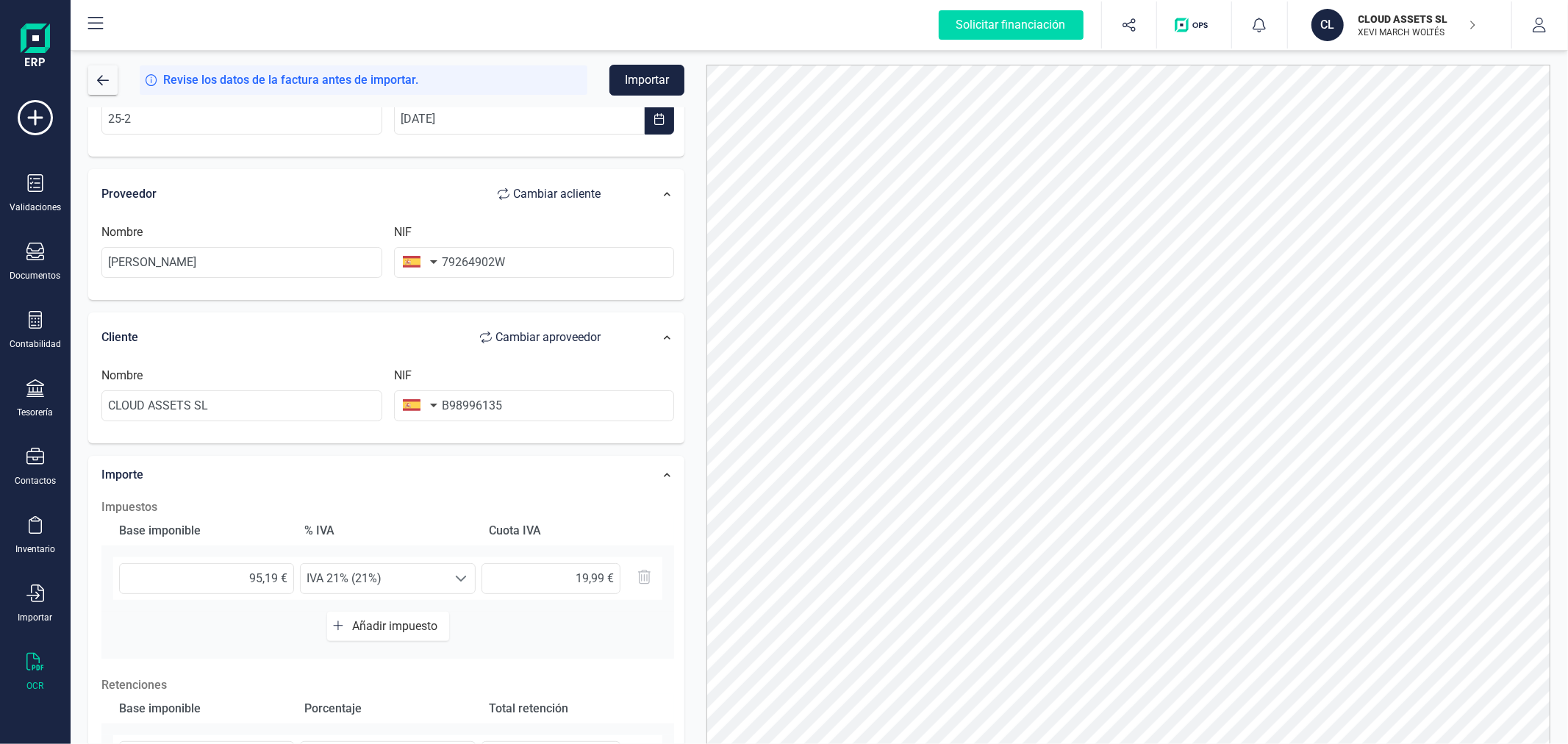
scroll to position [163, 0]
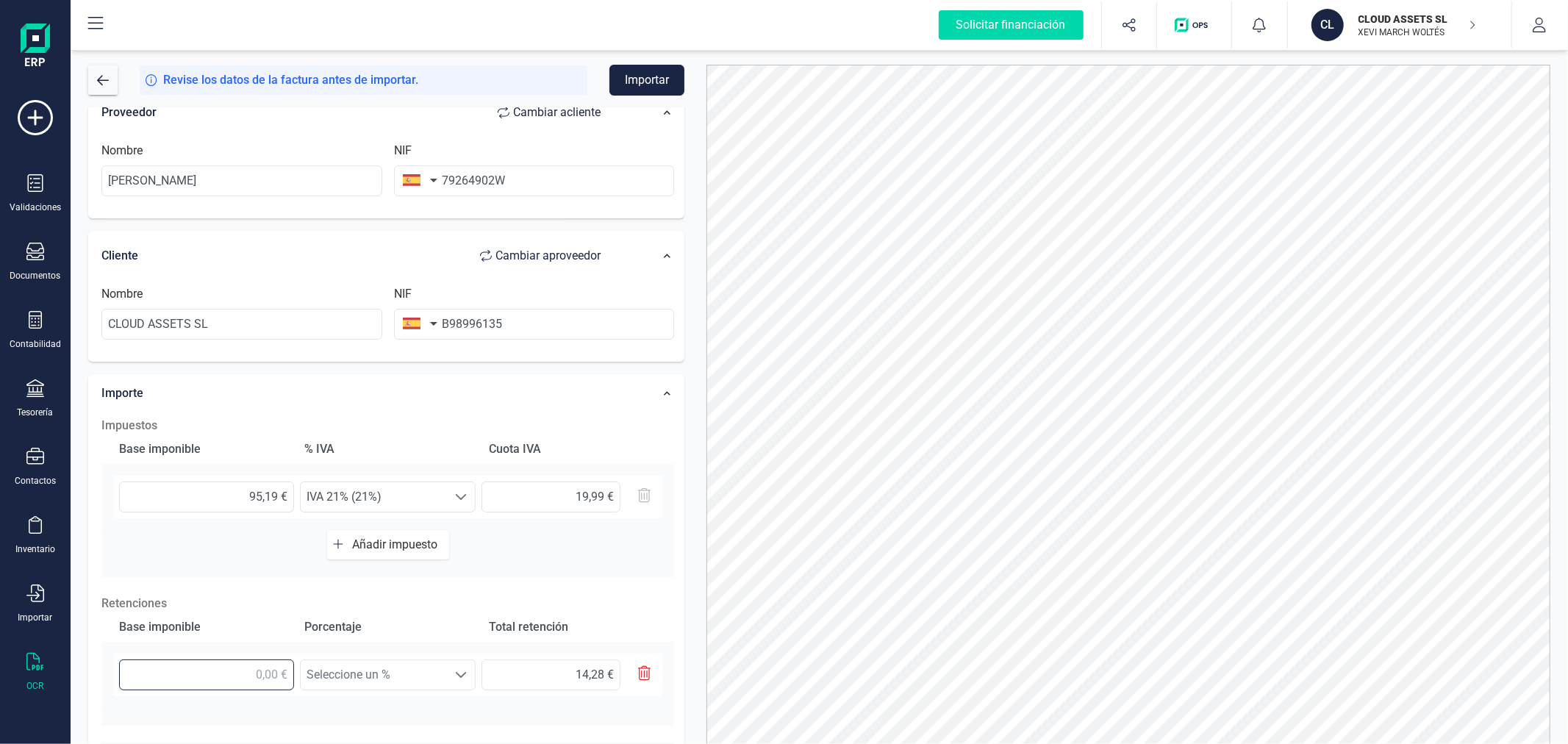
click at [253, 669] on input "text" at bounding box center [207, 675] width 175 height 31
type input "9,00 €"
type input "1,35 €"
type input "95,00 €"
type input "14,25 €"
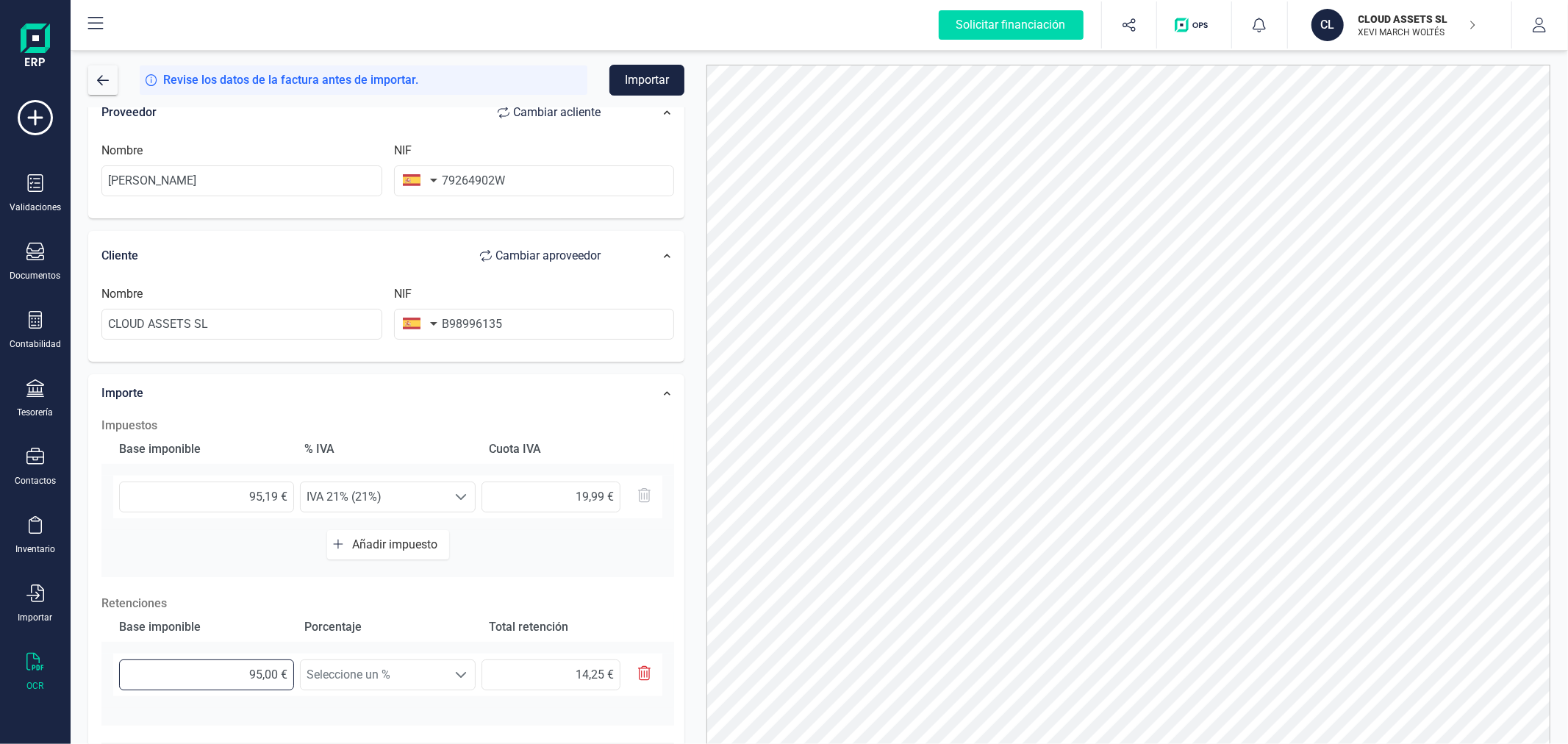
type input "95,10 €"
type input "14,27 €"
type input "95,19 €"
type input "14,28 €"
click at [394, 678] on span "Seleccione un %" at bounding box center [374, 674] width 146 height 29
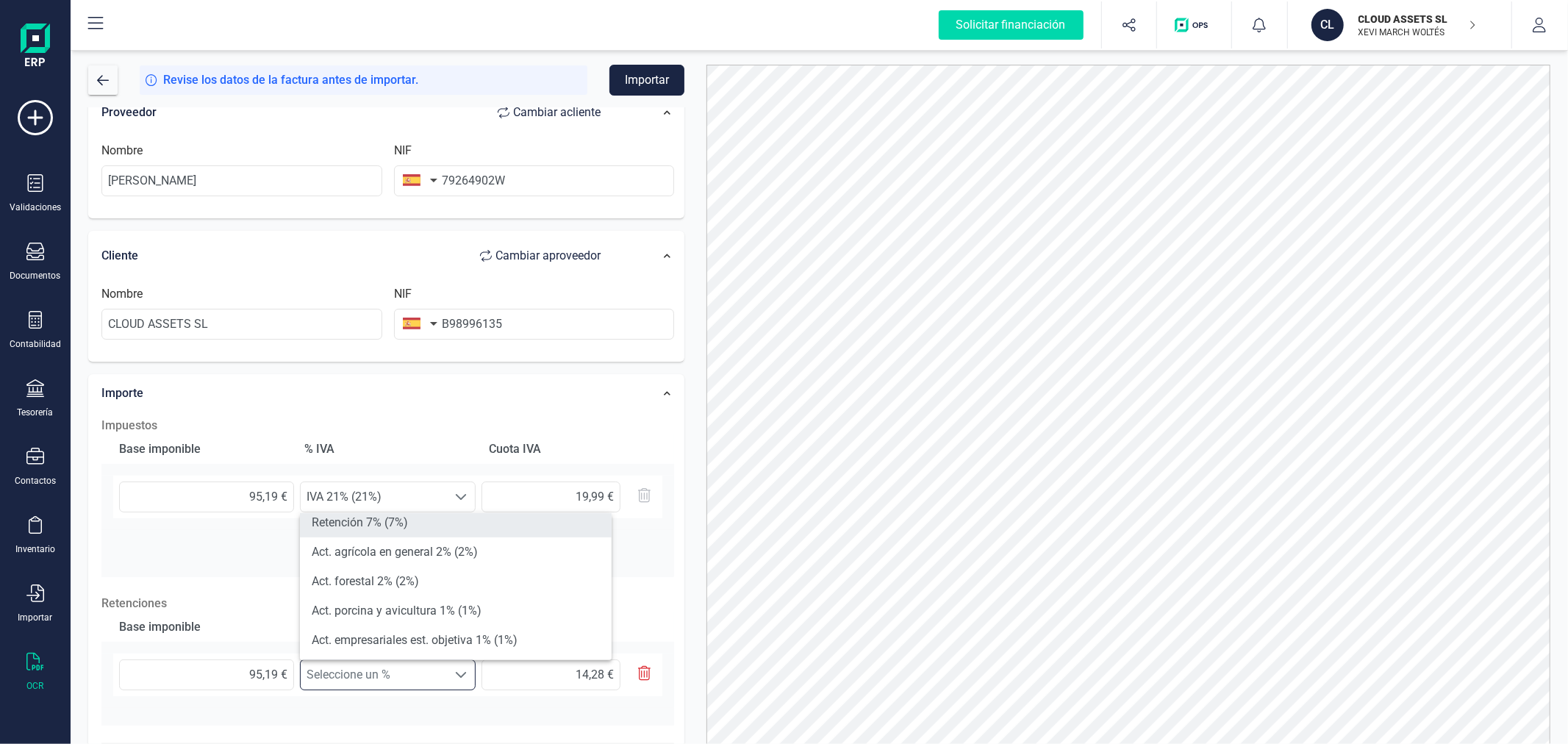
scroll to position [83, 0]
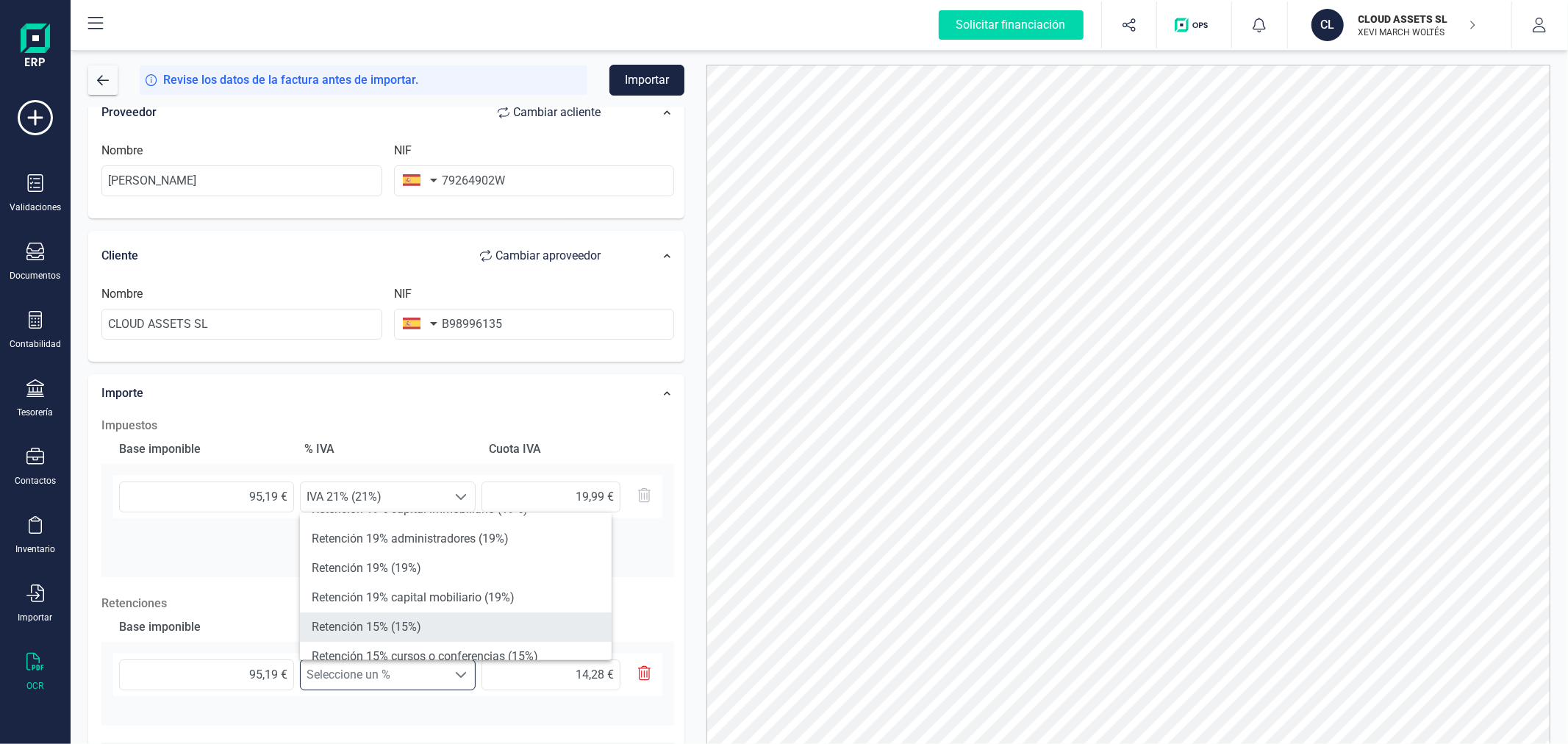
click at [414, 614] on li "Retención 15% (15%)" at bounding box center [455, 627] width 311 height 29
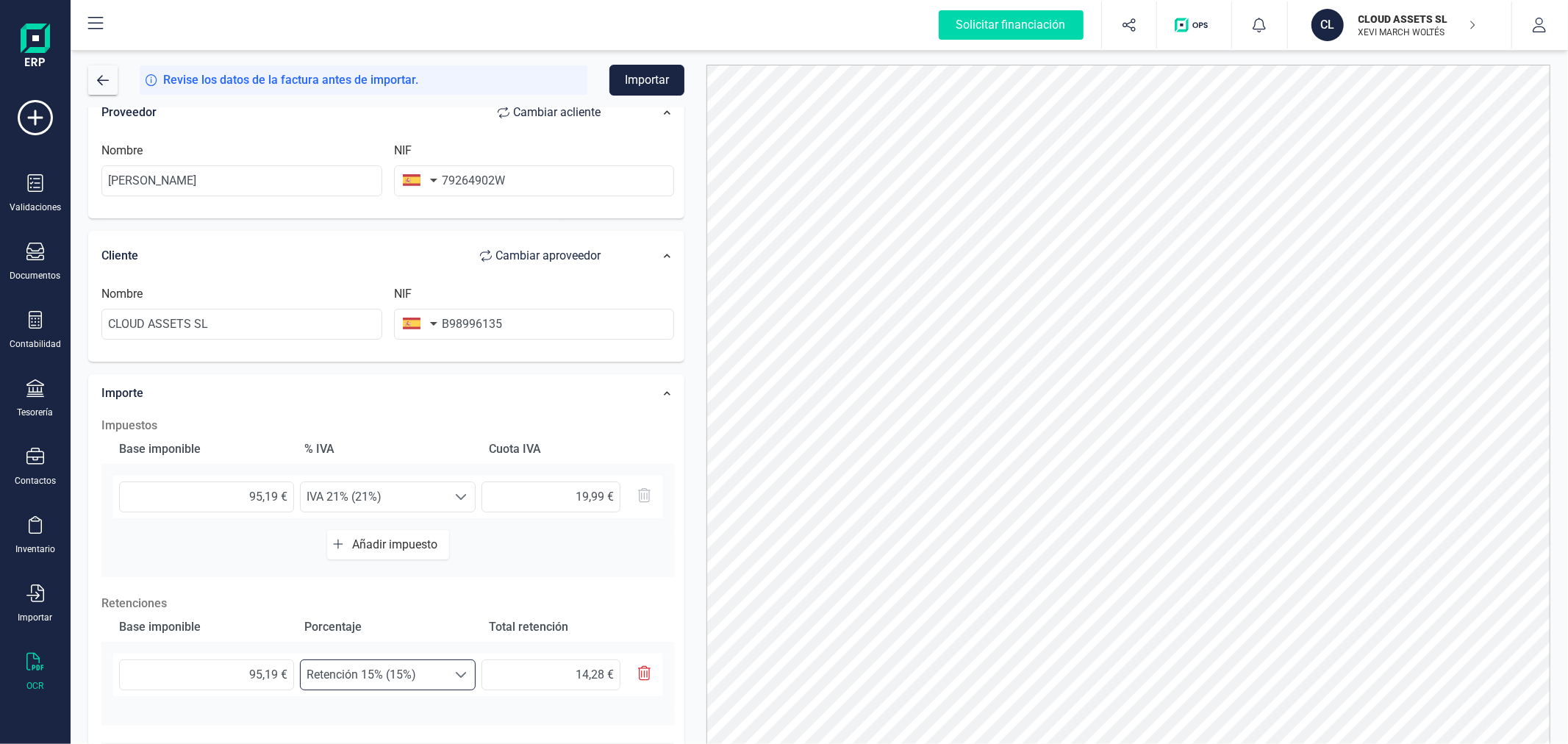
click at [417, 539] on span "Añadir impuesto" at bounding box center [397, 545] width 91 height 14
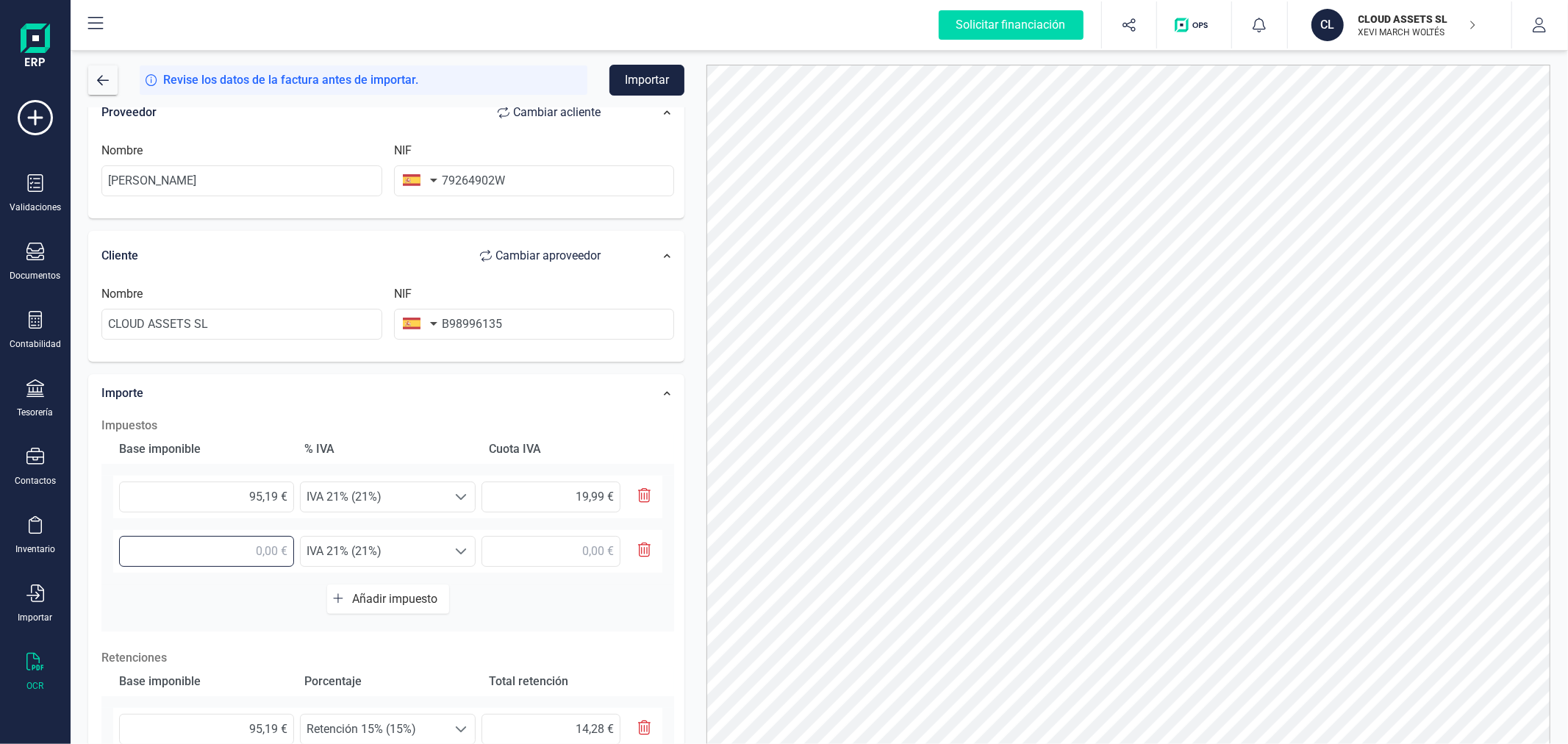
click at [245, 555] on input "text" at bounding box center [207, 551] width 175 height 31
type input "9,00 €"
type input "104,19 €"
click at [382, 545] on span "IVA 21% (21%)" at bounding box center [374, 551] width 146 height 29
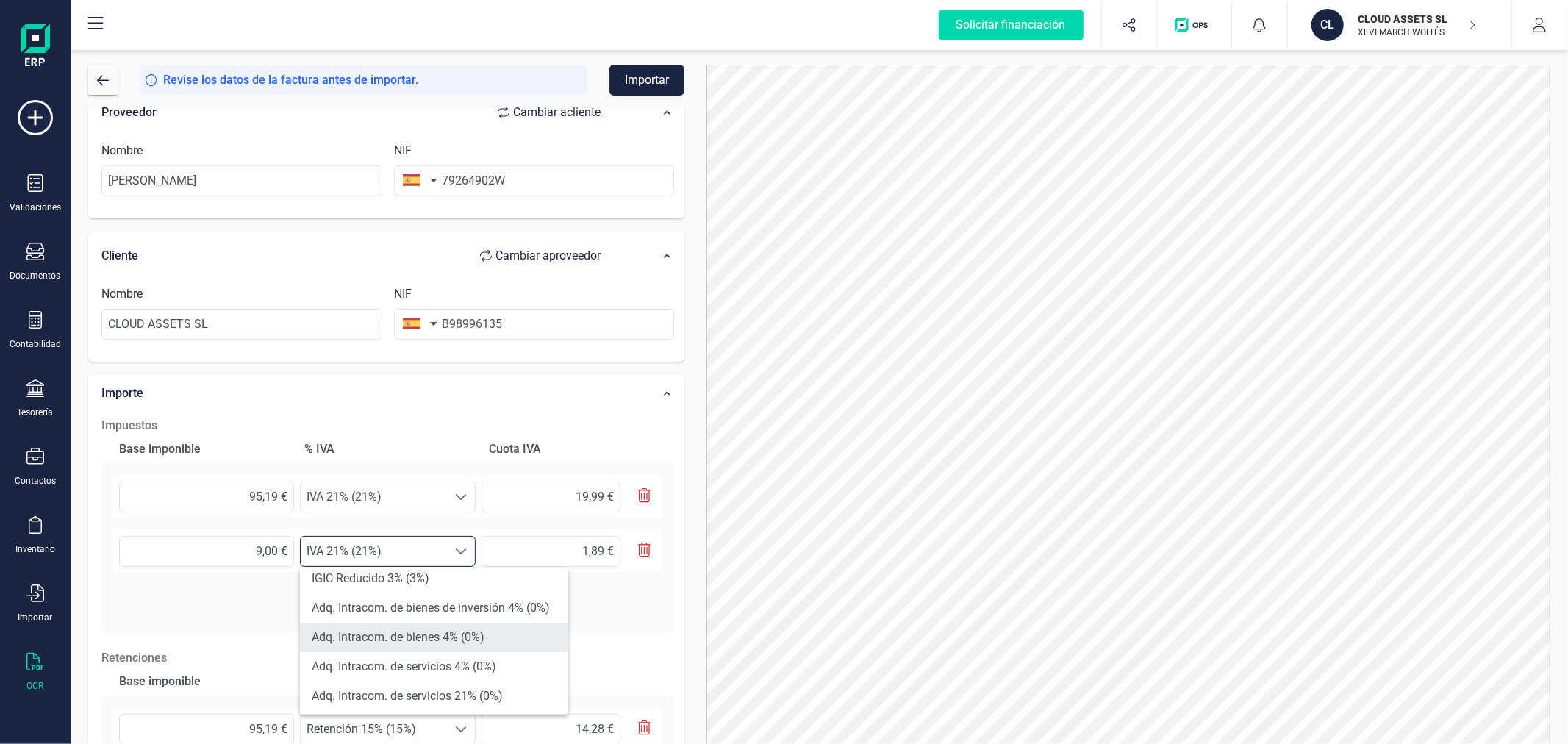
scroll to position [327, 0]
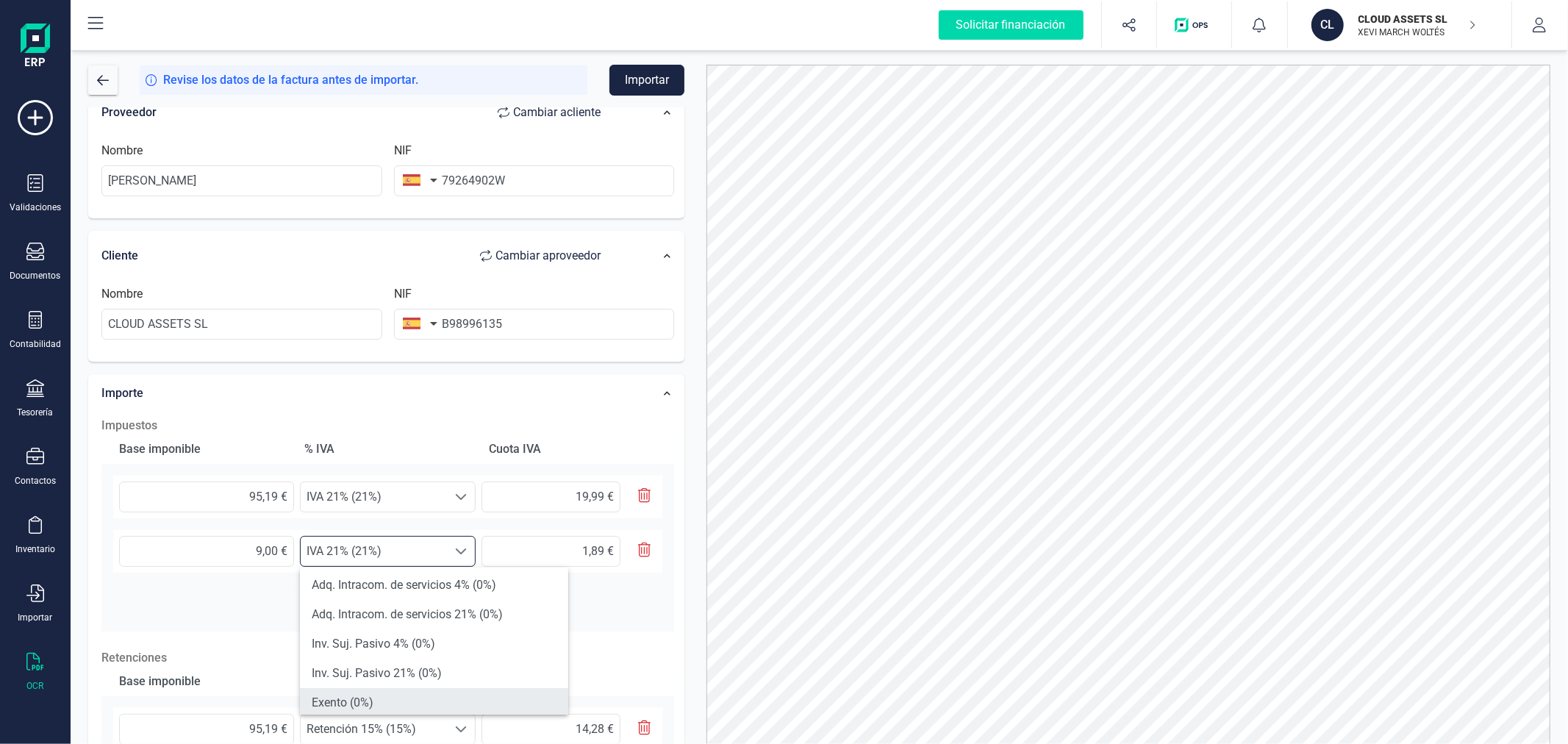
click at [383, 699] on li "Exento (0%)" at bounding box center [433, 703] width 268 height 29
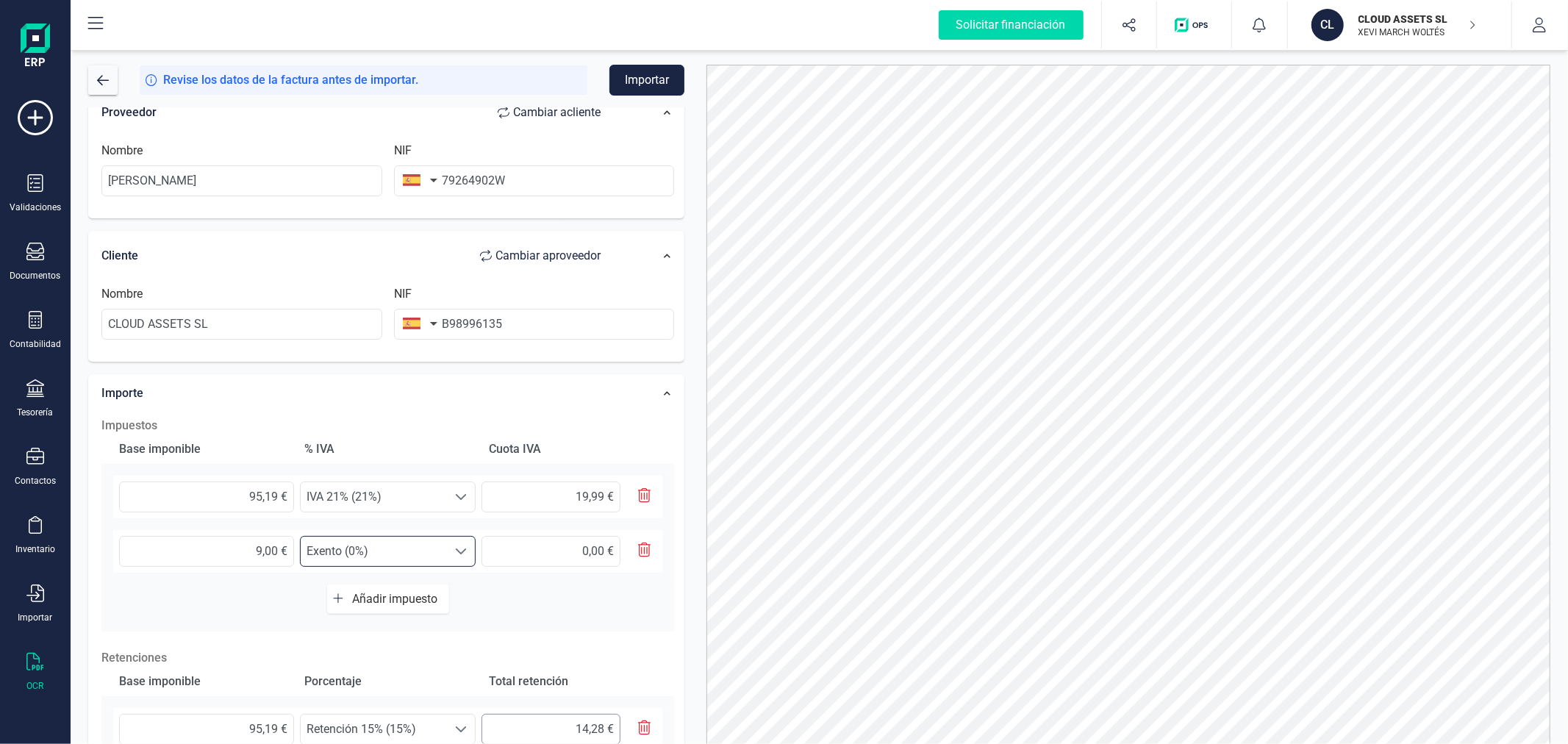
scroll to position [311, 0]
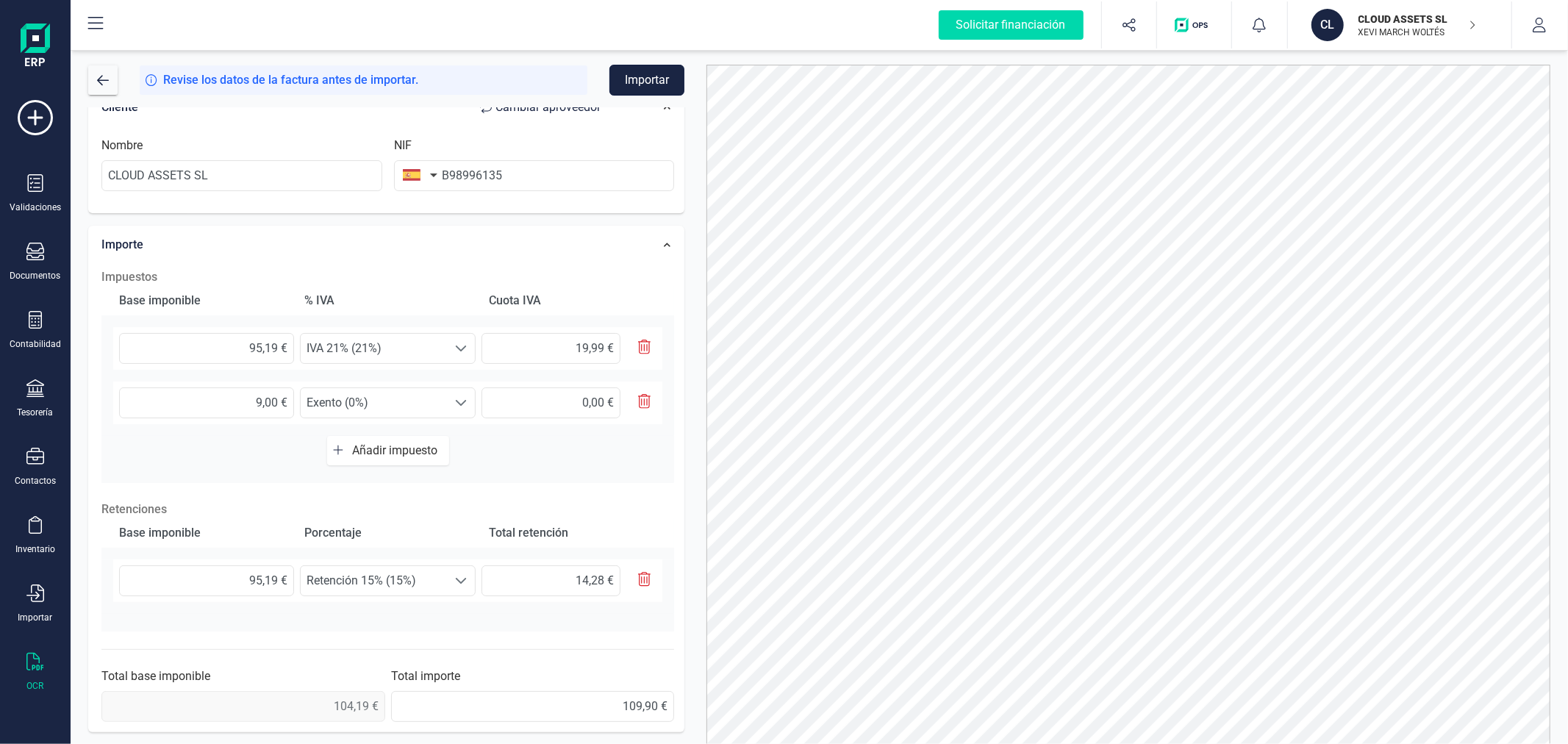
click at [636, 82] on button "Importar" at bounding box center [646, 80] width 75 height 31
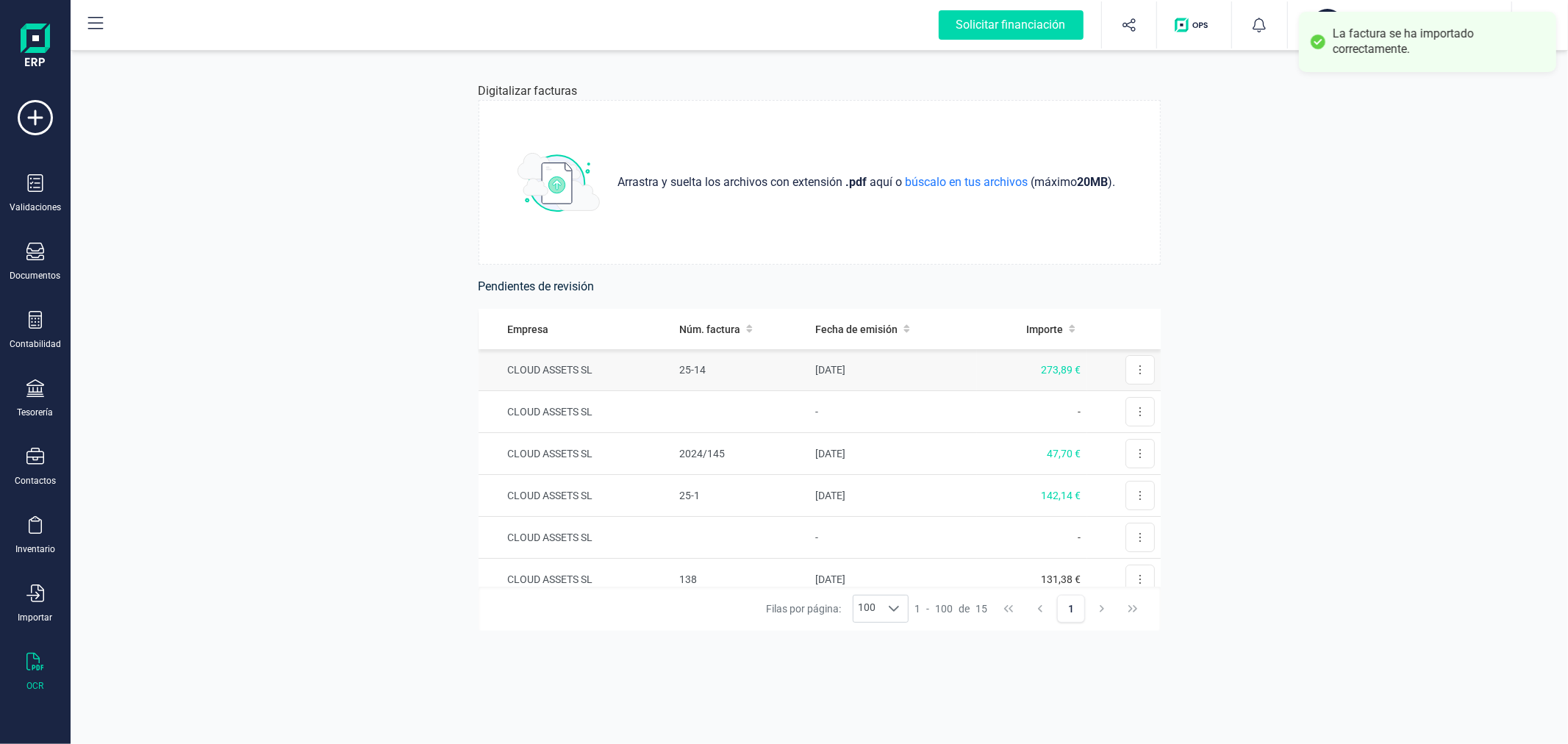
click at [757, 375] on td "25-14" at bounding box center [741, 370] width 136 height 42
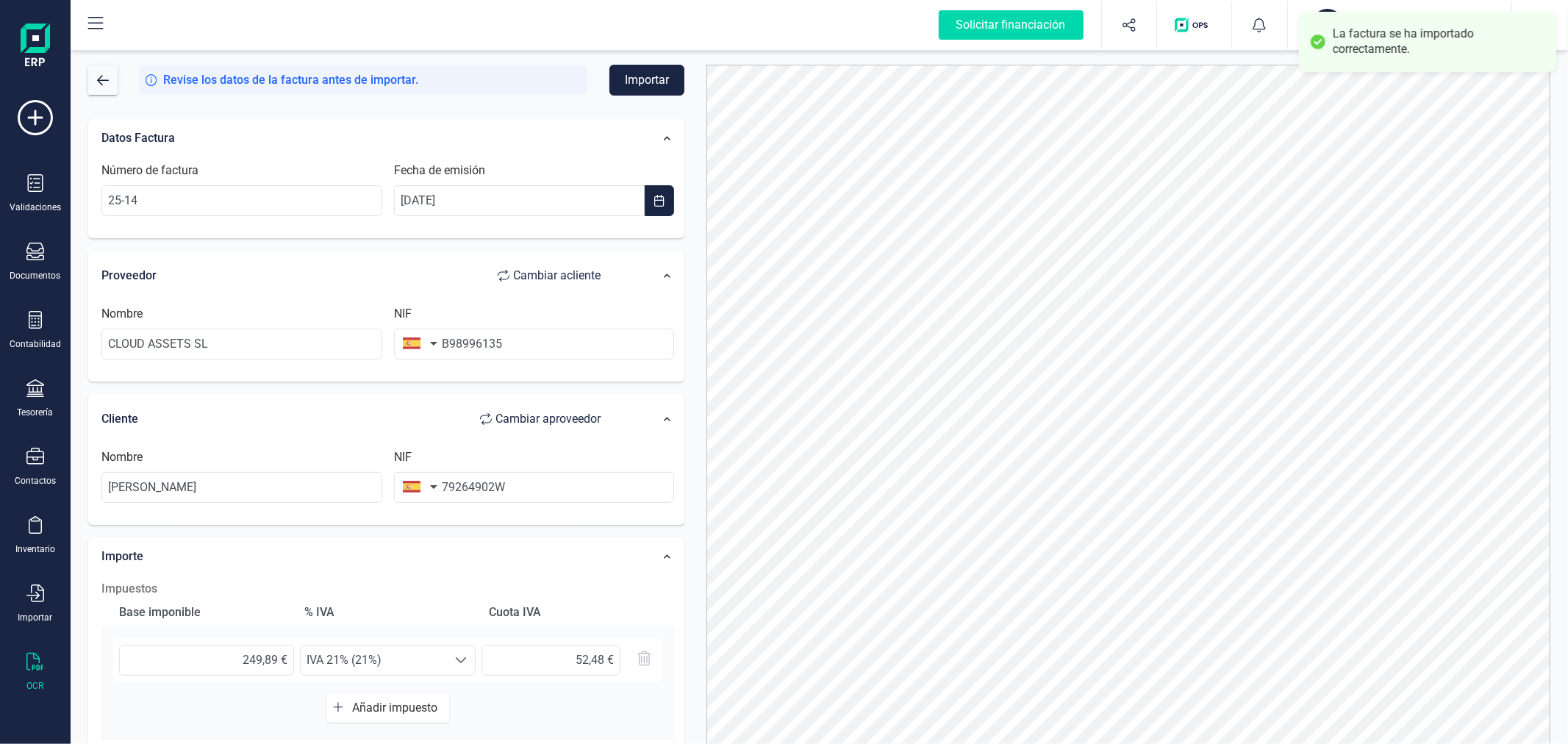
click at [578, 275] on span "Cambiar a cliente" at bounding box center [557, 275] width 88 height 18
type input "[PERSON_NAME]"
type input "79264902W"
type input "CLOUD ASSETS SL"
type input "B98996135"
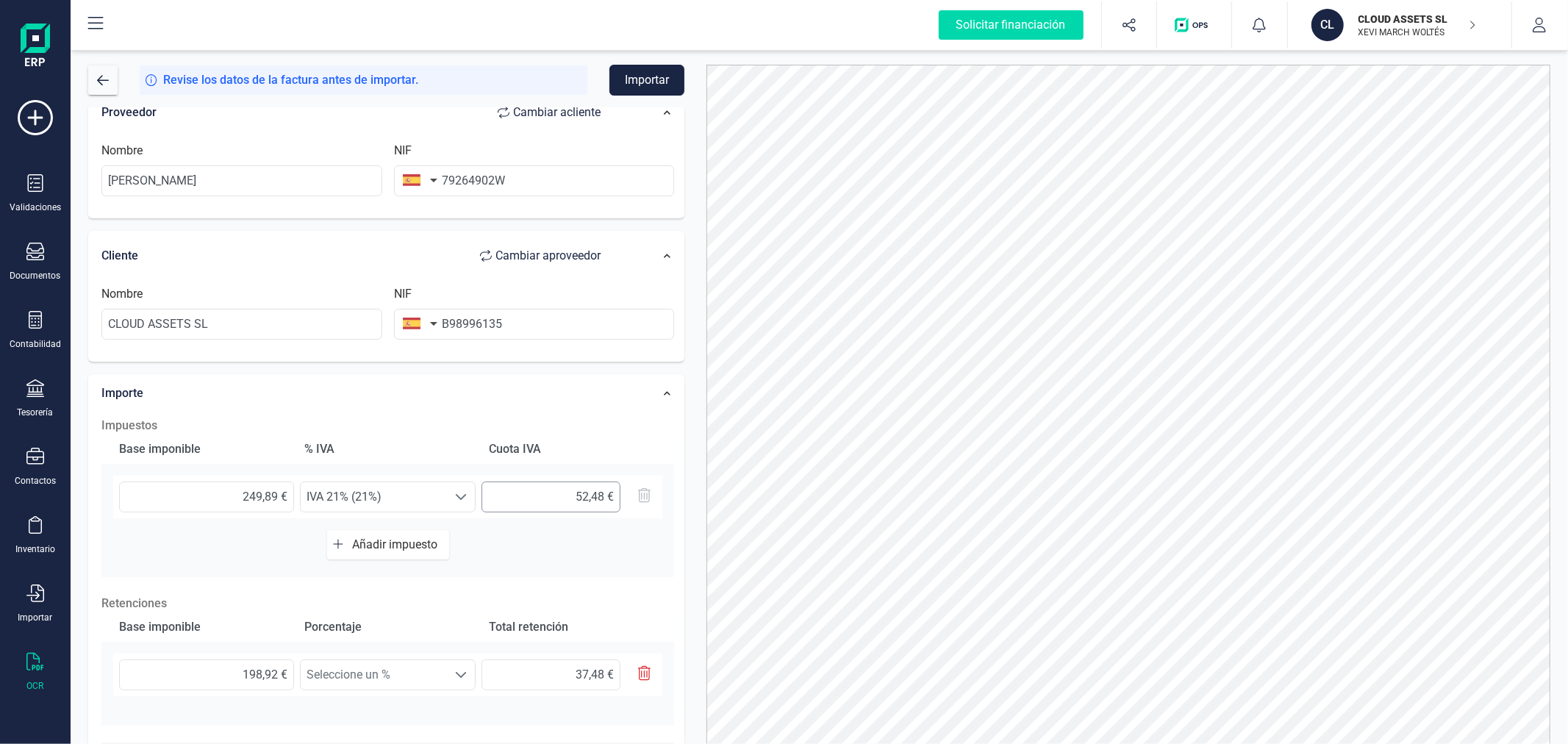
scroll to position [245, 0]
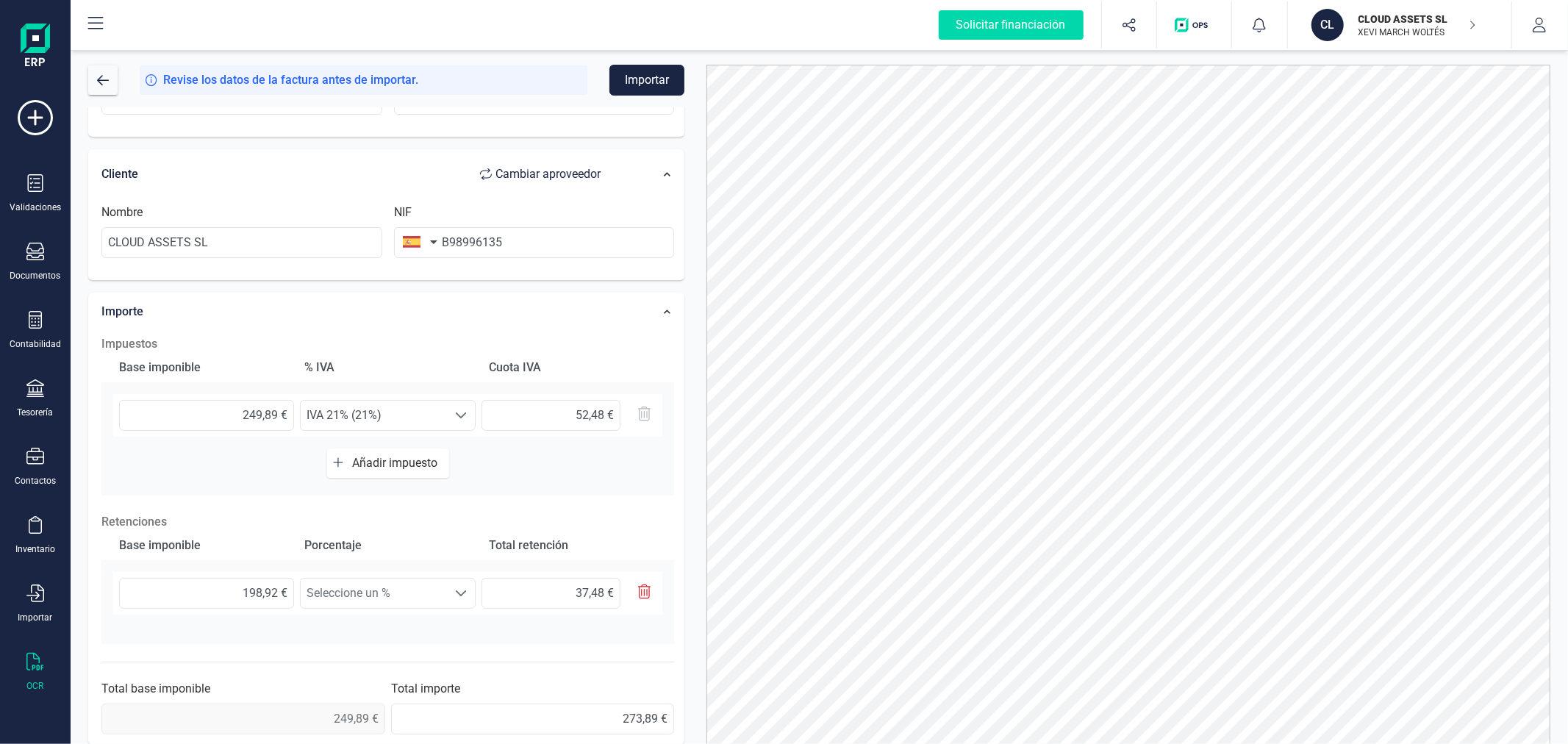
click at [385, 463] on span "Añadir impuesto" at bounding box center [397, 463] width 91 height 14
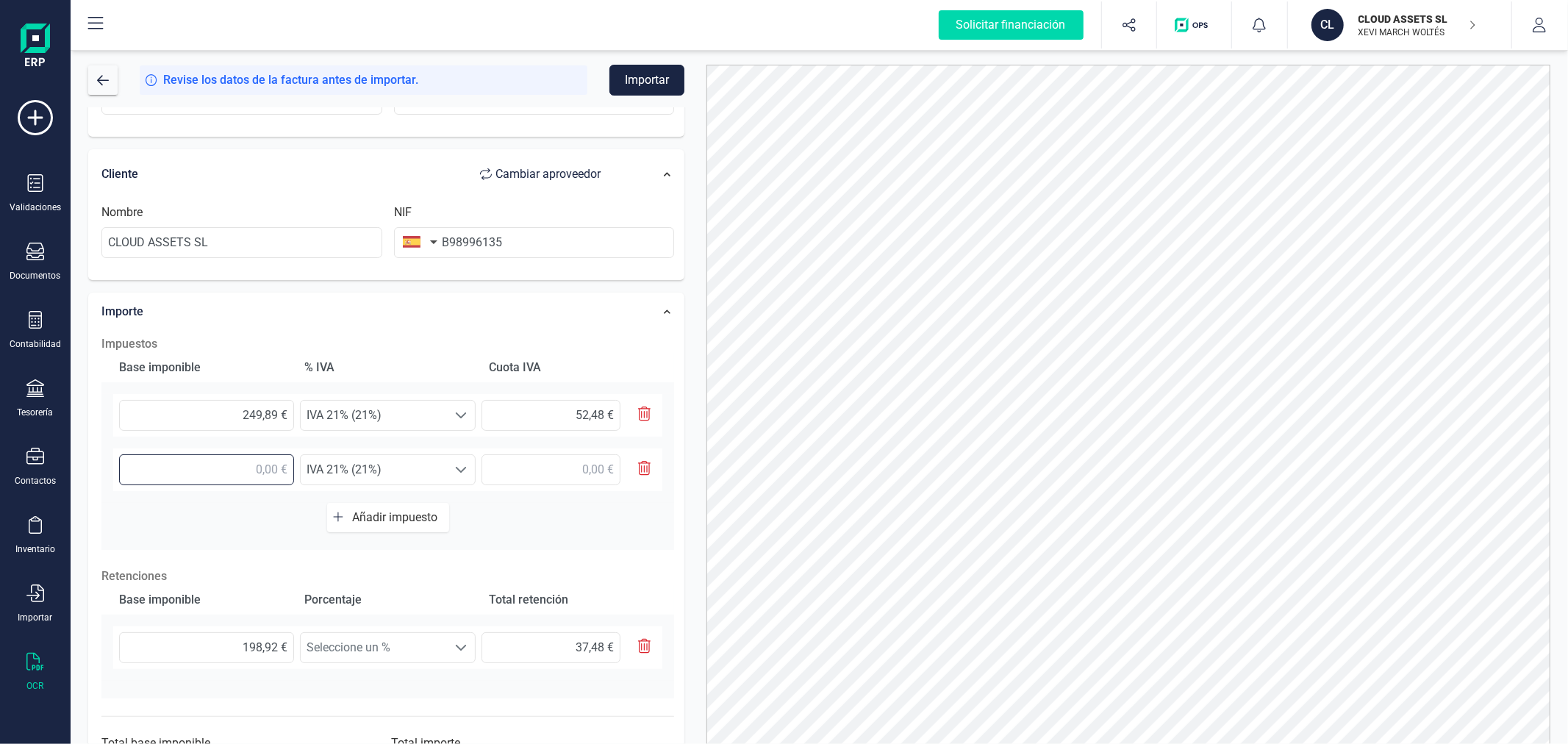
drag, startPoint x: 276, startPoint y: 476, endPoint x: 279, endPoint y: 466, distance: 10.4
click at [276, 474] on input "text" at bounding box center [207, 470] width 175 height 31
type input "9,00 €"
type input "258,89 €"
click at [358, 456] on span "IVA 21% (21%)" at bounding box center [374, 470] width 146 height 29
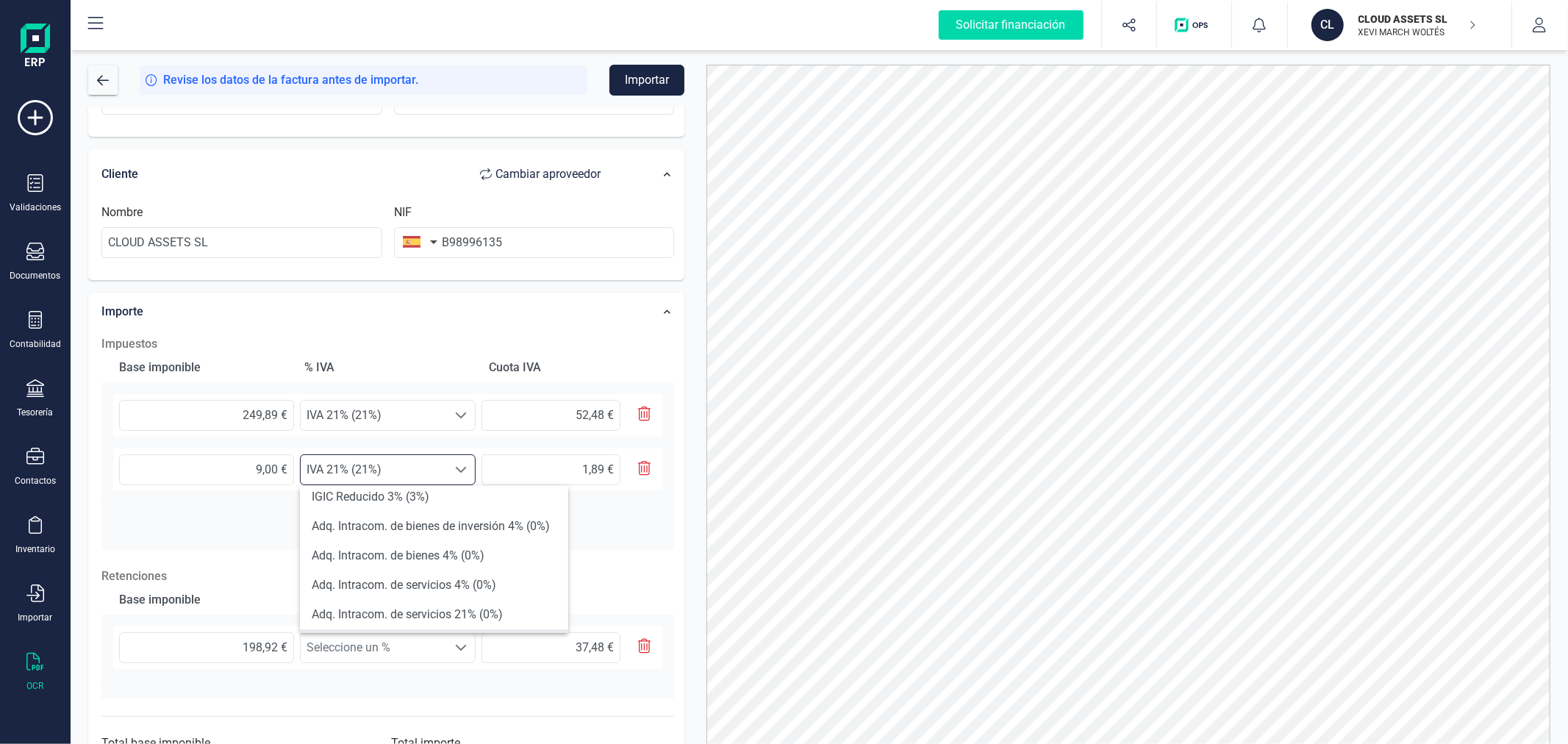
scroll to position [327, 0]
click at [366, 614] on li "Exento (0%)" at bounding box center [433, 621] width 268 height 29
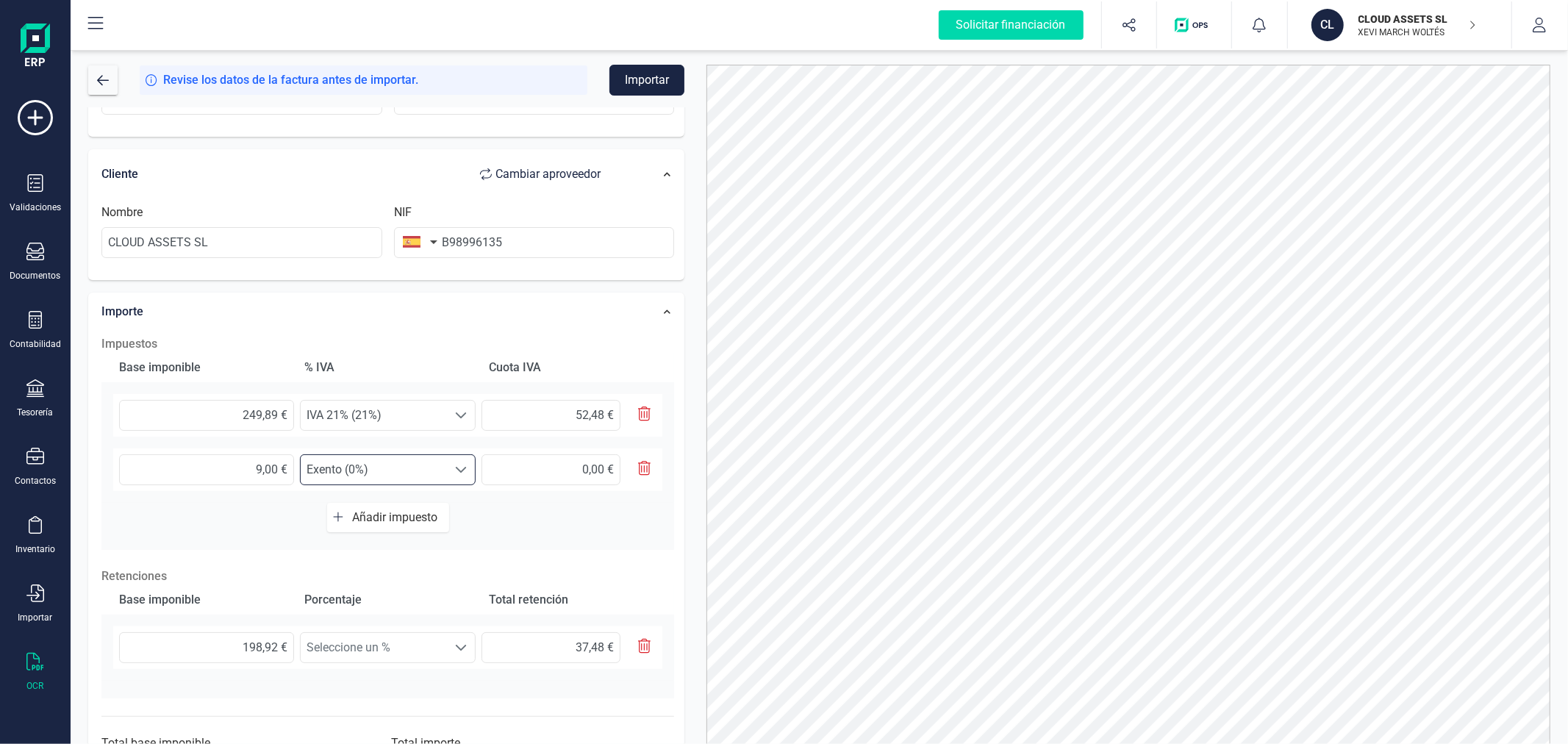
scroll to position [311, 0]
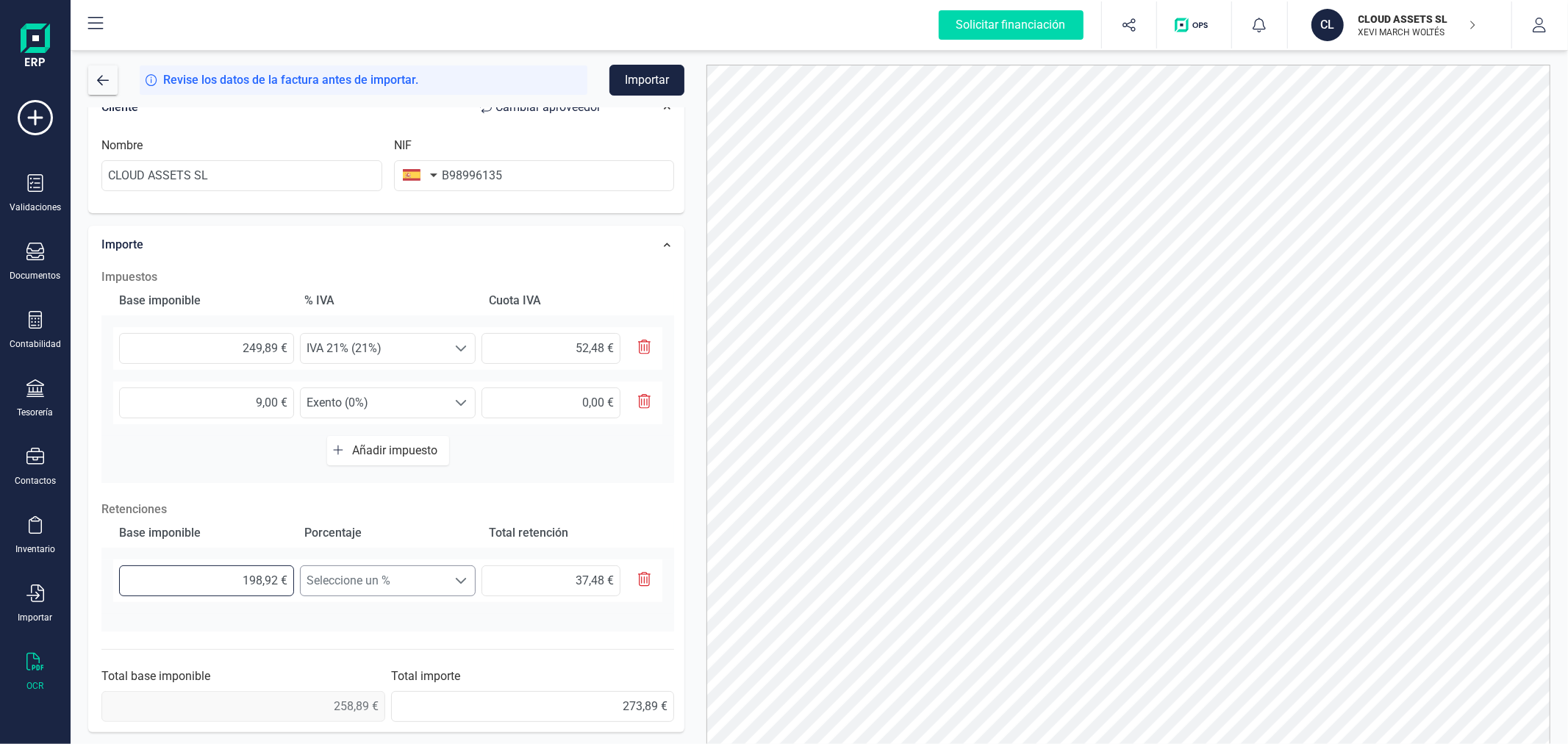
drag, startPoint x: 214, startPoint y: 579, endPoint x: 341, endPoint y: 578, distance: 127.0
click at [341, 578] on div "198,92 € Seleccione un % Seleccione un % 37,48 €" at bounding box center [388, 581] width 550 height 43
type input "2,00 €"
type input "0,30 €"
type input "24,00 €"
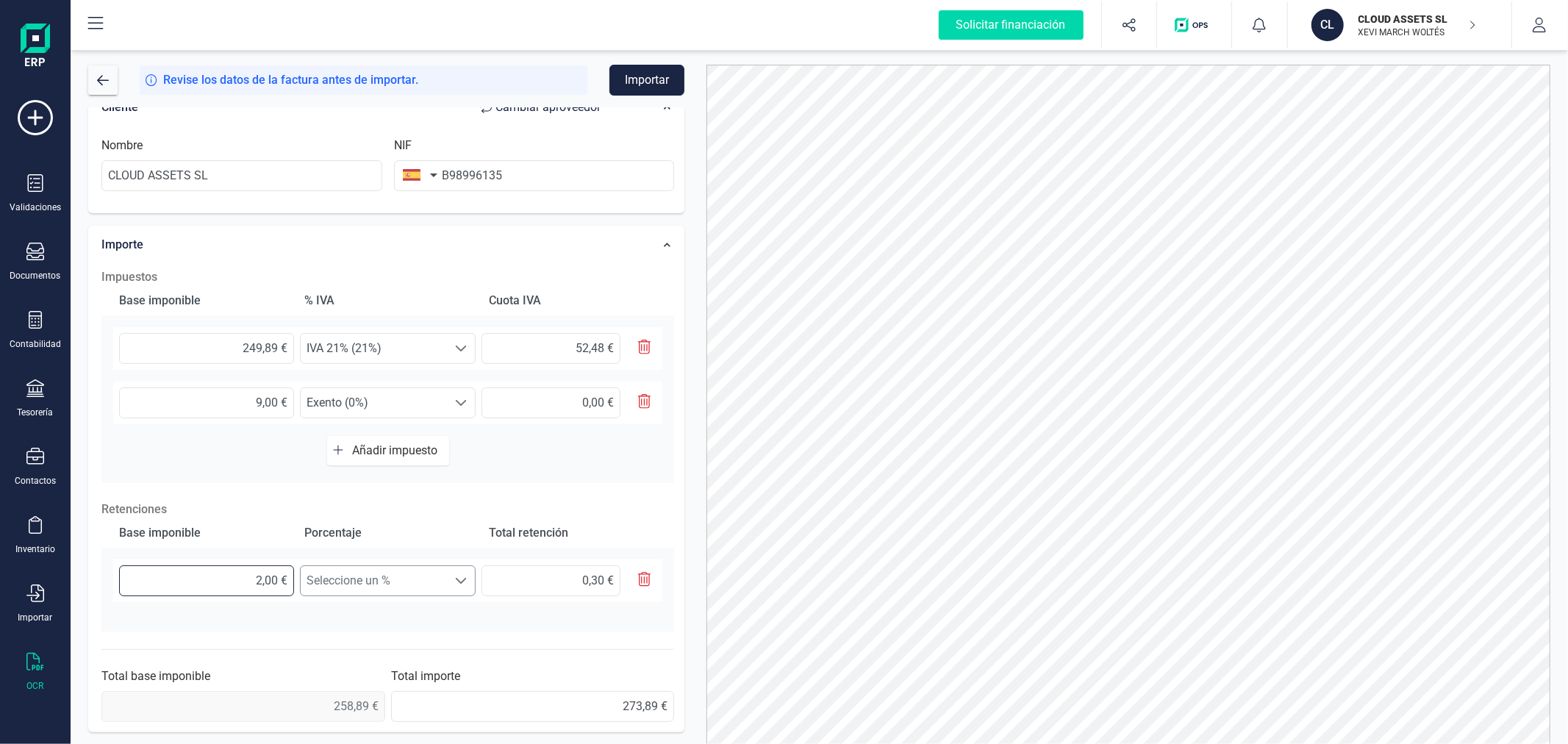
type input "3,60 €"
type input "249,00 €"
type input "37,35 €"
type input "249,80 €"
type input "37,47 €"
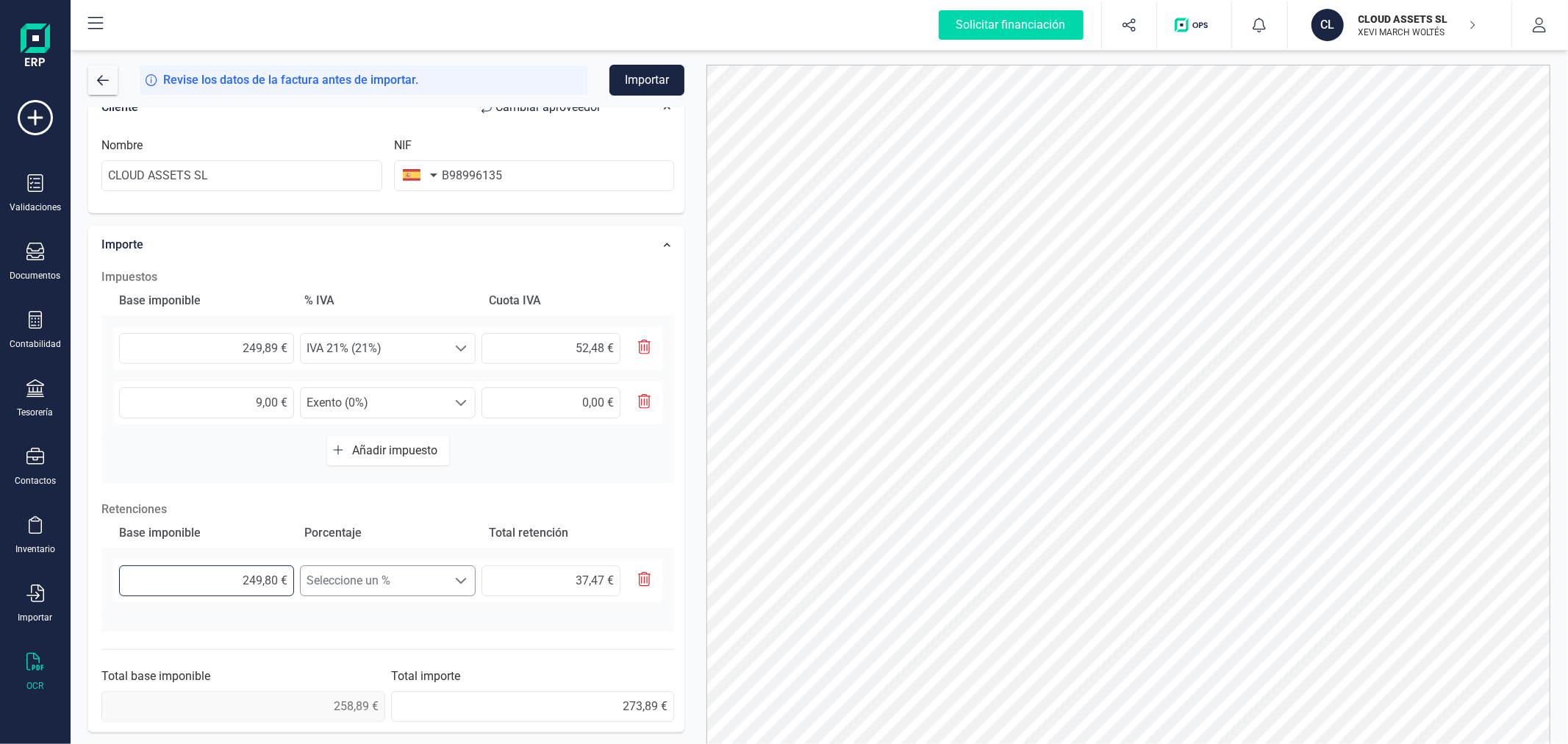
type input "249,89 €"
type input "37,48 €"
click at [341, 577] on span "Seleccione un %" at bounding box center [374, 581] width 146 height 29
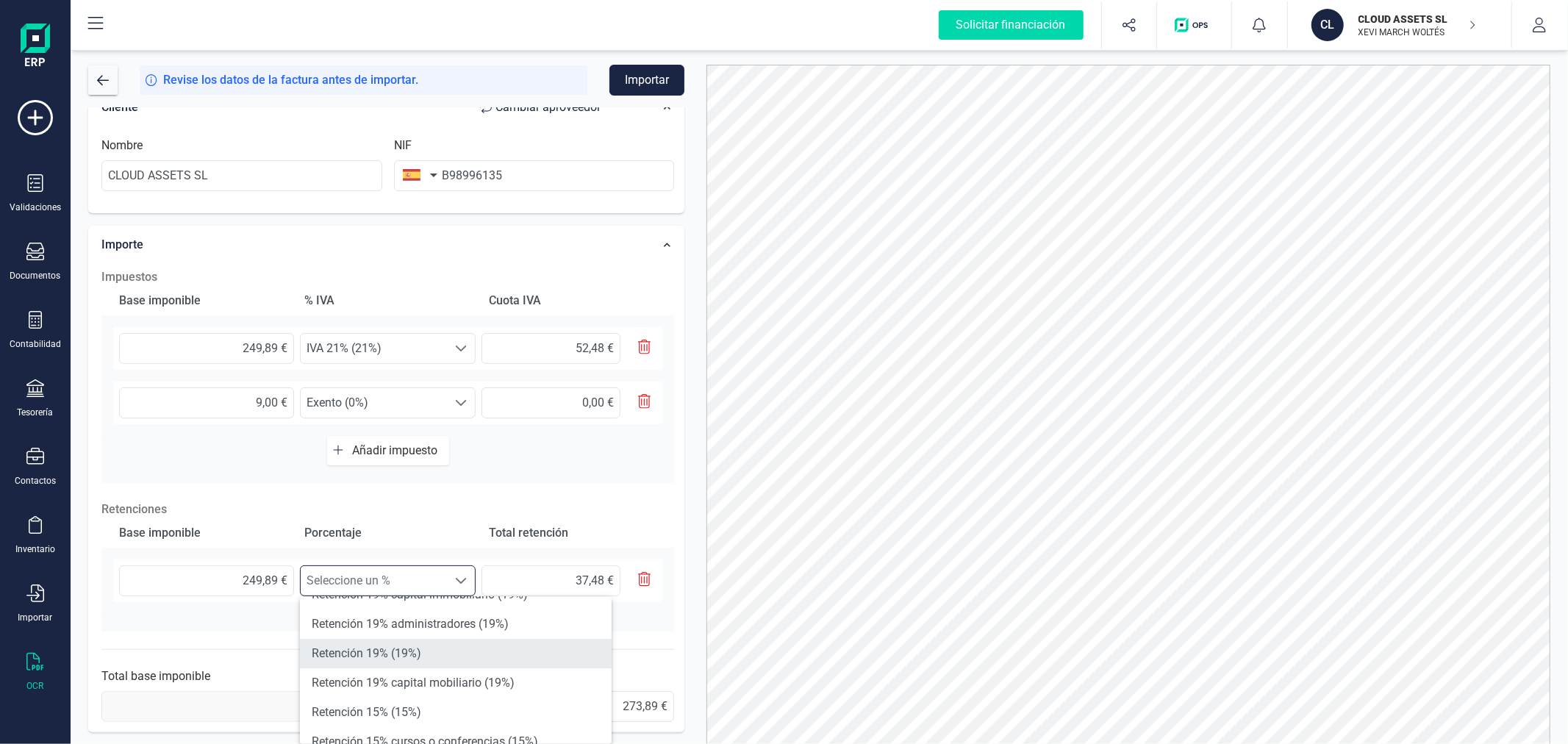
scroll to position [163, 0]
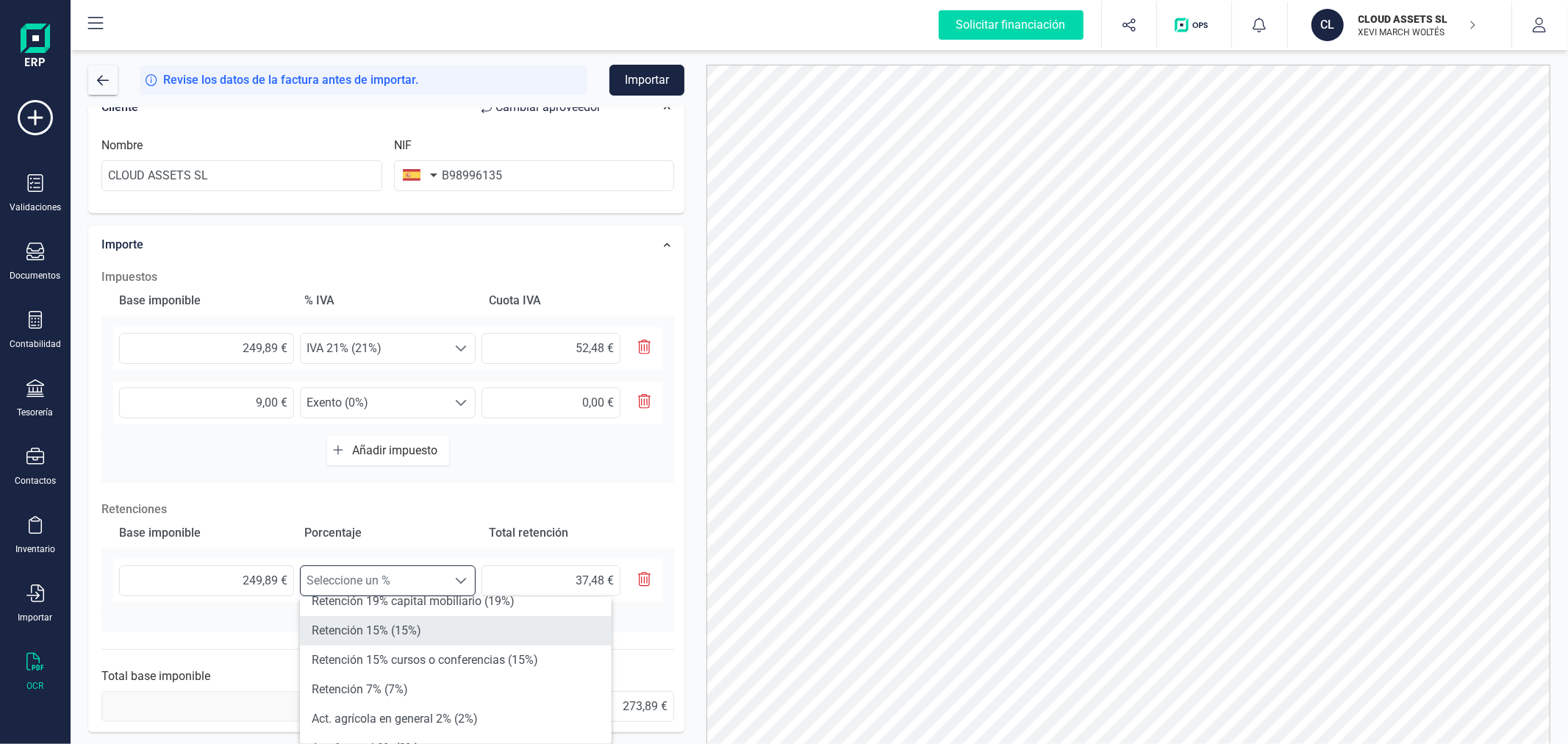
click at [401, 631] on li "Retención 15% (15%)" at bounding box center [455, 630] width 311 height 29
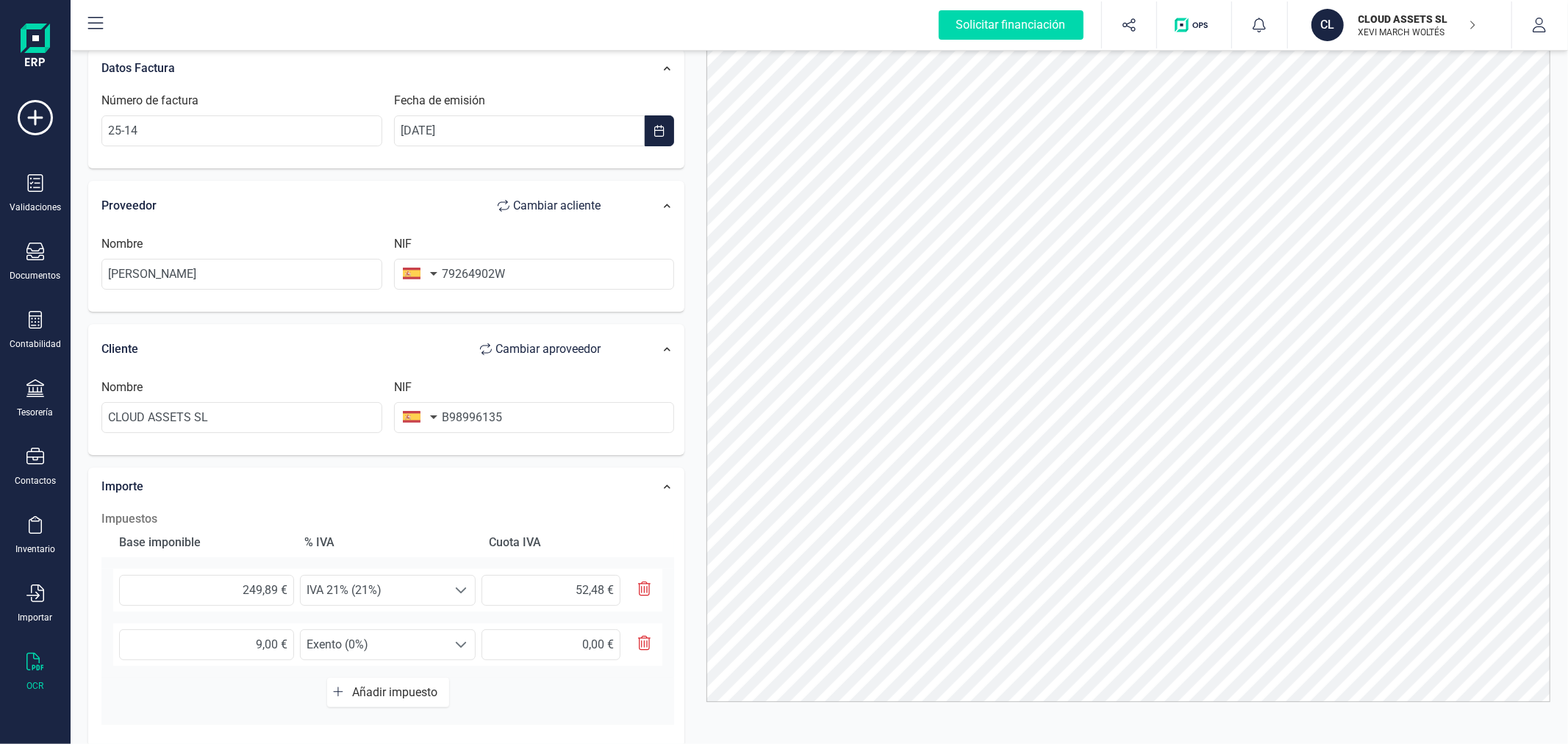
scroll to position [0, 0]
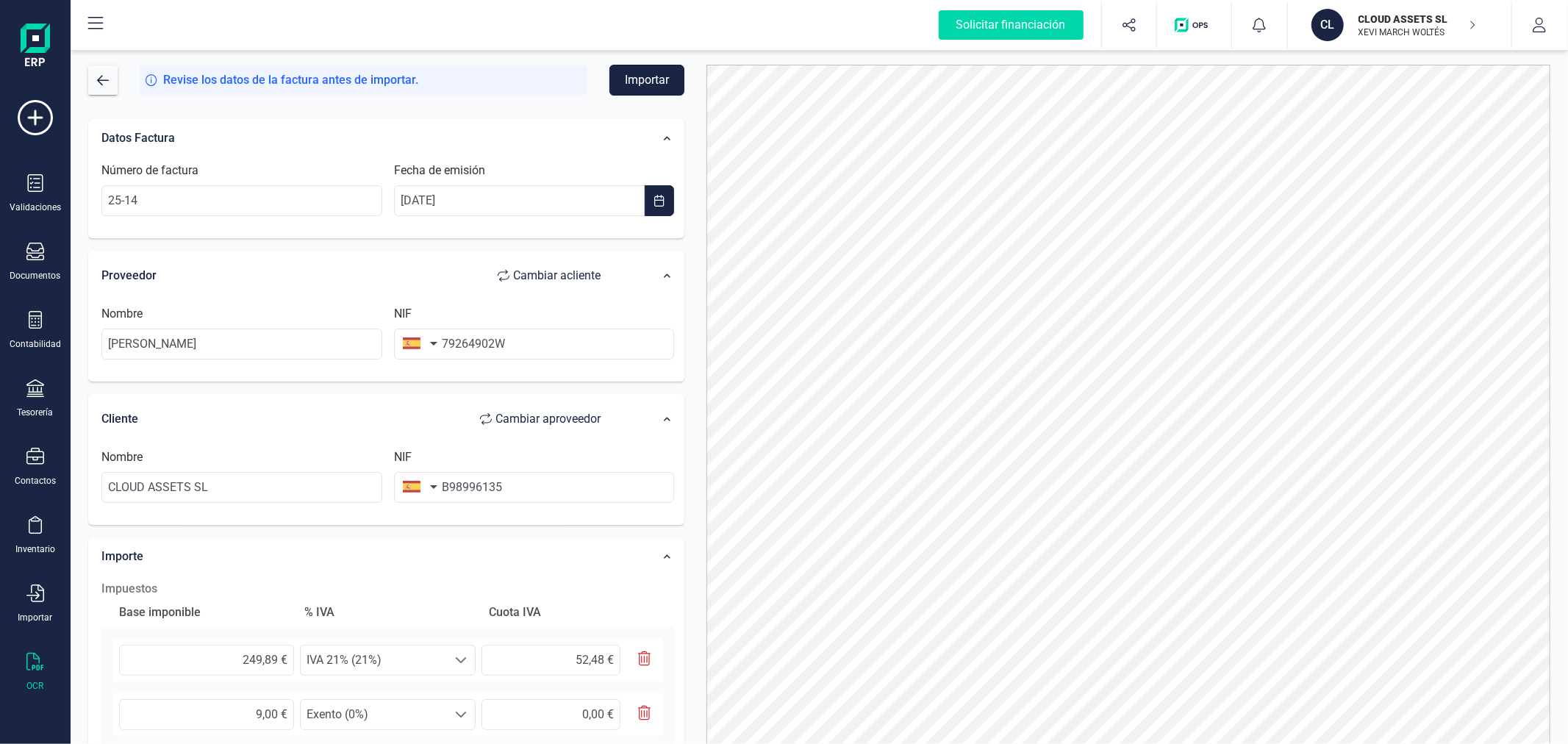
click at [640, 78] on button "Importar" at bounding box center [646, 80] width 75 height 31
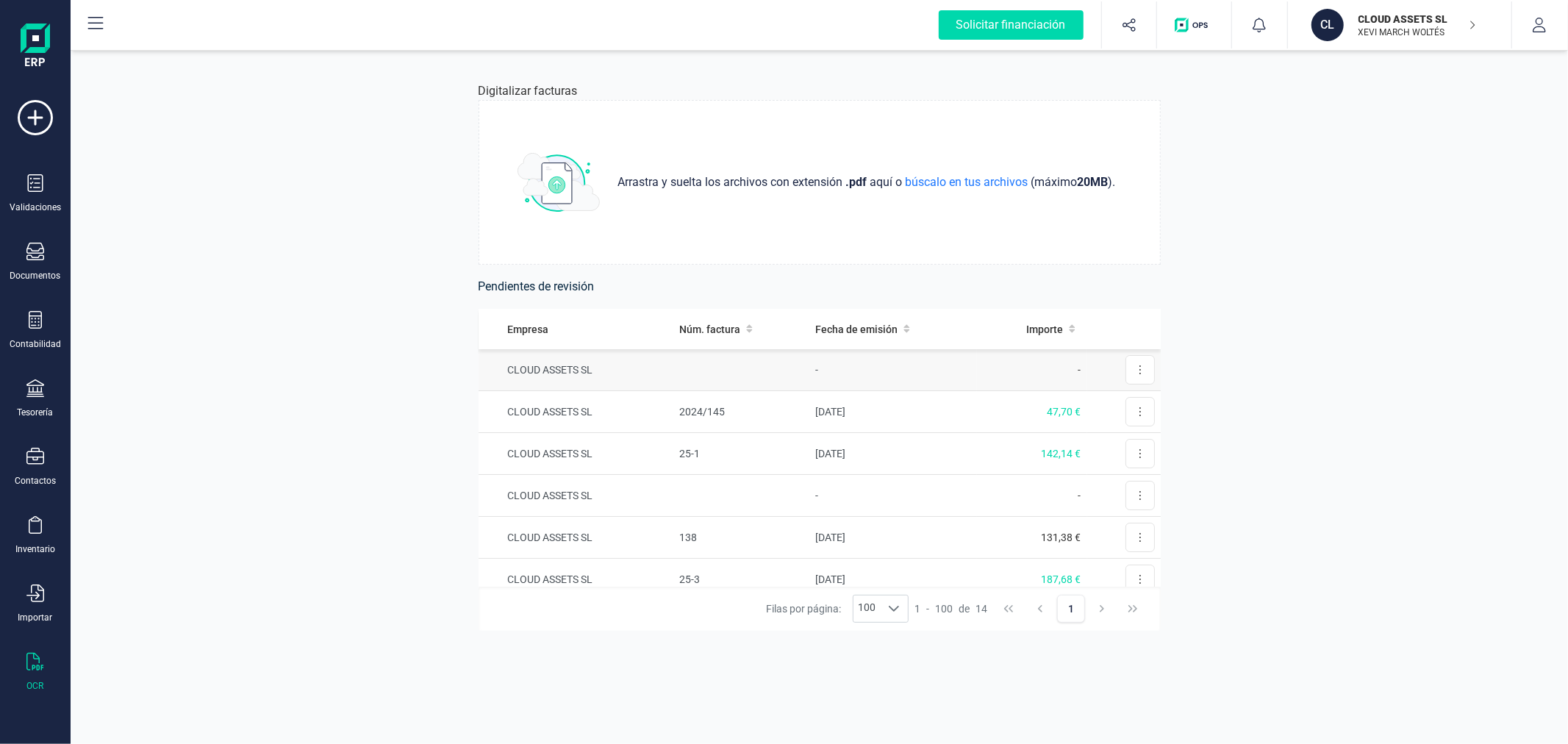
click at [683, 362] on td at bounding box center [741, 370] width 136 height 42
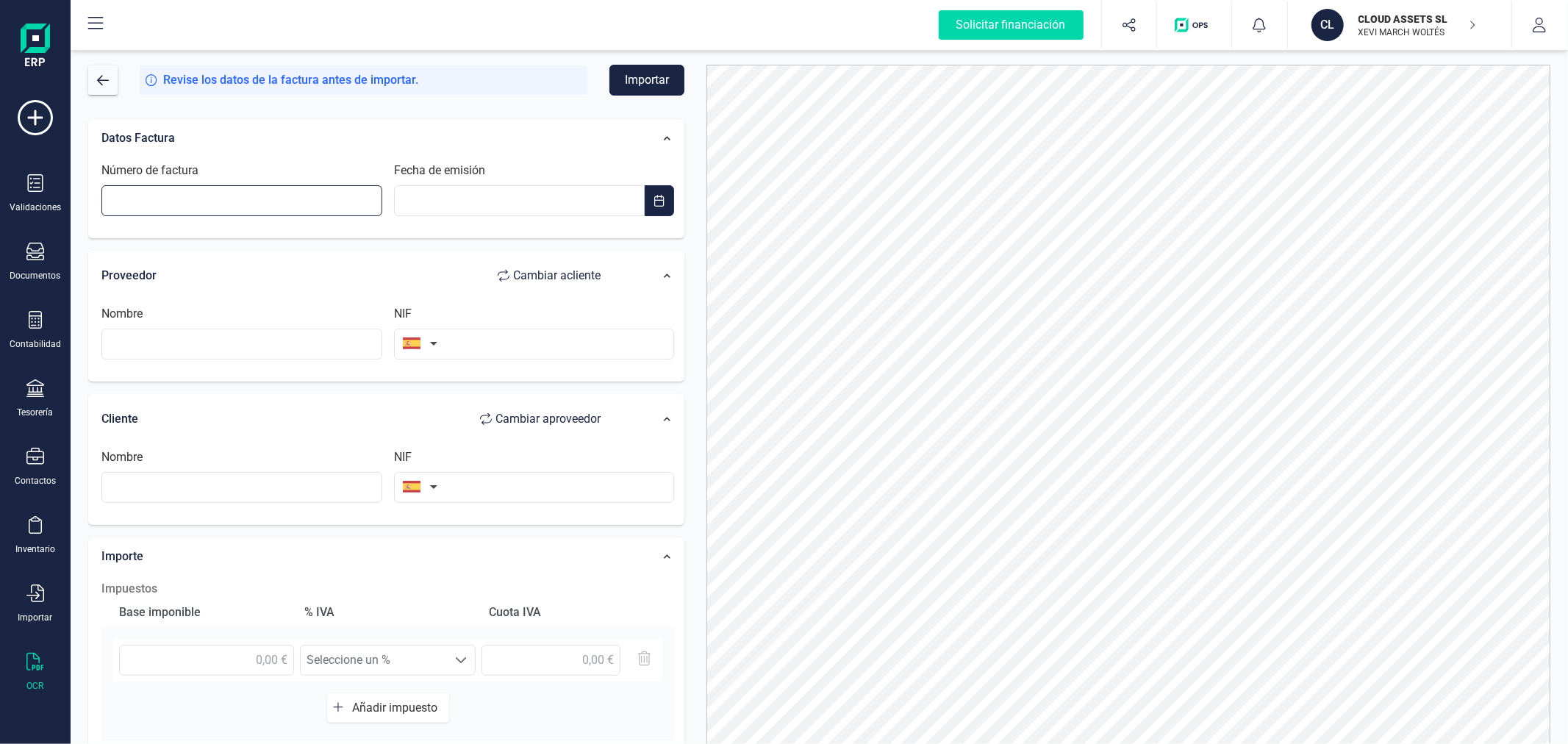
click at [188, 199] on input "Número de factura" at bounding box center [242, 200] width 281 height 31
type input "24-181"
click at [410, 197] on input "__/__/____" at bounding box center [519, 200] width 252 height 31
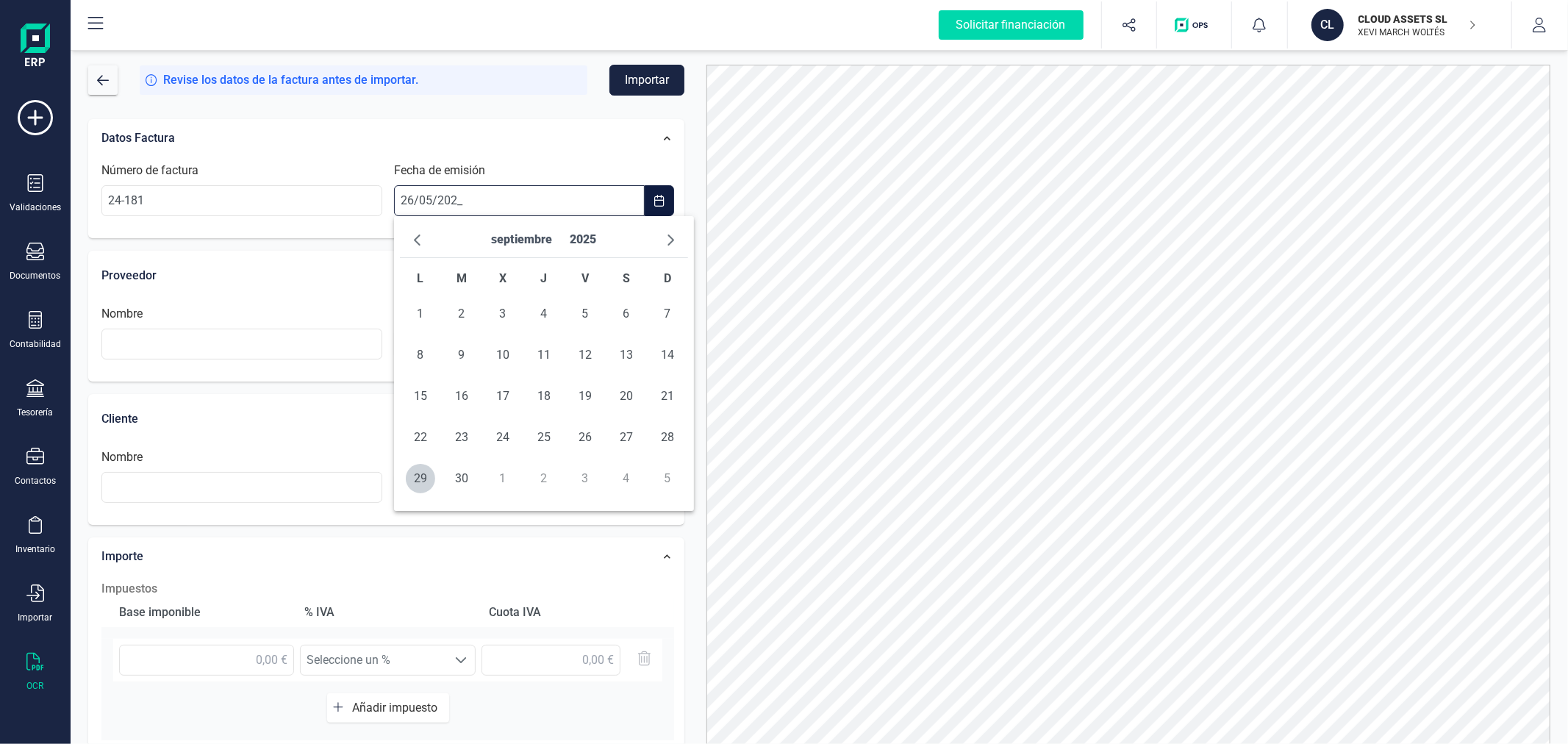
type input "[DATE]"
click at [667, 435] on span "26" at bounding box center [667, 437] width 29 height 29
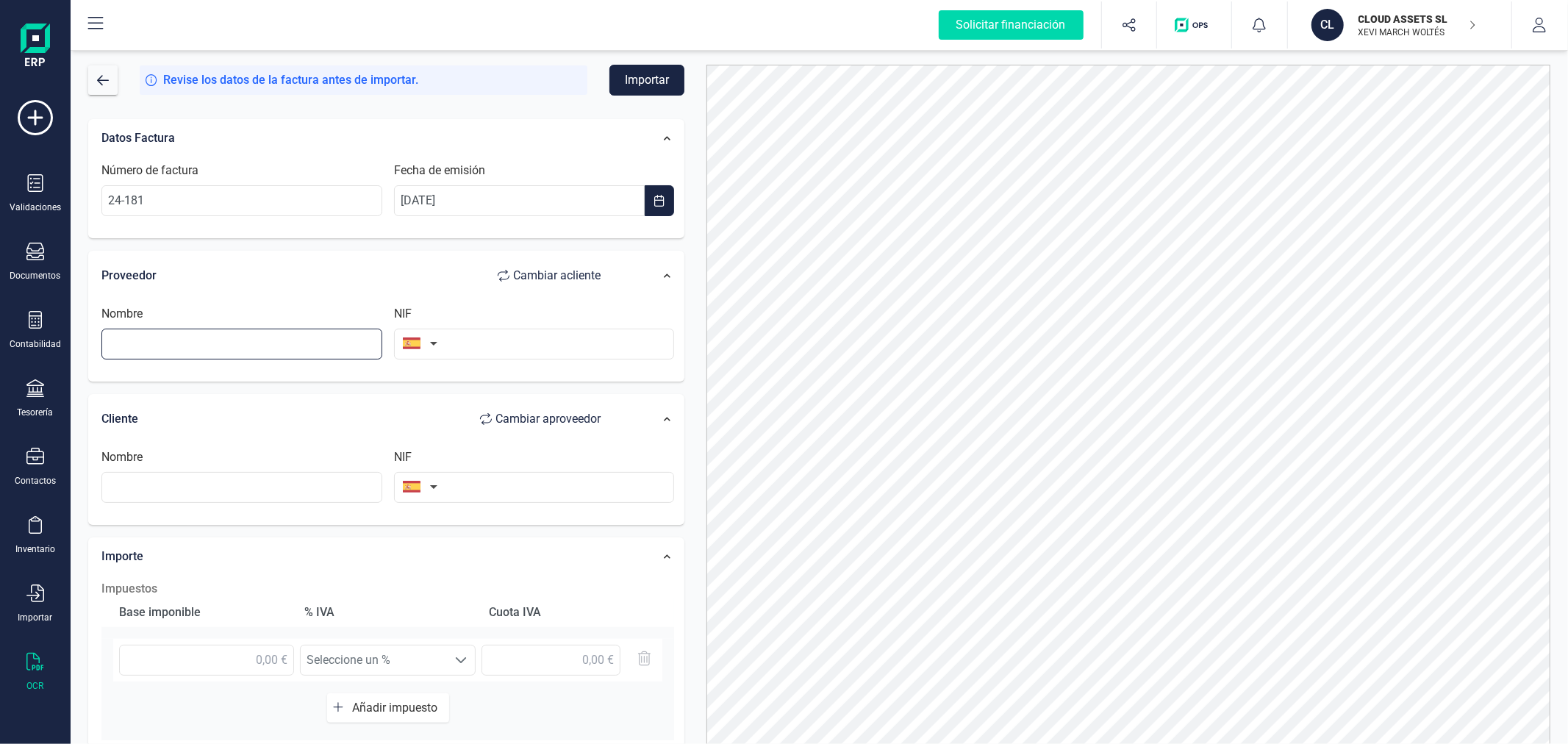
click at [212, 339] on input "text" at bounding box center [242, 343] width 281 height 31
type input "[PERSON_NAME]"
type input "79264902W"
click at [216, 483] on input "text" at bounding box center [242, 487] width 281 height 31
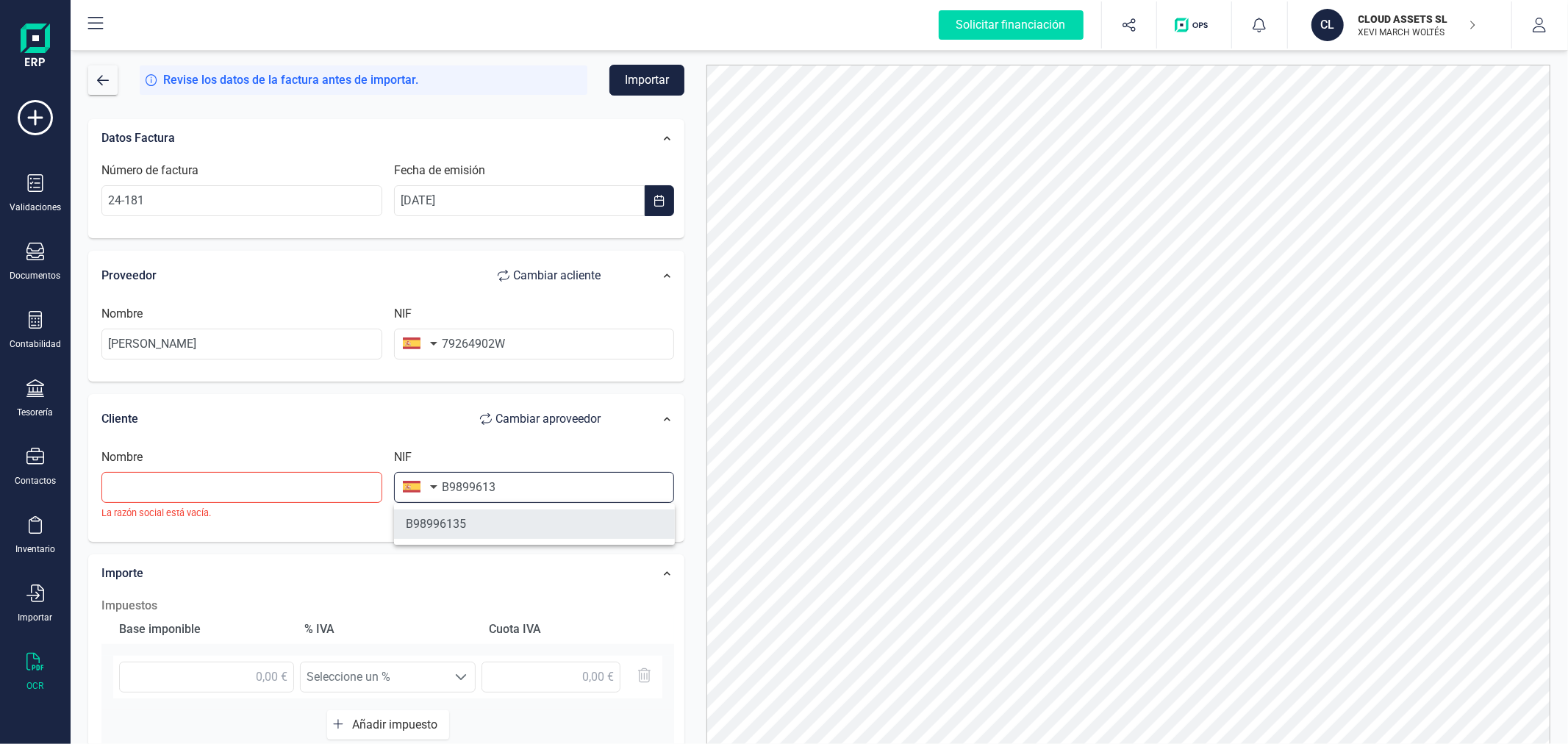
type input "B9899613"
click at [488, 525] on li "B98996135" at bounding box center [534, 523] width 281 height 29
type input "CLOUD ASSETS SL"
type input "B98996135"
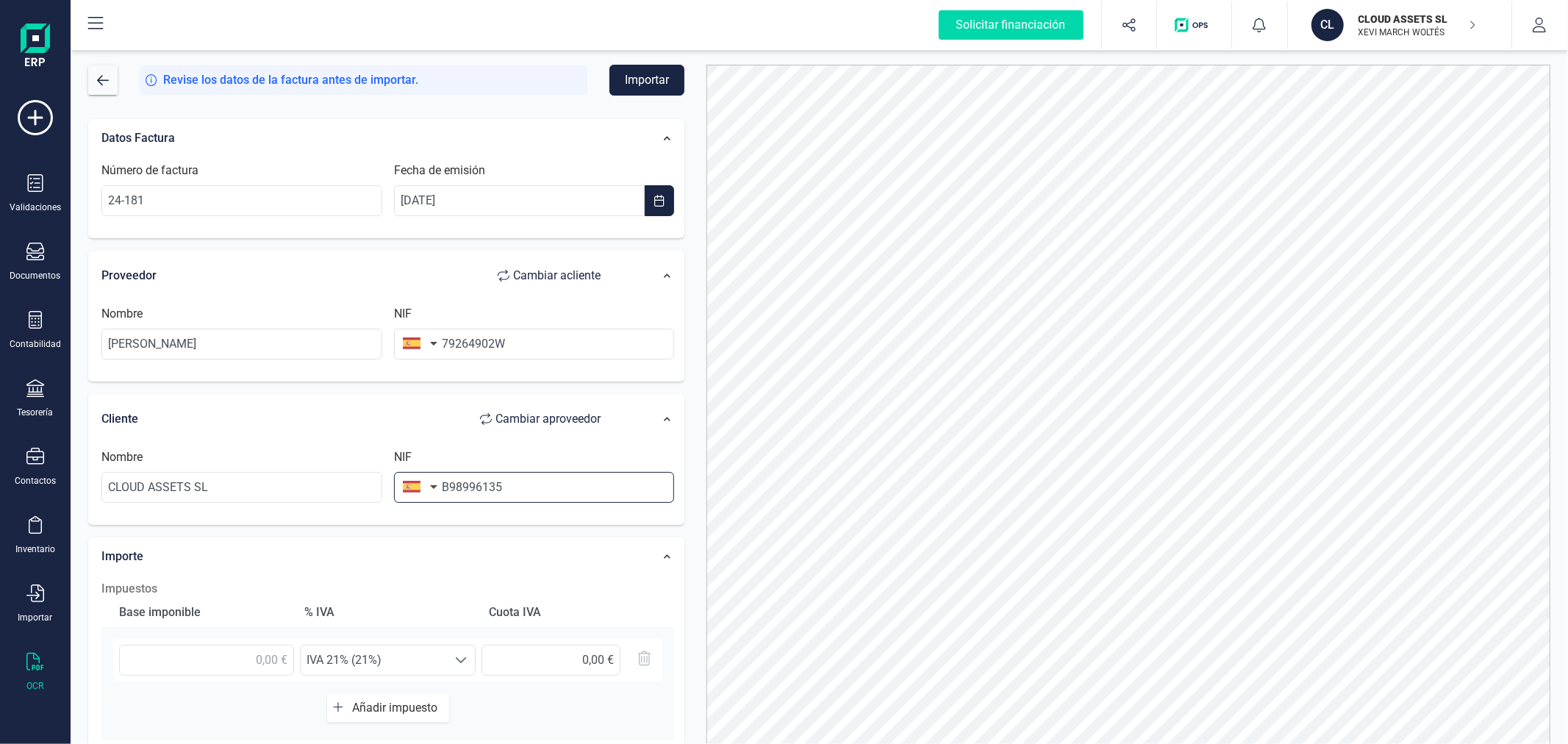
scroll to position [232, 0]
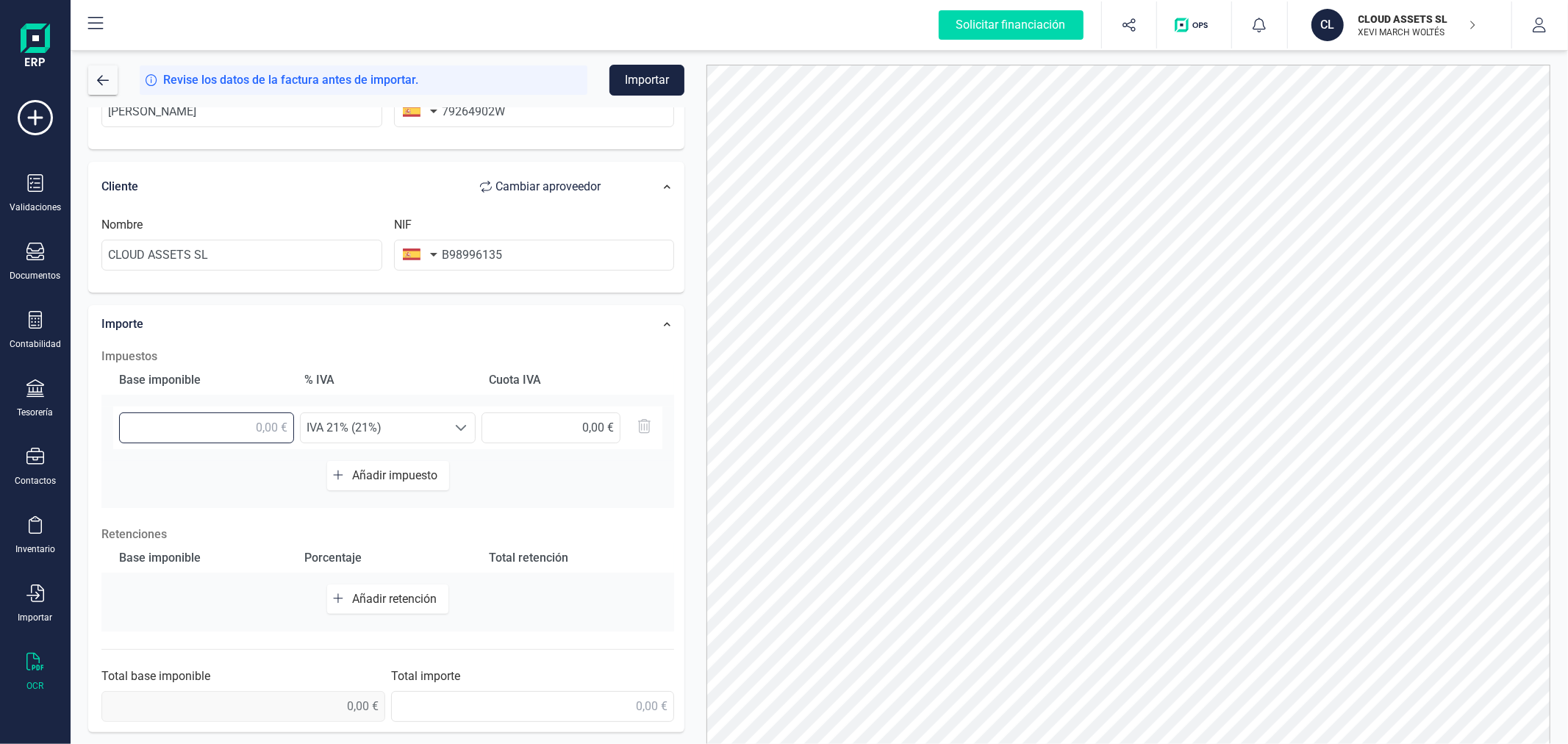
click at [230, 413] on input "text" at bounding box center [207, 428] width 175 height 31
type input "317,32 €"
click at [380, 479] on span "Añadir impuesto" at bounding box center [397, 475] width 91 height 14
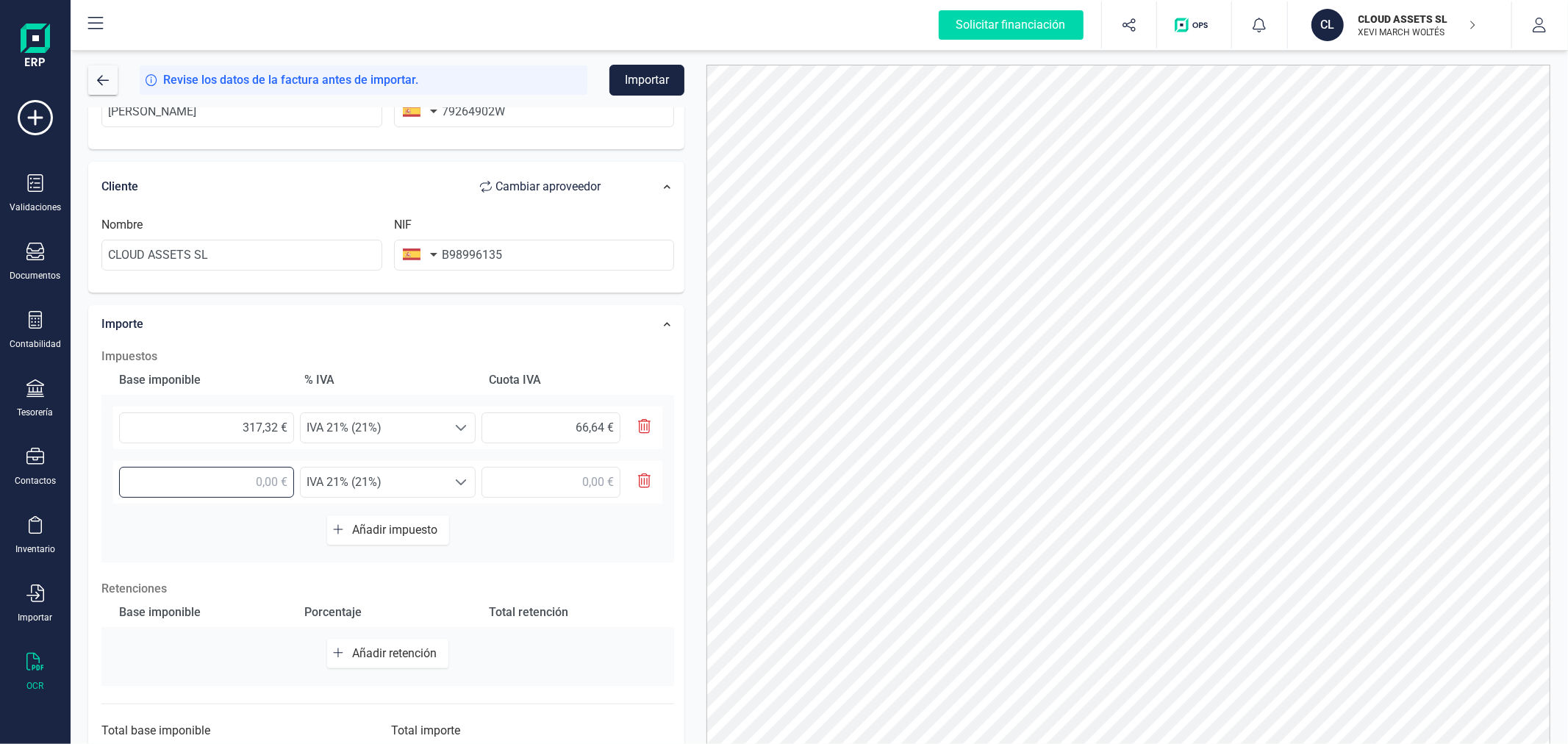
click at [263, 483] on input "text" at bounding box center [207, 482] width 175 height 31
type input "9,00 €"
click at [388, 476] on span "IVA 21% (21%)" at bounding box center [374, 482] width 146 height 29
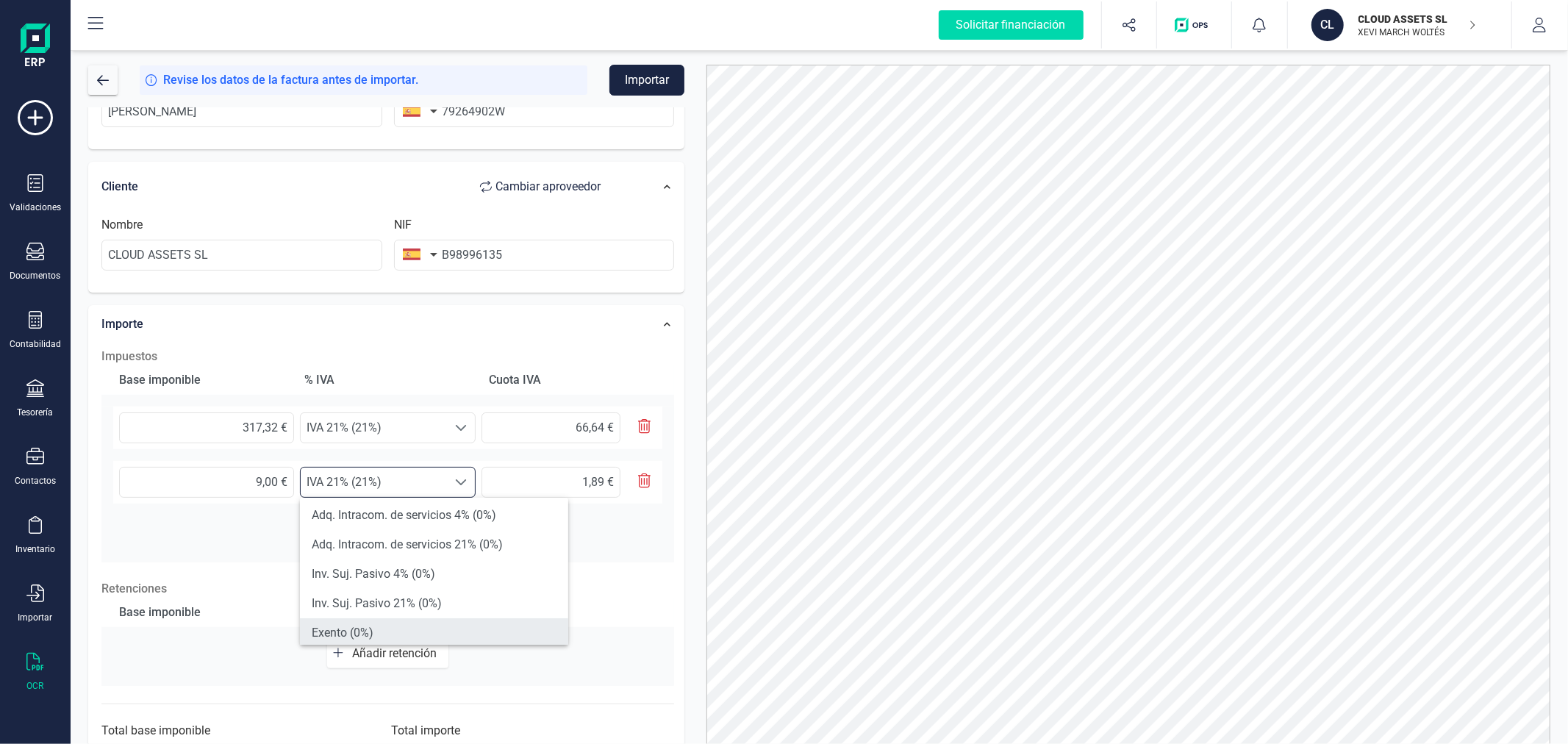
scroll to position [408, 0]
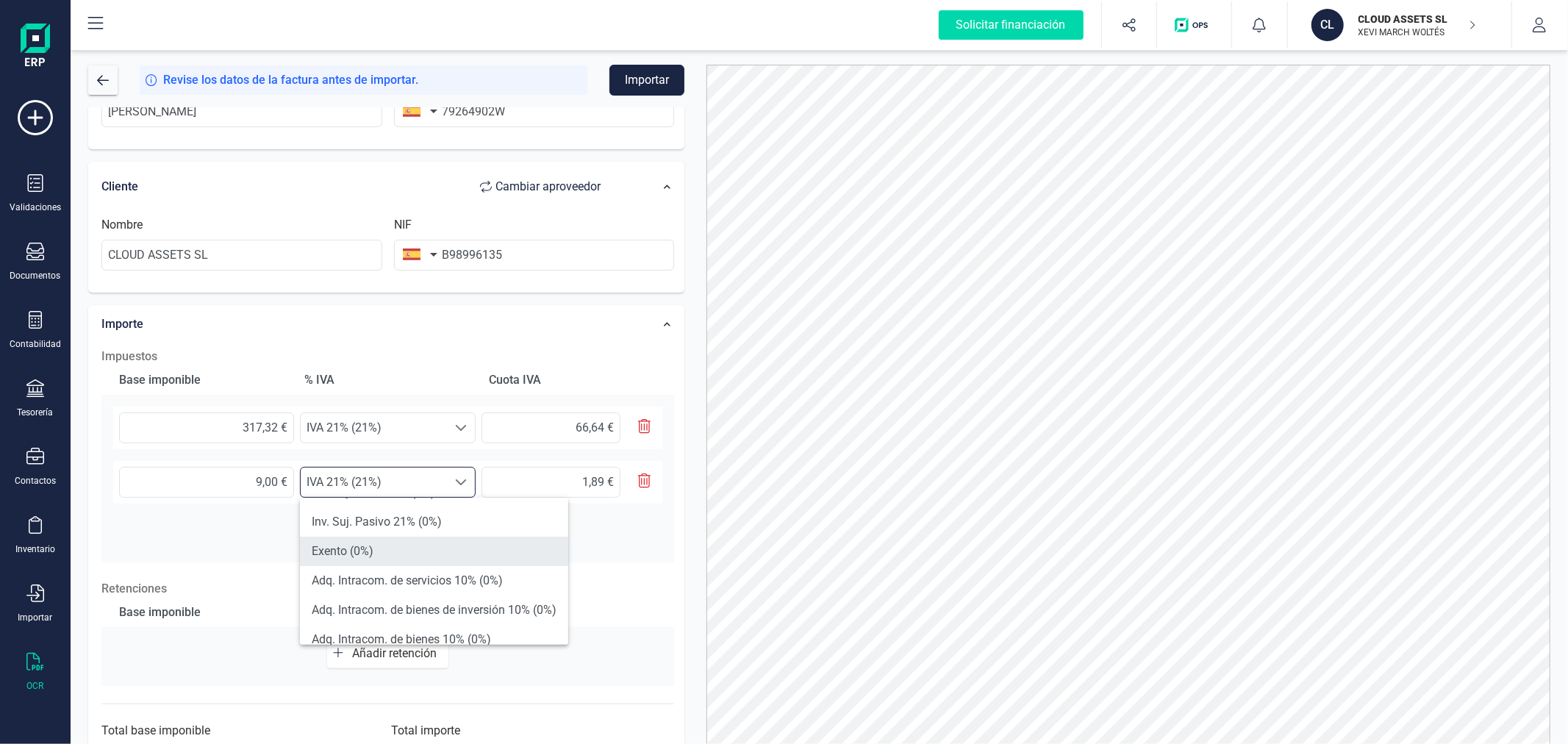
click at [428, 553] on li "Exento (0%)" at bounding box center [433, 551] width 268 height 29
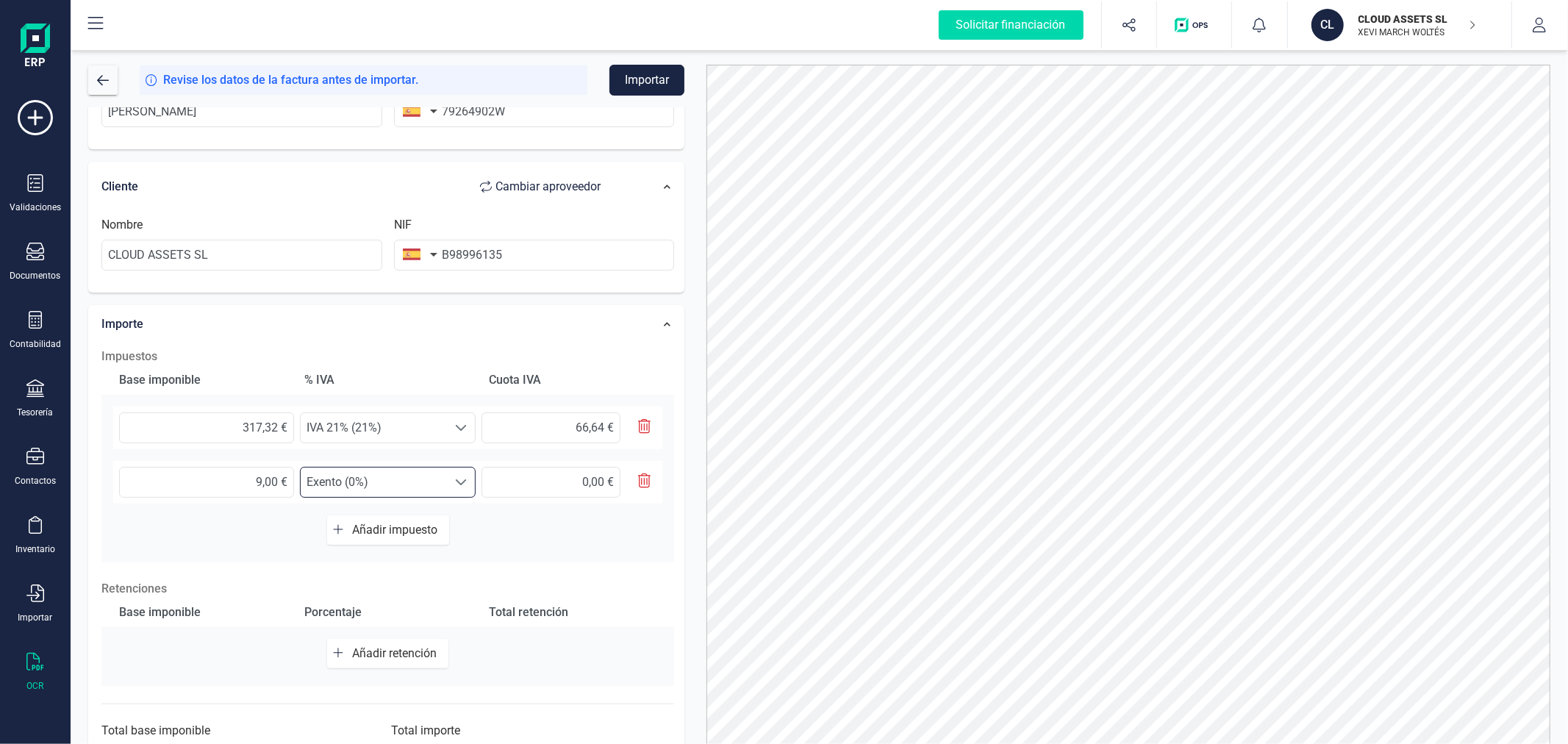
click at [375, 644] on button "Añadir retención" at bounding box center [388, 653] width 121 height 29
click at [207, 654] on input "text" at bounding box center [207, 660] width 175 height 31
type input "317,32 €"
click at [378, 662] on span "Seleccione un %" at bounding box center [374, 660] width 146 height 29
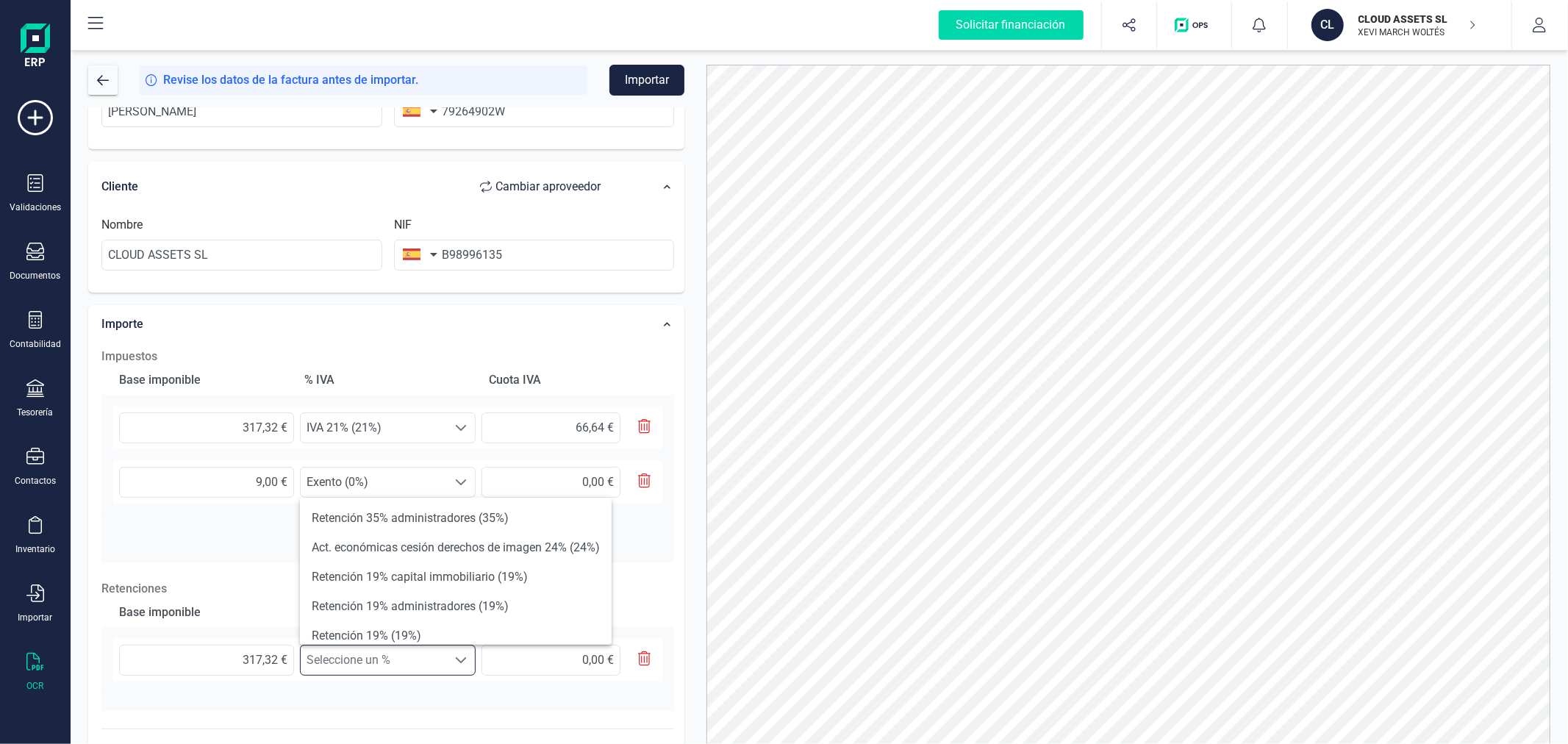
scroll to position [82, 0]
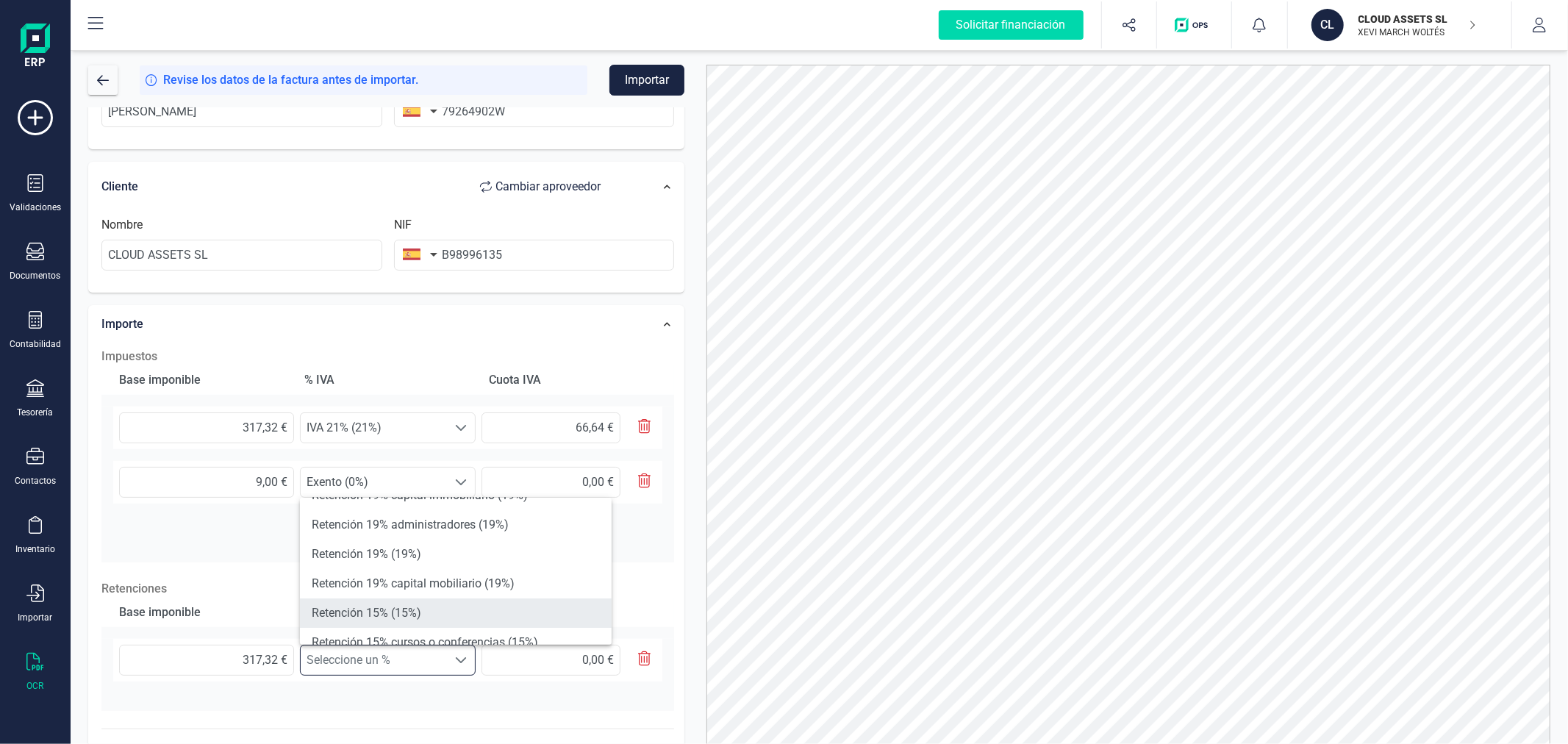
click at [420, 610] on li "Retención 15% (15%)" at bounding box center [455, 613] width 311 height 29
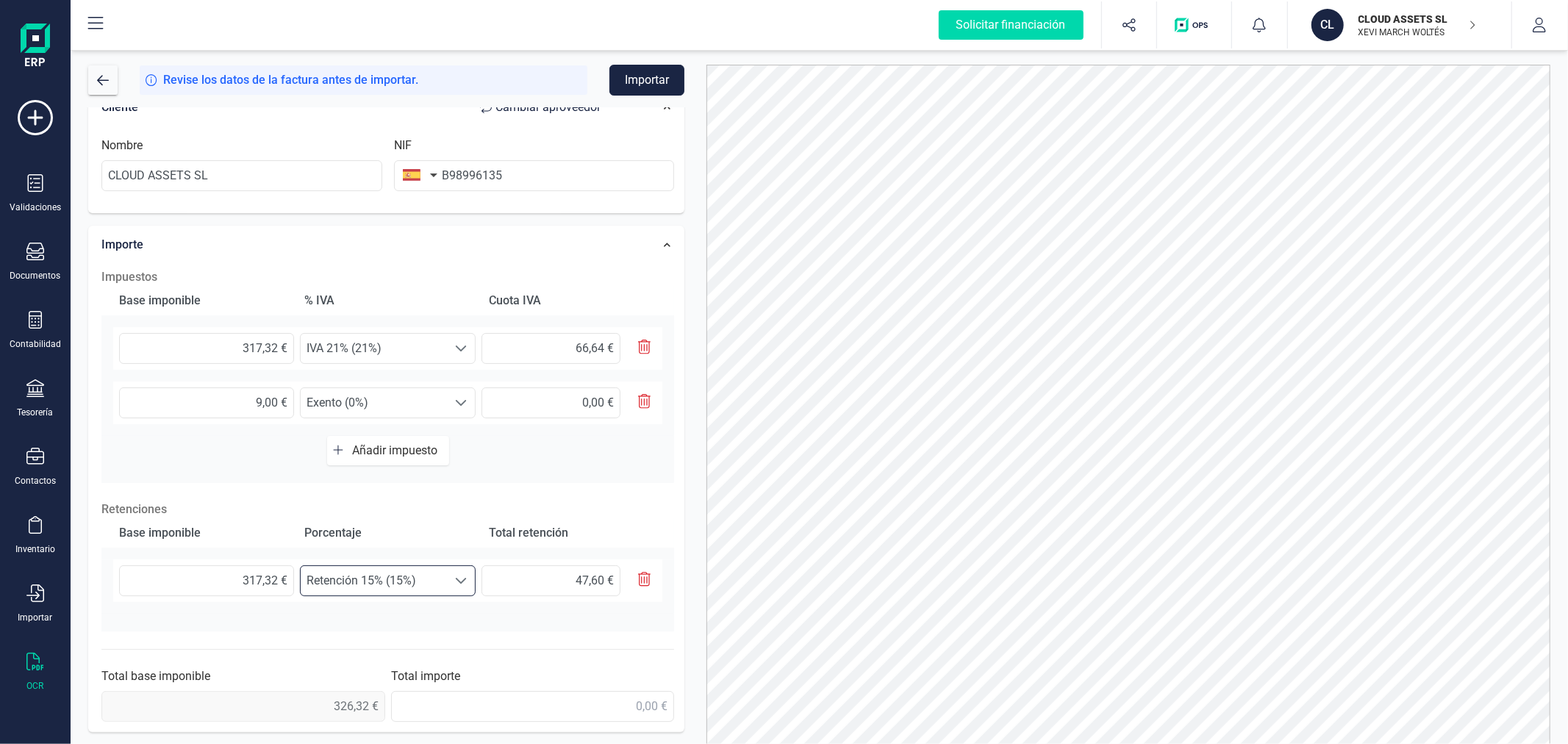
scroll to position [70, 0]
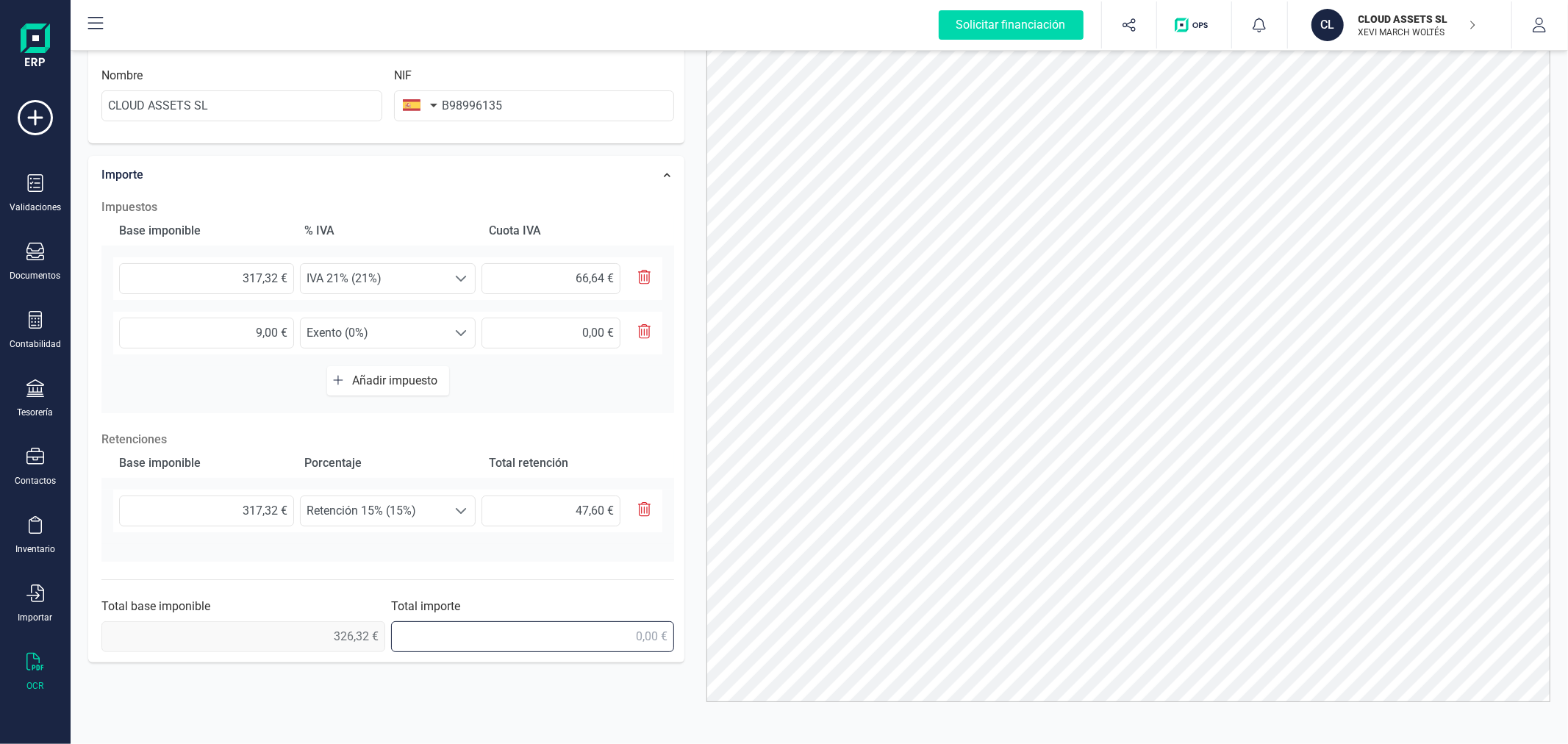
click at [618, 641] on input "text" at bounding box center [533, 636] width 284 height 31
type input "345,36 €"
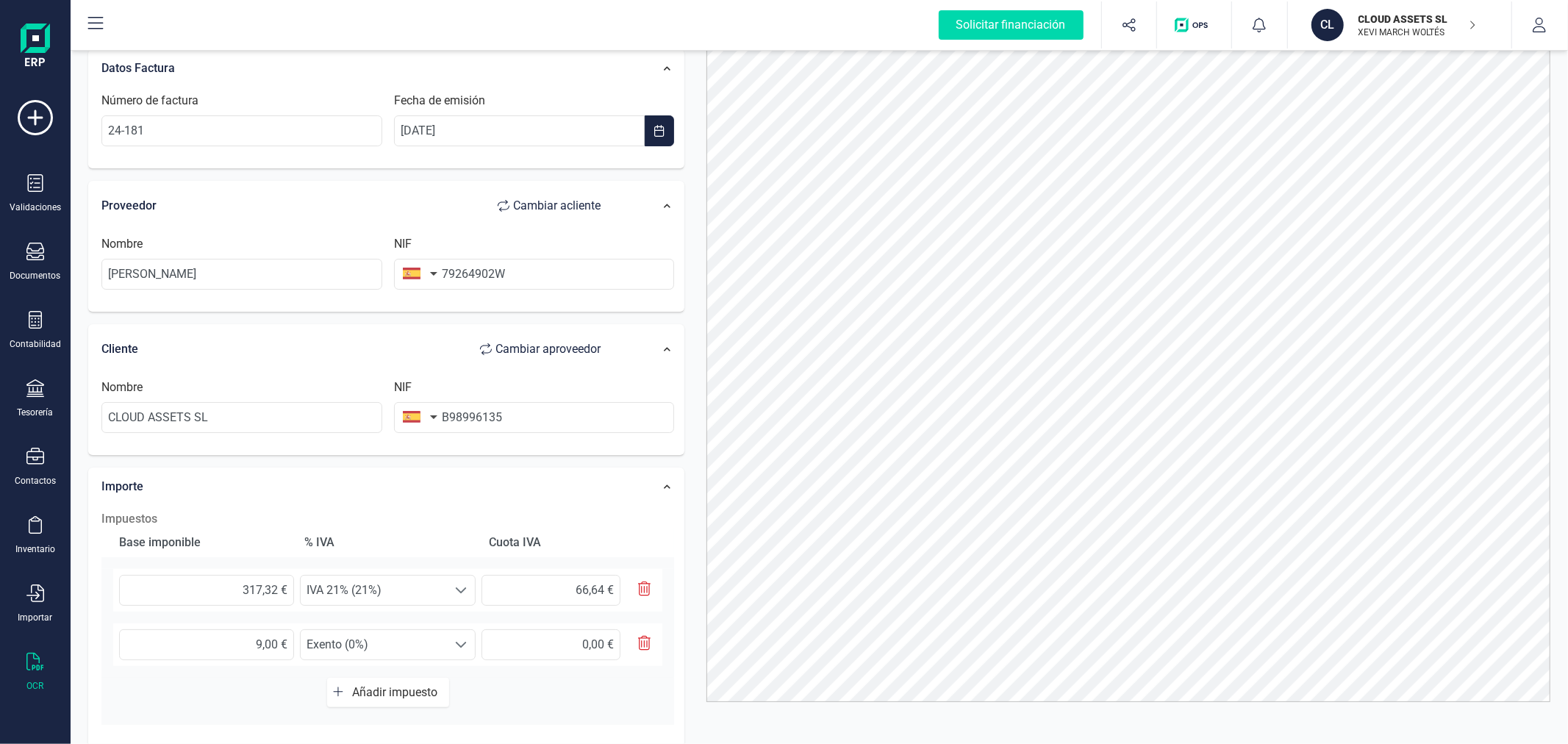
scroll to position [0, 0]
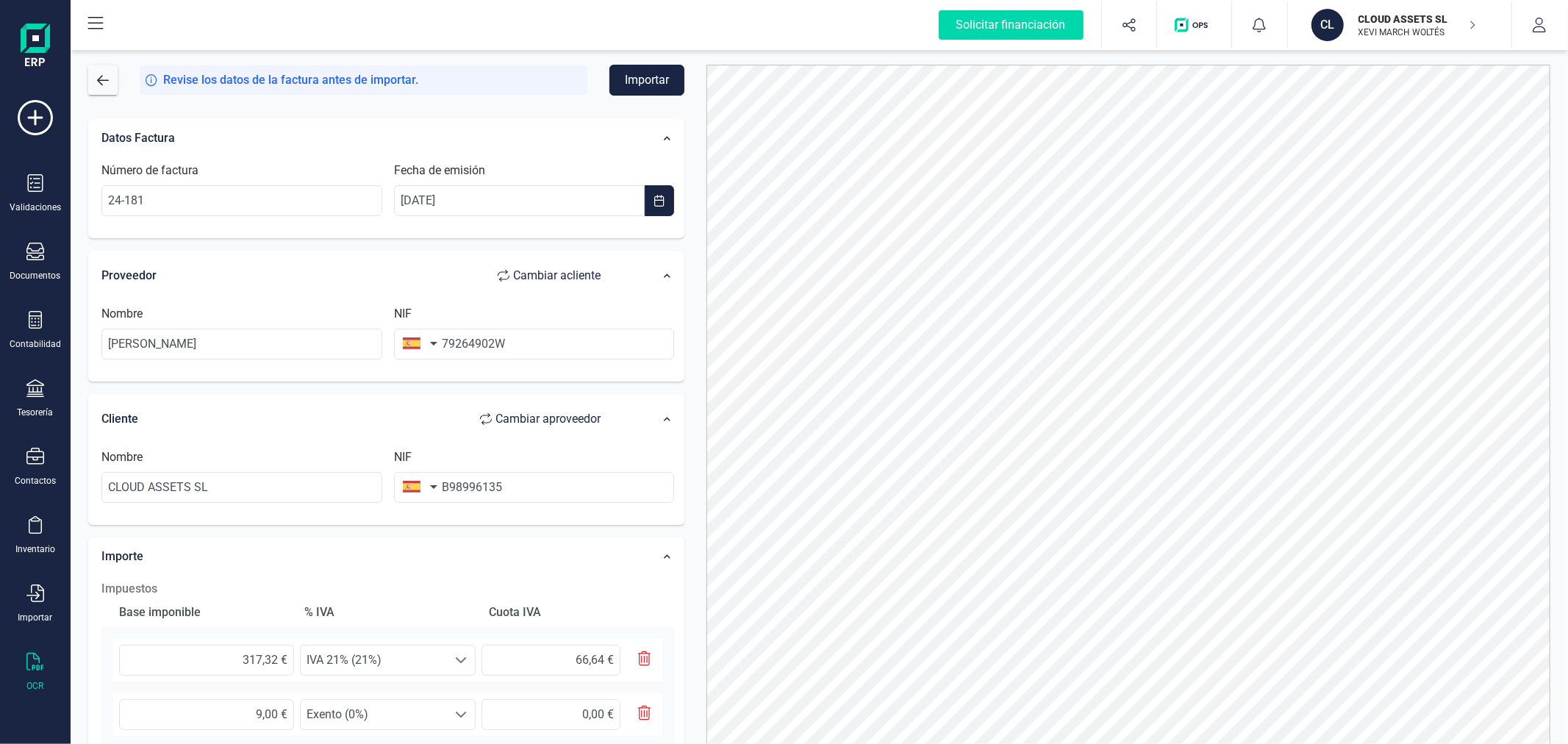
click at [637, 77] on button "Importar" at bounding box center [646, 80] width 75 height 31
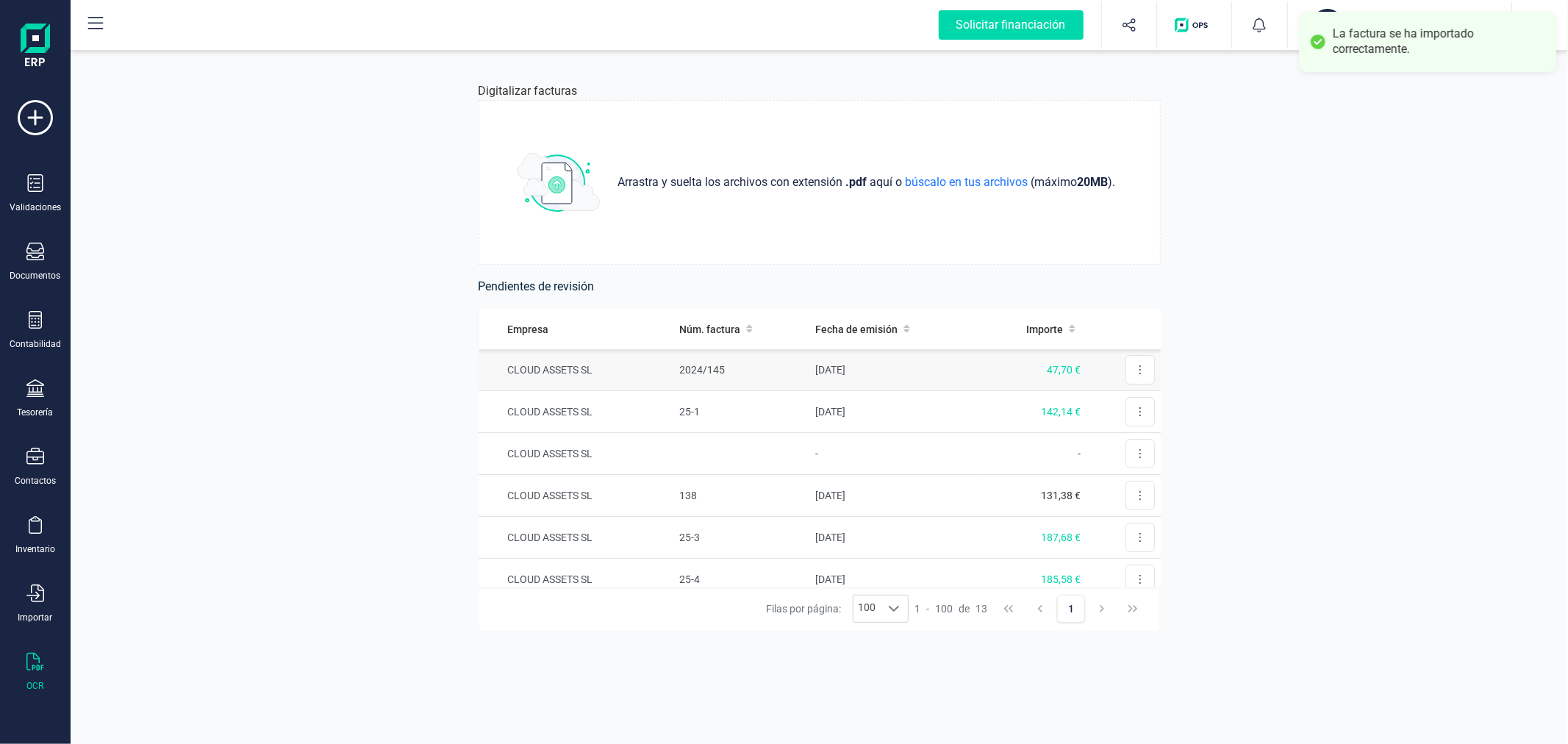
click at [622, 365] on td "CLOUD ASSETS SL" at bounding box center [577, 370] width 195 height 42
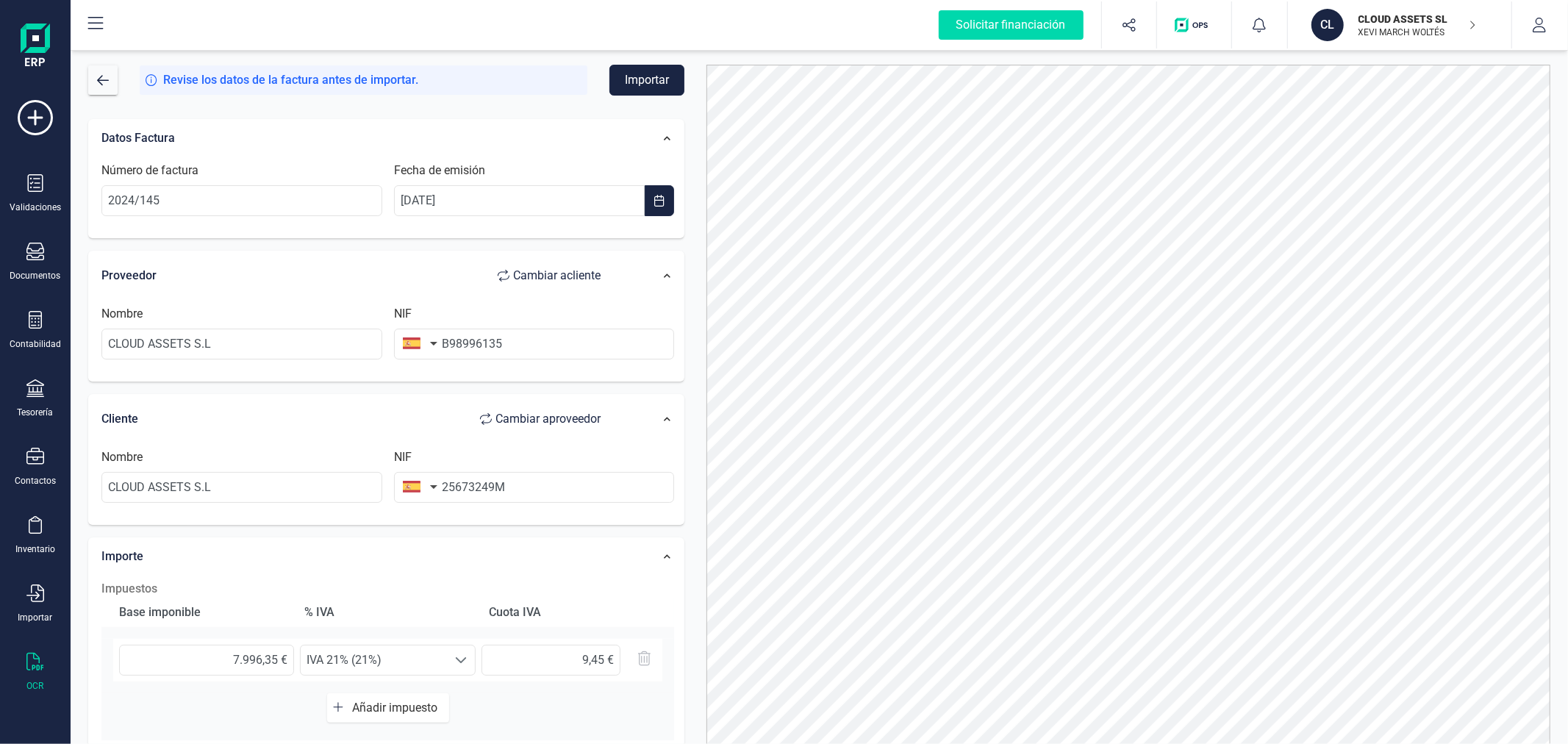
click at [561, 272] on span "Cambiar a cliente" at bounding box center [557, 275] width 88 height 18
type input "25673249M"
type input "B98996135"
click at [325, 343] on input "CLOUD ASSETS S.L" at bounding box center [242, 343] width 281 height 31
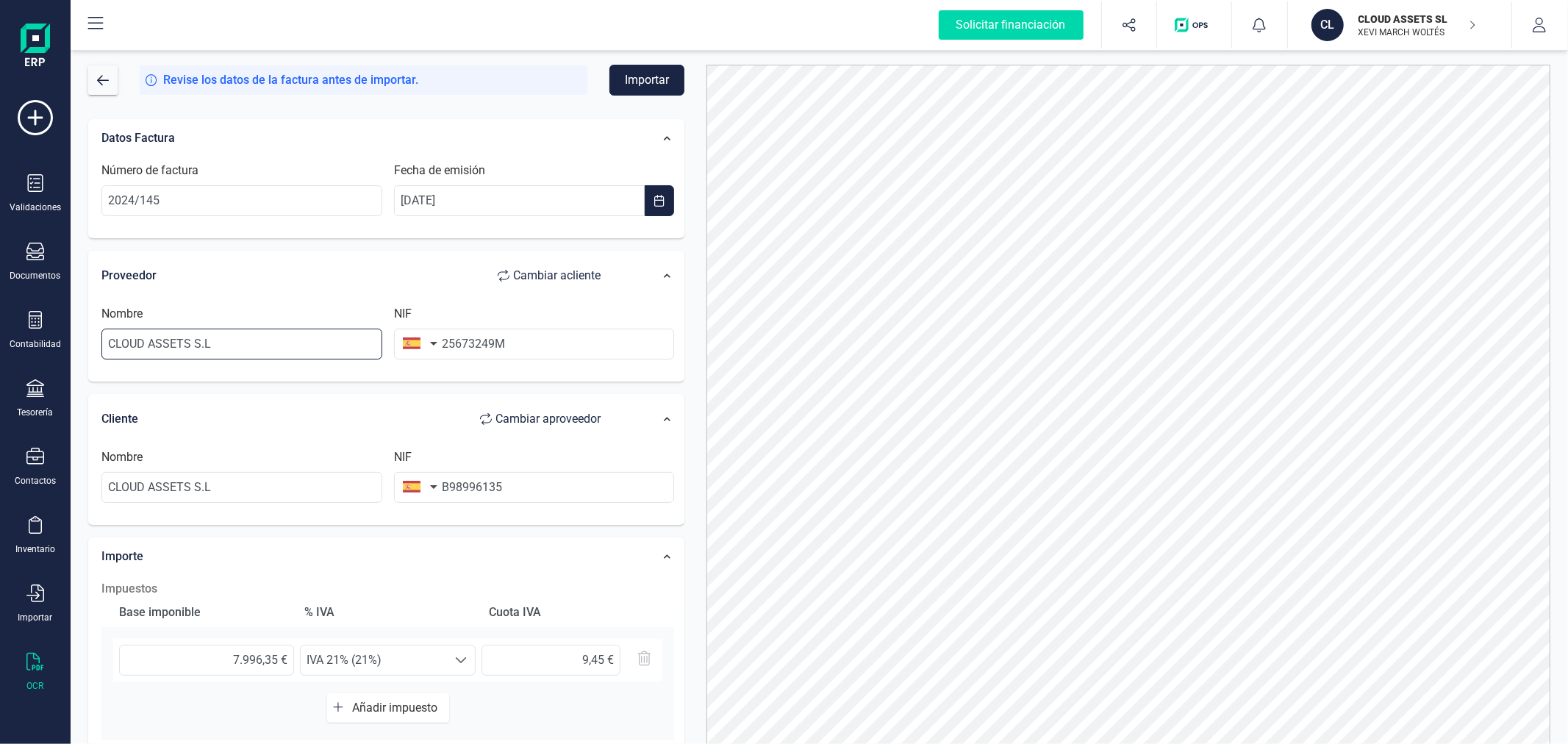
click at [325, 343] on input "CLOUD ASSETS S.L" at bounding box center [242, 343] width 281 height 31
type input "[PERSON_NAME]"
click at [694, 311] on div "Datos Factura Número de factura 2024/145 Fecha de emisión 08/11/2024 Proveedor …" at bounding box center [386, 553] width 619 height 890
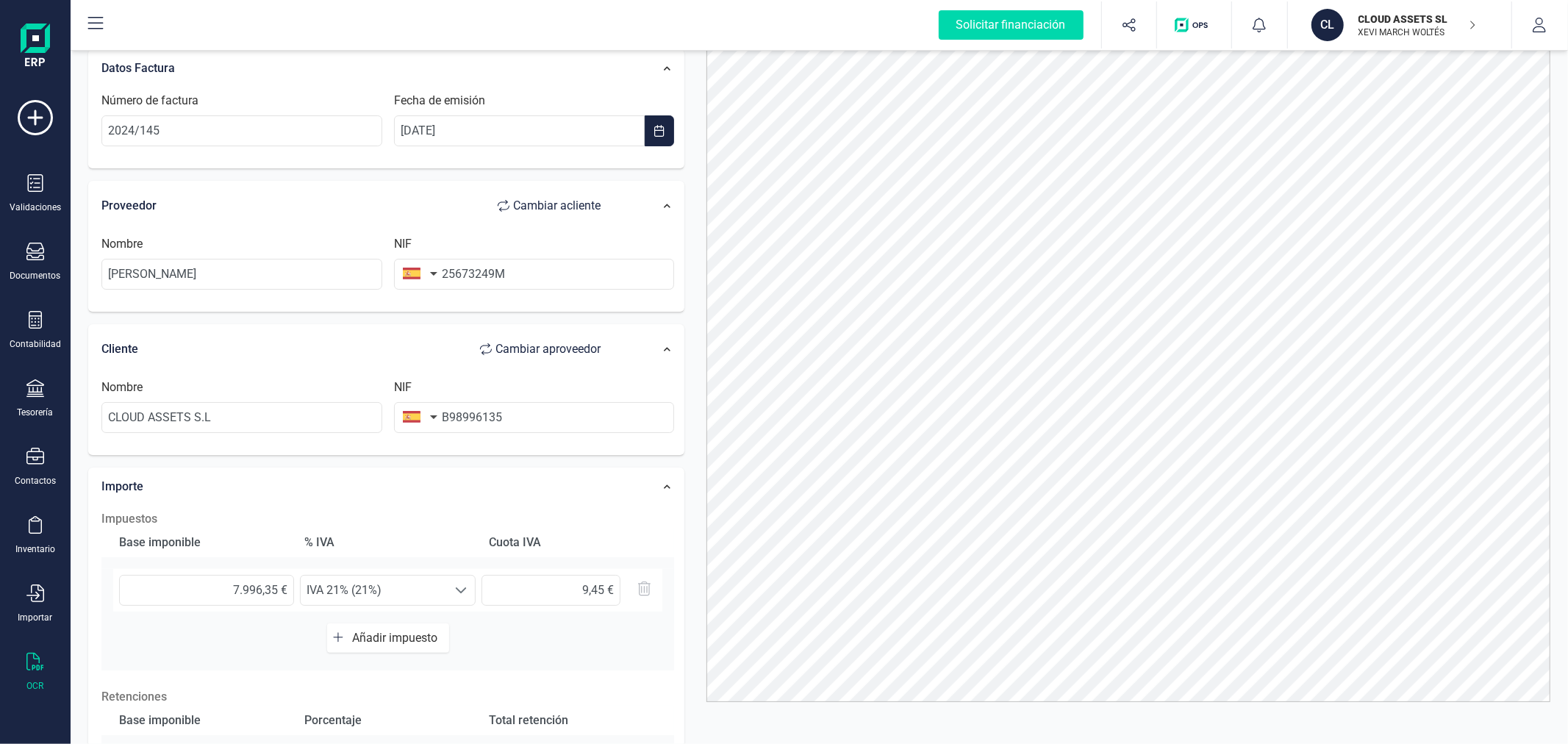
scroll to position [82, 0]
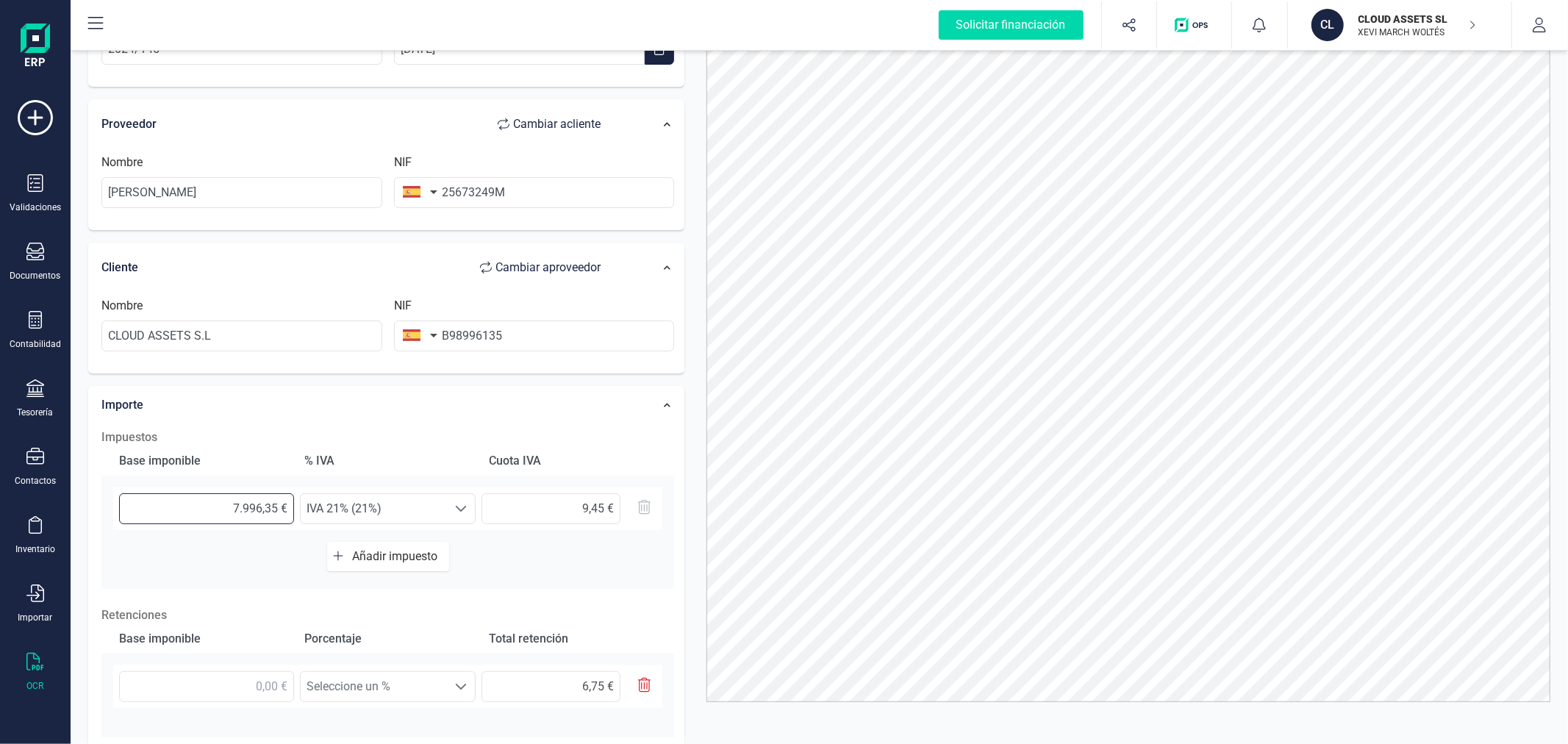
click at [197, 513] on input "7.996,35 €" at bounding box center [207, 508] width 175 height 31
type input "4,00 €"
type input "0,84 €"
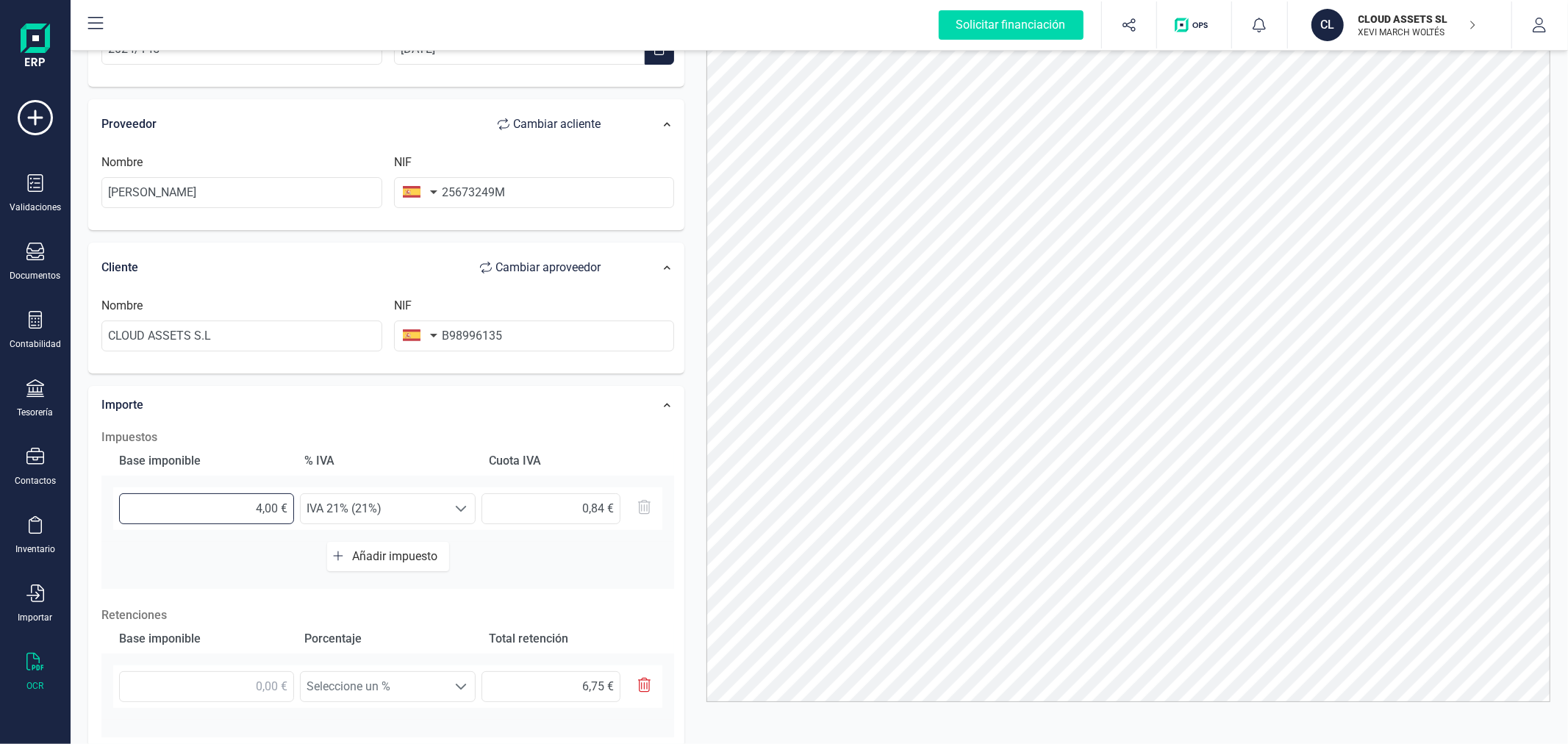
type input "45,00 €"
type input "9,45 €"
type input "45,00 €"
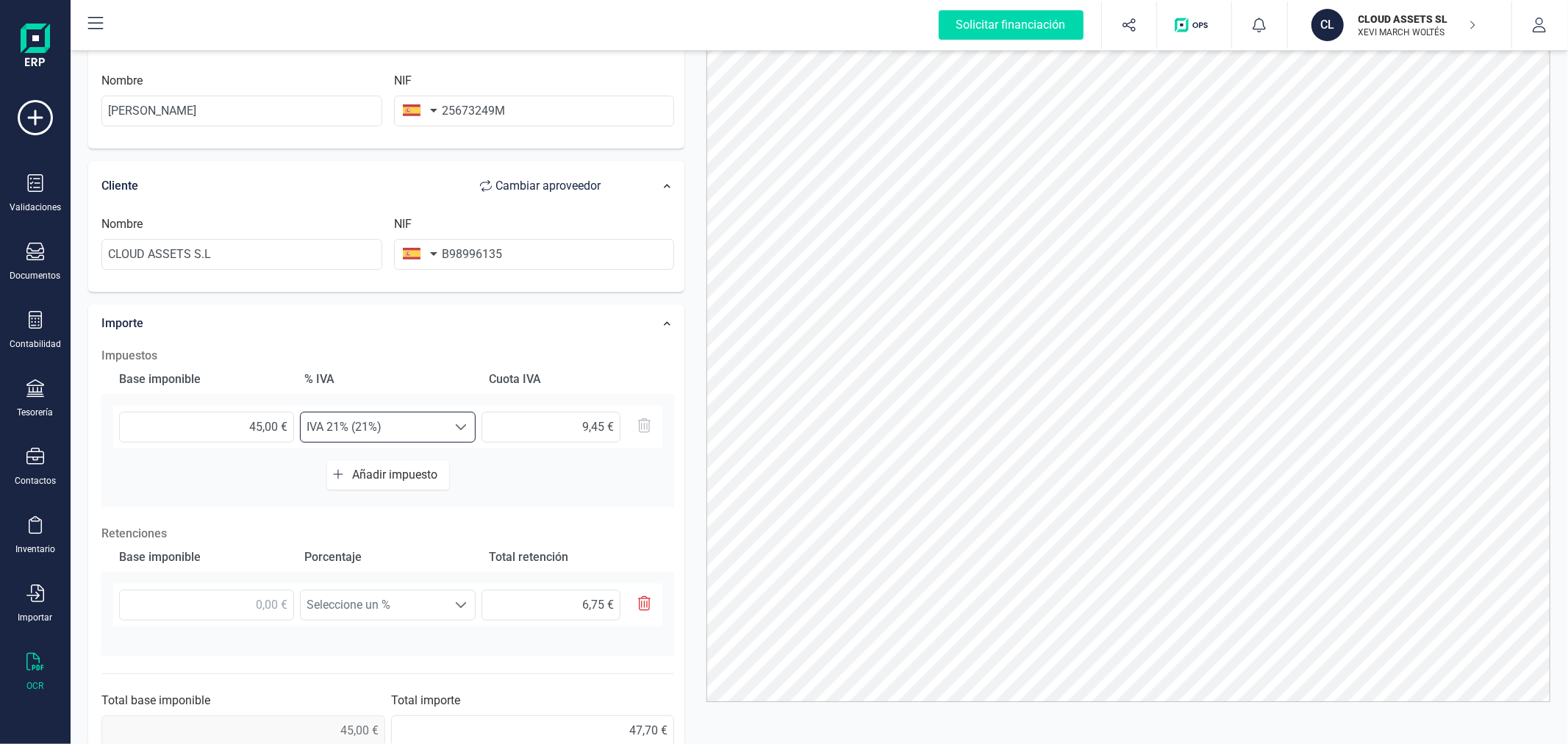
scroll to position [245, 0]
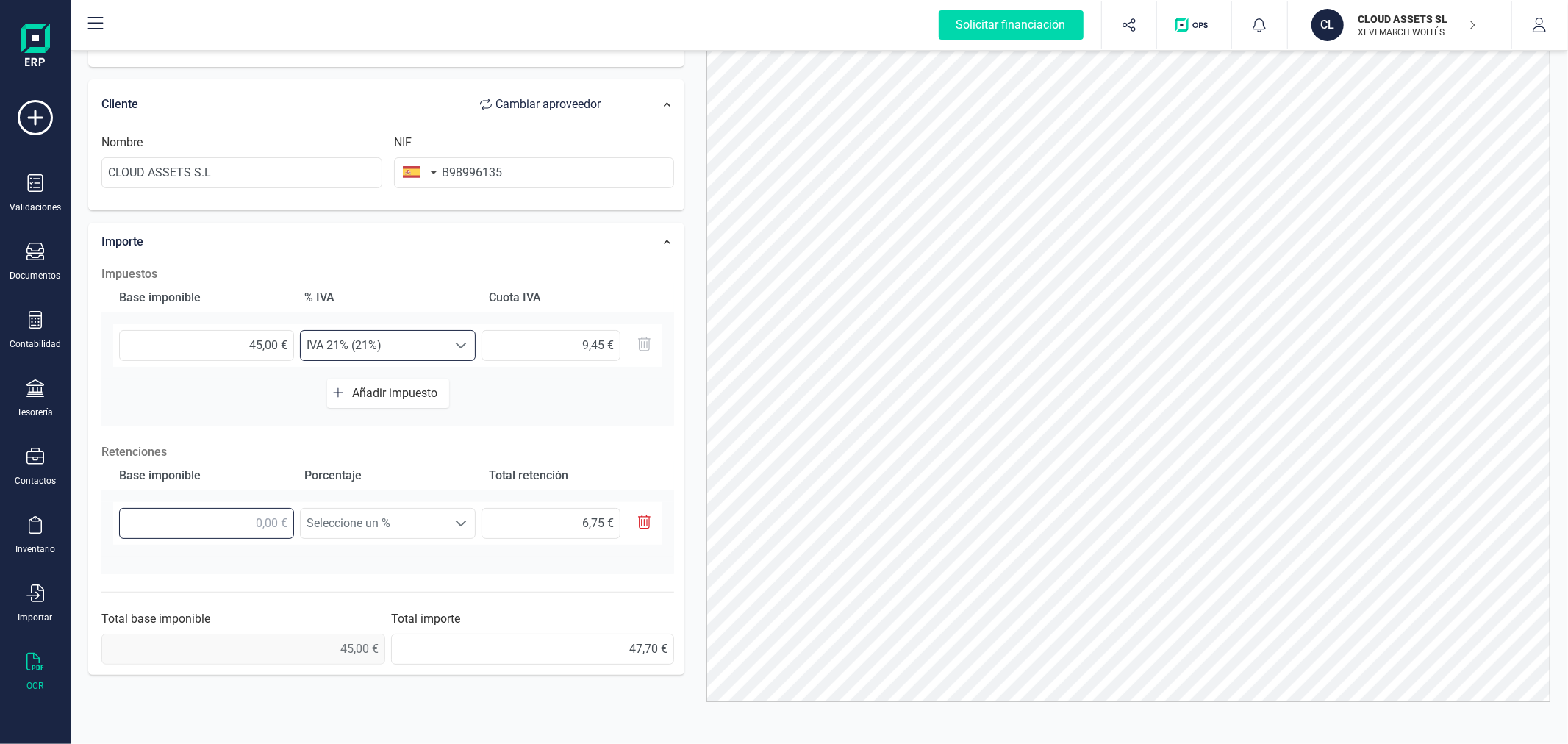
click at [247, 524] on input "text" at bounding box center [207, 523] width 175 height 31
type input "4,00 €"
type input "0,60 €"
type input "45,00 €"
type input "6,75 €"
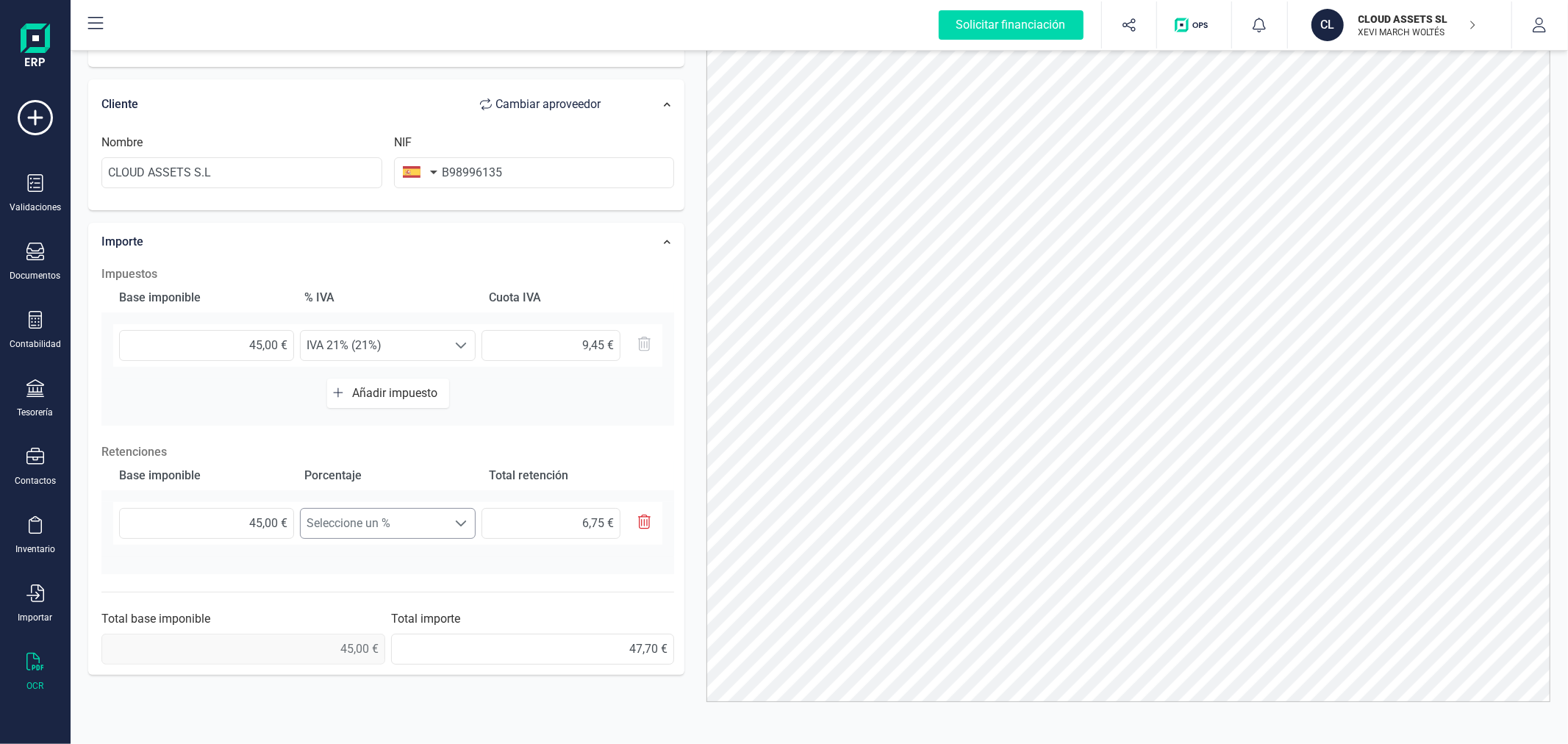
click at [365, 518] on span "Seleccione un %" at bounding box center [374, 523] width 146 height 29
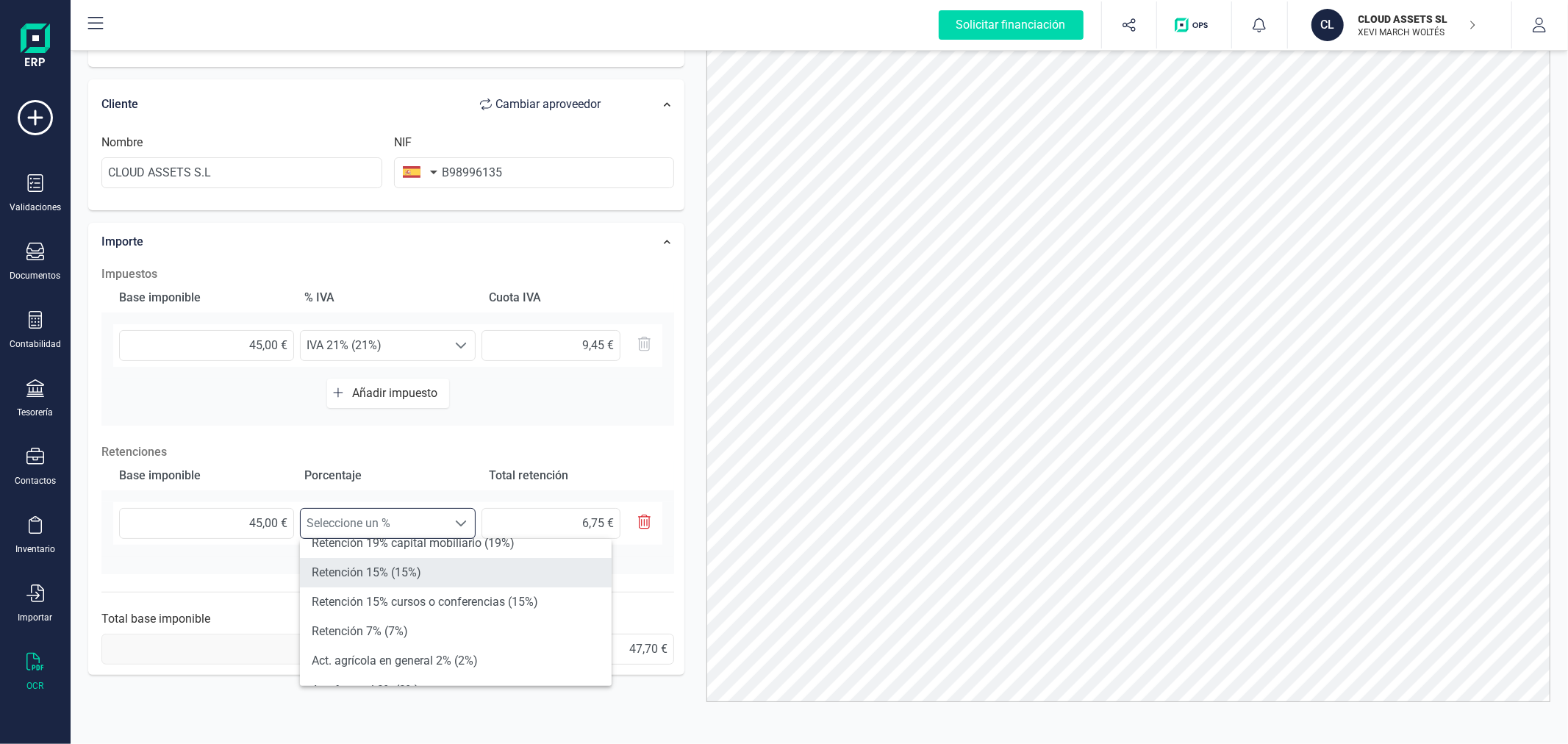
click at [387, 567] on li "Retención 15% (15%)" at bounding box center [455, 572] width 311 height 29
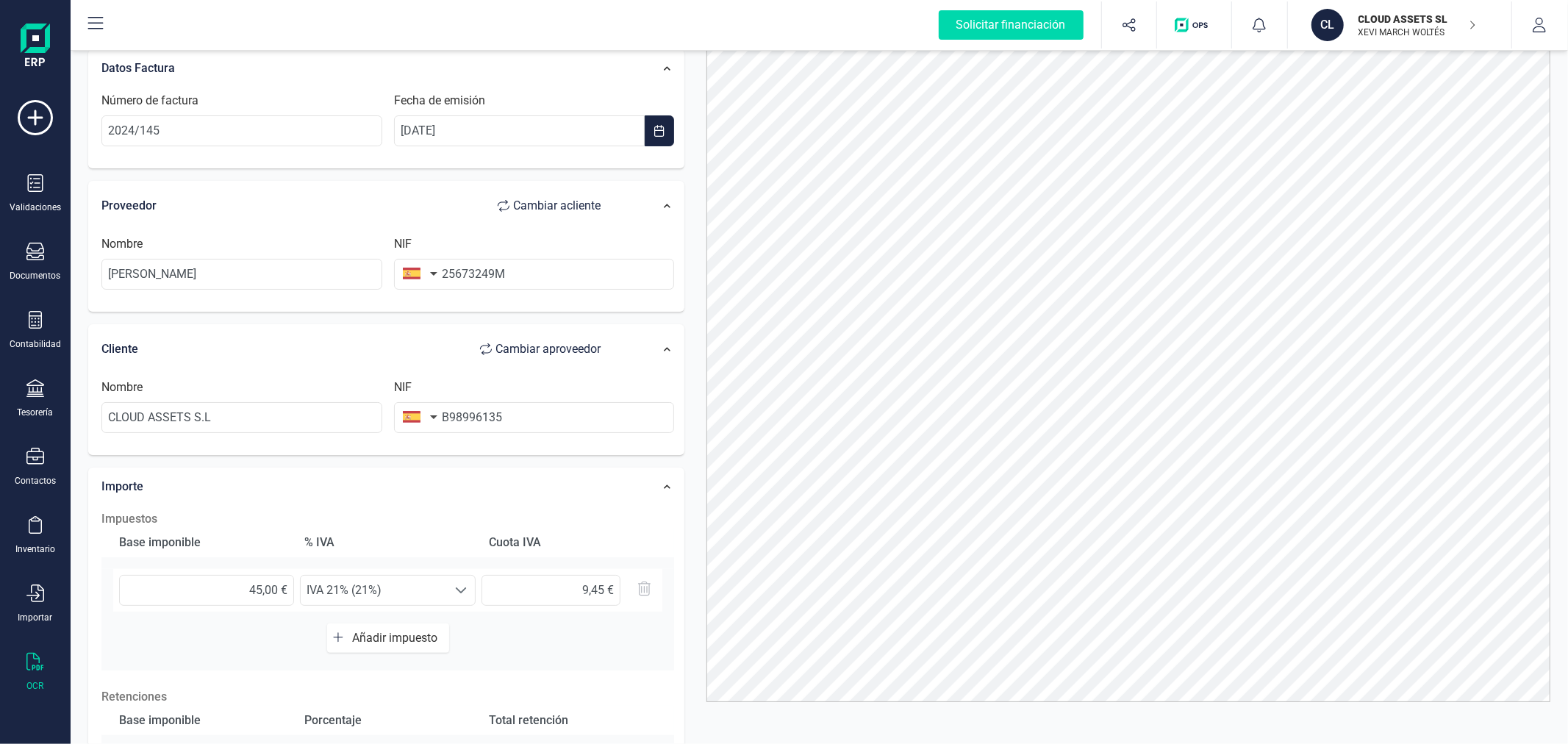
scroll to position [0, 0]
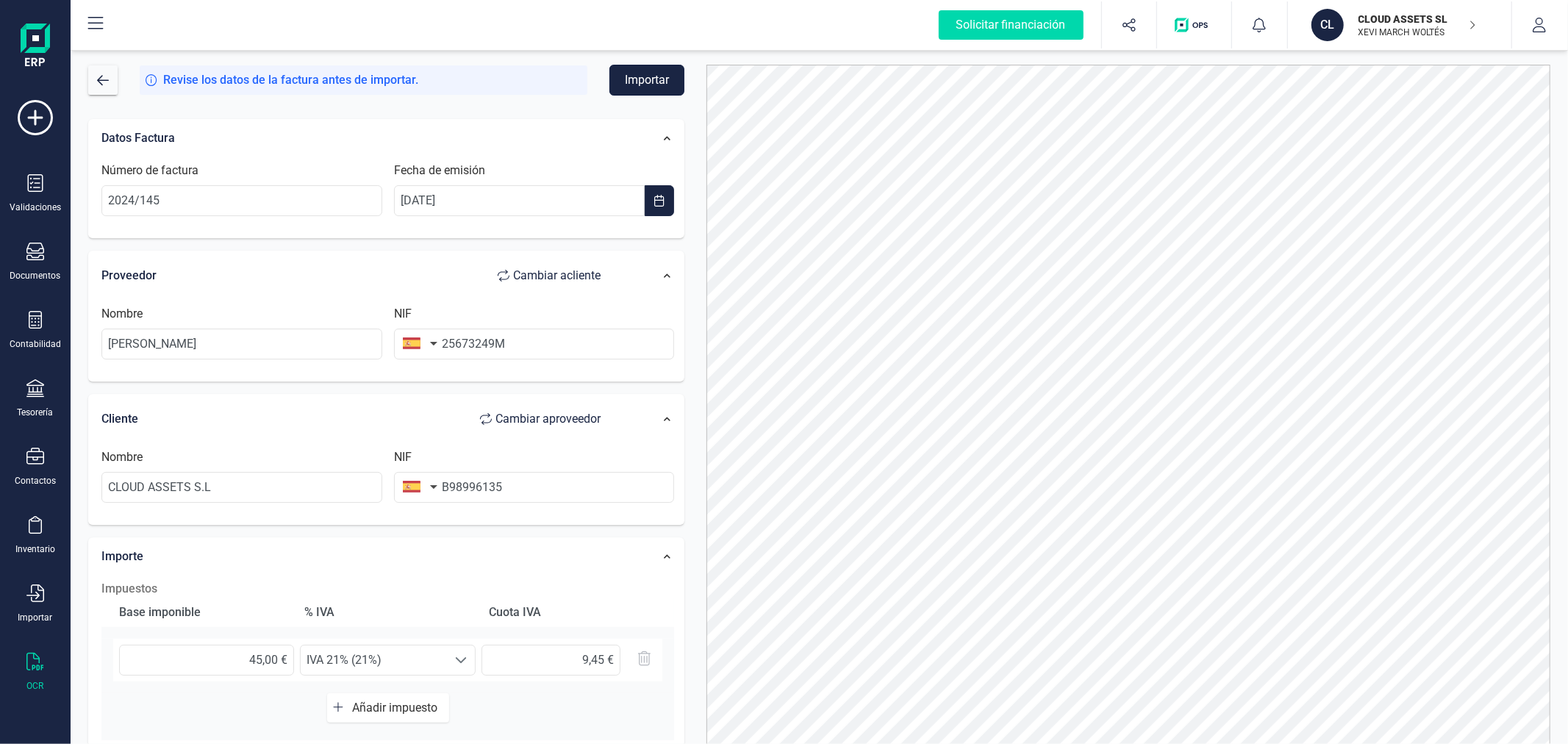
click at [646, 78] on button "Importar" at bounding box center [646, 80] width 75 height 31
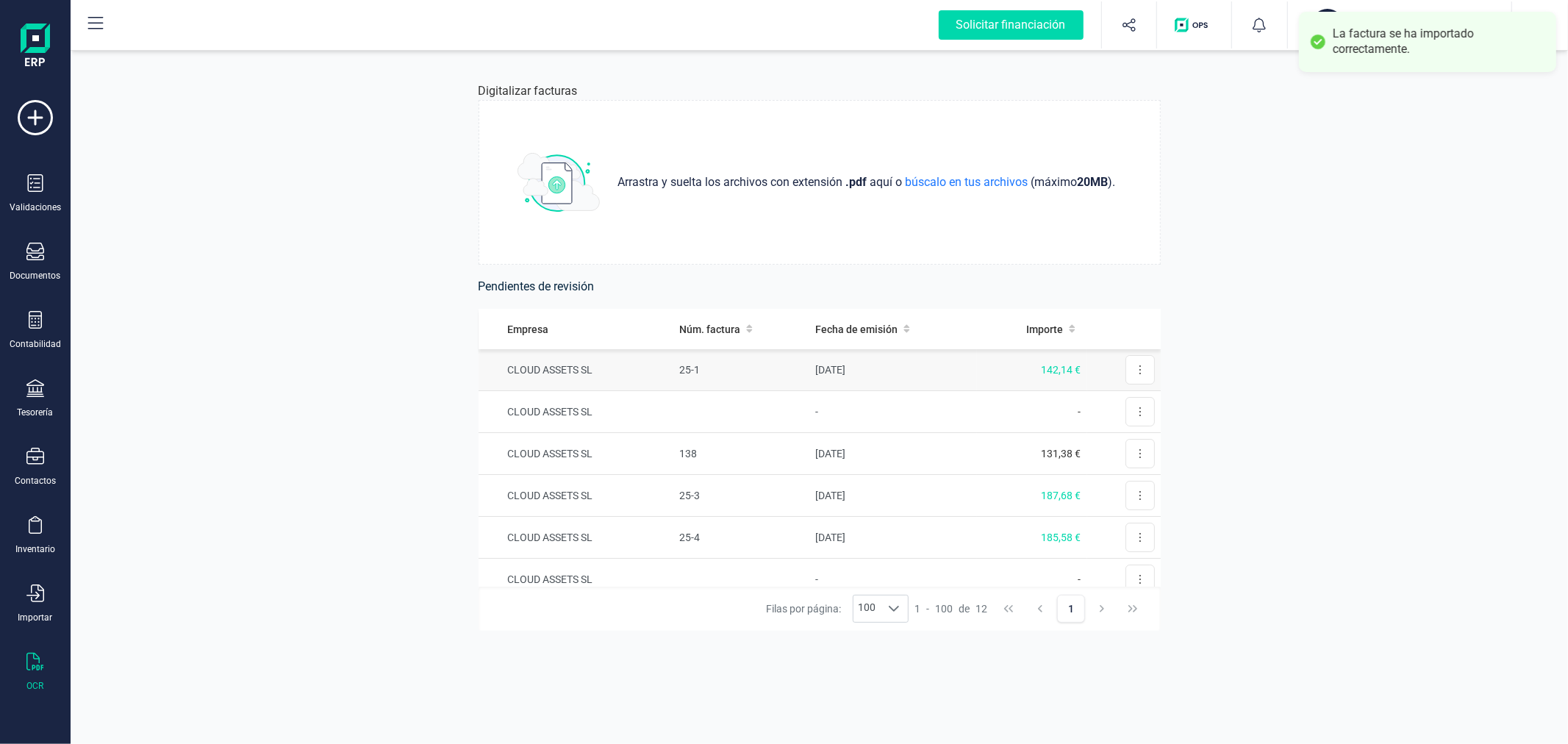
click at [759, 369] on td "25-1" at bounding box center [741, 370] width 136 height 42
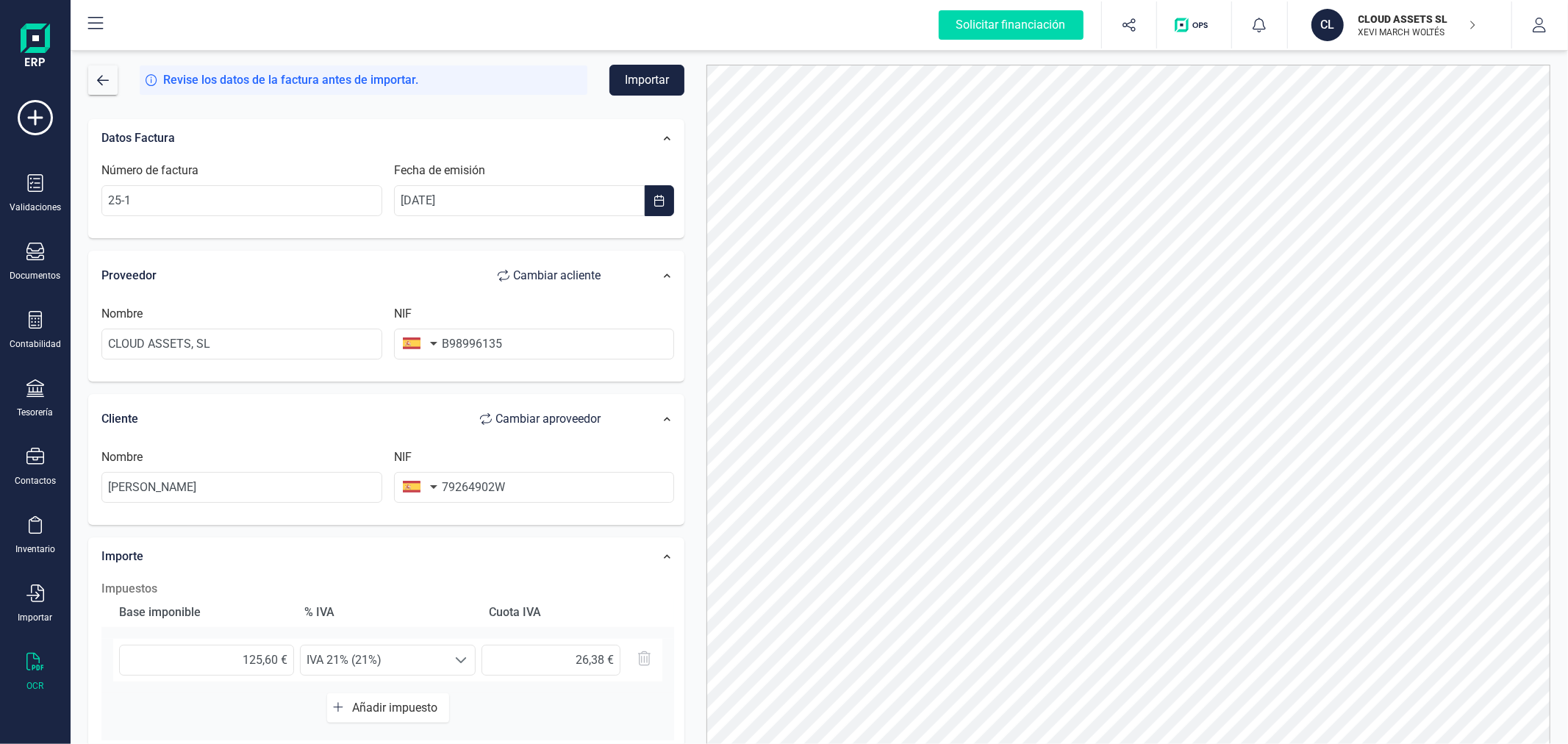
click at [578, 274] on span "Cambiar a cliente" at bounding box center [557, 275] width 88 height 18
type input "[PERSON_NAME]"
type input "79264902W"
type input "CLOUD ASSETS, SL"
type input "B98996135"
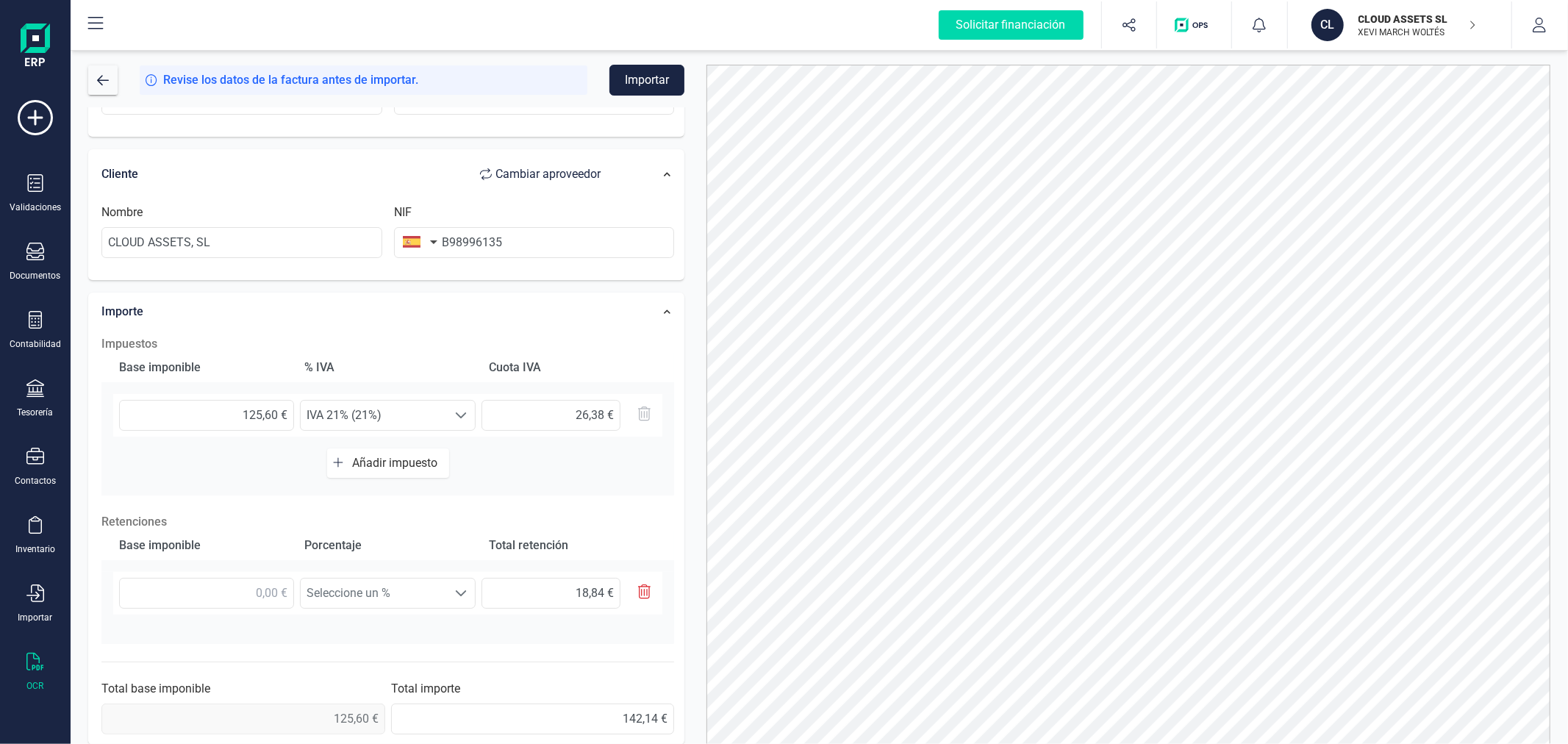
scroll to position [258, 0]
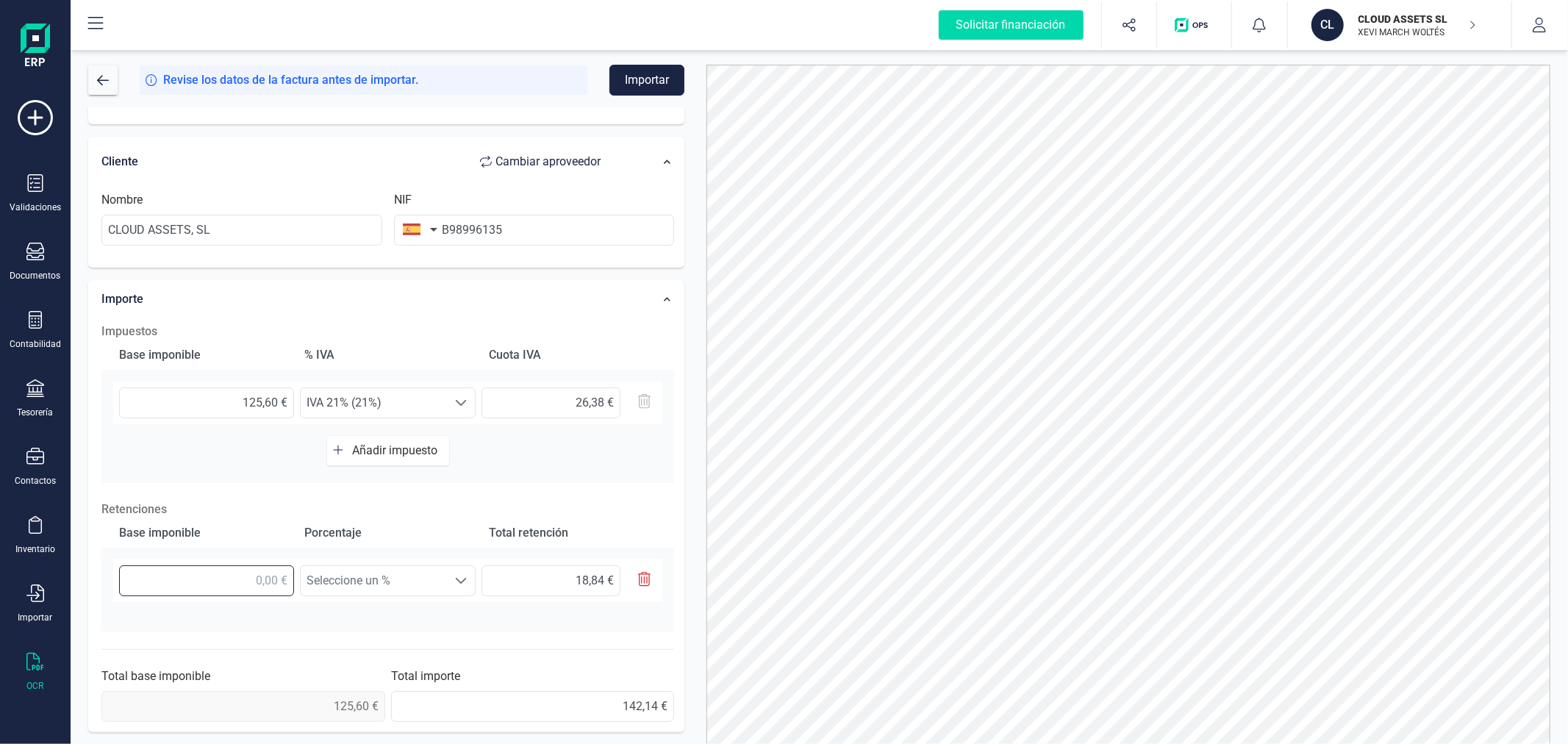
click at [266, 579] on input "text" at bounding box center [207, 581] width 175 height 31
click at [396, 446] on span "Añadir impuesto" at bounding box center [397, 449] width 91 height 14
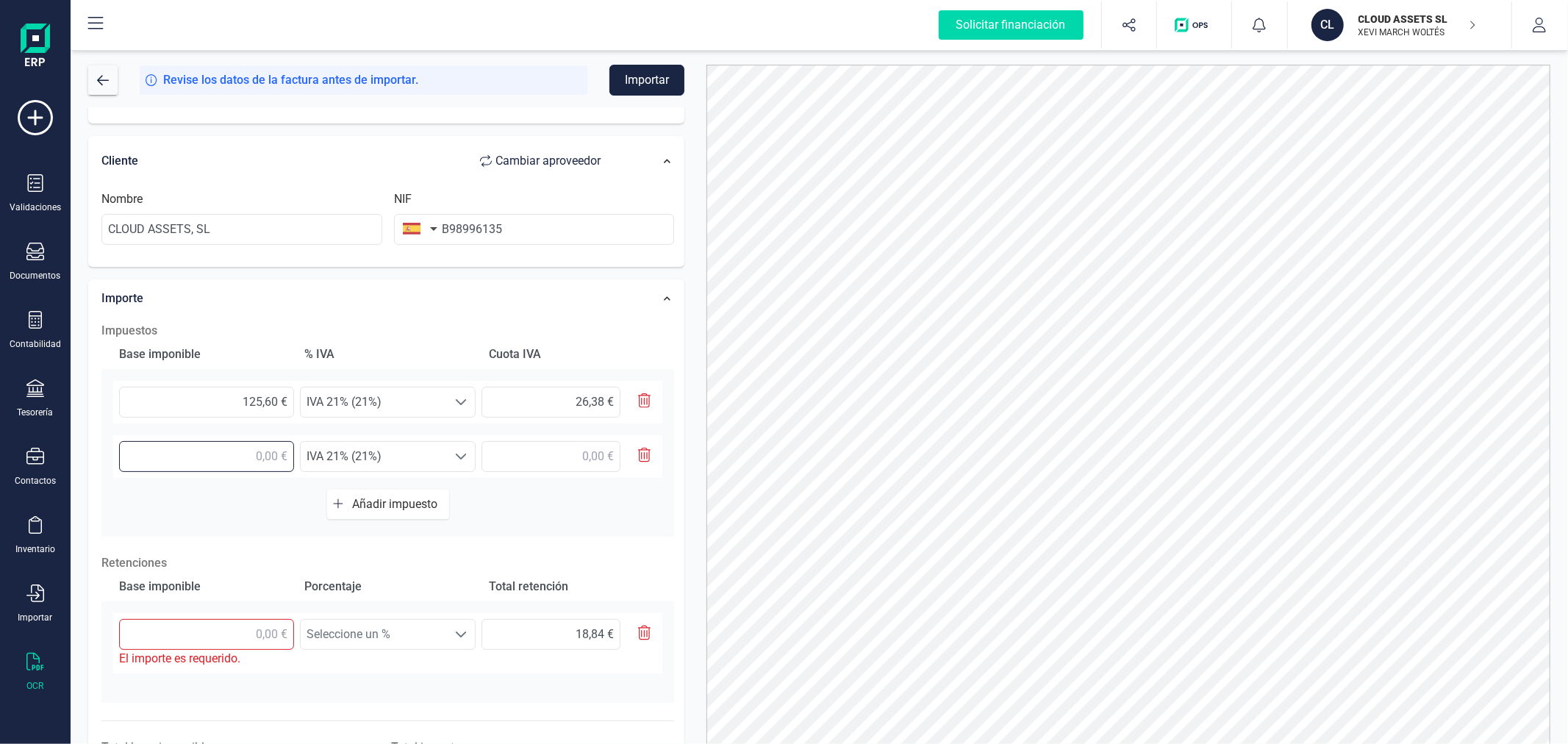
click at [236, 449] on input "text" at bounding box center [207, 456] width 175 height 31
type input "9,00 €"
type input "134,60 €"
click at [441, 451] on span "IVA 21% (21%)" at bounding box center [374, 456] width 146 height 29
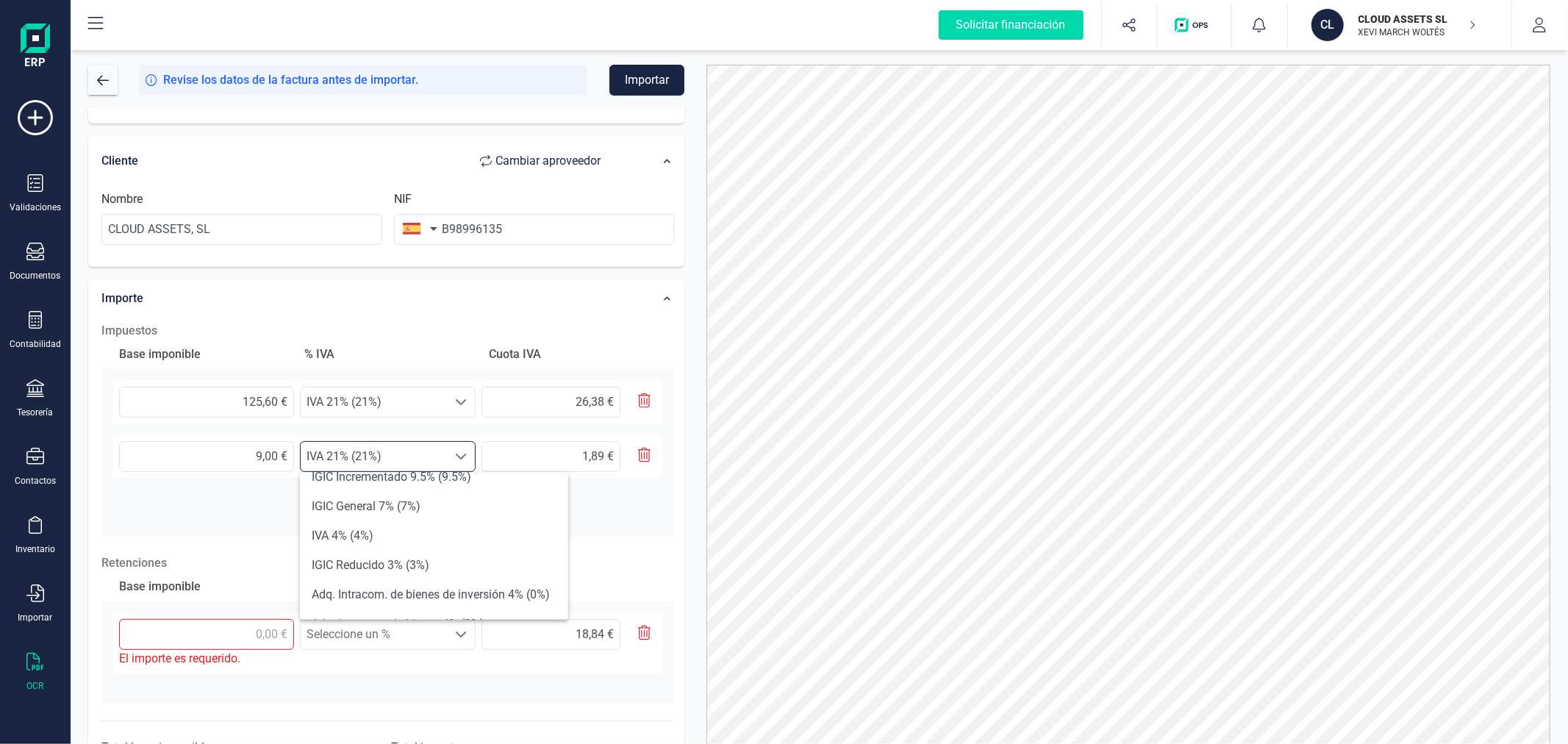
scroll to position [327, 0]
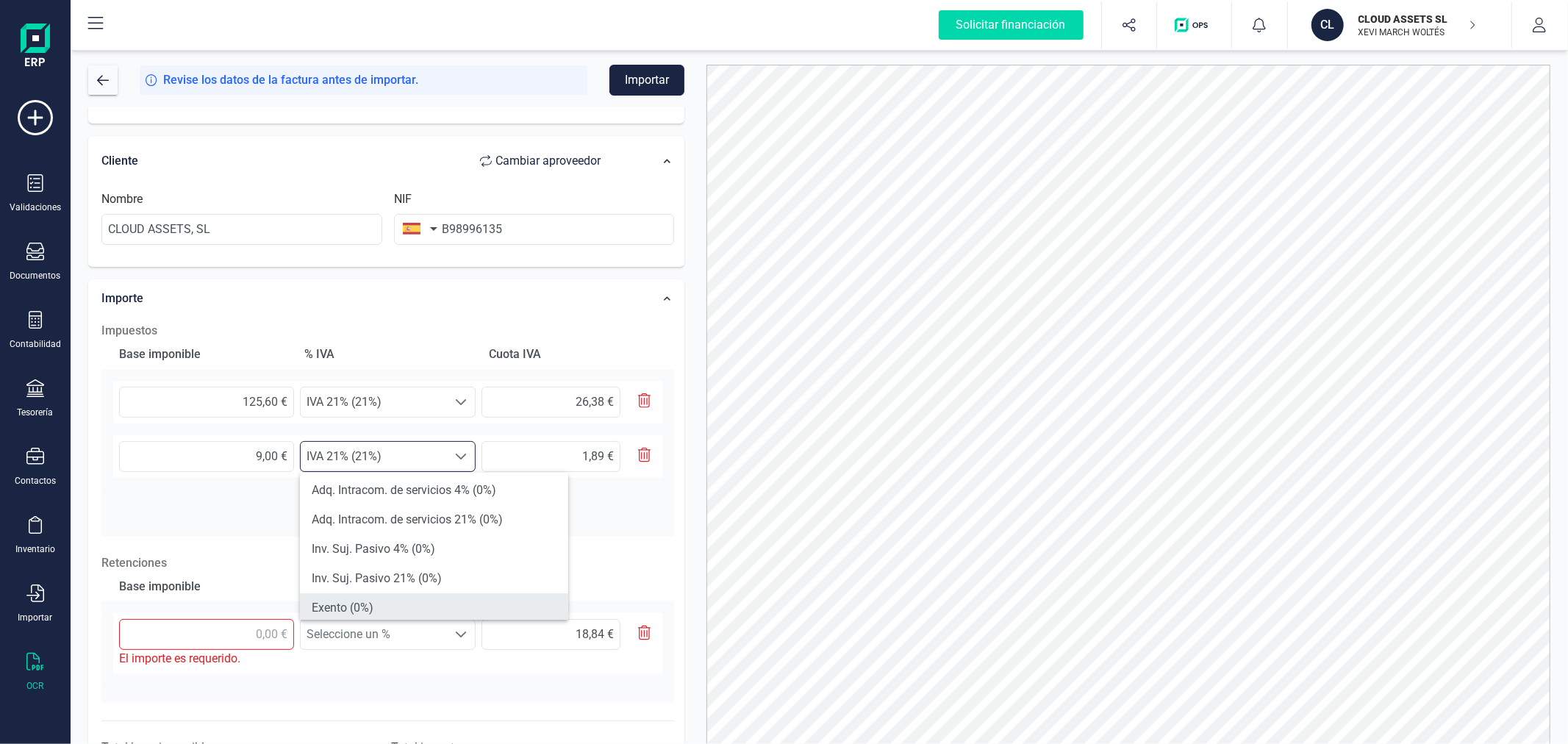
click at [407, 611] on li "Exento (0%)" at bounding box center [433, 608] width 268 height 29
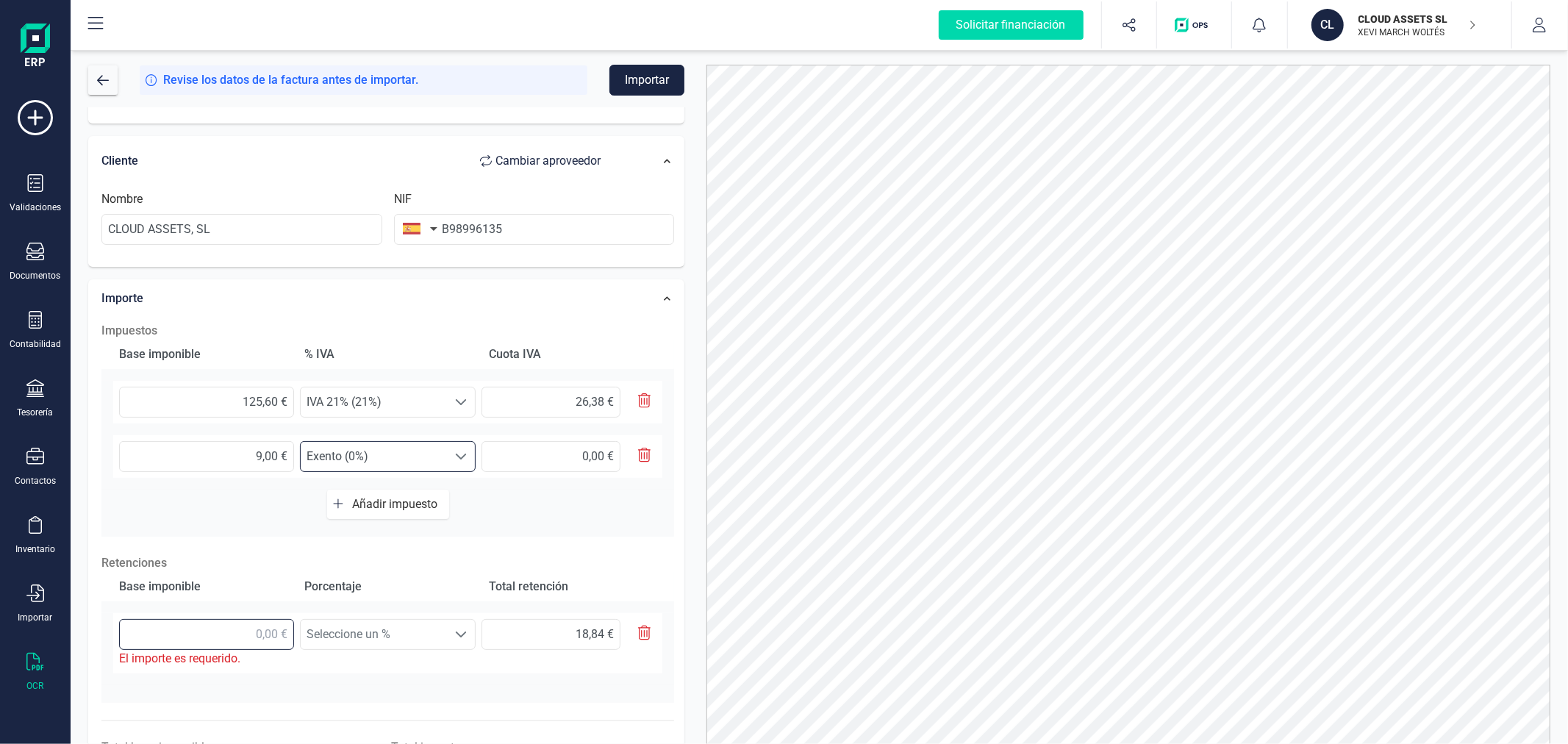
click at [247, 627] on input "text" at bounding box center [207, 635] width 175 height 31
type input "1,00 €"
type input "0,15 €"
type input "12,00 €"
type input "1,80 €"
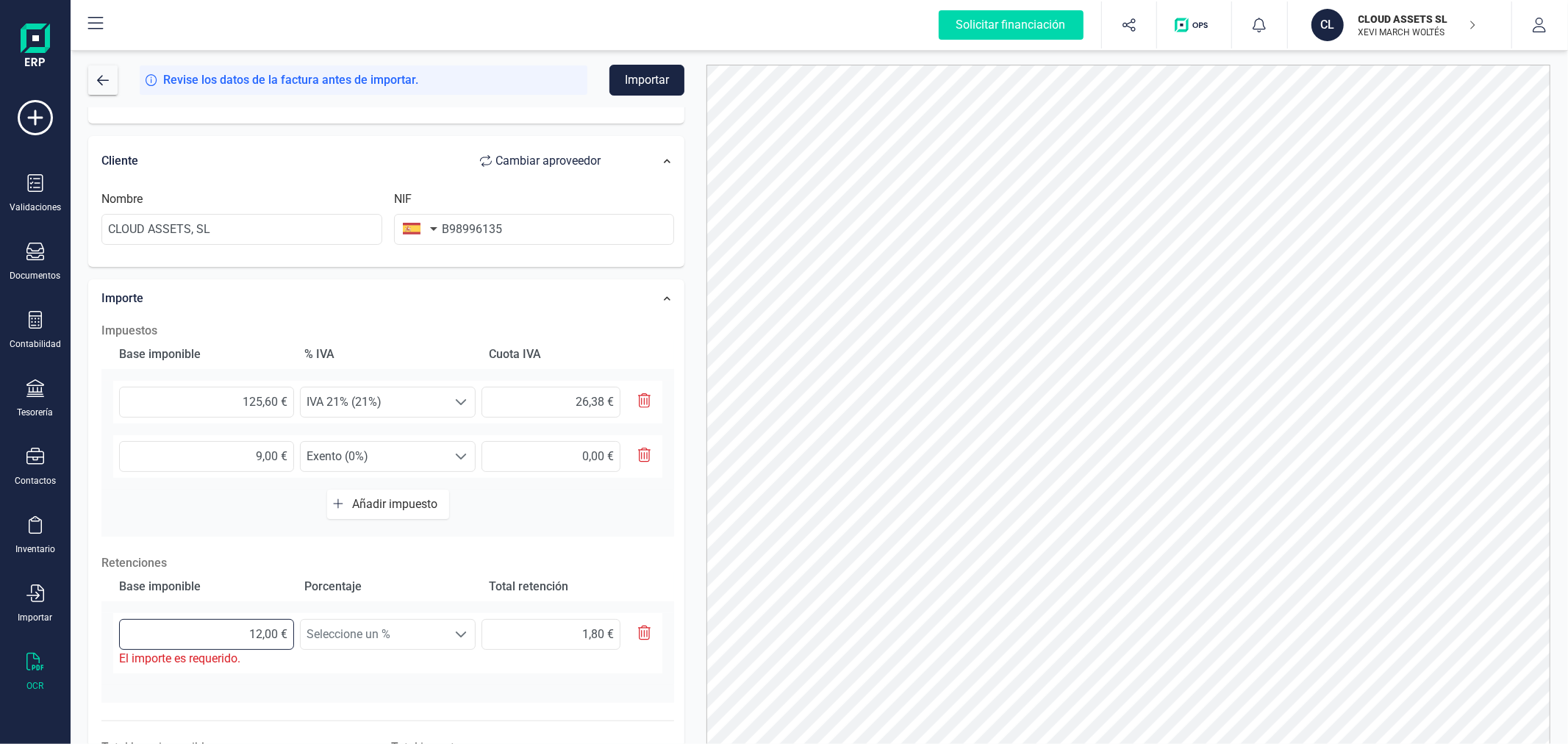
type input "125,00 €"
type input "18,75 €"
type input "125,60 €"
type input "18,84 €"
click at [371, 636] on span "Seleccione un %" at bounding box center [374, 634] width 146 height 29
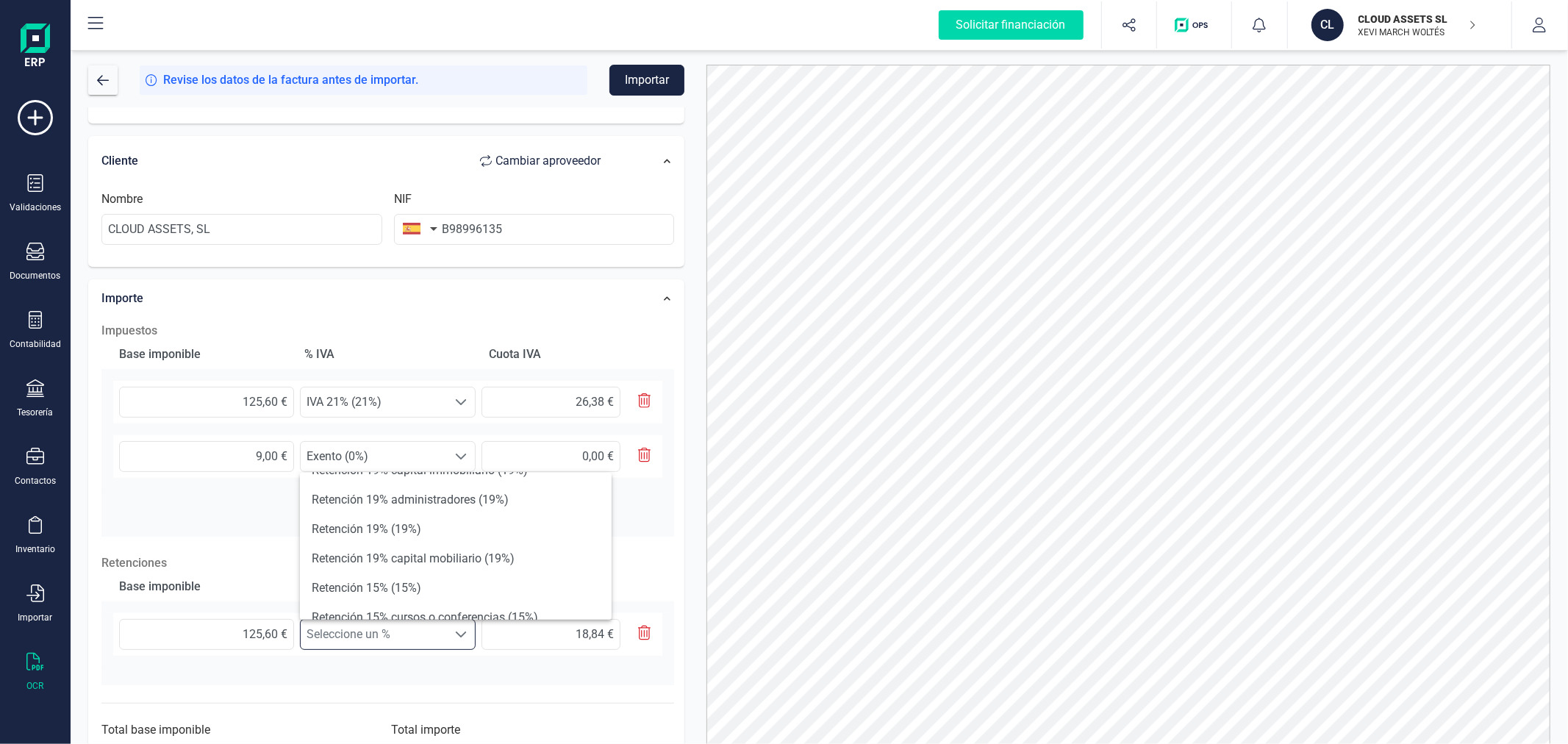
scroll to position [163, 0]
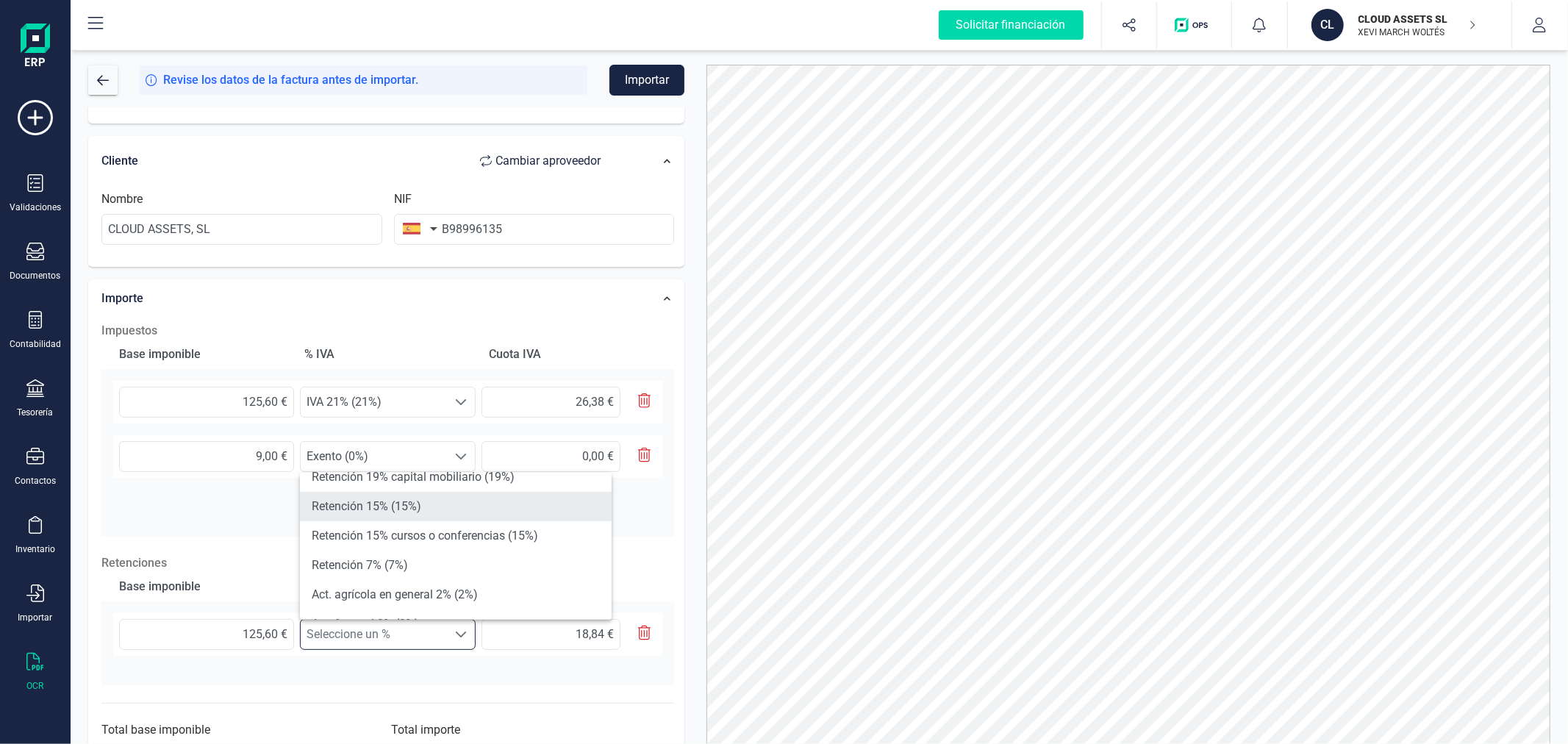
click at [436, 509] on li "Retención 15% (15%)" at bounding box center [455, 506] width 311 height 29
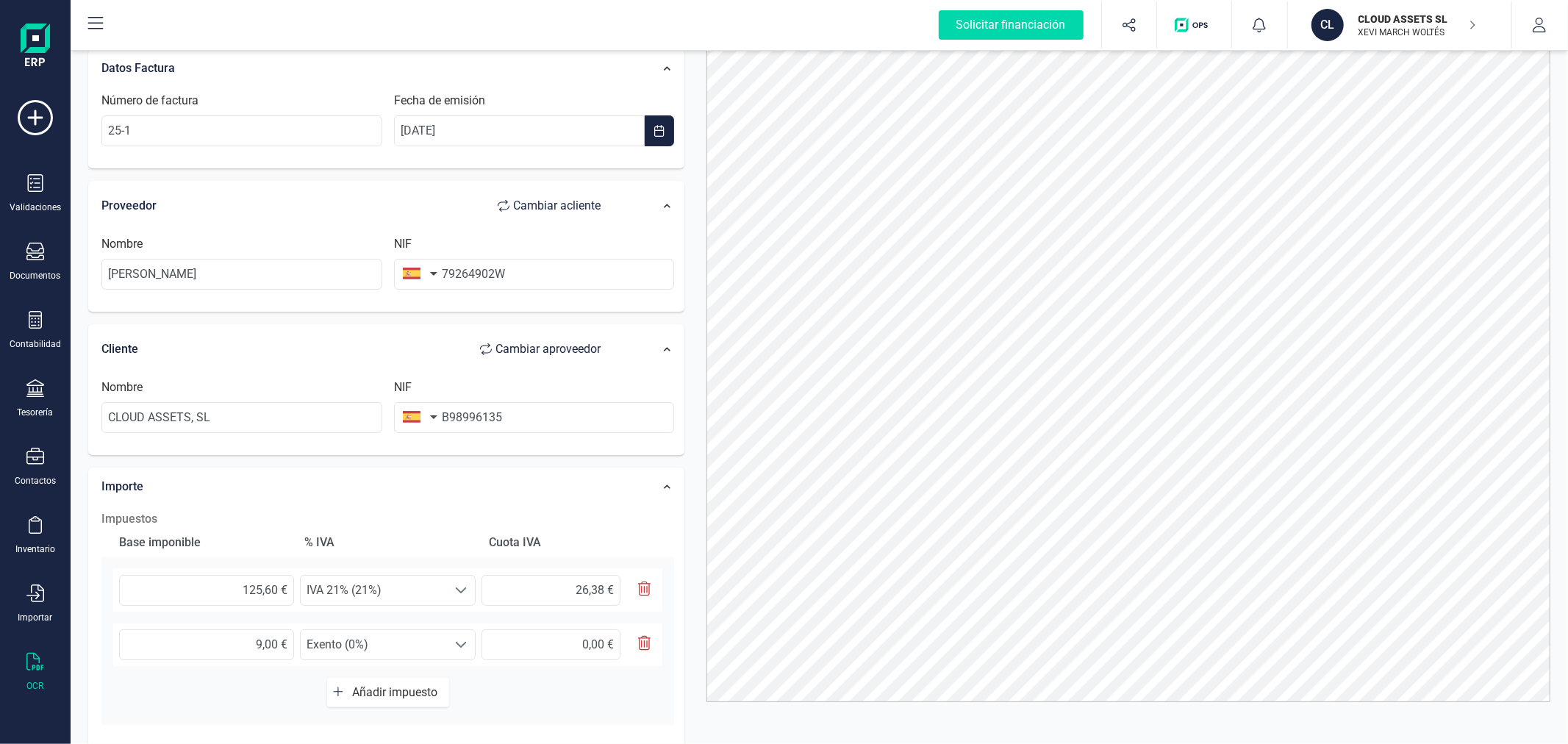
scroll to position [0, 0]
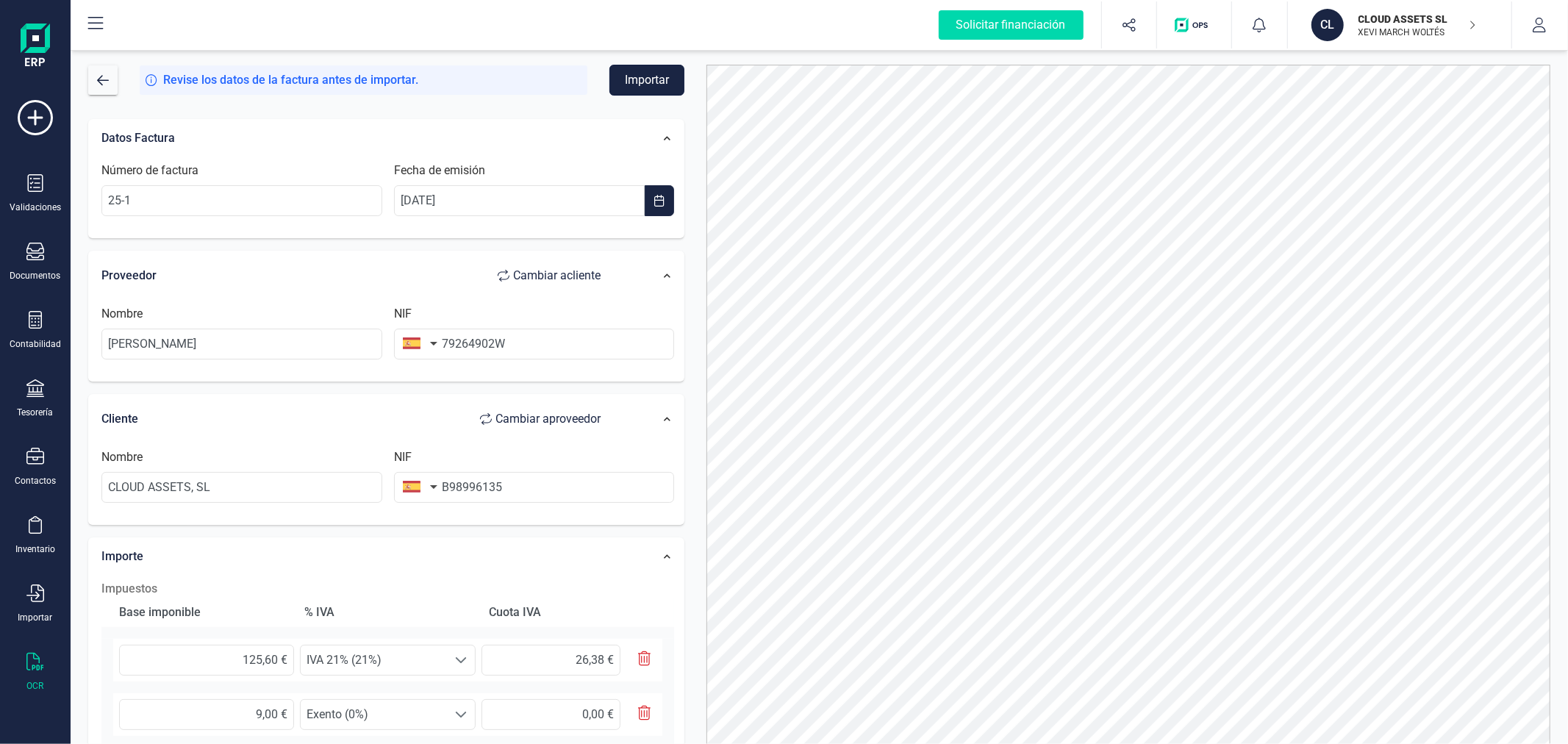
click at [647, 75] on button "Importar" at bounding box center [646, 80] width 75 height 31
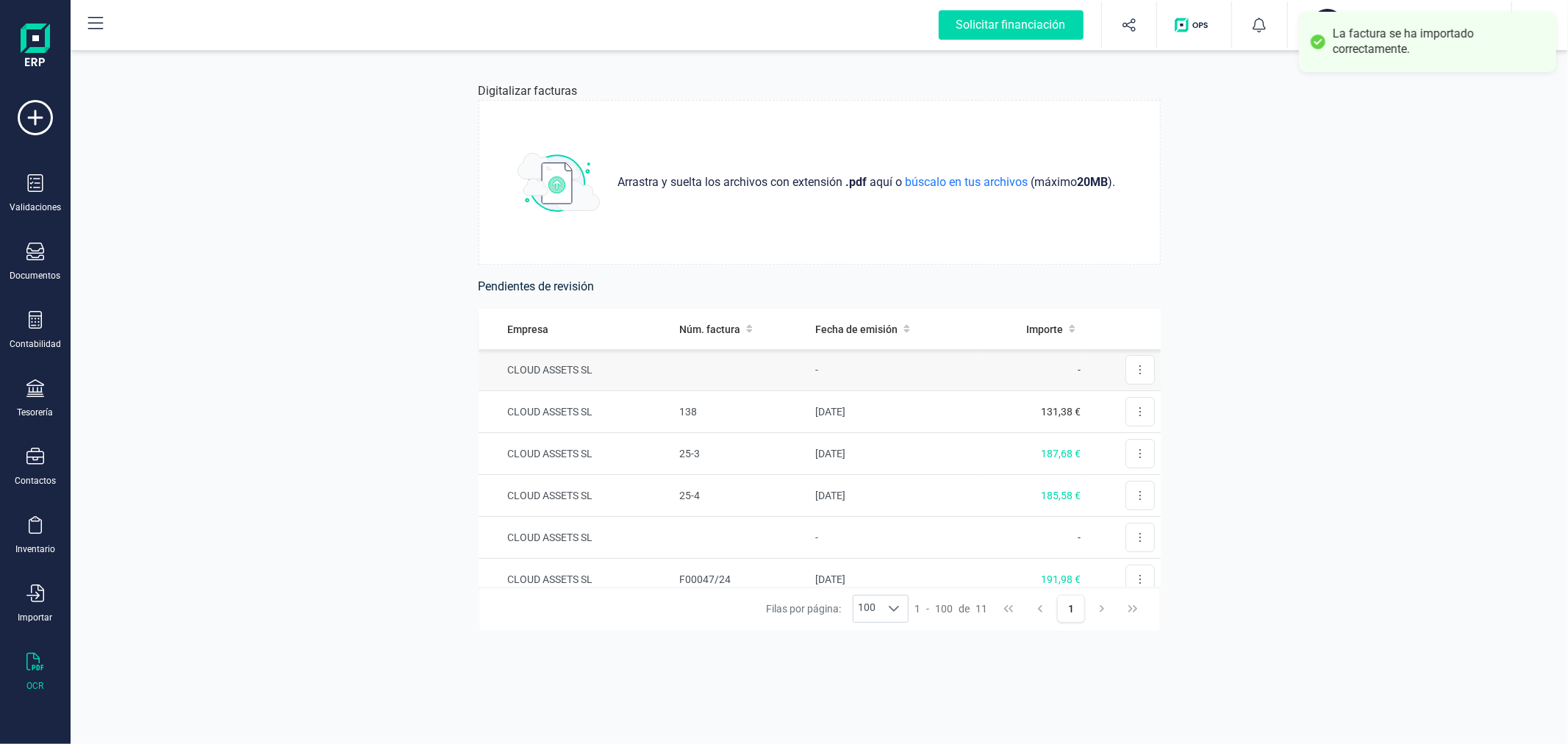
click at [763, 370] on td at bounding box center [741, 370] width 136 height 42
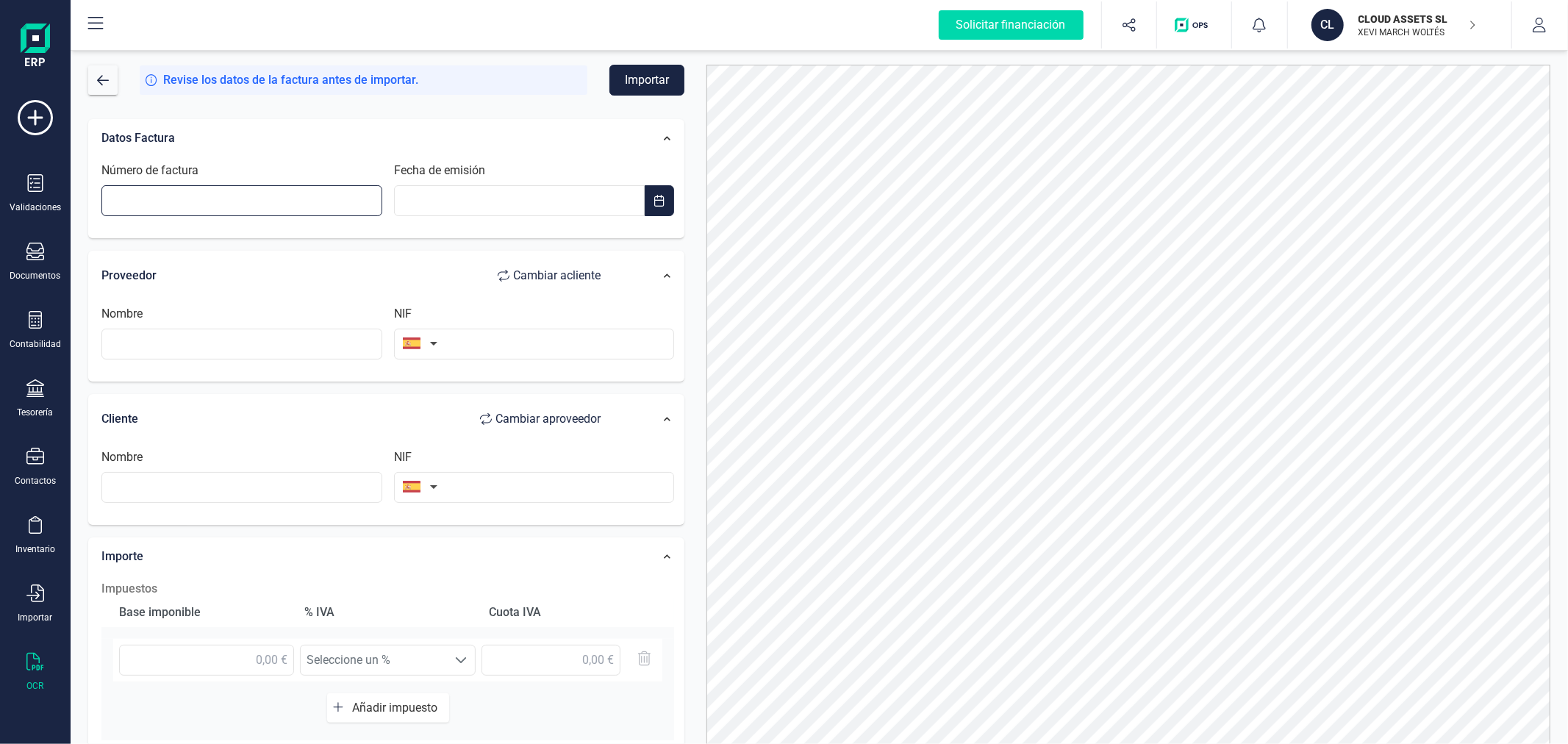
click at [311, 201] on input "Número de factura" at bounding box center [242, 200] width 281 height 31
type input "02/25"
click at [467, 200] on input "__/__/____" at bounding box center [519, 200] width 252 height 31
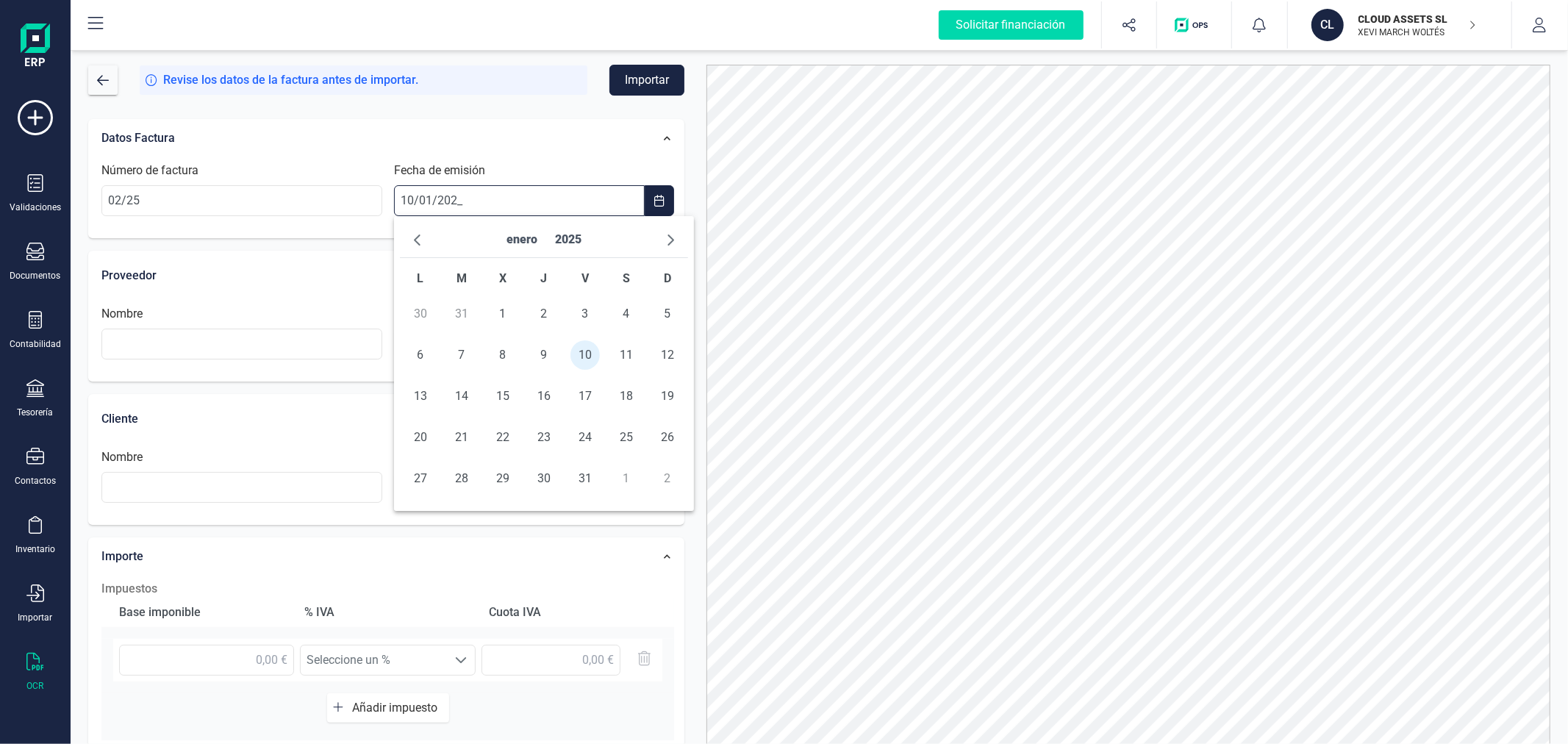
type input "[DATE]"
click at [589, 350] on span "10" at bounding box center [585, 354] width 29 height 29
click at [266, 346] on input "text" at bounding box center [242, 343] width 281 height 31
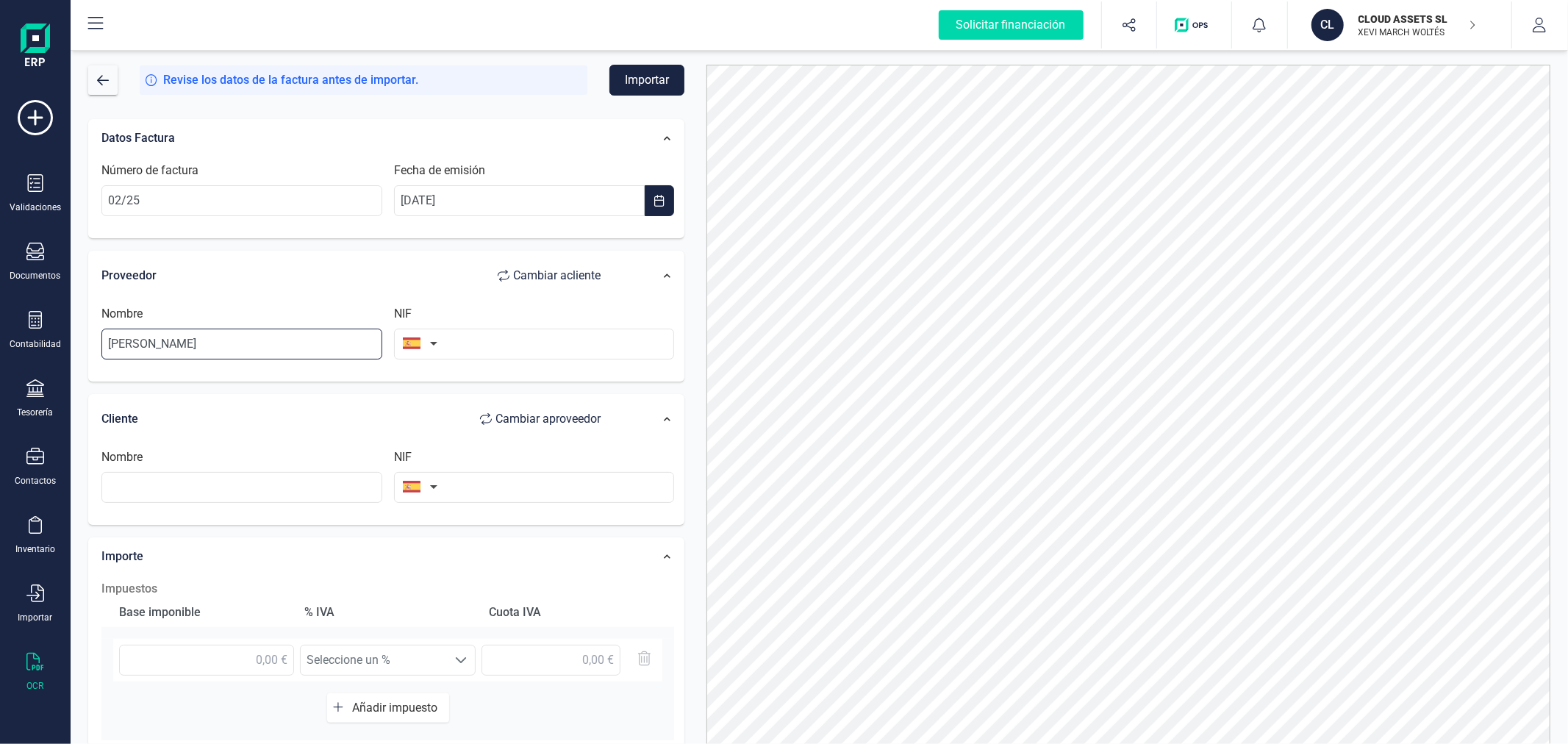
type input "[PERSON_NAME]"
type input "22143048M"
click at [508, 473] on input "text" at bounding box center [534, 487] width 281 height 31
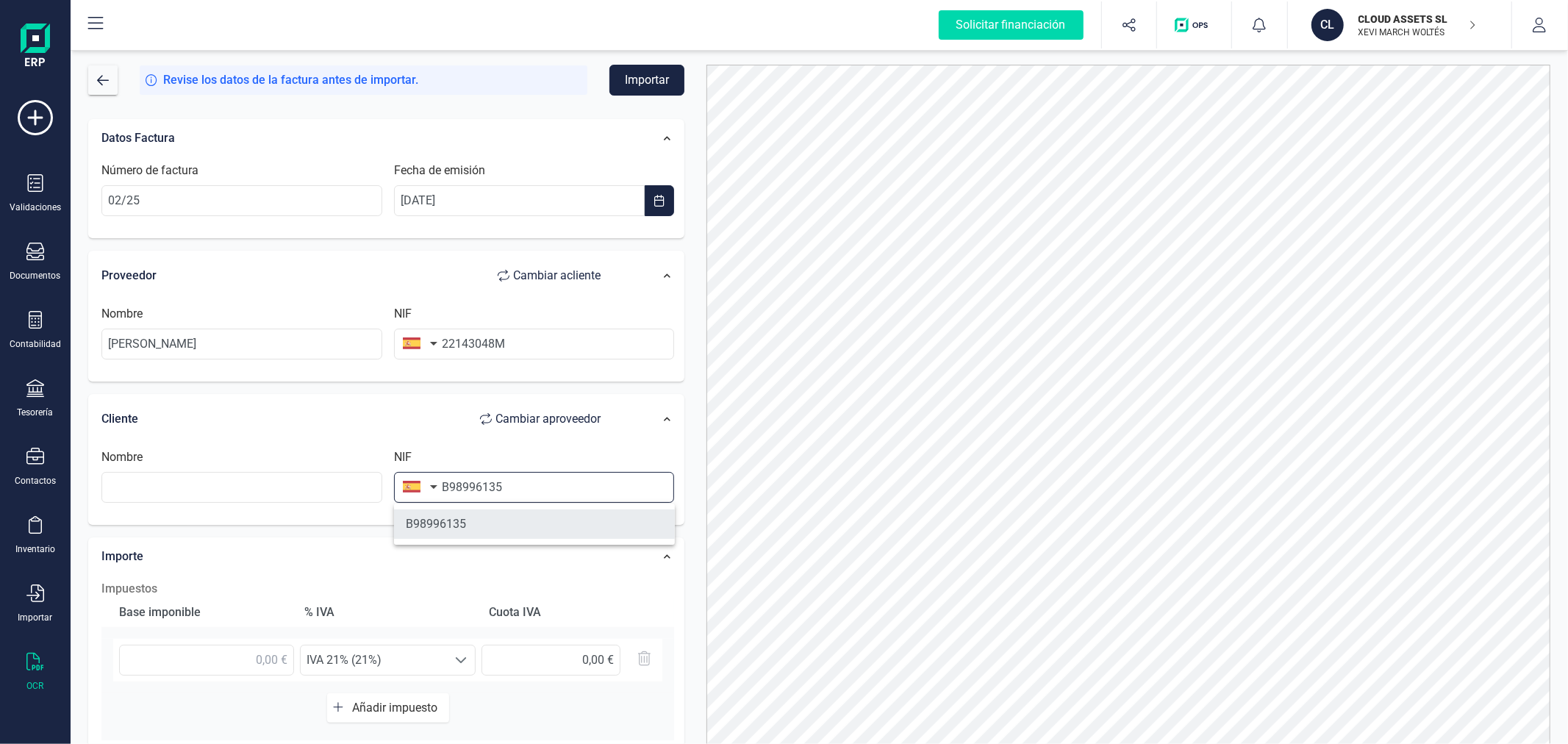
type input "B98996135"
click at [512, 520] on li "B98996135" at bounding box center [534, 523] width 281 height 29
type input "CLOUD ASSETS SL"
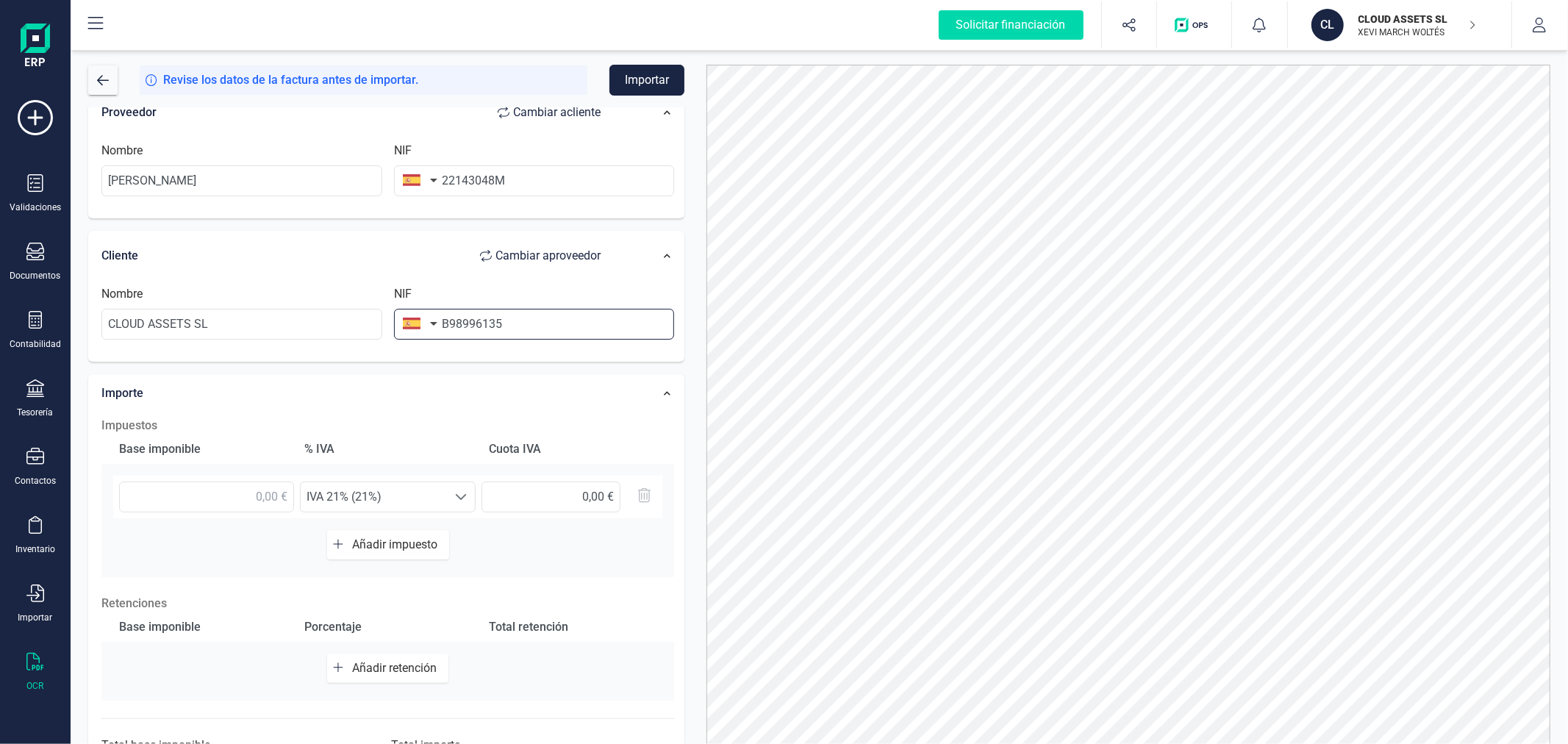
scroll to position [232, 0]
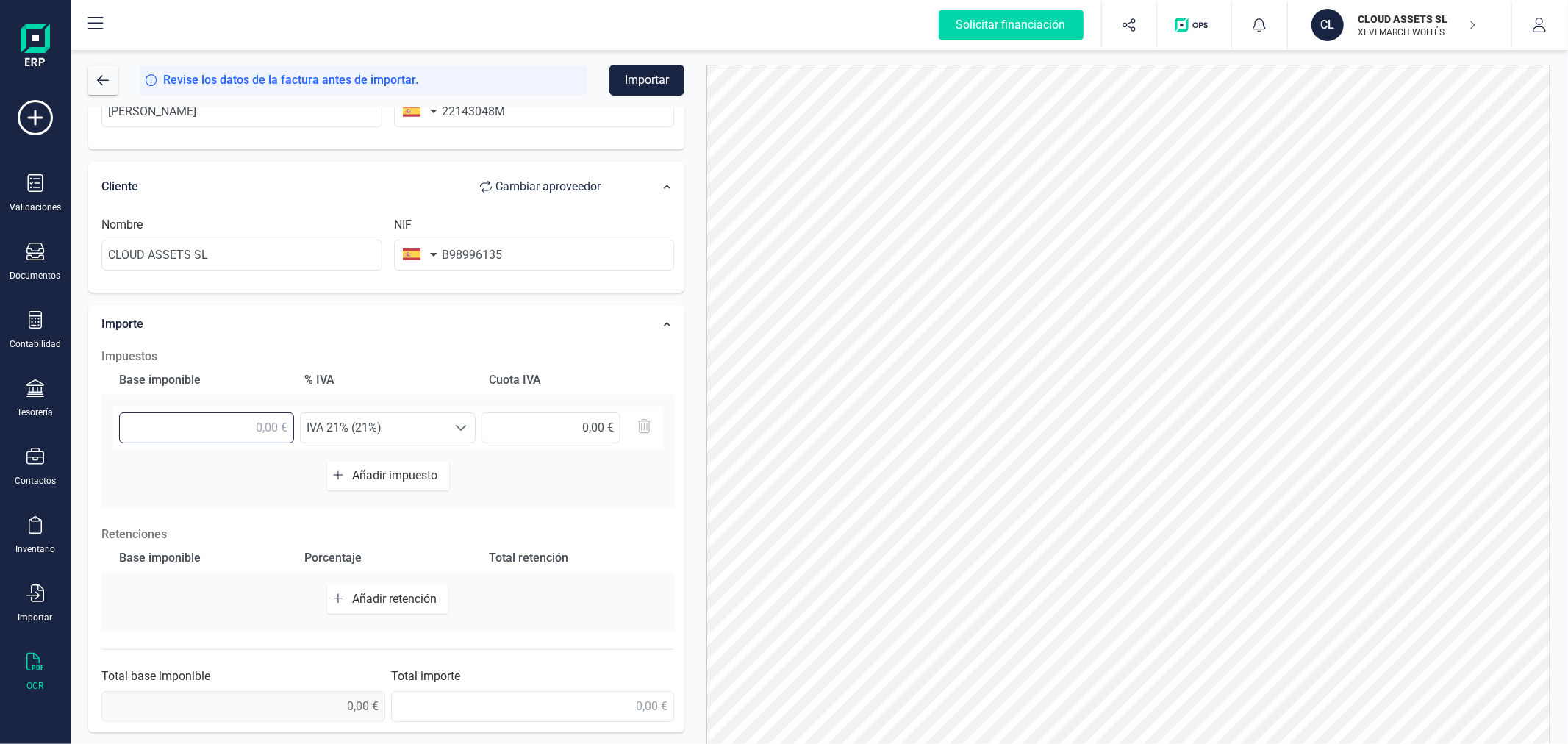
click at [223, 419] on input "text" at bounding box center [207, 428] width 175 height 31
type input "187,42 €"
click at [375, 598] on span "Añadir retención" at bounding box center [396, 598] width 90 height 14
click at [210, 605] on input "text" at bounding box center [207, 605] width 175 height 31
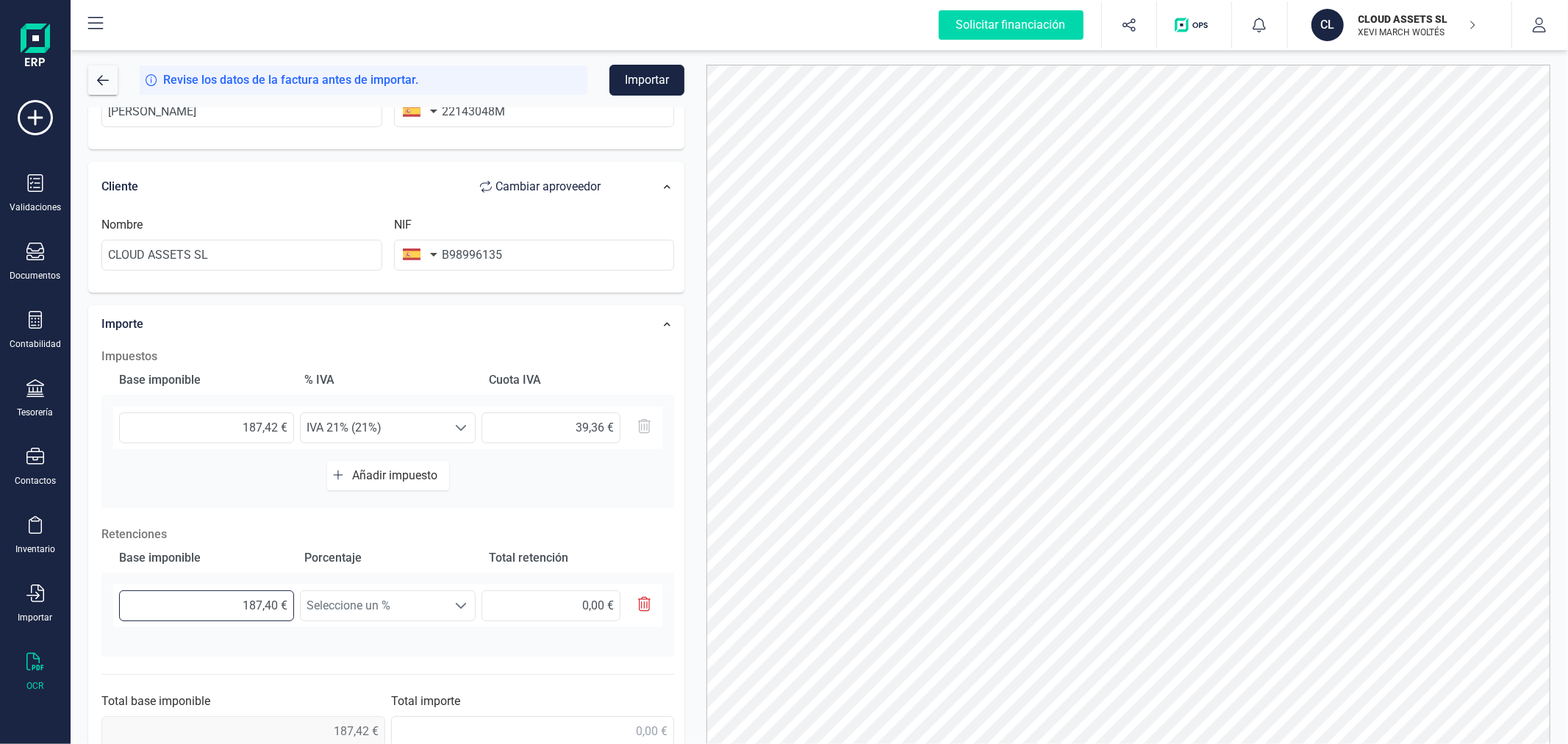
type input "187,42 €"
click at [433, 600] on span "Seleccione un %" at bounding box center [374, 605] width 146 height 29
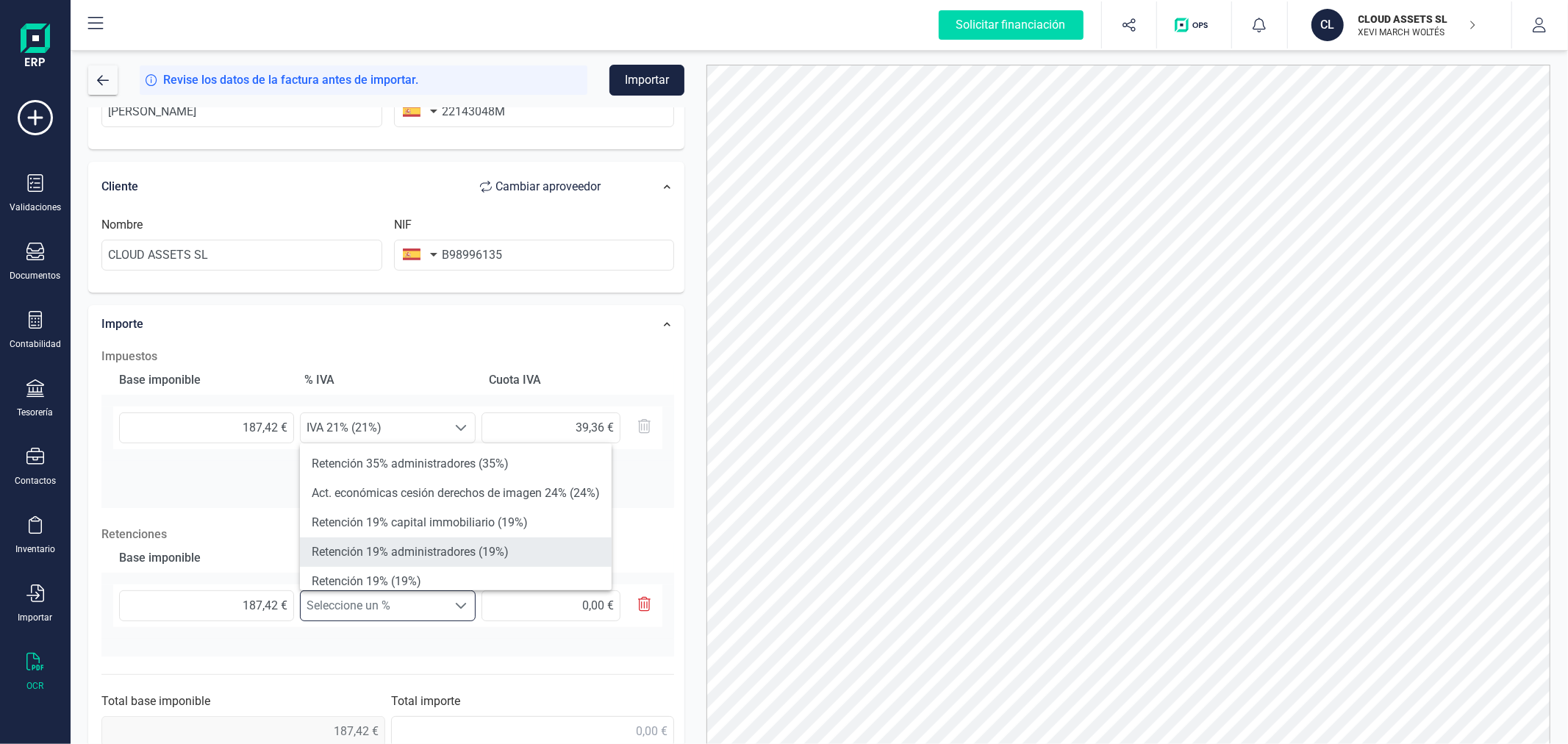
scroll to position [82, 0]
click at [456, 555] on li "Retención 15% (15%)" at bounding box center [455, 558] width 311 height 29
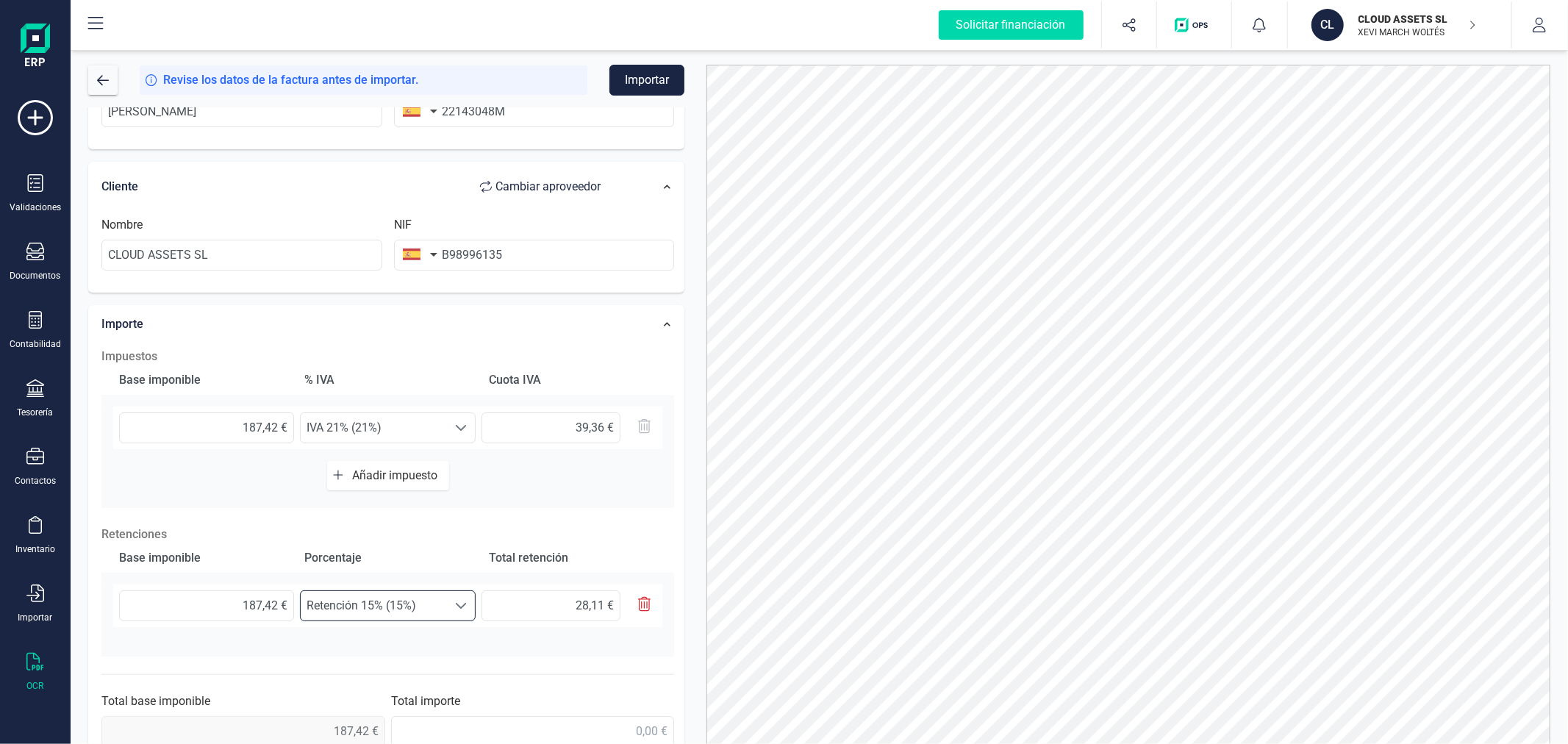
scroll to position [258, 0]
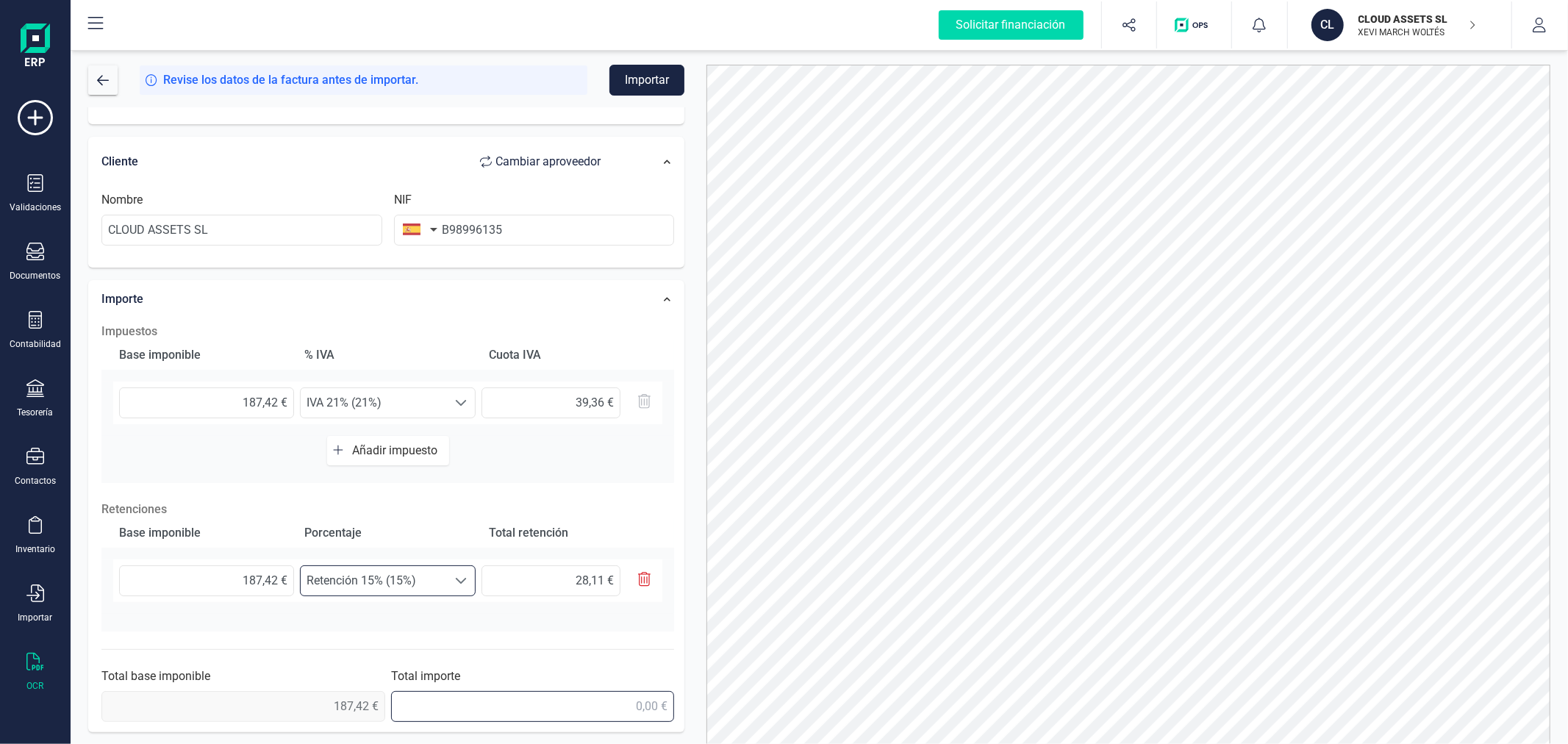
click at [608, 702] on input "text" at bounding box center [533, 706] width 284 height 31
type input "198,67 €"
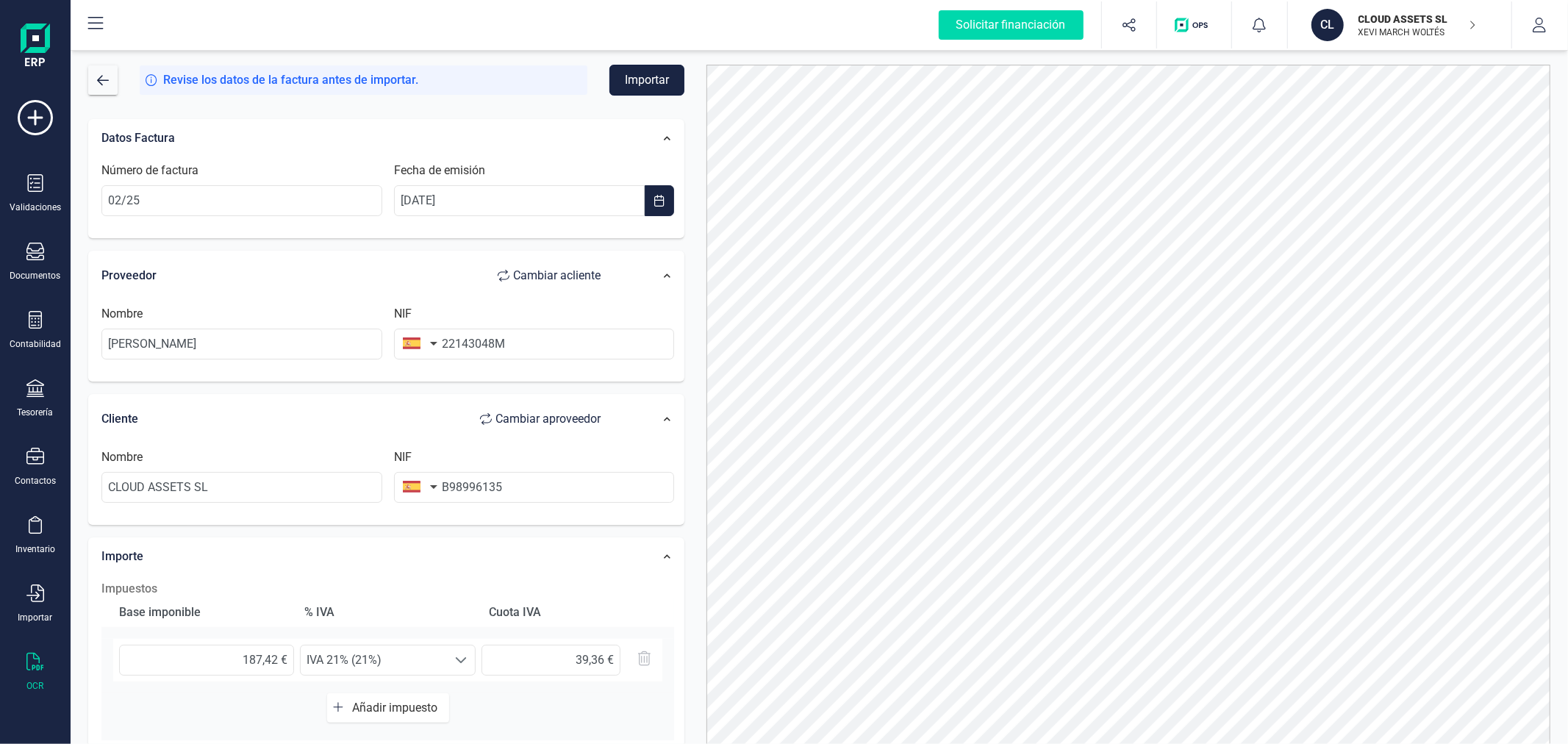
click at [650, 79] on button "Importar" at bounding box center [646, 80] width 75 height 31
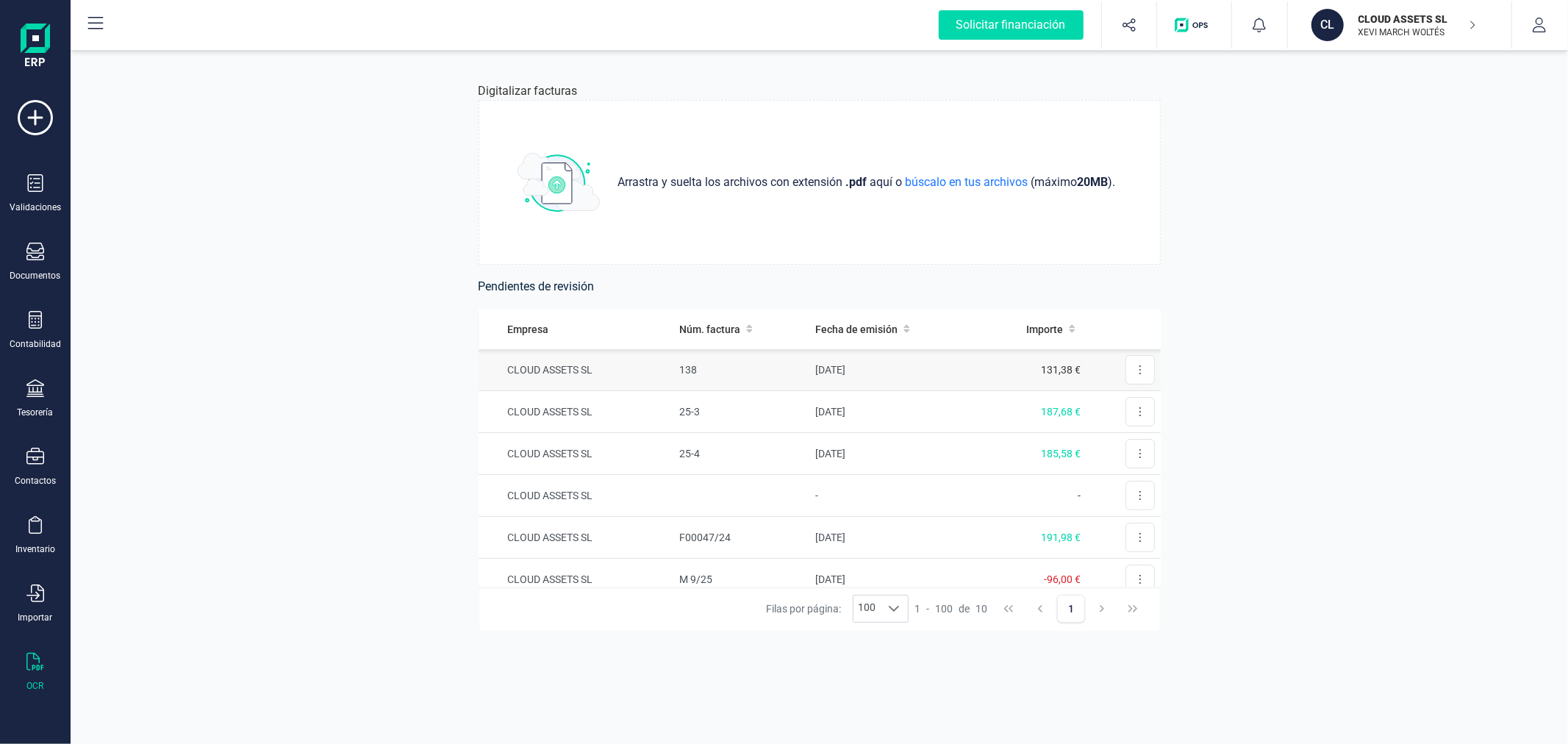
click at [837, 370] on td "[DATE]" at bounding box center [893, 370] width 167 height 42
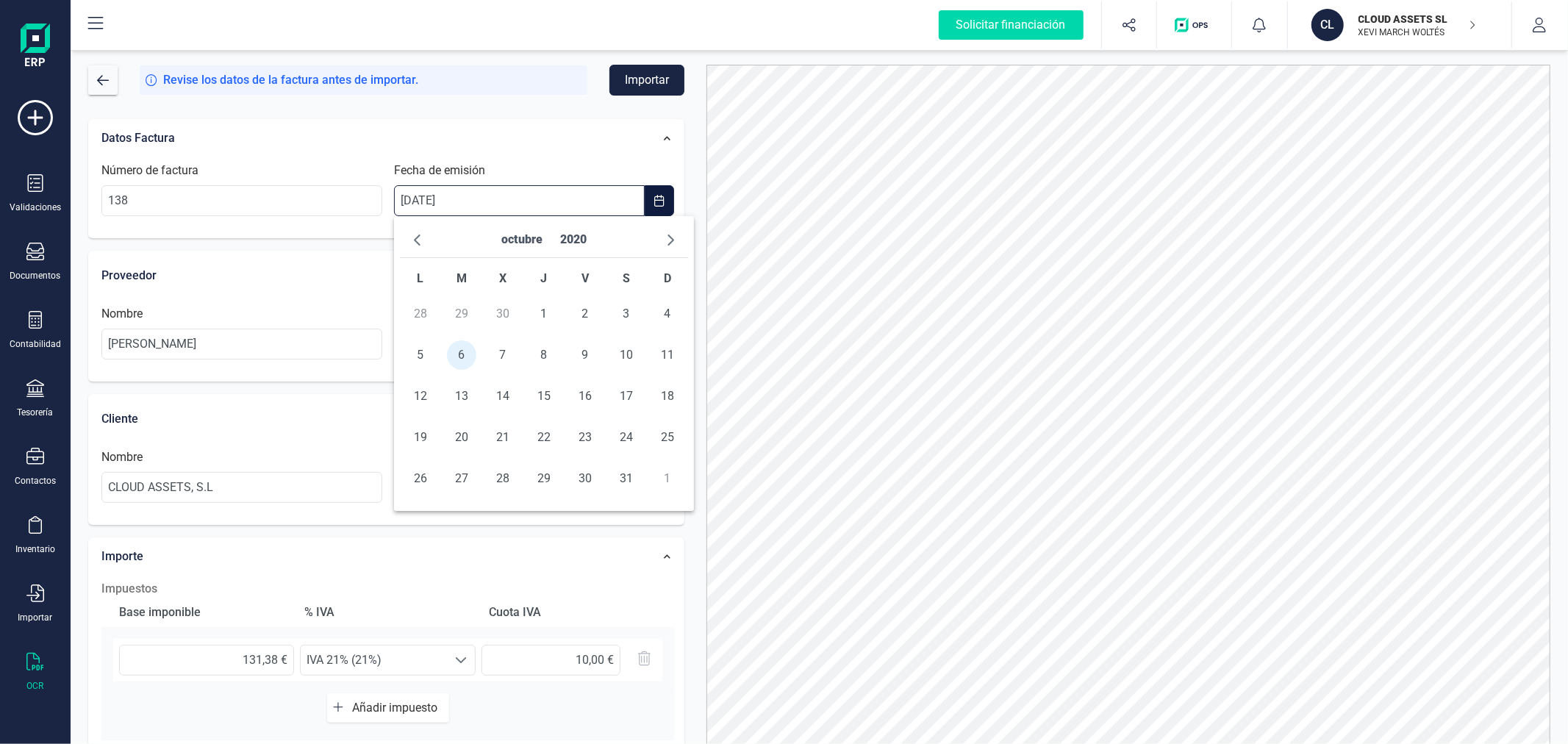
type input "__/__/____"
type input "13806/10/2020"
type input "[DATE]"
click at [540, 472] on span "26" at bounding box center [544, 478] width 29 height 29
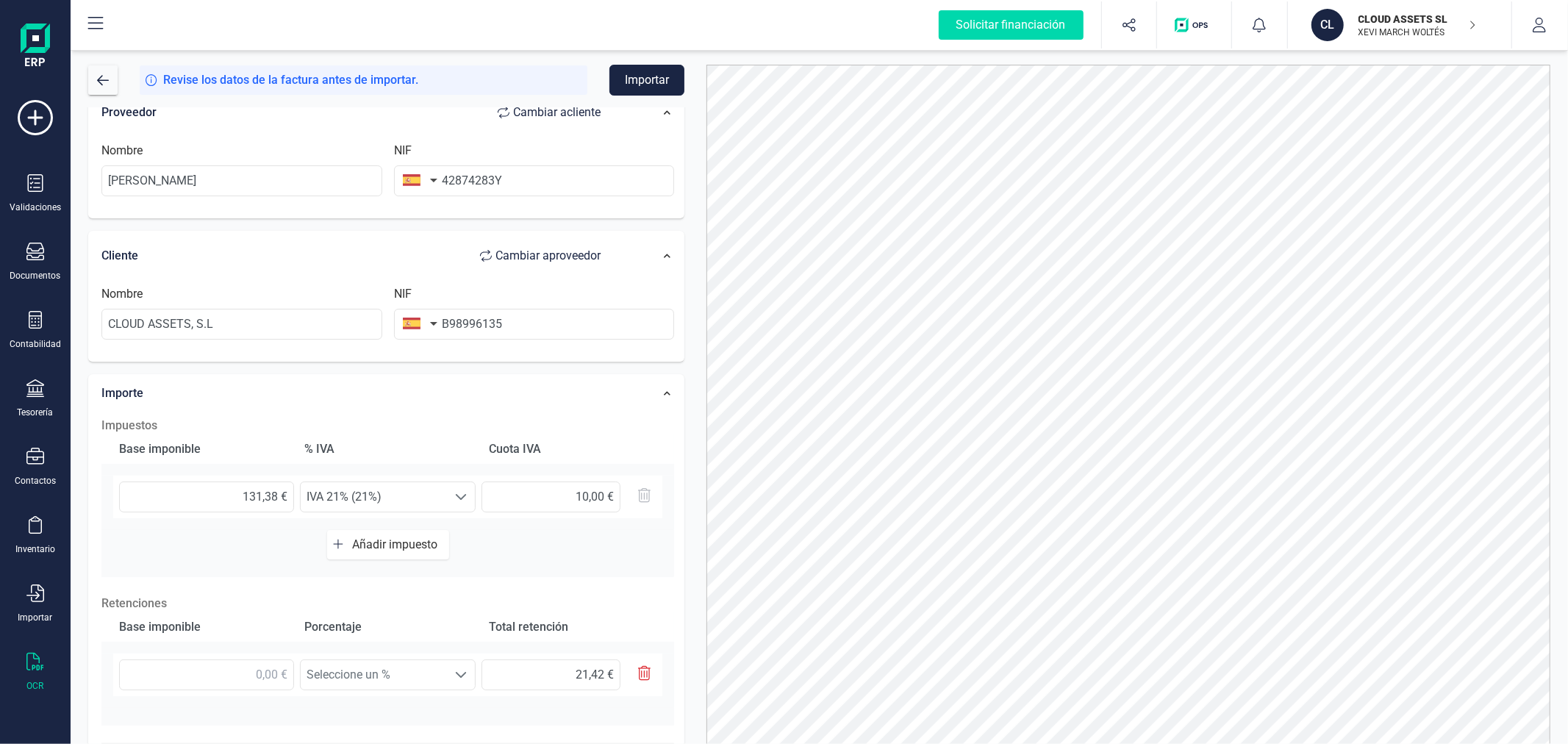
scroll to position [245, 0]
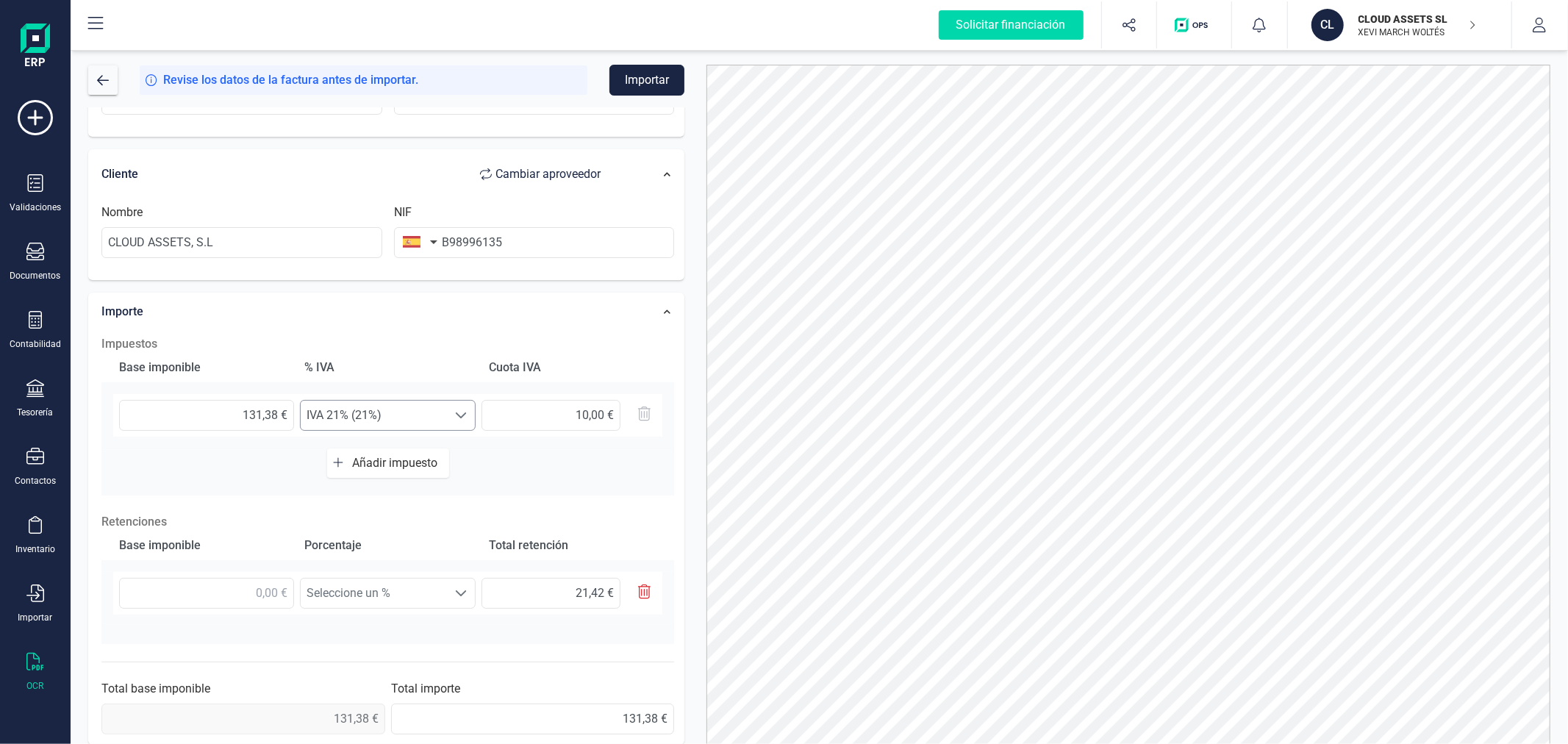
click at [392, 410] on span "IVA 21% (21%)" at bounding box center [374, 415] width 146 height 29
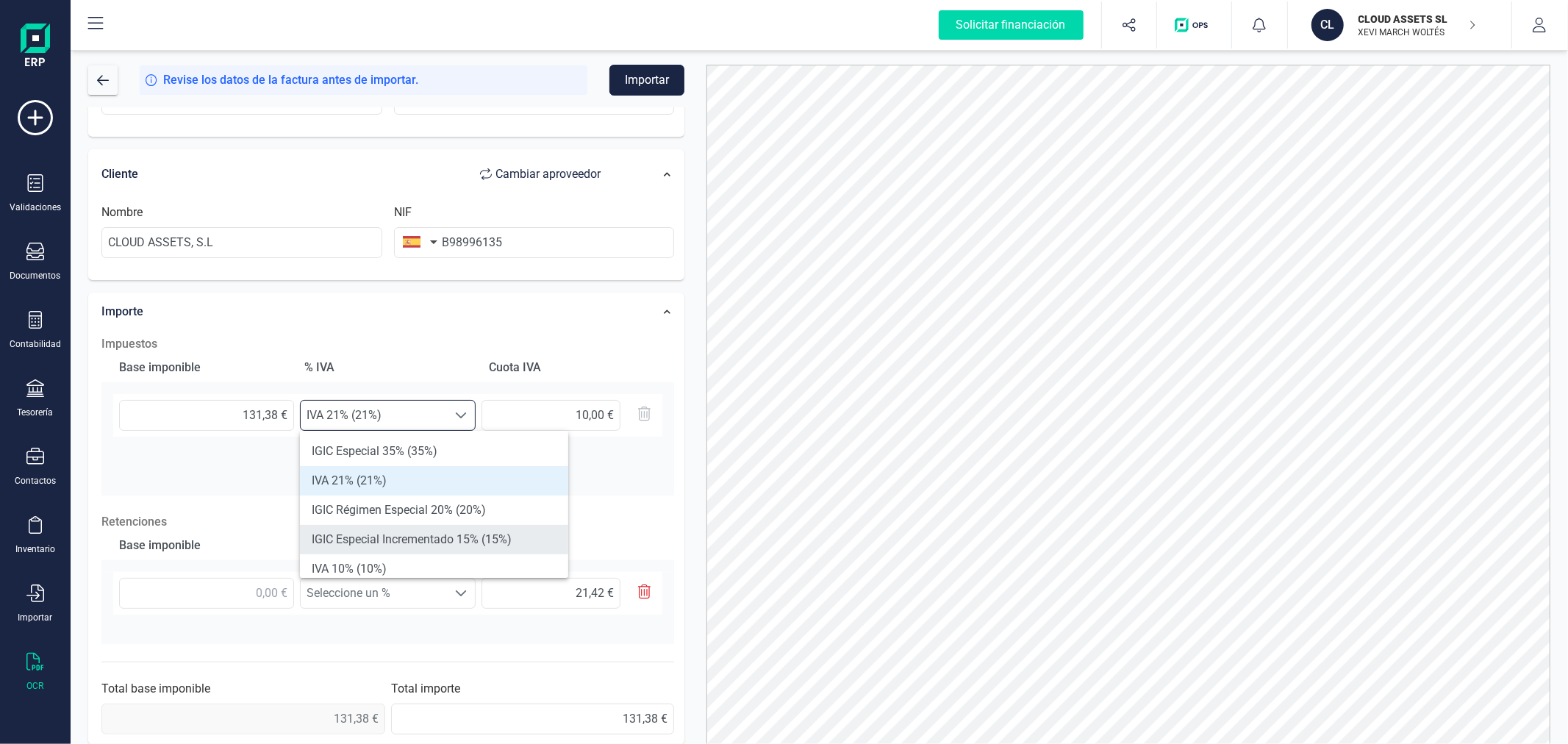
scroll to position [82, 0]
click at [450, 541] on li "IGIC General 7% (7%)" at bounding box center [433, 546] width 268 height 29
type input "9,20 €"
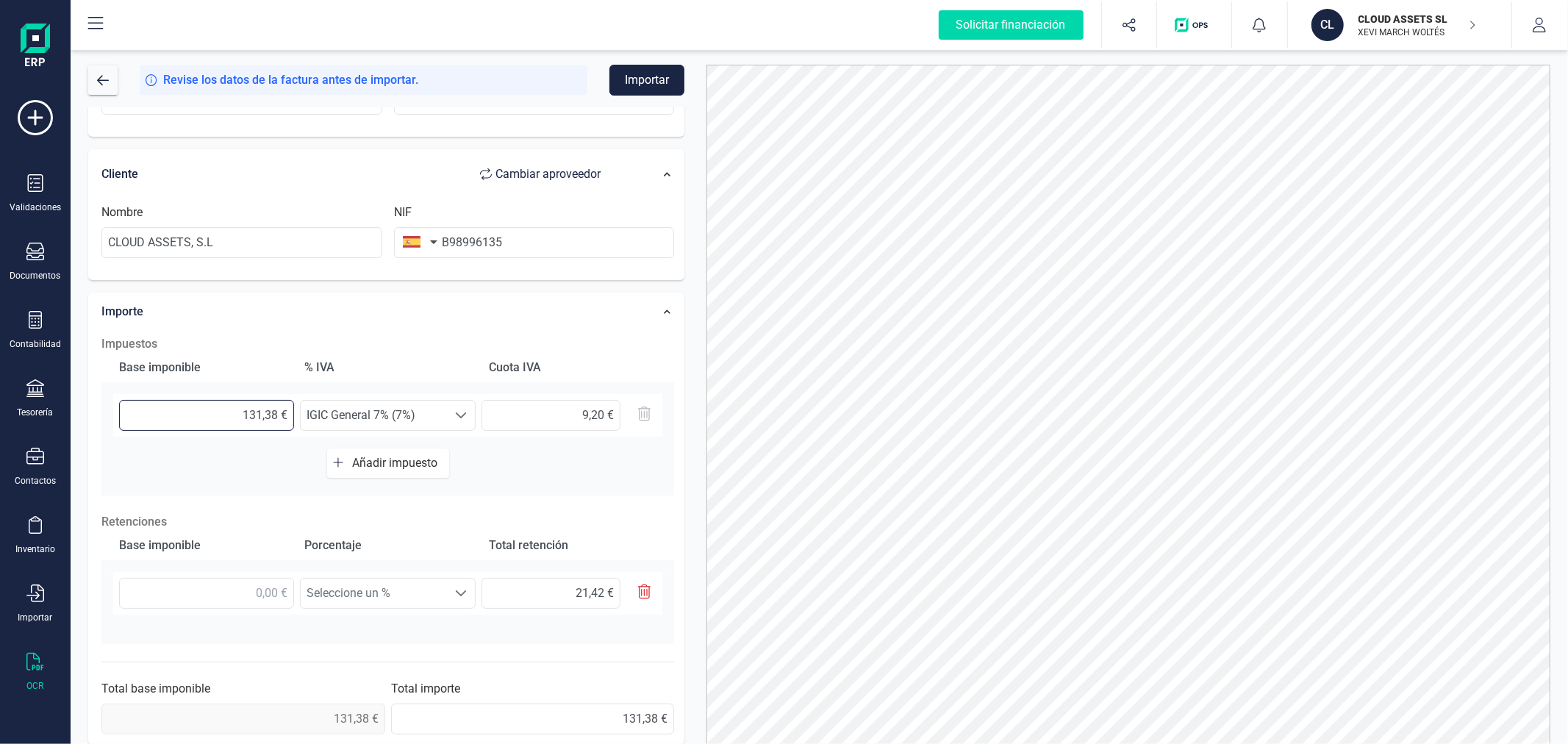
drag, startPoint x: 221, startPoint y: 416, endPoint x: 274, endPoint y: 422, distance: 53.3
click at [274, 422] on input "131,38 €" at bounding box center [207, 415] width 175 height 31
type input "18,00 €"
type input "1,26 €"
type input "148,00 €"
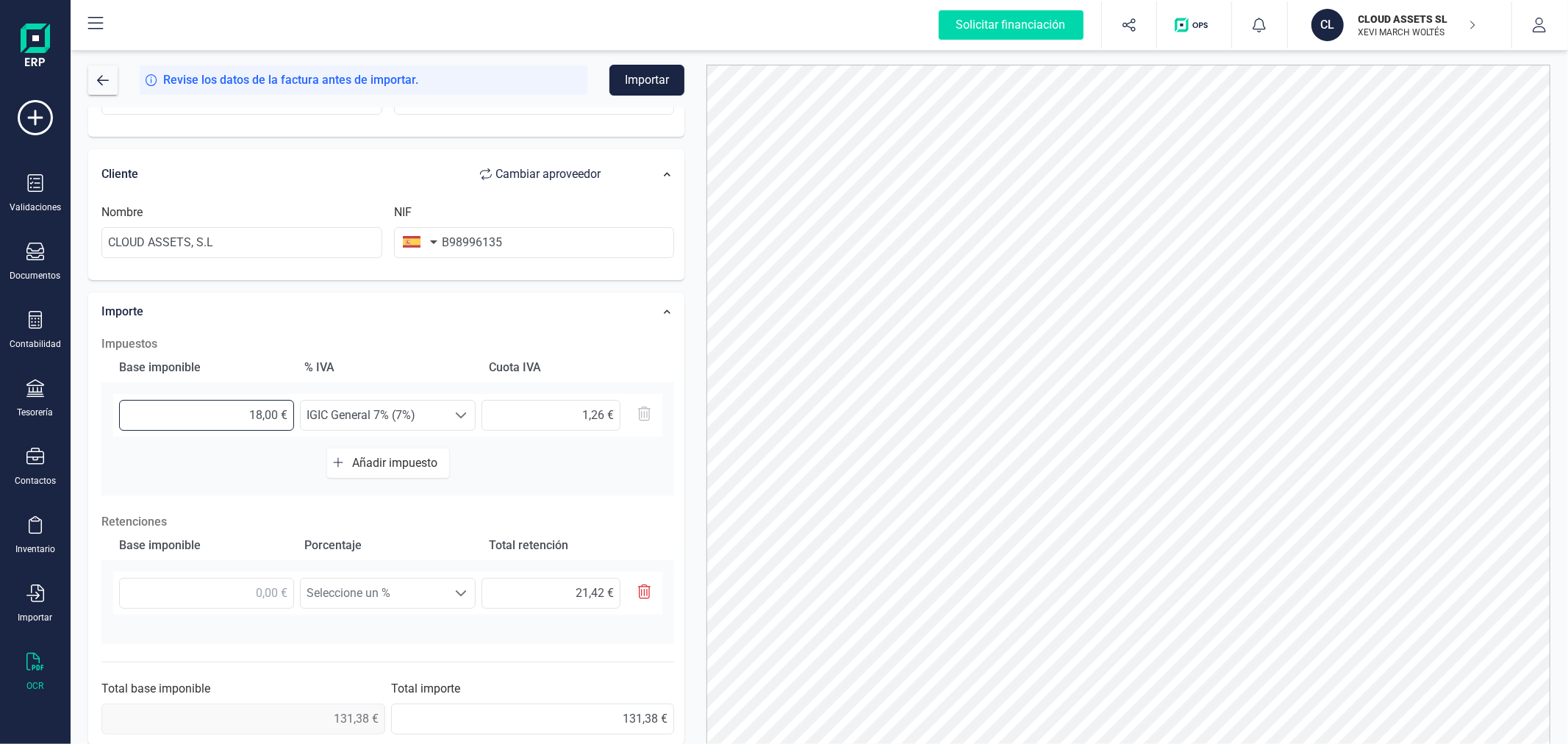
type input "10,36 €"
type input "1.428,00 €"
type input "99,96 €"
type input "142,00 €"
type input "9,94 €"
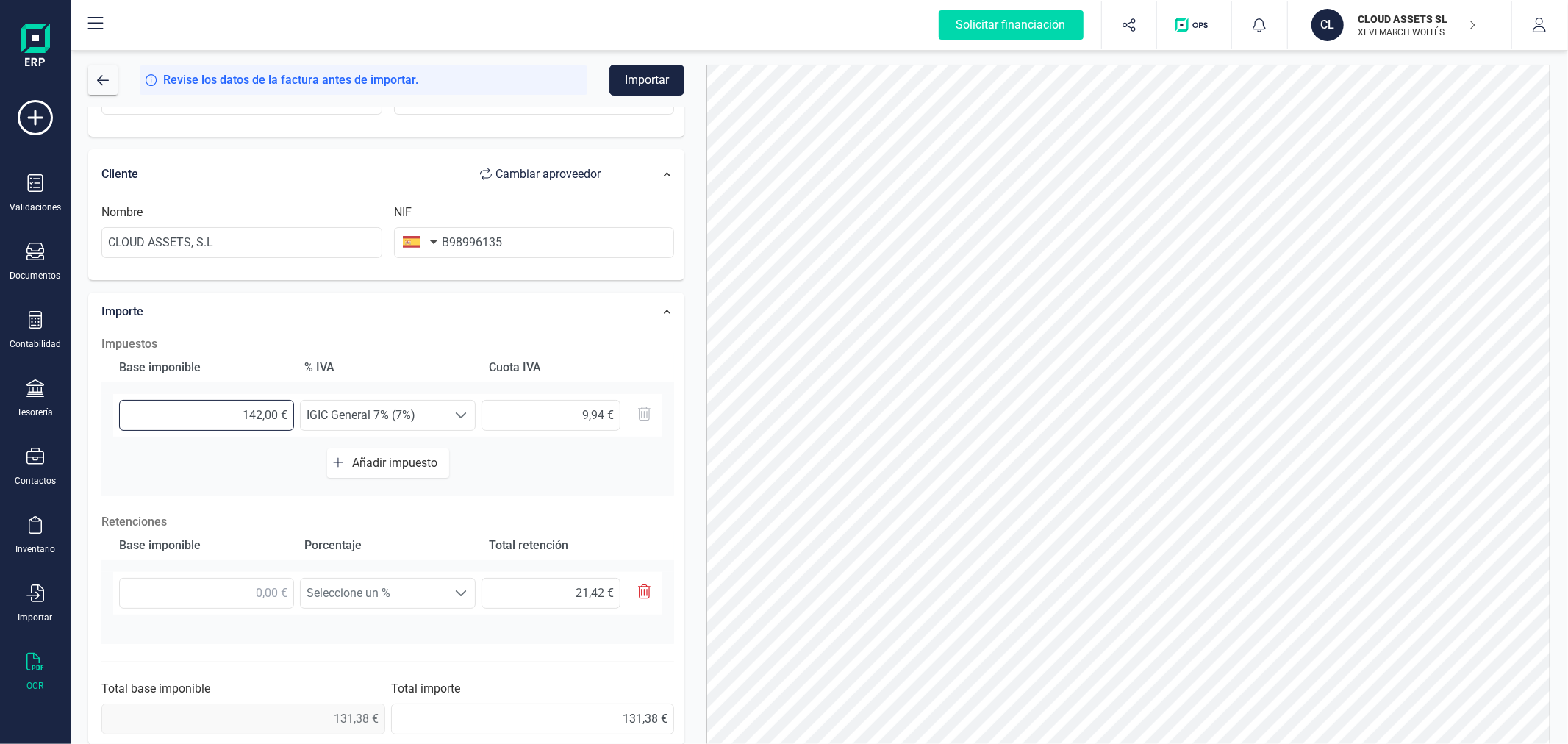
type input "142,80 €"
type input "10,00 €"
type input "142,80 €"
click at [693, 417] on div "Datos Factura Número de factura 13806/10/2020 Fecha de emisión [DATE] Proveedor…" at bounding box center [386, 308] width 619 height 890
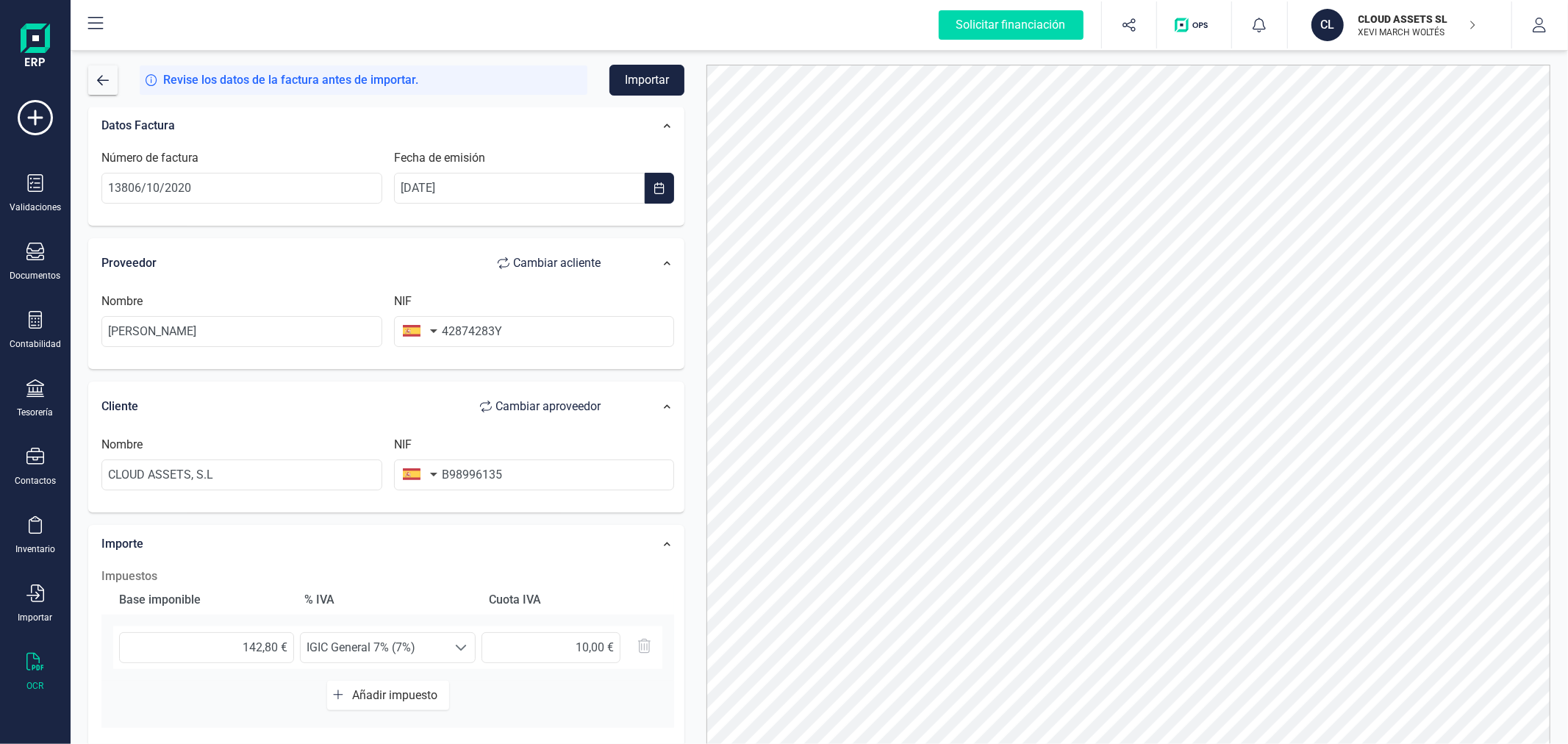
scroll to position [0, 0]
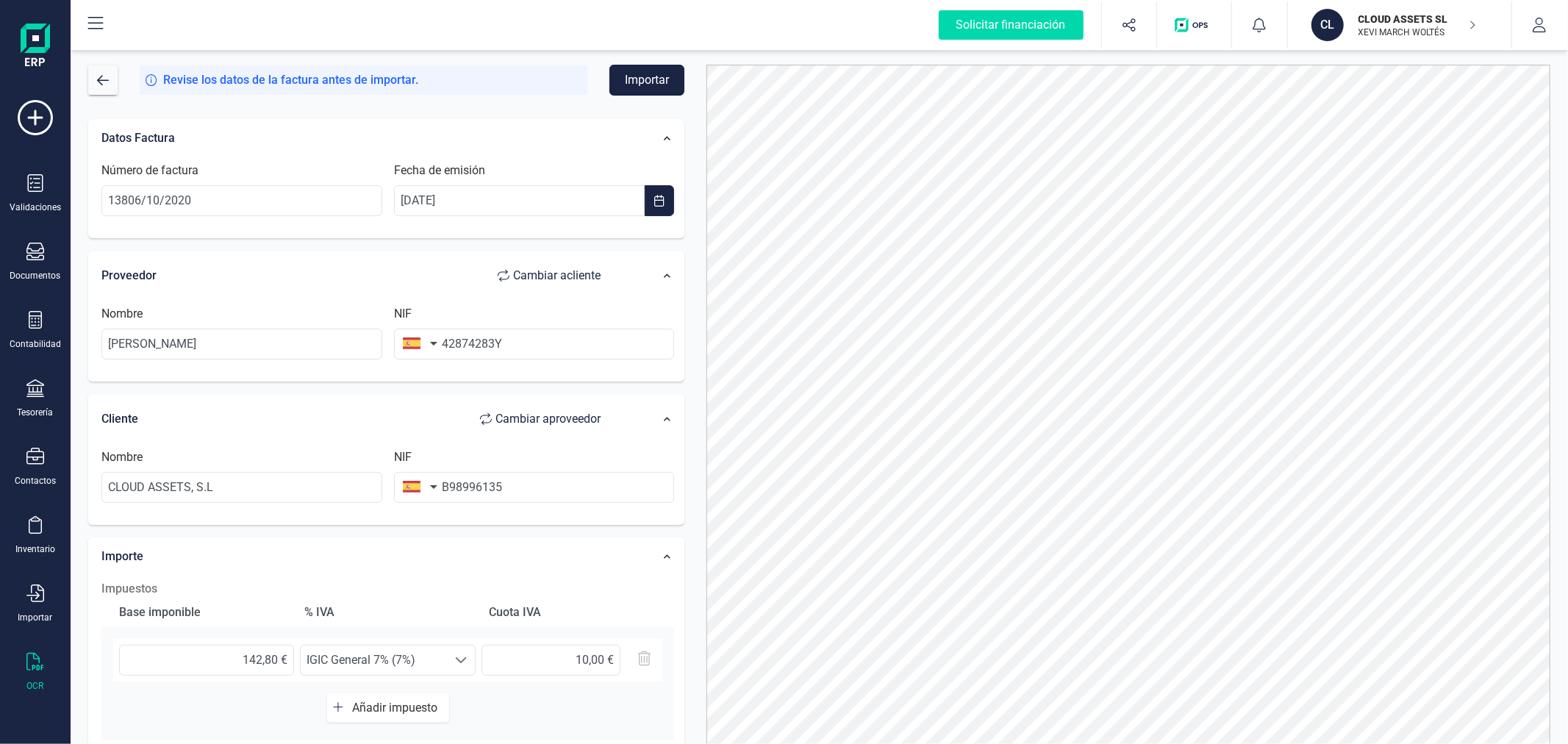
click at [647, 82] on button "Importar" at bounding box center [646, 80] width 75 height 31
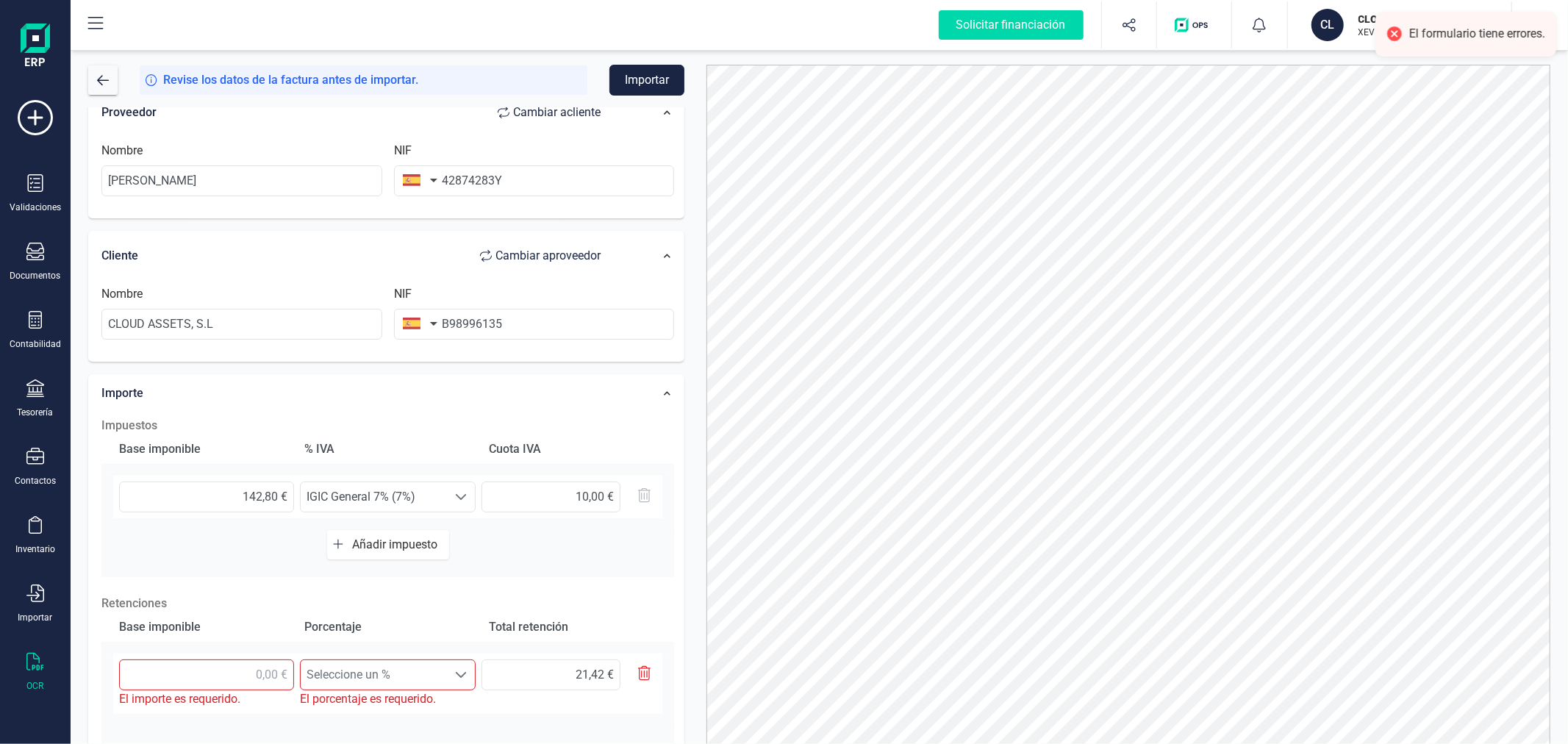
scroll to position [245, 0]
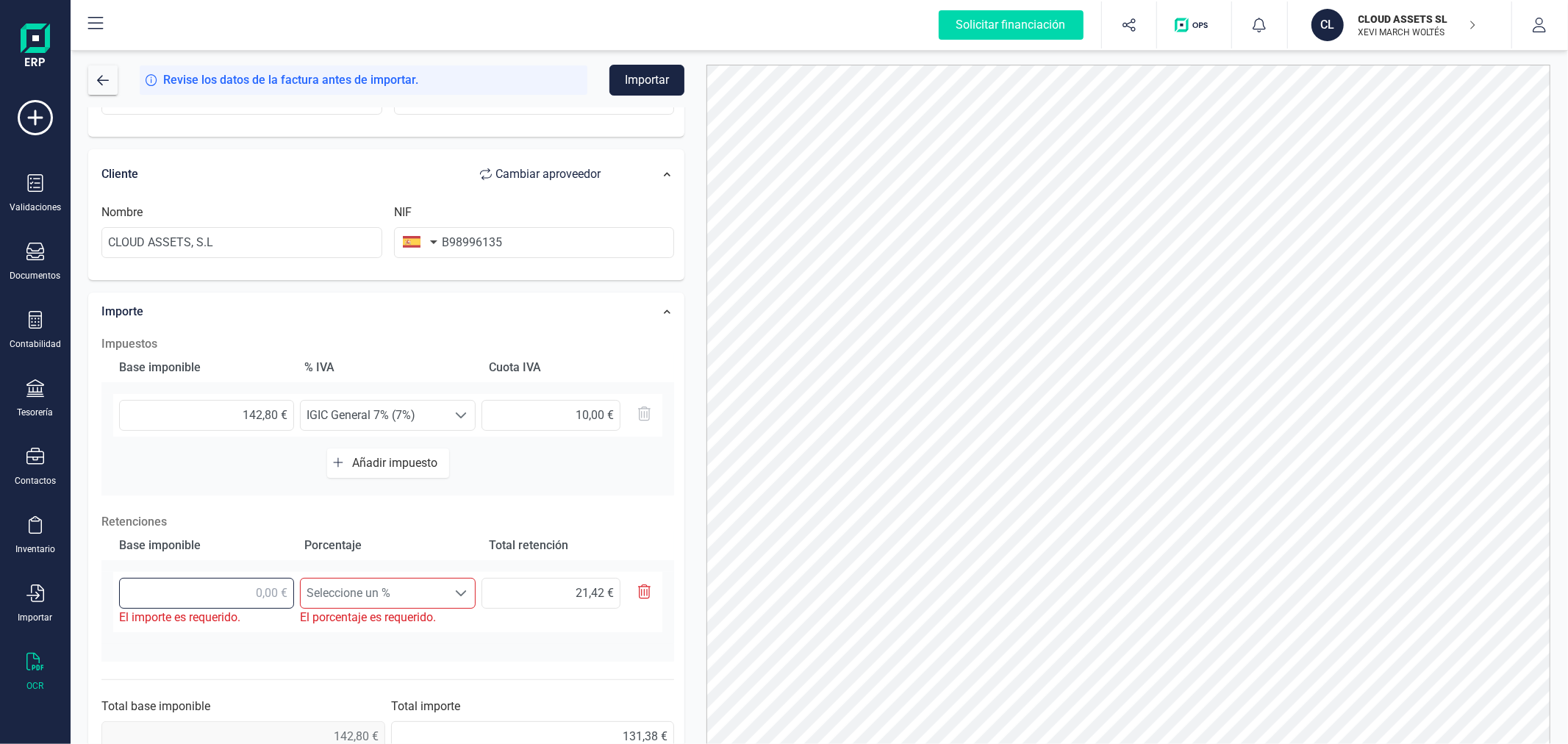
click at [214, 592] on input "text" at bounding box center [207, 593] width 175 height 31
type input "1,00 €"
type input "0,15 €"
type input "14,00 €"
type input "2,10 €"
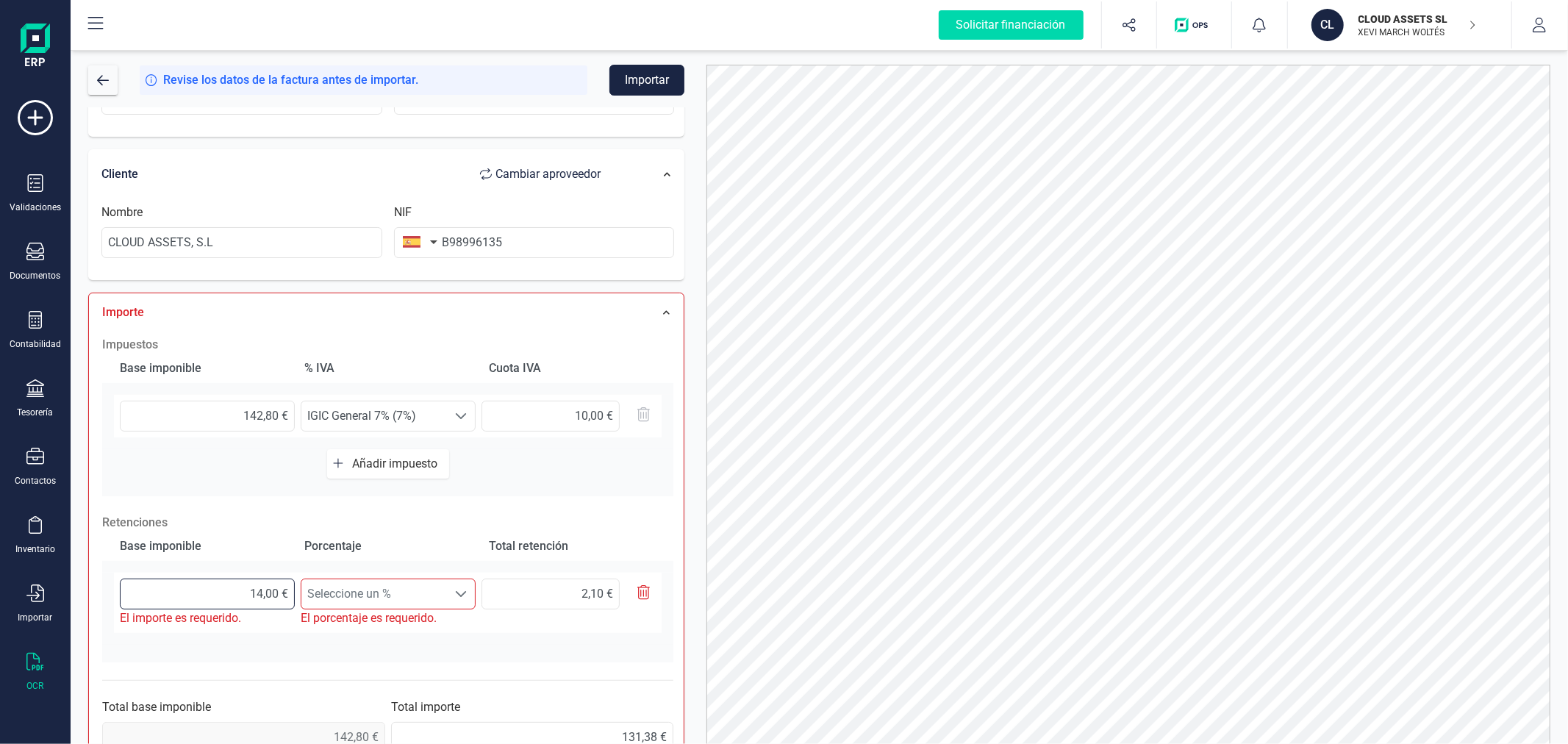
type input "142,00 €"
type input "21,30 €"
type input "142,80 €"
type input "21,42 €"
click at [369, 587] on span "Seleccione un %" at bounding box center [374, 593] width 146 height 29
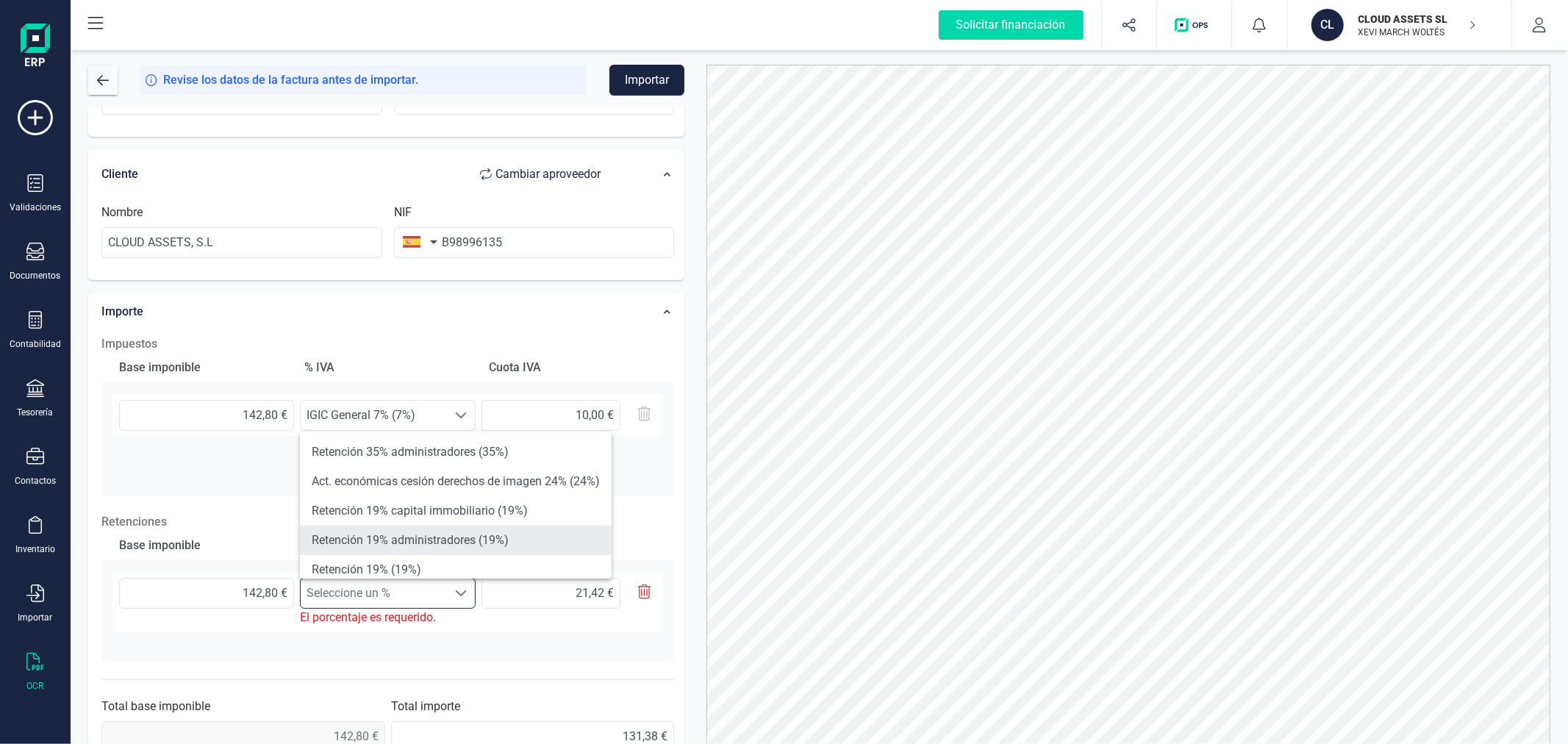
scroll to position [82, 0]
click at [391, 545] on li "Retención 15% (15%)" at bounding box center [455, 546] width 311 height 29
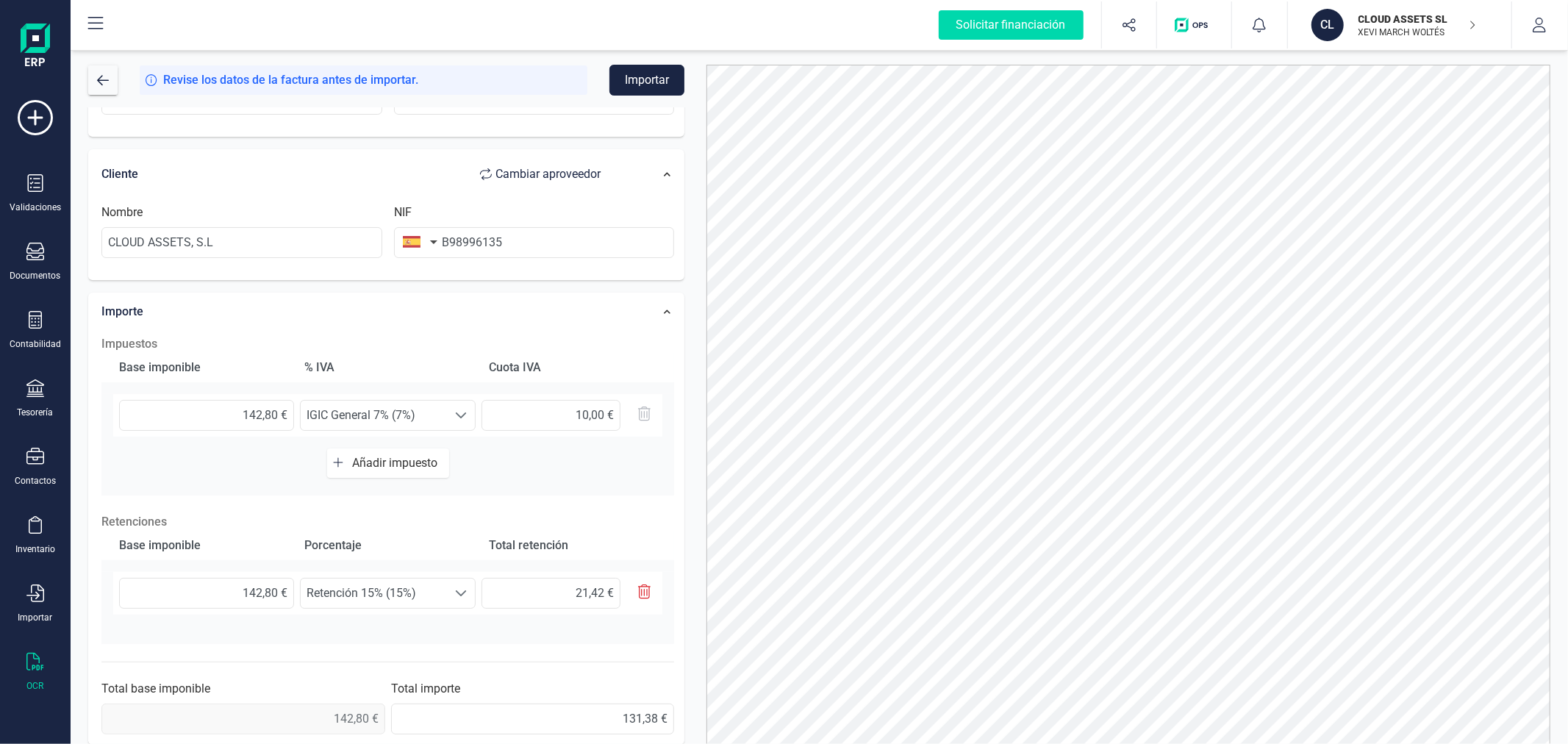
click at [693, 465] on div "Datos Factura Número de factura 13806/10/2020 Fecha de emisión [DATE] Proveedor…" at bounding box center [386, 308] width 619 height 890
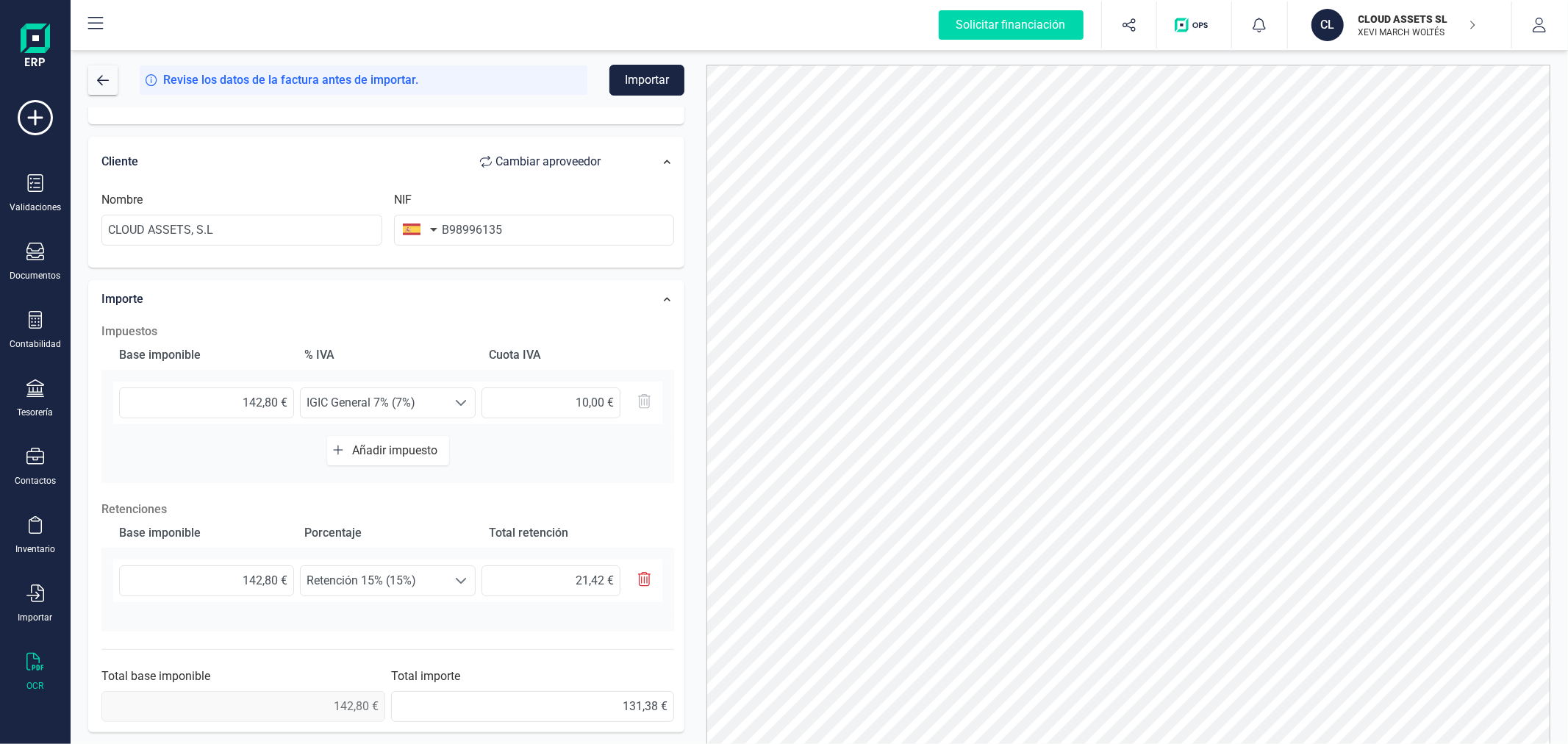
scroll to position [0, 0]
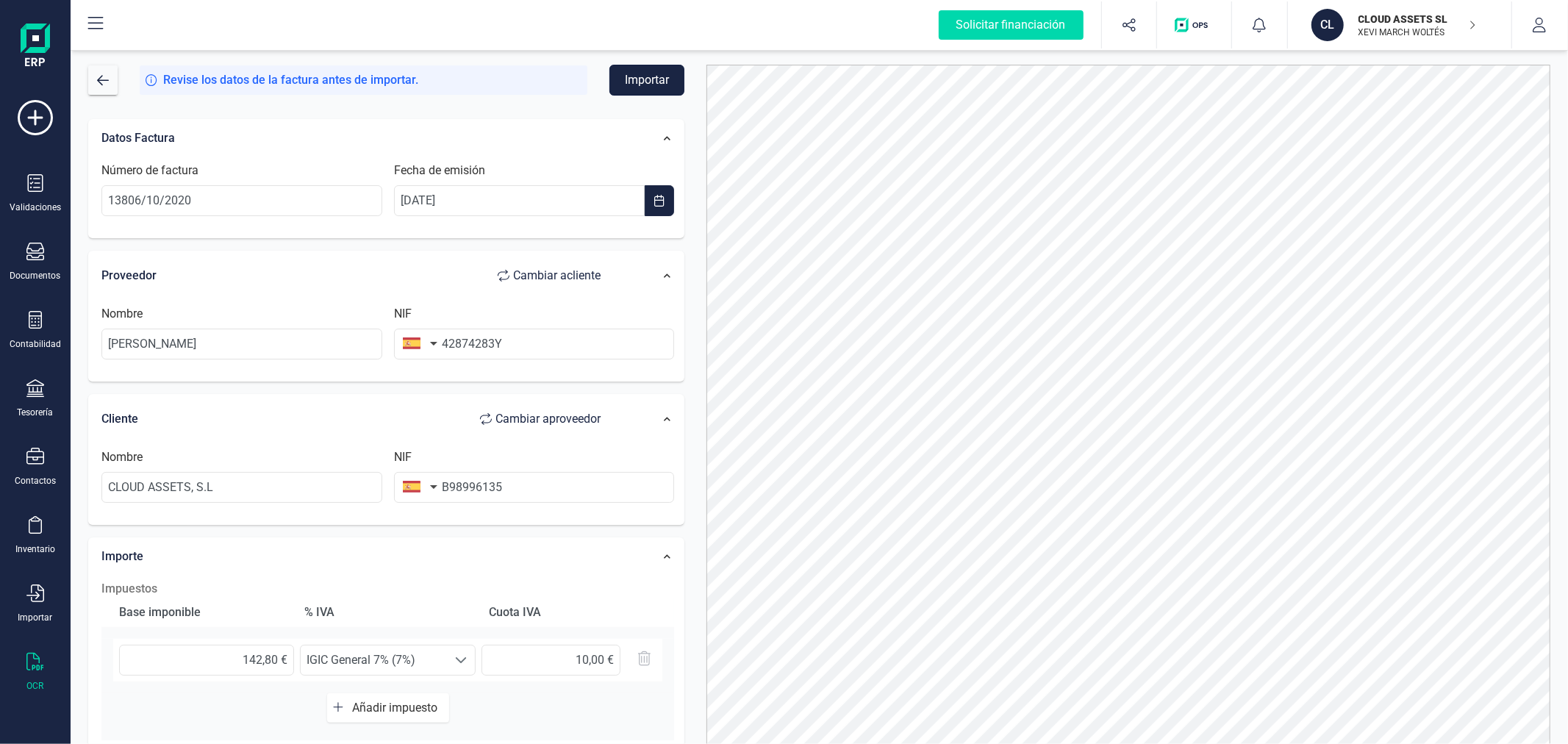
click at [655, 85] on button "Importar" at bounding box center [646, 80] width 75 height 31
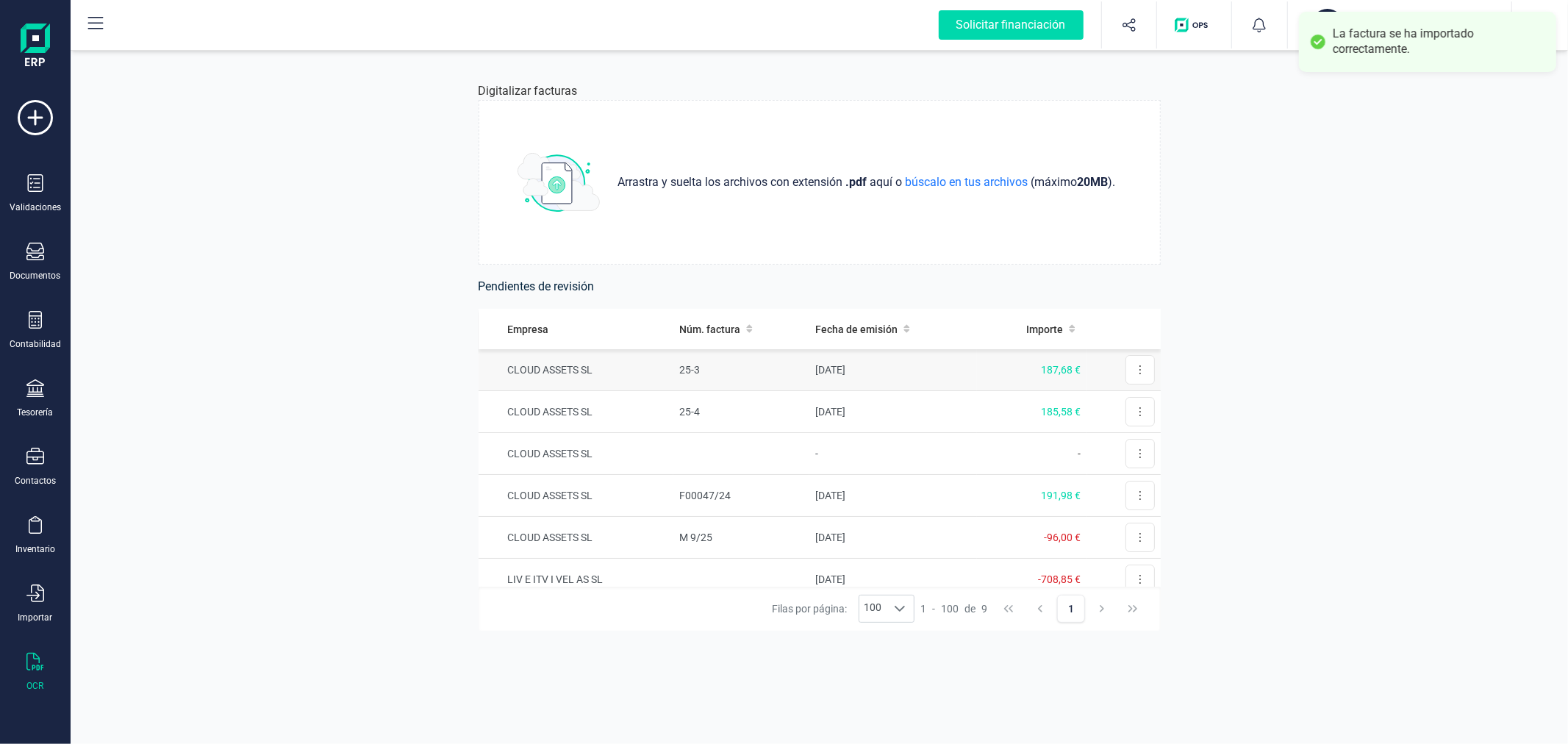
click at [791, 365] on td "25-3" at bounding box center [741, 370] width 136 height 42
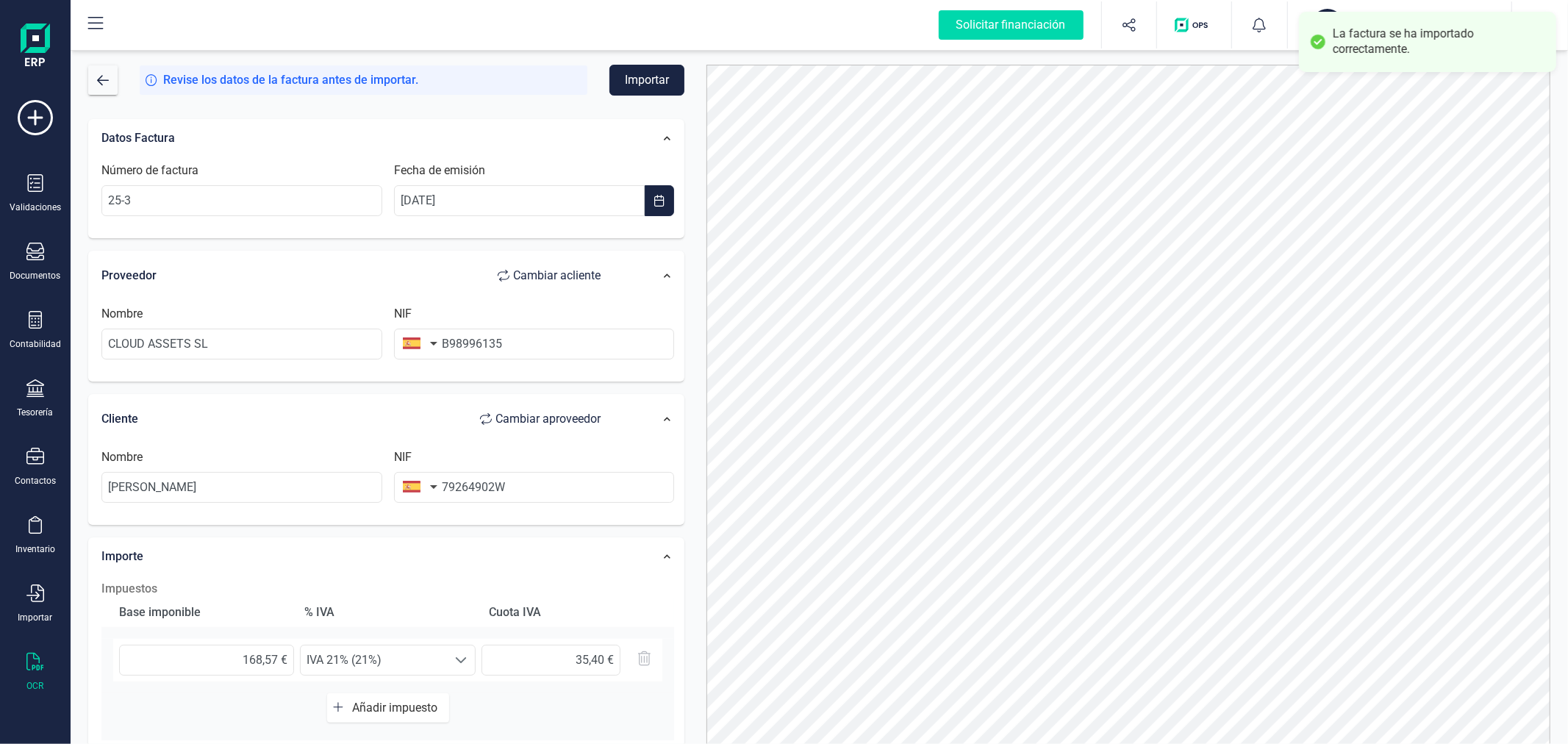
click at [573, 268] on span "Cambiar a cliente" at bounding box center [557, 275] width 88 height 18
type input "[PERSON_NAME]"
type input "79264902W"
type input "CLOUD ASSETS SL"
type input "B98996135"
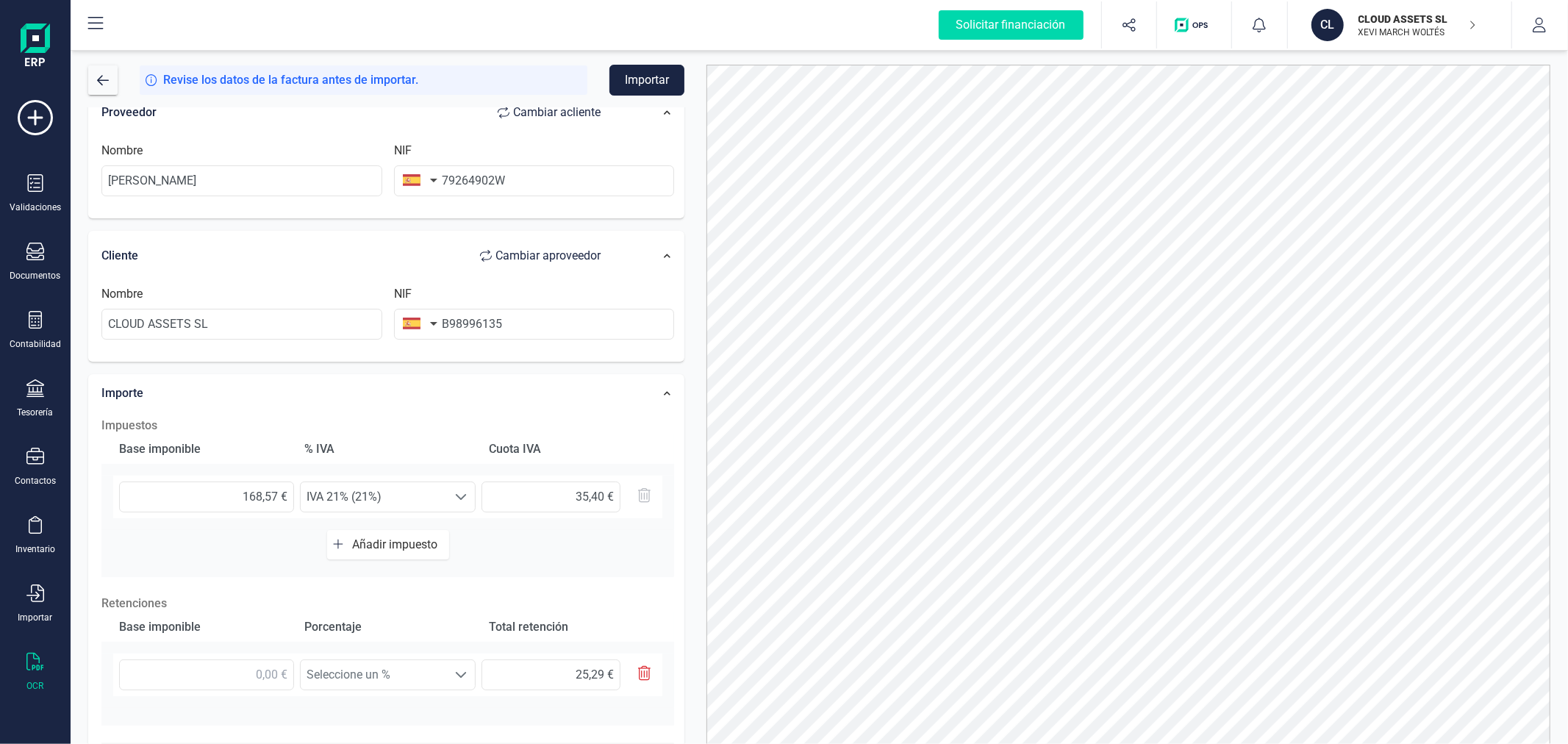
scroll to position [245, 0]
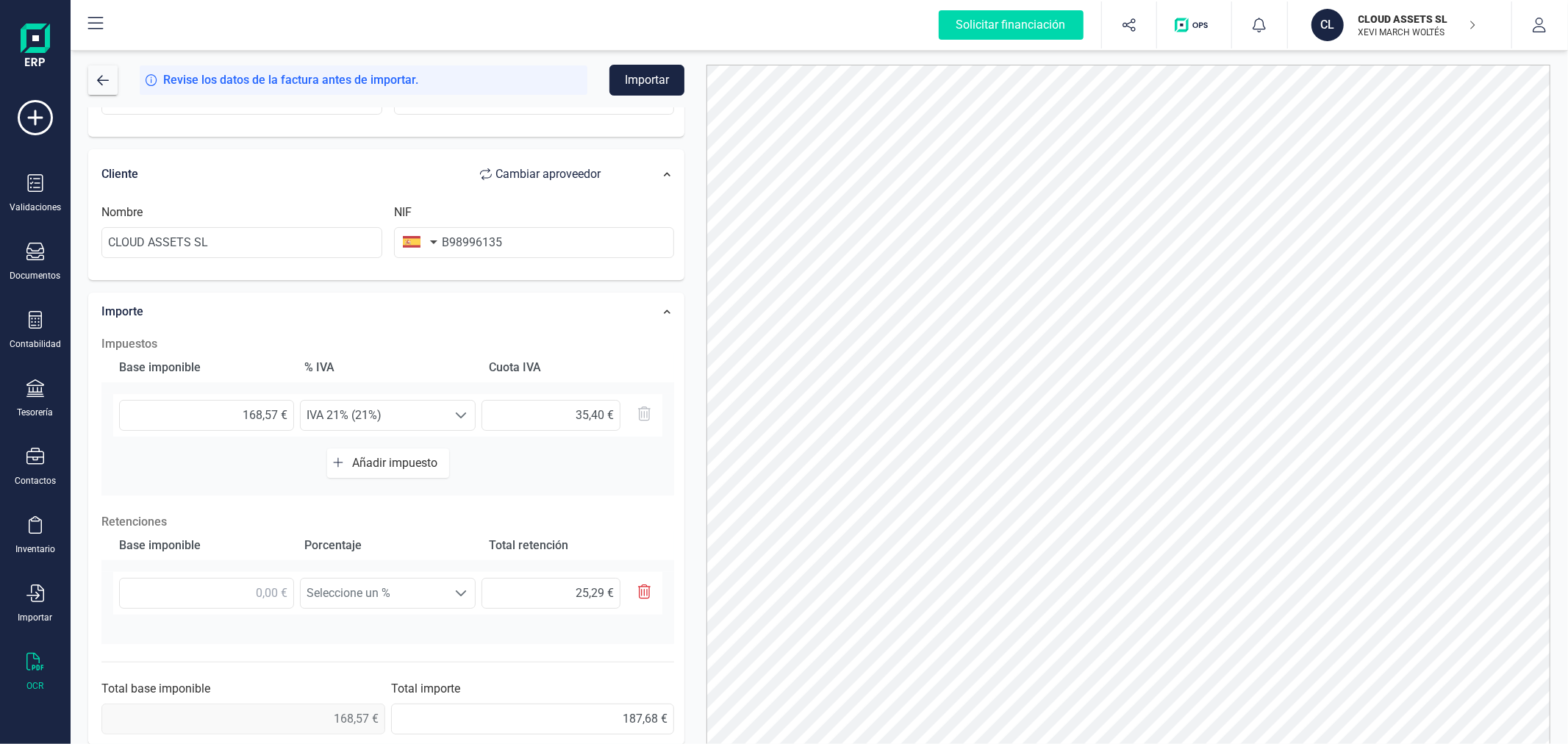
click at [375, 458] on span "Añadir impuesto" at bounding box center [397, 463] width 91 height 14
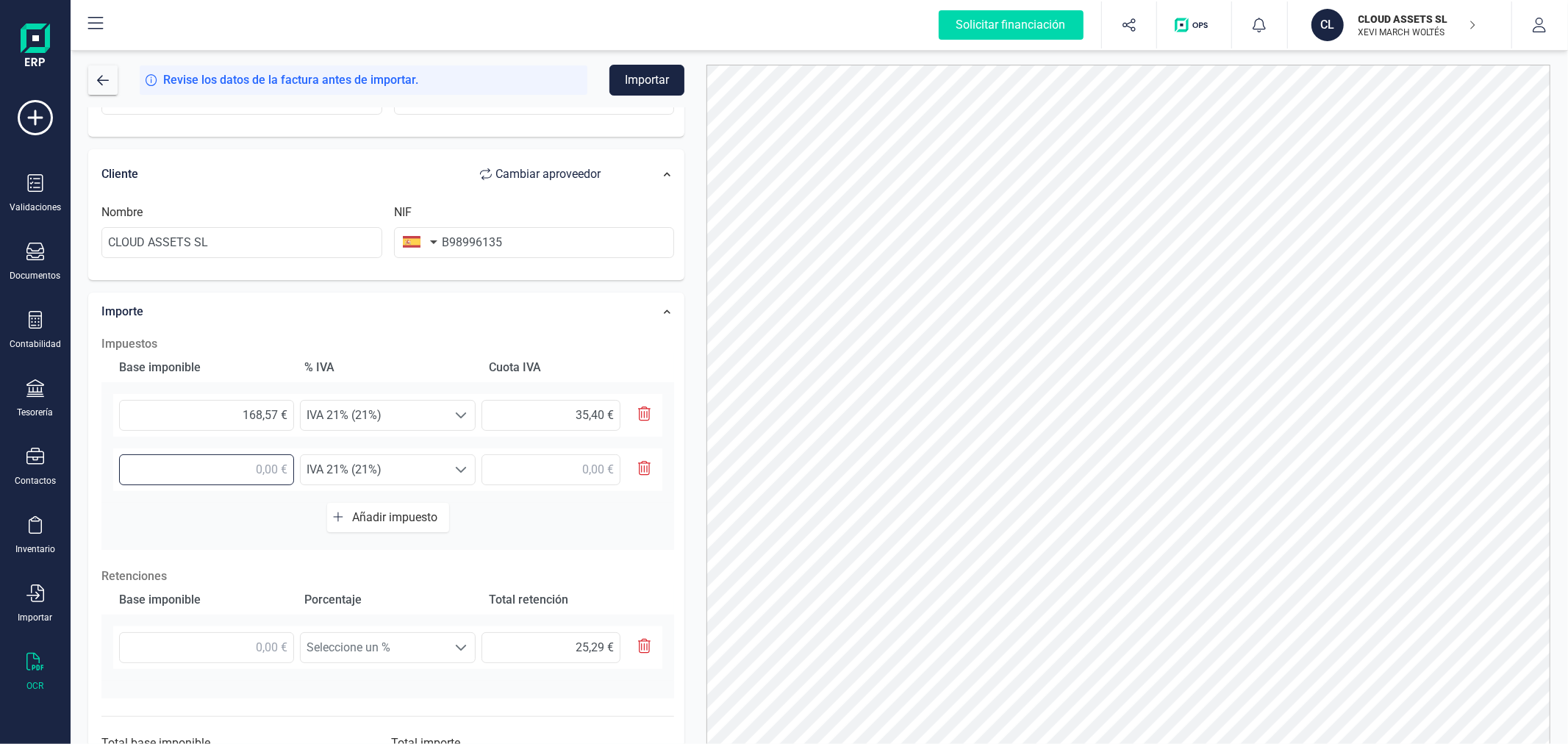
click at [274, 466] on input "text" at bounding box center [207, 470] width 175 height 31
type input "9,00 €"
type input "177,57 €"
click at [410, 469] on span "IVA 21% (21%)" at bounding box center [374, 470] width 146 height 29
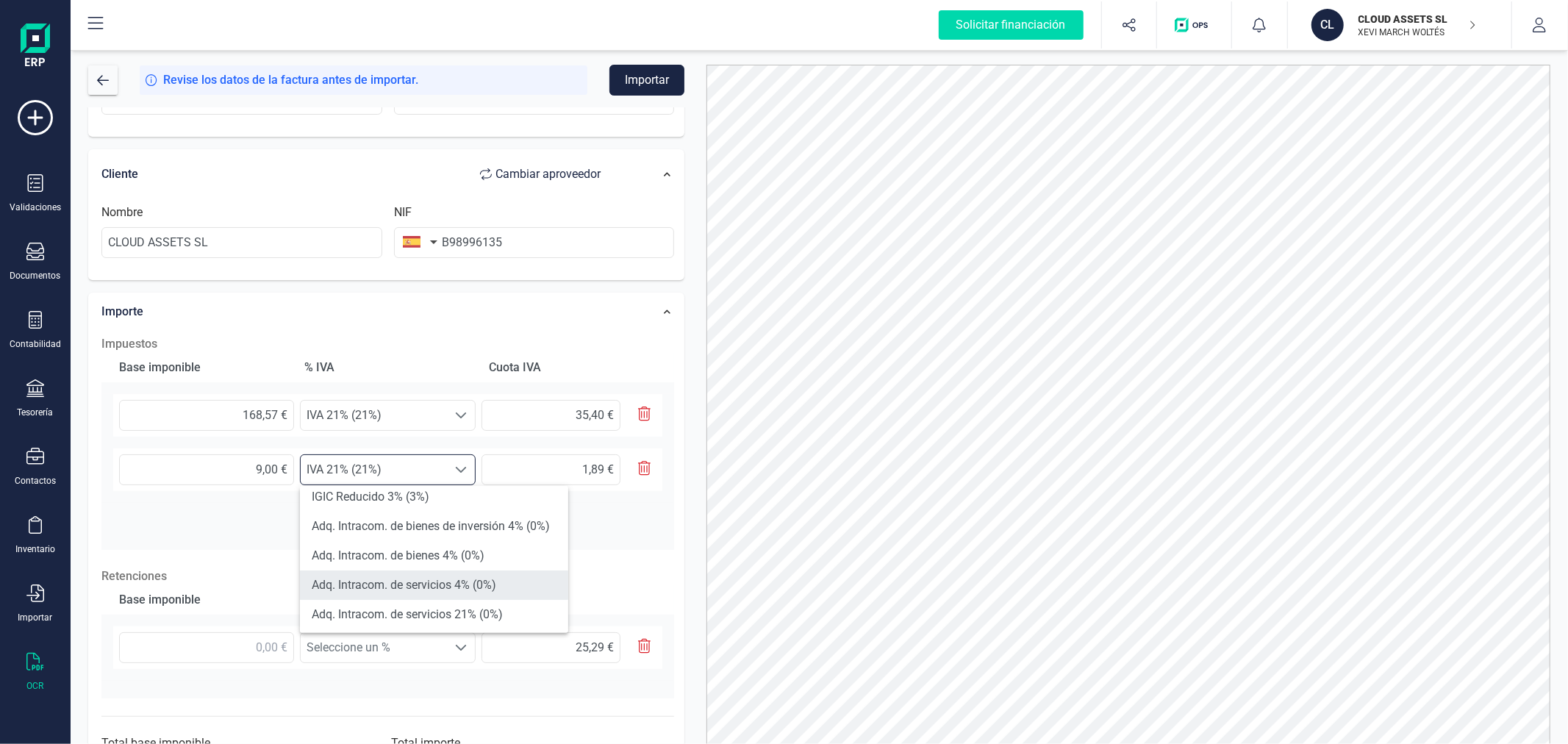
scroll to position [327, 0]
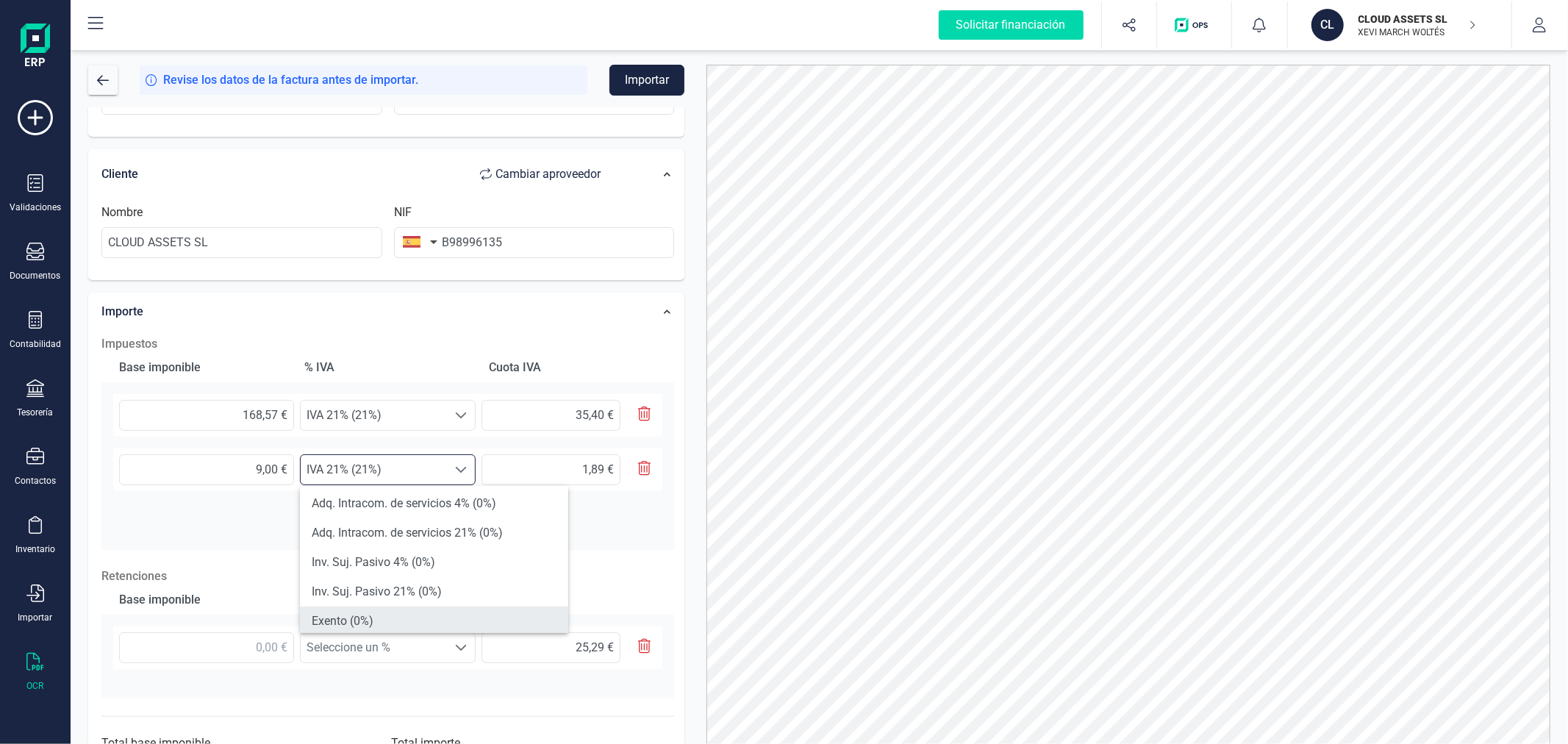
click at [385, 607] on li "Exento (0%)" at bounding box center [433, 621] width 268 height 29
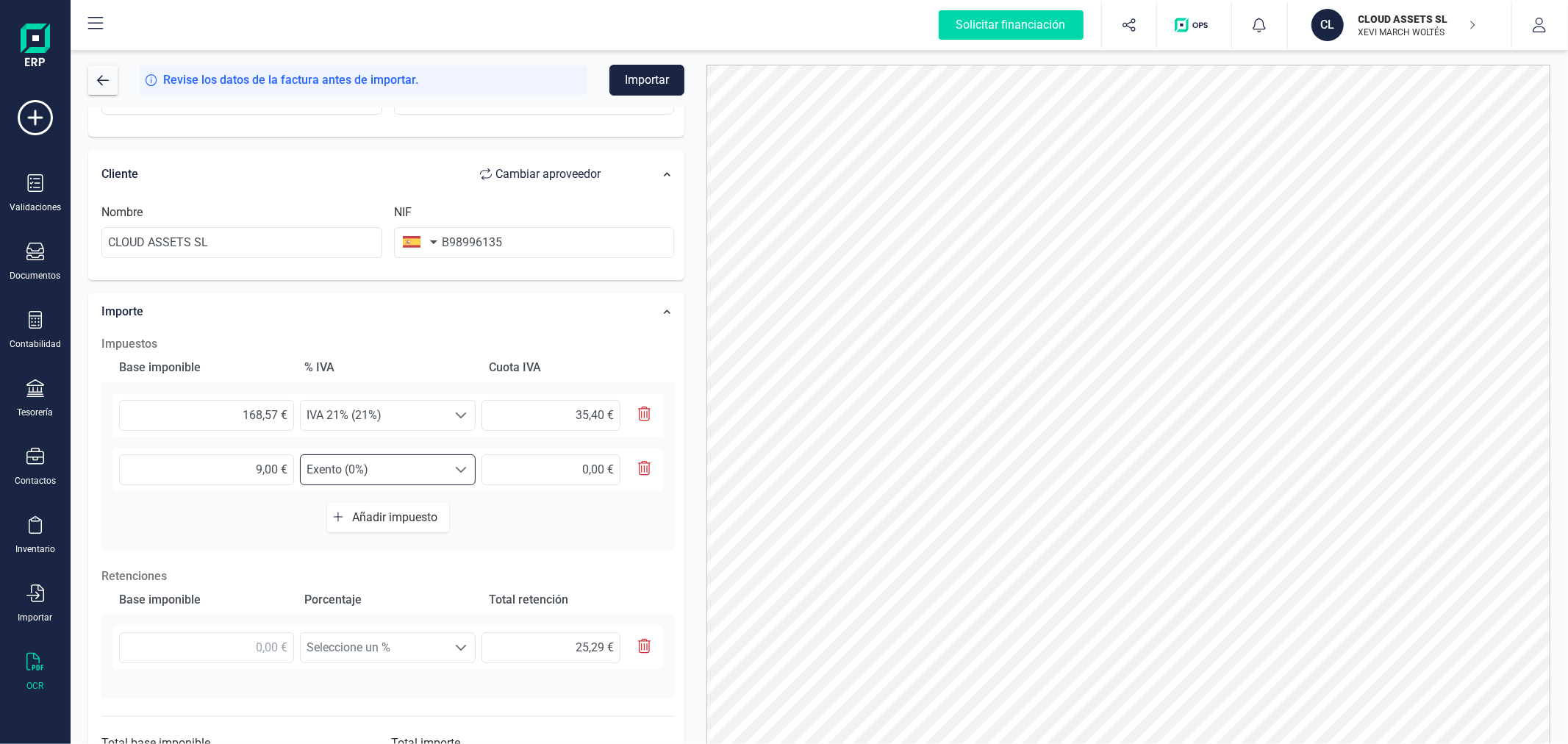
scroll to position [311, 0]
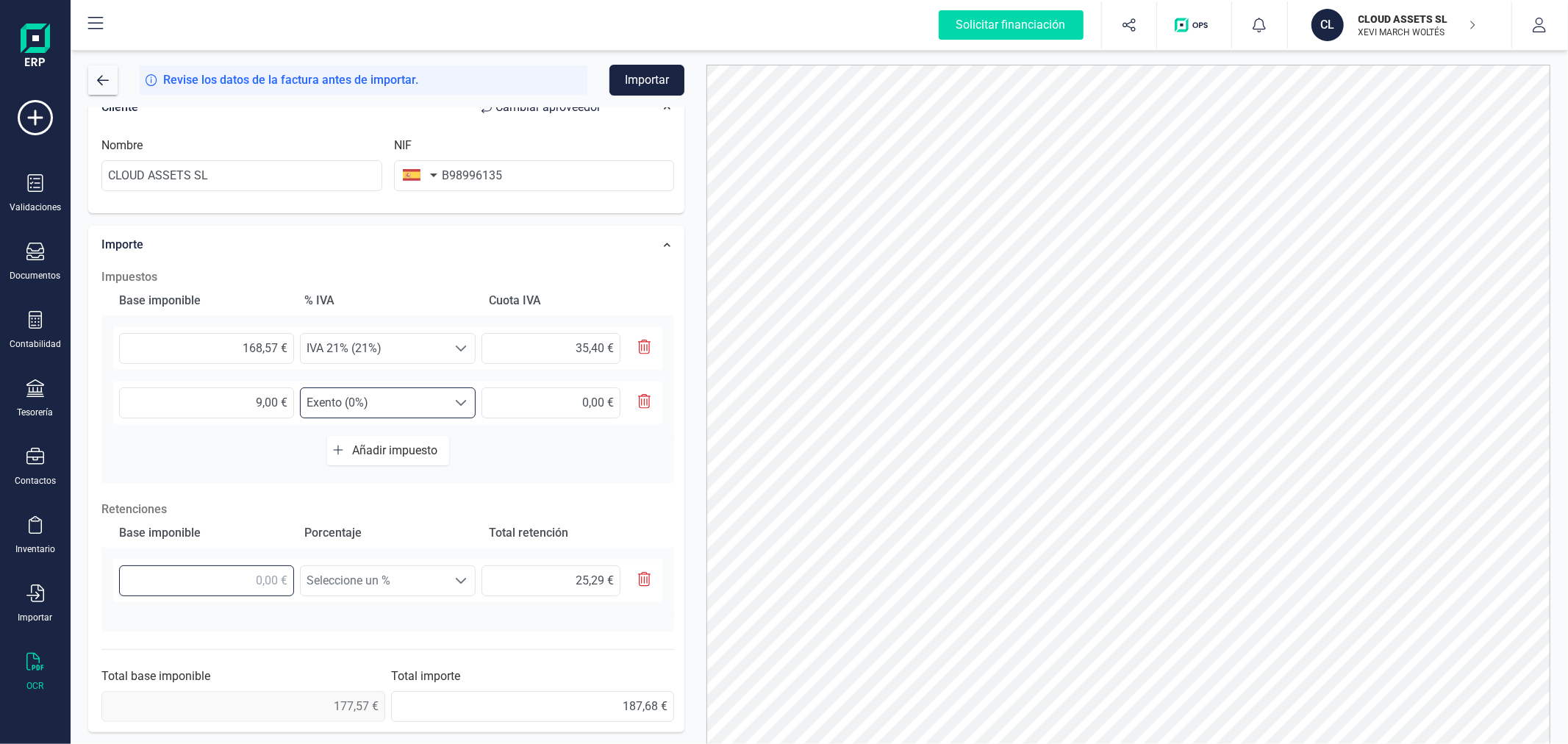
click at [247, 584] on input "text" at bounding box center [207, 581] width 175 height 31
type input "1,00 €"
type input "0,15 €"
type input "16,00 €"
type input "2,40 €"
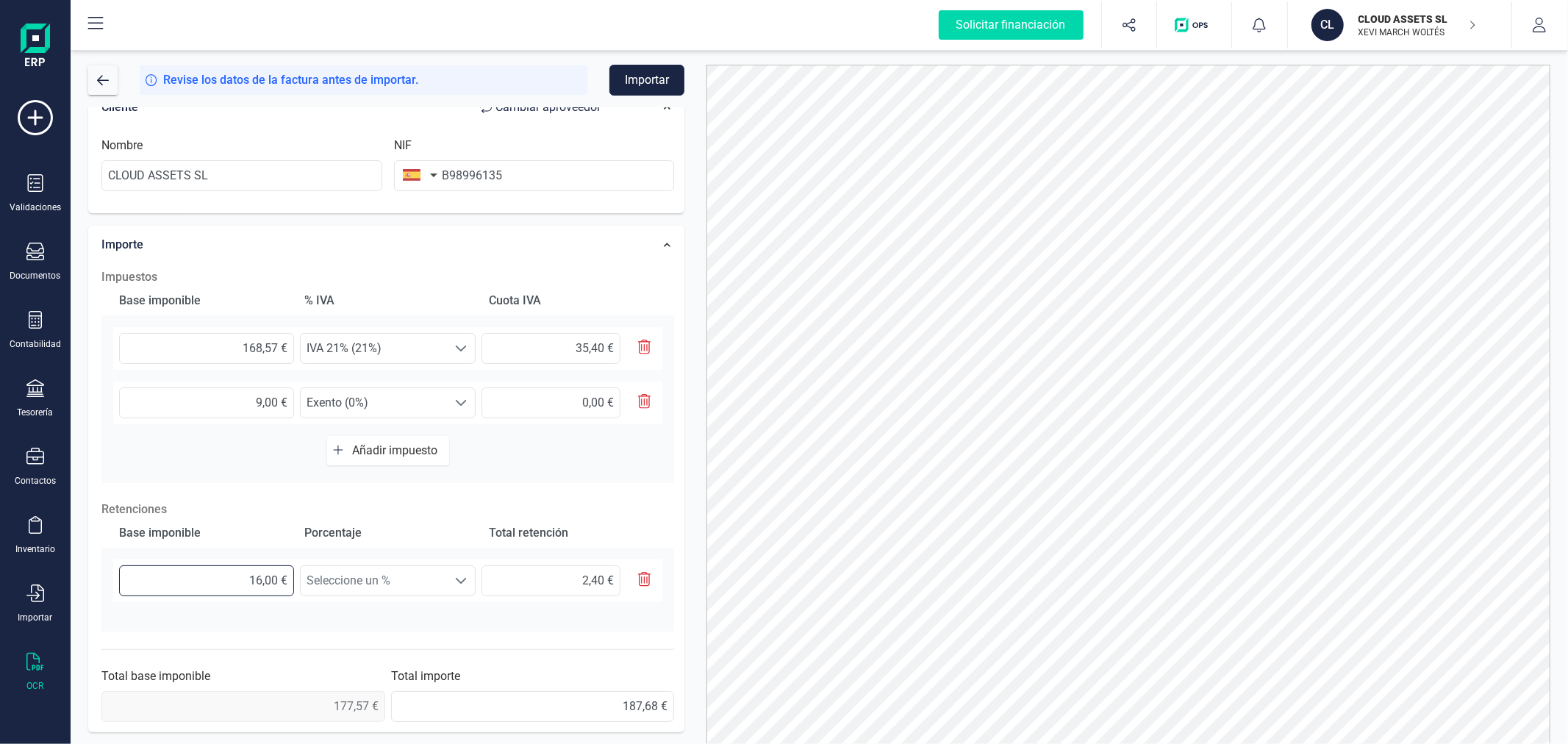
type input "168,00 €"
type input "25,20 €"
type input "168,50 €"
type input "25,27 €"
type input "168,57 €"
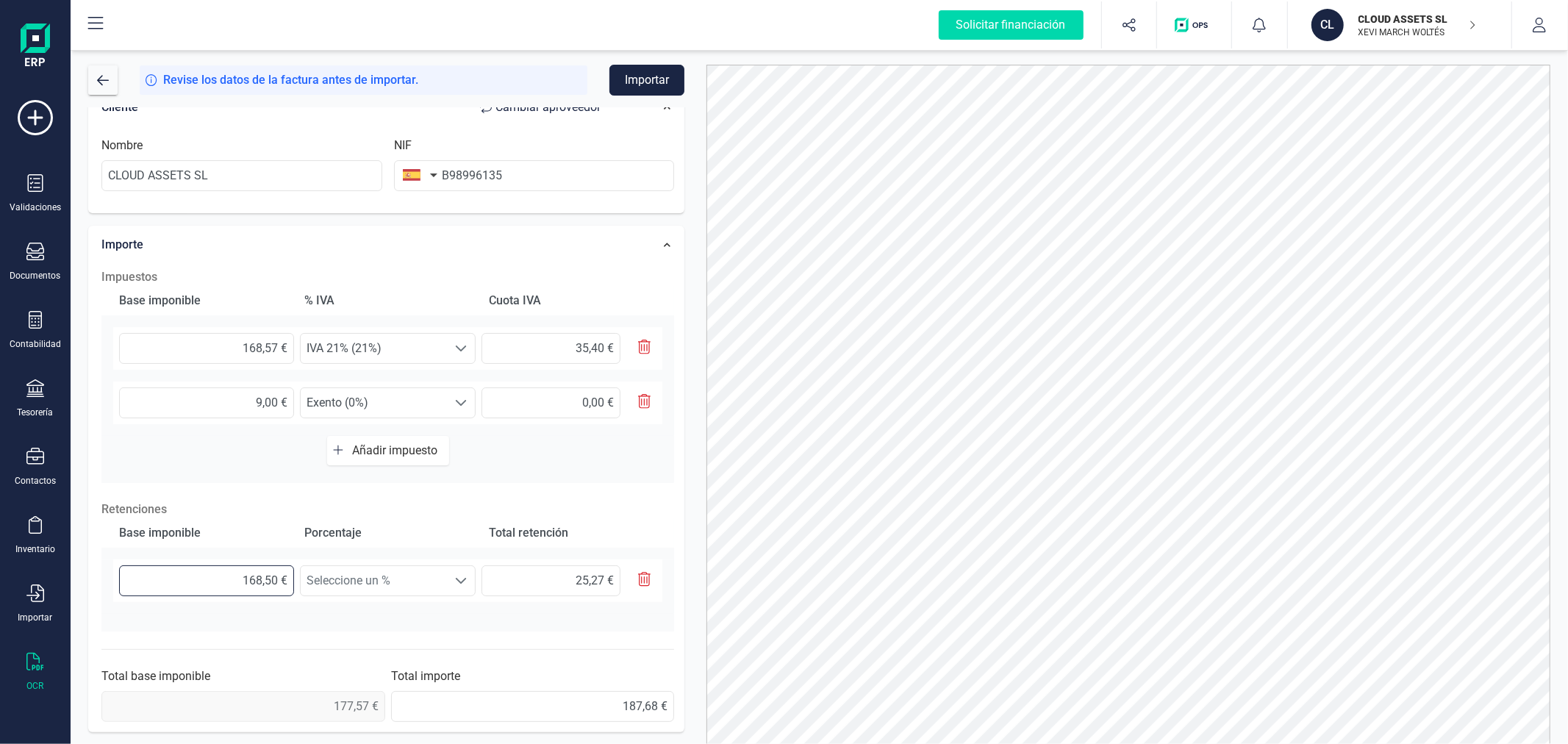
type input "25,29 €"
click at [397, 574] on span "Seleccione un %" at bounding box center [374, 581] width 146 height 29
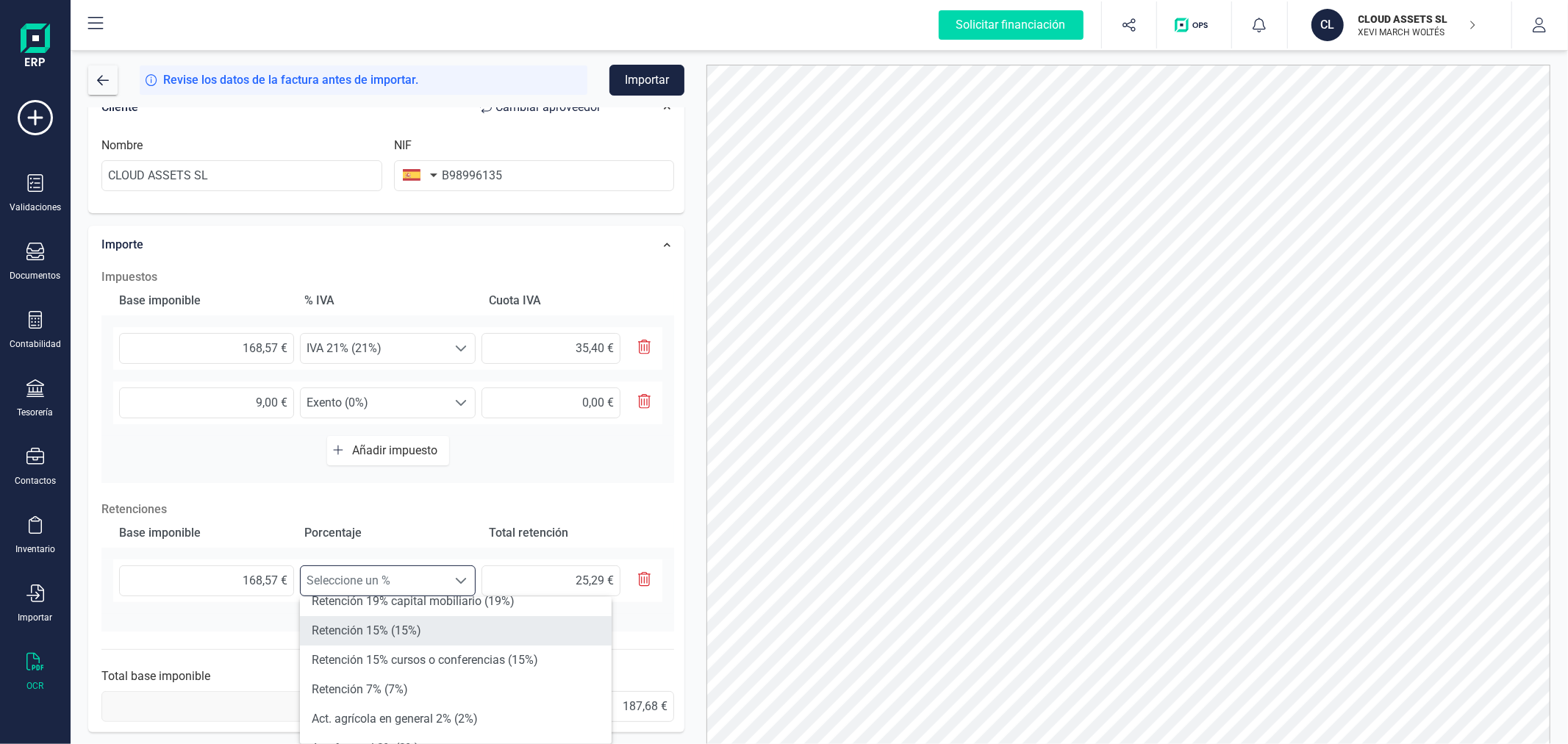
click at [439, 621] on li "Retención 15% (15%)" at bounding box center [455, 630] width 311 height 29
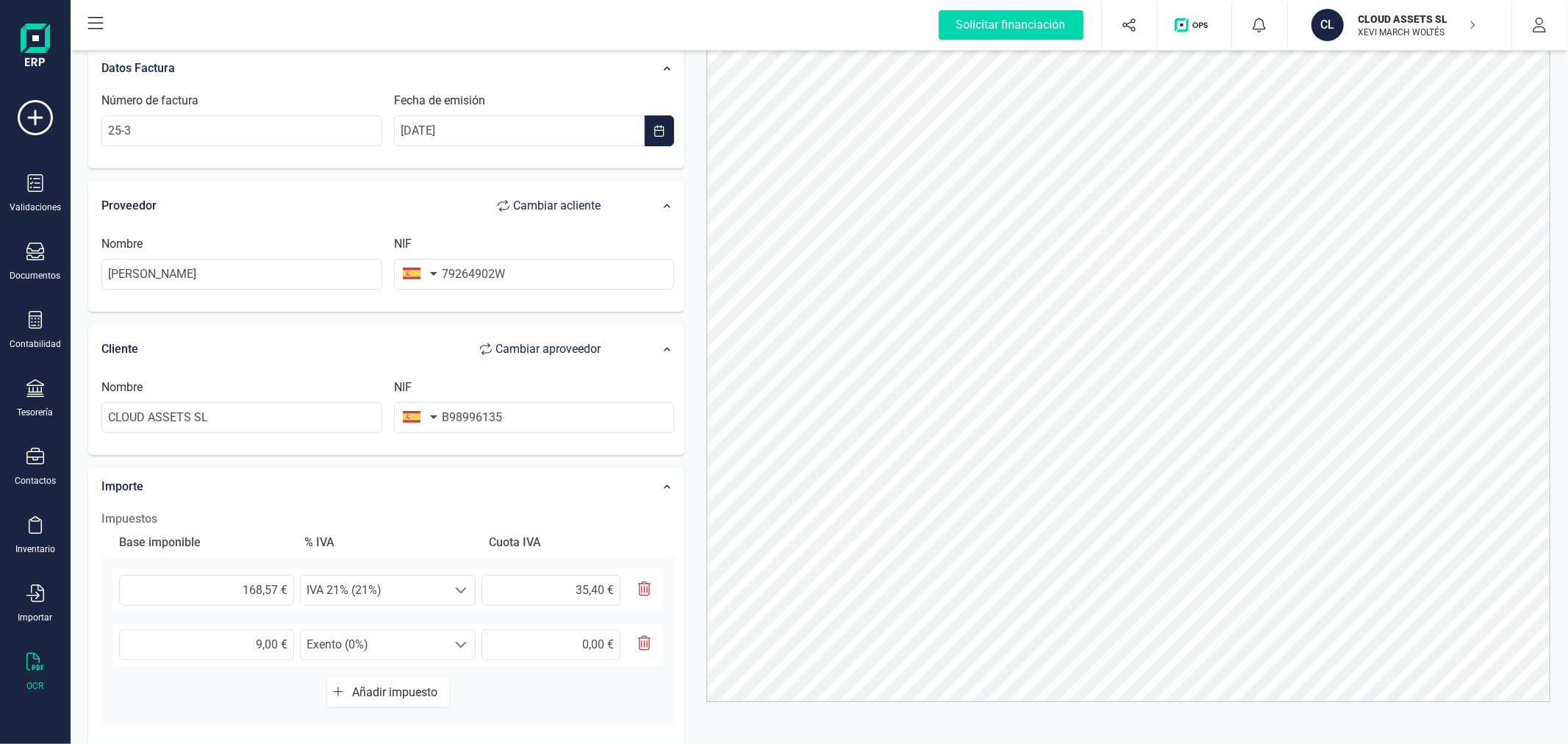
scroll to position [0, 0]
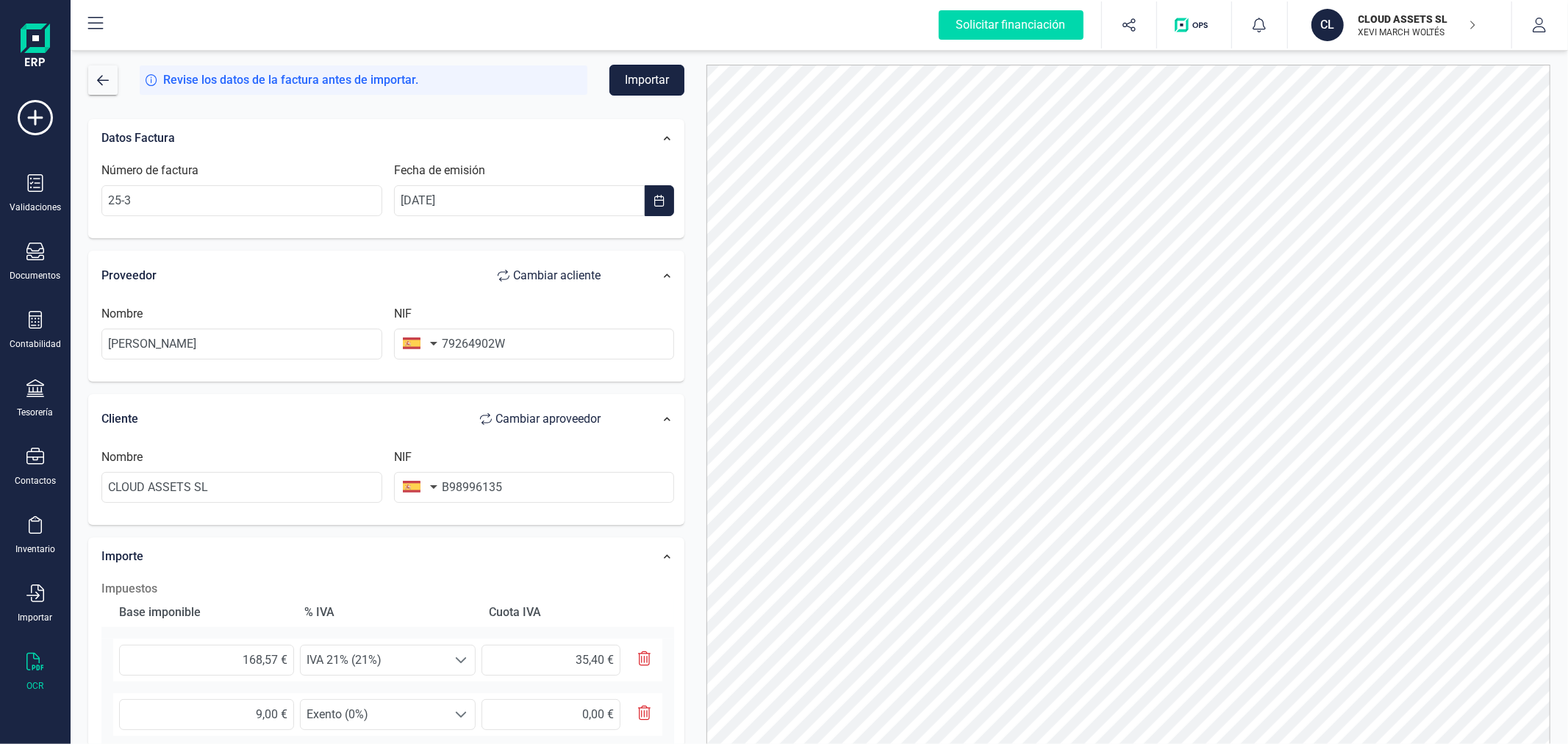
click at [648, 83] on button "Importar" at bounding box center [646, 80] width 75 height 31
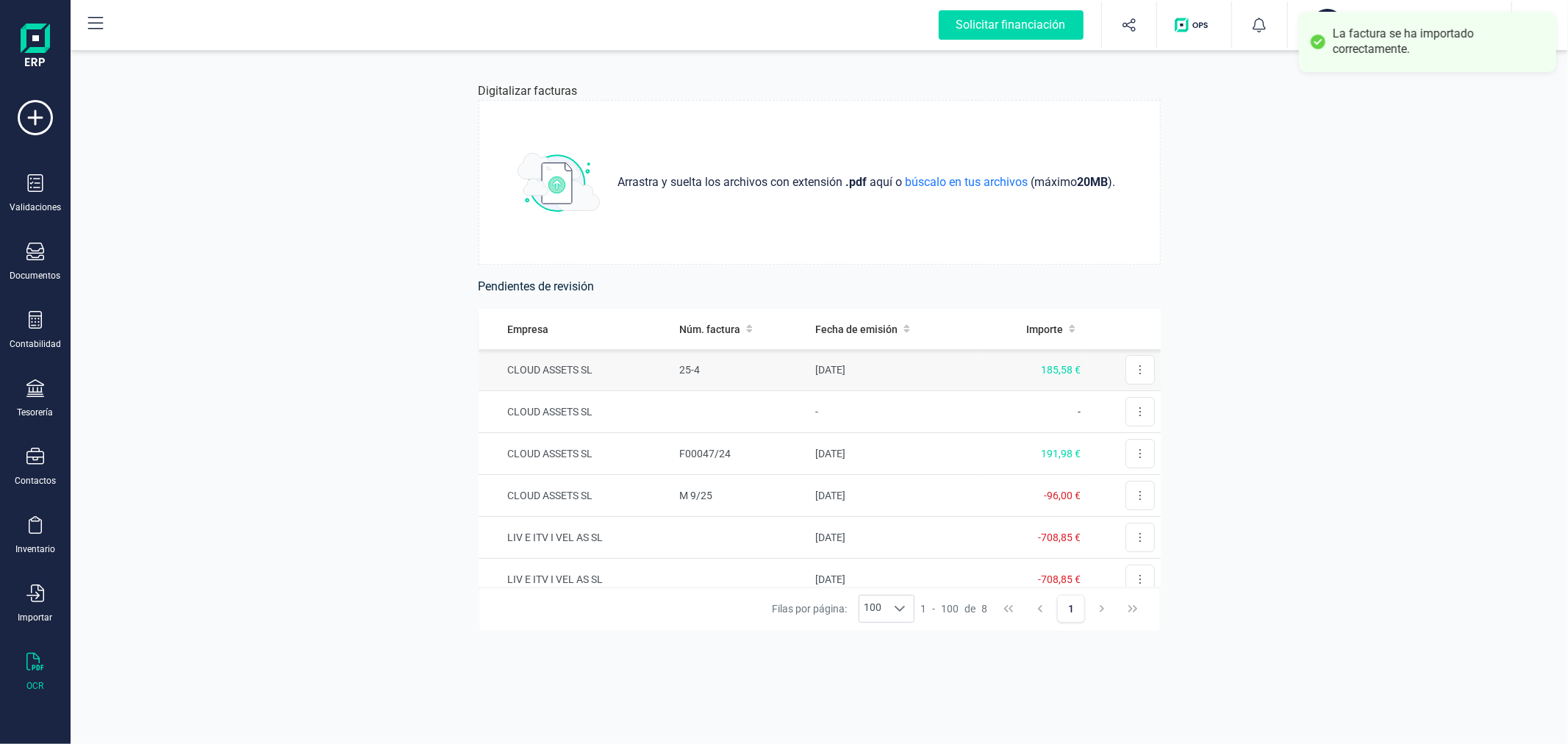
click at [726, 369] on td "25-4" at bounding box center [741, 370] width 136 height 42
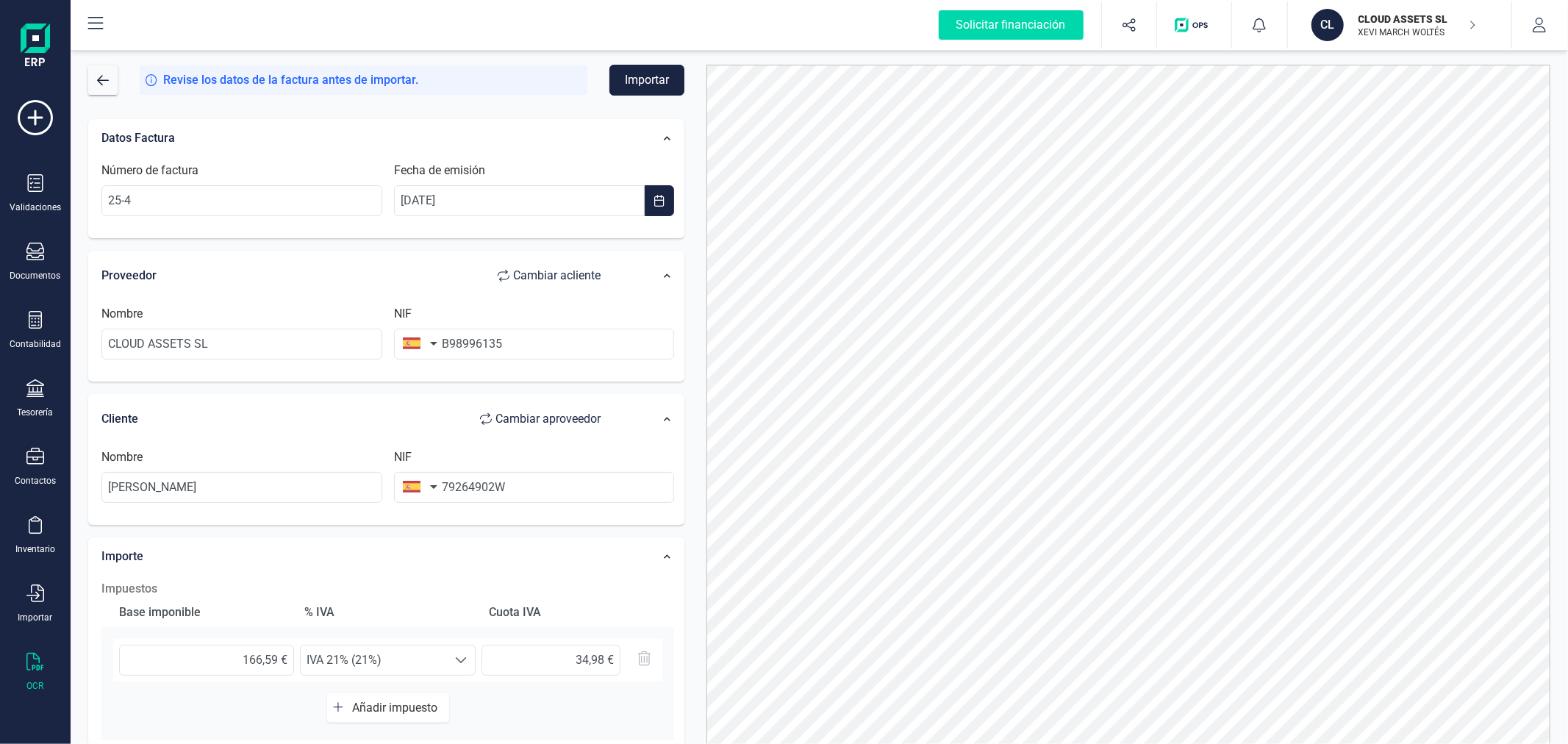
click at [572, 274] on span "Cambiar a cliente" at bounding box center [557, 275] width 88 height 18
type input "[PERSON_NAME]"
type input "79264902W"
type input "CLOUD ASSETS SL"
type input "B98996135"
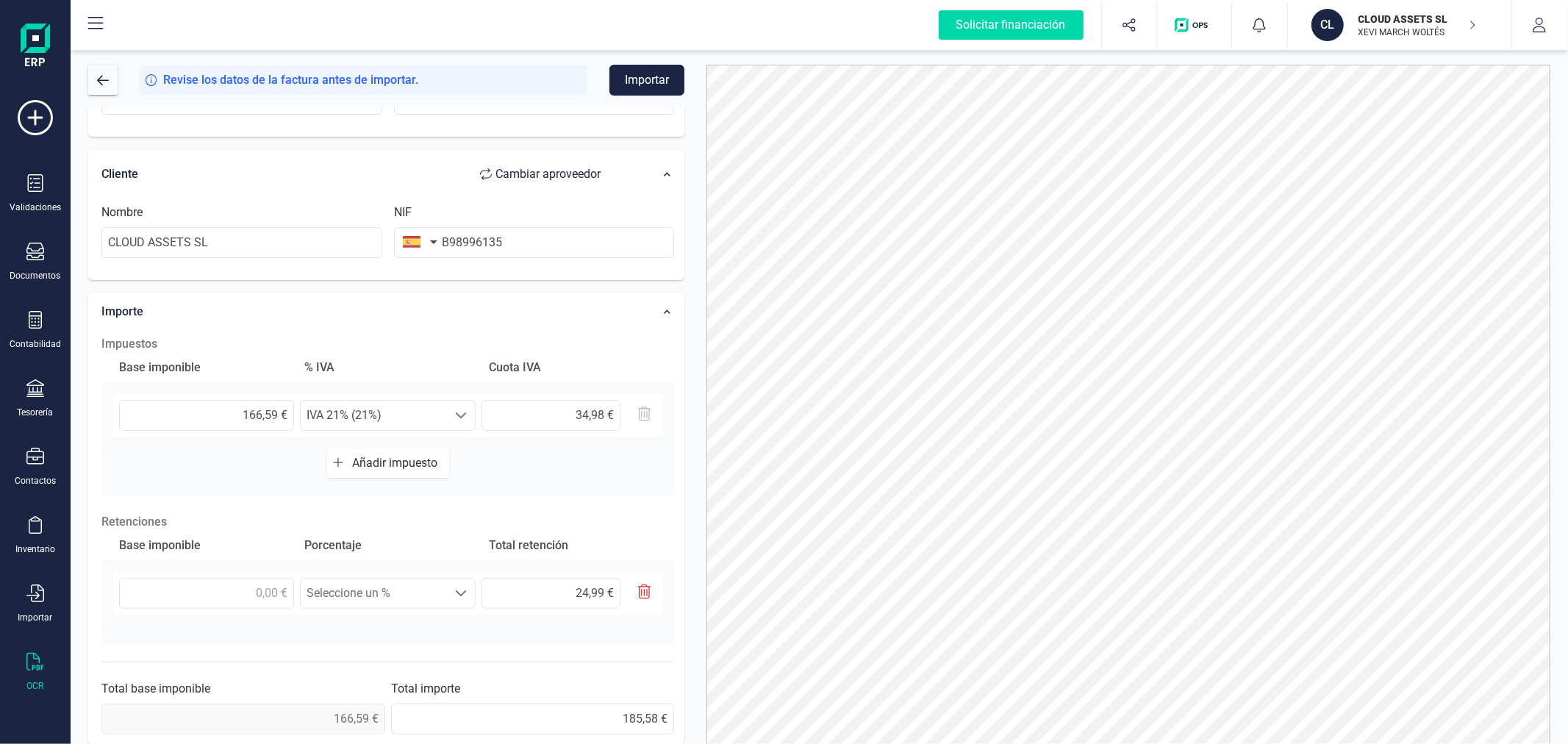
scroll to position [258, 0]
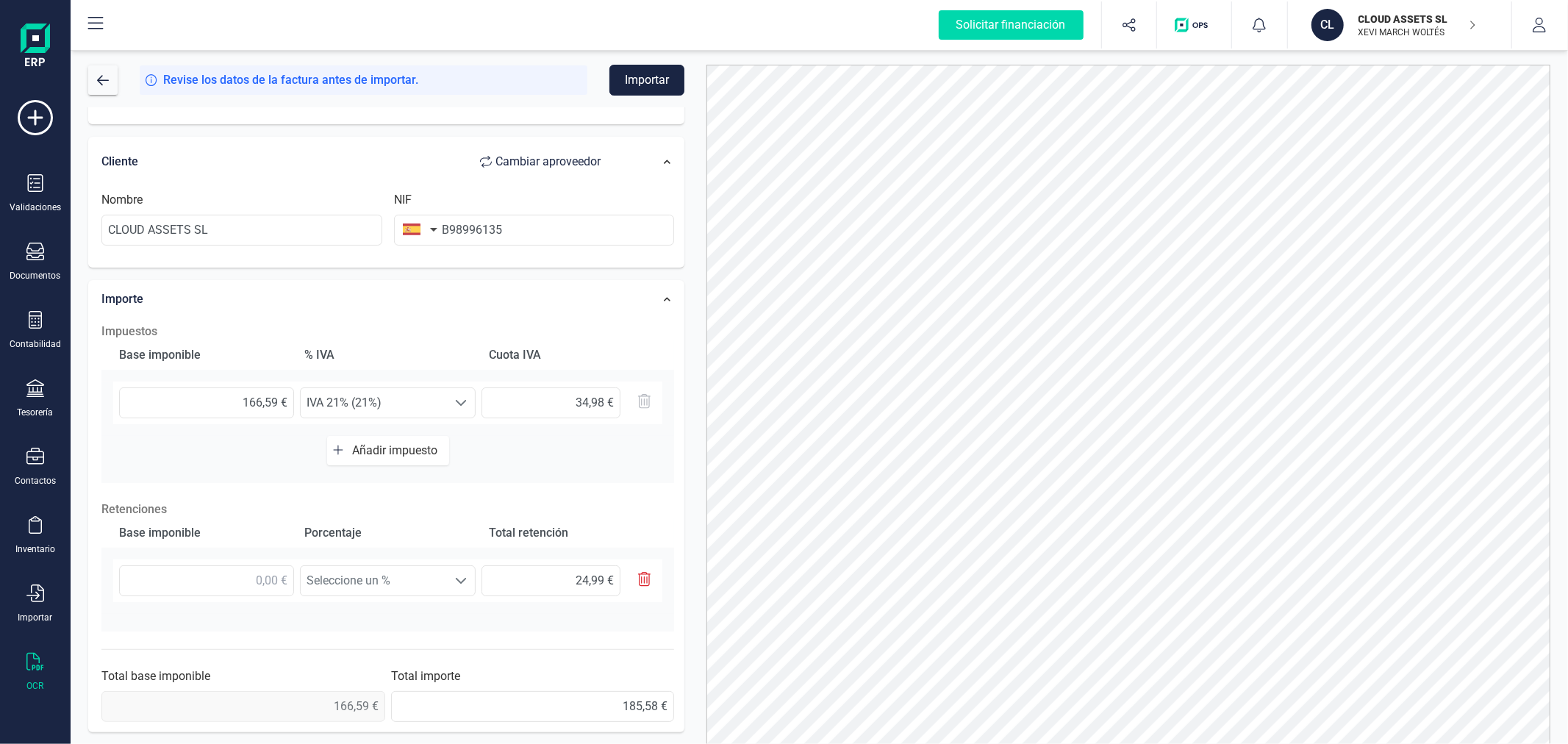
click at [397, 450] on span "Añadir impuesto" at bounding box center [397, 450] width 91 height 14
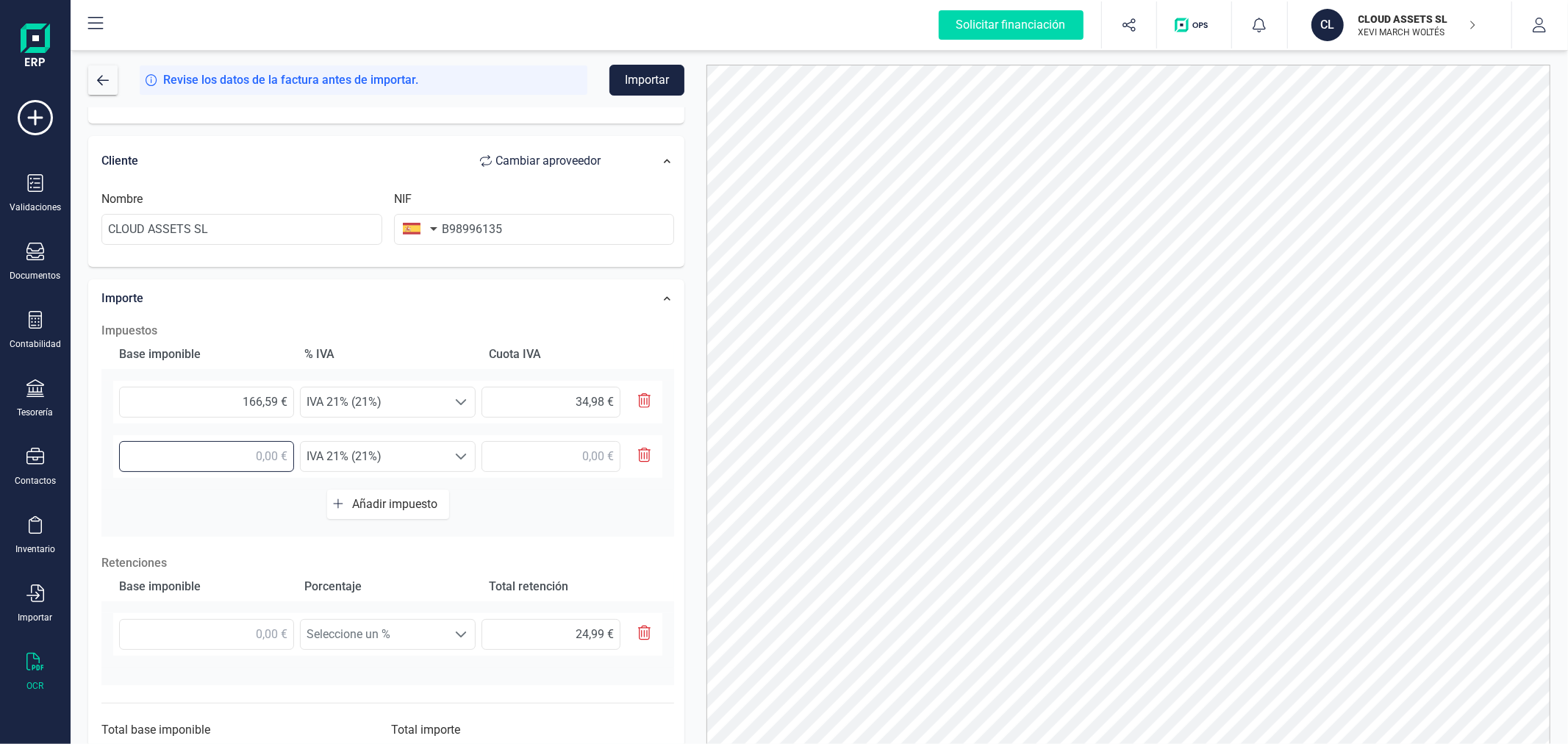
click at [259, 456] on input "text" at bounding box center [207, 456] width 175 height 31
type input "9,00 €"
type input "175,59 €"
click at [399, 498] on span "Añadir impuesto" at bounding box center [397, 504] width 91 height 14
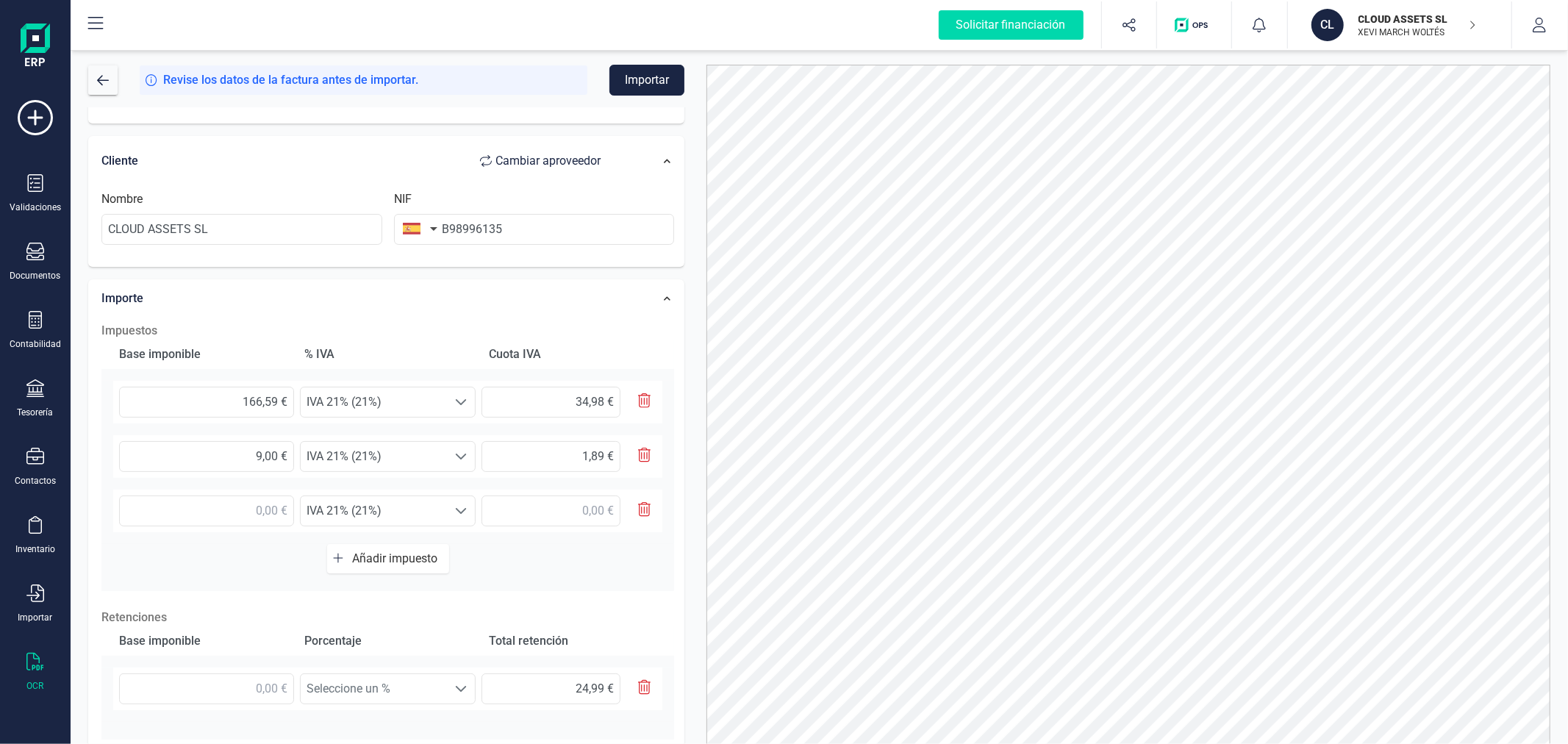
click at [646, 510] on icon "button" at bounding box center [645, 509] width 13 height 14
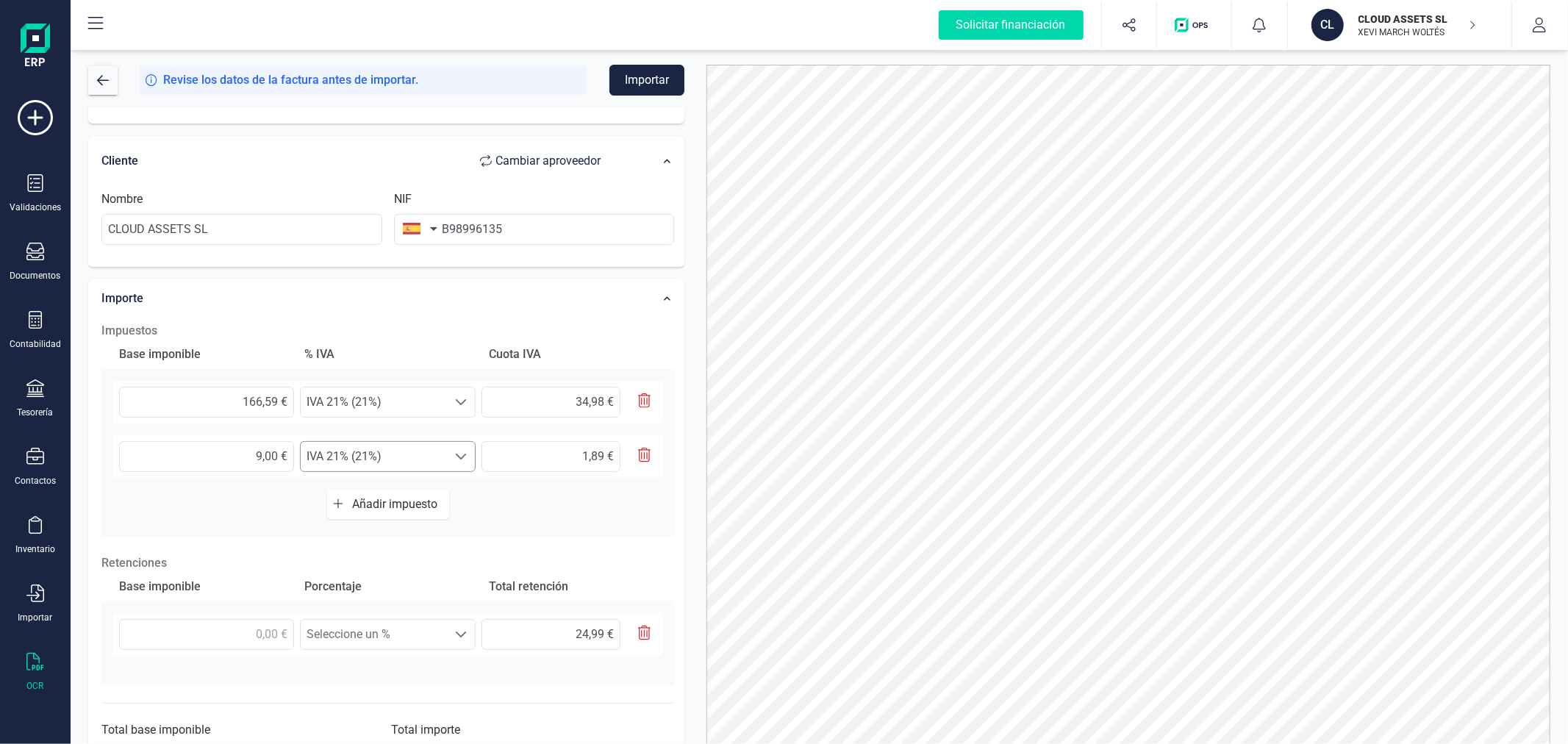
click at [398, 456] on span "IVA 21% (21%)" at bounding box center [374, 456] width 146 height 29
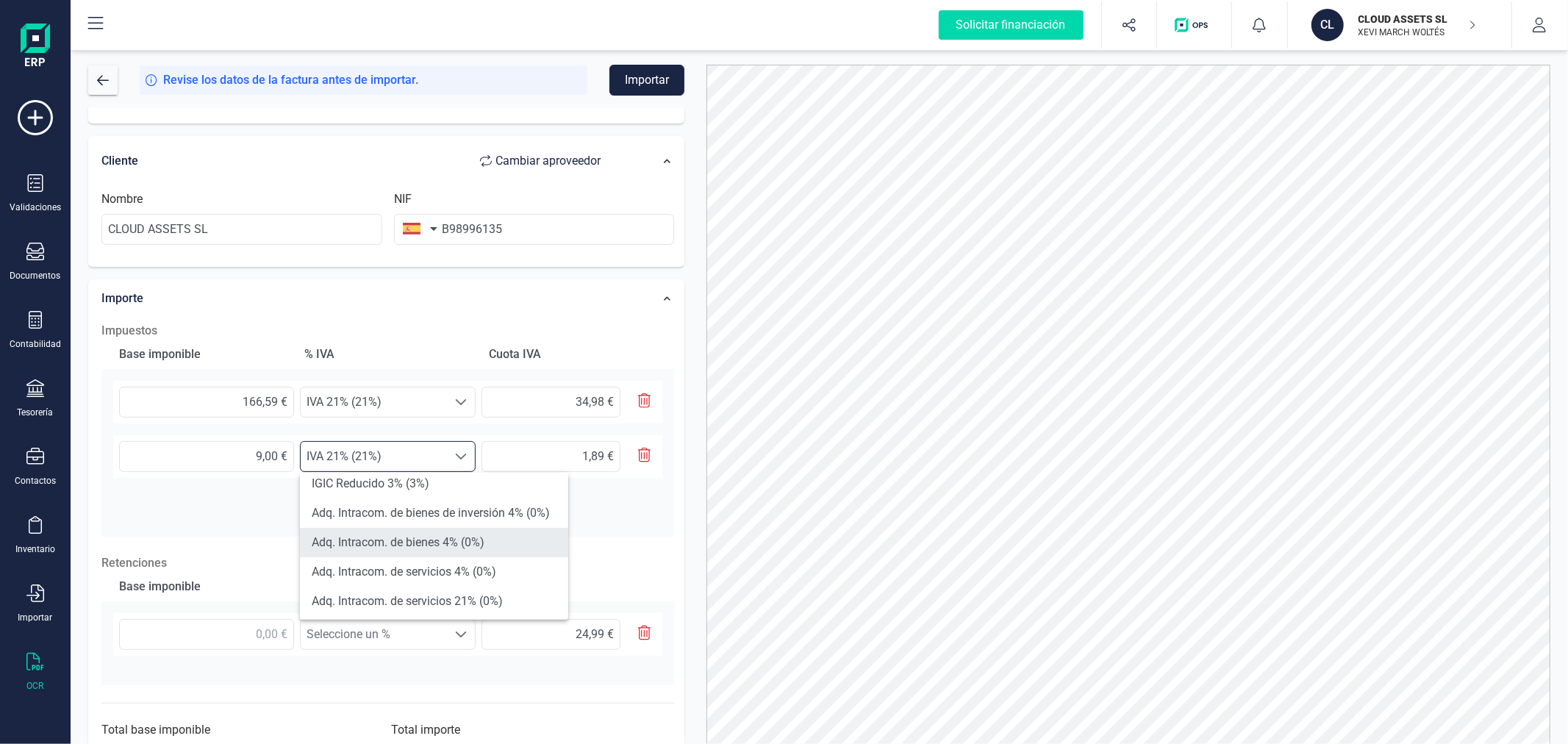
scroll to position [327, 0]
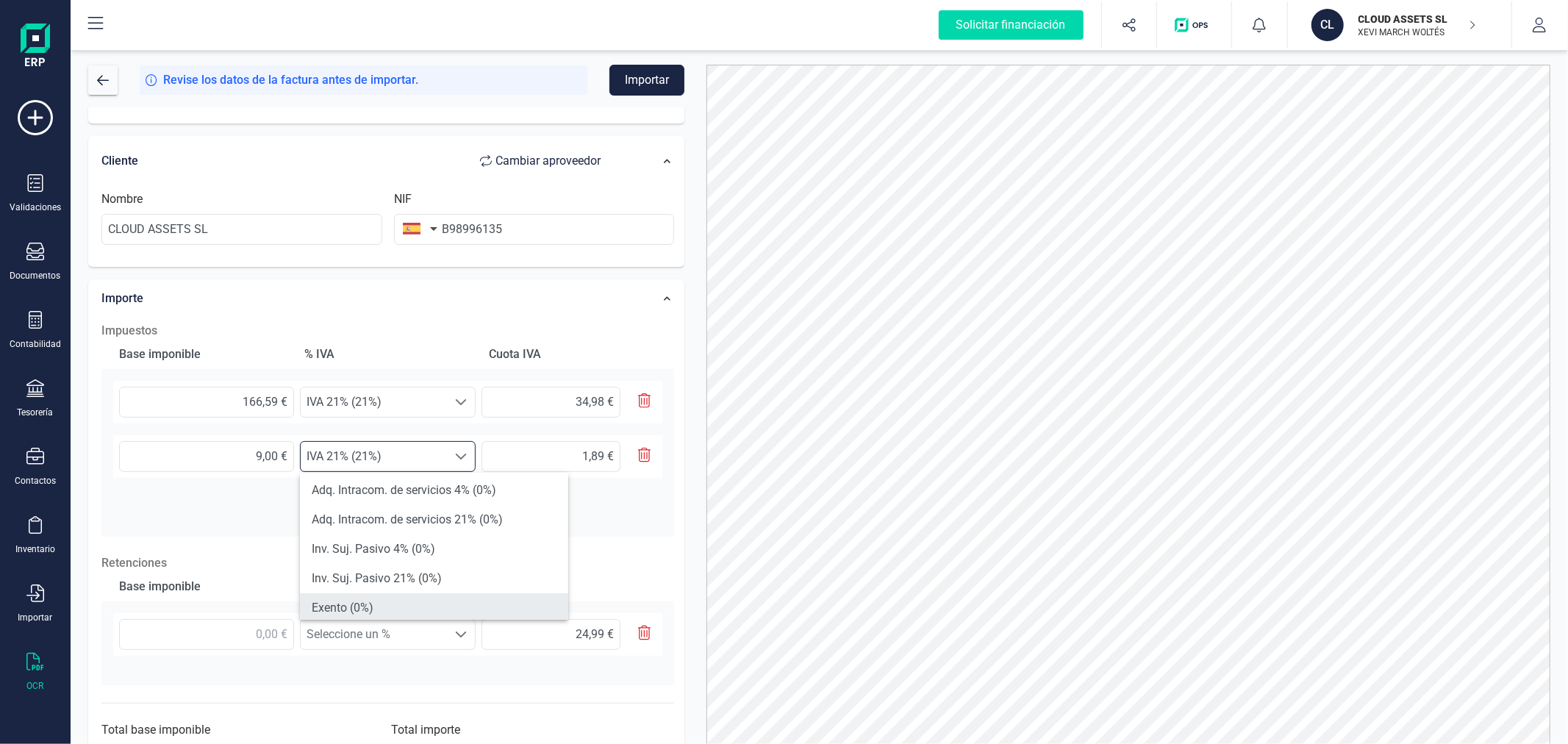
click at [398, 610] on li "Exento (0%)" at bounding box center [433, 608] width 268 height 29
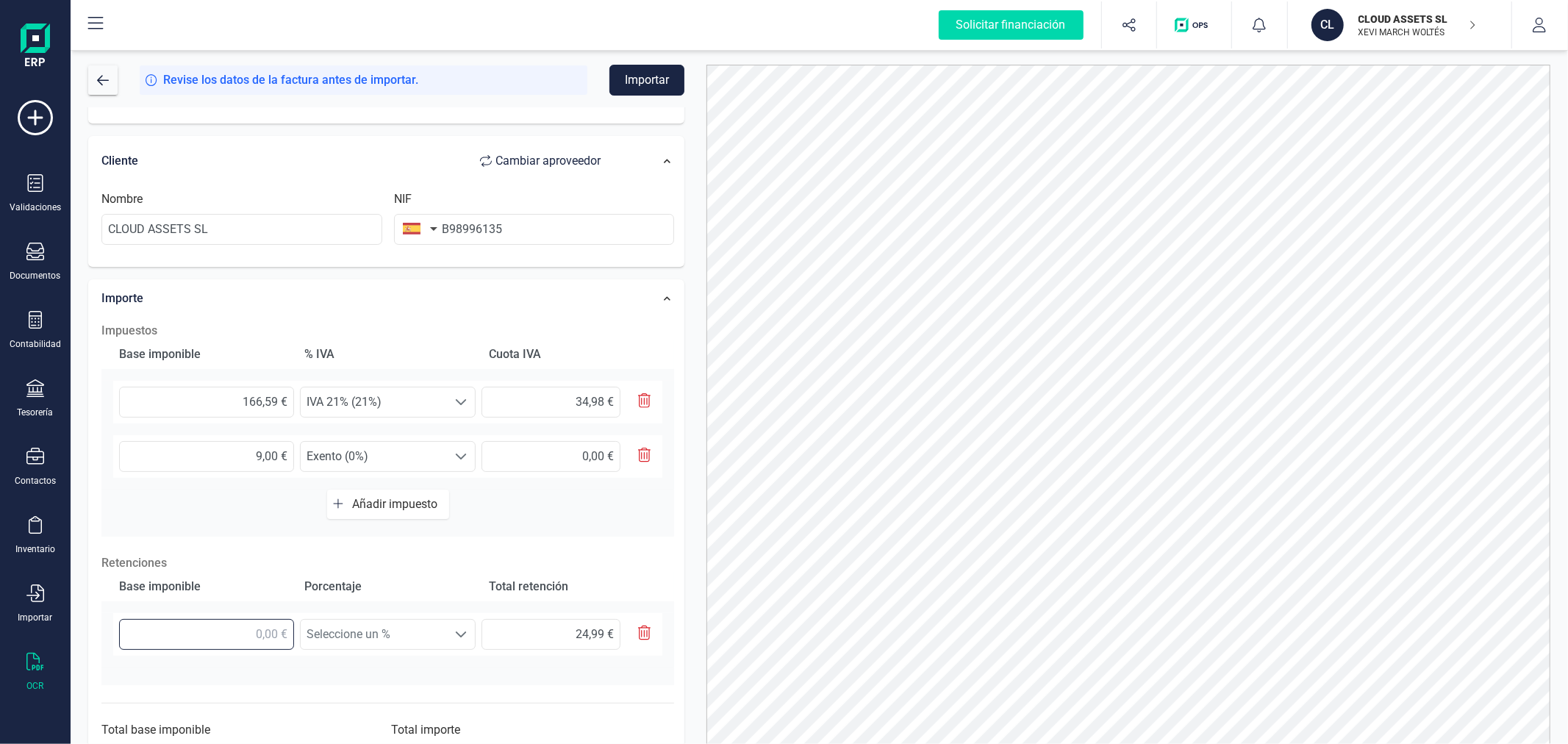
click at [245, 635] on input "text" at bounding box center [207, 635] width 175 height 31
type input "1,00 €"
type input "0,15 €"
type input "16,00 €"
type input "2,40 €"
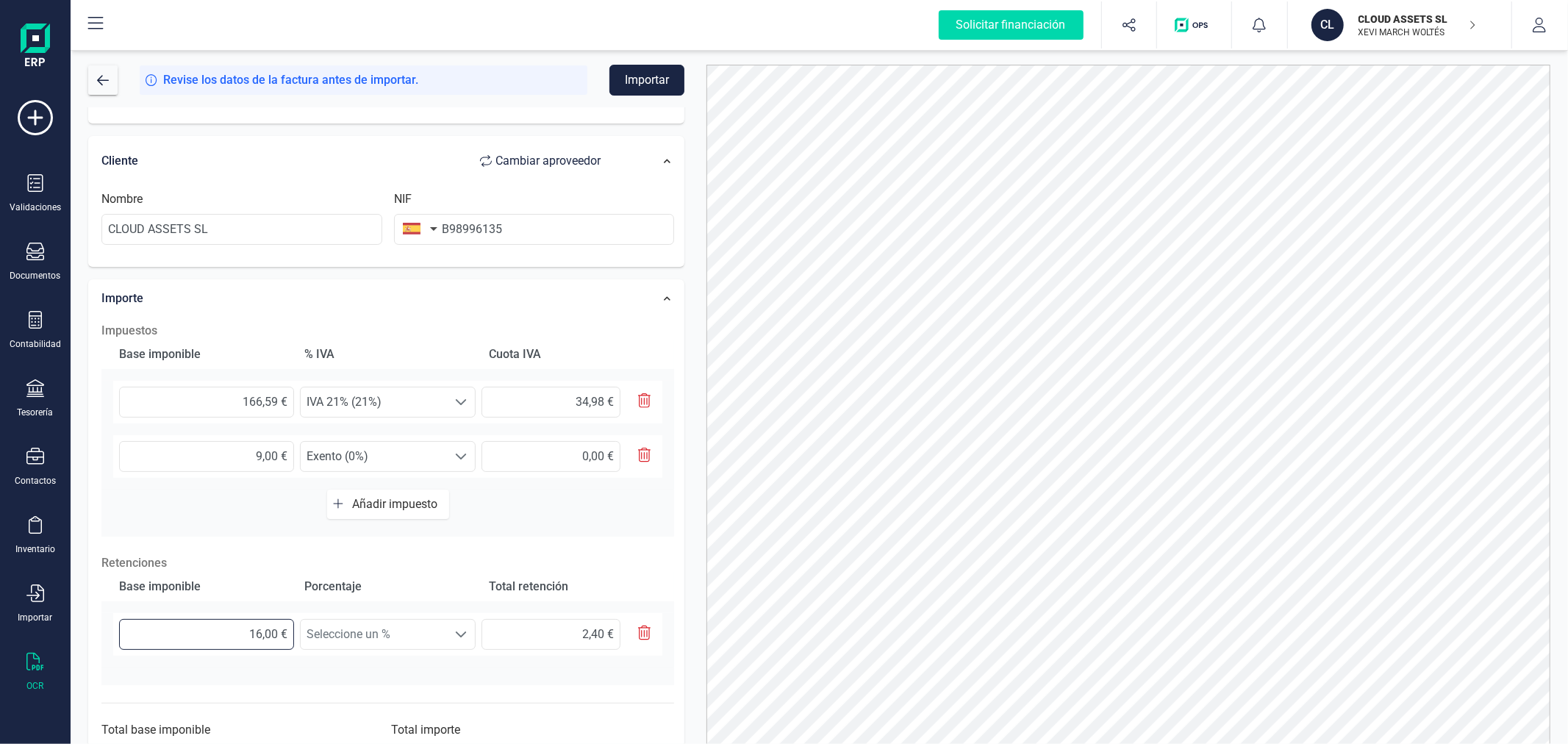
type input "166,00 €"
type input "24,90 €"
type input "166,50 €"
type input "24,98 €"
type input "166,59 €"
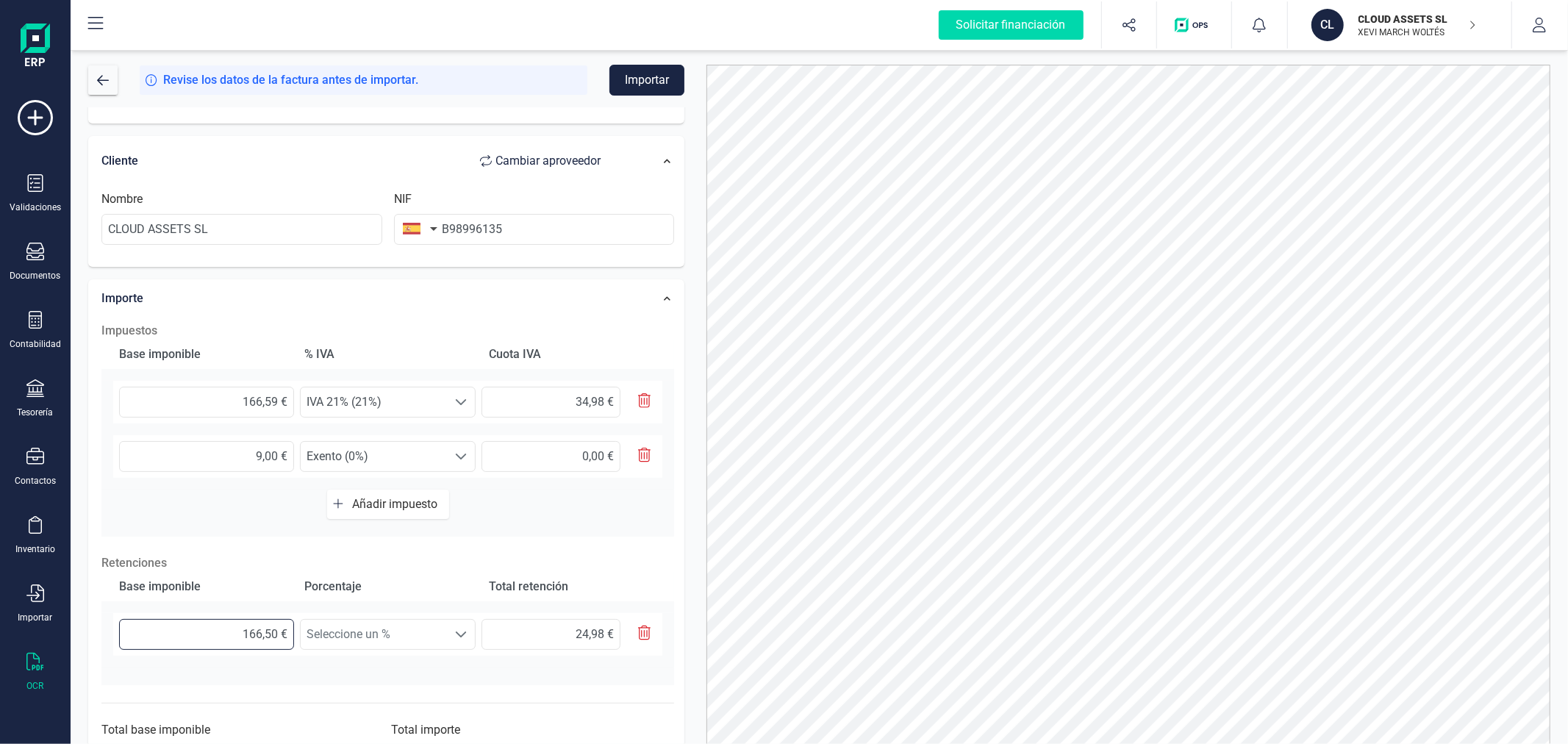
type input "24,99 €"
click at [433, 636] on span "Seleccione un %" at bounding box center [374, 634] width 146 height 29
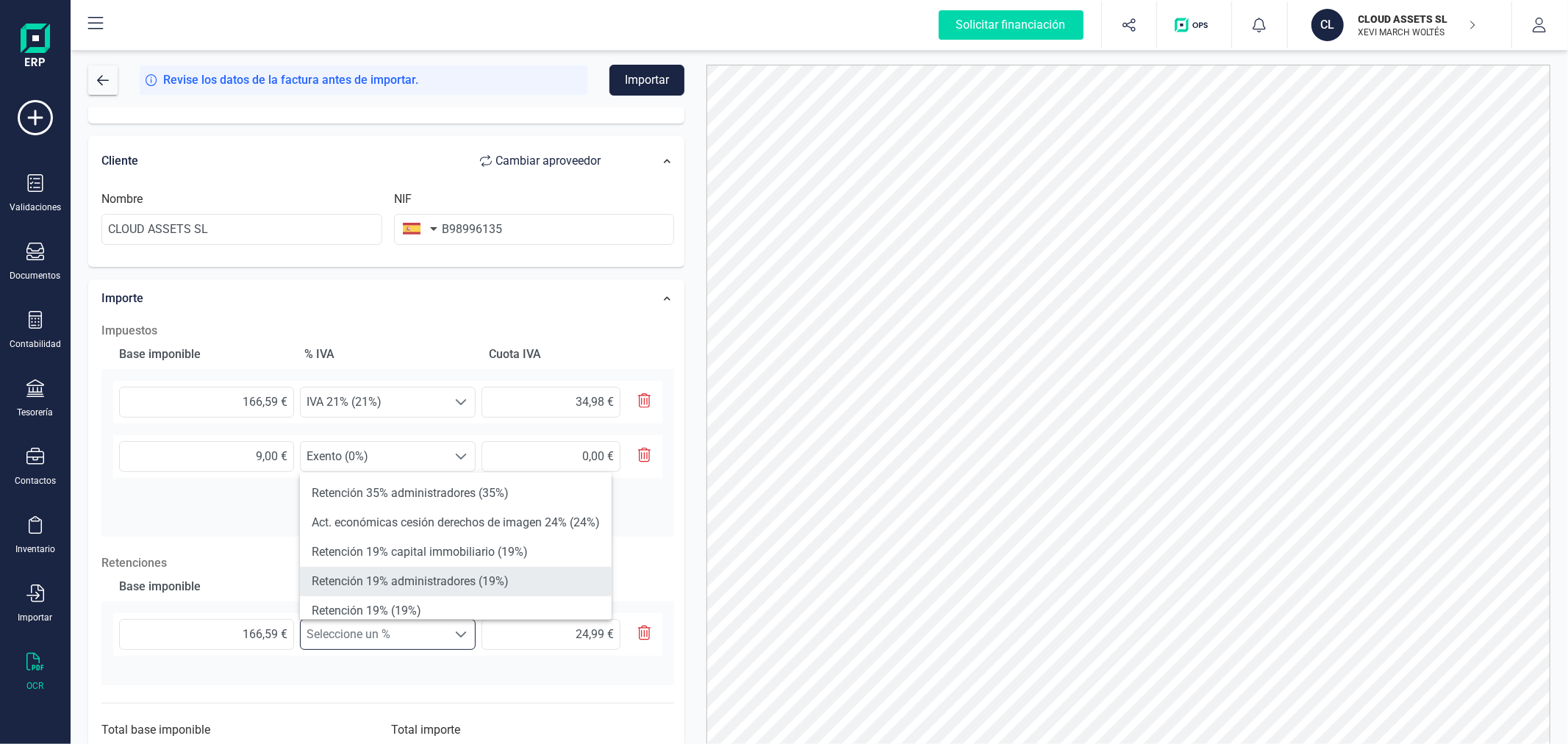
scroll to position [82, 0]
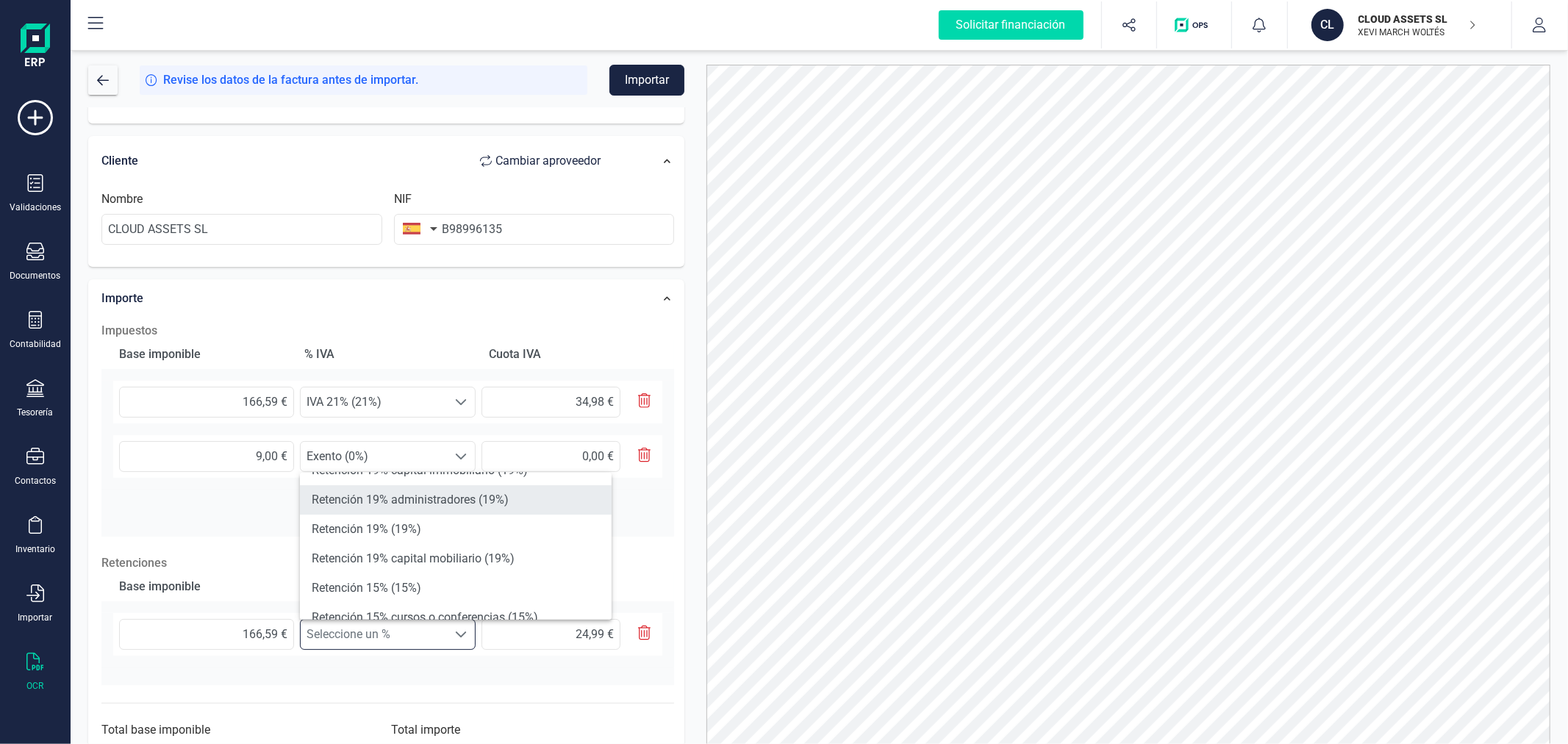
click at [433, 591] on li "Retención 15% (15%)" at bounding box center [455, 587] width 311 height 29
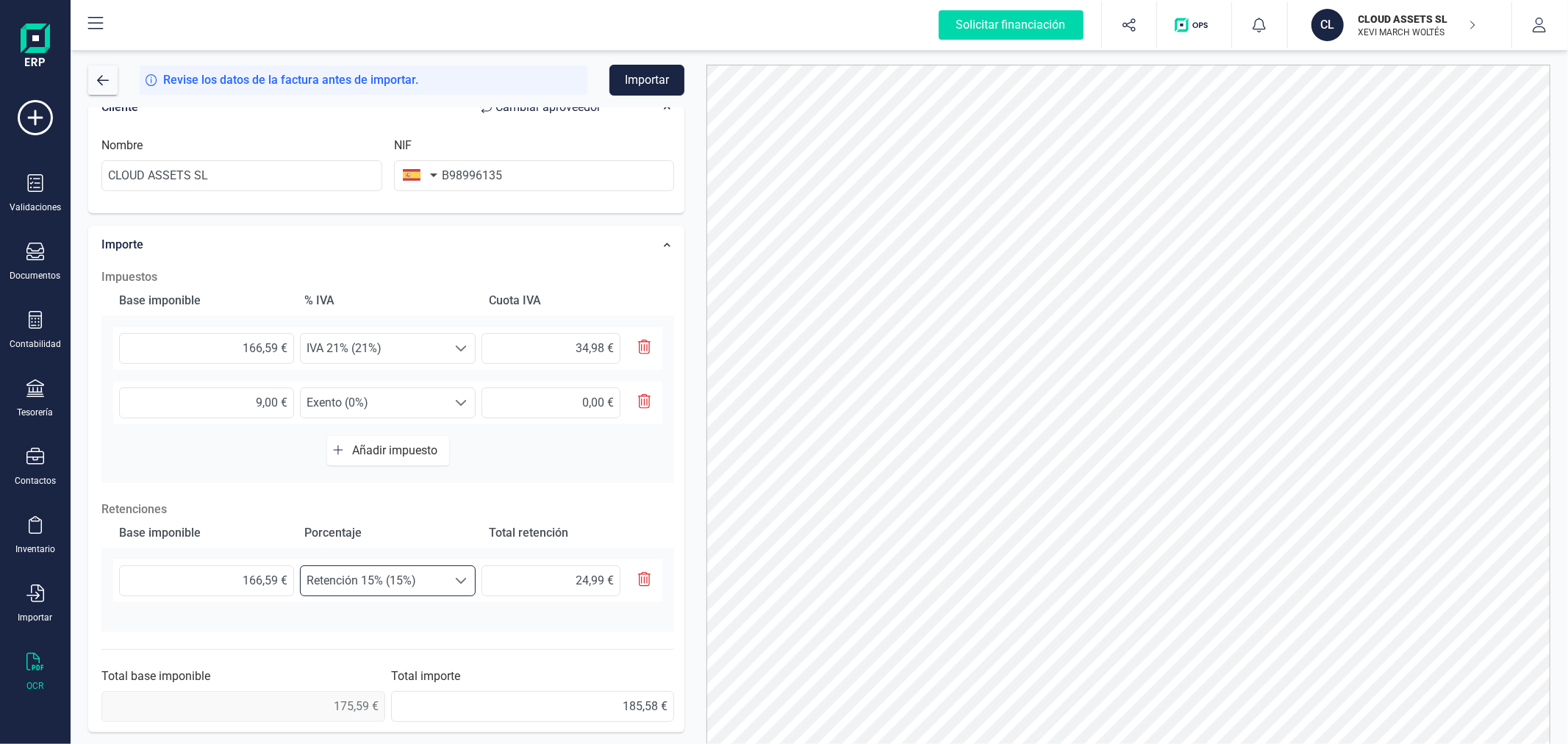
scroll to position [0, 0]
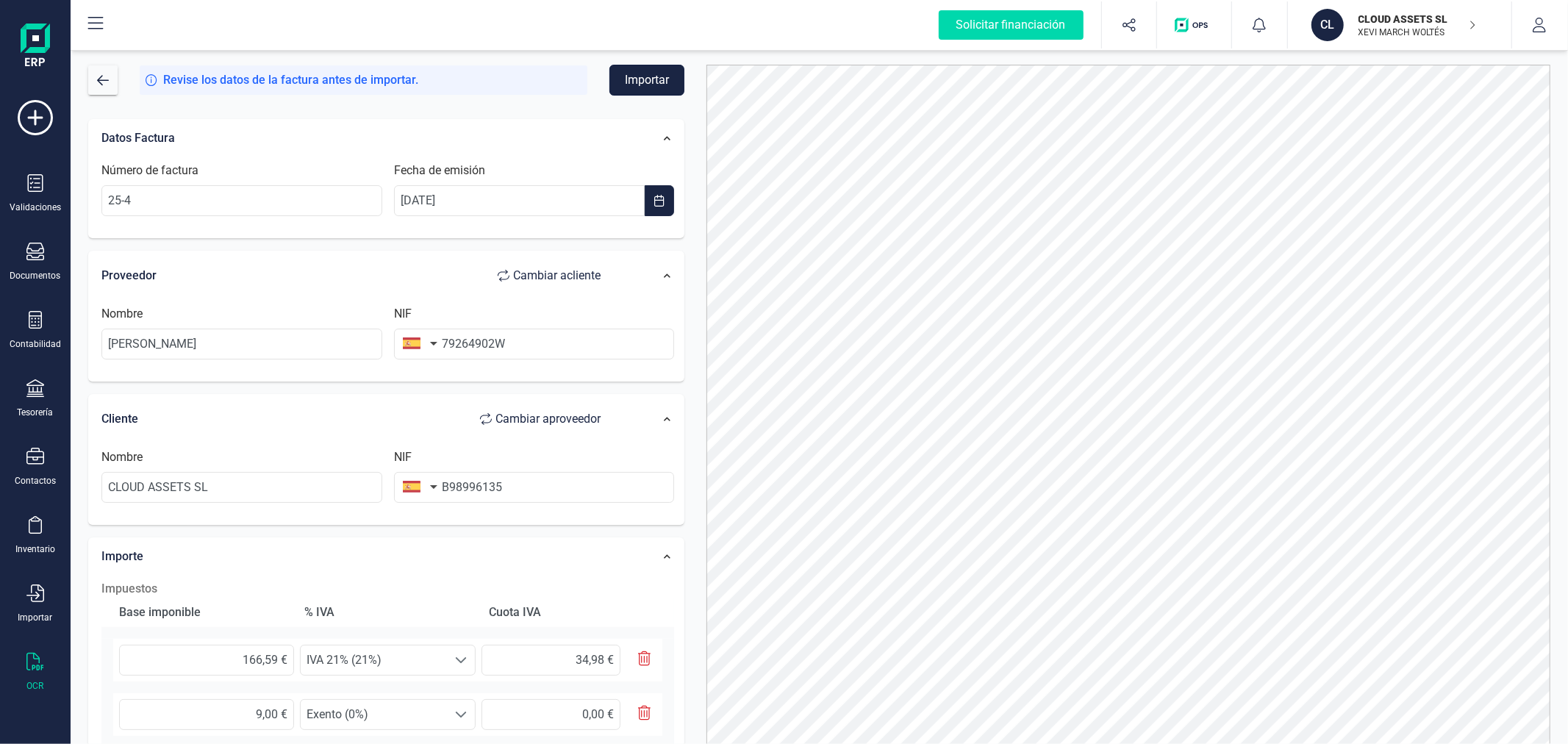
click at [654, 74] on button "Importar" at bounding box center [646, 80] width 75 height 31
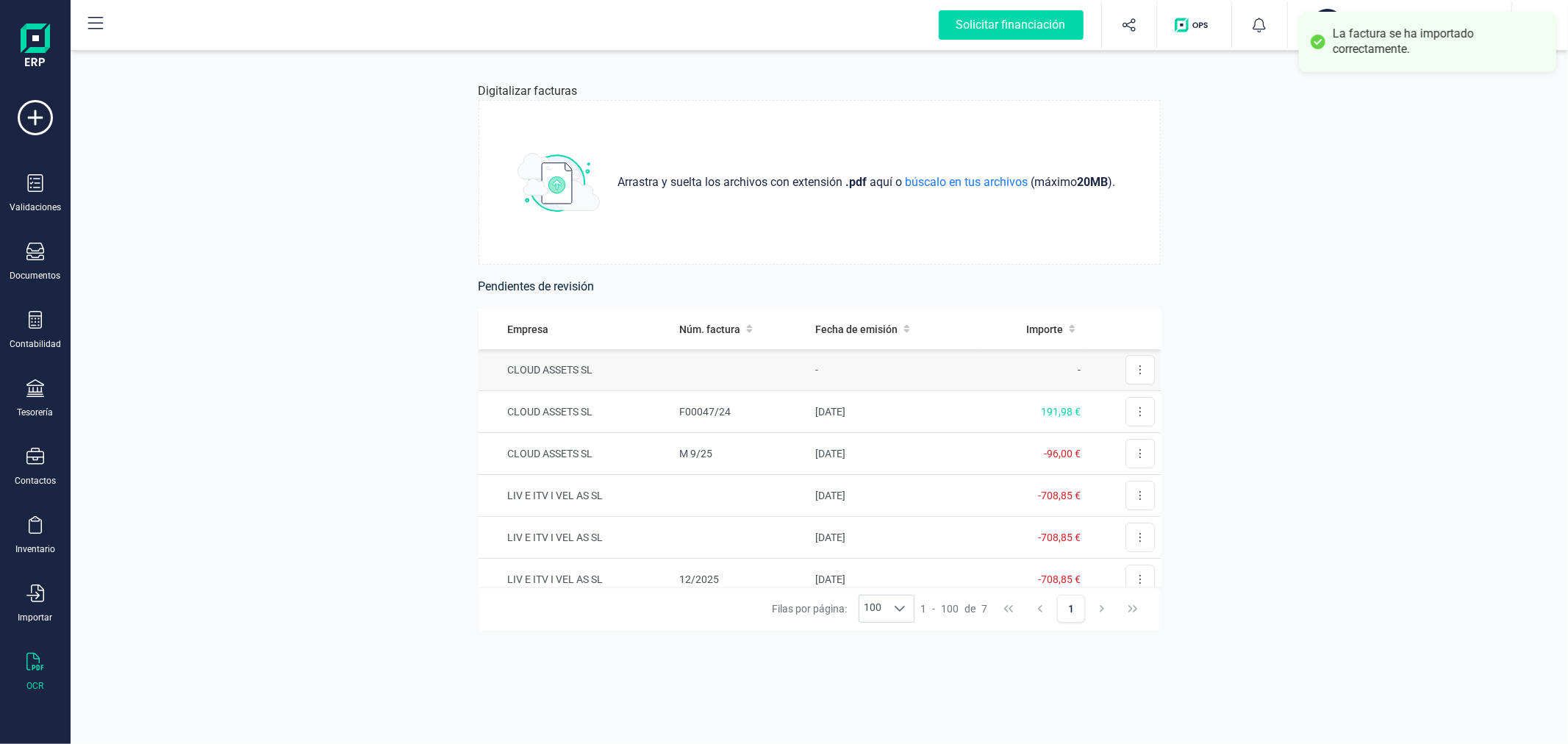
click at [717, 372] on td at bounding box center [741, 370] width 136 height 42
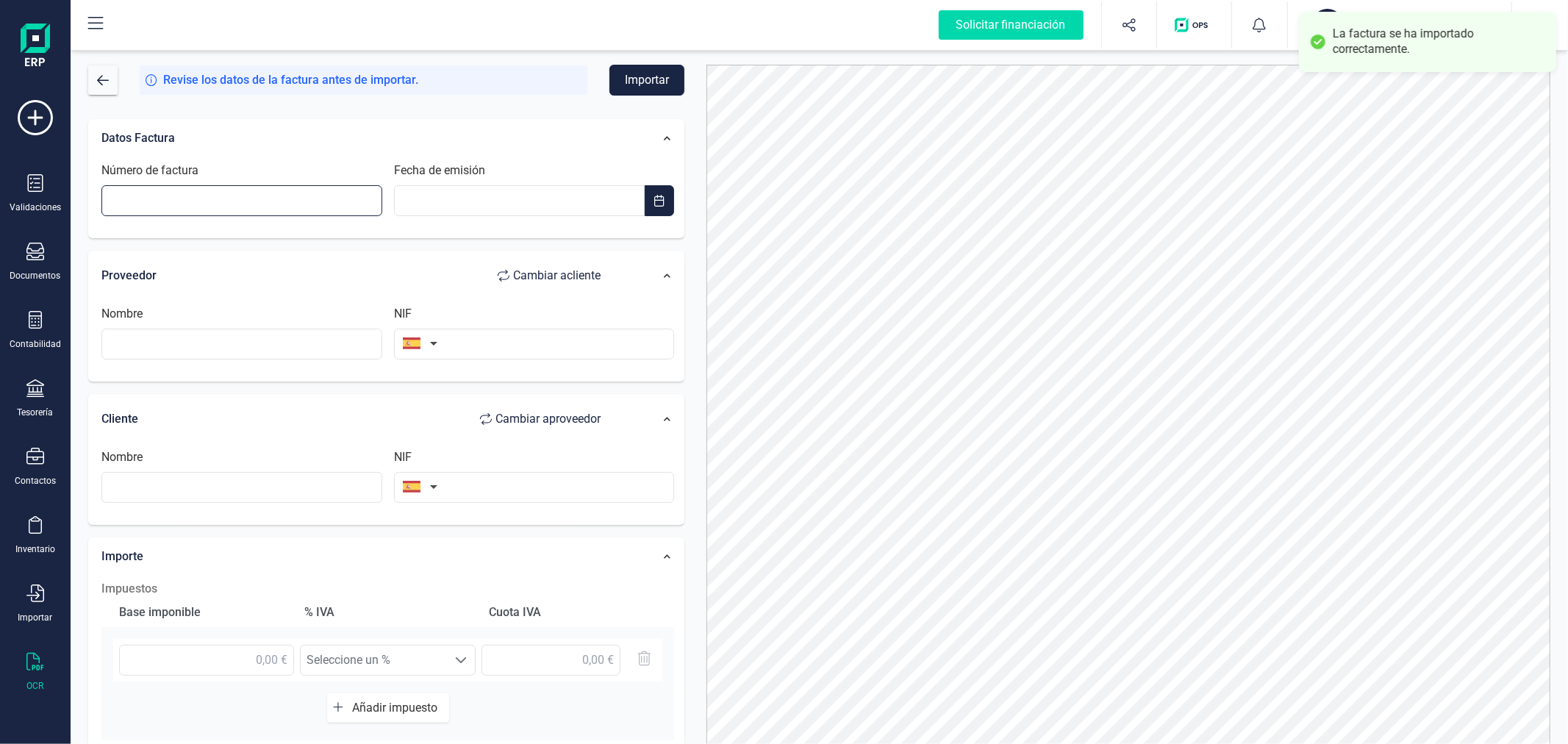
click at [288, 204] on input "Número de factura" at bounding box center [242, 200] width 281 height 31
type input "5/2025"
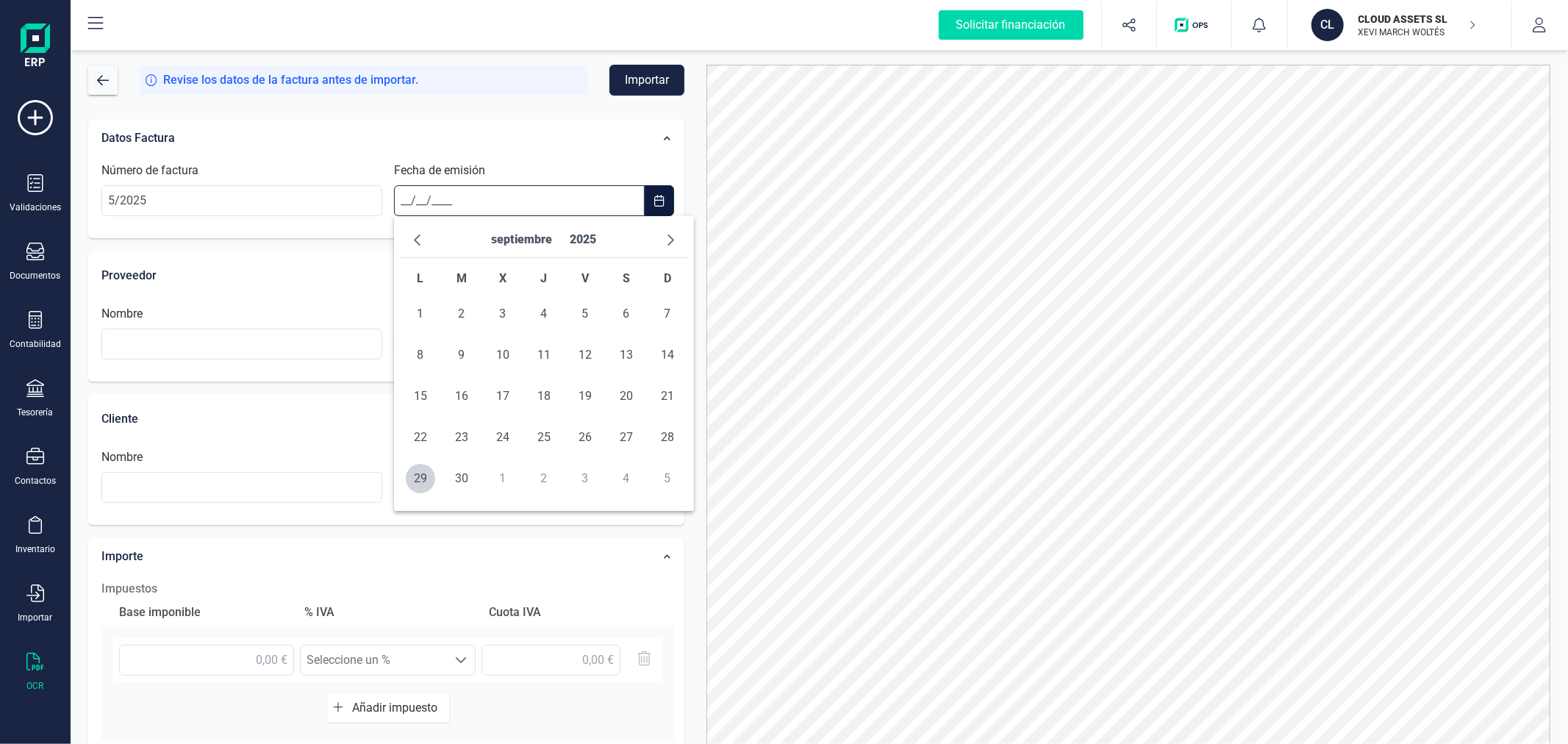
click at [435, 199] on input "__/__/____" at bounding box center [519, 200] width 252 height 31
type input "[DATE]"
click at [584, 314] on span "3" at bounding box center [585, 314] width 29 height 29
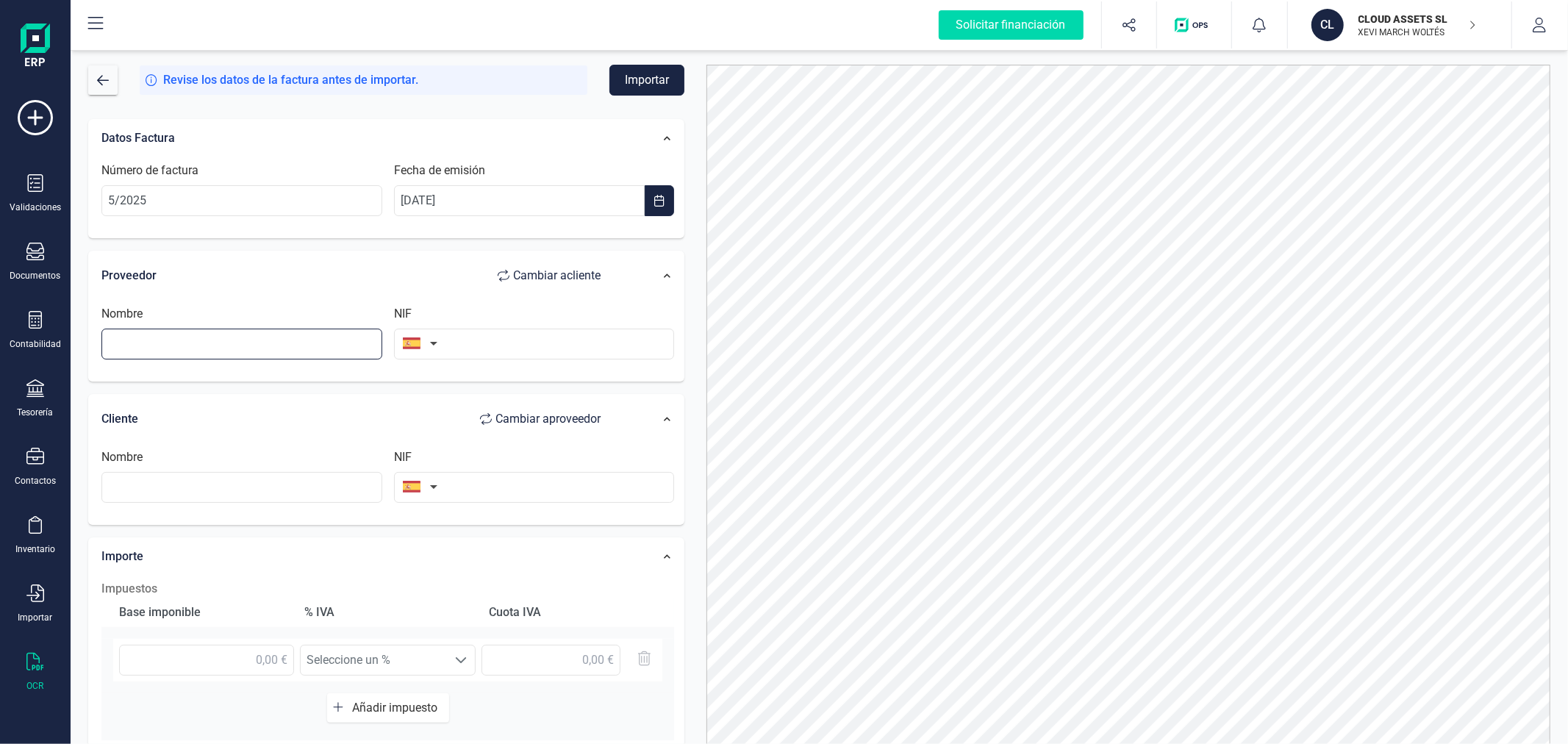
click at [283, 346] on input "text" at bounding box center [242, 343] width 281 height 31
type input "REMEDIOS [PERSON_NAME]"
type input "74506427C"
click at [506, 487] on input "text" at bounding box center [534, 487] width 281 height 31
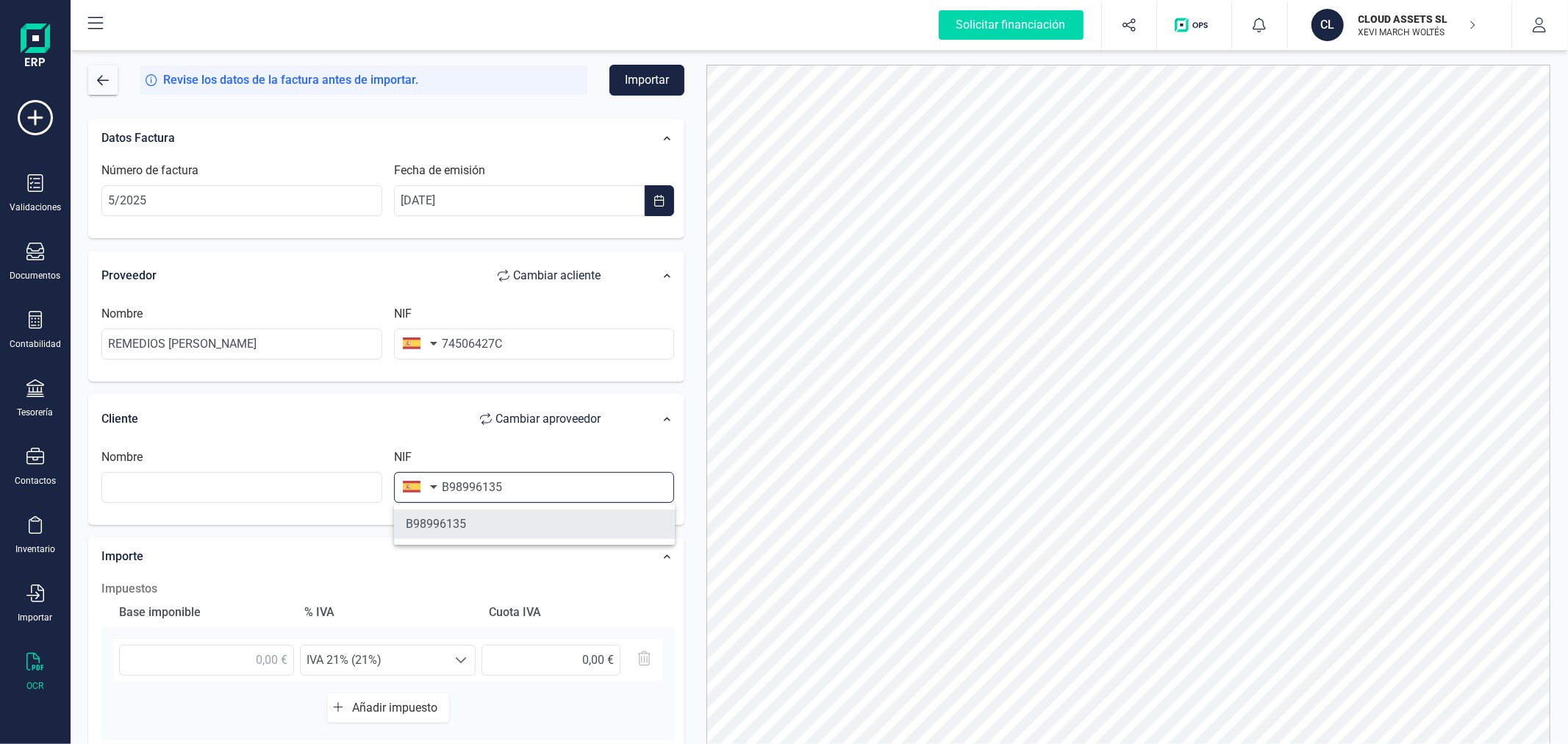
type input "B98996135"
click at [508, 519] on li "B98996135" at bounding box center [534, 523] width 281 height 29
type input "CLOUD ASSETS SL"
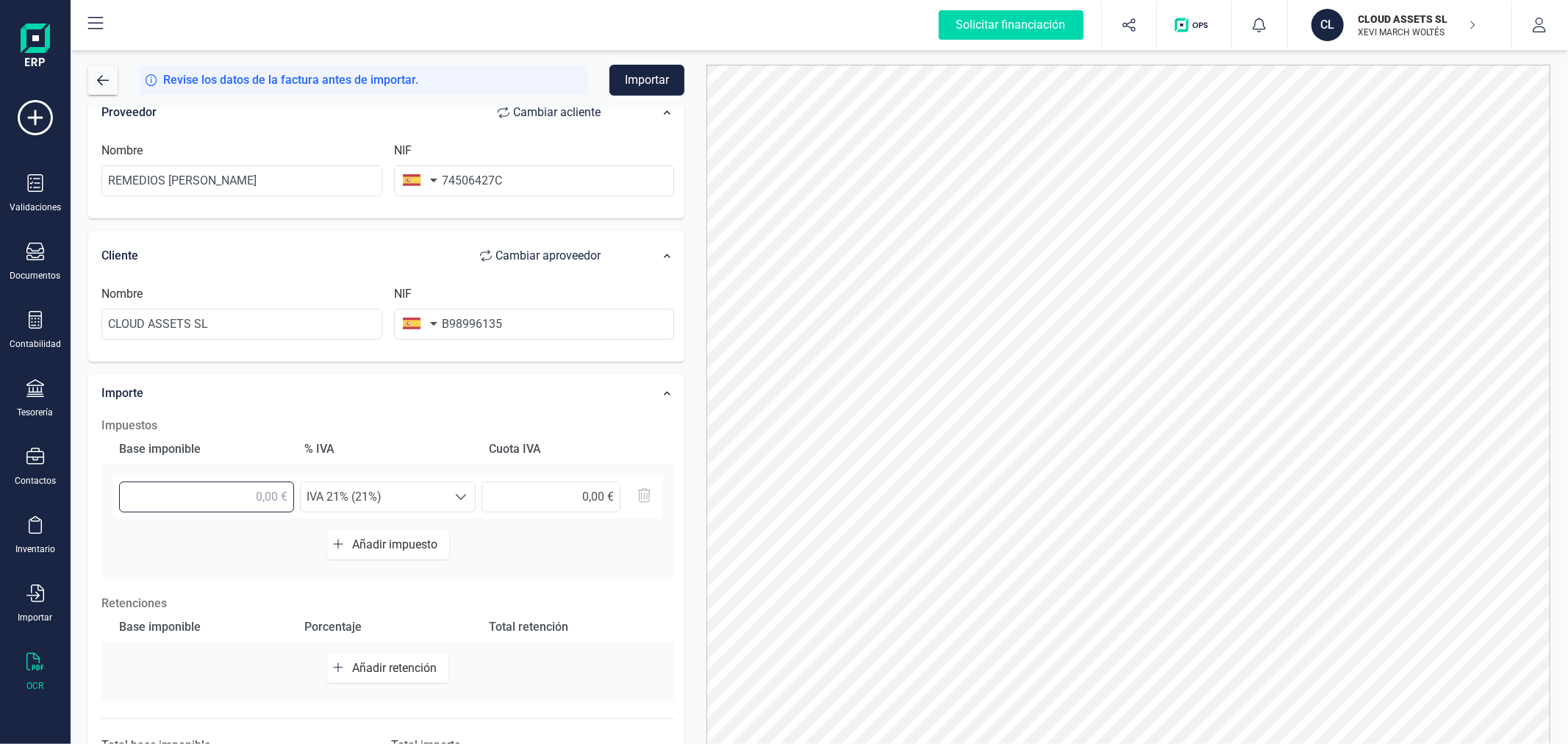
click at [180, 487] on input "text" at bounding box center [207, 497] width 175 height 31
type input "348,25 €"
click at [359, 539] on span "Añadir impuesto" at bounding box center [397, 545] width 91 height 14
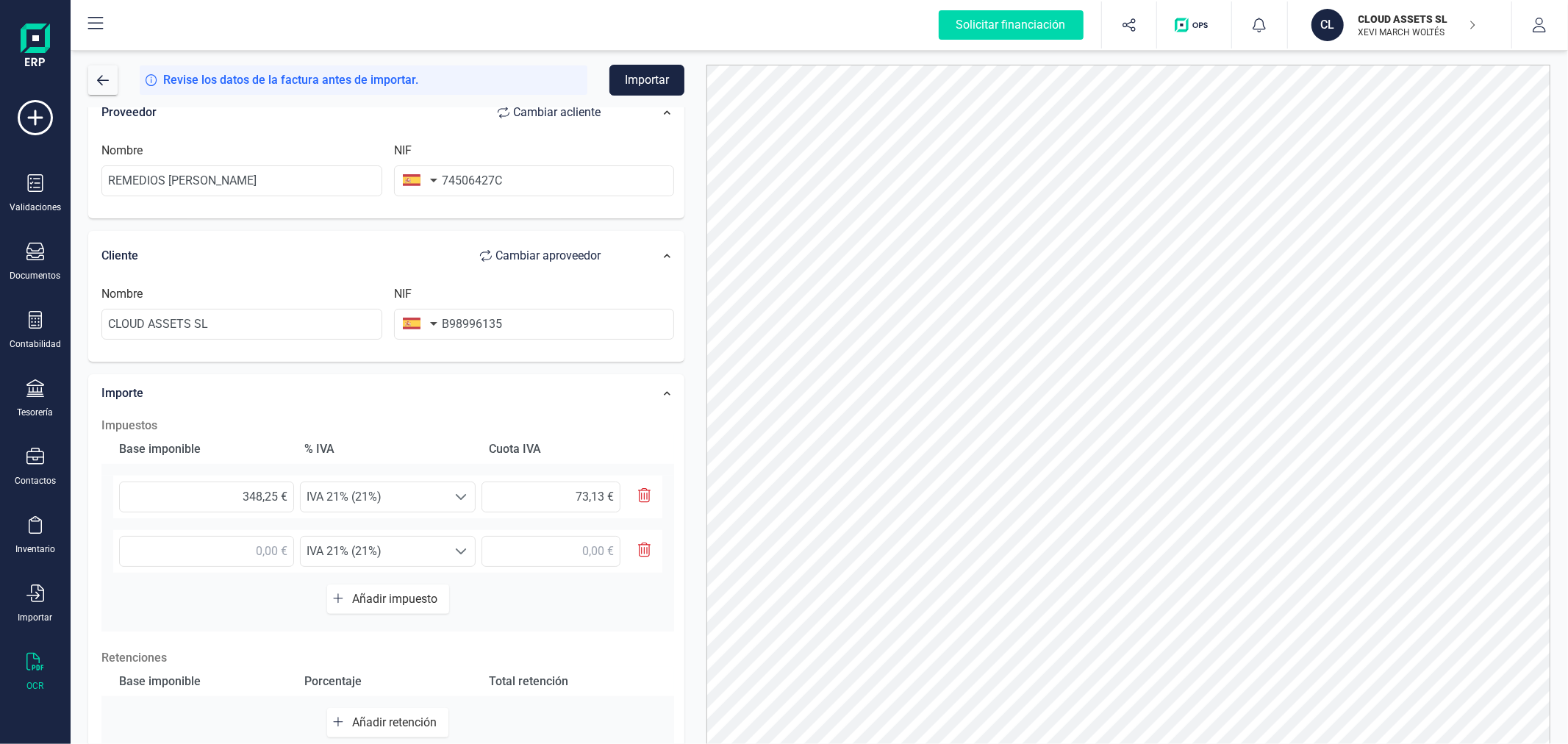
click at [641, 547] on icon "button" at bounding box center [645, 550] width 13 height 14
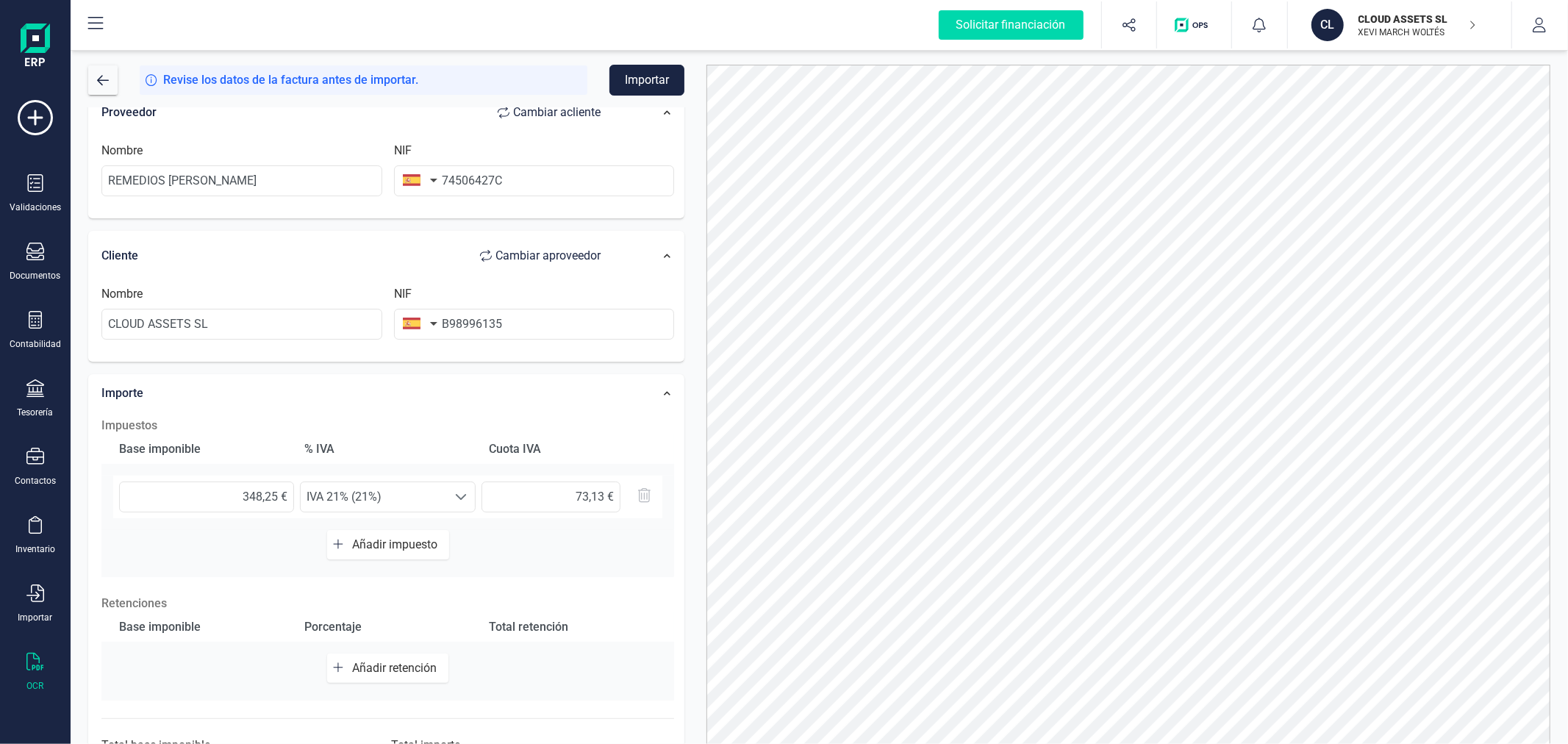
click at [368, 672] on span "Añadir retención" at bounding box center [396, 667] width 90 height 14
click at [240, 678] on input "text" at bounding box center [207, 675] width 175 height 31
type input "348,25 €"
click at [395, 672] on span "Seleccione un %" at bounding box center [374, 674] width 146 height 29
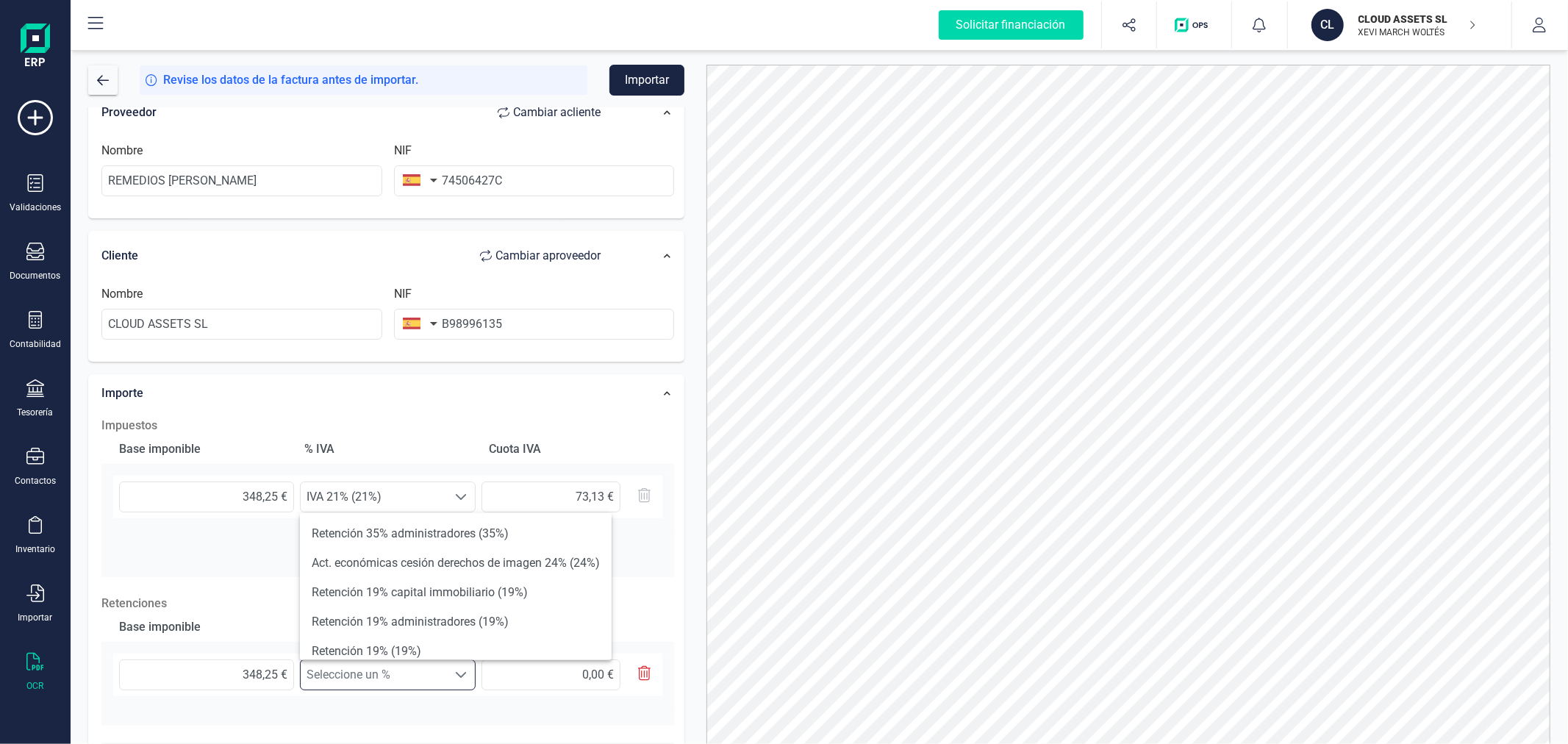
scroll to position [82, 0]
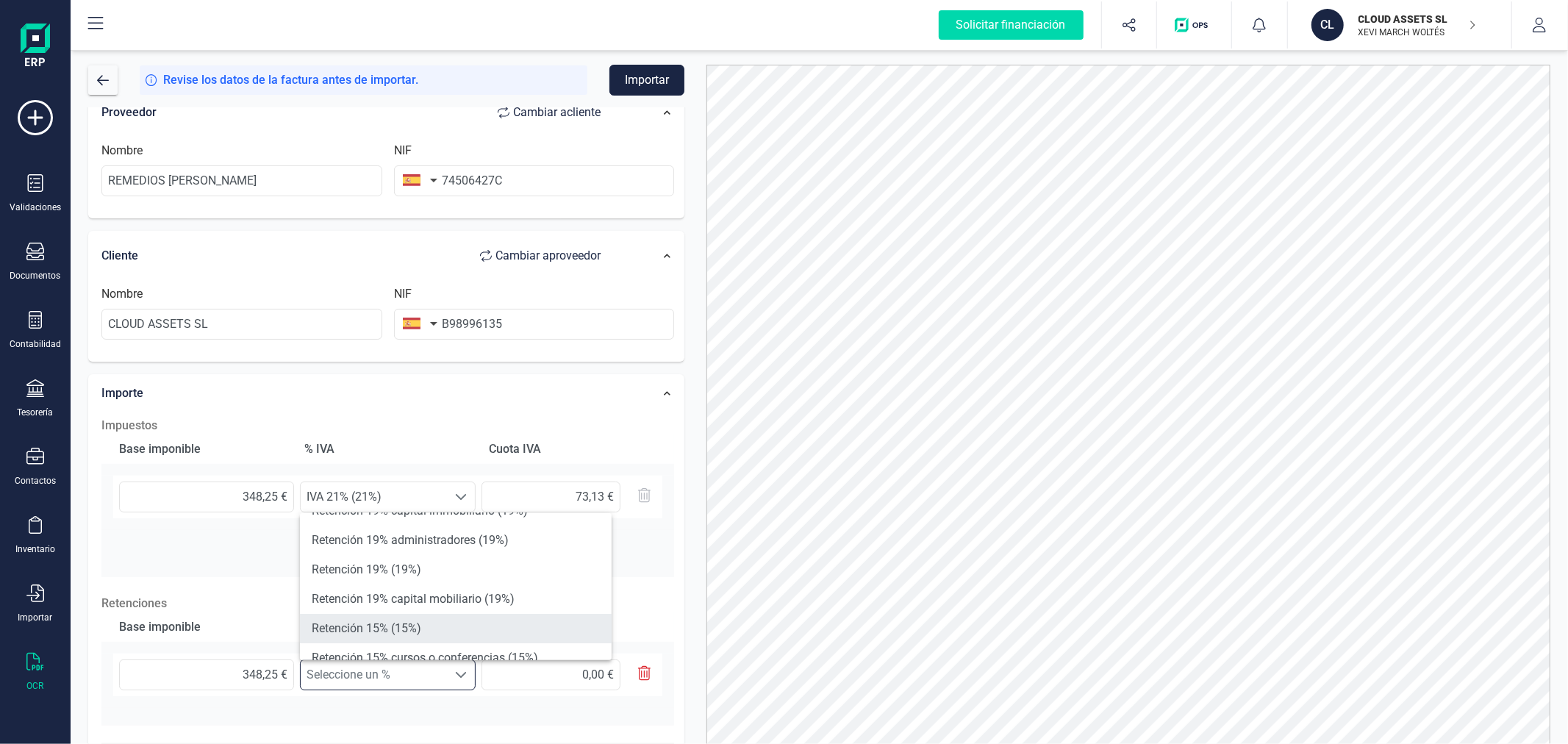
click at [407, 623] on li "Retención 15% (15%)" at bounding box center [455, 628] width 311 height 29
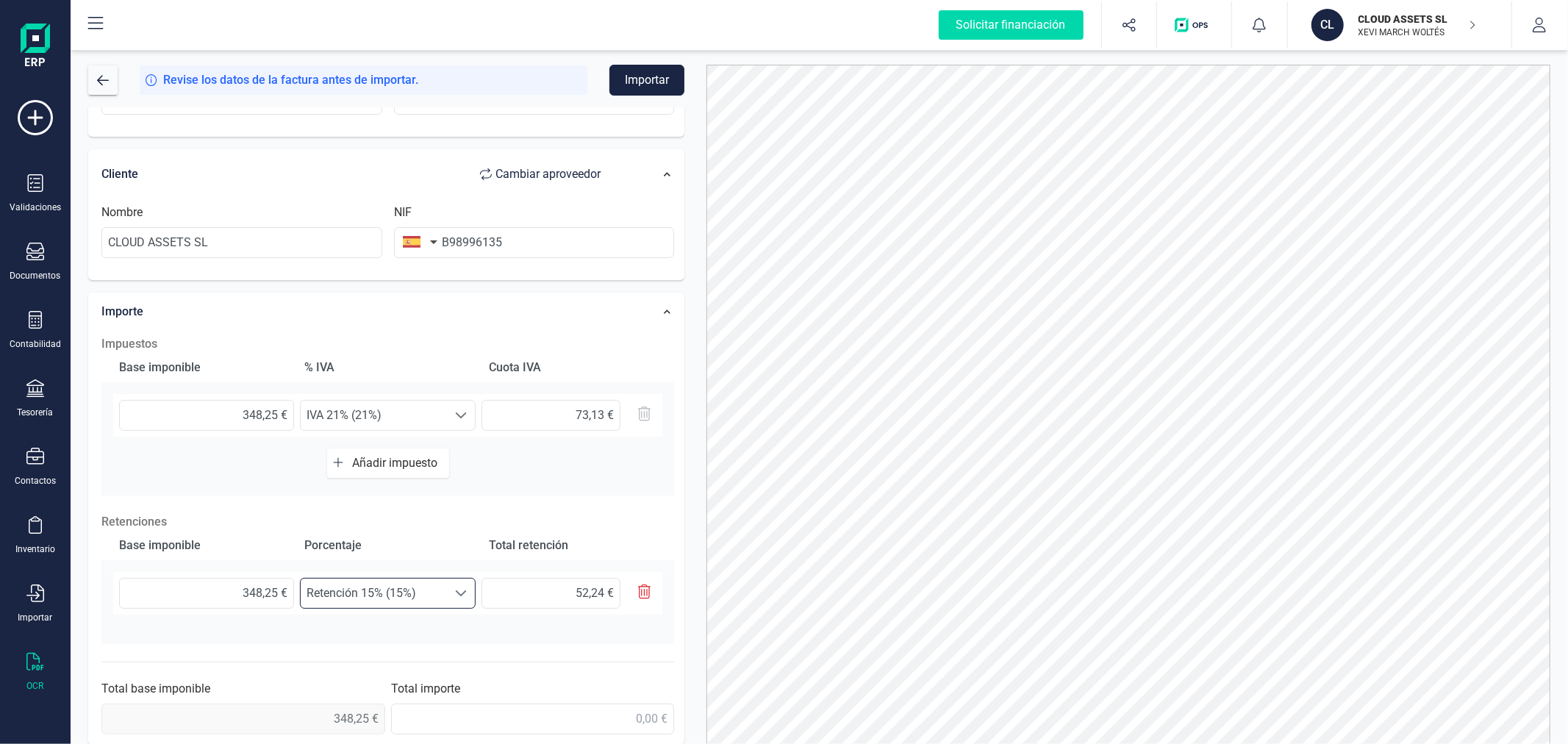
scroll to position [258, 0]
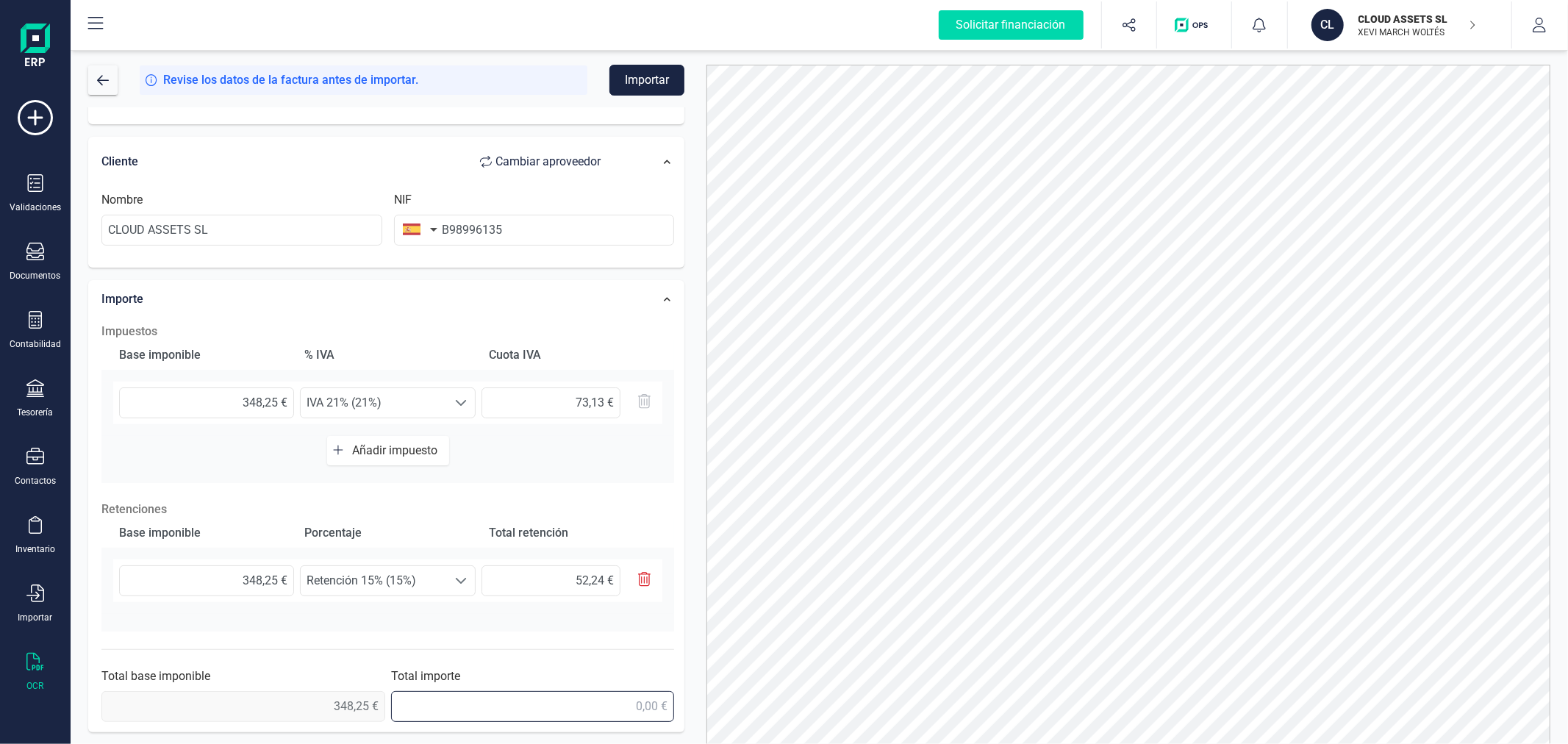
click at [607, 709] on input "text" at bounding box center [533, 706] width 284 height 31
type input "369,14 €"
click at [692, 474] on div "Datos Factura Número de factura 5/2025 Fecha de emisión [DATE] Proveedor Cambia…" at bounding box center [386, 295] width 619 height 890
click at [651, 83] on button "Importar" at bounding box center [646, 80] width 75 height 31
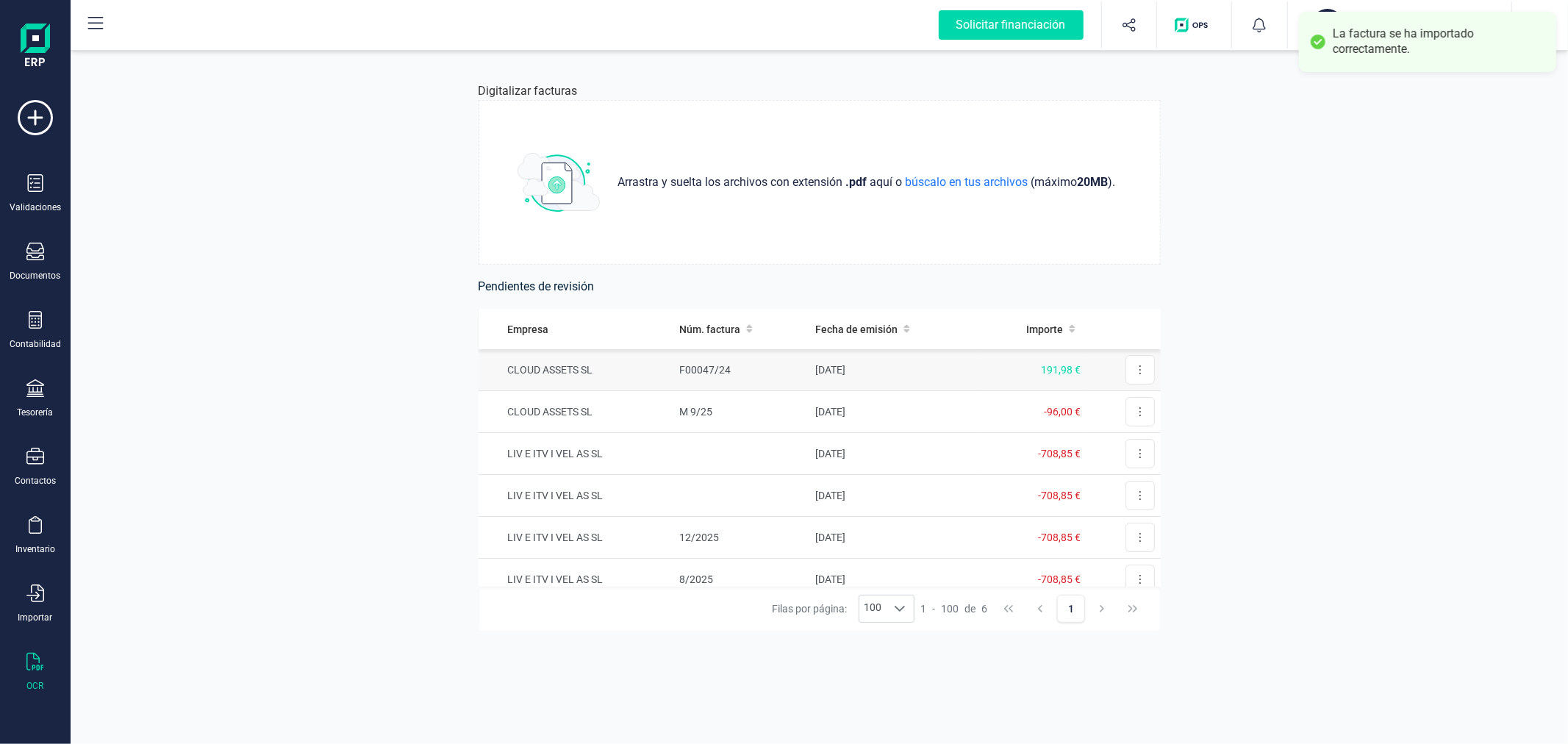
click at [780, 368] on td "F00047/24" at bounding box center [741, 370] width 136 height 42
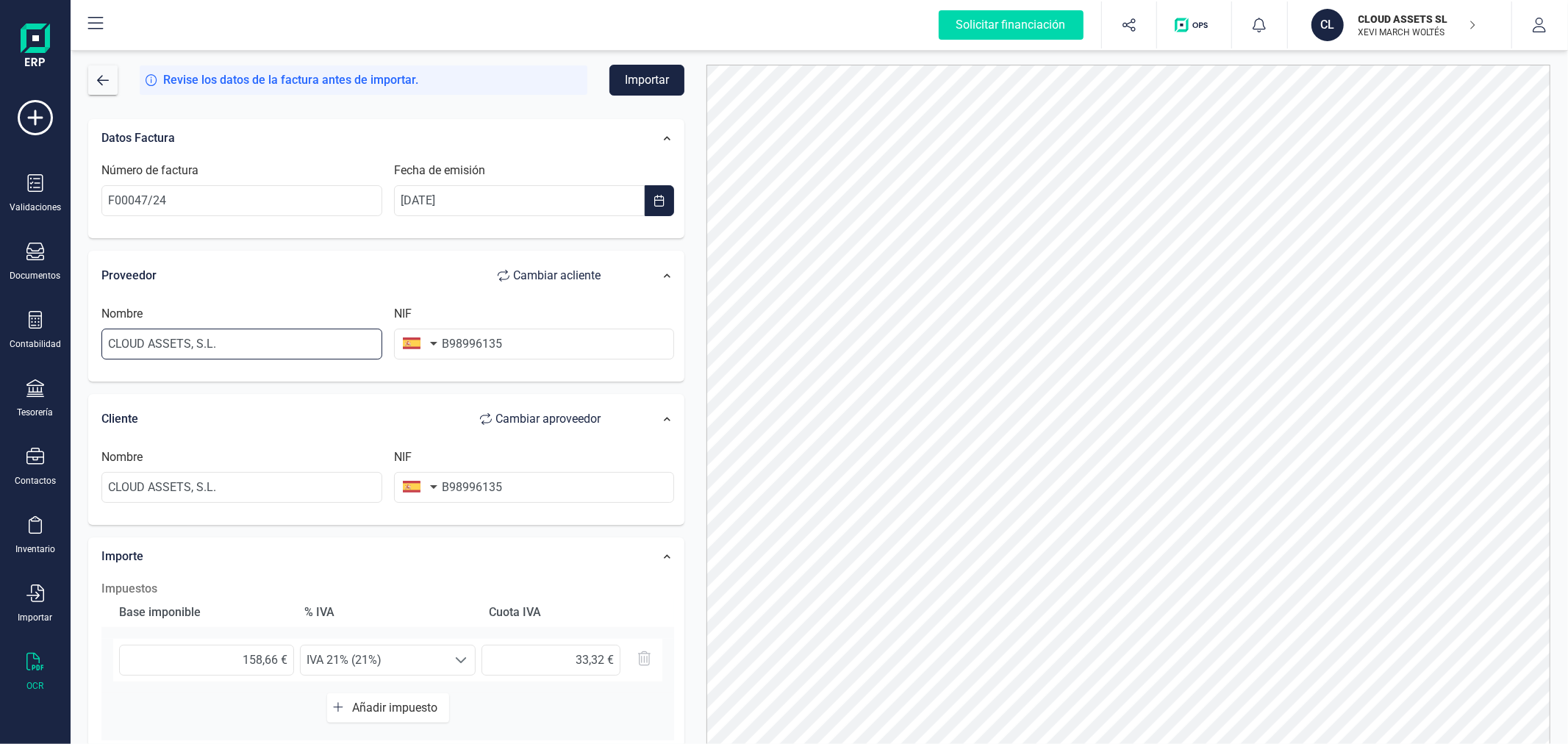
click at [240, 351] on input "CLOUD ASSETS, S.L." at bounding box center [242, 343] width 281 height 31
type input "[PERSON_NAME] BASET [PERSON_NAME]"
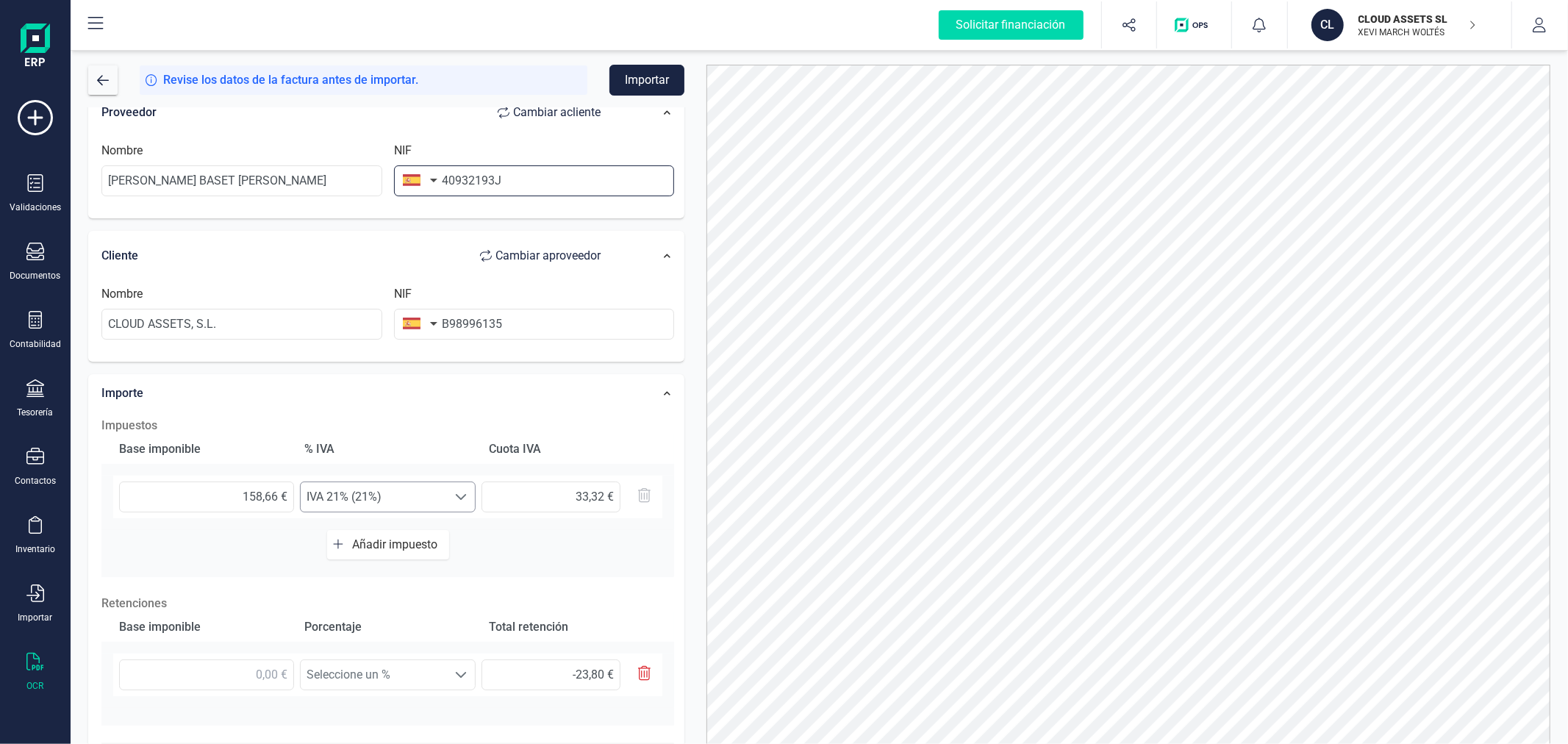
scroll to position [245, 0]
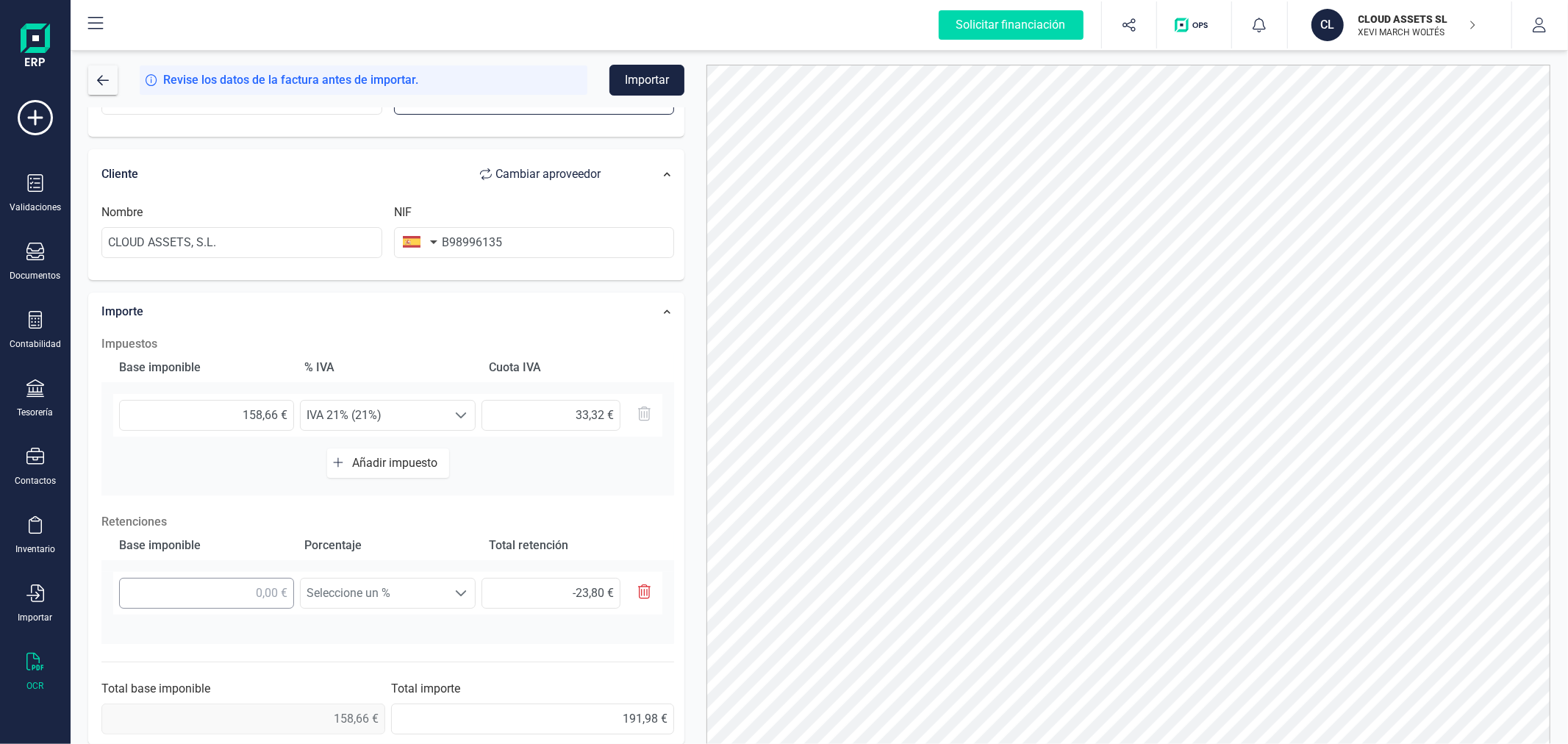
type input "40932193J"
click at [219, 596] on input "text" at bounding box center [207, 593] width 175 height 31
type input "1,00 €"
type input "0,15 €"
type input "15,00 €"
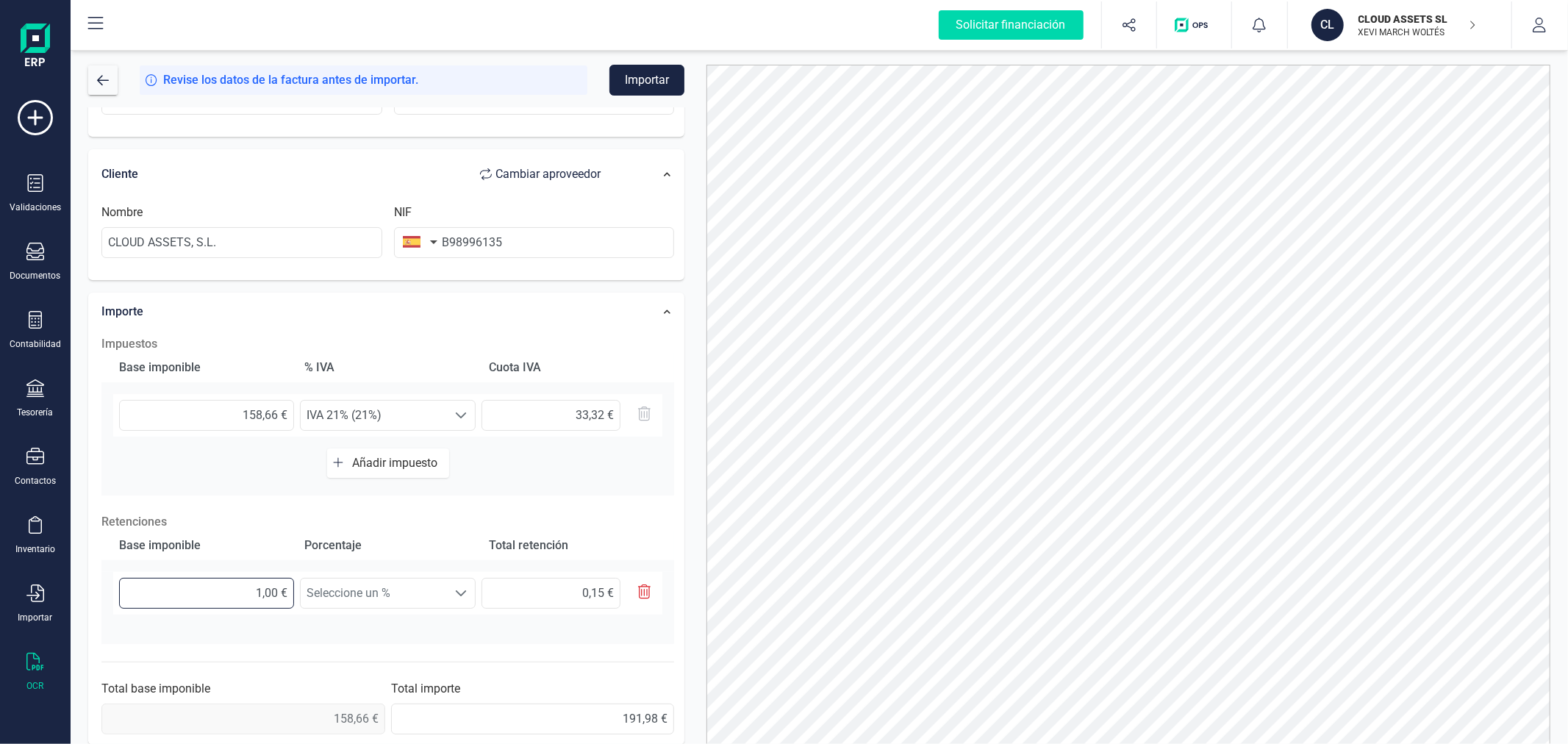
type input "2,25 €"
type input "158,00 €"
type input "23,70 €"
type input "158,60 €"
type input "23,79 €"
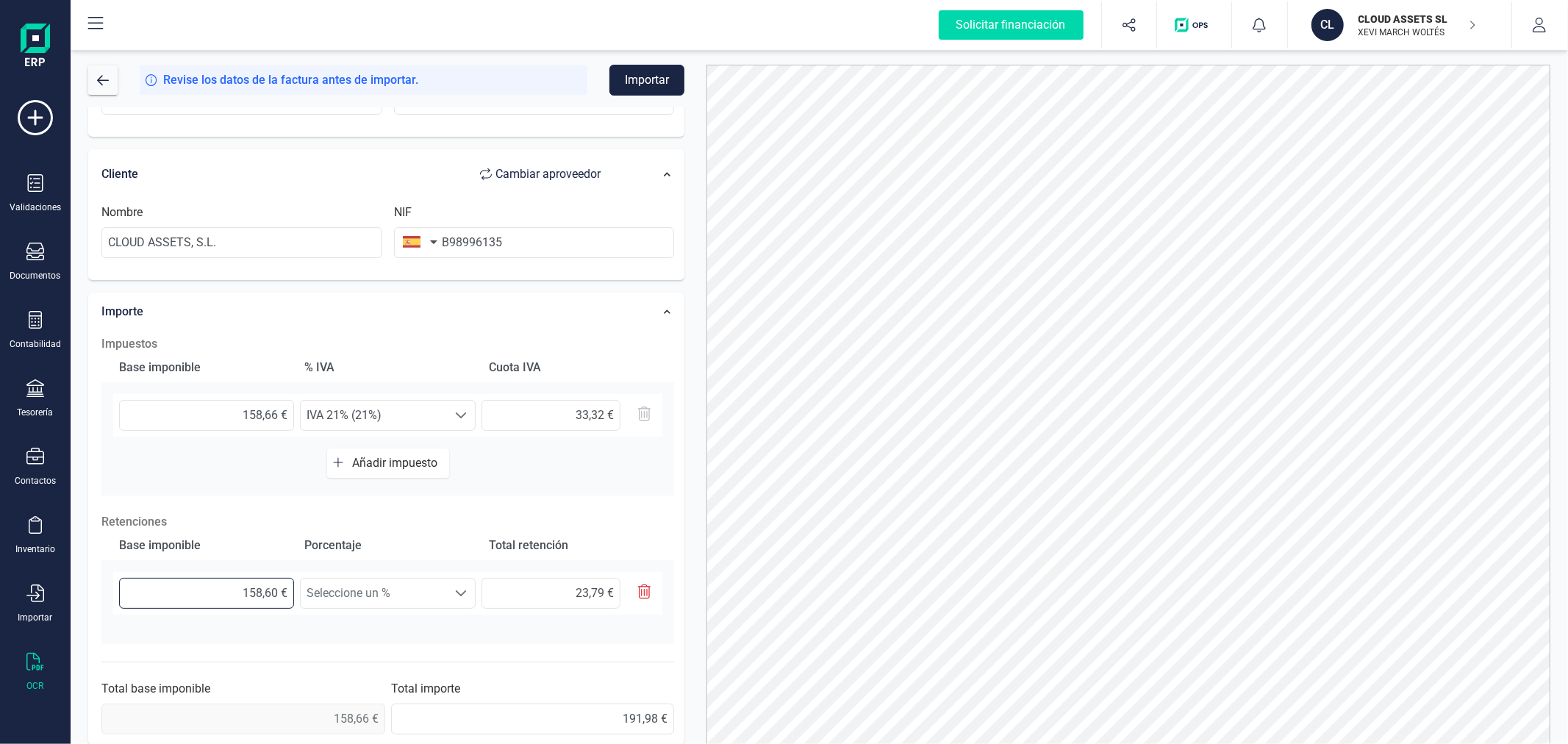
type input "158,66 €"
type input "23,80 €"
click at [376, 593] on span "Seleccione un %" at bounding box center [374, 593] width 146 height 29
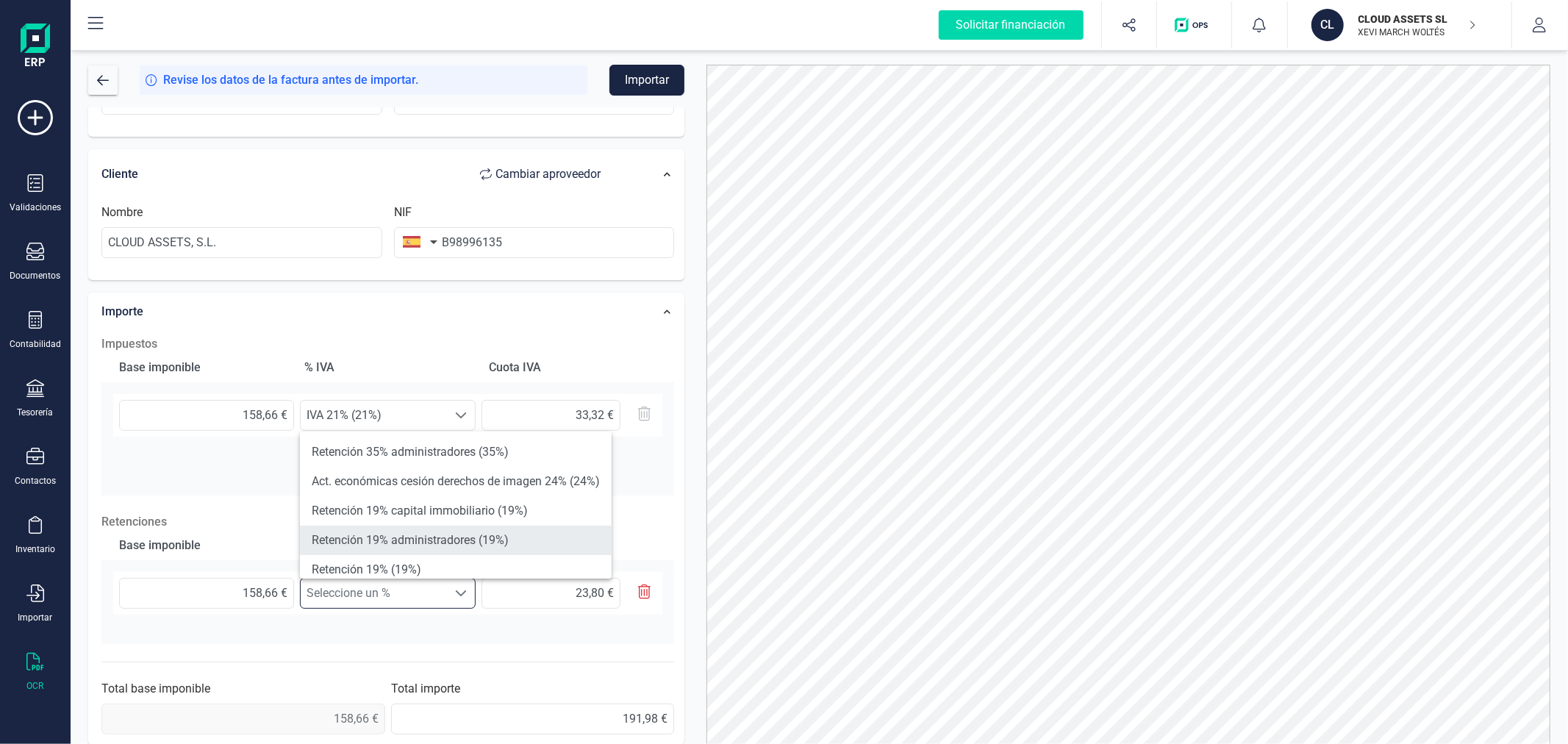
scroll to position [82, 0]
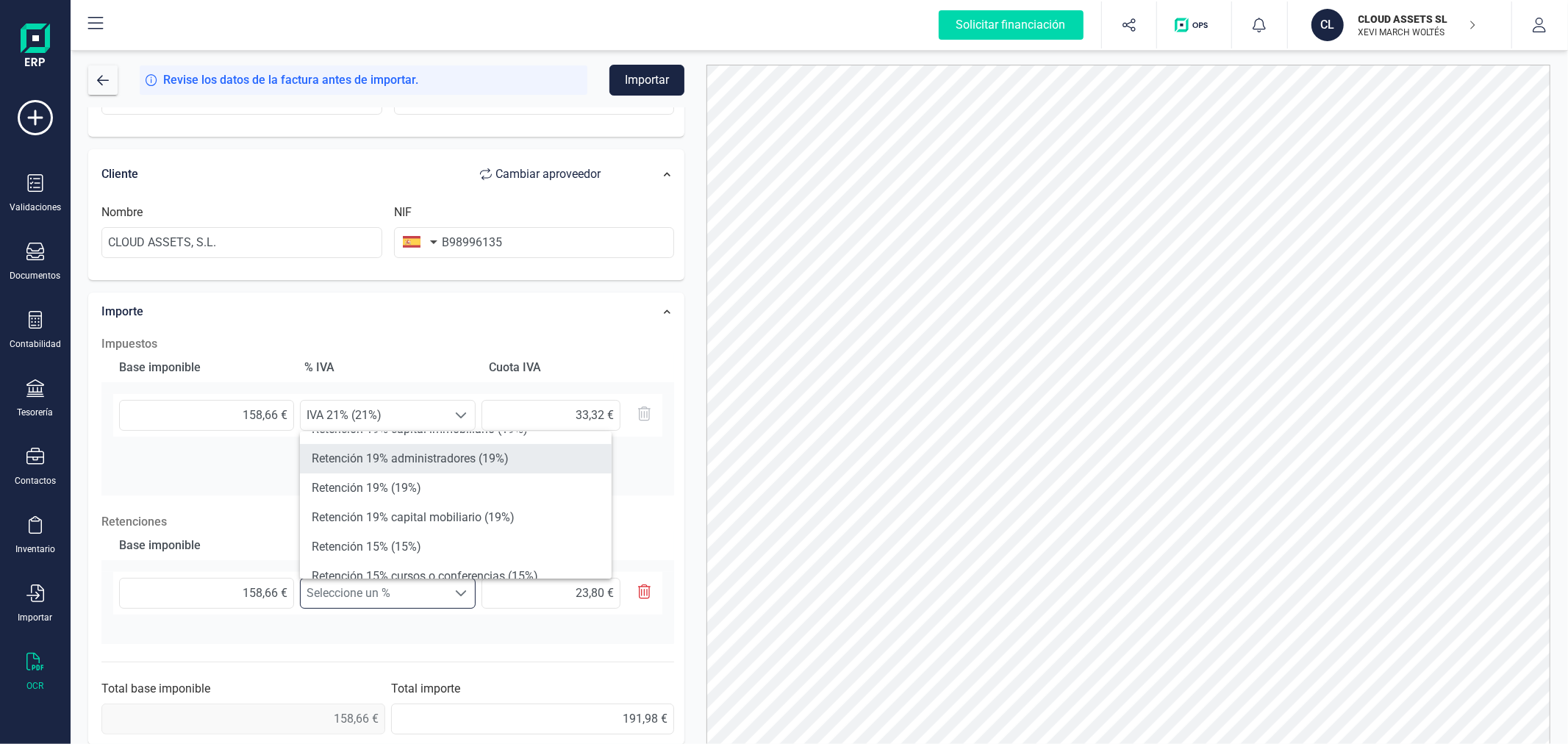
click at [399, 535] on li "Retención 15% (15%)" at bounding box center [455, 546] width 311 height 29
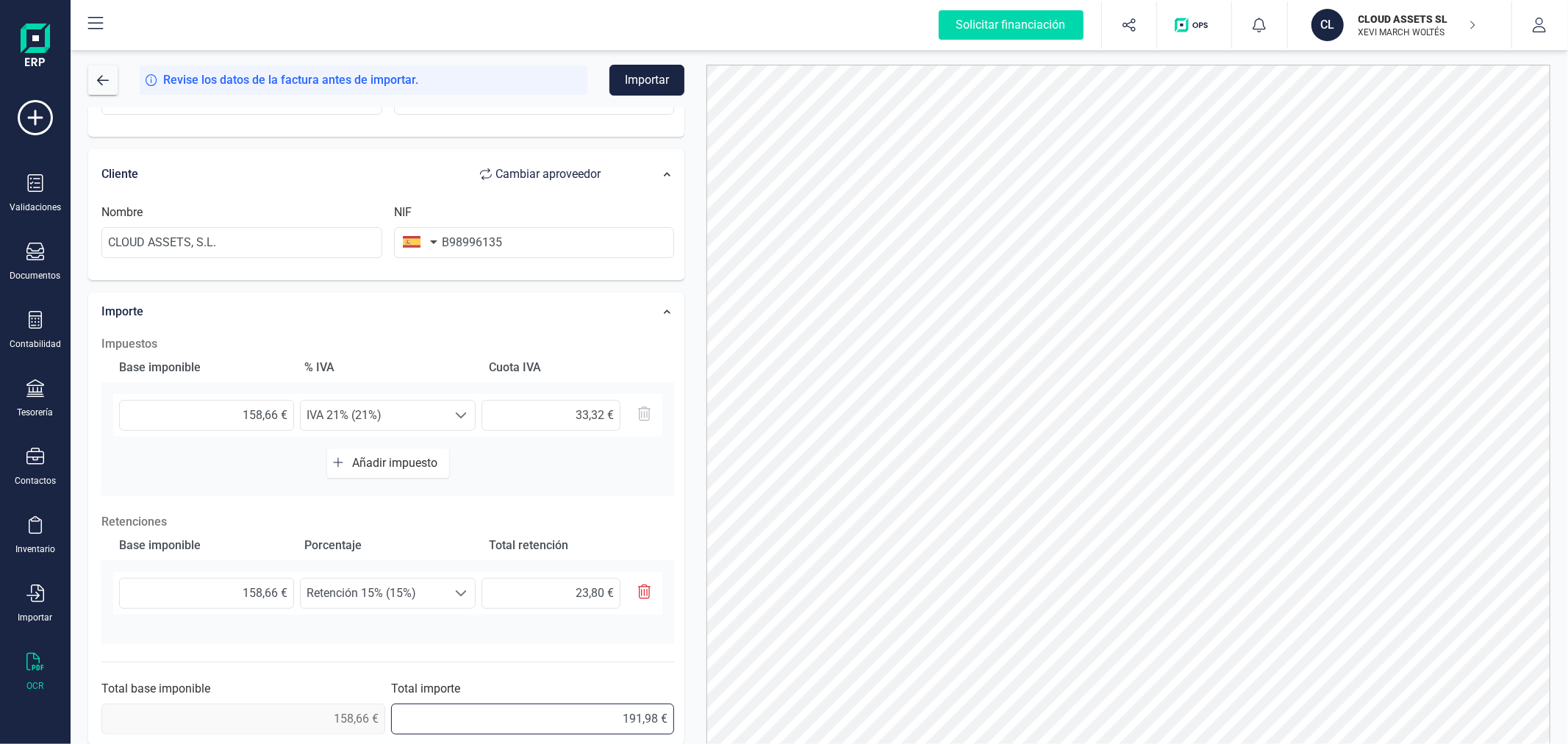
drag, startPoint x: 550, startPoint y: 715, endPoint x: 680, endPoint y: 709, distance: 130.1
click at [680, 709] on div "Impuestos Base imponible % IVA Cuota IVA 158,66 € Seleccione un % IVA 21% (21%)…" at bounding box center [388, 535] width 587 height 414
type input "168,18 €"
click at [651, 77] on button "Importar" at bounding box center [646, 80] width 75 height 31
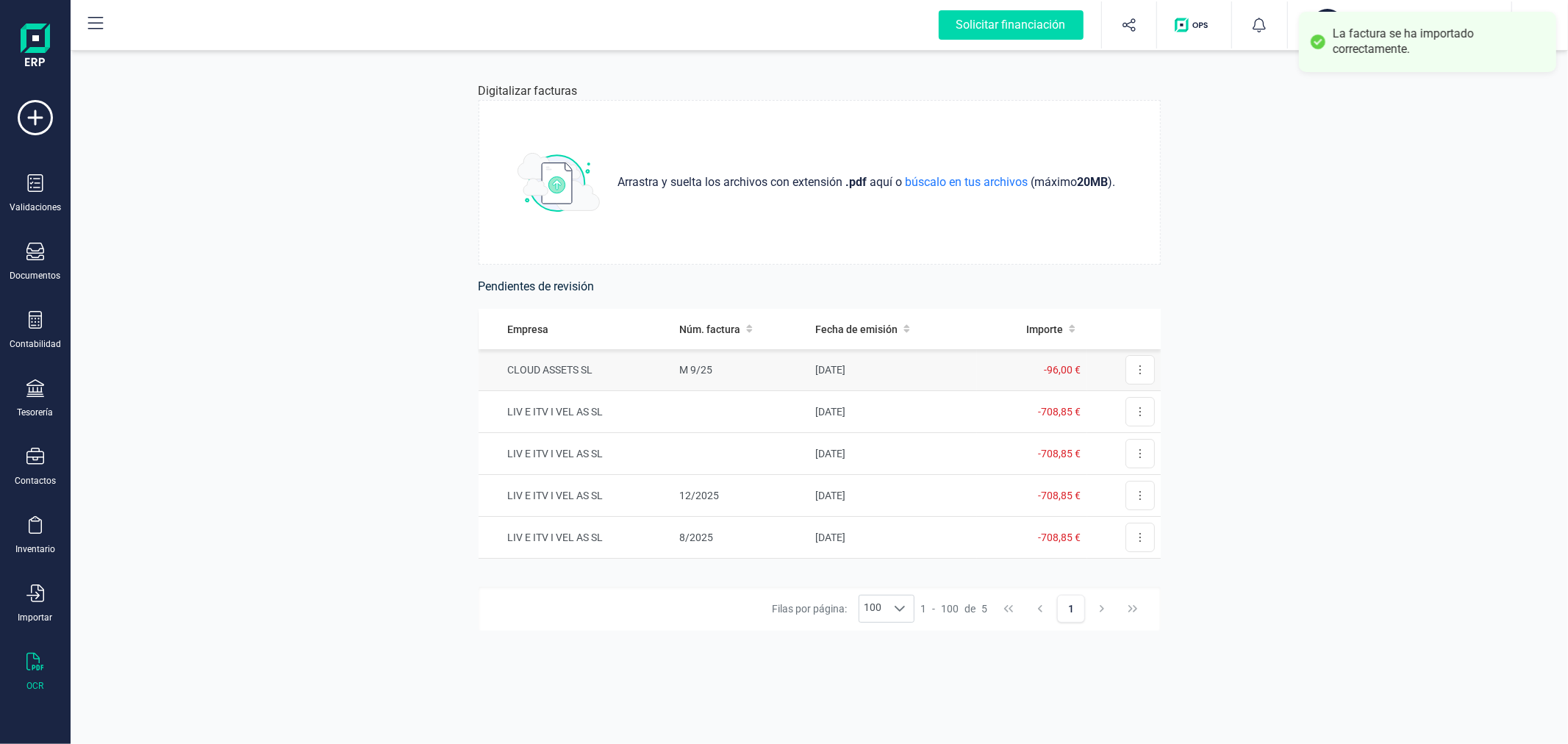
click at [798, 369] on td "M 9/25" at bounding box center [741, 370] width 136 height 42
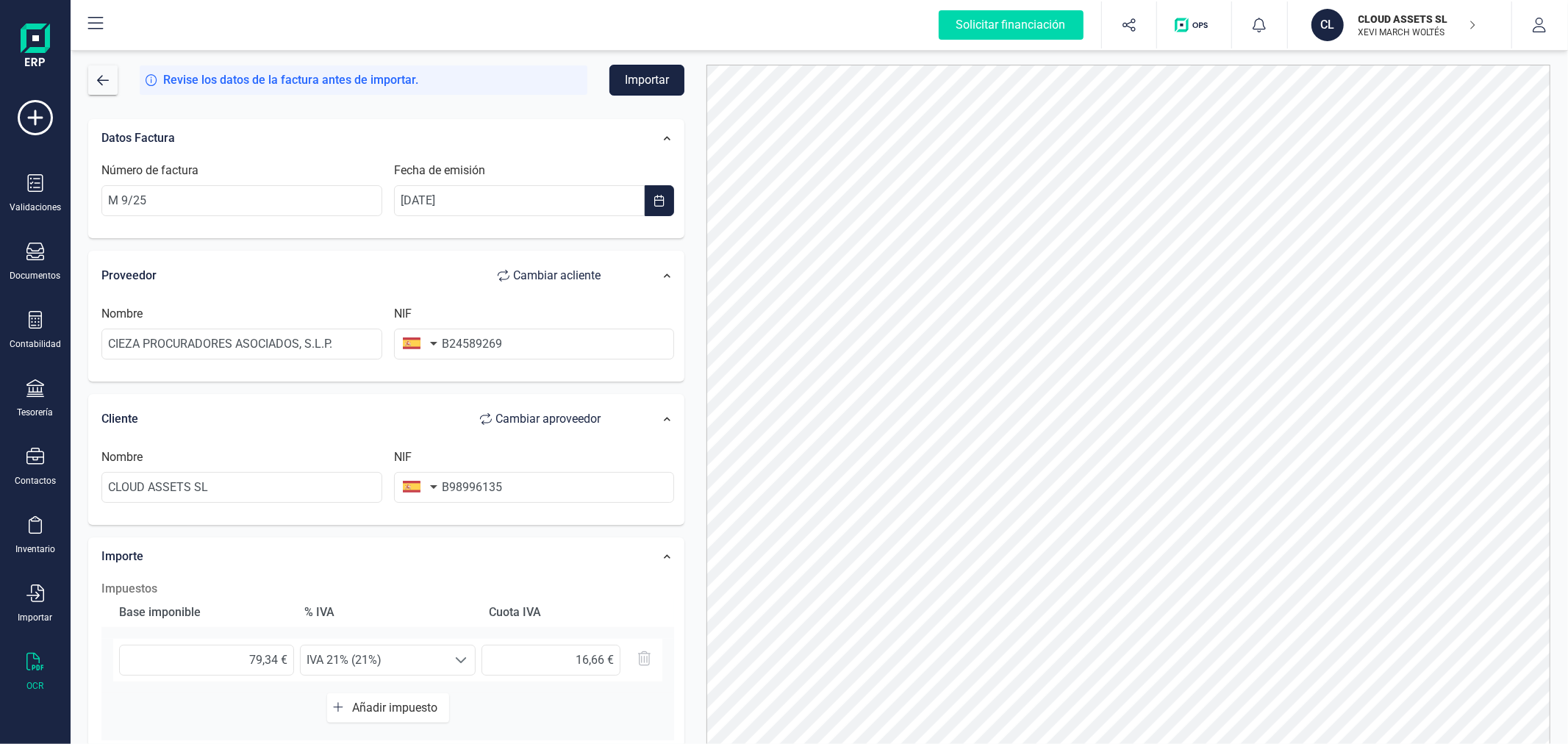
click at [645, 73] on button "Importar" at bounding box center [646, 80] width 75 height 31
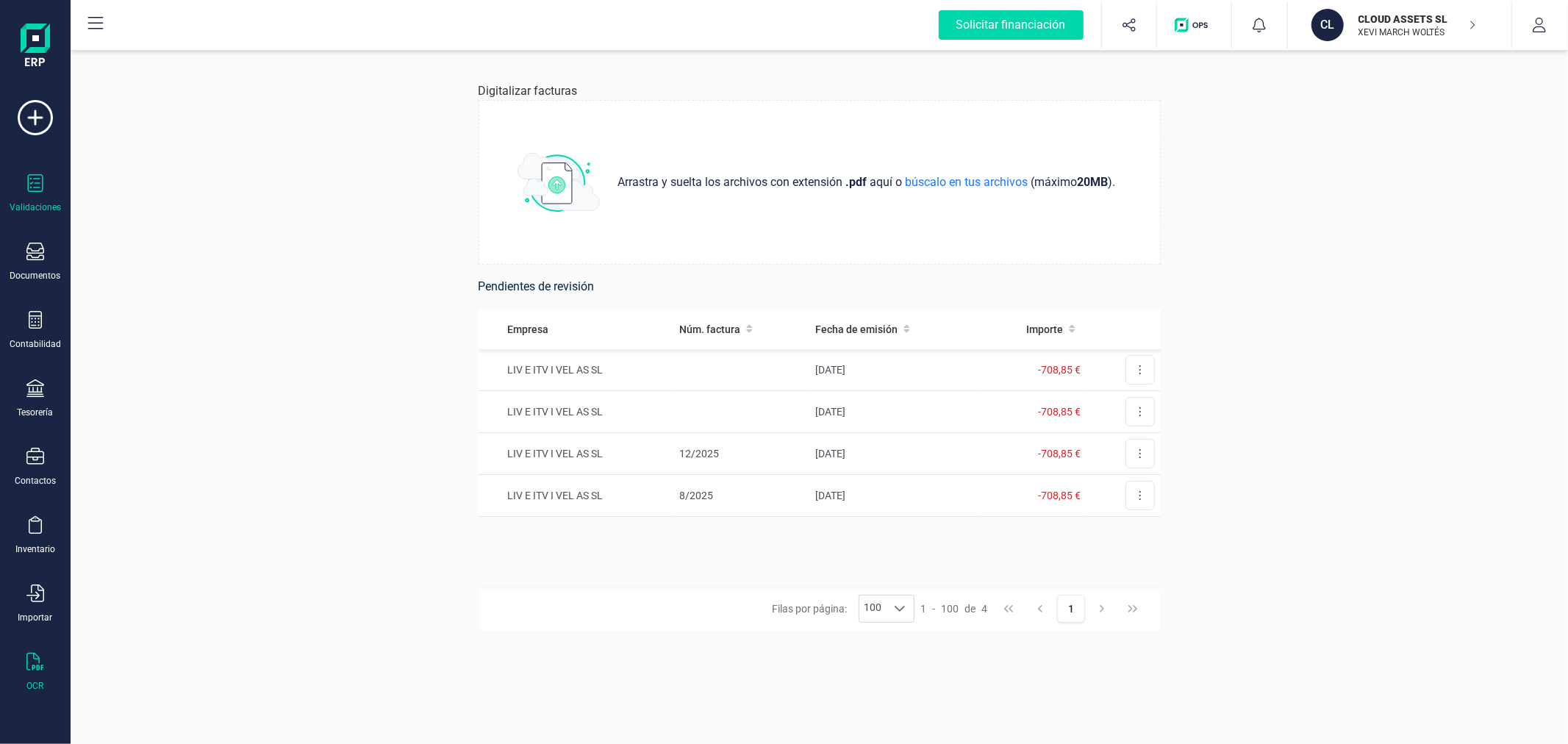
click at [40, 187] on icon at bounding box center [35, 183] width 18 height 18
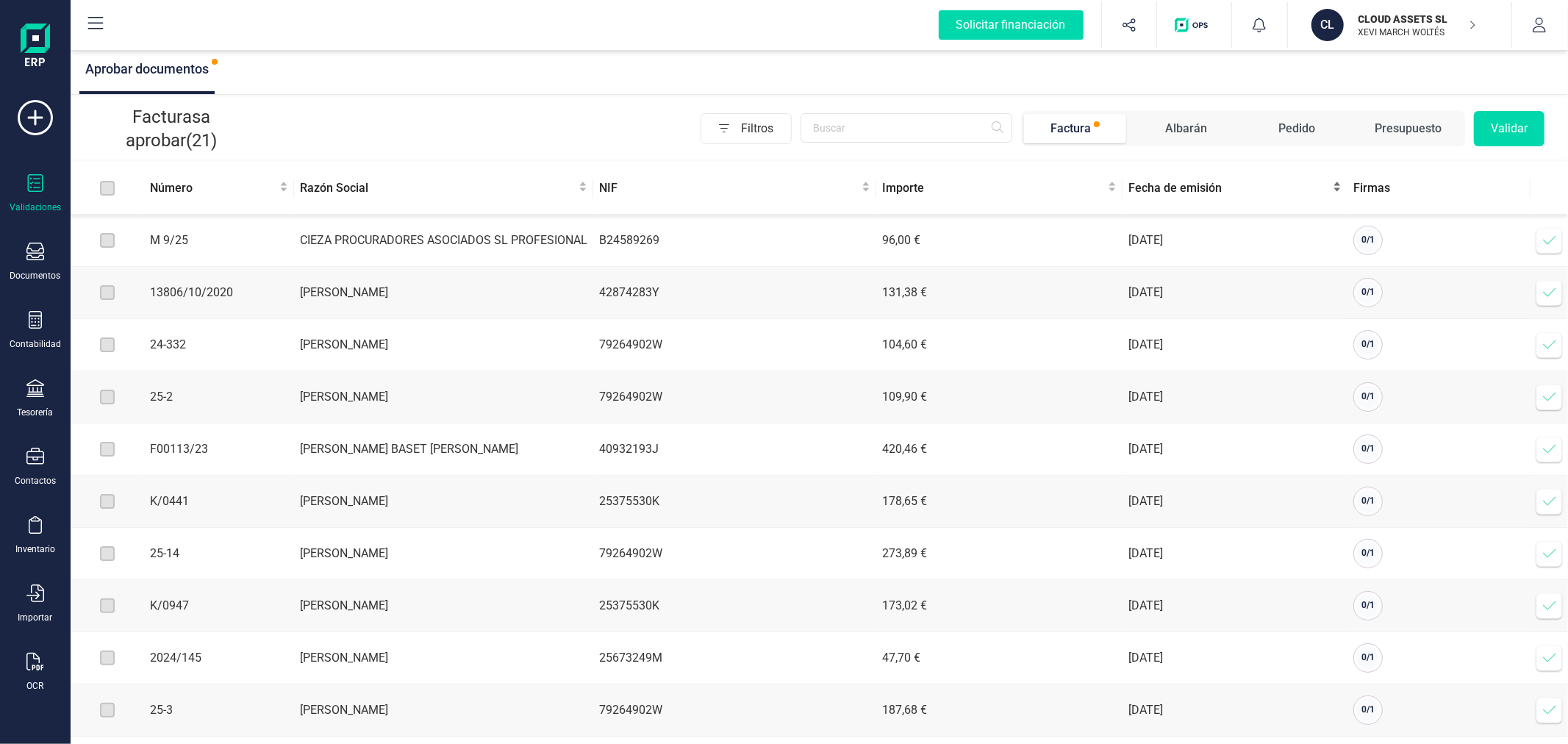
click at [1192, 193] on span "Fecha de emisión" at bounding box center [1229, 188] width 201 height 18
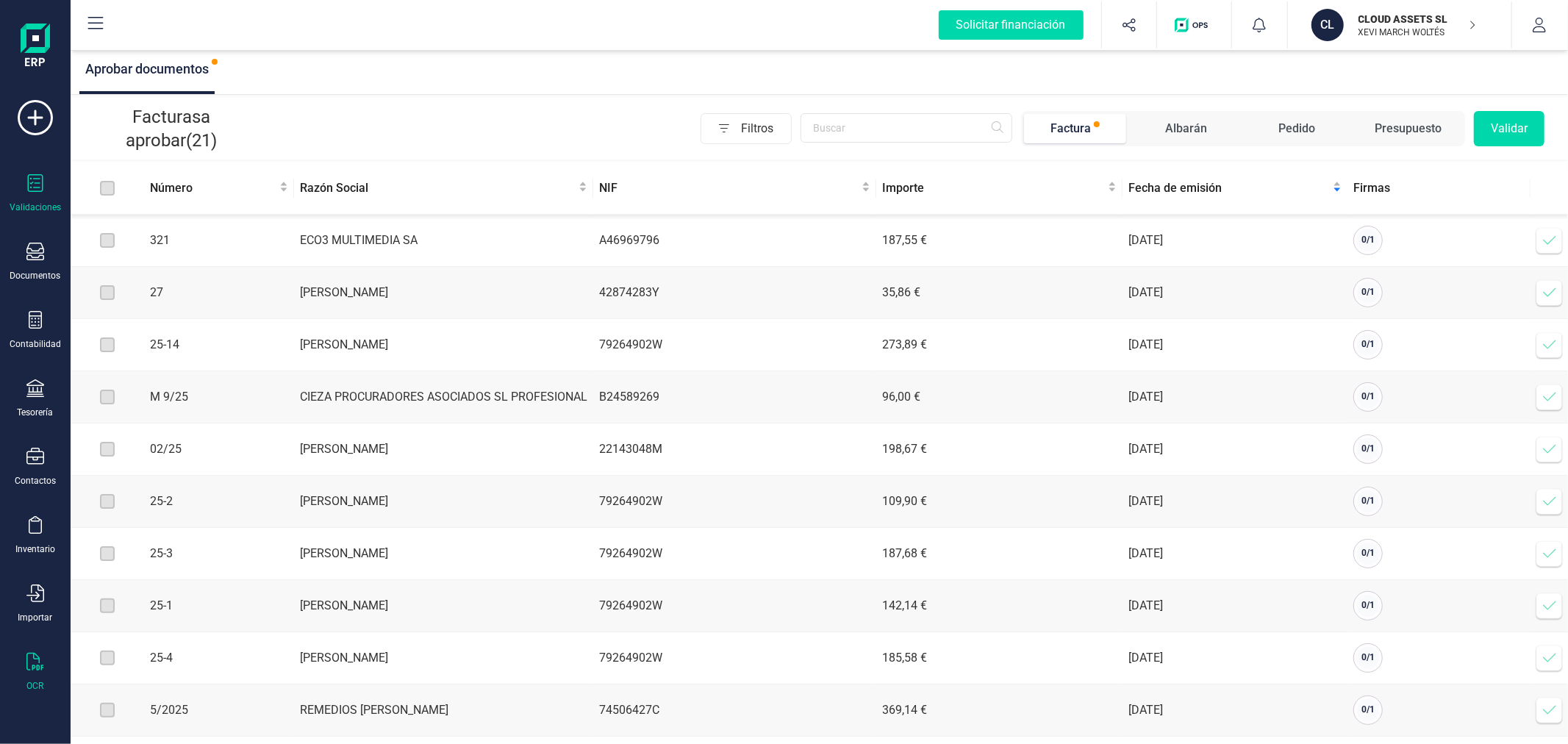
click at [29, 672] on div at bounding box center [35, 663] width 18 height 21
